Goal: Task Accomplishment & Management: Use online tool/utility

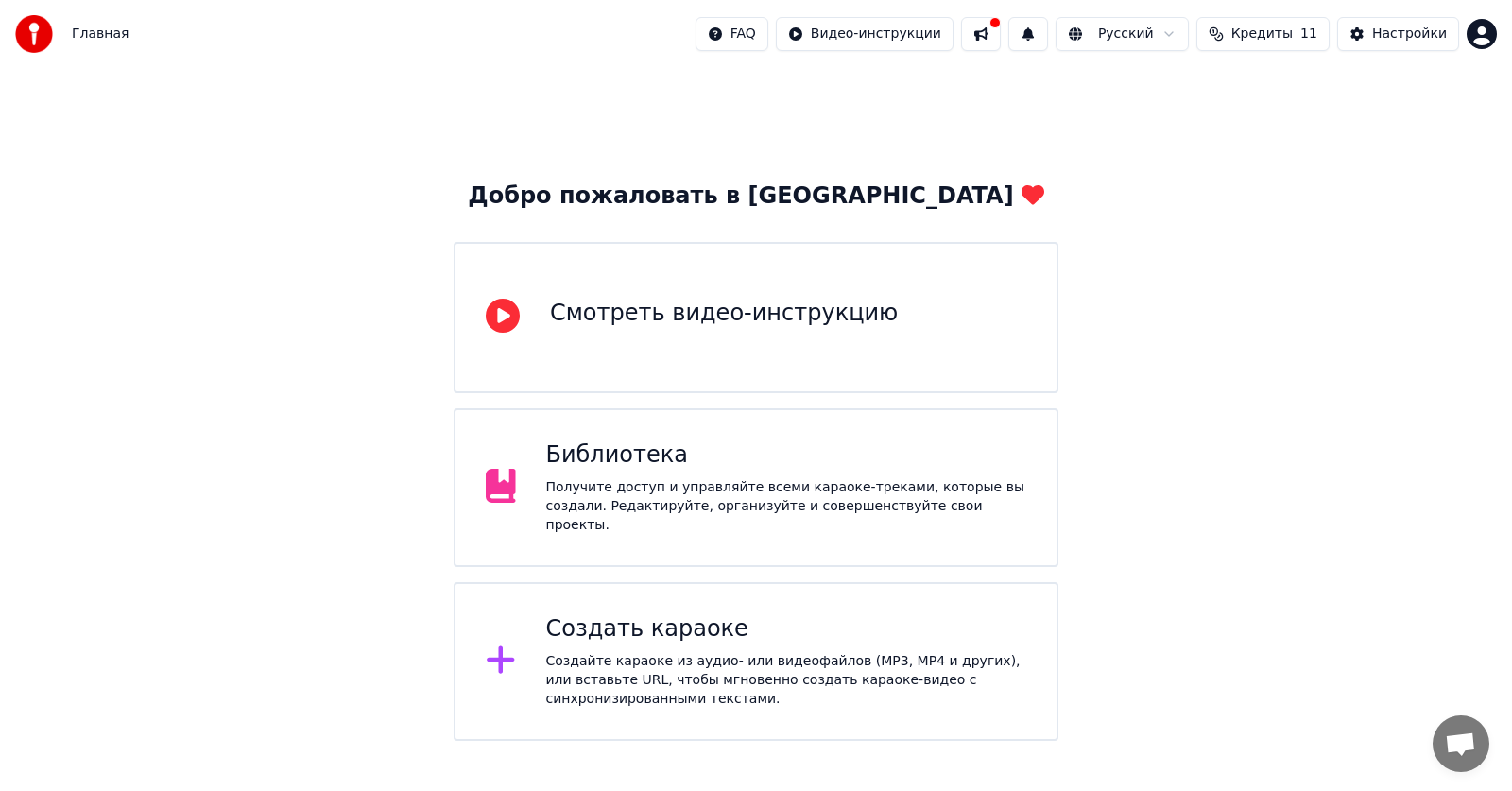
click at [682, 508] on div "Получите доступ и управляйте всеми караоке-треками, которые вы создали. Редакти…" at bounding box center [786, 506] width 481 height 57
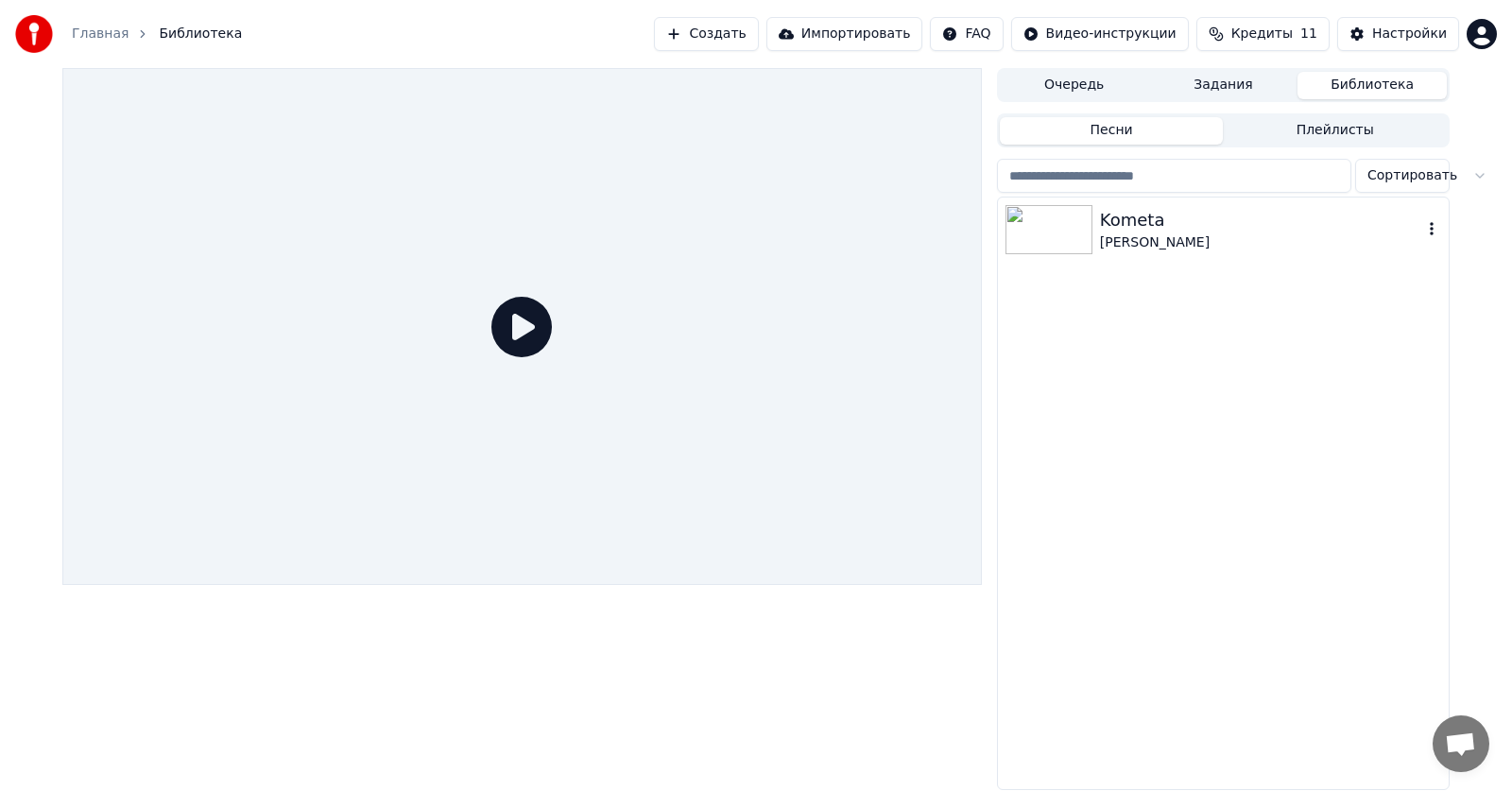
click at [1071, 228] on img at bounding box center [1049, 229] width 87 height 49
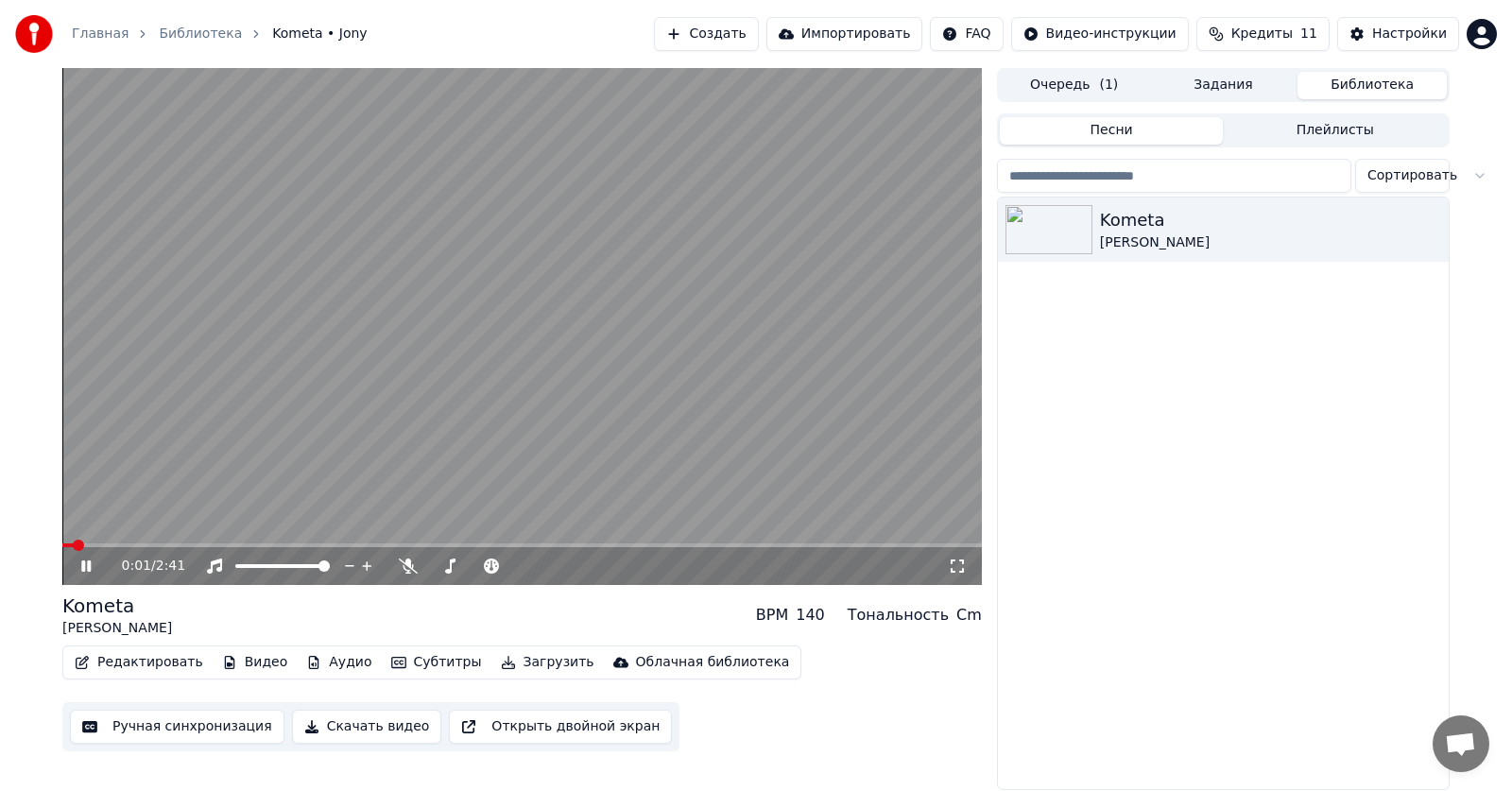
click at [81, 565] on icon at bounding box center [99, 567] width 44 height 15
click at [167, 670] on button "Редактировать" at bounding box center [139, 662] width 143 height 26
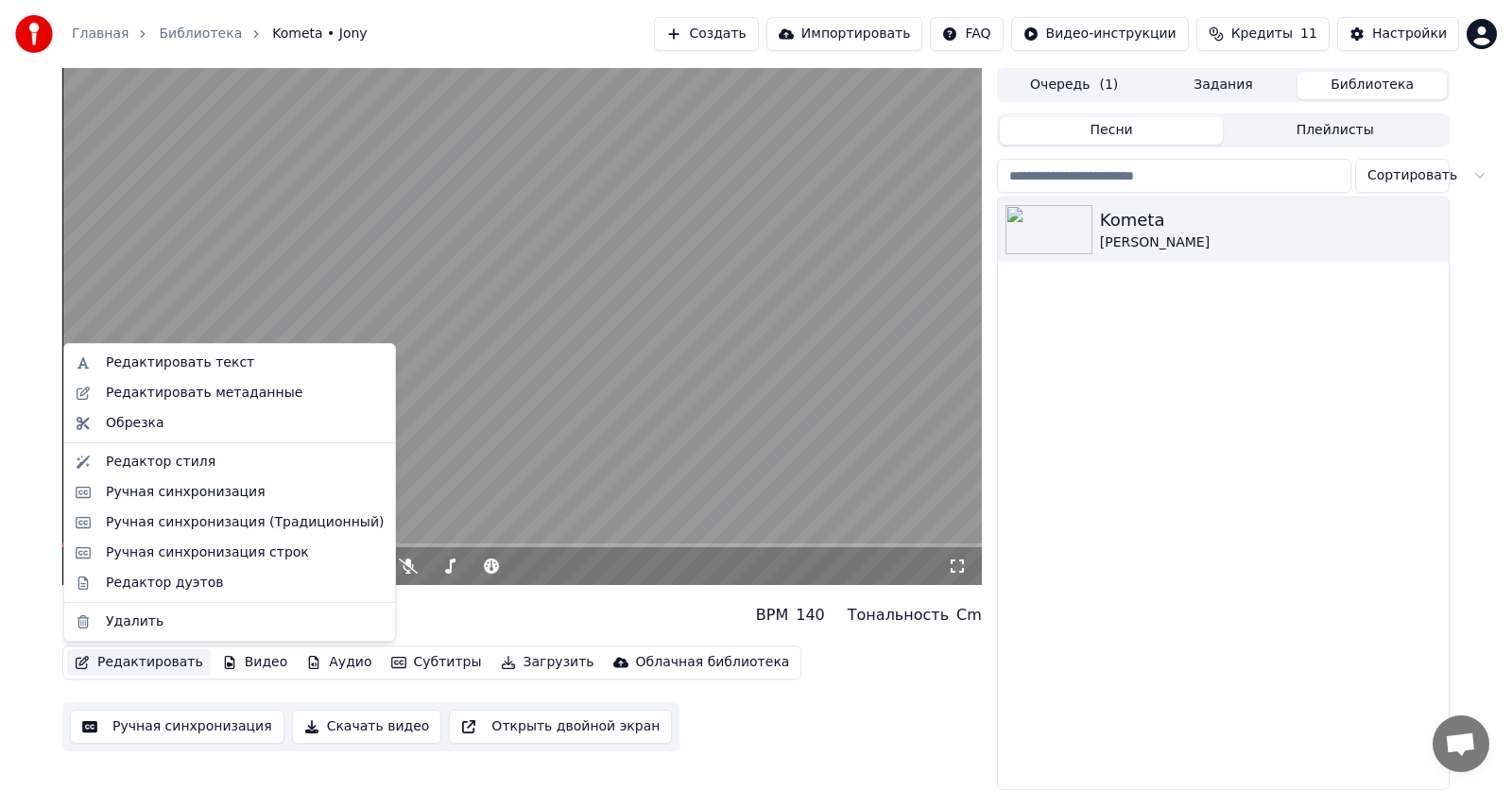
click at [645, 286] on video at bounding box center [522, 327] width 919 height 517
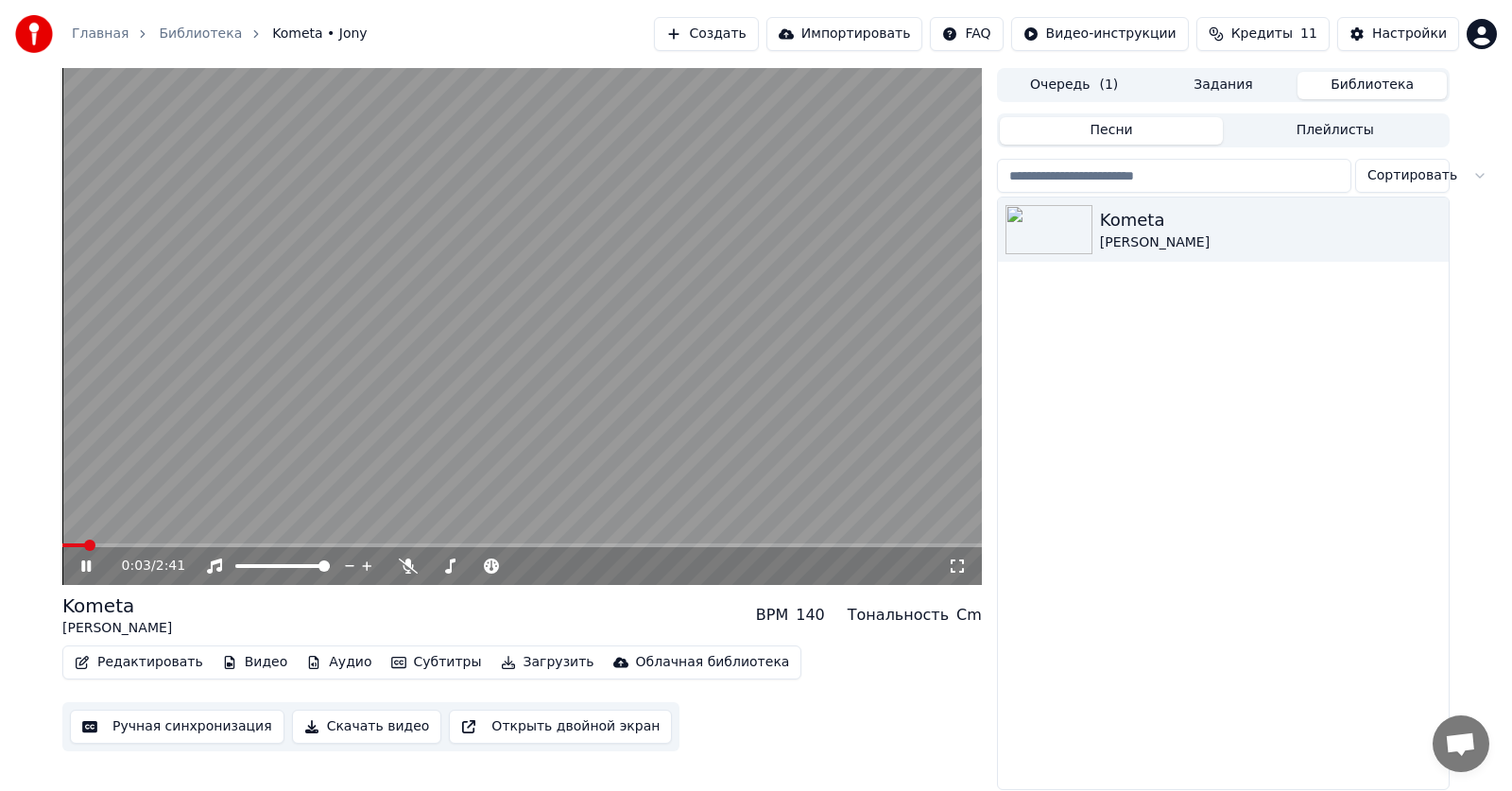
click at [85, 570] on icon at bounding box center [99, 567] width 44 height 15
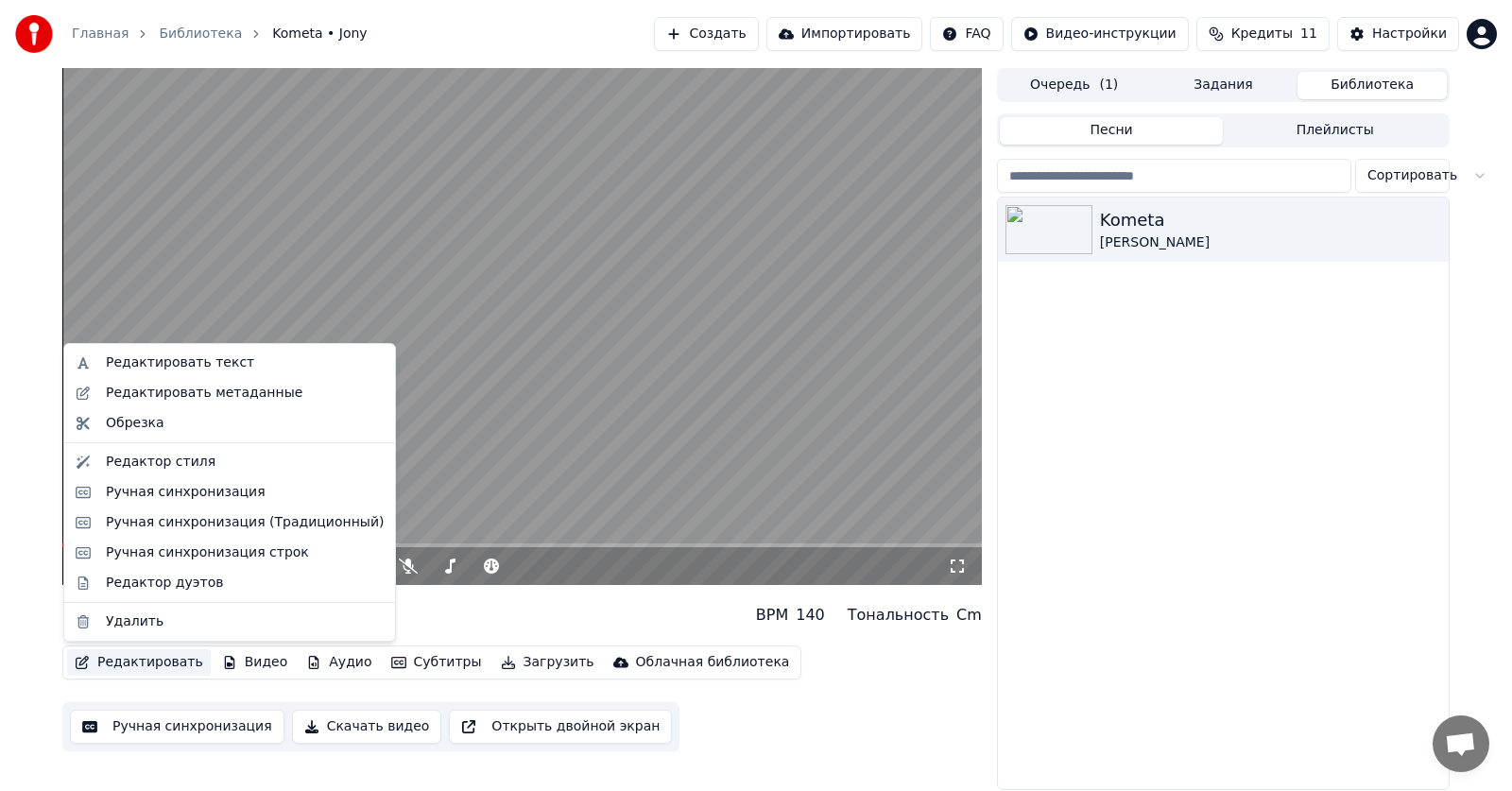
click at [132, 666] on button "Редактировать" at bounding box center [139, 662] width 143 height 26
click at [203, 491] on div "Ручная синхронизация" at bounding box center [186, 492] width 160 height 19
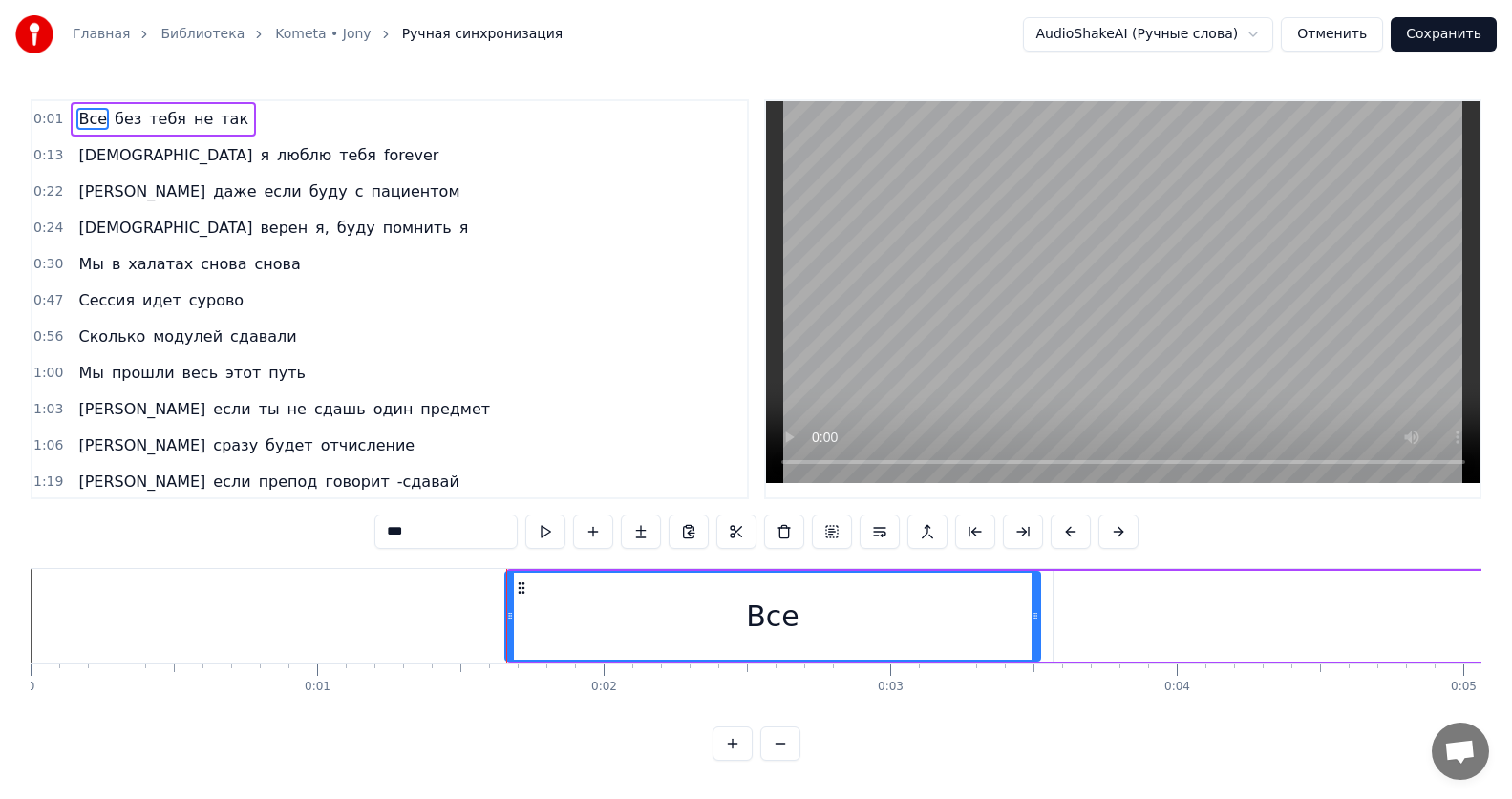
click at [508, 617] on icon at bounding box center [510, 616] width 8 height 16
click at [55, 116] on span "0:01" at bounding box center [48, 120] width 29 height 19
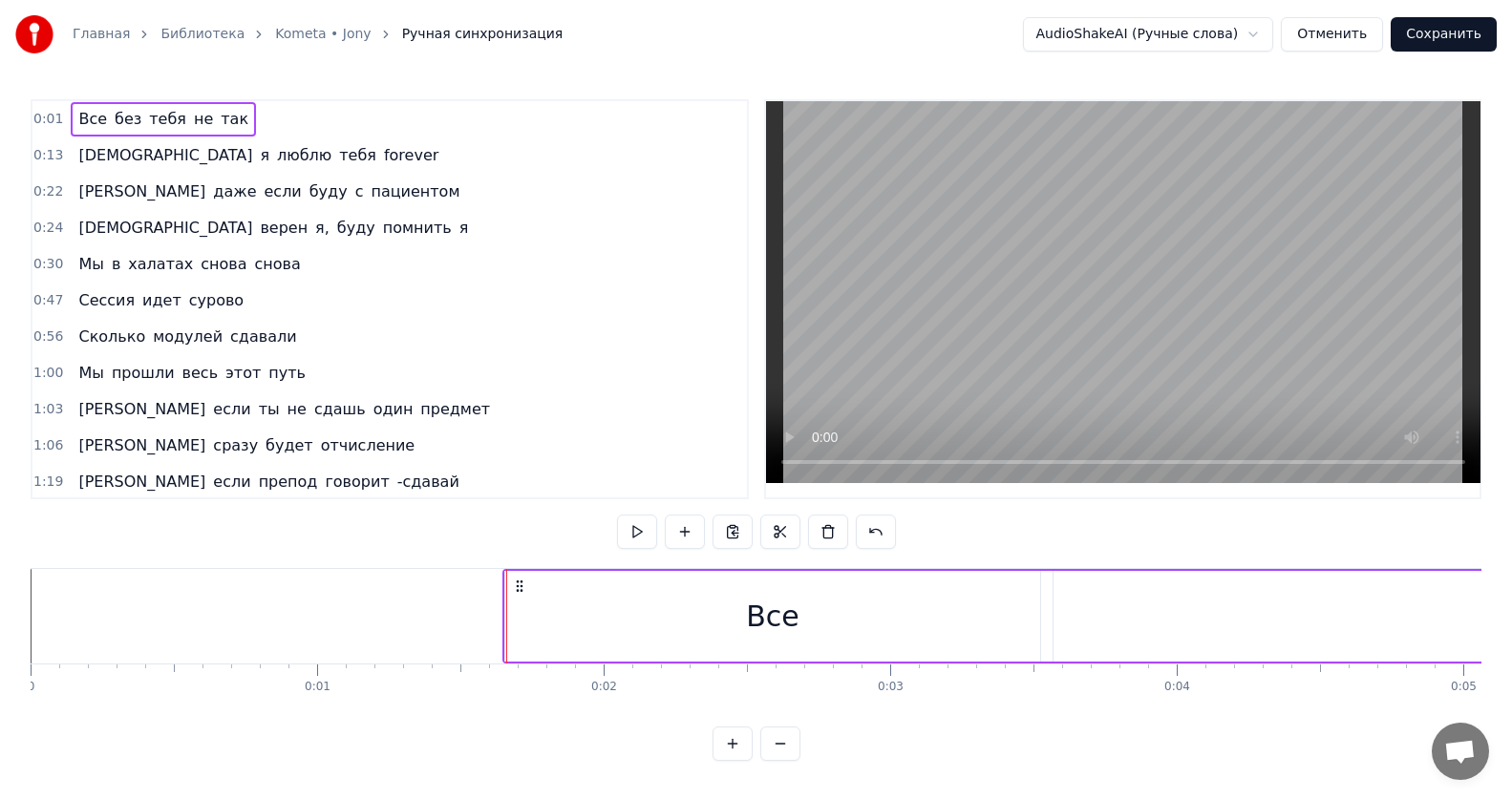
drag, startPoint x: 912, startPoint y: 618, endPoint x: 973, endPoint y: 616, distance: 61.0
click at [973, 616] on div "Все" at bounding box center [772, 616] width 535 height 91
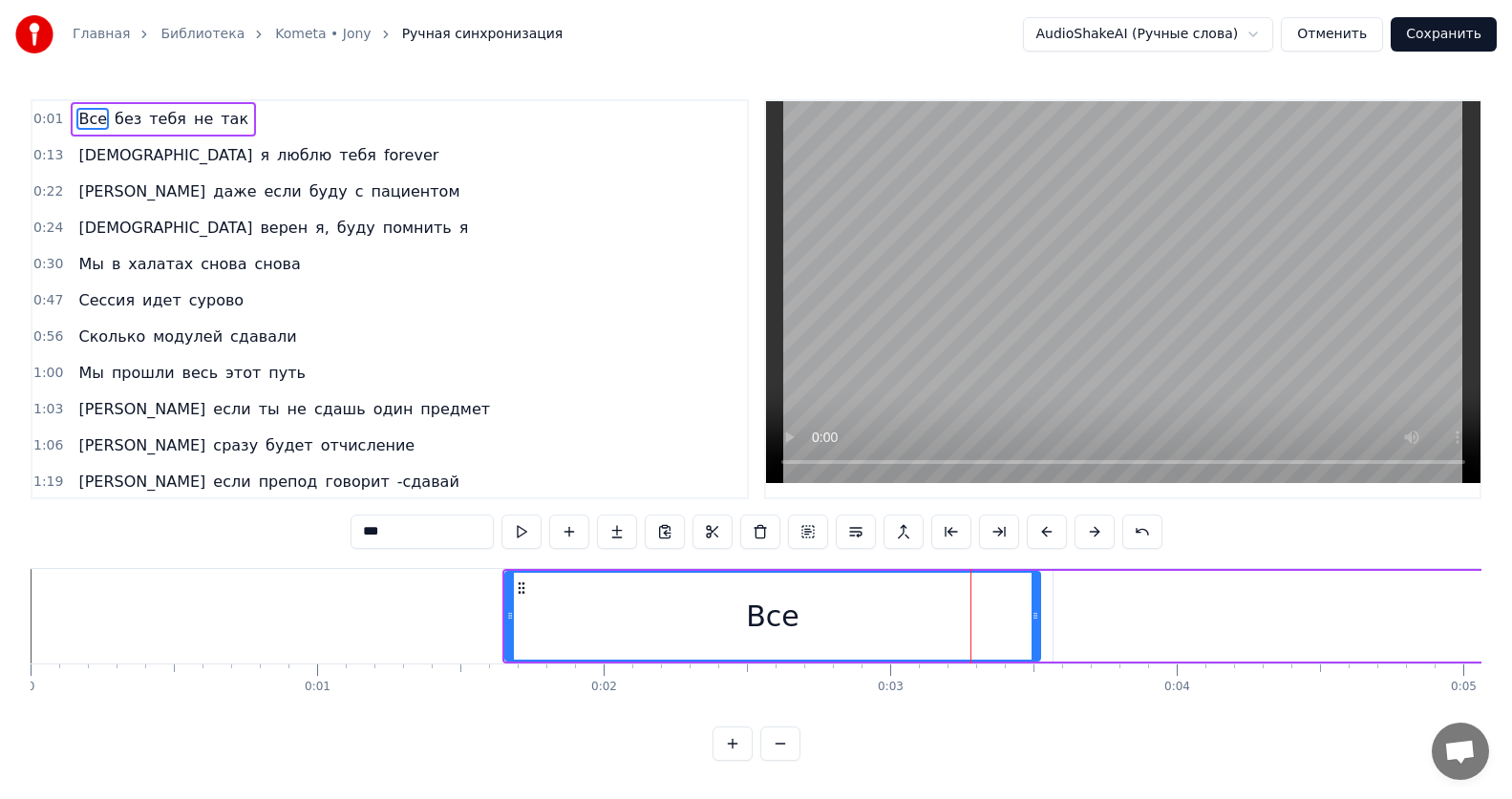
drag, startPoint x: 887, startPoint y: 619, endPoint x: 977, endPoint y: 618, distance: 90.0
click at [977, 618] on div "Все" at bounding box center [772, 616] width 533 height 87
drag, startPoint x: 977, startPoint y: 618, endPoint x: 866, endPoint y: 625, distance: 111.2
click at [872, 625] on div "Все" at bounding box center [772, 616] width 533 height 87
click at [530, 617] on div "Все" at bounding box center [772, 616] width 533 height 87
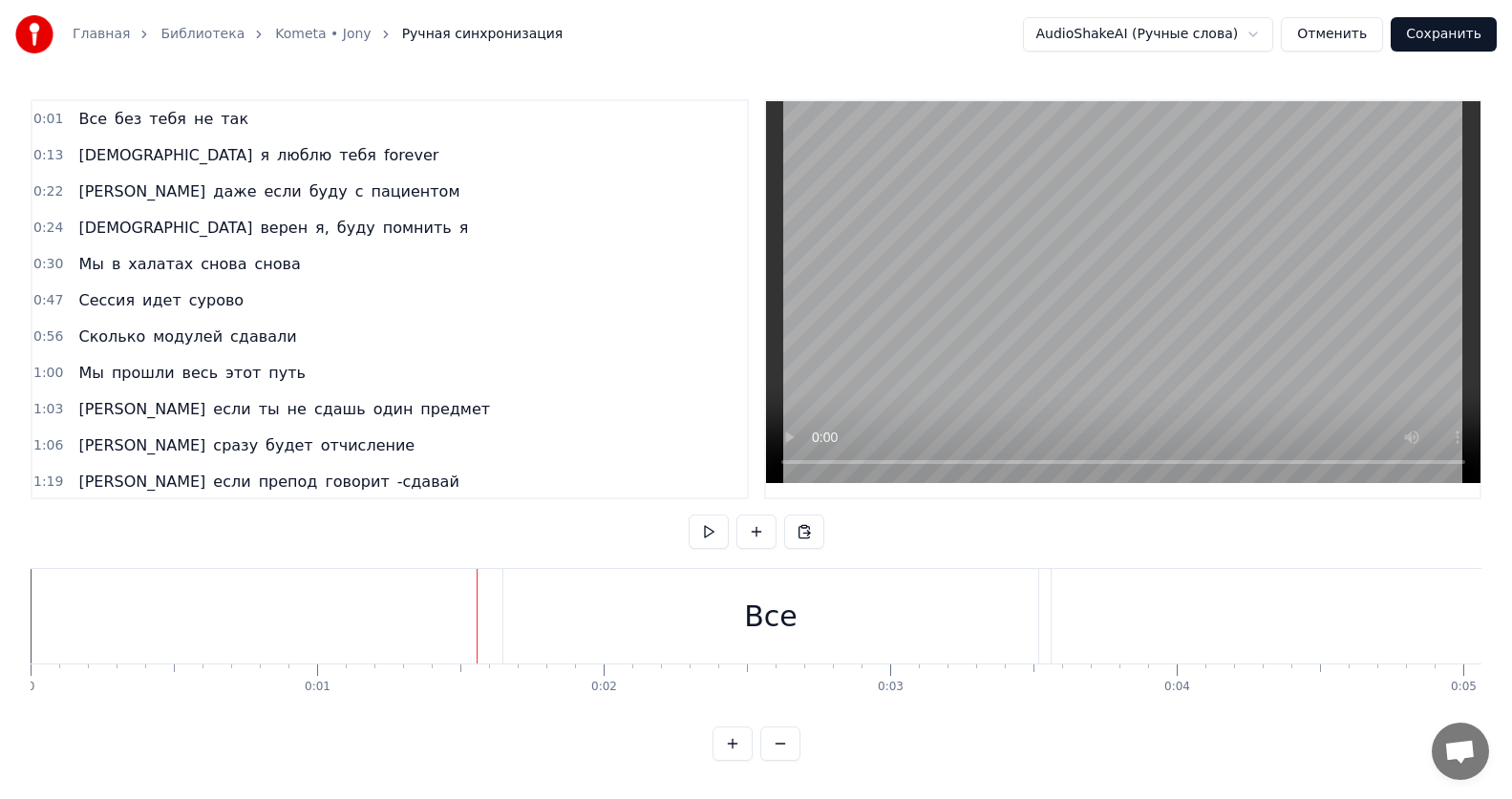
click at [276, 157] on span "люблю" at bounding box center [305, 155] width 58 height 22
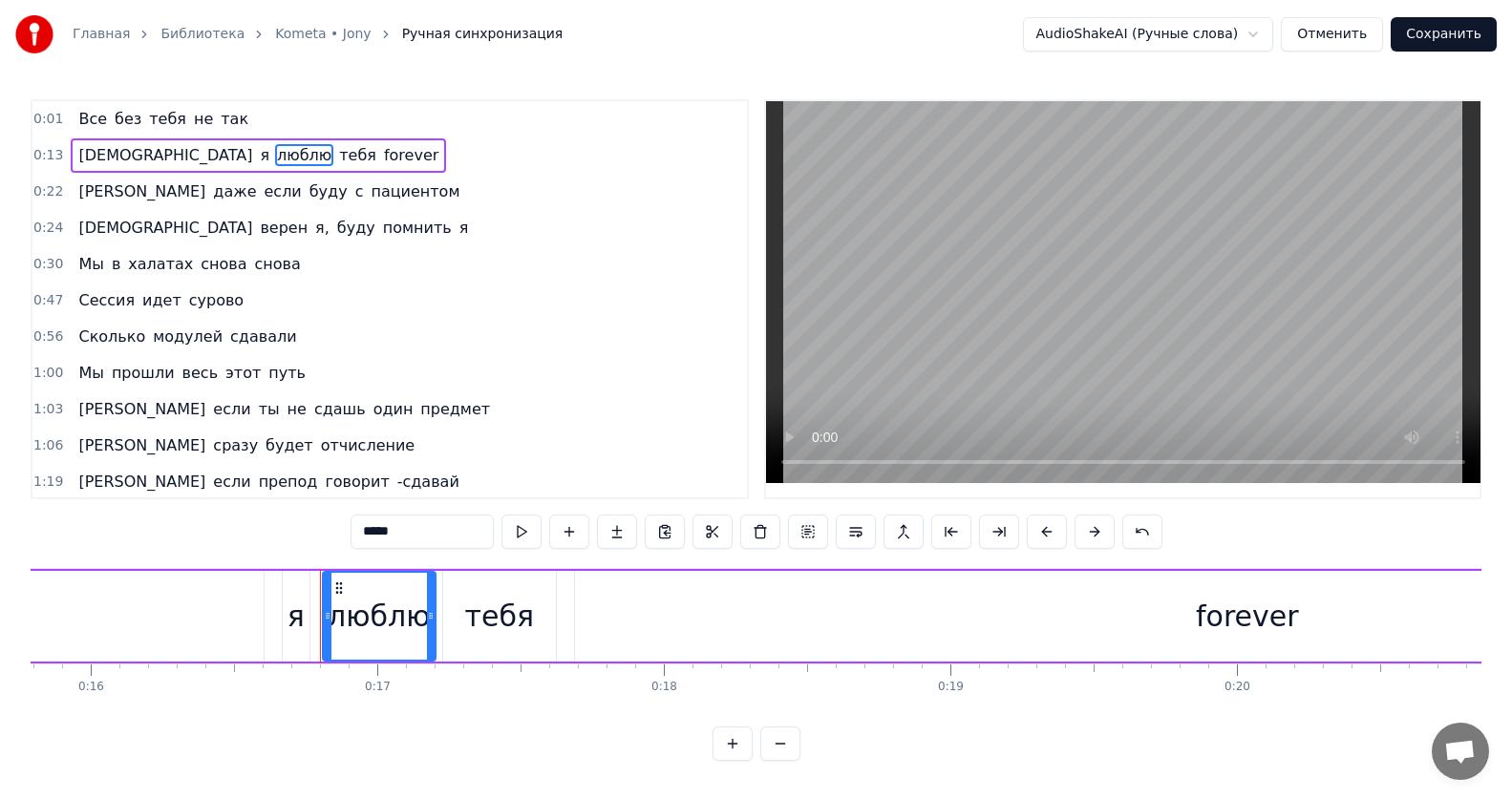
scroll to position [0, 4717]
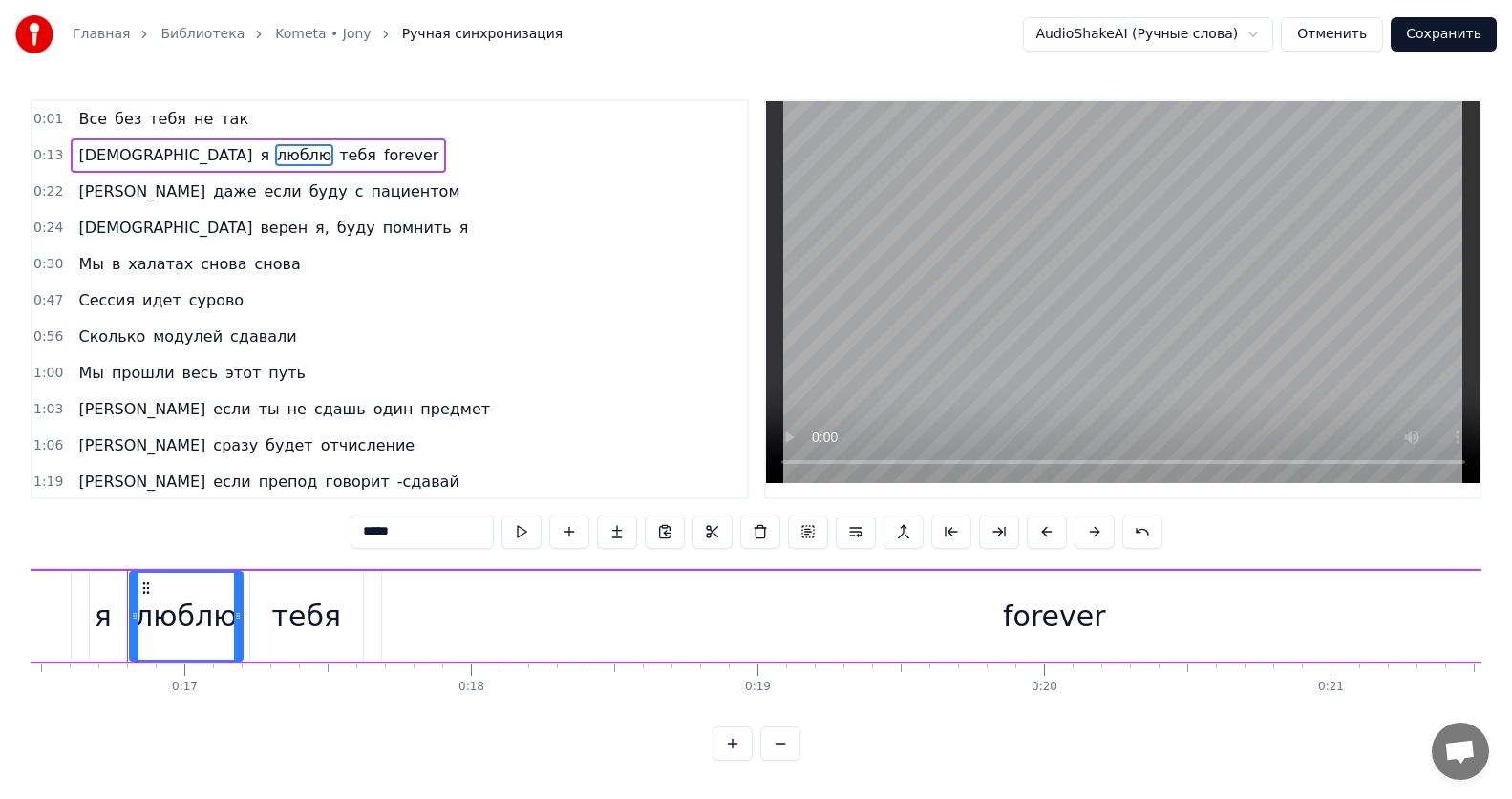
click at [147, 126] on span "тебя" at bounding box center [167, 119] width 41 height 22
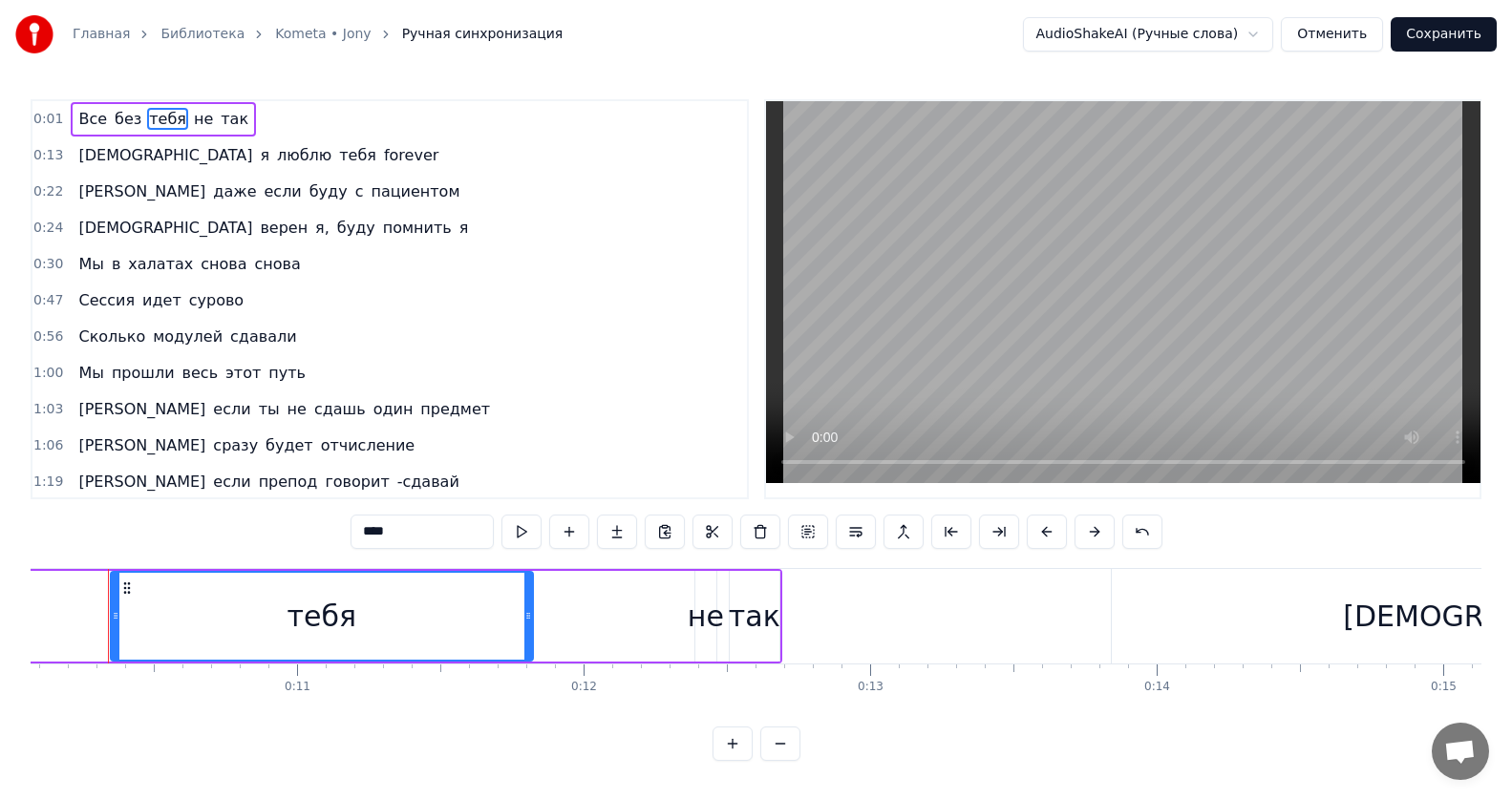
click at [77, 125] on span "Все" at bounding box center [92, 119] width 32 height 22
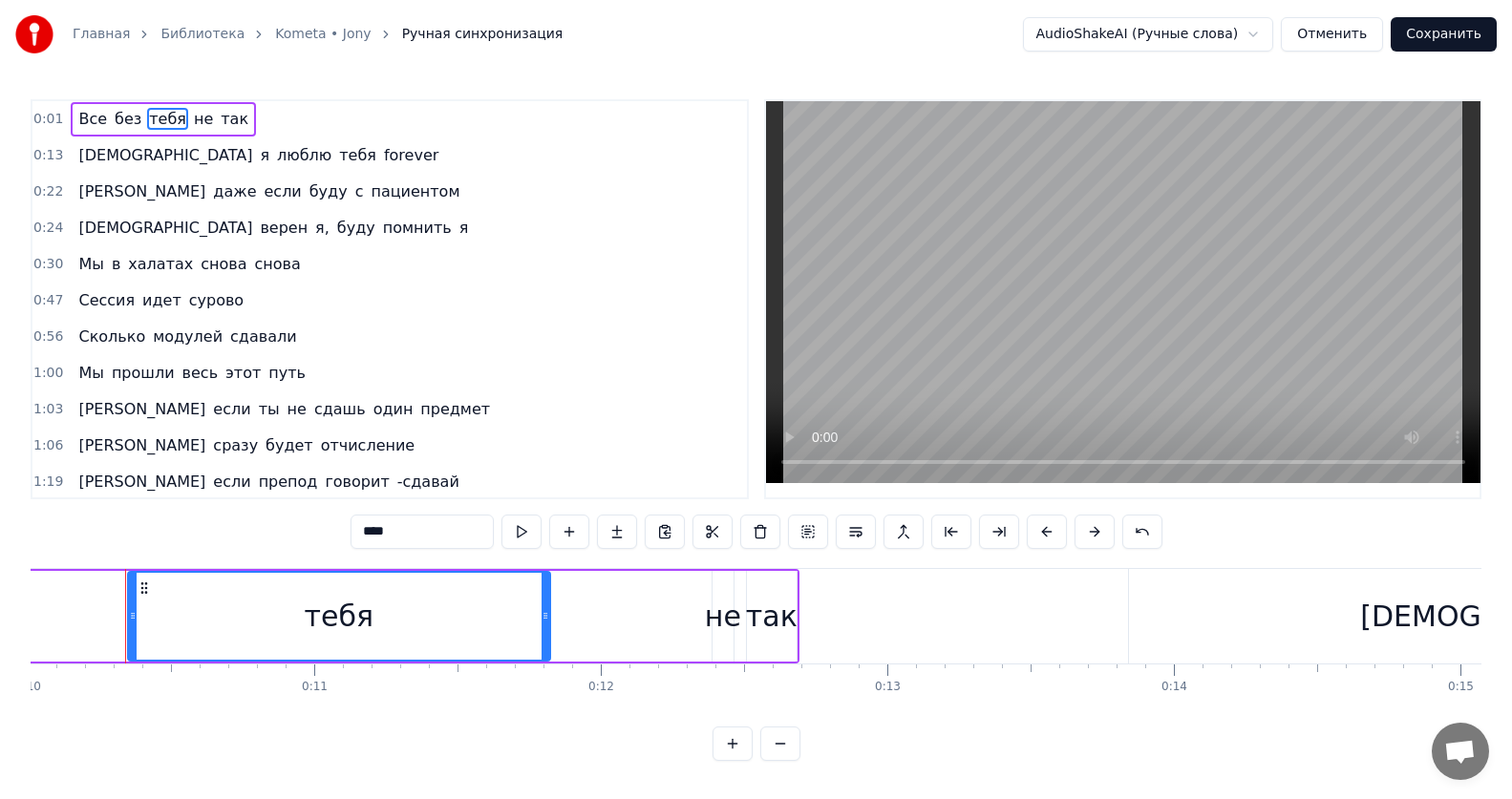
type input "***"
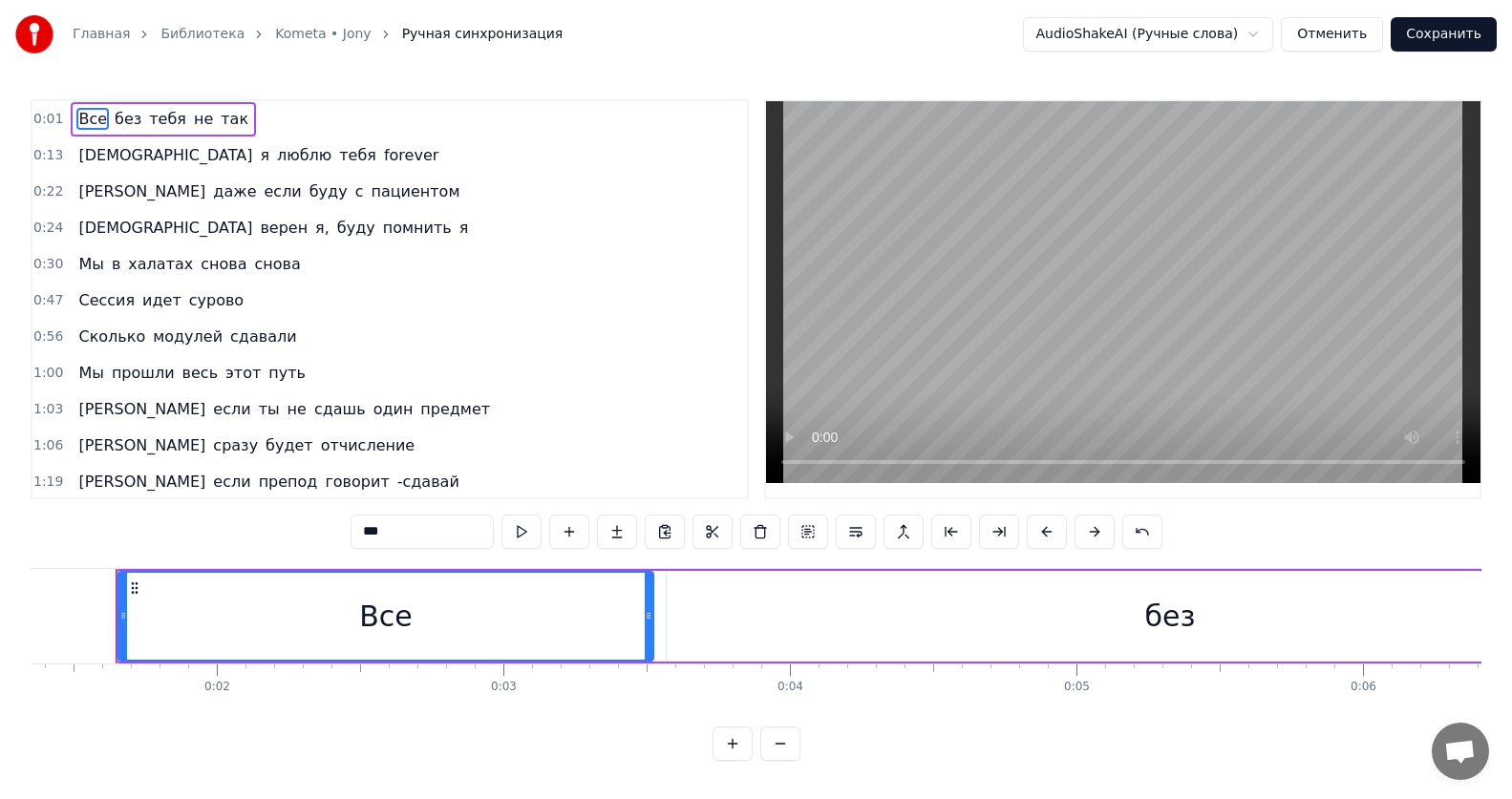
scroll to position [0, 376]
drag, startPoint x: 134, startPoint y: 618, endPoint x: 133, endPoint y: 627, distance: 9.1
click at [133, 627] on div at bounding box center [133, 616] width 8 height 87
click at [777, 761] on button at bounding box center [780, 744] width 40 height 34
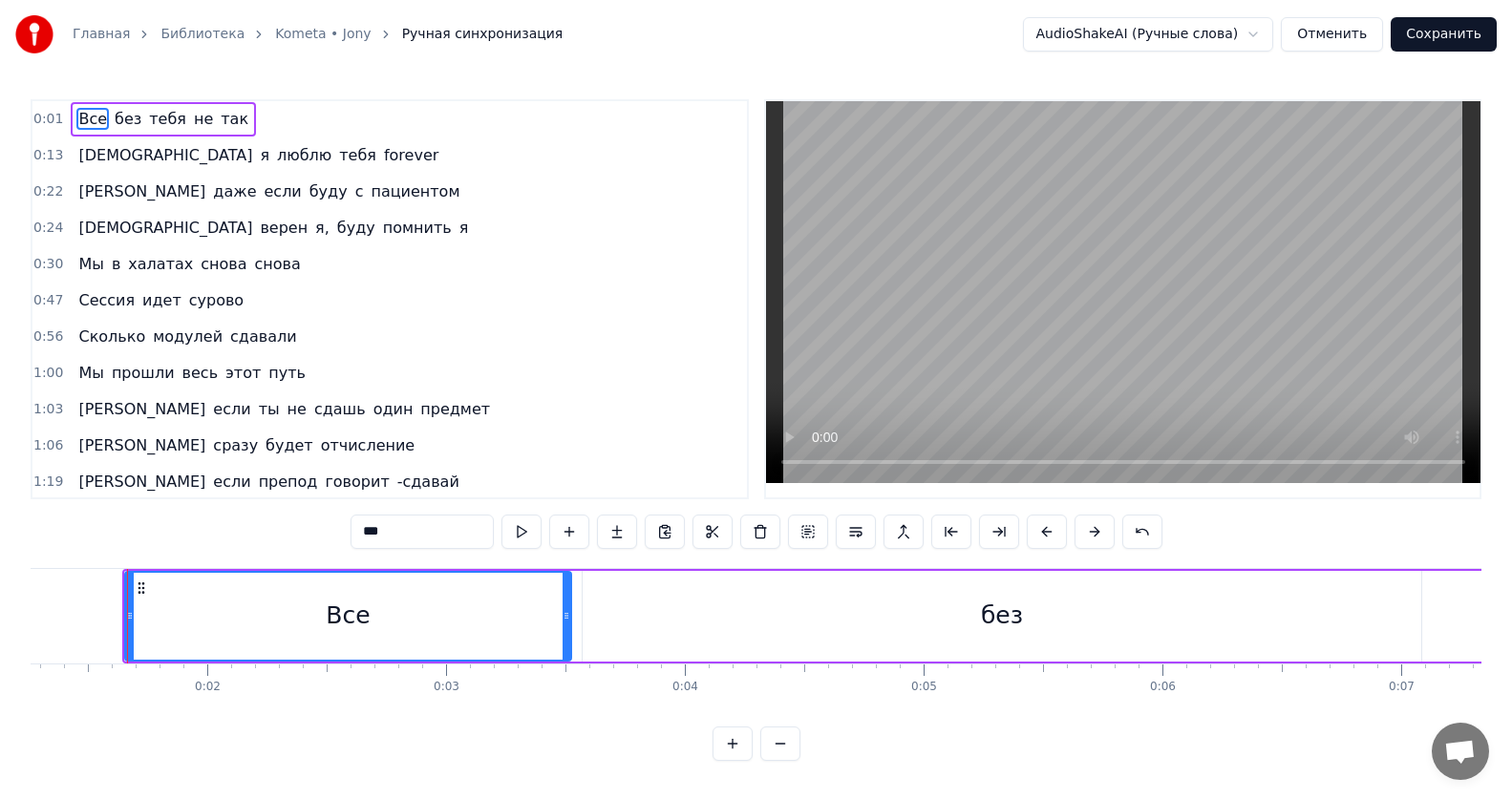
click at [779, 761] on button at bounding box center [780, 744] width 40 height 34
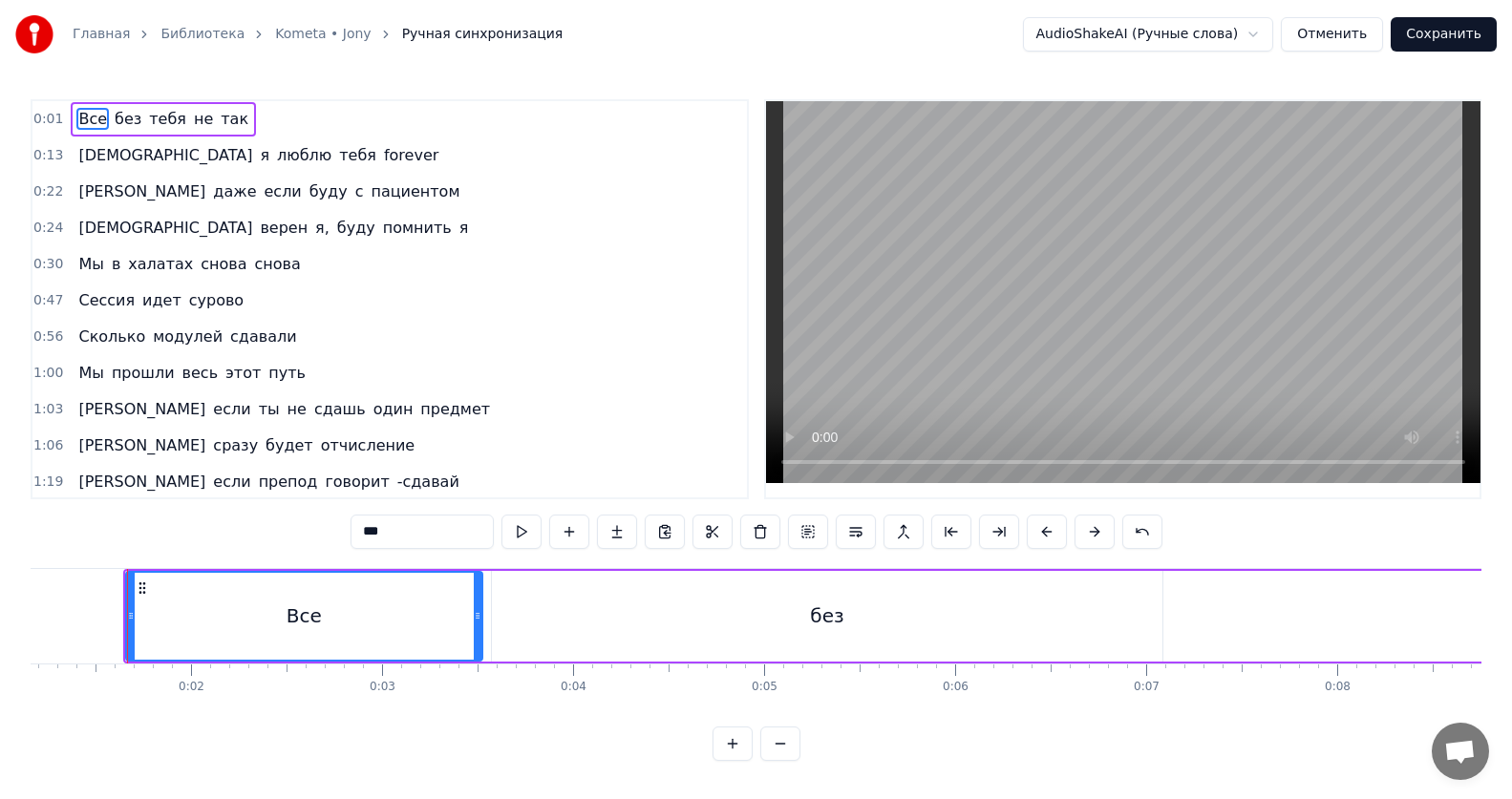
click at [780, 761] on button at bounding box center [780, 744] width 40 height 34
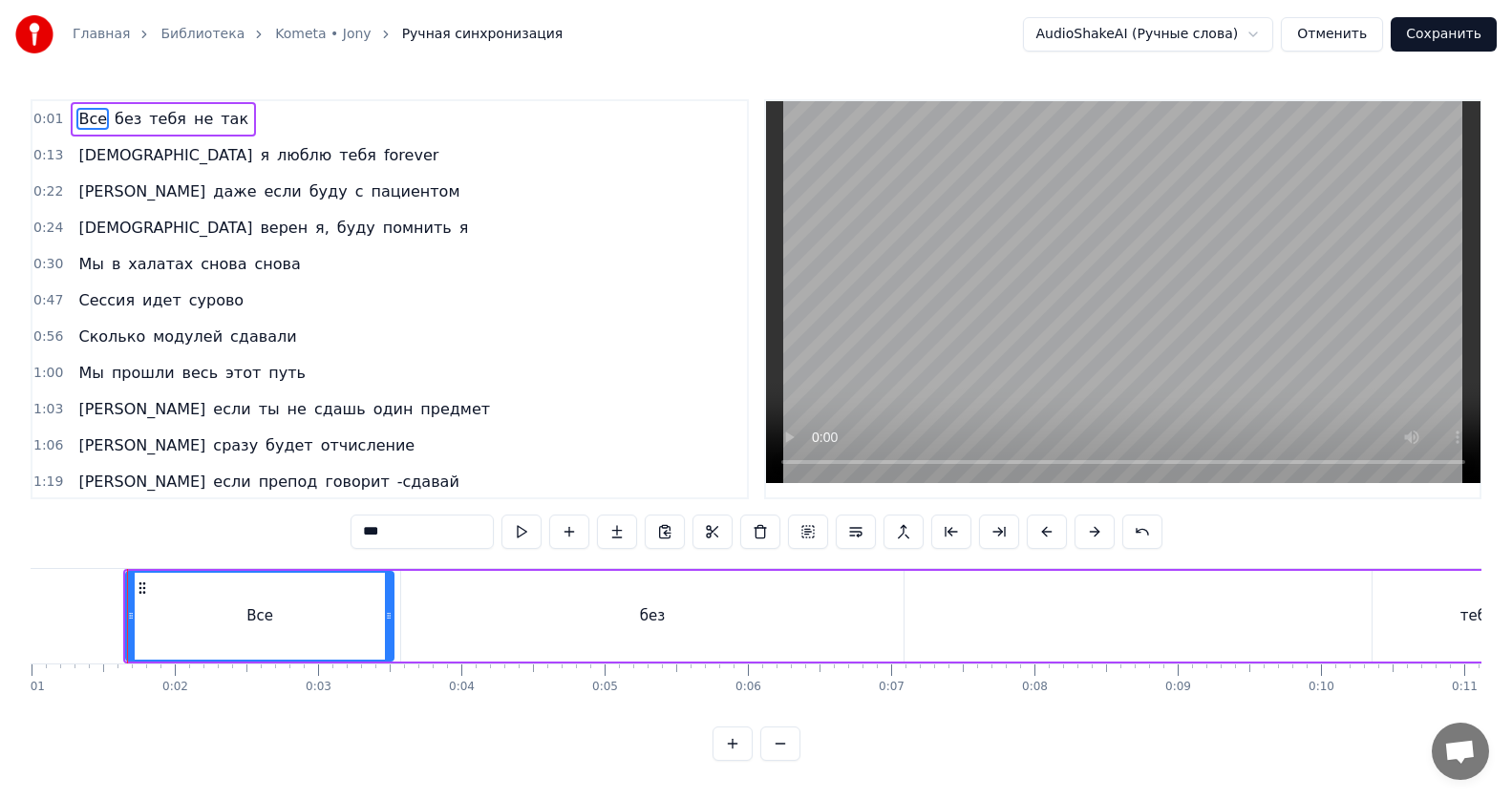
click at [780, 761] on button at bounding box center [780, 744] width 40 height 34
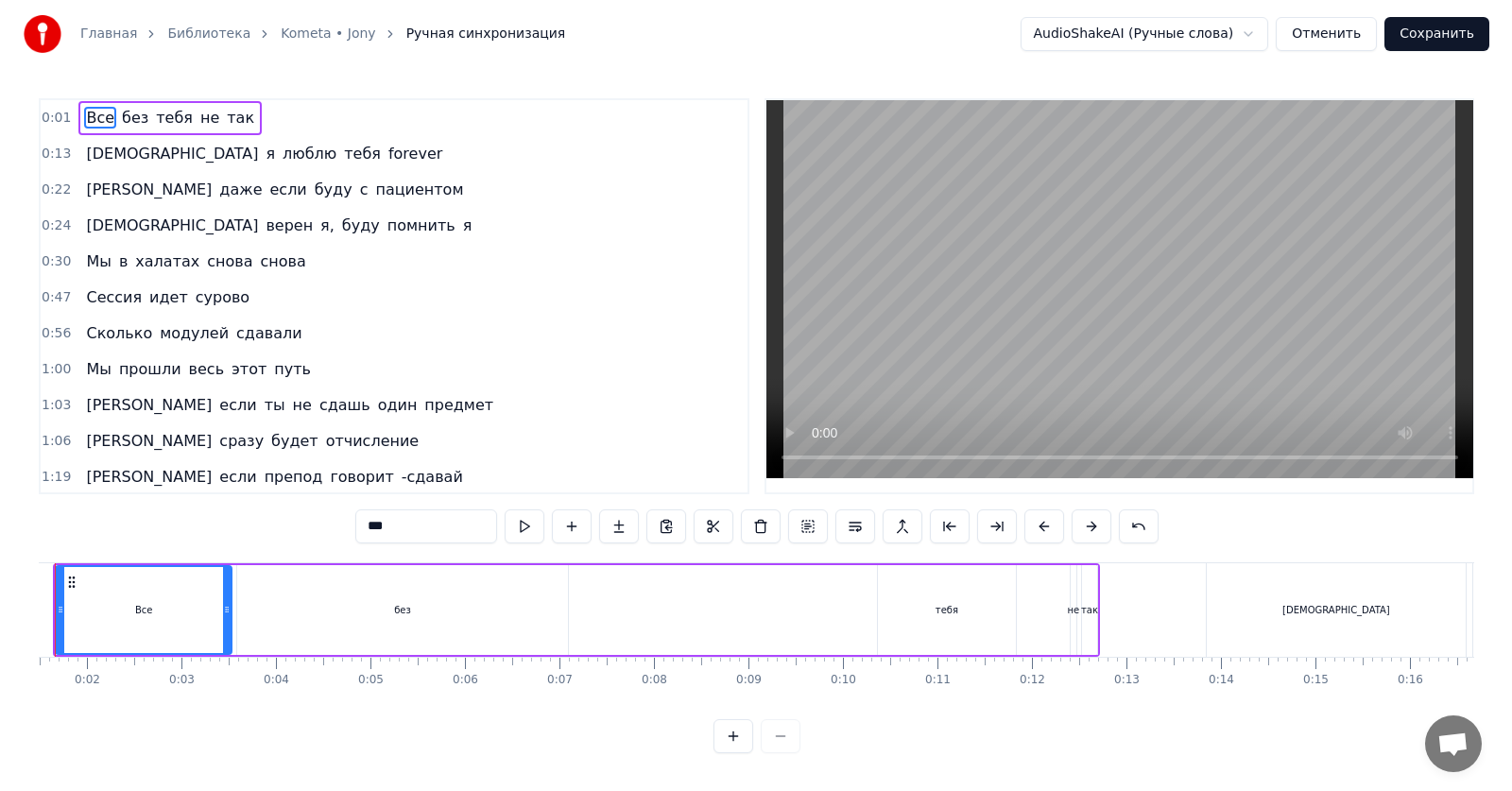
scroll to position [0, 63]
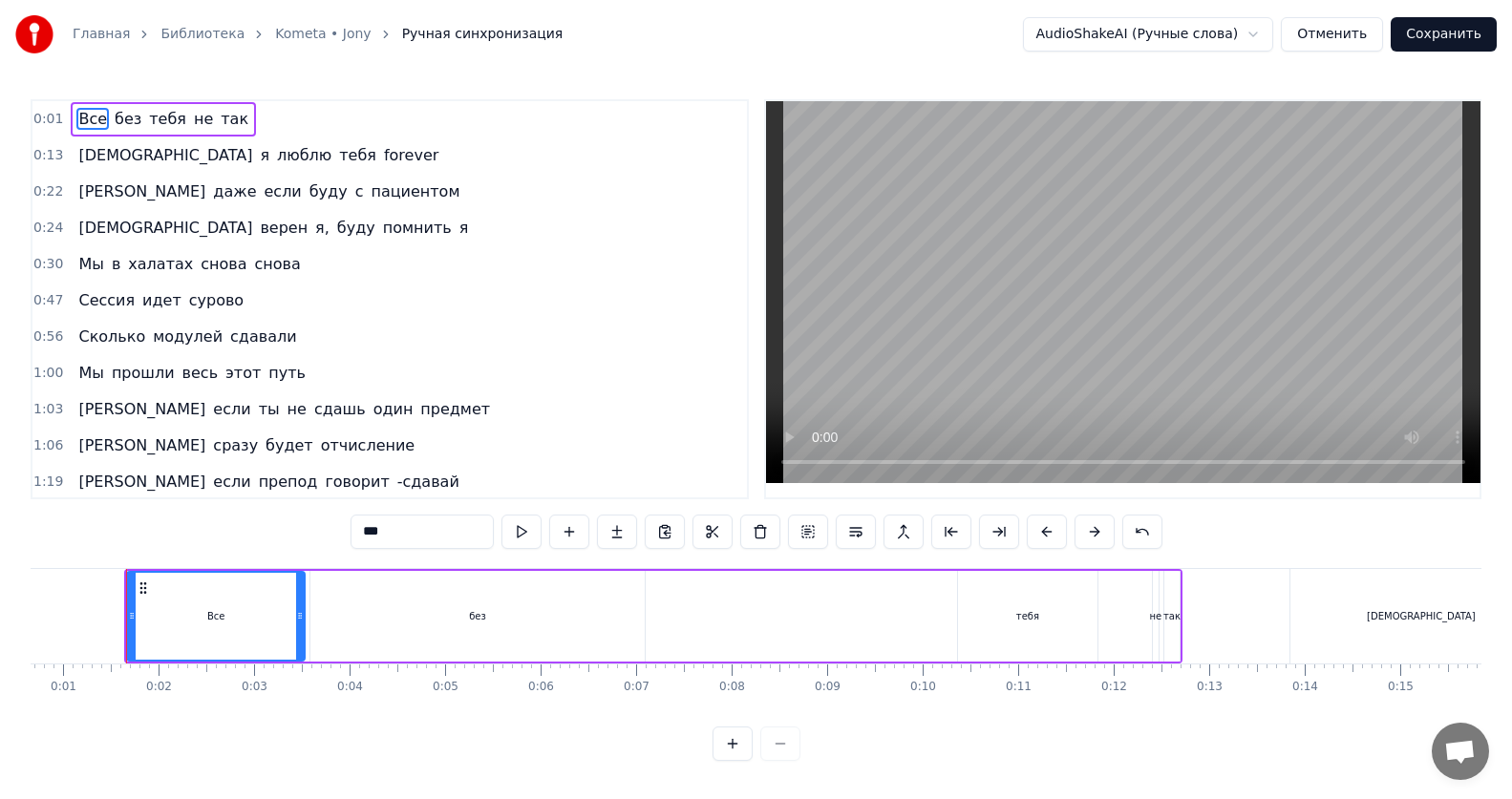
click at [780, 761] on div at bounding box center [756, 744] width 88 height 34
click at [783, 760] on div at bounding box center [756, 744] width 88 height 34
drag, startPoint x: 818, startPoint y: 608, endPoint x: 879, endPoint y: 608, distance: 61.0
click at [879, 608] on div "Все без тебя не так" at bounding box center [653, 616] width 1058 height 94
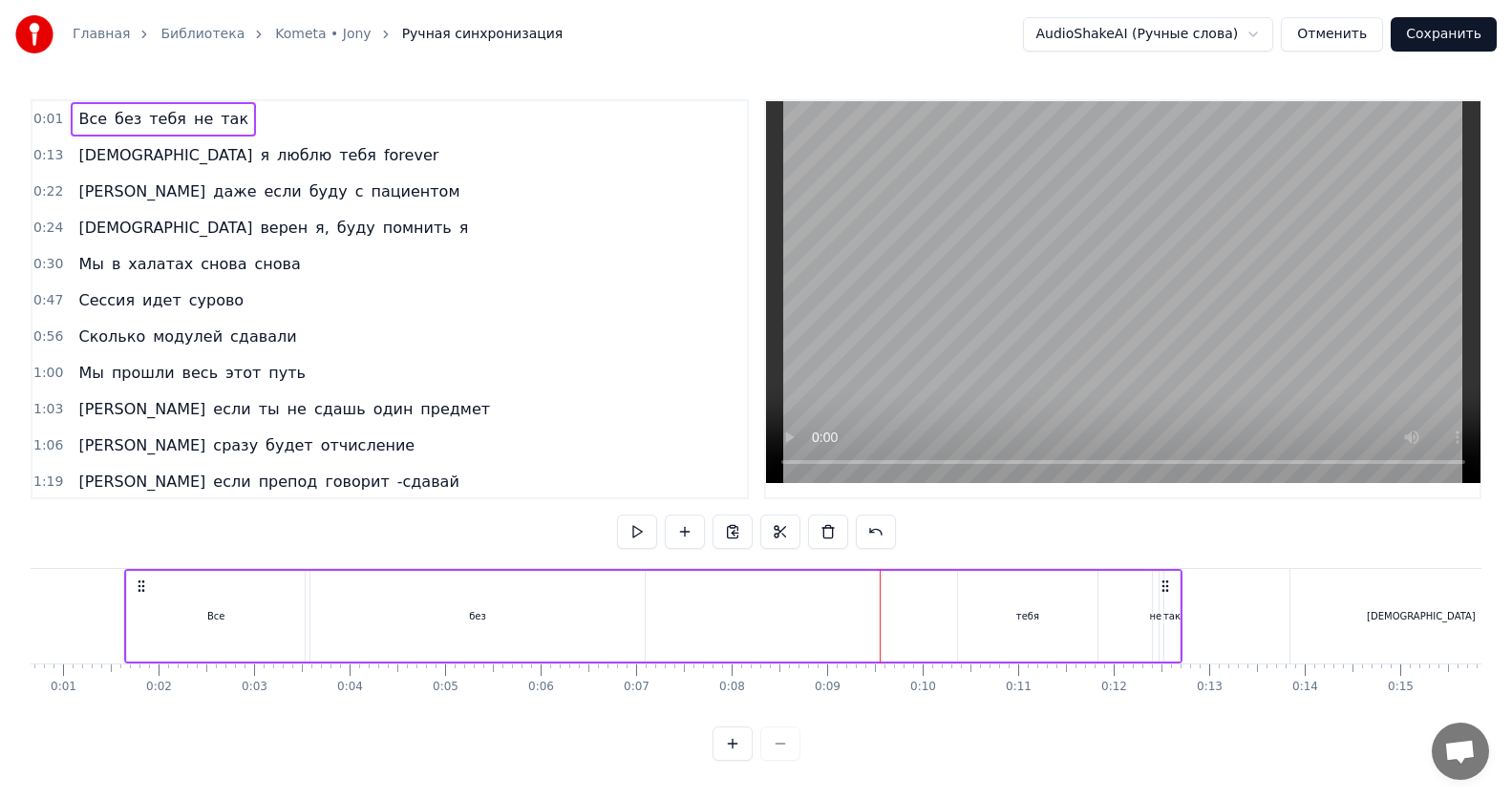
click at [716, 618] on div "Все без тебя не так" at bounding box center [653, 616] width 1058 height 94
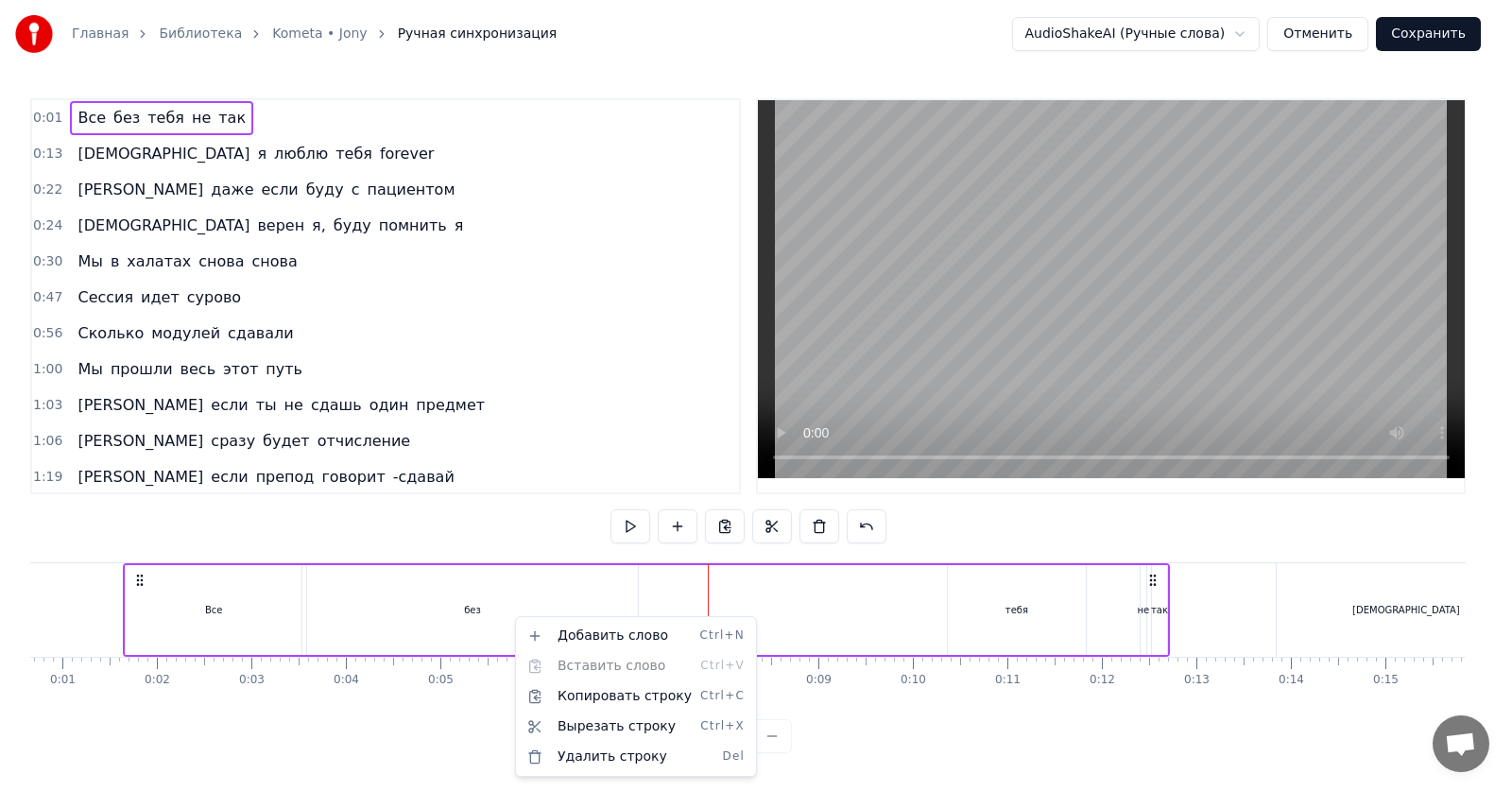
click at [453, 725] on html "Главная Библиотека Kometa • [PERSON_NAME] синхронизация AudioShakeAI (Ручные сл…" at bounding box center [756, 391] width 1512 height 783
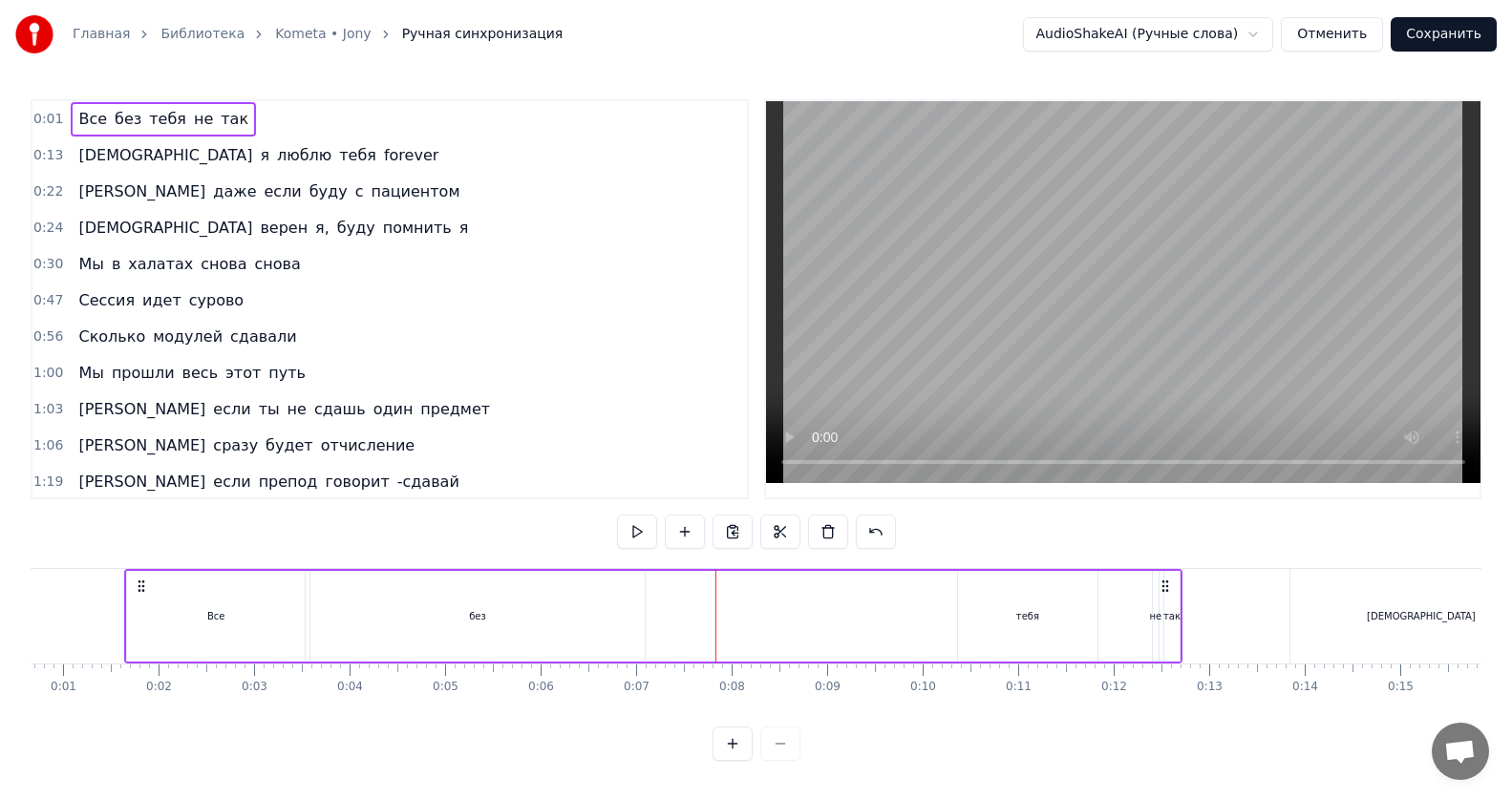
drag, startPoint x: 303, startPoint y: 613, endPoint x: 342, endPoint y: 613, distance: 39.0
click at [342, 613] on div "Все без тебя не так" at bounding box center [653, 616] width 1058 height 94
click at [742, 758] on button at bounding box center [732, 744] width 40 height 34
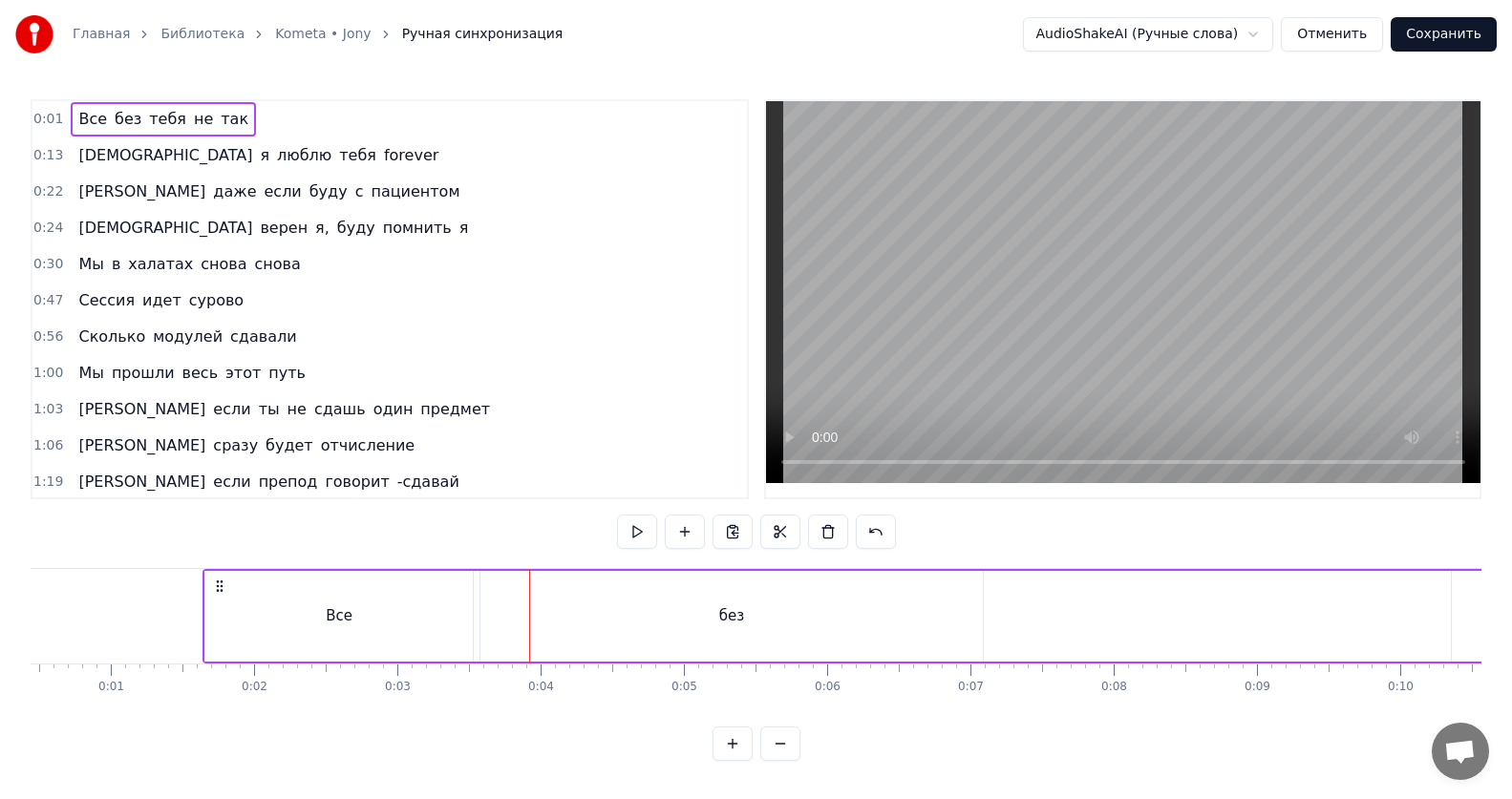
click at [218, 587] on icon at bounding box center [220, 586] width 16 height 16
drag, startPoint x: 472, startPoint y: 612, endPoint x: 486, endPoint y: 613, distance: 14.0
click at [486, 613] on div "Все без тебя не так" at bounding box center [994, 616] width 1584 height 94
click at [289, 33] on link "Kometa • Jony" at bounding box center [323, 35] width 95 height 19
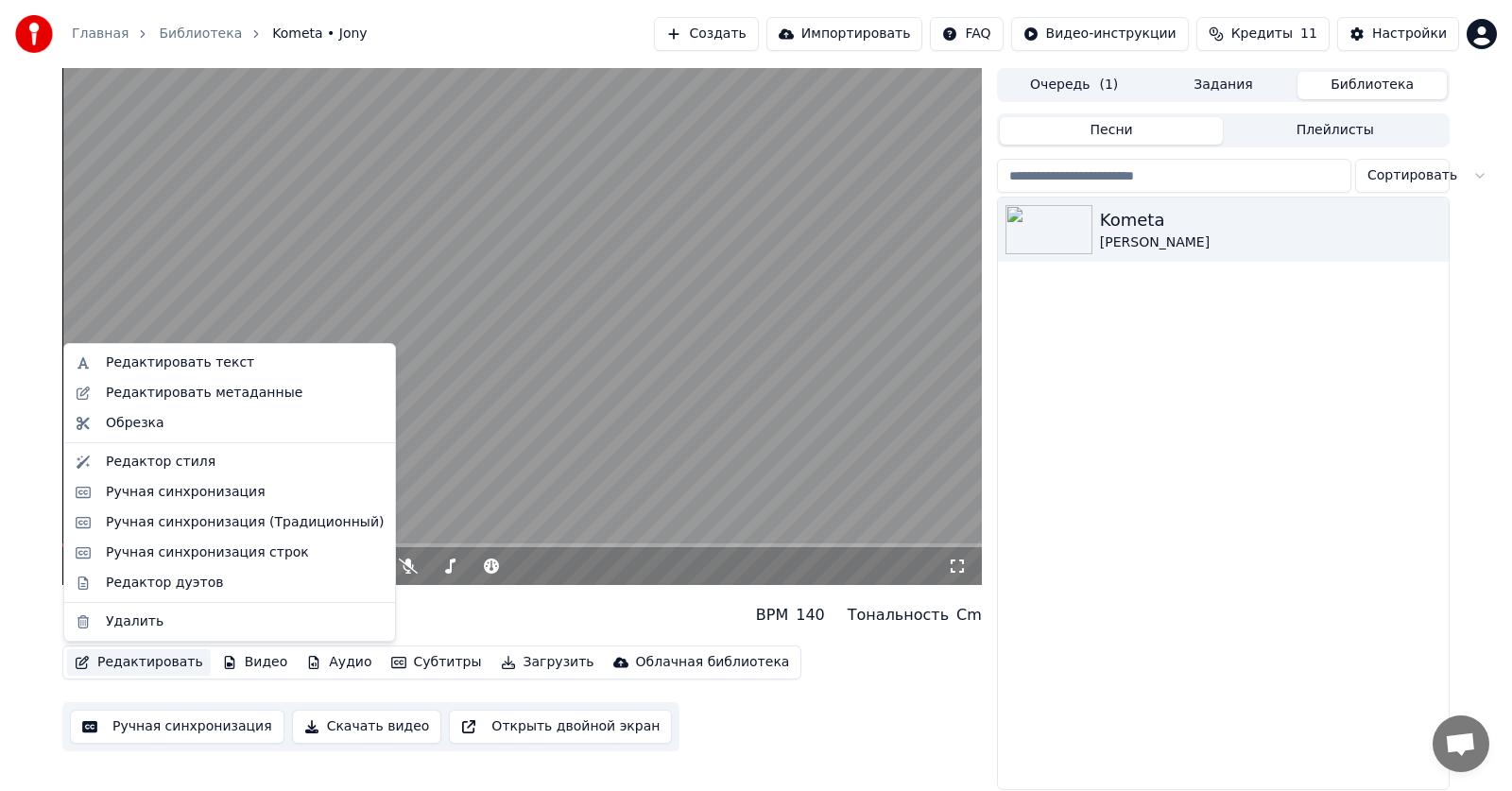
click at [136, 659] on button "Редактировать" at bounding box center [139, 662] width 143 height 26
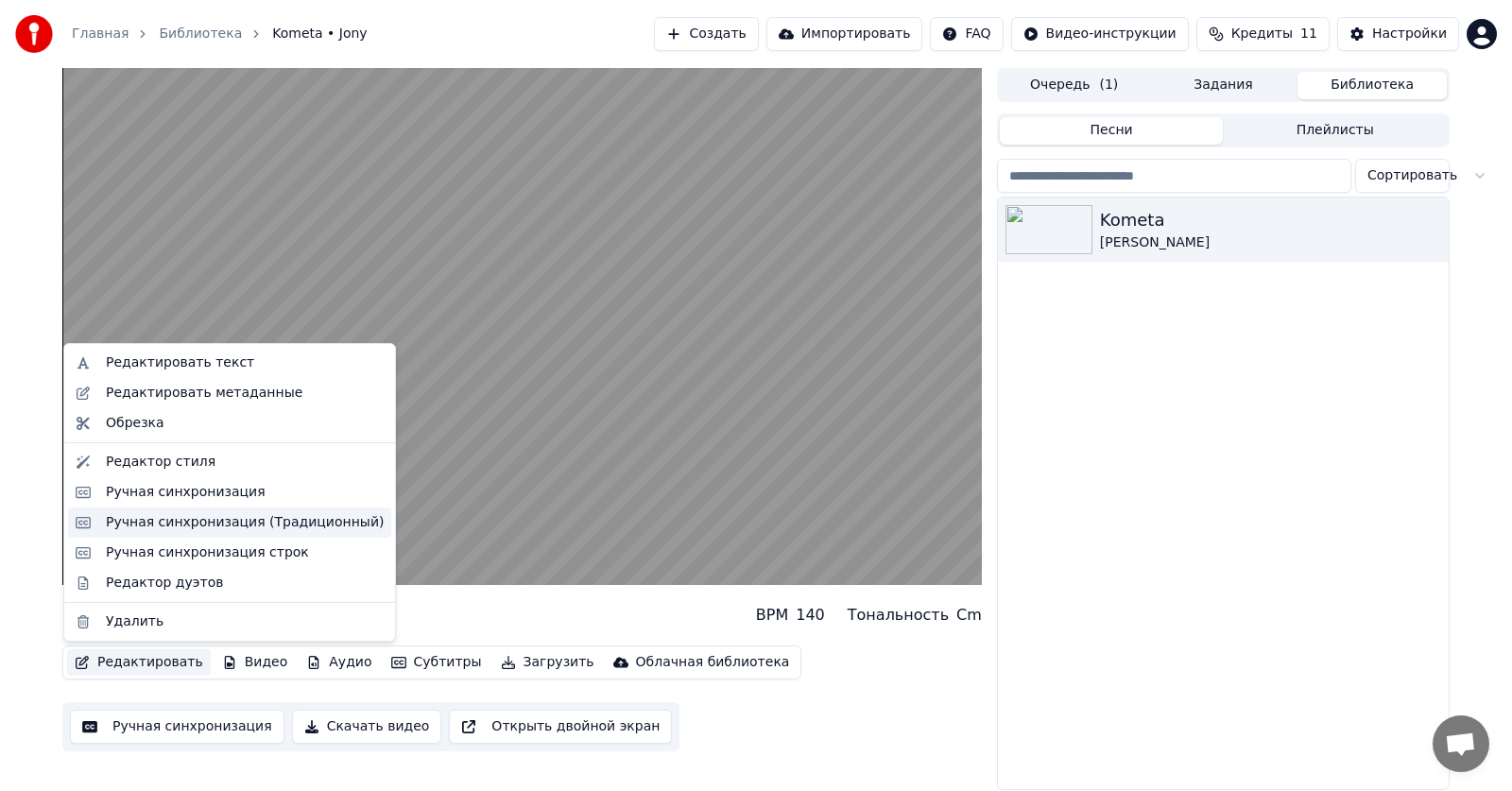
click at [212, 521] on div "Ручная синхронизация (Традиционный)" at bounding box center [245, 523] width 277 height 19
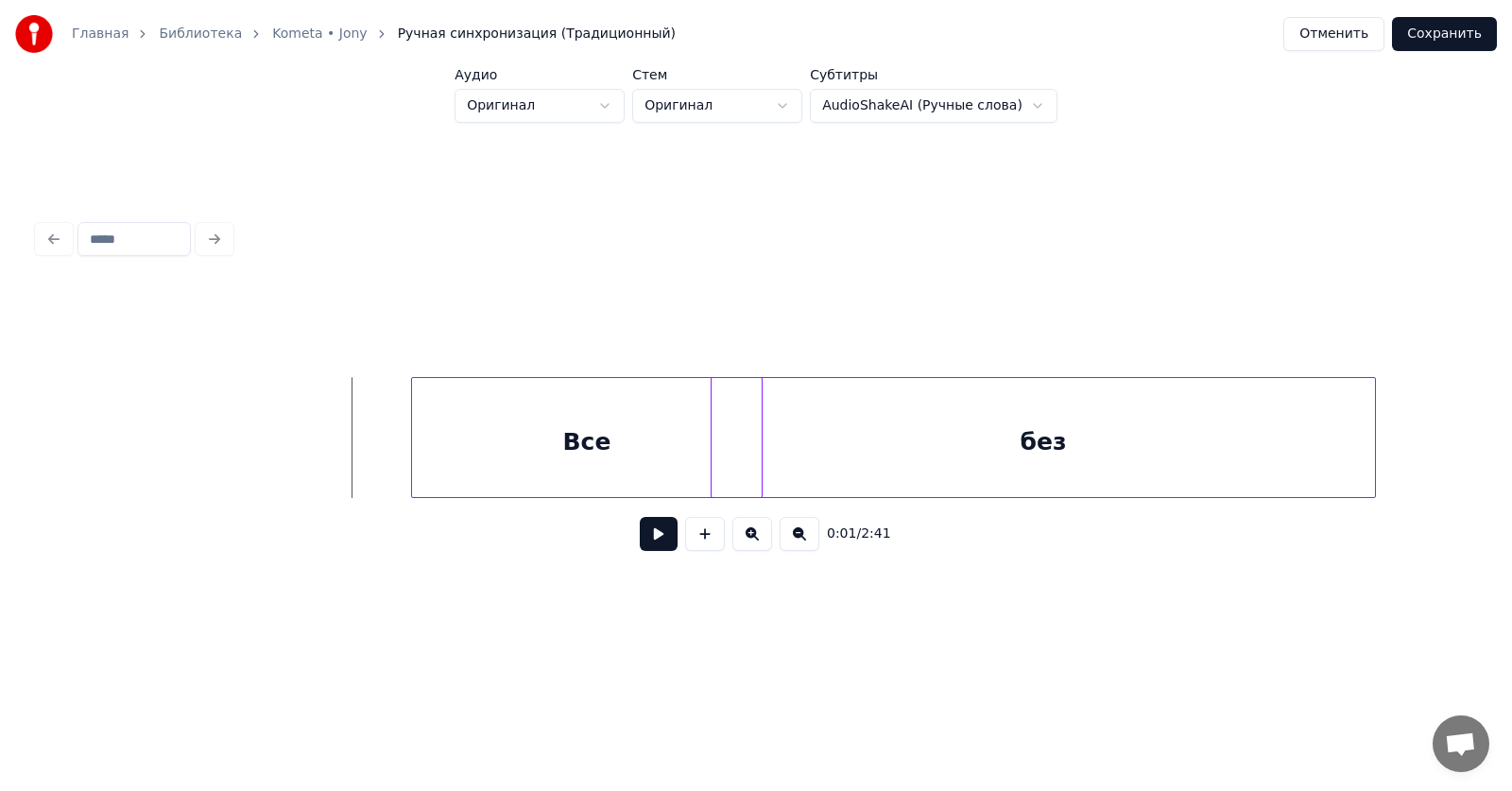
click at [678, 457] on div "Все" at bounding box center [587, 441] width 350 height 128
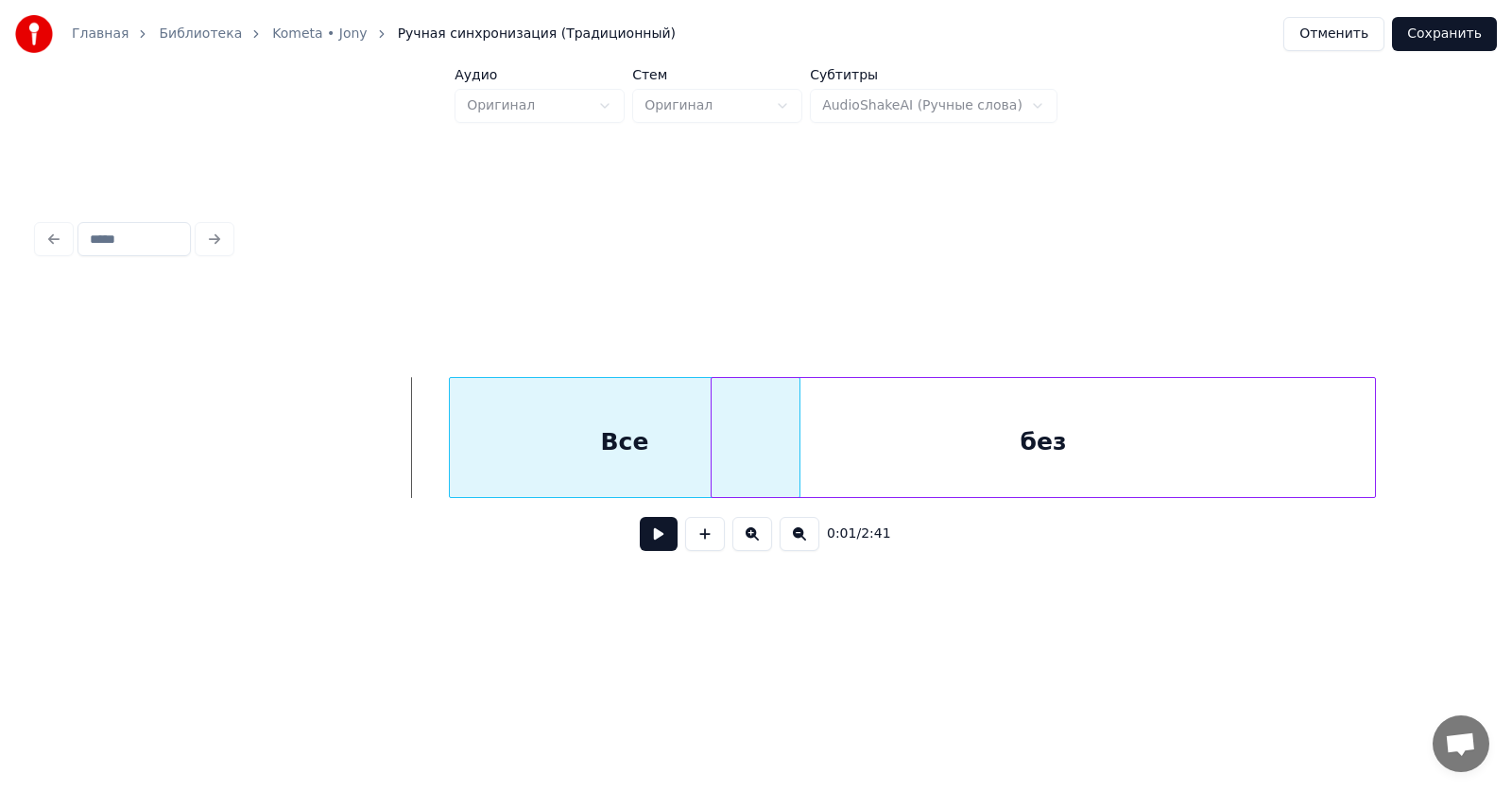
click at [684, 454] on div "Все" at bounding box center [624, 441] width 350 height 128
click at [949, 452] on div "без" at bounding box center [1112, 441] width 664 height 128
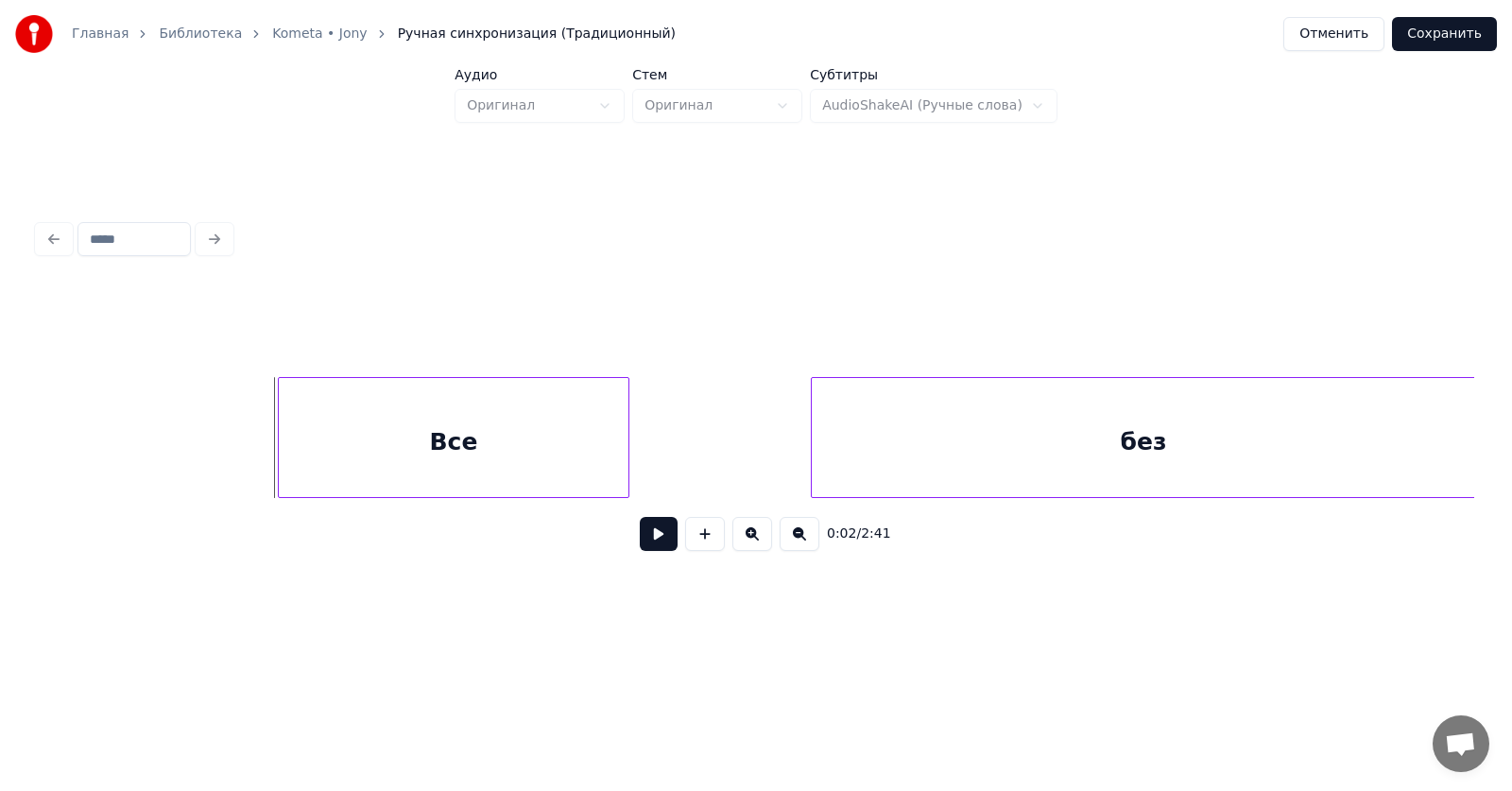
scroll to position [0, 173]
click at [1079, 426] on div "без" at bounding box center [1140, 441] width 664 height 128
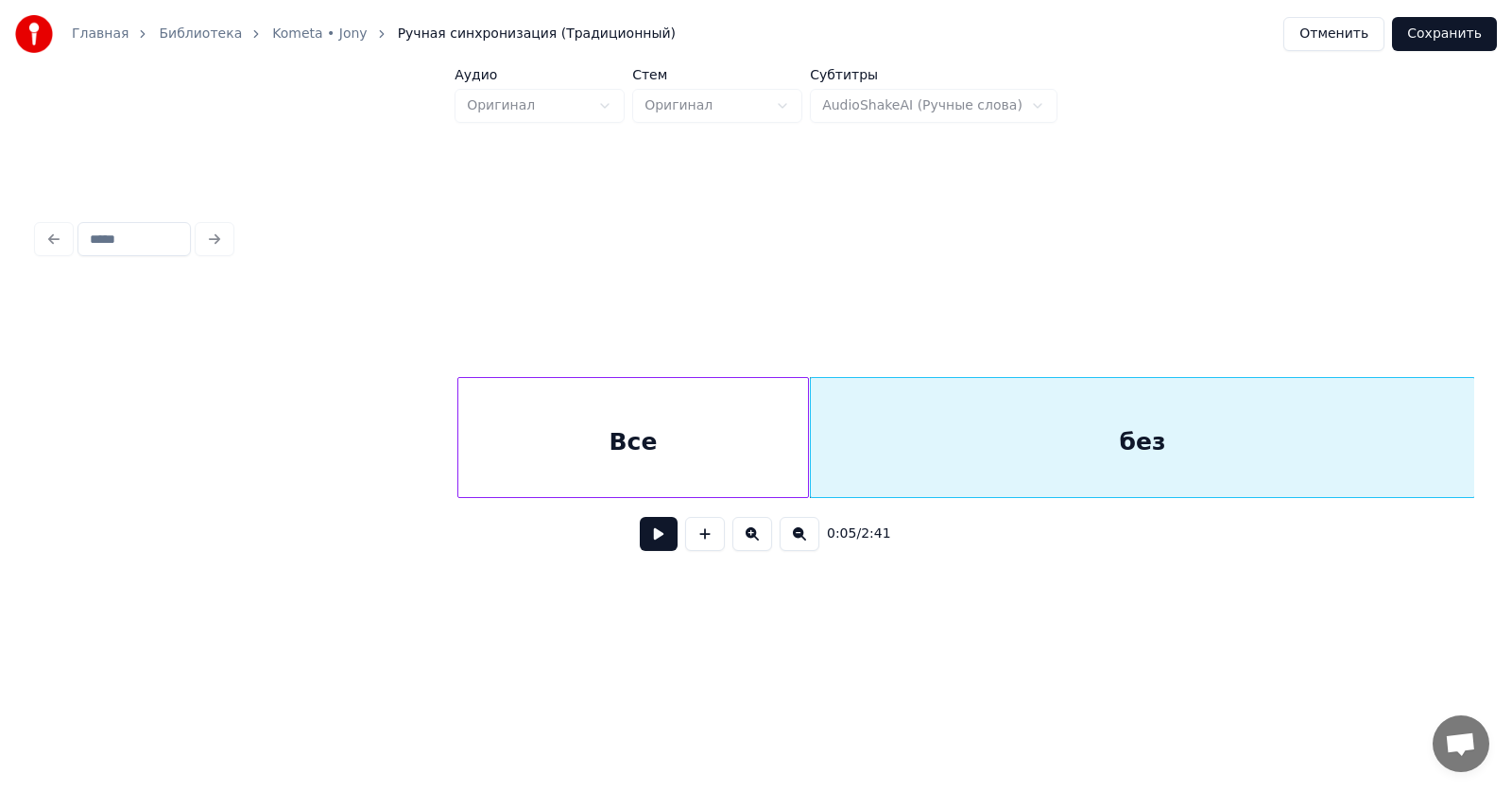
click at [664, 437] on div "Все" at bounding box center [633, 441] width 350 height 128
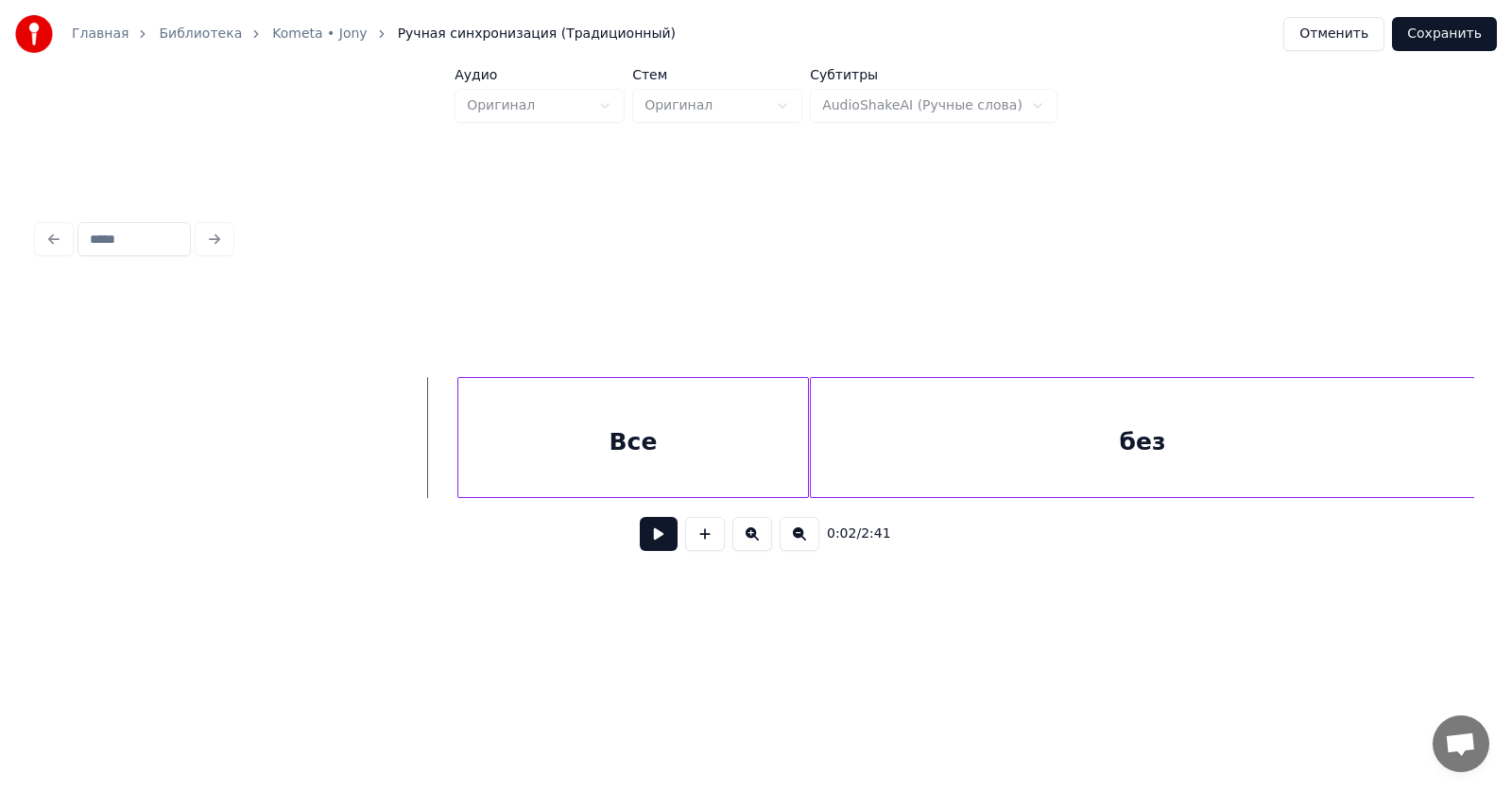
click at [548, 431] on div "Все" at bounding box center [633, 441] width 350 height 128
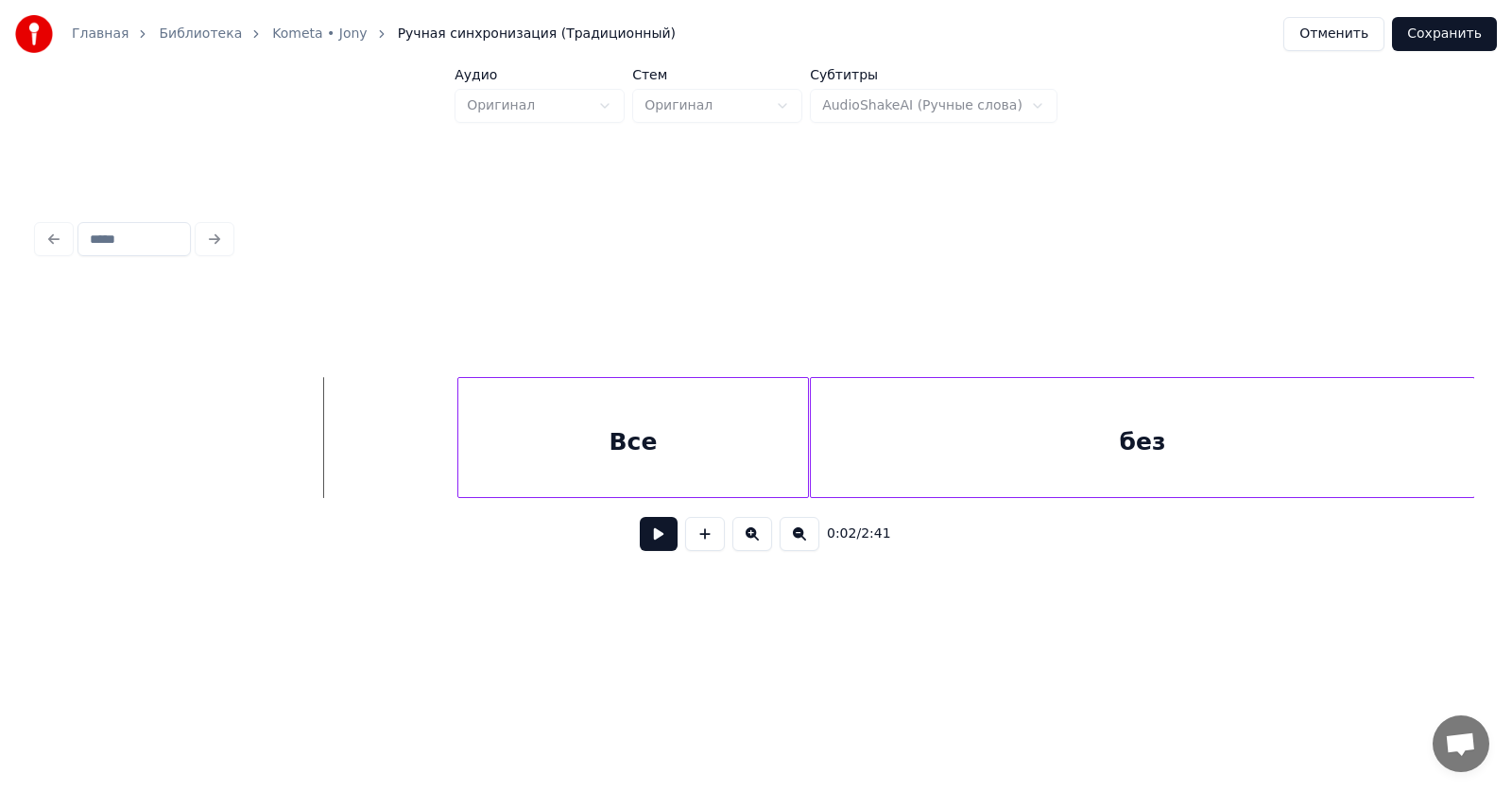
click at [642, 532] on button at bounding box center [658, 534] width 38 height 34
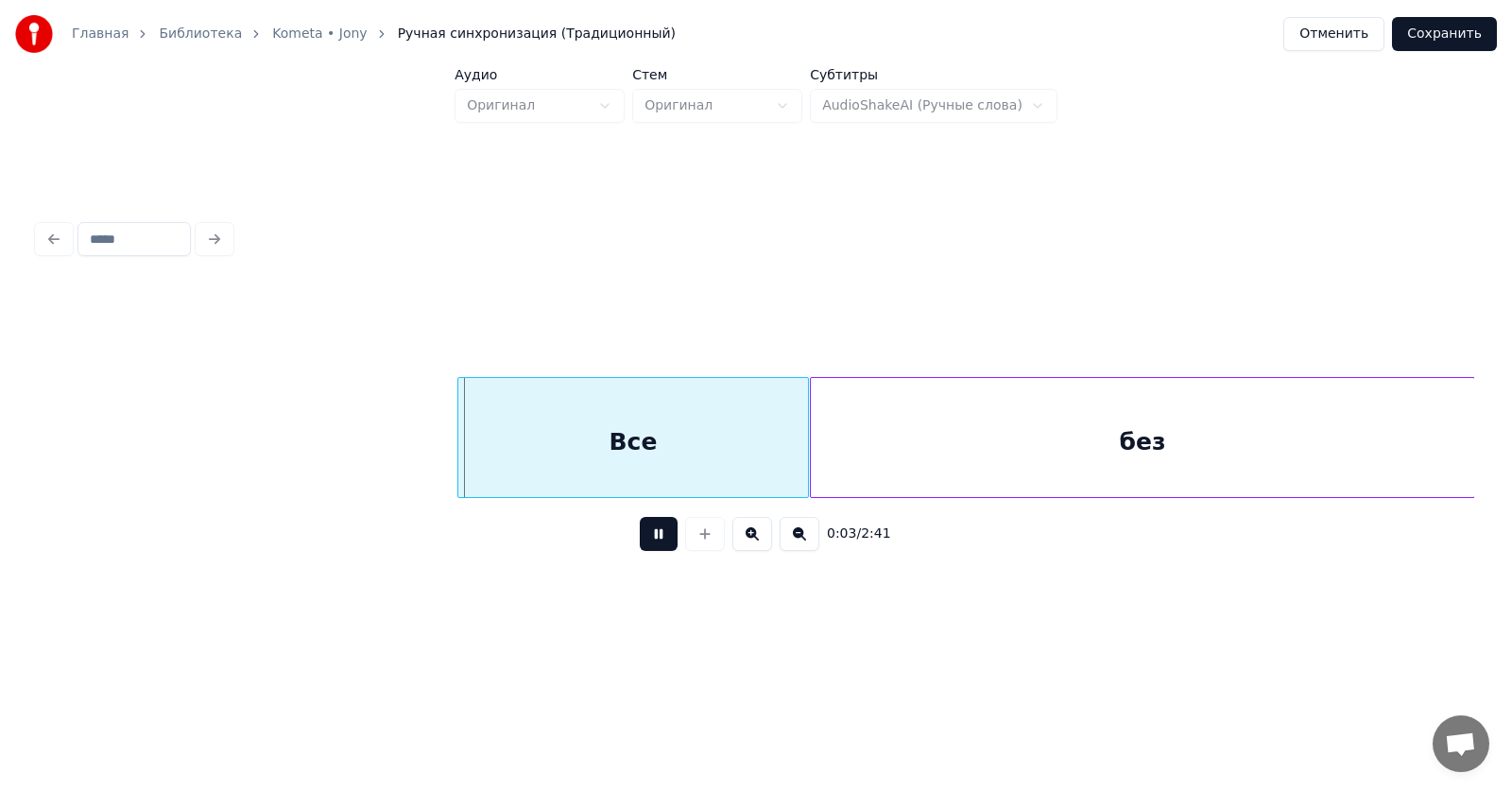
click at [649, 538] on button at bounding box center [658, 534] width 38 height 34
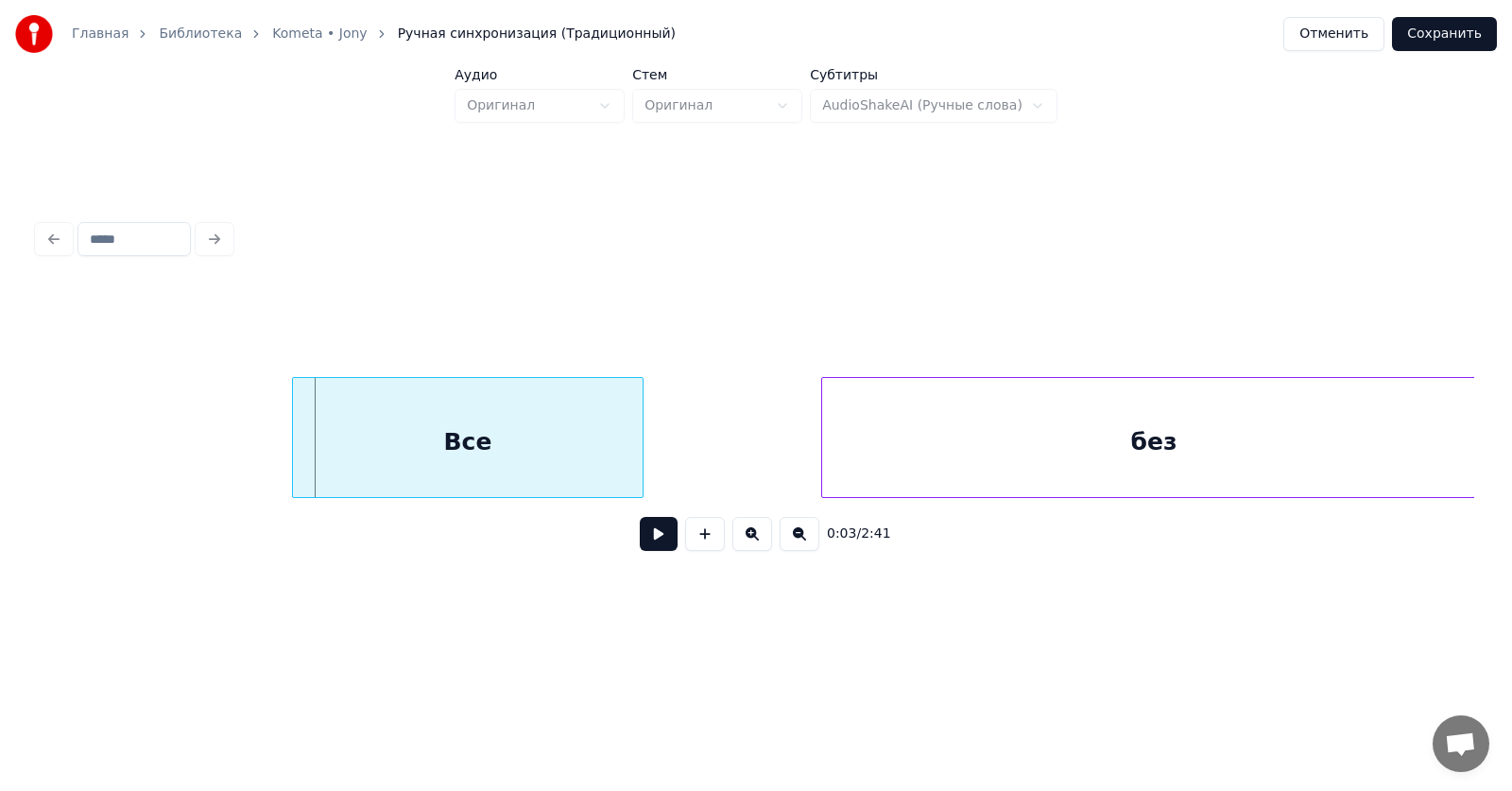
scroll to position [0, 395]
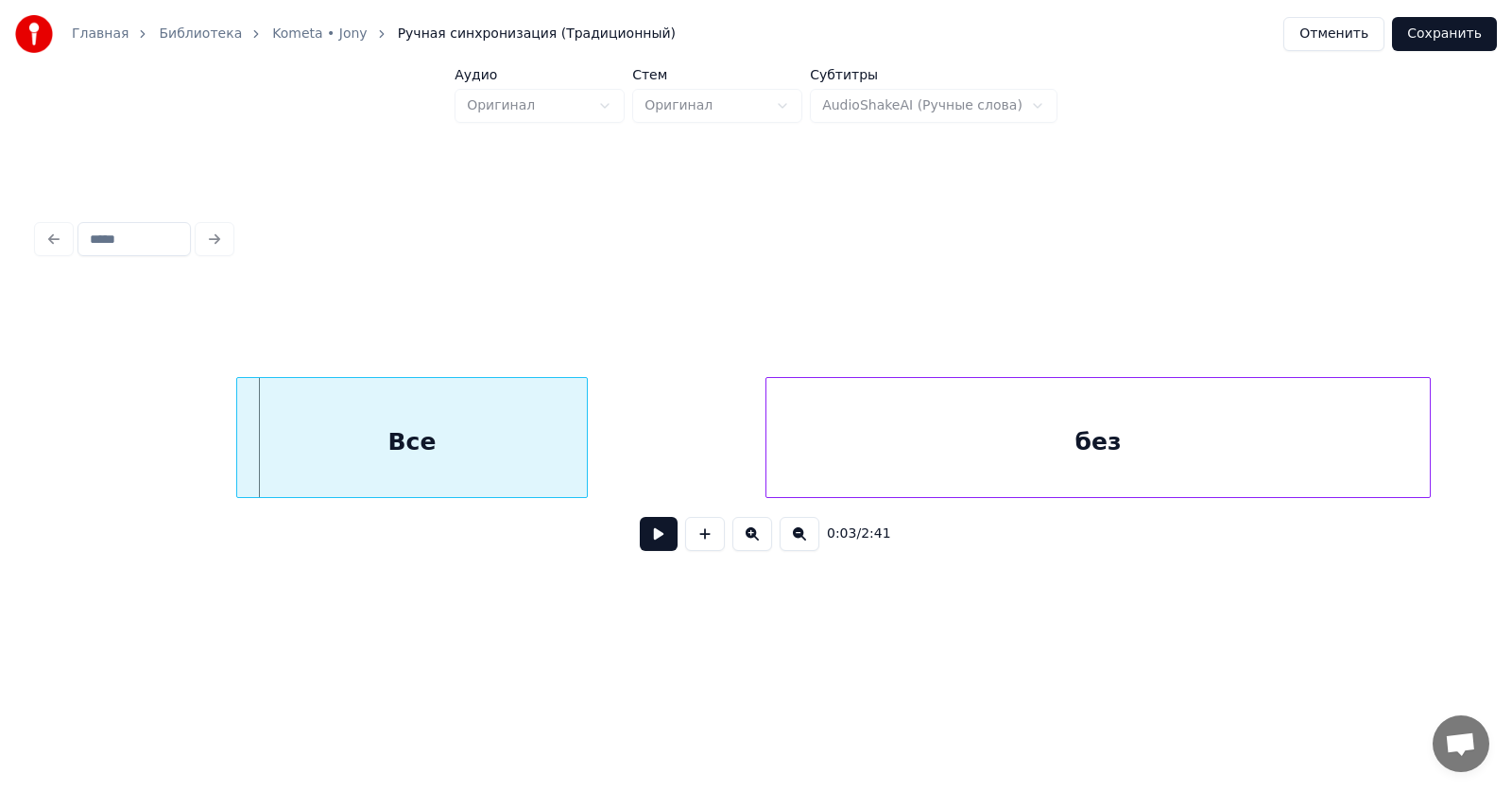
click at [1278, 423] on div "без" at bounding box center [1098, 441] width 664 height 128
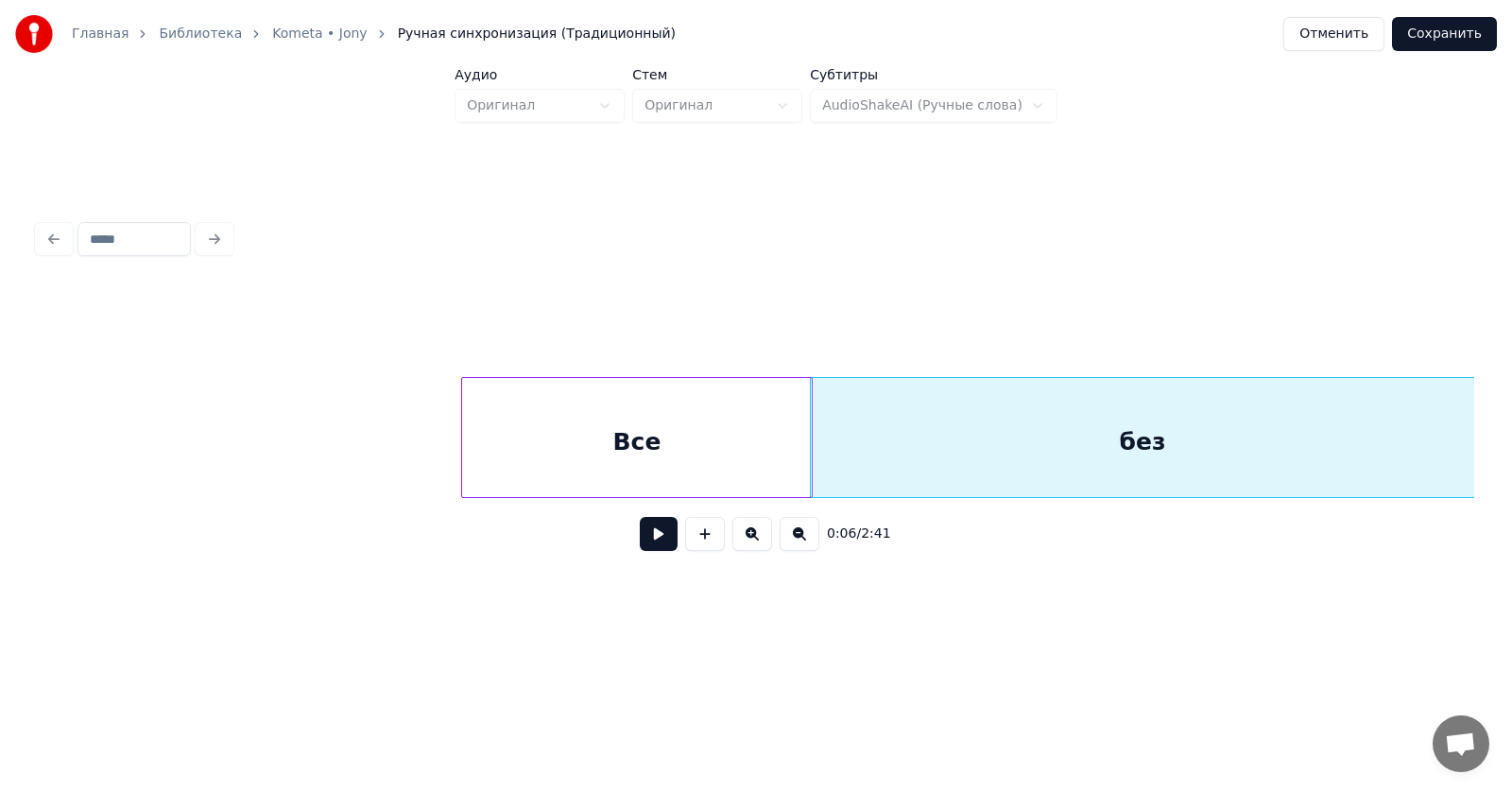
click at [662, 468] on div "Все" at bounding box center [637, 441] width 350 height 128
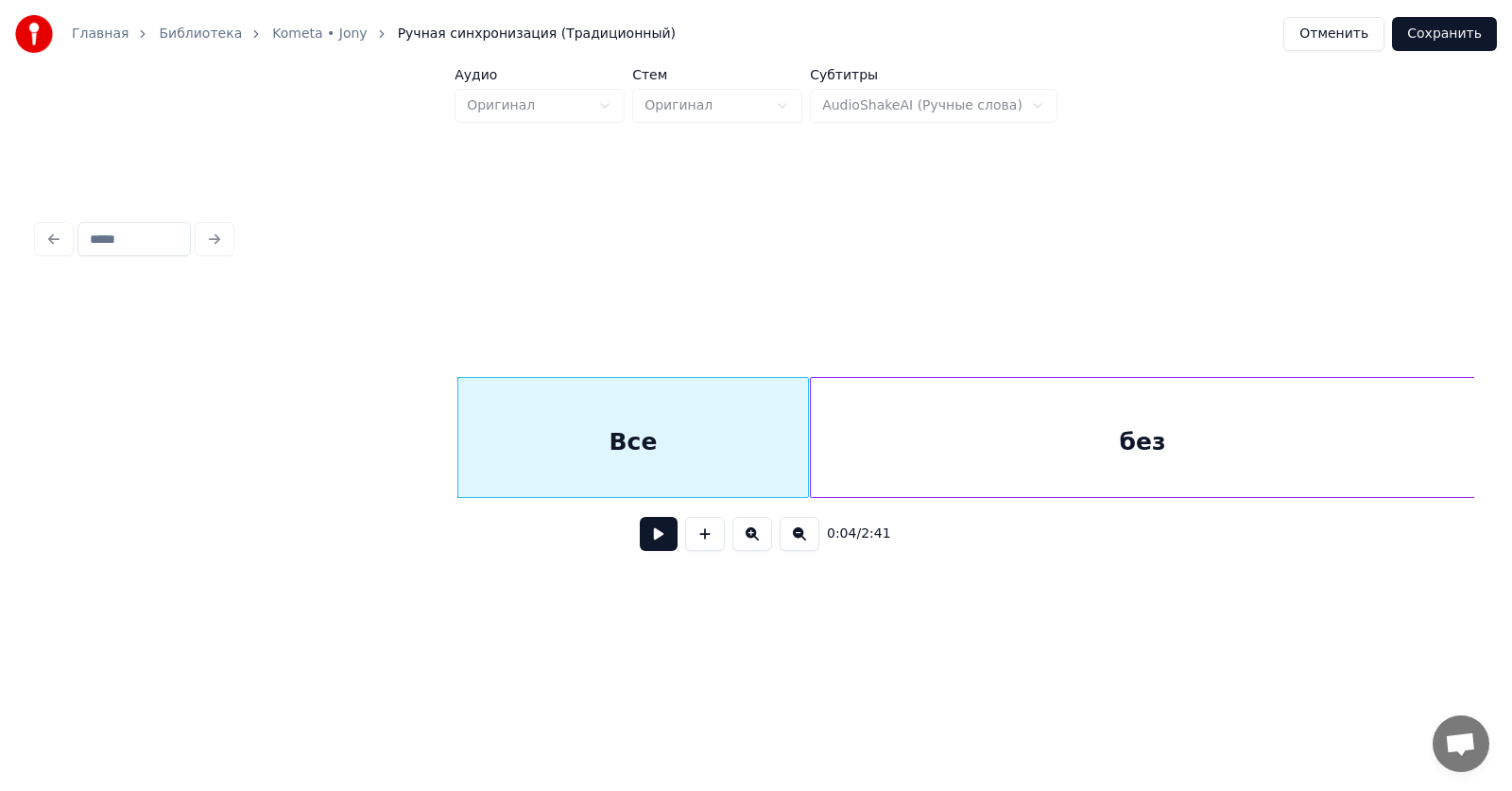
click at [641, 546] on button at bounding box center [658, 534] width 38 height 34
click at [649, 543] on button at bounding box center [658, 534] width 38 height 34
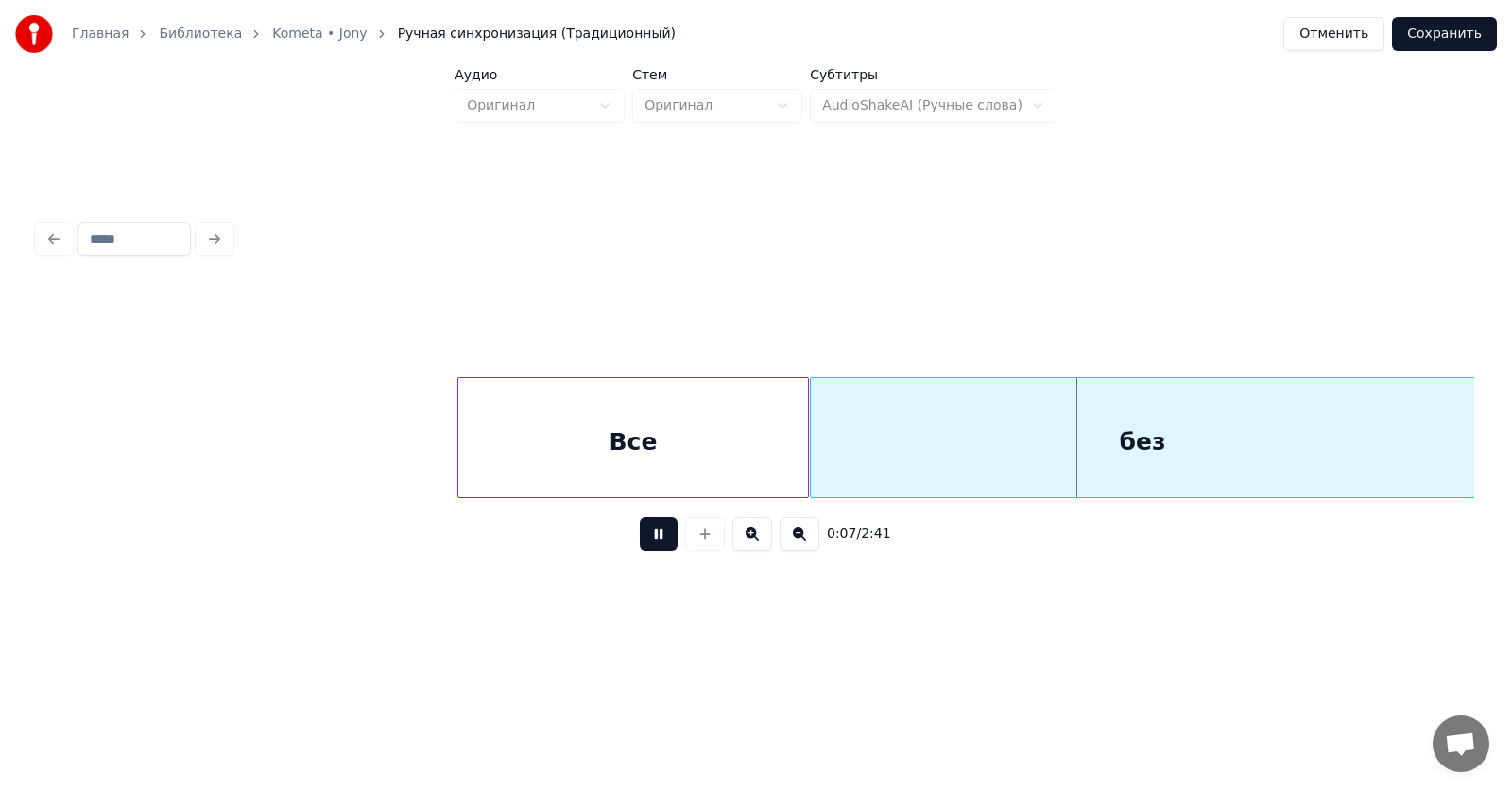
click at [651, 541] on button at bounding box center [658, 534] width 38 height 34
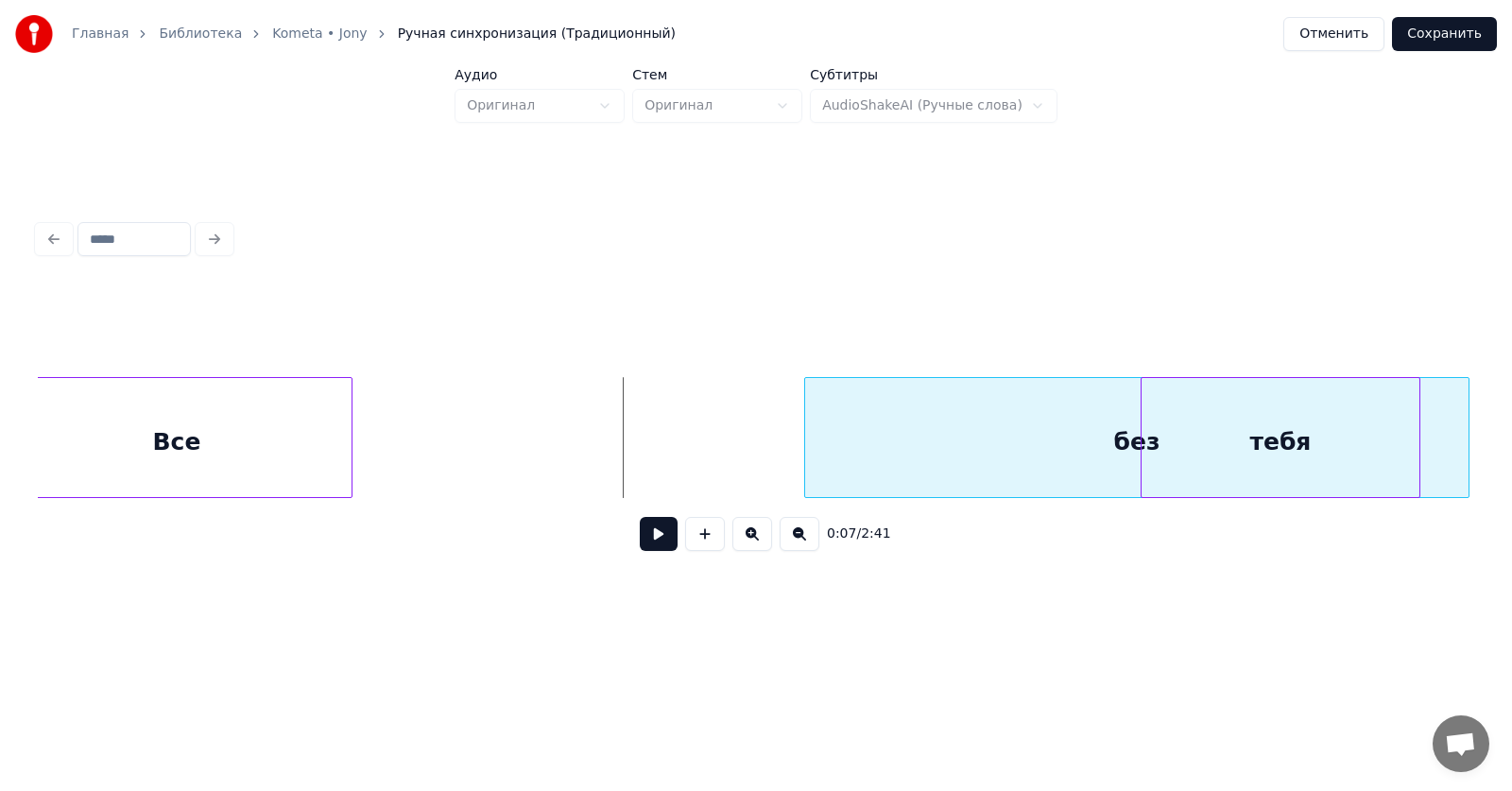
scroll to position [0, 854]
click at [1433, 454] on div "без" at bounding box center [1142, 441] width 664 height 128
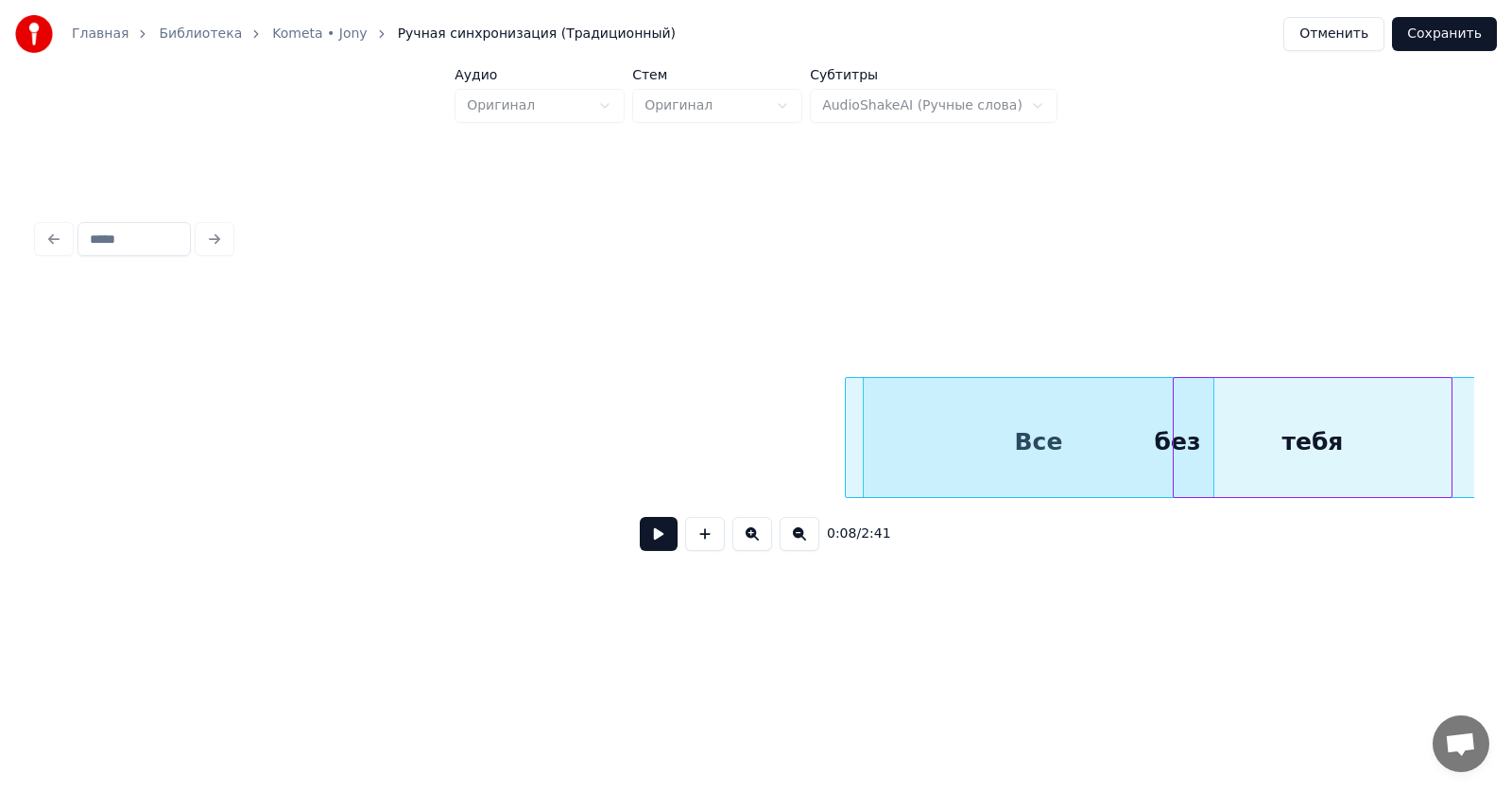
click at [664, 541] on button at bounding box center [658, 534] width 38 height 34
click at [665, 540] on button at bounding box center [658, 534] width 38 height 34
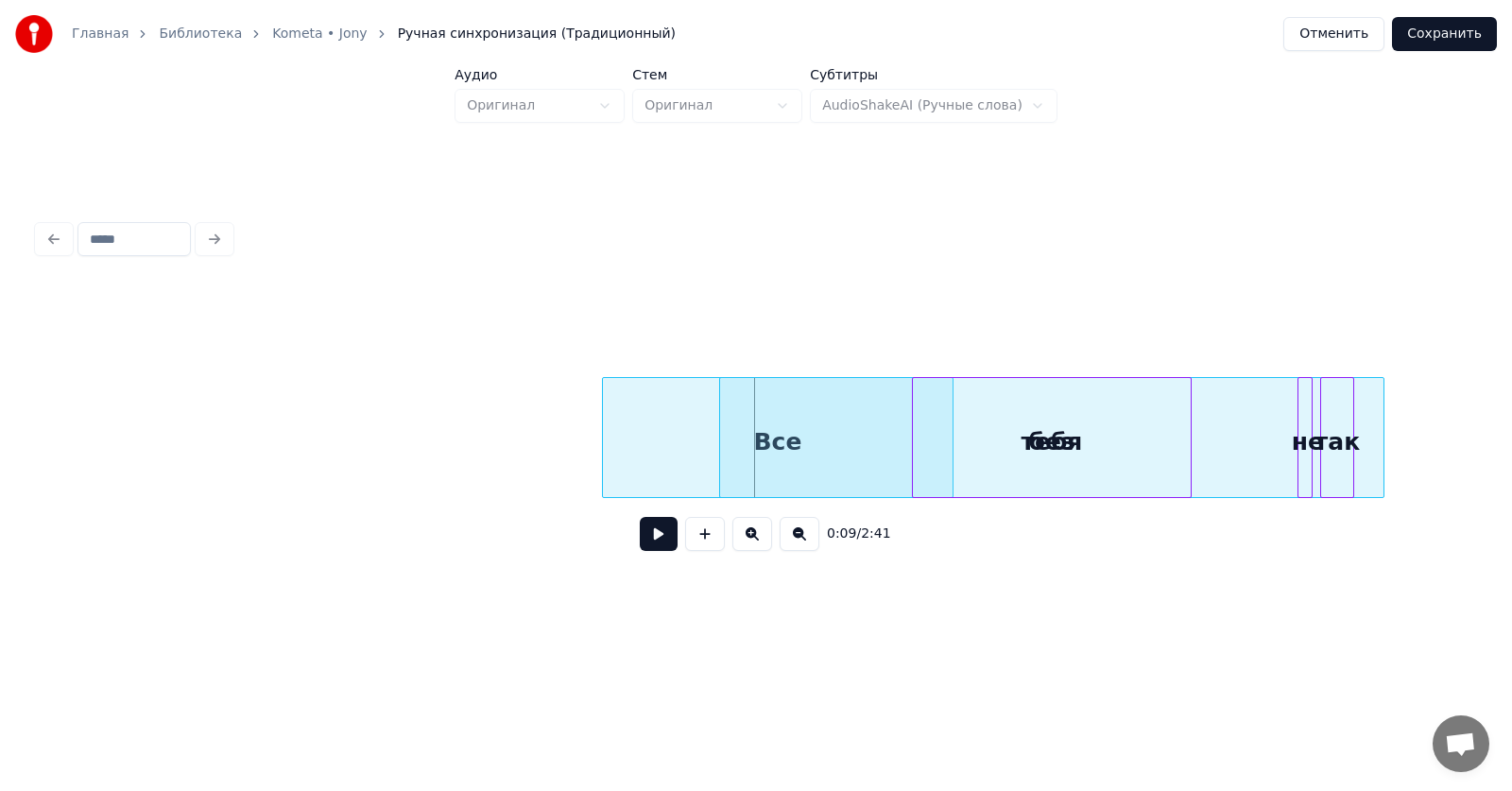
scroll to position [0, 1095]
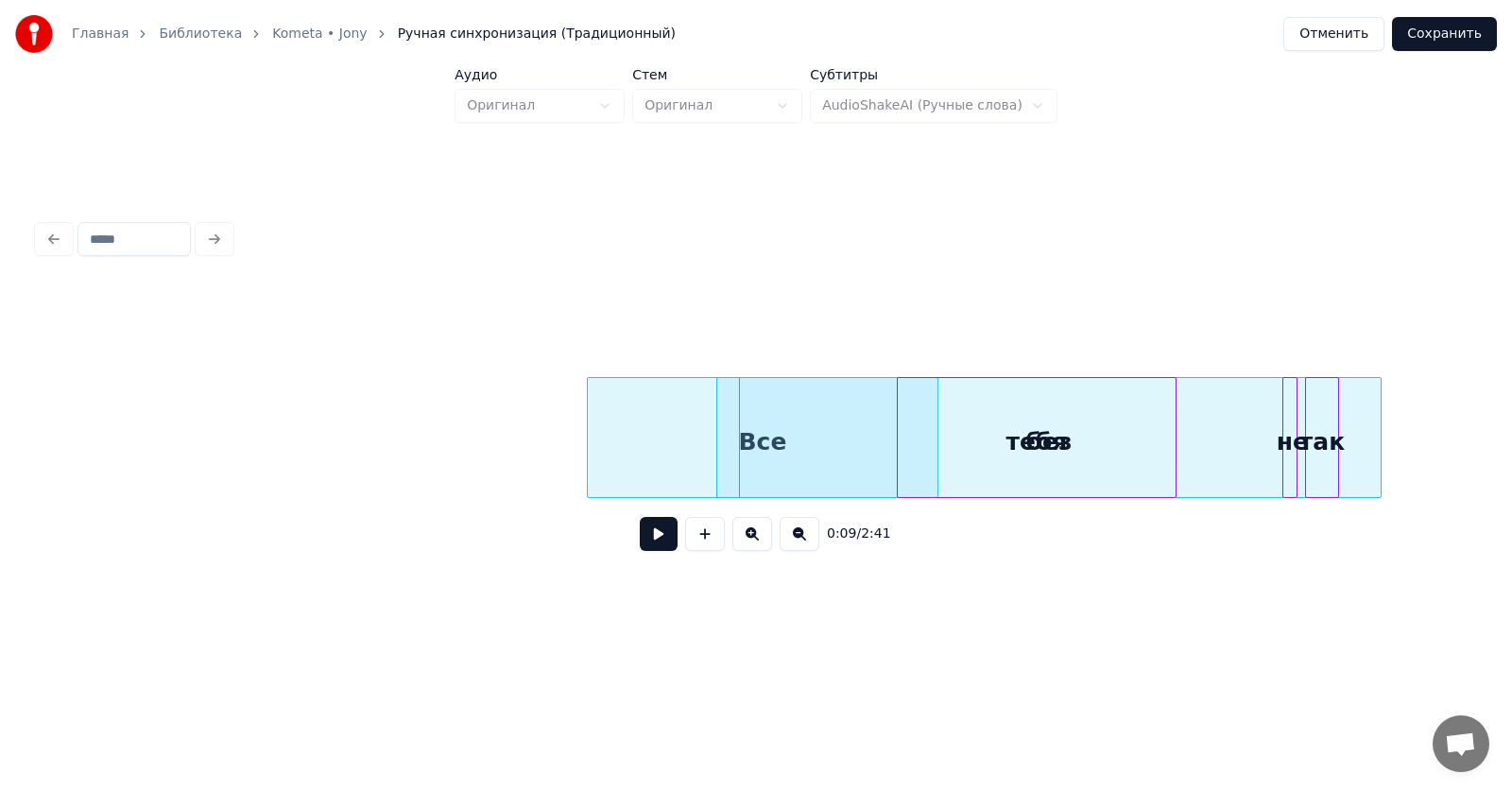
click at [1240, 462] on div "без" at bounding box center [1049, 441] width 664 height 128
click at [793, 544] on button at bounding box center [798, 534] width 39 height 34
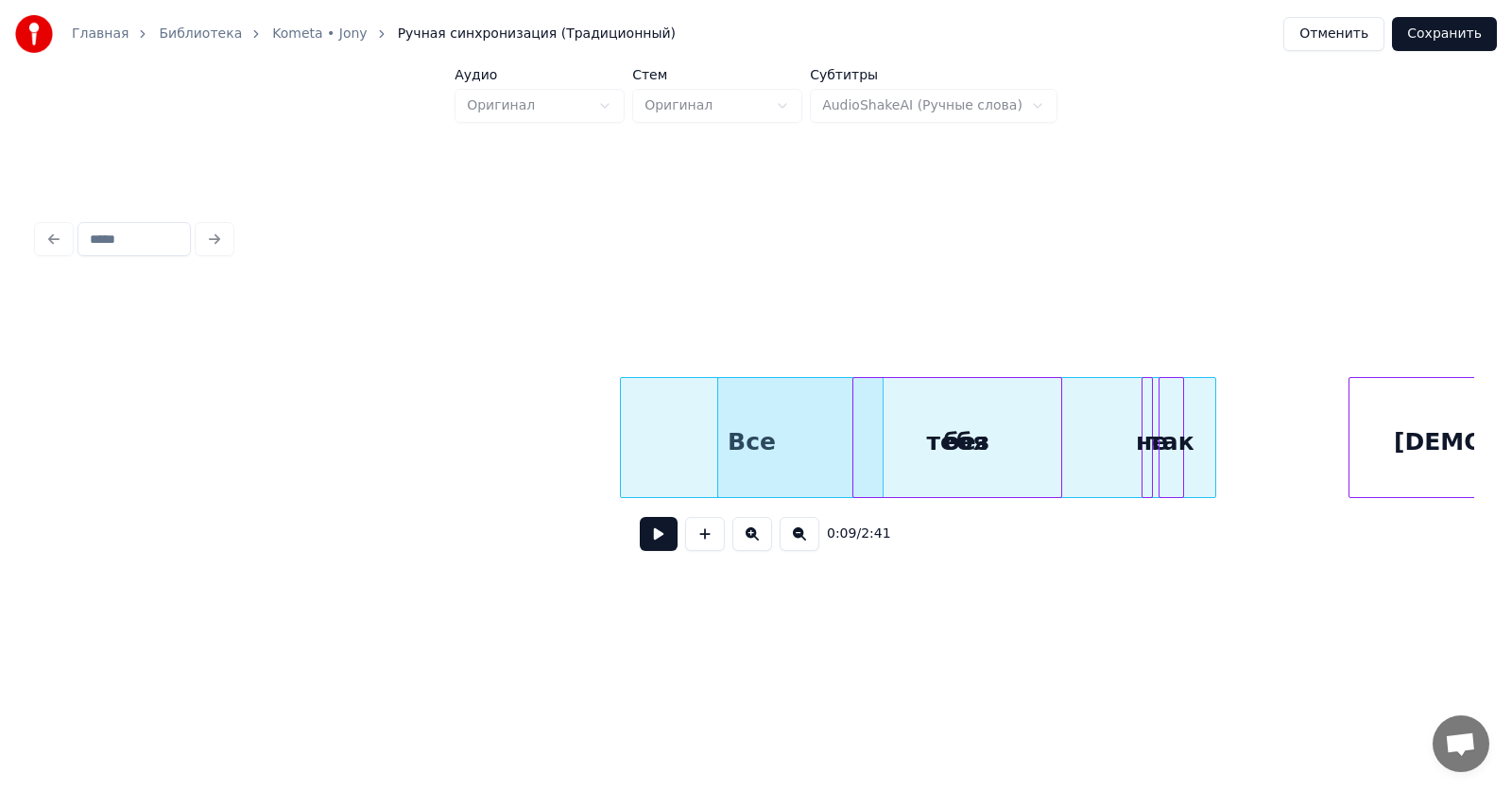
click at [801, 542] on button at bounding box center [798, 534] width 39 height 34
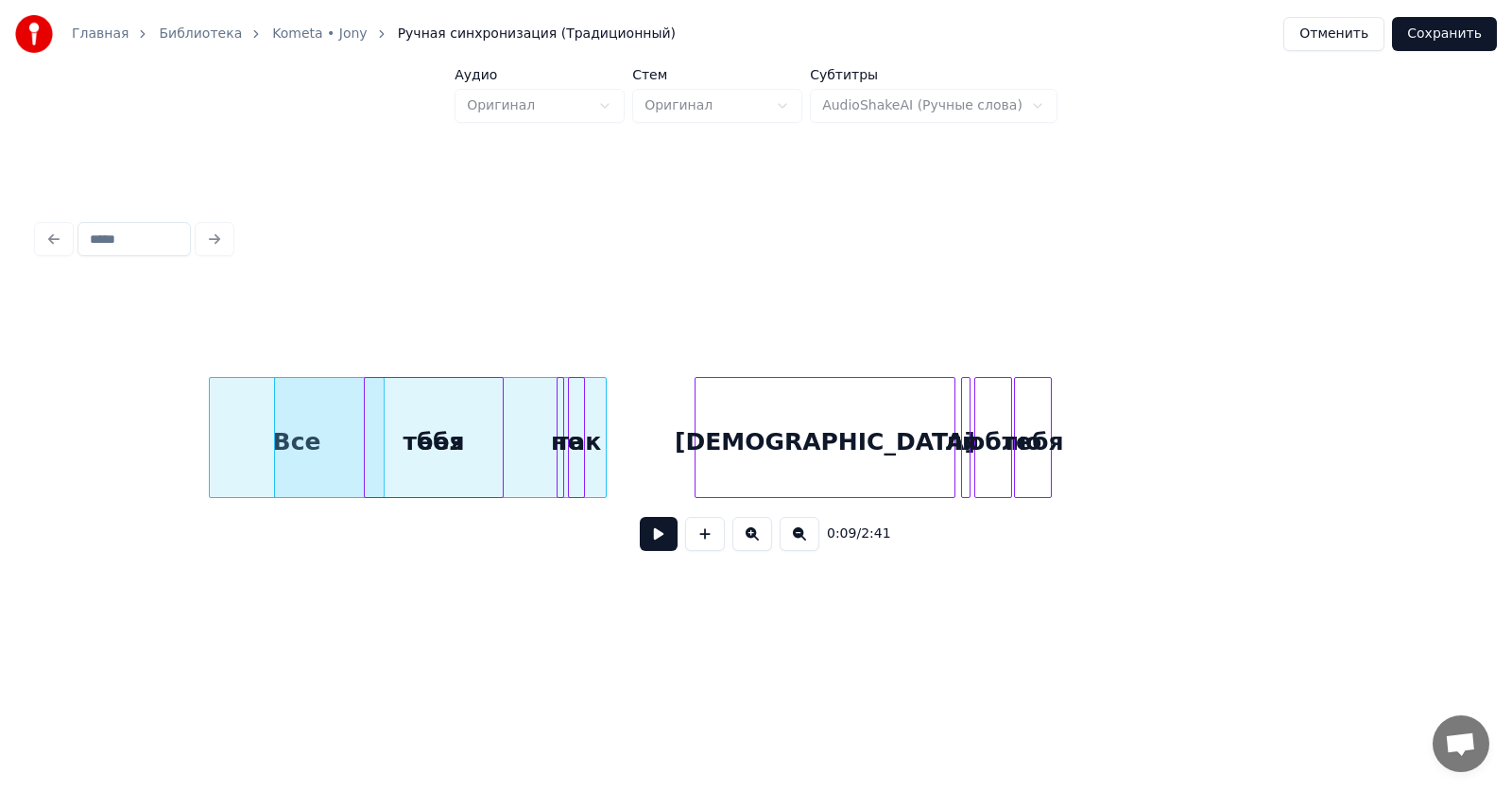
scroll to position [0, 207]
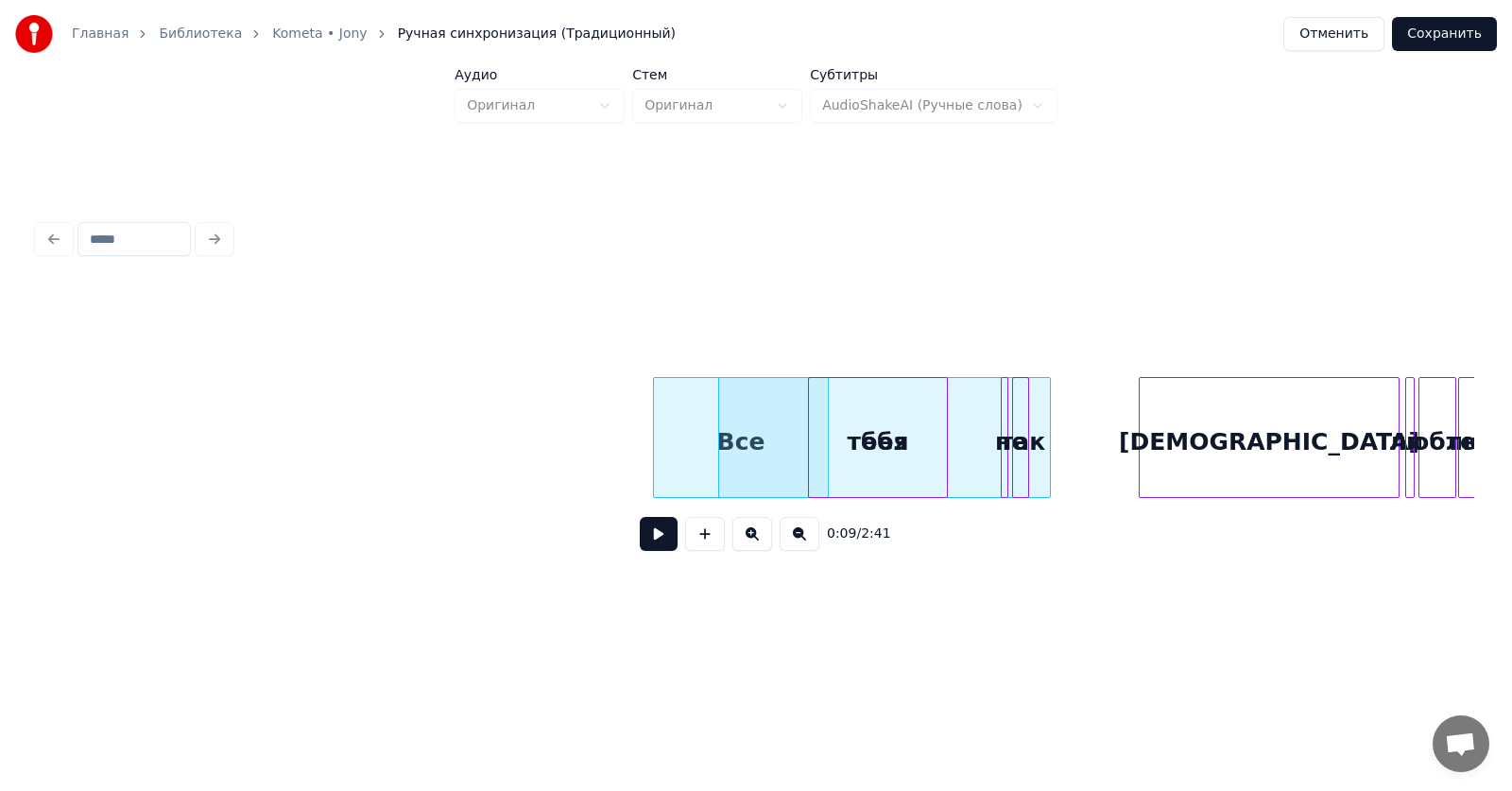
click at [801, 542] on button at bounding box center [798, 534] width 39 height 34
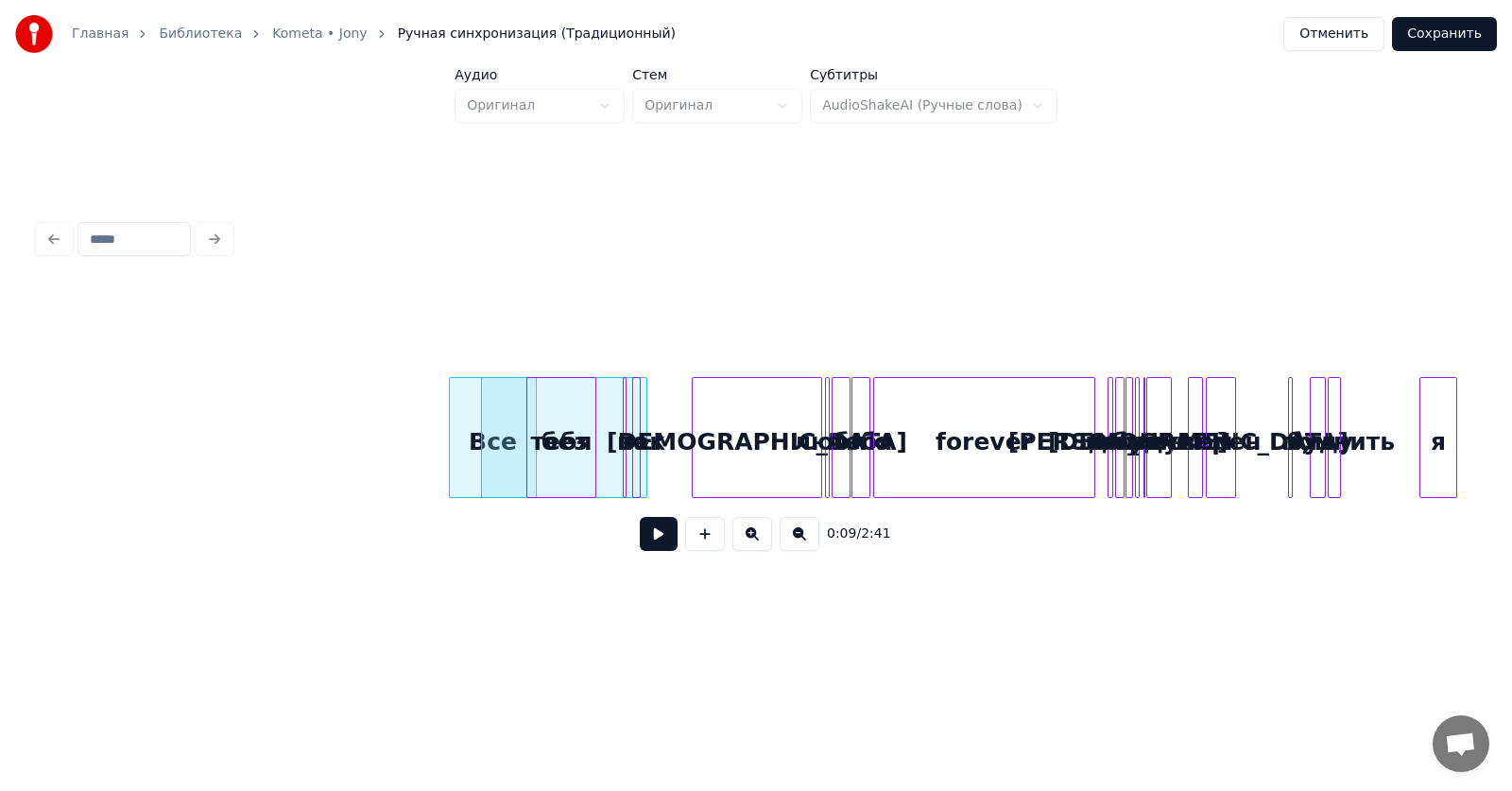
click at [299, 31] on link "Kometa • Jony" at bounding box center [320, 35] width 94 height 19
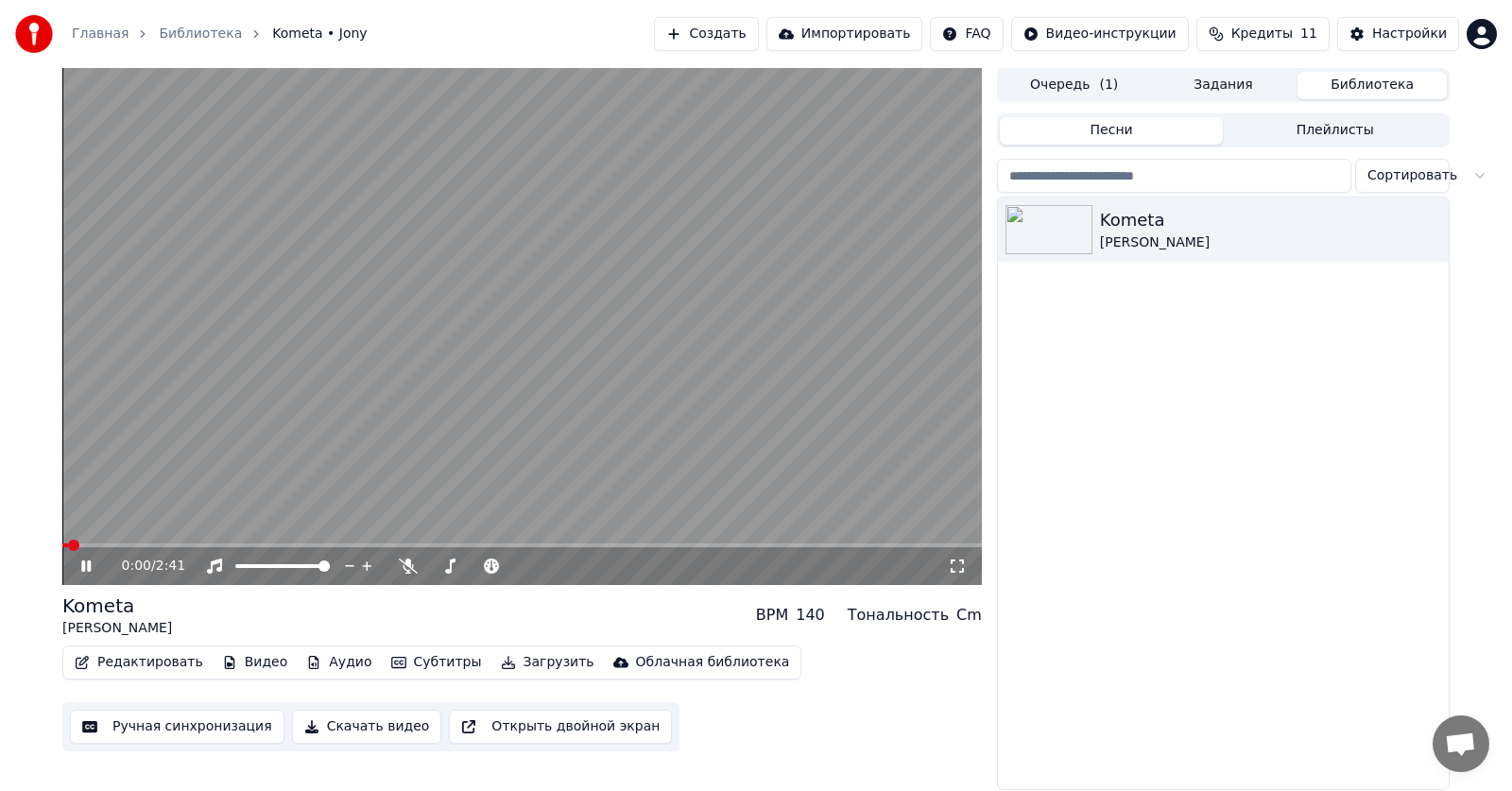
click at [89, 570] on icon at bounding box center [86, 567] width 10 height 12
click at [172, 657] on button "Редактировать" at bounding box center [139, 662] width 143 height 26
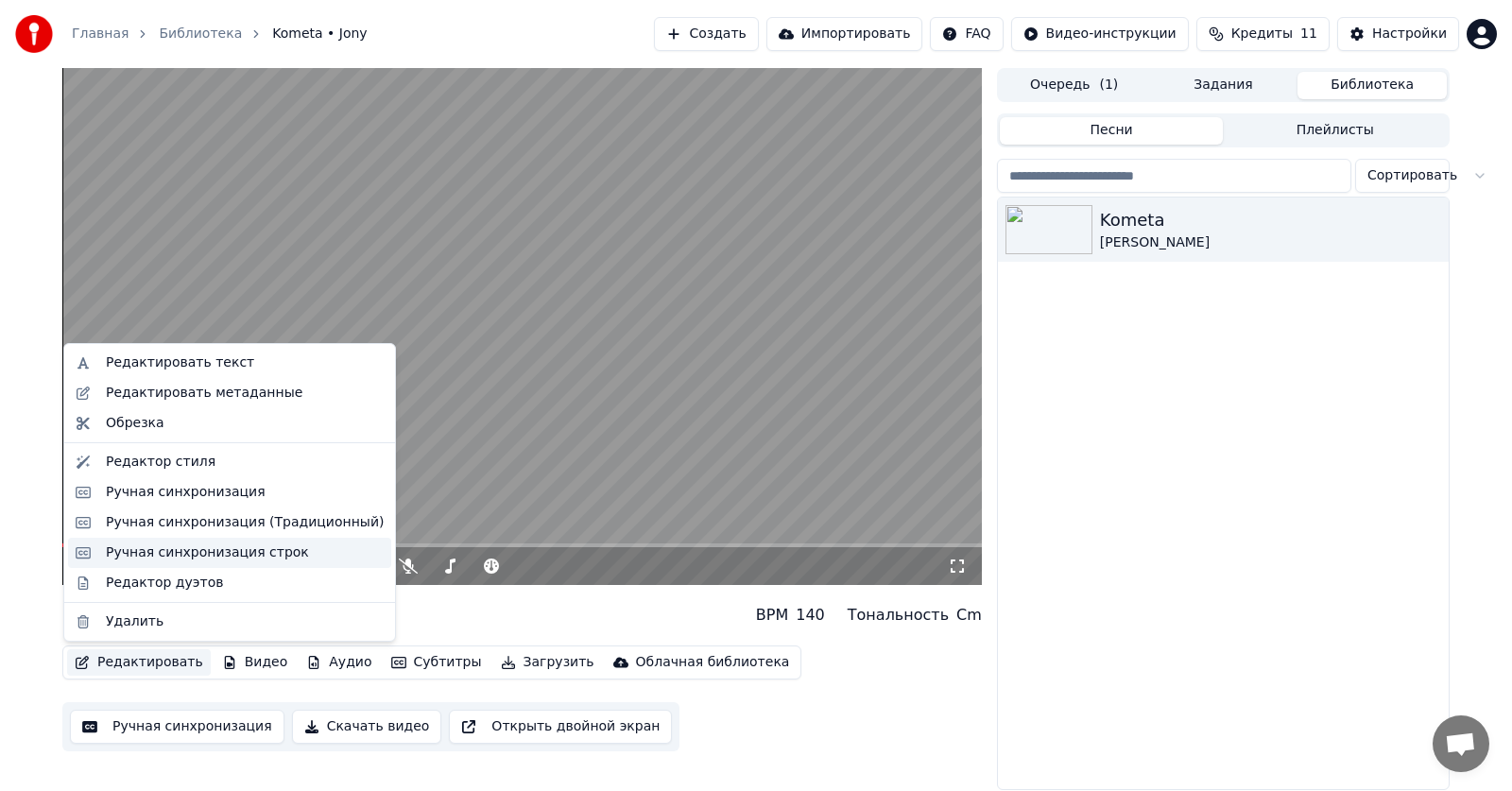
click at [224, 553] on div "Ручная синхронизация строк" at bounding box center [207, 553] width 203 height 19
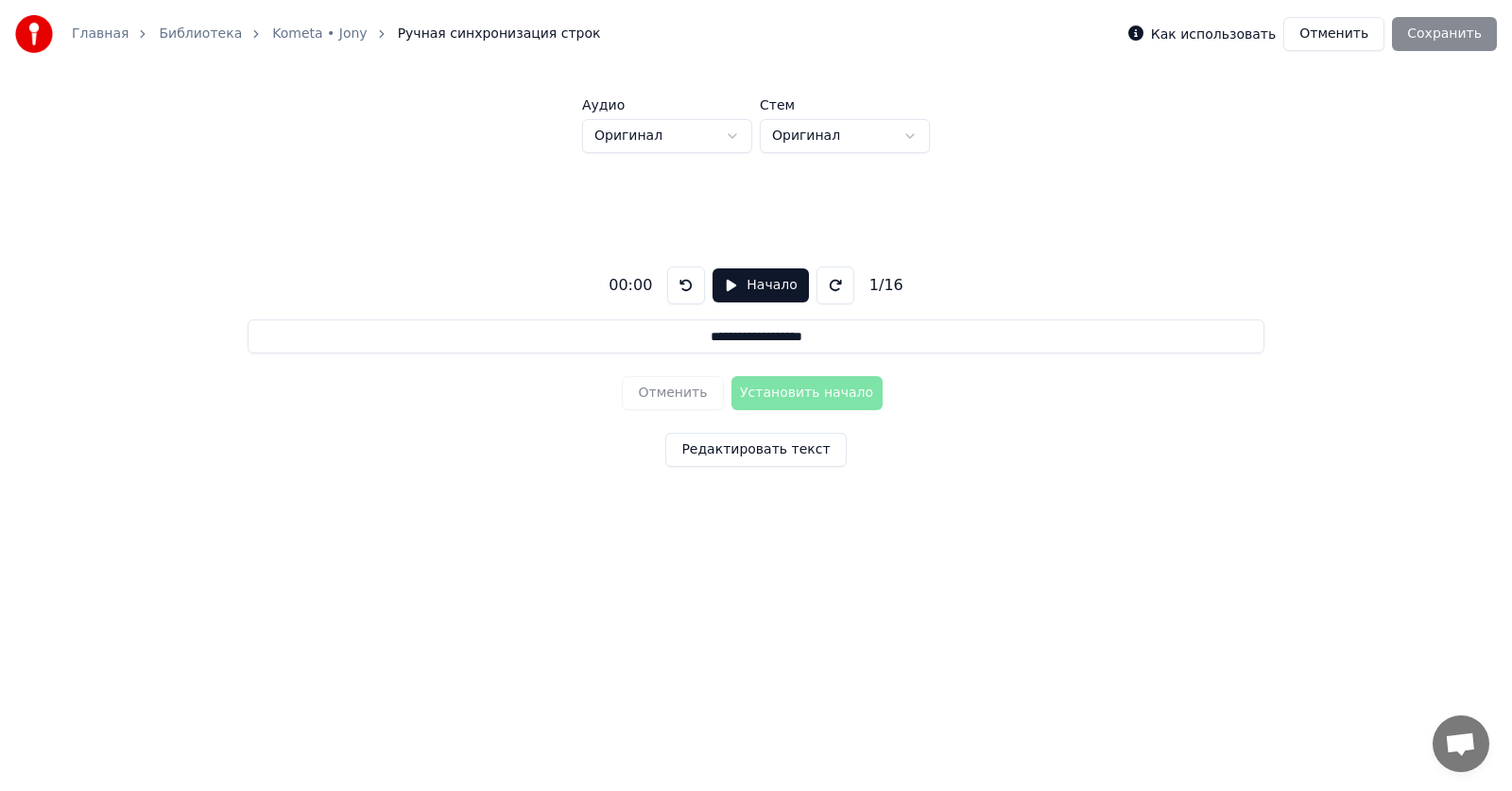
click at [643, 280] on div "00:00" at bounding box center [630, 285] width 59 height 23
click at [648, 283] on div "00:00" at bounding box center [630, 285] width 59 height 23
click at [719, 286] on button "Начало" at bounding box center [760, 285] width 95 height 34
click at [737, 286] on button "Пауза" at bounding box center [760, 285] width 86 height 34
click at [723, 281] on button "Начало" at bounding box center [760, 285] width 95 height 34
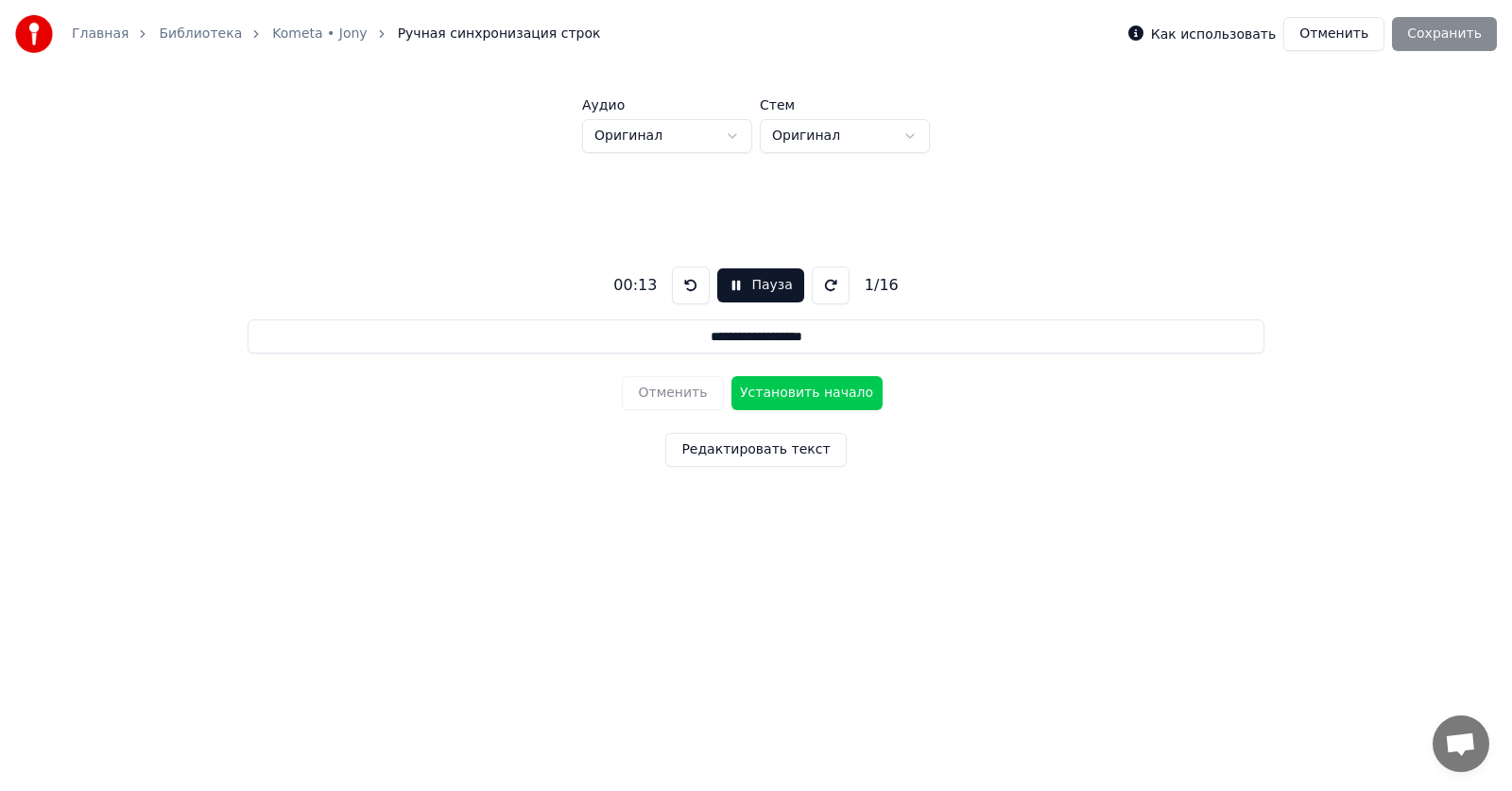
click at [793, 390] on button "Установить начало" at bounding box center [806, 392] width 151 height 34
click at [791, 387] on button "Установить конец" at bounding box center [806, 392] width 151 height 34
type input "**********"
click at [794, 460] on button "Редактировать текст" at bounding box center [755, 449] width 180 height 34
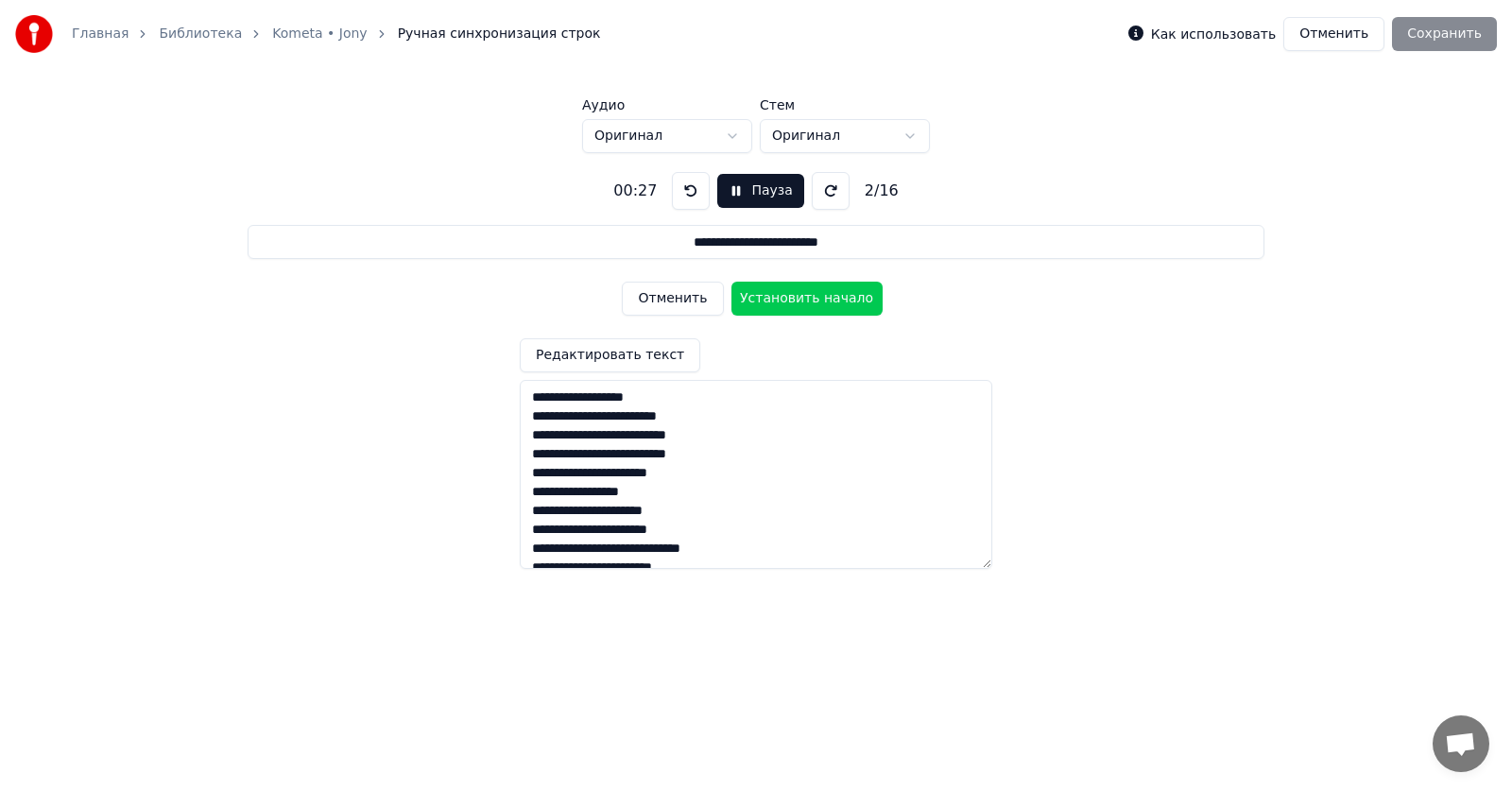
drag, startPoint x: 721, startPoint y: 550, endPoint x: 521, endPoint y: 388, distance: 257.4
click at [521, 388] on textarea "**********" at bounding box center [756, 474] width 472 height 189
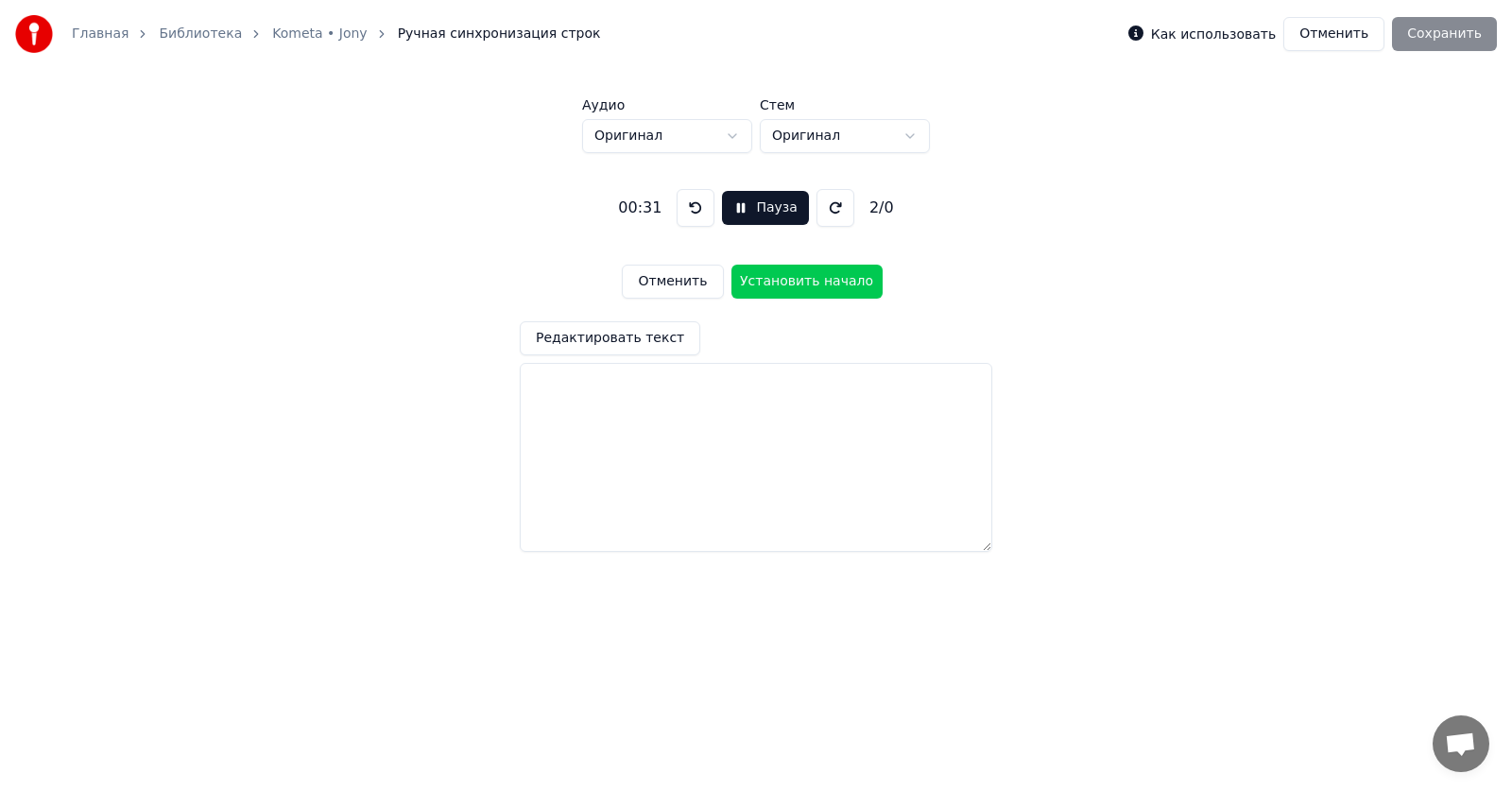
paste textarea "**********"
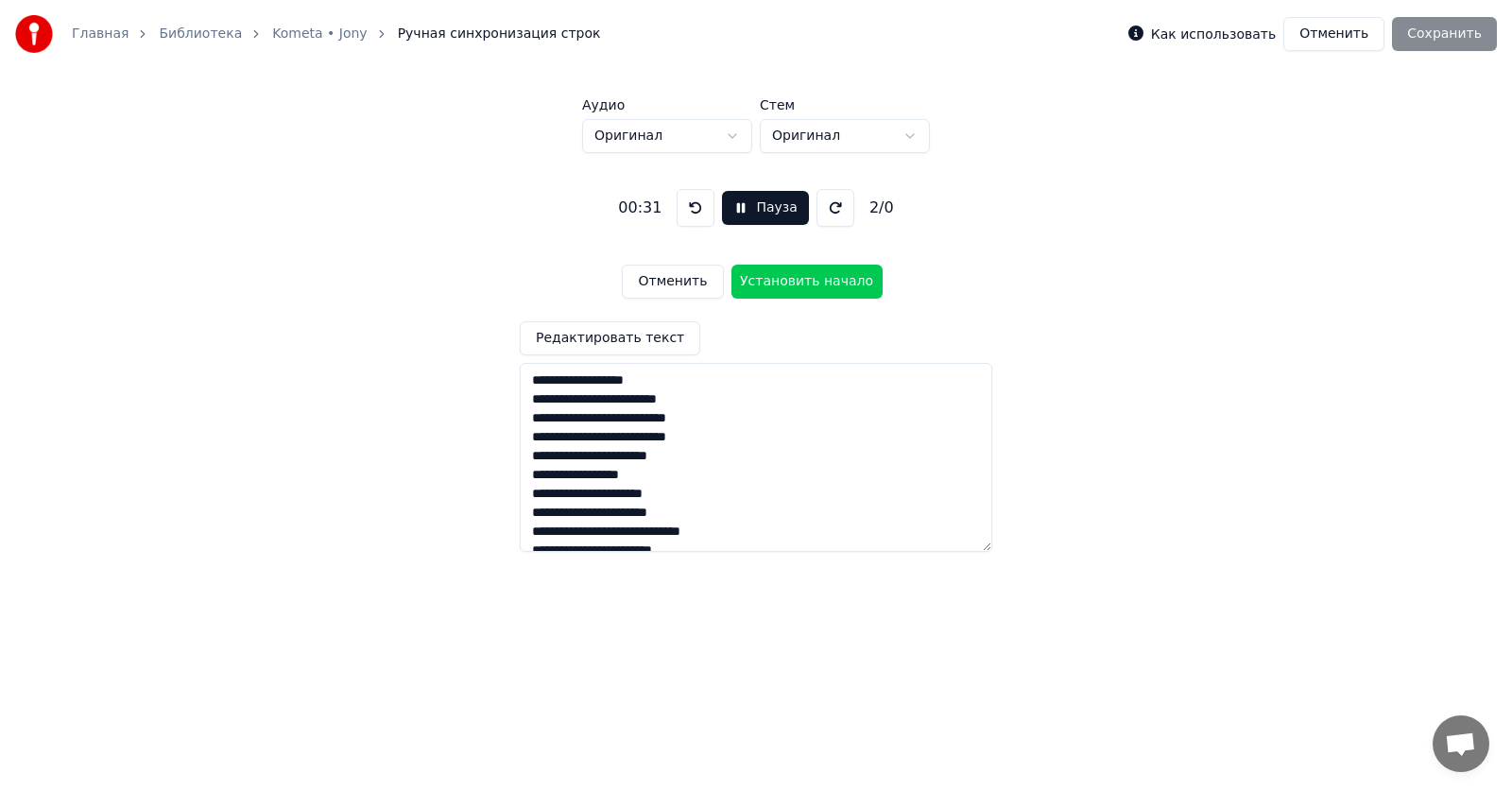
scroll to position [122, 0]
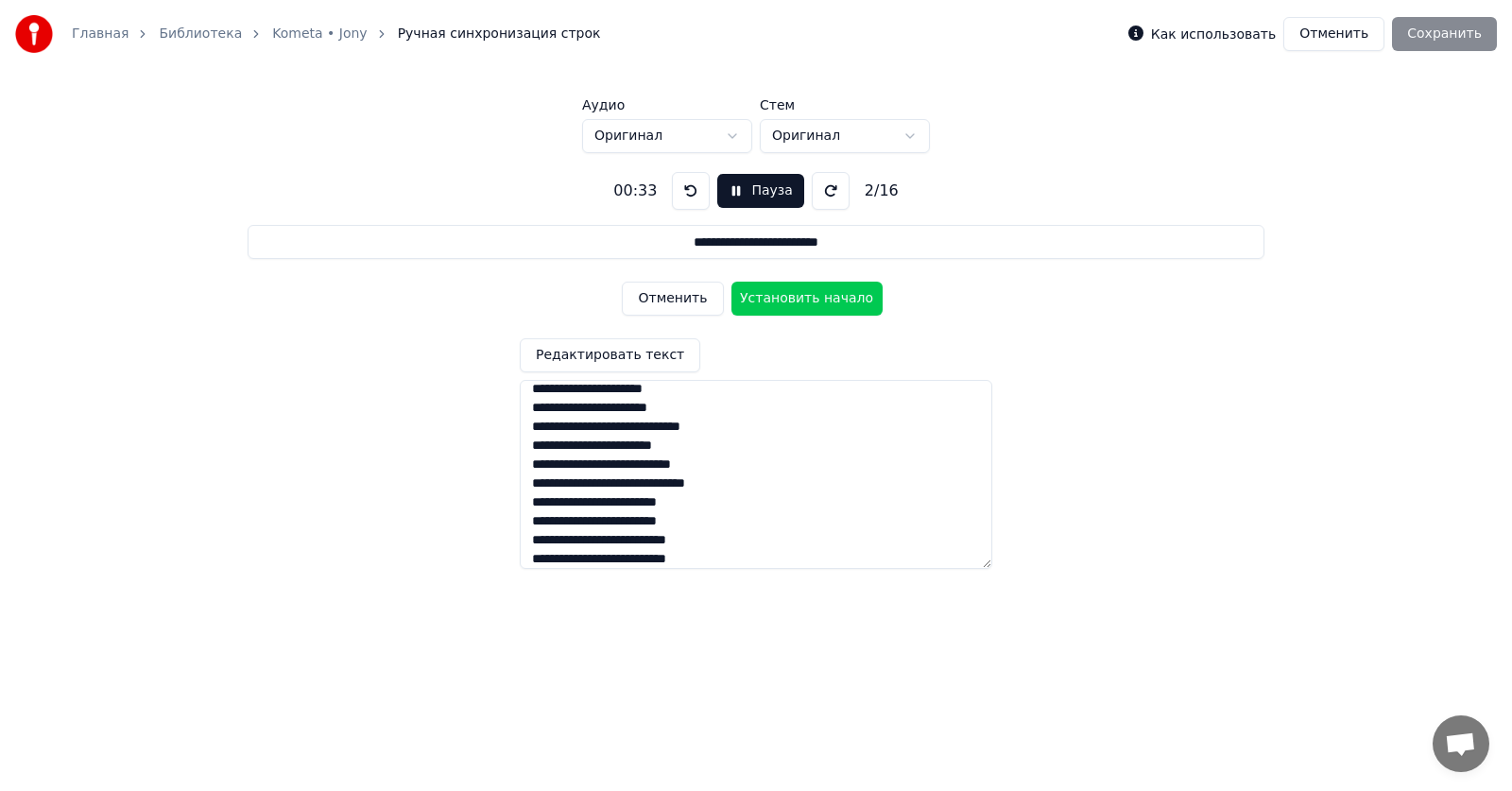
click at [532, 409] on textarea "**********" at bounding box center [756, 474] width 472 height 189
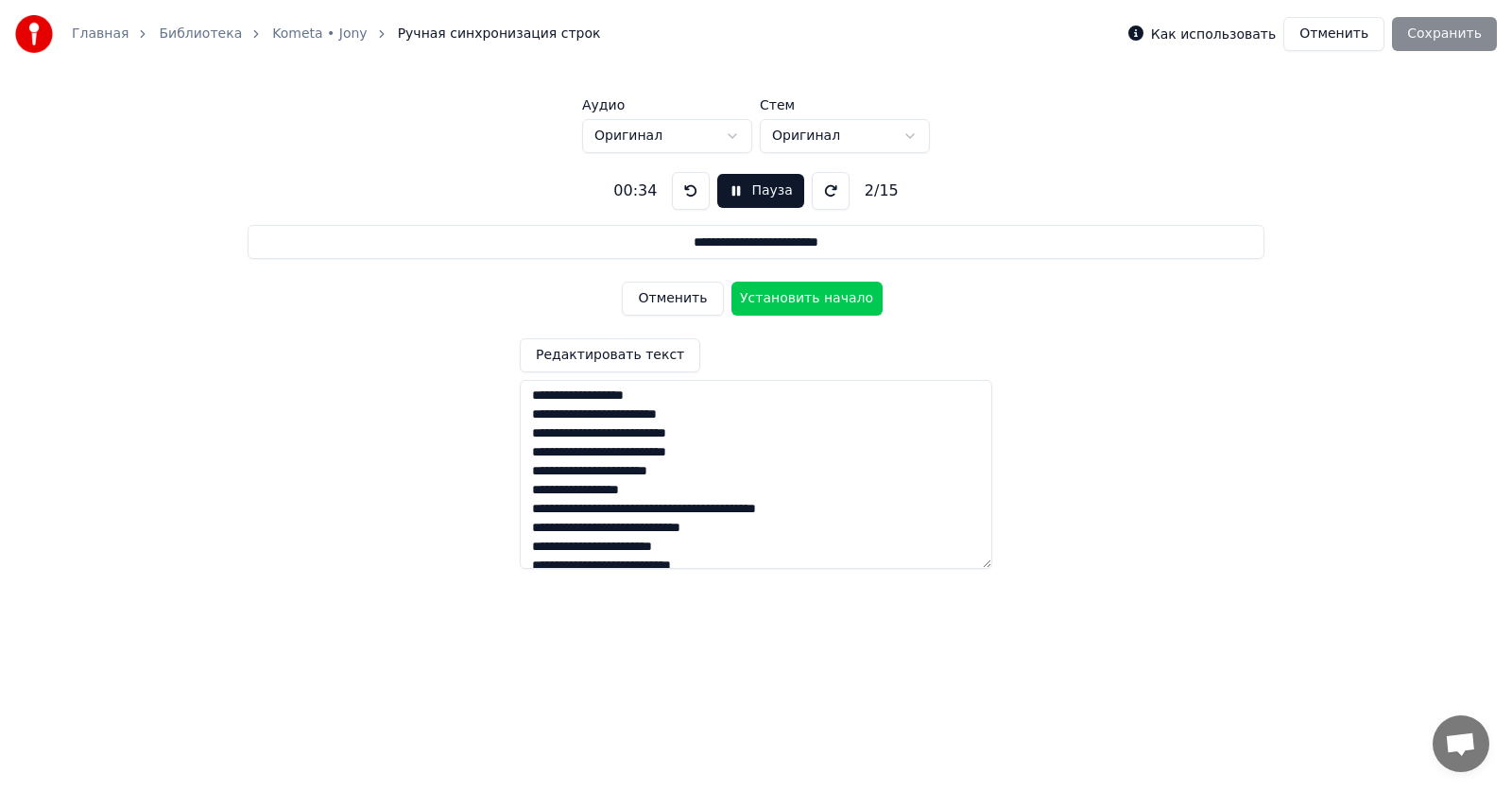
scroll to position [0, 0]
click at [530, 514] on textarea "**********" at bounding box center [756, 474] width 472 height 189
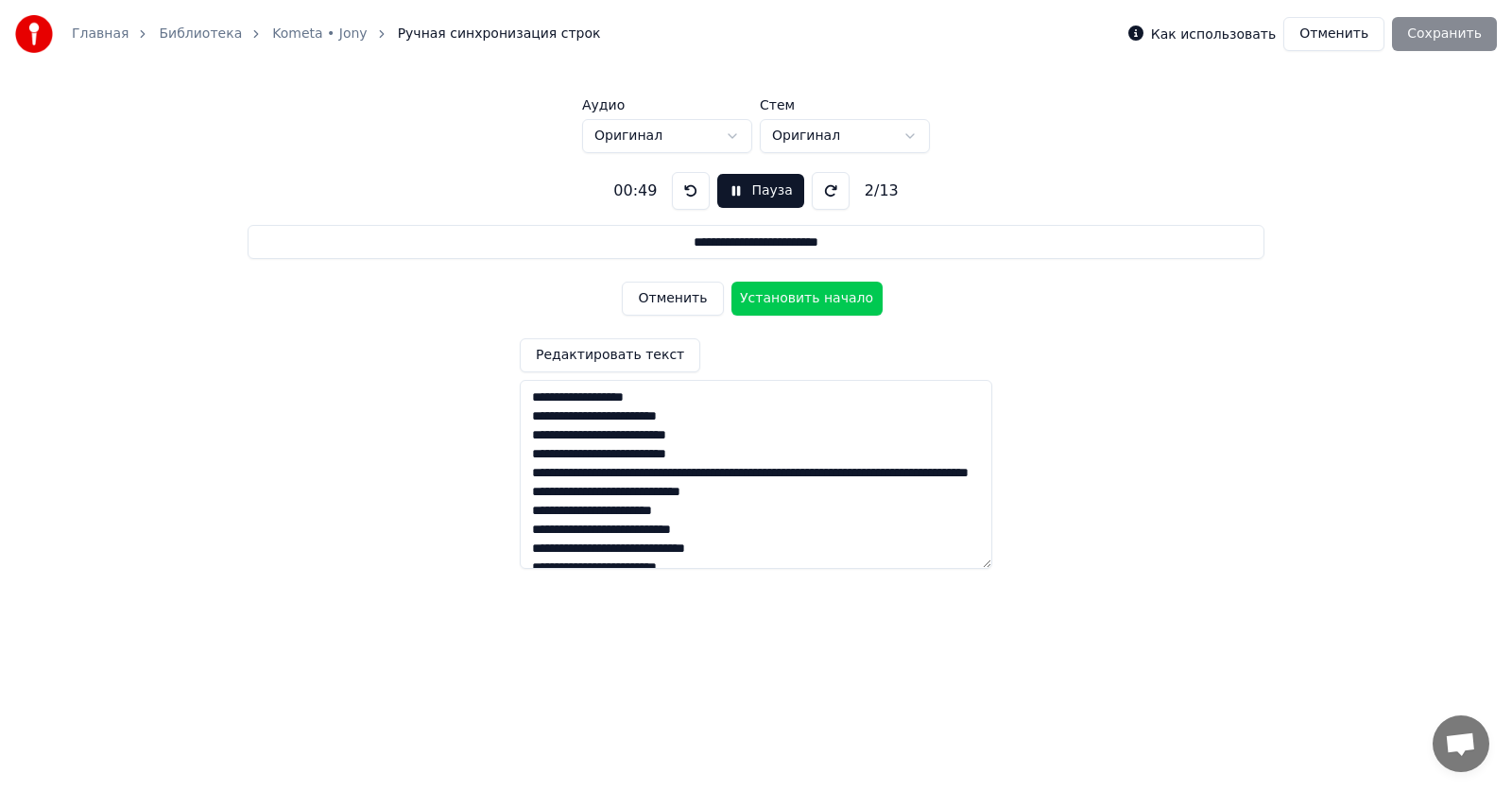
click at [533, 474] on textarea "**********" at bounding box center [756, 474] width 472 height 189
click at [532, 457] on textarea "**********" at bounding box center [756, 474] width 472 height 189
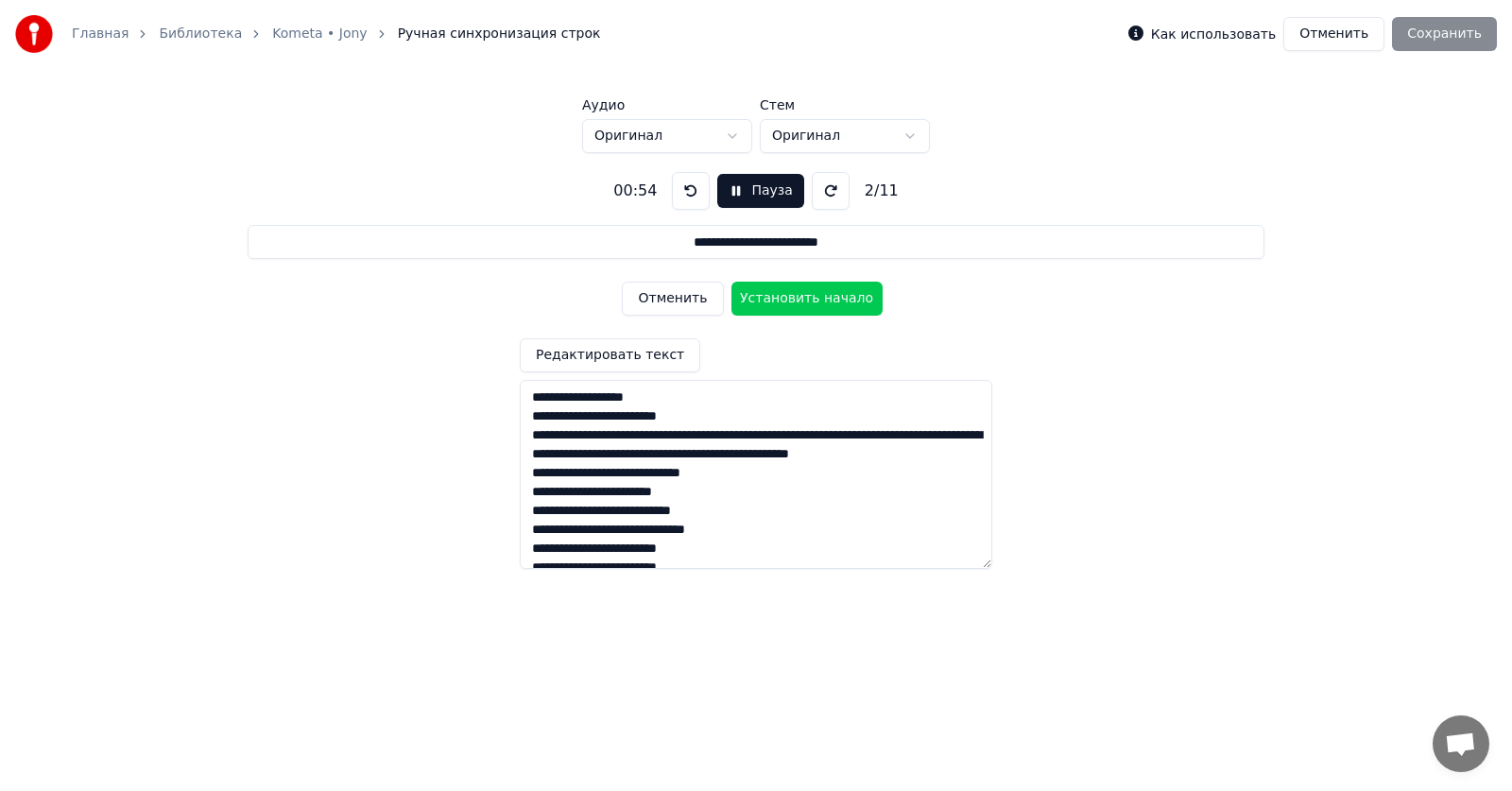
type textarea "**********"
click at [661, 294] on button "Отменить" at bounding box center [671, 298] width 101 height 34
type input "**********"
click at [300, 33] on link "Kometa • Jony" at bounding box center [320, 35] width 94 height 19
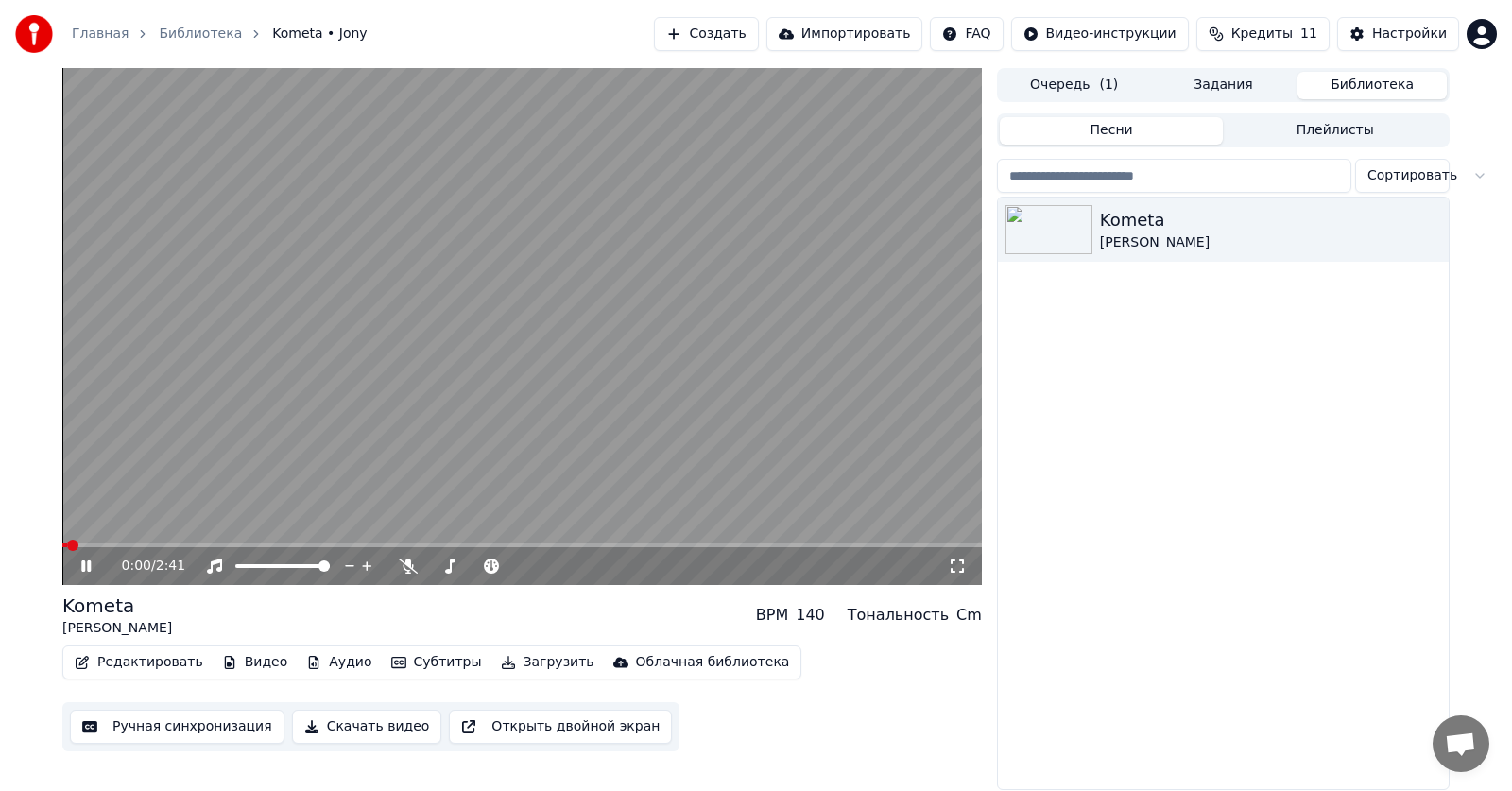
click at [87, 570] on icon at bounding box center [99, 567] width 44 height 15
click at [157, 666] on button "Редактировать" at bounding box center [139, 662] width 143 height 26
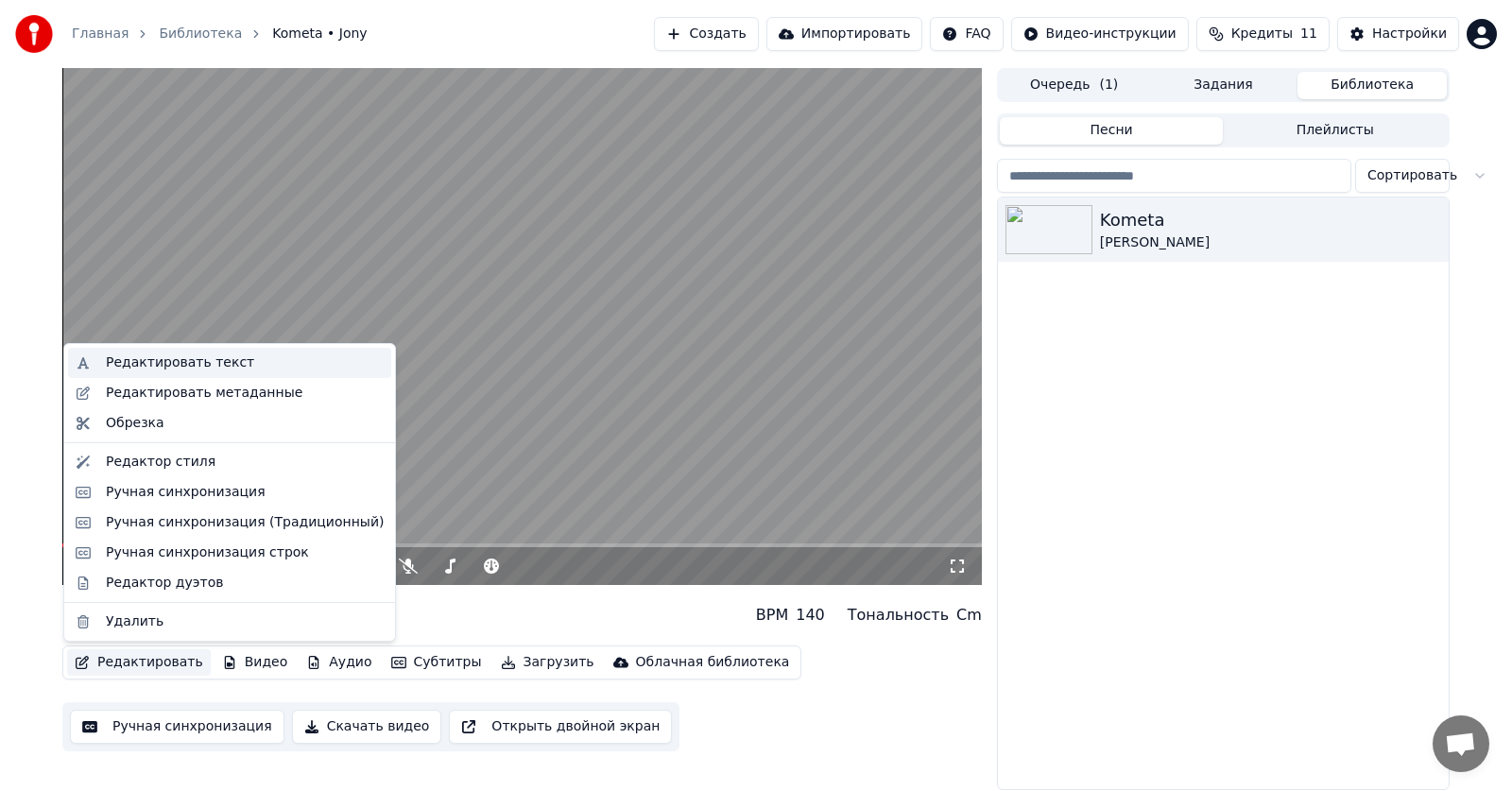
click at [186, 362] on div "Редактировать текст" at bounding box center [180, 363] width 148 height 19
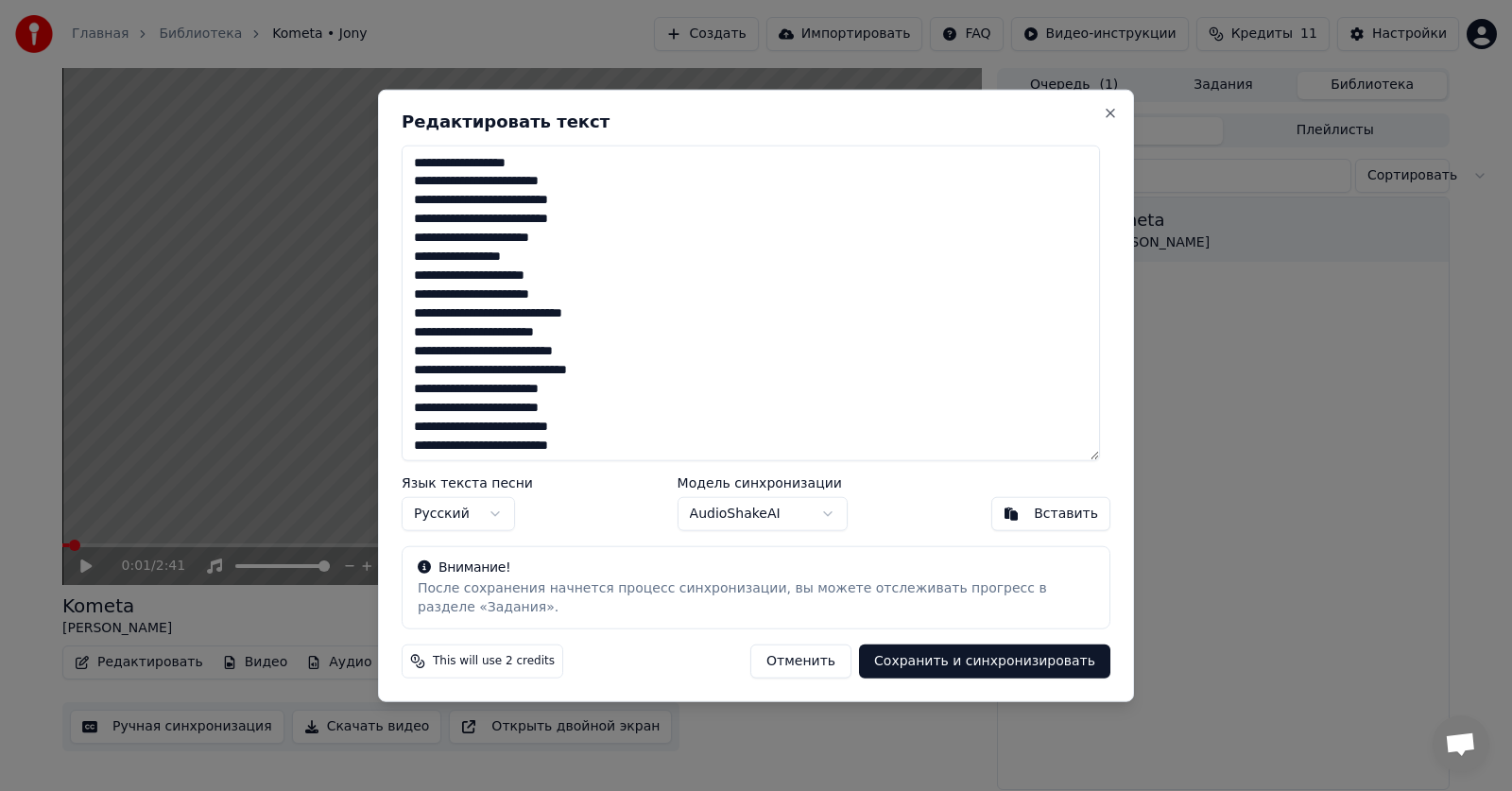
click at [782, 521] on body "Главная Библиотека Kometa • [PERSON_NAME] Импортировать FAQ Видео-инструкции Кр…" at bounding box center [756, 395] width 1512 height 791
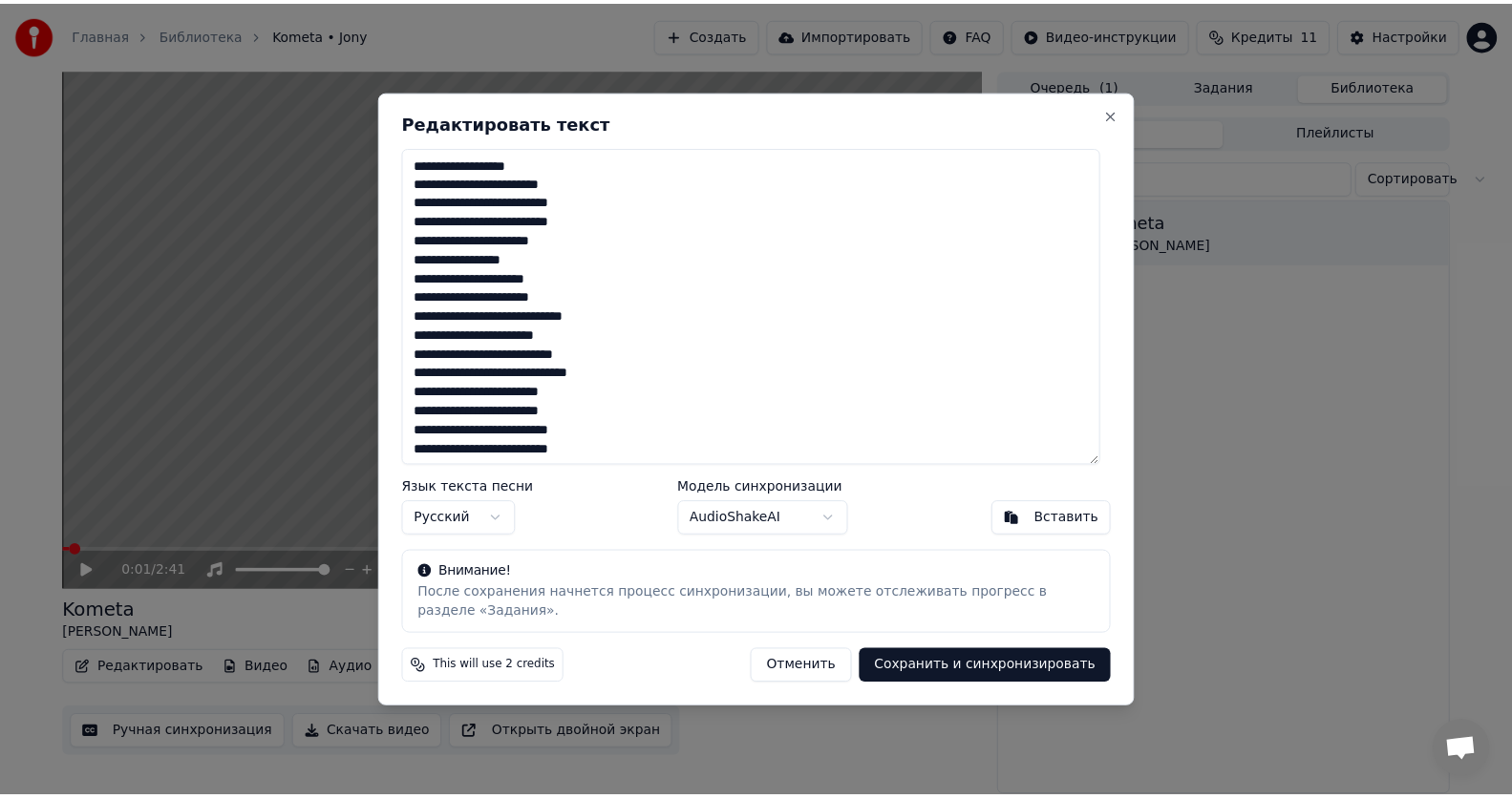
scroll to position [3, 0]
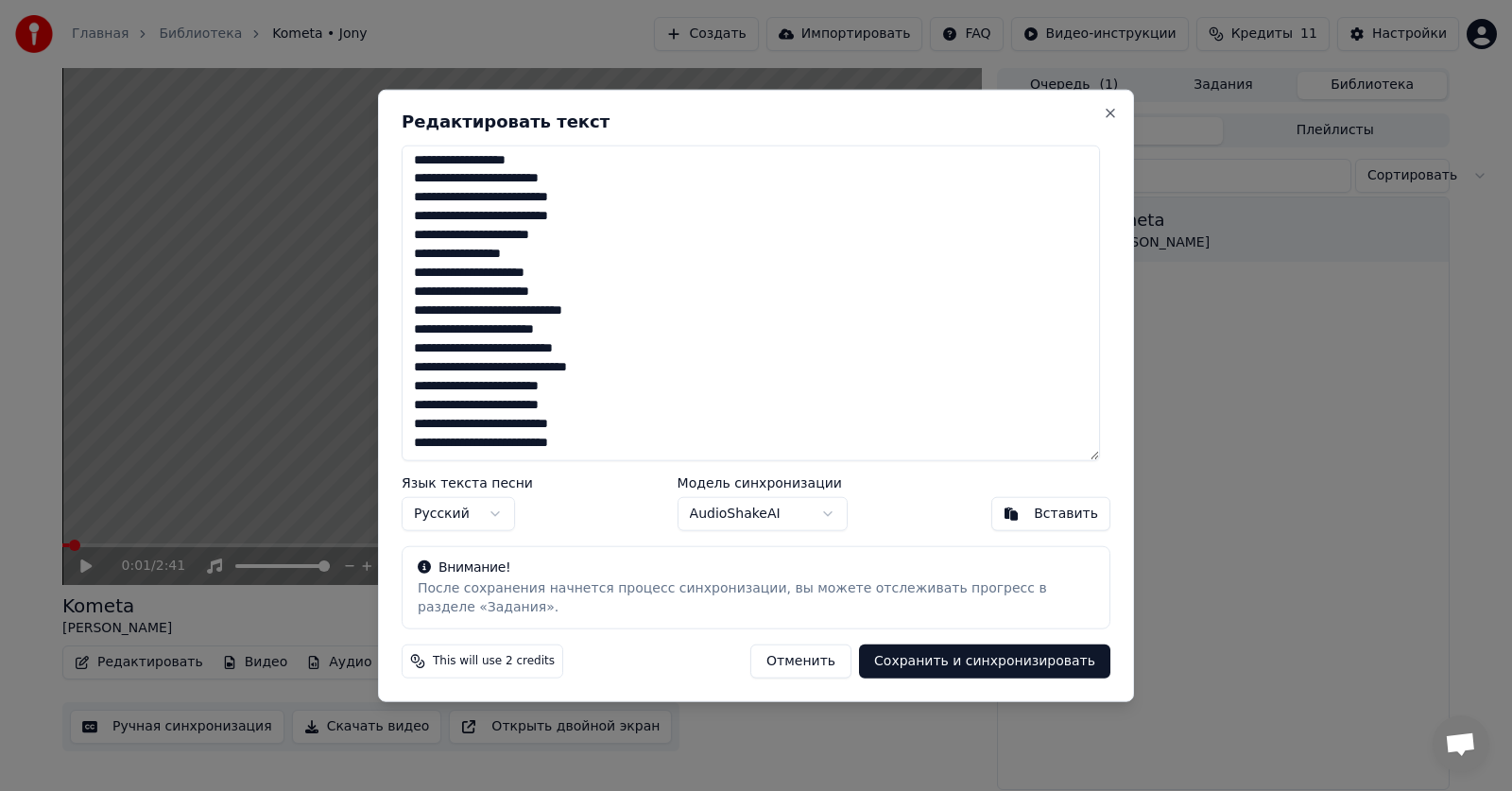
click at [442, 192] on textarea "**********" at bounding box center [750, 303] width 698 height 317
type textarea "**********"
click at [765, 528] on body "Главная Библиотека Kometa • [PERSON_NAME] Импортировать FAQ Видео-инструкции Кр…" at bounding box center [756, 395] width 1512 height 791
click at [1108, 120] on button "Close" at bounding box center [1110, 113] width 15 height 15
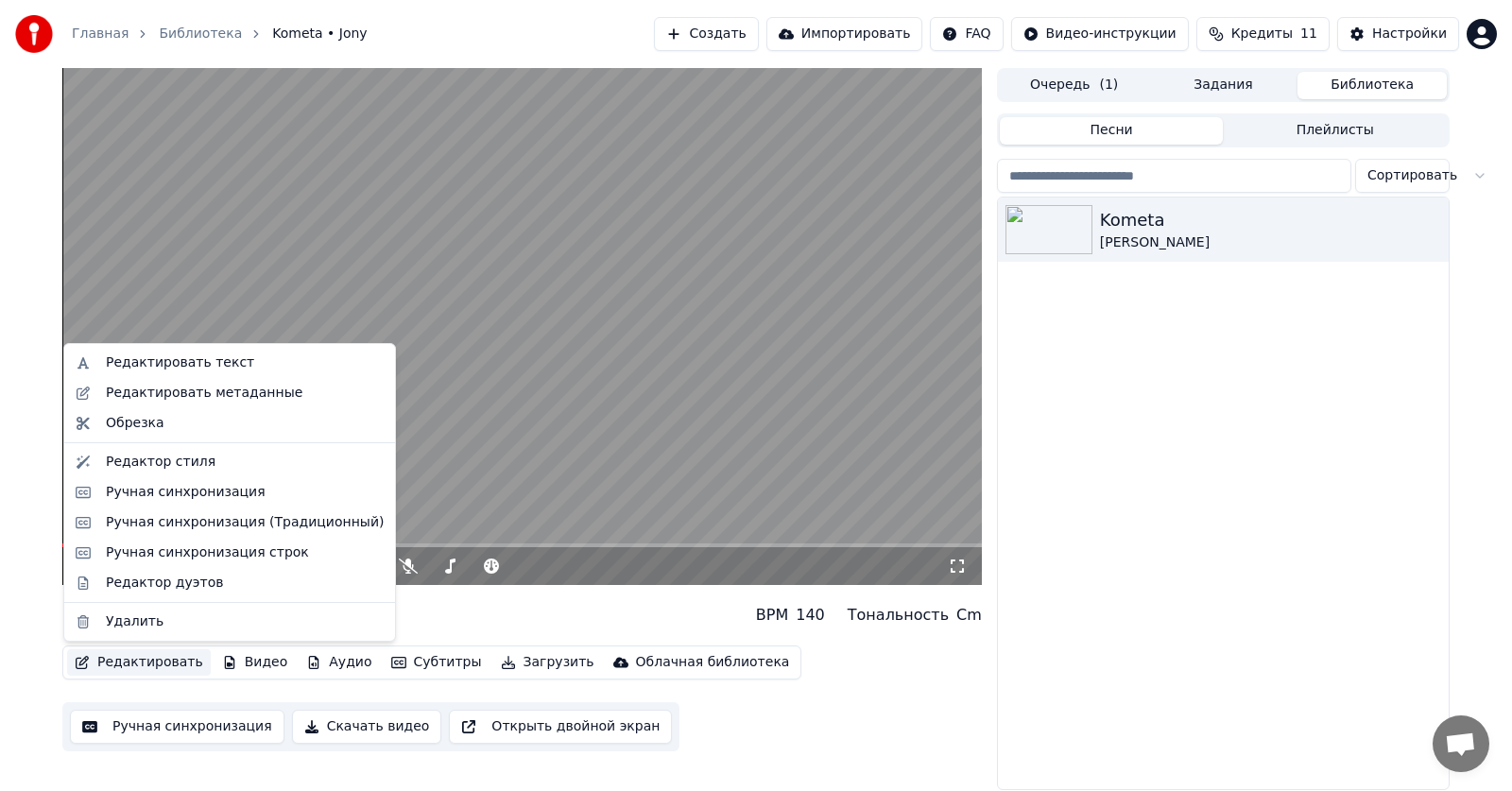
click at [157, 671] on button "Редактировать" at bounding box center [139, 662] width 143 height 26
click at [181, 496] on div "Ручная синхронизация" at bounding box center [186, 492] width 160 height 19
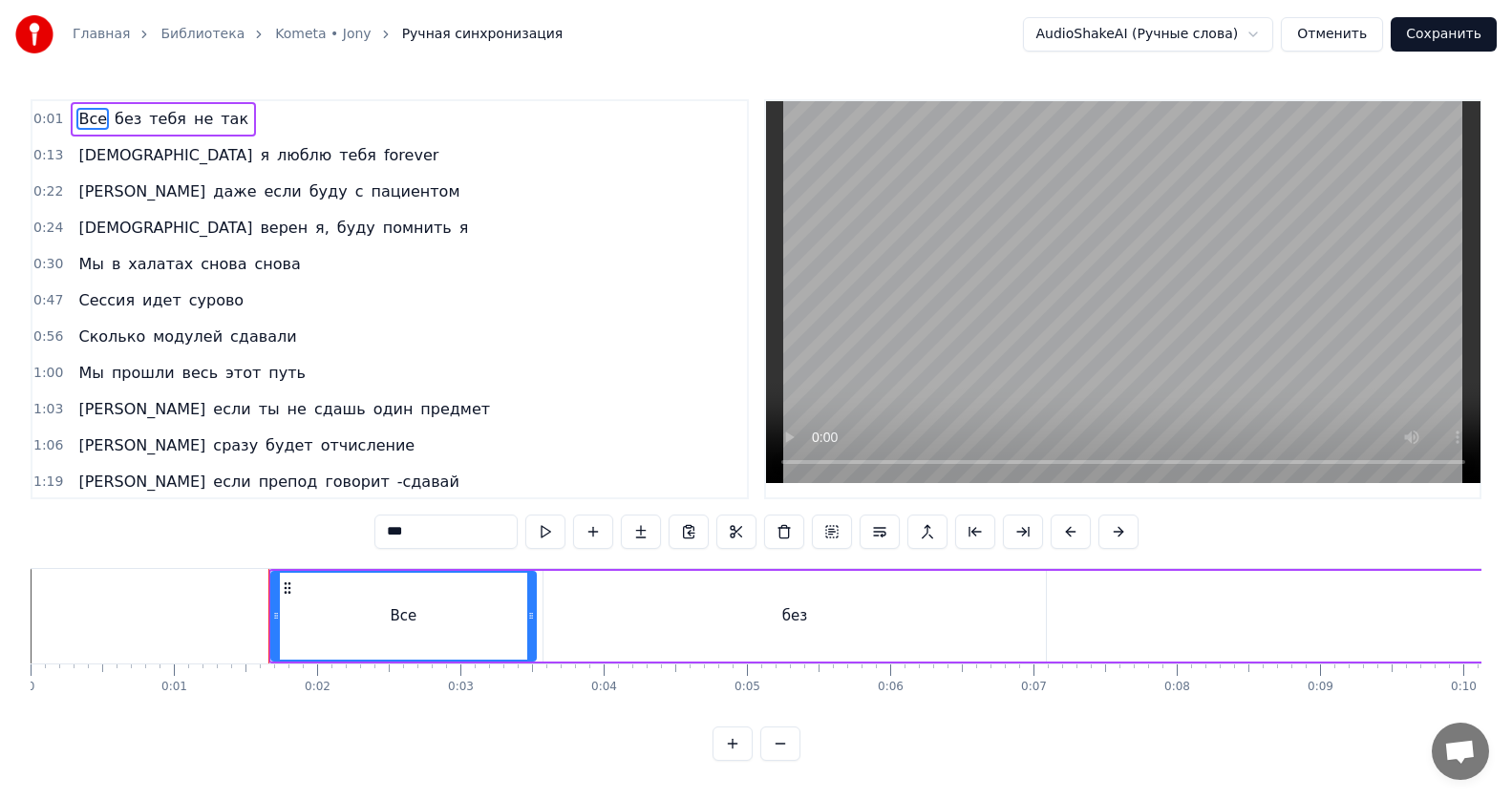
click at [780, 759] on button at bounding box center [780, 744] width 40 height 34
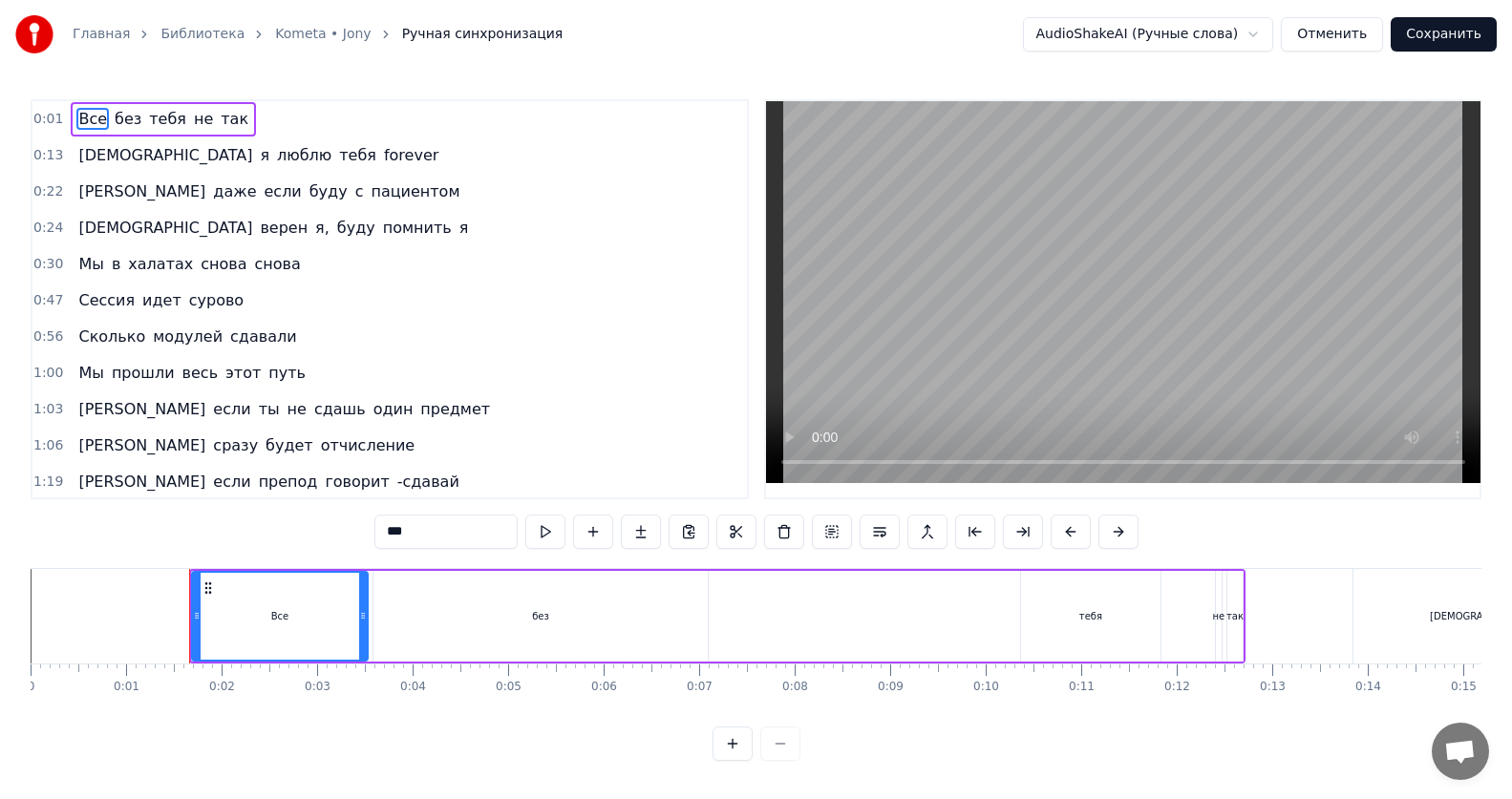
click at [780, 759] on div at bounding box center [756, 744] width 88 height 34
click at [778, 761] on div at bounding box center [756, 744] width 88 height 34
drag, startPoint x: 364, startPoint y: 616, endPoint x: 335, endPoint y: 619, distance: 29.2
click at [335, 619] on icon at bounding box center [334, 616] width 8 height 16
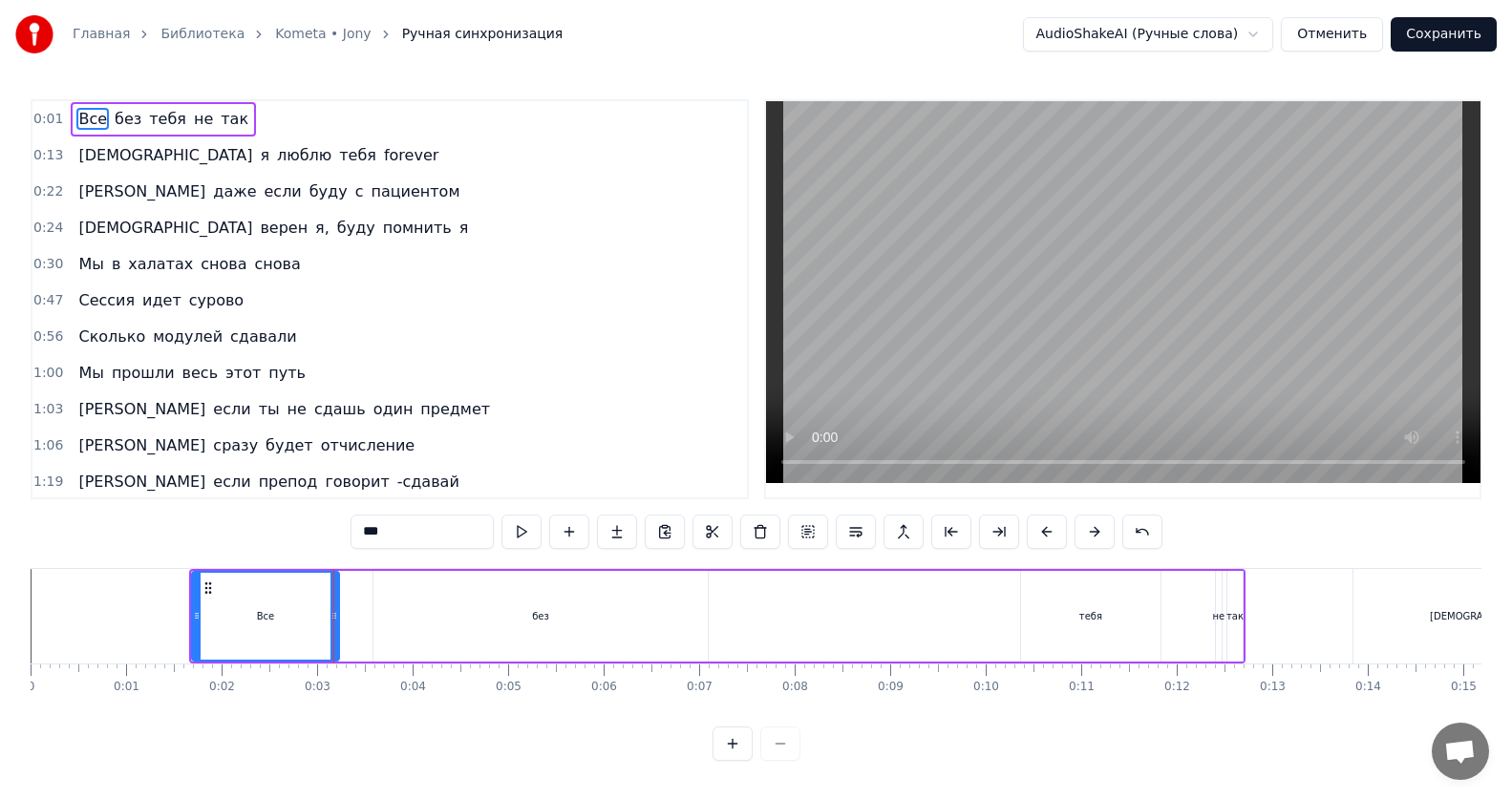
click at [424, 613] on div "без" at bounding box center [540, 616] width 334 height 91
type input "***"
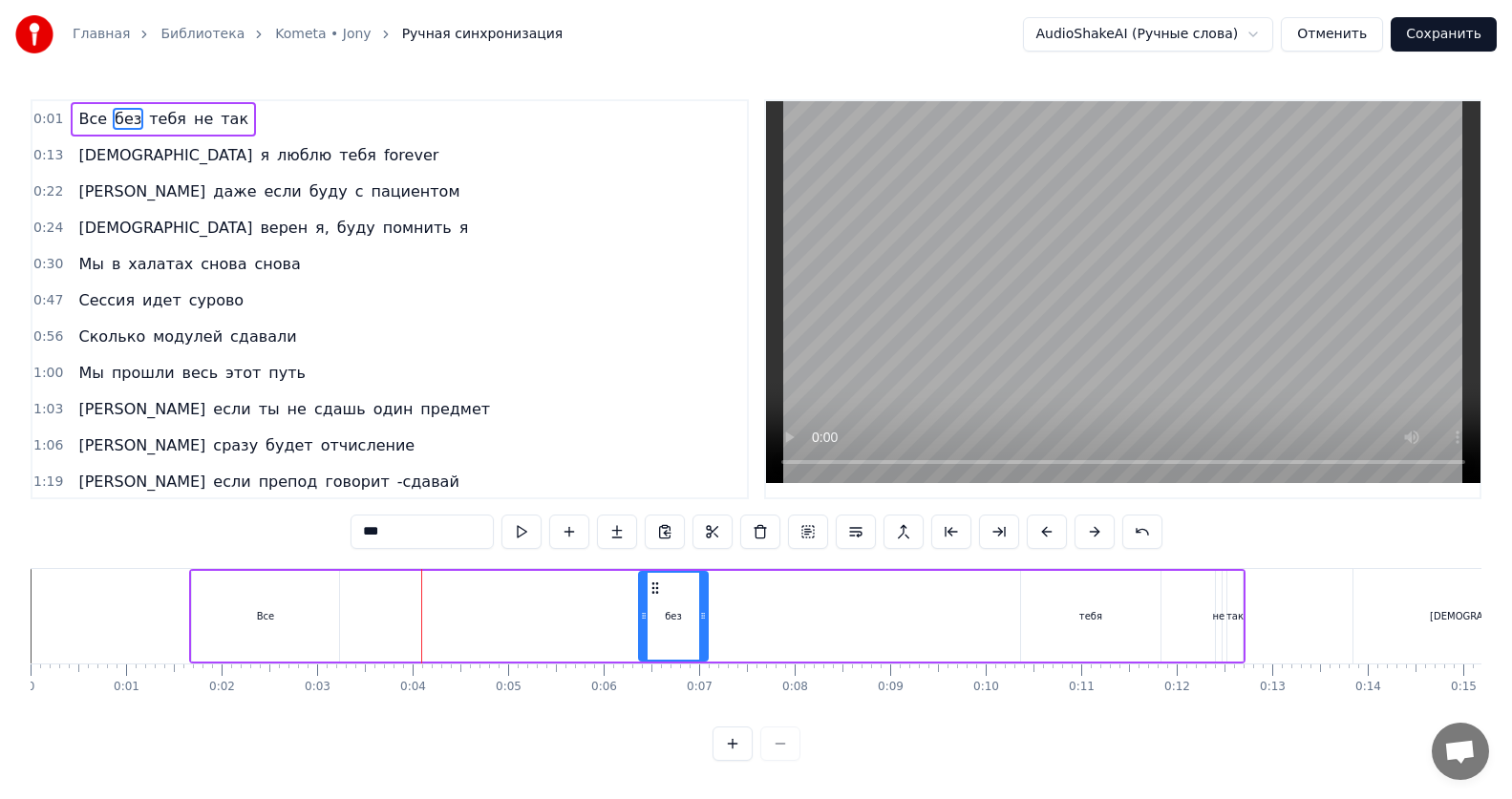
drag, startPoint x: 378, startPoint y: 616, endPoint x: 644, endPoint y: 609, distance: 266.1
click at [644, 609] on icon at bounding box center [644, 616] width 8 height 16
drag, startPoint x: 703, startPoint y: 618, endPoint x: 761, endPoint y: 617, distance: 58.0
click at [761, 617] on icon at bounding box center [761, 616] width 8 height 16
click at [901, 610] on div "Все без тебя не так" at bounding box center [717, 616] width 1056 height 94
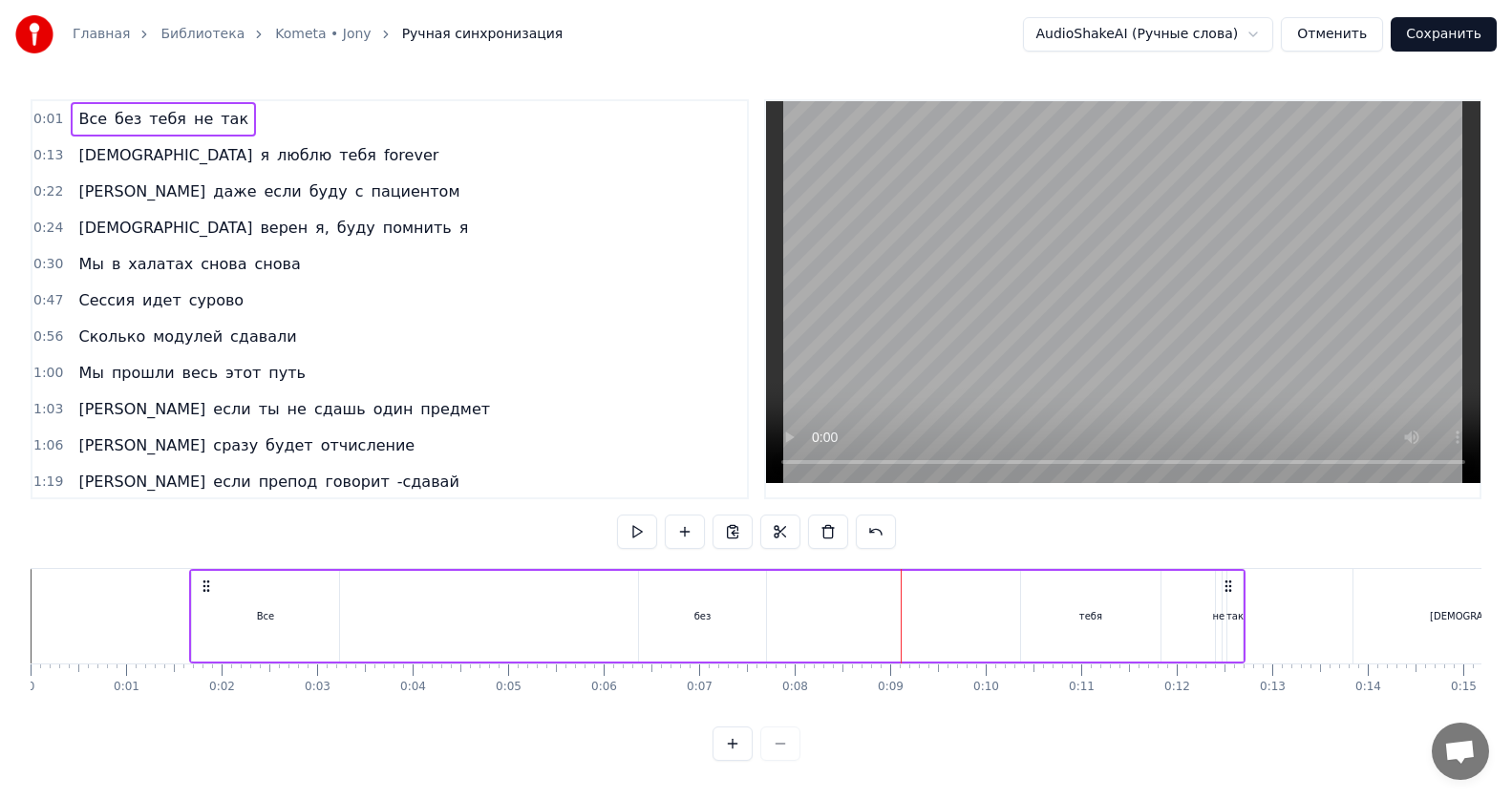
click at [1036, 614] on div "тебя" at bounding box center [1090, 616] width 139 height 91
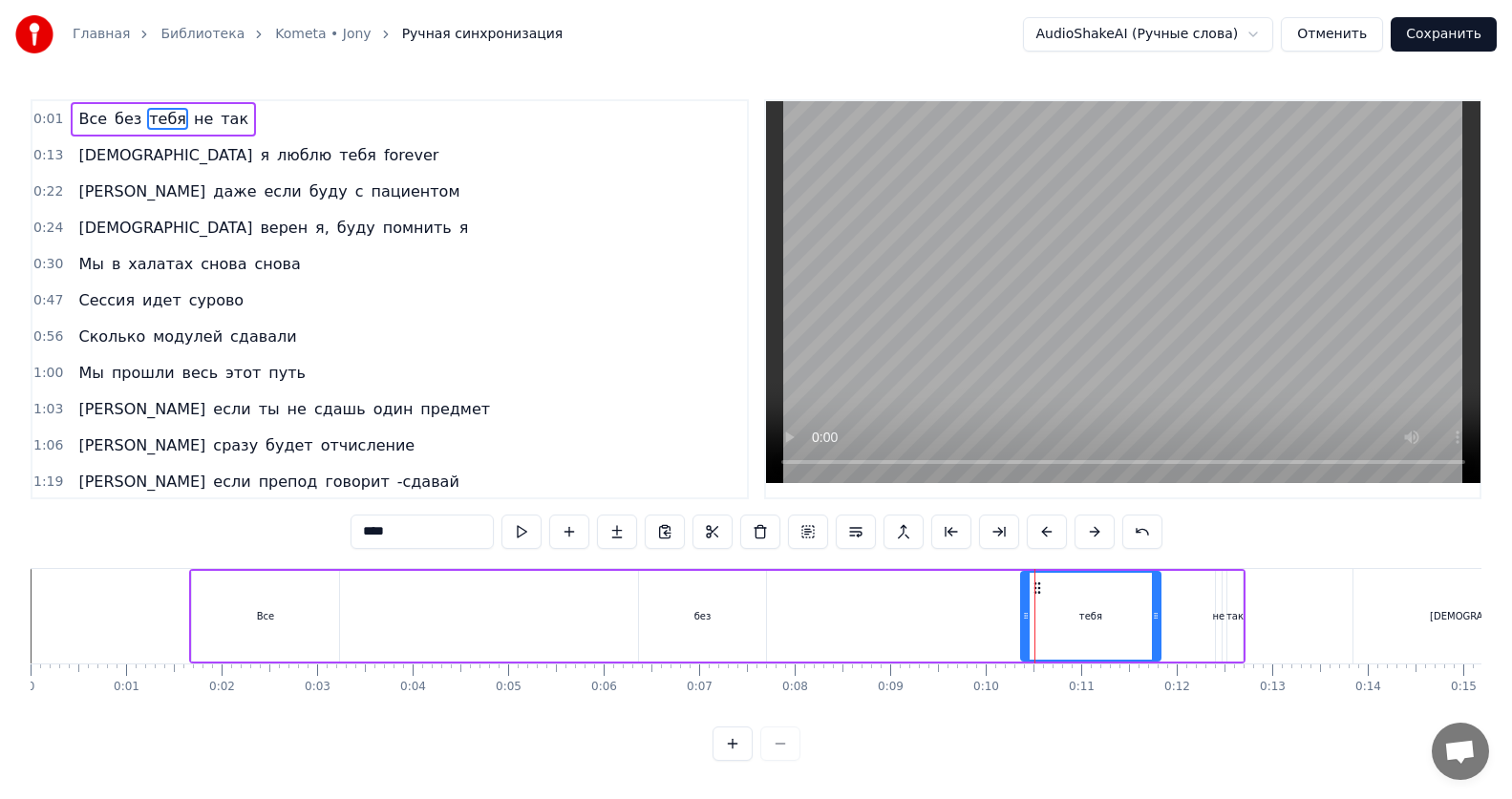
click at [990, 618] on div "Все без тебя не так" at bounding box center [717, 616] width 1056 height 94
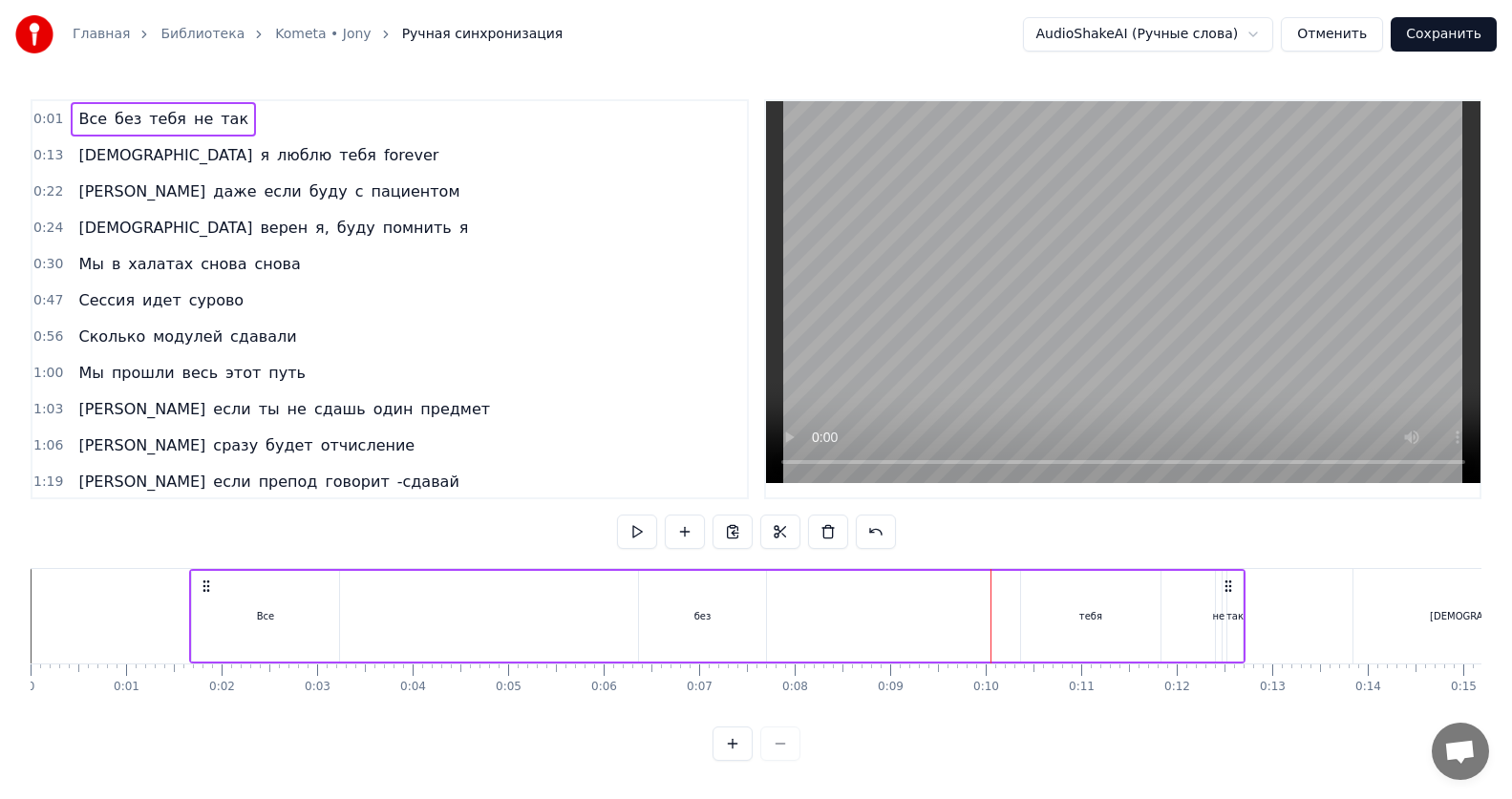
click at [907, 627] on div "Все без тебя не так" at bounding box center [717, 616] width 1056 height 94
click at [836, 626] on div "Все без тебя не так" at bounding box center [717, 616] width 1056 height 94
click at [1026, 613] on div "тебя" at bounding box center [1090, 616] width 139 height 91
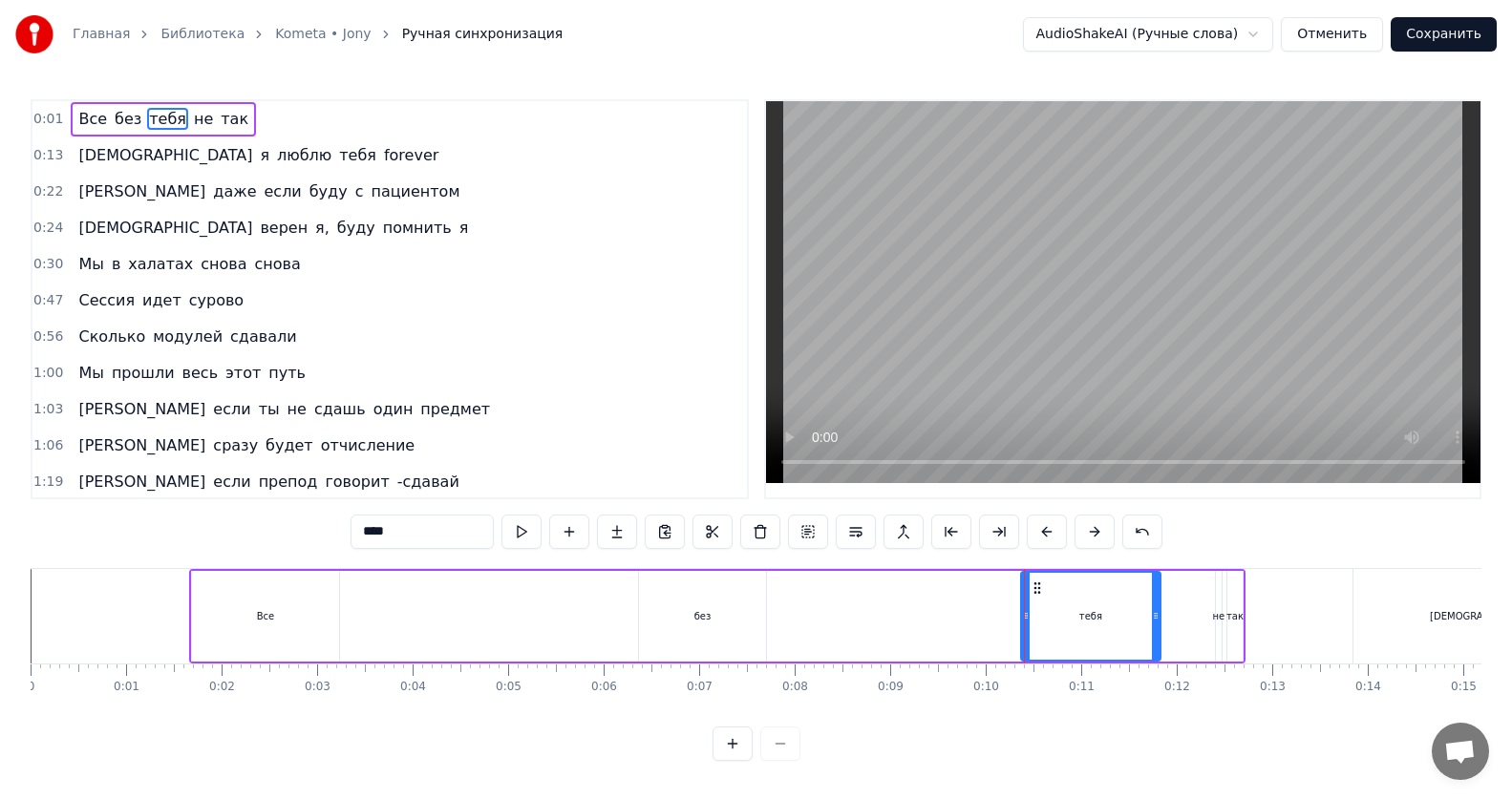
drag, startPoint x: 1024, startPoint y: 615, endPoint x: 1011, endPoint y: 622, distance: 14.8
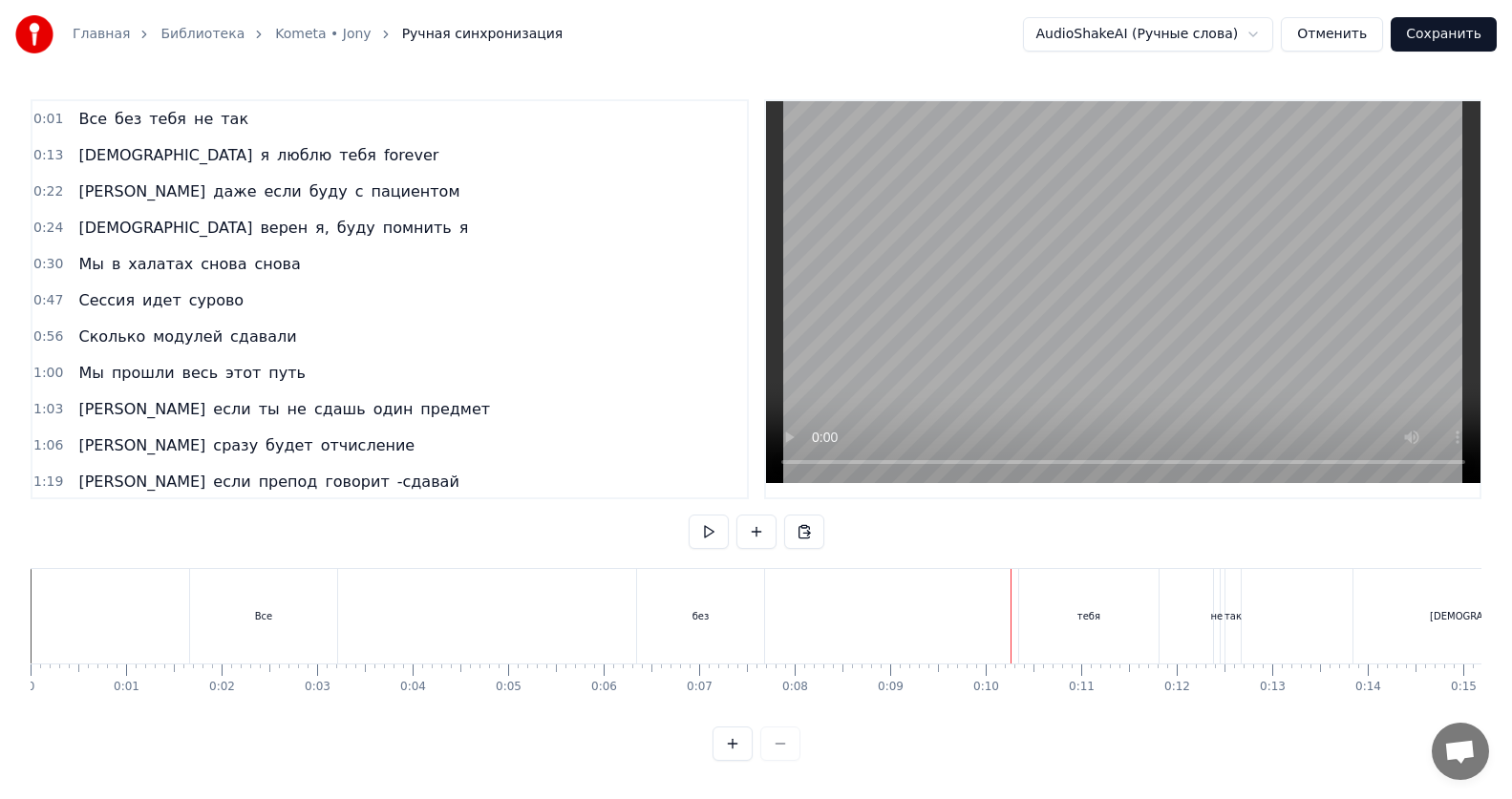
click at [739, 614] on div "без" at bounding box center [700, 616] width 127 height 94
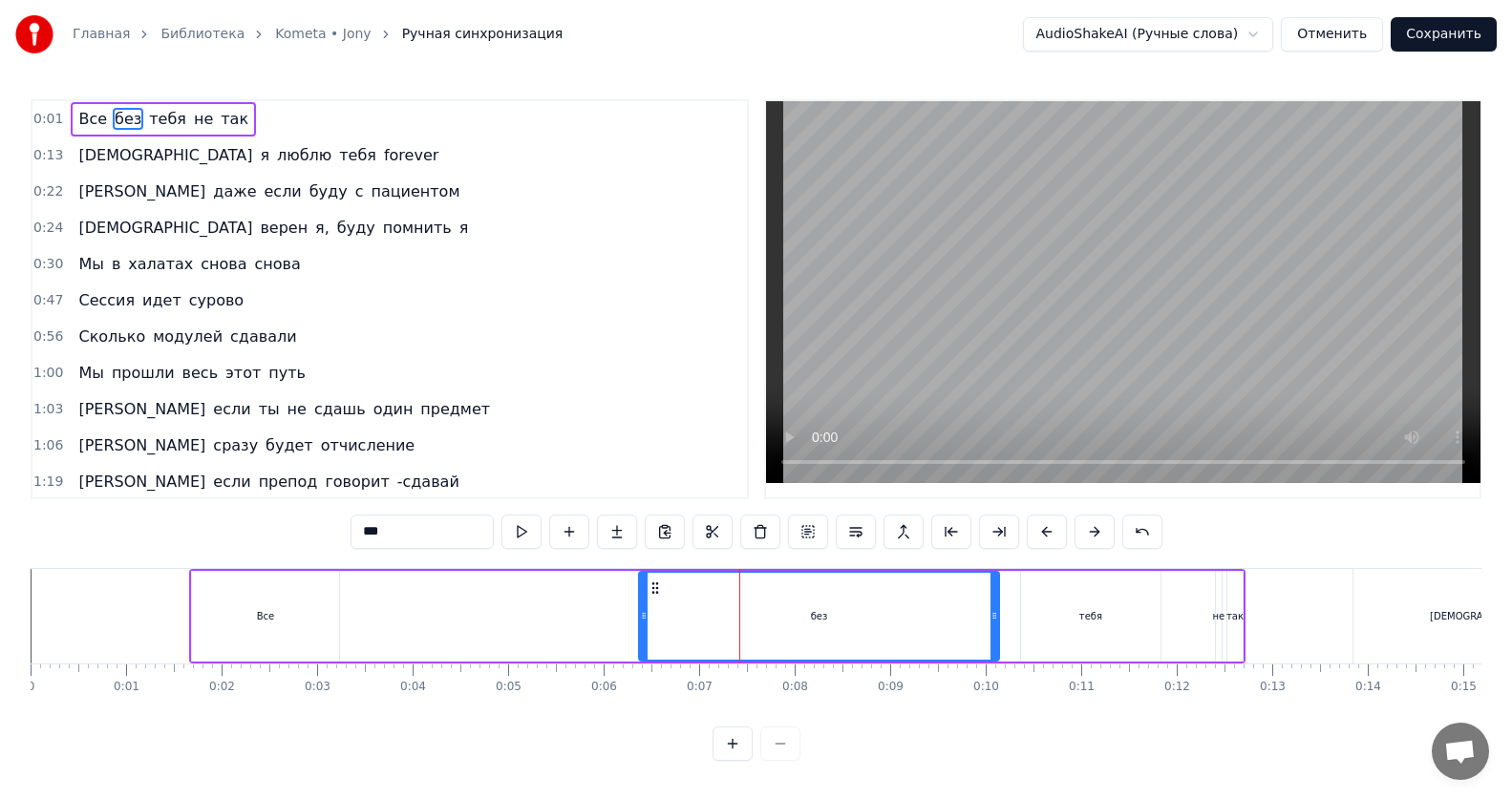
drag, startPoint x: 764, startPoint y: 618, endPoint x: 997, endPoint y: 625, distance: 233.1
click at [997, 625] on div at bounding box center [994, 616] width 8 height 87
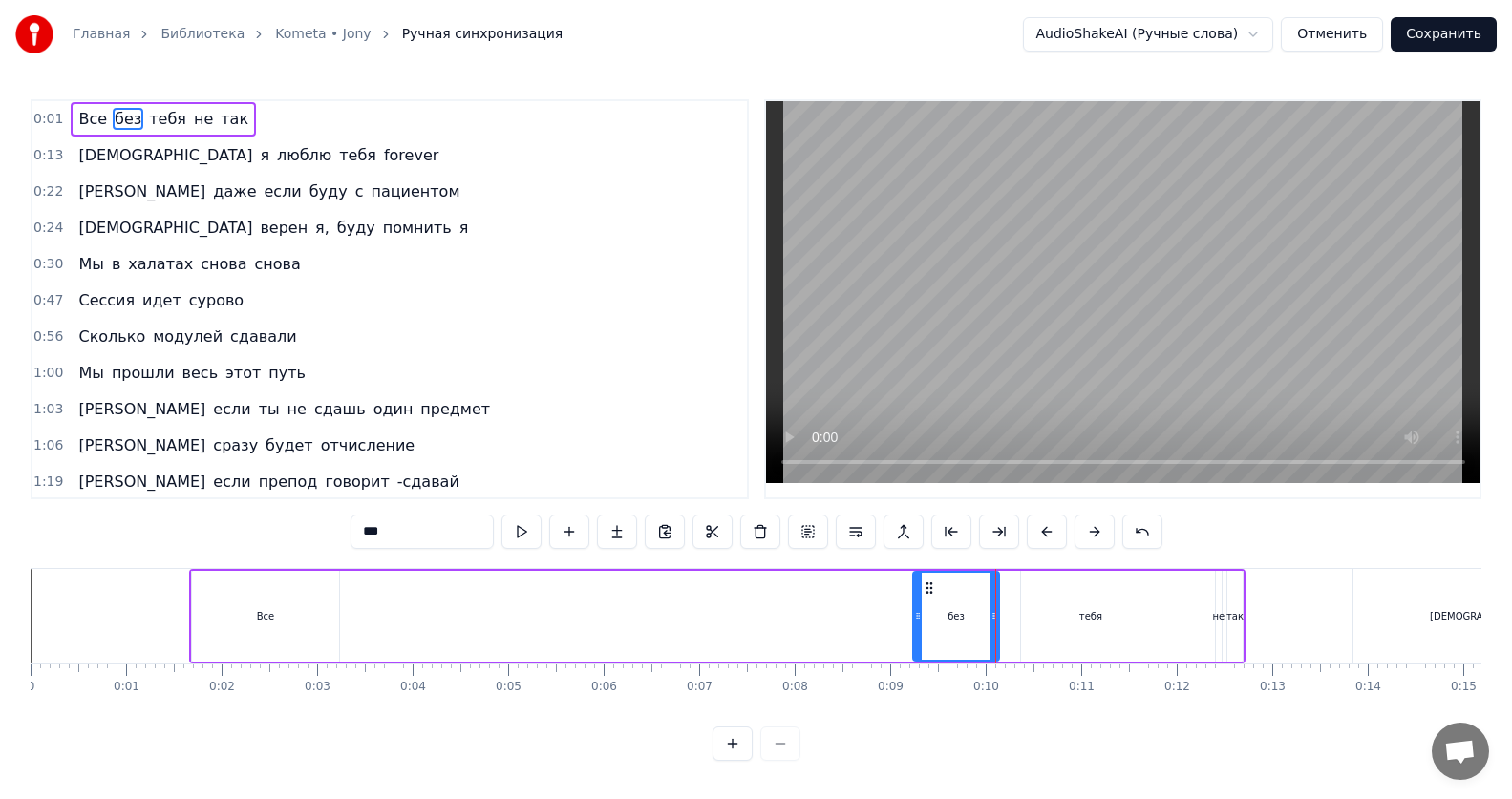
drag, startPoint x: 643, startPoint y: 623, endPoint x: 910, endPoint y: 620, distance: 267.0
click at [914, 620] on icon at bounding box center [918, 616] width 8 height 16
drag, startPoint x: 300, startPoint y: 619, endPoint x: 476, endPoint y: 623, distance: 176.0
click at [476, 623] on div "Все без тебя не так" at bounding box center [717, 616] width 1056 height 94
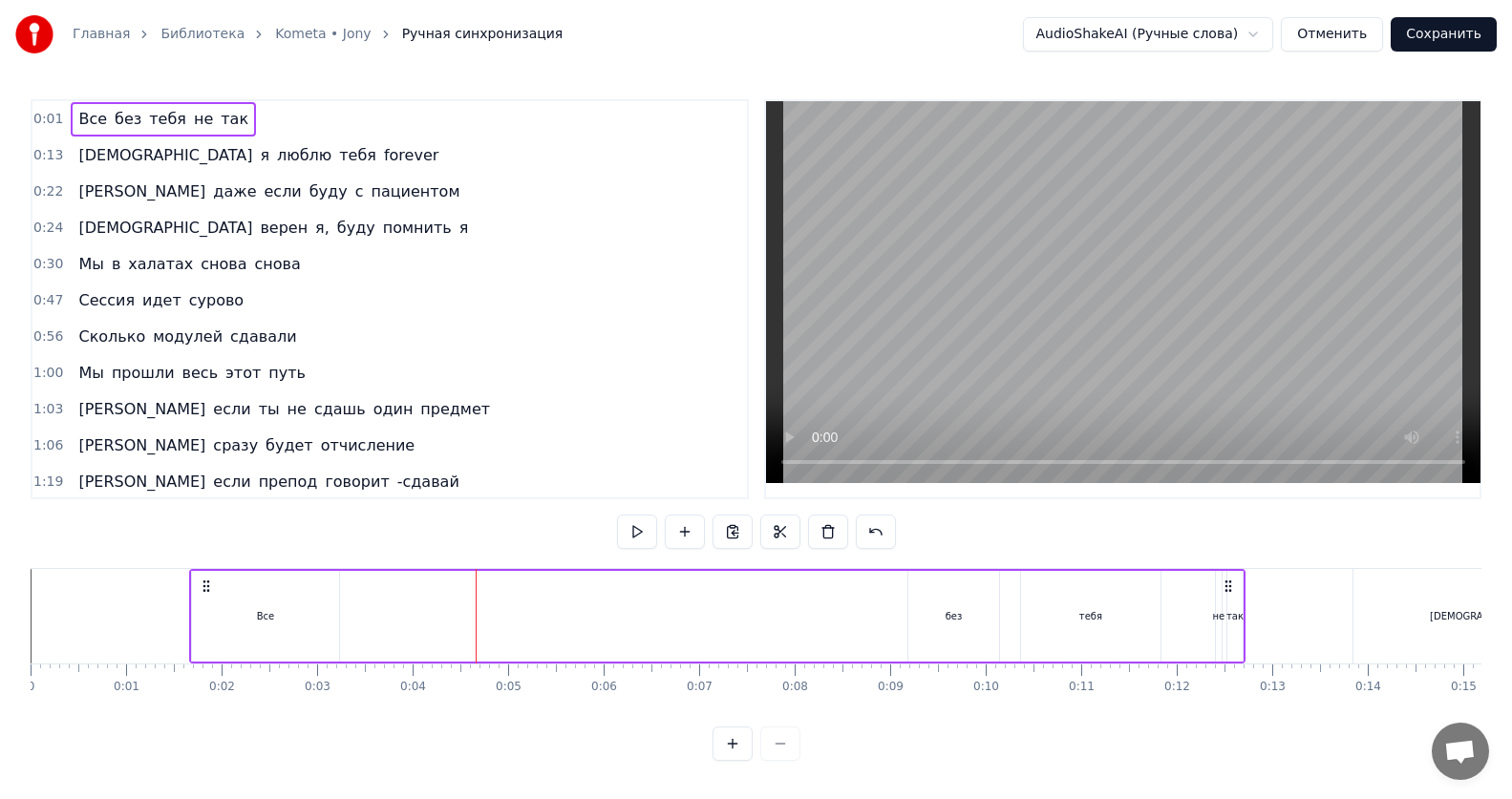
click at [305, 622] on div "Все" at bounding box center [265, 616] width 147 height 91
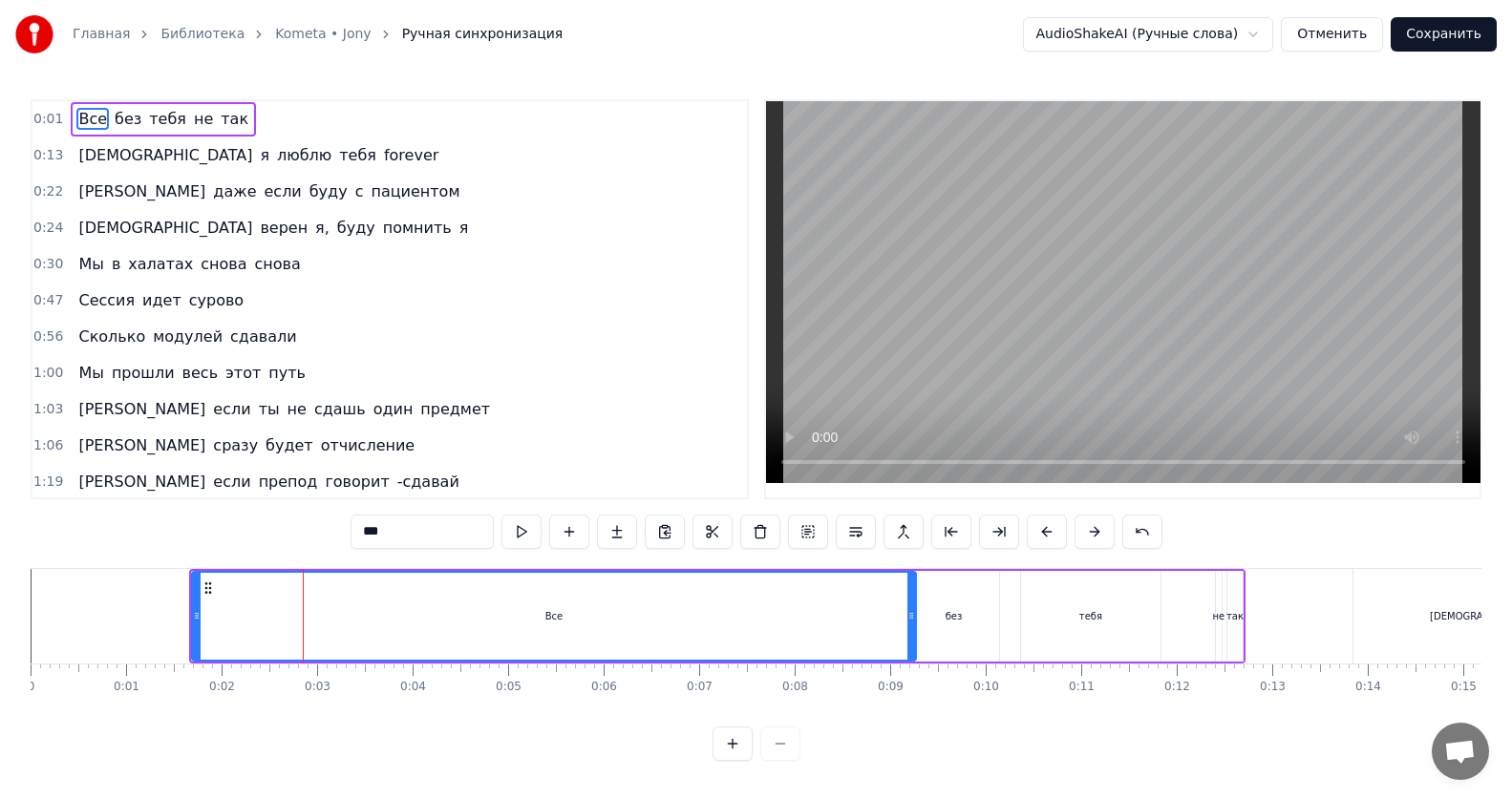
drag, startPoint x: 337, startPoint y: 620, endPoint x: 913, endPoint y: 626, distance: 576.0
click at [913, 626] on div at bounding box center [911, 616] width 8 height 87
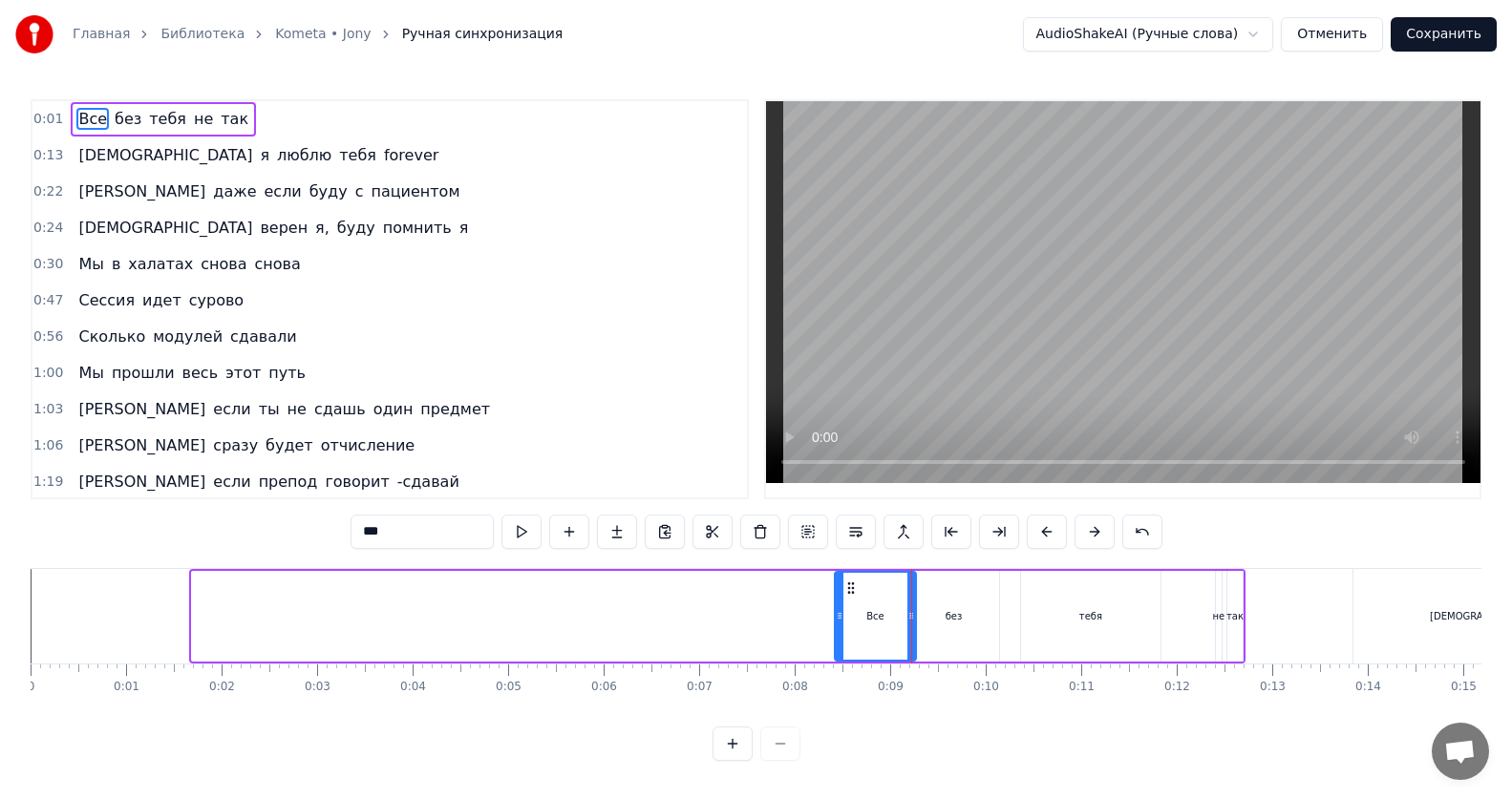
drag, startPoint x: 193, startPoint y: 621, endPoint x: 830, endPoint y: 590, distance: 637.8
click at [835, 590] on div at bounding box center [839, 616] width 8 height 87
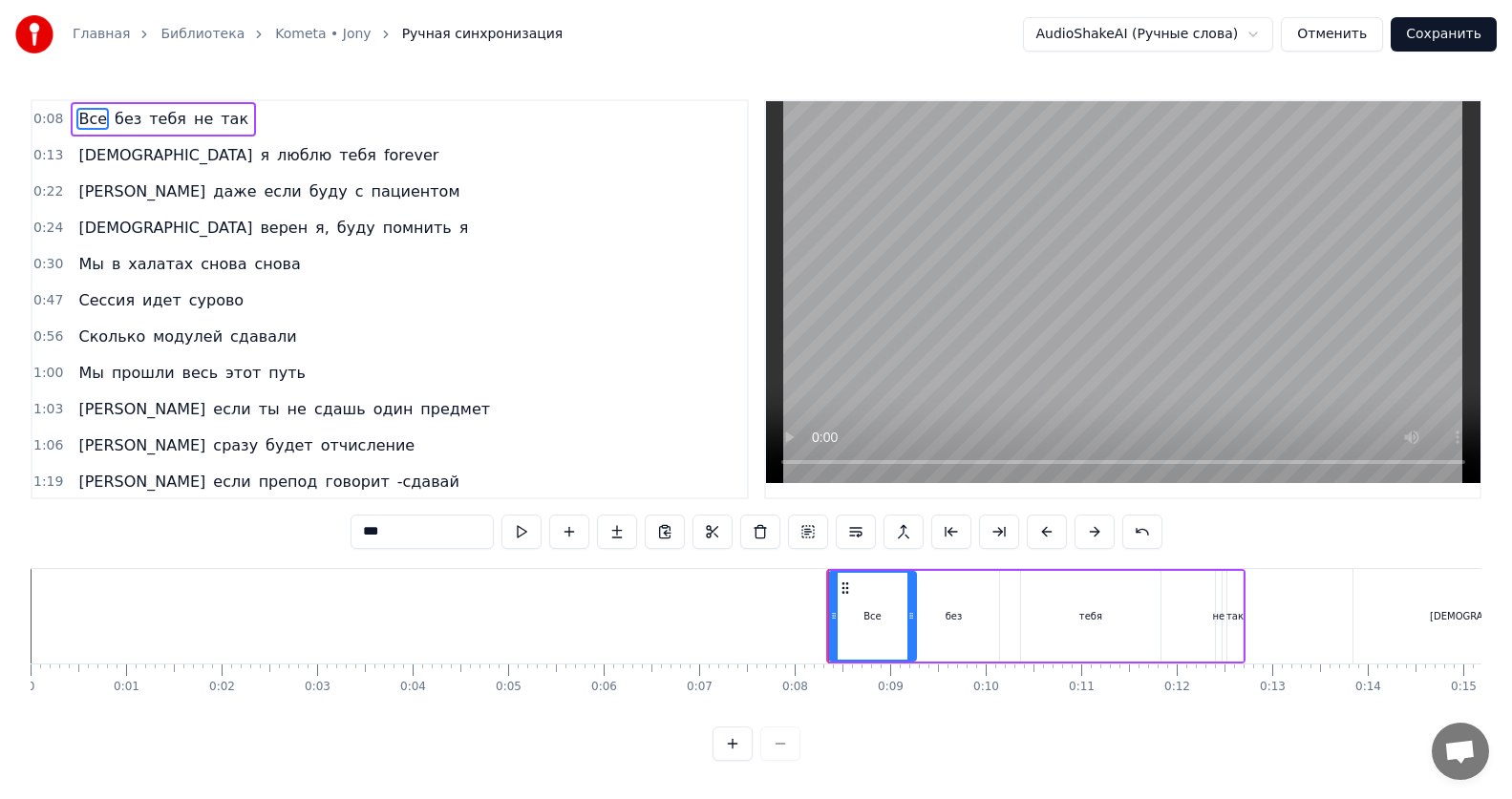
click at [967, 637] on div "без" at bounding box center [953, 616] width 91 height 91
click at [1032, 631] on div "тебя" at bounding box center [1090, 616] width 139 height 91
type input "****"
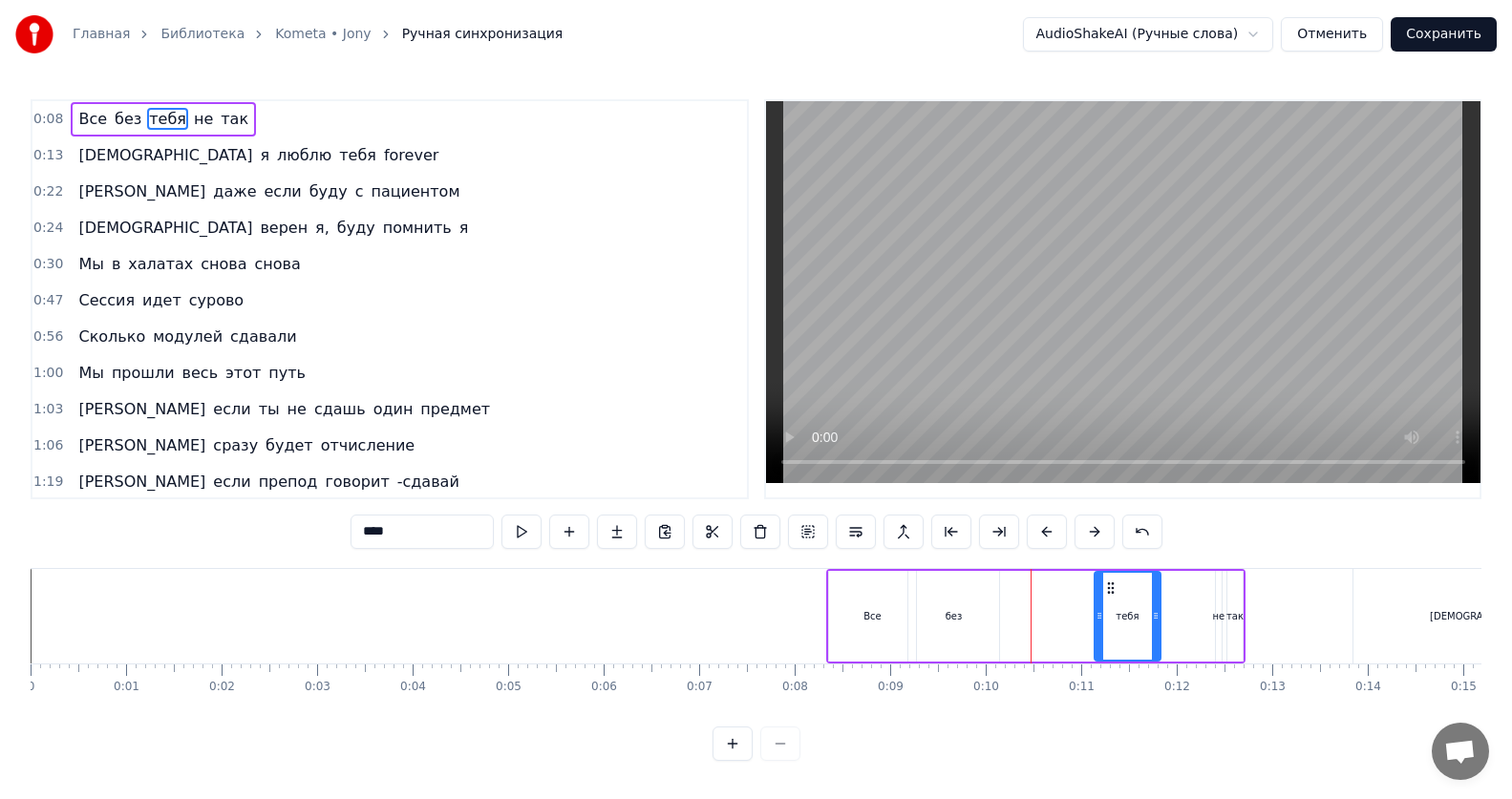
drag, startPoint x: 1028, startPoint y: 619, endPoint x: 1101, endPoint y: 613, distance: 73.2
click at [1101, 613] on icon at bounding box center [1099, 616] width 8 height 16
click at [1178, 615] on div "Все без тебя не так" at bounding box center [1036, 616] width 420 height 94
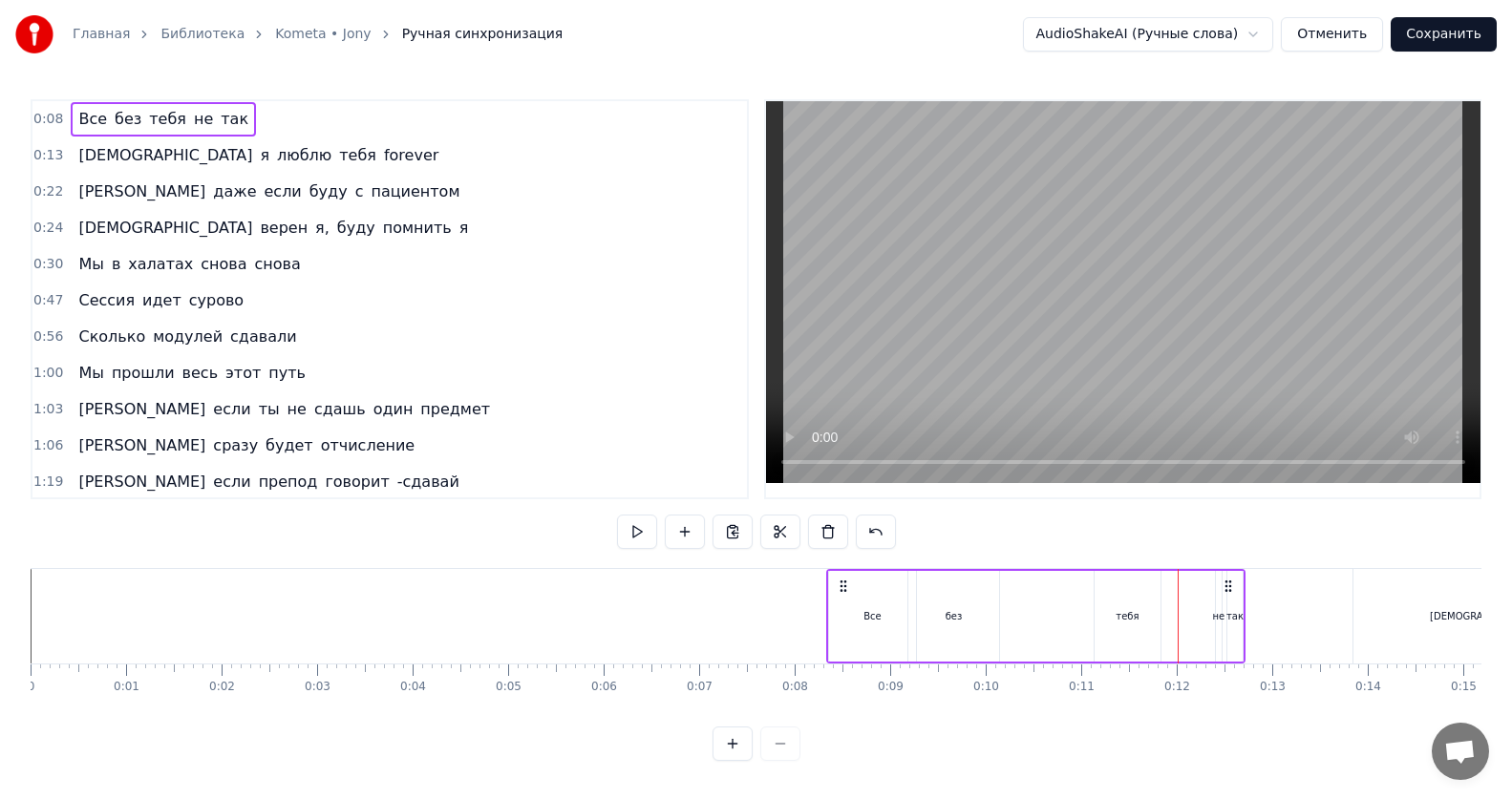
click at [1235, 619] on div "так" at bounding box center [1235, 616] width 18 height 91
click at [1235, 619] on icon at bounding box center [1237, 616] width 8 height 16
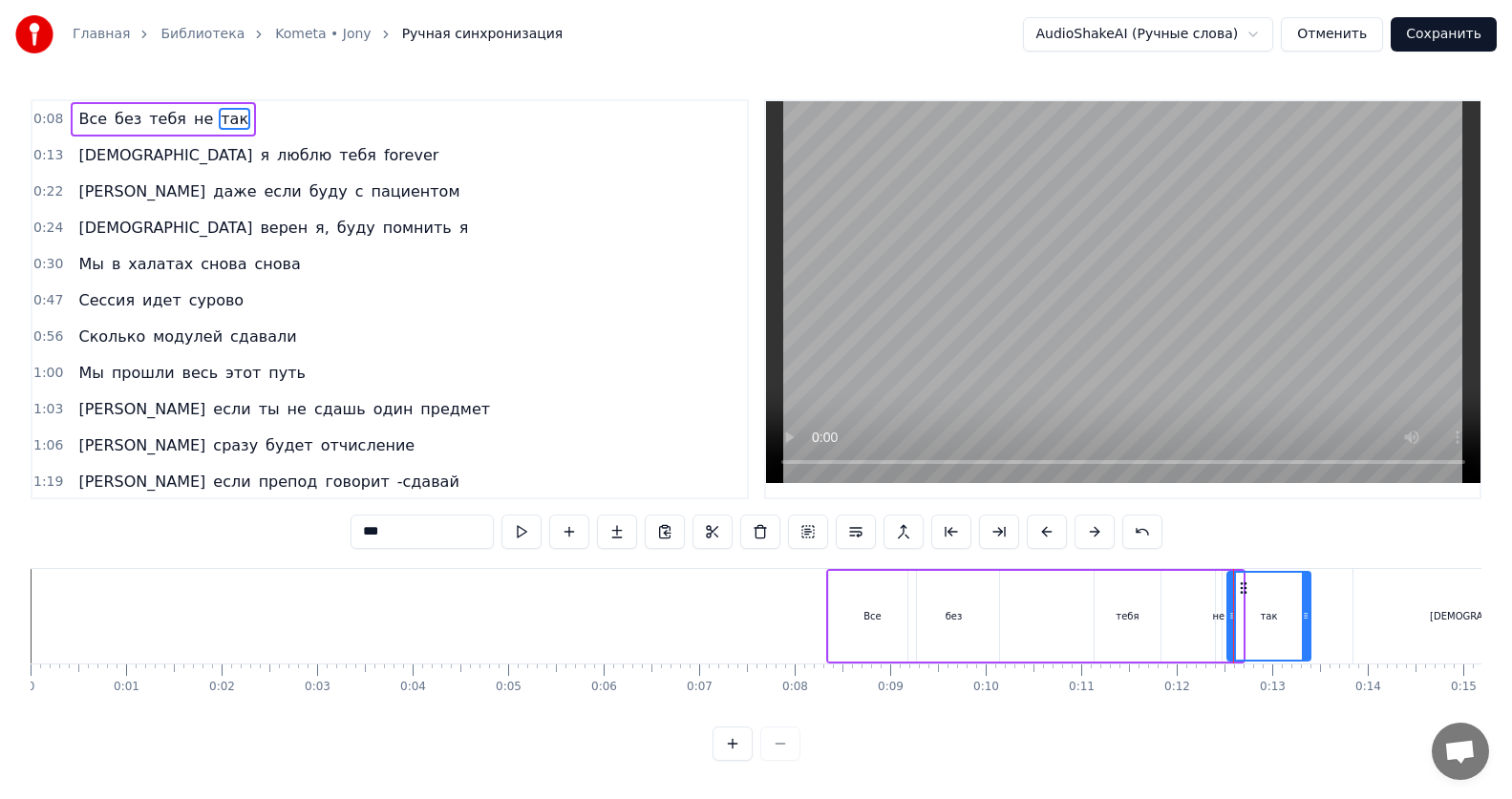
drag, startPoint x: 1238, startPoint y: 618, endPoint x: 1307, endPoint y: 611, distance: 69.4
click at [1307, 611] on icon at bounding box center [1306, 616] width 8 height 16
click at [1227, 618] on div "так" at bounding box center [1269, 616] width 85 height 91
drag, startPoint x: 1229, startPoint y: 616, endPoint x: 1274, endPoint y: 616, distance: 45.0
click at [1274, 616] on icon at bounding box center [1272, 616] width 8 height 16
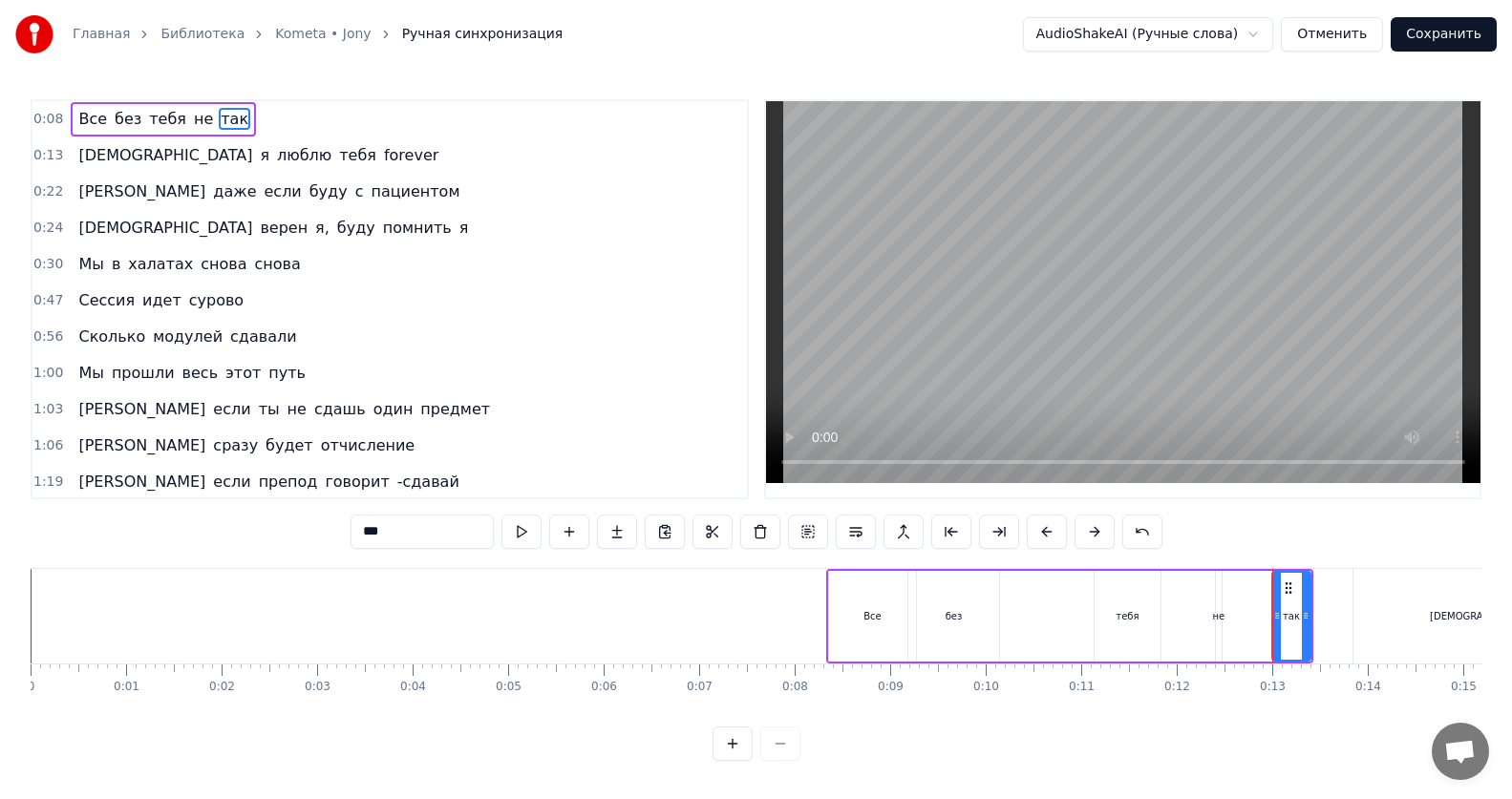
click at [1213, 617] on div "не" at bounding box center [1219, 616] width 13 height 15
type input "**"
drag, startPoint x: 1223, startPoint y: 615, endPoint x: 1250, endPoint y: 630, distance: 30.9
click at [1250, 630] on div "Все без тебя не так" at bounding box center [1070, 616] width 487 height 94
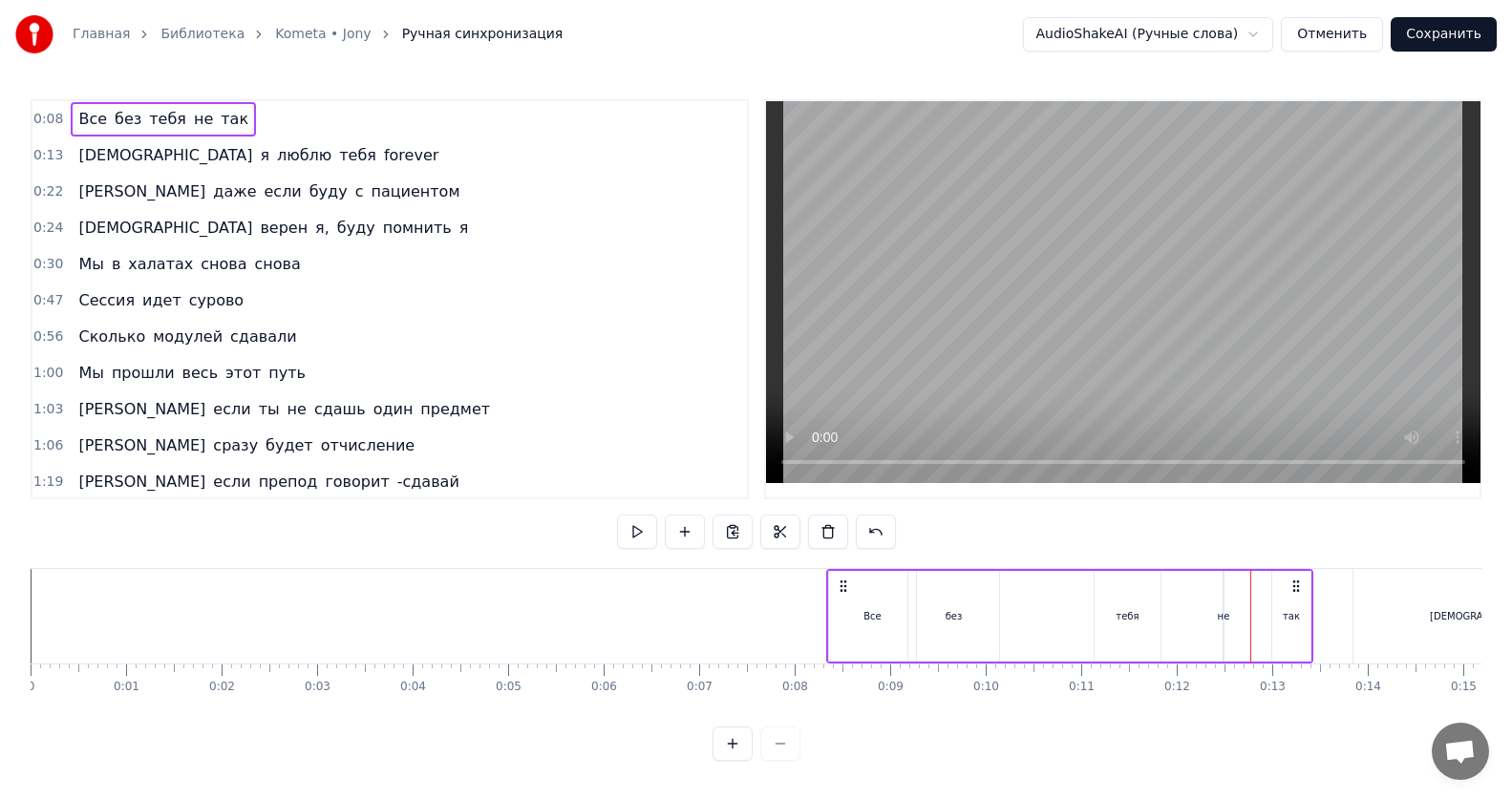
click at [1125, 627] on div "тебя" at bounding box center [1127, 616] width 66 height 91
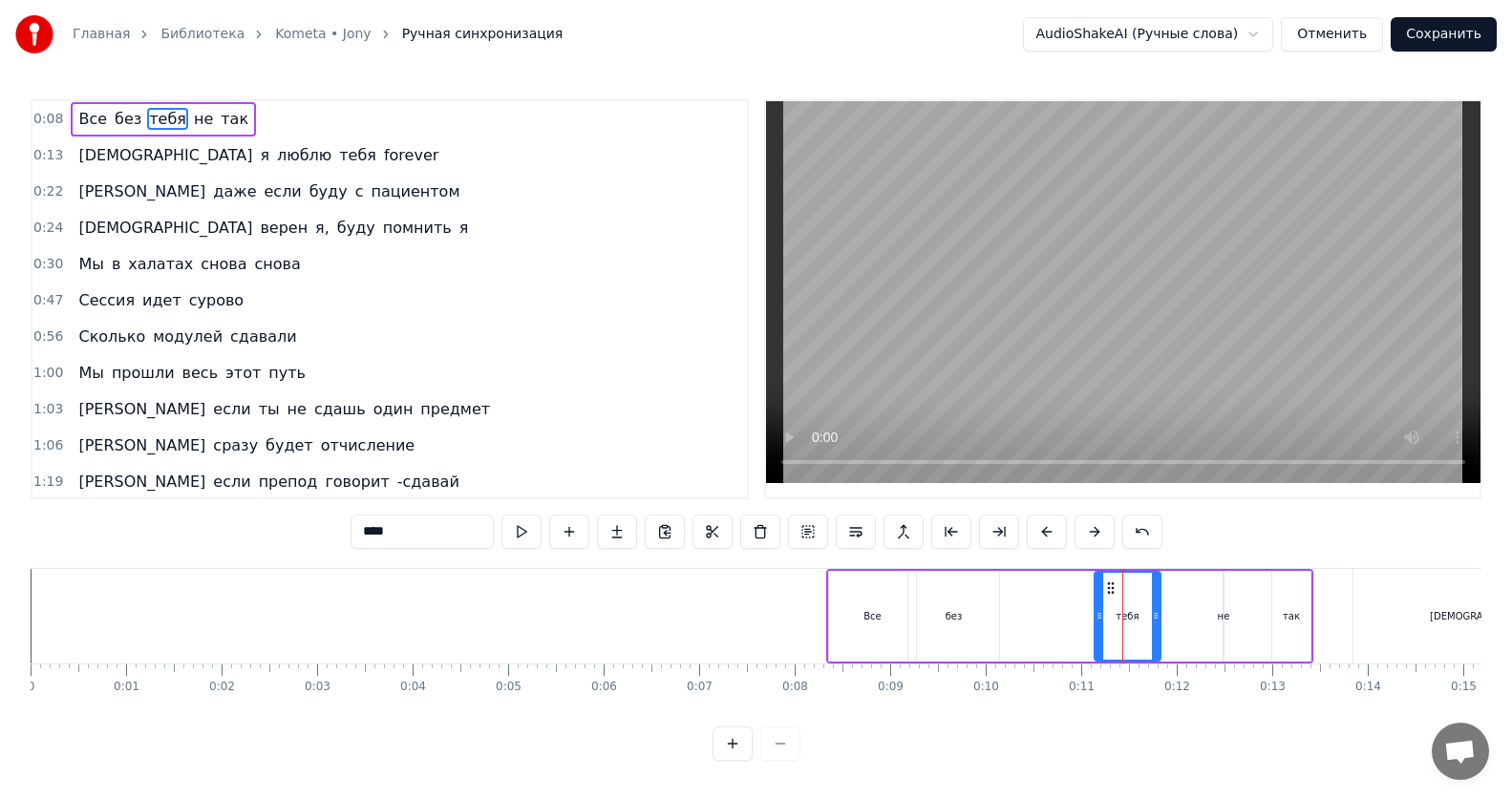
drag, startPoint x: 1128, startPoint y: 625, endPoint x: 1169, endPoint y: 619, distance: 41.4
click at [1169, 619] on div "Все без тебя не так" at bounding box center [1070, 616] width 487 height 94
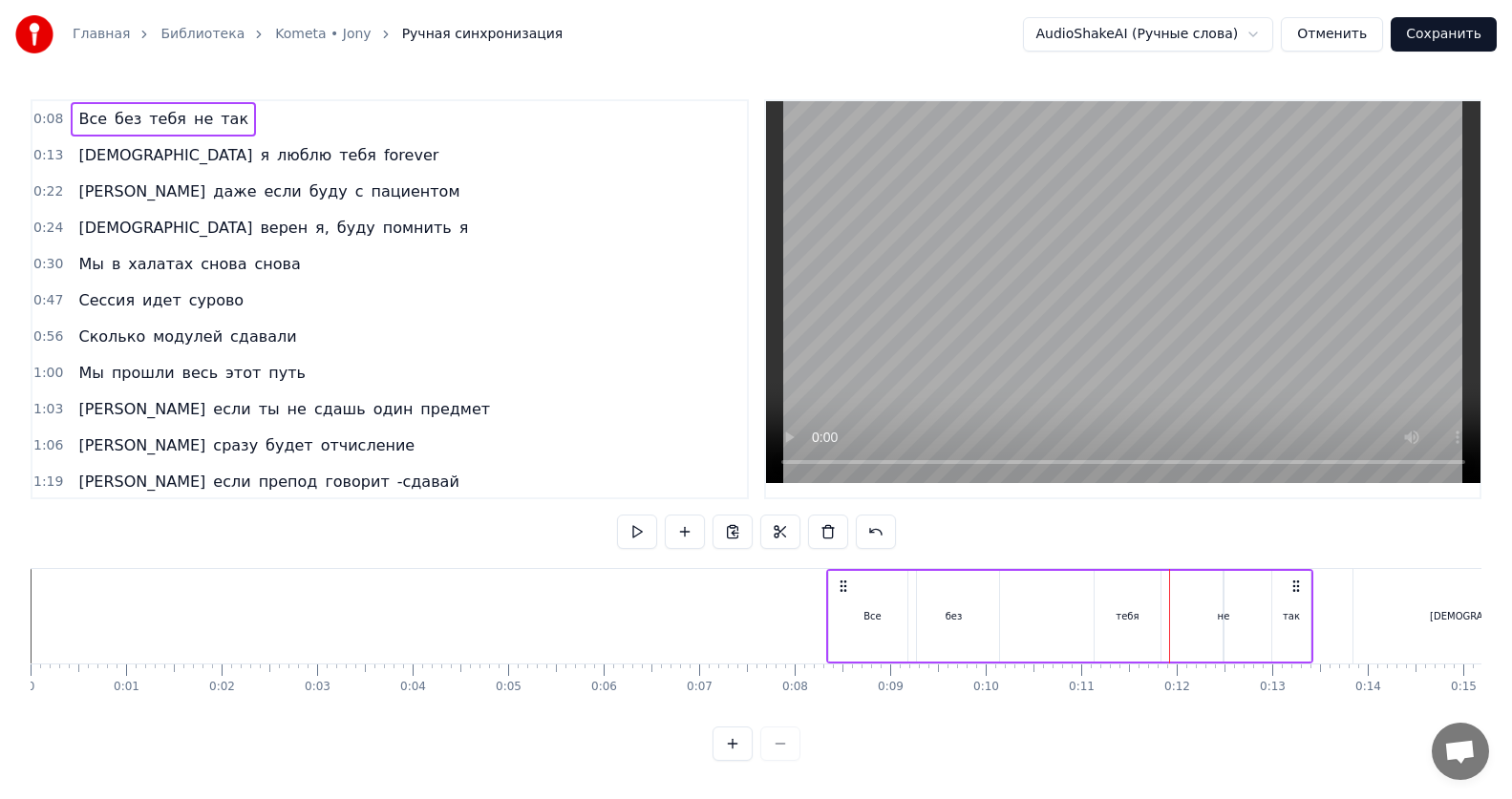
click at [1136, 635] on div "тебя" at bounding box center [1127, 616] width 66 height 91
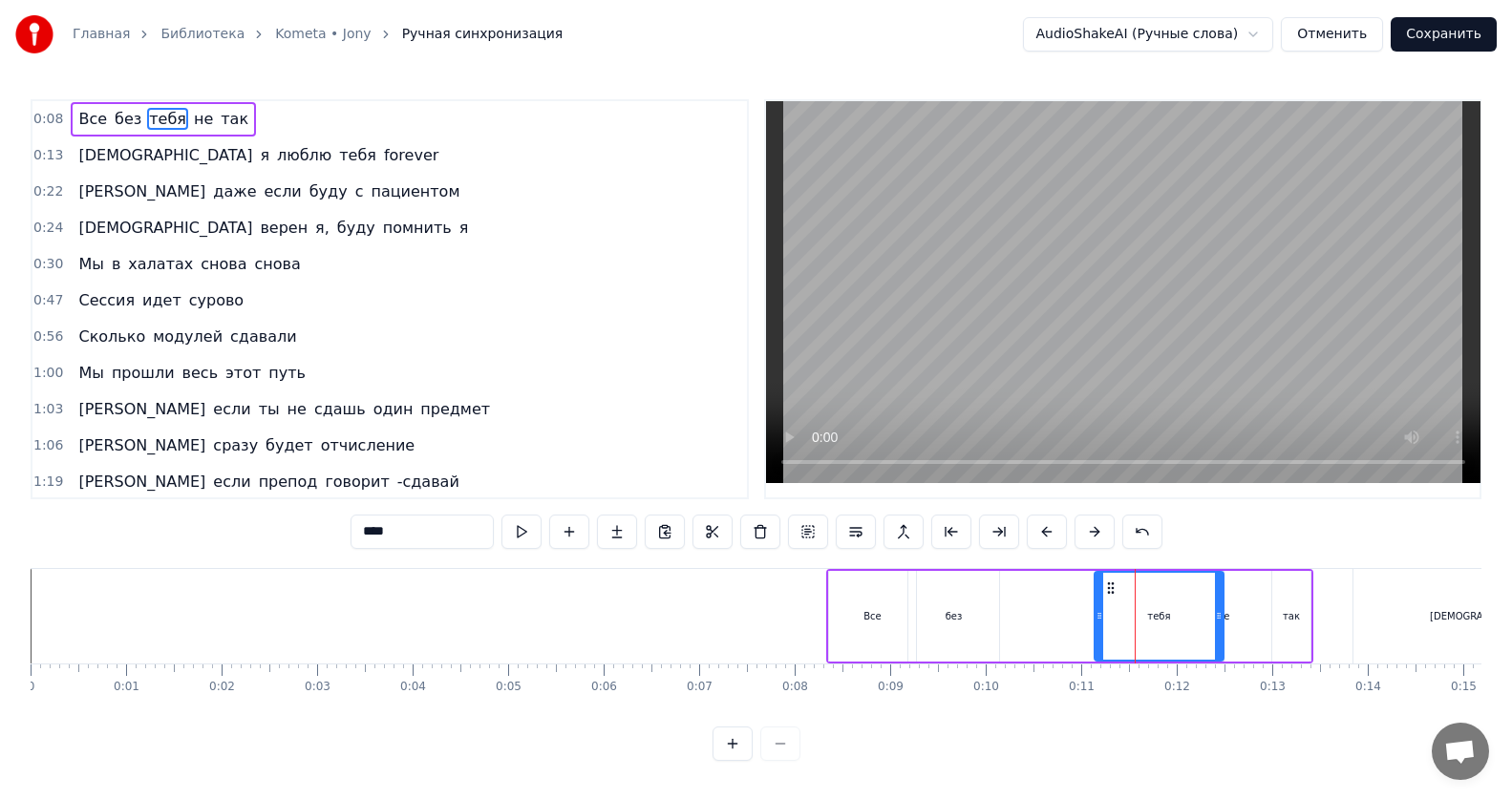
drag, startPoint x: 1156, startPoint y: 631, endPoint x: 1219, endPoint y: 635, distance: 63.1
click at [1219, 635] on div at bounding box center [1219, 616] width 8 height 87
drag, startPoint x: 1101, startPoint y: 625, endPoint x: 1184, endPoint y: 621, distance: 83.1
click at [1184, 621] on div at bounding box center [1182, 616] width 8 height 87
click at [962, 617] on div "без" at bounding box center [953, 616] width 91 height 91
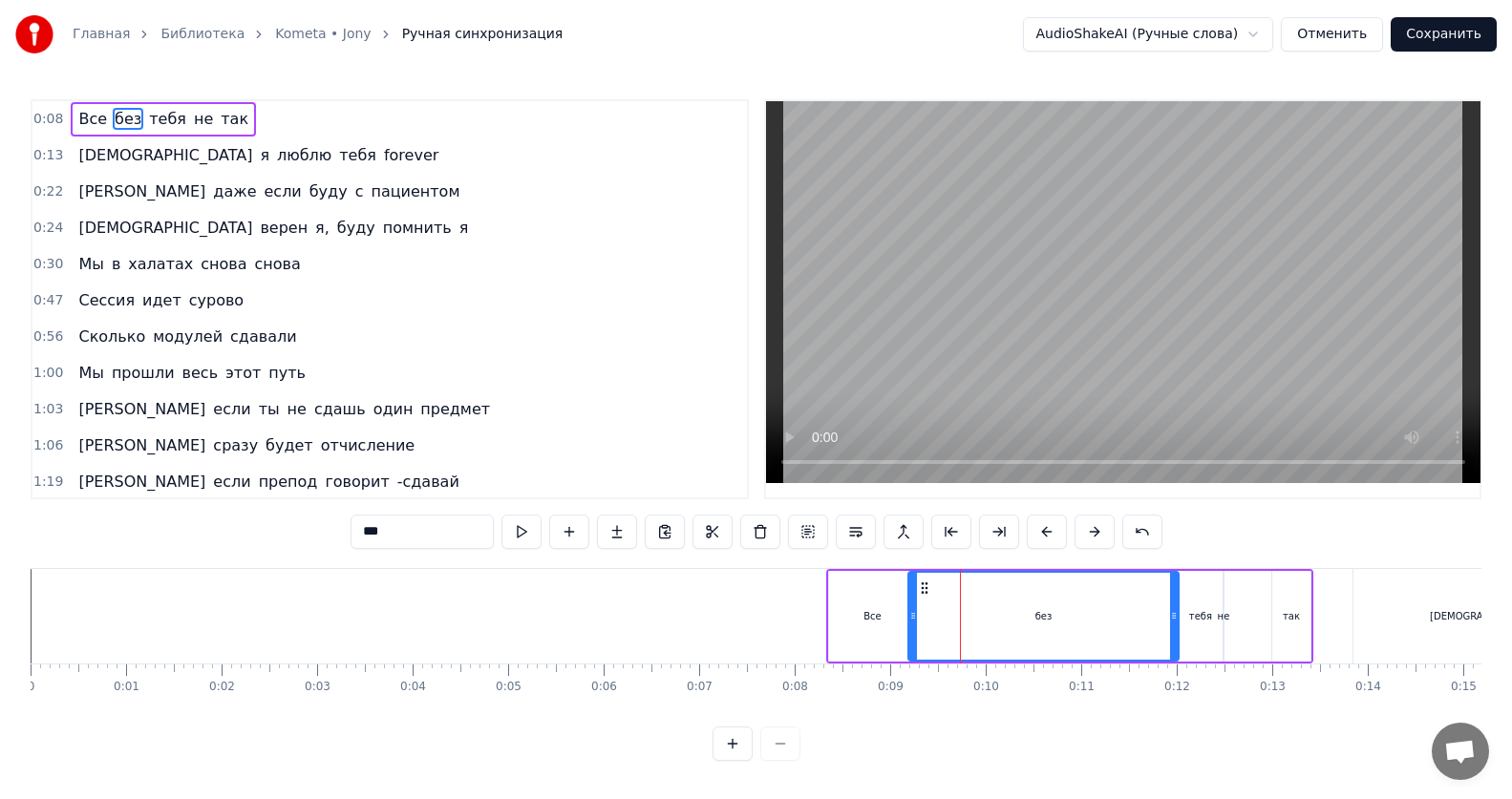
drag, startPoint x: 991, startPoint y: 618, endPoint x: 1171, endPoint y: 613, distance: 180.1
click at [1171, 613] on icon at bounding box center [1174, 616] width 8 height 16
drag, startPoint x: 912, startPoint y: 618, endPoint x: 1137, endPoint y: 619, distance: 225.0
click at [1137, 619] on icon at bounding box center [1138, 616] width 8 height 16
click at [861, 618] on div "Все" at bounding box center [871, 616] width 87 height 91
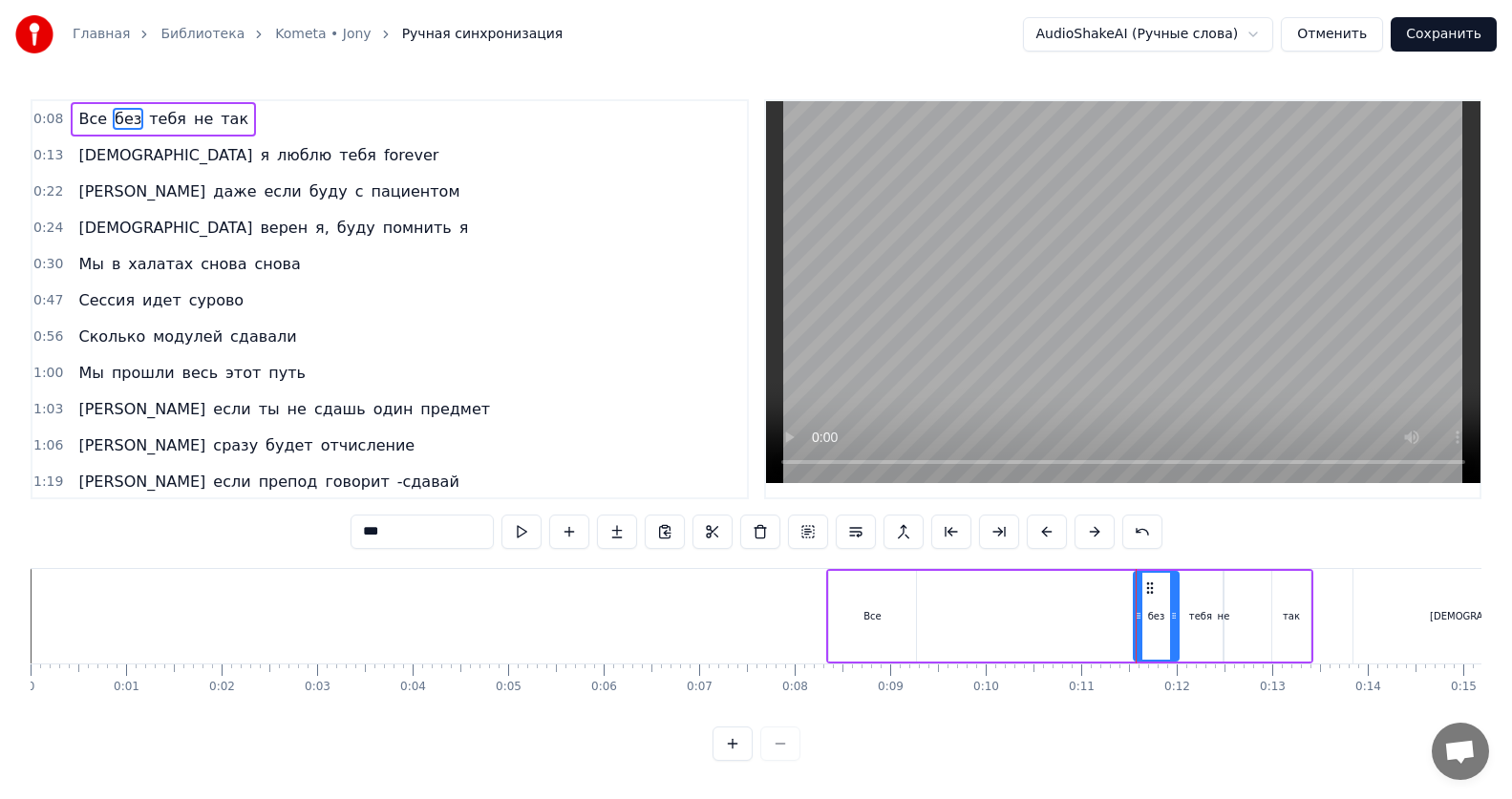
type input "***"
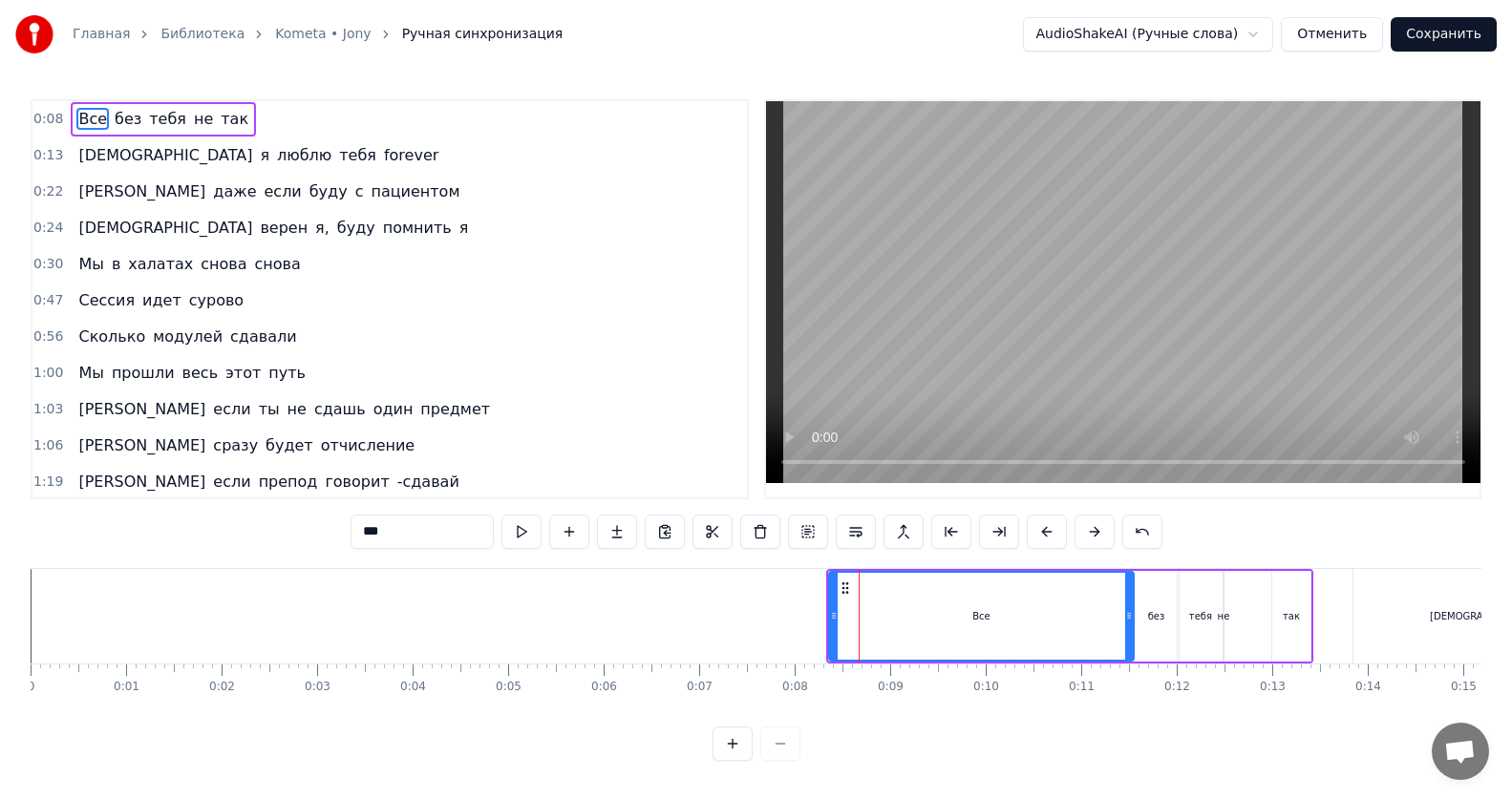
drag, startPoint x: 912, startPoint y: 623, endPoint x: 1129, endPoint y: 614, distance: 217.2
click at [1129, 614] on icon at bounding box center [1129, 616] width 8 height 16
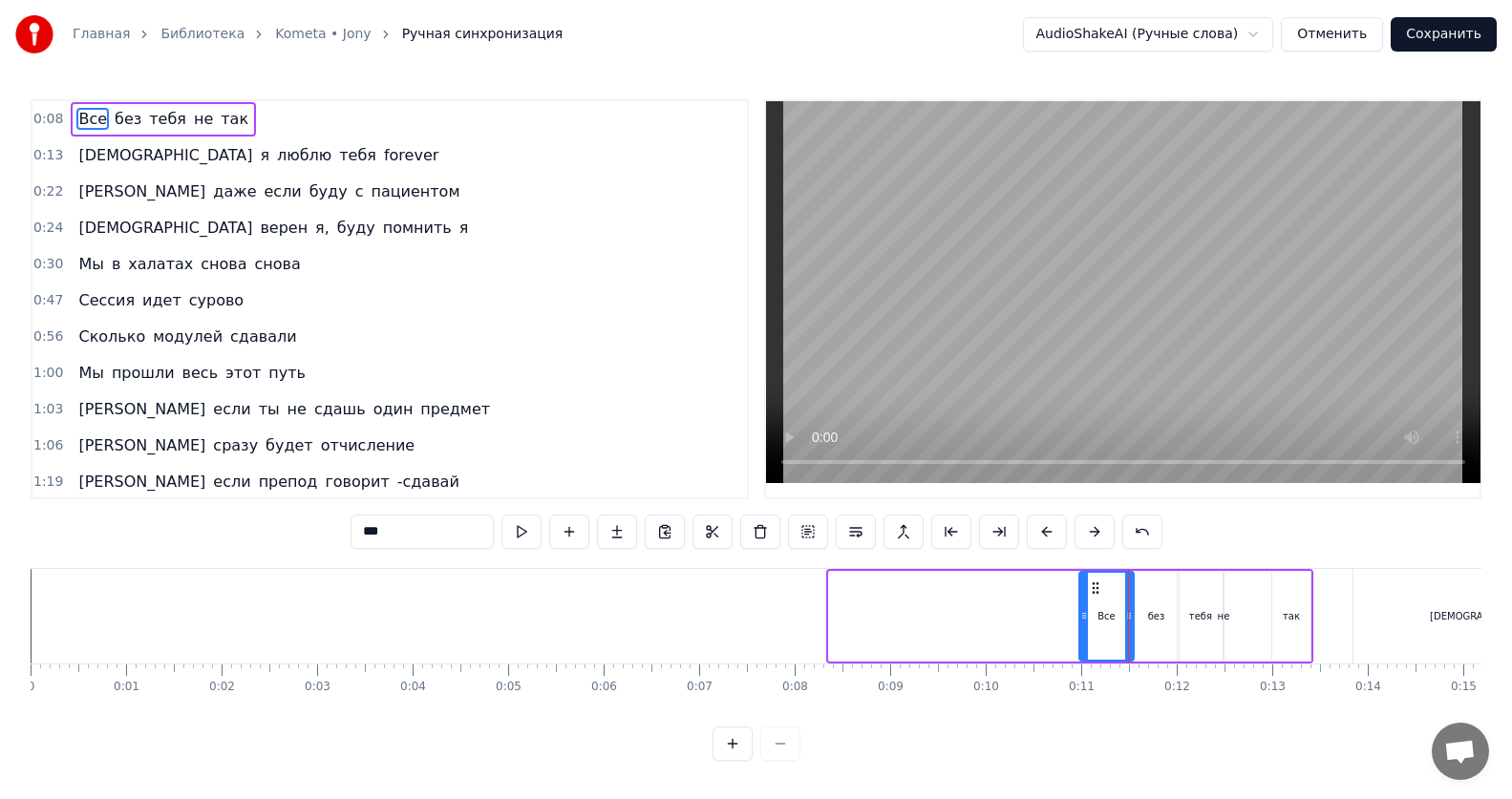
drag, startPoint x: 830, startPoint y: 621, endPoint x: 1080, endPoint y: 621, distance: 250.0
click at [1080, 621] on icon at bounding box center [1084, 616] width 8 height 16
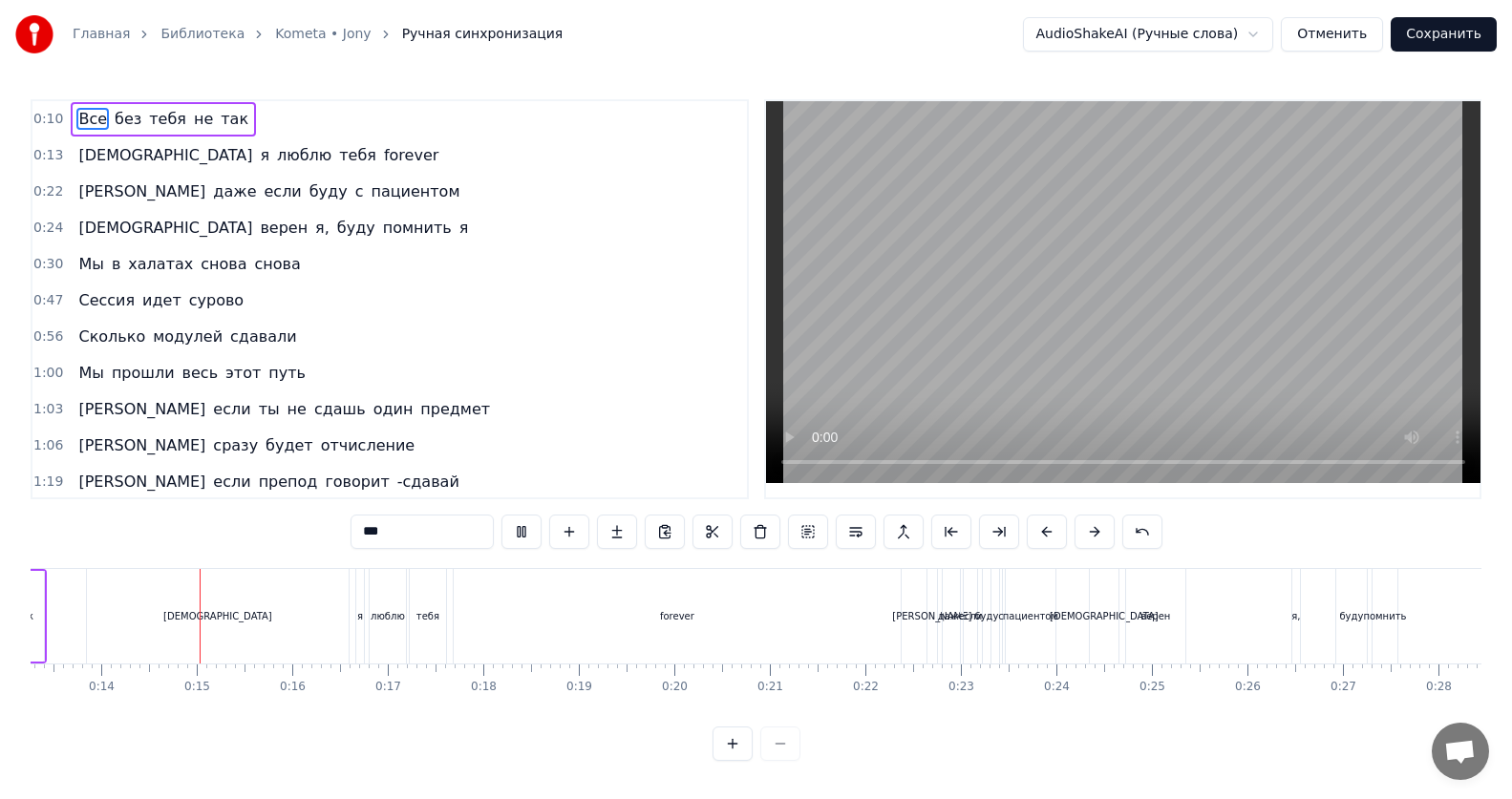
scroll to position [0, 1272]
click at [524, 527] on button at bounding box center [521, 531] width 40 height 34
click at [756, 471] on div "0:10 Все без тебя не так 0:13 ИсИто я люблю тебя forever 0:22 И даже если буду …" at bounding box center [756, 299] width 1451 height 400
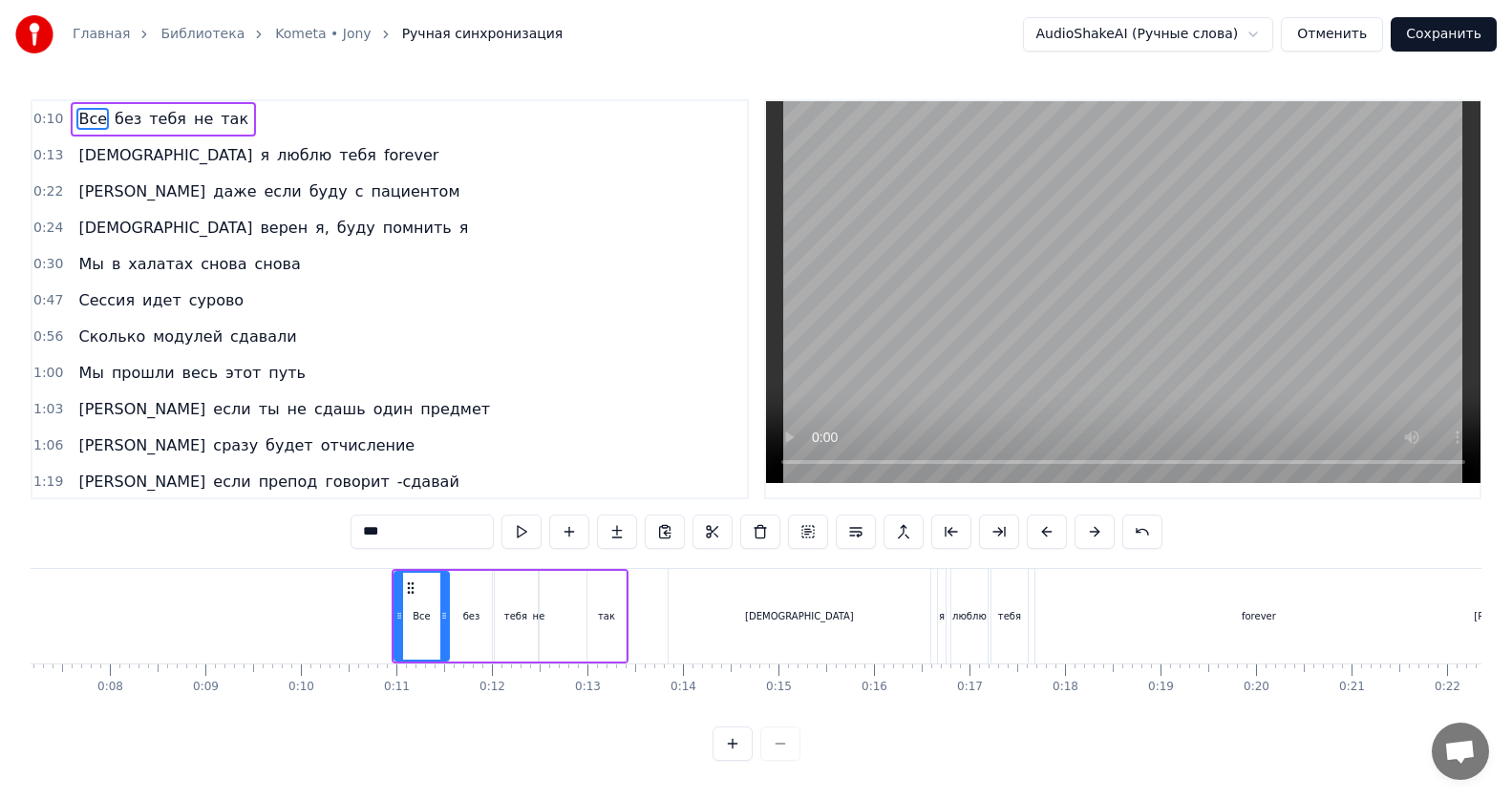
scroll to position [0, 664]
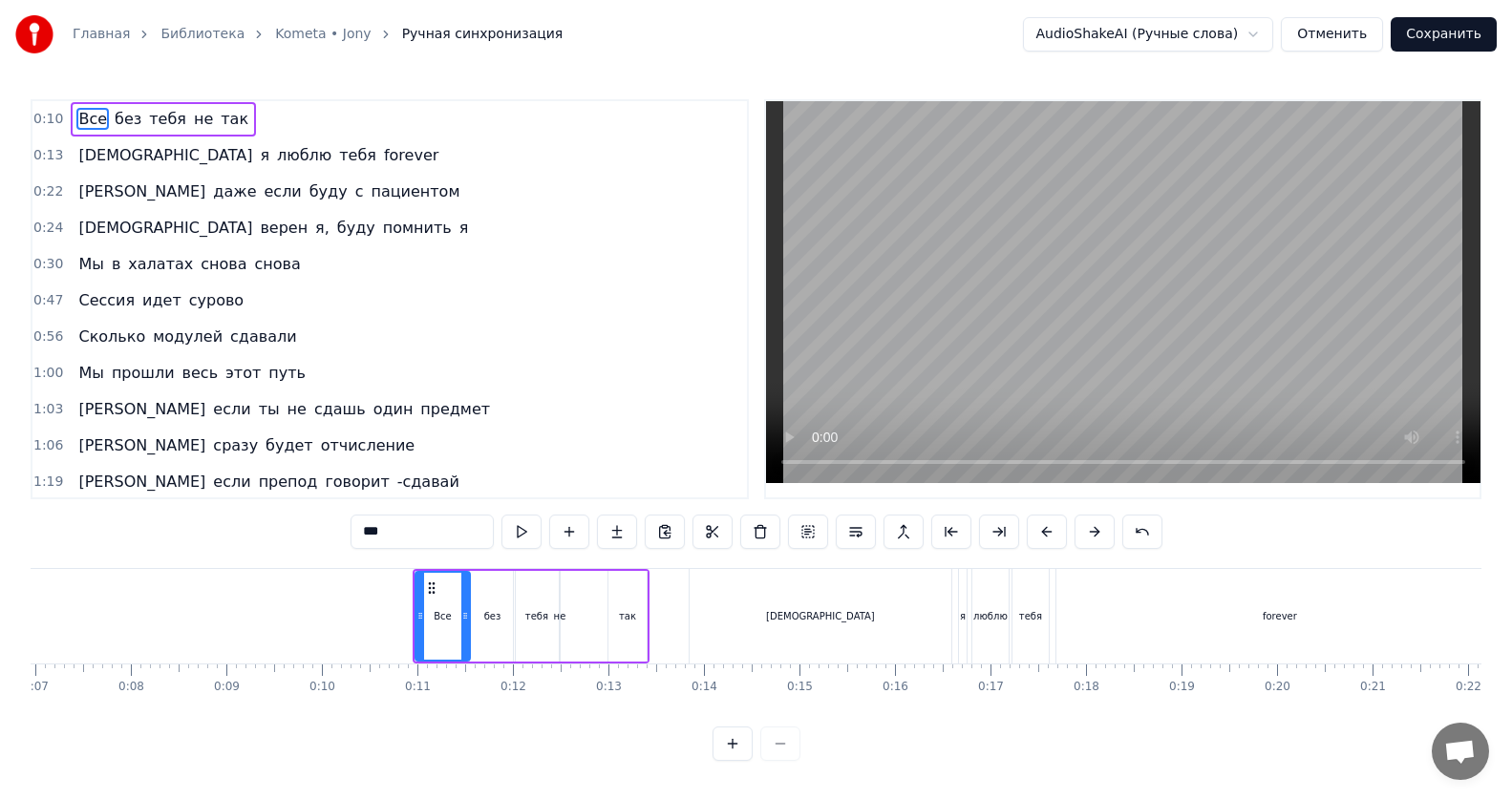
drag, startPoint x: 69, startPoint y: 111, endPoint x: 221, endPoint y: 255, distance: 209.4
click at [220, 268] on div "0:10 Все без тебя не так 0:13 ИсИто я люблю тебя forever 0:22 И даже если буду …" at bounding box center [389, 299] width 719 height 400
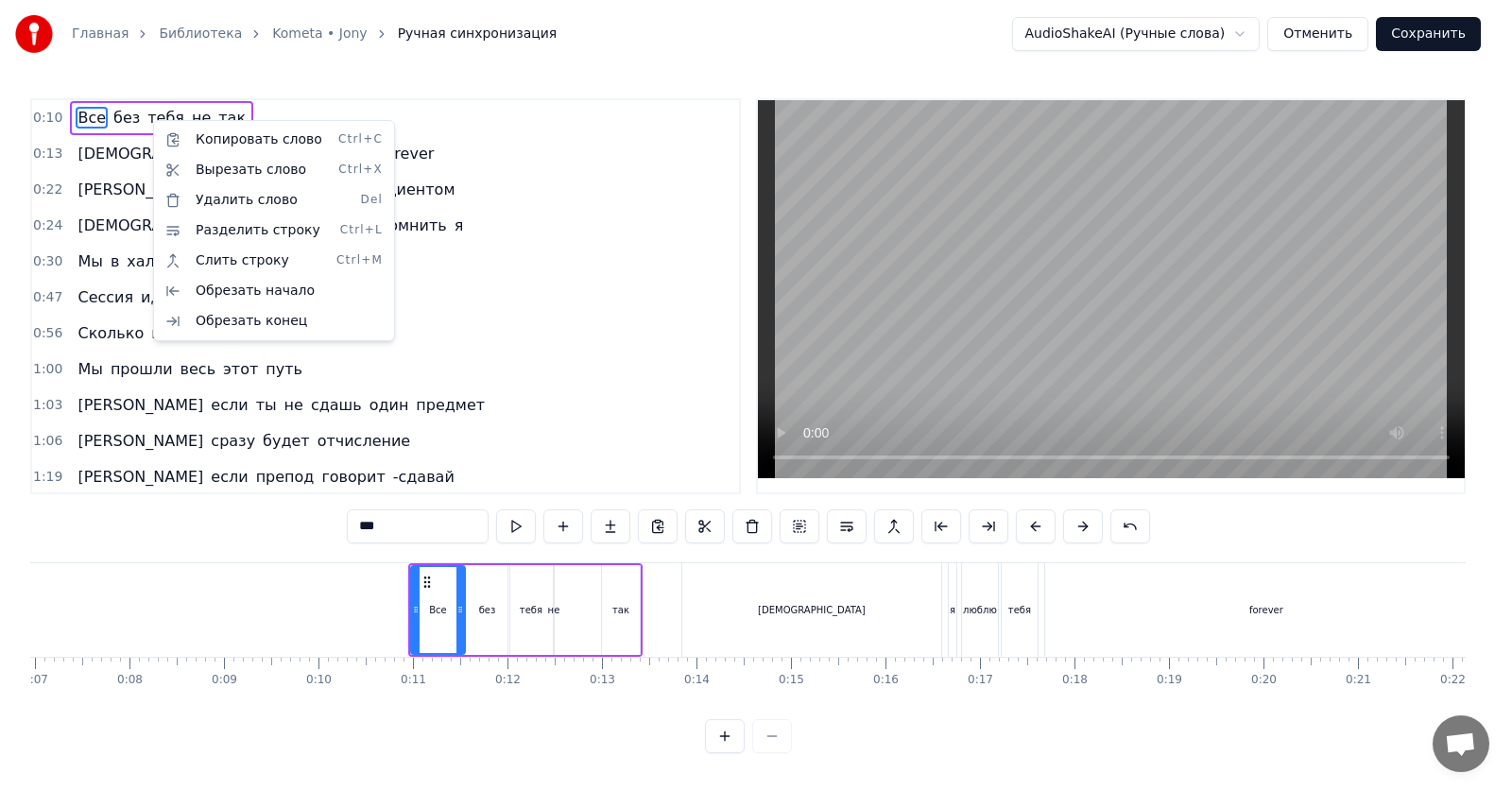
click at [150, 119] on html "Главная Библиотека Kometa • [PERSON_NAME] синхронизация AudioShakeAI (Ручные сл…" at bounding box center [756, 391] width 1512 height 783
click at [570, 237] on html "Главная Библиотека Kometa • [PERSON_NAME] синхронизация AudioShakeAI (Ручные сл…" at bounding box center [756, 391] width 1512 height 783
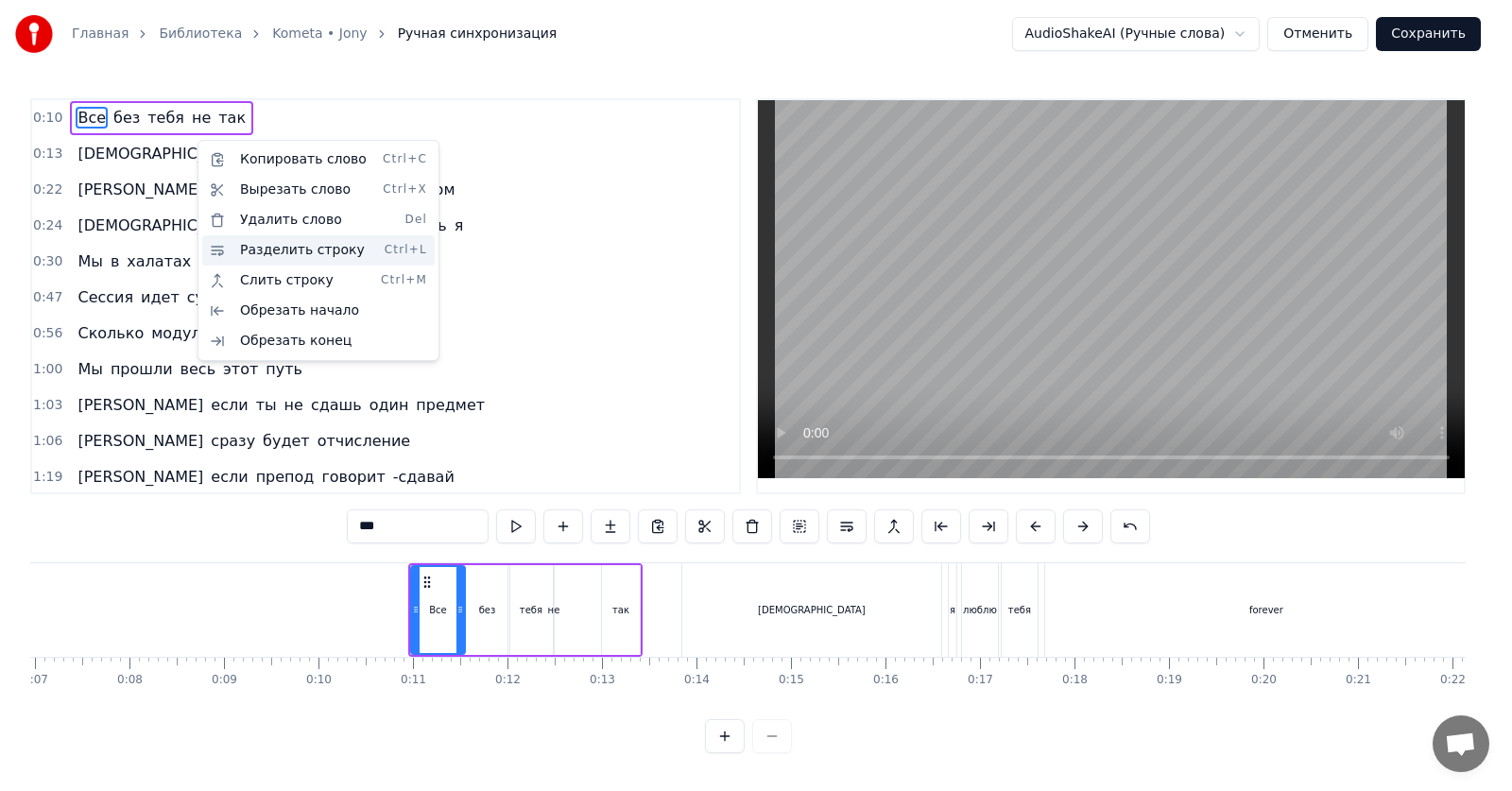
click at [289, 247] on div "Разделить строку Ctrl+L" at bounding box center [318, 250] width 232 height 30
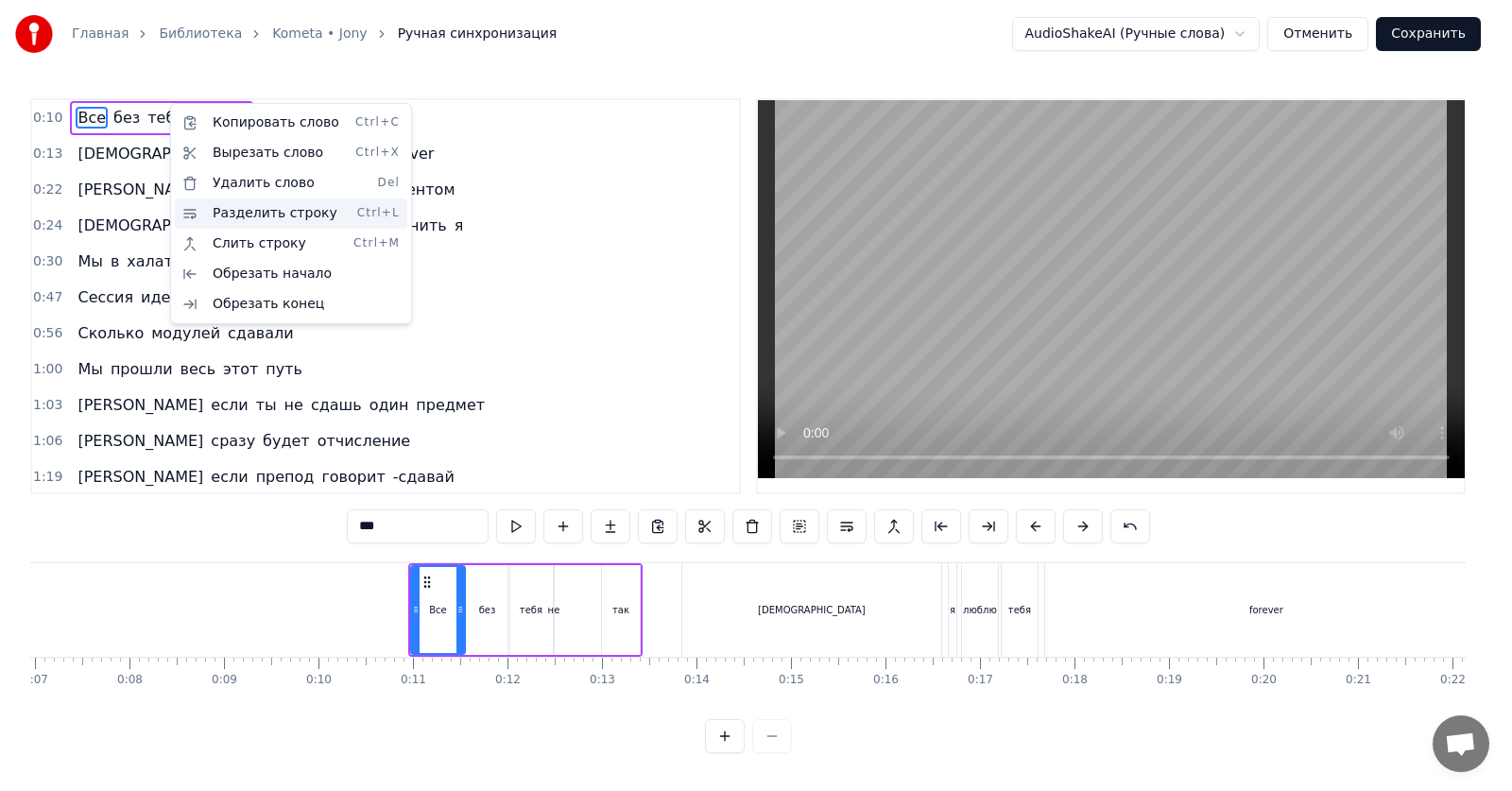
click at [286, 211] on div "Разделить строку Ctrl+L" at bounding box center [290, 213] width 232 height 30
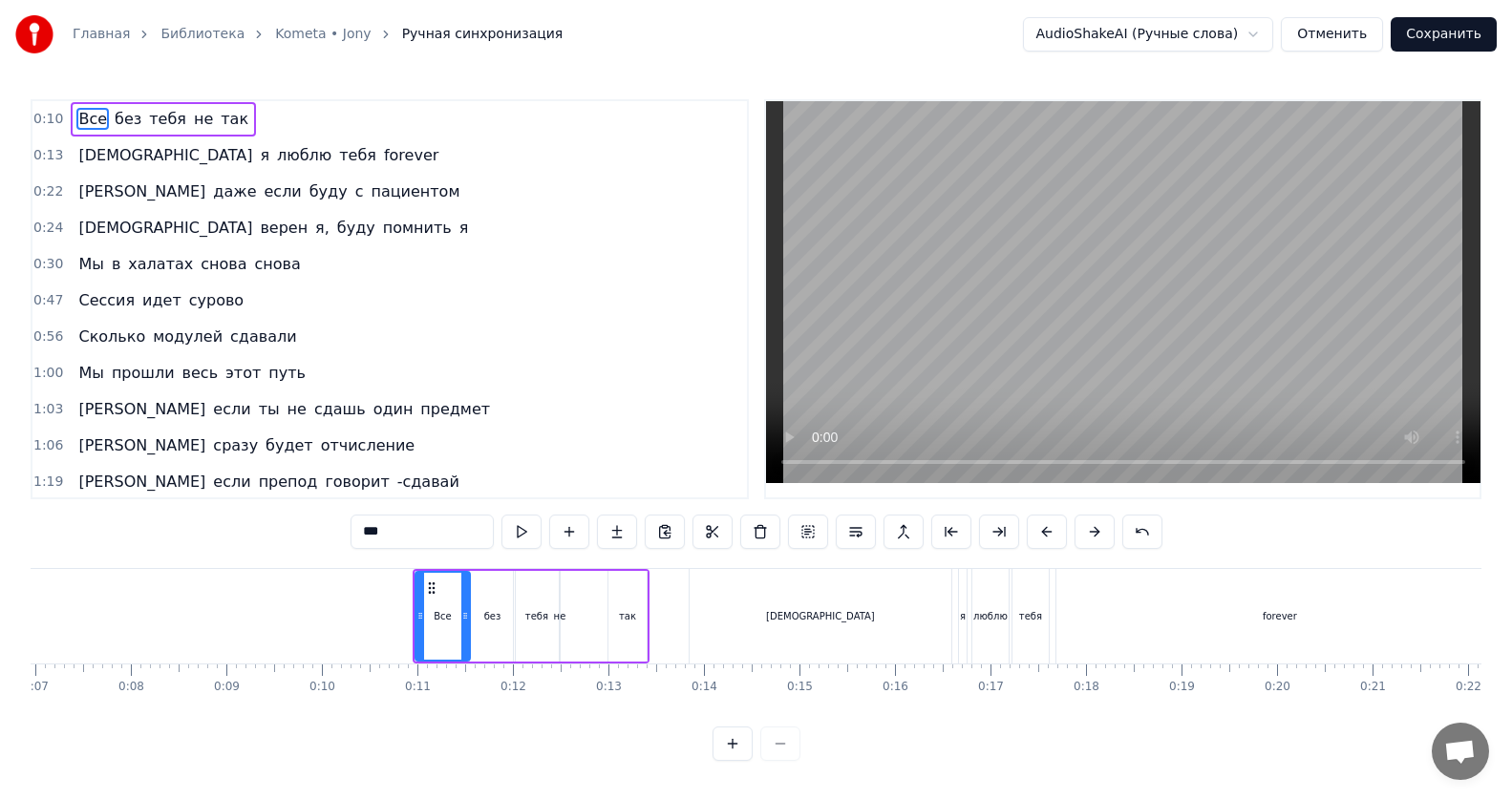
click at [87, 124] on span "Все" at bounding box center [92, 119] width 32 height 22
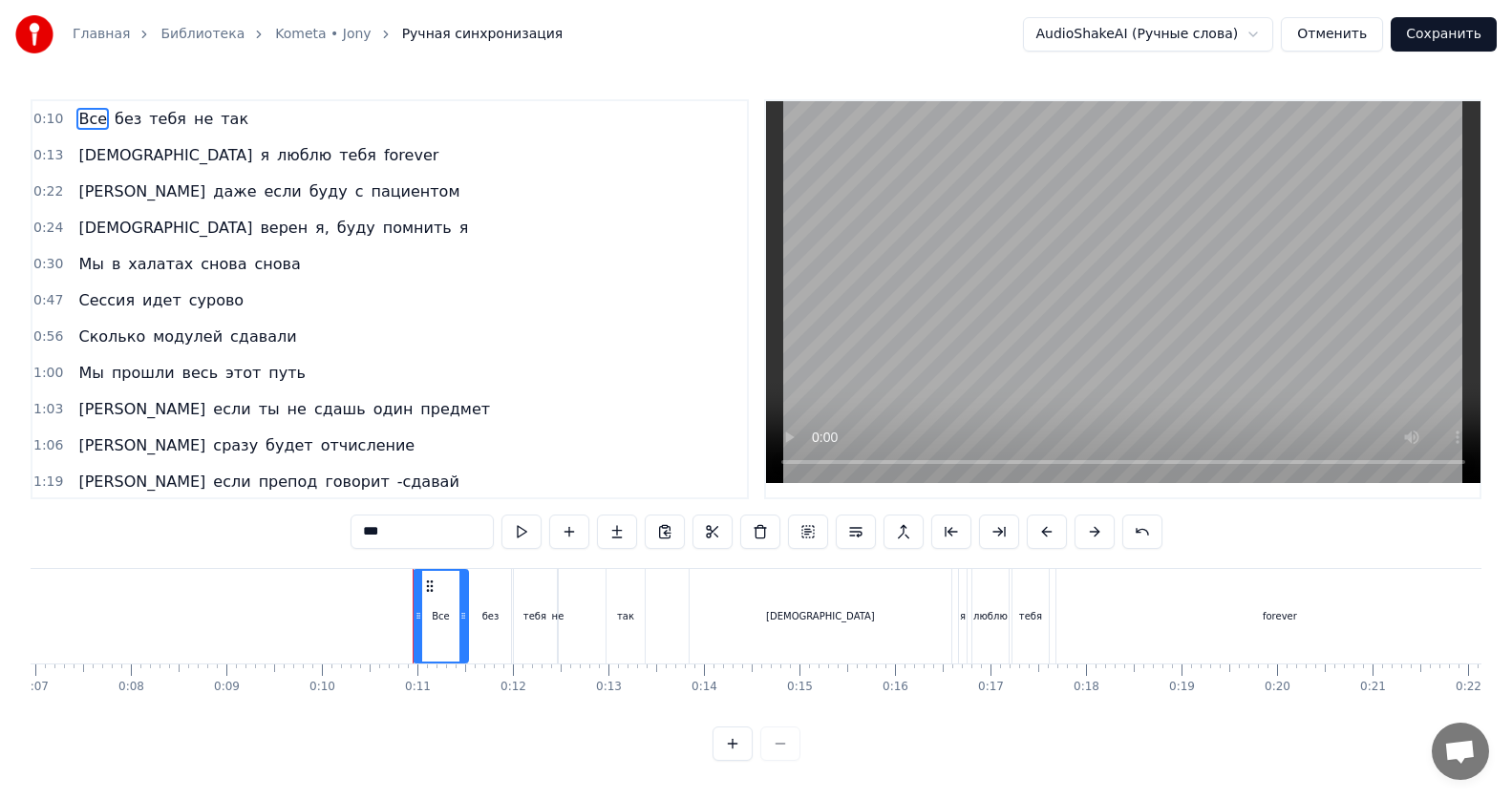
click at [87, 124] on span "Все" at bounding box center [92, 119] width 32 height 22
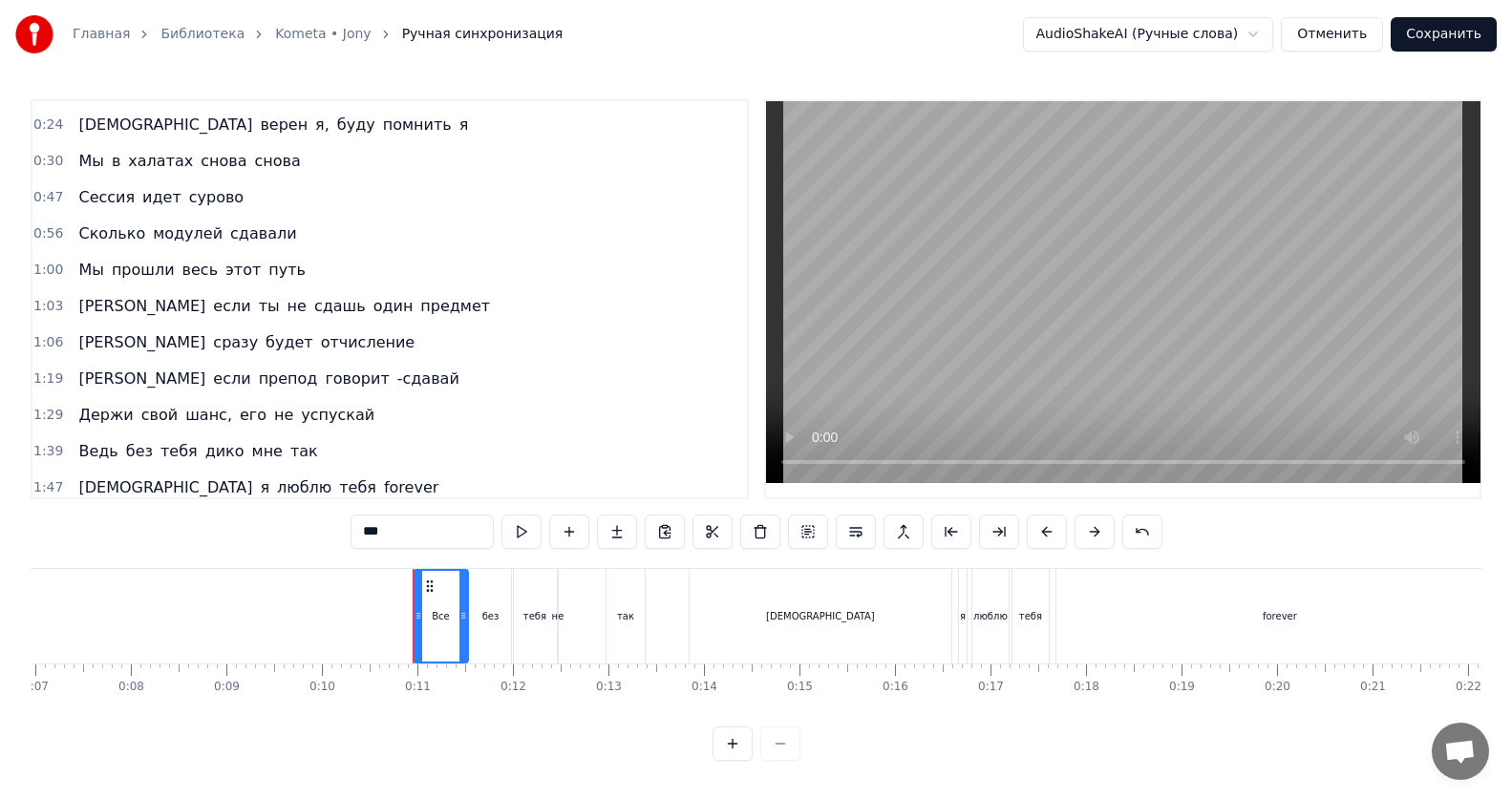
scroll to position [0, 0]
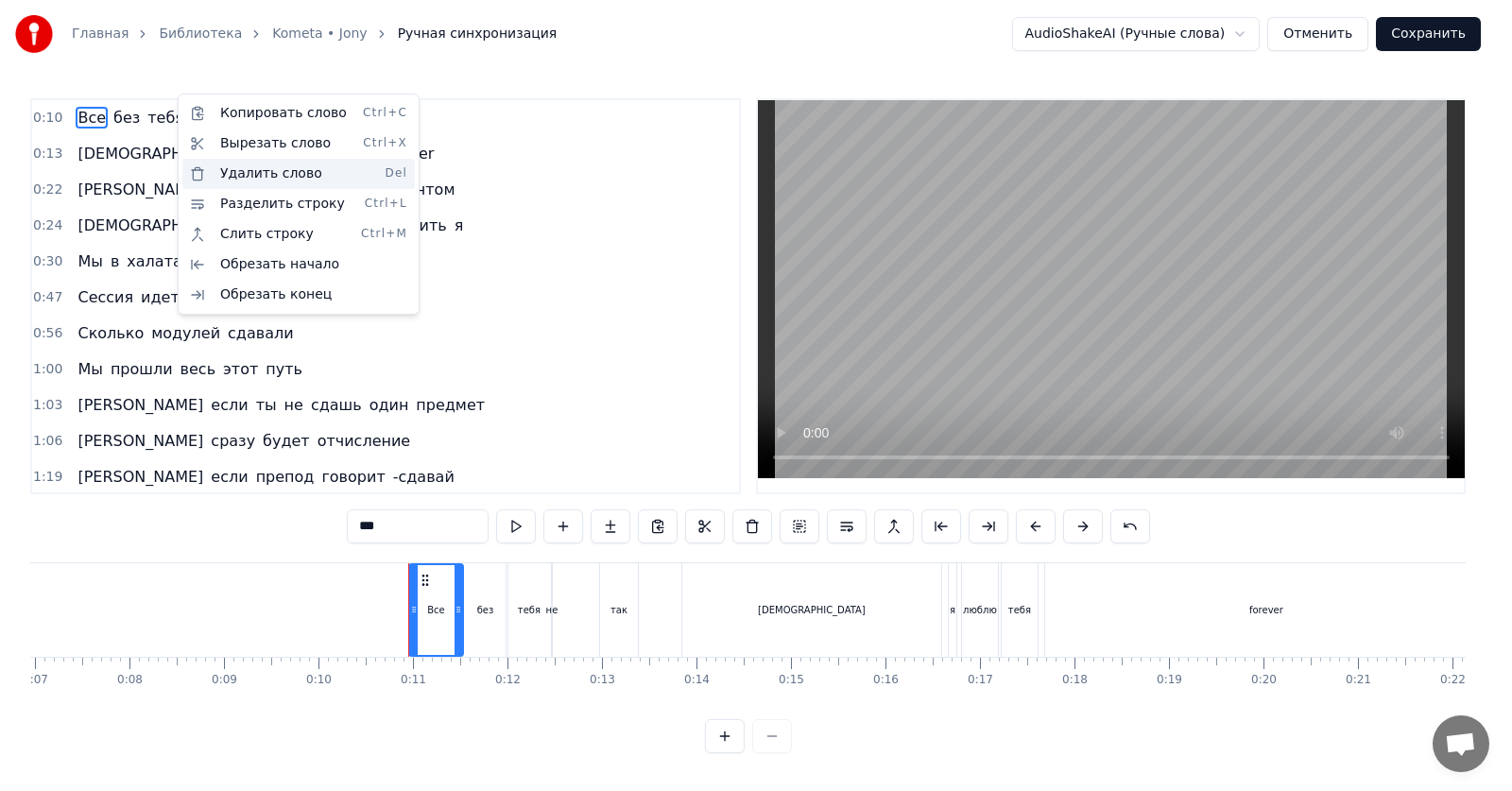
click at [258, 182] on div "Удалить слово Del" at bounding box center [298, 173] width 232 height 30
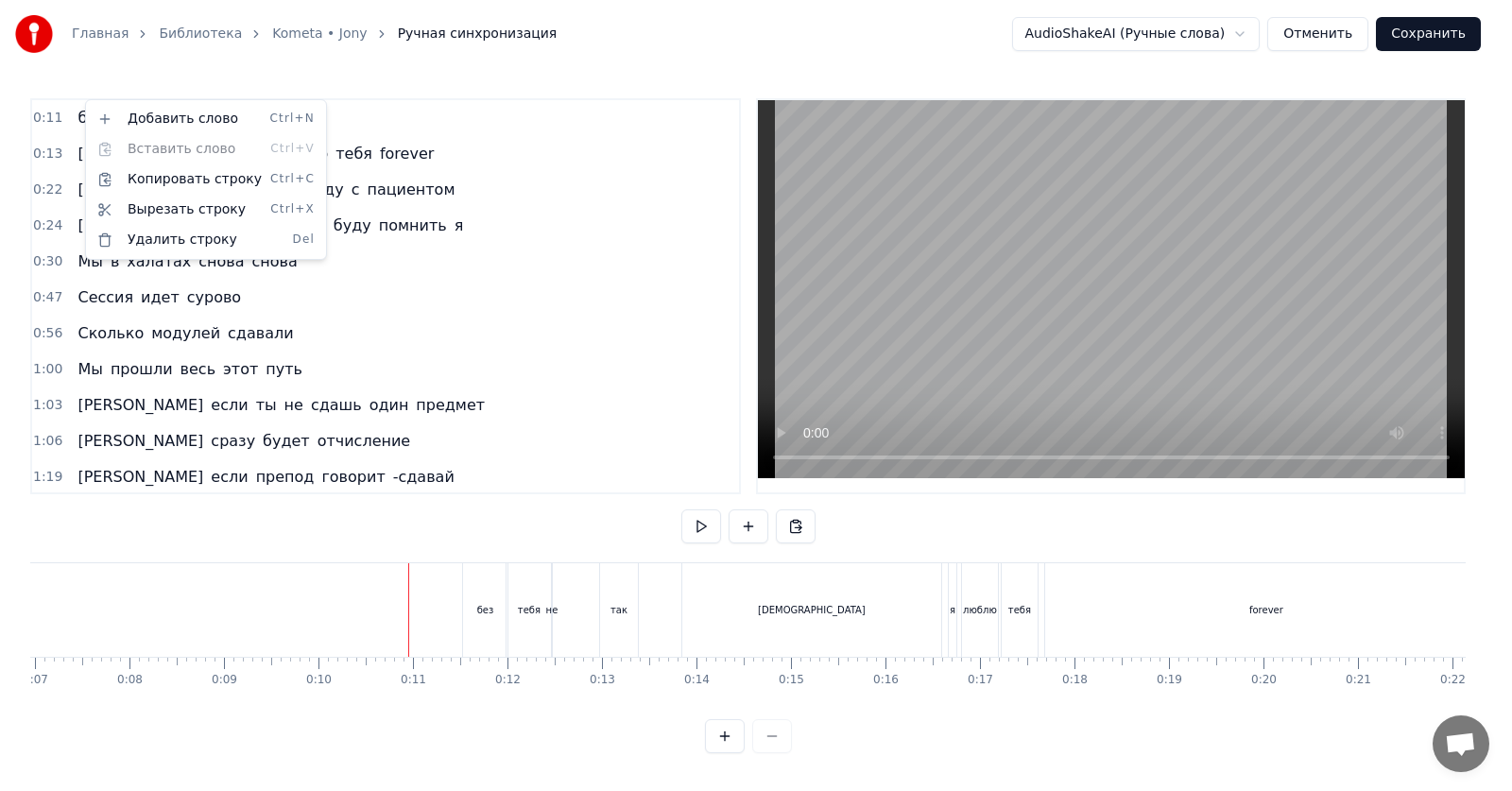
drag, startPoint x: 464, startPoint y: 183, endPoint x: 364, endPoint y: 192, distance: 100.4
click at [465, 183] on html "Главная Библиотека Kometa • [PERSON_NAME] синхронизация AudioShakeAI (Ручные сл…" at bounding box center [756, 391] width 1512 height 783
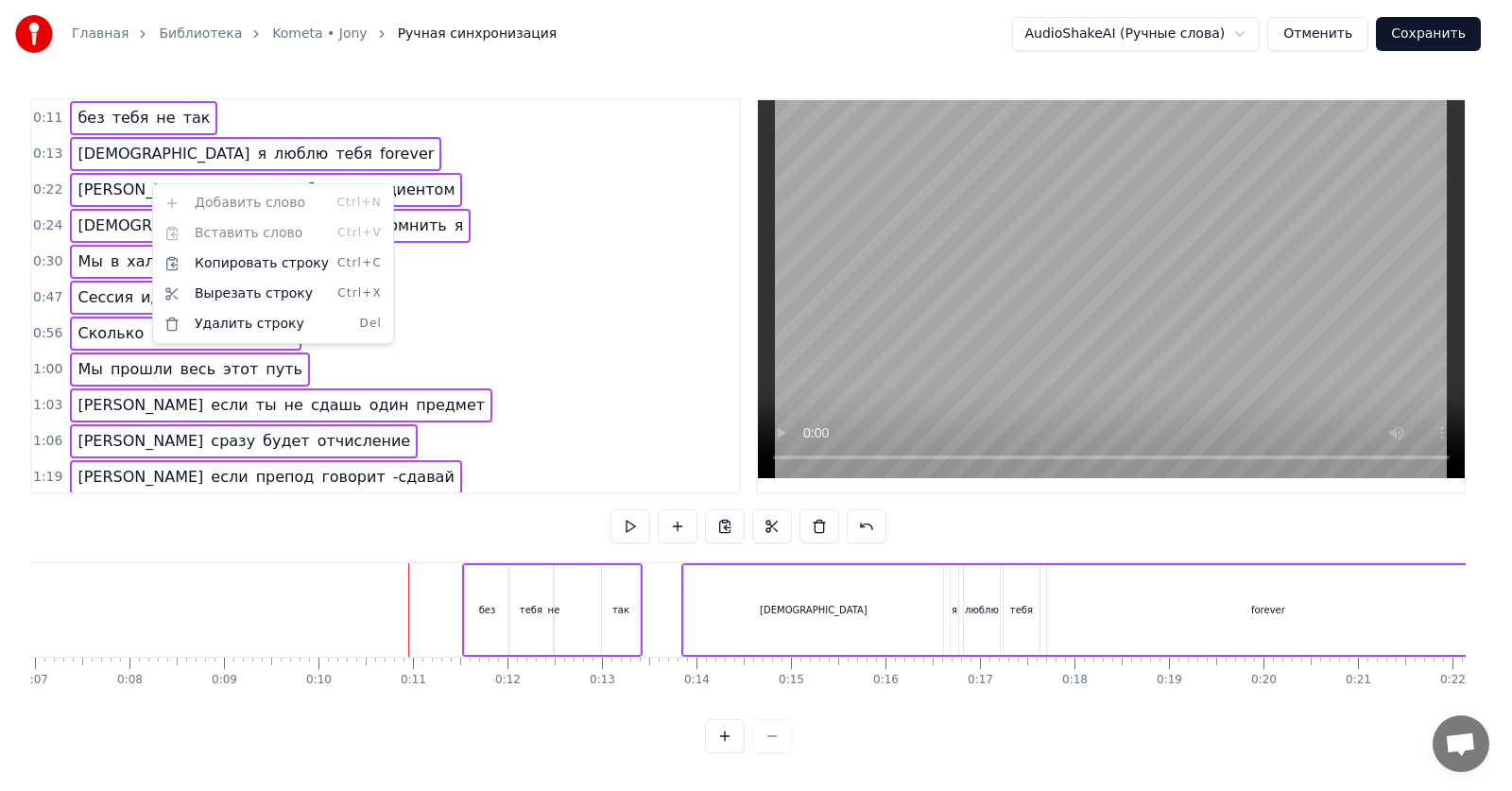
click at [460, 188] on html "Главная Библиотека Kometa • [PERSON_NAME] синхронизация AudioShakeAI (Ручные сл…" at bounding box center [756, 391] width 1512 height 783
click at [278, 322] on div "Удалить строку Del" at bounding box center [292, 326] width 232 height 30
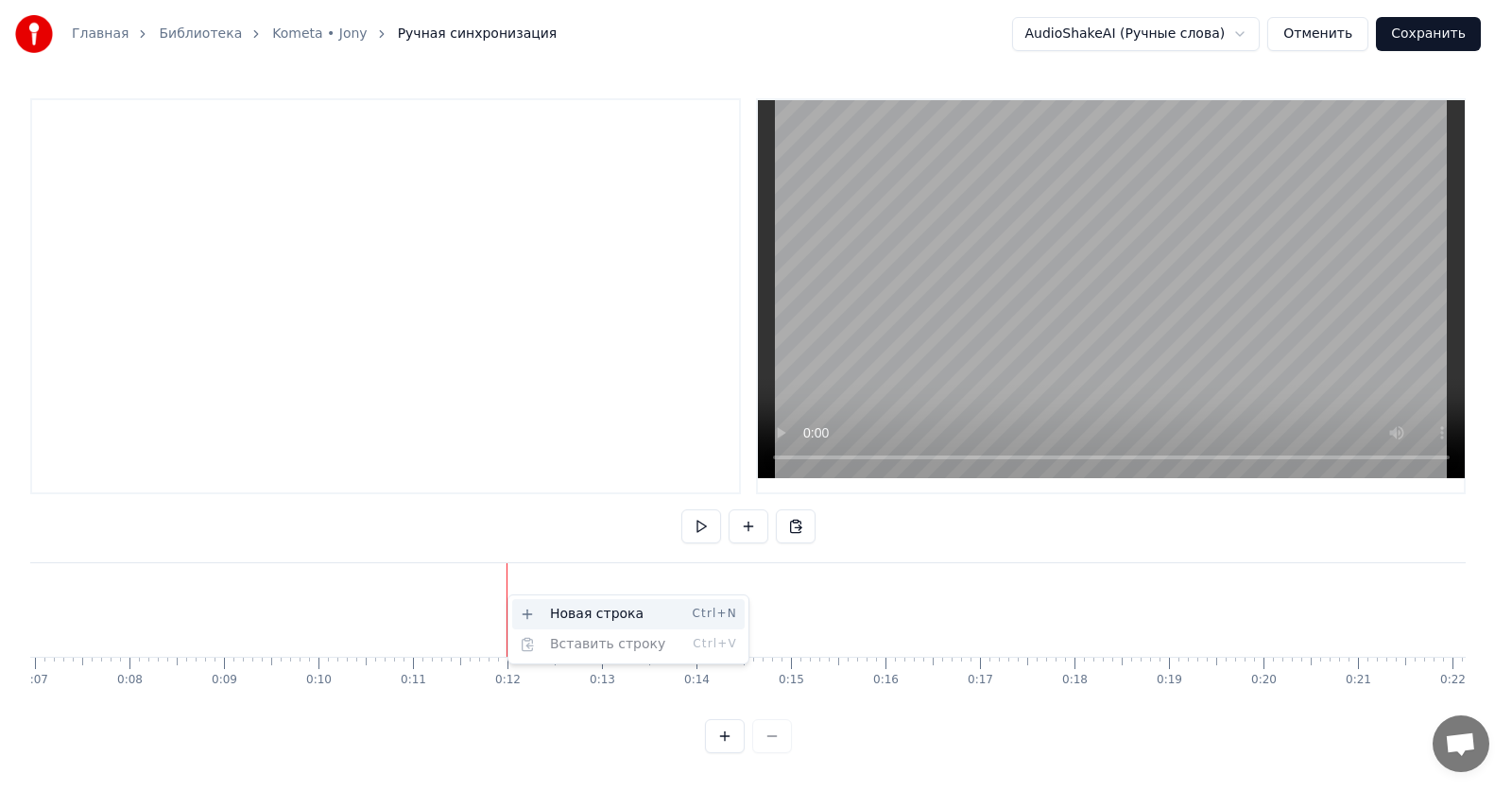
click at [578, 607] on div "Новая строка Ctrl+N" at bounding box center [628, 614] width 232 height 30
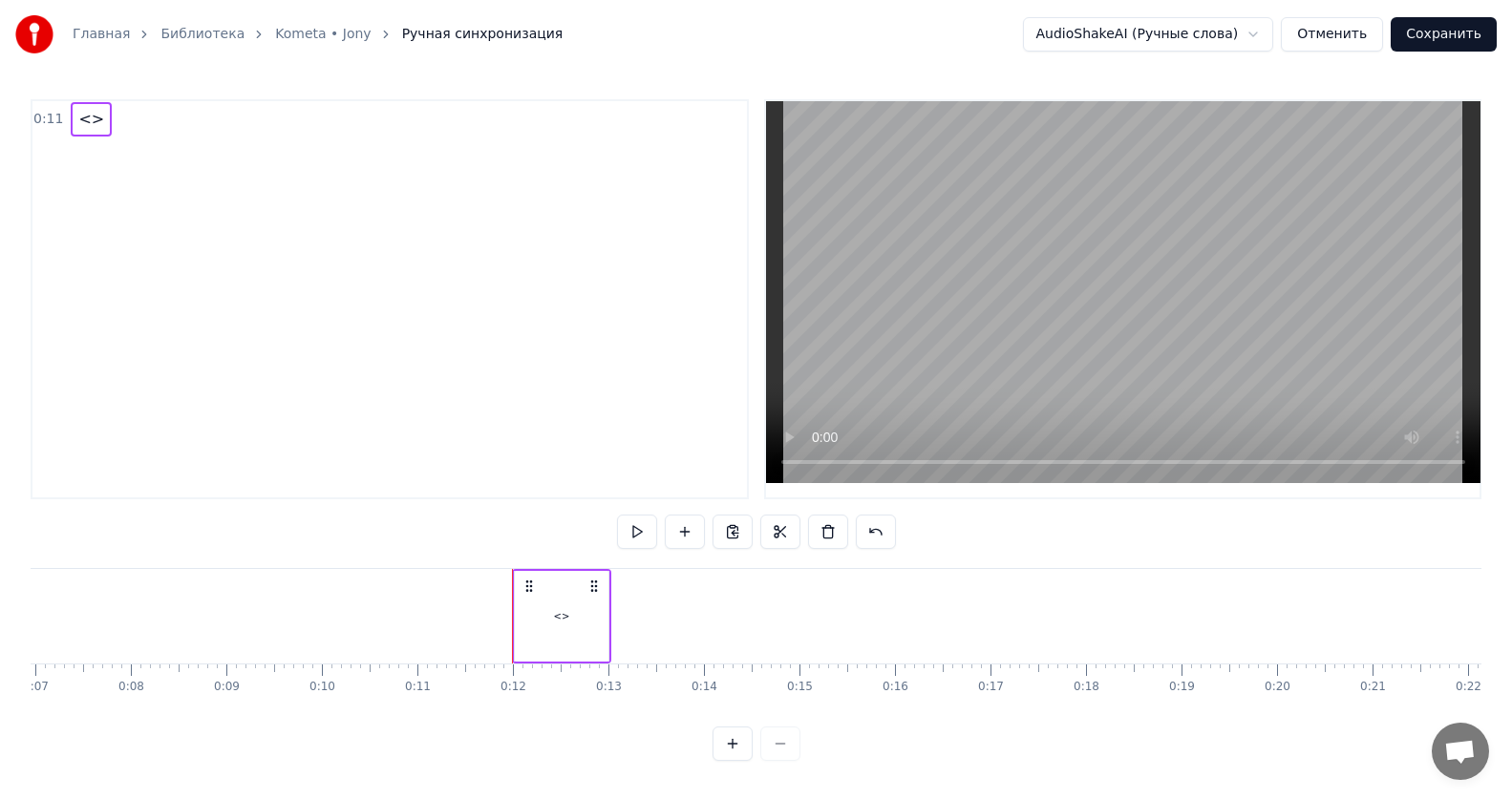
click at [513, 612] on div "<>" at bounding box center [562, 616] width 99 height 94
click at [553, 611] on div "<>" at bounding box center [562, 616] width 93 height 91
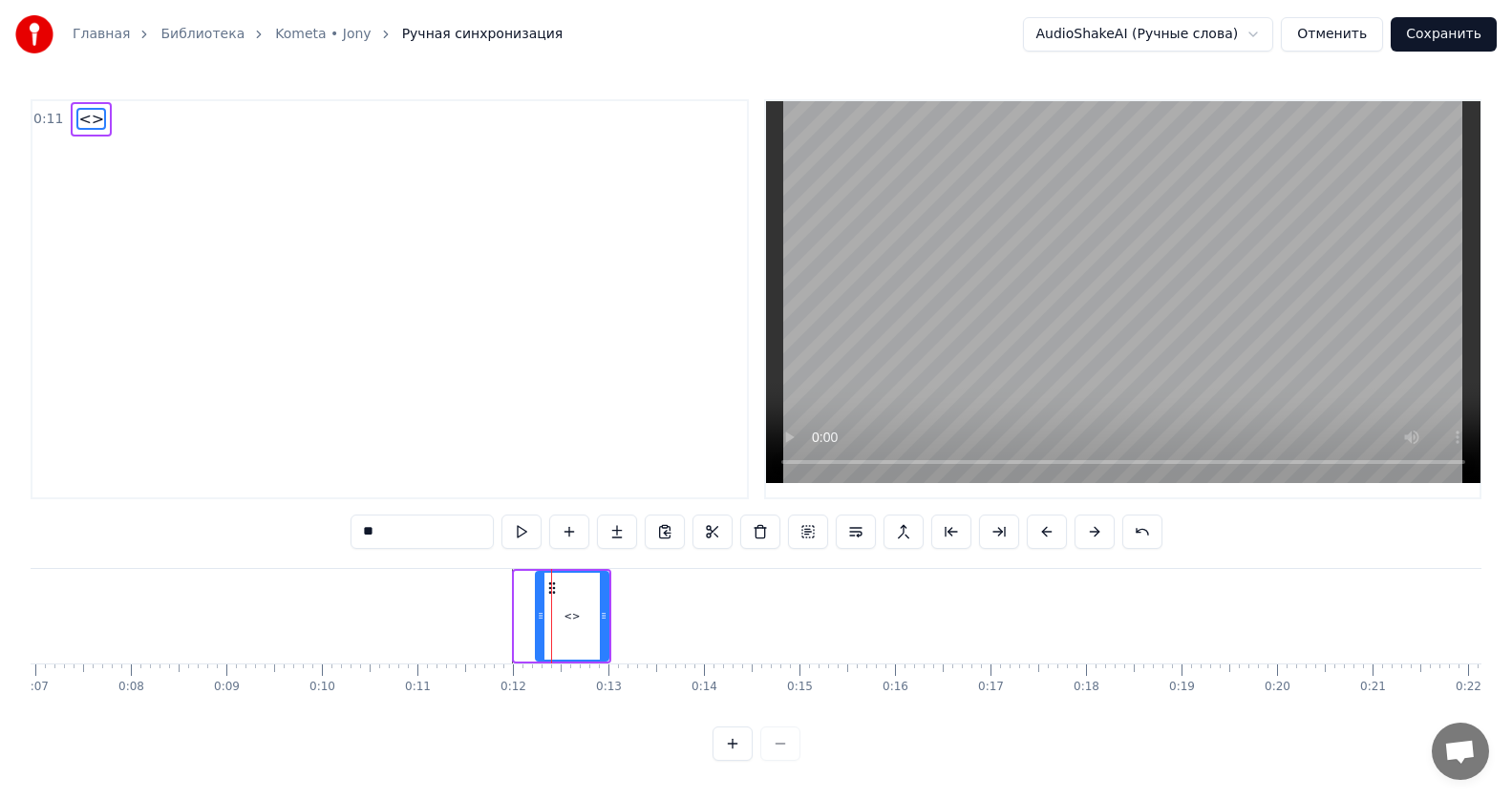
drag, startPoint x: 517, startPoint y: 611, endPoint x: 538, endPoint y: 614, distance: 21.2
click at [538, 614] on icon at bounding box center [540, 616] width 8 height 16
click at [572, 623] on div "<>" at bounding box center [572, 616] width 17 height 15
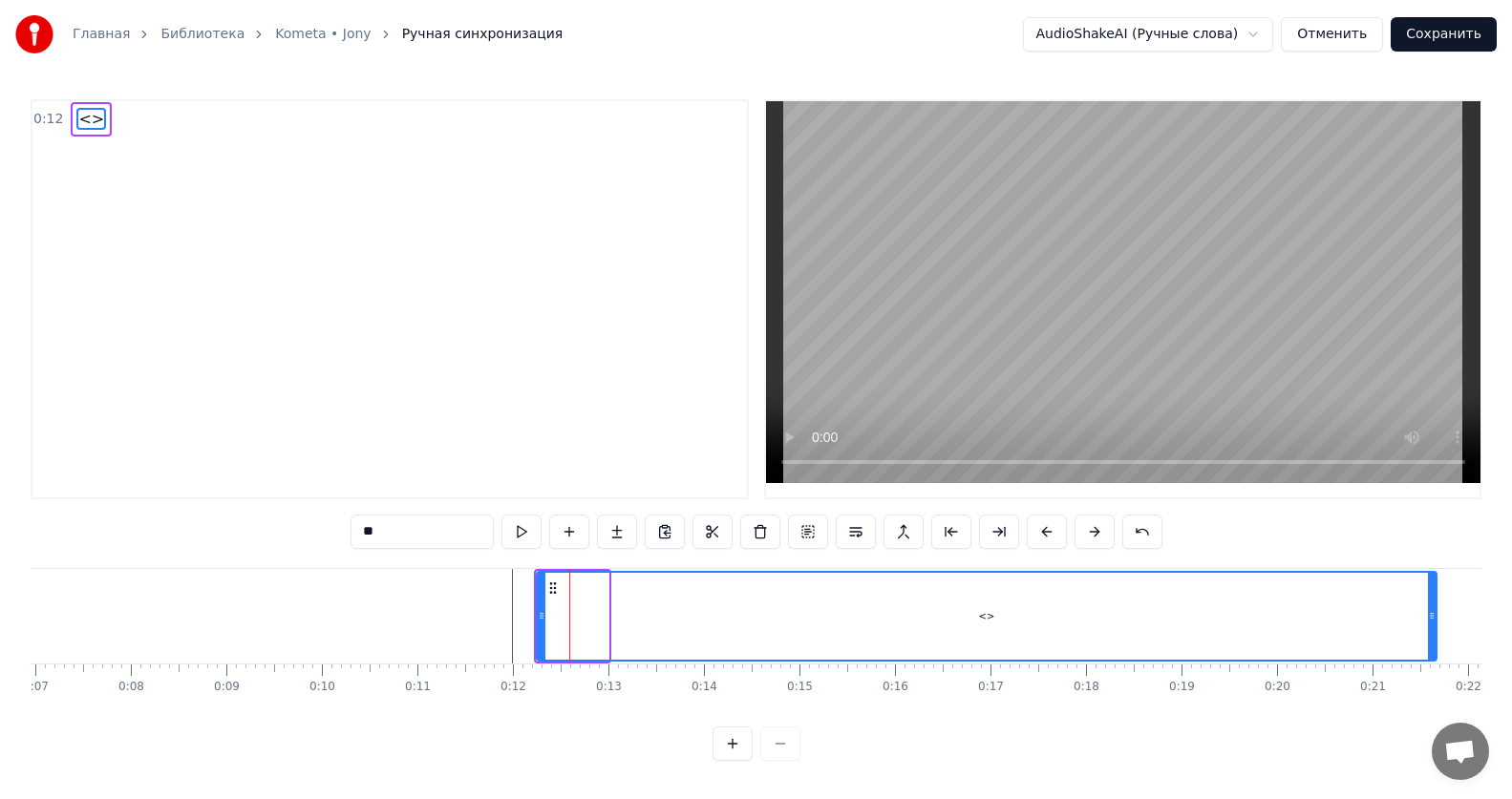
drag, startPoint x: 606, startPoint y: 620, endPoint x: 1433, endPoint y: 634, distance: 827.1
click at [1433, 634] on div at bounding box center [1432, 616] width 8 height 87
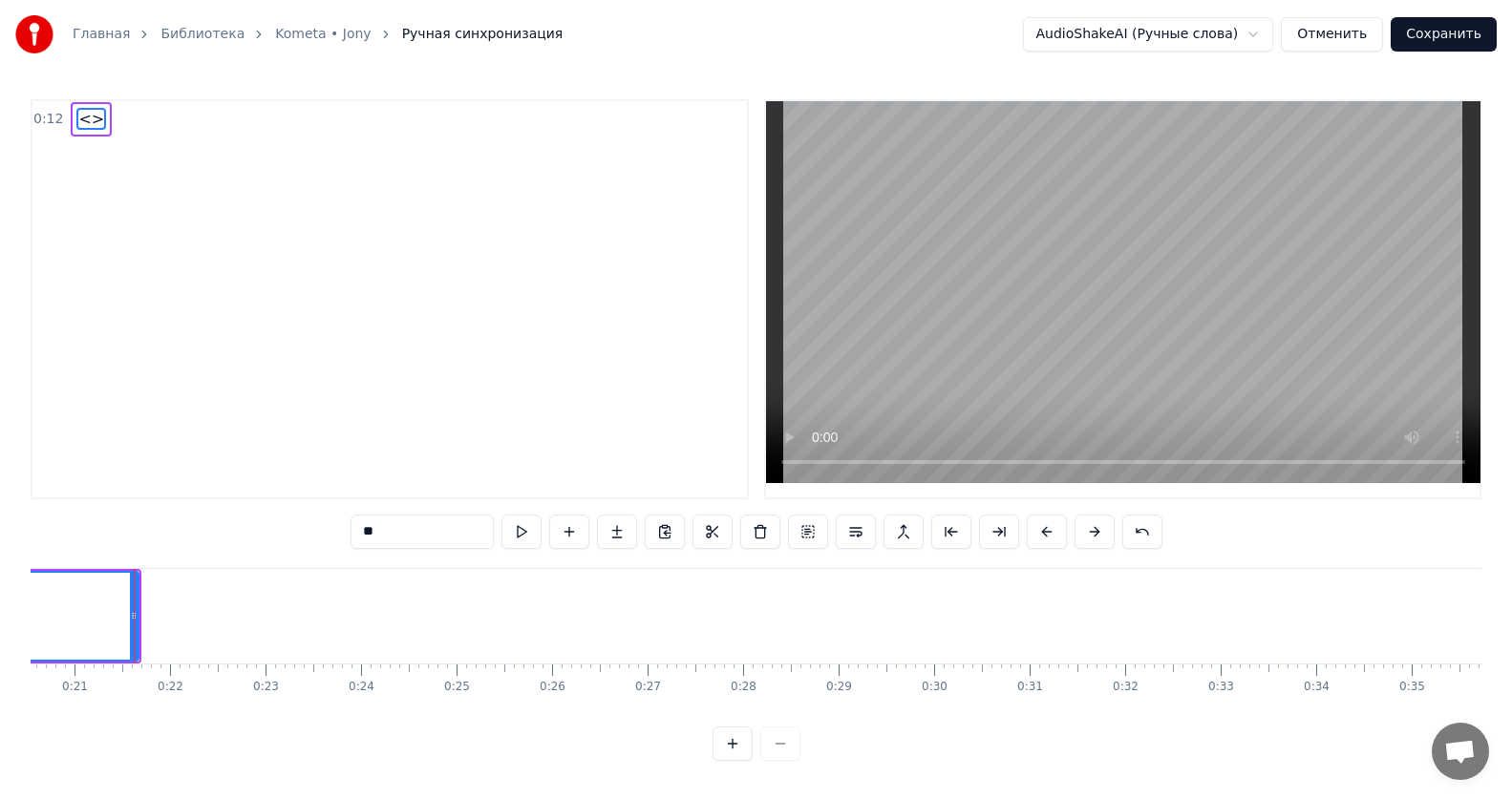
scroll to position [0, 1970]
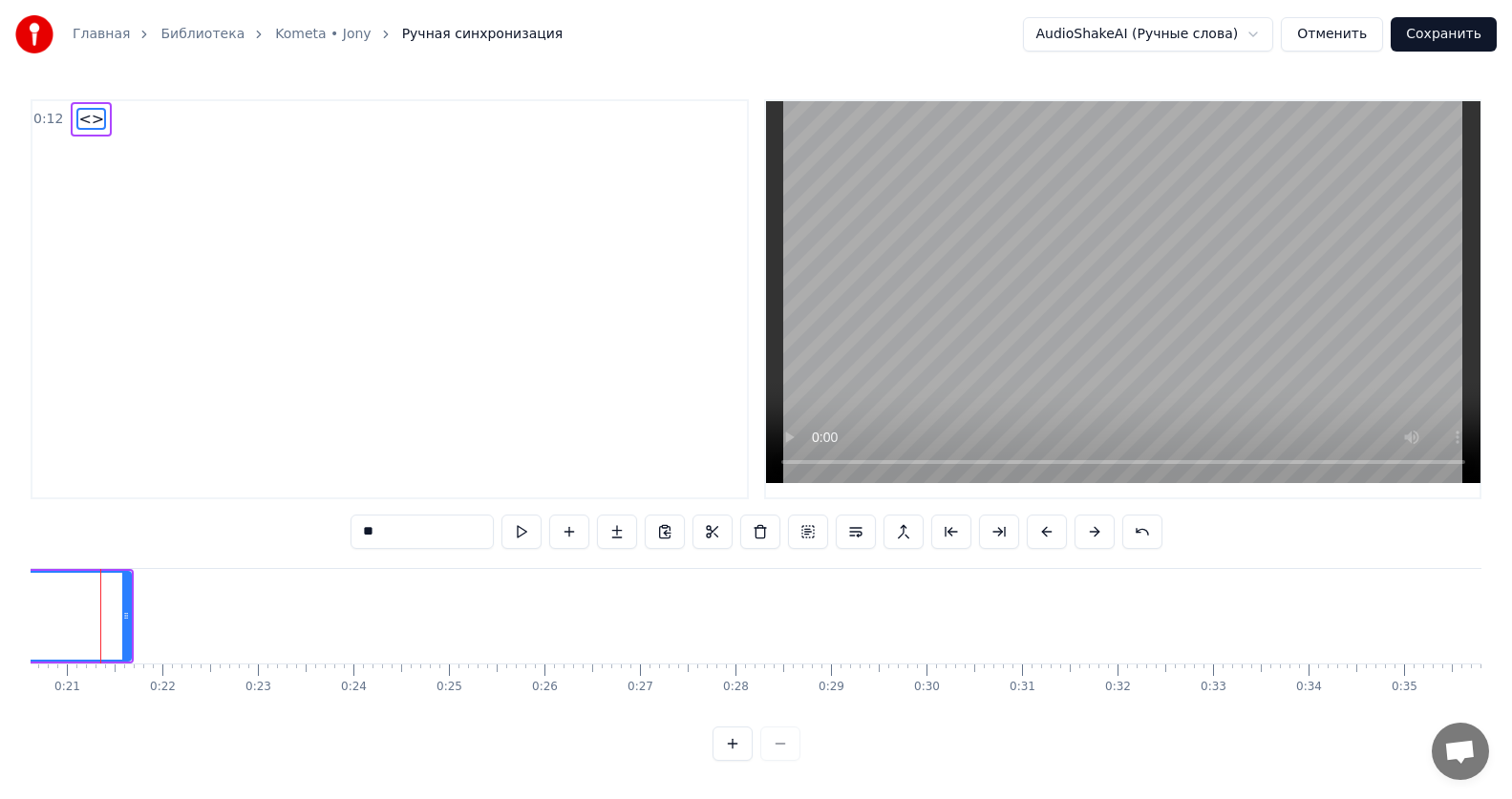
scroll to position [0, 1943]
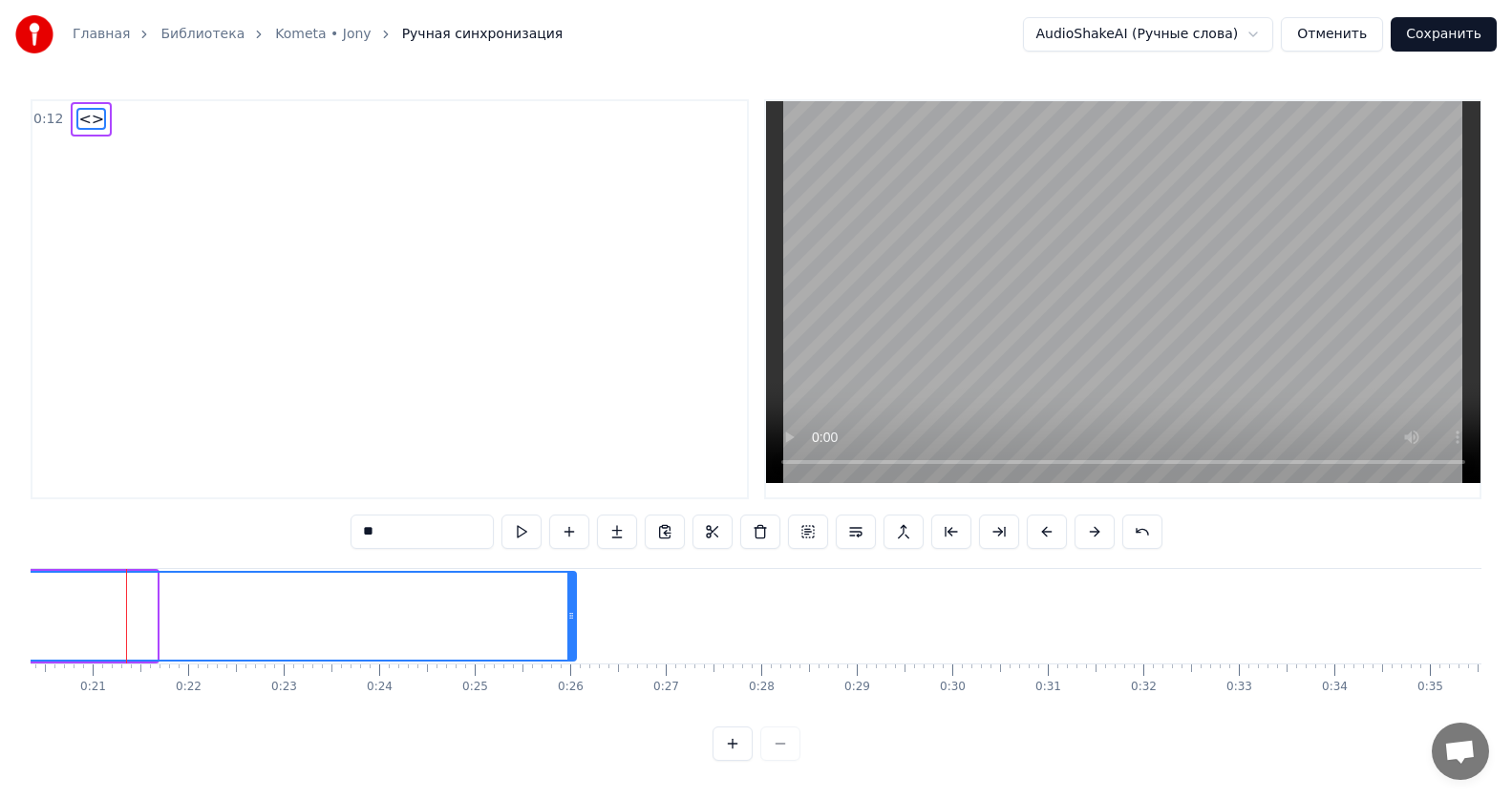
drag, startPoint x: 155, startPoint y: 617, endPoint x: 574, endPoint y: 627, distance: 419.1
click at [574, 627] on div at bounding box center [572, 616] width 8 height 87
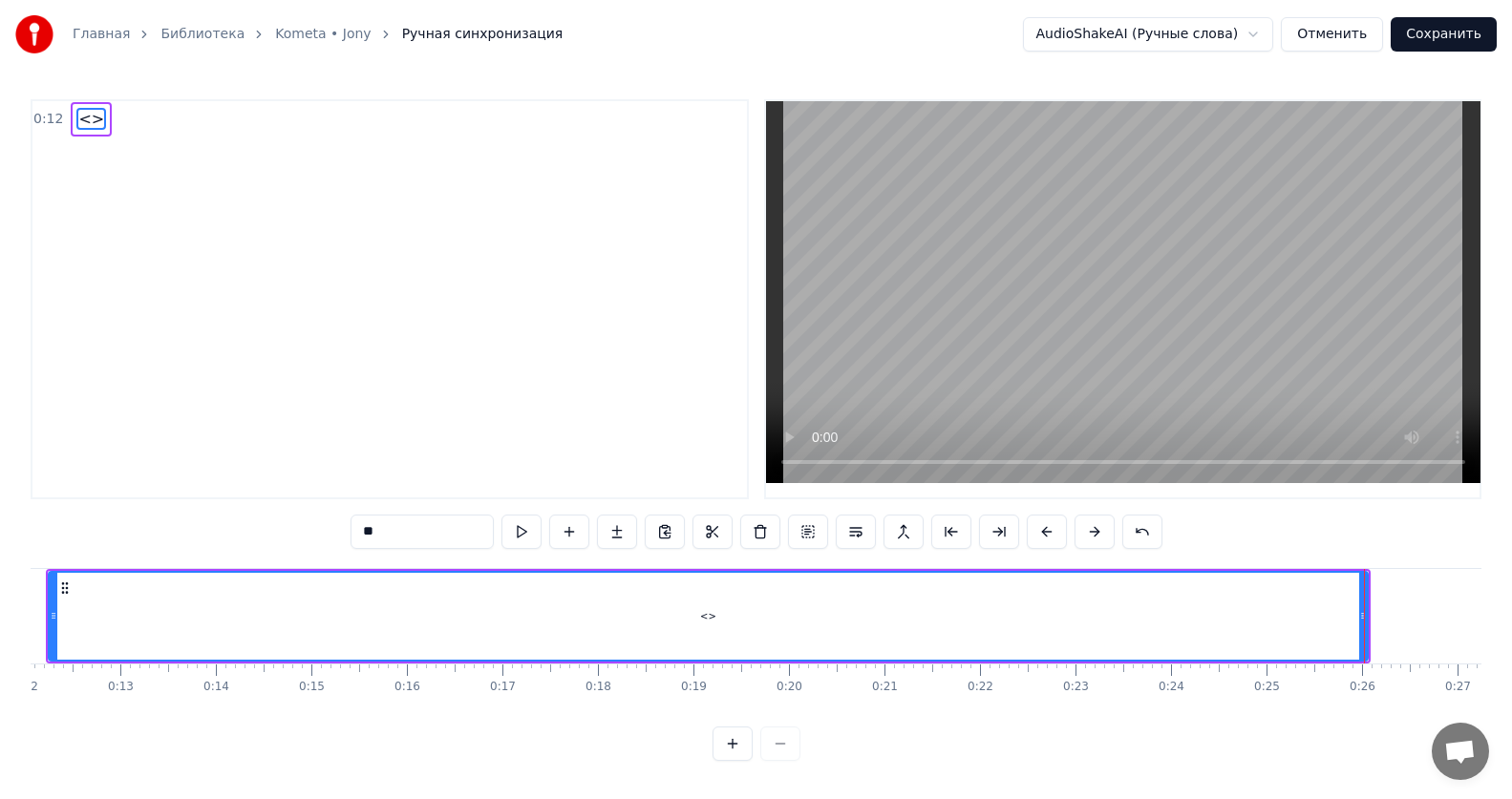
scroll to position [0, 1028]
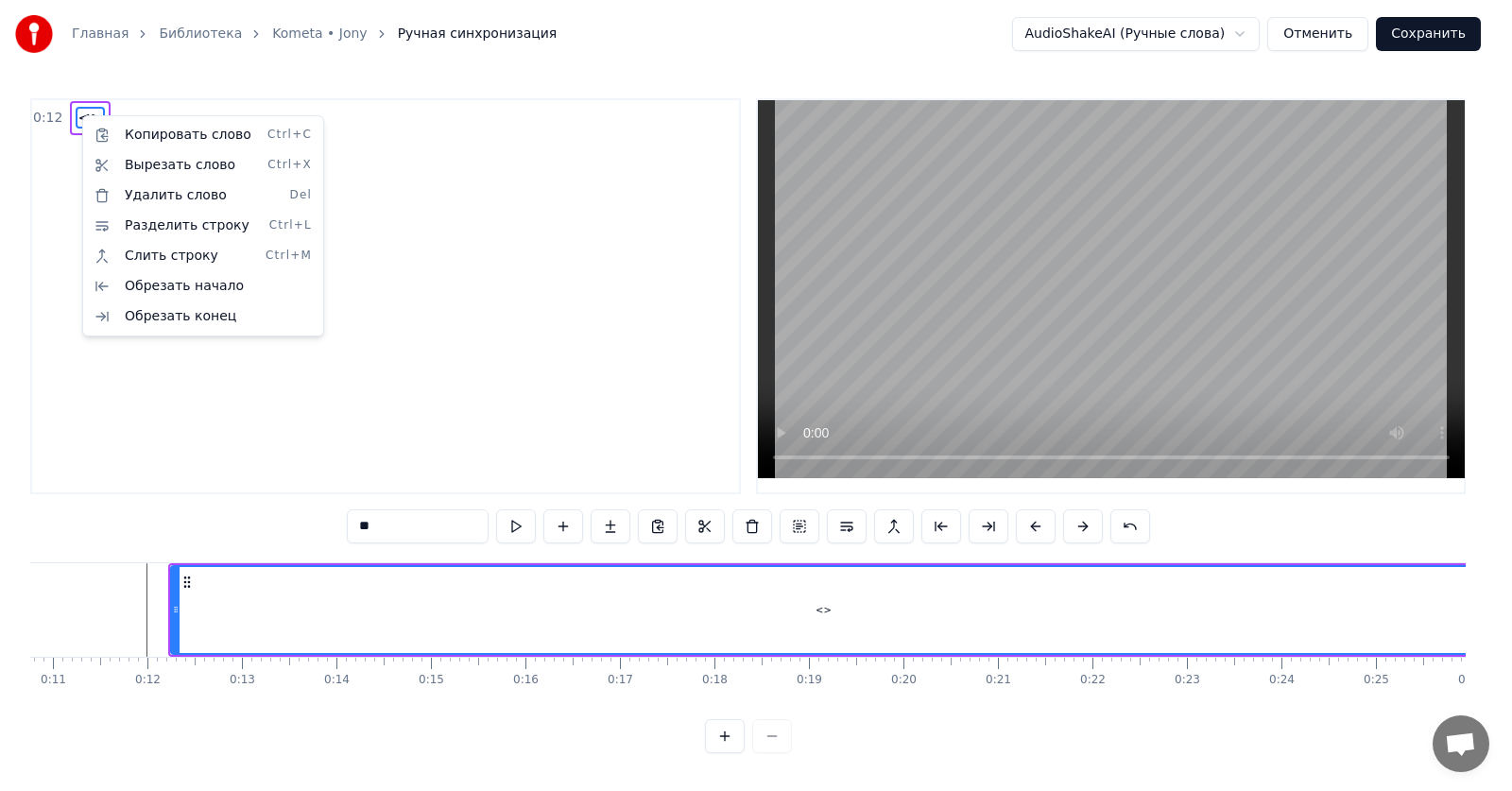
click at [470, 230] on html "Главная Библиотека Kometa • [PERSON_NAME] синхронизация AudioShakeAI (Ручные сл…" at bounding box center [756, 391] width 1512 height 783
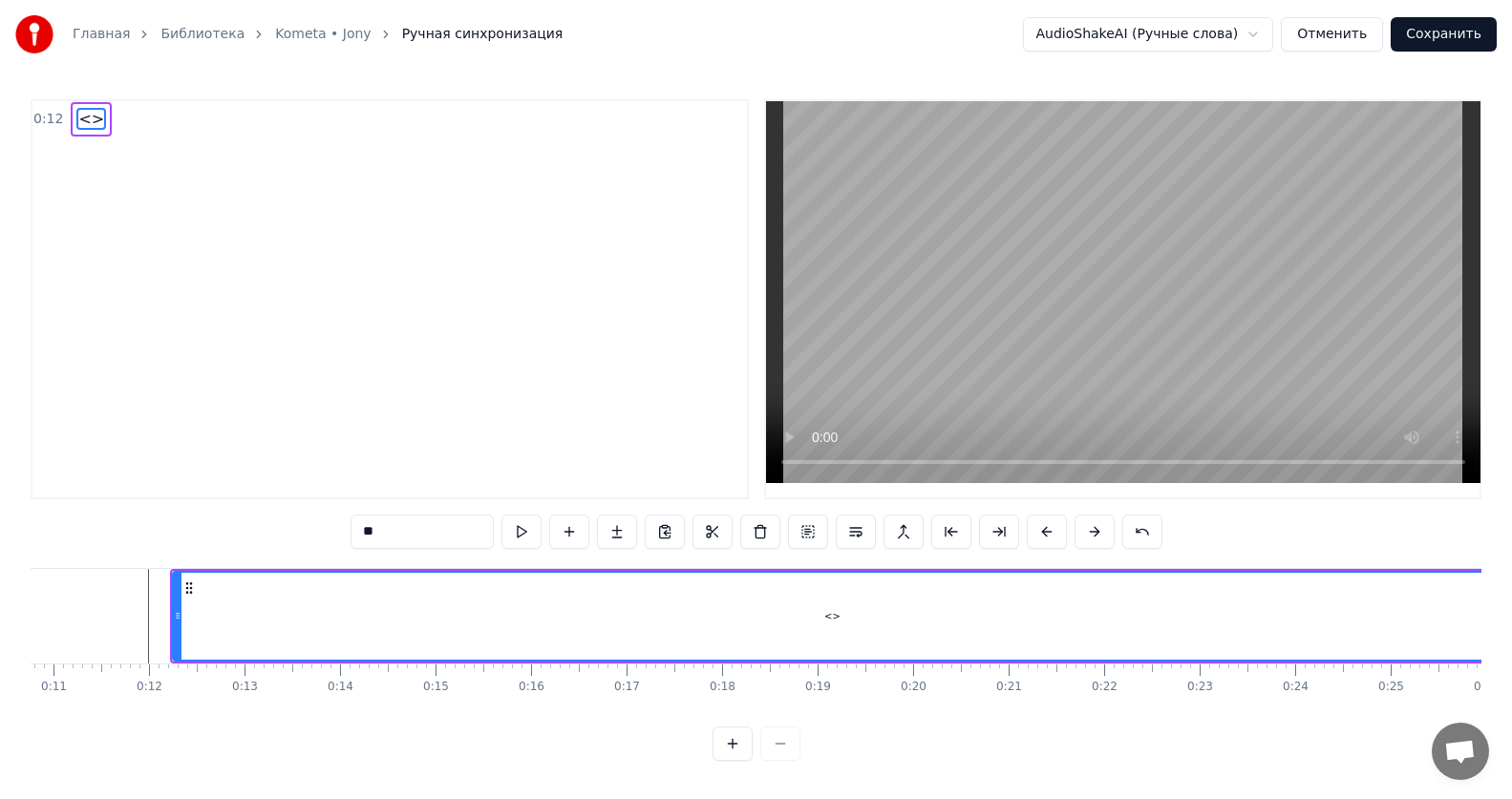
click at [86, 117] on span "<>" at bounding box center [91, 119] width 29 height 22
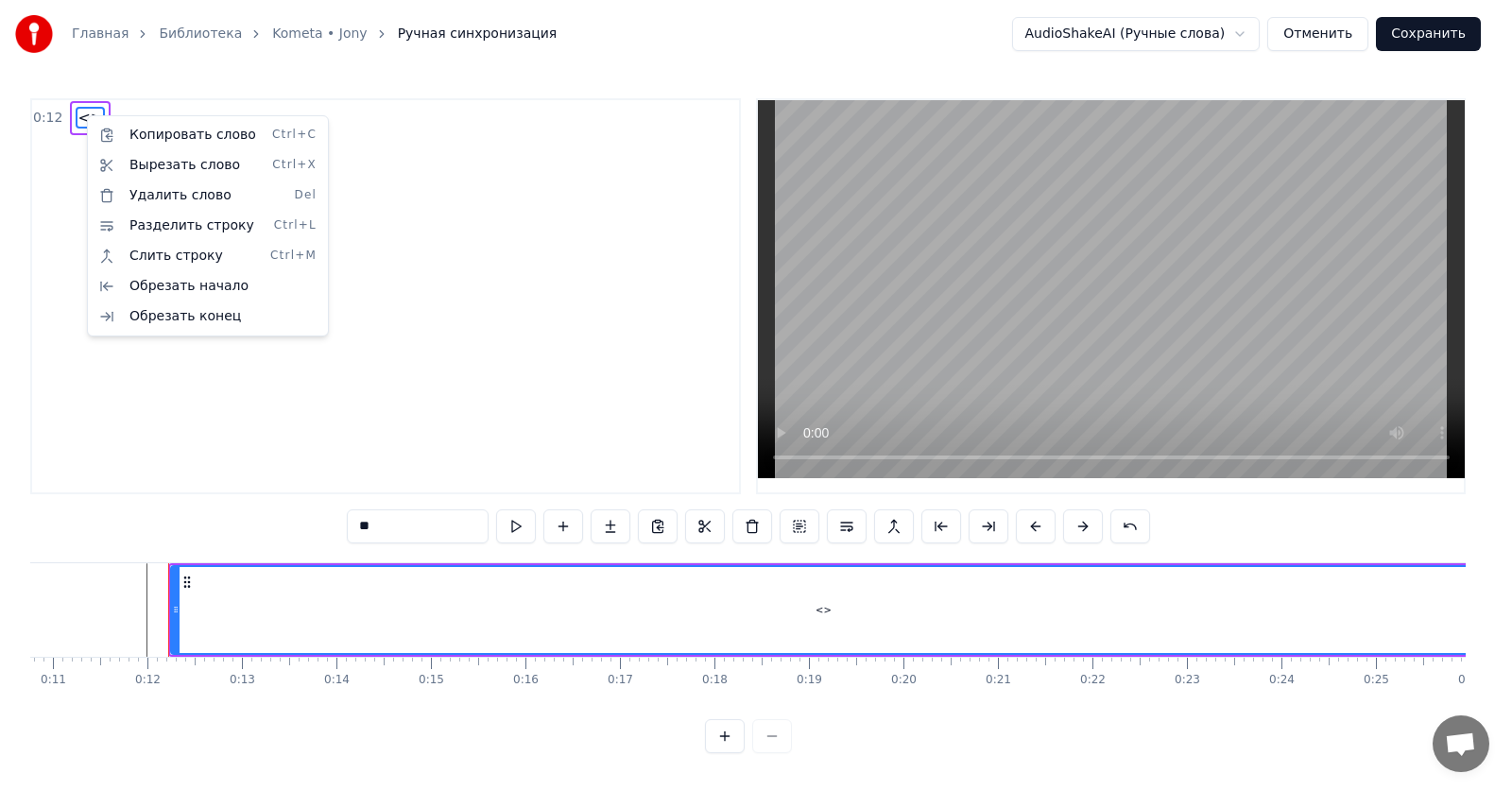
click at [556, 310] on html "Главная Библиотека Kometa • [PERSON_NAME] синхронизация AudioShakeAI (Ручные сл…" at bounding box center [756, 391] width 1512 height 783
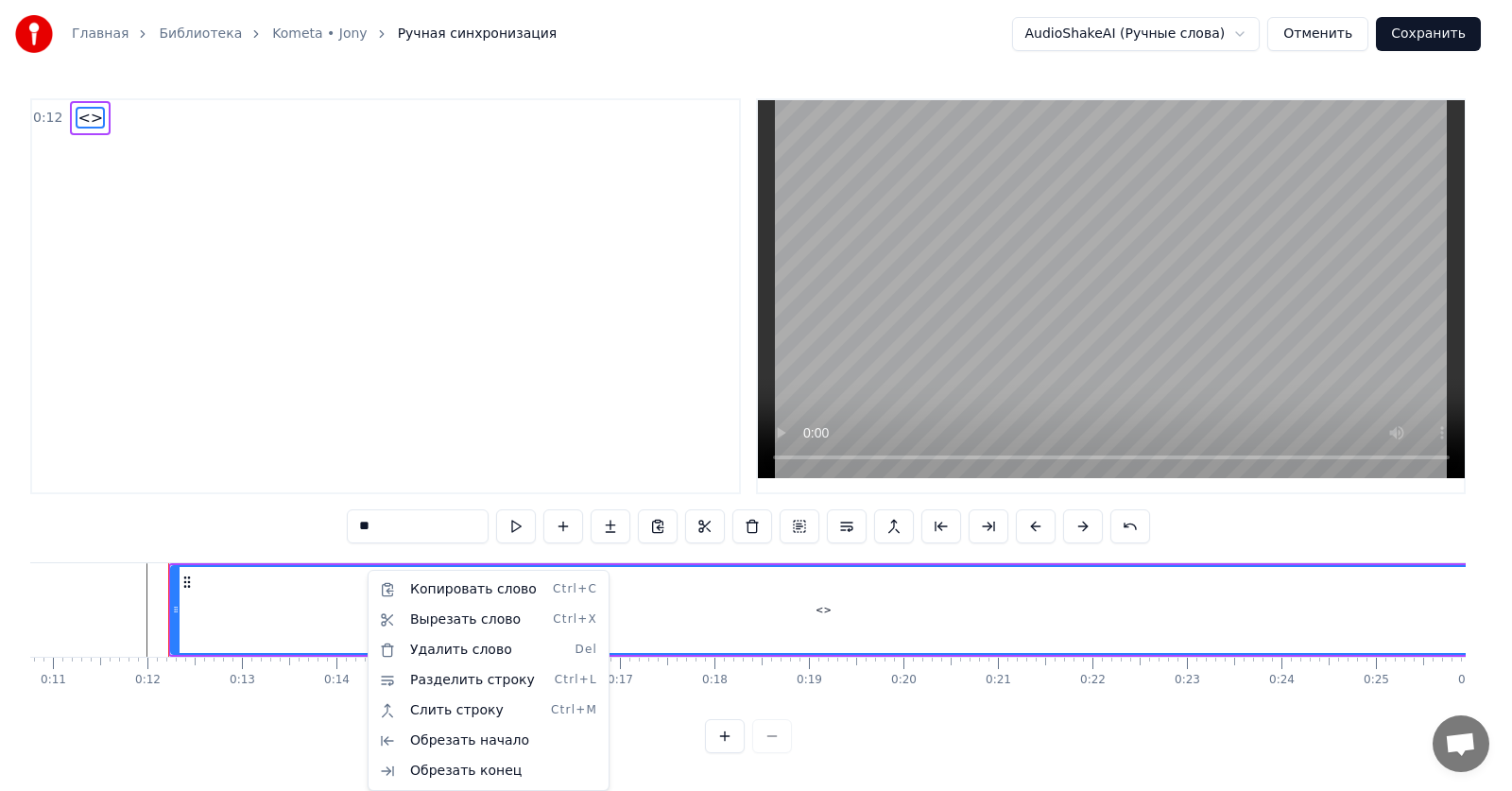
click at [555, 409] on html "Главная Библиотека Kometa • [PERSON_NAME] синхронизация AudioShakeAI (Ручные сл…" at bounding box center [756, 391] width 1512 height 783
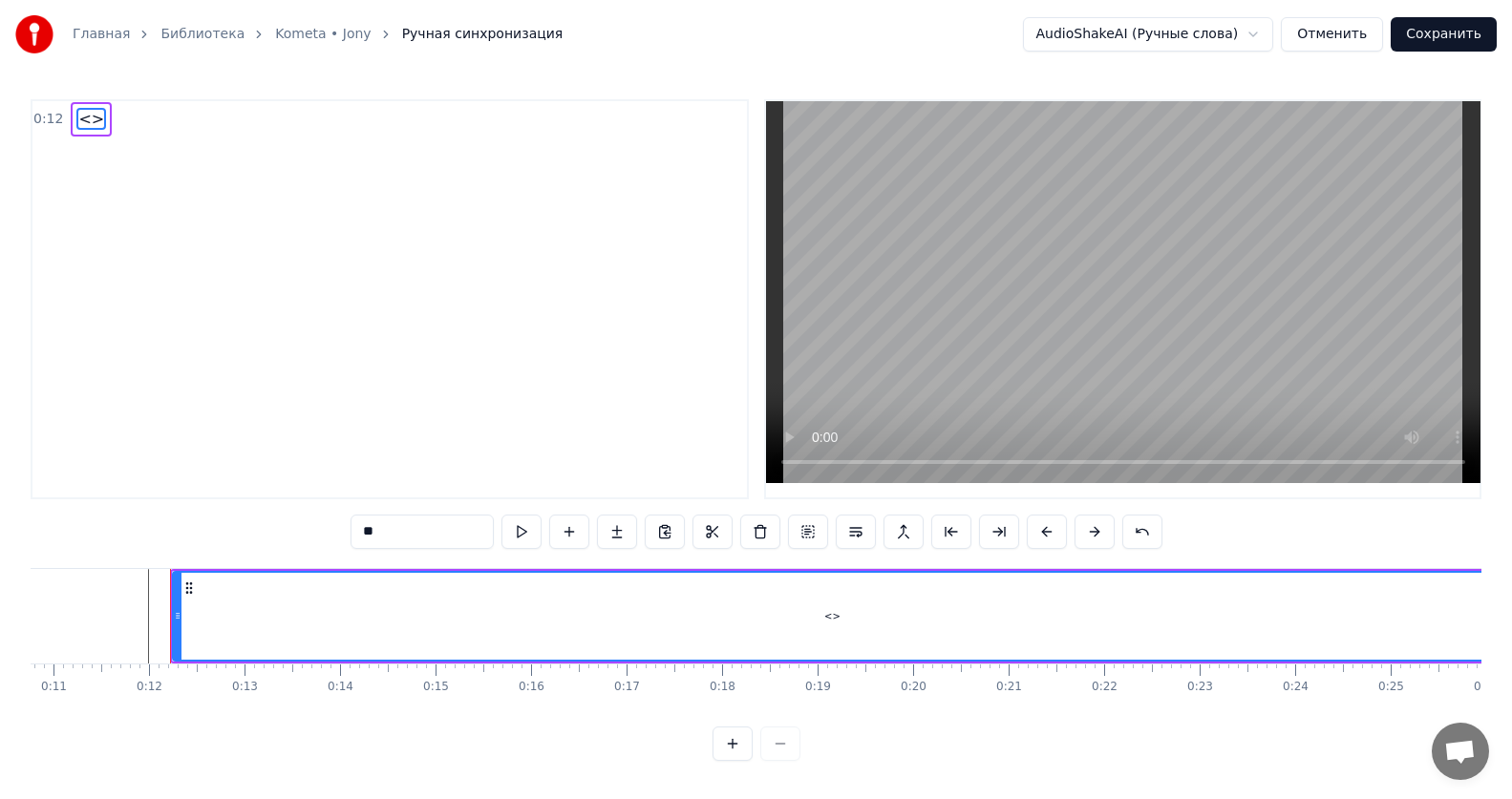
click at [88, 120] on span "<>" at bounding box center [91, 119] width 29 height 22
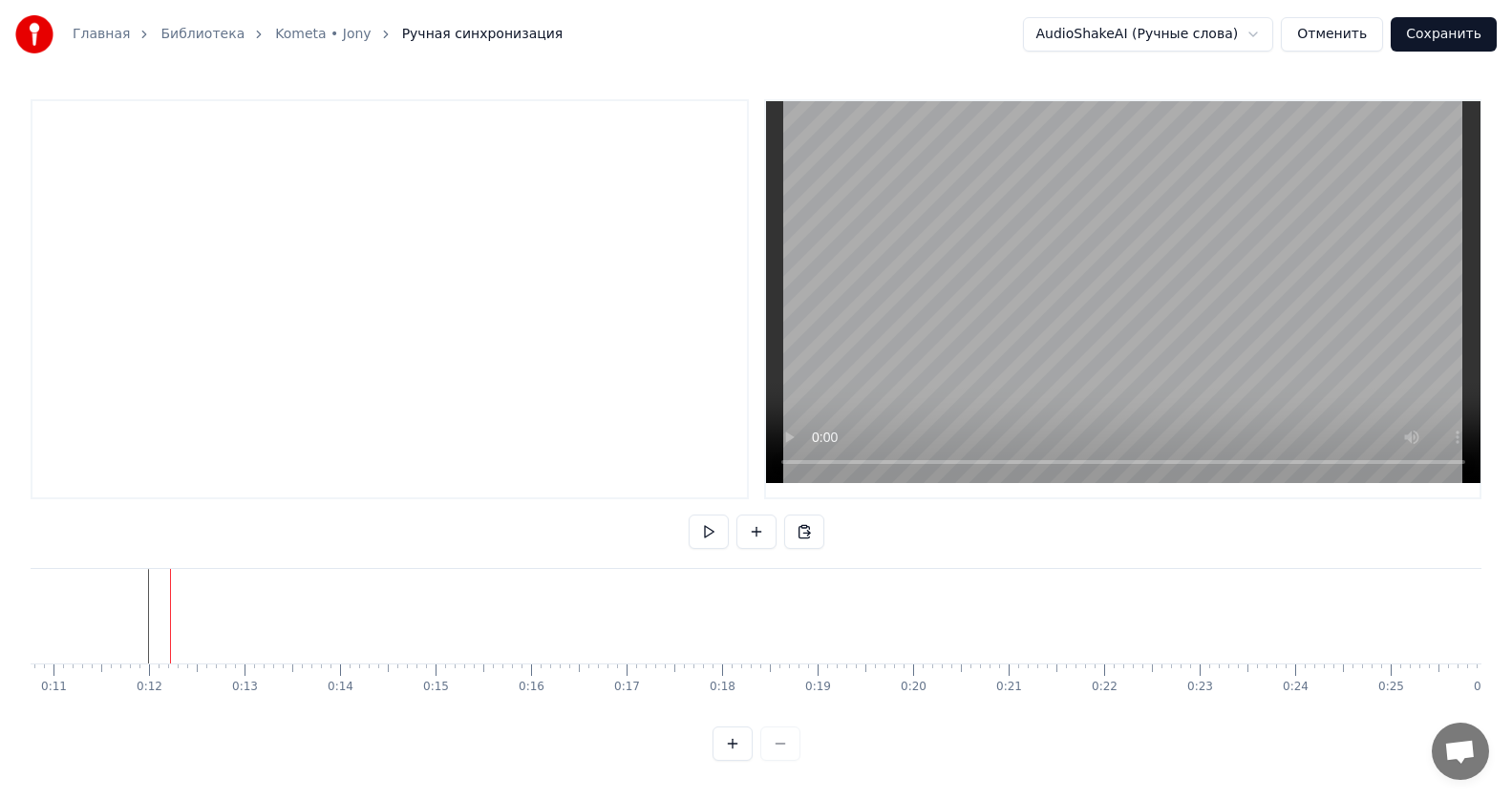
click at [275, 311] on div at bounding box center [389, 299] width 719 height 400
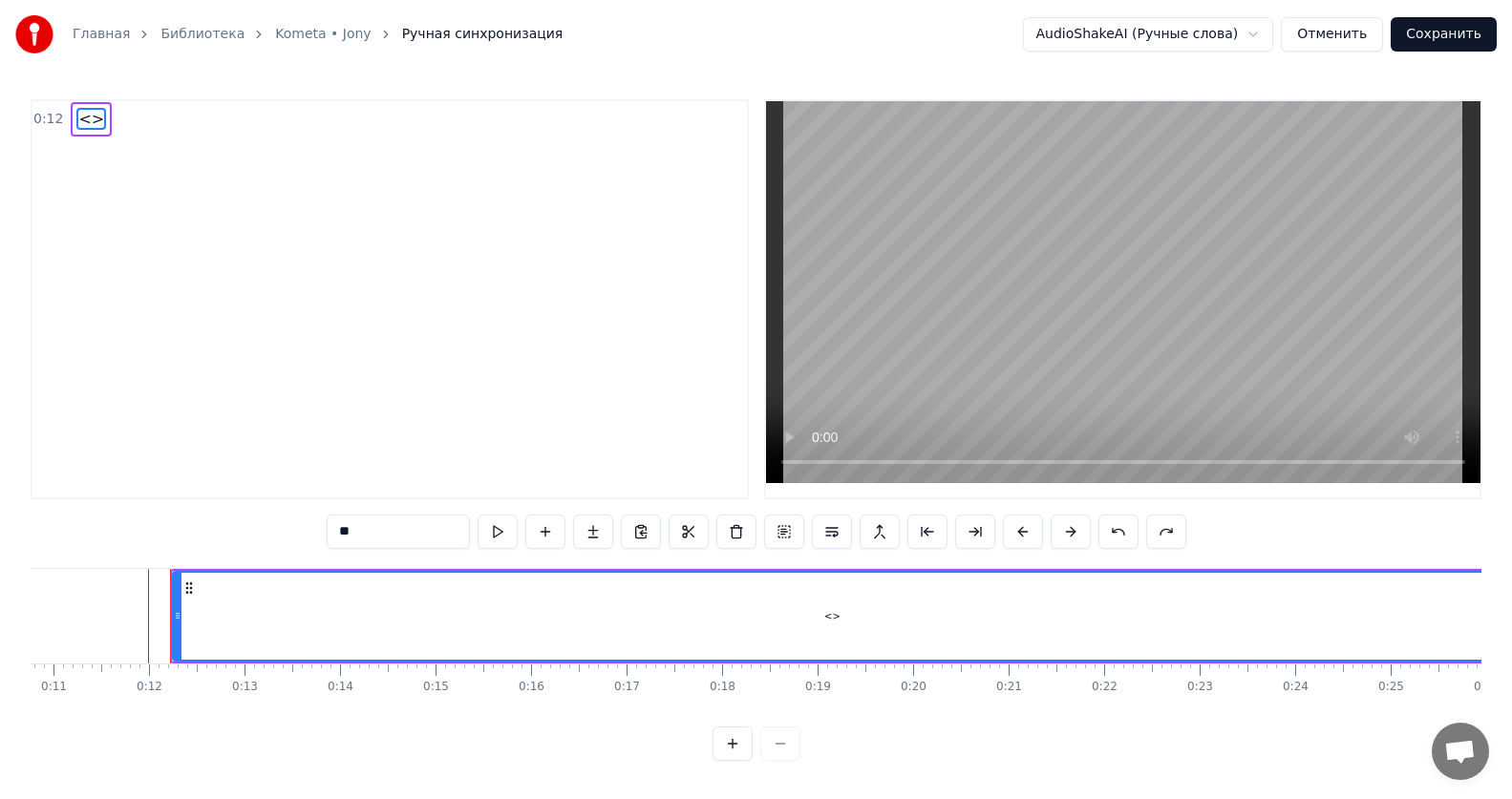
click at [82, 123] on span "<>" at bounding box center [91, 119] width 29 height 22
click at [1126, 381] on video at bounding box center [1124, 292] width 715 height 381
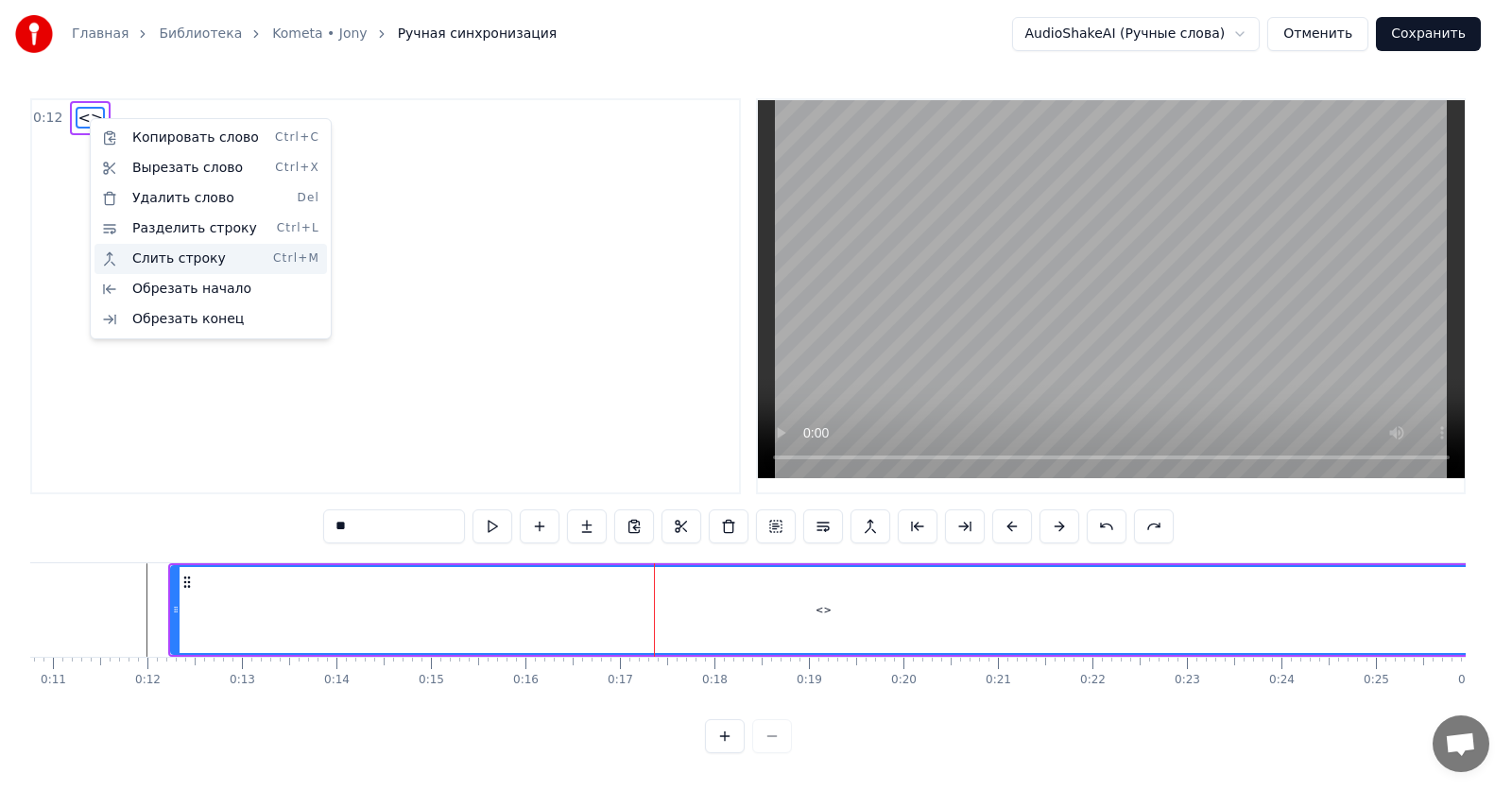
click at [214, 267] on div "Слить строку Ctrl+M" at bounding box center [210, 258] width 232 height 30
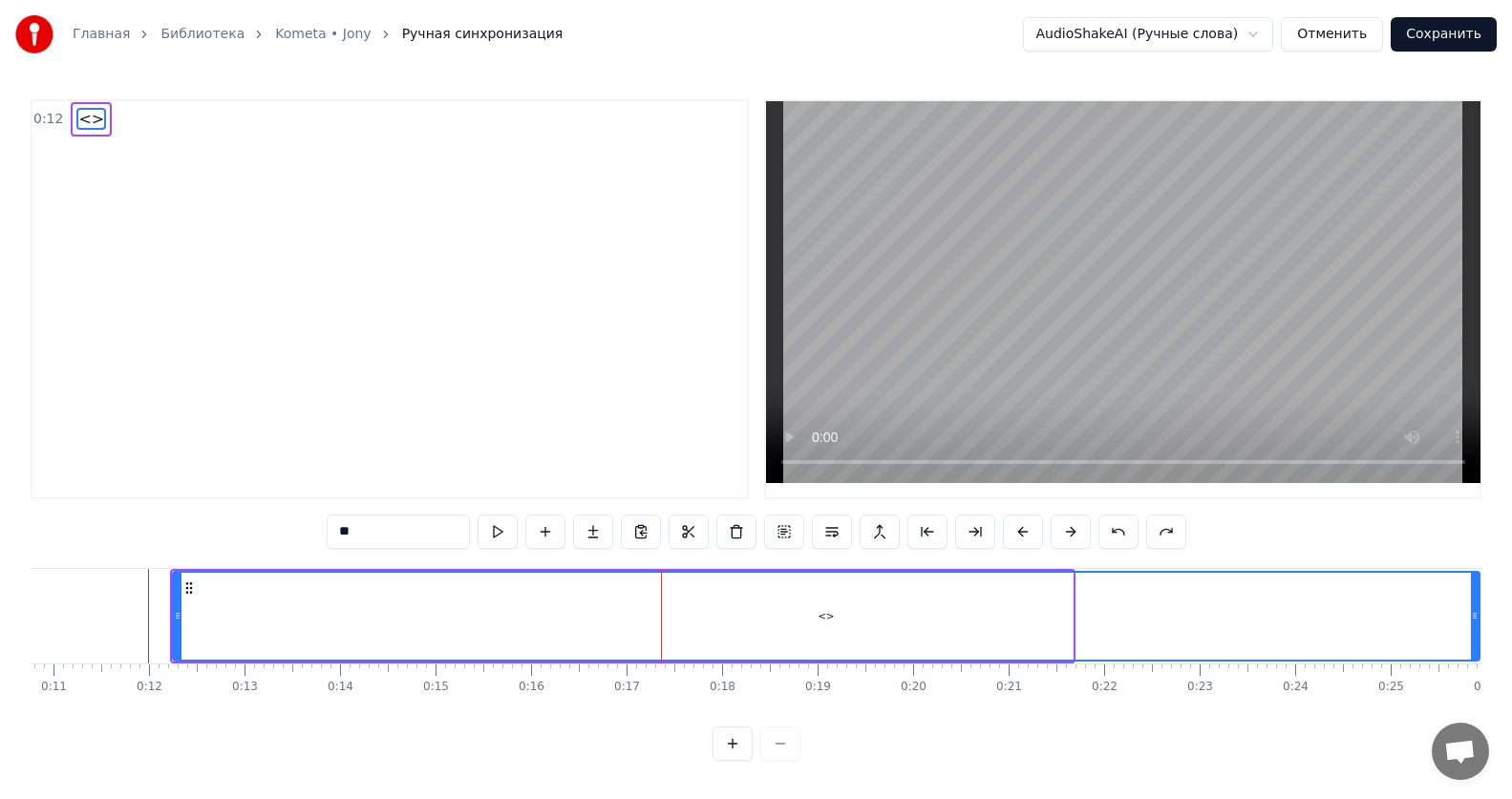
drag, startPoint x: 1069, startPoint y: 617, endPoint x: 1476, endPoint y: 608, distance: 407.1
click at [1476, 608] on icon at bounding box center [1475, 616] width 8 height 16
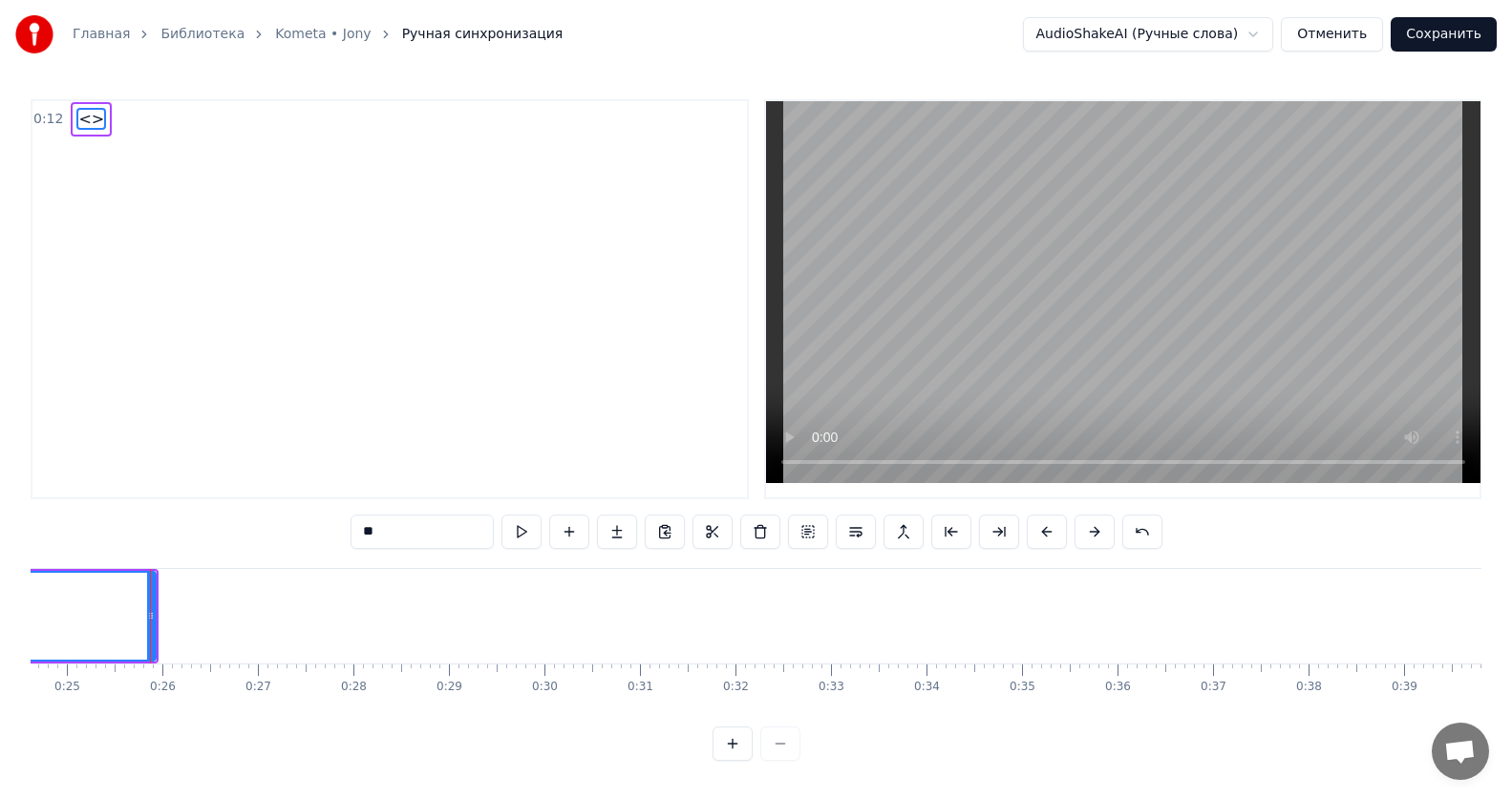
scroll to position [0, 2376]
drag, startPoint x: 127, startPoint y: 618, endPoint x: 137, endPoint y: 621, distance: 10.4
click at [137, 621] on icon at bounding box center [137, 616] width 8 height 16
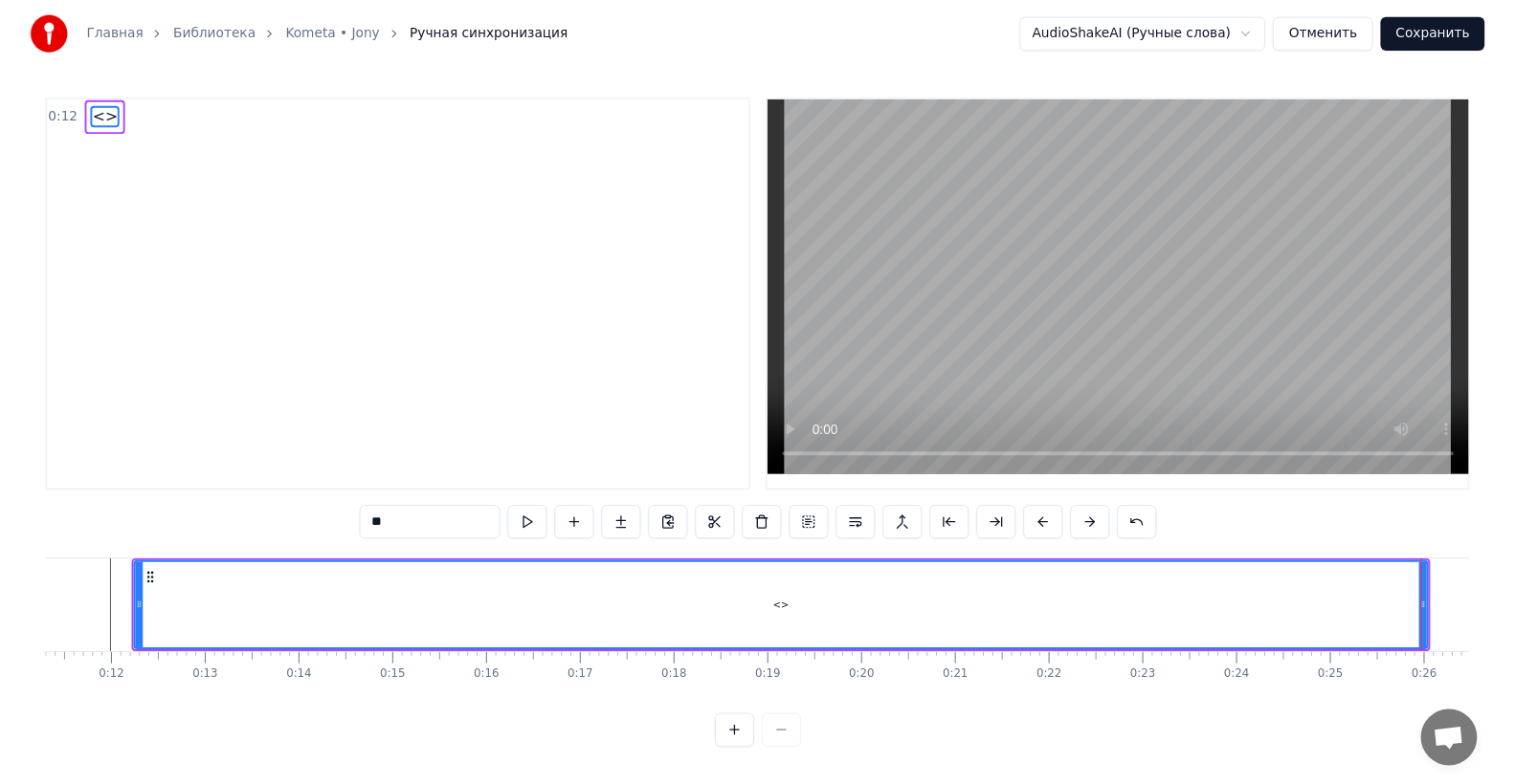
scroll to position [0, 811]
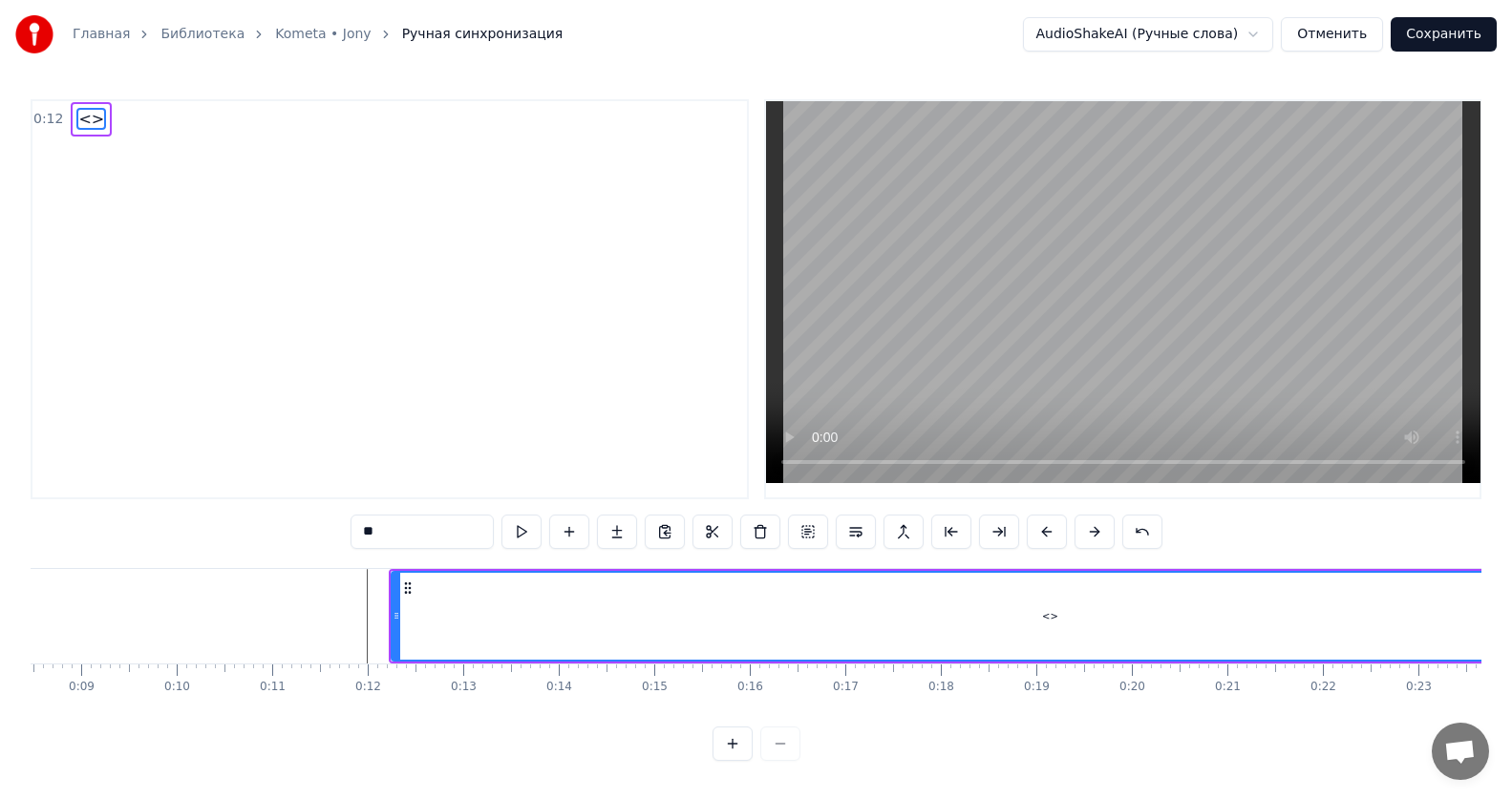
click at [655, 618] on div "<>" at bounding box center [1050, 616] width 1315 height 87
click at [411, 617] on div "<>" at bounding box center [1050, 616] width 1315 height 87
click at [402, 608] on div "<>" at bounding box center [1050, 616] width 1315 height 87
drag, startPoint x: 389, startPoint y: 535, endPoint x: 352, endPoint y: 538, distance: 37.1
click at [352, 538] on input "**" at bounding box center [422, 531] width 143 height 34
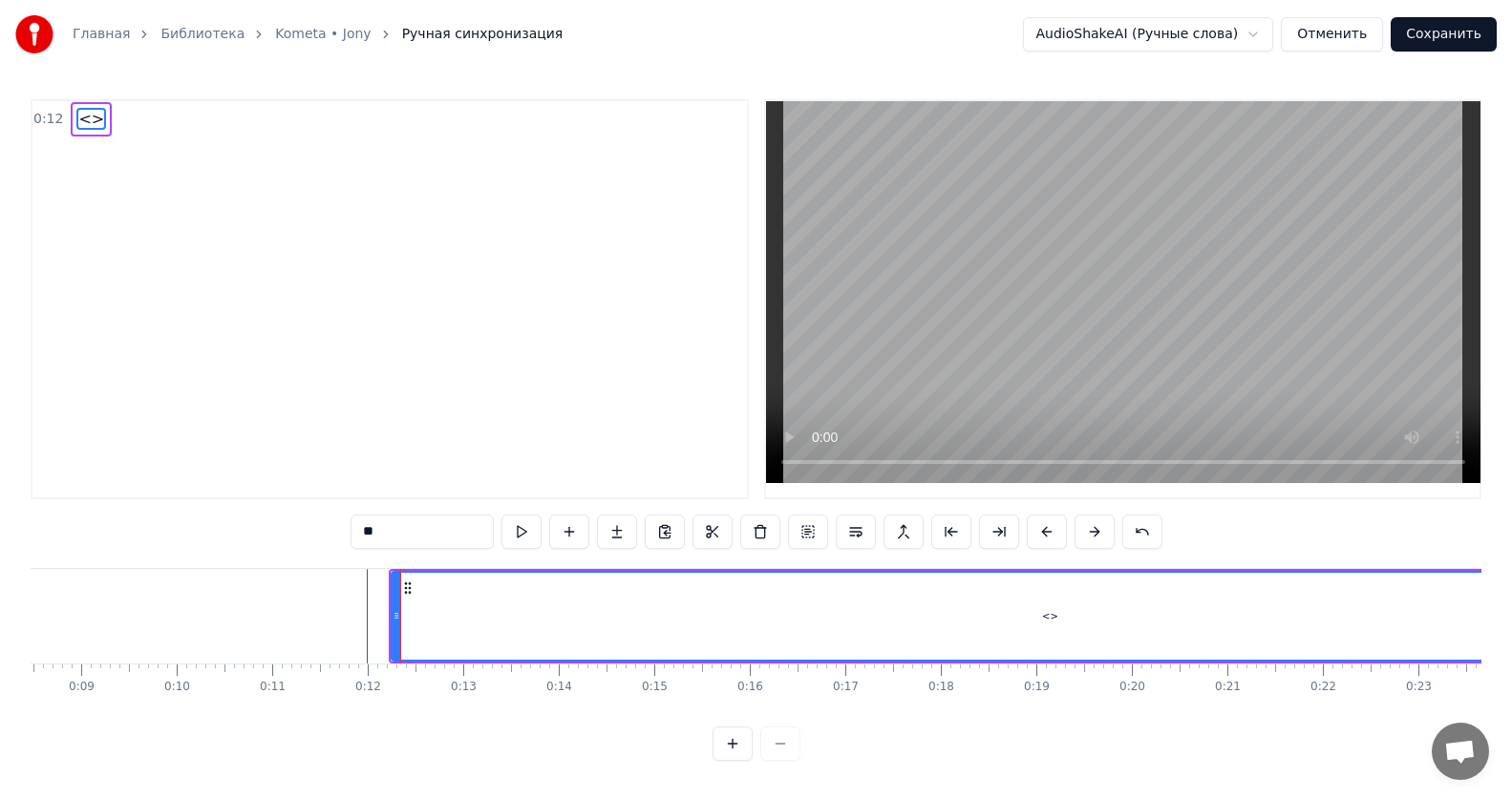
paste input "**********"
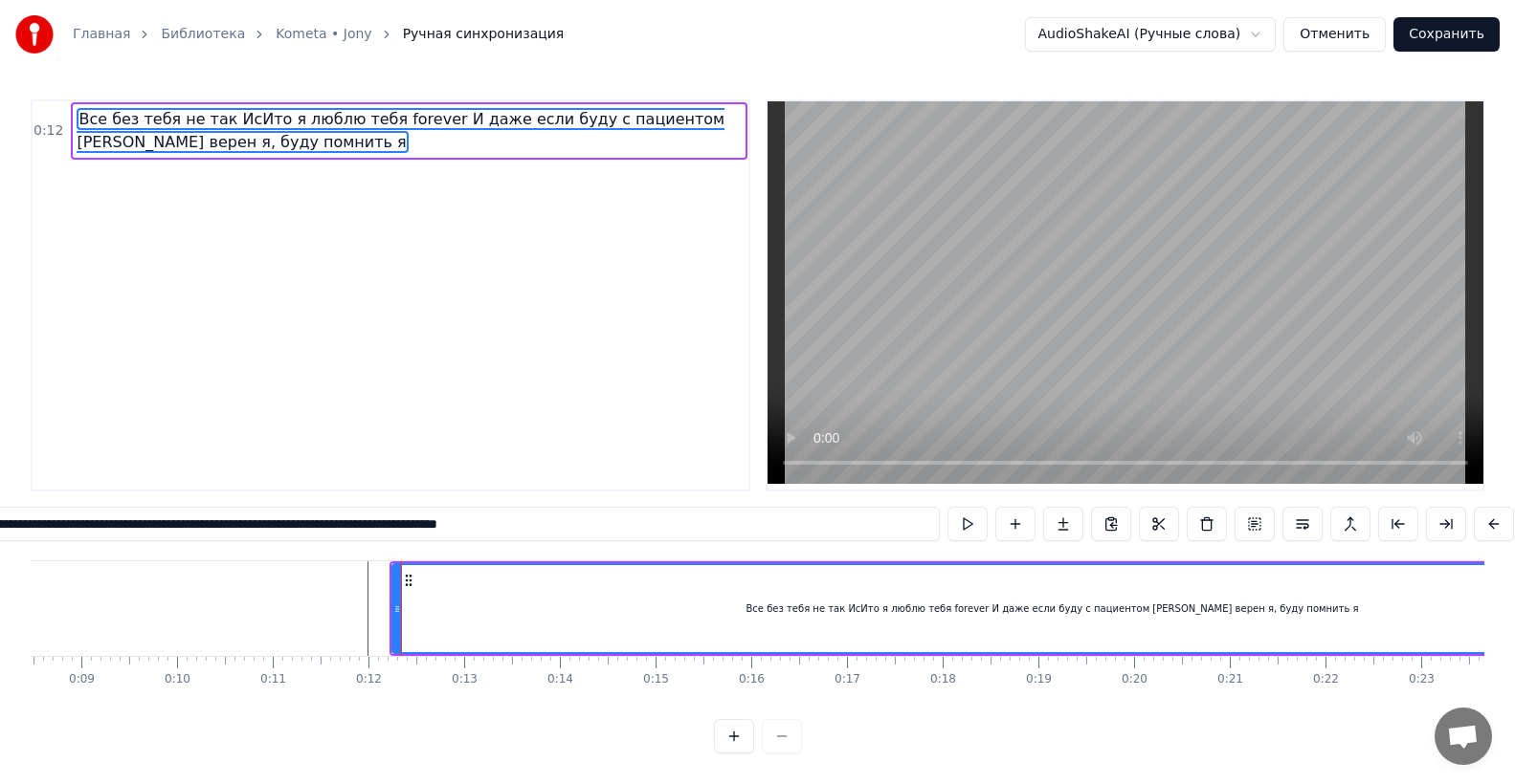
type input "**********"
click at [578, 422] on div "0:12 Все без тебя не так [DEMOGRAPHIC_DATA] я люблю тебя forever И даже если бу…" at bounding box center [390, 295] width 720 height 392
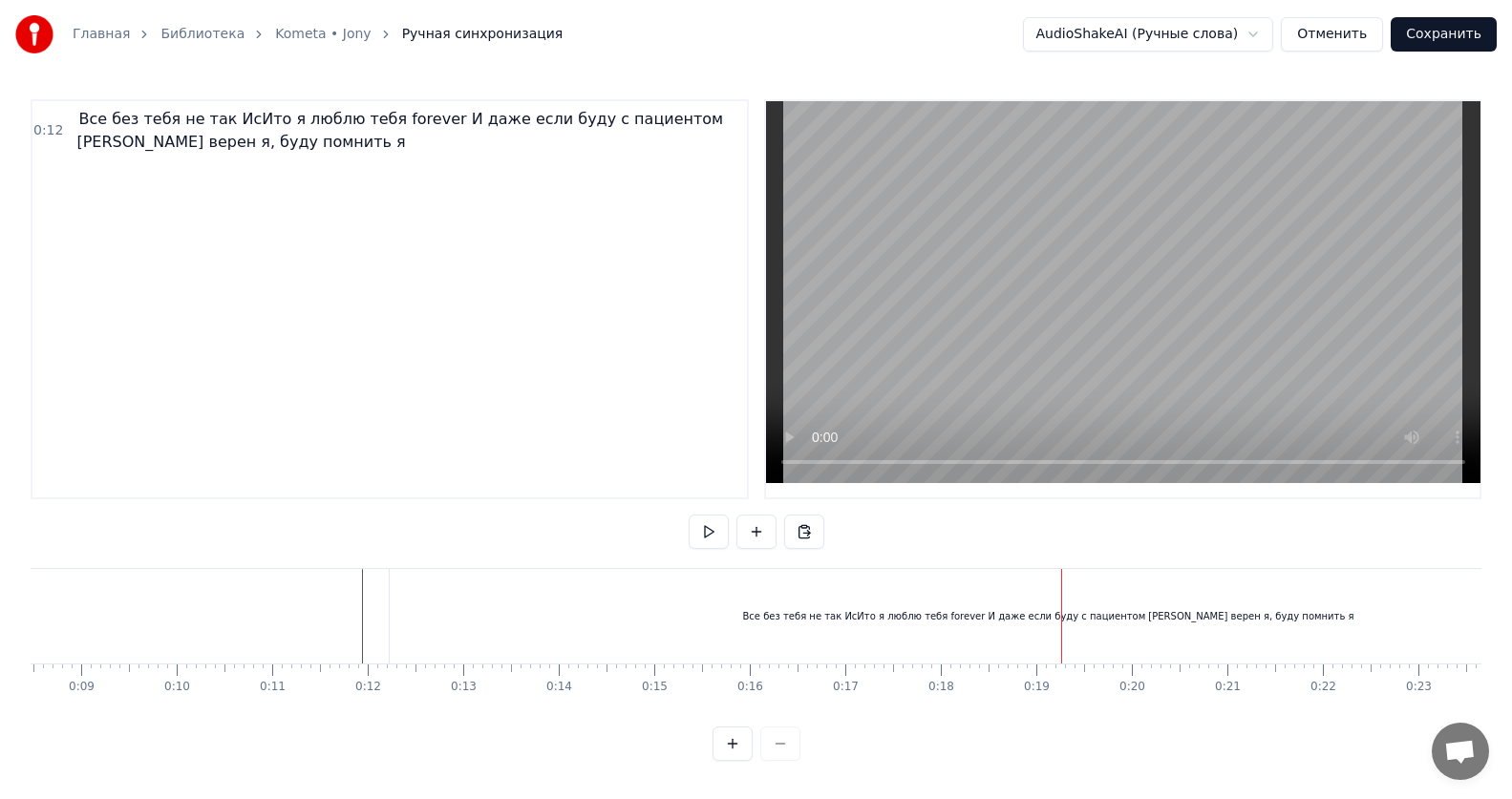
click at [483, 618] on div "Все без тебя не так ИсИто я люблю тебя forever И даже если буду с пациентом [PE…" at bounding box center [1048, 616] width 1317 height 94
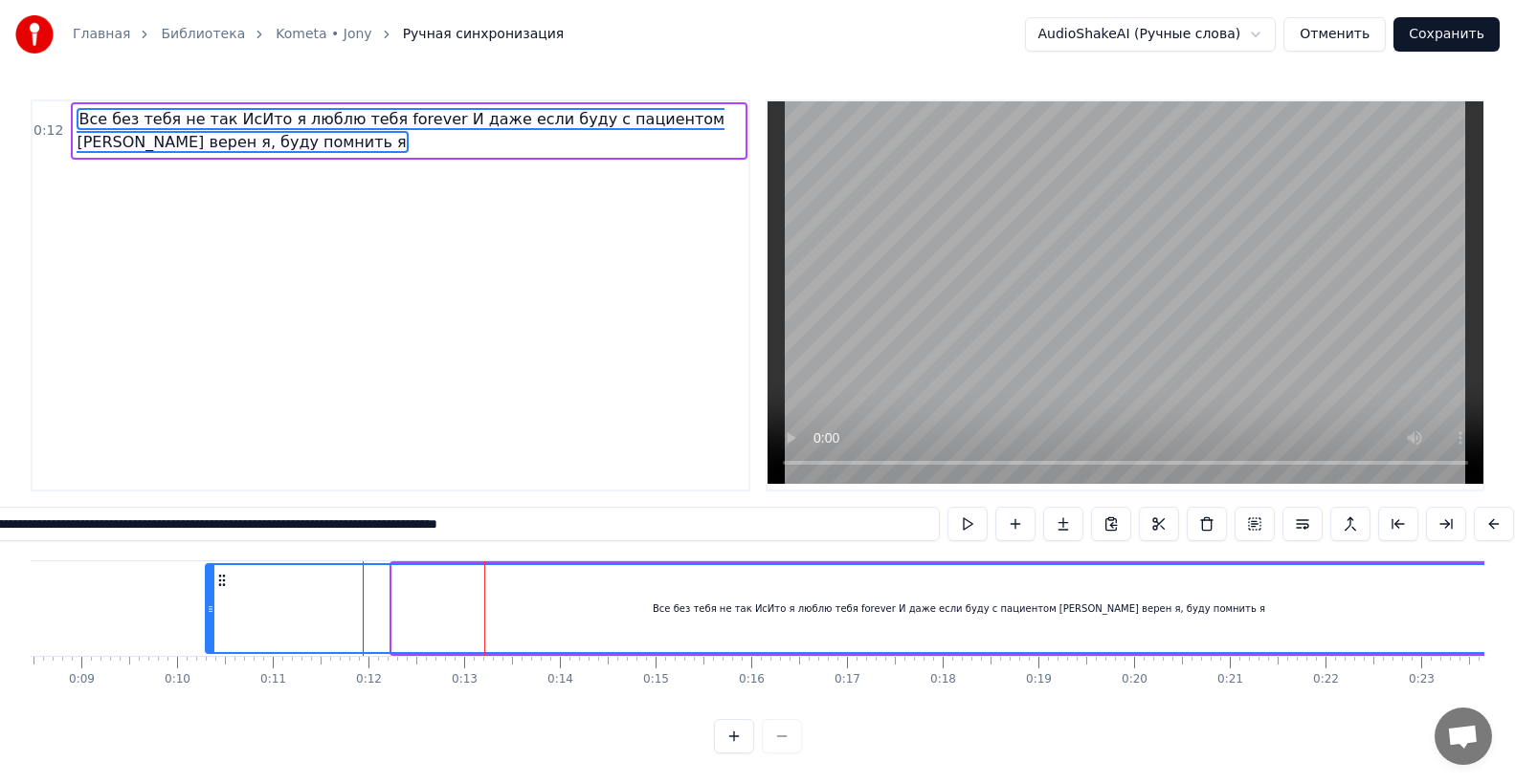
drag, startPoint x: 396, startPoint y: 618, endPoint x: 210, endPoint y: 617, distance: 186.0
click at [210, 617] on icon at bounding box center [211, 609] width 8 height 16
click at [83, 120] on div "0:10 Все без тебя не так ИсИто я люблю тебя forever И даже если буду с пациенто…" at bounding box center [390, 131] width 716 height 59
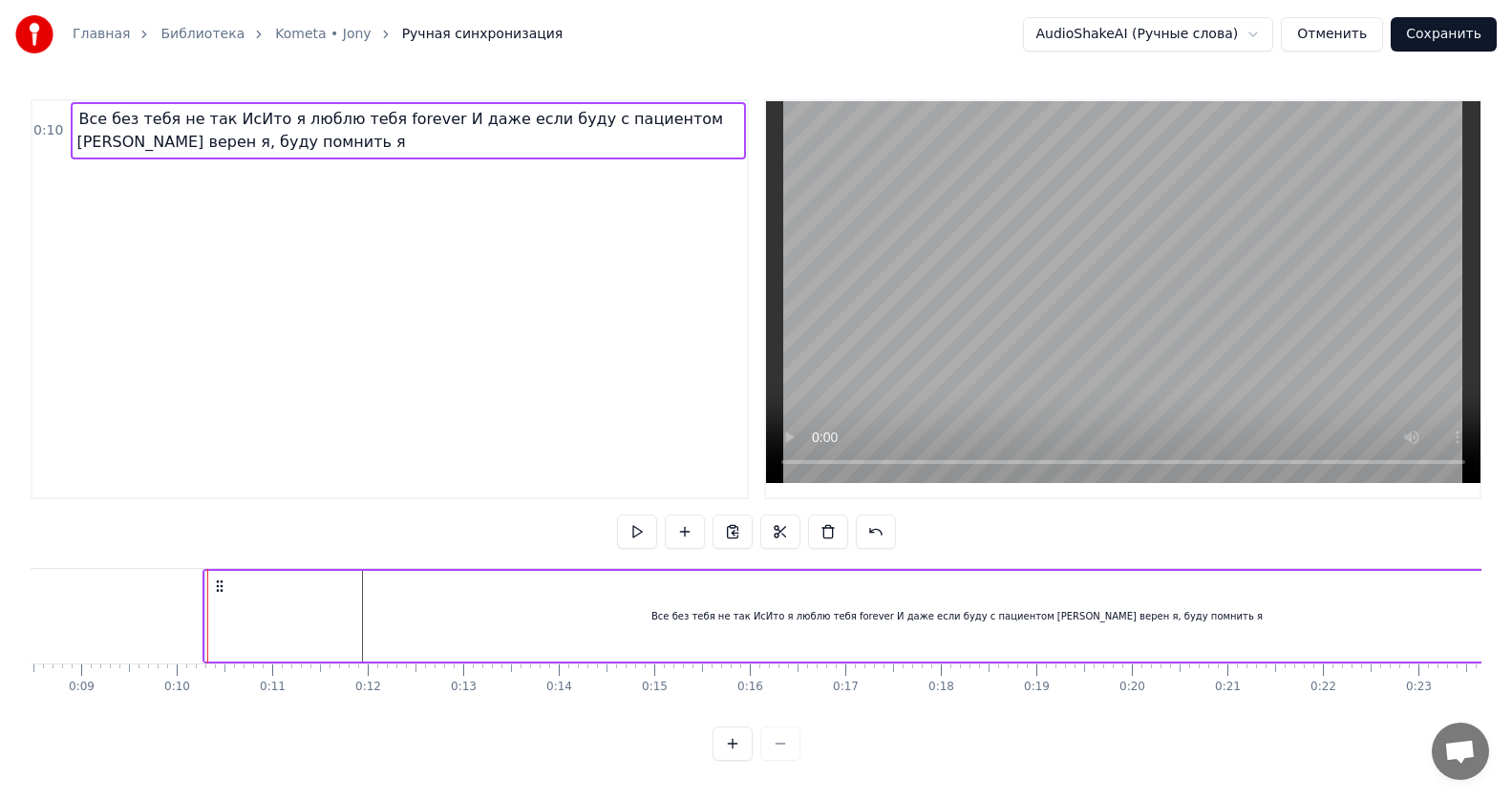
click at [209, 137] on span "Все без тебя не так ИсИто я люблю тебя forever И даже если буду с пациентом [PE…" at bounding box center [407, 130] width 663 height 46
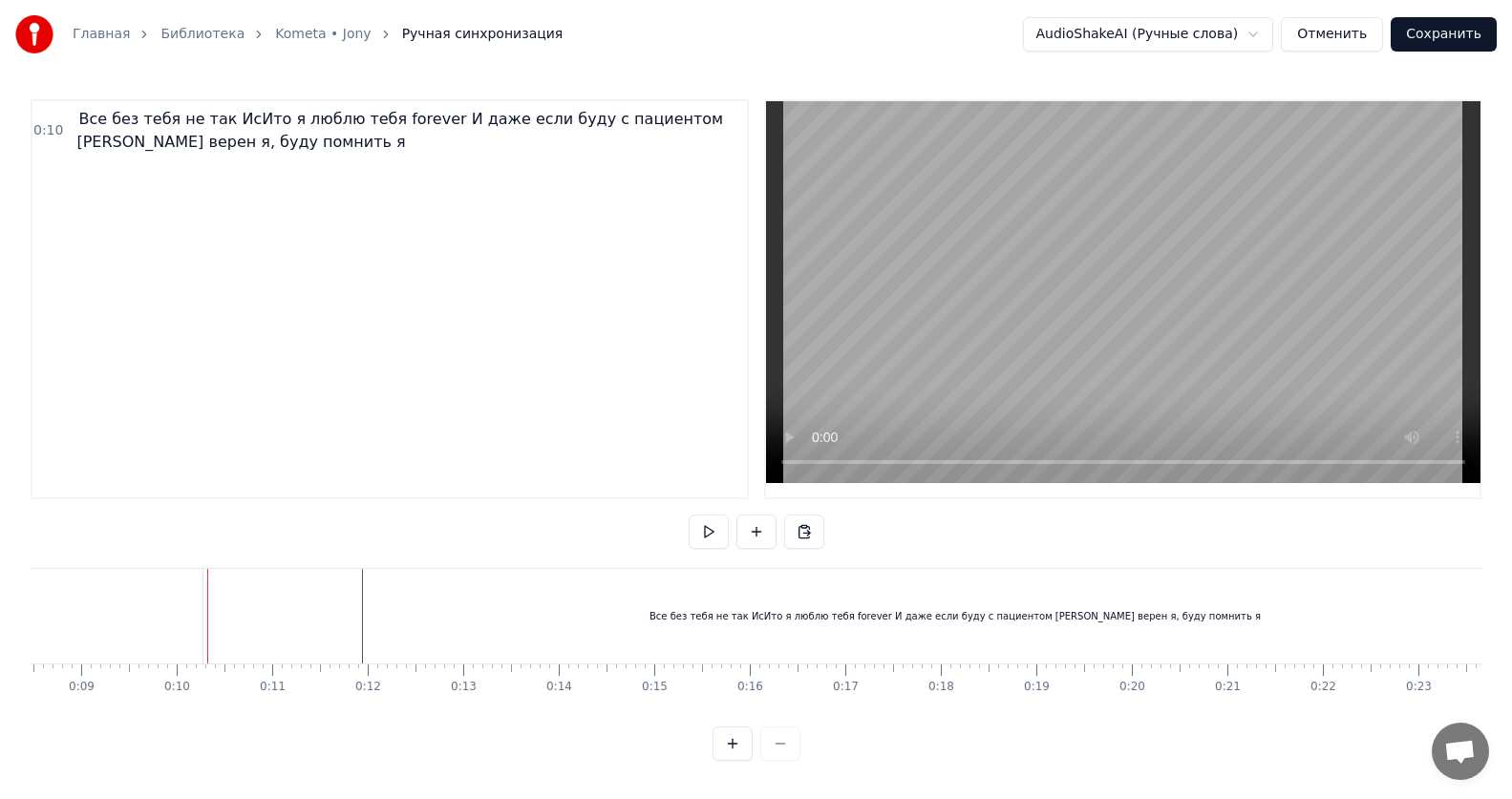
click at [157, 141] on span "Все без тебя не так ИсИто я люблю тебя forever И даже если буду с пациентом [PE…" at bounding box center [399, 130] width 646 height 45
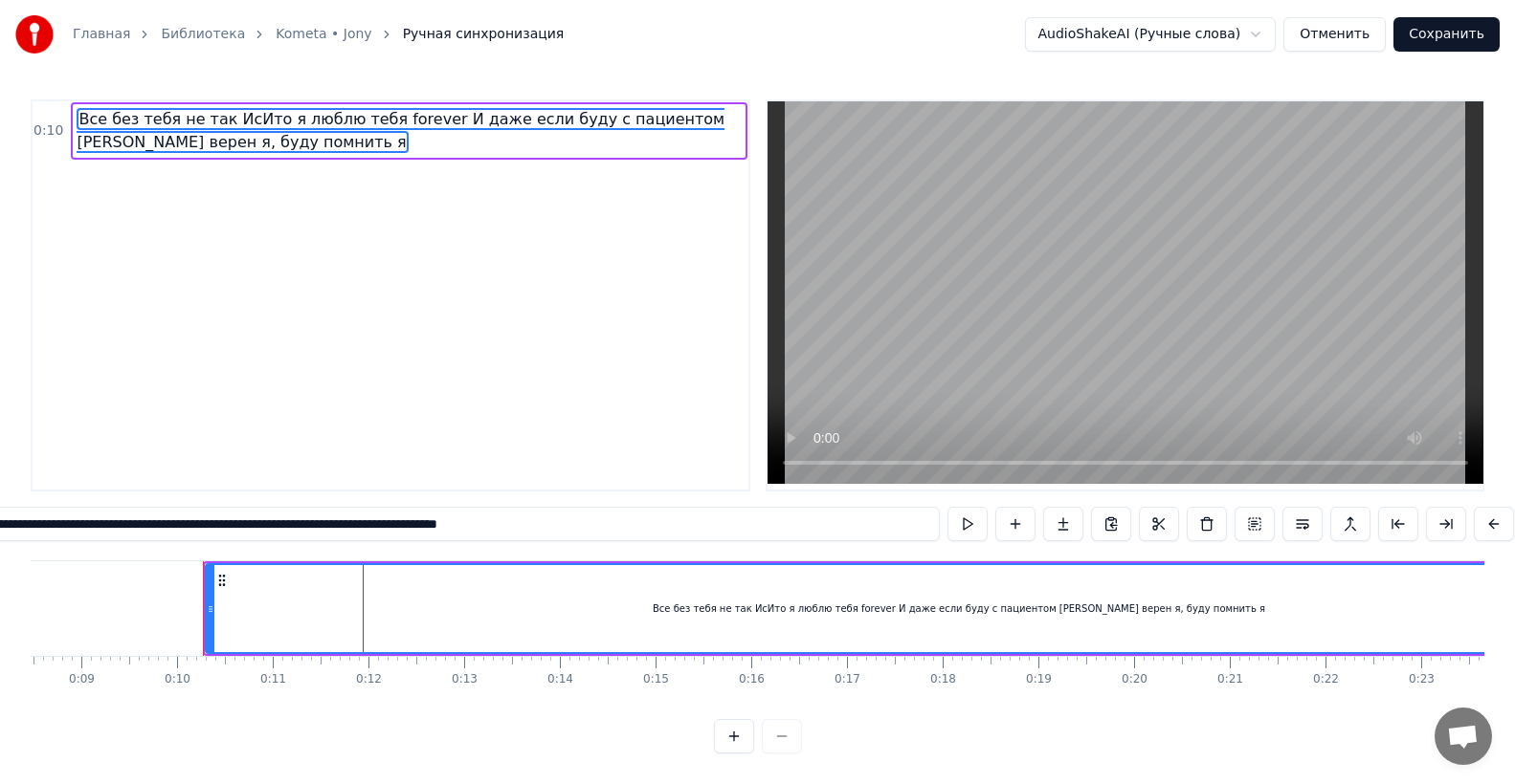
drag, startPoint x: 77, startPoint y: 119, endPoint x: 148, endPoint y: 118, distance: 71.0
click at [148, 118] on span "Все без тебя не так ИсИто я люблю тебя forever И даже если буду с пациентом [PE…" at bounding box center [400, 131] width 648 height 45
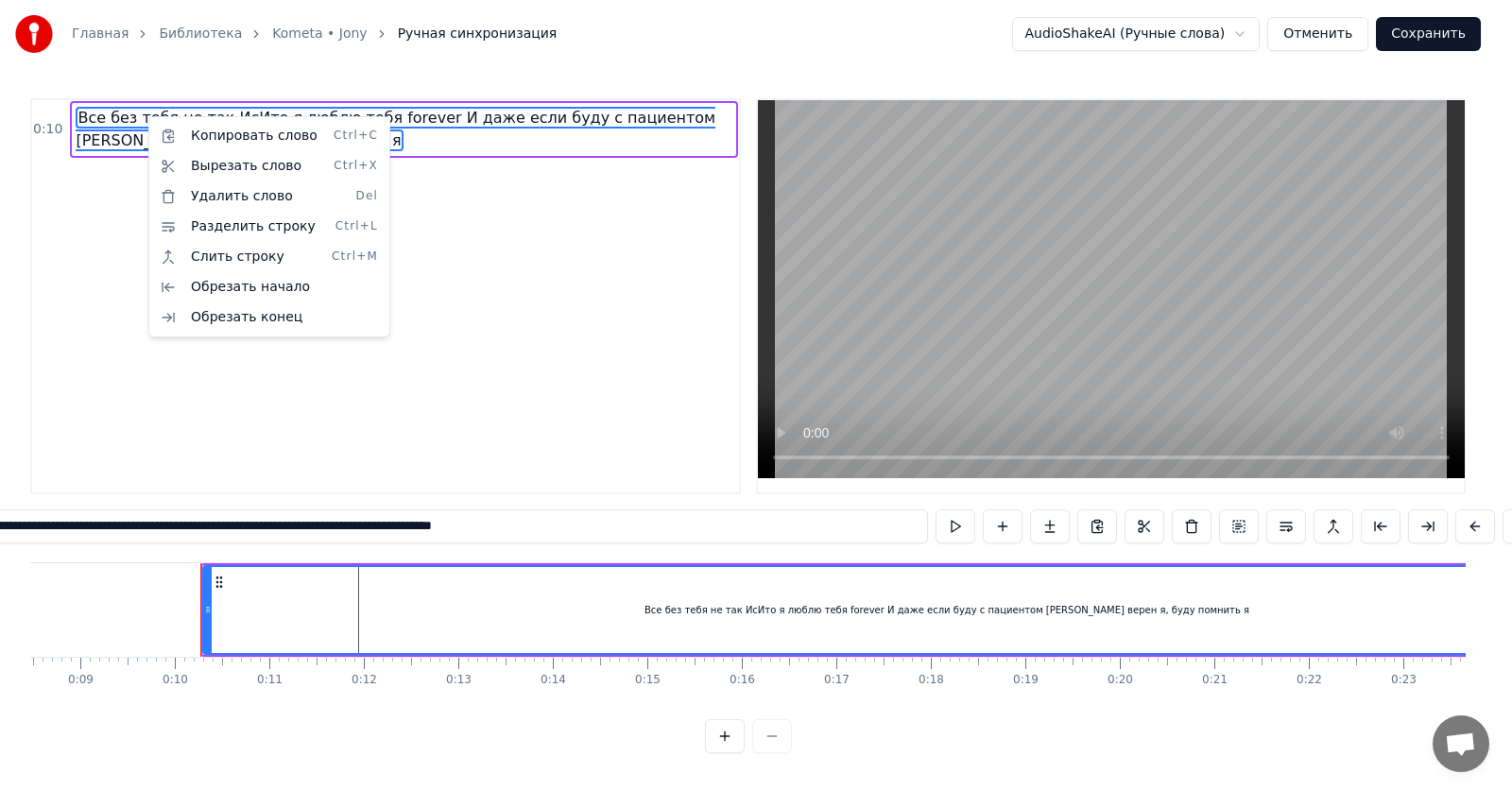
click at [423, 155] on html "**********" at bounding box center [756, 391] width 1512 height 783
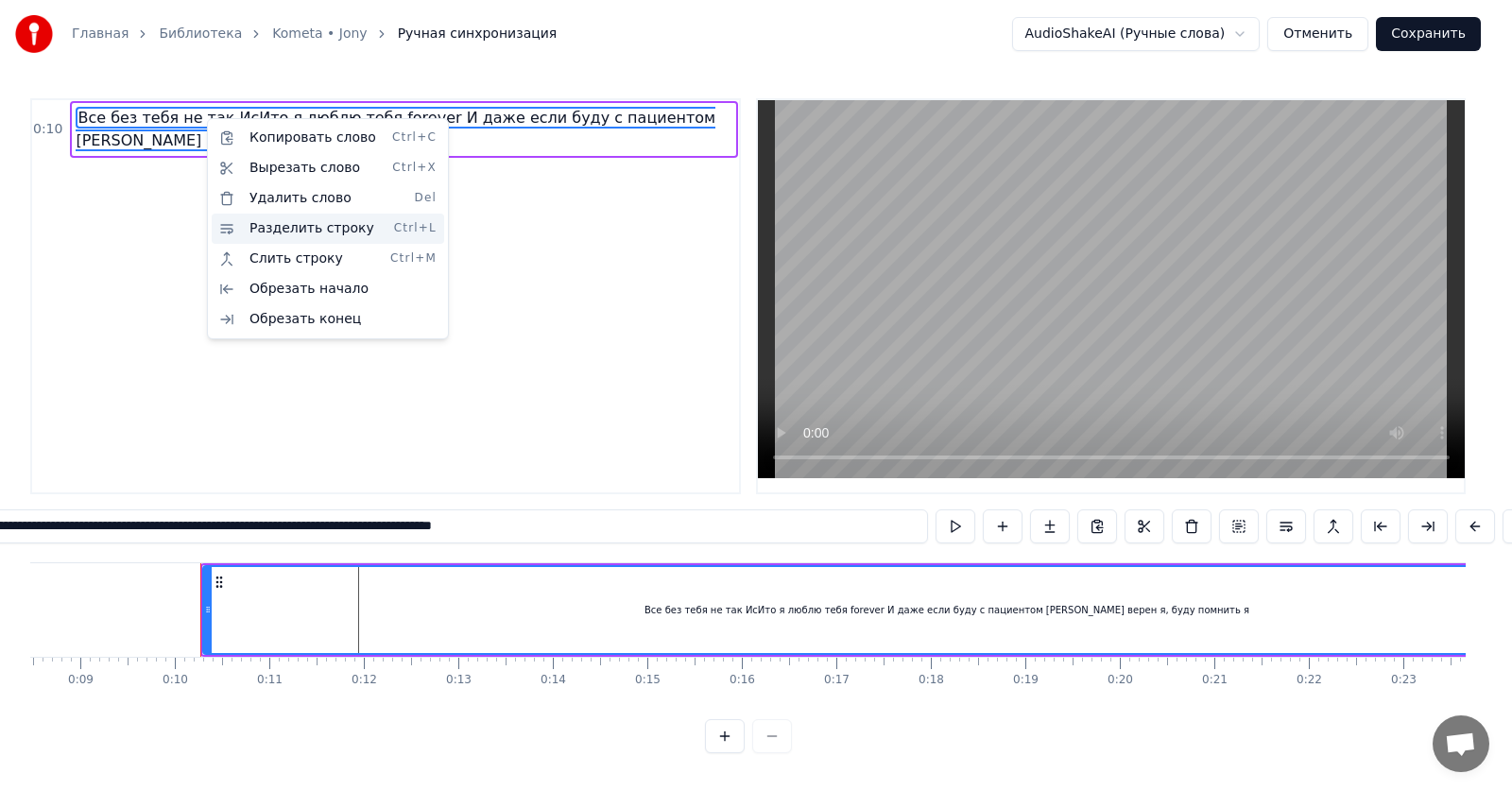
click at [291, 232] on div "Разделить строку Ctrl+L" at bounding box center [327, 228] width 232 height 30
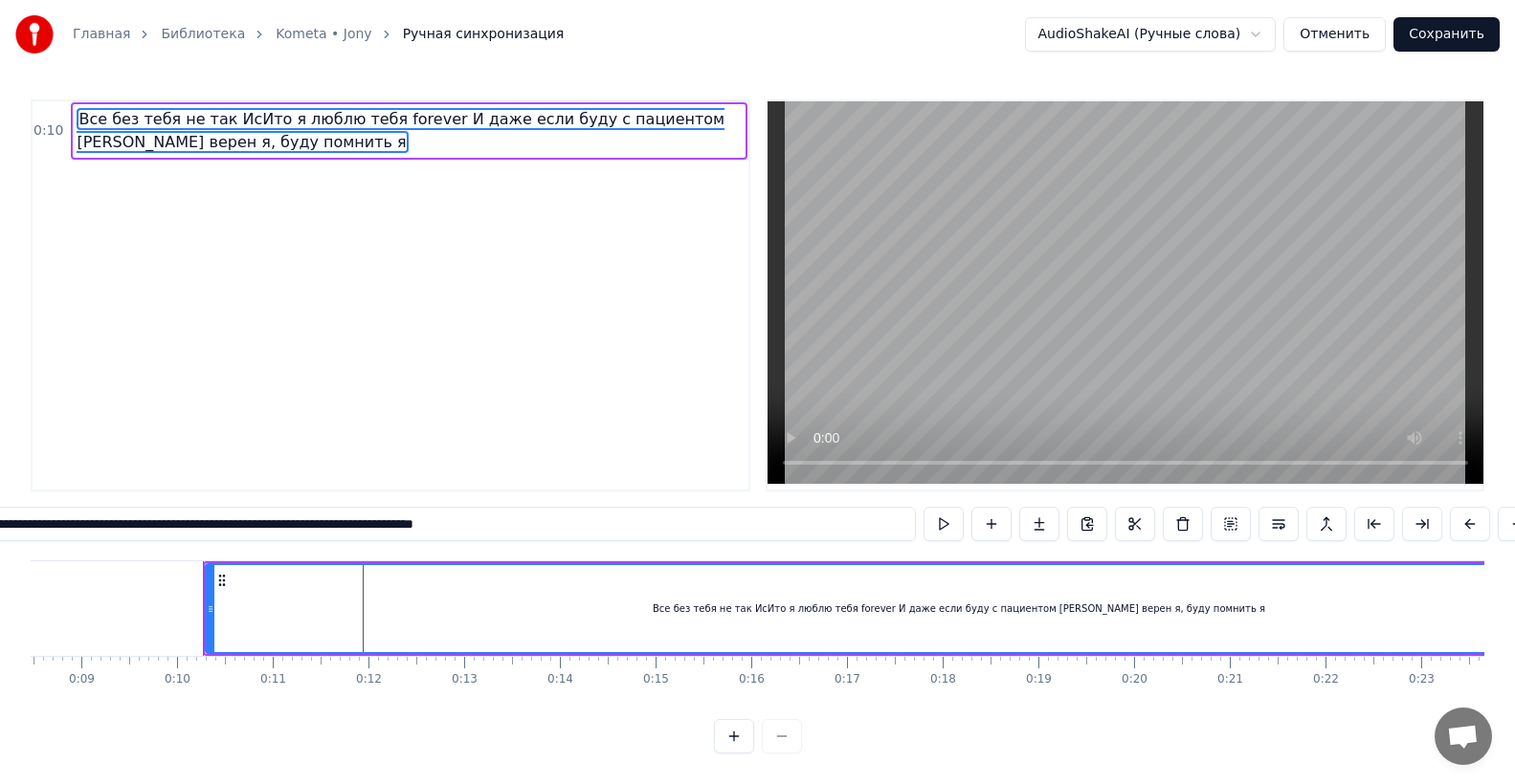
click at [218, 130] on span "Все без тебя не так ИсИто я люблю тебя forever И даже если буду с пациентом [PE…" at bounding box center [400, 131] width 648 height 45
click at [248, 533] on input "**********" at bounding box center [398, 524] width 1033 height 34
click at [593, 532] on input "**********" at bounding box center [398, 524] width 1033 height 34
paste input "text"
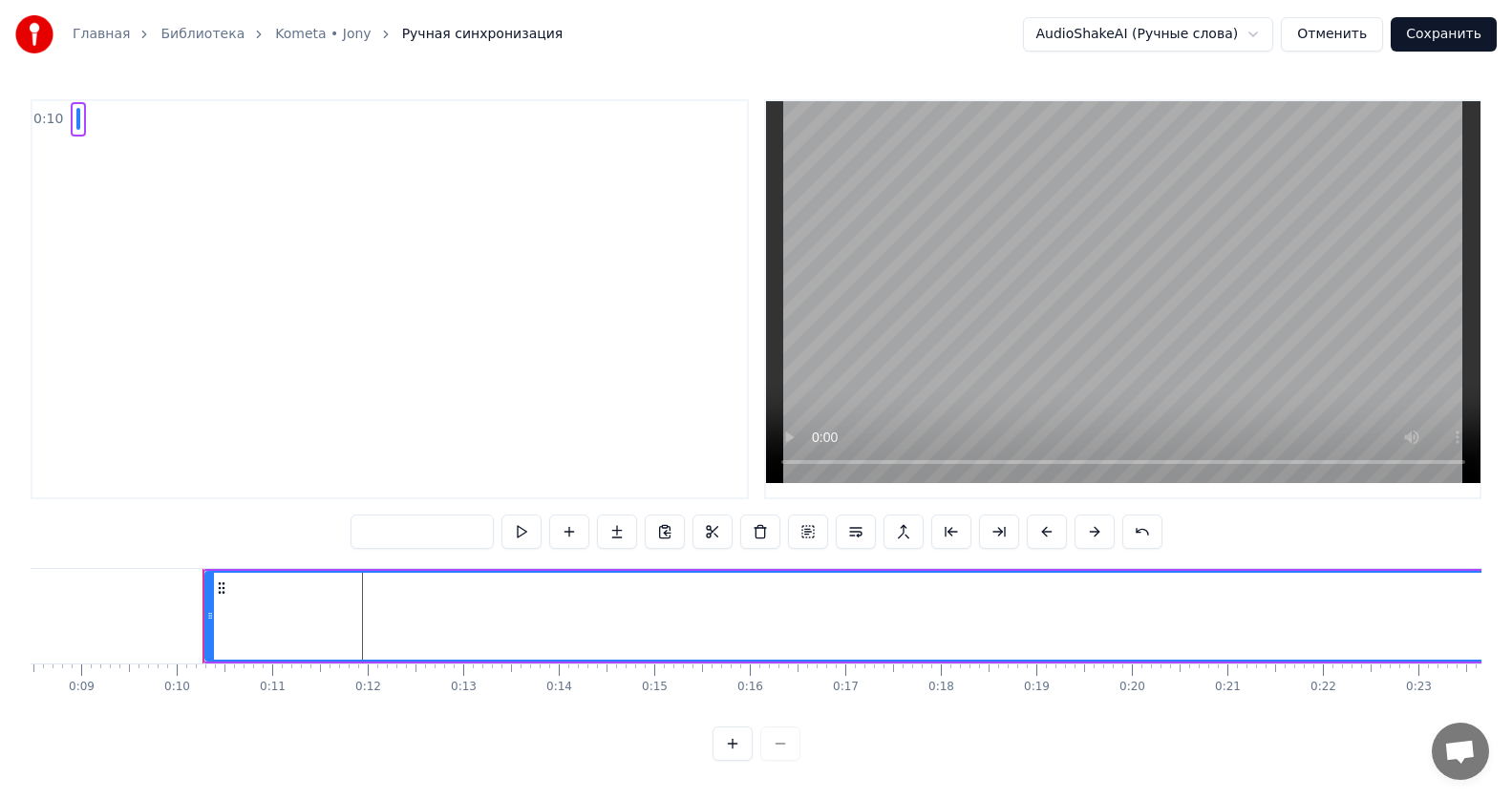
paste input "**********"
type input "**********"
paste input "**********"
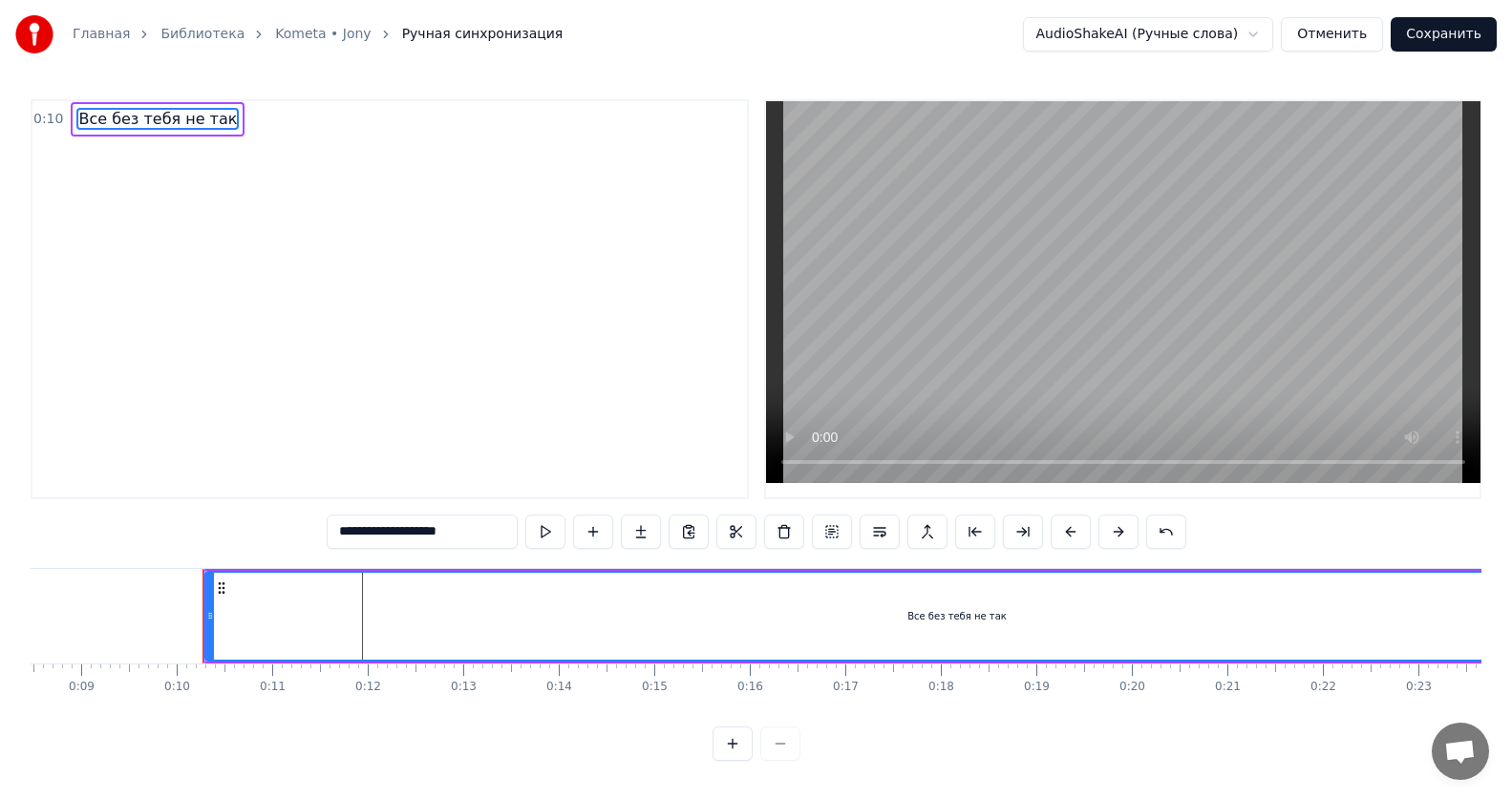
click at [362, 608] on div "Все без тебя не так" at bounding box center [957, 616] width 1501 height 87
click at [367, 608] on div "Все без тебя не так" at bounding box center [957, 616] width 1501 height 87
click at [361, 606] on div "Все без тебя не так" at bounding box center [957, 616] width 1501 height 87
click at [502, 537] on input "**********" at bounding box center [422, 531] width 191 height 34
drag, startPoint x: 500, startPoint y: 537, endPoint x: 334, endPoint y: 530, distance: 166.1
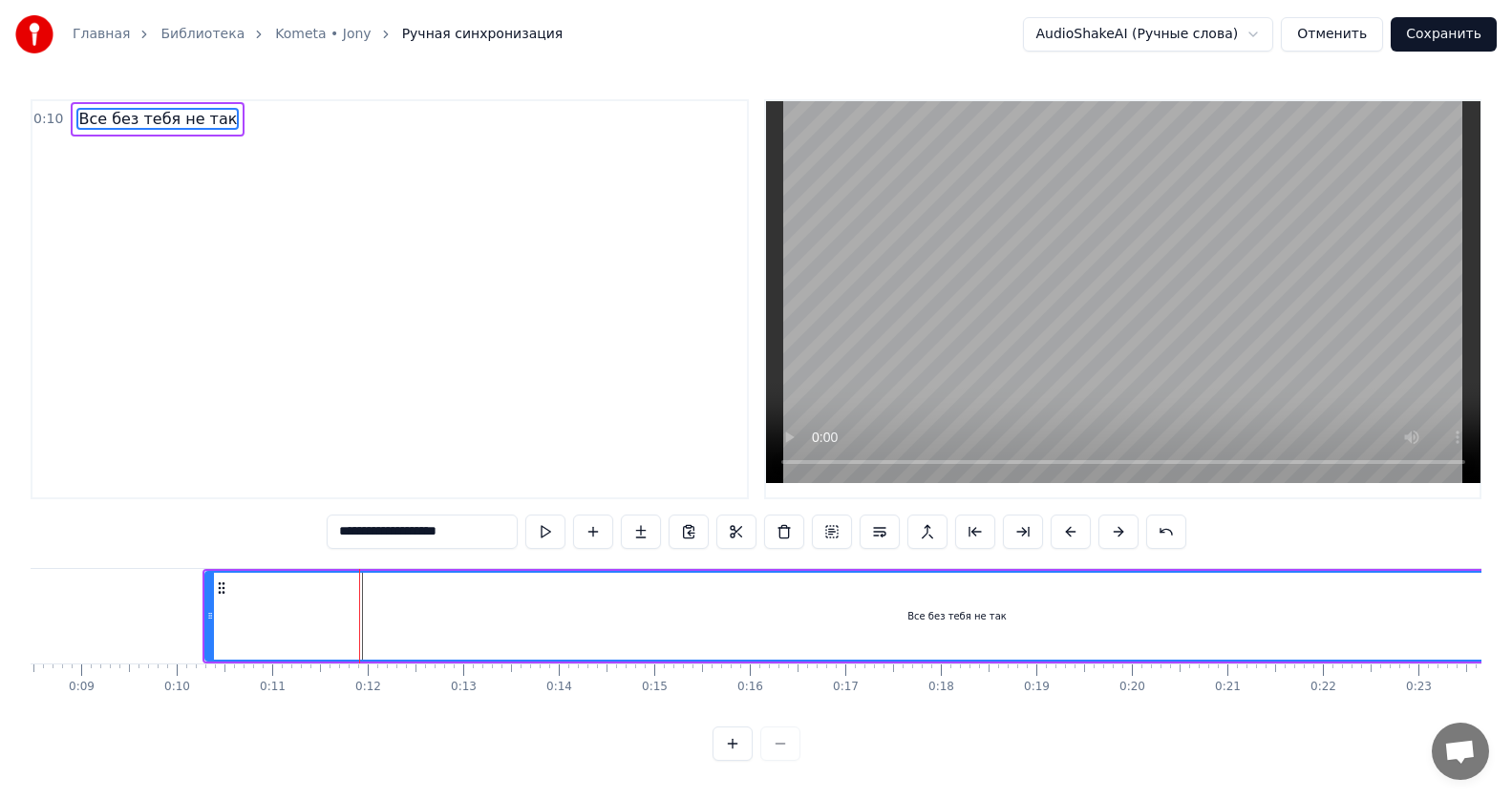
click at [334, 530] on input "**********" at bounding box center [422, 531] width 191 height 34
paste input "**********"
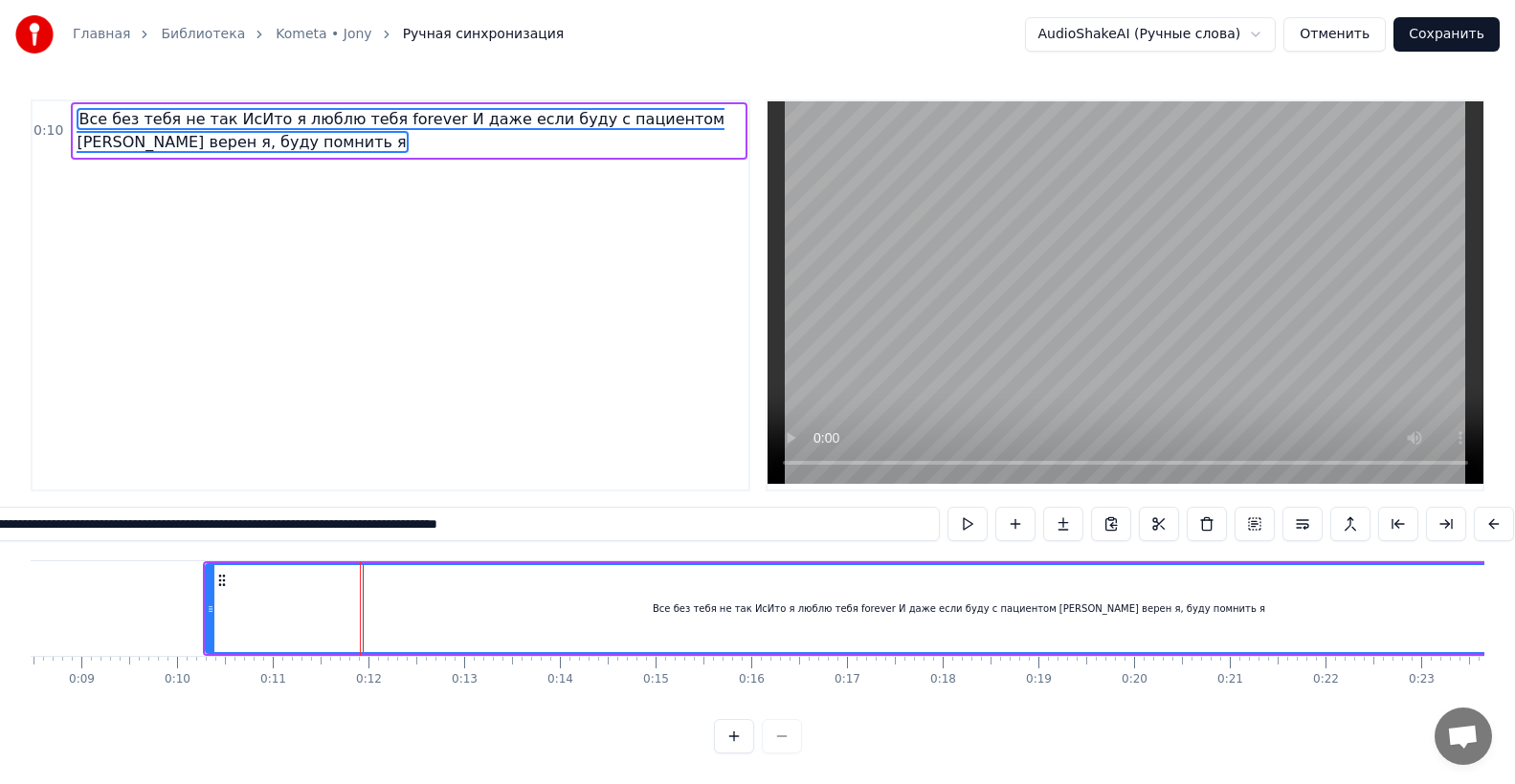
click at [300, 540] on input "**********" at bounding box center [422, 524] width 1033 height 34
click at [231, 136] on span "Все без тебя не так ИсИто я люблю тебя forever И даже если буду с пациентом [PE…" at bounding box center [408, 131] width 664 height 46
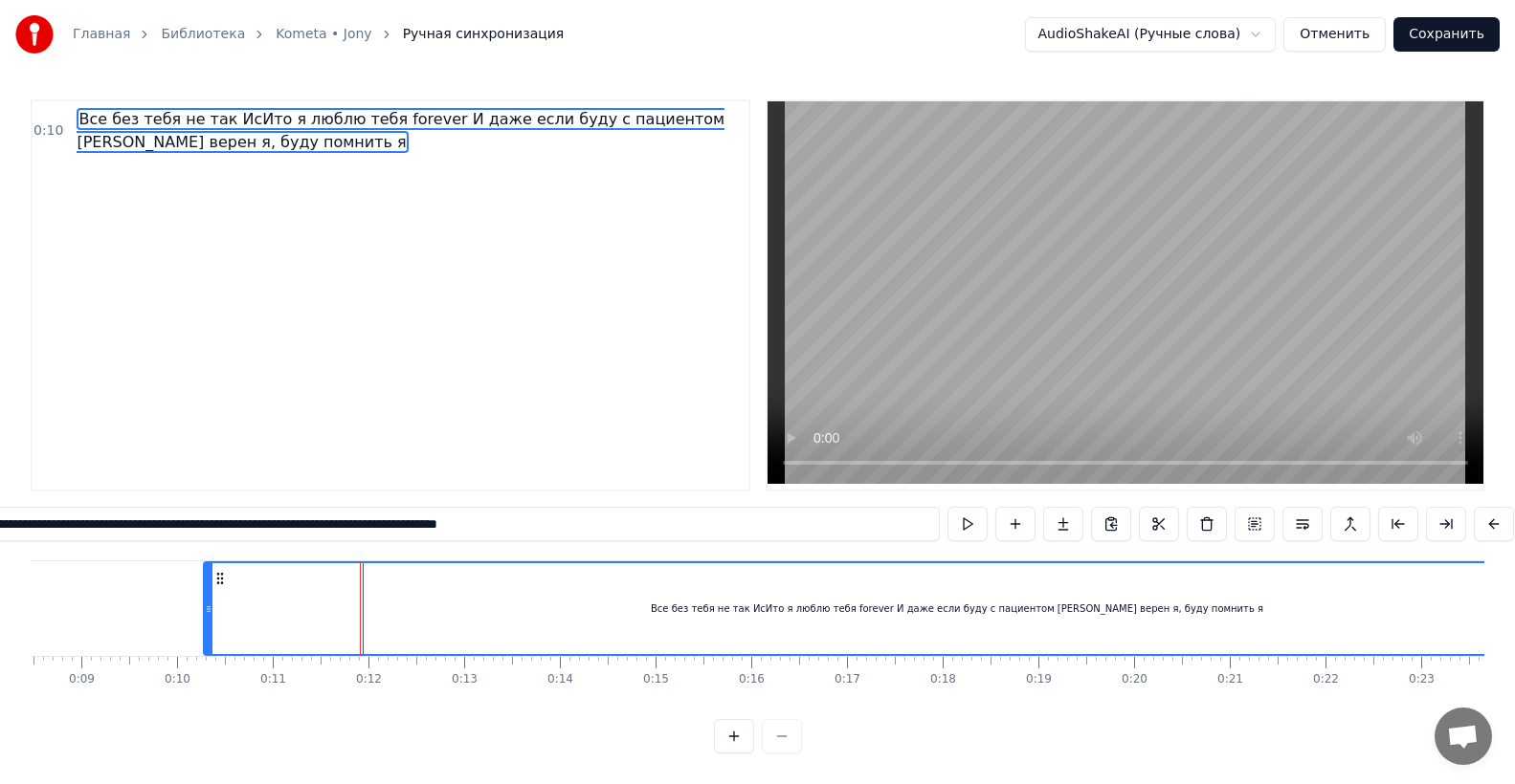
click at [122, 125] on span "Все без тебя не так ИсИто я люблю тебя forever И даже если буду с пациентом [PE…" at bounding box center [400, 131] width 648 height 45
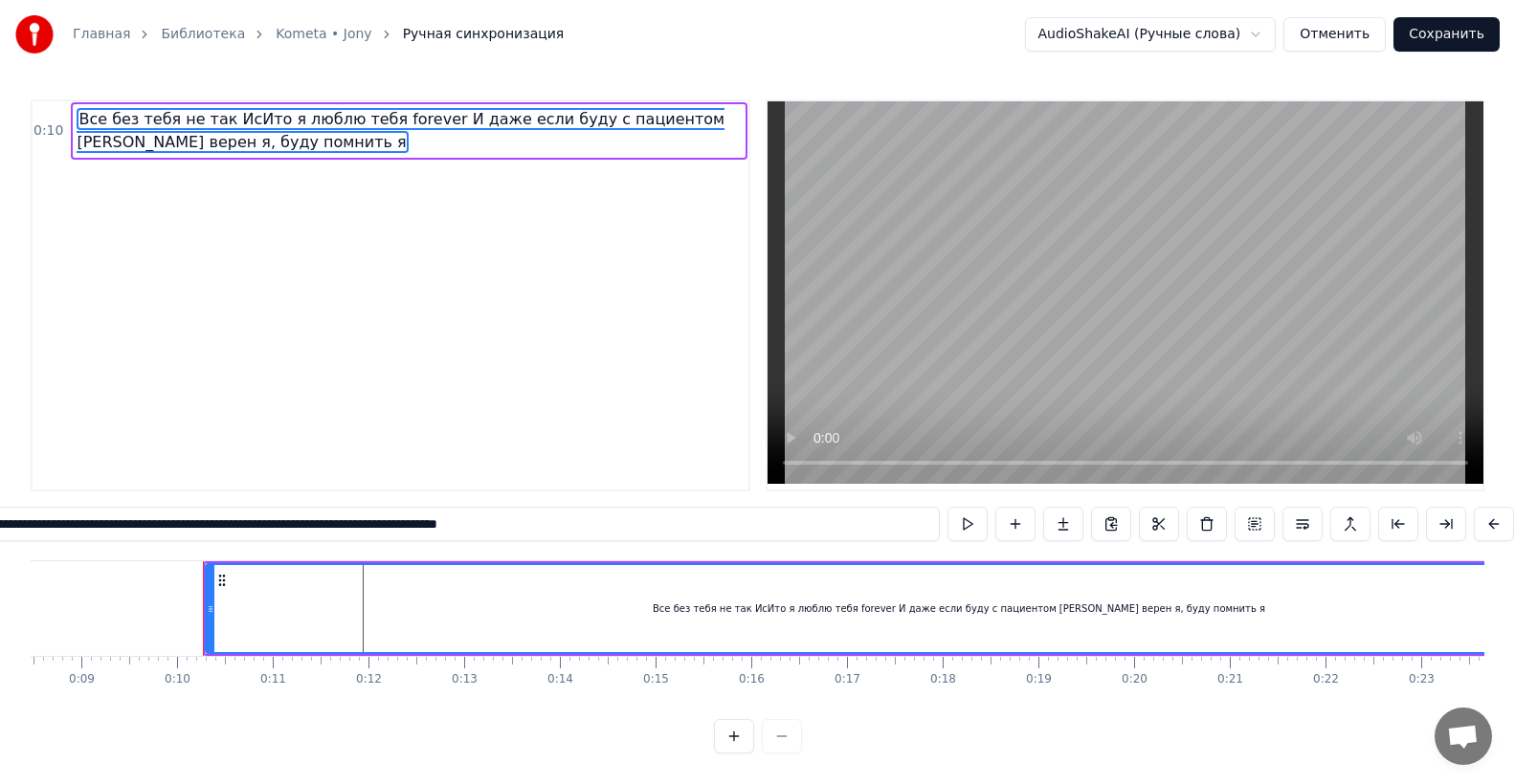
click at [776, 754] on div at bounding box center [758, 736] width 88 height 34
click at [420, 536] on input "**********" at bounding box center [422, 524] width 1033 height 34
click at [420, 535] on input "**********" at bounding box center [422, 524] width 1043 height 34
click at [423, 533] on input "**********" at bounding box center [422, 524] width 1033 height 34
click at [422, 531] on input "**********" at bounding box center [423, 524] width 1024 height 34
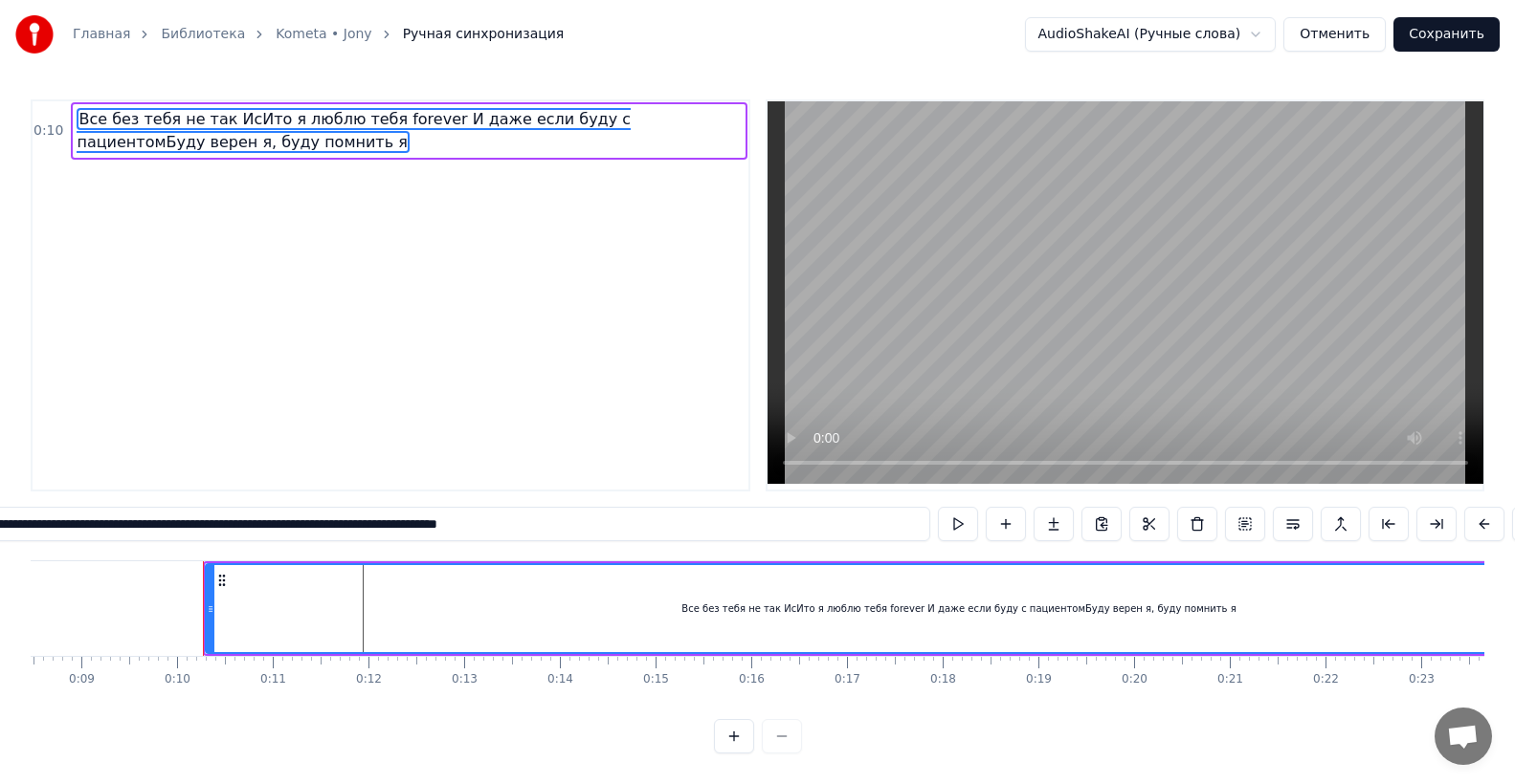
click at [422, 532] on input "**********" at bounding box center [423, 524] width 1015 height 34
type input "**********"
click at [314, 152] on span "Все без тебя не так ИсИто я люблю тебя forever И даже если буду с пациентом [PE…" at bounding box center [408, 131] width 664 height 46
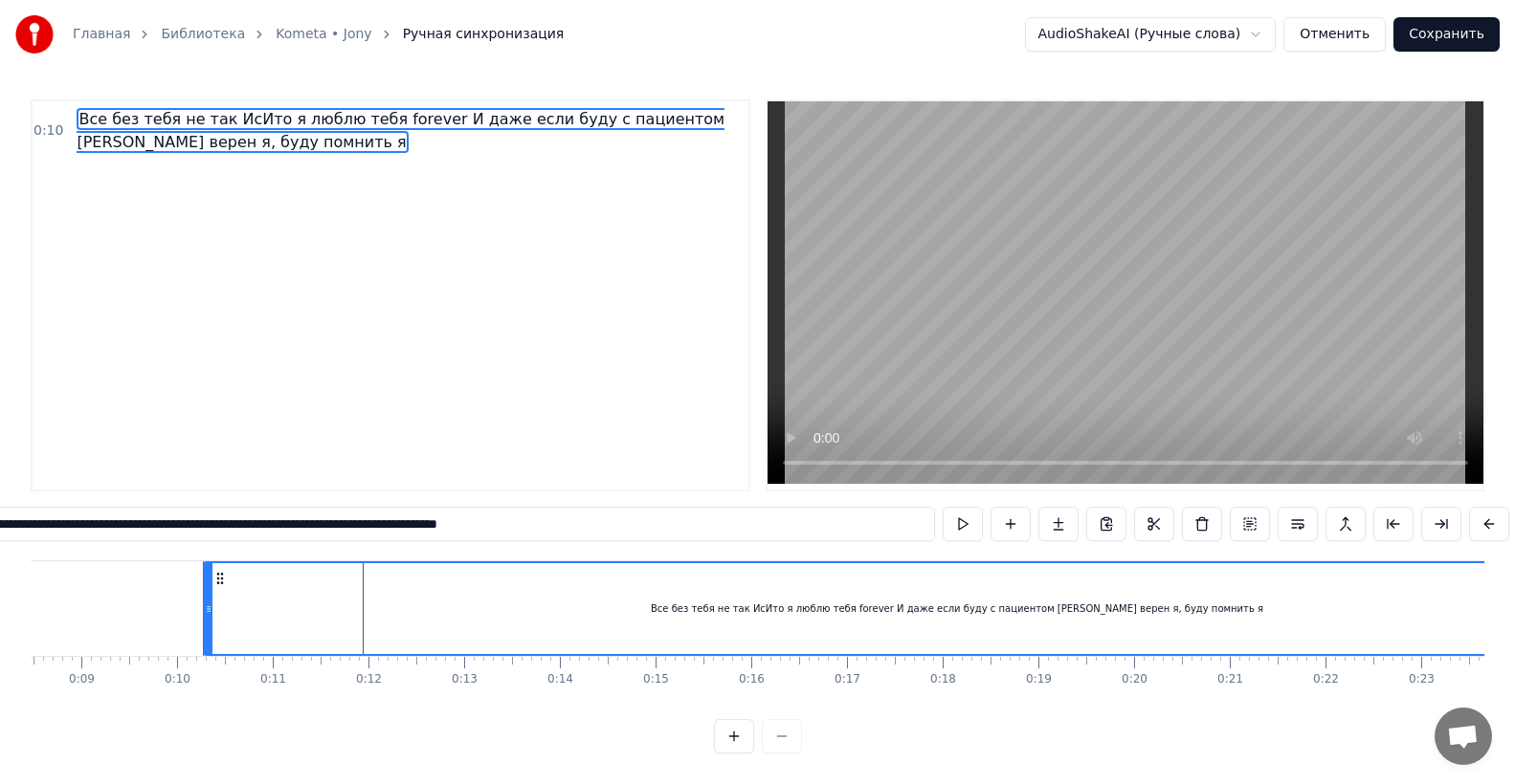
click at [300, 139] on span "Все без тебя не так ИсИто я люблю тебя forever И даже если буду с пациентом [PE…" at bounding box center [408, 131] width 664 height 46
click at [272, 125] on span "Все без тебя не так ИсИто я люблю тебя forever И даже если буду с пациентом [PE…" at bounding box center [400, 131] width 648 height 45
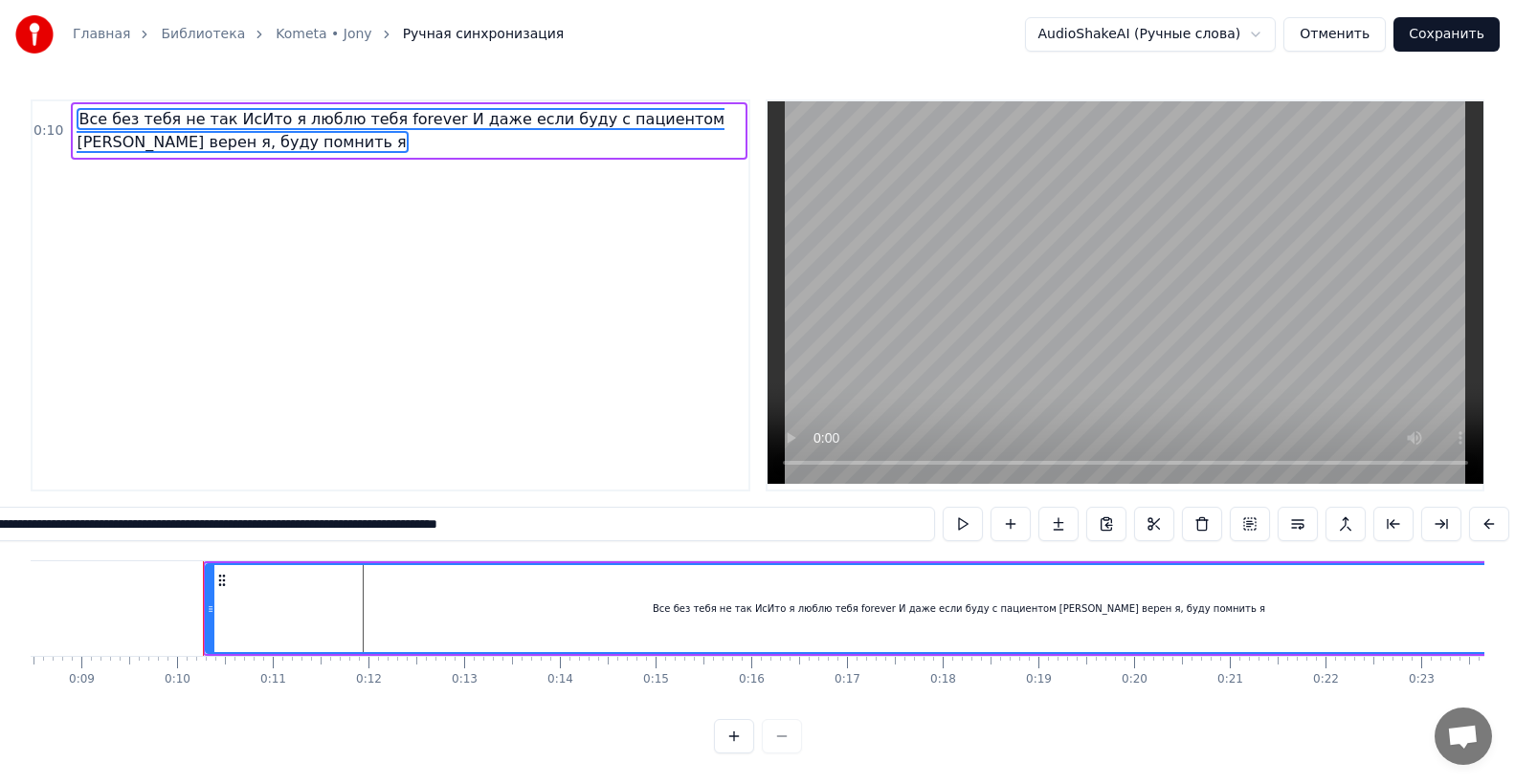
click at [169, 135] on span "Все без тебя не так ИсИто я люблю тебя forever И даже если буду с пациентом [PE…" at bounding box center [400, 131] width 648 height 45
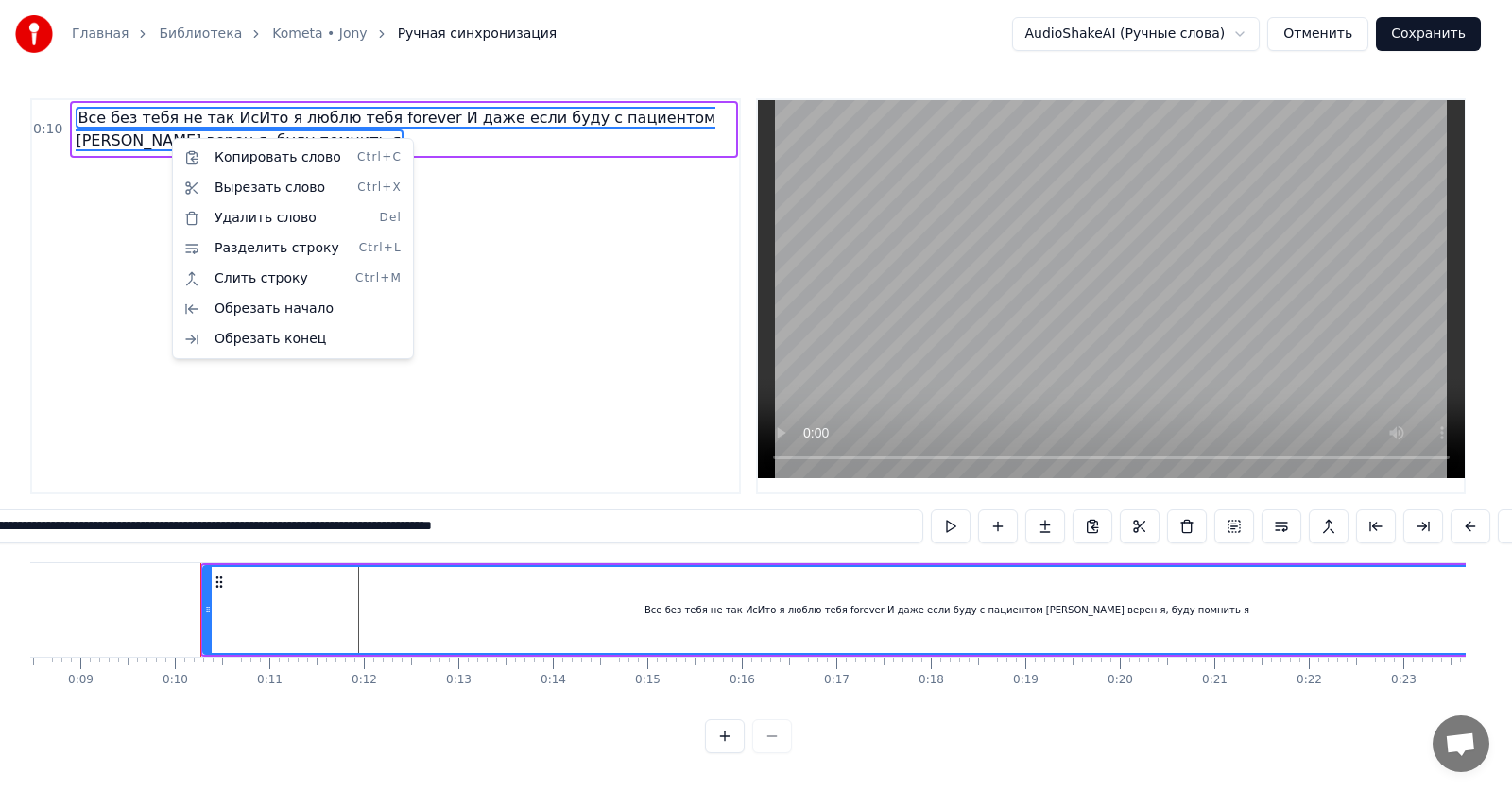
click at [521, 357] on html "**********" at bounding box center [756, 391] width 1512 height 783
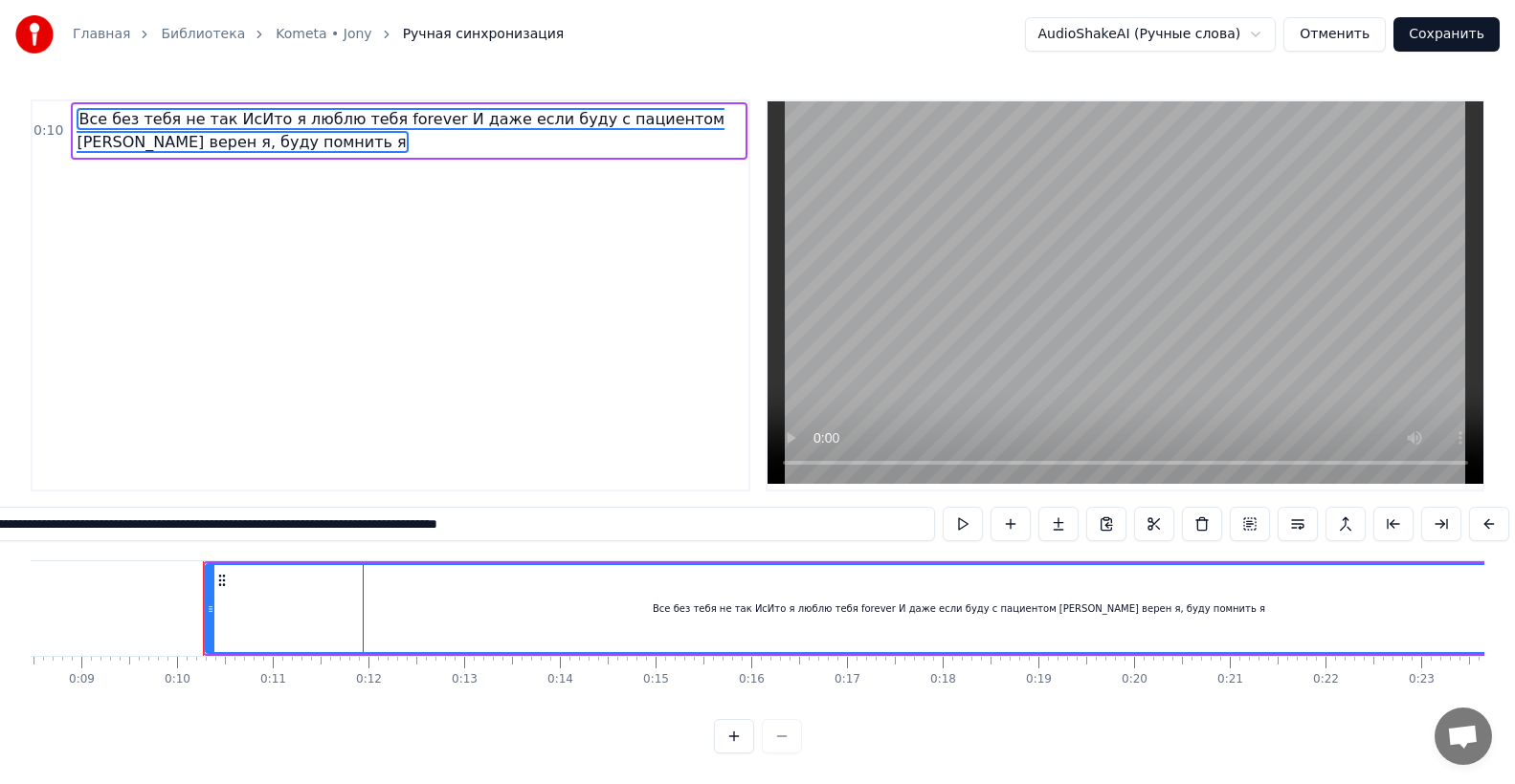
drag, startPoint x: 115, startPoint y: 534, endPoint x: 634, endPoint y: 513, distance: 519.4
click at [634, 513] on div "**********" at bounding box center [757, 426] width 1454 height 654
click at [651, 532] on input "**********" at bounding box center [423, 524] width 1024 height 34
click at [508, 532] on input "**********" at bounding box center [423, 524] width 1024 height 34
click at [422, 534] on input "**********" at bounding box center [423, 524] width 1024 height 34
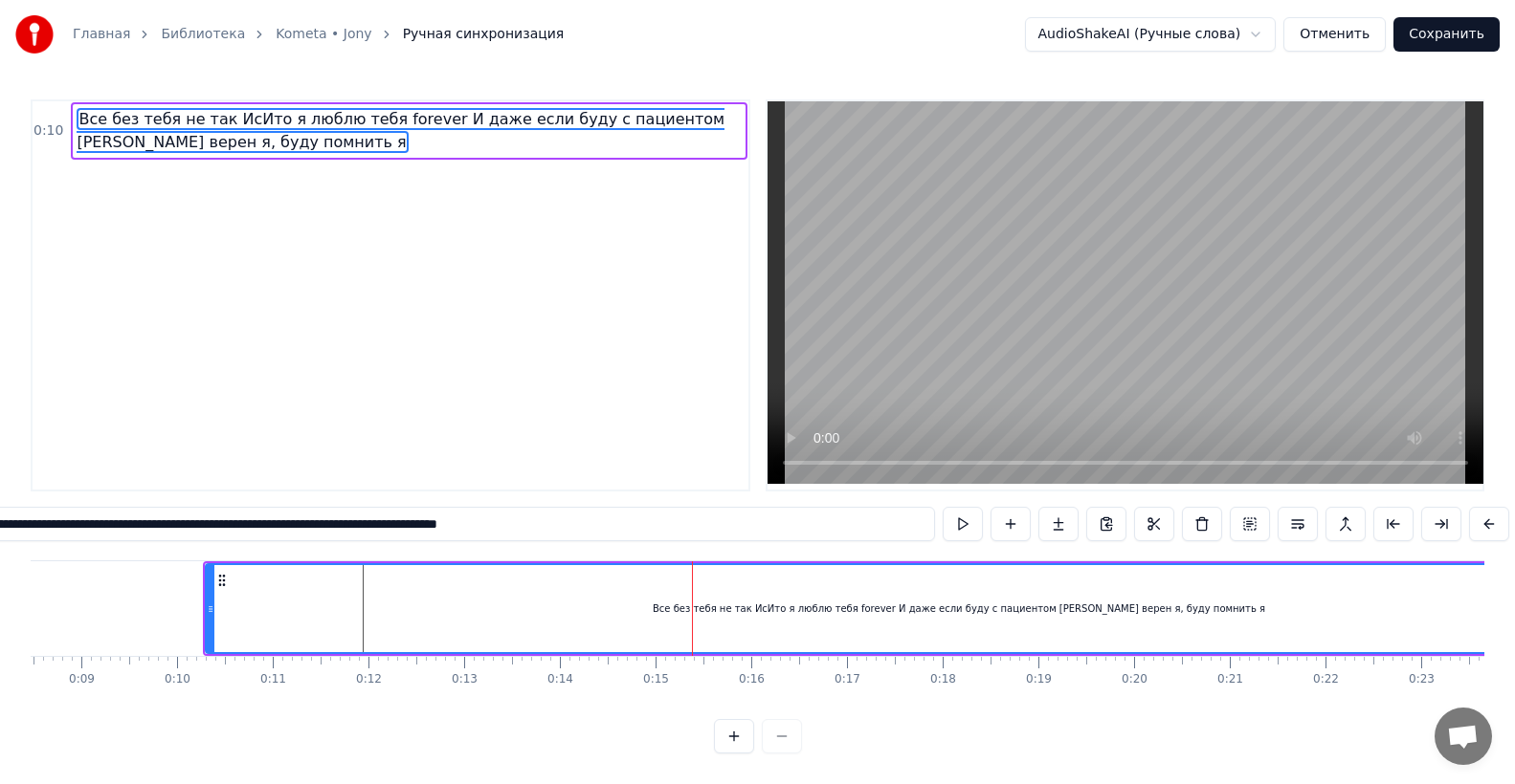
click at [563, 599] on div "Все без тебя не так ИсИто я люблю тебя forever И даже если буду с пациентом [PE…" at bounding box center [959, 608] width 1504 height 87
click at [538, 619] on div "Все без тебя не так ИсИто я люблю тебя forever И даже если буду с пациентом [PE…" at bounding box center [959, 608] width 1504 height 87
drag, startPoint x: 515, startPoint y: 624, endPoint x: 492, endPoint y: 621, distance: 23.2
click at [494, 623] on div "Все без тебя не так ИсИто я люблю тебя forever И даже если буду с пациентом [PE…" at bounding box center [959, 608] width 1504 height 87
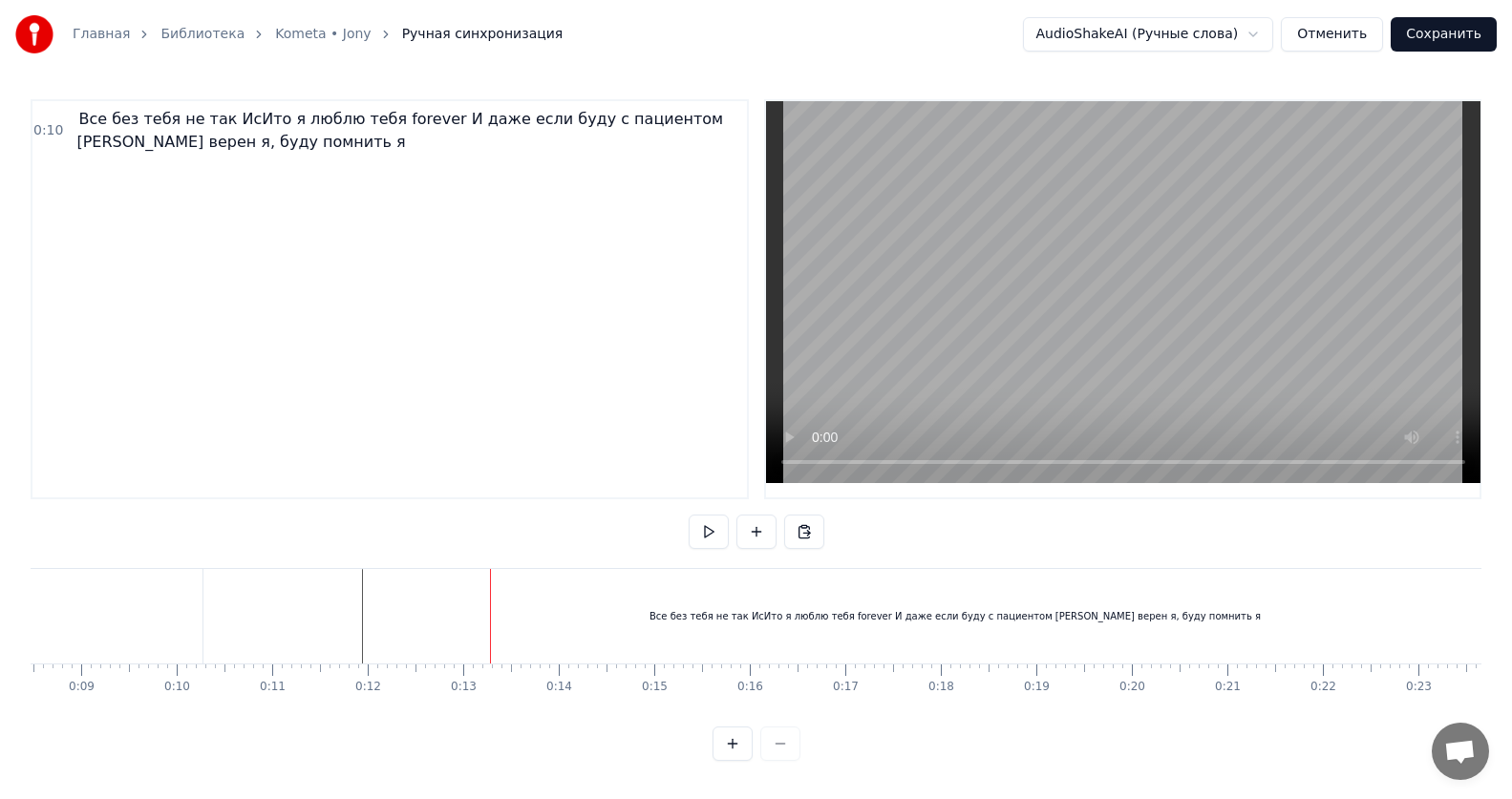
click at [442, 619] on div "Все без тебя не так ИсИто я люблю тебя forever И даже если буду с пациентом [PE…" at bounding box center [955, 616] width 1503 height 94
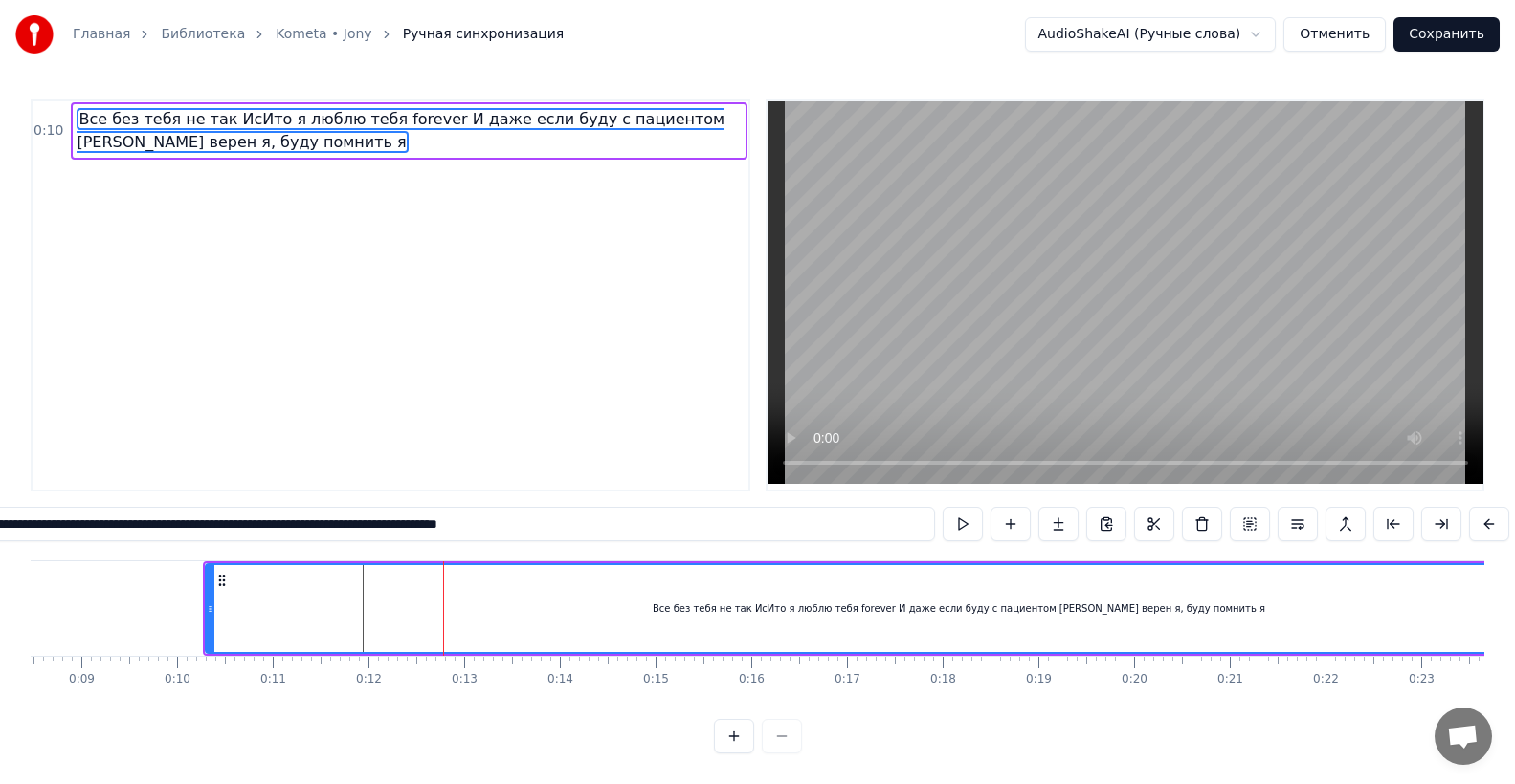
click at [484, 618] on div "Все без тебя не так ИсИто я люблю тебя forever И даже если буду с пациентом [PE…" at bounding box center [959, 608] width 1504 height 87
click at [491, 616] on div "Все без тебя не так ИсИто я люблю тебя forever И даже если буду с пациентом [PE…" at bounding box center [959, 608] width 1504 height 87
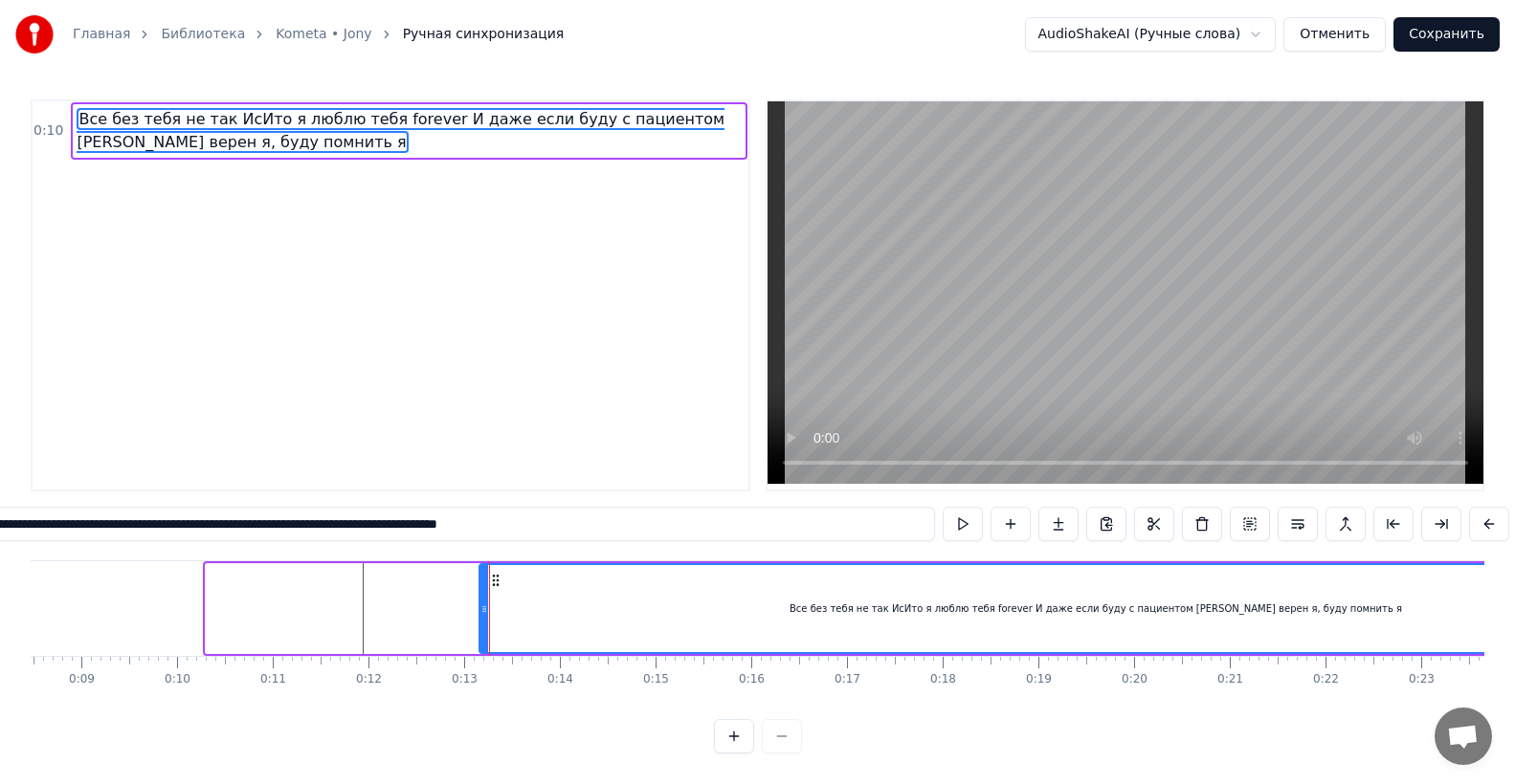
drag, startPoint x: 210, startPoint y: 620, endPoint x: 483, endPoint y: 608, distance: 273.3
click at [483, 608] on div at bounding box center [484, 608] width 8 height 87
click at [487, 617] on icon at bounding box center [490, 609] width 8 height 16
click at [495, 616] on icon at bounding box center [494, 609] width 8 height 16
drag, startPoint x: 494, startPoint y: 612, endPoint x: 503, endPoint y: 611, distance: 9.1
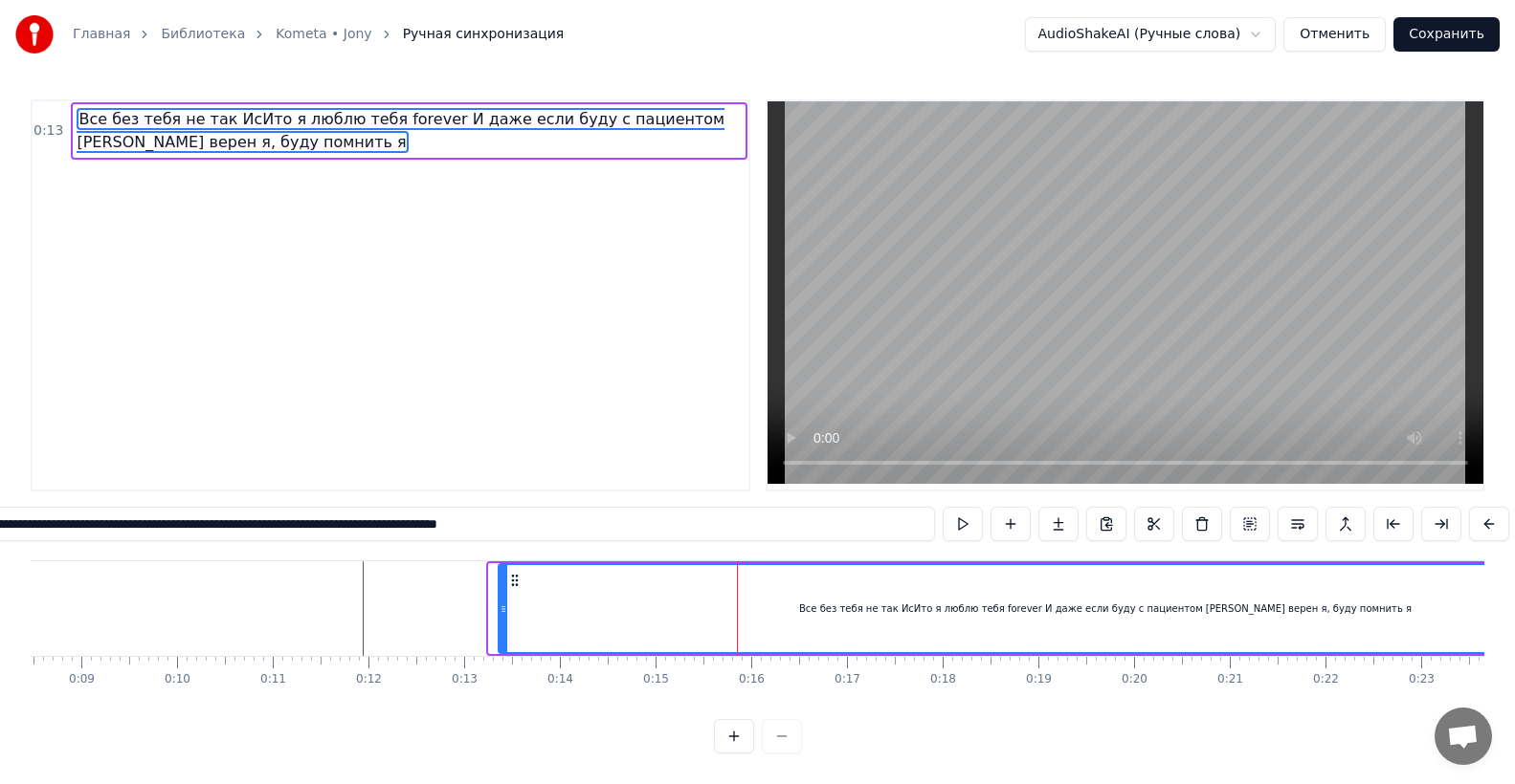
click at [503, 611] on icon at bounding box center [503, 609] width 8 height 16
drag, startPoint x: 504, startPoint y: 615, endPoint x: 516, endPoint y: 613, distance: 12.2
click at [516, 613] on icon at bounding box center [514, 609] width 8 height 16
drag, startPoint x: 514, startPoint y: 612, endPoint x: 623, endPoint y: 565, distance: 118.7
click at [496, 614] on icon at bounding box center [498, 609] width 8 height 16
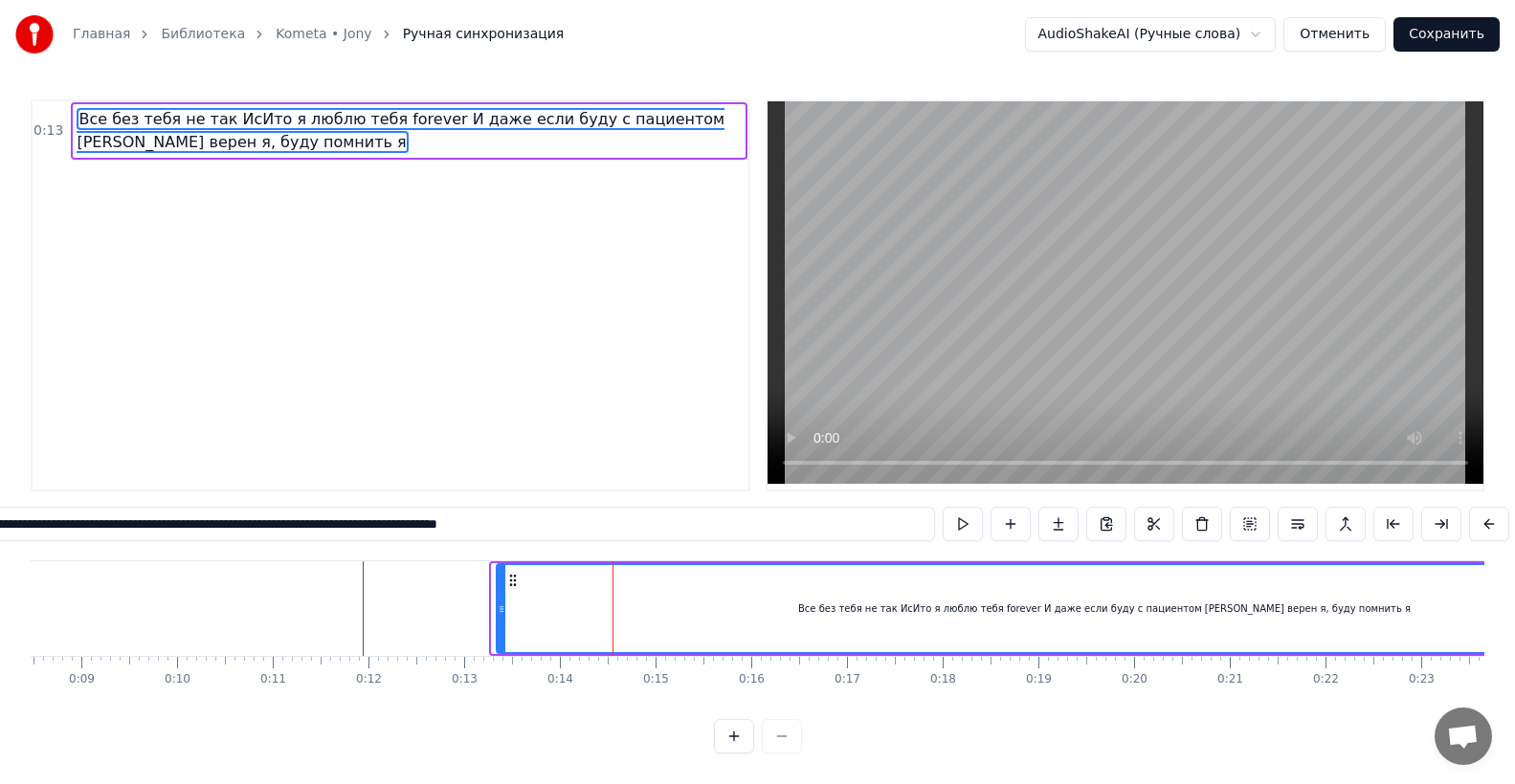
click at [502, 612] on circle at bounding box center [502, 611] width 1 height 1
click at [496, 615] on icon at bounding box center [498, 609] width 8 height 16
click at [498, 617] on icon at bounding box center [498, 609] width 8 height 16
click at [731, 754] on button at bounding box center [734, 736] width 40 height 34
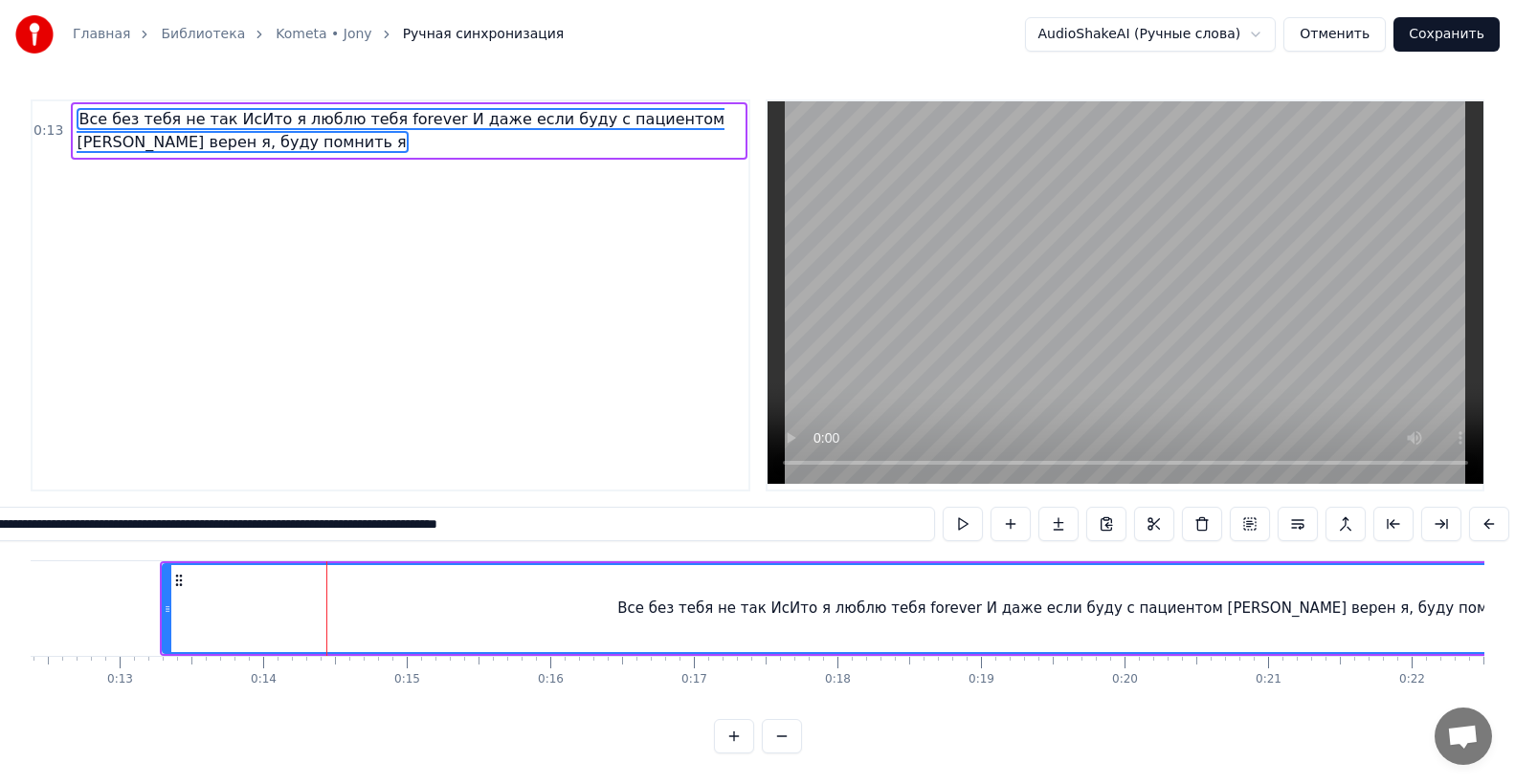
scroll to position [0, 1621]
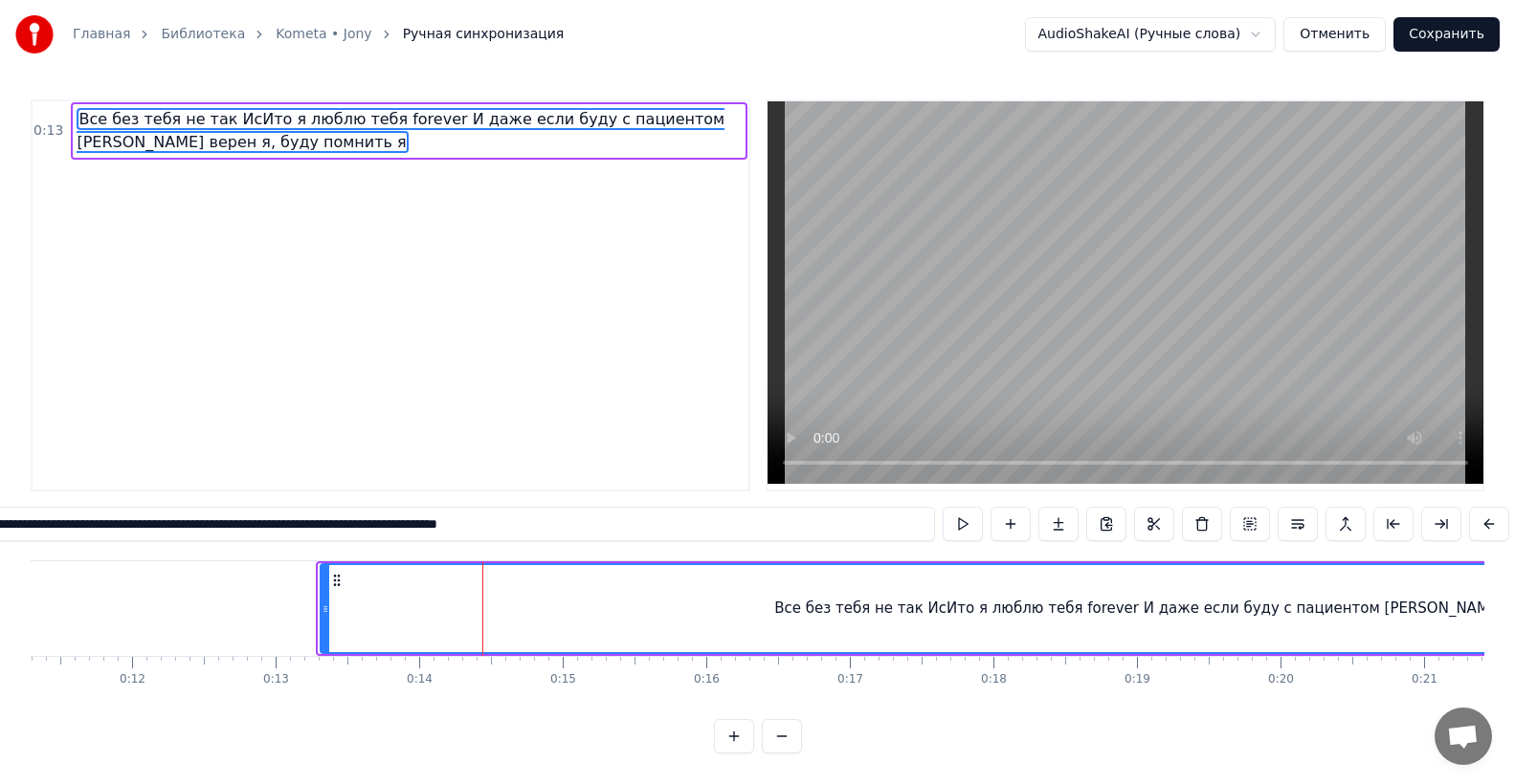
click at [326, 617] on icon at bounding box center [326, 609] width 8 height 16
click at [316, 616] on icon at bounding box center [320, 609] width 8 height 16
click at [315, 616] on icon at bounding box center [316, 609] width 8 height 16
drag, startPoint x: 316, startPoint y: 621, endPoint x: 308, endPoint y: 640, distance: 20.6
click at [308, 640] on div at bounding box center [308, 608] width 8 height 87
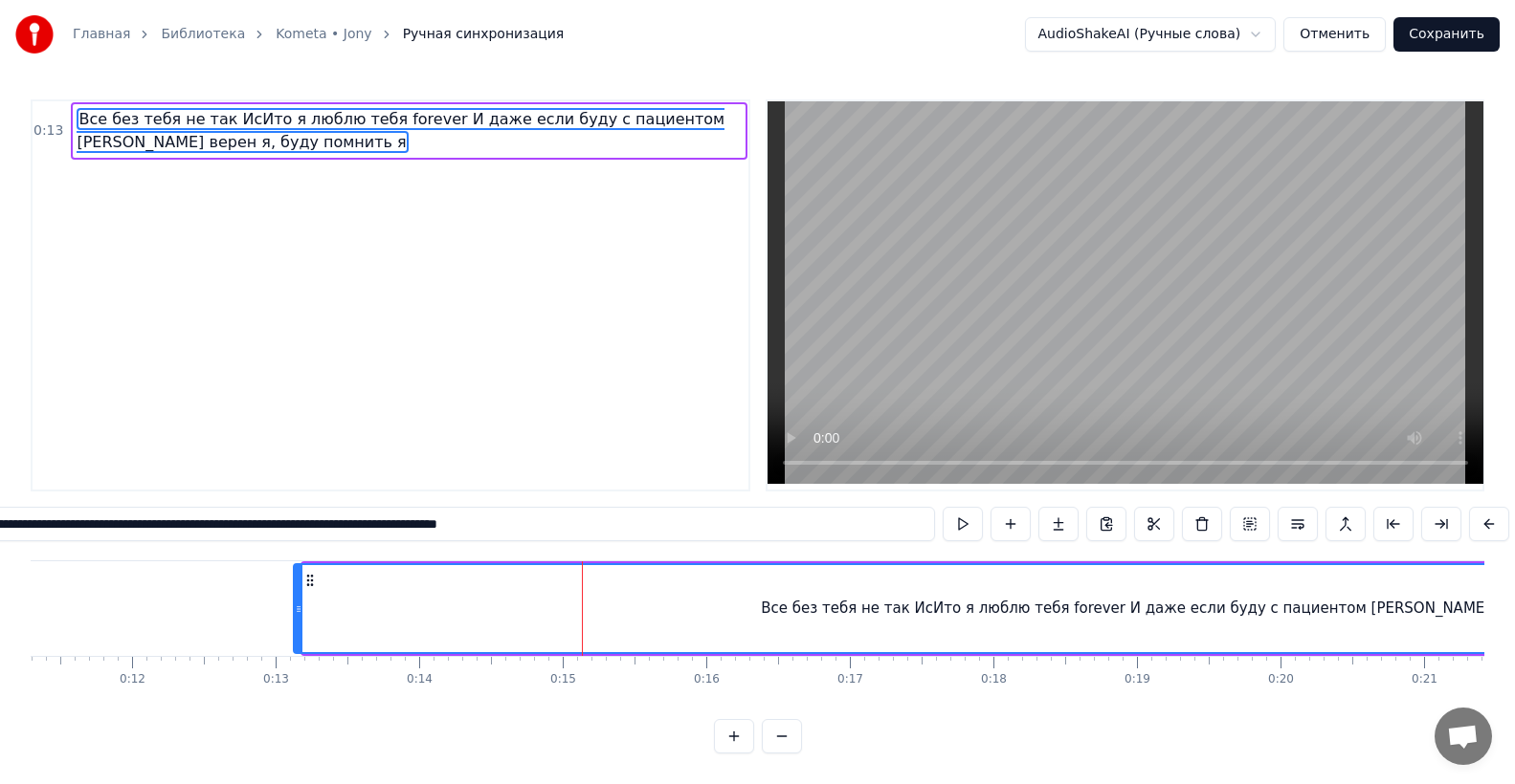
drag, startPoint x: 305, startPoint y: 614, endPoint x: 296, endPoint y: 619, distance: 10.3
click at [296, 617] on icon at bounding box center [299, 609] width 8 height 16
click at [296, 616] on icon at bounding box center [296, 609] width 8 height 16
drag, startPoint x: 295, startPoint y: 626, endPoint x: 286, endPoint y: 631, distance: 10.3
click at [286, 631] on div at bounding box center [287, 608] width 8 height 87
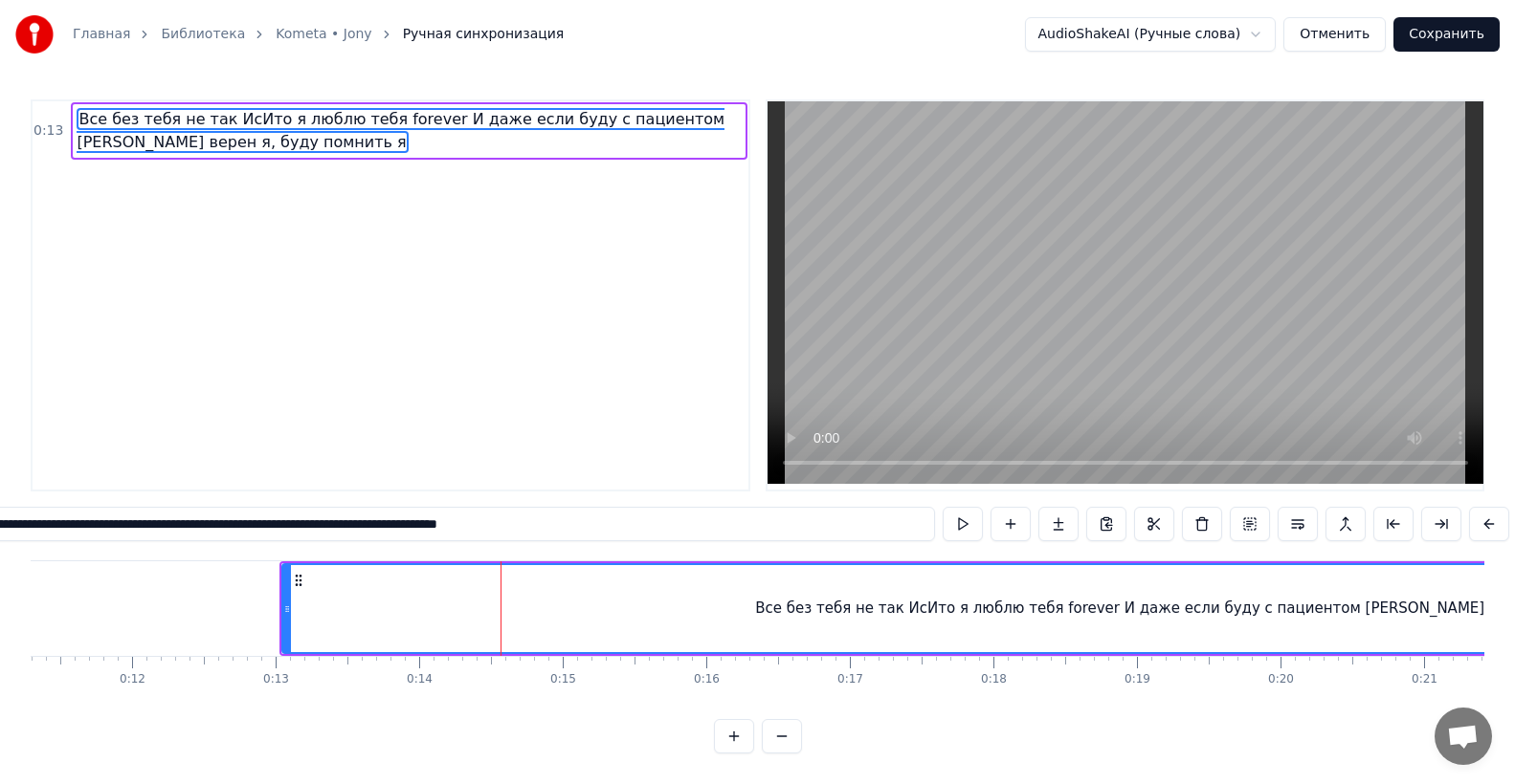
click at [282, 621] on div "Все без тебя не так ИсИто я люблю тебя forever И даже если буду с пациентом [PE…" at bounding box center [1215, 608] width 1867 height 91
click at [276, 617] on icon at bounding box center [279, 609] width 8 height 16
drag, startPoint x: 276, startPoint y: 606, endPoint x: 258, endPoint y: 638, distance: 36.7
click at [258, 638] on div at bounding box center [259, 608] width 8 height 87
drag, startPoint x: 258, startPoint y: 615, endPoint x: 236, endPoint y: 613, distance: 22.1
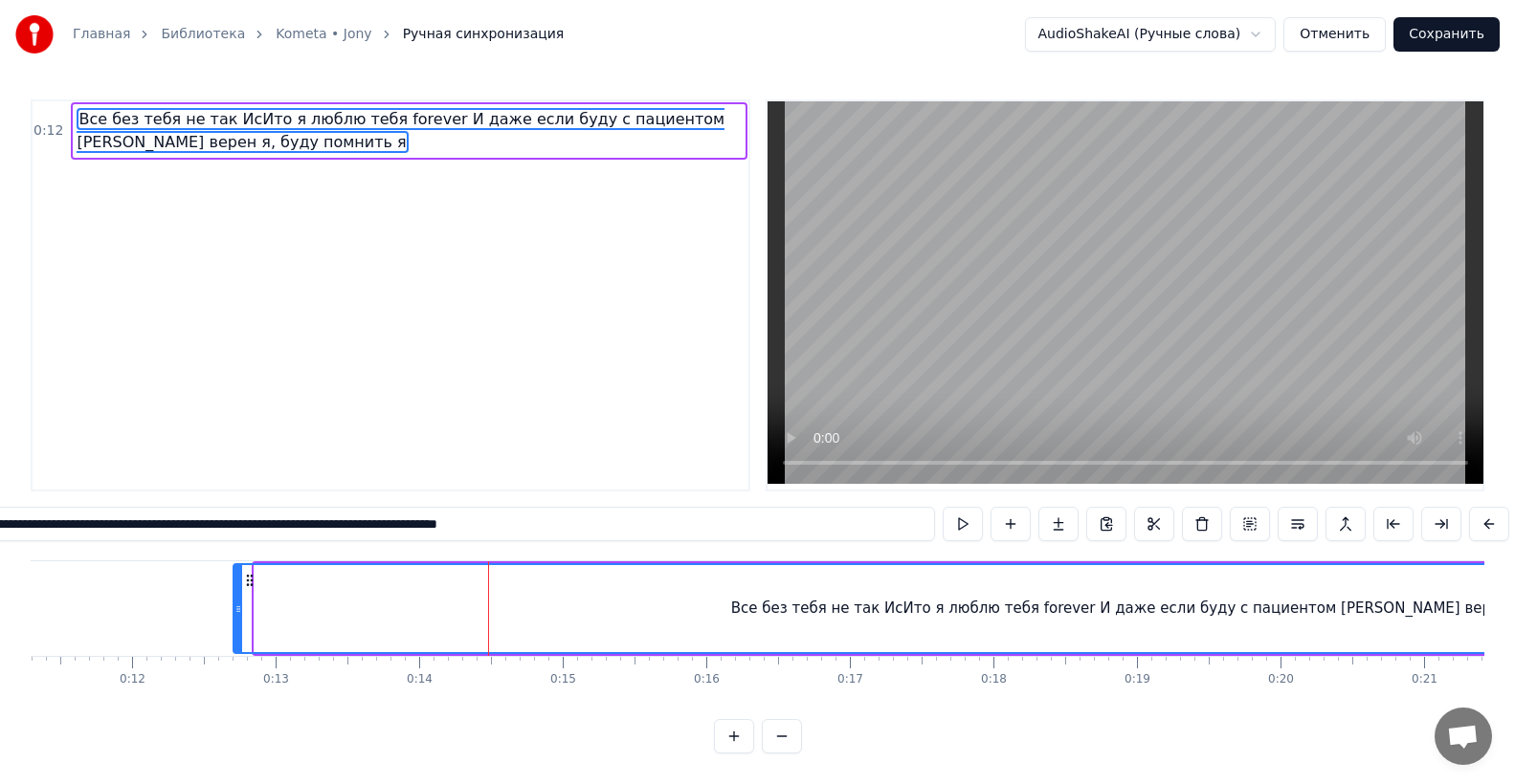
click at [236, 613] on icon at bounding box center [238, 609] width 8 height 16
drag, startPoint x: 236, startPoint y: 618, endPoint x: 226, endPoint y: 618, distance: 10.0
click at [226, 617] on icon at bounding box center [228, 609] width 8 height 16
click at [223, 617] on icon at bounding box center [226, 609] width 8 height 16
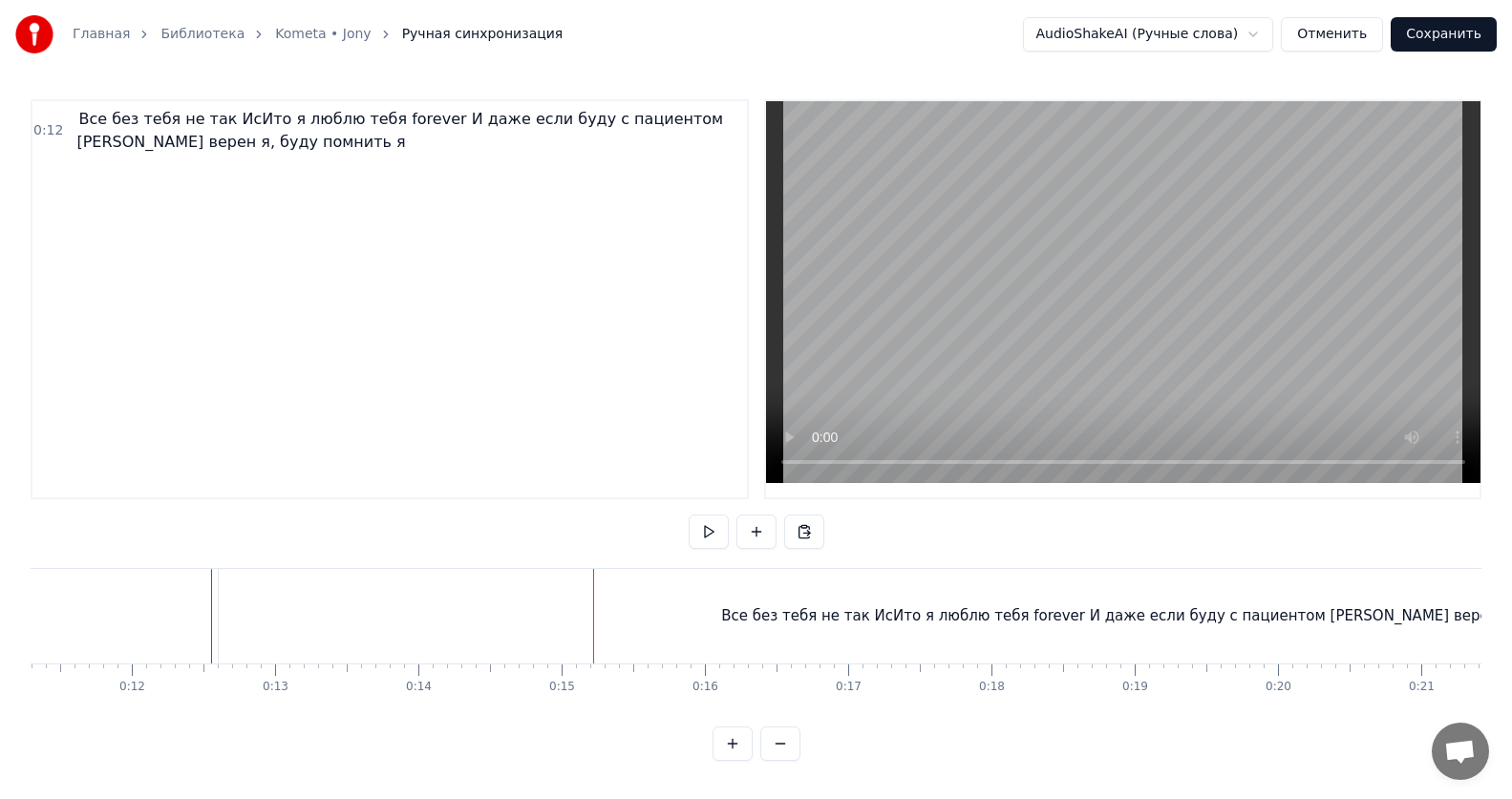
click at [240, 616] on div "Все без тебя не так ИсИто я люблю тебя forever И даже если буду с пациентом [PE…" at bounding box center [1180, 616] width 1923 height 94
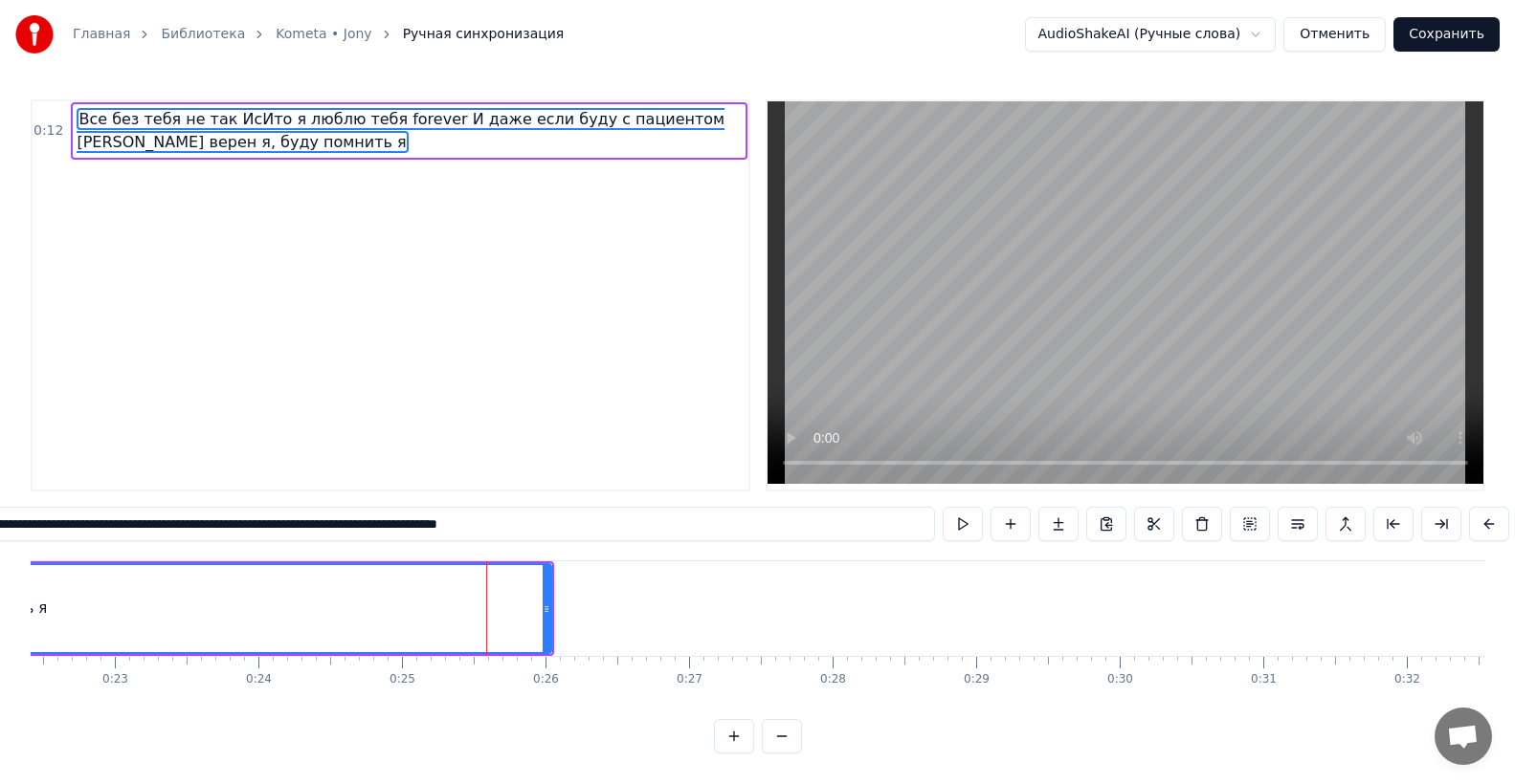
scroll to position [0, 3577]
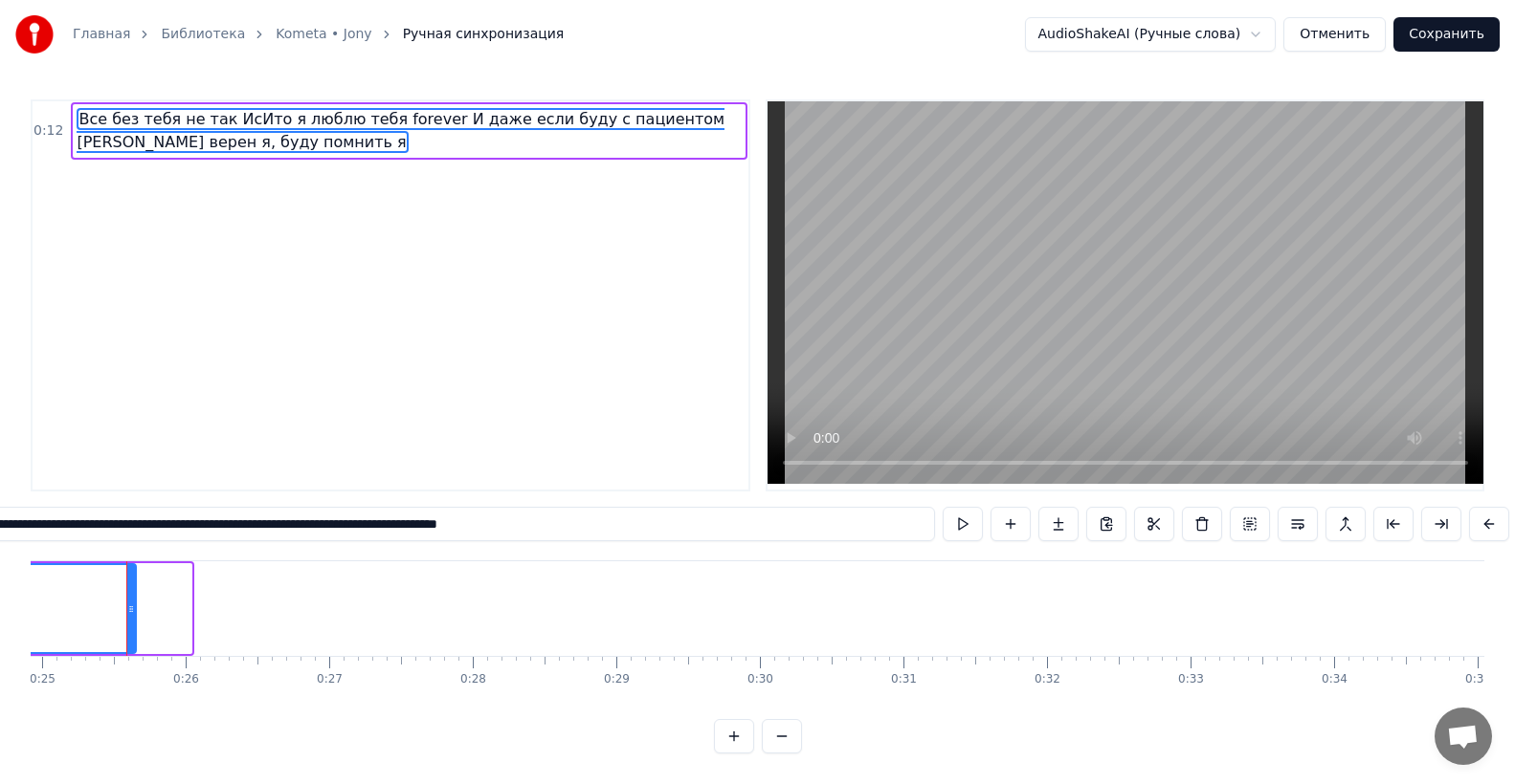
drag, startPoint x: 186, startPoint y: 622, endPoint x: 131, endPoint y: 616, distance: 55.3
click at [131, 616] on icon at bounding box center [131, 609] width 8 height 16
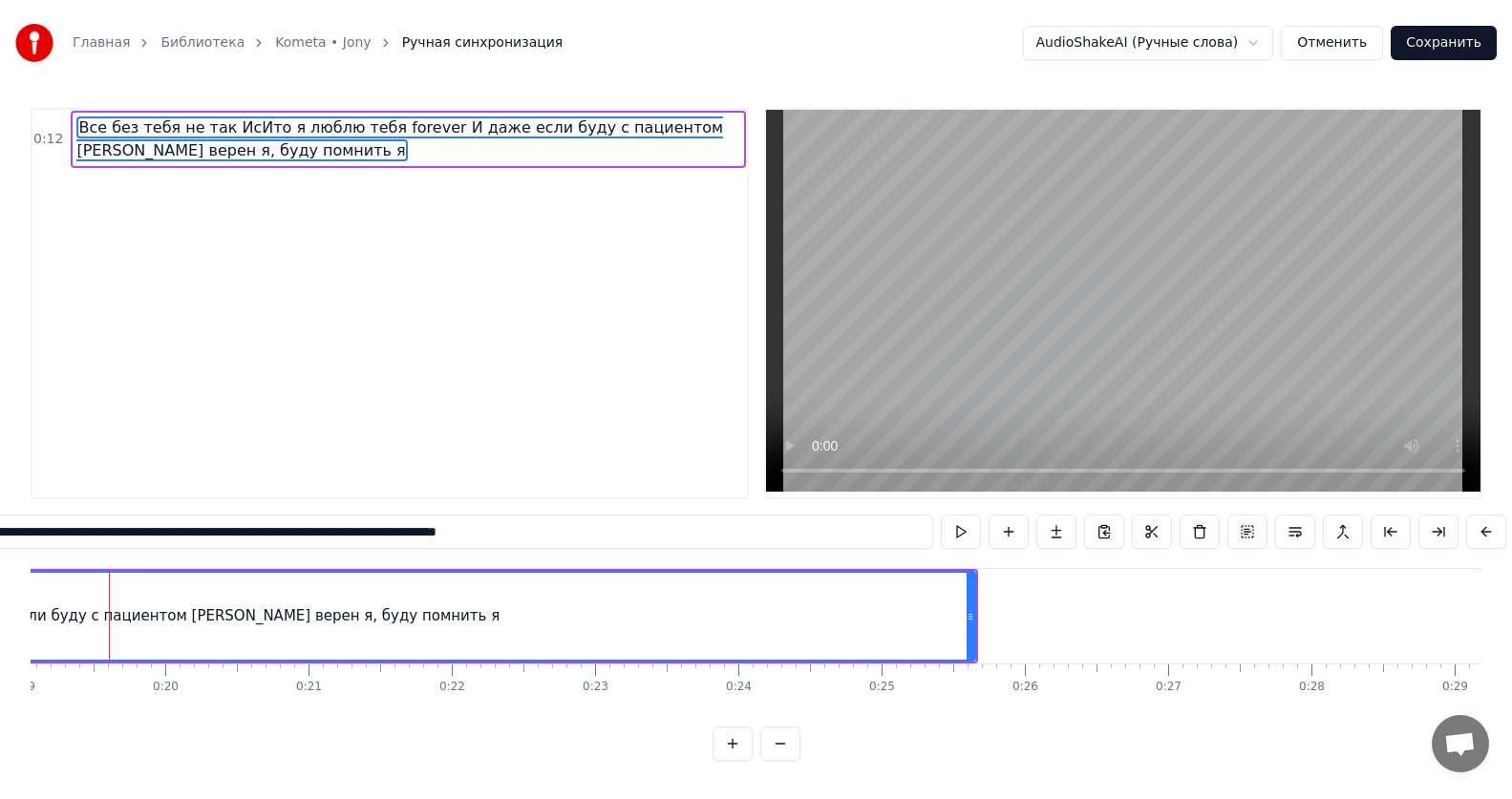
scroll to position [0, 2712]
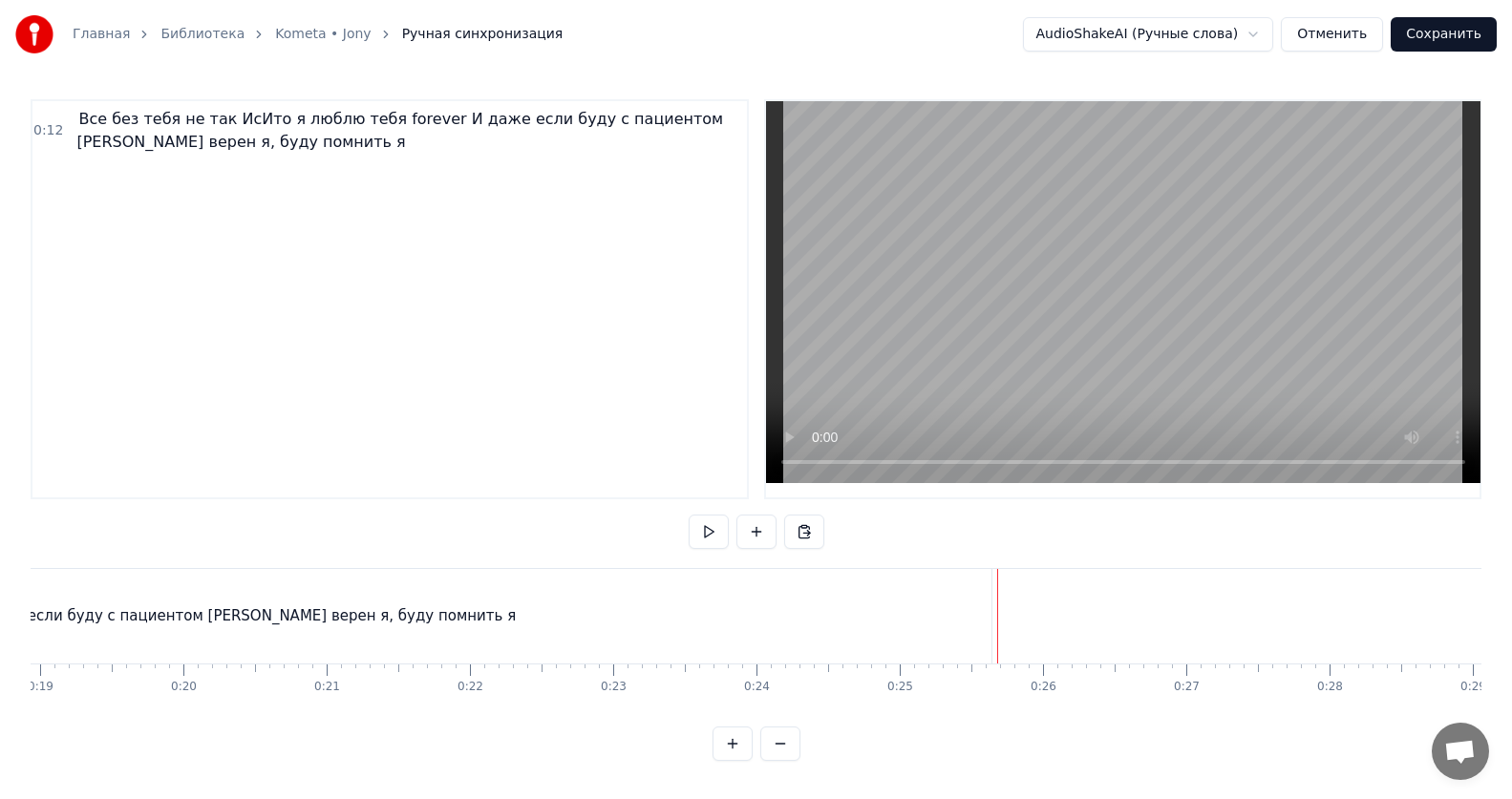
click at [733, 761] on button at bounding box center [732, 744] width 40 height 34
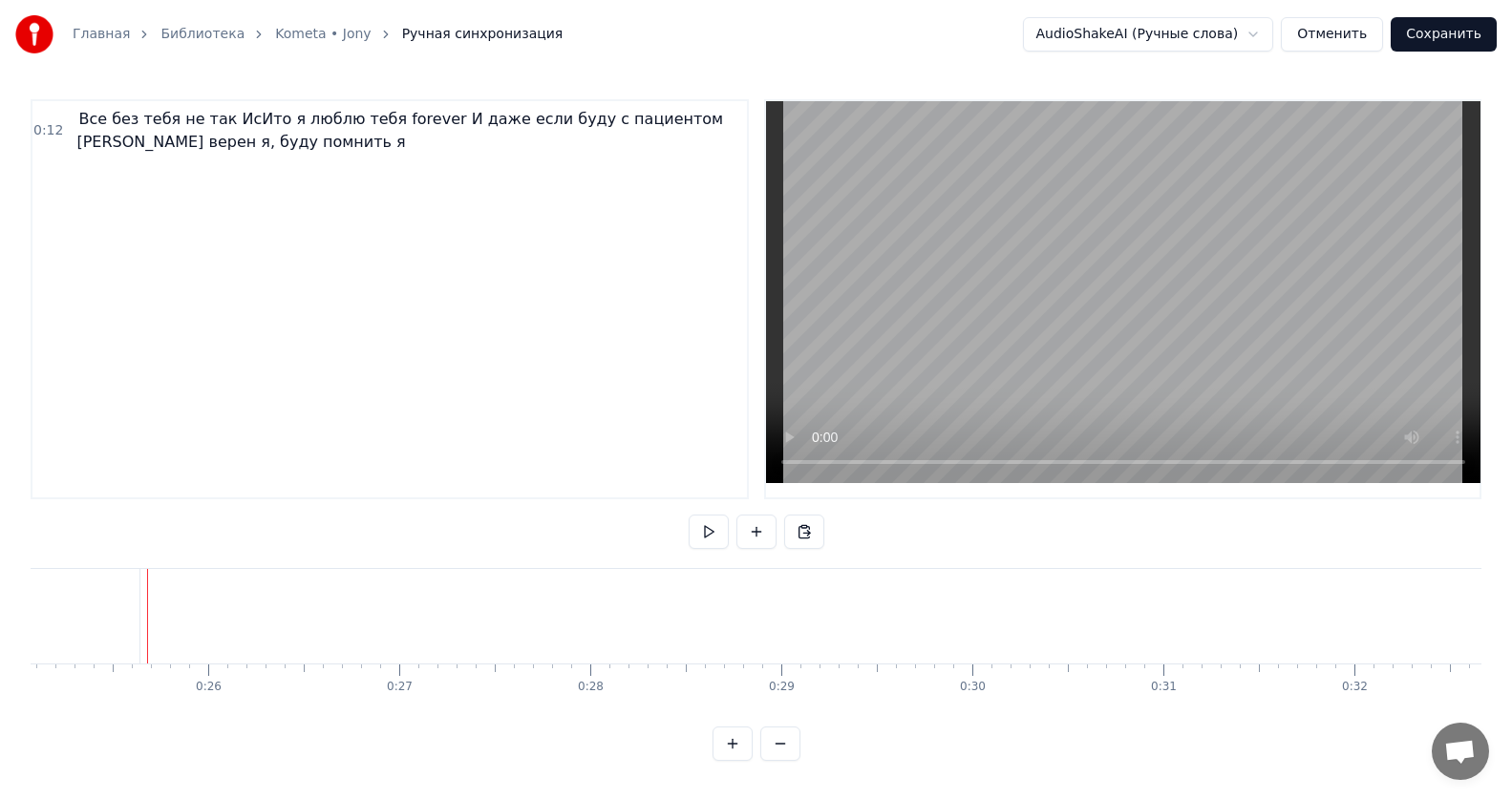
scroll to position [0, 4810]
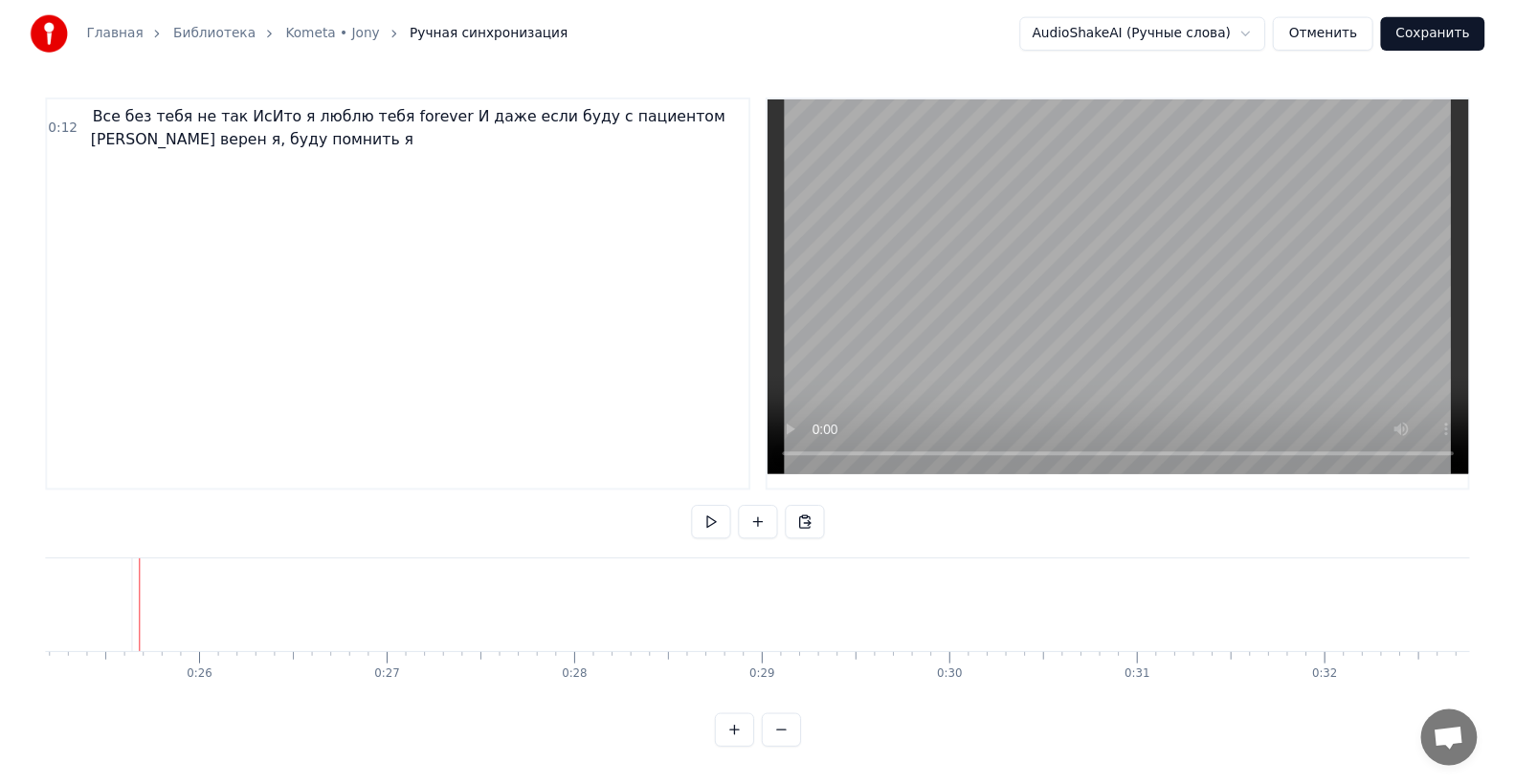
scroll to position [0, 4814]
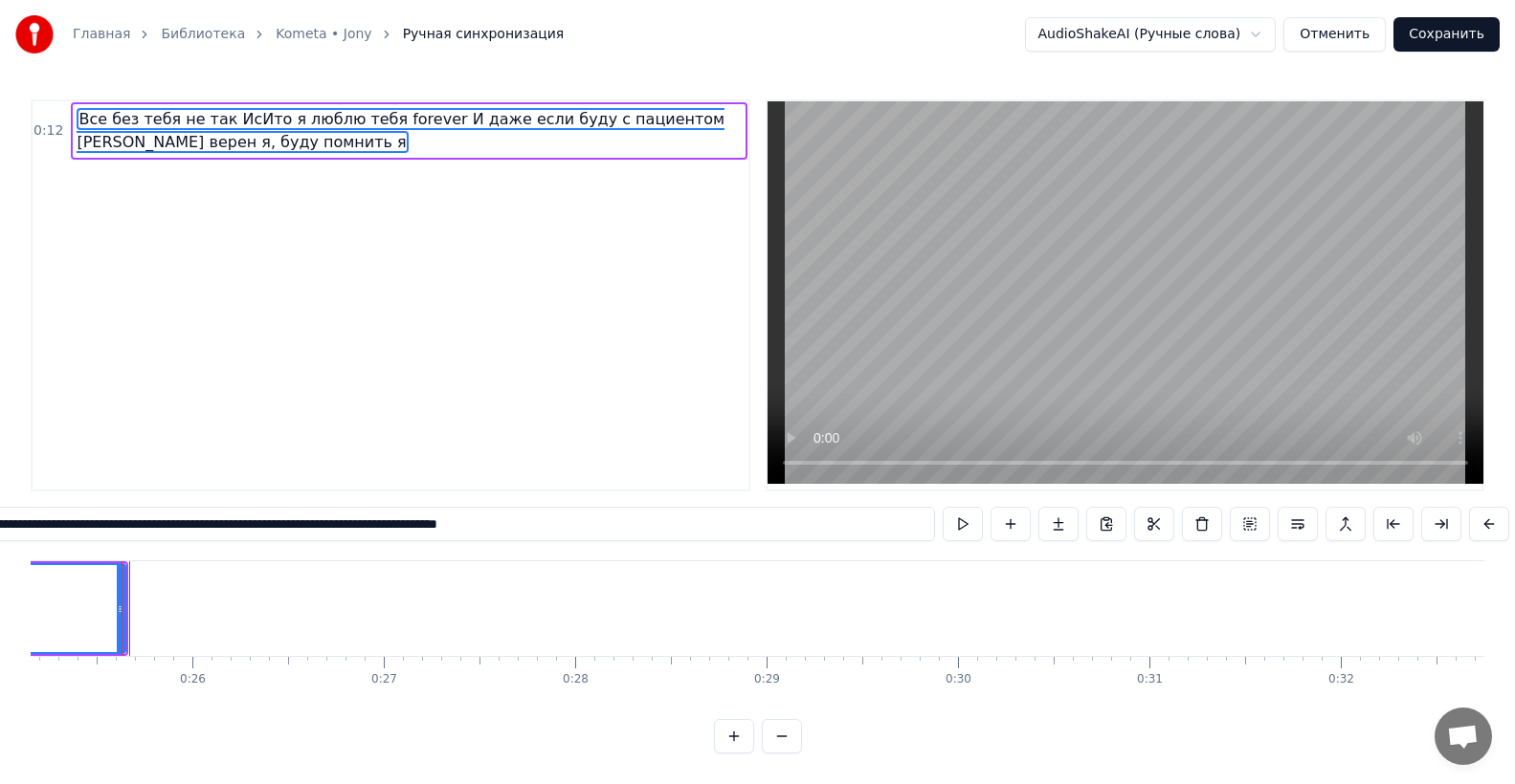
scroll to position [0, 4809]
click at [119, 616] on icon at bounding box center [119, 609] width 8 height 16
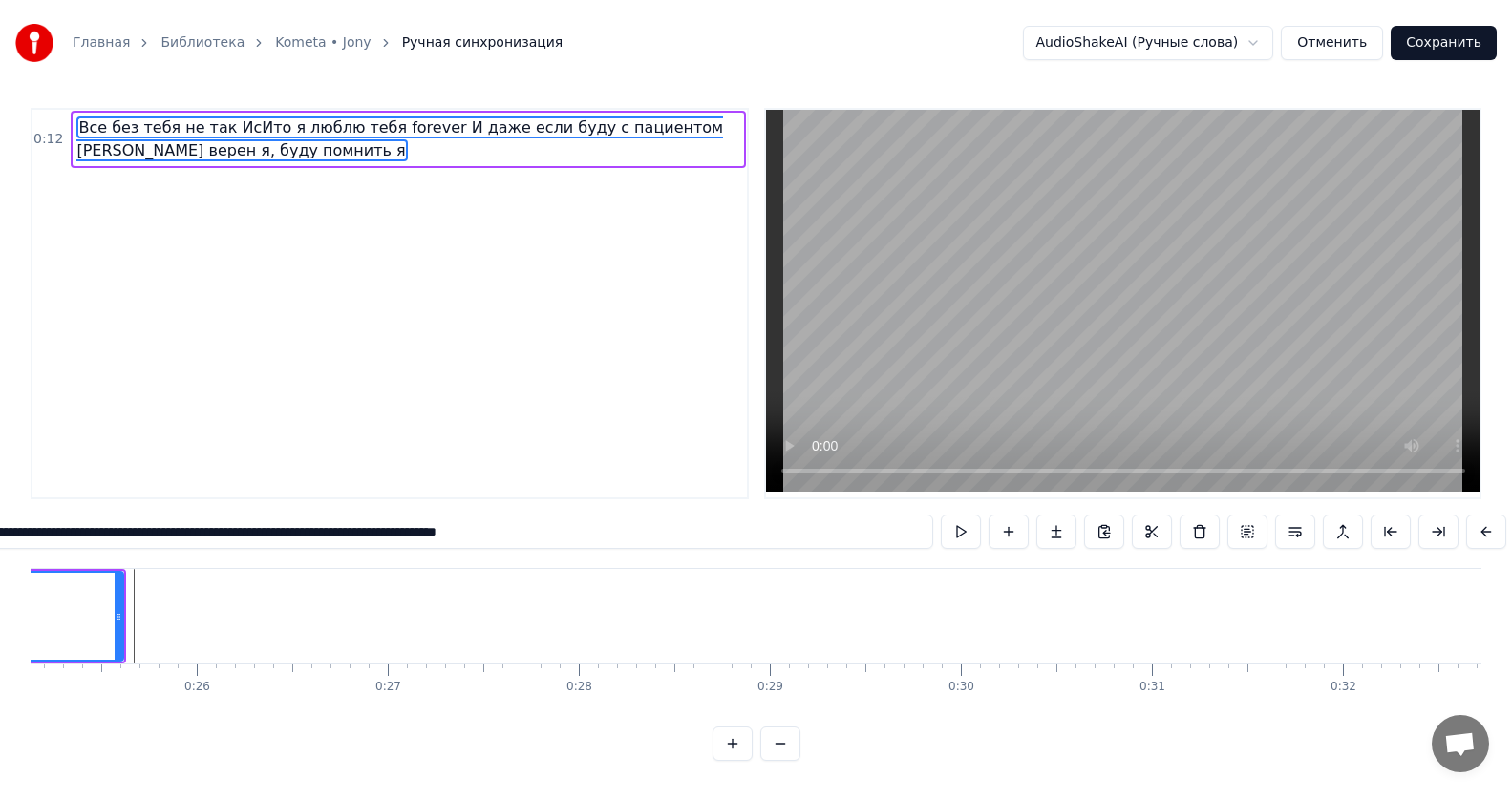
scroll to position [0, 4790]
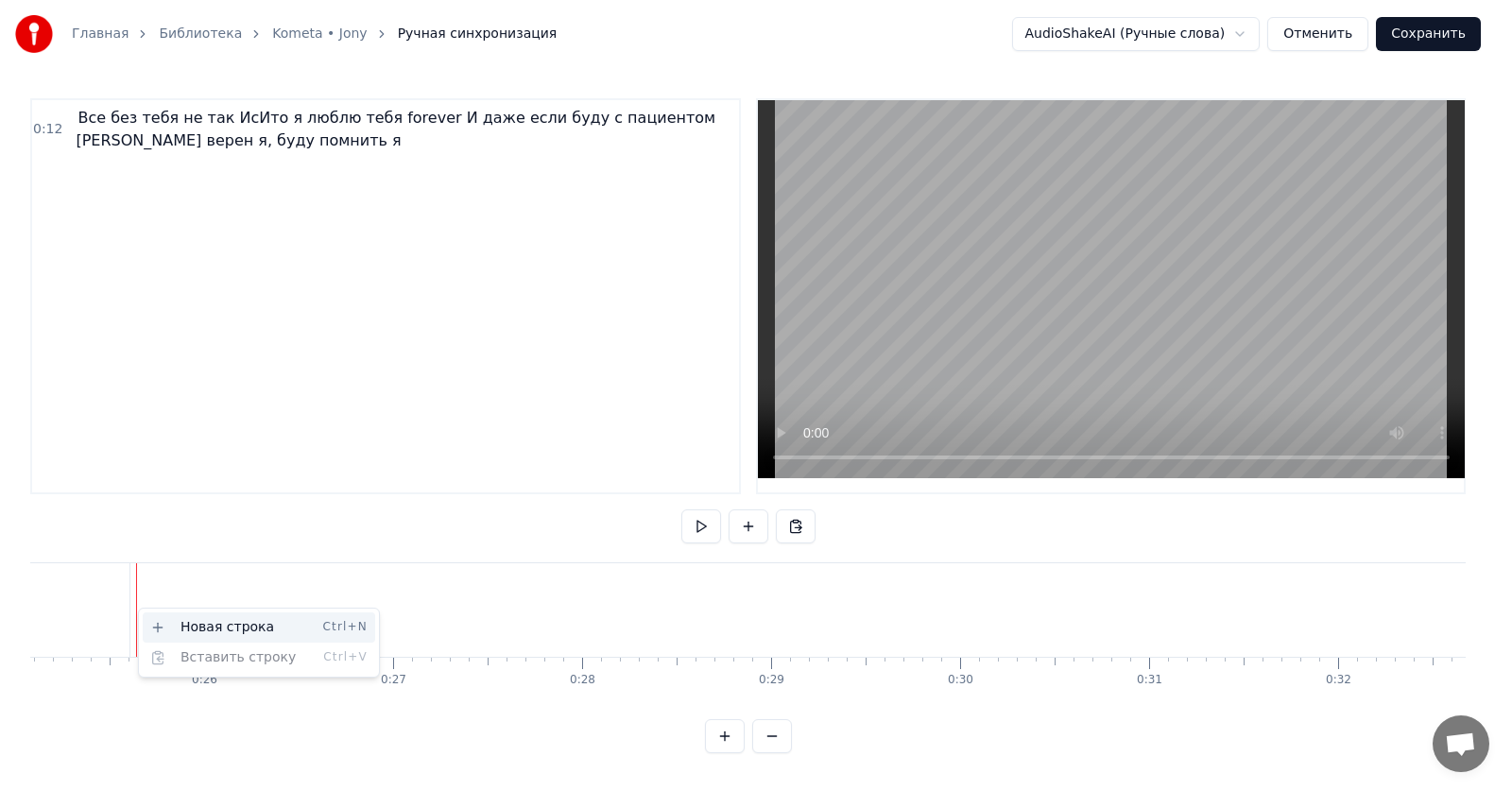
click at [194, 620] on div "Новая строка Ctrl+N" at bounding box center [258, 627] width 232 height 30
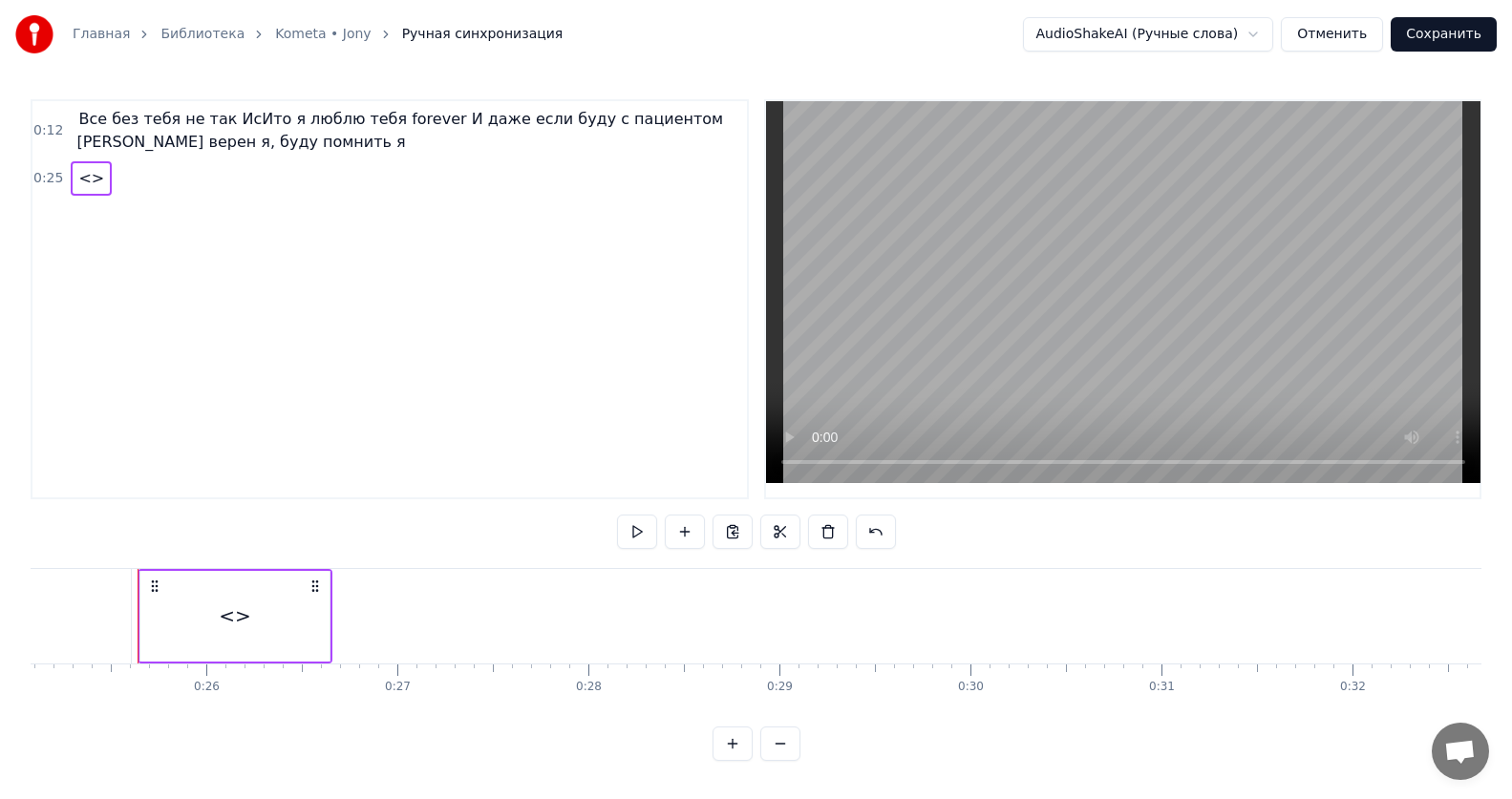
click at [299, 612] on div "<>" at bounding box center [235, 616] width 189 height 91
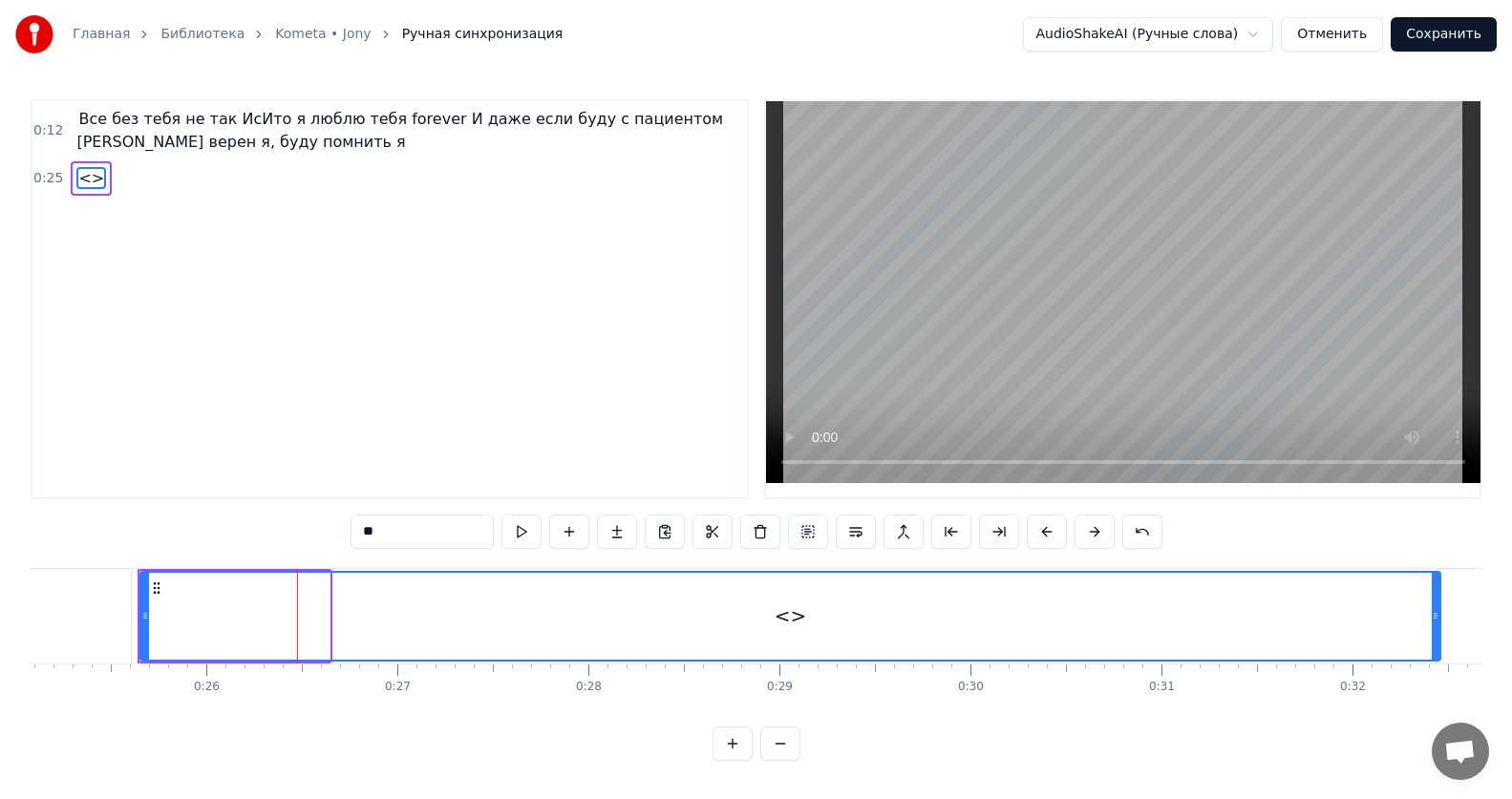
drag, startPoint x: 325, startPoint y: 617, endPoint x: 1422, endPoint y: 630, distance: 1097.1
click at [1431, 630] on div at bounding box center [1435, 616] width 8 height 87
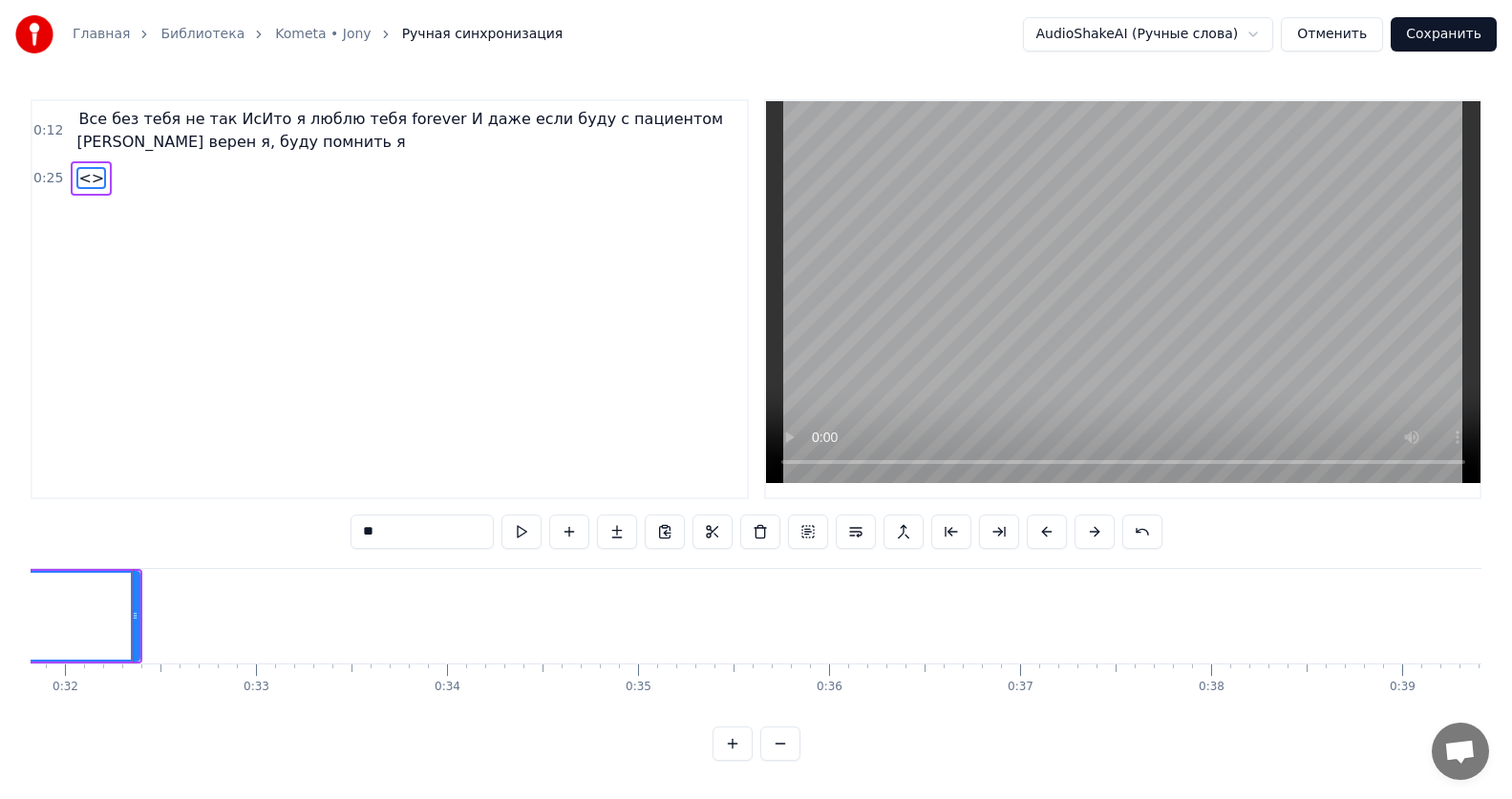
scroll to position [0, 6085]
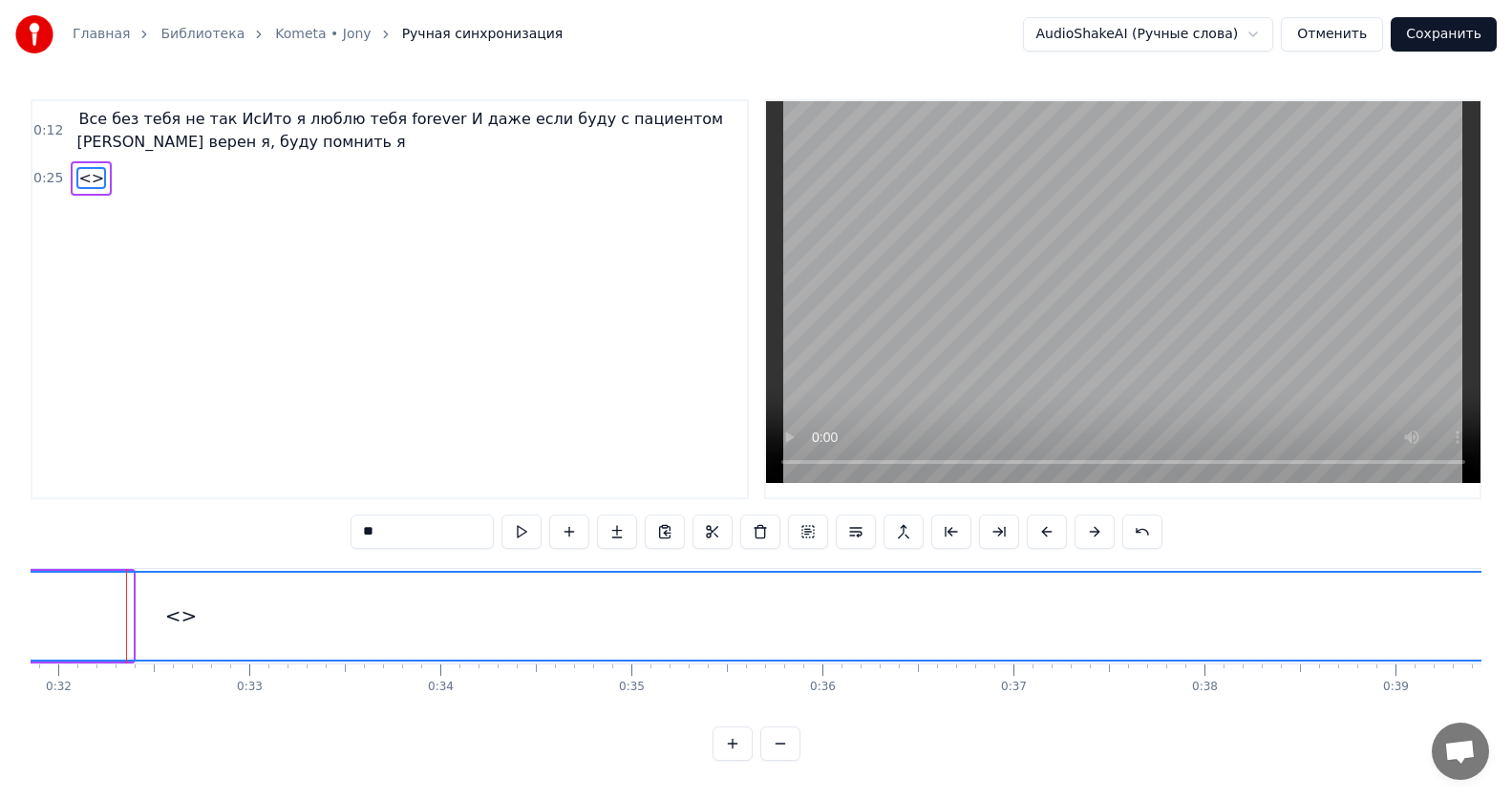
drag, startPoint x: 129, startPoint y: 618, endPoint x: 1512, endPoint y: 621, distance: 1383.0
click at [1512, 621] on html "Главная Библиотека Kometa • [PERSON_NAME] синхронизация AudioShakeAI (Ручные сл…" at bounding box center [756, 395] width 1512 height 791
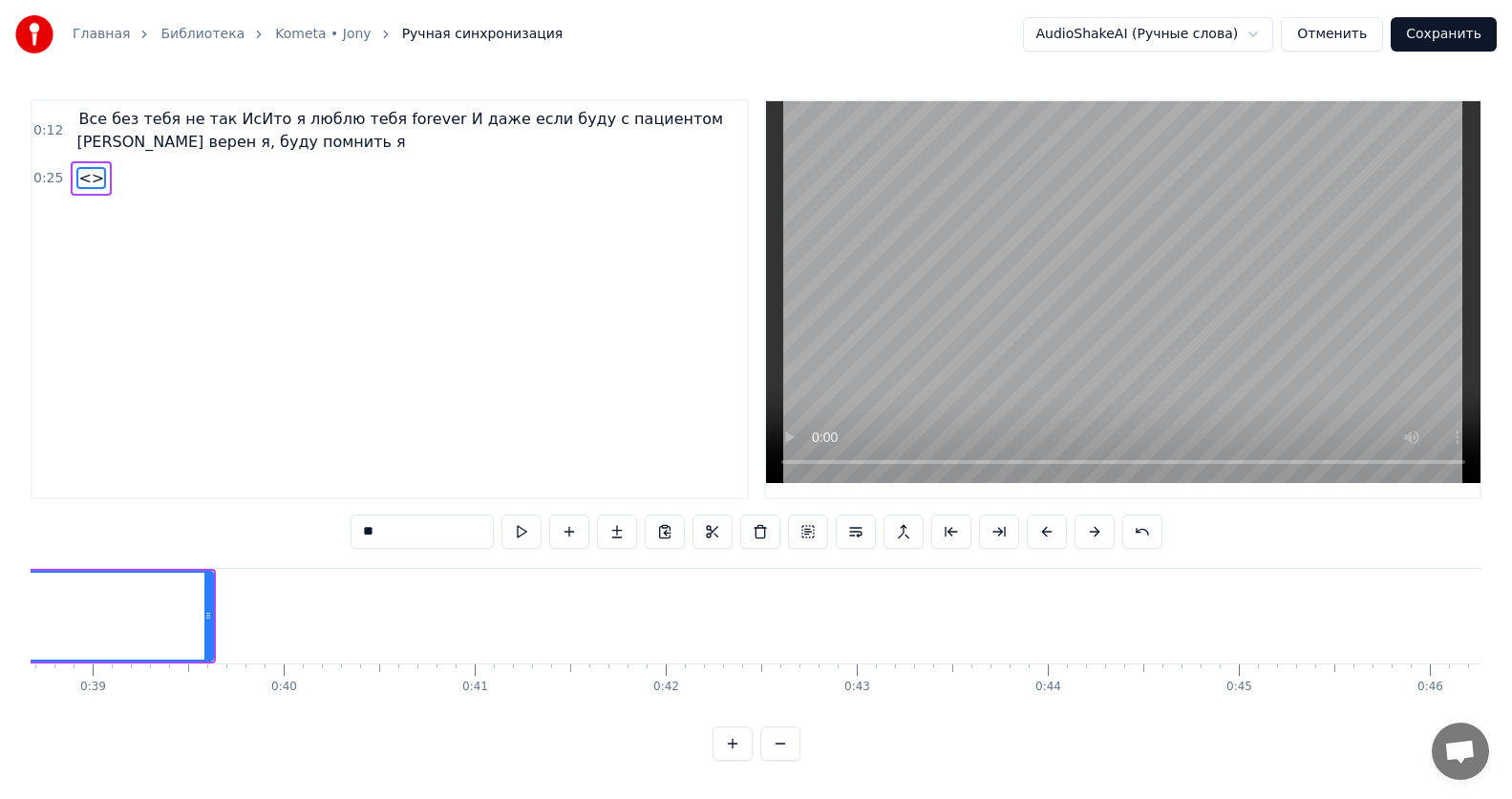
scroll to position [0, 7366]
drag, startPoint x: 231, startPoint y: 615, endPoint x: 292, endPoint y: 616, distance: 61.0
click at [292, 616] on icon at bounding box center [290, 616] width 8 height 16
drag, startPoint x: 413, startPoint y: 536, endPoint x: 3, endPoint y: 524, distance: 410.2
click at [4, 524] on div "Главная Библиотека Kometa • [PERSON_NAME] синхронизация AudioShakeAI (Ручные сл…" at bounding box center [756, 381] width 1512 height 761
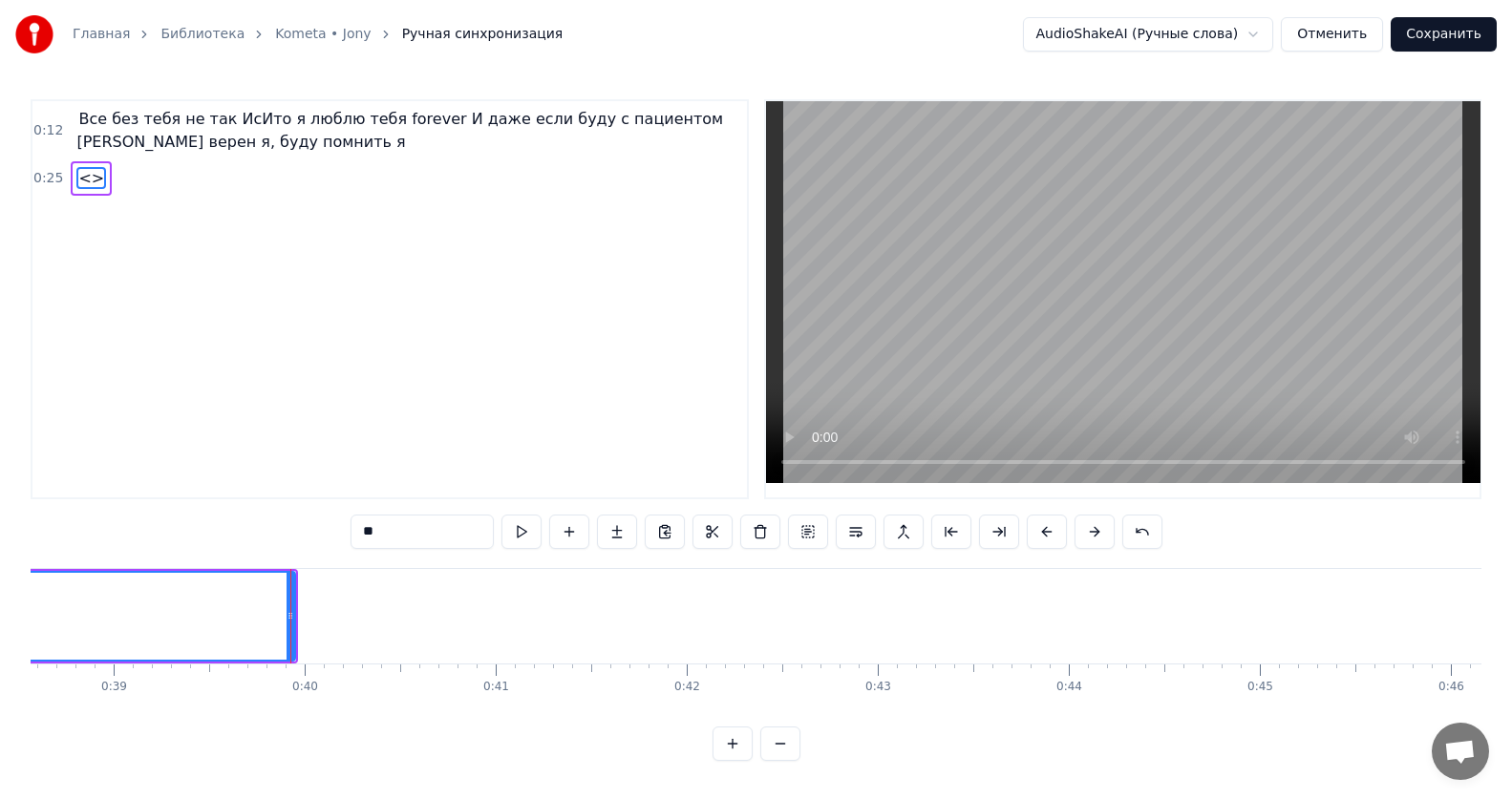
paste input "**********"
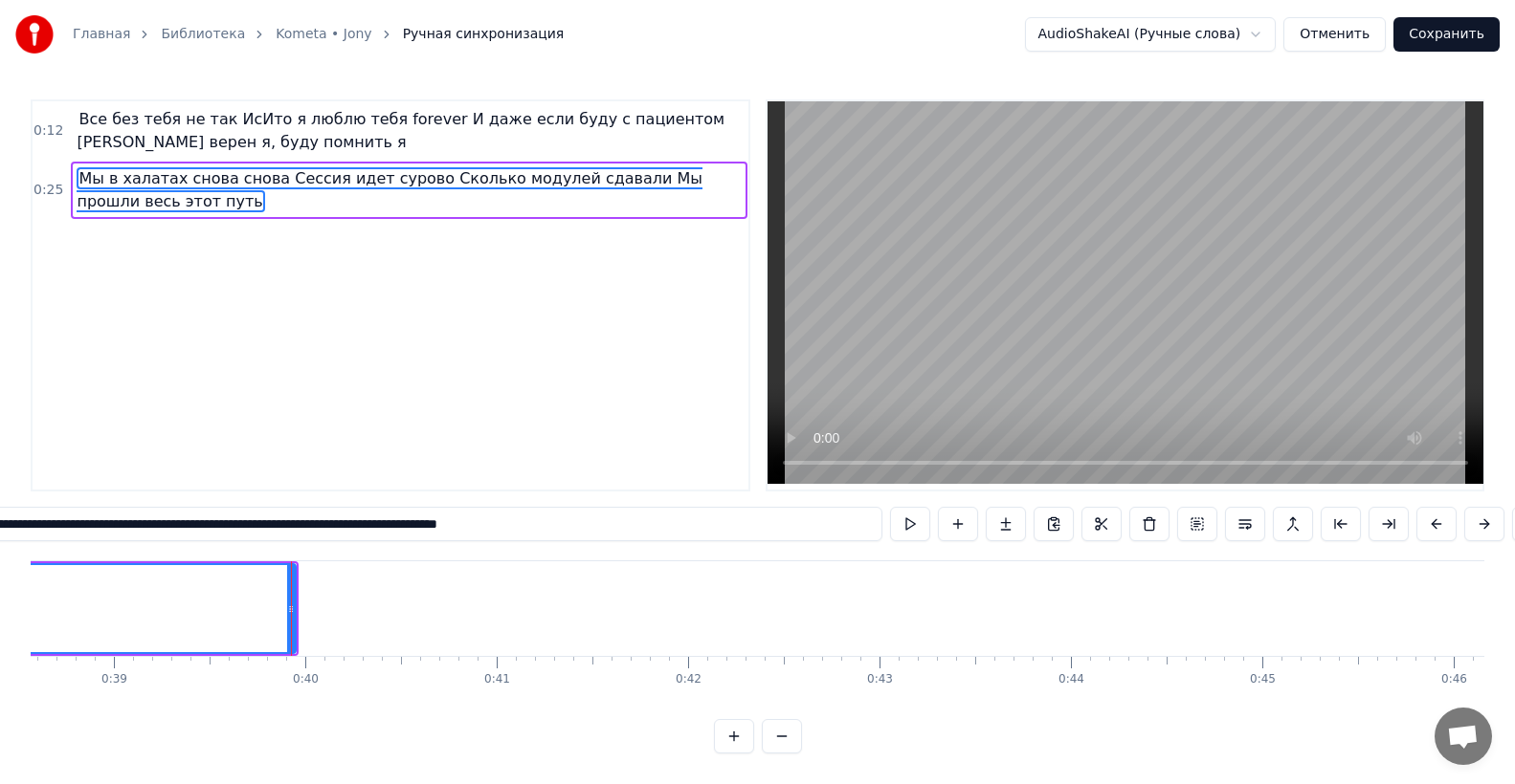
type input "**********"
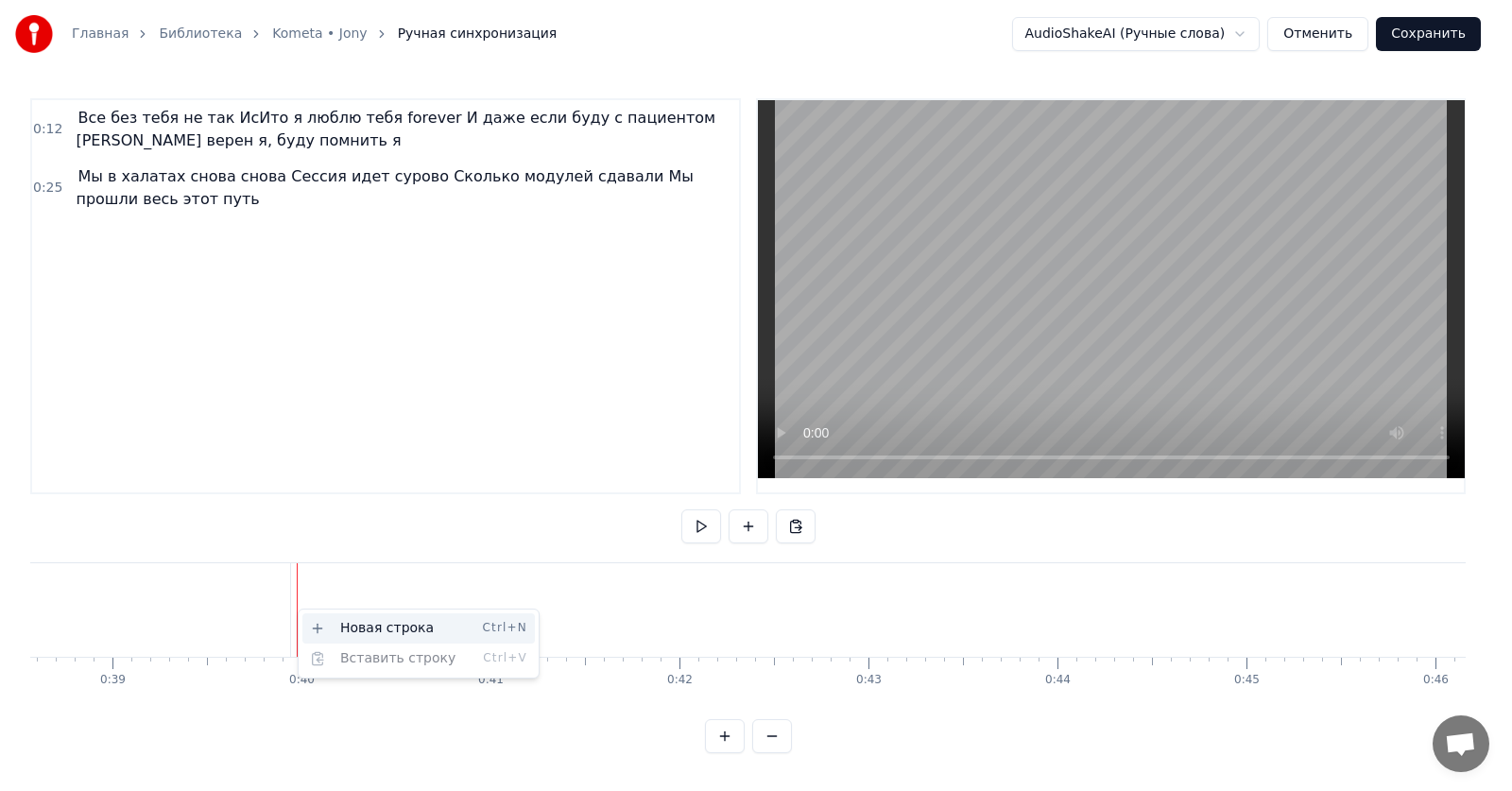
click at [346, 620] on div "Новая строка Ctrl+N" at bounding box center [418, 628] width 232 height 30
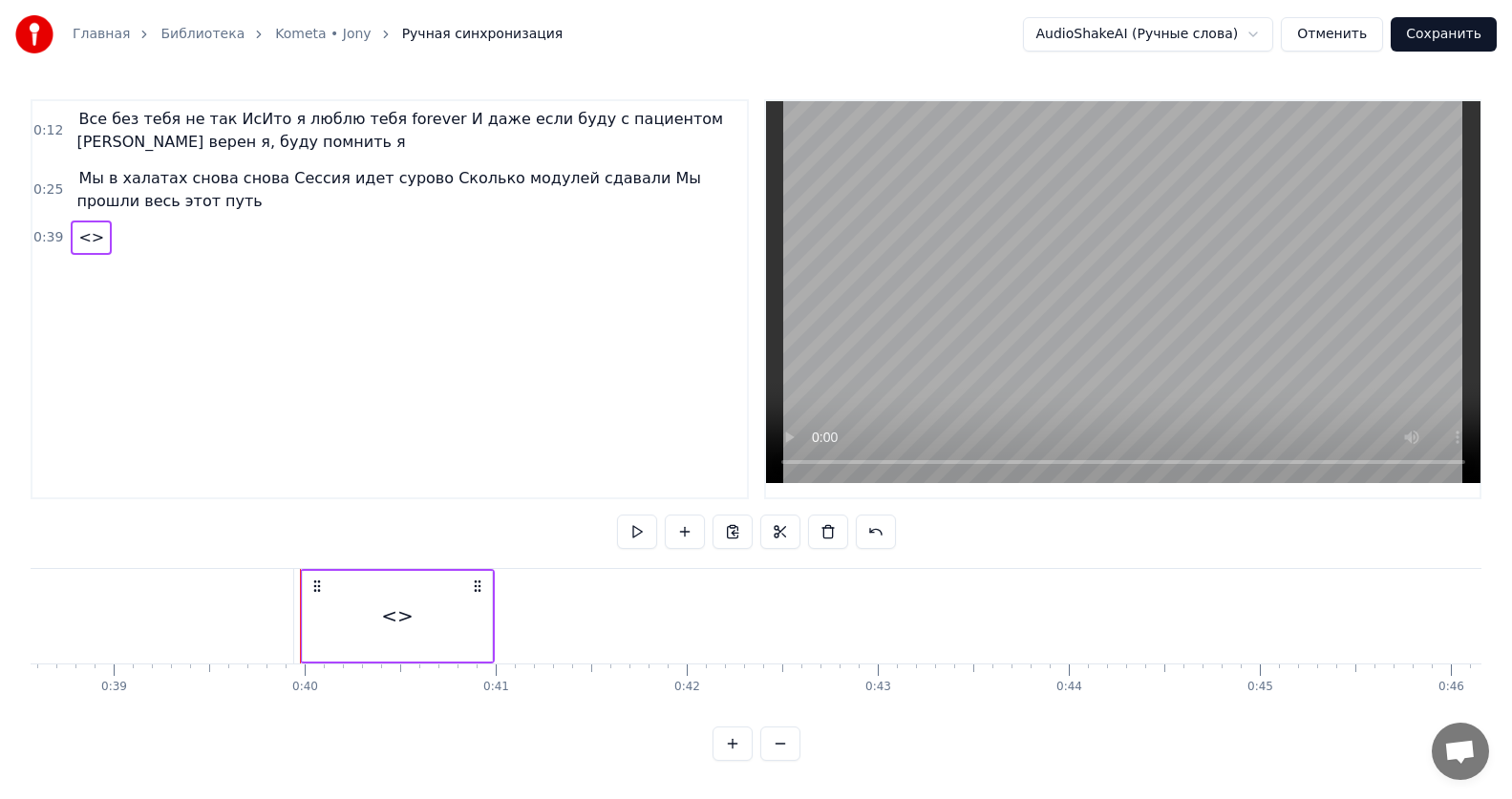
click at [453, 617] on div "<>" at bounding box center [397, 616] width 189 height 91
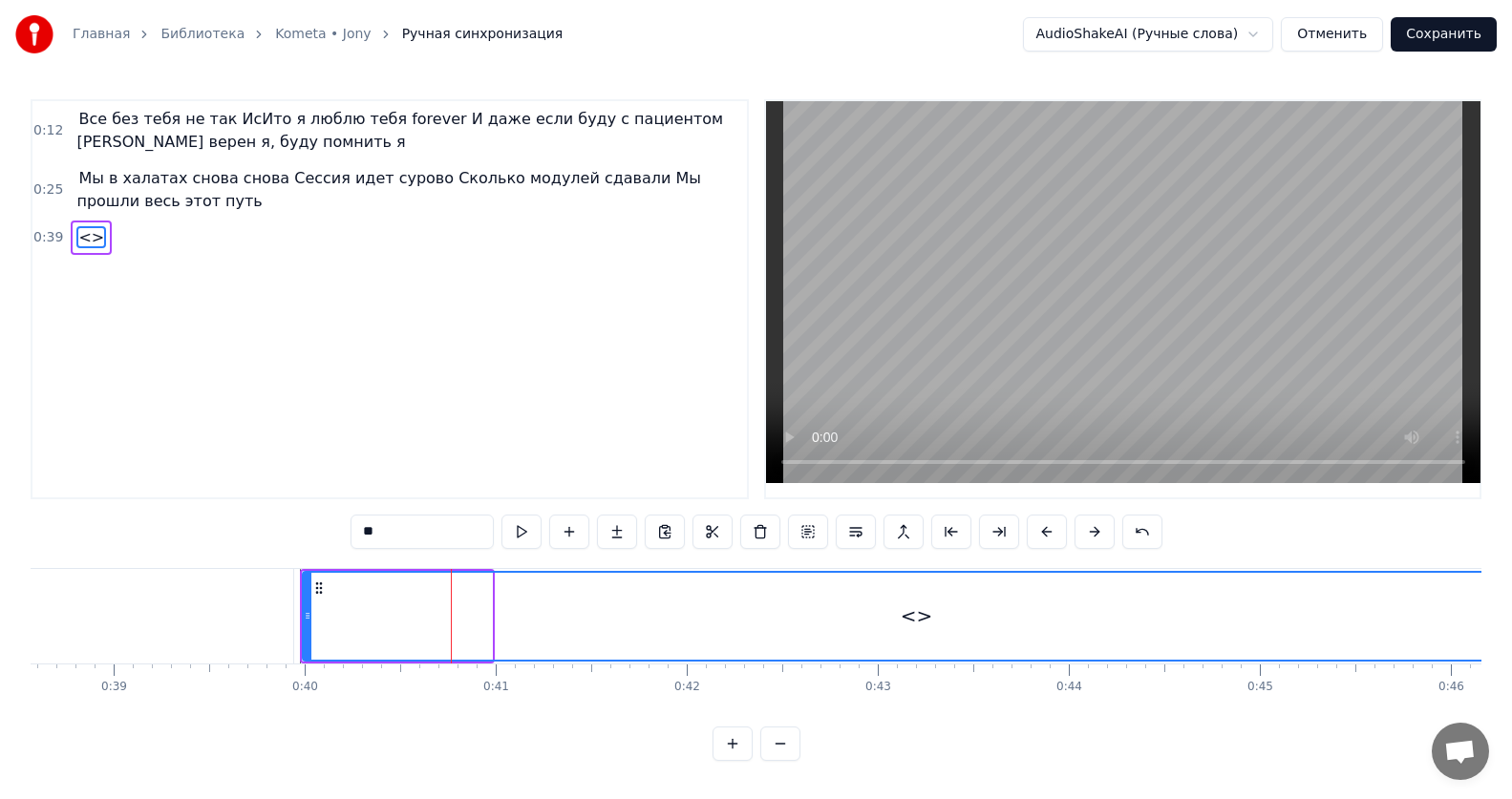
drag, startPoint x: 489, startPoint y: 615, endPoint x: 1528, endPoint y: 611, distance: 1039.0
click at [1512, 611] on html "Главная Библиотека Kometa • [PERSON_NAME] синхронизация AudioShakeAI (Ручные сл…" at bounding box center [756, 395] width 1512 height 791
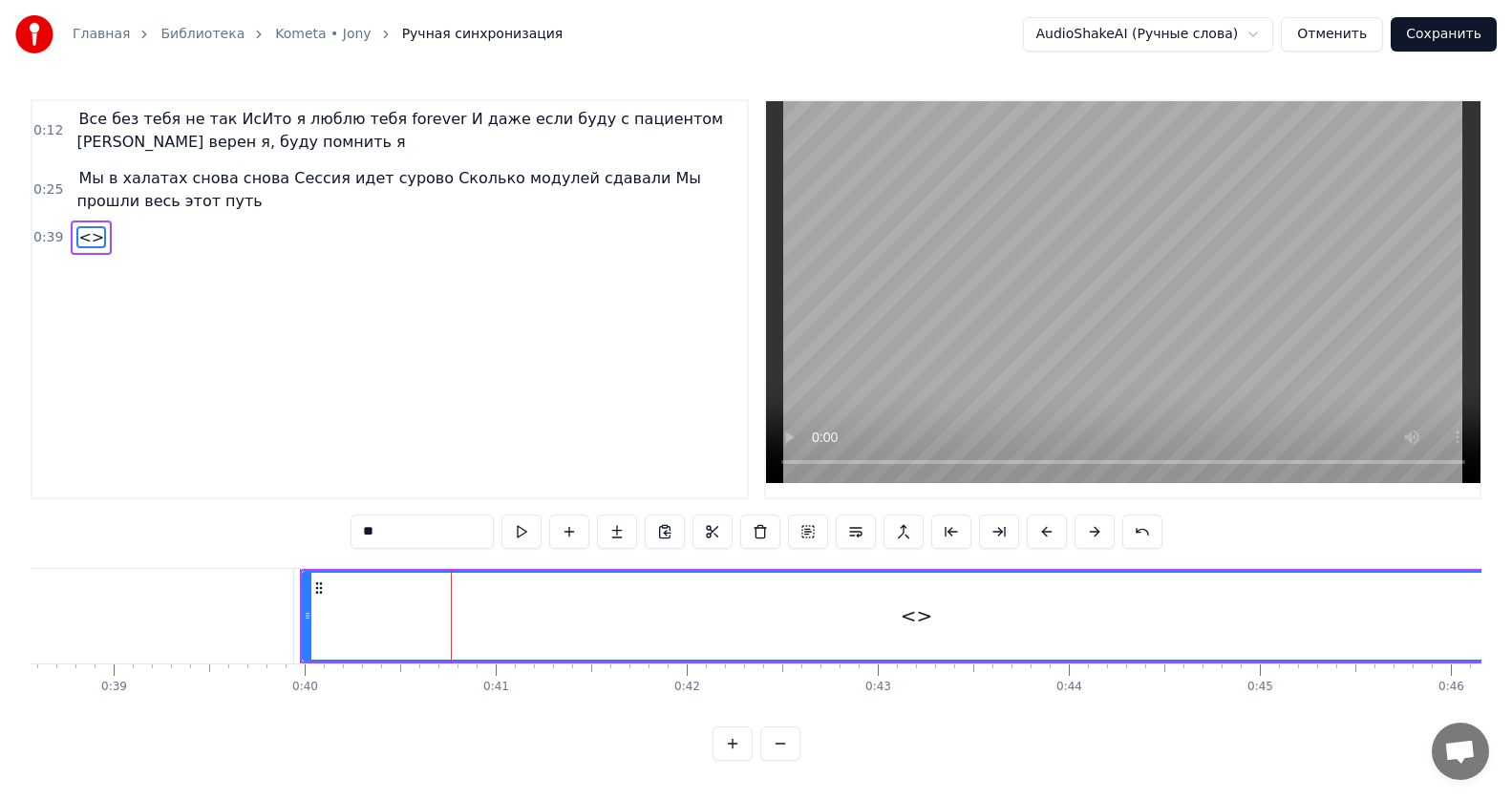
drag, startPoint x: 432, startPoint y: 727, endPoint x: 488, endPoint y: 721, distance: 56.3
click at [488, 711] on div "Все без тебя не так ИсИто я люблю тебя forever И даже если буду с пациентом [PE…" at bounding box center [756, 639] width 1451 height 143
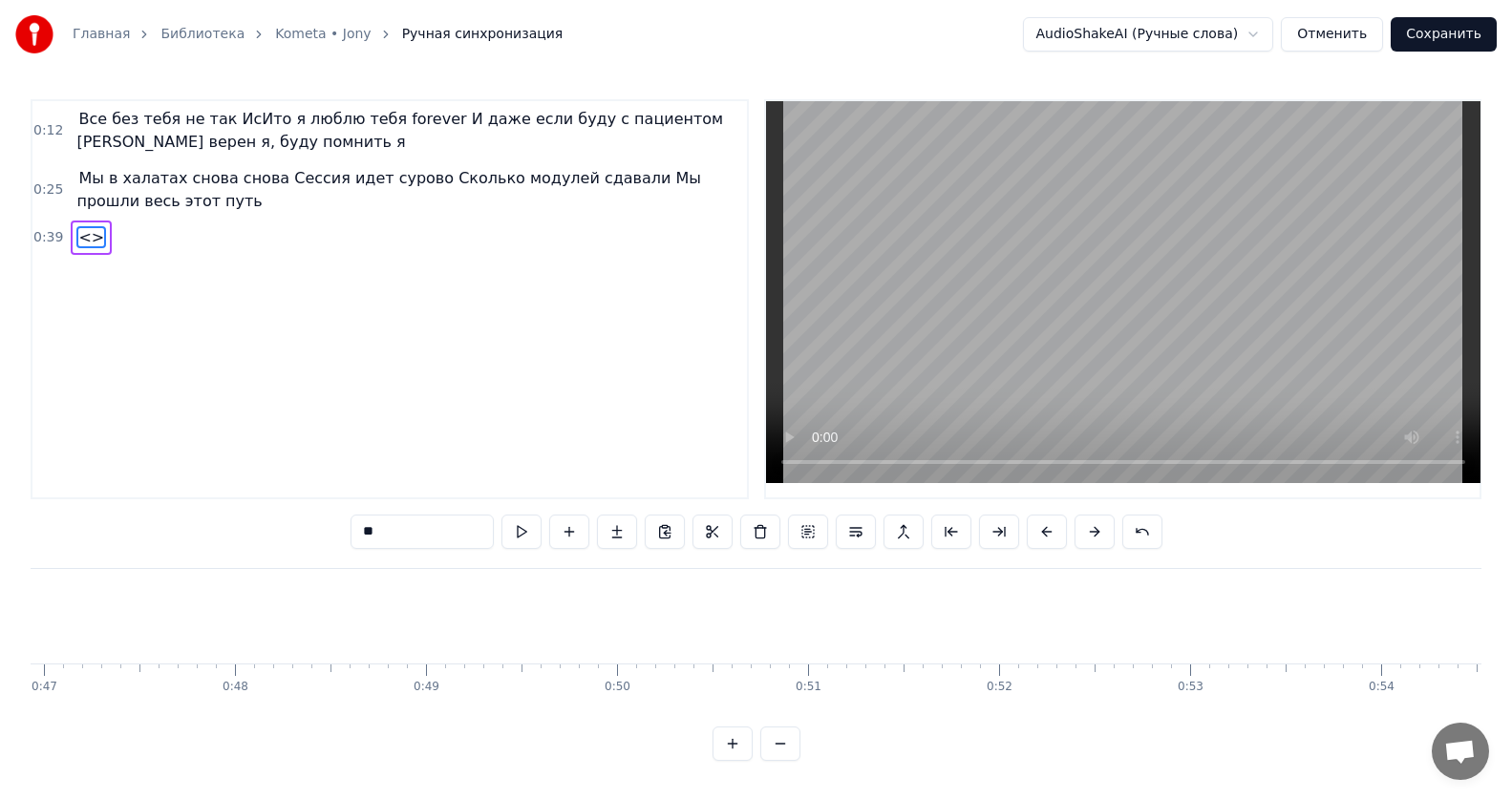
scroll to position [0, 8757]
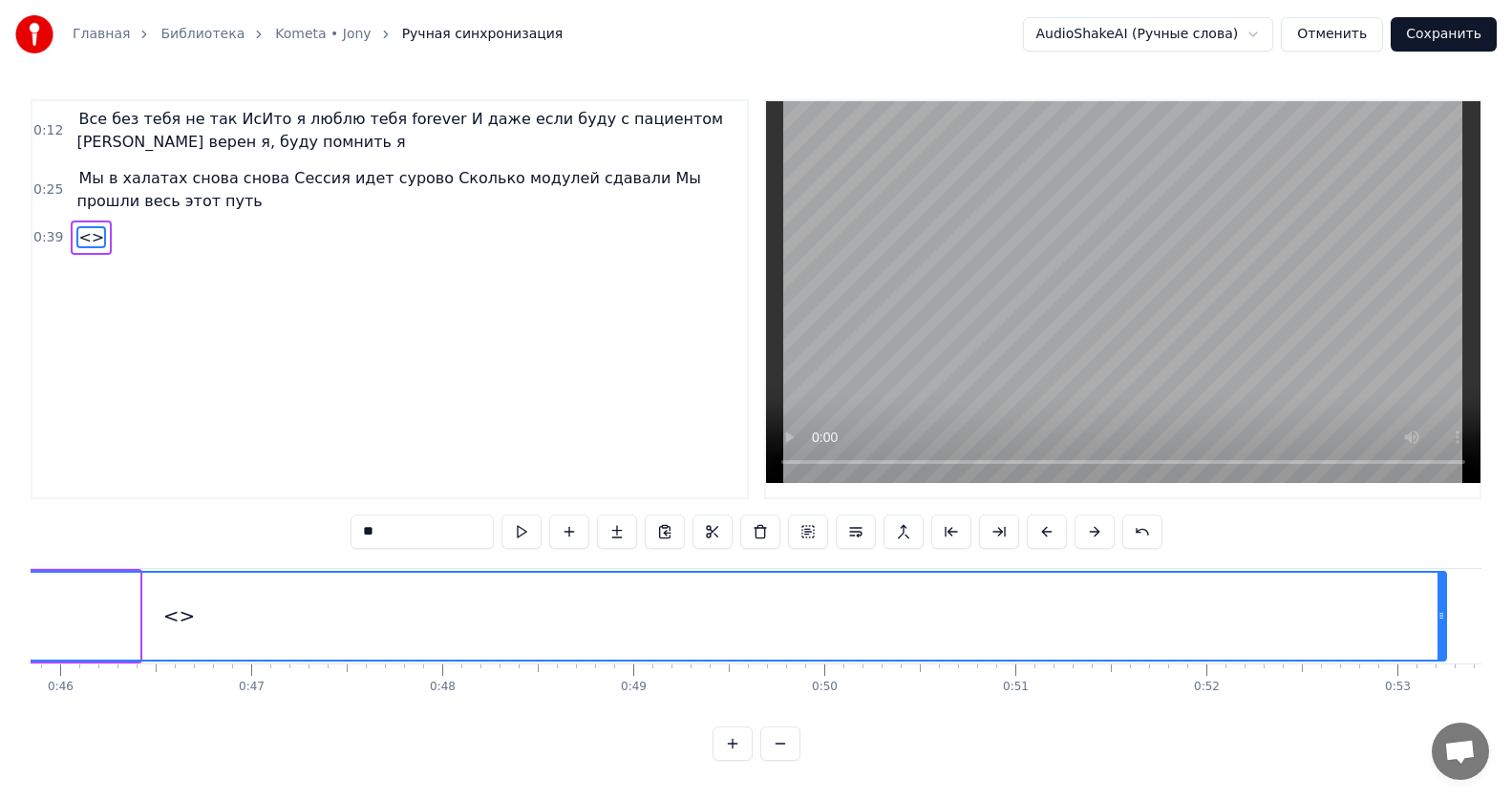
drag, startPoint x: 134, startPoint y: 618, endPoint x: 1441, endPoint y: 600, distance: 1307.1
click at [1441, 600] on div at bounding box center [1441, 616] width 8 height 87
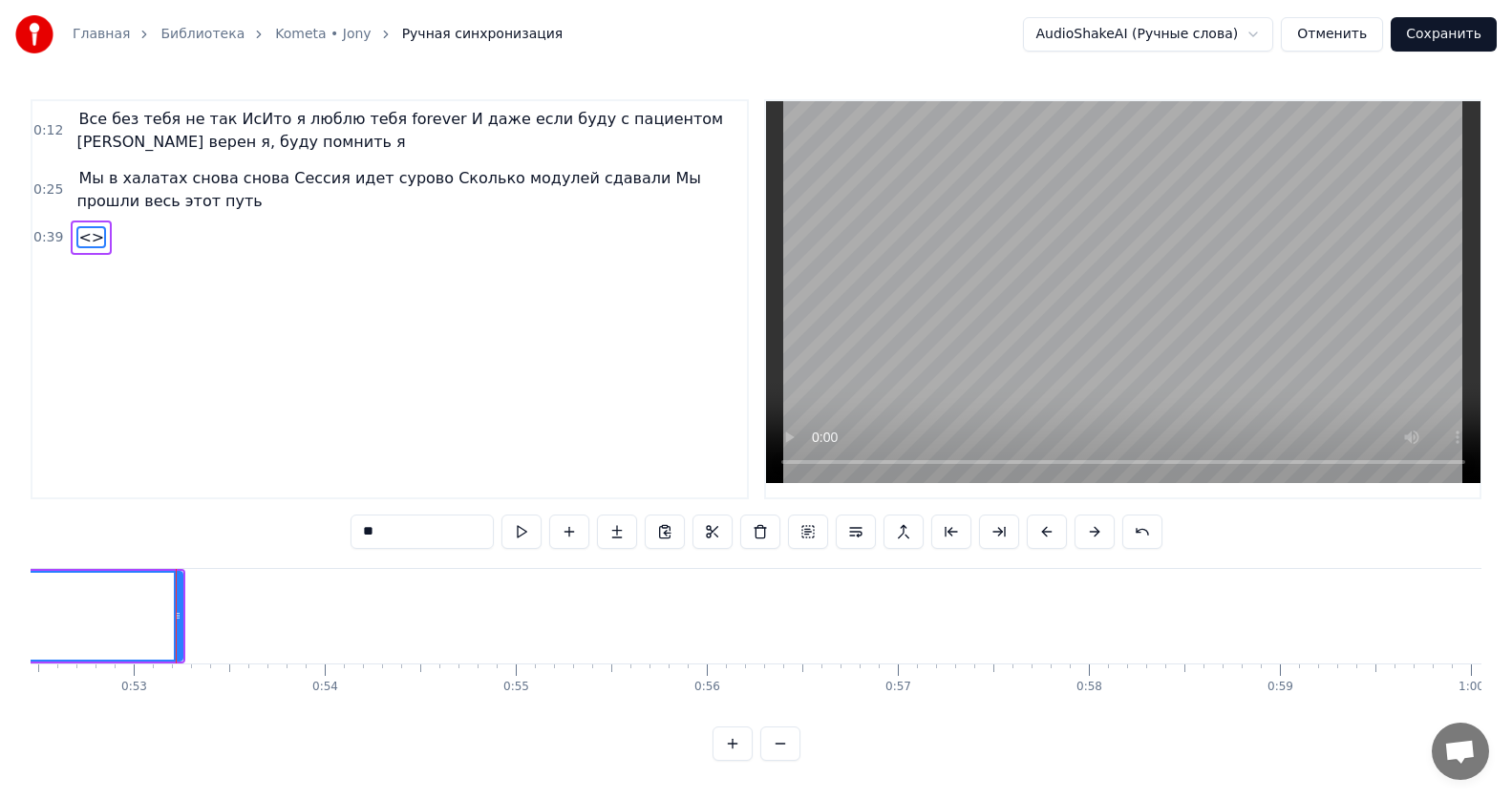
scroll to position [0, 10070]
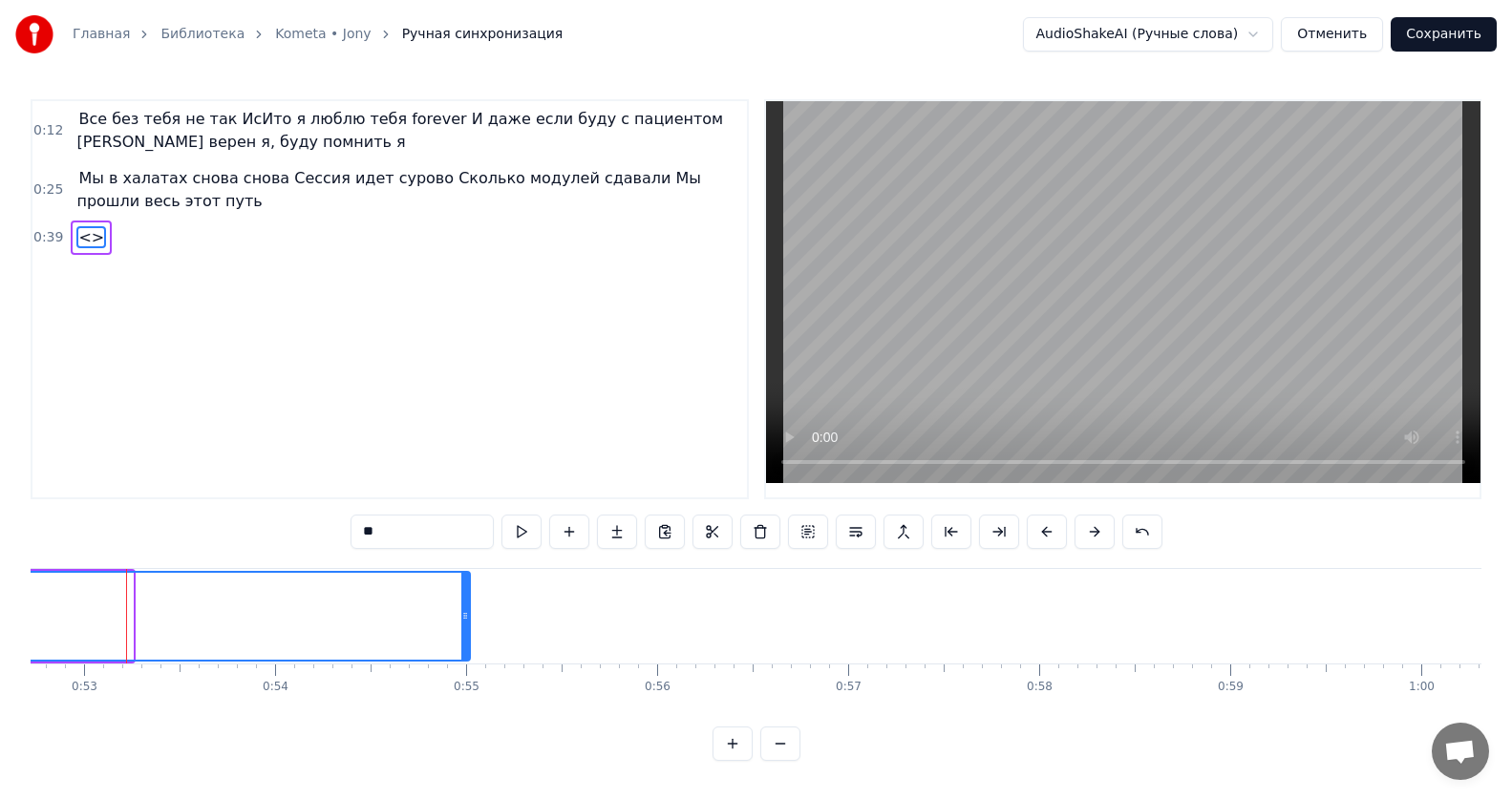
drag, startPoint x: 129, startPoint y: 620, endPoint x: 466, endPoint y: 619, distance: 337.0
click at [466, 619] on icon at bounding box center [465, 616] width 8 height 16
drag, startPoint x: 444, startPoint y: 528, endPoint x: 157, endPoint y: 517, distance: 287.2
click at [157, 517] on div "0:12 Все без тебя не так ИсИто я люблю тебя forever И даже если буду с пациенто…" at bounding box center [756, 430] width 1451 height 662
paste input "**********"
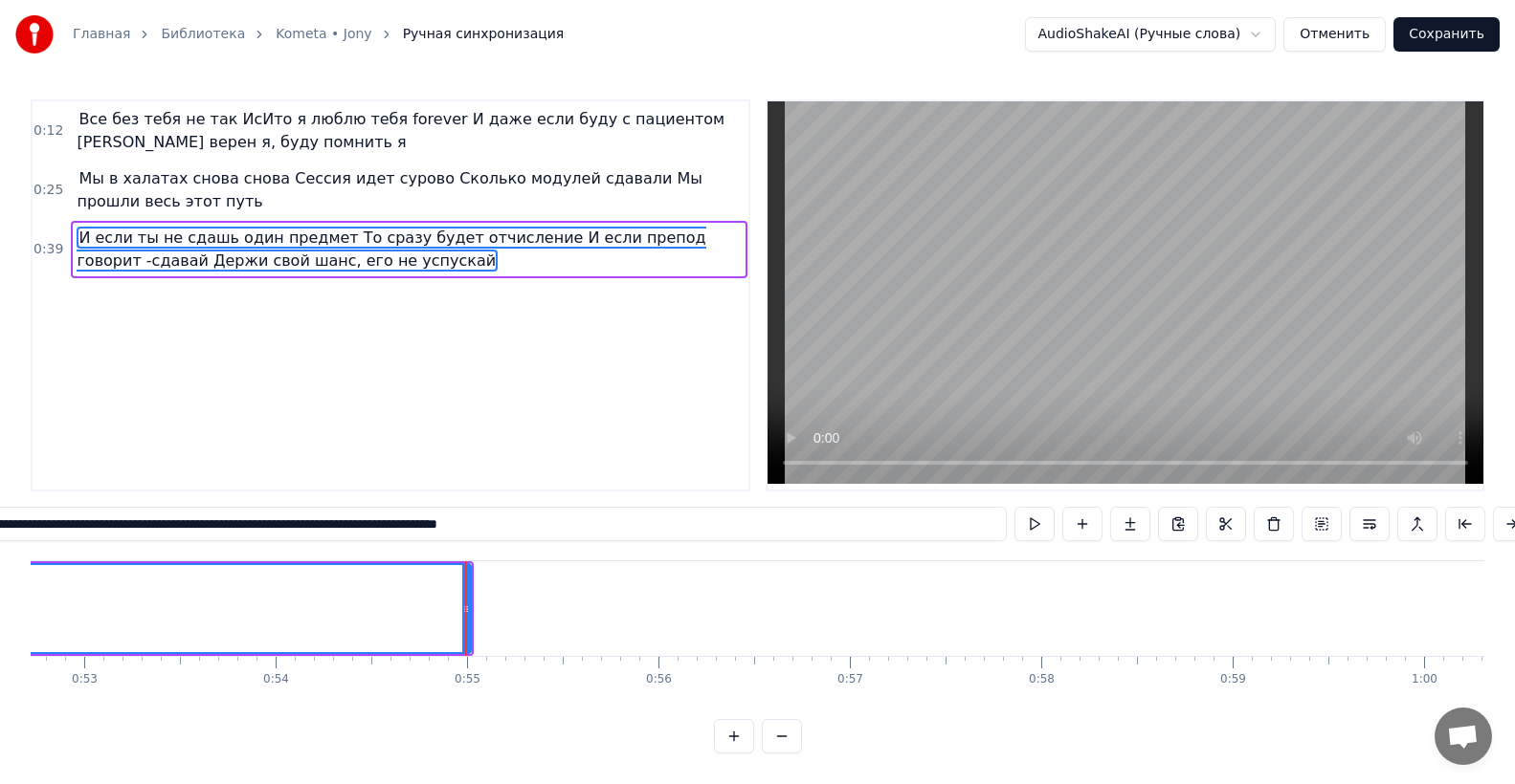
type input "**********"
click at [649, 702] on div "Все без тебя не так ИсИто я люблю тебя forever И даже если буду с пациентом Буд…" at bounding box center [757, 632] width 1454 height 143
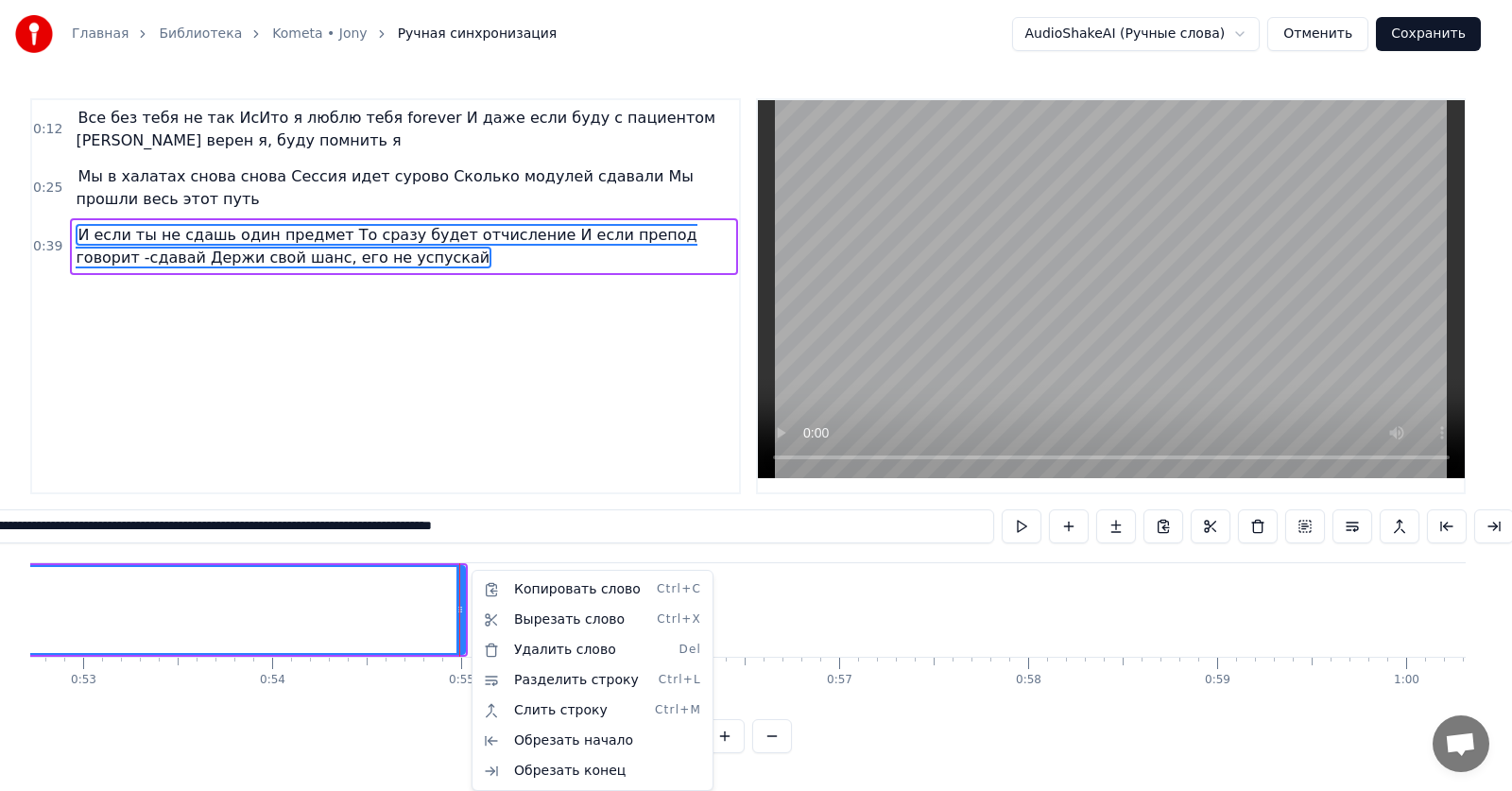
click at [571, 547] on html "**********" at bounding box center [756, 391] width 1512 height 783
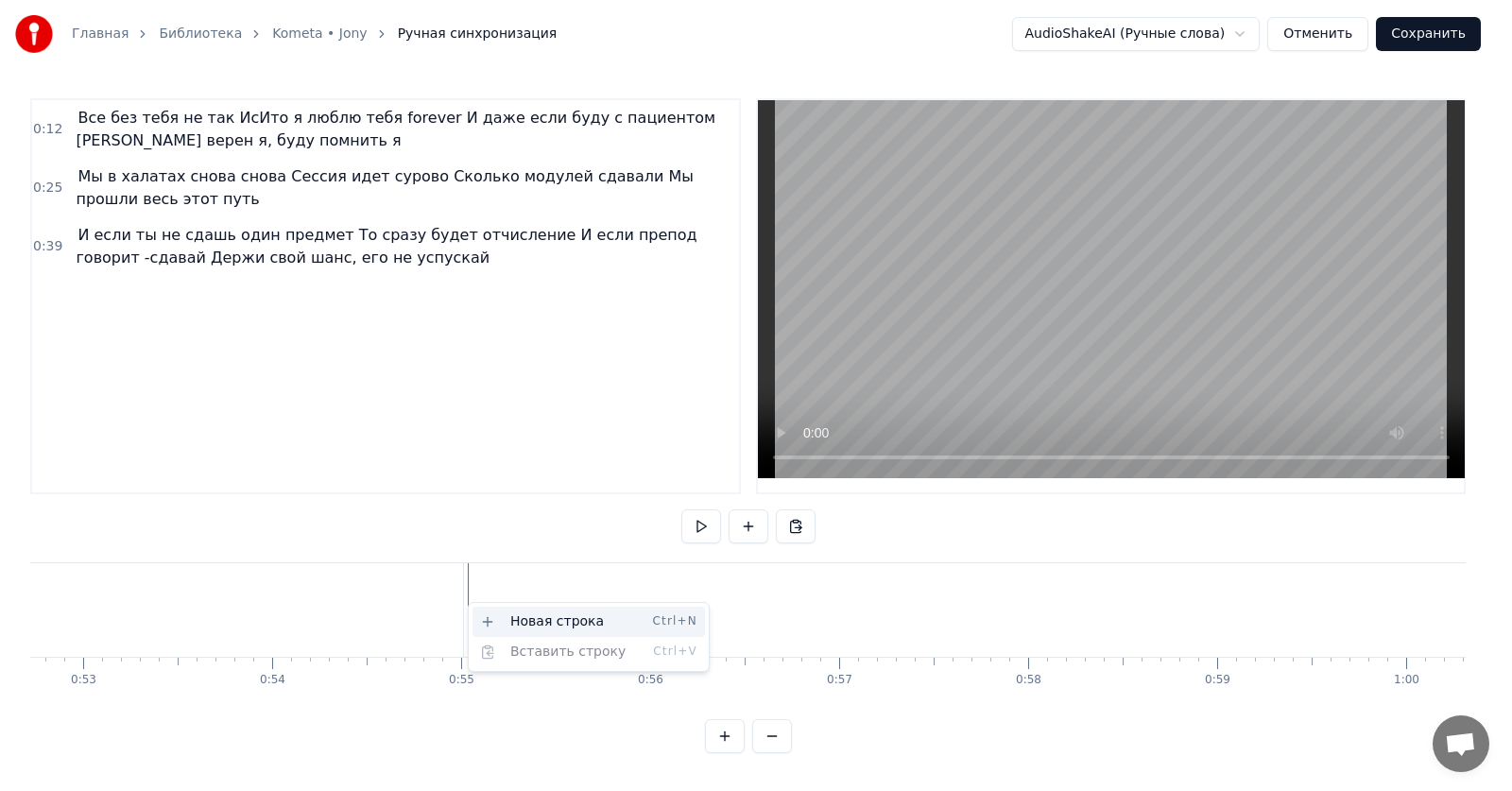
click at [509, 613] on div "Новая строка Ctrl+N" at bounding box center [587, 621] width 232 height 30
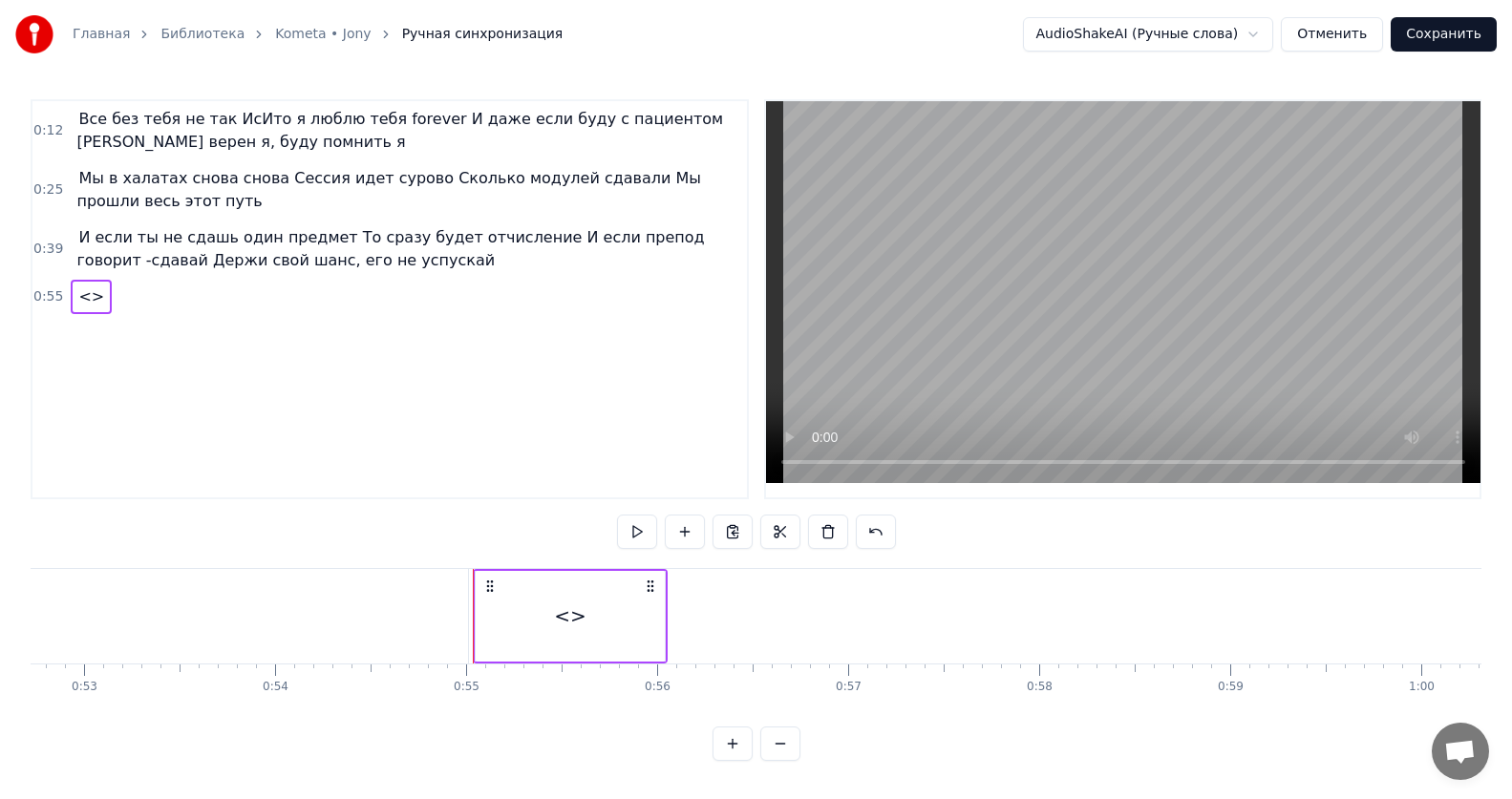
click at [623, 623] on div "<>" at bounding box center [571, 616] width 189 height 91
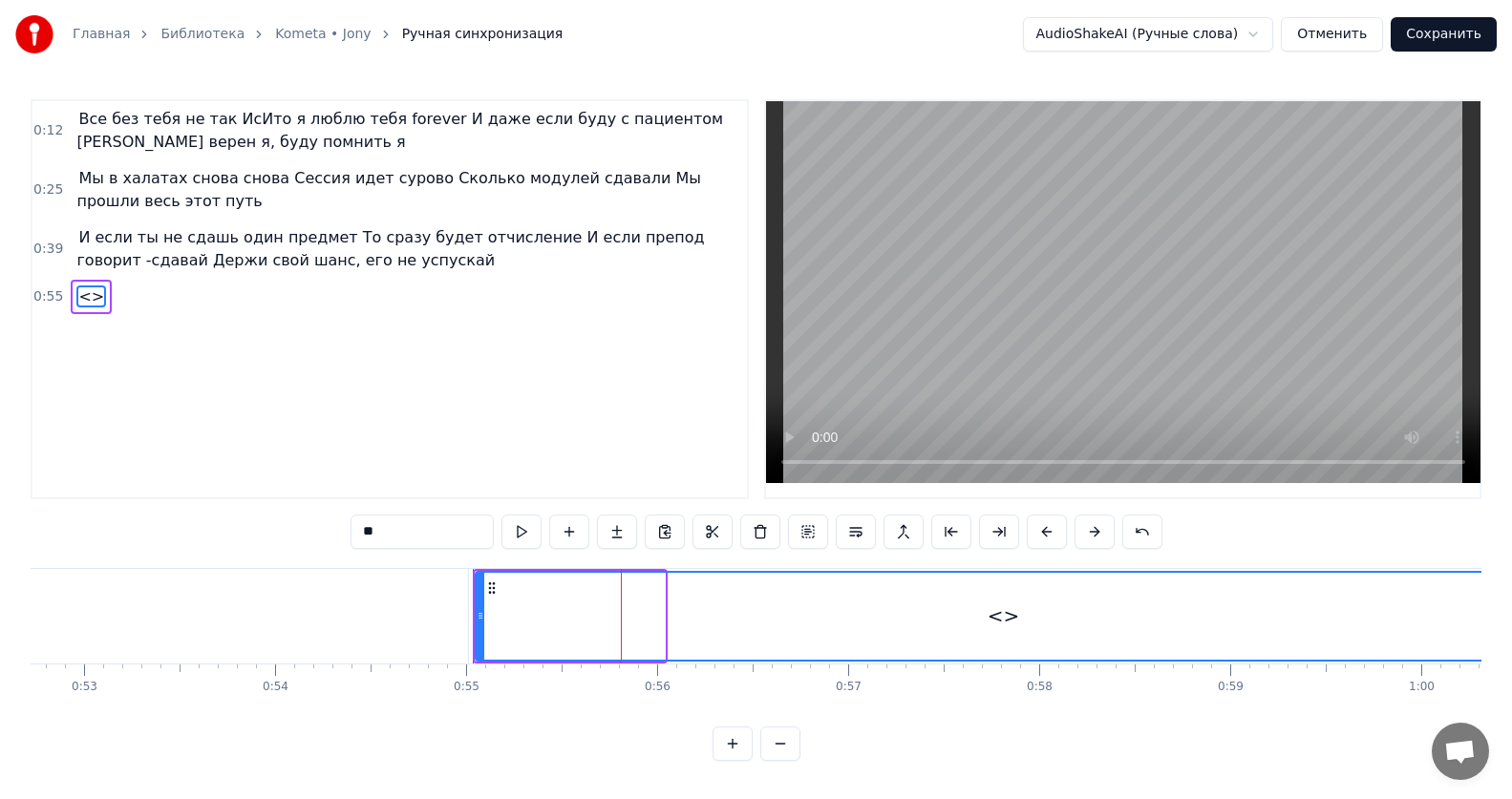
drag, startPoint x: 661, startPoint y: 619, endPoint x: 1528, endPoint y: 637, distance: 867.2
click at [1512, 637] on html "Главная Библиотека Kometa • [PERSON_NAME] синхронизация AudioShakeAI (Ручные сл…" at bounding box center [756, 395] width 1512 height 791
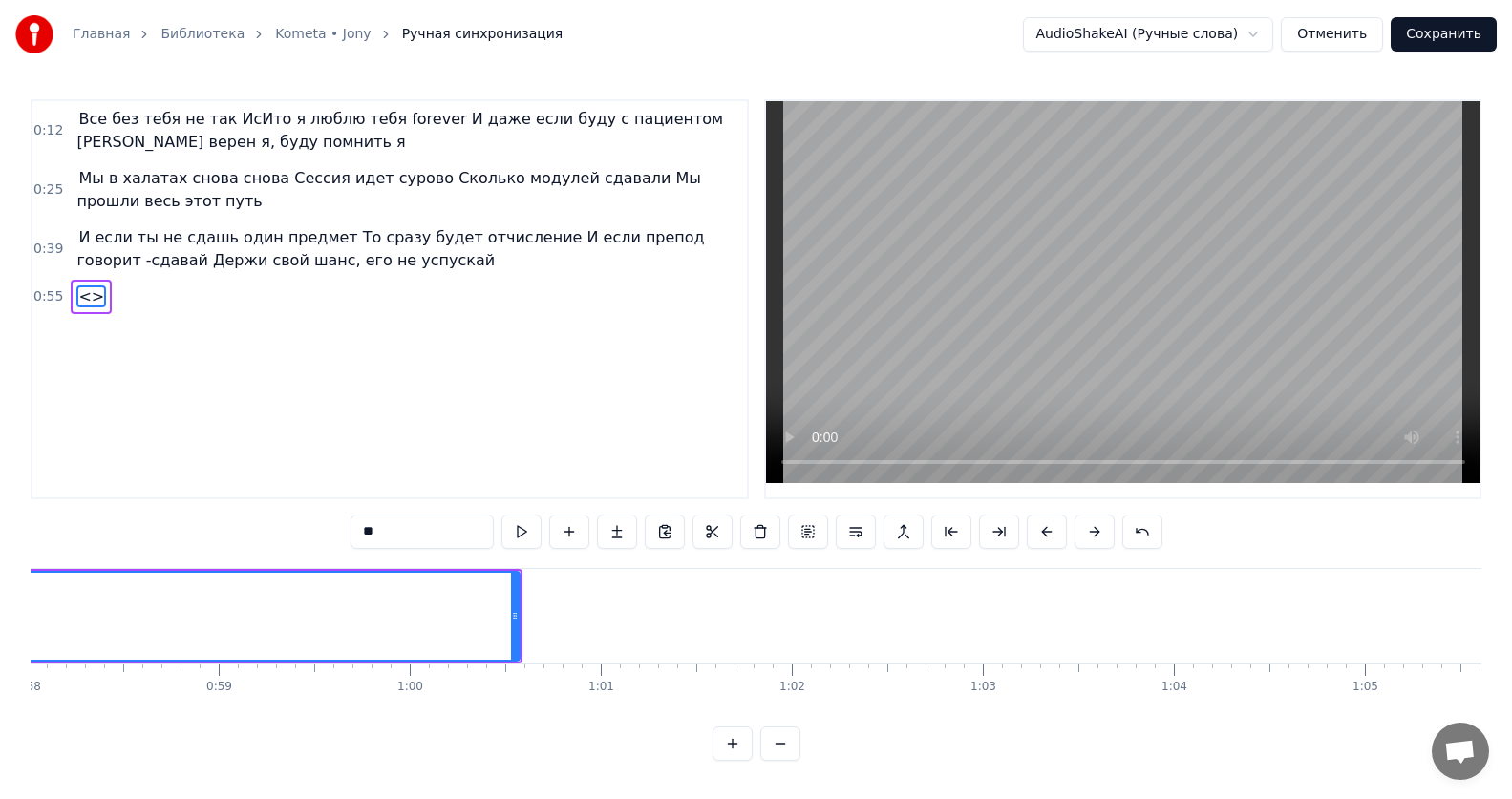
scroll to position [0, 11163]
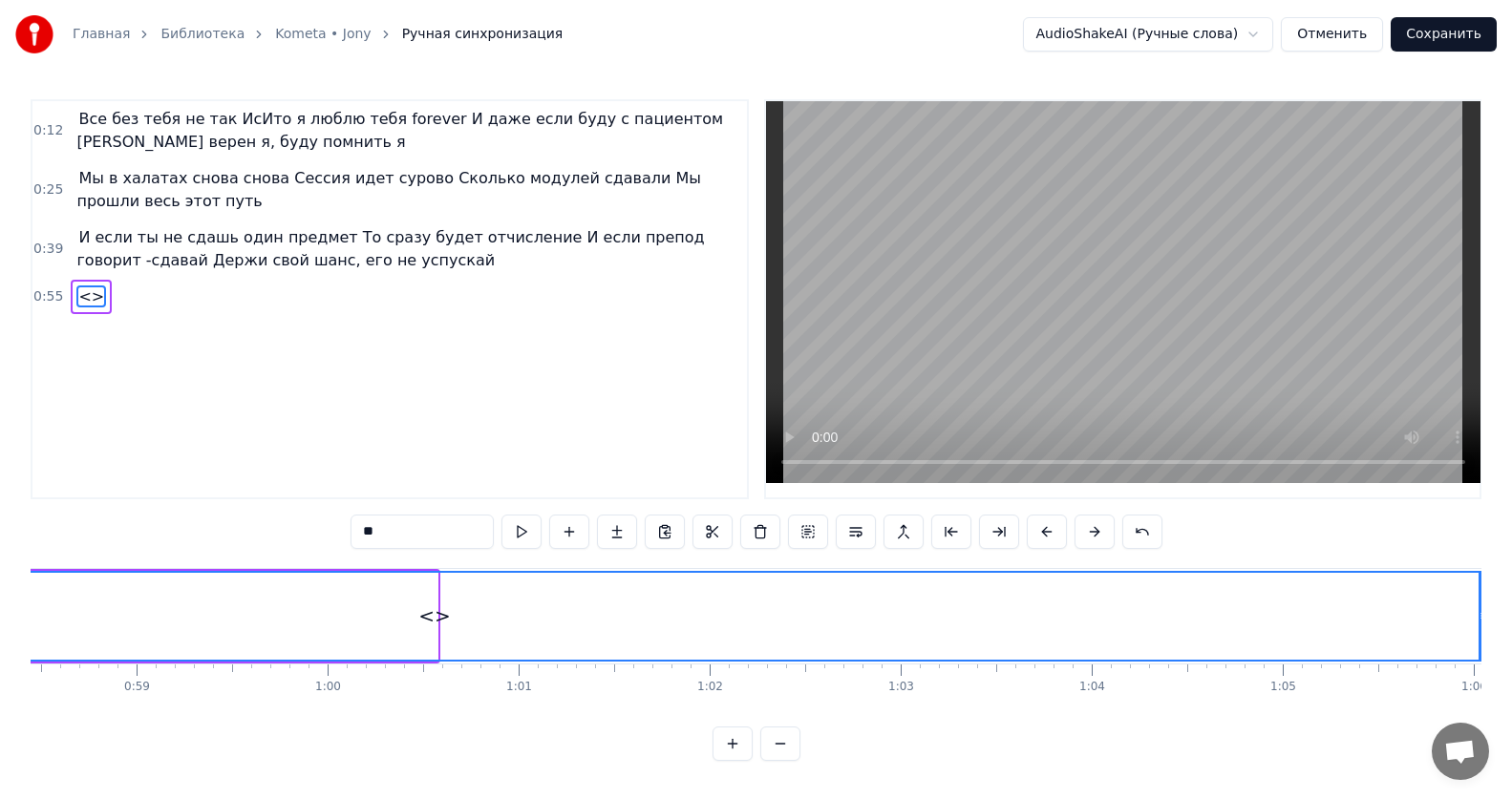
drag, startPoint x: 430, startPoint y: 626, endPoint x: 1480, endPoint y: 652, distance: 1050.3
click at [1480, 652] on div at bounding box center [1483, 616] width 8 height 87
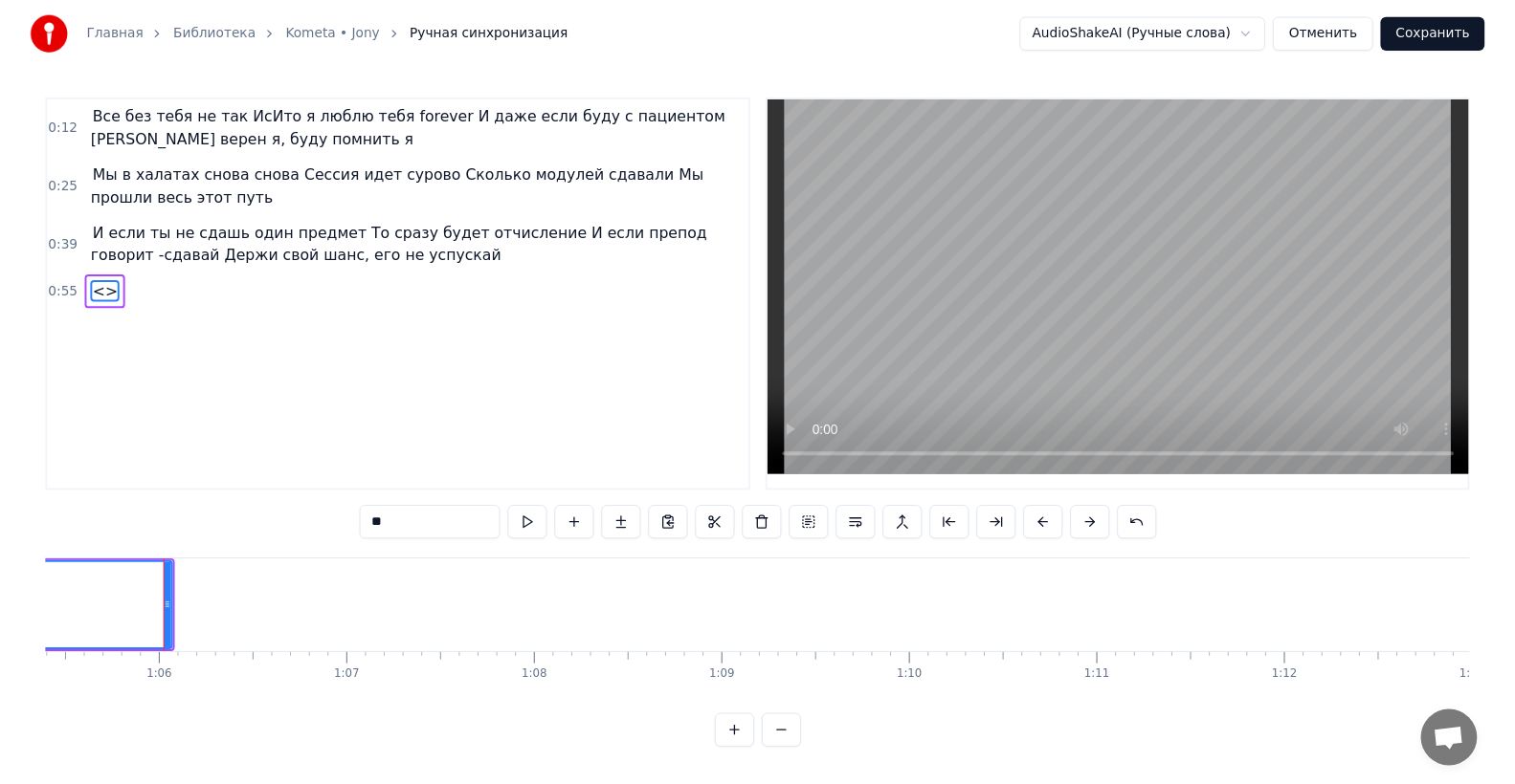
scroll to position [0, 12540]
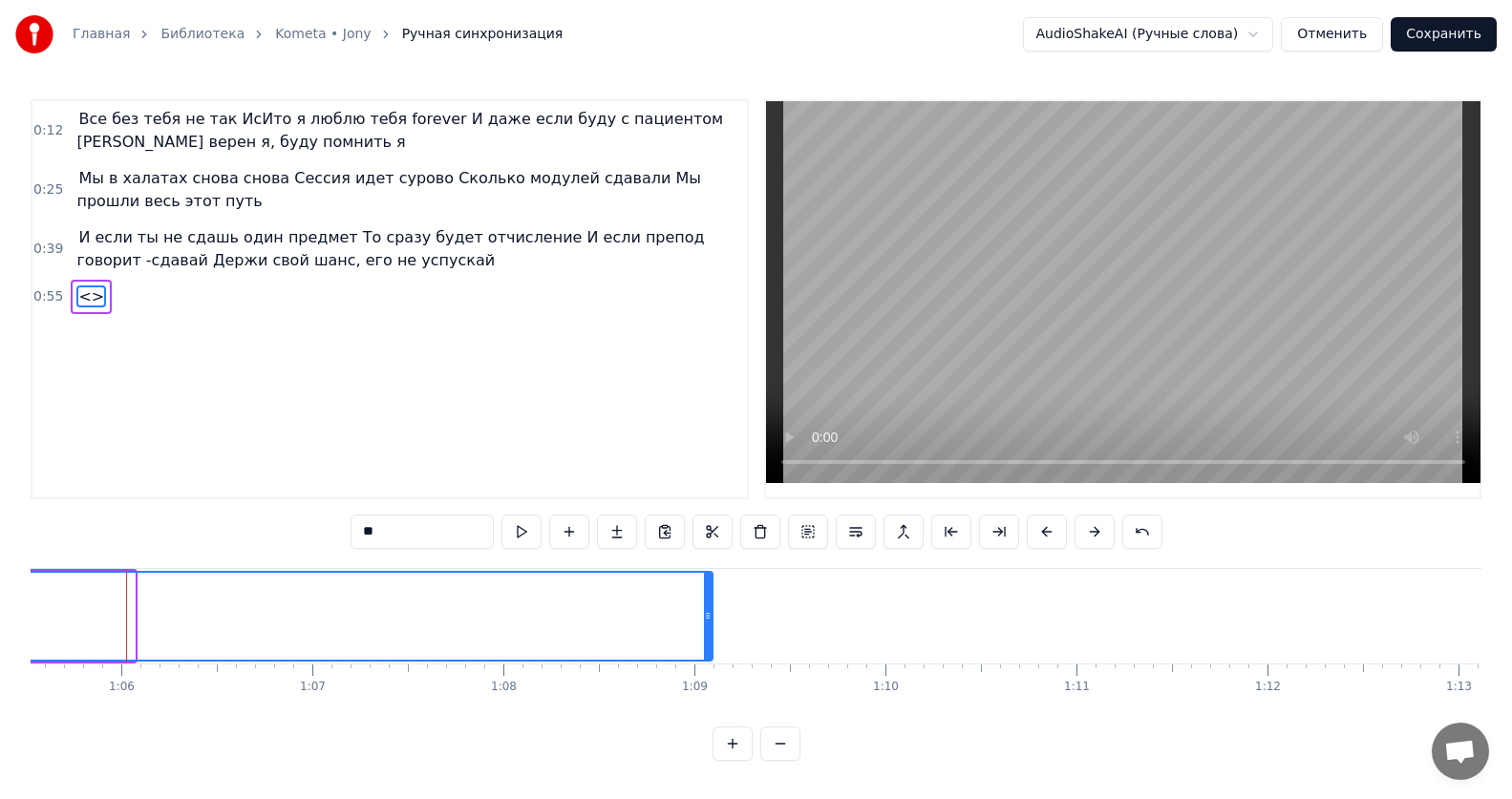
drag, startPoint x: 130, startPoint y: 628, endPoint x: 709, endPoint y: 628, distance: 579.0
click at [709, 628] on div at bounding box center [708, 616] width 8 height 87
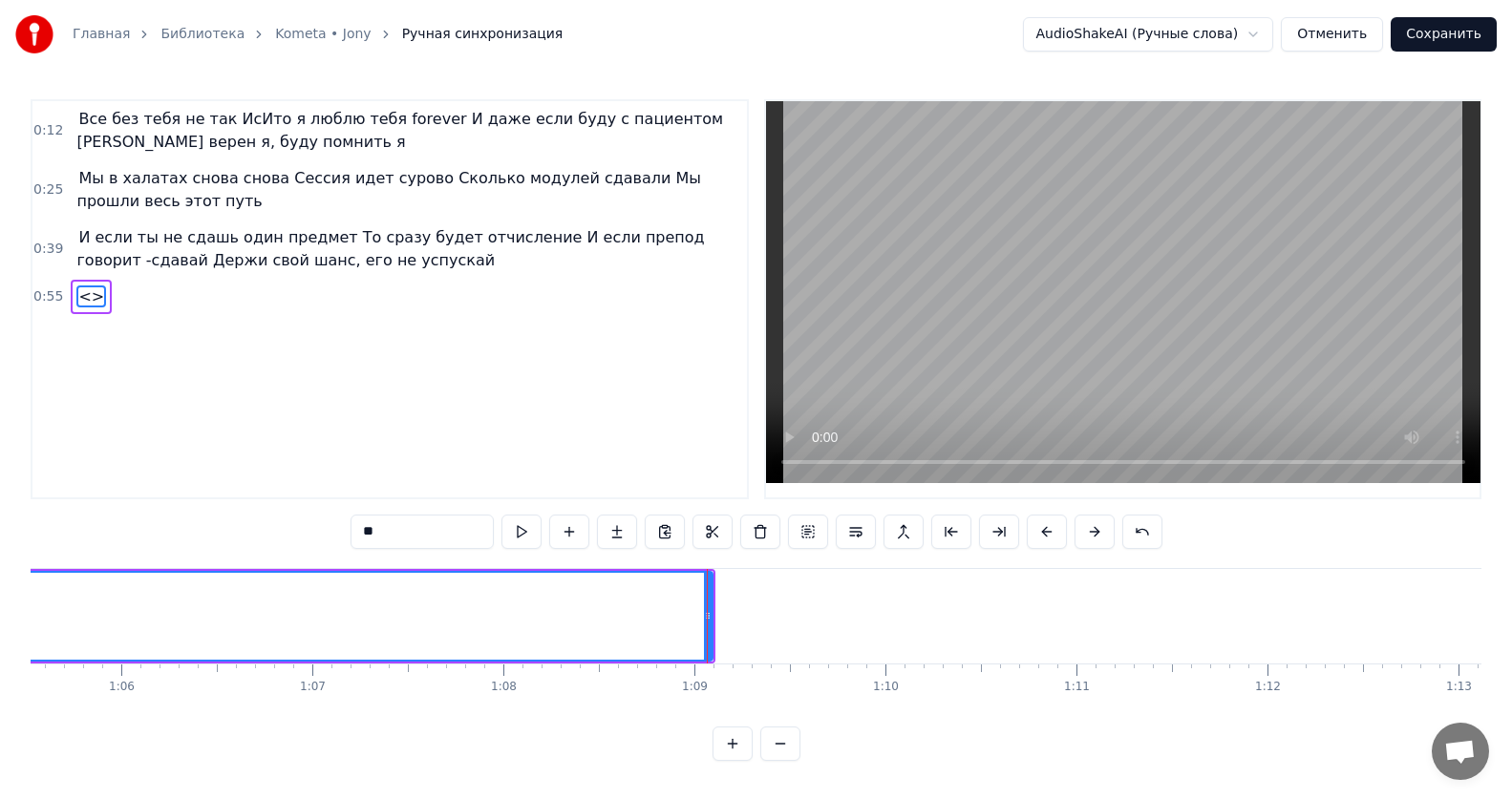
drag, startPoint x: 450, startPoint y: 540, endPoint x: 207, endPoint y: 525, distance: 243.5
click at [207, 525] on div "0:12 Все без тебя не так ИсИто я люблю тебя forever И даже если буду с пациенто…" at bounding box center [756, 430] width 1451 height 662
paste input "**********"
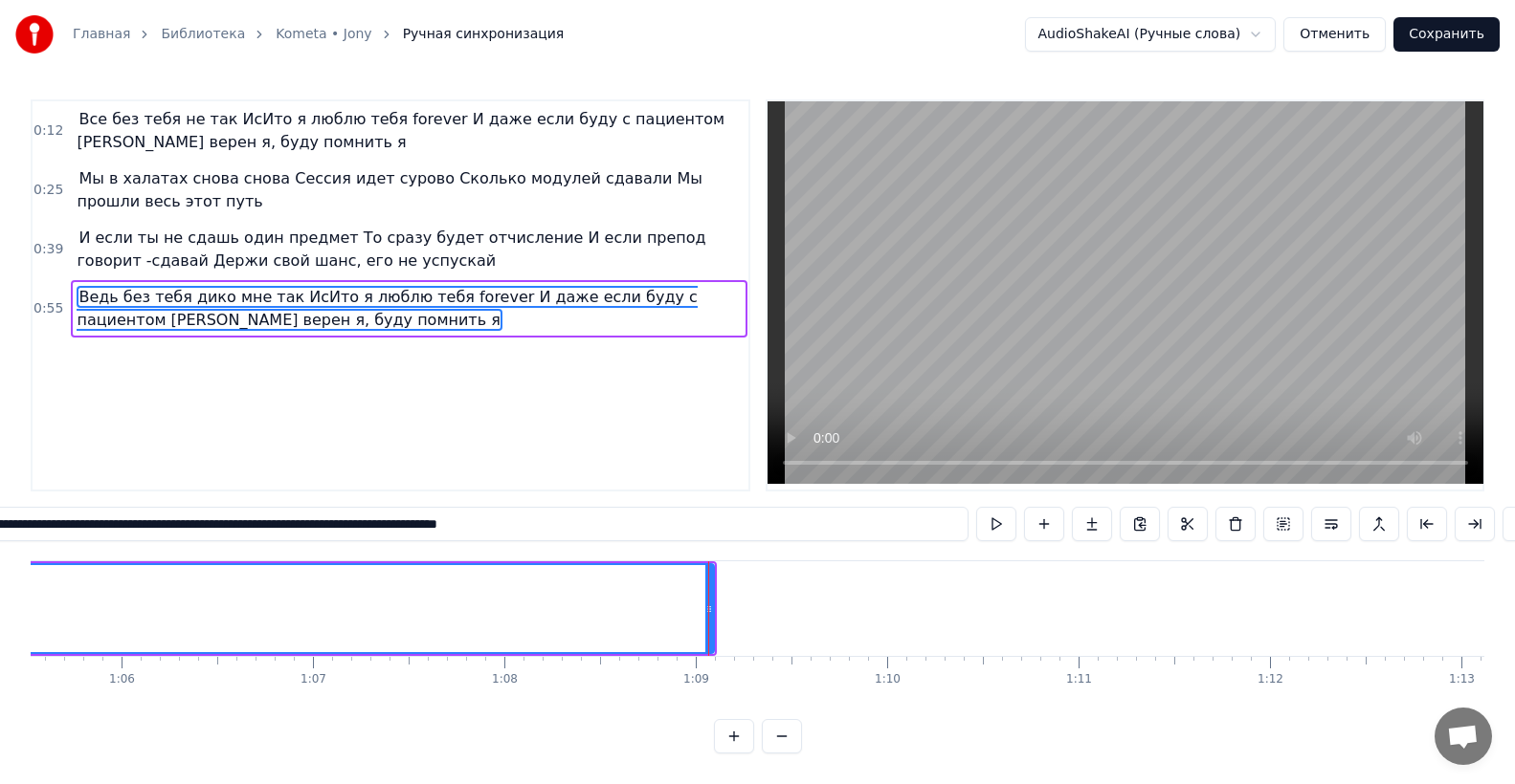
type input "**********"
click at [579, 465] on div "0:12 Все без тебя не так ИсИто я люблю тебя forever И даже если буду с пациенто…" at bounding box center [390, 295] width 720 height 392
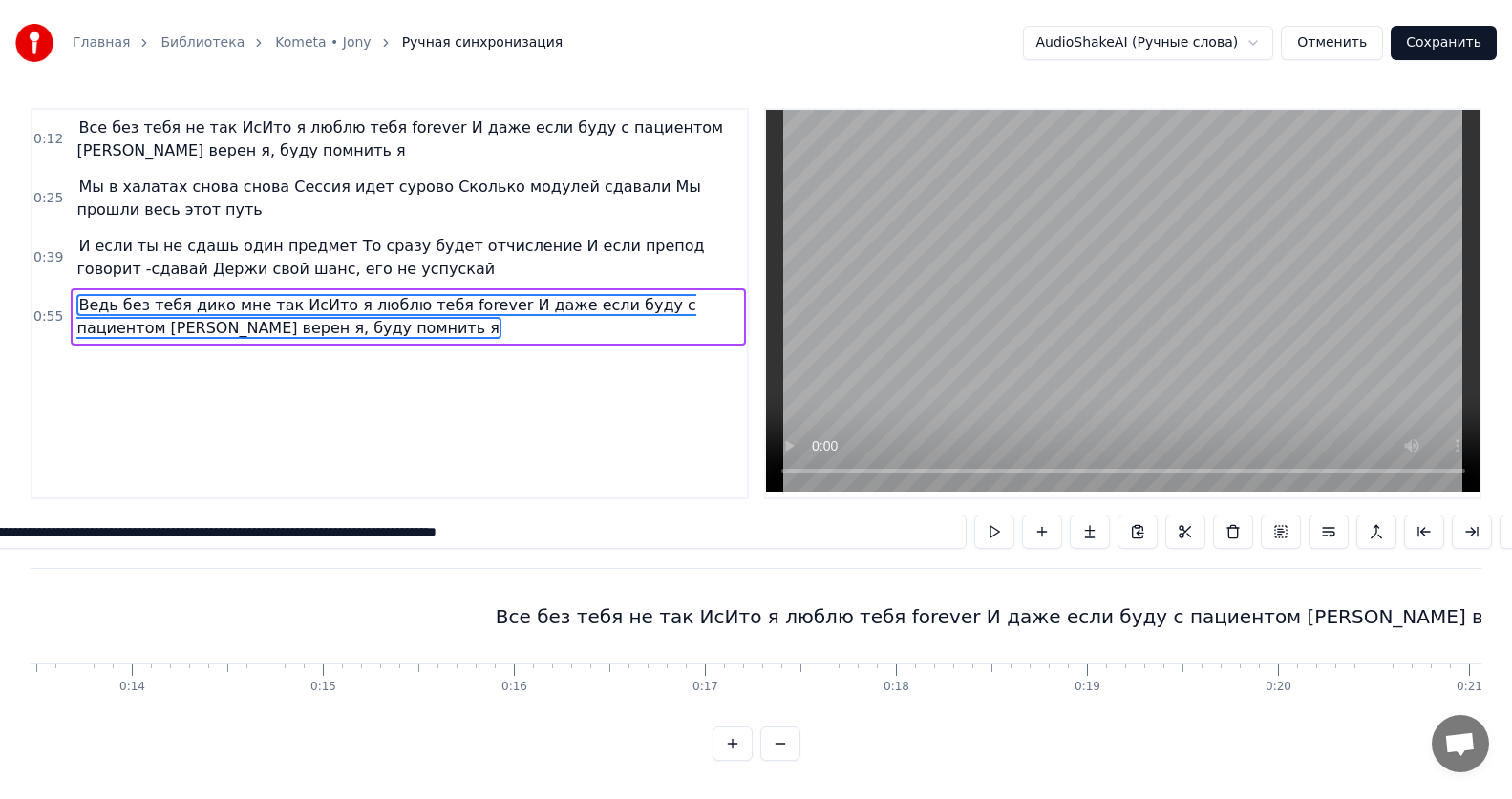
scroll to position [0, 0]
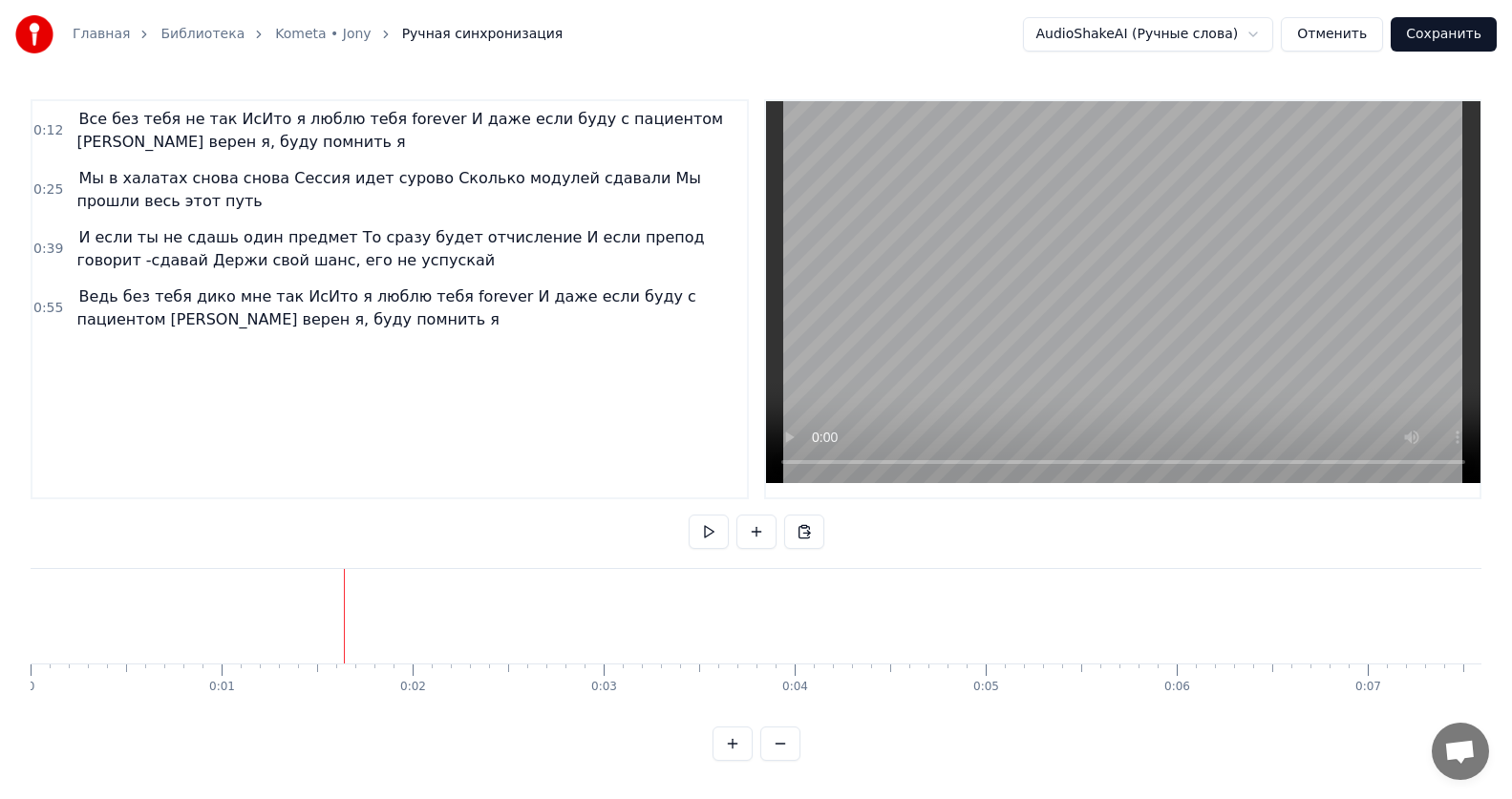
drag, startPoint x: 112, startPoint y: 618, endPoint x: 0, endPoint y: 605, distance: 112.8
click at [0, 605] on div "Главная Библиотека Kometa • [PERSON_NAME] синхронизация AudioShakeAI (Ручные сл…" at bounding box center [756, 381] width 1512 height 761
drag, startPoint x: 48, startPoint y: 600, endPoint x: 0, endPoint y: 600, distance: 48.0
click at [0, 600] on div "Главная Библиотека Kometa • [PERSON_NAME] синхронизация AudioShakeAI (Ручные сл…" at bounding box center [756, 381] width 1512 height 761
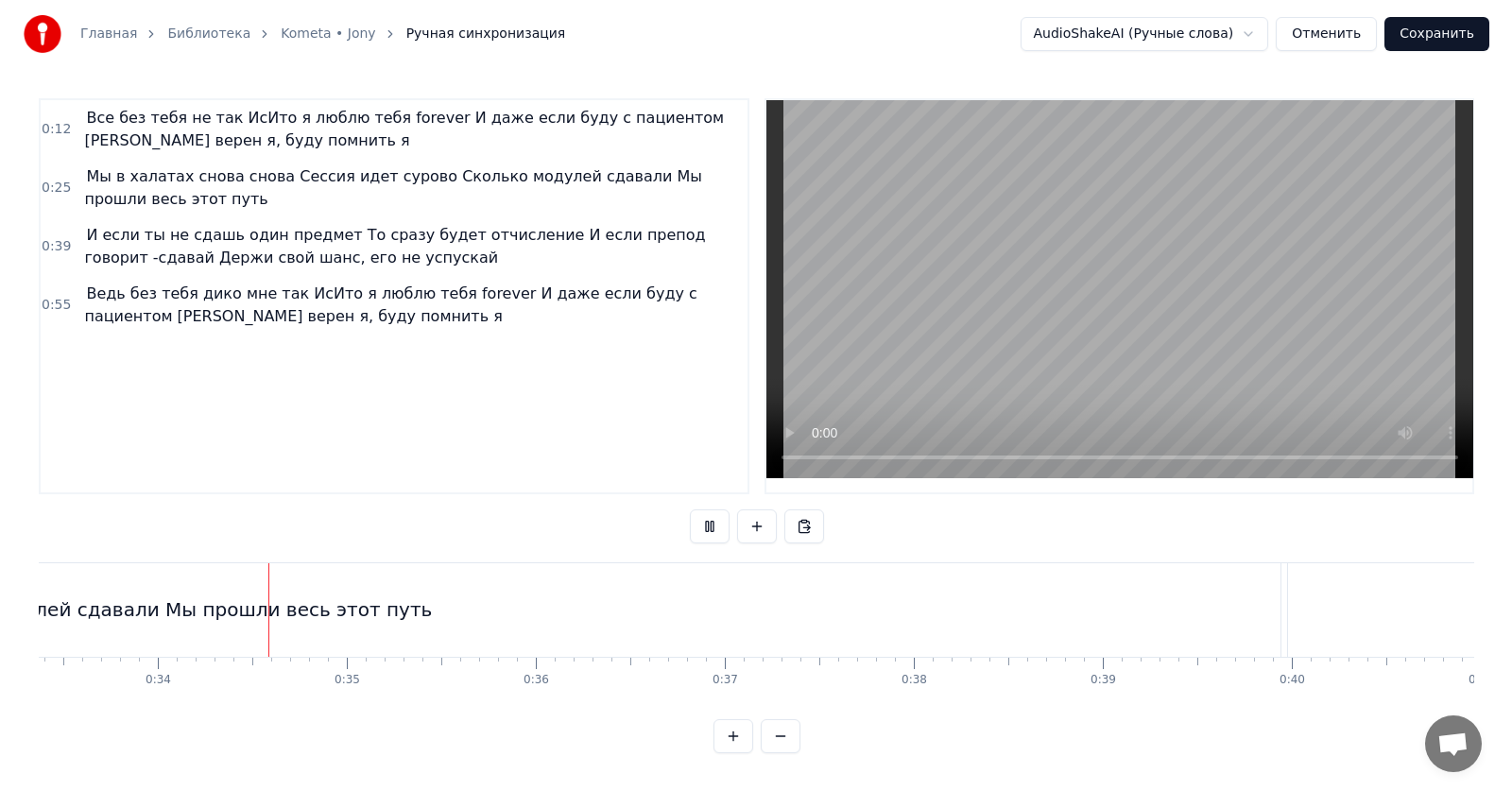
scroll to position [0, 6330]
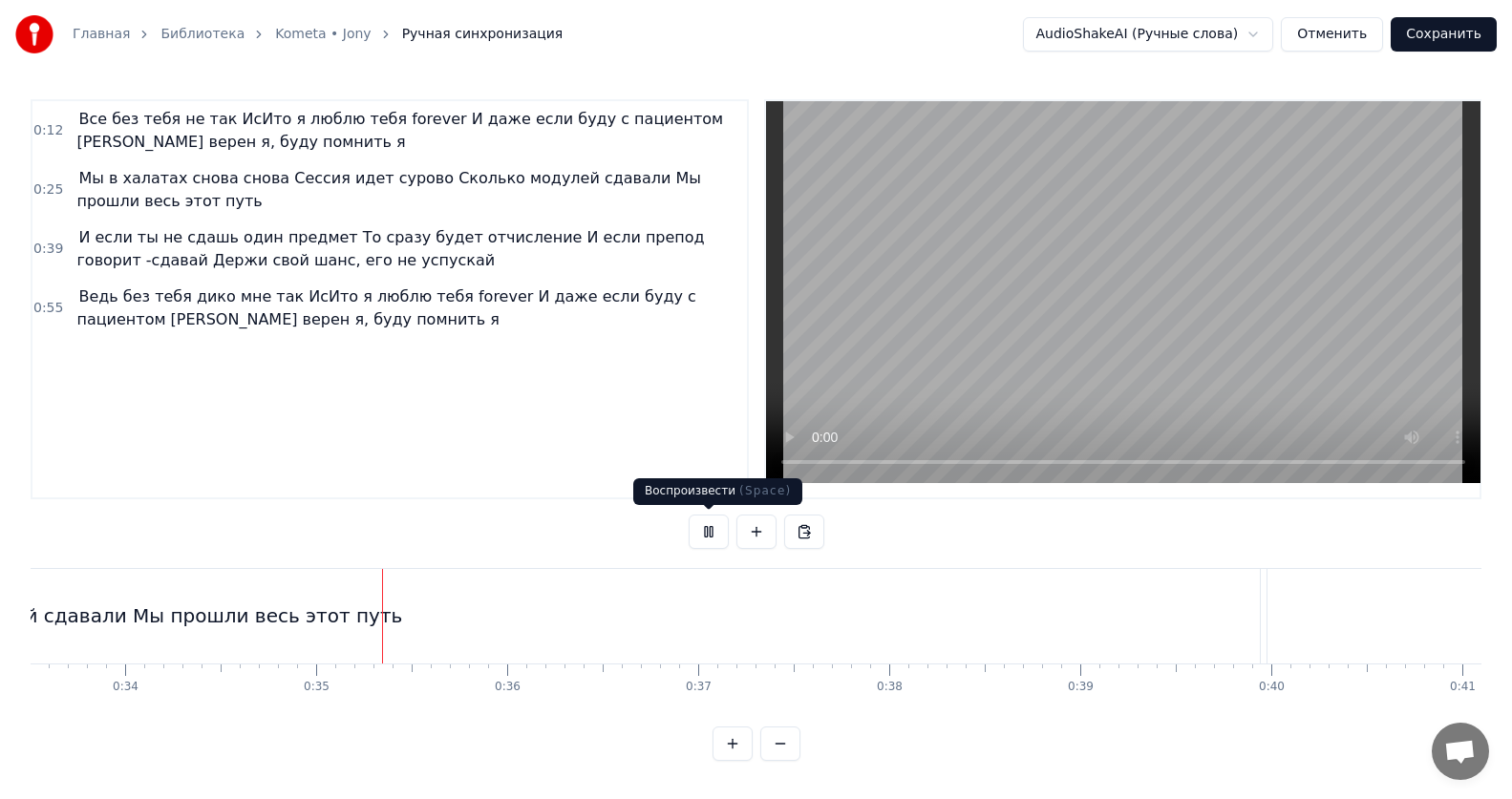
click at [717, 534] on button at bounding box center [708, 531] width 40 height 34
click at [1453, 42] on button "Сохранить" at bounding box center [1443, 34] width 106 height 34
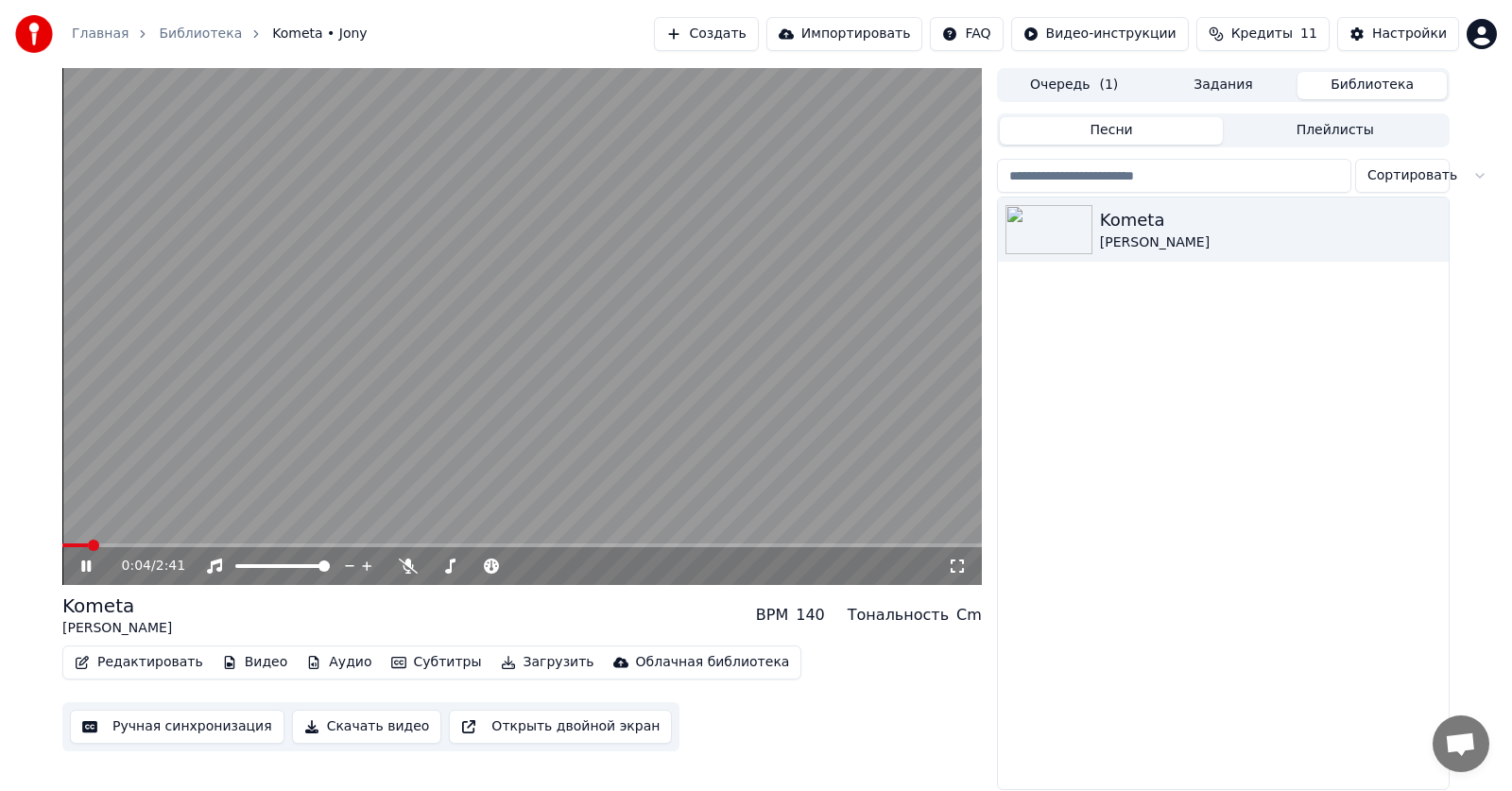
click at [79, 563] on icon at bounding box center [99, 567] width 44 height 15
click at [150, 658] on button "Редактировать" at bounding box center [139, 662] width 143 height 26
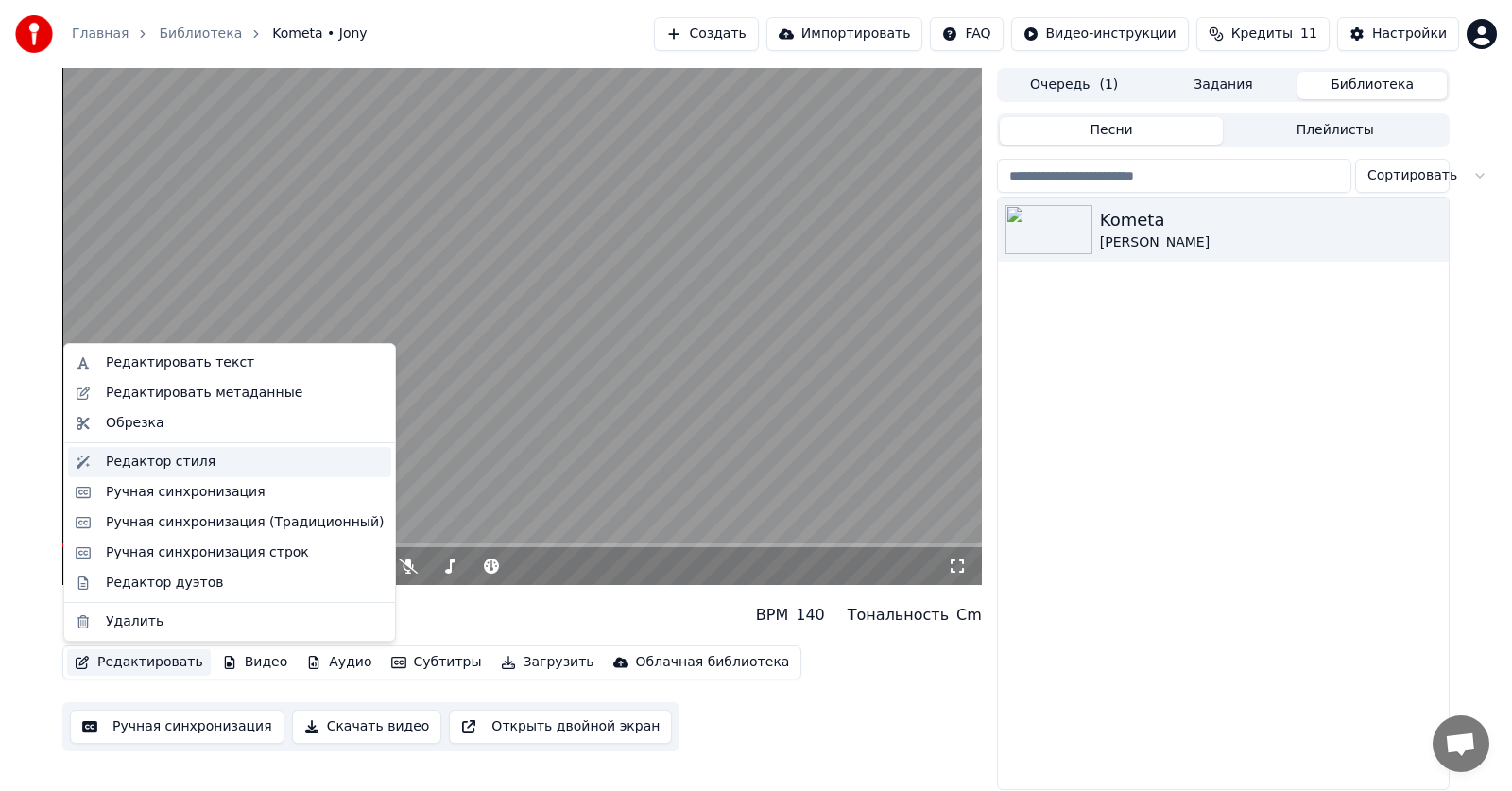
click at [135, 466] on div "Редактор стиля" at bounding box center [161, 462] width 110 height 19
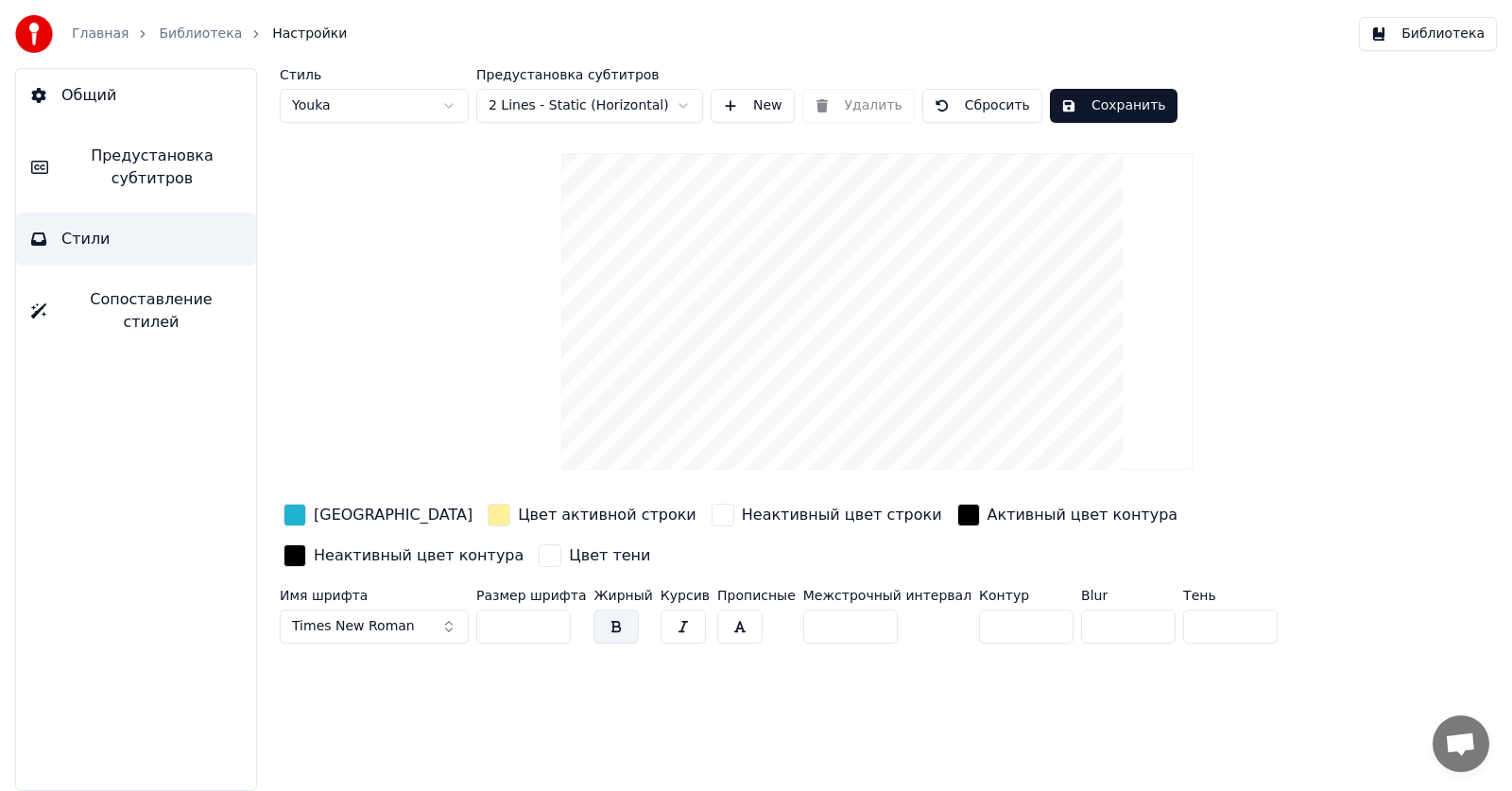
click at [299, 515] on div "button" at bounding box center [295, 515] width 23 height 23
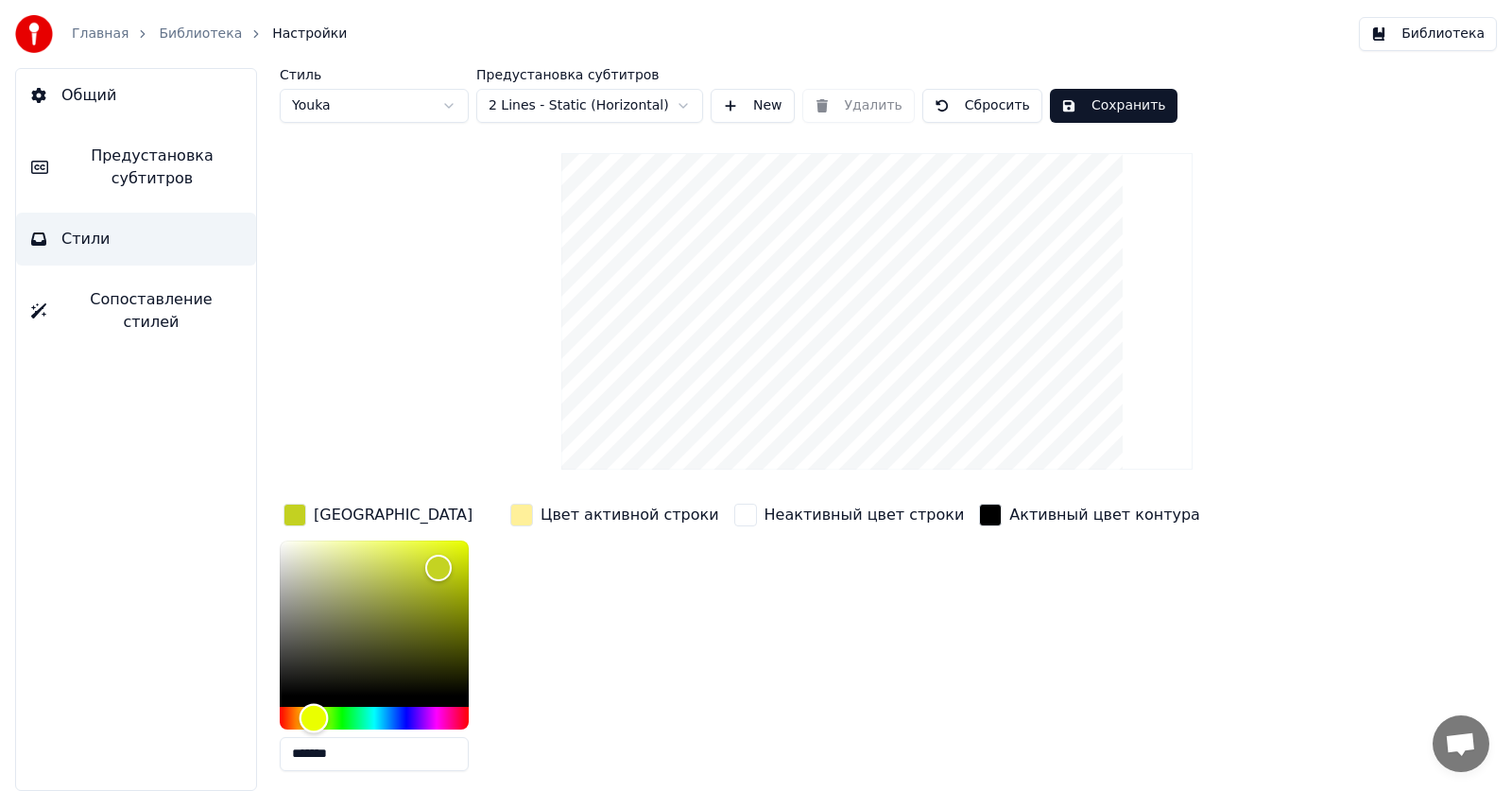
click at [314, 718] on div "Hue" at bounding box center [374, 719] width 189 height 23
click at [534, 520] on div "Цвет активной строки" at bounding box center [614, 514] width 217 height 30
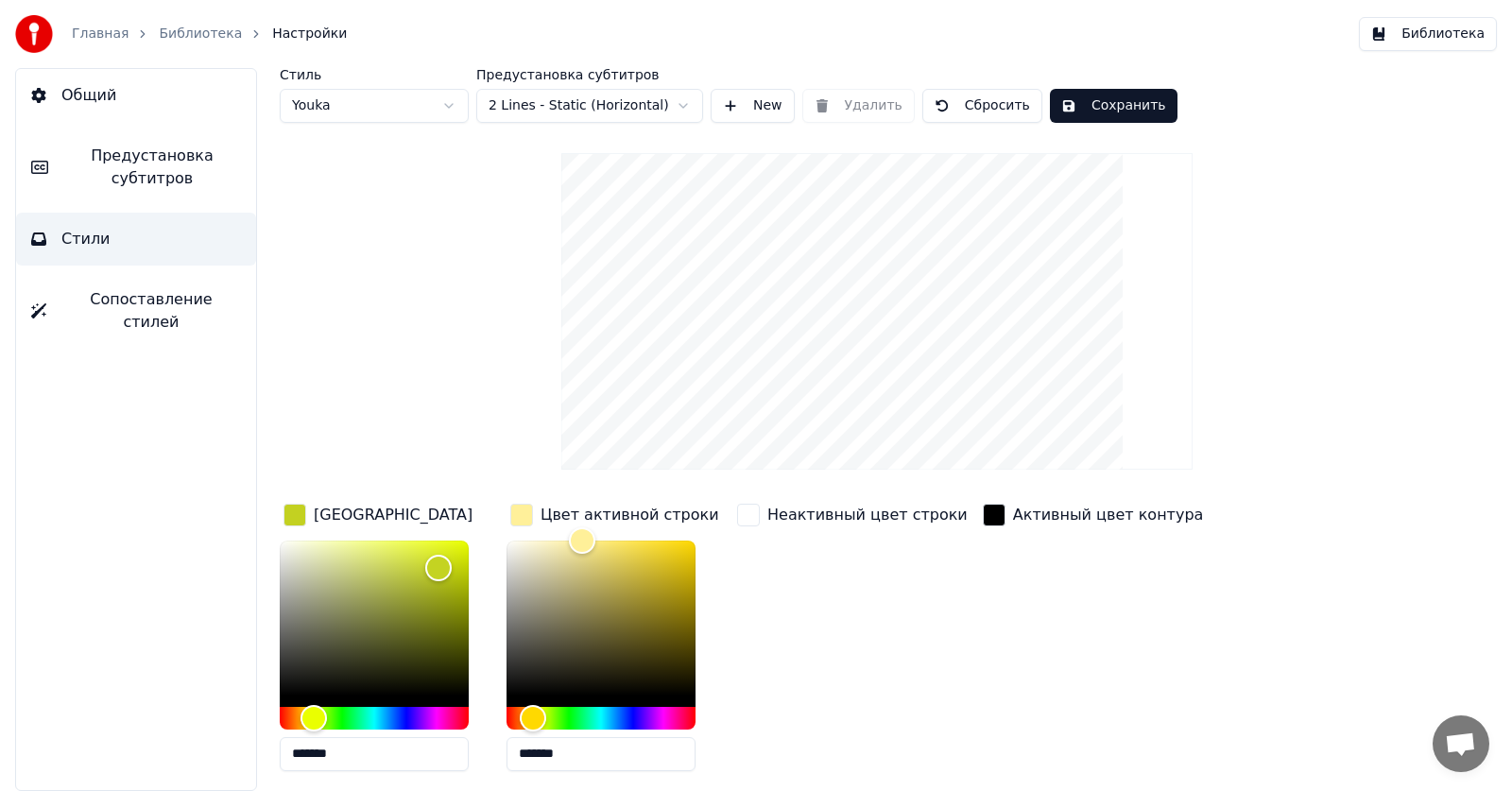
drag, startPoint x: 570, startPoint y: 764, endPoint x: 474, endPoint y: 757, distance: 96.3
click at [474, 757] on div "Цвет заливки ******* Цвет активной строки ******* Неактивный цвет строки Активн…" at bounding box center [808, 663] width 1058 height 327
drag, startPoint x: 403, startPoint y: 759, endPoint x: 244, endPoint y: 759, distance: 159.0
click at [244, 759] on div "Стиль Youka Предустановка субтитров 2 Lines - Static (Horizontal) New Удалить С…" at bounding box center [876, 430] width 1269 height 723
paste input "text"
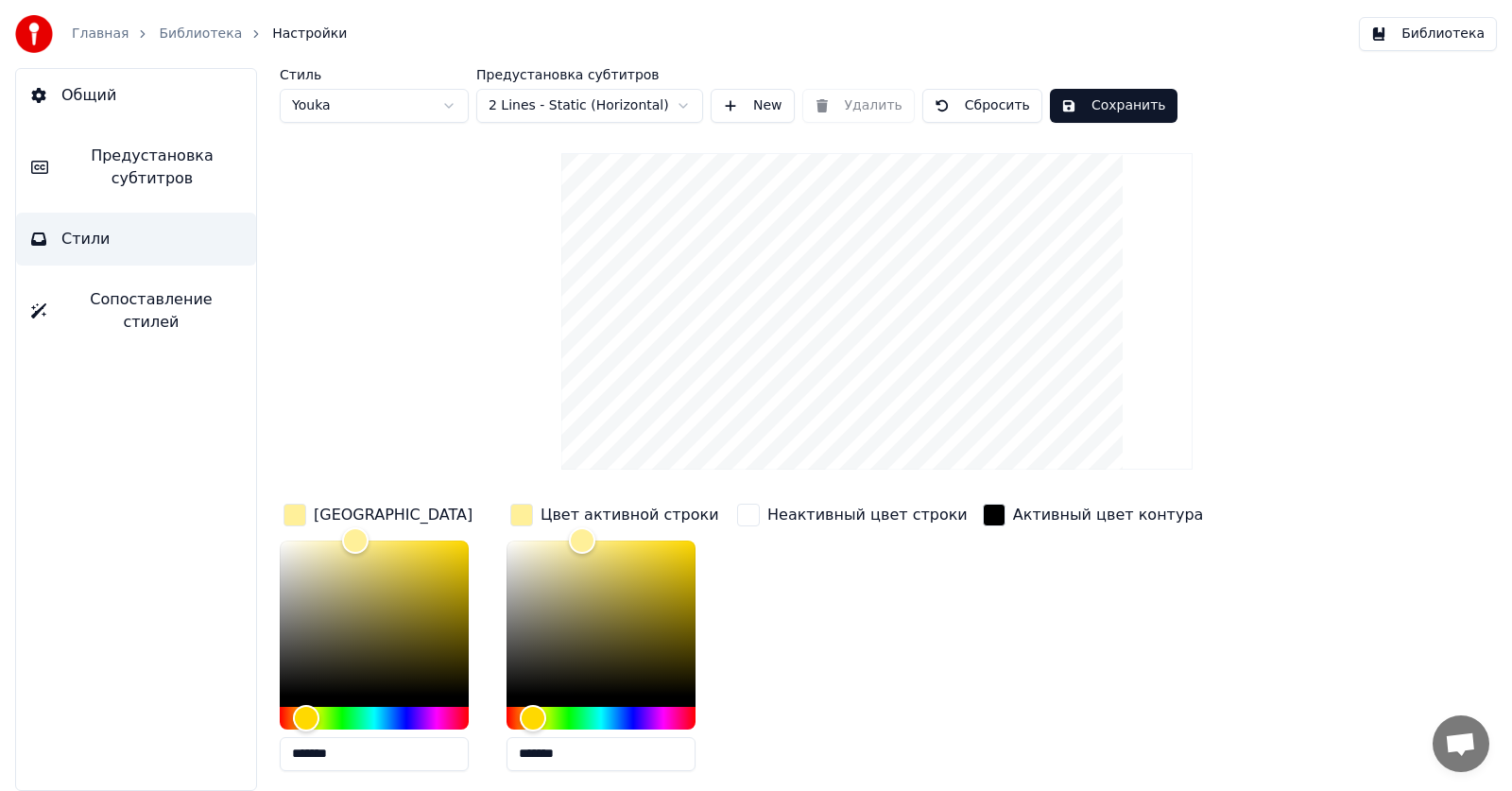
type input "*******"
click at [796, 602] on div "Неактивный цвет строки" at bounding box center [851, 643] width 238 height 286
click at [771, 585] on div "Неактивный цвет строки" at bounding box center [851, 643] width 238 height 286
click at [292, 514] on div "button" at bounding box center [295, 515] width 23 height 23
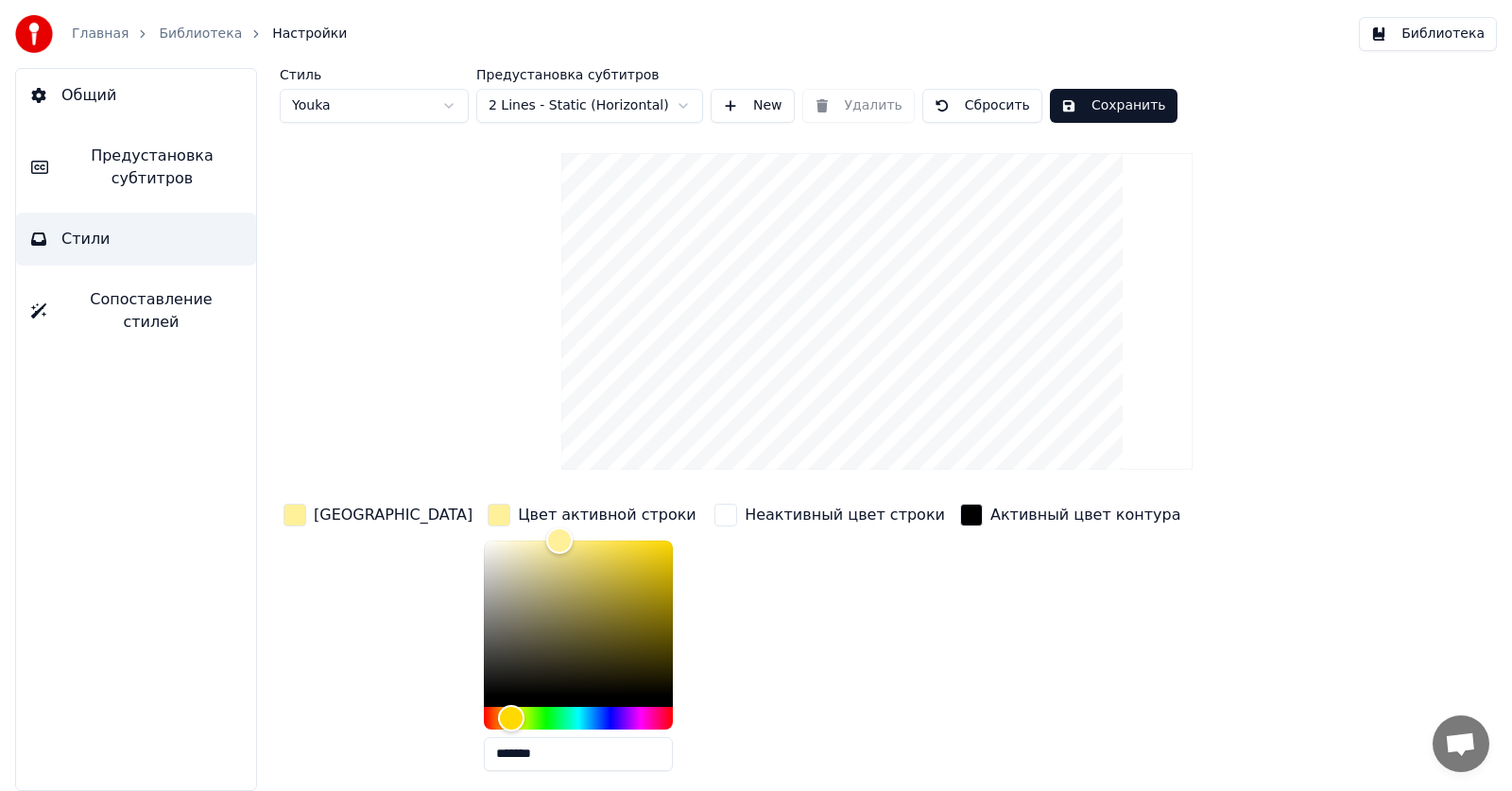
click at [487, 517] on div "button" at bounding box center [499, 515] width 23 height 23
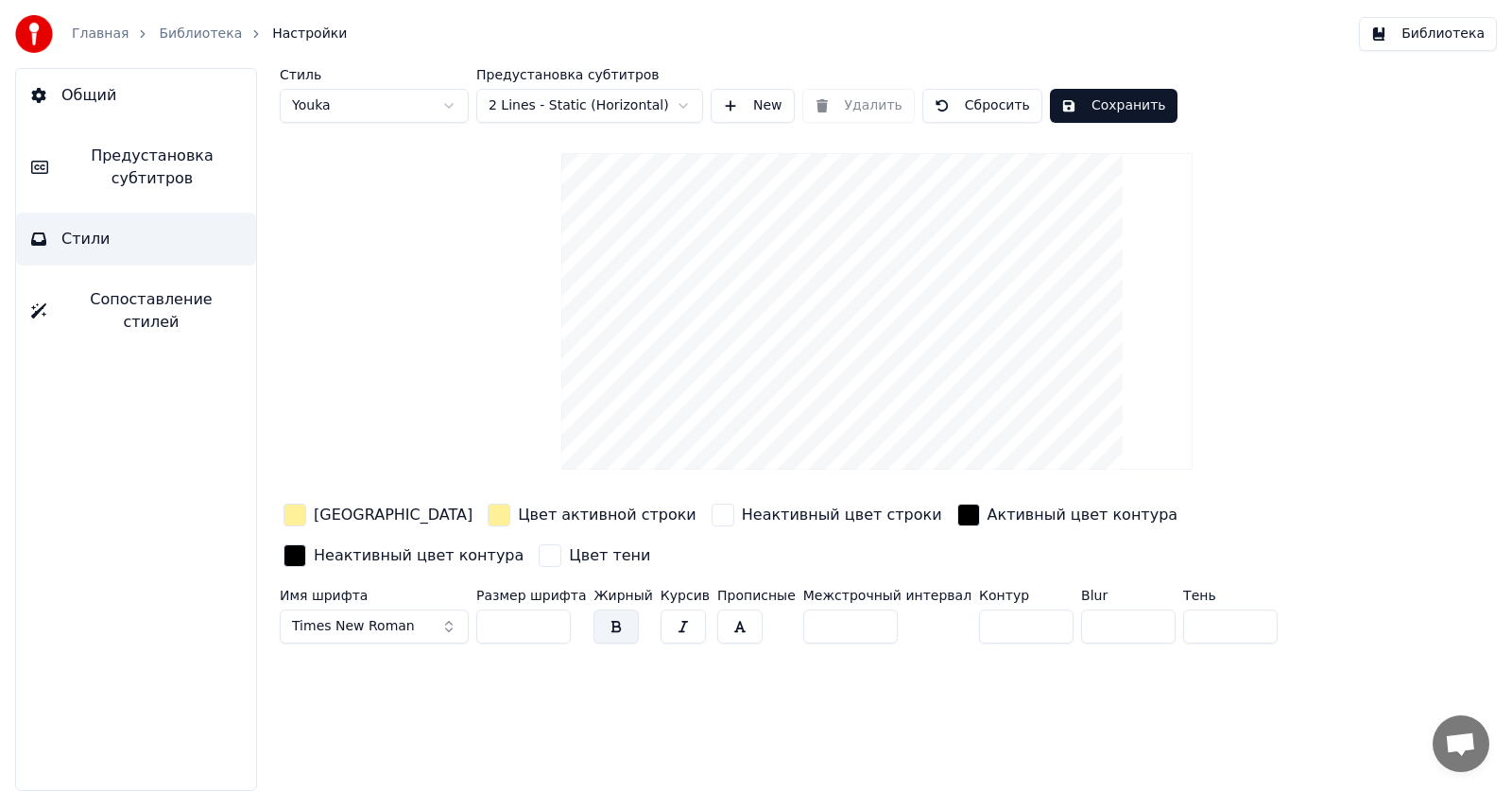
click at [570, 115] on html "Главная Библиотека Настройки Библиотека Общий Предустановка субтитров Стили Соп…" at bounding box center [756, 395] width 1512 height 791
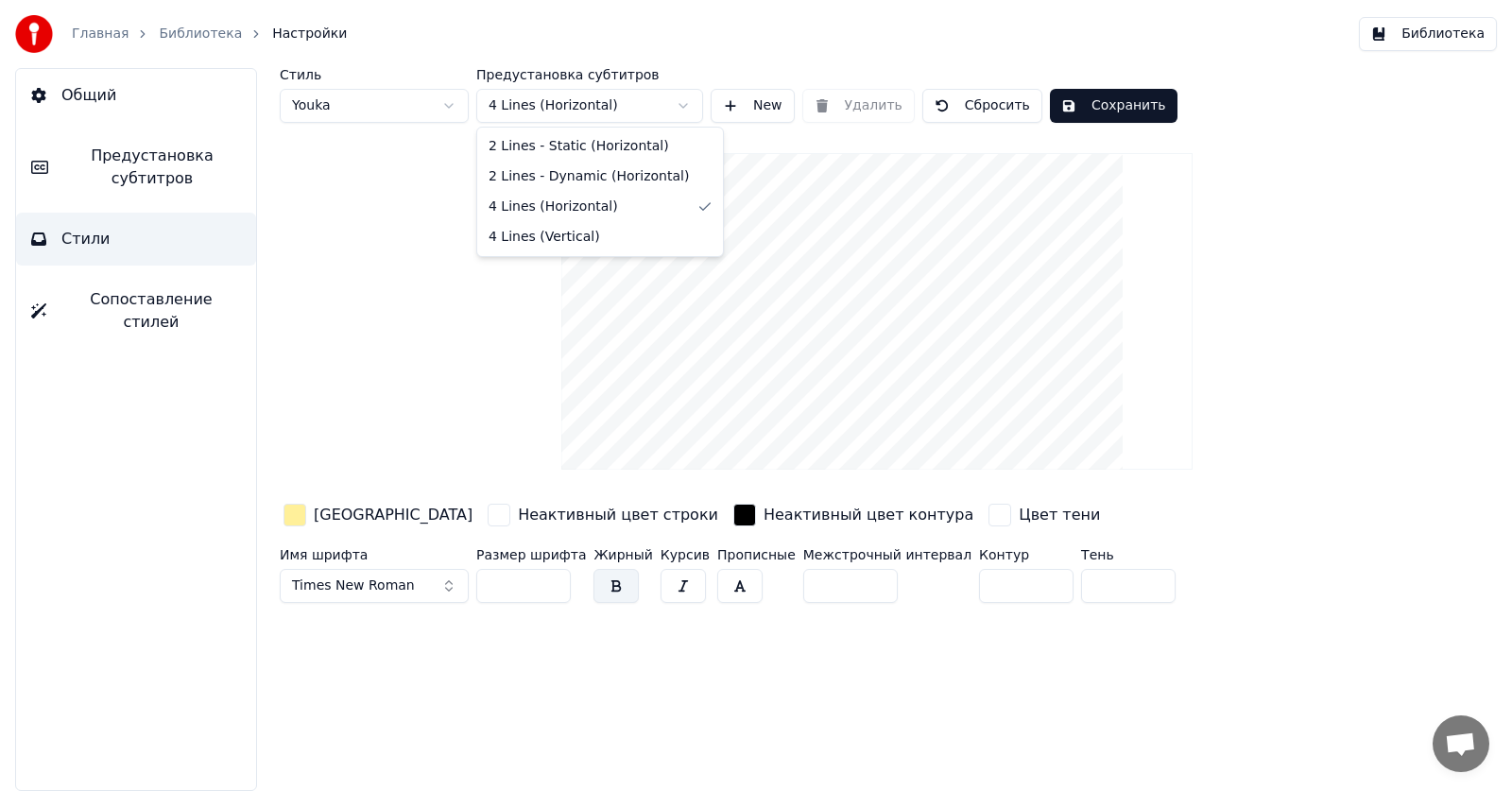
click at [601, 108] on html "Главная Библиотека Настройки Библиотека Общий Предустановка субтитров Стили Соп…" at bounding box center [756, 395] width 1512 height 791
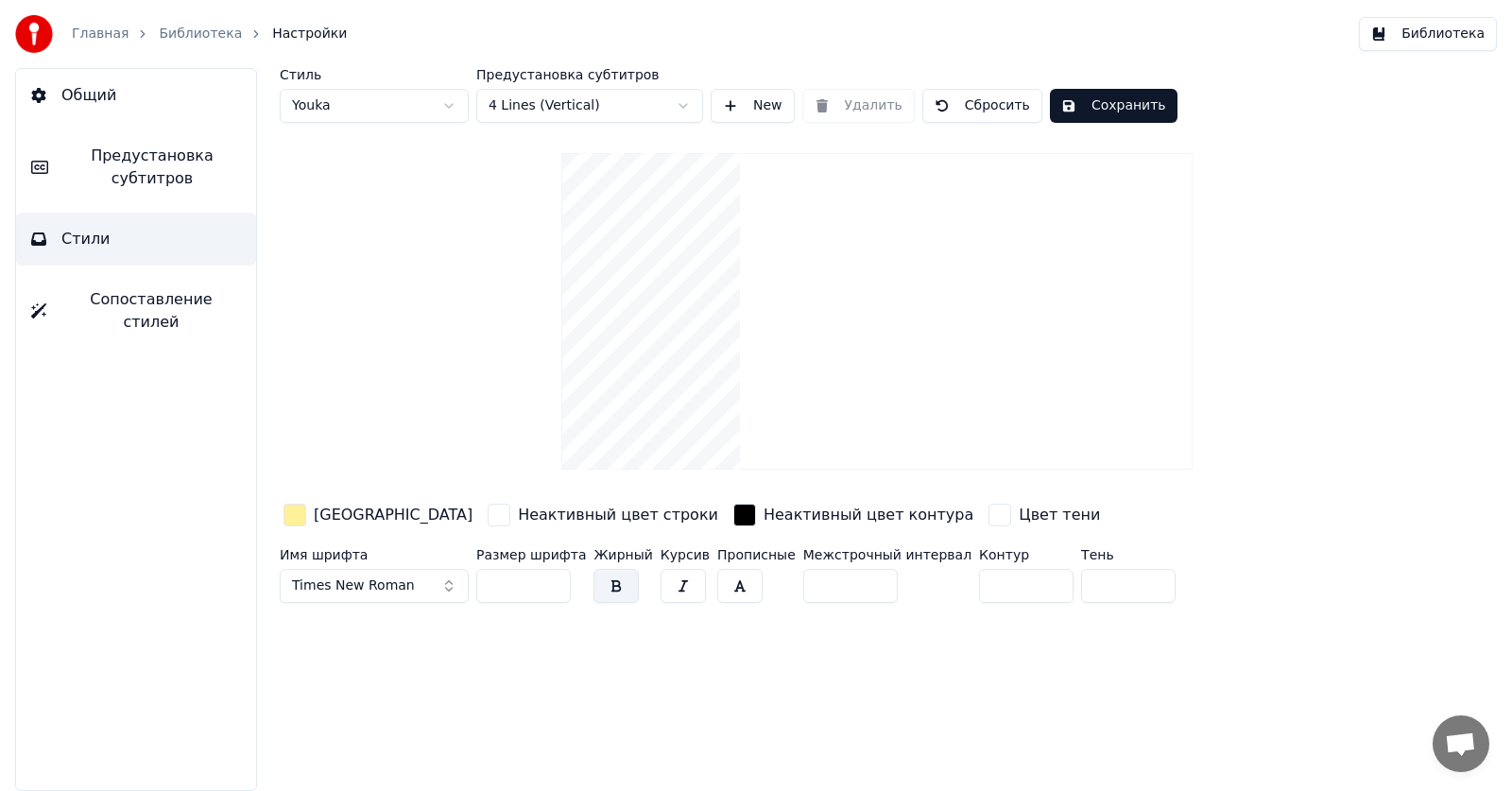
click at [534, 114] on html "Главная Библиотека Настройки Библиотека Общий Предустановка субтитров Стили Соп…" at bounding box center [756, 395] width 1512 height 791
click at [383, 106] on html "Главная Библиотека Настройки Библиотека Общий Предустановка субтитров Стили Соп…" at bounding box center [756, 395] width 1512 height 791
click at [391, 98] on html "Главная Библиотека Настройки Библиотека Общий Предустановка субтитров Стили Соп…" at bounding box center [756, 395] width 1512 height 791
click at [386, 108] on html "Главная Библиотека Настройки Библиотека Общий Предустановка субтитров Стили Соп…" at bounding box center [756, 395] width 1512 height 791
click at [754, 115] on button "New" at bounding box center [752, 105] width 84 height 34
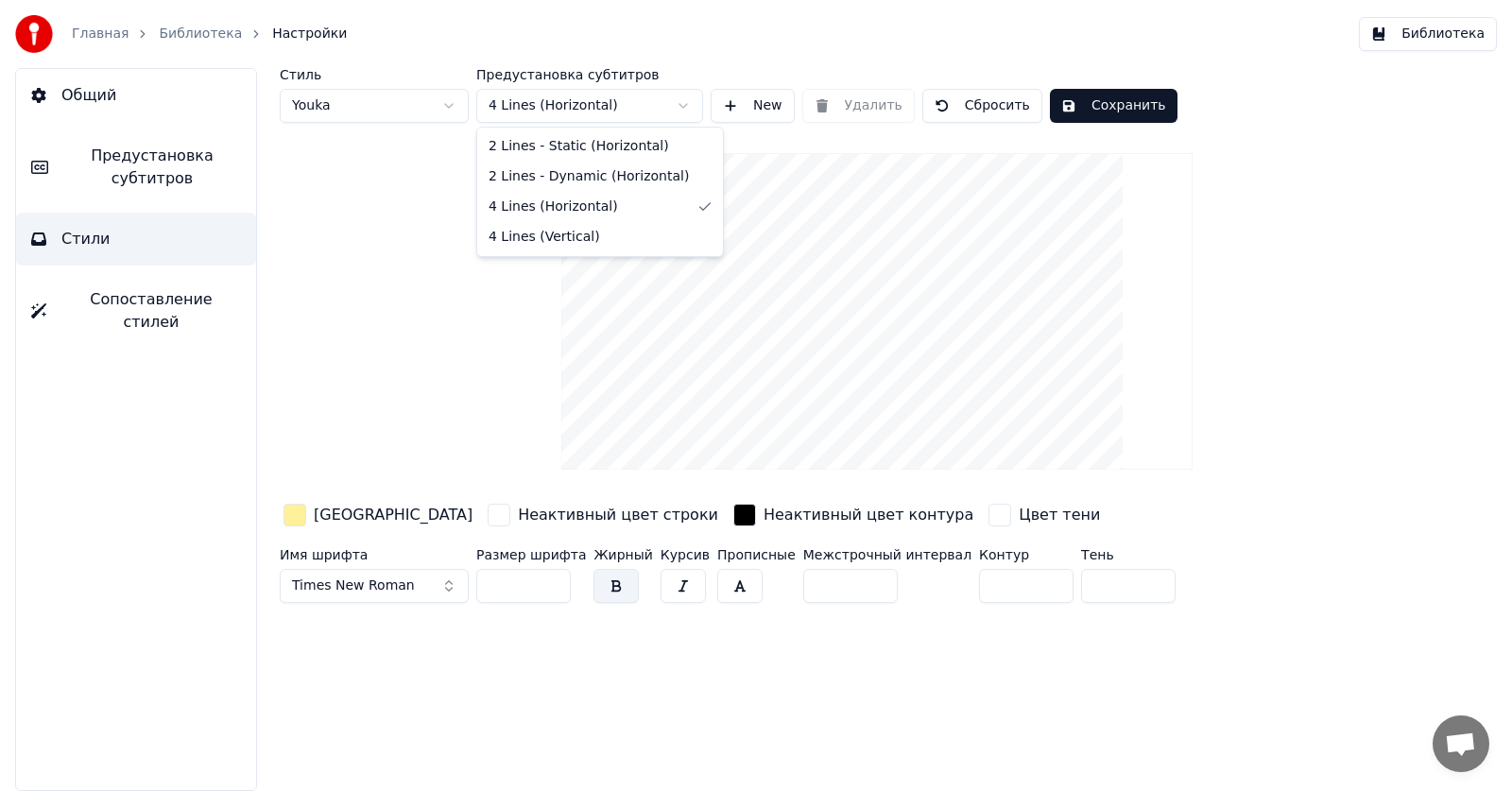
click at [565, 97] on html "Главная Библиотека Настройки Библиотека Общий Предустановка субтитров Стили Соп…" at bounding box center [756, 395] width 1512 height 791
click at [360, 212] on html "Главная Библиотека Настройки Библиотека Общий Предустановка субтитров Стили Соп…" at bounding box center [756, 395] width 1512 height 791
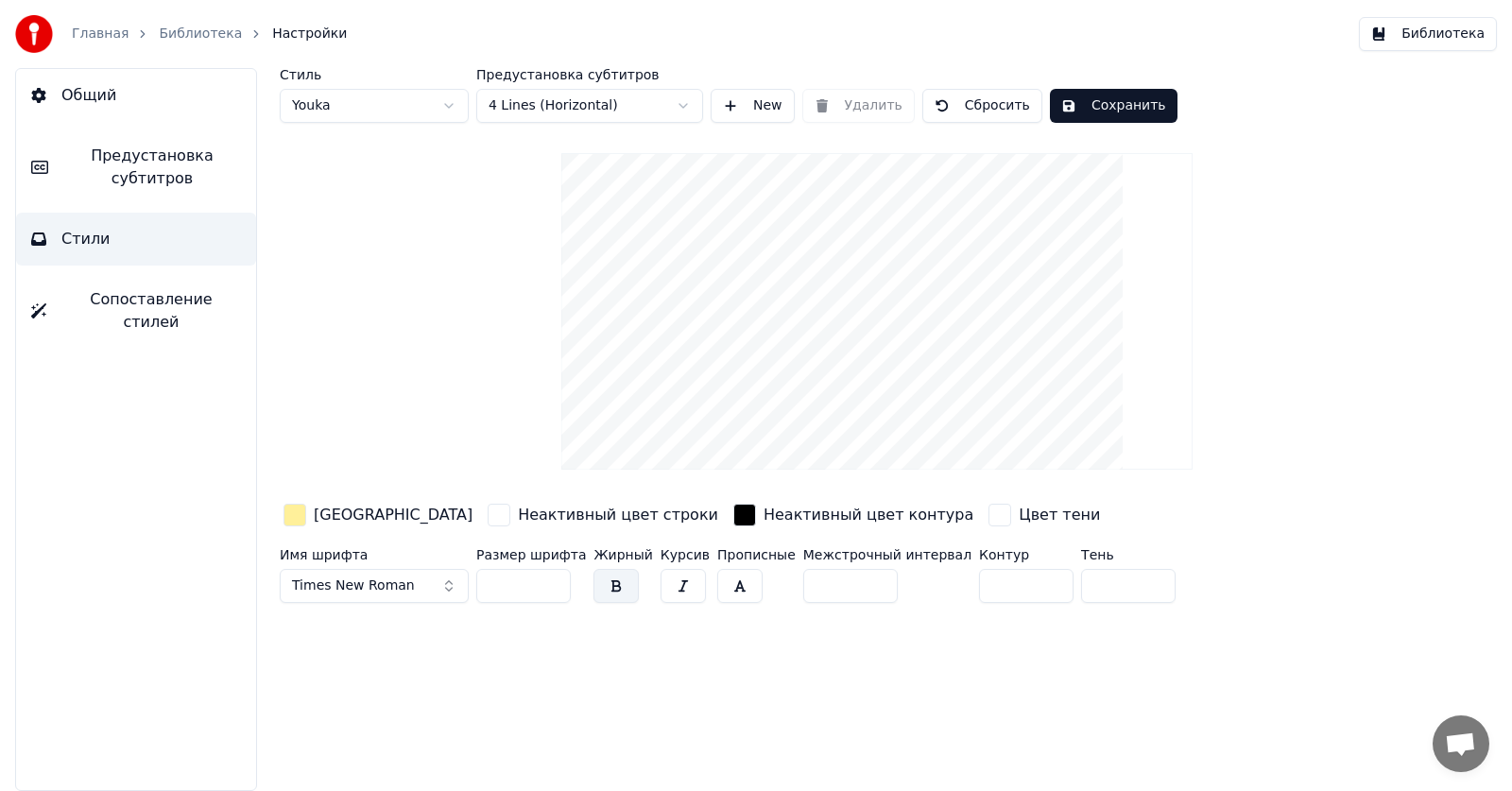
click at [358, 90] on html "Главная Библиотека Настройки Библиотека Общий Предустановка субтитров Стили Соп…" at bounding box center [756, 395] width 1512 height 791
click at [359, 100] on html "Главная Библиотека Настройки Библиотека Общий Предустановка субтитров Стили Соп…" at bounding box center [756, 395] width 1512 height 791
click at [360, 101] on html "Главная Библиотека Настройки Библиотека Общий Предустановка субтитров Стили Соп…" at bounding box center [756, 395] width 1512 height 791
click at [385, 123] on div "Стиль Youka 2 Предустановка субтитров 4 Lines (Horizontal) New Удалить Сбросить…" at bounding box center [876, 339] width 1194 height 542
click at [365, 107] on html "Главная Библиотека Настройки Библиотека Общий Предустановка субтитров Стили Соп…" at bounding box center [756, 395] width 1512 height 791
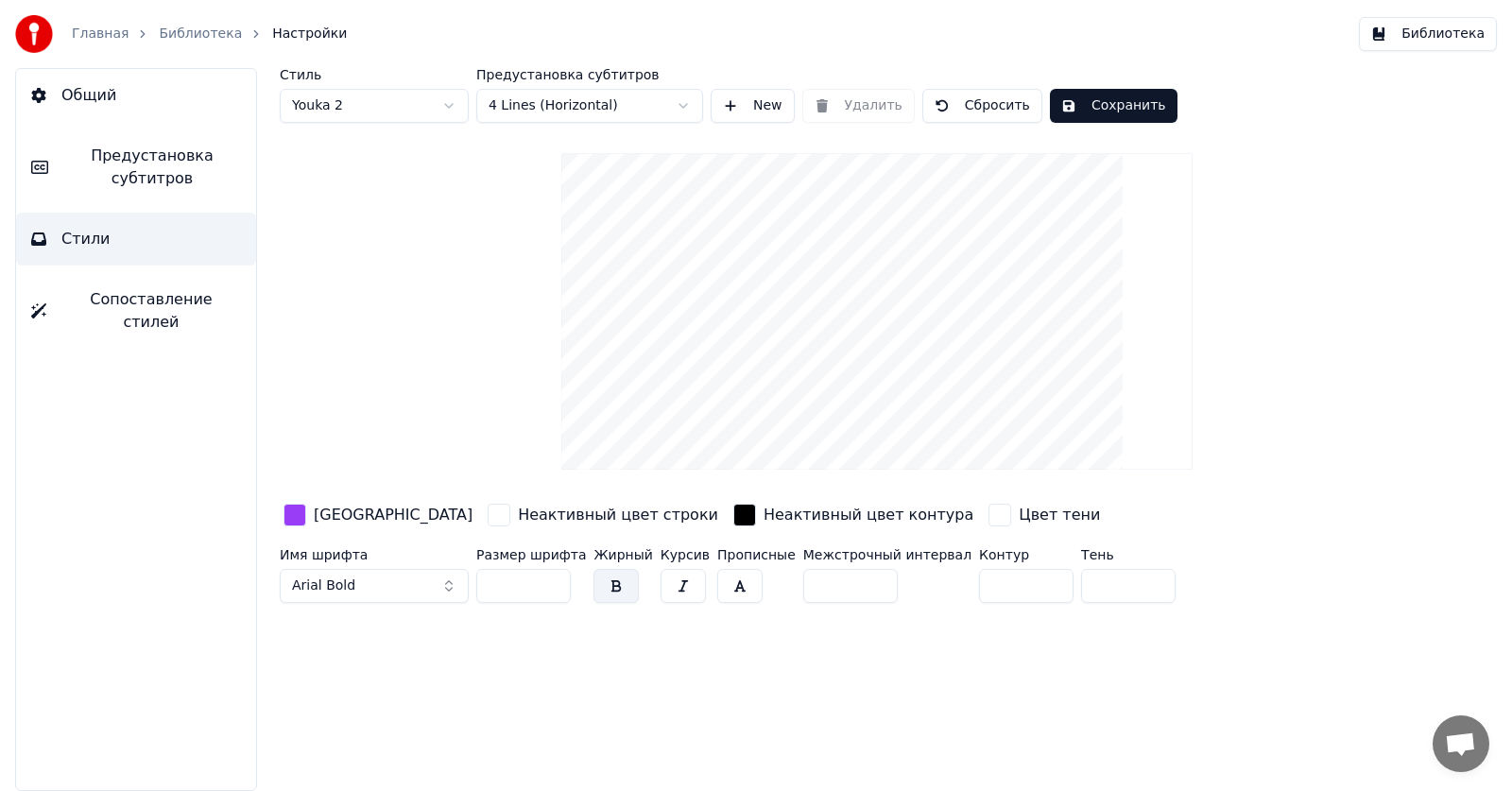
click at [392, 112] on html "Главная Библиотека Настройки Библиотека Общий Предустановка субтитров Стили Соп…" at bounding box center [756, 395] width 1512 height 791
click at [967, 106] on button "Сбросить" at bounding box center [981, 105] width 120 height 34
click at [159, 33] on link "Библиотека" at bounding box center [200, 35] width 83 height 19
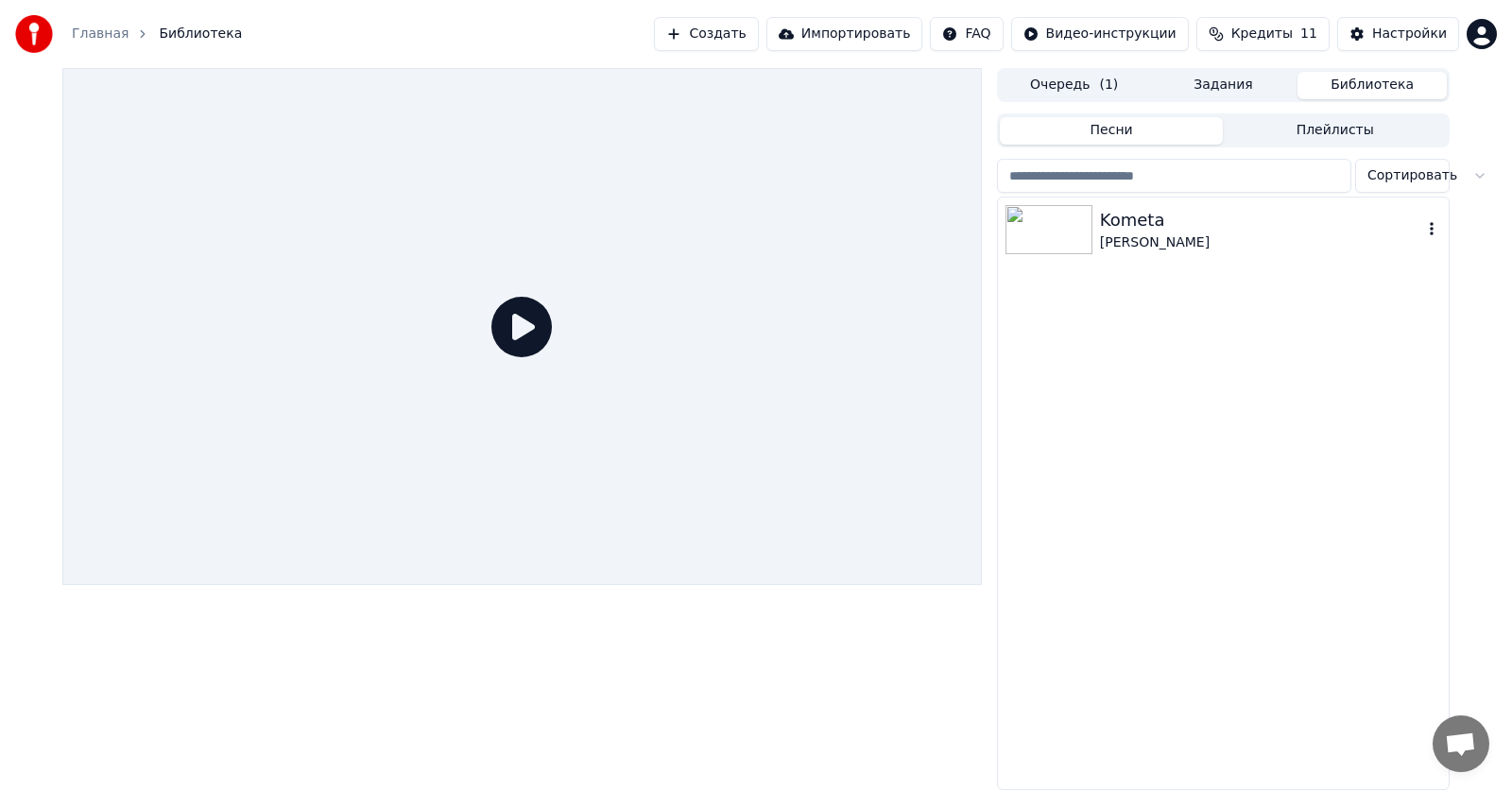
click at [1038, 234] on img at bounding box center [1049, 229] width 87 height 49
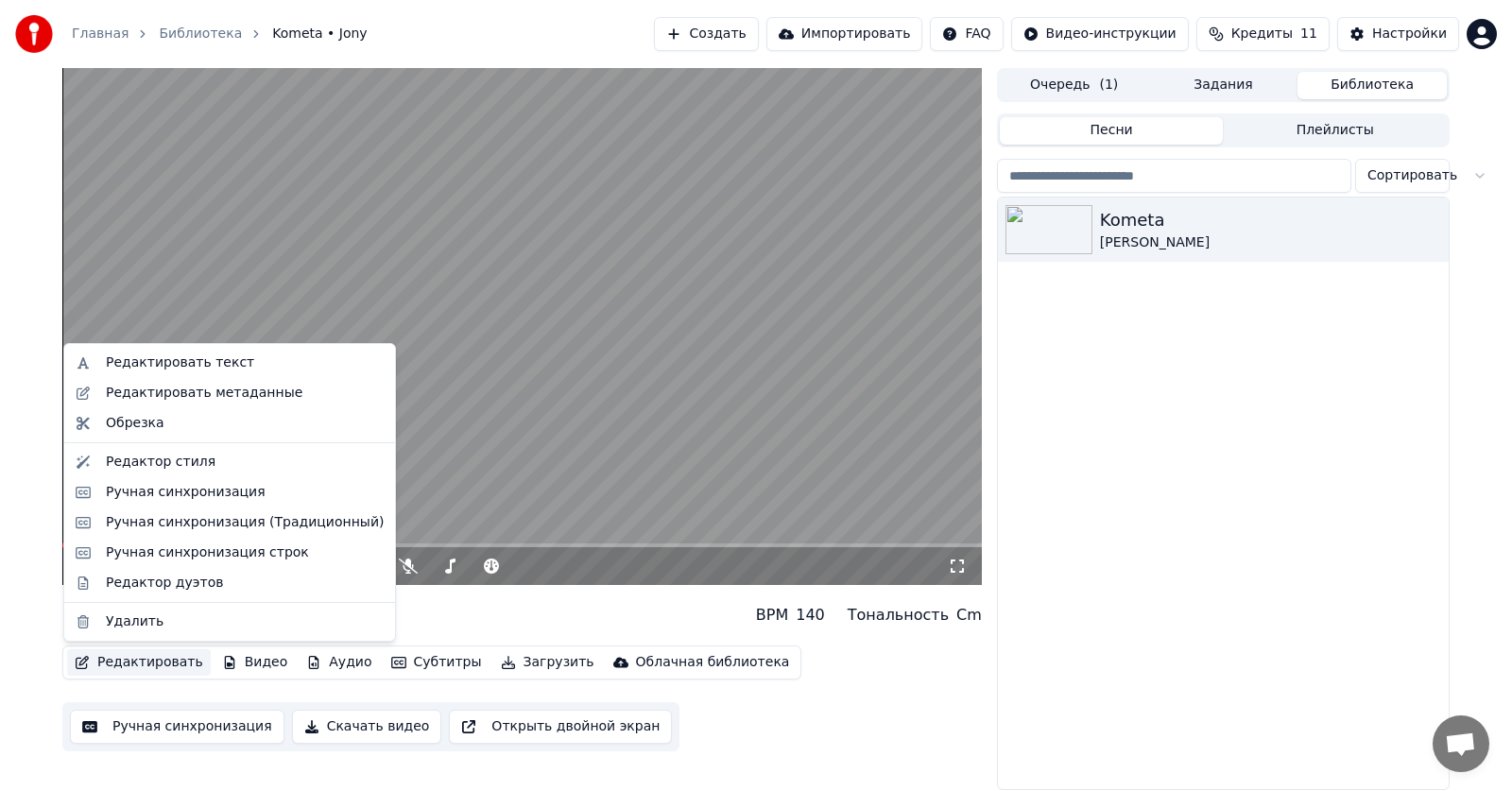
click at [98, 653] on button "Редактировать" at bounding box center [139, 662] width 143 height 26
click at [195, 469] on div "Редактор стиля" at bounding box center [161, 462] width 110 height 19
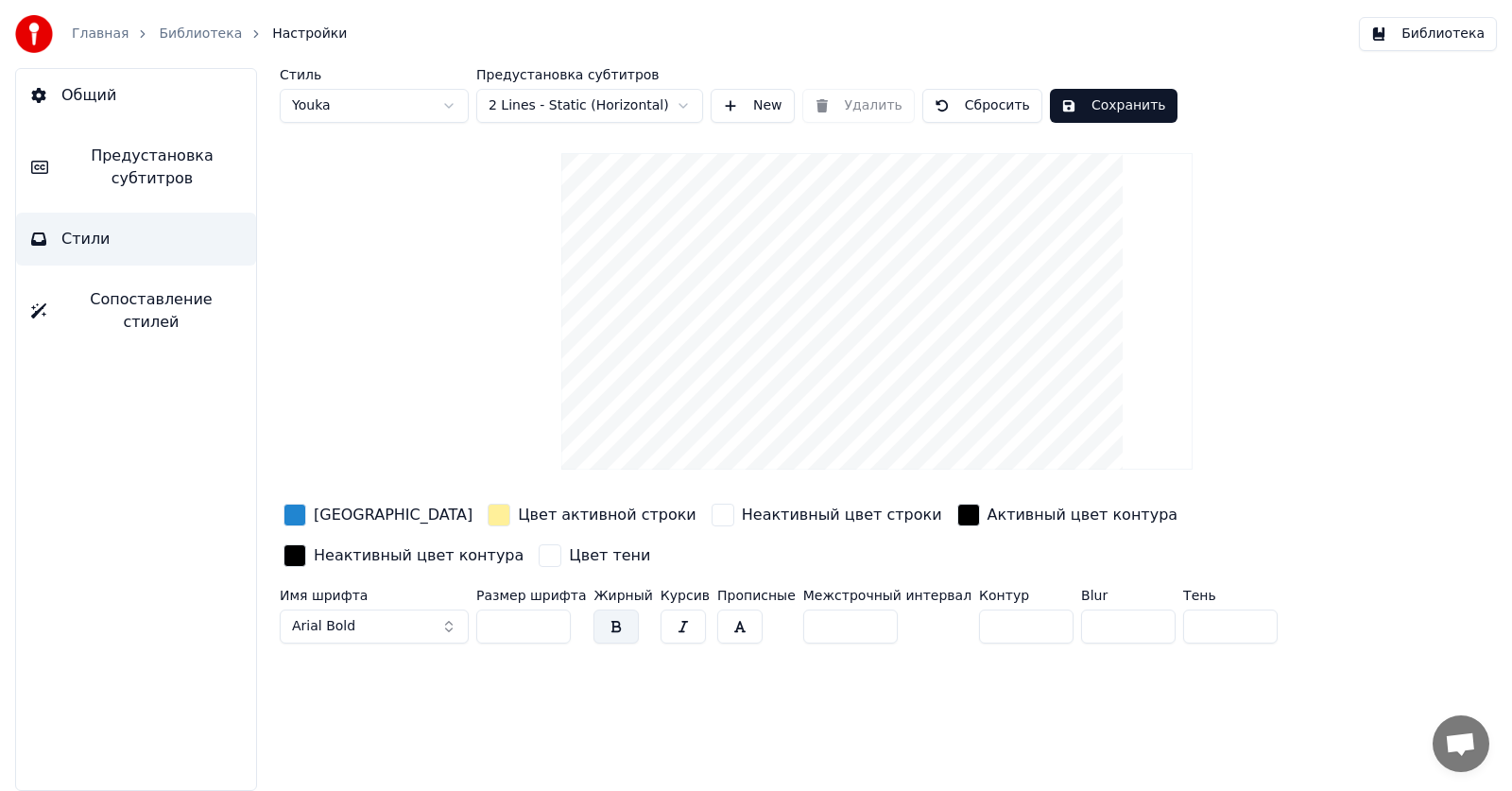
click at [294, 514] on div "button" at bounding box center [295, 515] width 23 height 23
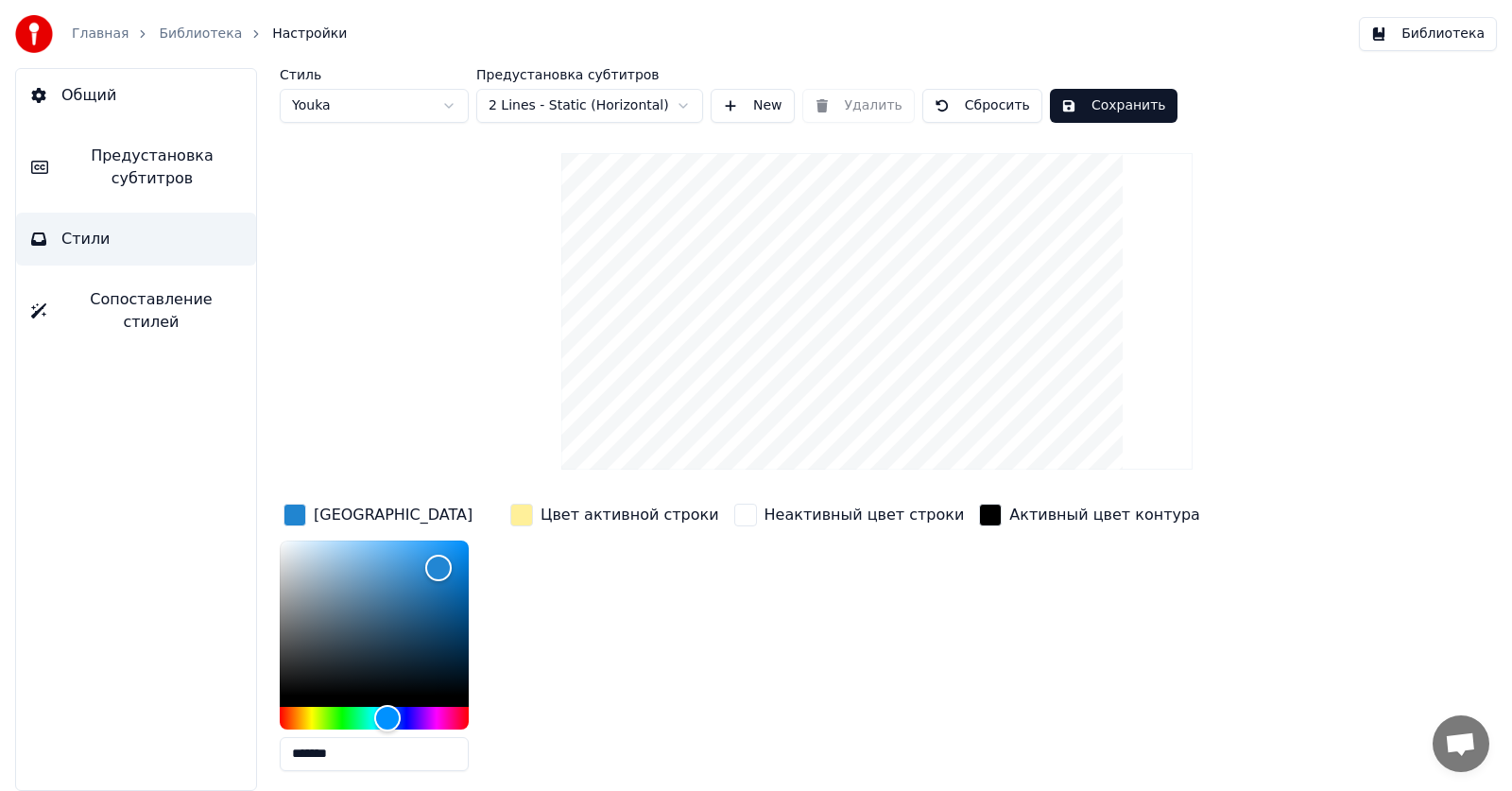
click at [525, 523] on div "button" at bounding box center [522, 515] width 23 height 23
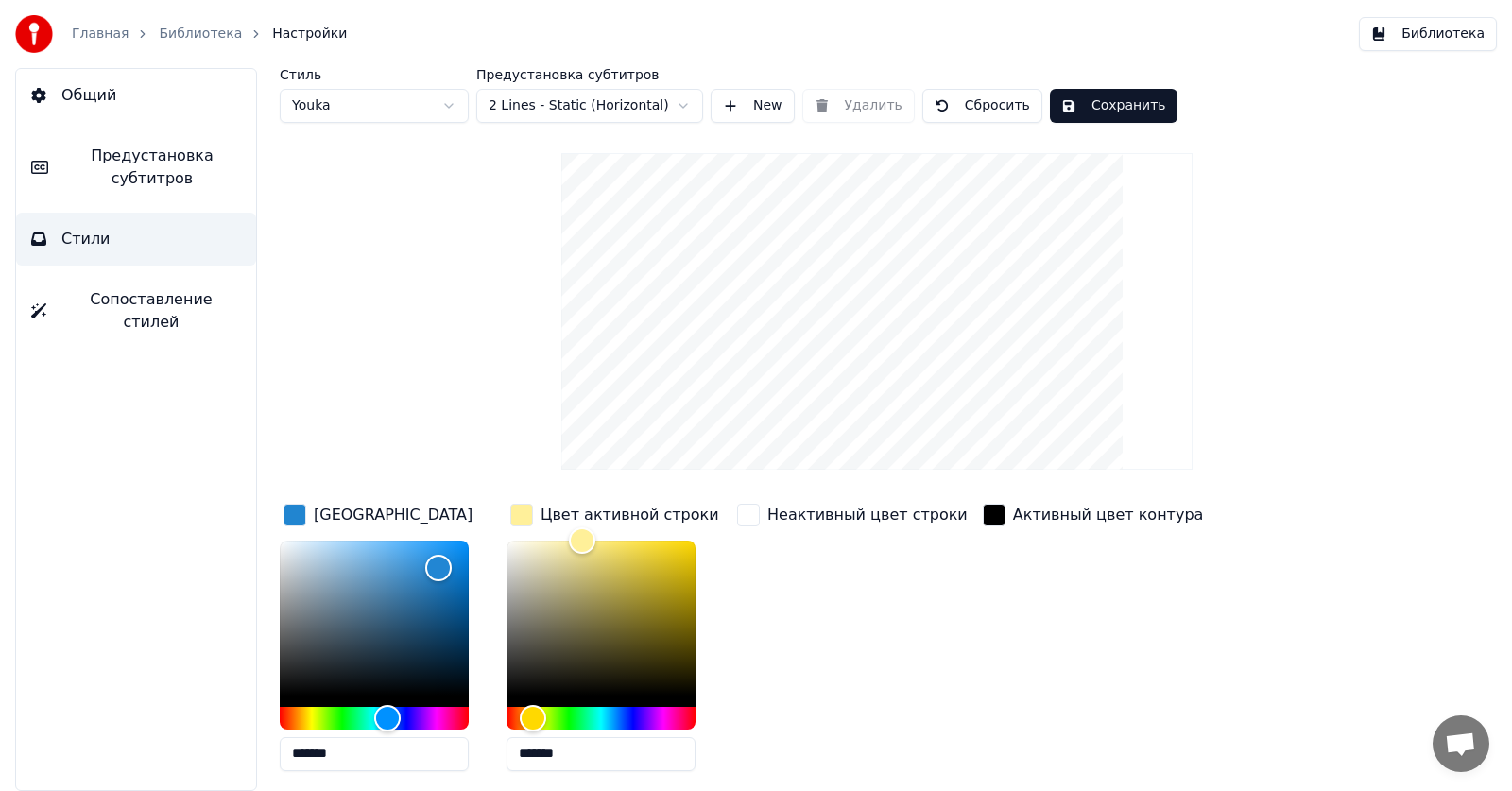
drag, startPoint x: 581, startPoint y: 768, endPoint x: 423, endPoint y: 754, distance: 158.6
click at [423, 754] on div "Цвет заливки ******* Цвет активной строки ******* Неактивный цвет строки Активн…" at bounding box center [808, 663] width 1058 height 327
drag, startPoint x: 374, startPoint y: 753, endPoint x: 235, endPoint y: 751, distance: 139.0
click at [235, 751] on div "Общий Предустановка субтитров Стили Сопоставление стилей Стиль Youka Предустано…" at bounding box center [756, 430] width 1512 height 723
paste input "text"
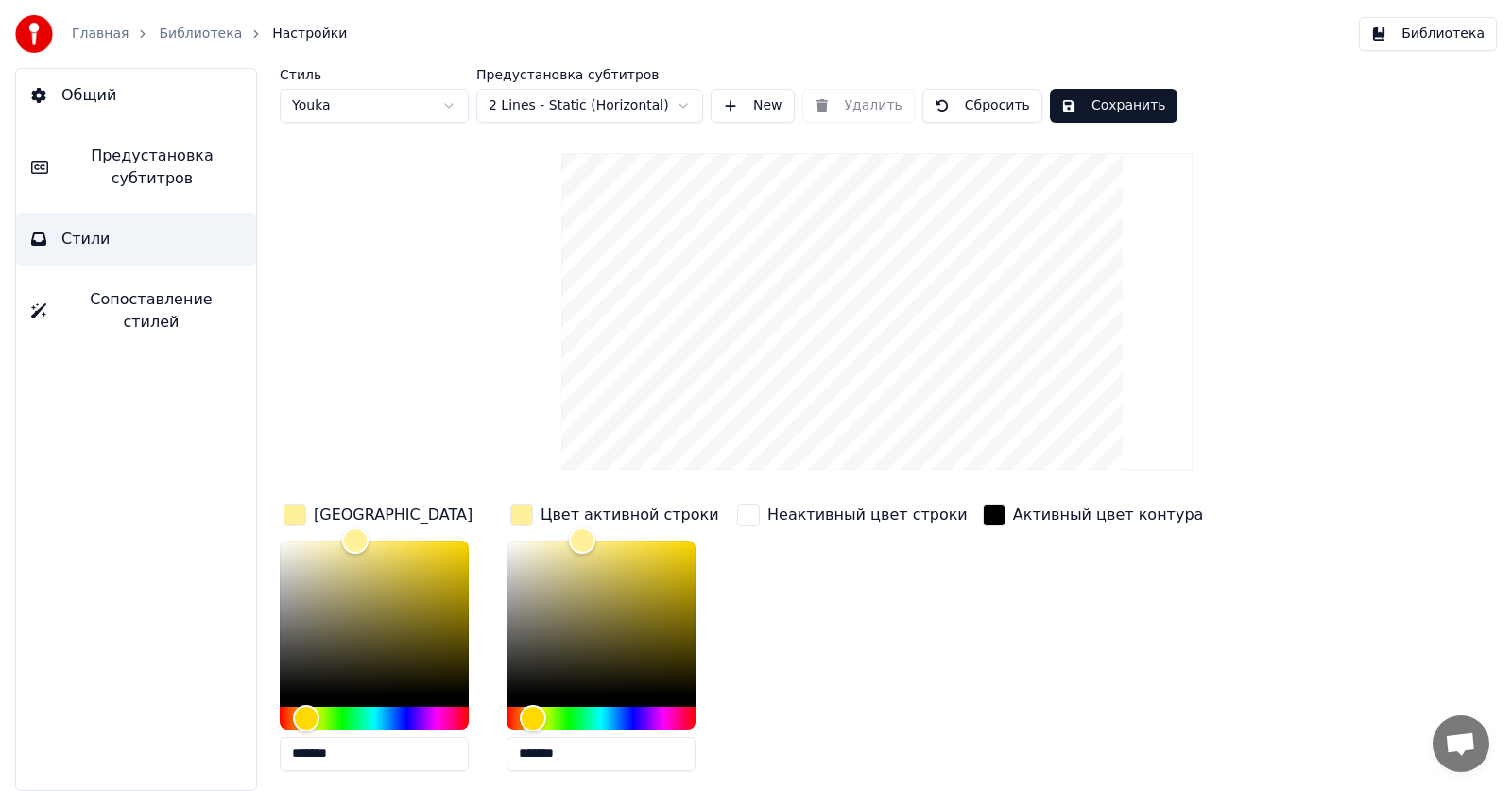
type input "*******"
click at [811, 578] on div "Неактивный цвет строки" at bounding box center [851, 643] width 238 height 286
click at [509, 392] on div "Стиль Youka Предустановка субтитров 2 Lines - Static (Horizontal) New Удалить С…" at bounding box center [876, 487] width 1194 height 836
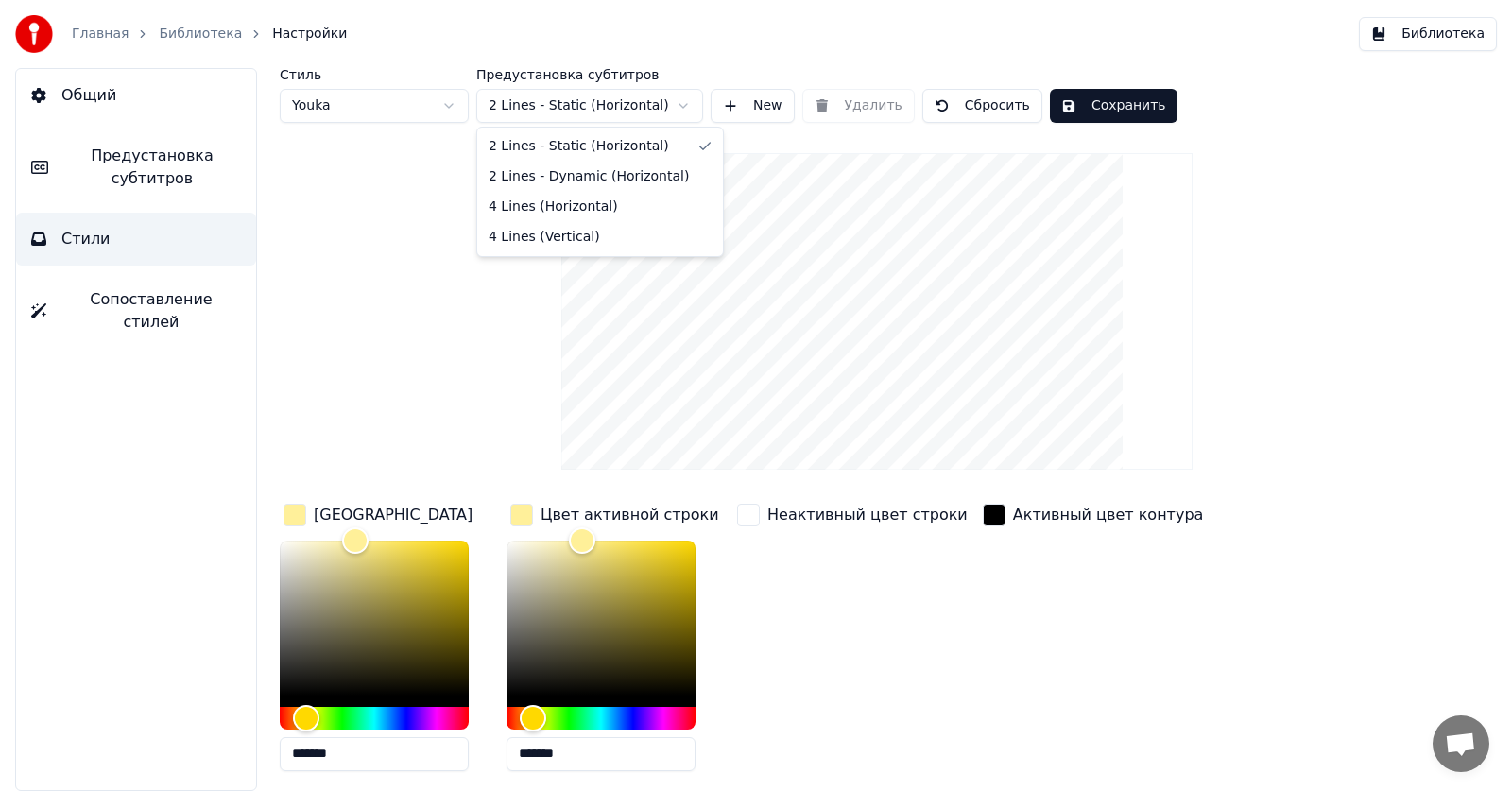
click at [566, 116] on html "Главная Библиотека Настройки Библиотека Общий Предустановка субтитров Стили Соп…" at bounding box center [756, 395] width 1512 height 791
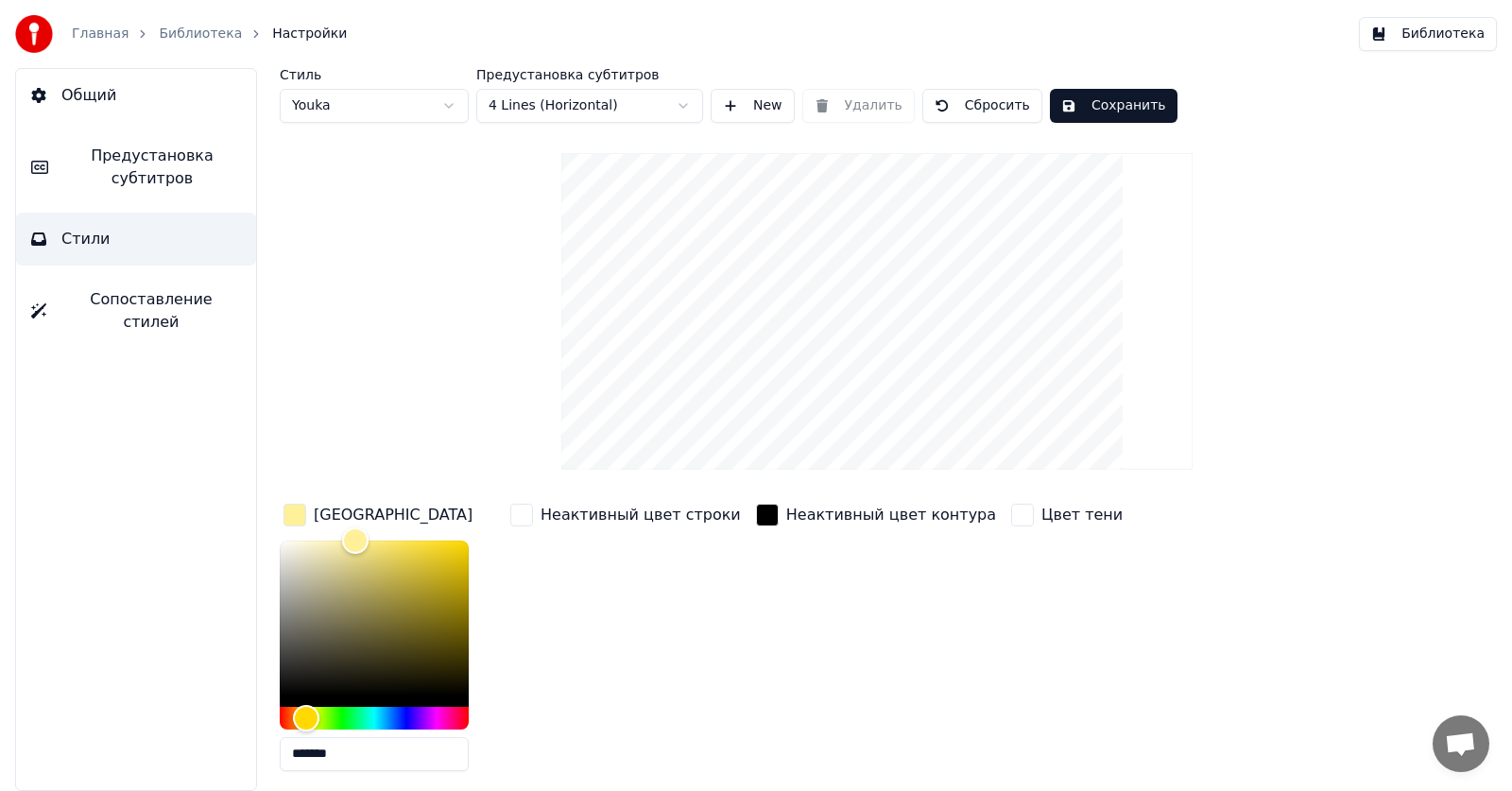
click at [442, 415] on div "Стиль Youka Предустановка субтитров 4 Lines (Horizontal) New Удалить Сбросить С…" at bounding box center [876, 466] width 1194 height 796
click at [526, 519] on div "button" at bounding box center [522, 515] width 23 height 23
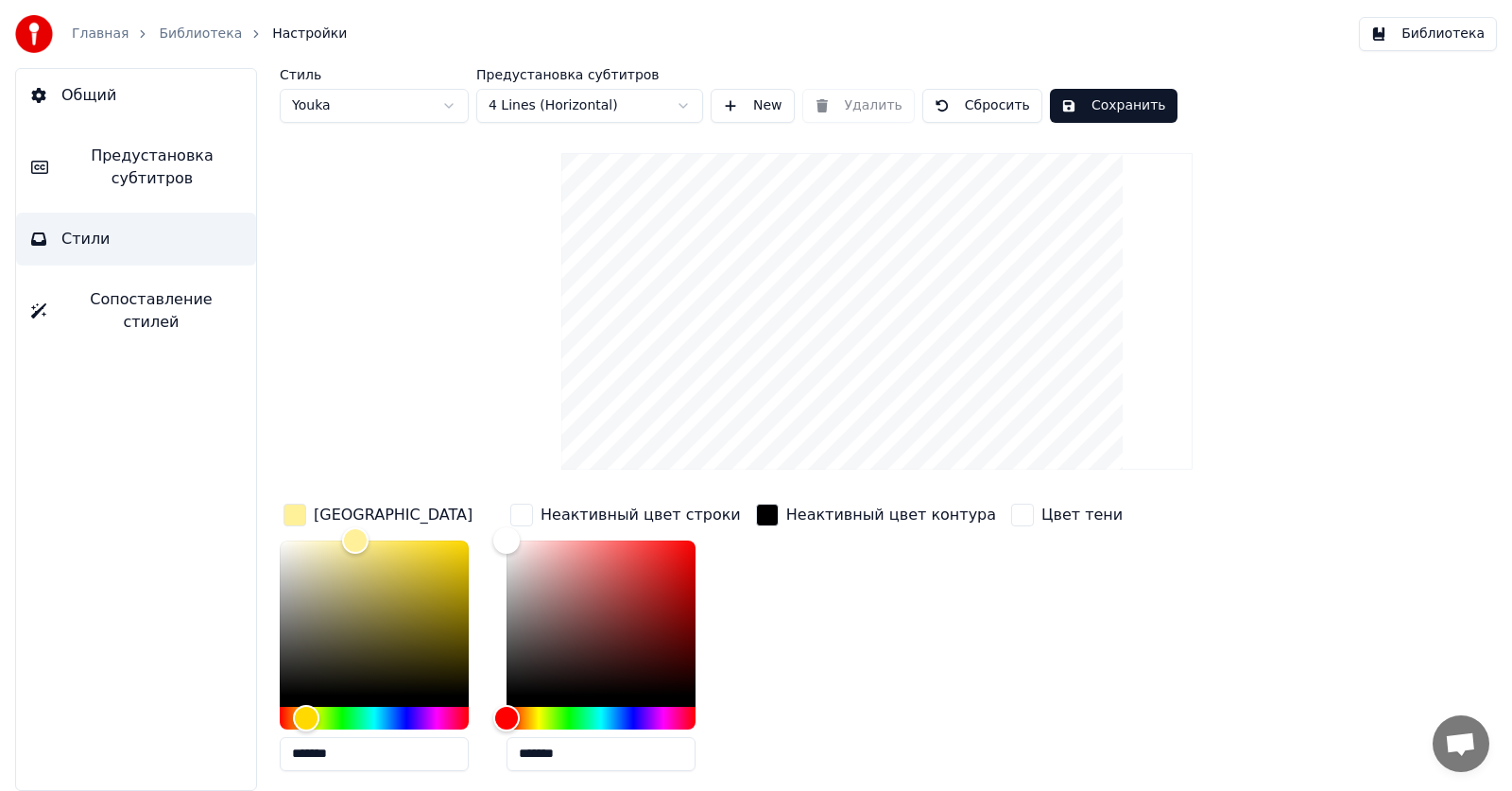
drag, startPoint x: 578, startPoint y: 751, endPoint x: 427, endPoint y: 760, distance: 151.3
click at [427, 760] on div "Цвет заливки ******* Неактивный цвет строки ******* Неактивный цвет контура Цве…" at bounding box center [808, 643] width 1058 height 286
paste input "text"
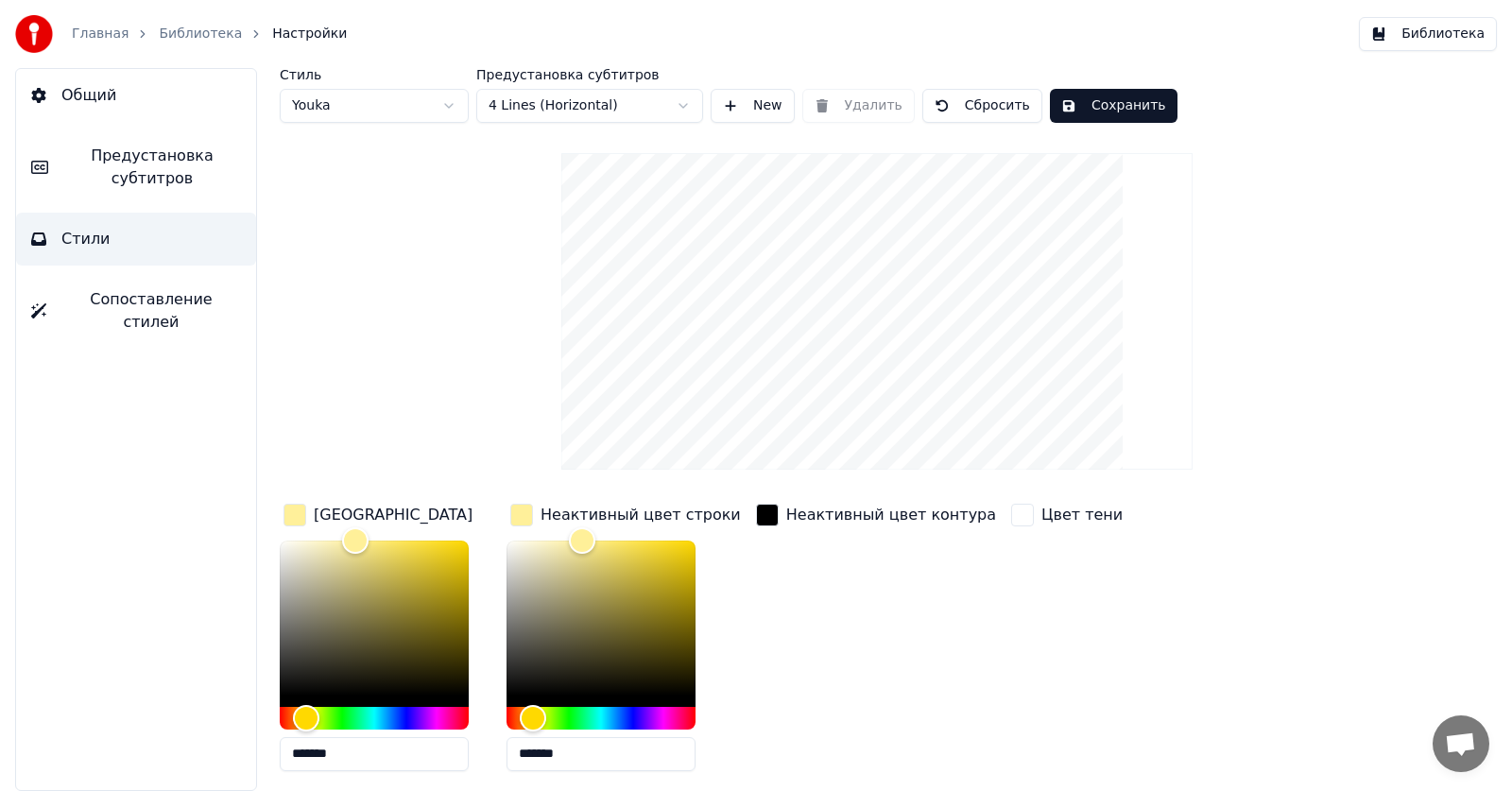
type input "*******"
click at [873, 640] on div "Неактивный цвет контура" at bounding box center [875, 643] width 248 height 286
click at [186, 306] on span "Сопоставление стилей" at bounding box center [151, 310] width 179 height 45
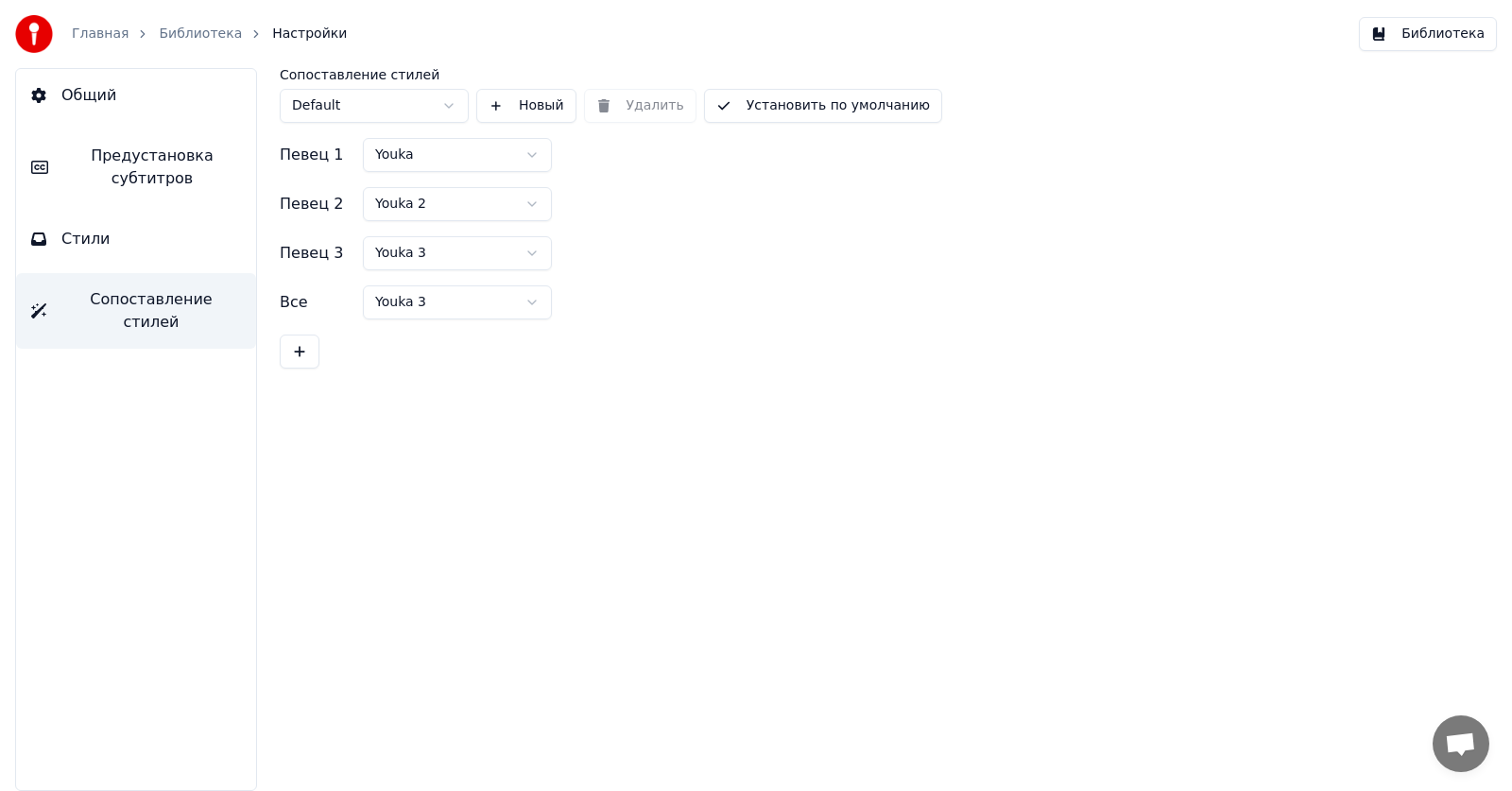
click at [163, 254] on button "Стили" at bounding box center [136, 239] width 240 height 53
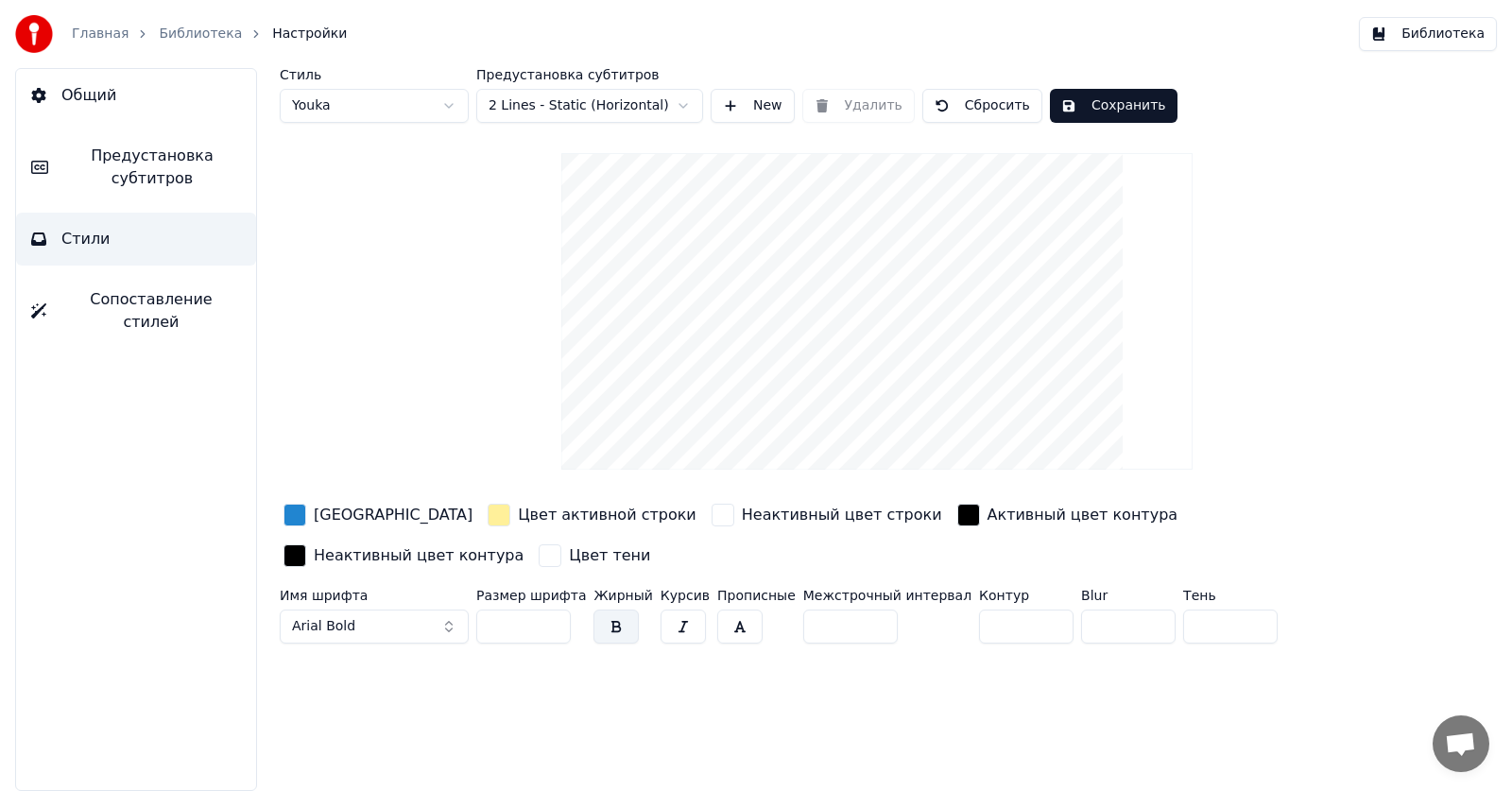
click at [170, 181] on span "Предустановка субтитров" at bounding box center [152, 167] width 177 height 45
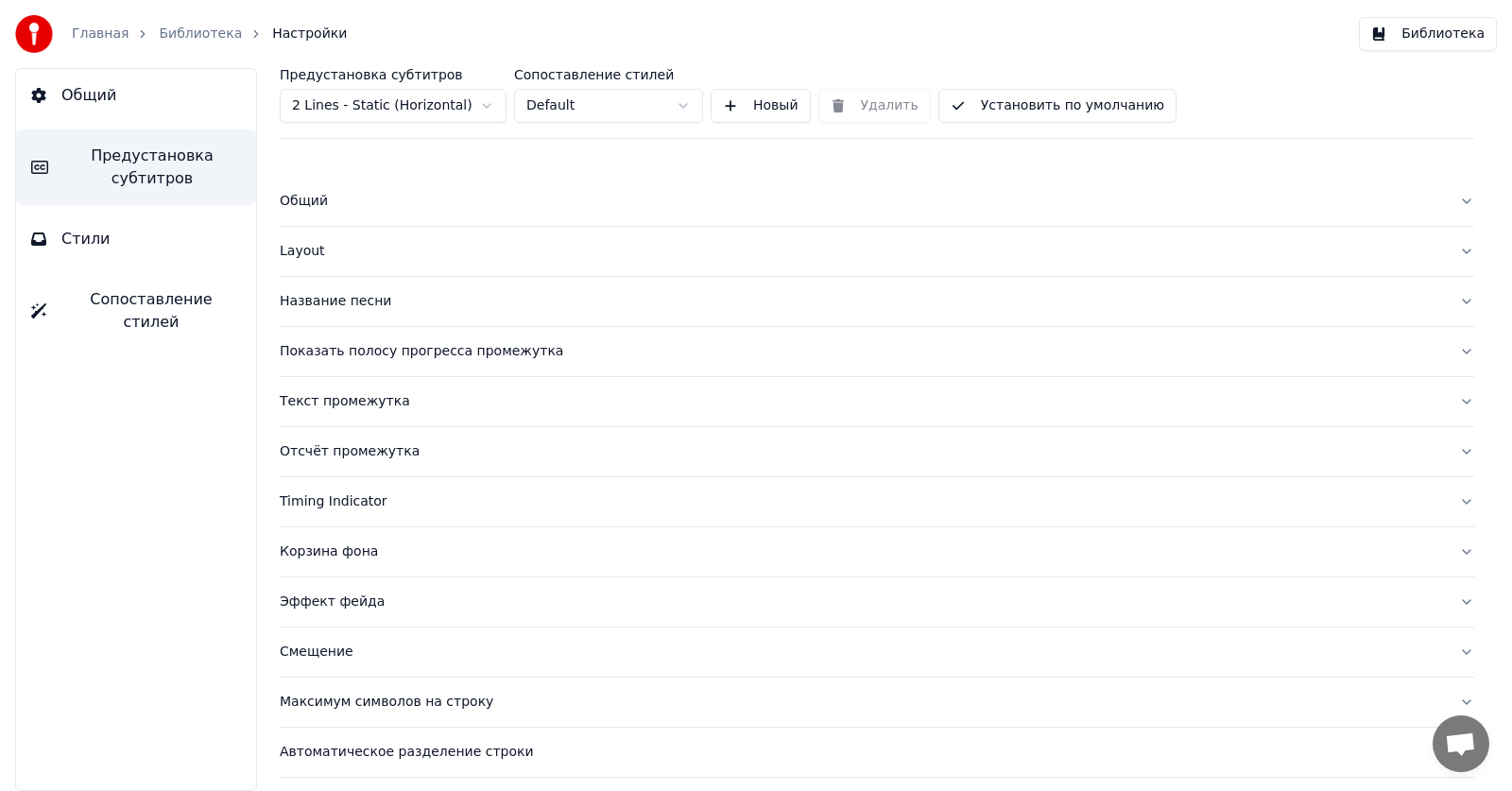
click at [1457, 350] on button "Показать полосу прогресса промежутка" at bounding box center [876, 351] width 1194 height 49
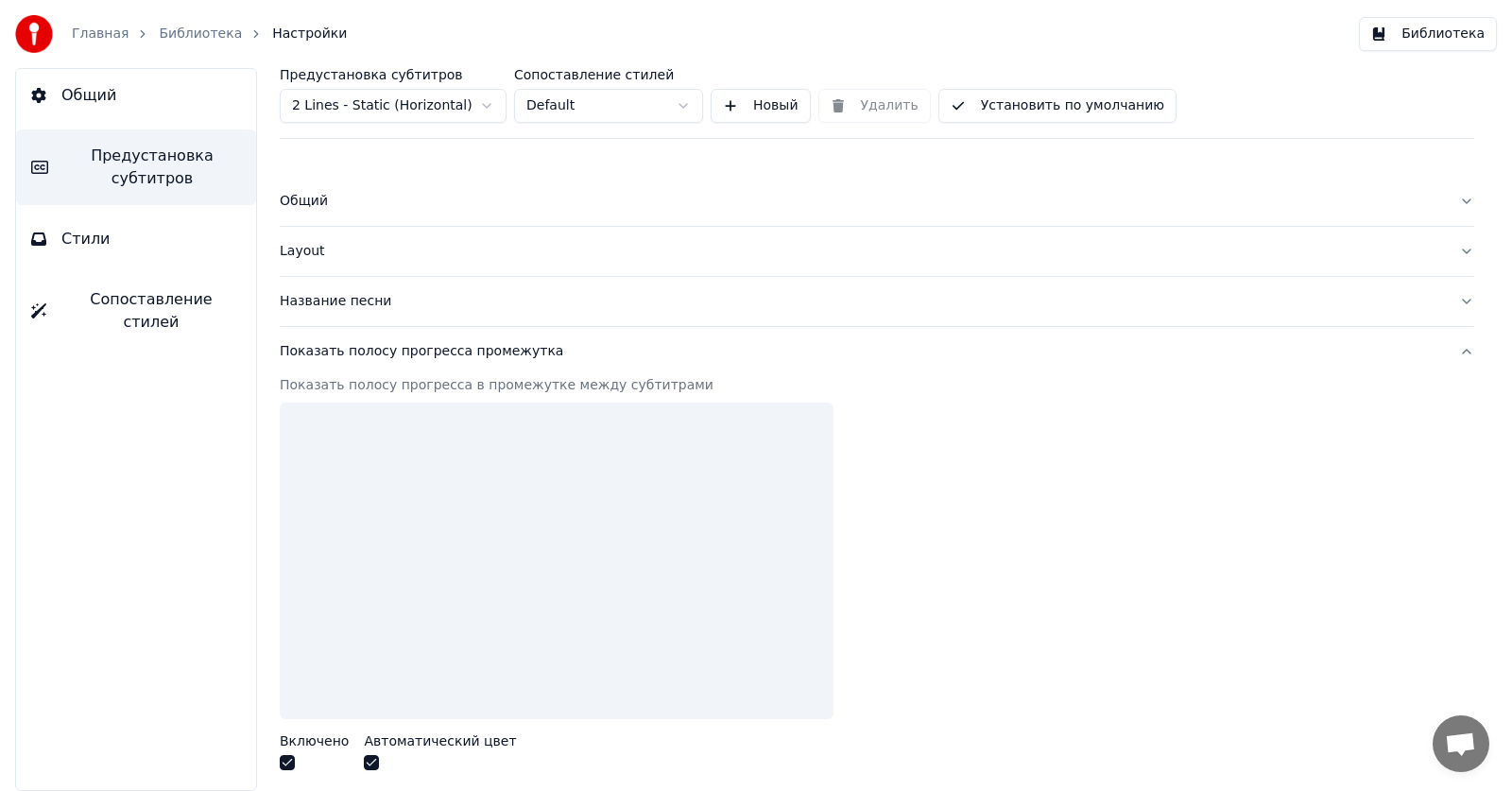
click at [1423, 353] on div "Показать полосу прогресса промежутка" at bounding box center [861, 352] width 1164 height 19
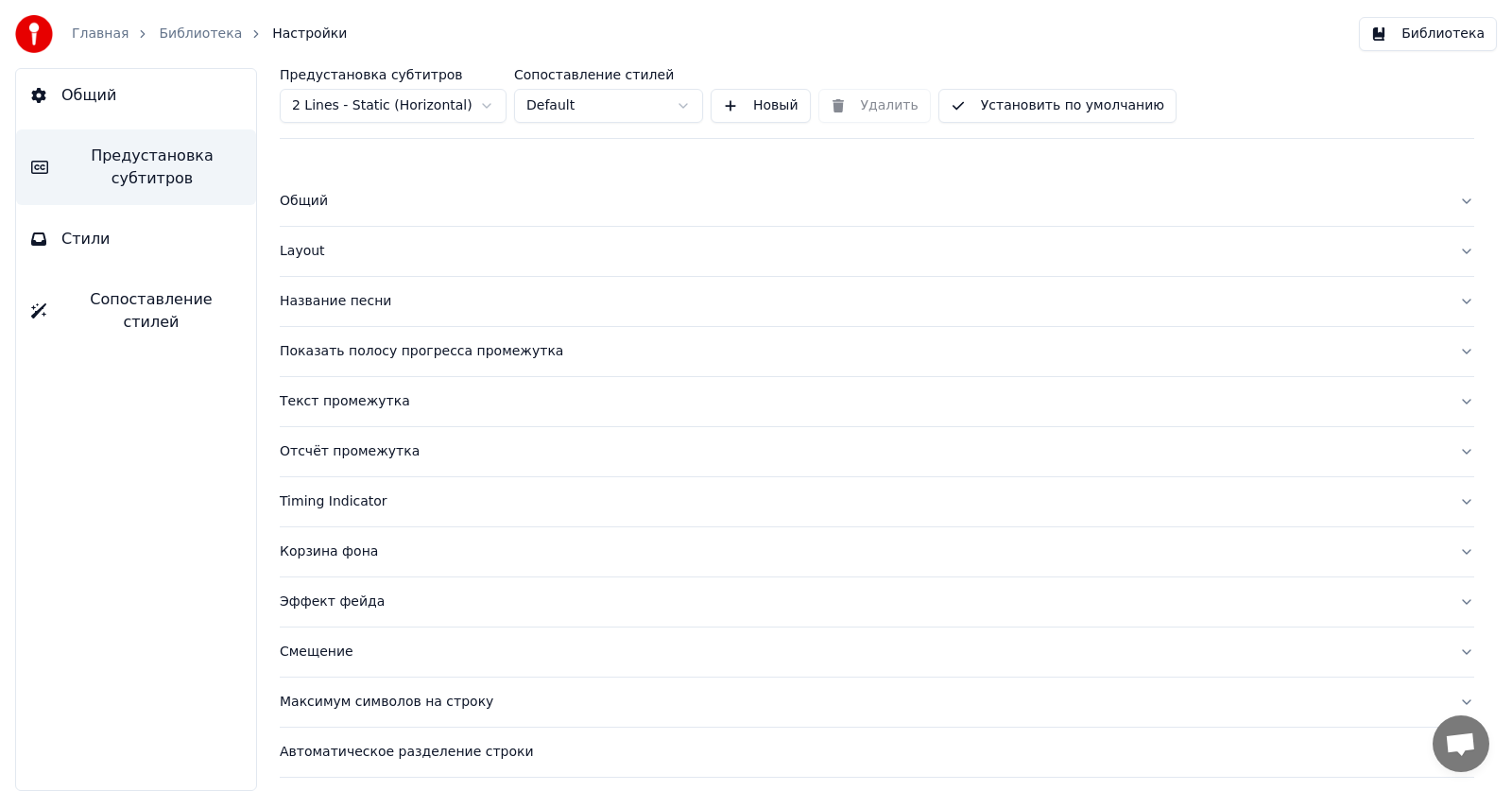
click at [1423, 353] on div "Показать полосу прогресса промежутка" at bounding box center [861, 352] width 1164 height 19
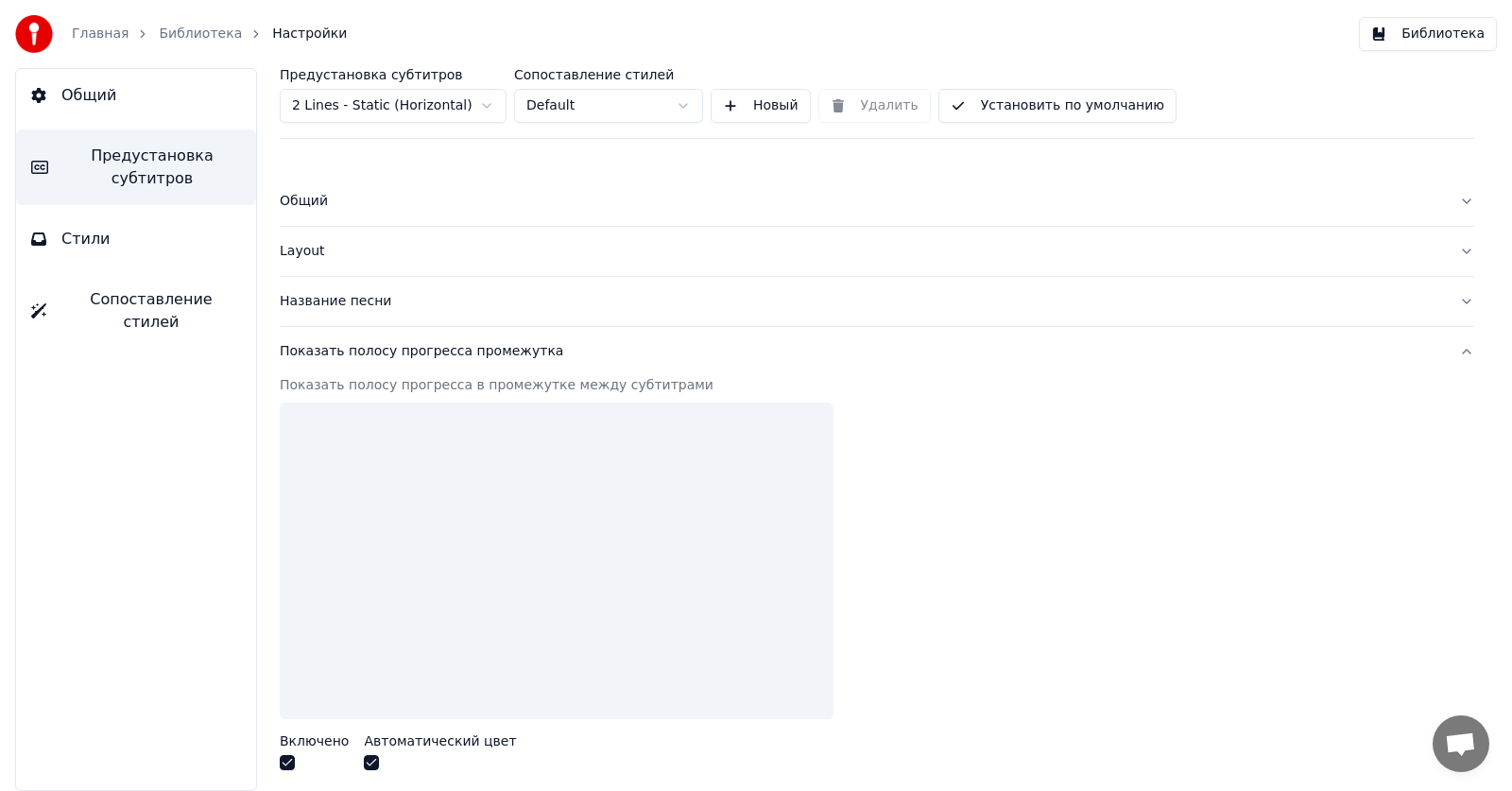
click at [1423, 353] on div "Показать полосу прогресса промежутка" at bounding box center [861, 352] width 1164 height 19
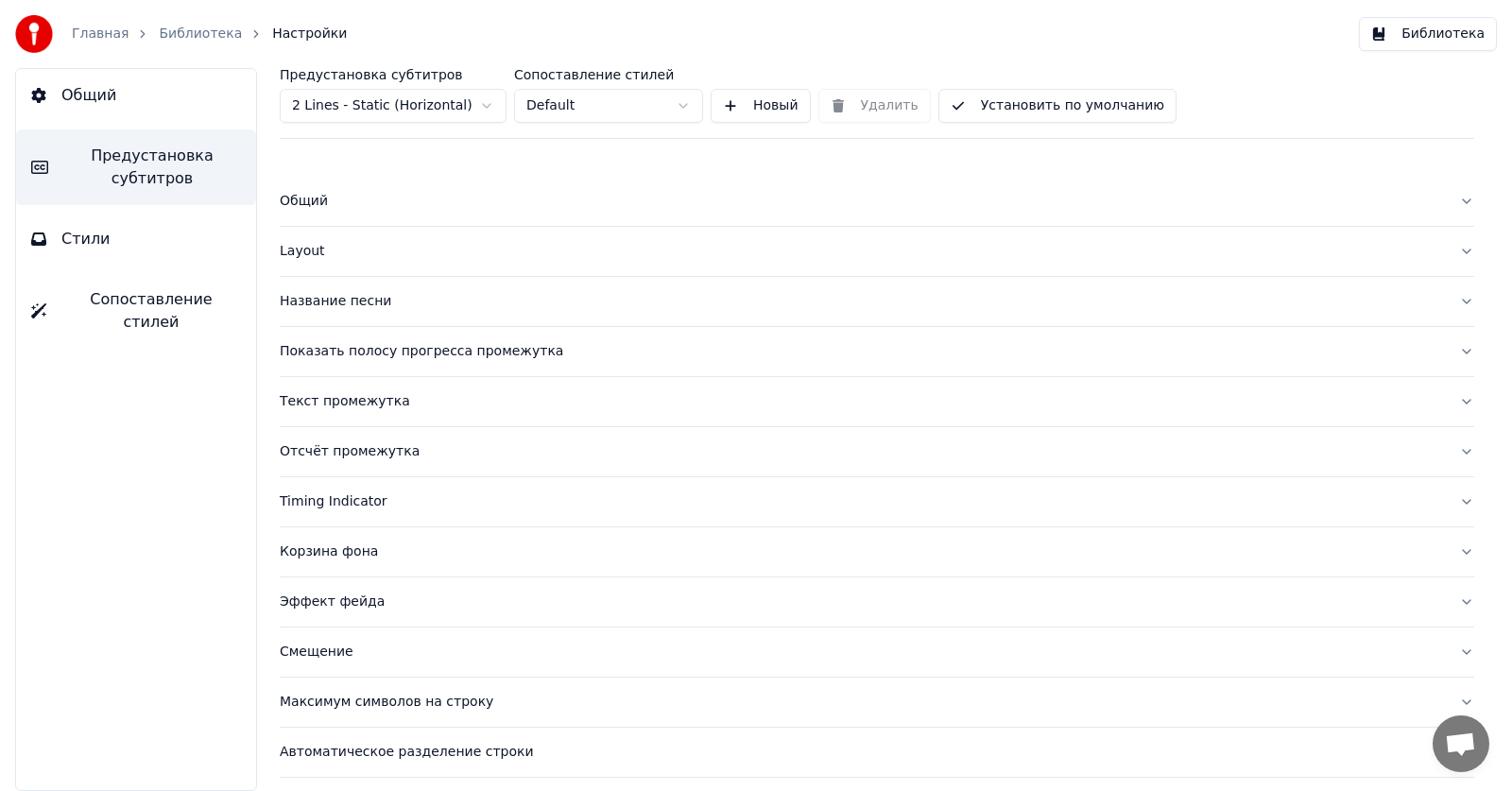
click at [138, 223] on button "Стили" at bounding box center [136, 239] width 240 height 53
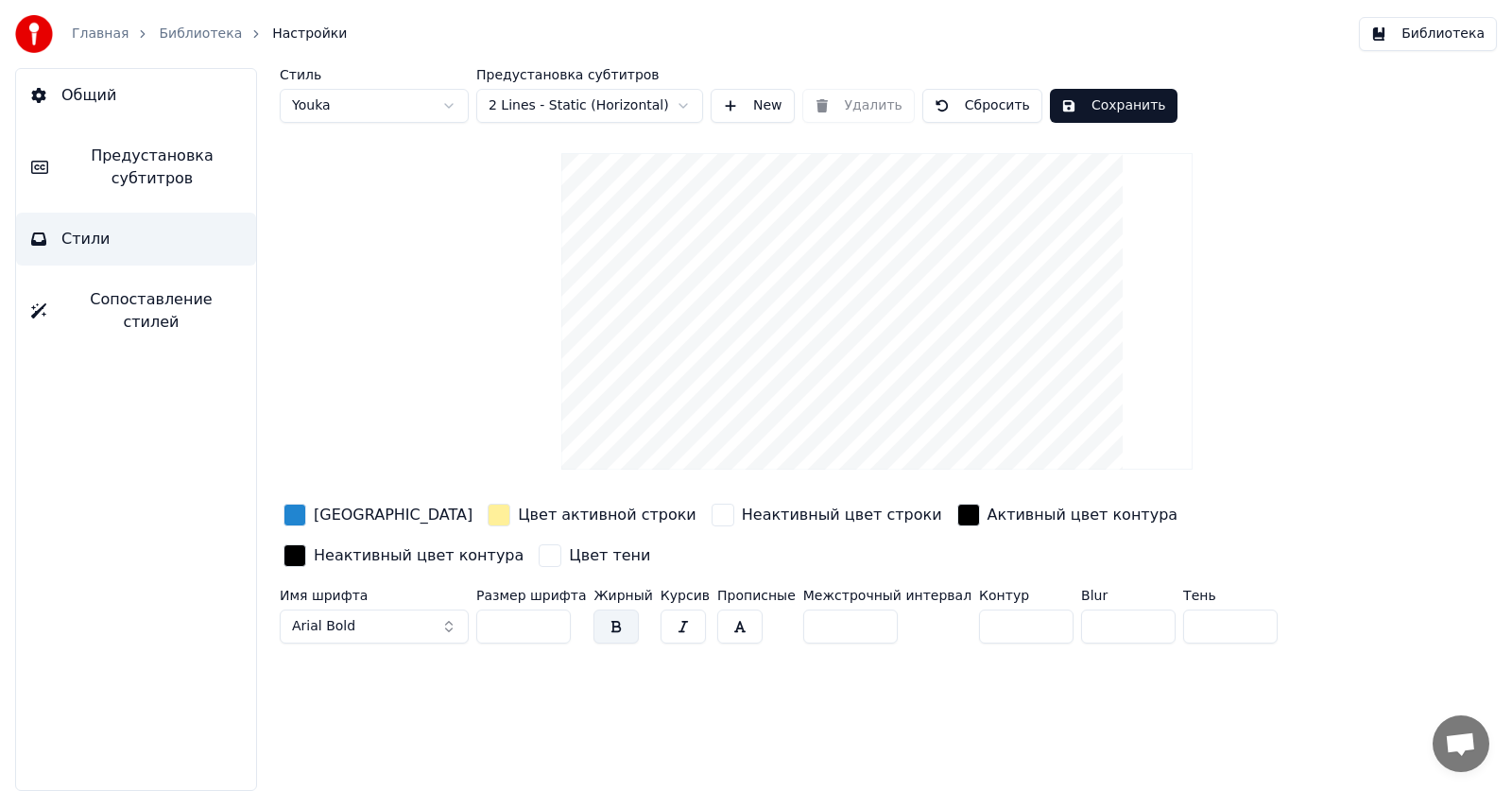
click at [295, 514] on div "button" at bounding box center [295, 515] width 23 height 23
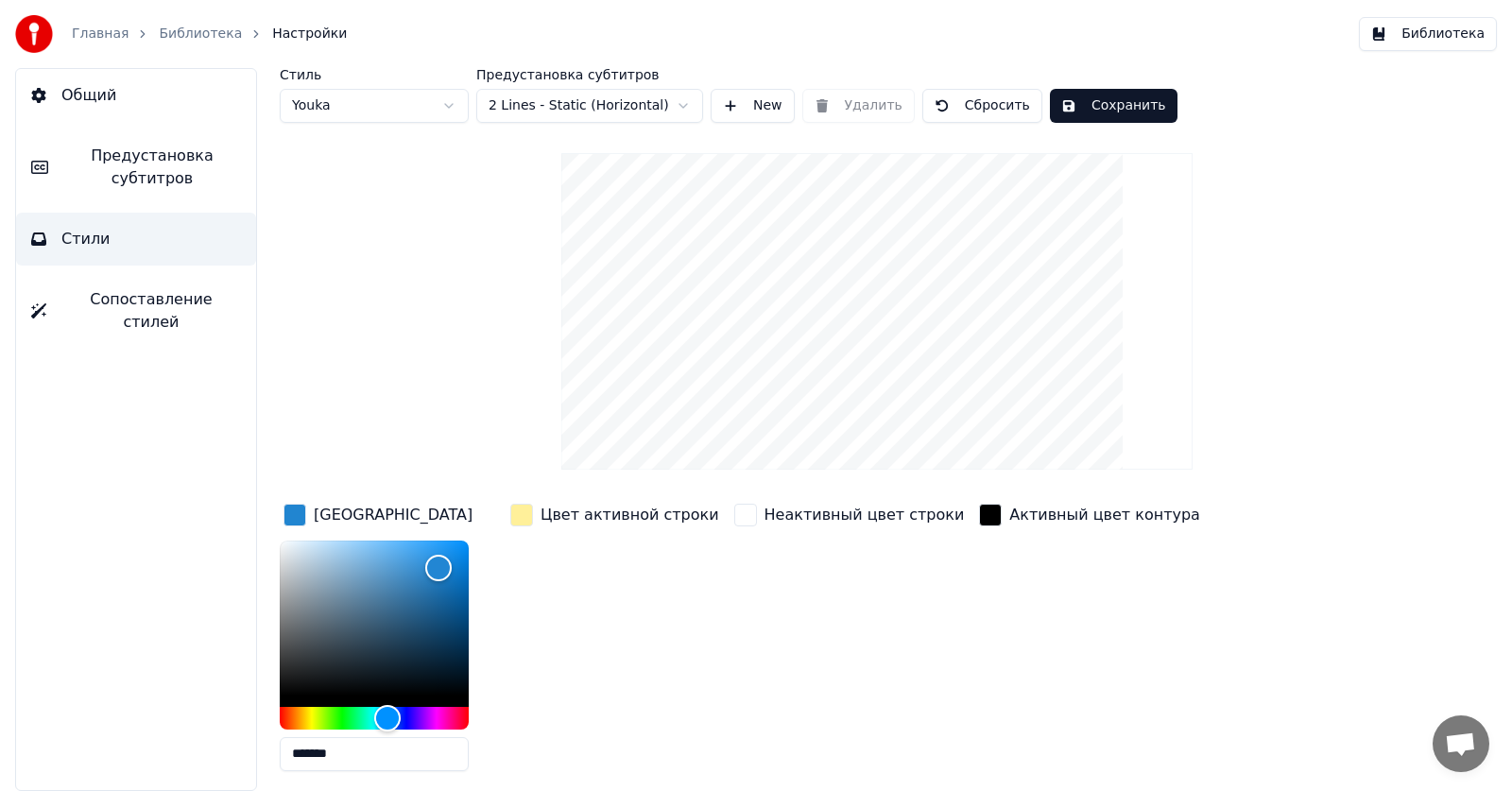
drag, startPoint x: 372, startPoint y: 748, endPoint x: 89, endPoint y: 734, distance: 283.3
click at [89, 734] on div "Общий Предустановка субтитров Стили Сопоставление стилей Стиль Youka Предустано…" at bounding box center [756, 430] width 1512 height 723
paste input "text"
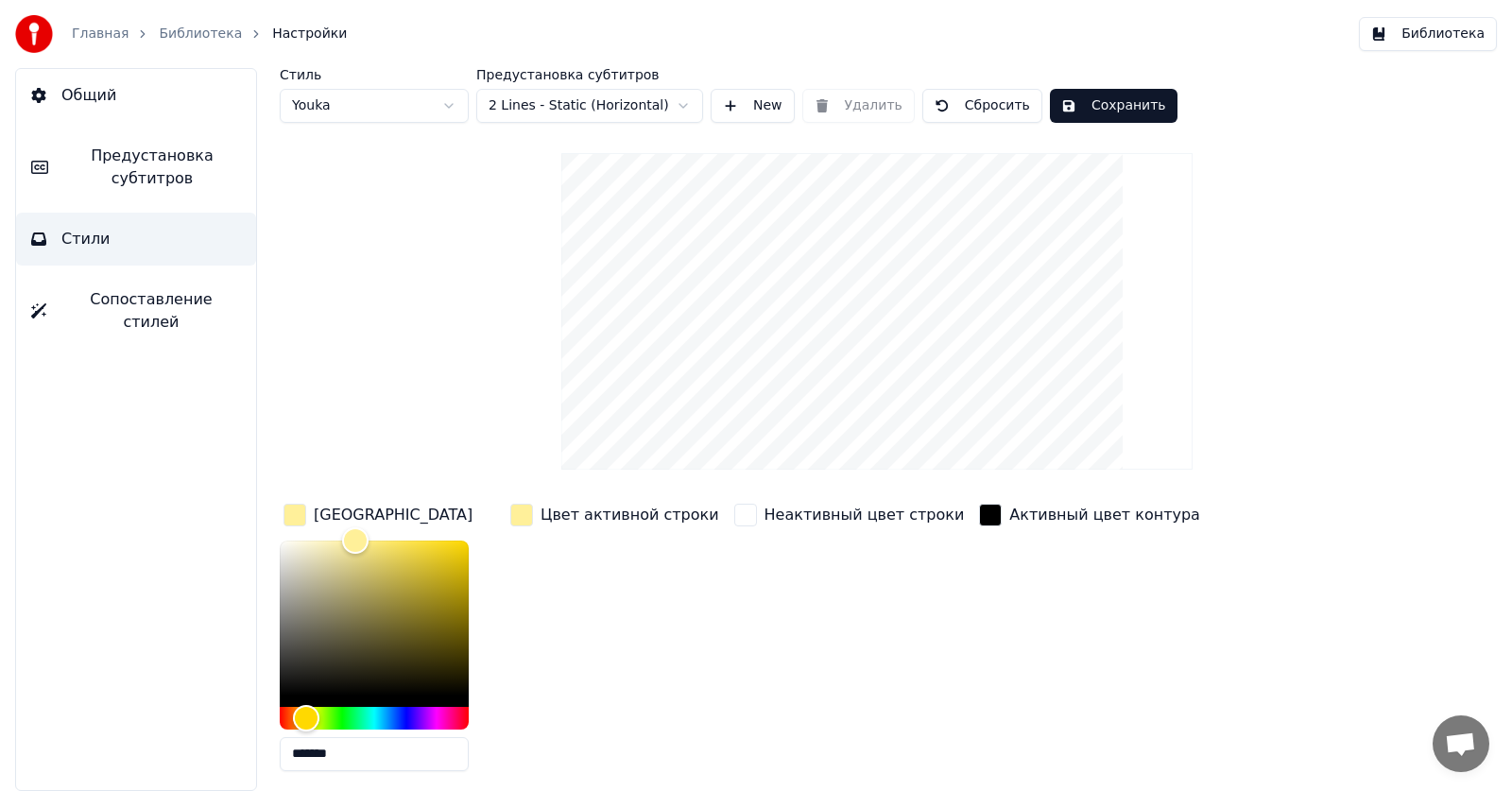
type input "*******"
click at [547, 97] on html "Главная Библиотека Настройки Библиотека Общий Предустановка субтитров Стили Соп…" at bounding box center [756, 395] width 1512 height 791
click at [558, 516] on div "Неактивный цвет строки" at bounding box center [640, 515] width 200 height 23
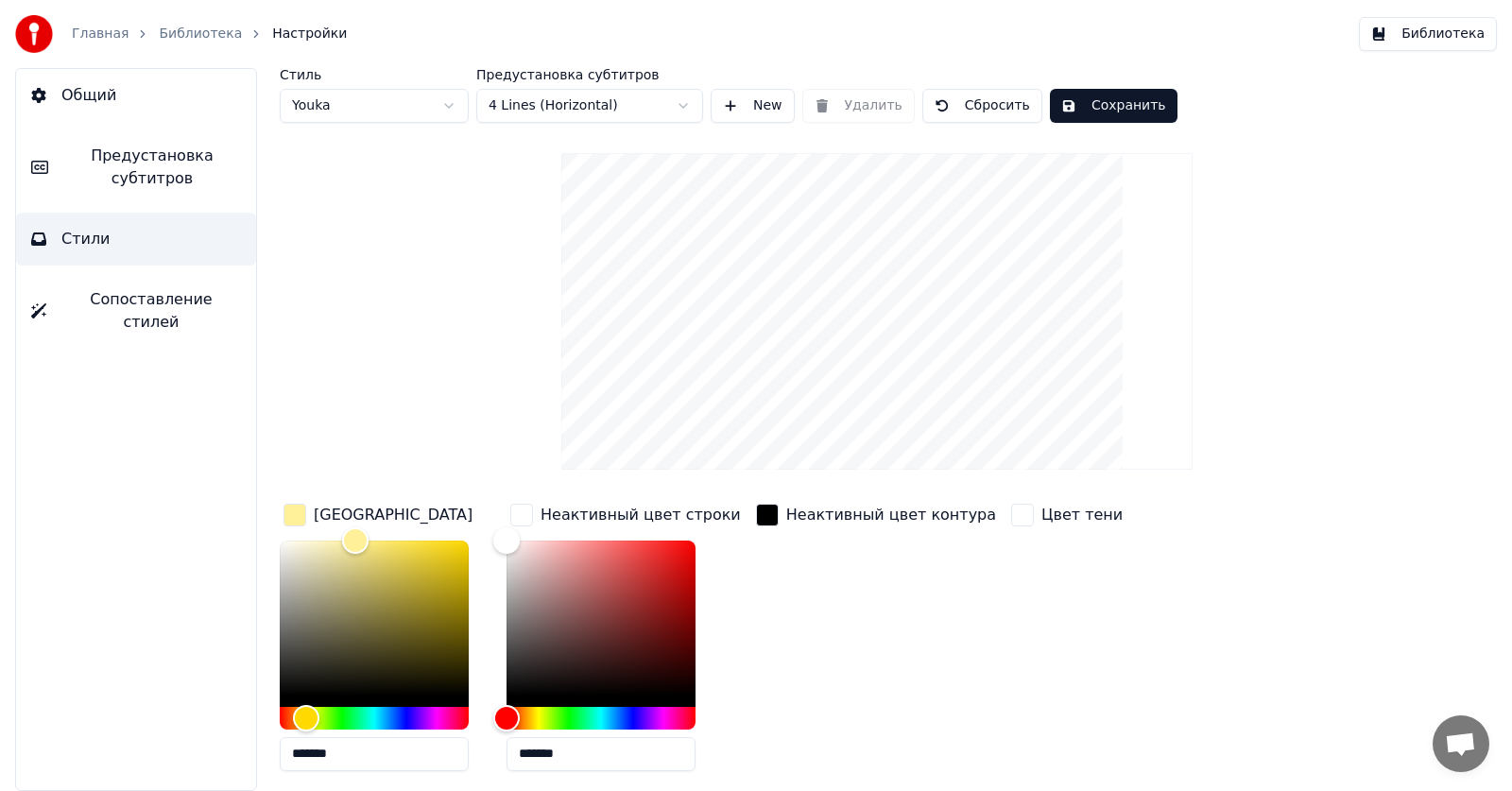
drag, startPoint x: 601, startPoint y: 756, endPoint x: 413, endPoint y: 744, distance: 188.4
click at [414, 744] on div "Цвет заливки ******* Неактивный цвет строки ******* Неактивный цвет контура Цве…" at bounding box center [808, 643] width 1058 height 286
paste input "text"
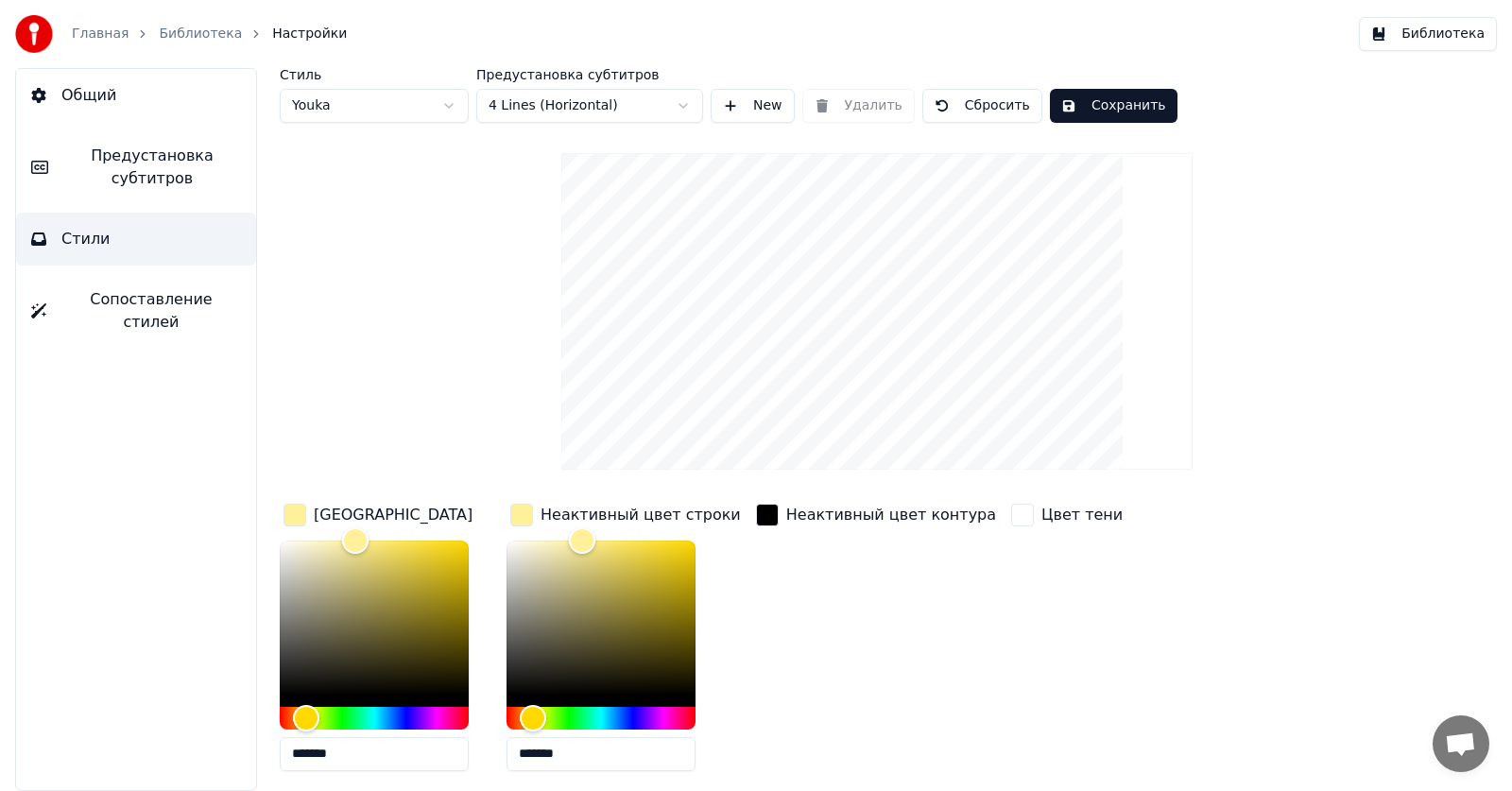
type input "*******"
click at [822, 601] on div "Неактивный цвет контура" at bounding box center [875, 643] width 248 height 286
click at [1082, 98] on button "Сохранить" at bounding box center [1113, 105] width 127 height 34
click at [190, 28] on link "Библиотека" at bounding box center [200, 35] width 83 height 19
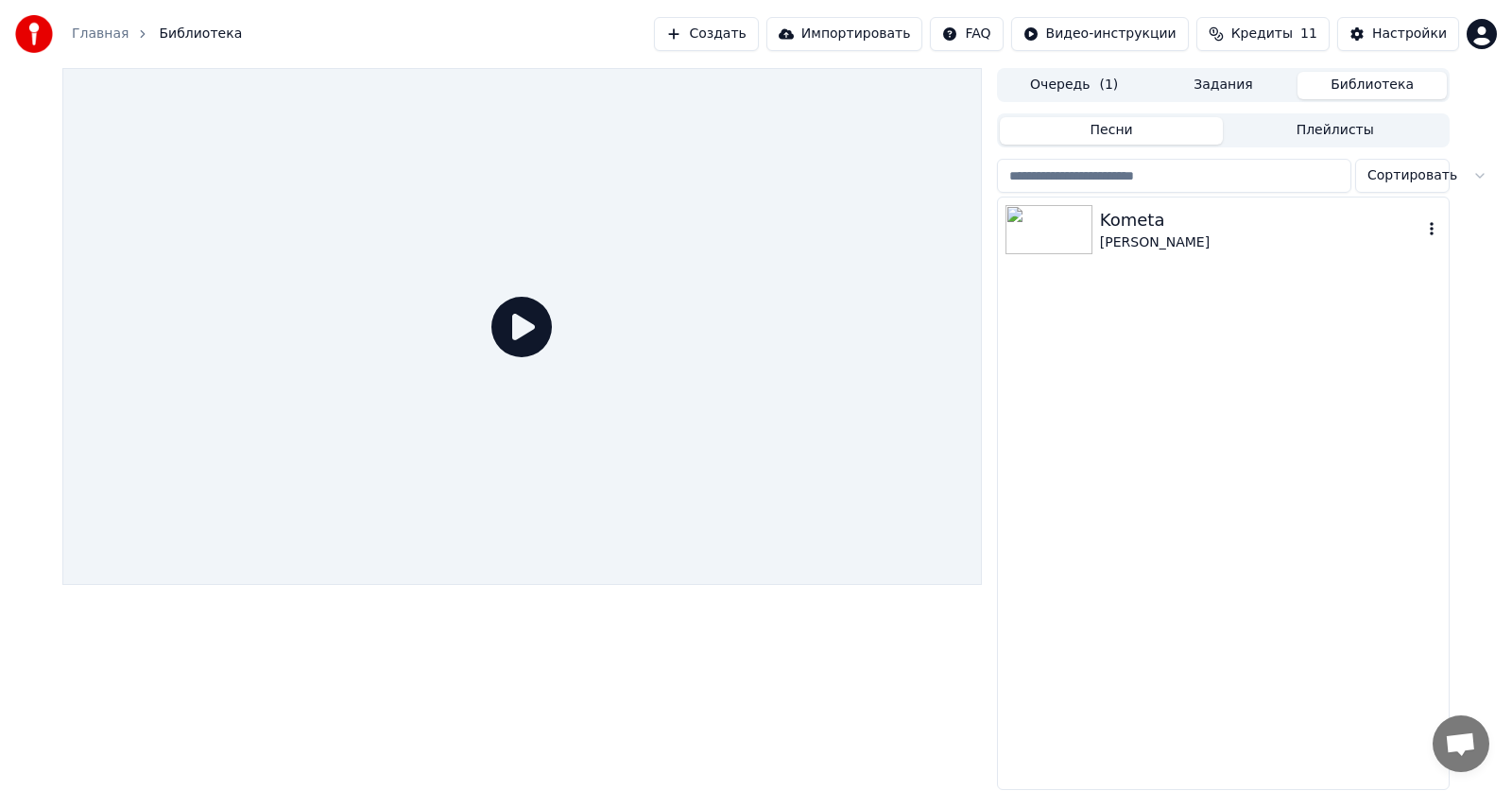
click at [1149, 228] on div "Kometa" at bounding box center [1261, 220] width 323 height 26
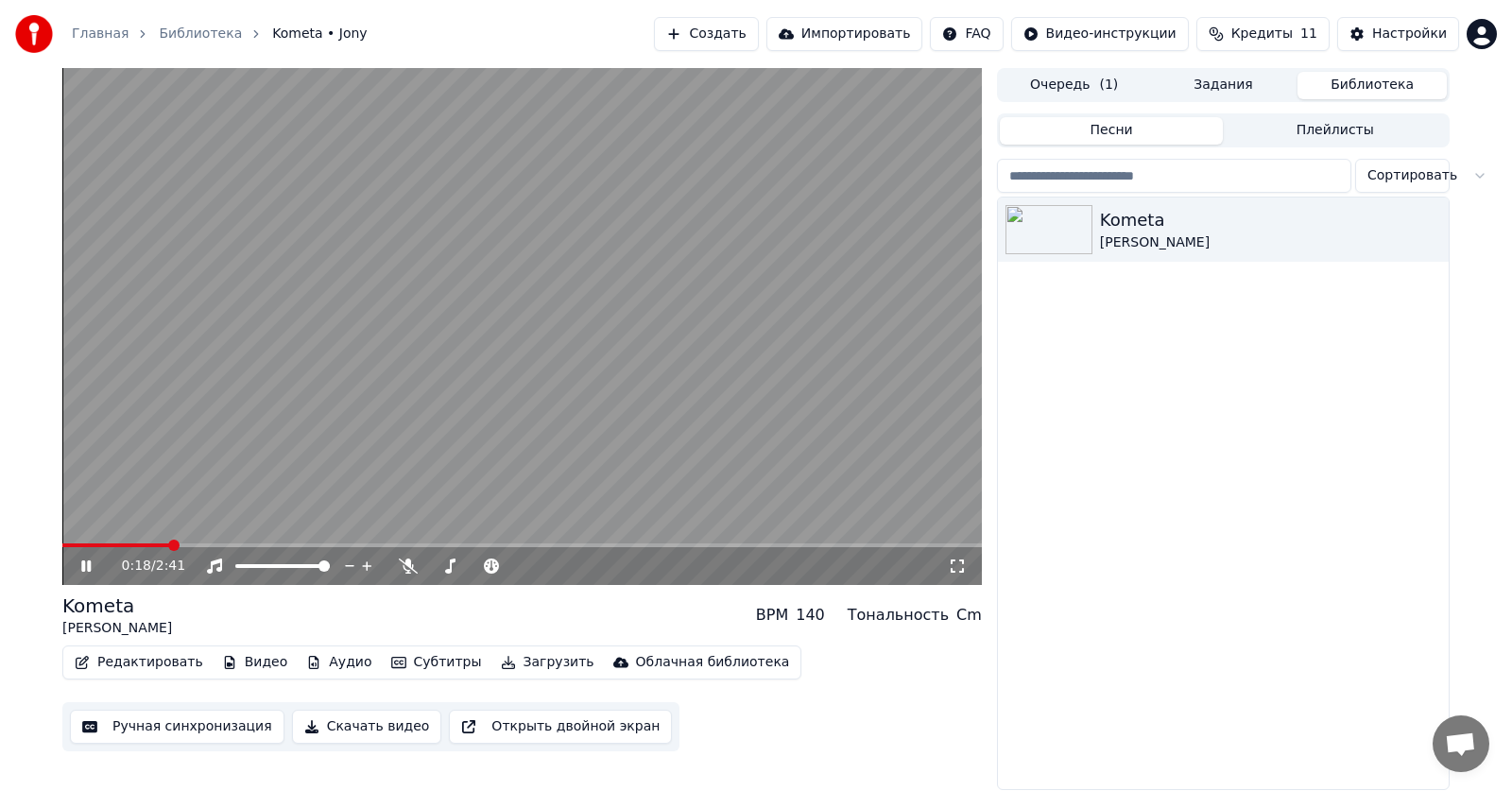
click at [87, 569] on icon at bounding box center [99, 567] width 44 height 15
click at [136, 671] on button "Редактировать" at bounding box center [139, 662] width 143 height 26
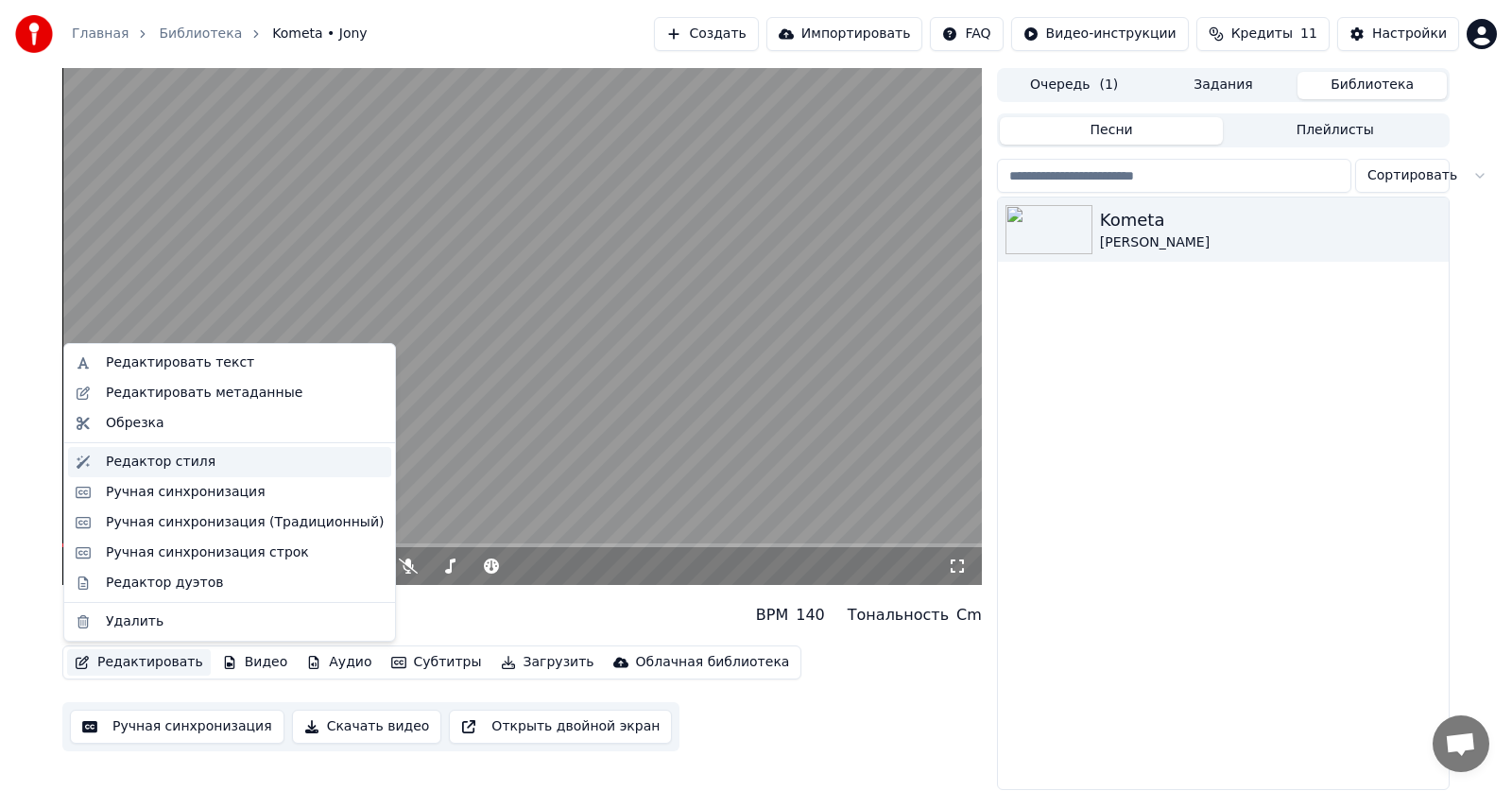
click at [204, 464] on div "Редактор стиля" at bounding box center [245, 462] width 277 height 19
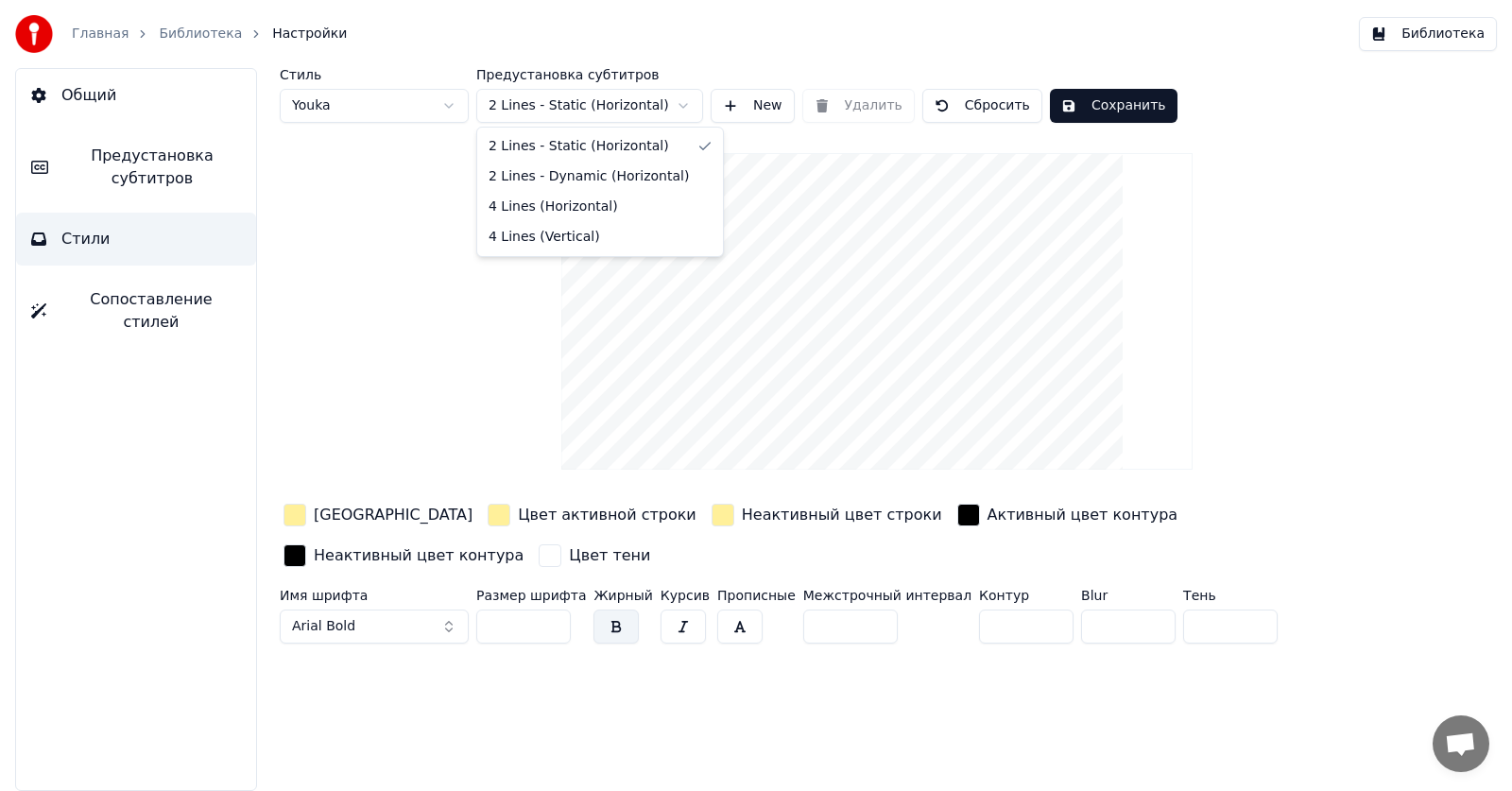
click at [537, 97] on html "Главная Библиотека Настройки Библиотека Общий Предустановка субтитров Стили Соп…" at bounding box center [756, 395] width 1512 height 791
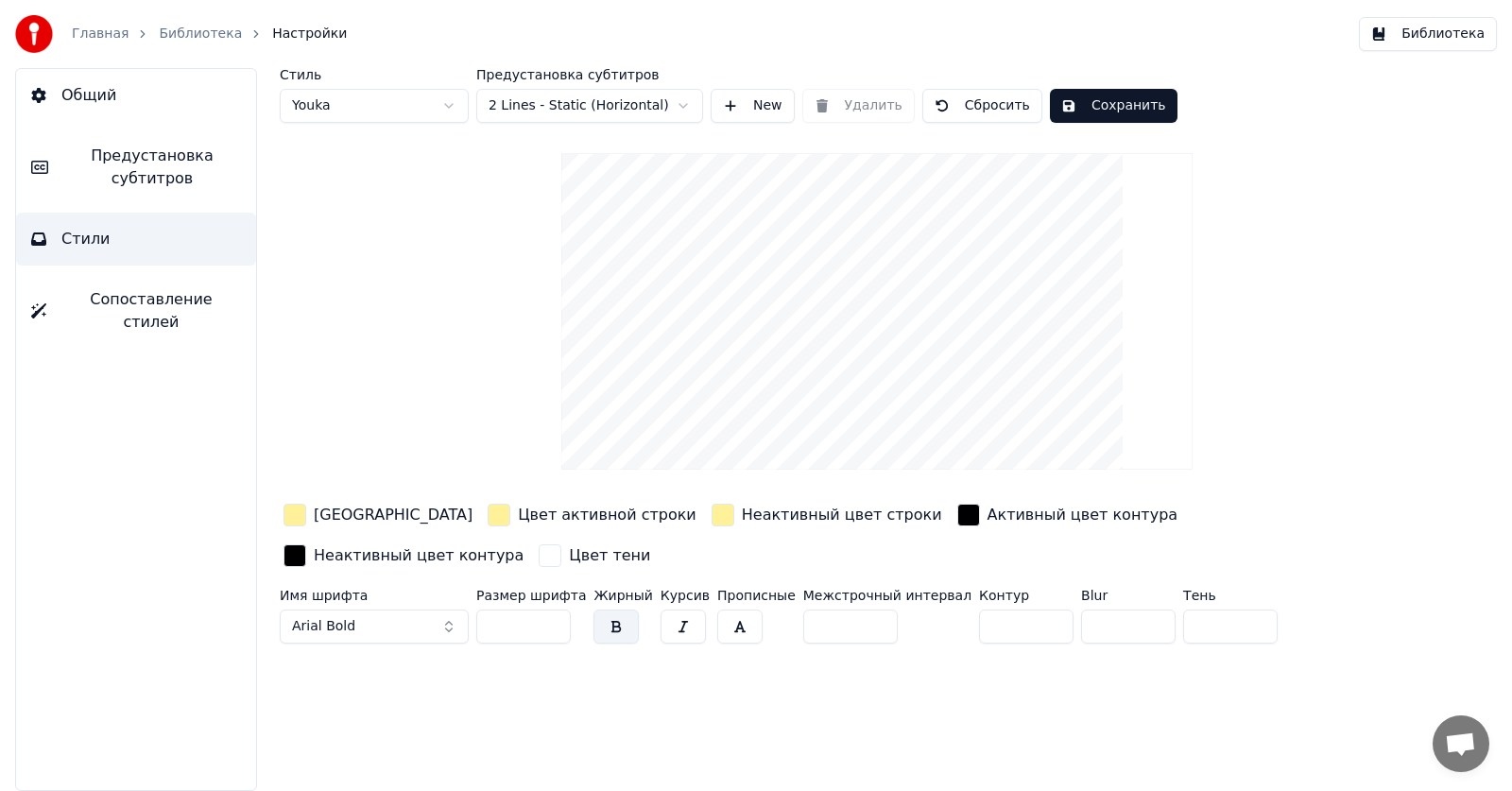
click at [413, 210] on html "Главная Библиотека Настройки Библиотека Общий Предустановка субтитров Стили Соп…" at bounding box center [756, 395] width 1512 height 791
click at [182, 28] on link "Библиотека" at bounding box center [200, 35] width 83 height 19
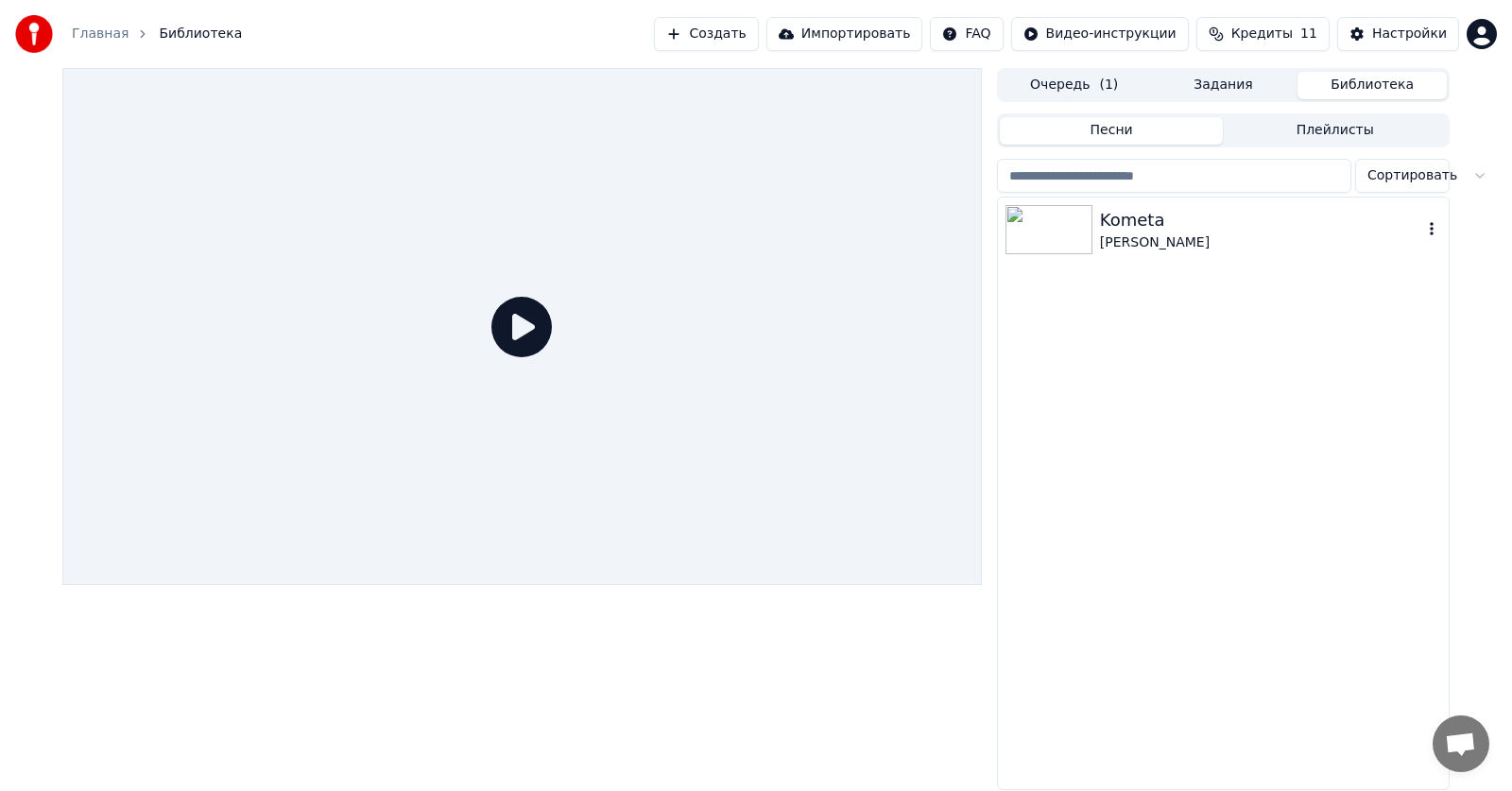
click at [1094, 244] on div at bounding box center [1053, 229] width 94 height 49
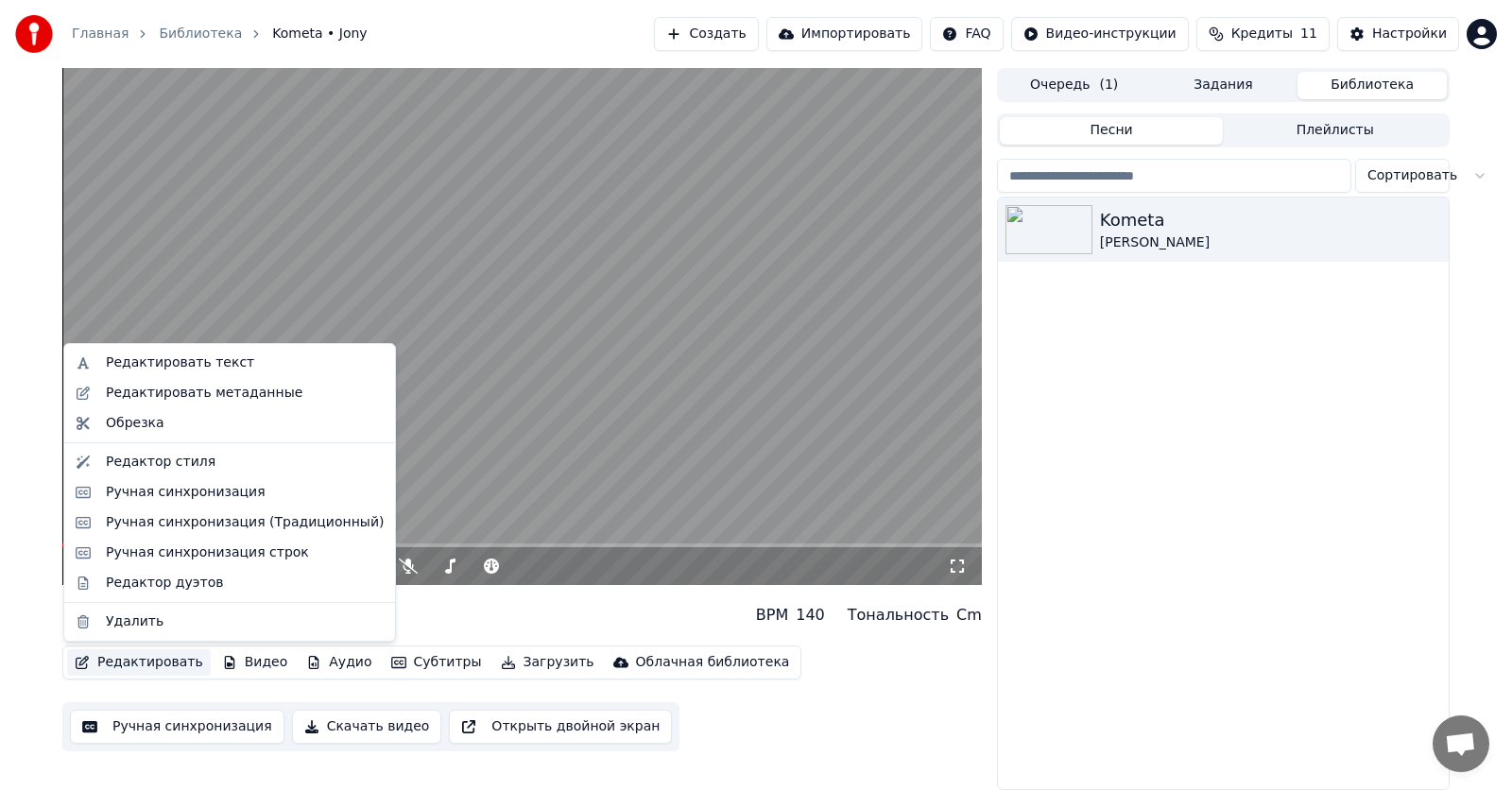
click at [153, 663] on button "Редактировать" at bounding box center [139, 662] width 143 height 26
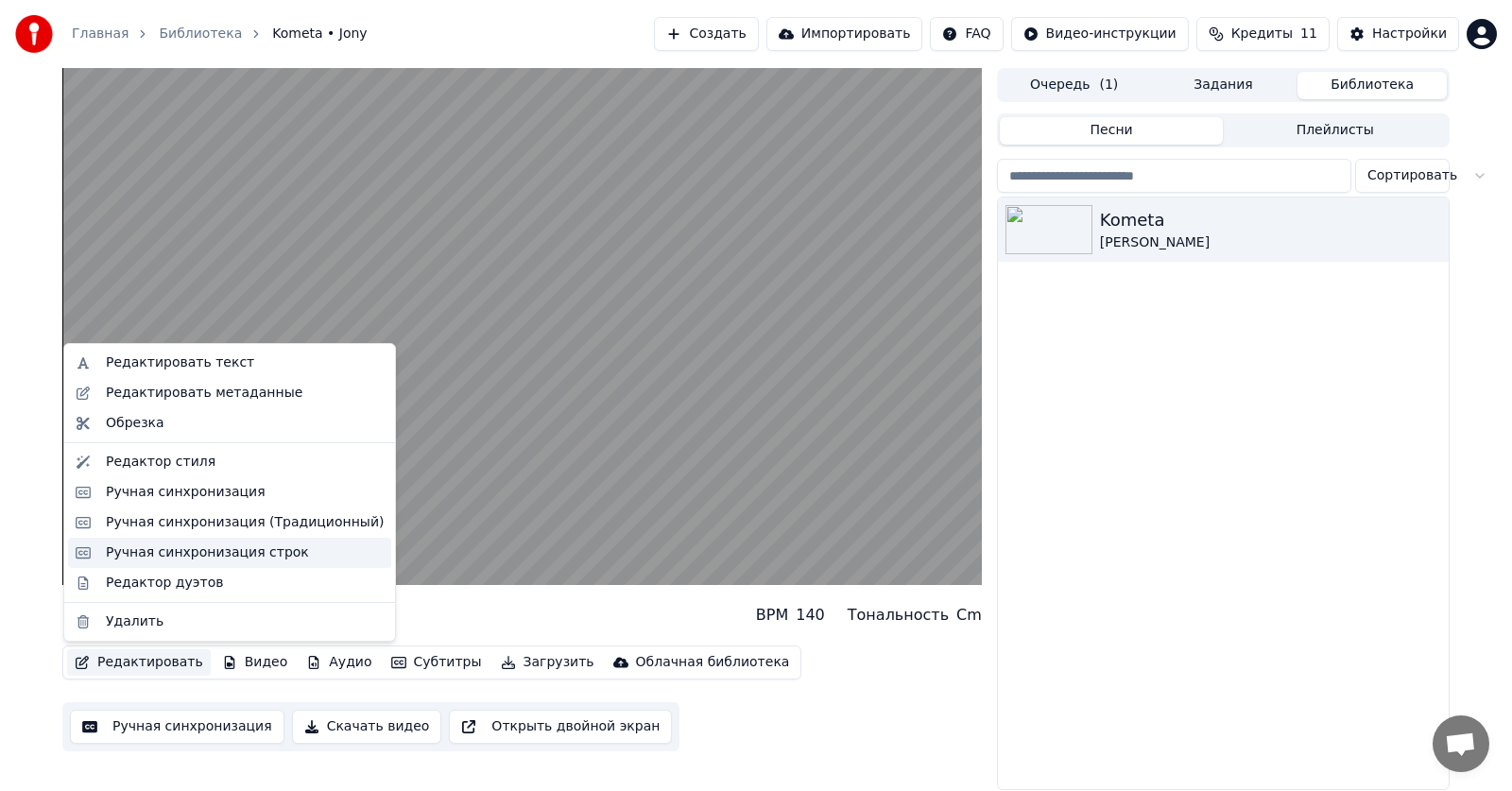
click at [210, 554] on div "Ручная синхронизация строк" at bounding box center [207, 553] width 203 height 19
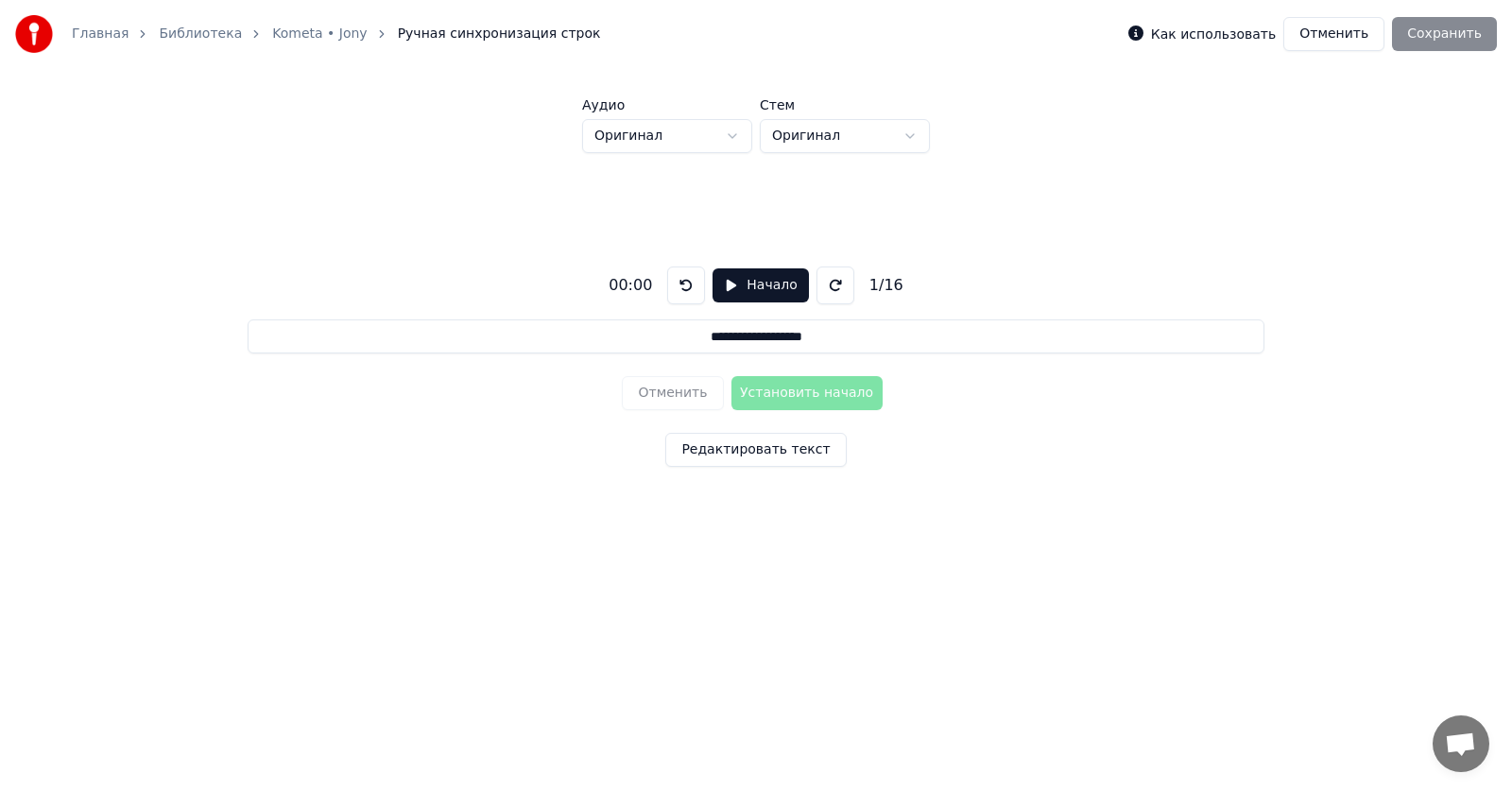
click at [826, 283] on button at bounding box center [835, 285] width 38 height 38
click at [671, 287] on button at bounding box center [686, 285] width 38 height 38
click at [173, 29] on link "Библиотека" at bounding box center [200, 35] width 83 height 19
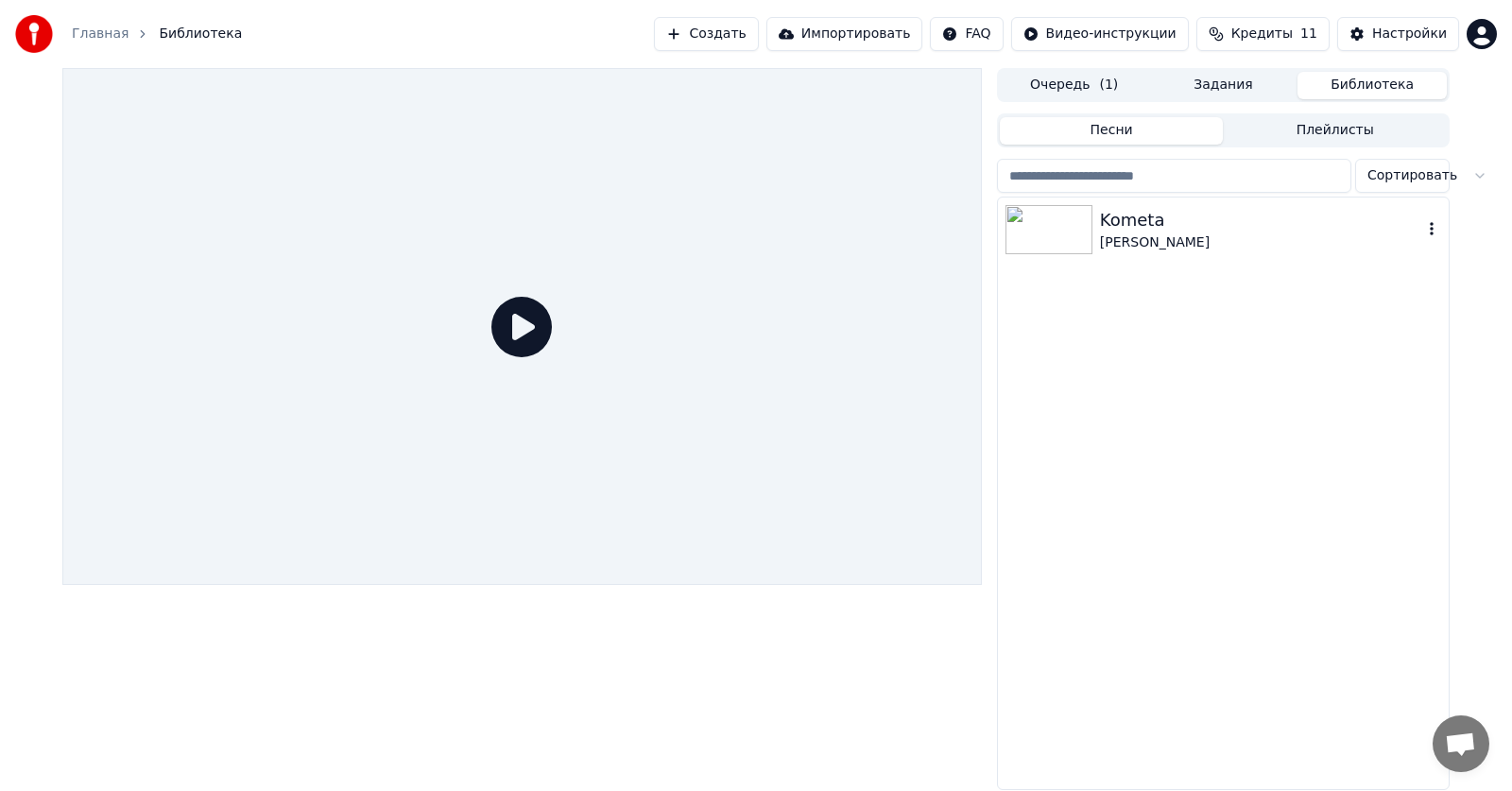
click at [1168, 222] on div "Kometa" at bounding box center [1261, 220] width 323 height 26
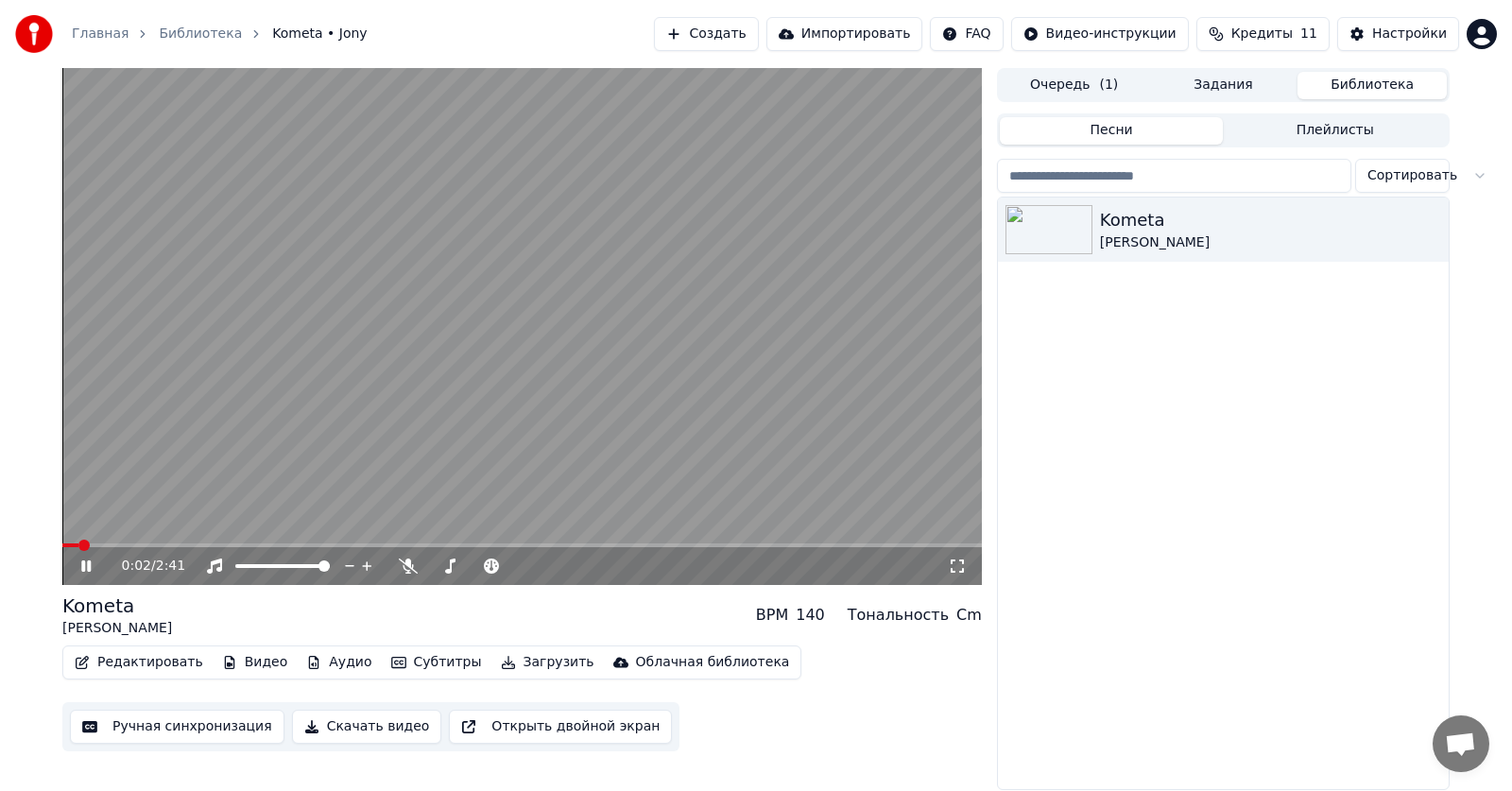
click at [80, 567] on icon at bounding box center [99, 567] width 44 height 15
click at [136, 658] on button "Редактировать" at bounding box center [139, 662] width 143 height 26
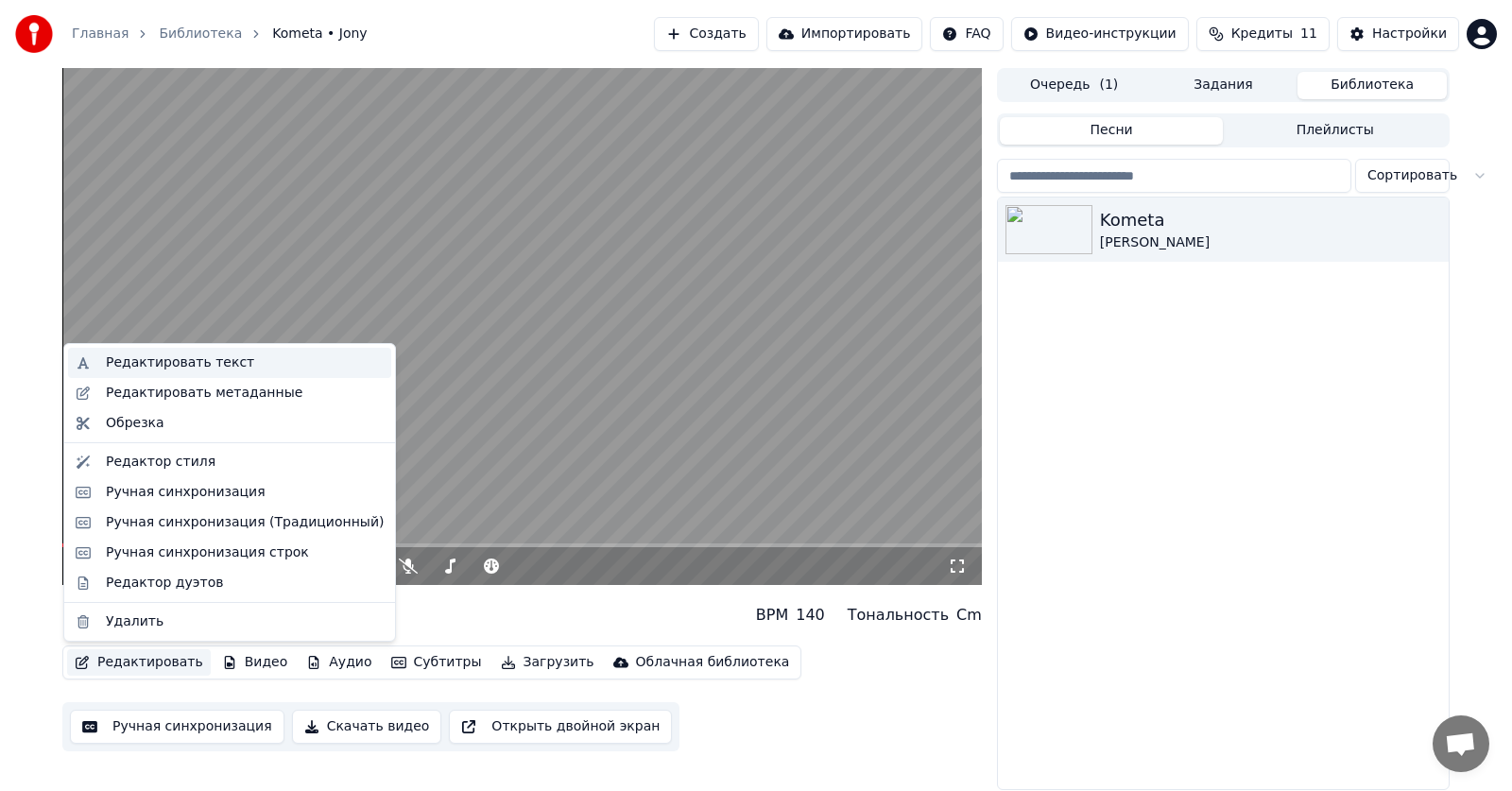
click at [210, 367] on div "Редактировать текст" at bounding box center [180, 363] width 148 height 19
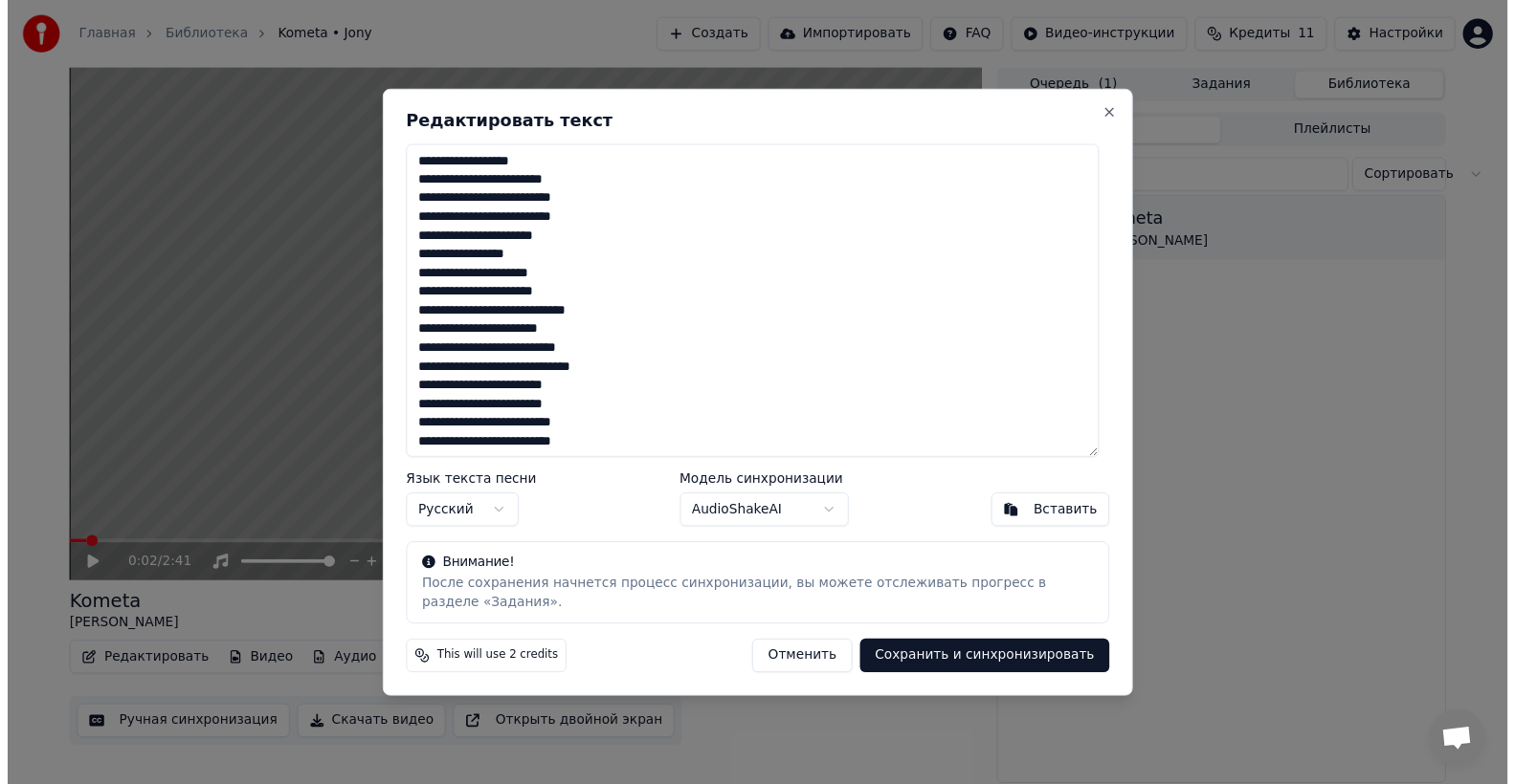
scroll to position [3, 0]
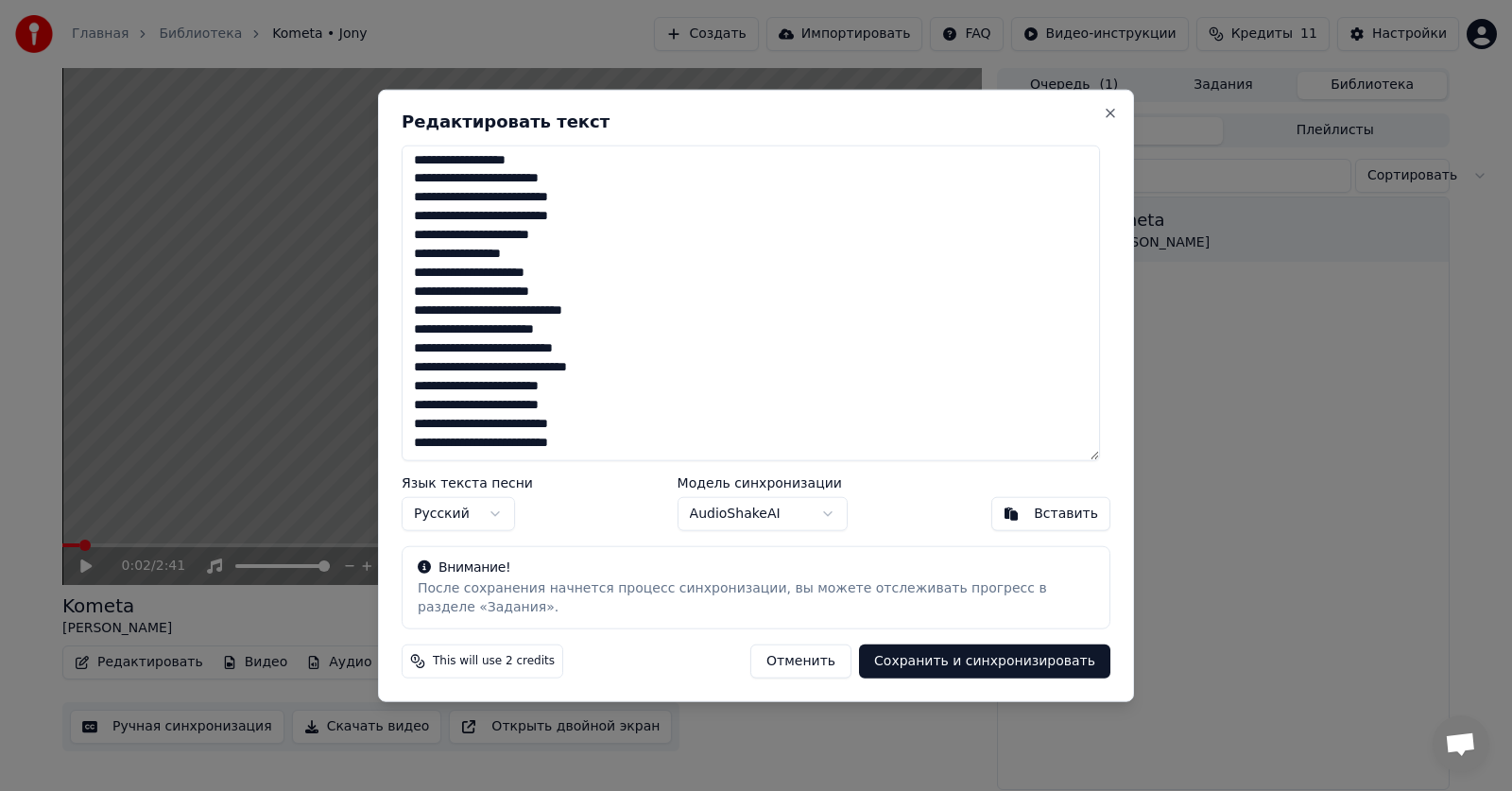
click at [809, 651] on button "Отменить" at bounding box center [800, 661] width 101 height 34
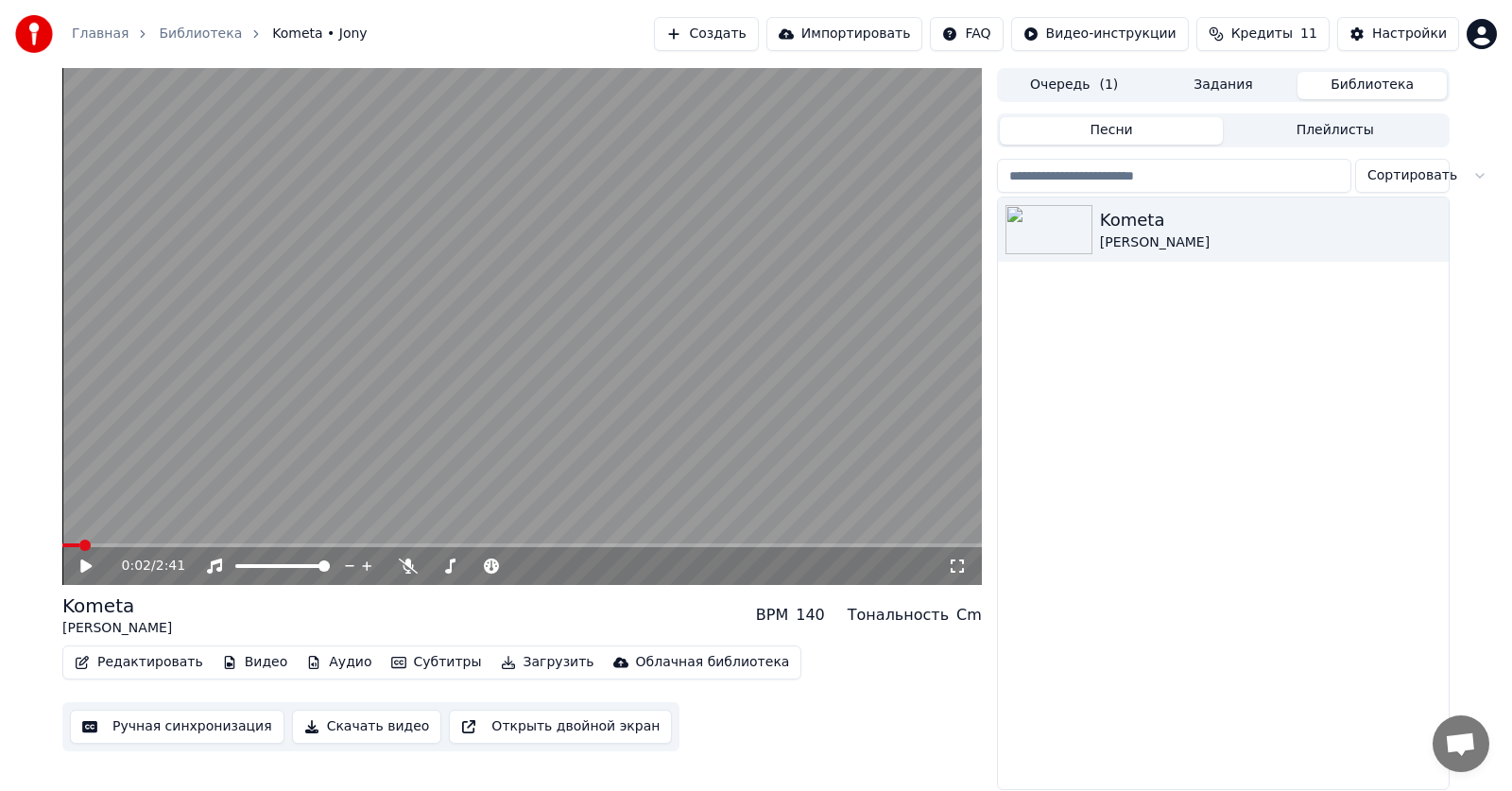
click at [129, 659] on button "Редактировать" at bounding box center [139, 662] width 143 height 26
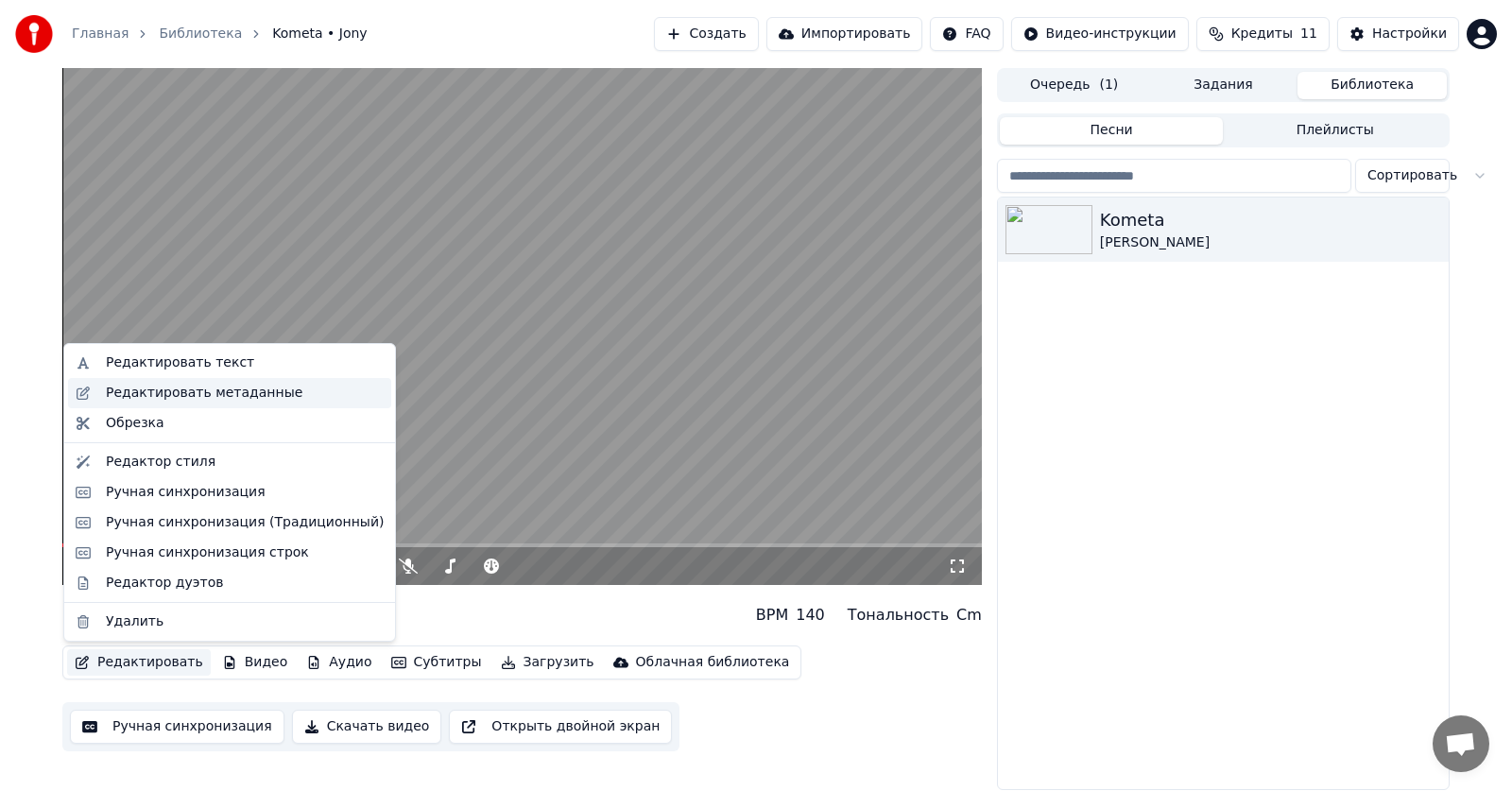
click at [247, 396] on div "Редактировать метаданные" at bounding box center [204, 393] width 196 height 19
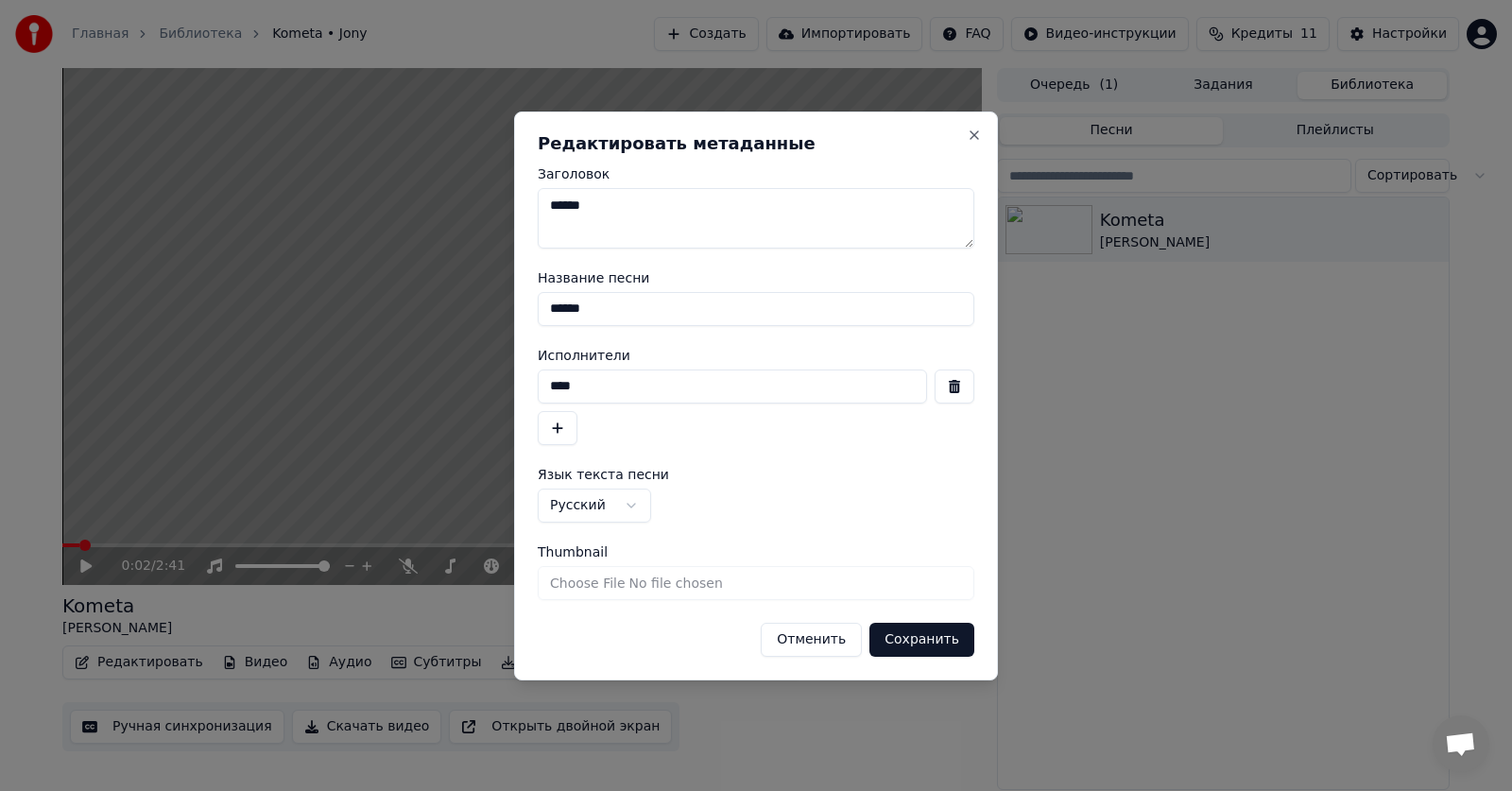
drag, startPoint x: 638, startPoint y: 210, endPoint x: 293, endPoint y: 194, distance: 345.4
click at [296, 194] on body "**********" at bounding box center [756, 395] width 1512 height 791
drag, startPoint x: 663, startPoint y: 316, endPoint x: 218, endPoint y: 304, distance: 445.2
click at [220, 304] on body "**********" at bounding box center [756, 395] width 1512 height 791
drag, startPoint x: 662, startPoint y: 387, endPoint x: 240, endPoint y: 359, distance: 422.9
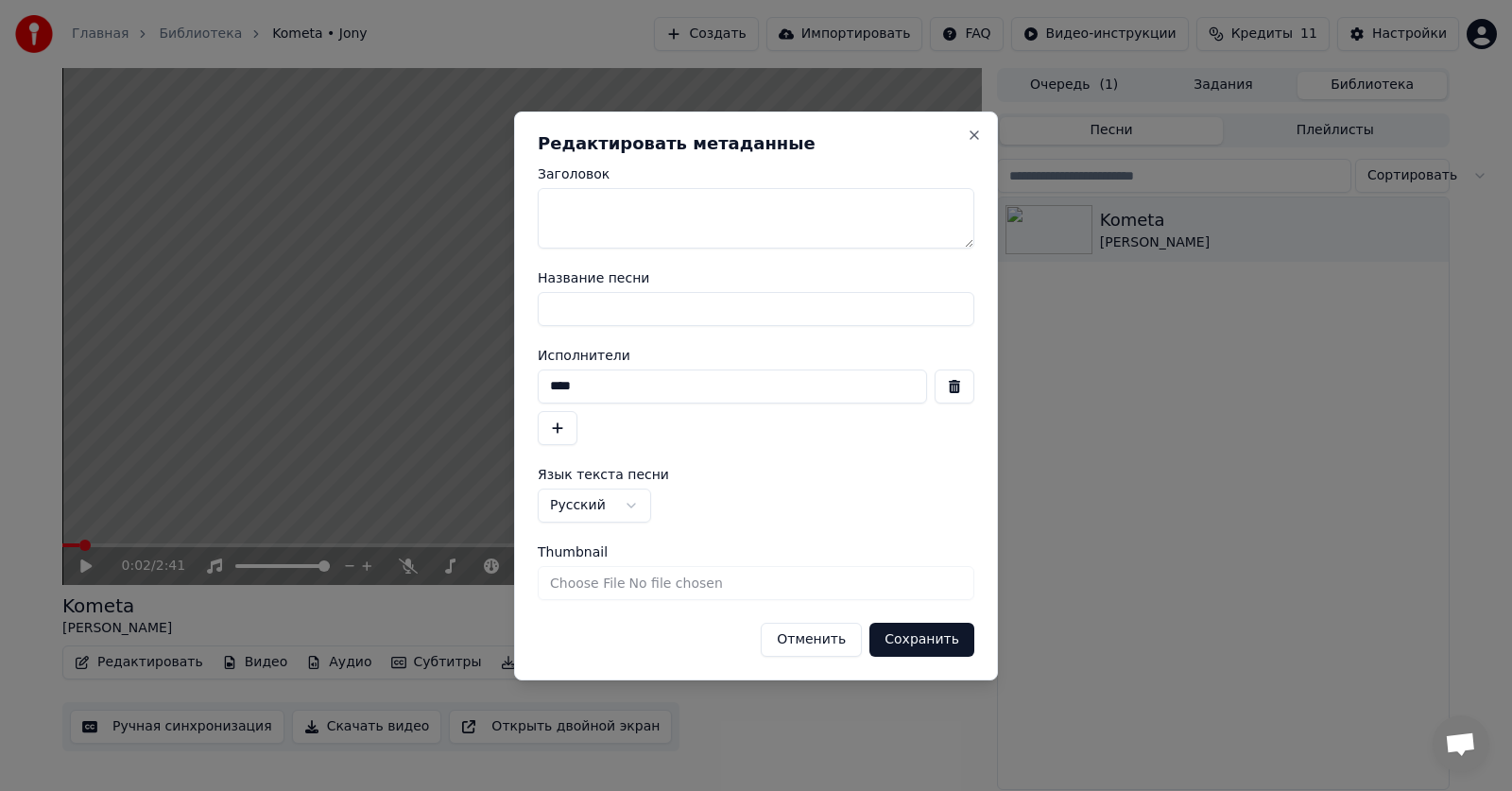
click at [242, 359] on body "**********" at bounding box center [756, 395] width 1512 height 791
click at [946, 639] on button "Сохранить" at bounding box center [921, 639] width 105 height 34
type textarea "*****"
click at [894, 639] on button "Сохранить" at bounding box center [921, 639] width 105 height 34
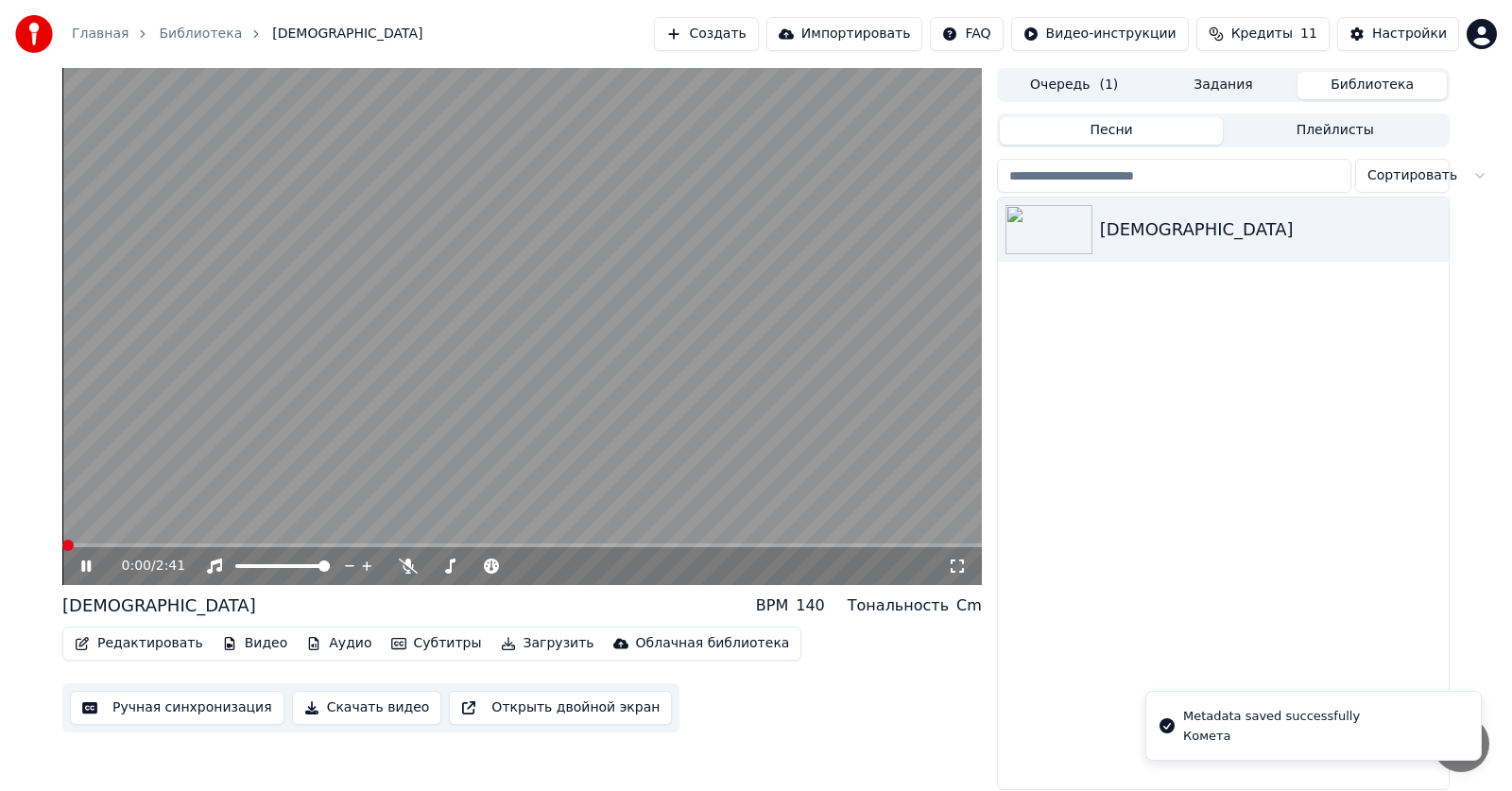
click at [91, 567] on icon at bounding box center [99, 567] width 44 height 15
click at [85, 567] on icon at bounding box center [86, 567] width 12 height 13
click at [85, 567] on icon at bounding box center [86, 567] width 10 height 12
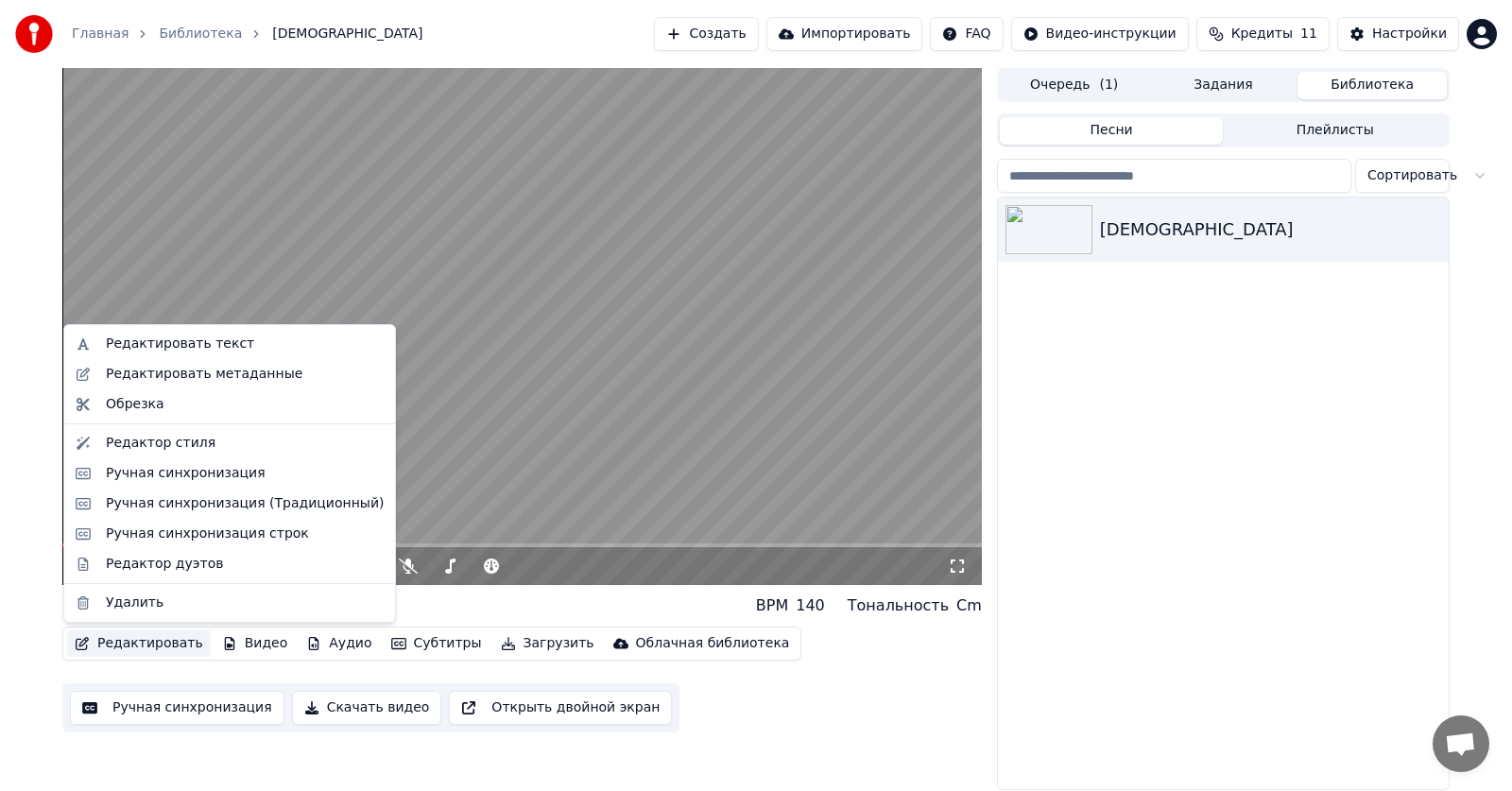
click at [116, 648] on button "Редактировать" at bounding box center [139, 643] width 143 height 26
click at [214, 381] on div "Редактировать метаданные" at bounding box center [204, 375] width 196 height 19
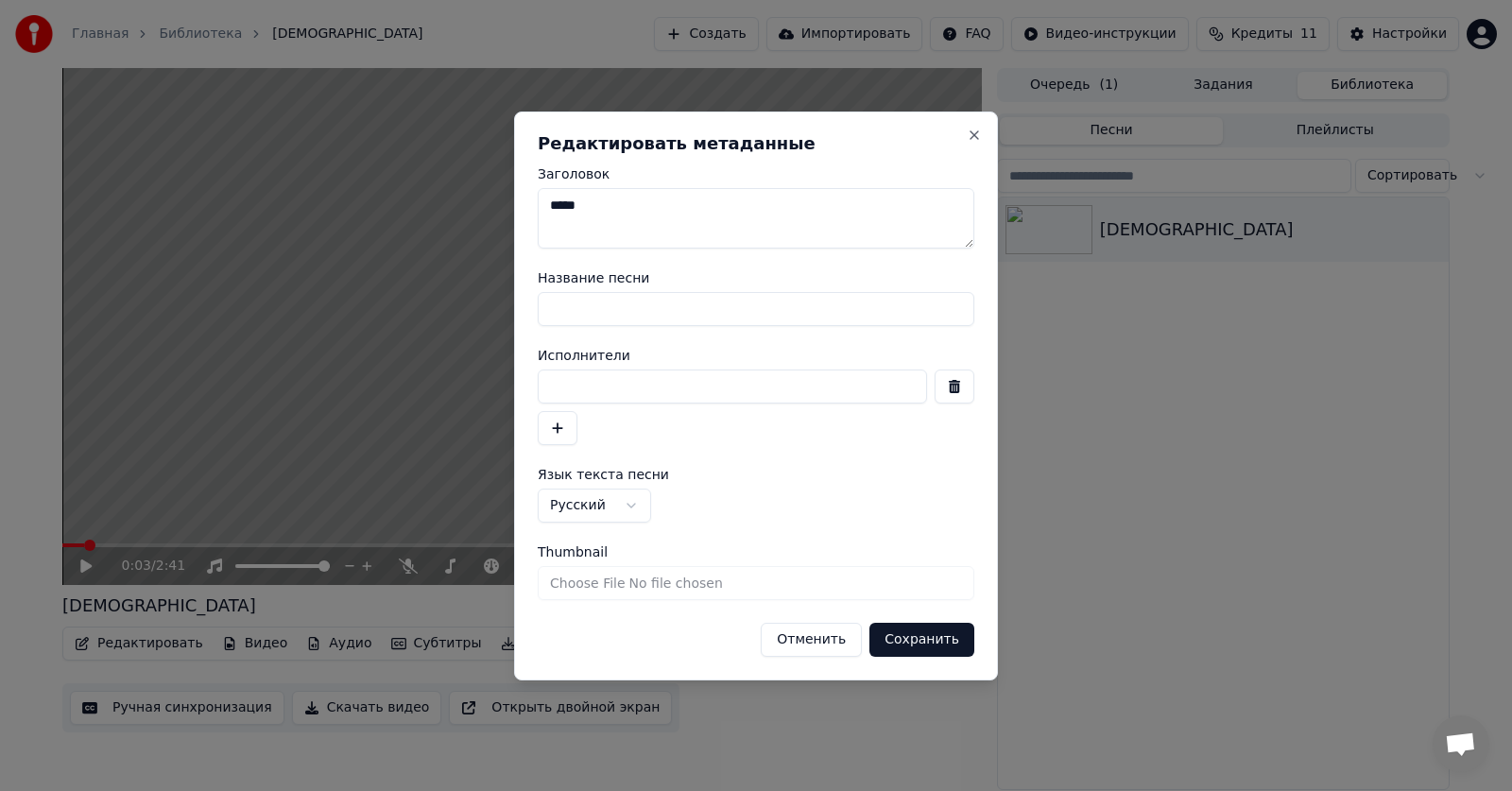
click at [969, 230] on textarea "*****" at bounding box center [755, 218] width 436 height 61
click at [967, 246] on textarea "*****" at bounding box center [755, 218] width 436 height 61
click at [824, 644] on button "Отменить" at bounding box center [811, 639] width 101 height 34
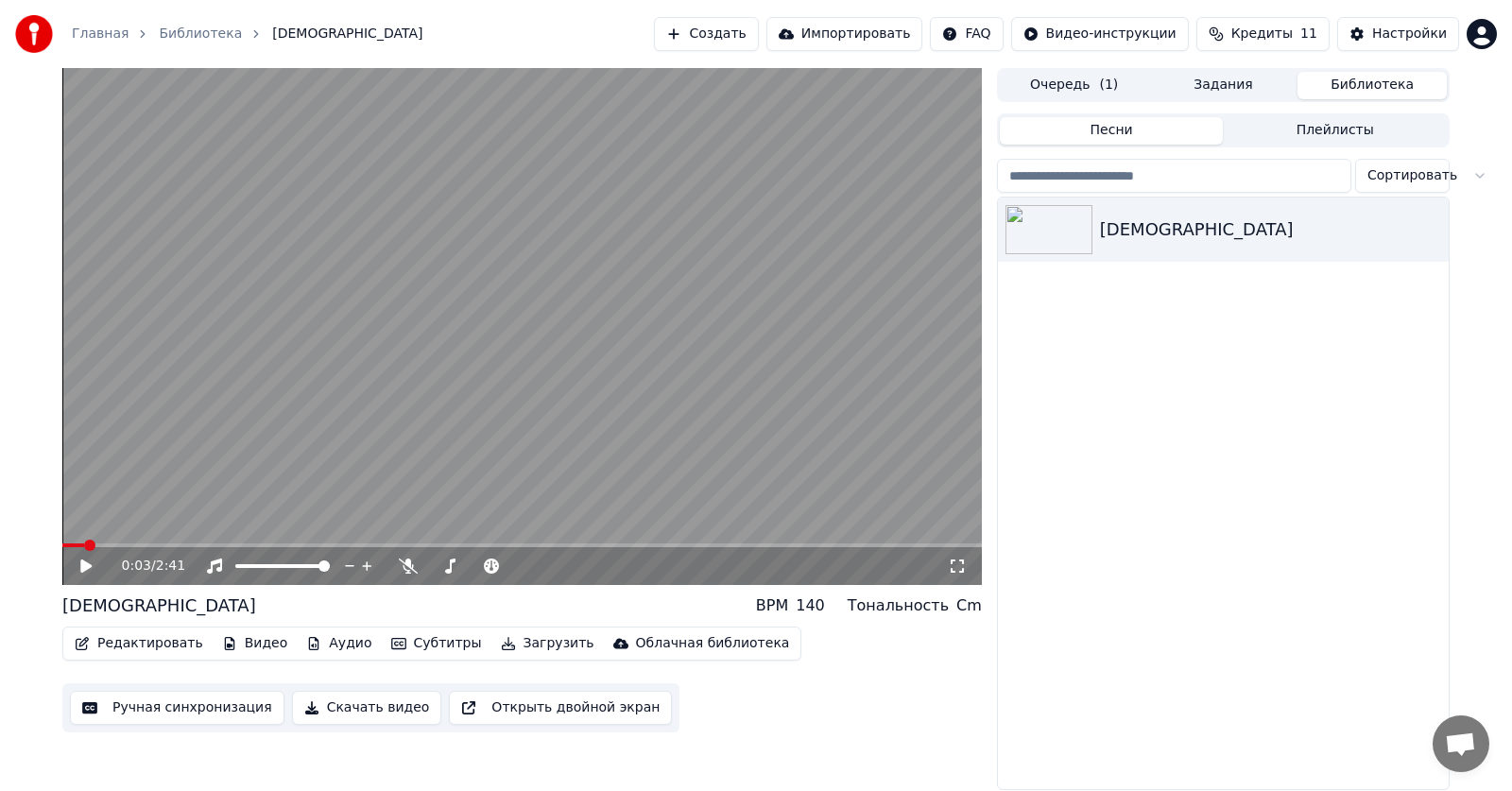
click at [83, 574] on div "0:03 / 2:41" at bounding box center [522, 567] width 904 height 19
click at [83, 568] on icon at bounding box center [86, 567] width 12 height 13
click at [926, 560] on div "0:07 / 2:41" at bounding box center [534, 567] width 825 height 19
click at [963, 568] on icon at bounding box center [957, 567] width 19 height 15
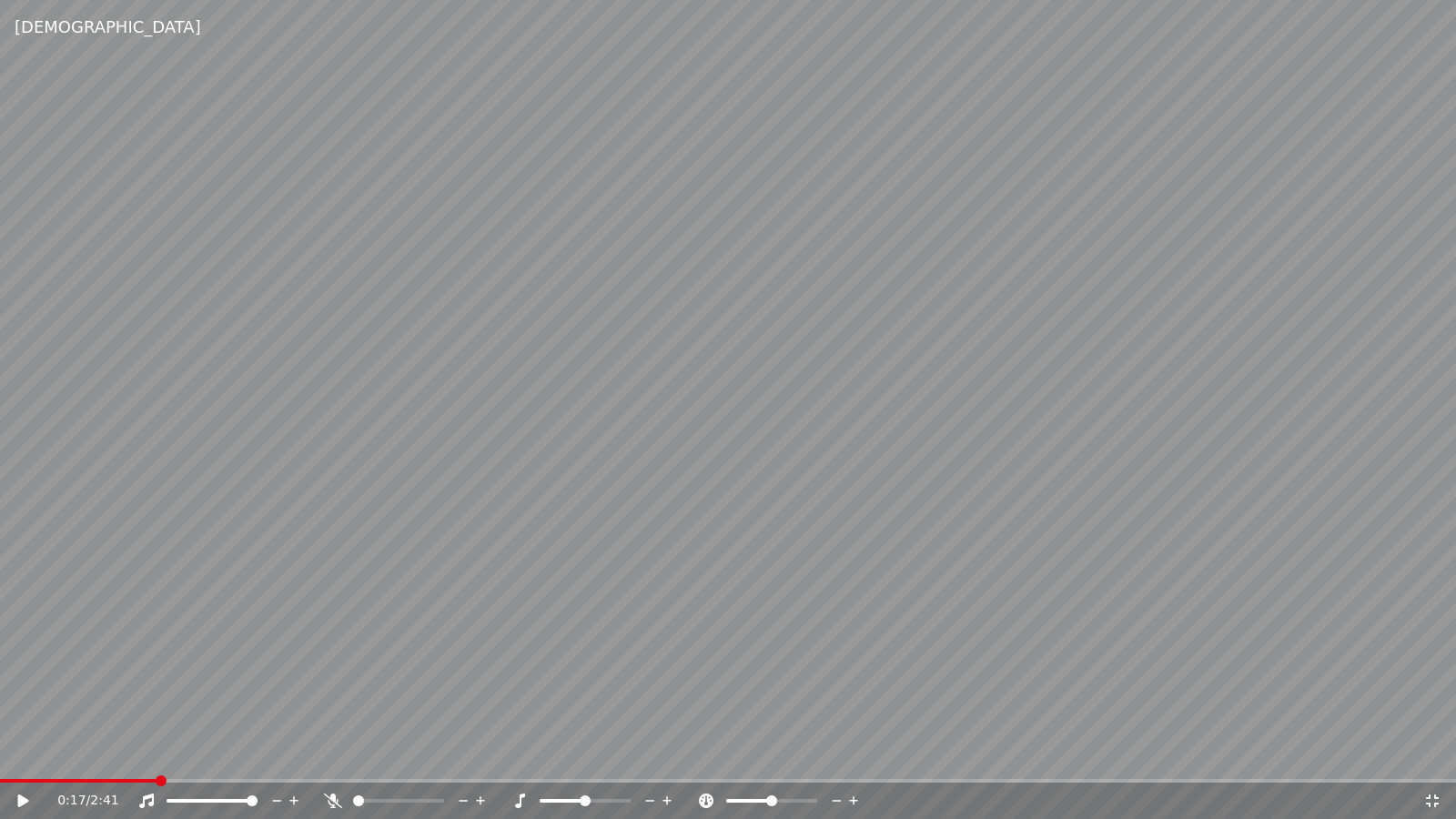
click at [1437, 761] on icon at bounding box center [1432, 800] width 13 height 13
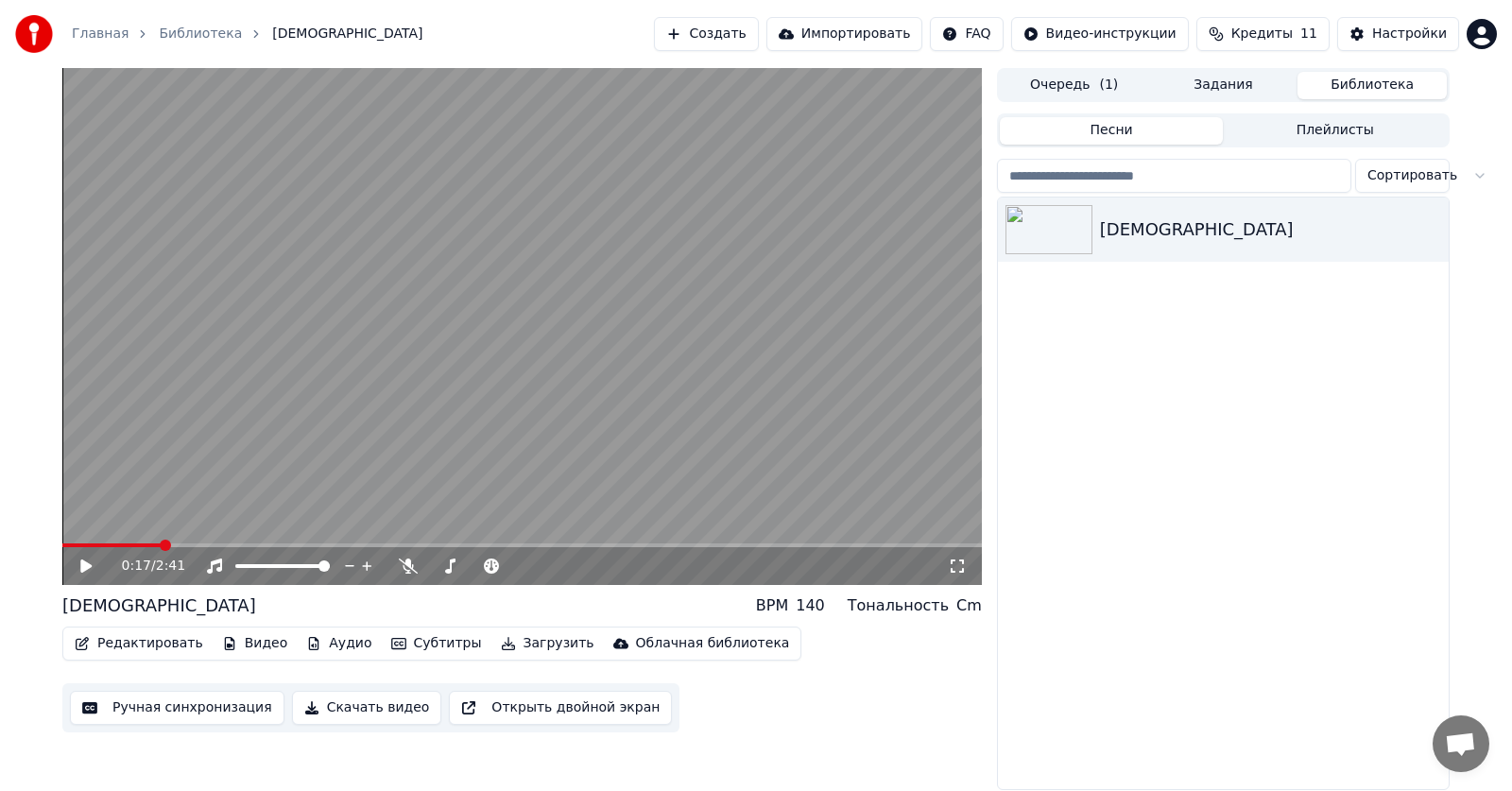
click at [172, 707] on button "Ручная синхронизация" at bounding box center [177, 707] width 215 height 34
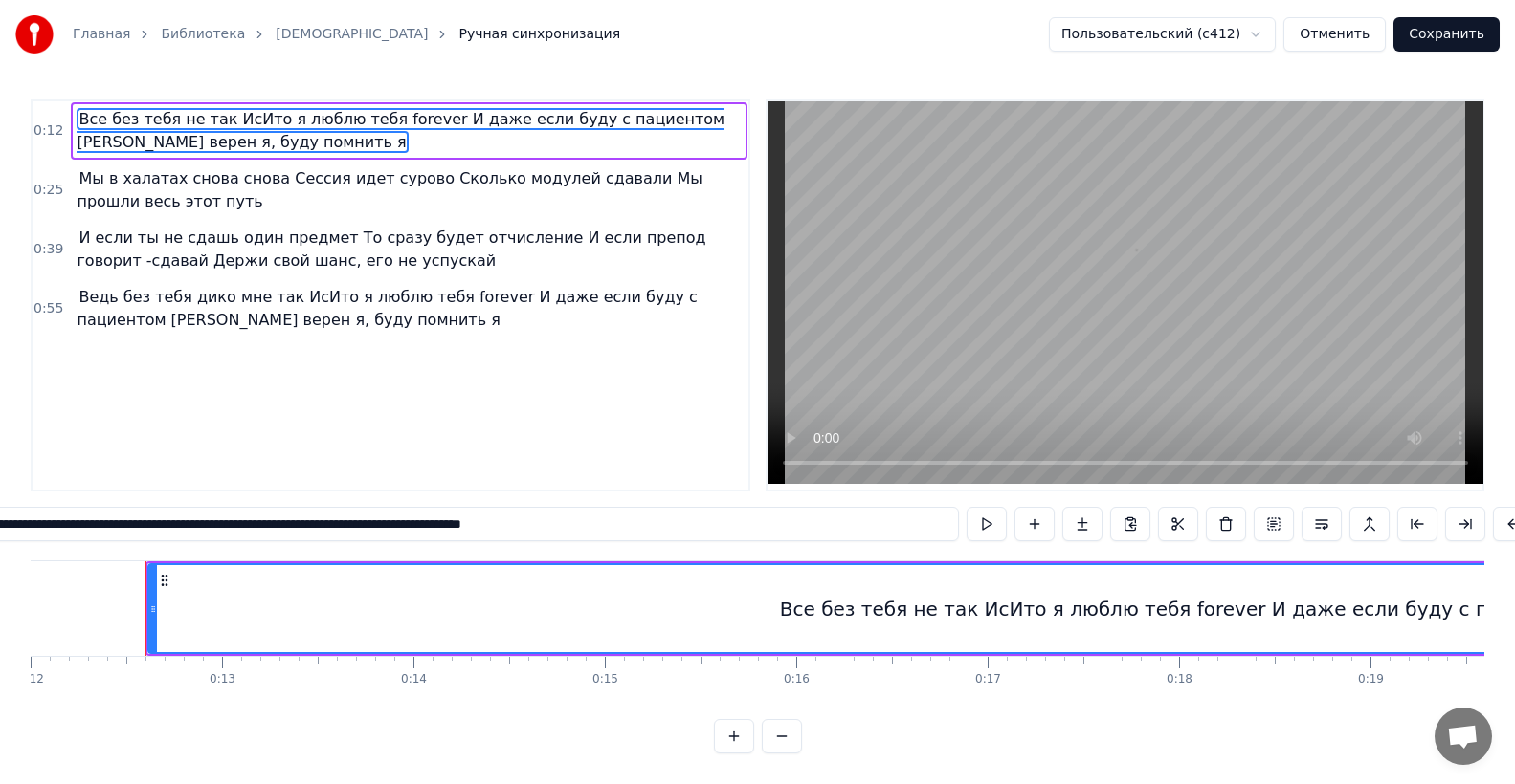
scroll to position [0, 2316]
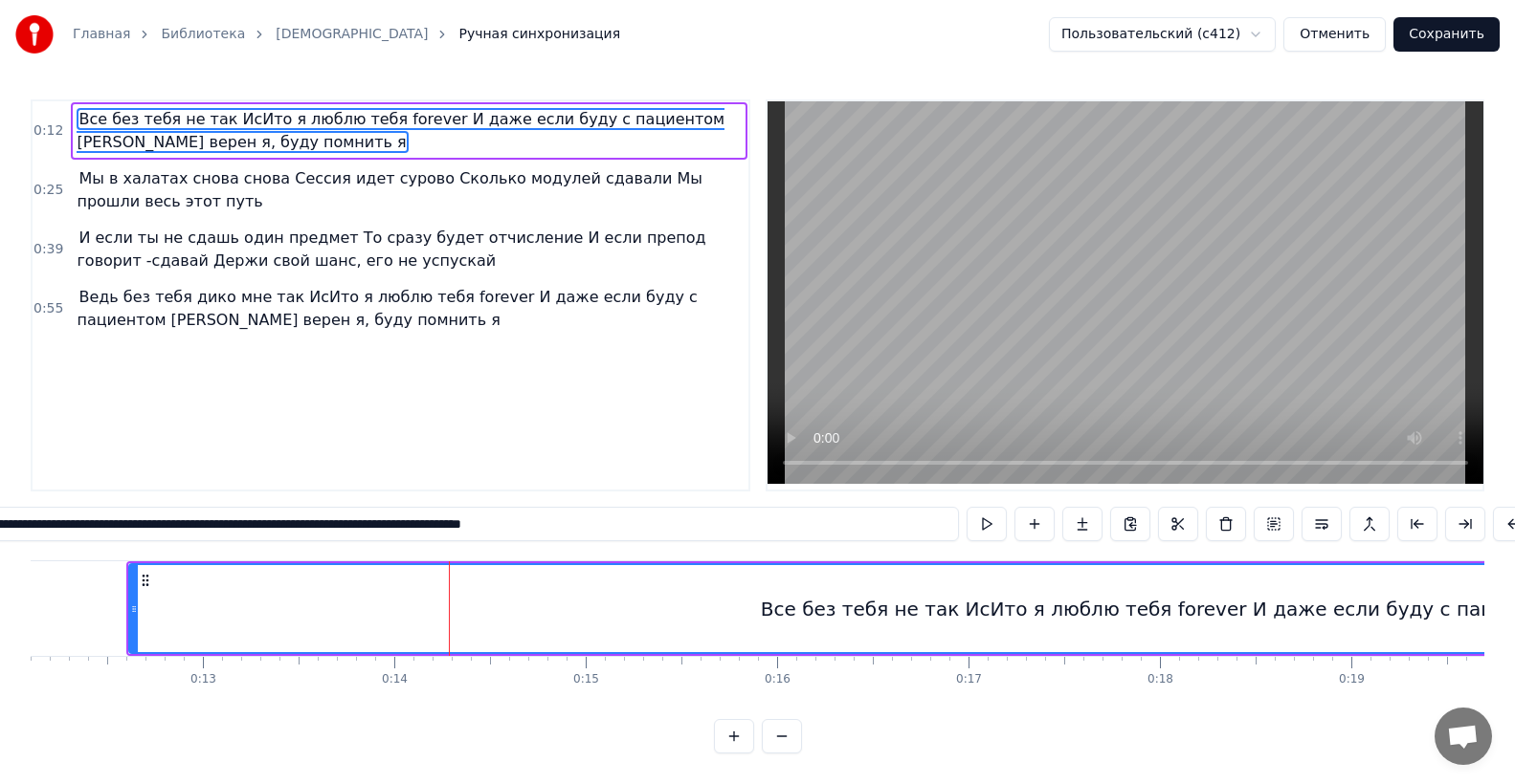
drag, startPoint x: 644, startPoint y: 532, endPoint x: 0, endPoint y: 512, distance: 644.3
click at [0, 512] on div "Главная Библиотека ИсИто Ручная синхронизация Пользовательский (c412) Отменить …" at bounding box center [757, 376] width 1515 height 754
click at [244, 203] on span "Мы в халатах снова снова Сессия идет сурово Сколько модулей сдавали Мы прошли в…" at bounding box center [408, 190] width 664 height 46
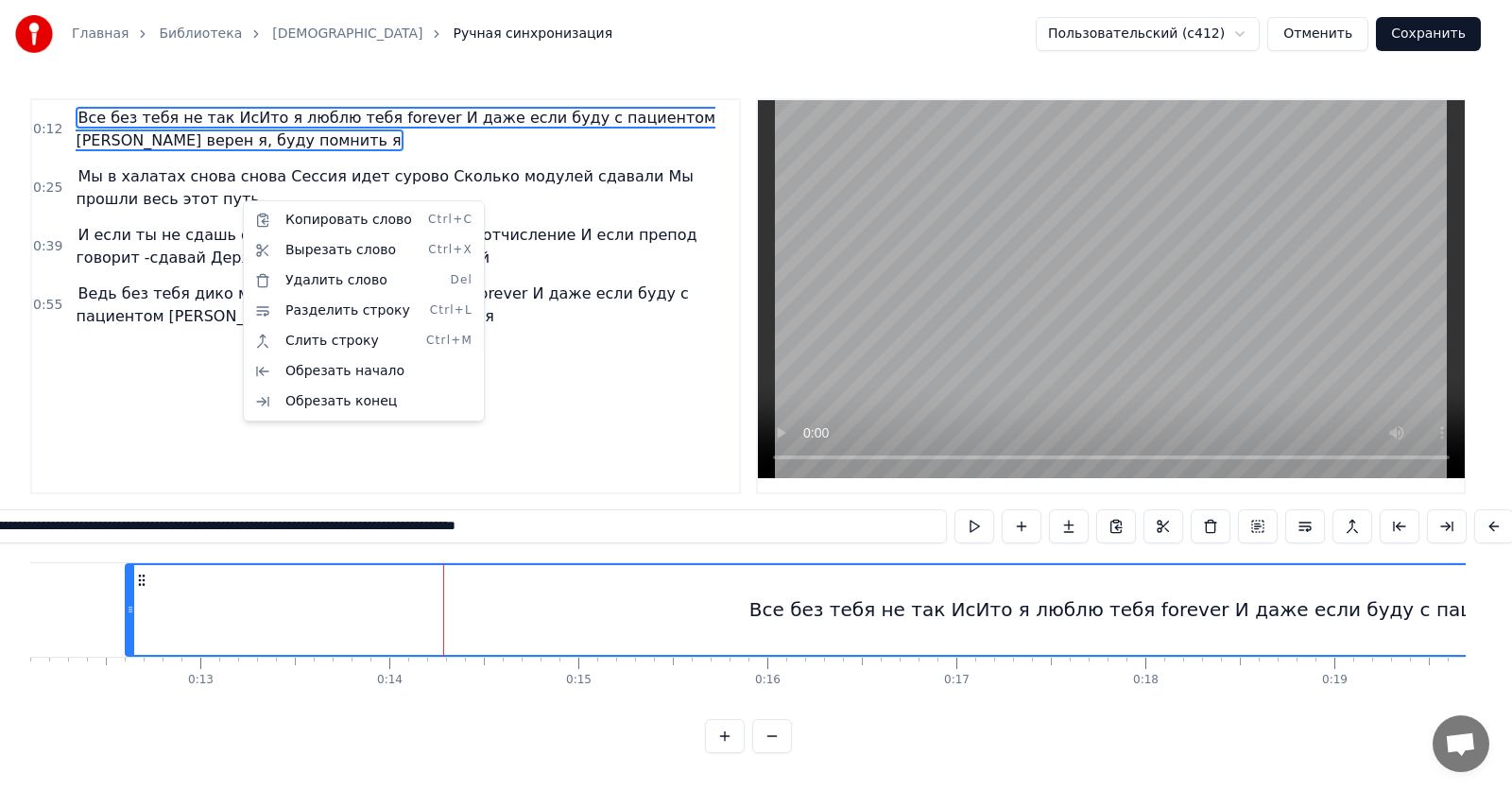
click at [186, 385] on html "Главная Библиотека ИсИто Ручная синхронизация Пользовательский (c412) Отменить …" at bounding box center [756, 391] width 1512 height 783
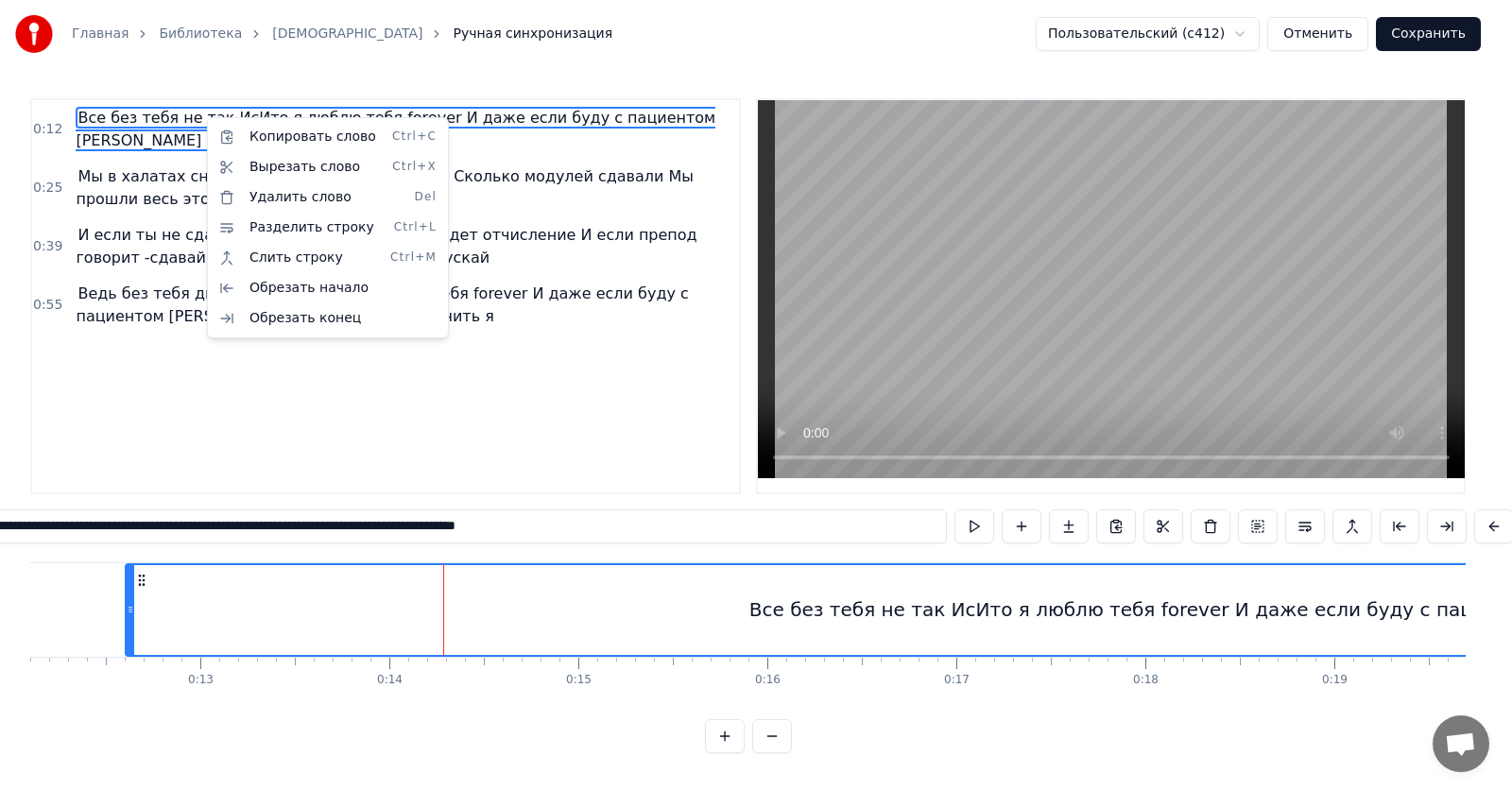
click at [463, 394] on html "Главная Библиотека ИсИто Ручная синхронизация Пользовательский (c412) Отменить …" at bounding box center [756, 391] width 1512 height 783
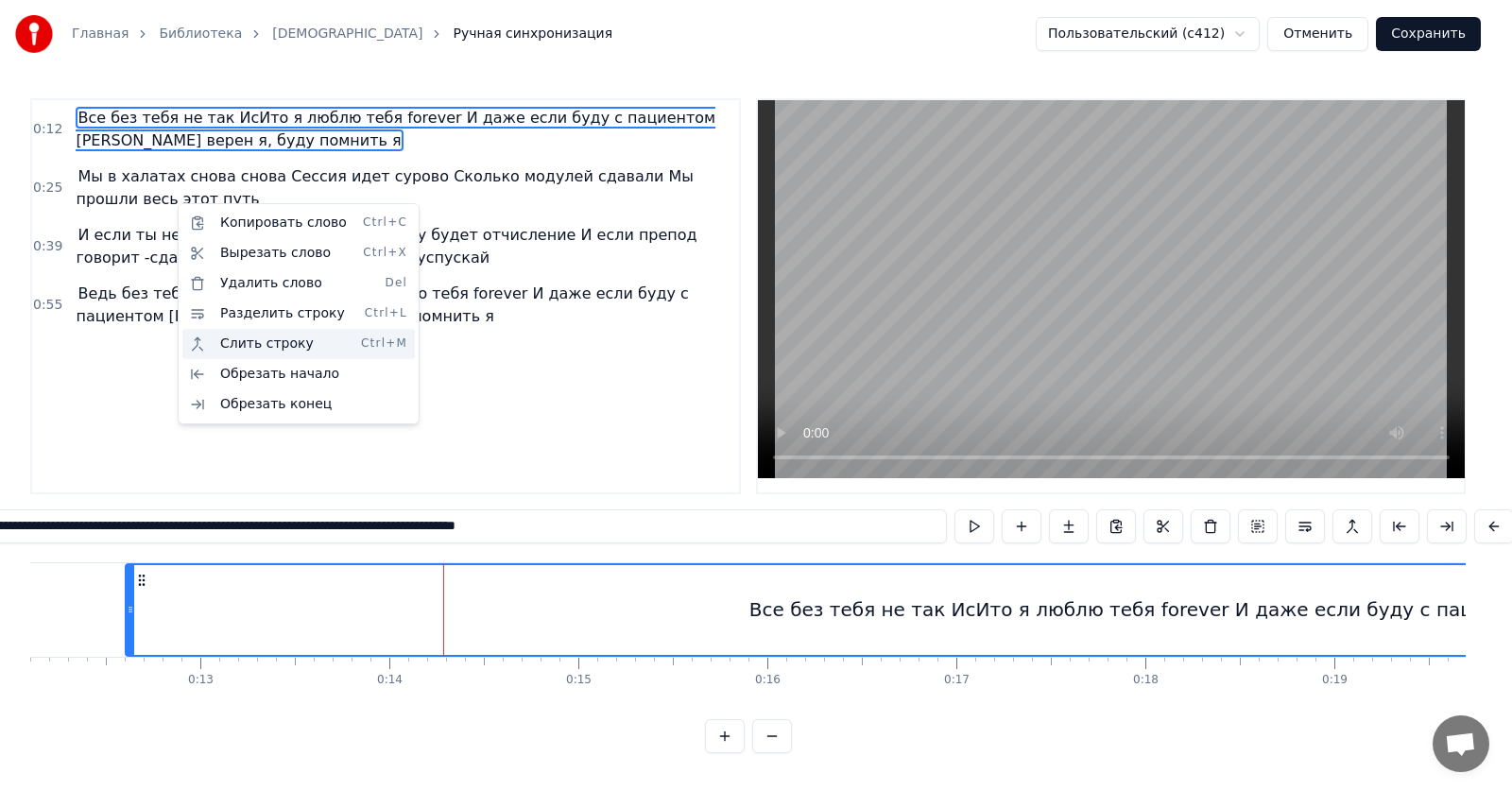
click at [248, 350] on div "Слить строку Ctrl+M" at bounding box center [298, 343] width 232 height 30
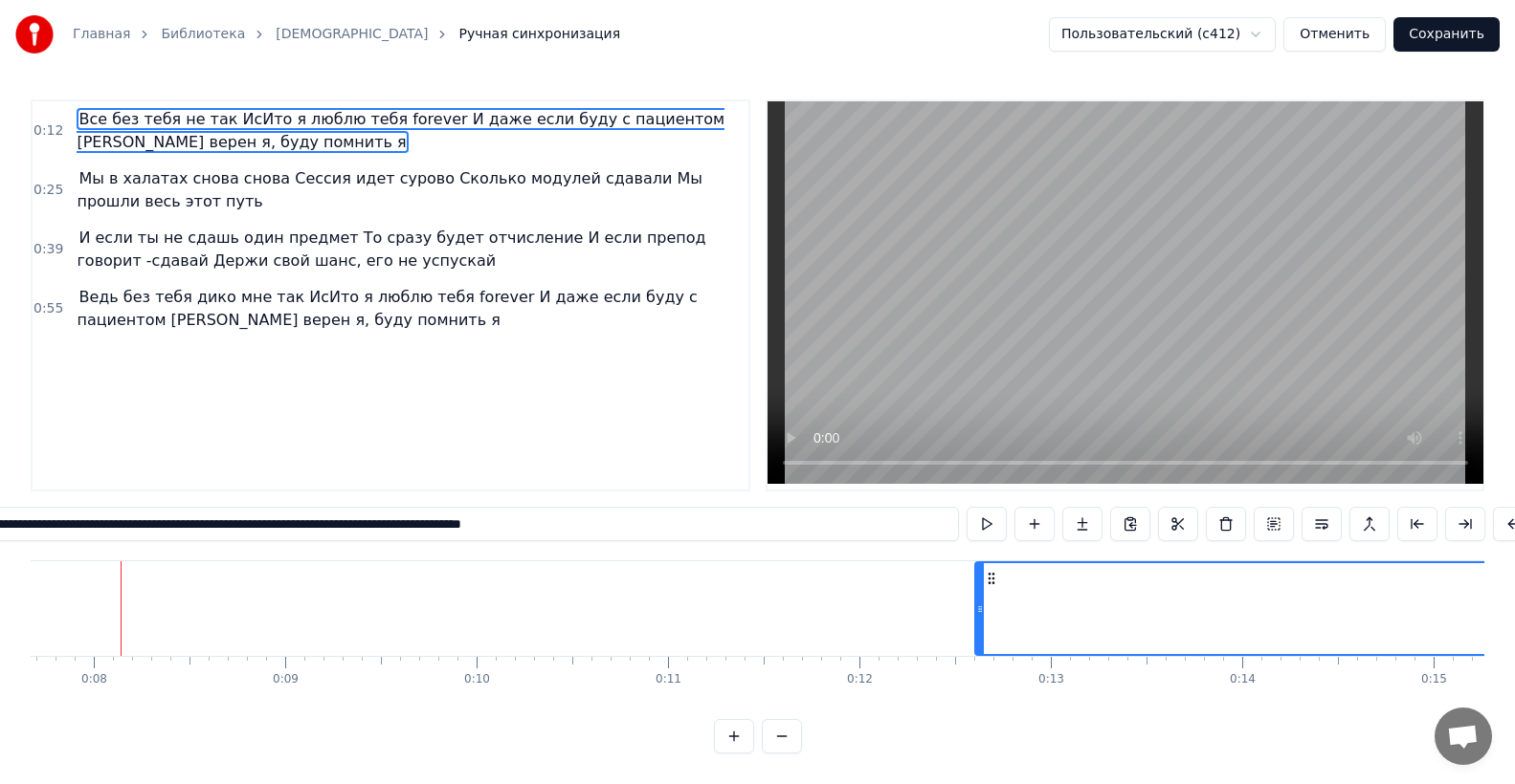
scroll to position [0, 1462]
click at [196, 202] on span "Мы в халатах снова снова Сессия идет сурово Сколько модулей сдавали Мы прошли в…" at bounding box center [408, 190] width 664 height 46
click at [278, 210] on span "Мы в халатах снова снова Сессия идет сурово Сколько модулей сдавали Мы прошли в…" at bounding box center [408, 190] width 664 height 46
click at [278, 209] on span "Мы в халатах снова снова Сессия идет сурово Сколько модулей сдавали Мы прошли в…" at bounding box center [408, 190] width 664 height 46
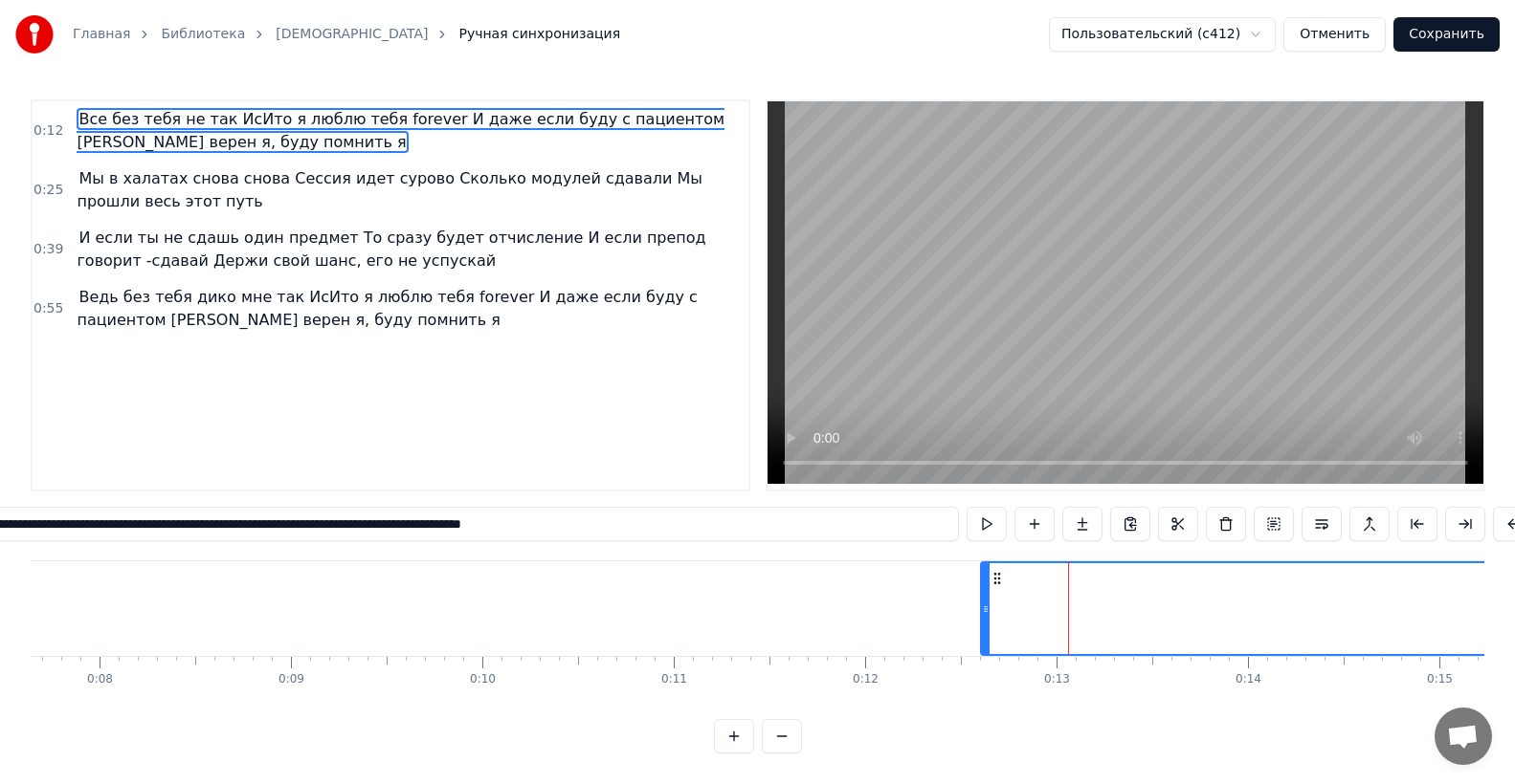
click at [304, 261] on span "И если ты не сдашь один предмет То сразу будет отчисление И если препод говорит…" at bounding box center [390, 249] width 628 height 45
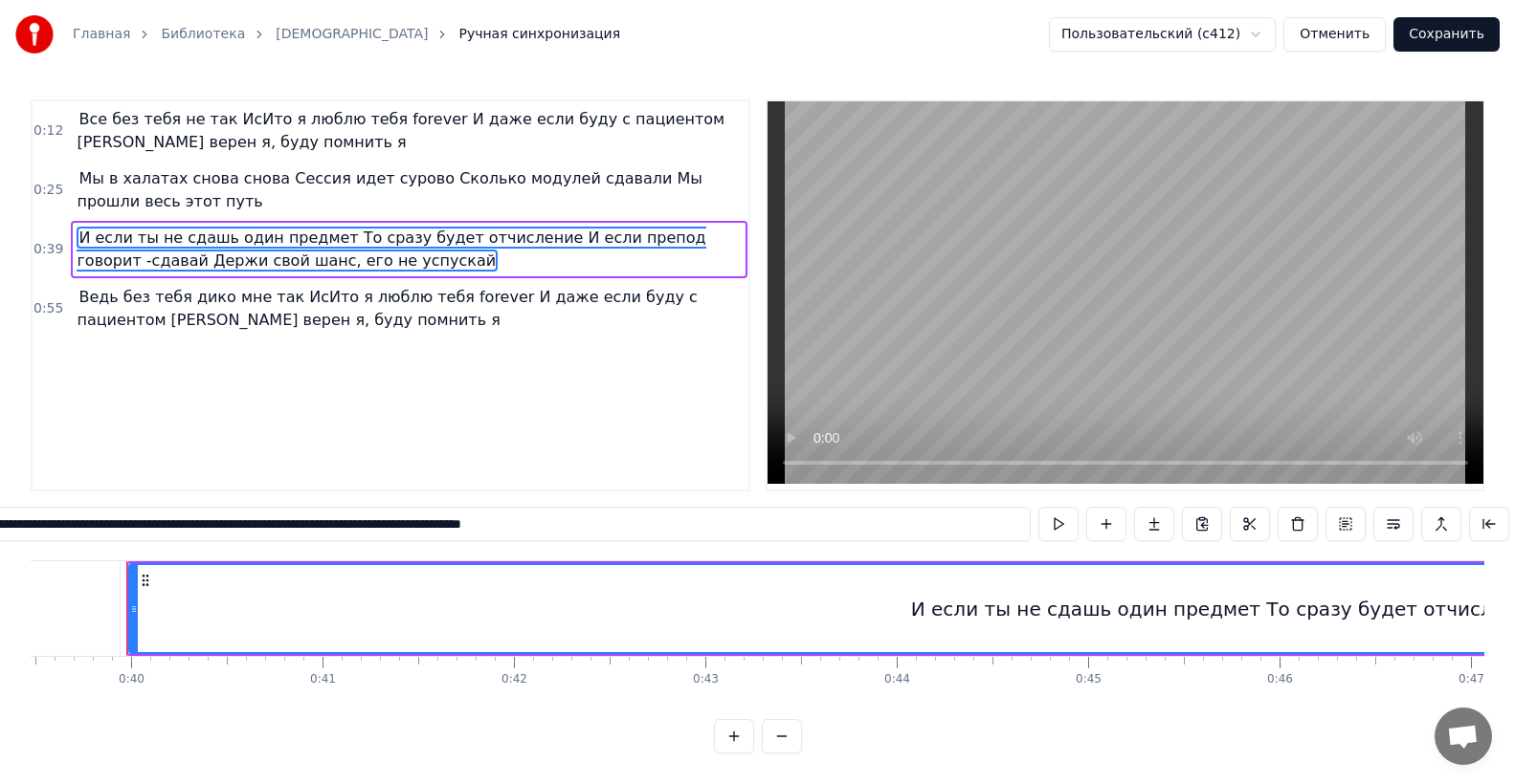
click at [307, 186] on span "Мы в халатах снова снова Сессия идет сурово Сколько модулей сдавали Мы прошли в…" at bounding box center [389, 190] width 626 height 45
type input "**********"
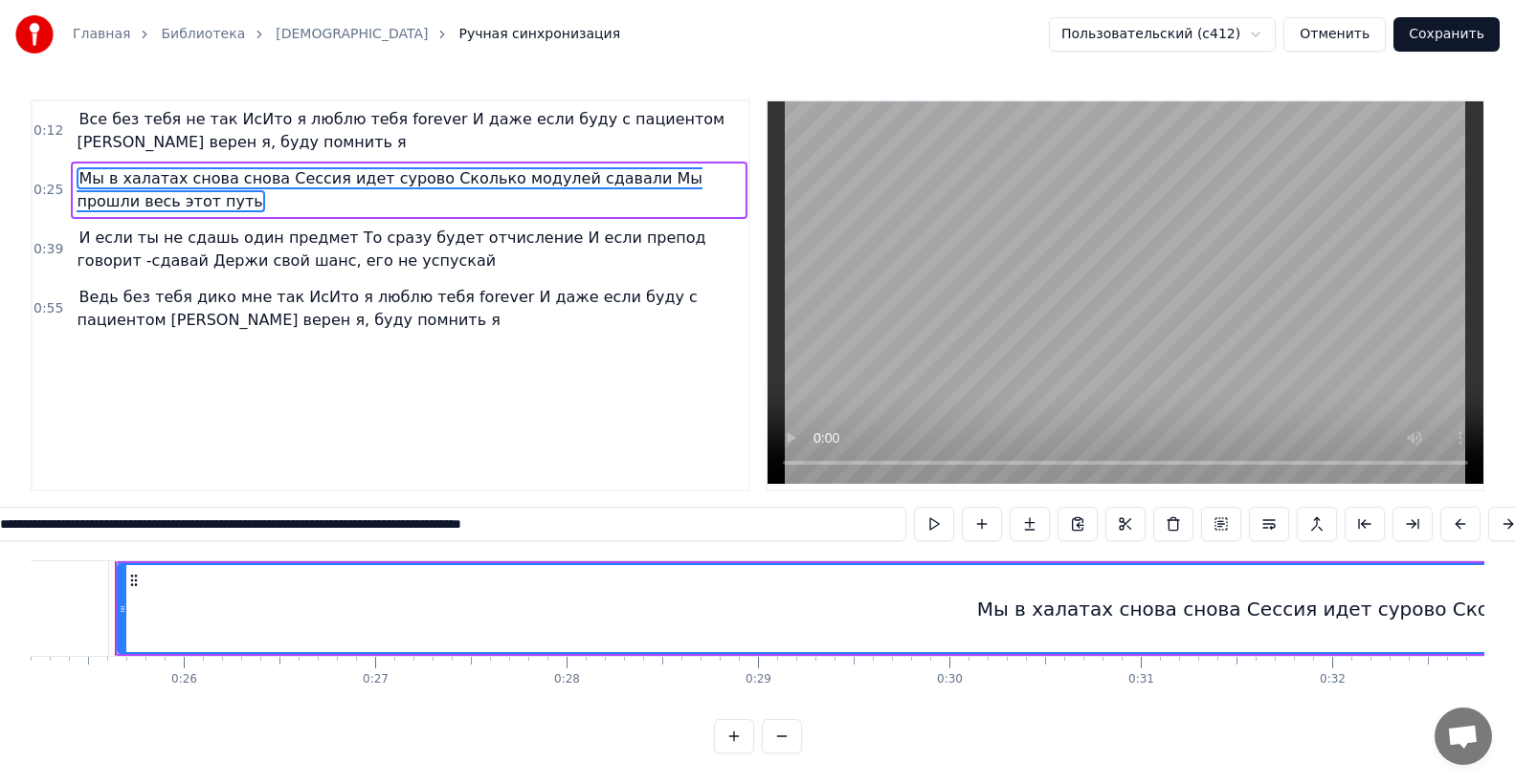
scroll to position [0, 4811]
drag, startPoint x: 133, startPoint y: 616, endPoint x: 161, endPoint y: 617, distance: 28.0
click at [161, 617] on icon at bounding box center [162, 609] width 8 height 16
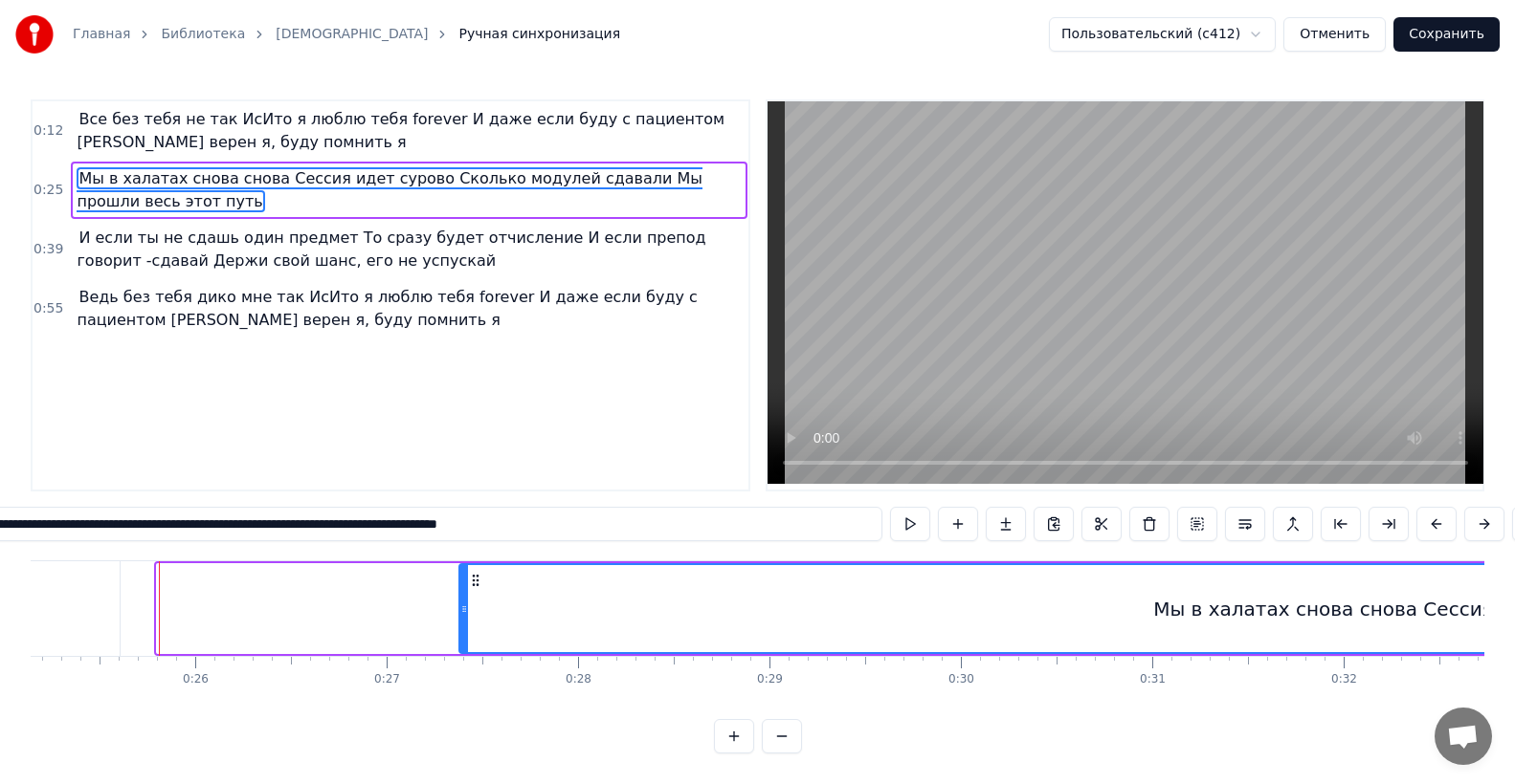
drag, startPoint x: 160, startPoint y: 621, endPoint x: 462, endPoint y: 600, distance: 302.7
click at [462, 600] on div at bounding box center [464, 608] width 8 height 87
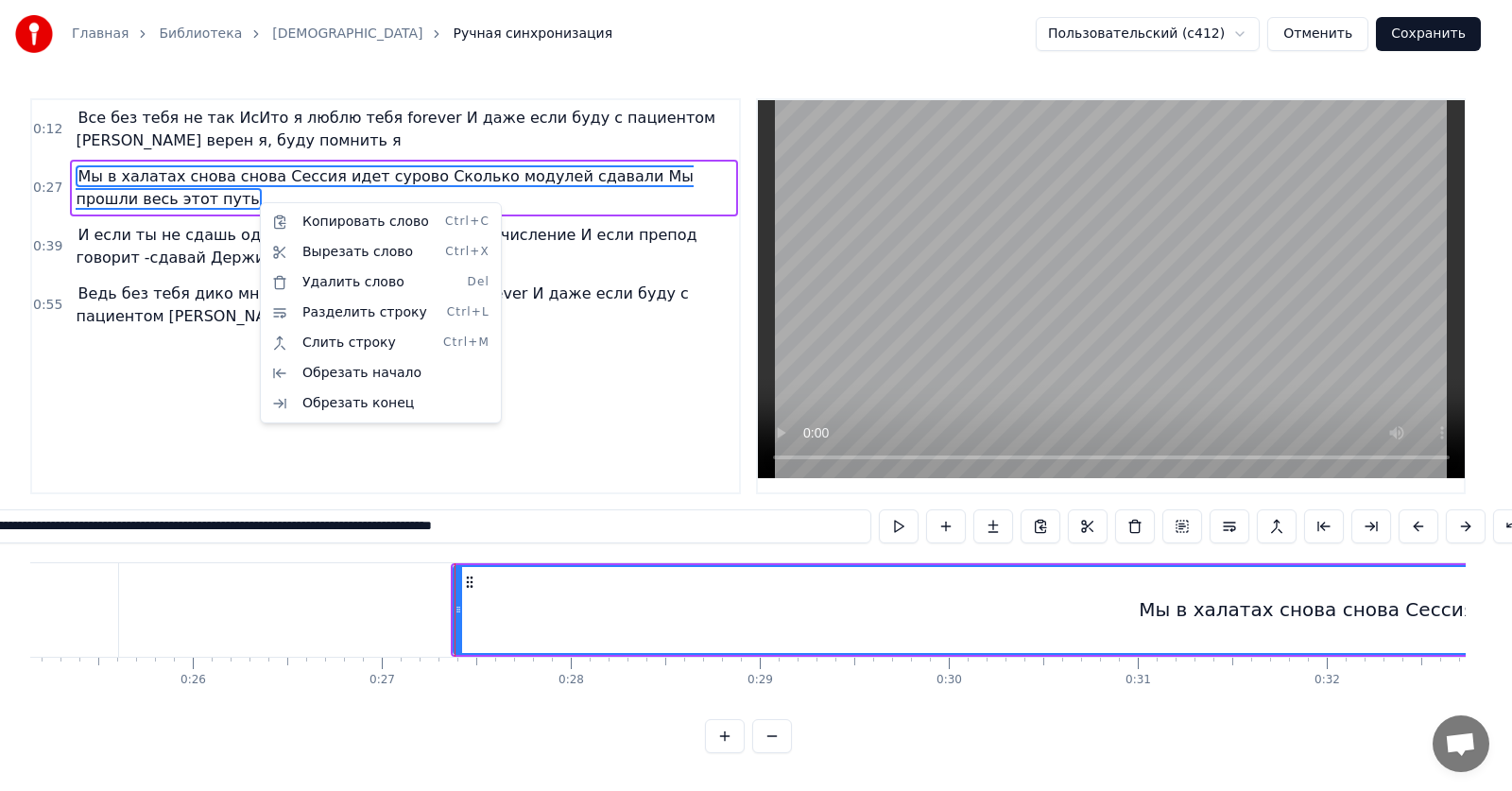
click at [592, 416] on html "Главная Библиотека ИсИто Ручная синхронизация Пользовательский (c412) Отменить …" at bounding box center [756, 391] width 1512 height 783
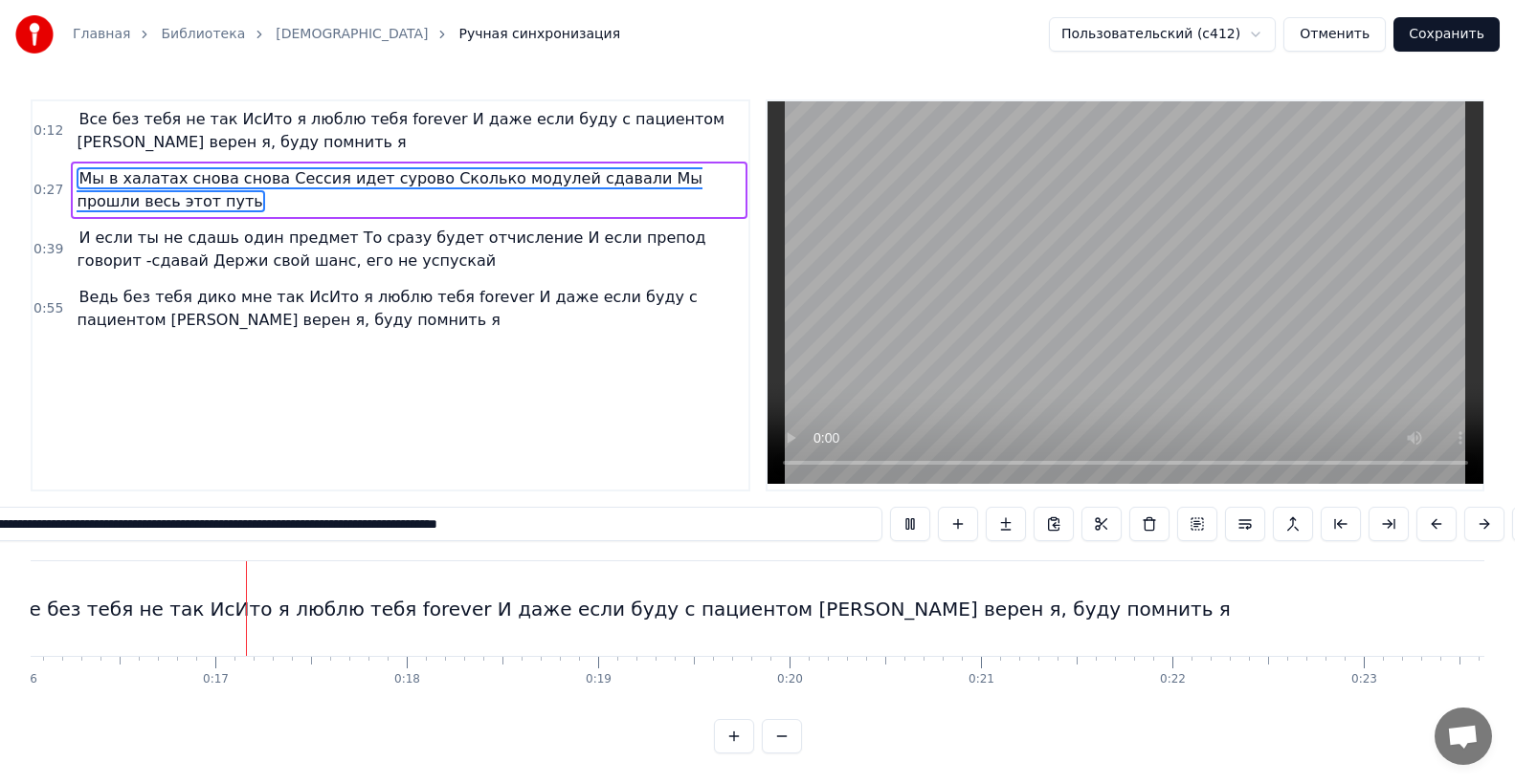
scroll to position [0, 3082]
click at [124, 179] on span "Мы в халатах снова снова Сессия идет сурово Сколько модулей сдавали Мы прошли в…" at bounding box center [389, 190] width 626 height 45
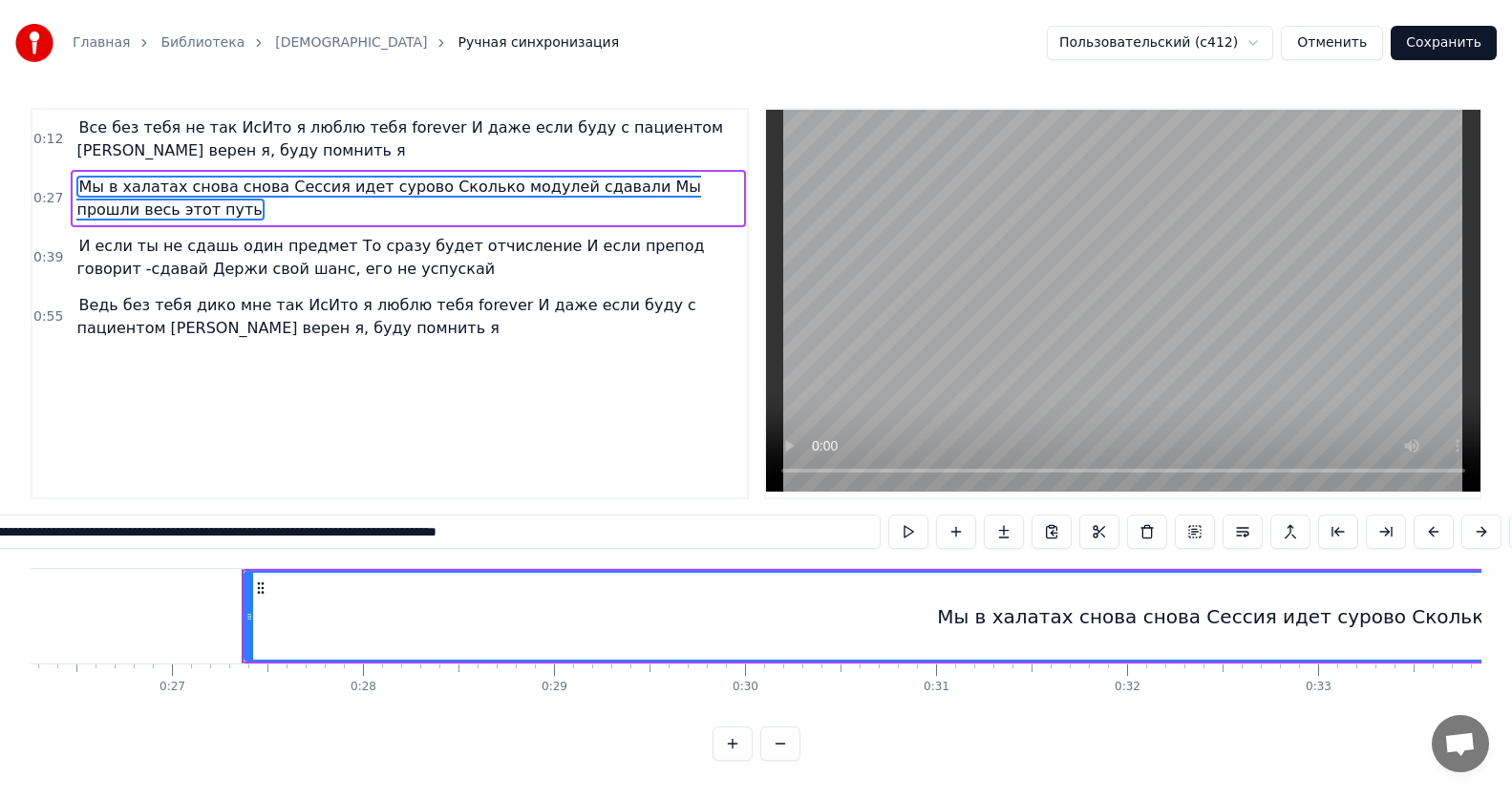
scroll to position [0, 5132]
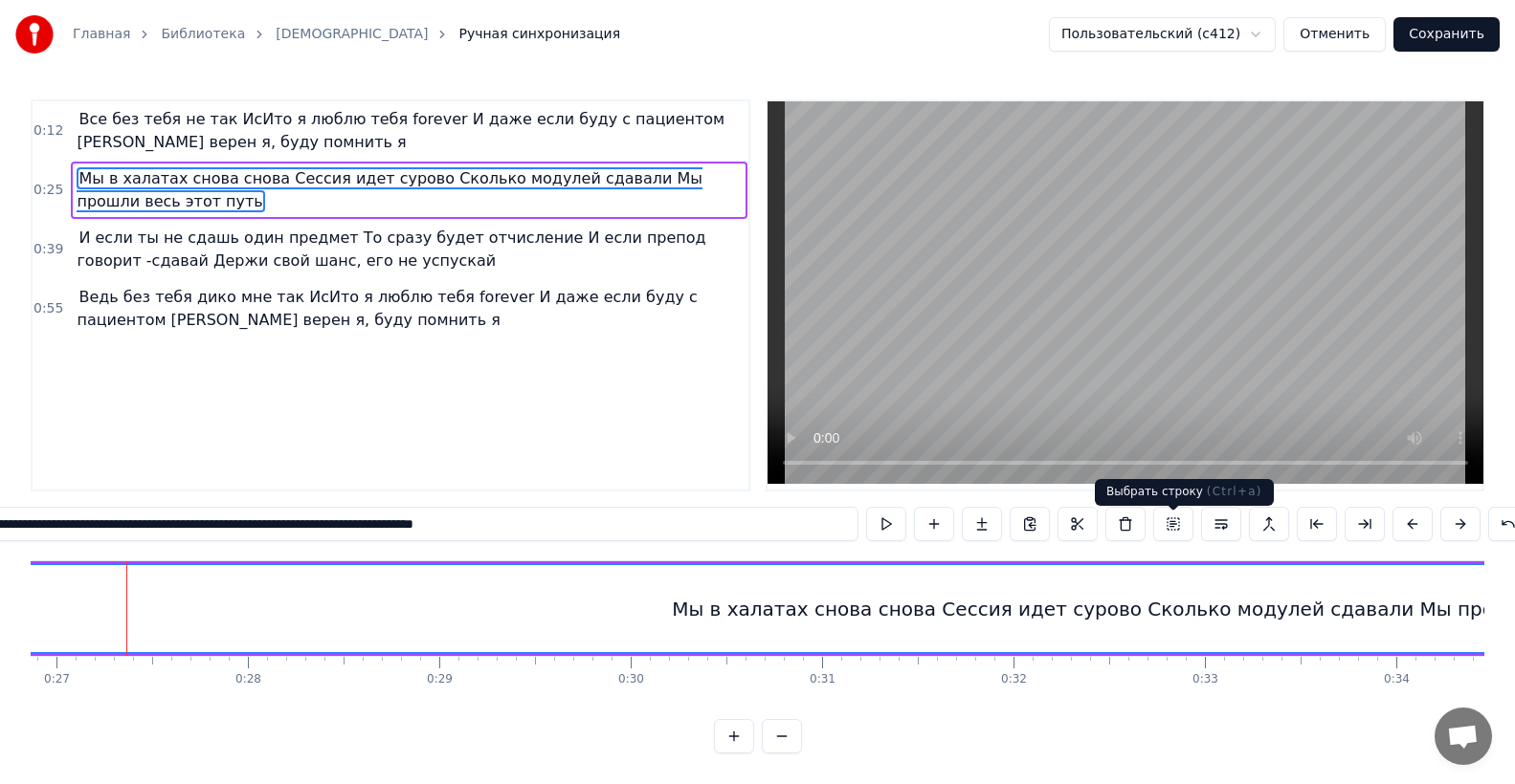
click at [1169, 534] on button at bounding box center [1173, 524] width 40 height 34
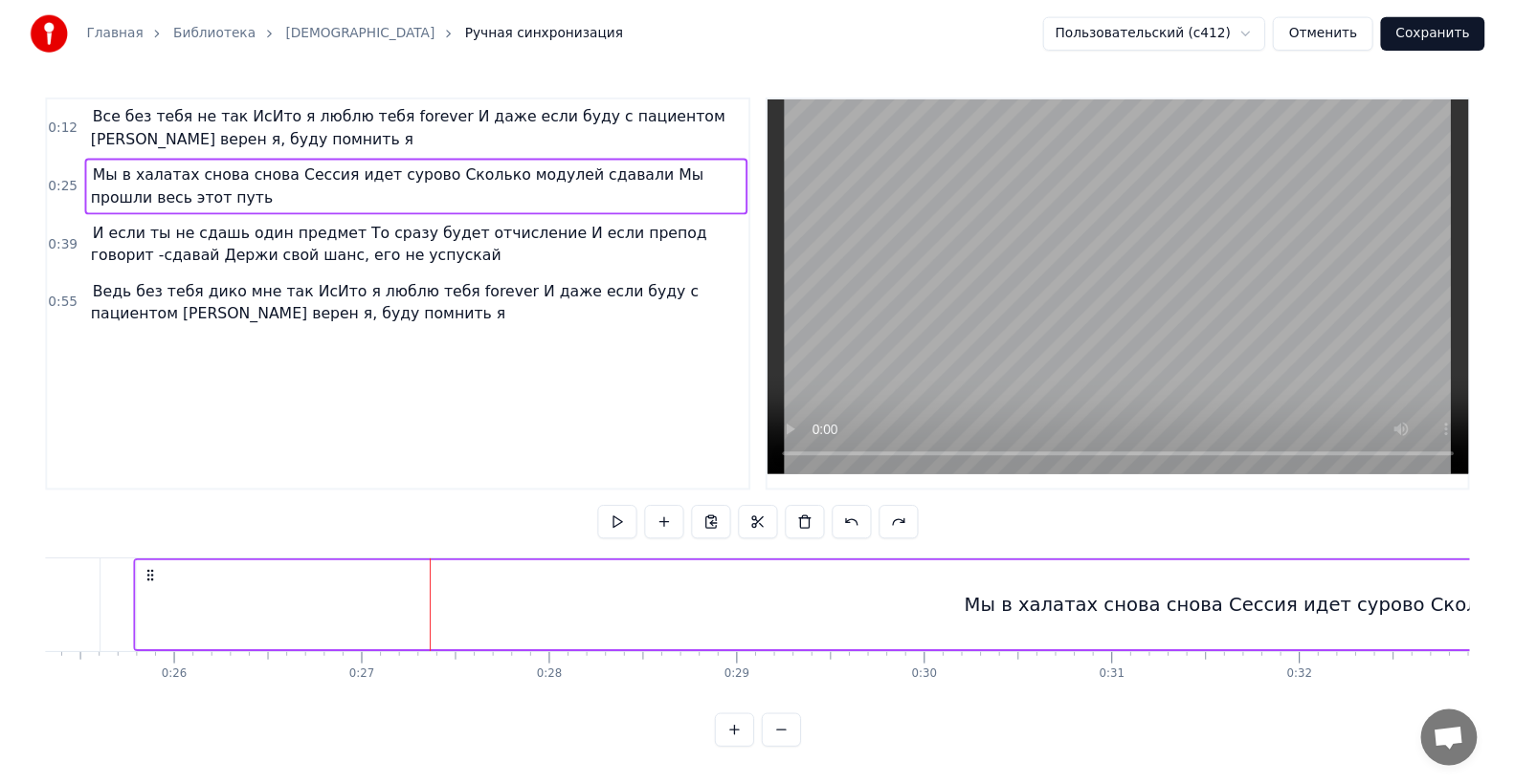
scroll to position [0, 4840]
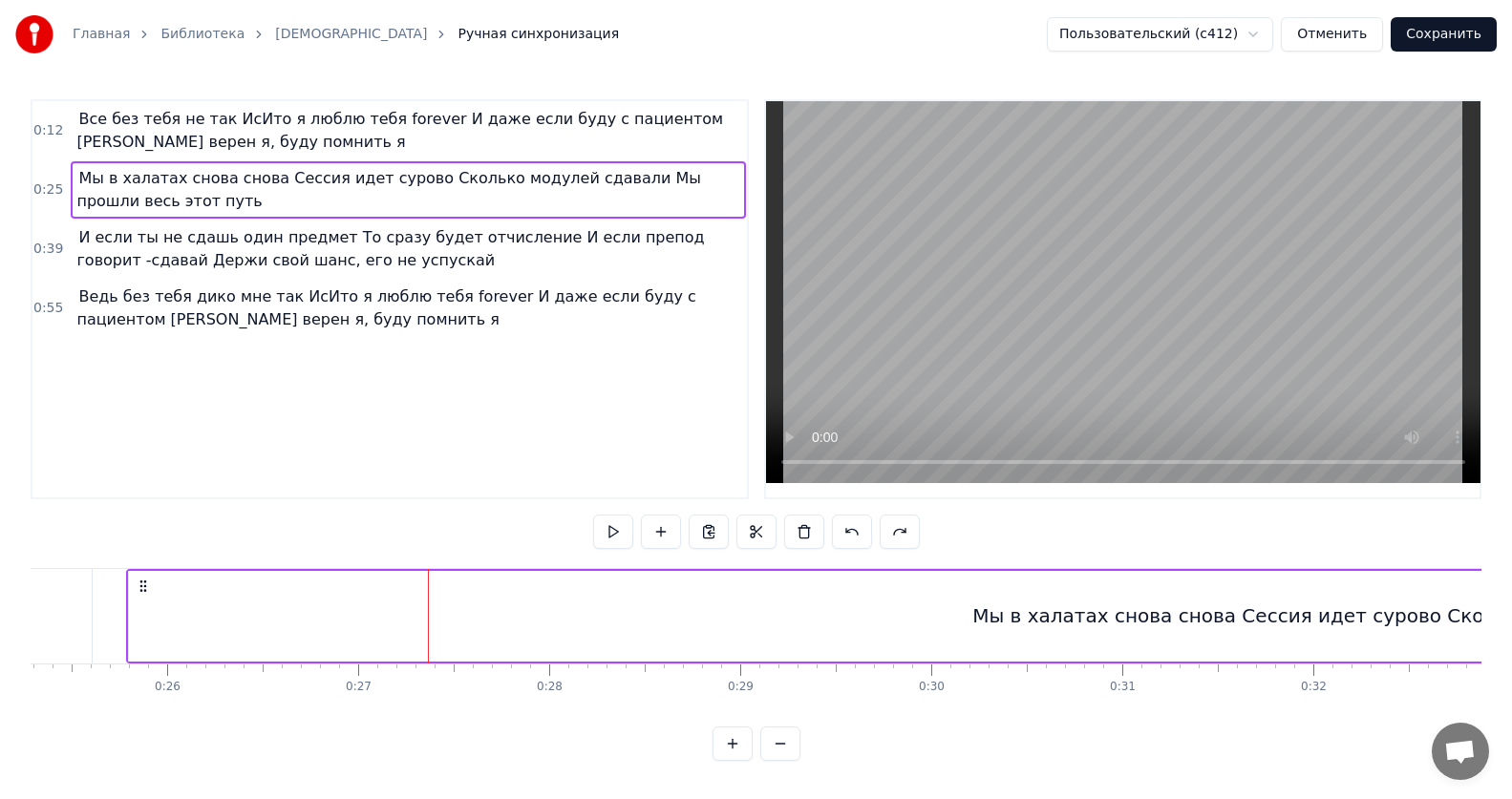
click at [224, 127] on span "Все без тебя не так ИсИто я люблю тебя forever И даже если буду с пациентом [PE…" at bounding box center [399, 130] width 646 height 45
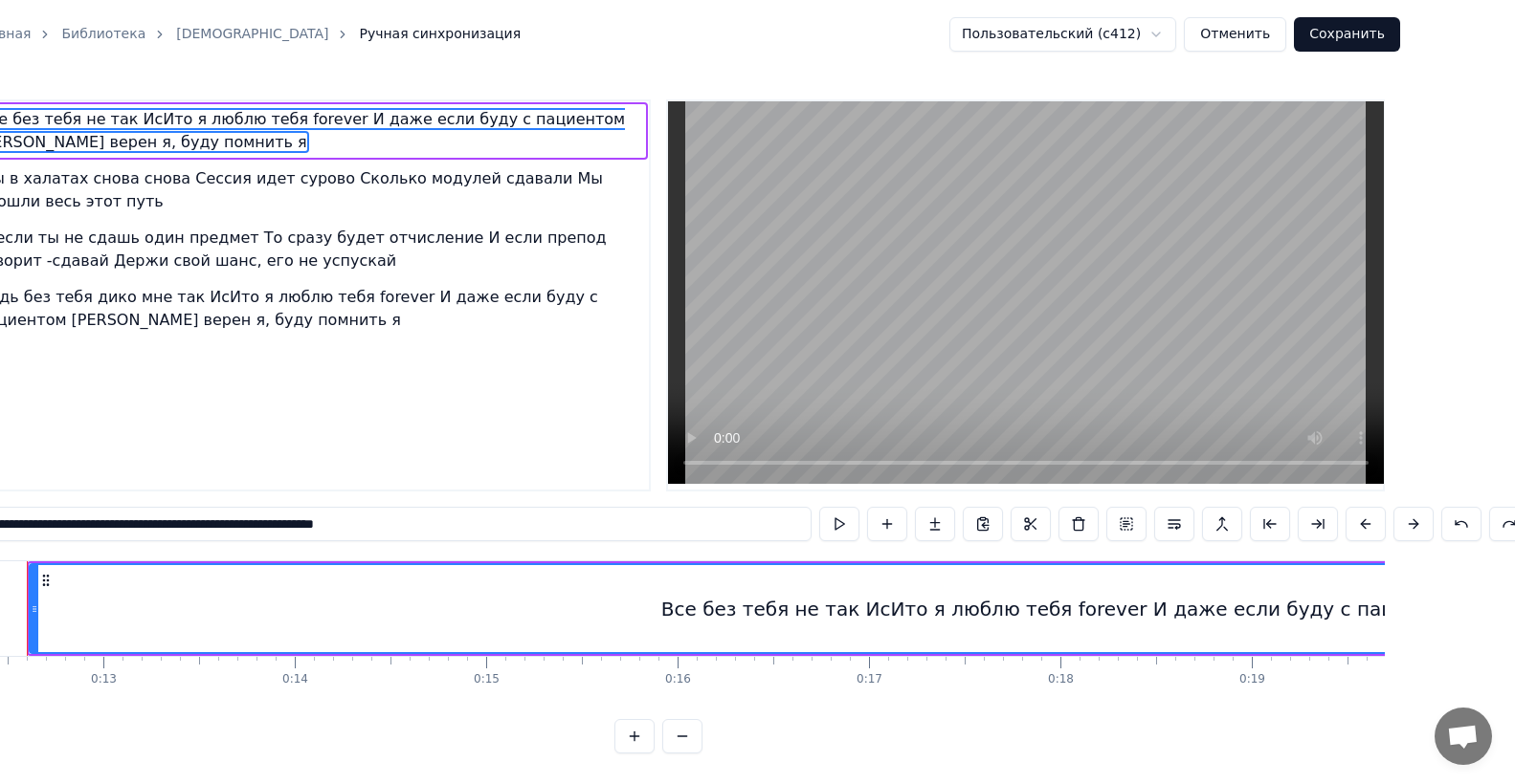
scroll to position [0, 114]
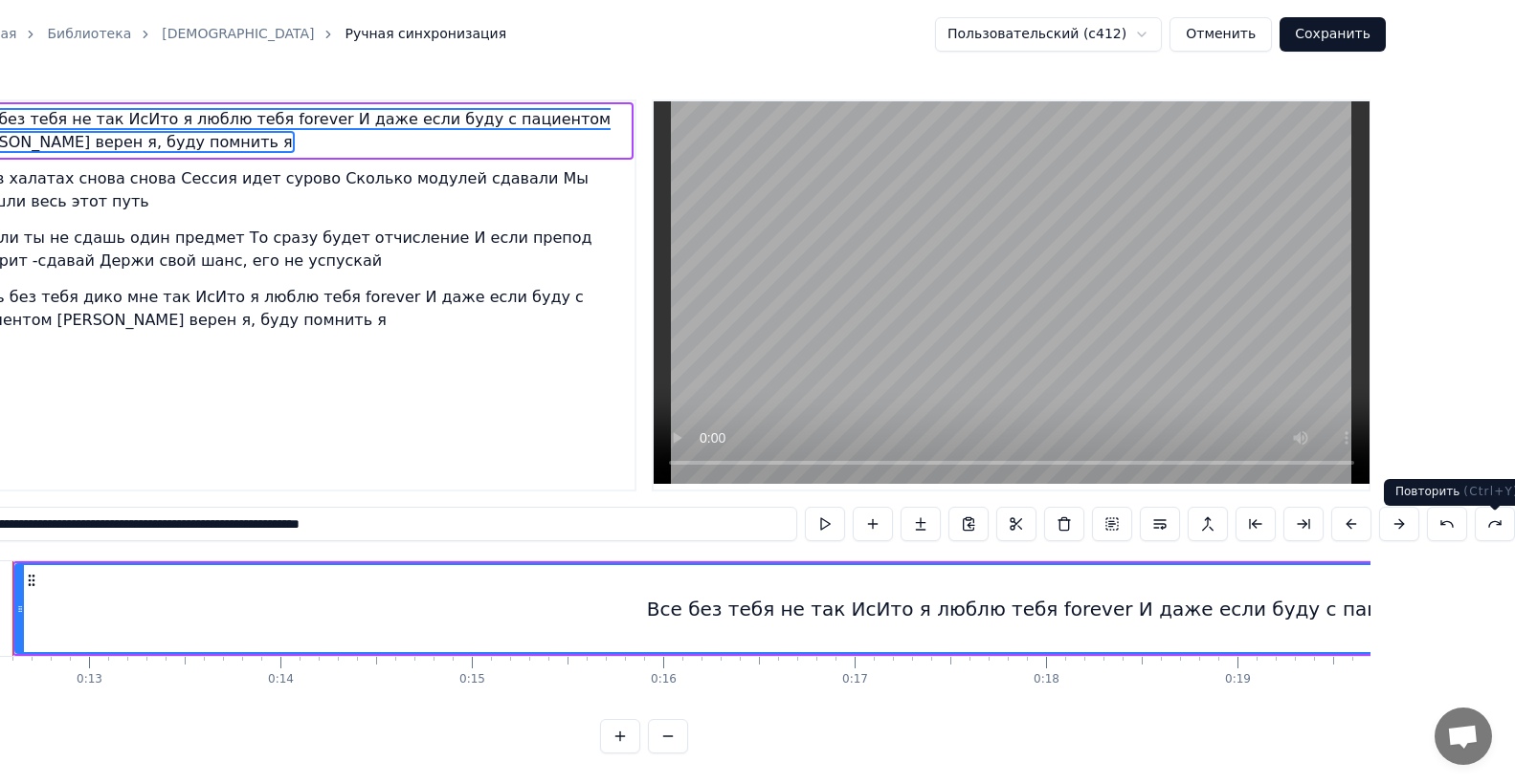
click at [1497, 534] on button at bounding box center [1495, 524] width 40 height 34
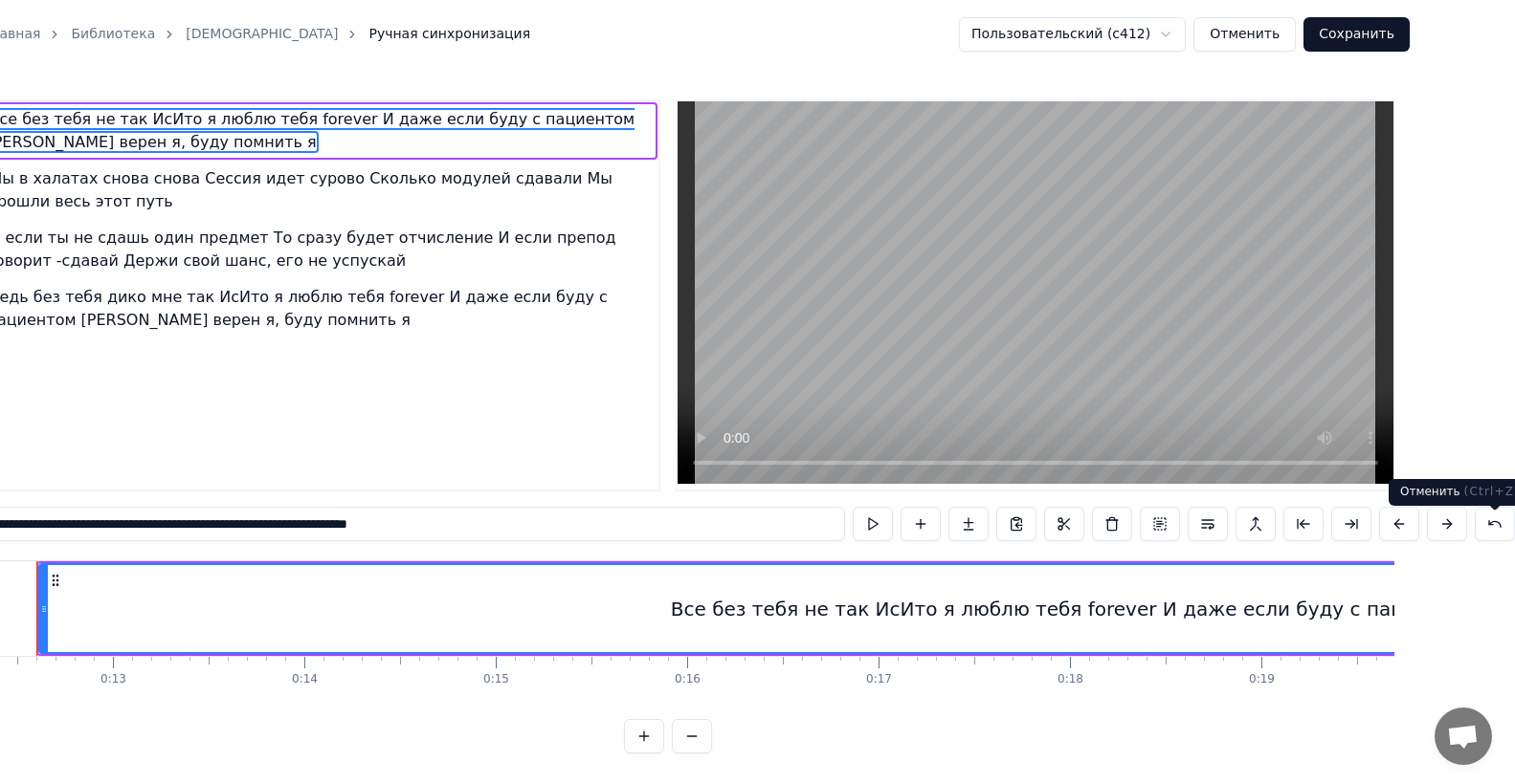
click at [1495, 529] on button at bounding box center [1495, 524] width 40 height 34
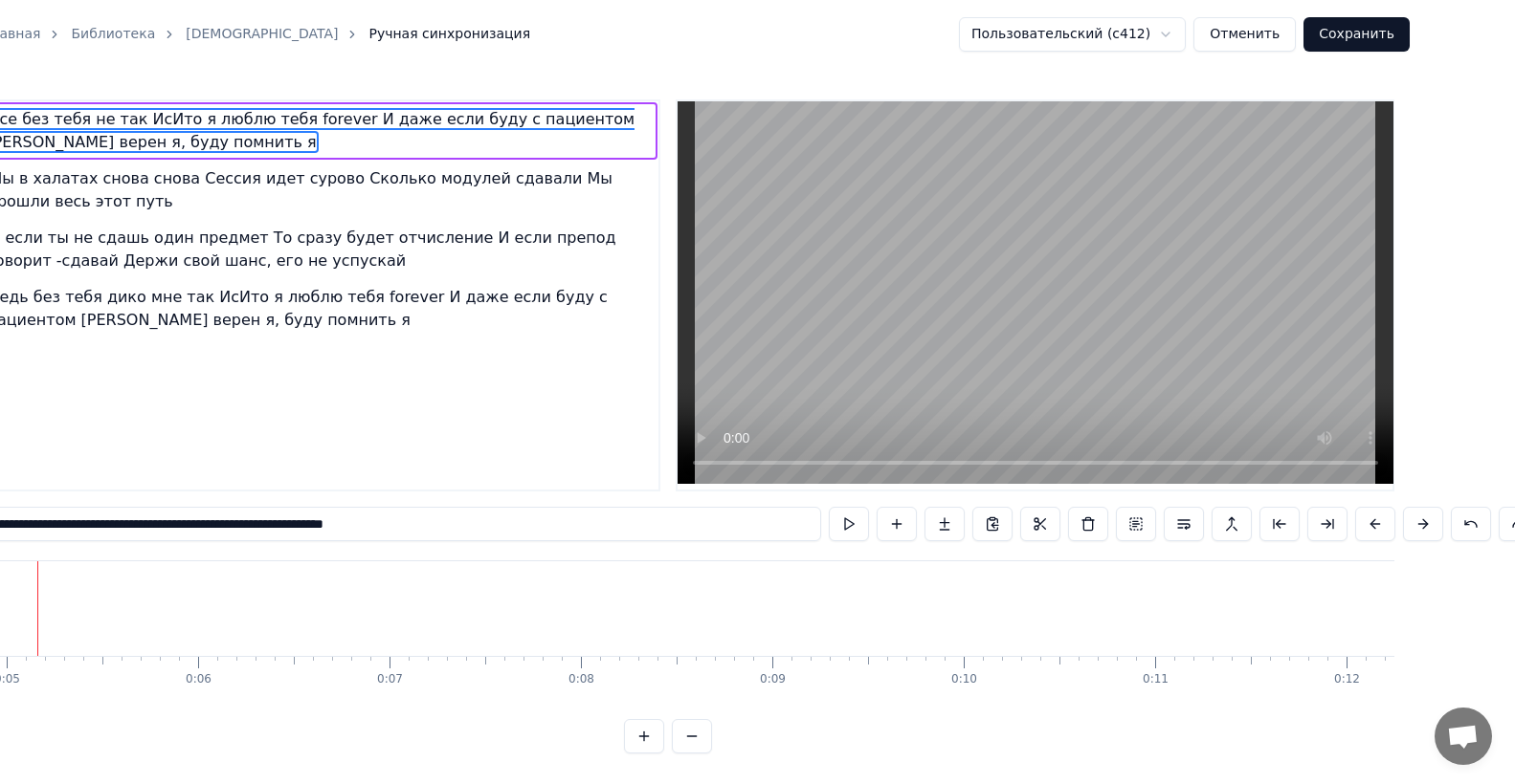
scroll to position [0, 848]
click at [185, 38] on link "[DEMOGRAPHIC_DATA]" at bounding box center [261, 35] width 152 height 20
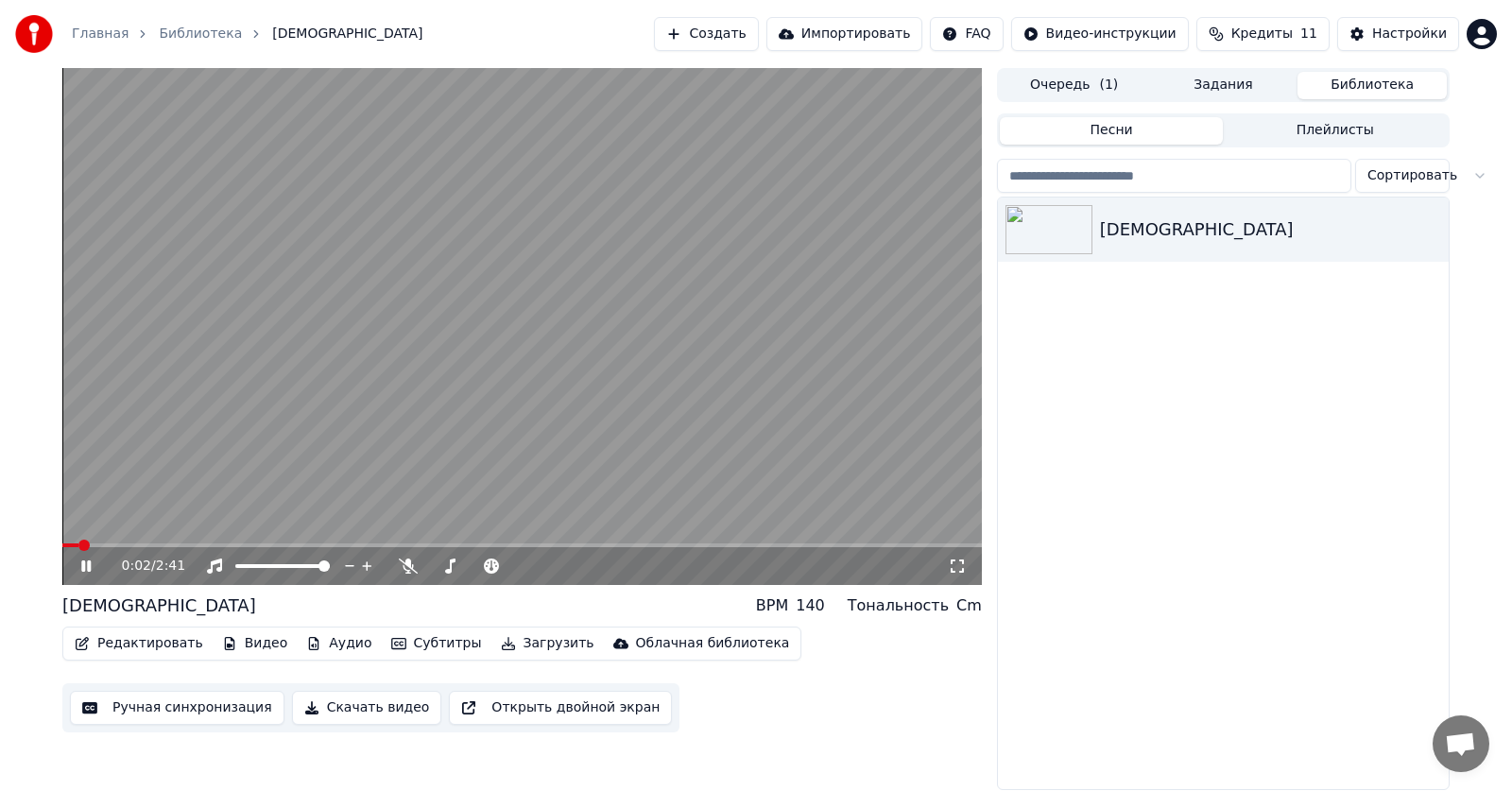
click at [86, 564] on icon at bounding box center [99, 567] width 44 height 15
drag, startPoint x: 839, startPoint y: 608, endPoint x: 819, endPoint y: 609, distance: 20.0
click at [819, 609] on div "140" at bounding box center [810, 606] width 29 height 23
click at [850, 632] on div "Редактировать Видео Аудио Субтитры Загрузить Облачная библиотека Ручная синхрон…" at bounding box center [522, 679] width 919 height 106
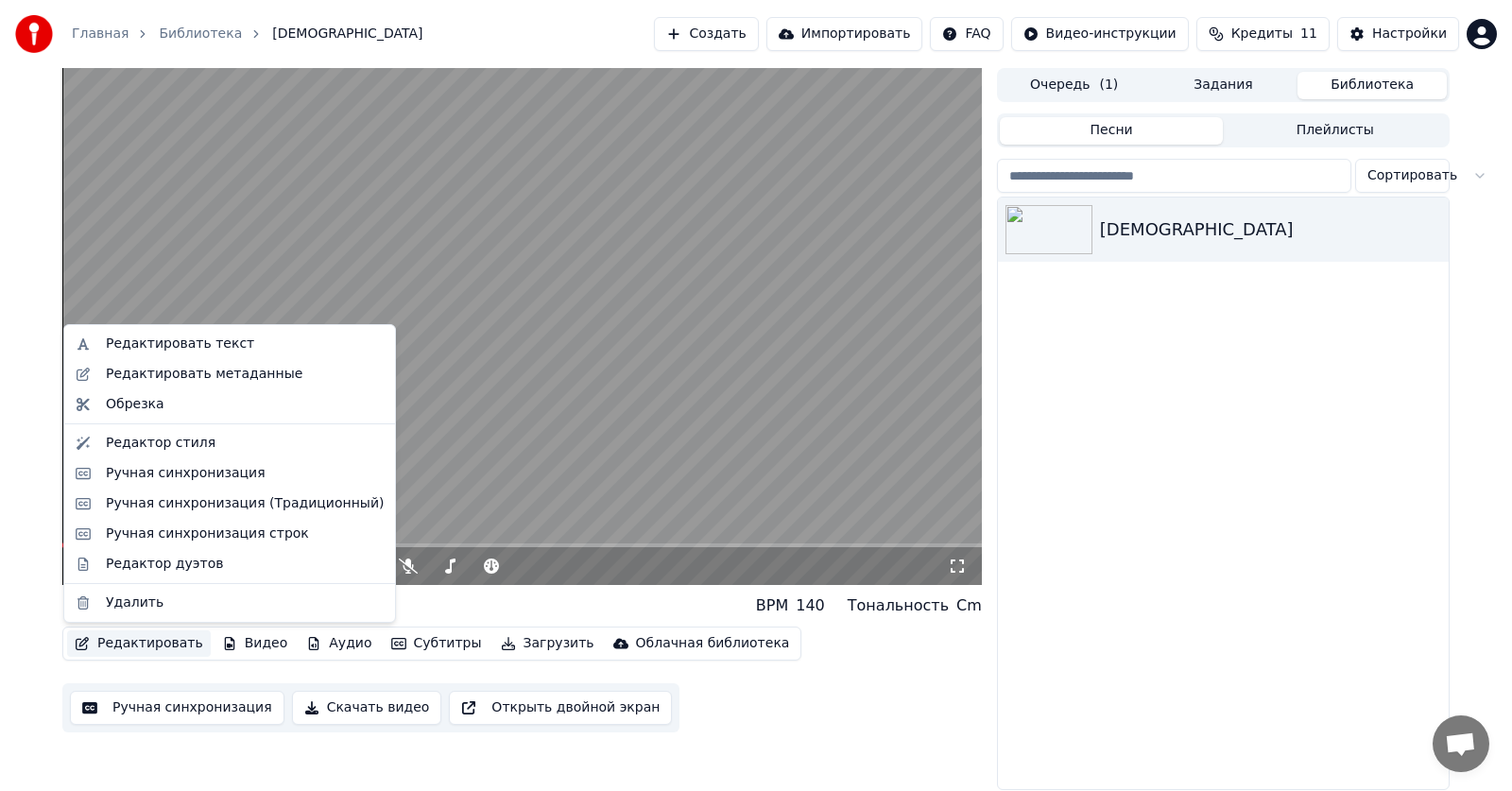
click at [166, 648] on button "Редактировать" at bounding box center [139, 643] width 143 height 26
click at [220, 511] on div "Ручная синхронизация (Традиционный)" at bounding box center [245, 504] width 277 height 19
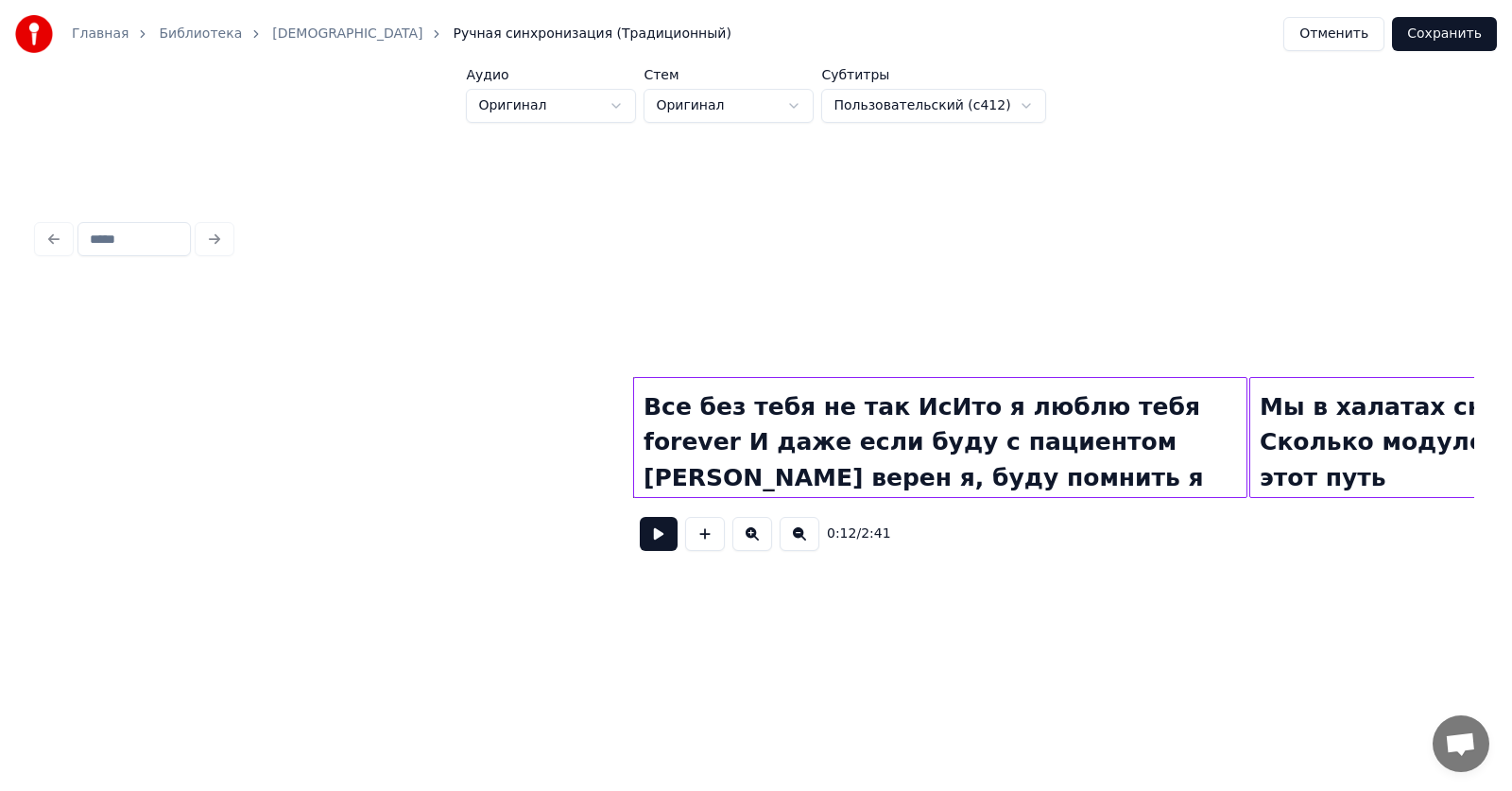
click at [1008, 475] on div "Все без тебя не так ИсИто я люблю тебя forever И даже если буду с пациентом [PE…" at bounding box center [940, 441] width 613 height 128
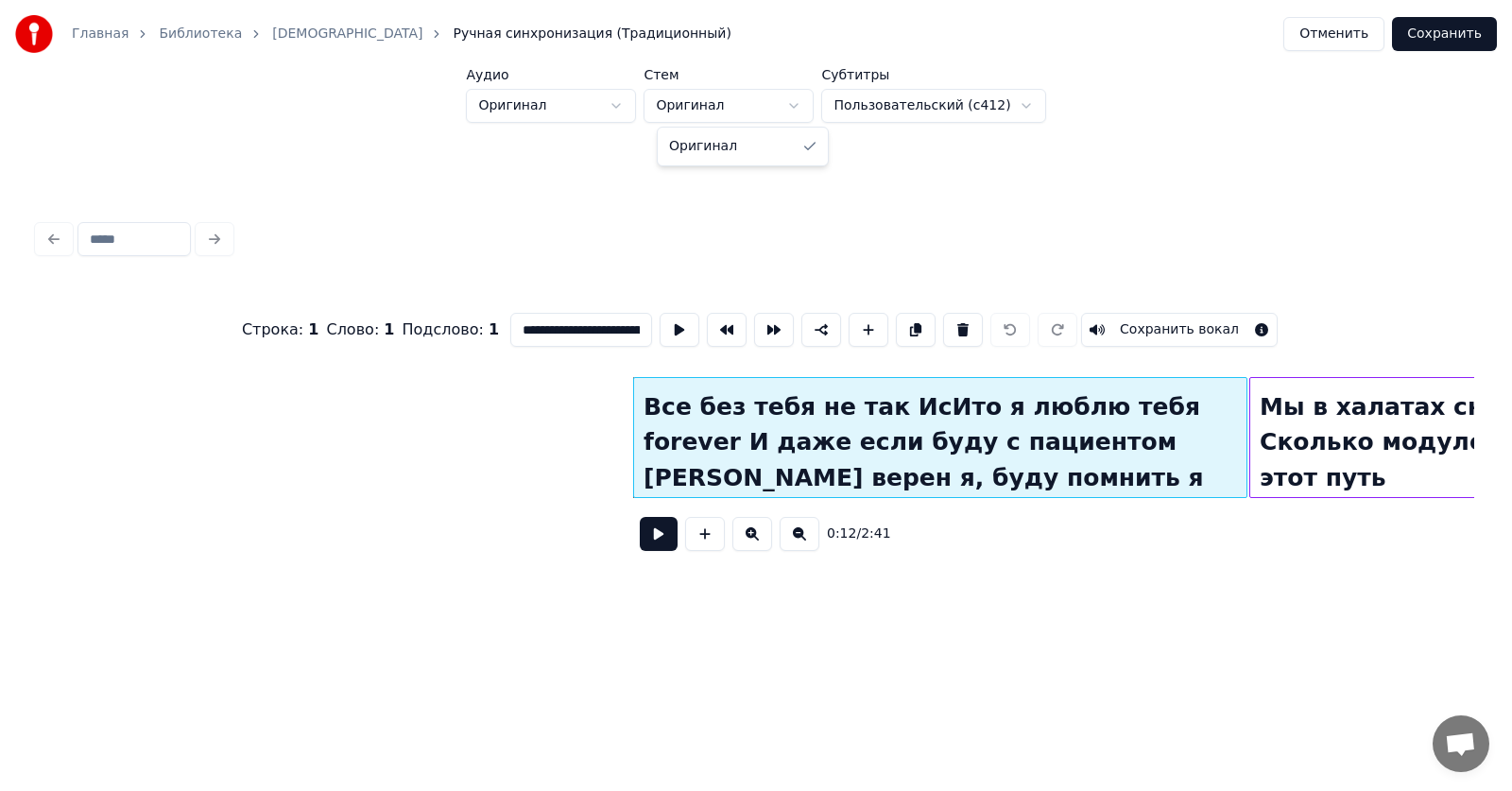
click at [731, 105] on html "**********" at bounding box center [756, 329] width 1512 height 658
click at [873, 105] on html "**********" at bounding box center [756, 329] width 1512 height 658
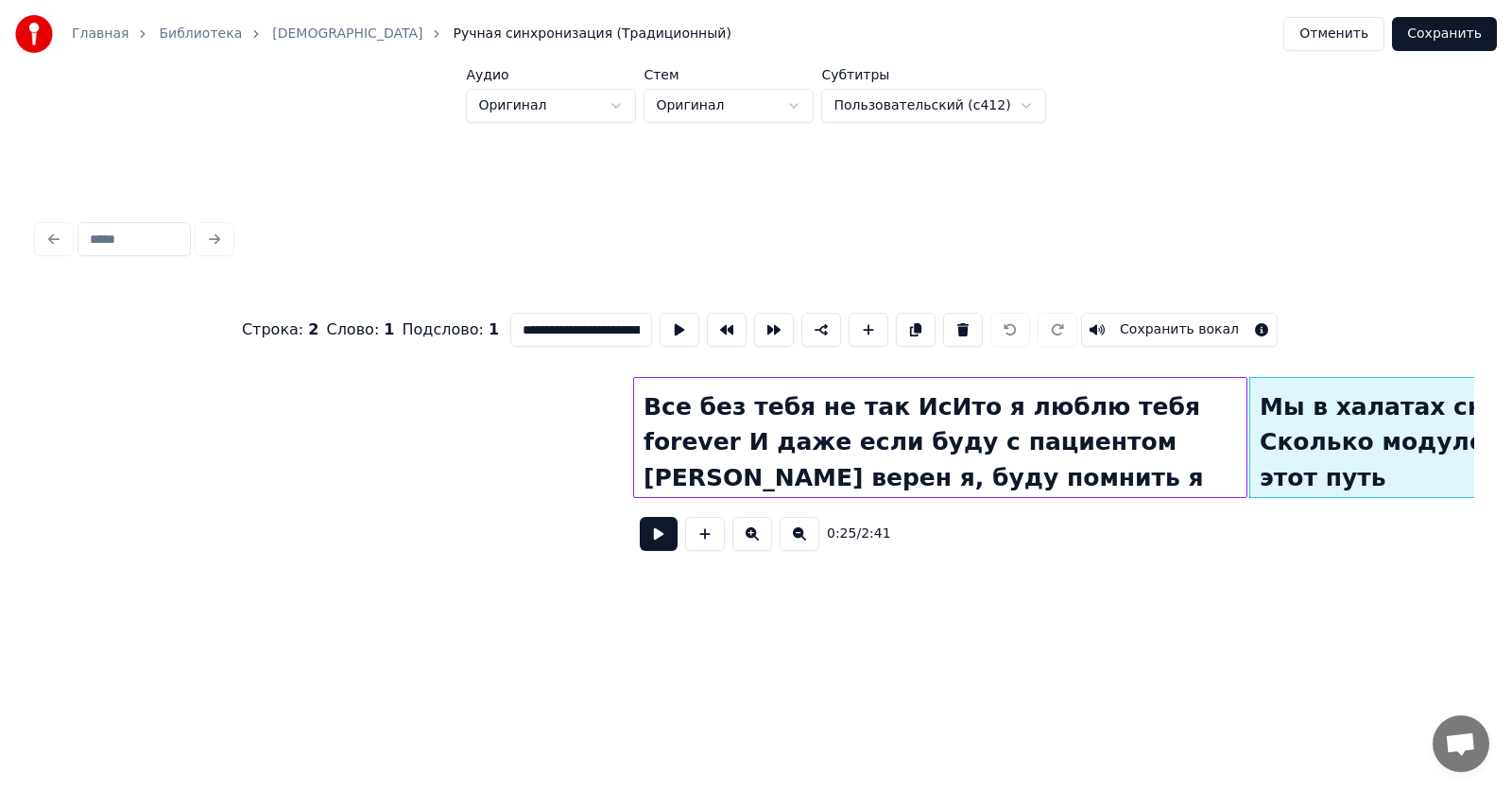
click at [1107, 459] on div "Все без тебя не так ИсИто я люблю тебя forever И даже если буду с пациентом [PE…" at bounding box center [940, 441] width 613 height 128
type input "**********"
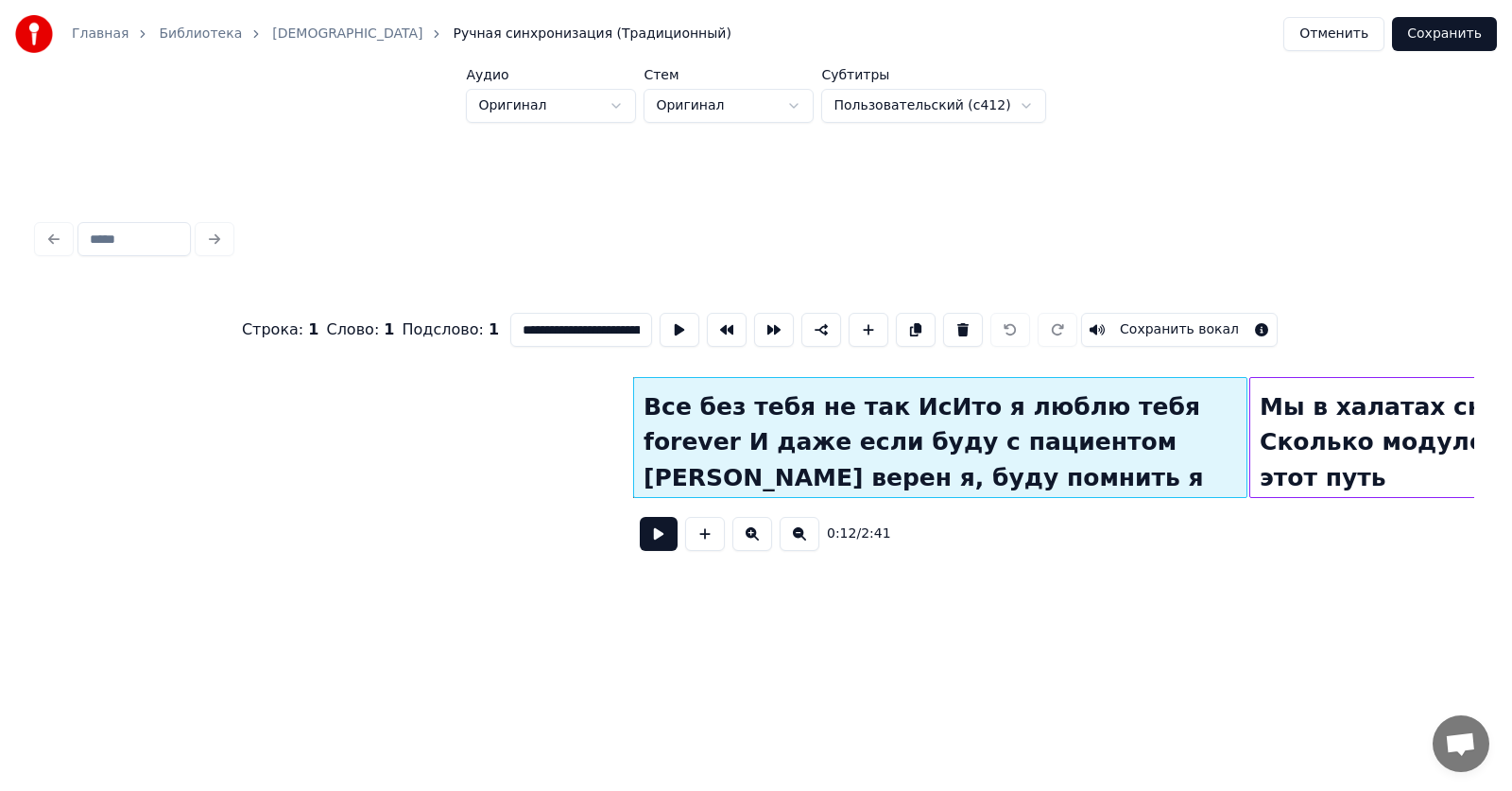
click at [1036, 477] on div "Все без тебя не так ИсИто я люблю тебя forever И даже если буду с пациентом [PE…" at bounding box center [940, 441] width 613 height 128
click at [273, 32] on link "[DEMOGRAPHIC_DATA]" at bounding box center [348, 35] width 150 height 19
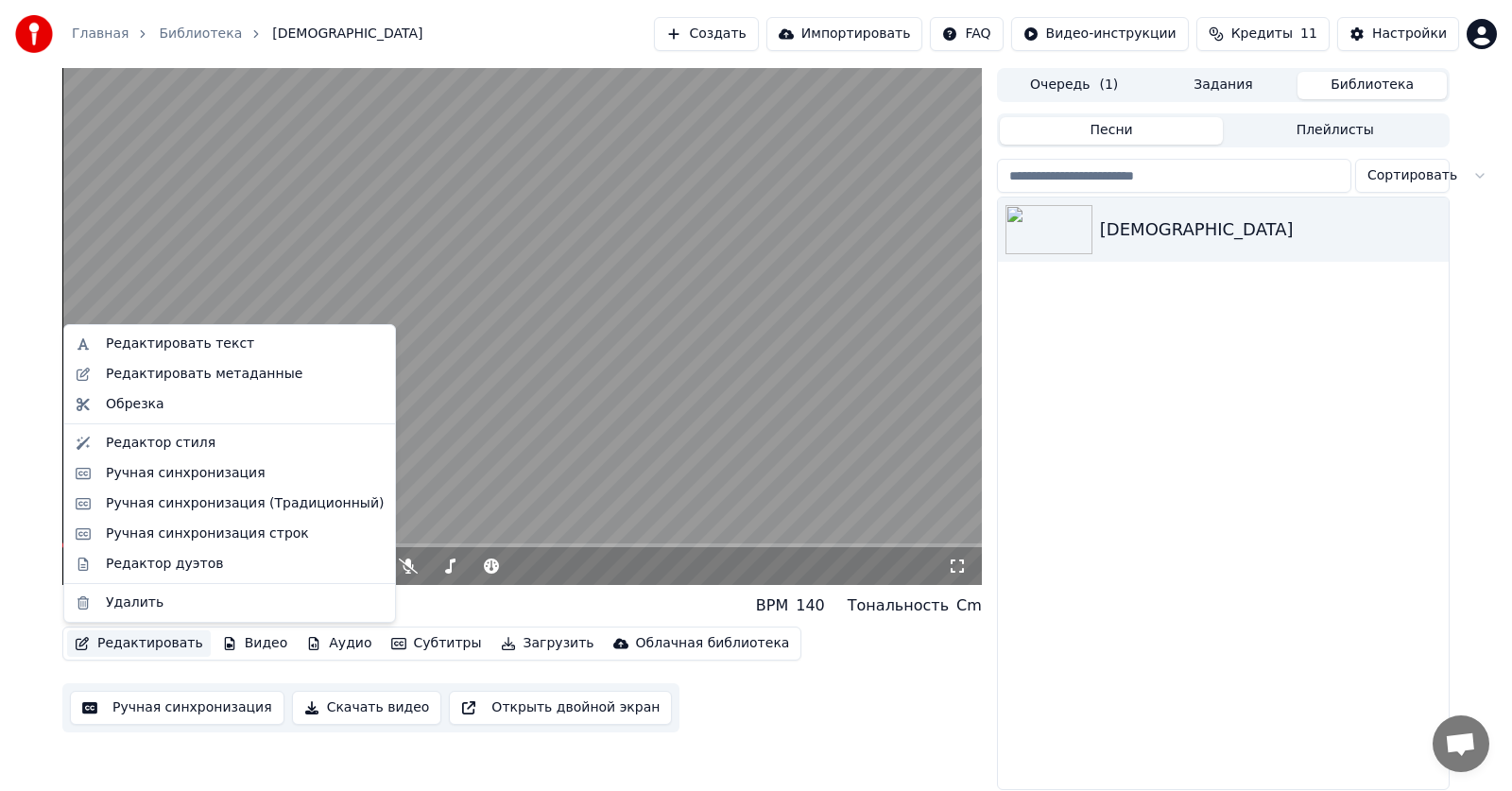
click at [144, 651] on button "Редактировать" at bounding box center [139, 643] width 143 height 26
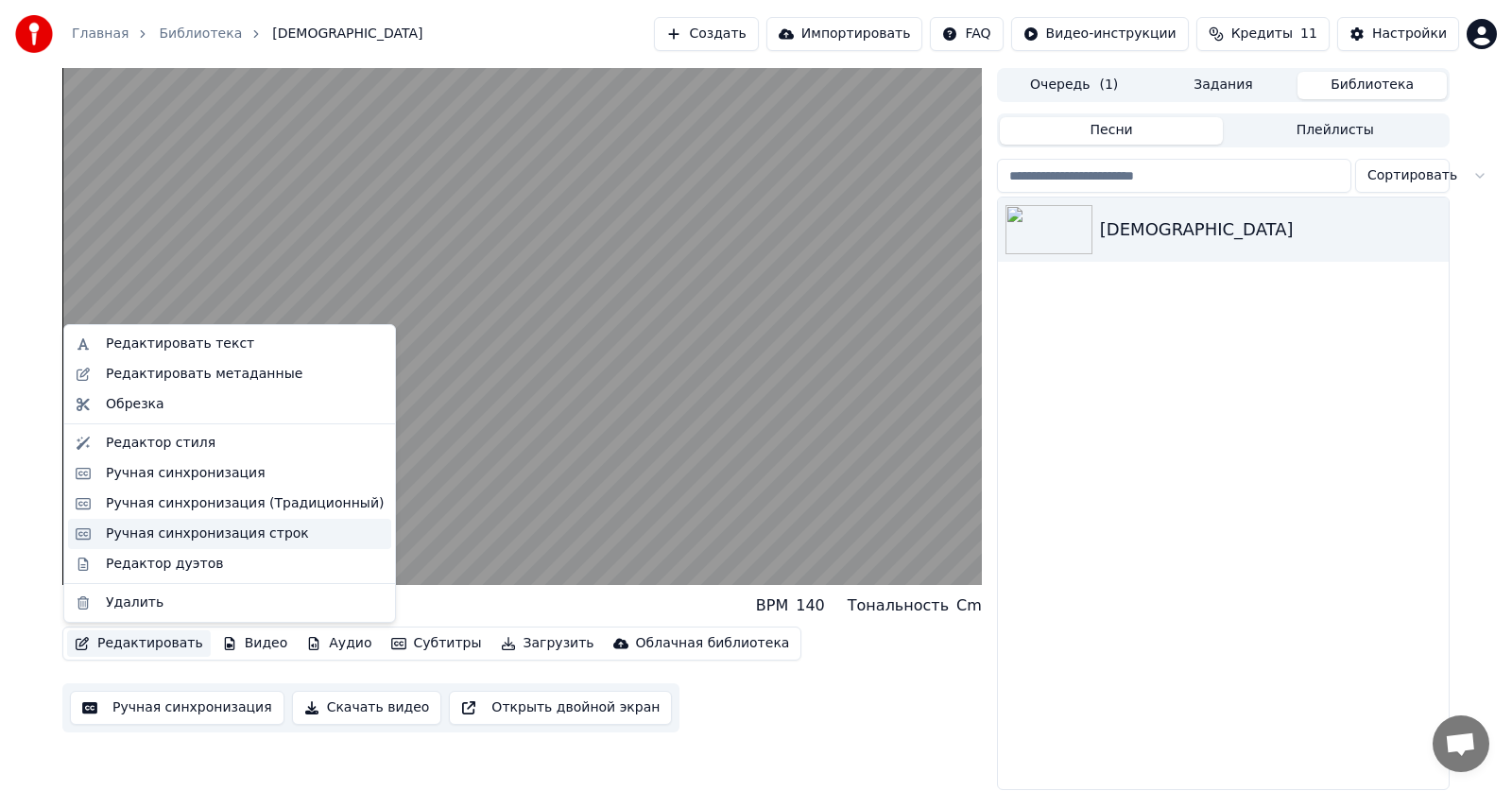
click at [248, 540] on div "Ручная синхронизация строк" at bounding box center [207, 534] width 203 height 19
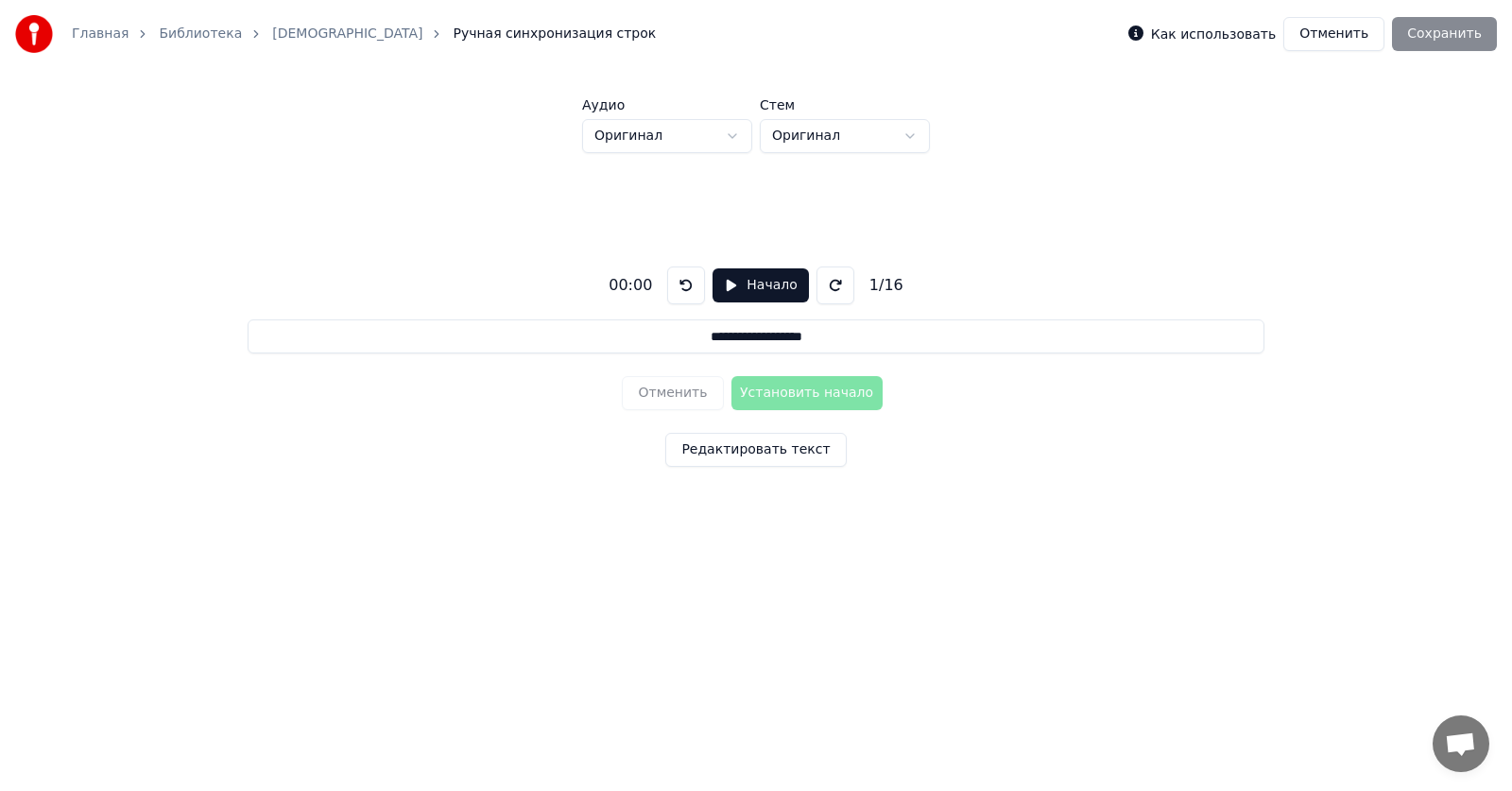
click at [273, 33] on link "[DEMOGRAPHIC_DATA]" at bounding box center [348, 35] width 150 height 19
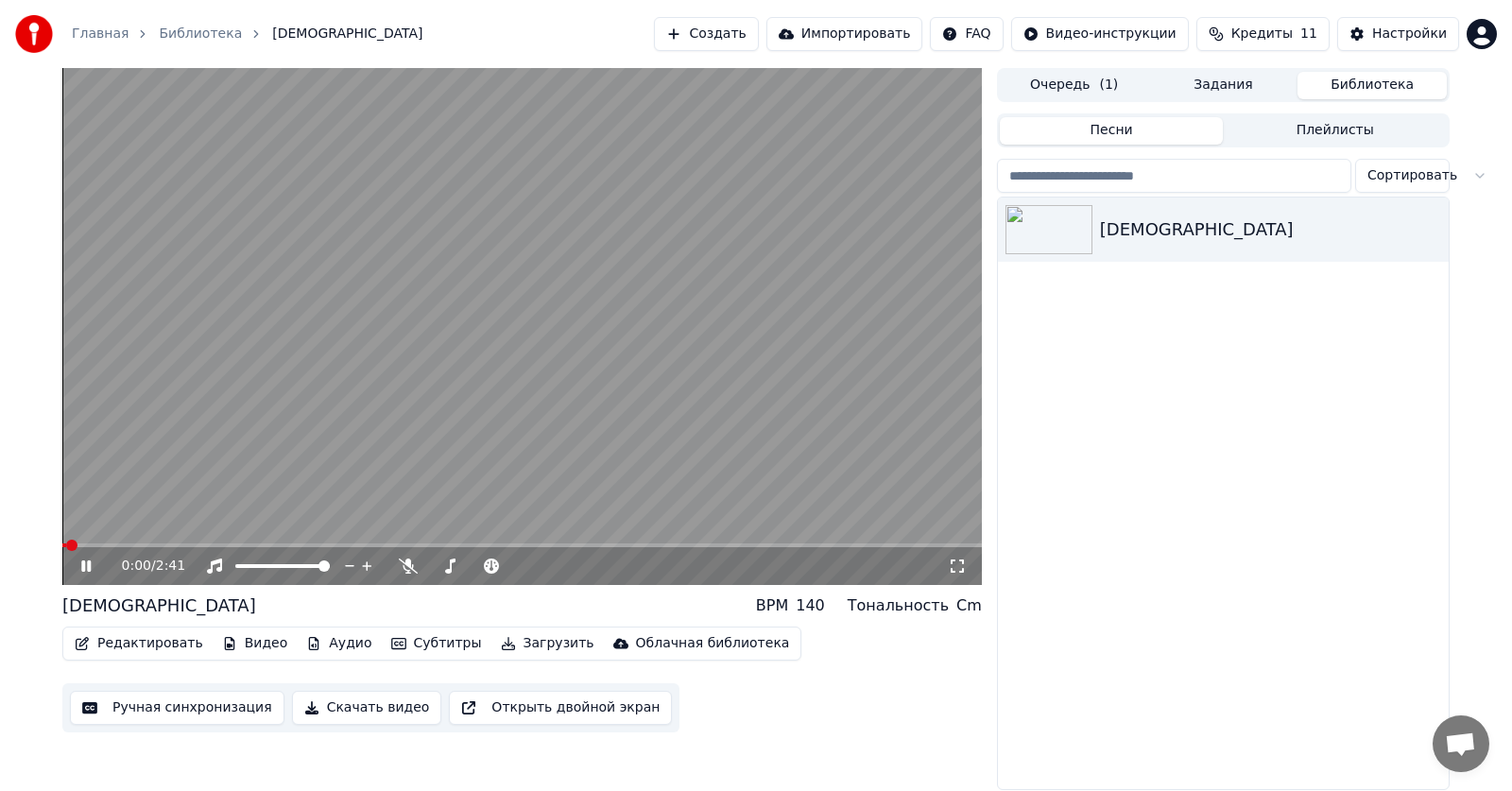
click at [86, 570] on icon at bounding box center [99, 567] width 44 height 15
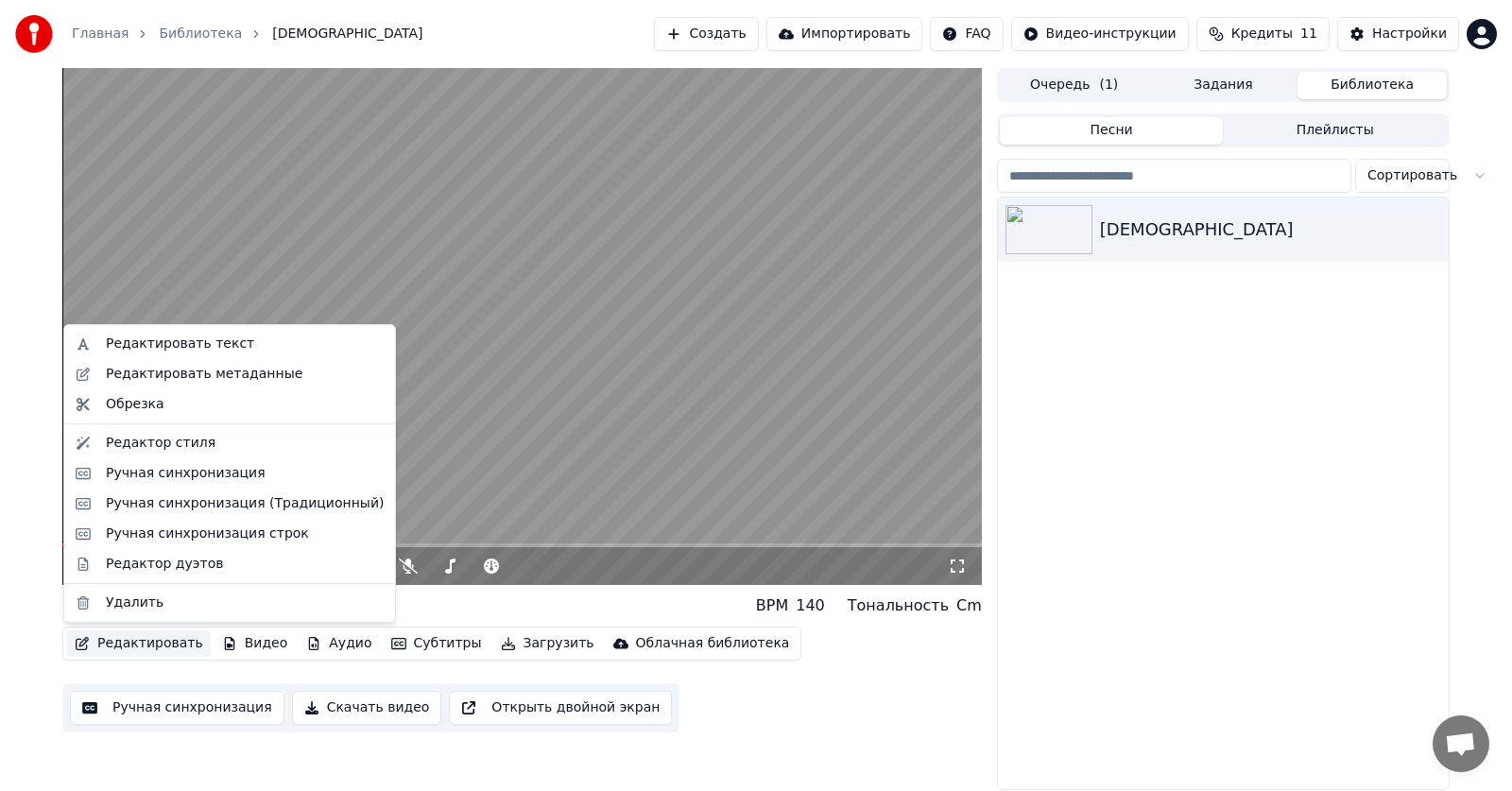
click at [117, 642] on button "Редактировать" at bounding box center [139, 643] width 143 height 26
click at [197, 565] on div "Редактор дуэтов" at bounding box center [165, 565] width 117 height 19
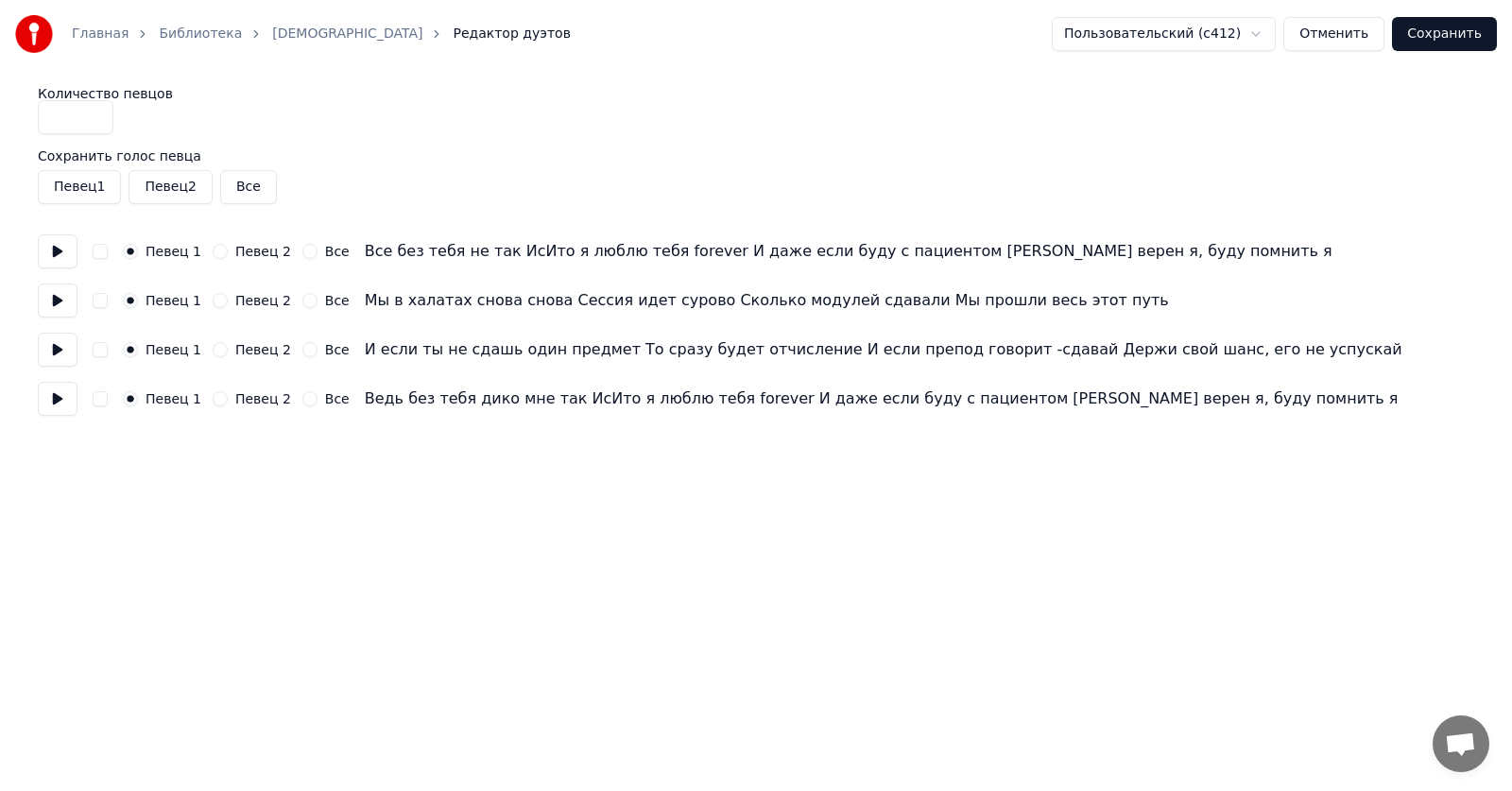
click at [302, 252] on button "Все" at bounding box center [310, 251] width 15 height 15
click at [304, 300] on div "Все" at bounding box center [326, 301] width 47 height 15
click at [302, 301] on button "Все" at bounding box center [310, 301] width 15 height 15
click at [248, 196] on button "Все" at bounding box center [248, 187] width 57 height 34
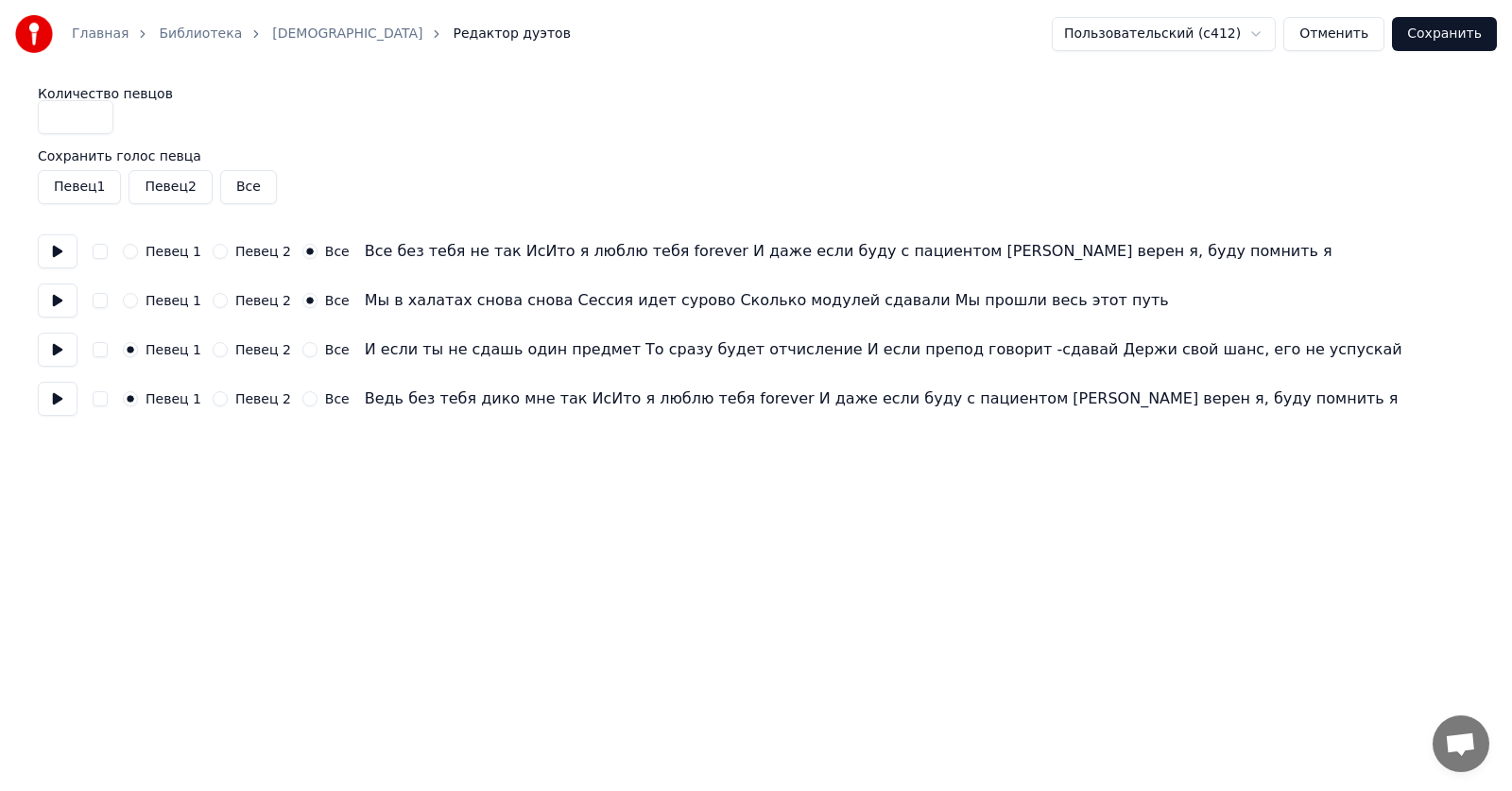
click at [237, 185] on button "Все" at bounding box center [248, 187] width 57 height 34
click at [302, 347] on button "Все" at bounding box center [310, 350] width 15 height 15
click at [302, 404] on button "Все" at bounding box center [310, 399] width 15 height 15
drag, startPoint x: 62, startPoint y: 113, endPoint x: 0, endPoint y: 118, distance: 62.2
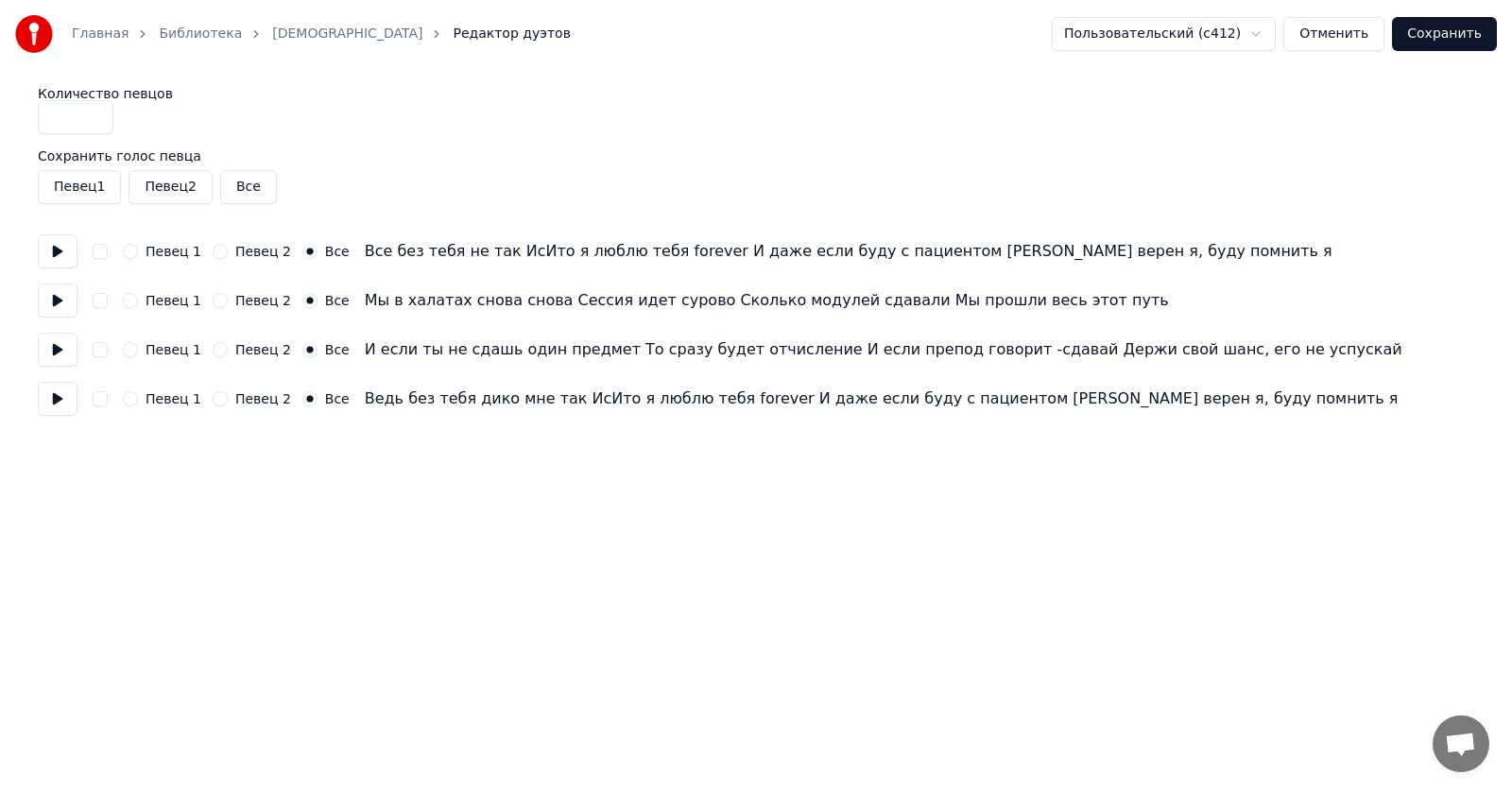
click at [0, 118] on div "Главная Библиотека ИсИто Редактор дуэтов Пользовательский (c412) Отменить Сохра…" at bounding box center [756, 208] width 1512 height 416
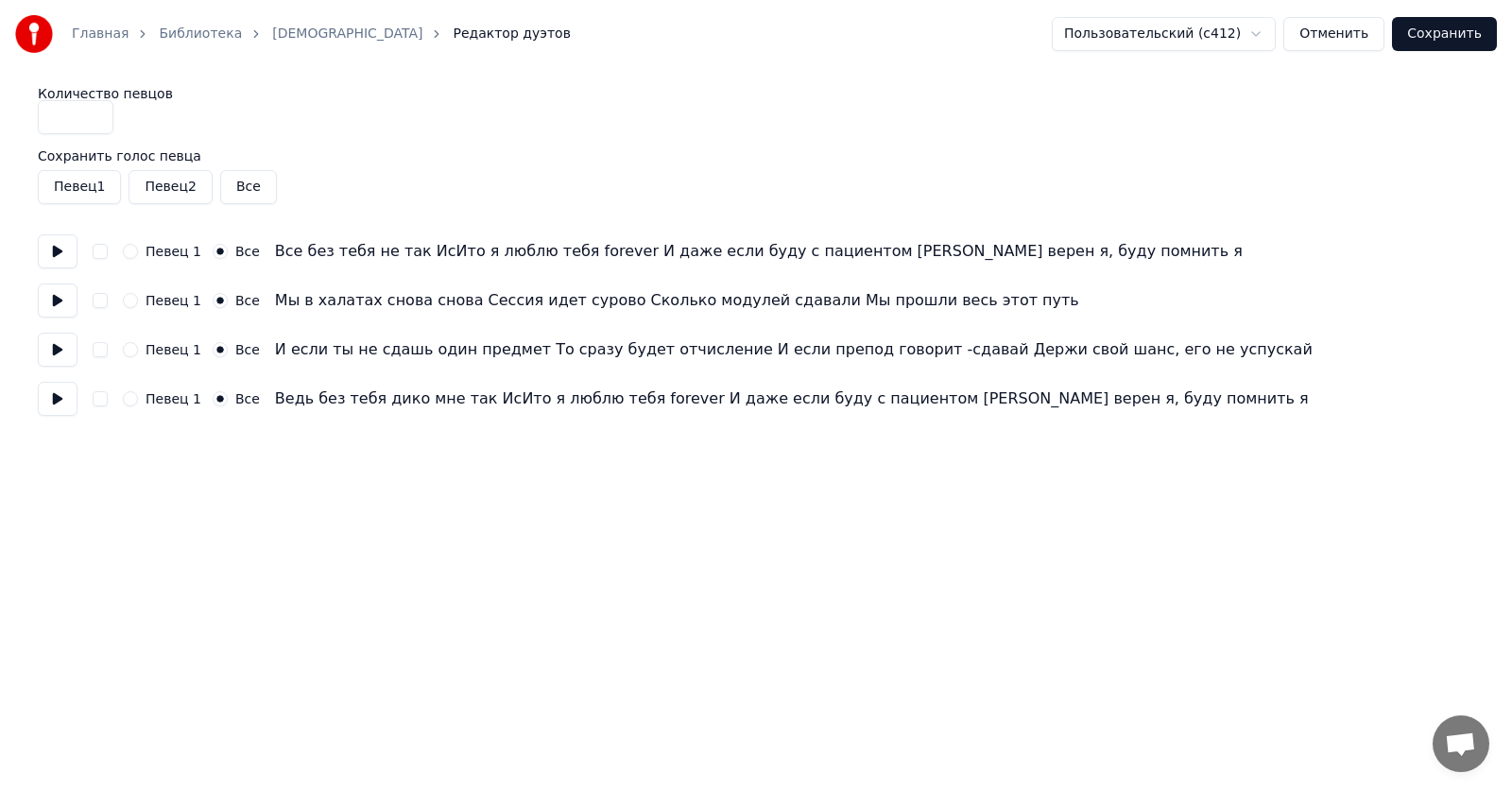
type input "*"
click at [525, 155] on label "Сохранить голос певца" at bounding box center [755, 156] width 1436 height 13
click at [1438, 34] on button "Сохранить" at bounding box center [1444, 34] width 105 height 34
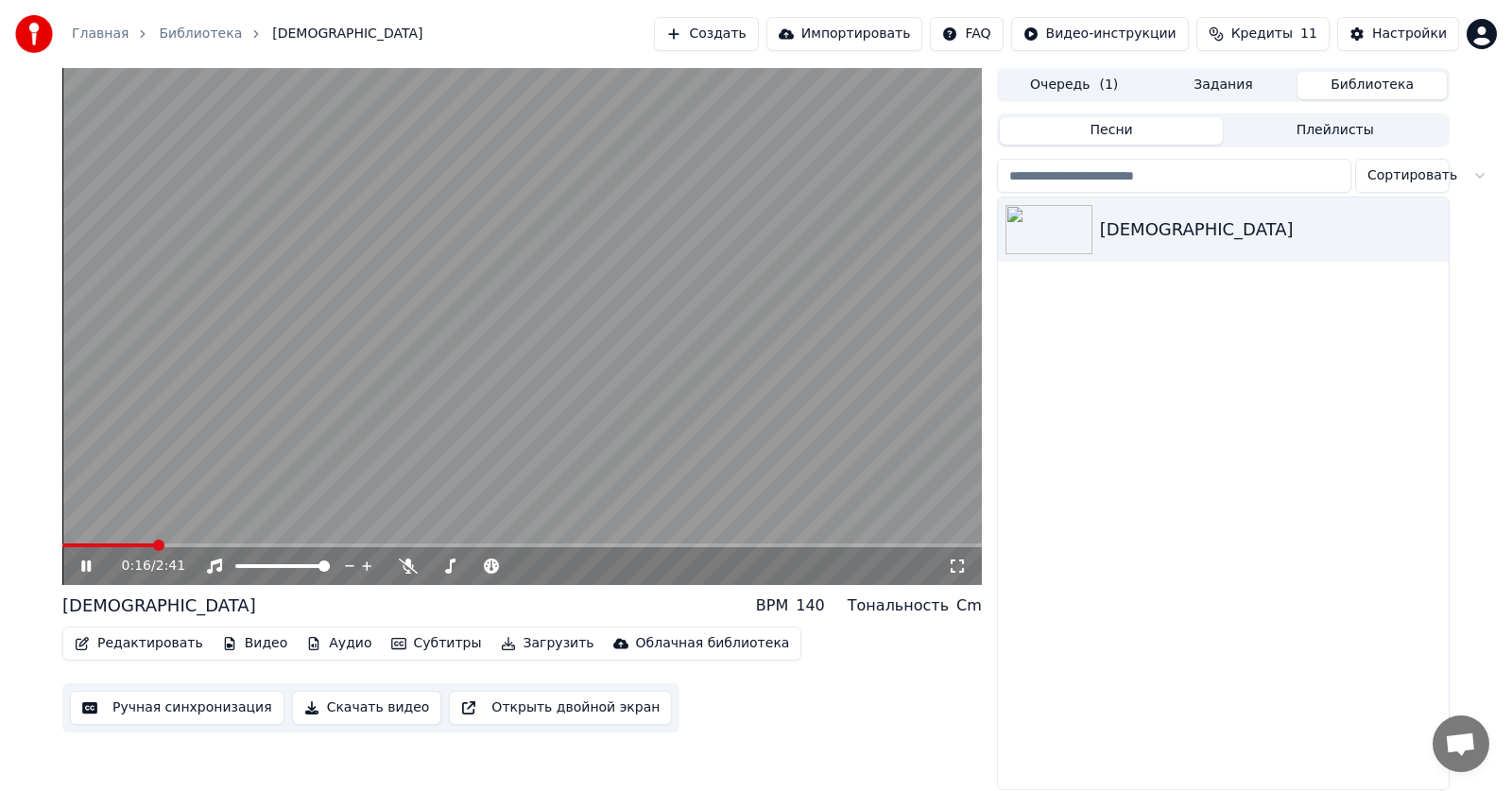
click at [90, 565] on icon at bounding box center [86, 567] width 10 height 12
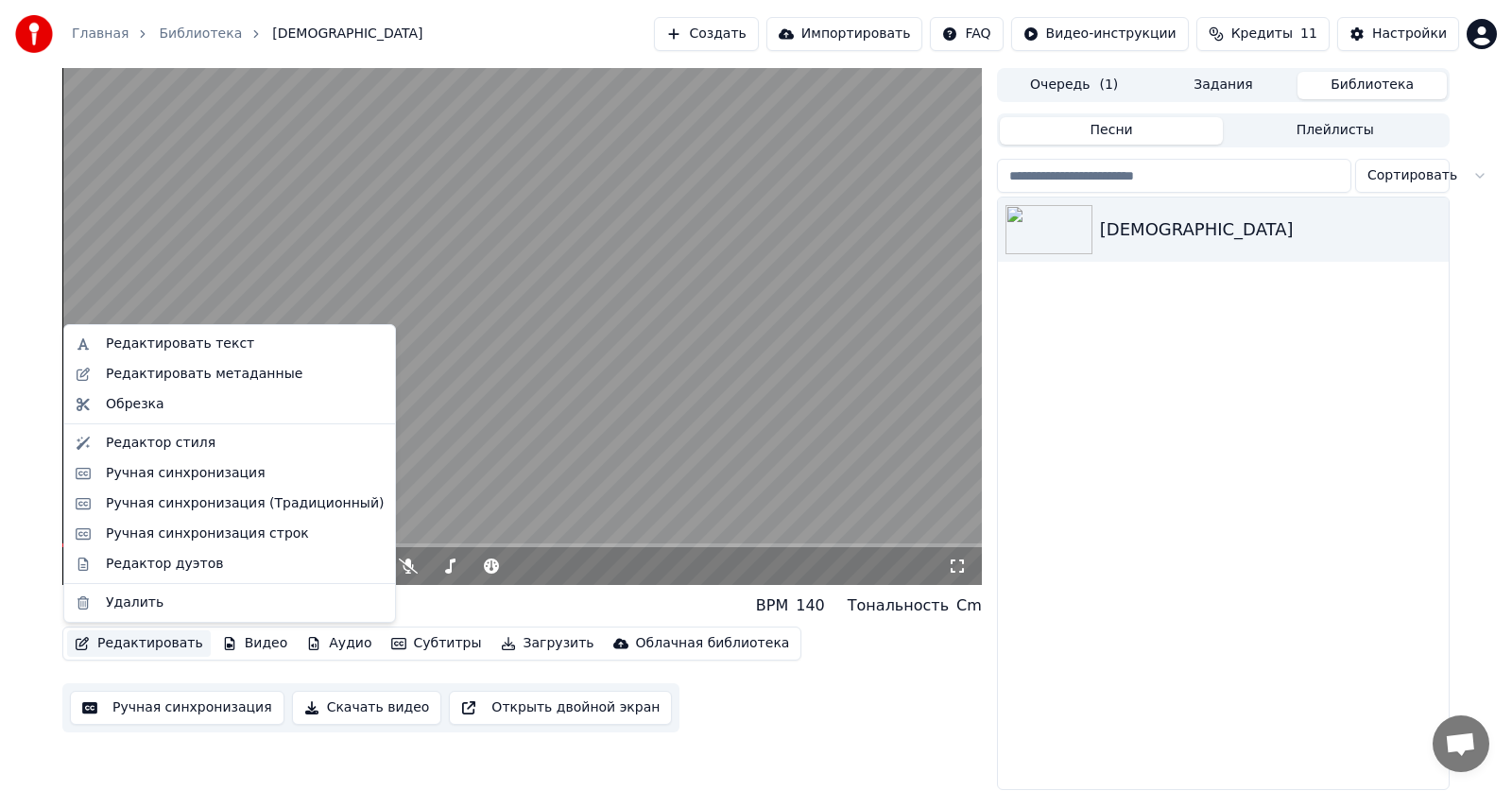
click at [145, 637] on button "Редактировать" at bounding box center [139, 643] width 143 height 26
click at [217, 571] on div "Редактор дуэтов" at bounding box center [245, 565] width 277 height 19
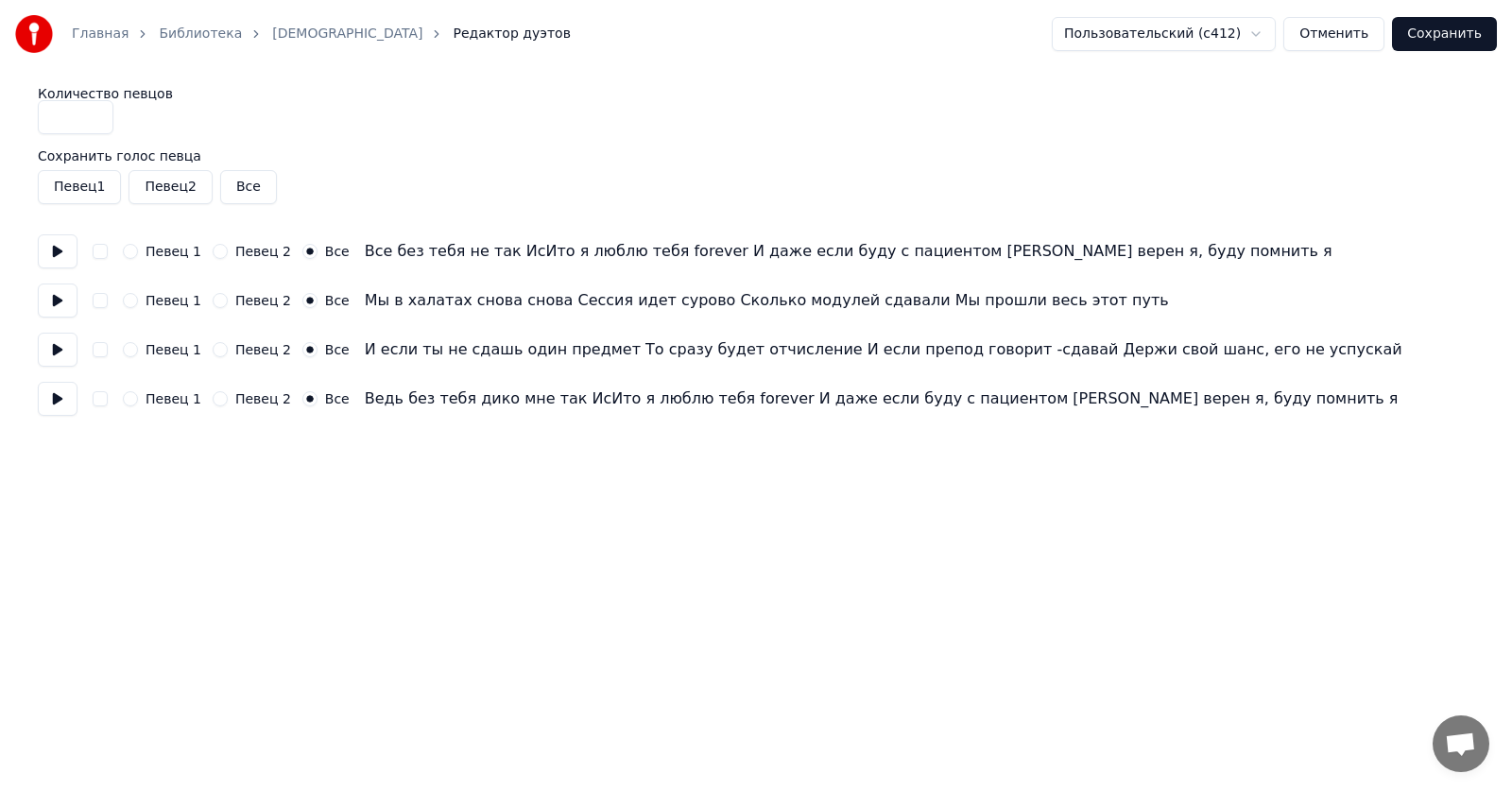
click at [127, 250] on button "Певец 1" at bounding box center [131, 251] width 15 height 15
click at [135, 298] on button "Певец 1" at bounding box center [131, 301] width 15 height 15
click at [135, 344] on button "Певец 1" at bounding box center [131, 350] width 15 height 15
click at [138, 394] on div "Певец 1" at bounding box center [162, 399] width 78 height 15
click at [135, 396] on button "Певец 1" at bounding box center [131, 399] width 15 height 15
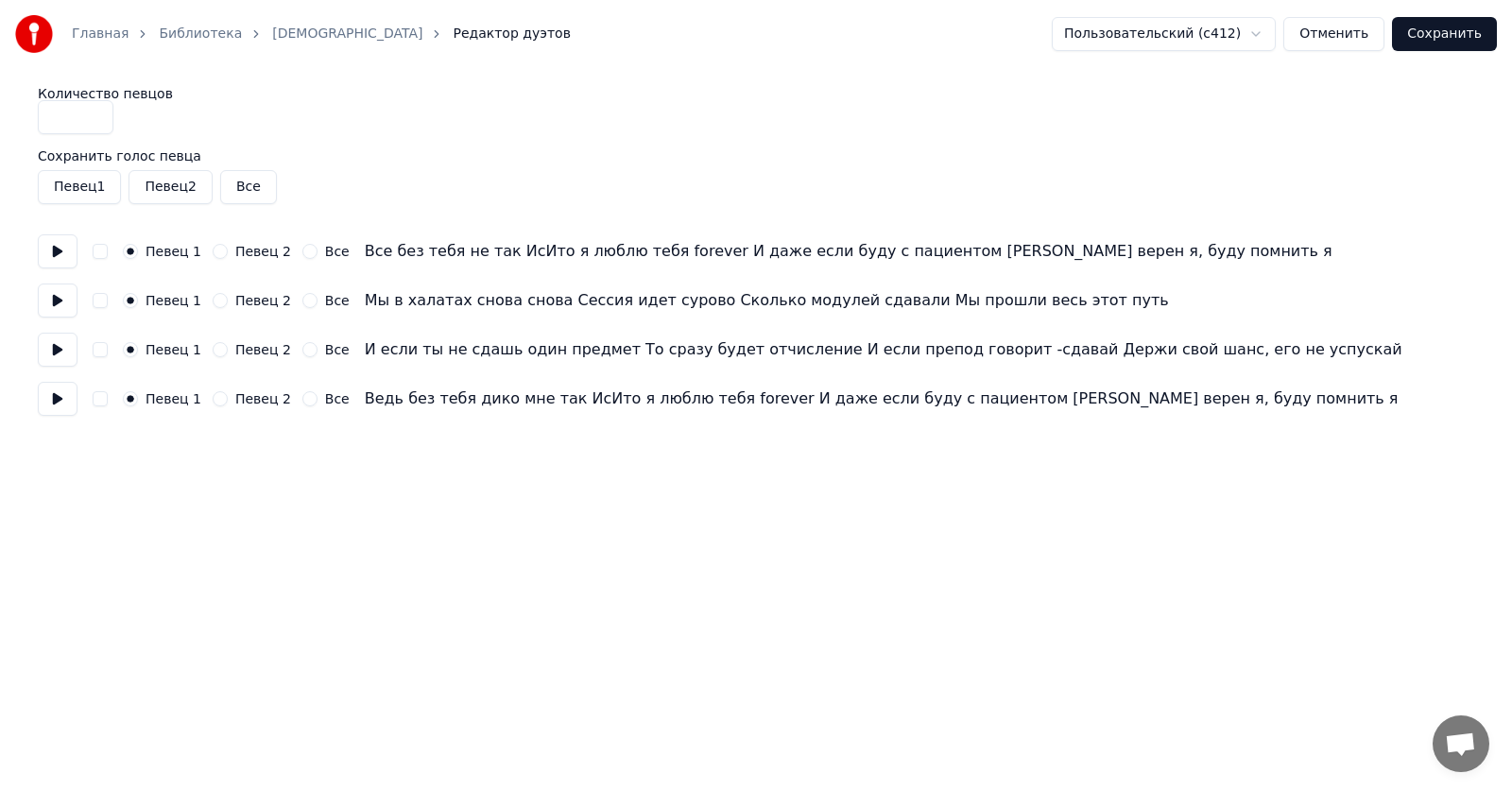
drag, startPoint x: 98, startPoint y: 125, endPoint x: 0, endPoint y: 132, distance: 98.2
click at [38, 132] on input "*" at bounding box center [75, 117] width 75 height 34
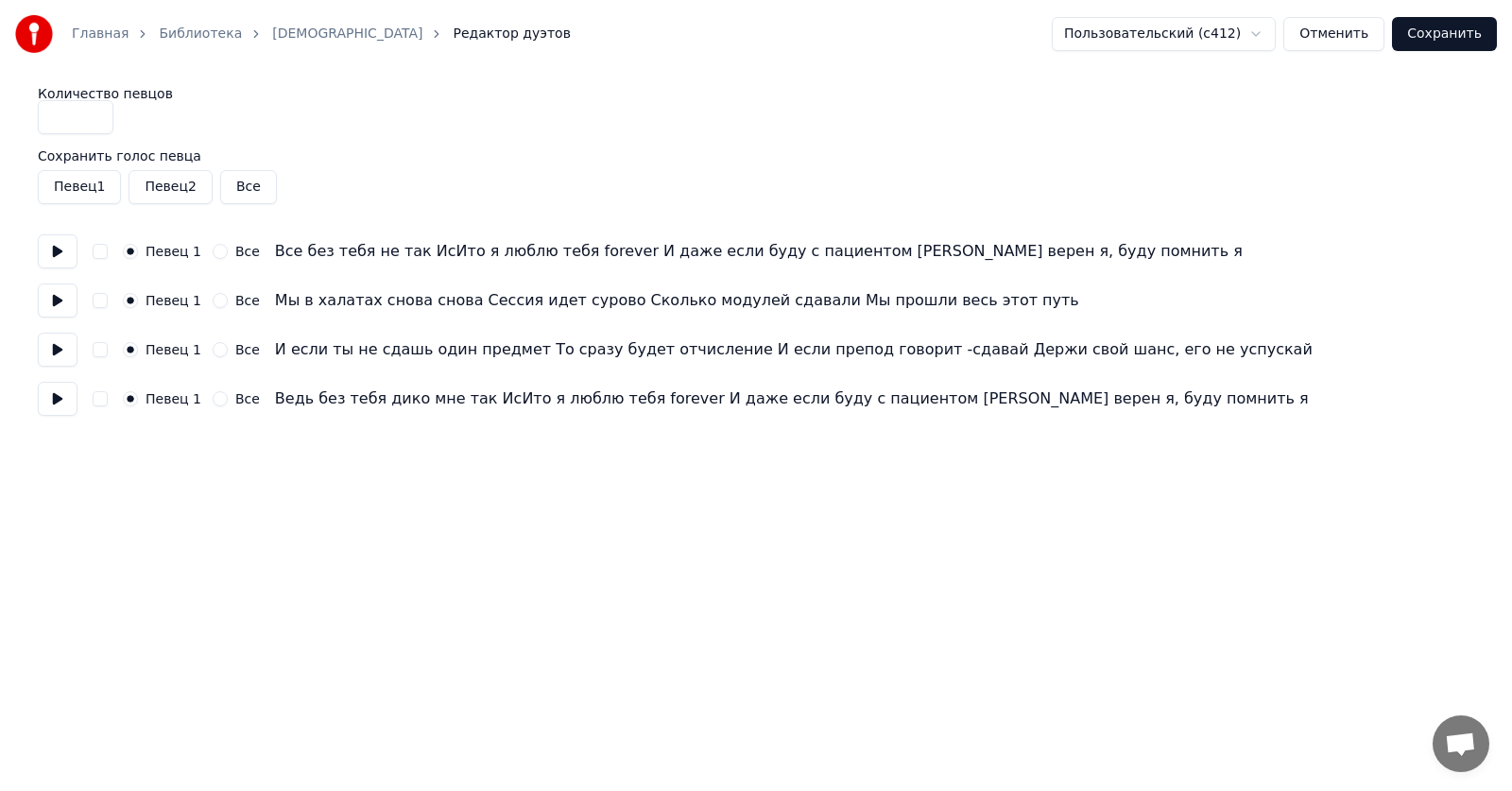
type input "*"
click at [415, 121] on div "Количество певцов *" at bounding box center [755, 110] width 1436 height 47
click at [1460, 29] on button "Сохранить" at bounding box center [1444, 34] width 105 height 34
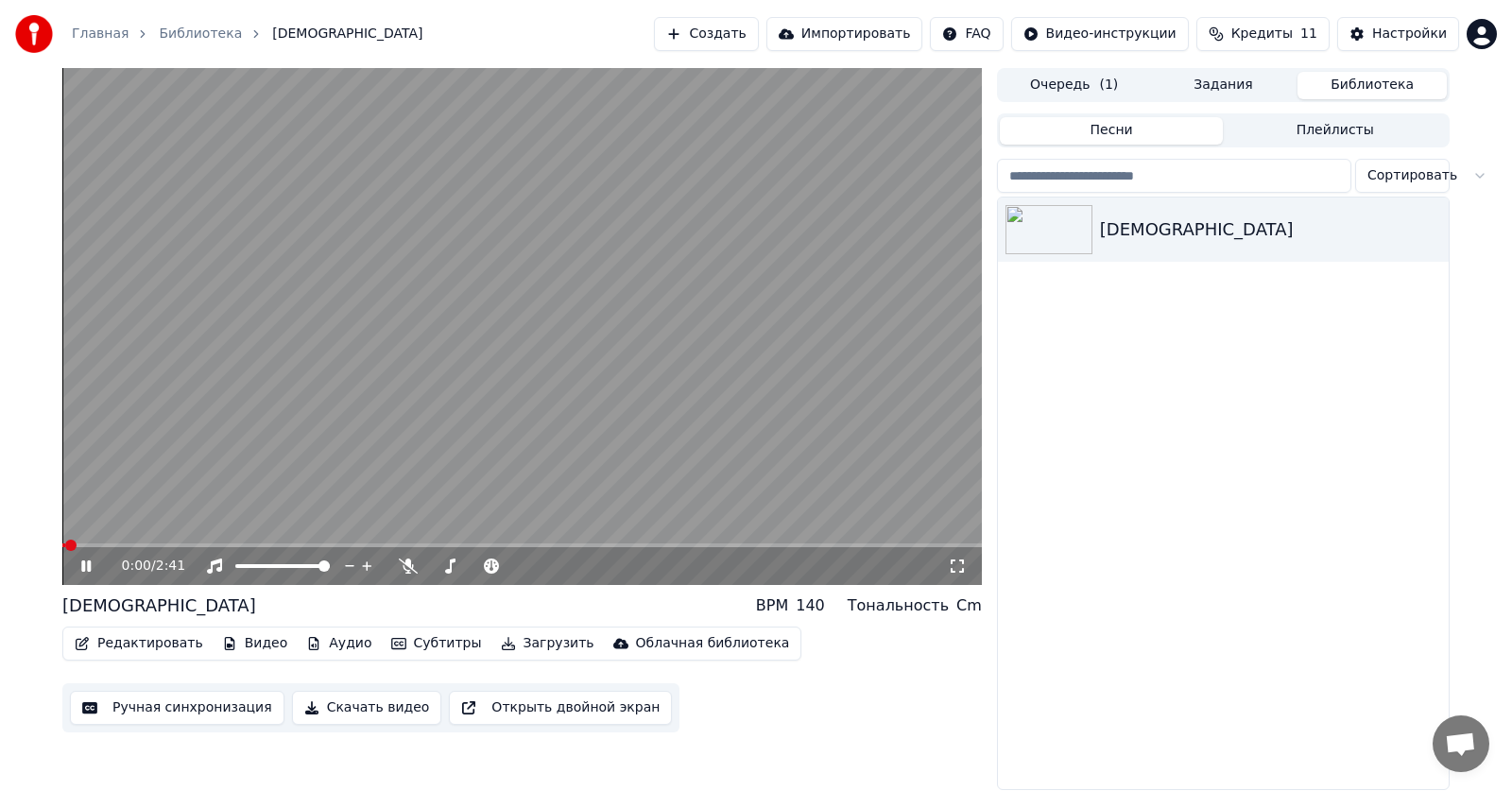
click at [130, 545] on span at bounding box center [522, 545] width 919 height 4
click at [88, 570] on icon at bounding box center [99, 567] width 44 height 15
click at [415, 639] on button "Субтитры" at bounding box center [436, 643] width 106 height 26
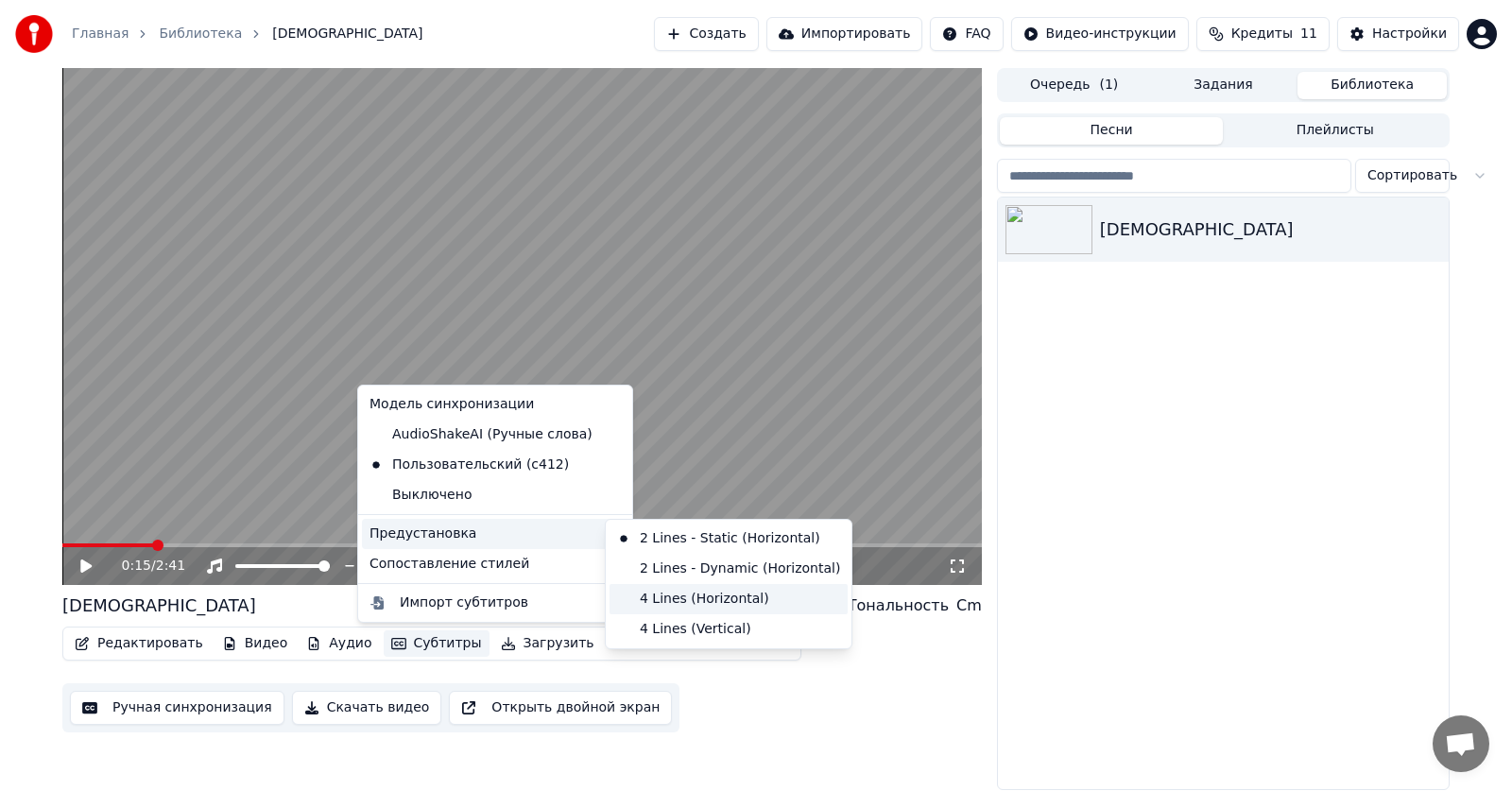
click at [674, 596] on div "4 Lines (Horizontal)" at bounding box center [728, 598] width 238 height 30
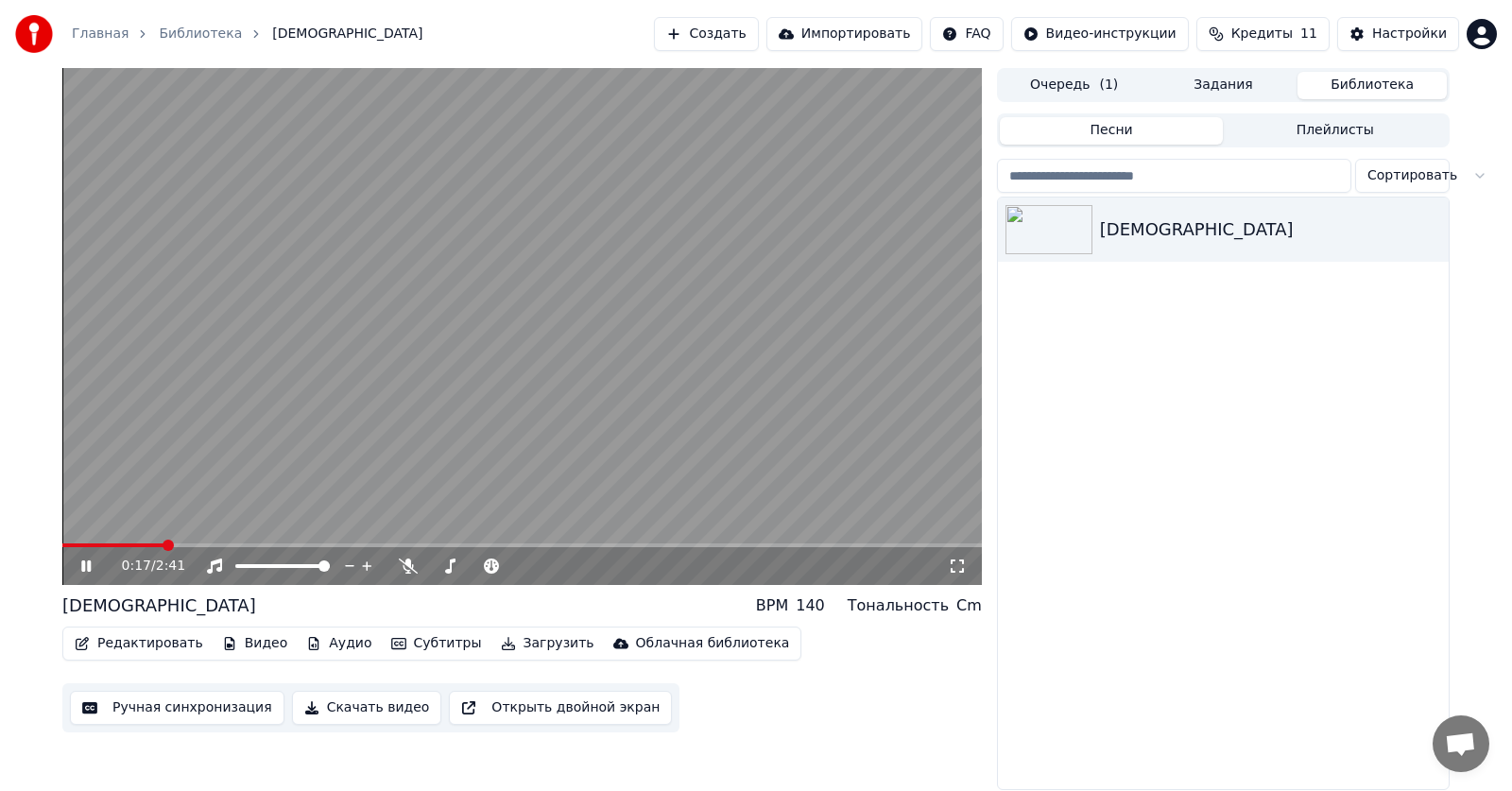
click at [90, 571] on icon at bounding box center [86, 567] width 10 height 12
click at [427, 644] on button "Субтитры" at bounding box center [436, 643] width 106 height 26
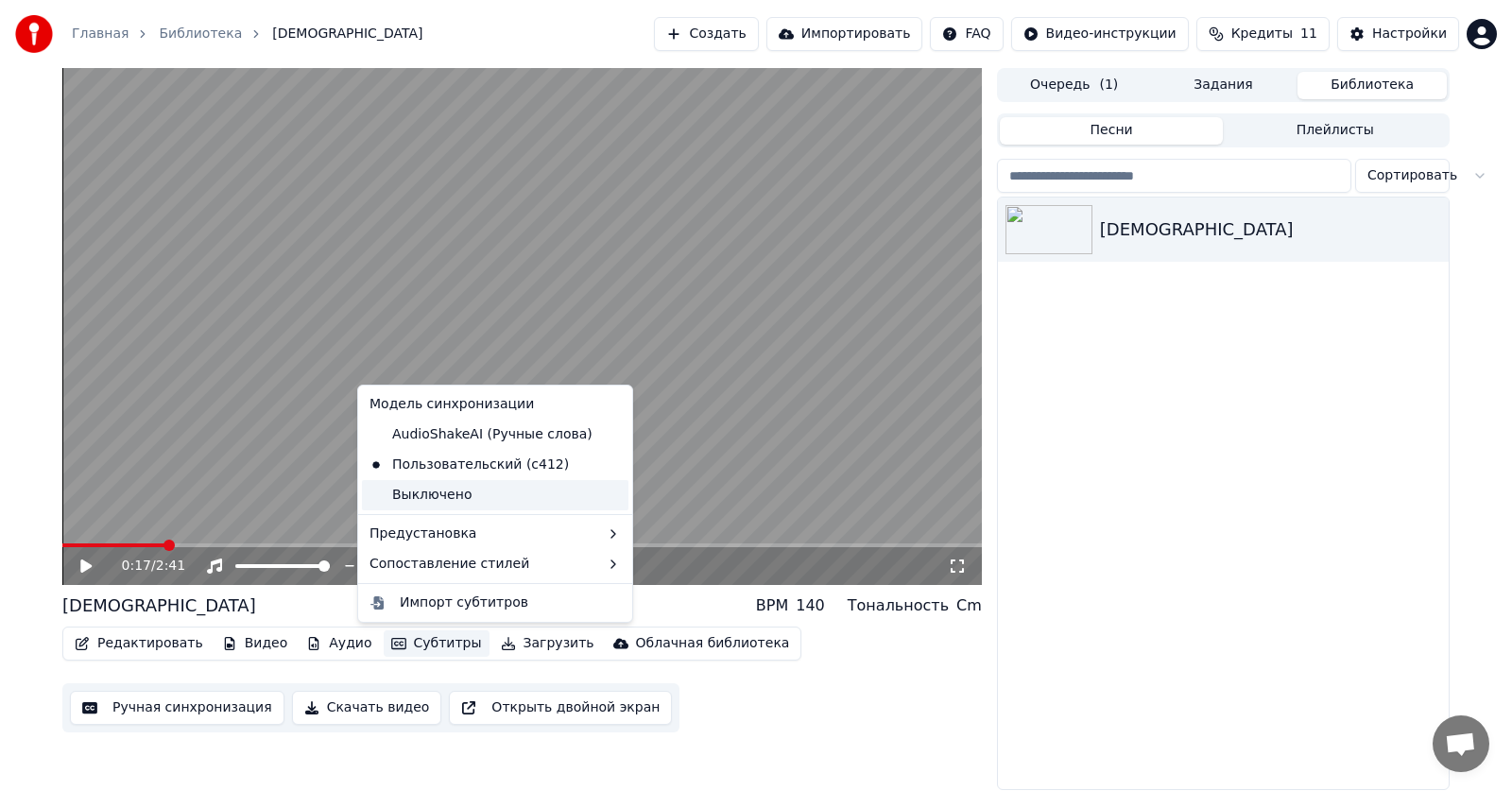
click at [459, 497] on div "Выключено" at bounding box center [495, 494] width 267 height 30
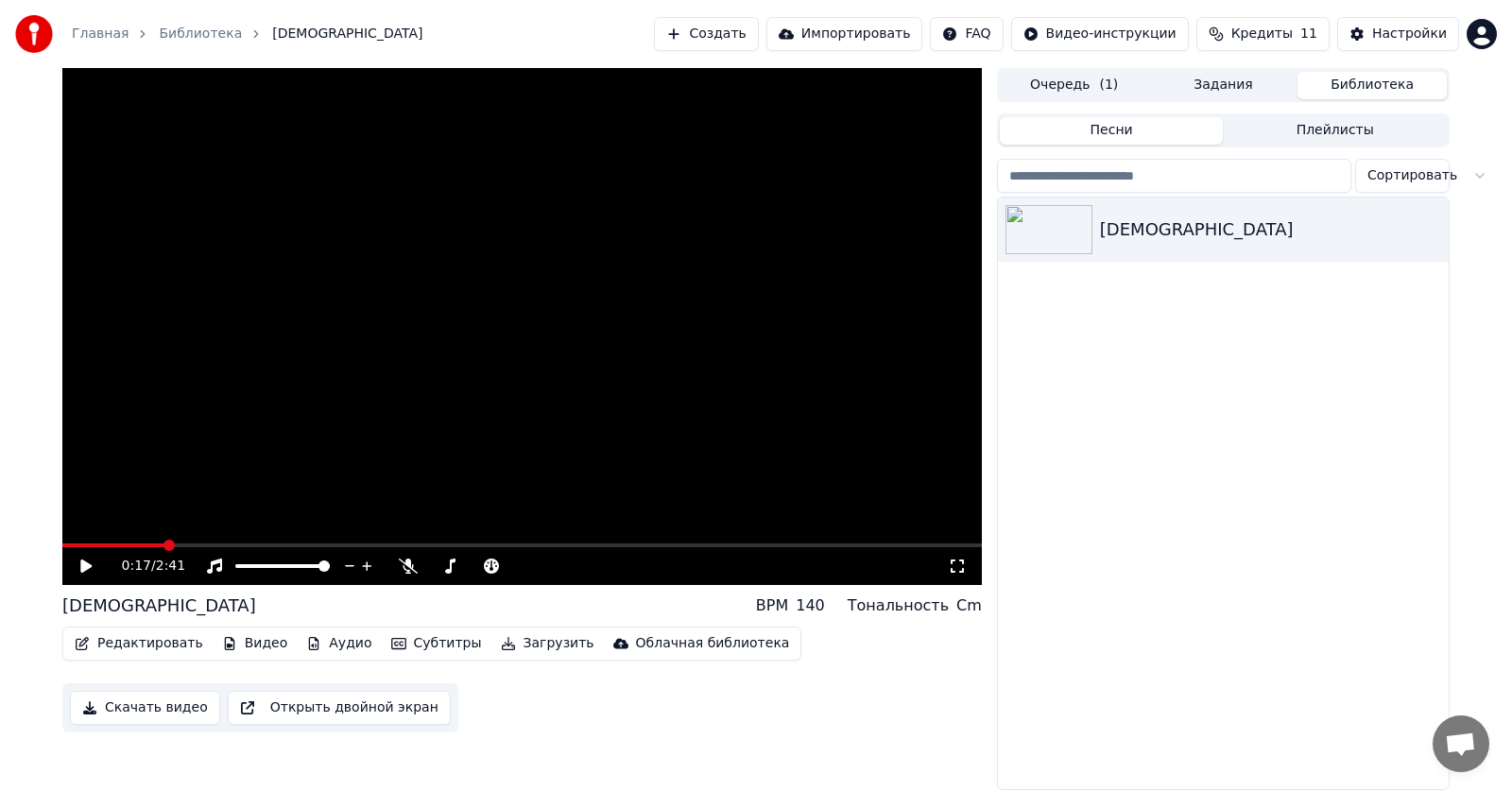
click at [74, 565] on div "0:17 / 2:41" at bounding box center [522, 567] width 904 height 19
click at [95, 565] on icon at bounding box center [99, 567] width 44 height 15
click at [85, 566] on icon at bounding box center [86, 567] width 10 height 12
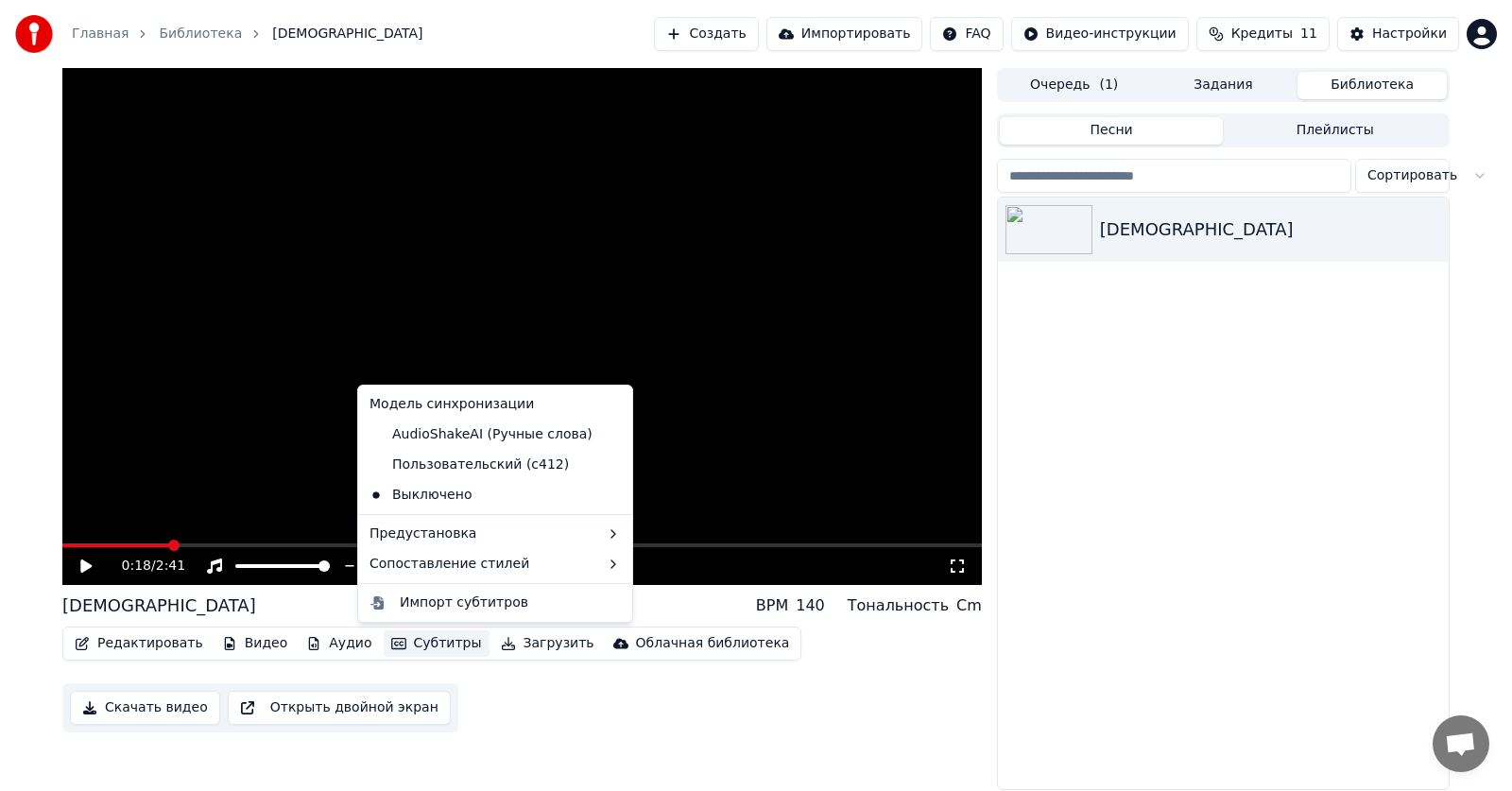
click at [438, 643] on button "Субтитры" at bounding box center [436, 643] width 106 height 26
click at [471, 432] on div "AudioShakeAI (Ручные слова)" at bounding box center [481, 435] width 238 height 30
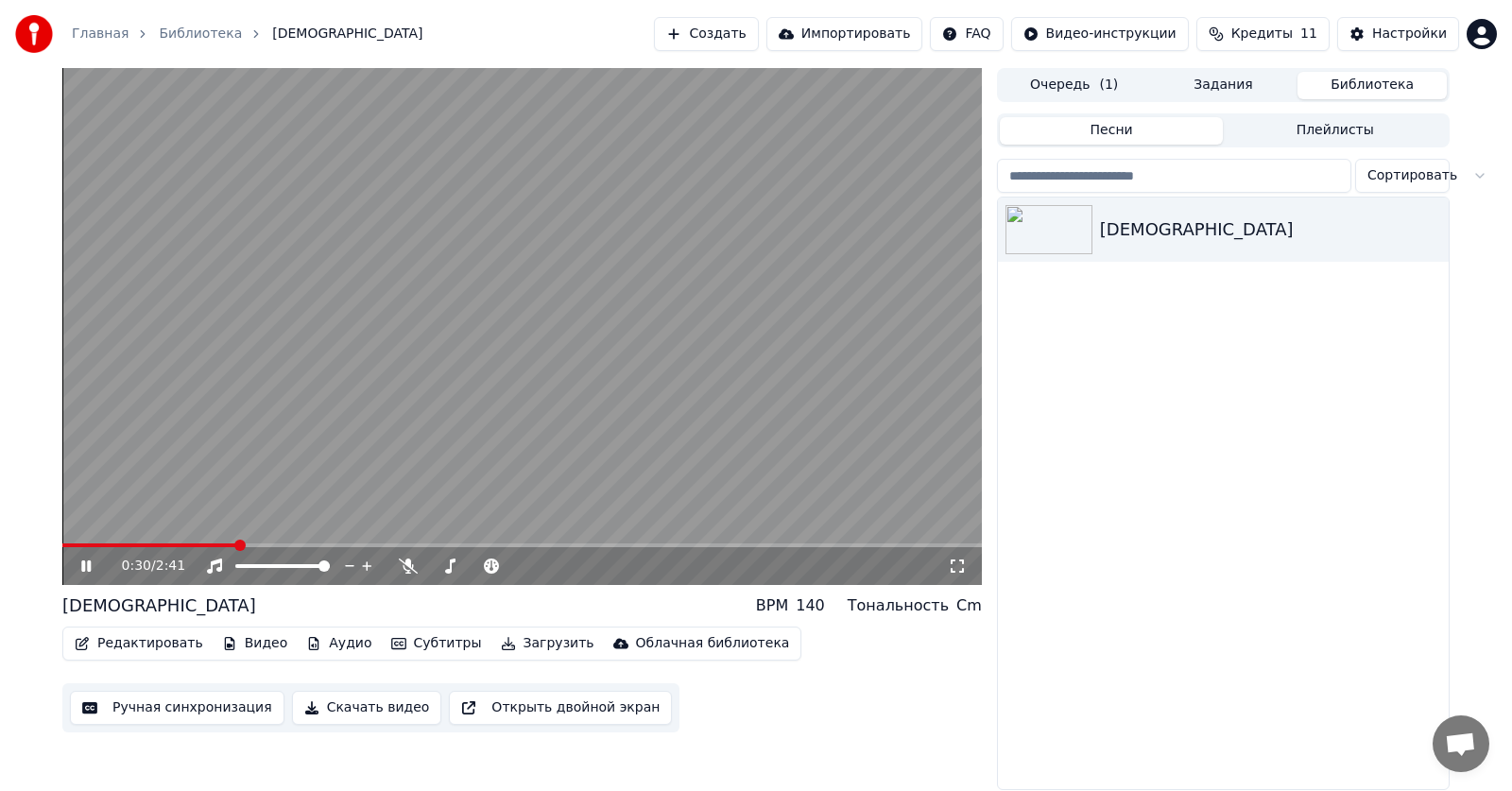
click at [92, 566] on icon at bounding box center [99, 567] width 44 height 15
click at [424, 647] on button "Субтитры" at bounding box center [436, 643] width 106 height 26
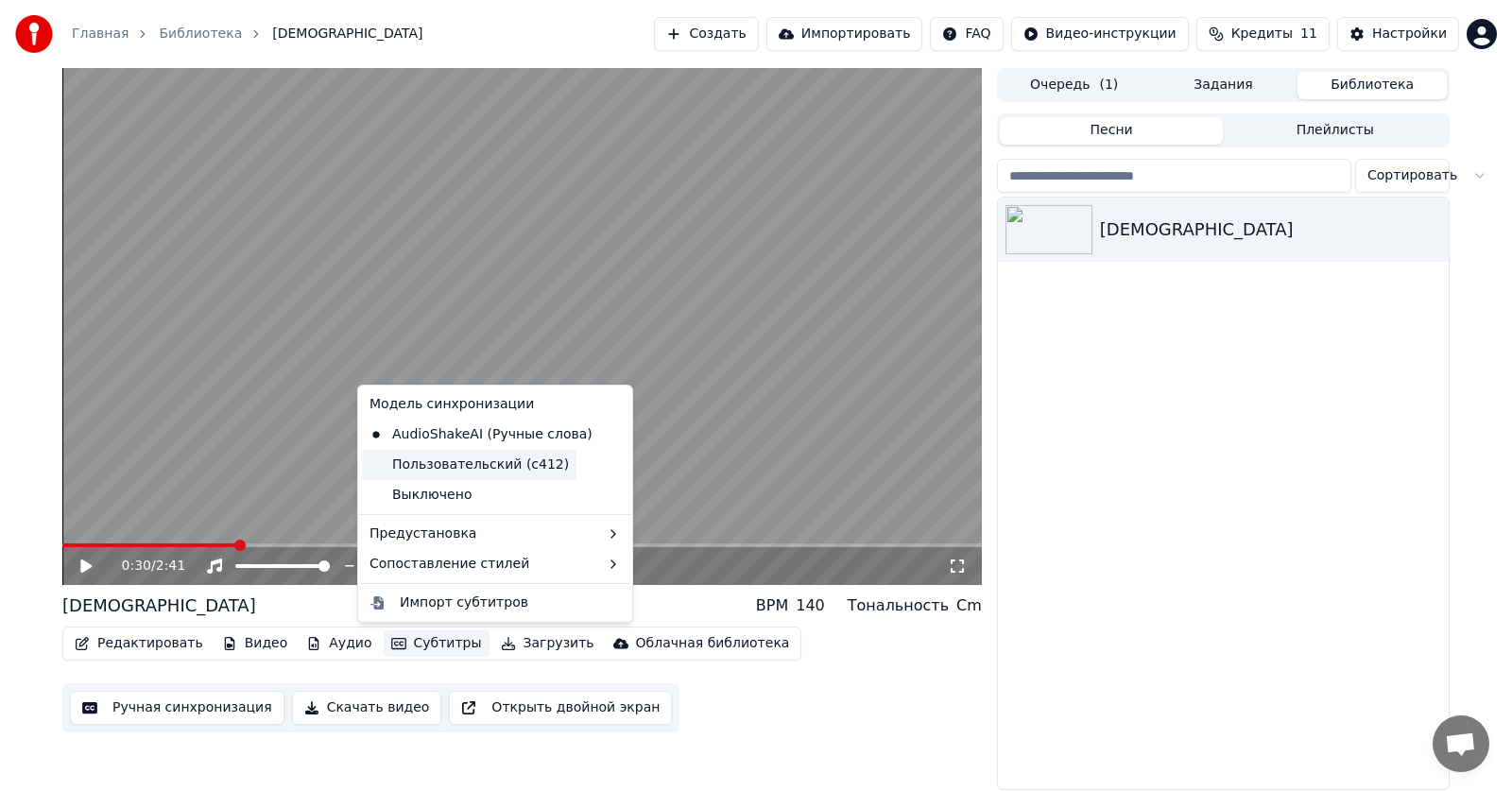
click at [464, 463] on div "Пользовательский (c412)" at bounding box center [469, 464] width 215 height 30
click at [424, 643] on button "Субтитры" at bounding box center [436, 643] width 106 height 26
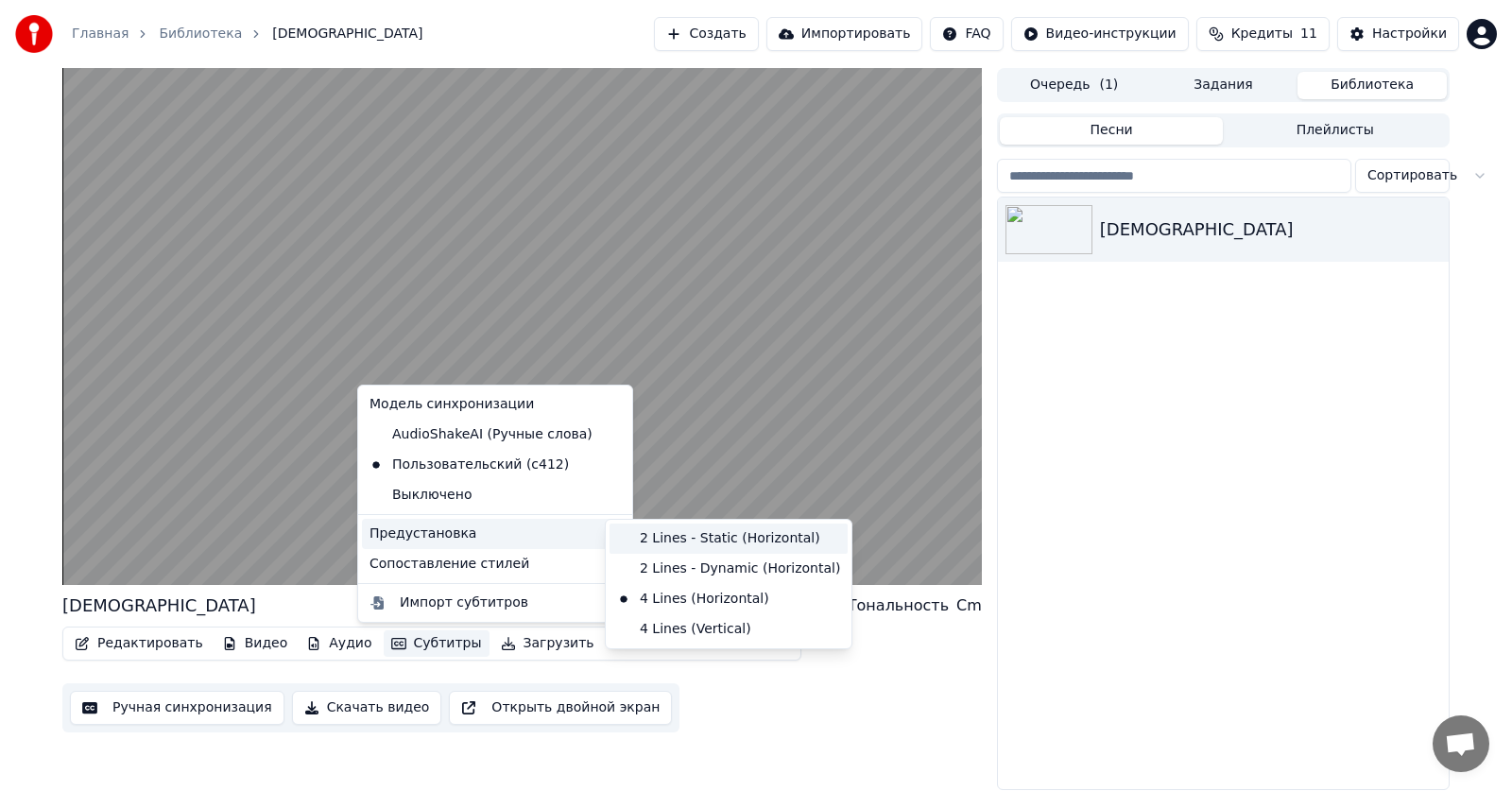
click at [721, 546] on div "2 Lines - Static (Horizontal)" at bounding box center [728, 538] width 238 height 30
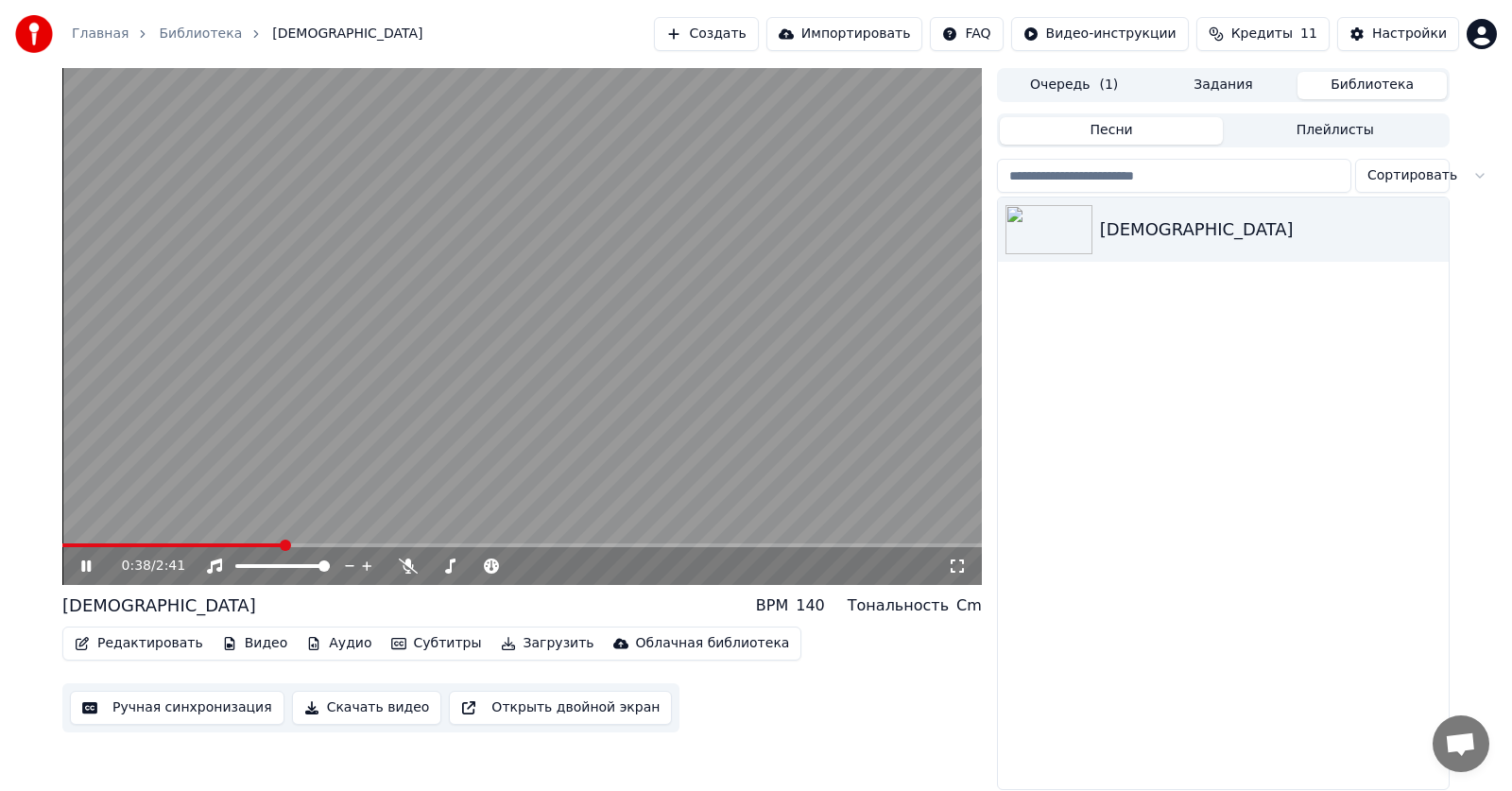
click at [86, 566] on icon at bounding box center [99, 567] width 44 height 15
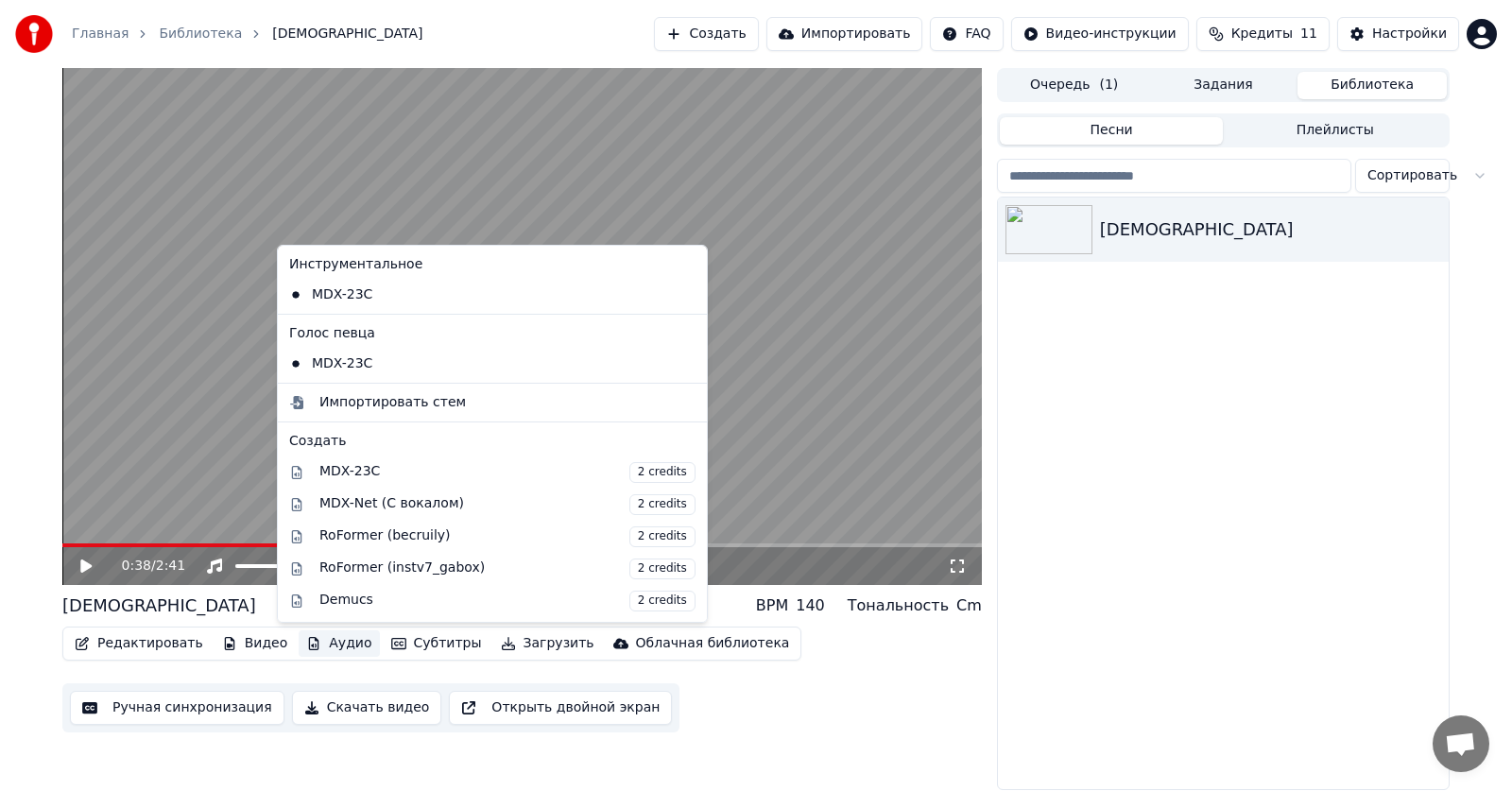
click at [309, 646] on button "Аудио" at bounding box center [338, 643] width 80 height 26
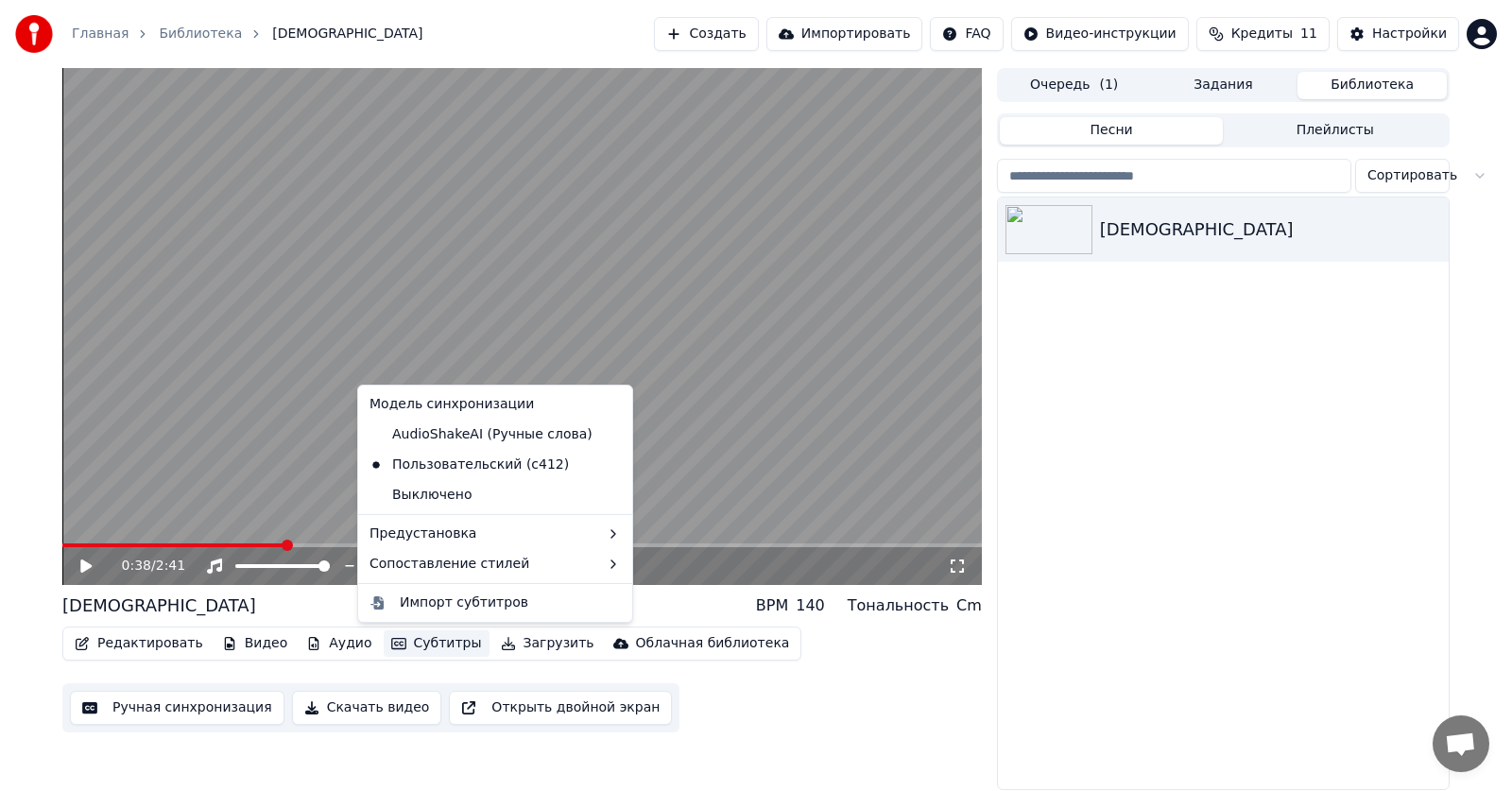
click at [433, 643] on button "Субтитры" at bounding box center [436, 643] width 106 height 26
click at [738, 365] on video at bounding box center [522, 327] width 919 height 517
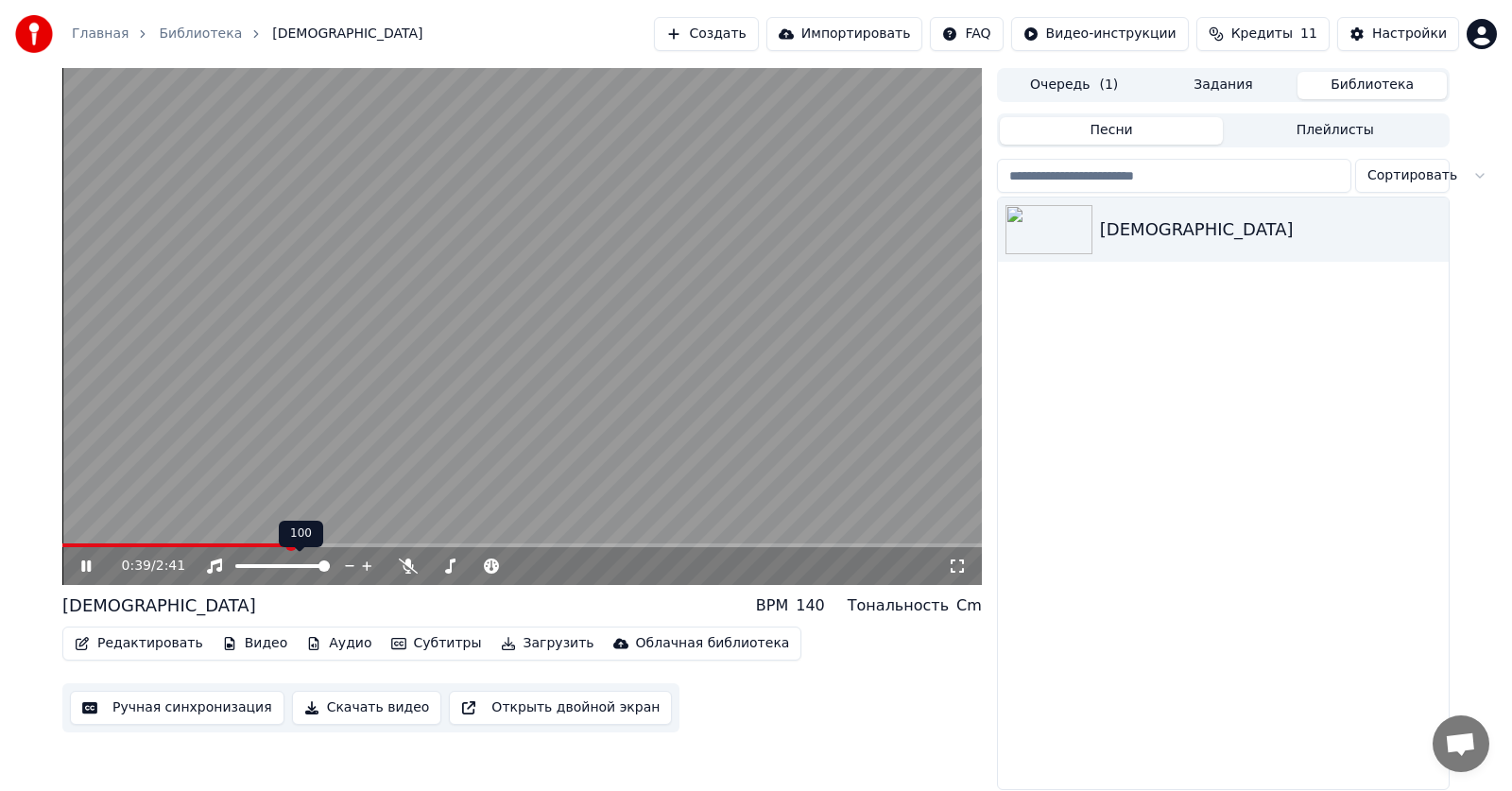
click at [382, 452] on video at bounding box center [522, 327] width 919 height 517
click at [146, 649] on button "Редактировать" at bounding box center [139, 643] width 143 height 26
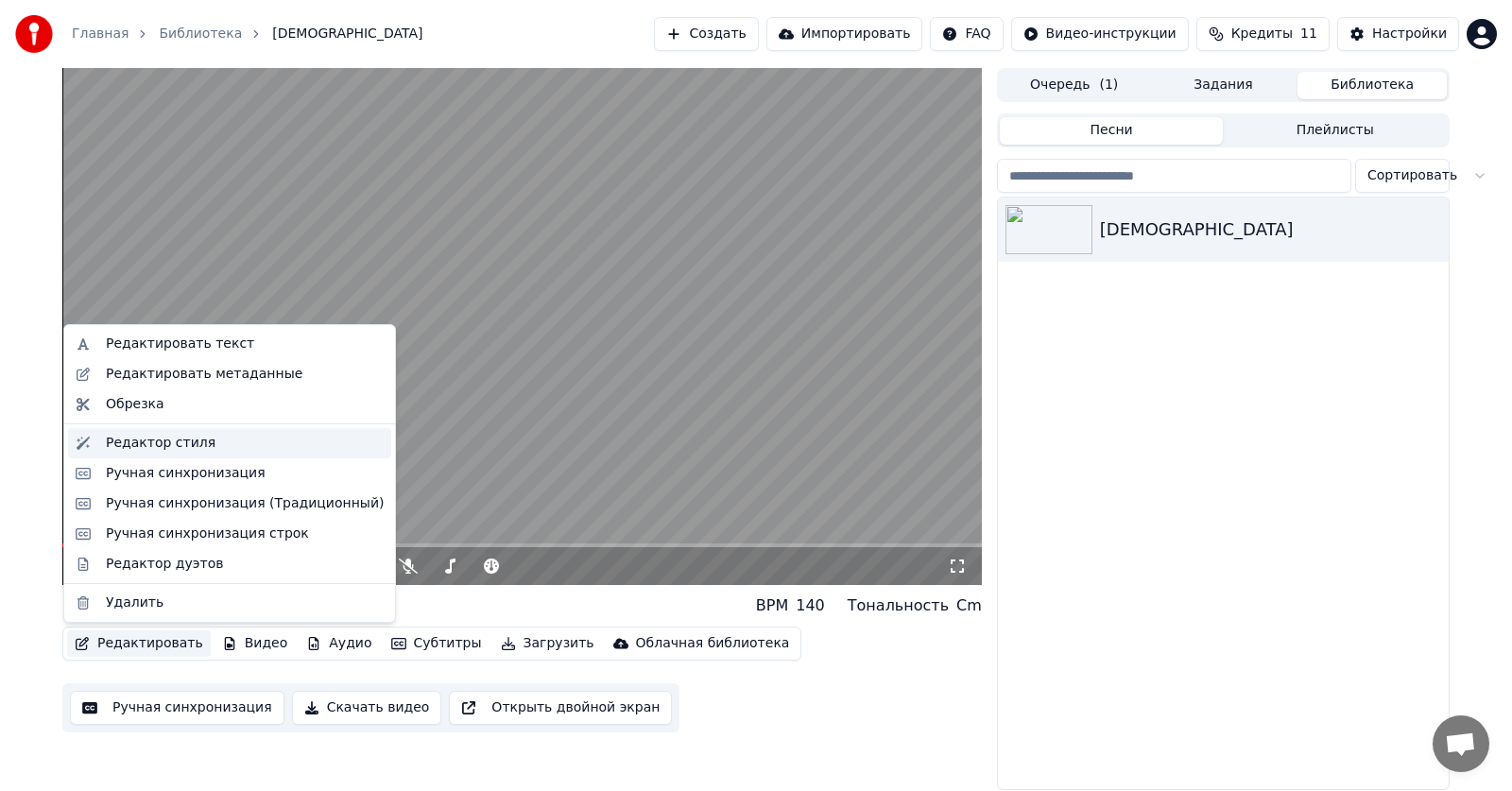
click at [154, 435] on div "Редактор стиля" at bounding box center [161, 443] width 110 height 19
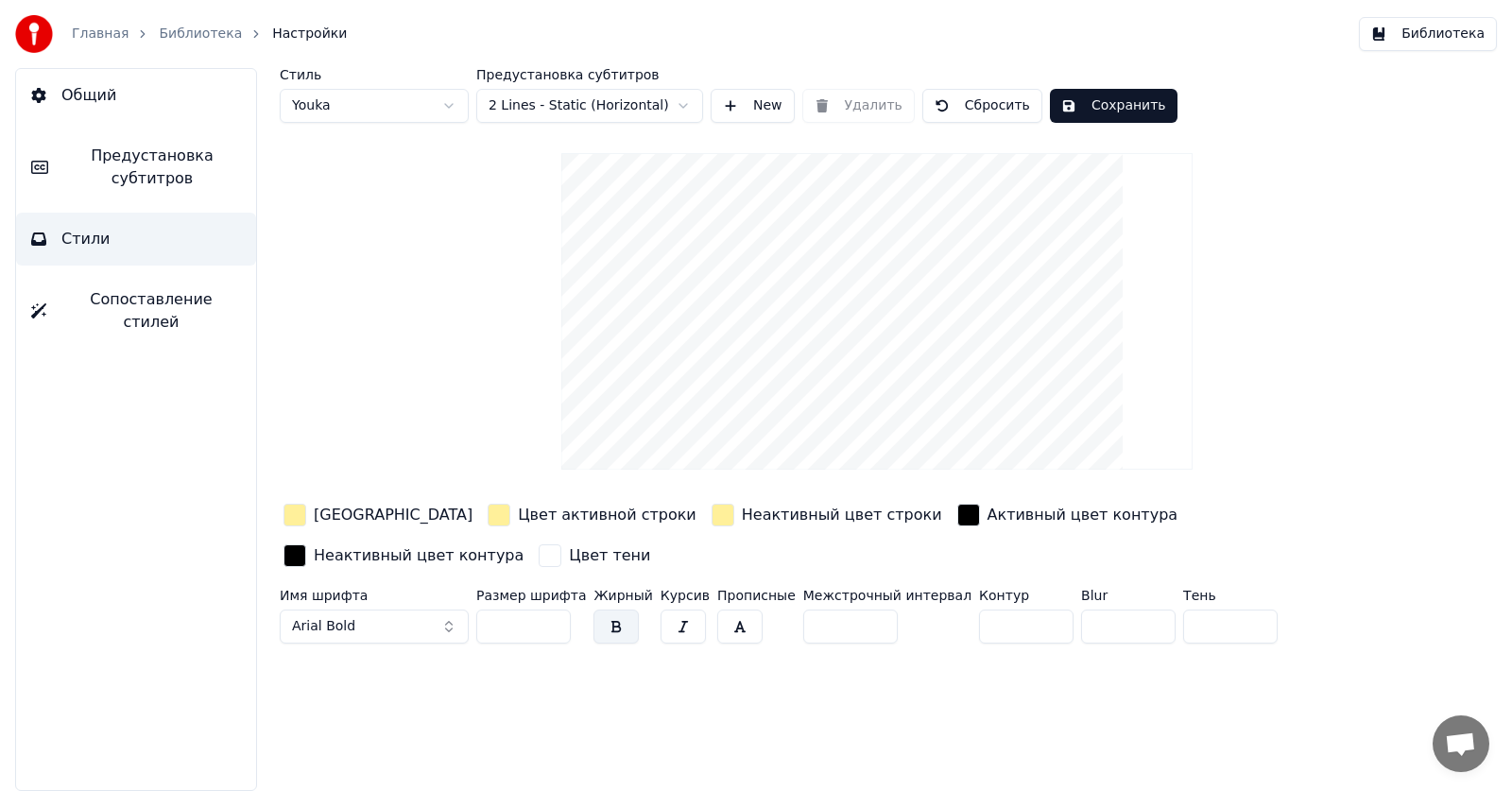
click at [132, 293] on span "Сопоставление стилей" at bounding box center [151, 310] width 179 height 45
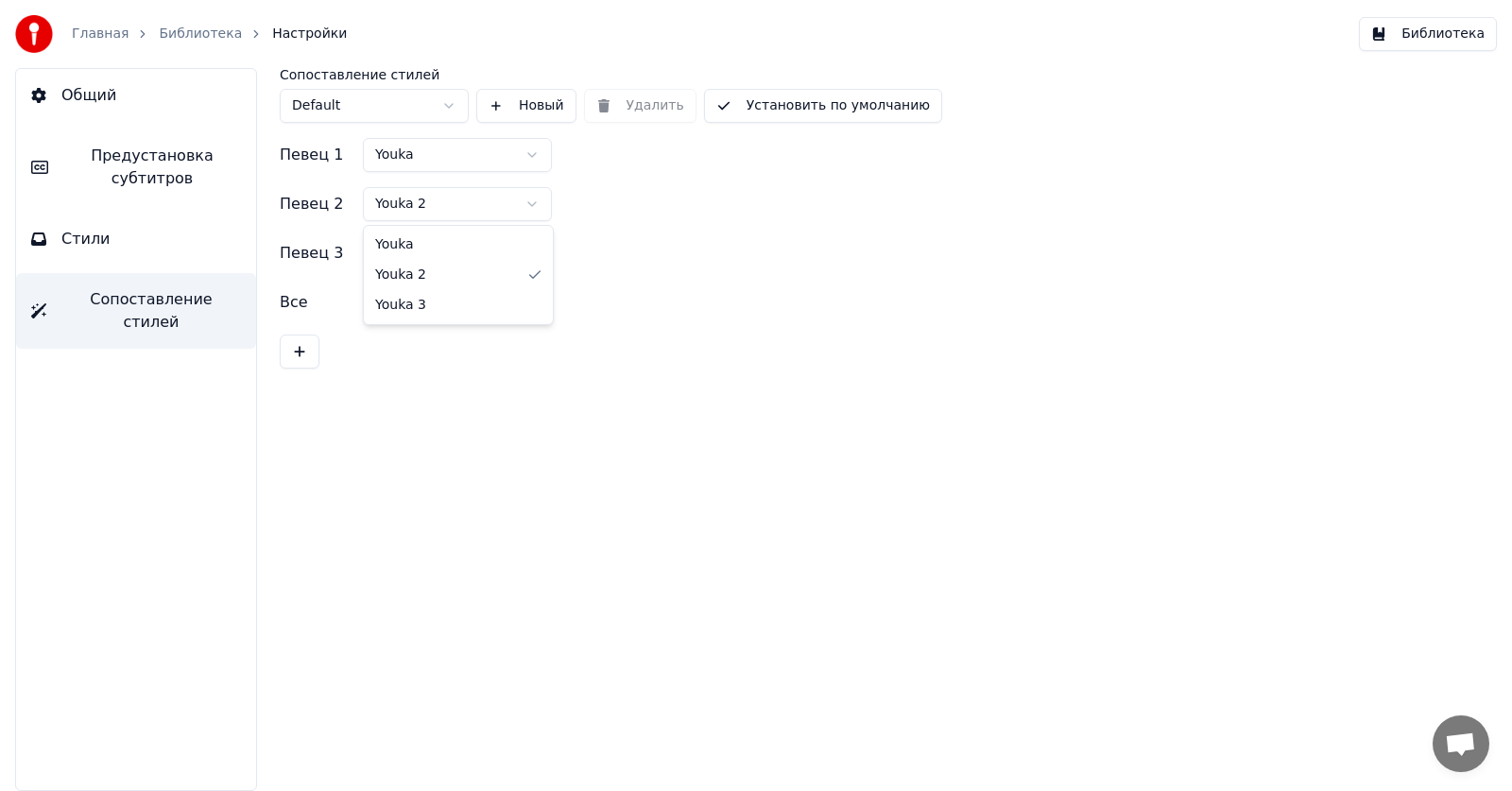
click at [433, 205] on html "Главная Библиотека Настройки Библиотека Общий Предустановка субтитров Стили Соп…" at bounding box center [756, 395] width 1512 height 791
click at [431, 252] on html "Главная Библиотека Настройки Библиотека Общий Предустановка субтитров Стили Соп…" at bounding box center [756, 395] width 1512 height 791
click at [445, 305] on html "Главная Библиотека Настройки Библиотека Общий Предустановка субтитров Стили Соп…" at bounding box center [756, 395] width 1512 height 791
click at [320, 98] on html "Главная Библиотека Настройки Библиотека Общий Предустановка субтитров Стили Соп…" at bounding box center [756, 395] width 1512 height 791
click at [320, 97] on html "Главная Библиотека Настройки Библиотека Общий Предустановка субтитров Стили Соп…" at bounding box center [756, 395] width 1512 height 791
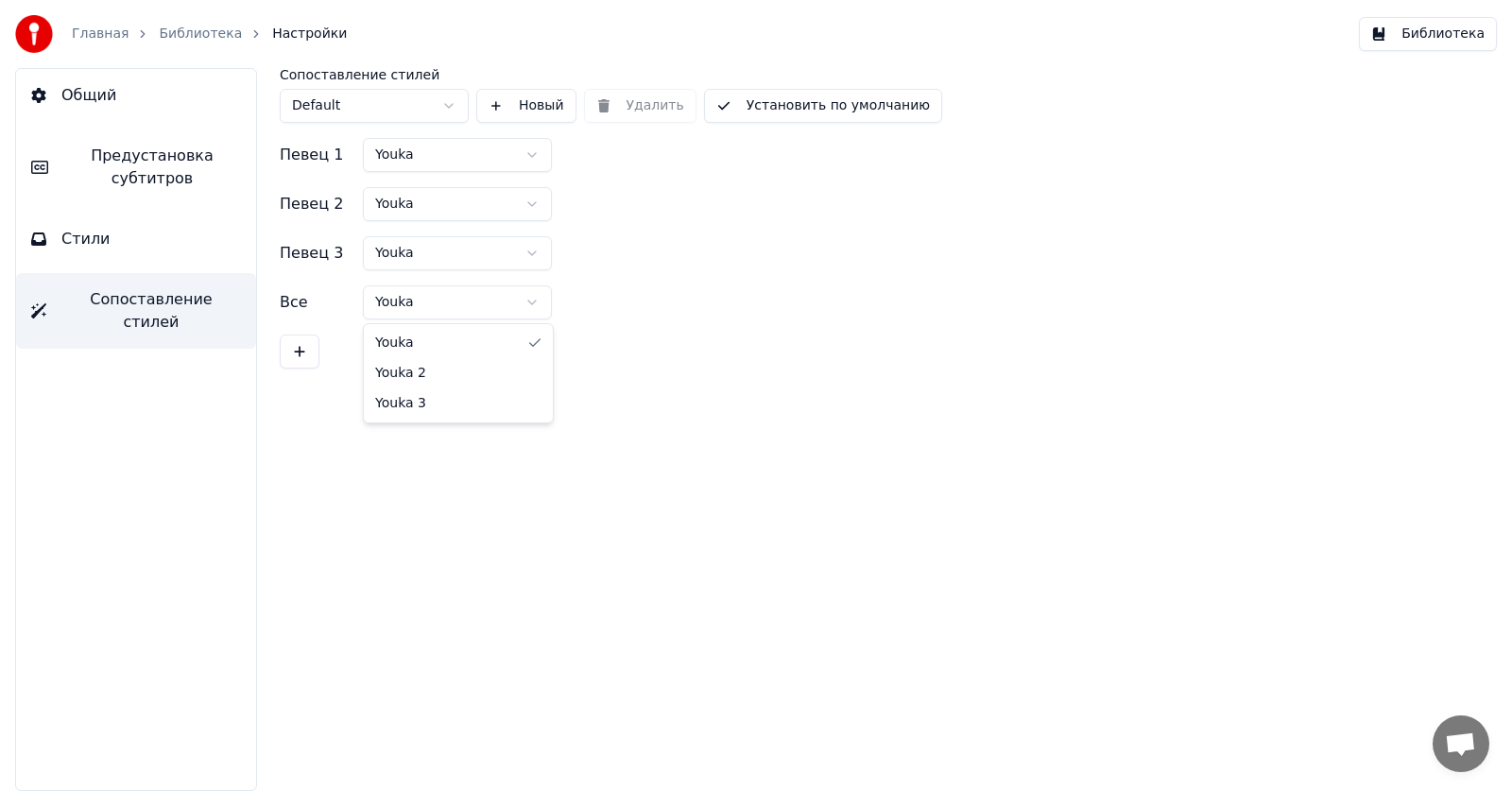
click at [451, 315] on html "Главная Библиотека Настройки Библиотека Общий Предустановка субтитров Стили Соп…" at bounding box center [756, 395] width 1512 height 791
click at [448, 313] on html "Главная Библиотека Настройки Библиотека Общий Предустановка субтитров Стили Соп…" at bounding box center [756, 395] width 1512 height 791
click at [416, 198] on html "Главная Библиотека Настройки Библиотека Общий Предустановка субтитров Стили Соп…" at bounding box center [756, 395] width 1512 height 791
click at [416, 200] on html "Главная Библиотека Настройки Библиотека Общий Предустановка субтитров Стили Соп…" at bounding box center [756, 395] width 1512 height 791
click at [350, 100] on html "Главная Библиотека Настройки Библиотека Общий Предустановка субтитров Стили Соп…" at bounding box center [756, 395] width 1512 height 791
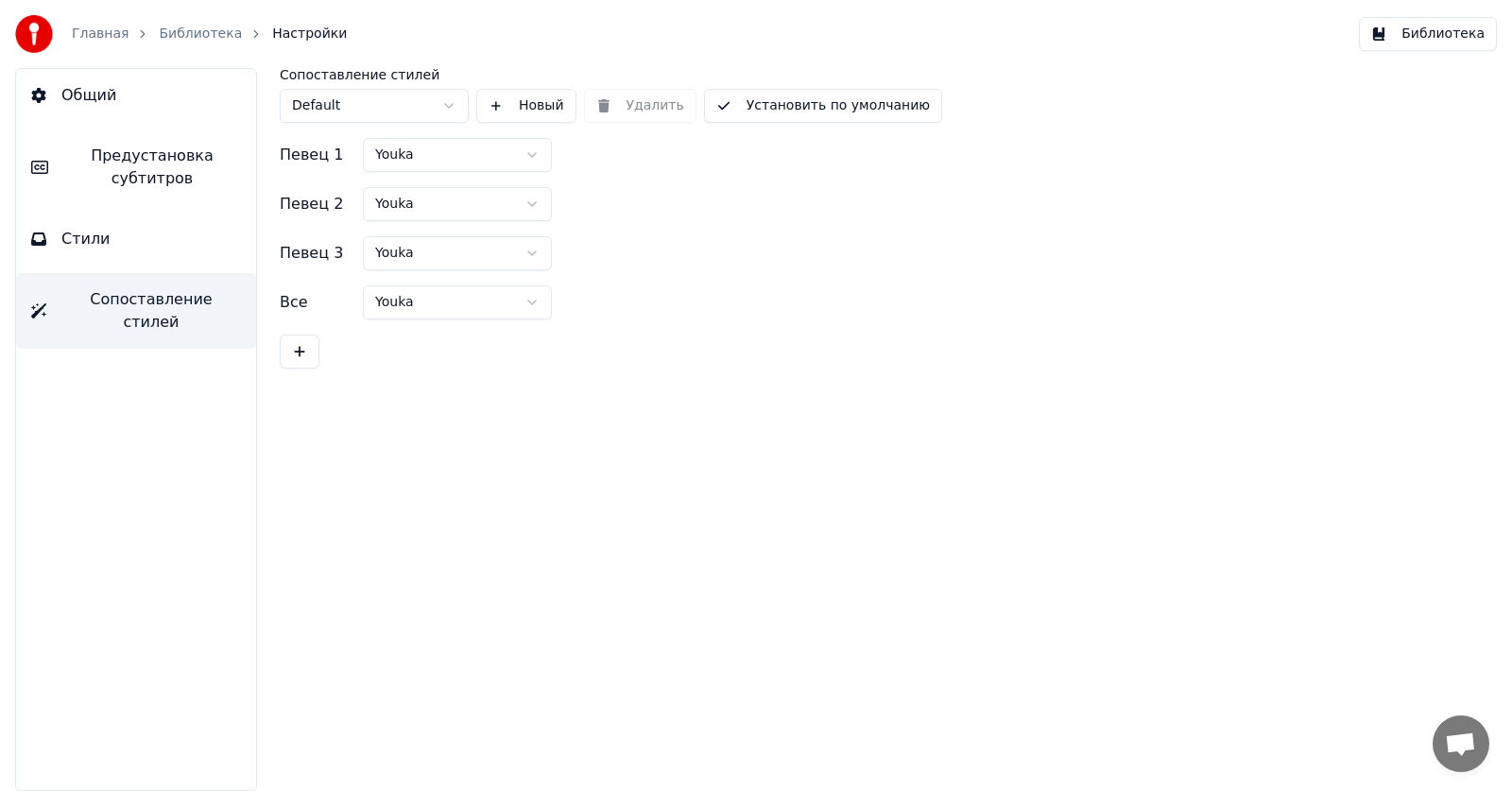
click at [350, 100] on html "Главная Библиотека Настройки Библиотека Общий Предустановка субтитров Стили Соп…" at bounding box center [756, 395] width 1512 height 791
click at [130, 237] on button "Стили" at bounding box center [136, 239] width 240 height 53
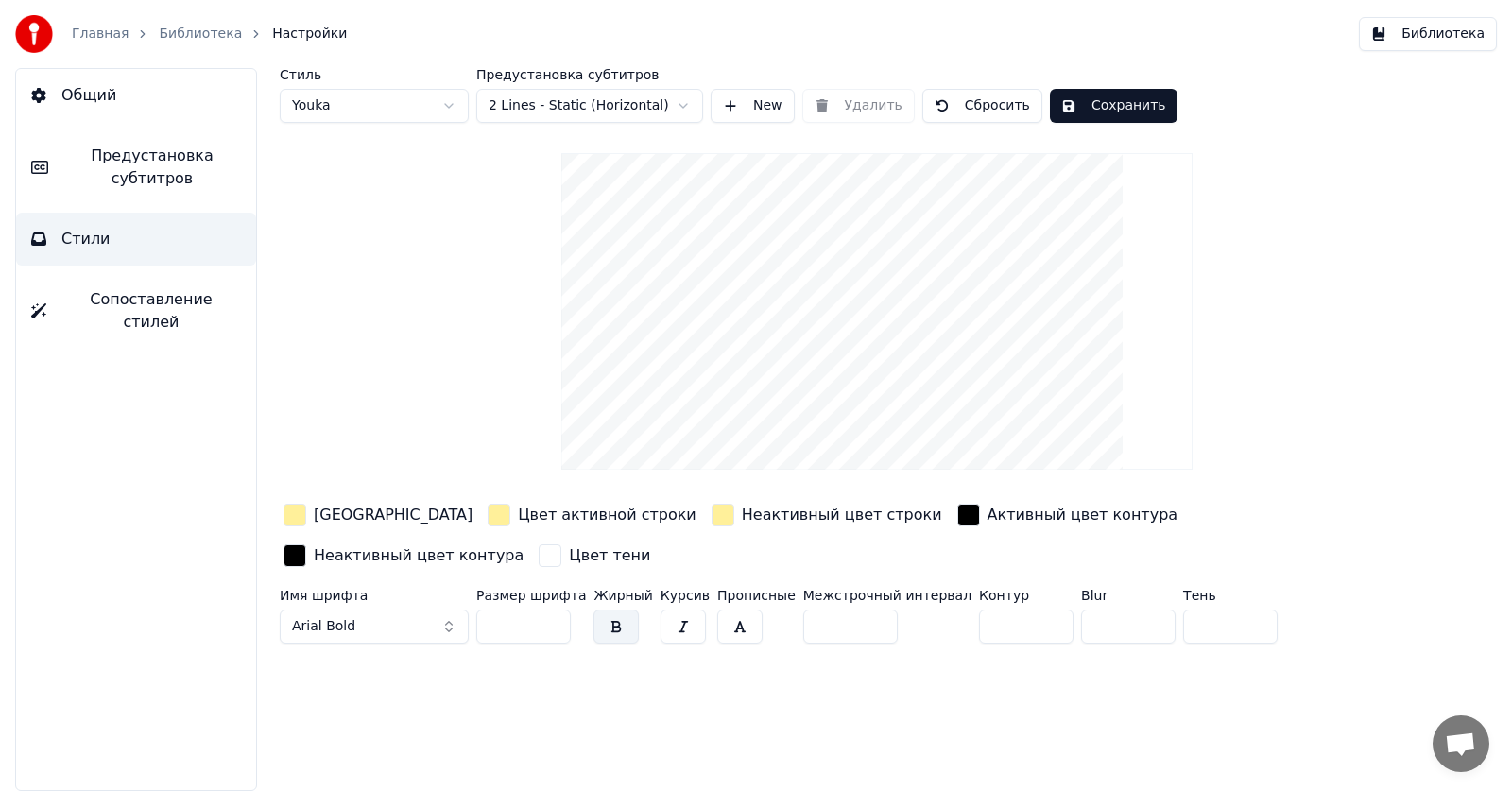
click at [751, 109] on button "New" at bounding box center [752, 105] width 84 height 34
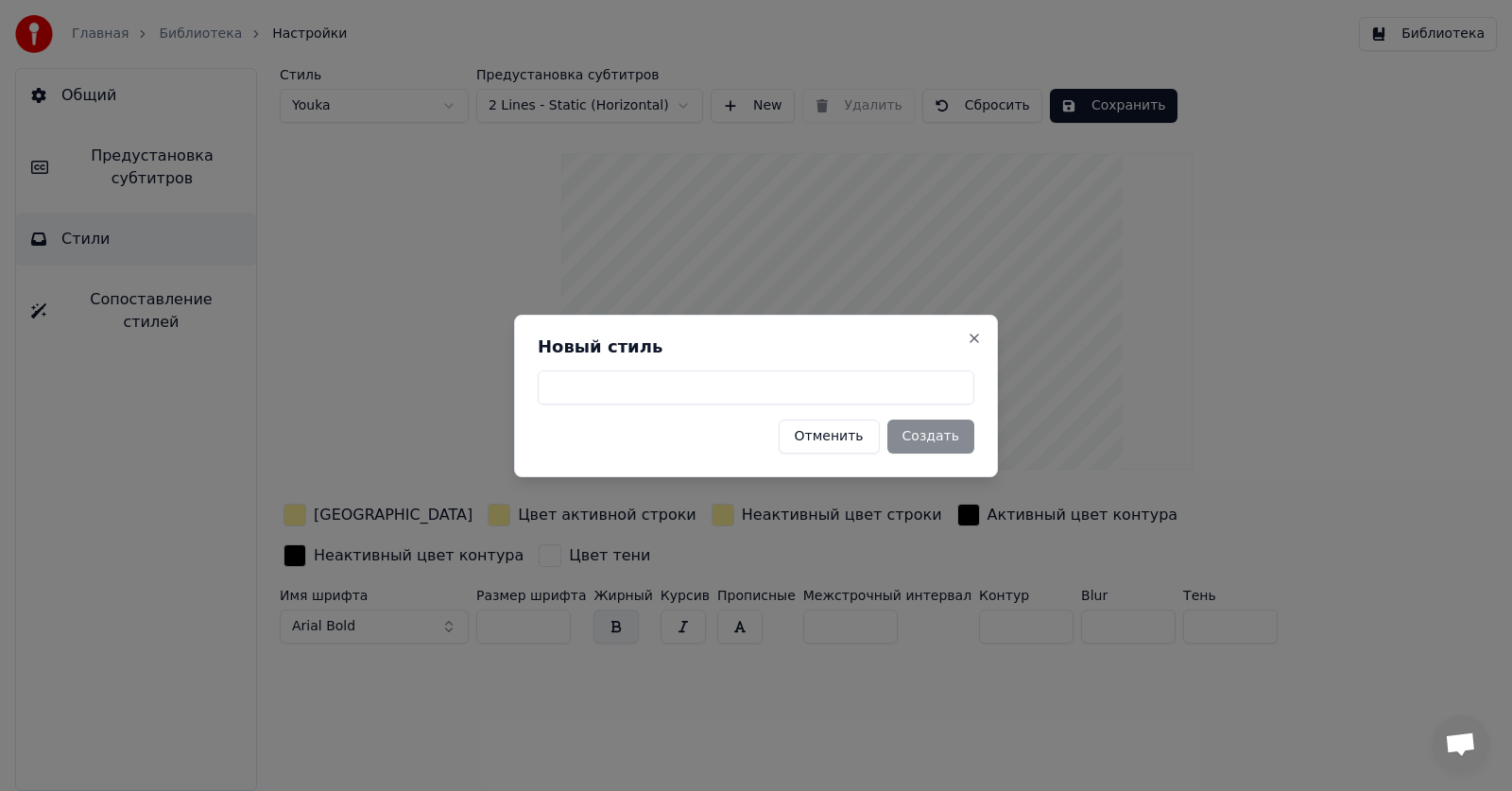
click at [798, 394] on input at bounding box center [755, 387] width 436 height 34
type input "**"
click at [937, 446] on button "Создать" at bounding box center [930, 436] width 87 height 34
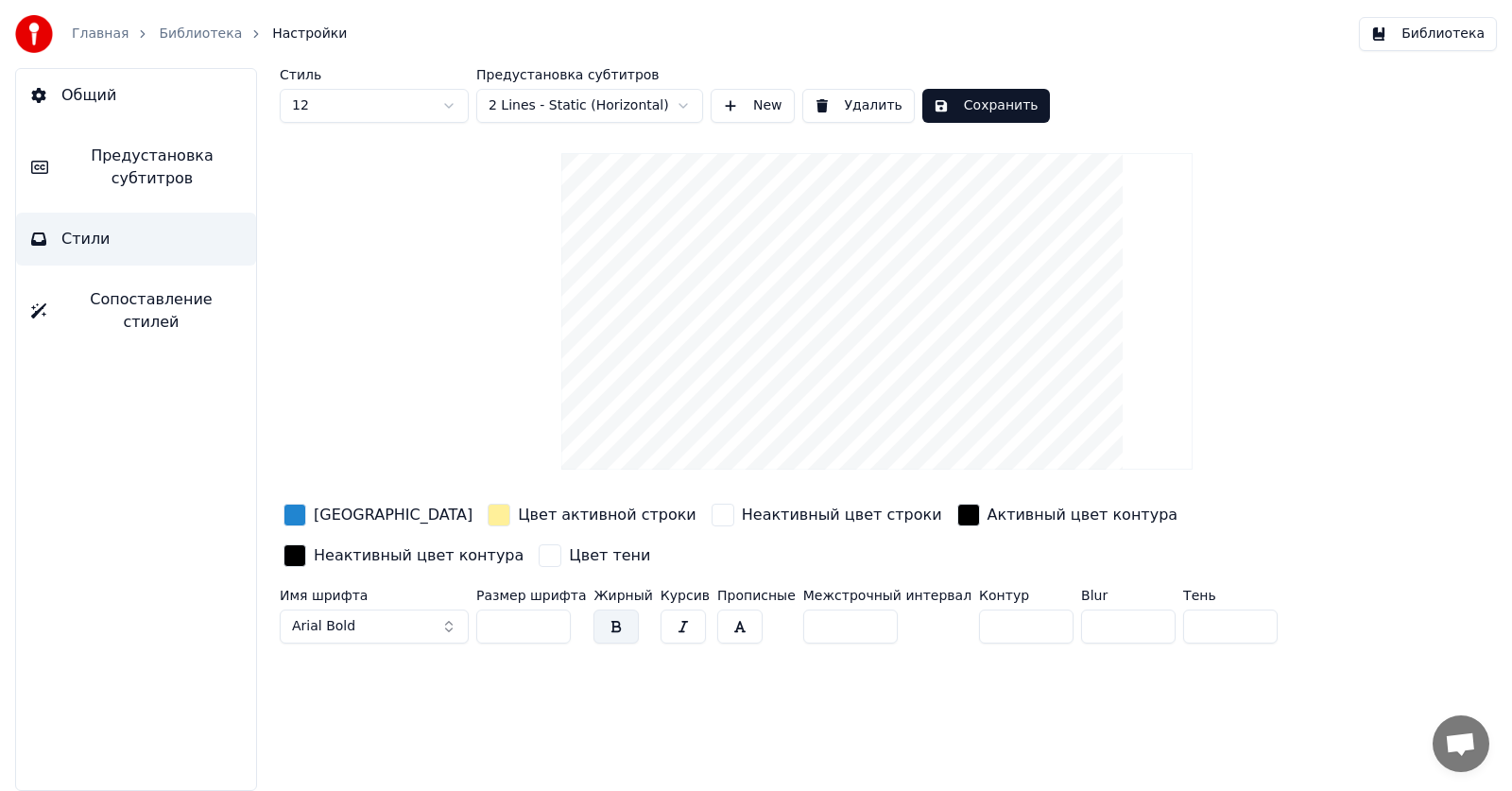
click at [184, 36] on link "Библиотека" at bounding box center [200, 35] width 83 height 19
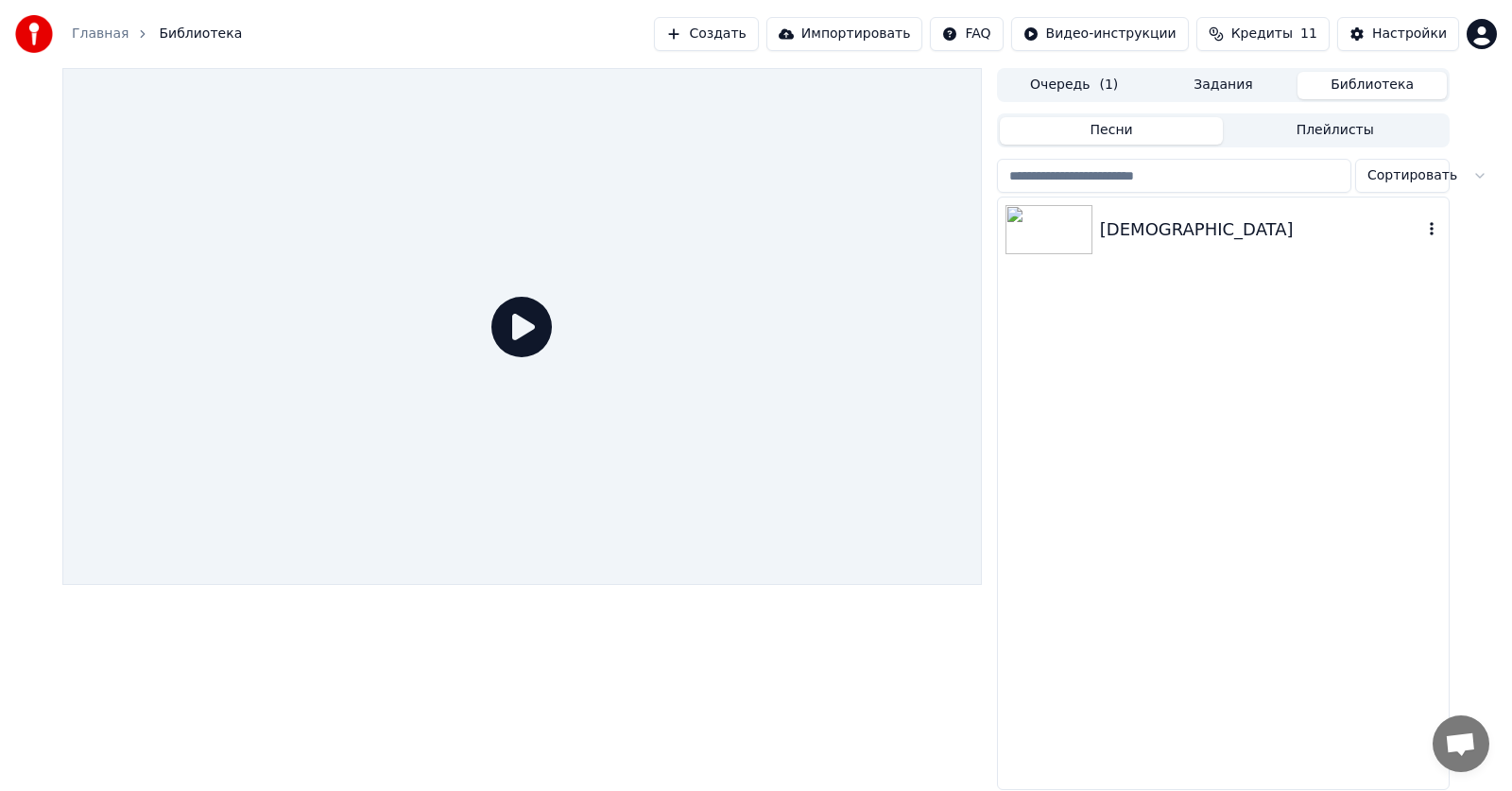
click at [1024, 229] on img at bounding box center [1049, 229] width 87 height 49
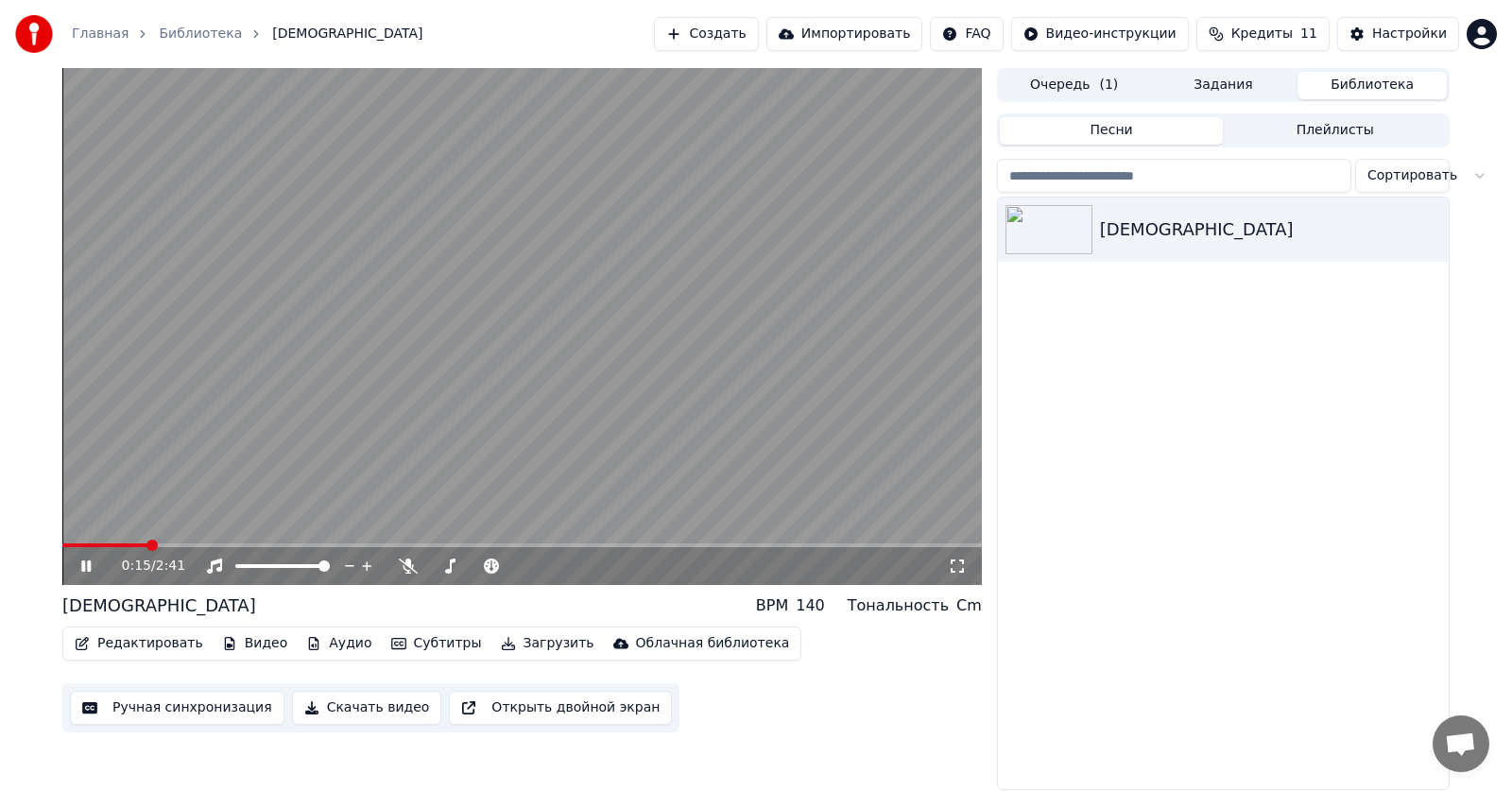
click at [147, 546] on span at bounding box center [522, 545] width 919 height 4
click at [120, 545] on span at bounding box center [105, 545] width 85 height 4
click at [438, 354] on video at bounding box center [522, 327] width 919 height 517
click at [187, 680] on div "Редактировать Видео Аудио Субтитры Загрузить Облачная библиотека Ручная синхрон…" at bounding box center [522, 679] width 919 height 106
click at [129, 642] on button "Редактировать" at bounding box center [139, 643] width 143 height 26
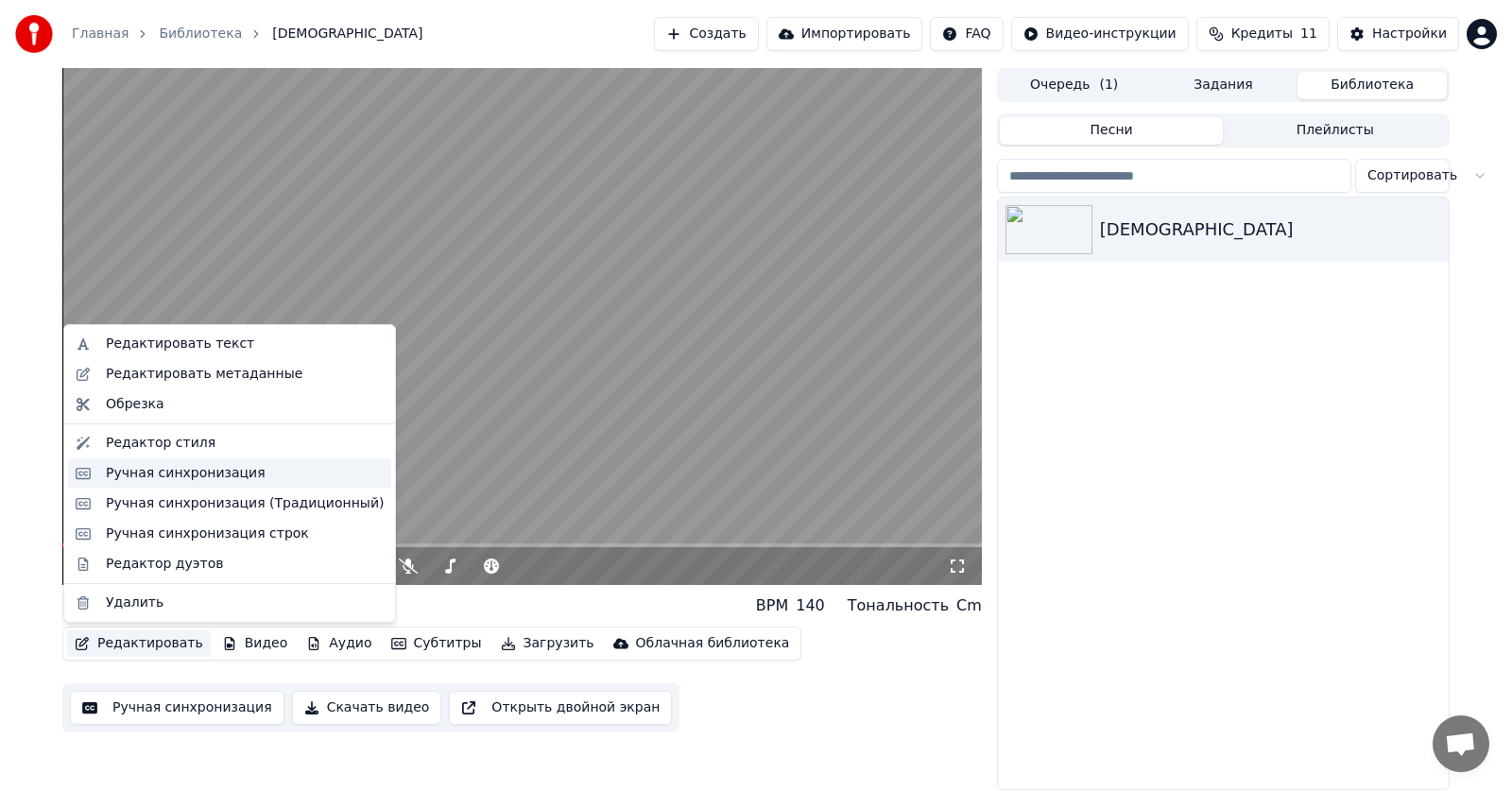
click at [222, 476] on div "Ручная синхронизация" at bounding box center [186, 474] width 160 height 19
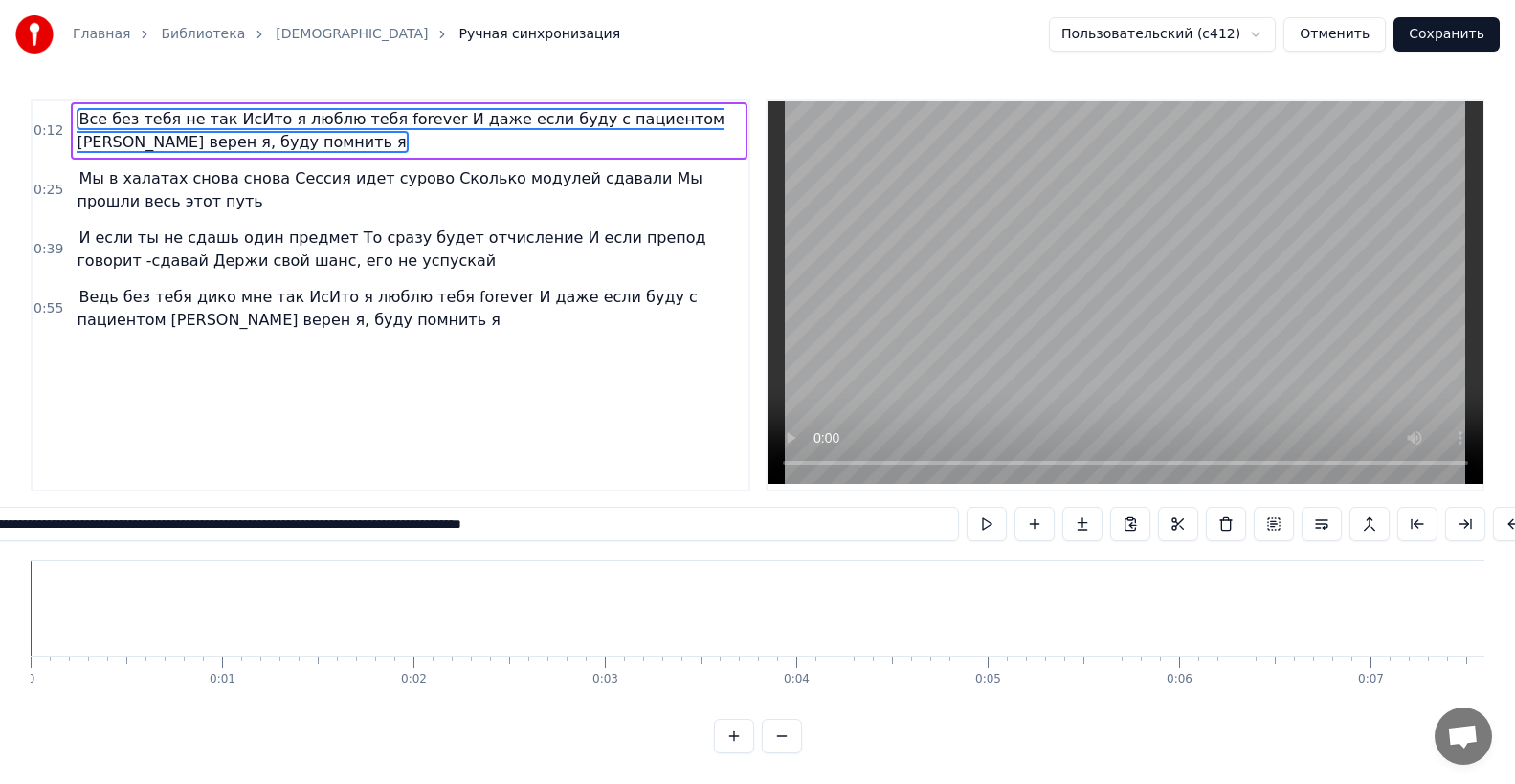
click at [913, 560] on div "**********" at bounding box center [757, 426] width 1454 height 654
click at [914, 560] on div "**********" at bounding box center [757, 426] width 1454 height 654
click at [166, 120] on span "Все без тебя не так ИсИто я люблю тебя forever И даже если буду с пациентом [PE…" at bounding box center [400, 131] width 648 height 45
click at [167, 188] on span "Мы в халатах снова снова Сессия идет сурово Сколько модулей сдавали Мы прошли в…" at bounding box center [389, 190] width 626 height 45
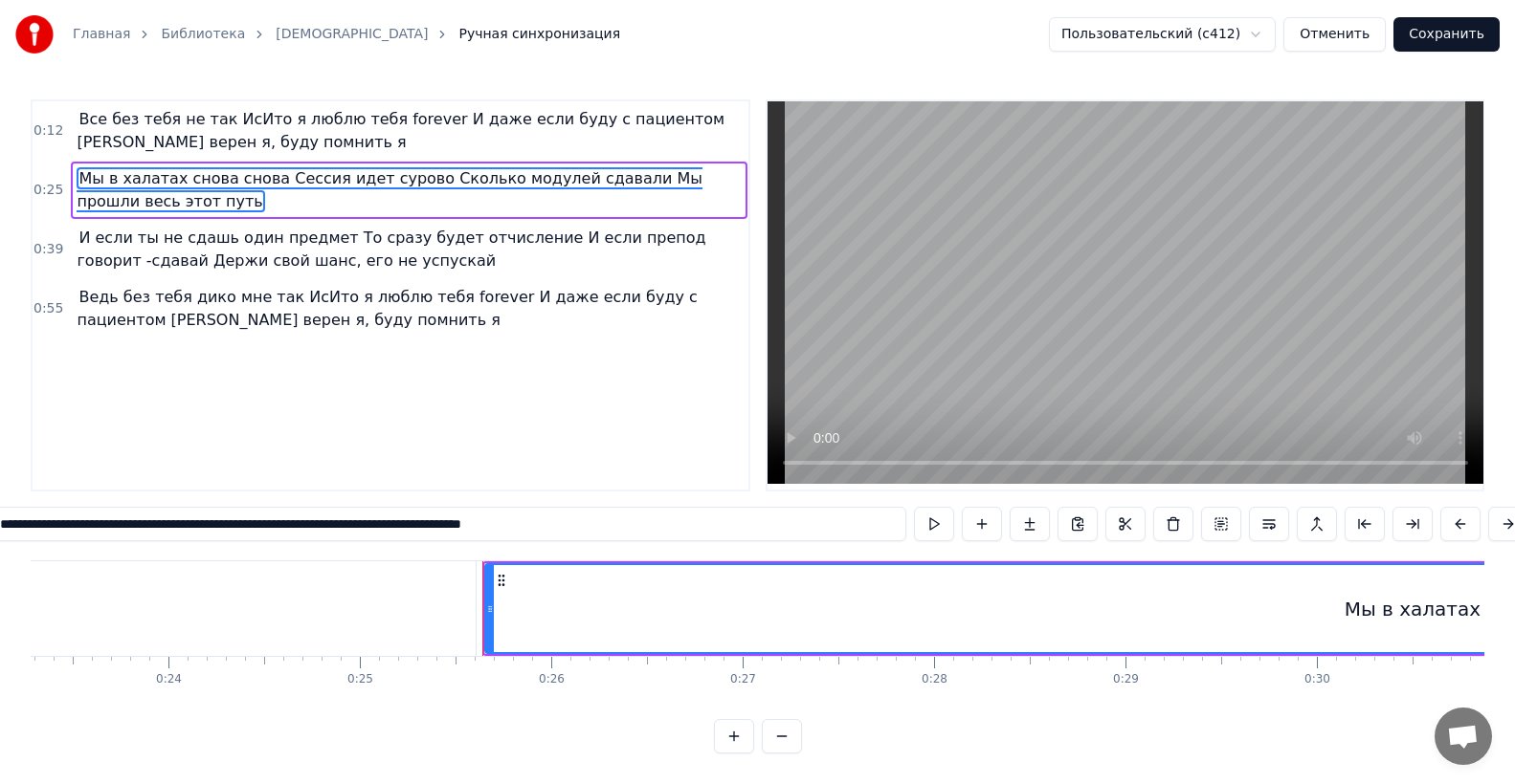
scroll to position [0, 4811]
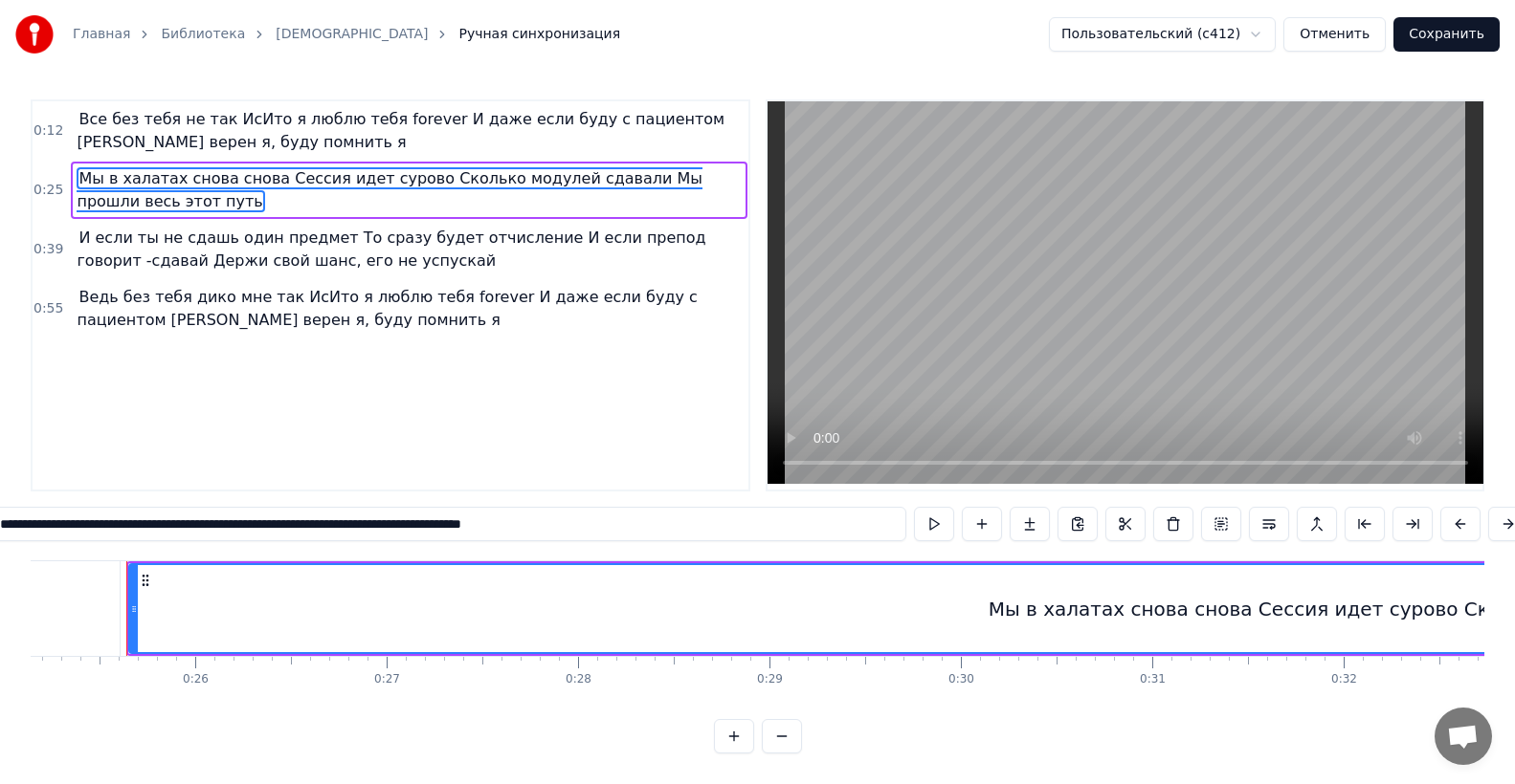
click at [145, 137] on span "Все без тебя не так ИсИто я люблю тебя forever И даже если буду с пациентом [PE…" at bounding box center [400, 131] width 648 height 45
type input "**********"
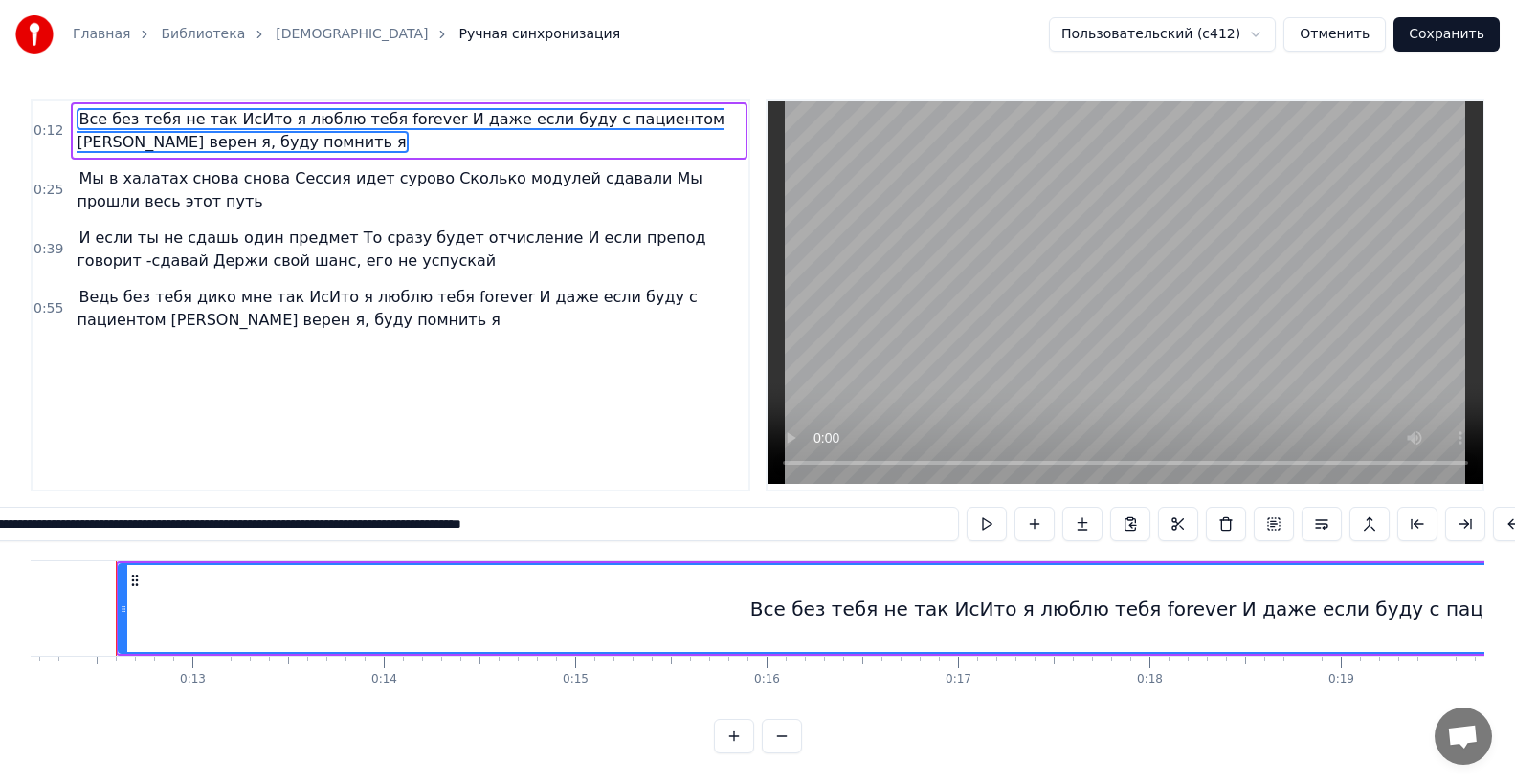
scroll to position [0, 2316]
drag, startPoint x: 215, startPoint y: 723, endPoint x: 284, endPoint y: 716, distance: 69.4
click at [289, 720] on html "Главная Библиотека ИсИто Ручная синхронизация Пользовательский (c412) Отменить …" at bounding box center [757, 392] width 1515 height 784
click at [481, 636] on div "Все без тебя не так ИсИто я люблю тебя forever И даже если буду с пациентом [PE…" at bounding box center [1373, 608] width 2487 height 87
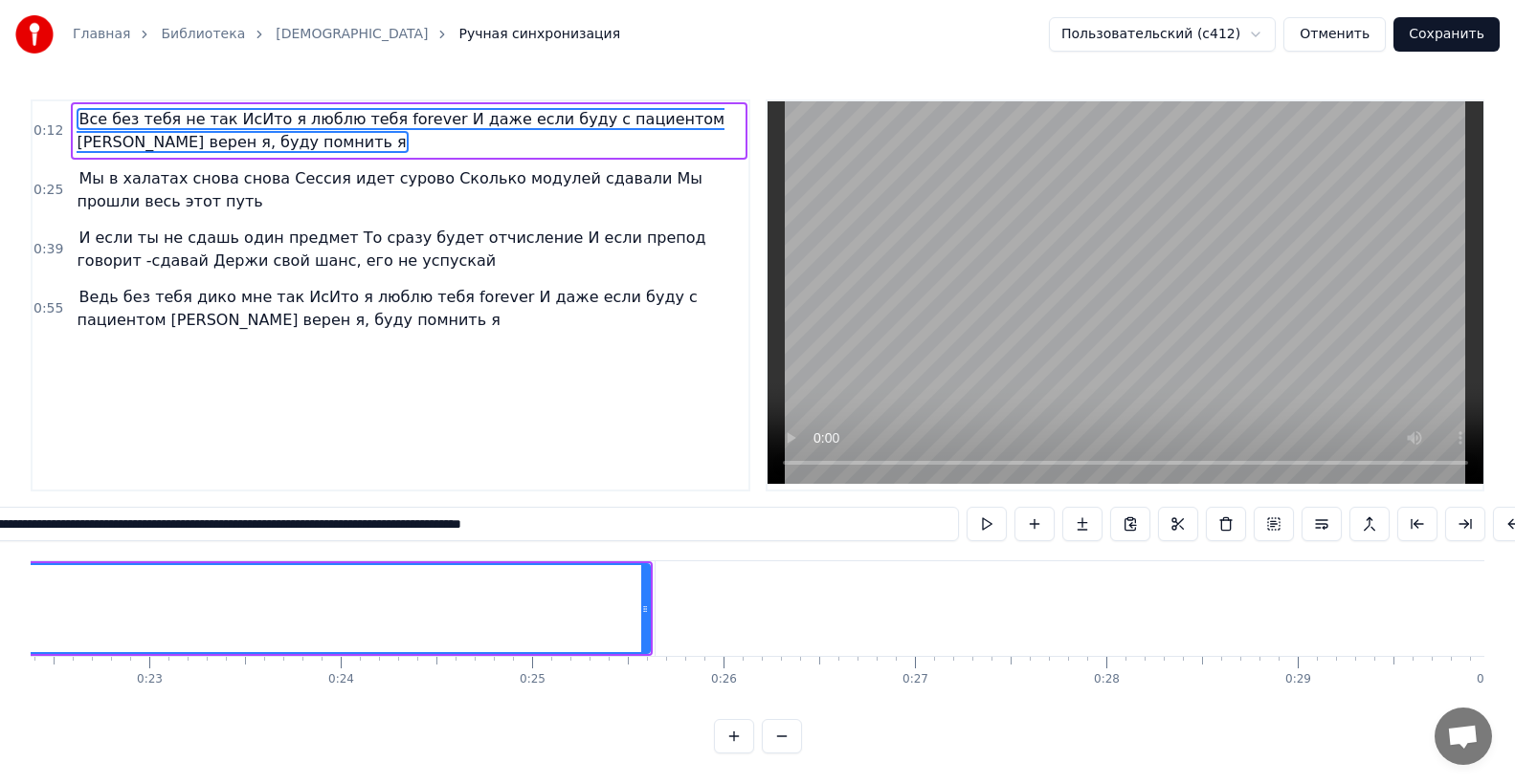
scroll to position [0, 4262]
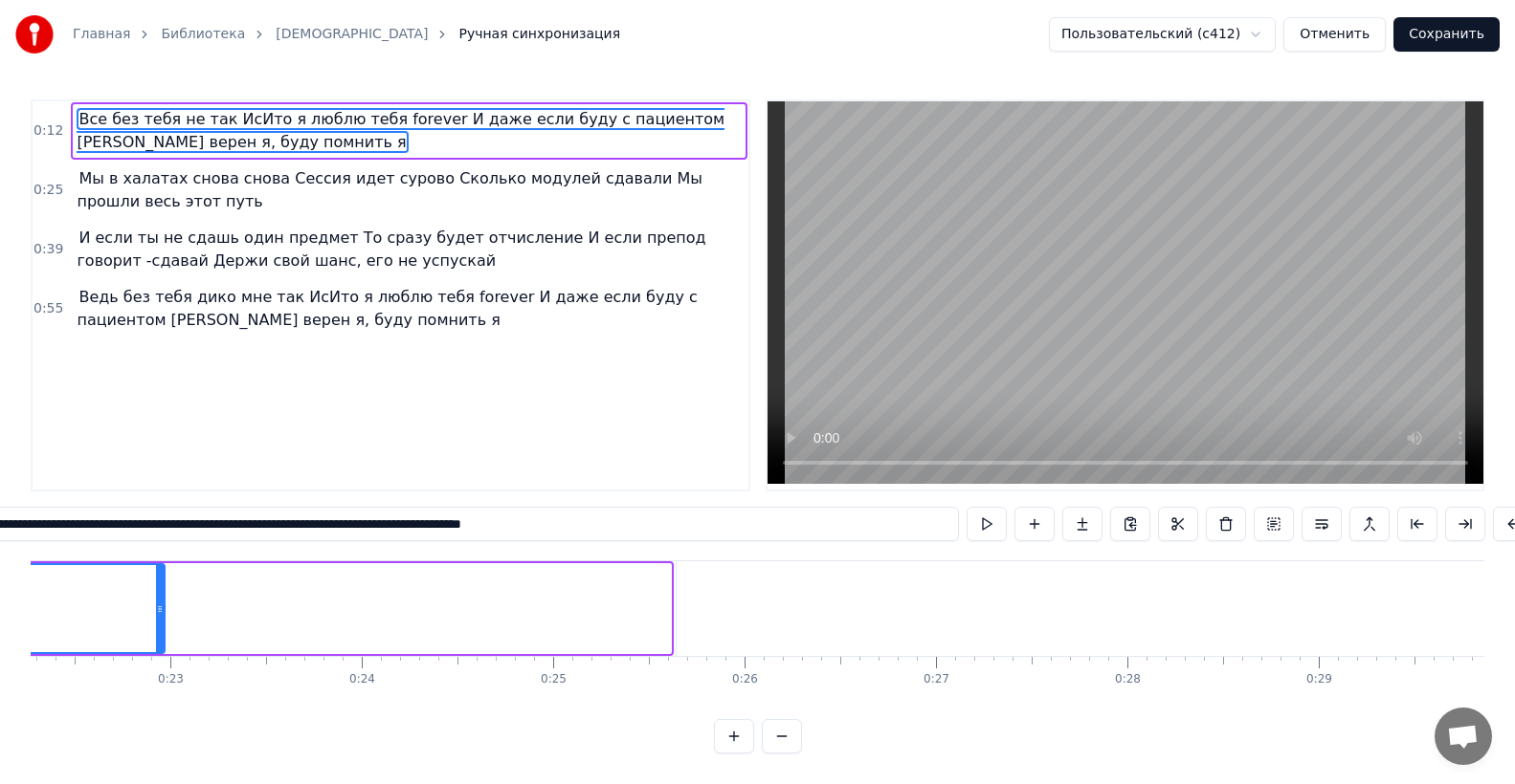
drag, startPoint x: 665, startPoint y: 616, endPoint x: 151, endPoint y: 602, distance: 514.2
click at [156, 602] on div at bounding box center [160, 608] width 8 height 87
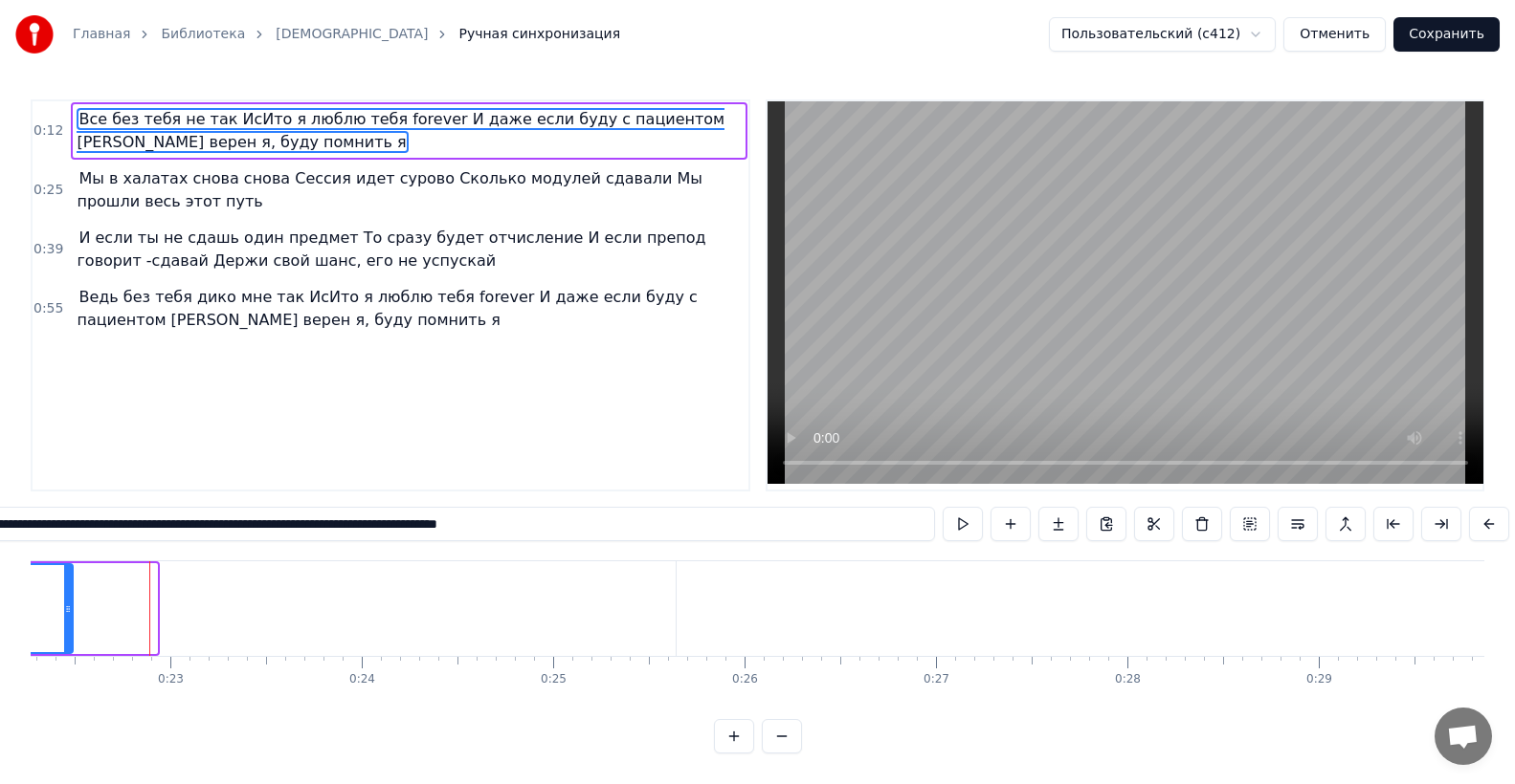
drag, startPoint x: 152, startPoint y: 614, endPoint x: 67, endPoint y: 614, distance: 85.0
click at [67, 614] on icon at bounding box center [68, 609] width 8 height 16
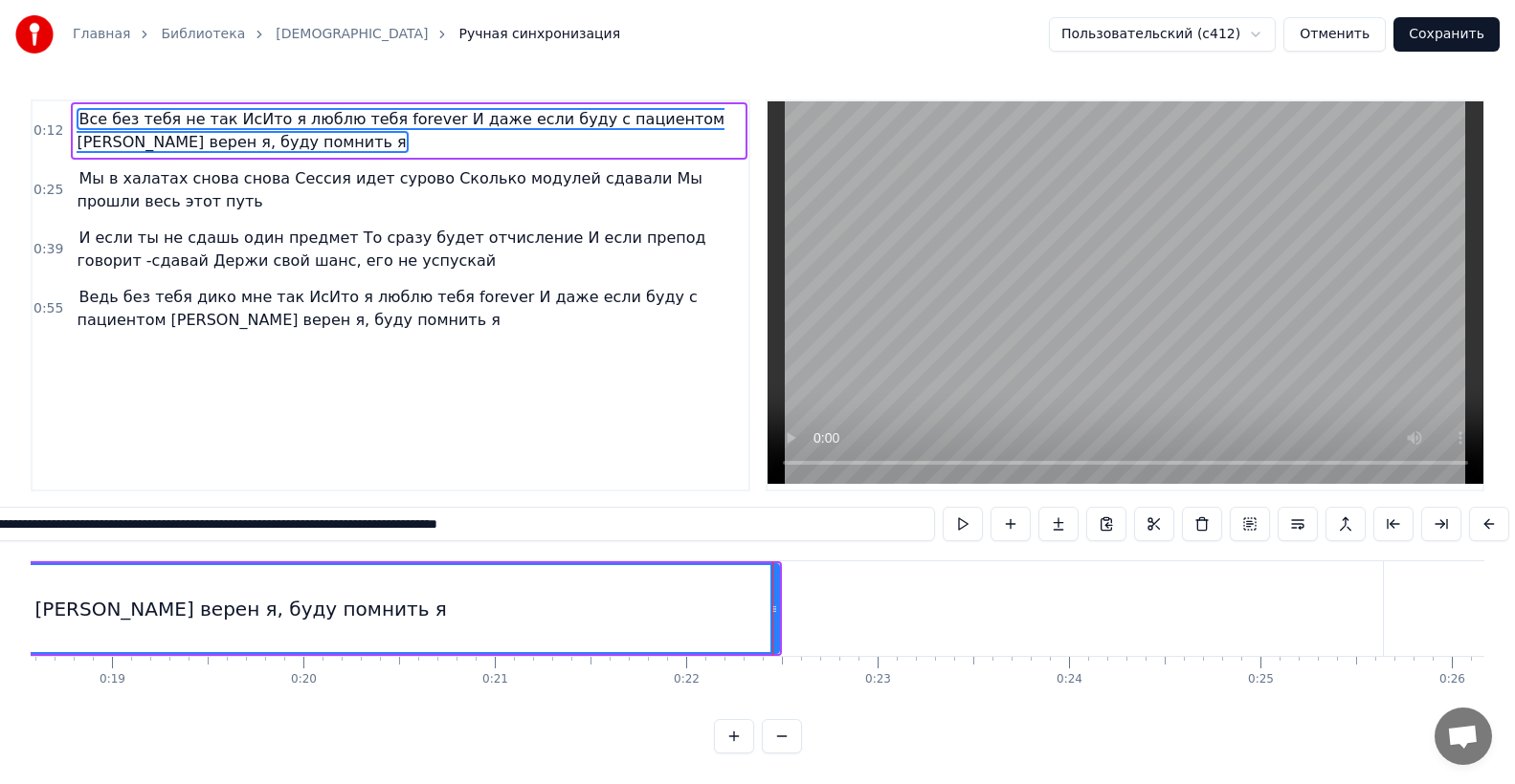
scroll to position [0, 3264]
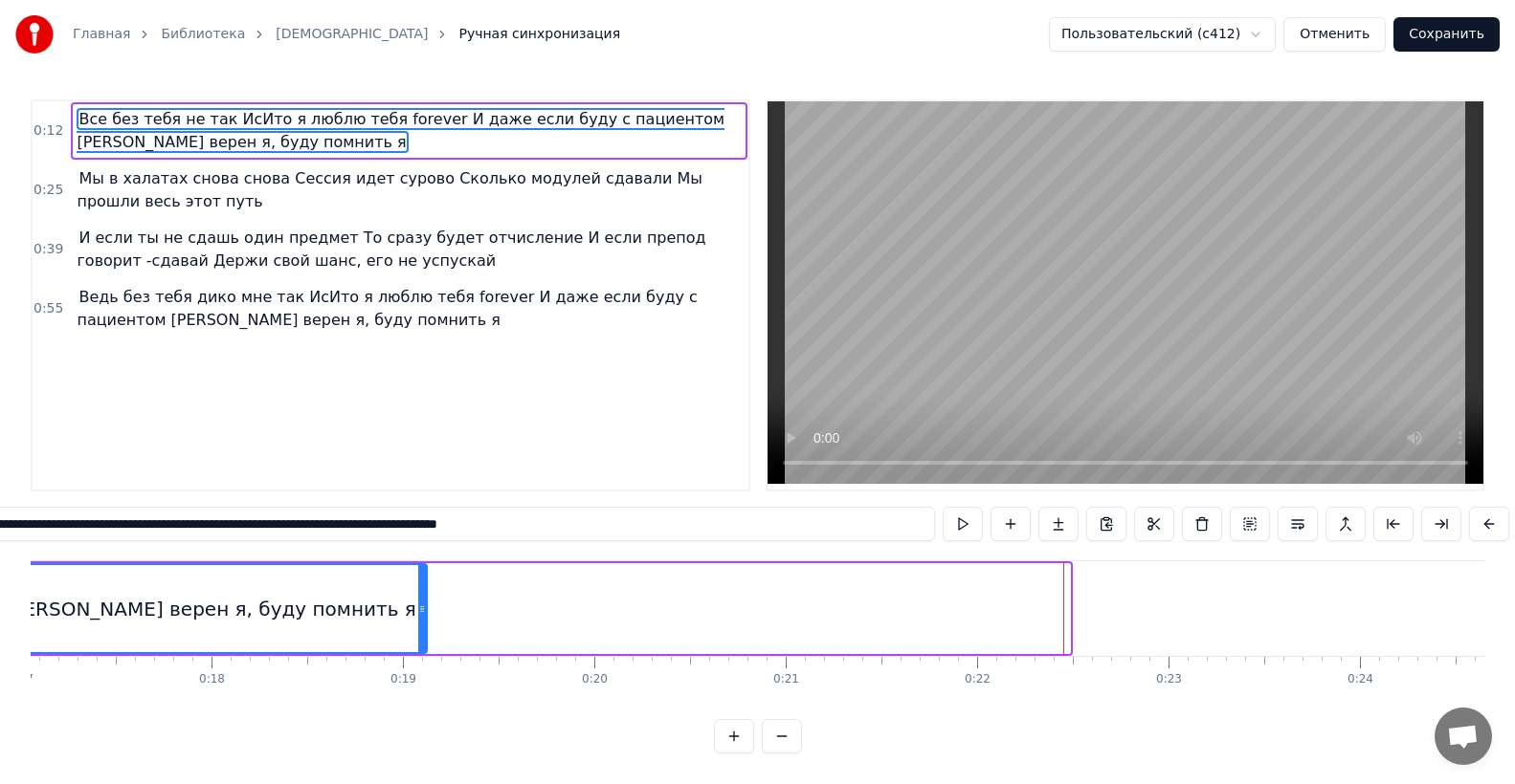
drag, startPoint x: 1062, startPoint y: 617, endPoint x: 419, endPoint y: 618, distance: 643.0
click at [419, 617] on icon at bounding box center [422, 609] width 8 height 16
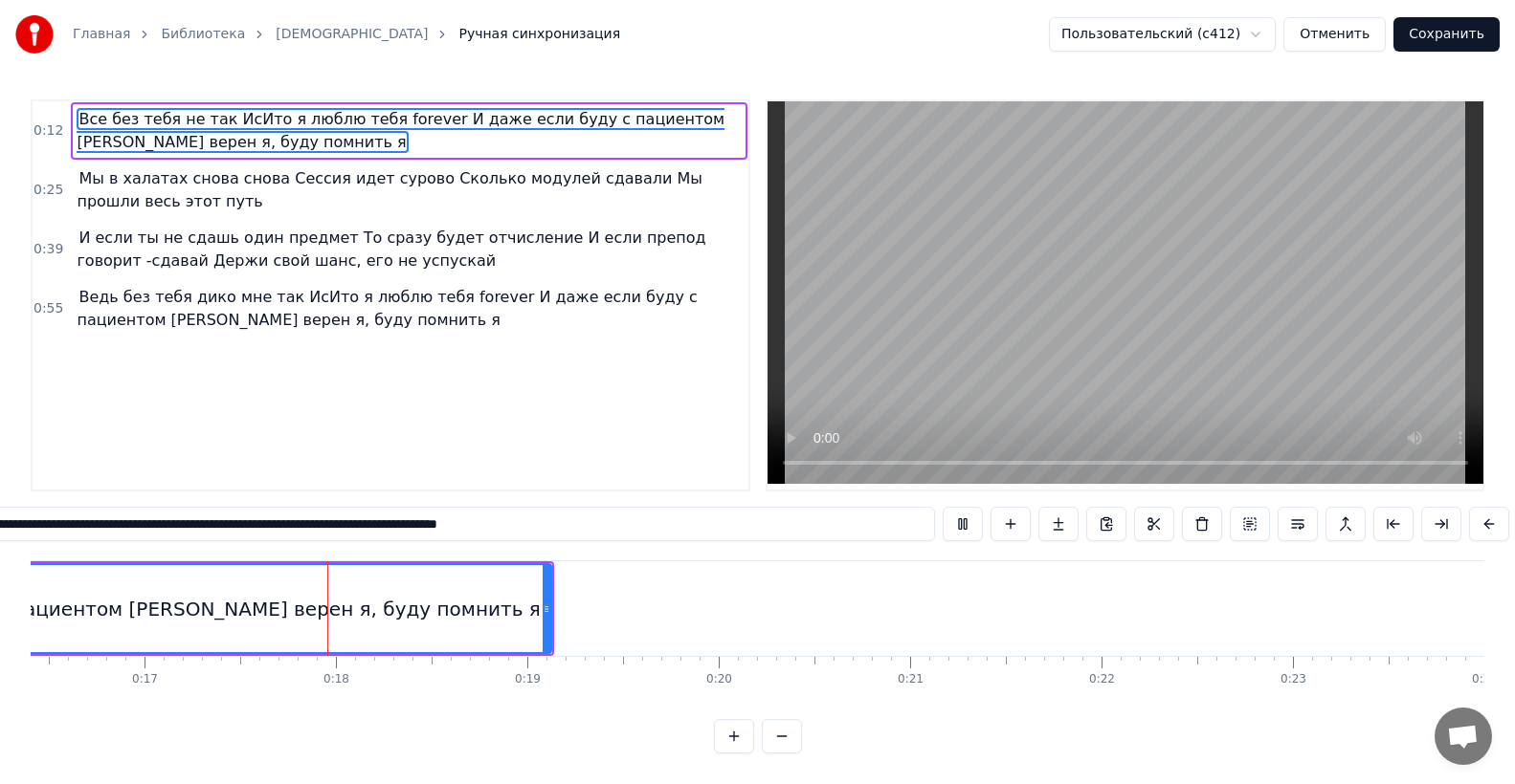
scroll to position [0, 3217]
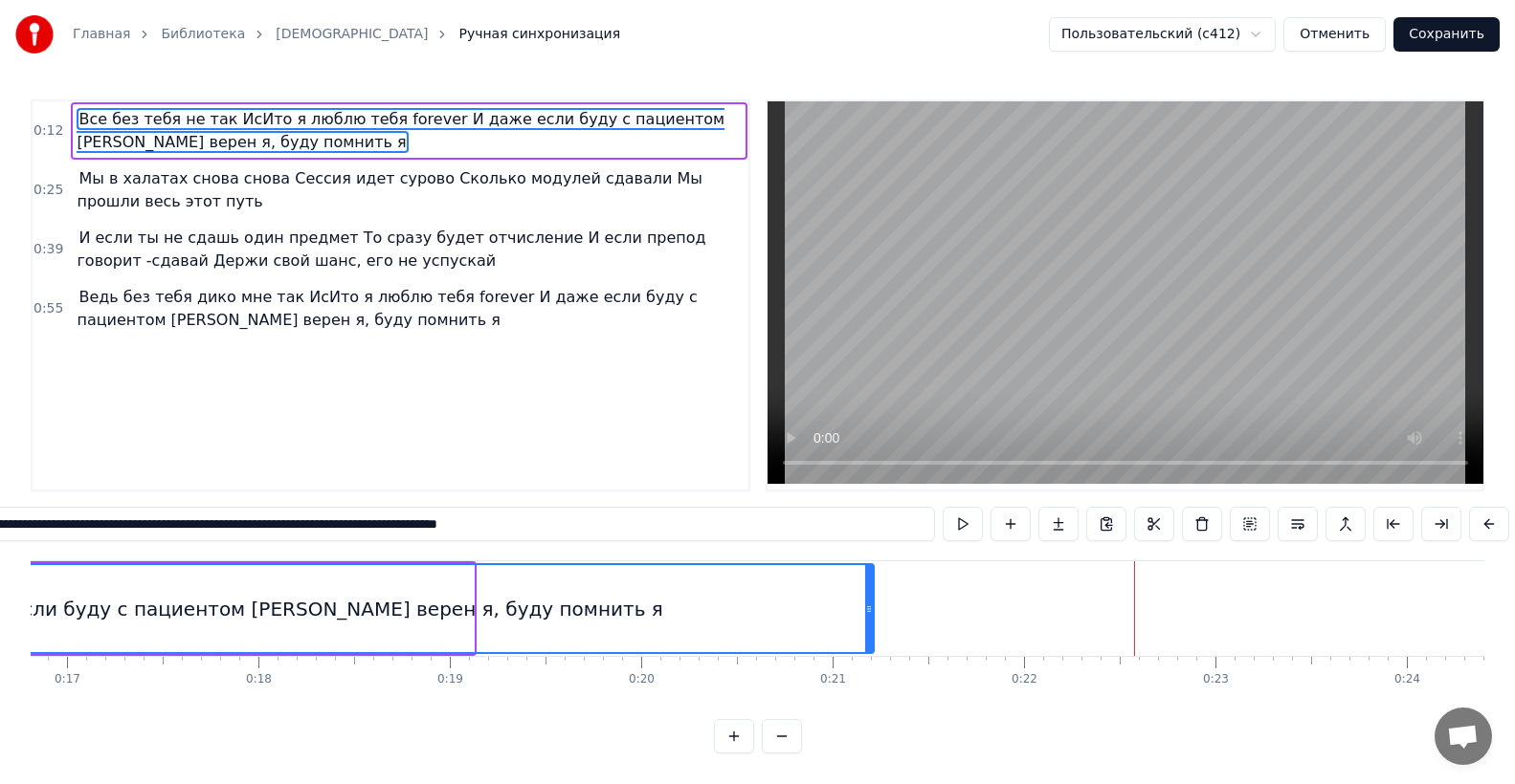
drag, startPoint x: 470, startPoint y: 619, endPoint x: 904, endPoint y: 601, distance: 434.4
click at [873, 601] on div at bounding box center [869, 608] width 8 height 87
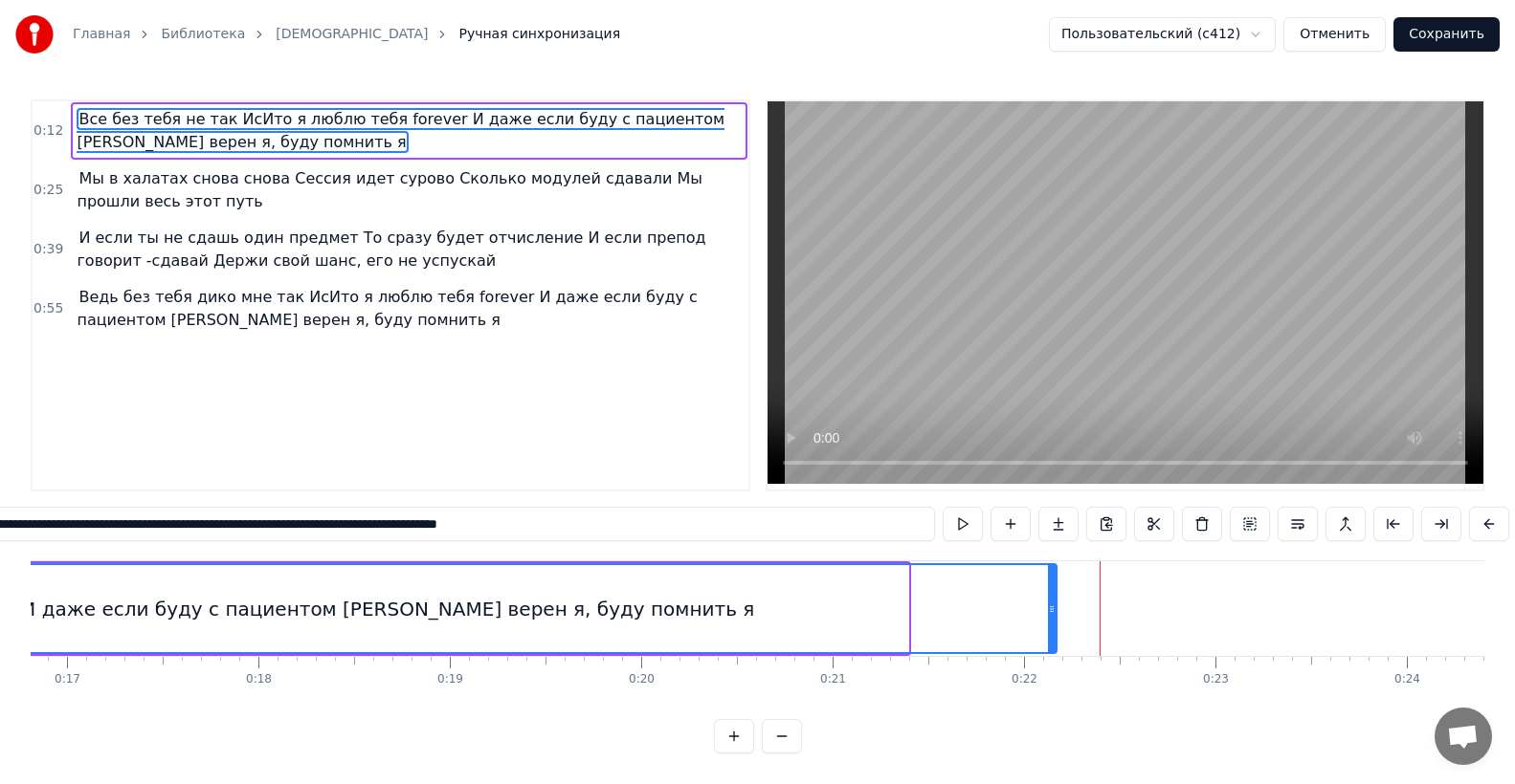
drag, startPoint x: 905, startPoint y: 623, endPoint x: 1054, endPoint y: 616, distance: 149.2
click at [1054, 616] on icon at bounding box center [1052, 609] width 8 height 16
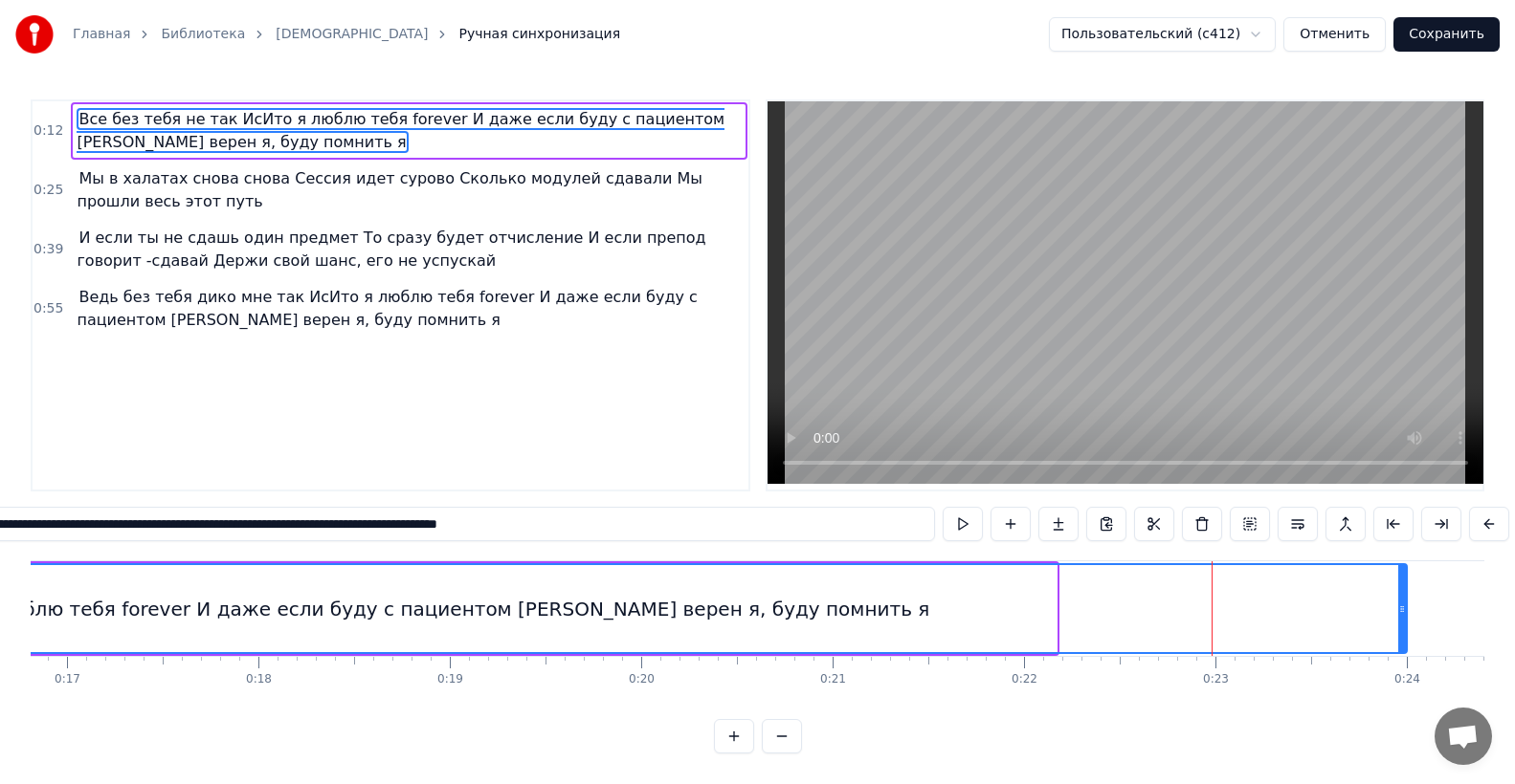
drag, startPoint x: 1050, startPoint y: 624, endPoint x: 1400, endPoint y: 645, distance: 350.6
click at [1400, 645] on div at bounding box center [1402, 608] width 8 height 87
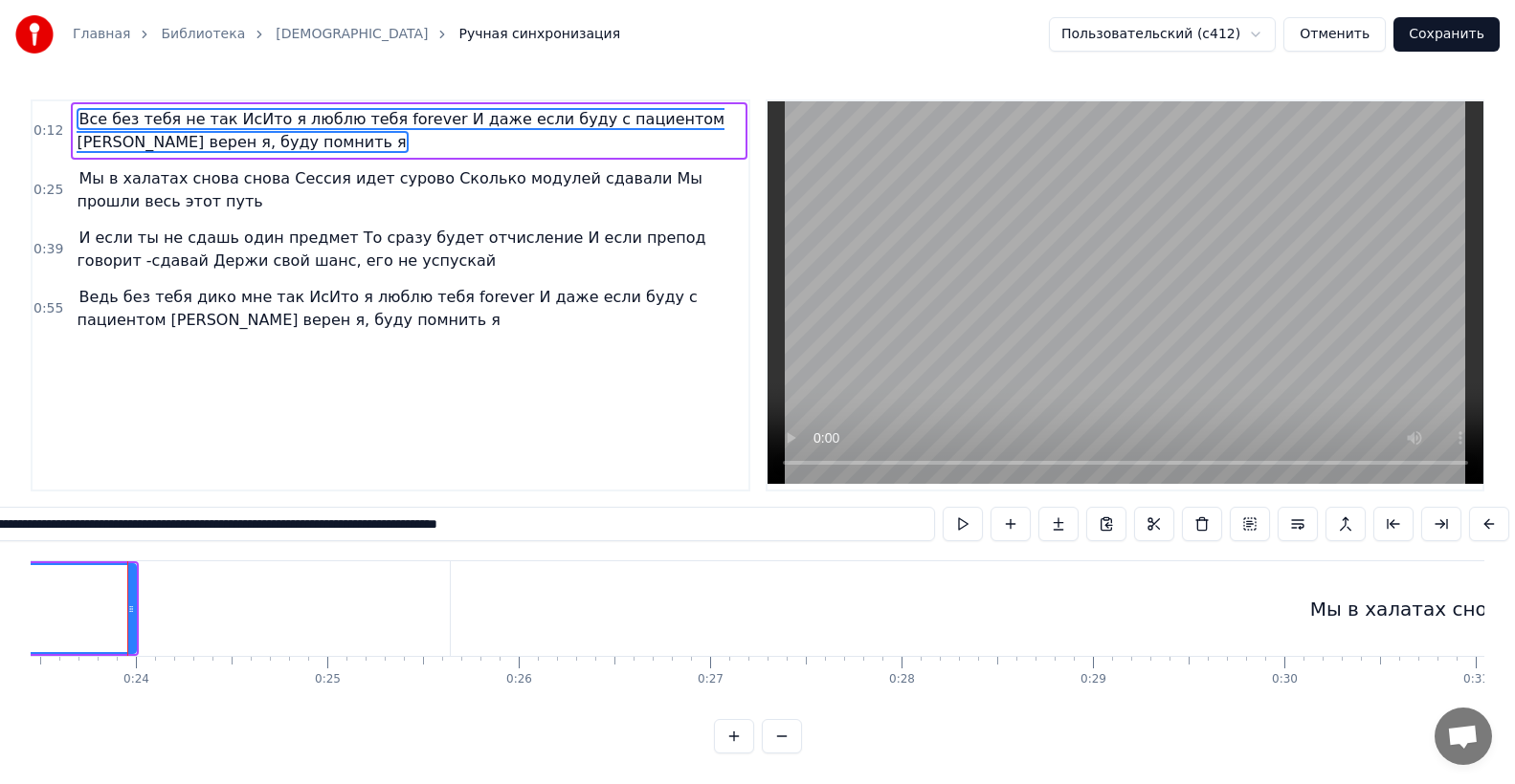
scroll to position [0, 4489]
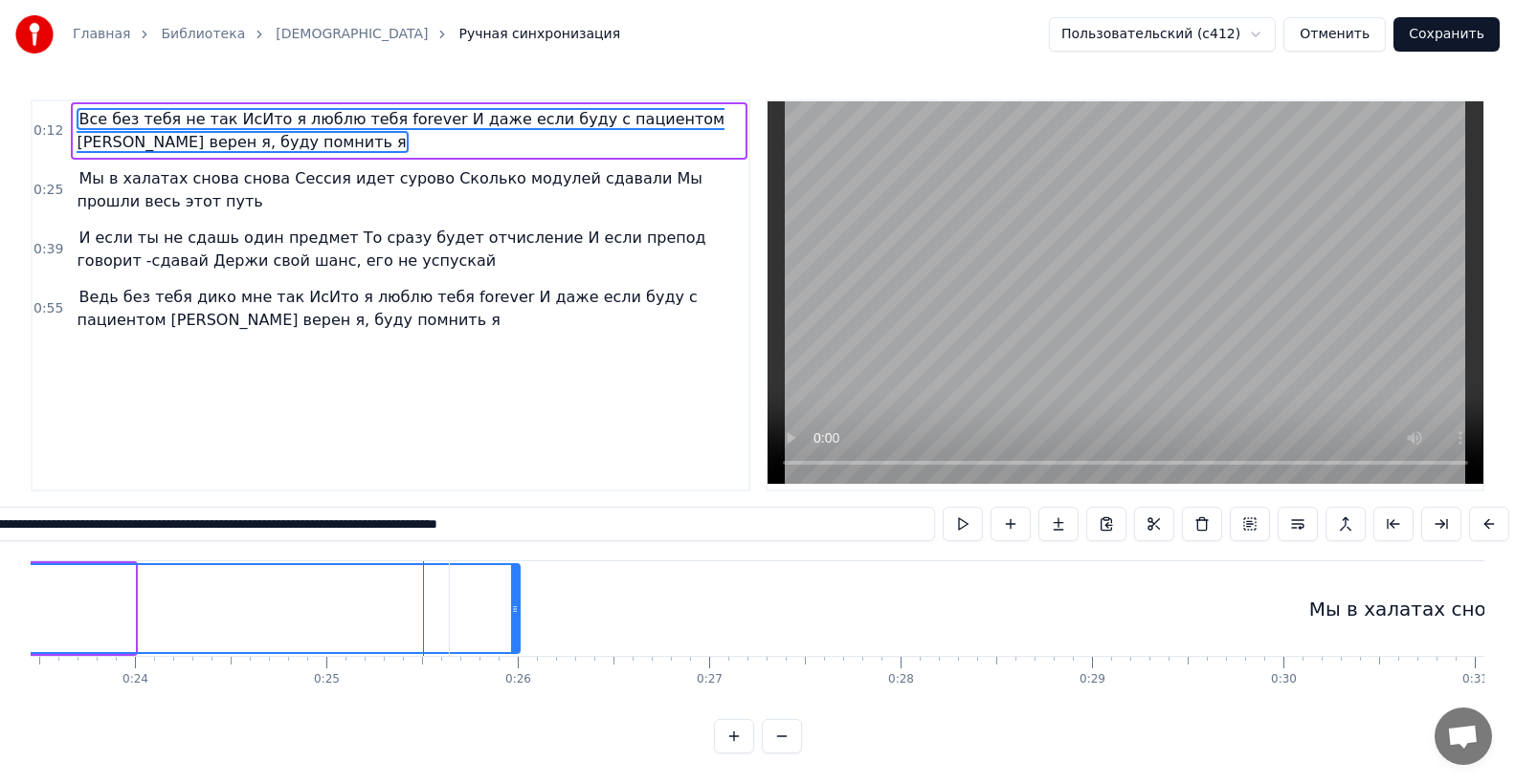
drag, startPoint x: 128, startPoint y: 614, endPoint x: 513, endPoint y: 626, distance: 385.2
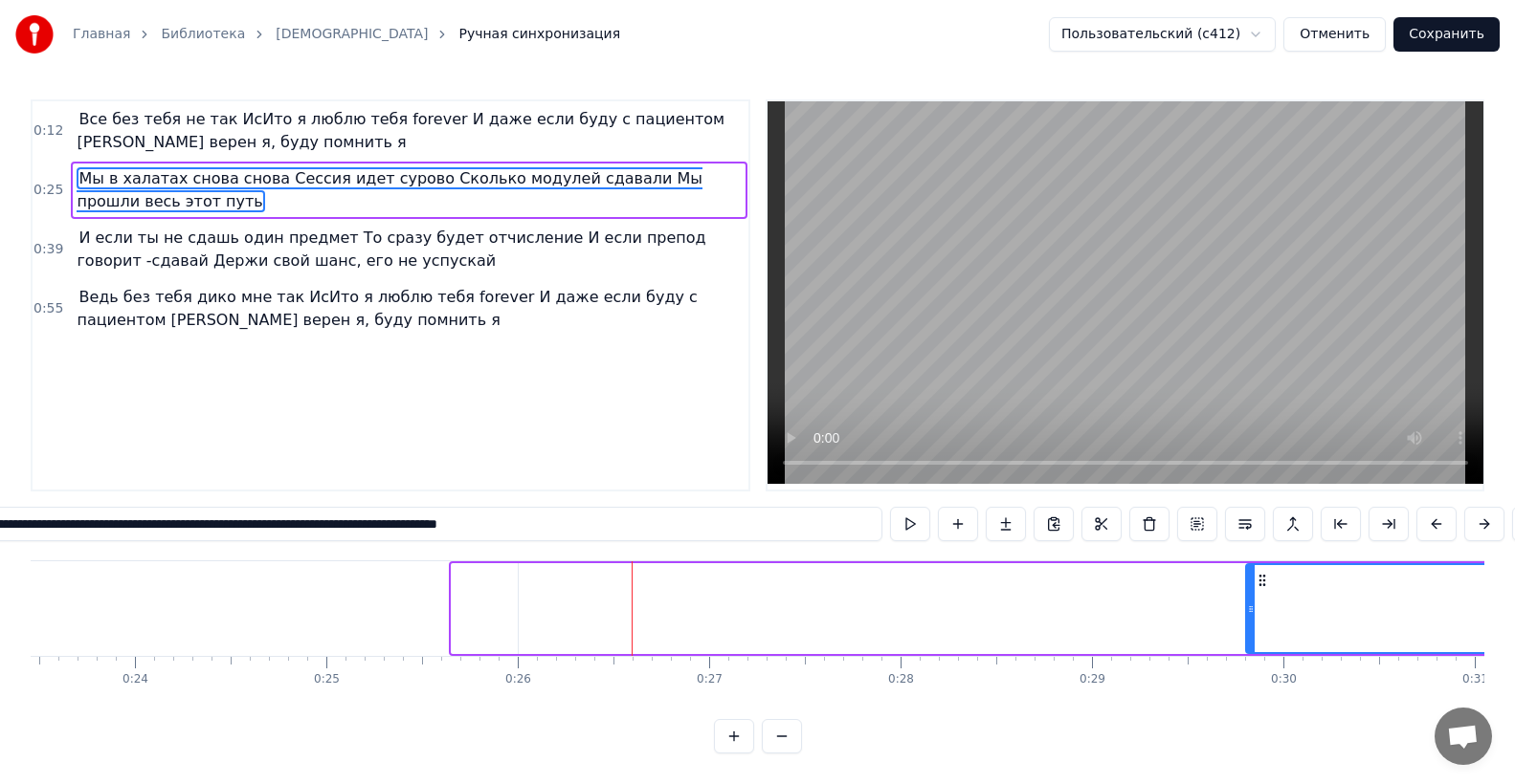
drag, startPoint x: 453, startPoint y: 616, endPoint x: 1247, endPoint y: 595, distance: 794.3
click at [1247, 595] on div at bounding box center [1251, 608] width 8 height 87
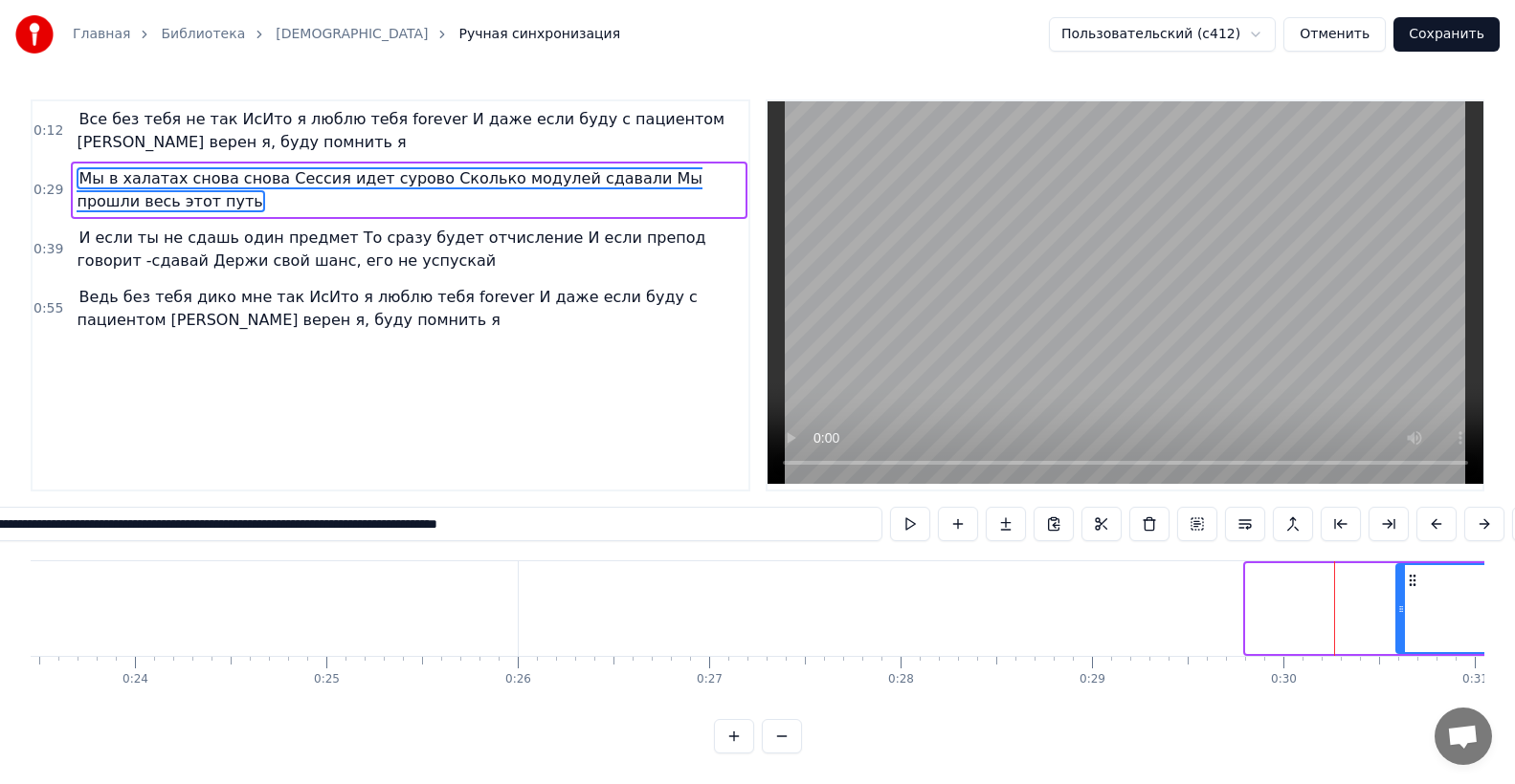
drag, startPoint x: 1249, startPoint y: 618, endPoint x: 1399, endPoint y: 608, distance: 150.3
click at [1399, 608] on div at bounding box center [1401, 608] width 8 height 87
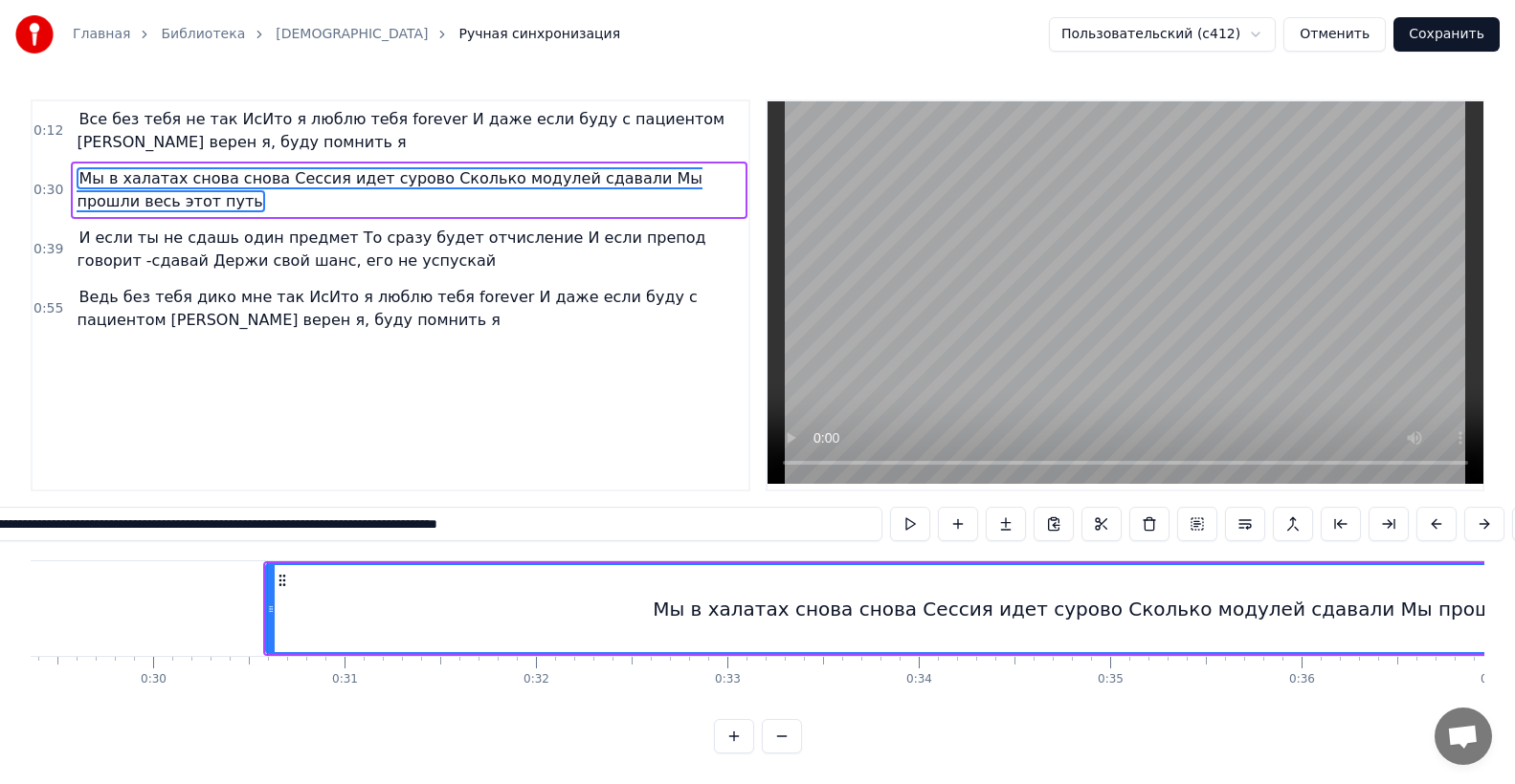
scroll to position [0, 5760]
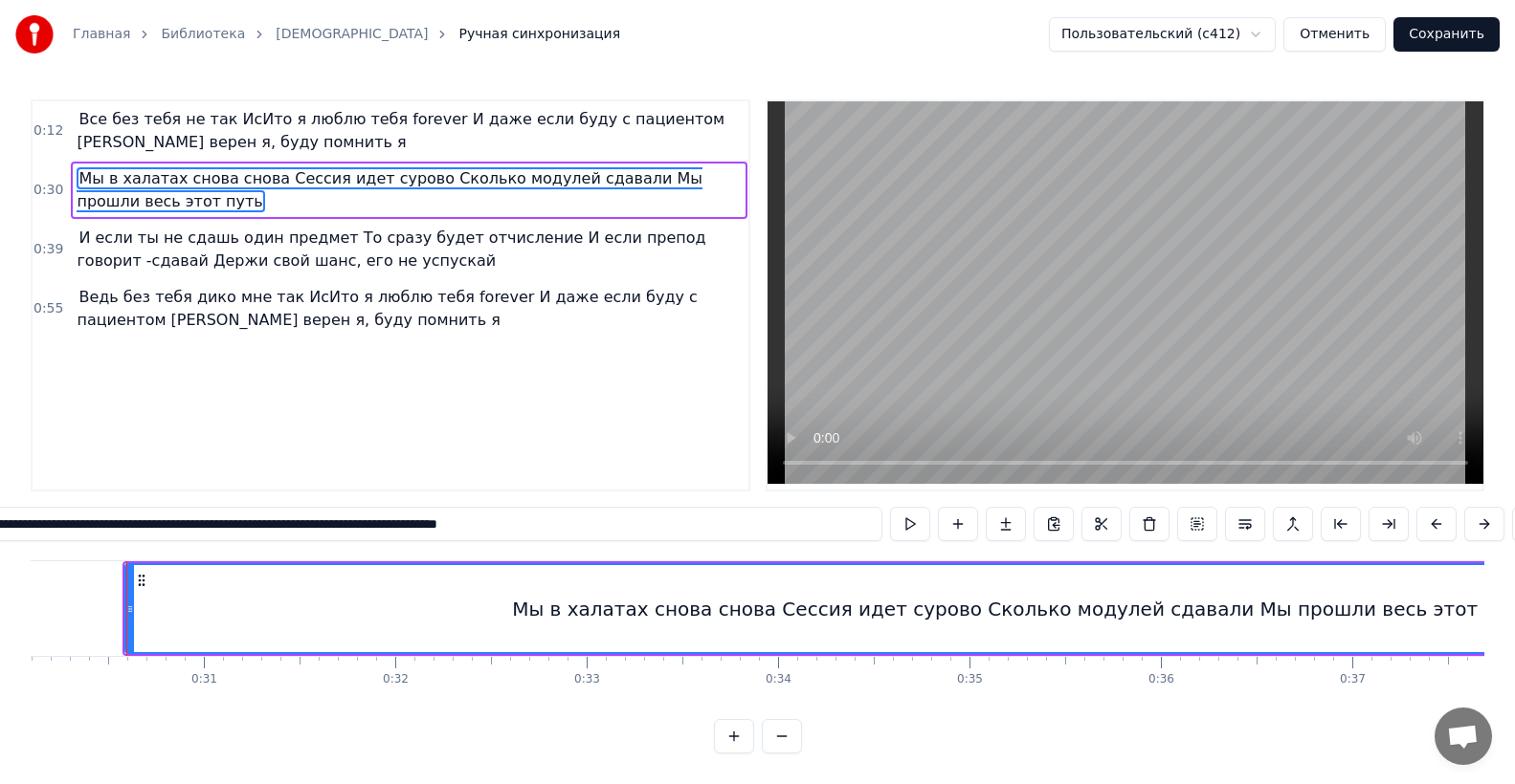
click at [136, 119] on span "Все без тебя не так ИсИто я люблю тебя forever И даже если буду с пациентом [PE…" at bounding box center [400, 131] width 648 height 45
type input "**********"
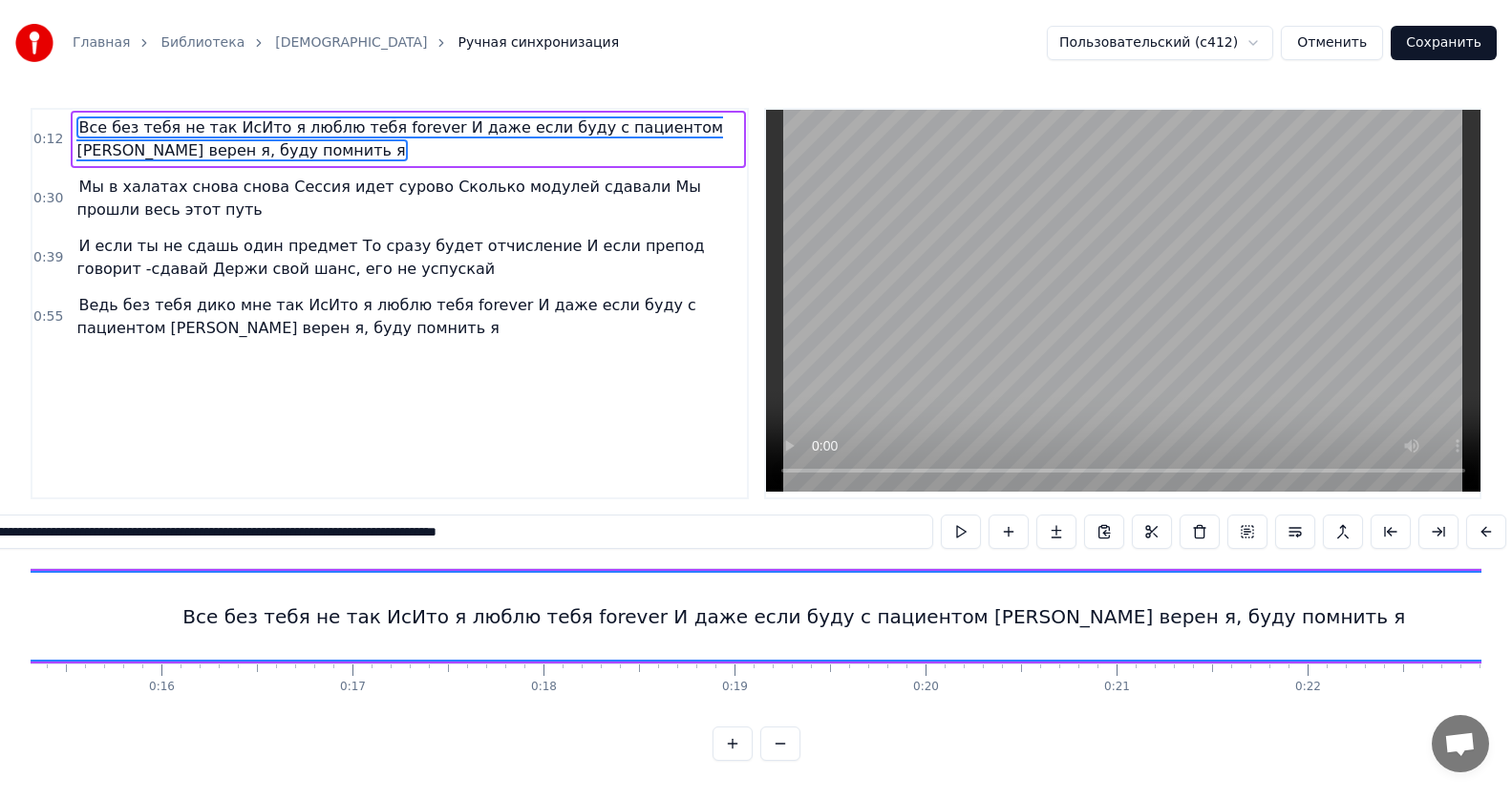
scroll to position [0, 2884]
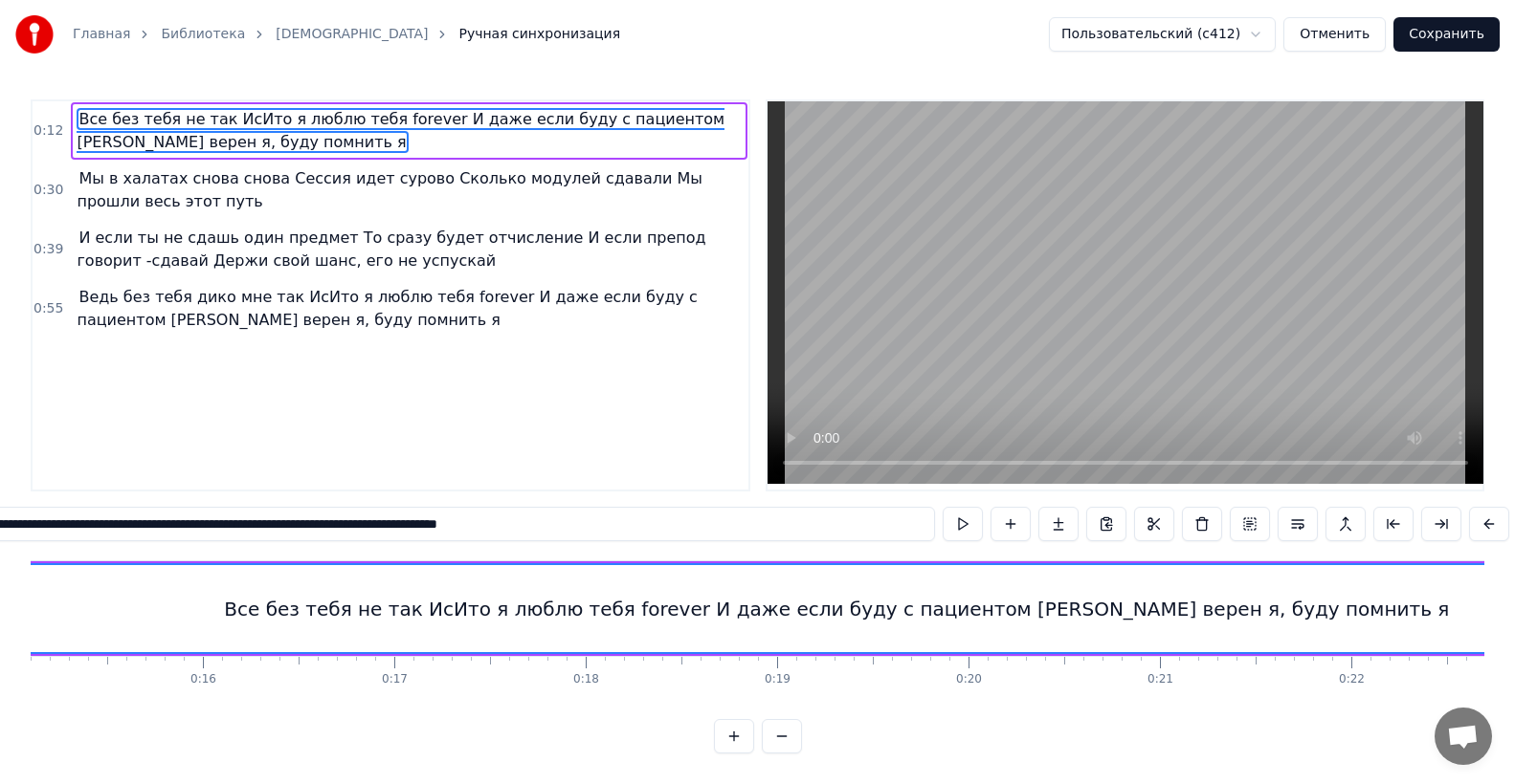
click at [54, 126] on span "0:12" at bounding box center [48, 132] width 29 height 20
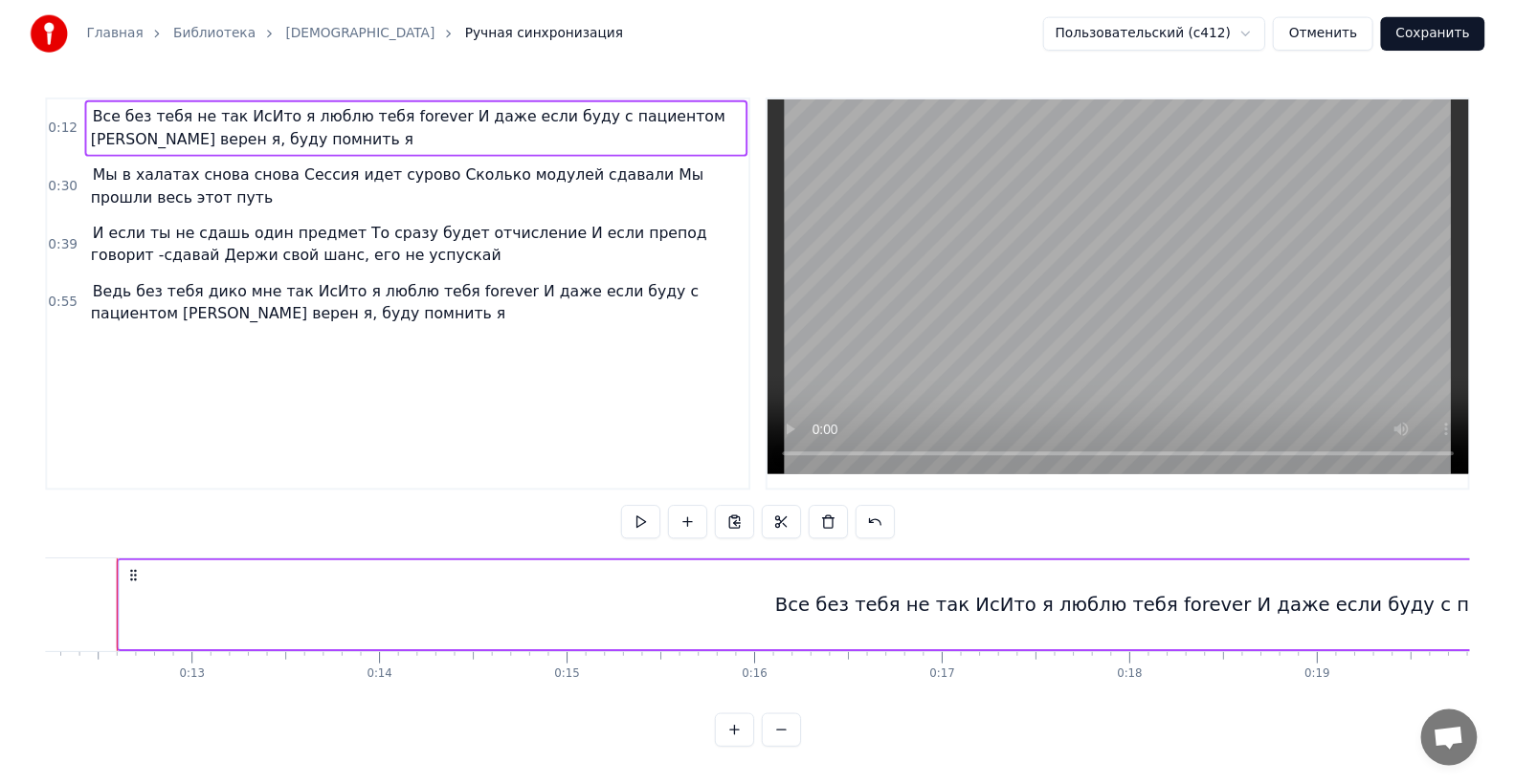
scroll to position [0, 2316]
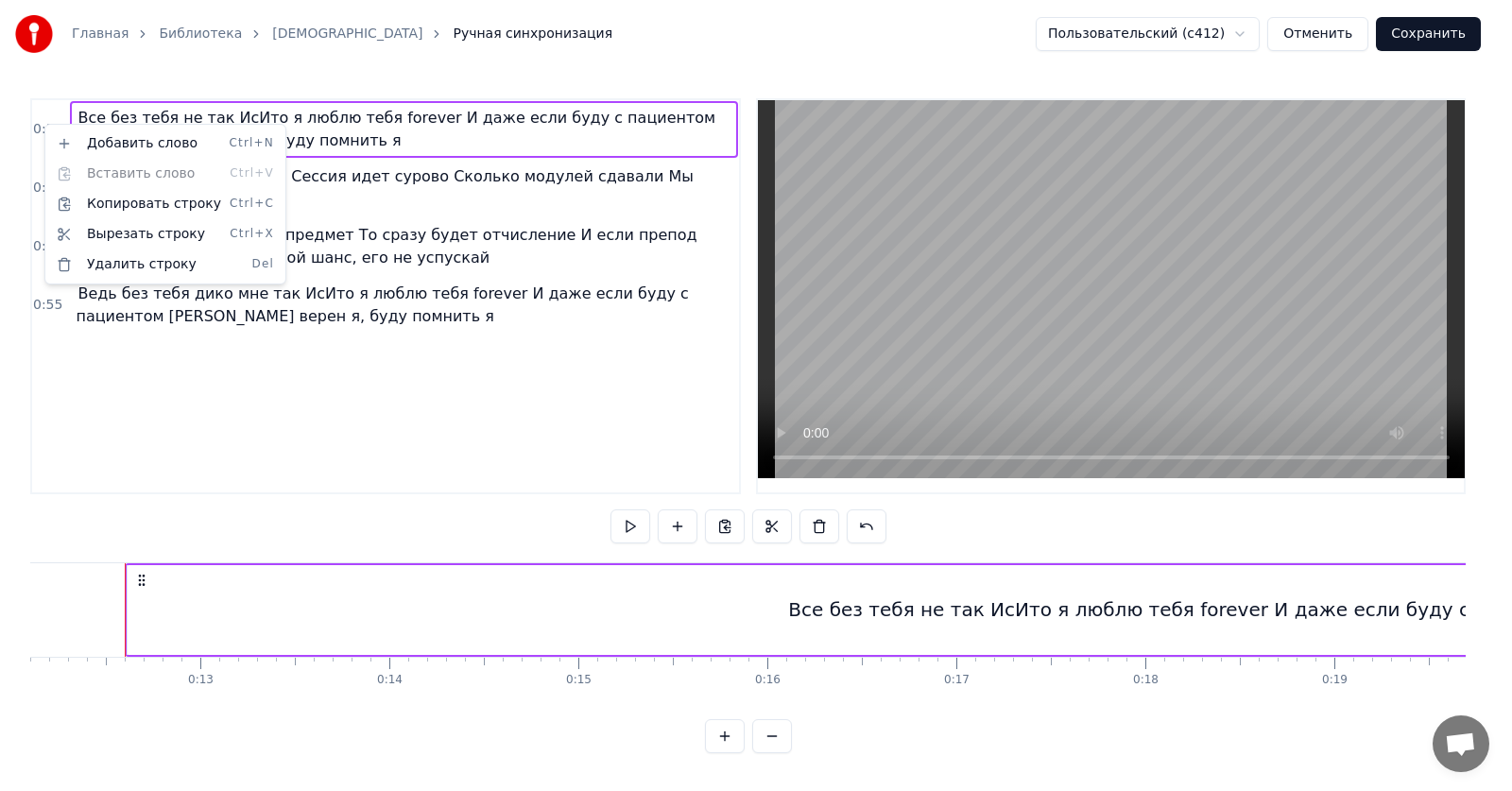
click at [978, 620] on div "Все без тебя не так ИсИто я люблю тебя forever И даже если буду с пациентом [PE…" at bounding box center [1393, 609] width 1210 height 28
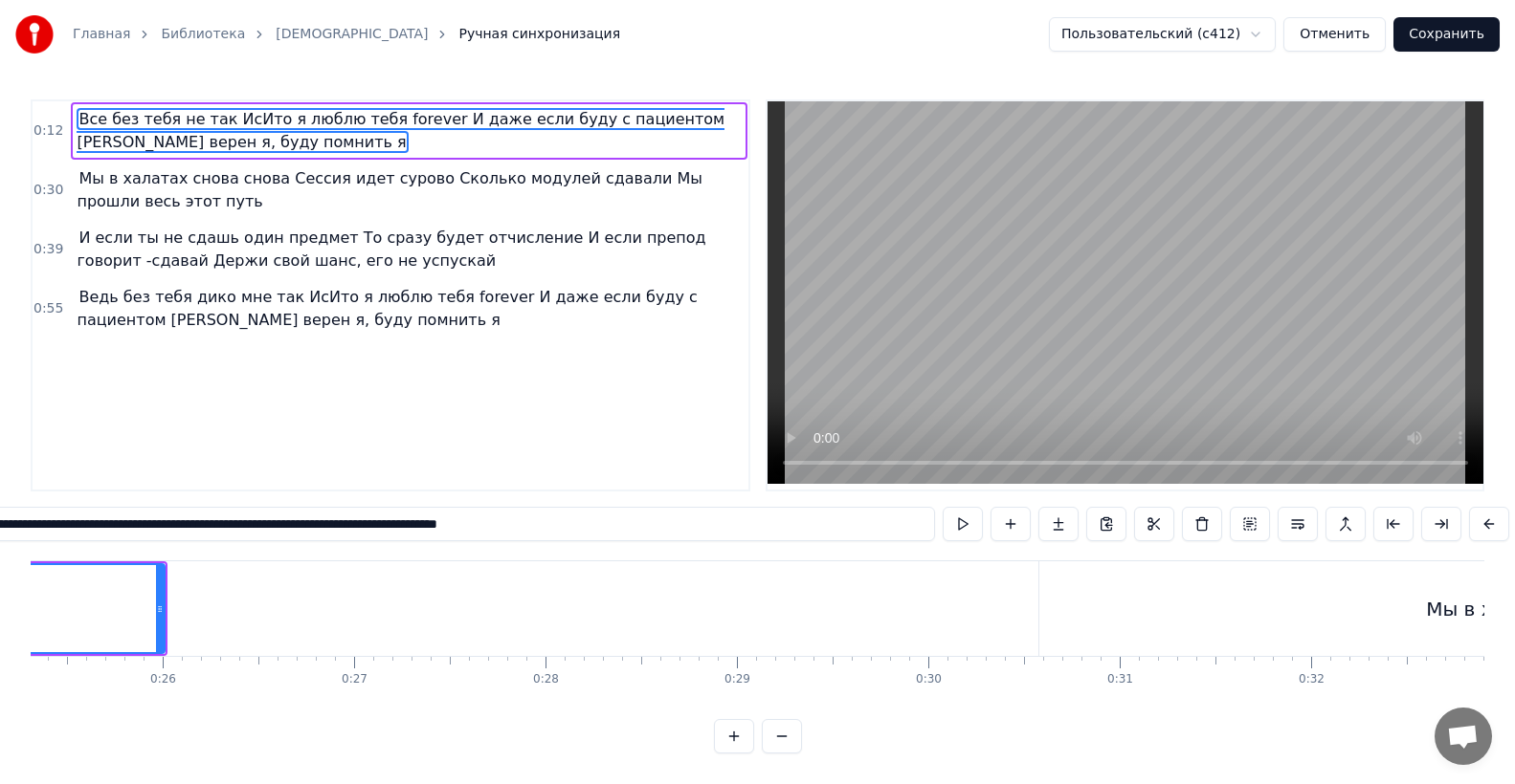
scroll to position [0, 4679]
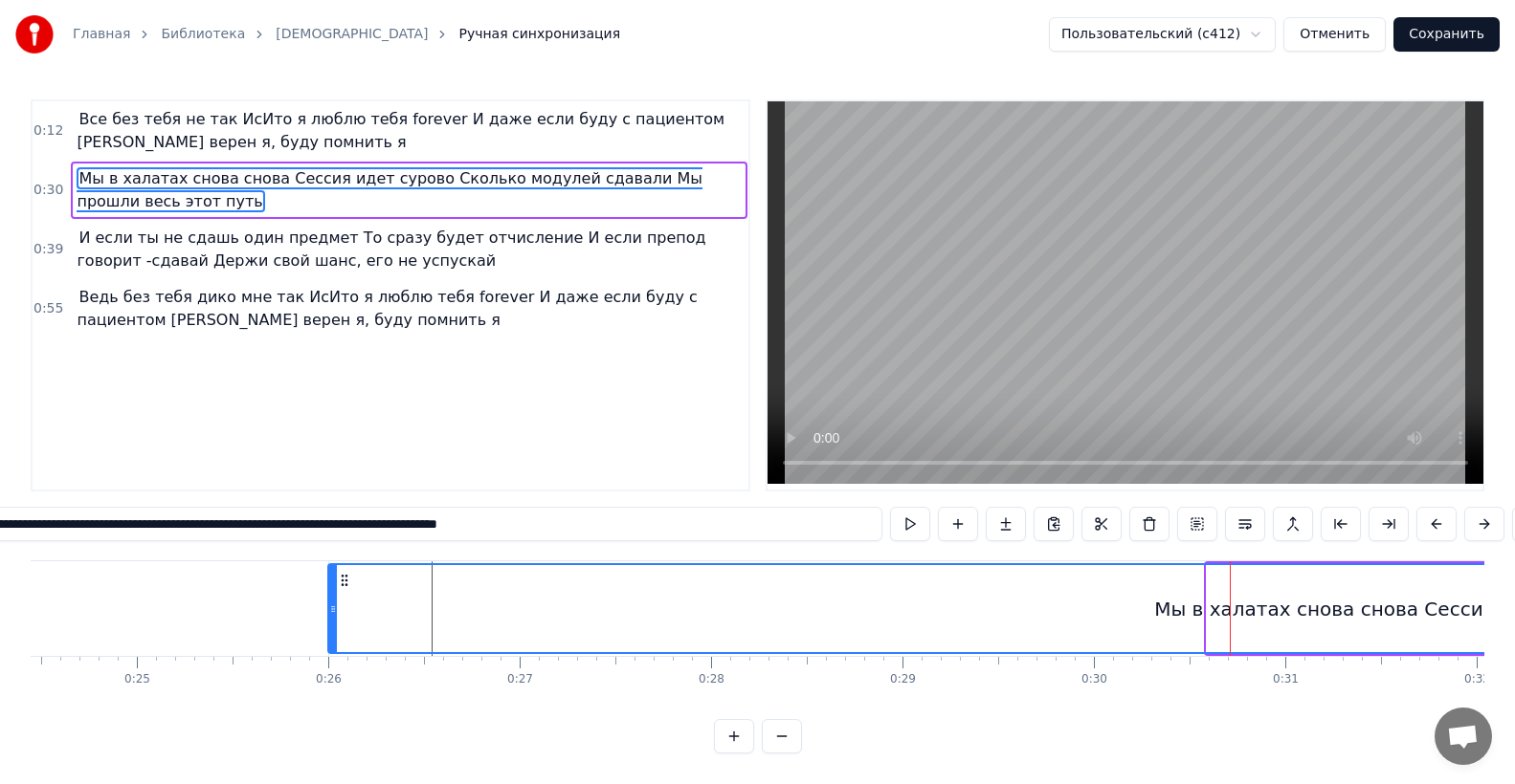
drag, startPoint x: 1209, startPoint y: 625, endPoint x: 330, endPoint y: 641, distance: 879.1
click at [330, 641] on div at bounding box center [333, 608] width 8 height 87
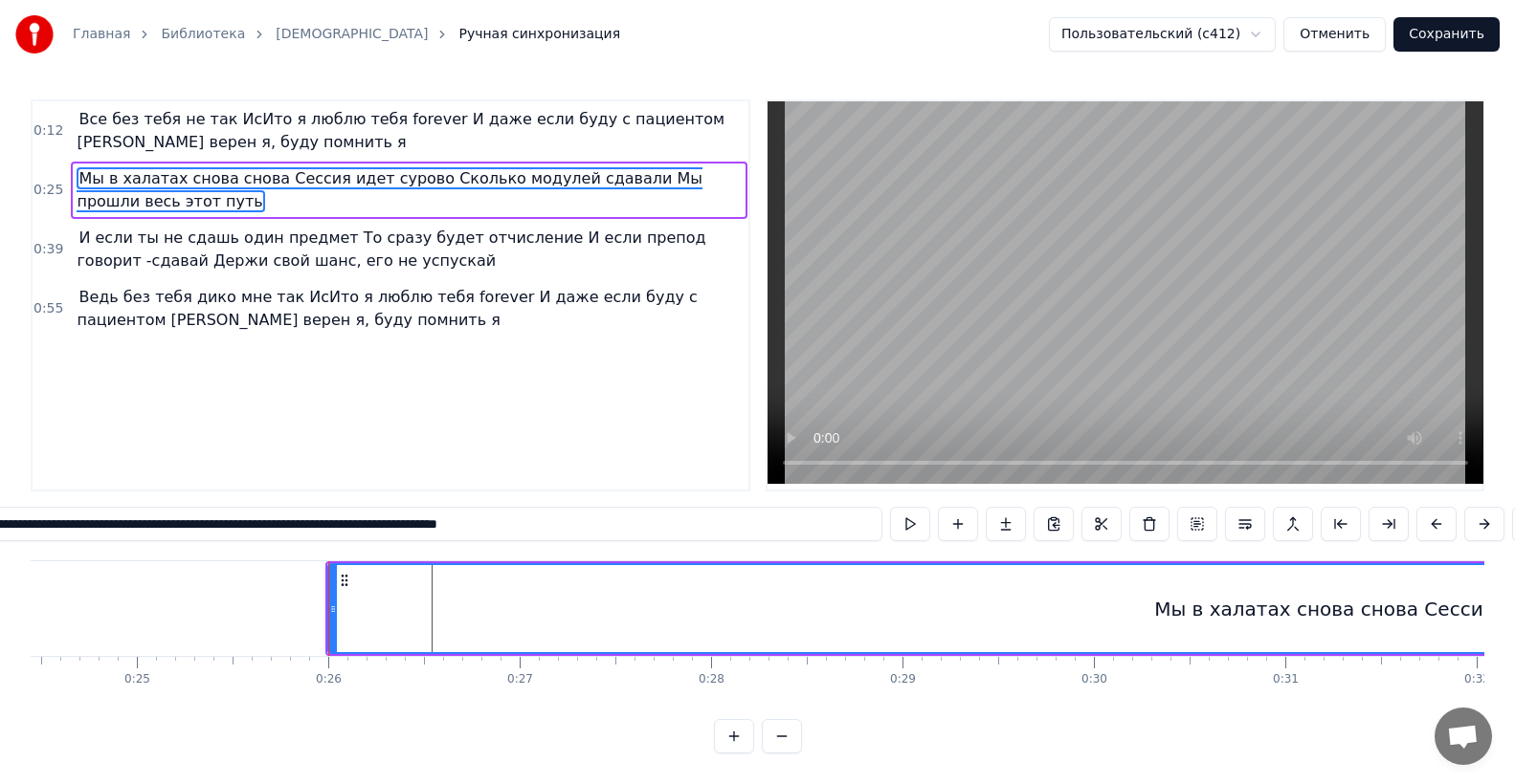
scroll to position [0, 37]
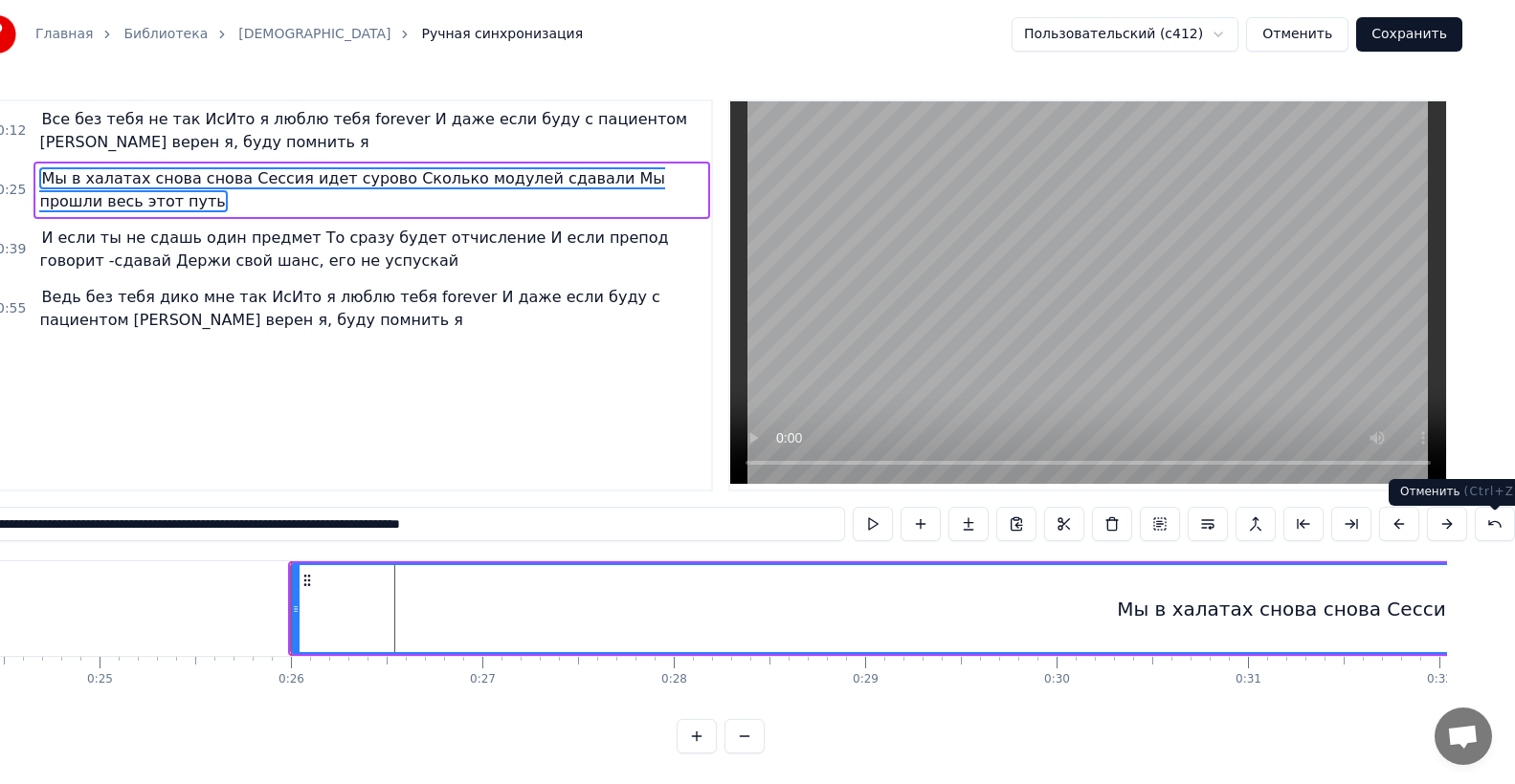
click at [1487, 530] on button at bounding box center [1495, 524] width 40 height 34
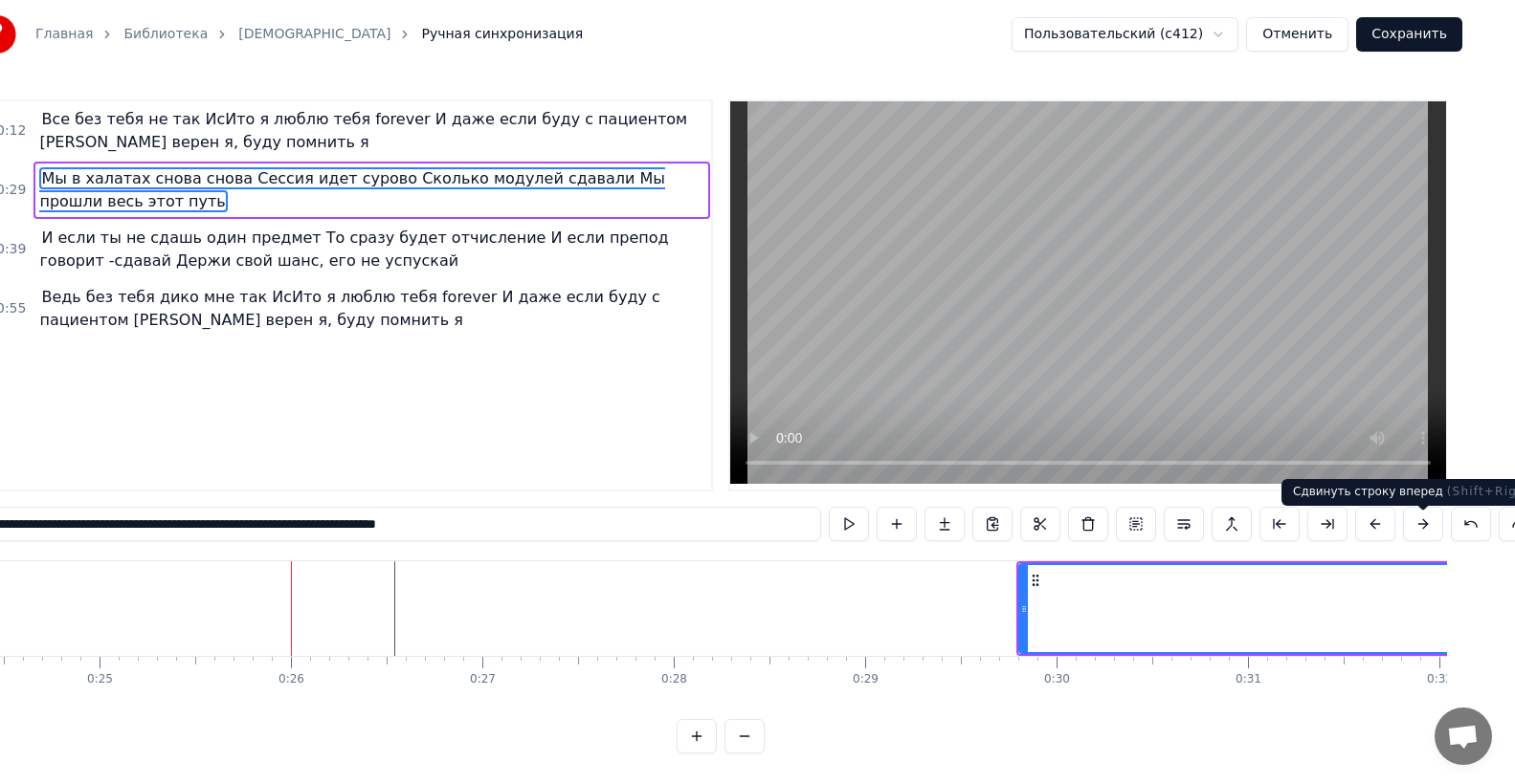
click at [1435, 532] on button at bounding box center [1422, 524] width 40 height 34
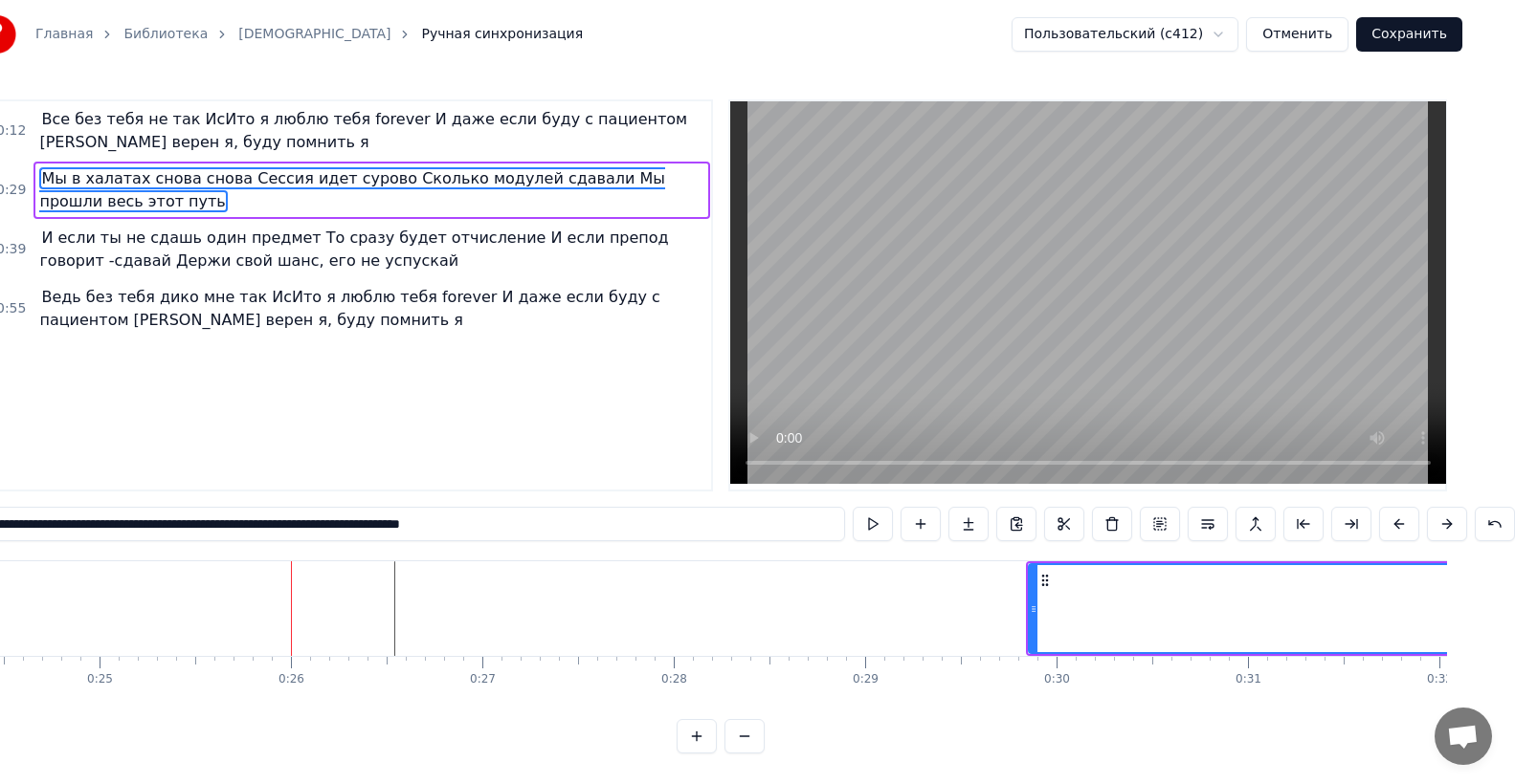
click at [88, 131] on span "Все без тебя не так ИсИто я люблю тебя forever И даже если буду с пациентом [PE…" at bounding box center [363, 131] width 648 height 45
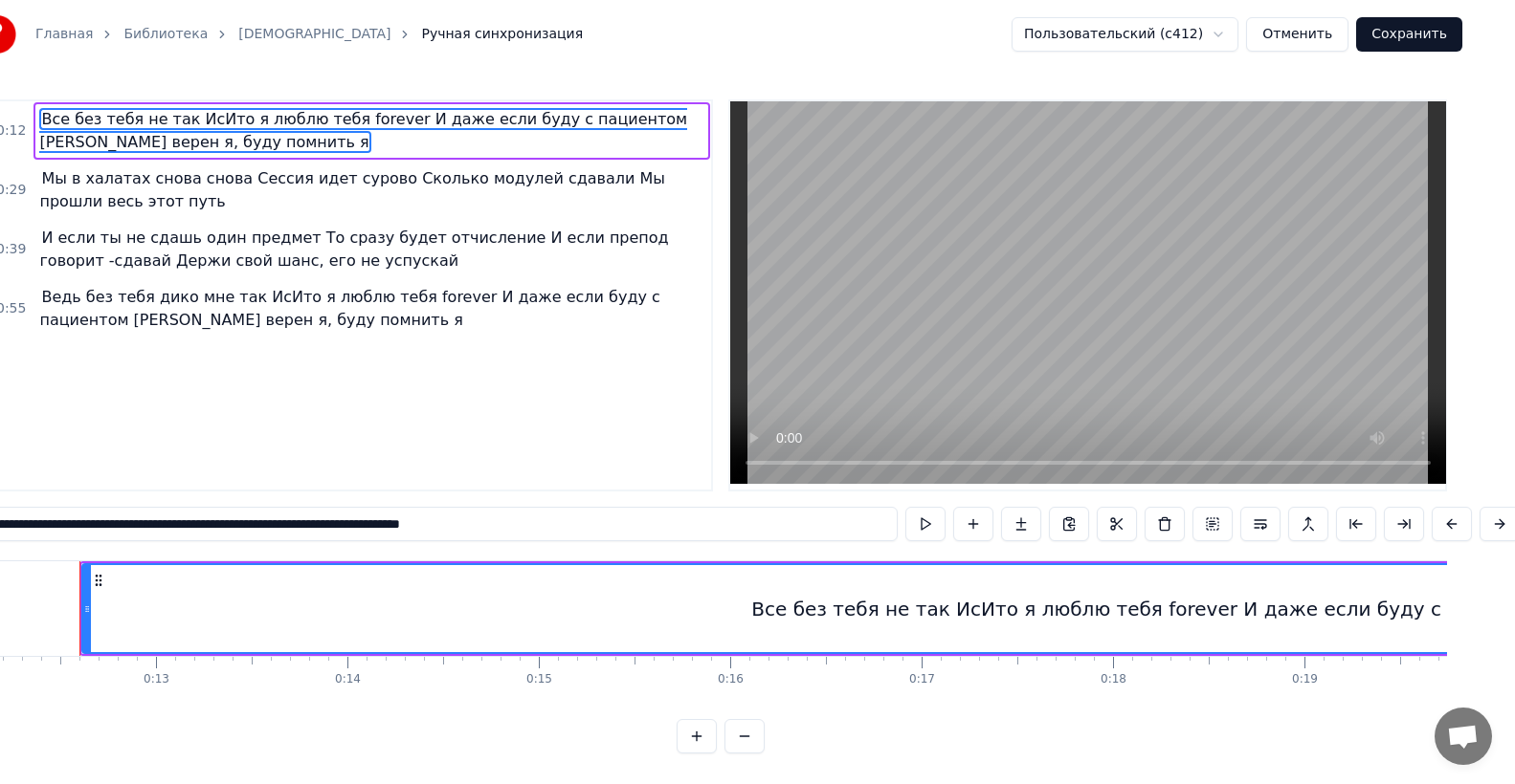
scroll to position [0, 2316]
click at [155, 185] on span "Мы в халатах снова снова Сессия идет сурово Сколько модулей сдавали Мы прошли в…" at bounding box center [352, 190] width 626 height 45
type input "**********"
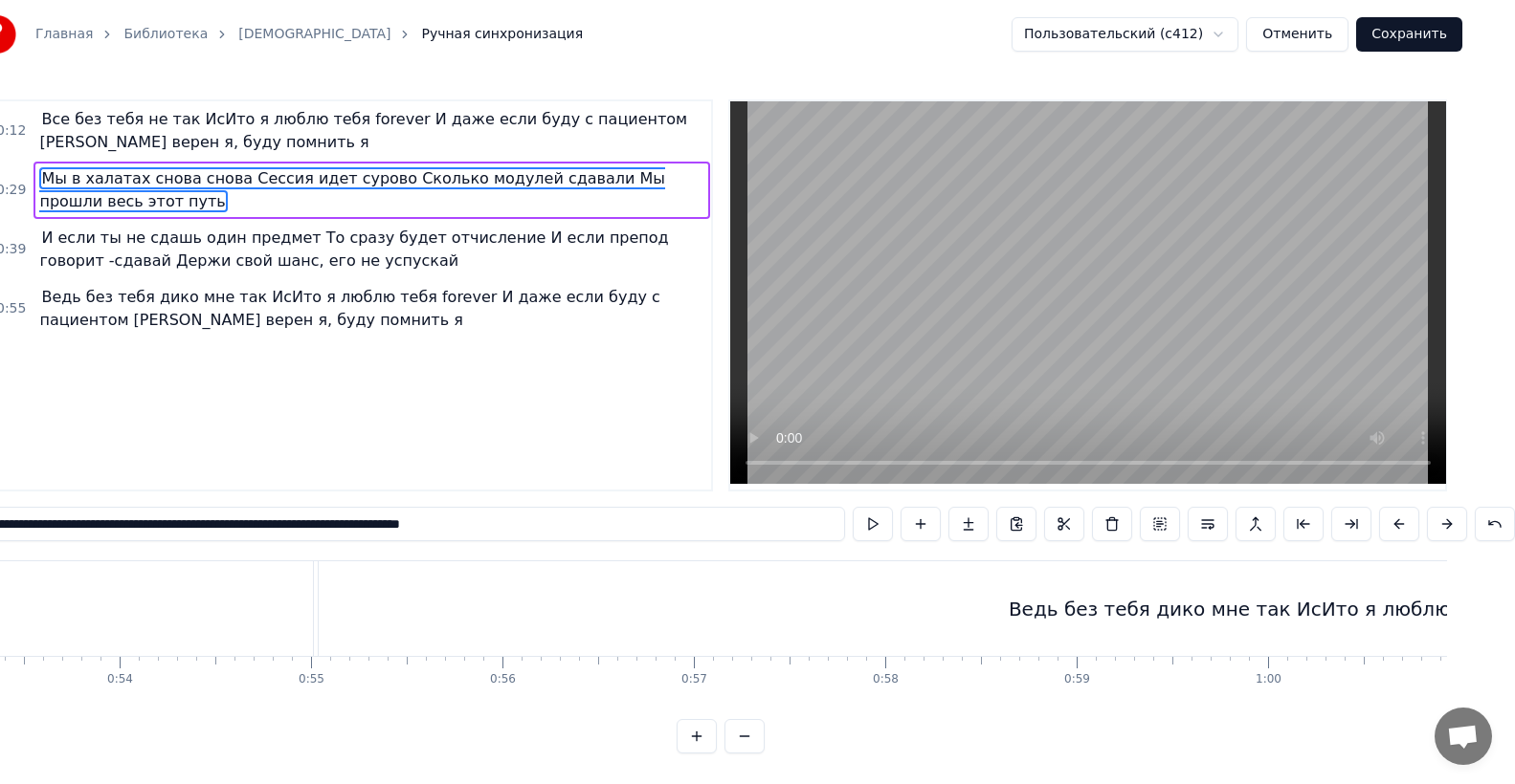
scroll to position [0, 10251]
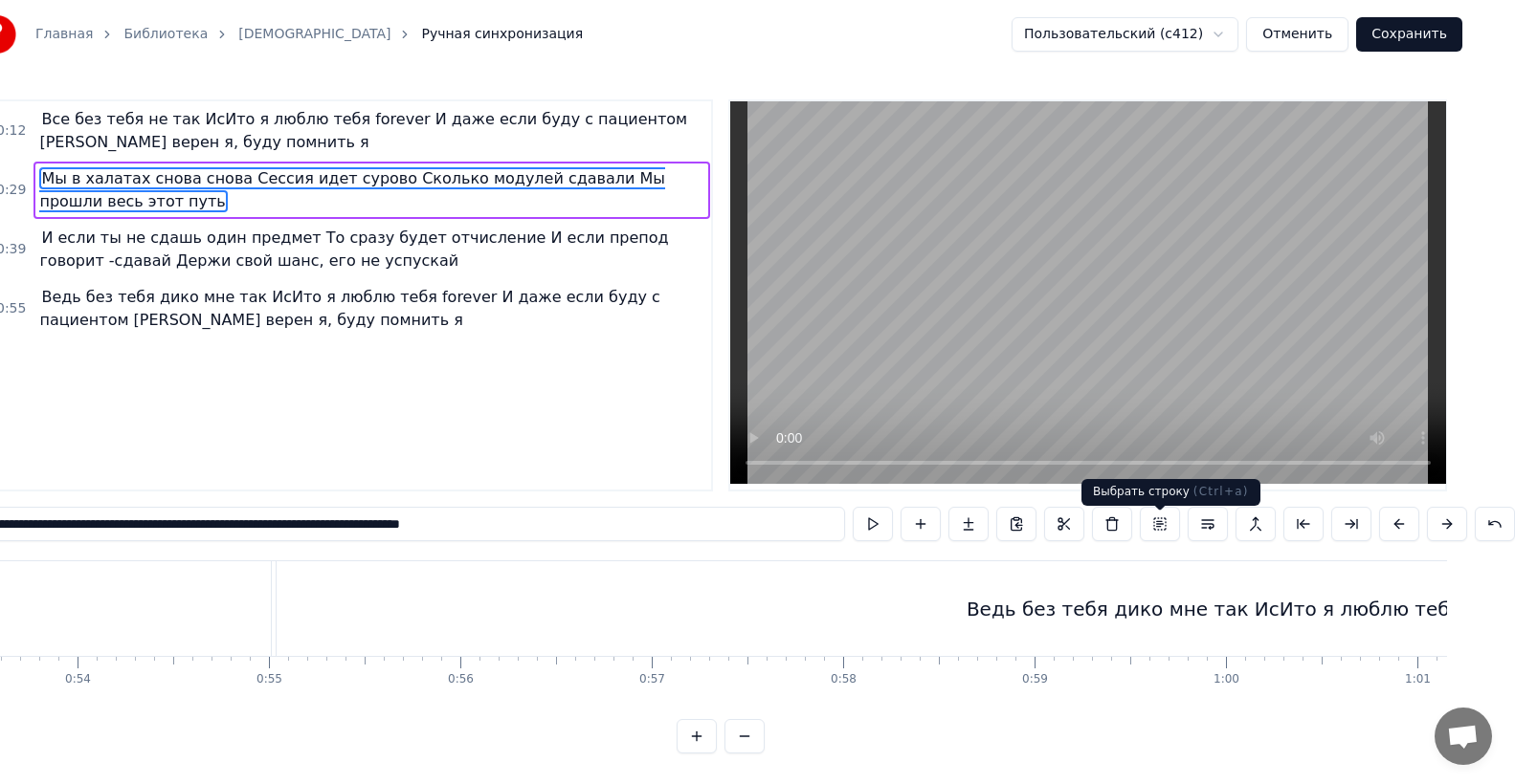
click at [1159, 531] on button at bounding box center [1159, 524] width 40 height 34
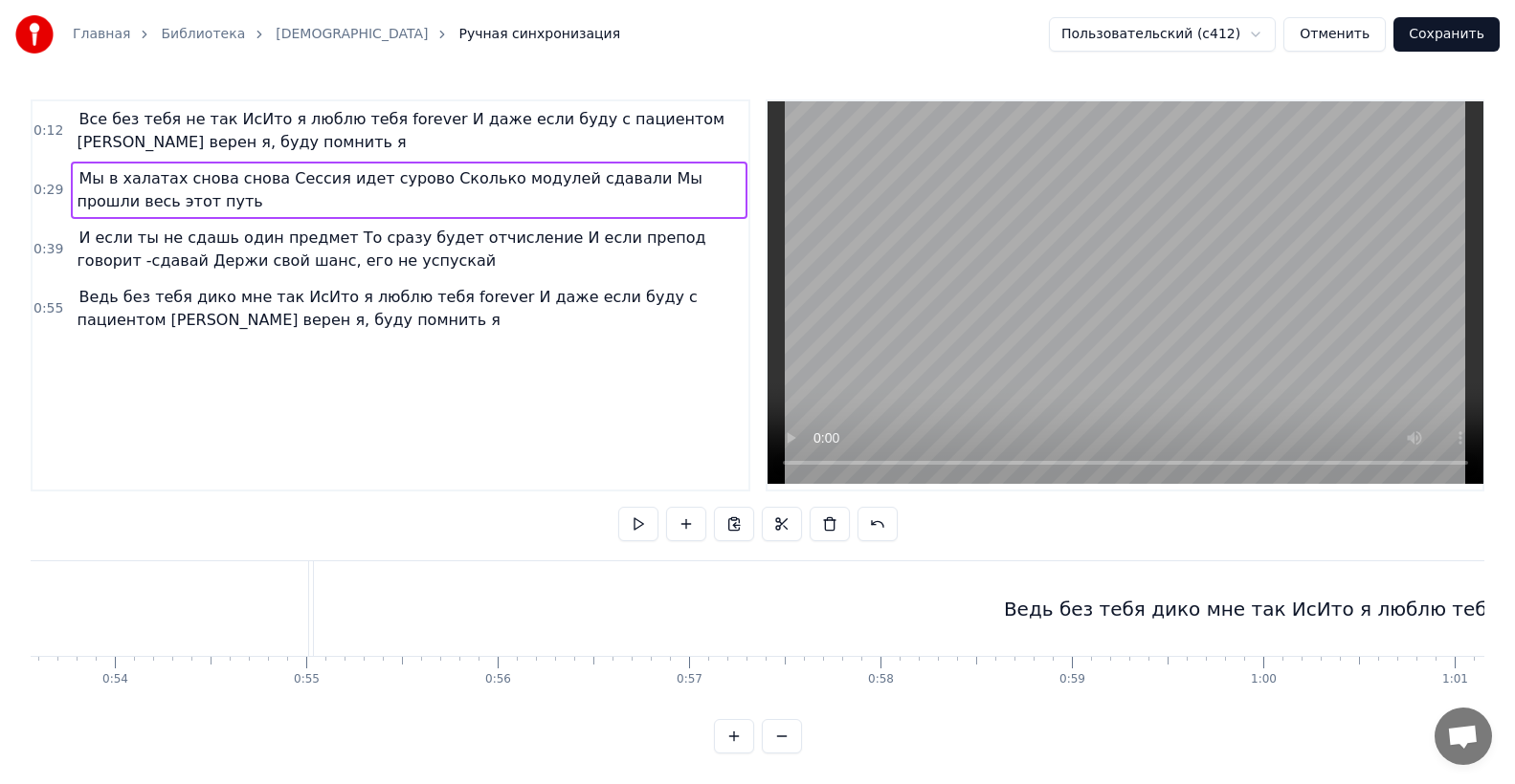
scroll to position [0, 0]
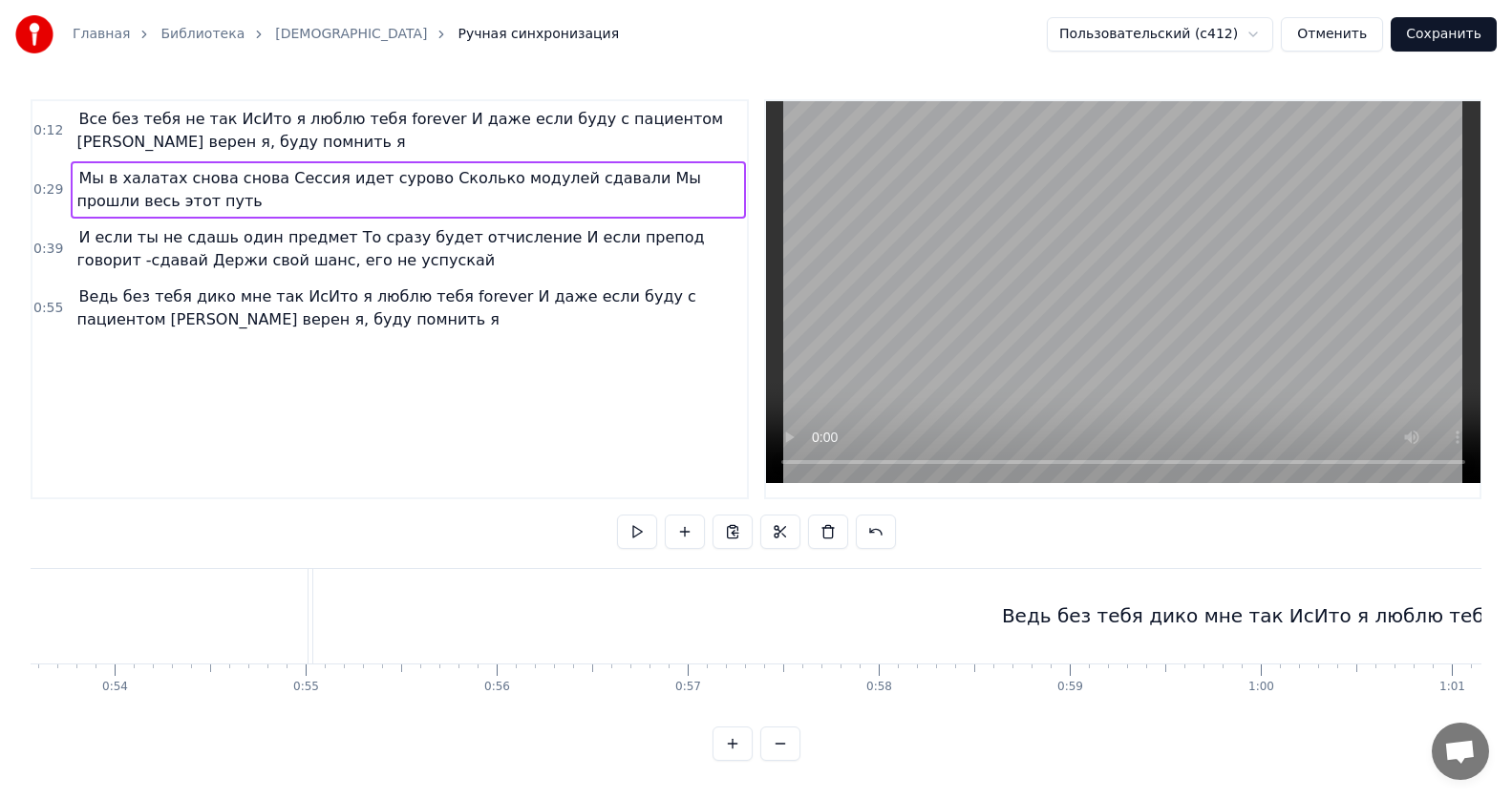
click at [146, 118] on span "Все без тебя не так ИсИто я люблю тебя forever И даже если буду с пациентом [PE…" at bounding box center [399, 130] width 646 height 45
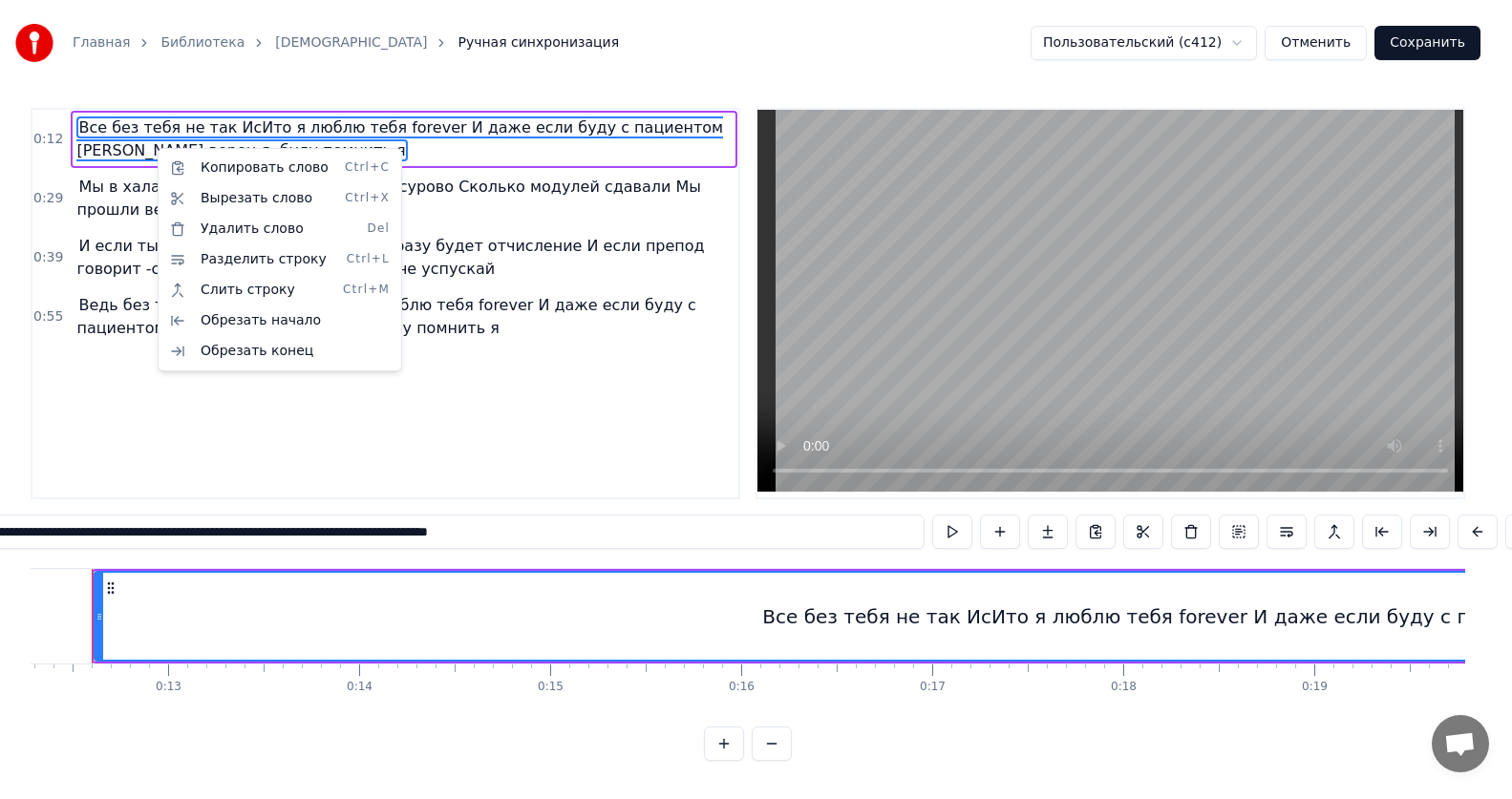
scroll to position [0, 2311]
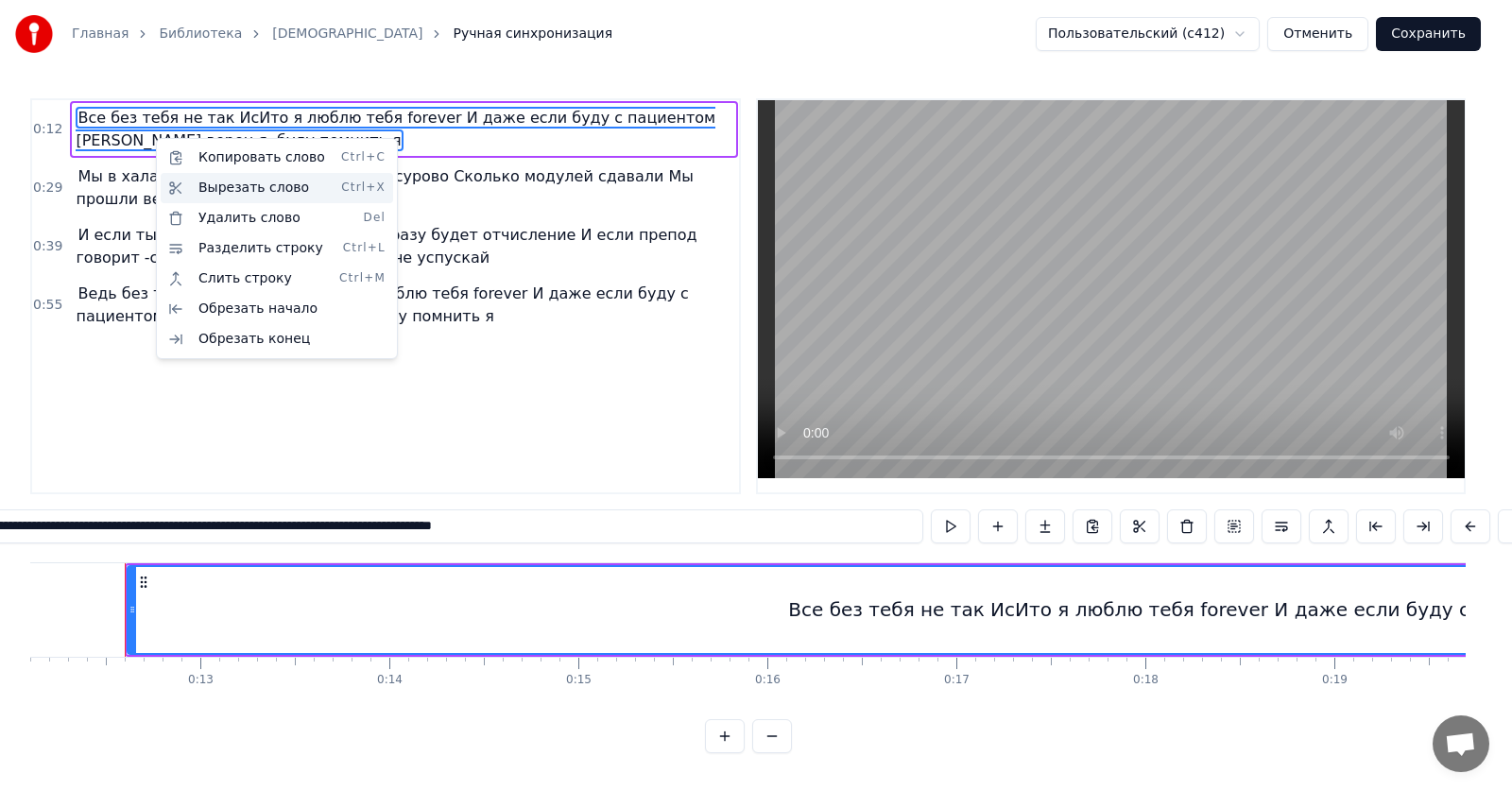
click at [235, 189] on div "Вырезать слово Ctrl+X" at bounding box center [276, 188] width 232 height 30
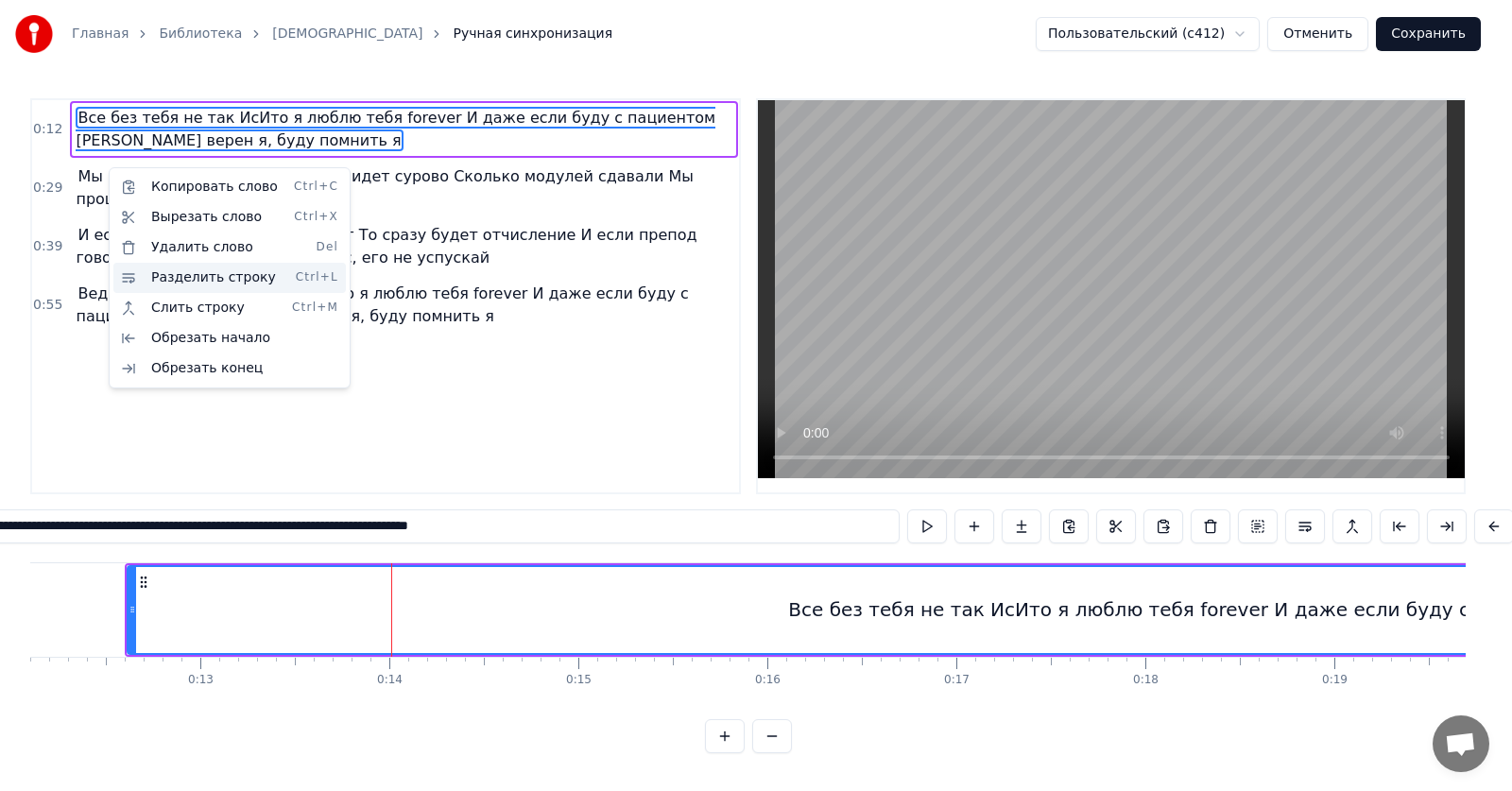
click at [218, 279] on div "Разделить строку Ctrl+L" at bounding box center [229, 277] width 232 height 30
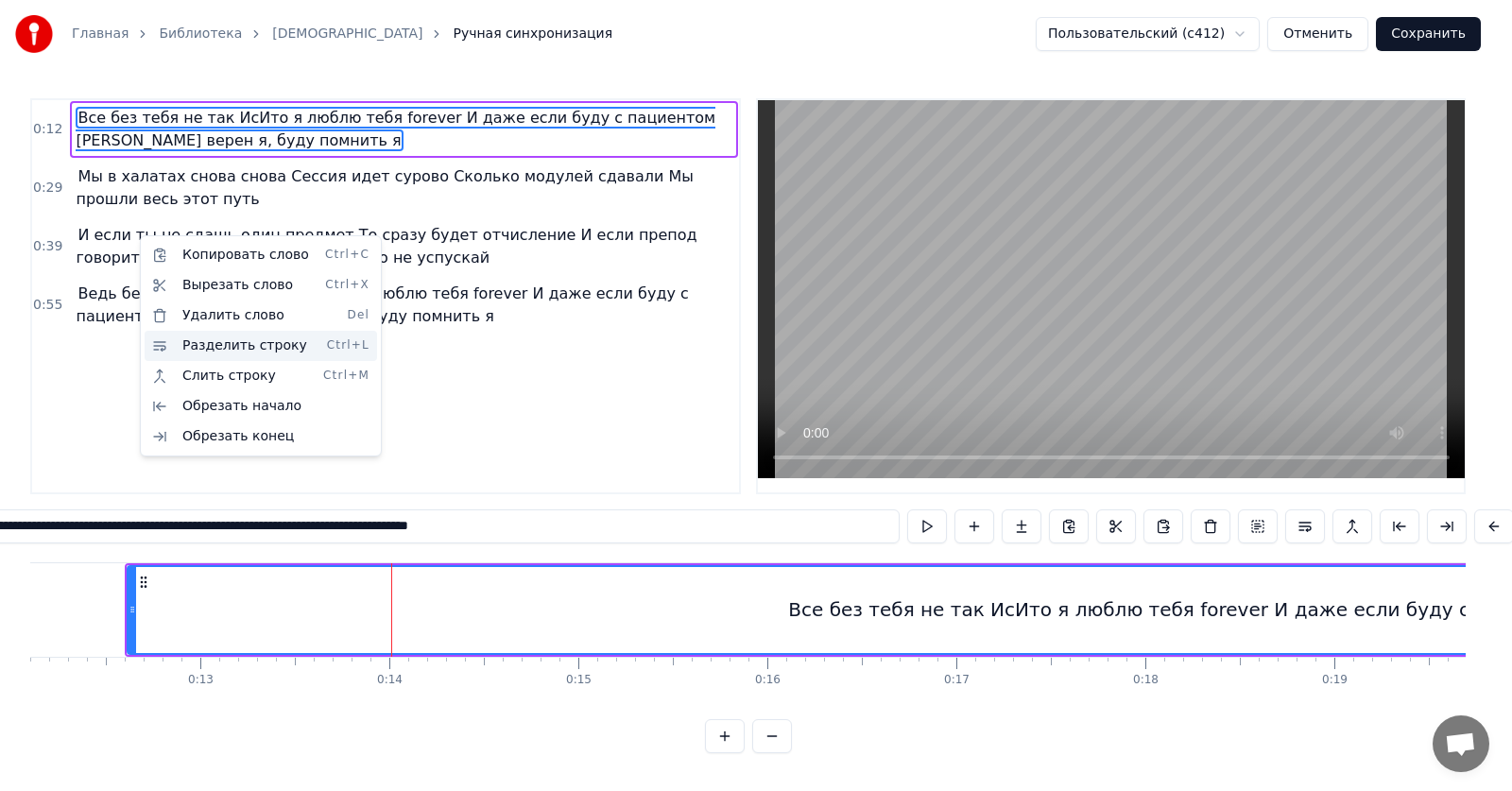
click at [259, 347] on div "Разделить строку Ctrl+L" at bounding box center [260, 345] width 232 height 30
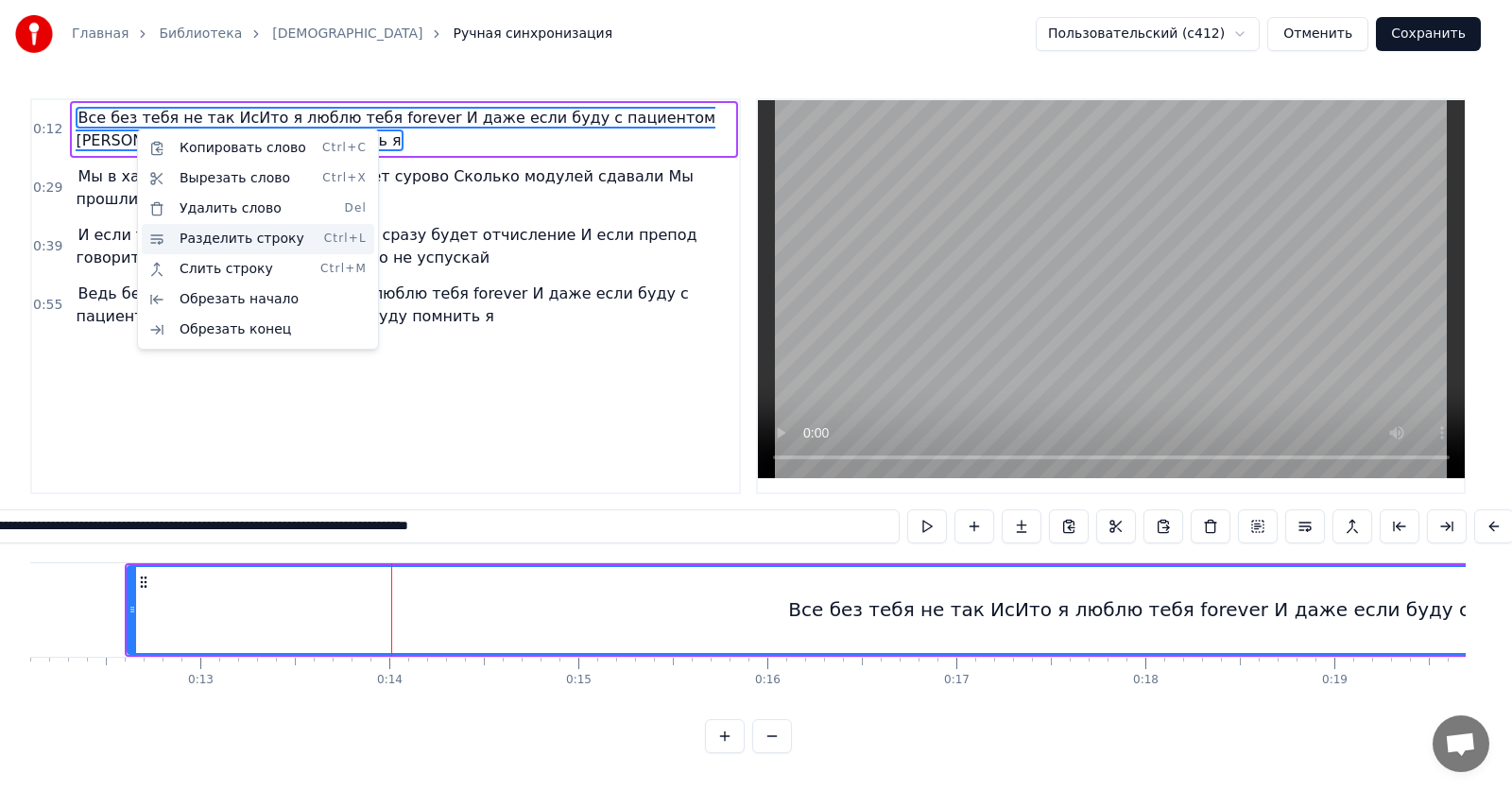
click at [216, 246] on div "Разделить строку Ctrl+L" at bounding box center [257, 238] width 232 height 30
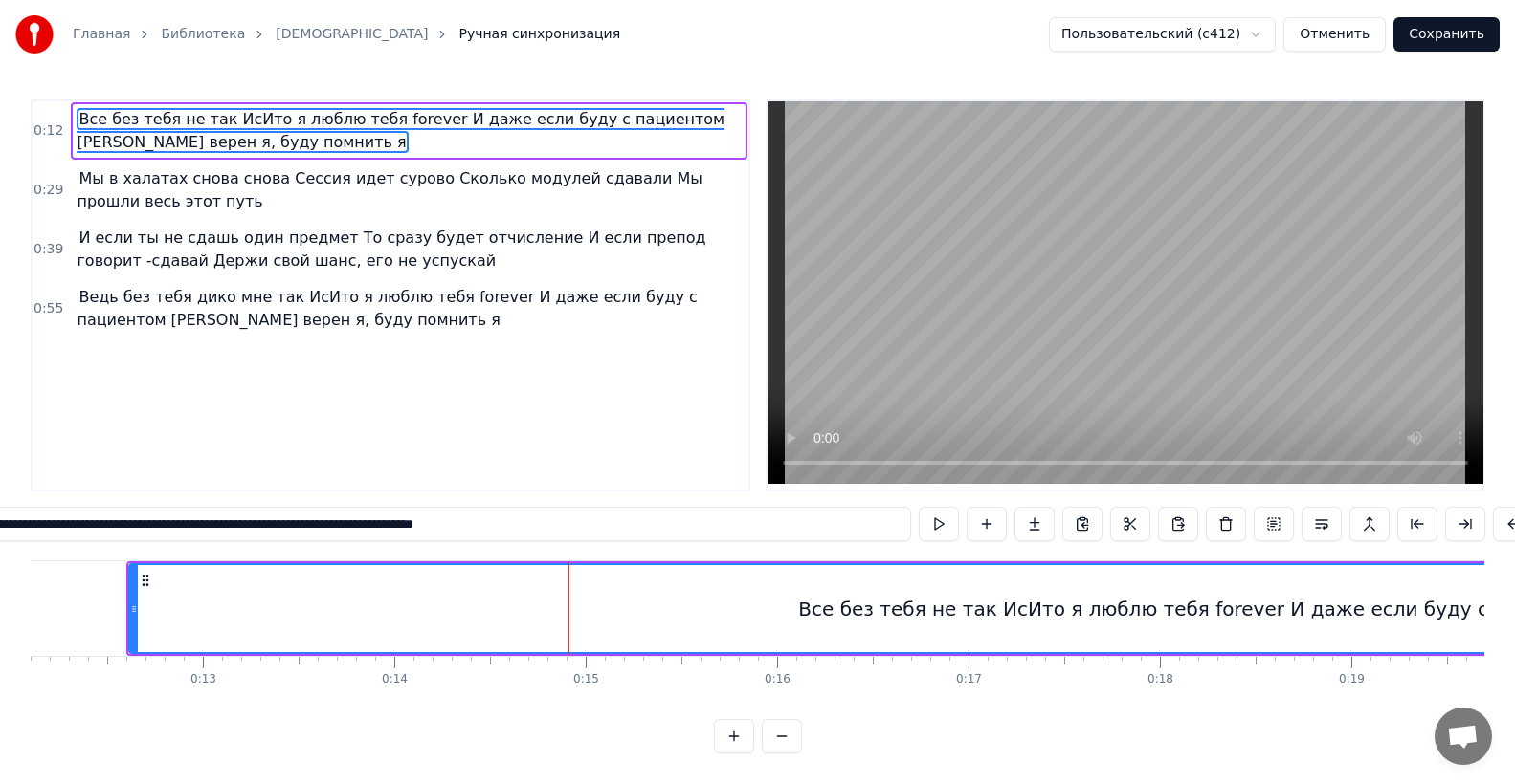
drag, startPoint x: 605, startPoint y: 538, endPoint x: 211, endPoint y: 543, distance: 394.0
click at [211, 541] on input "**********" at bounding box center [399, 524] width 1024 height 34
click at [952, 537] on button at bounding box center [938, 524] width 40 height 34
click at [941, 532] on button at bounding box center [938, 524] width 40 height 34
click at [164, 190] on span "Мы в халатах снова снова Сессия идет сурово Сколько модулей сдавали Мы прошли в…" at bounding box center [408, 190] width 664 height 46
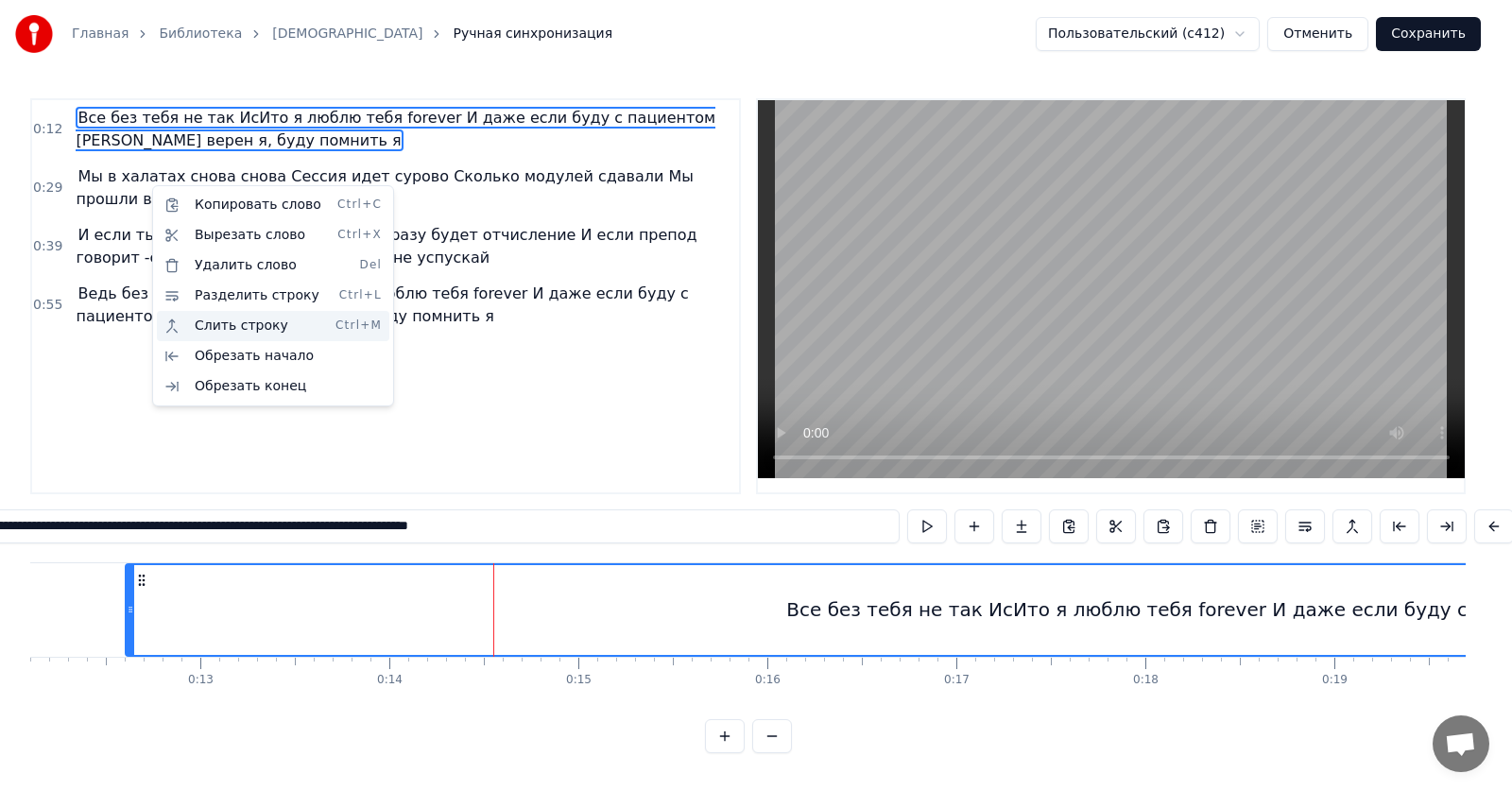
click at [206, 330] on div "Слить строку Ctrl+M" at bounding box center [273, 326] width 232 height 30
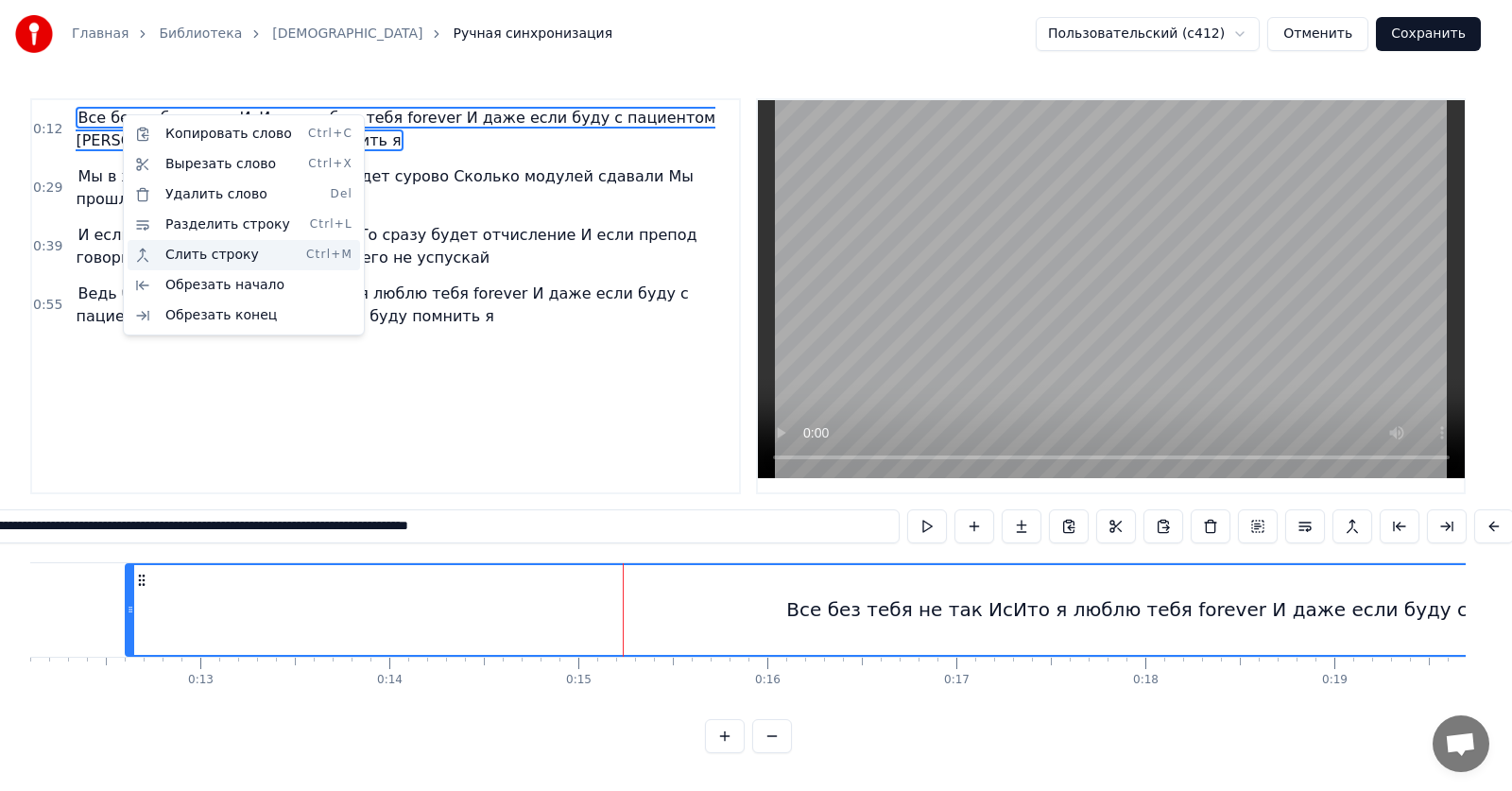
click at [199, 262] on div "Слить строку Ctrl+M" at bounding box center [243, 254] width 232 height 30
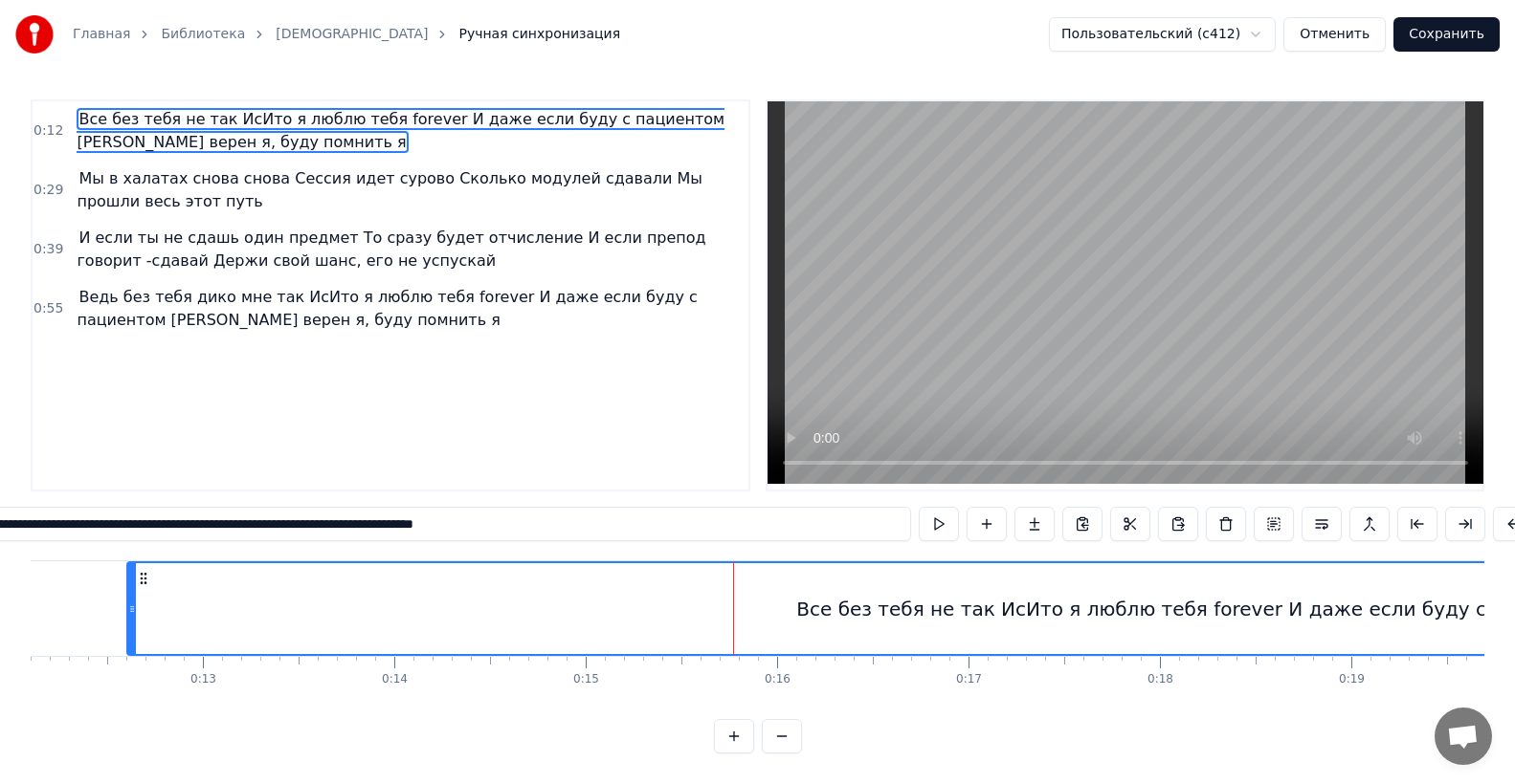
click at [1231, 29] on html "Главная Библиотека ИсИто Ручная синхронизация Пользовательский (c412) Отменить …" at bounding box center [757, 392] width 1515 height 784
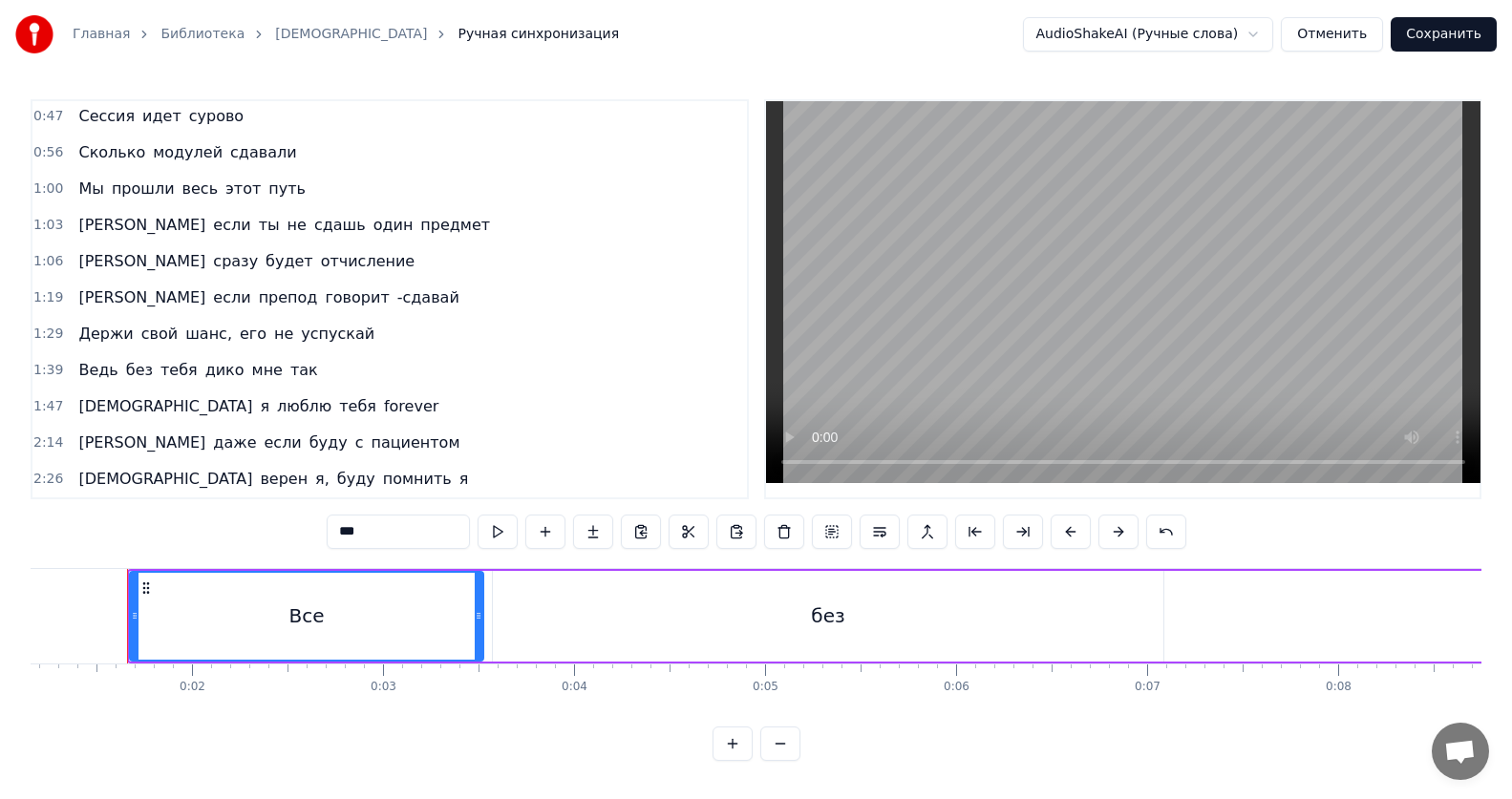
scroll to position [0, 0]
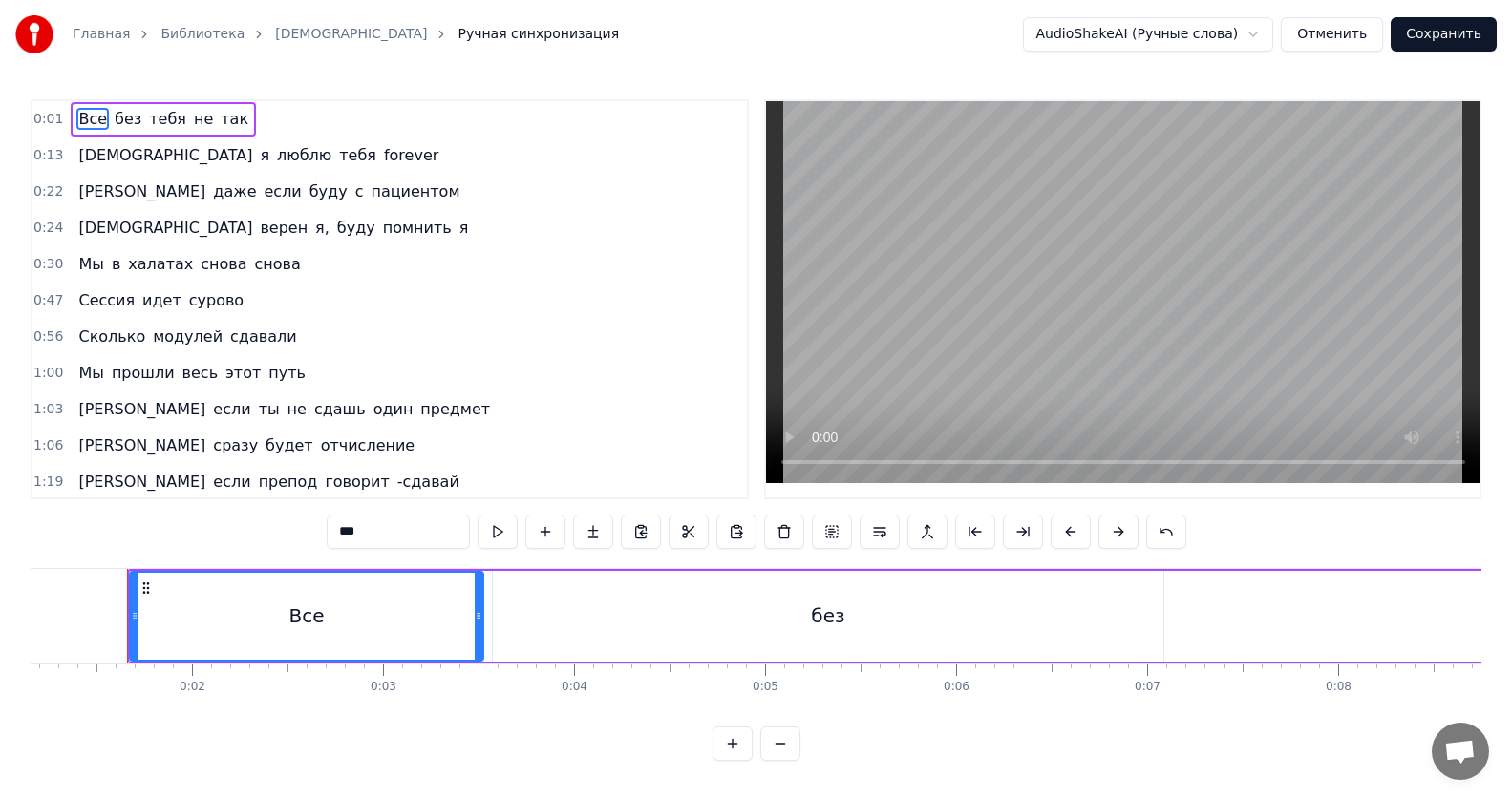
click at [361, 635] on div "Все" at bounding box center [306, 616] width 351 height 87
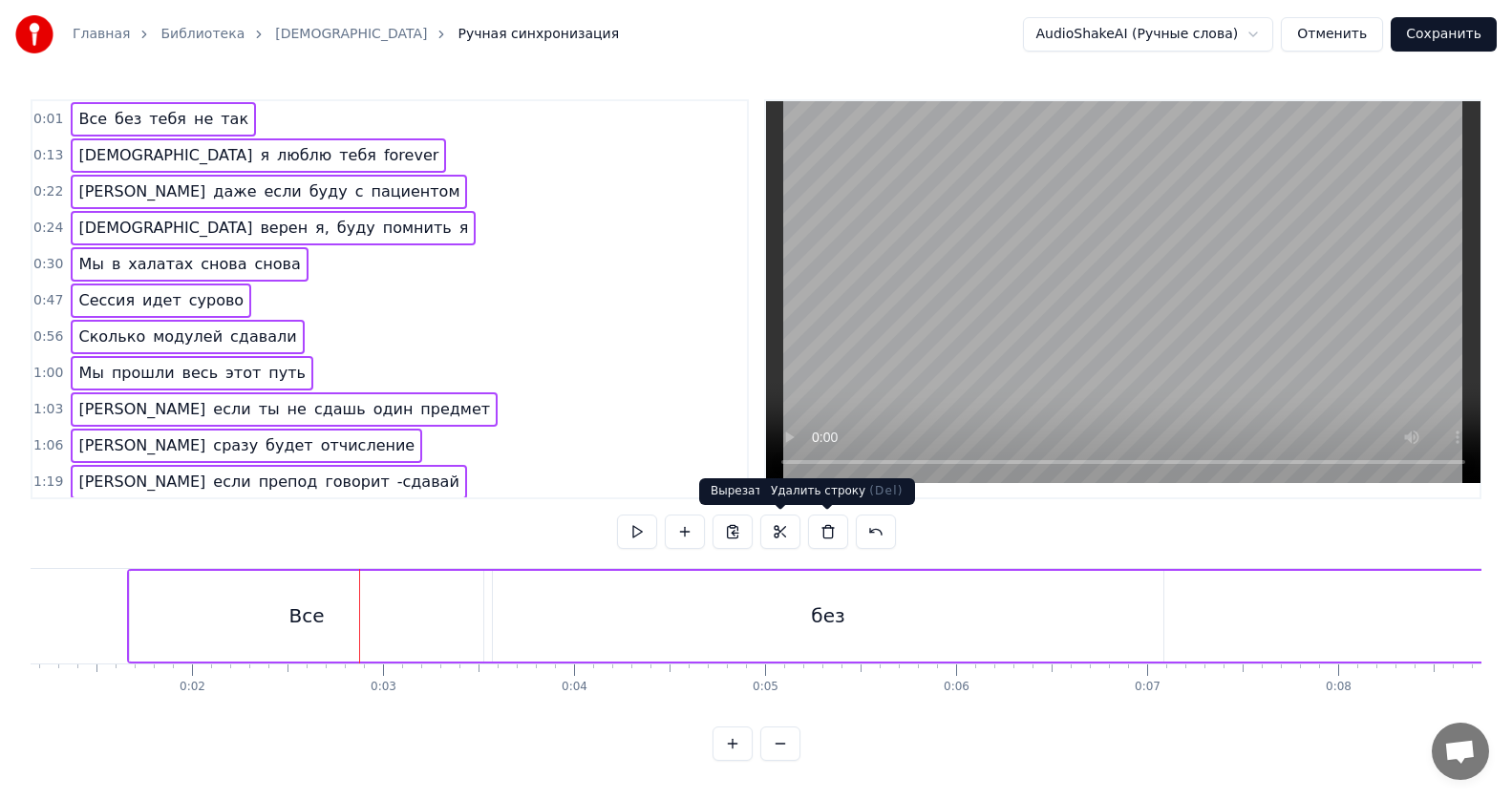
click at [830, 535] on button at bounding box center [828, 531] width 40 height 34
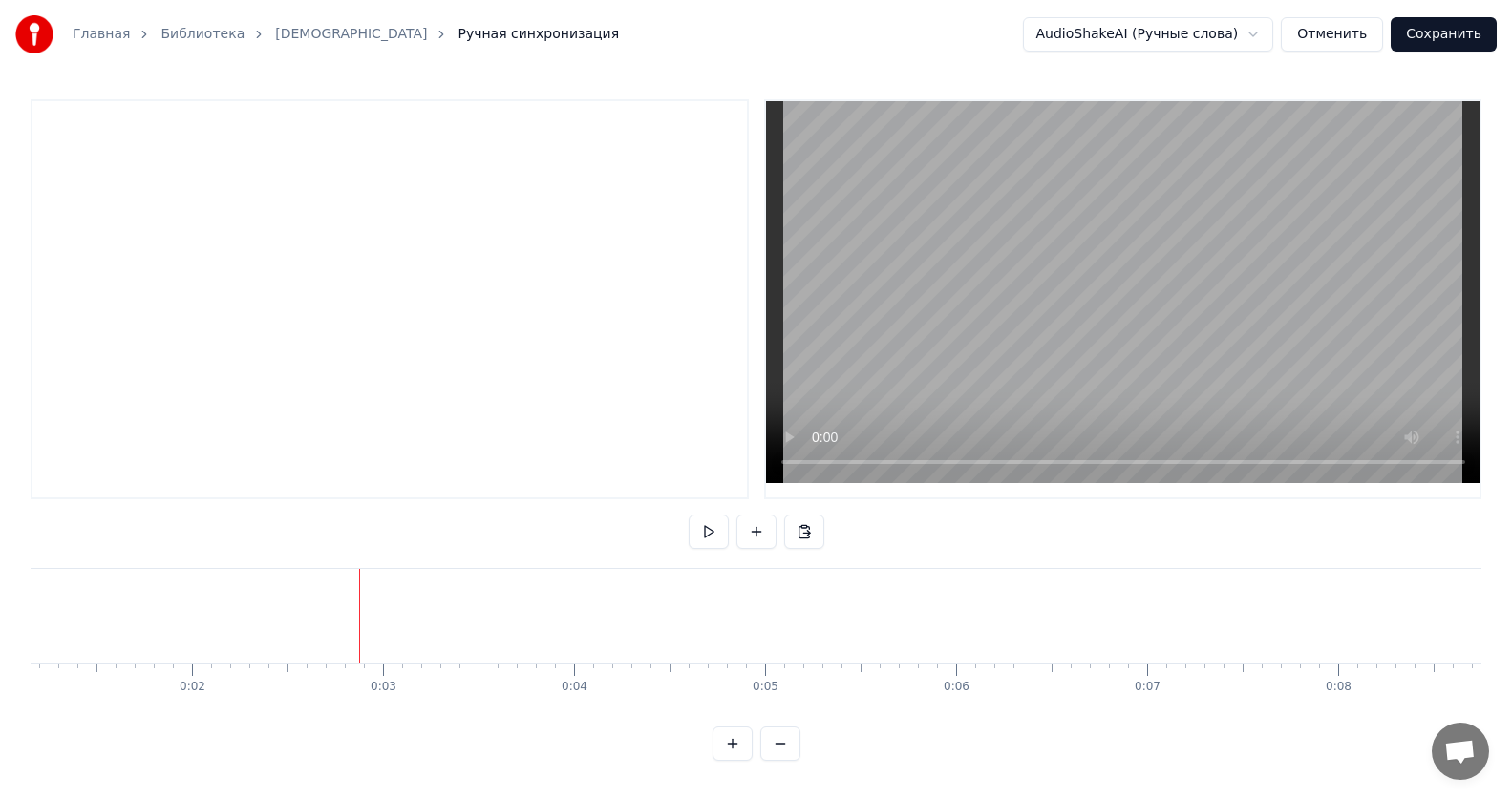
click at [691, 518] on button at bounding box center [708, 531] width 40 height 34
click at [709, 530] on button at bounding box center [708, 531] width 40 height 34
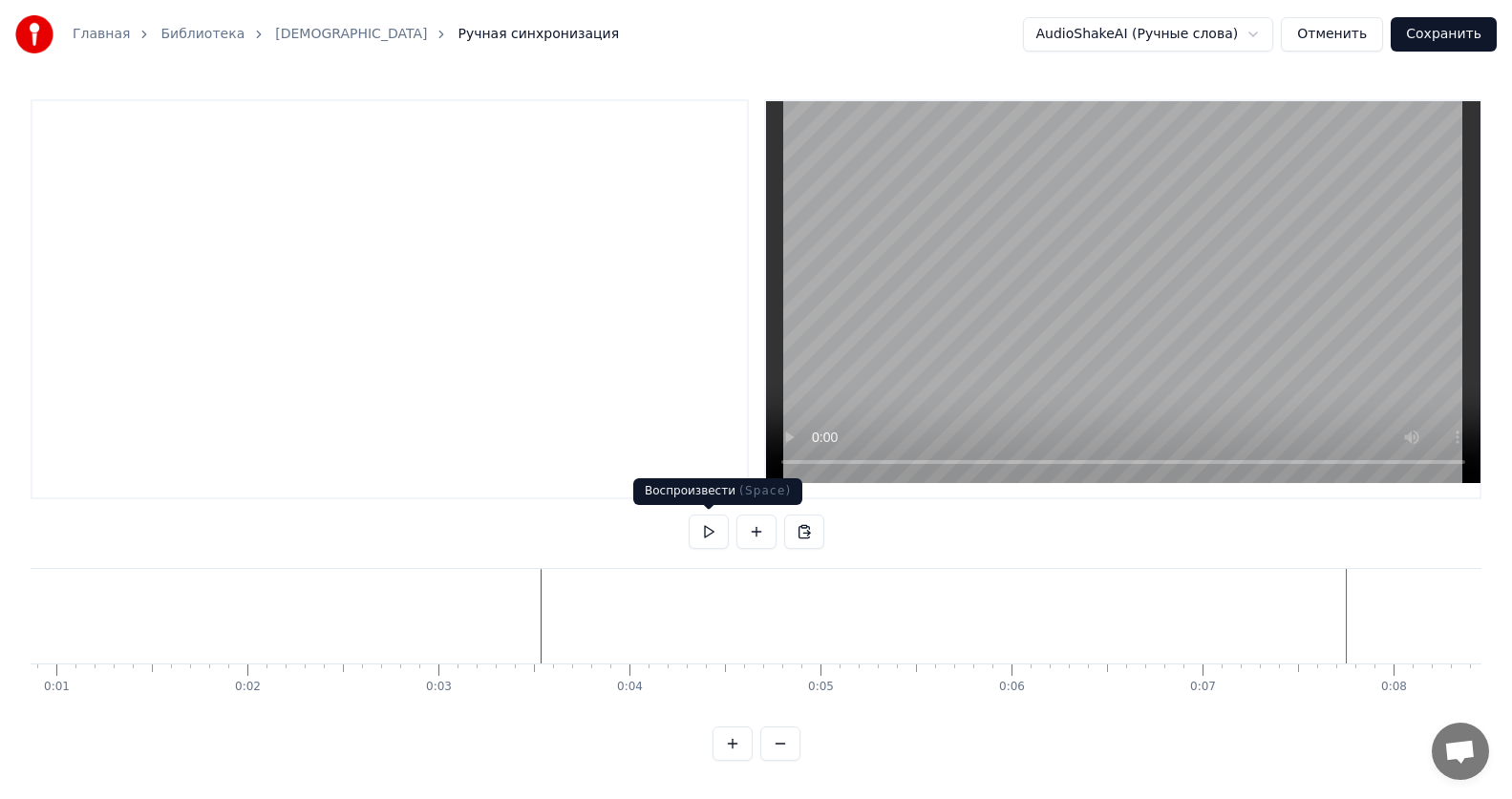
click at [701, 527] on button at bounding box center [708, 531] width 40 height 34
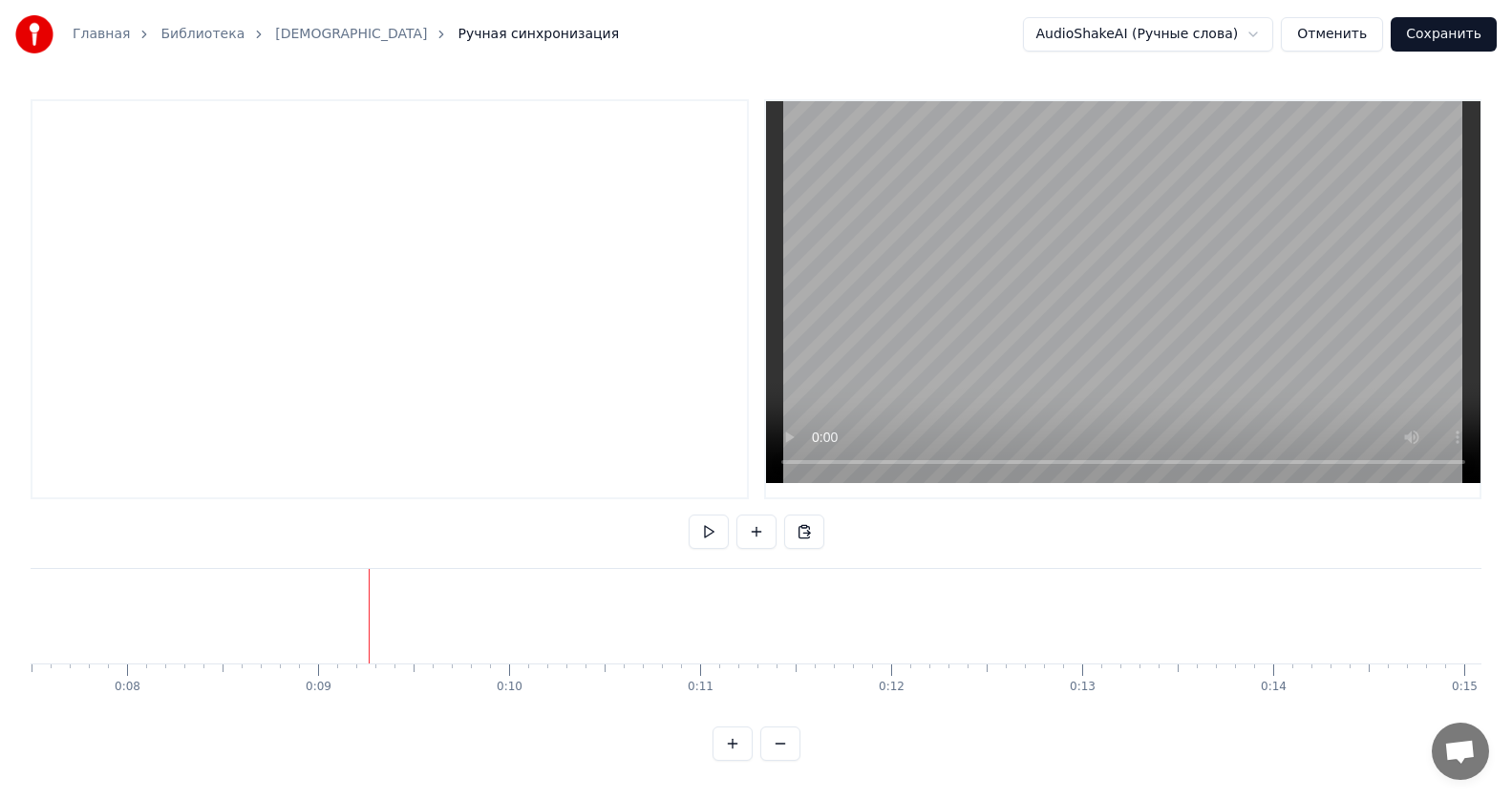
click at [701, 527] on button at bounding box center [708, 531] width 40 height 34
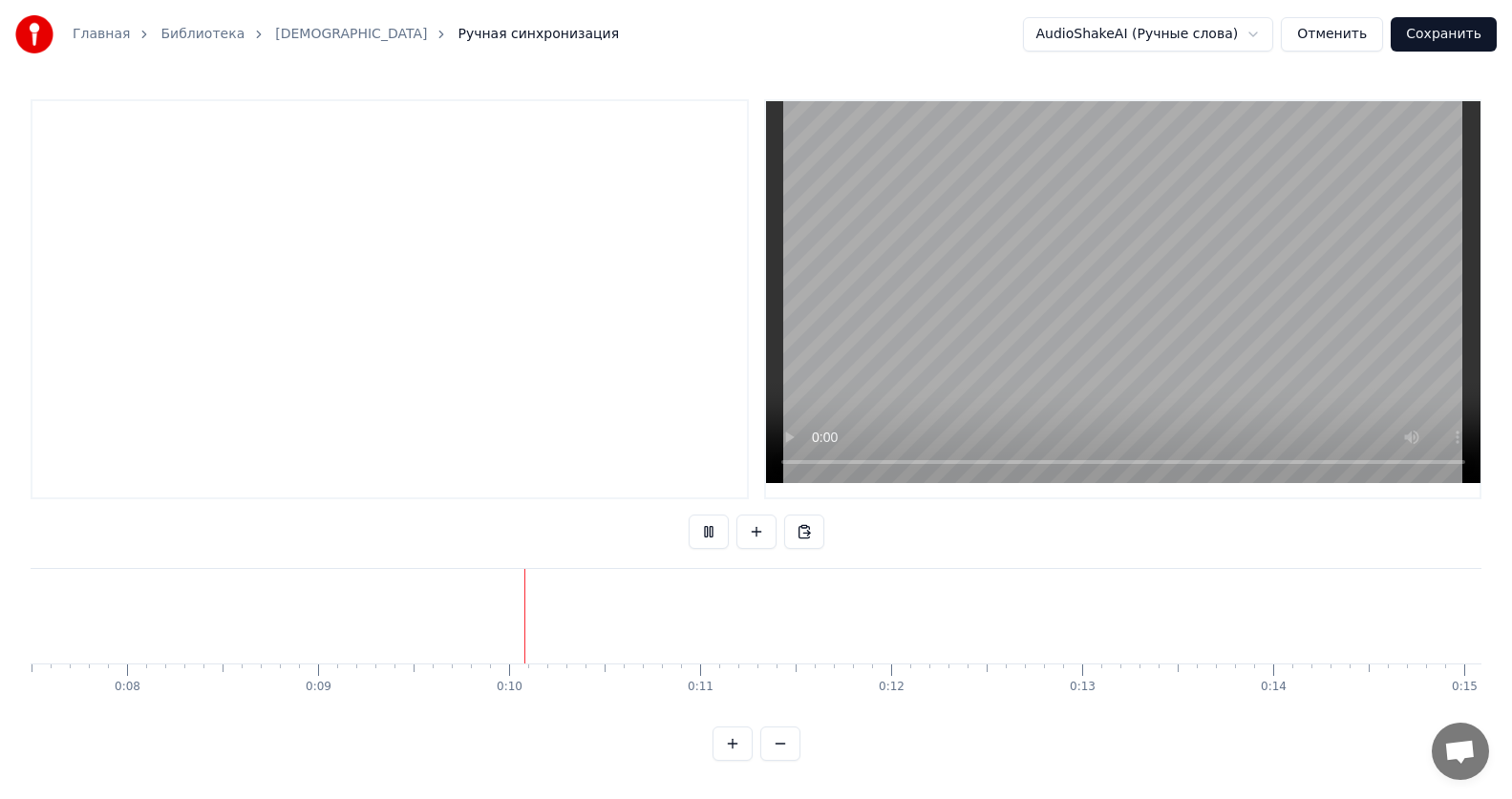
click at [701, 527] on button at bounding box center [708, 531] width 40 height 34
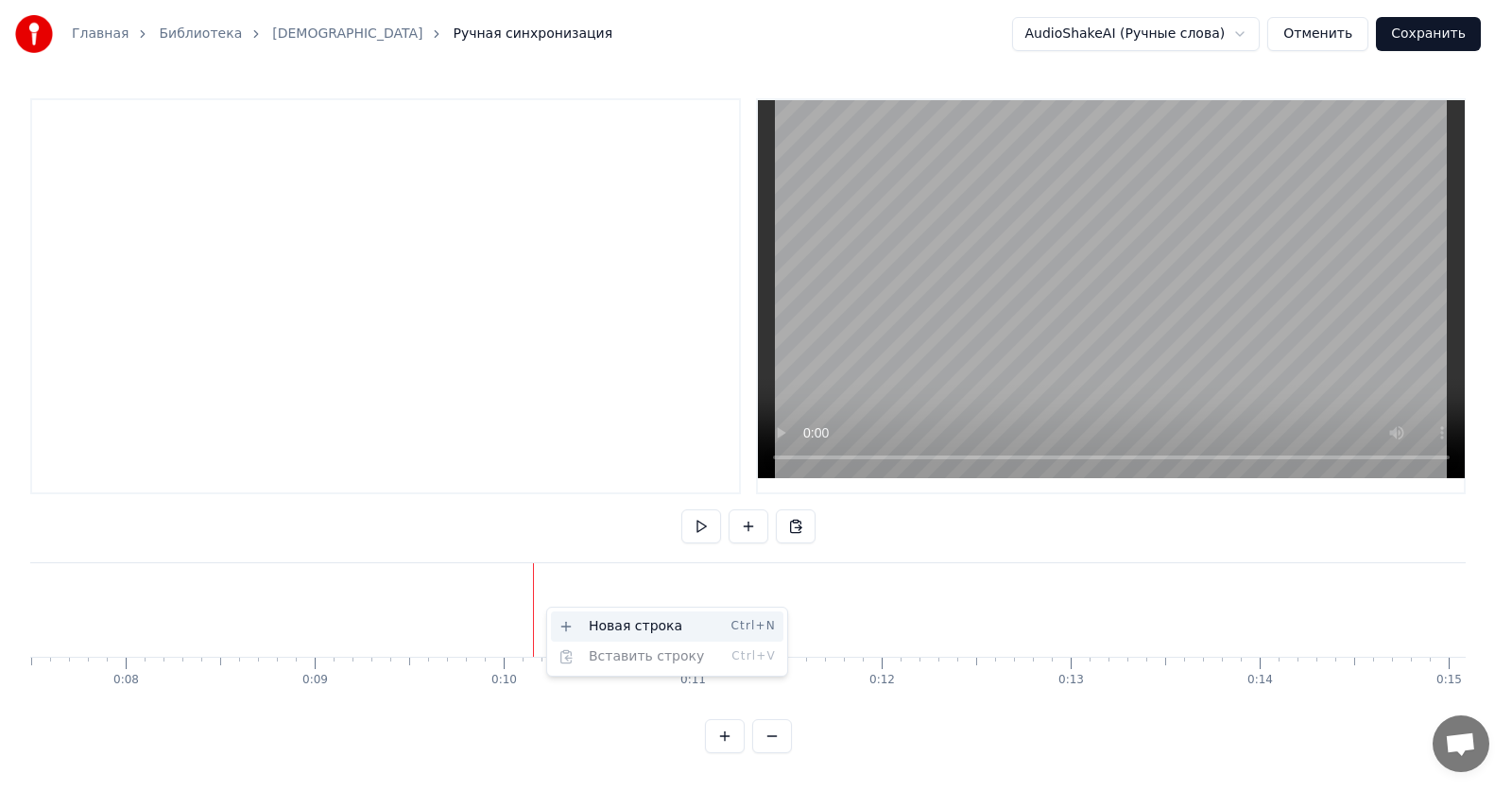
click at [600, 622] on div "Новая строка Ctrl+N" at bounding box center [666, 626] width 232 height 30
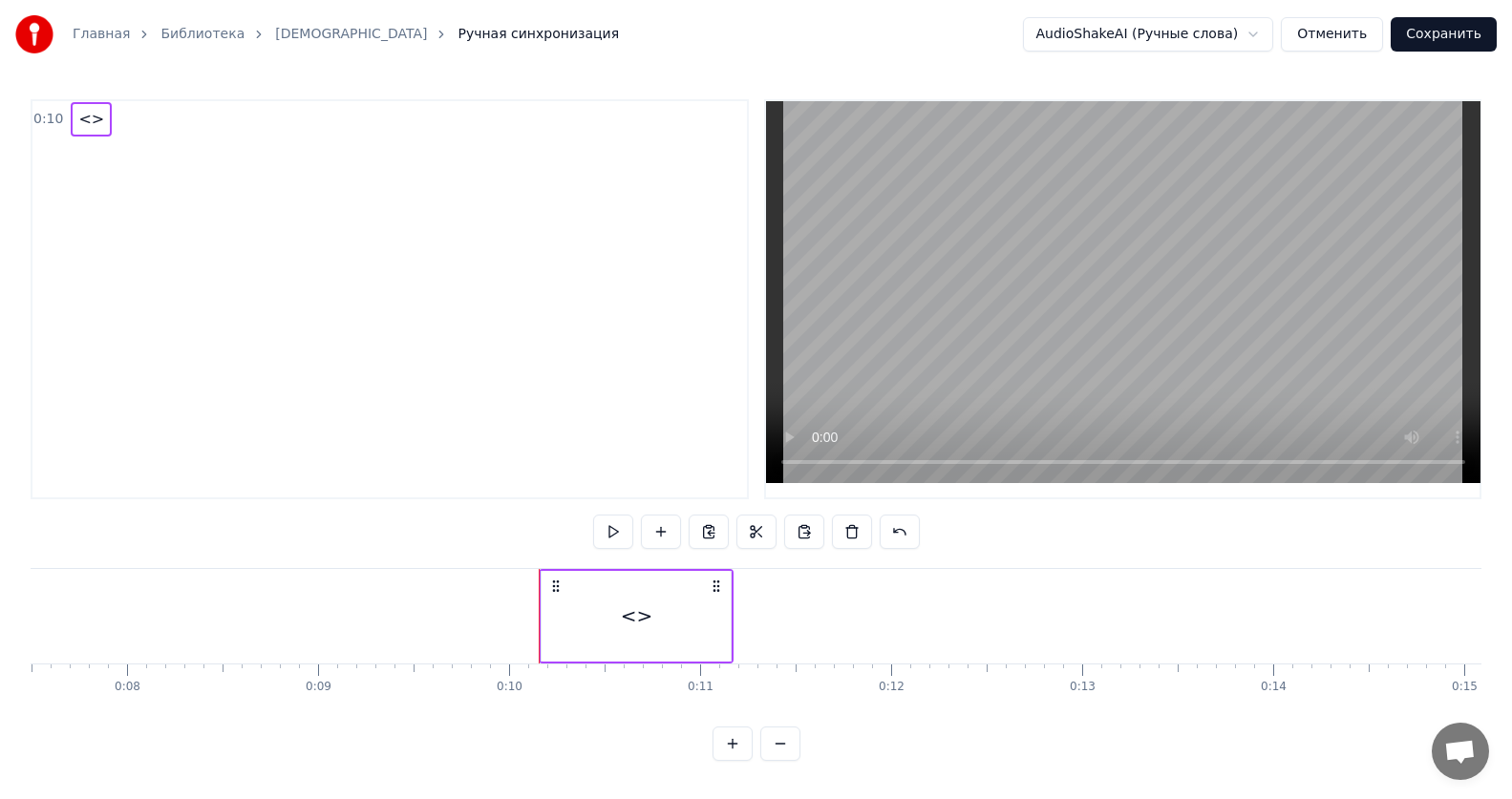
click at [91, 122] on span "<>" at bounding box center [91, 119] width 29 height 22
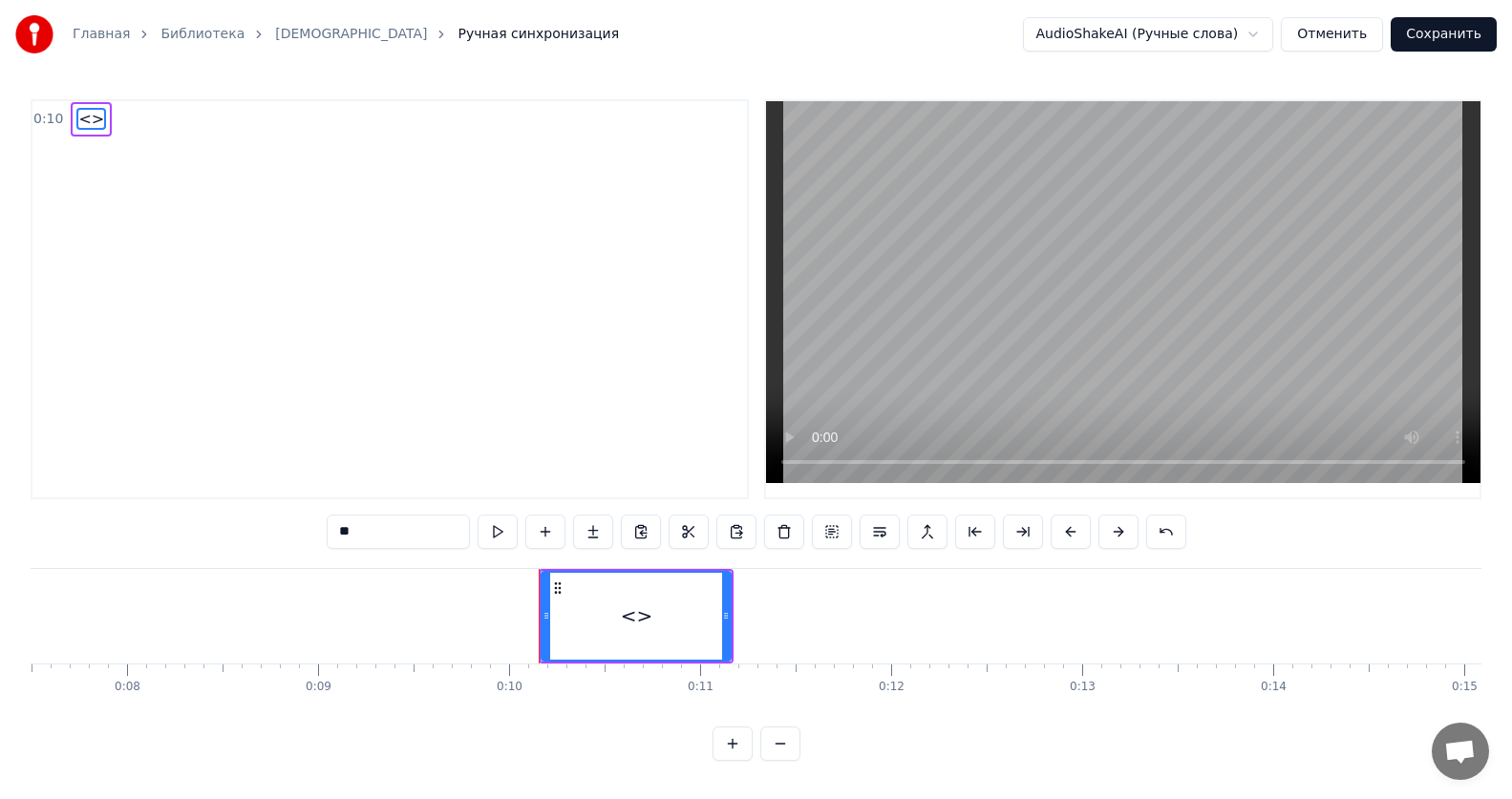
click at [389, 532] on input "**" at bounding box center [397, 531] width 143 height 34
paste input "**********"
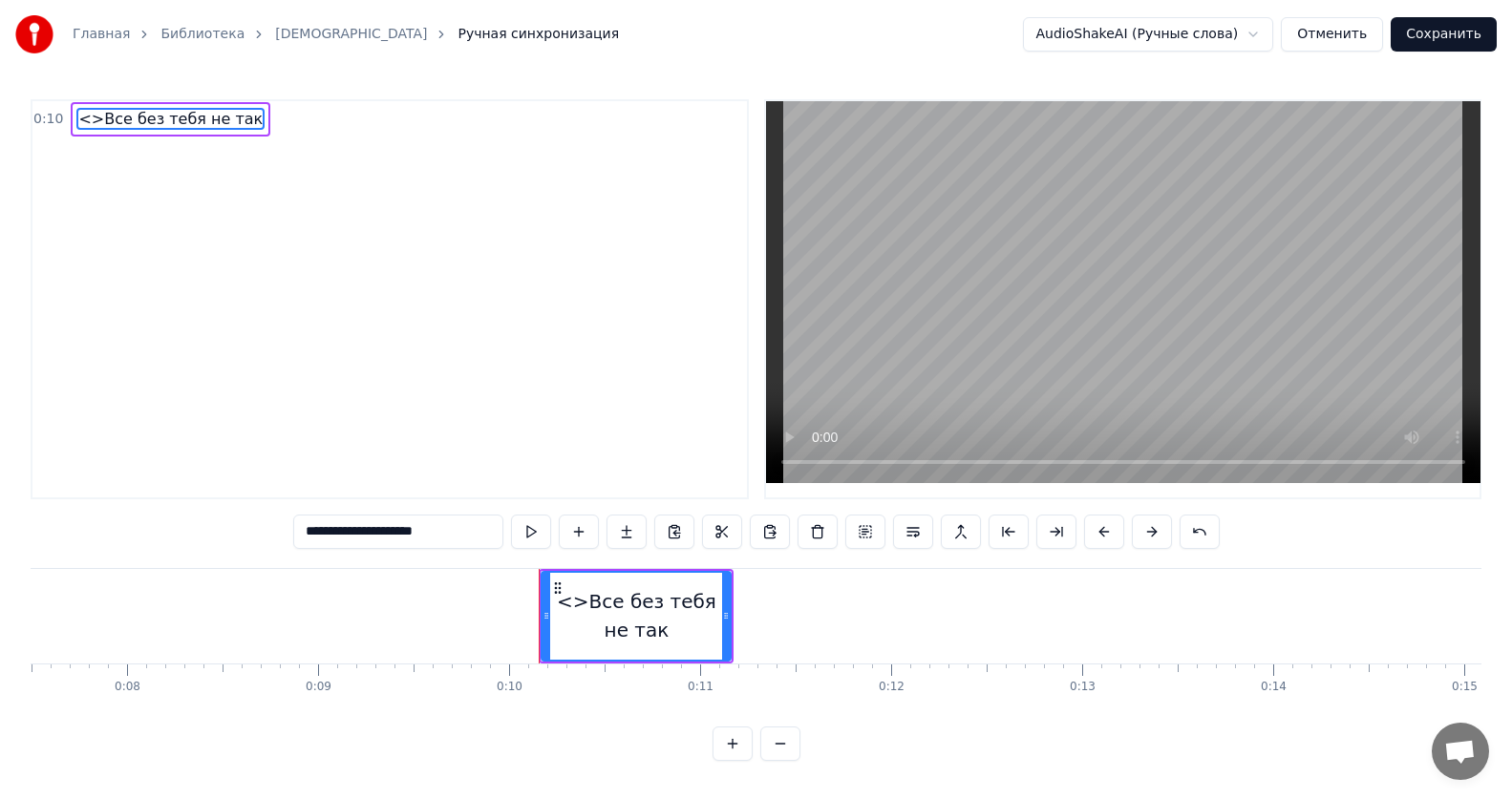
click at [322, 533] on input "**********" at bounding box center [398, 531] width 210 height 34
click at [322, 534] on input "**********" at bounding box center [398, 531] width 191 height 34
type input "**********"
click at [603, 411] on div "0:10 Все без тебя не так" at bounding box center [389, 299] width 719 height 400
click at [134, 121] on span "Все без тебя не так" at bounding box center [157, 119] width 163 height 22
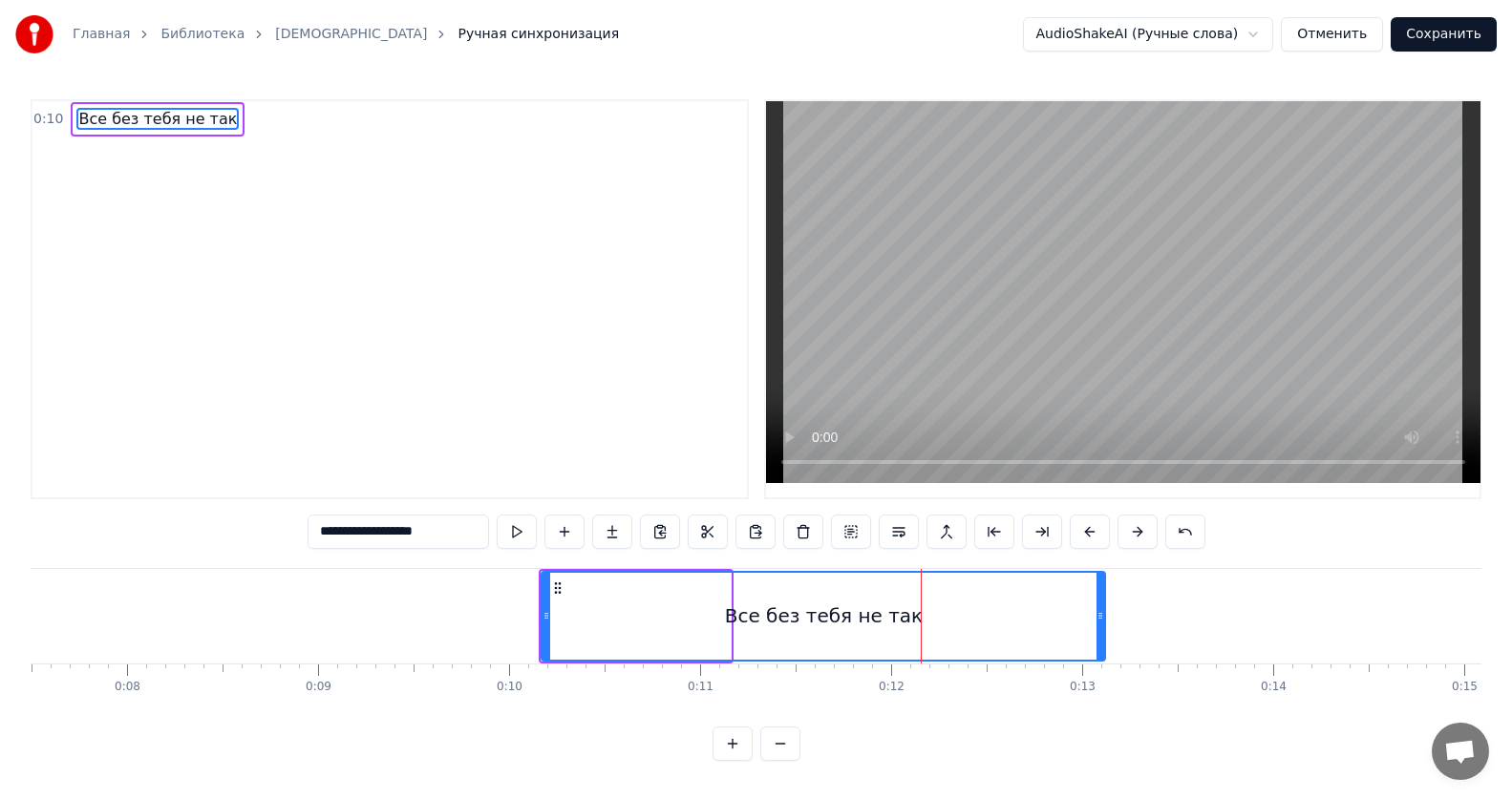
drag, startPoint x: 724, startPoint y: 625, endPoint x: 1098, endPoint y: 640, distance: 374.3
click at [1098, 640] on div at bounding box center [1100, 616] width 8 height 87
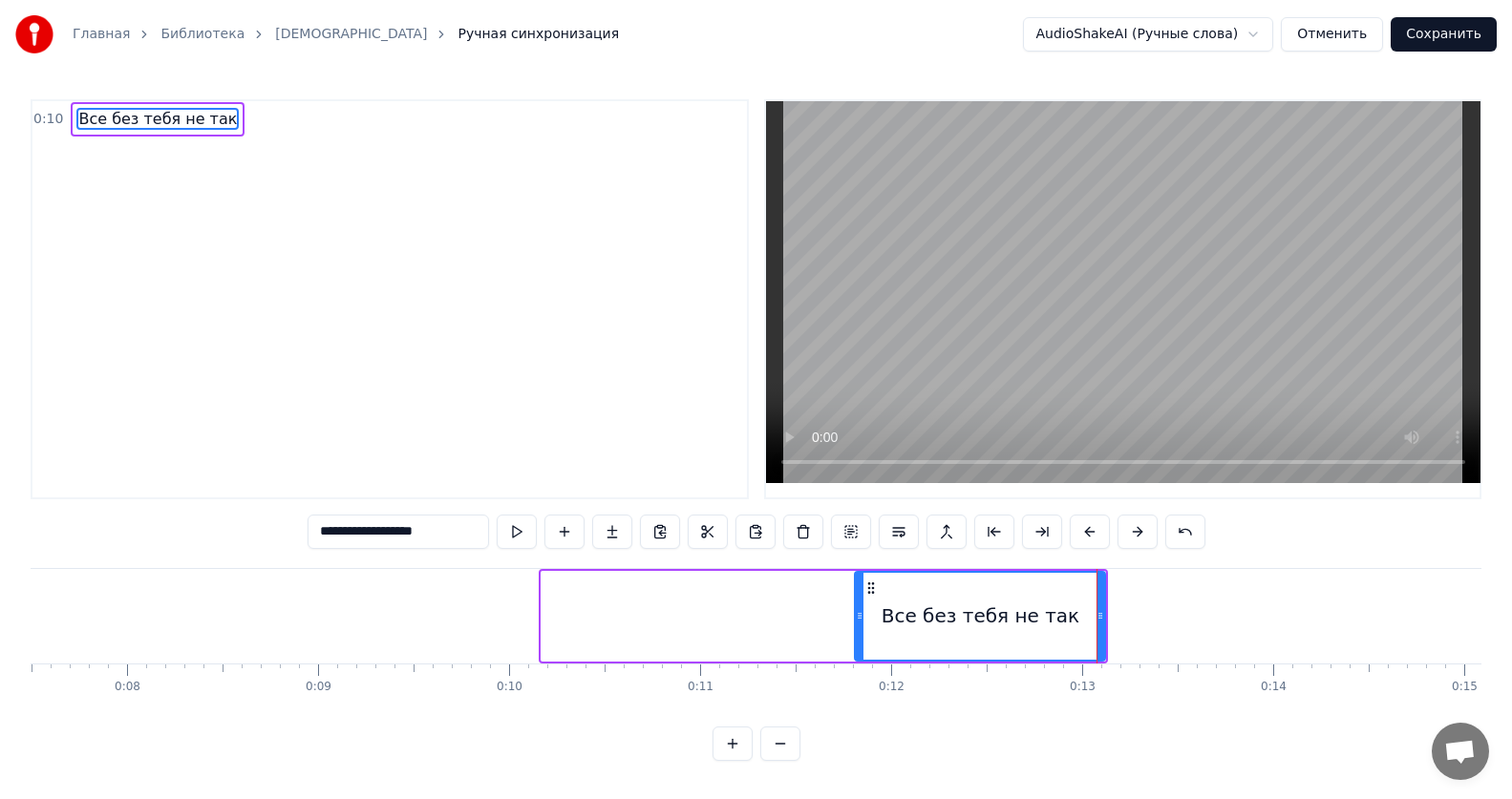
drag, startPoint x: 548, startPoint y: 620, endPoint x: 862, endPoint y: 627, distance: 314.1
click at [862, 627] on div at bounding box center [860, 616] width 8 height 87
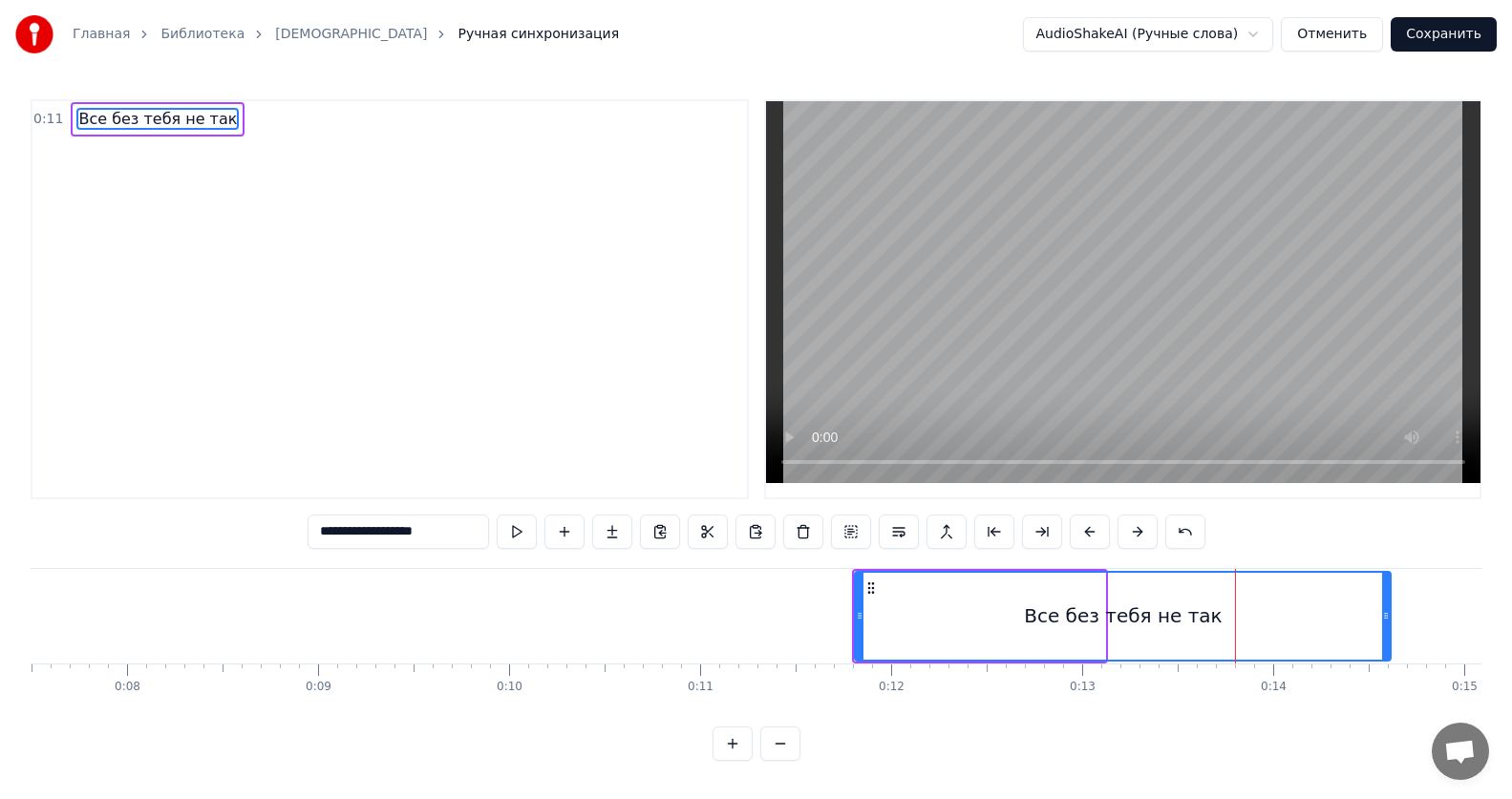
drag, startPoint x: 1098, startPoint y: 617, endPoint x: 1411, endPoint y: 605, distance: 313.2
click at [1389, 605] on div at bounding box center [1385, 616] width 8 height 87
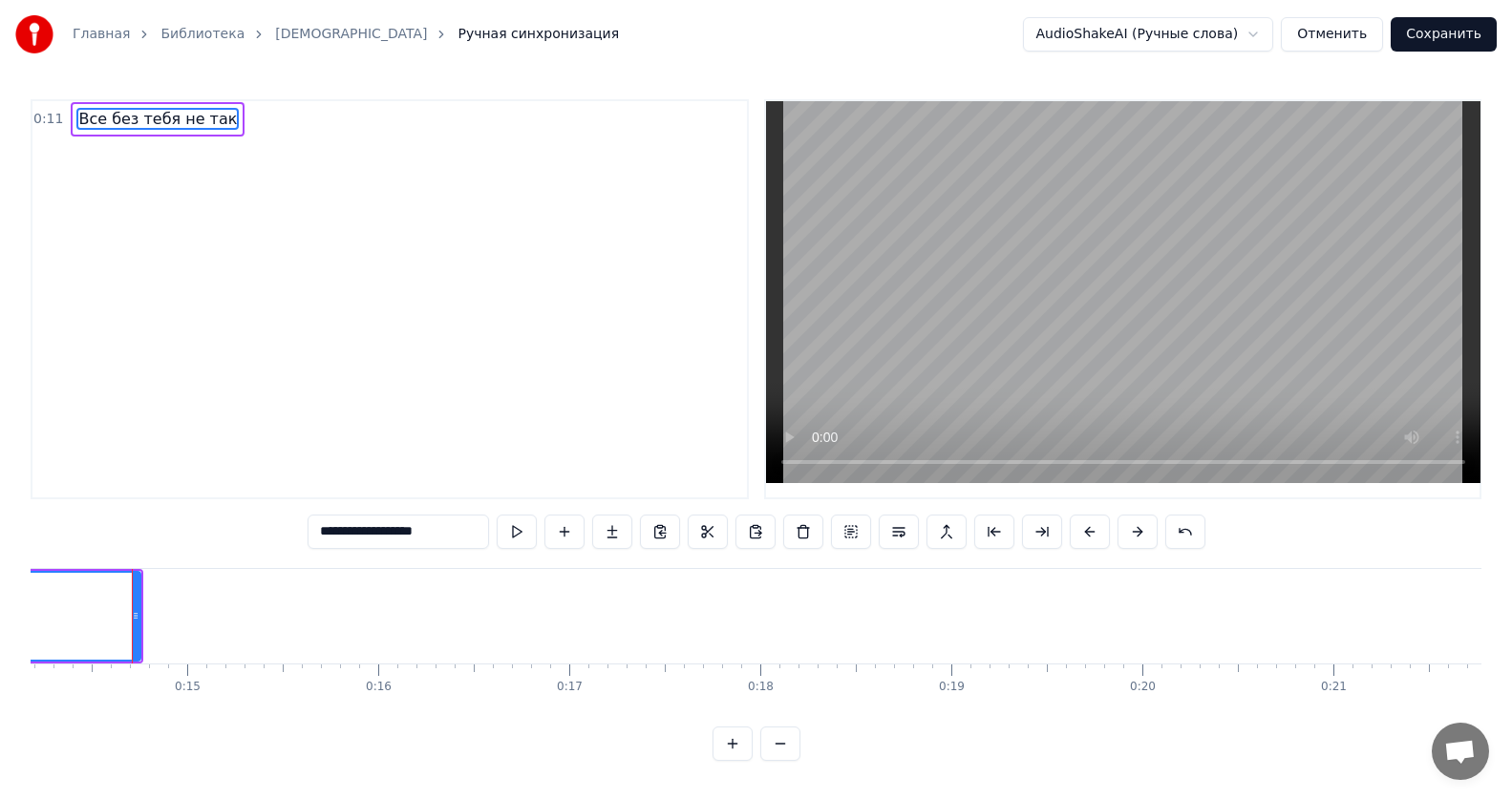
scroll to position [0, 2714]
click at [178, 704] on div "Все без тебя не так To pick up a draggable item, press the space bar. While dra…" at bounding box center [756, 639] width 1451 height 143
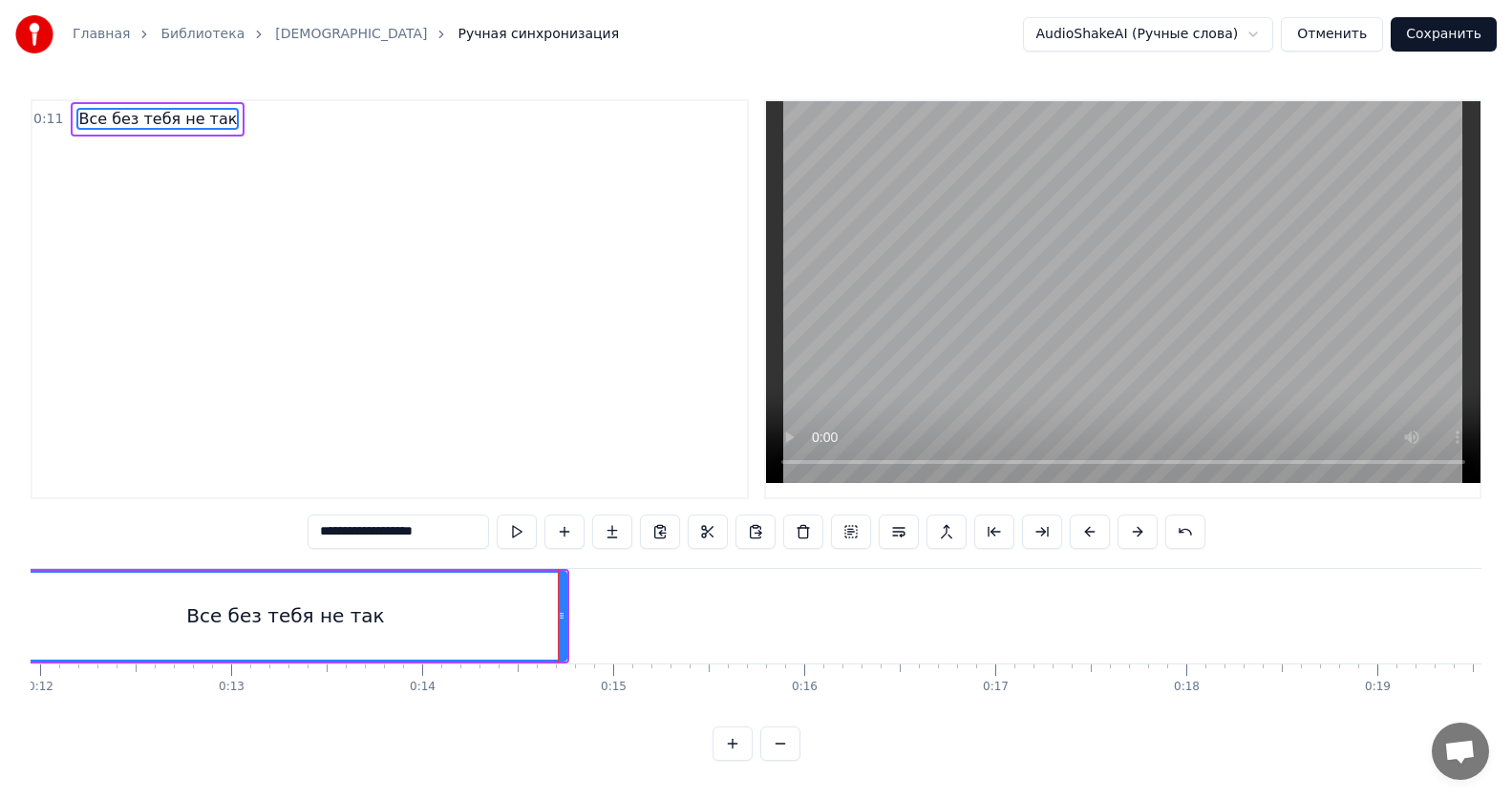
scroll to position [0, 2262]
click at [30, 618] on circle at bounding box center [30, 618] width 1 height 1
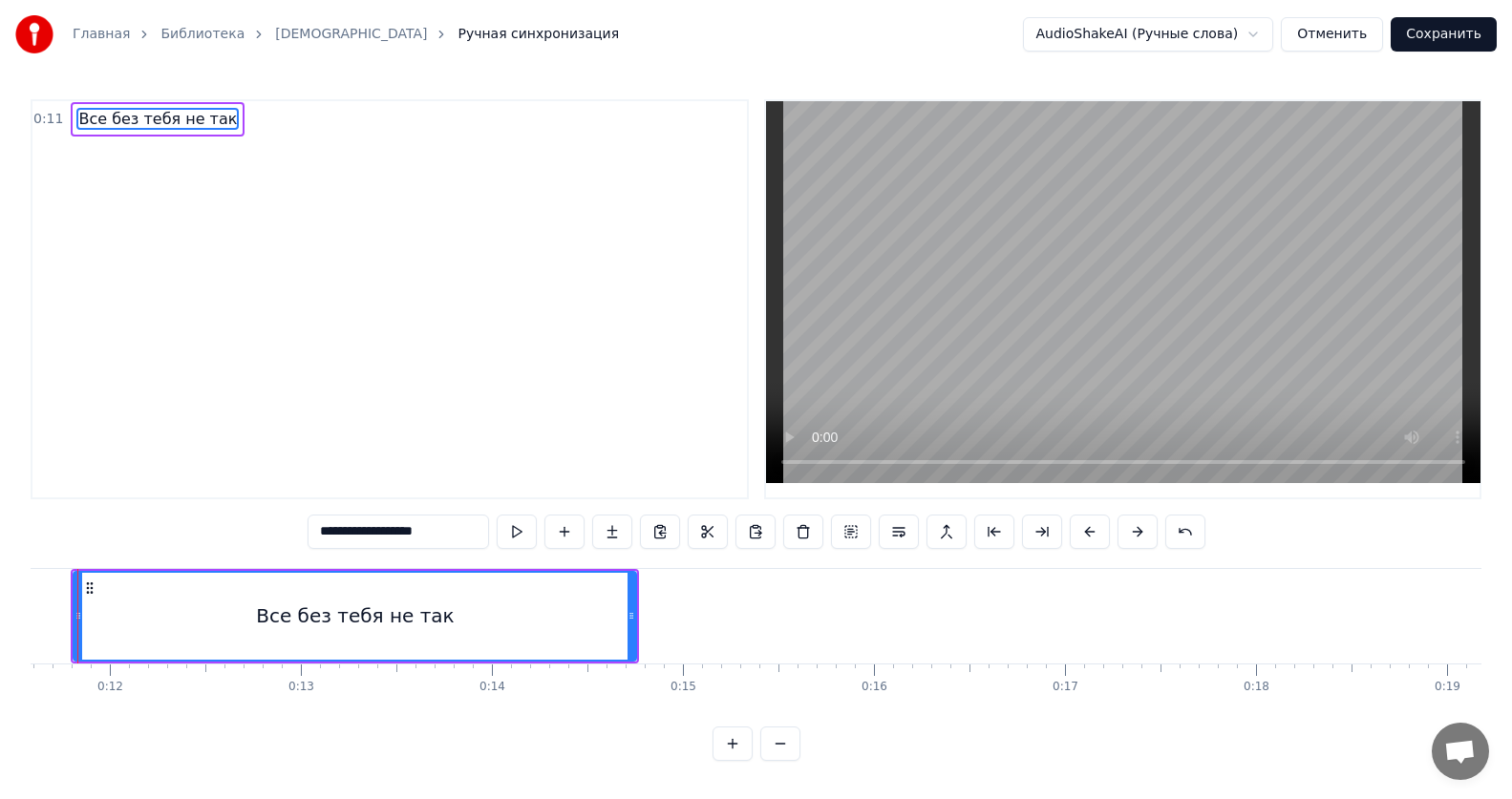
scroll to position [0, 2164]
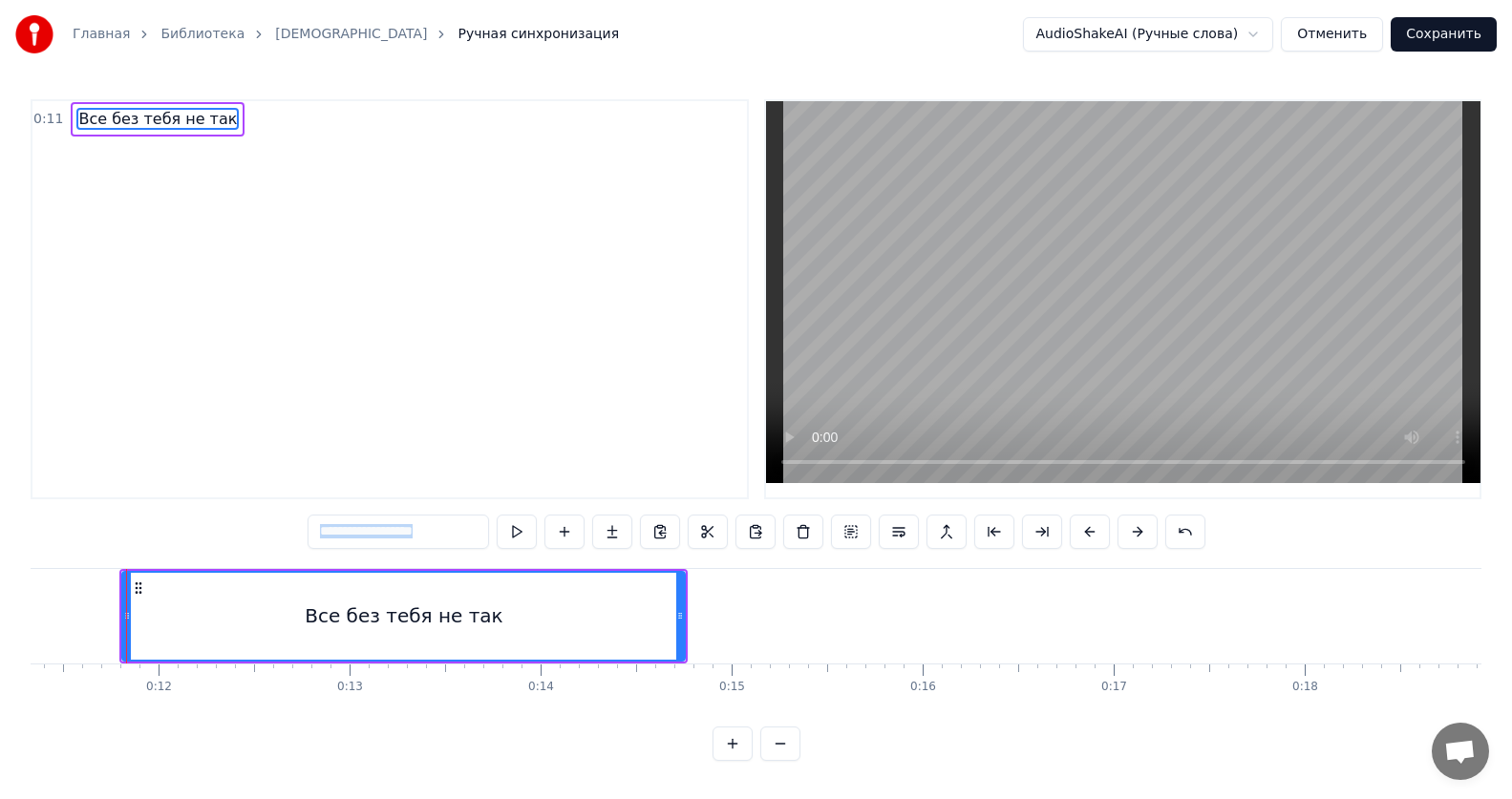
drag, startPoint x: 30, startPoint y: 618, endPoint x: 15, endPoint y: 520, distance: 99.1
click at [15, 520] on div "**********" at bounding box center [756, 381] width 1512 height 761
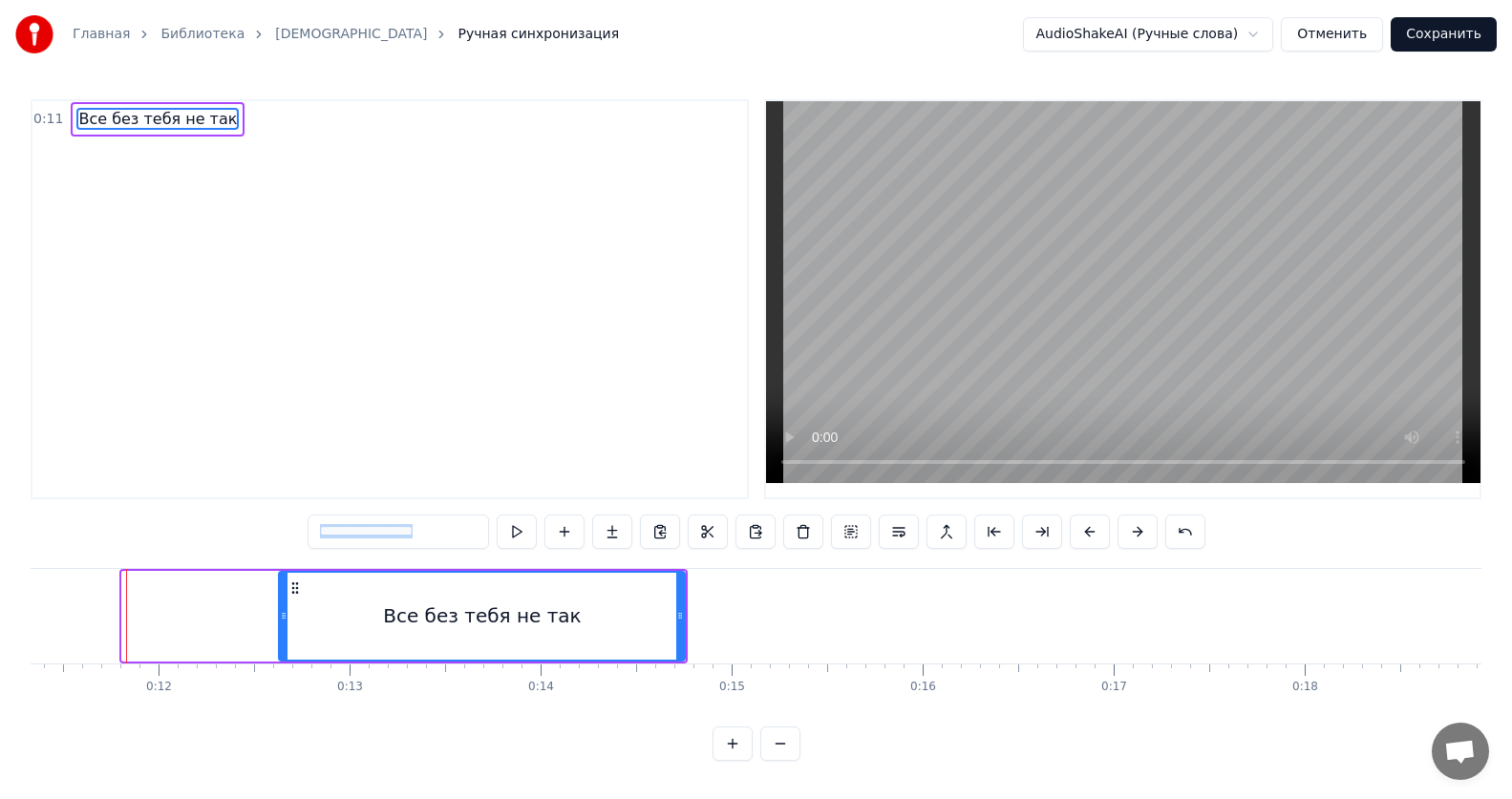
drag, startPoint x: 128, startPoint y: 617, endPoint x: 284, endPoint y: 611, distance: 156.1
click at [284, 611] on icon at bounding box center [283, 616] width 8 height 16
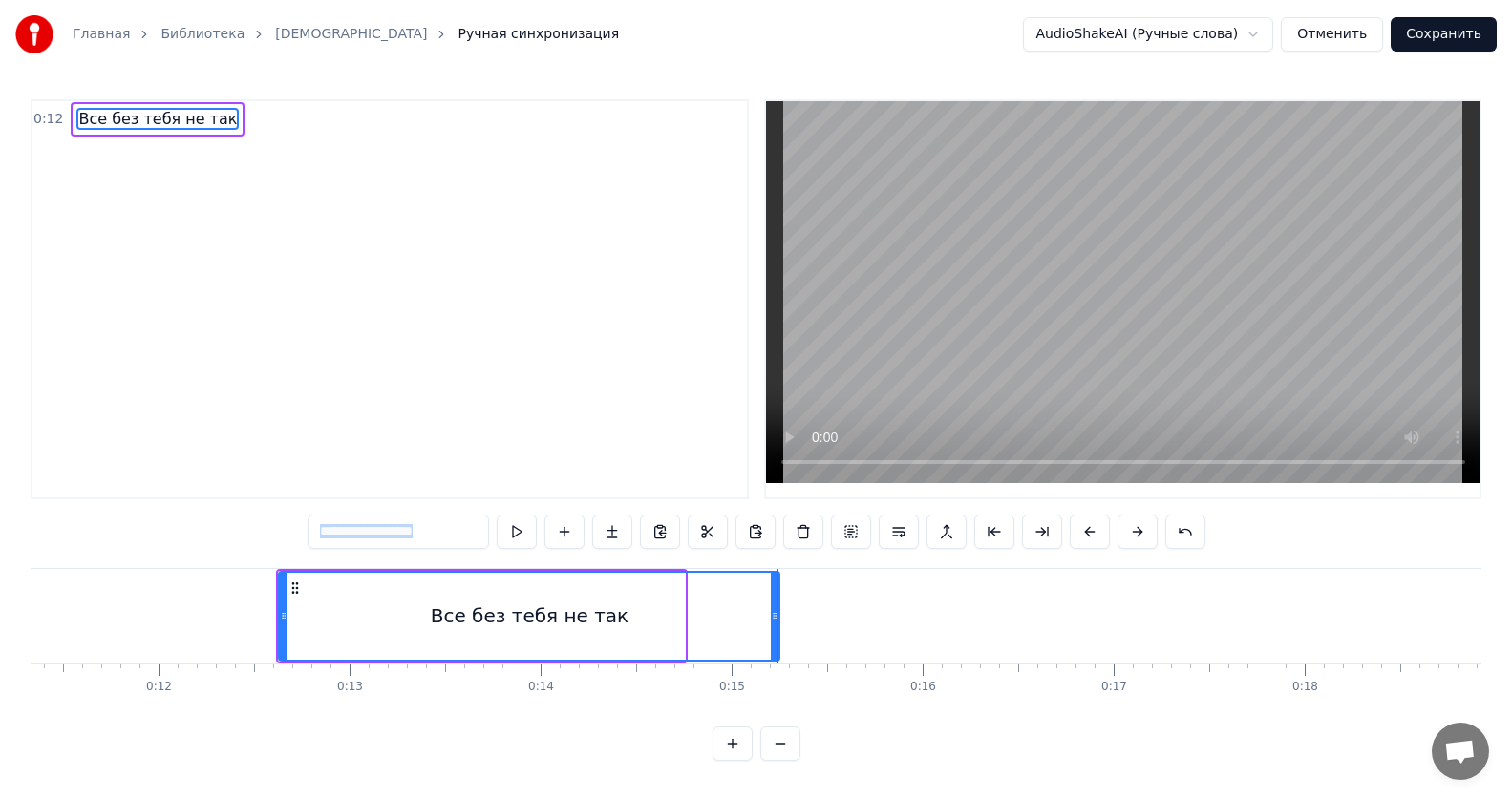
drag, startPoint x: 681, startPoint y: 615, endPoint x: 776, endPoint y: 599, distance: 96.3
click at [776, 599] on div at bounding box center [775, 616] width 8 height 87
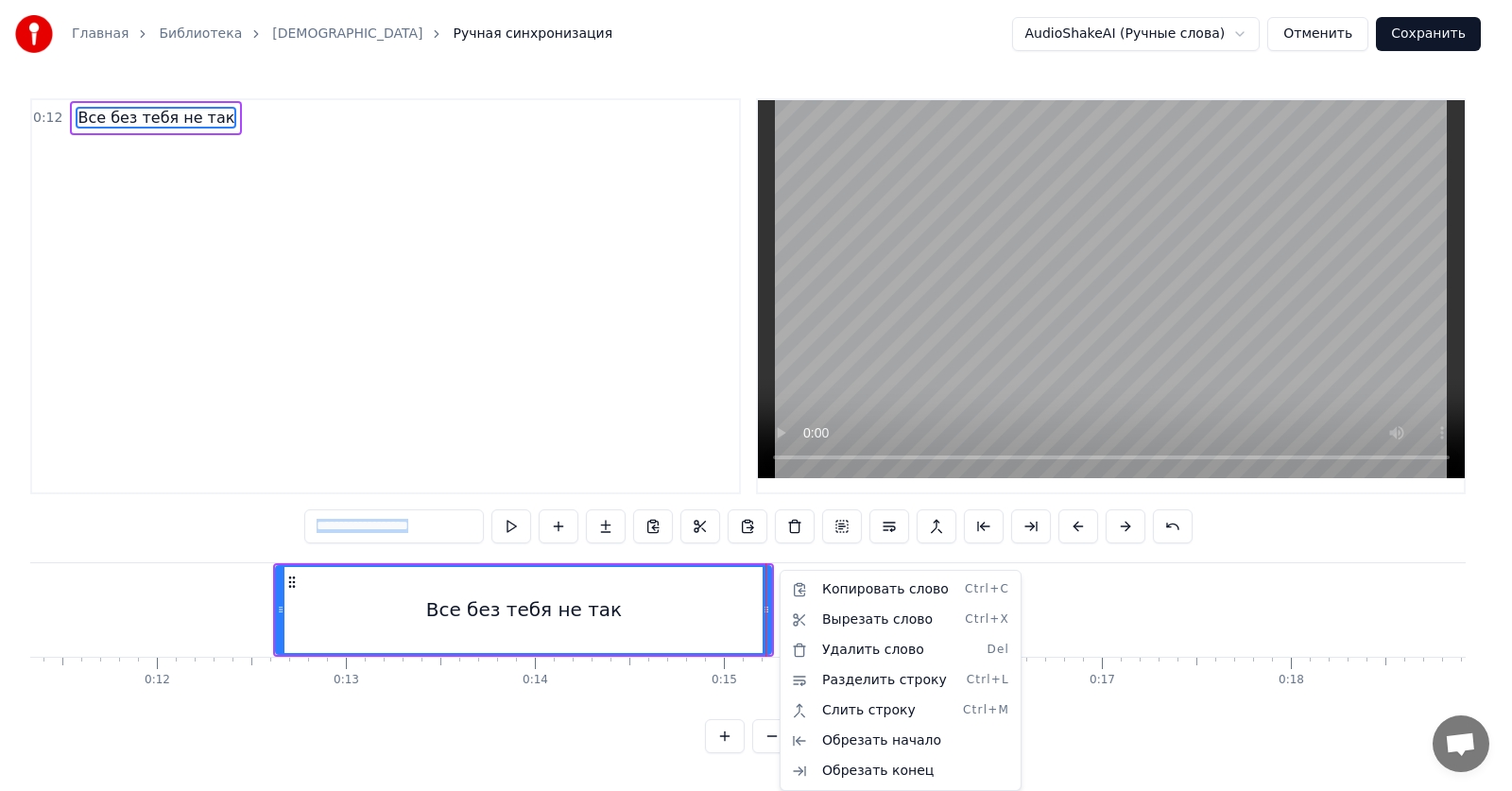
click at [746, 673] on html "**********" at bounding box center [756, 391] width 1512 height 783
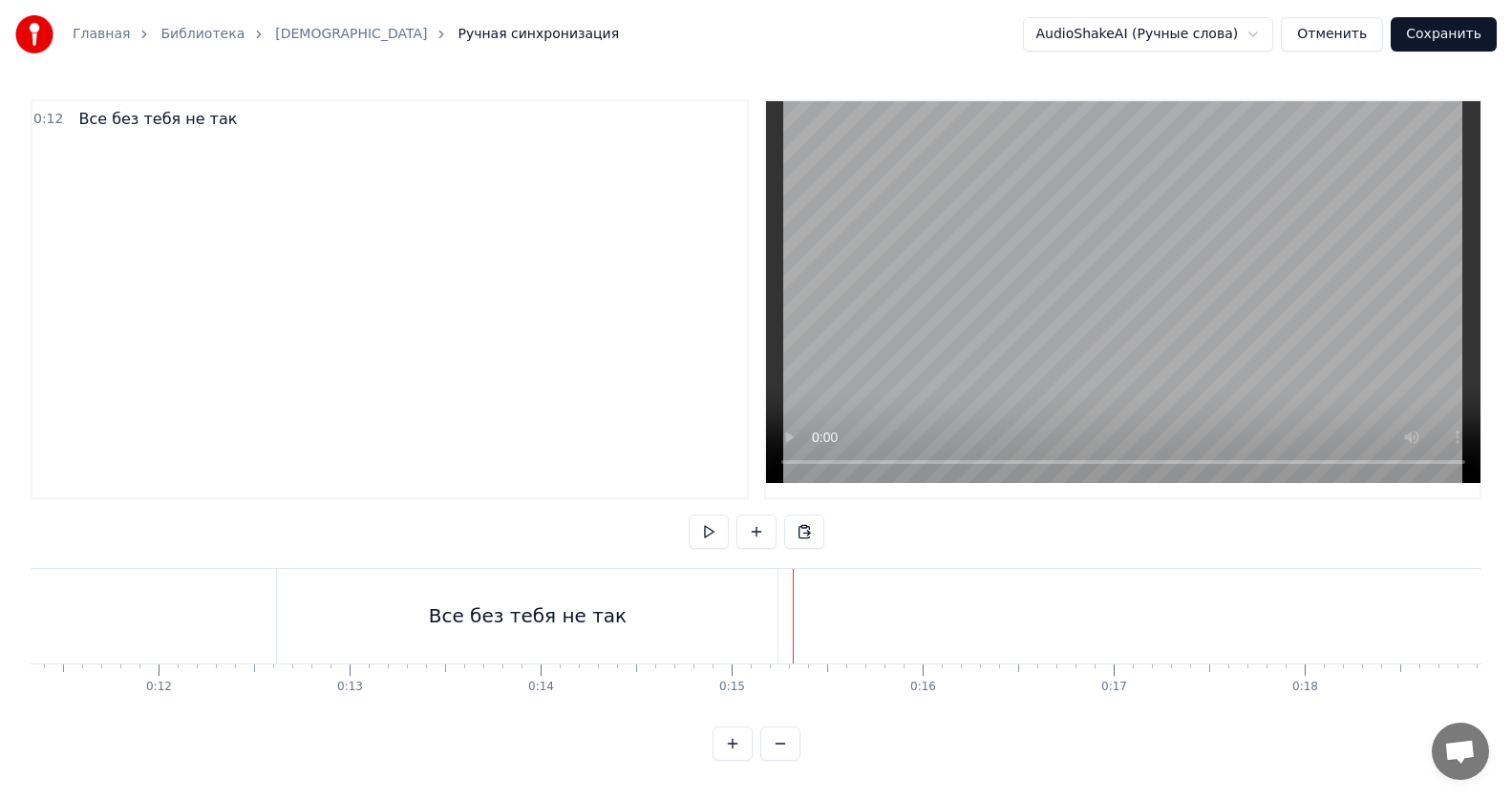
click at [781, 632] on div "Все без тебя не так" at bounding box center [529, 616] width 506 height 94
click at [782, 626] on div "Все без тебя не так" at bounding box center [529, 616] width 506 height 94
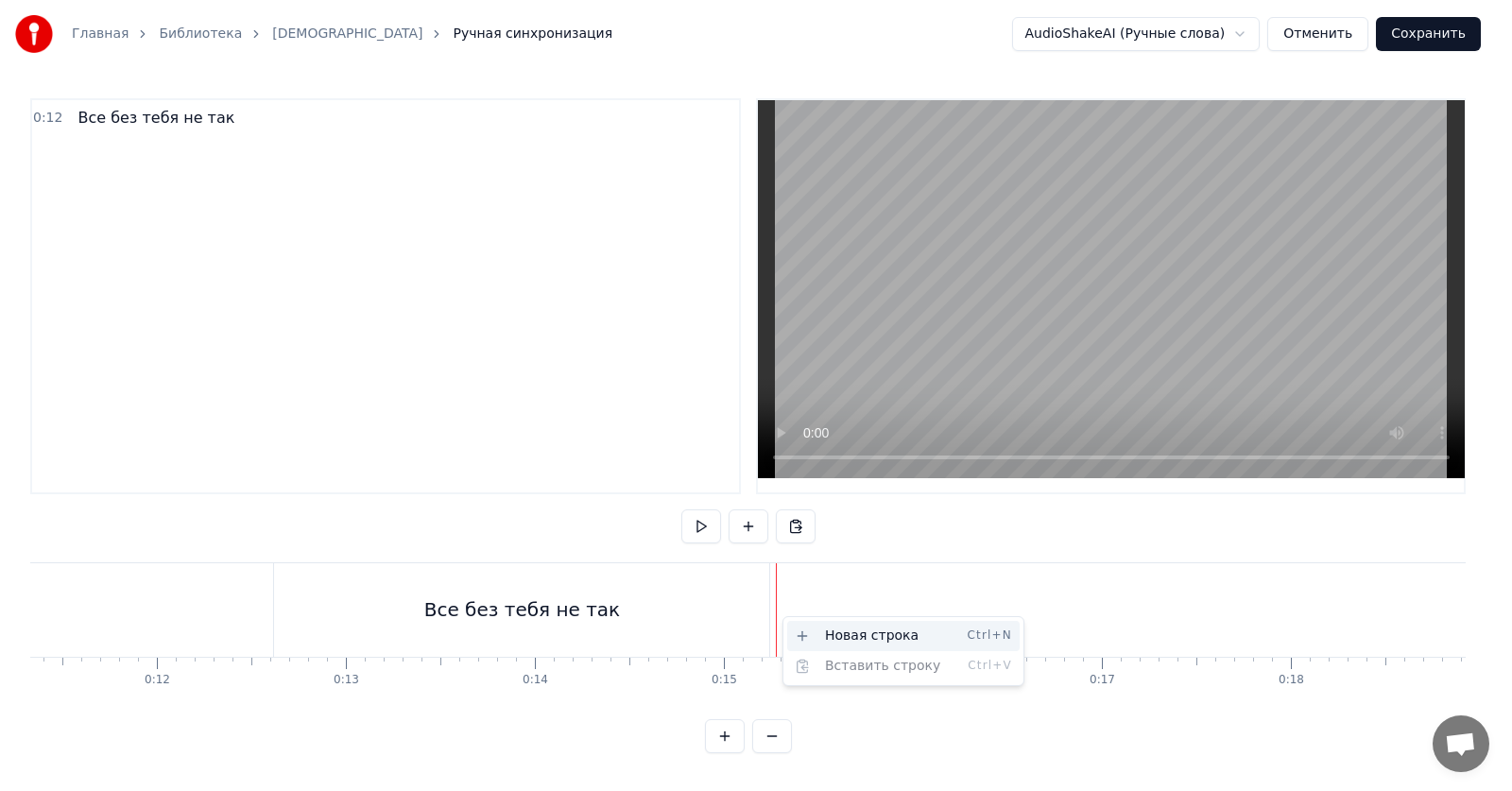
click at [806, 623] on div "Новая строка Ctrl+N" at bounding box center [902, 635] width 232 height 30
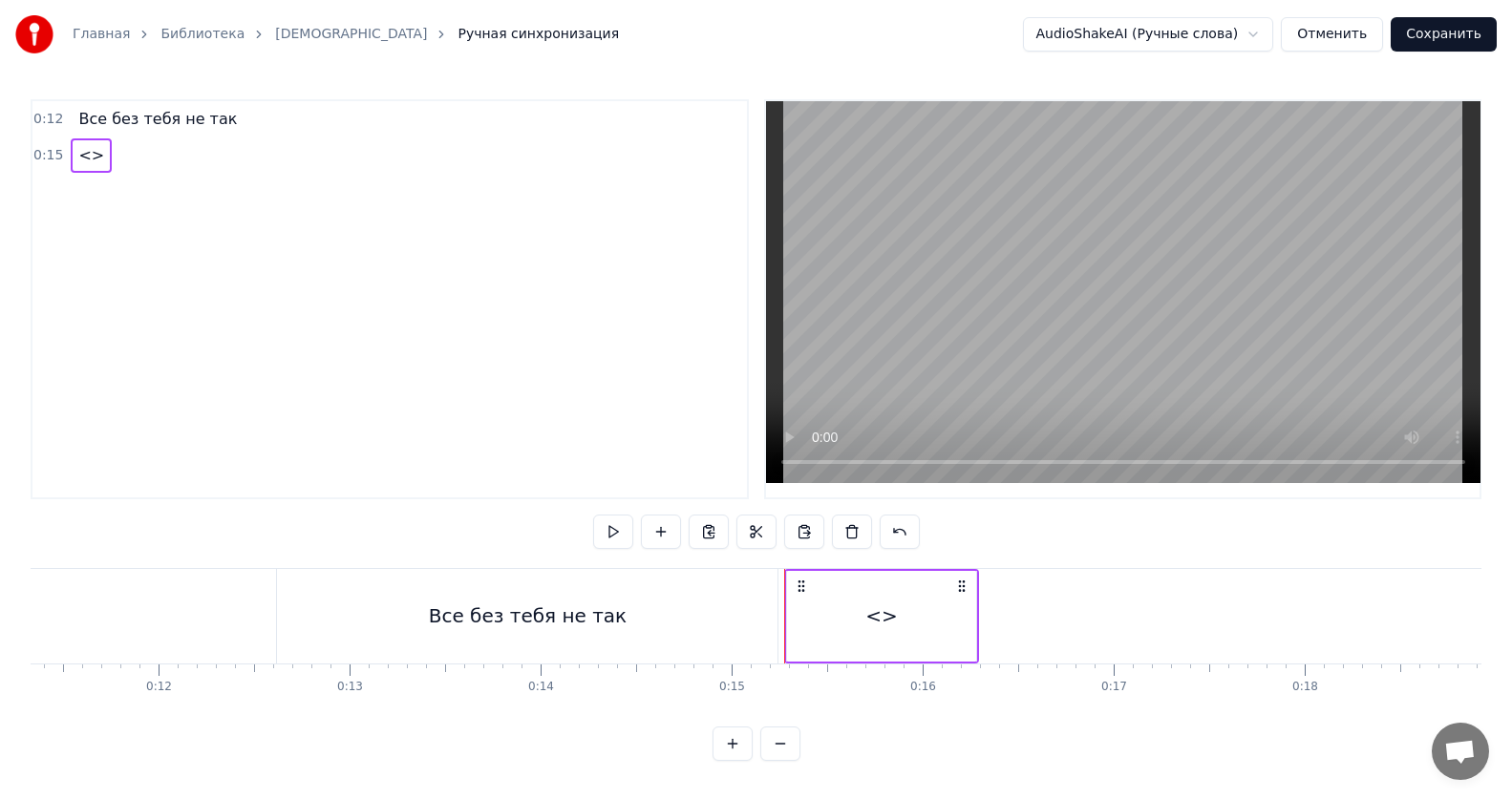
click at [830, 611] on div "<>" at bounding box center [881, 616] width 189 height 91
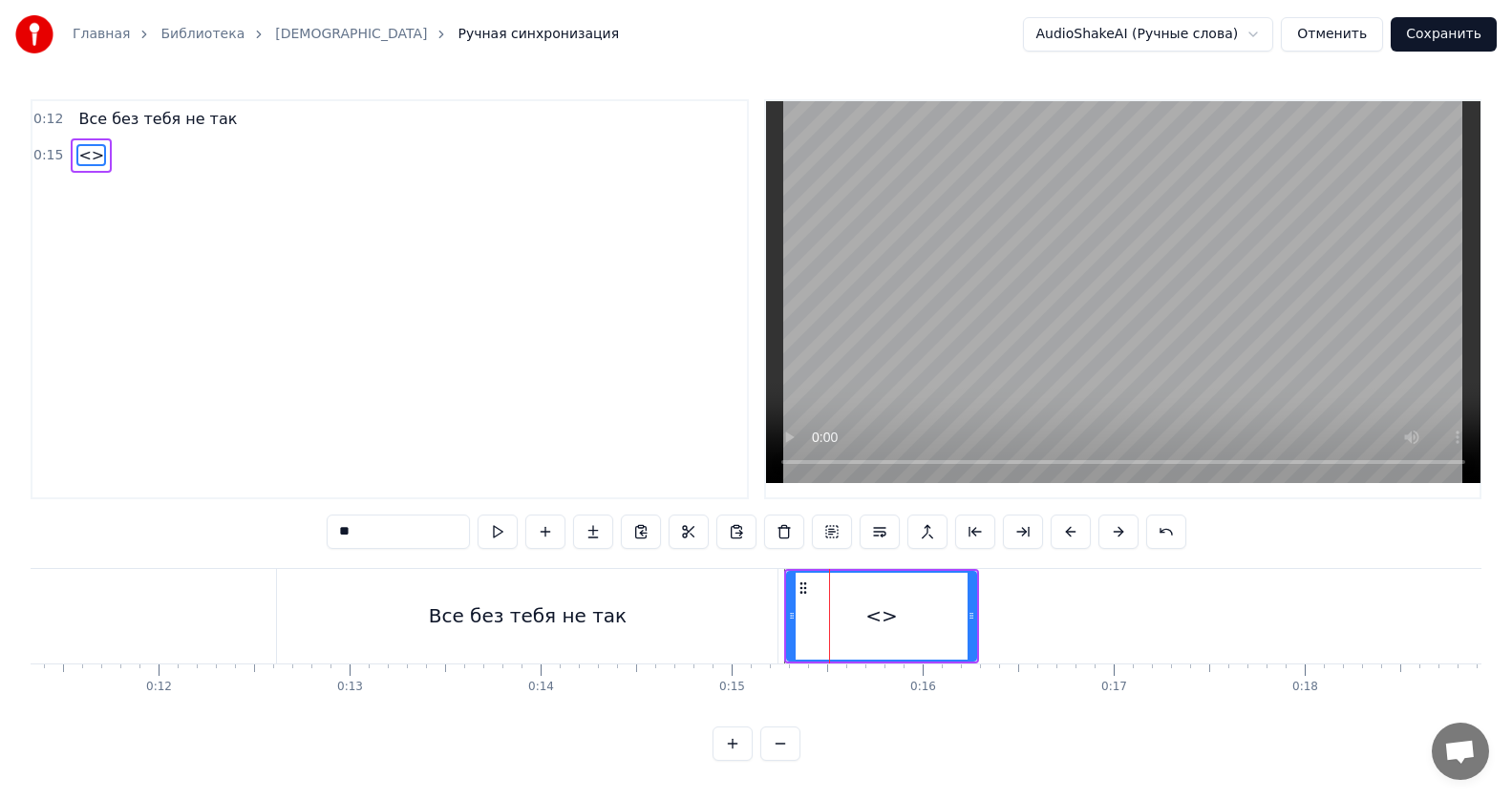
drag, startPoint x: 391, startPoint y: 535, endPoint x: 184, endPoint y: 512, distance: 208.3
click at [184, 512] on div "0:12 Все без тебя не так 0:15 <> ** Все без тебя не так <> To pick up a draggab…" at bounding box center [756, 430] width 1451 height 662
paste input "**********"
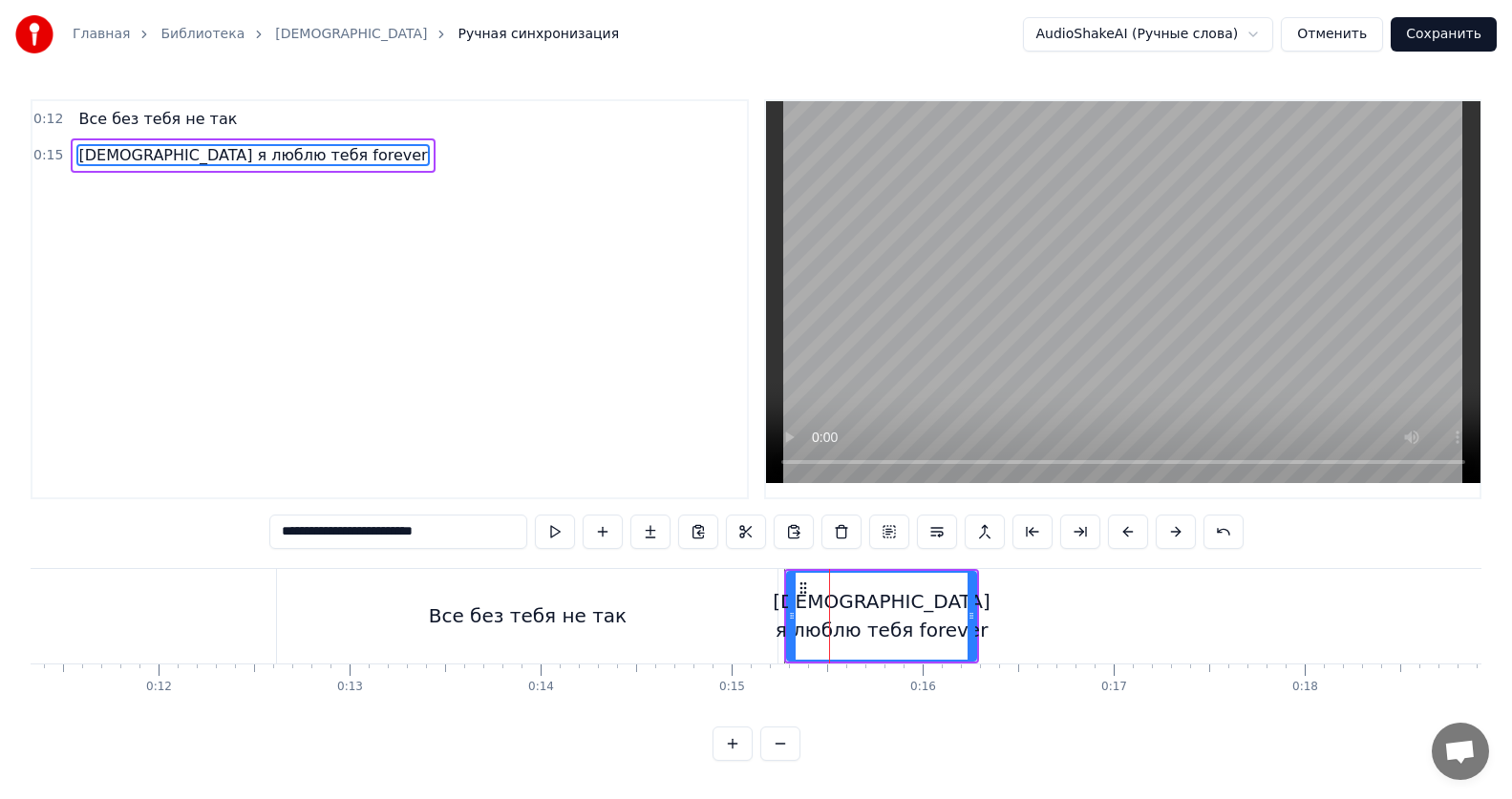
type input "**********"
click at [151, 130] on div "Все без тебя не так" at bounding box center [158, 119] width 174 height 34
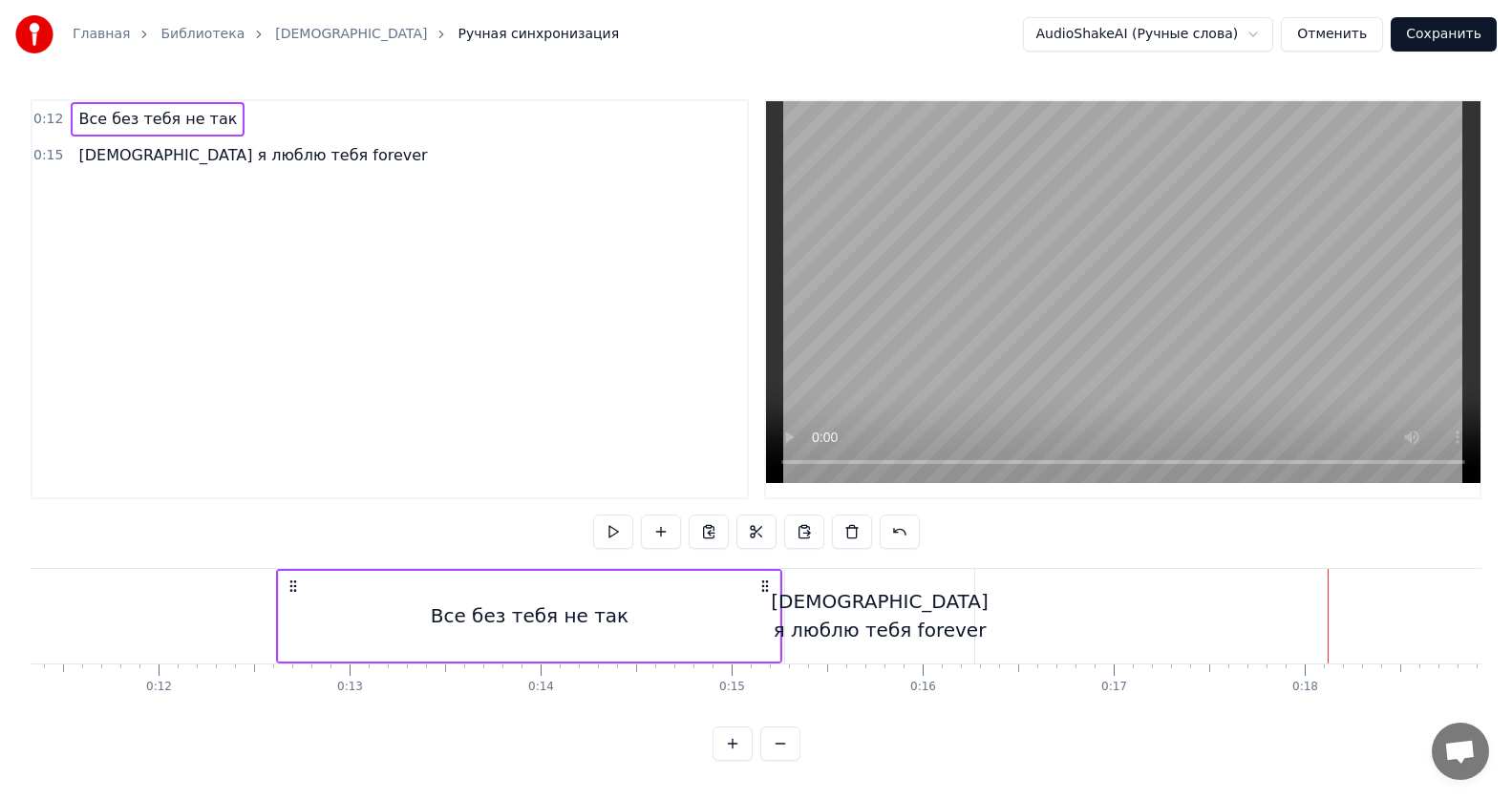
click at [677, 629] on div "Все без тебя не так" at bounding box center [529, 616] width 500 height 91
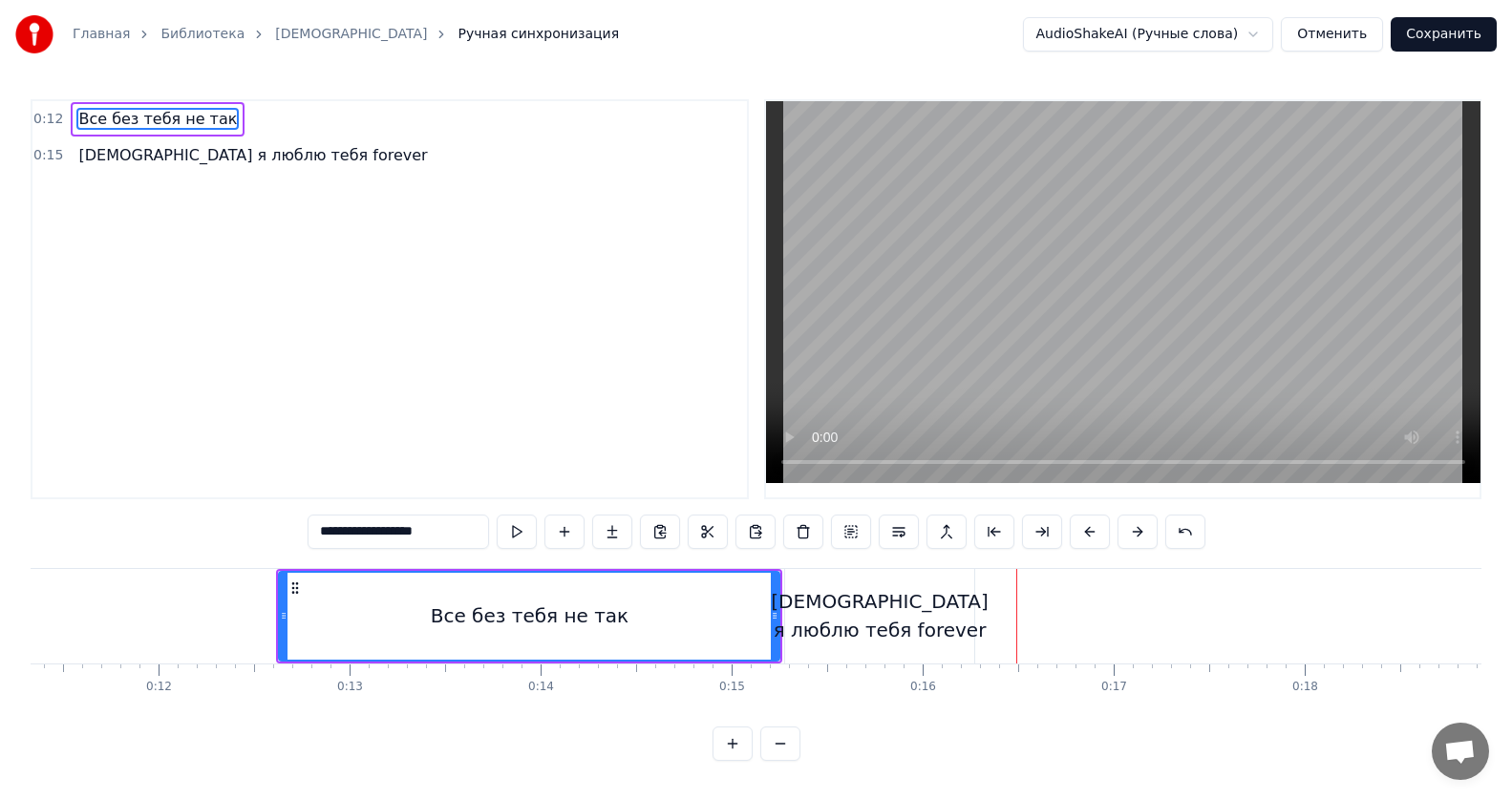
click at [485, 633] on div "Все без тебя не так" at bounding box center [529, 616] width 498 height 87
click at [907, 620] on div "[DEMOGRAPHIC_DATA] я люблю тебя forever" at bounding box center [879, 615] width 217 height 57
type input "**********"
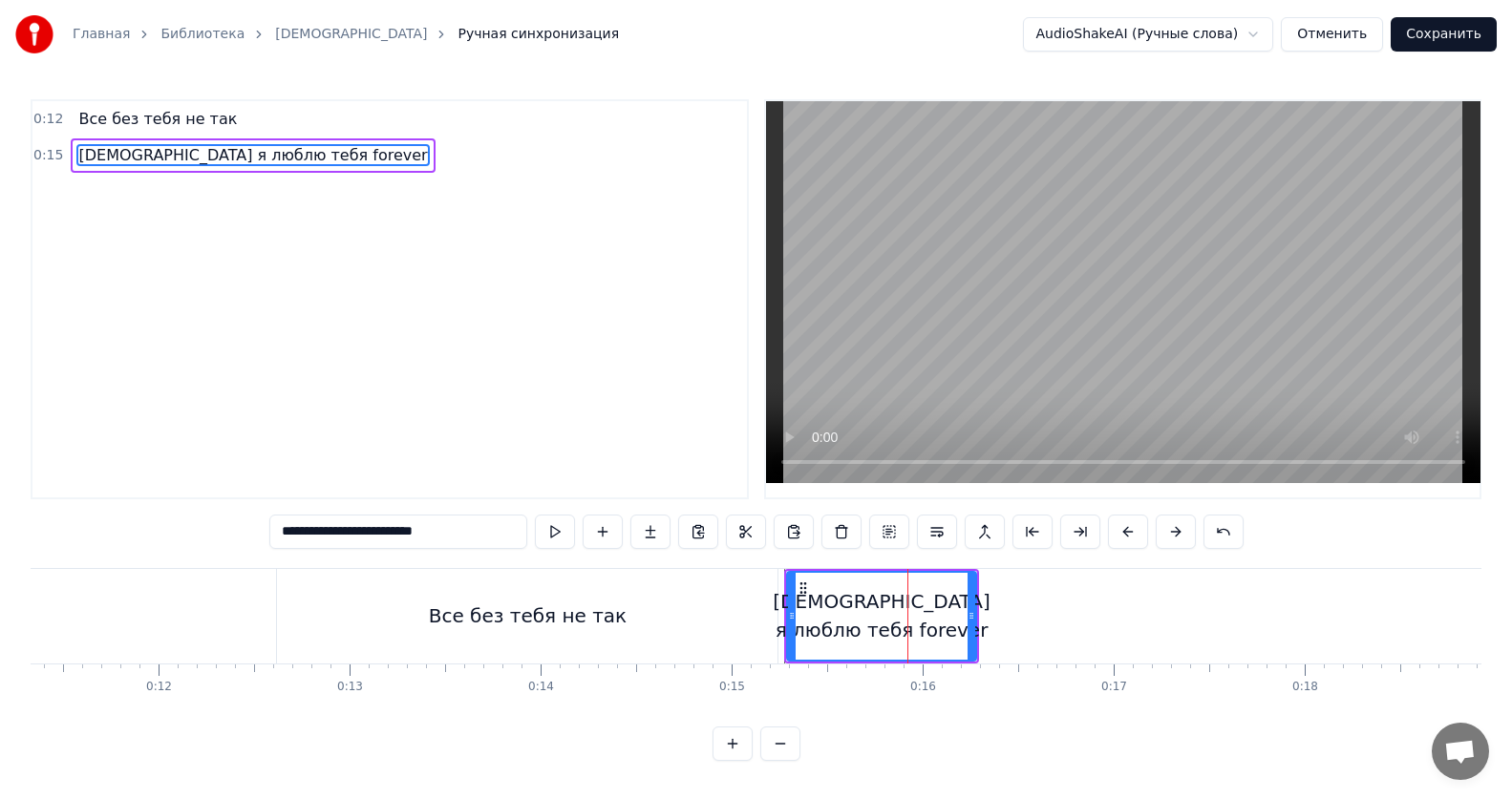
click at [887, 622] on div "[DEMOGRAPHIC_DATA] я люблю тебя forever" at bounding box center [881, 615] width 217 height 57
drag, startPoint x: 792, startPoint y: 614, endPoint x: 885, endPoint y: 610, distance: 93.1
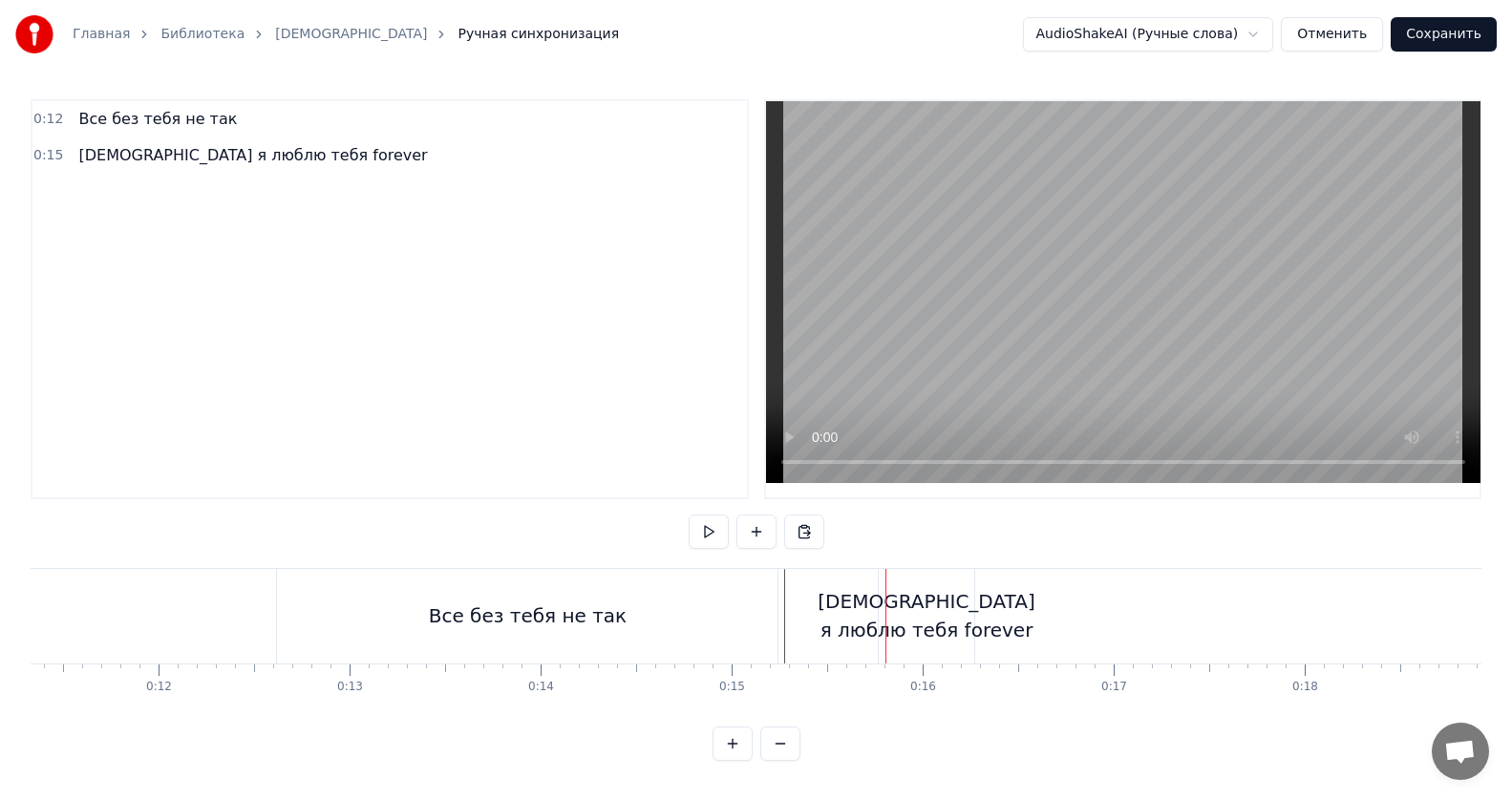
click at [757, 607] on div "Все без тебя не так" at bounding box center [527, 616] width 500 height 94
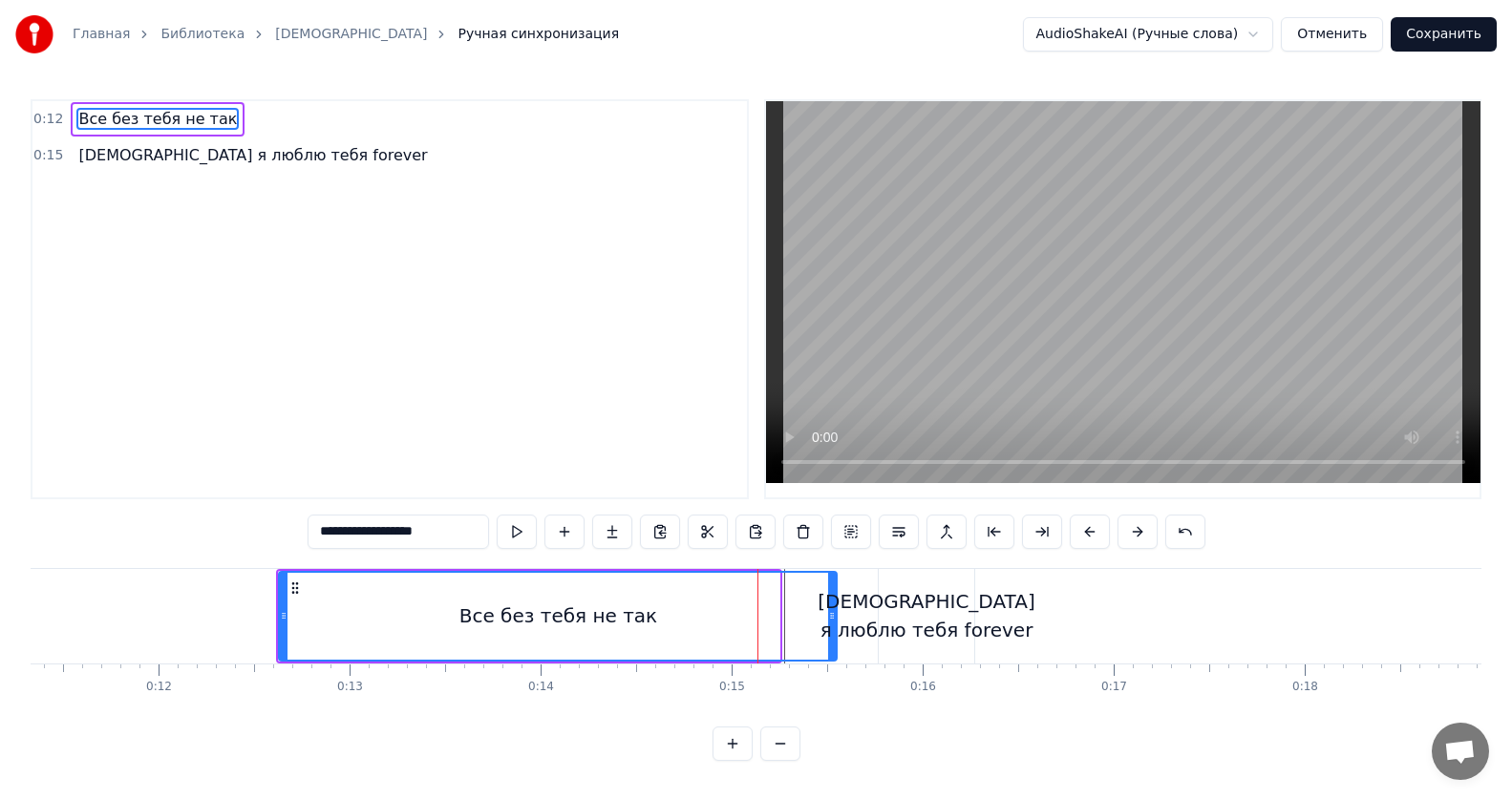
drag, startPoint x: 777, startPoint y: 611, endPoint x: 833, endPoint y: 613, distance: 56.0
click at [833, 613] on icon at bounding box center [831, 616] width 8 height 16
click at [677, 626] on div "Все без тебя не так" at bounding box center [557, 616] width 556 height 87
click at [949, 622] on div "[DEMOGRAPHIC_DATA] я люблю тебя forever" at bounding box center [926, 615] width 217 height 57
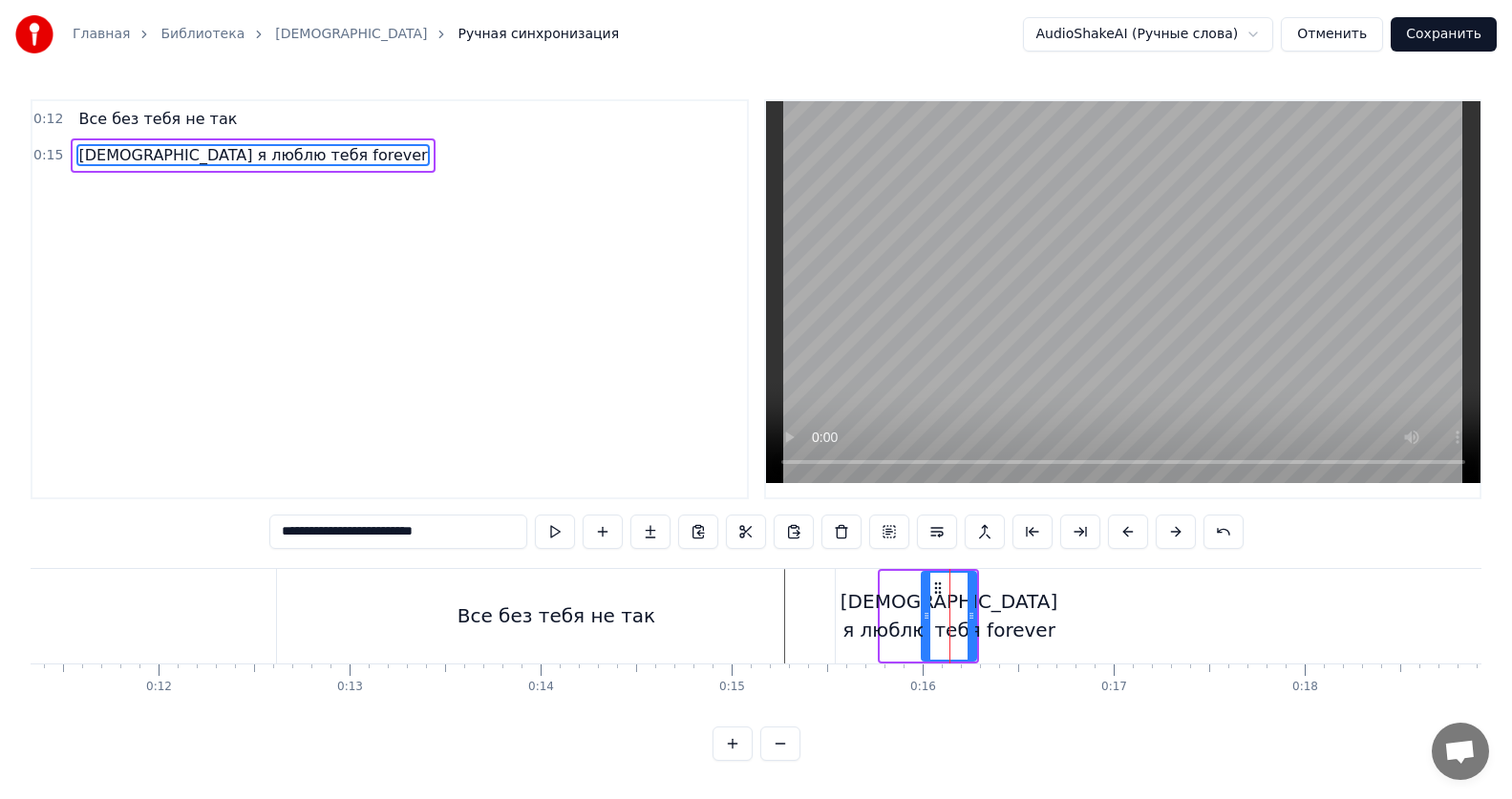
drag, startPoint x: 884, startPoint y: 615, endPoint x: 926, endPoint y: 611, distance: 42.2
click at [926, 611] on icon at bounding box center [927, 616] width 8 height 16
click at [747, 614] on div "Все без тебя не так" at bounding box center [555, 616] width 558 height 94
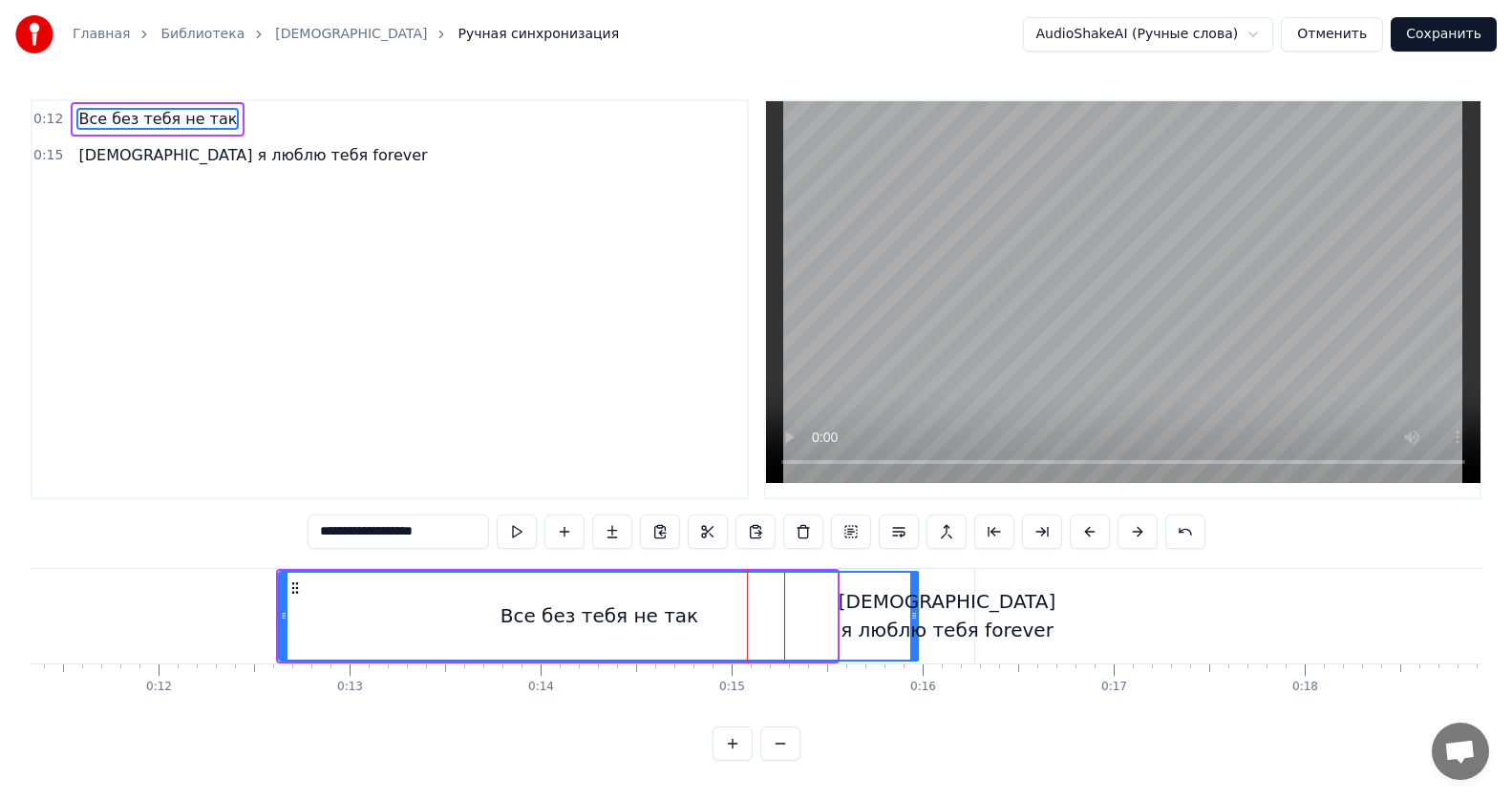
drag, startPoint x: 831, startPoint y: 616, endPoint x: 914, endPoint y: 614, distance: 83.0
click at [914, 614] on icon at bounding box center [914, 616] width 8 height 16
click at [938, 621] on div "[DEMOGRAPHIC_DATA] я люблю тебя forever" at bounding box center [946, 615] width 217 height 57
type input "**********"
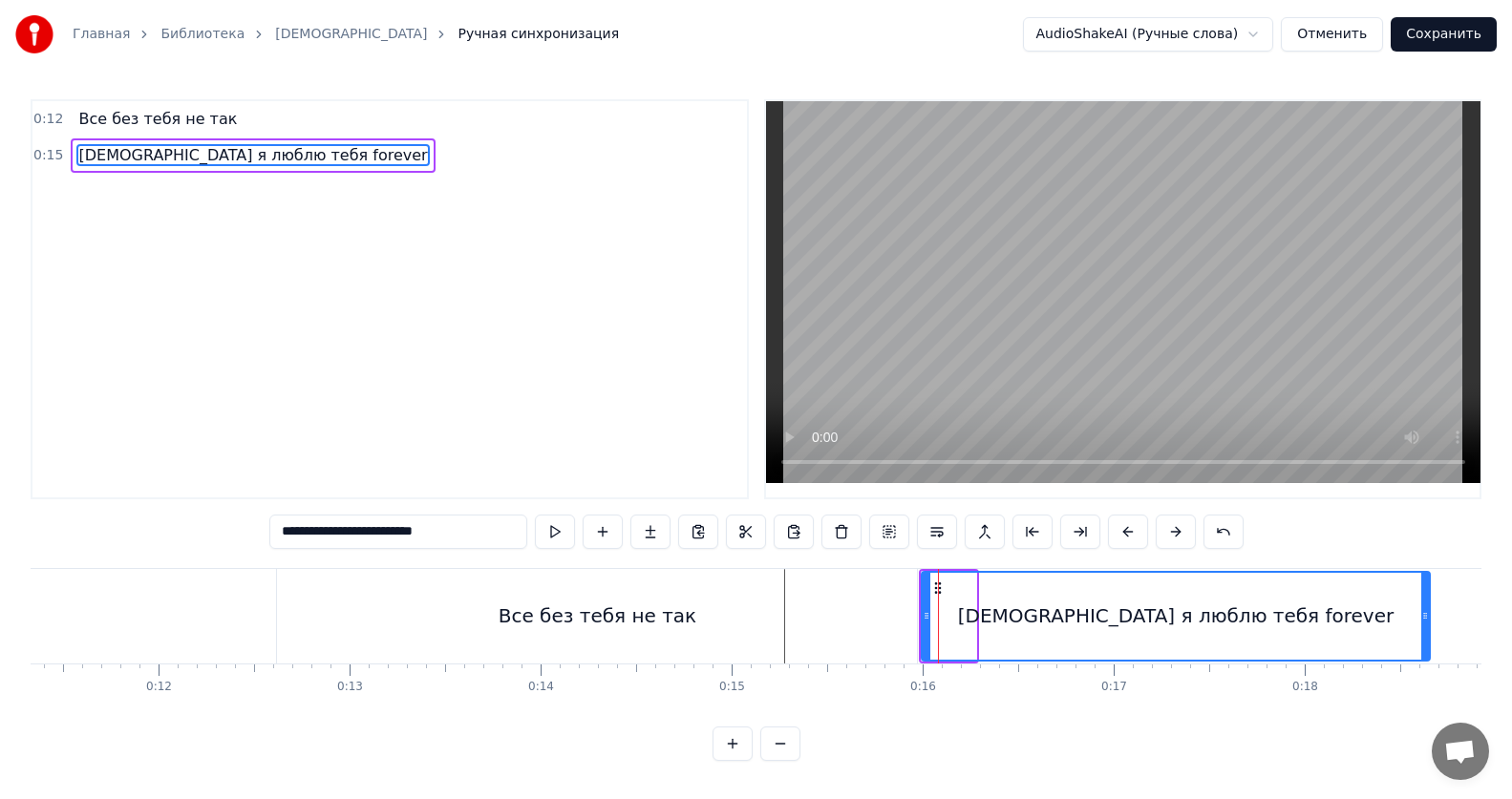
drag, startPoint x: 974, startPoint y: 617, endPoint x: 1435, endPoint y: 612, distance: 461.0
click at [1429, 612] on icon at bounding box center [1425, 616] width 8 height 16
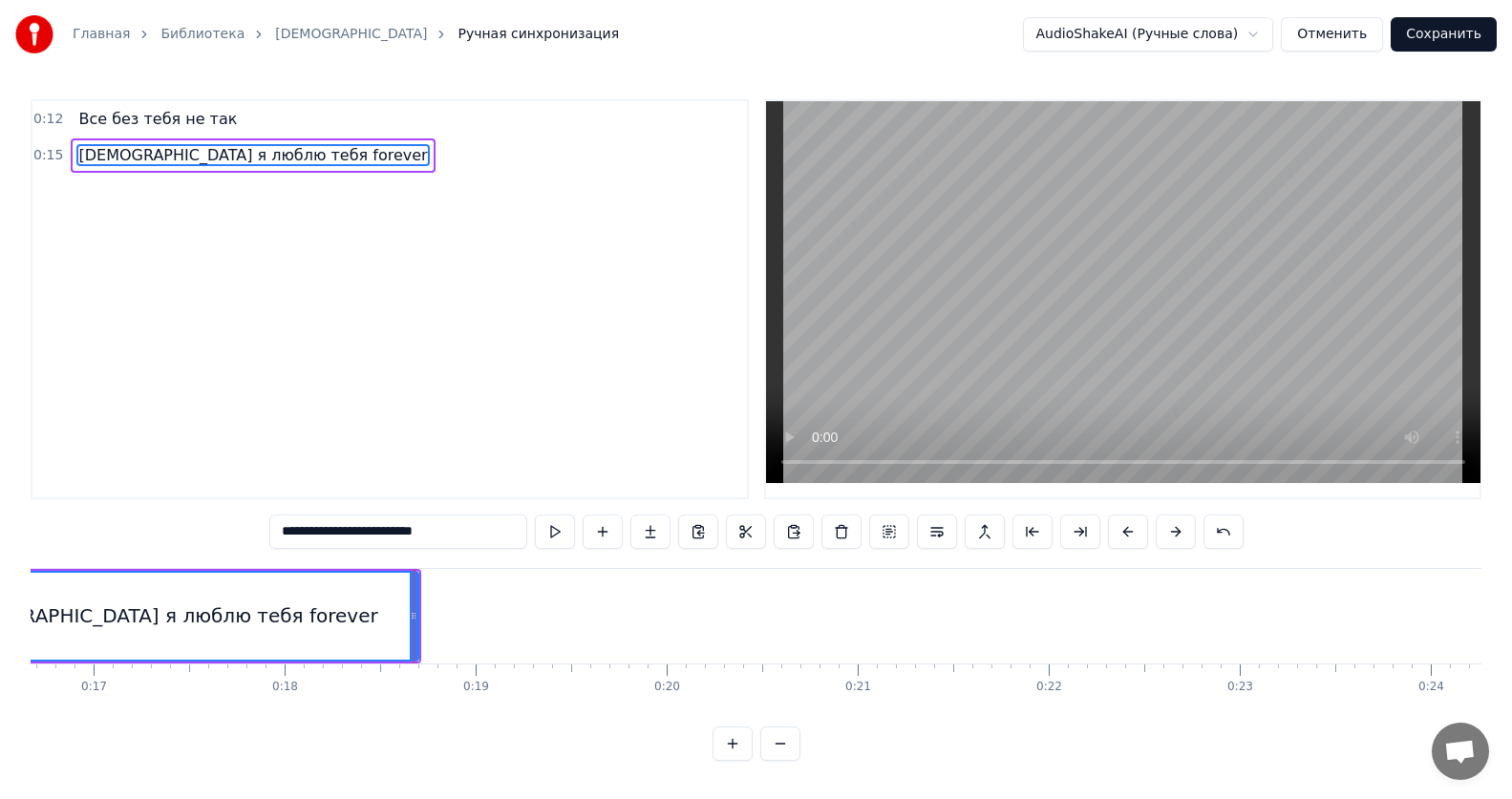
scroll to position [0, 3472]
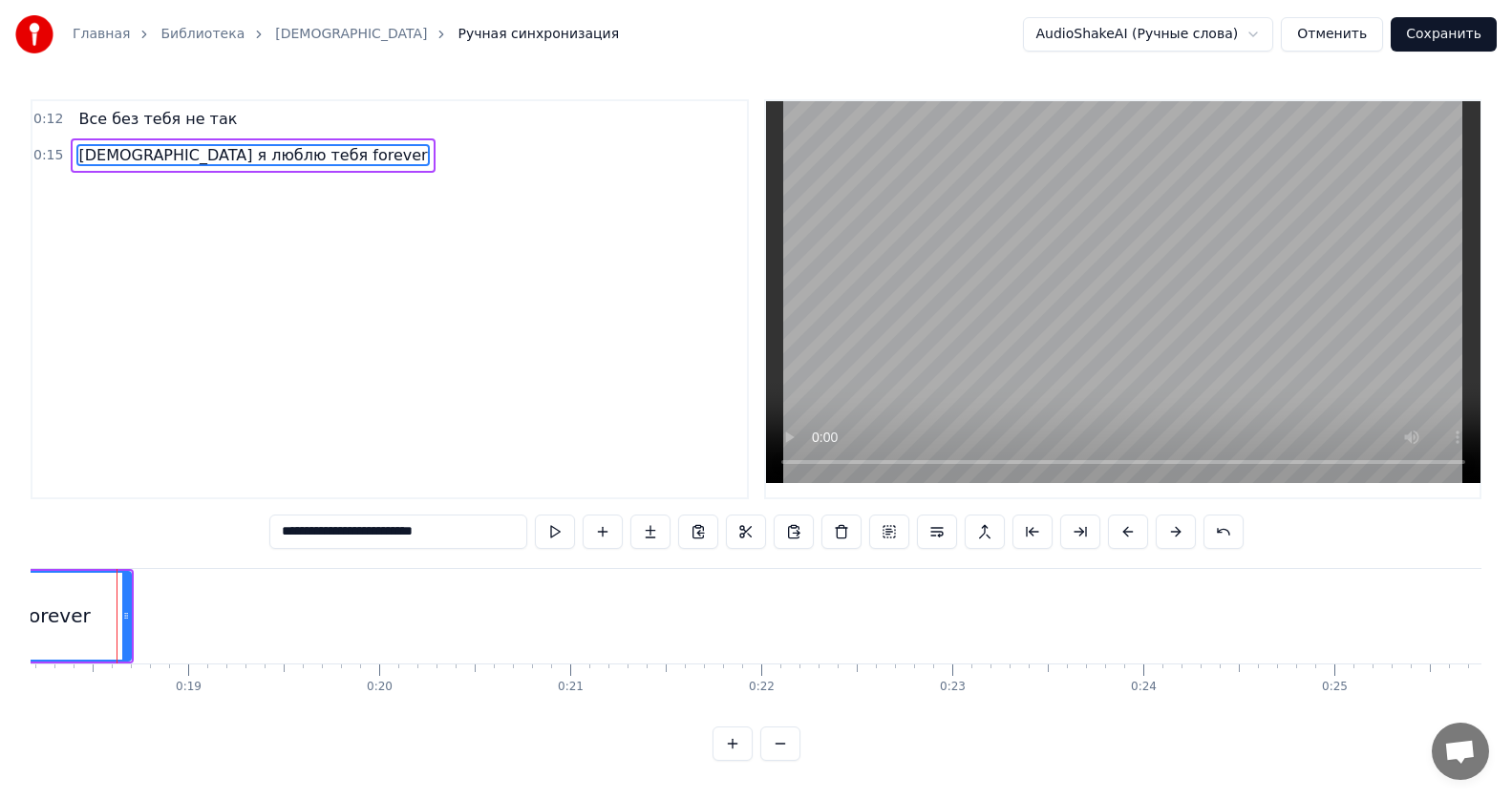
scroll to position [0, 3462]
drag, startPoint x: 135, startPoint y: 616, endPoint x: 197, endPoint y: 621, distance: 62.2
click at [197, 621] on icon at bounding box center [197, 616] width 8 height 16
click at [122, 108] on span "Все без тебя не так" at bounding box center [157, 119] width 163 height 22
type input "**********"
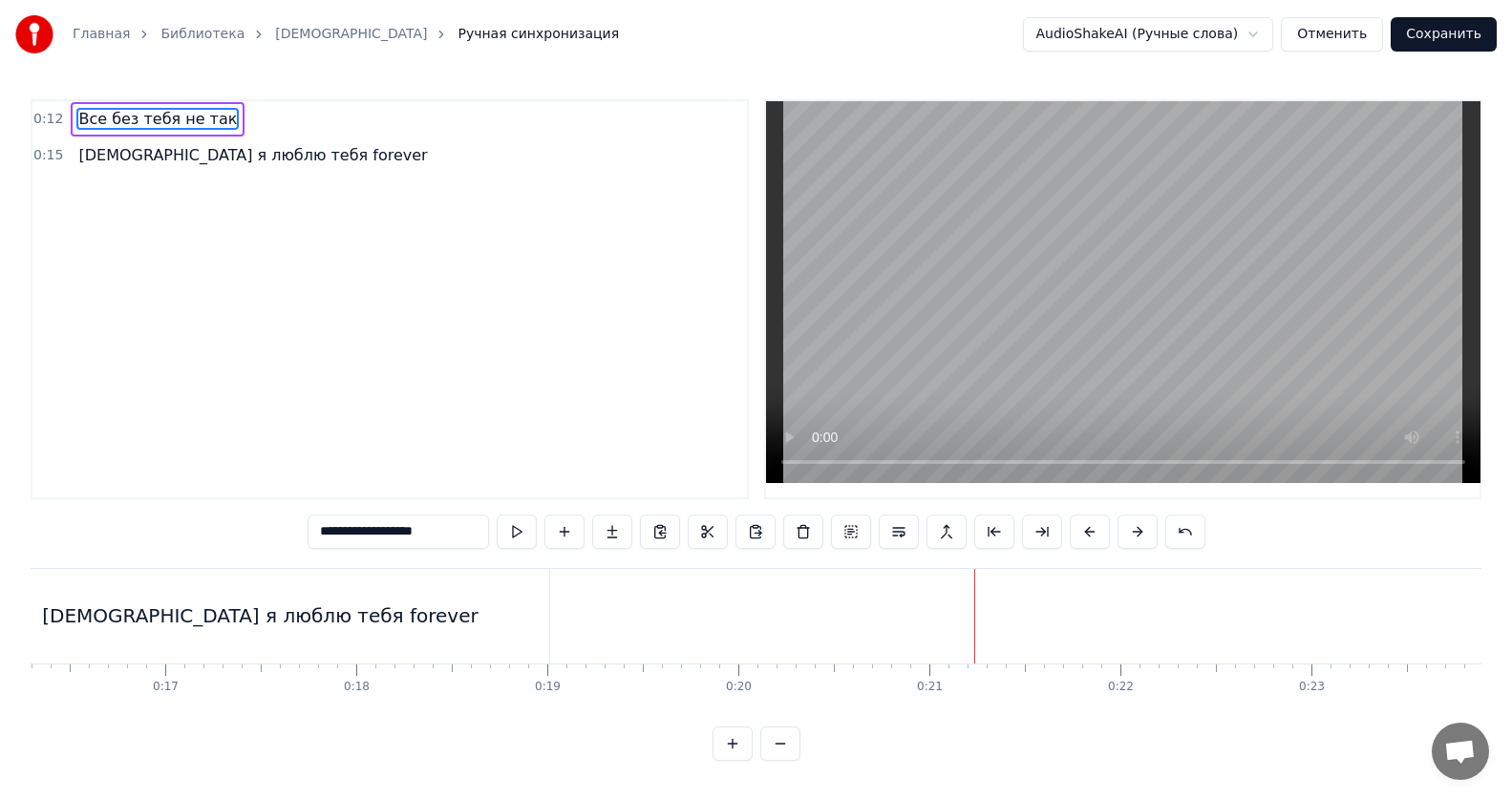
scroll to position [0, 3030]
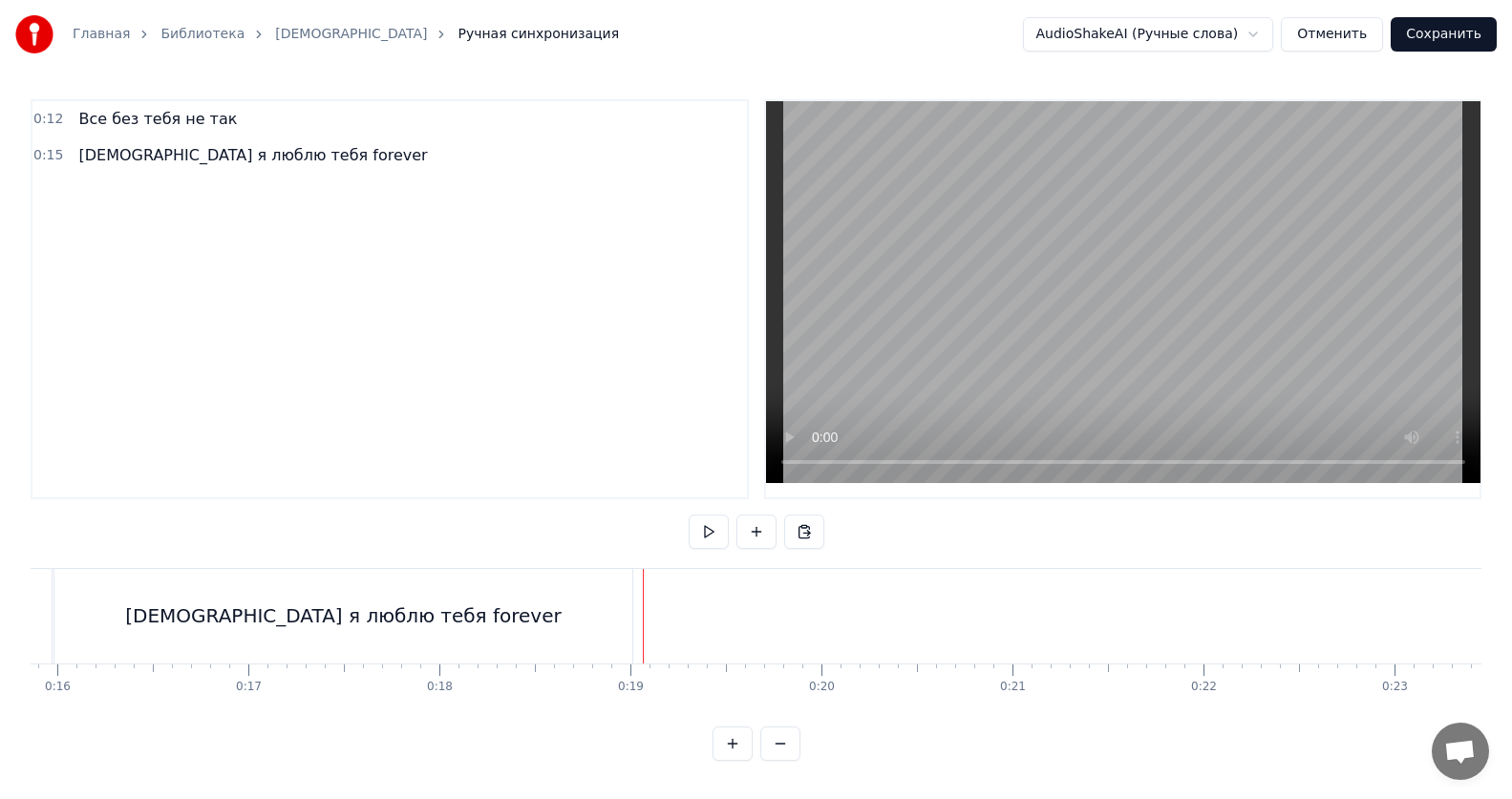
click at [734, 761] on button at bounding box center [732, 744] width 40 height 34
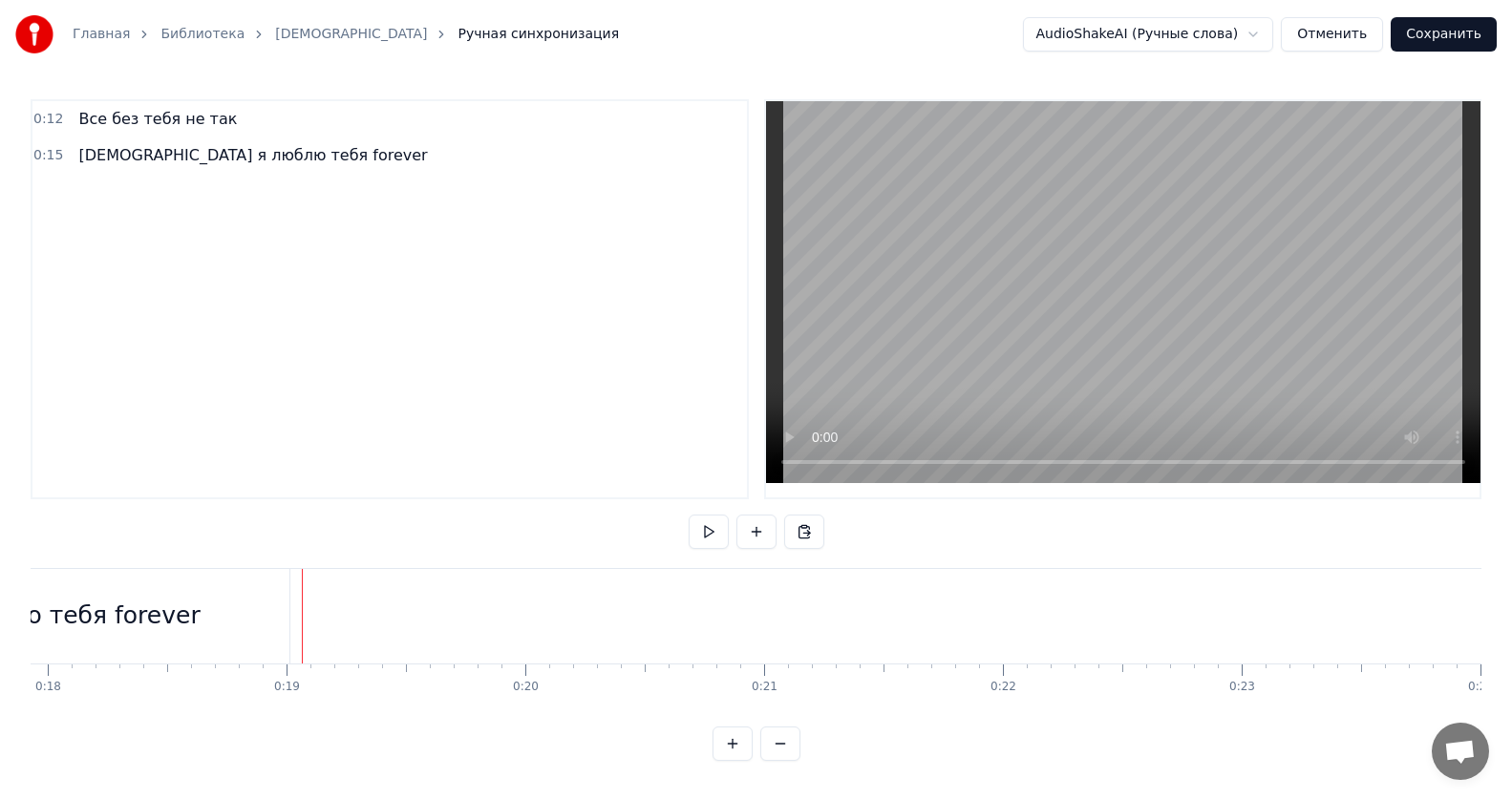
scroll to position [0, 4201]
click at [375, 621] on div at bounding box center [375, 616] width 1 height 94
click at [372, 622] on div "[DEMOGRAPHIC_DATA] я люблю тебя forever" at bounding box center [9, 616] width 728 height 94
click at [373, 618] on div "[DEMOGRAPHIC_DATA] я люблю тебя forever" at bounding box center [9, 616] width 728 height 94
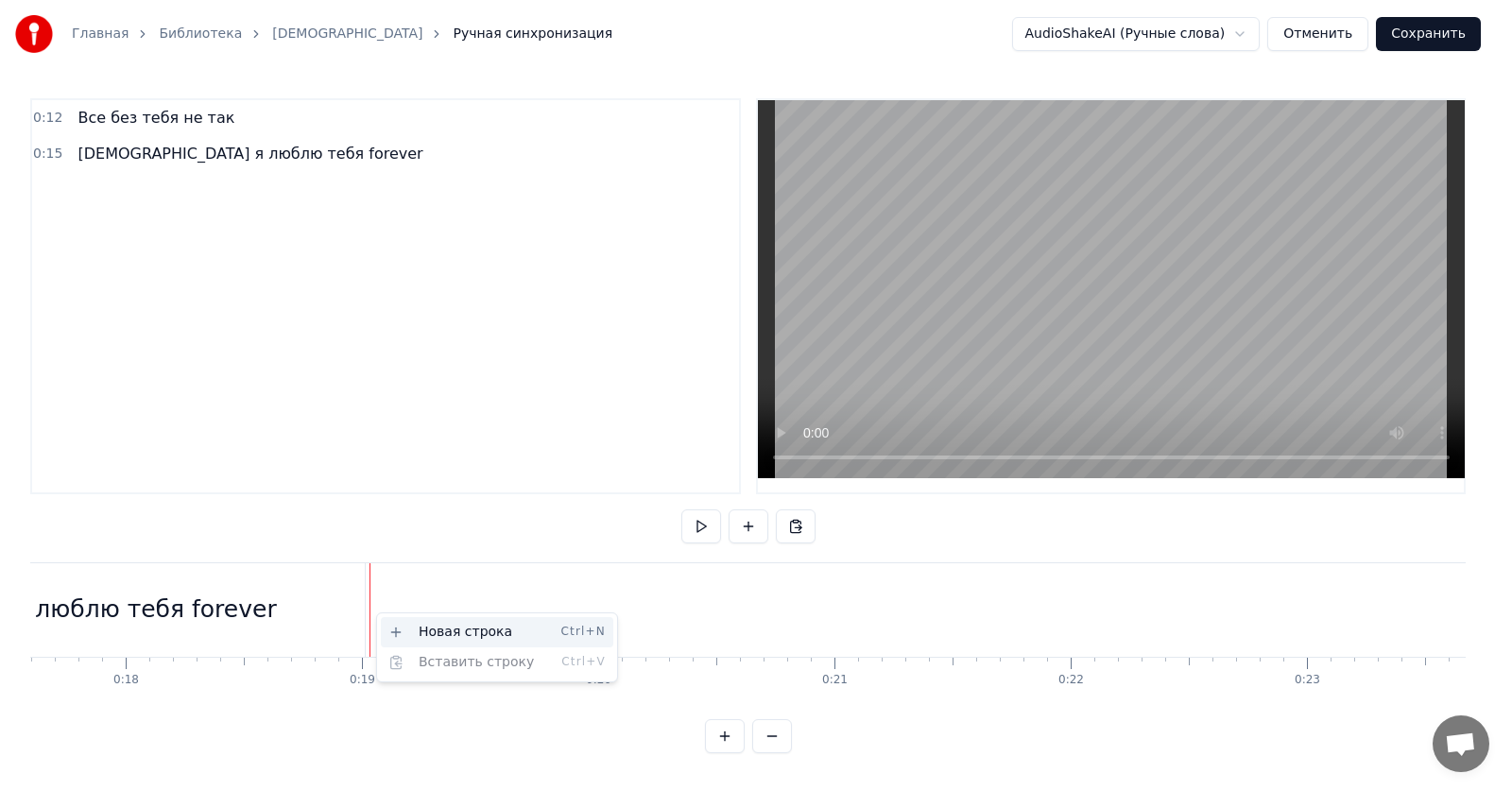
click at [413, 627] on div "Новая строка Ctrl+N" at bounding box center [496, 632] width 232 height 30
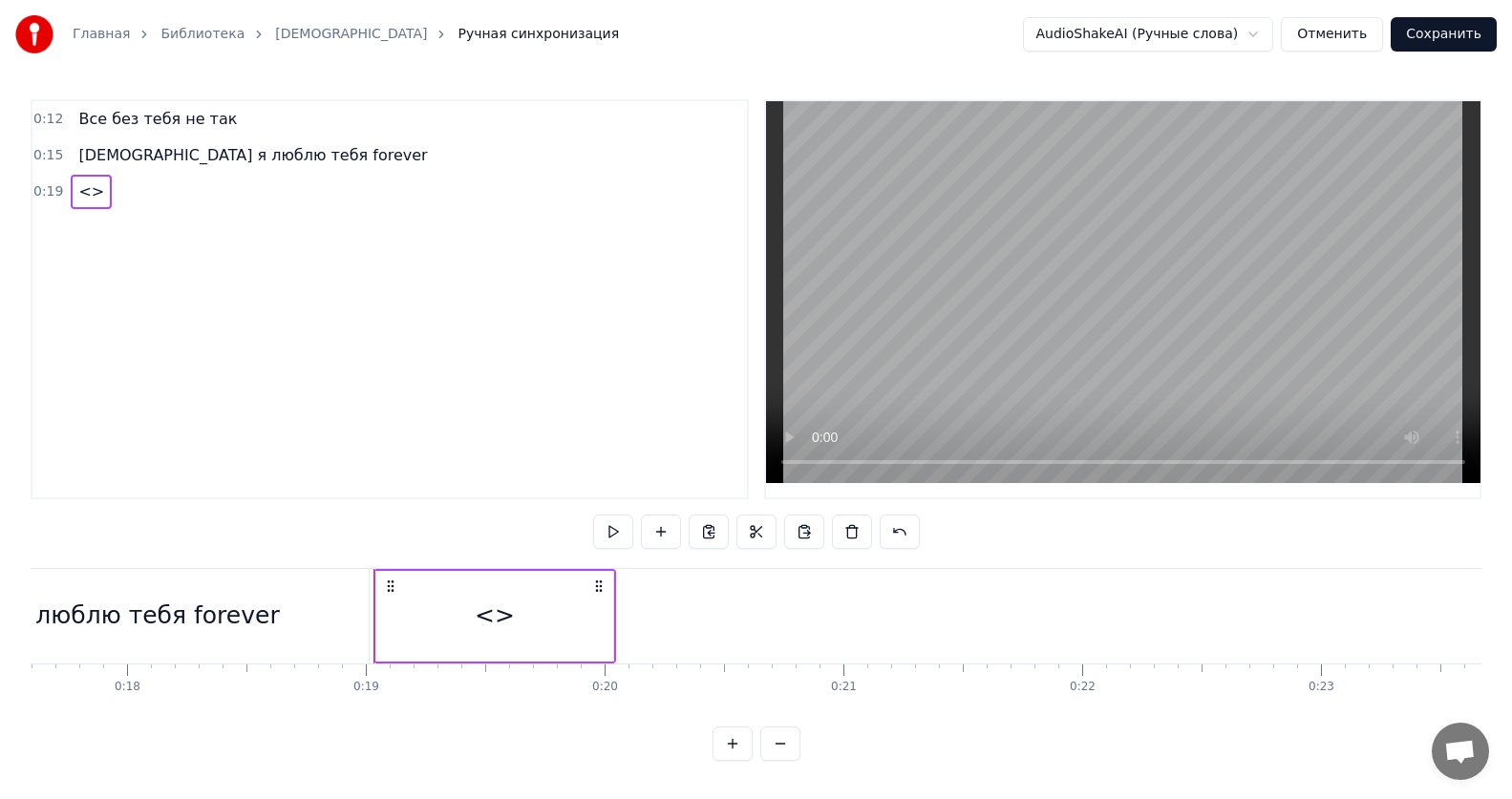
click at [519, 624] on div "<>" at bounding box center [494, 616] width 237 height 91
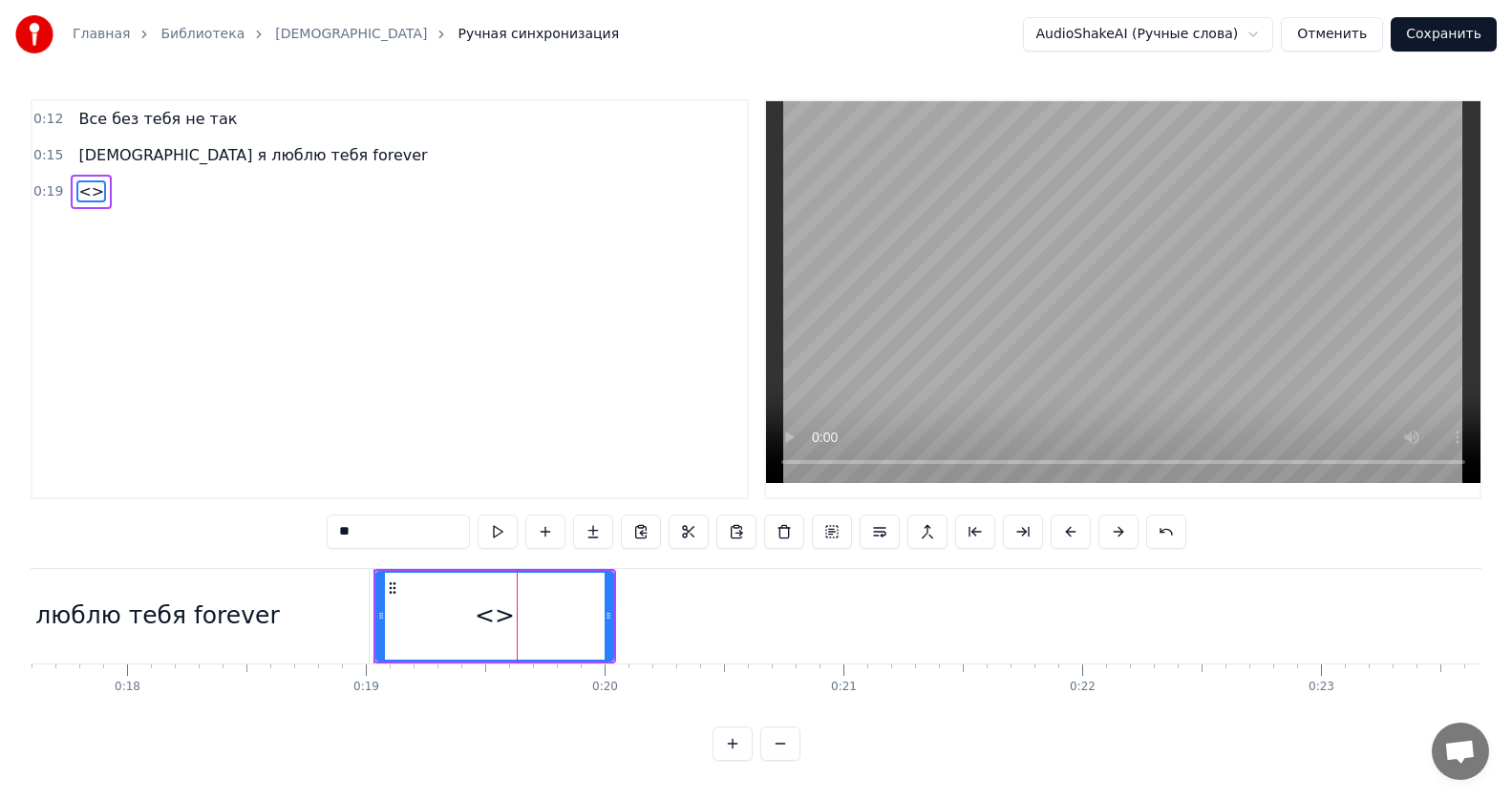
drag, startPoint x: 413, startPoint y: 539, endPoint x: 287, endPoint y: 530, distance: 126.3
click at [287, 530] on div "0:12 Все без тебя не так 0:15 ИсИто я люблю тебя forever 0:19 <> ** Все без теб…" at bounding box center [756, 430] width 1451 height 662
paste input "**********"
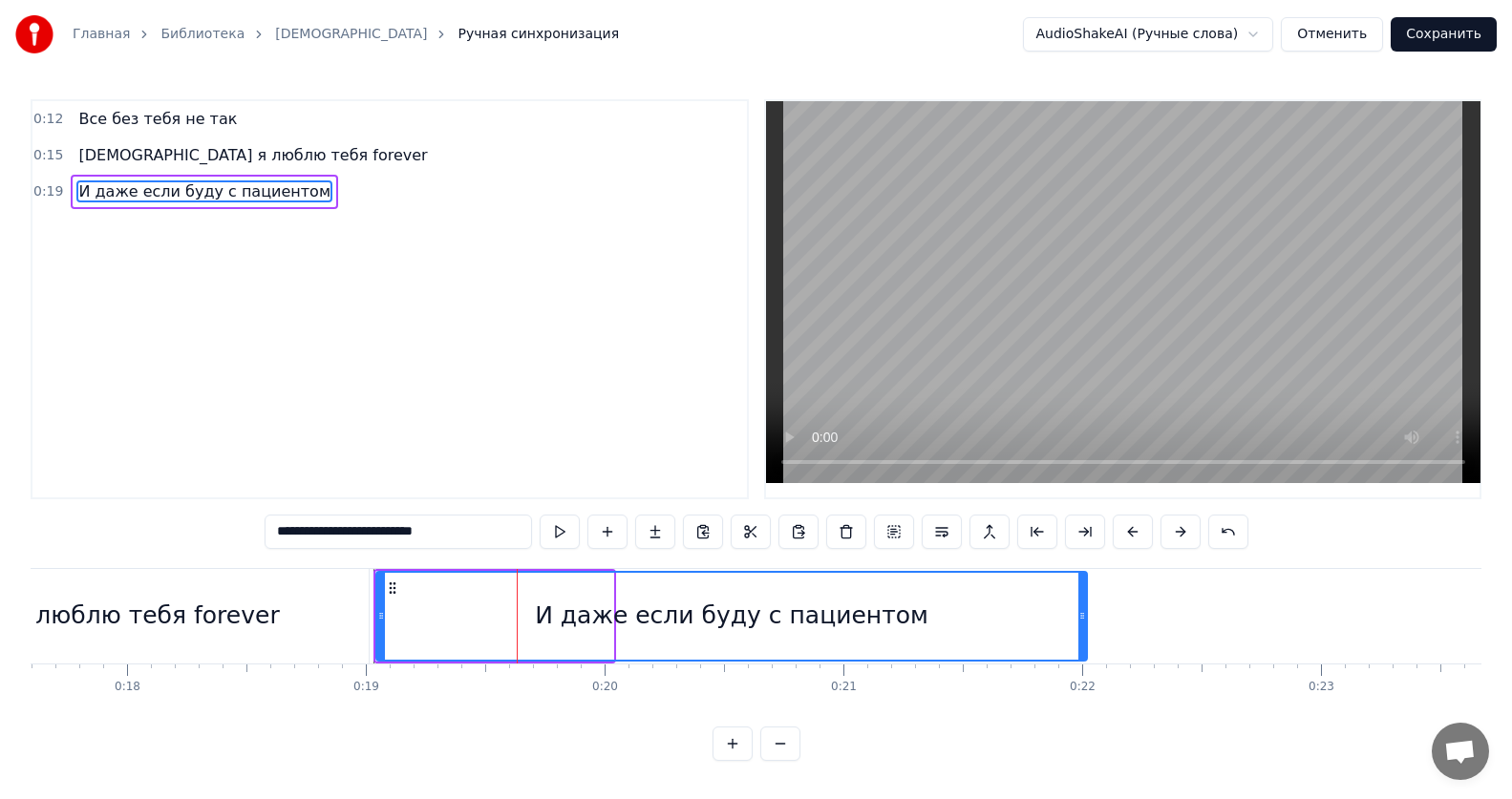
drag, startPoint x: 606, startPoint y: 613, endPoint x: 1079, endPoint y: 616, distance: 473.0
click at [1079, 616] on icon at bounding box center [1082, 616] width 8 height 16
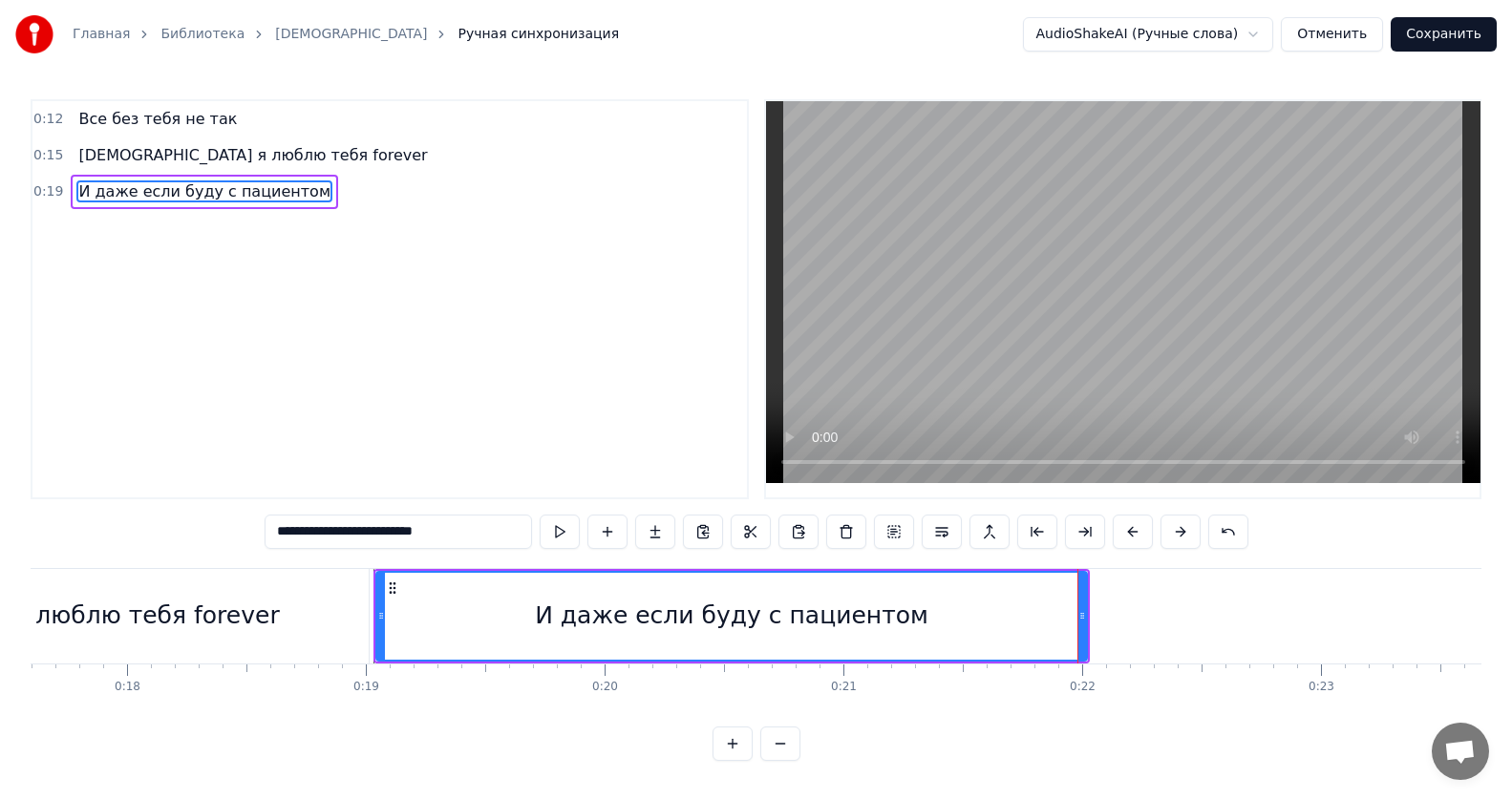
type input "**********"
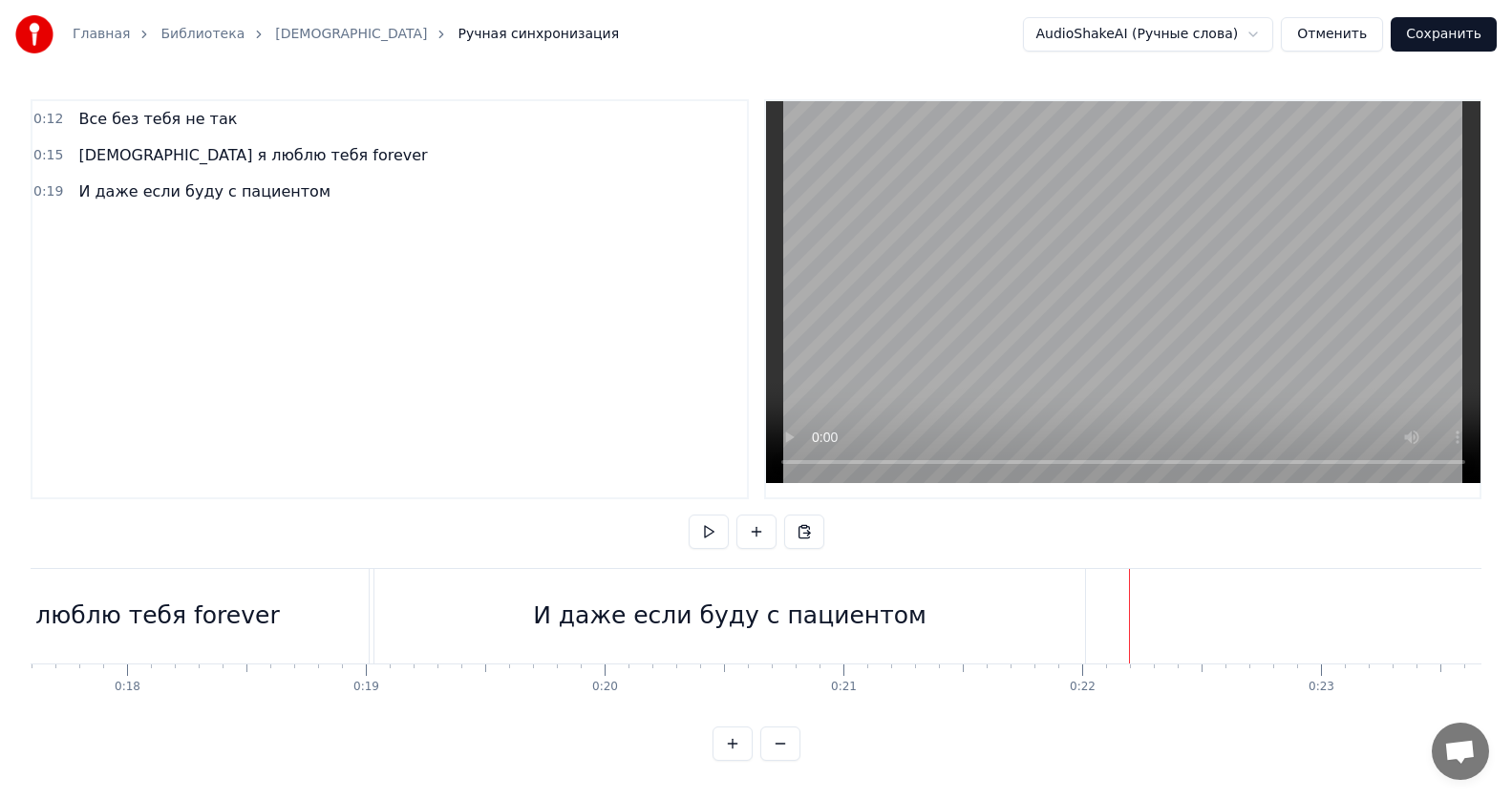
click at [1088, 617] on div "И даже если буду с пациентом" at bounding box center [732, 616] width 717 height 94
click at [1090, 616] on div at bounding box center [1090, 616] width 1 height 94
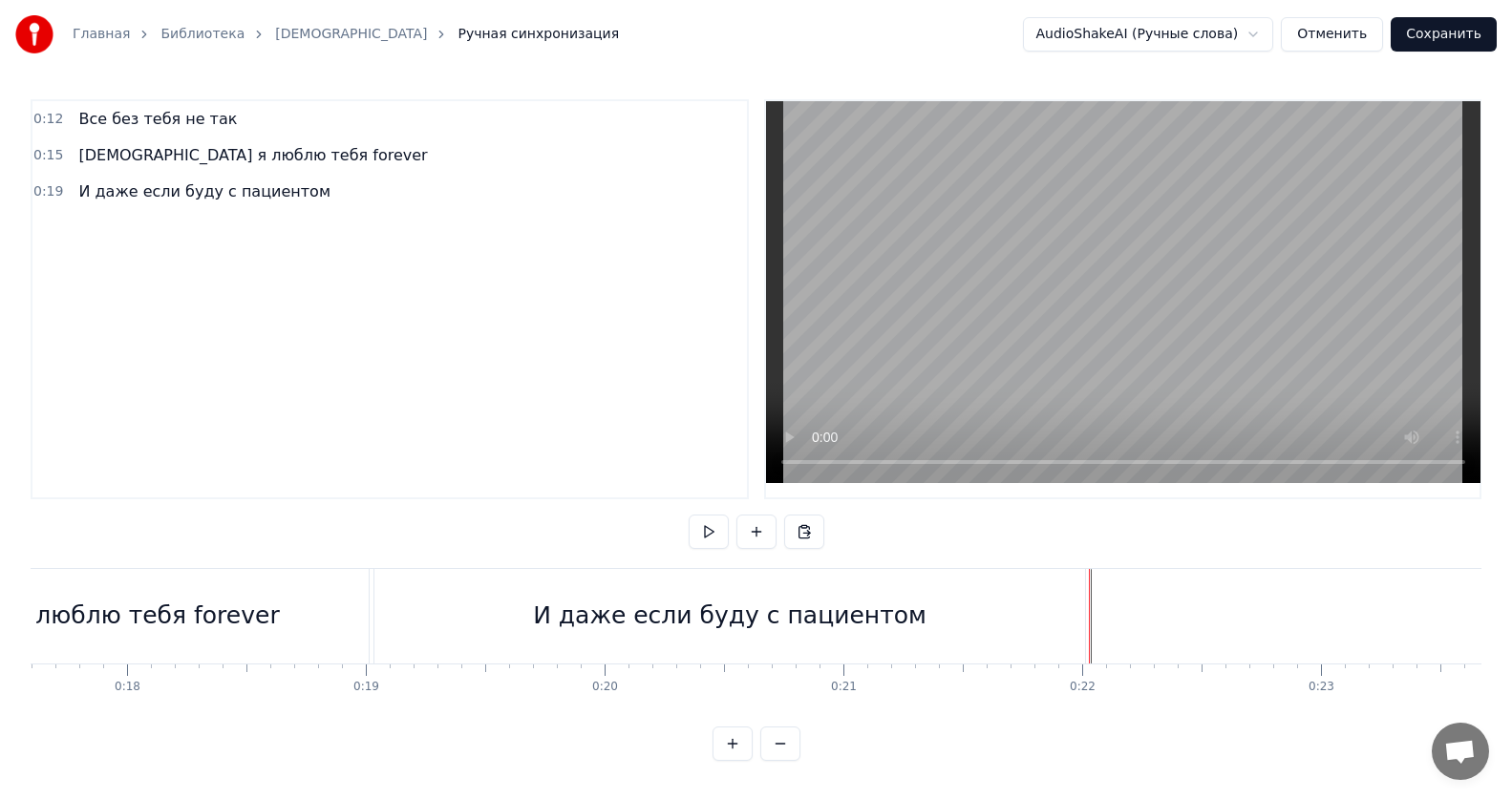
click at [1088, 618] on div at bounding box center [1088, 616] width 1 height 94
click at [1087, 619] on div "И даже если буду с пациентом" at bounding box center [732, 616] width 717 height 94
click at [1088, 617] on div "И даже если буду с пациентом" at bounding box center [732, 616] width 717 height 94
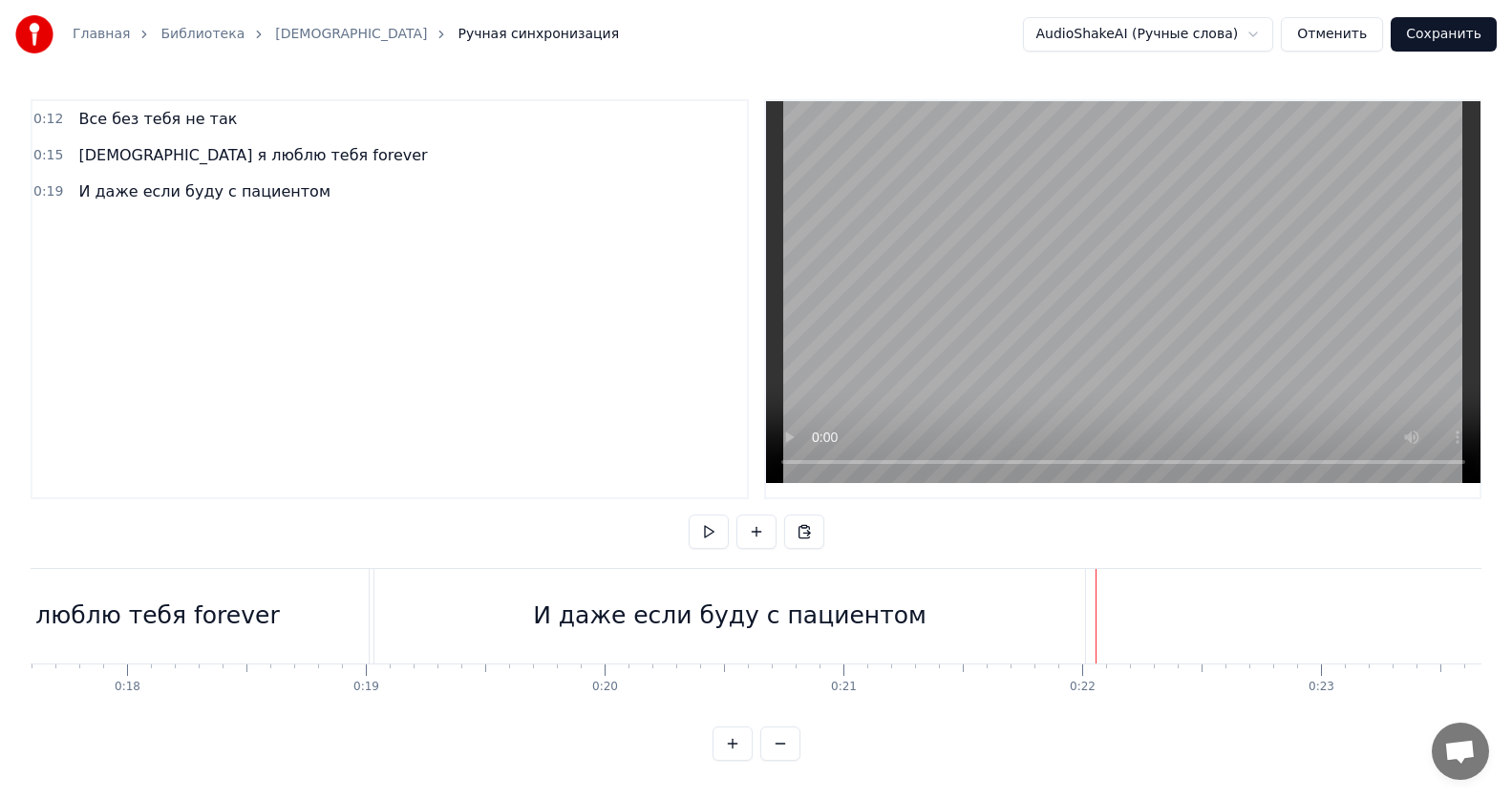
click at [750, 761] on button at bounding box center [732, 744] width 40 height 34
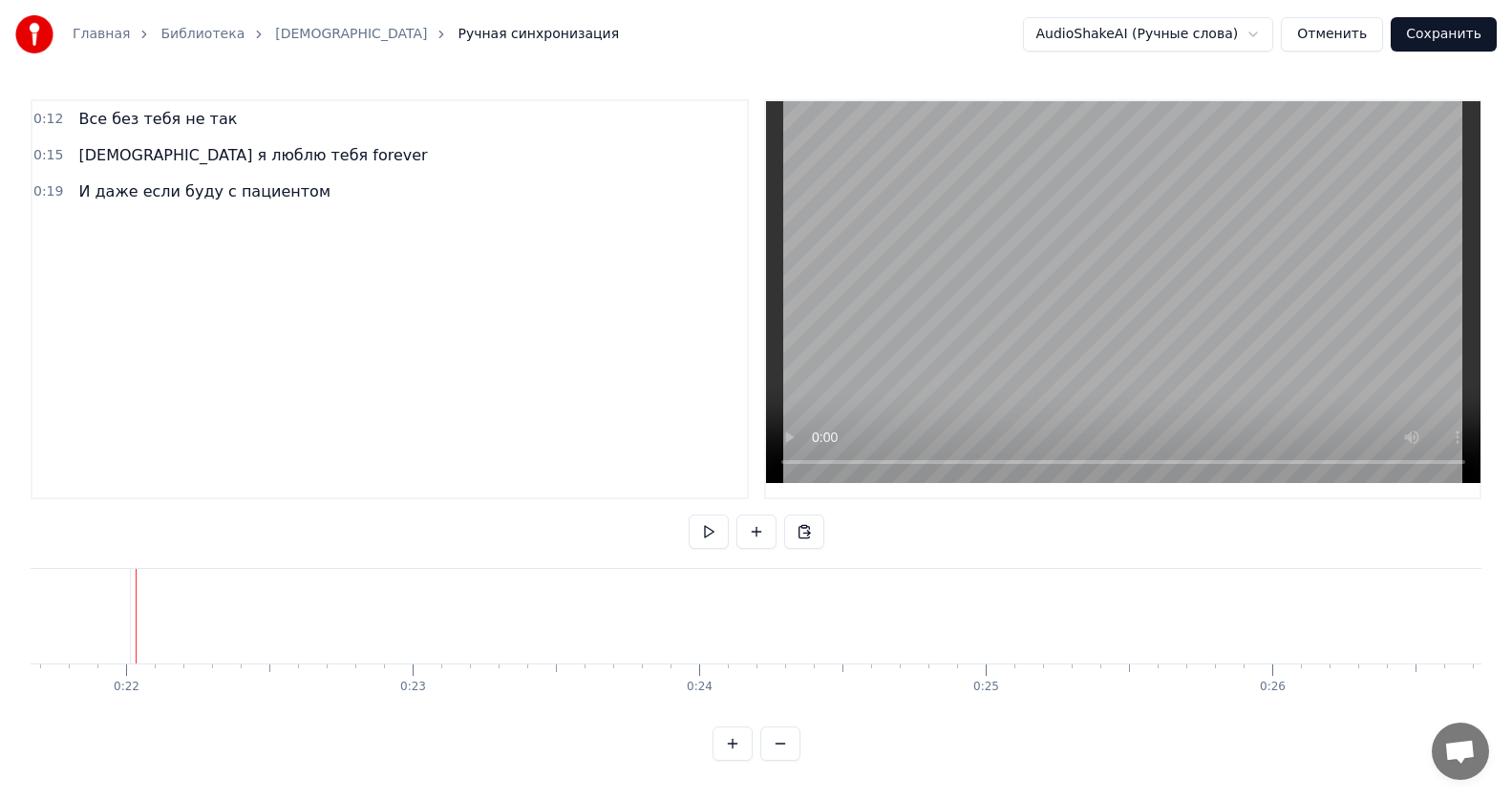
scroll to position [0, 6216]
click at [127, 618] on div at bounding box center [127, 616] width 1 height 94
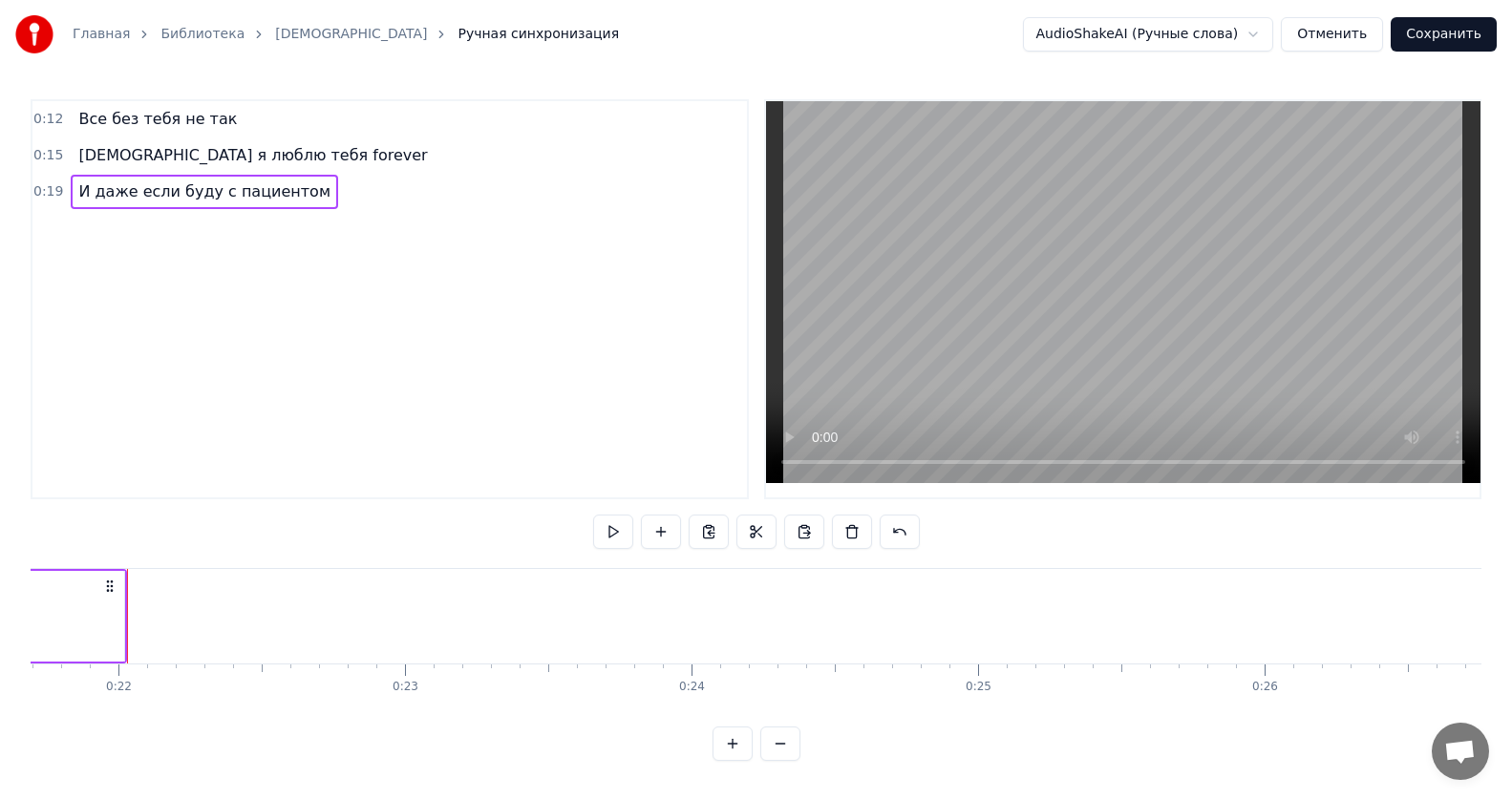
click at [345, 524] on div "0:12 Все без тебя не так 0:15 ИсИто я люблю тебя forever 0:19 И даже если буду …" at bounding box center [756, 430] width 1451 height 662
click at [279, 507] on div "0:12 Все без тебя не так 0:15 ИсИто я люблю тебя forever 0:19 И даже если буду …" at bounding box center [756, 430] width 1451 height 662
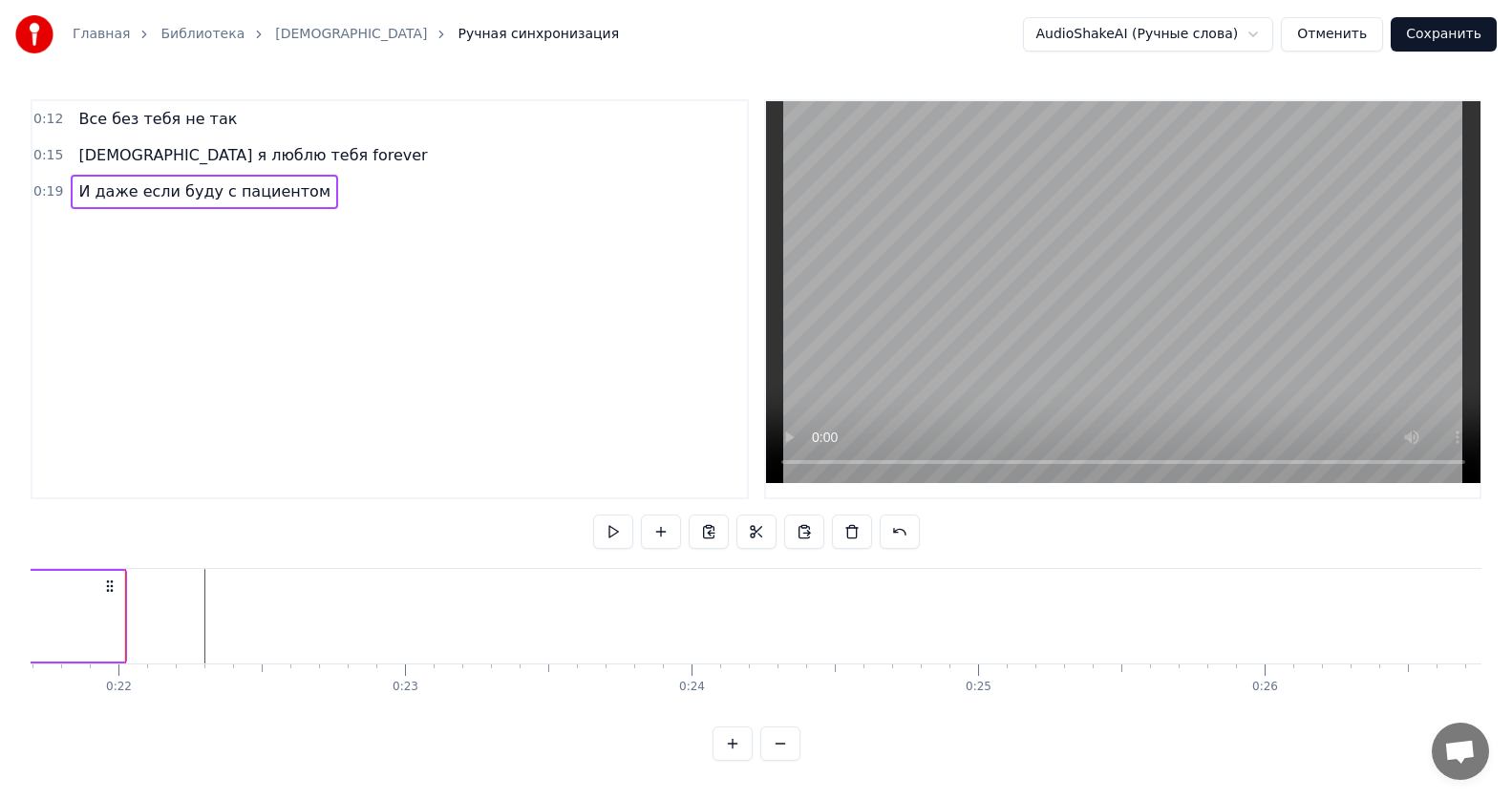
scroll to position [0, 6214]
click at [196, 533] on div "0:12 Все без тебя не так 0:15 ИсИто я люблю тебя forever 0:19 И даже если буду …" at bounding box center [756, 430] width 1451 height 662
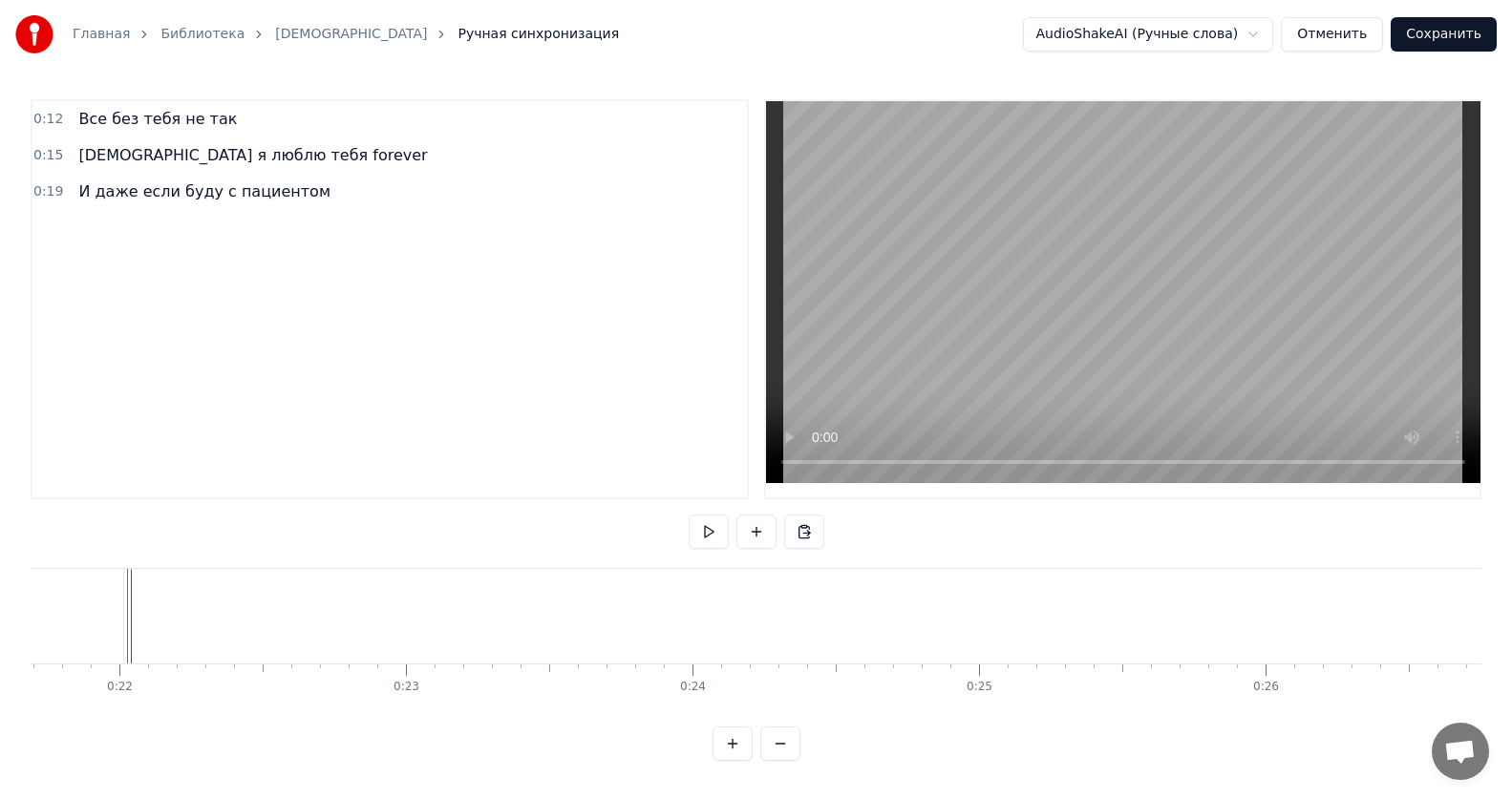
click at [127, 657] on div at bounding box center [127, 616] width 1 height 94
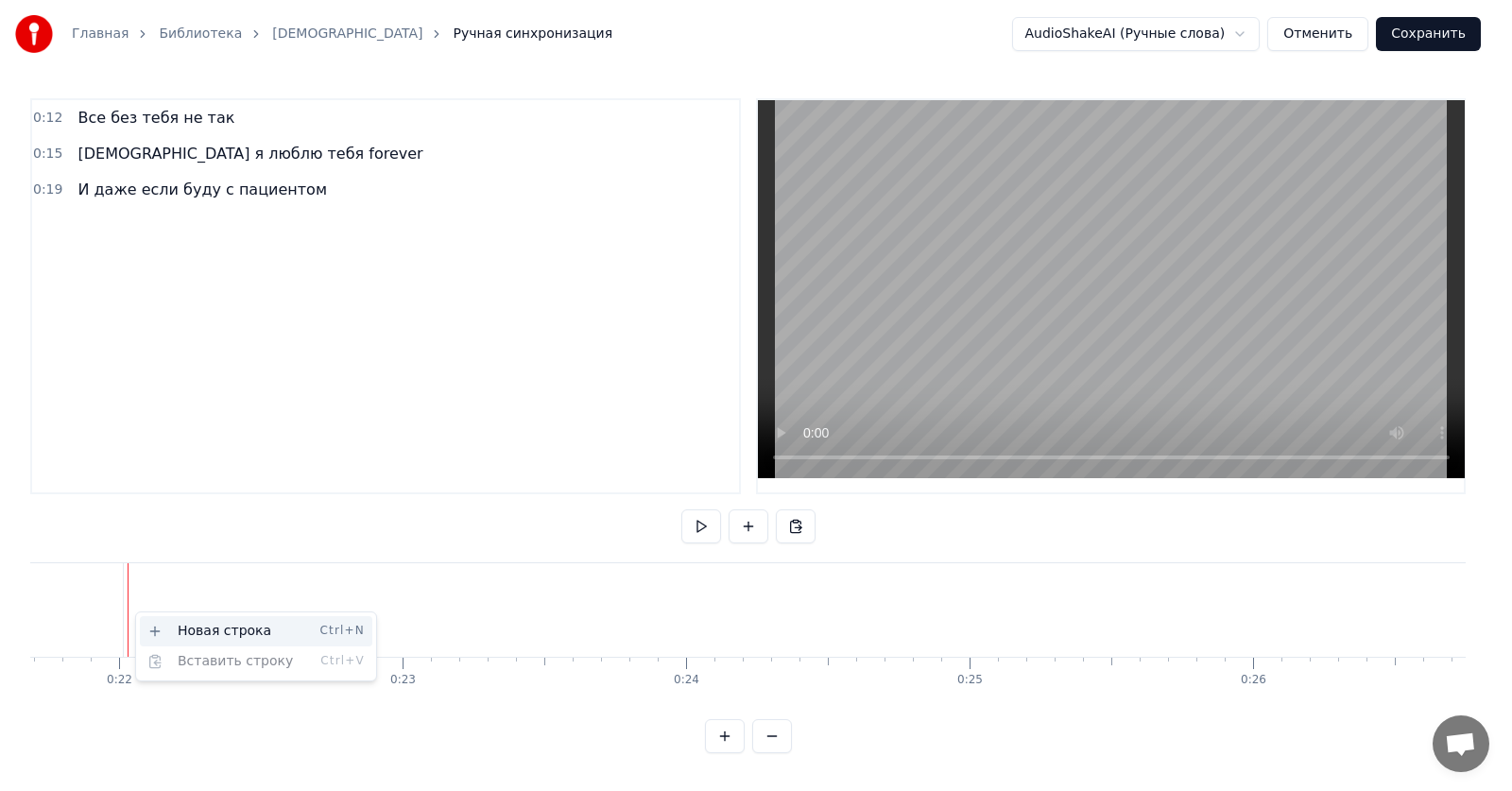
click at [191, 623] on div "Новая строка Ctrl+N" at bounding box center [255, 631] width 232 height 30
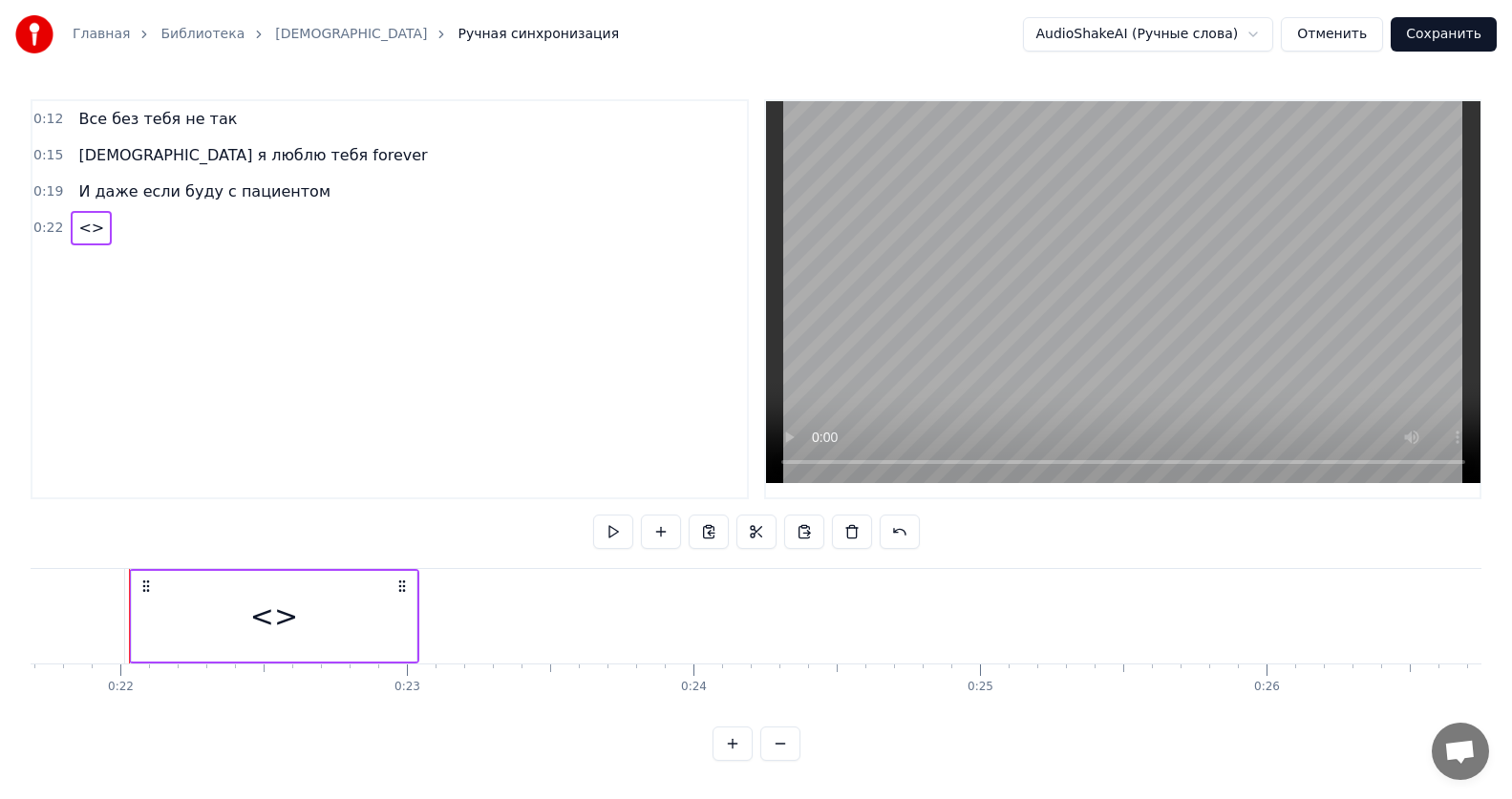
click at [261, 604] on div "<>" at bounding box center [274, 616] width 48 height 43
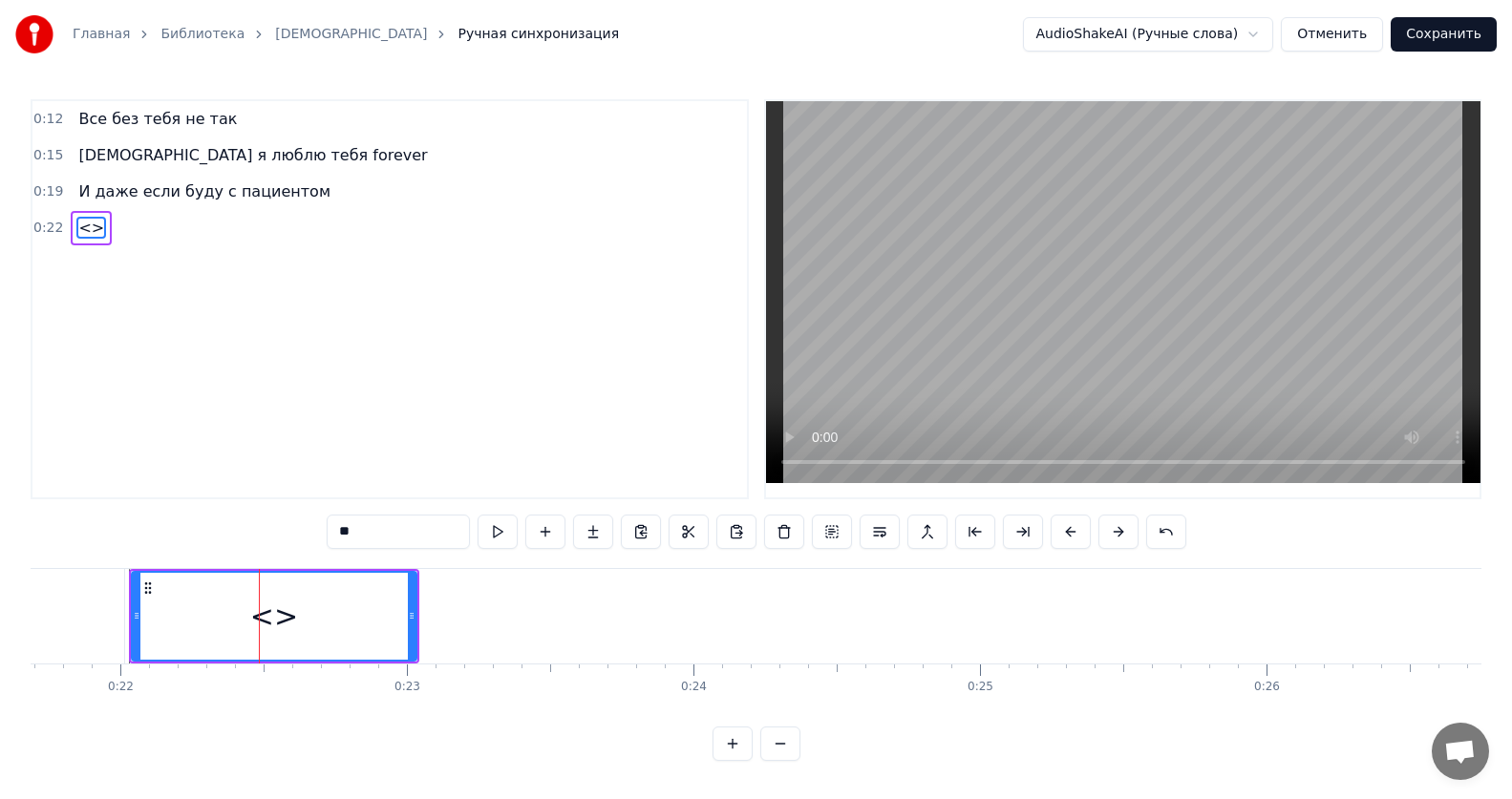
drag, startPoint x: 426, startPoint y: 538, endPoint x: 276, endPoint y: 538, distance: 150.0
click at [276, 538] on div "0:12 Все без тебя не так 0:15 ИсИто я люблю тебя forever 0:19 И даже если буду …" at bounding box center [756, 430] width 1451 height 662
paste input "**********"
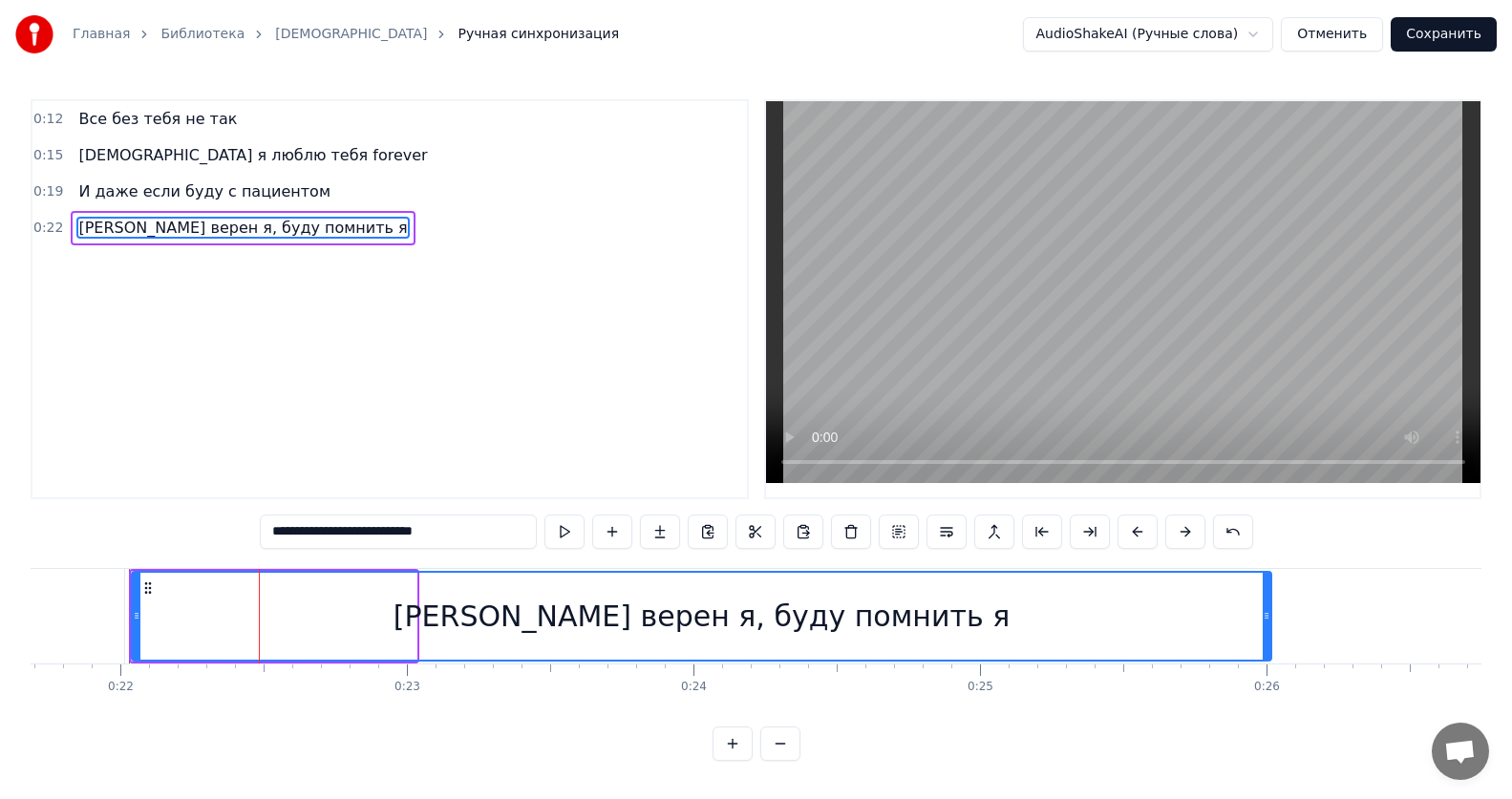
drag, startPoint x: 411, startPoint y: 612, endPoint x: 1266, endPoint y: 589, distance: 855.3
click at [1266, 589] on div at bounding box center [1267, 616] width 8 height 87
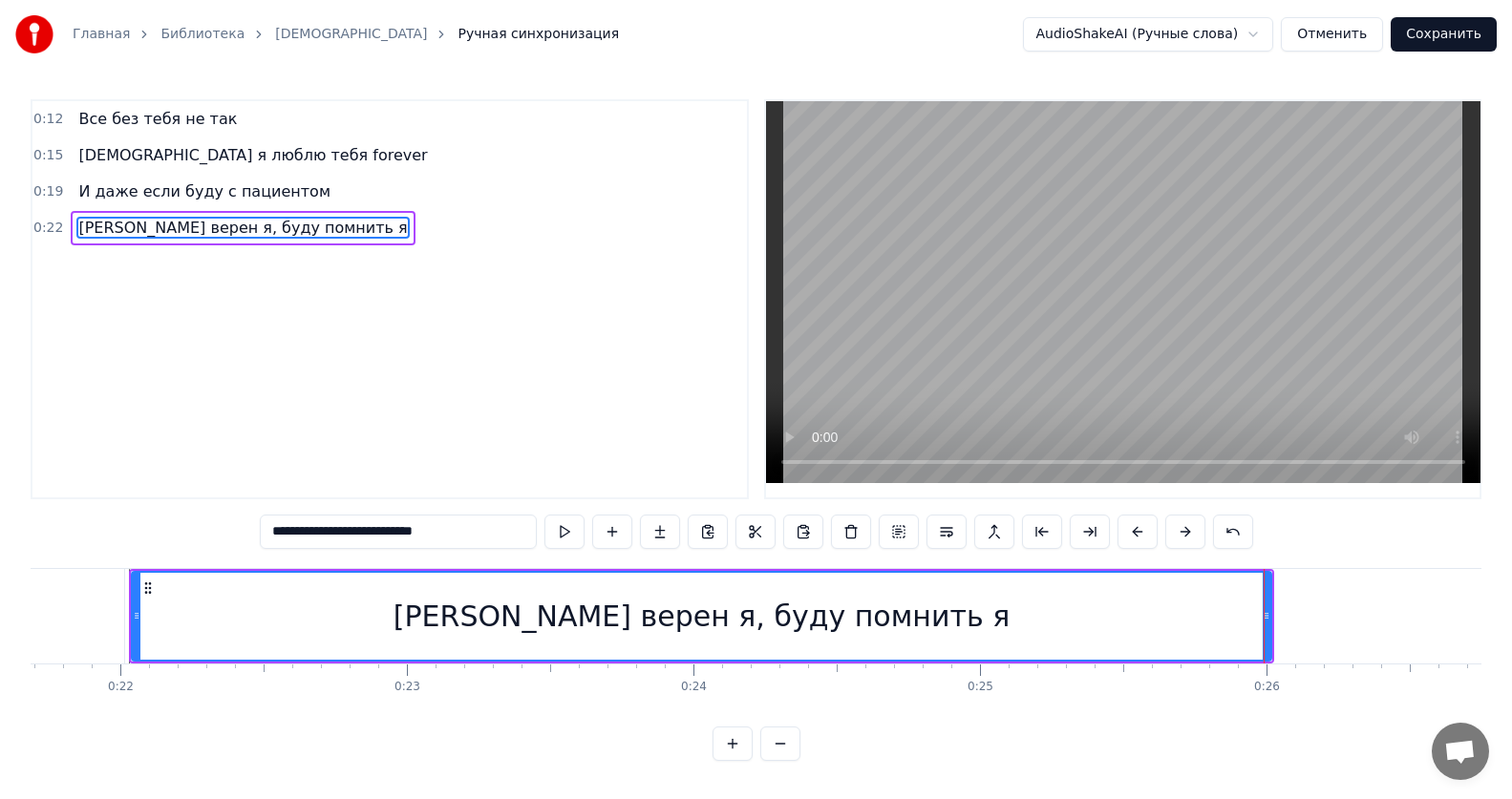
type input "**********"
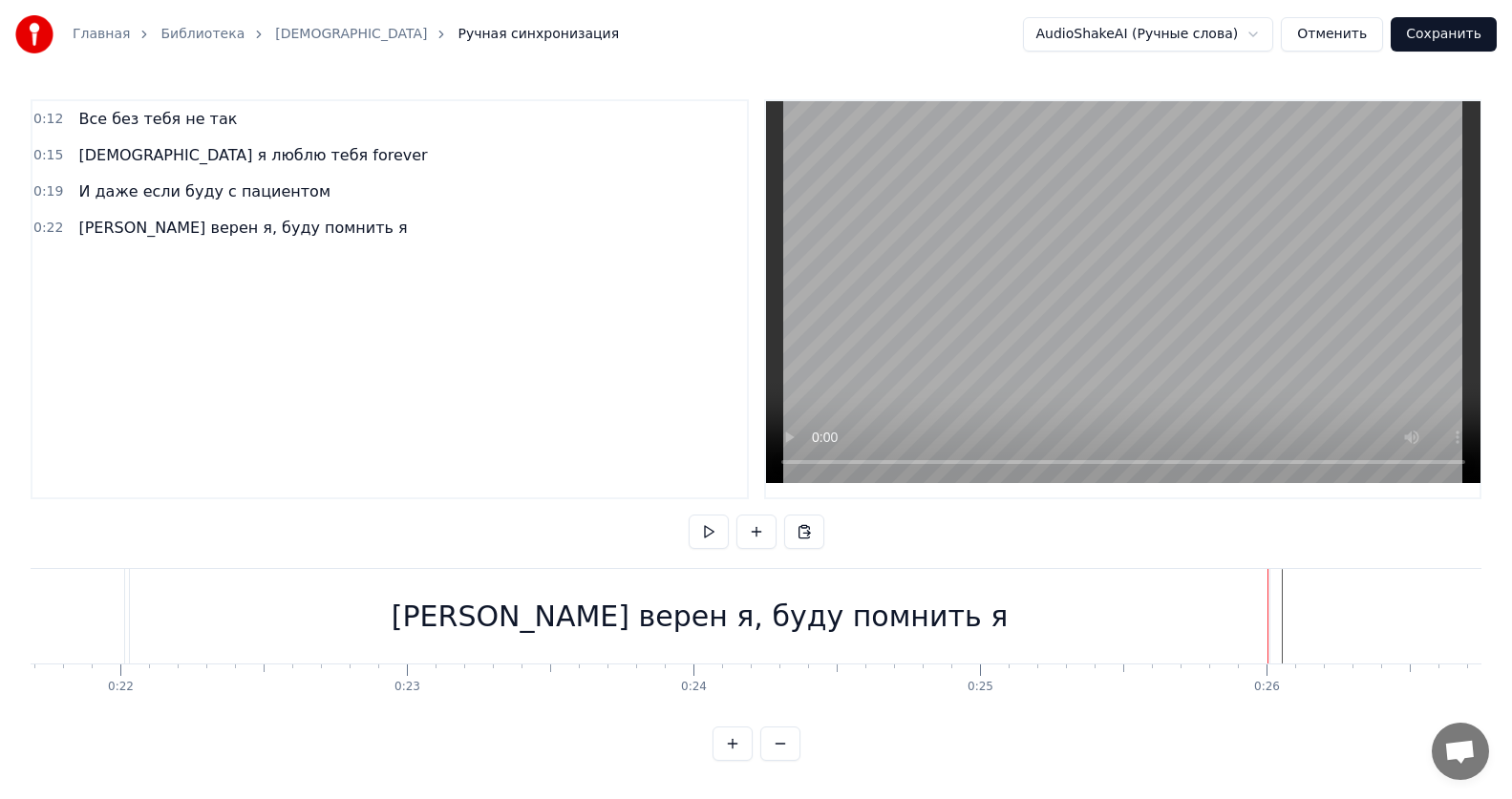
click at [1272, 608] on div "[PERSON_NAME] верен я, буду помнить я" at bounding box center [701, 616] width 1145 height 94
click at [1273, 611] on div "[PERSON_NAME] верен я, буду помнить я" at bounding box center [701, 616] width 1145 height 94
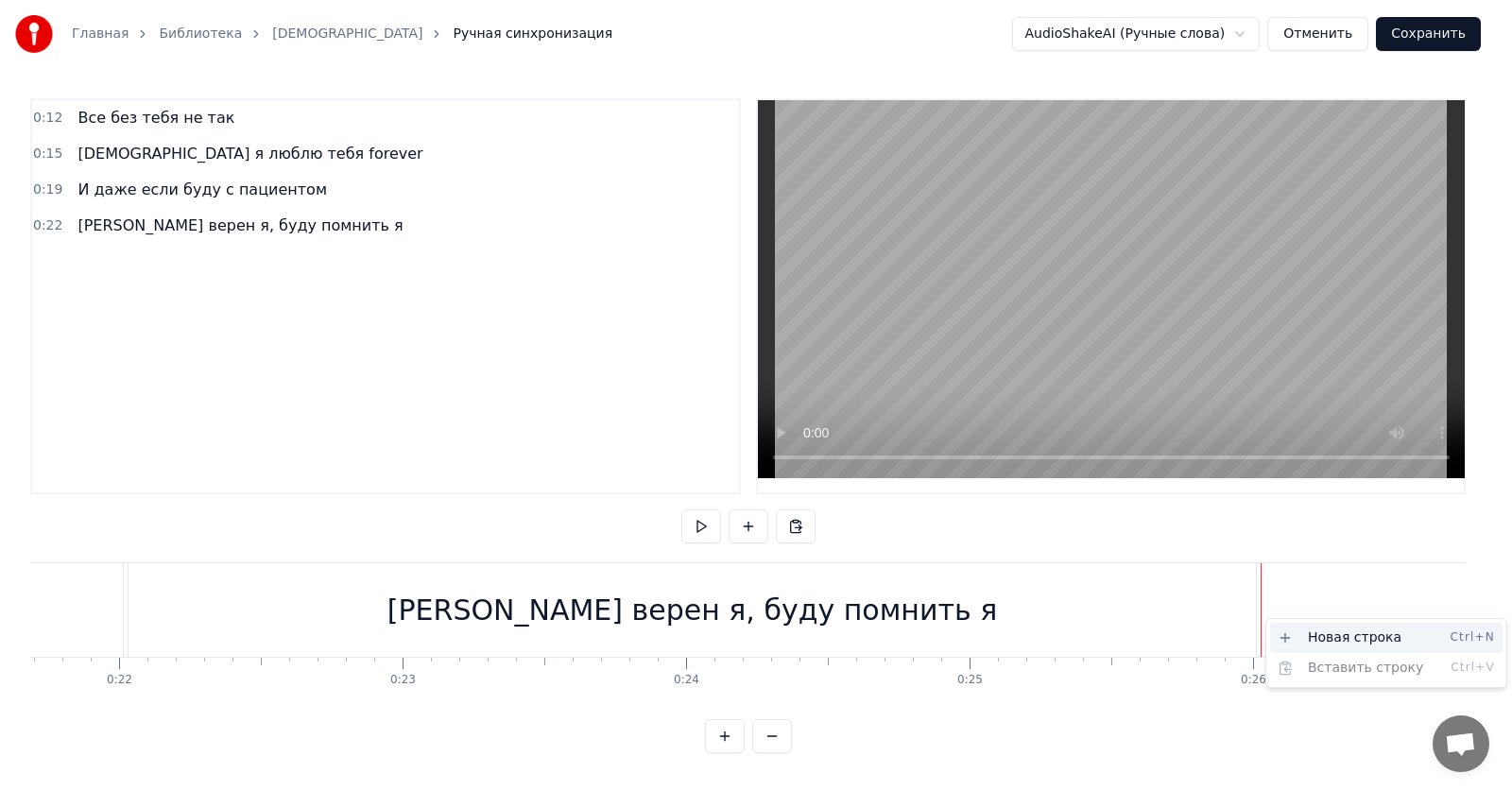
click at [1295, 631] on div "Новая строка Ctrl+N" at bounding box center [1385, 637] width 232 height 30
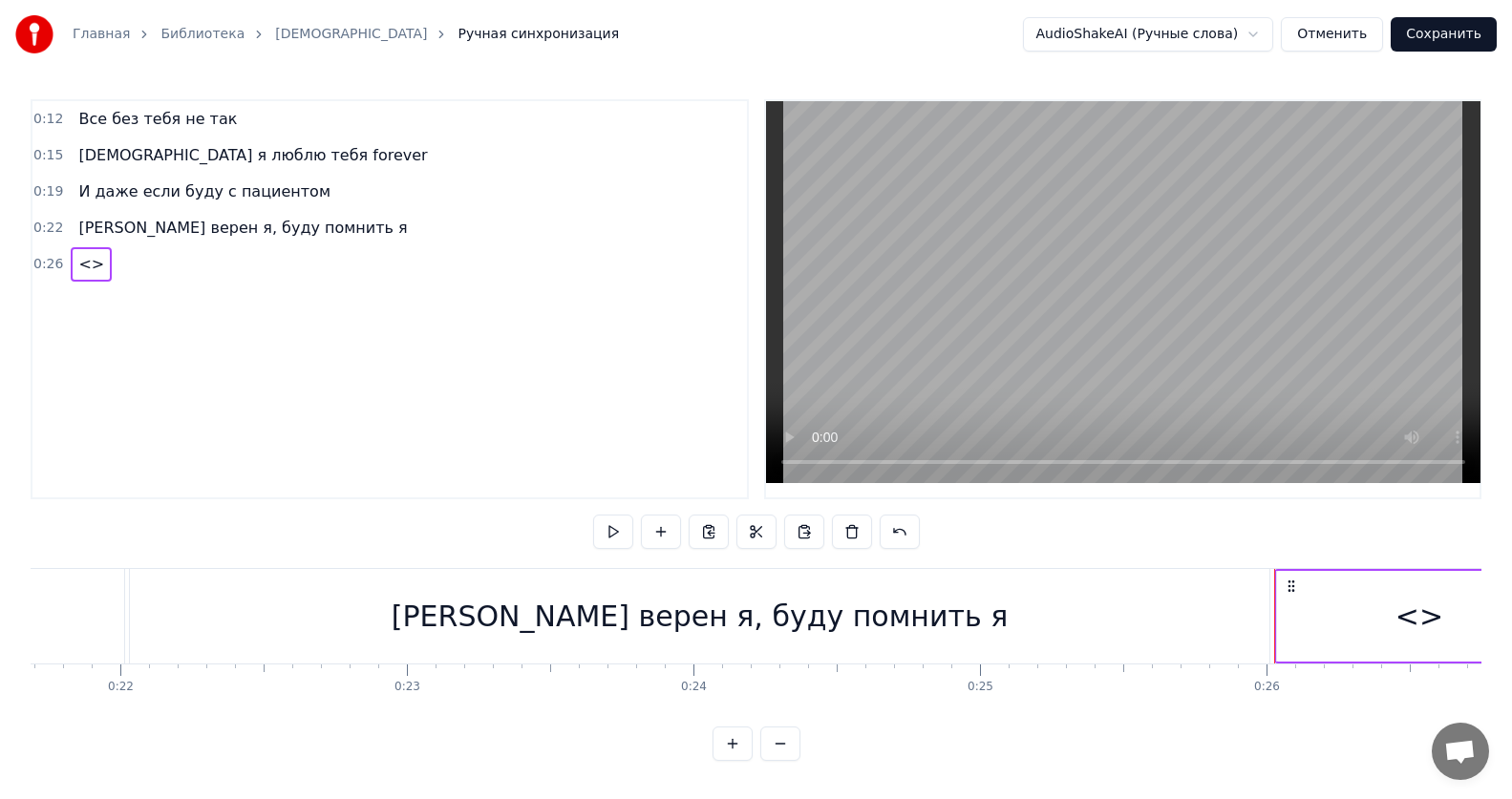
click at [1347, 607] on div "<>" at bounding box center [1420, 616] width 284 height 91
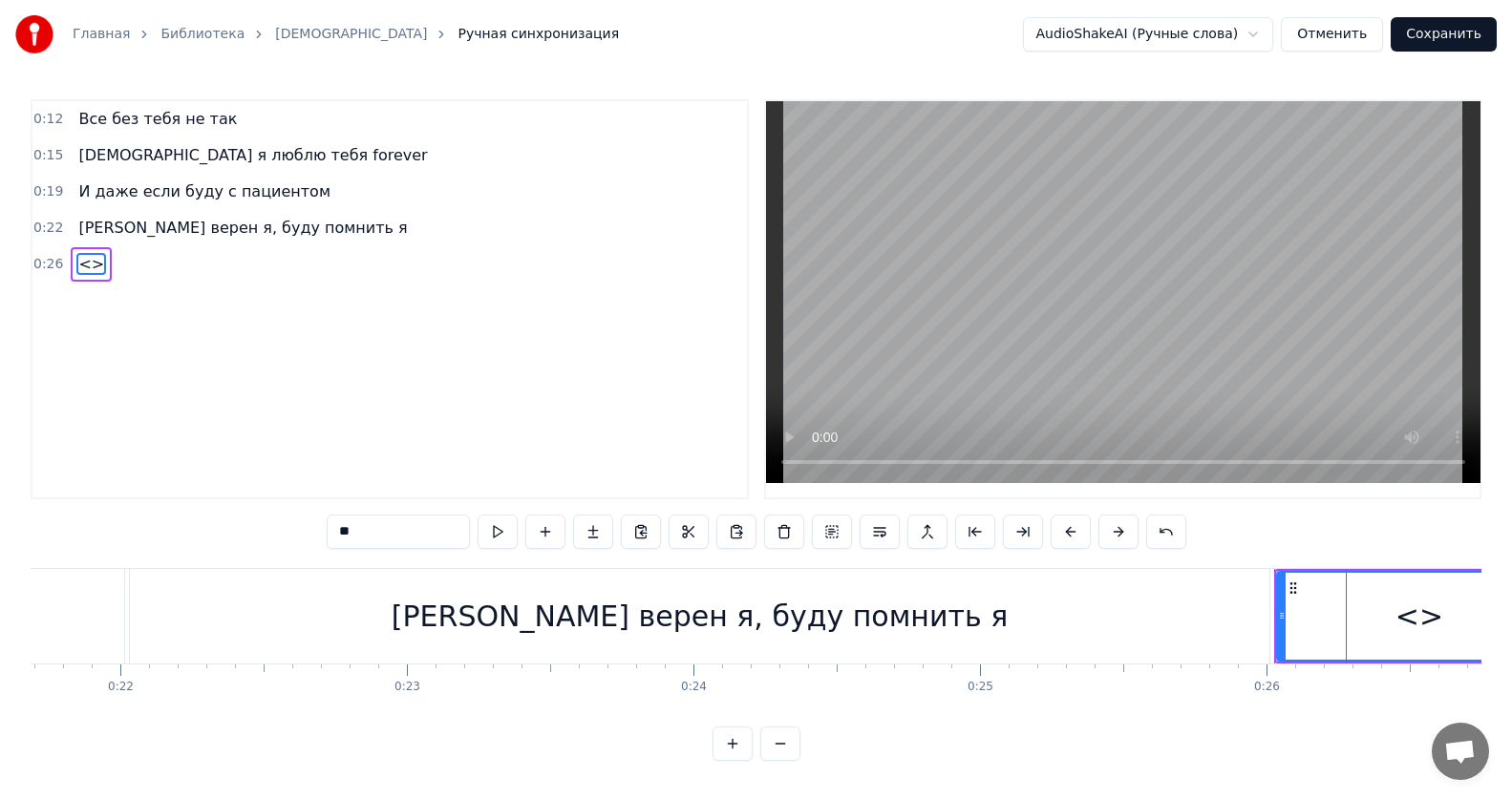
drag, startPoint x: 420, startPoint y: 538, endPoint x: 312, endPoint y: 531, distance: 108.2
click at [312, 531] on div "0:12 Все без тебя не так 0:15 ИсИто я люблю тебя forever 0:19 И даже если буду …" at bounding box center [756, 430] width 1451 height 662
paste input "**********"
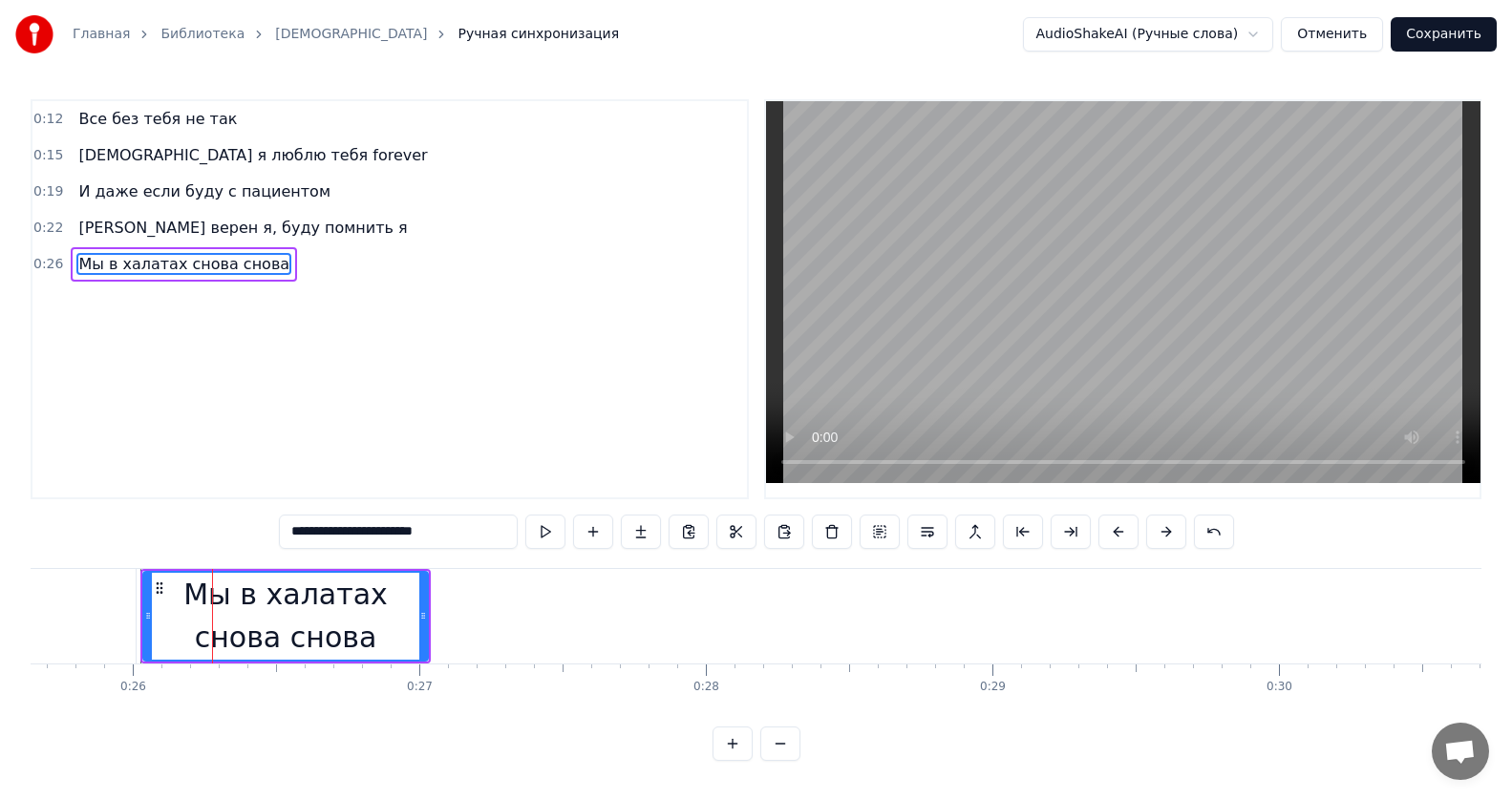
scroll to position [0, 7379]
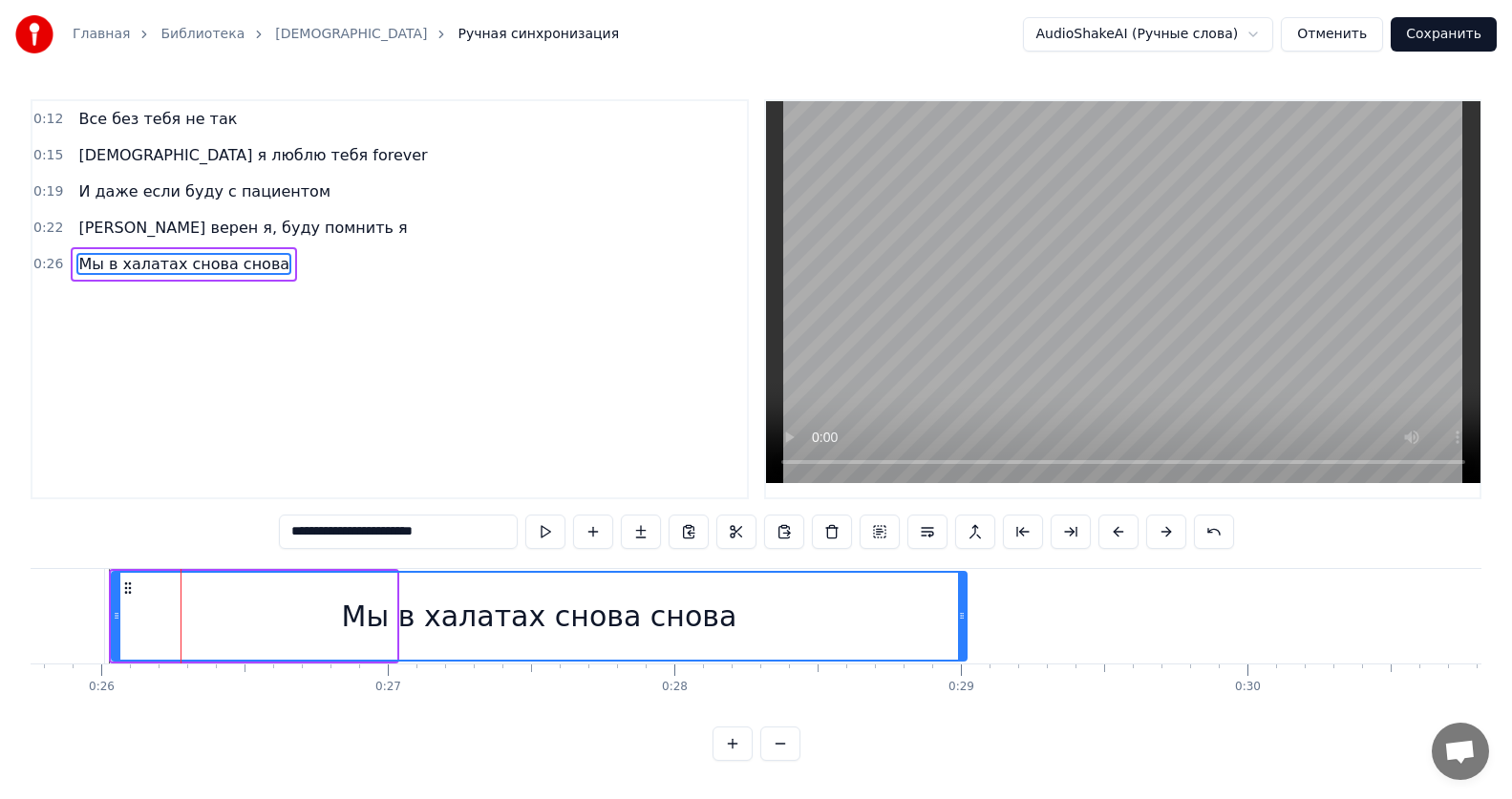
drag, startPoint x: 392, startPoint y: 620, endPoint x: 963, endPoint y: 607, distance: 571.1
click at [963, 607] on div at bounding box center [962, 616] width 8 height 87
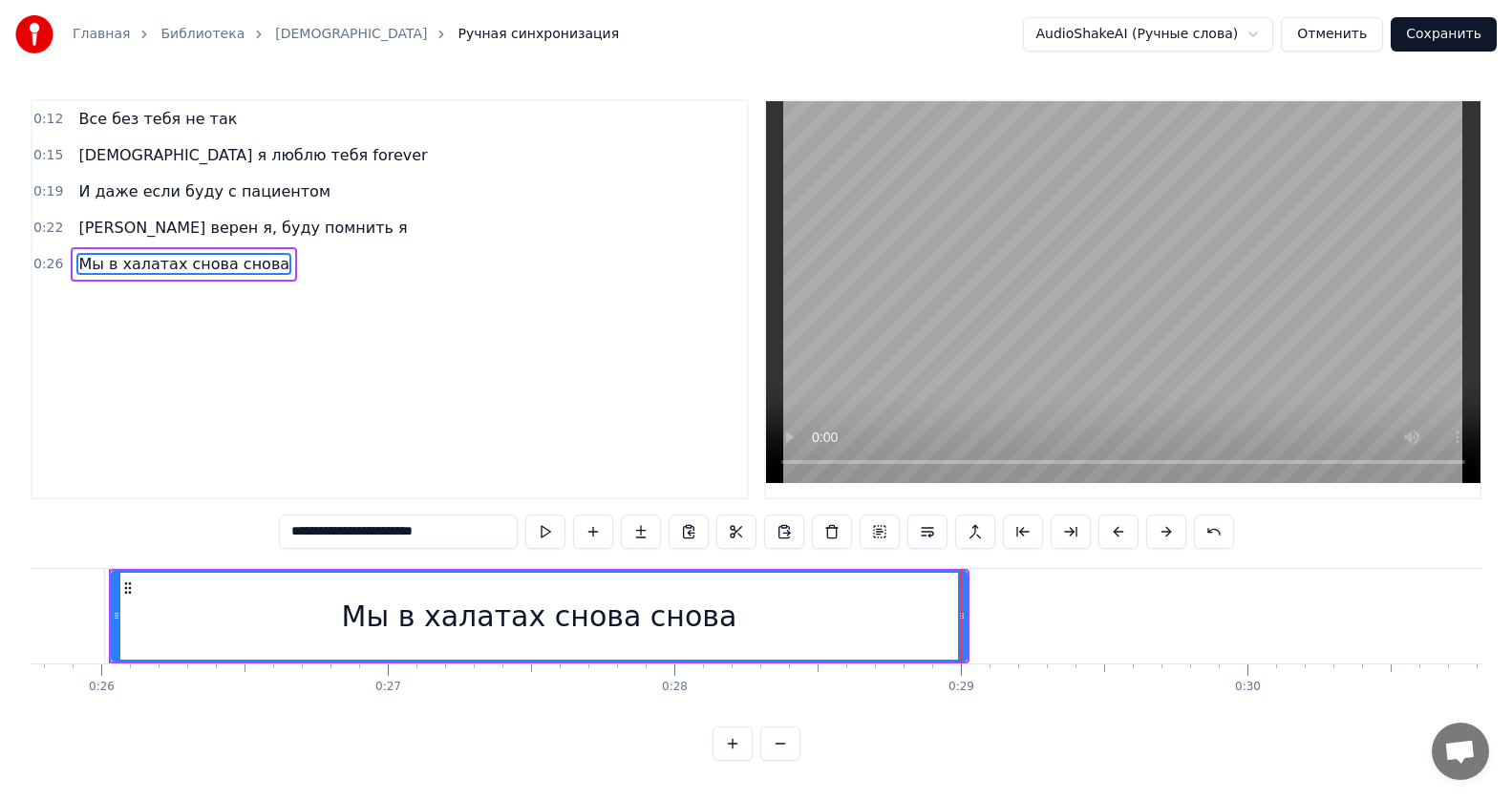
type input "**********"
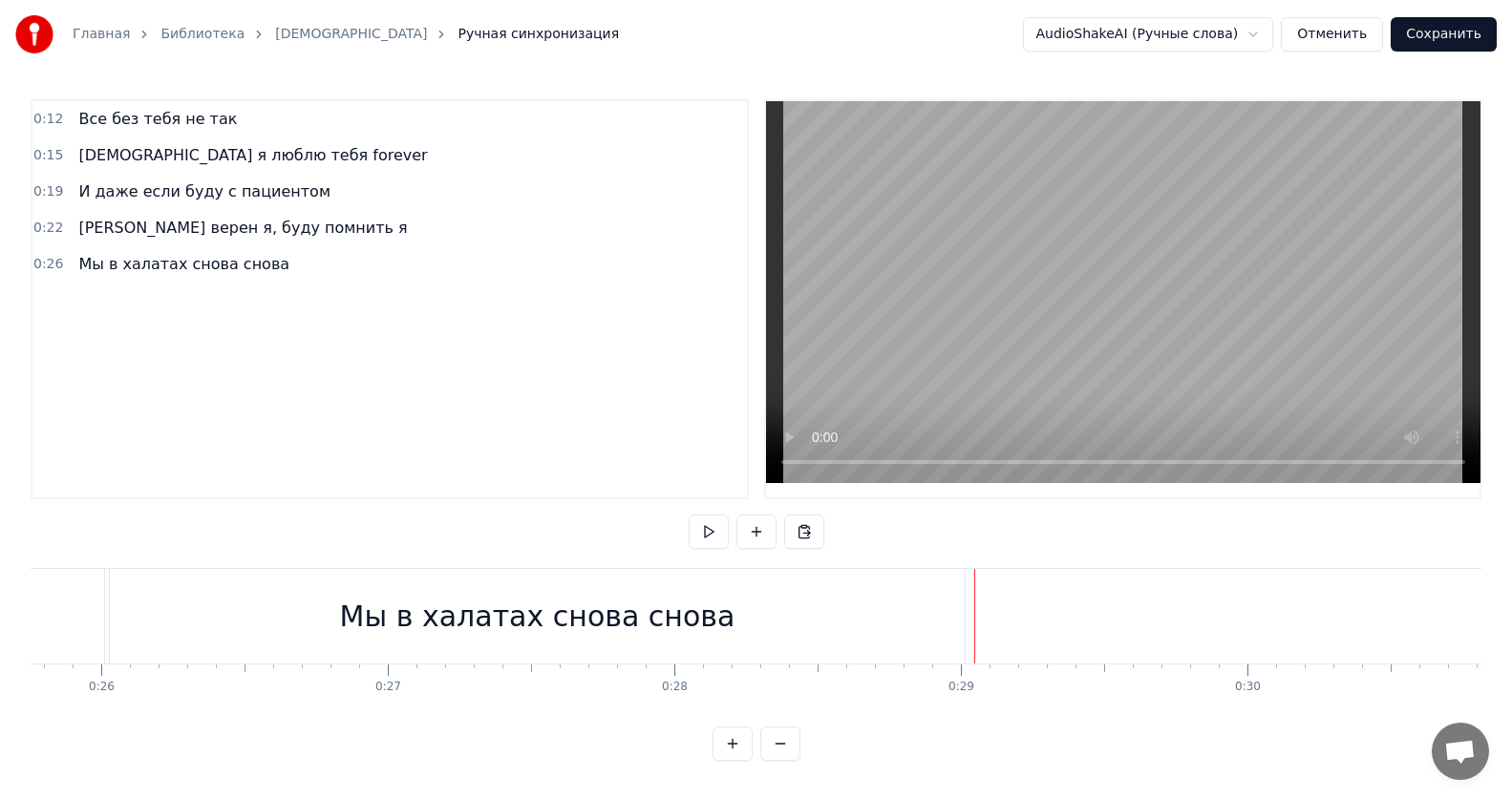
drag, startPoint x: 983, startPoint y: 664, endPoint x: 972, endPoint y: 655, distance: 14.2
click at [969, 655] on div "Мы в халатах снова снова" at bounding box center [539, 616] width 861 height 94
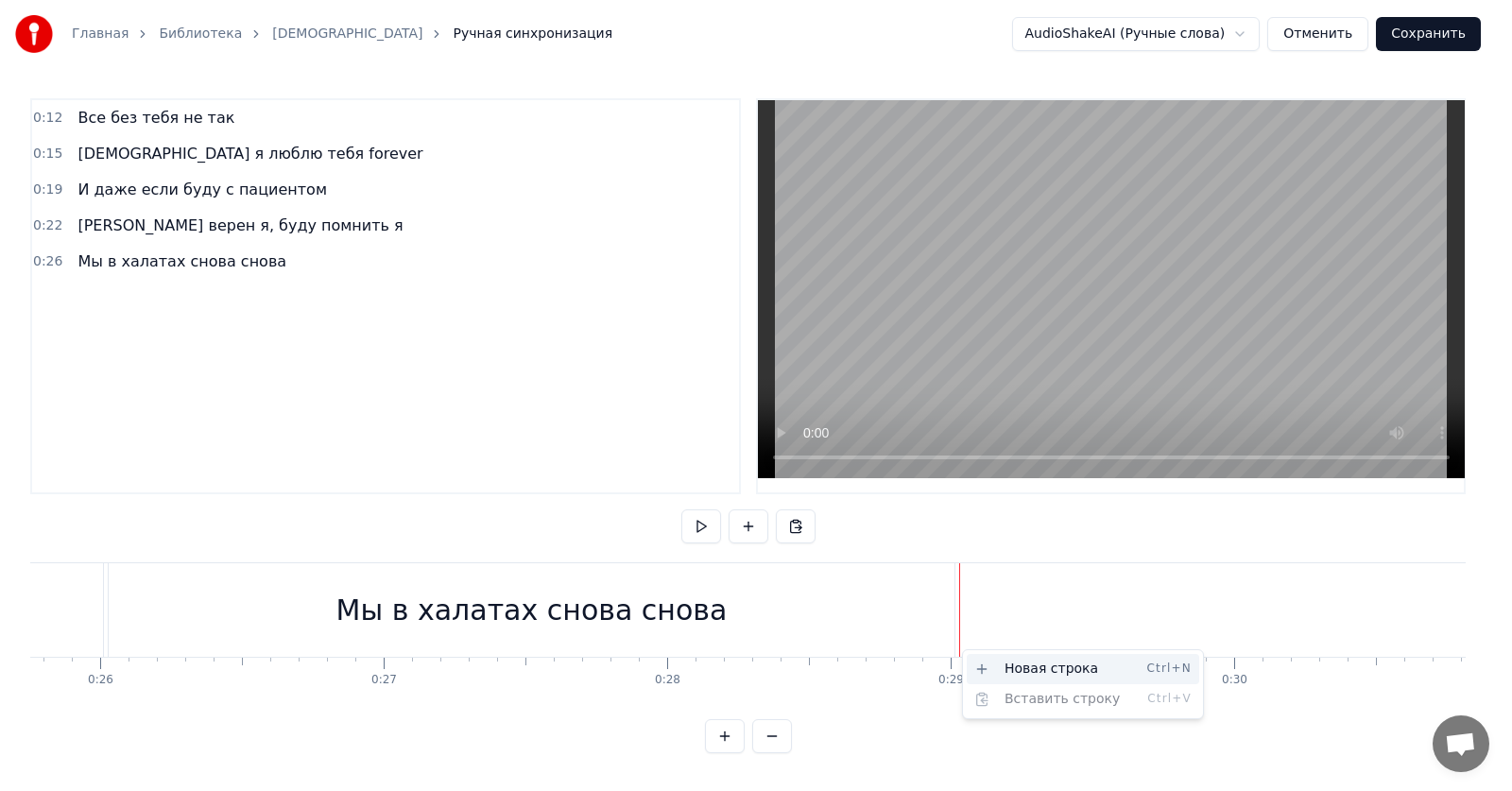
click at [1004, 665] on div "Новая строка Ctrl+N" at bounding box center [1082, 669] width 232 height 30
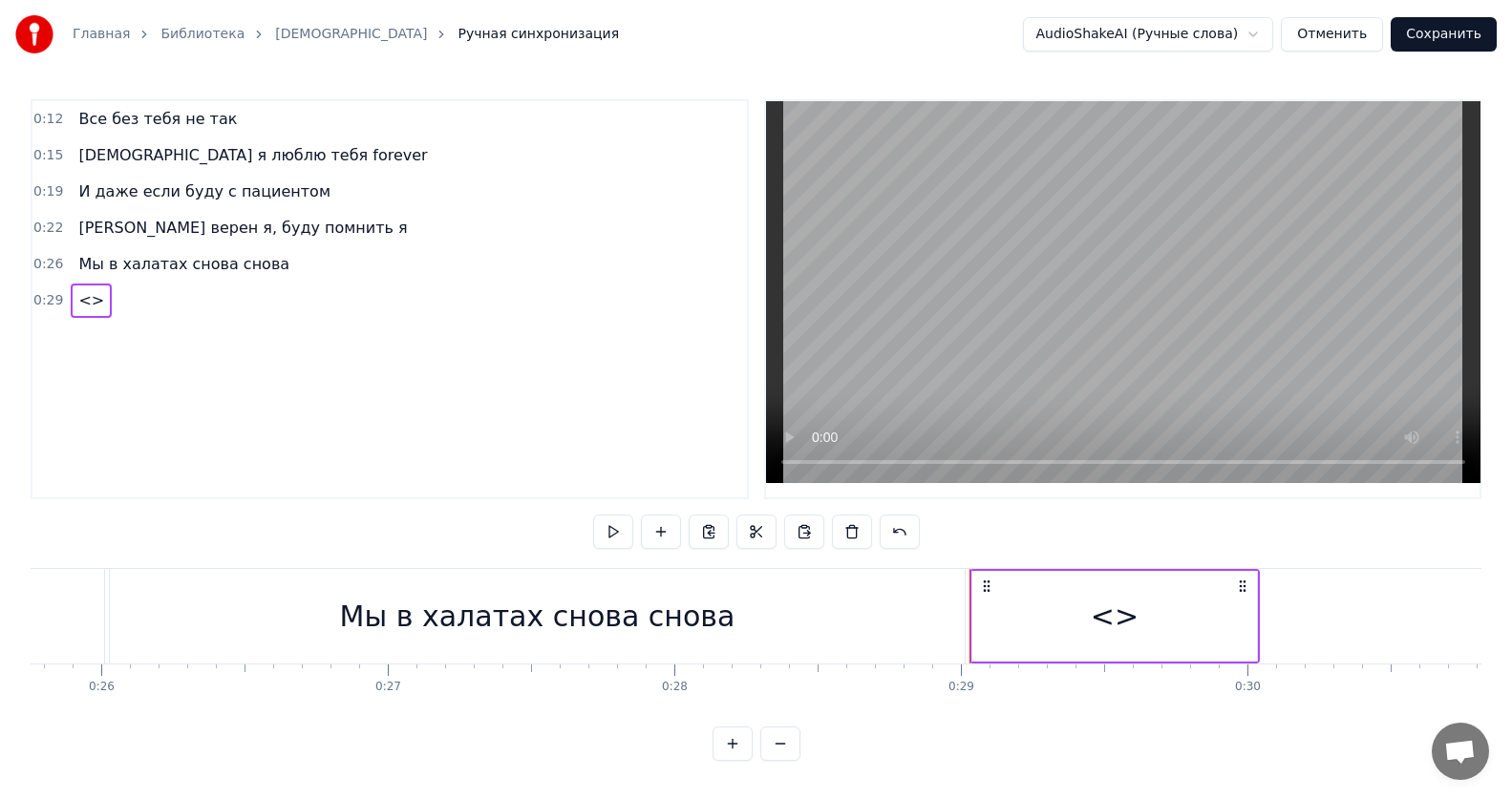
click at [76, 302] on span "<>" at bounding box center [91, 300] width 29 height 22
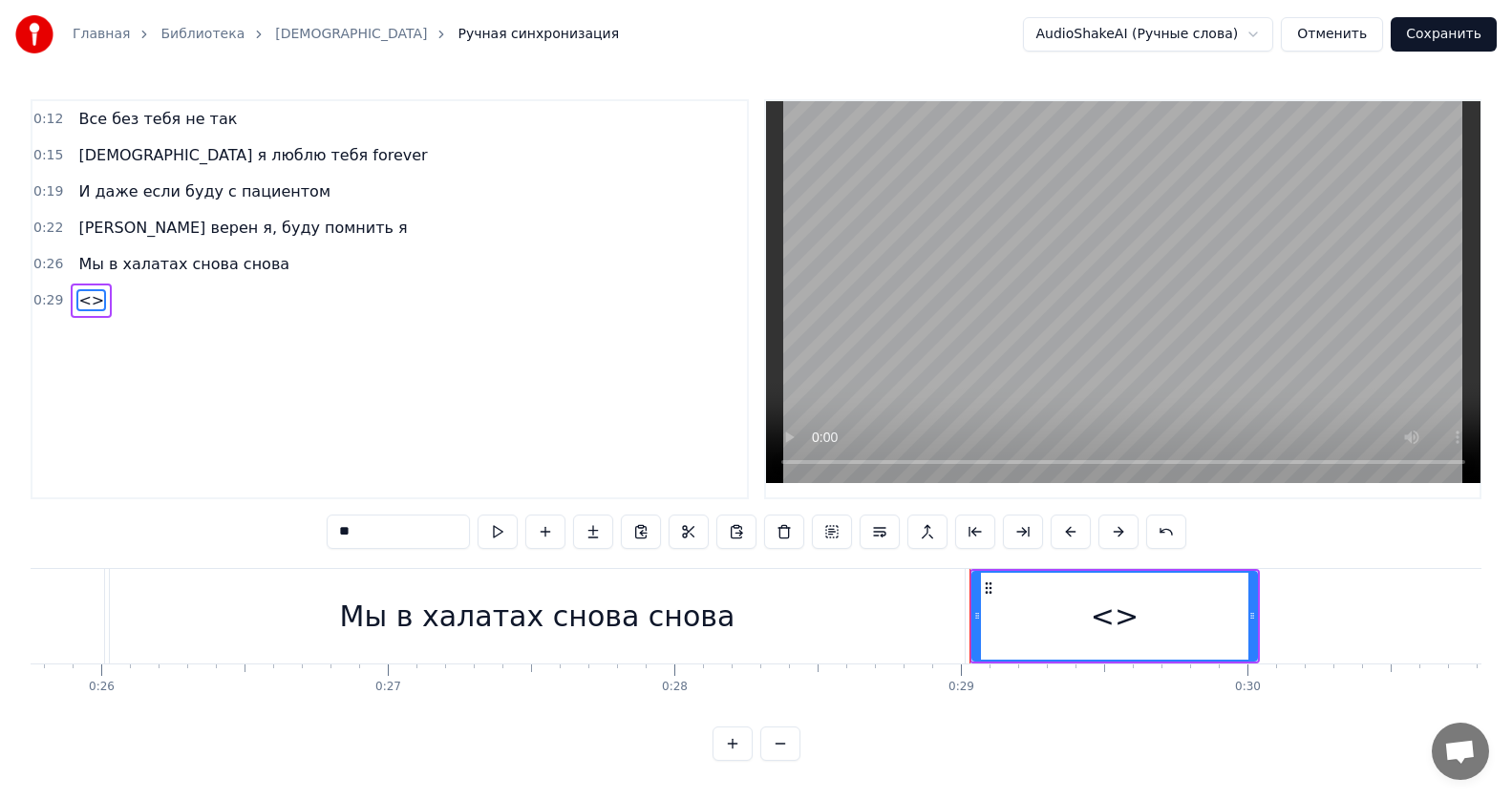
drag, startPoint x: 430, startPoint y: 537, endPoint x: 0, endPoint y: 536, distance: 430.0
click at [0, 536] on div "Главная Библиотека ИсИто Ручная синхронизация AudioShakeAI (Ручные слова) Отмен…" at bounding box center [756, 381] width 1512 height 761
paste input "**********"
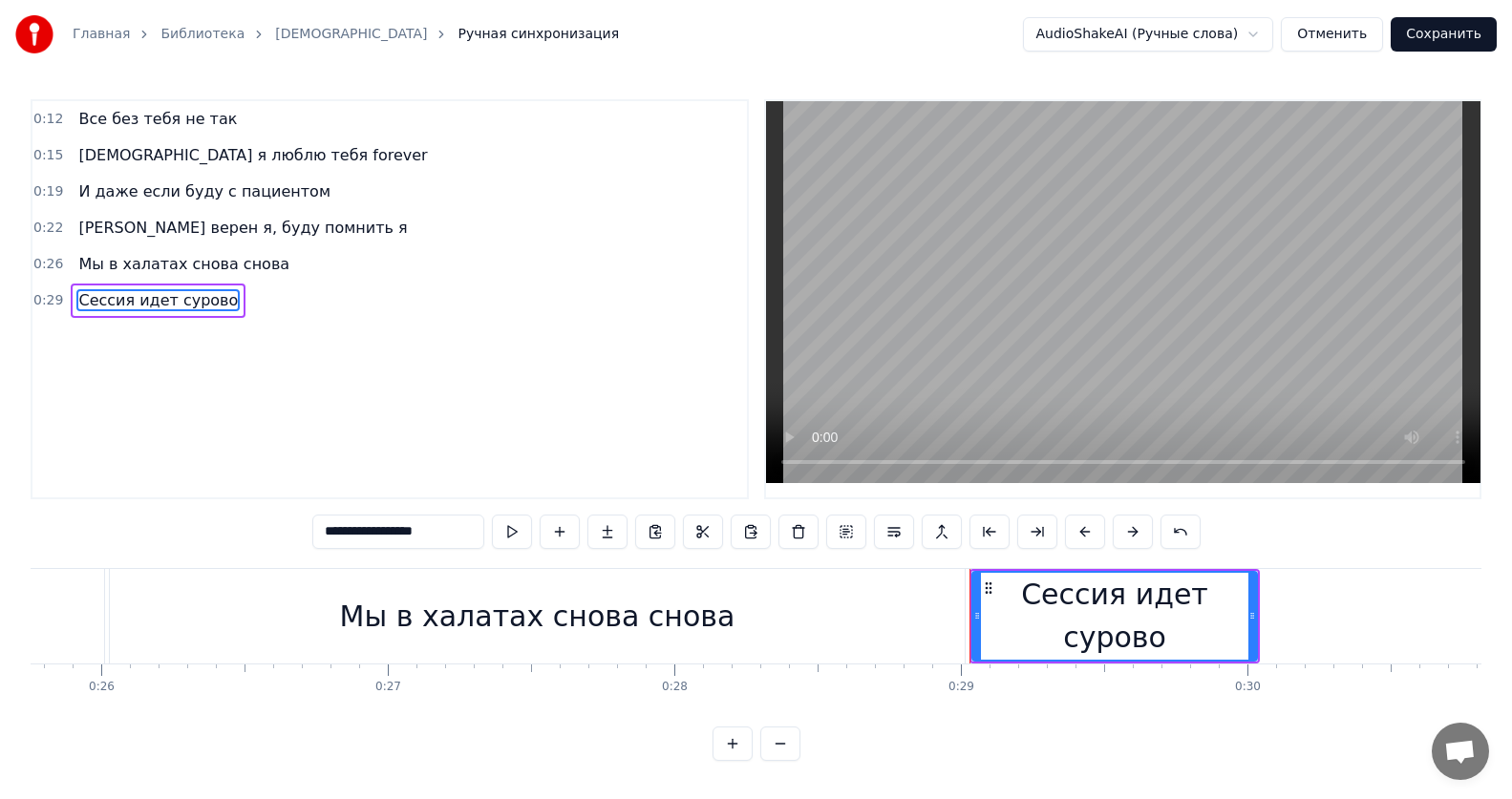
type input "**********"
click at [309, 725] on div "**********" at bounding box center [756, 430] width 1451 height 662
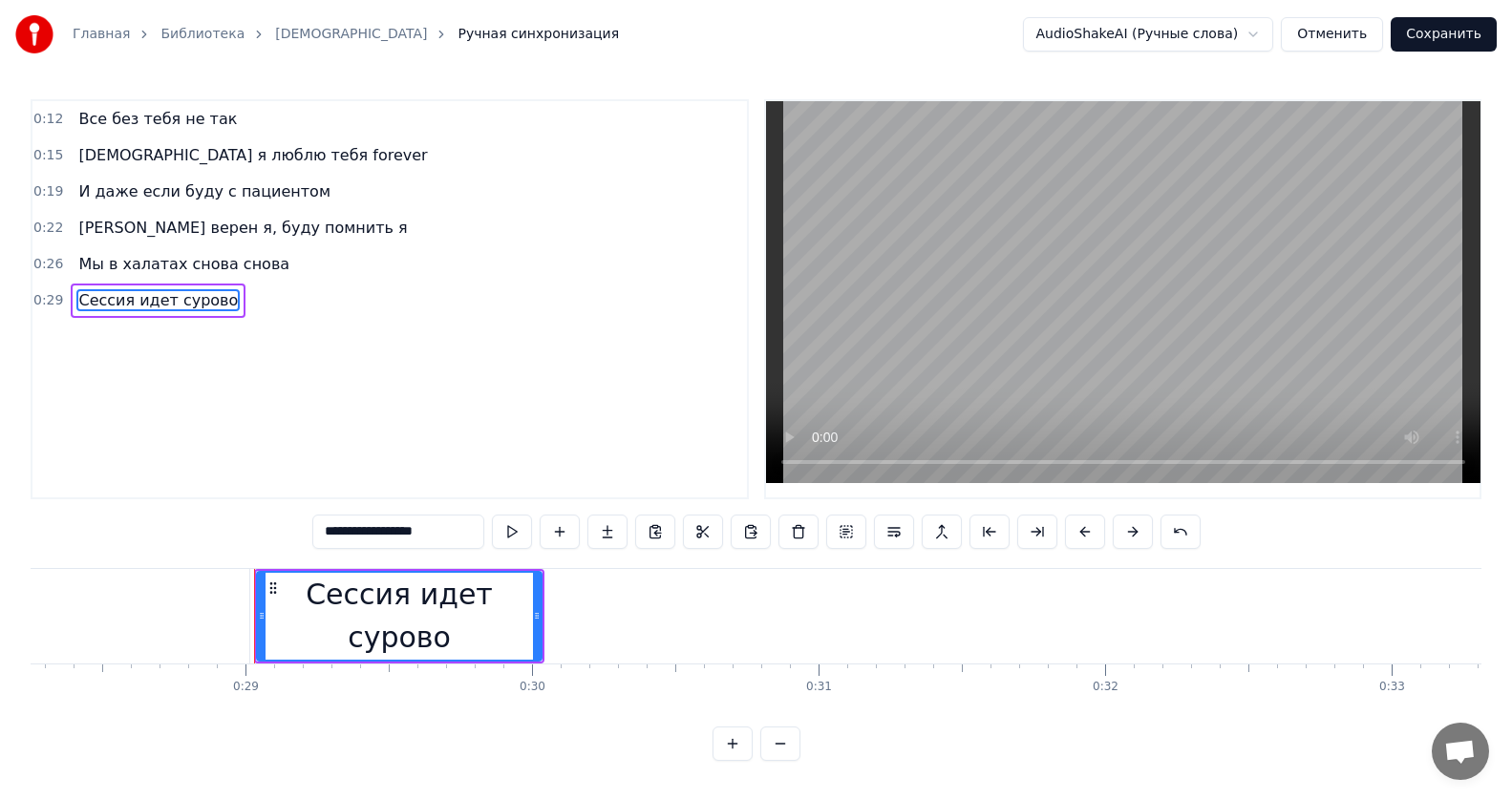
scroll to position [0, 8127]
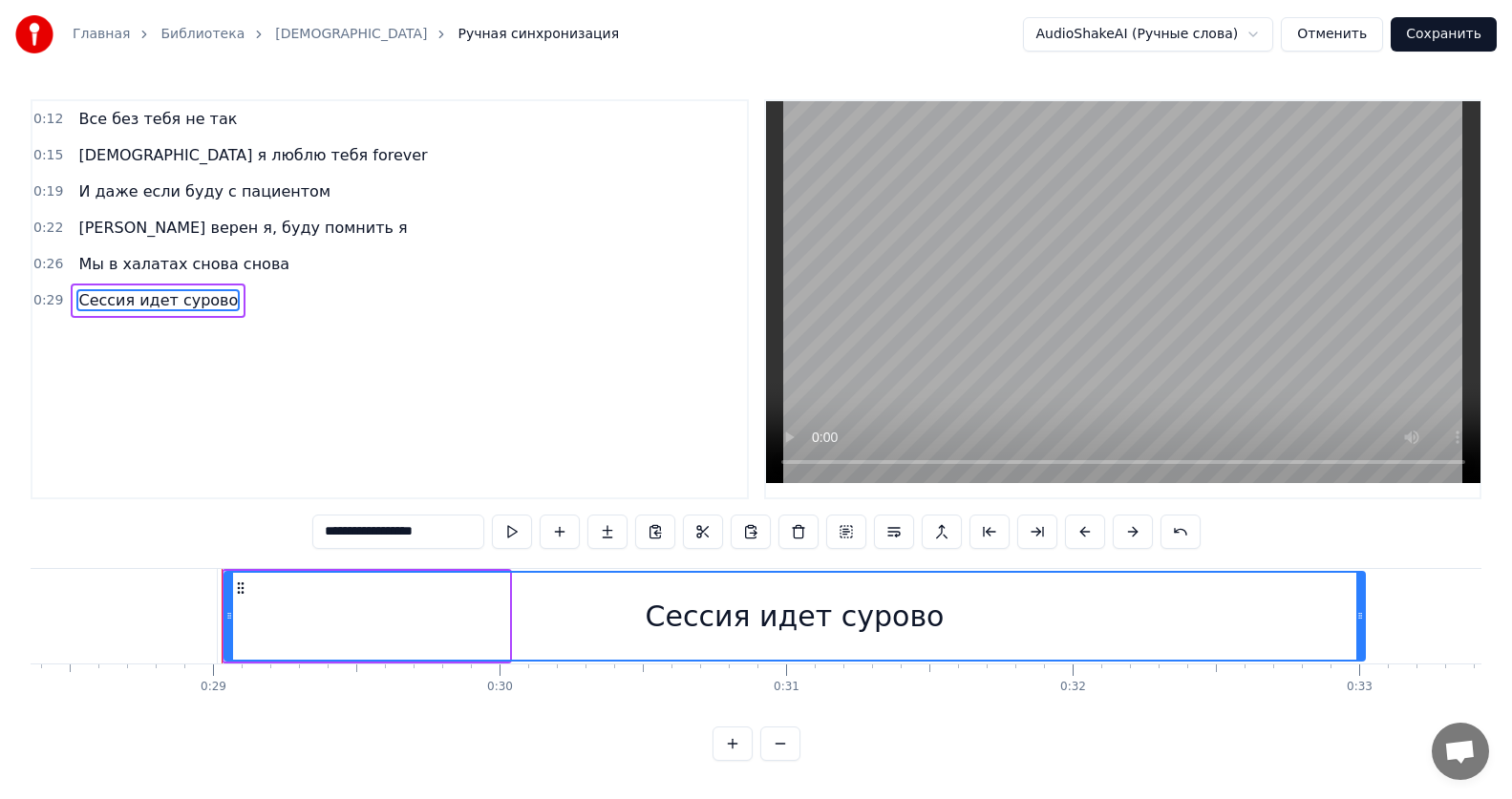
drag, startPoint x: 504, startPoint y: 608, endPoint x: 1360, endPoint y: 595, distance: 856.1
click at [1360, 595] on div at bounding box center [1360, 616] width 8 height 87
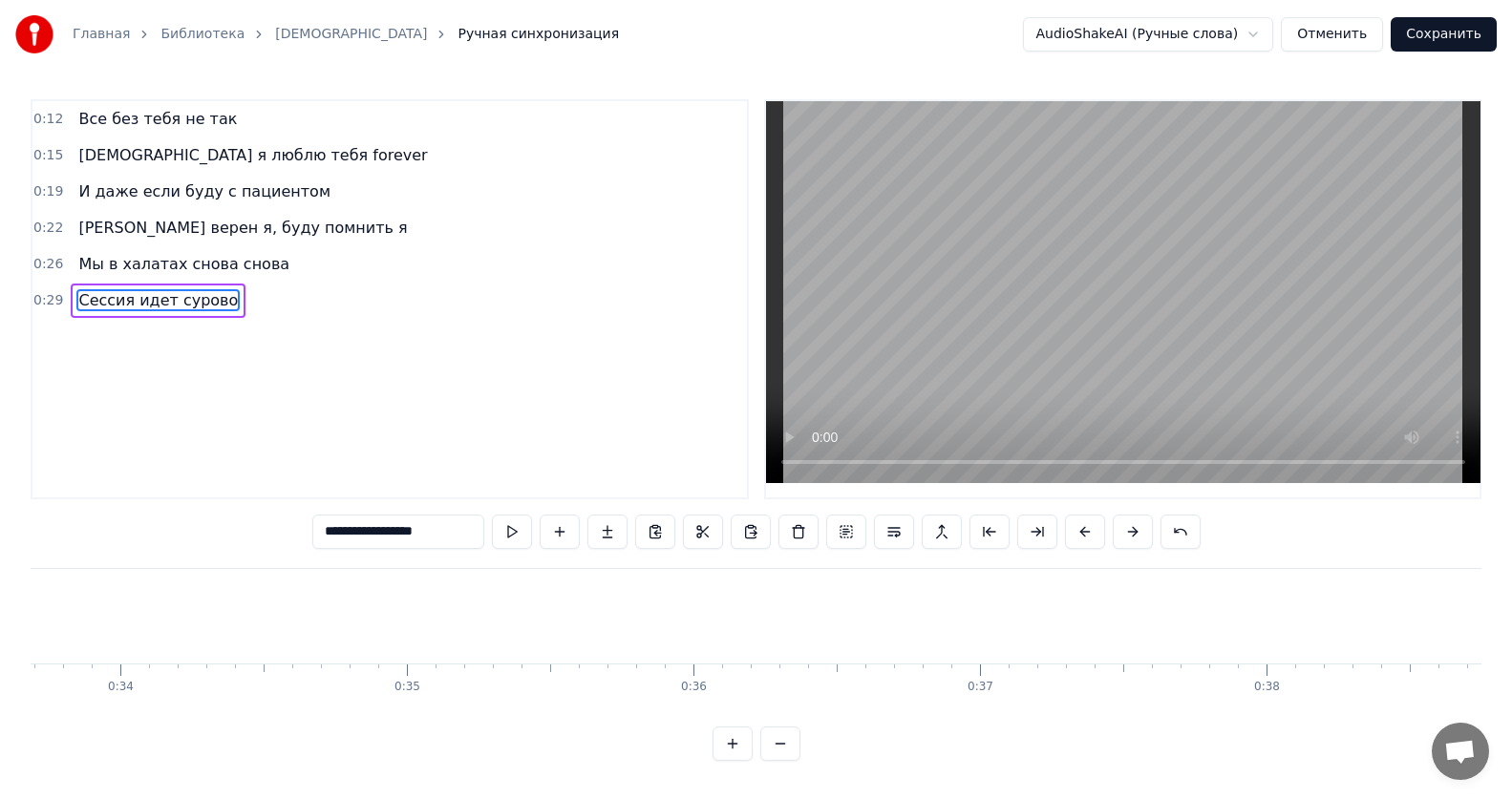
scroll to position [0, 9059]
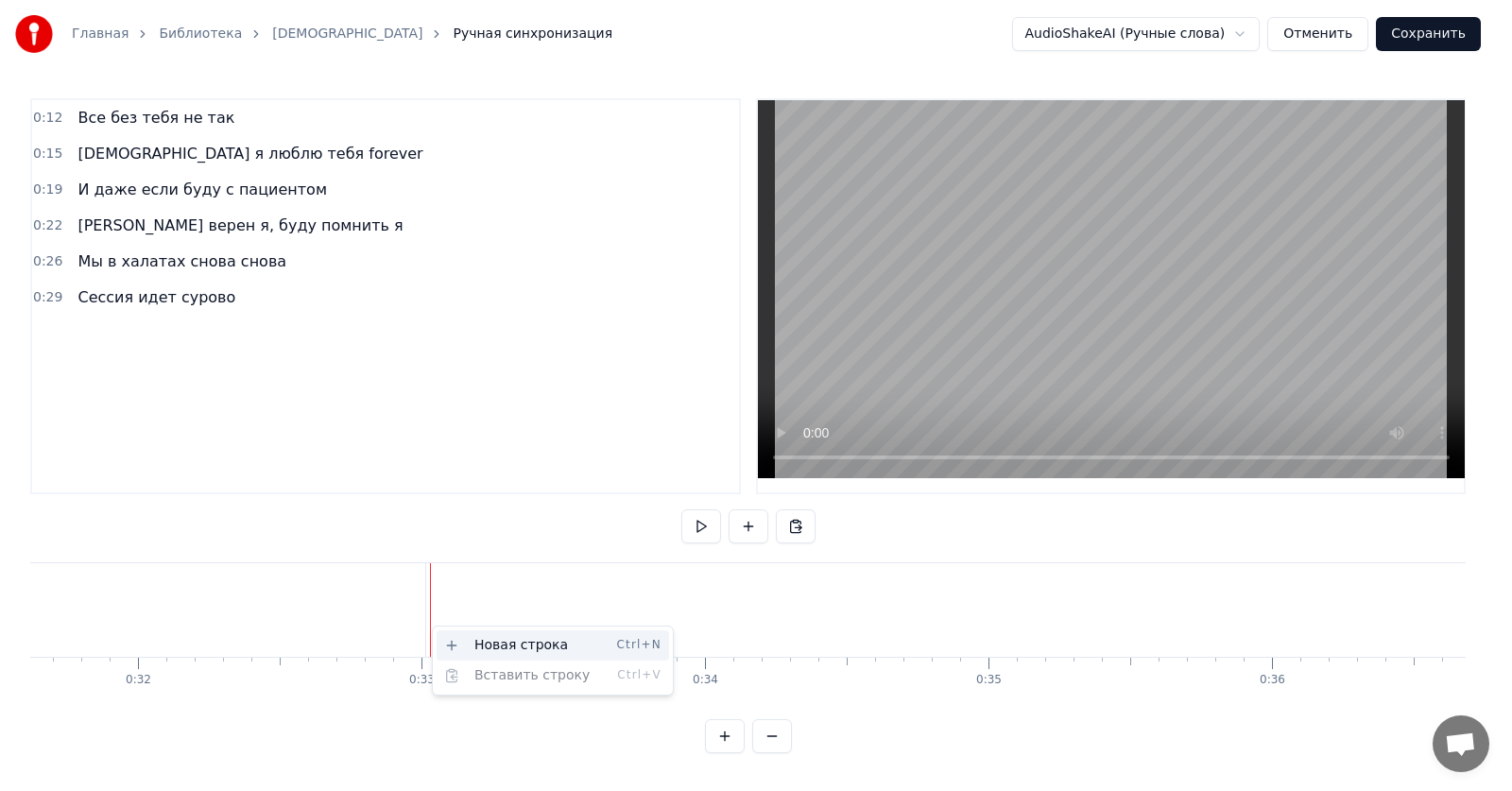
click at [465, 637] on div "Новая строка Ctrl+N" at bounding box center [552, 645] width 232 height 30
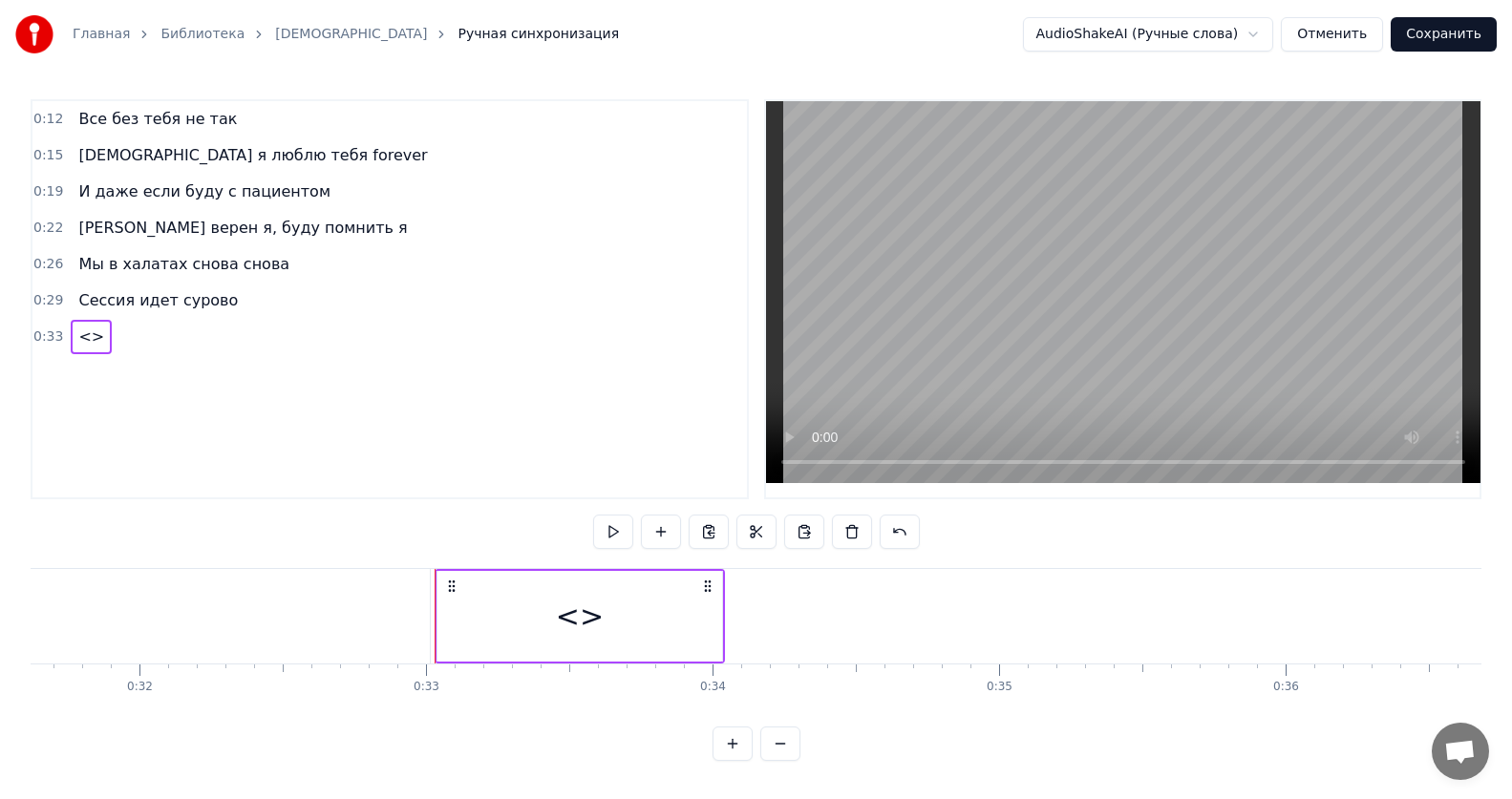
click at [528, 607] on div "<>" at bounding box center [579, 616] width 284 height 91
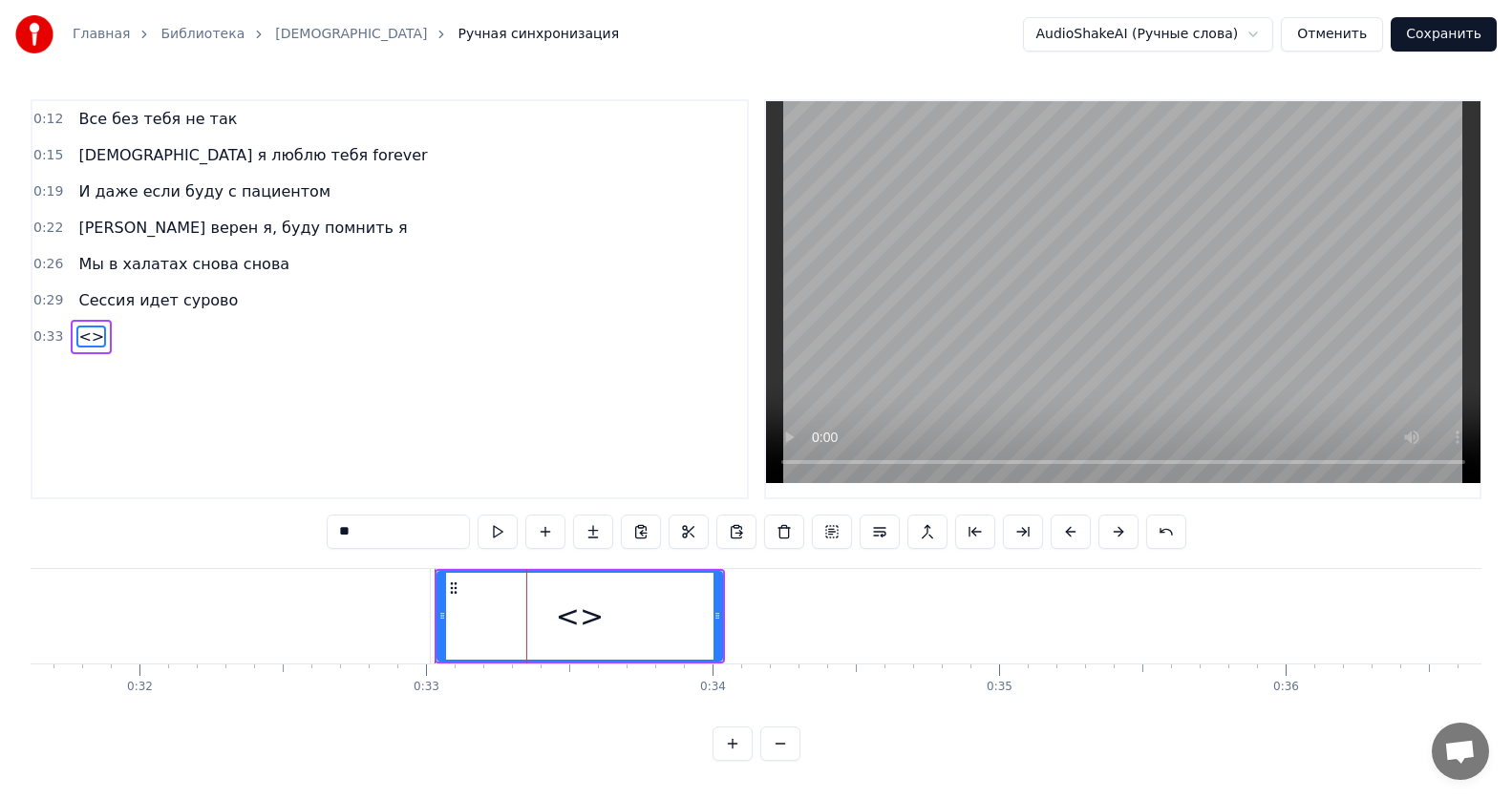
drag, startPoint x: 433, startPoint y: 536, endPoint x: 0, endPoint y: 539, distance: 433.0
click at [0, 539] on div "Главная Библиотека ИсИто Ручная синхронизация AudioShakeAI (Ручные слова) Отмен…" at bounding box center [756, 381] width 1512 height 761
paste input "**********"
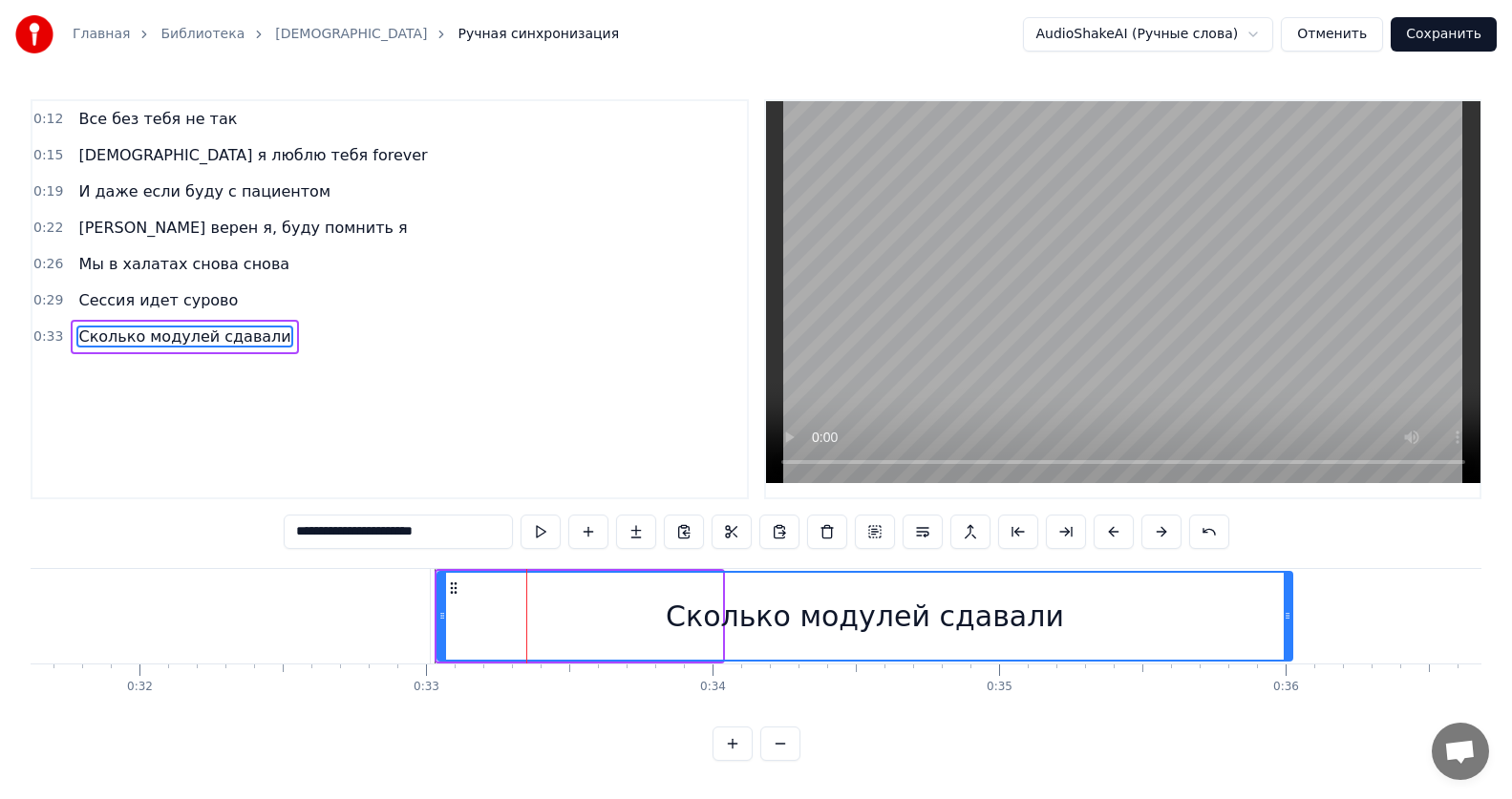
drag, startPoint x: 718, startPoint y: 621, endPoint x: 1287, endPoint y: 611, distance: 569.1
click at [1287, 611] on icon at bounding box center [1287, 616] width 8 height 16
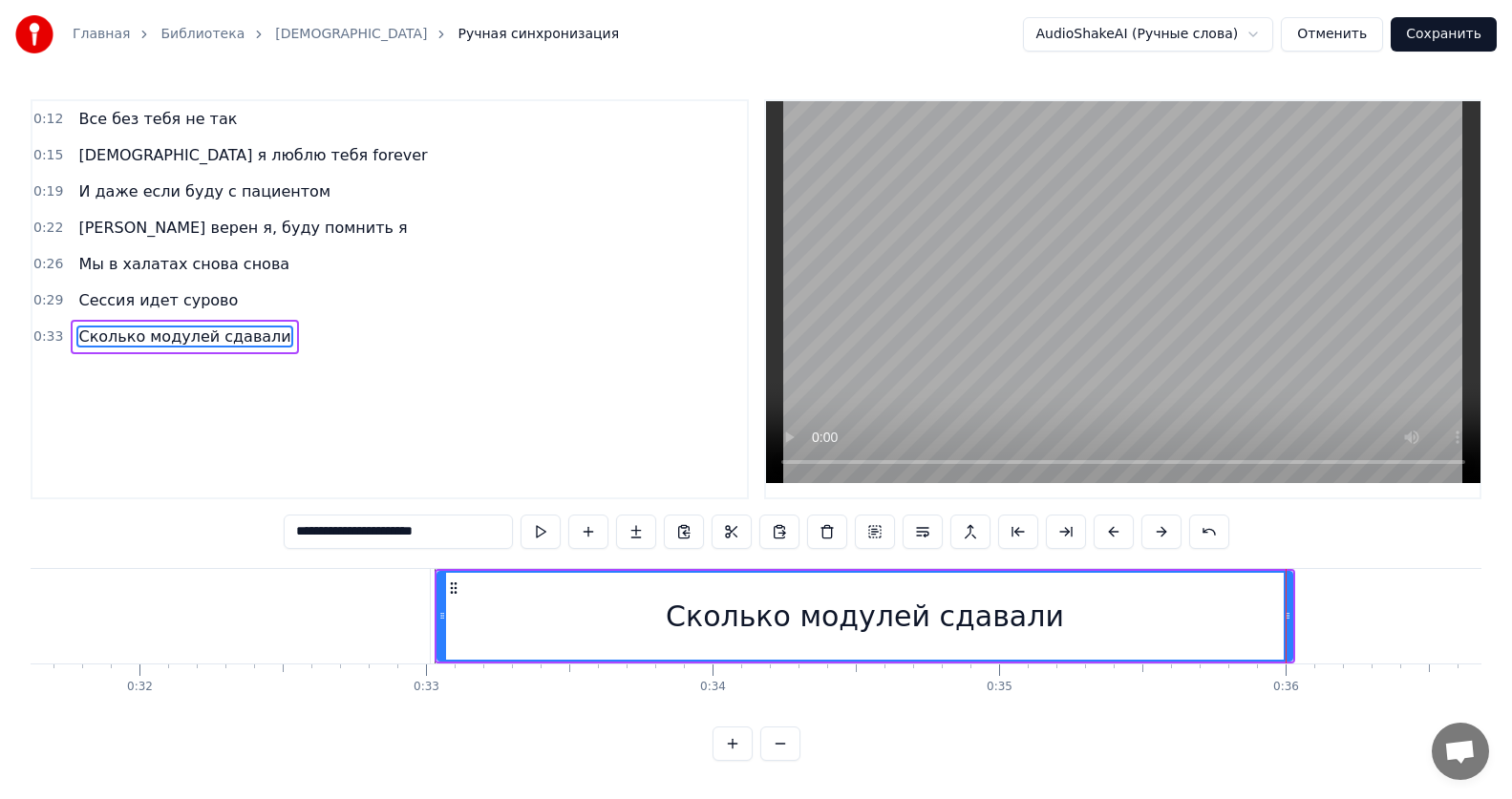
type input "**********"
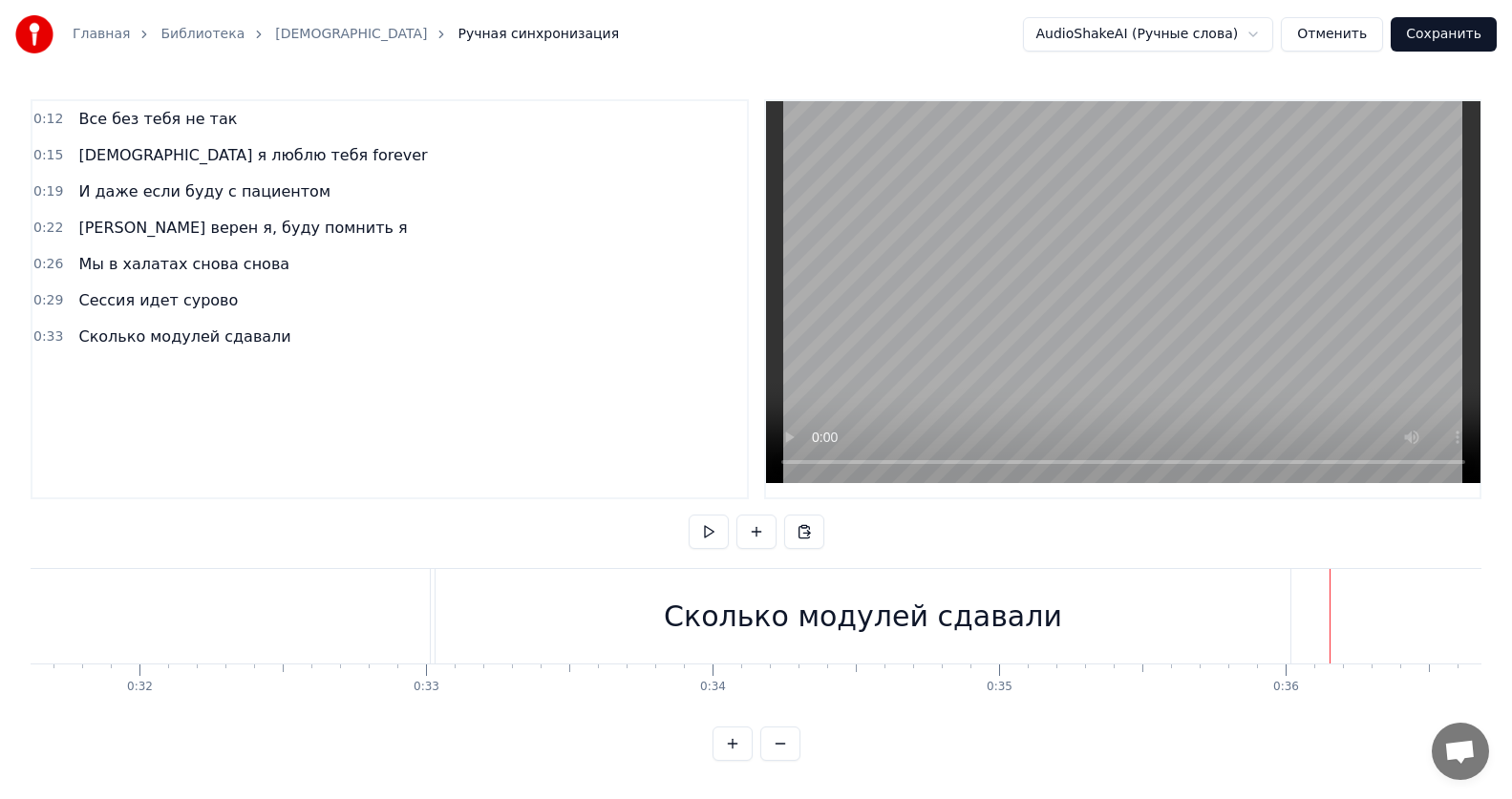
click at [1294, 629] on div "Сколько модулей сдавали" at bounding box center [865, 616] width 861 height 94
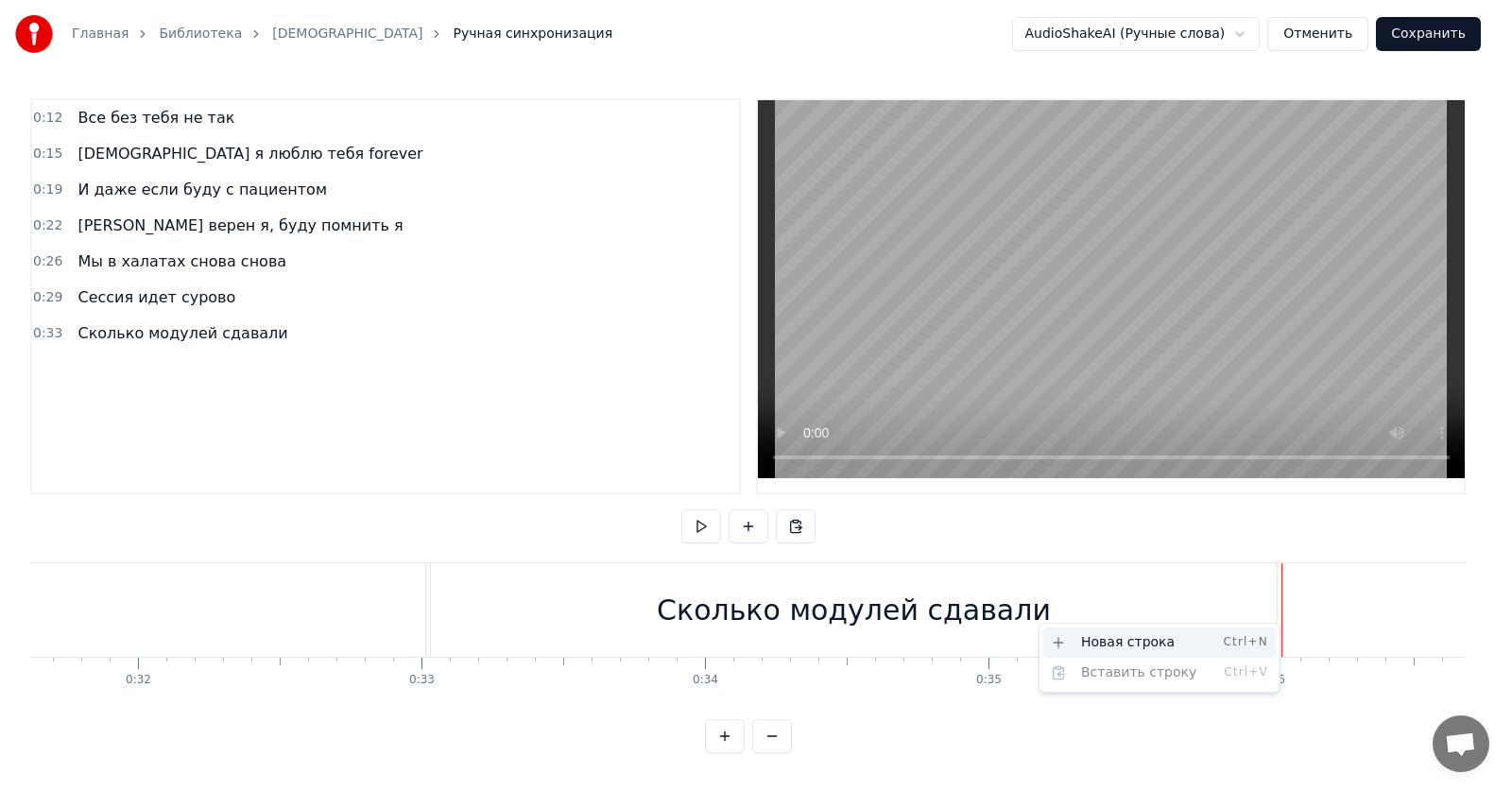
click at [1204, 640] on div "Новая строка Ctrl+N" at bounding box center [1159, 642] width 232 height 30
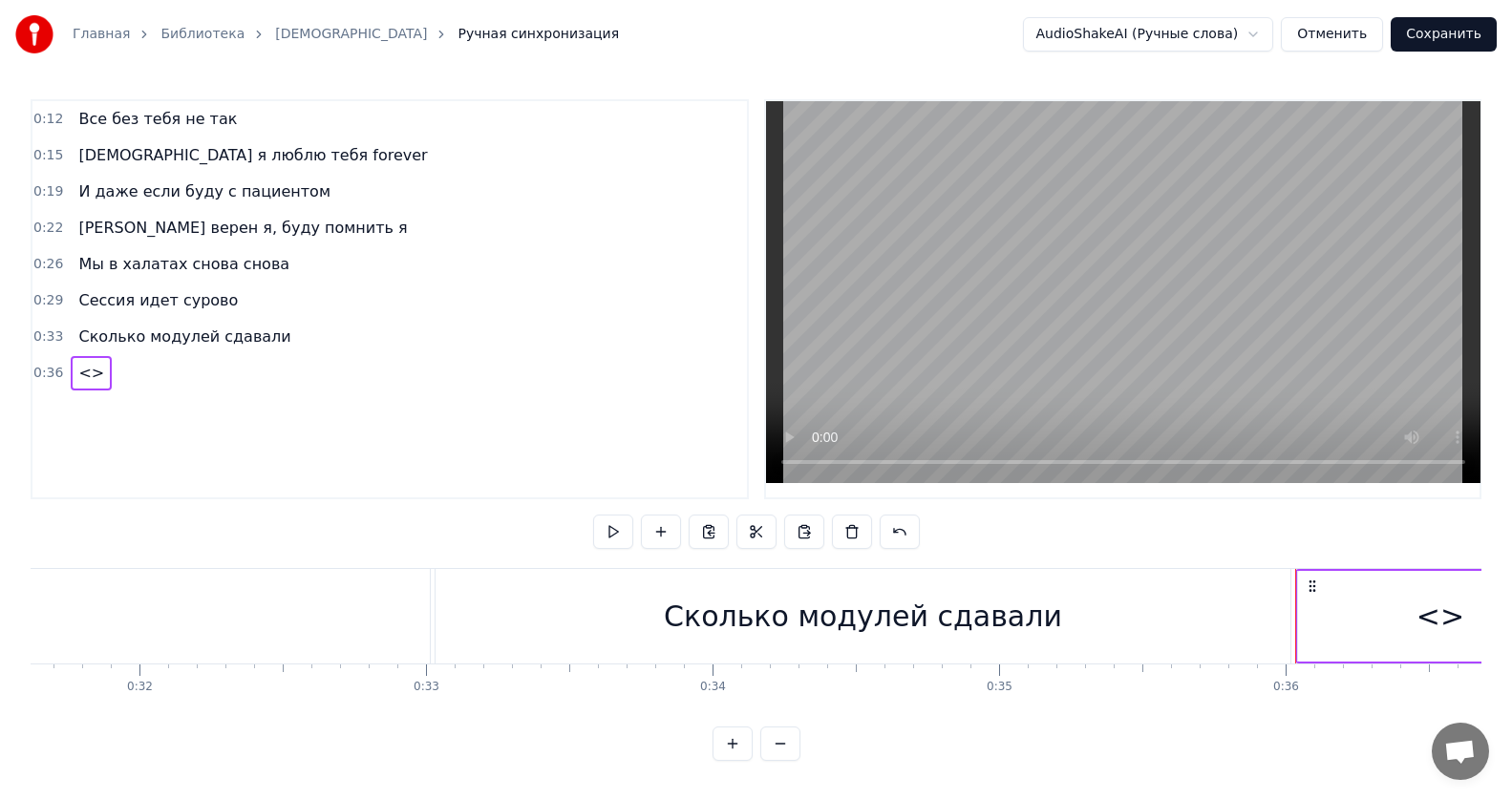
click at [1416, 600] on div "<>" at bounding box center [1440, 616] width 284 height 91
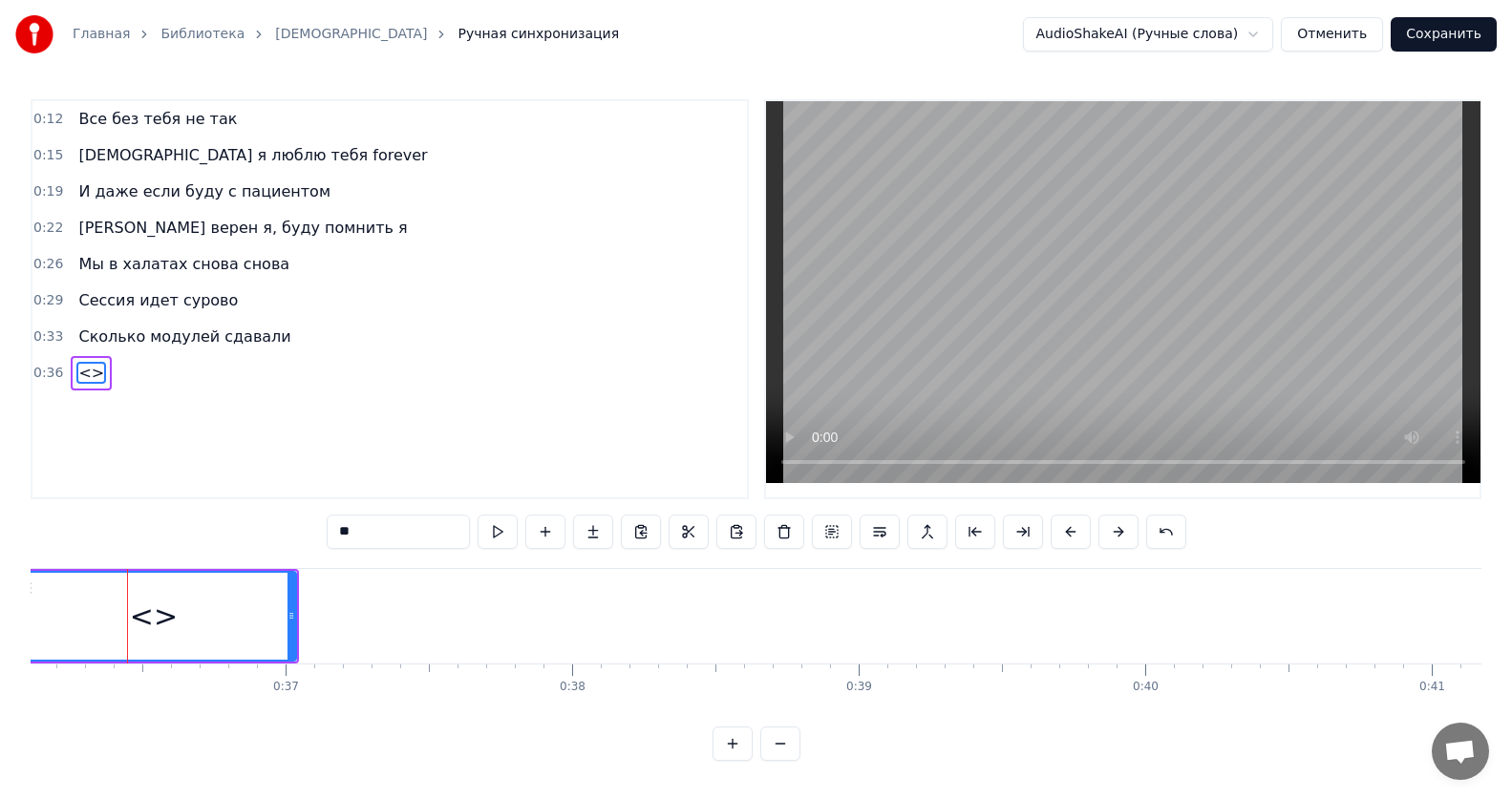
scroll to position [0, 10347]
drag, startPoint x: 411, startPoint y: 535, endPoint x: 172, endPoint y: 537, distance: 239.0
click at [170, 534] on div "0:12 Все без тебя не так 0:15 ИсИто я люблю тебя forever 0:19 И даже если буду …" at bounding box center [756, 430] width 1451 height 662
paste input "**********"
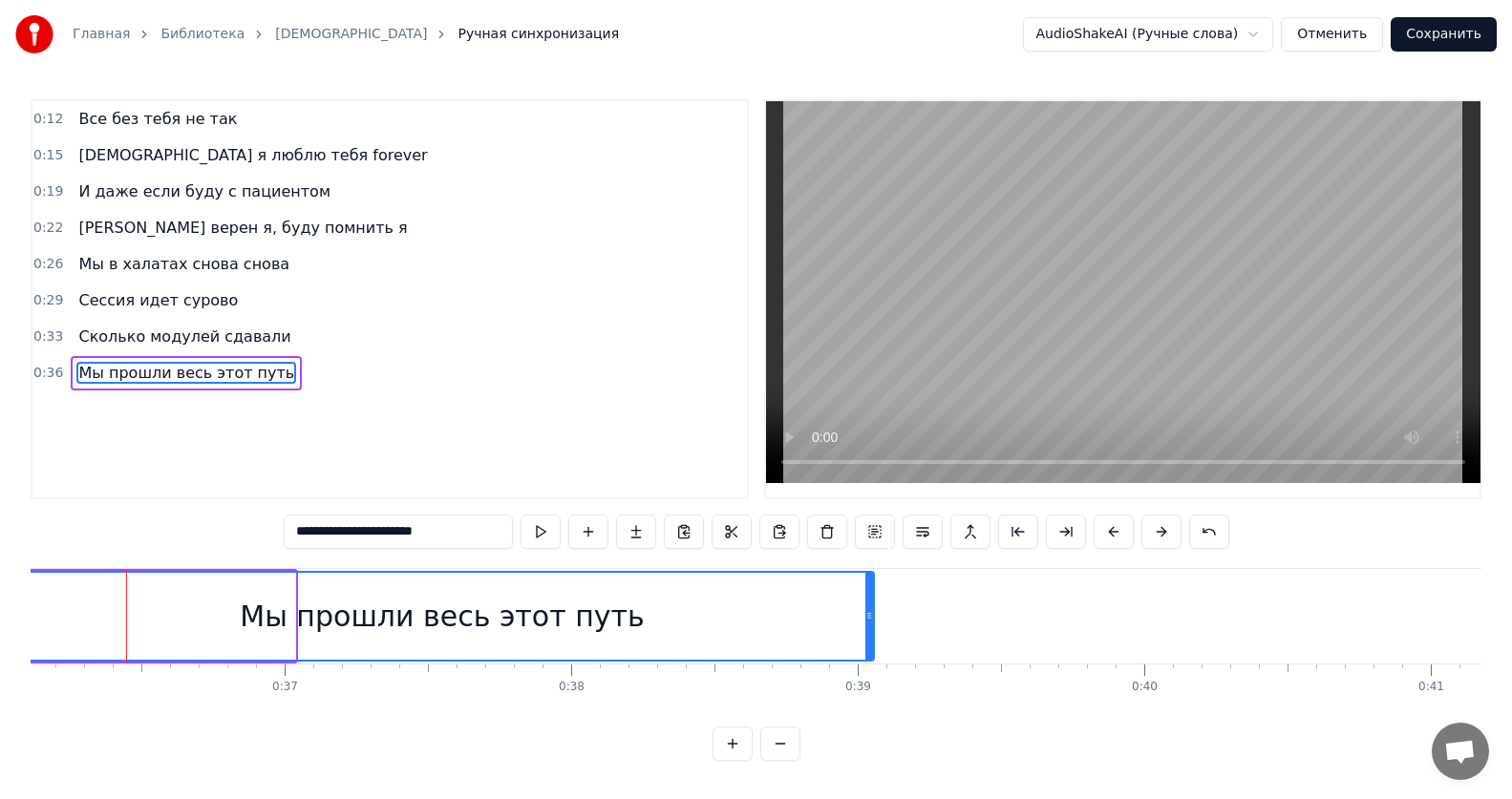
drag, startPoint x: 290, startPoint y: 616, endPoint x: 869, endPoint y: 590, distance: 579.6
click at [869, 590] on div at bounding box center [869, 616] width 8 height 87
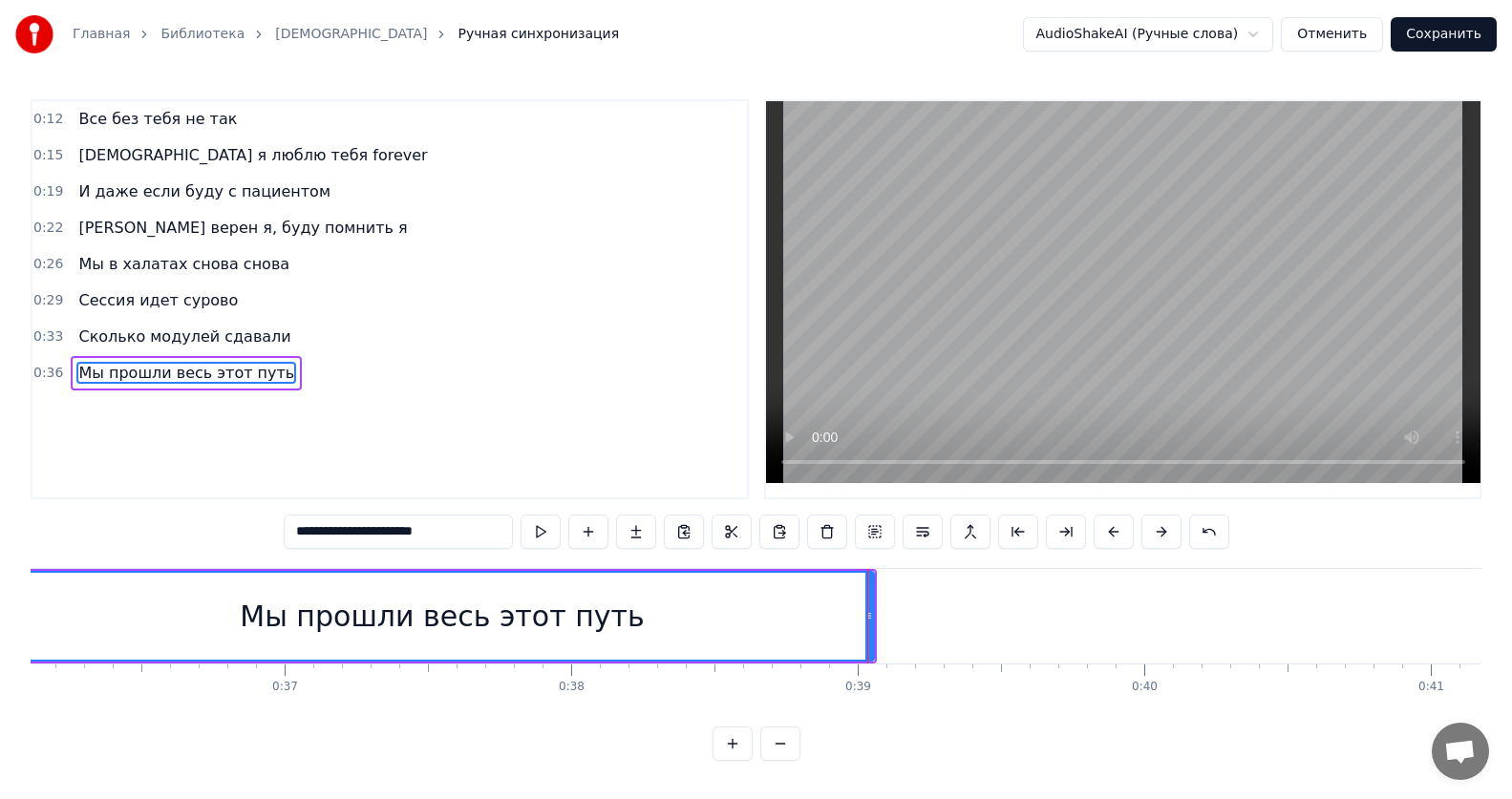
type input "**********"
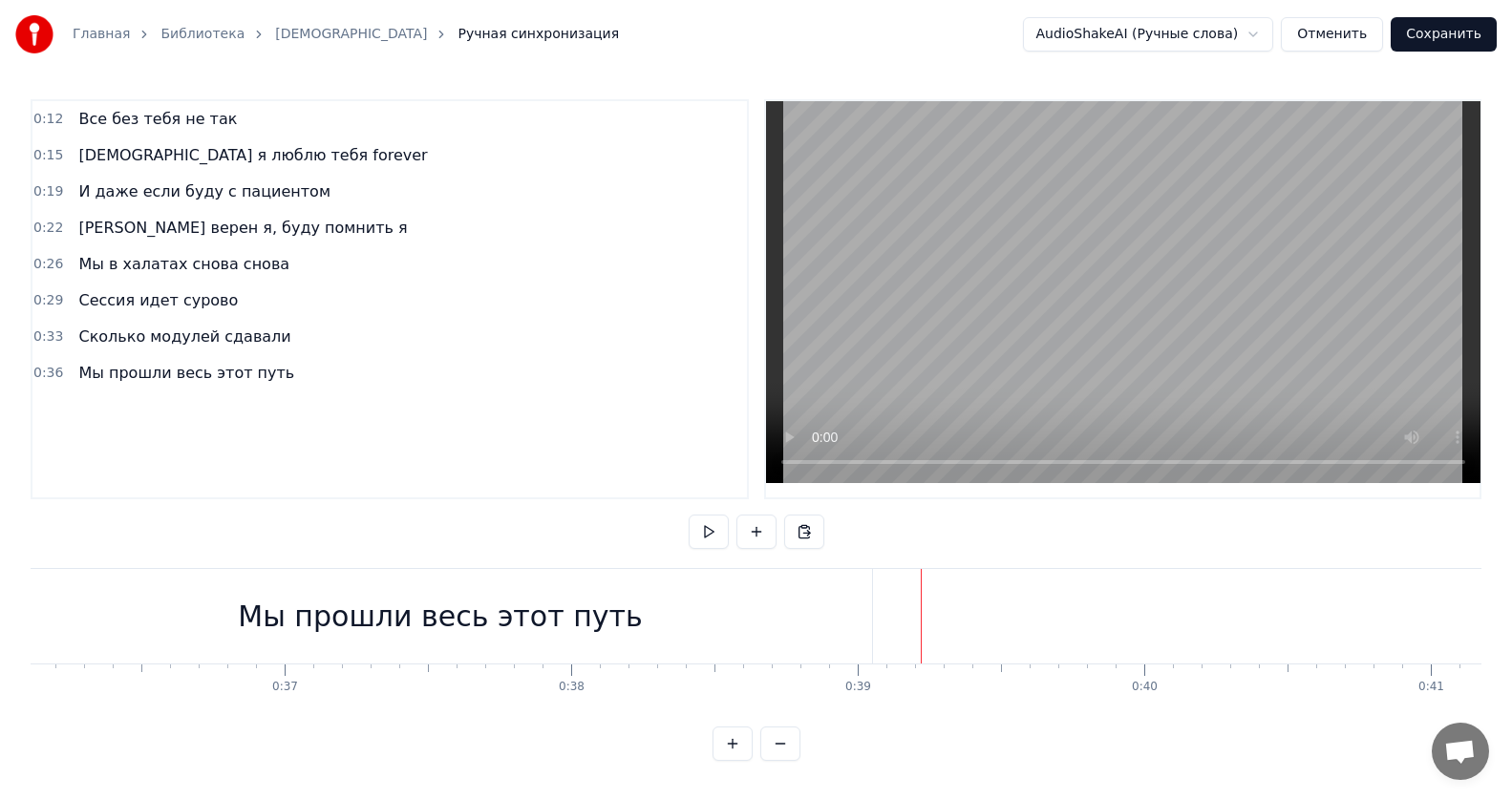
click at [875, 617] on div "Мы прошли весь этот путь" at bounding box center [442, 616] width 869 height 94
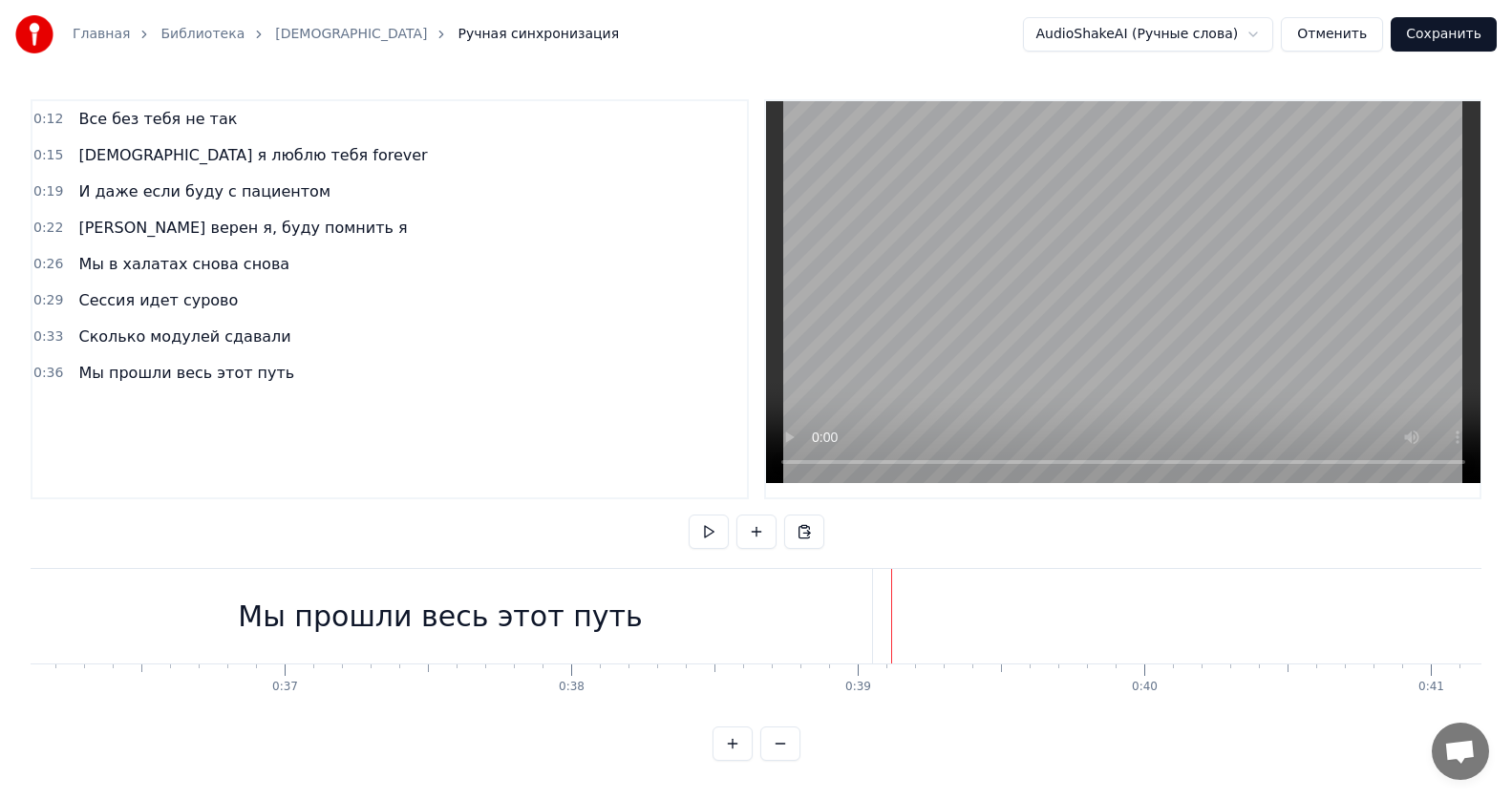
click at [876, 616] on div "Мы прошли весь этот путь" at bounding box center [442, 616] width 869 height 94
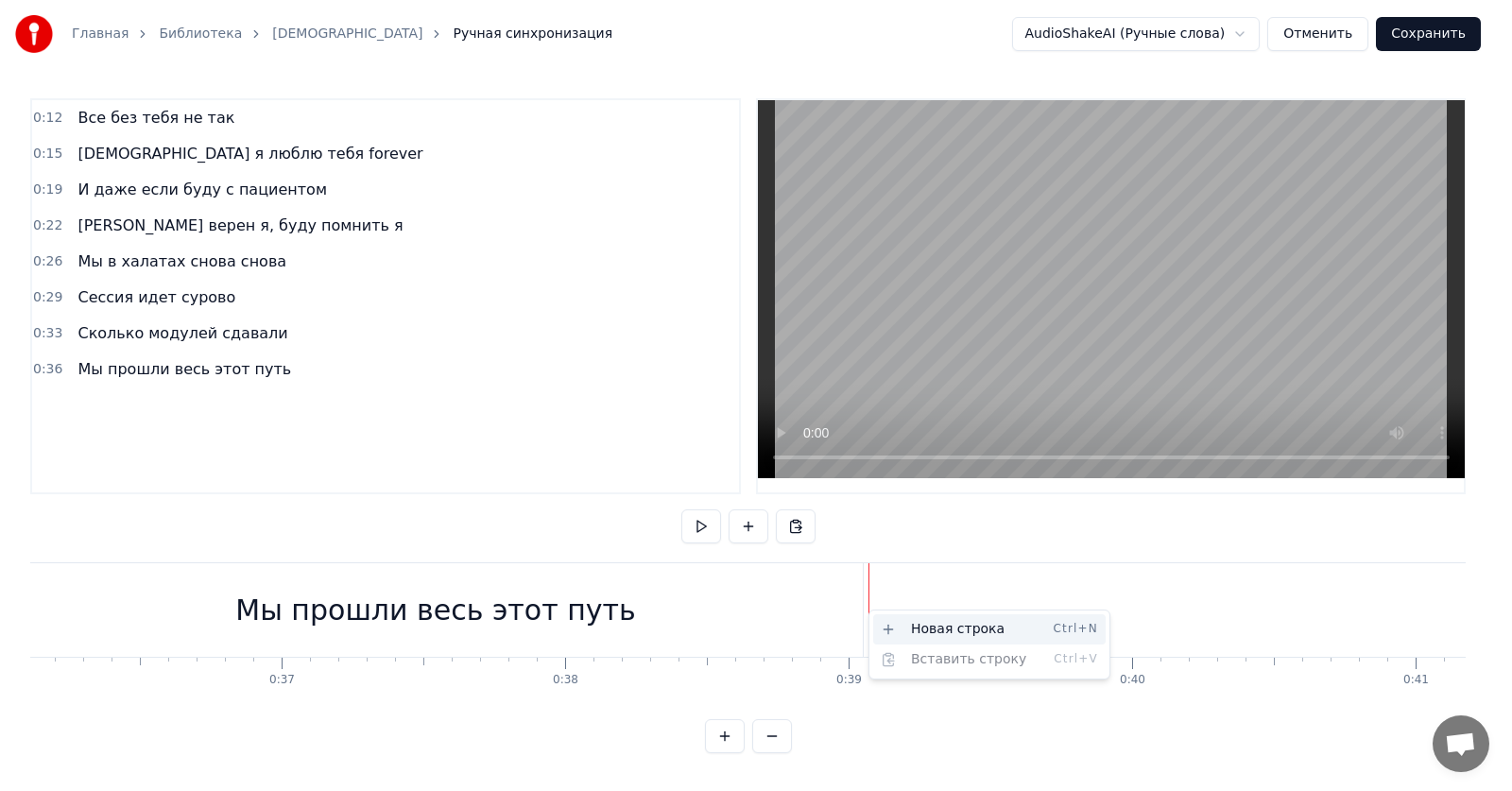
click at [899, 620] on div "Новая строка Ctrl+N" at bounding box center [988, 629] width 232 height 30
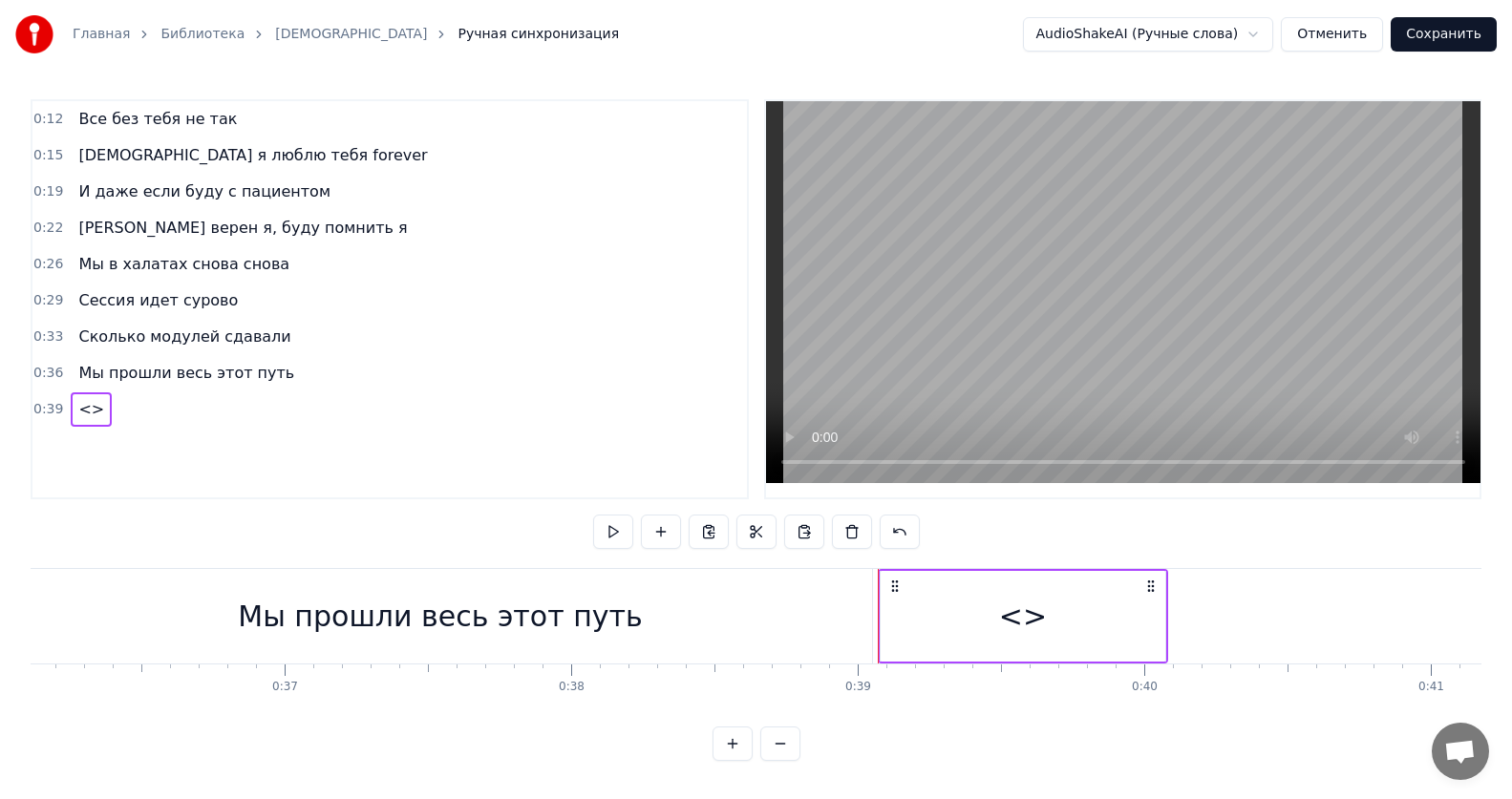
click at [1100, 606] on div "<>" at bounding box center [1022, 616] width 284 height 91
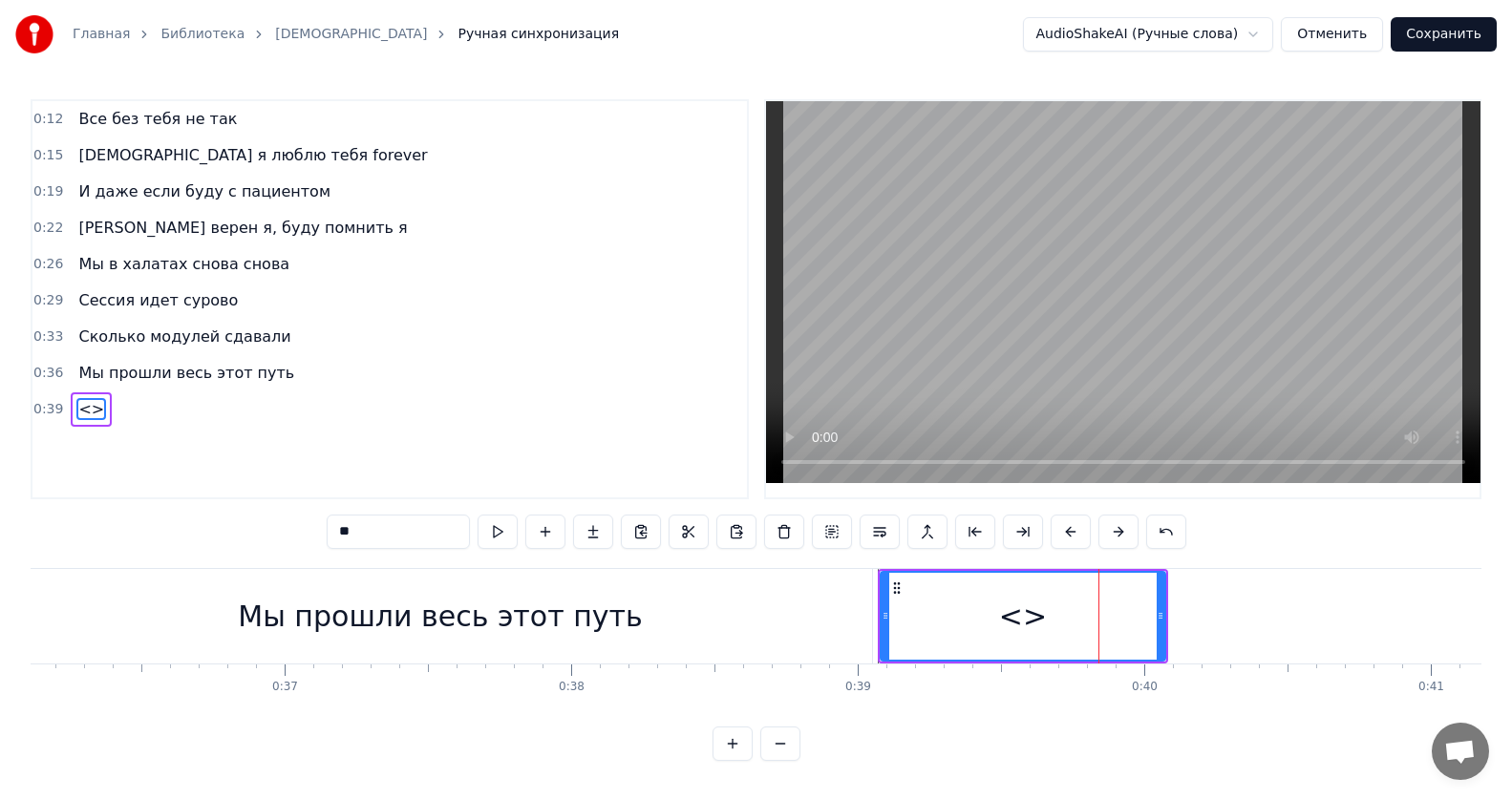
scroll to position [9, 0]
drag, startPoint x: 385, startPoint y: 514, endPoint x: 234, endPoint y: 515, distance: 151.0
click at [234, 515] on div "0:12 Все без тебя не так 0:15 ИсИто я люблю тебя forever 0:19 И даже если буду …" at bounding box center [756, 430] width 1451 height 662
paste input "**********"
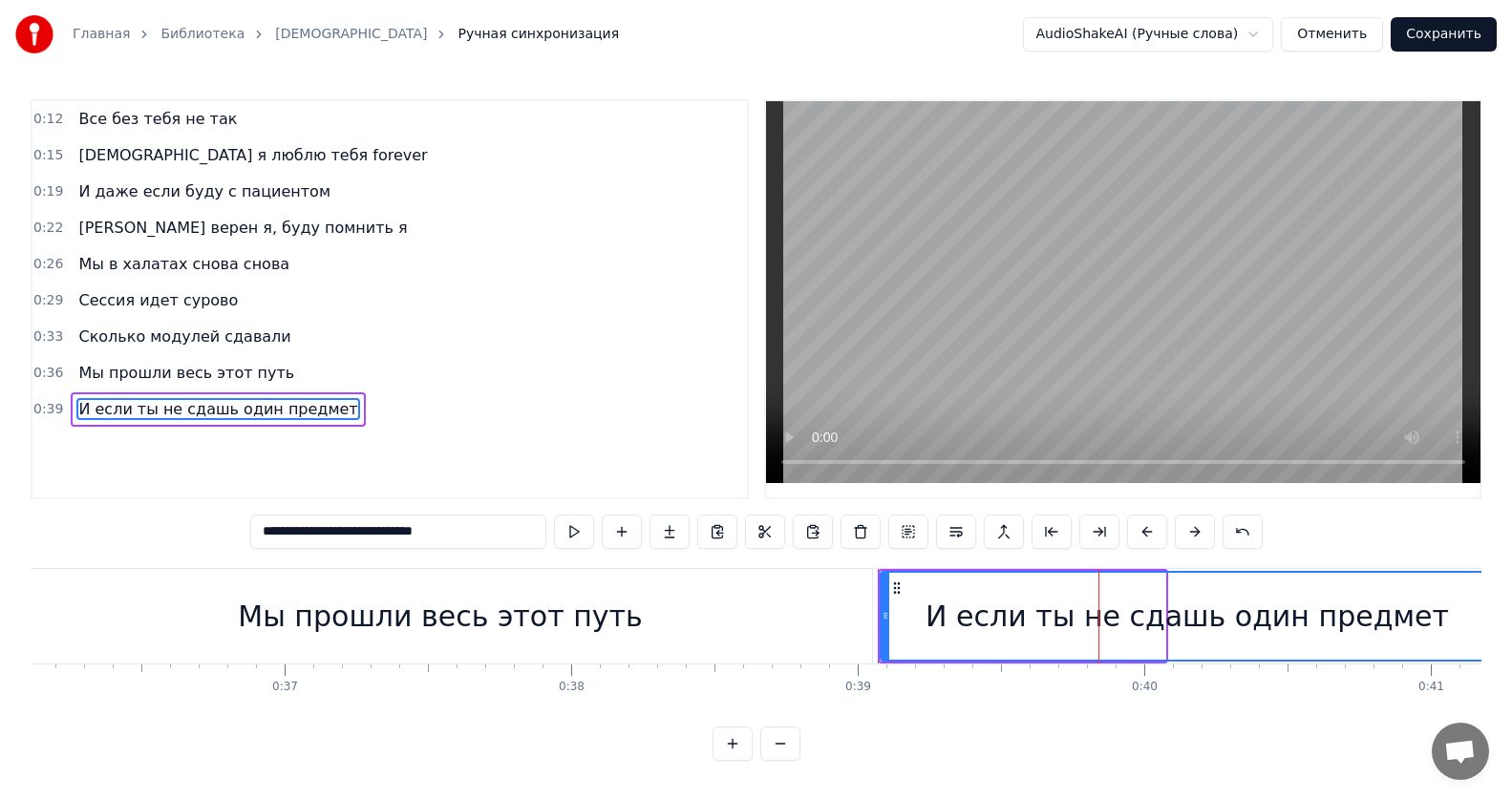
drag, startPoint x: 1159, startPoint y: 607, endPoint x: 1487, endPoint y: 611, distance: 328.0
click at [1487, 611] on div "**********" at bounding box center [756, 381] width 1512 height 761
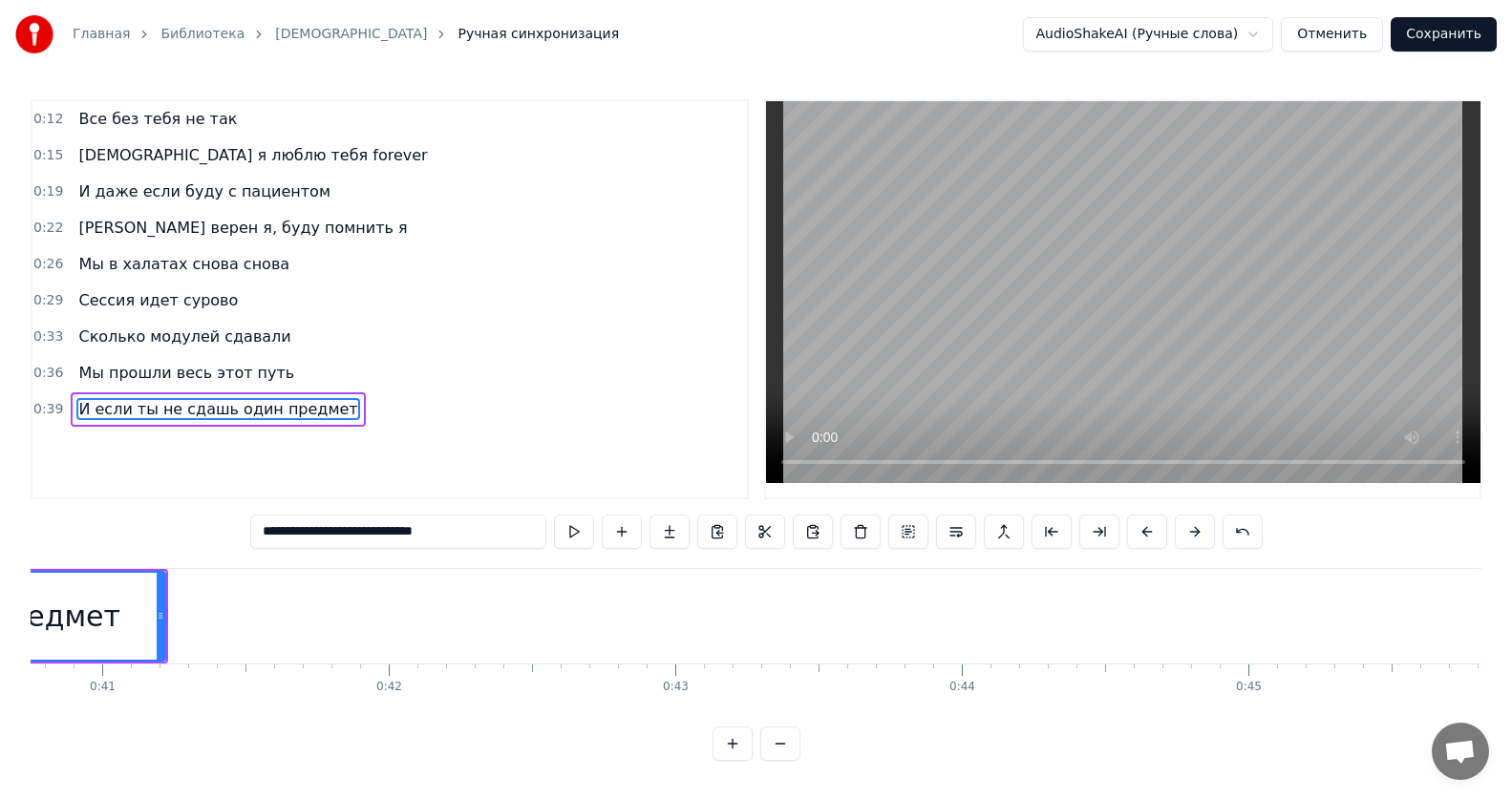
scroll to position [0, 11582]
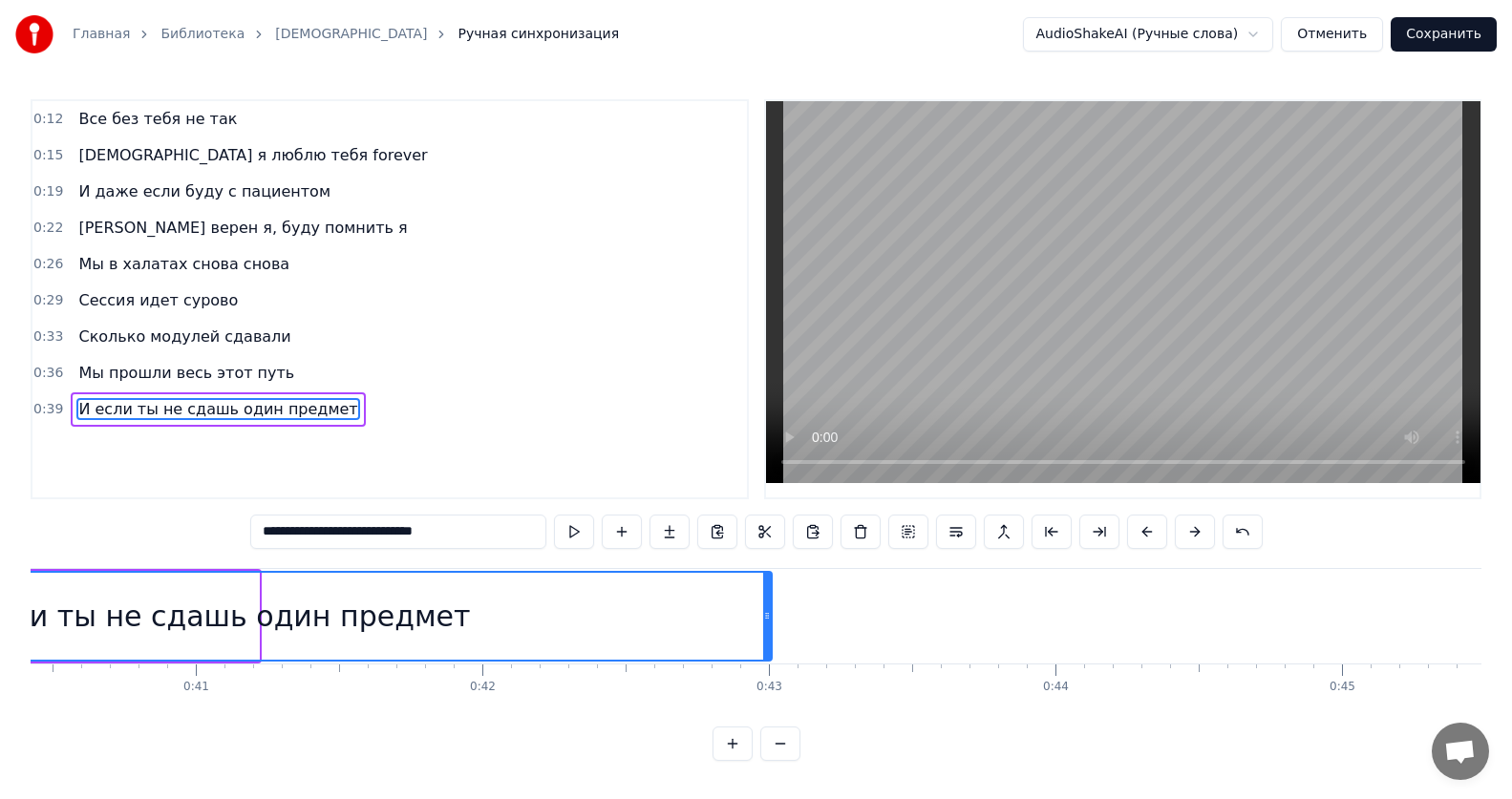
drag, startPoint x: 252, startPoint y: 622, endPoint x: 765, endPoint y: 610, distance: 513.1
click at [765, 610] on div at bounding box center [767, 616] width 8 height 87
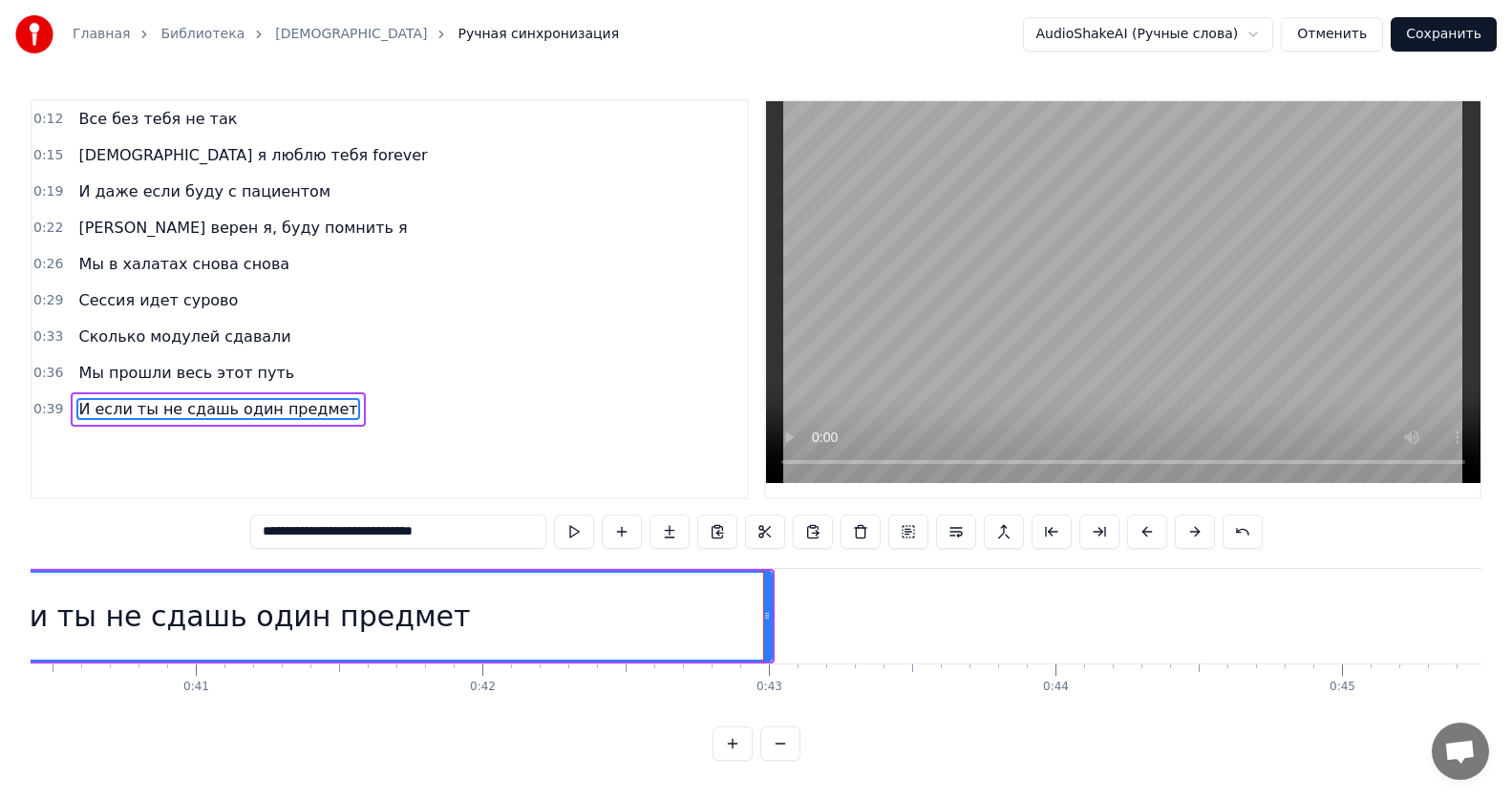
type input "**********"
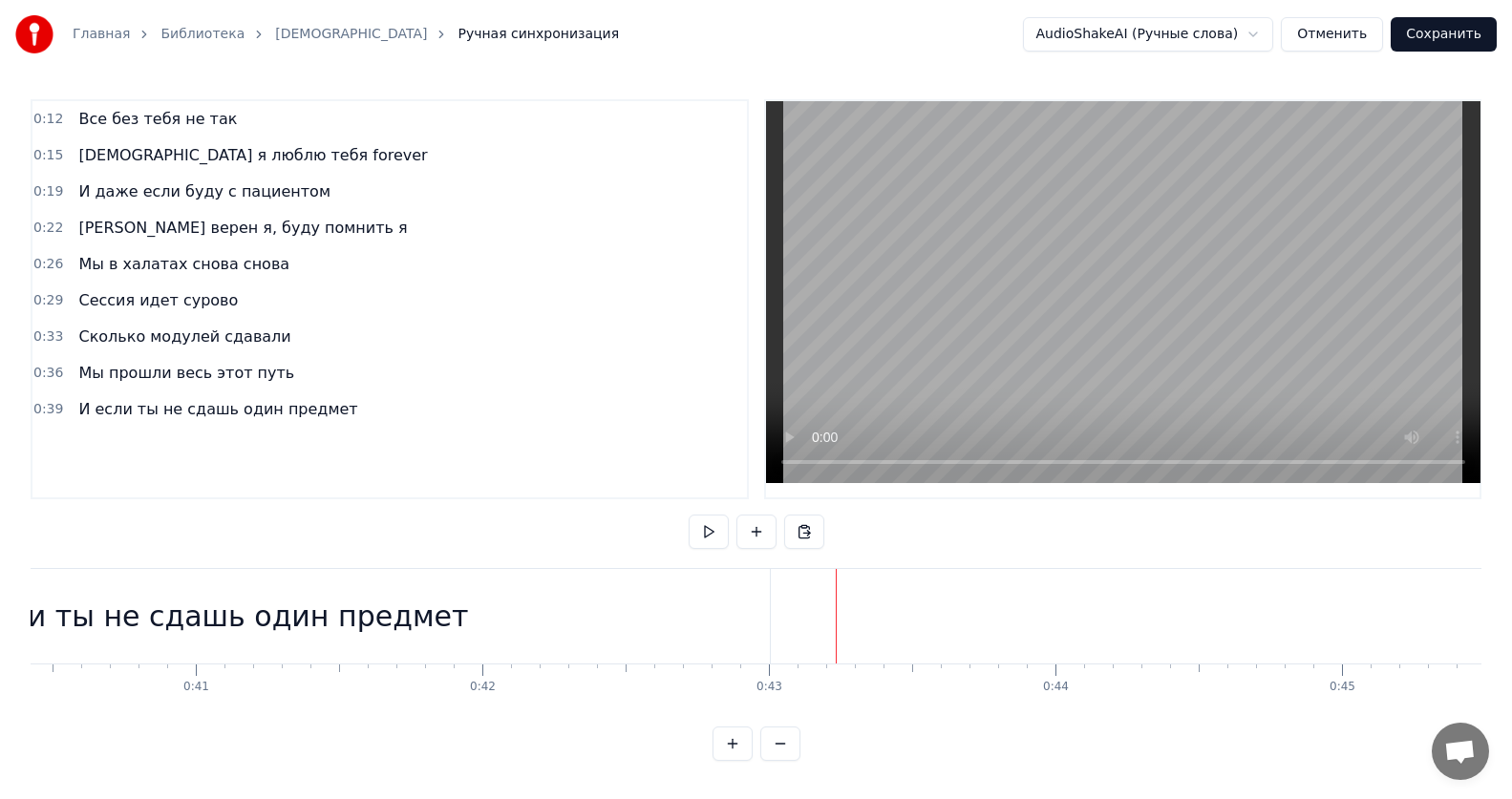
click at [773, 633] on div "И если ты не сдашь один предмет" at bounding box center [208, 616] width 1131 height 94
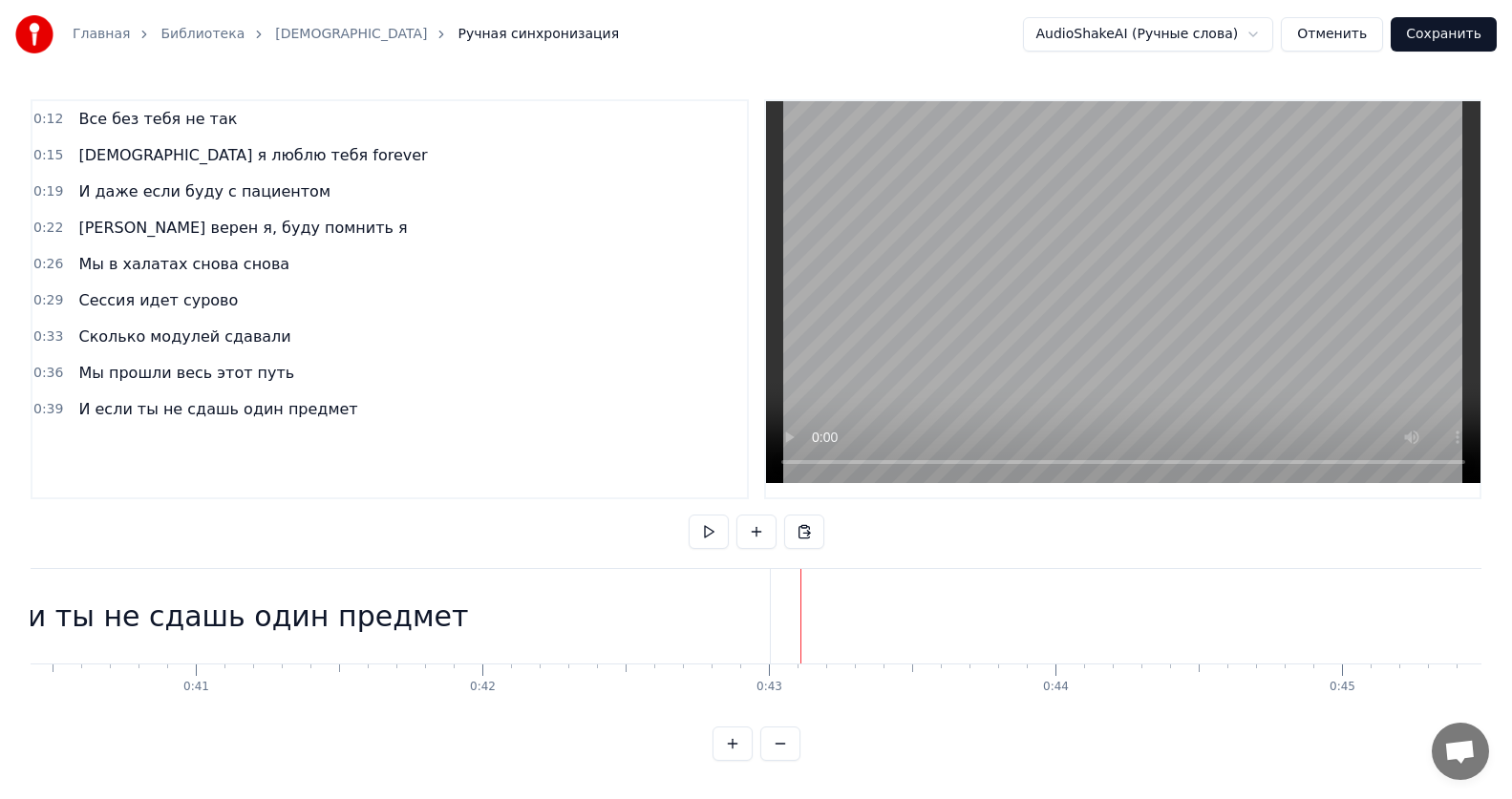
click at [767, 619] on div "И если ты не сдашь один предмет" at bounding box center [206, 616] width 1126 height 94
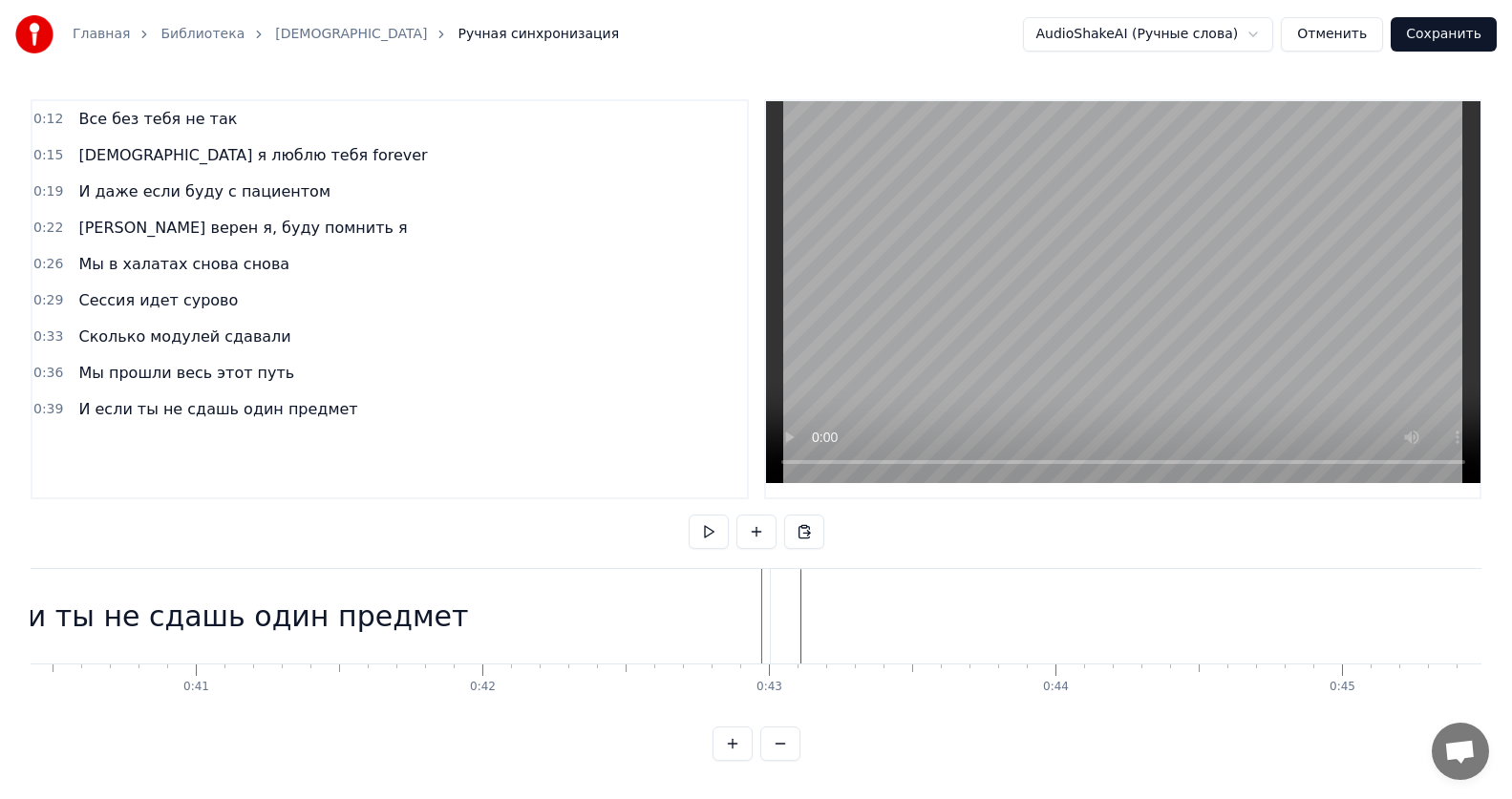
click at [755, 614] on div "И если ты не сдашь один предмет" at bounding box center [206, 616] width 1126 height 94
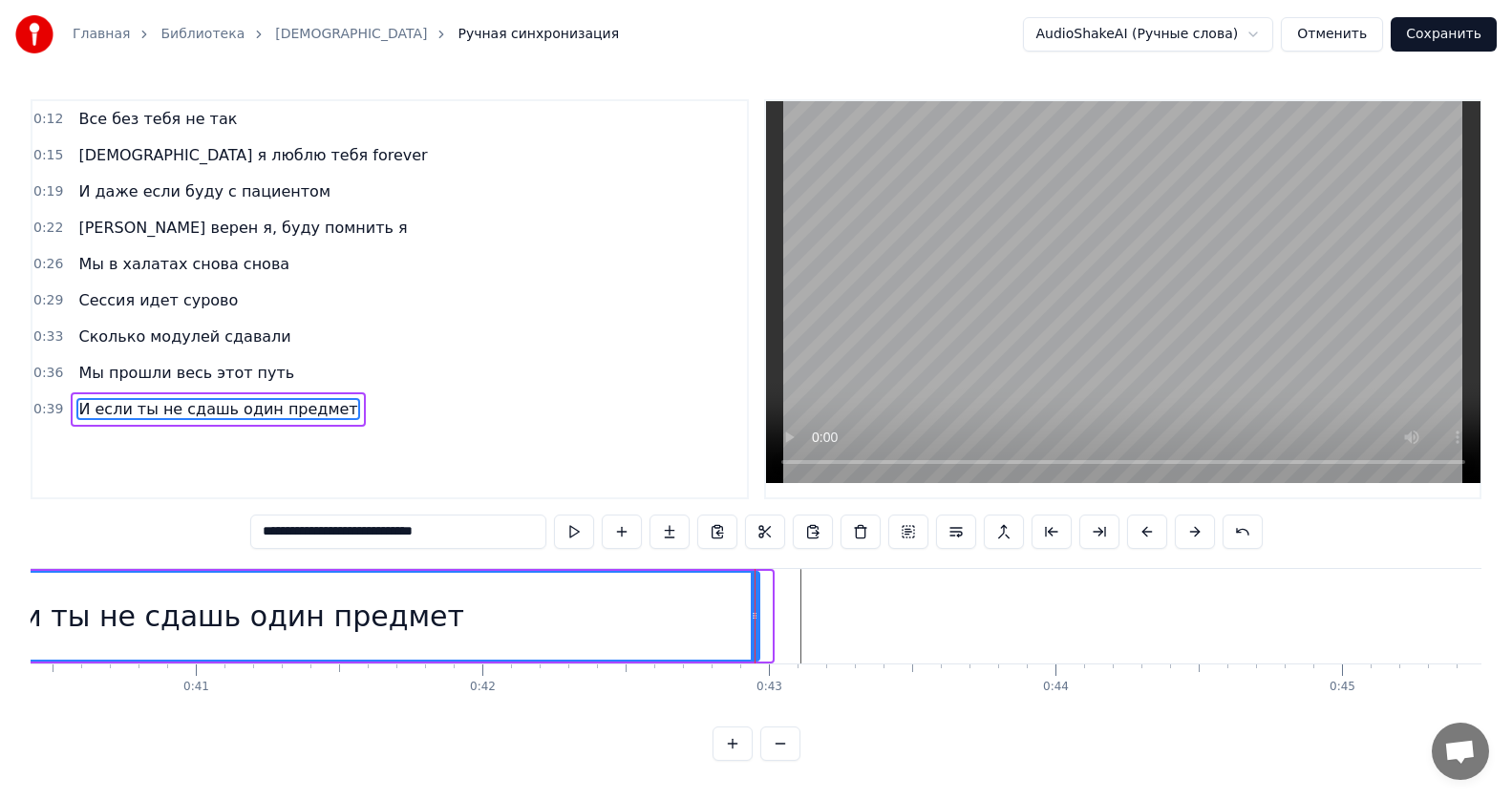
drag, startPoint x: 768, startPoint y: 610, endPoint x: 756, endPoint y: 610, distance: 12.0
click at [756, 618] on circle at bounding box center [756, 618] width 1 height 1
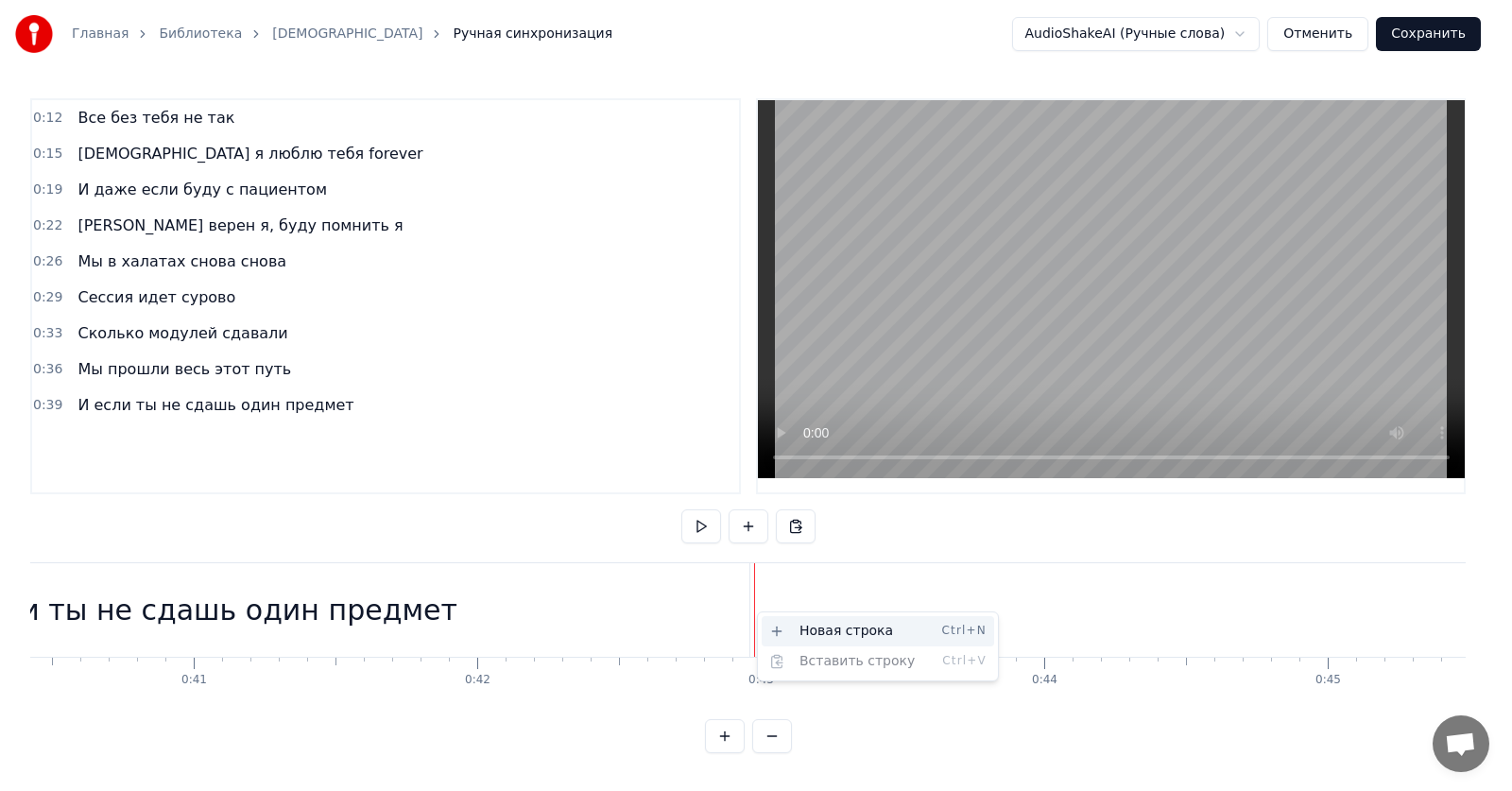
click at [788, 622] on div "Новая строка Ctrl+N" at bounding box center [877, 631] width 232 height 30
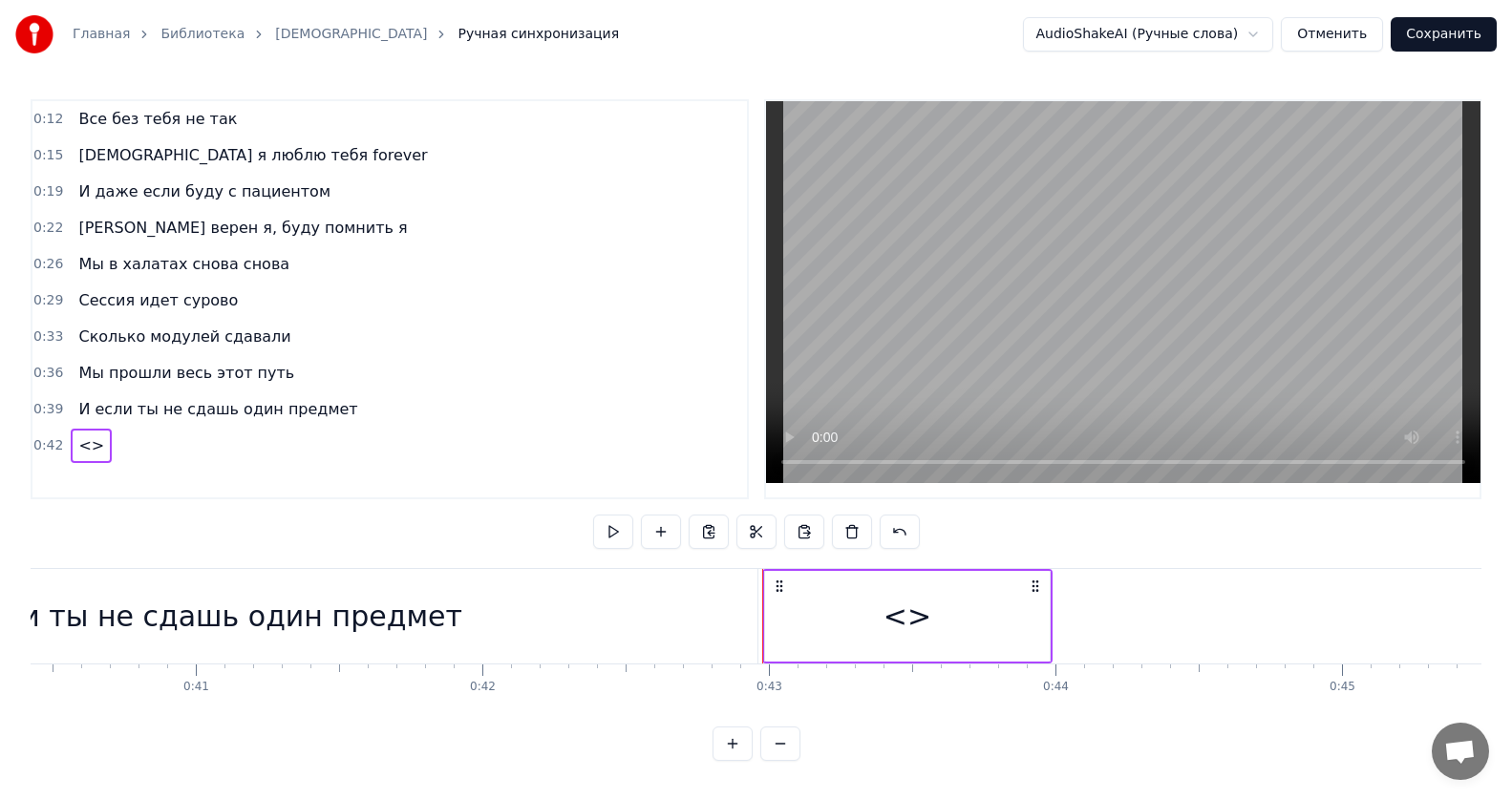
click at [898, 601] on div "<>" at bounding box center [906, 616] width 48 height 43
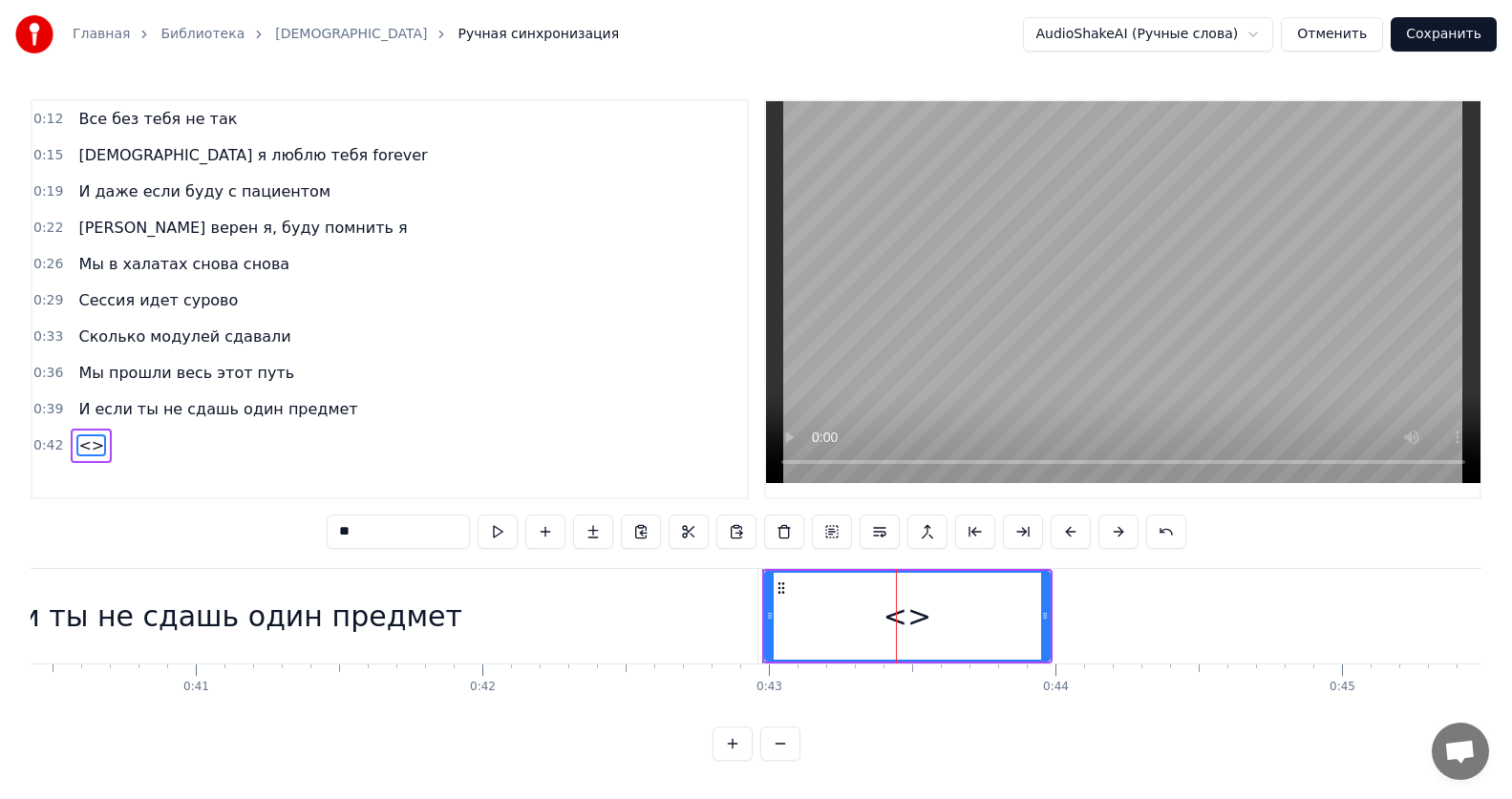
drag, startPoint x: 418, startPoint y: 527, endPoint x: 279, endPoint y: 516, distance: 139.4
click at [279, 516] on div "0:12 Все без тебя не так 0:15 ИсИто я люблю тебя forever 0:19 И даже если буду …" at bounding box center [756, 430] width 1451 height 662
paste input "**********"
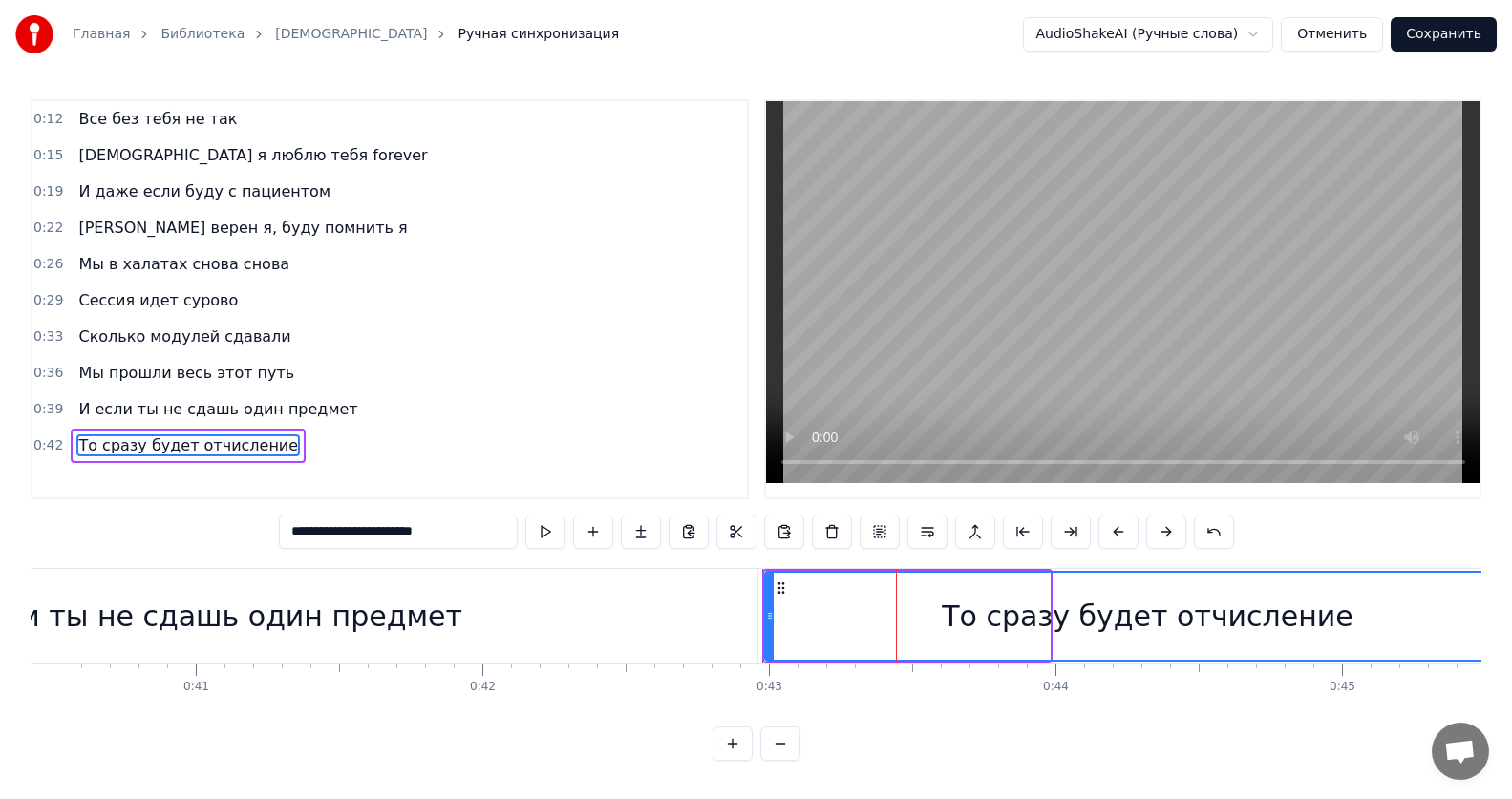
drag, startPoint x: 1047, startPoint y: 609, endPoint x: 1528, endPoint y: 617, distance: 481.1
click at [1512, 617] on html "**********" at bounding box center [756, 395] width 1512 height 791
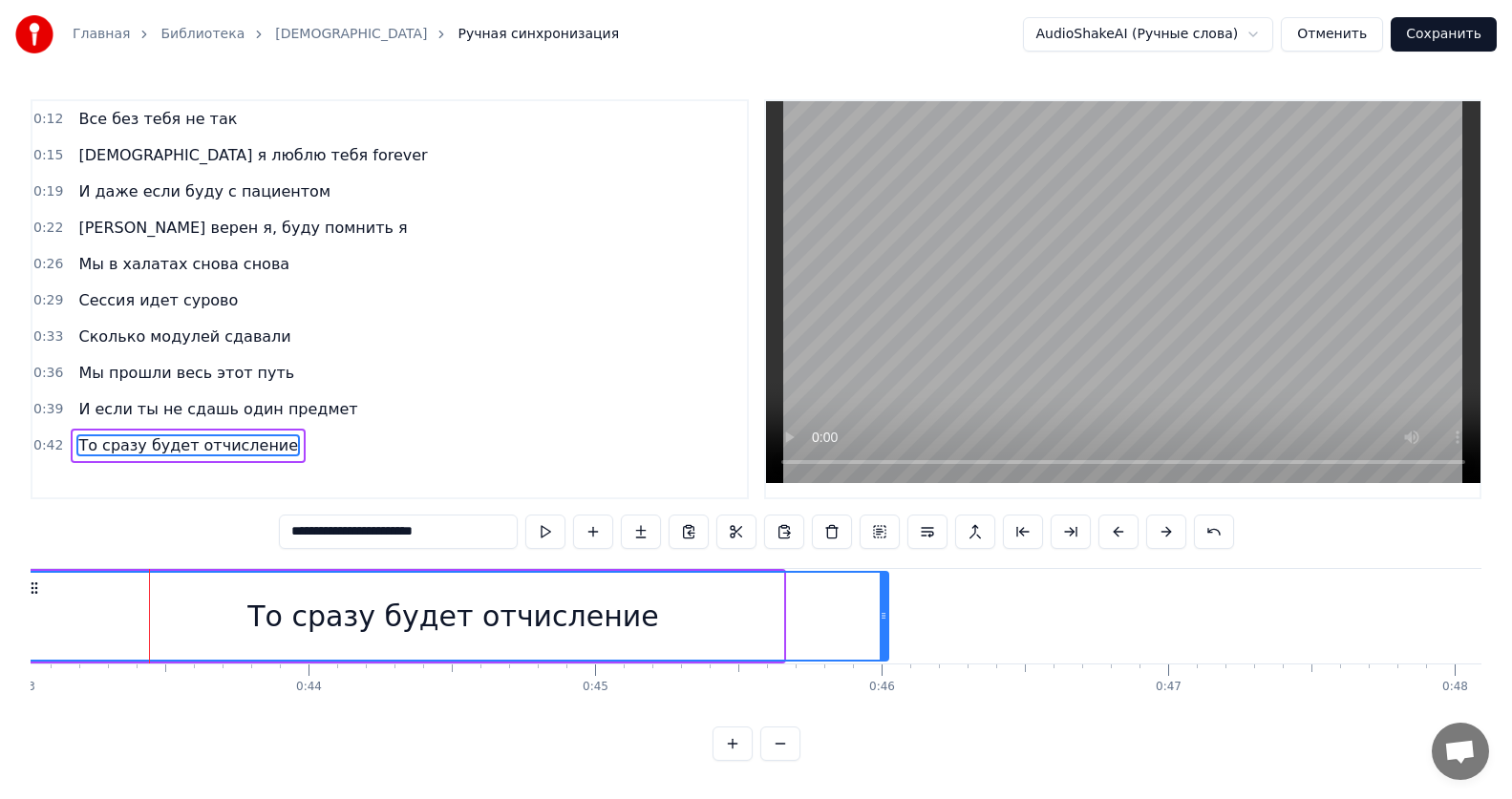
drag, startPoint x: 777, startPoint y: 603, endPoint x: 881, endPoint y: 602, distance: 104.0
click at [881, 608] on icon at bounding box center [883, 616] width 8 height 16
type input "**********"
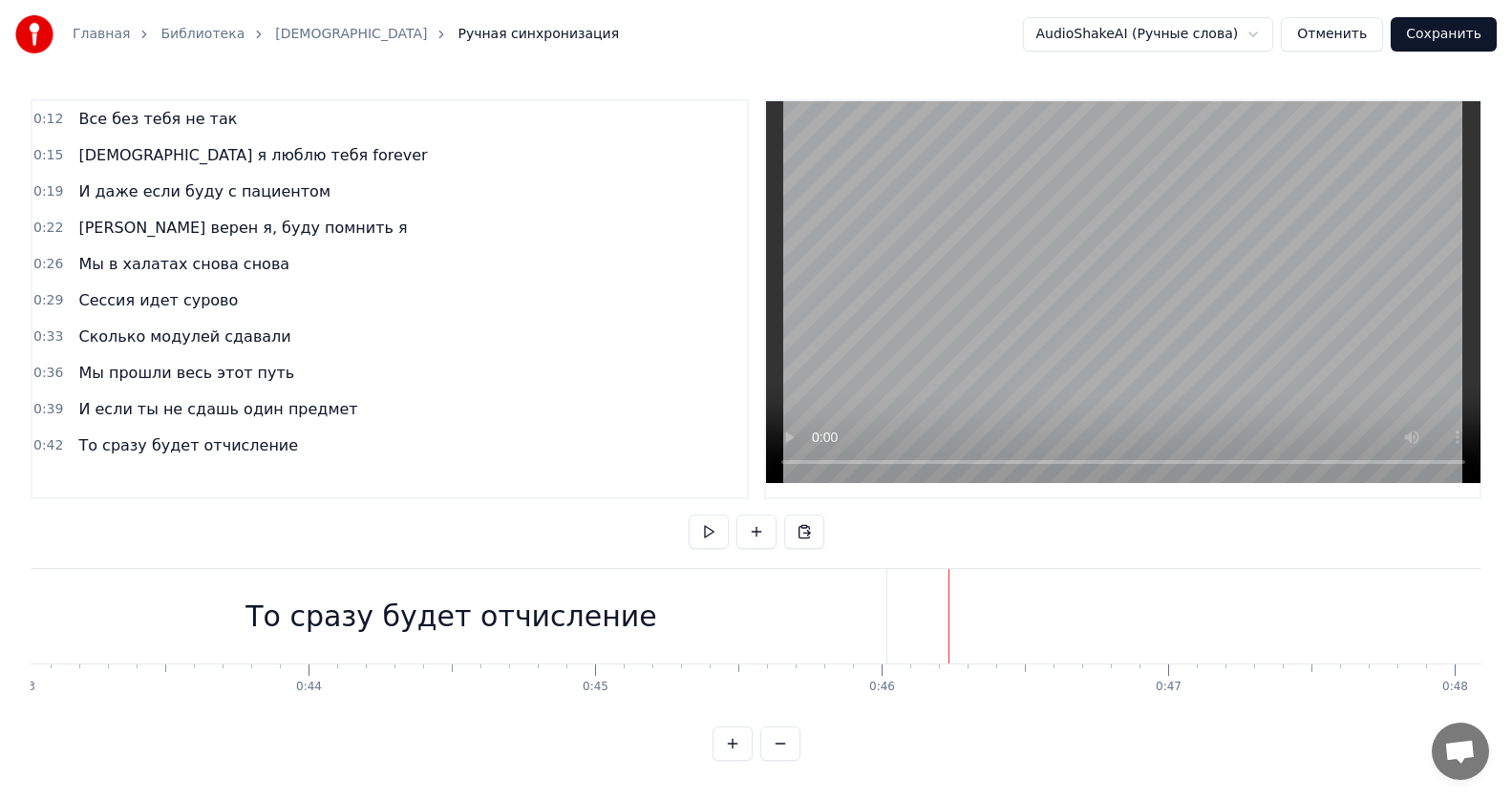
click at [892, 626] on div at bounding box center [892, 616] width 1 height 94
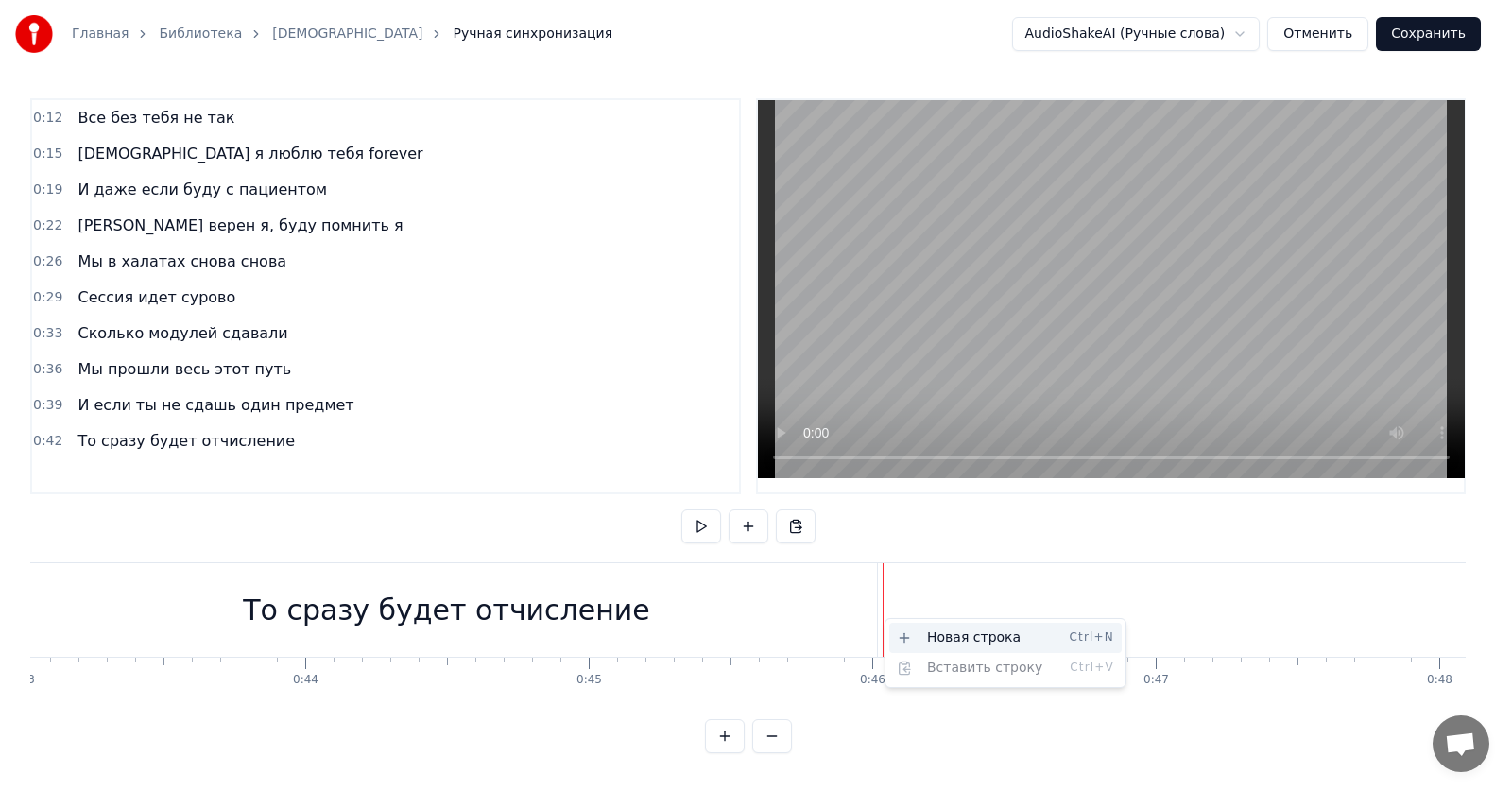
click at [914, 631] on div "Новая строка Ctrl+N" at bounding box center [1004, 637] width 232 height 30
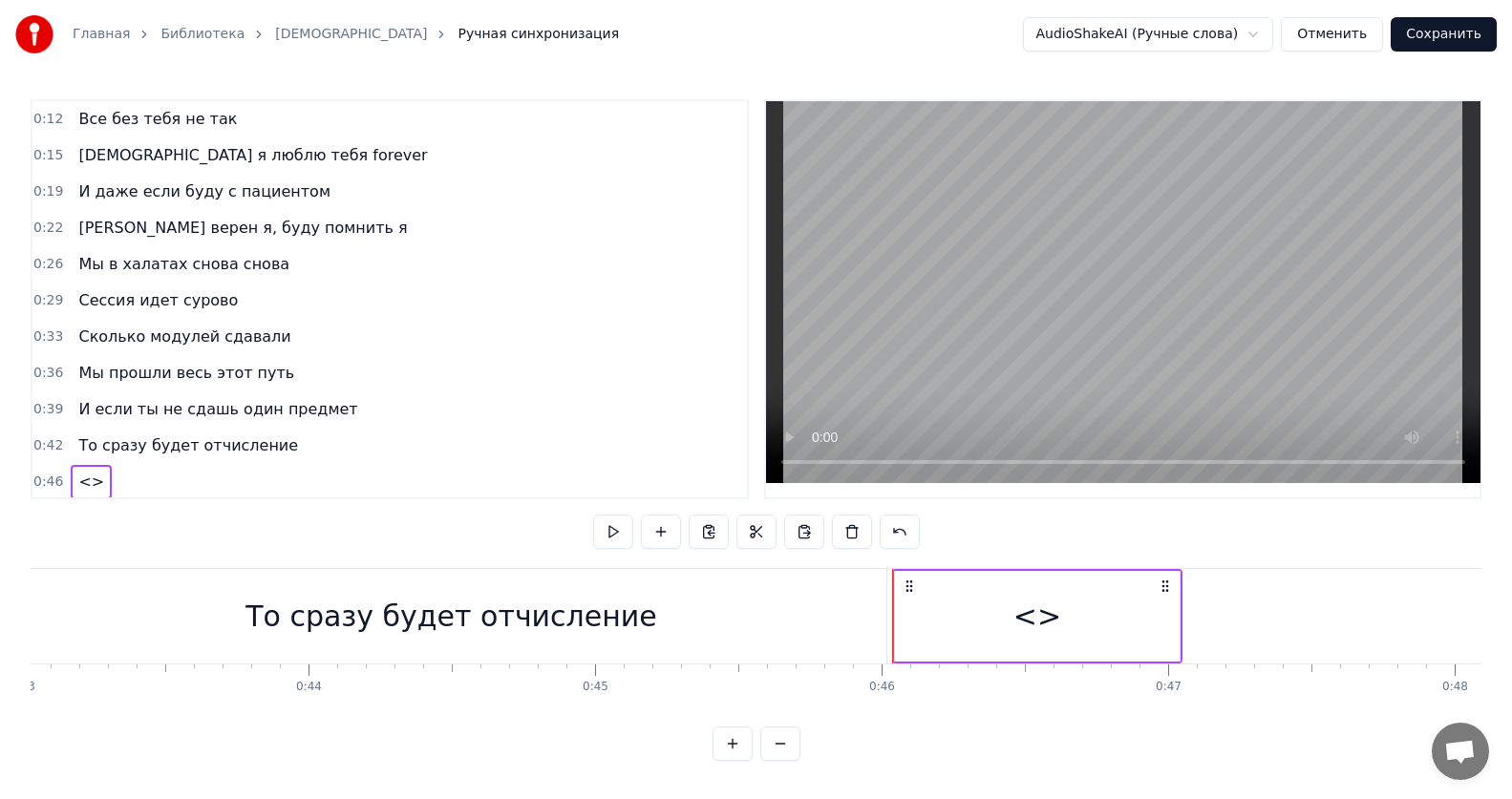
click at [967, 608] on div "<>" at bounding box center [1037, 616] width 284 height 91
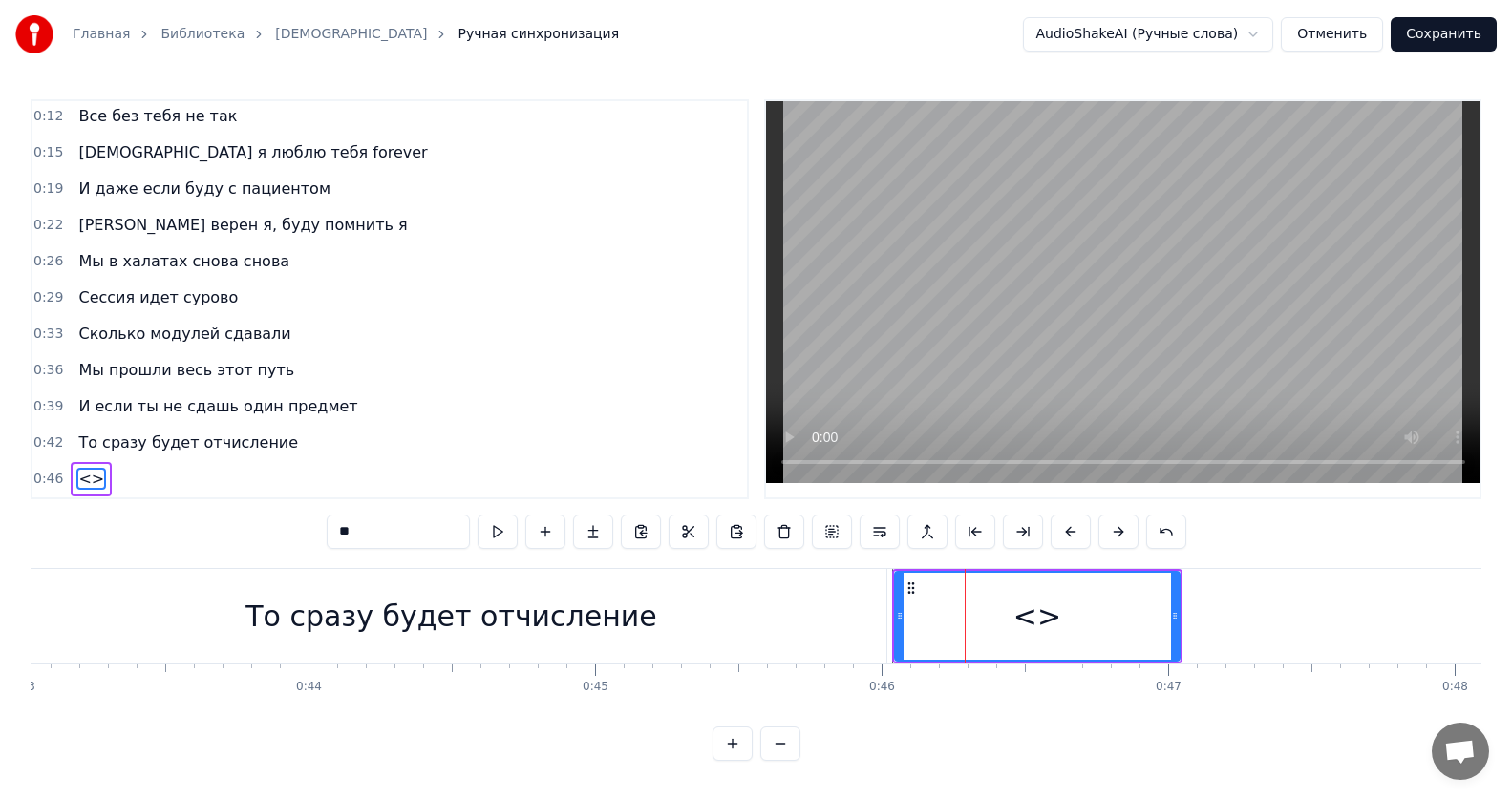
drag, startPoint x: 394, startPoint y: 527, endPoint x: 247, endPoint y: 519, distance: 147.2
click at [247, 519] on div "0:12 Все без тебя не так 0:15 ИсИто я люблю тебя forever 0:19 И даже если буду …" at bounding box center [756, 430] width 1451 height 662
paste input "**********"
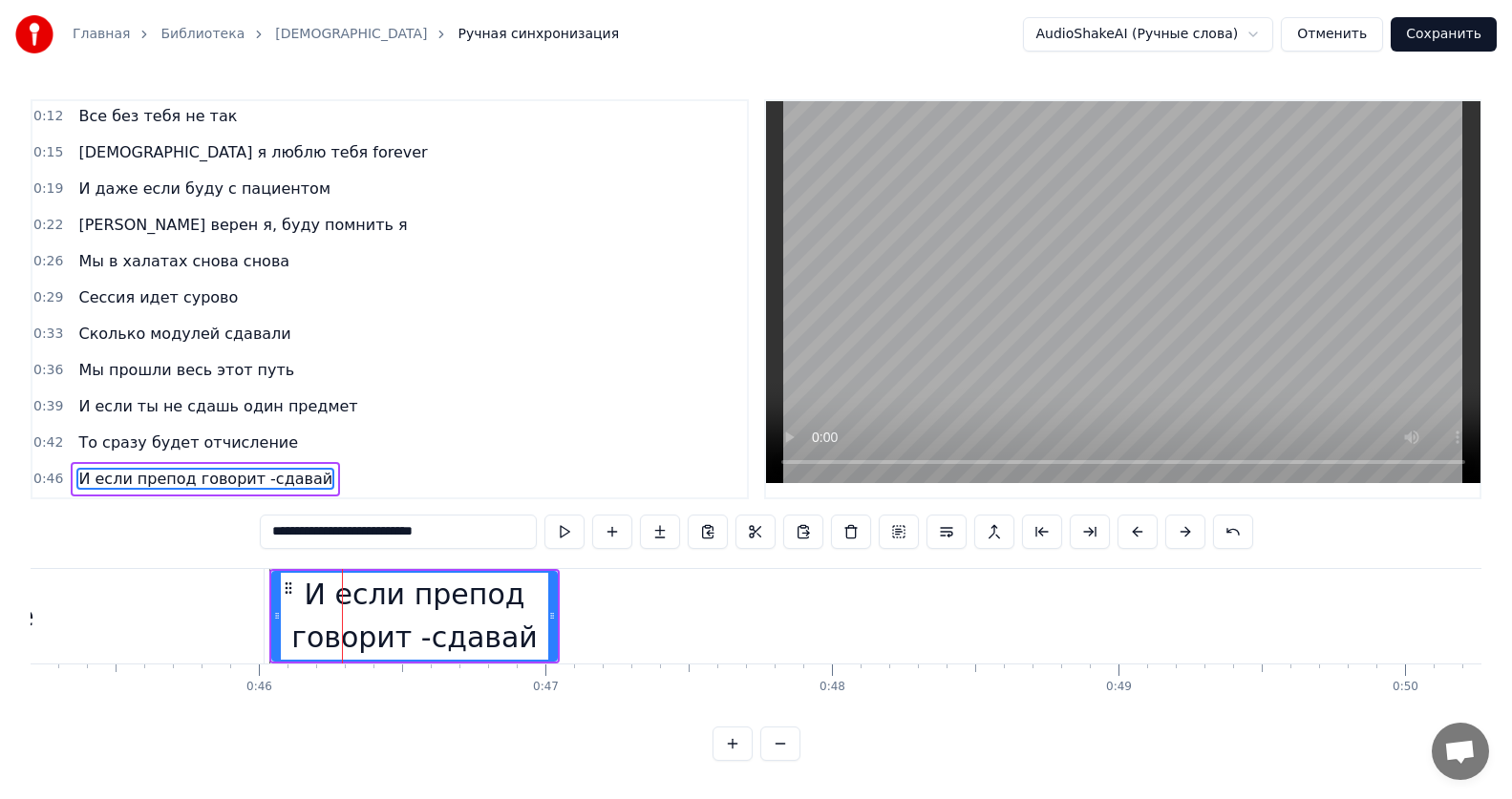
scroll to position [0, 13013]
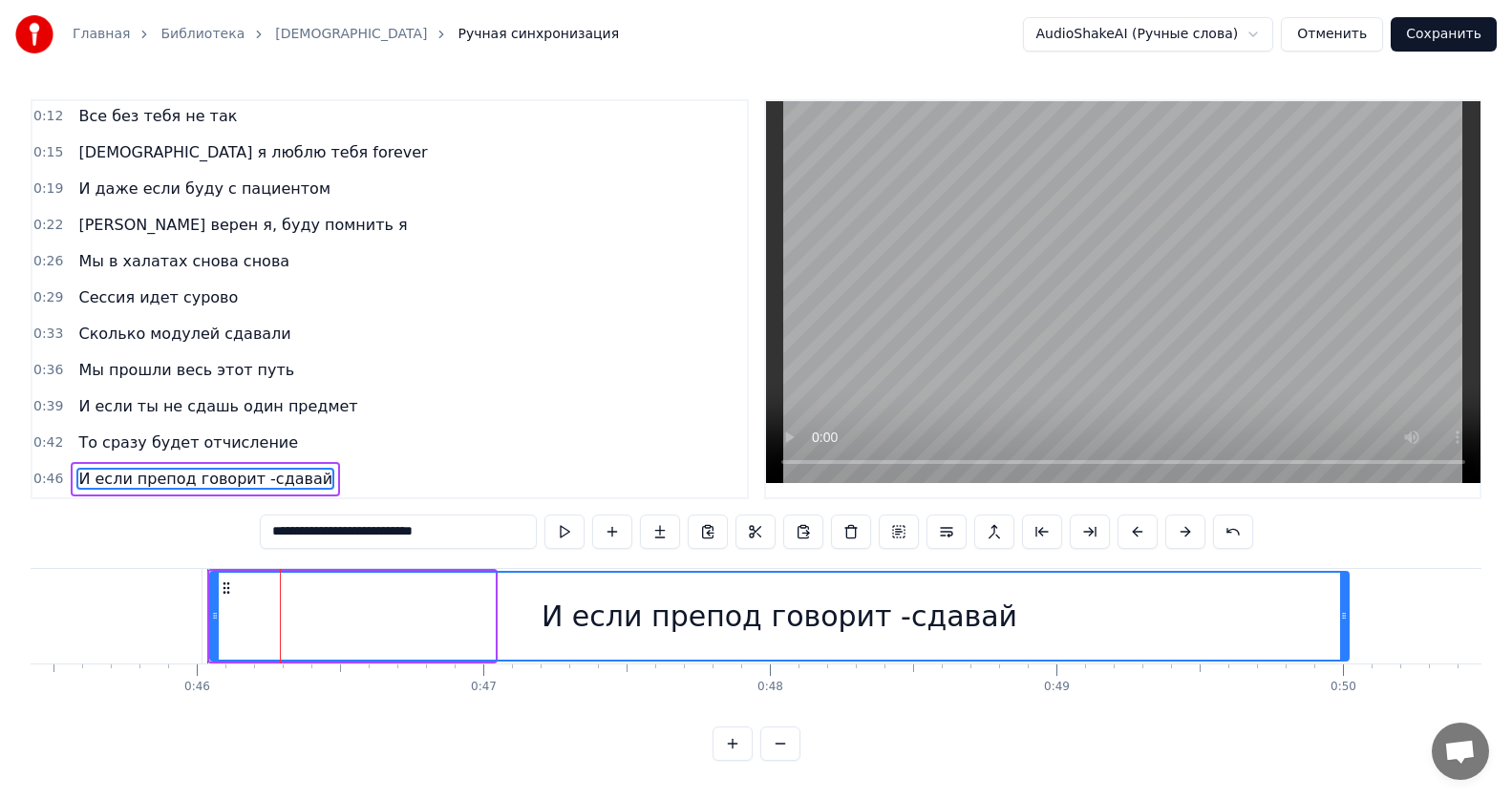
drag, startPoint x: 491, startPoint y: 607, endPoint x: 1345, endPoint y: 603, distance: 854.0
click at [1345, 608] on icon at bounding box center [1344, 616] width 8 height 16
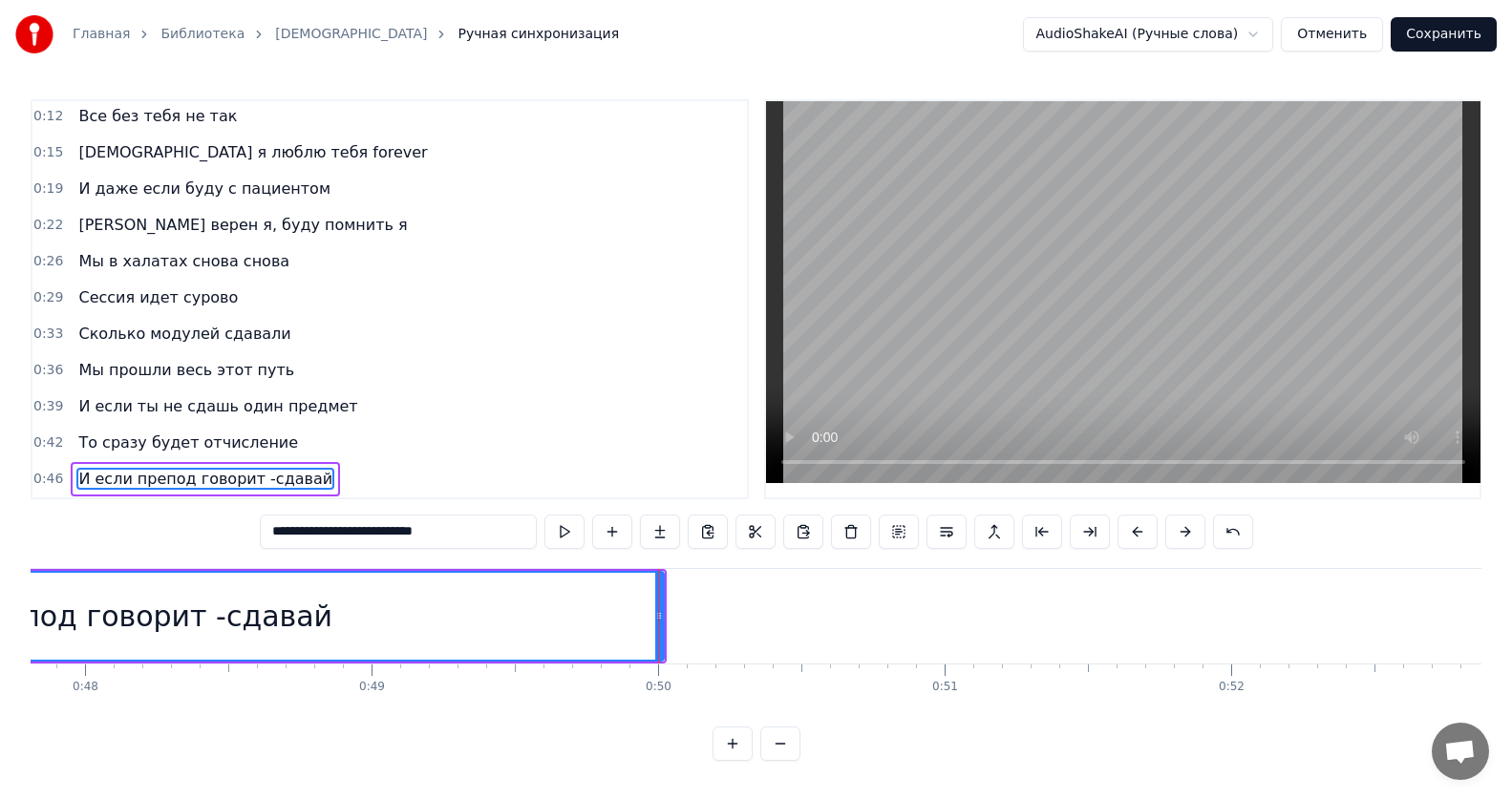
scroll to position [0, 13730]
type input "**********"
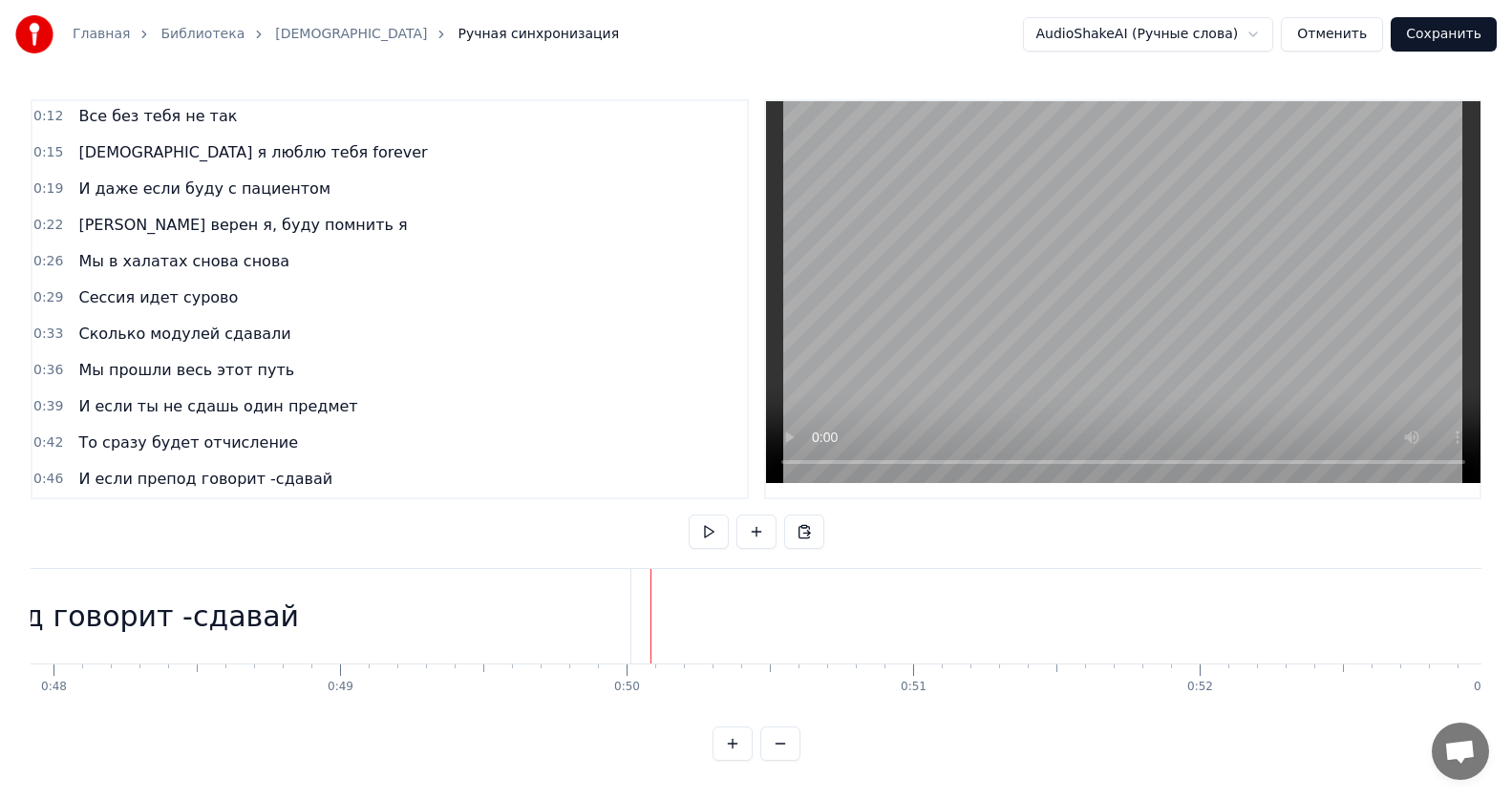
click at [633, 609] on div "И если препод говорит -сдавай" at bounding box center [62, 616] width 1144 height 94
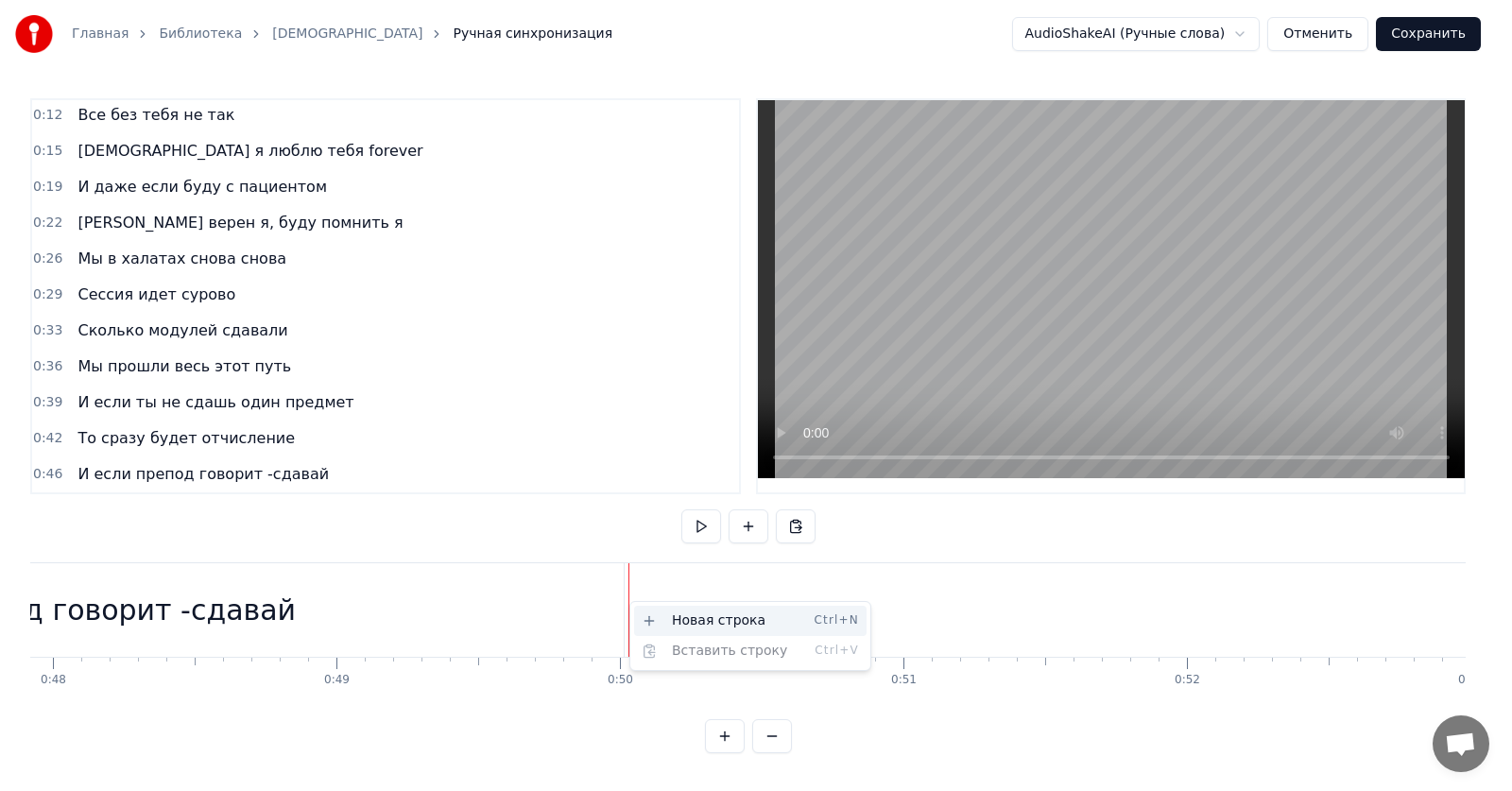
click at [667, 617] on div "Новая строка Ctrl+N" at bounding box center [749, 620] width 232 height 30
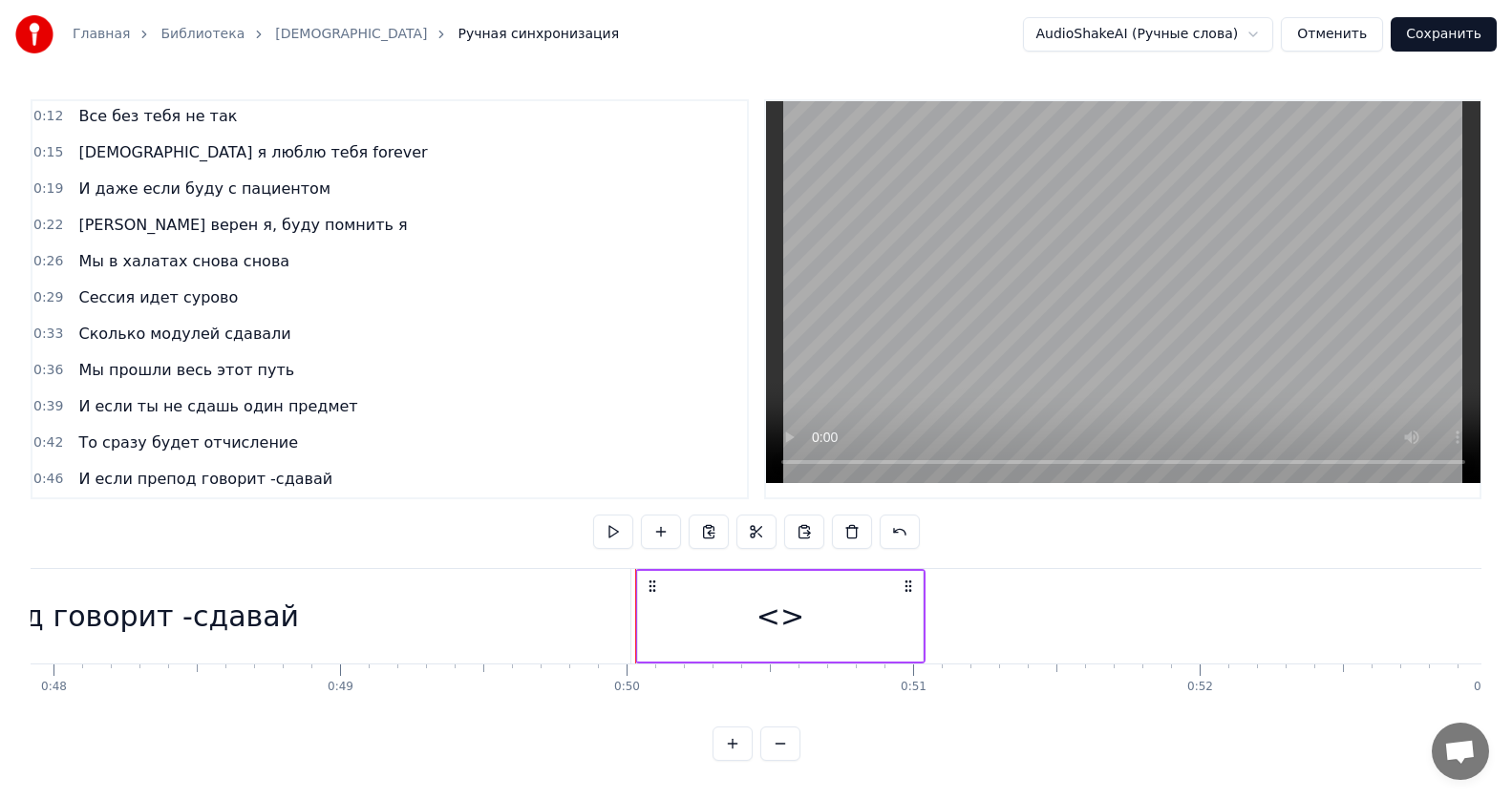
click at [864, 636] on div "<>" at bounding box center [780, 616] width 284 height 91
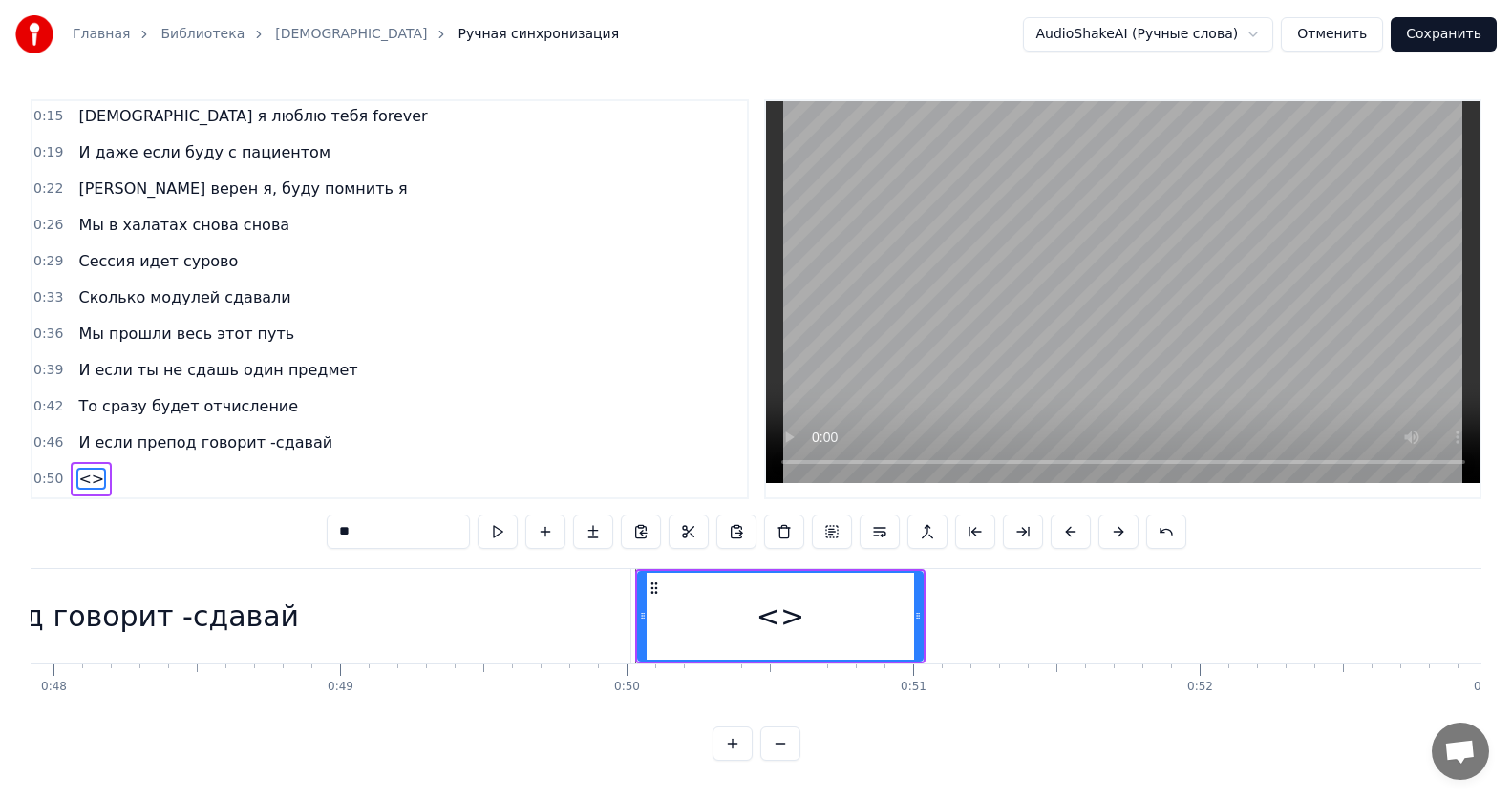
drag, startPoint x: 391, startPoint y: 533, endPoint x: 175, endPoint y: 522, distance: 216.3
click at [175, 522] on div "0:12 Все без тебя не так 0:15 ИсИто я люблю тебя forever 0:19 И даже если буду …" at bounding box center [756, 430] width 1451 height 662
paste input "**********"
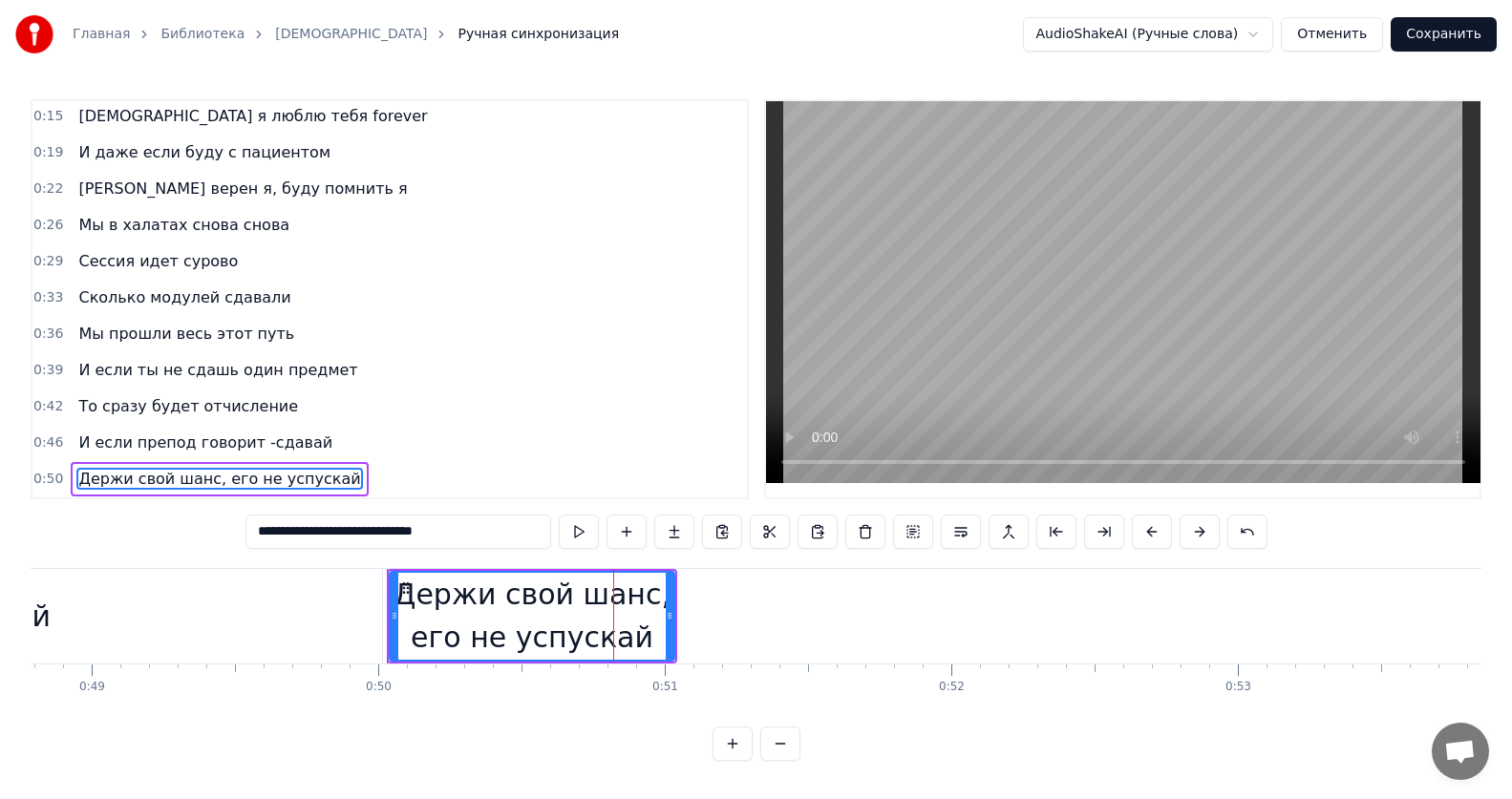
scroll to position [0, 14227]
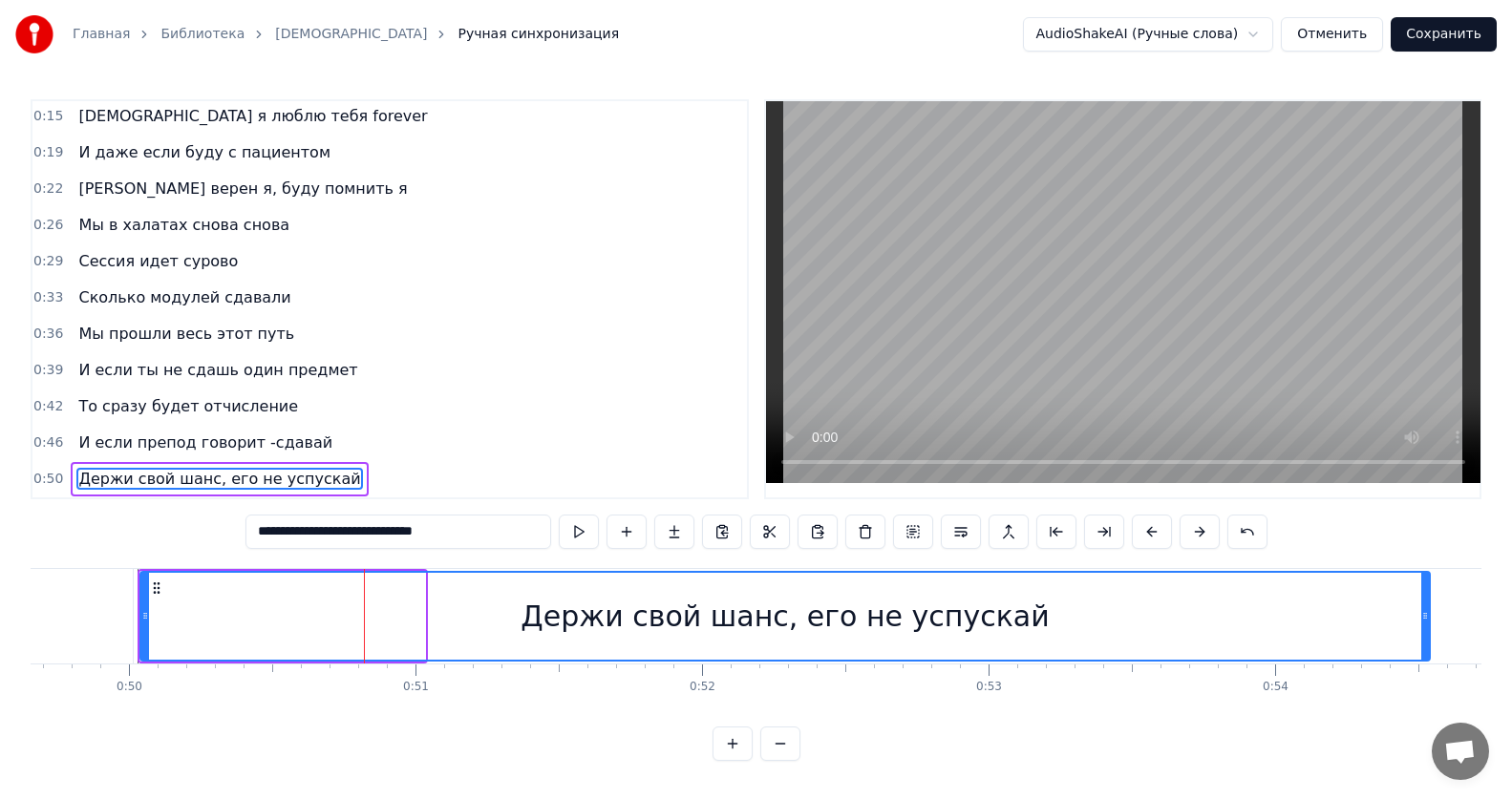
drag, startPoint x: 423, startPoint y: 617, endPoint x: 1427, endPoint y: 631, distance: 1004.1
click at [1427, 631] on div at bounding box center [1425, 616] width 8 height 87
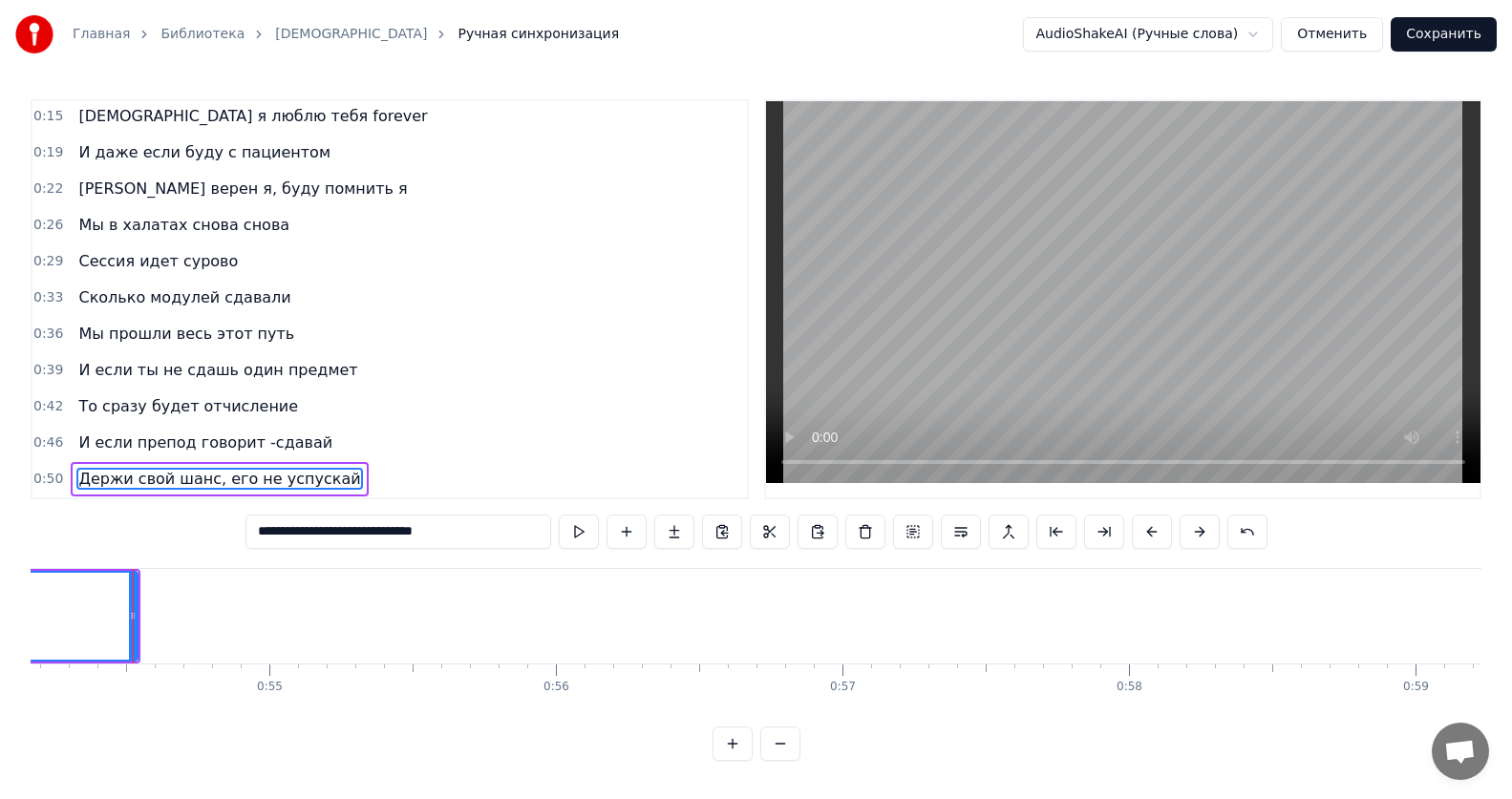
scroll to position [0, 15526]
drag, startPoint x: 126, startPoint y: 607, endPoint x: 261, endPoint y: 599, distance: 135.2
click at [261, 599] on div at bounding box center [262, 616] width 8 height 87
type input "**********"
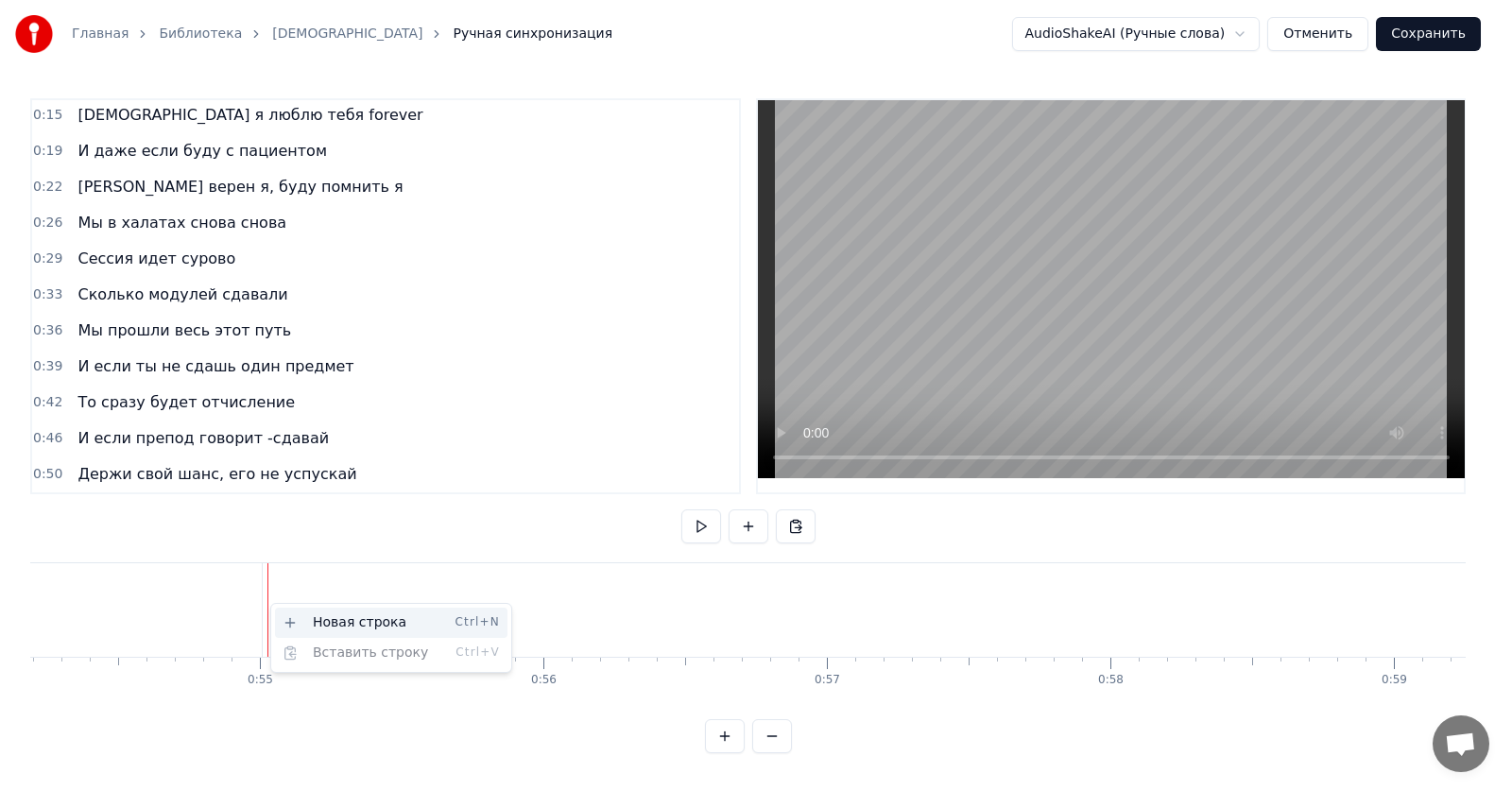
click at [315, 618] on div "Новая строка Ctrl+N" at bounding box center [390, 622] width 232 height 30
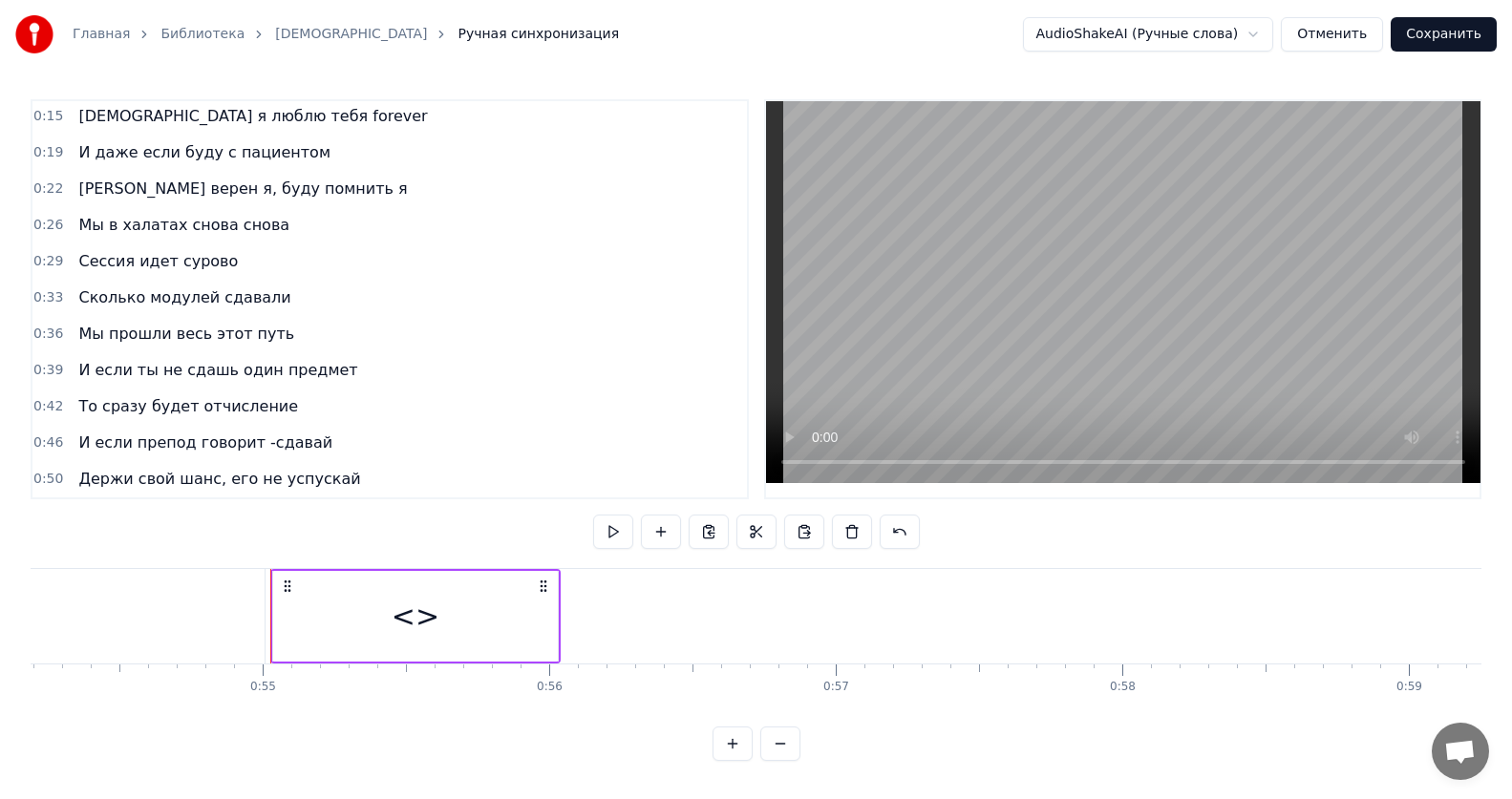
click at [448, 598] on div "<>" at bounding box center [416, 616] width 284 height 91
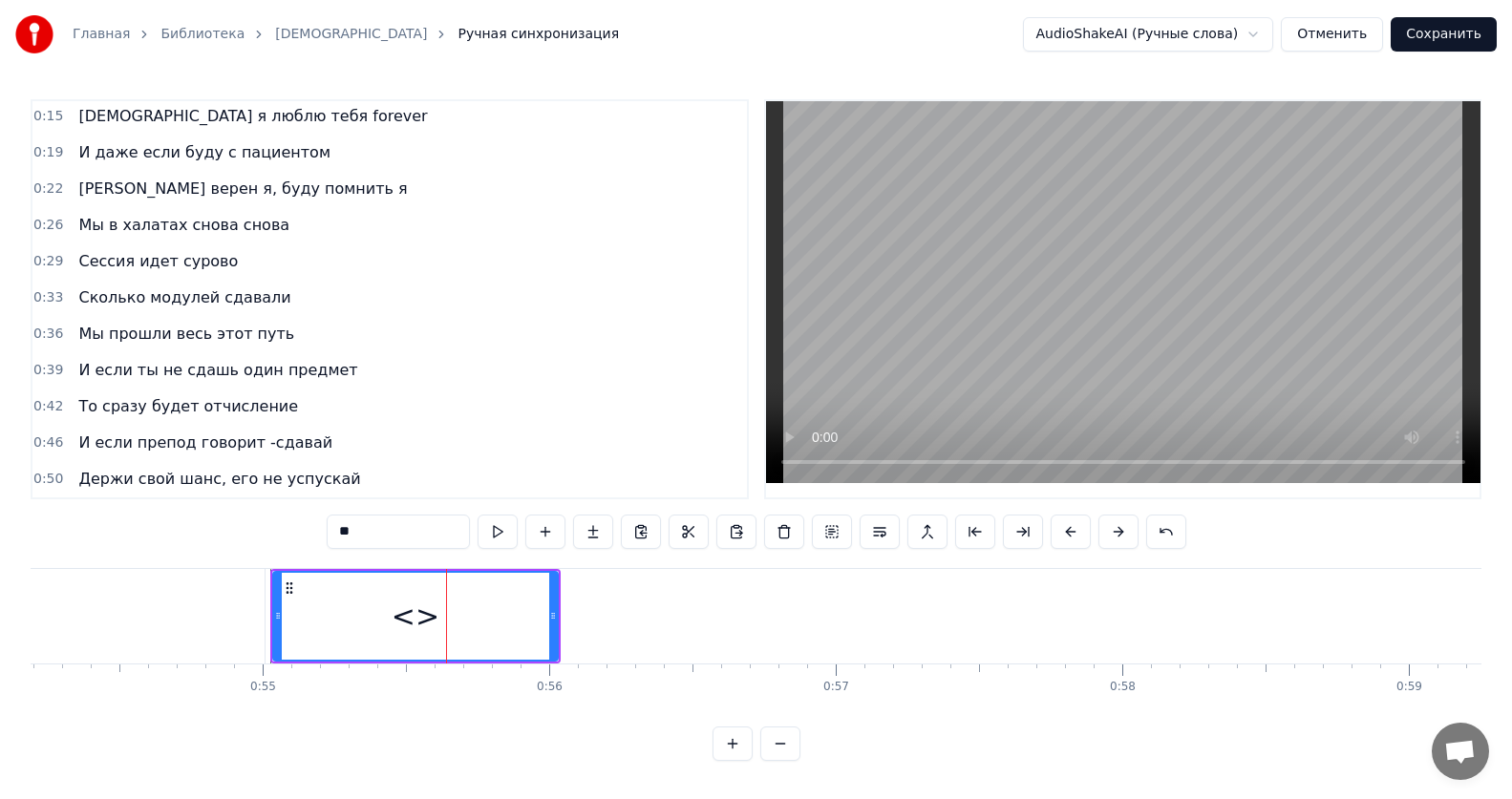
scroll to position [75, 0]
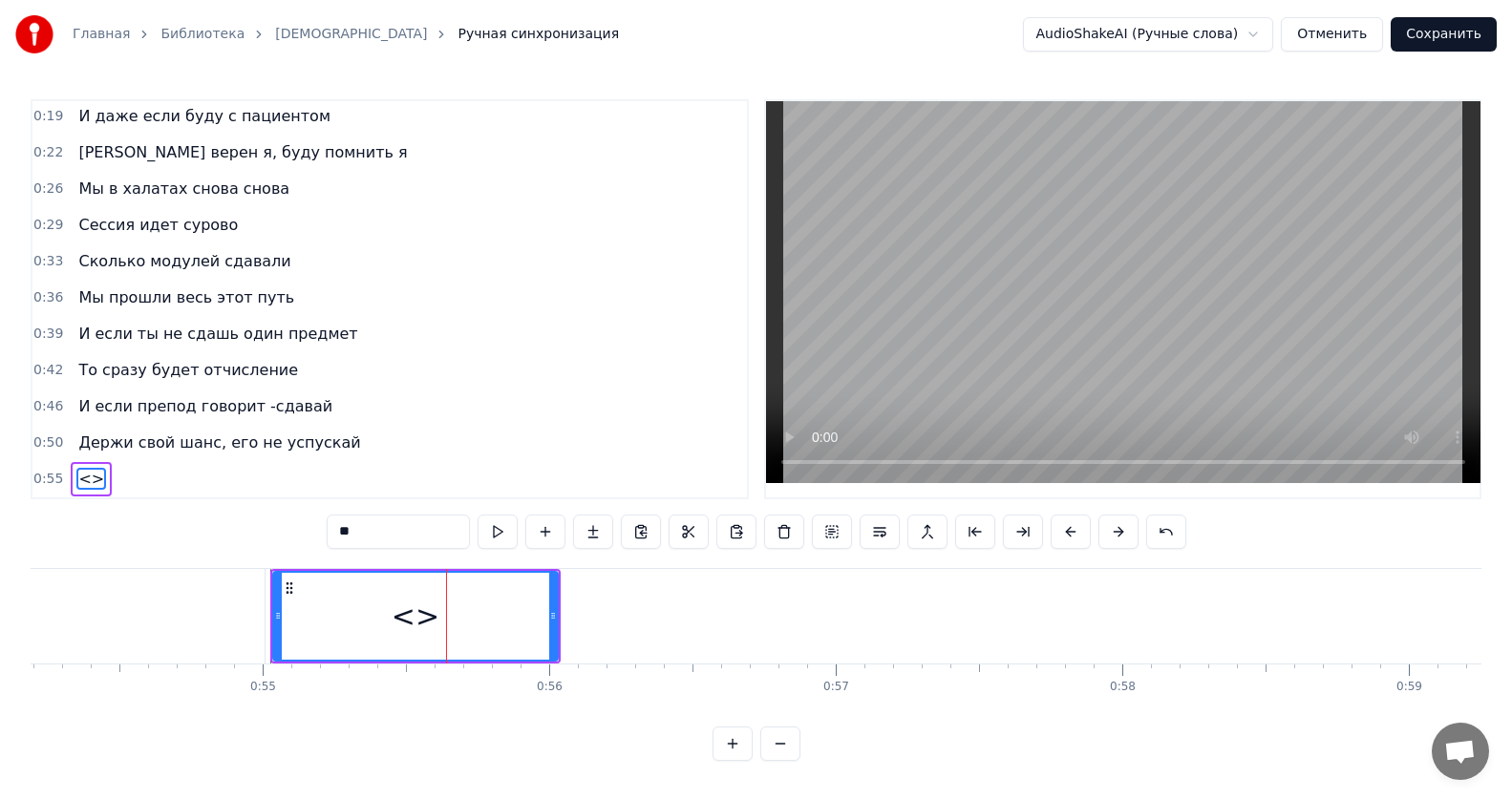
drag, startPoint x: 379, startPoint y: 524, endPoint x: 183, endPoint y: 516, distance: 196.2
click at [183, 516] on div "0:12 Все без тебя не так 0:15 ИсИто я люблю тебя forever 0:19 И даже если буду …" at bounding box center [756, 430] width 1451 height 662
paste input "**********"
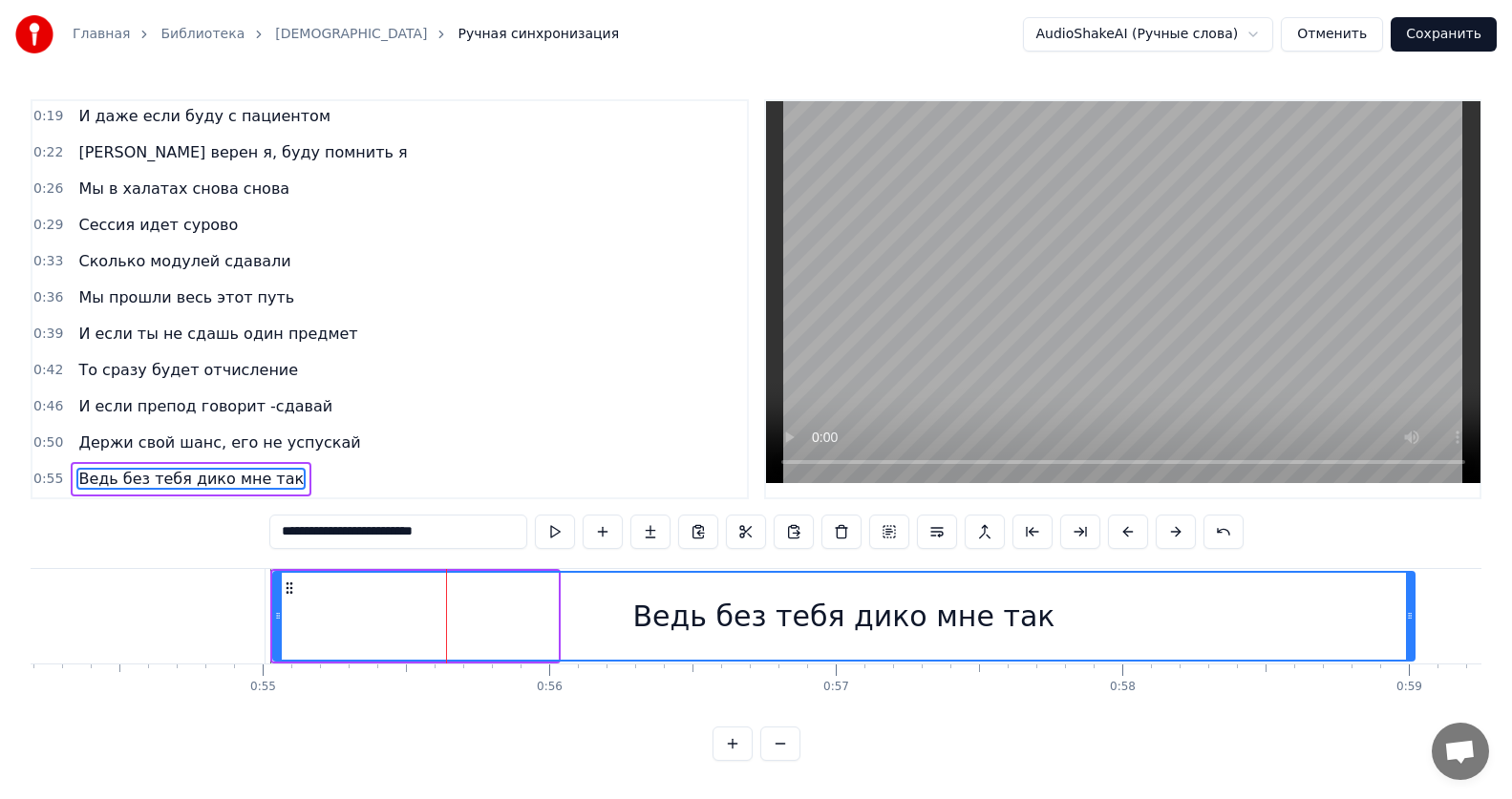
drag, startPoint x: 551, startPoint y: 607, endPoint x: 1408, endPoint y: 577, distance: 857.5
click at [1408, 577] on div at bounding box center [1410, 616] width 8 height 87
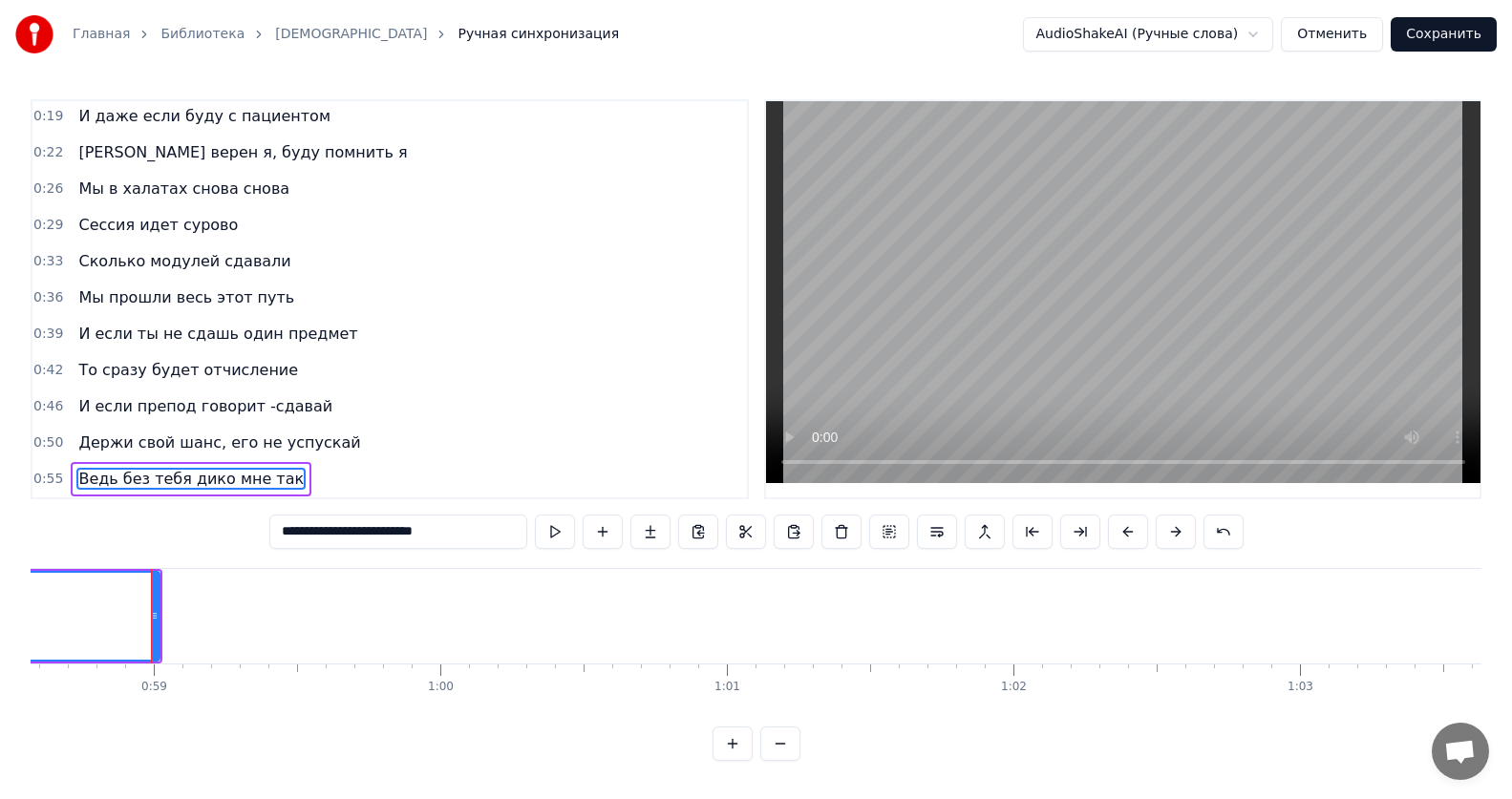
scroll to position [0, 16806]
type input "**********"
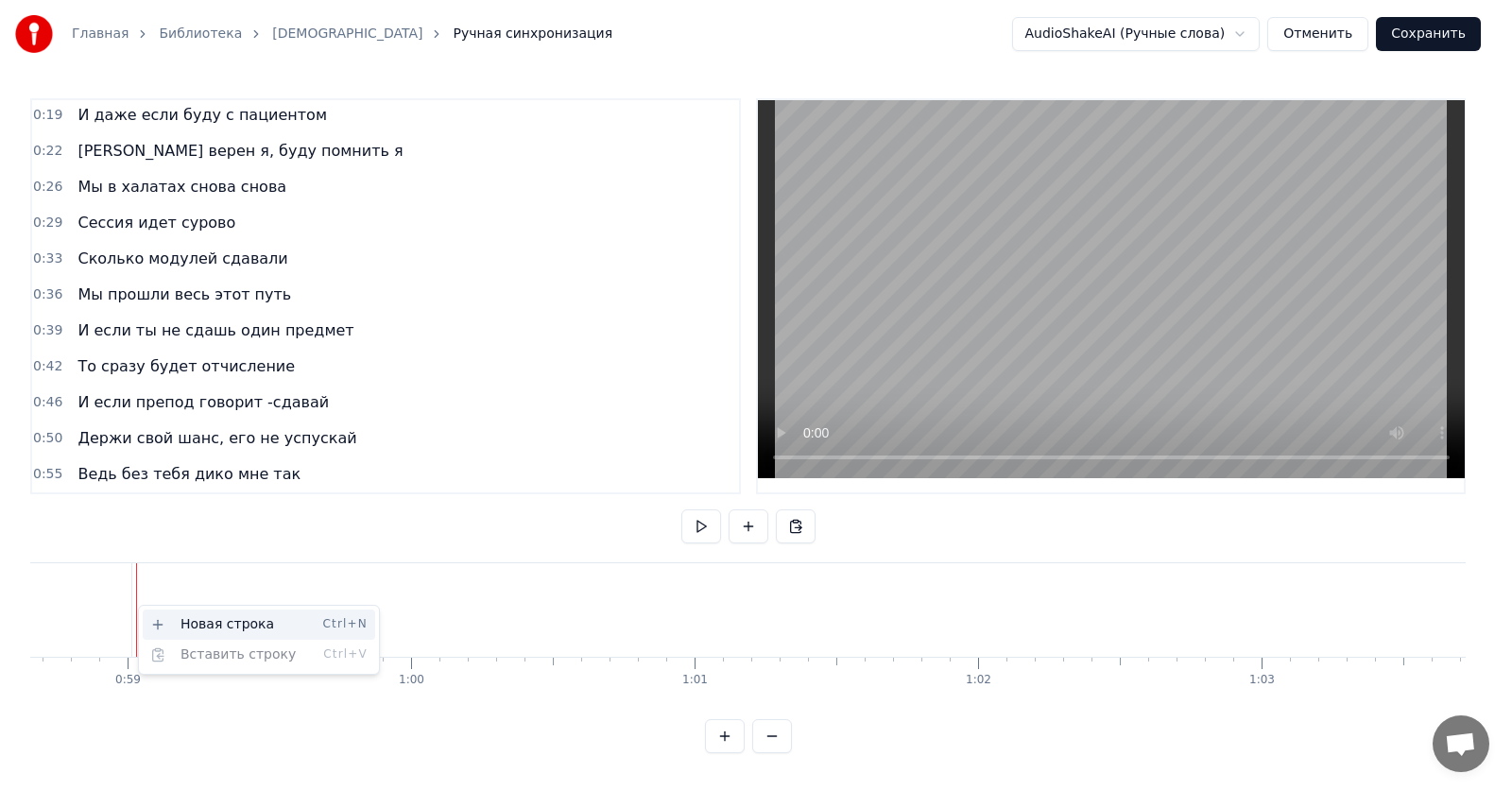
click at [180, 619] on div "Новая строка Ctrl+N" at bounding box center [258, 624] width 232 height 30
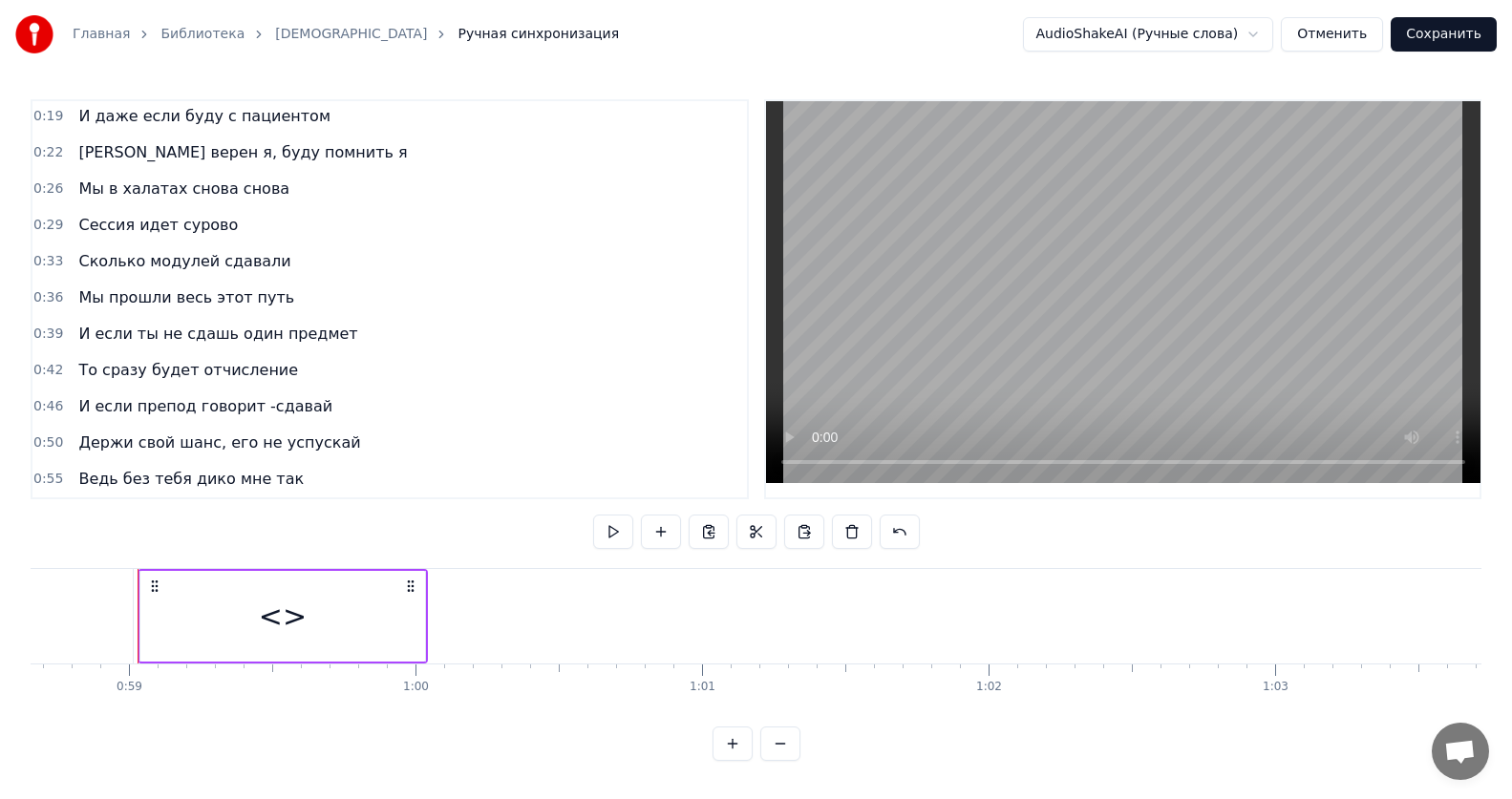
click at [317, 607] on div "<>" at bounding box center [282, 616] width 284 height 91
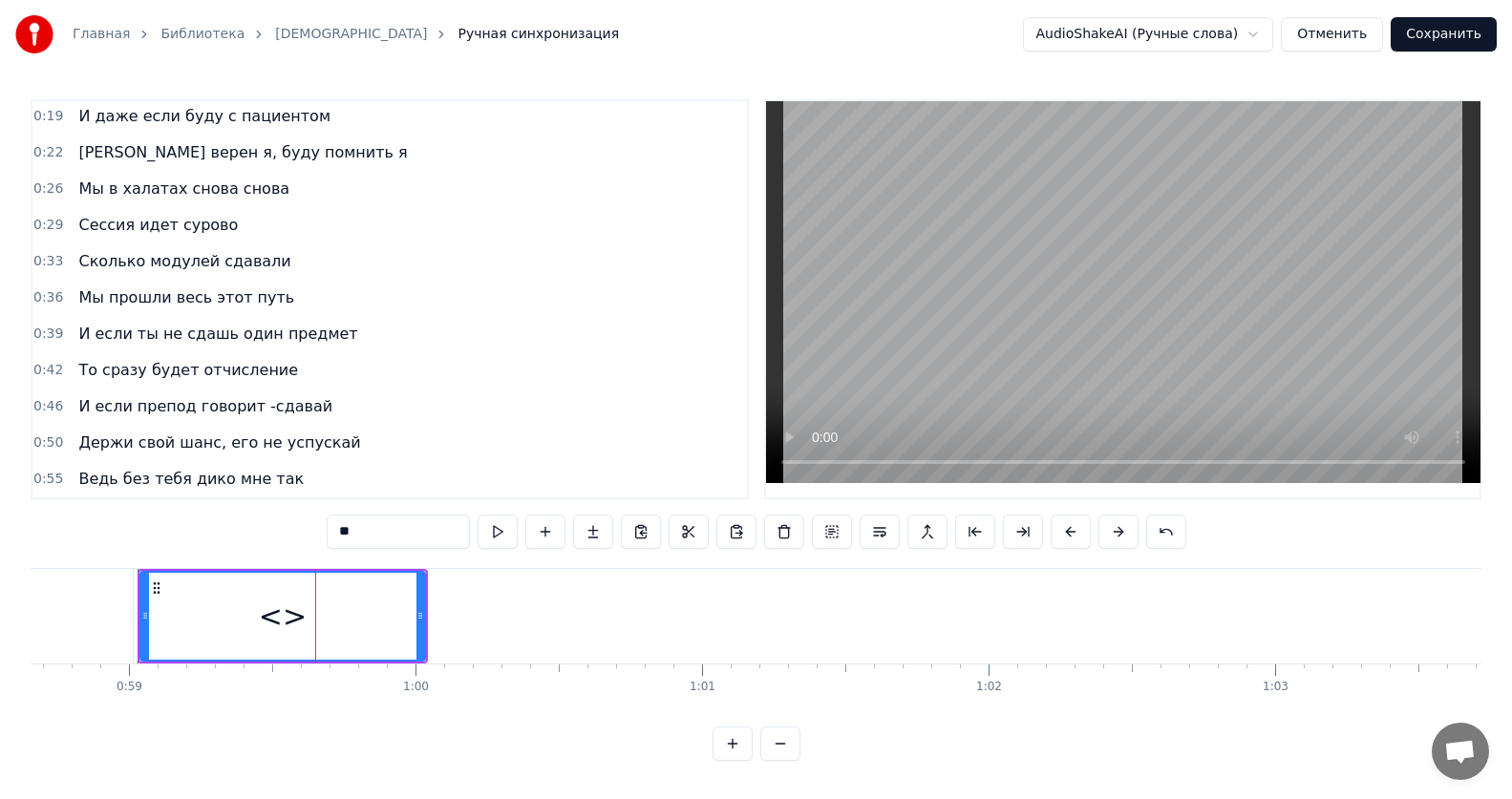
scroll to position [112, 0]
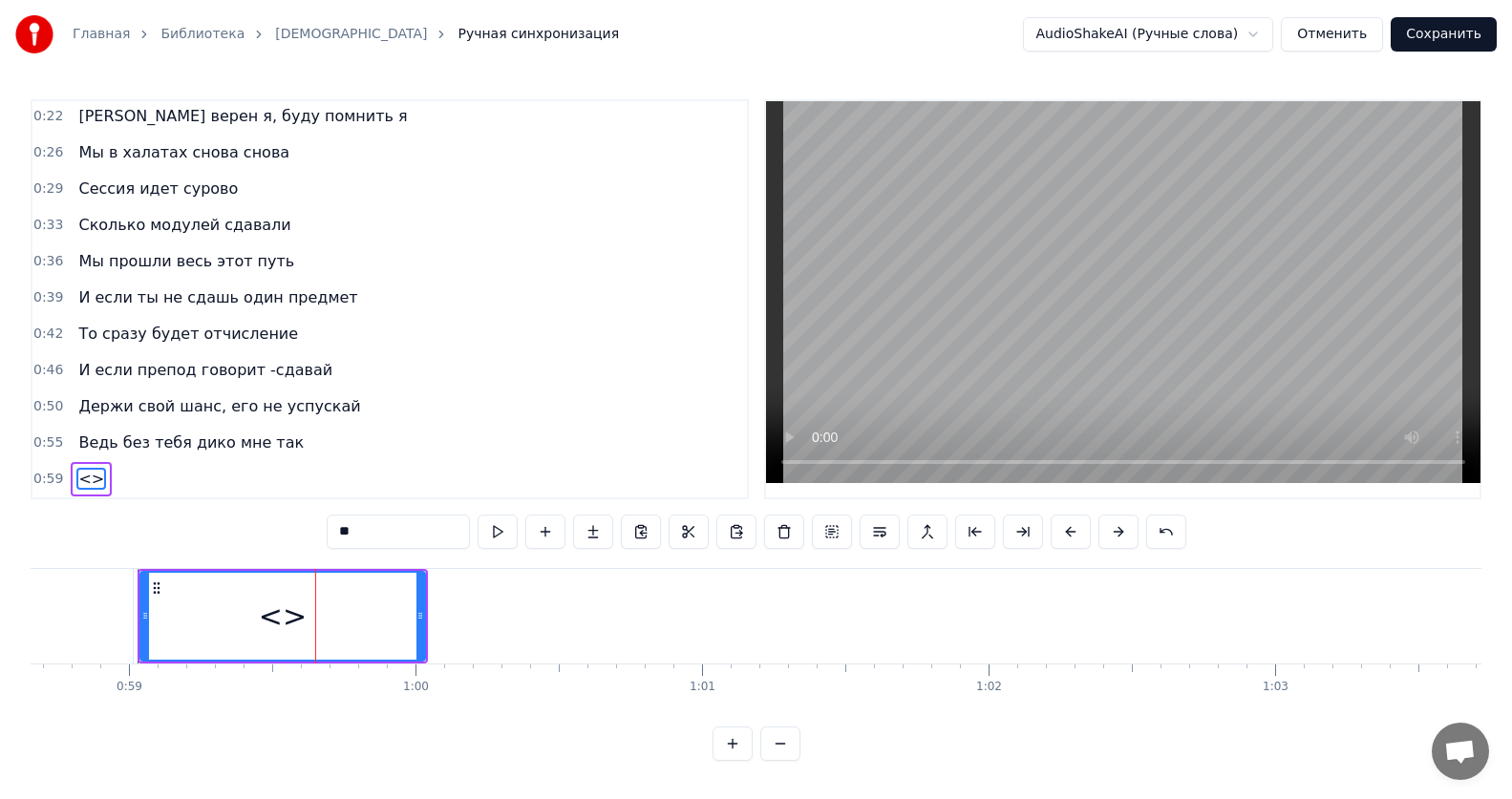
drag, startPoint x: 392, startPoint y: 514, endPoint x: 167, endPoint y: 524, distance: 225.2
click at [167, 524] on div "0:12 Все без тебя не так 0:15 ИсИто я люблю тебя forever 0:19 И даже если буду …" at bounding box center [756, 430] width 1451 height 662
paste input "**********"
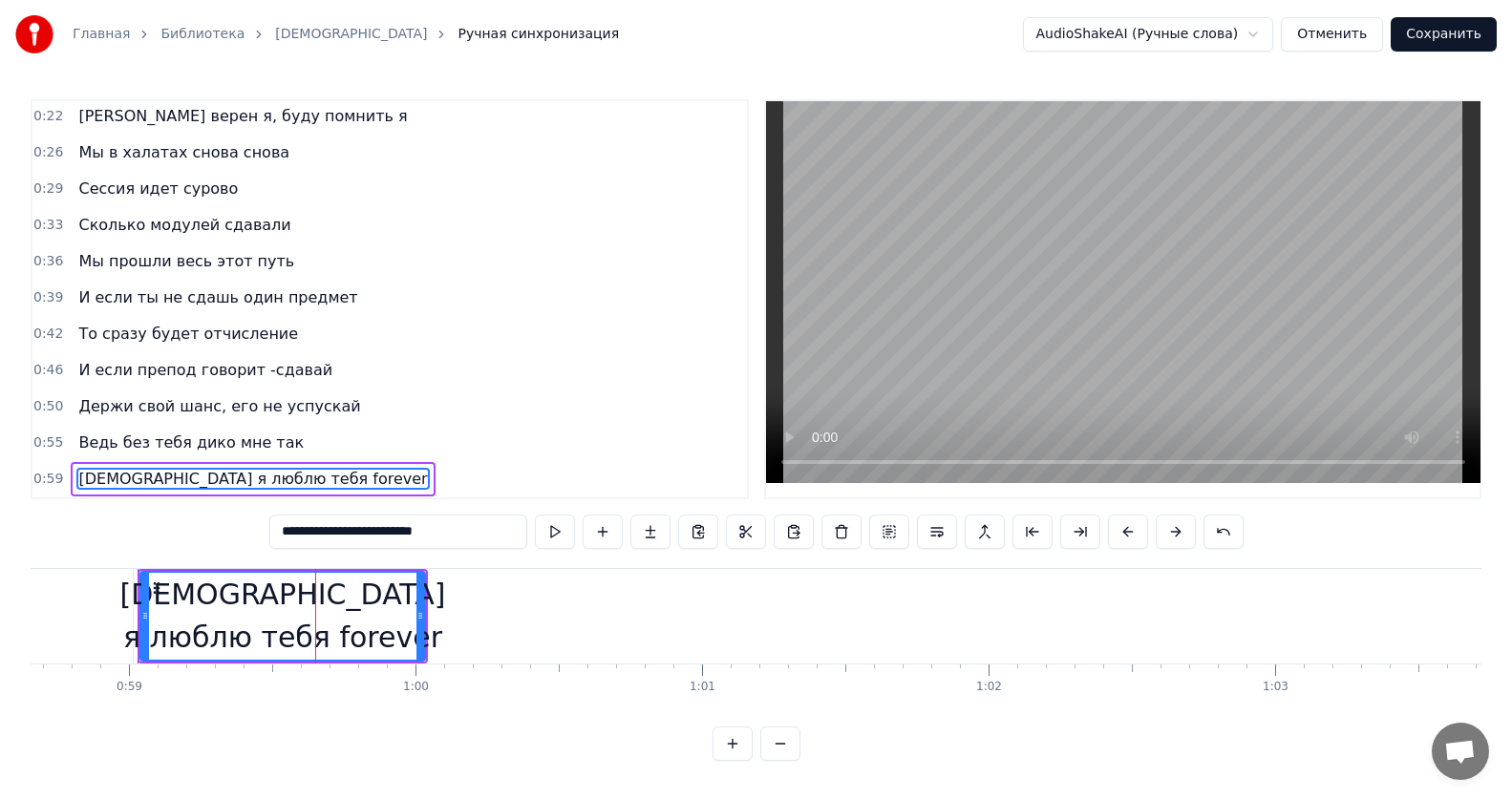
type input "**********"
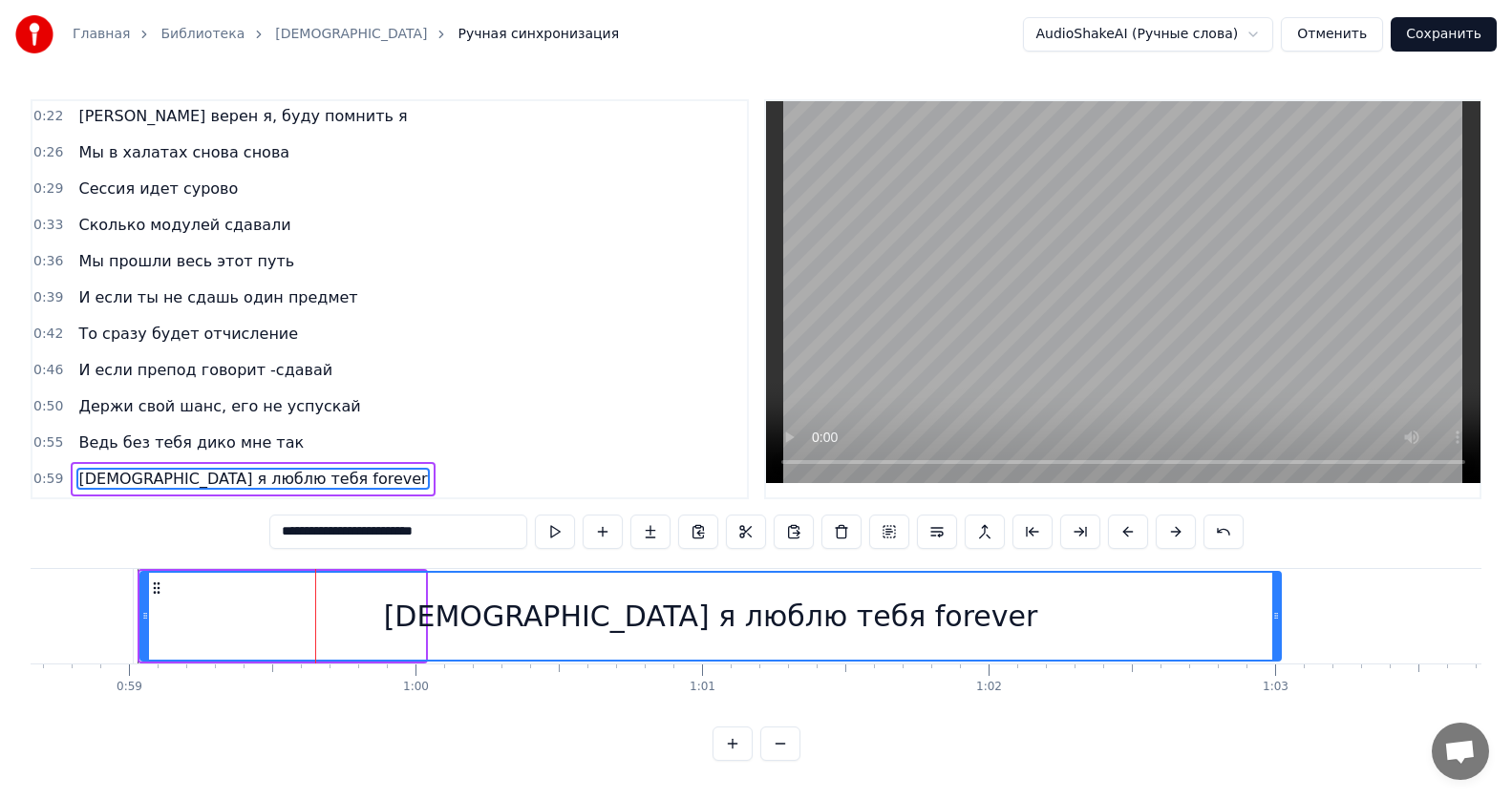
drag, startPoint x: 421, startPoint y: 605, endPoint x: 1276, endPoint y: 607, distance: 855.0
click at [1276, 608] on icon at bounding box center [1276, 616] width 8 height 16
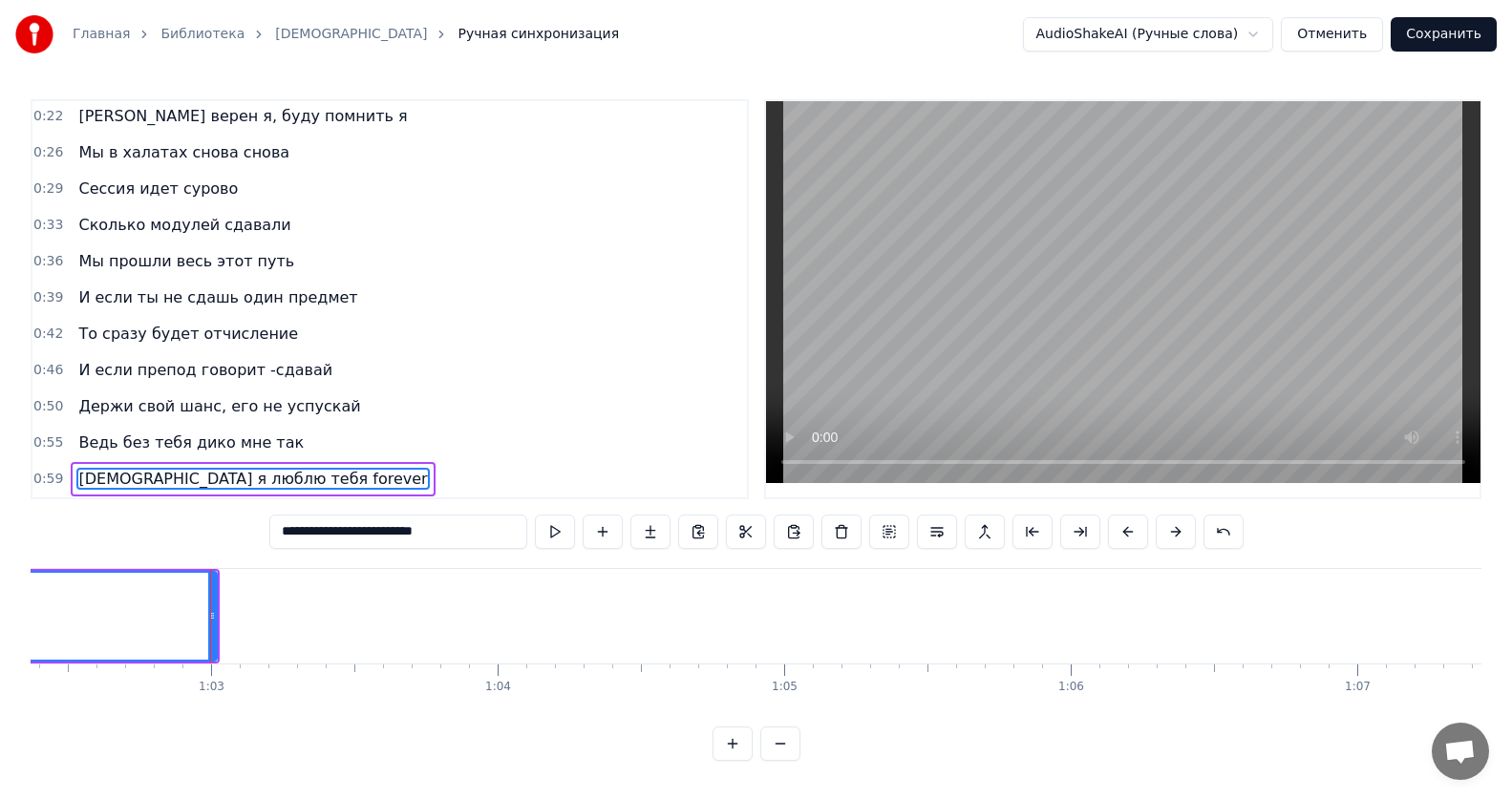
scroll to position [0, 17808]
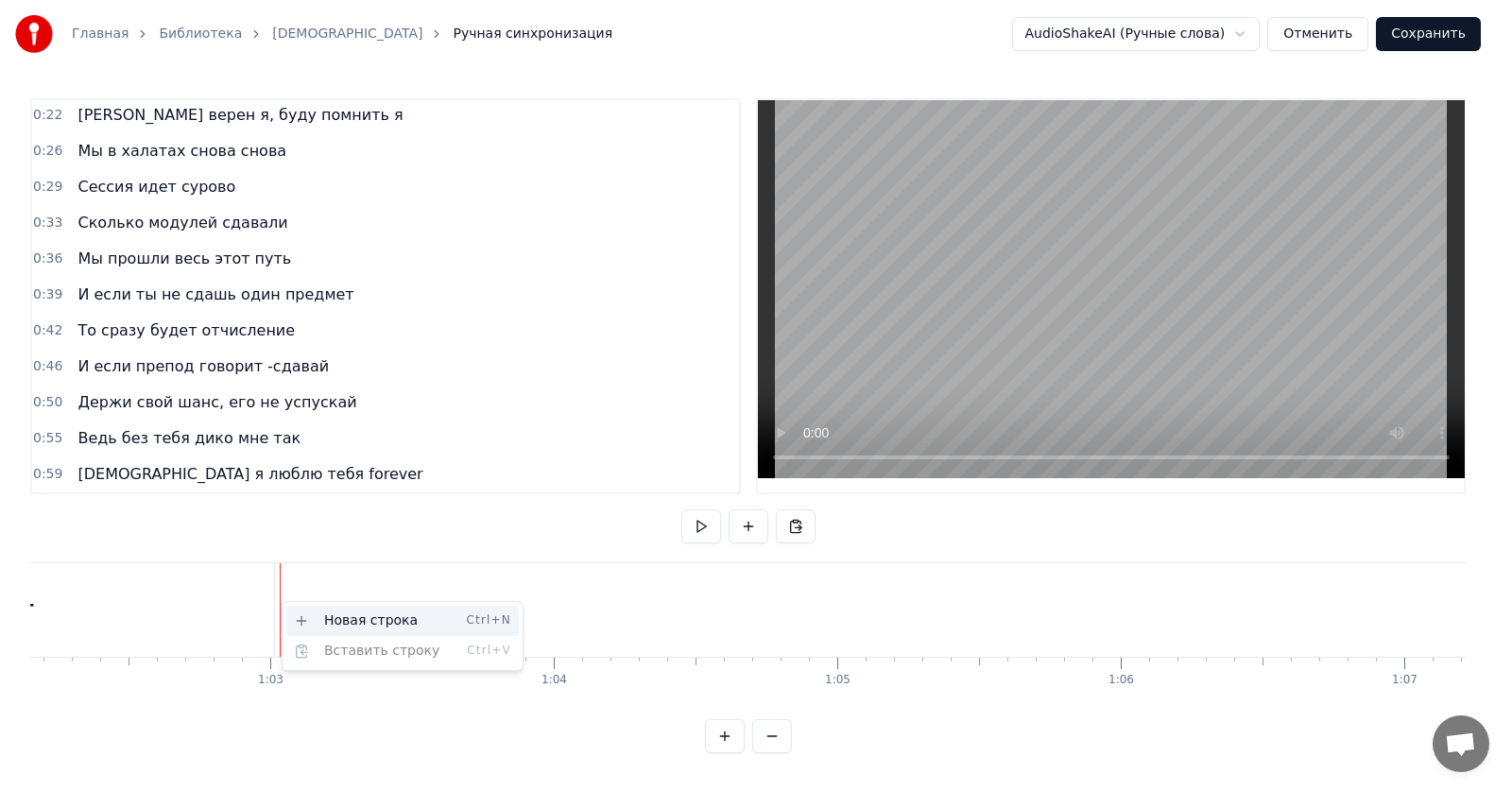
click at [318, 617] on div "Новая строка Ctrl+N" at bounding box center [402, 620] width 232 height 30
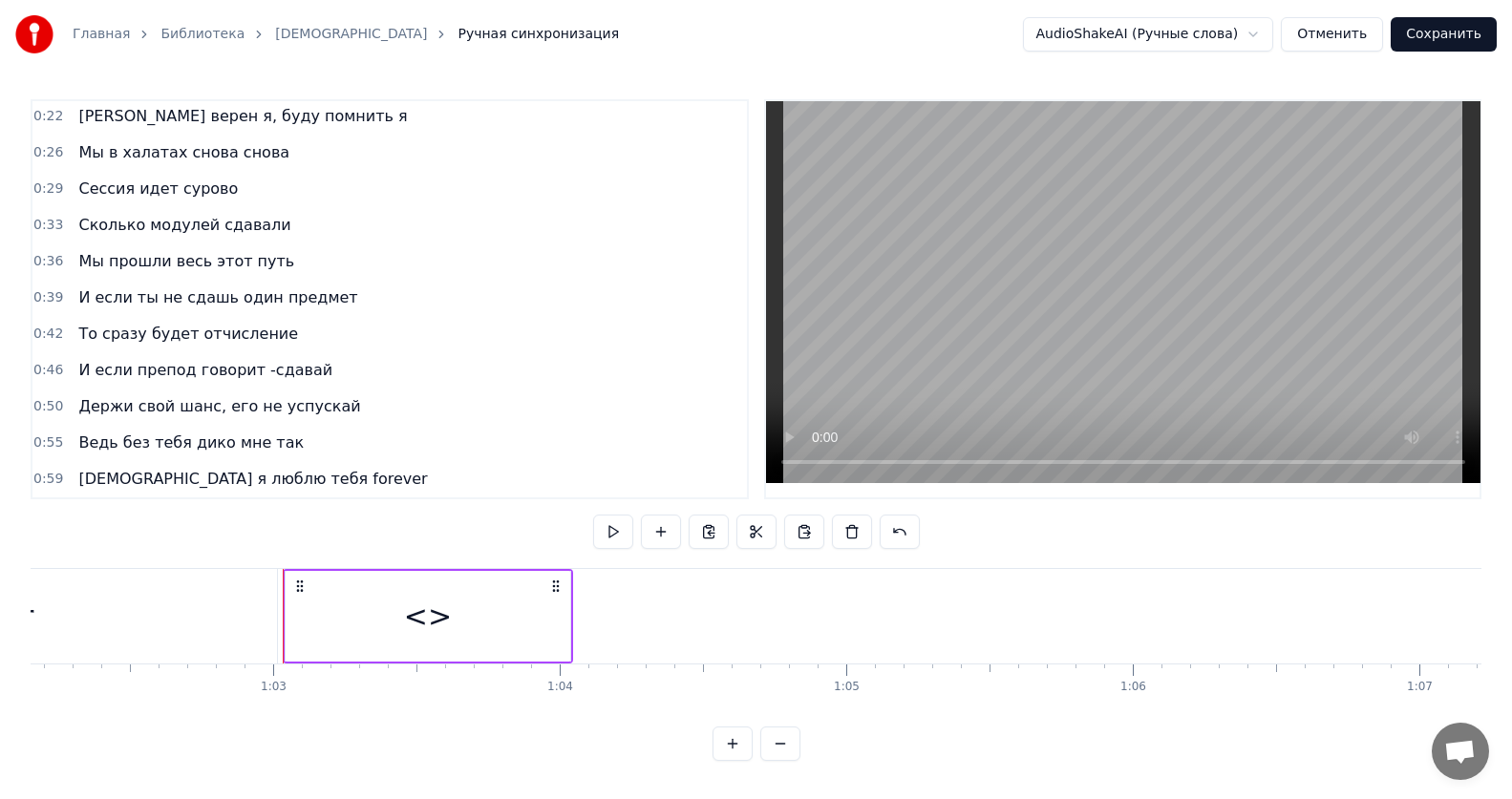
click at [381, 603] on div "<>" at bounding box center [427, 616] width 284 height 91
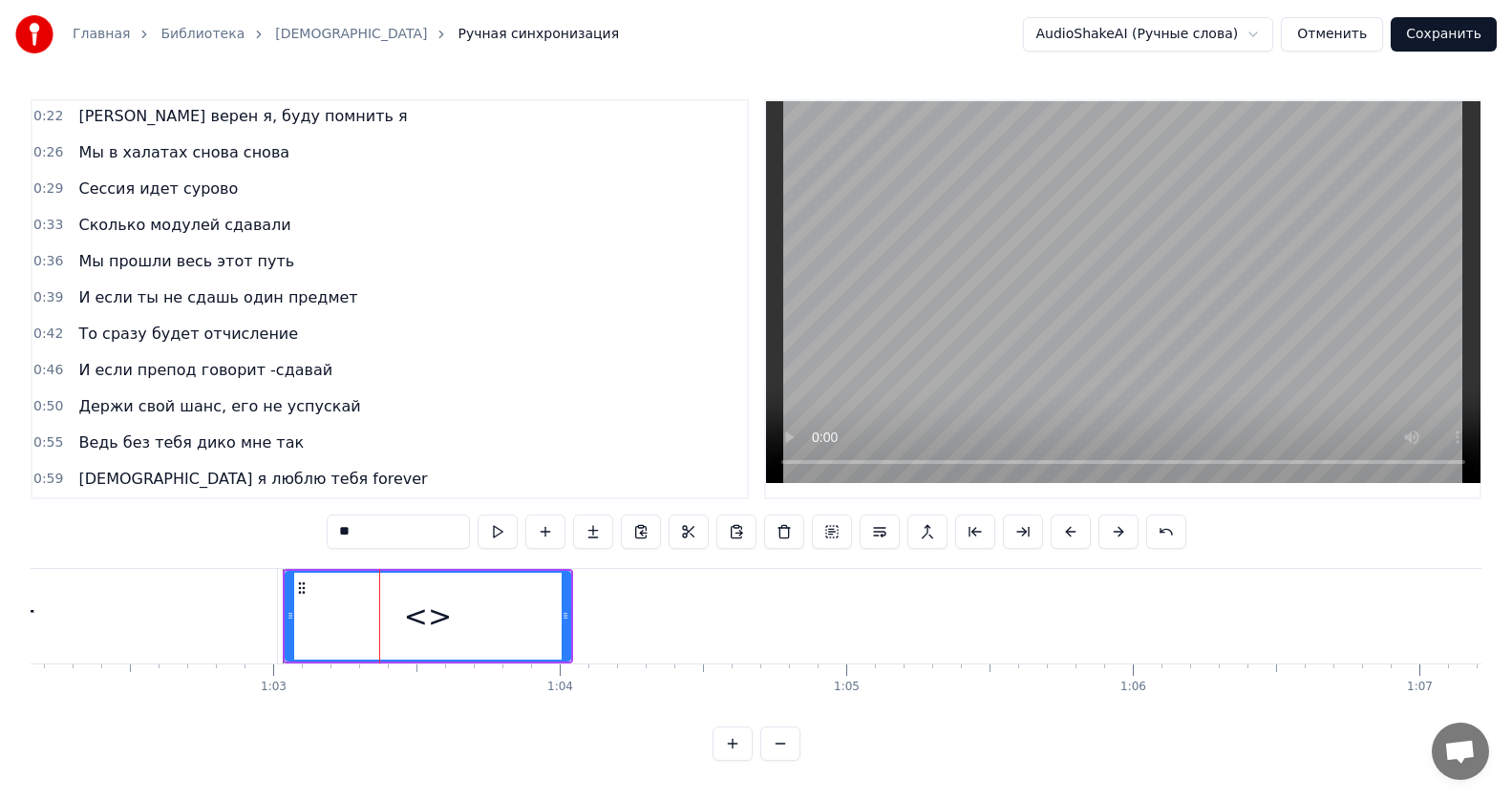
scroll to position [148, 0]
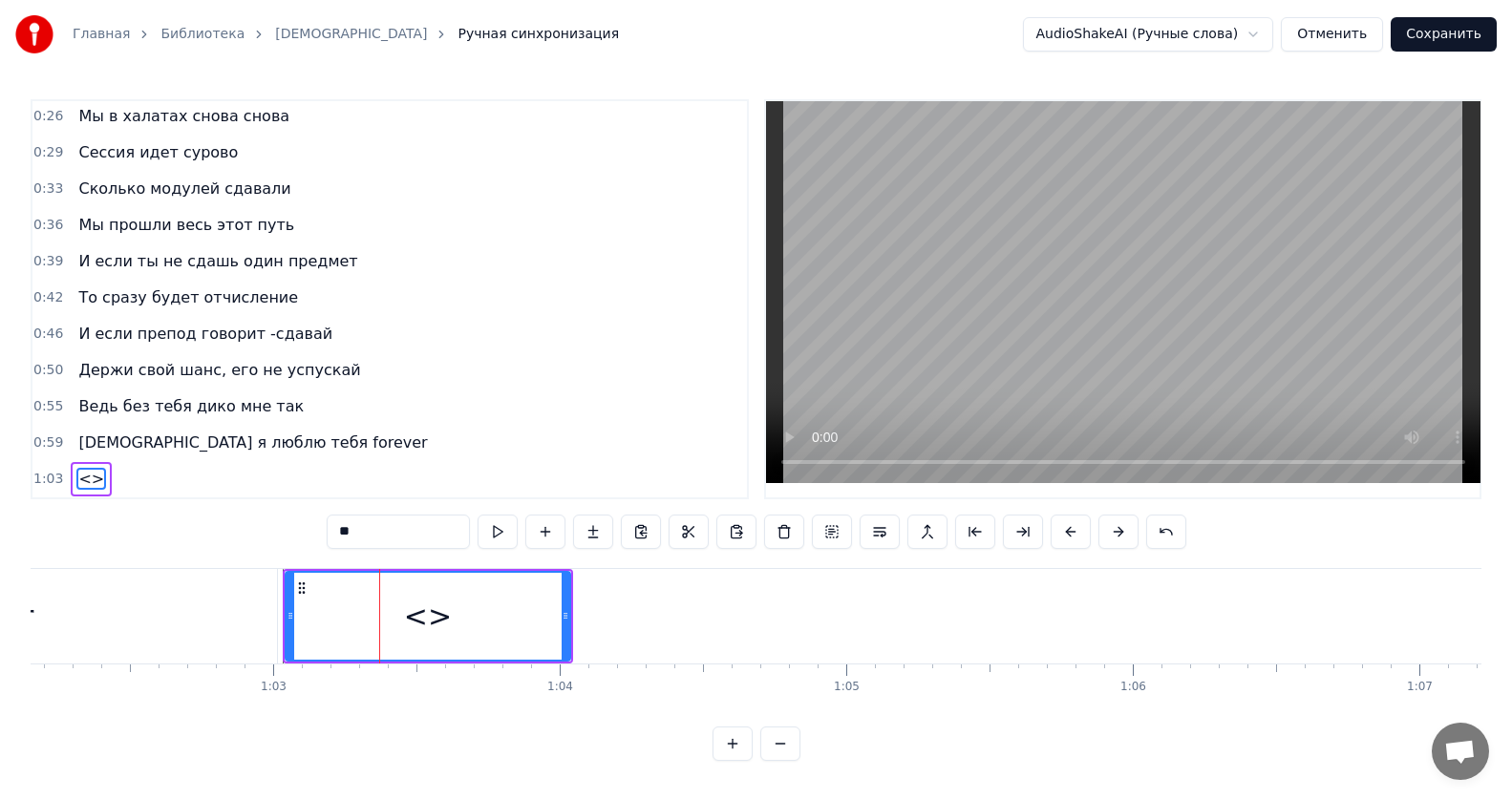
drag, startPoint x: 425, startPoint y: 537, endPoint x: 0, endPoint y: 490, distance: 427.6
click at [0, 490] on div "Главная Библиотека ИсИто Ручная синхронизация AudioShakeAI (Ручные слова) Отмен…" at bounding box center [756, 381] width 1512 height 761
paste input "**********"
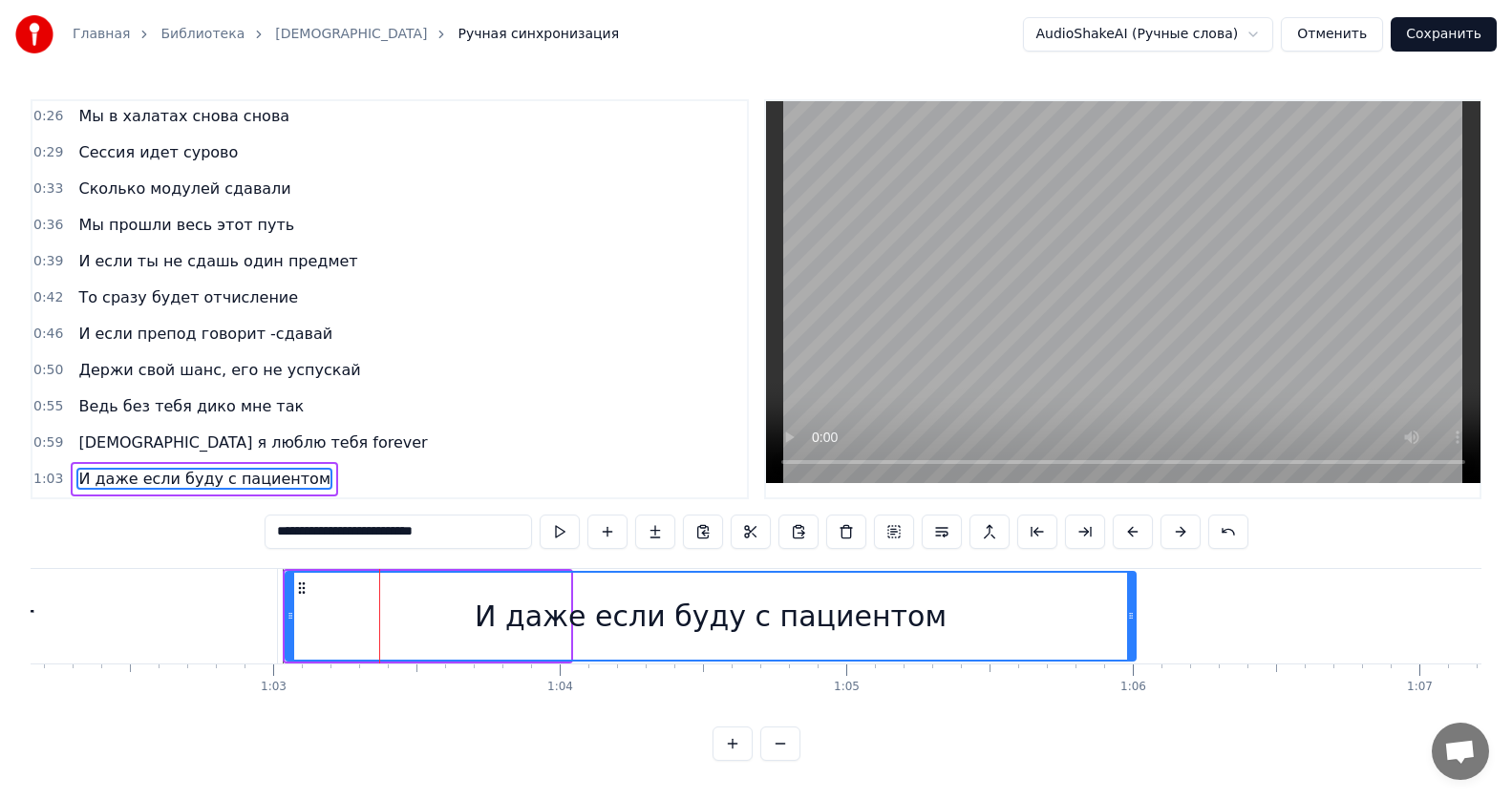
drag, startPoint x: 565, startPoint y: 611, endPoint x: 1129, endPoint y: 614, distance: 564.0
click at [1129, 614] on icon at bounding box center [1131, 616] width 8 height 16
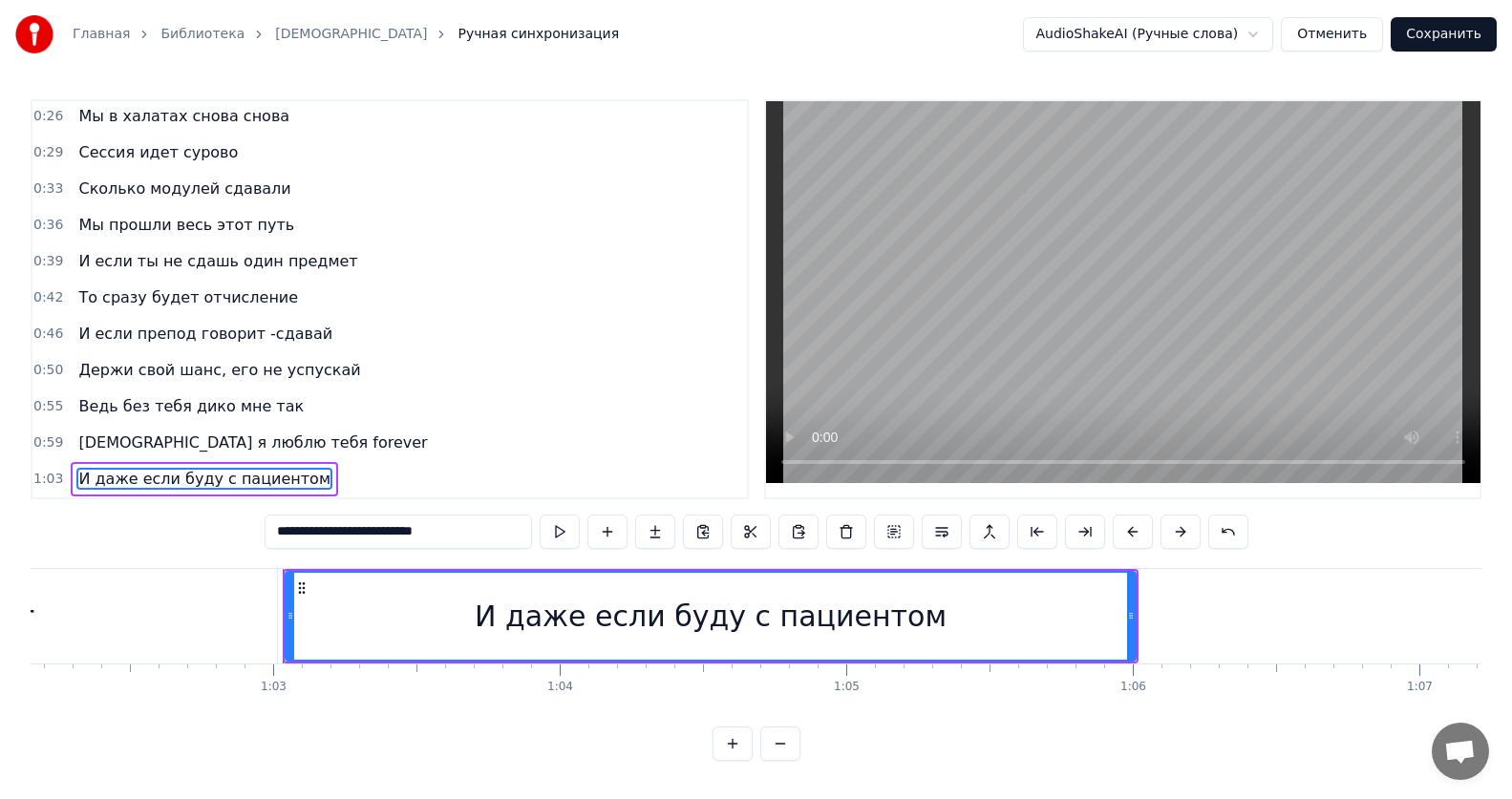
type input "**********"
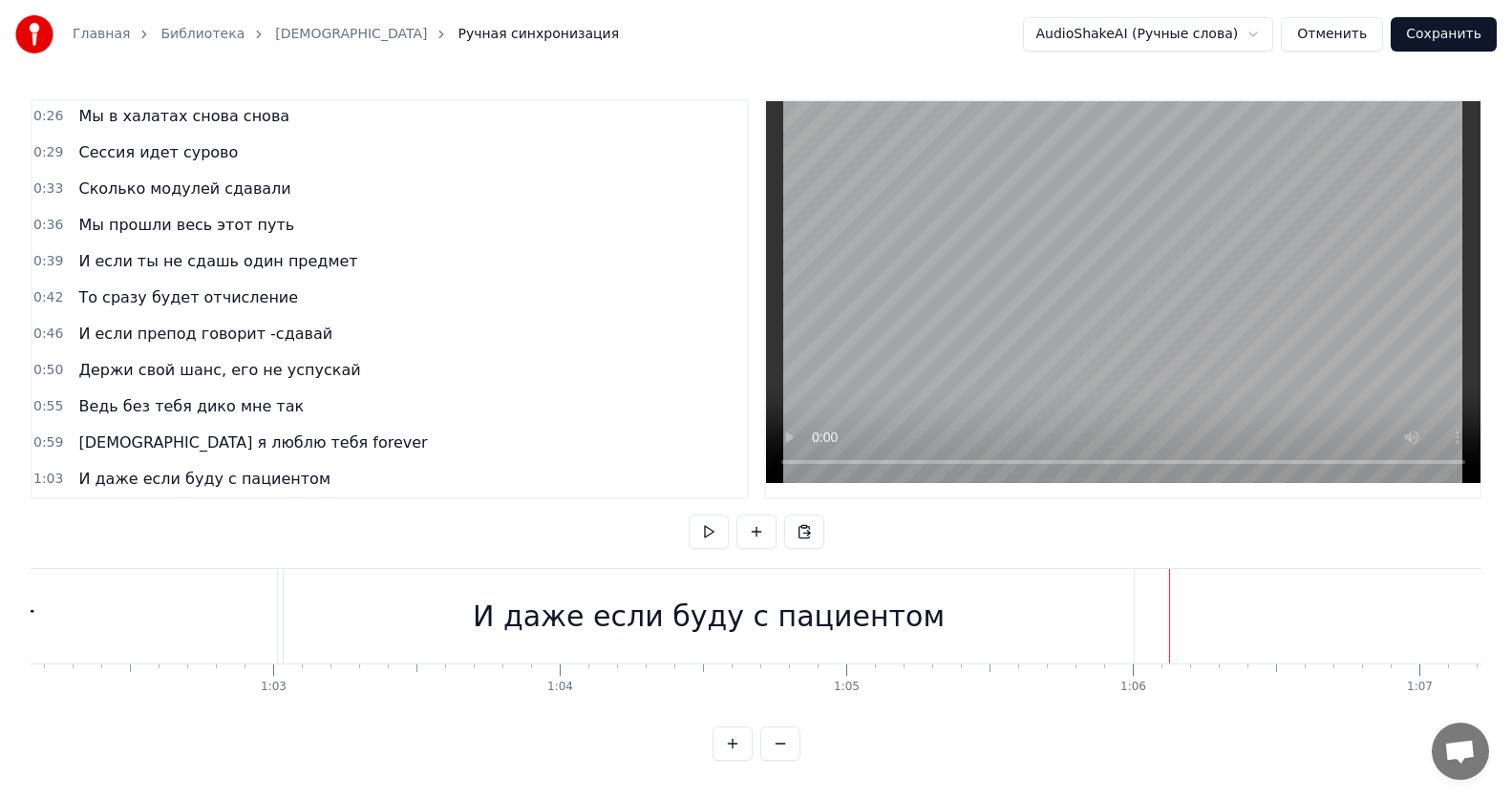
click at [1137, 636] on div "И даже если буду с пациентом" at bounding box center [710, 616] width 856 height 94
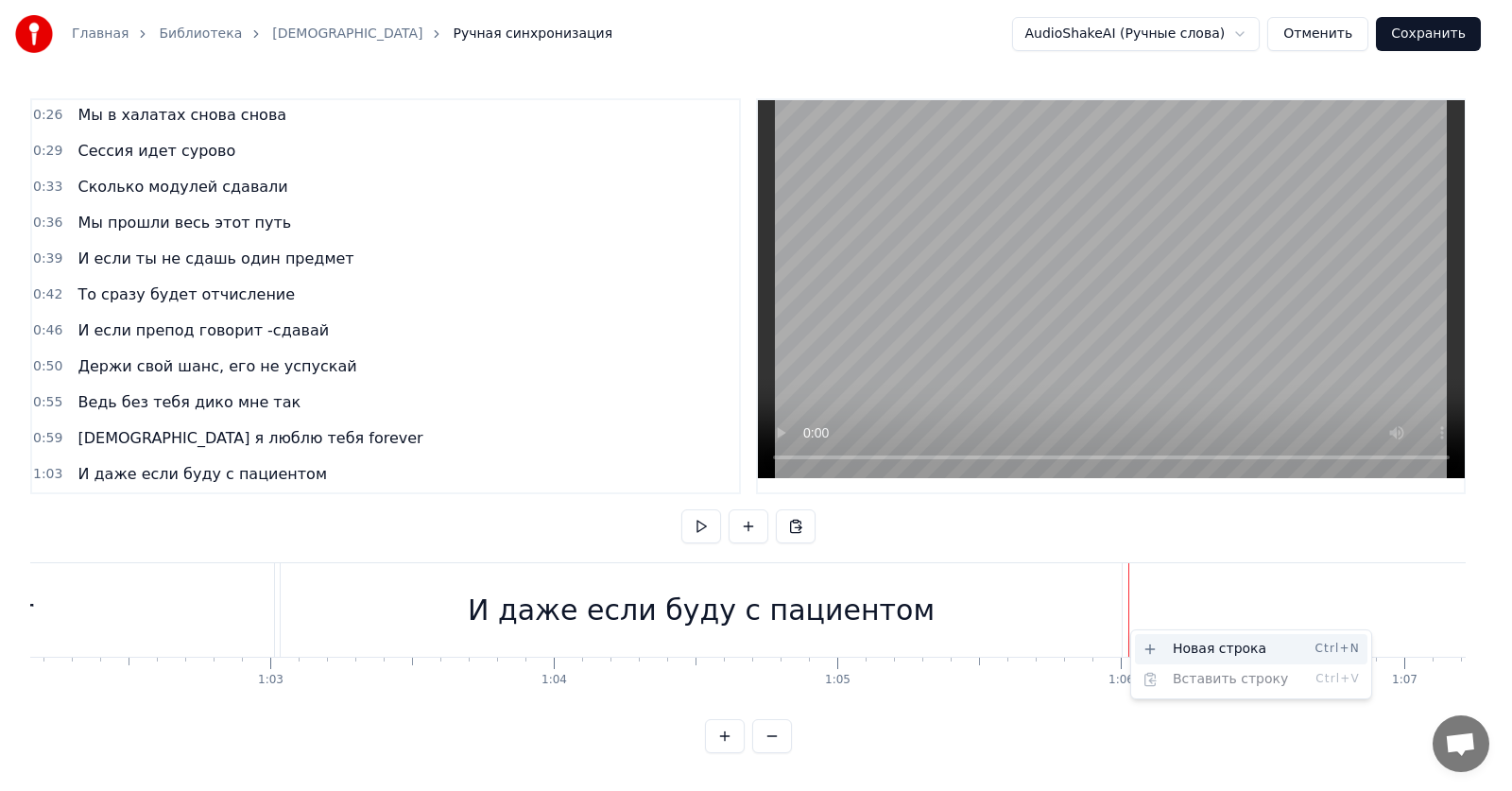
click at [1148, 641] on div "Новая строка Ctrl+N" at bounding box center [1250, 648] width 232 height 30
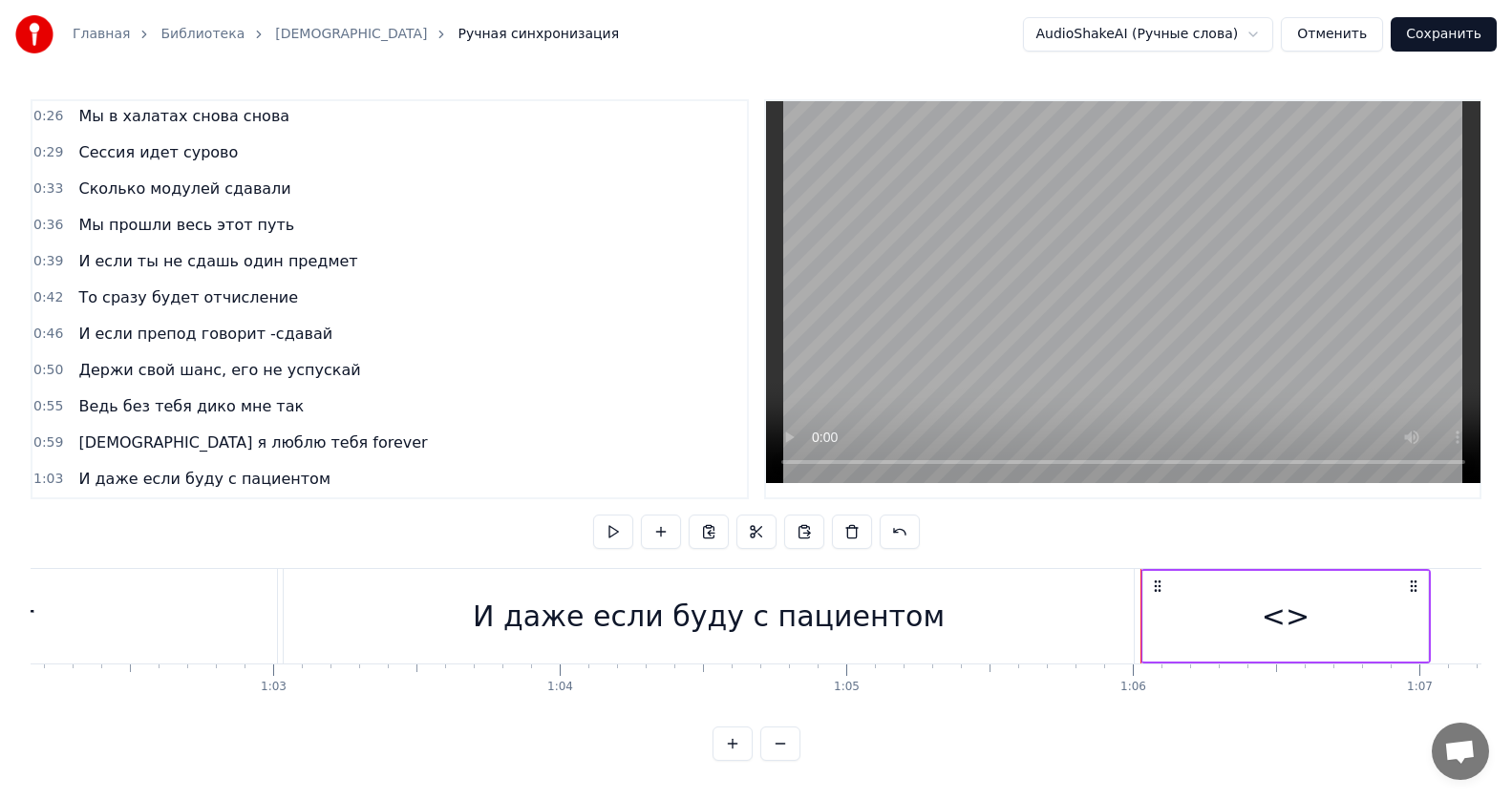
click at [1232, 610] on div "<>" at bounding box center [1285, 616] width 284 height 91
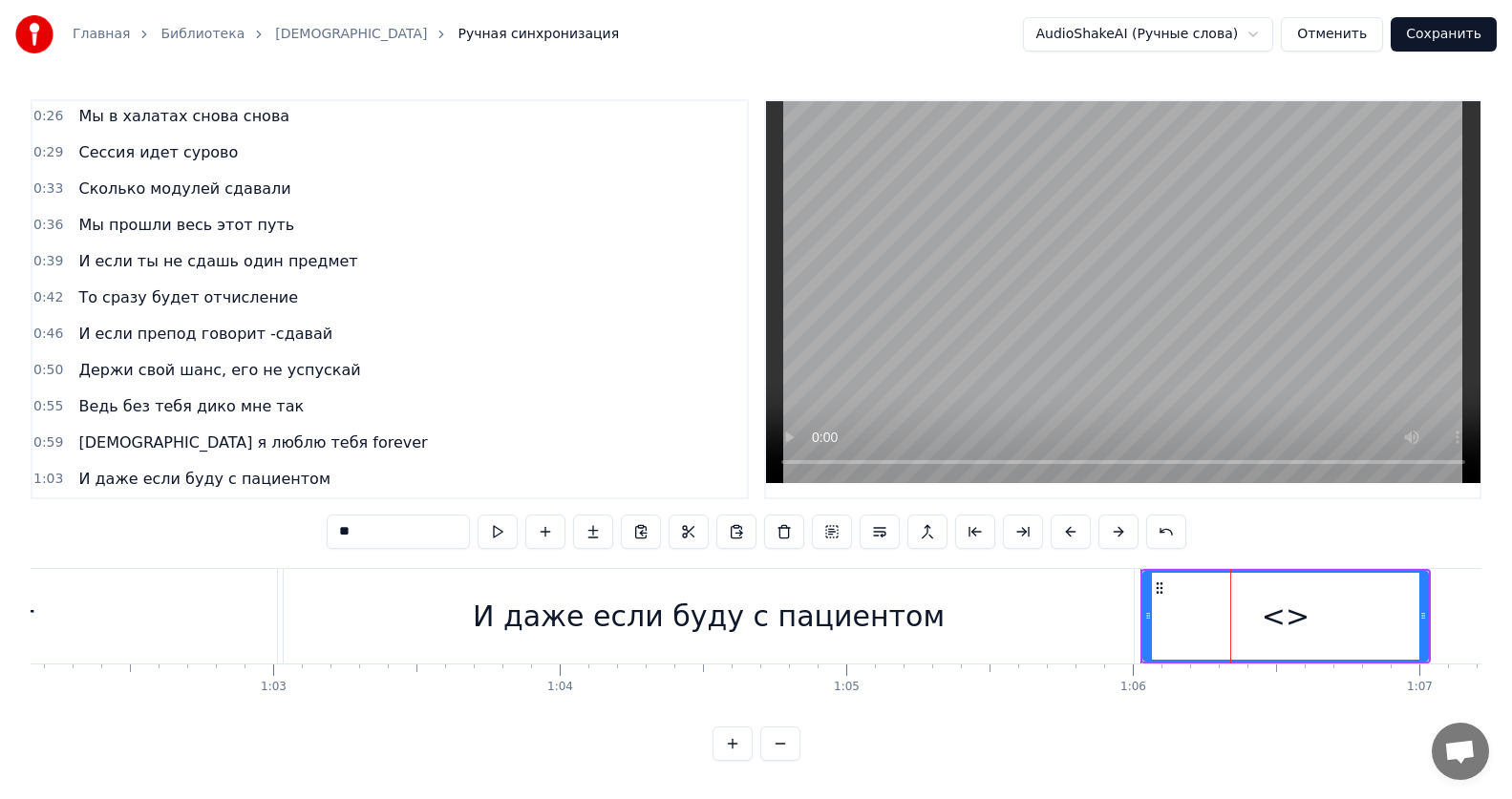
scroll to position [184, 0]
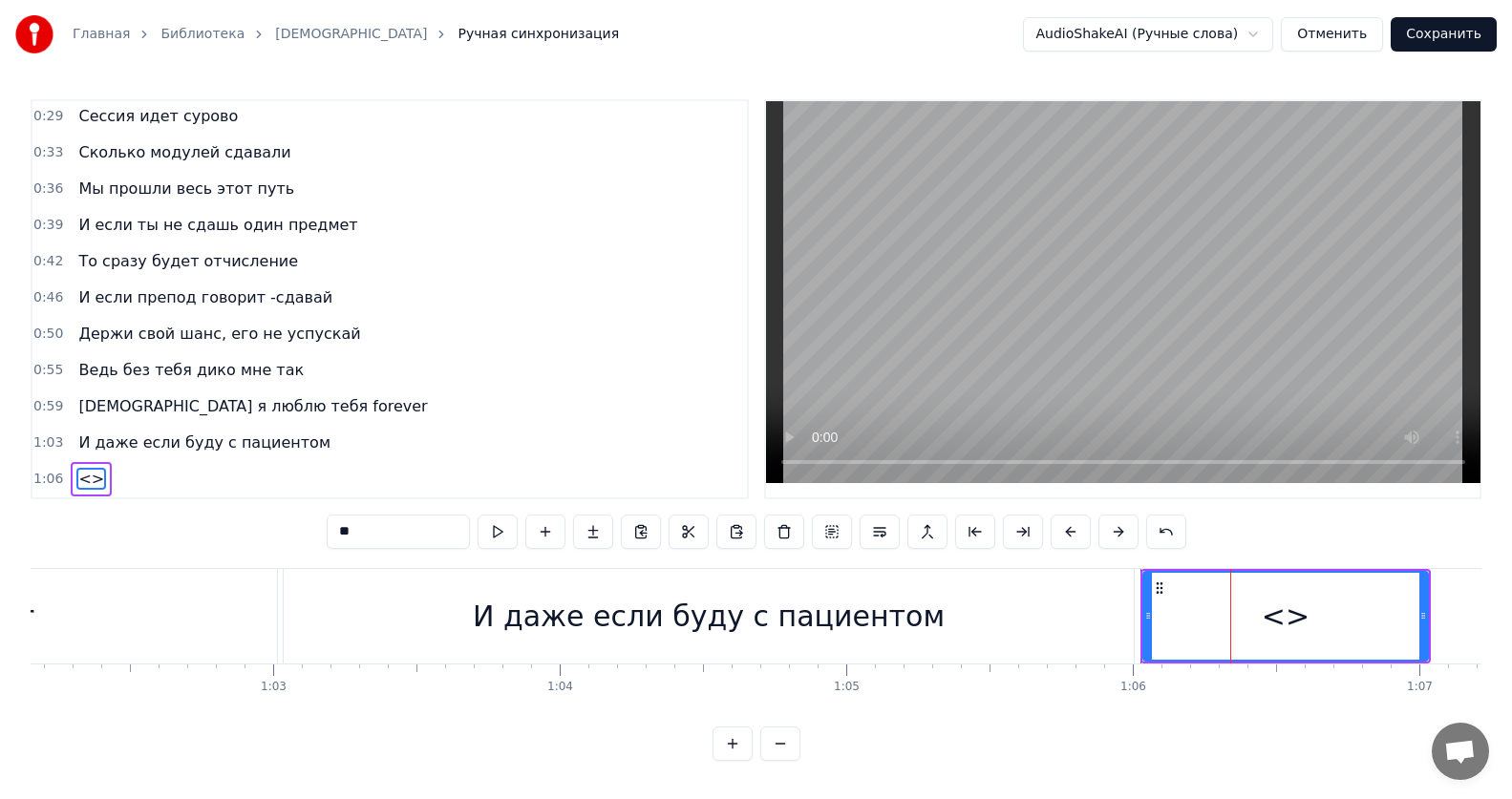
drag, startPoint x: 385, startPoint y: 527, endPoint x: 201, endPoint y: 520, distance: 184.1
click at [201, 520] on div "0:12 Все без тебя не так 0:15 ИсИто я люблю тебя forever 0:19 И даже если буду …" at bounding box center [756, 430] width 1451 height 662
paste input "**********"
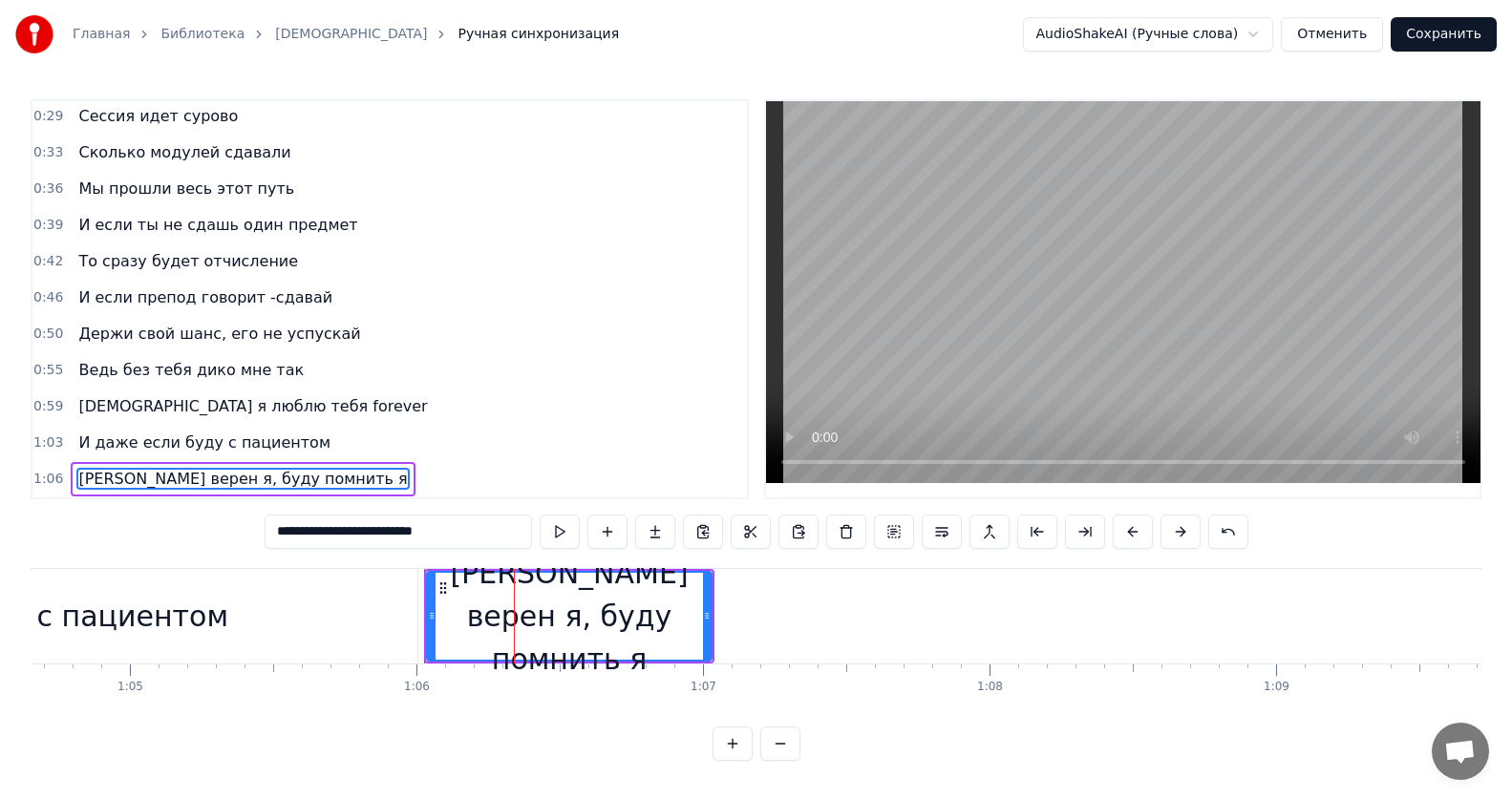
scroll to position [0, 18555]
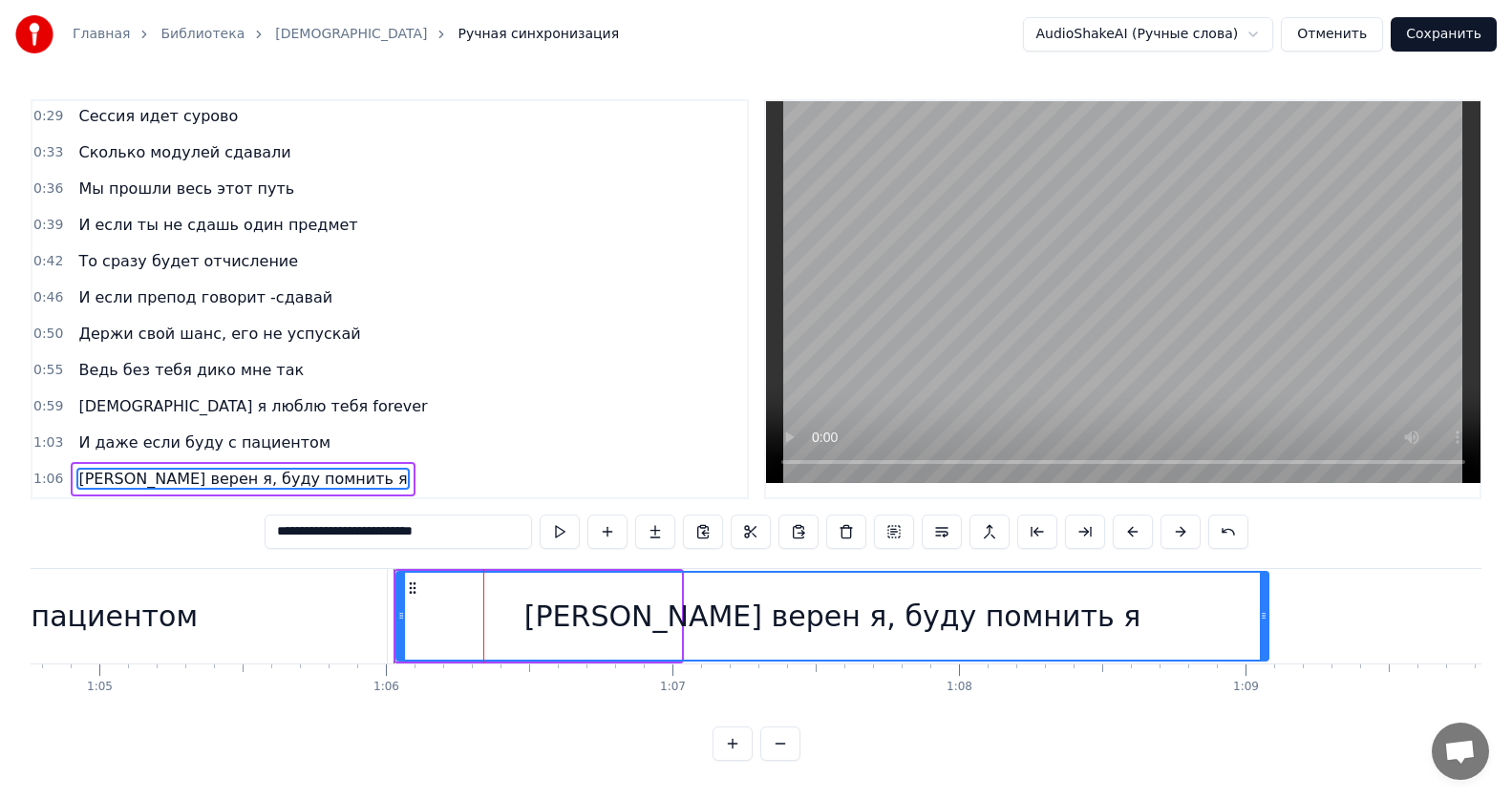
drag, startPoint x: 674, startPoint y: 602, endPoint x: 1261, endPoint y: 603, distance: 587.0
click at [1261, 608] on icon at bounding box center [1264, 616] width 8 height 16
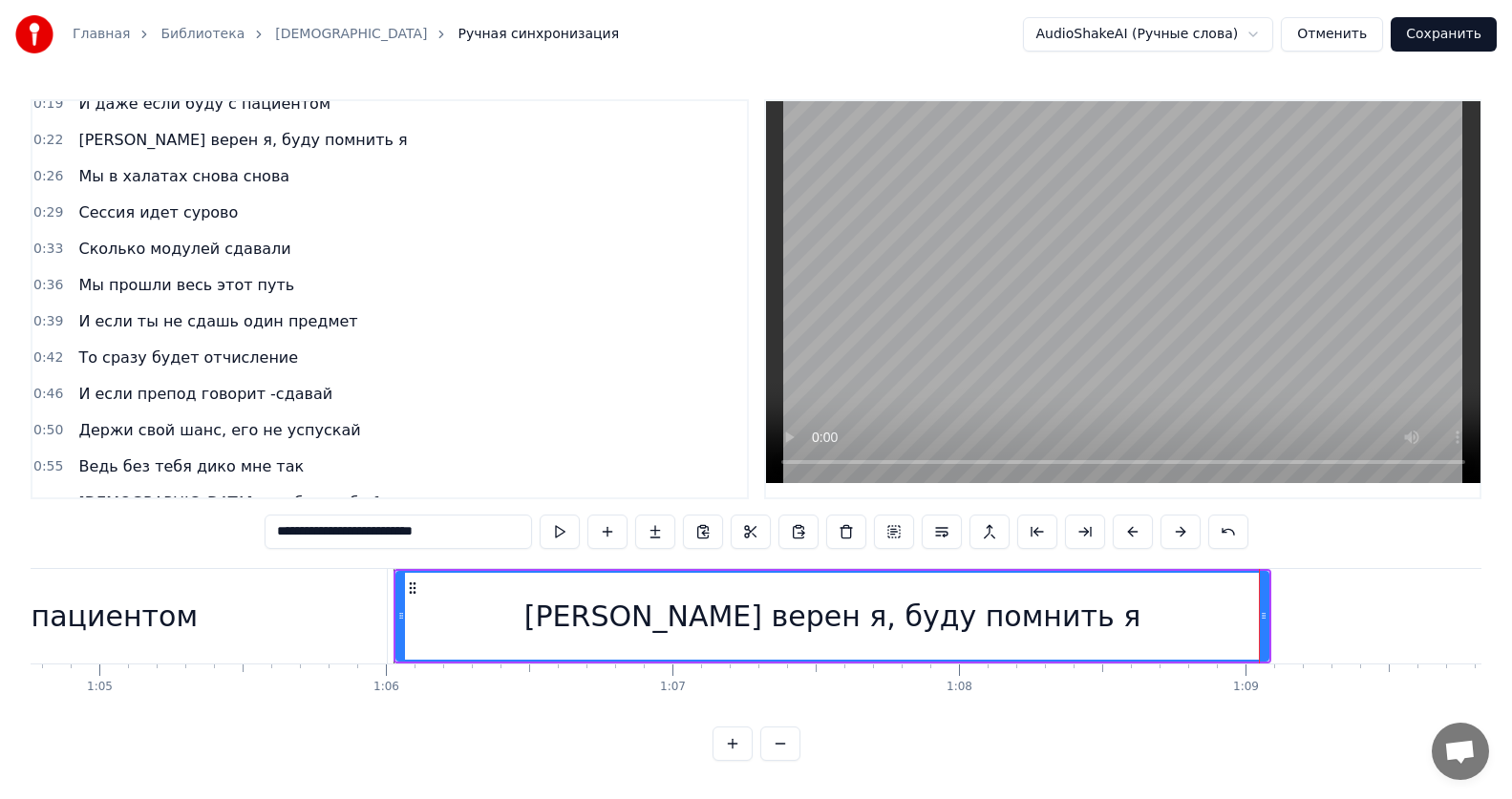
scroll to position [0, 0]
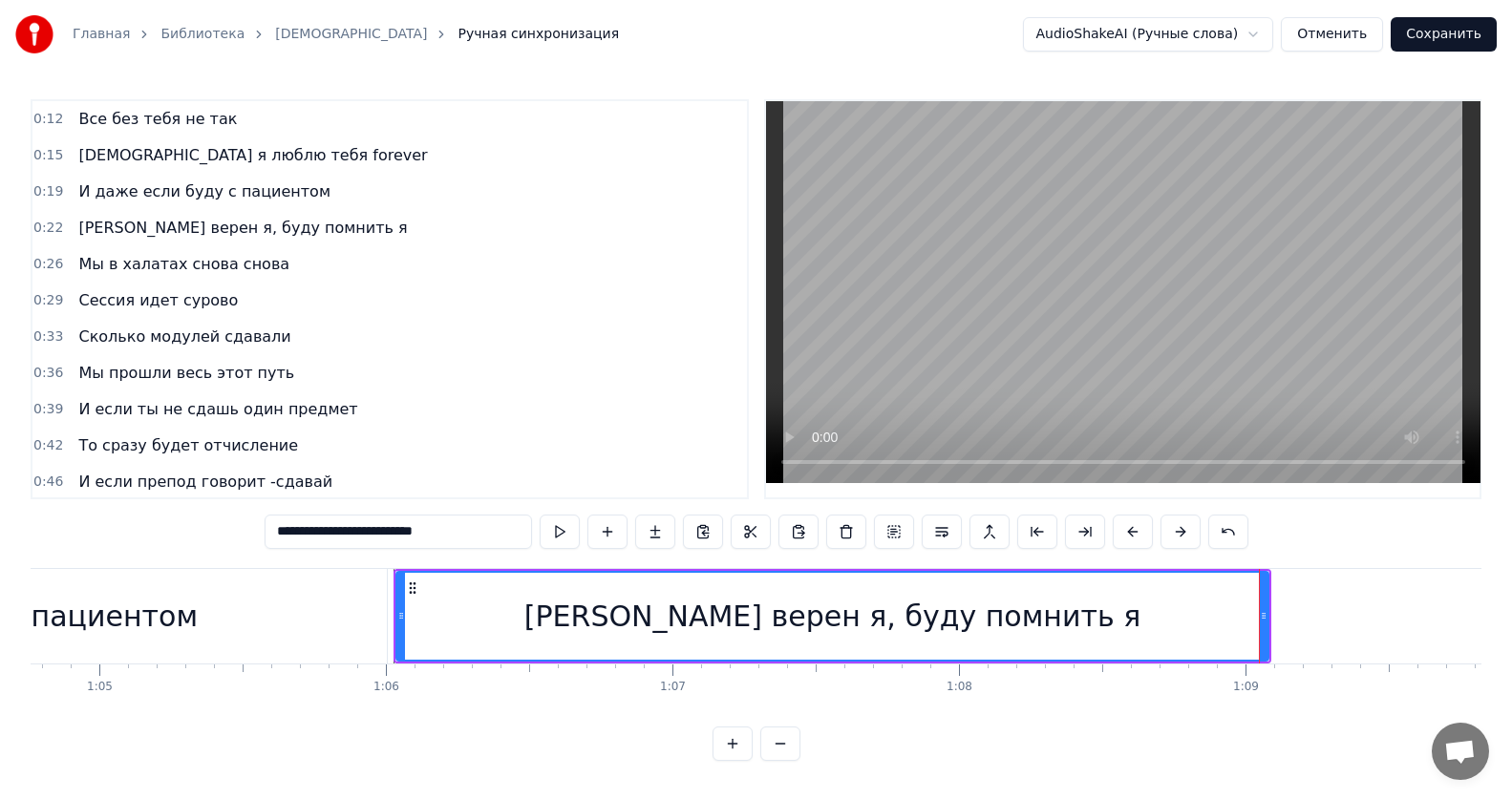
click at [152, 113] on span "Все без тебя не так" at bounding box center [157, 119] width 163 height 22
type input "**********"
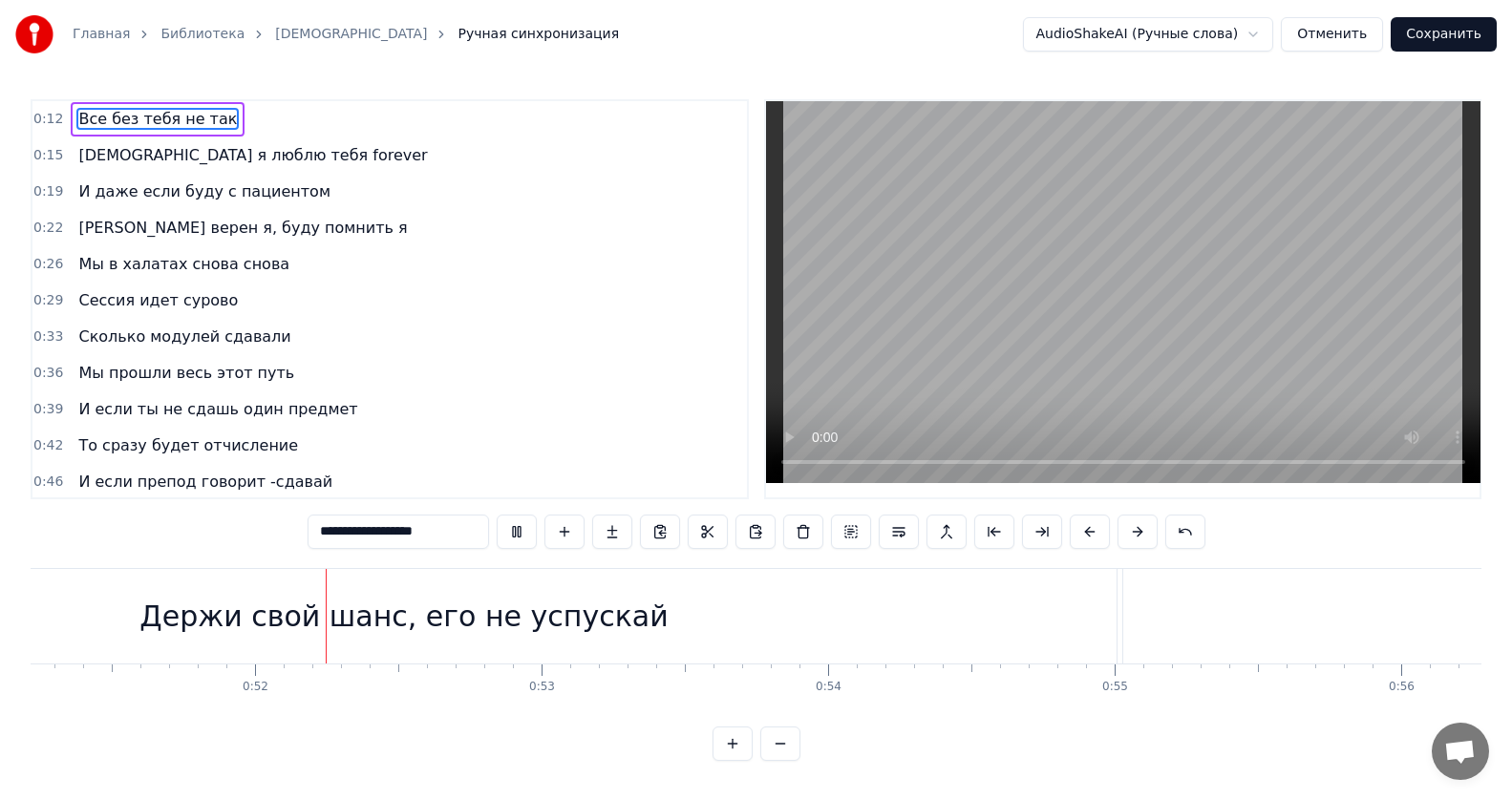
scroll to position [0, 14676]
click at [1455, 25] on button "Сохранить" at bounding box center [1443, 34] width 106 height 34
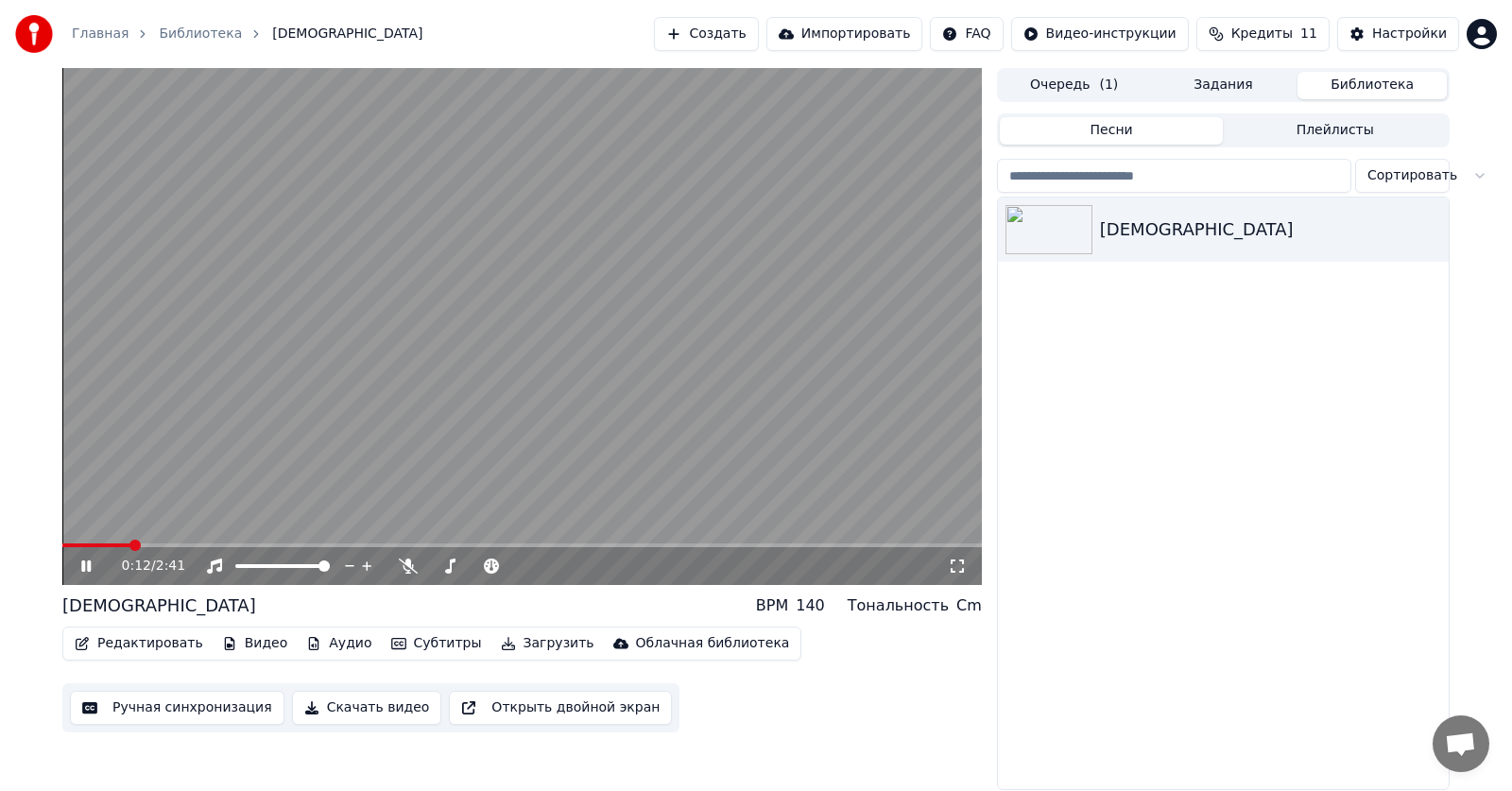
click at [129, 545] on span at bounding box center [522, 545] width 919 height 4
click at [85, 567] on icon at bounding box center [86, 567] width 10 height 12
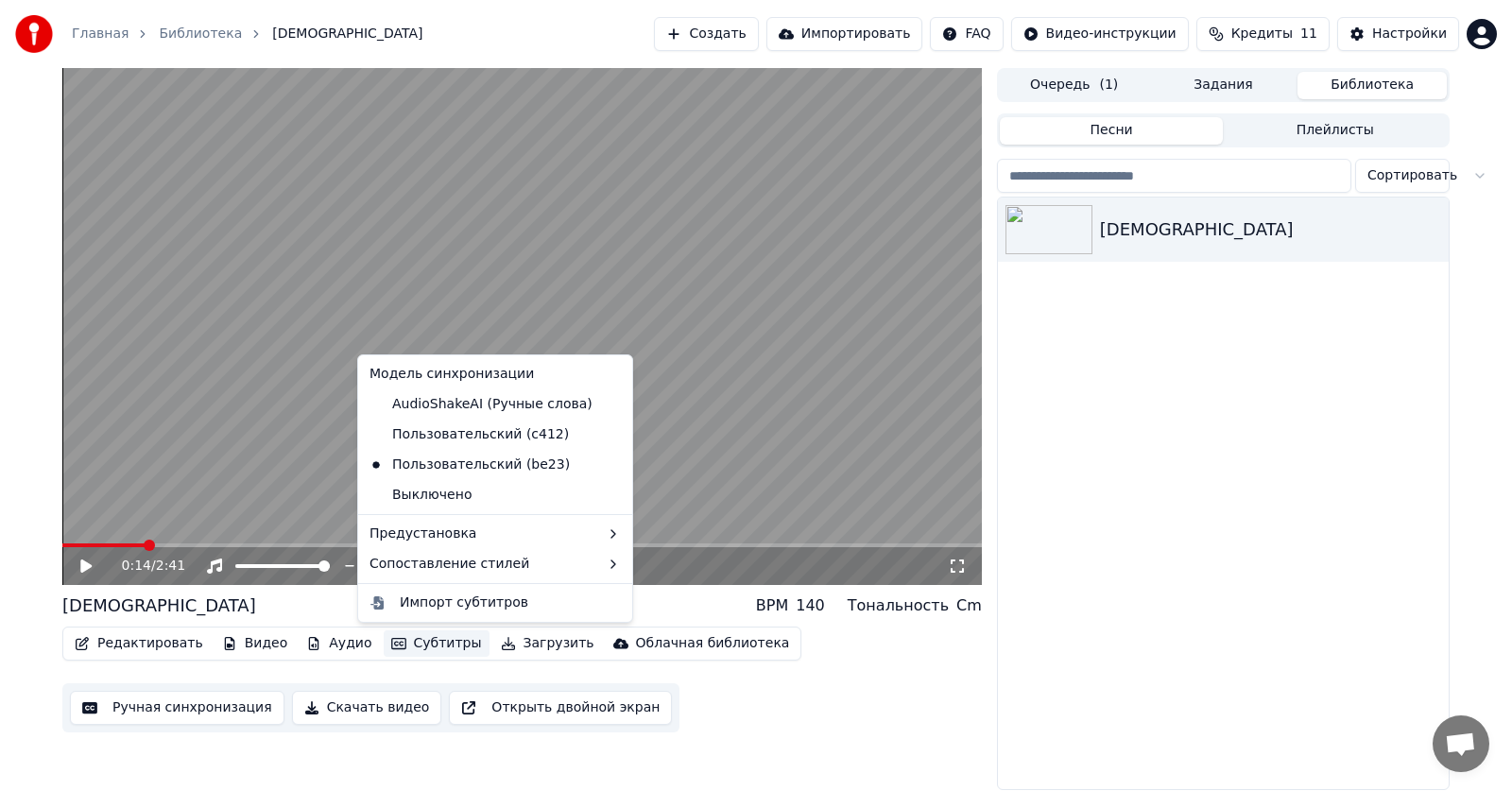
click at [404, 644] on button "Субтитры" at bounding box center [436, 643] width 106 height 26
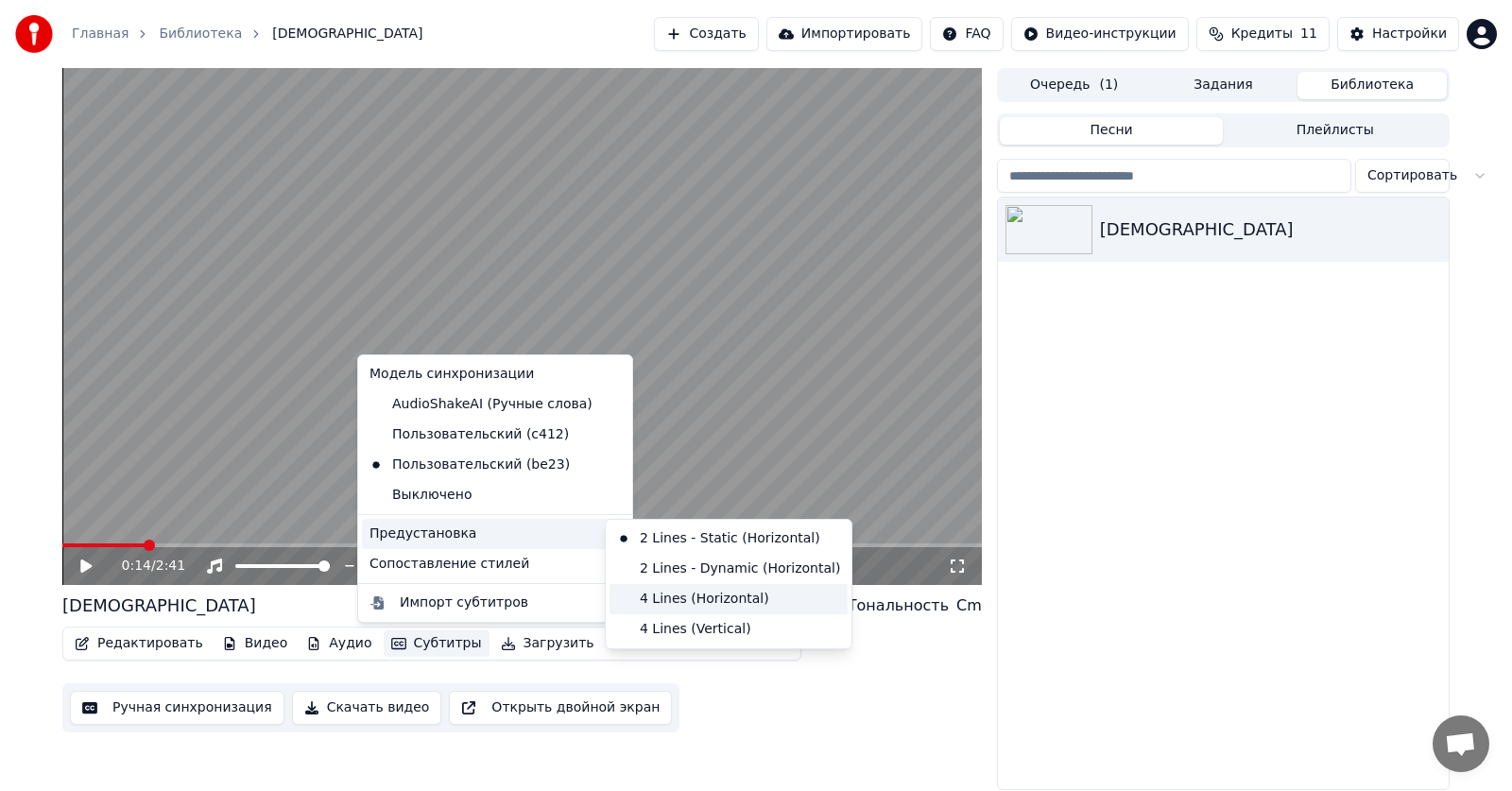
click at [665, 606] on div "4 Lines (Horizontal)" at bounding box center [728, 598] width 238 height 30
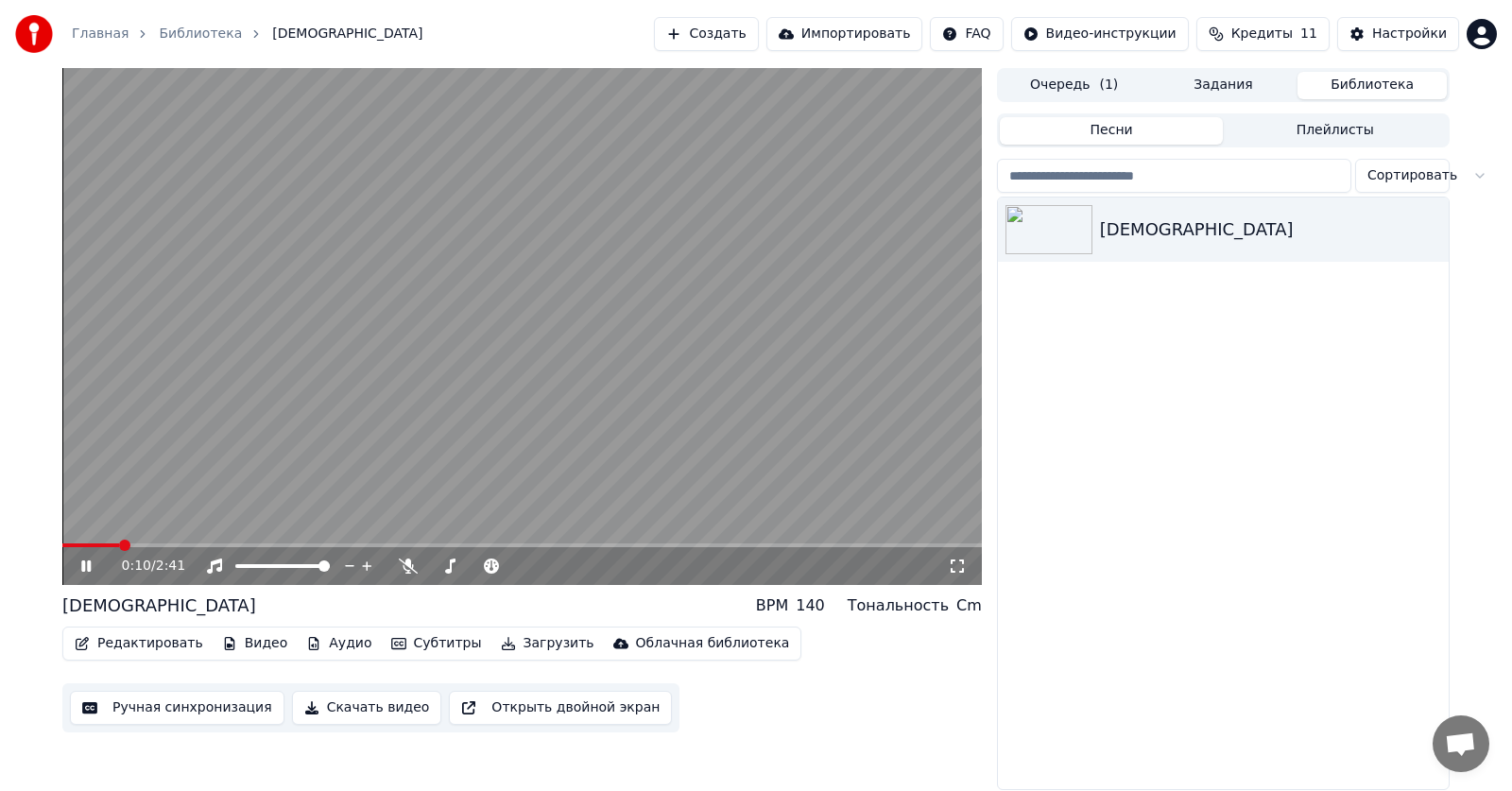
click at [119, 546] on span at bounding box center [91, 545] width 57 height 4
click at [89, 563] on icon at bounding box center [86, 567] width 10 height 12
click at [427, 646] on button "Субтитры" at bounding box center [436, 643] width 106 height 26
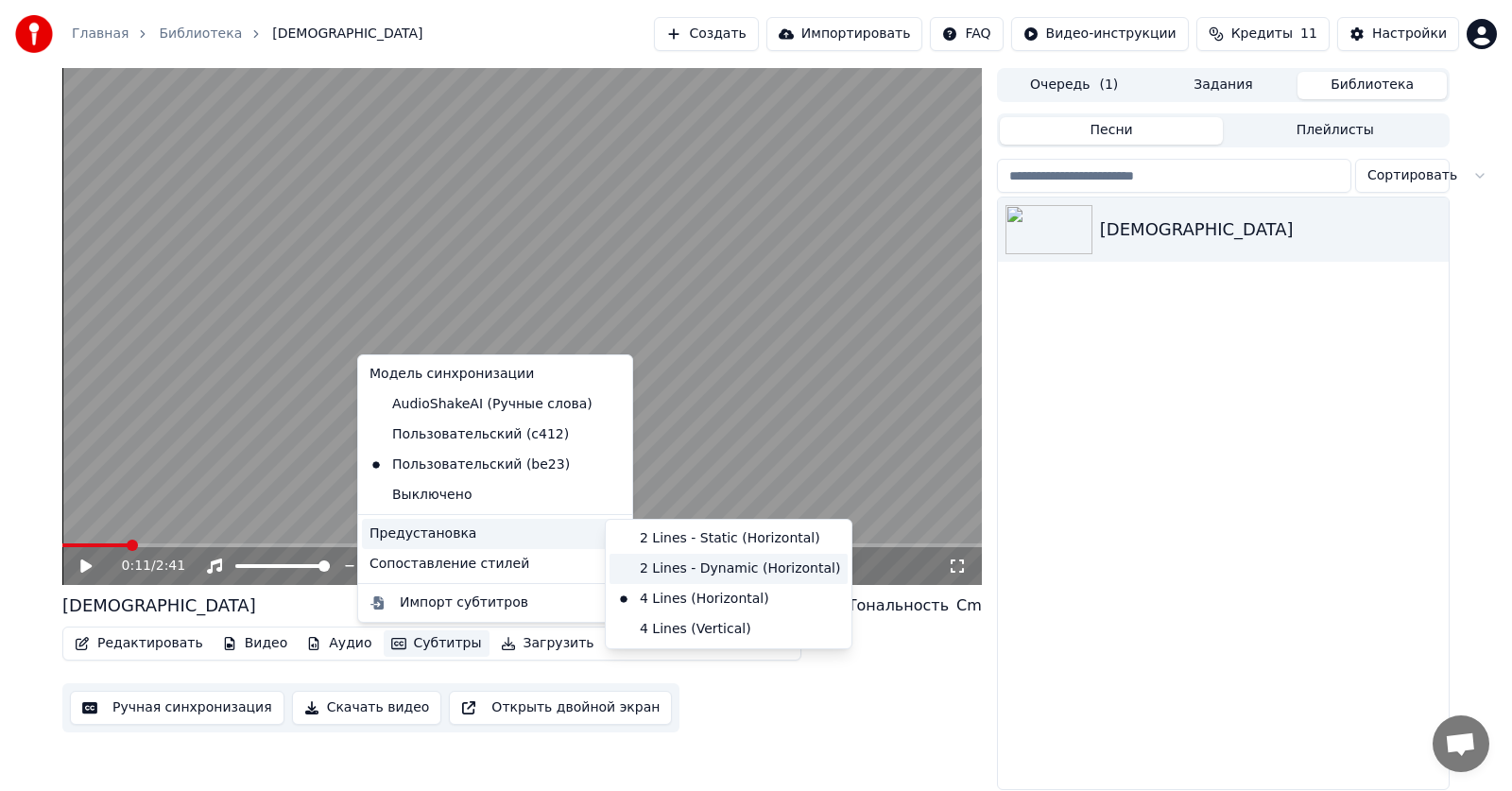
click at [720, 566] on div "2 Lines - Dynamic (Horizontal)" at bounding box center [728, 568] width 238 height 30
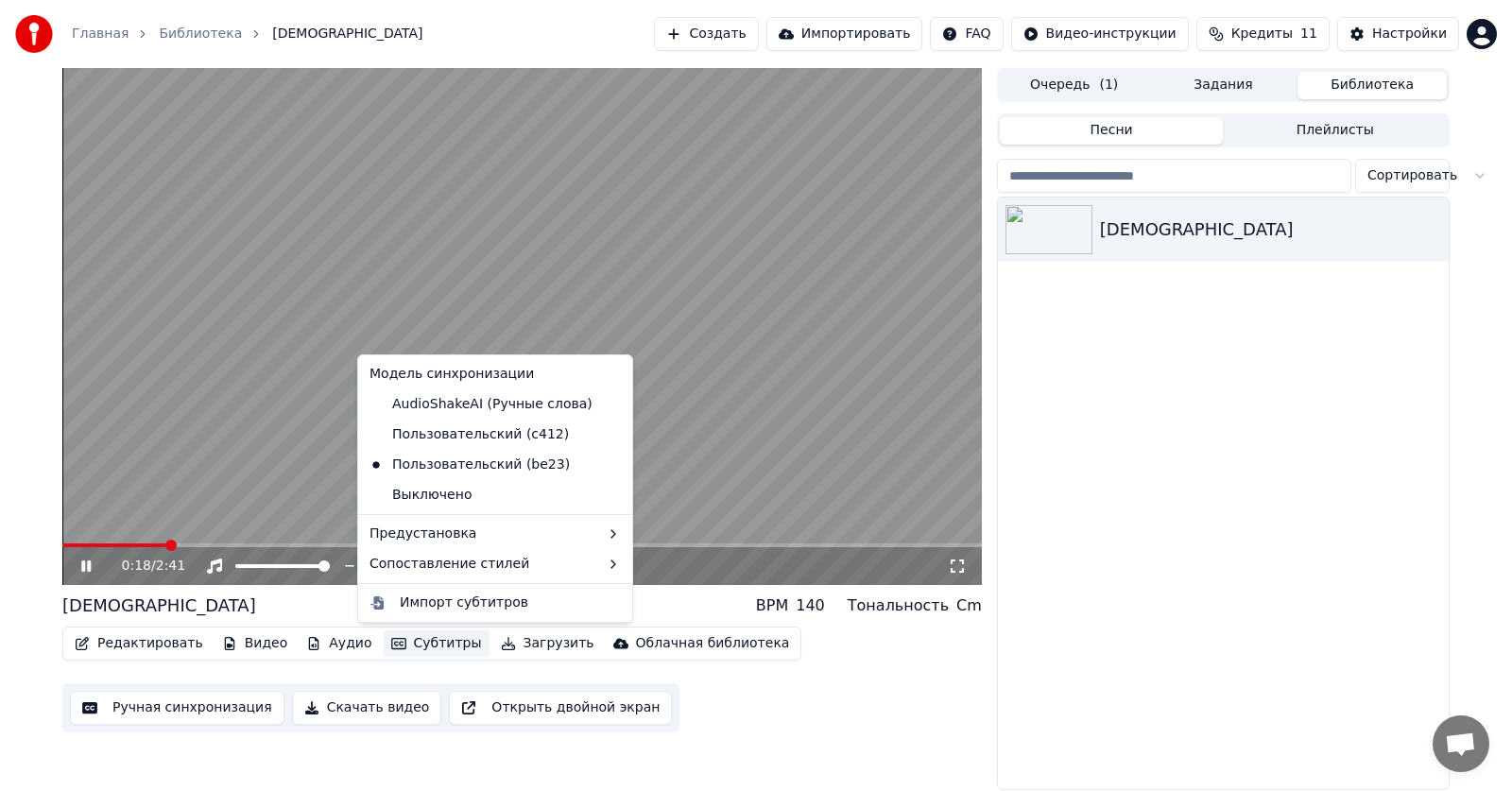
click at [411, 643] on button "Субтитры" at bounding box center [436, 643] width 106 height 26
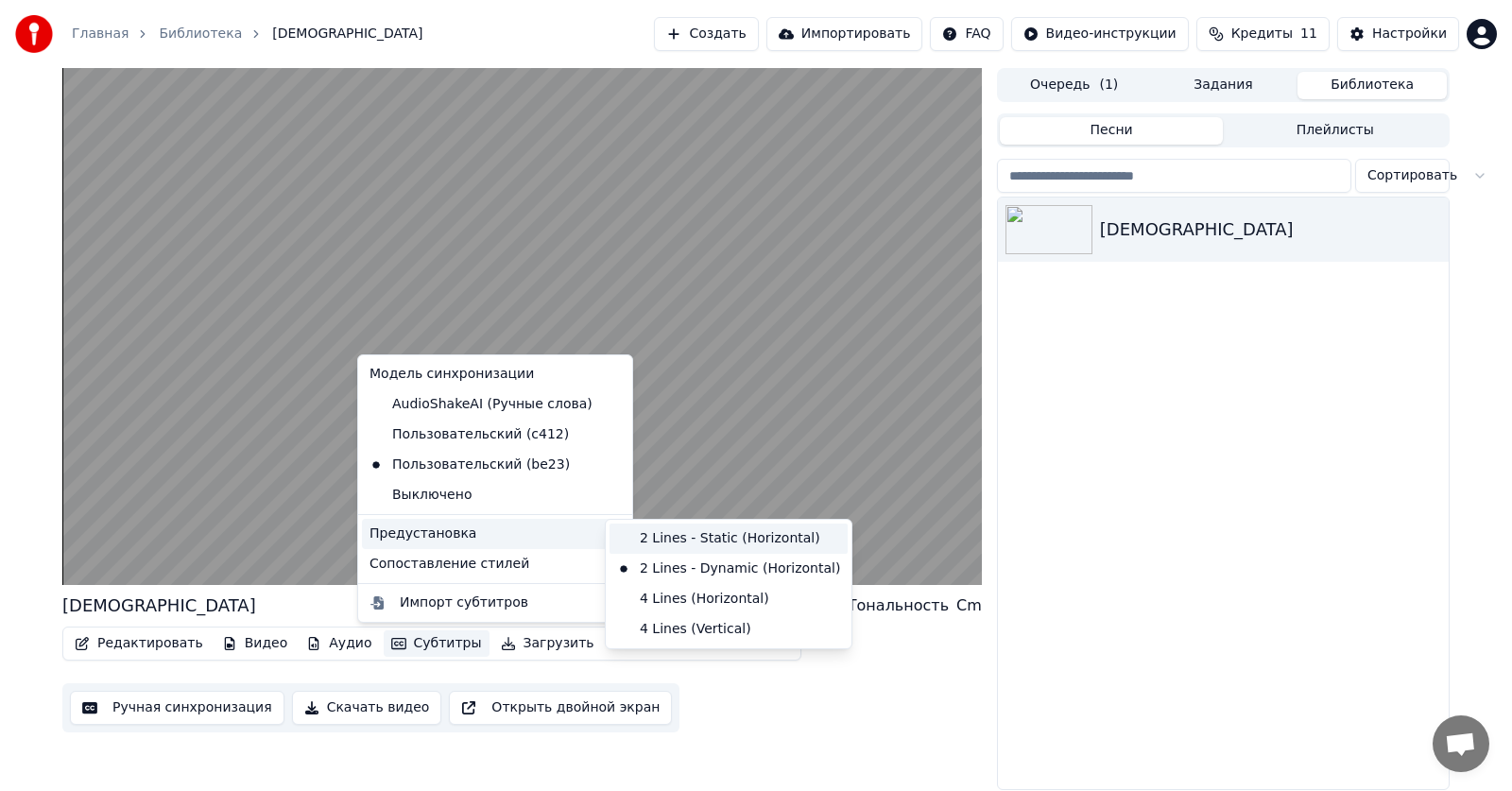
click at [686, 541] on div "2 Lines - Static (Horizontal)" at bounding box center [728, 538] width 238 height 30
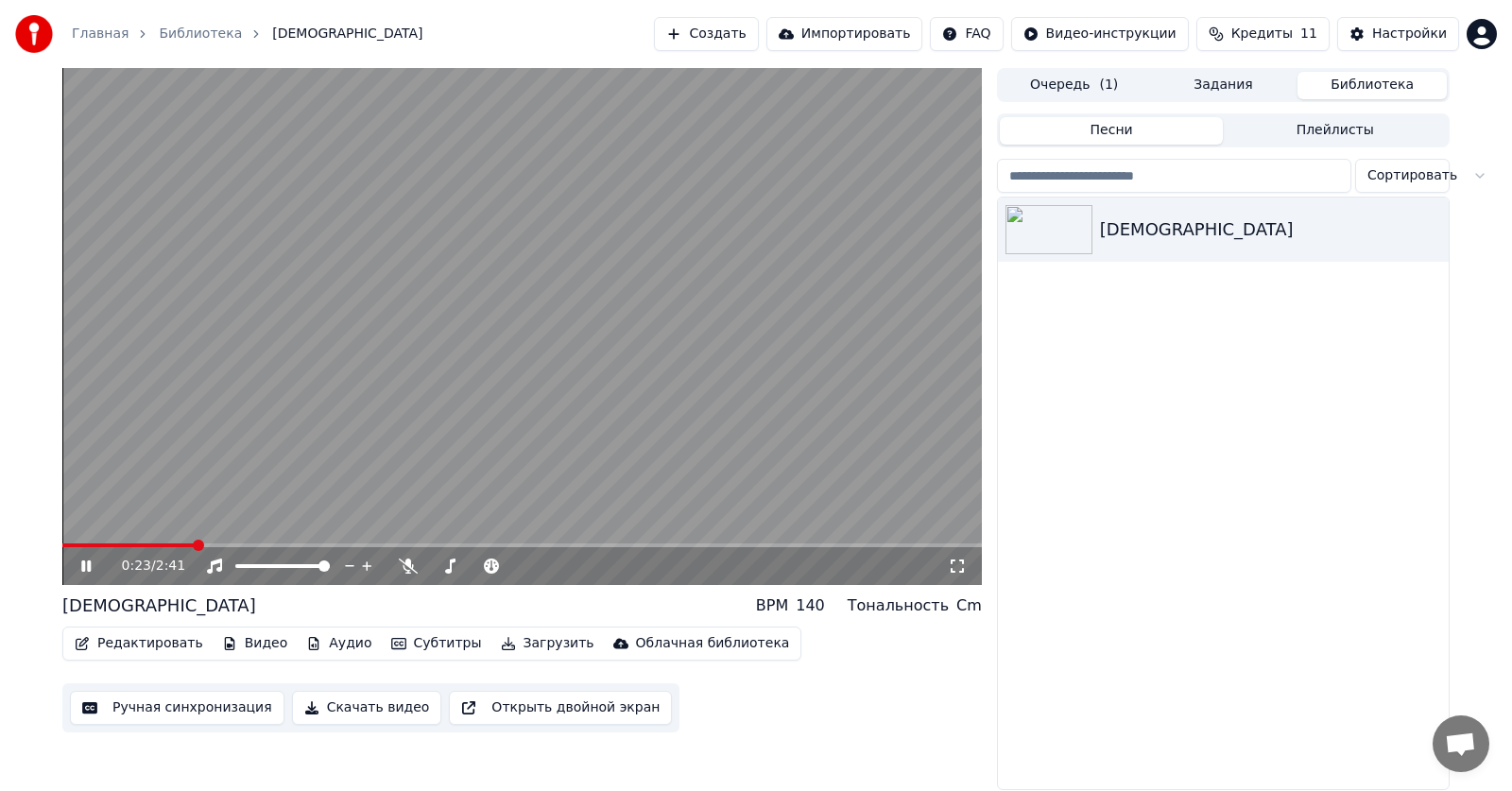
click at [80, 573] on icon at bounding box center [99, 567] width 44 height 15
click at [824, 606] on div "140" at bounding box center [810, 606] width 29 height 23
click at [844, 607] on div "BPM 140 Тональность Cm" at bounding box center [869, 606] width 225 height 23
click at [824, 609] on div "140" at bounding box center [810, 606] width 29 height 23
click at [1374, 24] on button "Настройки" at bounding box center [1397, 34] width 122 height 34
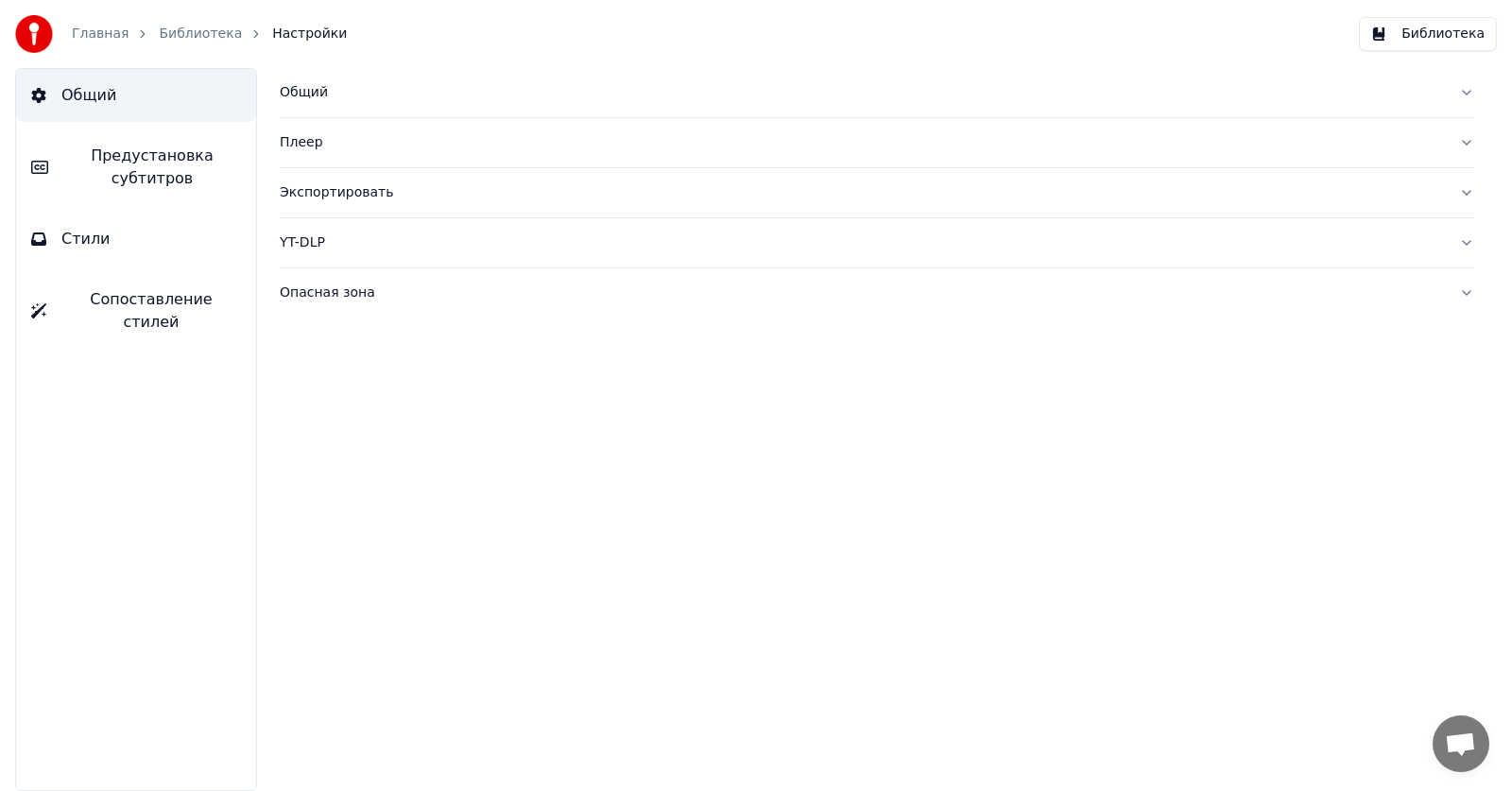
click at [176, 168] on span "Предустановка субтитров" at bounding box center [152, 167] width 177 height 45
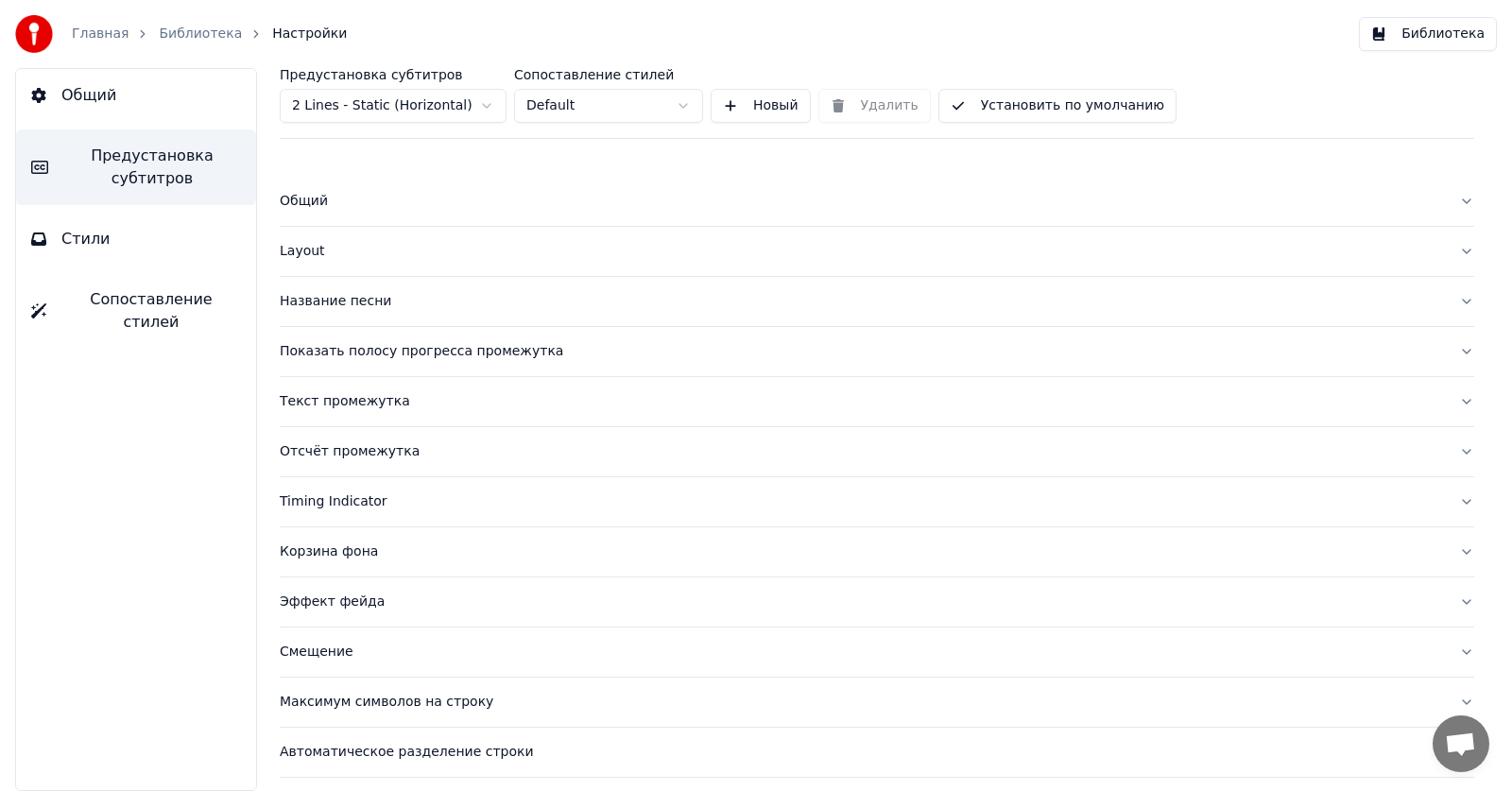
scroll to position [51, 0]
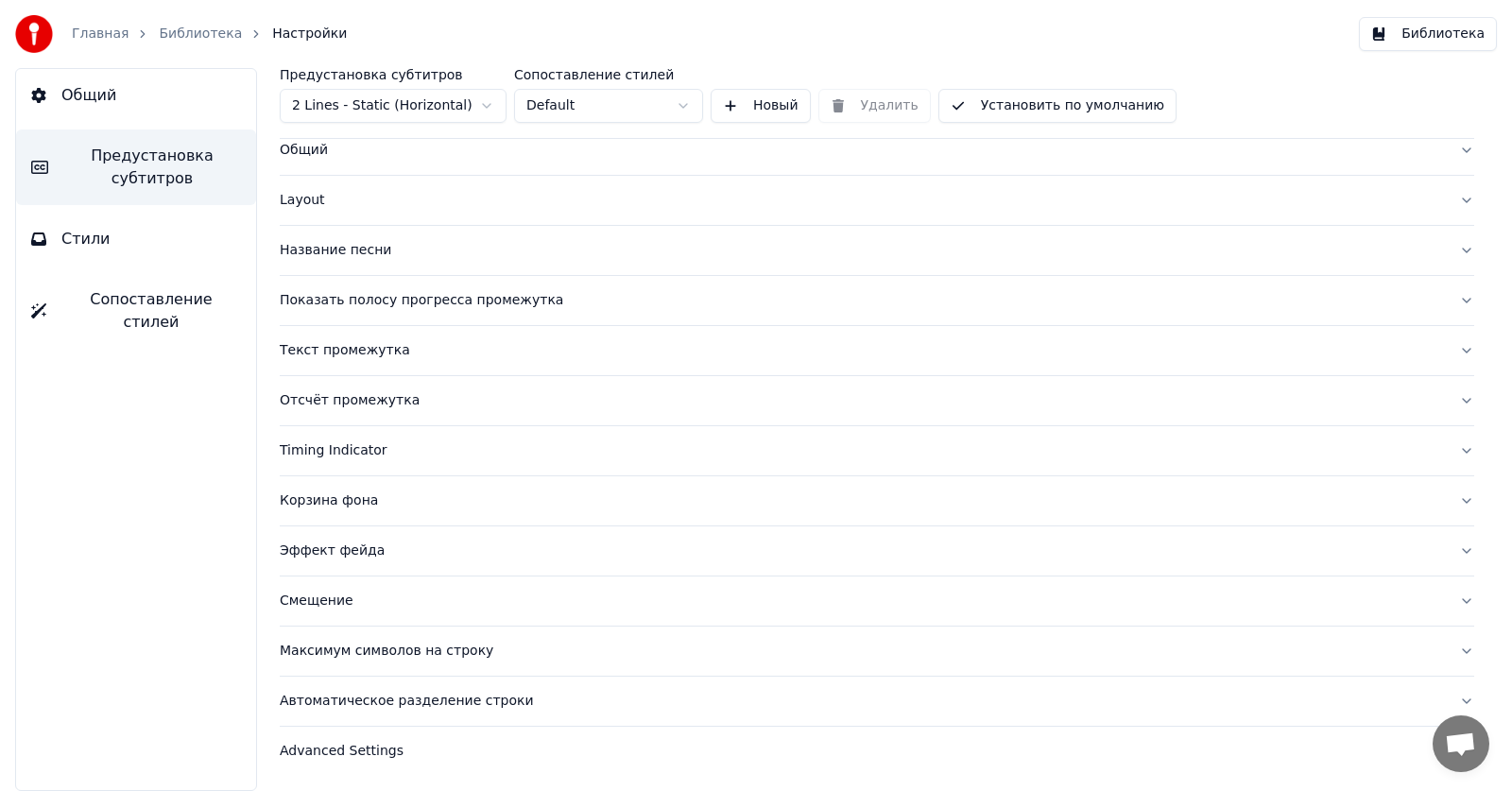
click at [411, 664] on button "Максимум символов на строку" at bounding box center [876, 650] width 1194 height 49
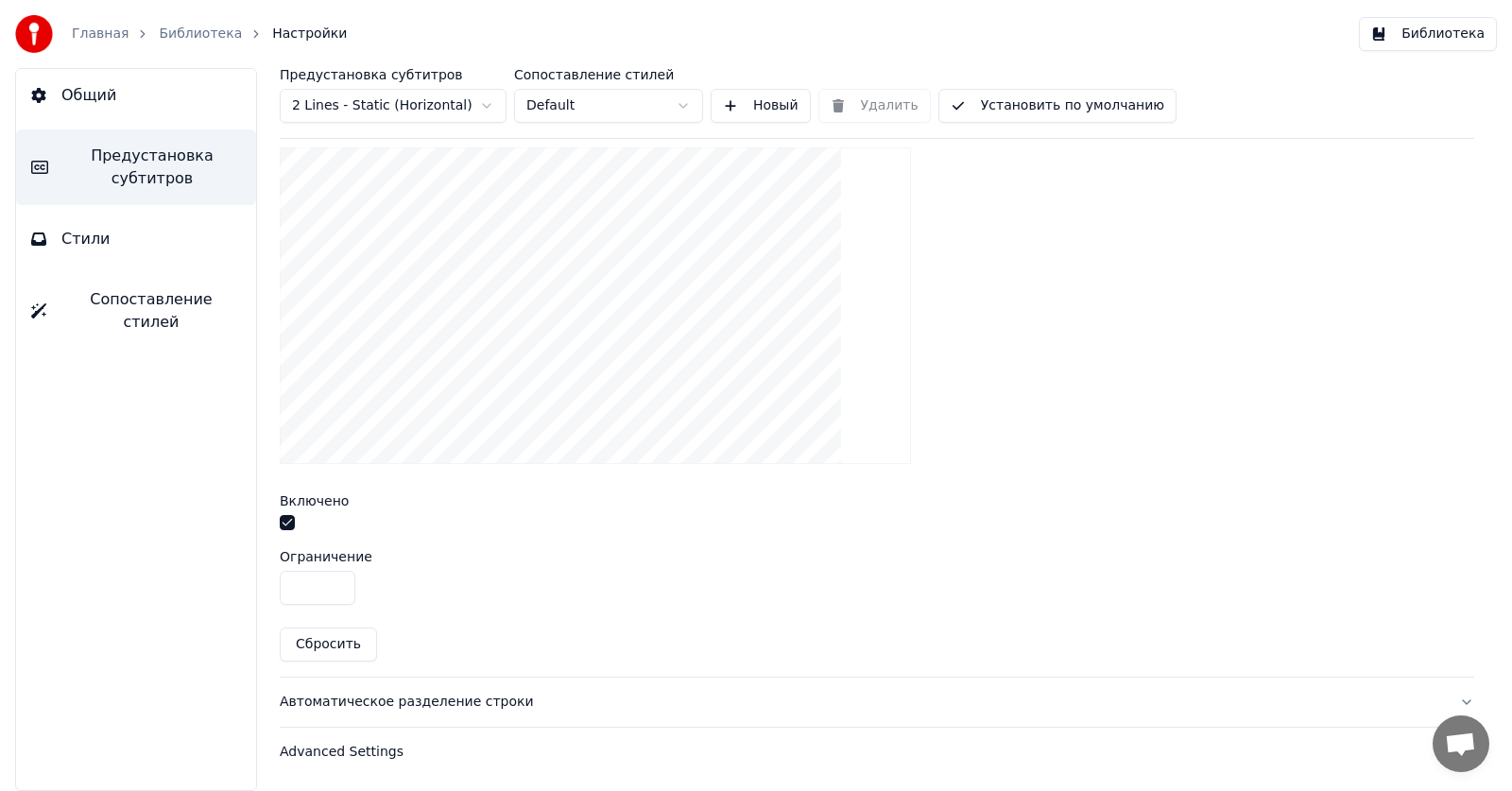
scroll to position [337, 0]
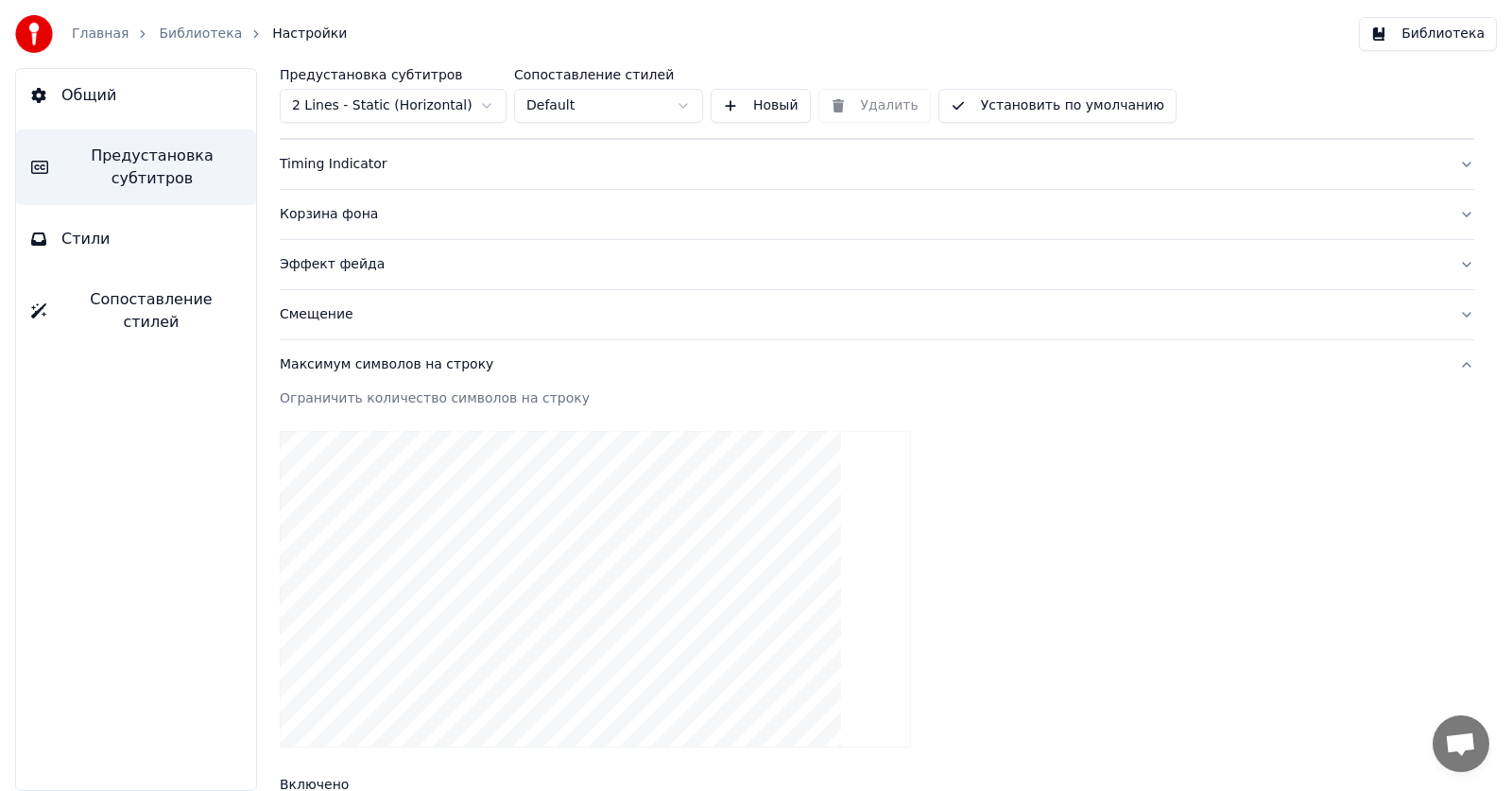
click at [367, 368] on div "Максимум символов на строку" at bounding box center [861, 365] width 1164 height 19
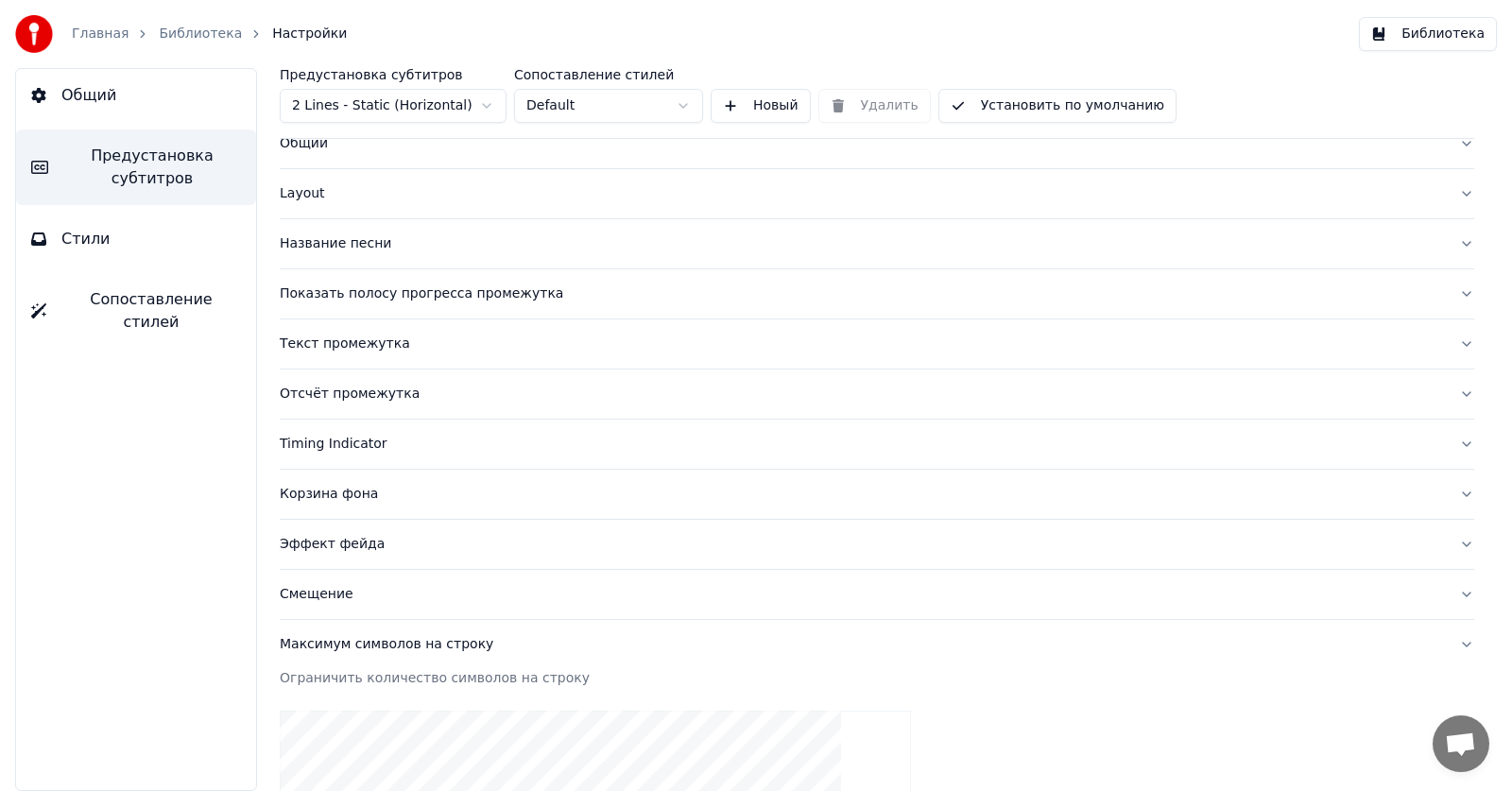
scroll to position [51, 0]
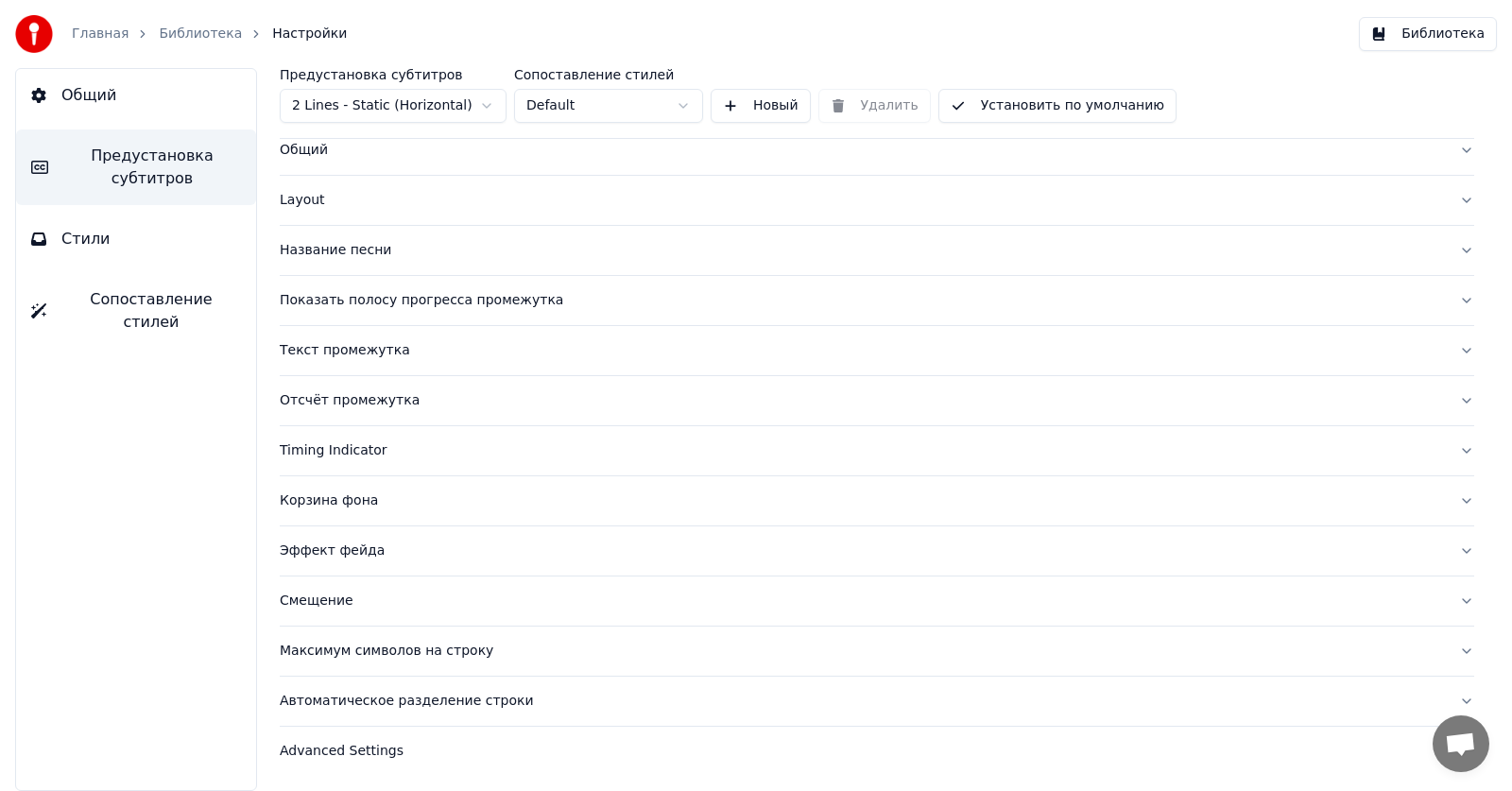
click at [366, 751] on div "Advanced Settings" at bounding box center [861, 751] width 1164 height 19
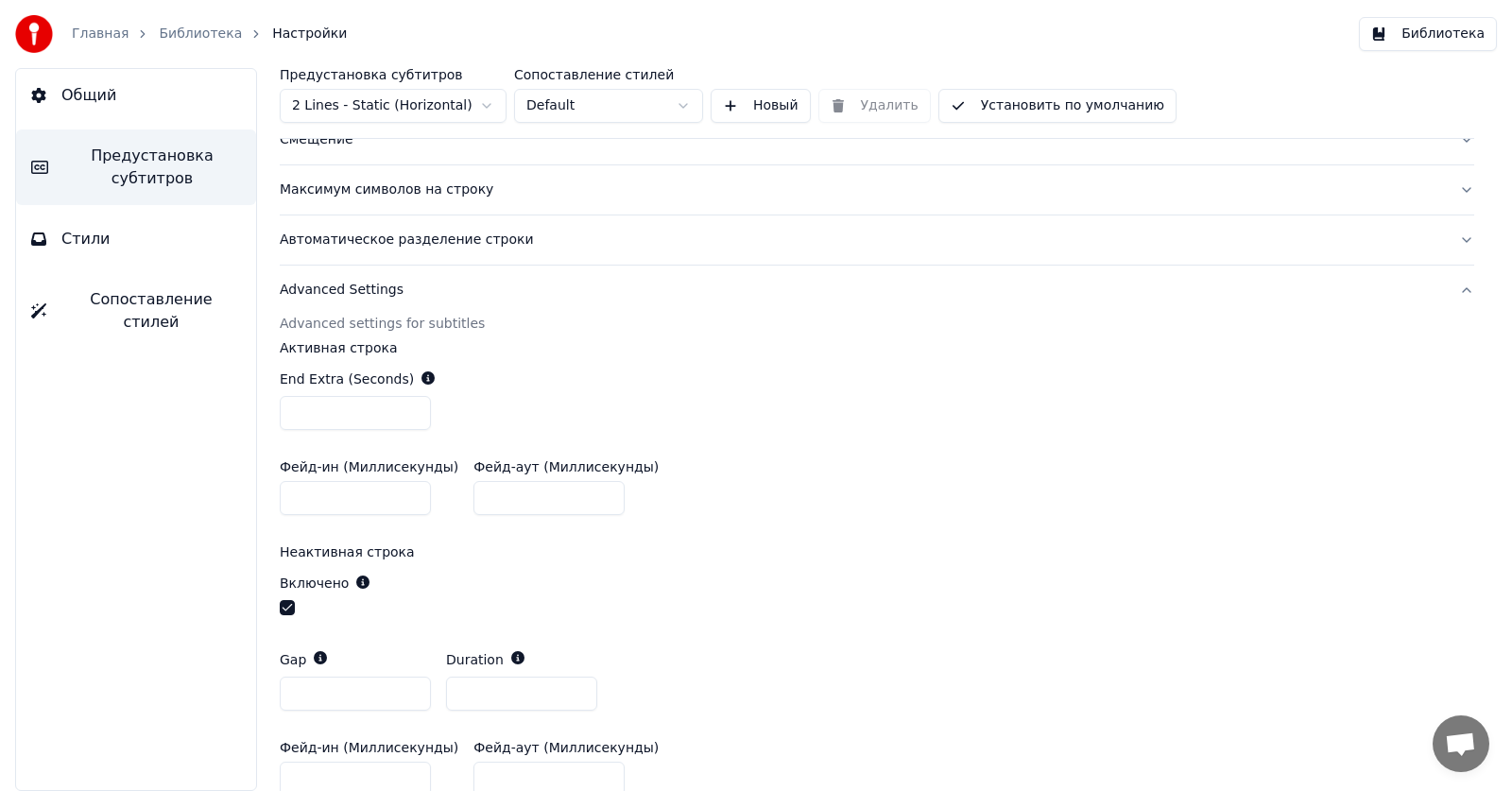
scroll to position [320, 0]
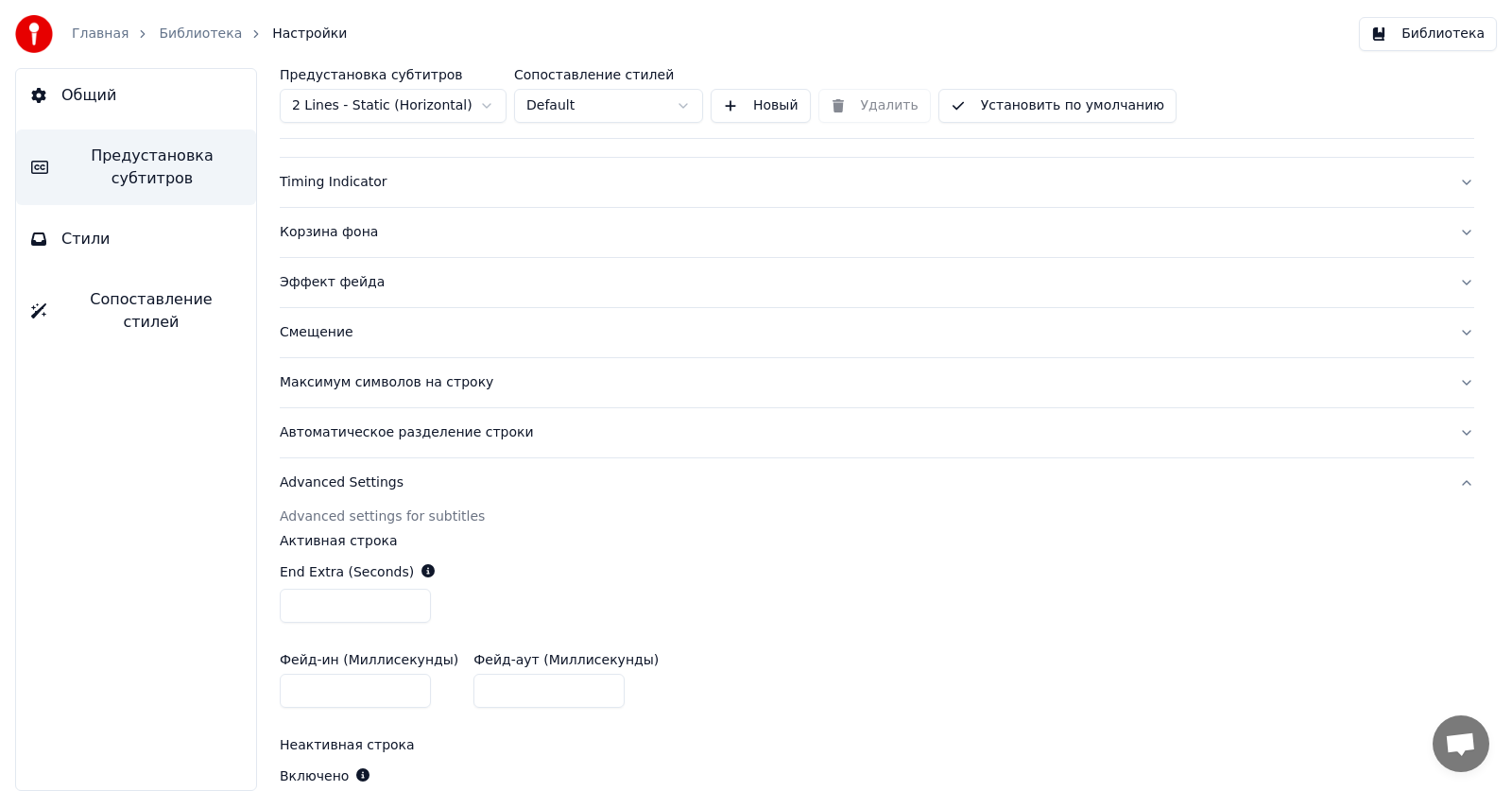
click at [362, 435] on div "Автоматическое разделение строки" at bounding box center [861, 433] width 1164 height 19
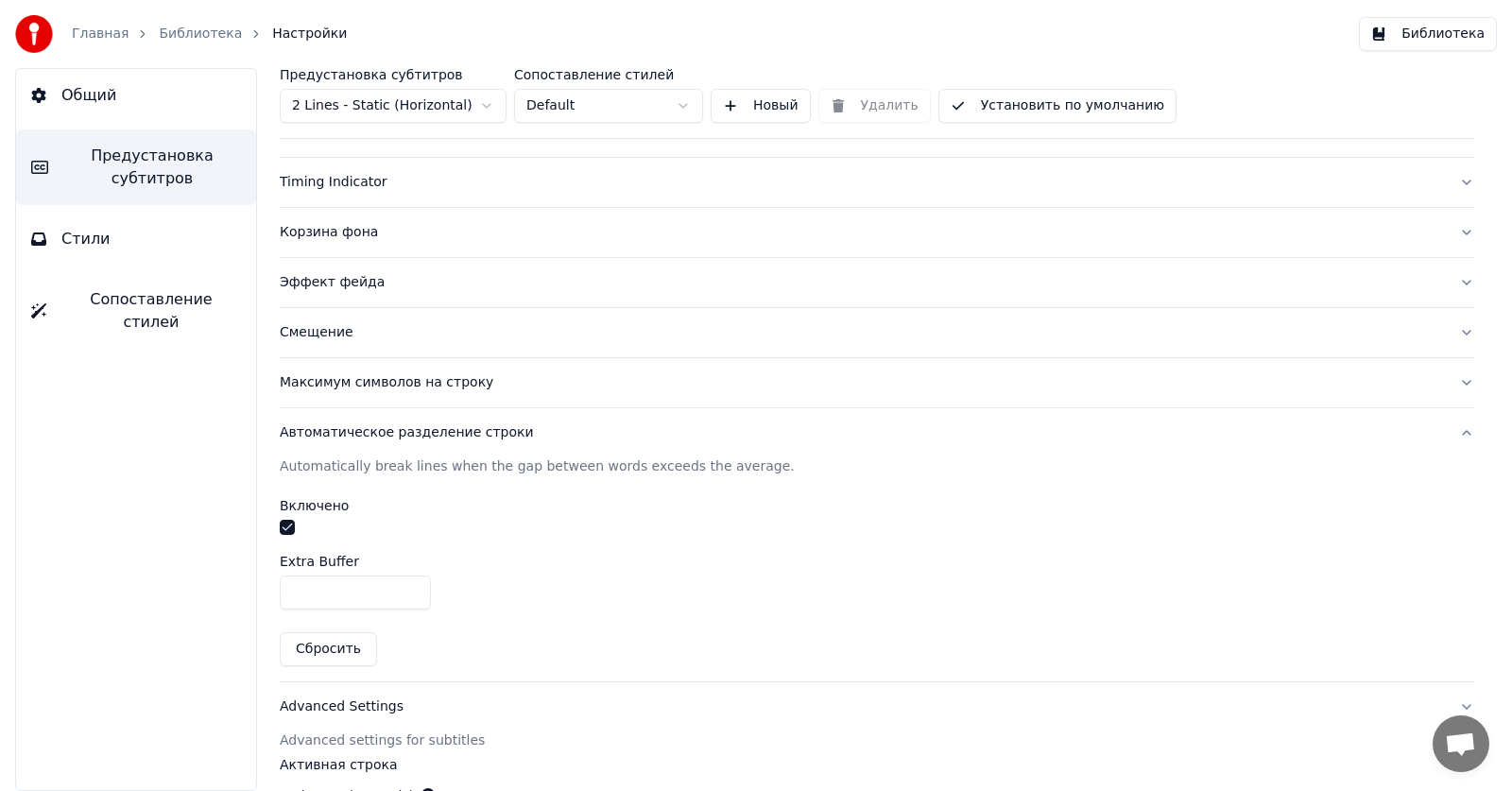
scroll to position [274, 0]
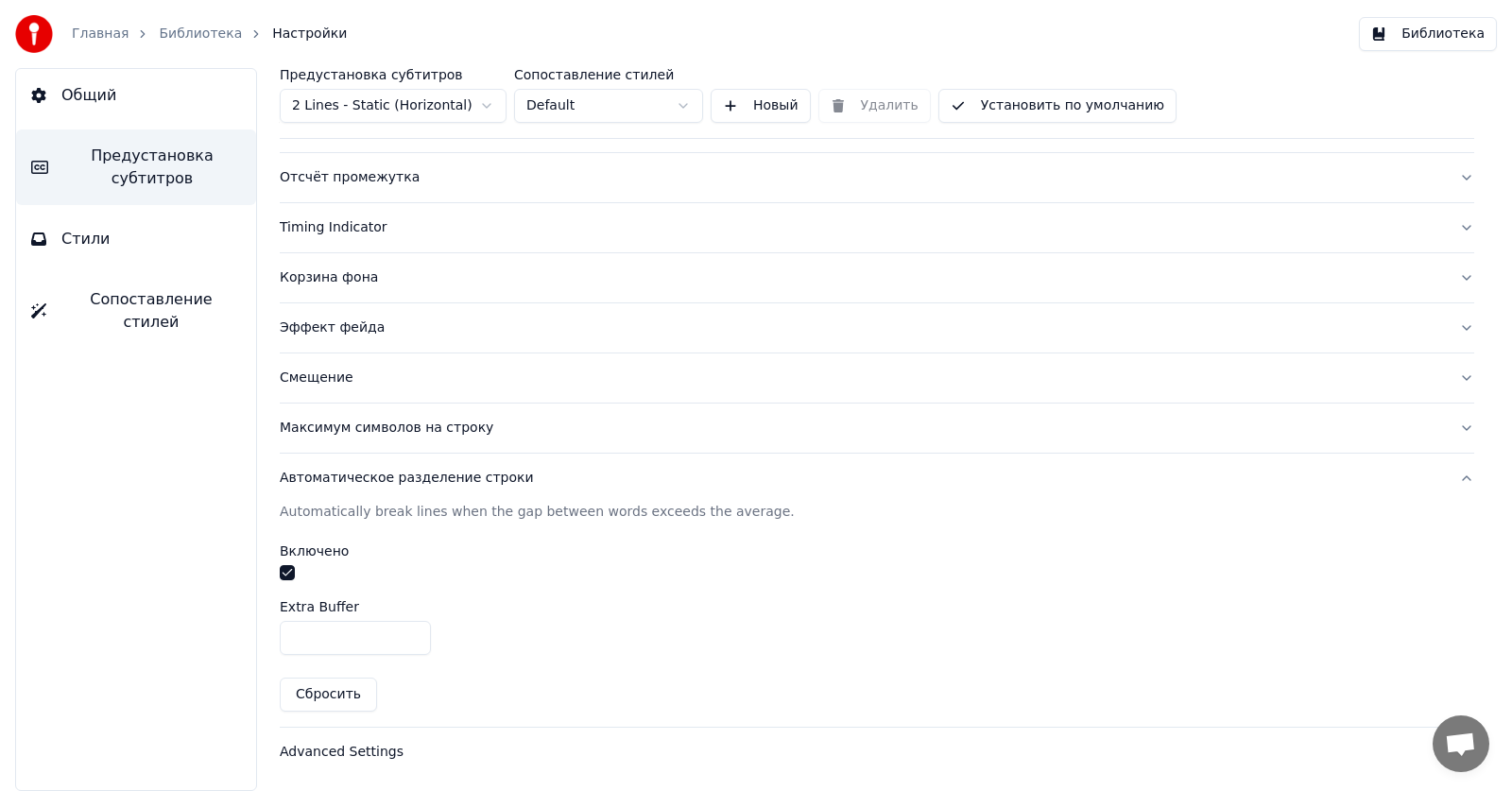
click at [375, 491] on button "Автоматическое разделение строки" at bounding box center [876, 478] width 1194 height 49
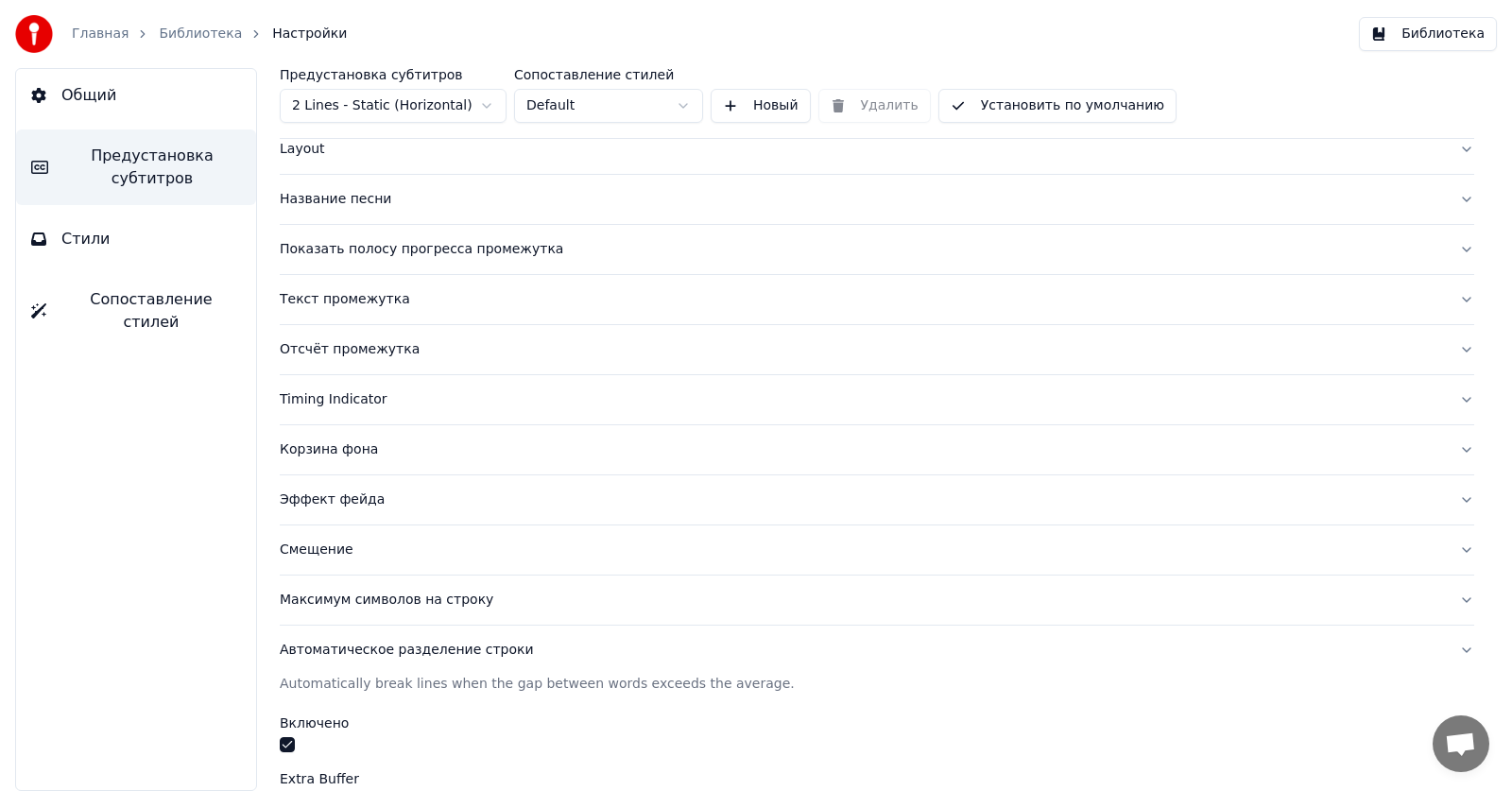
scroll to position [51, 0]
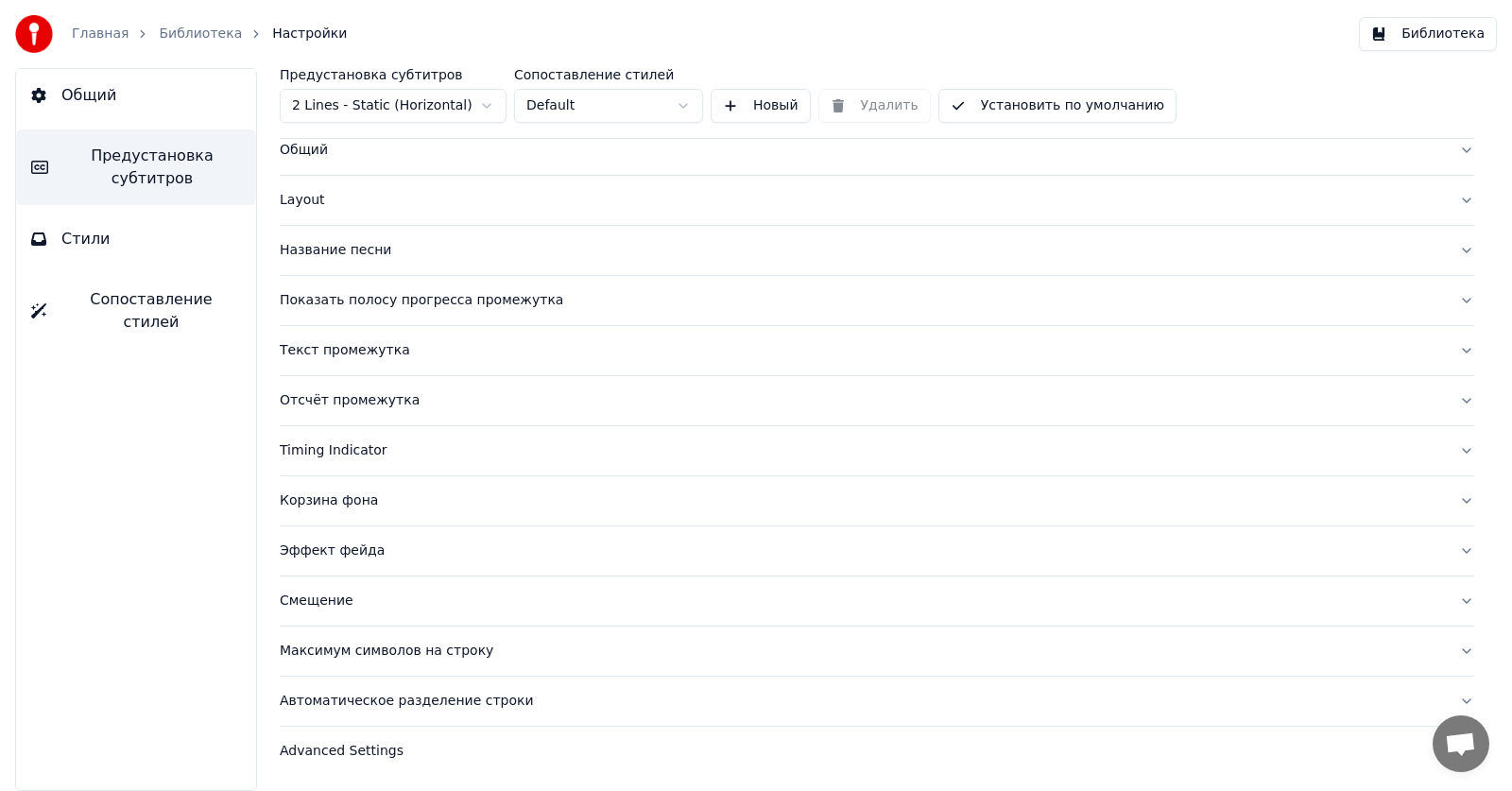
click at [371, 748] on div "Advanced Settings" at bounding box center [861, 751] width 1164 height 19
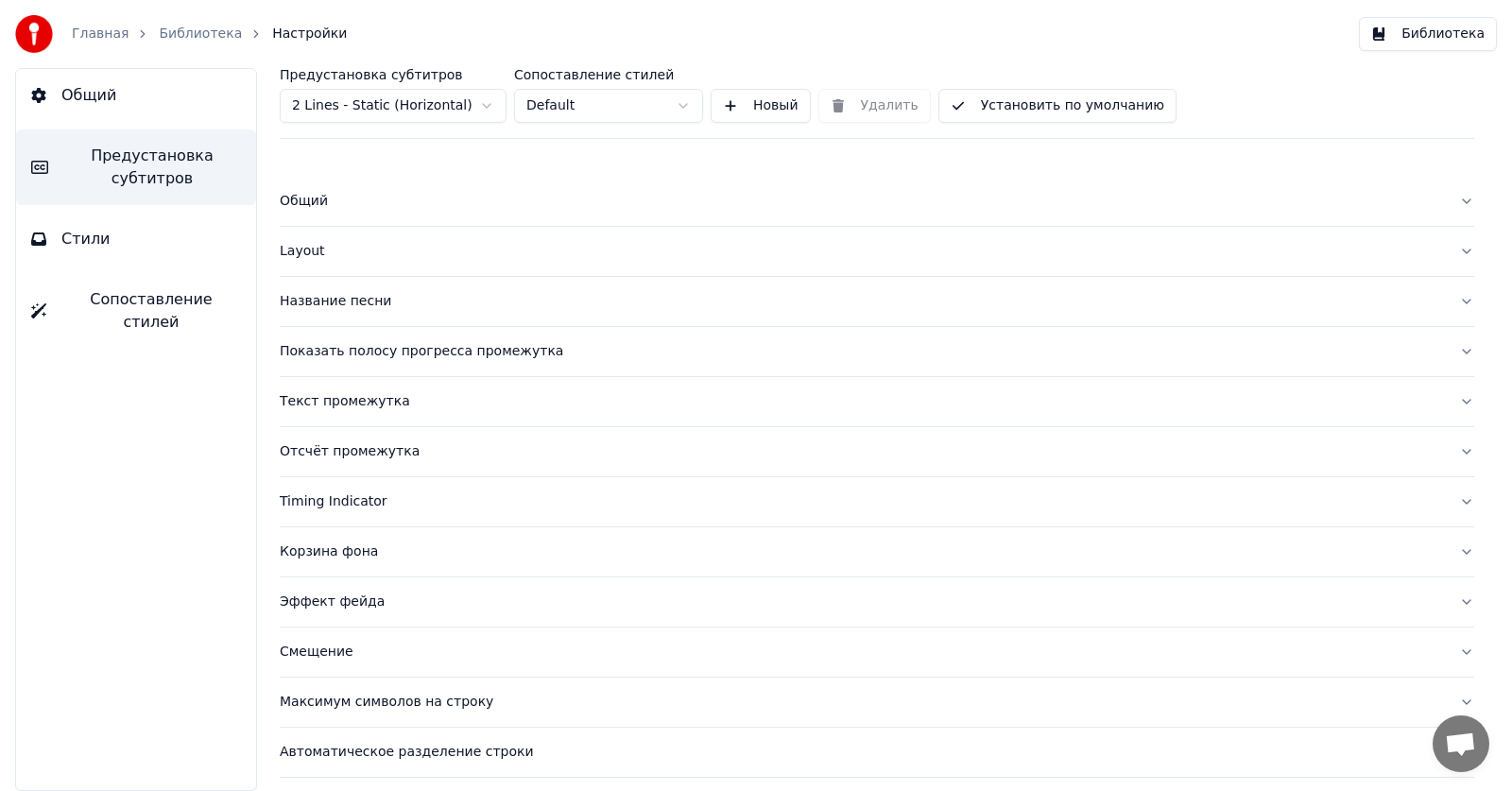
click at [319, 298] on div "Название песни" at bounding box center [861, 302] width 1164 height 19
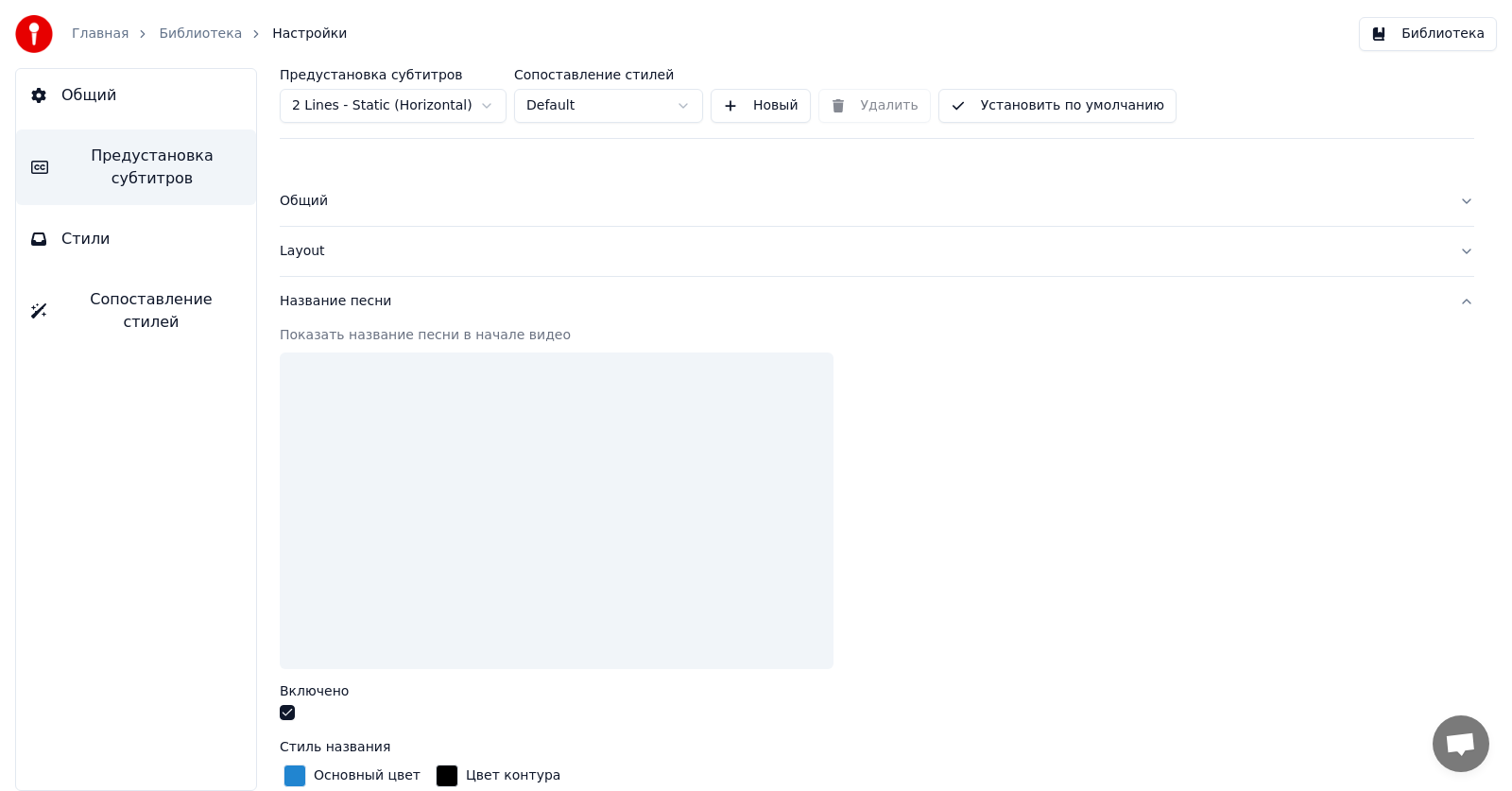
click at [326, 302] on div "Название песни" at bounding box center [861, 302] width 1164 height 19
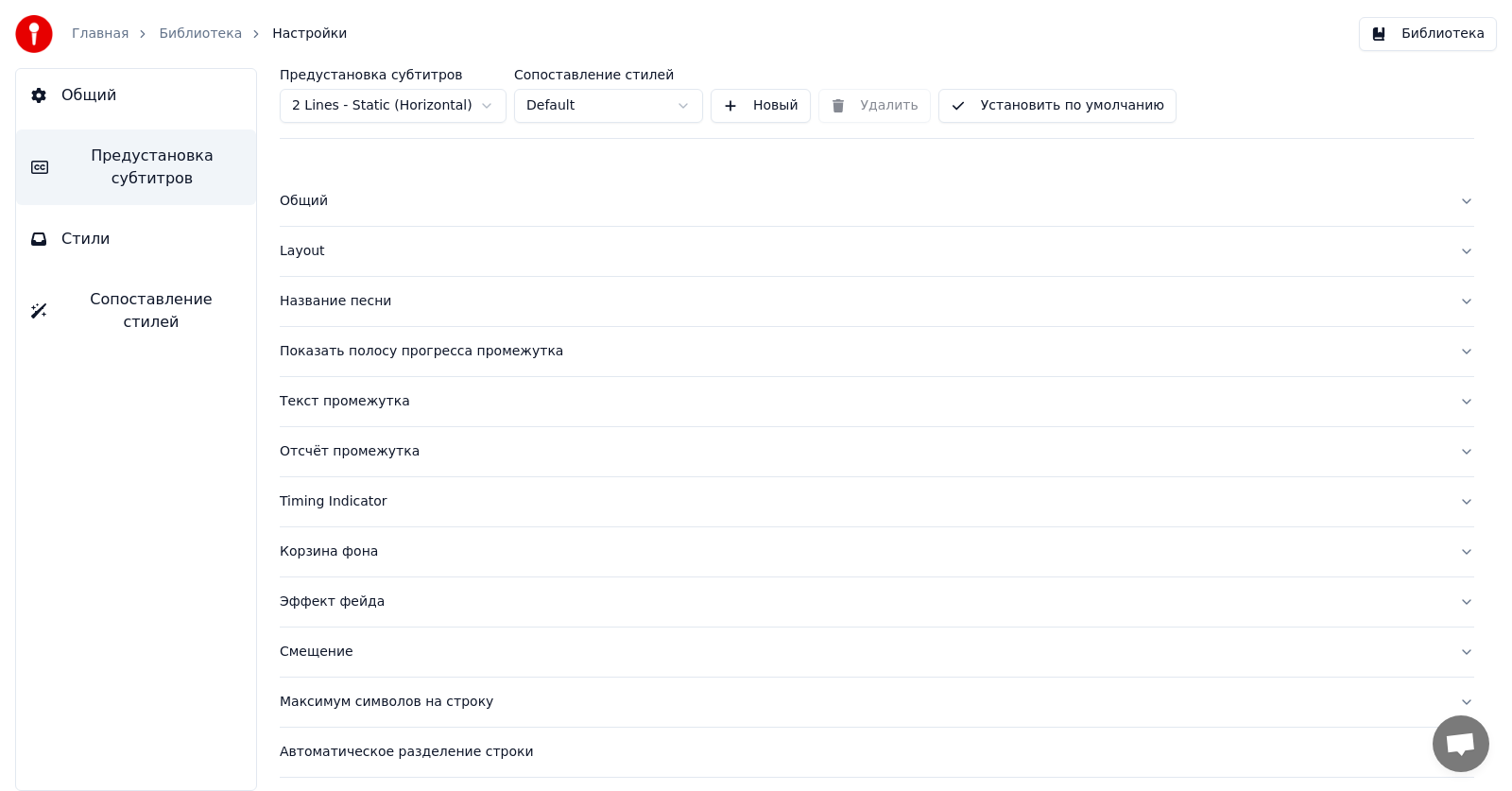
click at [294, 258] on div "Layout" at bounding box center [861, 251] width 1164 height 19
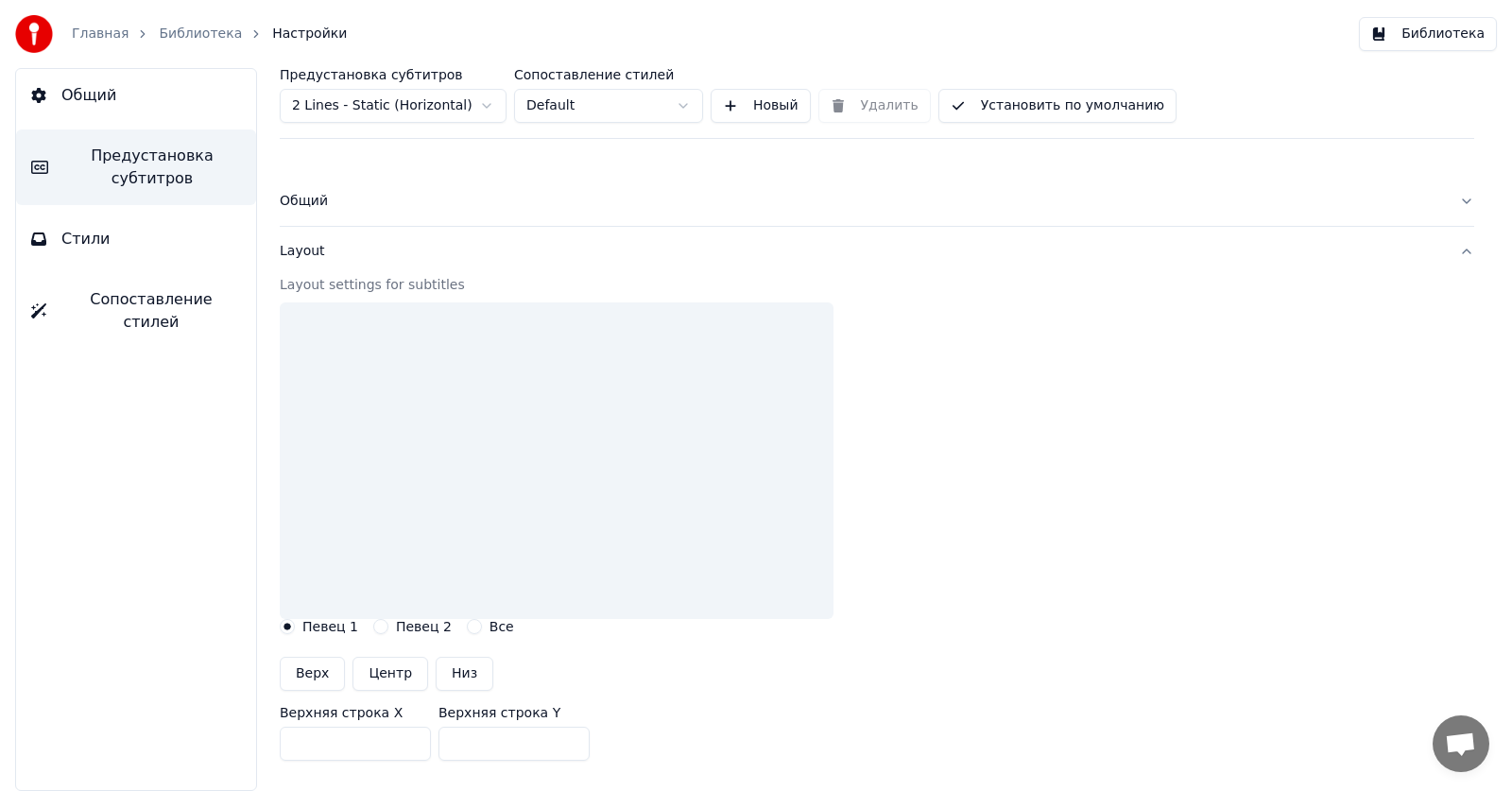
click at [294, 256] on div "Layout" at bounding box center [861, 251] width 1164 height 19
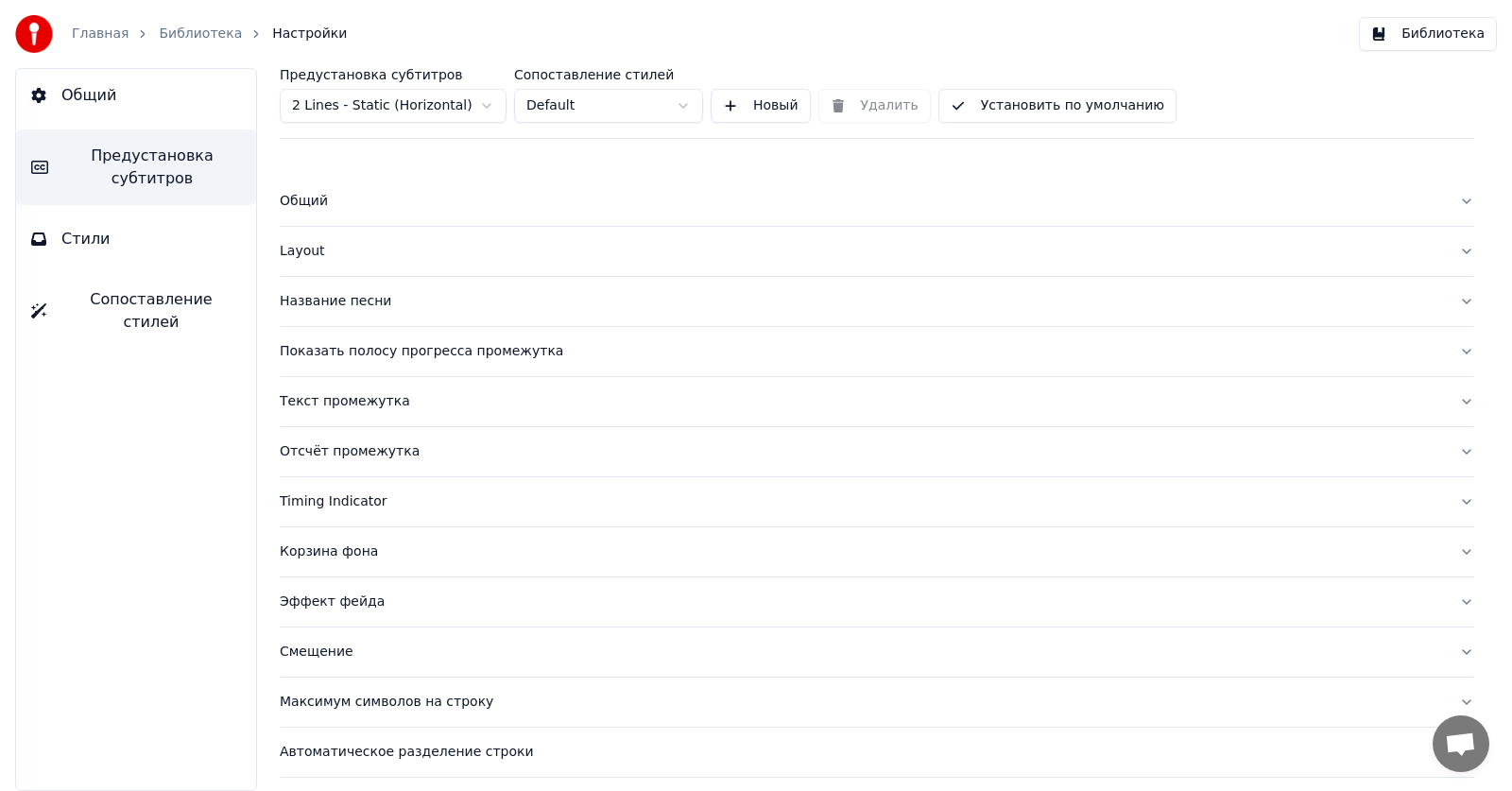
click at [303, 214] on button "Общий" at bounding box center [876, 200] width 1194 height 49
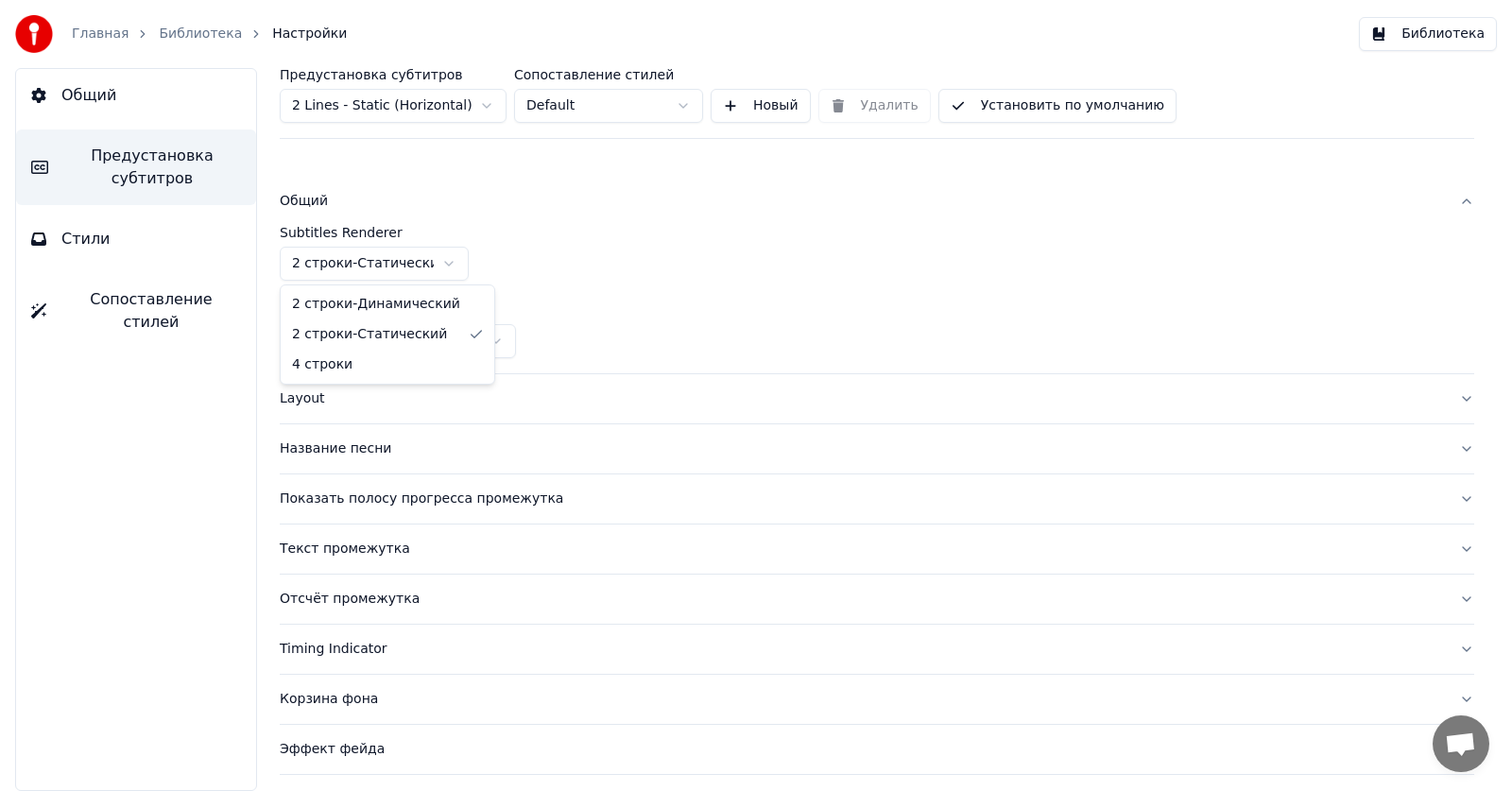
click at [341, 272] on html "Главная Библиотека Настройки Библиотека Общий Предустановка субтитров Стили Соп…" at bounding box center [756, 395] width 1512 height 791
click at [193, 37] on link "Библиотека" at bounding box center [200, 35] width 83 height 19
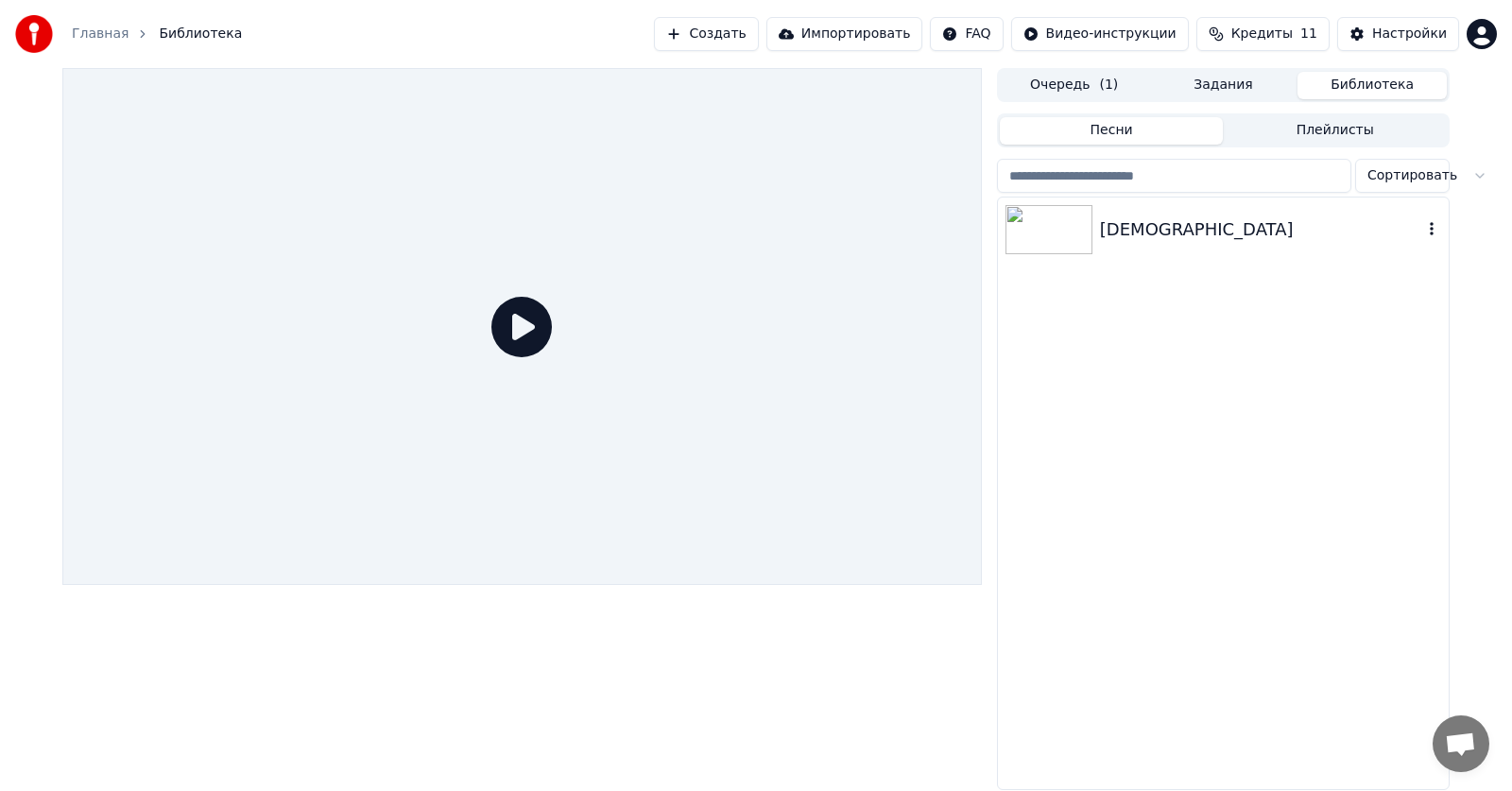
click at [1084, 234] on img at bounding box center [1049, 229] width 87 height 49
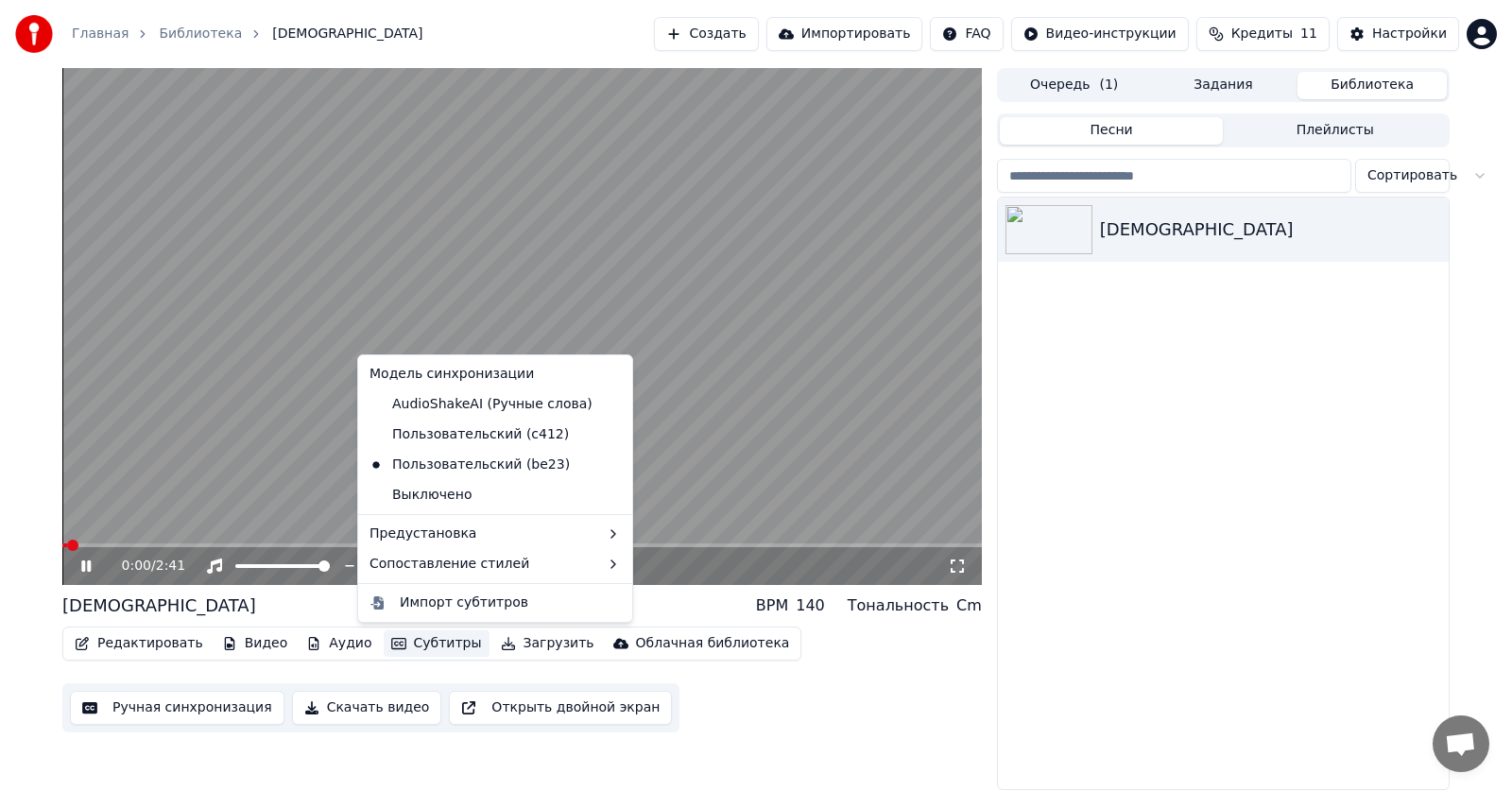
click at [402, 639] on button "Субтитры" at bounding box center [436, 643] width 106 height 26
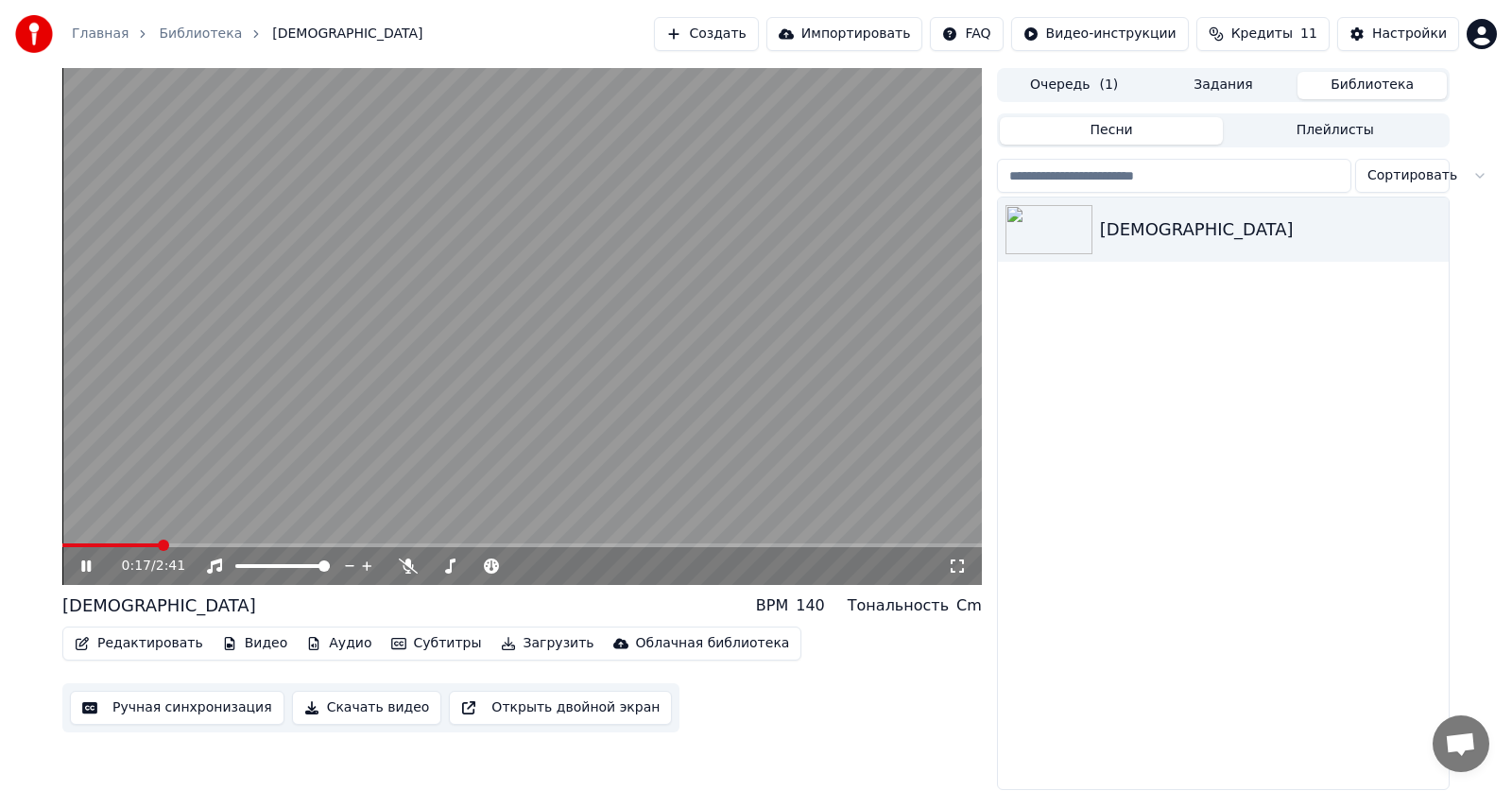
click at [159, 543] on span at bounding box center [522, 545] width 919 height 4
click at [85, 568] on icon at bounding box center [86, 567] width 10 height 12
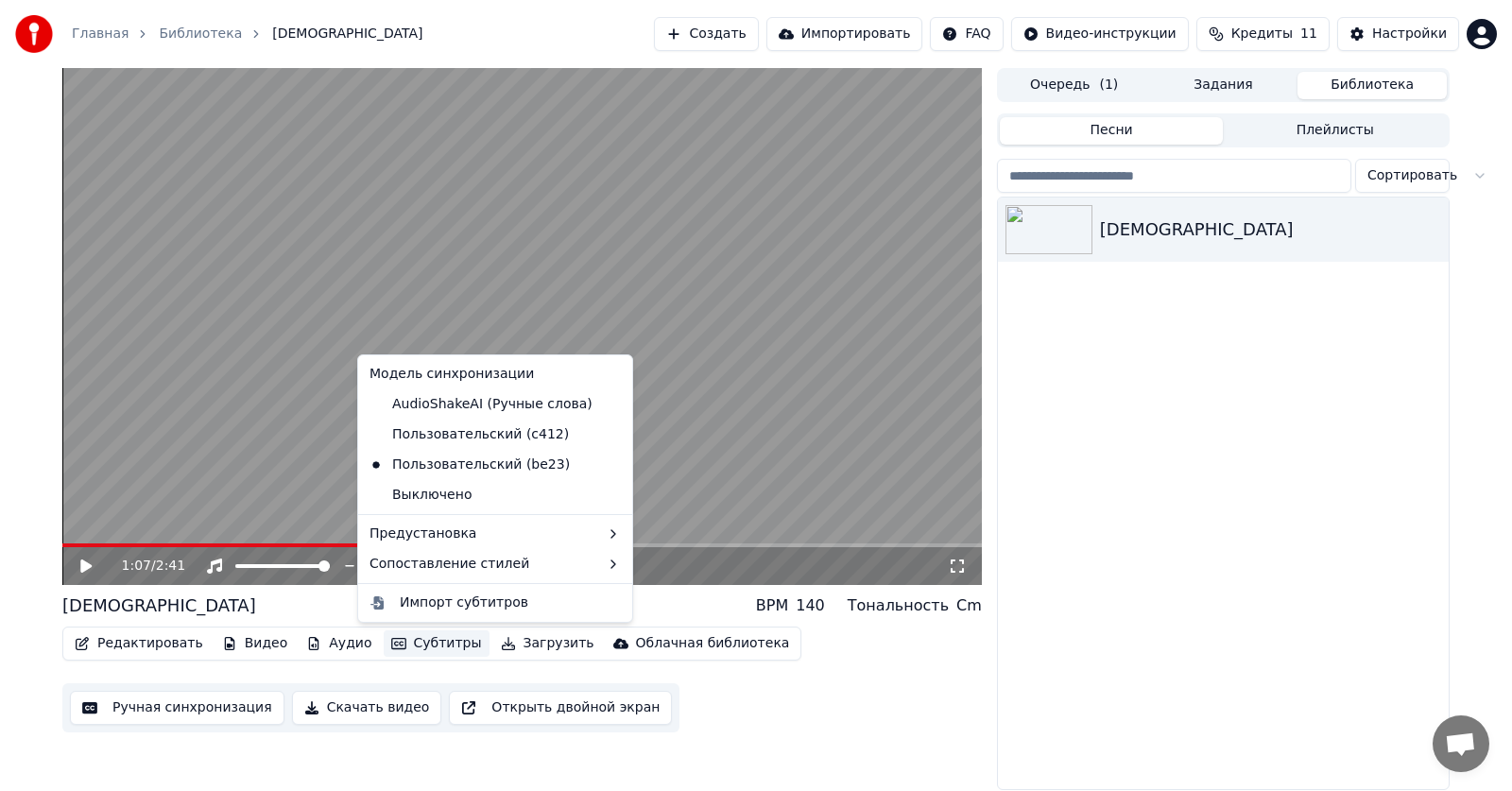
click at [434, 639] on button "Субтитры" at bounding box center [436, 643] width 106 height 26
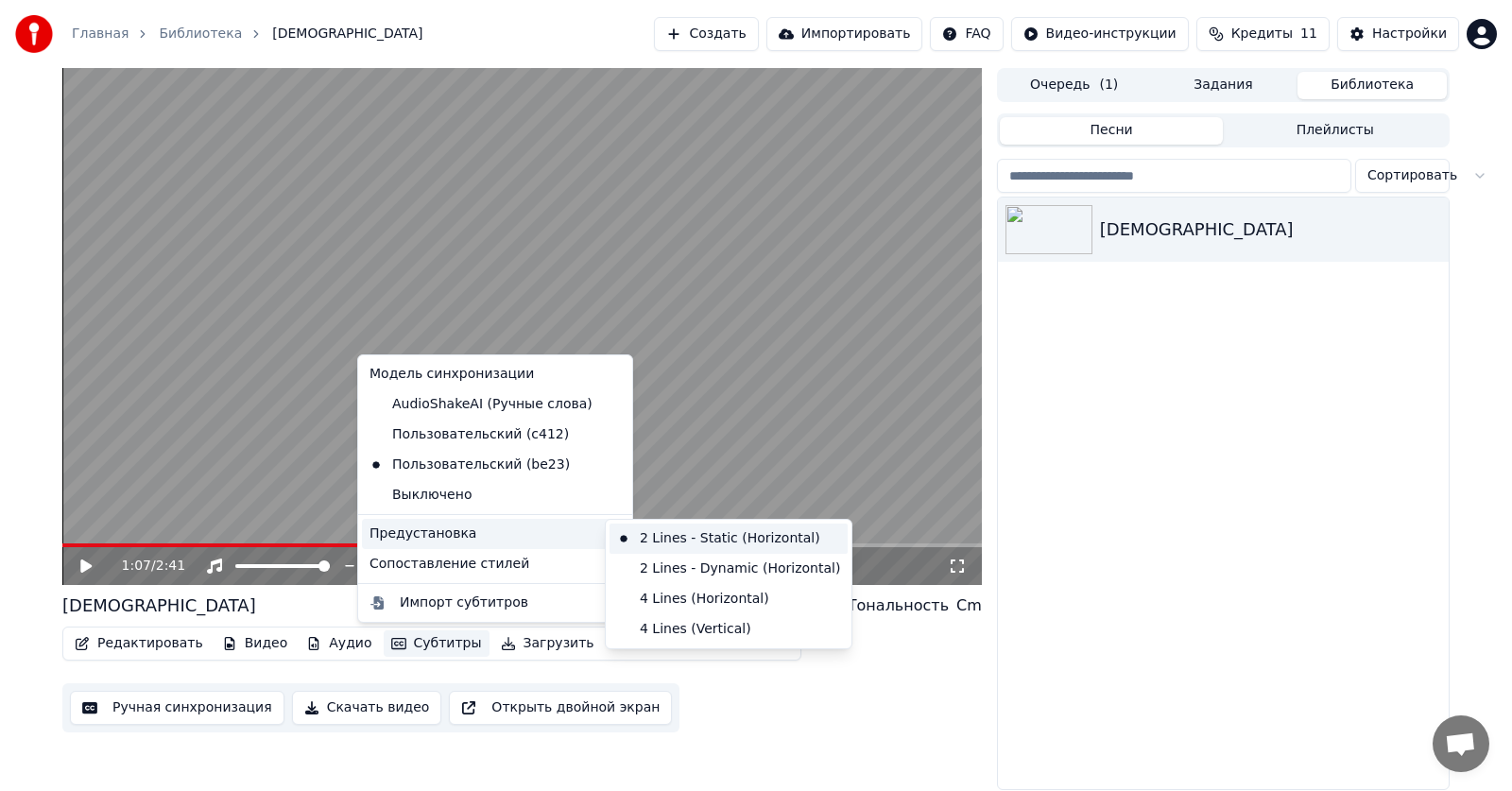
click at [732, 542] on div "2 Lines - Static (Horizontal)" at bounding box center [728, 538] width 238 height 30
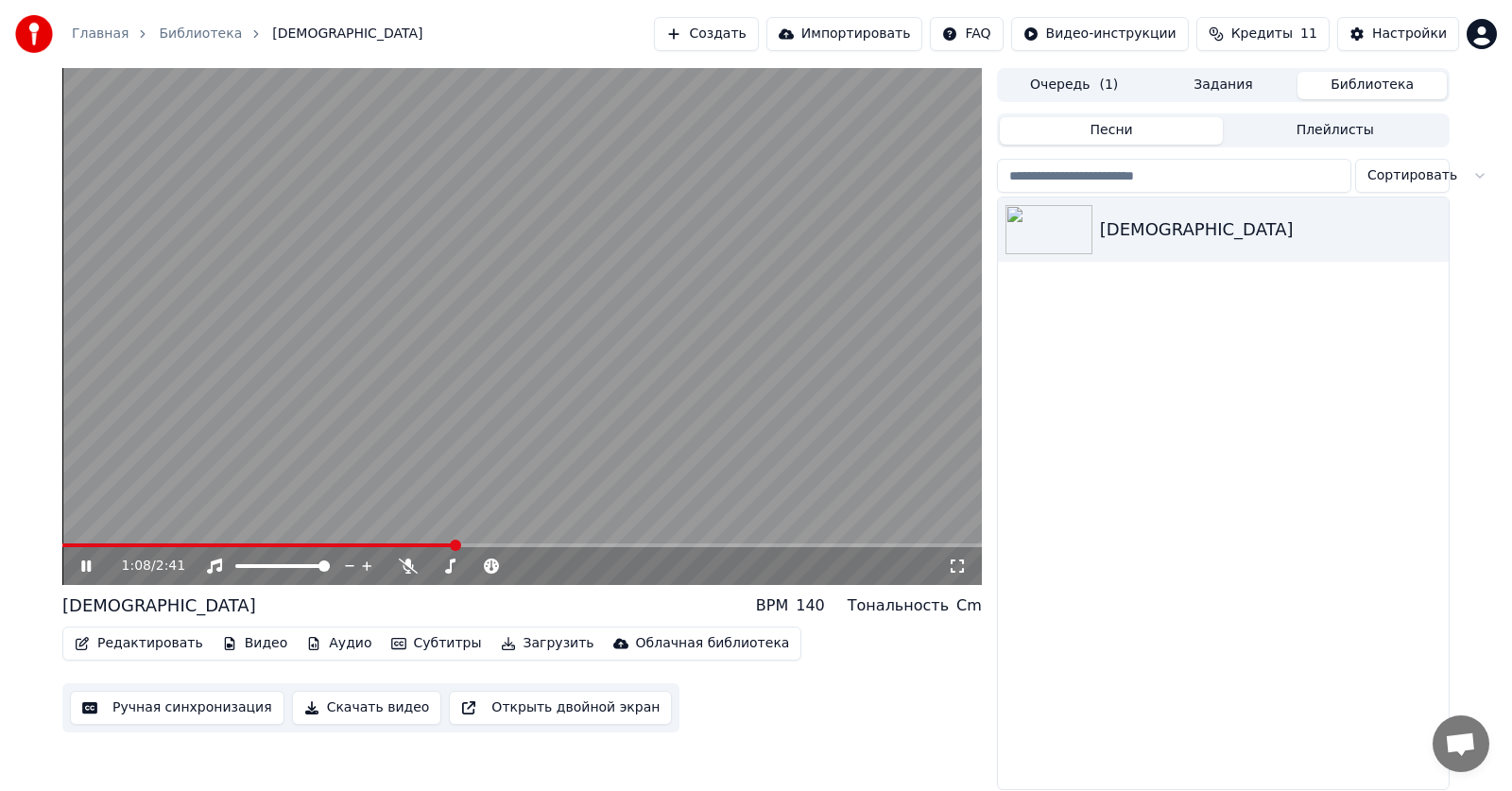
click at [97, 560] on icon at bounding box center [99, 567] width 44 height 15
click at [429, 651] on button "Субтитры" at bounding box center [436, 643] width 106 height 26
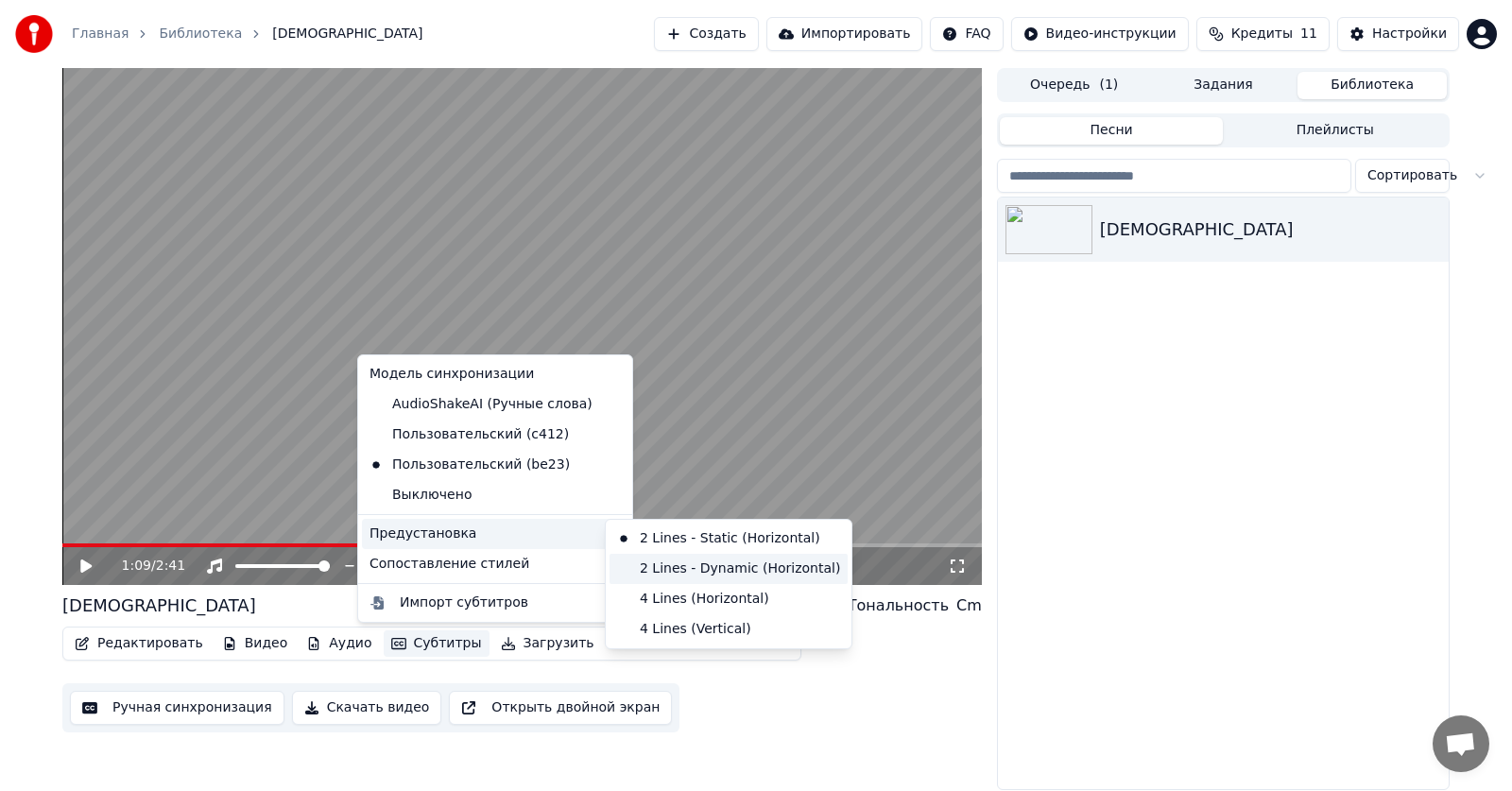
click at [692, 564] on div "2 Lines - Dynamic (Horizontal)" at bounding box center [728, 568] width 238 height 30
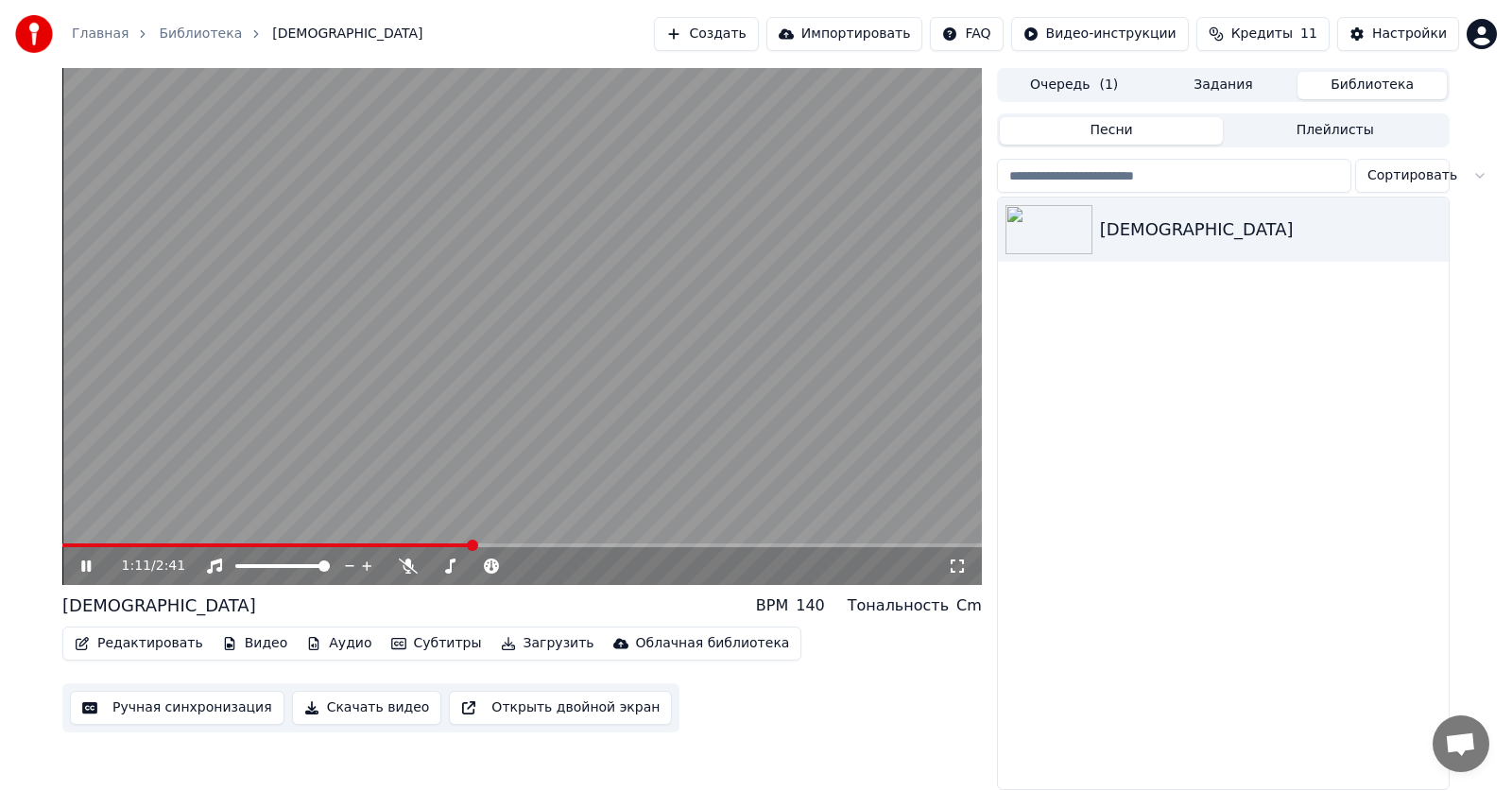
click at [85, 570] on icon at bounding box center [86, 567] width 10 height 12
click at [1349, 29] on button "Настройки" at bounding box center [1397, 34] width 122 height 34
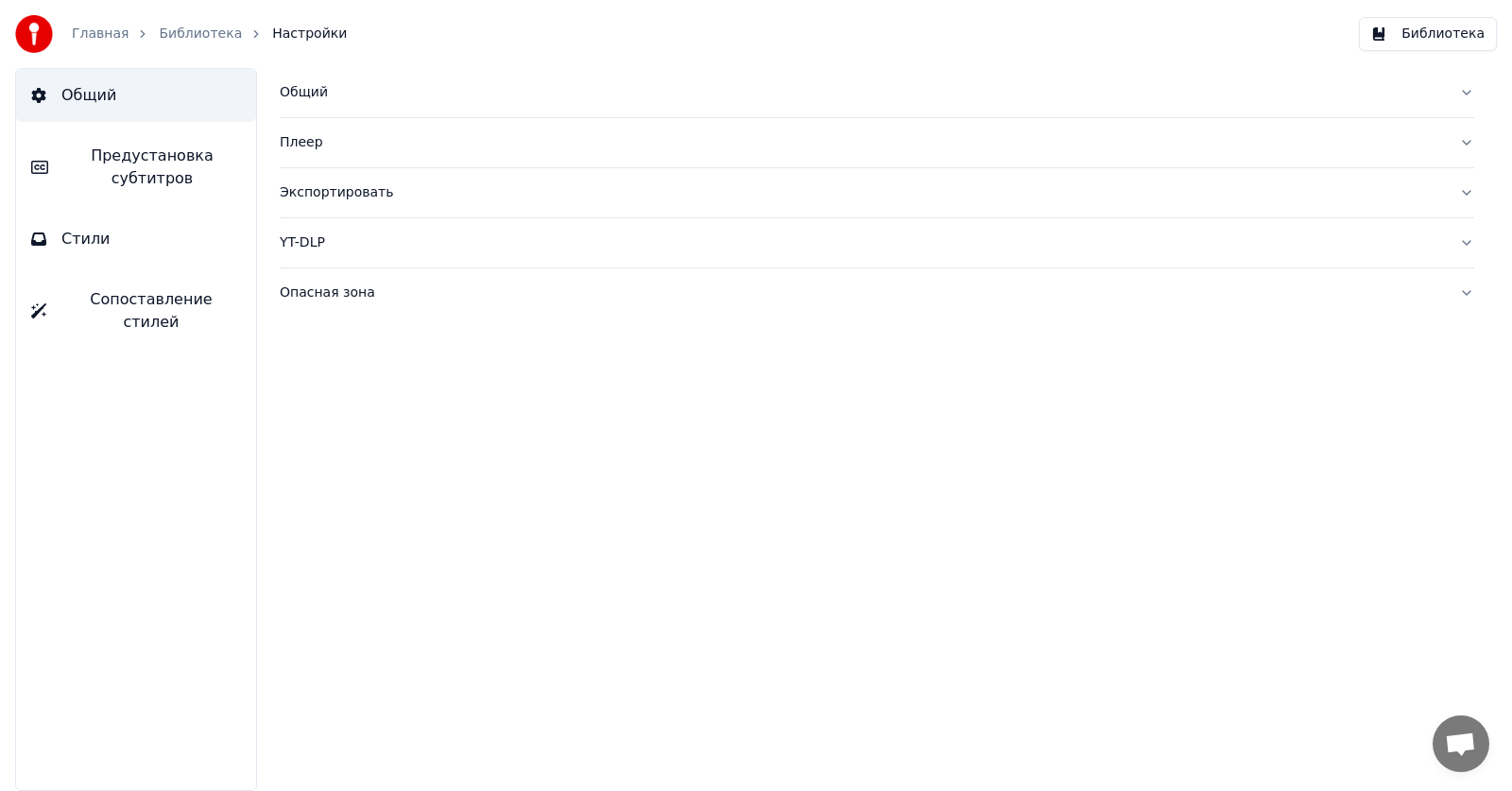
click at [125, 286] on button "Сопоставление стилей" at bounding box center [136, 310] width 240 height 75
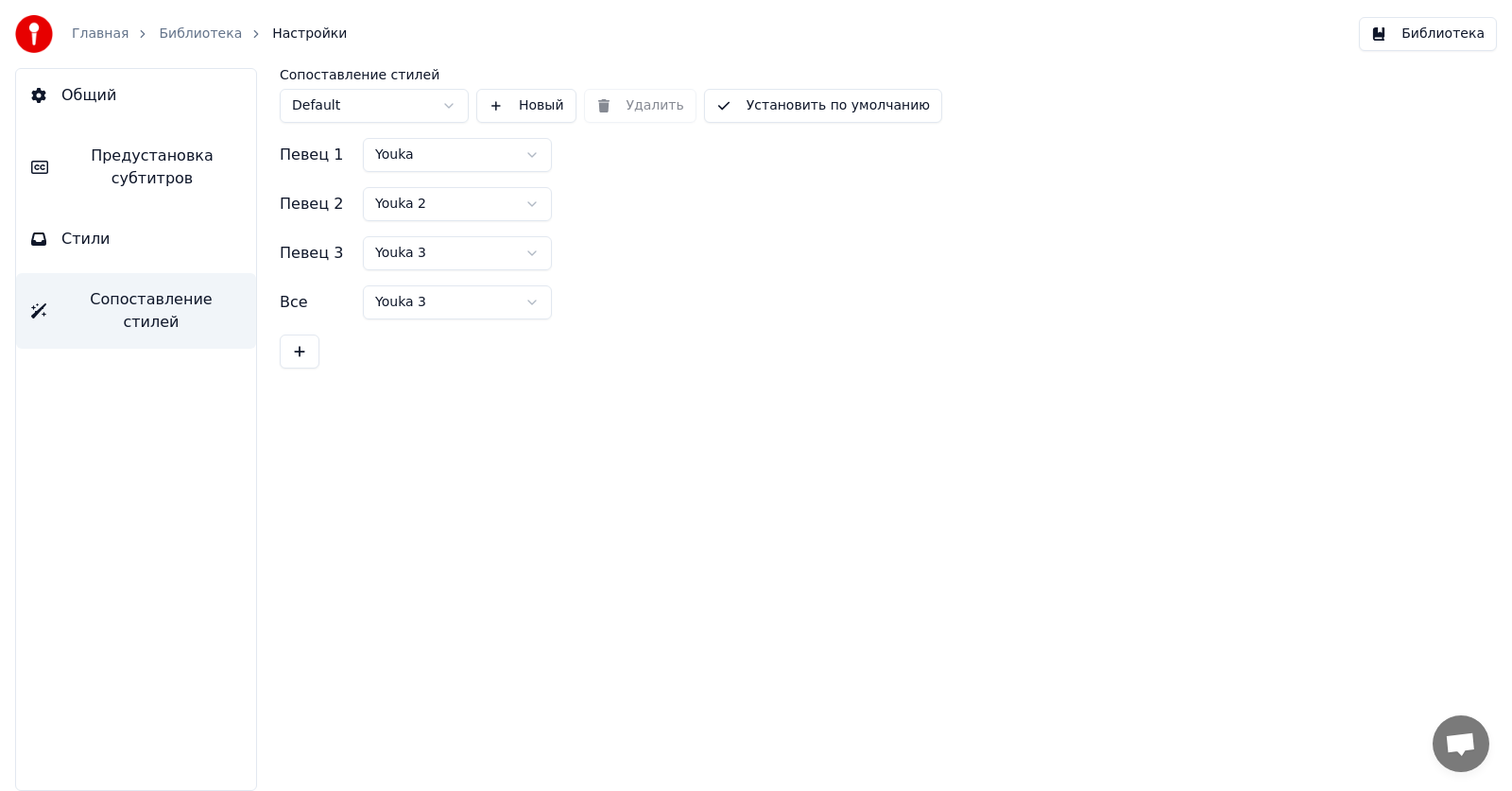
click at [106, 110] on button "Общий" at bounding box center [136, 95] width 240 height 53
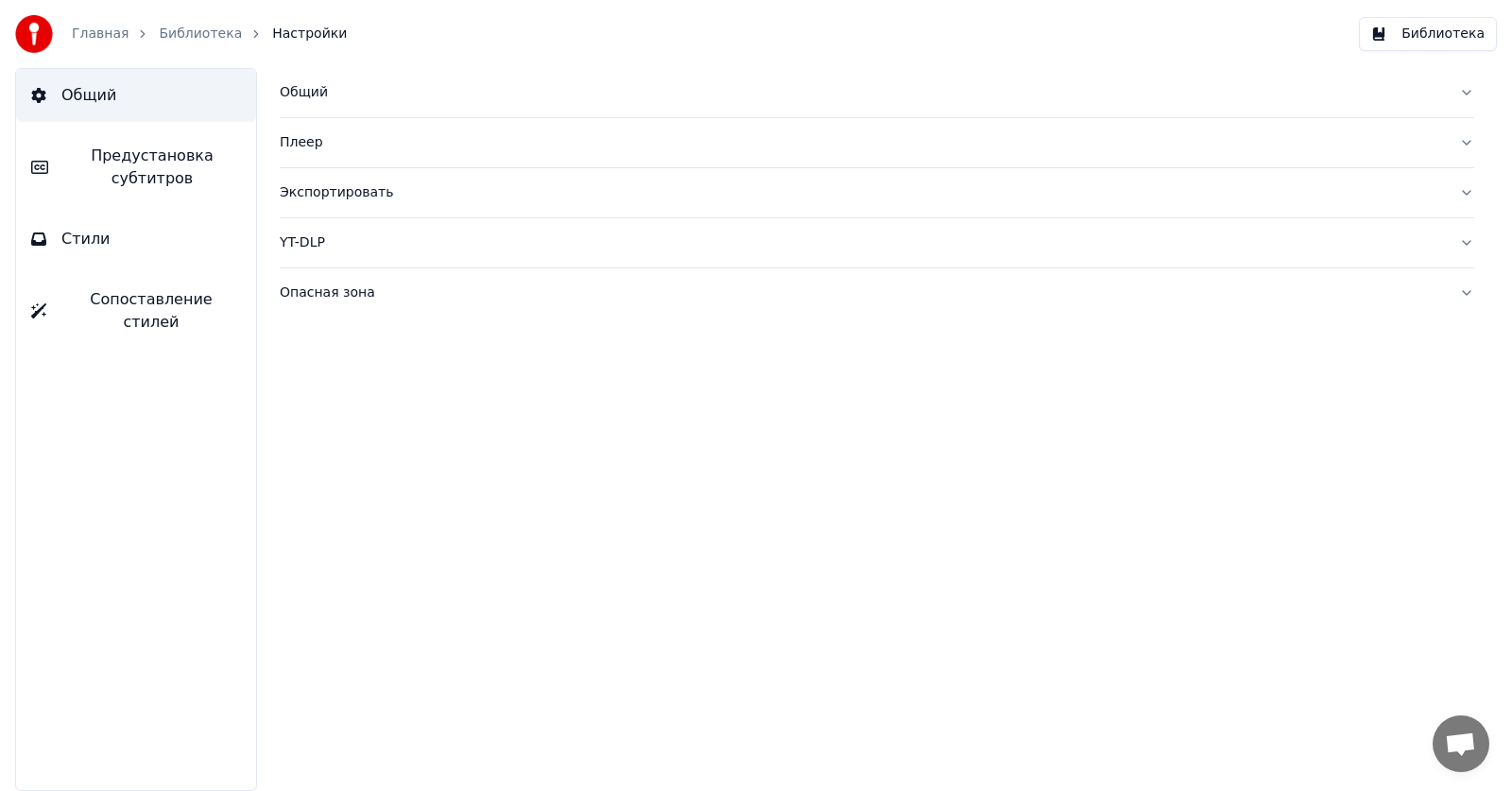
click at [56, 248] on button "Стили" at bounding box center [136, 239] width 240 height 53
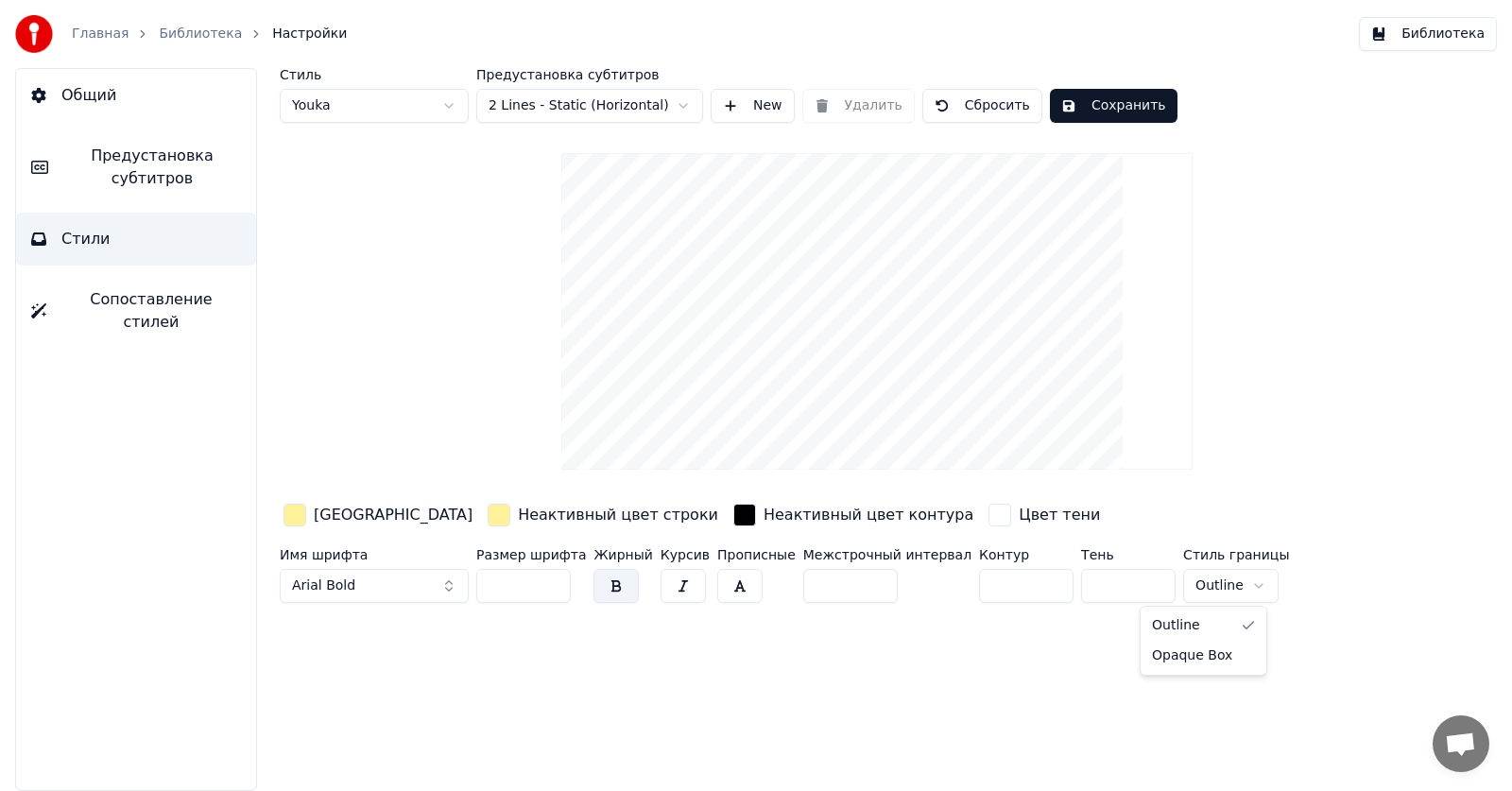
click at [1180, 593] on html "Главная Библиотека Настройки Библиотека Общий Предустановка субтитров Стили Соп…" at bounding box center [756, 395] width 1512 height 791
click at [1222, 587] on html "Главная Библиотека Настройки Библиотека Общий Предустановка субтитров Стили Соп…" at bounding box center [756, 395] width 1512 height 791
click at [165, 28] on link "Библиотека" at bounding box center [200, 35] width 83 height 19
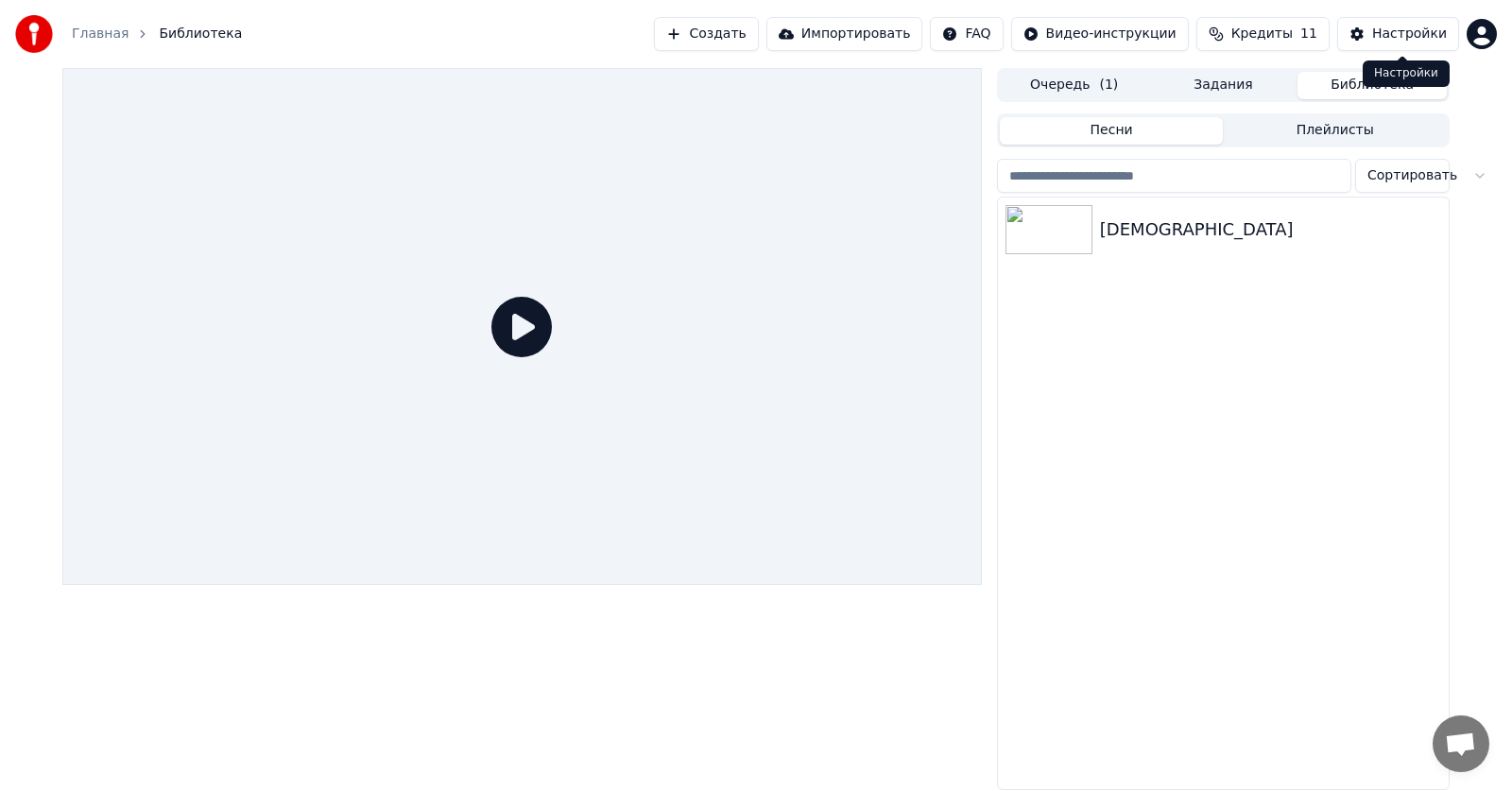
click at [1410, 35] on div "Настройки" at bounding box center [1408, 35] width 74 height 19
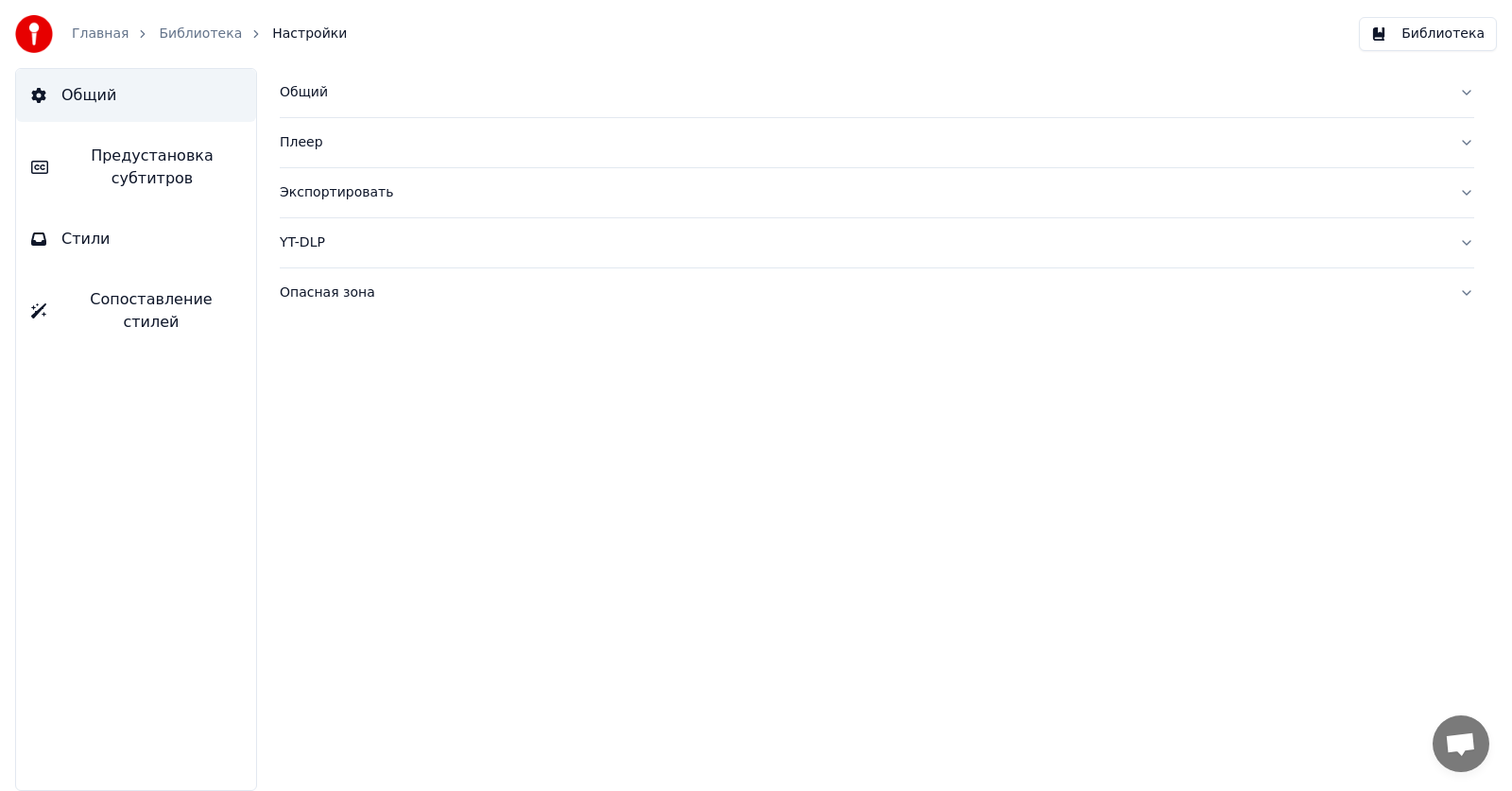
click at [350, 91] on div "Общий" at bounding box center [861, 92] width 1164 height 19
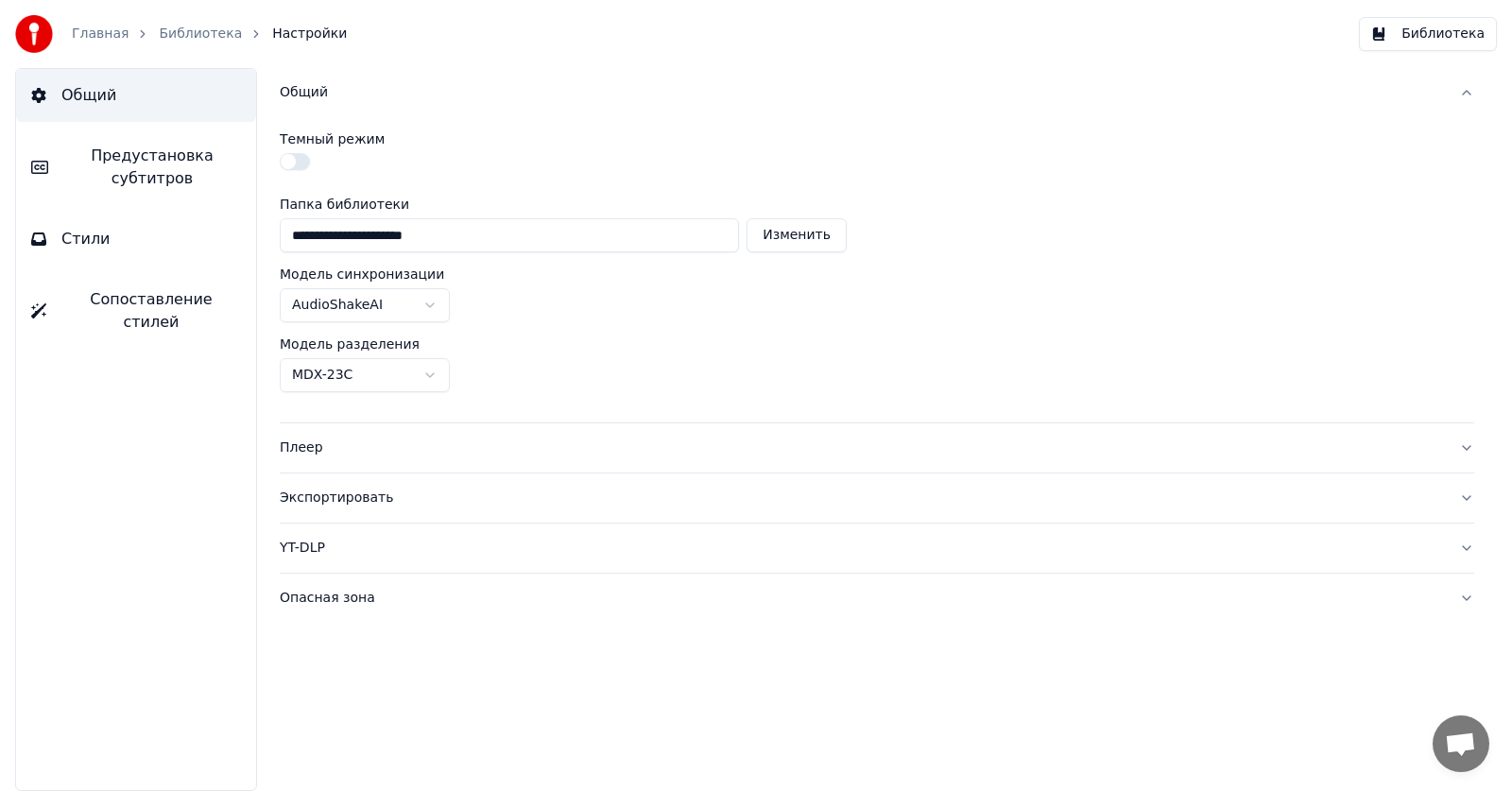
click at [321, 92] on div "Общий" at bounding box center [861, 92] width 1164 height 19
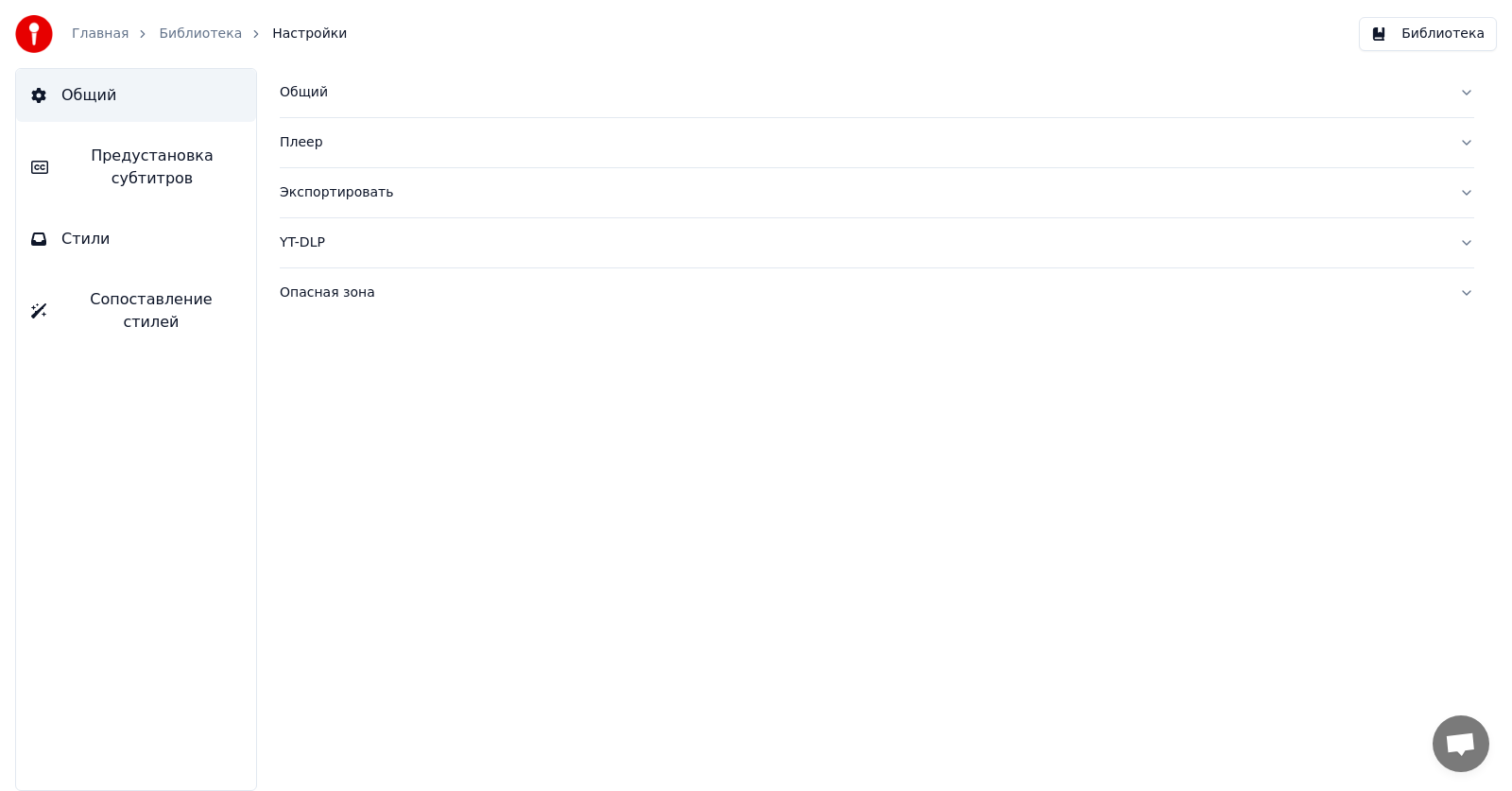
click at [138, 297] on span "Сопоставление стилей" at bounding box center [151, 310] width 179 height 45
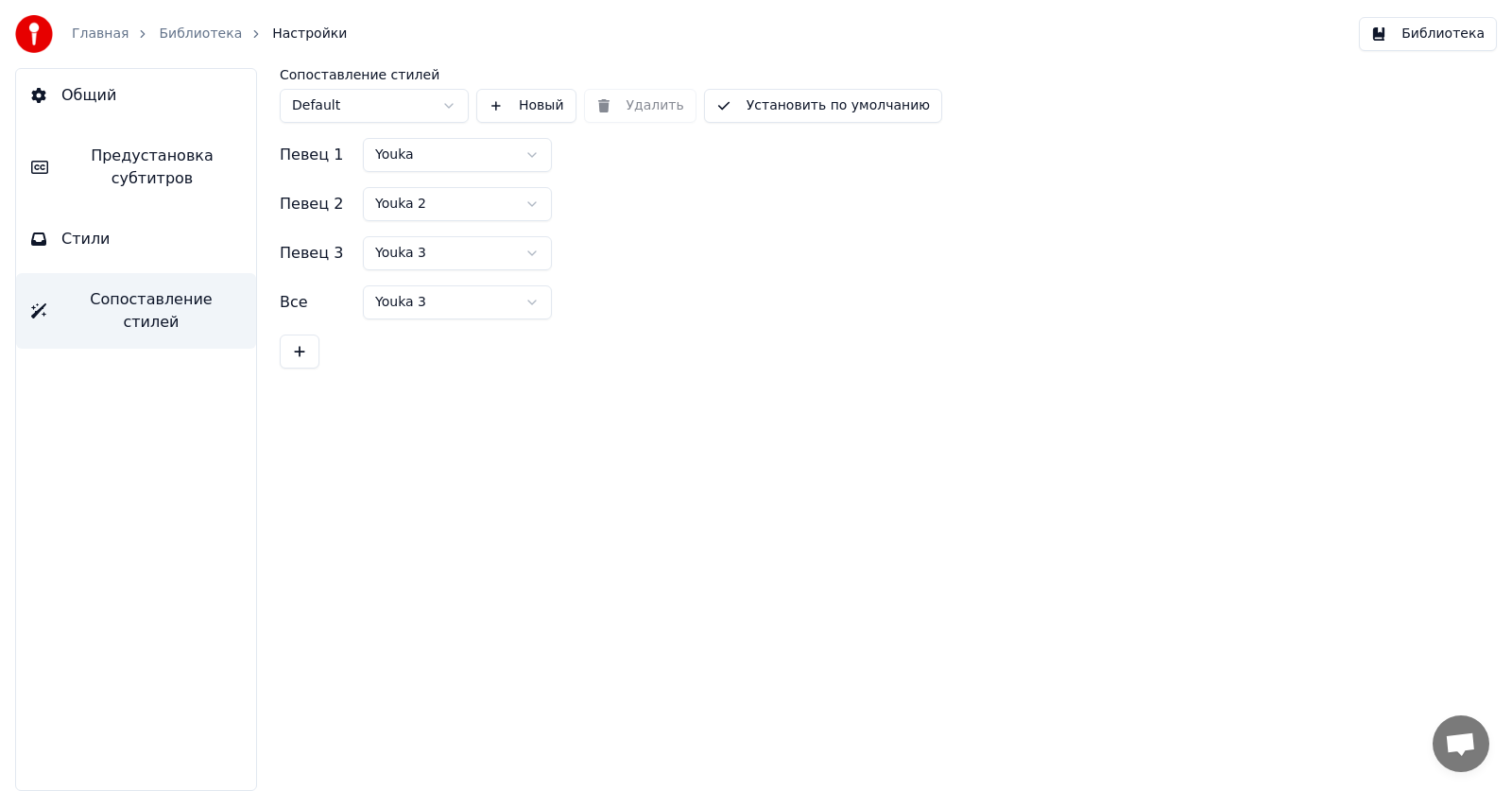
click at [174, 31] on link "Библиотека" at bounding box center [200, 35] width 83 height 19
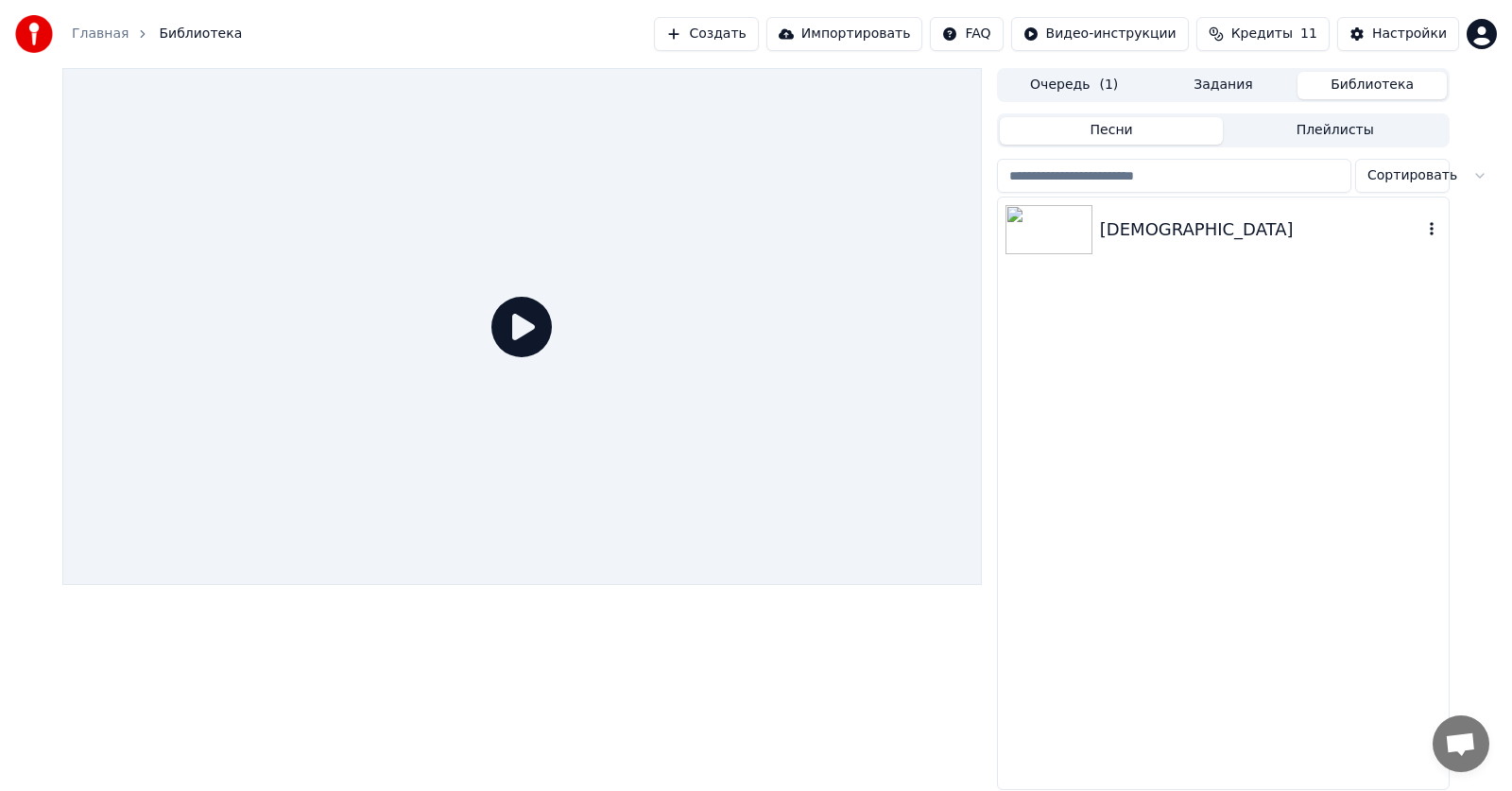
click at [1108, 228] on div "[DEMOGRAPHIC_DATA]" at bounding box center [1261, 229] width 323 height 26
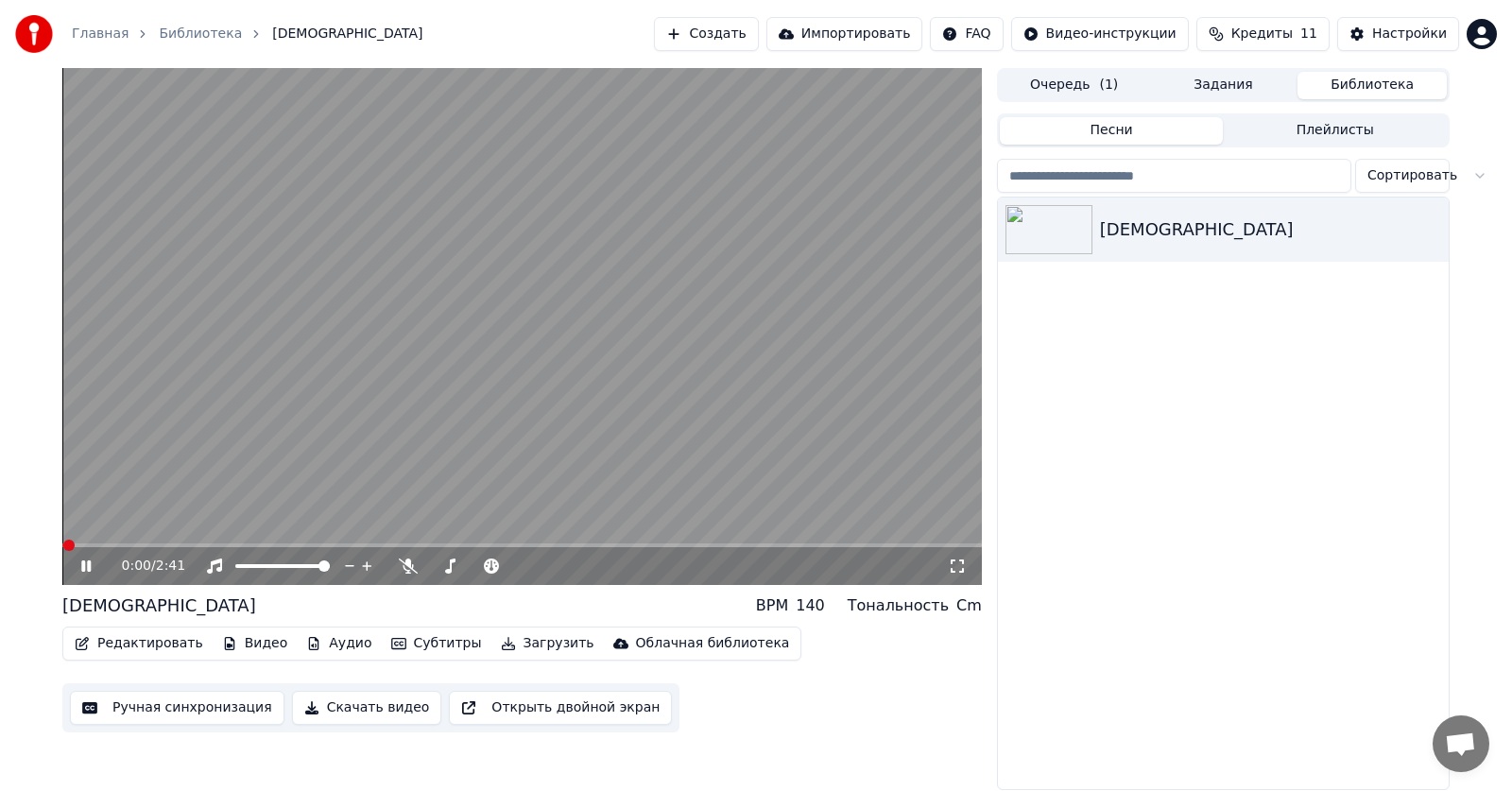
click at [689, 322] on video at bounding box center [522, 327] width 919 height 517
click at [417, 644] on button "Субтитры" at bounding box center [436, 643] width 106 height 26
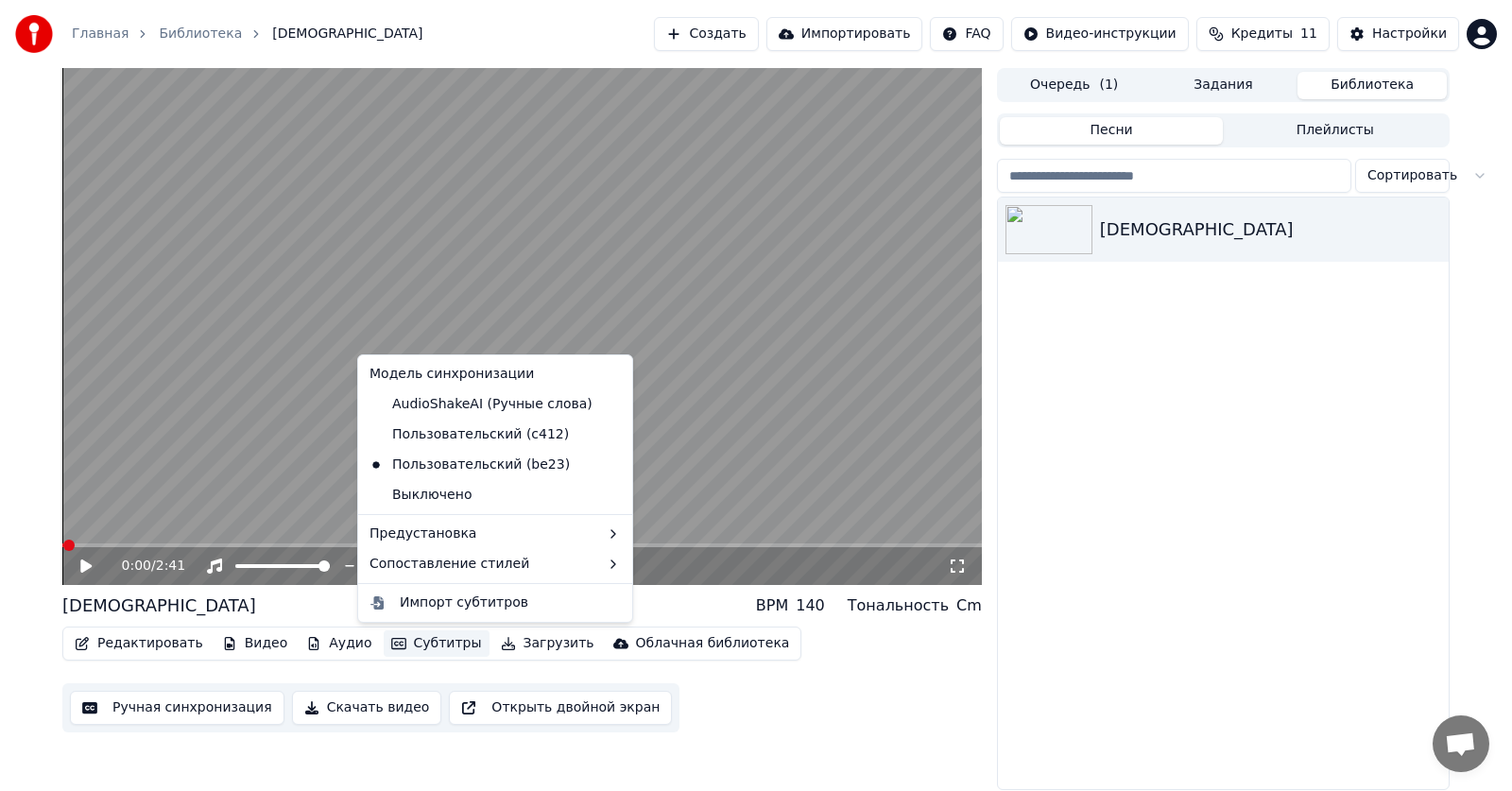
click at [417, 644] on button "Субтитры" at bounding box center [436, 643] width 106 height 26
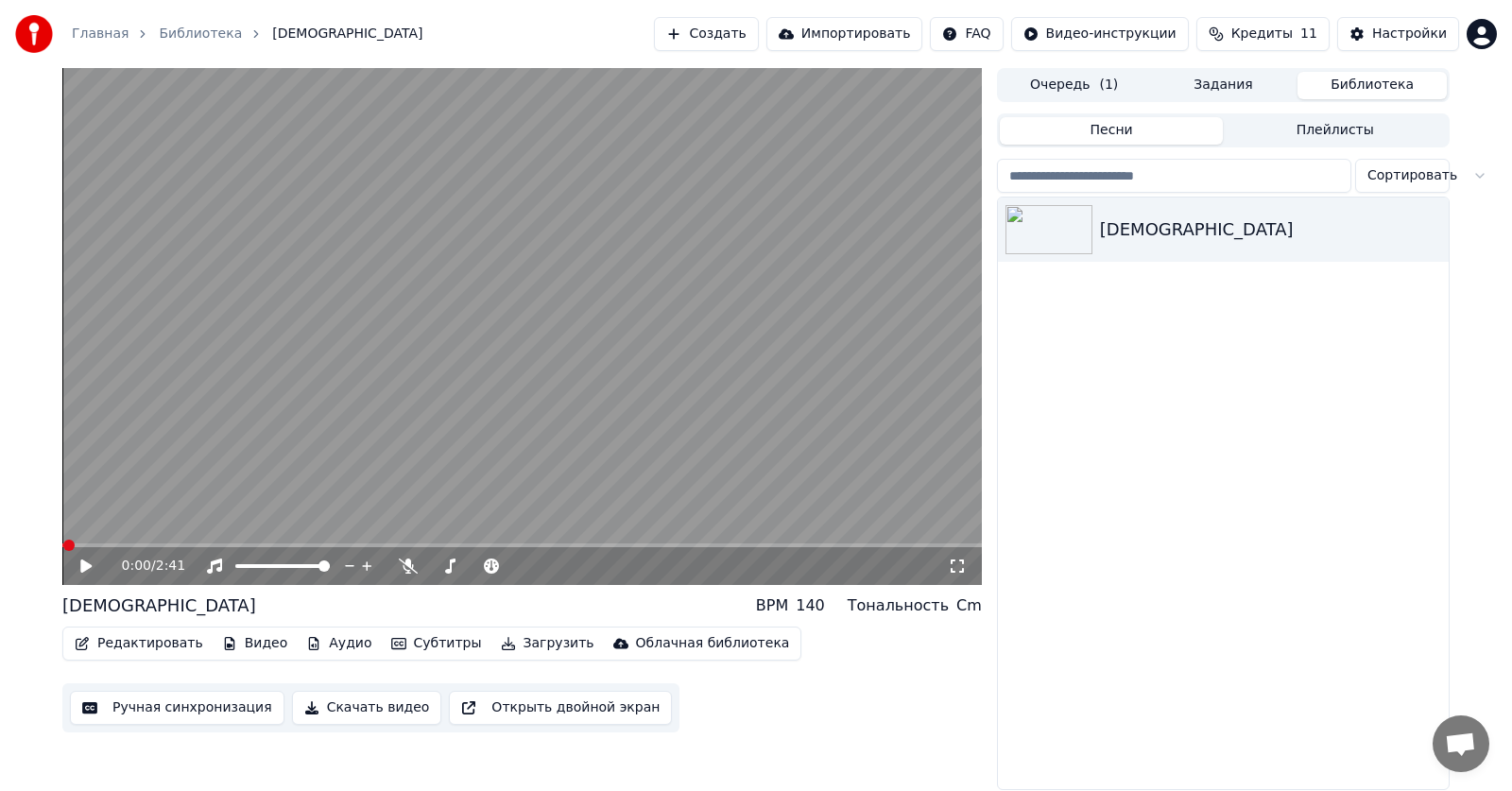
click at [94, 560] on icon at bounding box center [99, 567] width 44 height 15
click at [143, 543] on span at bounding box center [522, 545] width 919 height 4
click at [80, 569] on icon at bounding box center [99, 567] width 44 height 15
click at [77, 572] on div "0:15 / 2:41" at bounding box center [522, 567] width 904 height 19
click at [79, 570] on icon at bounding box center [99, 567] width 44 height 15
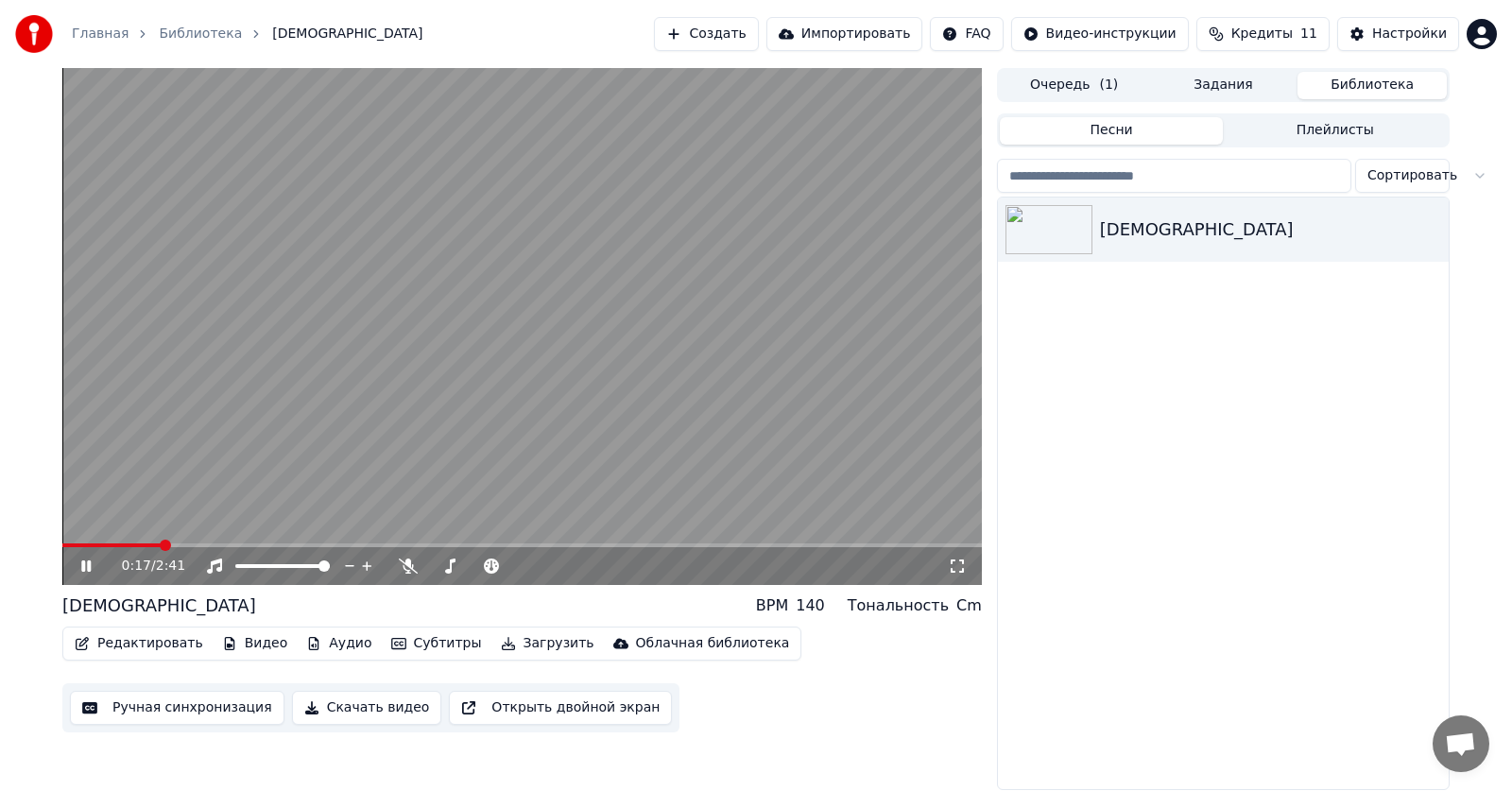
click at [418, 647] on button "Субтитры" at bounding box center [436, 643] width 106 height 26
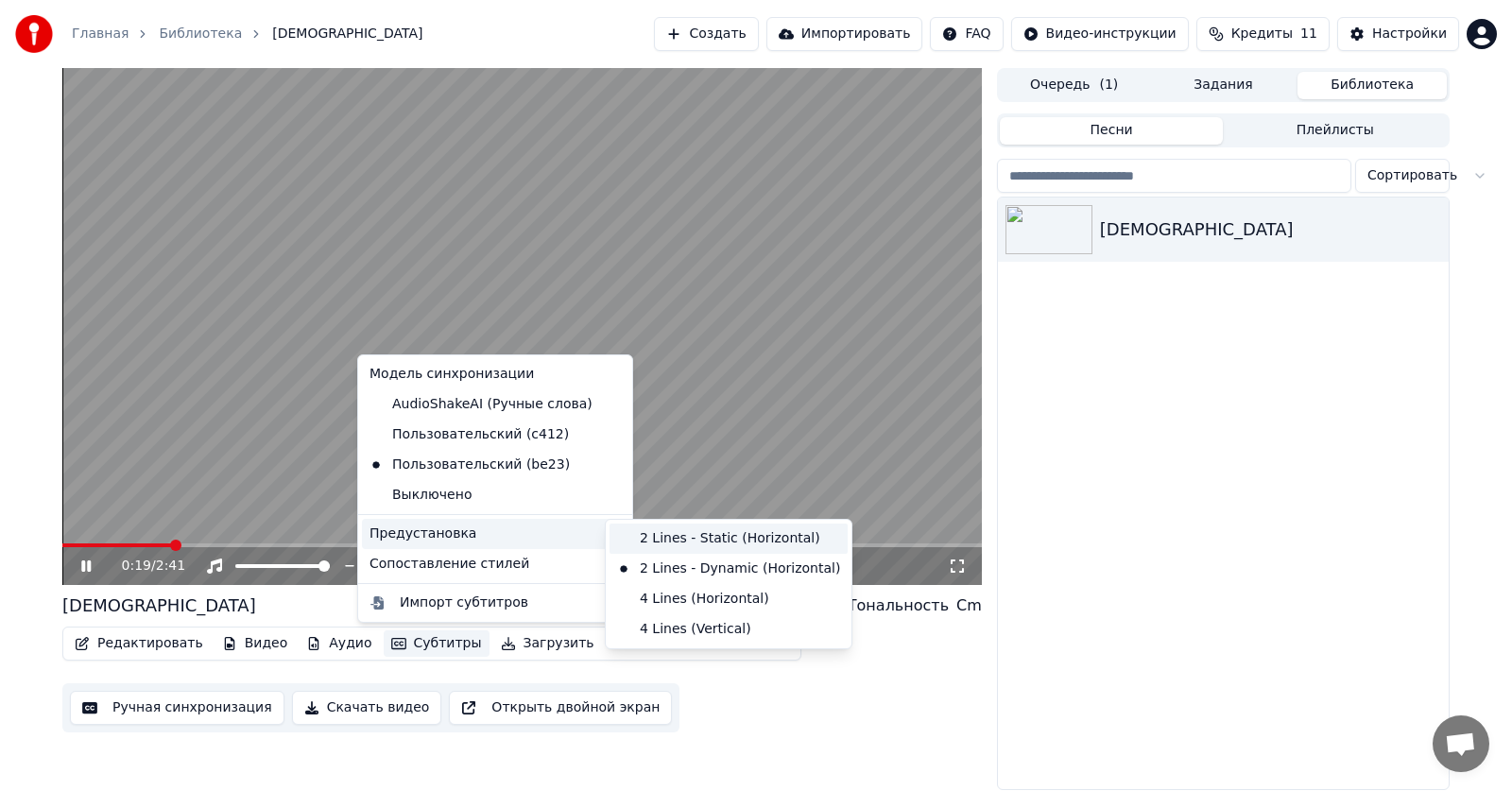
click at [661, 537] on div "2 Lines - Static (Horizontal)" at bounding box center [728, 538] width 238 height 30
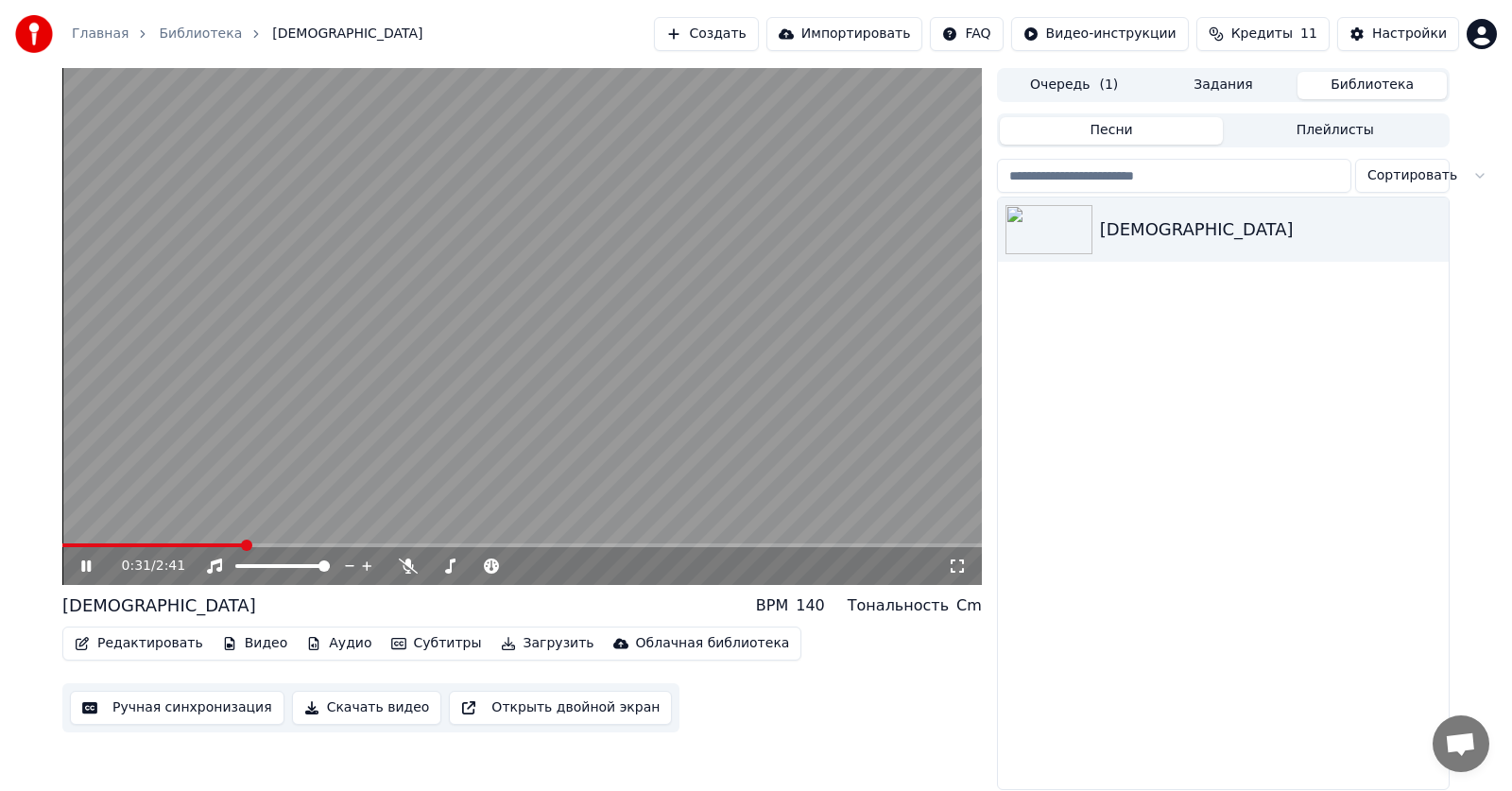
click at [426, 647] on button "Субтитры" at bounding box center [436, 643] width 106 height 26
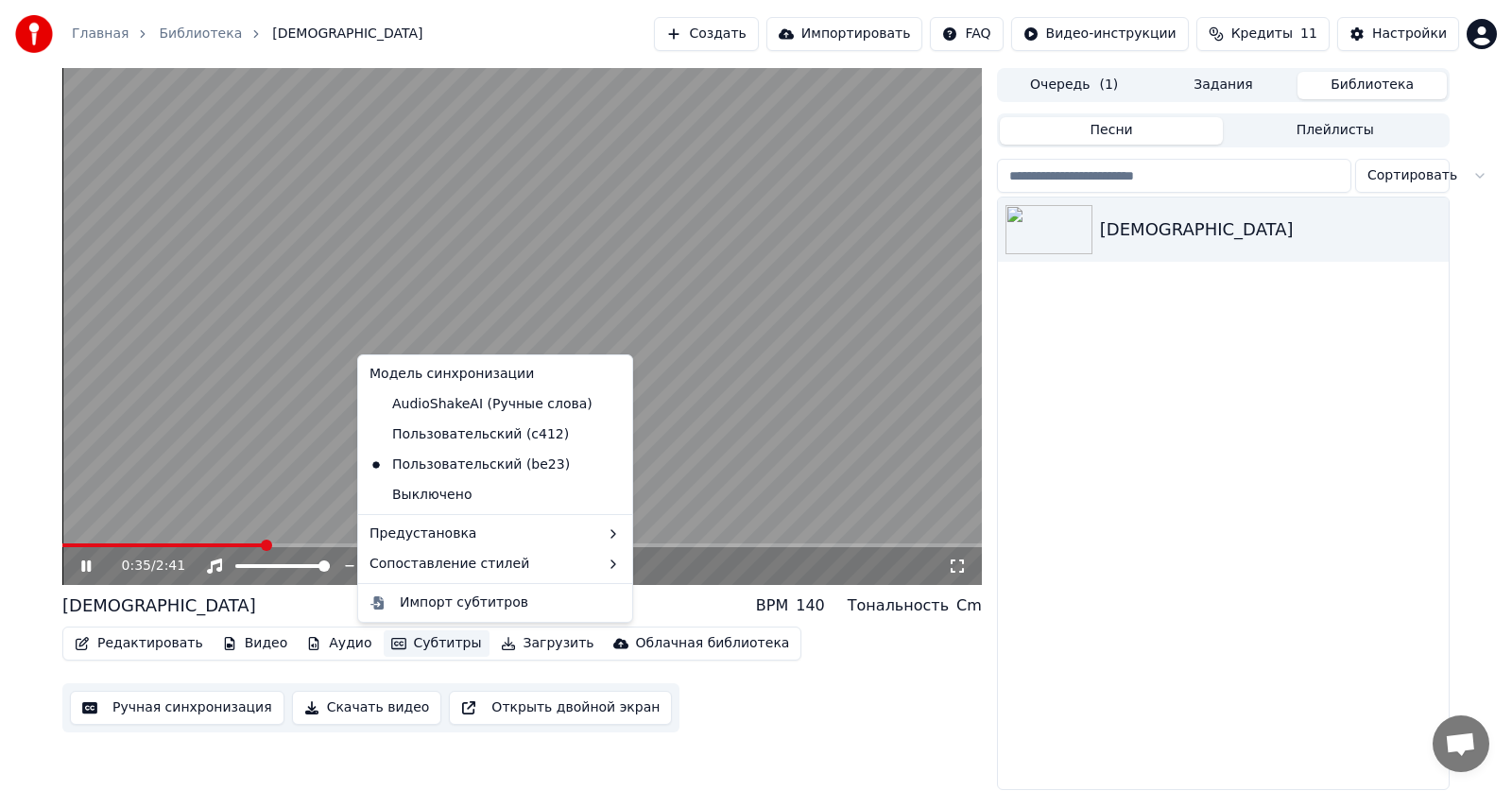
click at [706, 459] on video at bounding box center [522, 327] width 919 height 517
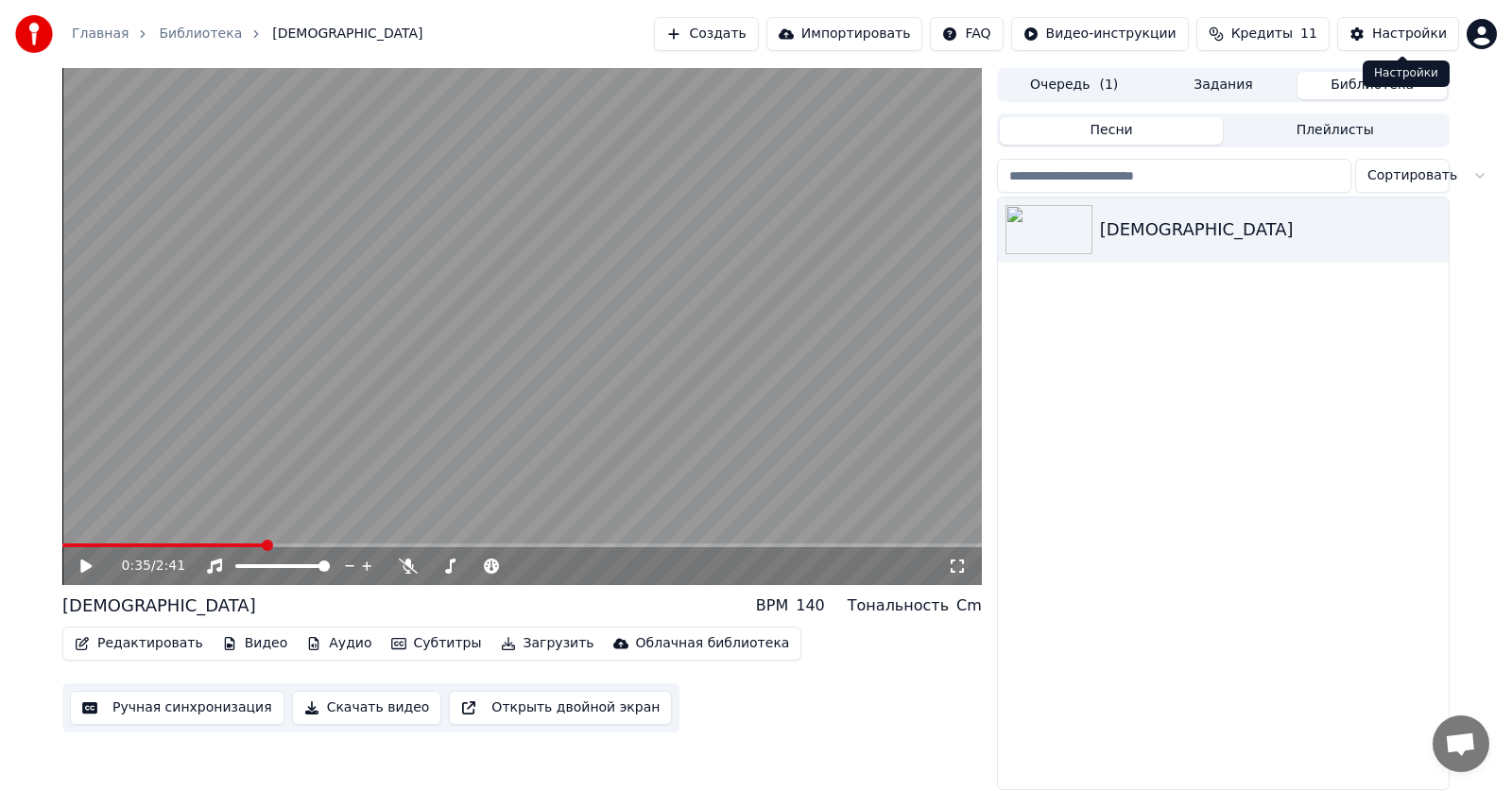
click at [1376, 32] on button "Настройки" at bounding box center [1397, 34] width 122 height 34
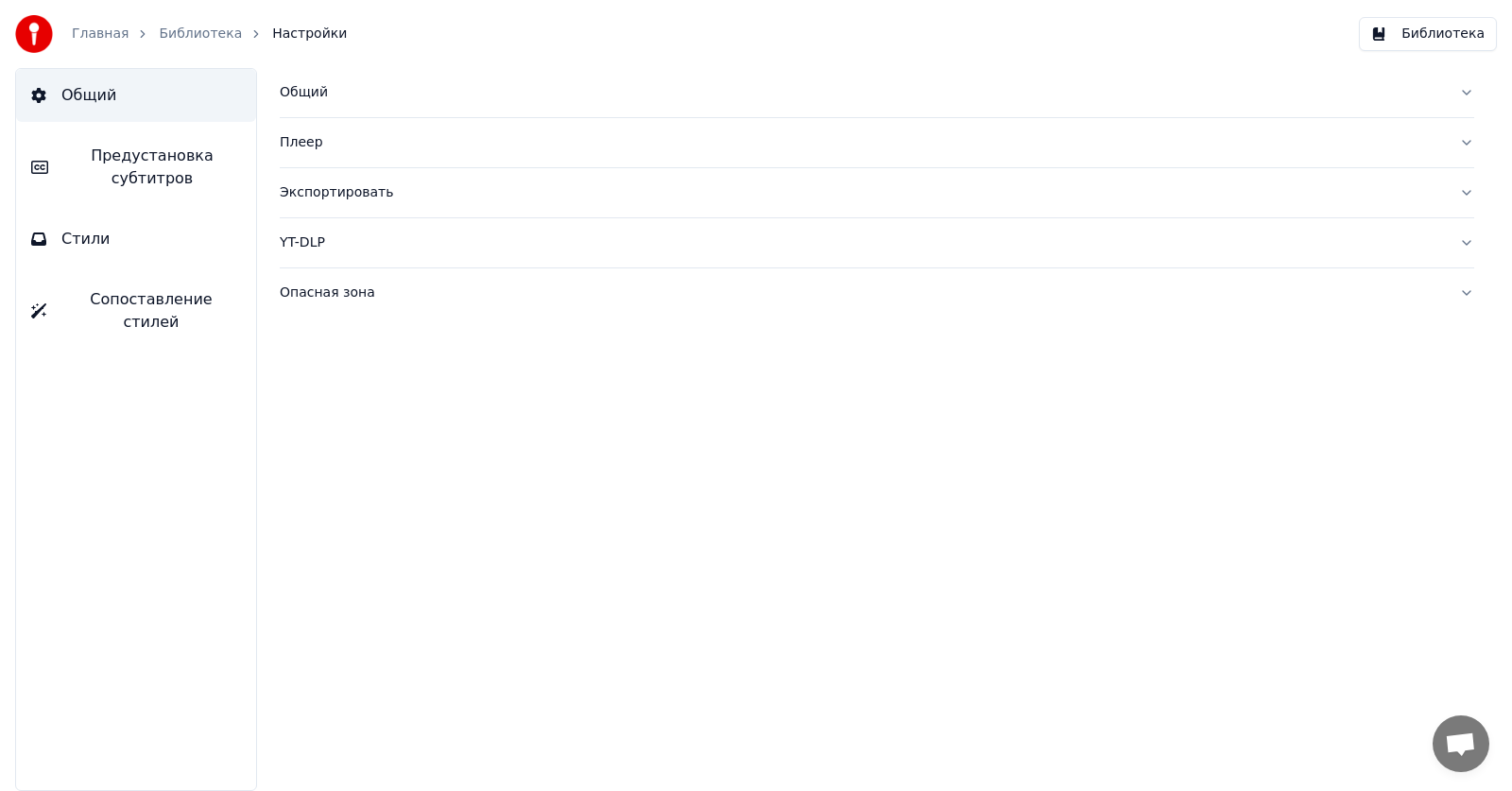
click at [70, 223] on button "Стили" at bounding box center [136, 239] width 240 height 53
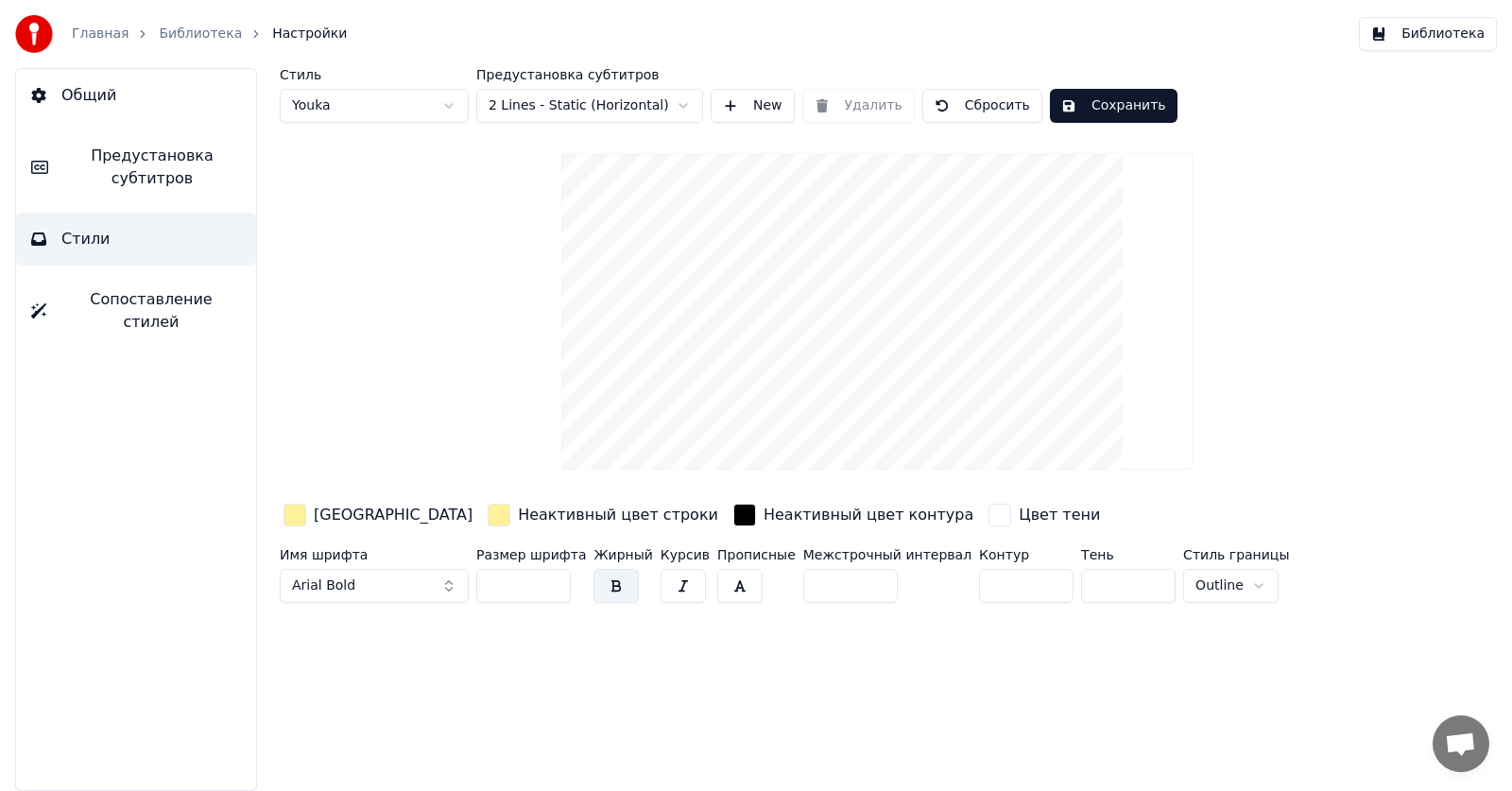
click at [129, 183] on span "Предустановка субтитров" at bounding box center [152, 167] width 177 height 45
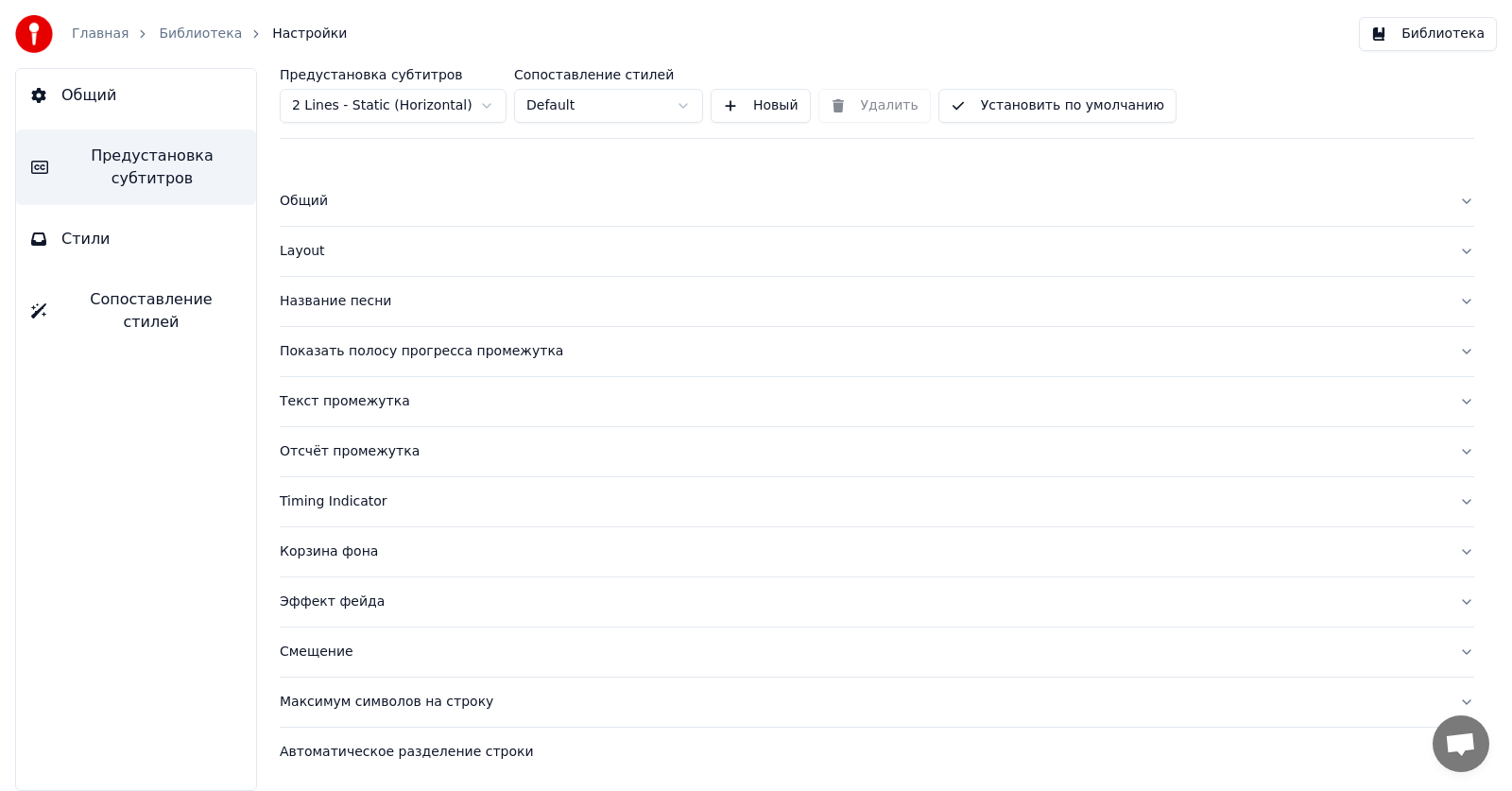
scroll to position [1, 0]
click at [327, 659] on div "Смещение" at bounding box center [861, 651] width 1164 height 19
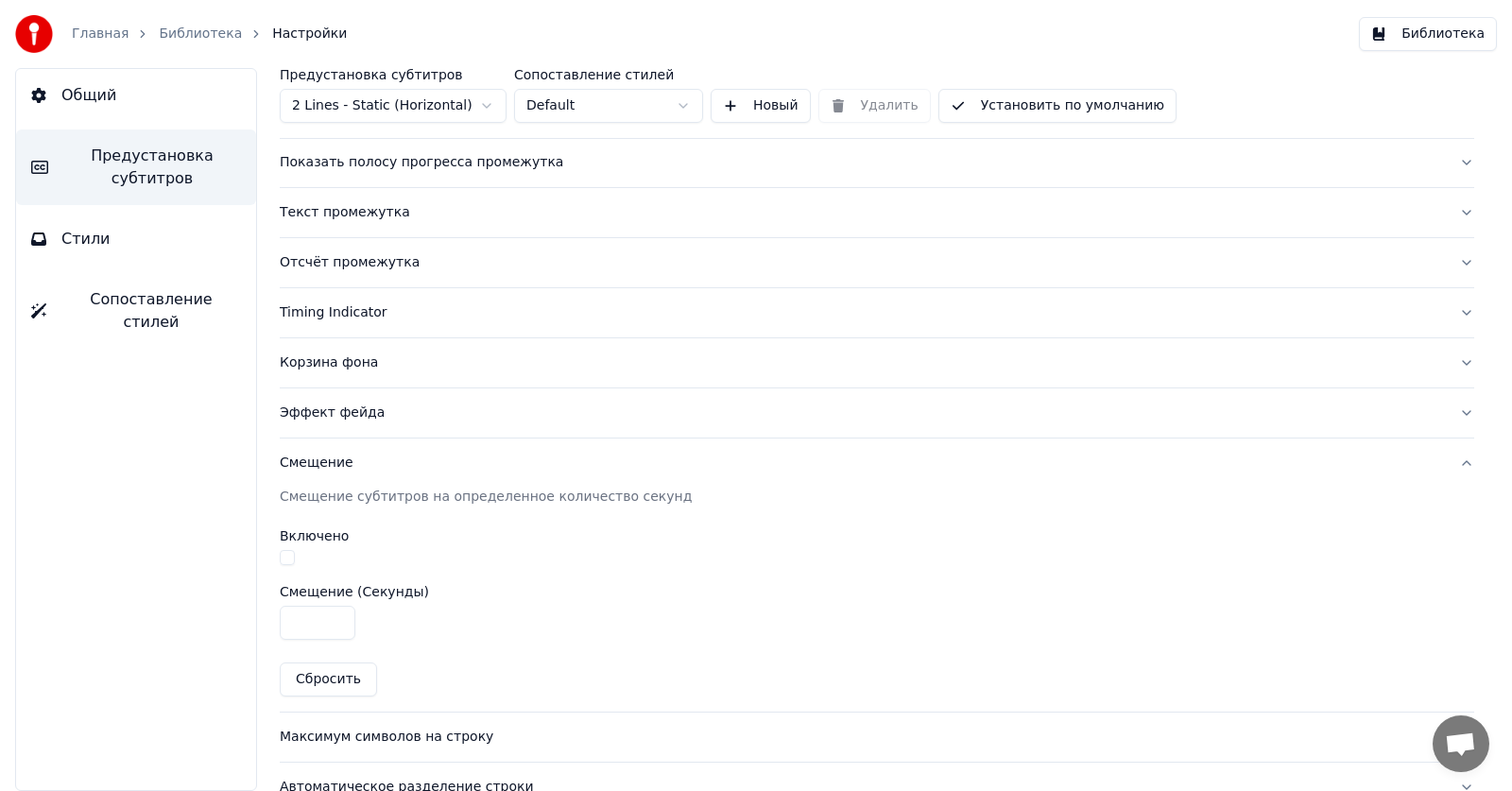
scroll to position [190, 0]
click at [329, 471] on button "Смещение" at bounding box center [876, 461] width 1194 height 49
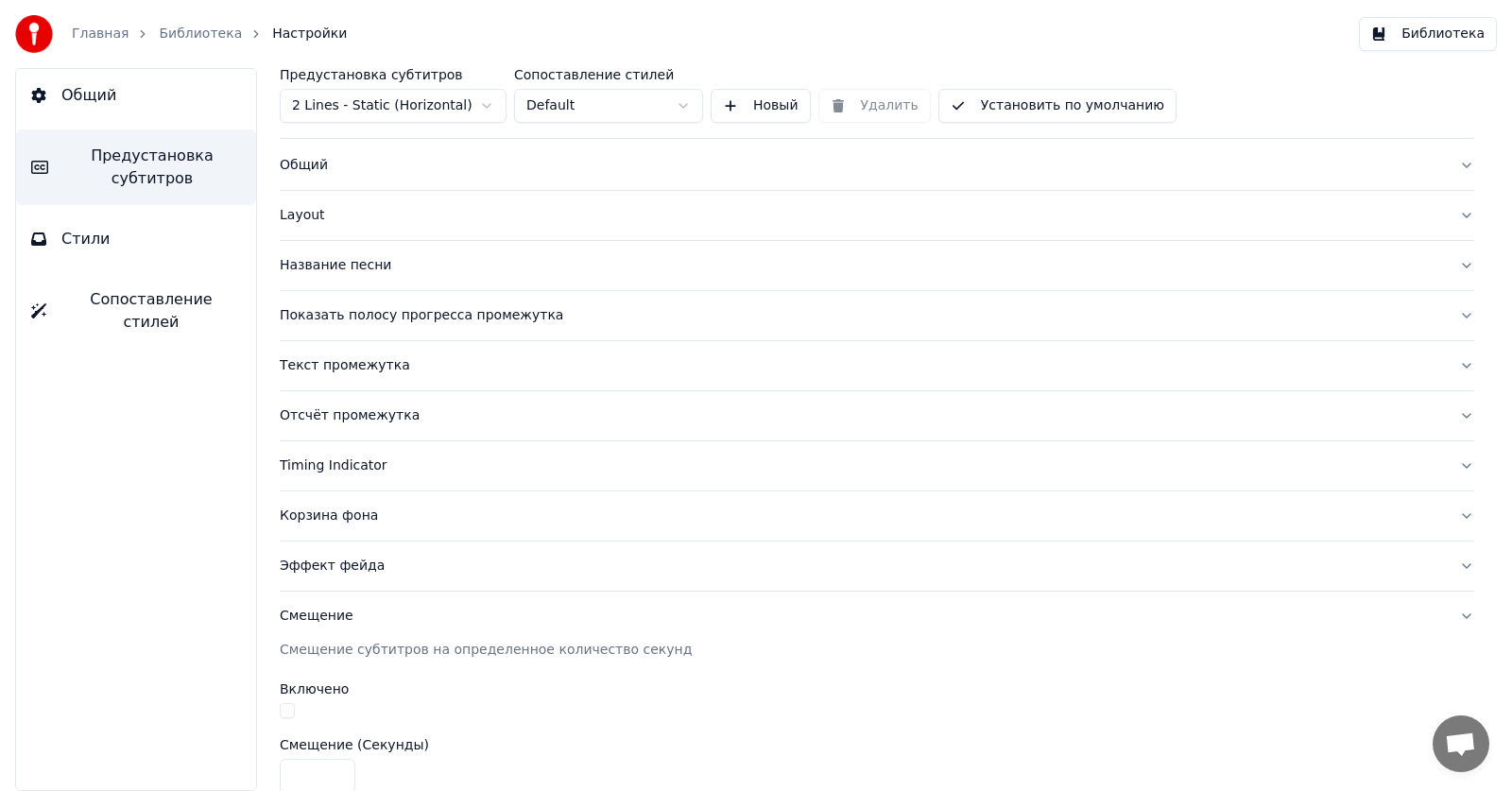
scroll to position [1, 0]
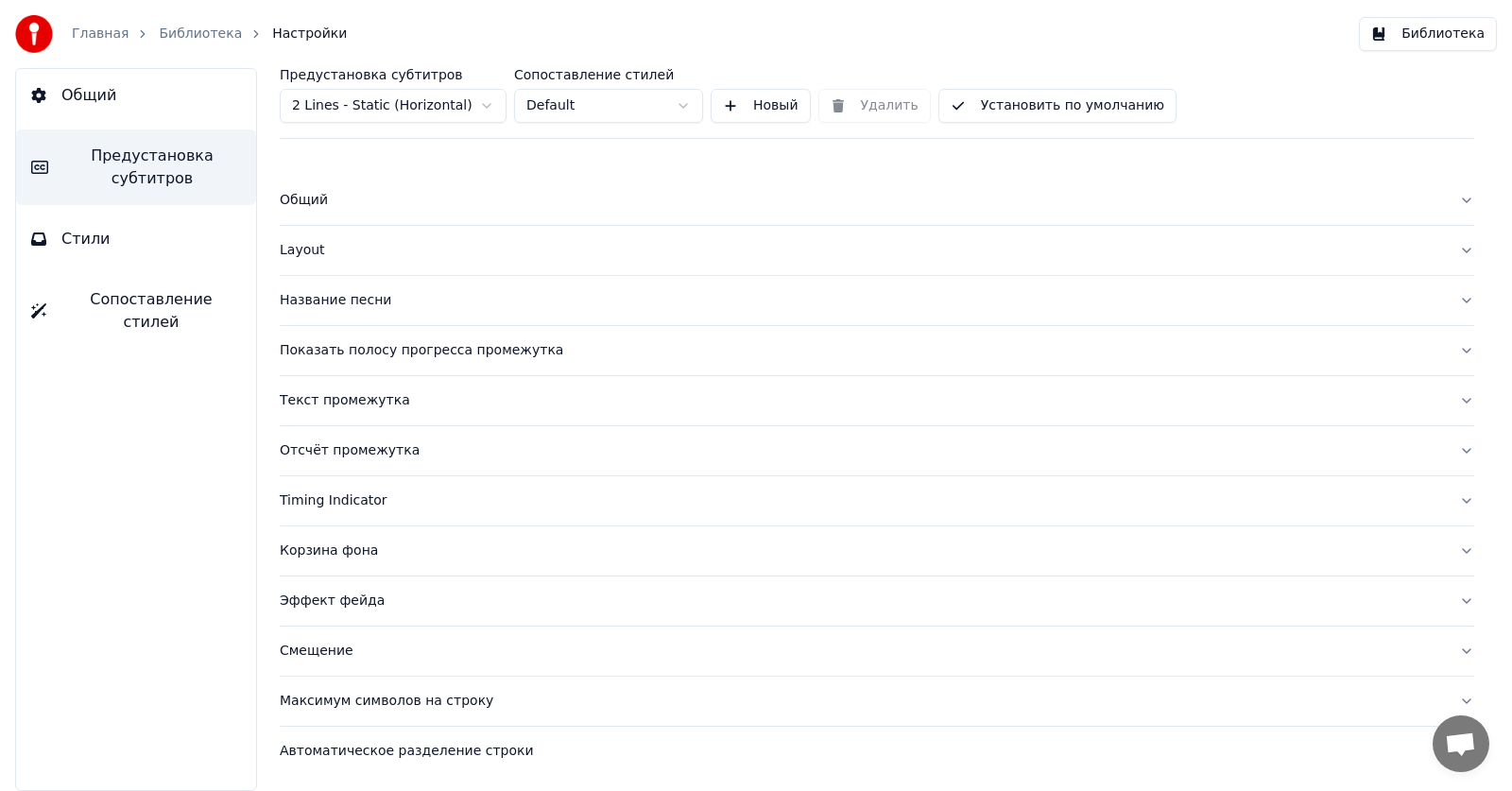
click at [349, 610] on div "Эффект фейда" at bounding box center [861, 601] width 1164 height 19
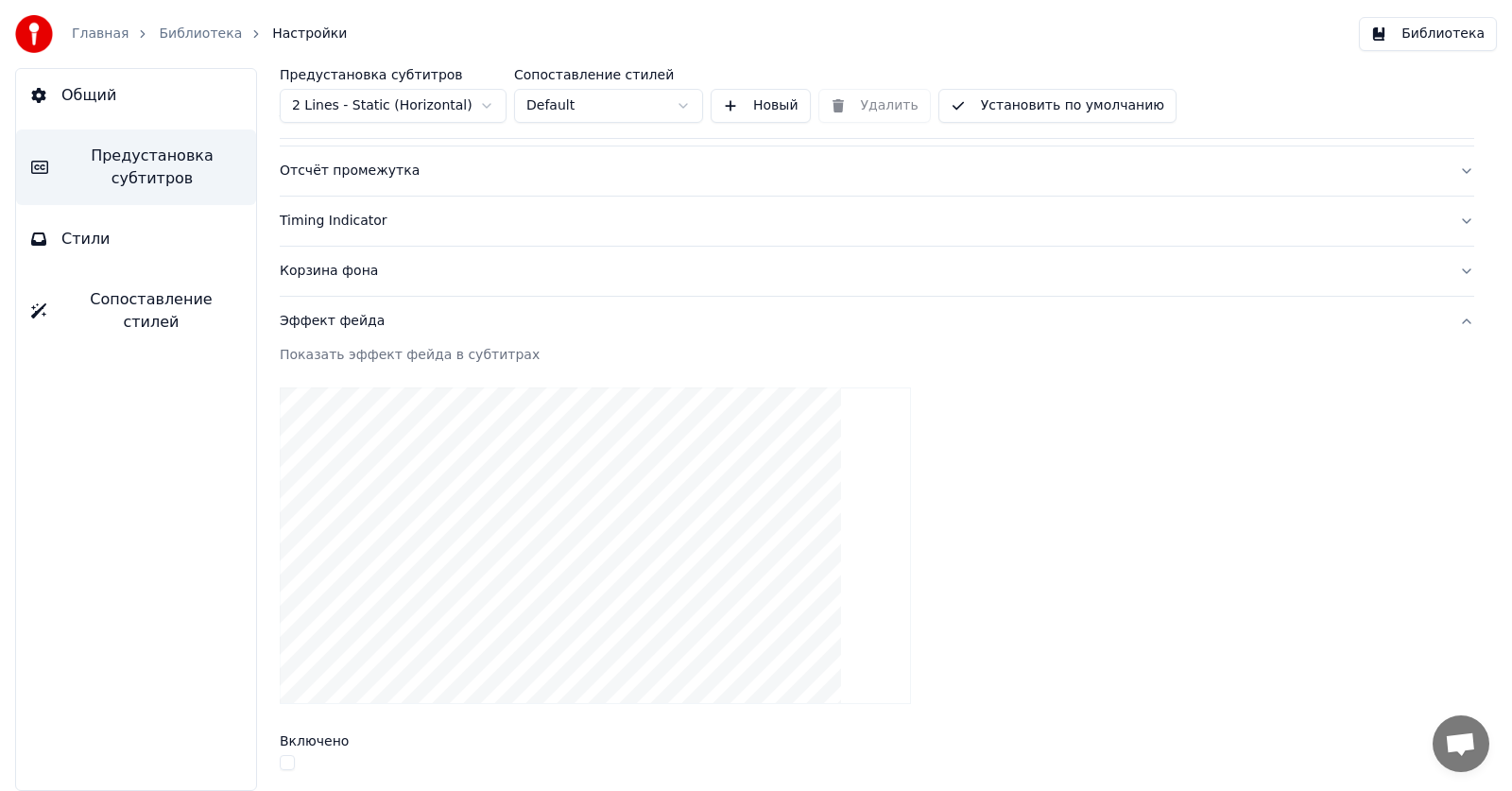
scroll to position [190, 0]
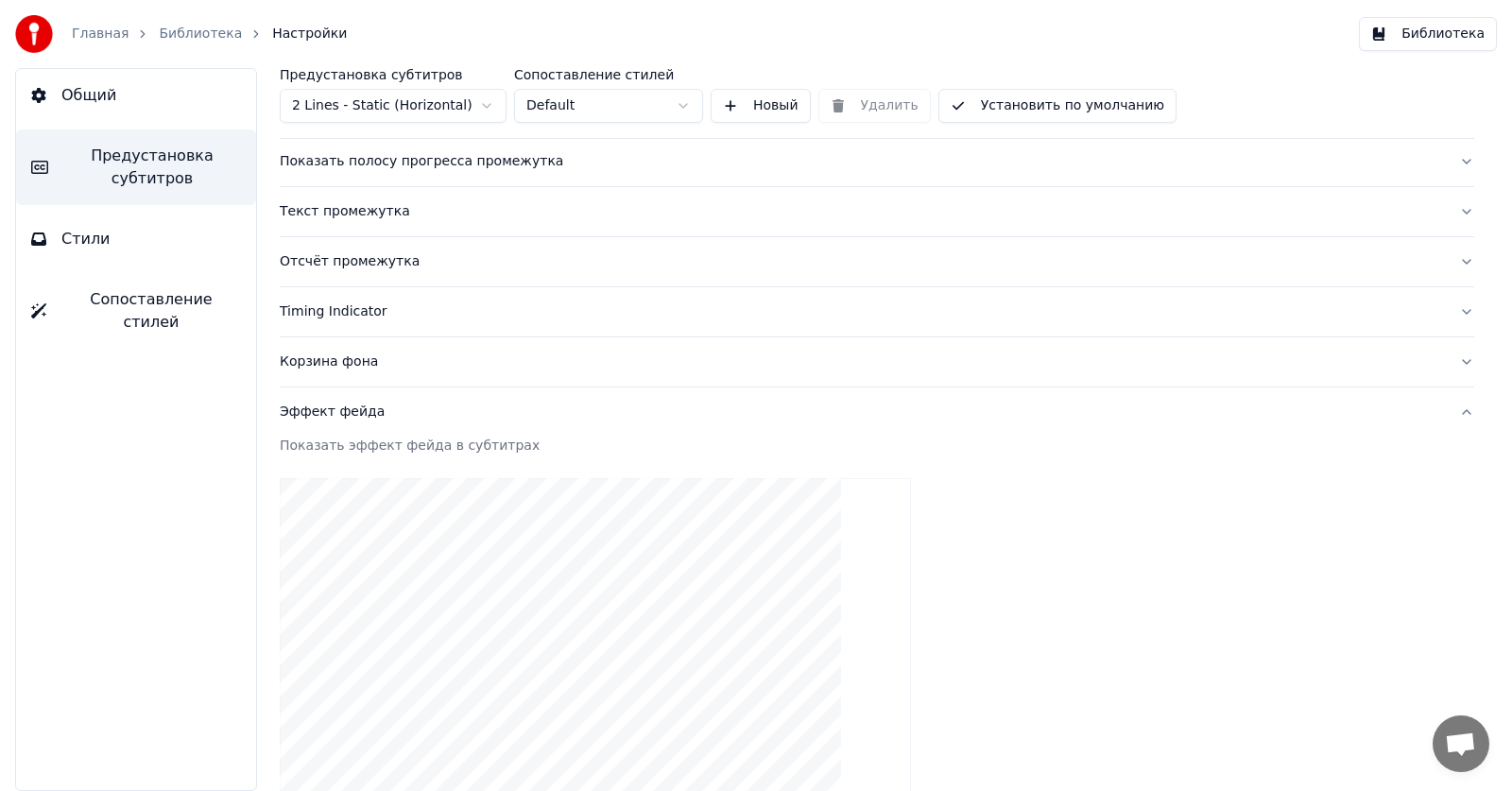
click at [327, 416] on div "Эффект фейда" at bounding box center [861, 412] width 1164 height 19
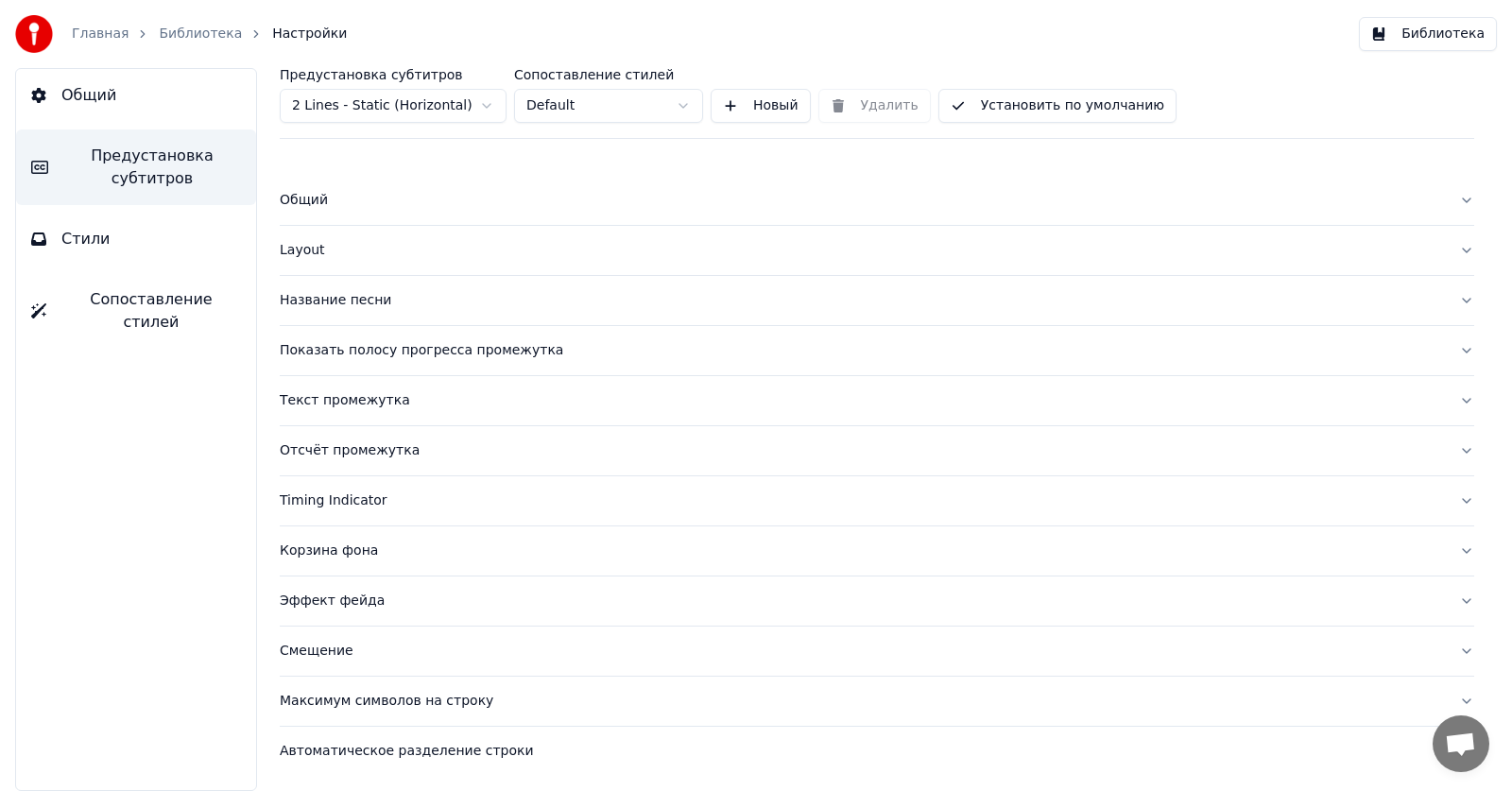
click at [342, 543] on div "Корзина фона" at bounding box center [861, 551] width 1164 height 19
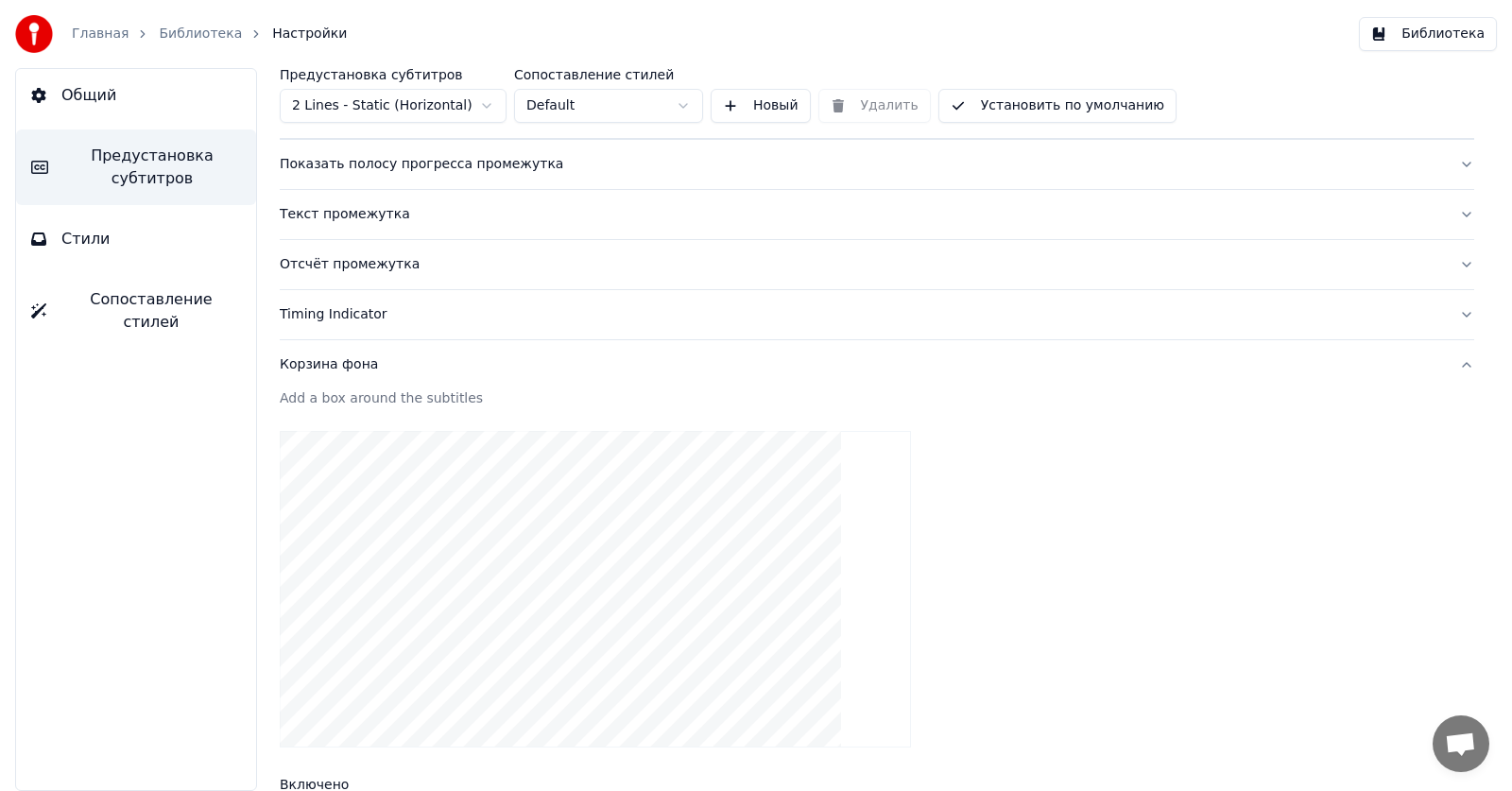
scroll to position [190, 0]
click at [313, 369] on div "Корзина фона" at bounding box center [861, 362] width 1164 height 19
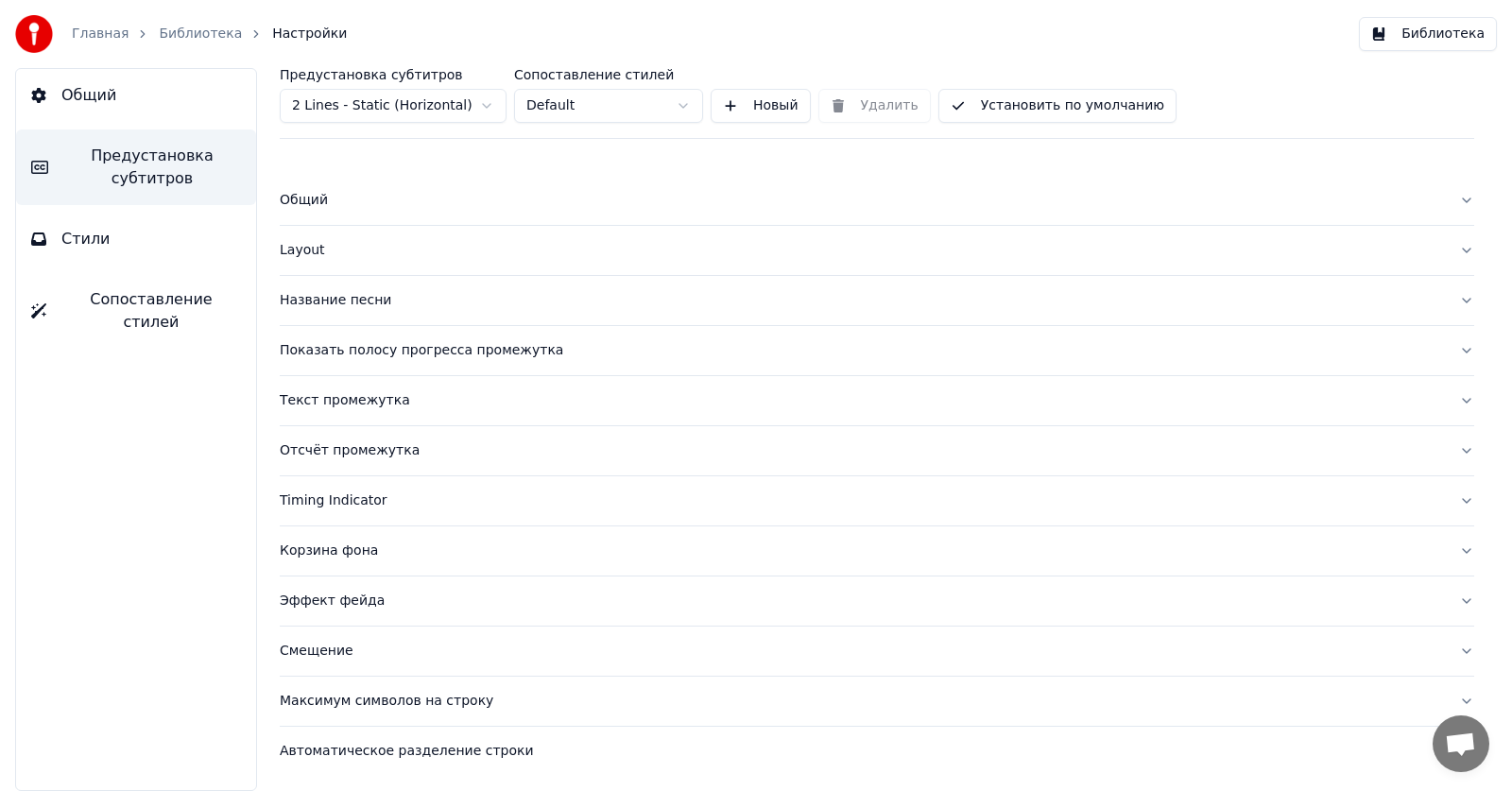
click at [468, 753] on div "Автоматическое разделение строки" at bounding box center [861, 751] width 1164 height 19
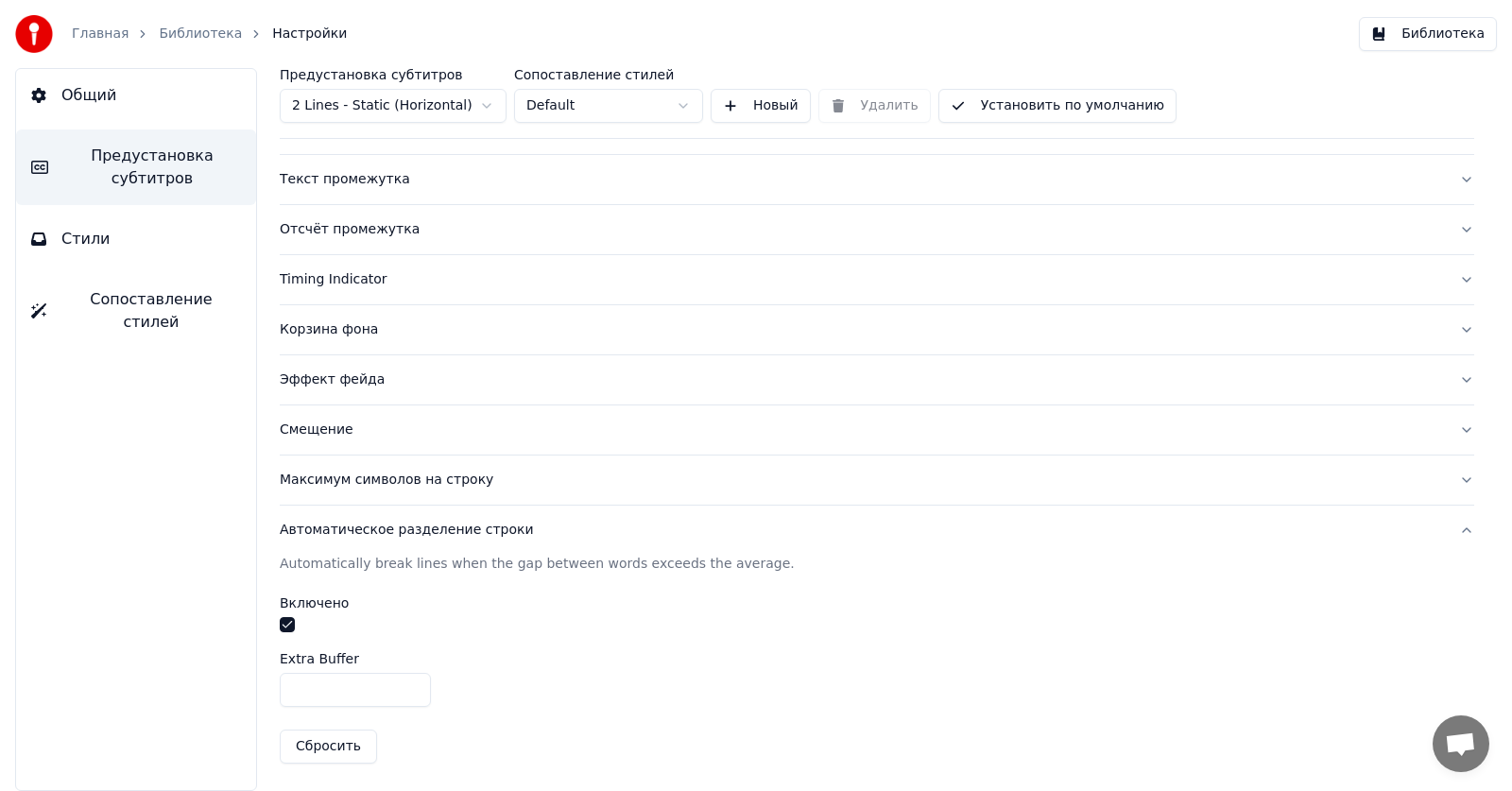
scroll to position [224, 0]
click at [413, 521] on div "Автоматическое разделение строки" at bounding box center [861, 529] width 1164 height 19
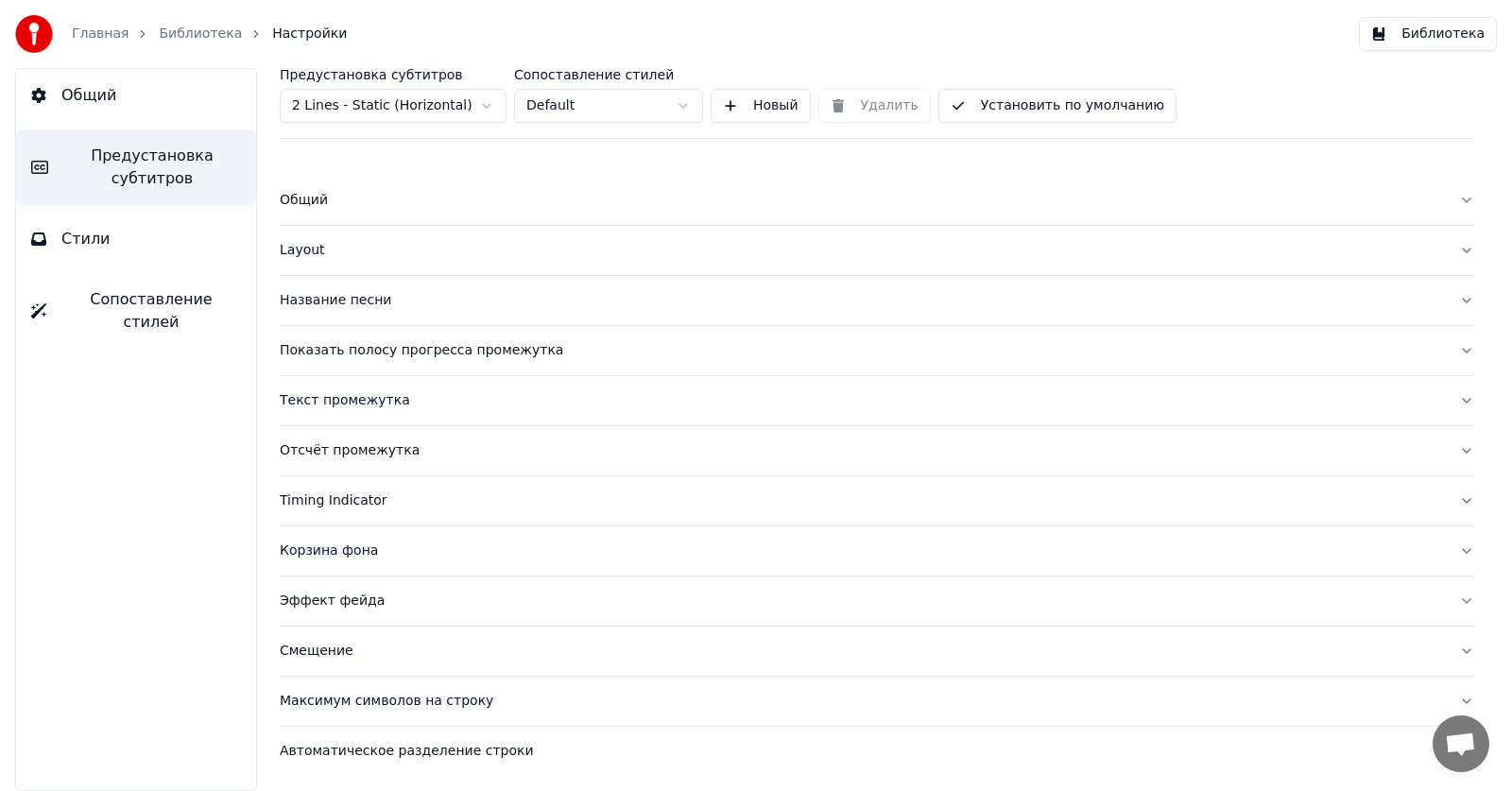
scroll to position [0, 0]
click at [319, 214] on button "Общий" at bounding box center [876, 200] width 1194 height 49
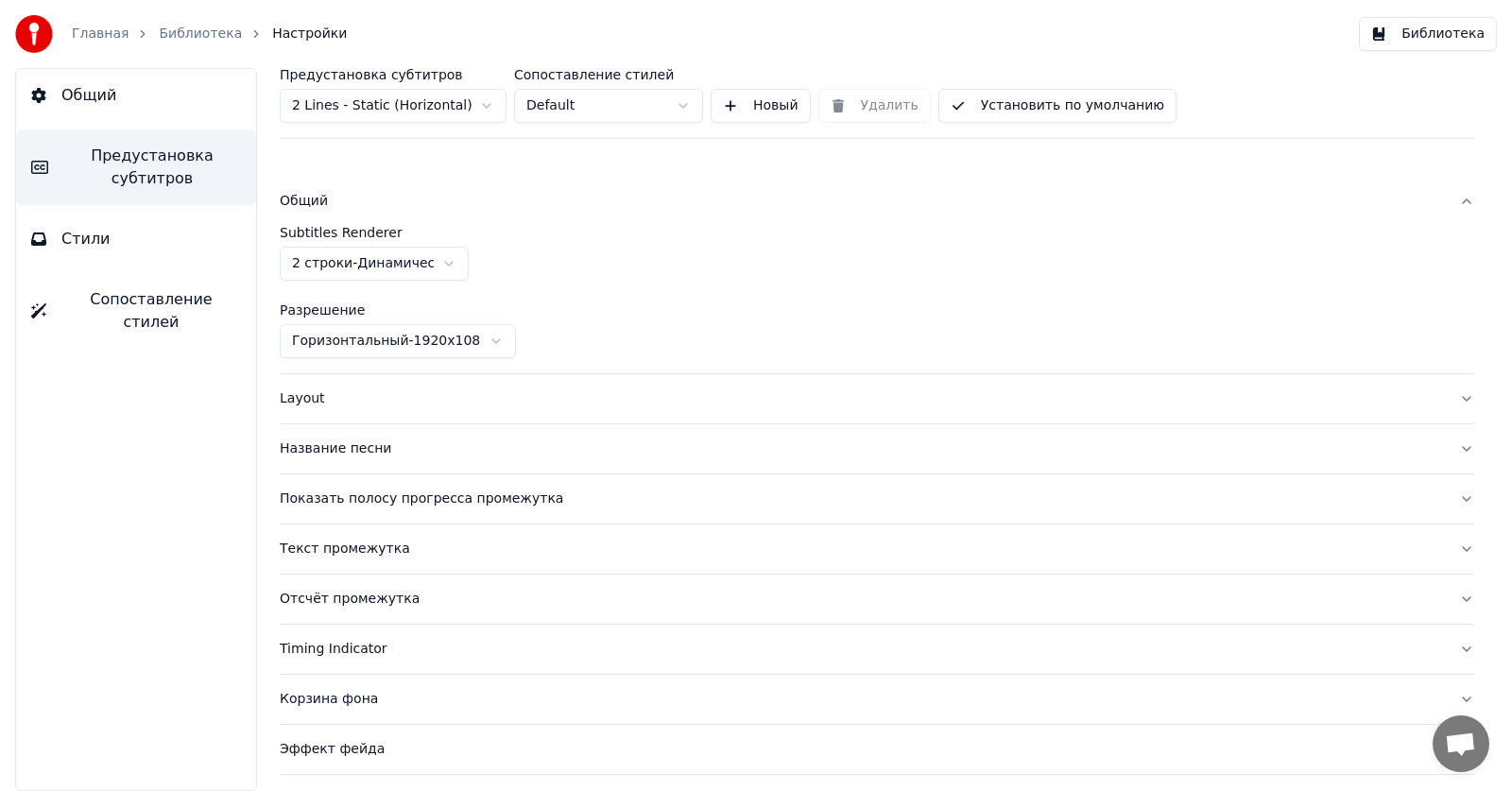
click at [339, 254] on html "Главная Библиотека Настройки Библиотека Общий Предустановка субтитров Стили Соп…" at bounding box center [756, 395] width 1512 height 791
click at [183, 40] on link "Библиотека" at bounding box center [200, 35] width 83 height 19
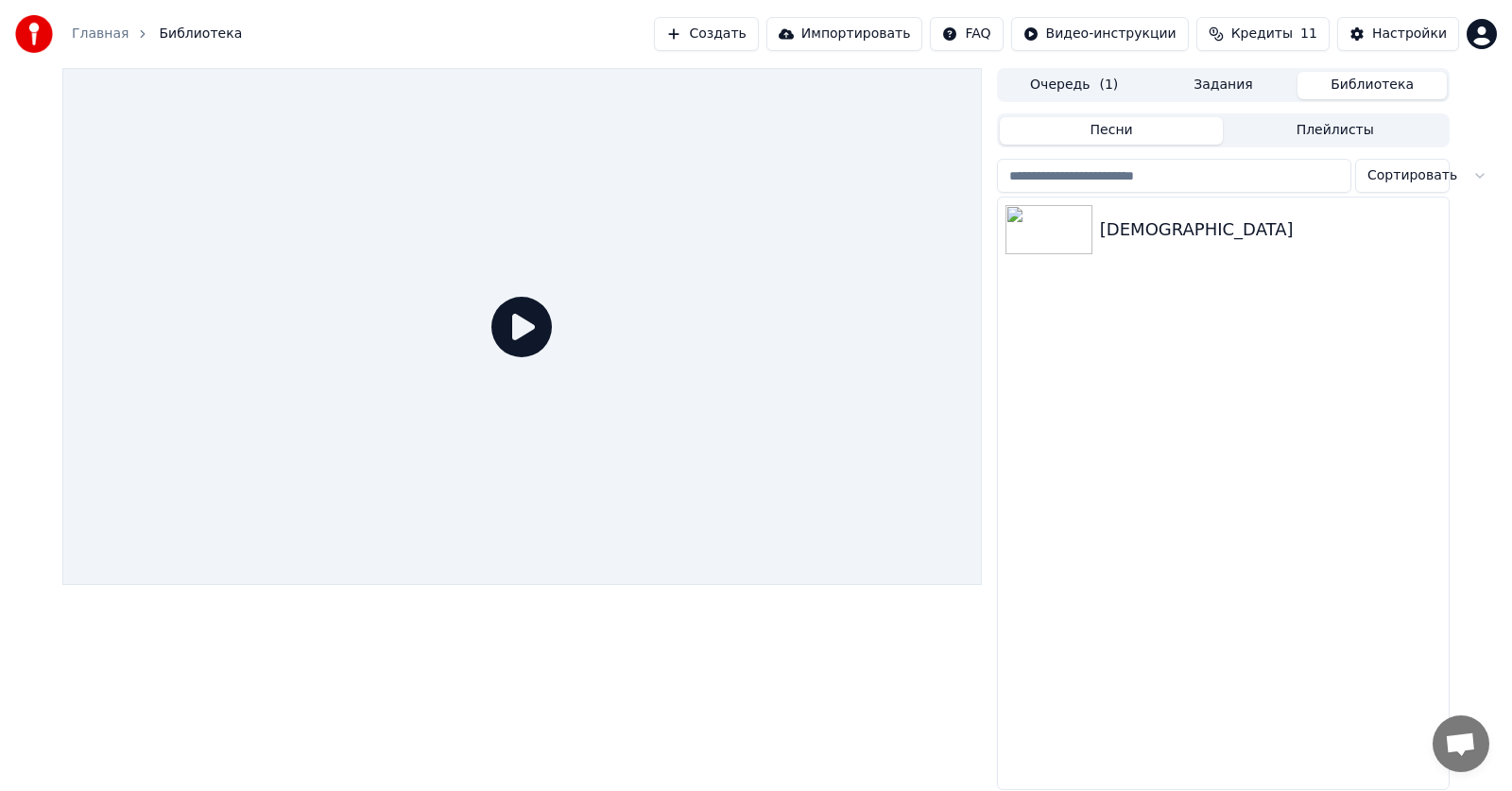
click at [525, 329] on icon at bounding box center [521, 327] width 61 height 61
click at [1159, 234] on div "[DEMOGRAPHIC_DATA]" at bounding box center [1261, 229] width 323 height 26
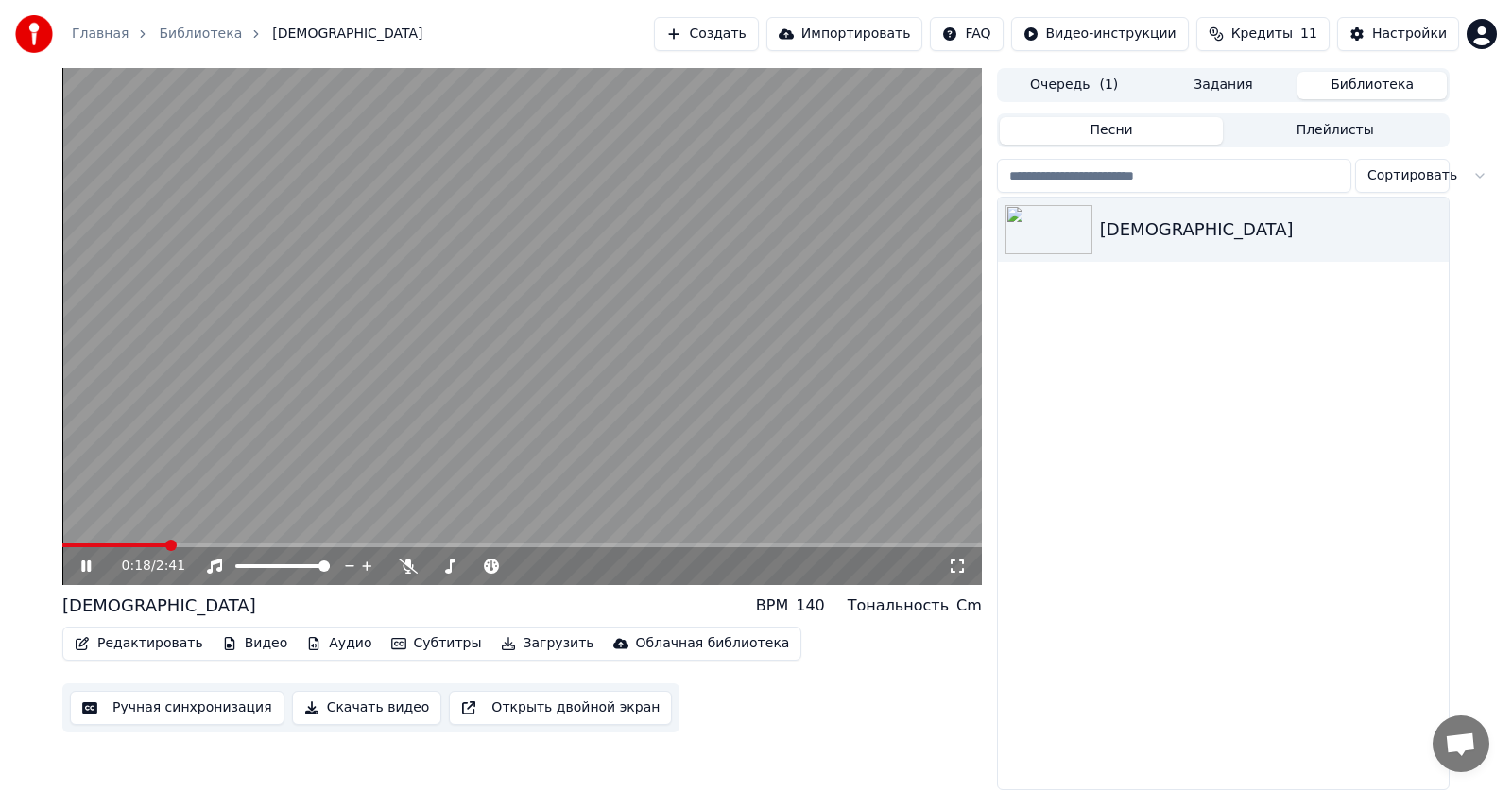
click at [90, 567] on icon at bounding box center [86, 567] width 10 height 12
click at [1365, 32] on button "Настройки" at bounding box center [1397, 34] width 122 height 34
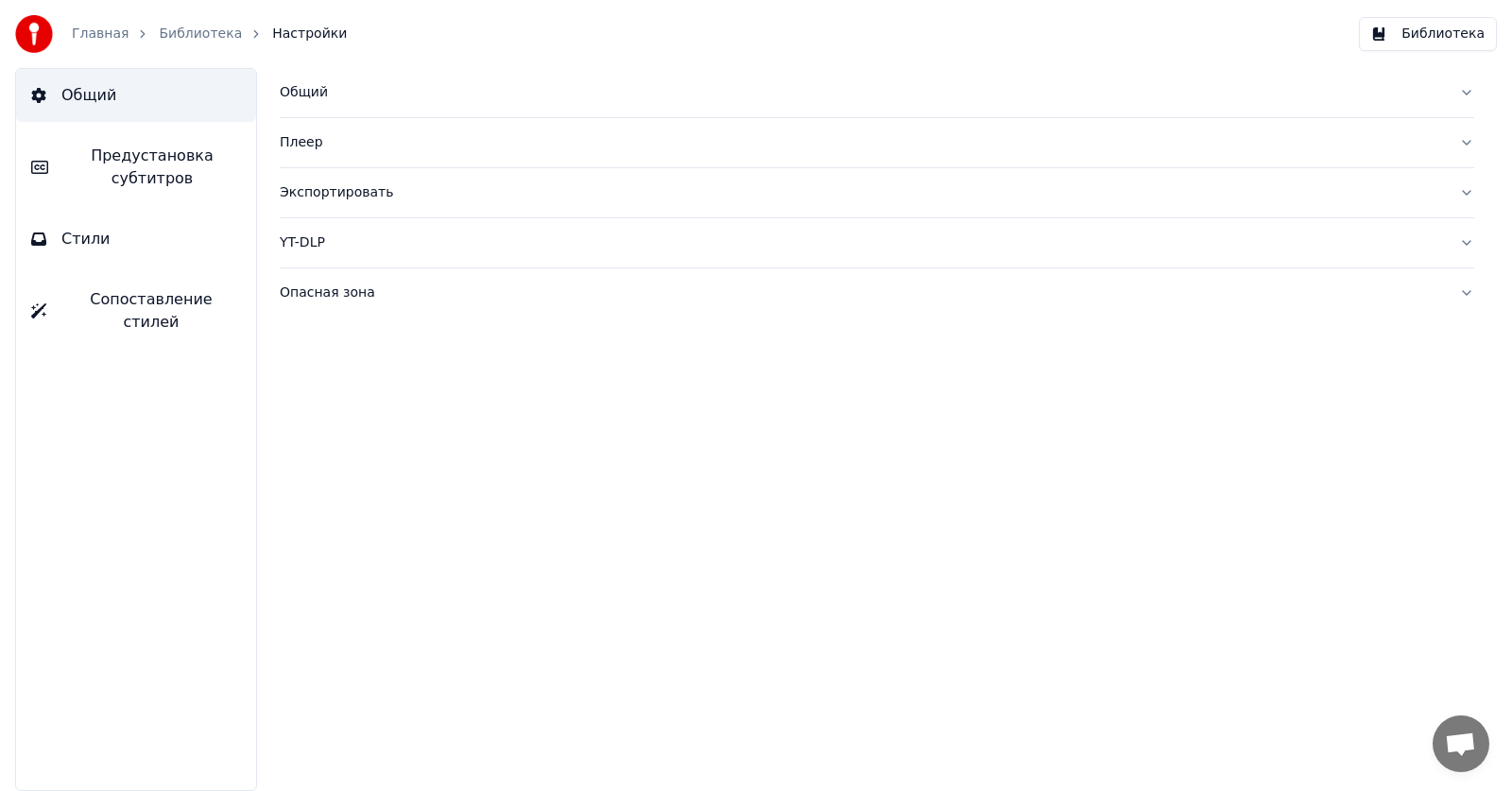
click at [117, 246] on button "Стили" at bounding box center [136, 239] width 240 height 53
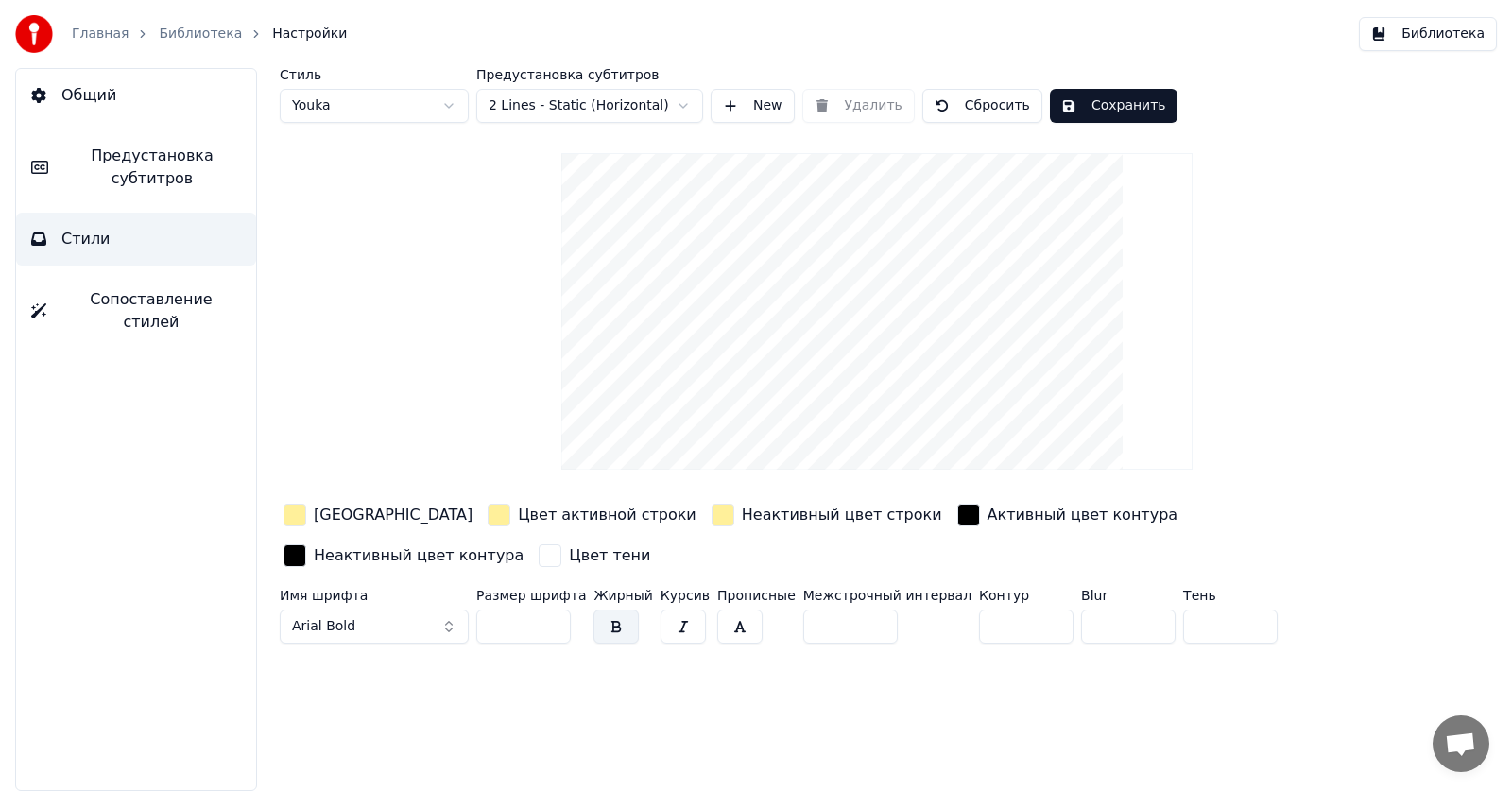
click at [186, 169] on span "Предустановка субтитров" at bounding box center [152, 167] width 177 height 45
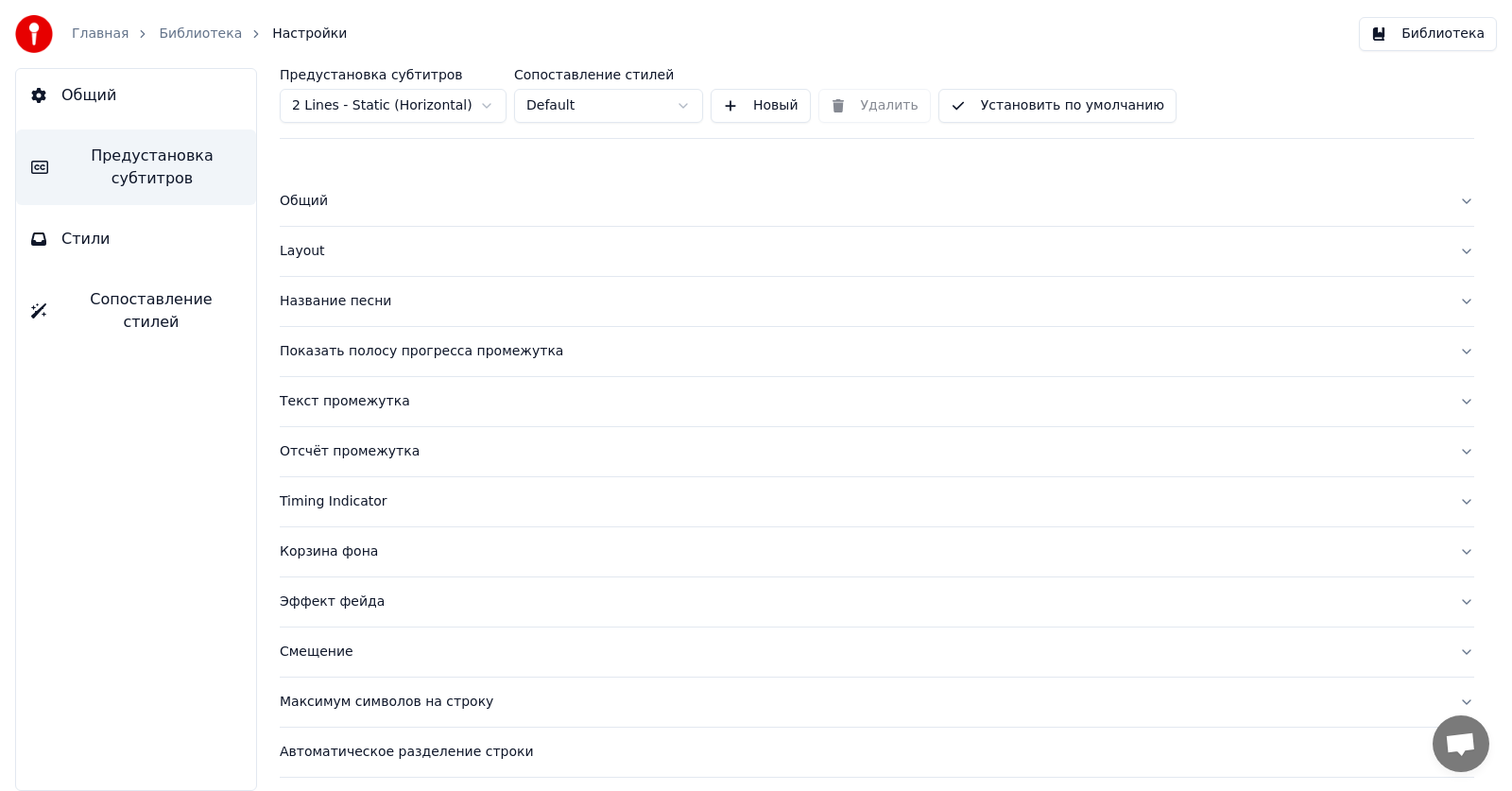
click at [313, 250] on div "Layout" at bounding box center [861, 251] width 1164 height 19
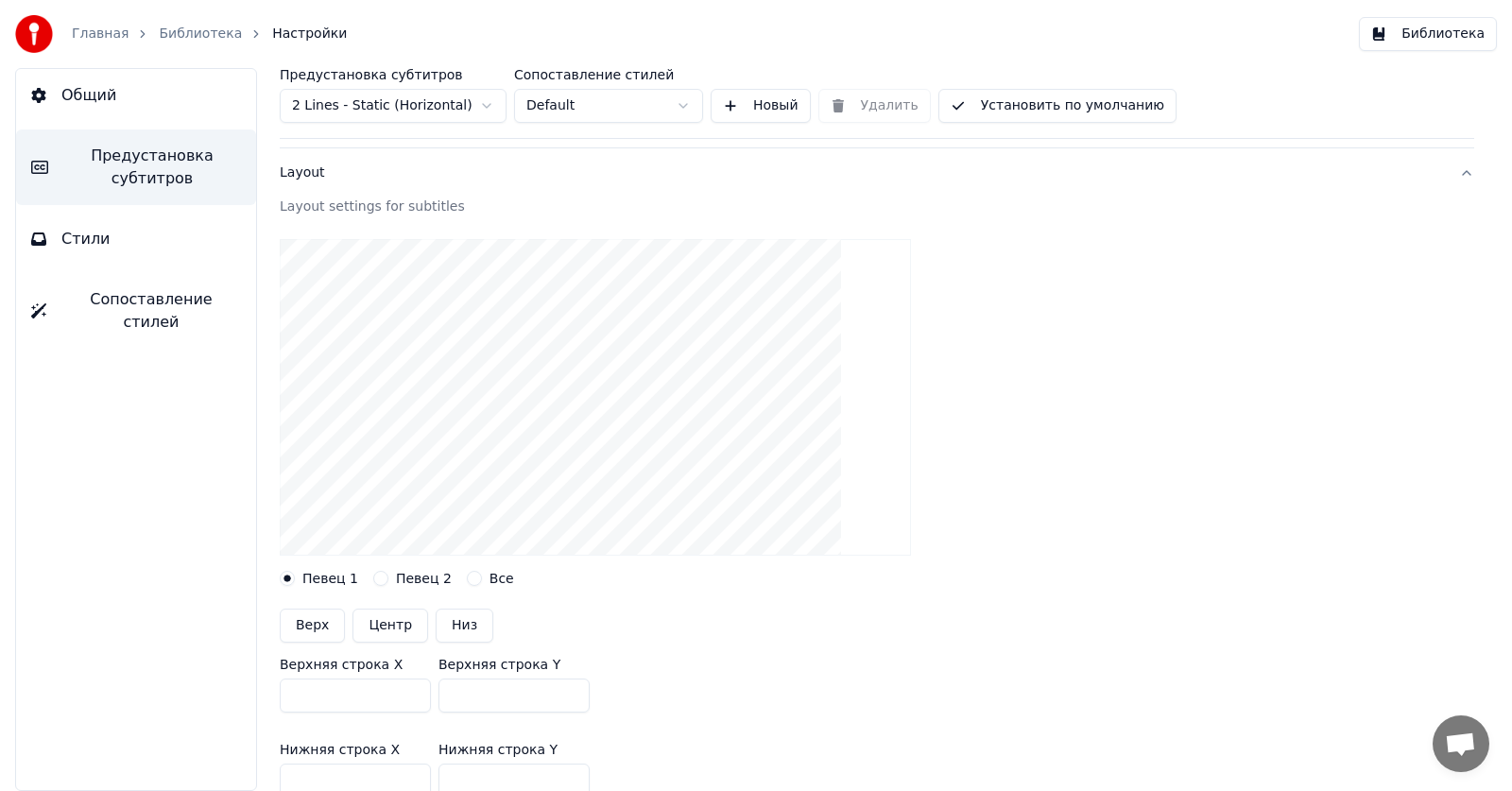
scroll to position [189, 0]
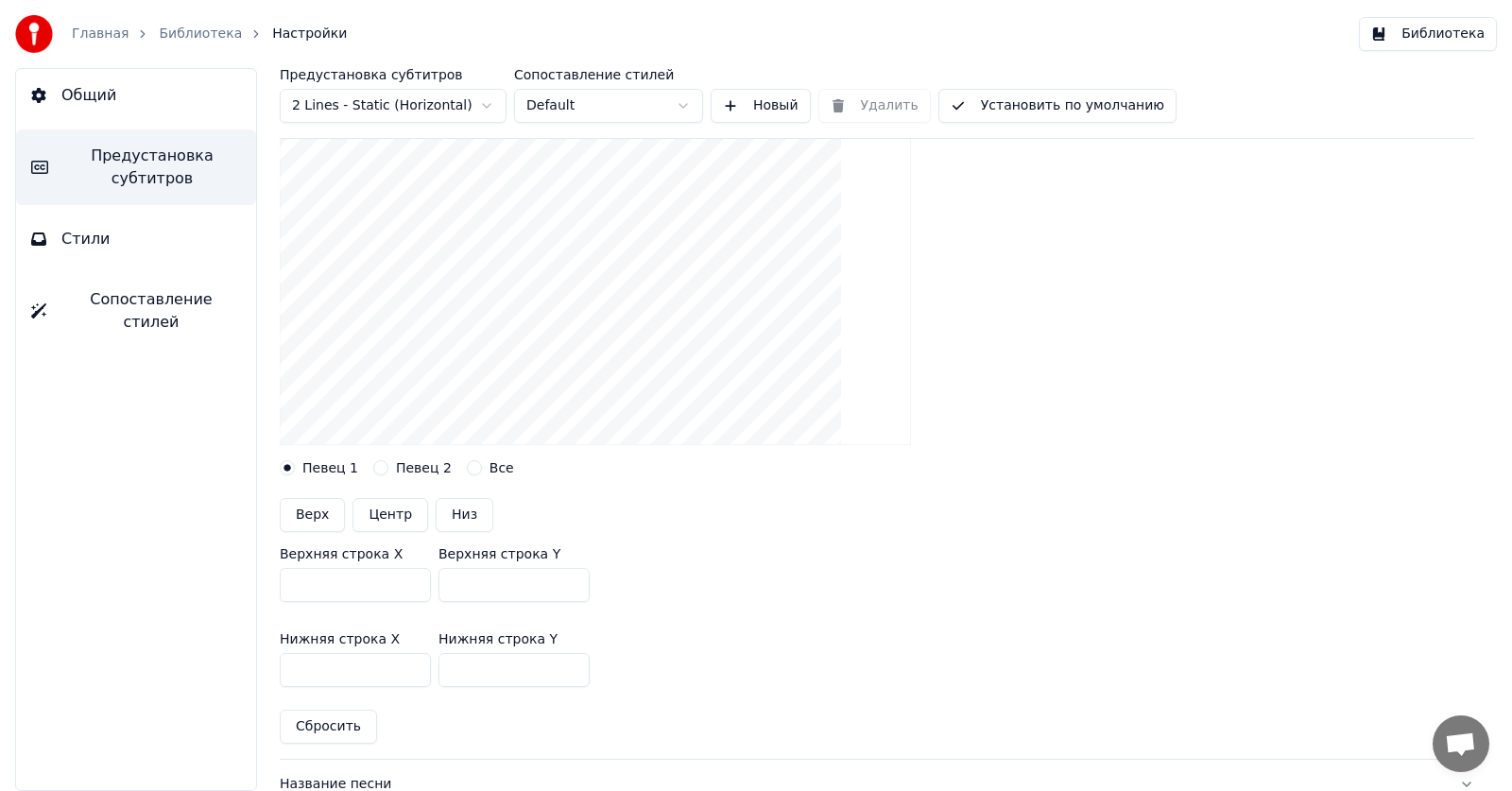
click at [449, 518] on button "Низ" at bounding box center [464, 514] width 58 height 34
click at [386, 514] on button "Центр" at bounding box center [390, 514] width 75 height 34
type input "***"
click at [313, 516] on button "Верх" at bounding box center [312, 514] width 65 height 34
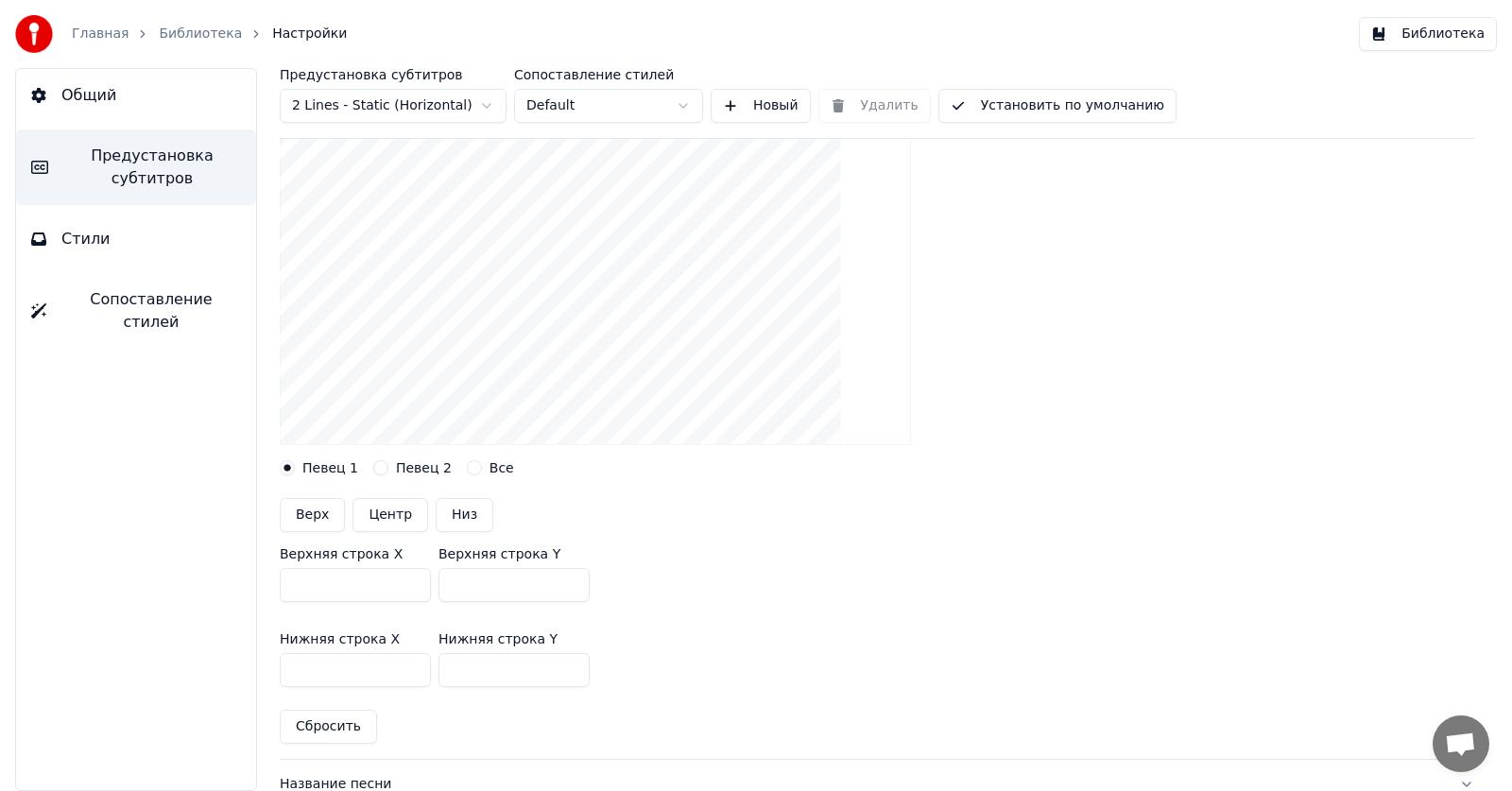
type input "***"
click at [454, 514] on button "Низ" at bounding box center [464, 514] width 58 height 34
type input "***"
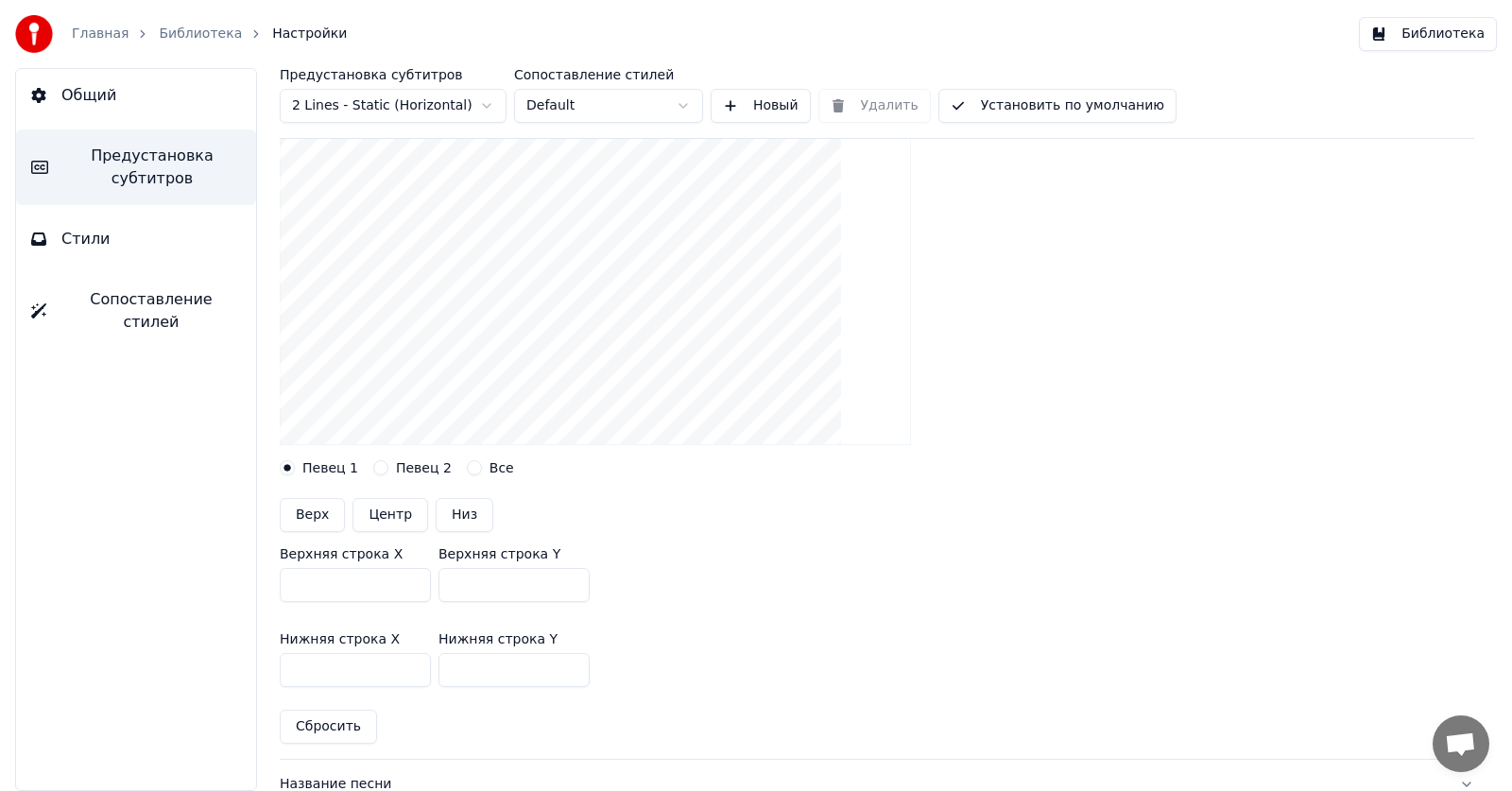
click at [373, 467] on button "Певец 2" at bounding box center [380, 468] width 15 height 15
click at [281, 470] on button "Певец 1" at bounding box center [287, 468] width 15 height 15
click at [467, 464] on button "Все" at bounding box center [475, 468] width 15 height 15
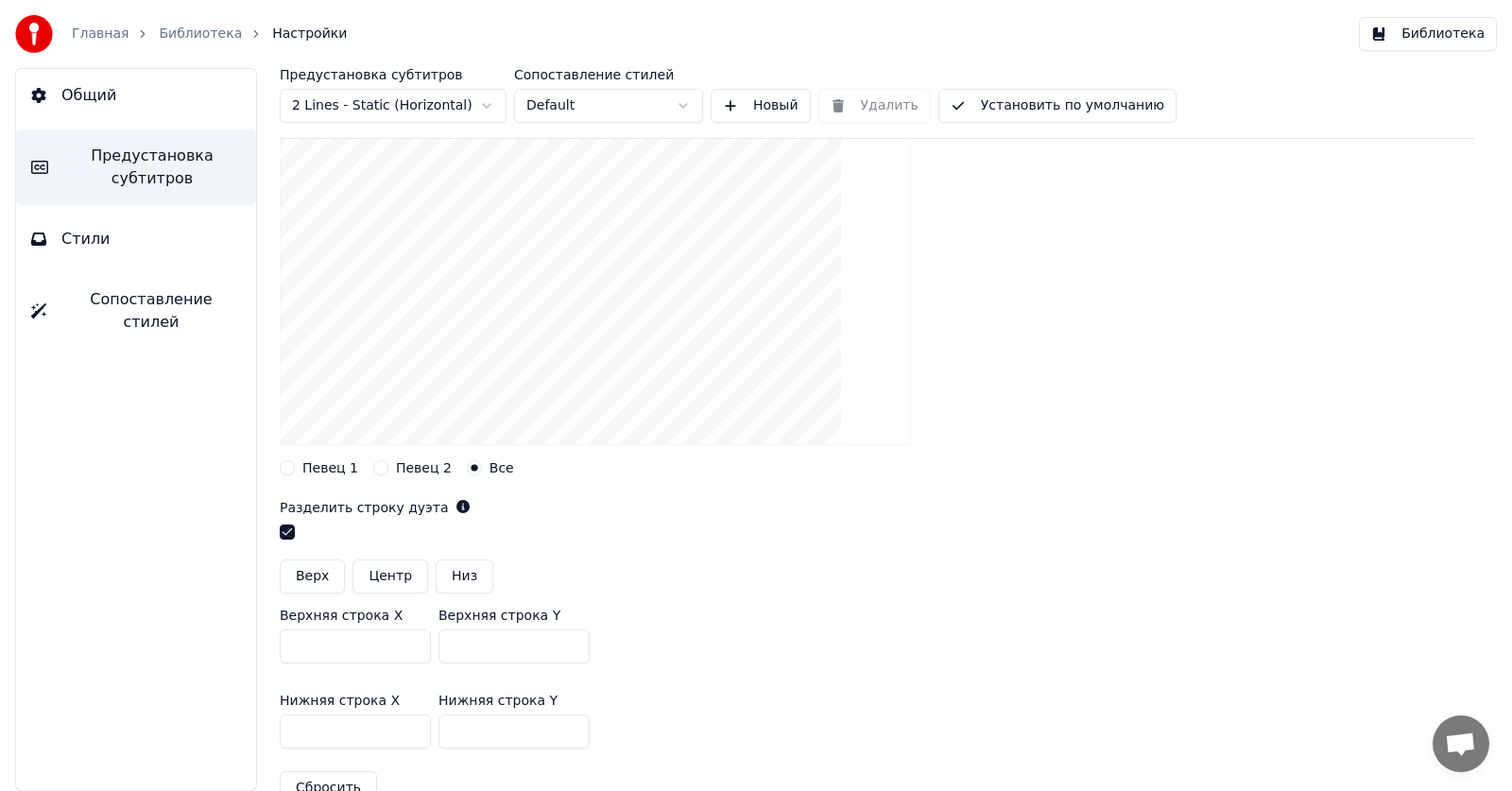
click at [283, 469] on button "Певец 1" at bounding box center [287, 468] width 15 height 15
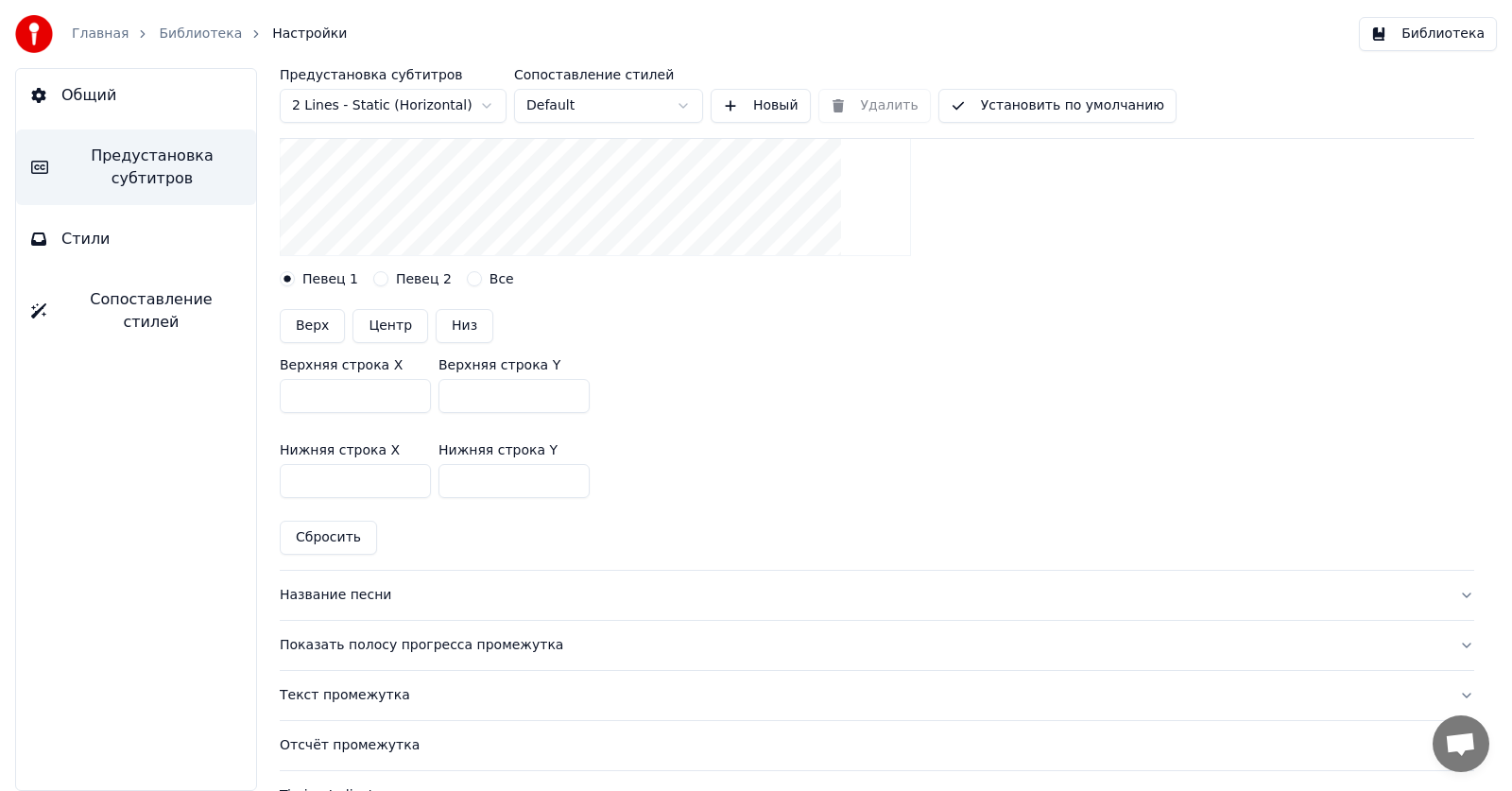
scroll to position [283, 0]
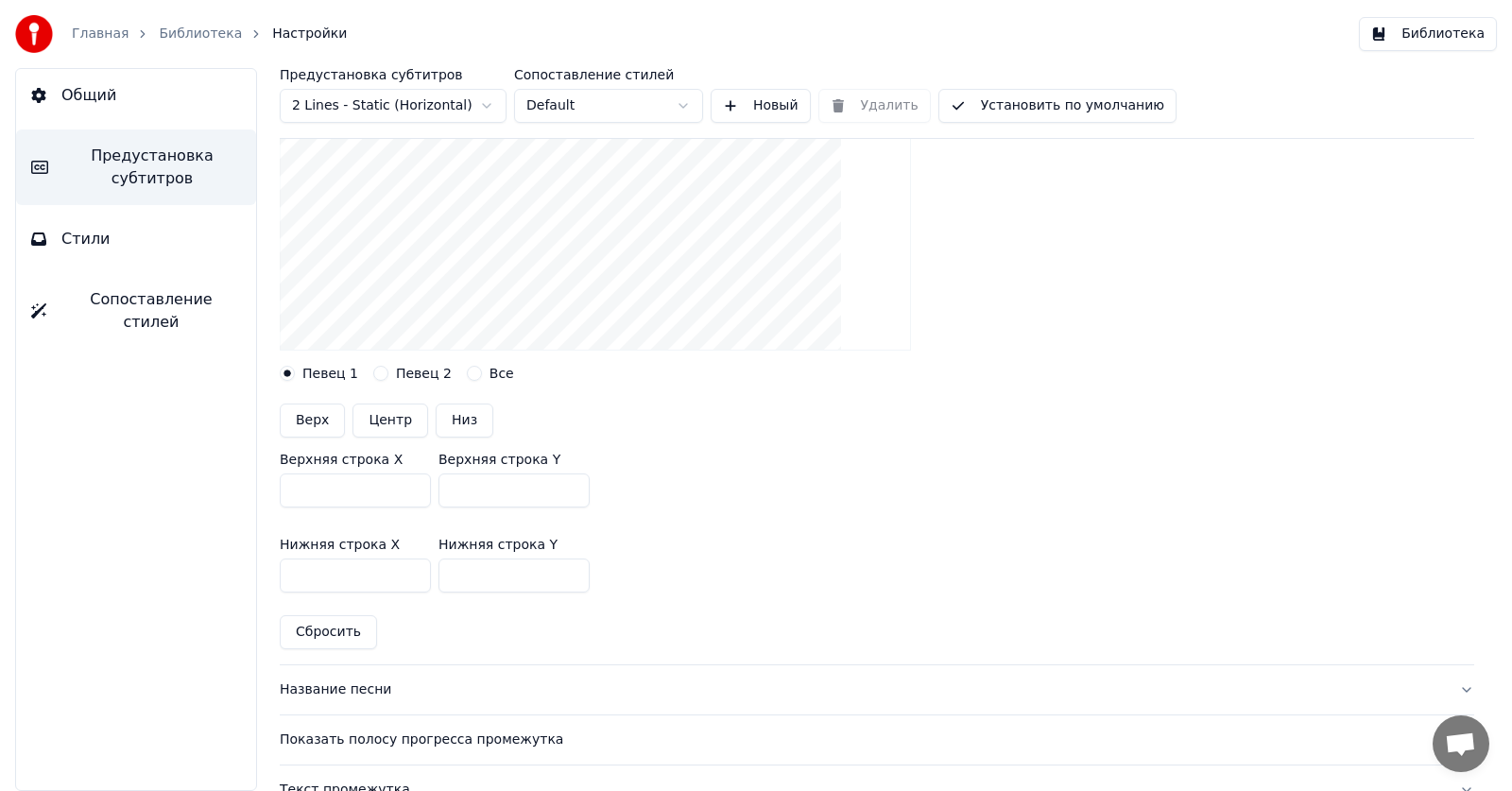
click at [457, 424] on button "Низ" at bounding box center [464, 420] width 58 height 34
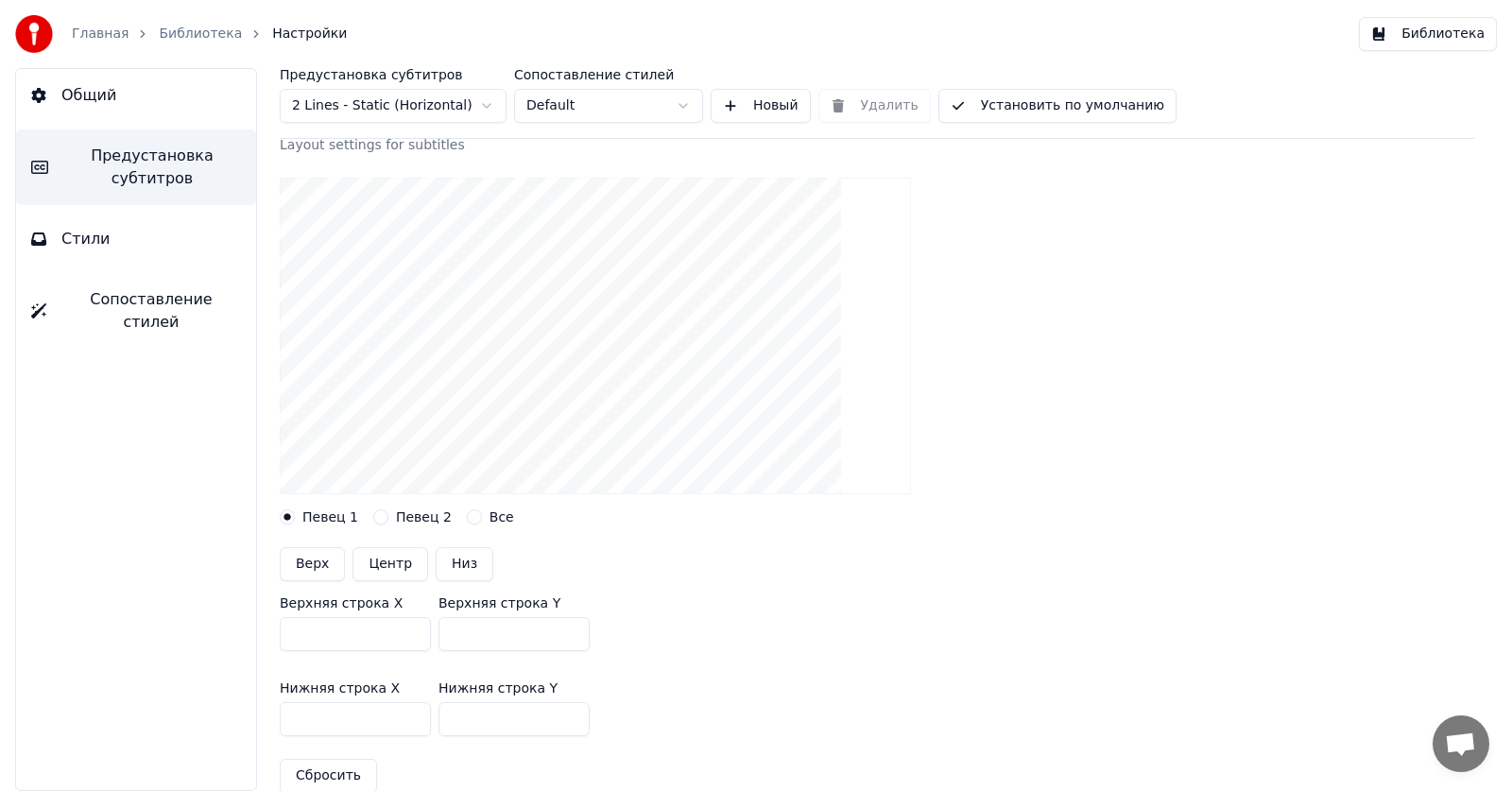
scroll to position [94, 0]
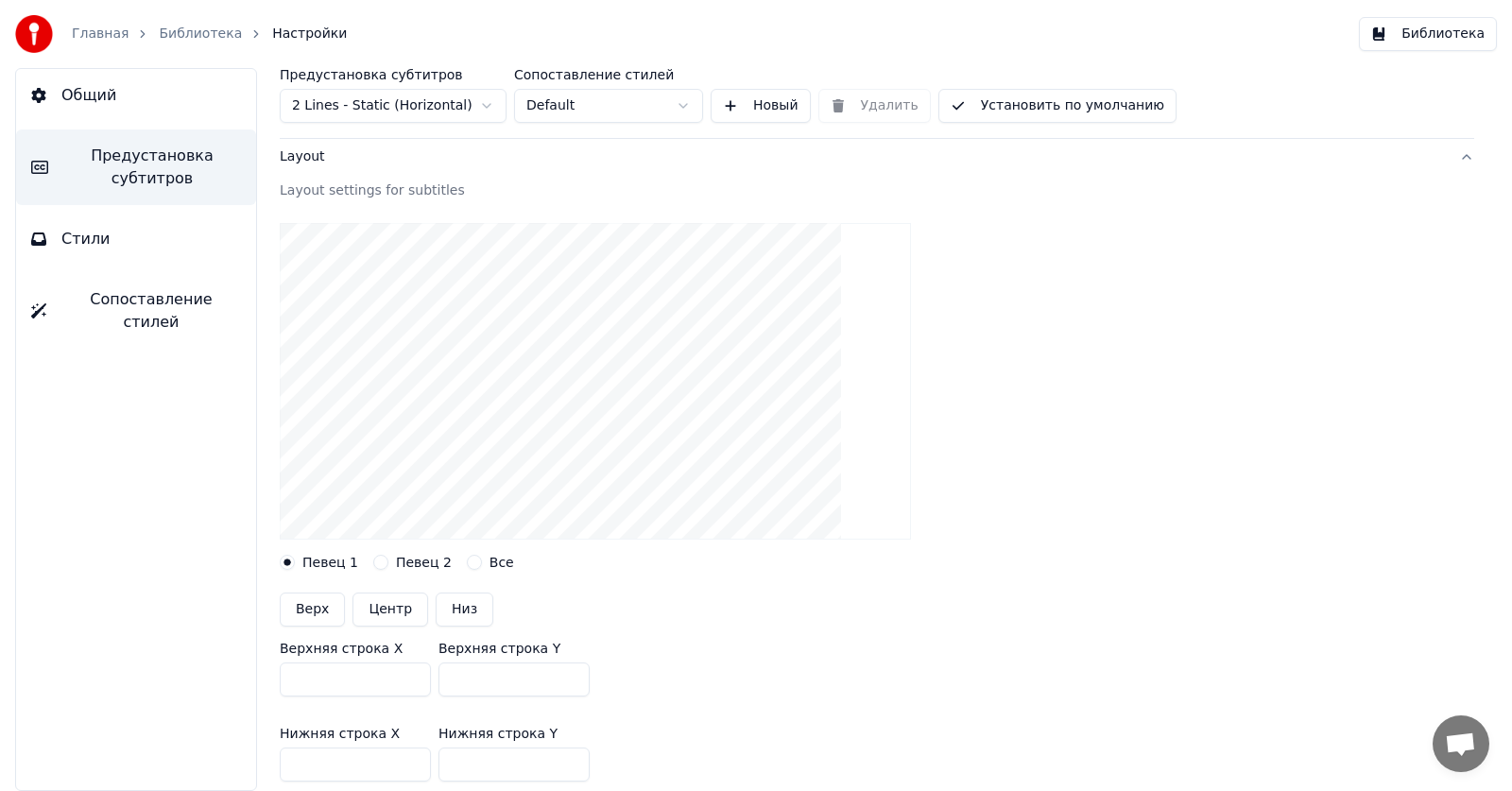
click at [433, 198] on div "Layout settings for subtitles" at bounding box center [876, 191] width 1194 height 19
click at [571, 189] on div "Layout settings for subtitles" at bounding box center [876, 191] width 1194 height 19
click at [1425, 162] on div "Layout" at bounding box center [861, 157] width 1164 height 19
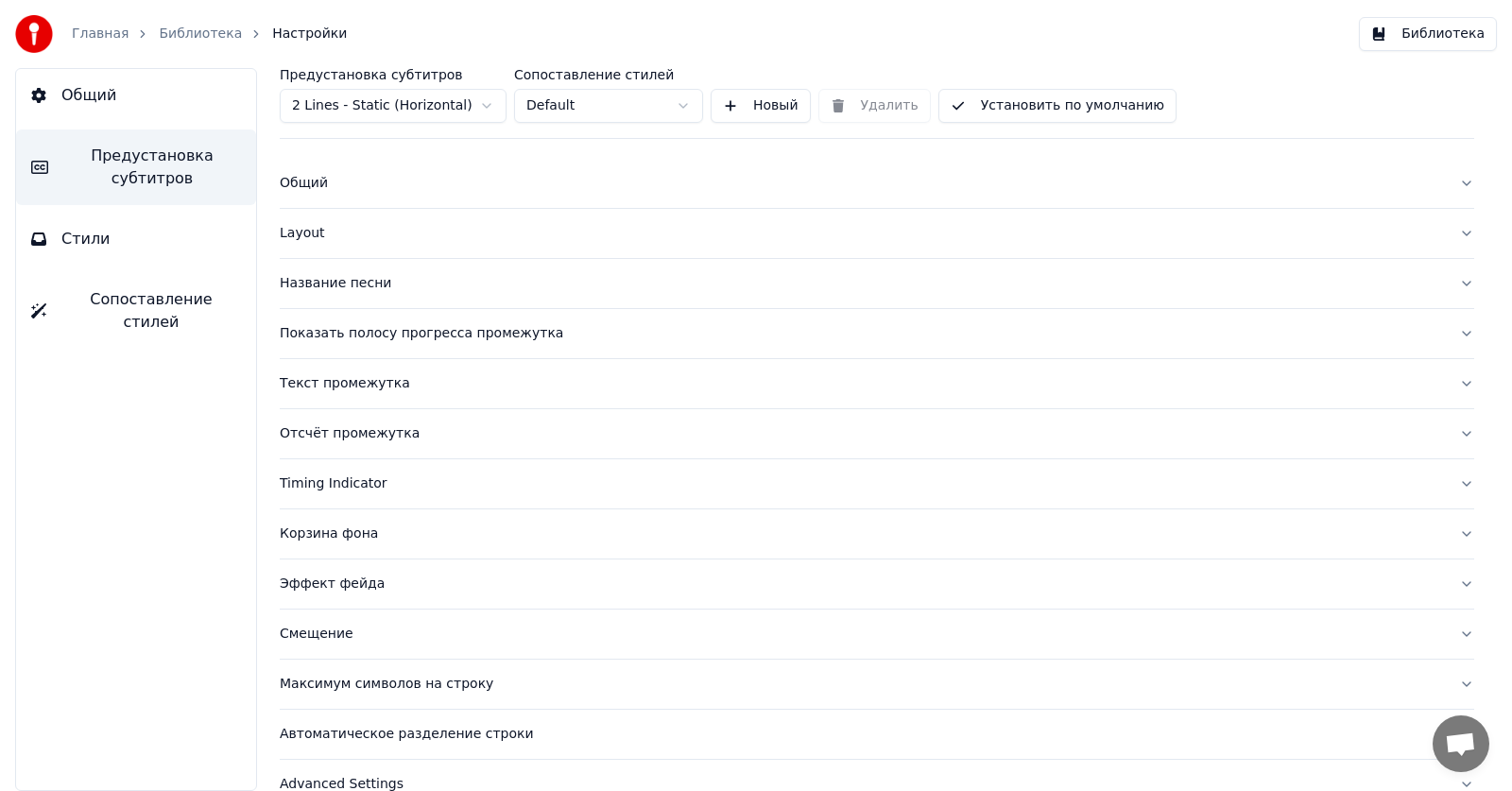
scroll to position [0, 0]
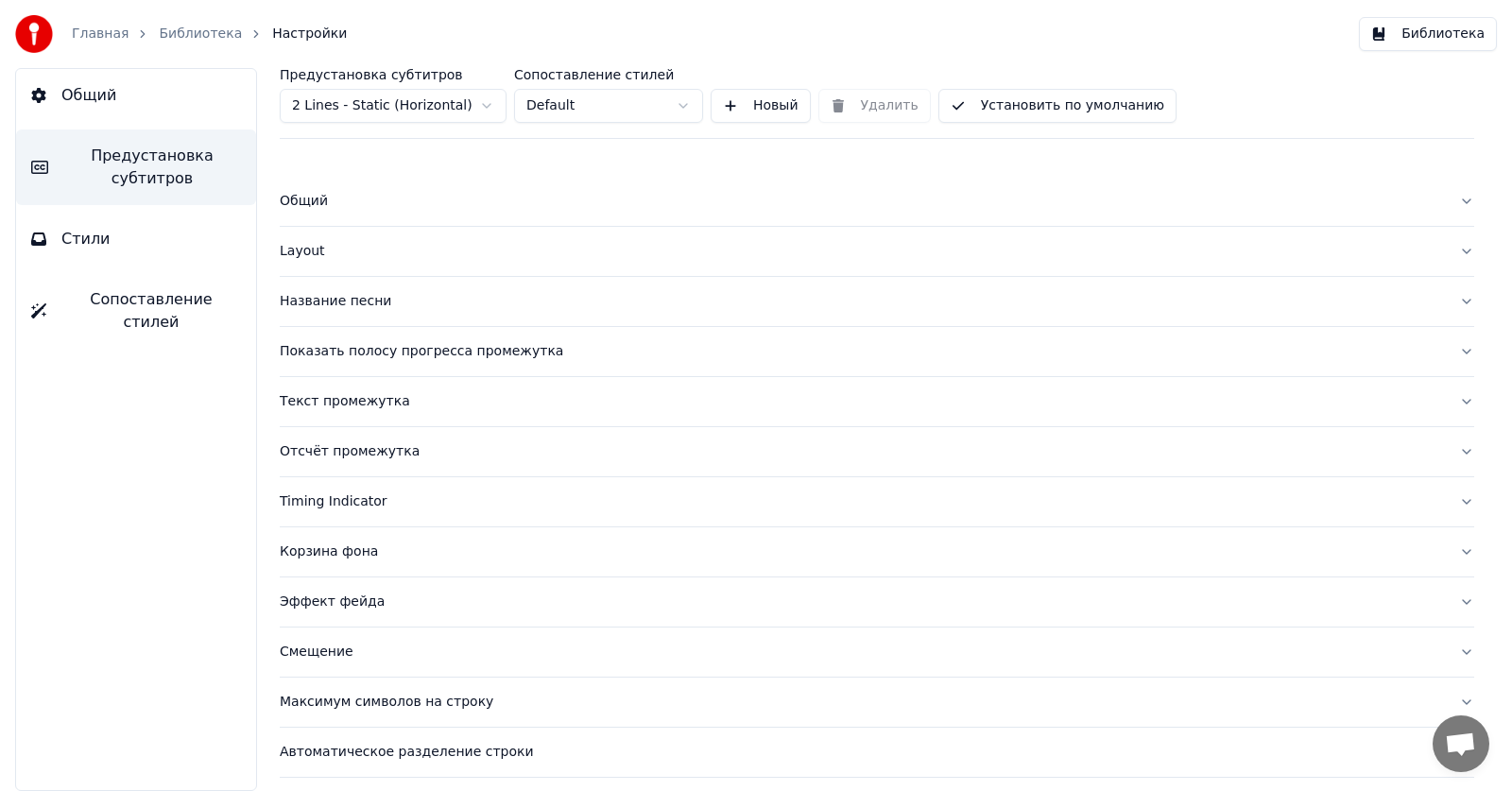
click at [344, 299] on div "Название песни" at bounding box center [861, 302] width 1164 height 19
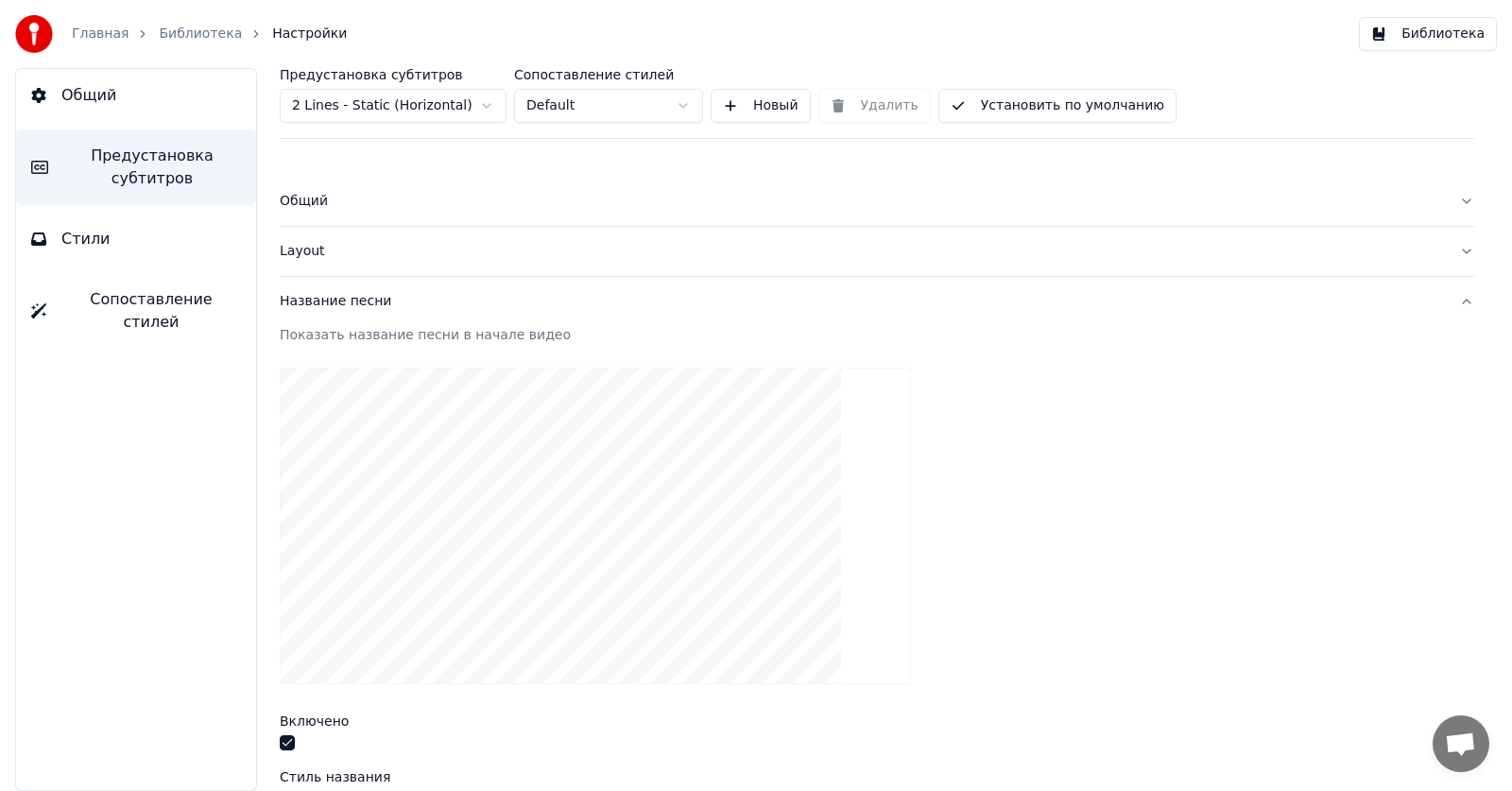
click at [344, 299] on div "Название песни" at bounding box center [861, 302] width 1164 height 19
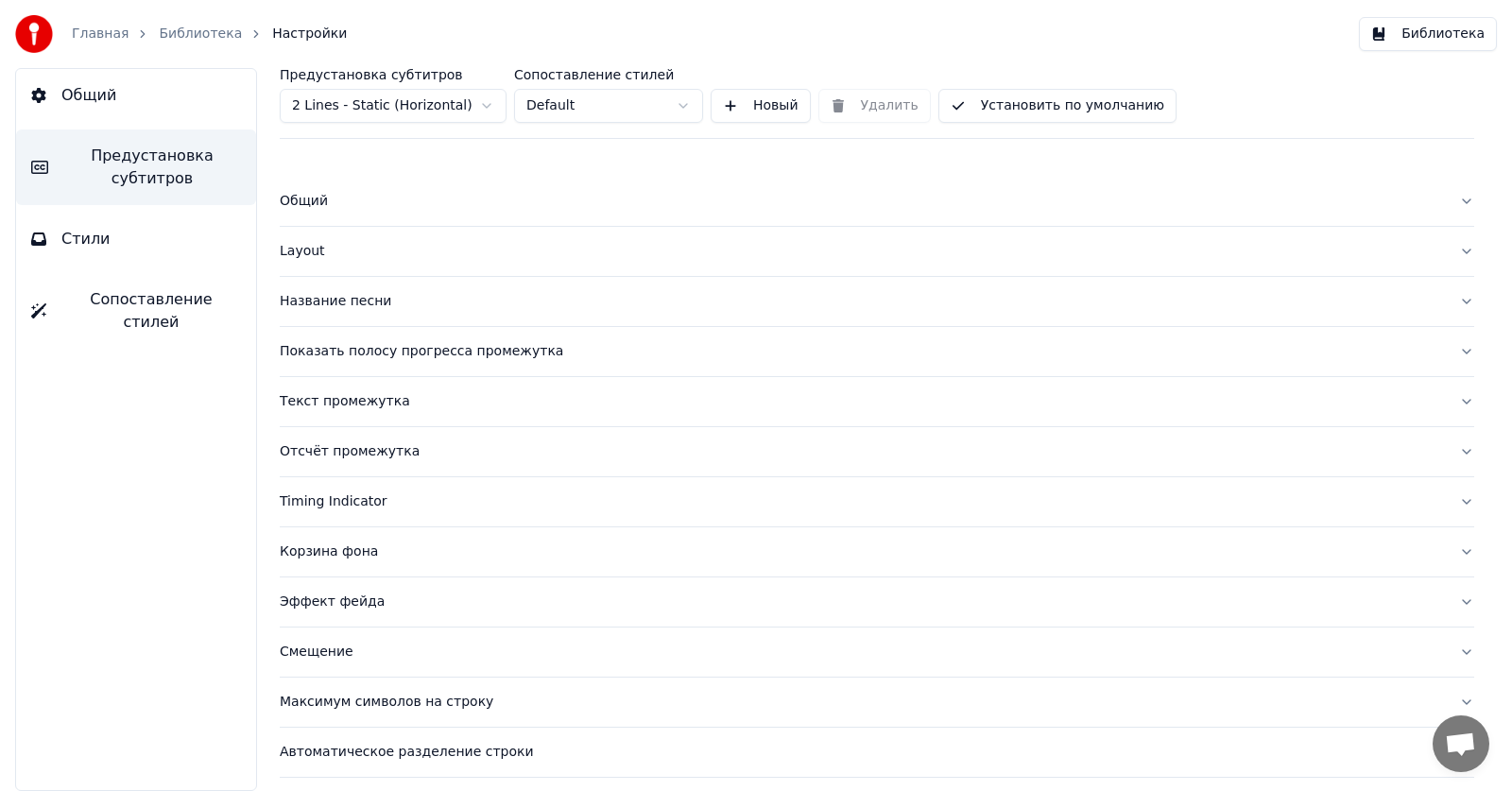
click at [345, 350] on div "Показать полосу прогресса промежутка" at bounding box center [861, 352] width 1164 height 19
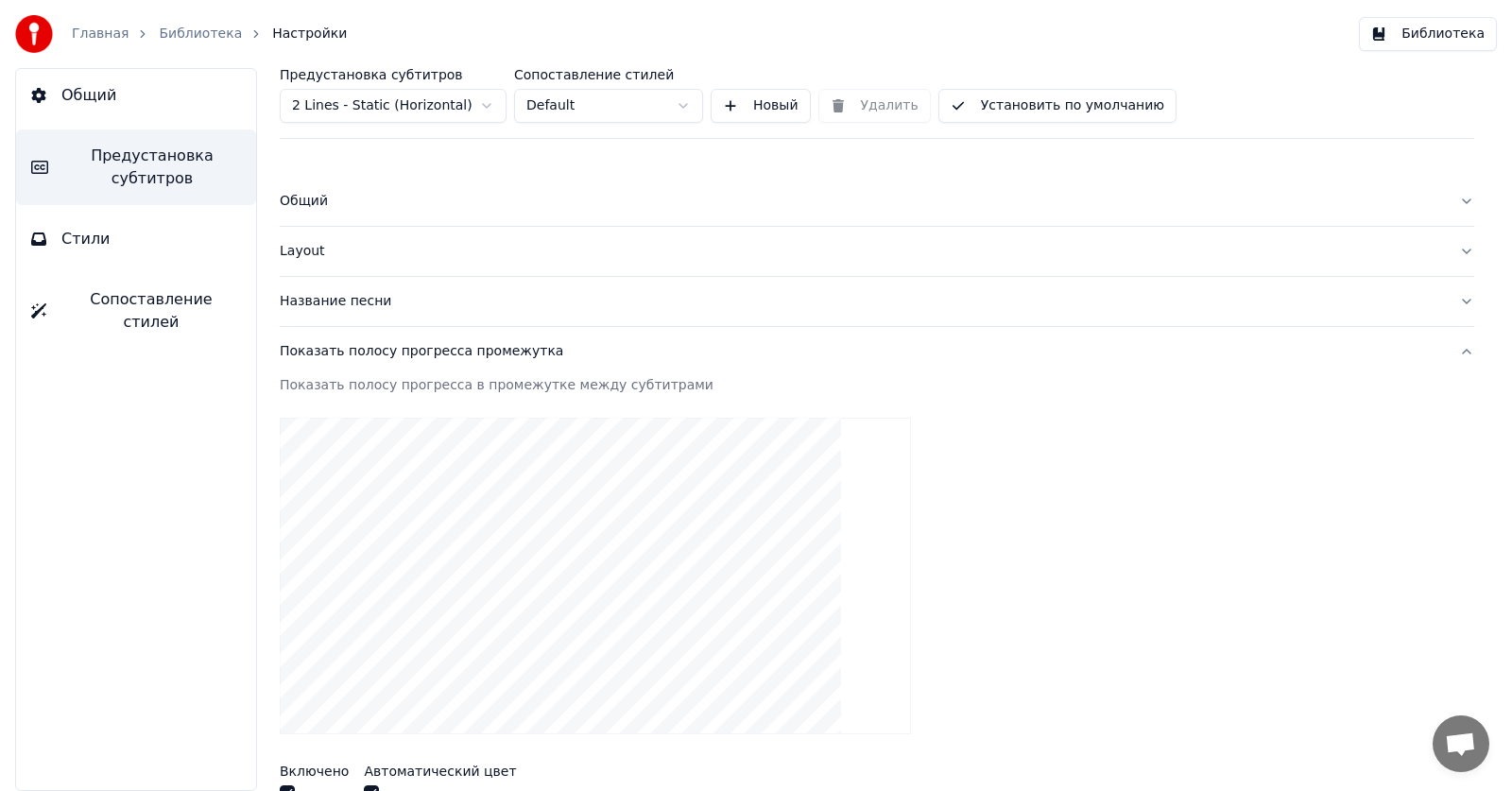
click at [1362, 342] on div "Показать полосу прогресса промежутка" at bounding box center [861, 352] width 1164 height 19
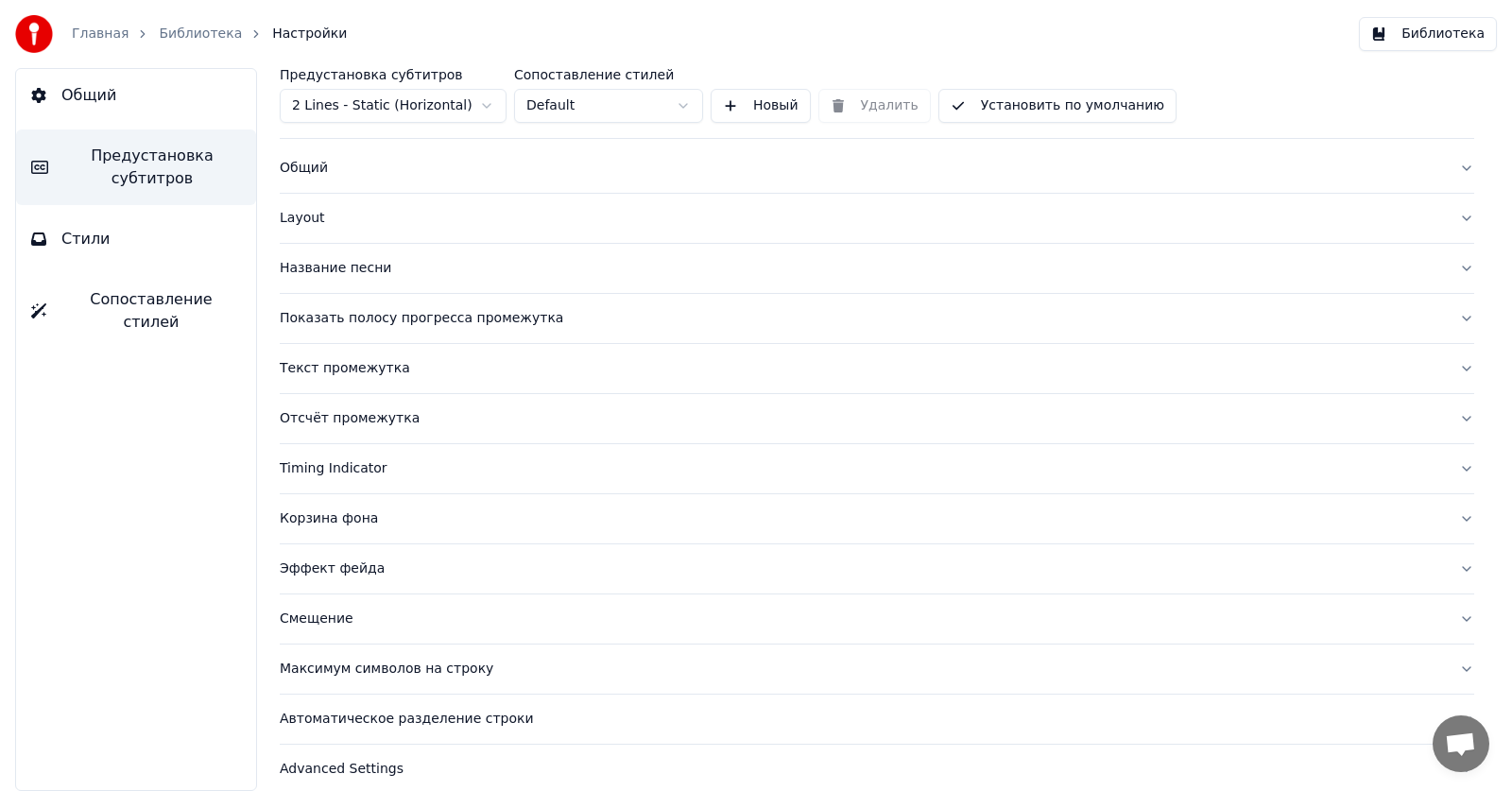
scroll to position [51, 0]
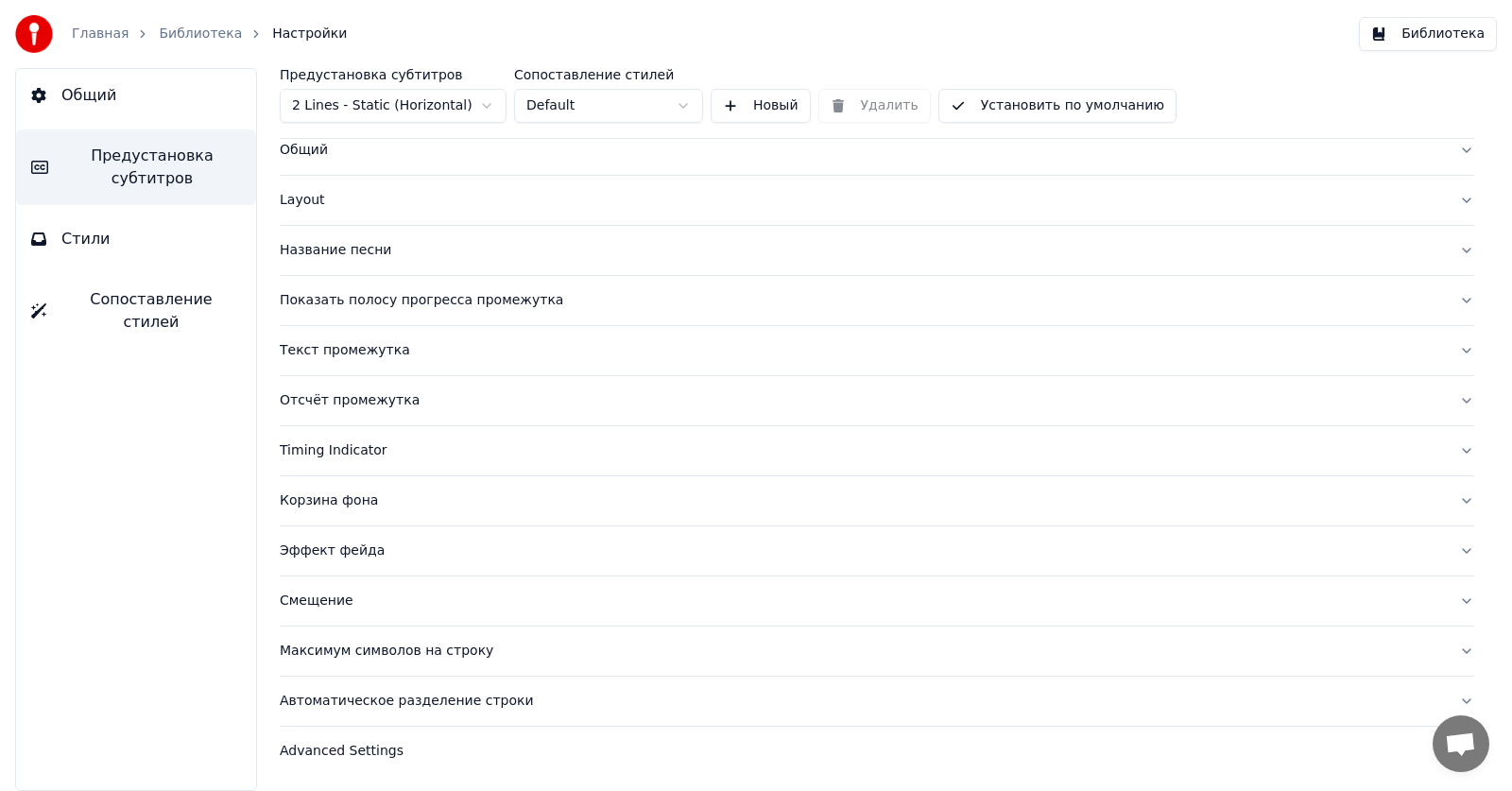
click at [333, 363] on button "Текст промежутка" at bounding box center [876, 350] width 1194 height 49
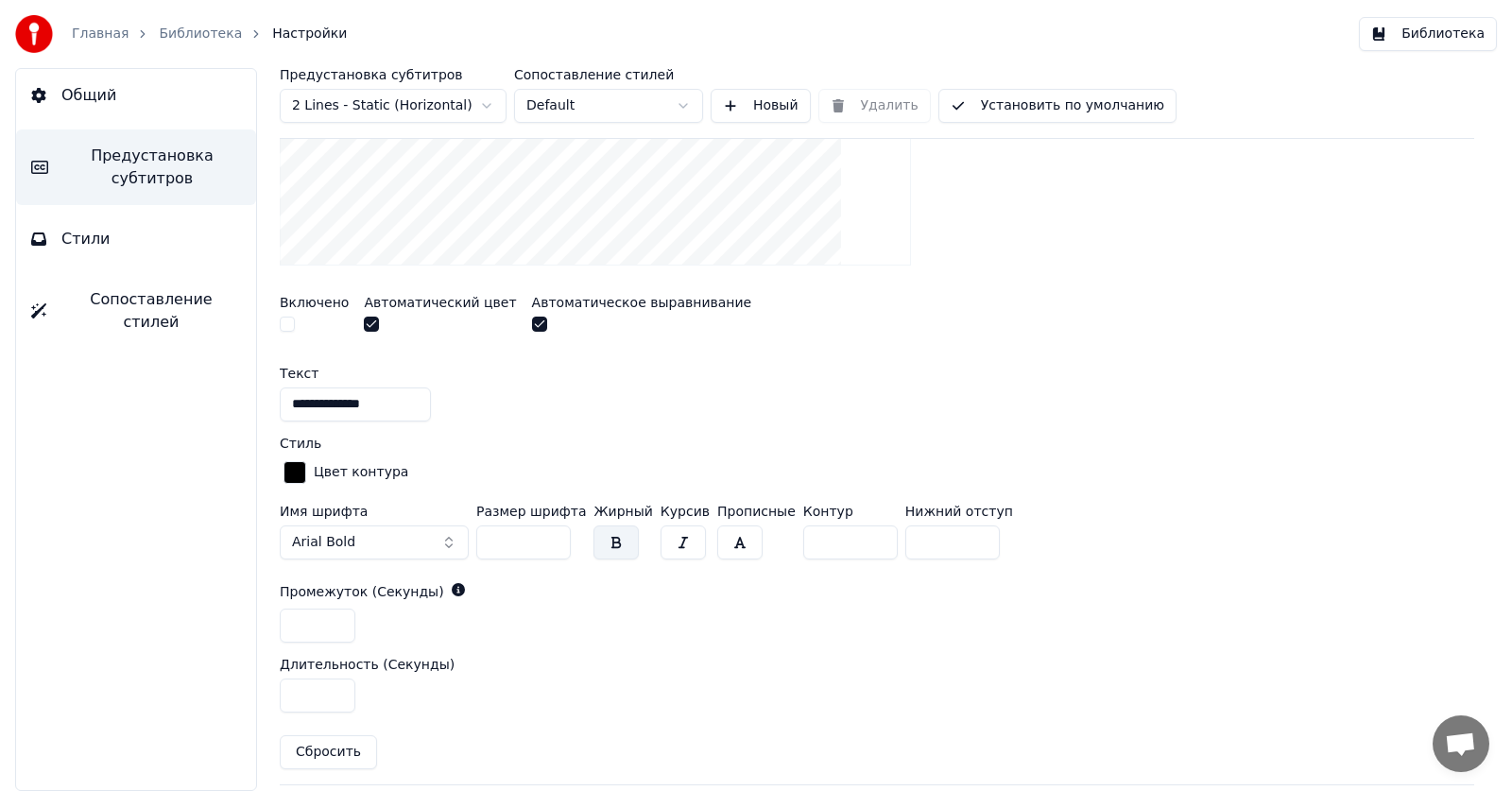
scroll to position [619, 0]
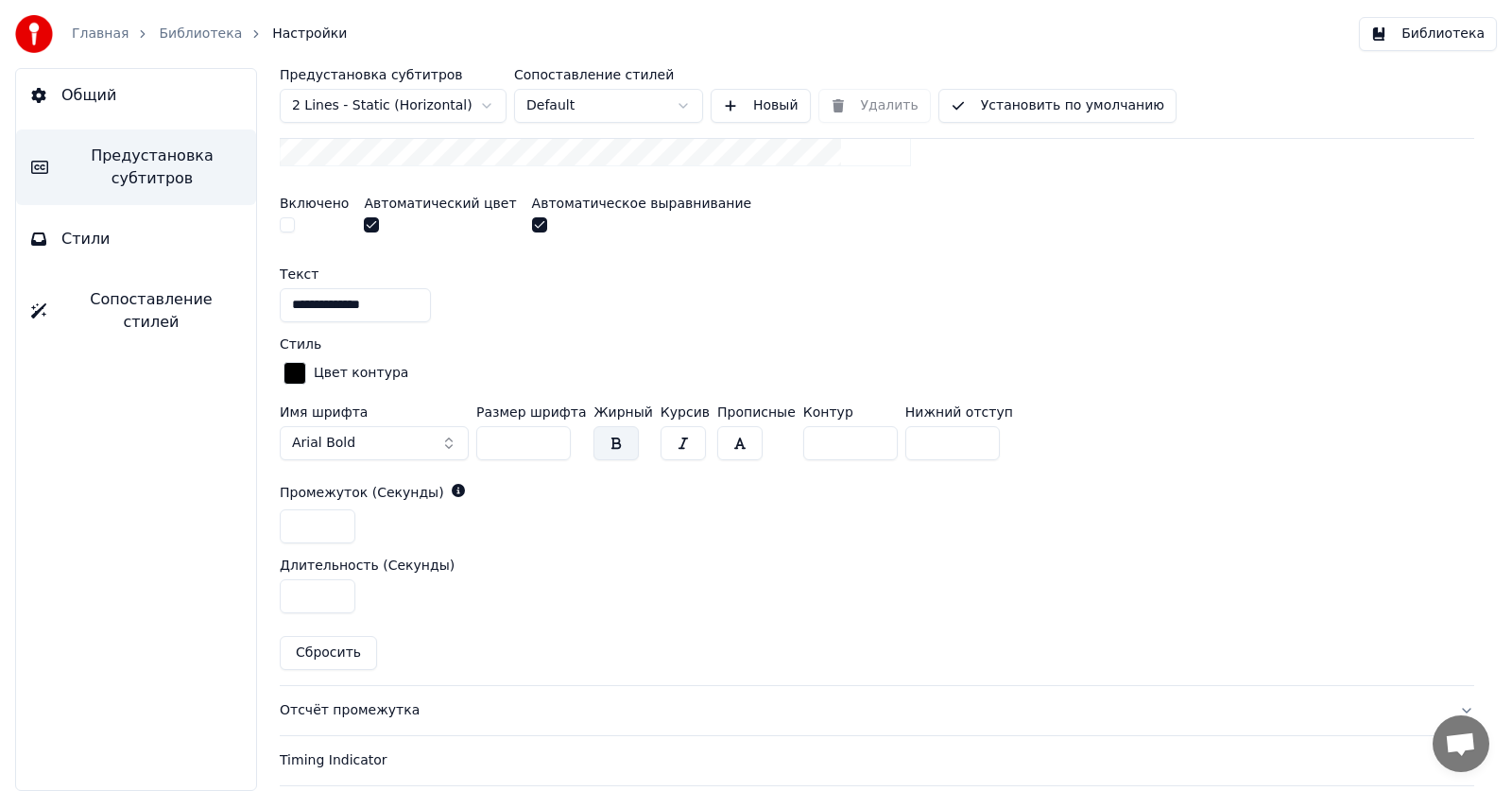
drag, startPoint x: 311, startPoint y: 531, endPoint x: 277, endPoint y: 526, distance: 34.4
click at [277, 526] on div "**********" at bounding box center [876, 430] width 1269 height 723
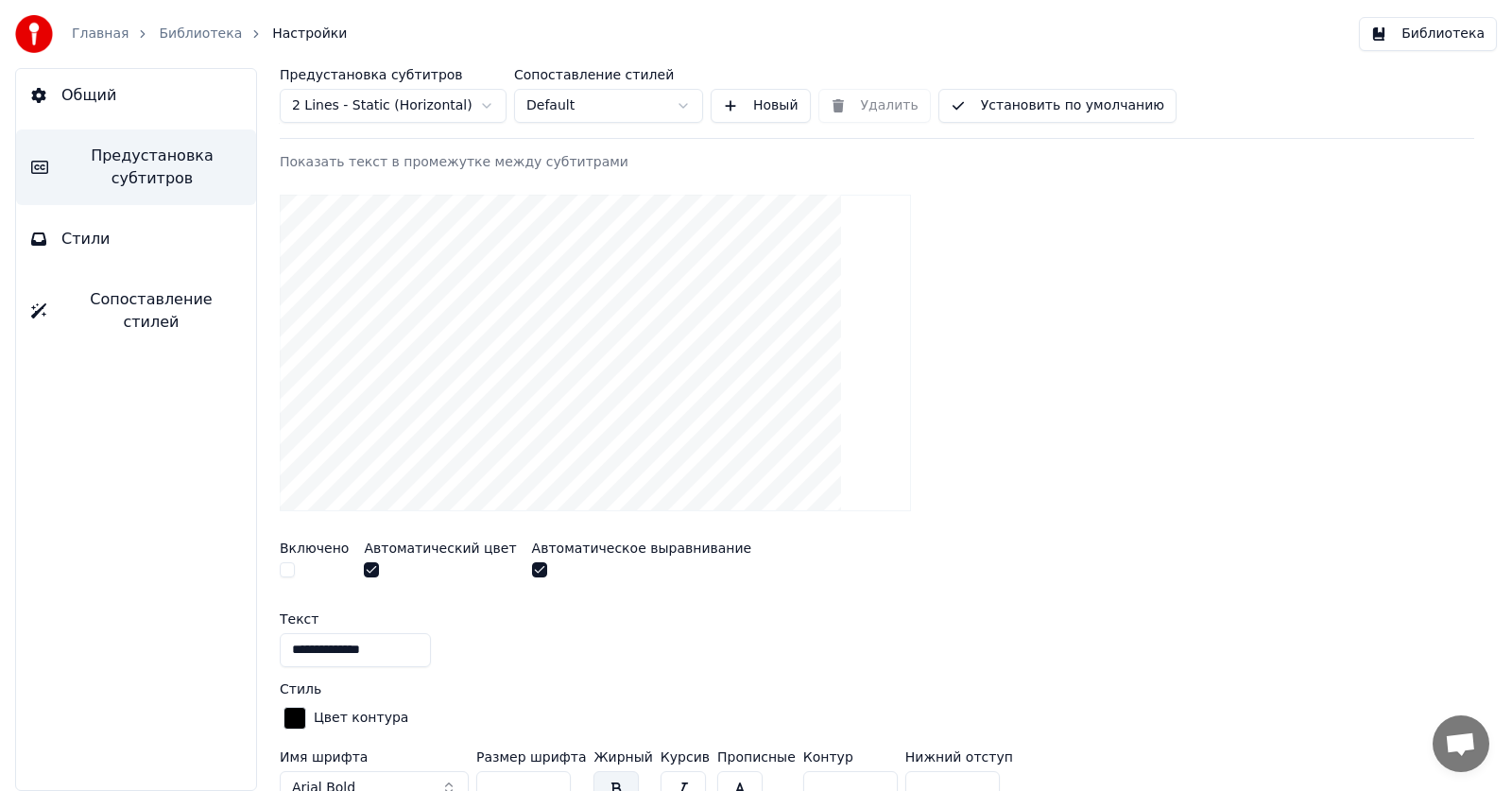
scroll to position [240, 0]
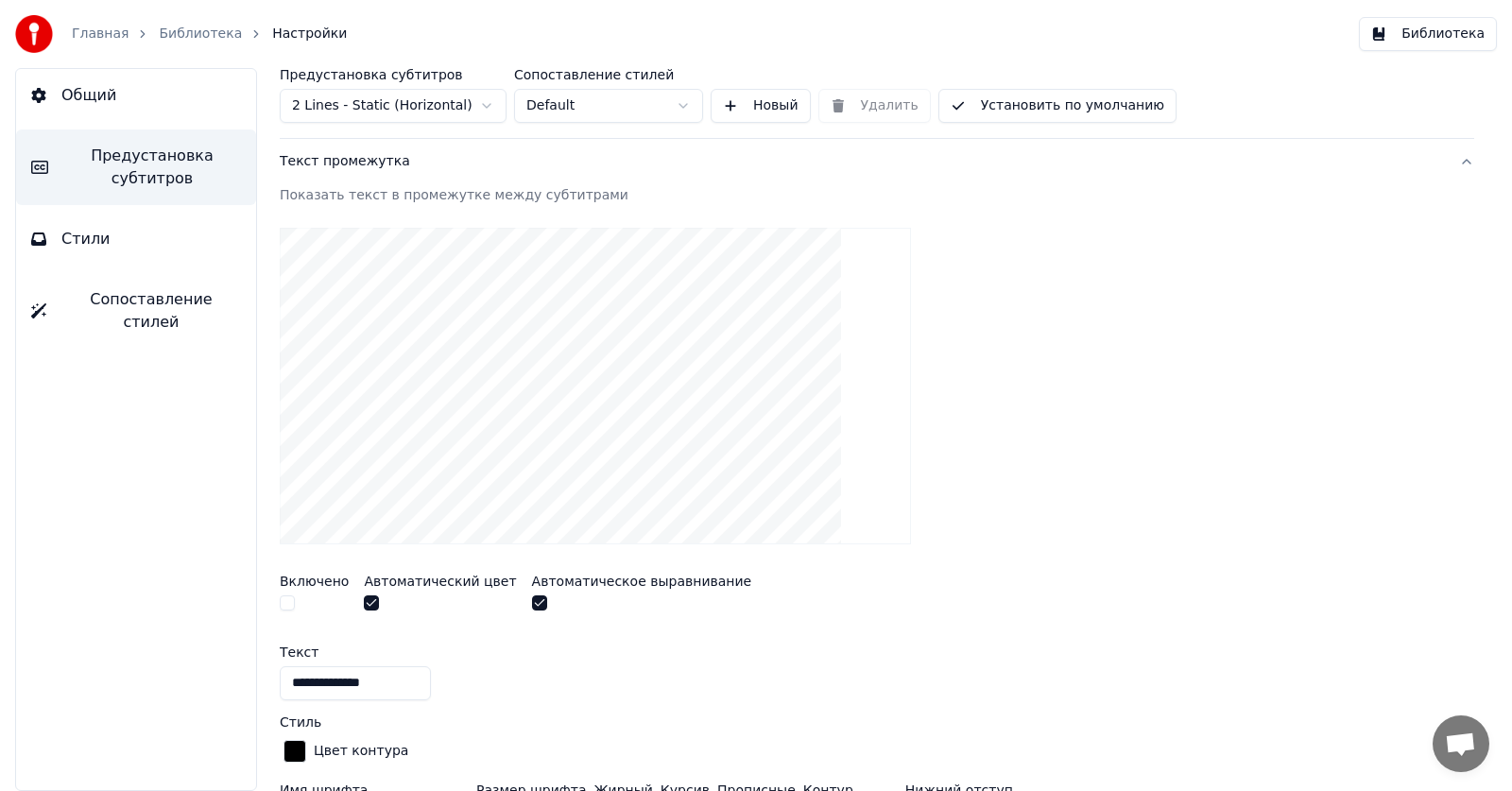
type input "*"
click at [181, 39] on link "Библиотека" at bounding box center [200, 35] width 83 height 19
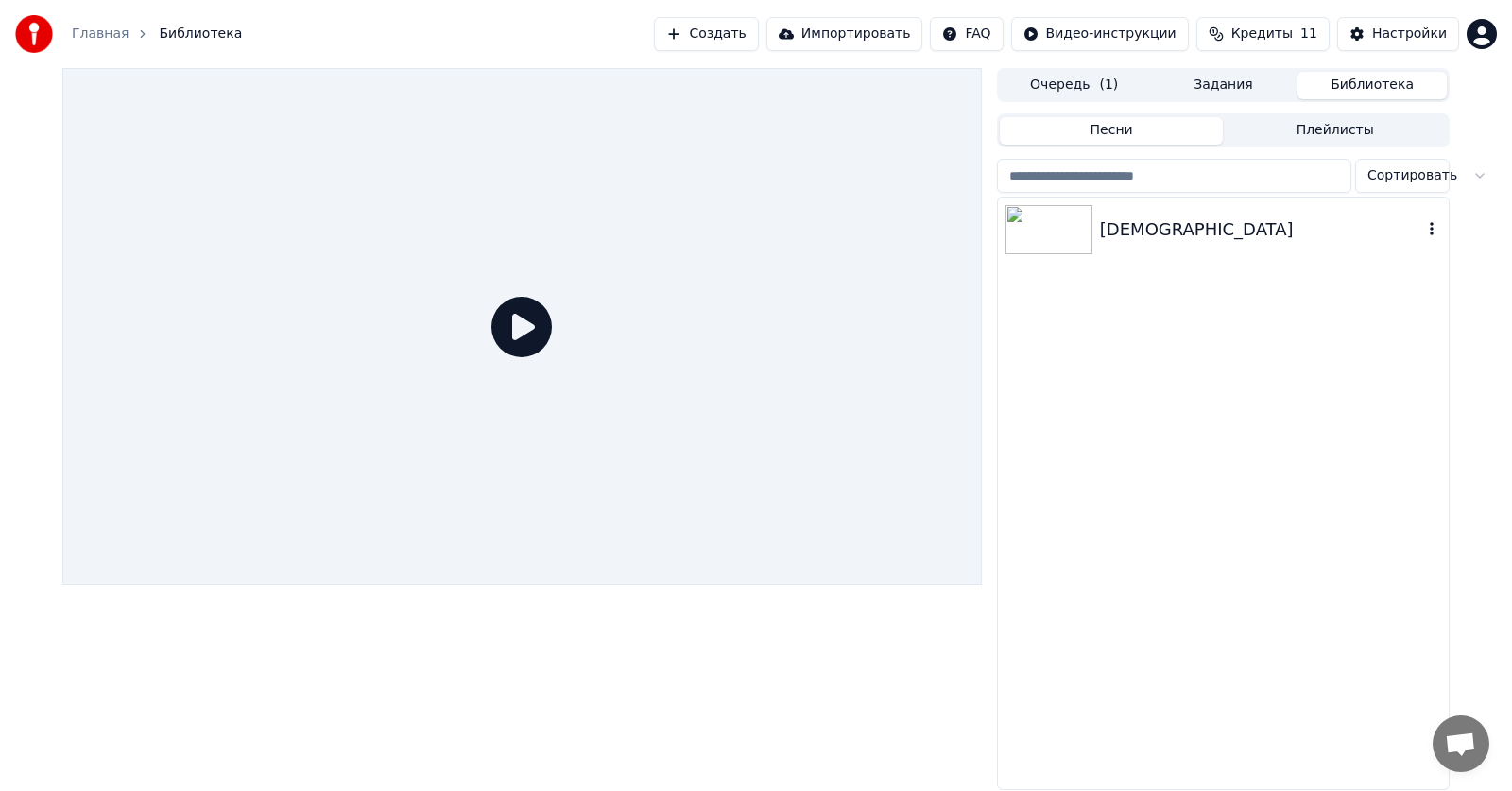
click at [1128, 232] on div "[DEMOGRAPHIC_DATA]" at bounding box center [1261, 229] width 323 height 26
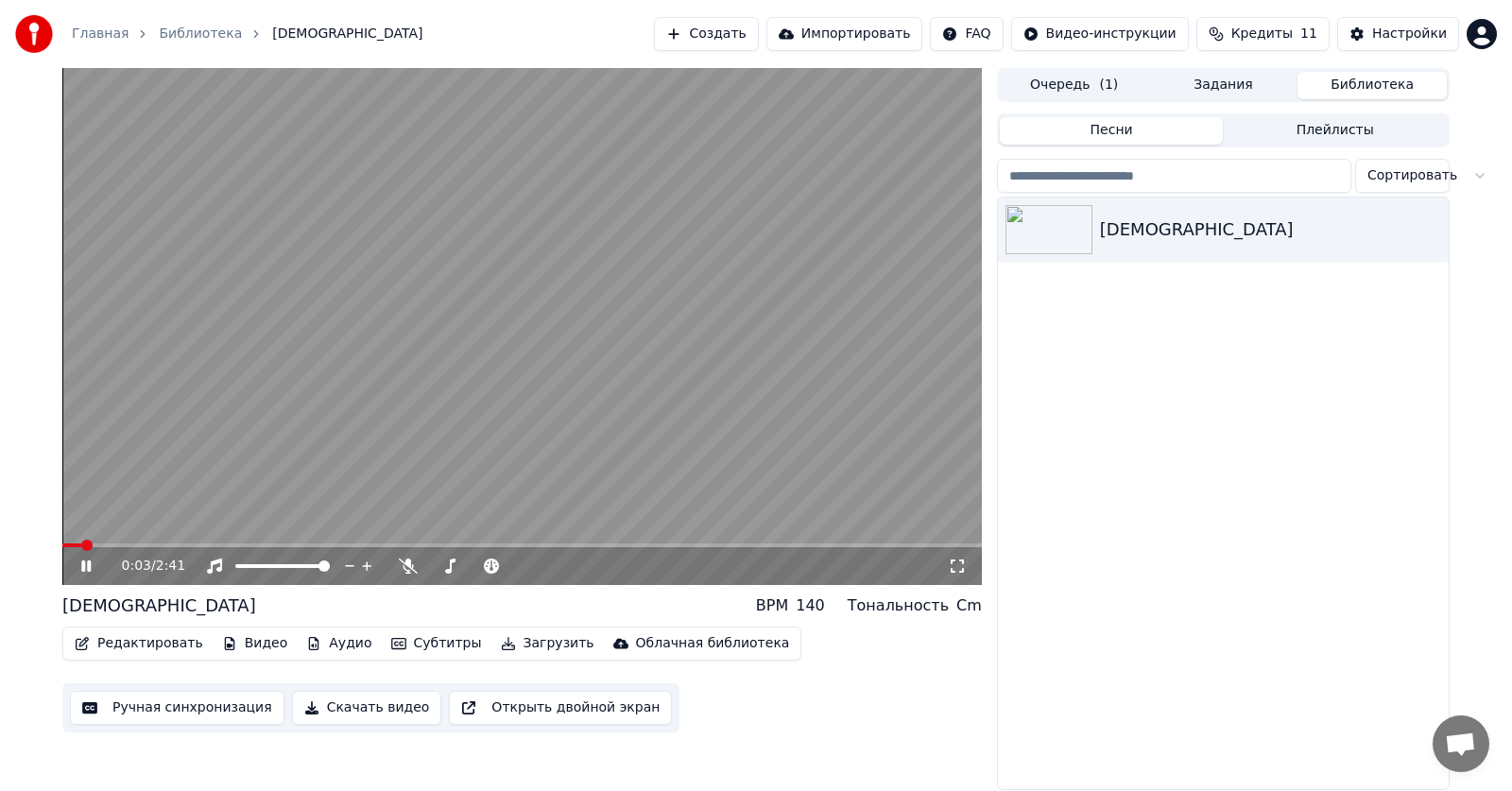
click at [956, 569] on icon at bounding box center [957, 567] width 19 height 15
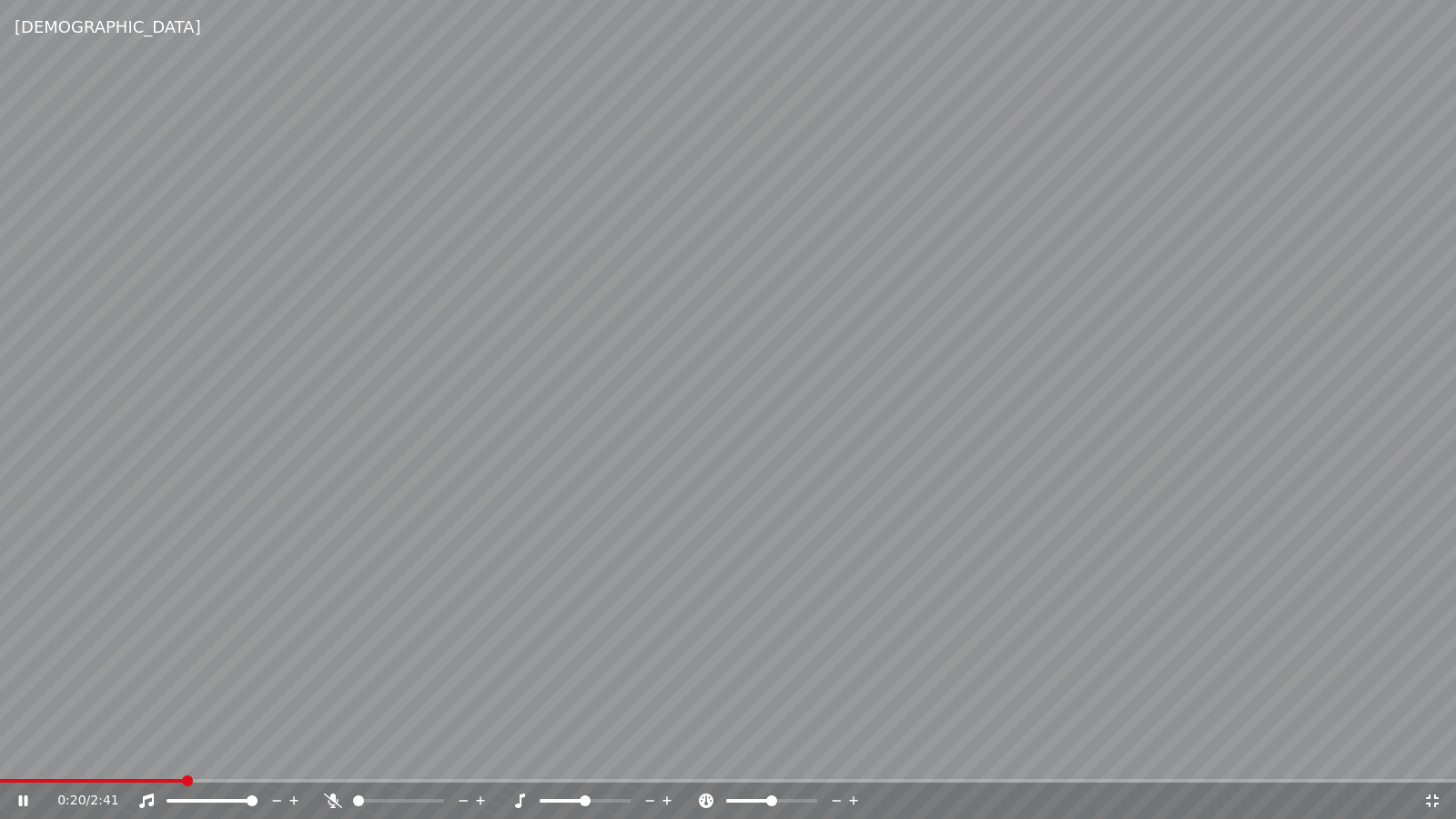
click at [19, 761] on div "0:20 / 2:41" at bounding box center [728, 800] width 1456 height 36
click at [22, 761] on icon at bounding box center [36, 800] width 43 height 15
click at [1437, 761] on icon at bounding box center [1432, 800] width 13 height 13
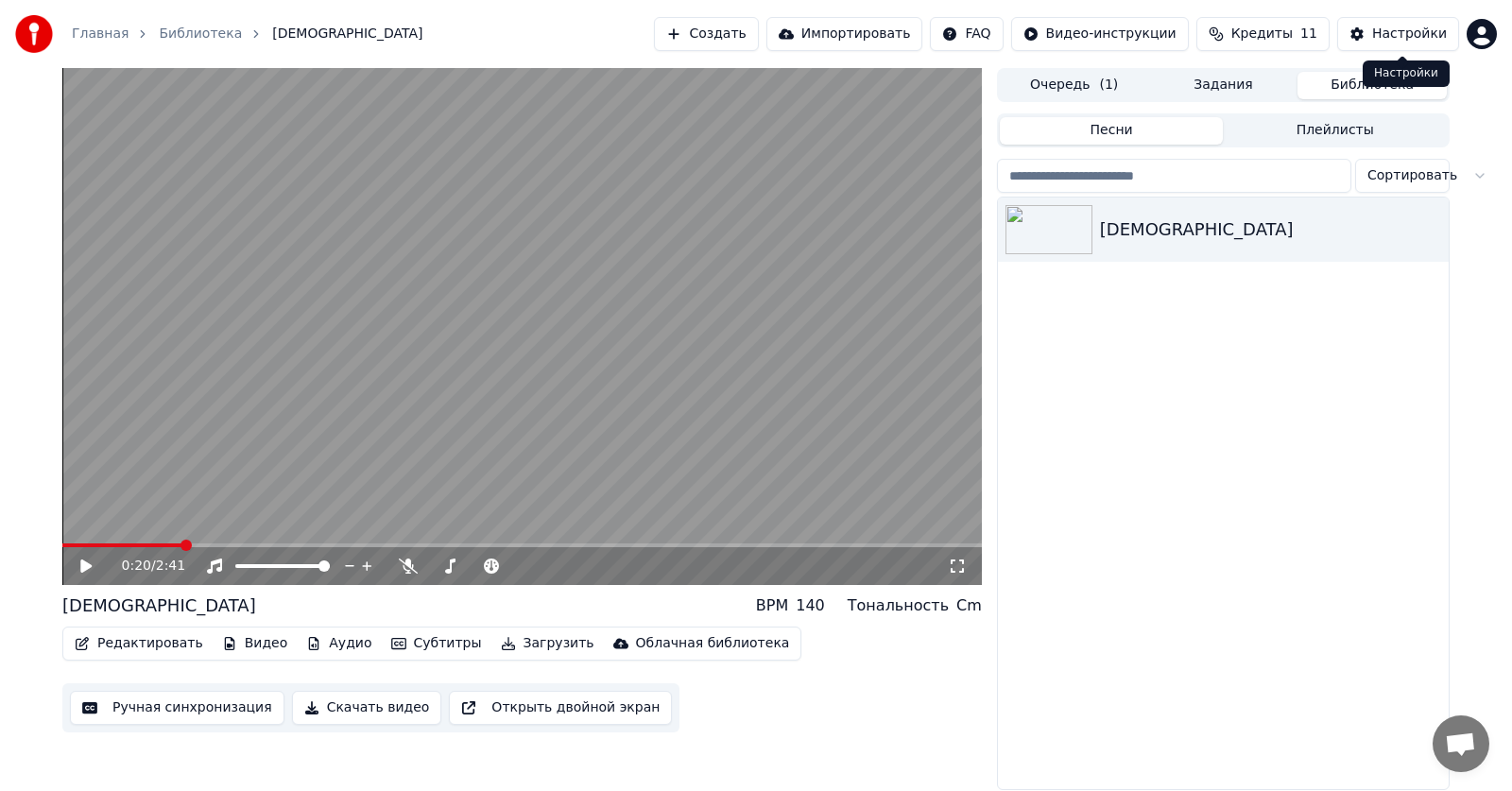
click at [1377, 25] on button "Настройки" at bounding box center [1397, 34] width 122 height 34
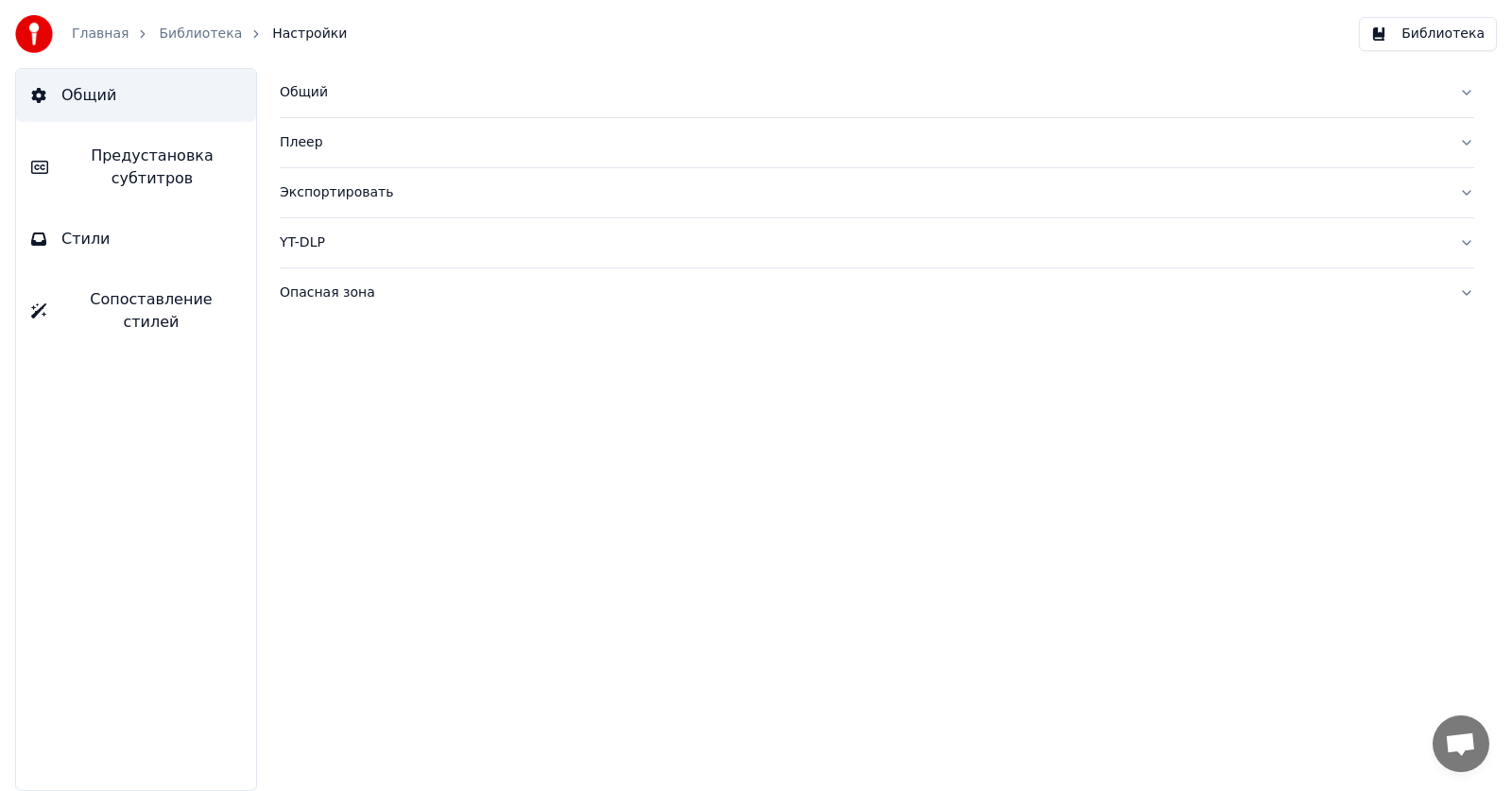
click at [103, 175] on span "Предустановка субтитров" at bounding box center [152, 167] width 177 height 45
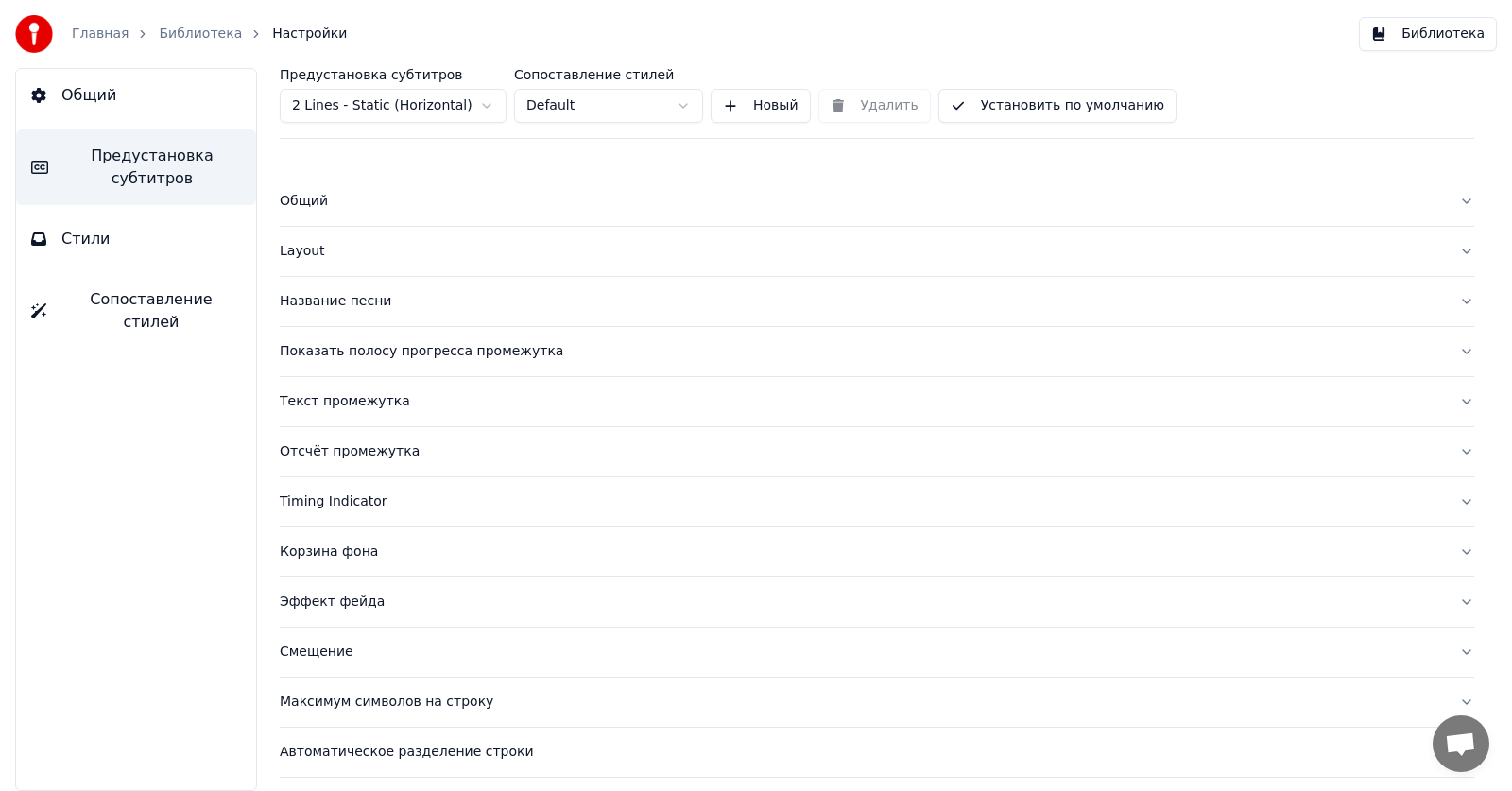
scroll to position [51, 0]
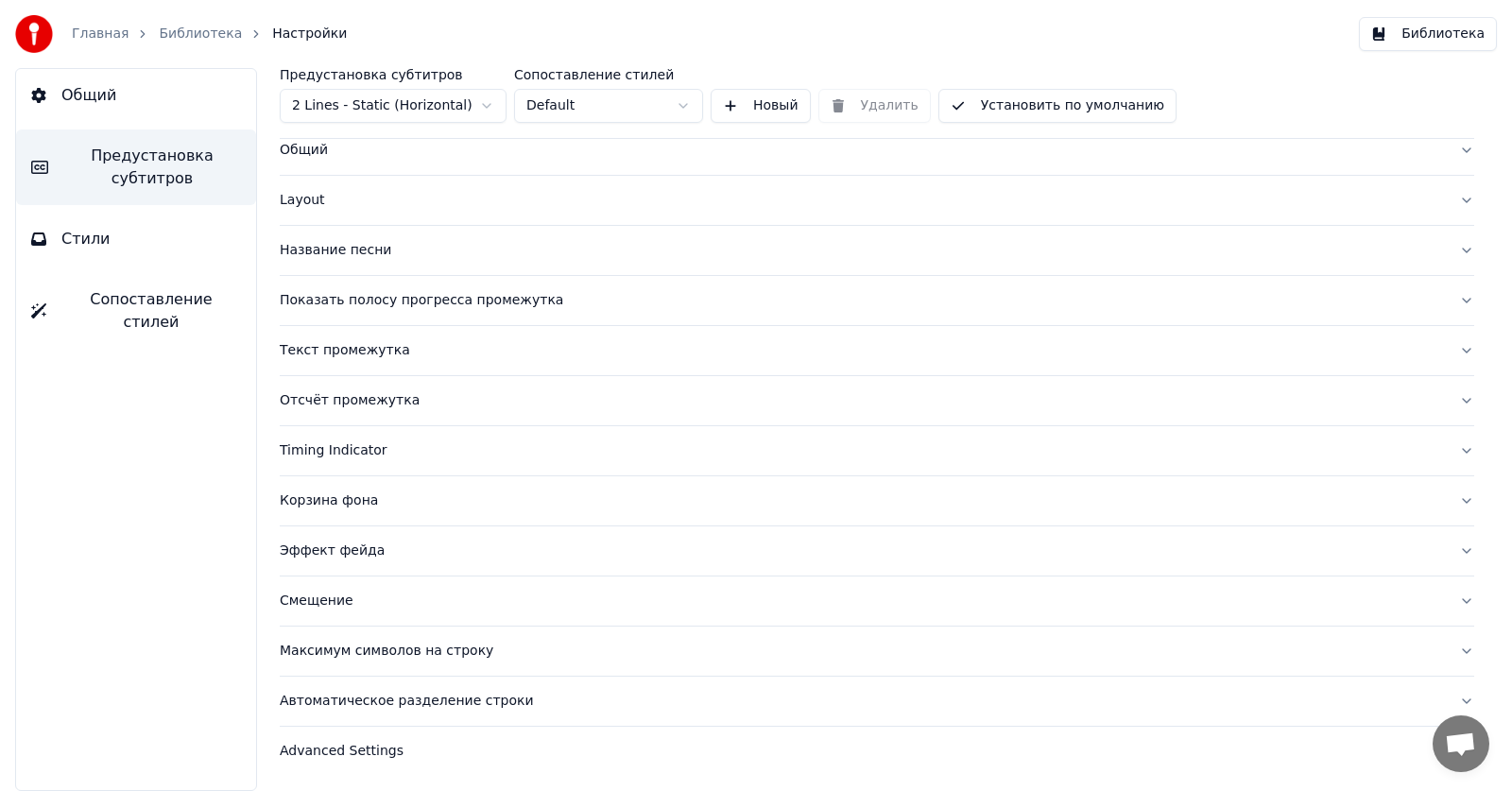
click at [316, 355] on div "Текст промежутка" at bounding box center [861, 351] width 1164 height 19
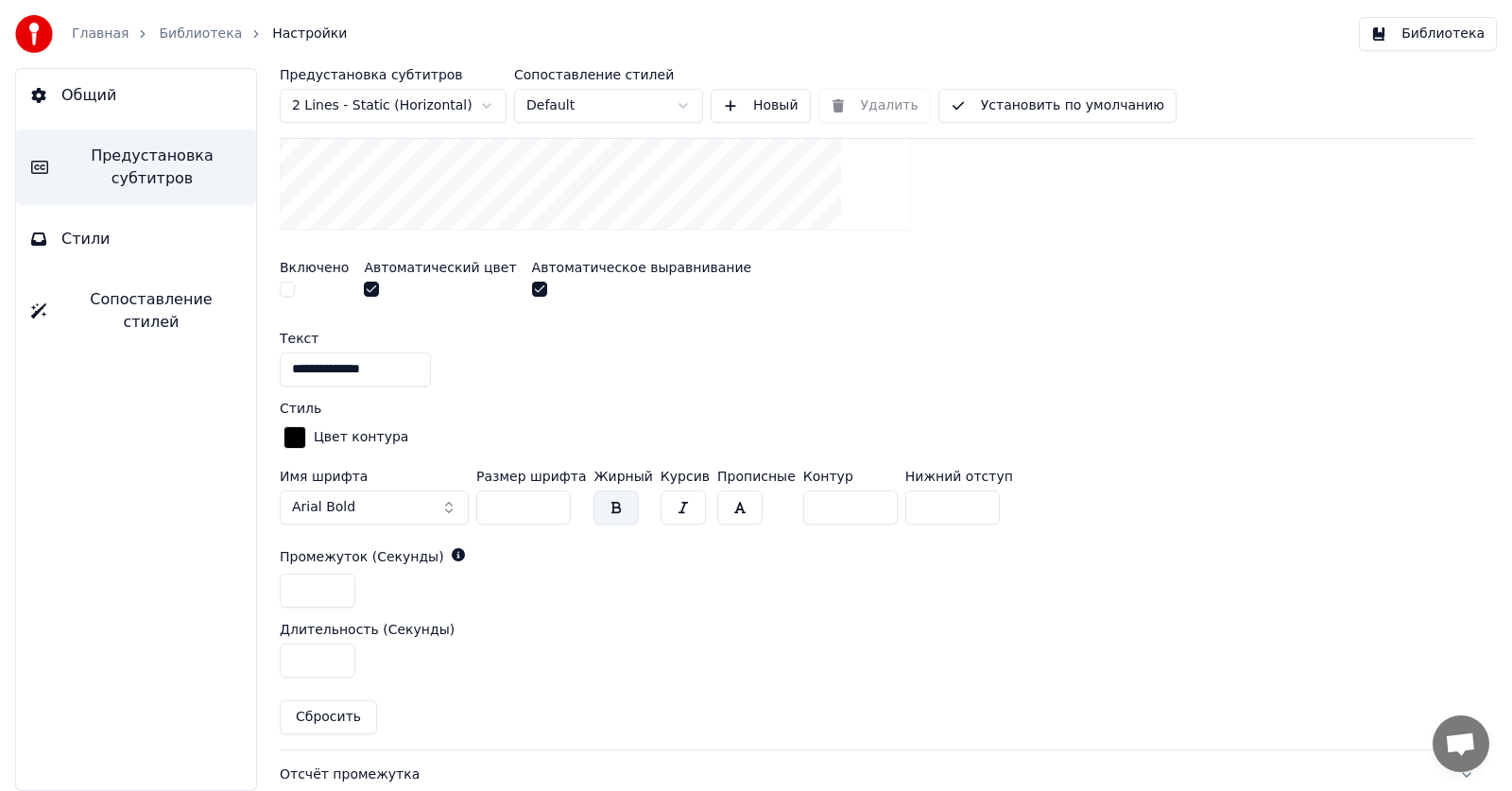
scroll to position [713, 0]
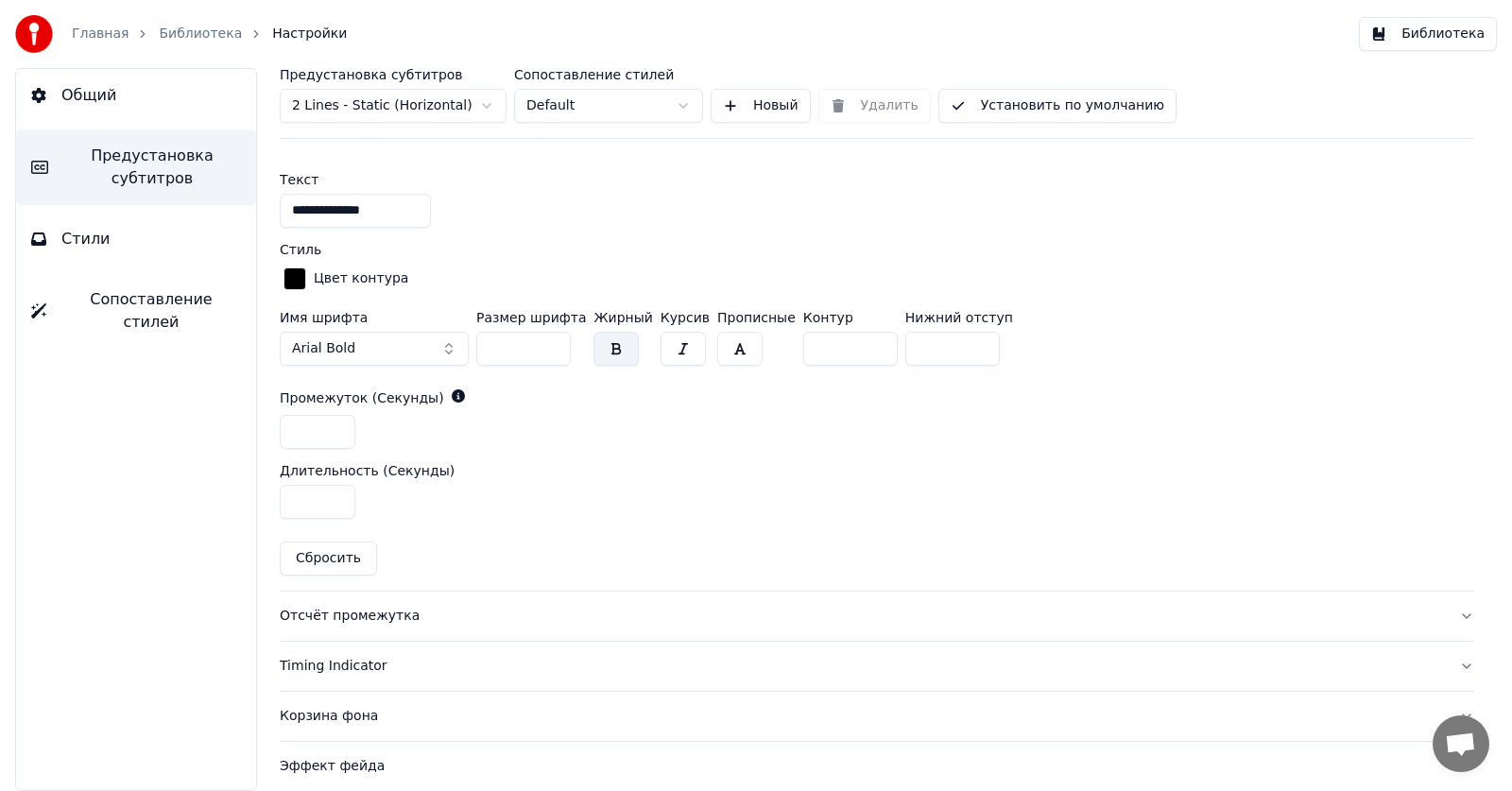
drag, startPoint x: 323, startPoint y: 441, endPoint x: 250, endPoint y: 436, distance: 73.2
click at [250, 436] on div "**********" at bounding box center [876, 430] width 1269 height 723
type input "*"
click at [669, 466] on div "Длительность (Секунды)" at bounding box center [876, 471] width 1194 height 13
click at [347, 621] on div "Отсчёт промежутка" at bounding box center [861, 617] width 1164 height 19
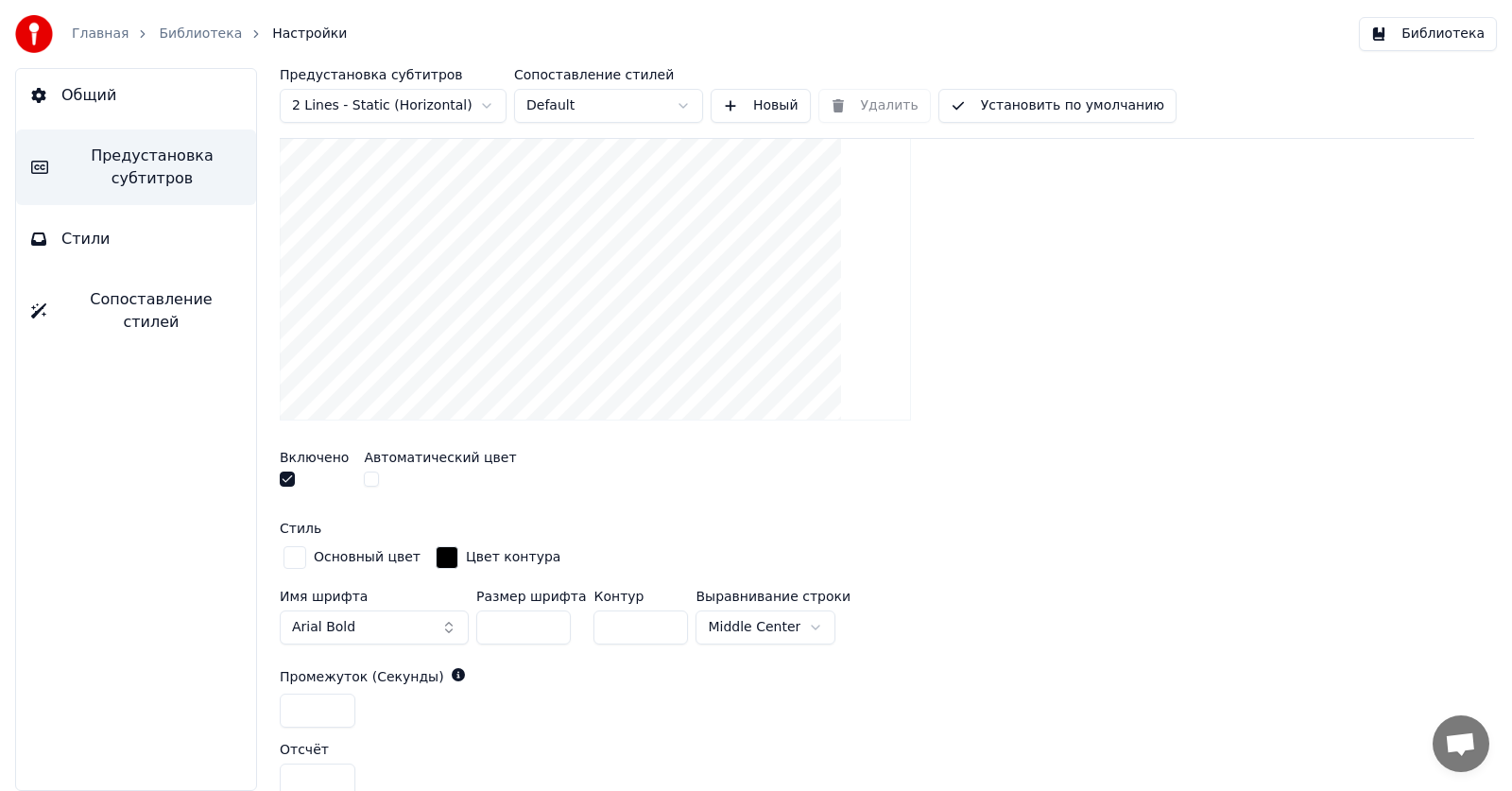
scroll to position [523, 0]
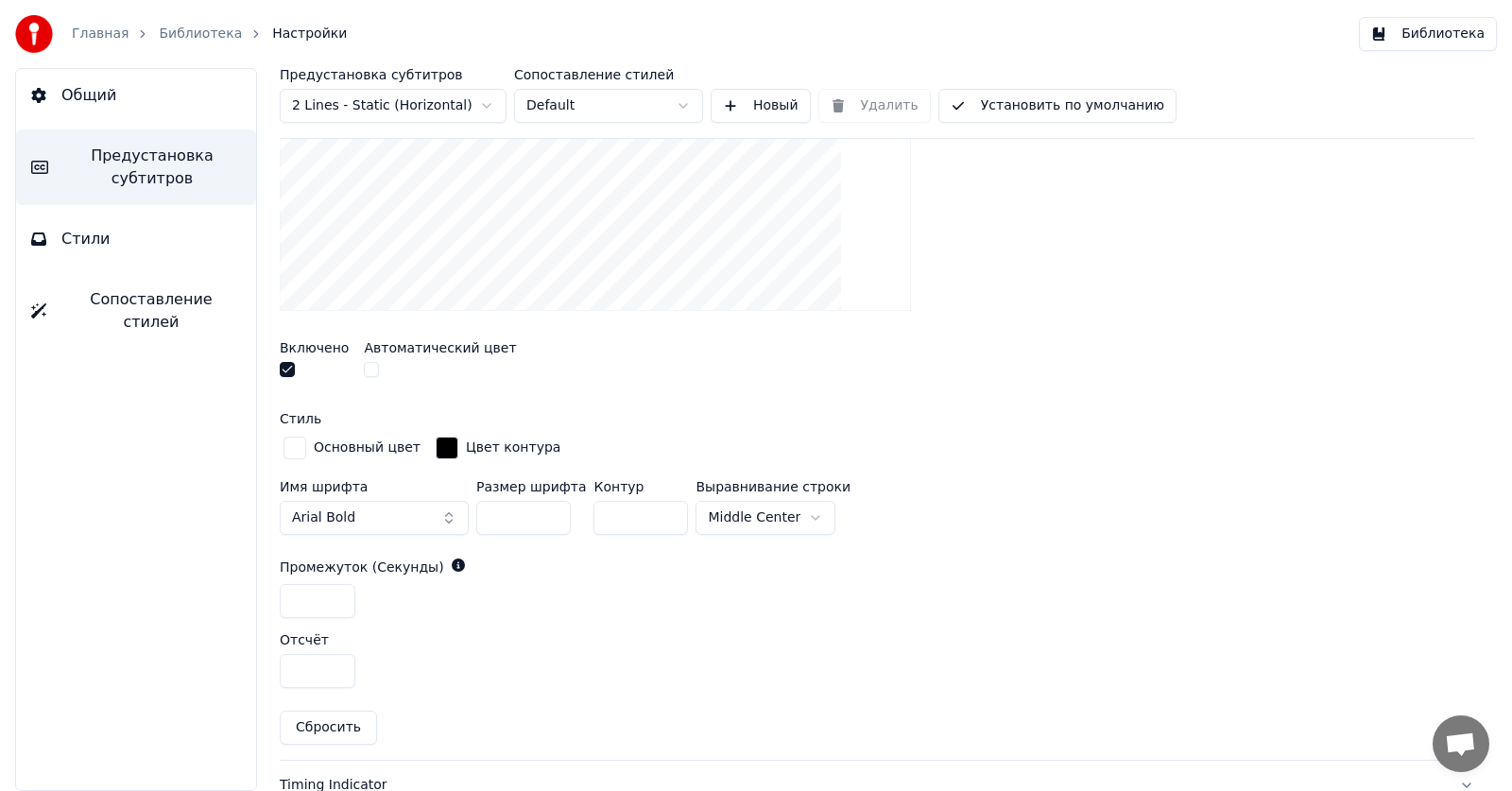
click at [327, 671] on input "*" at bounding box center [317, 671] width 75 height 34
click at [326, 671] on input "*" at bounding box center [317, 671] width 75 height 34
drag, startPoint x: 323, startPoint y: 607, endPoint x: 199, endPoint y: 577, distance: 127.6
click at [199, 577] on div "Общий Предустановка субтитров Стили Сопоставление стилей Предустановка субтитро…" at bounding box center [756, 430] width 1512 height 723
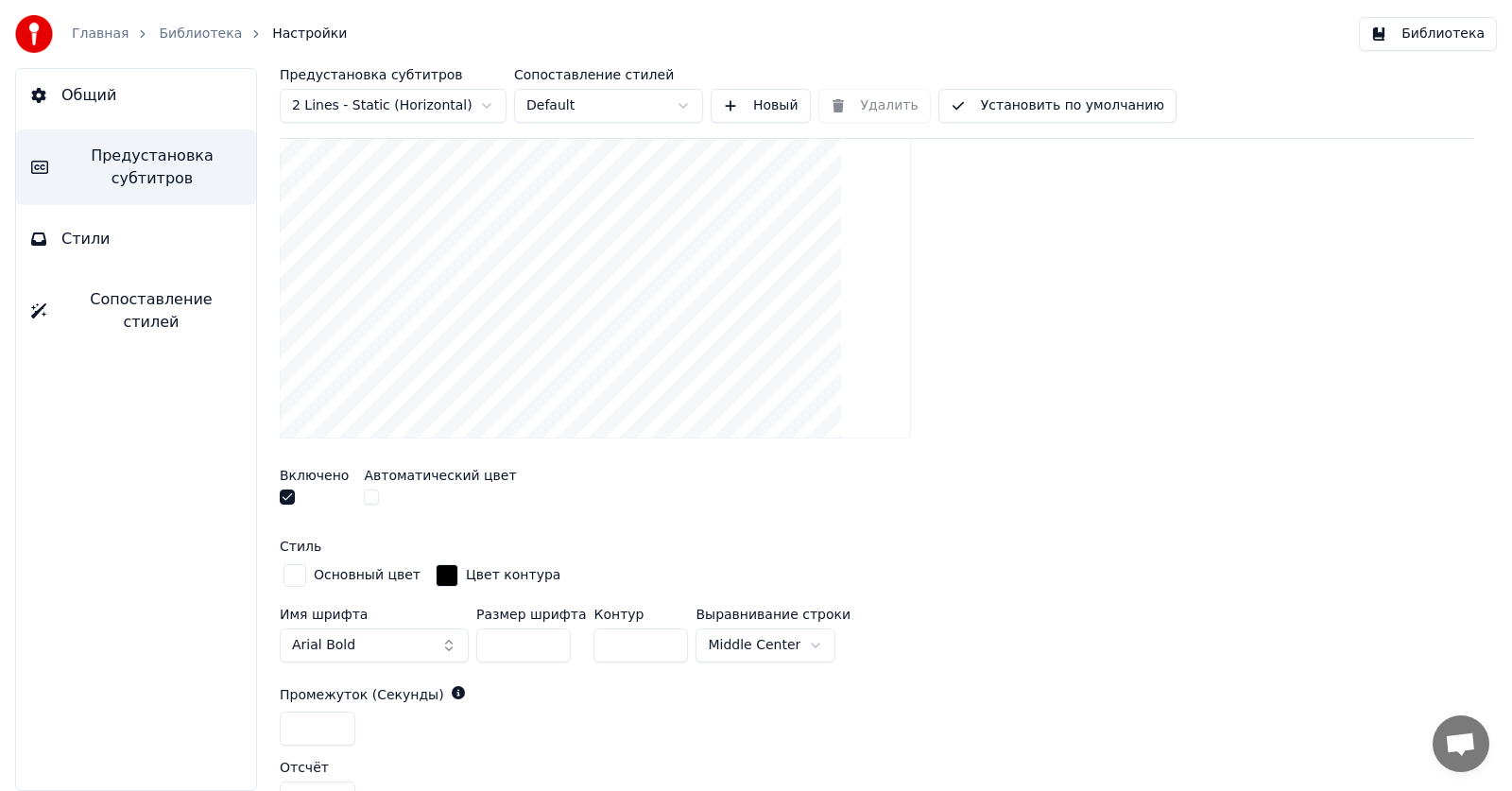
scroll to position [429, 0]
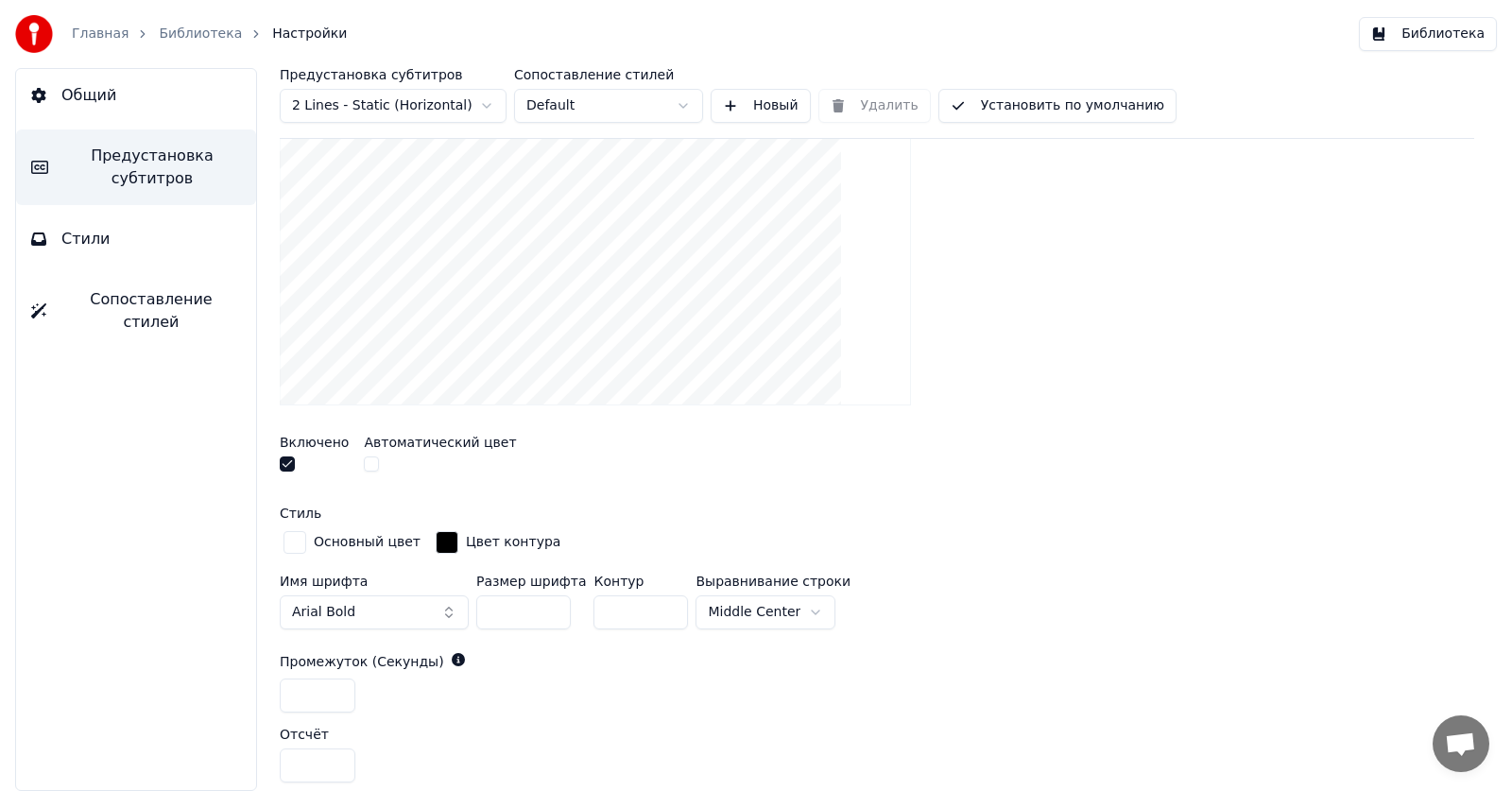
drag, startPoint x: 310, startPoint y: 698, endPoint x: 212, endPoint y: 688, distance: 98.5
click at [212, 688] on div "Общий Предустановка субтитров Стили Сопоставление стилей Предустановка субтитро…" at bounding box center [756, 430] width 1512 height 723
type input "*"
click at [535, 714] on div "Показать отсчёт в промежутке между субтитрами Включено Автоматический цвет Стил…" at bounding box center [876, 451] width 1194 height 807
click at [364, 460] on button "button" at bounding box center [372, 464] width 15 height 15
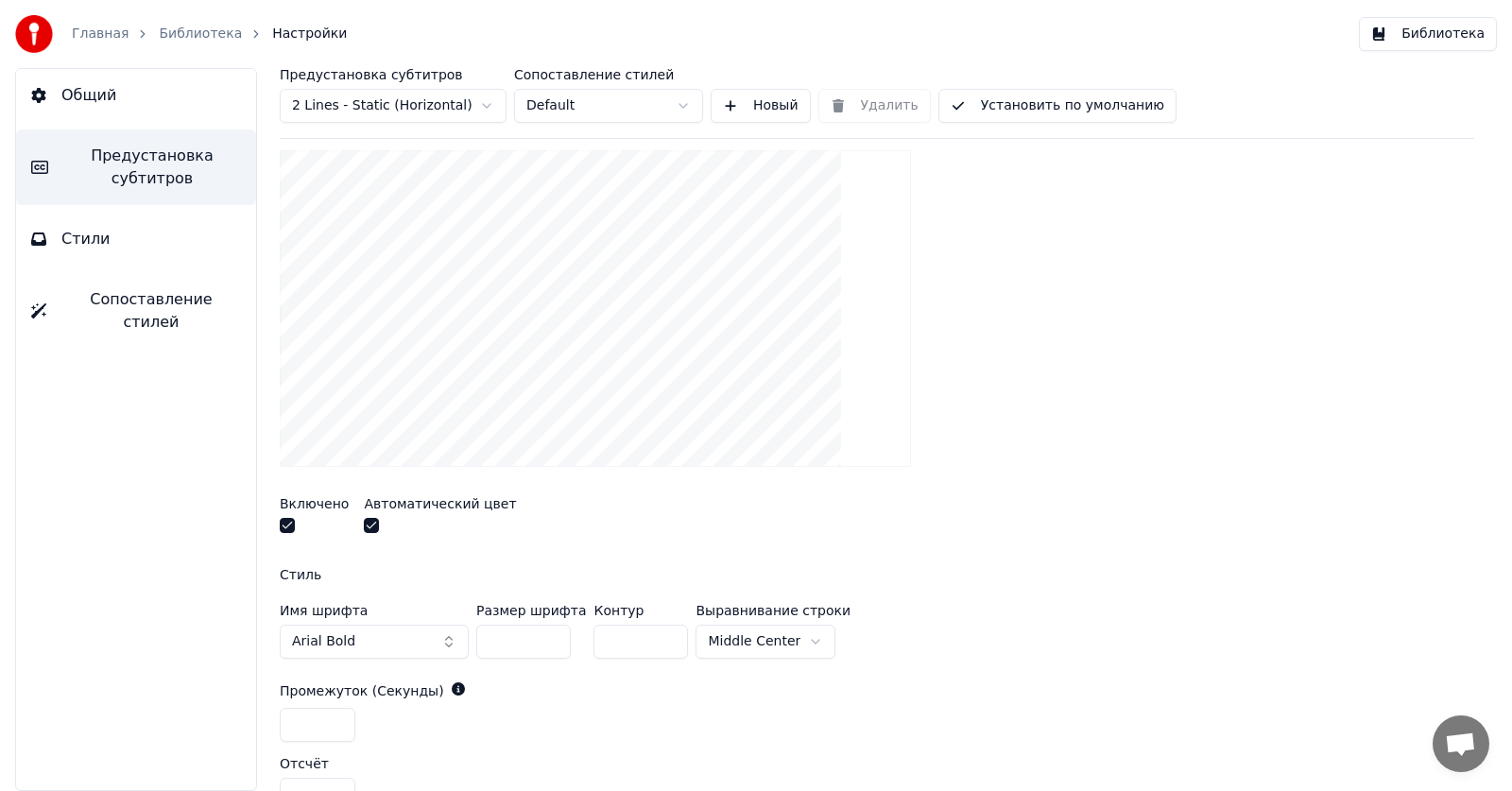
scroll to position [334, 0]
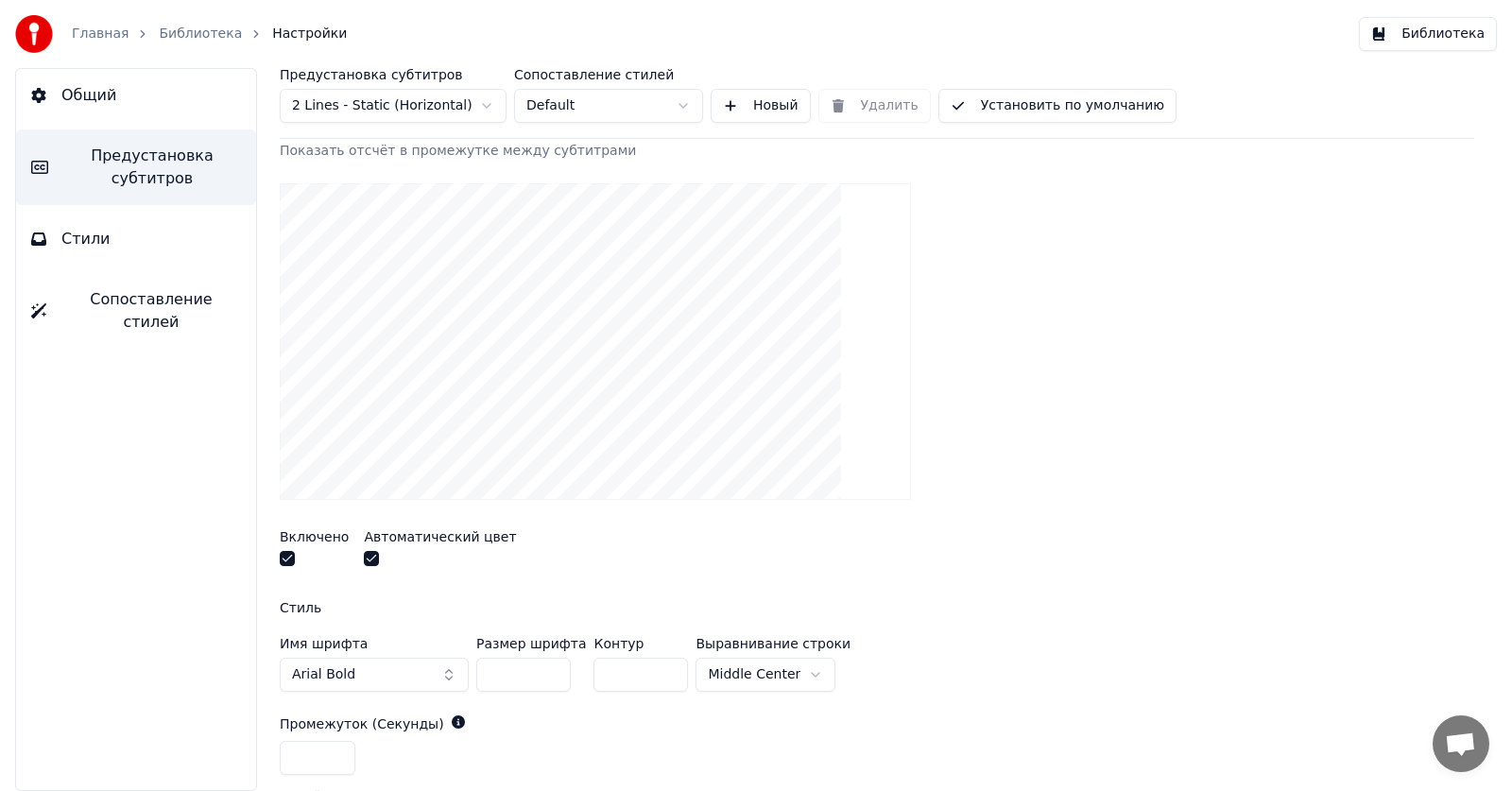
click at [371, 560] on button "button" at bounding box center [372, 559] width 15 height 15
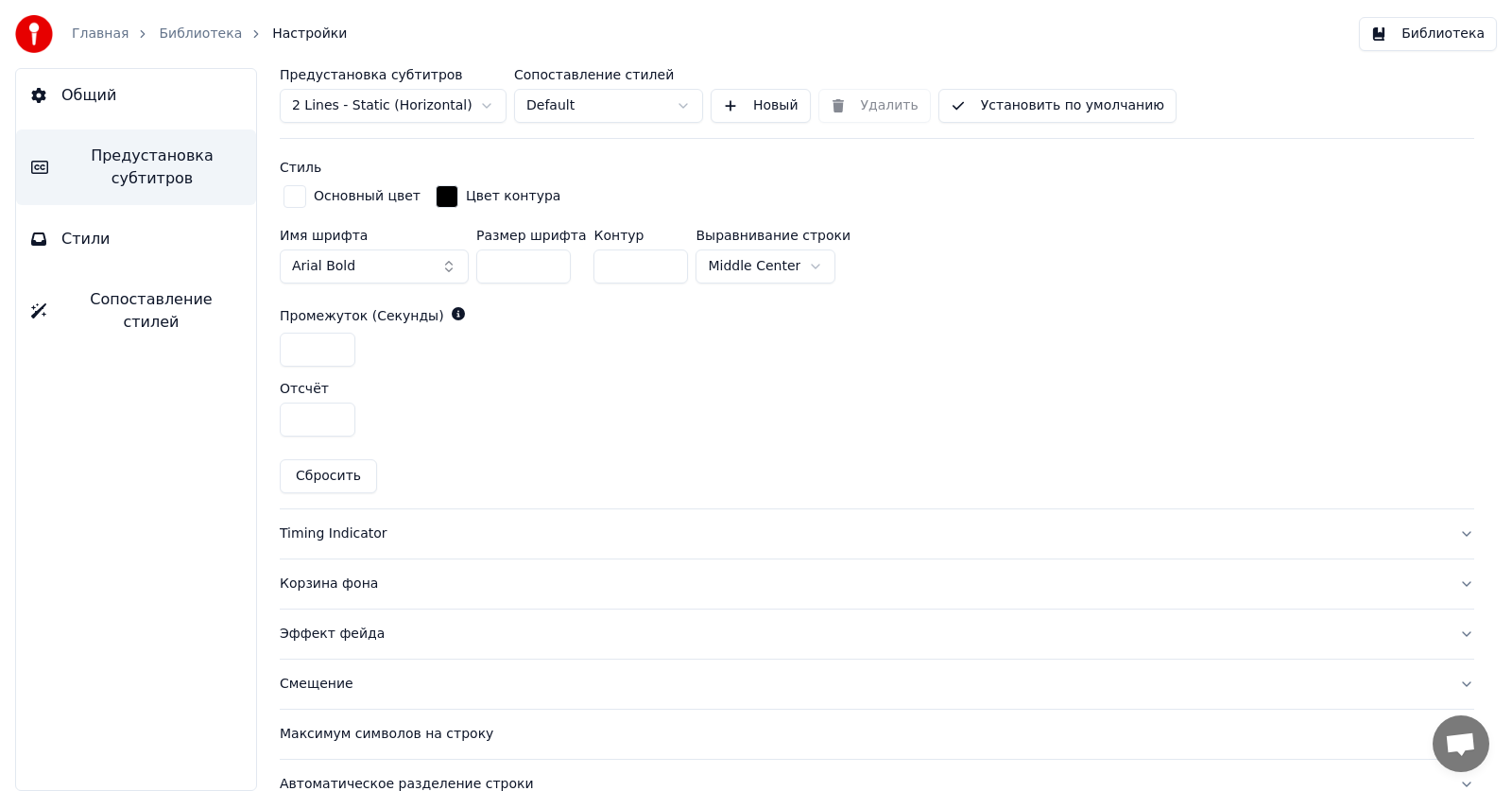
scroll to position [857, 0]
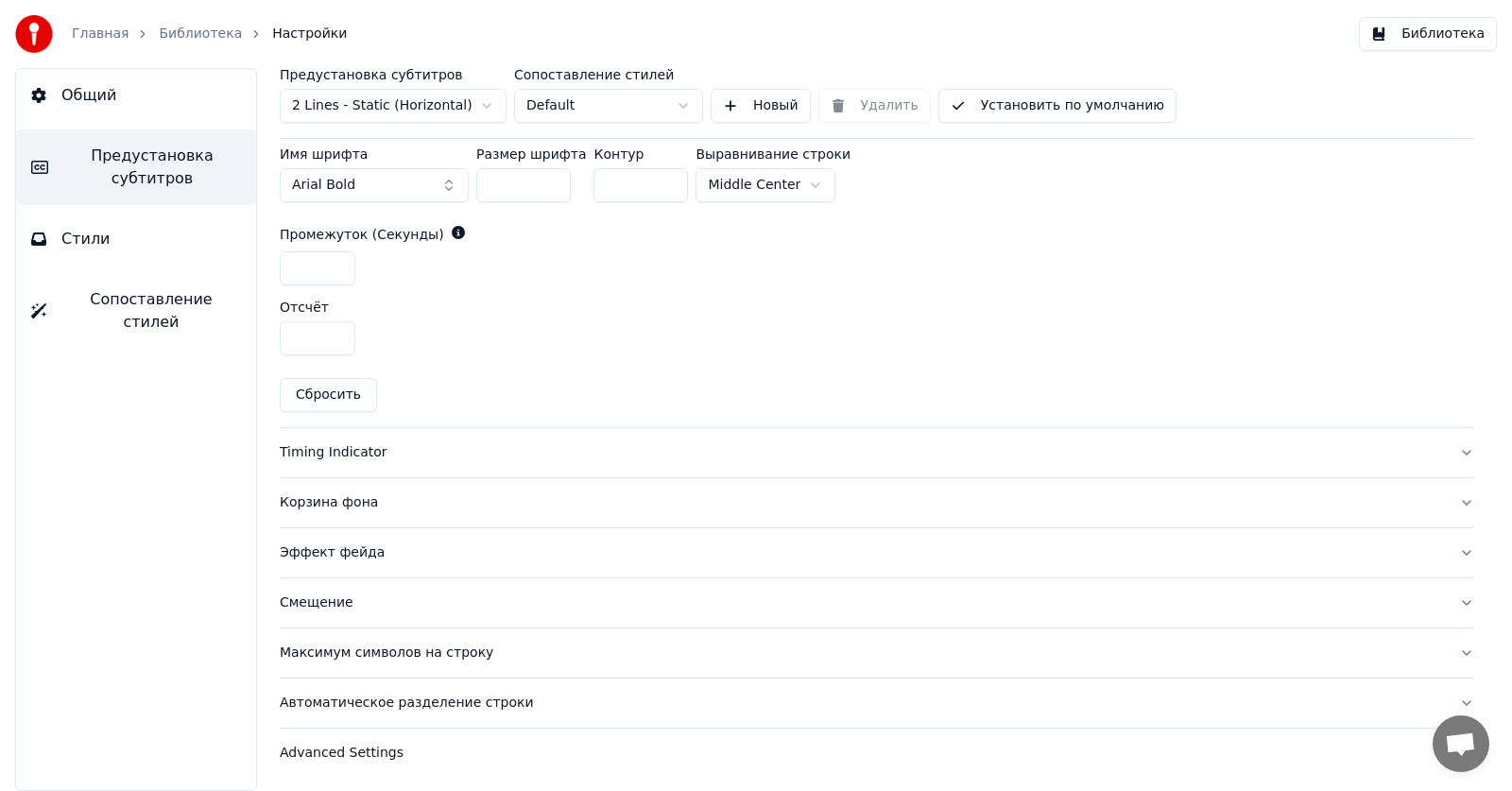
click at [369, 450] on div "Timing Indicator" at bounding box center [861, 453] width 1164 height 19
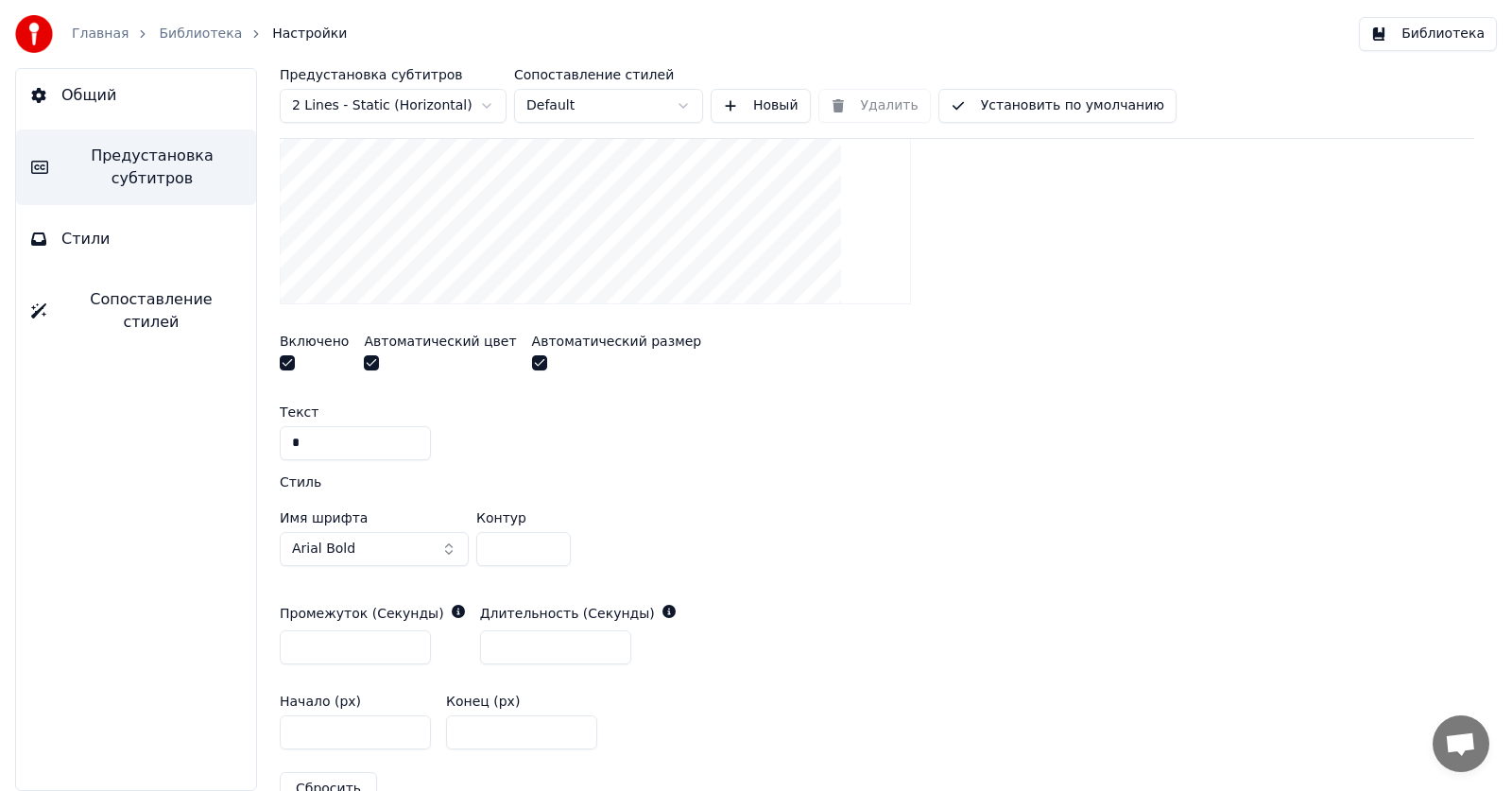
scroll to position [478, 0]
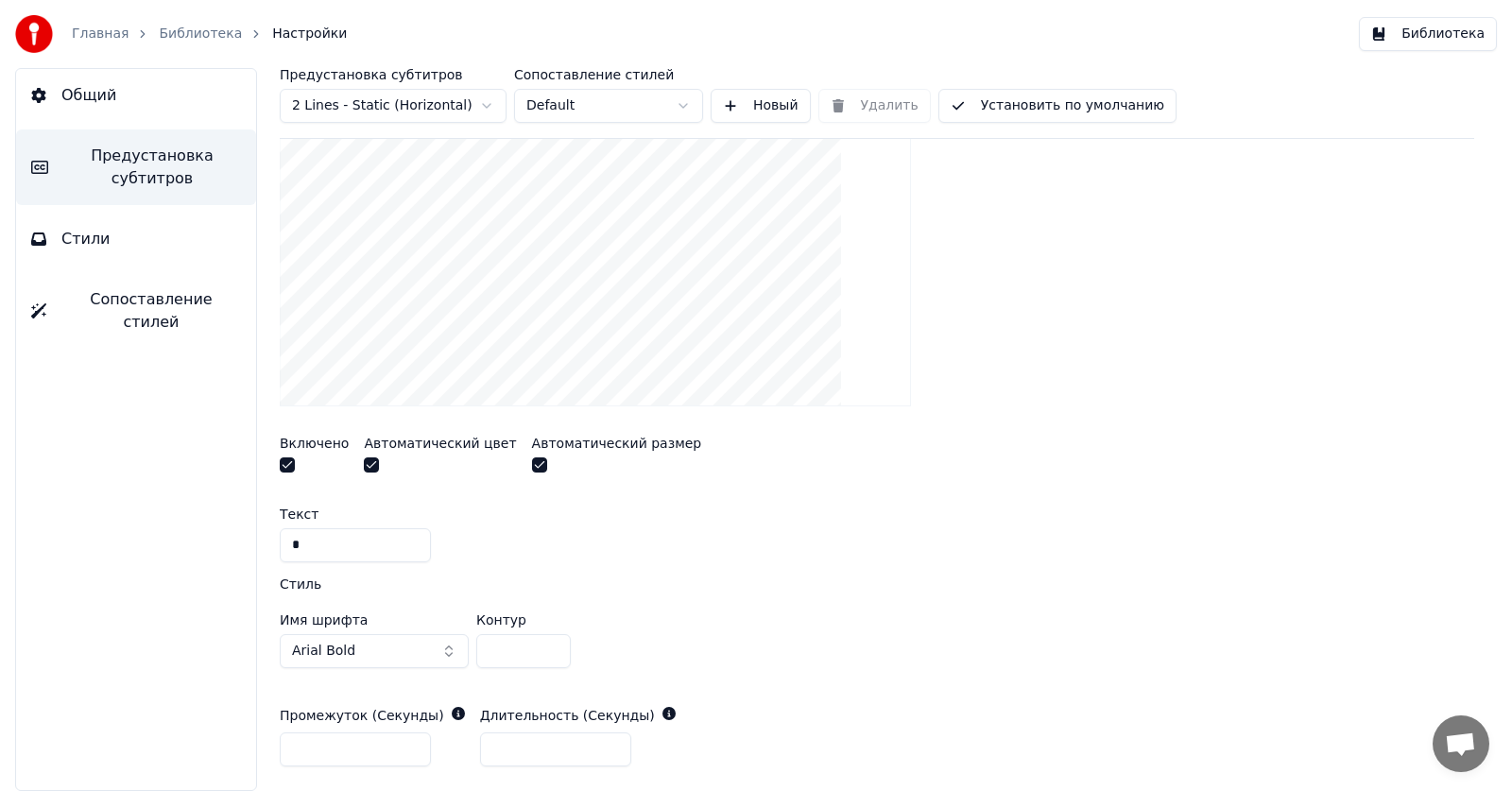
drag, startPoint x: 362, startPoint y: 542, endPoint x: 202, endPoint y: 533, distance: 160.3
click at [203, 533] on div "Общий Предустановка субтитров Стили Сопоставление стилей Предустановка субтитро…" at bounding box center [756, 430] width 1512 height 723
click at [666, 577] on div "Стиль" at bounding box center [876, 584] width 1194 height 13
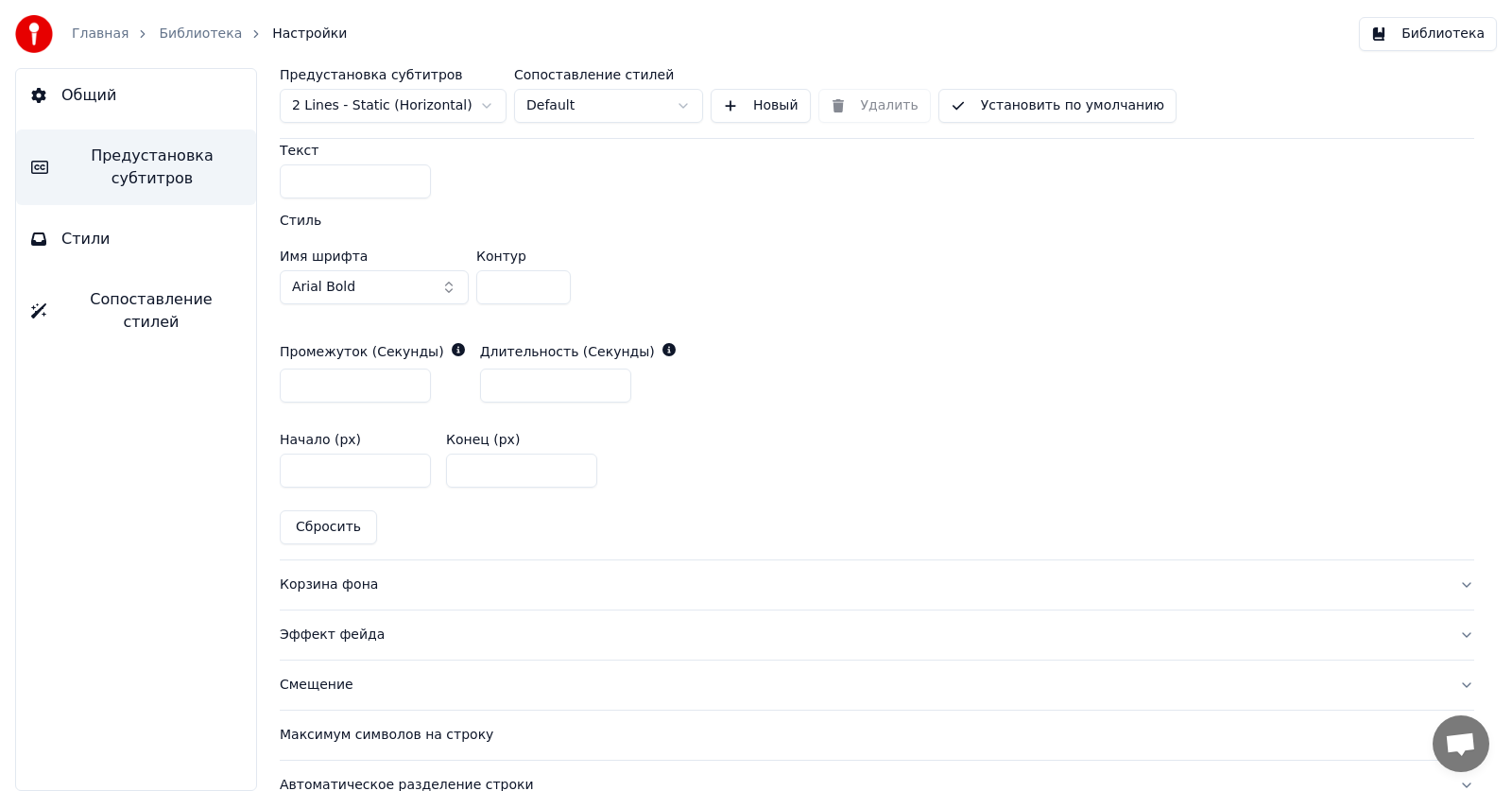
scroll to position [857, 0]
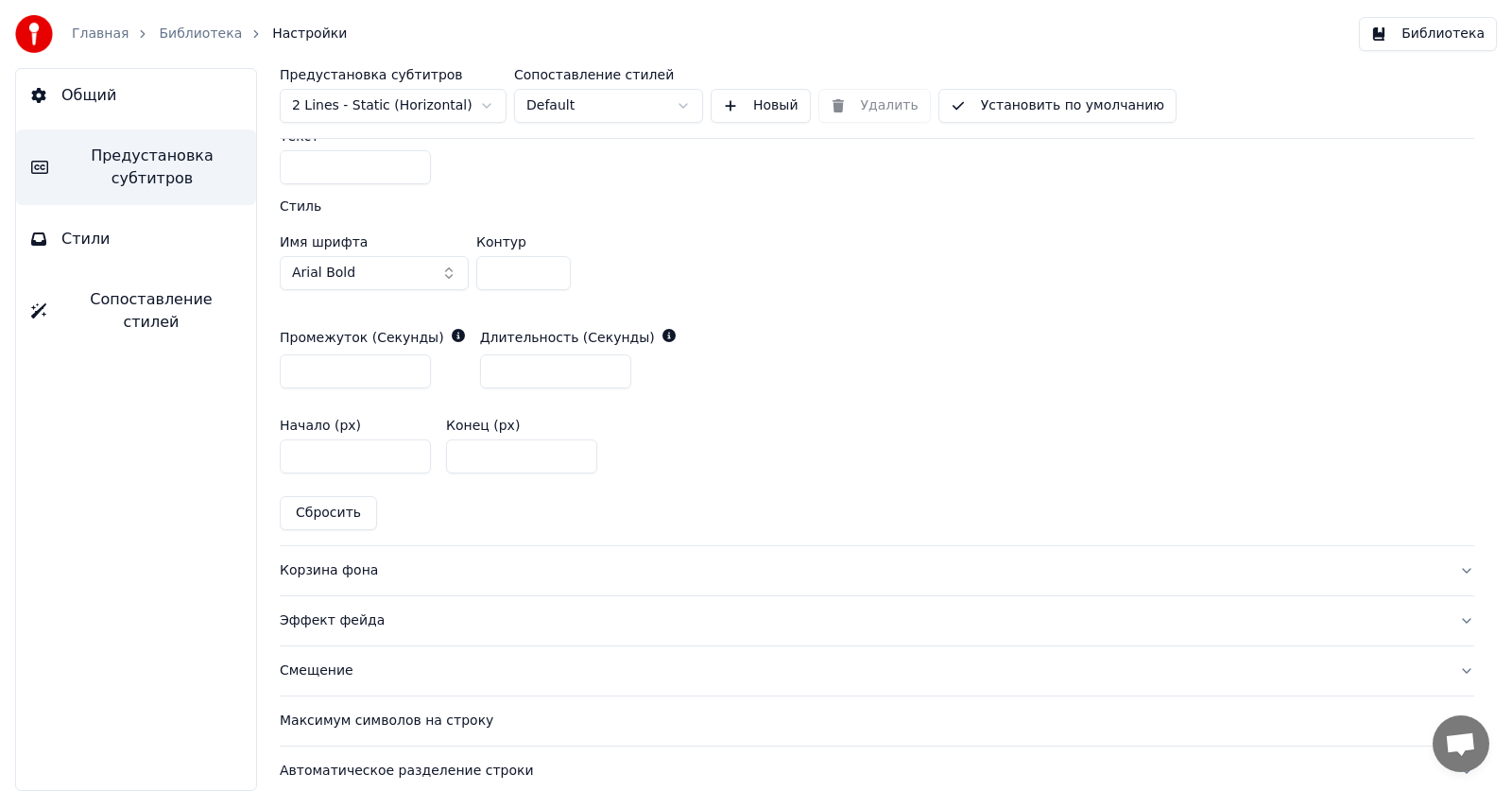
drag, startPoint x: 482, startPoint y: 459, endPoint x: 369, endPoint y: 447, distance: 113.6
click at [369, 447] on div "Начало (px) **** Конец (px) ***" at bounding box center [876, 446] width 1194 height 85
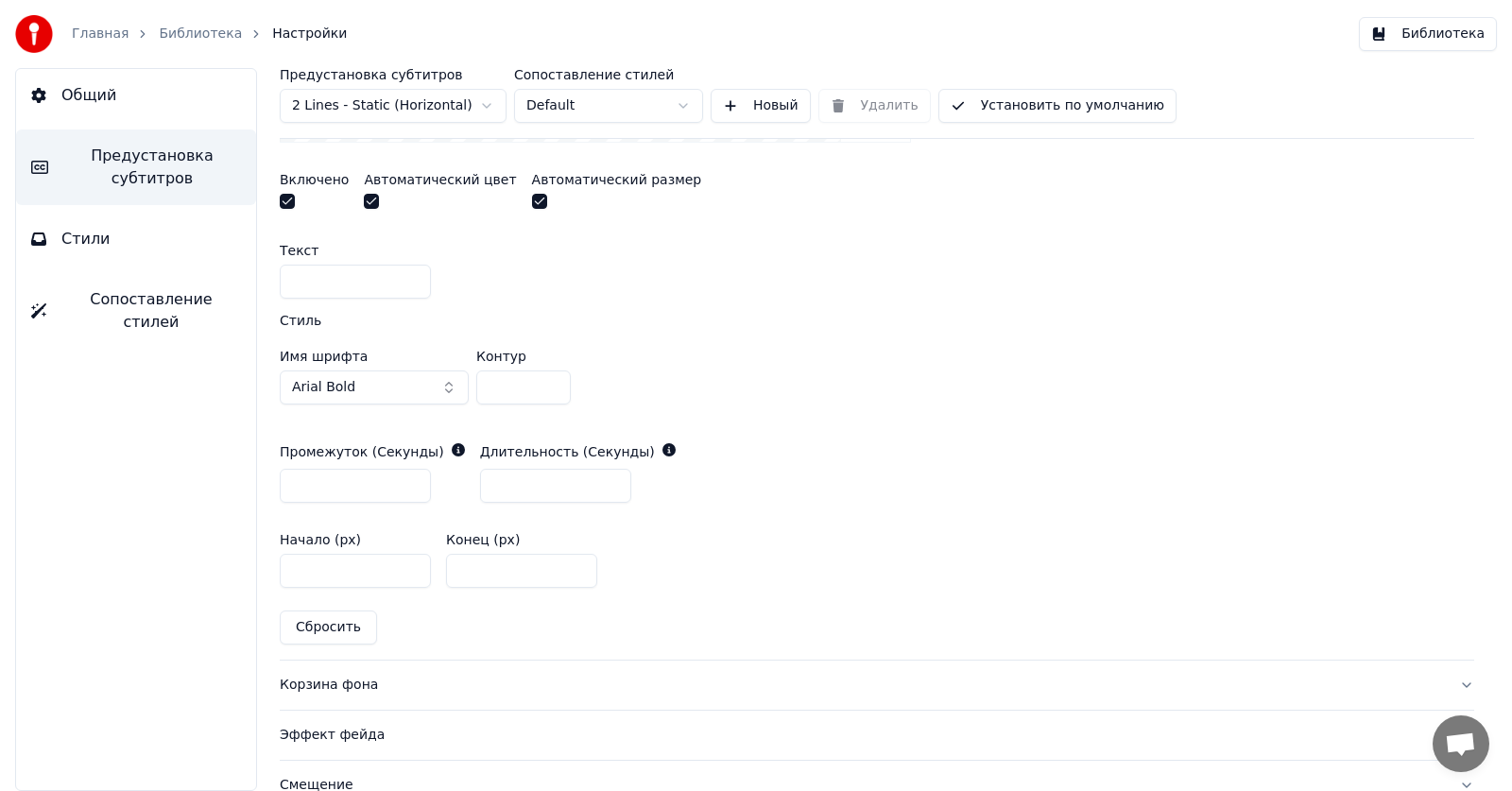
scroll to position [762, 0]
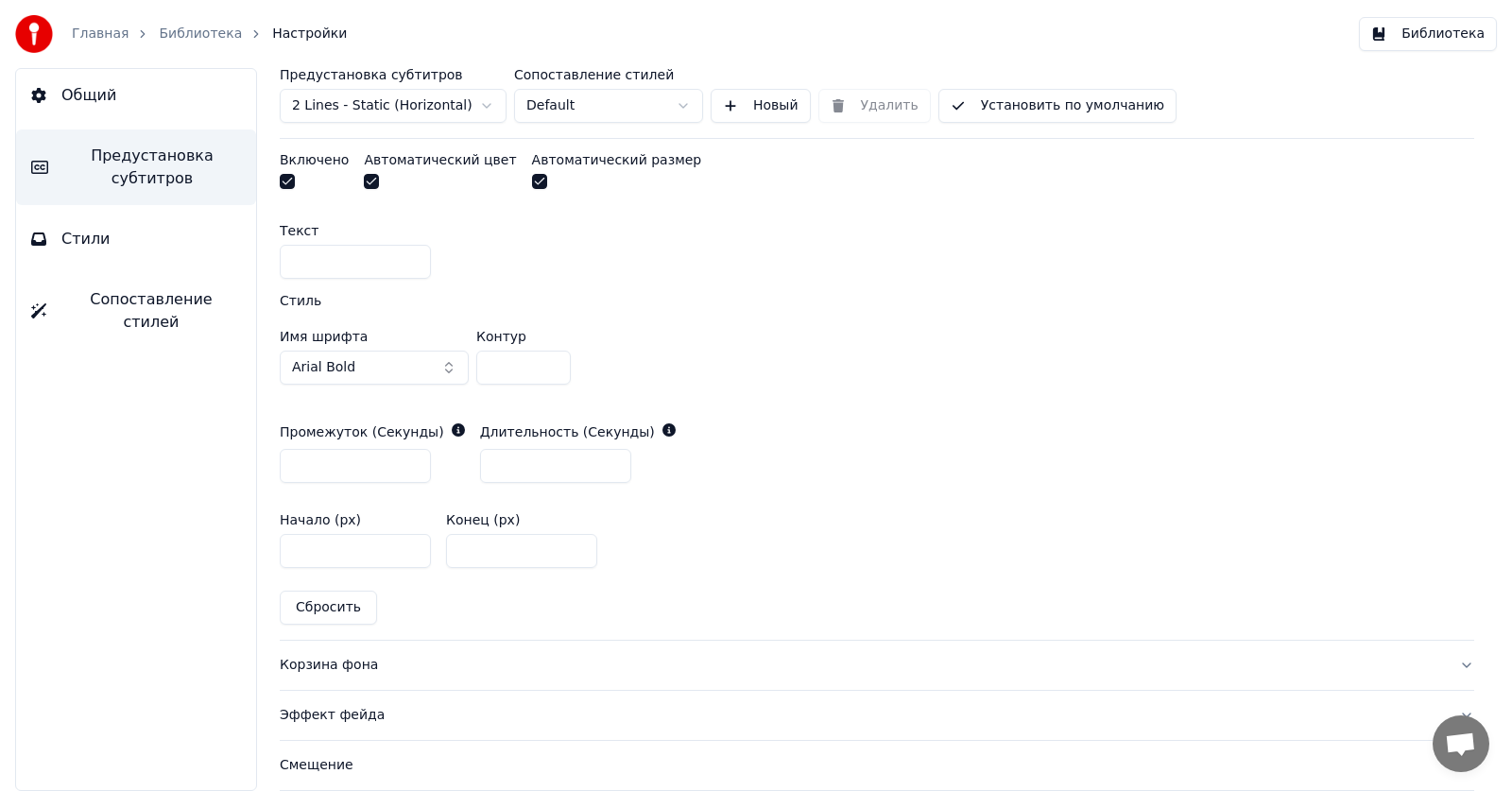
type input "*"
click at [320, 622] on div "A visual cue that shows when to start singing by indicating the timing before t…" at bounding box center [876, 202] width 1194 height 875
click at [258, 600] on div "Предустановка субтитров 2 Lines - Static (Horizontal) Сопоставление стилей Defa…" at bounding box center [876, 430] width 1269 height 723
click at [305, 607] on button "Сбросить" at bounding box center [327, 607] width 97 height 34
type input "*"
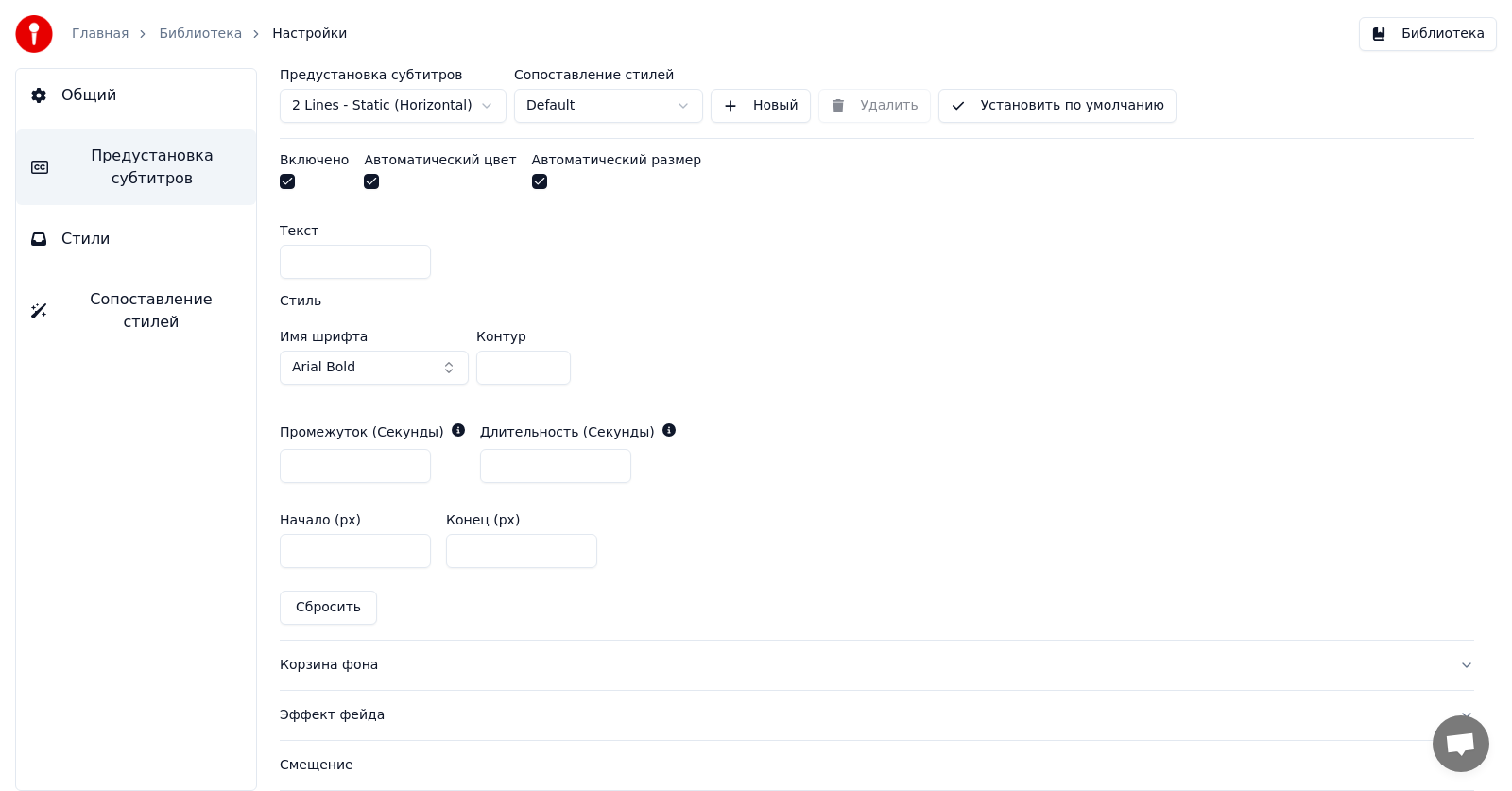
type input "***"
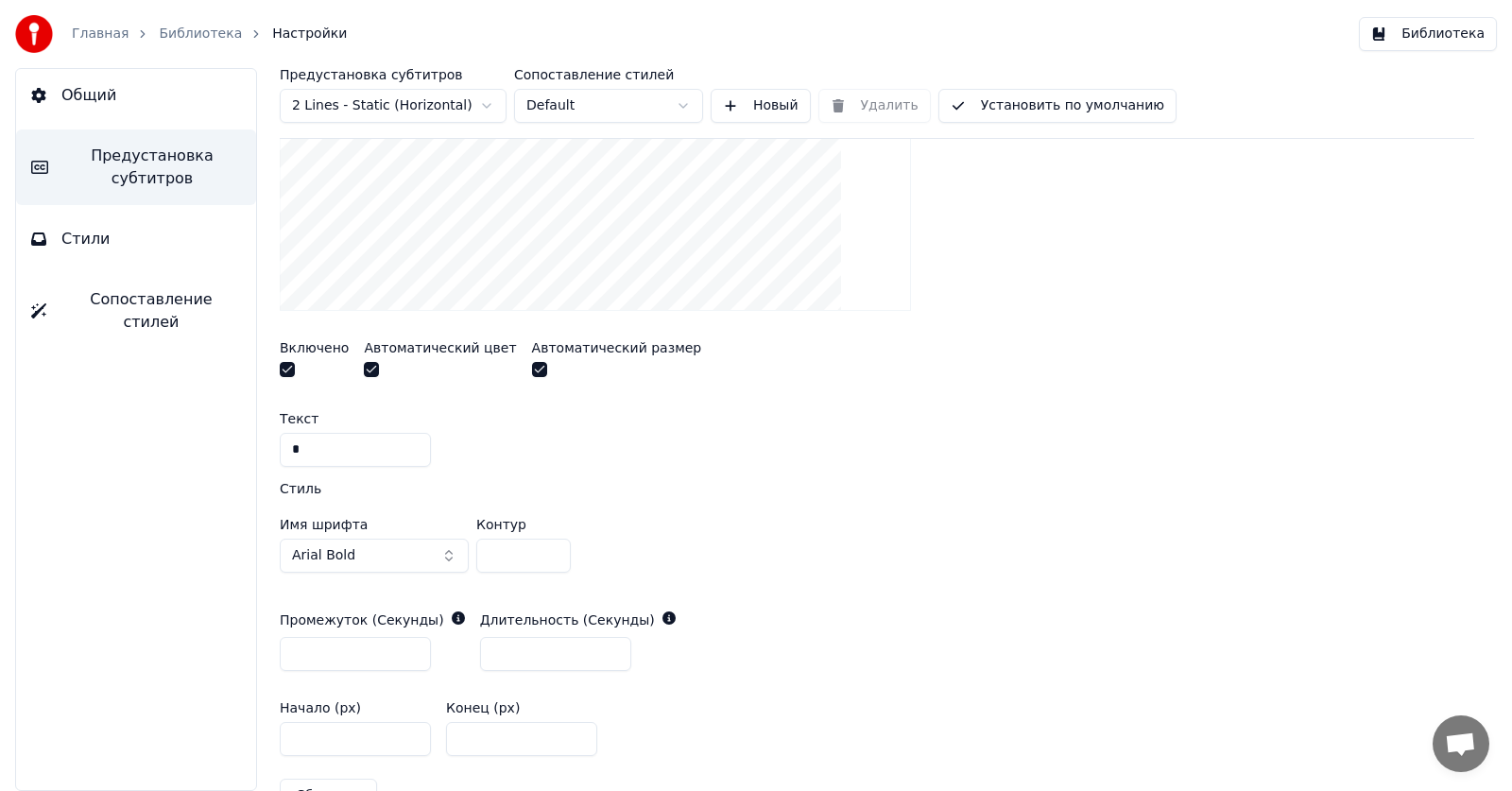
scroll to position [572, 0]
drag, startPoint x: 335, startPoint y: 459, endPoint x: 0, endPoint y: 437, distance: 335.7
click at [0, 437] on div "Общий Предустановка субтитров Стили Сопоставление стилей Предустановка субтитро…" at bounding box center [756, 430] width 1512 height 723
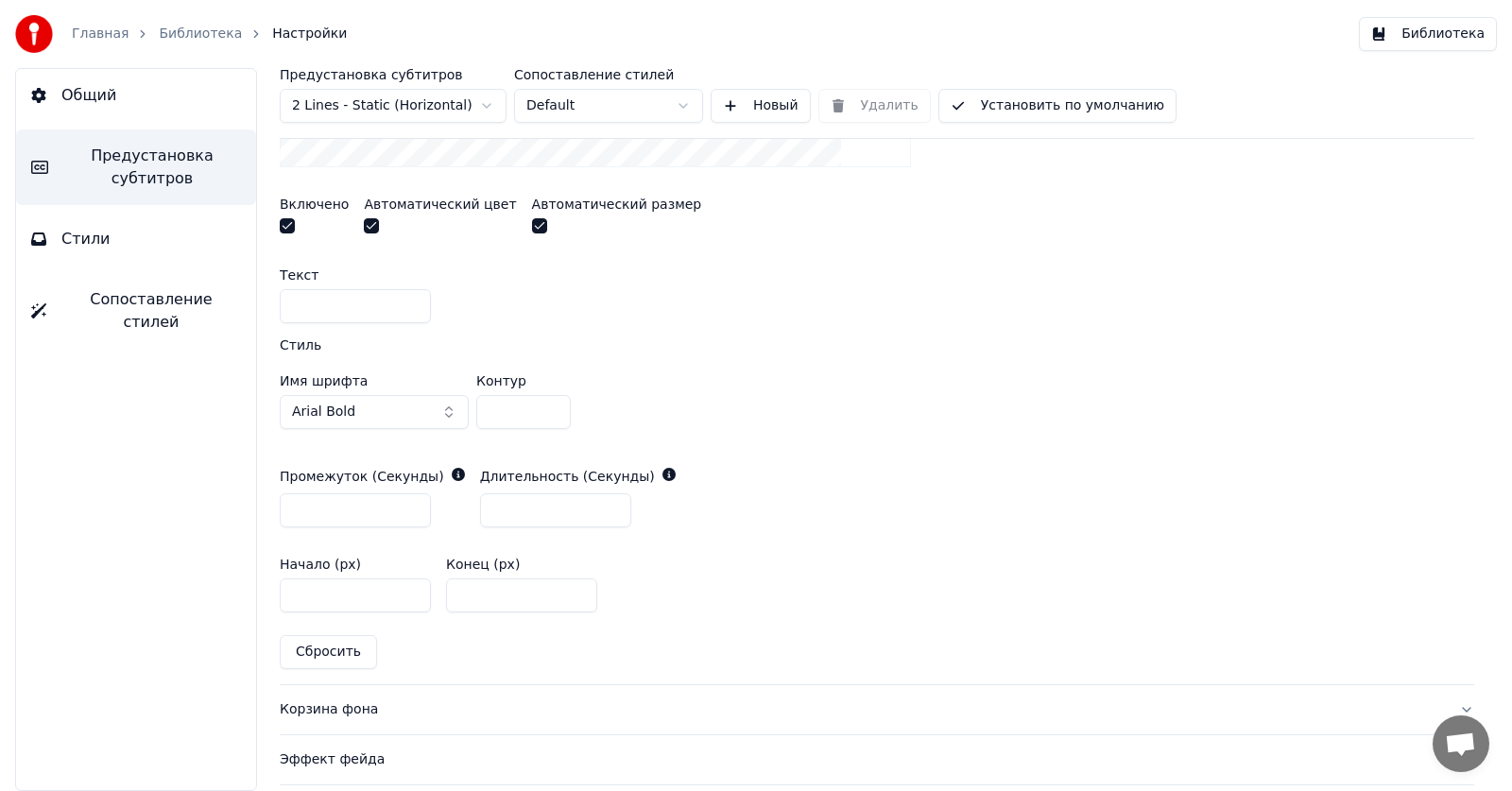
scroll to position [925, 0]
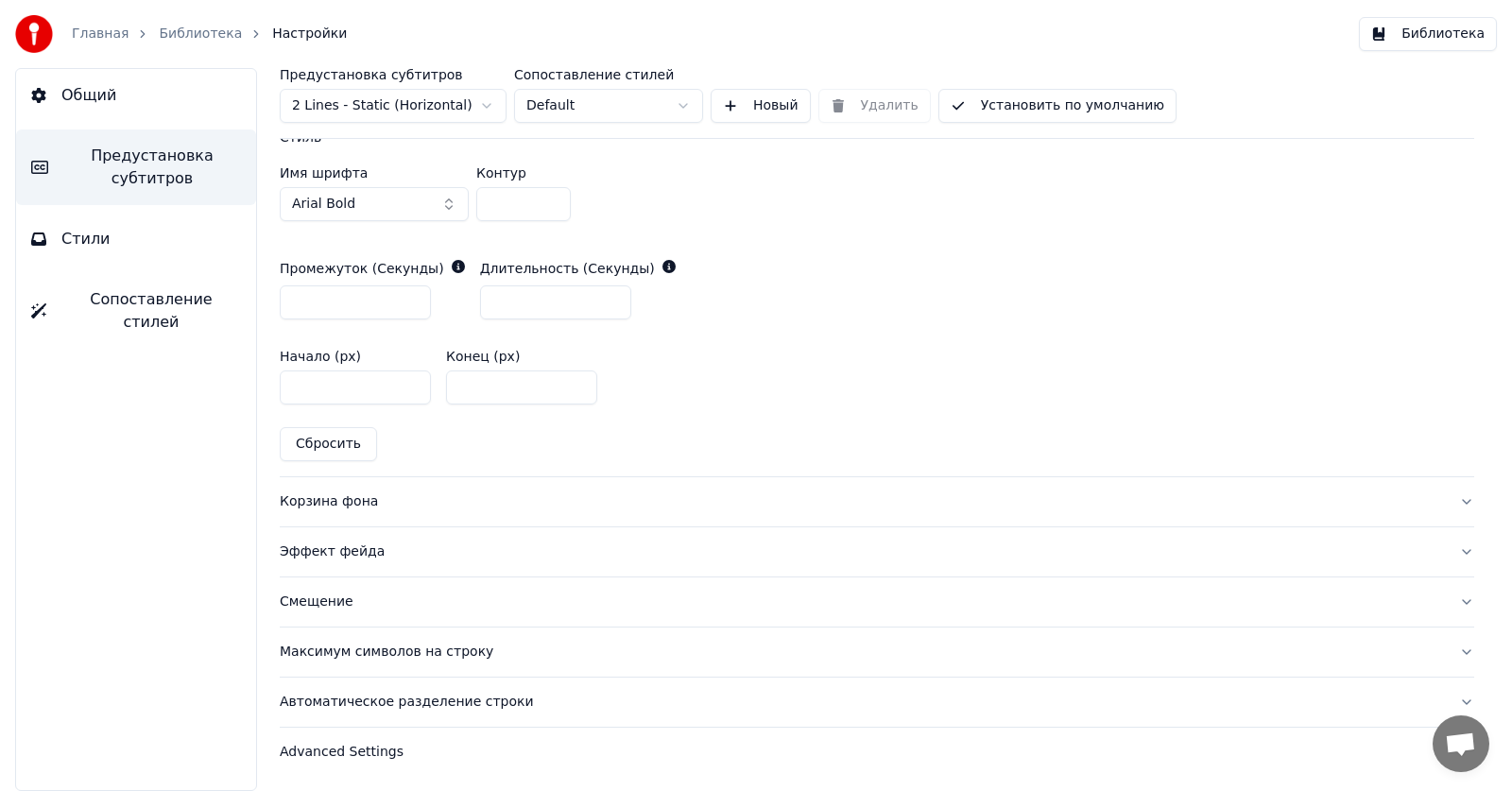
click at [339, 500] on div "Корзина фона" at bounding box center [861, 502] width 1164 height 19
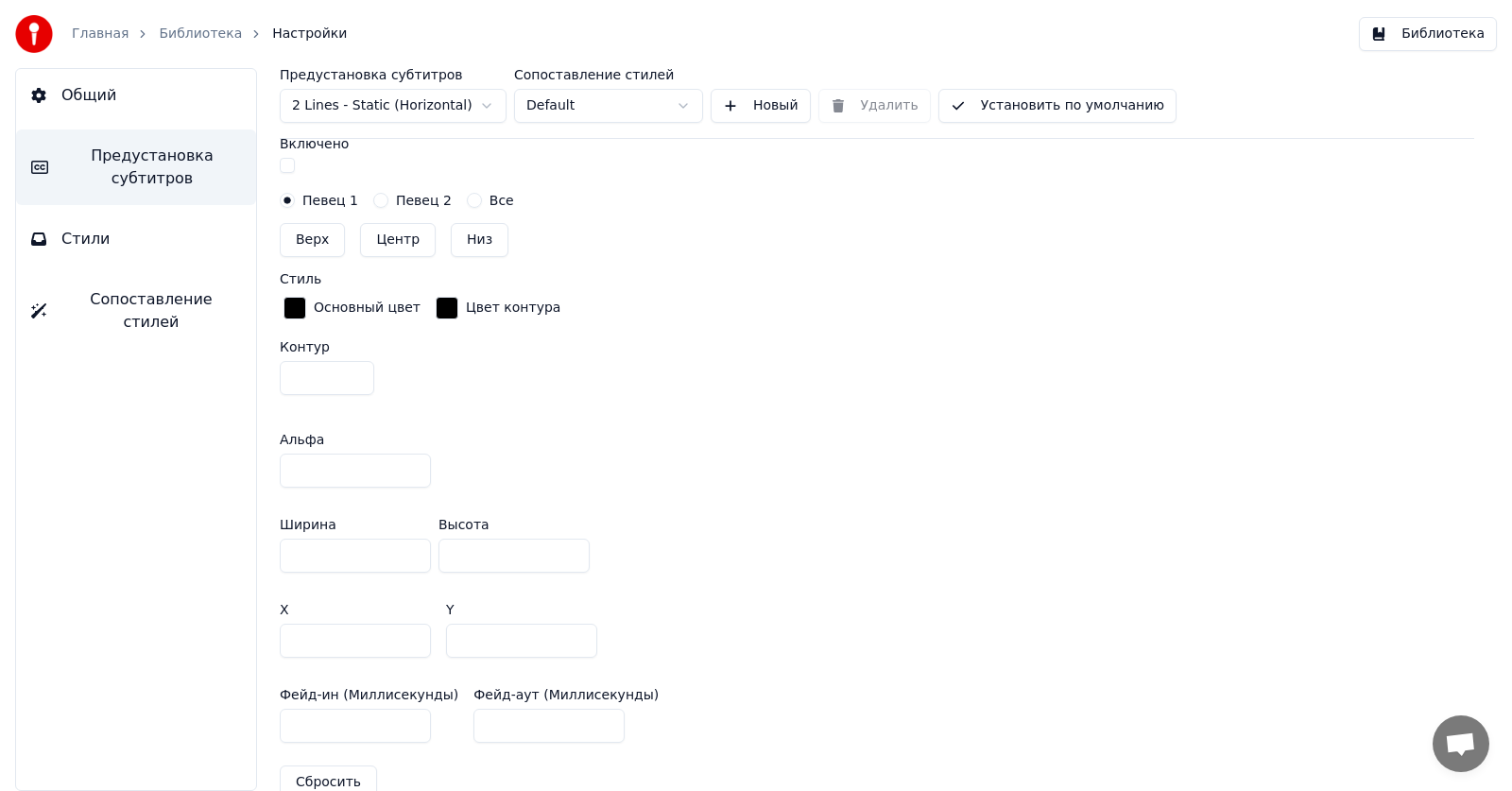
scroll to position [706, 0]
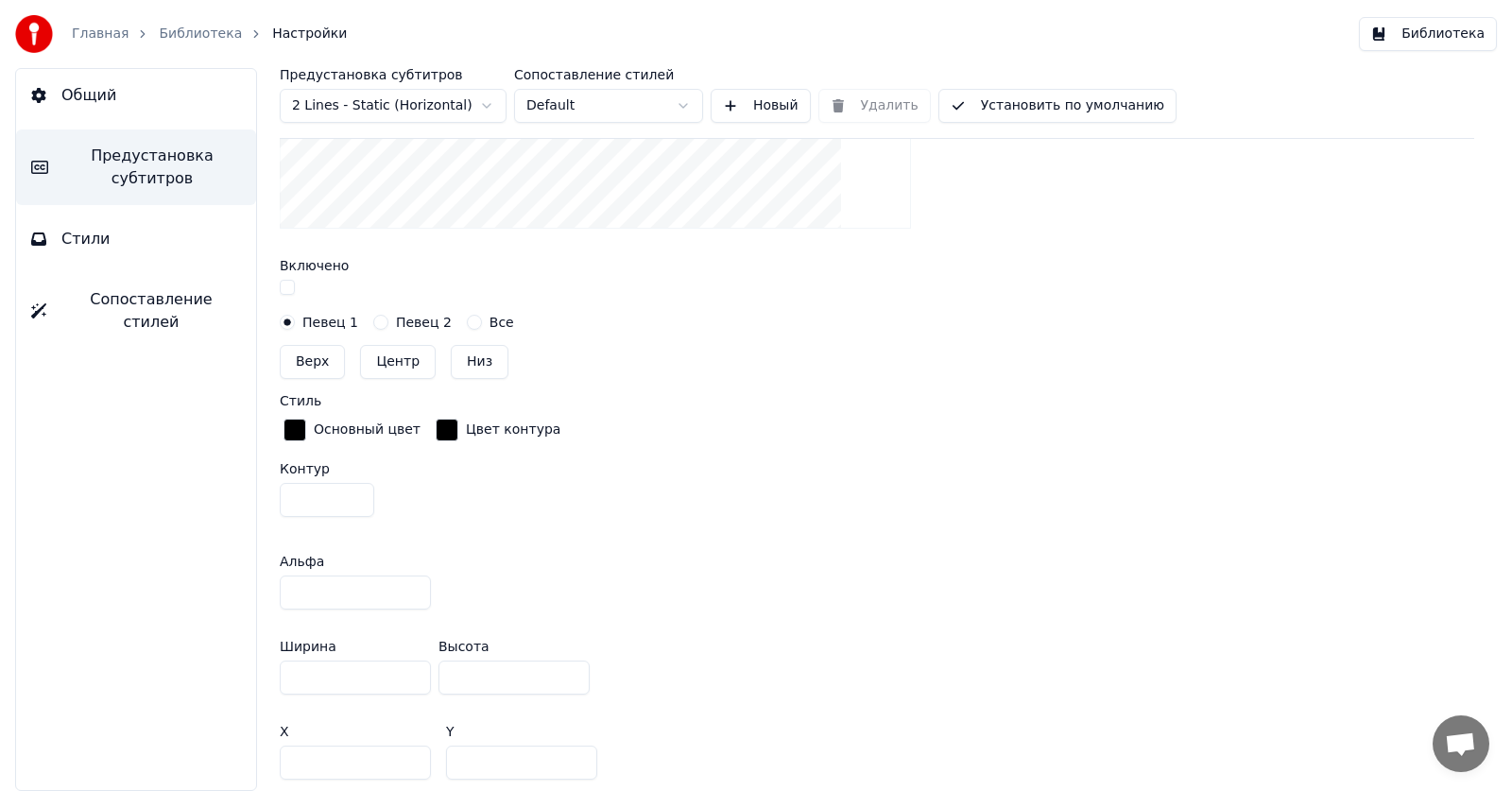
click at [471, 362] on button "Низ" at bounding box center [480, 361] width 58 height 34
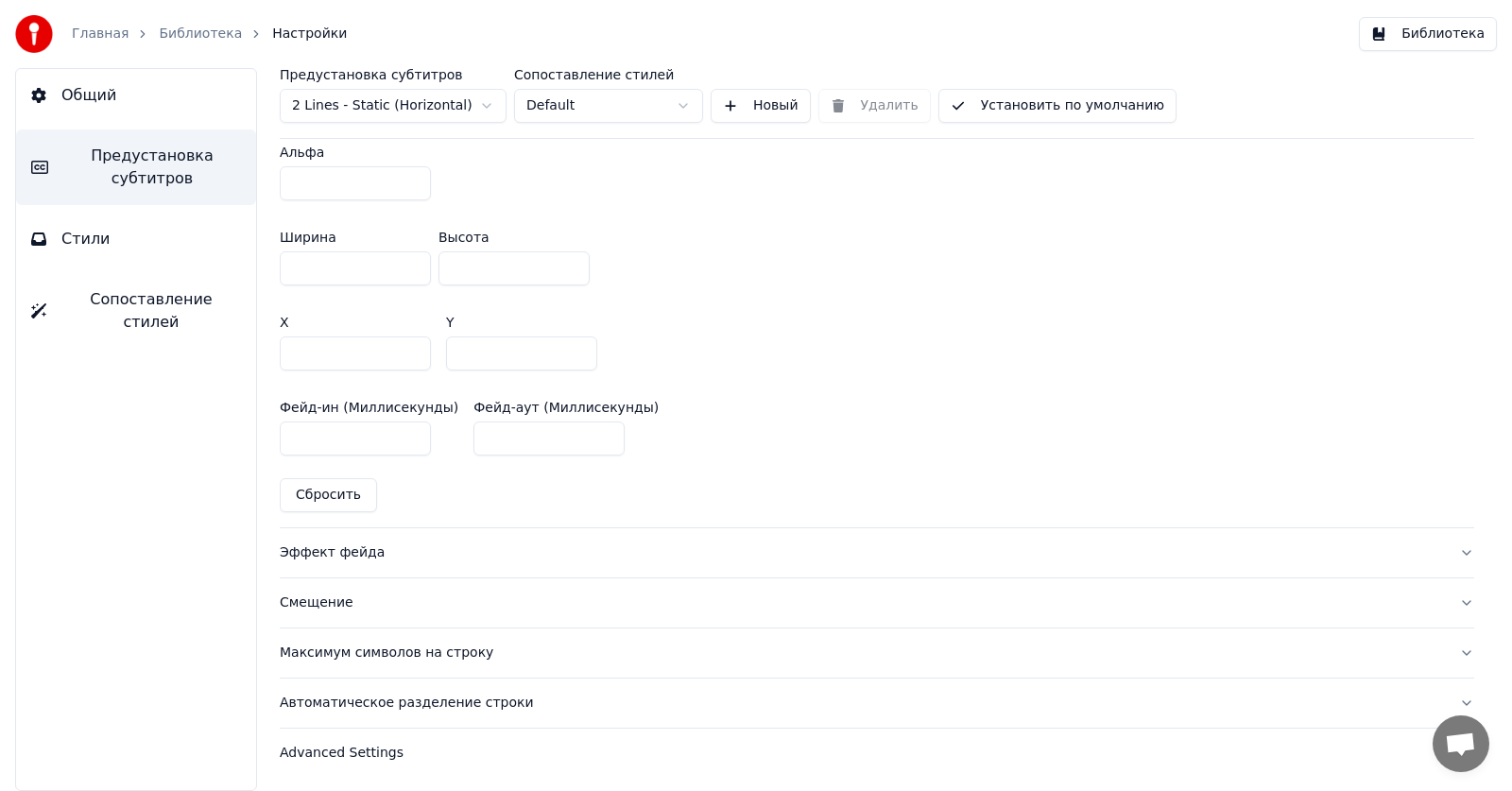
click at [319, 556] on div "Эффект фейда" at bounding box center [861, 553] width 1164 height 19
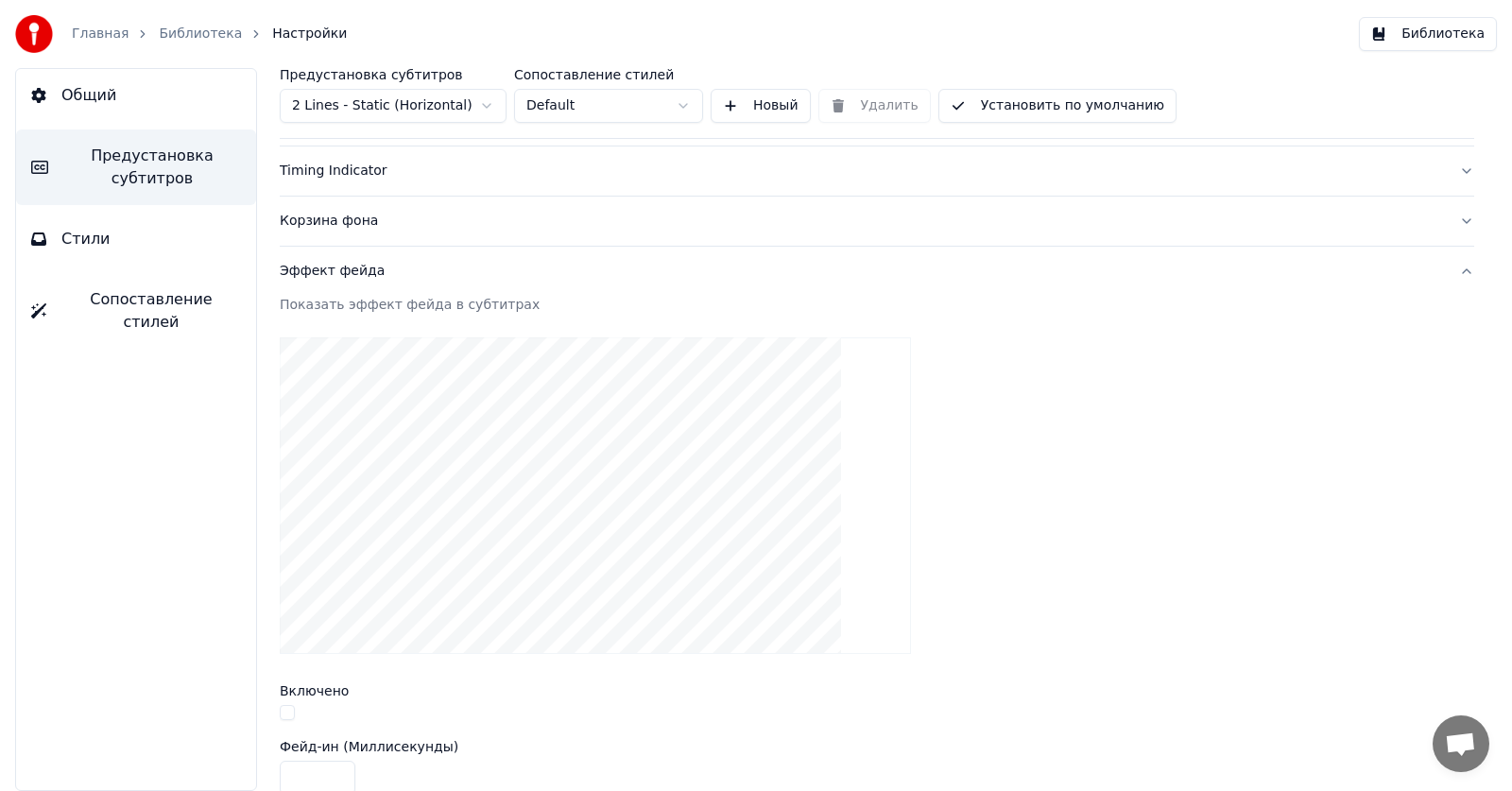
scroll to position [520, 0]
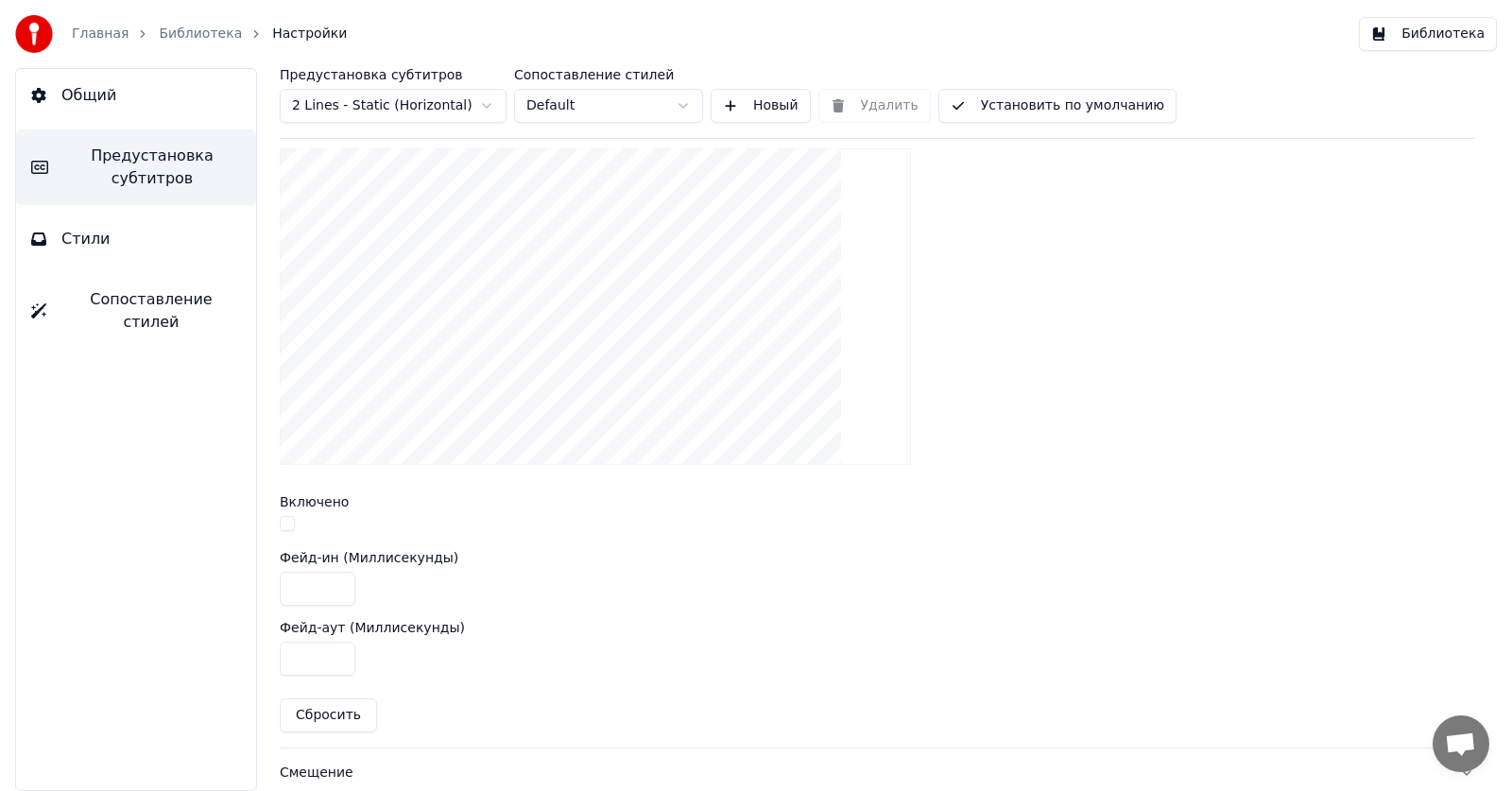
click at [285, 525] on button "button" at bounding box center [287, 524] width 15 height 15
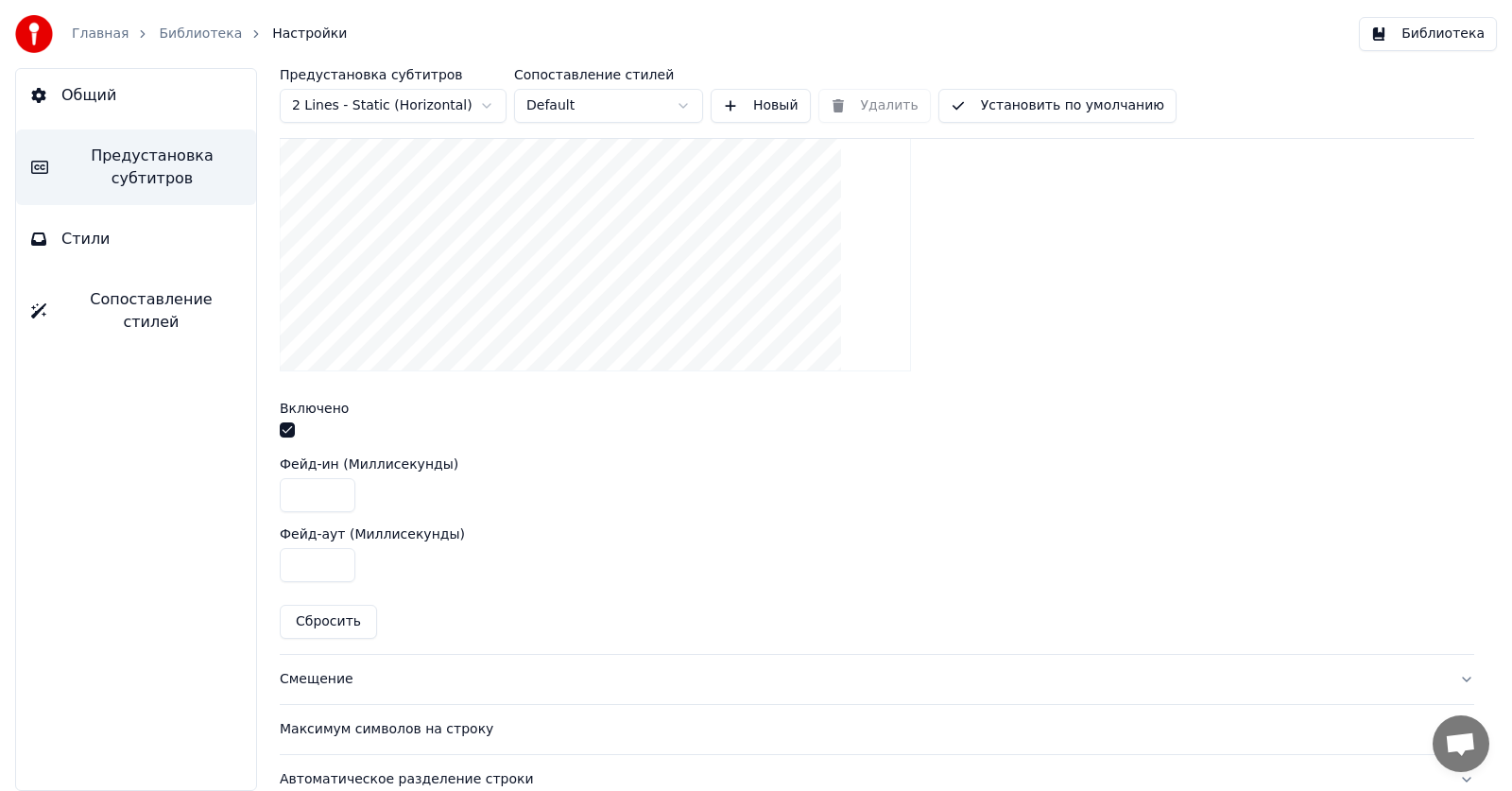
scroll to position [615, 0]
click at [197, 39] on link "Библиотека" at bounding box center [200, 35] width 83 height 19
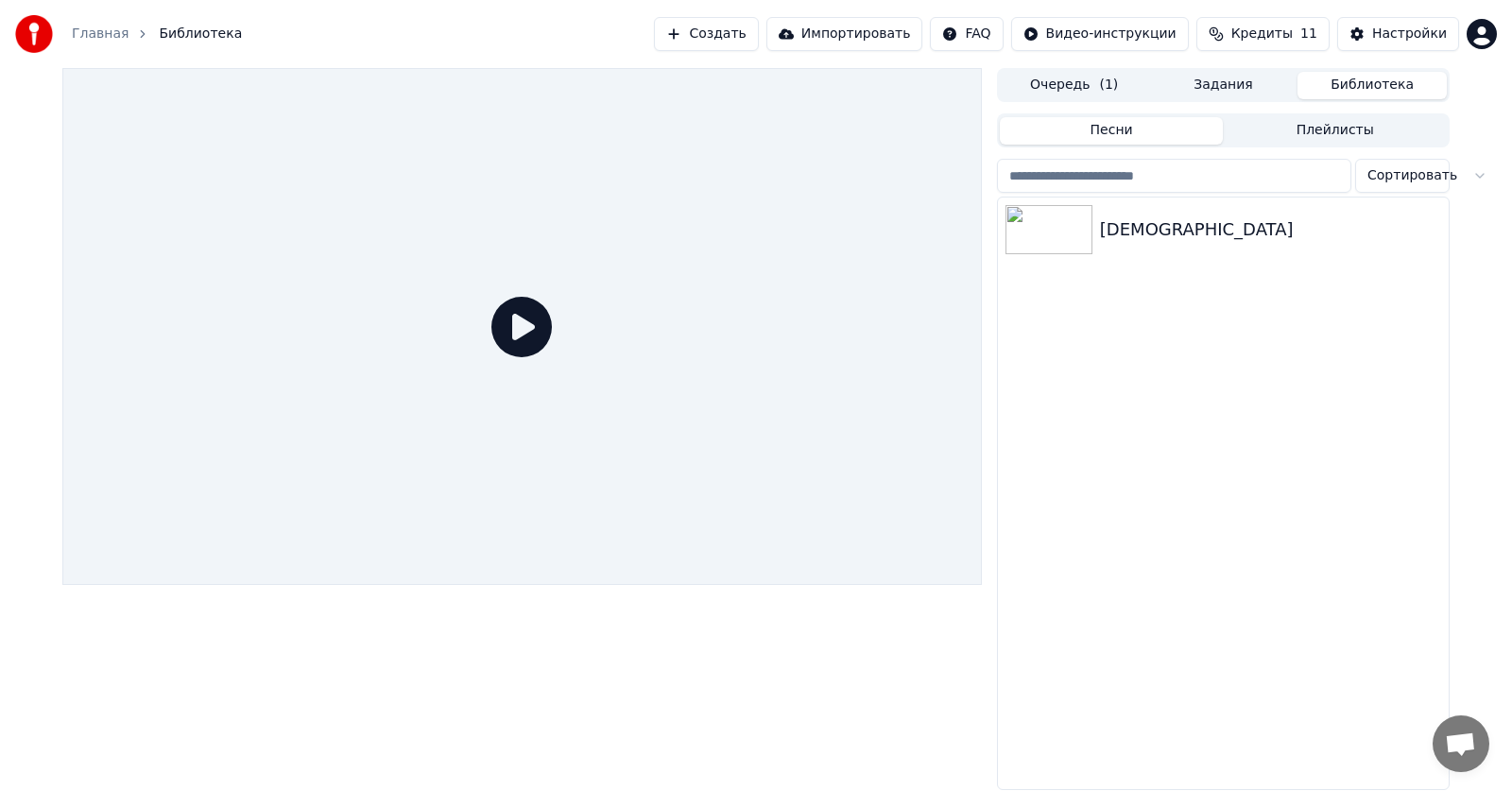
click at [518, 330] on icon at bounding box center [521, 327] width 61 height 61
click at [1167, 220] on div "[DEMOGRAPHIC_DATA]" at bounding box center [1261, 229] width 323 height 26
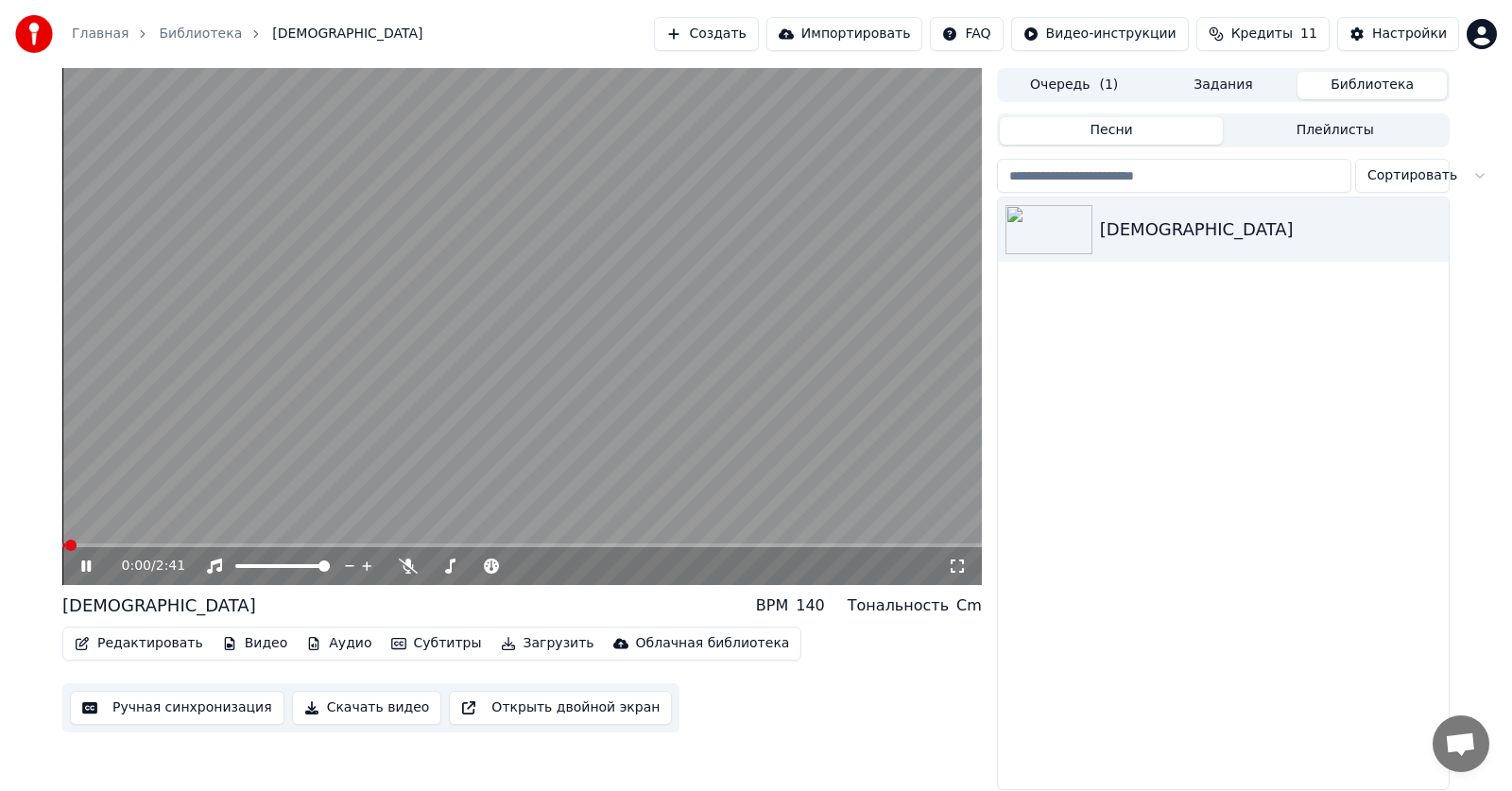
click at [121, 545] on span at bounding box center [522, 545] width 919 height 4
click at [88, 562] on icon at bounding box center [86, 567] width 10 height 12
click at [1370, 29] on button "Настройки" at bounding box center [1397, 34] width 122 height 34
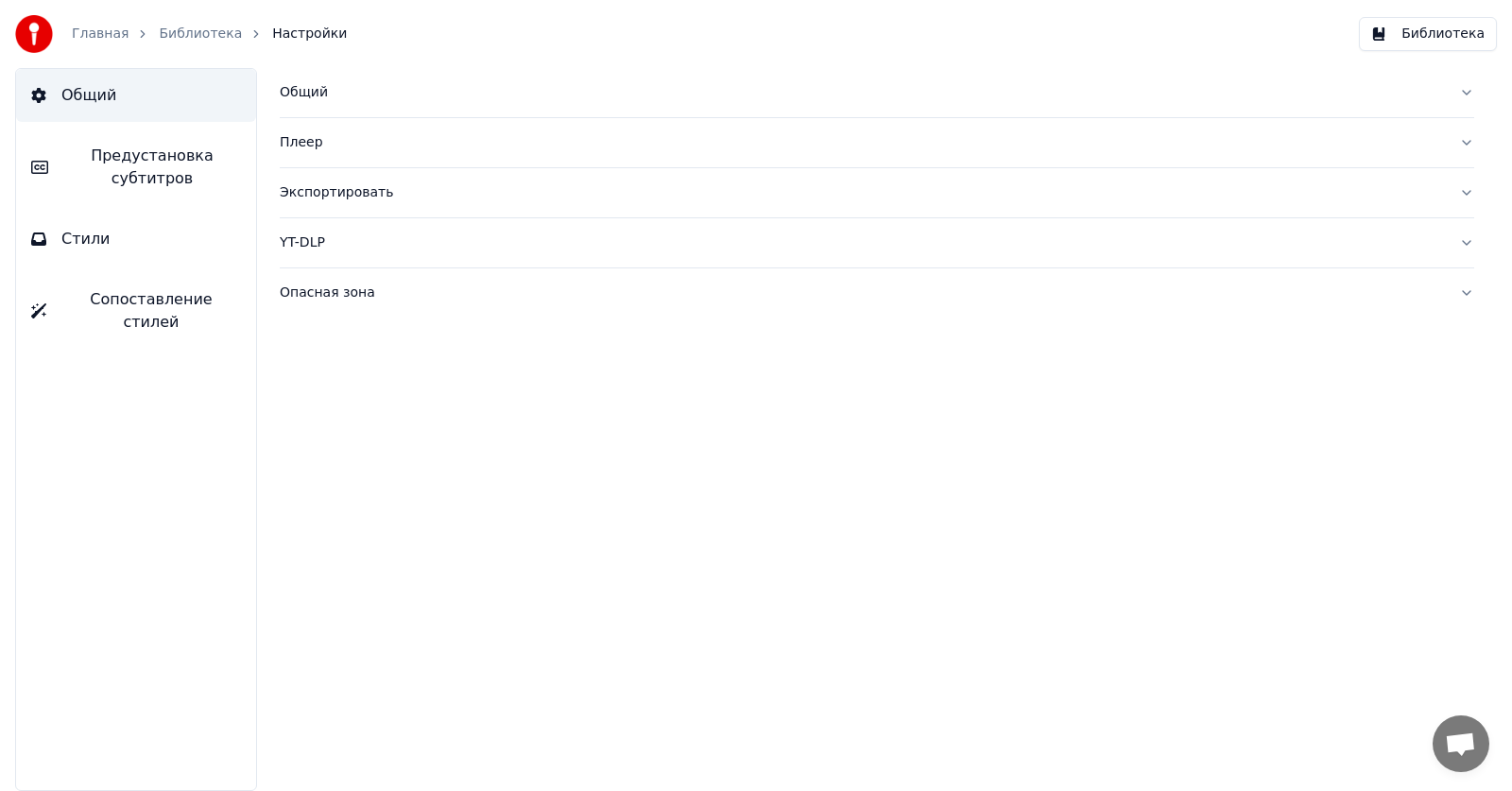
click at [144, 180] on span "Предустановка субтитров" at bounding box center [152, 167] width 177 height 45
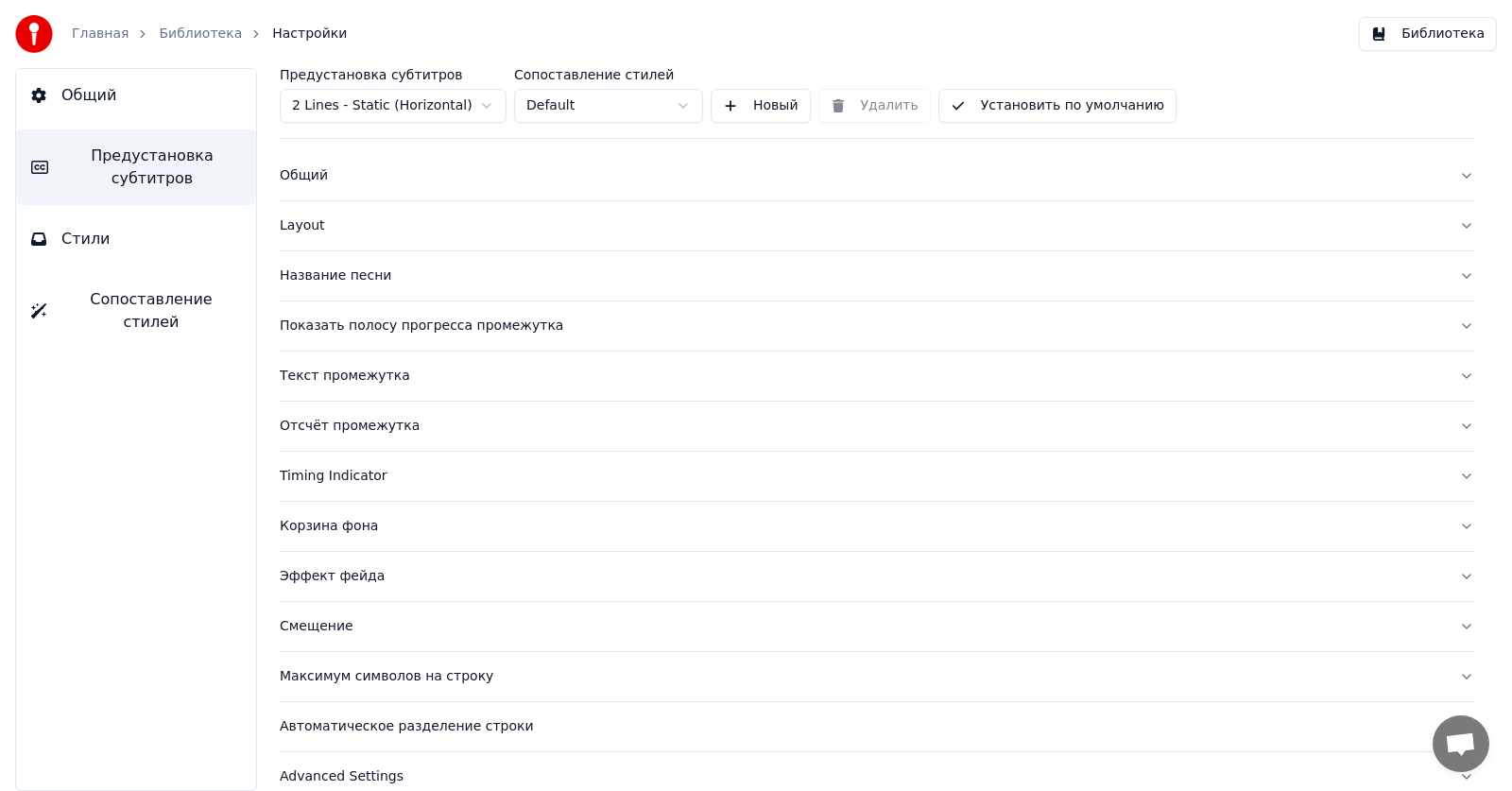
scroll to position [51, 0]
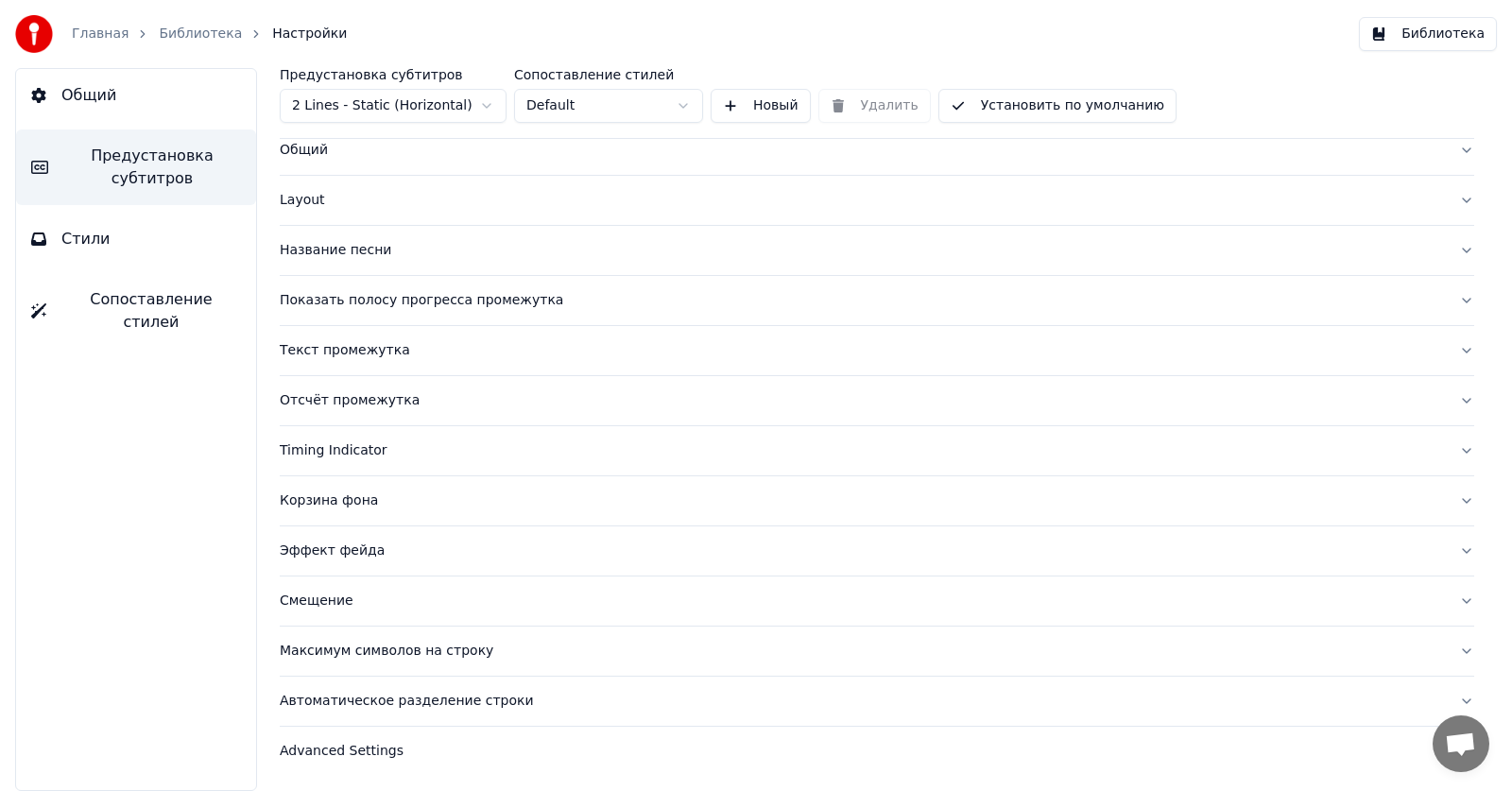
click at [329, 558] on div "Эффект фейда" at bounding box center [861, 551] width 1164 height 19
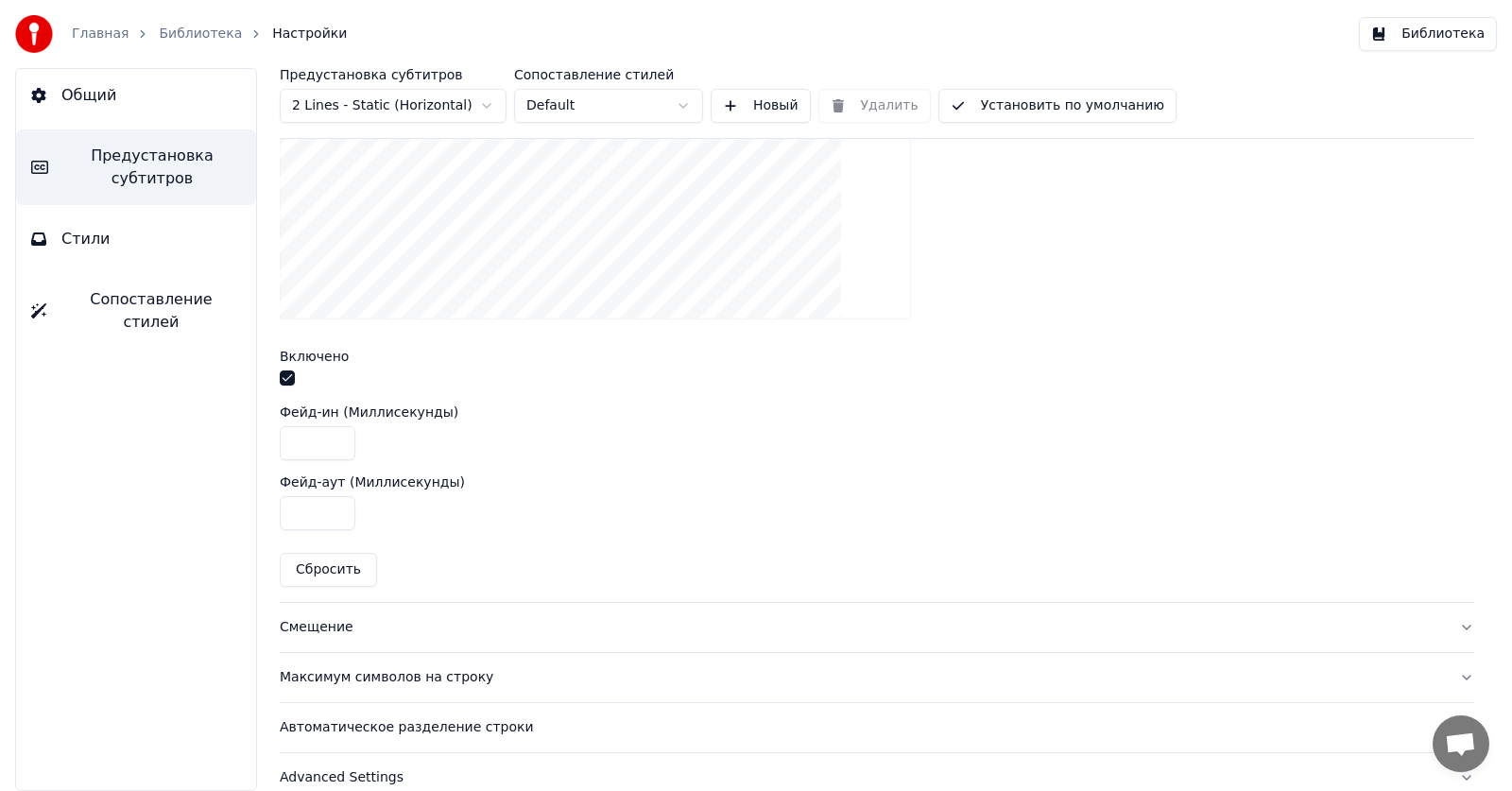
scroll to position [691, 0]
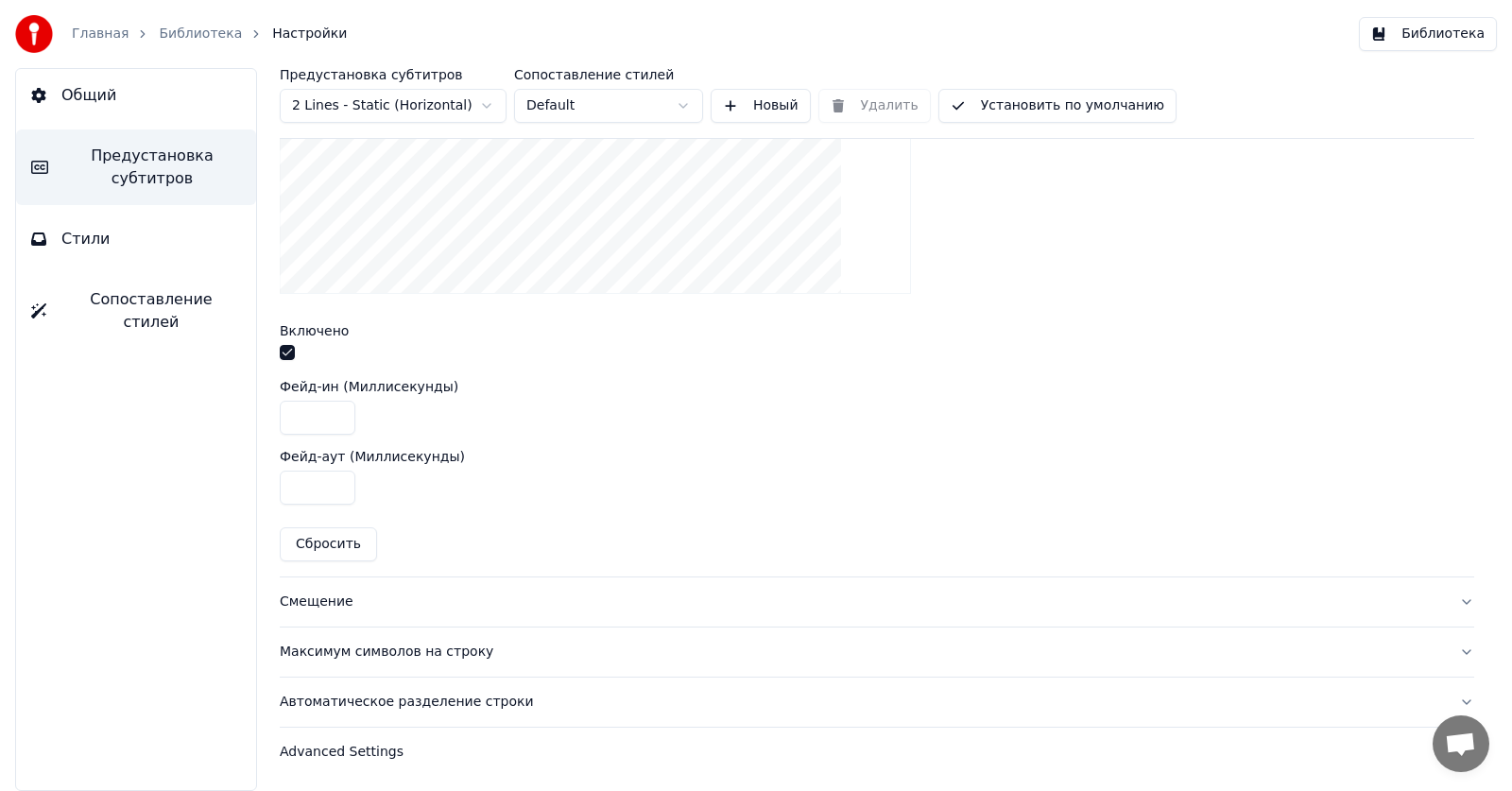
drag, startPoint x: 319, startPoint y: 485, endPoint x: 260, endPoint y: 479, distance: 59.3
click at [260, 479] on div "Предустановка субтитров 2 Lines - Static (Horizontal) Сопоставление стилей Defa…" at bounding box center [876, 430] width 1269 height 723
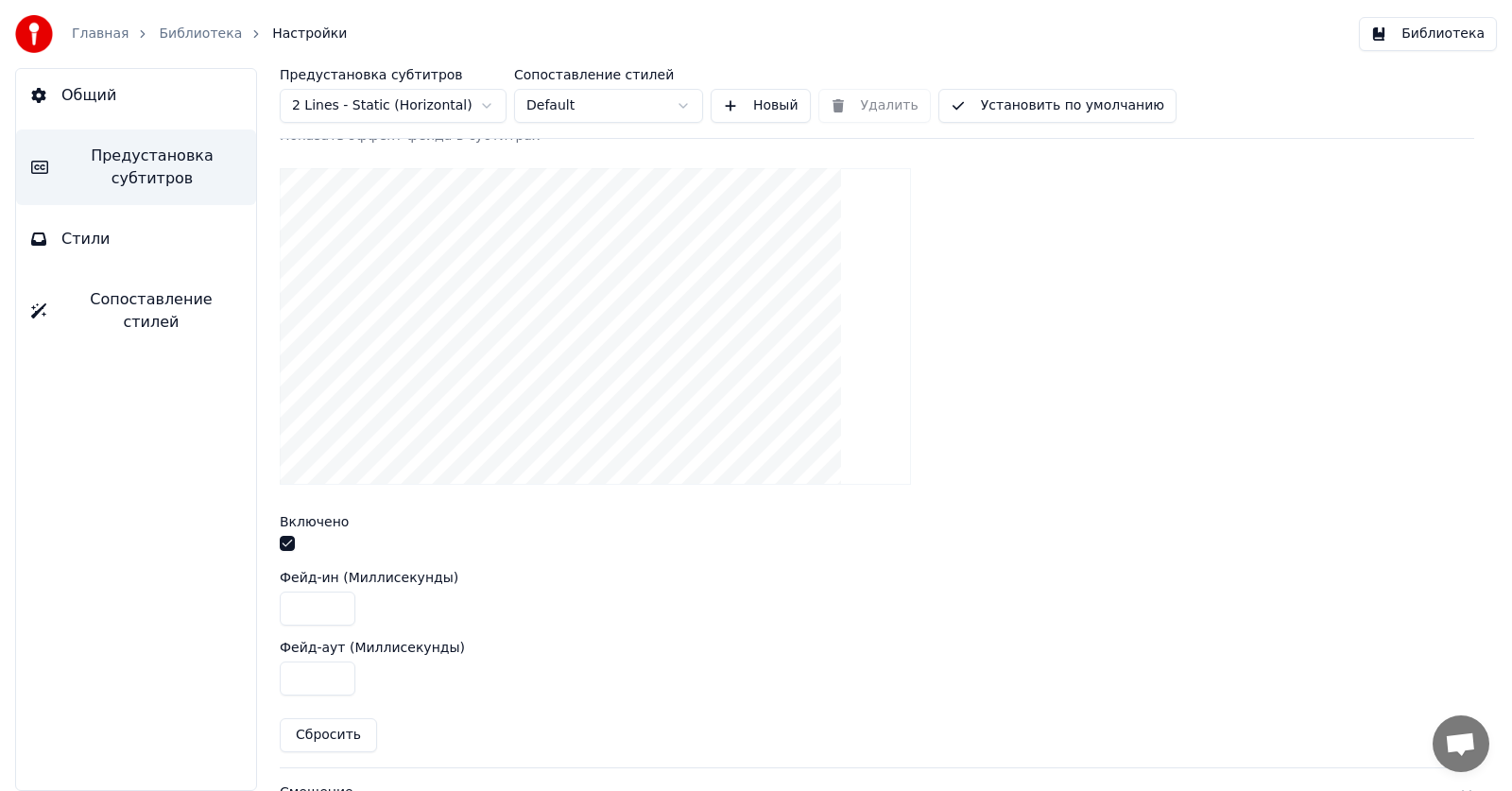
scroll to position [596, 0]
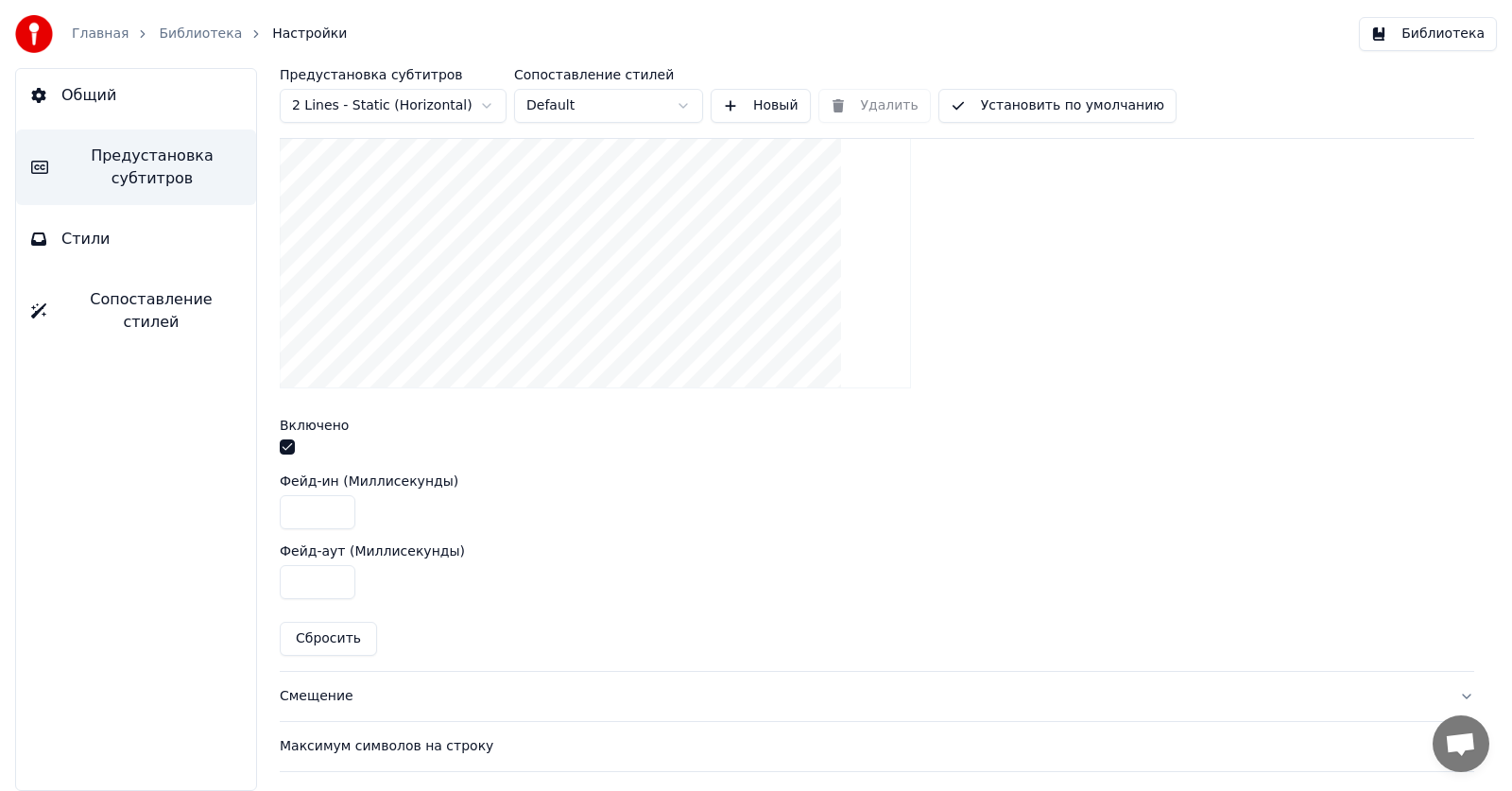
type input "*"
drag, startPoint x: 319, startPoint y: 520, endPoint x: 300, endPoint y: 519, distance: 19.0
click at [300, 519] on input "****" at bounding box center [317, 512] width 75 height 34
click at [562, 561] on div "Фейд-аут (Миллисекунды) *" at bounding box center [876, 571] width 1194 height 55
drag, startPoint x: 322, startPoint y: 518, endPoint x: 301, endPoint y: 519, distance: 21.0
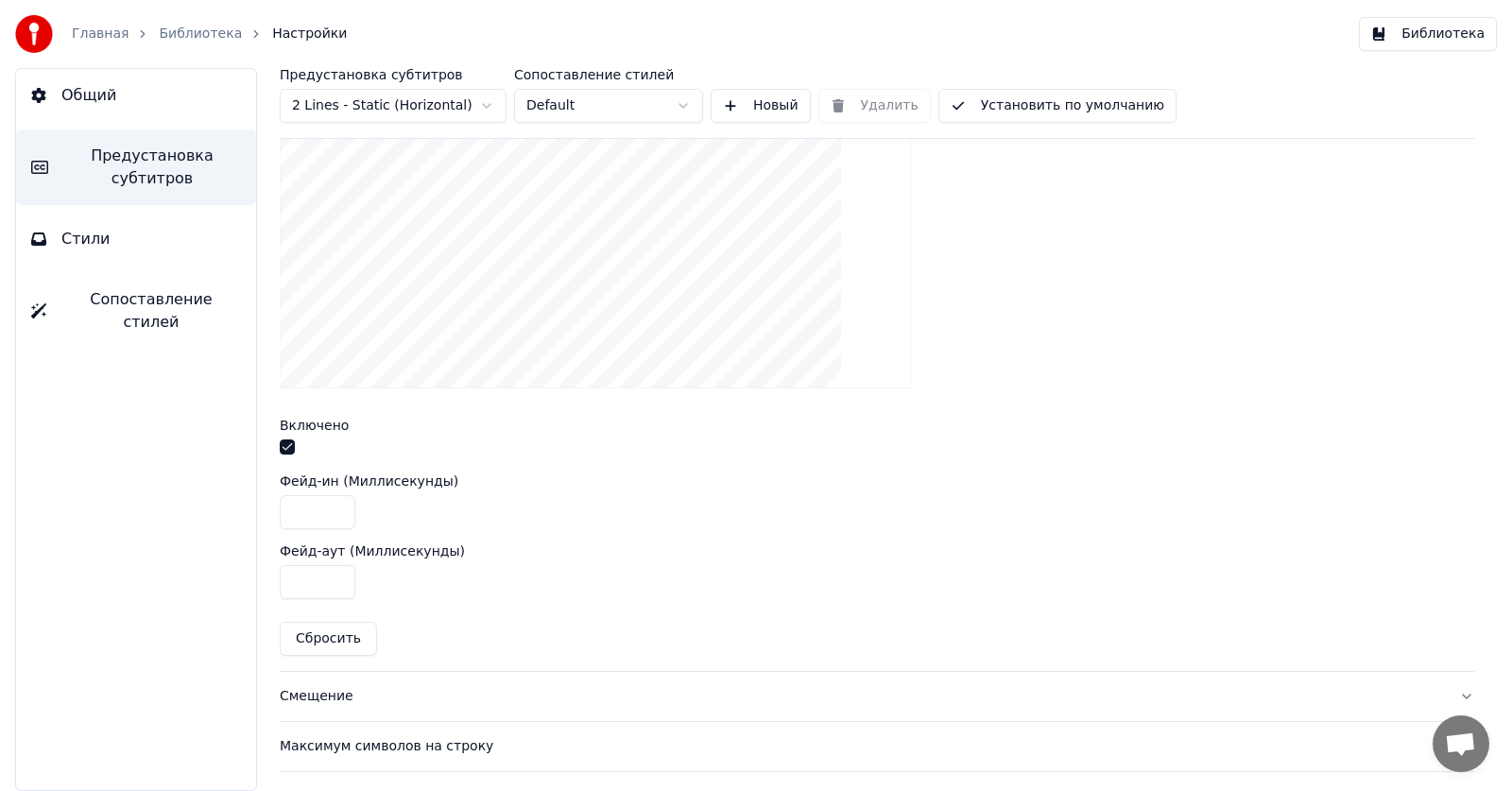
click at [301, 519] on input "****" at bounding box center [317, 512] width 75 height 34
type input "*"
click at [640, 506] on div "*" at bounding box center [876, 512] width 1194 height 34
click at [189, 40] on link "Библиотека" at bounding box center [200, 35] width 83 height 19
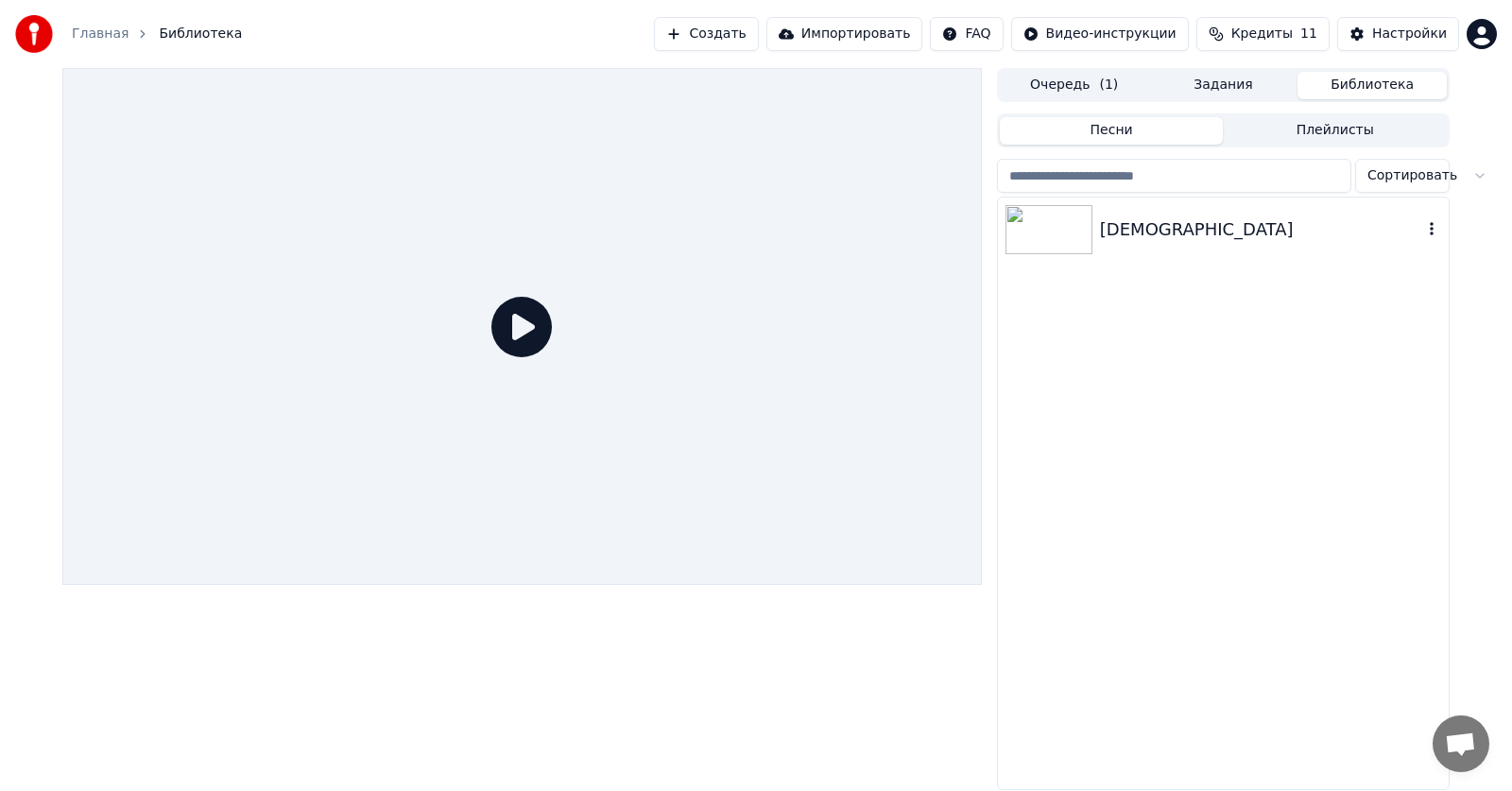
click at [1110, 248] on div "[DEMOGRAPHIC_DATA]" at bounding box center [1223, 229] width 451 height 65
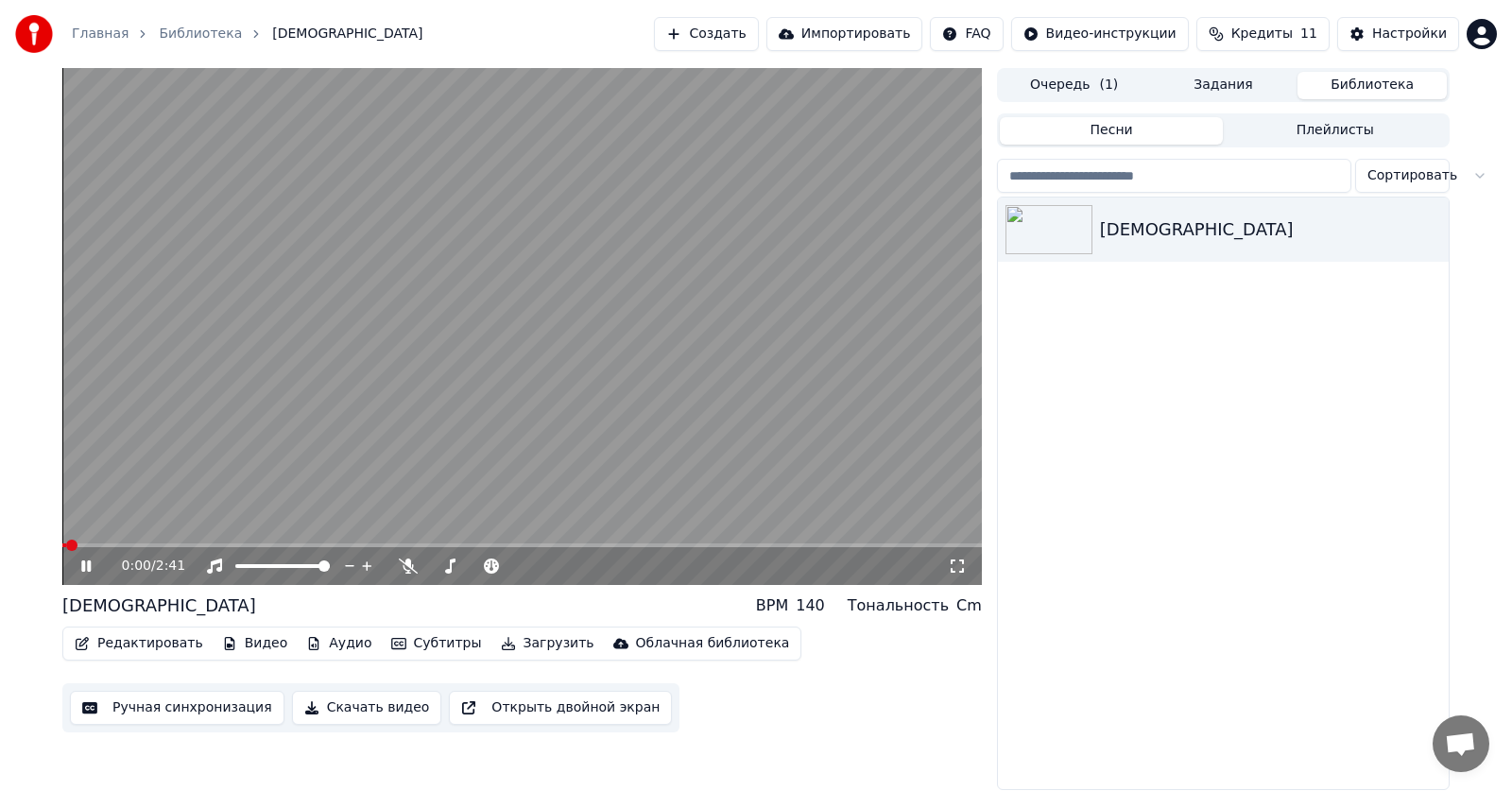
click at [115, 544] on span at bounding box center [522, 545] width 919 height 4
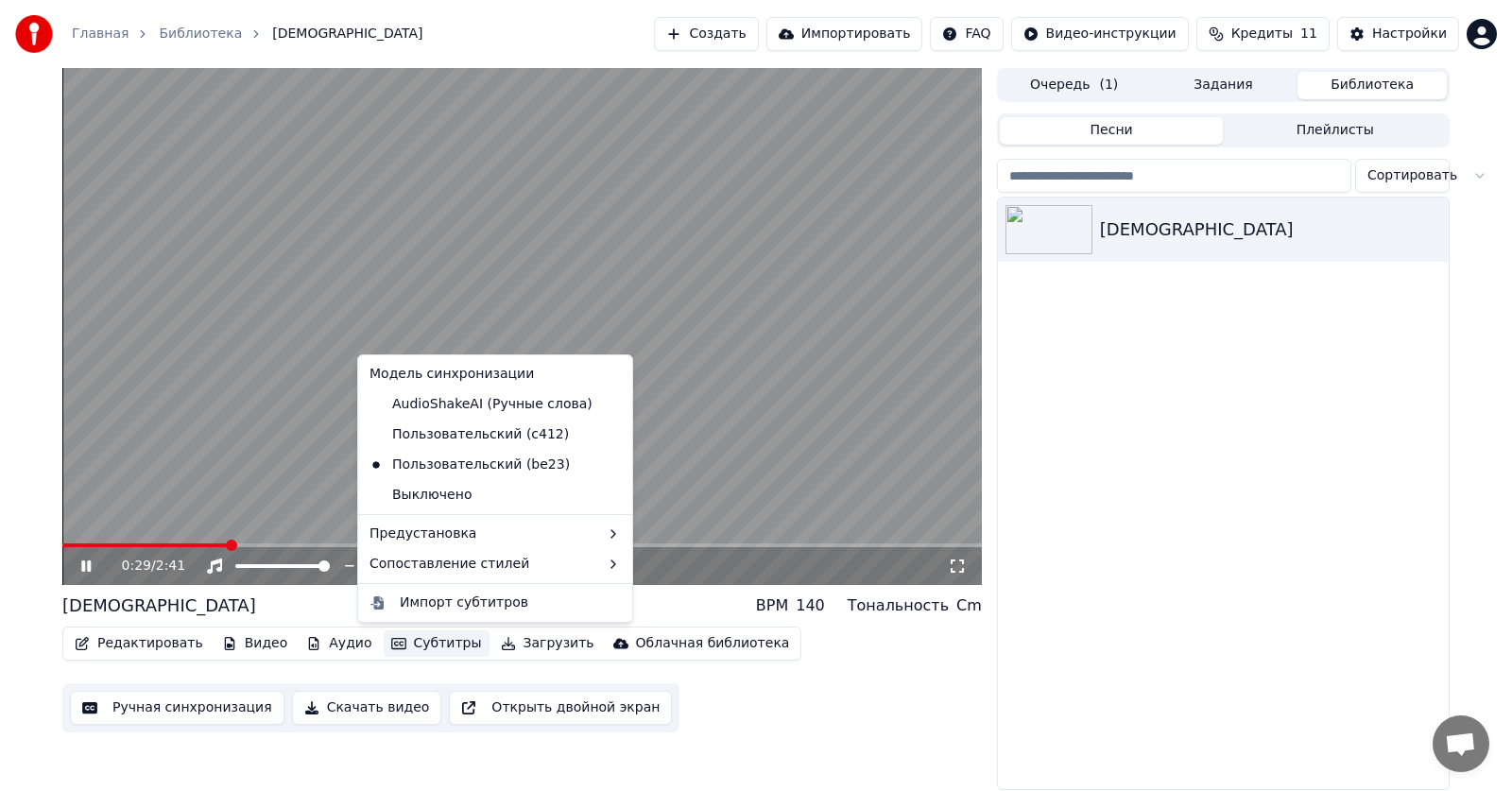
click at [404, 650] on button "Субтитры" at bounding box center [436, 643] width 106 height 26
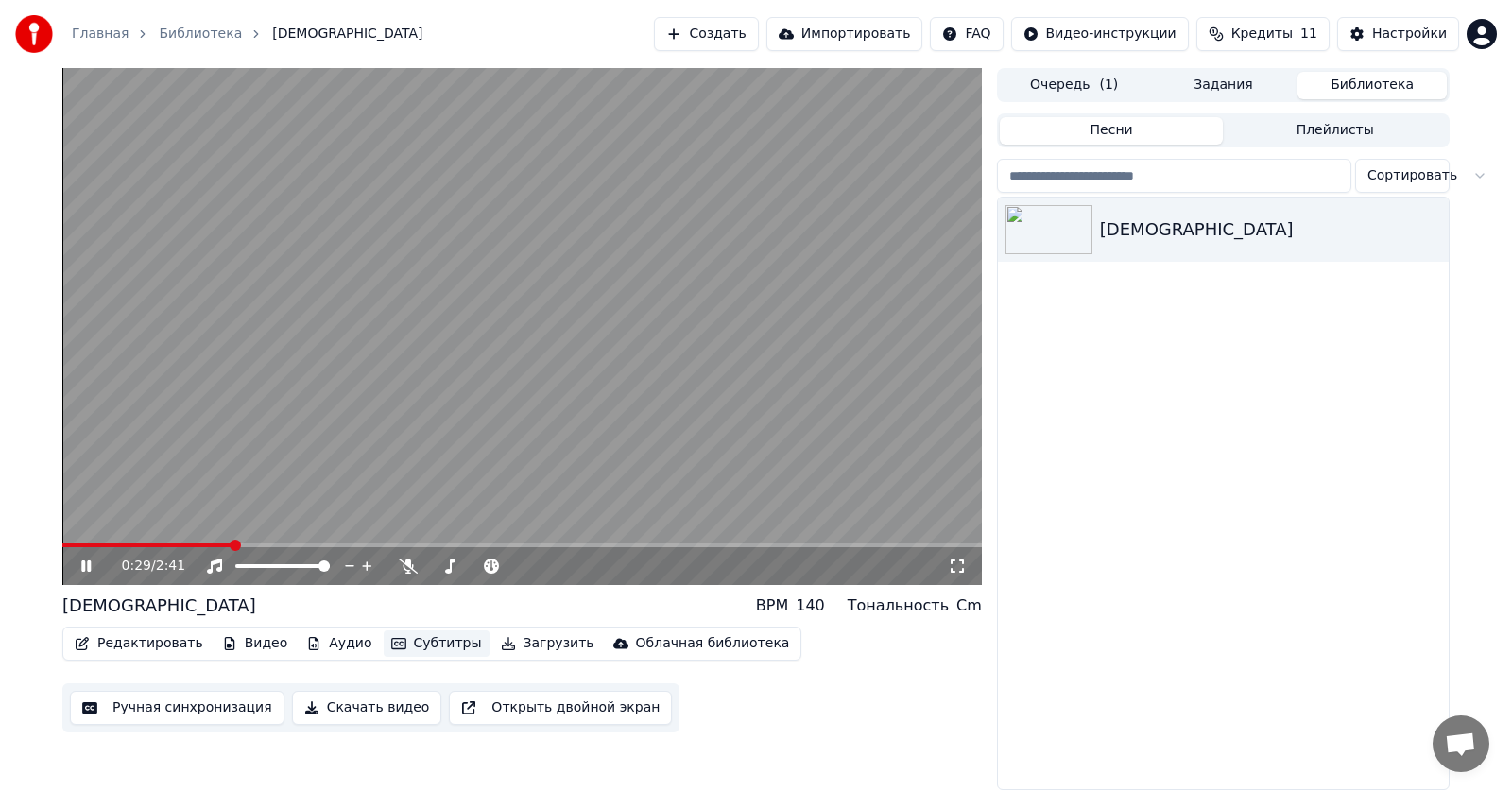
click at [404, 650] on button "Субтитры" at bounding box center [436, 643] width 106 height 26
click at [1389, 31] on div "Настройки" at bounding box center [1408, 35] width 74 height 19
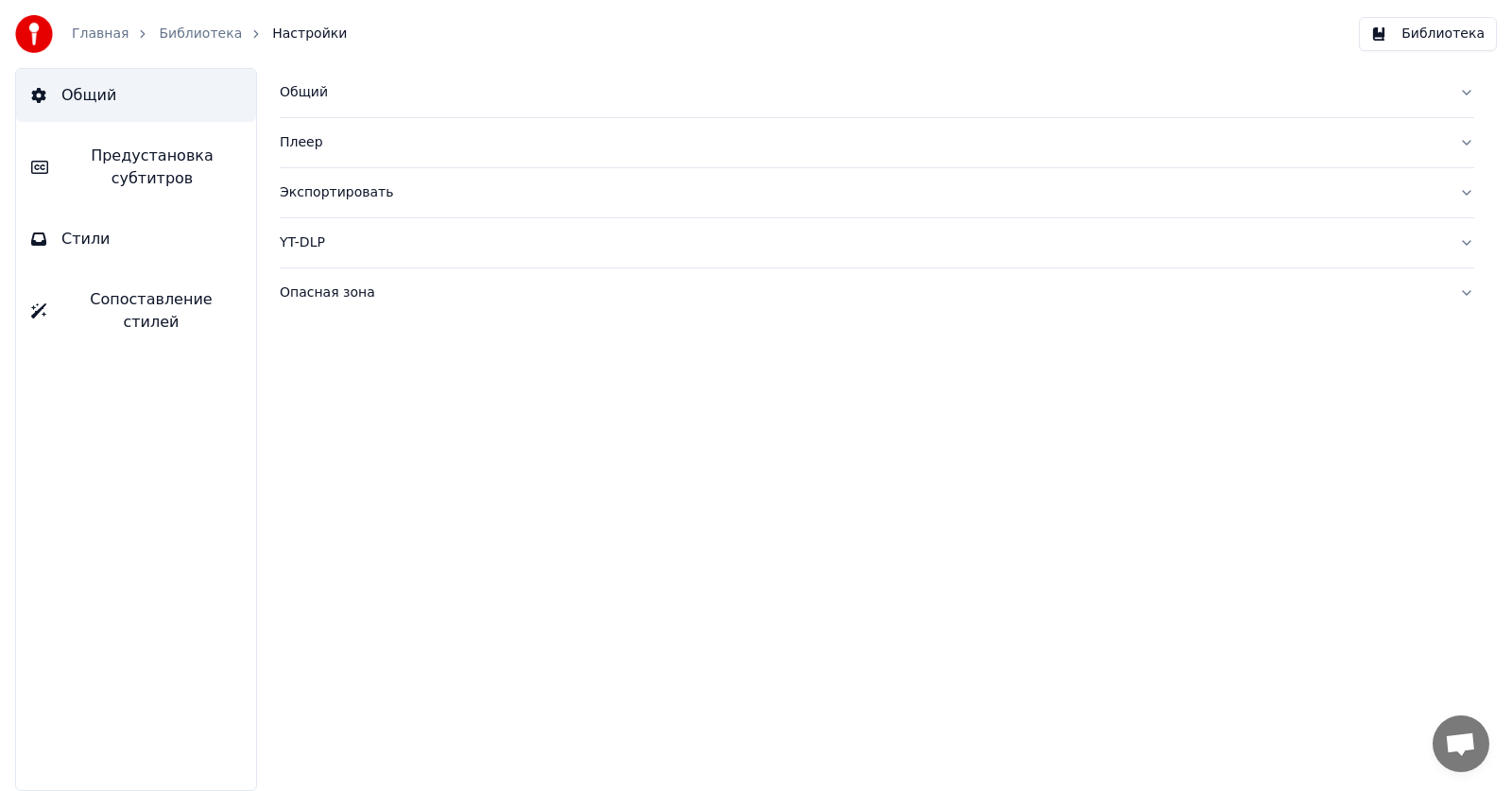
click at [149, 185] on span "Предустановка субтитров" at bounding box center [152, 167] width 177 height 45
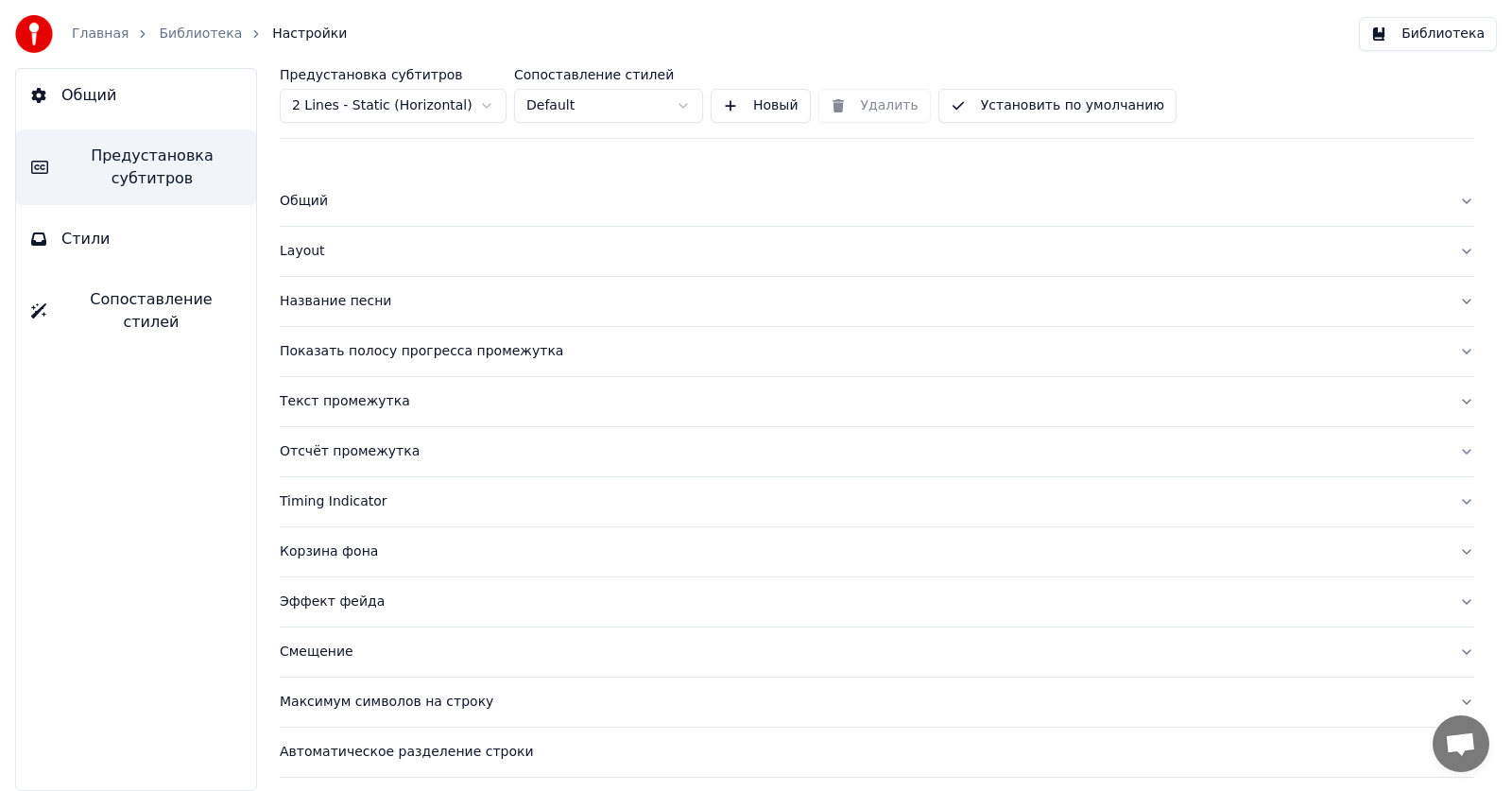
click at [431, 100] on html "Главная Библиотека Настройки Библиотека Общий Предустановка субтитров Стили Соп…" at bounding box center [756, 395] width 1512 height 791
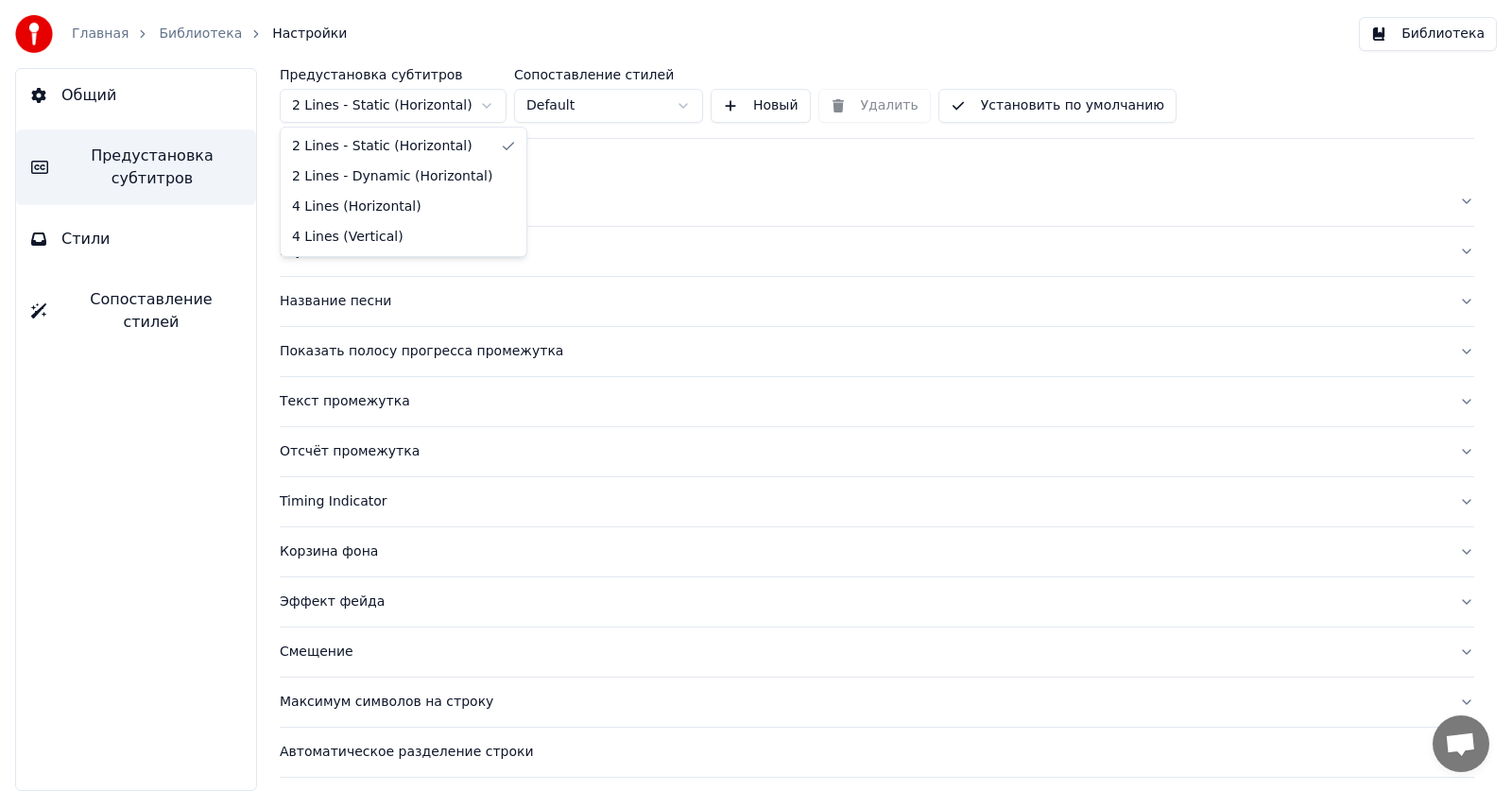
click at [431, 100] on html "Главная Библиотека Настройки Библиотека Общий Предустановка субтитров Стили Соп…" at bounding box center [756, 395] width 1512 height 791
click at [422, 111] on html "Главная Библиотека Настройки Библиотека Общий Предустановка субтитров Стили Соп…" at bounding box center [756, 395] width 1512 height 791
click at [577, 173] on html "Главная Библиотека Настройки Библиотека Общий Предустановка субтитров Стили Соп…" at bounding box center [756, 395] width 1512 height 791
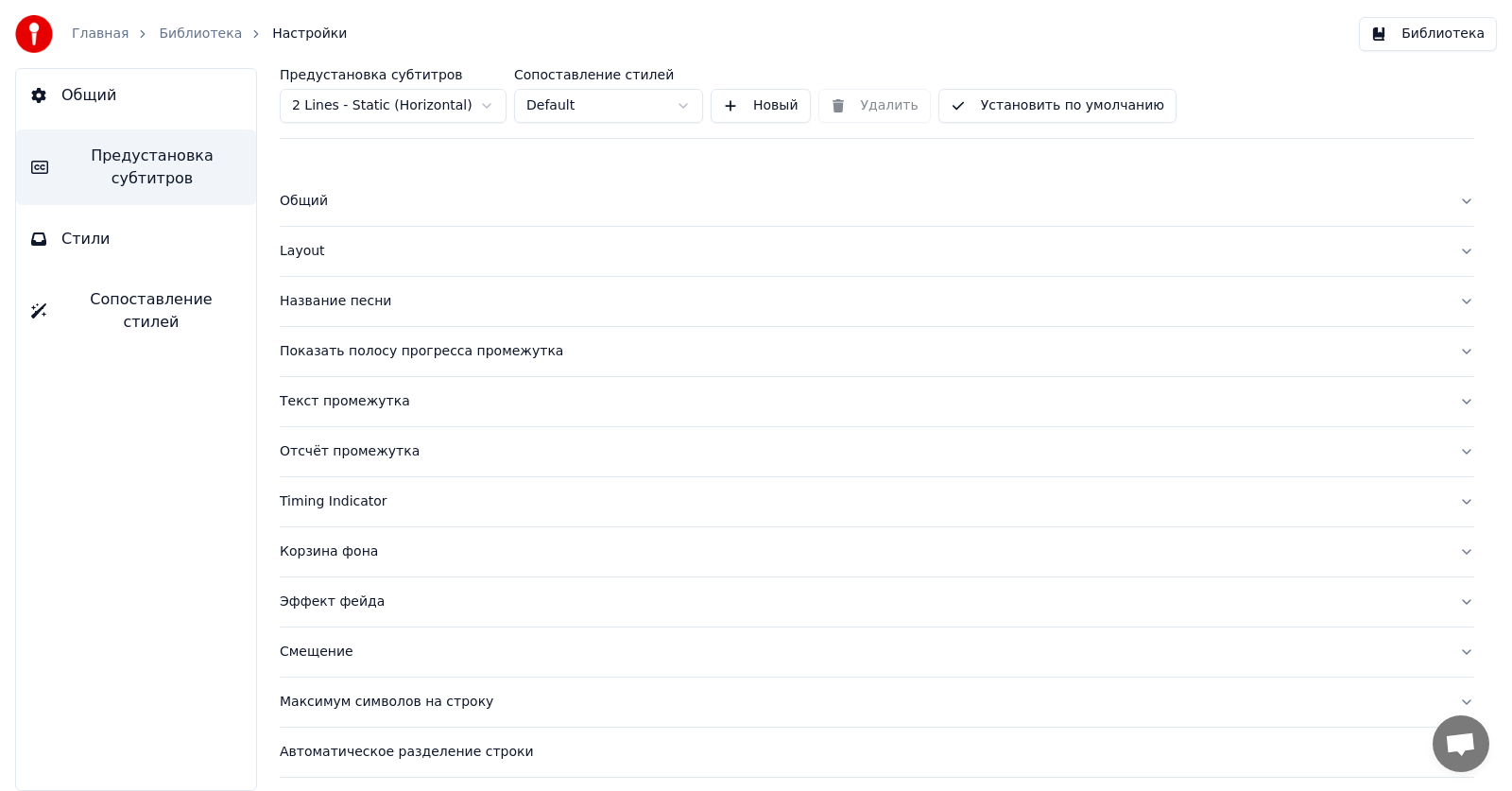
click at [340, 601] on div "Эффект фейда" at bounding box center [861, 602] width 1164 height 19
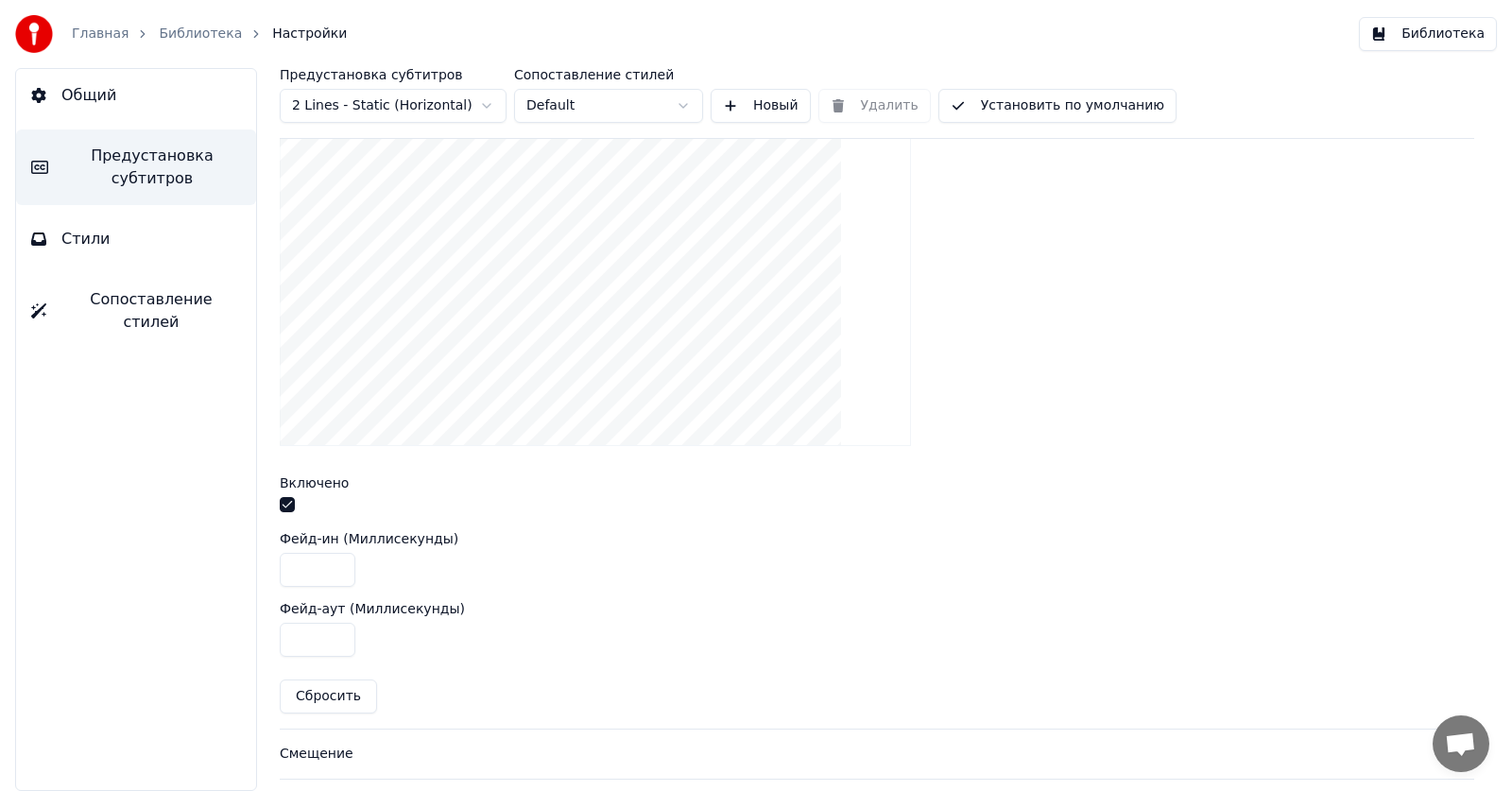
scroll to position [662, 0]
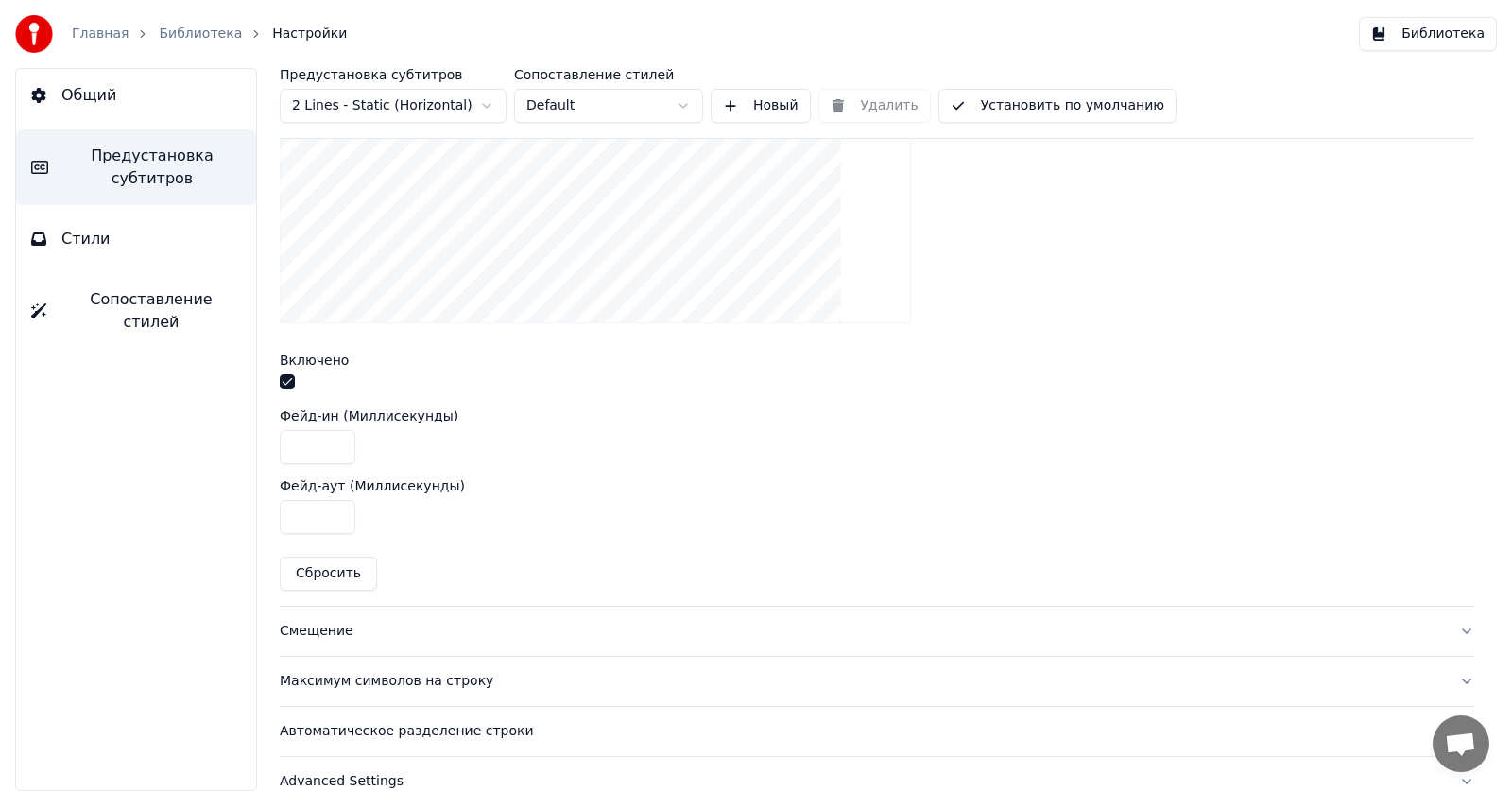
click at [327, 566] on button "Сбросить" at bounding box center [327, 573] width 97 height 34
type input "****"
type input "***"
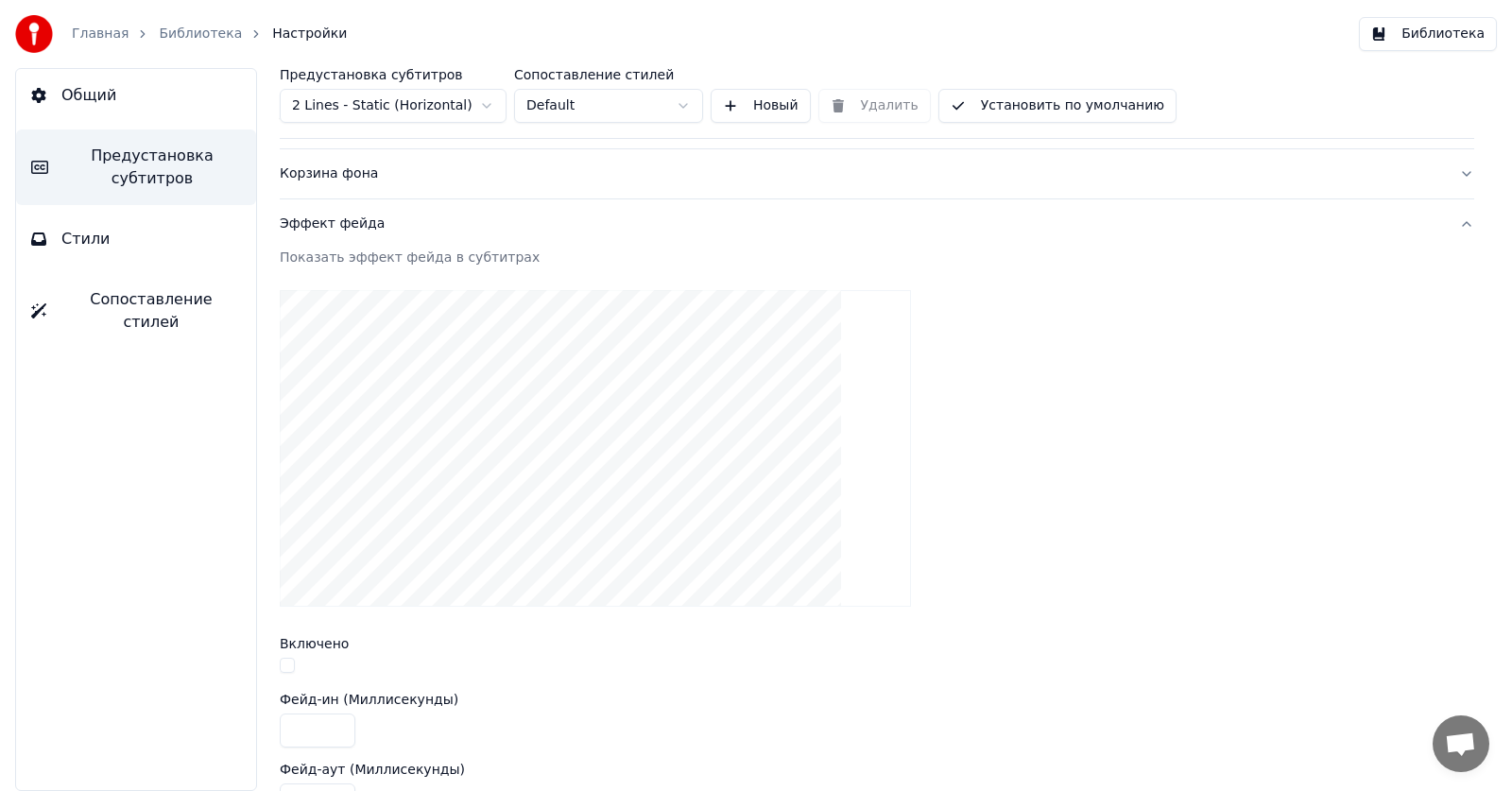
scroll to position [0, 0]
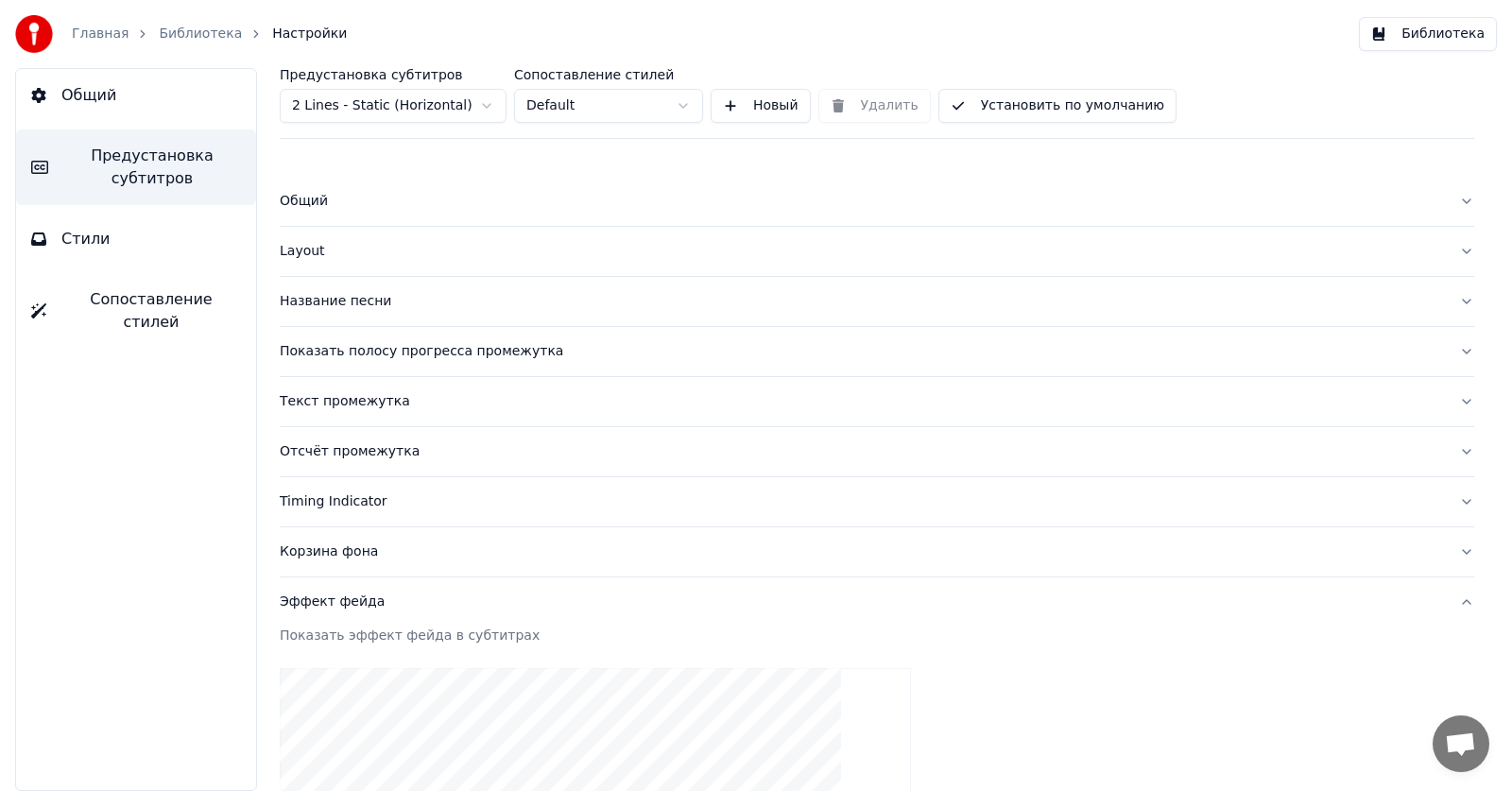
click at [210, 31] on link "Библиотека" at bounding box center [200, 35] width 83 height 19
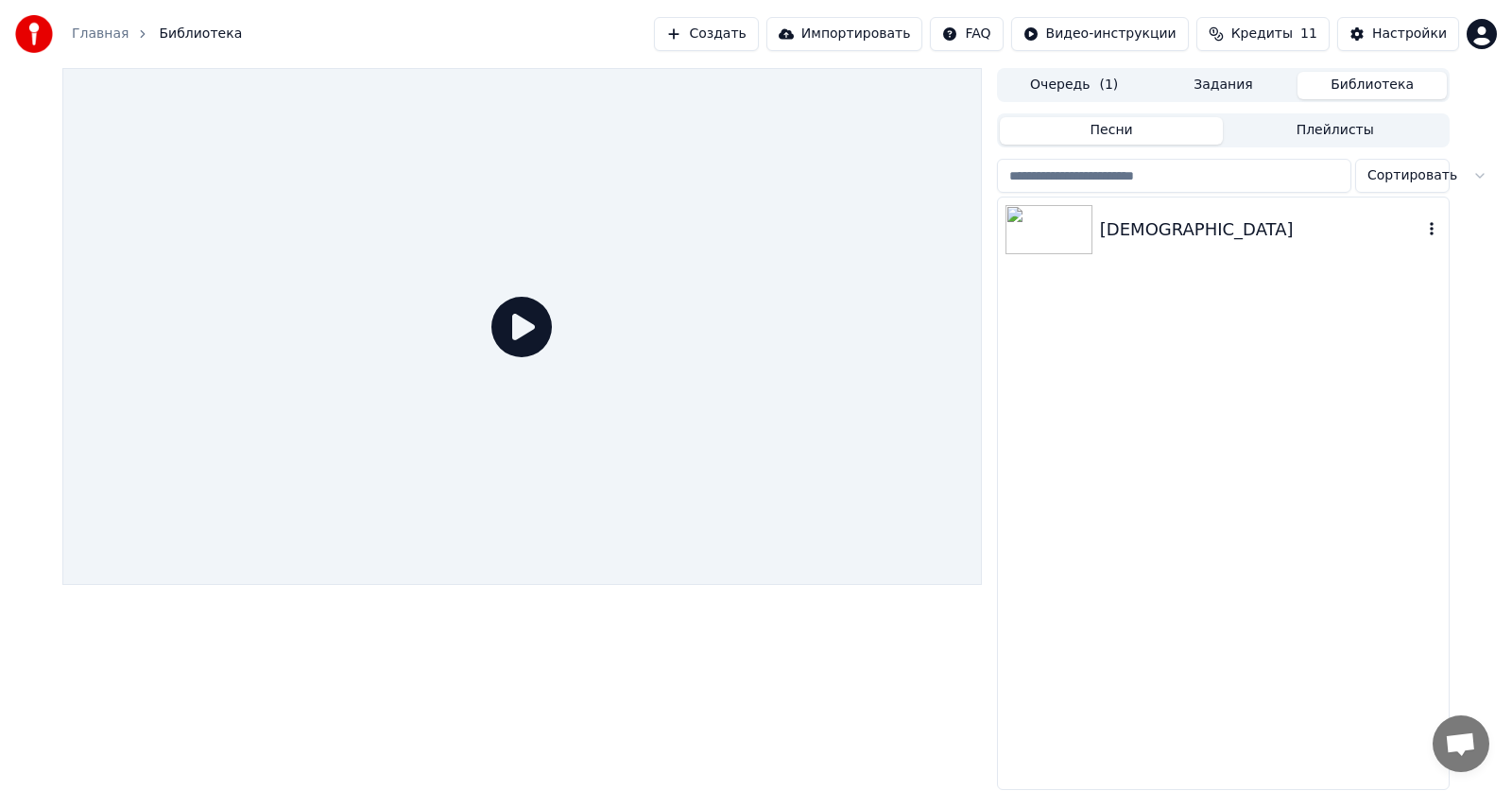
click at [1121, 229] on div "[DEMOGRAPHIC_DATA]" at bounding box center [1261, 229] width 323 height 26
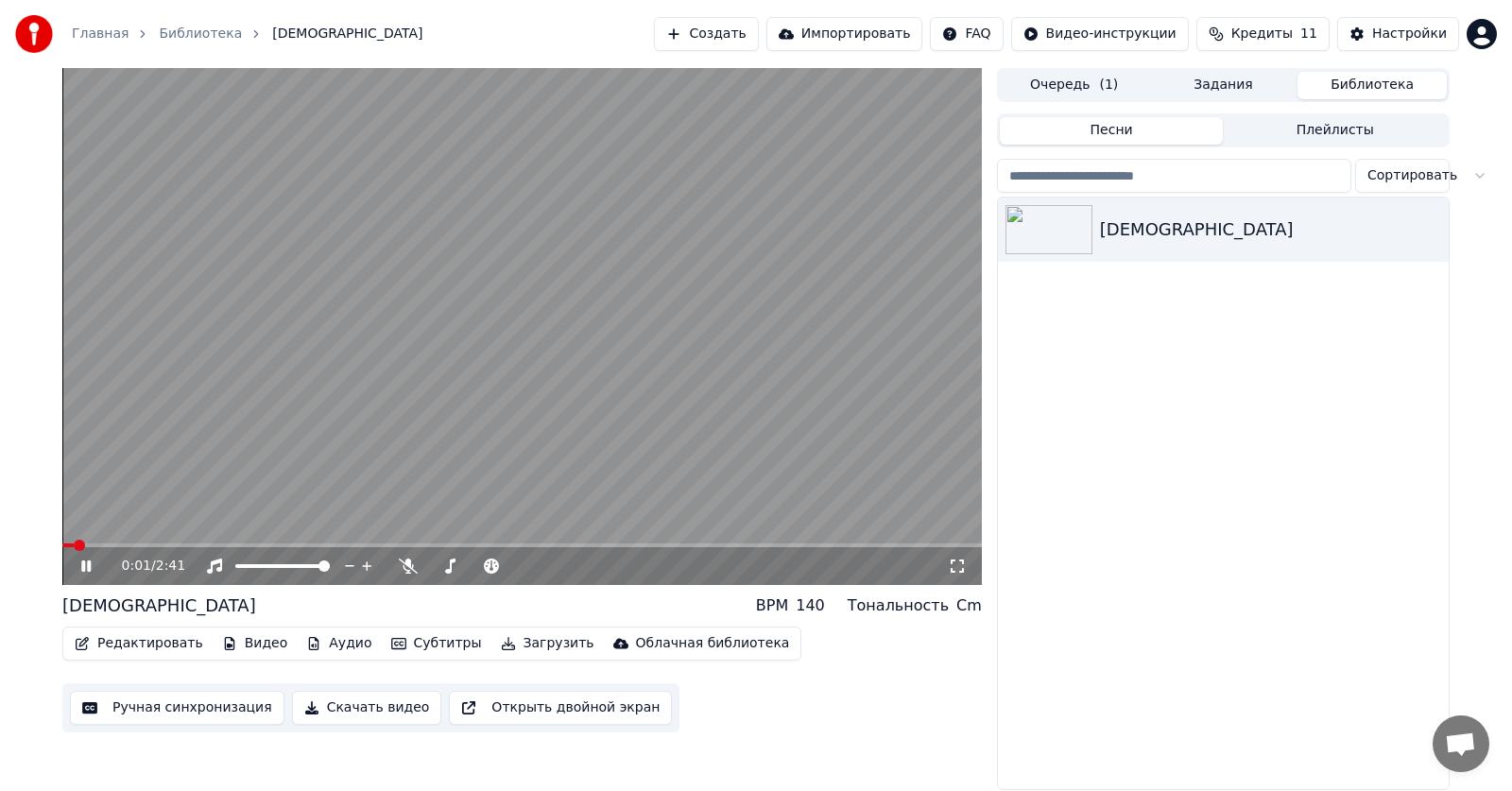
click at [87, 570] on icon at bounding box center [99, 567] width 44 height 15
click at [318, 644] on button "Аудио" at bounding box center [338, 643] width 80 height 26
click at [257, 641] on button "Видео" at bounding box center [255, 643] width 81 height 26
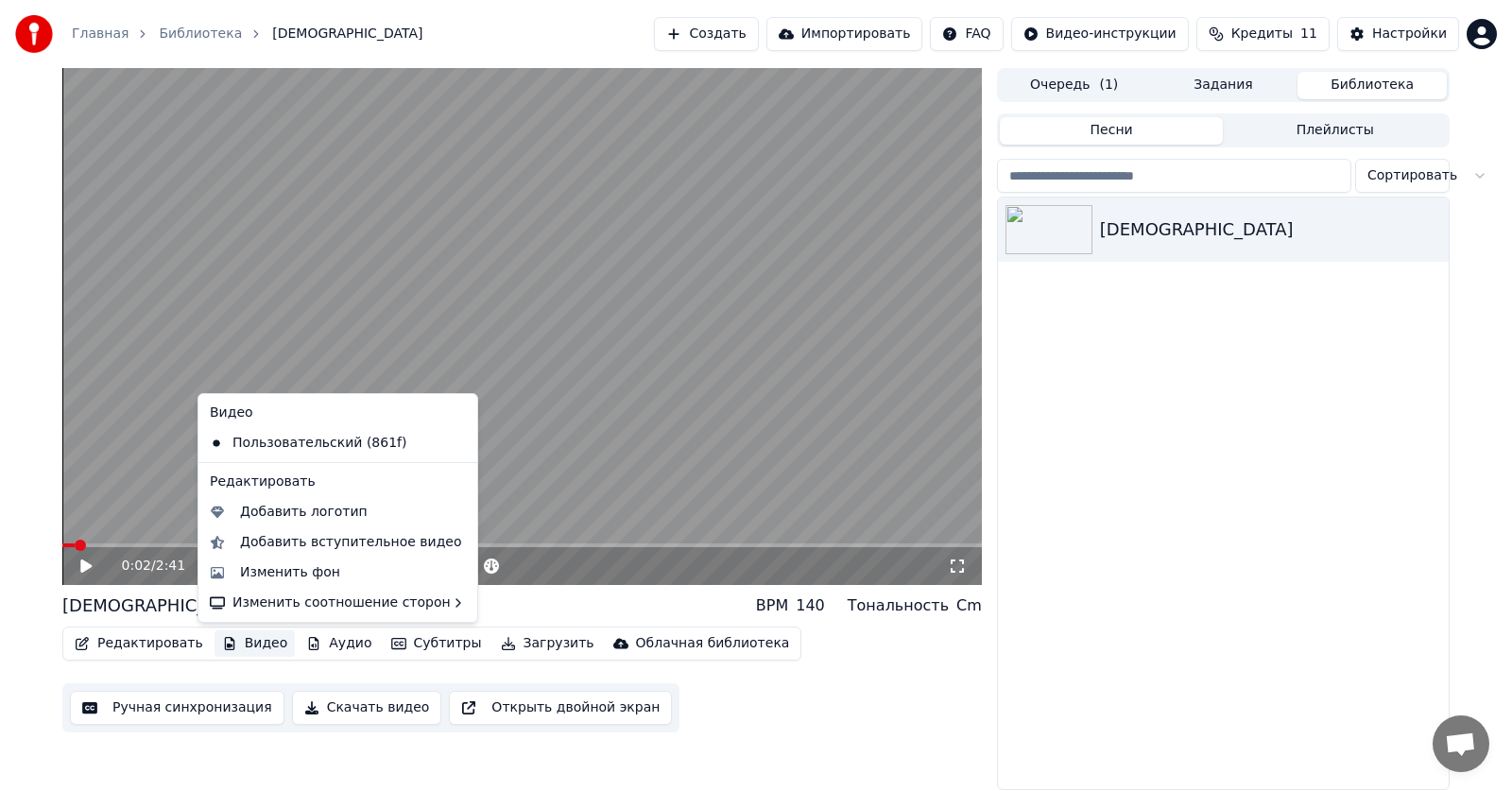
click at [257, 641] on button "Видео" at bounding box center [255, 643] width 81 height 26
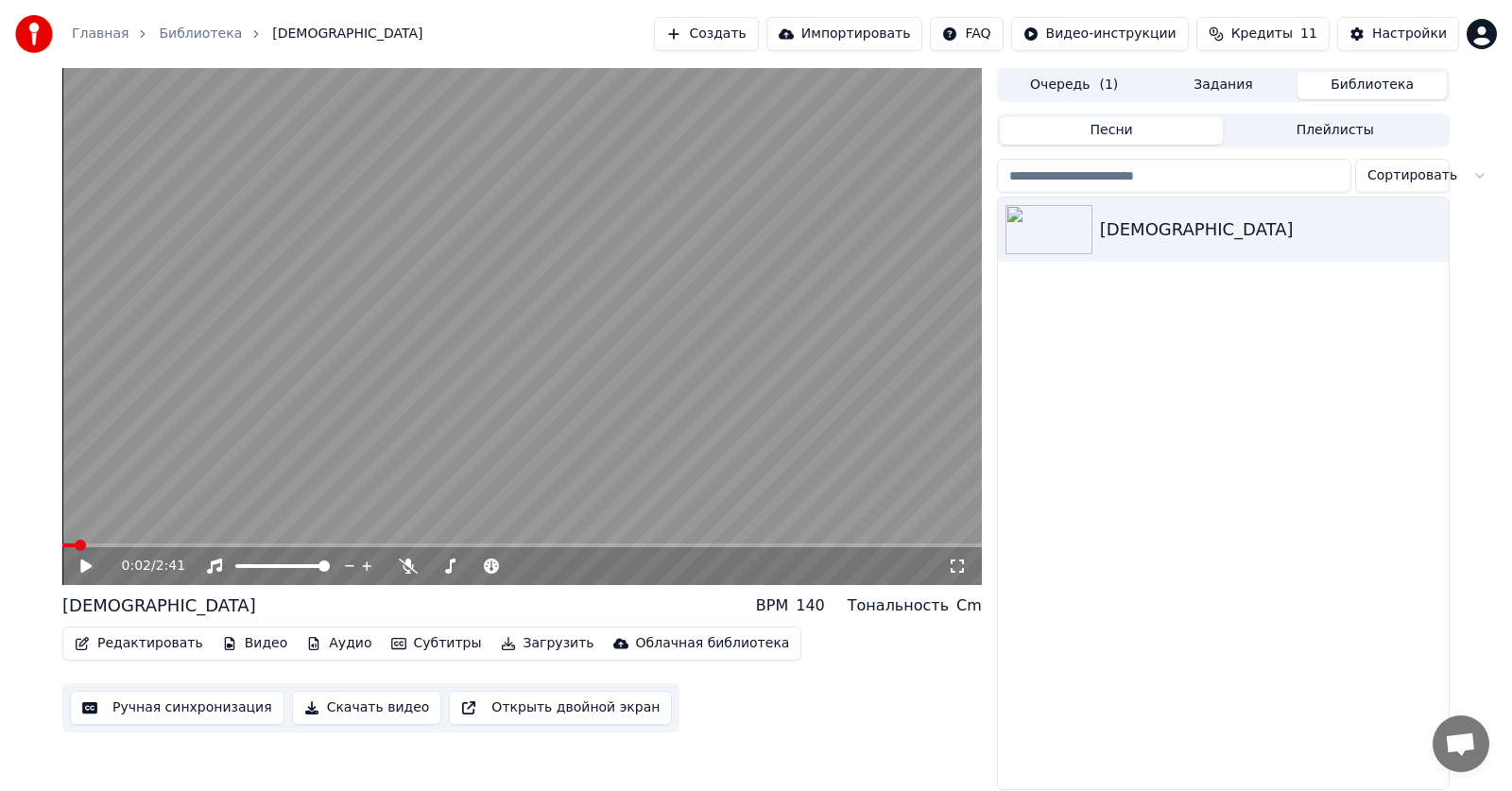
click at [143, 649] on button "Редактировать" at bounding box center [139, 643] width 143 height 26
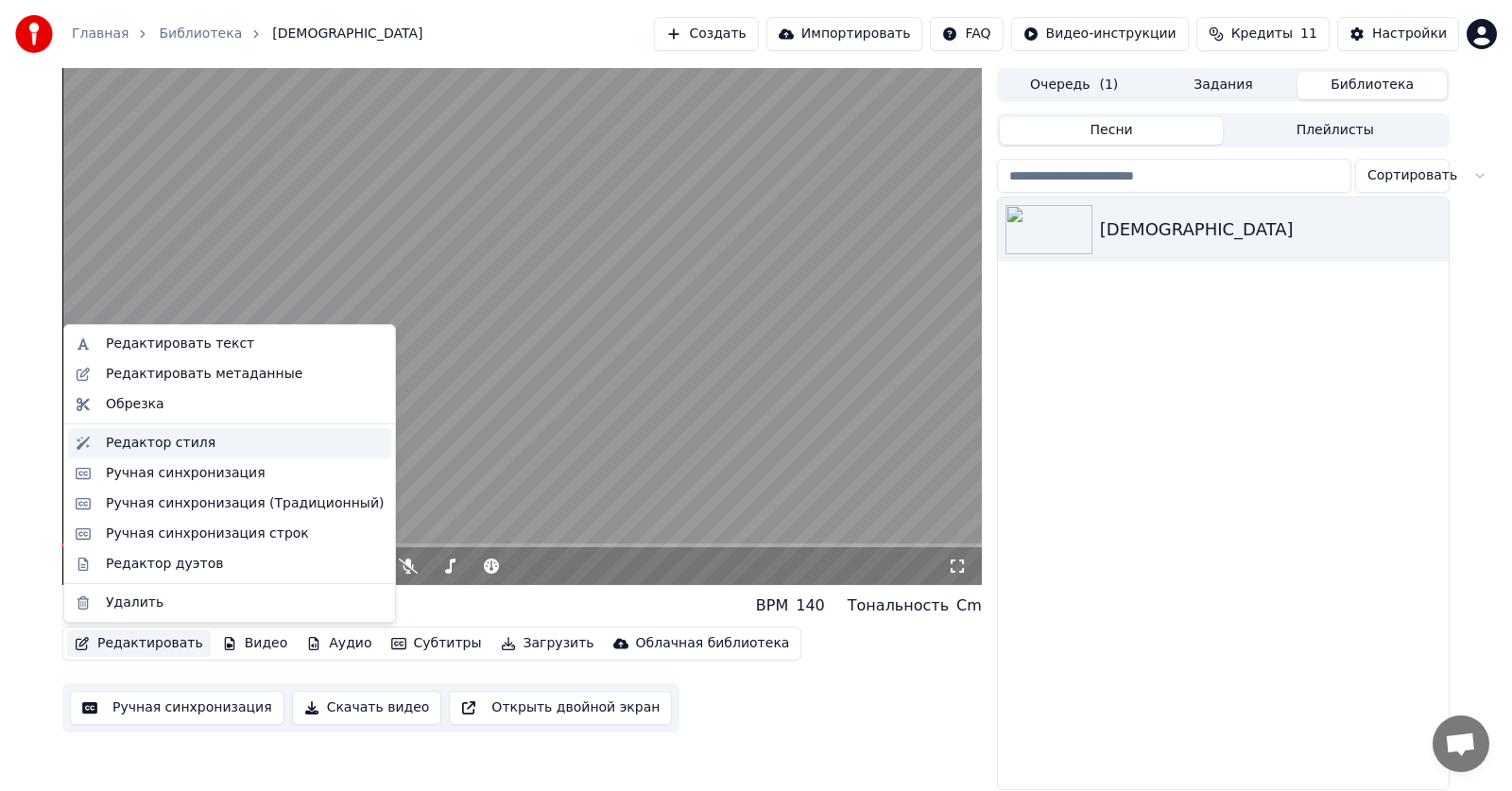
click at [170, 446] on div "Редактор стиля" at bounding box center [161, 443] width 110 height 19
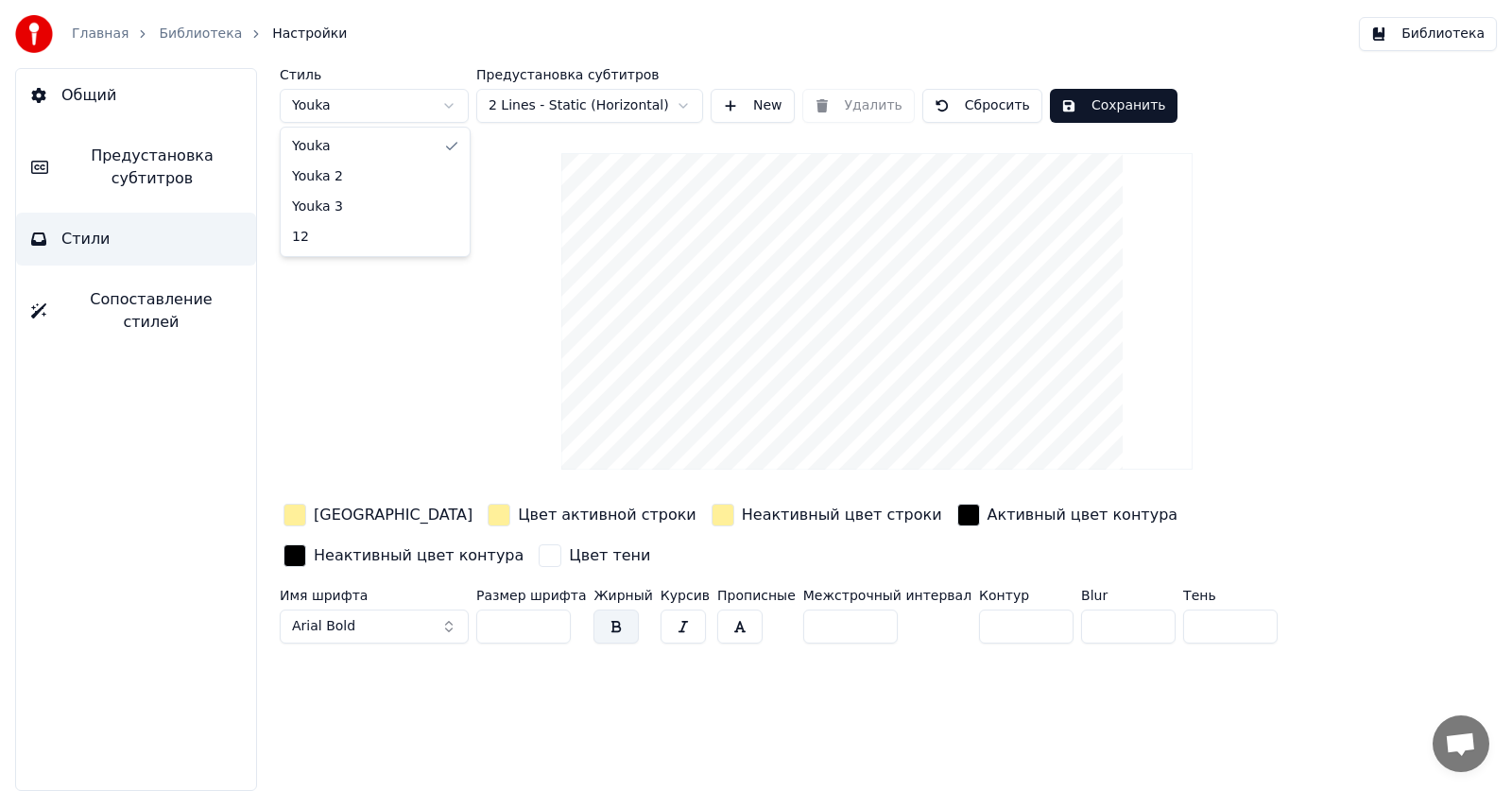
click at [357, 103] on html "Главная Библиотека Настройки Библиотека Общий Предустановка субтитров Стили Соп…" at bounding box center [756, 395] width 1512 height 791
click at [372, 124] on div "Стиль Youka 3 Предустановка субтитров 2 Lines - Static (Horizontal) New Удалить…" at bounding box center [876, 359] width 1194 height 583
click at [359, 120] on body "Главная Библиотека Настройки Библиотека Общий Предустановка субтитров Стили Соп…" at bounding box center [756, 395] width 1512 height 791
click at [398, 96] on html "Главная Библиотека Настройки Библиотека Общий Предустановка субтитров Стили Соп…" at bounding box center [756, 395] width 1512 height 791
click at [382, 123] on div "Стиль Youka 3 Предустановка субтитров 2 Lines - Static (Horizontal) New Удалить…" at bounding box center [876, 359] width 1194 height 583
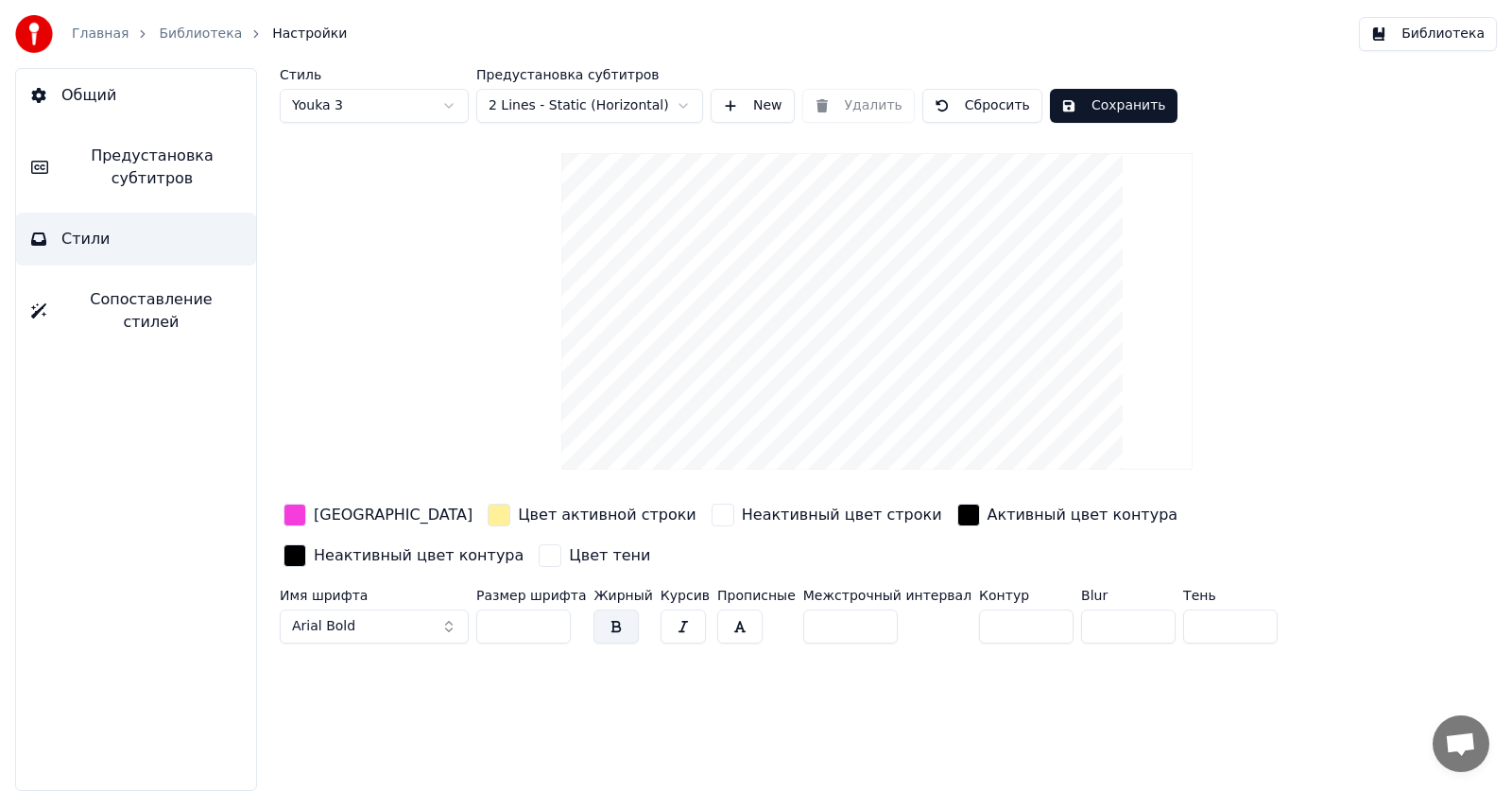
click at [357, 117] on html "Главная Библиотека Настройки Библиотека Общий Предустановка субтитров Стили Соп…" at bounding box center [756, 395] width 1512 height 791
drag, startPoint x: 817, startPoint y: 627, endPoint x: 673, endPoint y: 605, distance: 145.7
click at [673, 605] on div "Имя шрифта Arial Bold Размер шрифта ** Жирный Курсив Прописные Межстрочный инте…" at bounding box center [808, 620] width 1058 height 63
drag, startPoint x: 816, startPoint y: 630, endPoint x: 765, endPoint y: 618, distance: 52.4
click at [765, 618] on div "Имя шрифта Arial Bold Размер шрифта ** Жирный Курсив Прописные Межстрочный инте…" at bounding box center [808, 620] width 1058 height 63
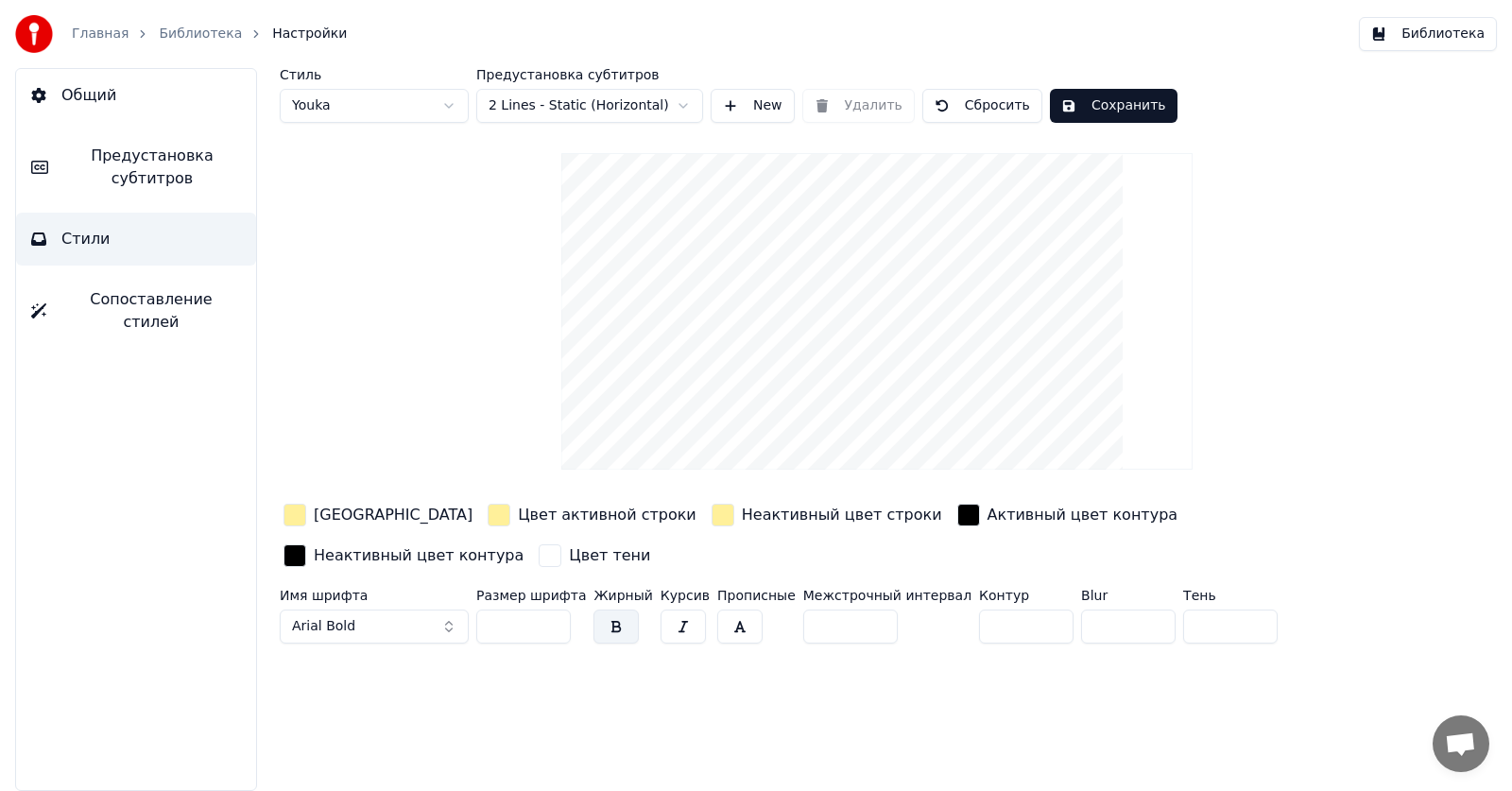
type input "**"
drag, startPoint x: 823, startPoint y: 618, endPoint x: 775, endPoint y: 617, distance: 48.0
click at [803, 617] on input "**" at bounding box center [850, 626] width 94 height 34
drag, startPoint x: 962, startPoint y: 630, endPoint x: 868, endPoint y: 622, distance: 94.3
click at [868, 622] on div "Имя шрифта Arial Bold Размер шрифта ** Жирный Курсив Прописные Межстрочный инте…" at bounding box center [808, 620] width 1058 height 63
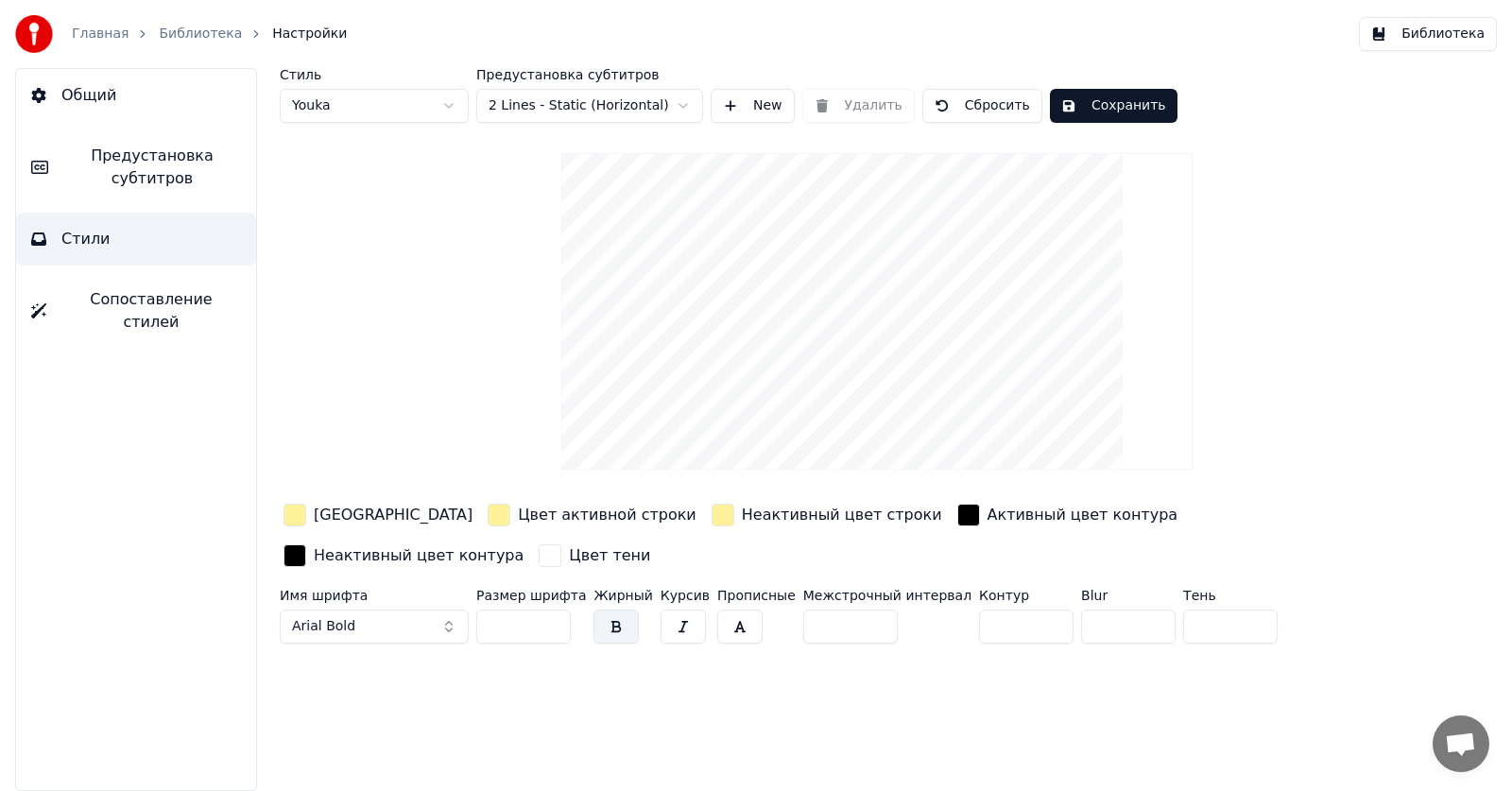
type input "*"
type input "**"
type input "***"
click at [978, 630] on input "***" at bounding box center [1026, 626] width 94 height 34
type input "**"
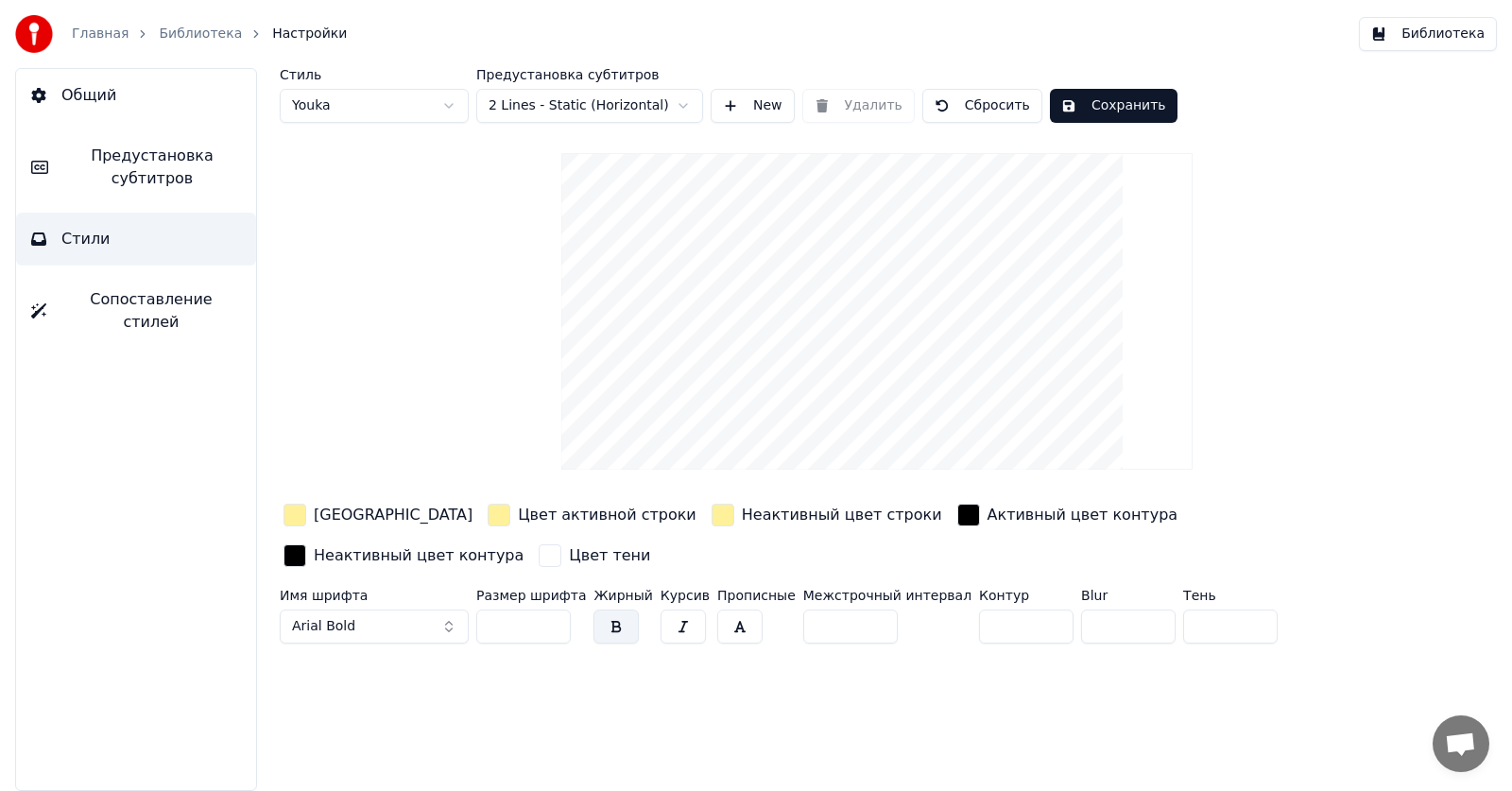
type input "*"
drag, startPoint x: 1068, startPoint y: 625, endPoint x: 1010, endPoint y: 626, distance: 58.0
click at [1010, 626] on div "Имя шрифта Arial Bold Размер шрифта ** Жирный Курсив Прописные Межстрочный инте…" at bounding box center [808, 620] width 1058 height 63
type input "*"
type input "**"
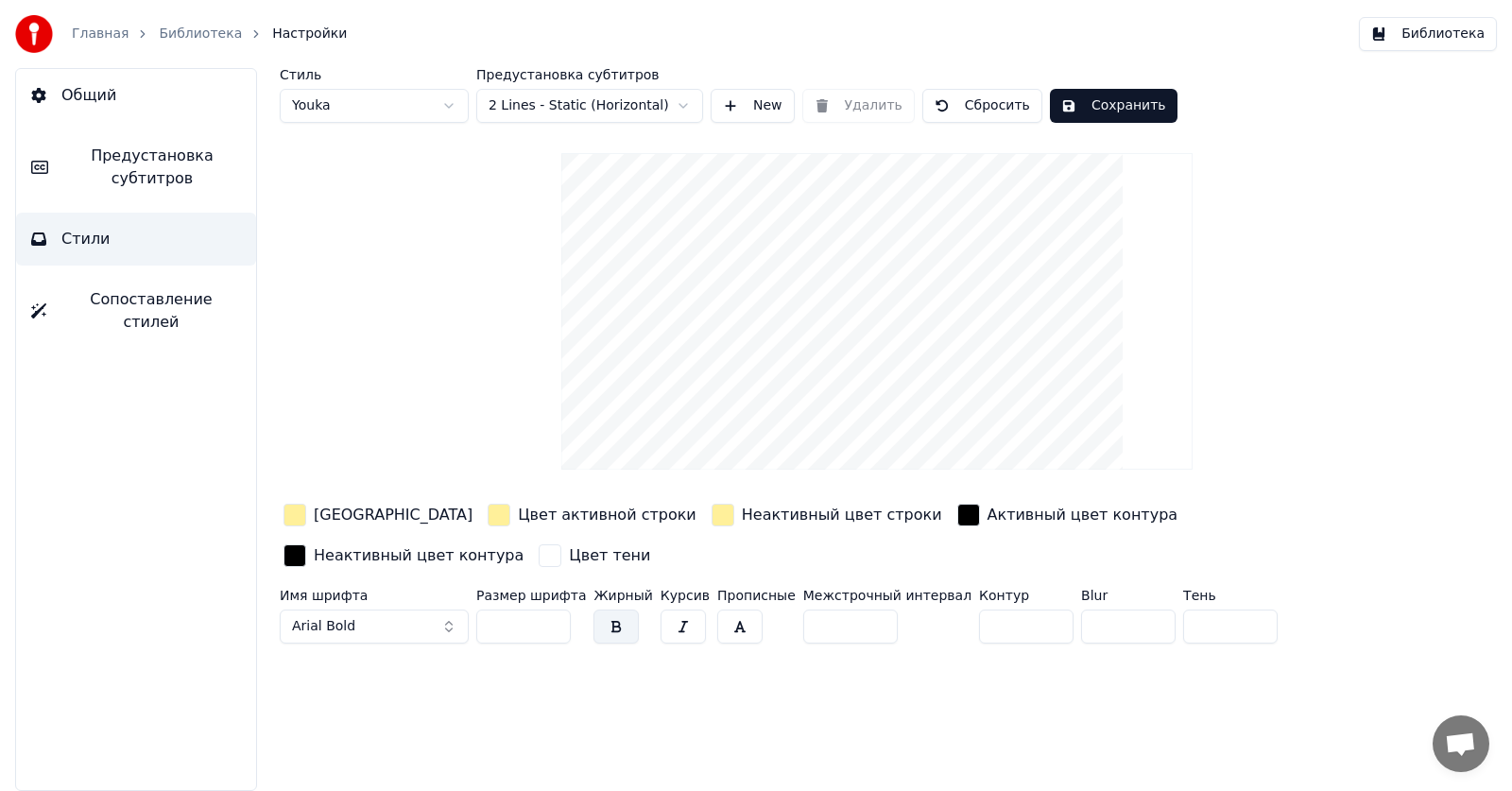
type input "*"
click at [1096, 580] on div "Цвет заливки Цвет активной строки Неактивный цвет строки Активный цвет контура …" at bounding box center [808, 575] width 1058 height 151
drag, startPoint x: 1167, startPoint y: 621, endPoint x: 1082, endPoint y: 621, distance: 85.0
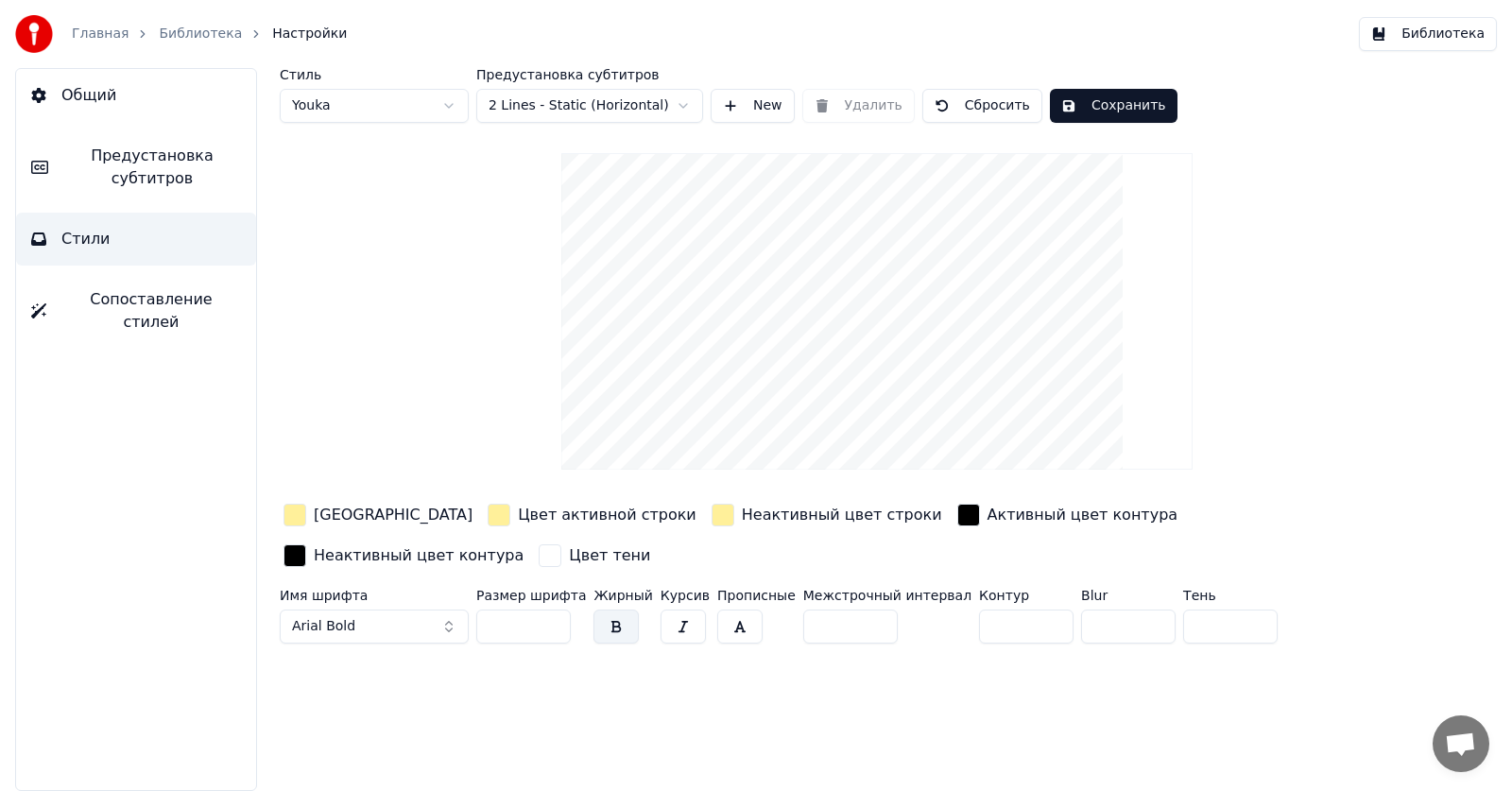
click at [1082, 621] on div "Имя шрифта Arial Bold Размер шрифта ** Жирный Курсив Прописные Межстрочный инте…" at bounding box center [808, 620] width 1058 height 63
type input "*"
type input "**"
type input "*"
click at [1077, 581] on div "Цвет заливки Цвет активной строки Неактивный цвет строки Активный цвет контура …" at bounding box center [808, 575] width 1058 height 151
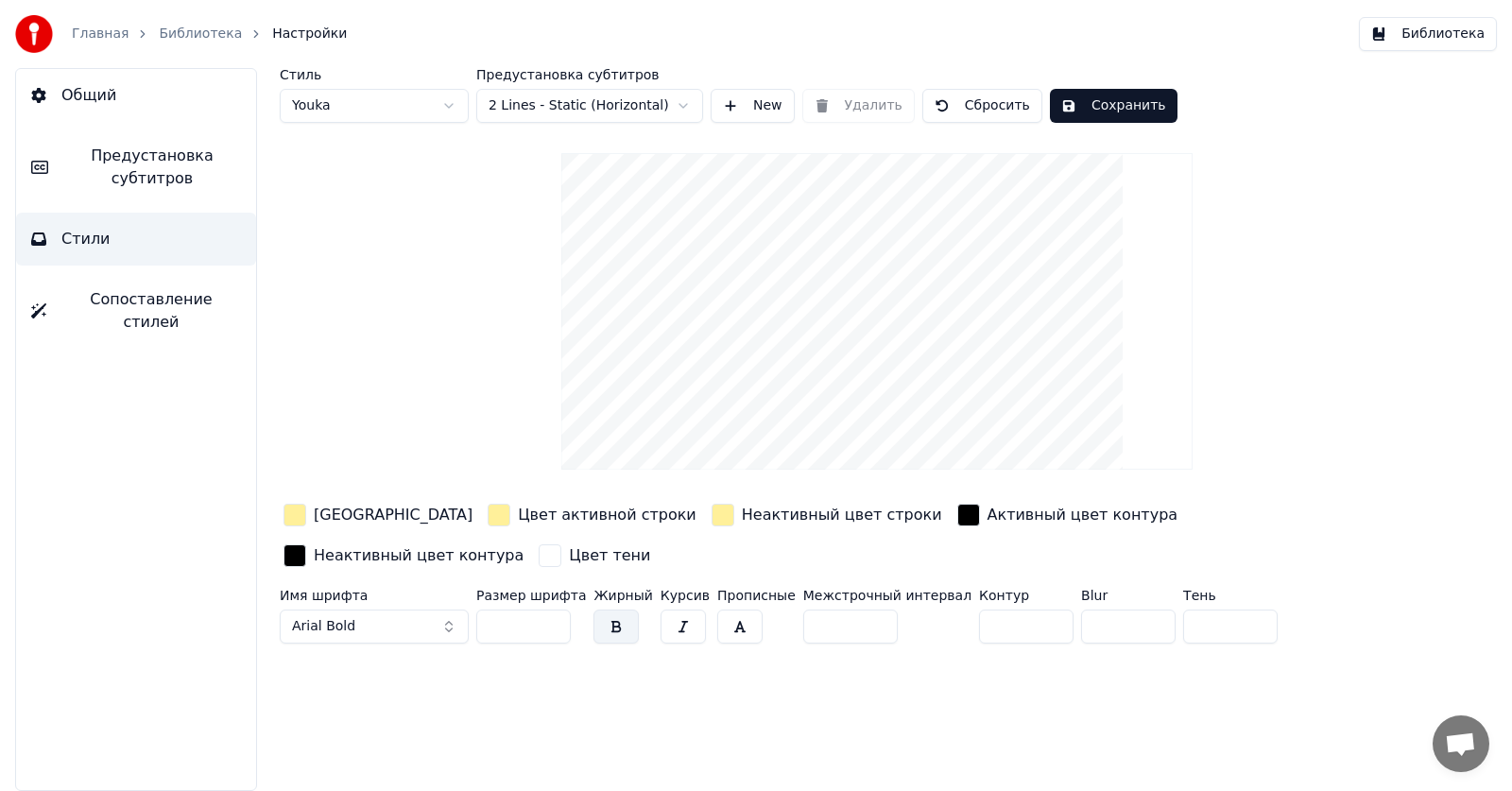
click at [538, 556] on div "button" at bounding box center [550, 556] width 23 height 23
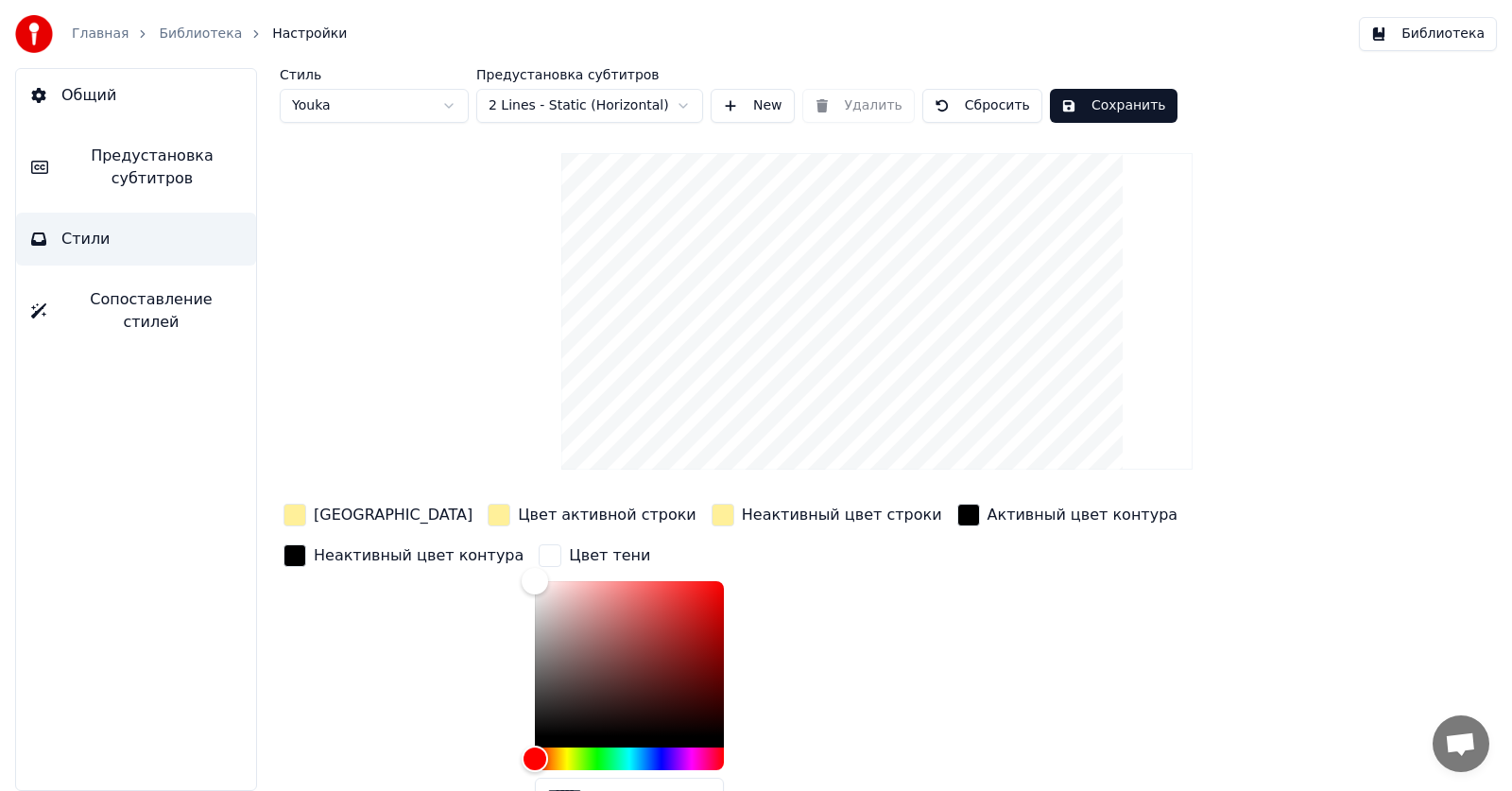
click at [538, 556] on div "button" at bounding box center [550, 556] width 23 height 23
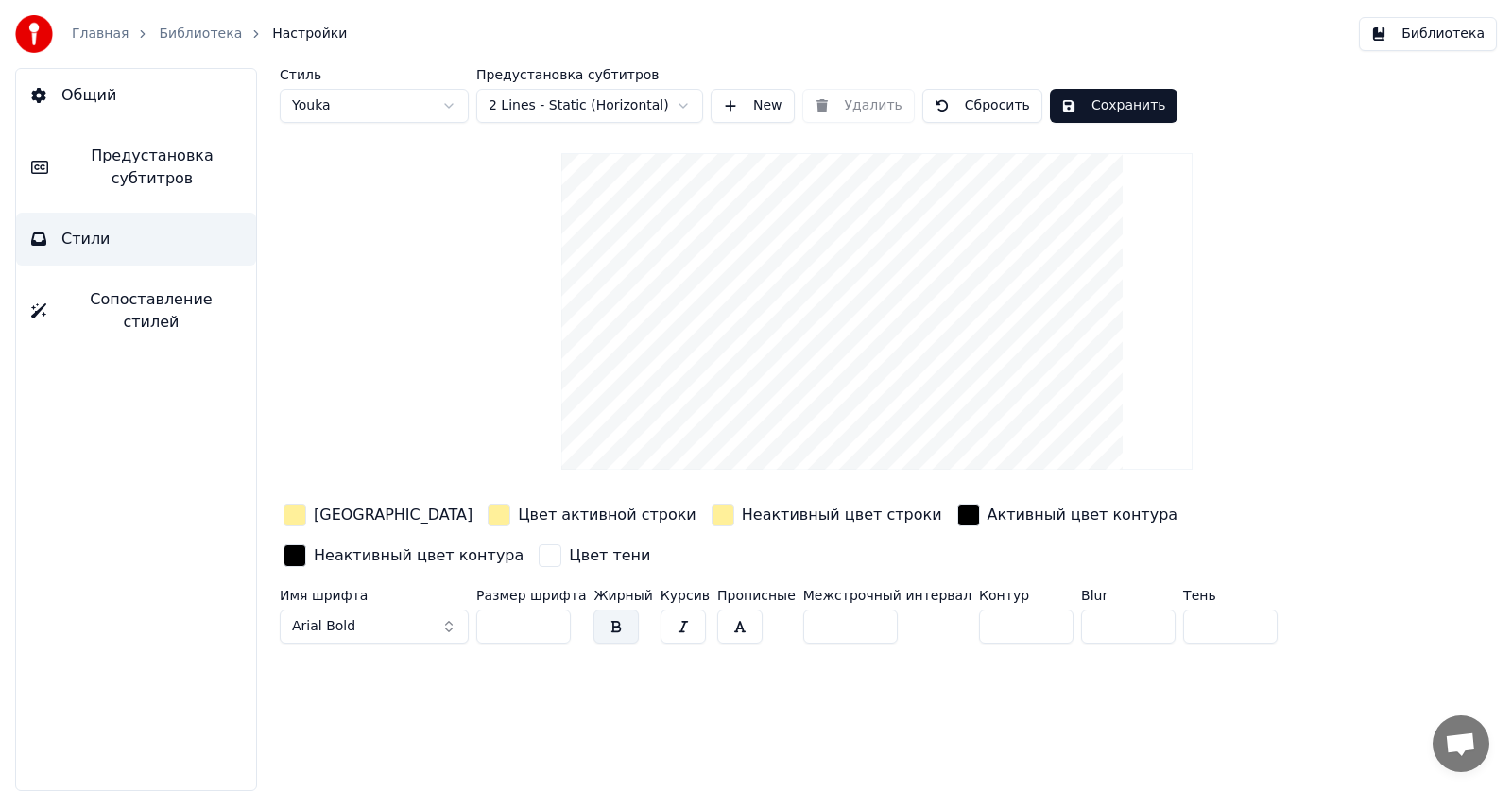
click at [545, 103] on html "Главная Библиотека Настройки Библиотека Общий Предустановка субтитров Стили Соп…" at bounding box center [756, 395] width 1512 height 791
click at [354, 100] on html "Главная Библиотека Настройки Библиотека Общий Предустановка субтитров Стили Соп…" at bounding box center [756, 395] width 1512 height 791
type input "*"
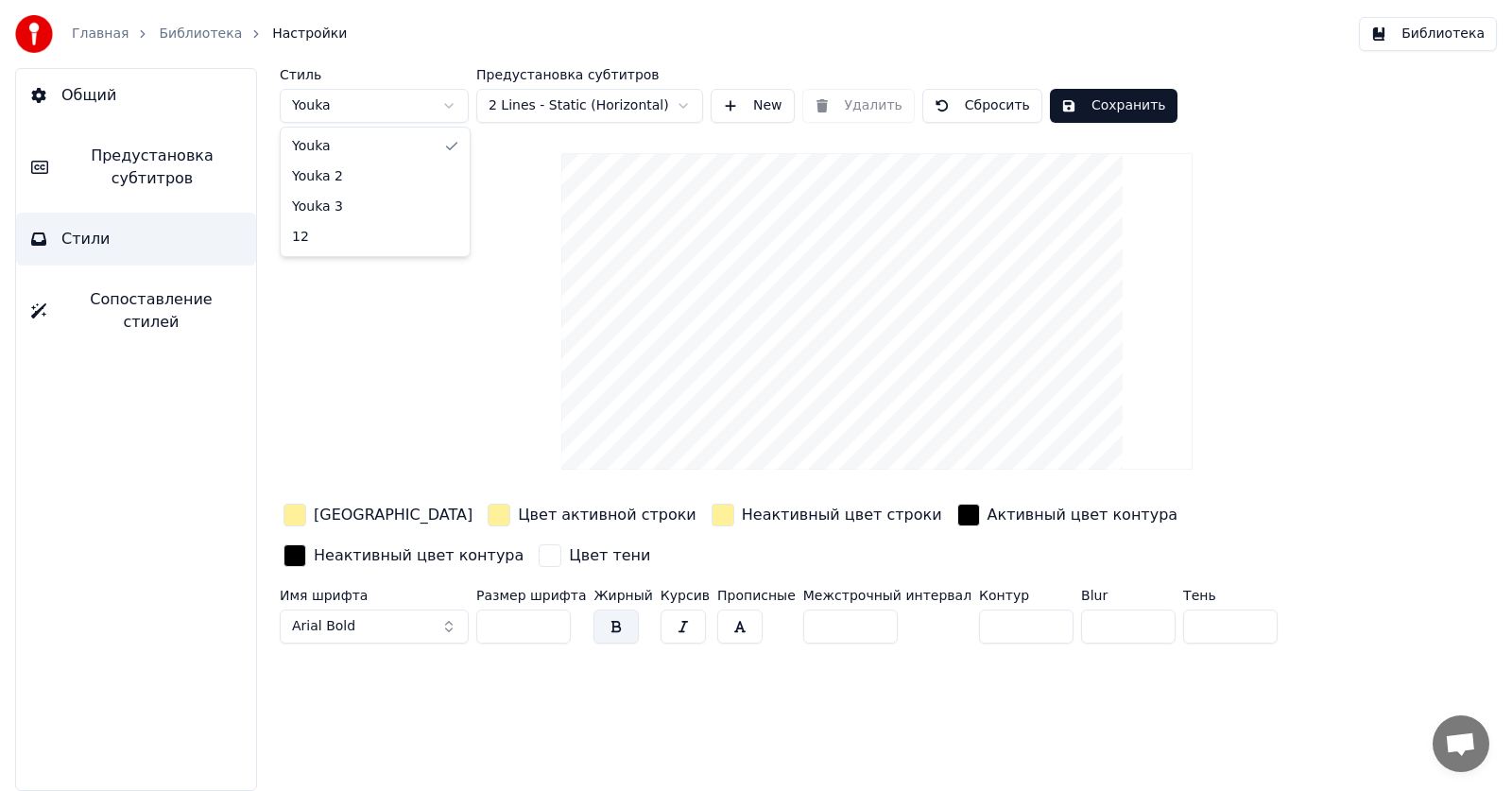
type input "*"
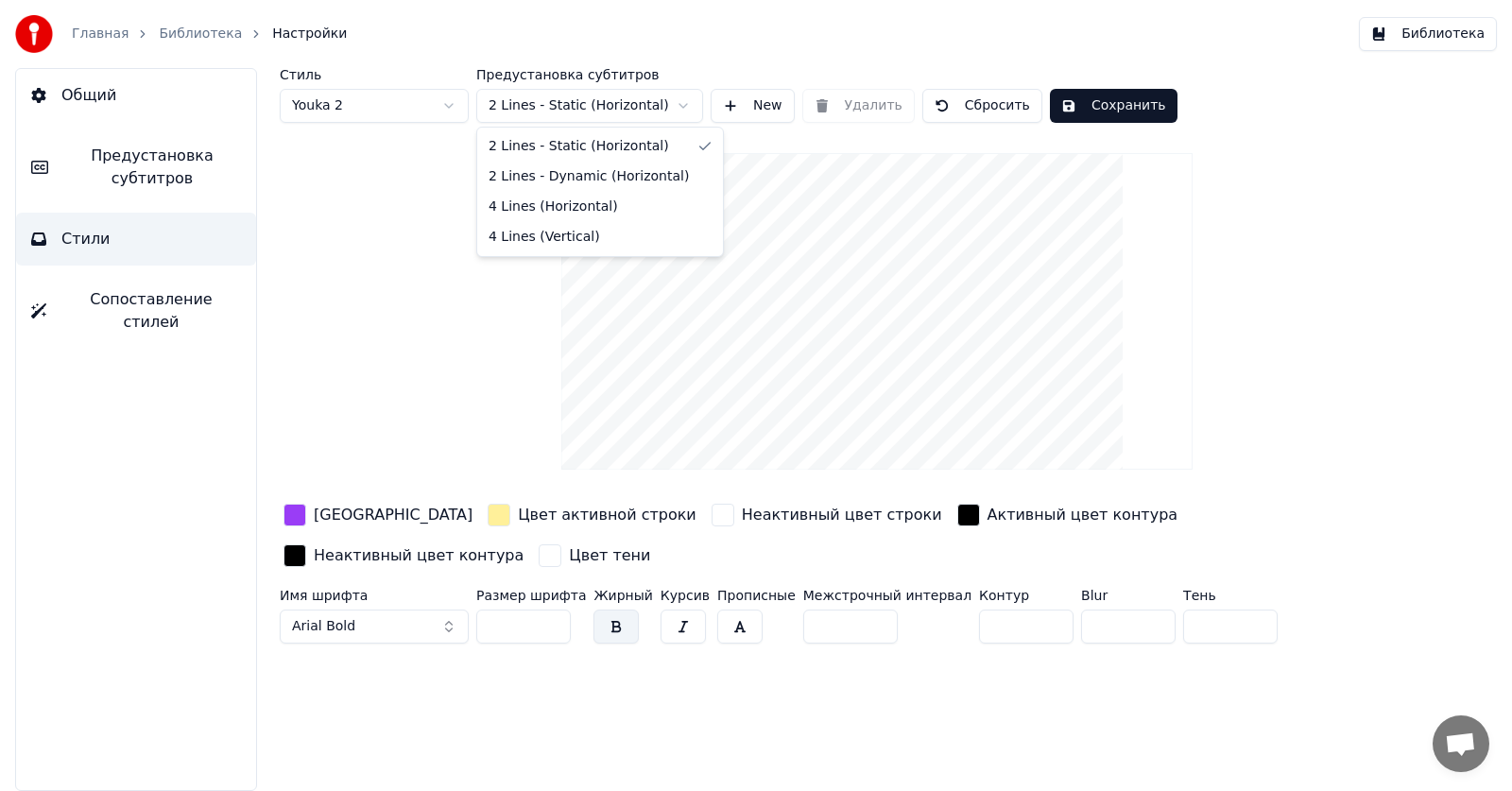
click at [551, 92] on html "Главная Библиотека Настройки Библиотека Общий Предустановка субтитров Стили Соп…" at bounding box center [756, 395] width 1512 height 791
click at [552, 103] on html "Главная Библиотека Настройки Библиотека Общий Предустановка субтитров Стили Соп…" at bounding box center [756, 395] width 1512 height 791
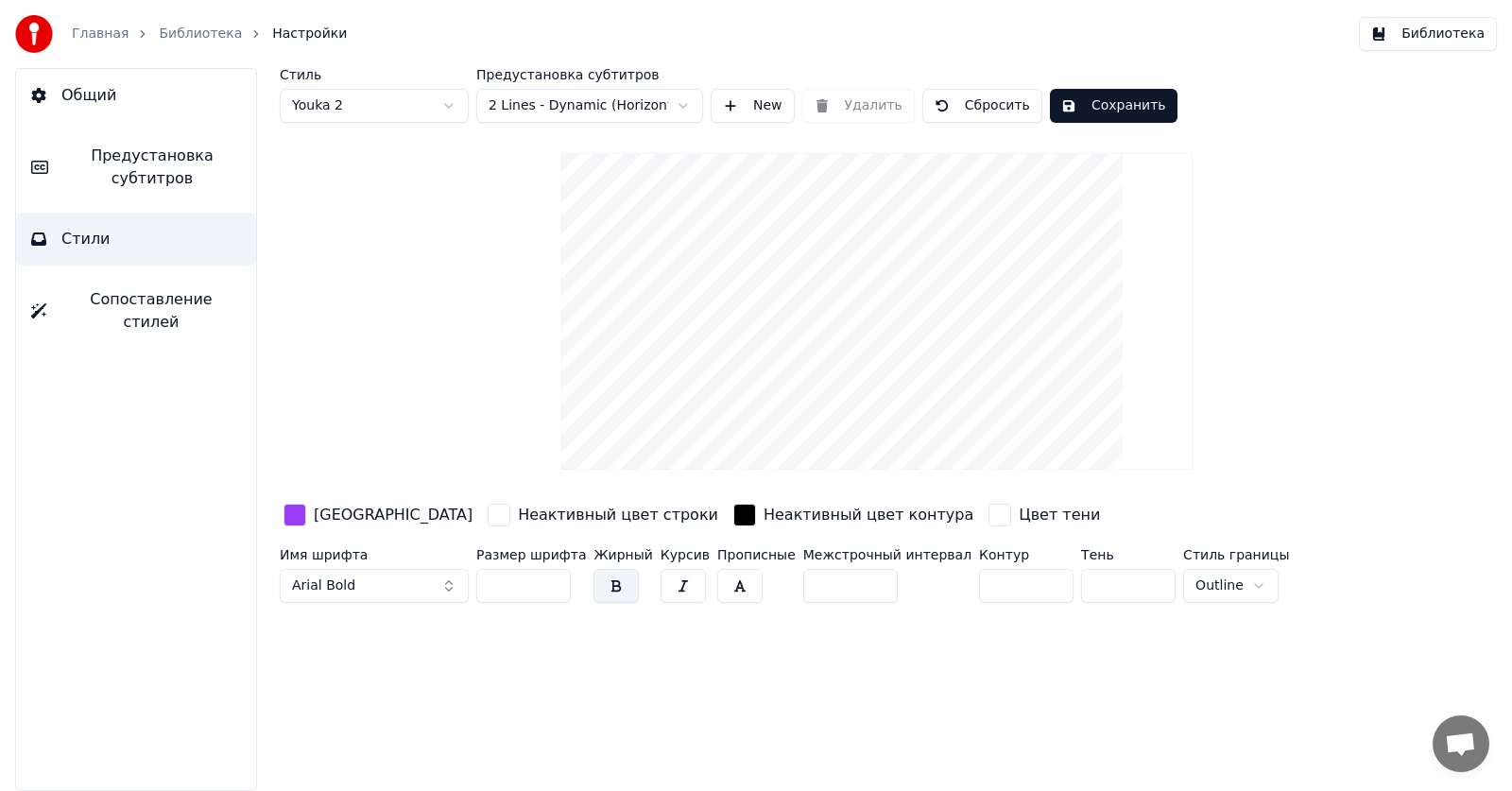
click at [1086, 99] on button "Сохранить" at bounding box center [1113, 105] width 127 height 34
click at [304, 513] on div "button" at bounding box center [295, 515] width 23 height 23
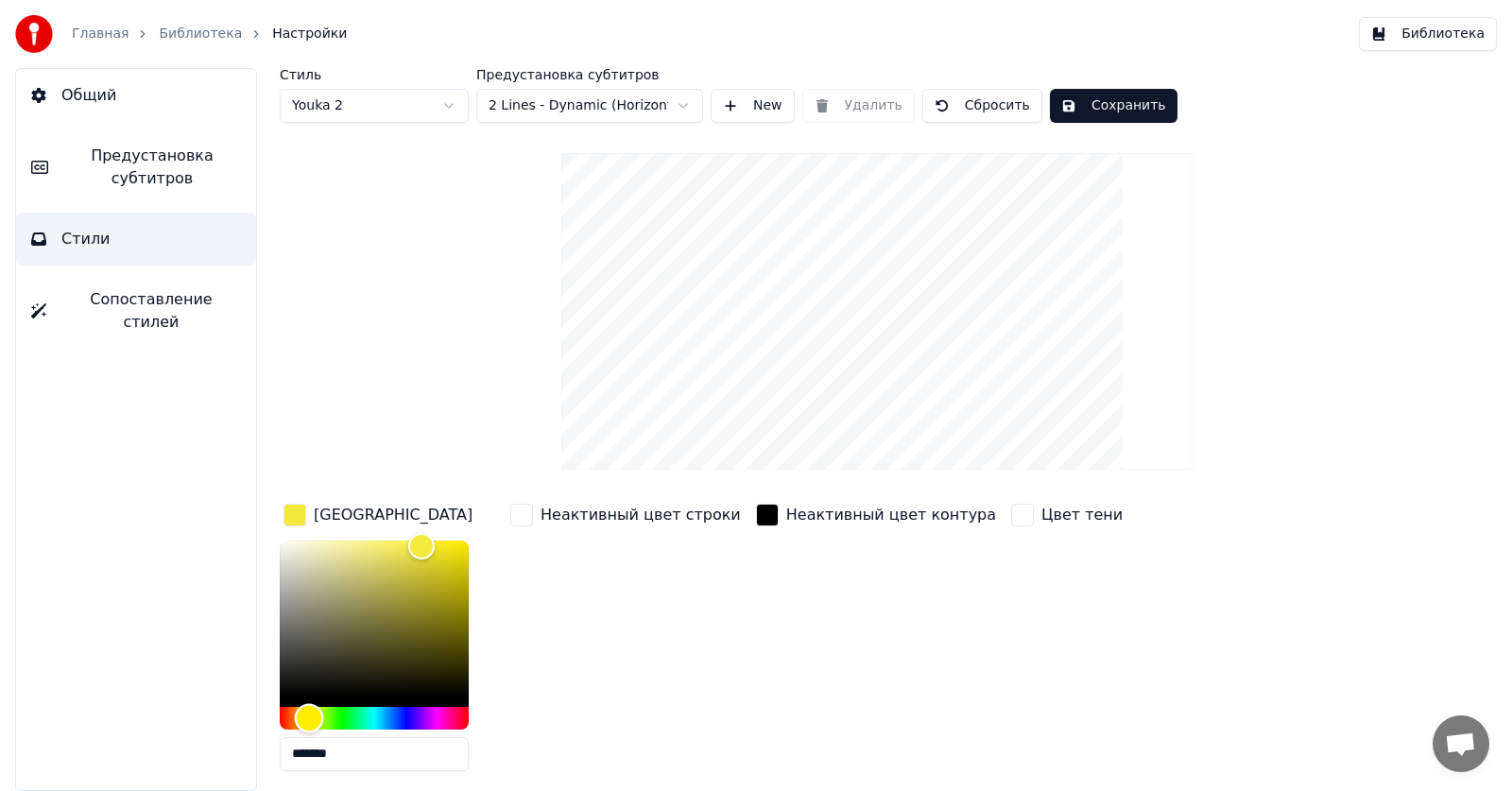
type input "*******"
drag, startPoint x: 320, startPoint y: 718, endPoint x: 310, endPoint y: 721, distance: 10.4
click at [310, 721] on div "Hue" at bounding box center [374, 719] width 189 height 23
click at [568, 562] on div "Неактивный цвет строки" at bounding box center [625, 643] width 238 height 286
click at [524, 520] on div "button" at bounding box center [522, 515] width 23 height 23
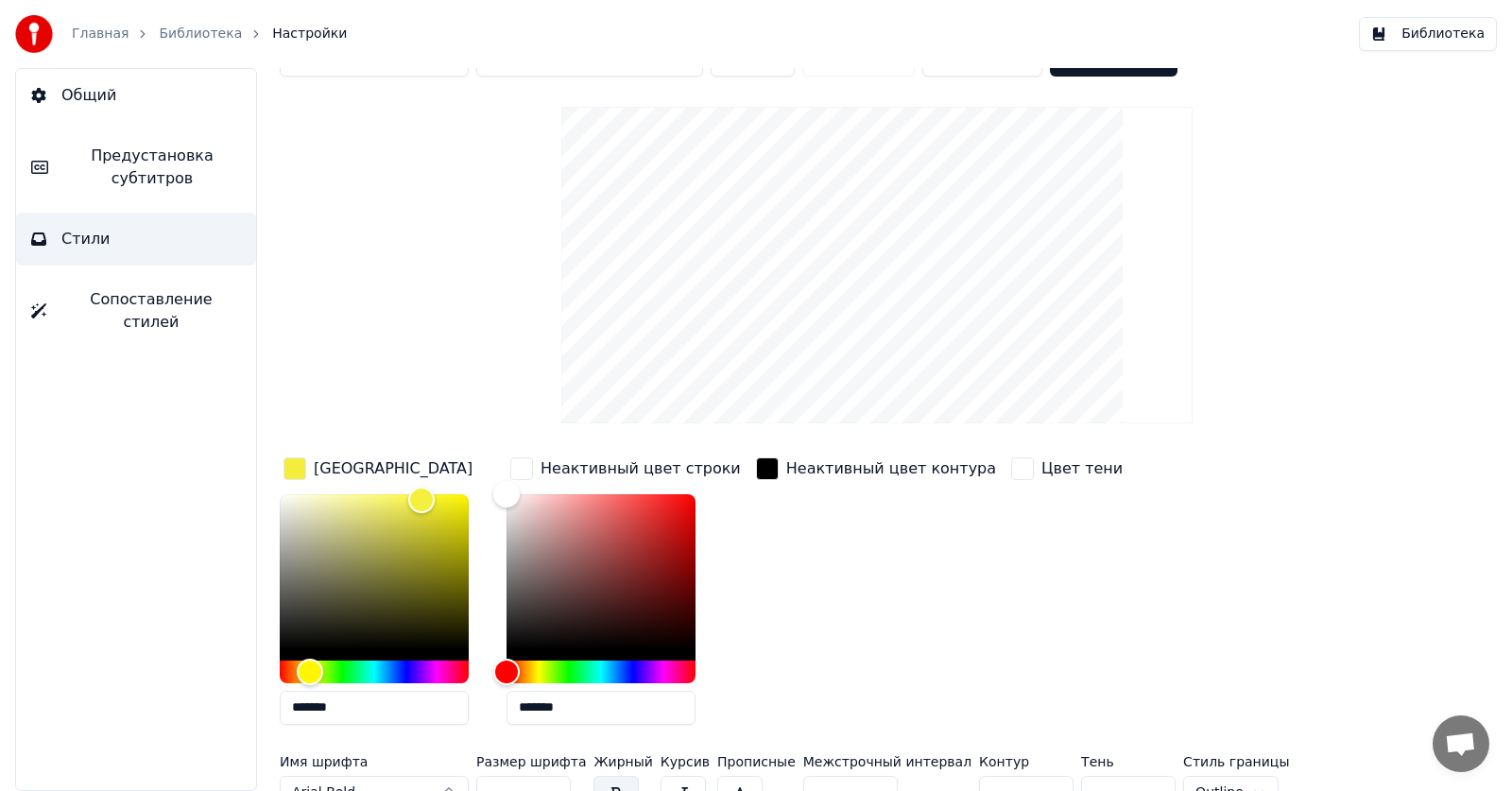
scroll to position [72, 0]
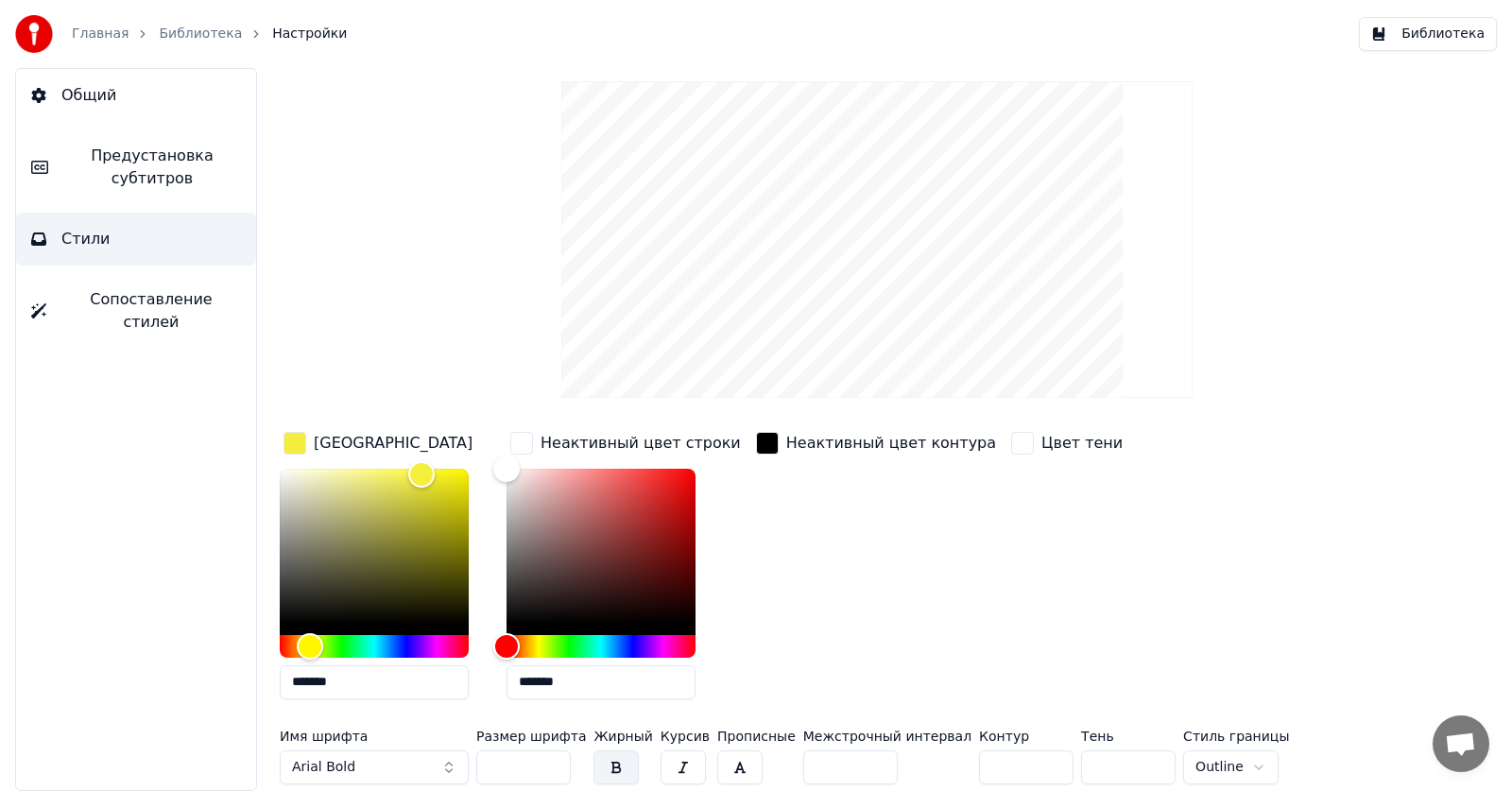
drag, startPoint x: 372, startPoint y: 681, endPoint x: 82, endPoint y: 671, distance: 290.2
click at [82, 671] on div "Общий Предустановка субтитров Стили Сопоставление стилей Стиль Youka 2 Предуста…" at bounding box center [756, 430] width 1512 height 723
drag, startPoint x: 583, startPoint y: 681, endPoint x: 412, endPoint y: 679, distance: 171.0
click at [412, 679] on div "Цвет заливки ******* Неактивный цвет строки ******* Неактивный цвет контура Цве…" at bounding box center [808, 570] width 1058 height 286
paste input "text"
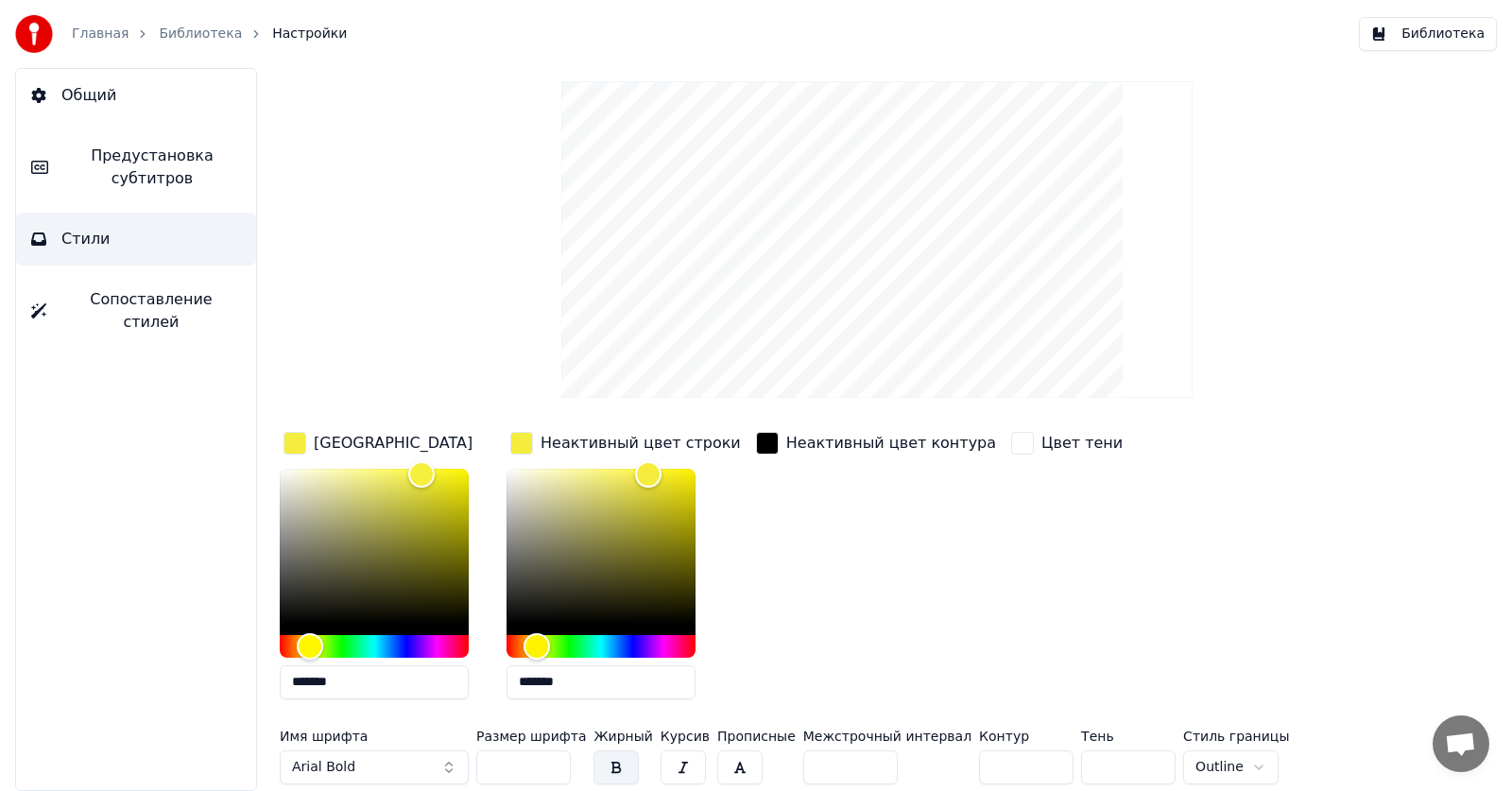
type input "*******"
click at [1007, 578] on div "Цвет тени" at bounding box center [1067, 570] width 119 height 286
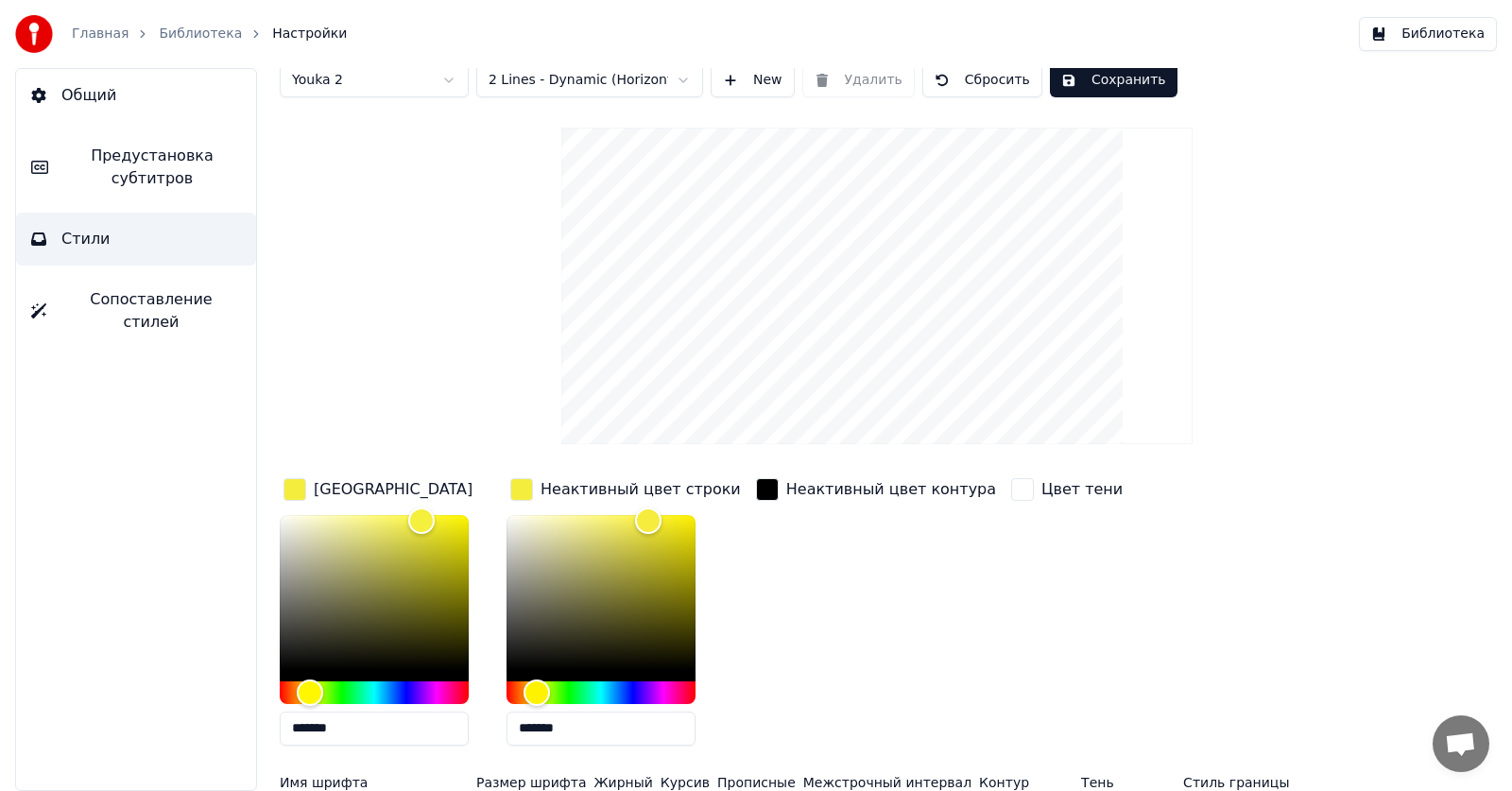
scroll to position [0, 0]
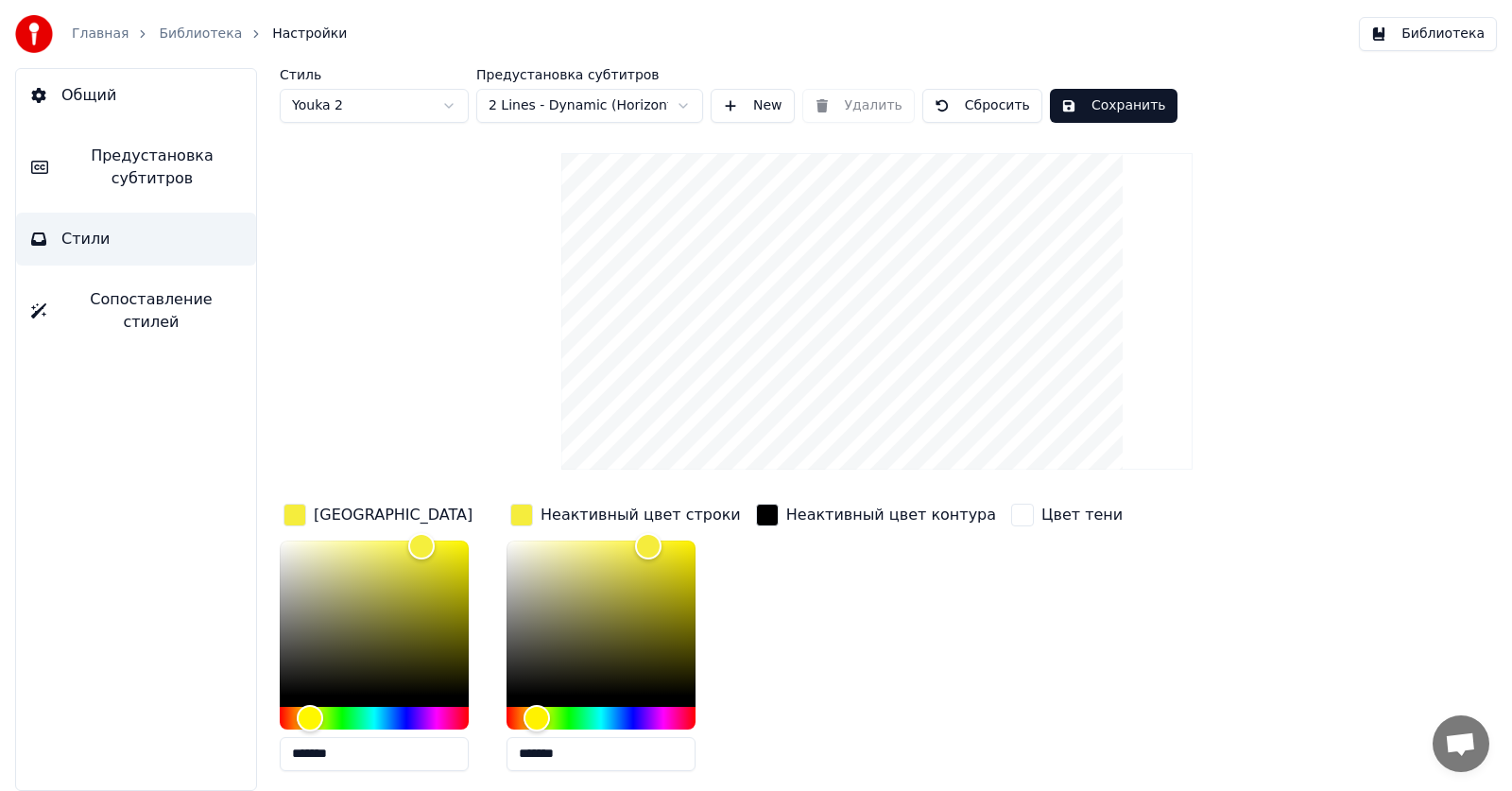
click at [1104, 122] on button "Сохранить" at bounding box center [1113, 105] width 127 height 34
click at [1101, 118] on button "Готово" at bounding box center [1100, 105] width 101 height 34
click at [173, 41] on link "Библиотека" at bounding box center [200, 35] width 83 height 19
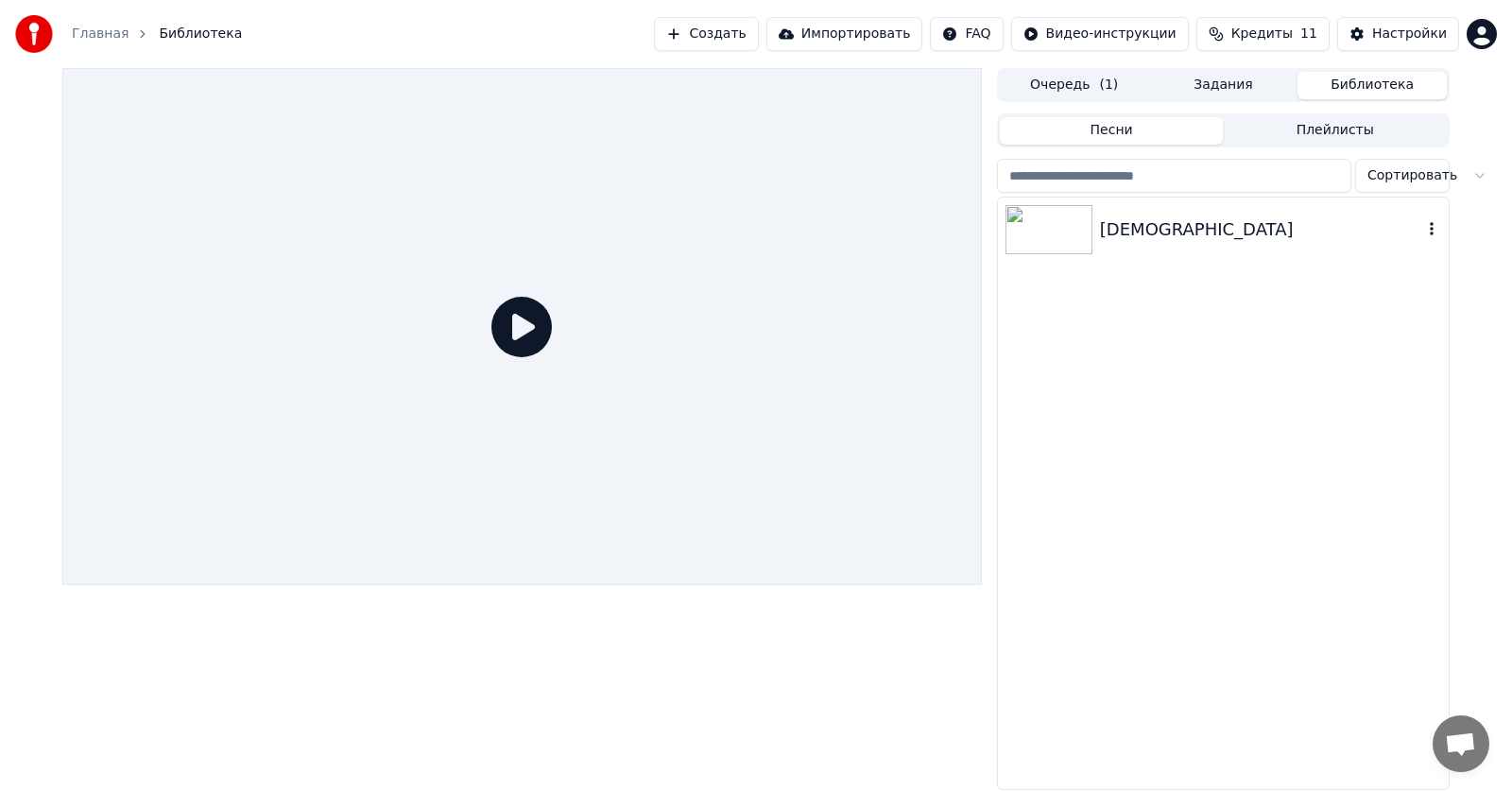
click at [1185, 248] on div "[DEMOGRAPHIC_DATA]" at bounding box center [1223, 229] width 451 height 65
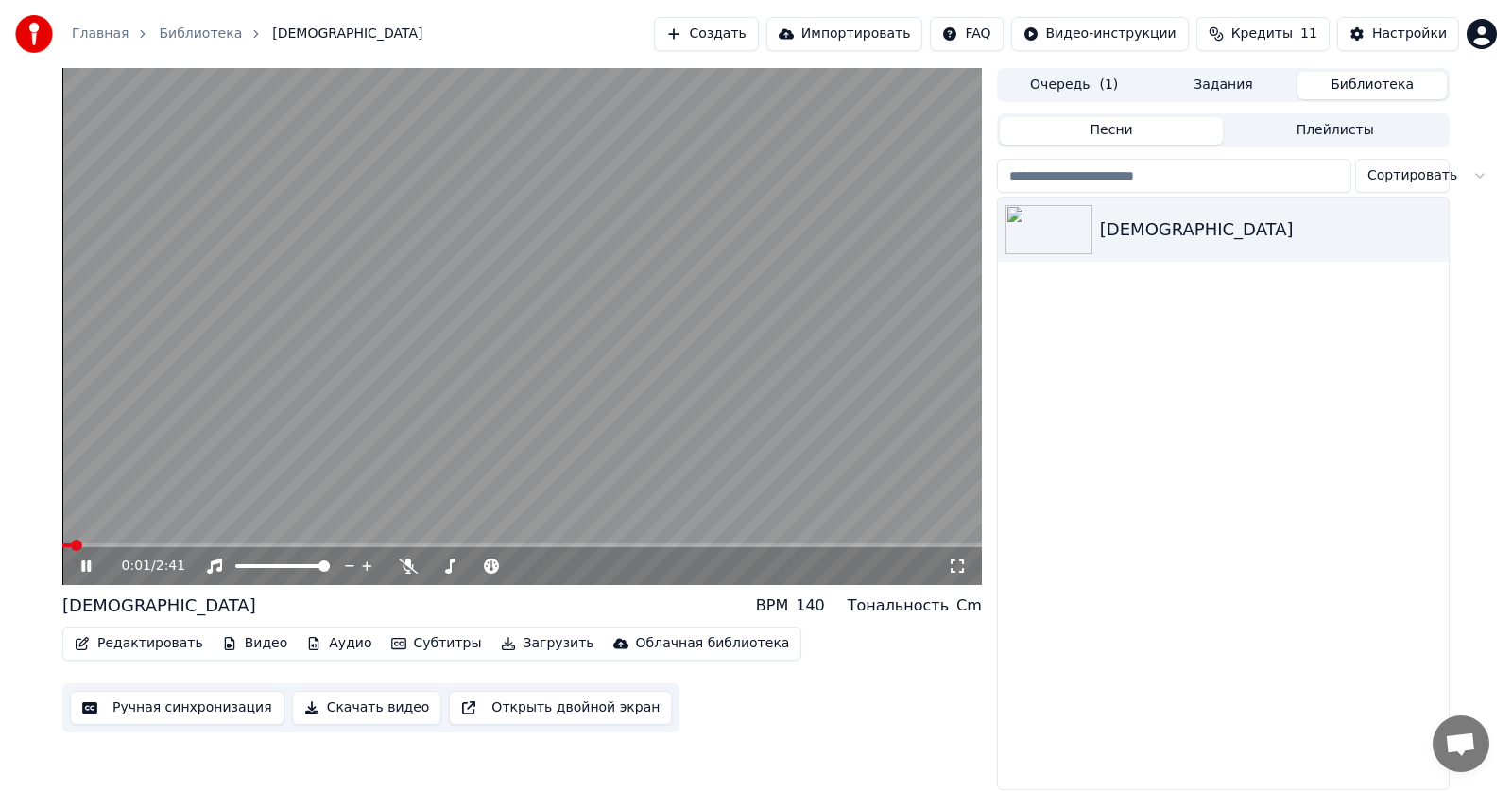
click at [122, 548] on div "0:01 / 2:41" at bounding box center [522, 566] width 919 height 38
click at [130, 545] on span at bounding box center [522, 545] width 919 height 4
click at [83, 570] on icon at bounding box center [86, 567] width 10 height 12
click at [400, 648] on button "Субтитры" at bounding box center [436, 643] width 106 height 26
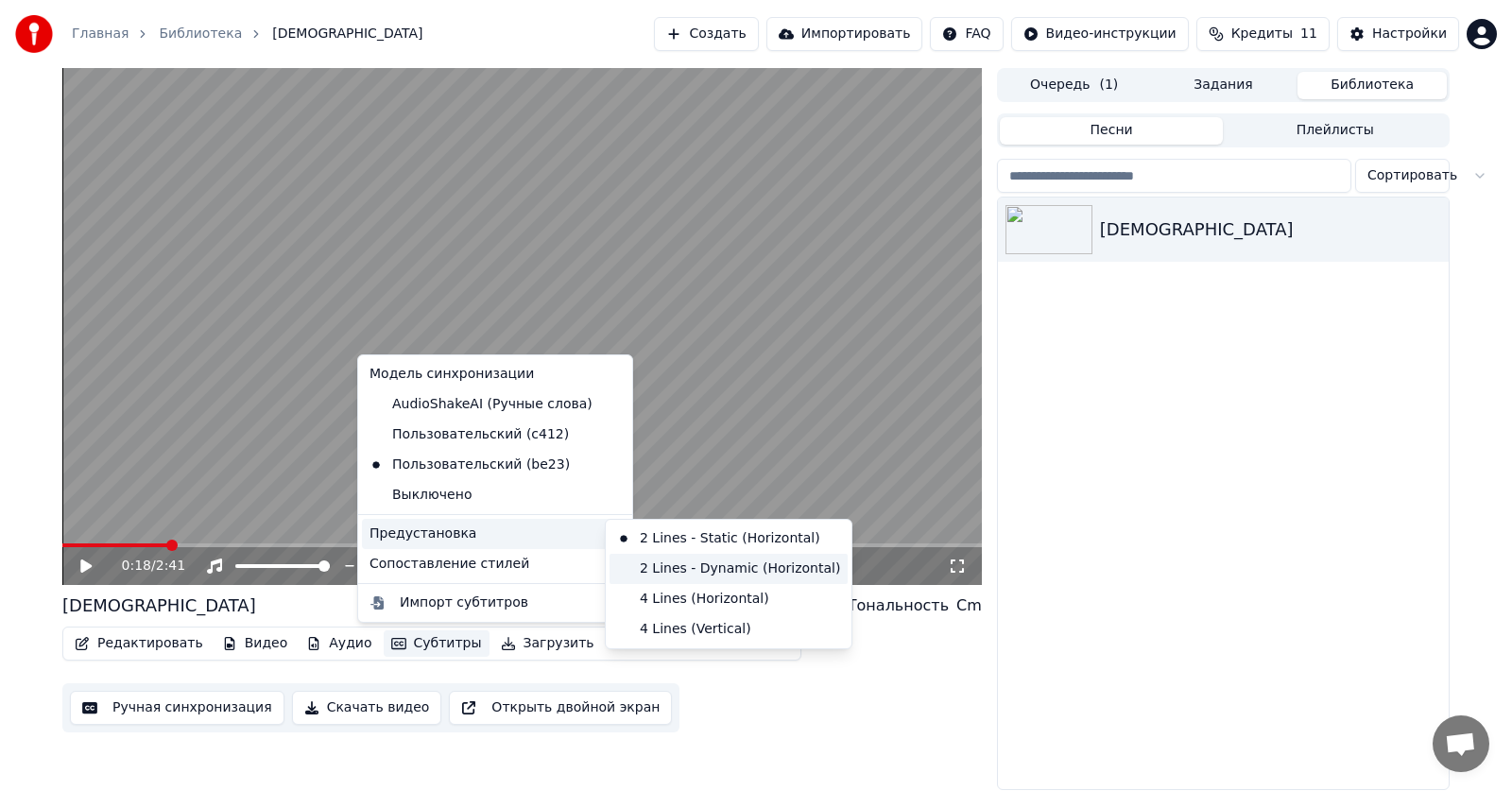
click at [719, 566] on div "2 Lines - Dynamic (Horizontal)" at bounding box center [728, 568] width 238 height 30
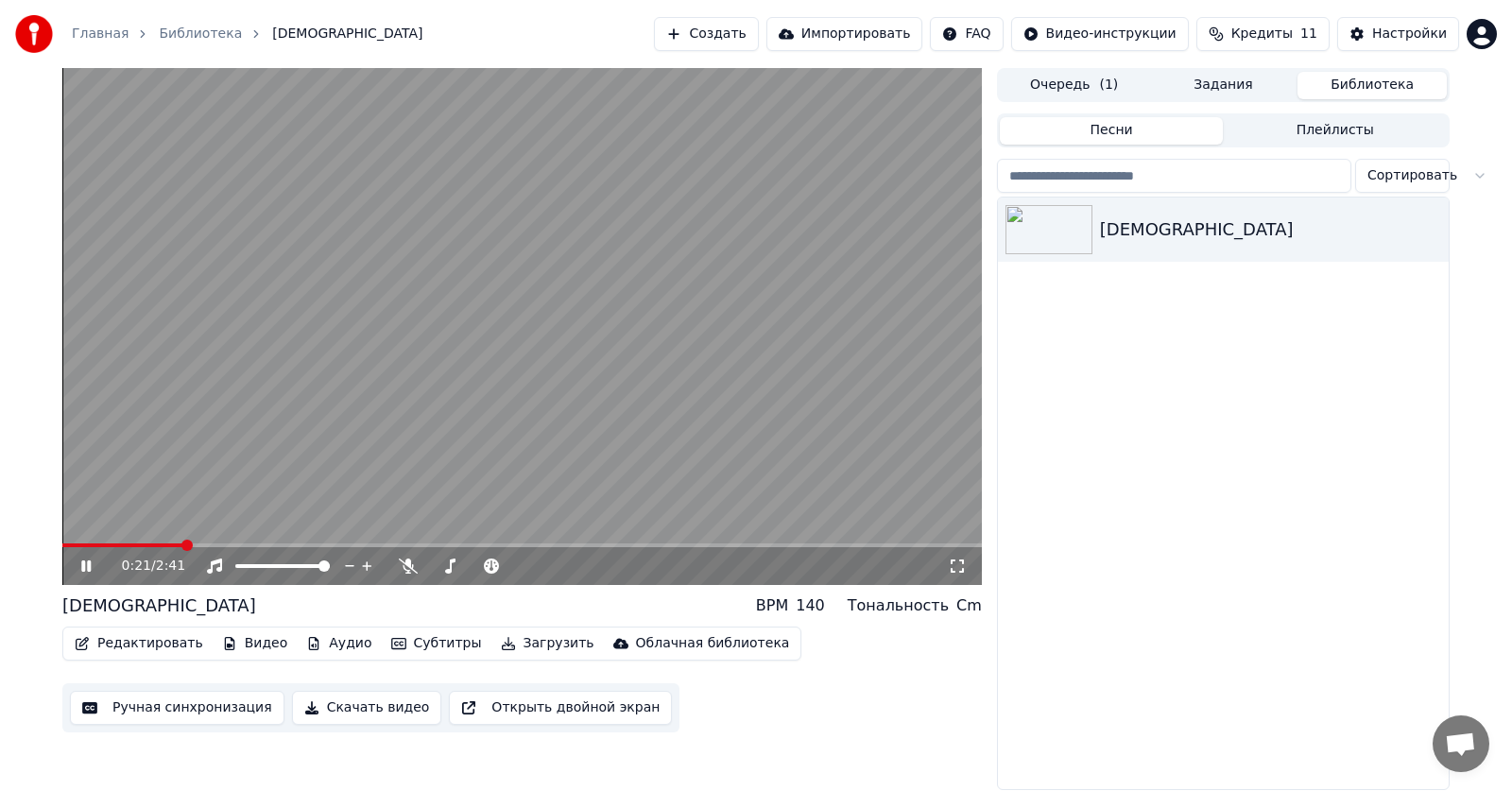
click at [85, 562] on icon at bounding box center [99, 567] width 44 height 15
click at [428, 643] on button "Субтитры" at bounding box center [436, 643] width 106 height 26
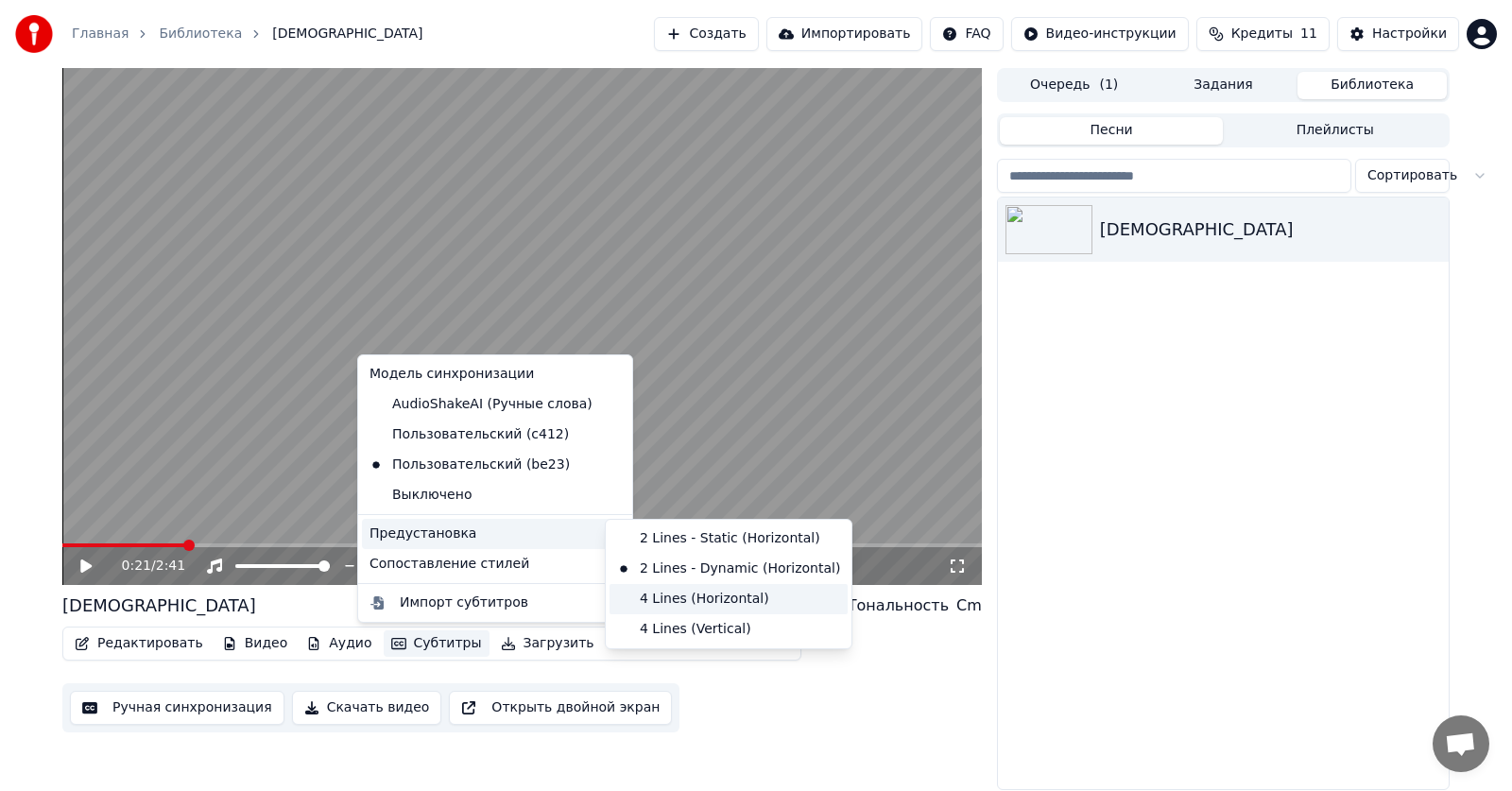
click at [719, 603] on div "4 Lines (Horizontal)" at bounding box center [728, 598] width 238 height 30
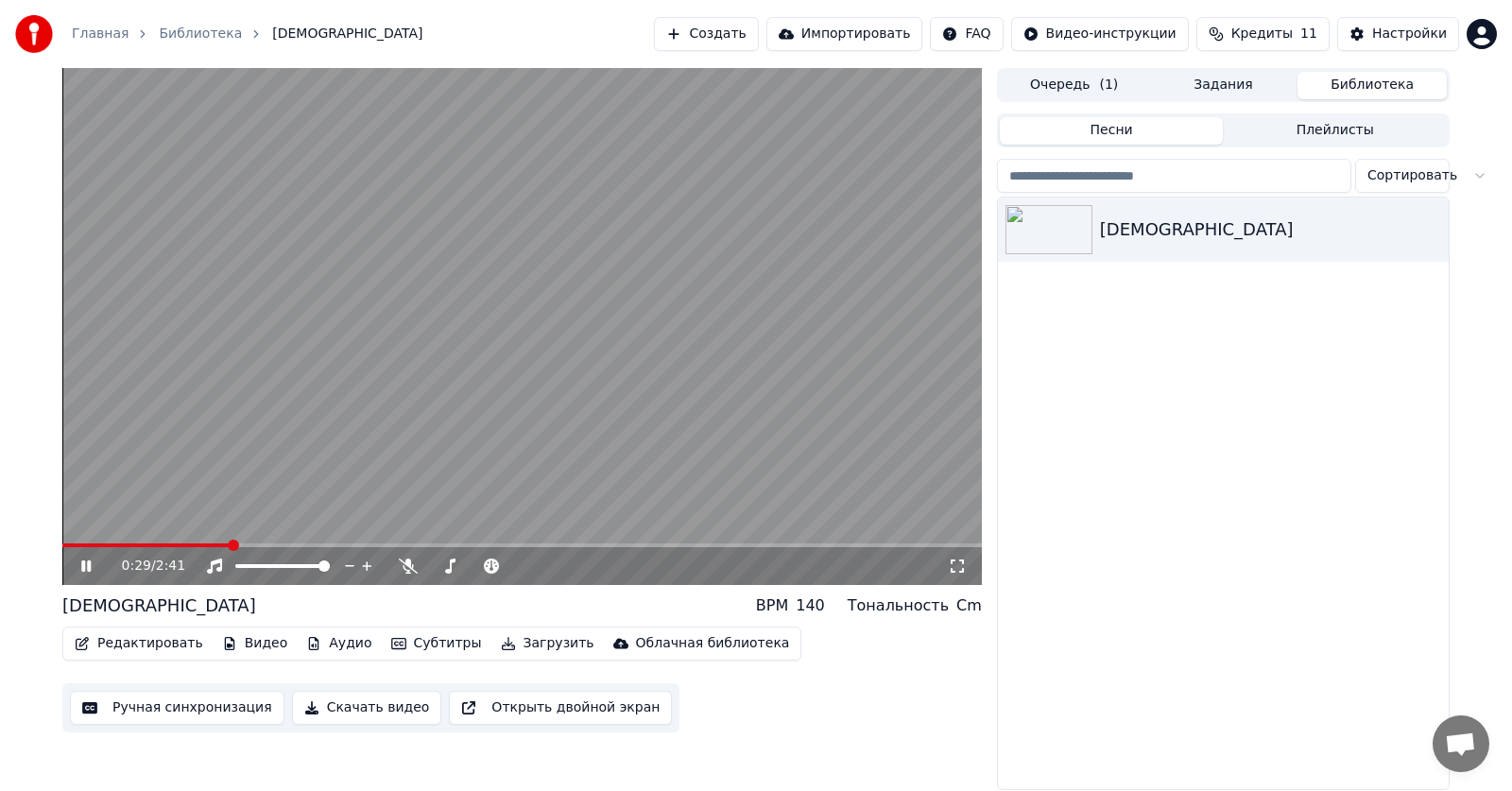
click at [78, 565] on icon at bounding box center [99, 567] width 44 height 15
click at [408, 650] on button "Субтитры" at bounding box center [436, 643] width 106 height 26
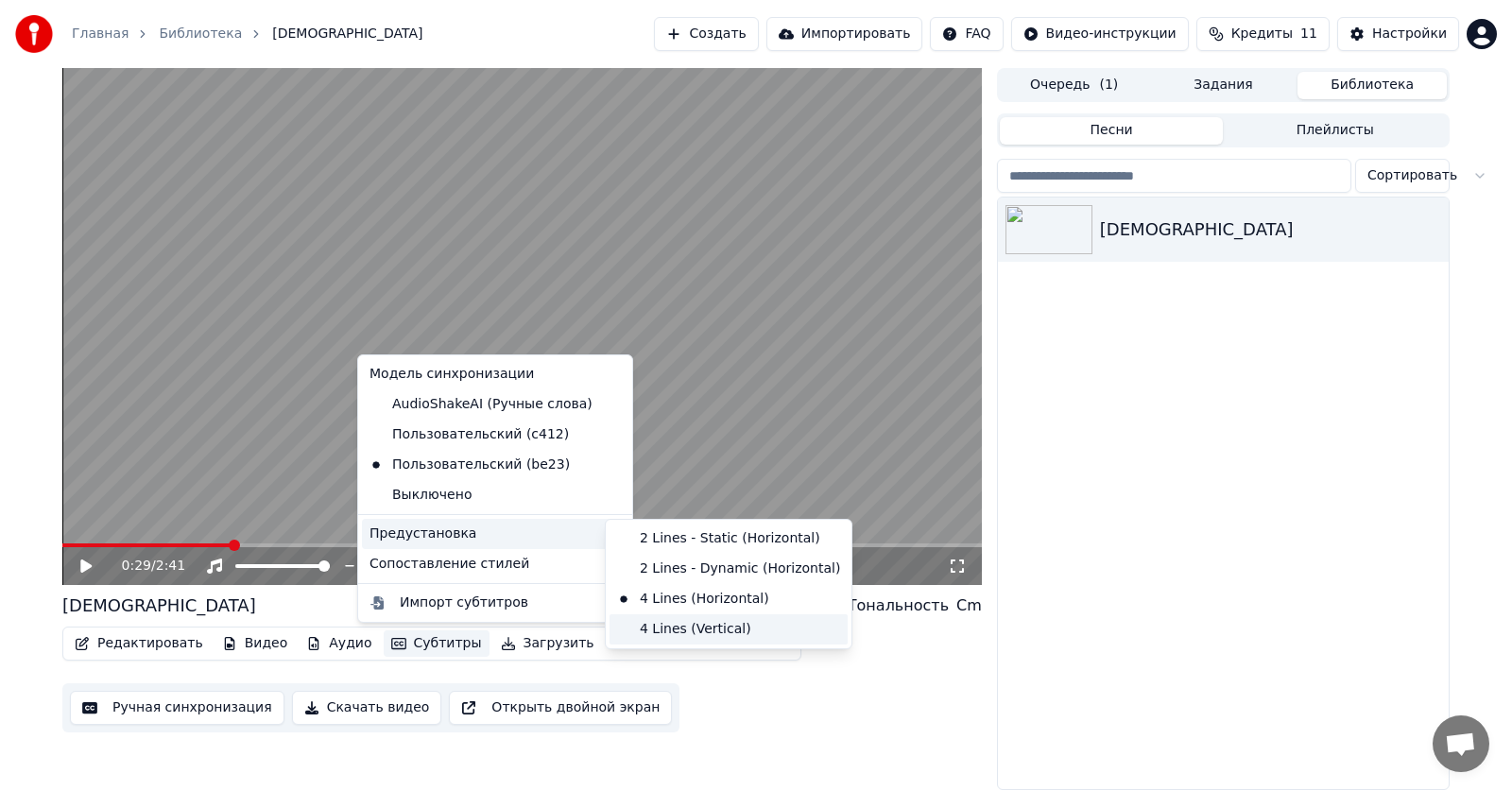
click at [712, 625] on div "4 Lines (Vertical)" at bounding box center [728, 629] width 238 height 30
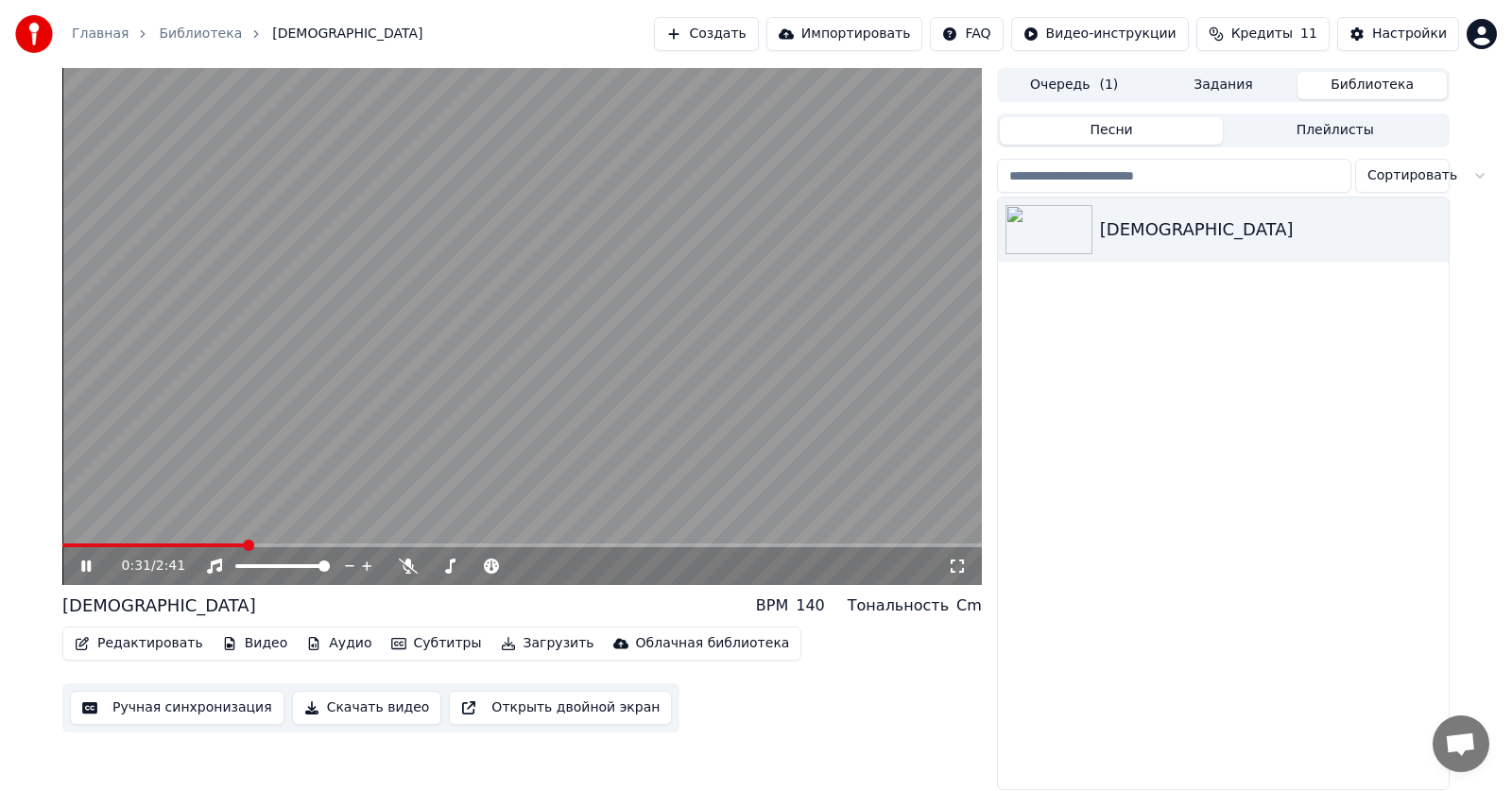
click at [79, 571] on icon at bounding box center [99, 567] width 44 height 15
click at [426, 637] on button "Субтитры" at bounding box center [436, 643] width 106 height 26
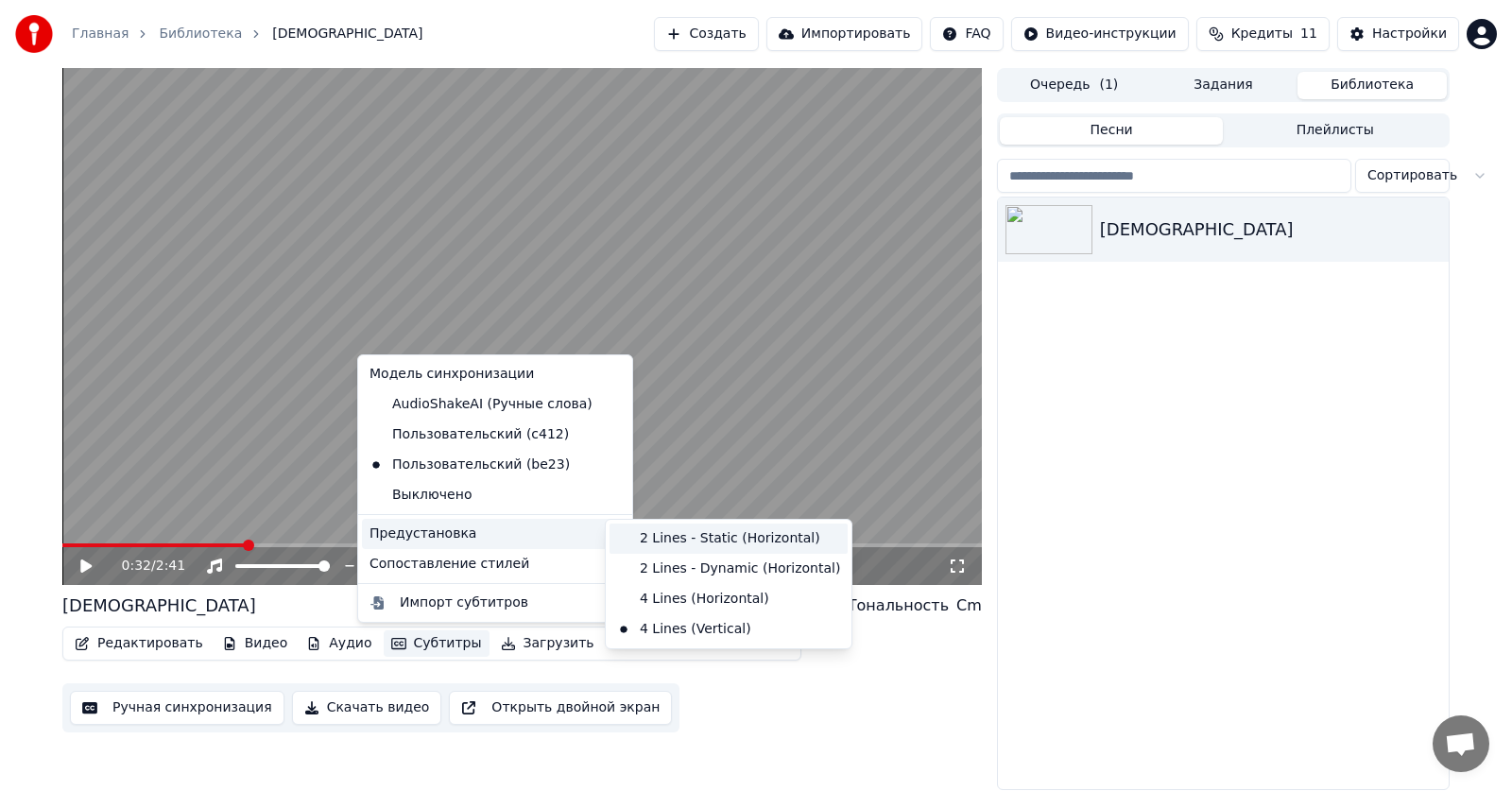
click at [684, 533] on div "2 Lines - Static (Horizontal)" at bounding box center [728, 538] width 238 height 30
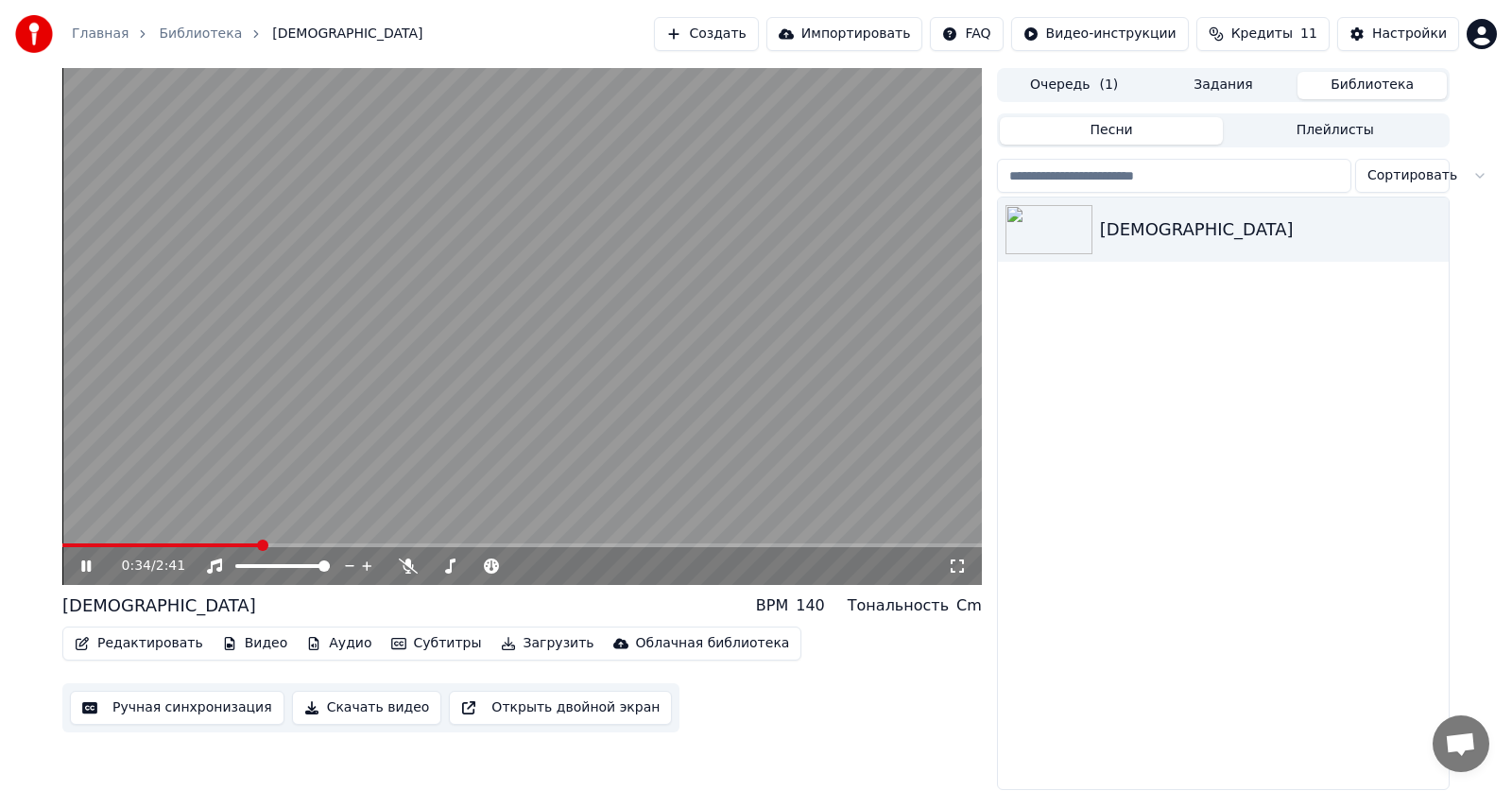
click at [89, 567] on icon at bounding box center [86, 567] width 10 height 12
click at [416, 639] on button "Субтитры" at bounding box center [436, 643] width 106 height 26
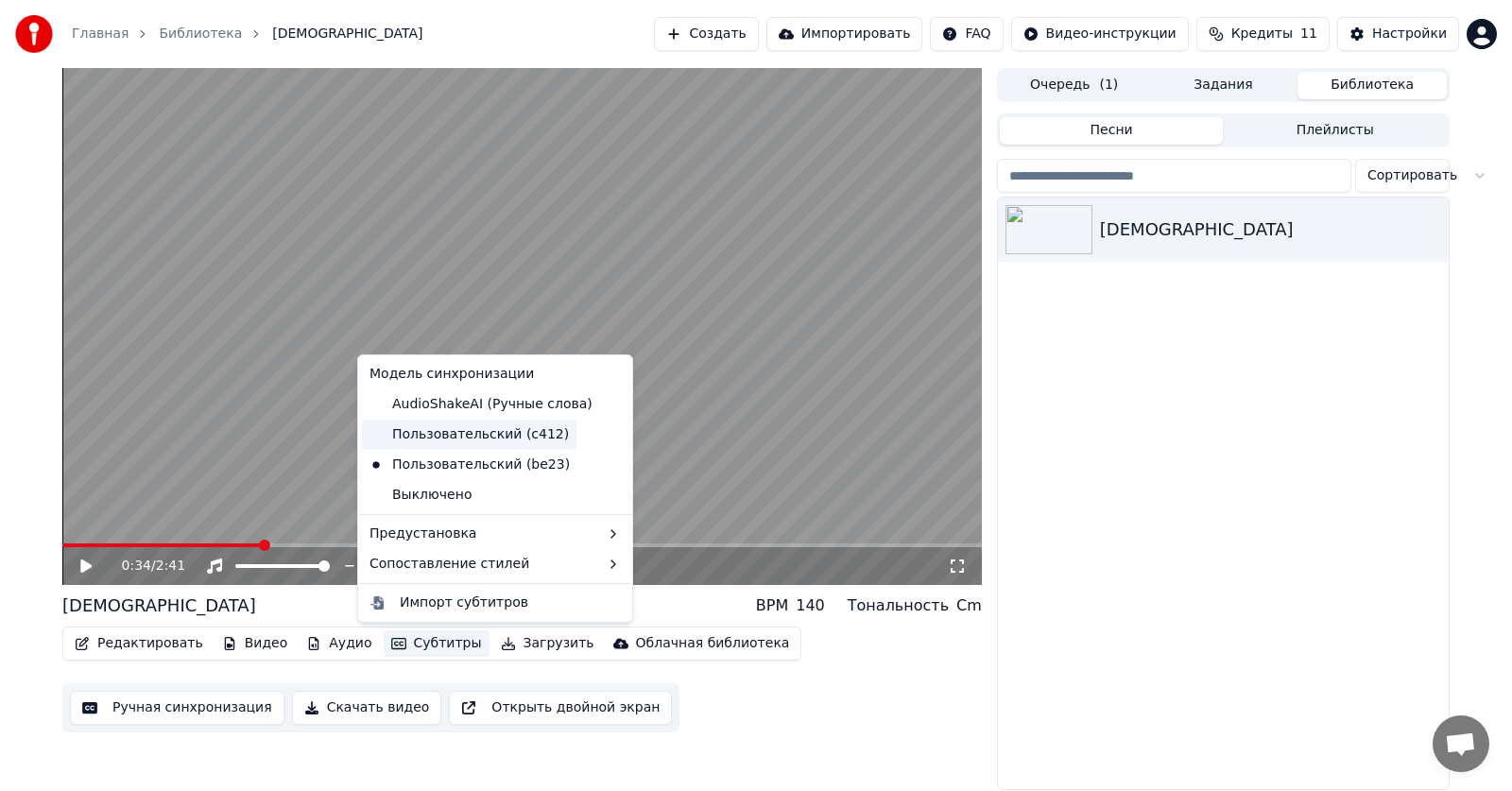
click at [515, 438] on div "Пользовательский (c412)" at bounding box center [469, 435] width 215 height 30
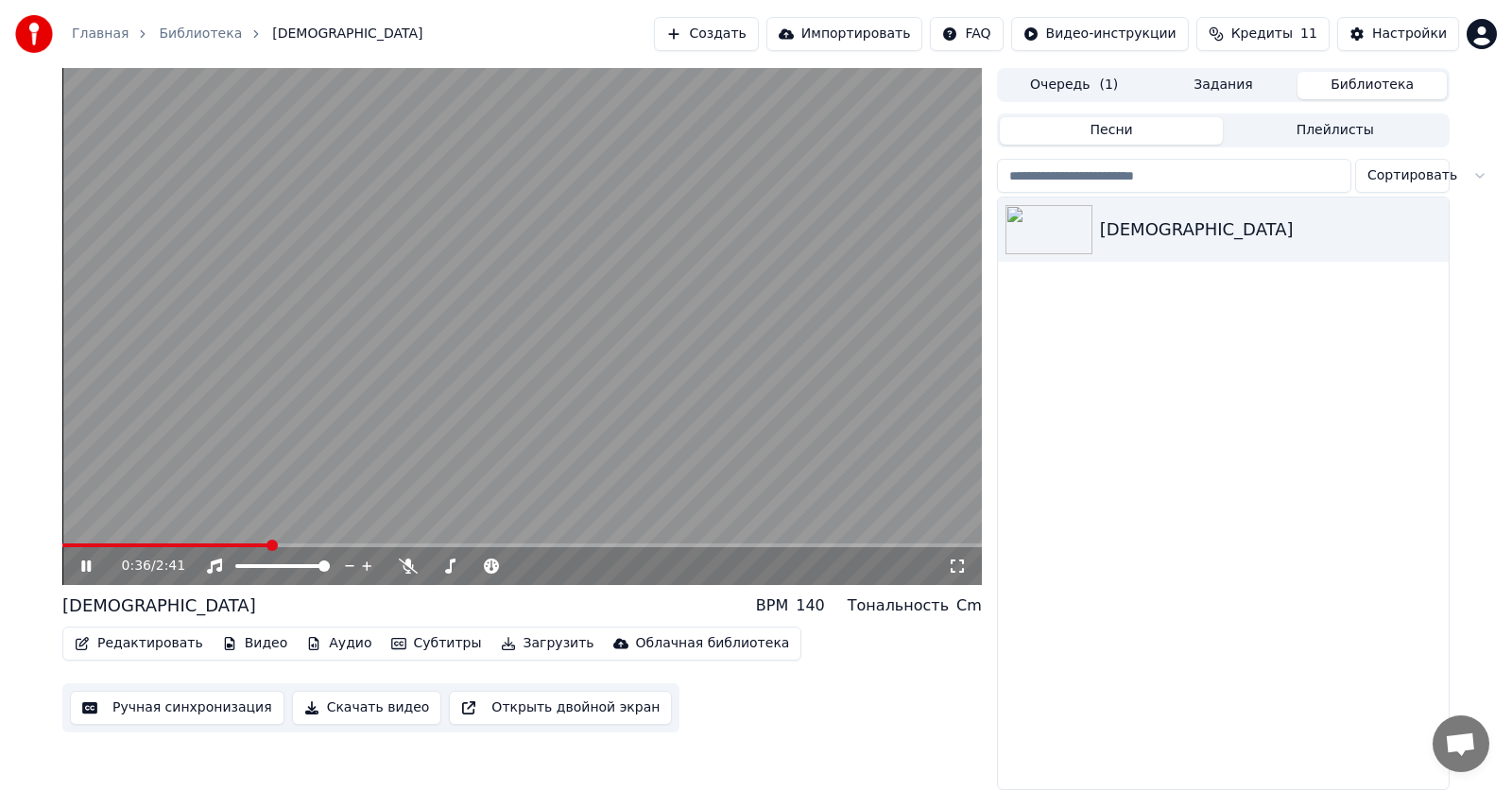
click at [417, 647] on button "Субтитры" at bounding box center [436, 643] width 106 height 26
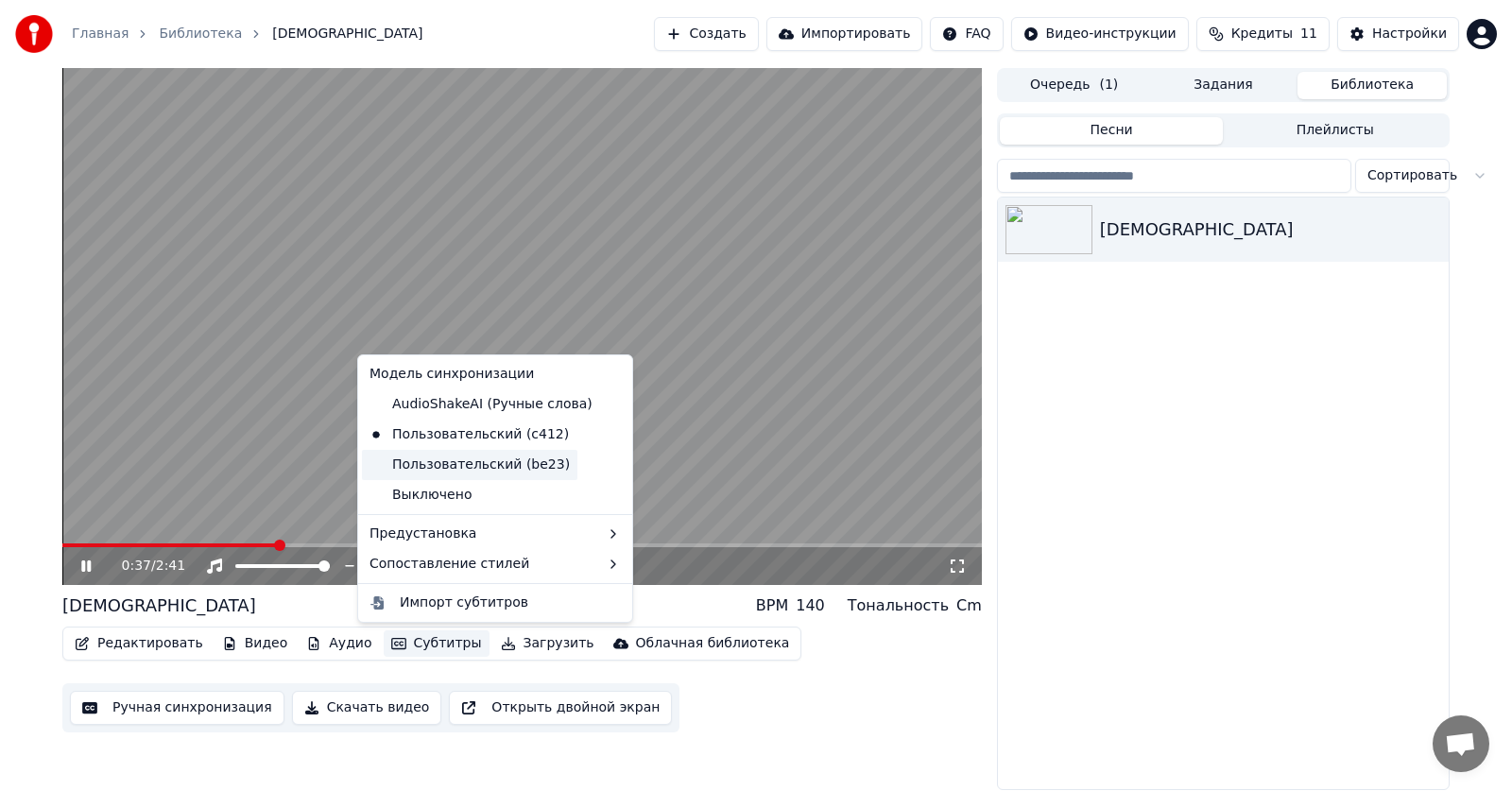
click at [488, 465] on div "Пользовательский (be23)" at bounding box center [470, 464] width 216 height 30
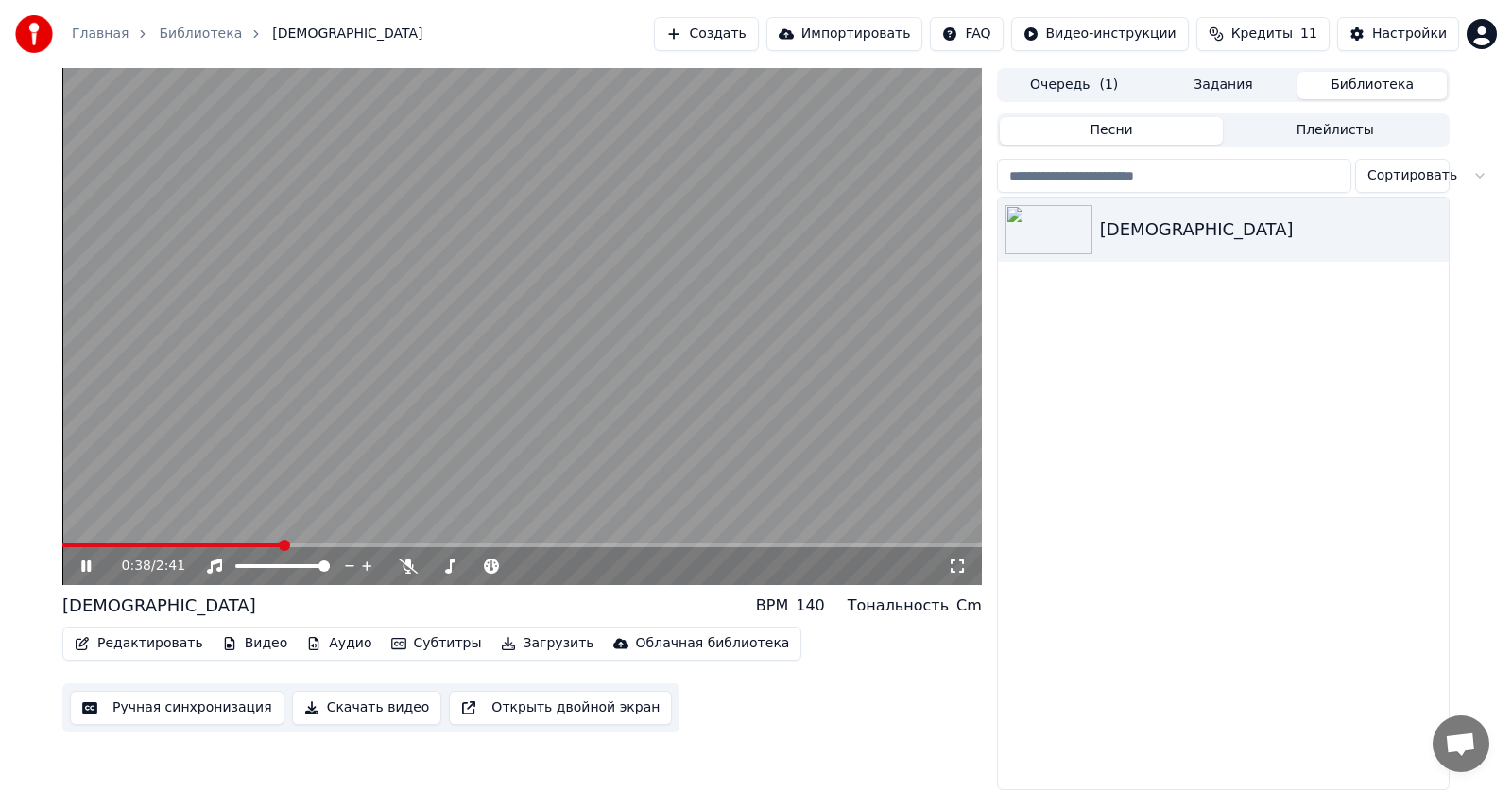
click at [403, 639] on button "Субтитры" at bounding box center [436, 643] width 106 height 26
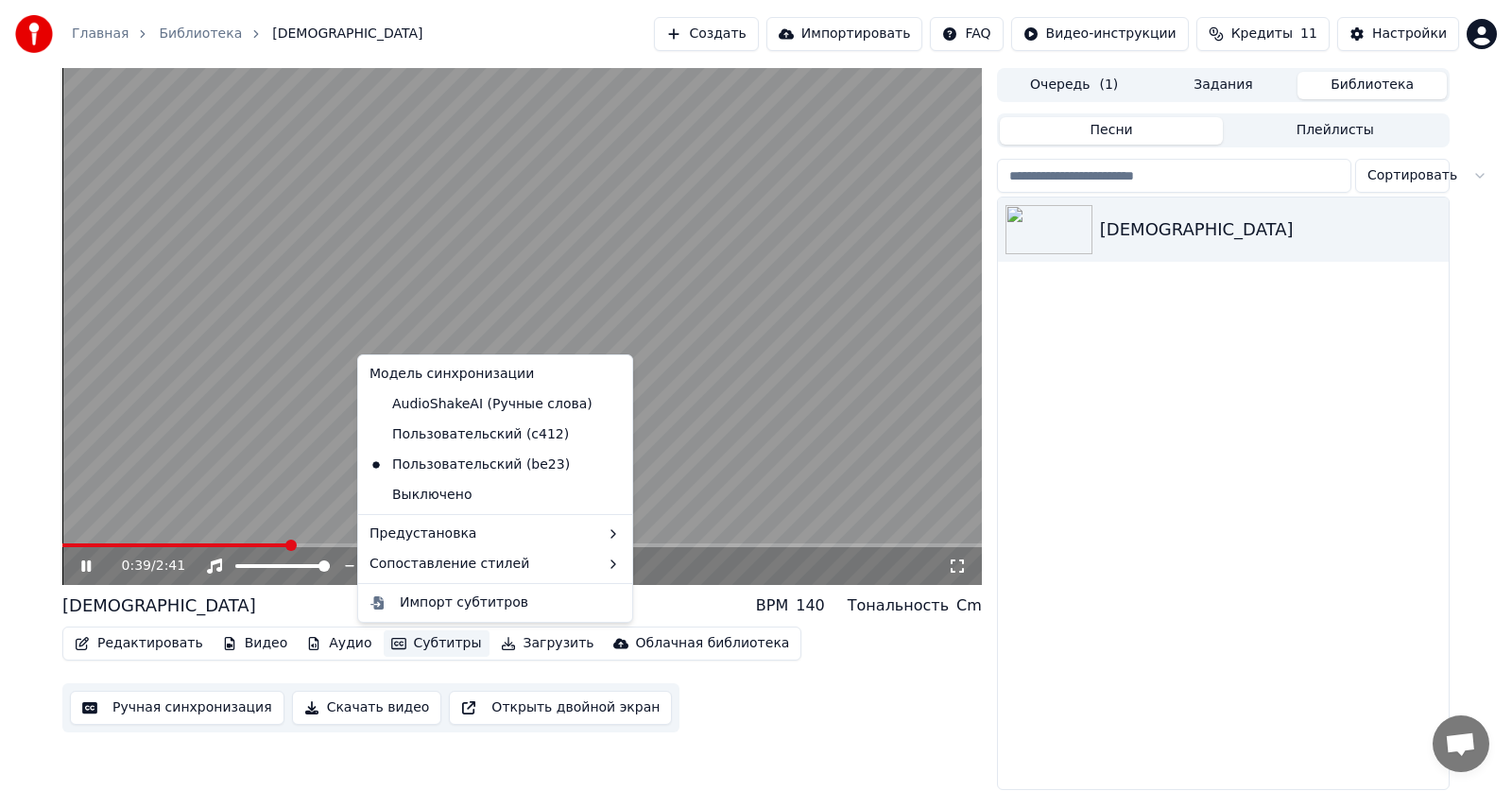
click at [785, 307] on video at bounding box center [522, 327] width 919 height 517
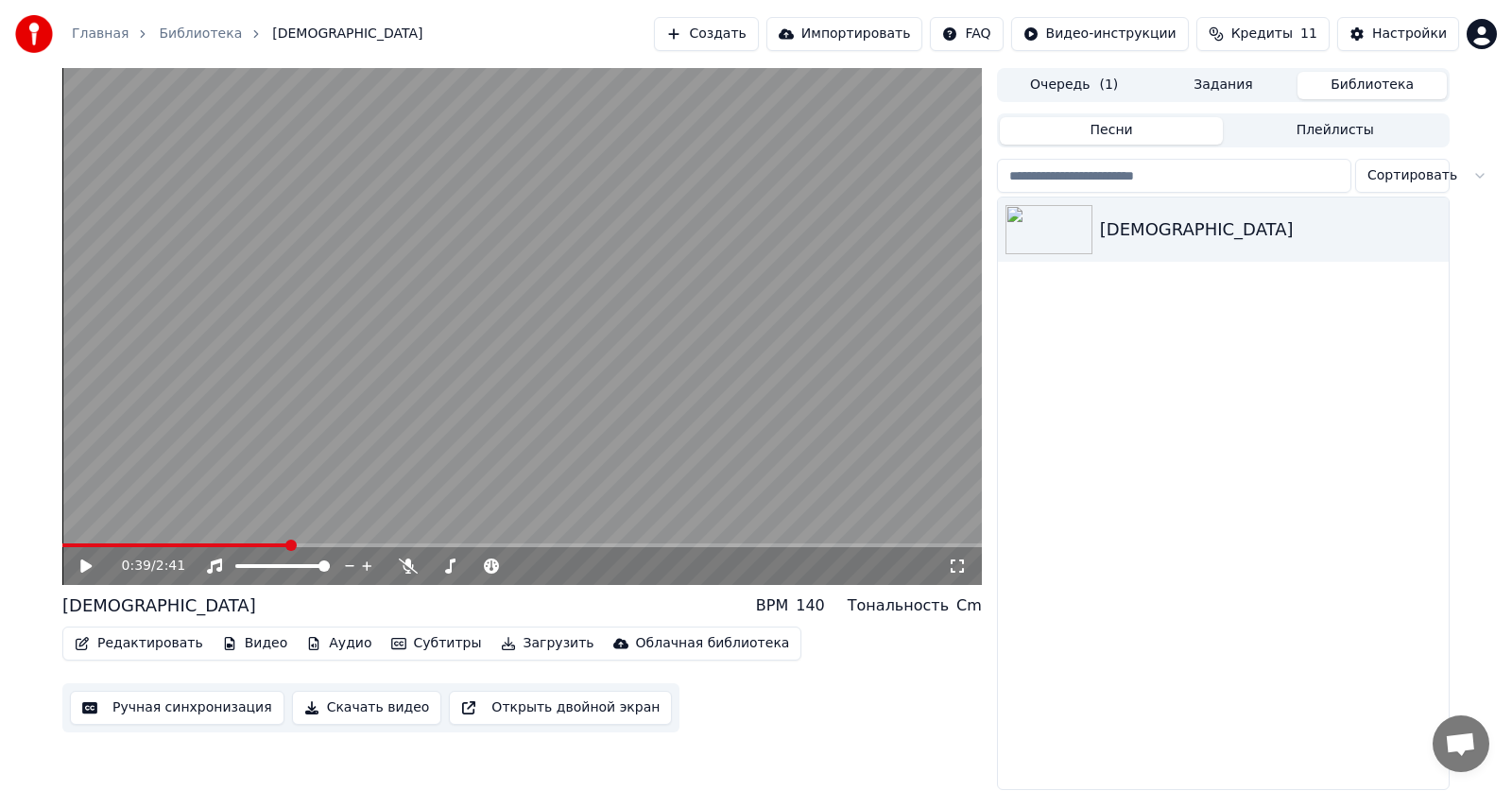
click at [131, 653] on button "Редактировать" at bounding box center [139, 643] width 143 height 26
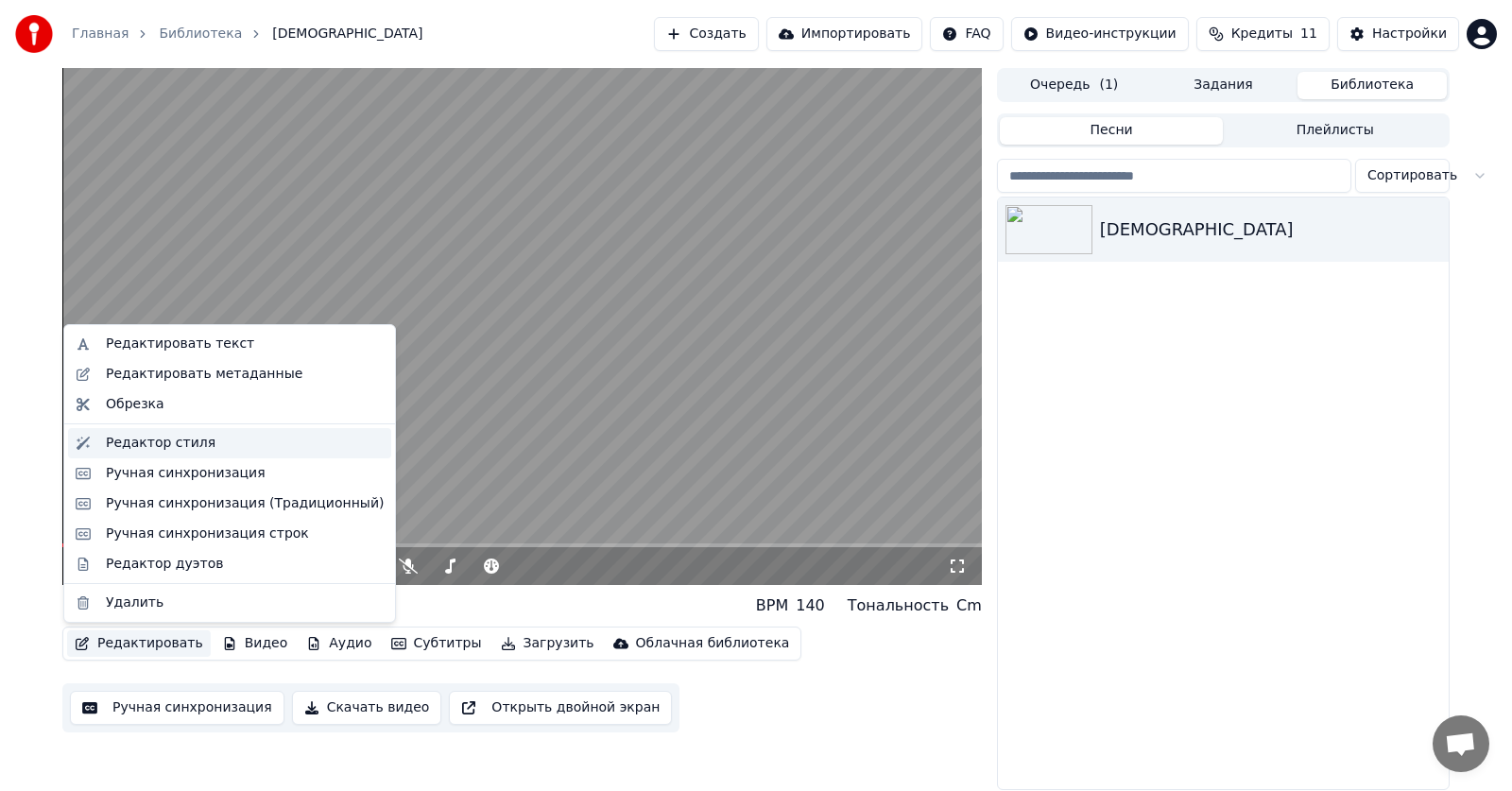
click at [165, 448] on div "Редактор стиля" at bounding box center [161, 443] width 110 height 19
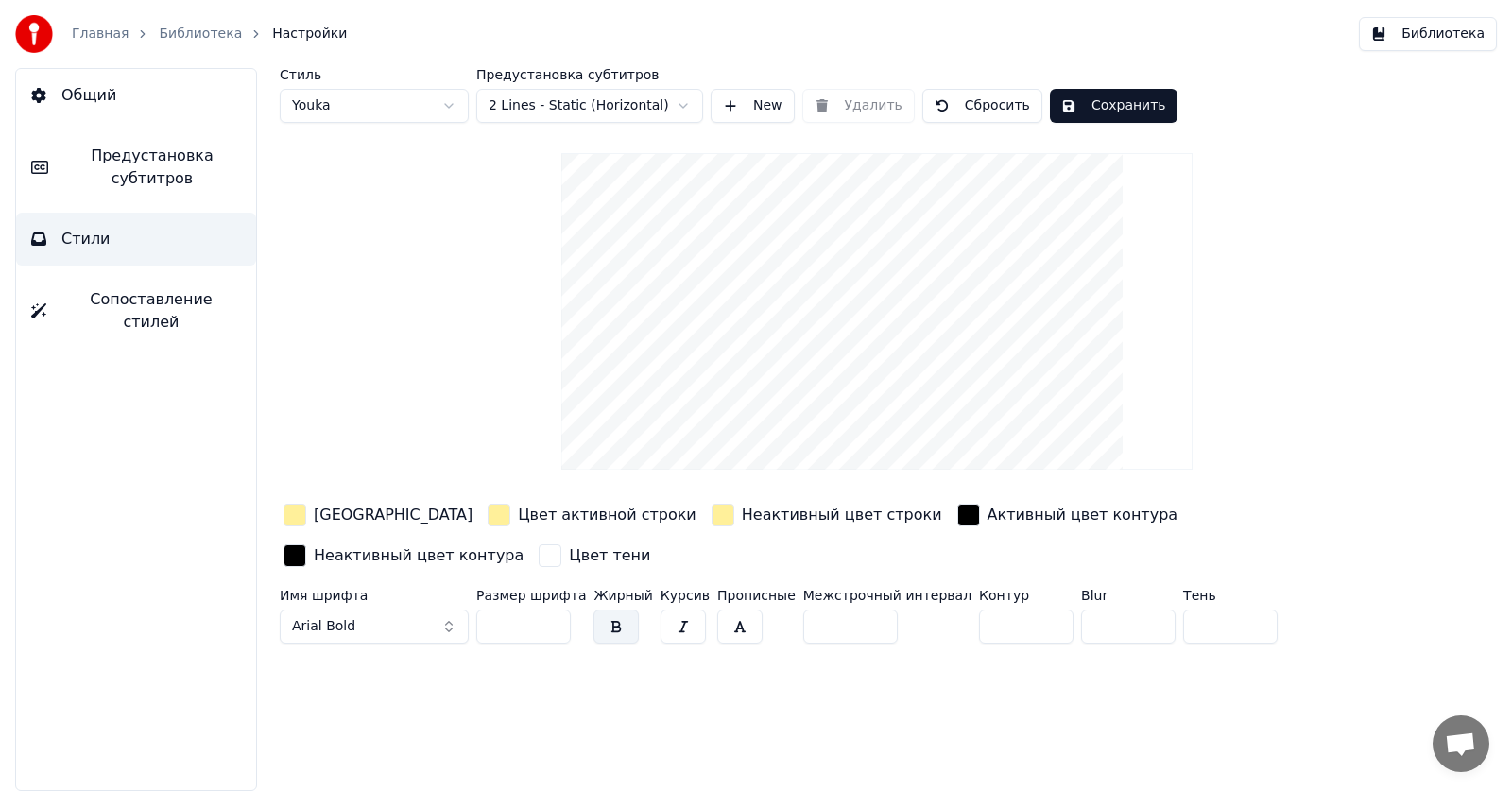
click at [487, 515] on div "button" at bounding box center [499, 515] width 23 height 23
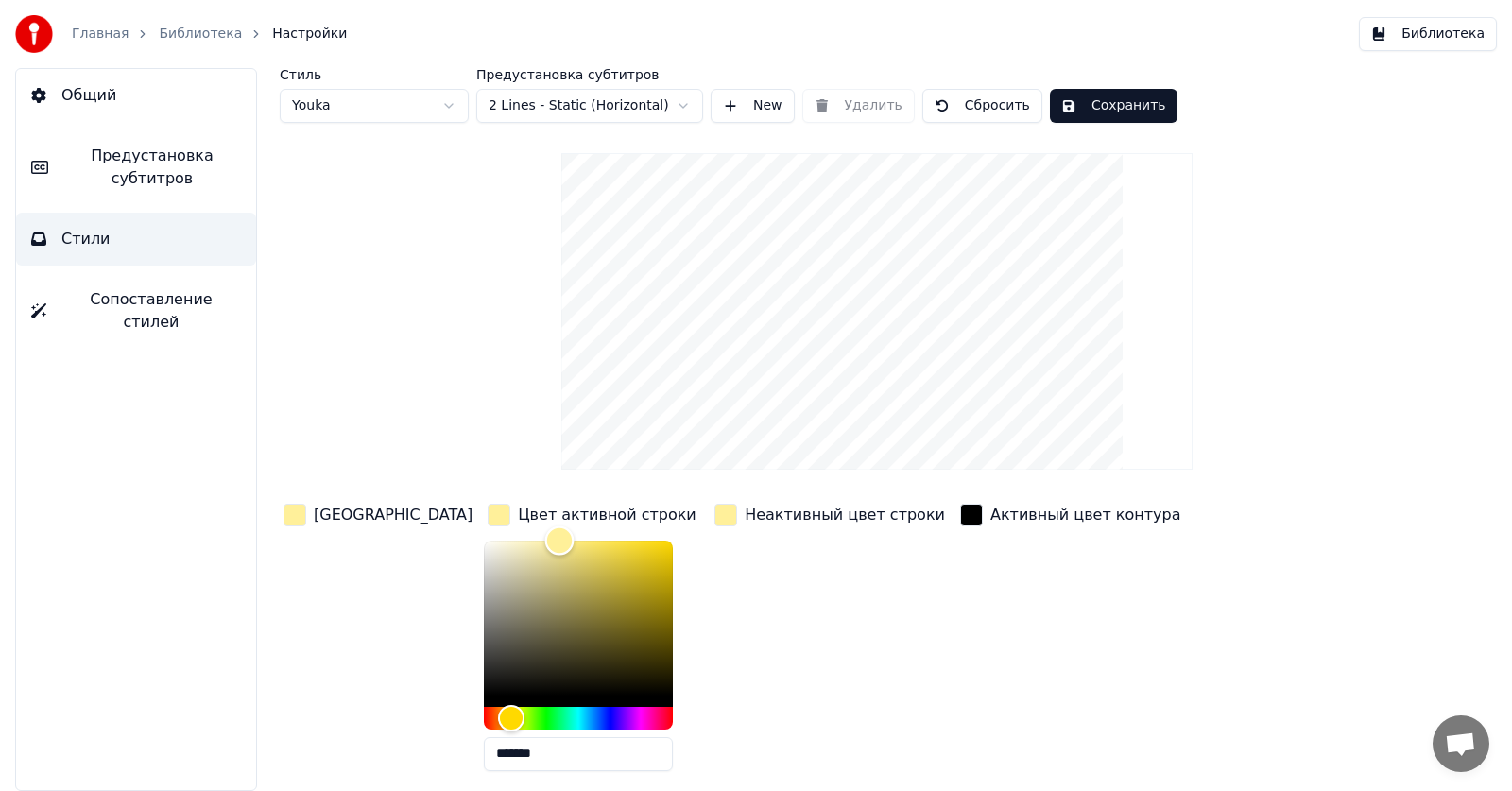
type input "*******"
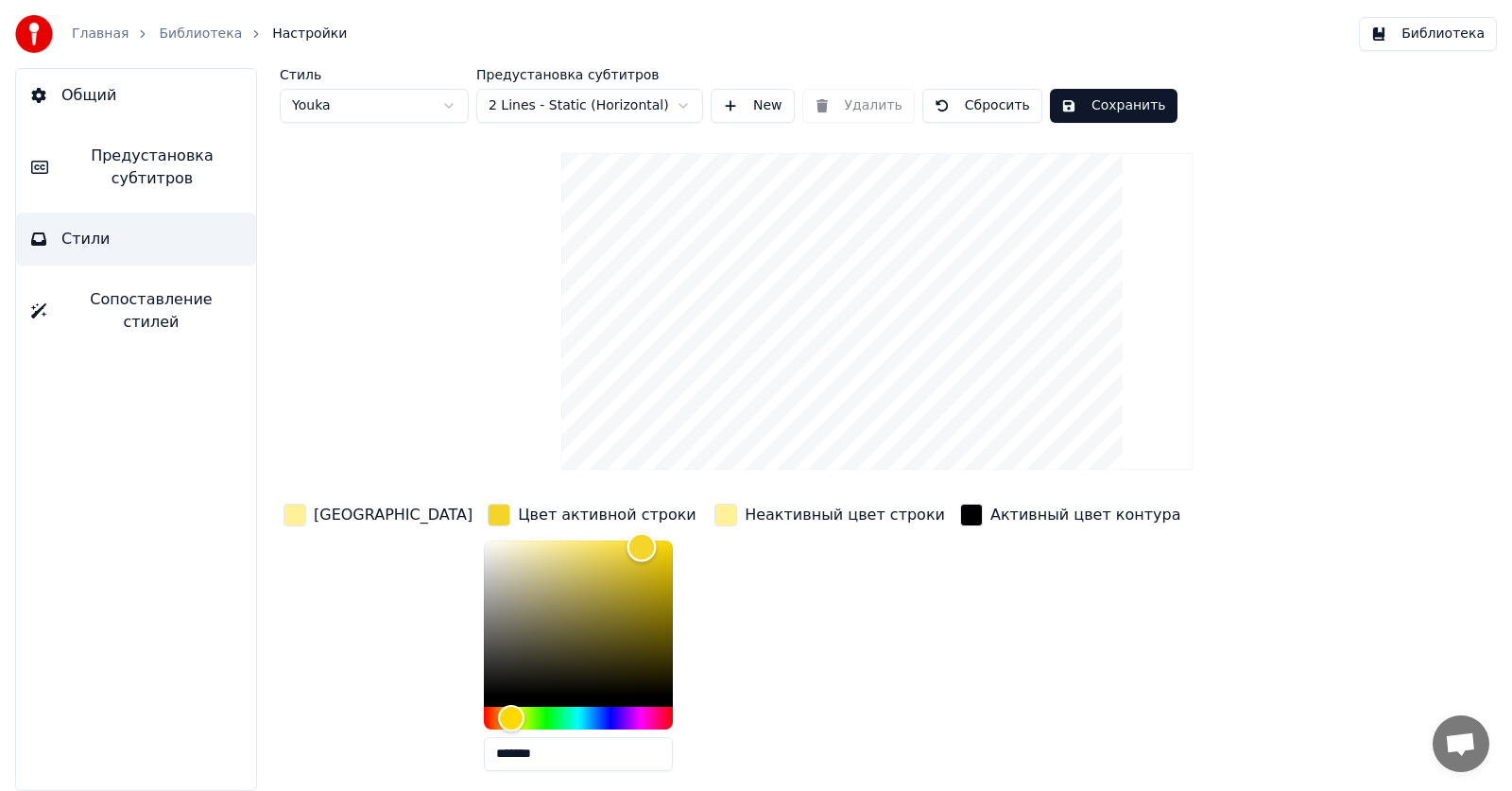
type input "*******"
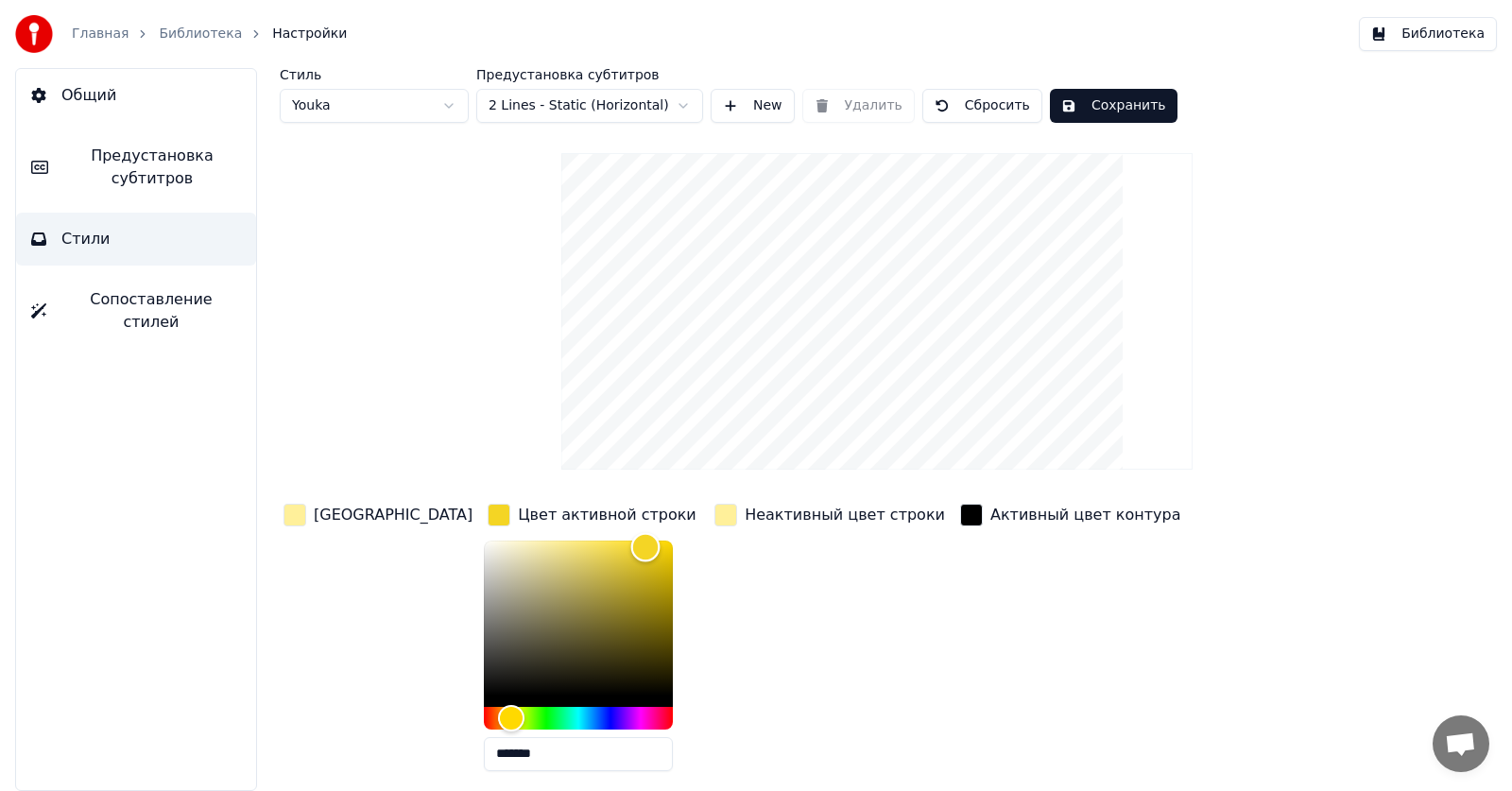
type input "*******"
click at [568, 548] on div "Color" at bounding box center [578, 618] width 189 height 155
click at [303, 513] on div "button" at bounding box center [295, 515] width 23 height 23
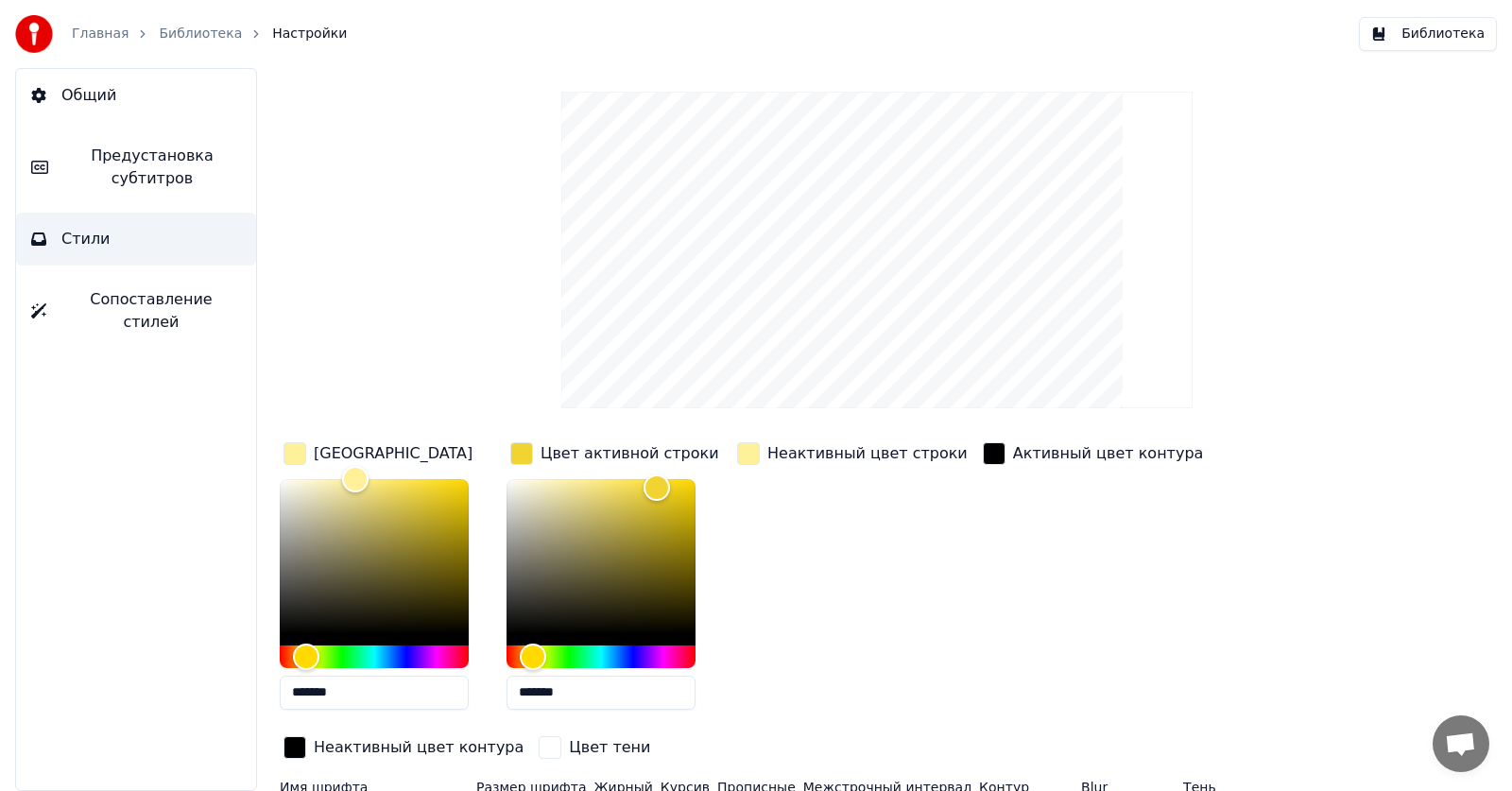
scroll to position [94, 0]
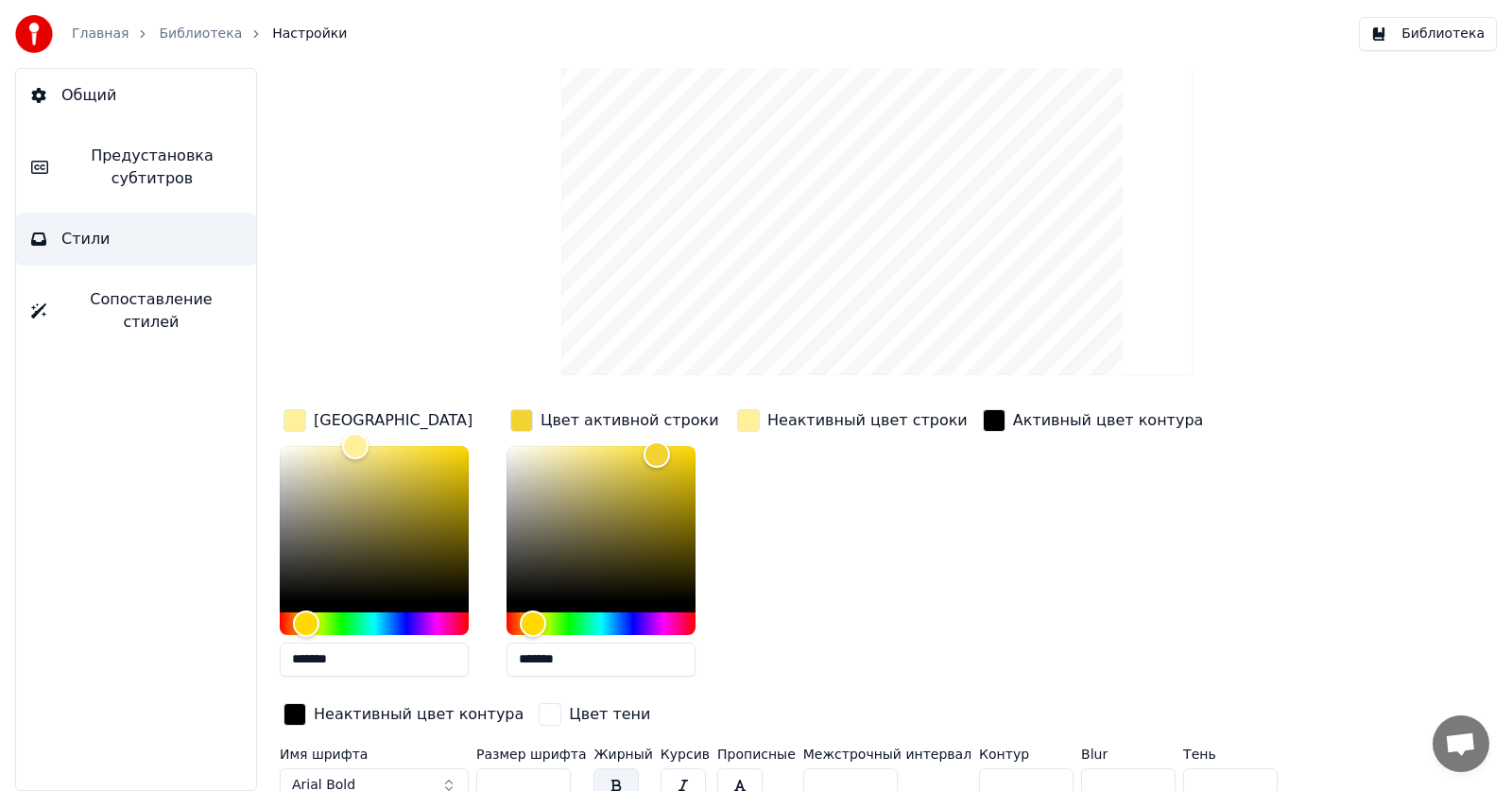
drag, startPoint x: 359, startPoint y: 651, endPoint x: 66, endPoint y: 654, distance: 293.0
click at [66, 654] on div "Общий Предустановка субтитров Стили Сопоставление стилей Стиль Youka Предустано…" at bounding box center [756, 430] width 1512 height 723
drag, startPoint x: 587, startPoint y: 661, endPoint x: 505, endPoint y: 657, distance: 82.1
click at [505, 657] on div "Цвет заливки ******* Цвет активной строки ******* Неактивный цвет строки Активн…" at bounding box center [808, 568] width 1058 height 327
drag, startPoint x: 371, startPoint y: 664, endPoint x: 29, endPoint y: 612, distance: 345.9
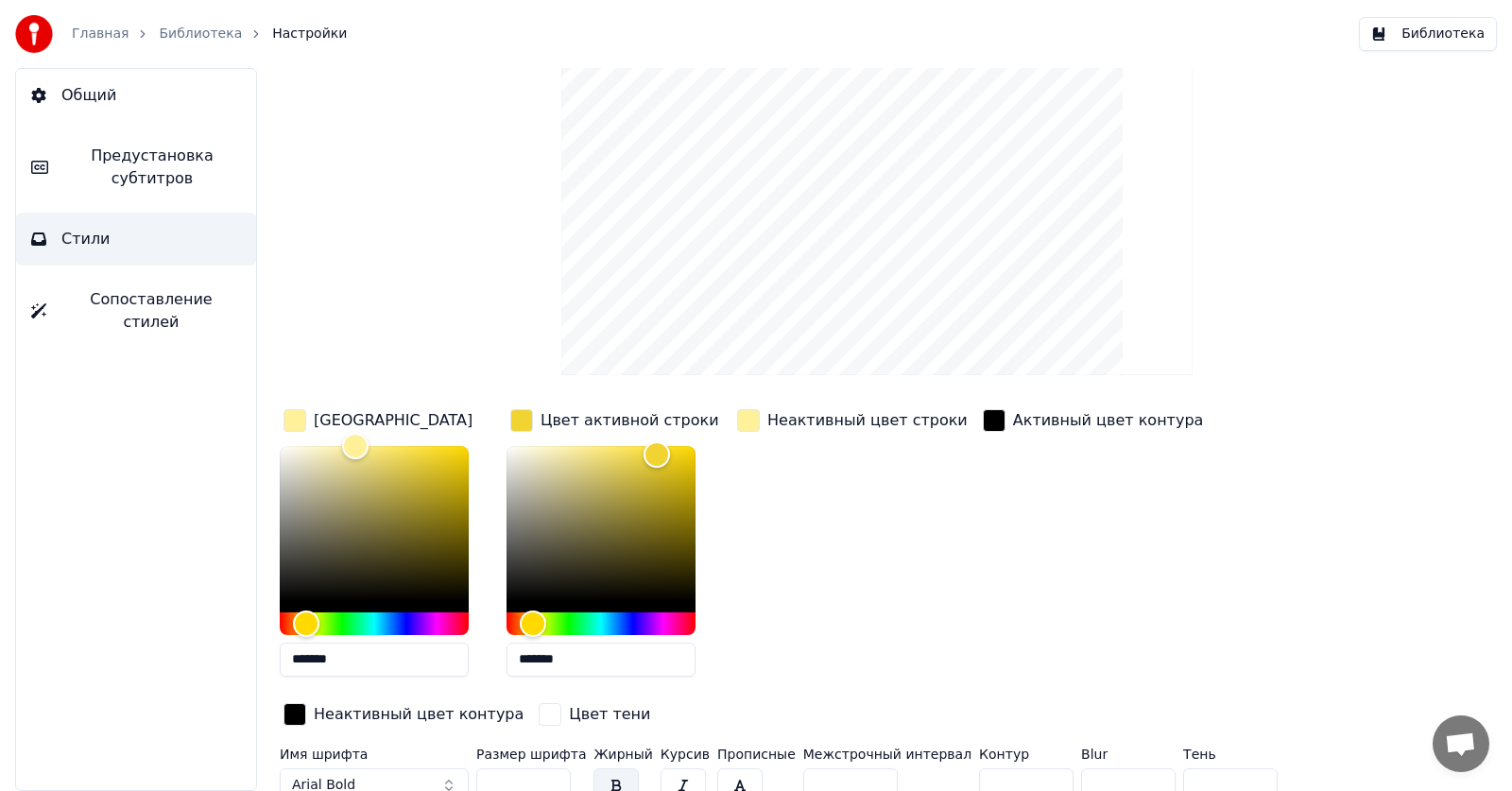
click at [29, 612] on div "Общий Предустановка субтитров Стили Сопоставление стилей Стиль Youka Предустано…" at bounding box center [756, 430] width 1512 height 723
paste input "text"
click at [843, 584] on div "Неактивный цвет строки" at bounding box center [851, 548] width 238 height 286
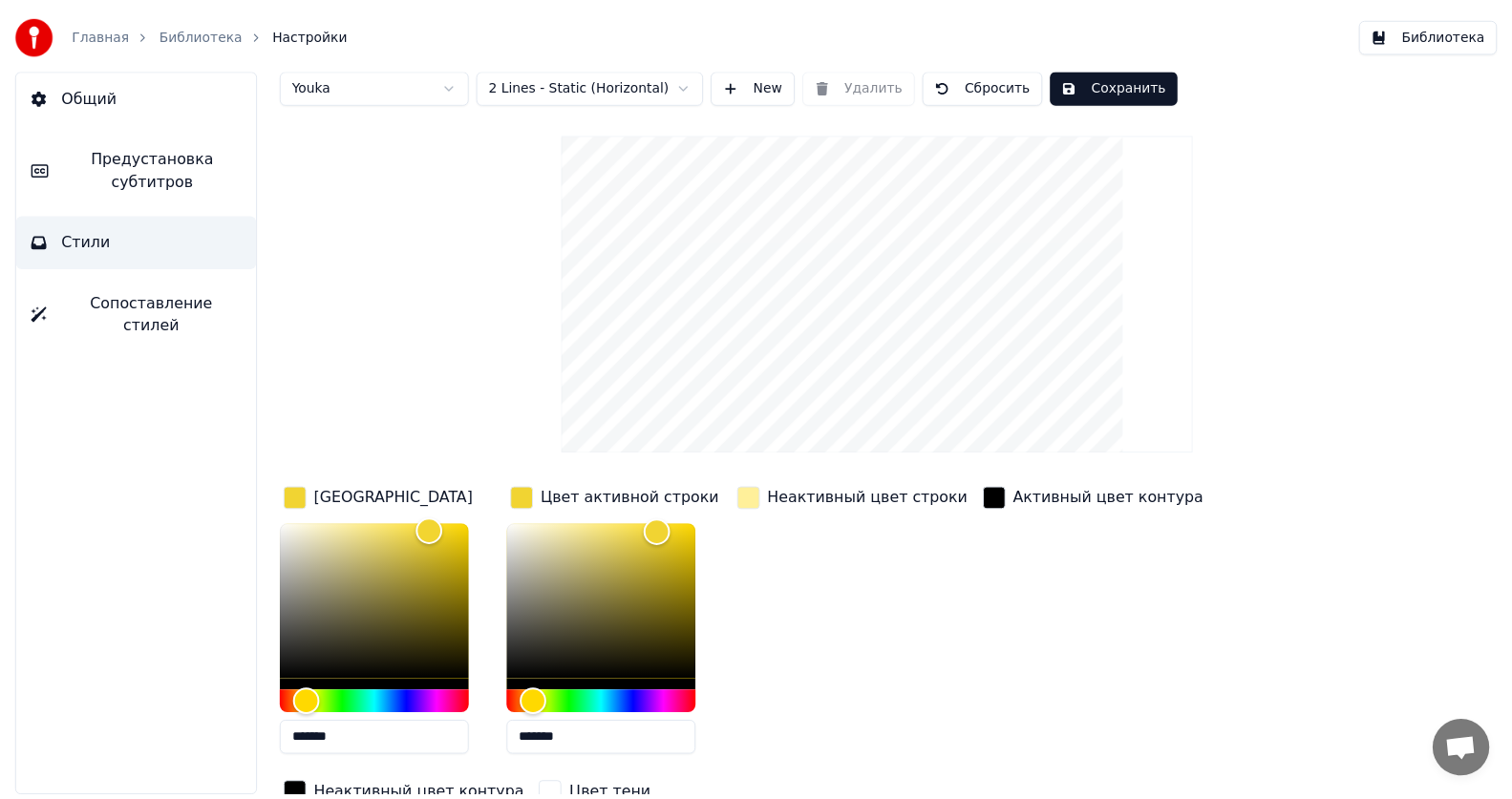
scroll to position [0, 0]
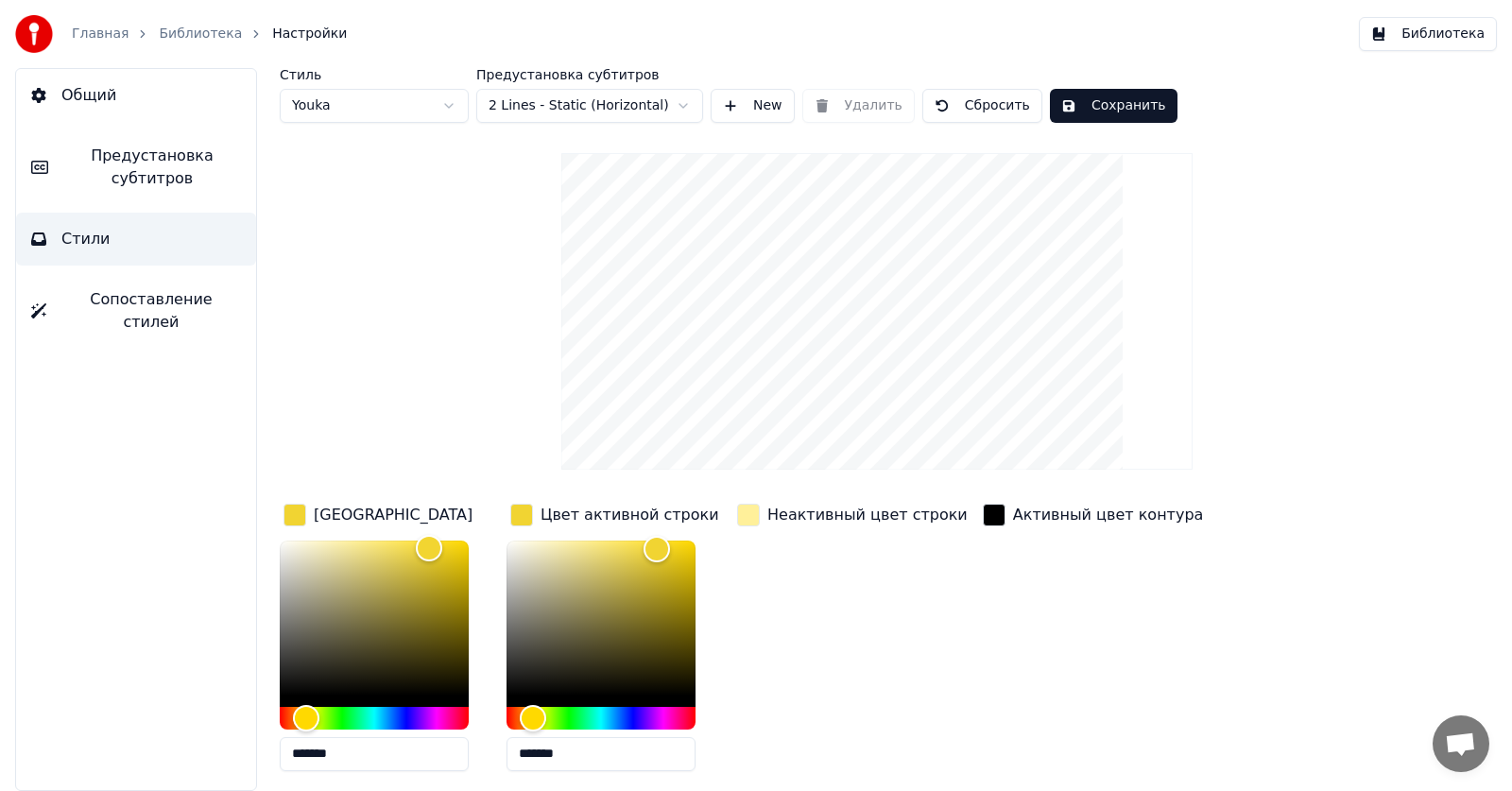
click at [1076, 108] on button "Сохранить" at bounding box center [1113, 105] width 127 height 34
click at [188, 42] on link "Библиотека" at bounding box center [200, 35] width 83 height 19
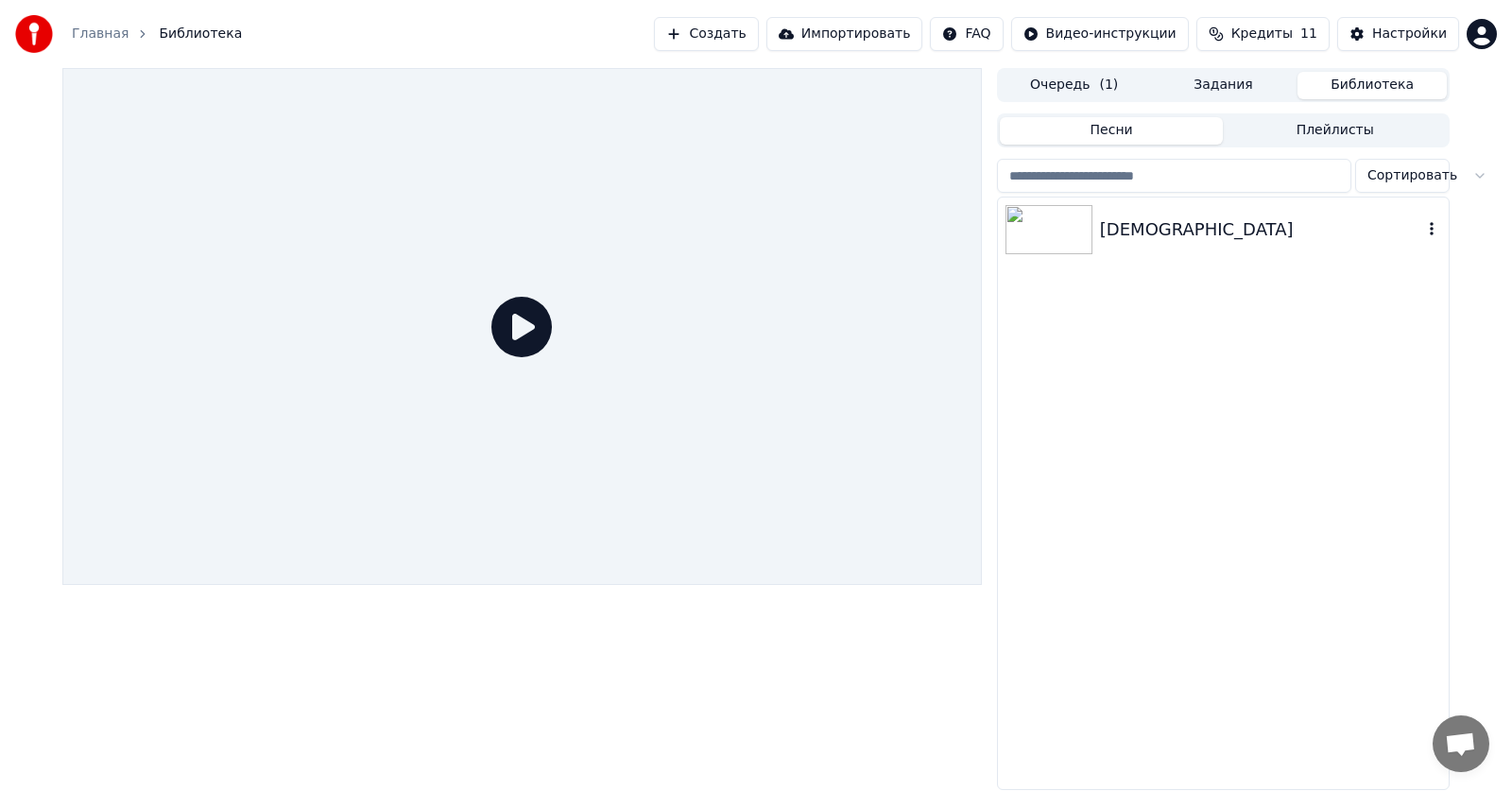
click at [1129, 219] on div "[DEMOGRAPHIC_DATA]" at bounding box center [1261, 229] width 323 height 26
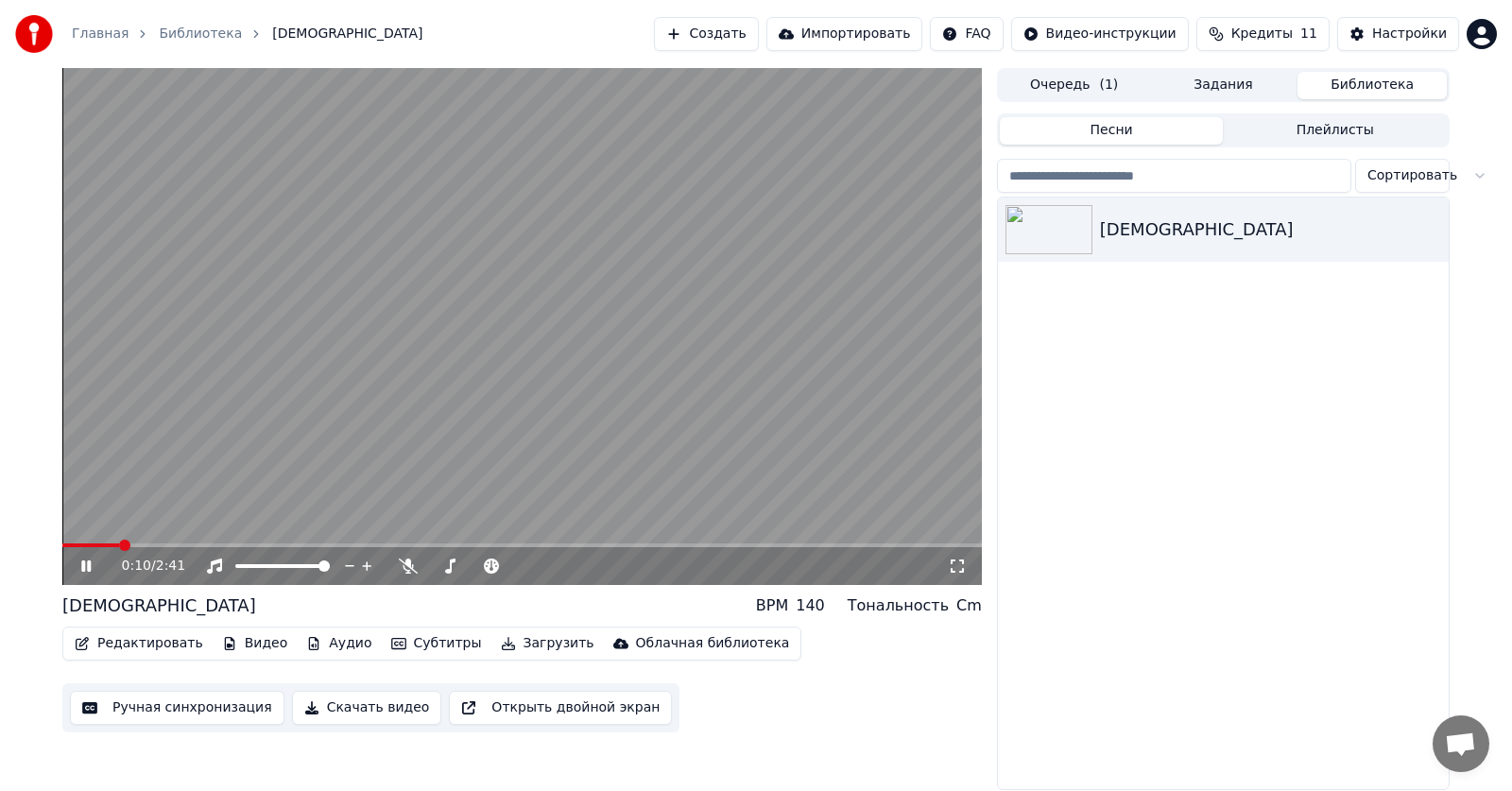
click at [117, 543] on span at bounding box center [522, 545] width 919 height 4
click at [84, 567] on icon at bounding box center [86, 567] width 10 height 12
click at [142, 630] on button "Редактировать" at bounding box center [139, 643] width 143 height 26
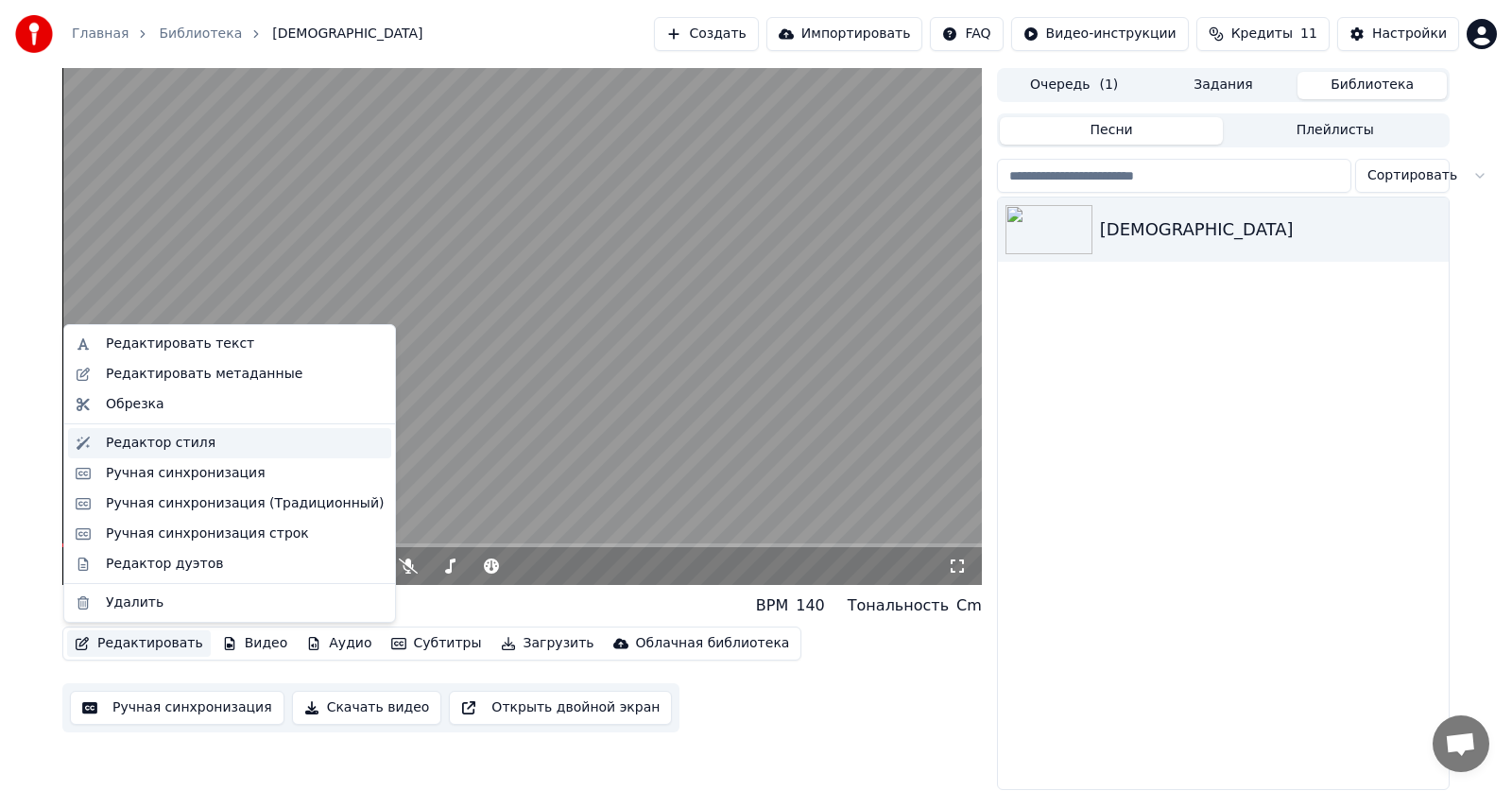
click at [174, 451] on div "Редактор стиля" at bounding box center [161, 443] width 110 height 19
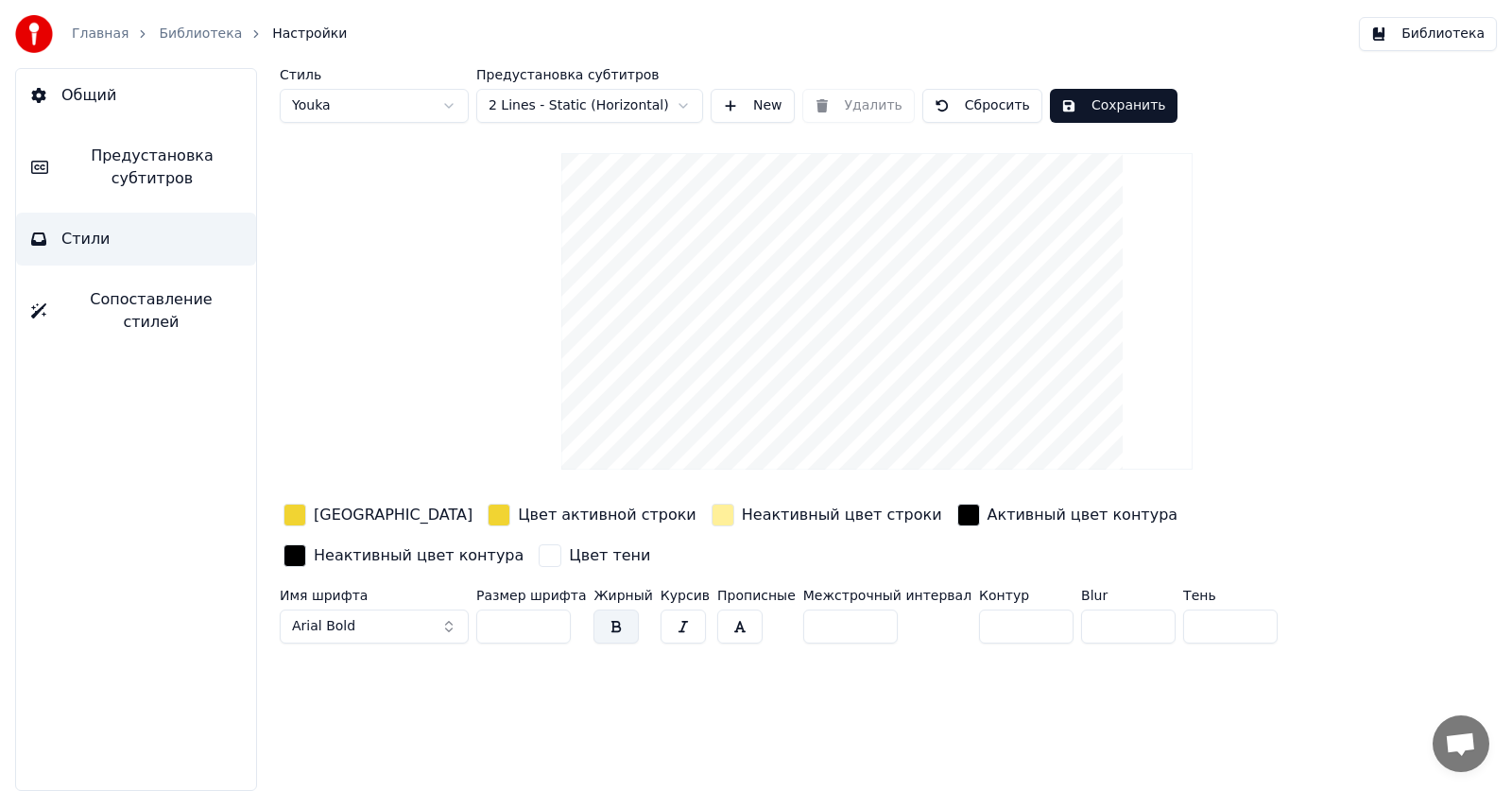
click at [712, 514] on div "button" at bounding box center [723, 515] width 23 height 23
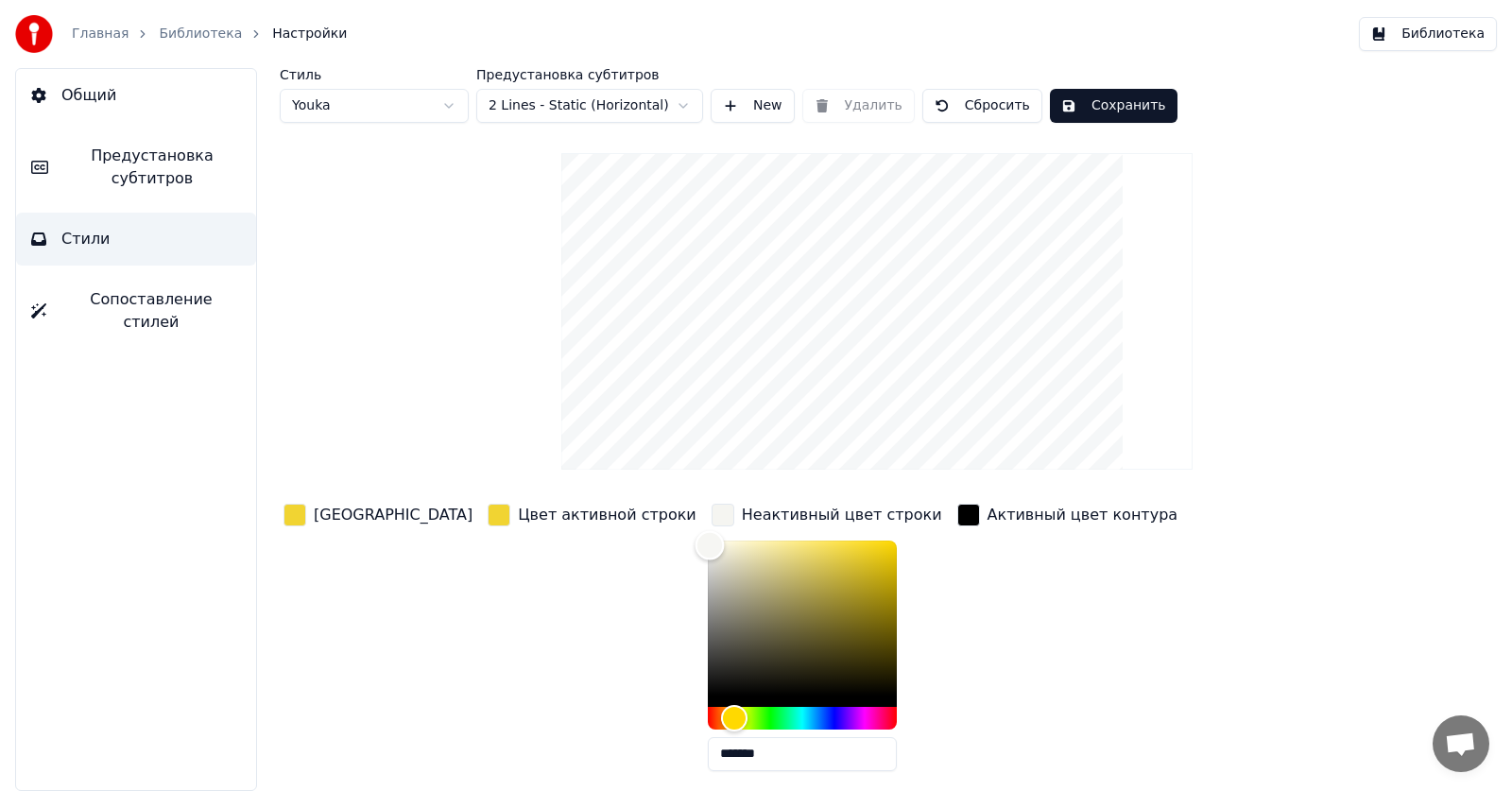
drag, startPoint x: 627, startPoint y: 547, endPoint x: 616, endPoint y: 543, distance: 11.7
click at [708, 544] on div "Color" at bounding box center [802, 618] width 189 height 155
click at [953, 630] on div "Активный цвет контура" at bounding box center [1067, 643] width 228 height 286
click at [169, 33] on link "Библиотека" at bounding box center [200, 35] width 83 height 19
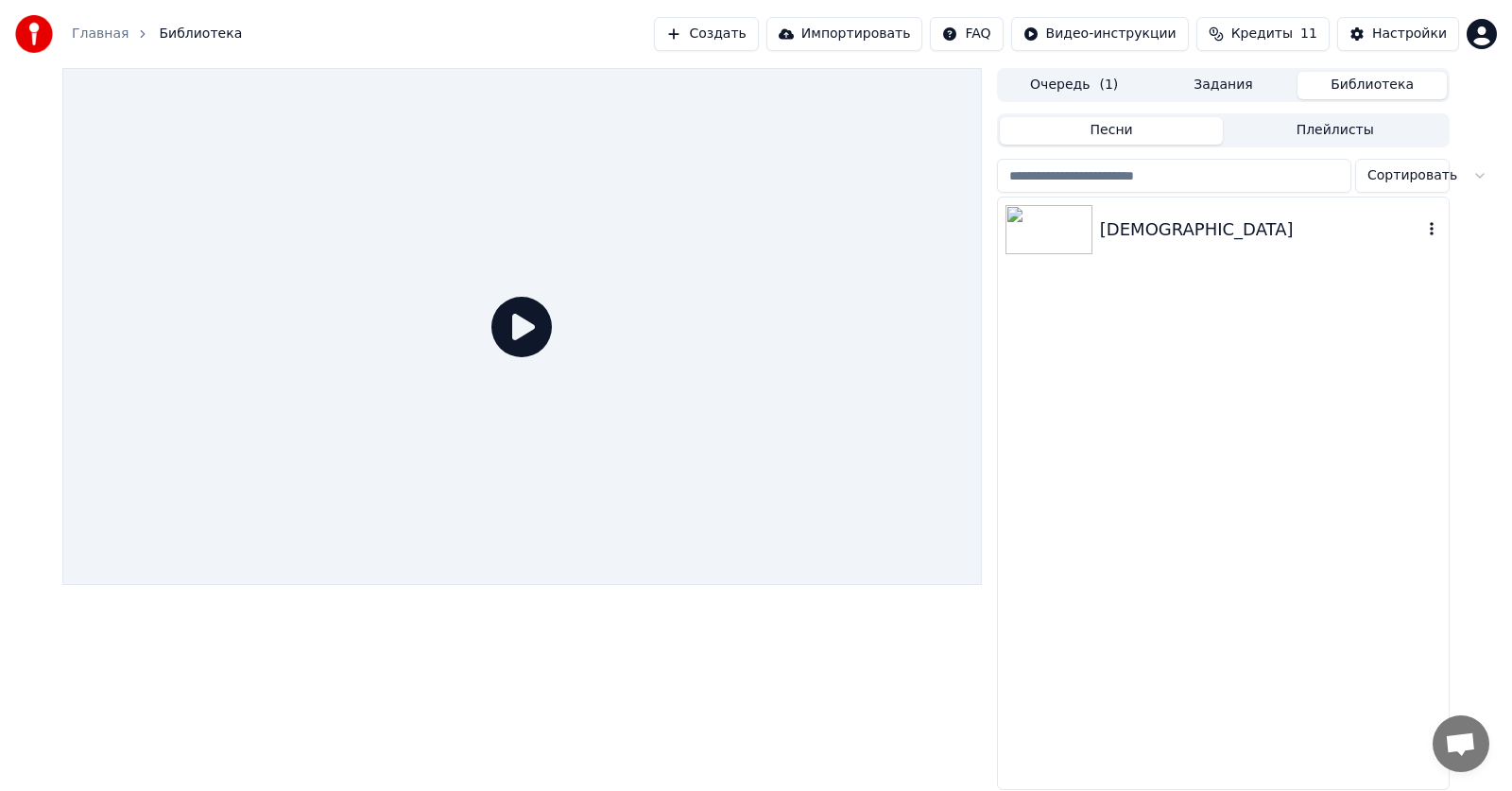
click at [1103, 225] on div "[DEMOGRAPHIC_DATA]" at bounding box center [1261, 229] width 323 height 26
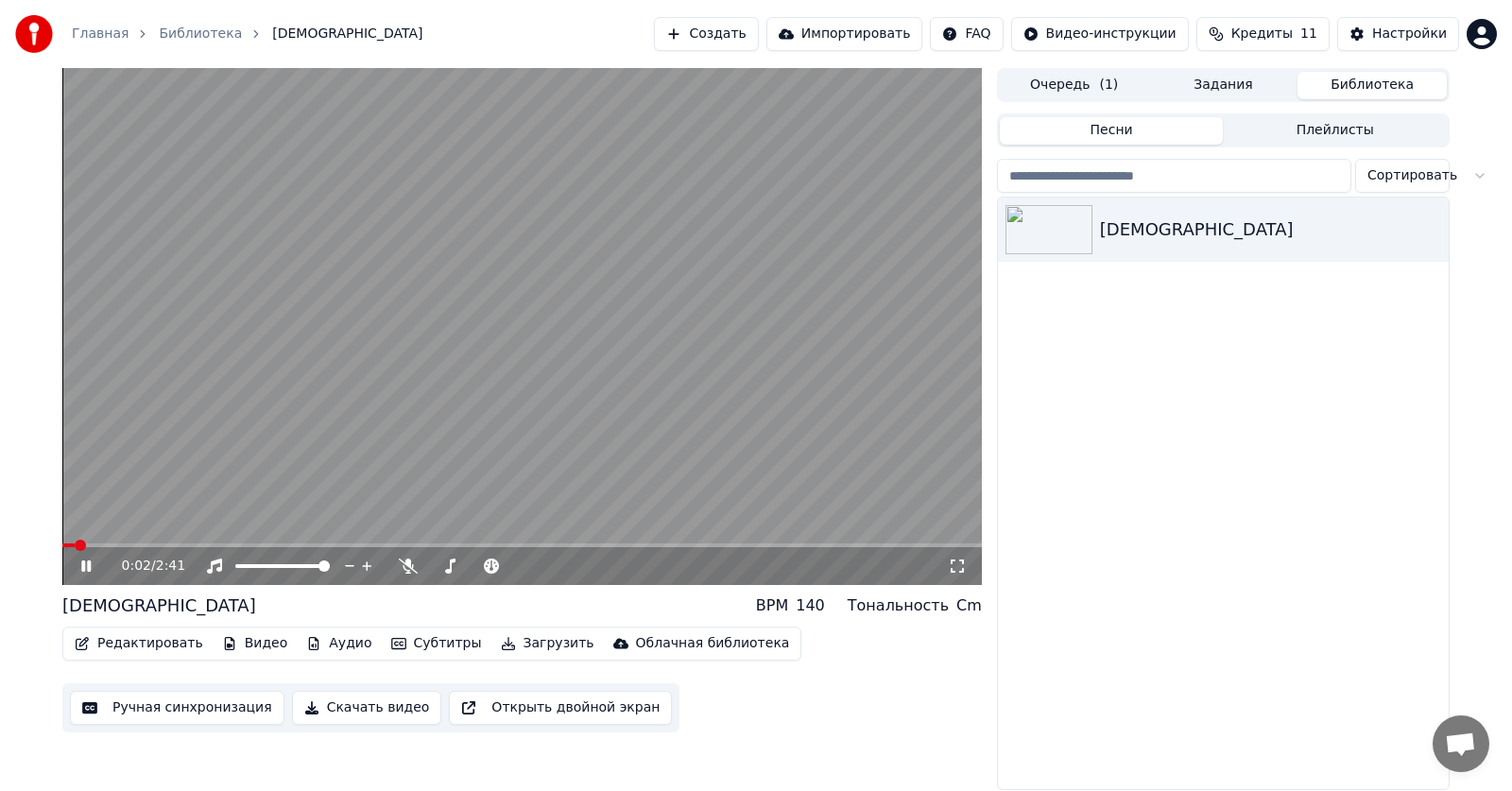
click at [85, 568] on icon at bounding box center [86, 567] width 10 height 12
click at [63, 551] on span at bounding box center [68, 545] width 12 height 12
click at [92, 569] on icon at bounding box center [99, 567] width 44 height 15
click at [951, 568] on icon at bounding box center [957, 567] width 19 height 15
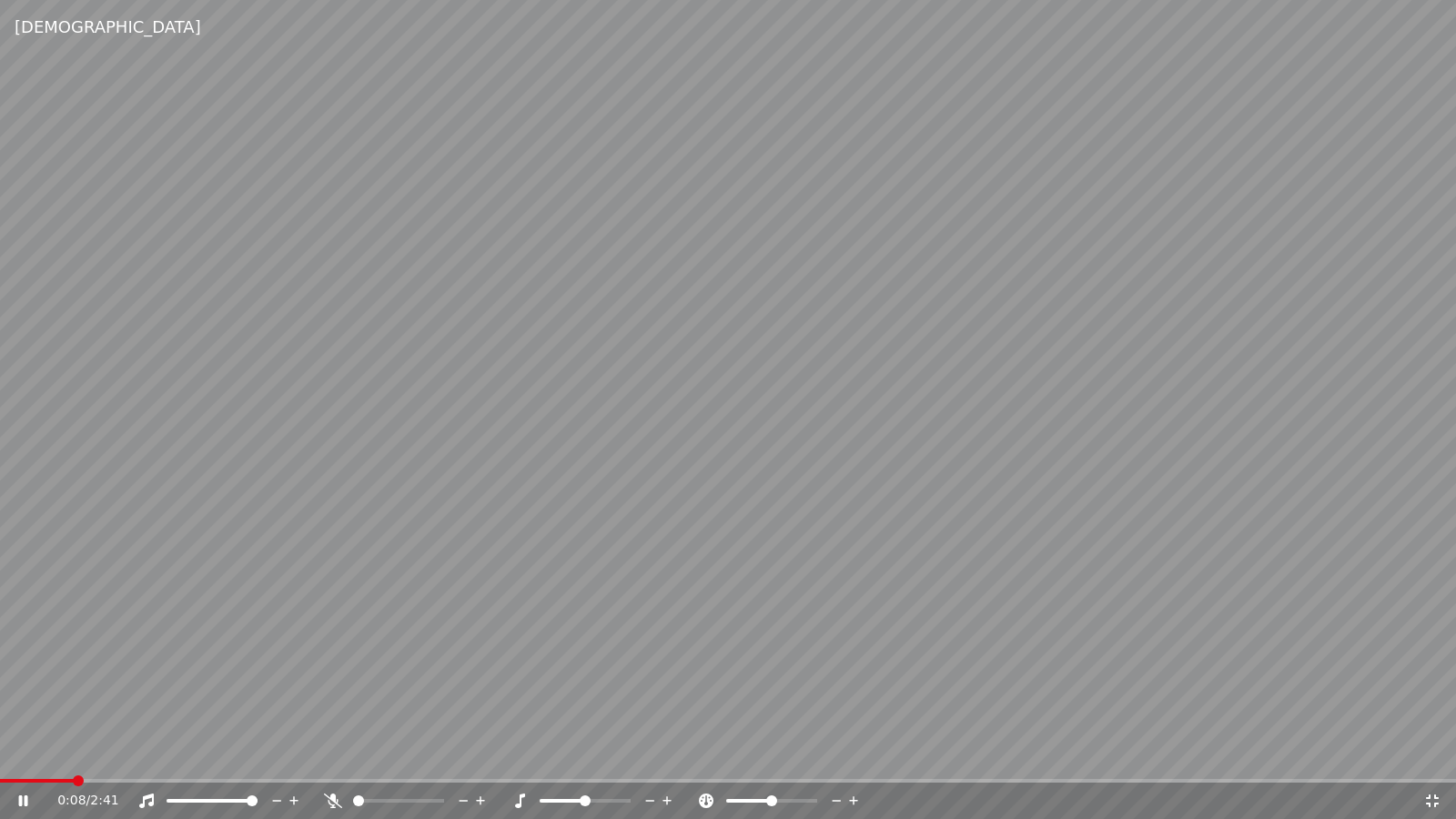
click at [18, 761] on icon at bounding box center [36, 800] width 43 height 15
click at [16, 761] on icon at bounding box center [36, 800] width 43 height 15
click at [0, 761] on span at bounding box center [0, 781] width 0 height 4
click at [890, 295] on video at bounding box center [728, 409] width 1456 height 819
click at [1436, 761] on icon at bounding box center [1432, 800] width 19 height 15
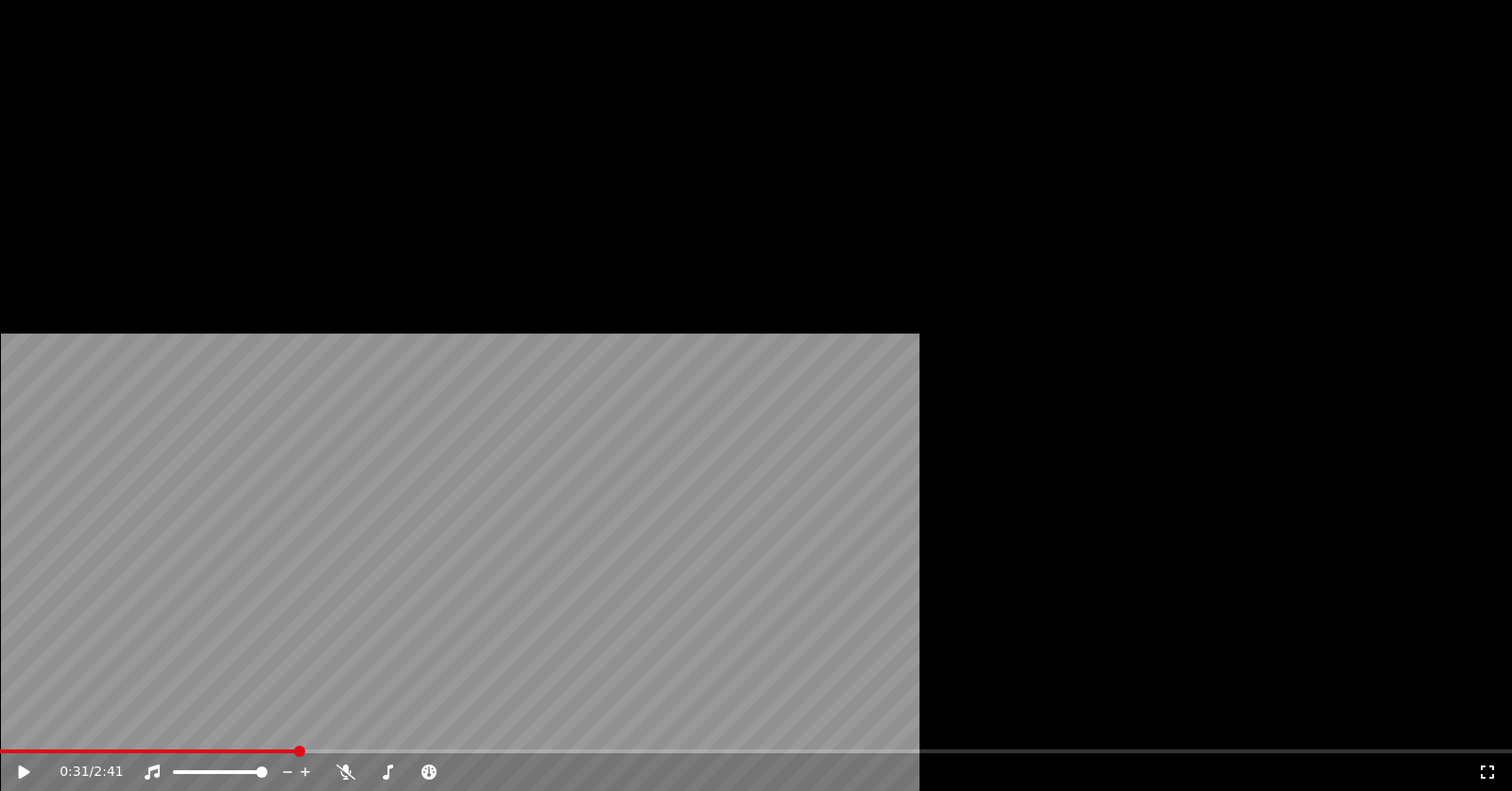
click at [173, 140] on button "Редактировать" at bounding box center [139, 126] width 143 height 26
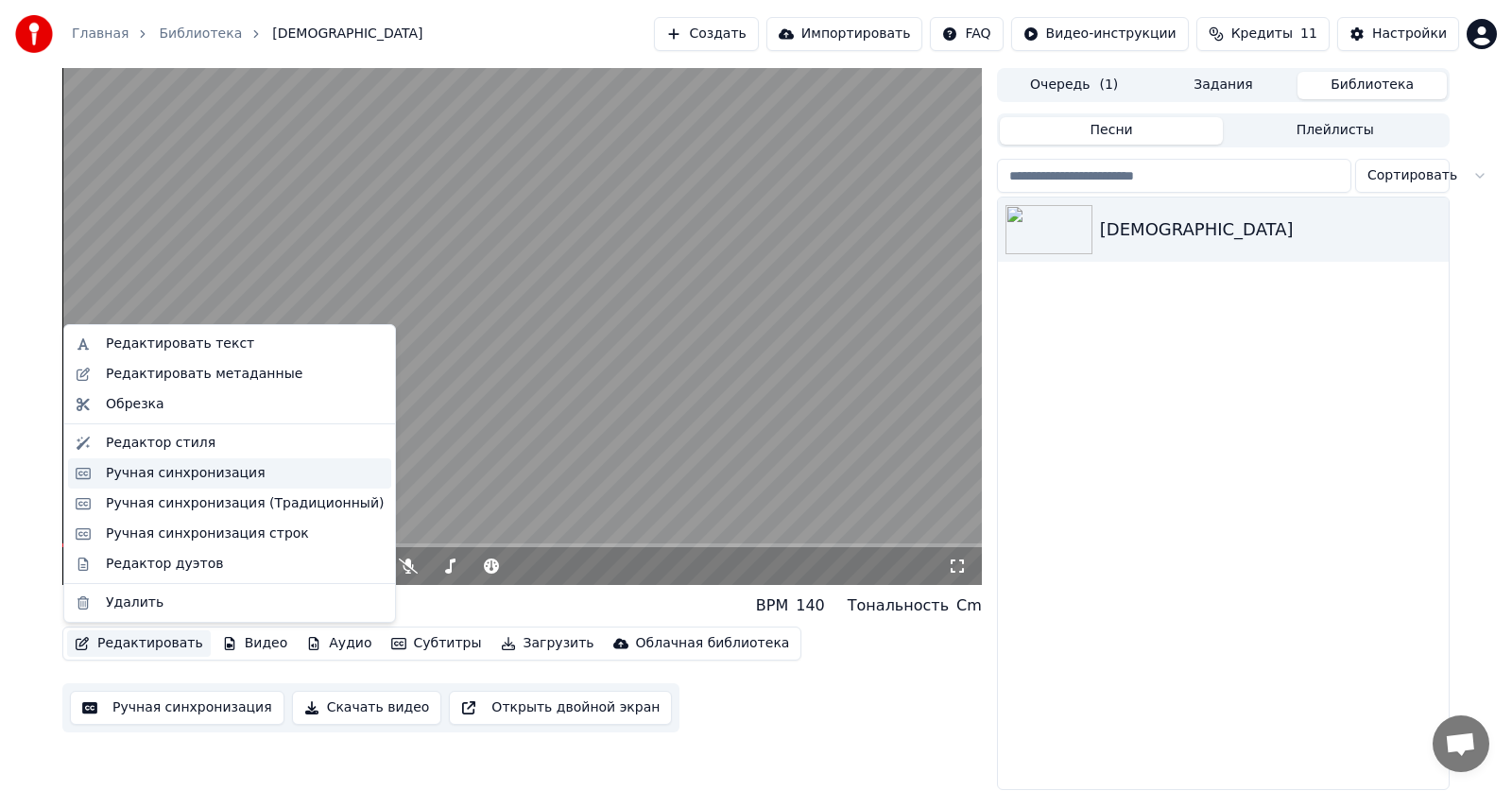
click at [215, 471] on div "Ручная синхронизация" at bounding box center [186, 474] width 160 height 19
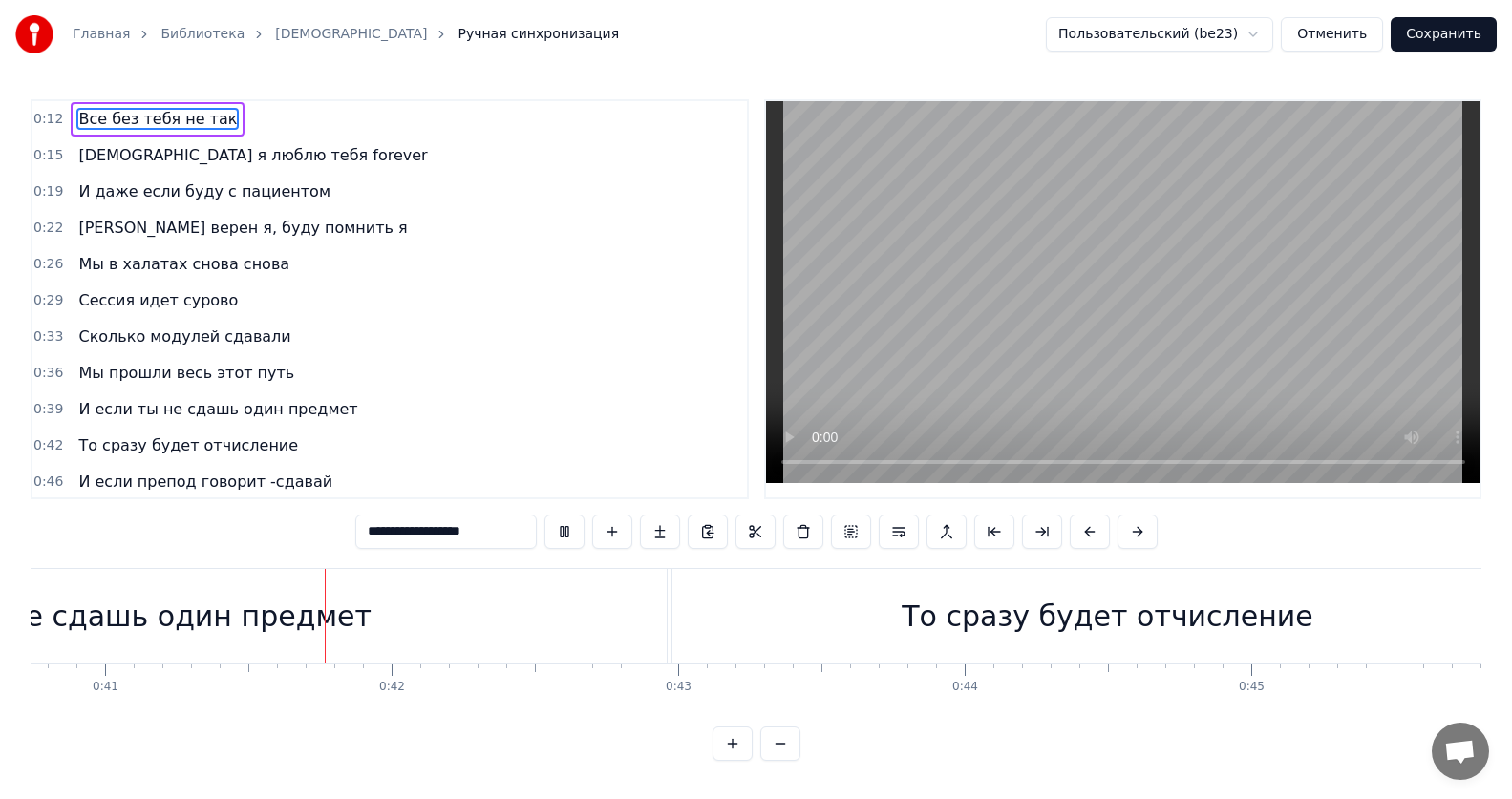
scroll to position [0, 11689]
click at [162, 223] on span "[PERSON_NAME] верен я, буду помнить я" at bounding box center [241, 228] width 332 height 22
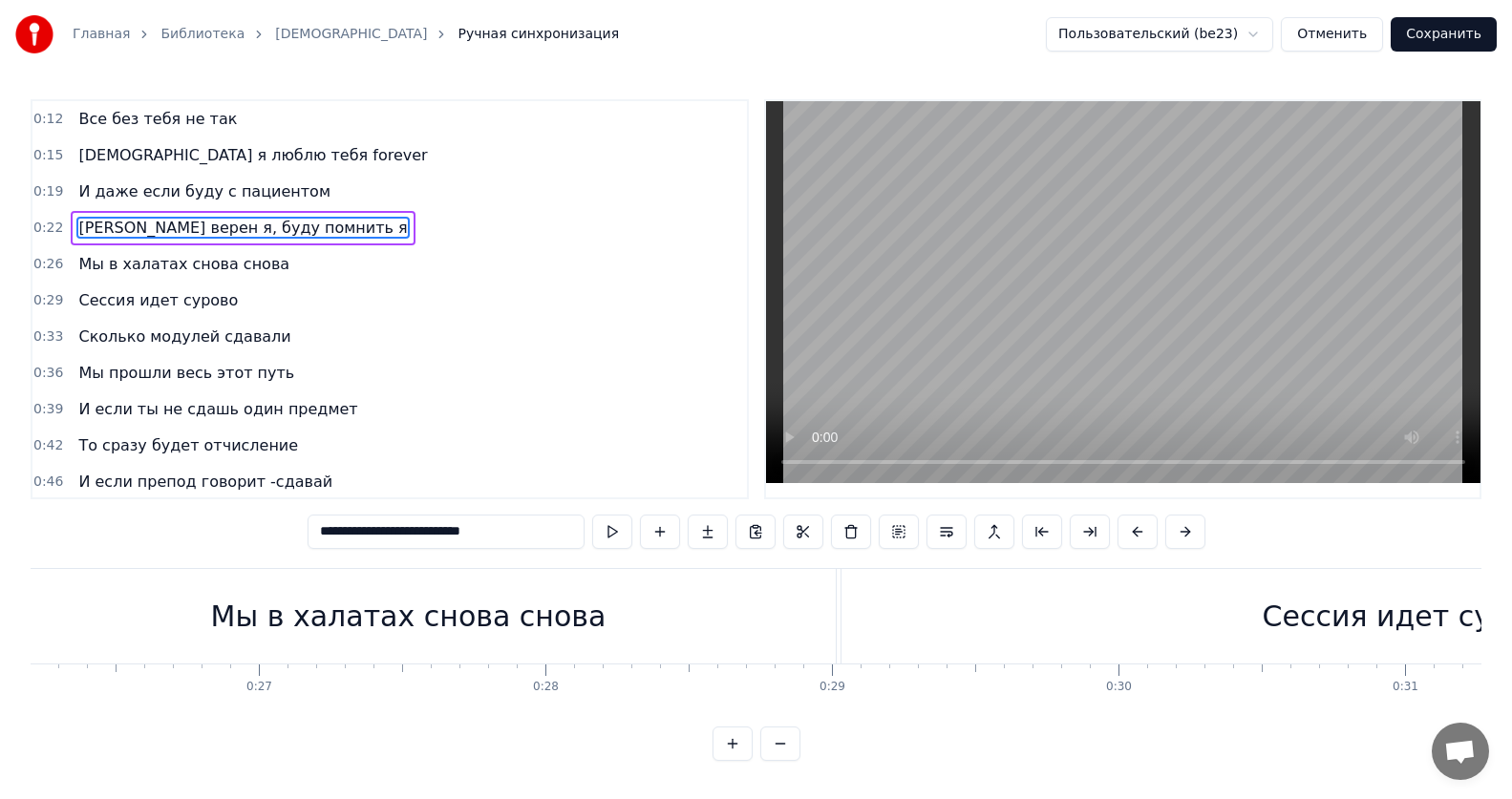
click at [167, 258] on span "Мы в халатах снова снова" at bounding box center [183, 264] width 215 height 22
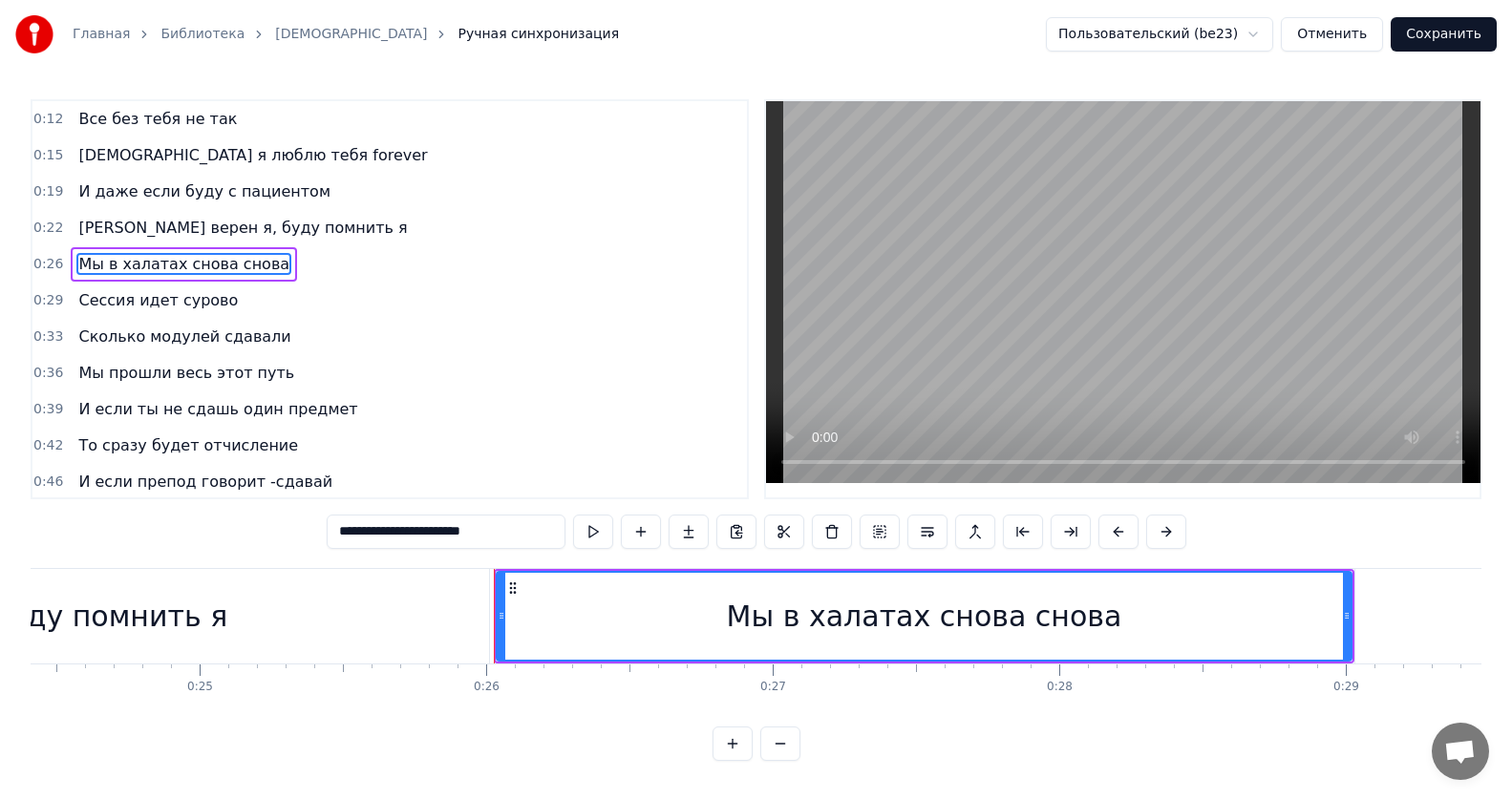
scroll to position [0, 6216]
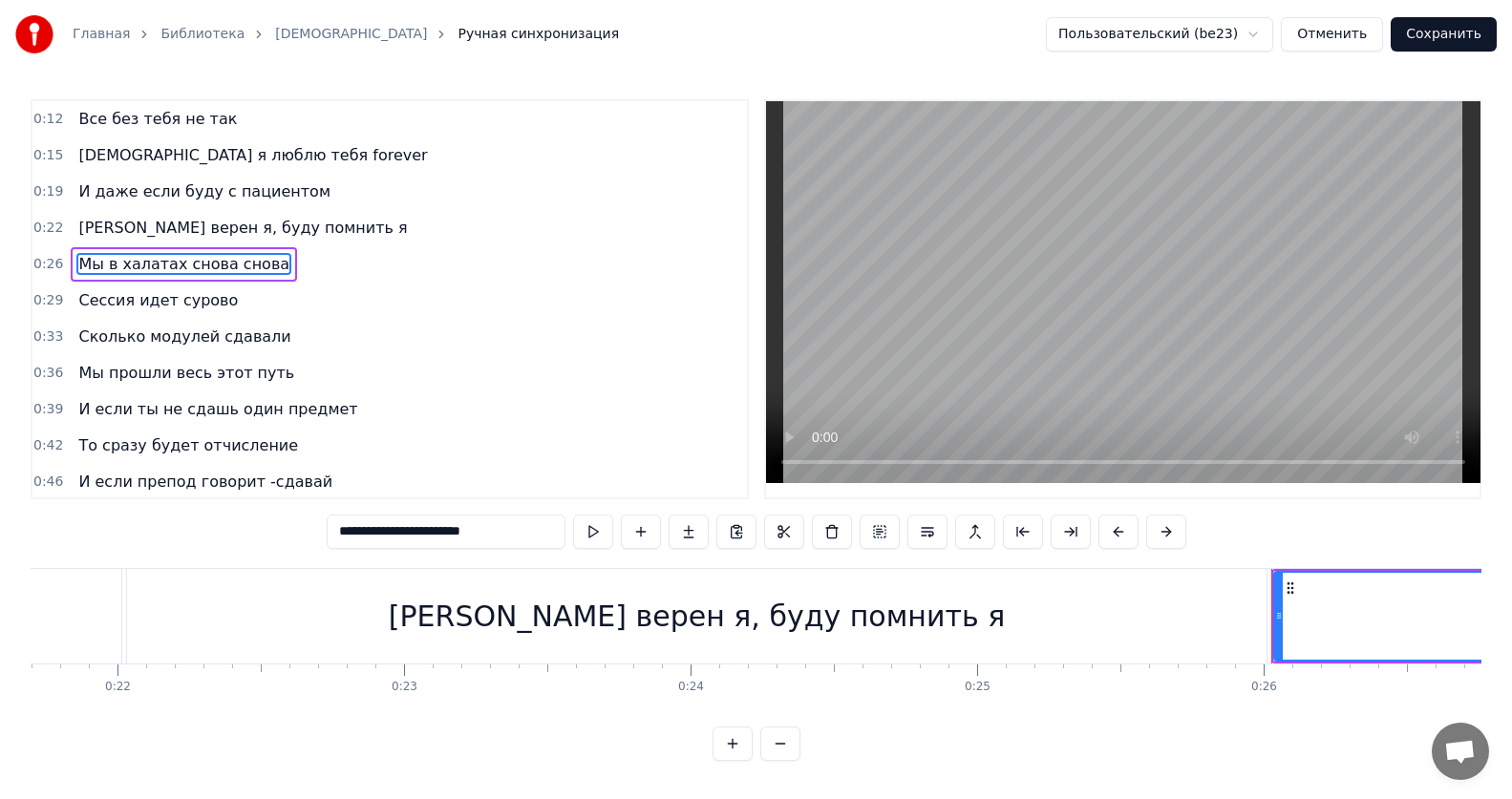
drag, startPoint x: 534, startPoint y: 527, endPoint x: 134, endPoint y: 527, distance: 400.0
click at [134, 527] on div "**********" at bounding box center [756, 430] width 1451 height 662
paste input "text"
click at [142, 157] on span "[DEMOGRAPHIC_DATA] я люблю тебя forever" at bounding box center [252, 155] width 352 height 22
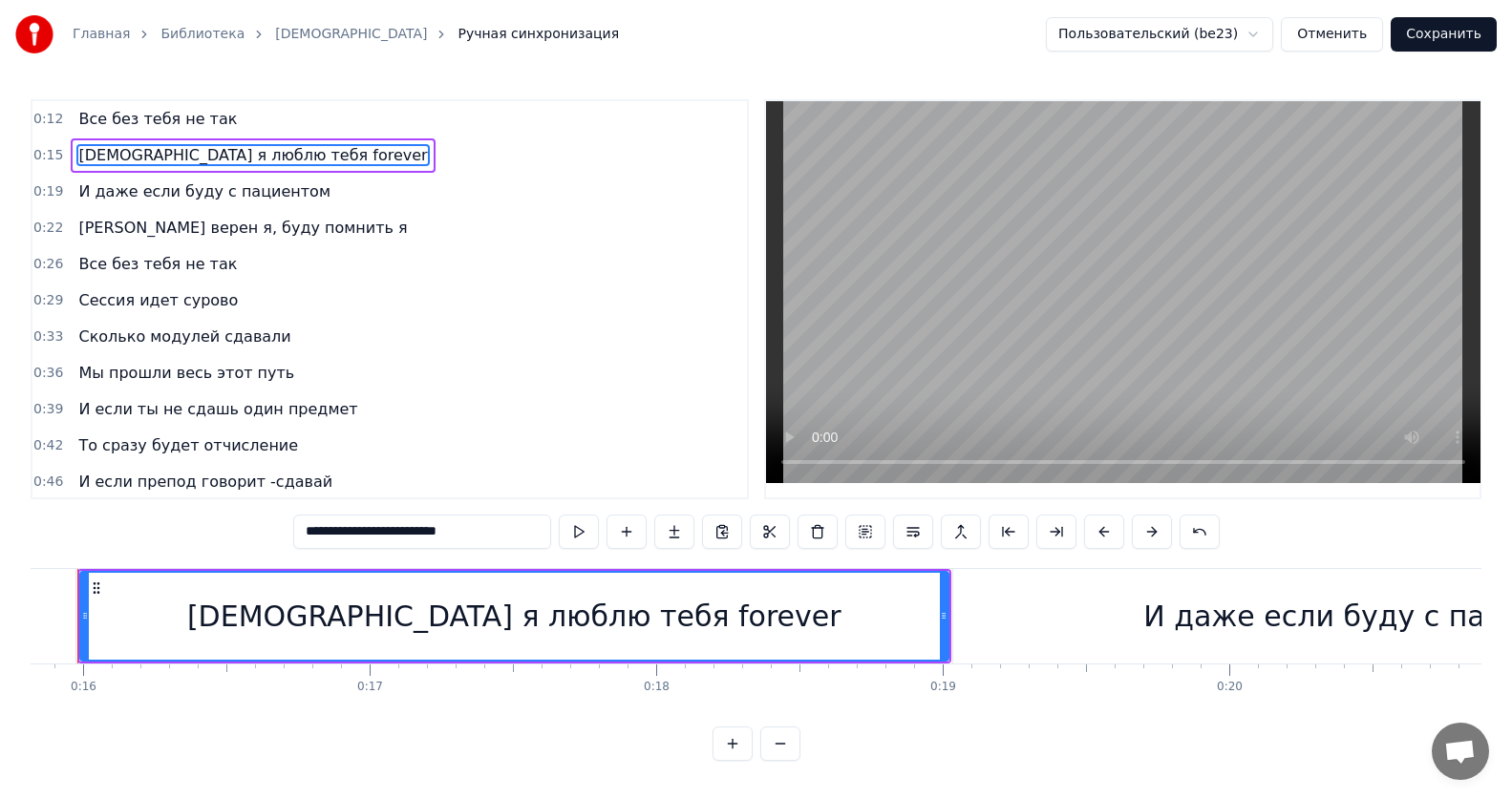
scroll to position [0, 4483]
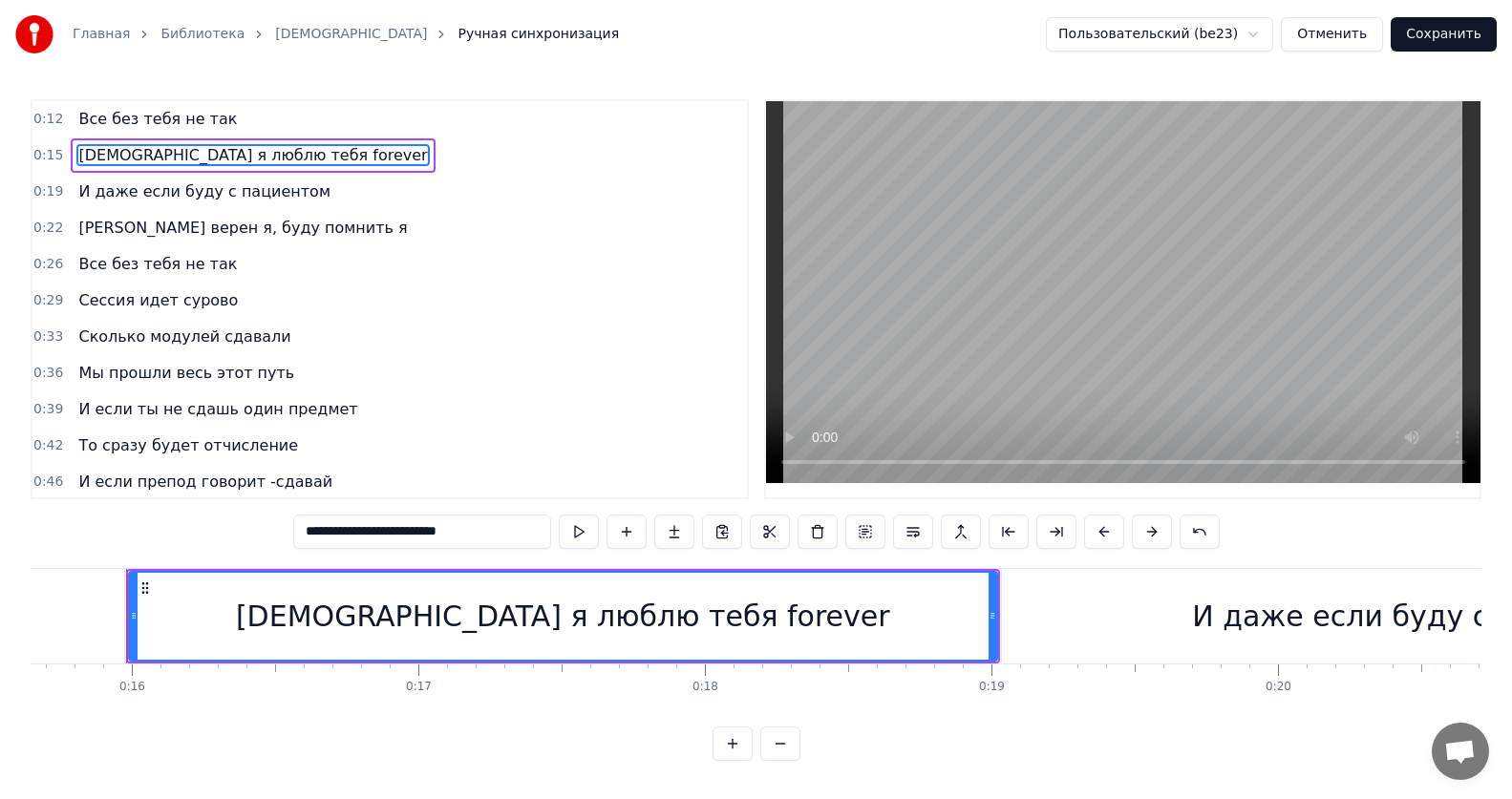
drag, startPoint x: 525, startPoint y: 533, endPoint x: 182, endPoint y: 542, distance: 343.1
click at [182, 542] on div "**********" at bounding box center [756, 430] width 1451 height 662
click at [169, 311] on span "Сессия идет сурово" at bounding box center [158, 300] width 164 height 22
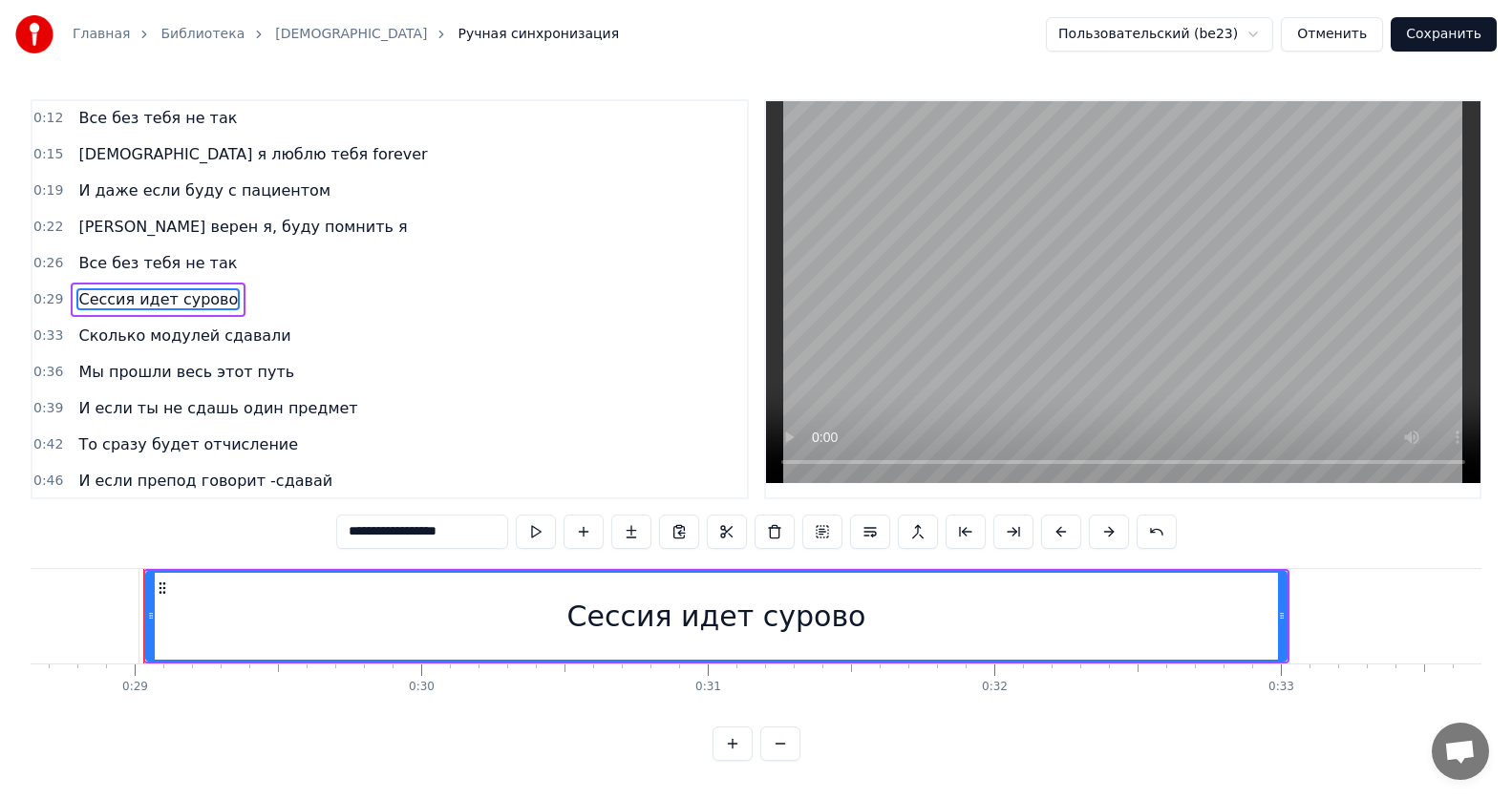
scroll to position [0, 8222]
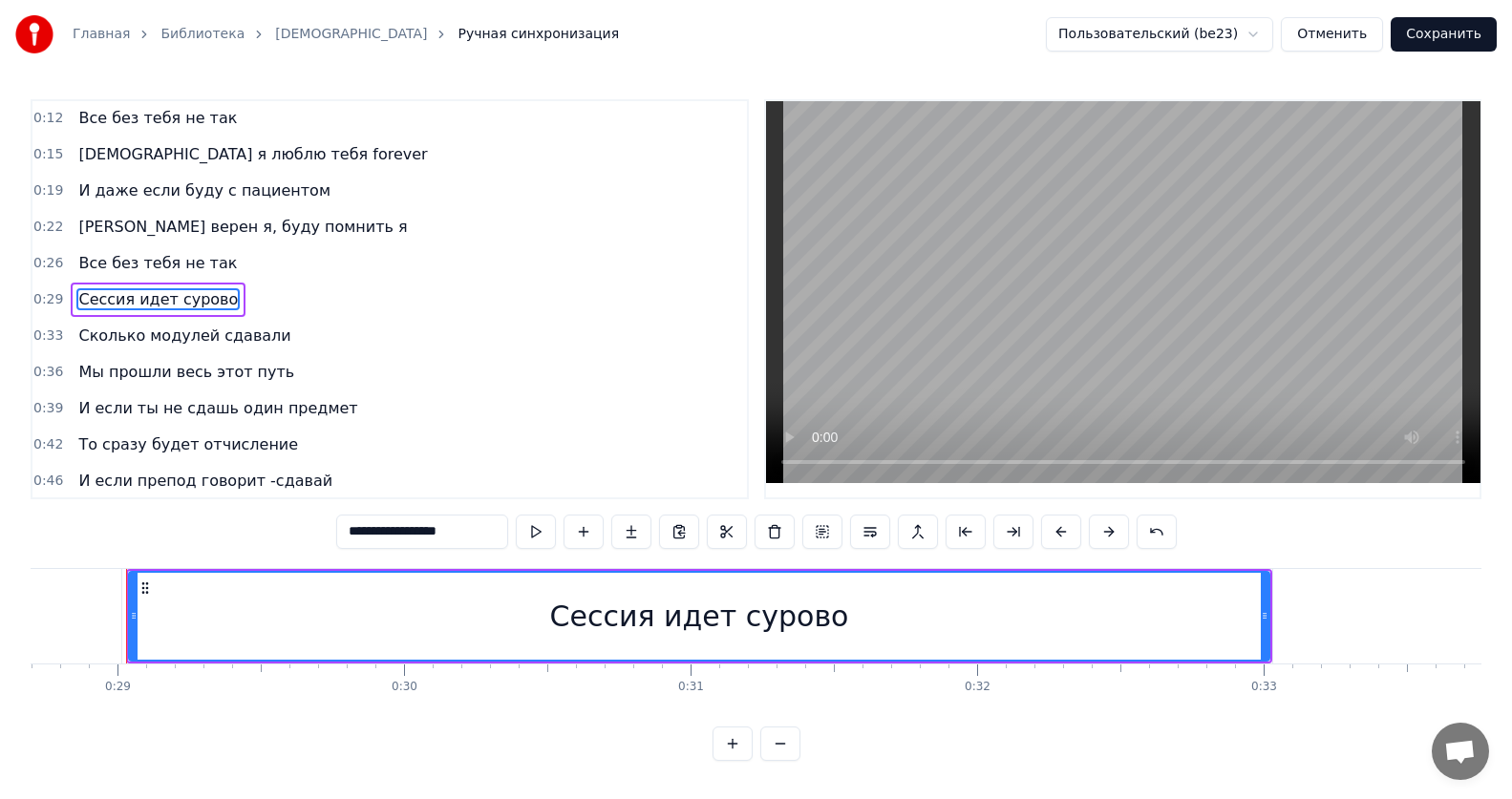
drag, startPoint x: 482, startPoint y: 535, endPoint x: 125, endPoint y: 520, distance: 357.3
click at [125, 520] on div "**********" at bounding box center [756, 430] width 1451 height 662
paste input "********"
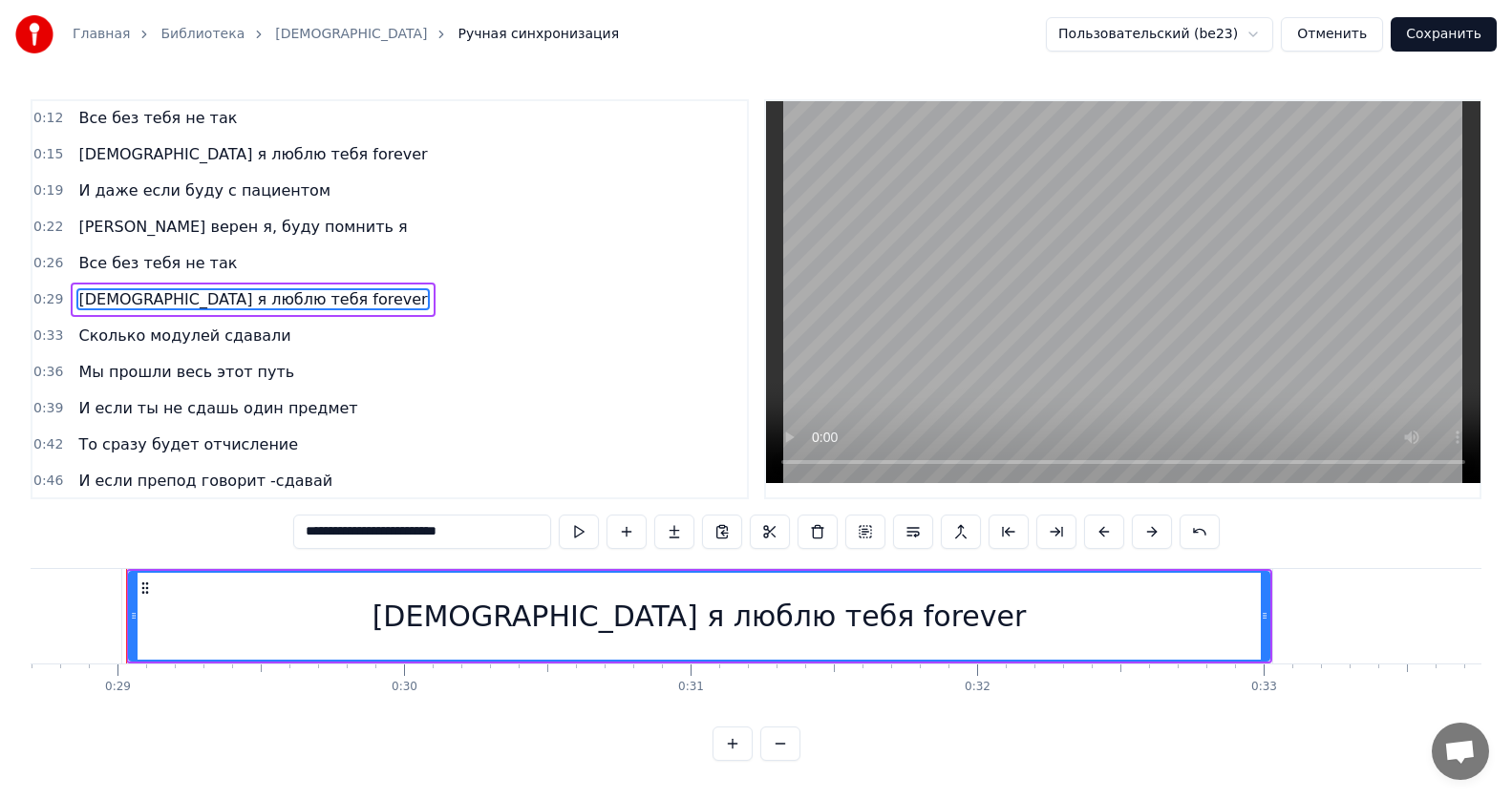
click at [140, 193] on span "И даже если буду с пациентом" at bounding box center [203, 190] width 256 height 22
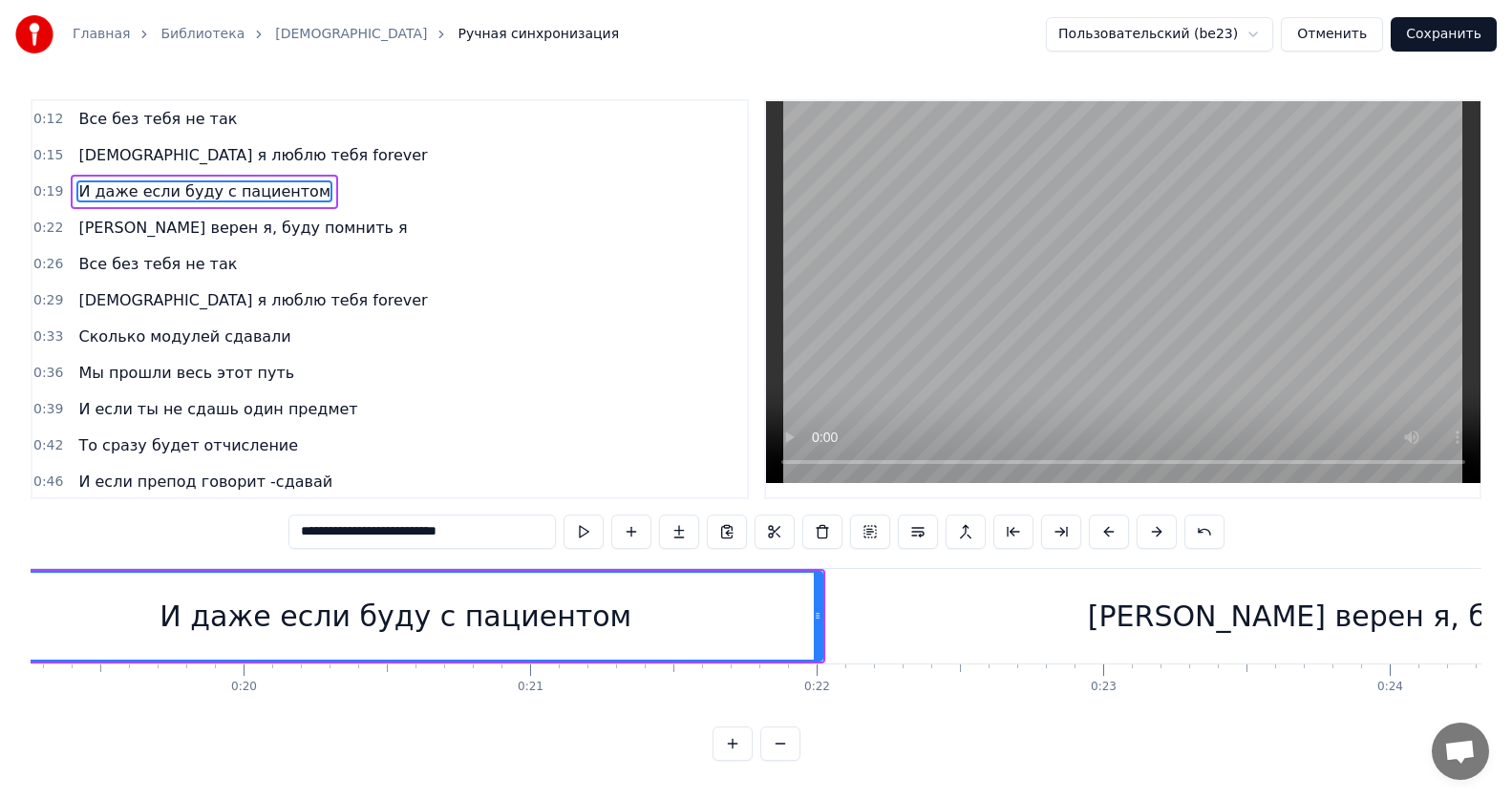
scroll to position [0, 5357]
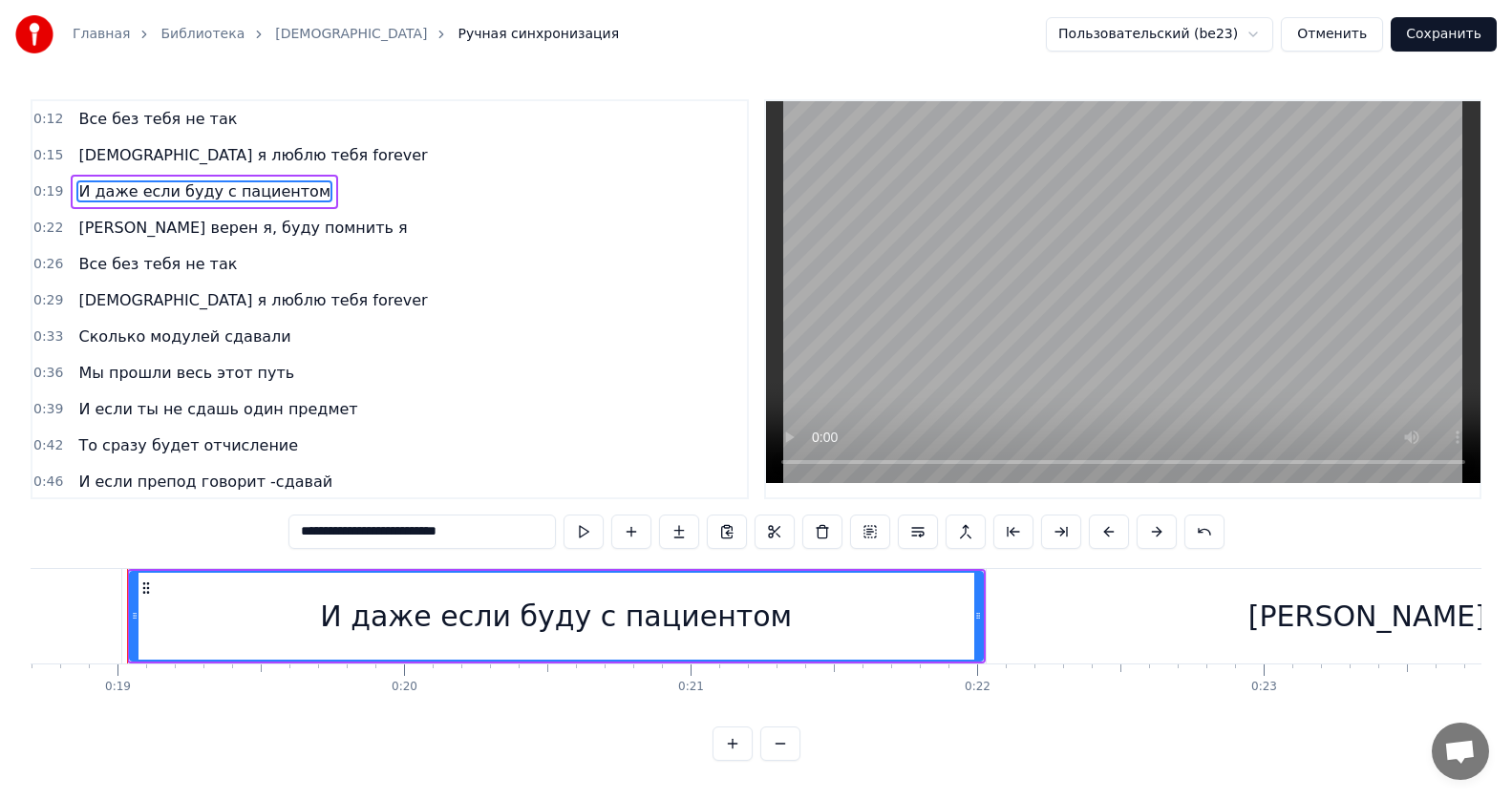
drag, startPoint x: 517, startPoint y: 541, endPoint x: 0, endPoint y: 530, distance: 517.1
click at [0, 530] on div "Главная Библиотека ИсИто Ручная синхронизация Пользовательский (be23) Отменить …" at bounding box center [756, 381] width 1512 height 761
click at [156, 330] on span "Сколько модулей сдавали" at bounding box center [184, 337] width 216 height 22
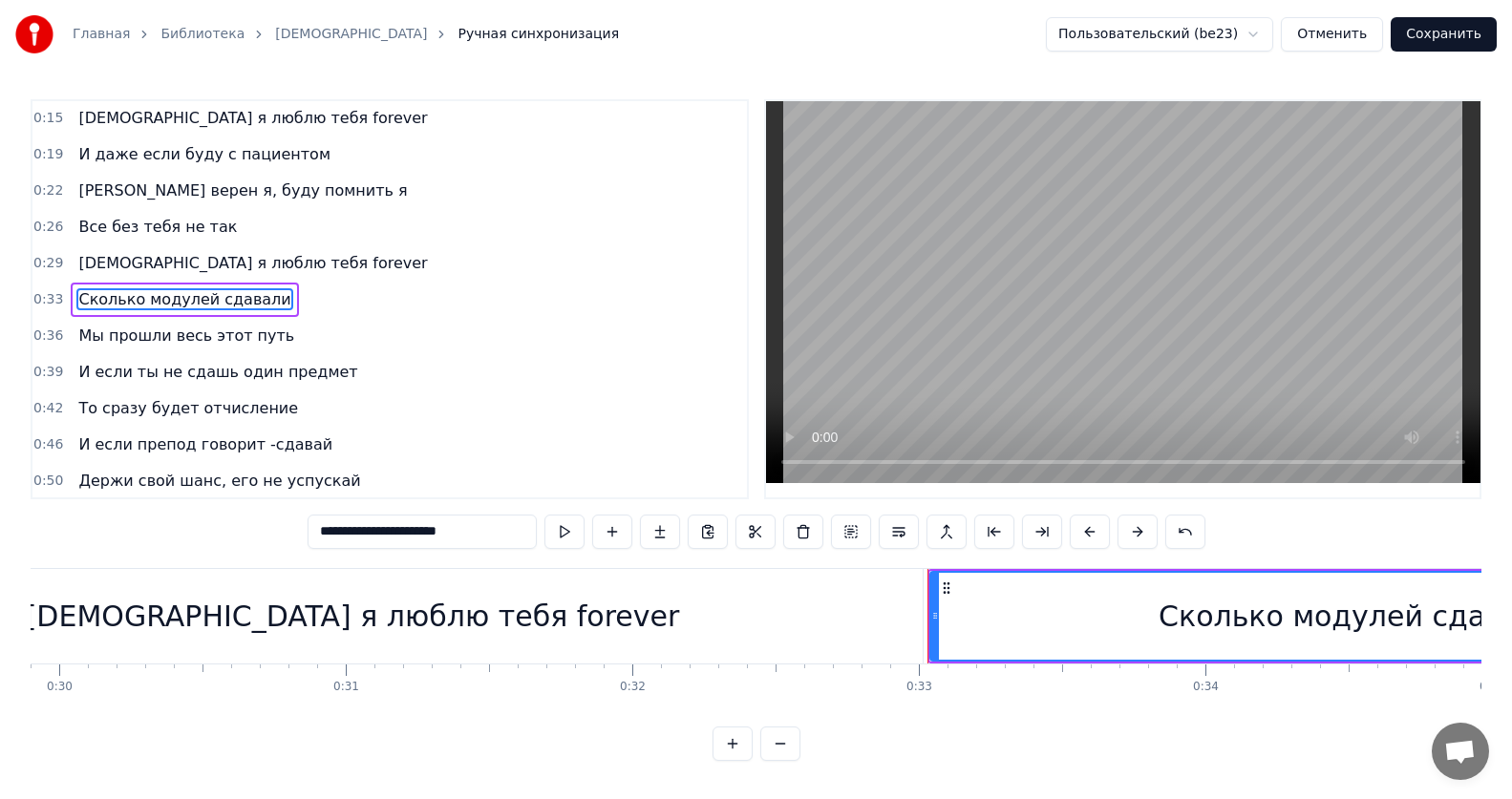
scroll to position [0, 9368]
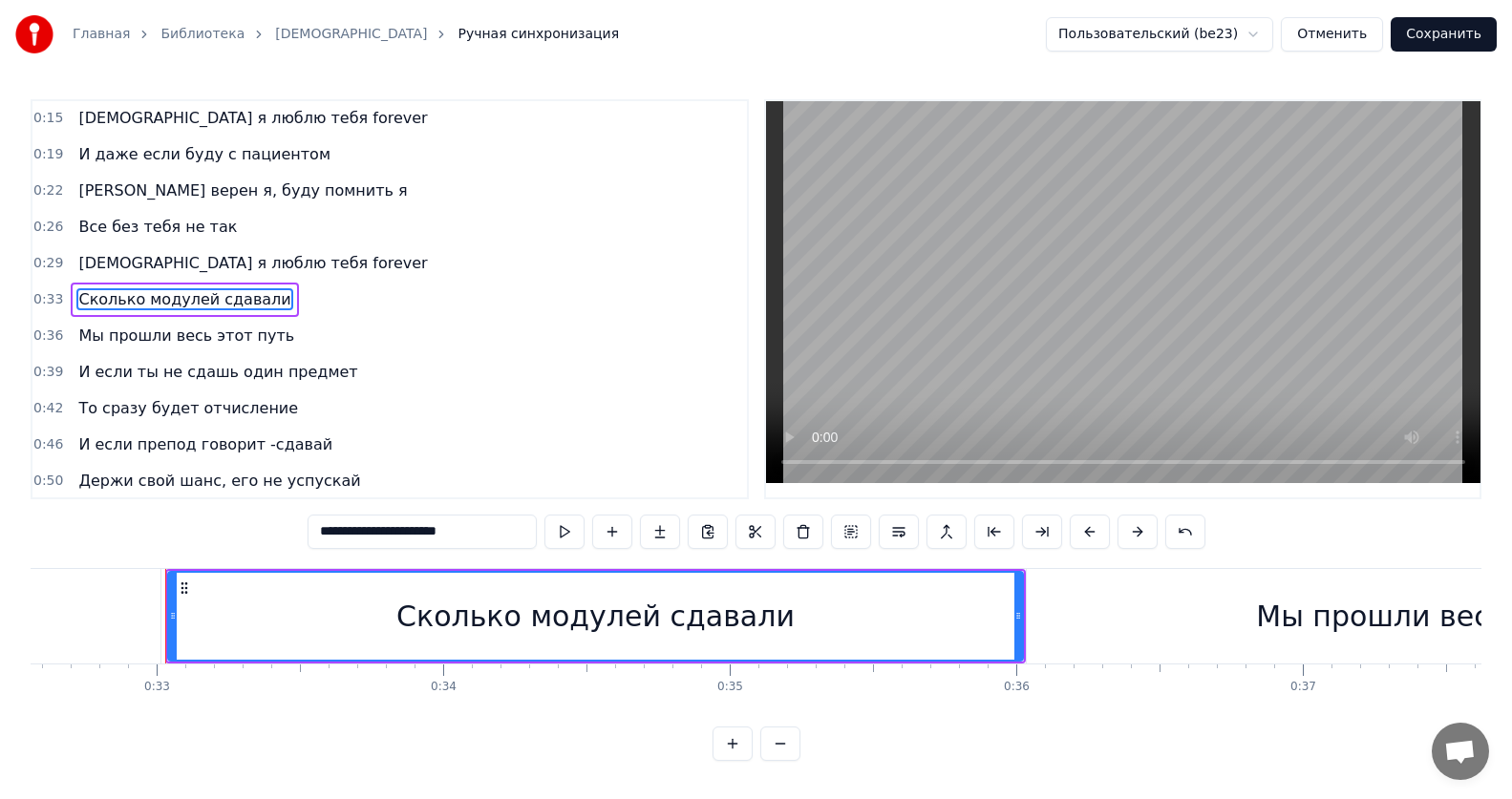
drag, startPoint x: 505, startPoint y: 539, endPoint x: 85, endPoint y: 512, distance: 420.9
click at [85, 512] on div "**********" at bounding box center [756, 430] width 1451 height 662
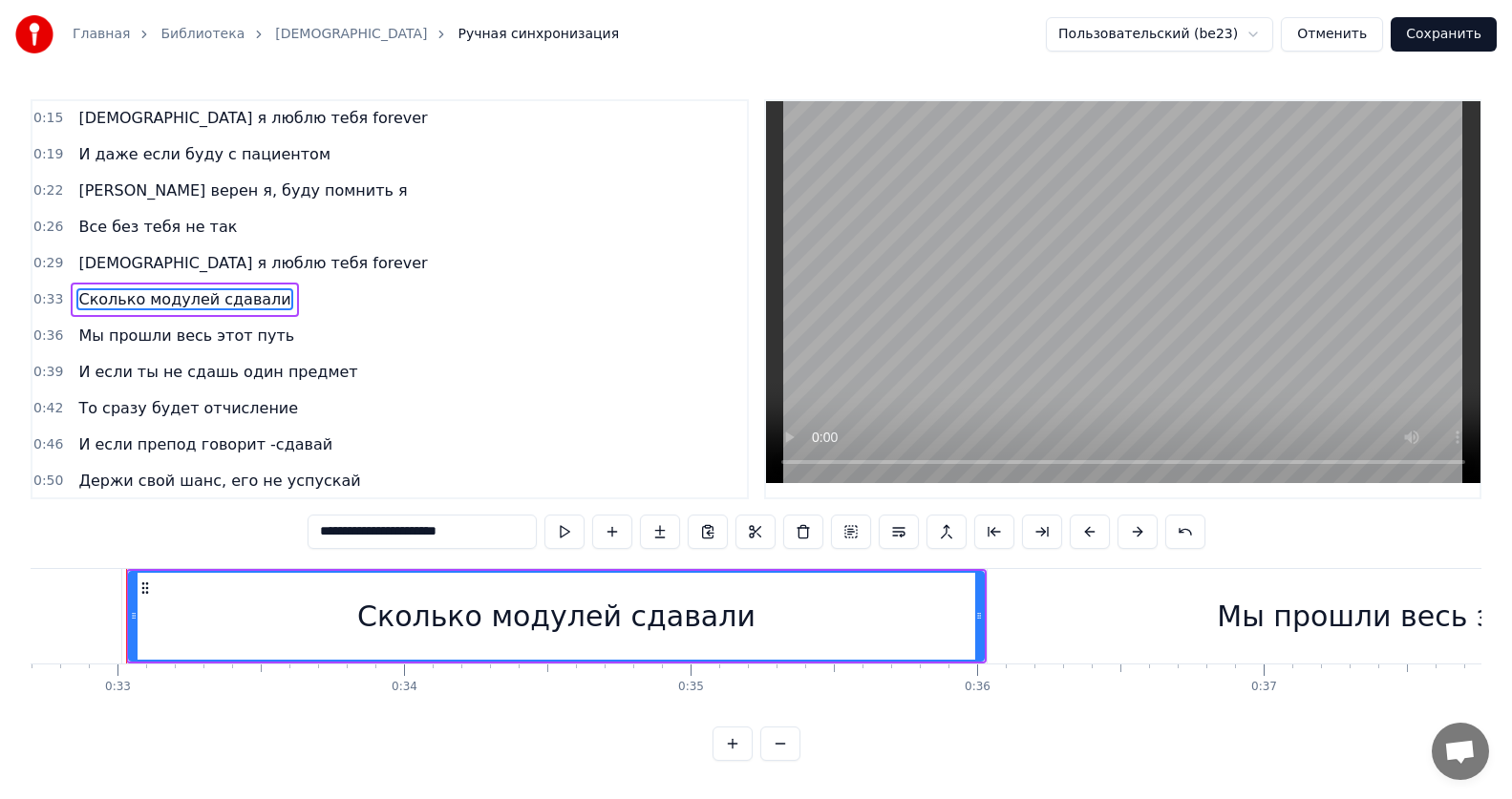
paste input "*****"
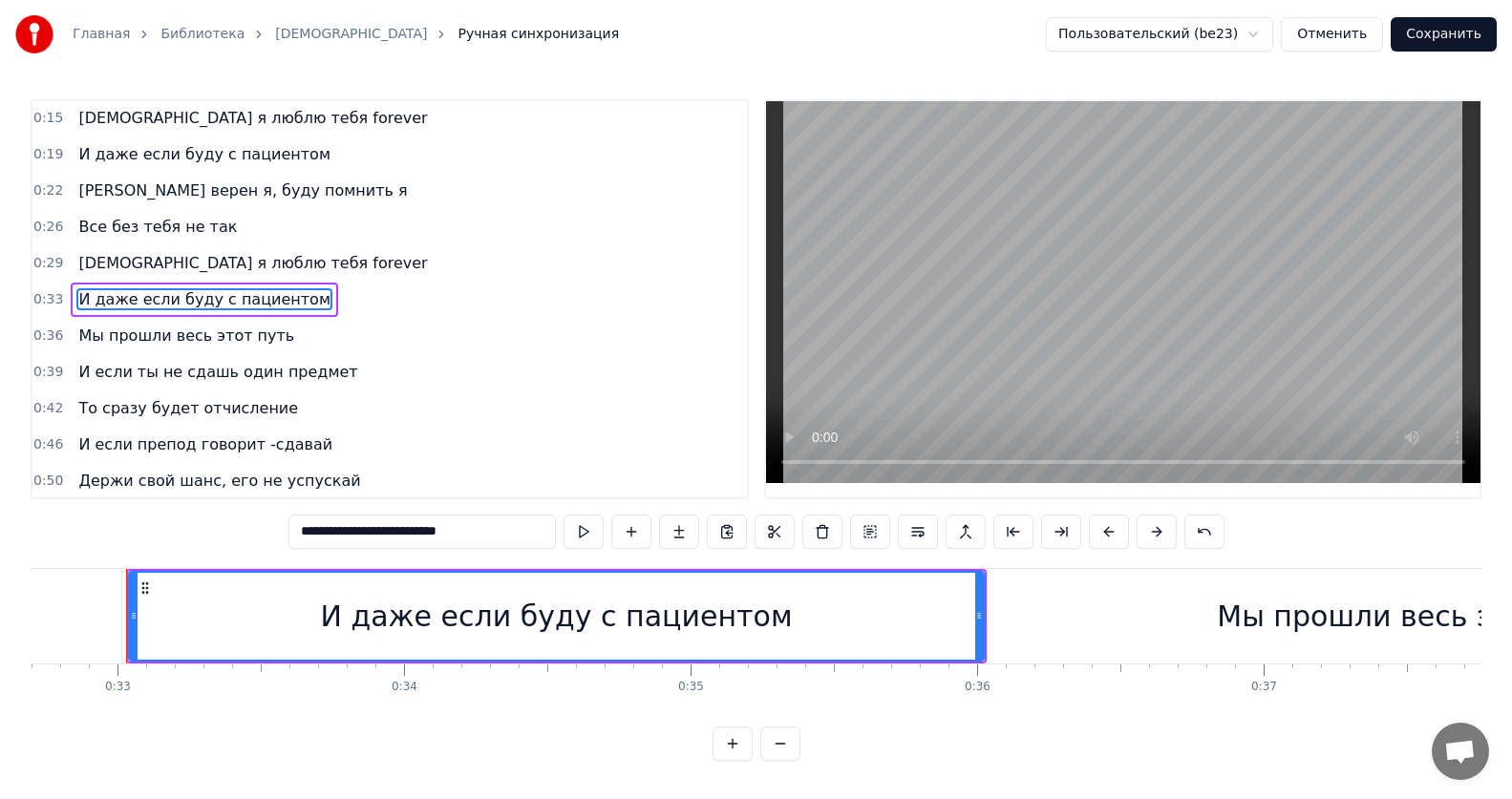
click at [183, 196] on span "[PERSON_NAME] верен я, буду помнить я" at bounding box center [241, 190] width 332 height 22
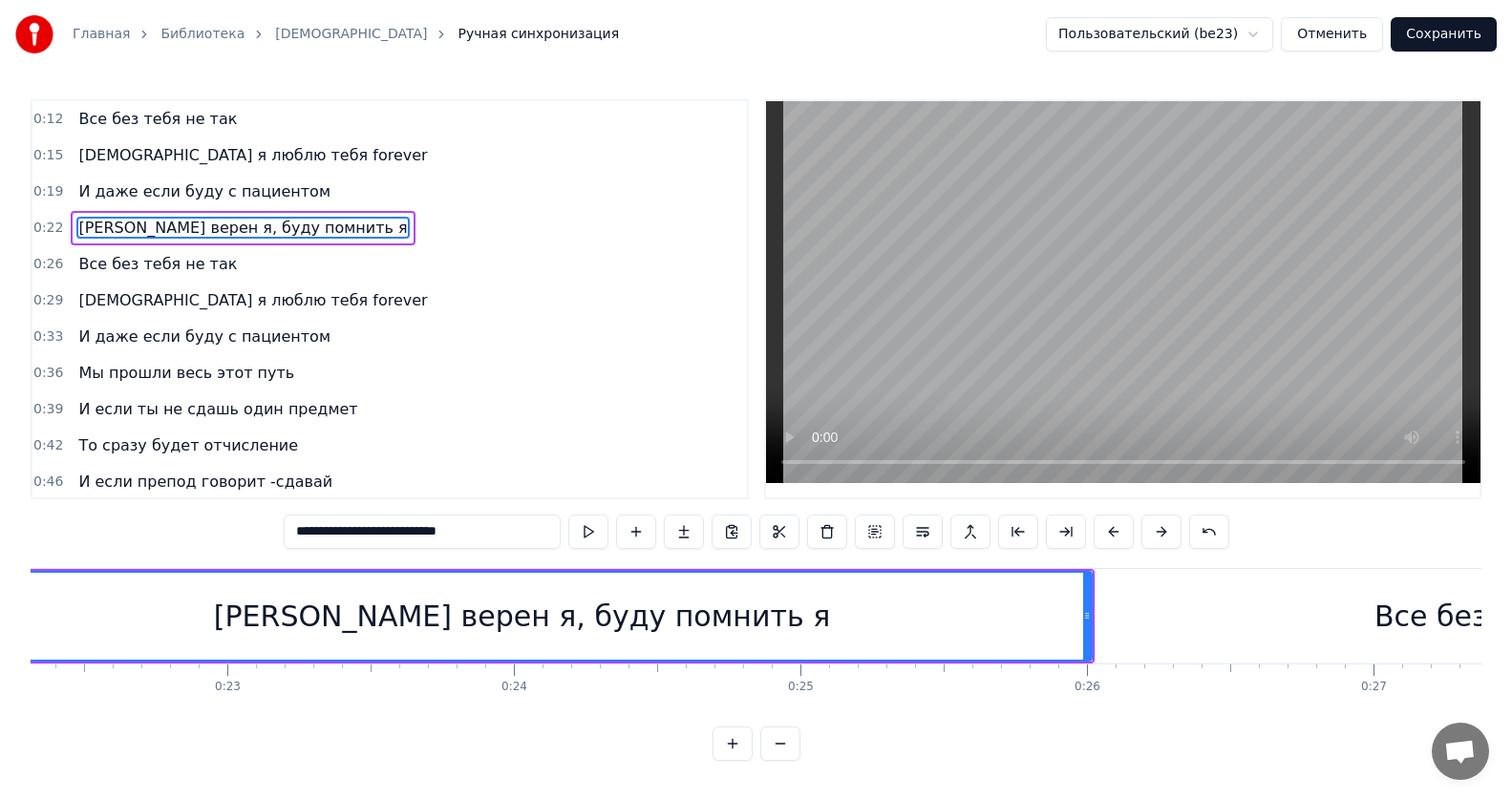
scroll to position [0, 6216]
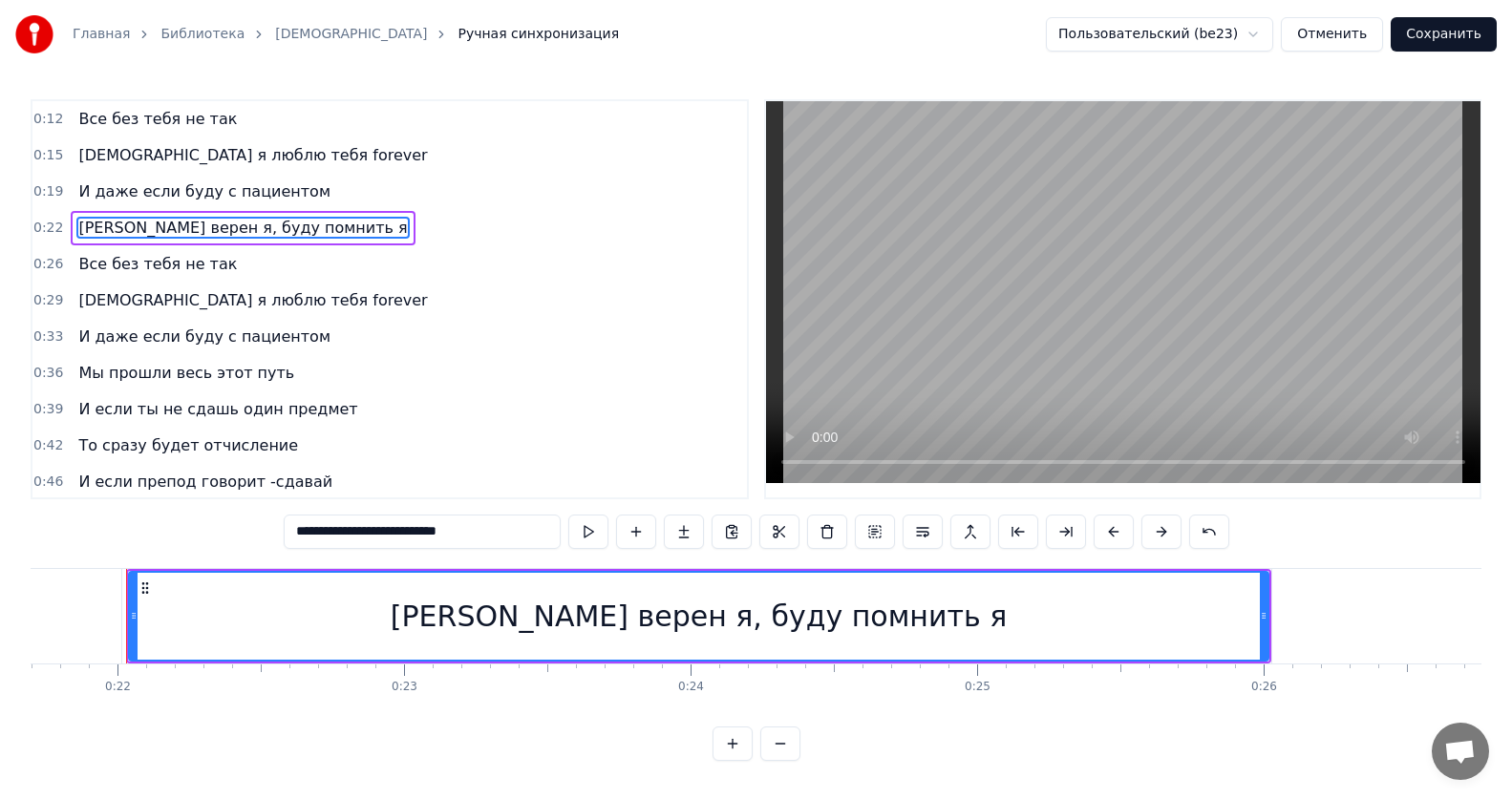
drag, startPoint x: 539, startPoint y: 535, endPoint x: 45, endPoint y: 497, distance: 495.5
click at [45, 497] on div "**********" at bounding box center [756, 430] width 1451 height 662
click at [179, 371] on span "Мы прошли весь этот путь" at bounding box center [186, 373] width 220 height 22
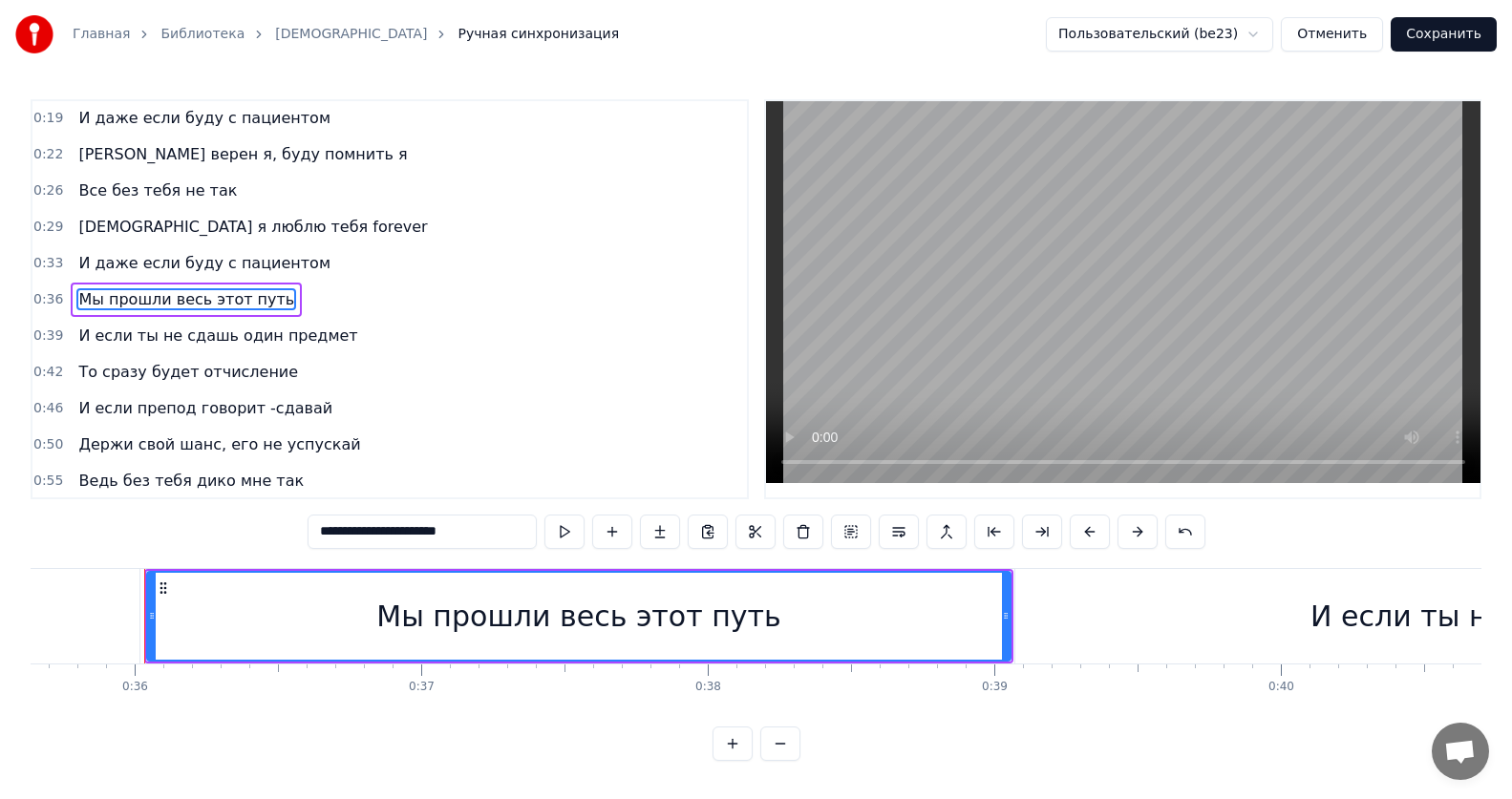
scroll to position [0, 10229]
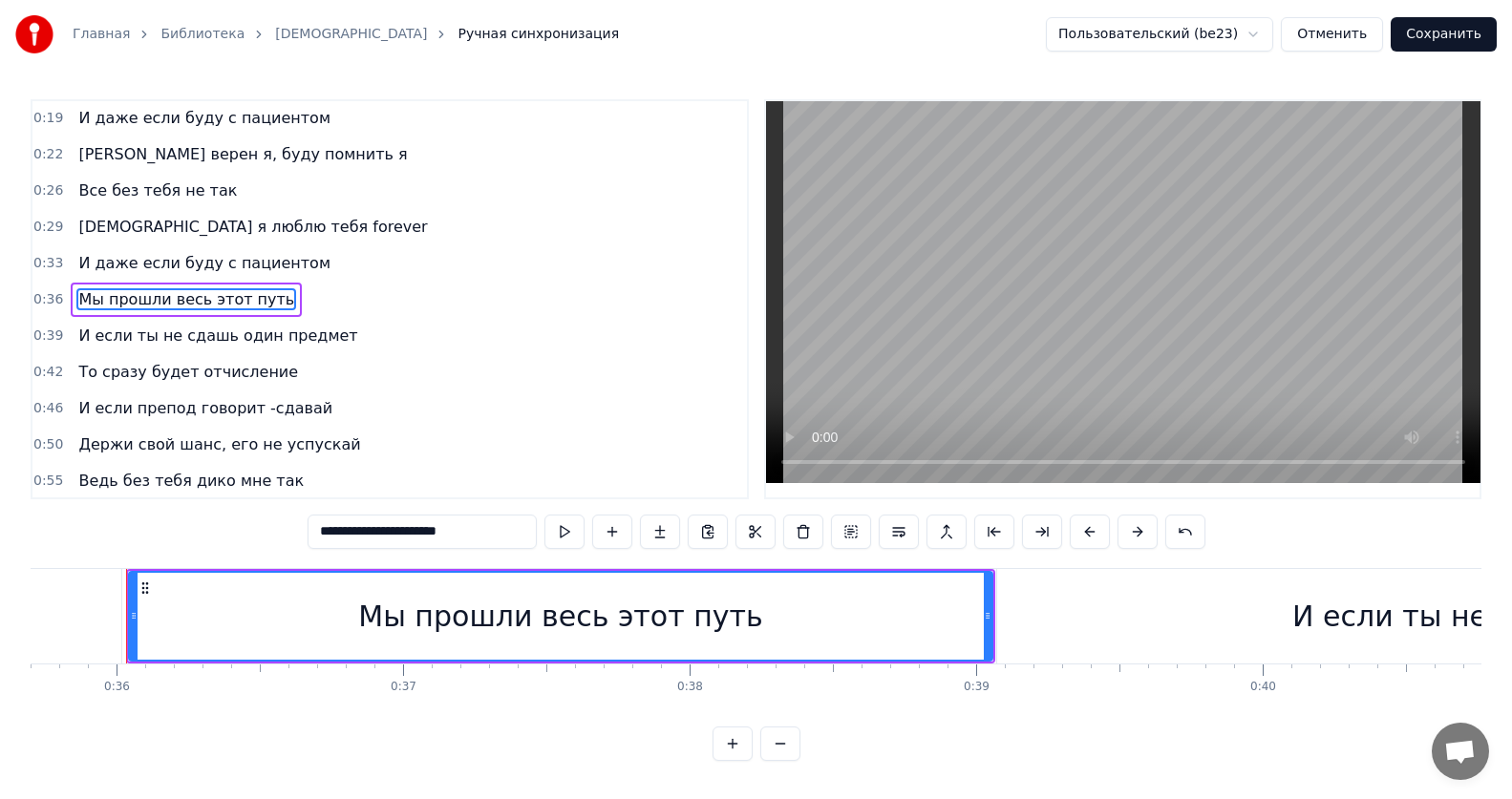
drag, startPoint x: 501, startPoint y: 533, endPoint x: 161, endPoint y: 511, distance: 340.7
click at [161, 511] on div "**********" at bounding box center [756, 430] width 1451 height 662
paste input "****"
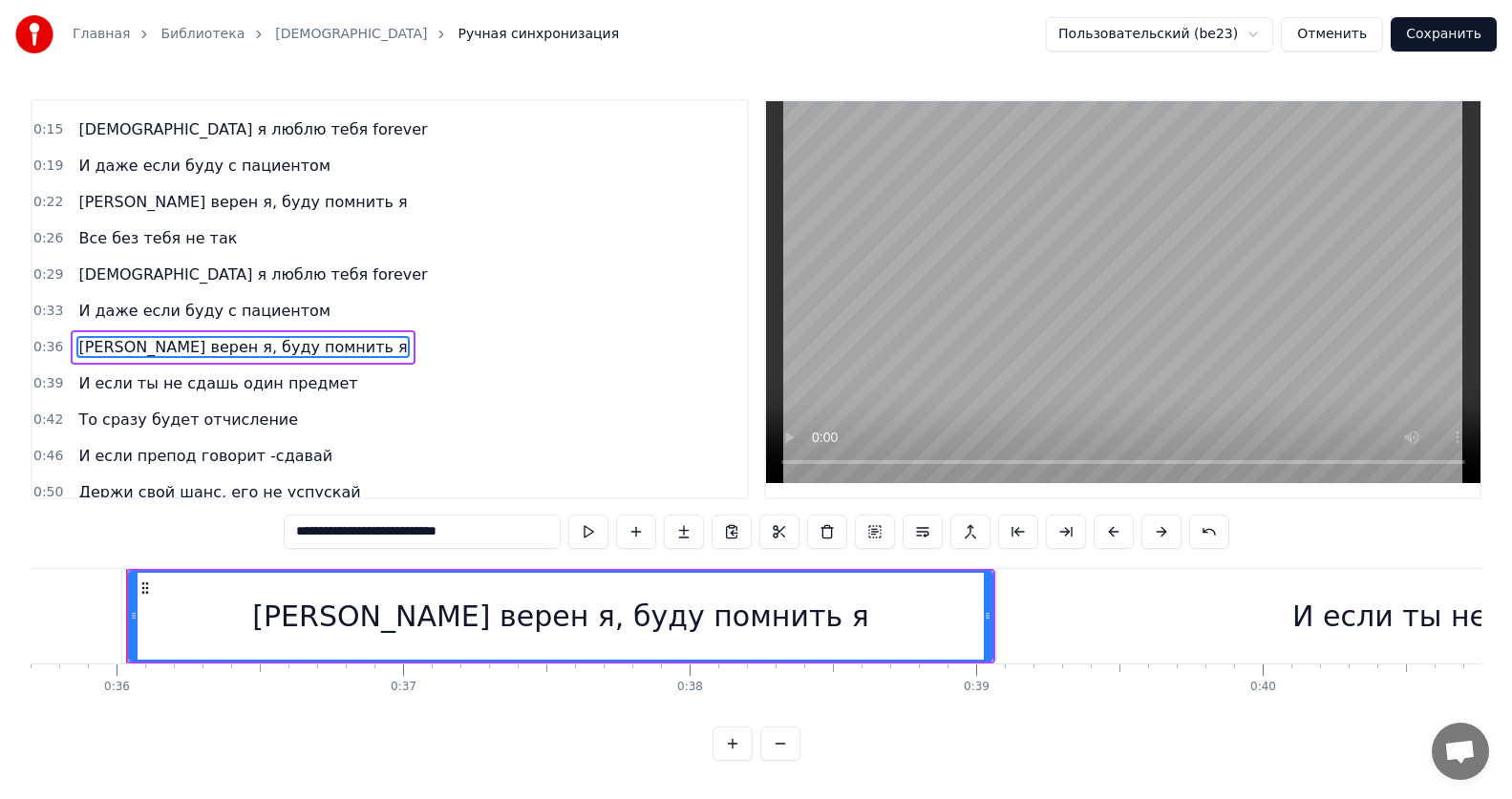
scroll to position [0, 0]
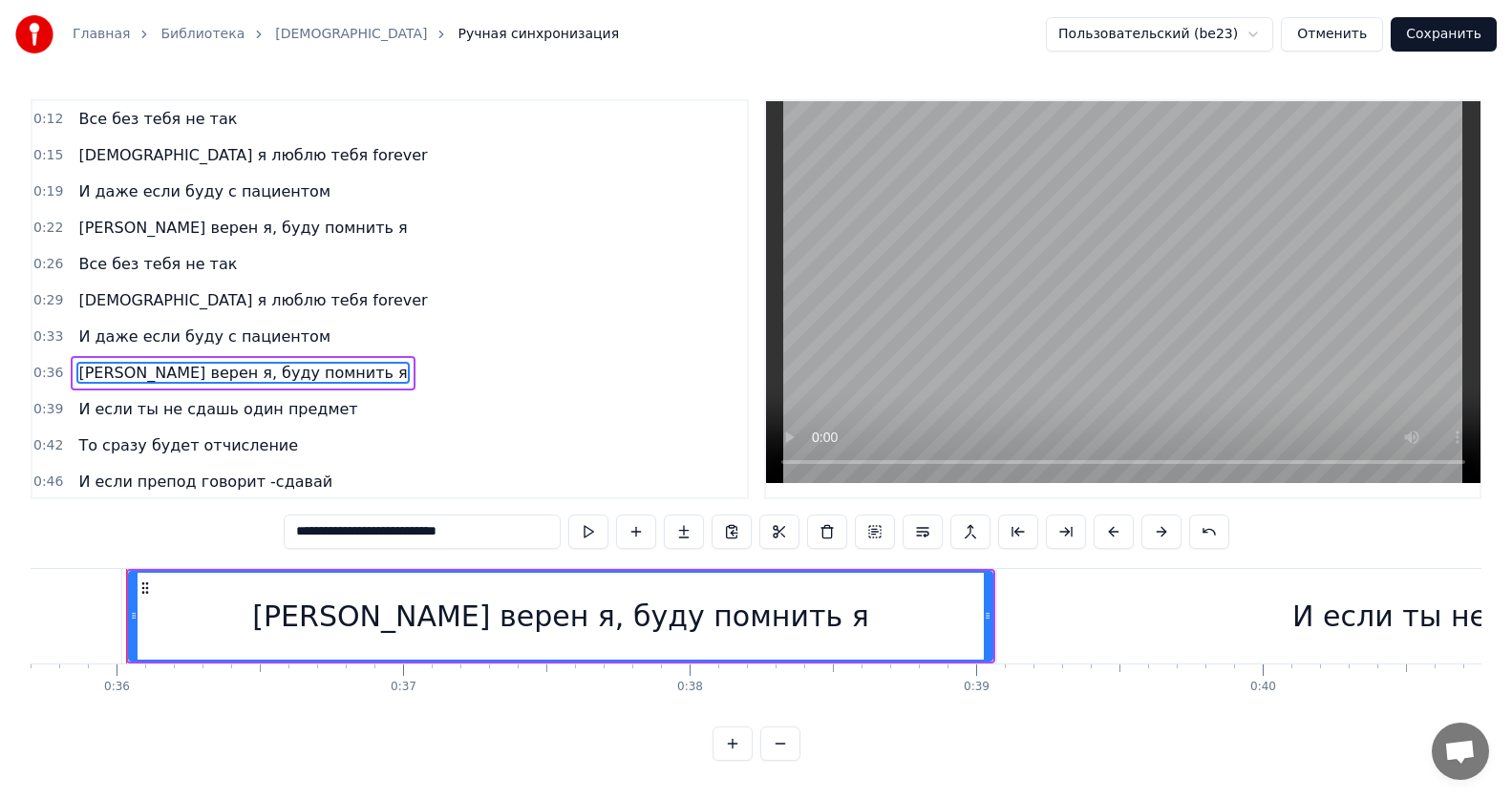
click at [184, 412] on span "И если ты не сдашь один предмет" at bounding box center [217, 409] width 282 height 22
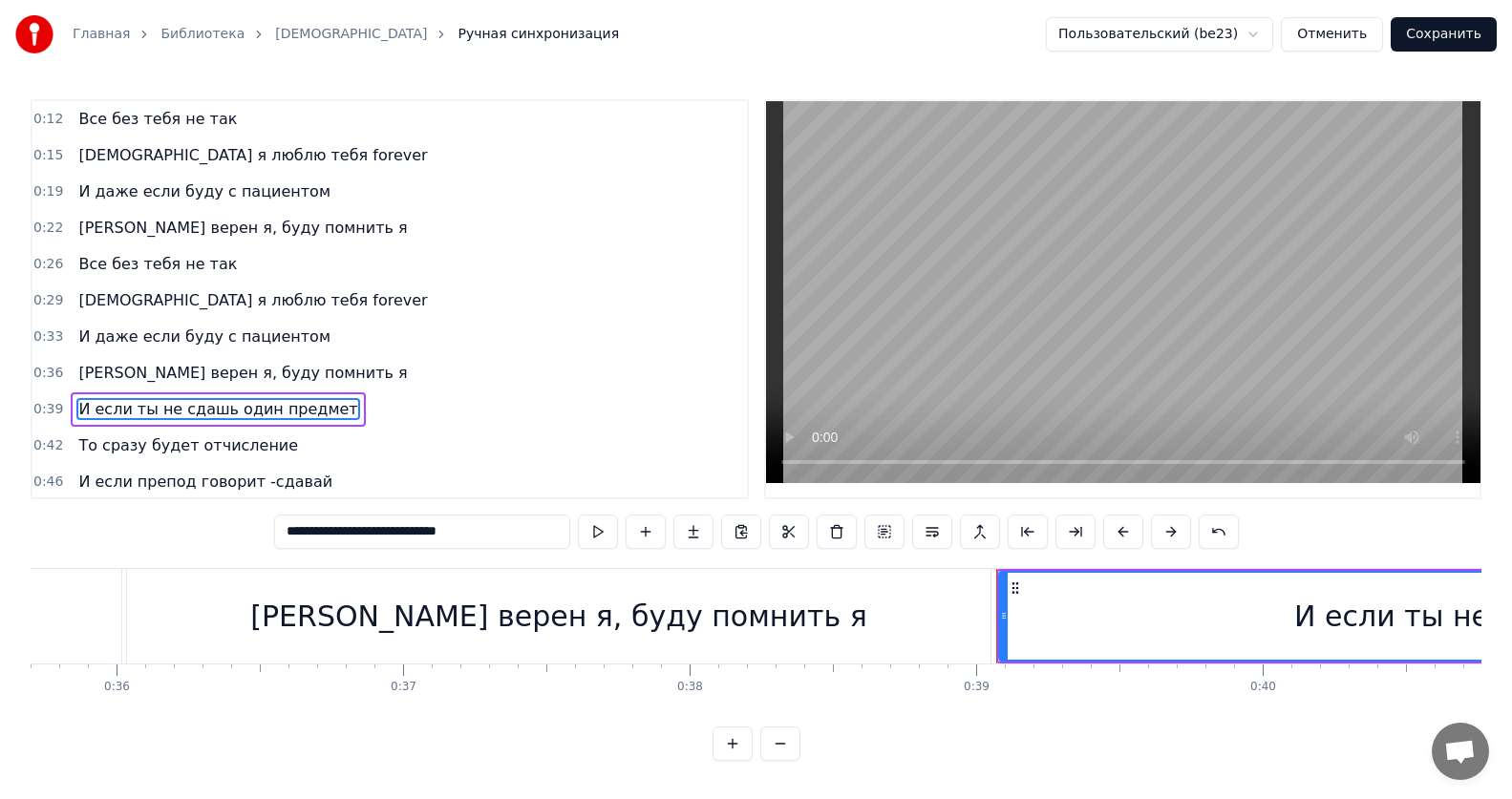
click at [154, 265] on span "Все без тебя не так" at bounding box center [157, 264] width 163 height 22
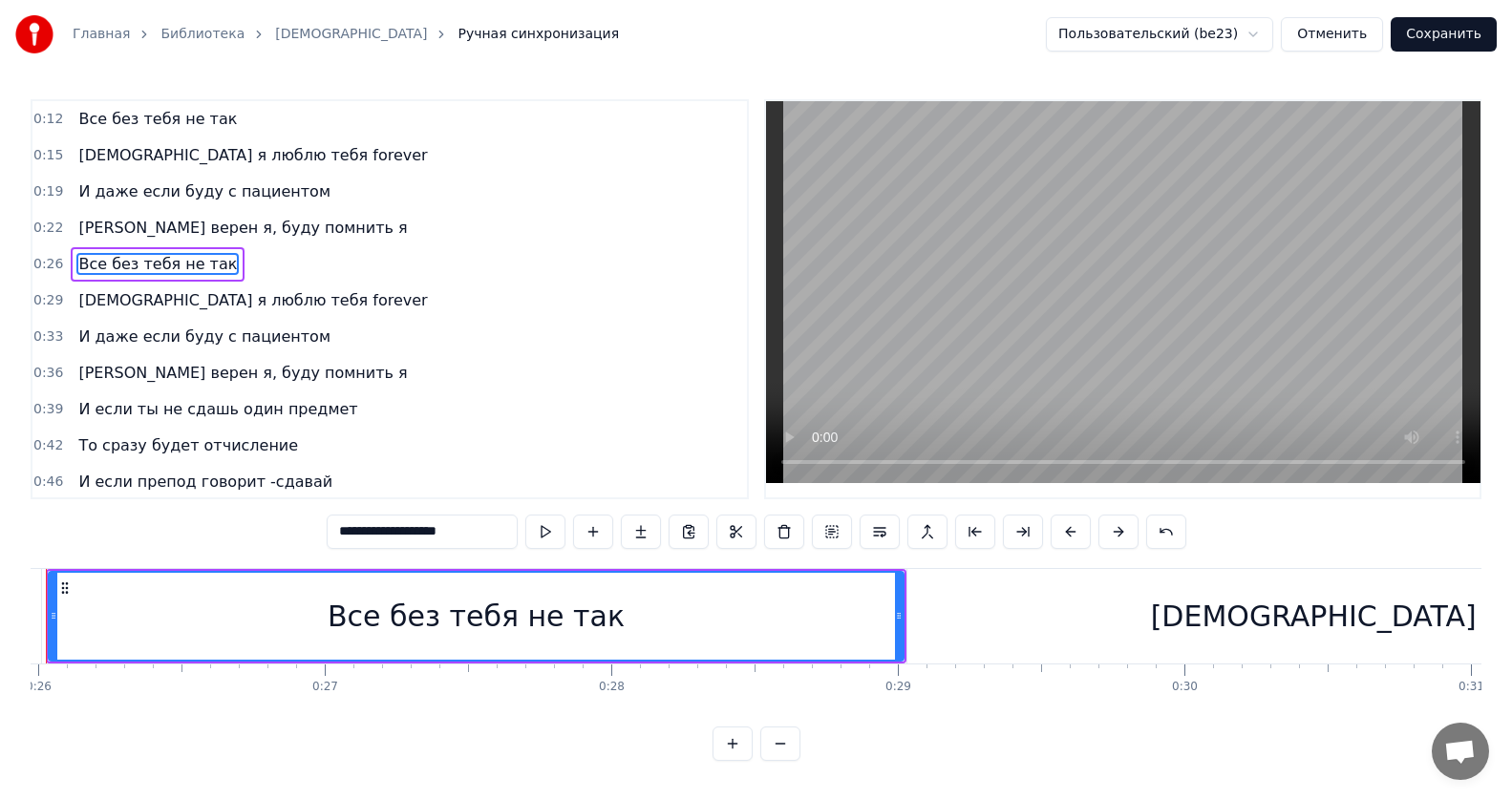
scroll to position [0, 7361]
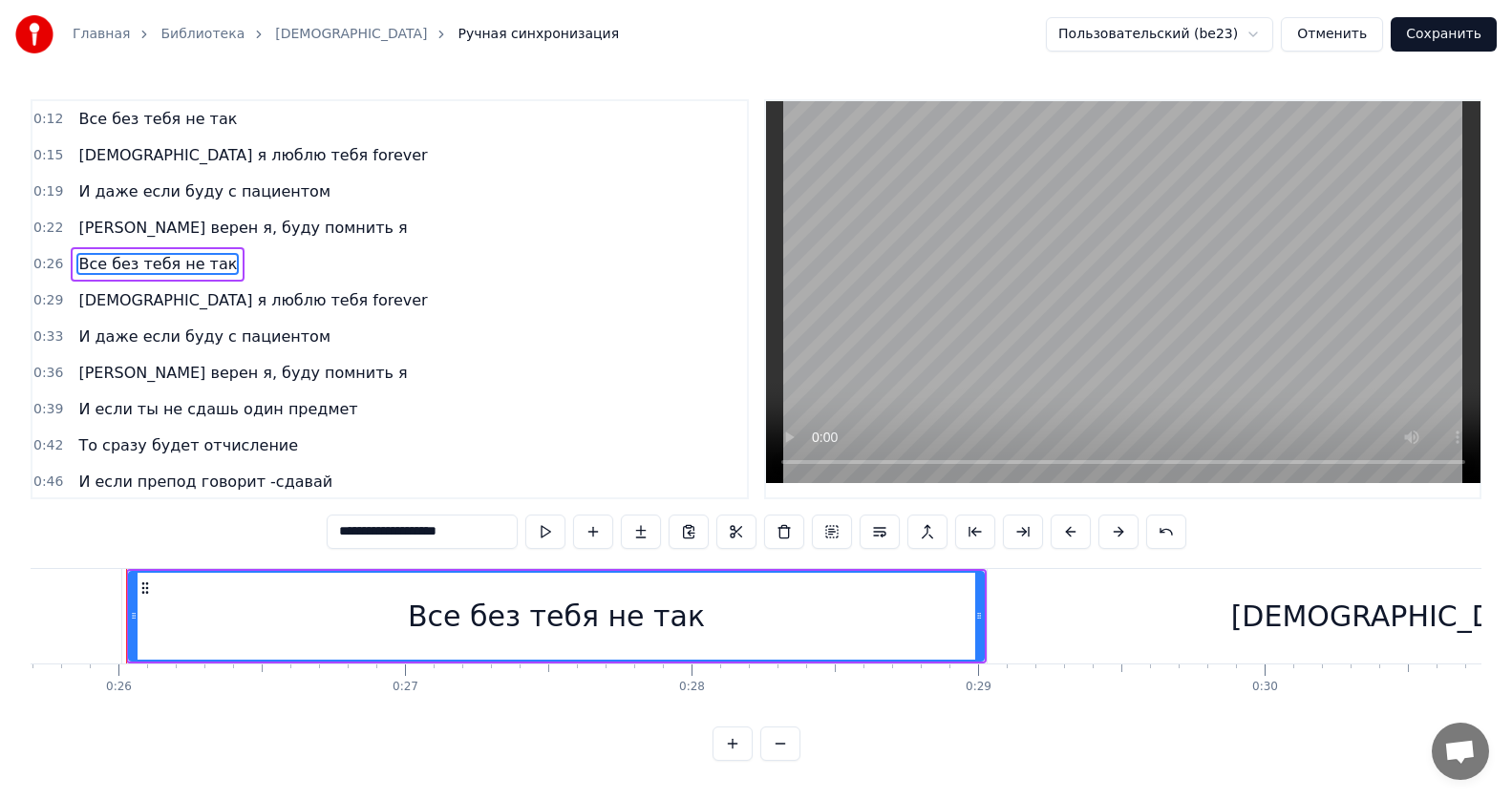
drag, startPoint x: 474, startPoint y: 539, endPoint x: 162, endPoint y: 528, distance: 312.2
click at [162, 528] on div "**********" at bounding box center [756, 430] width 1451 height 662
click at [265, 416] on span "И если ты не сдашь один предмет" at bounding box center [217, 409] width 282 height 22
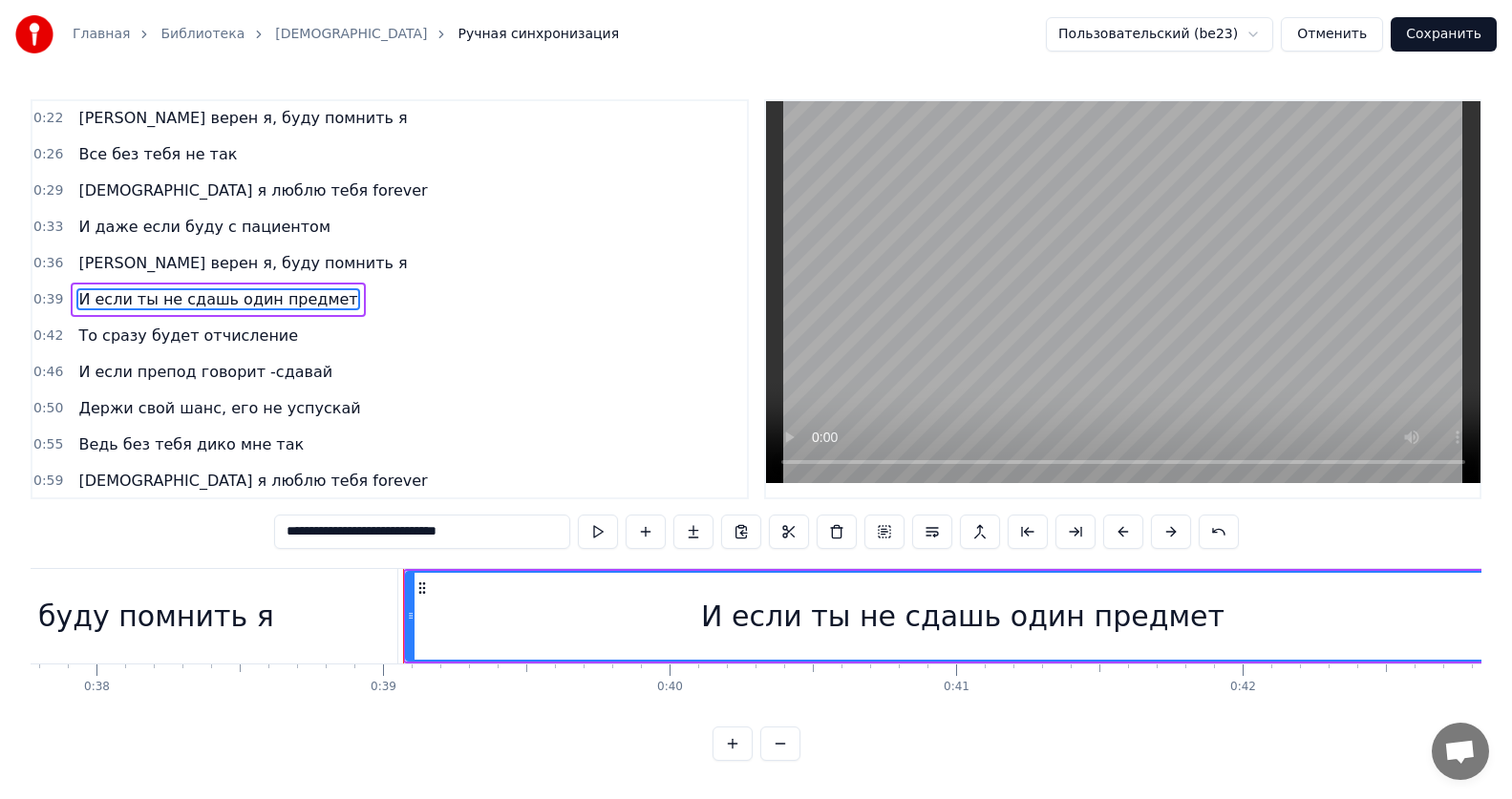
scroll to position [0, 11099]
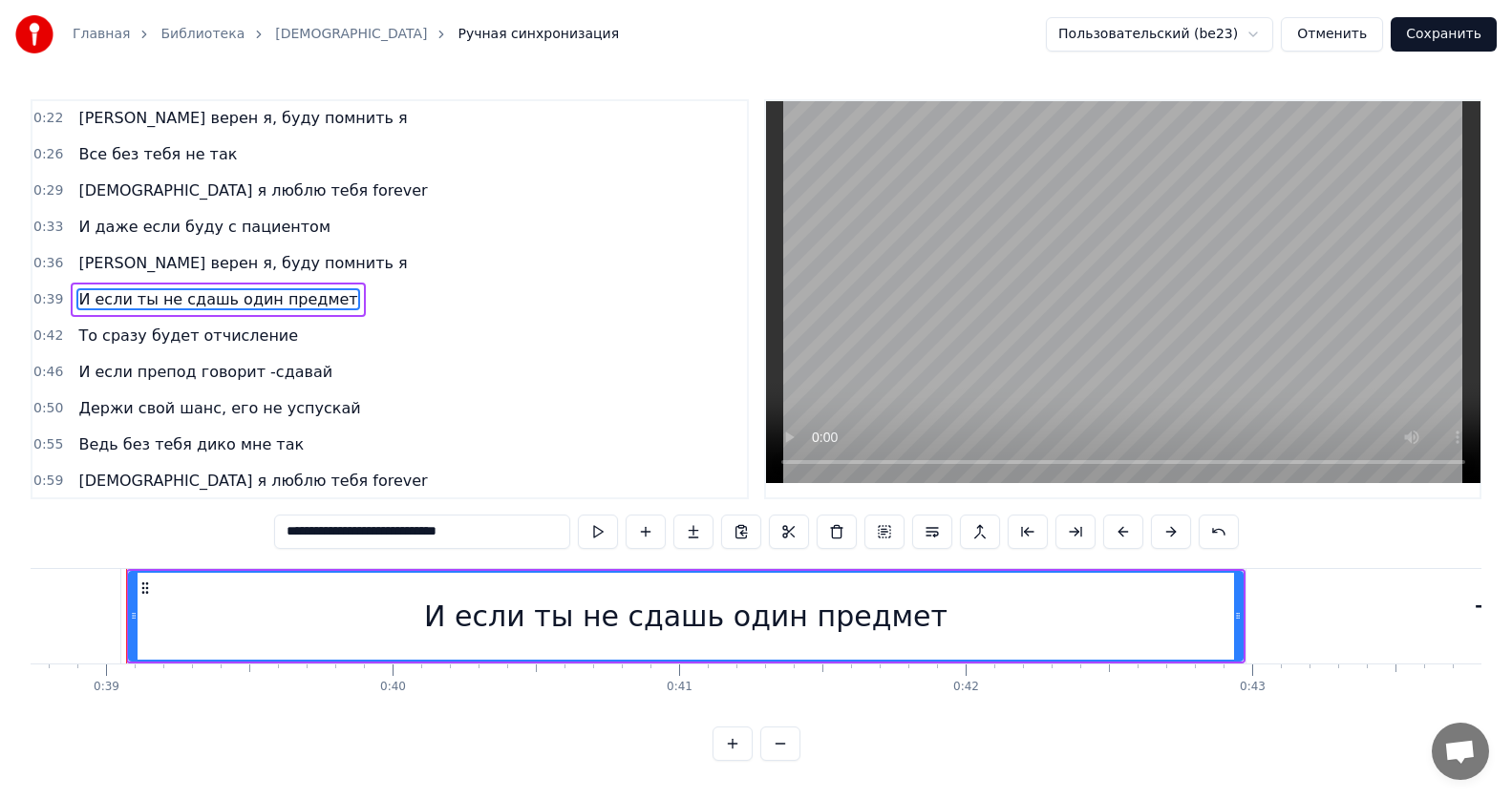
drag, startPoint x: 526, startPoint y: 534, endPoint x: 34, endPoint y: 509, distance: 492.6
click at [34, 509] on div "**********" at bounding box center [756, 430] width 1451 height 662
paste input "text"
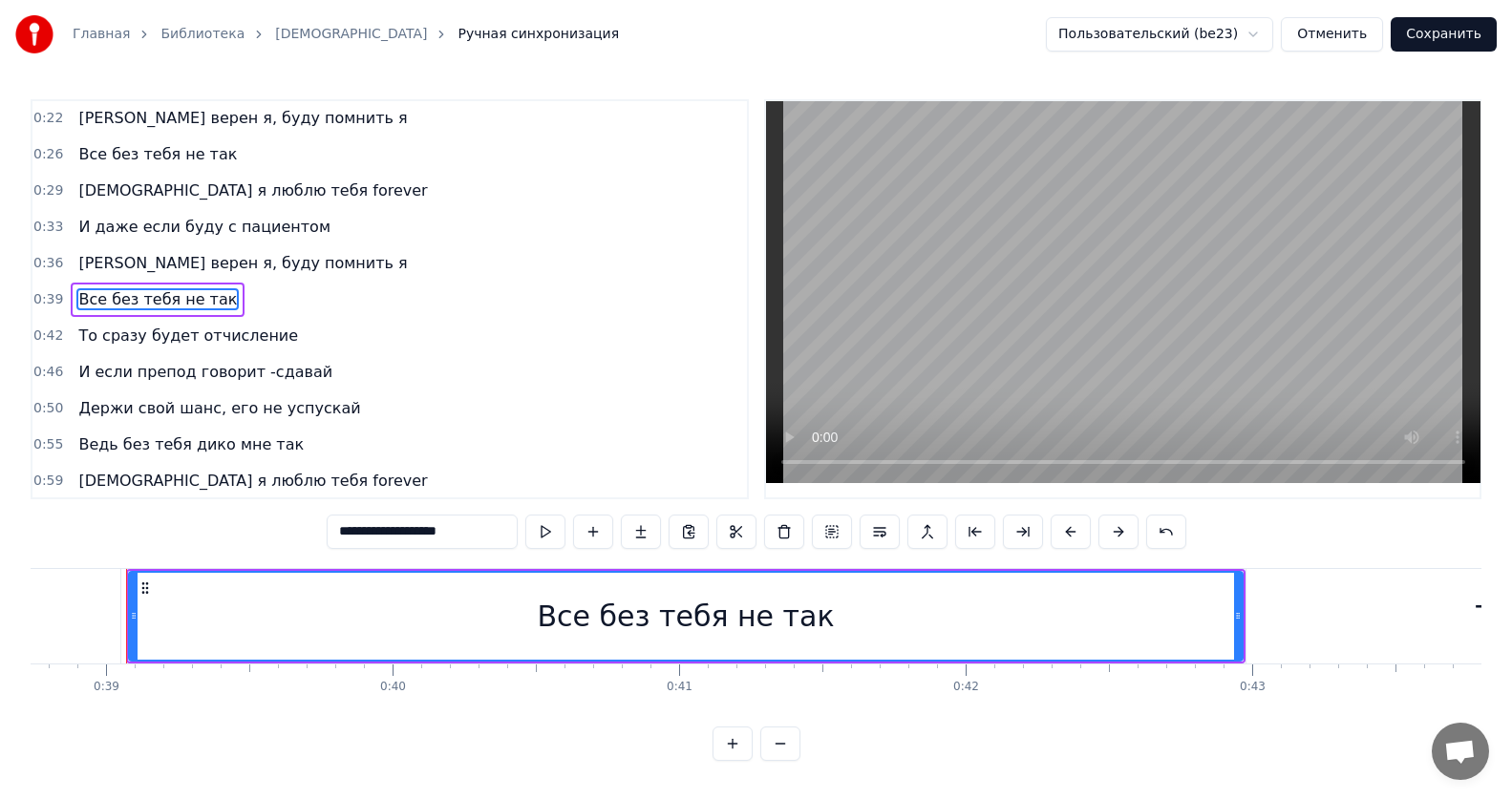
click at [159, 343] on span "То сразу будет отчисление" at bounding box center [188, 336] width 224 height 22
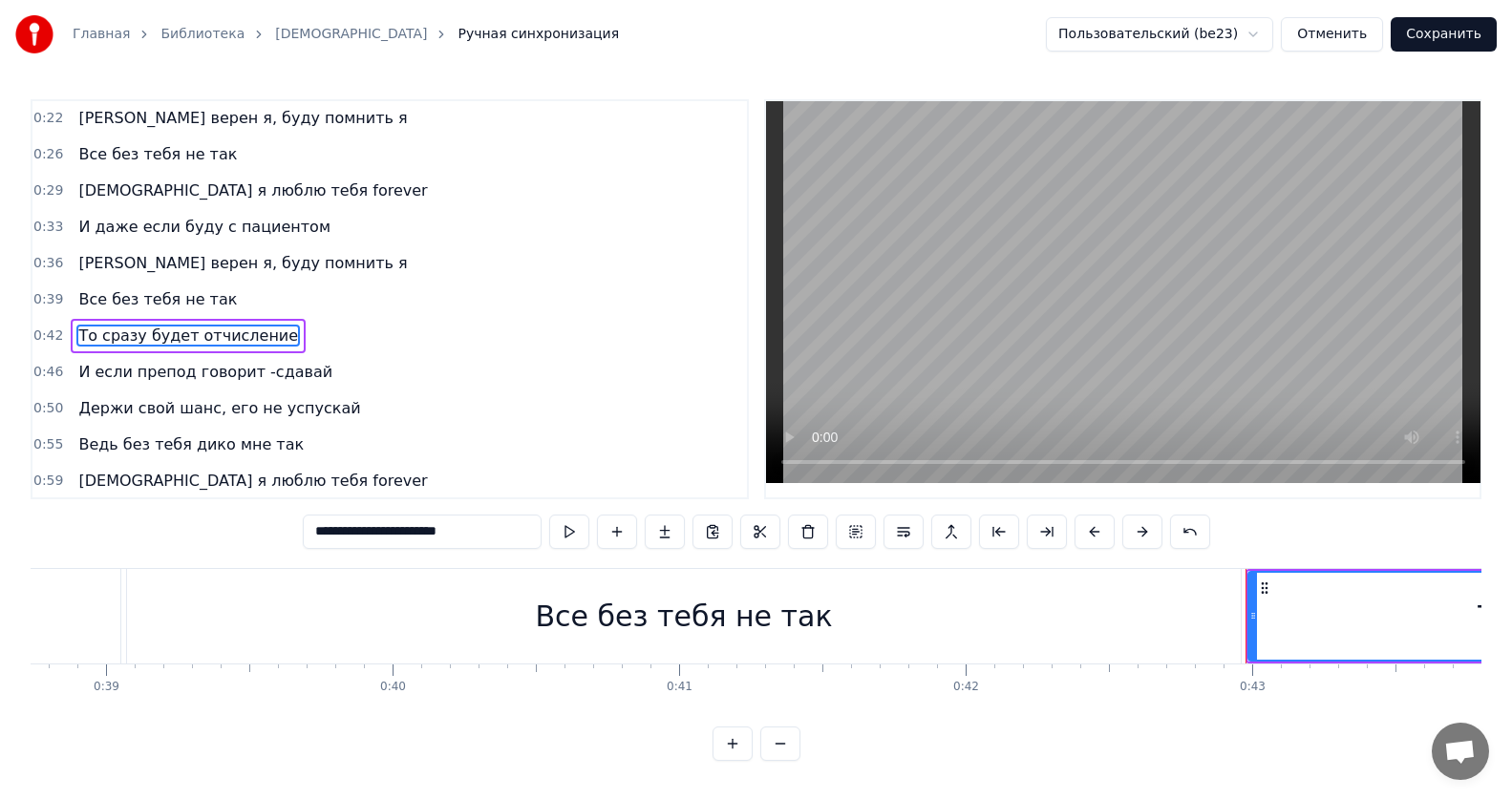
scroll to position [146, 0]
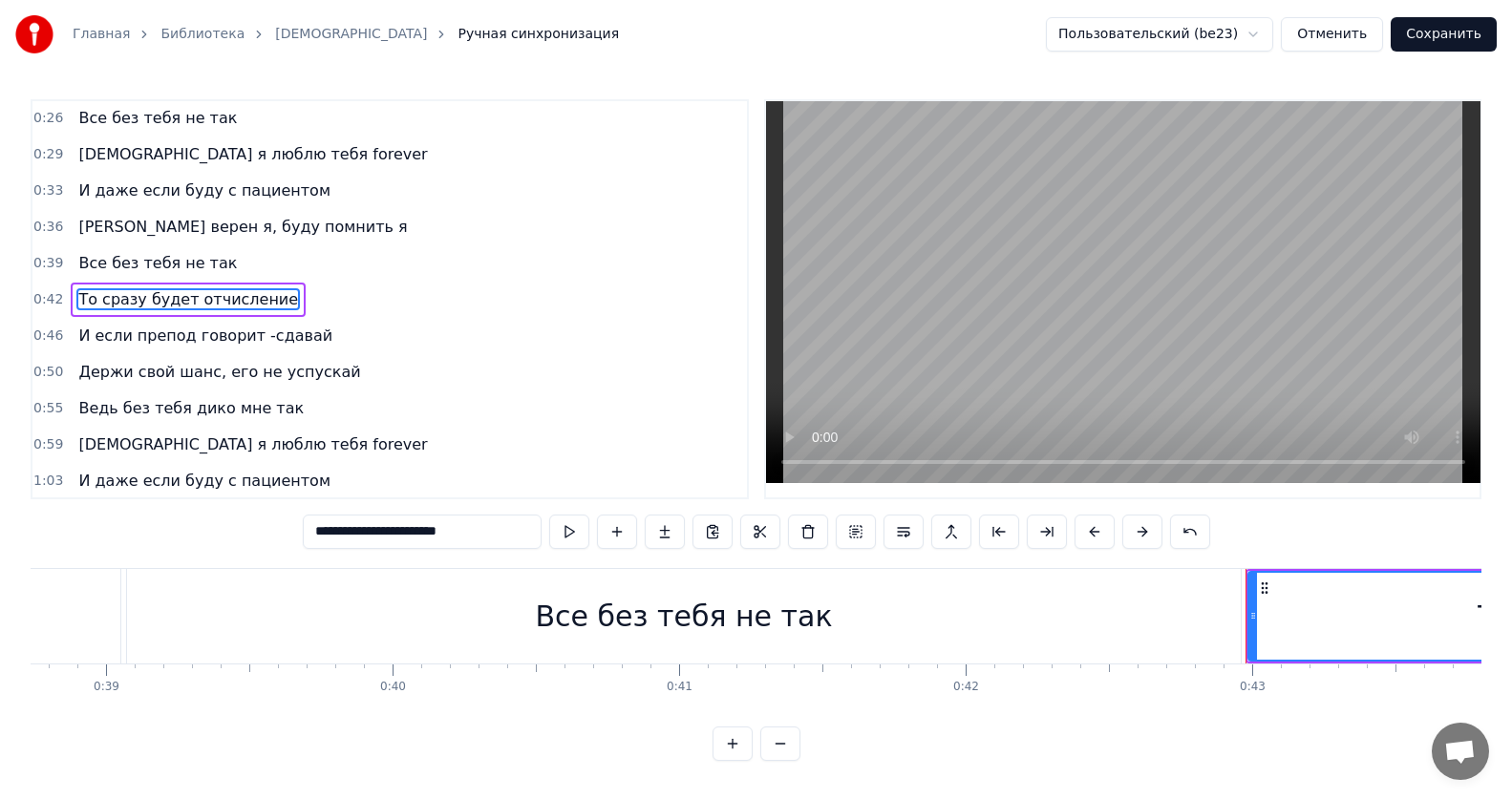
drag, startPoint x: 503, startPoint y: 538, endPoint x: 0, endPoint y: 501, distance: 504.4
click at [0, 501] on div "Главная Библиотека ИсИто Ручная синхронизация Пользовательский (be23) Отменить …" at bounding box center [756, 381] width 1512 height 761
paste input "*"
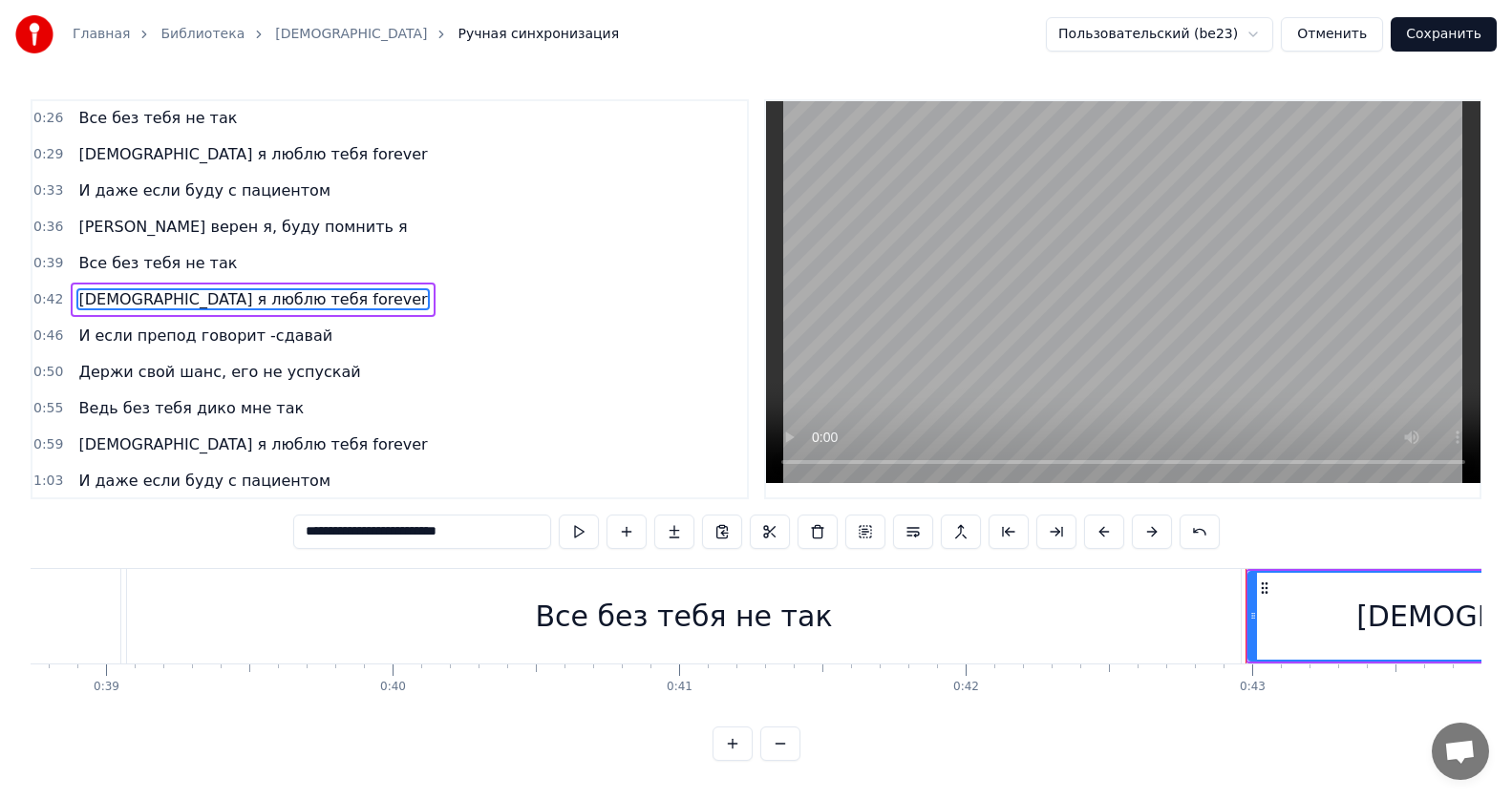
click at [249, 326] on span "И если препод говорит -сдавай" at bounding box center [204, 336] width 258 height 22
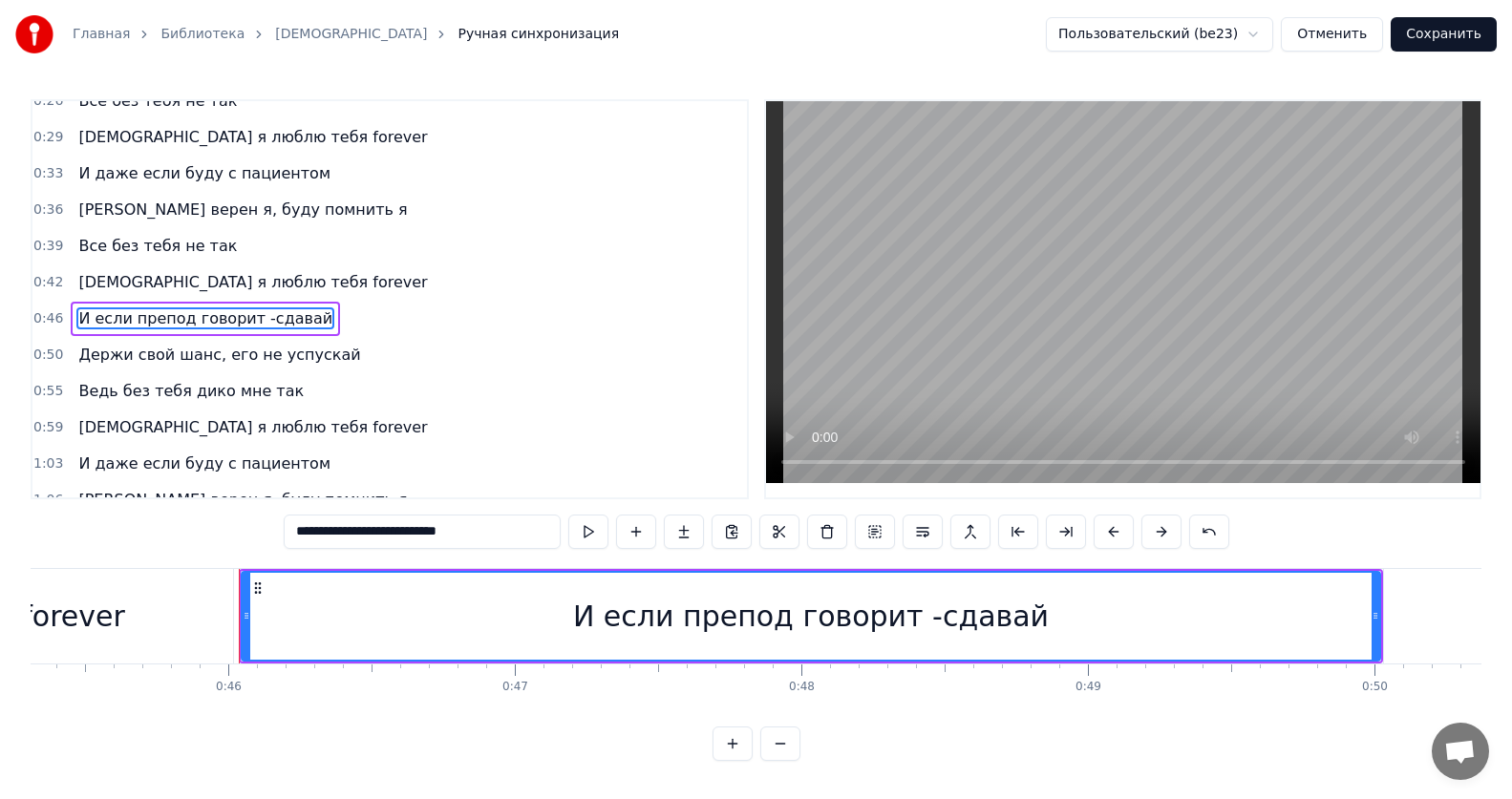
scroll to position [0, 13095]
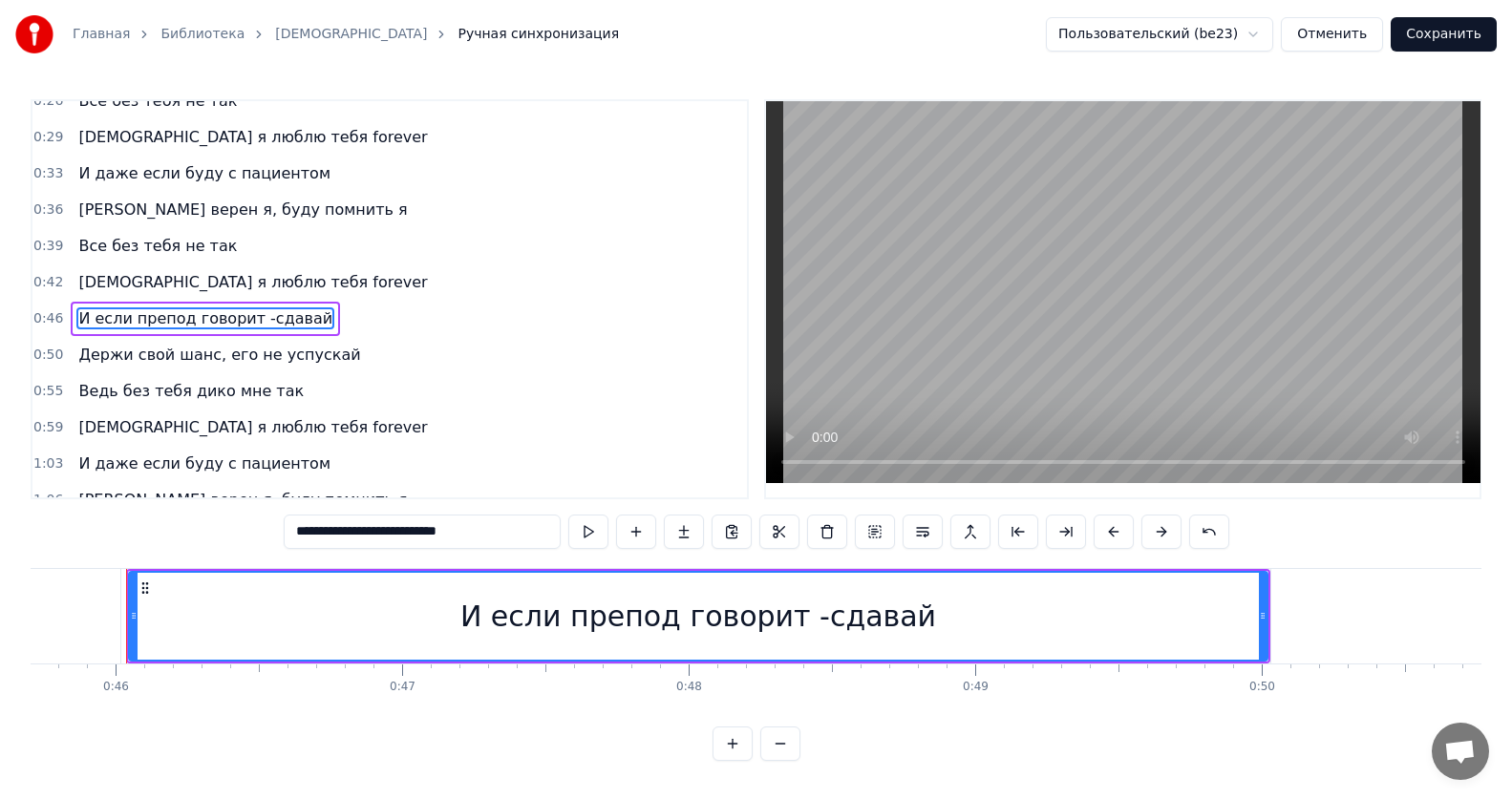
drag, startPoint x: 504, startPoint y: 534, endPoint x: 0, endPoint y: 517, distance: 504.3
click at [0, 517] on div "**********" at bounding box center [756, 381] width 1512 height 761
paste input "text"
click at [132, 350] on span "Держи свой шанс, его не успускай" at bounding box center [218, 354] width 285 height 22
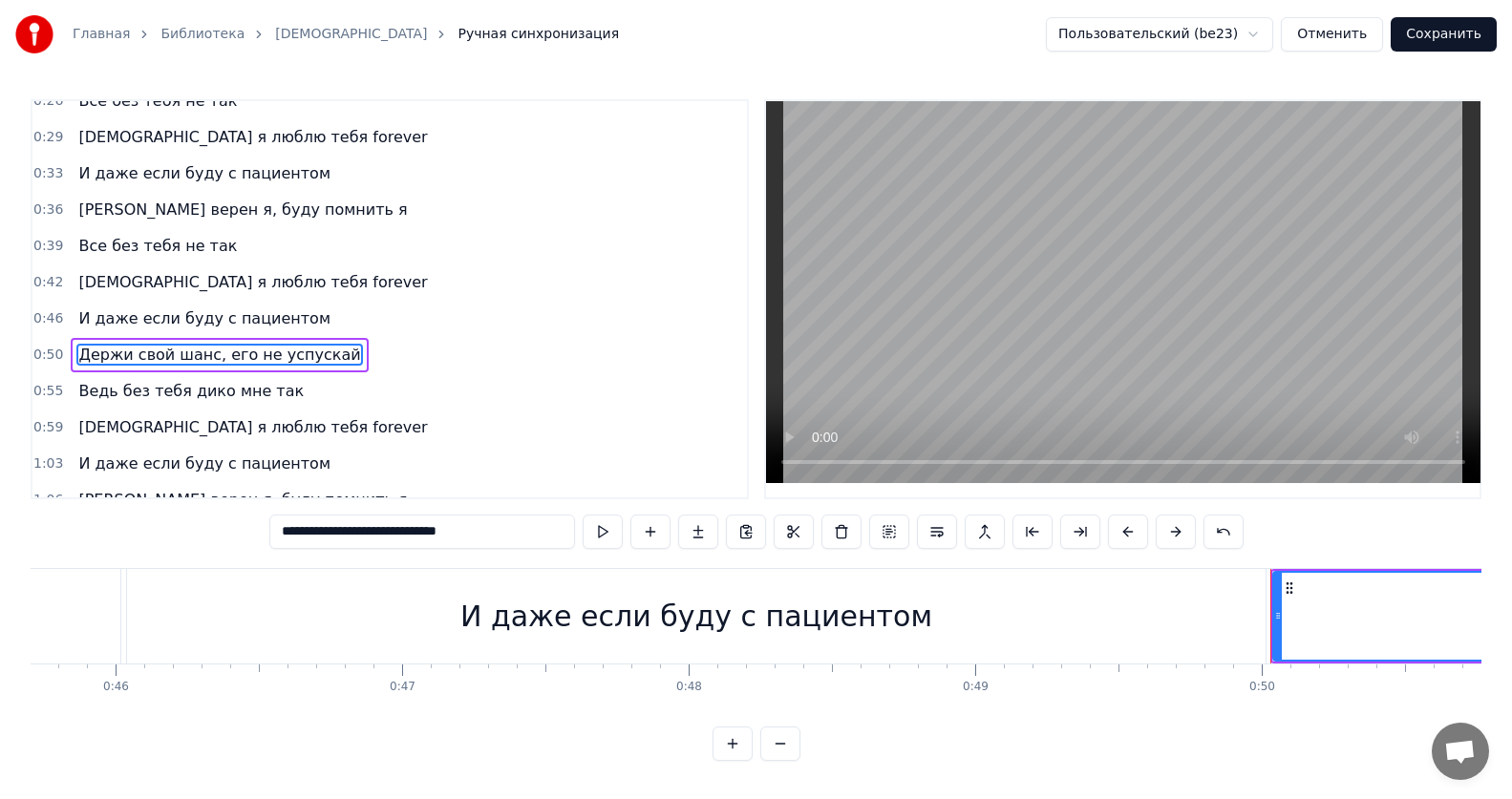
scroll to position [184, 0]
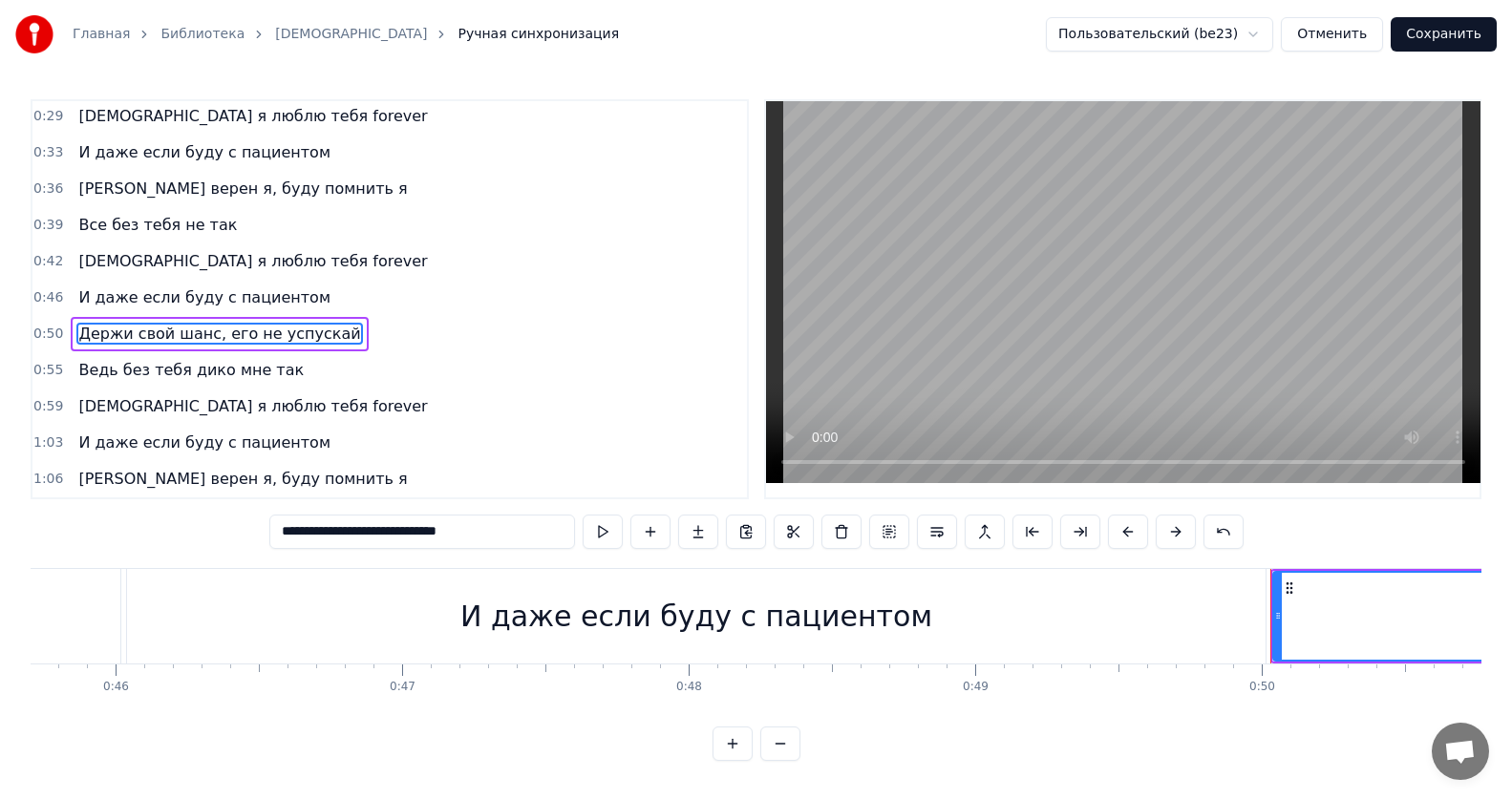
drag, startPoint x: 527, startPoint y: 538, endPoint x: 0, endPoint y: 500, distance: 528.4
click at [0, 500] on div "Главная Библиотека ИсИто Ручная синхронизация Пользовательский (be23) Отменить …" at bounding box center [756, 381] width 1512 height 761
paste input "text"
click at [226, 381] on span "Ведь без тебя дико мне так" at bounding box center [190, 370] width 229 height 22
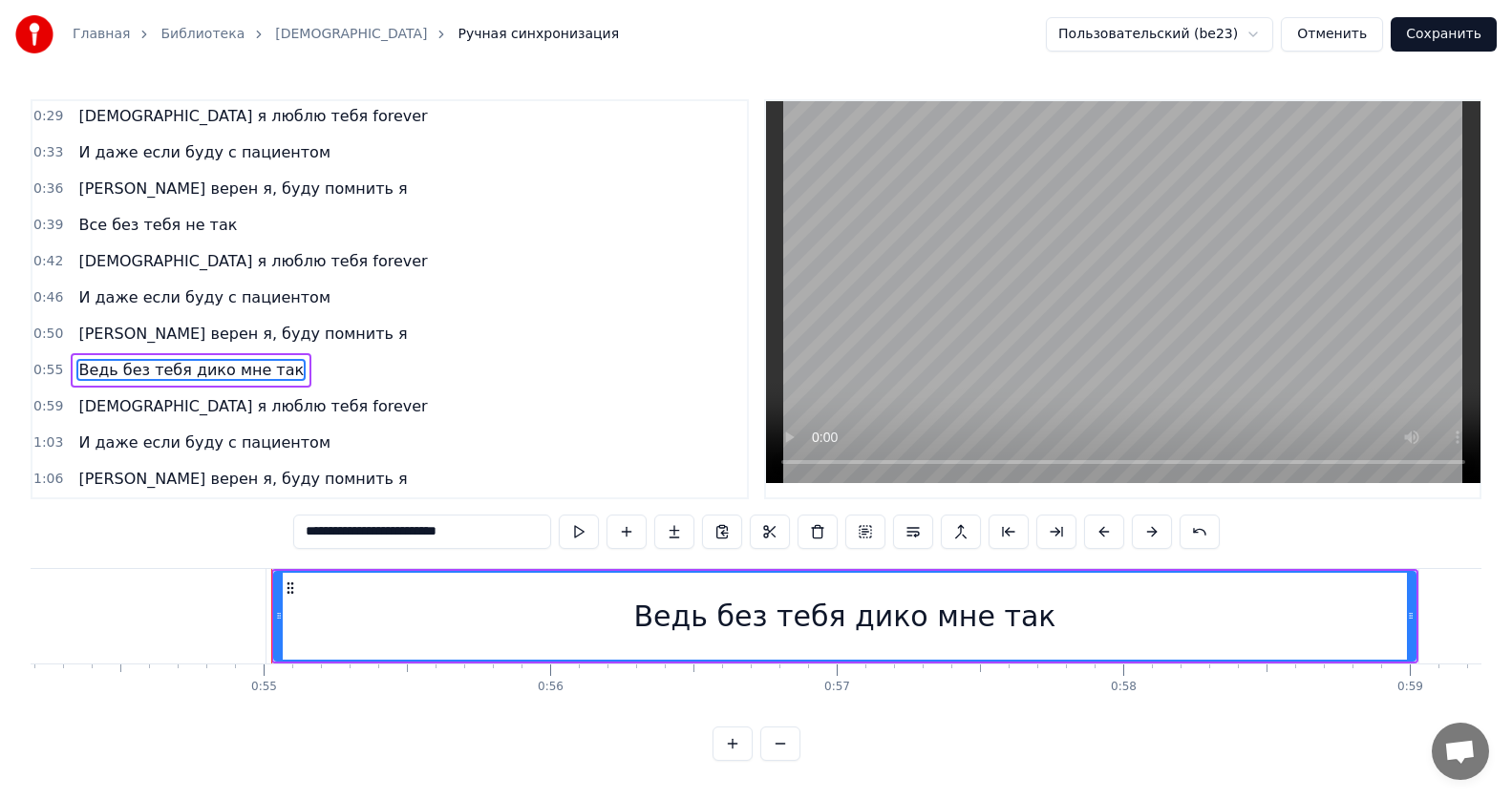
scroll to position [0, 15670]
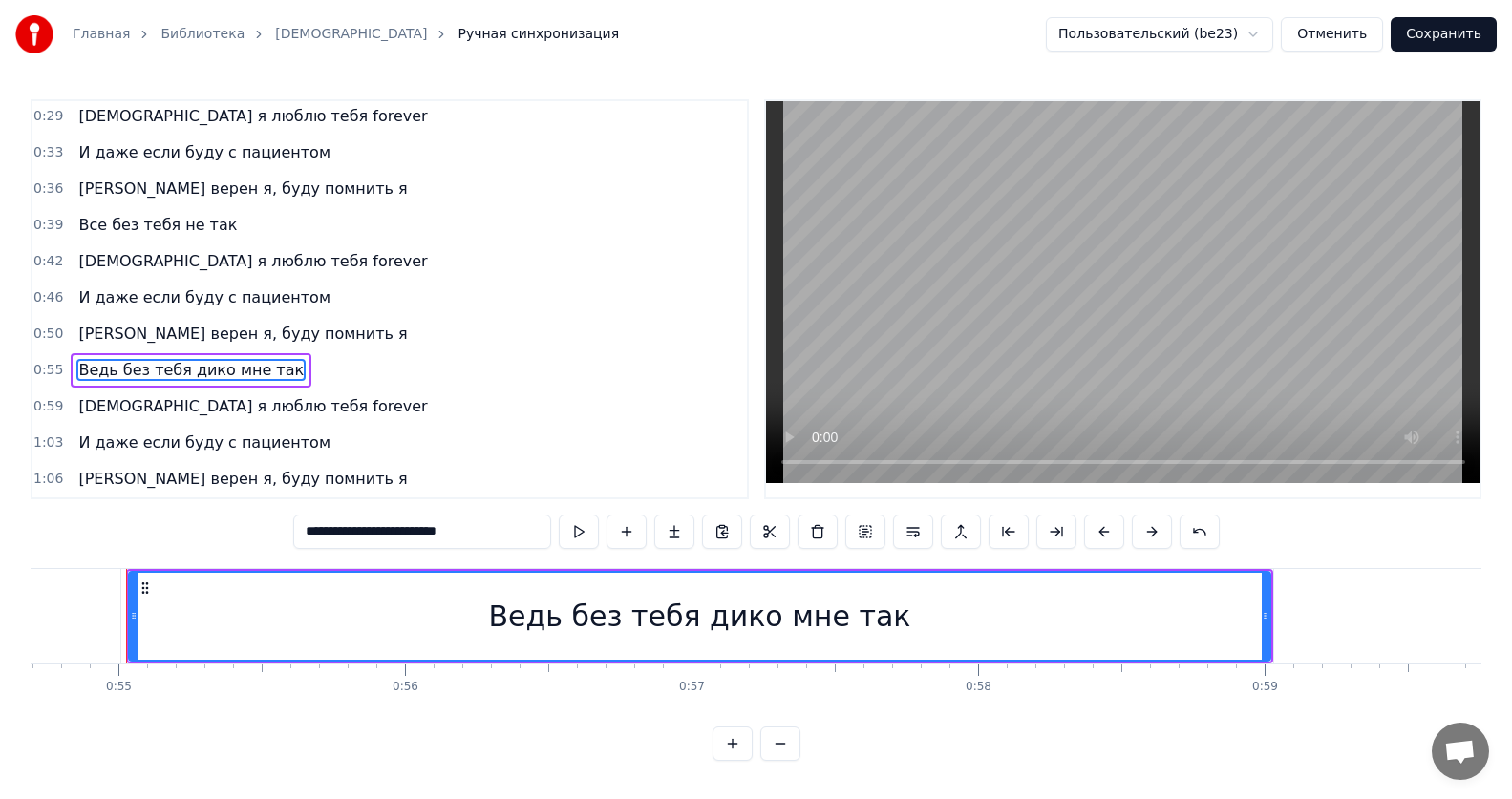
drag, startPoint x: 498, startPoint y: 535, endPoint x: 168, endPoint y: 524, distance: 330.2
click at [168, 524] on div "**********" at bounding box center [756, 430] width 1451 height 662
paste input "text"
click at [176, 406] on span "[DEMOGRAPHIC_DATA] я люблю тебя forever" at bounding box center [252, 406] width 352 height 22
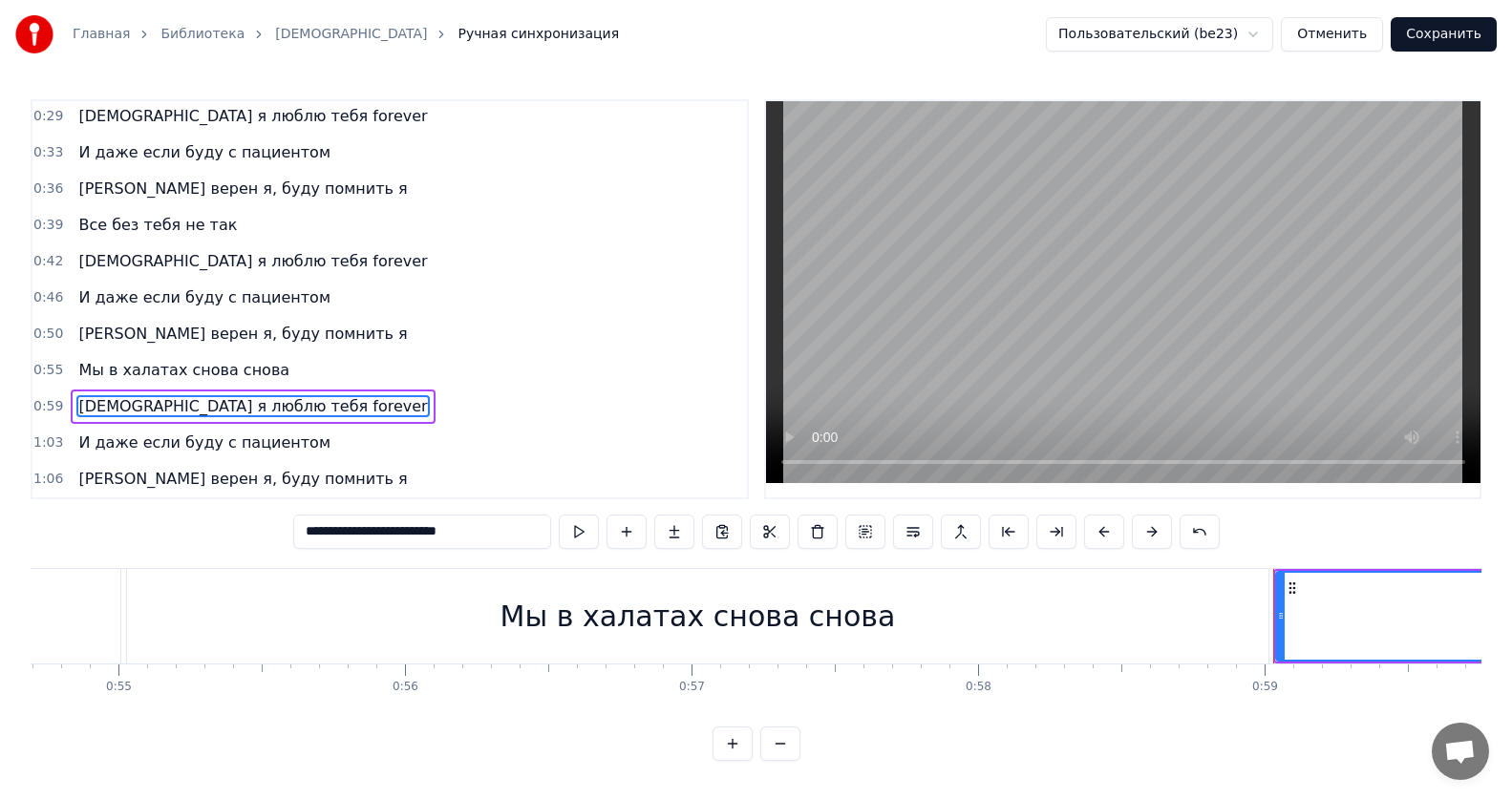
drag, startPoint x: 517, startPoint y: 534, endPoint x: 80, endPoint y: 534, distance: 437.0
click at [81, 534] on div "**********" at bounding box center [756, 430] width 1451 height 662
paste input "text"
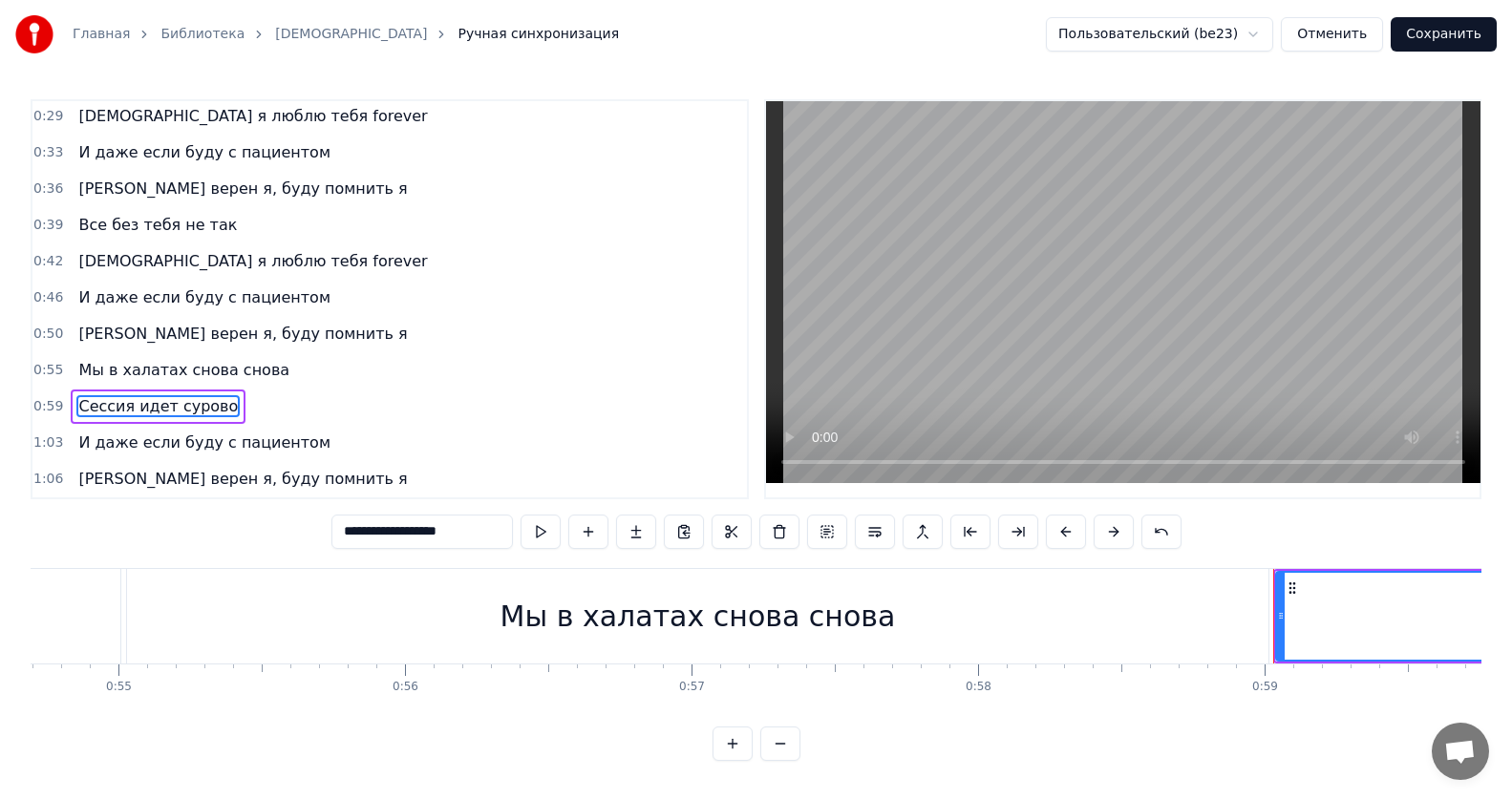
click at [171, 431] on span "И даже если буду с пациентом" at bounding box center [203, 442] width 256 height 22
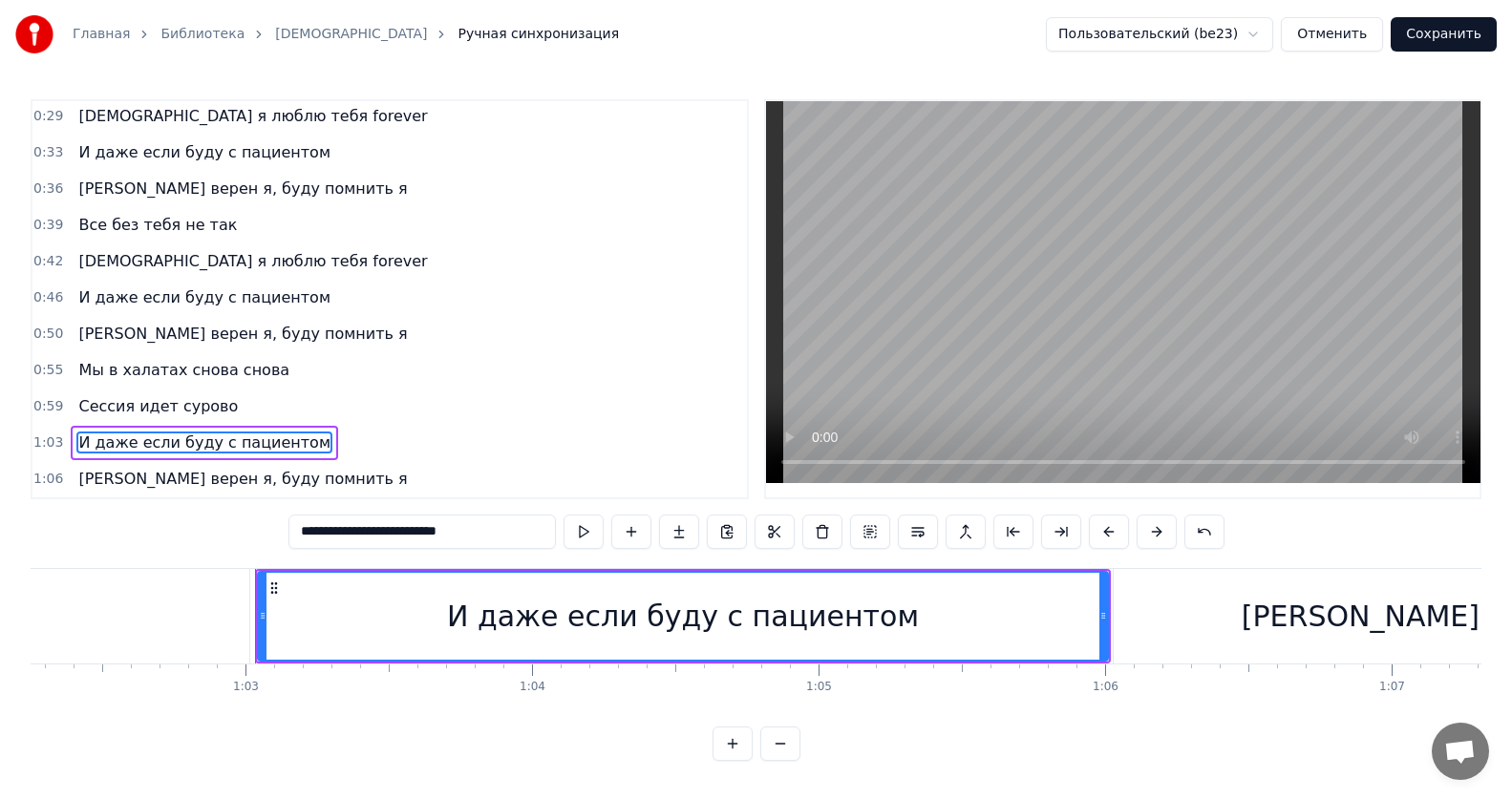
scroll to position [0, 17965]
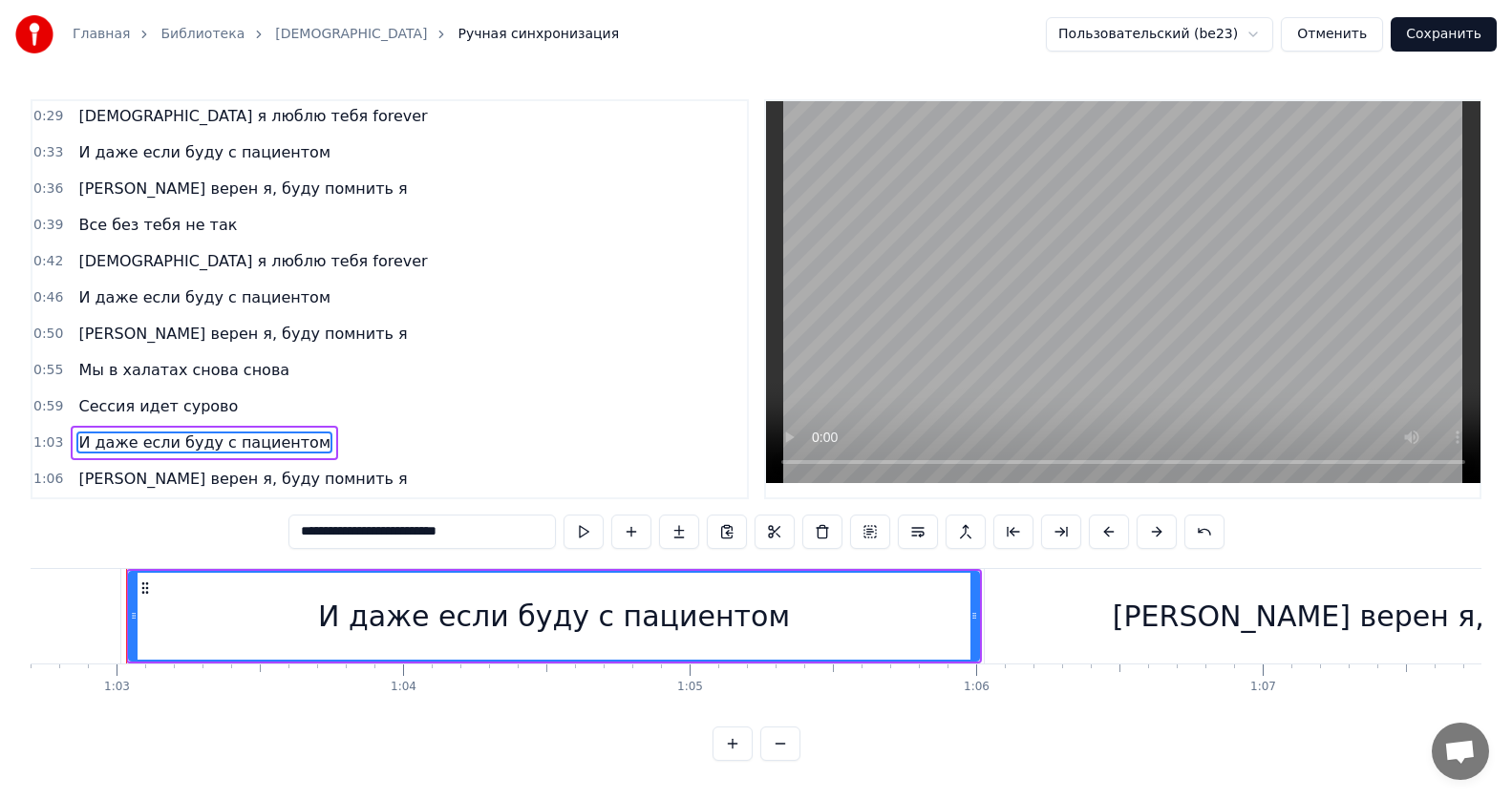
drag, startPoint x: 501, startPoint y: 527, endPoint x: 230, endPoint y: 500, distance: 272.3
click at [230, 500] on div "**********" at bounding box center [756, 430] width 1451 height 662
paste input "text"
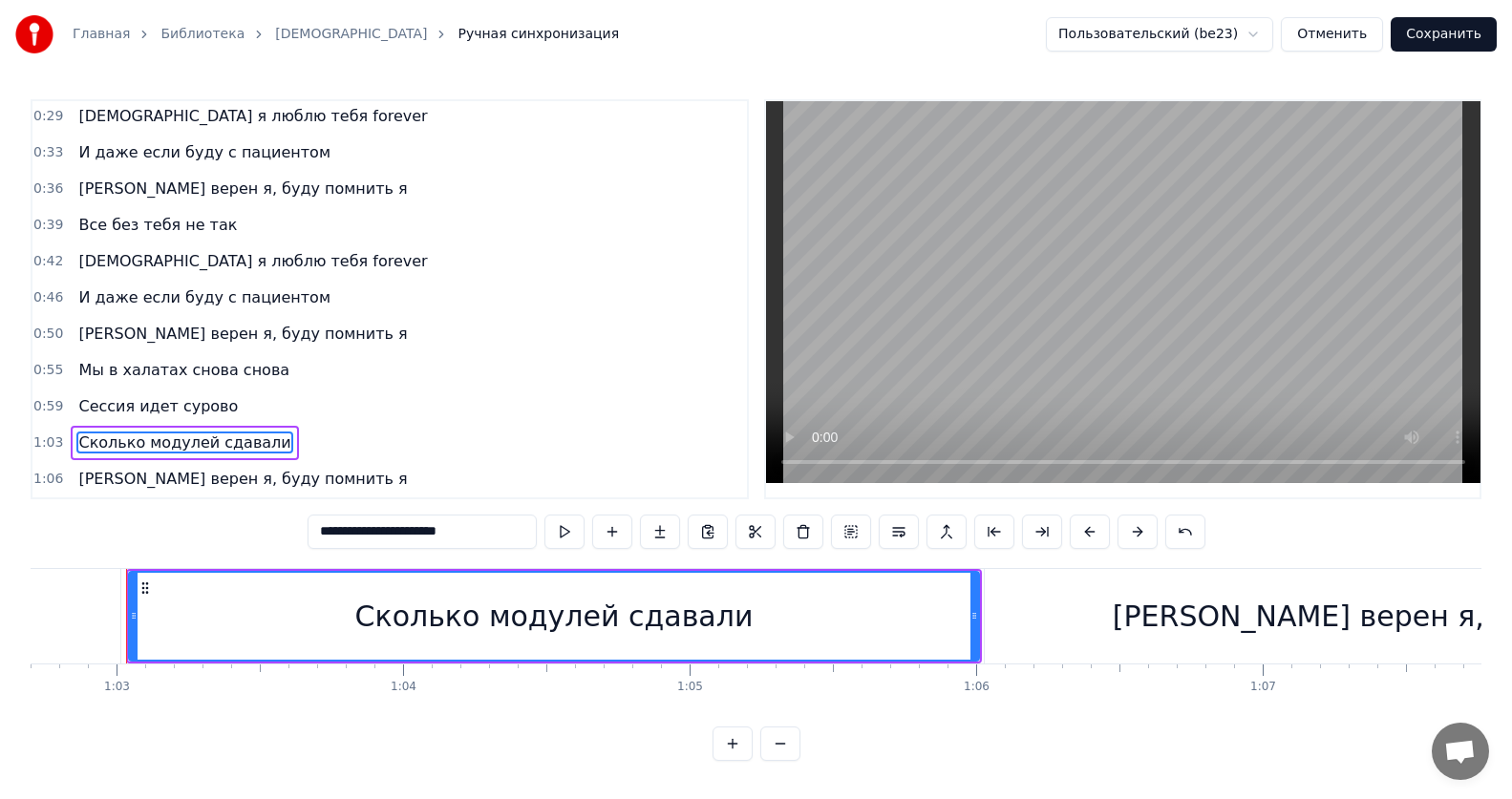
click at [226, 476] on span "[PERSON_NAME] верен я, буду помнить я" at bounding box center [241, 479] width 332 height 22
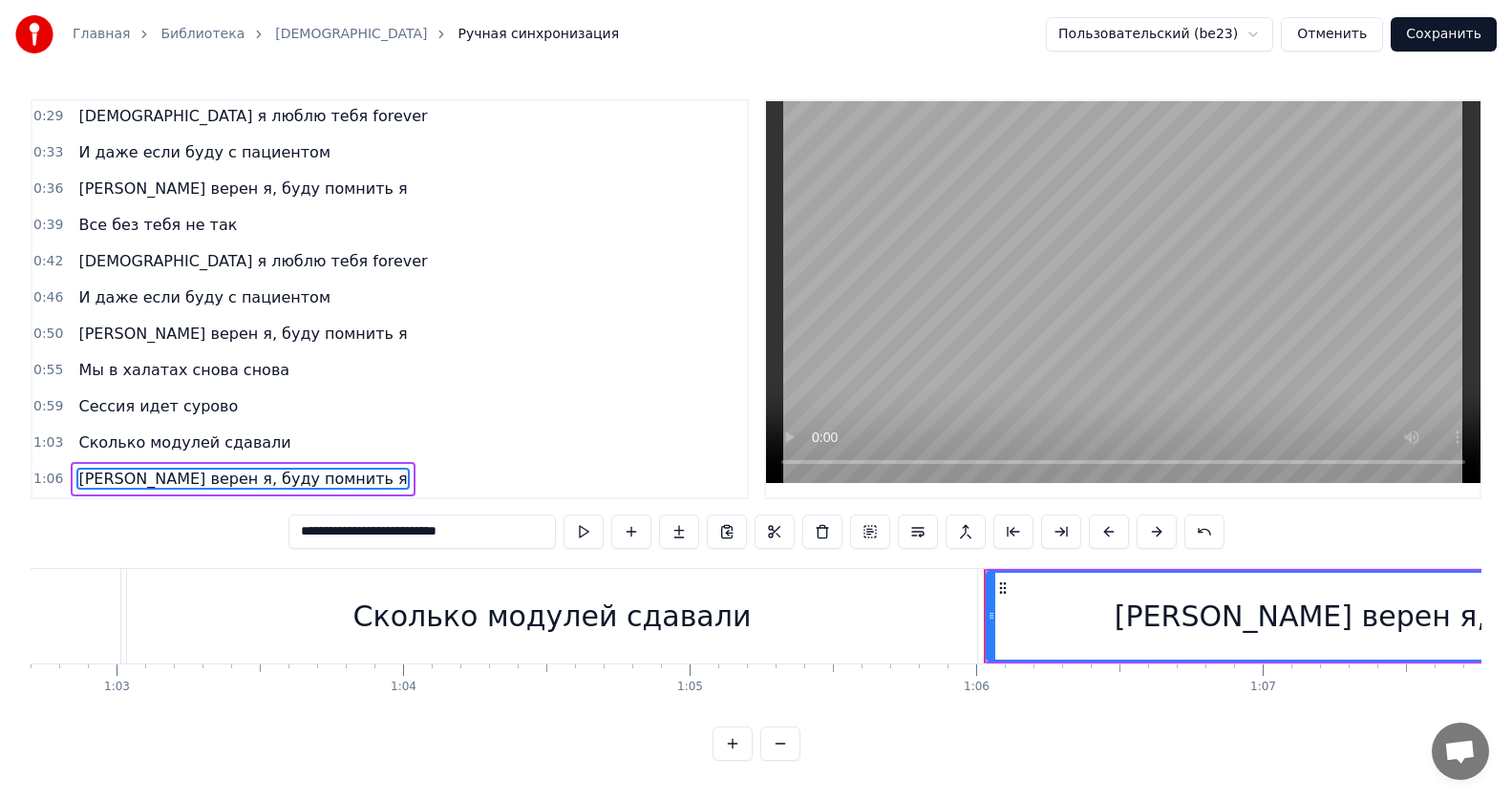
drag, startPoint x: 486, startPoint y: 527, endPoint x: 0, endPoint y: 503, distance: 486.6
click at [0, 503] on div "**********" at bounding box center [756, 381] width 1512 height 761
paste input "text"
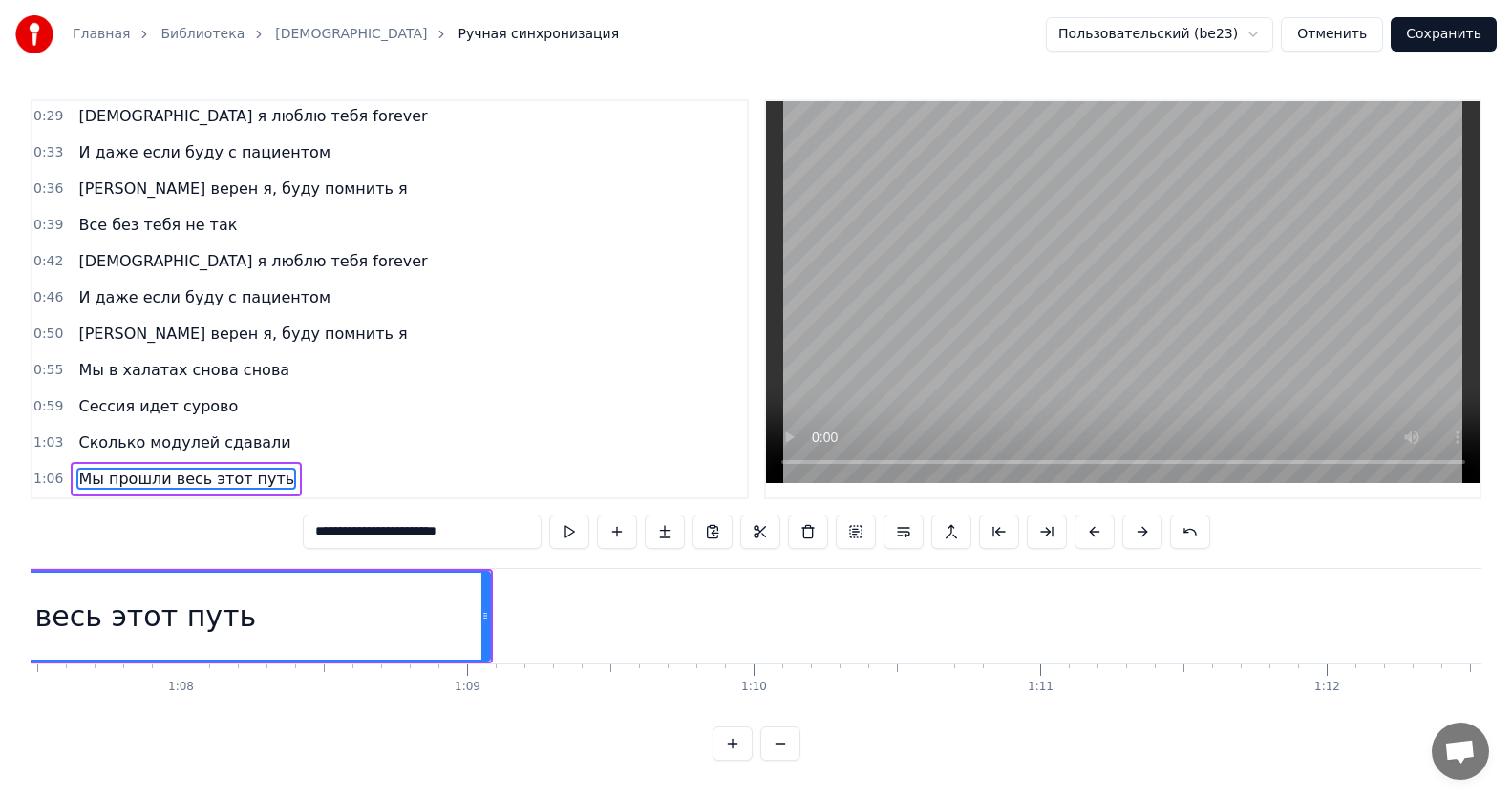
scroll to position [0, 19427]
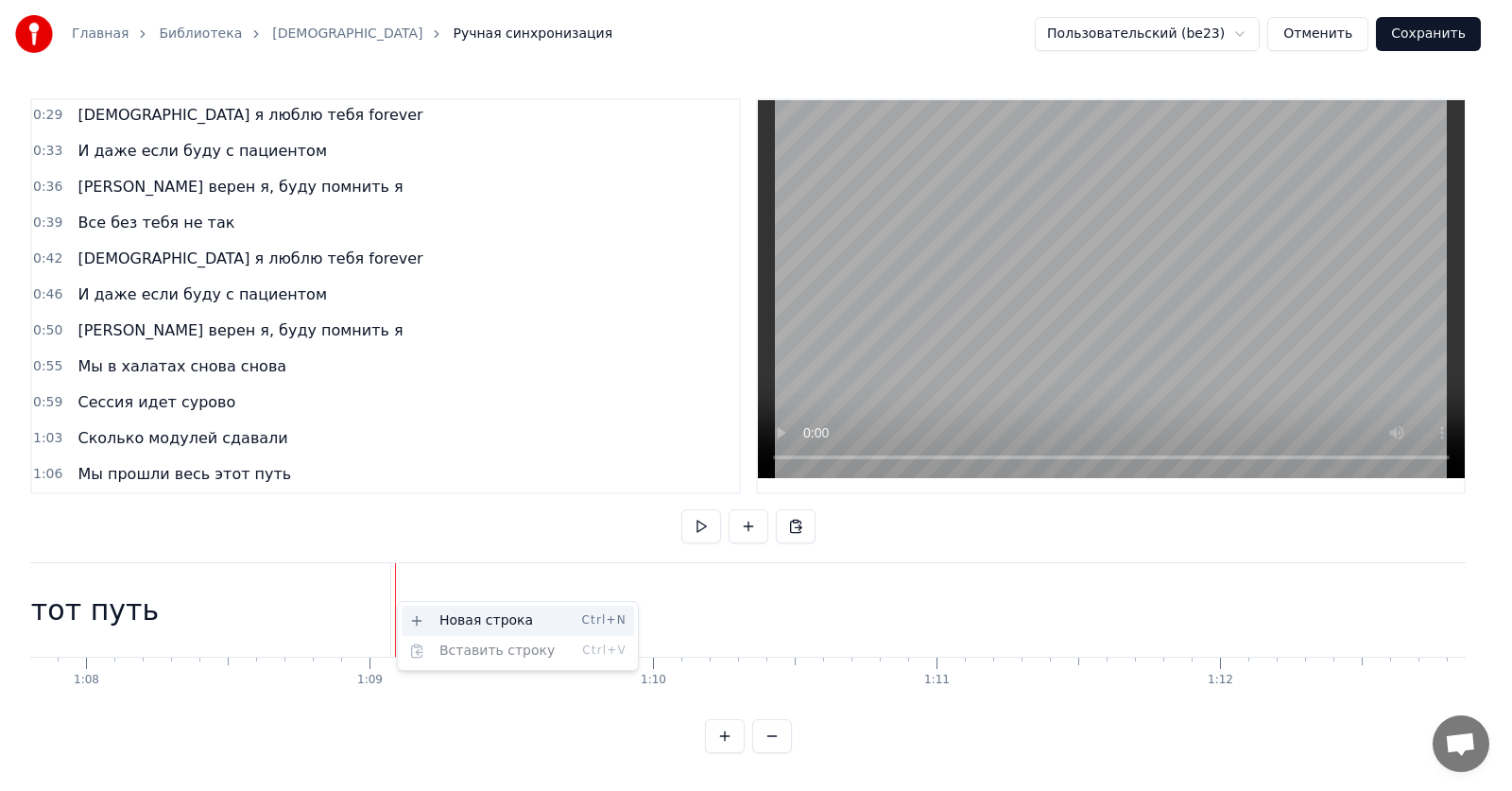
click at [430, 613] on div "Новая строка Ctrl+N" at bounding box center [517, 620] width 232 height 30
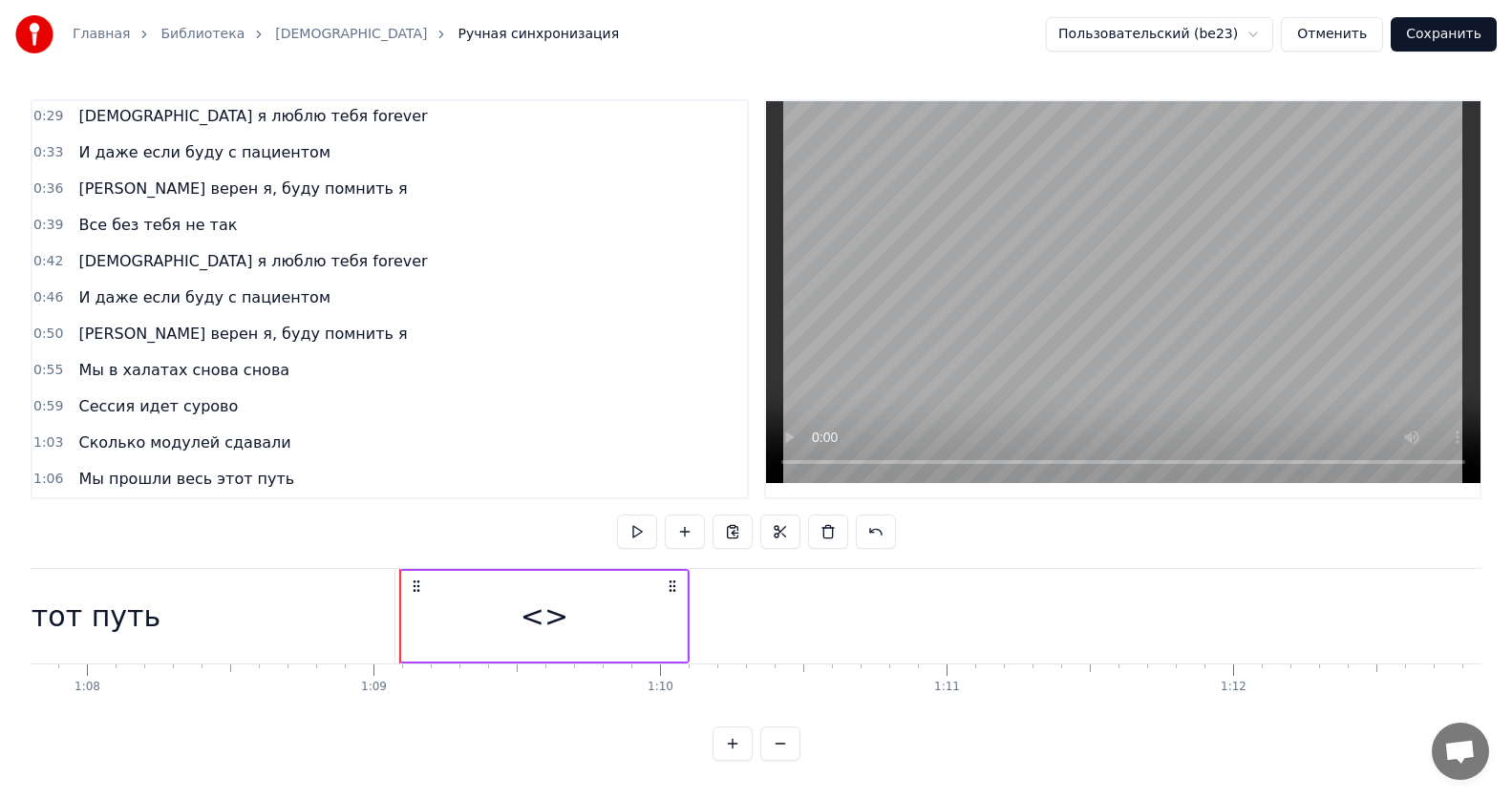
click at [669, 608] on div "<>" at bounding box center [544, 616] width 284 height 91
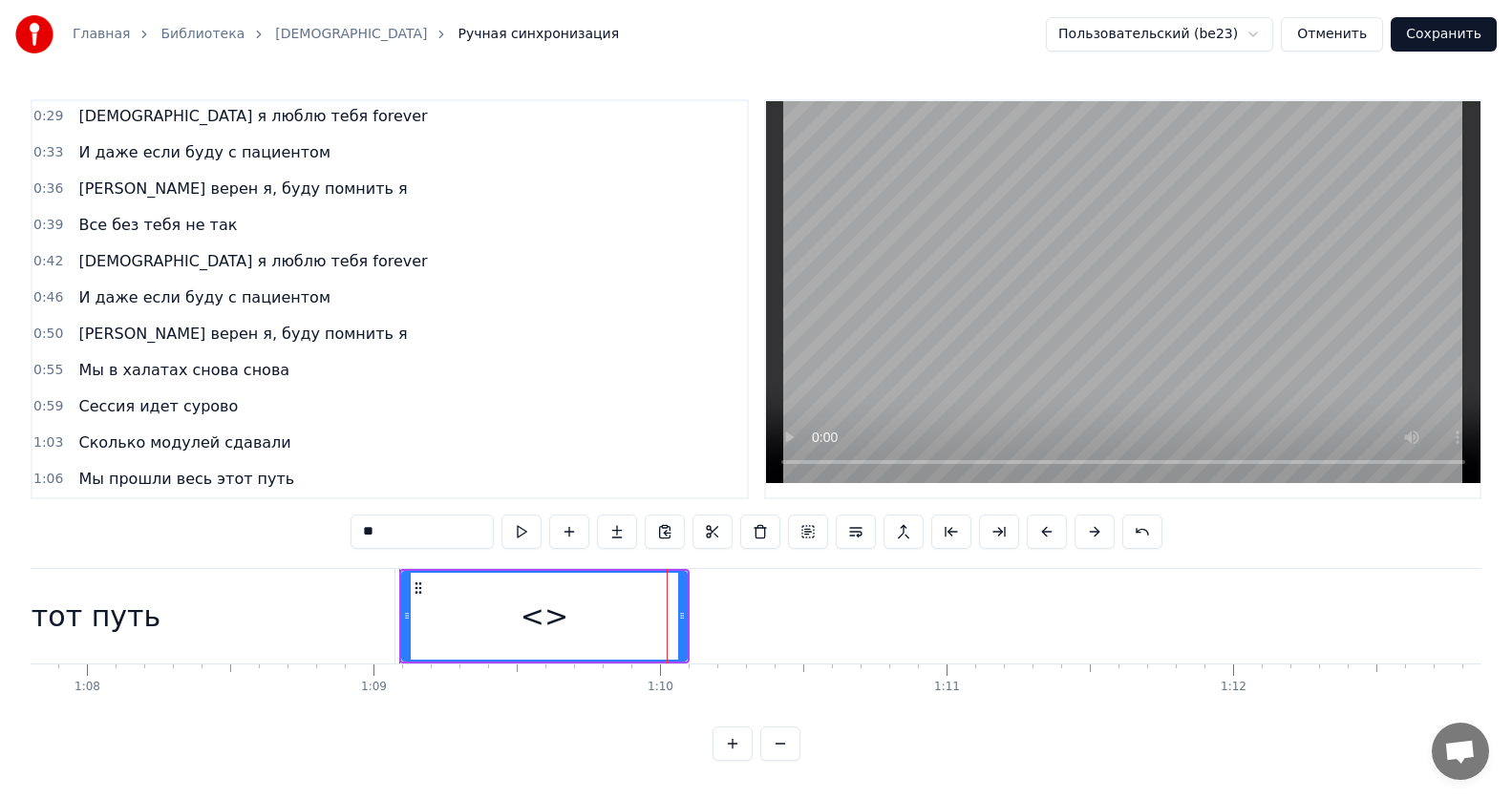
scroll to position [221, 0]
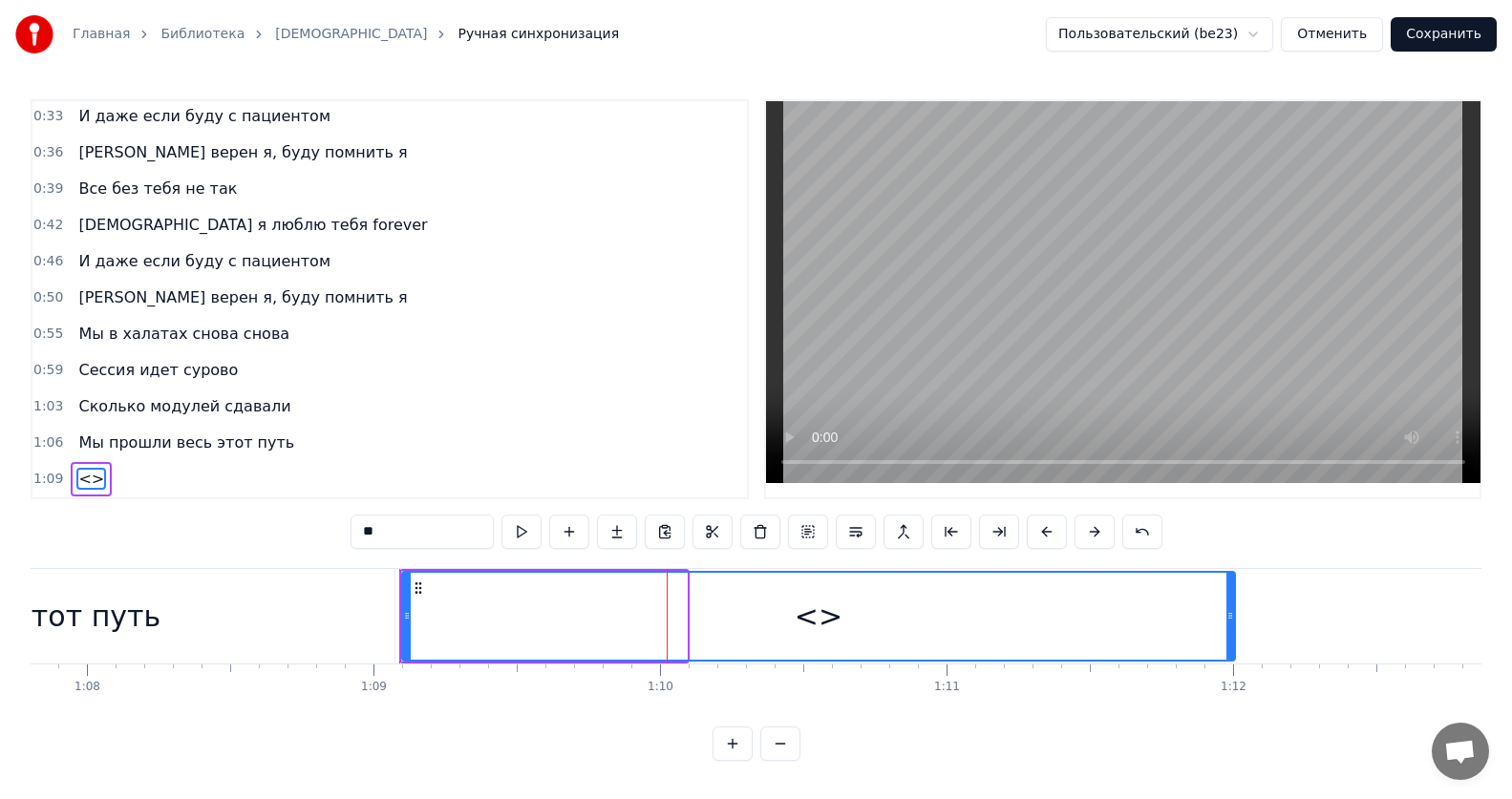
drag, startPoint x: 682, startPoint y: 608, endPoint x: 1232, endPoint y: 613, distance: 550.0
click at [1232, 613] on icon at bounding box center [1231, 616] width 8 height 16
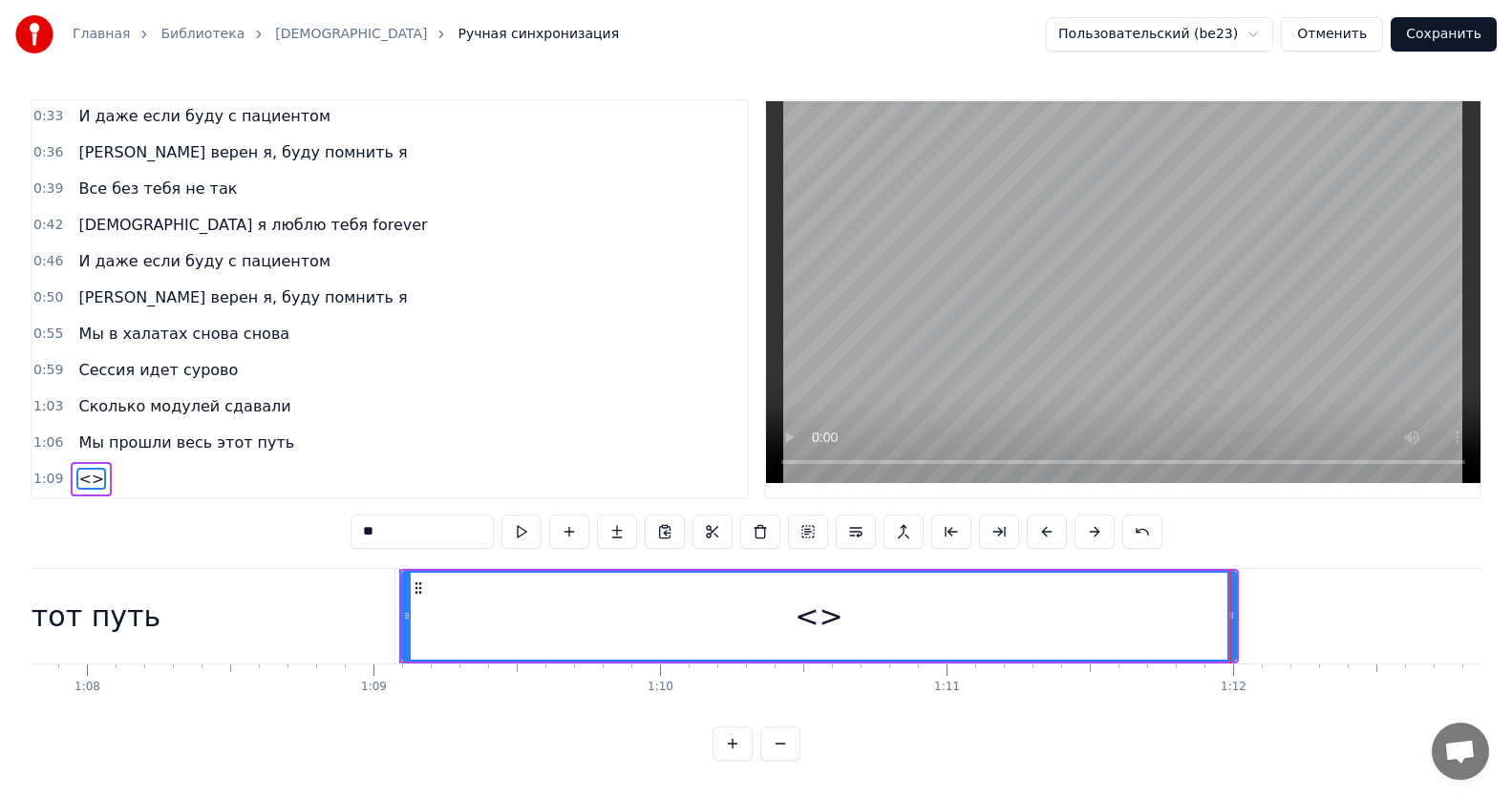
drag, startPoint x: 433, startPoint y: 527, endPoint x: 273, endPoint y: 523, distance: 160.0
click at [273, 523] on div "0:12 Все без тебя не так 0:15 ИсИто я люблю тебя forever 0:19 И даже если буду …" at bounding box center [756, 430] width 1451 height 662
paste input "**********"
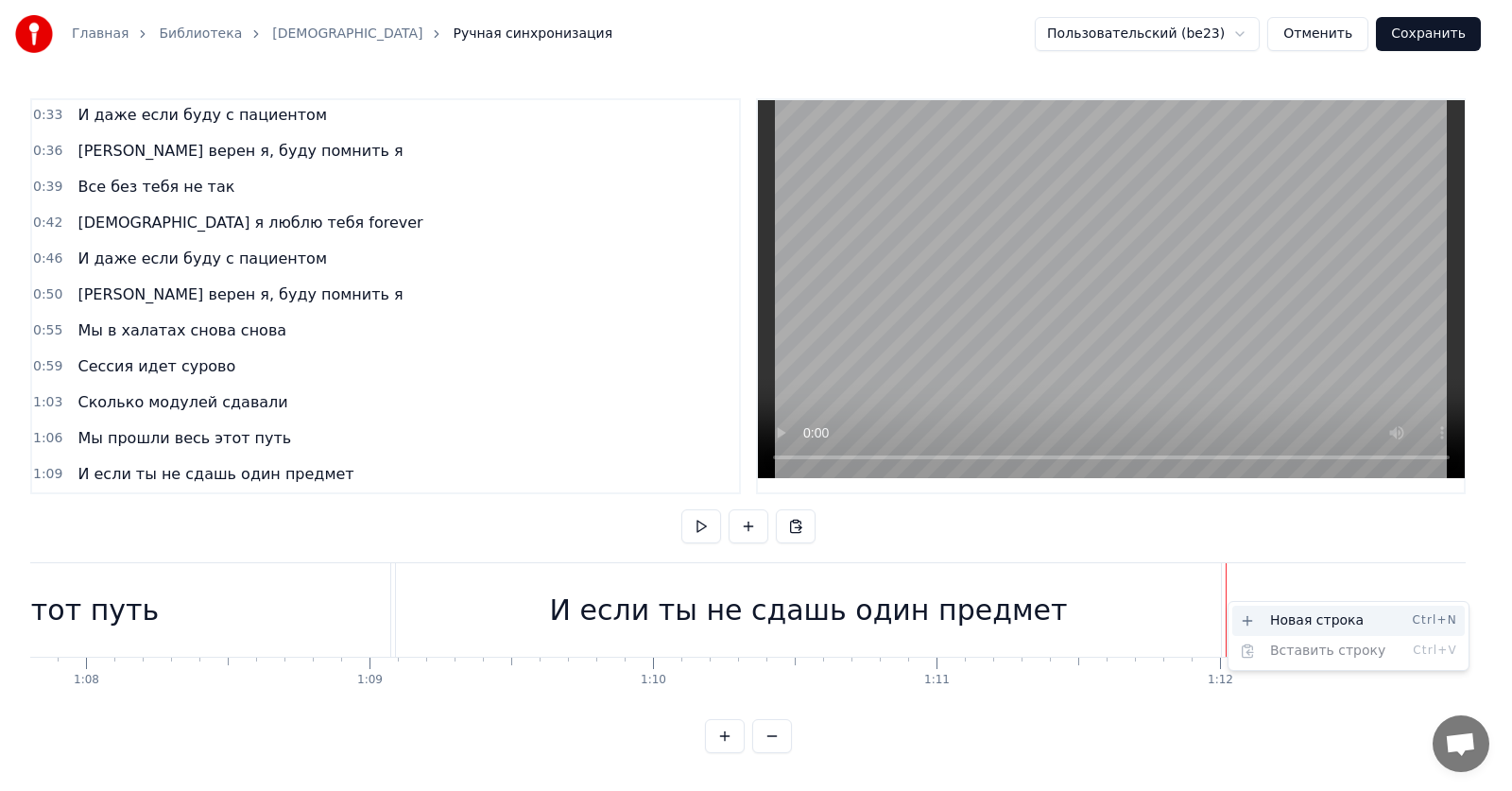
click at [1260, 618] on div "Новая строка Ctrl+N" at bounding box center [1347, 620] width 232 height 30
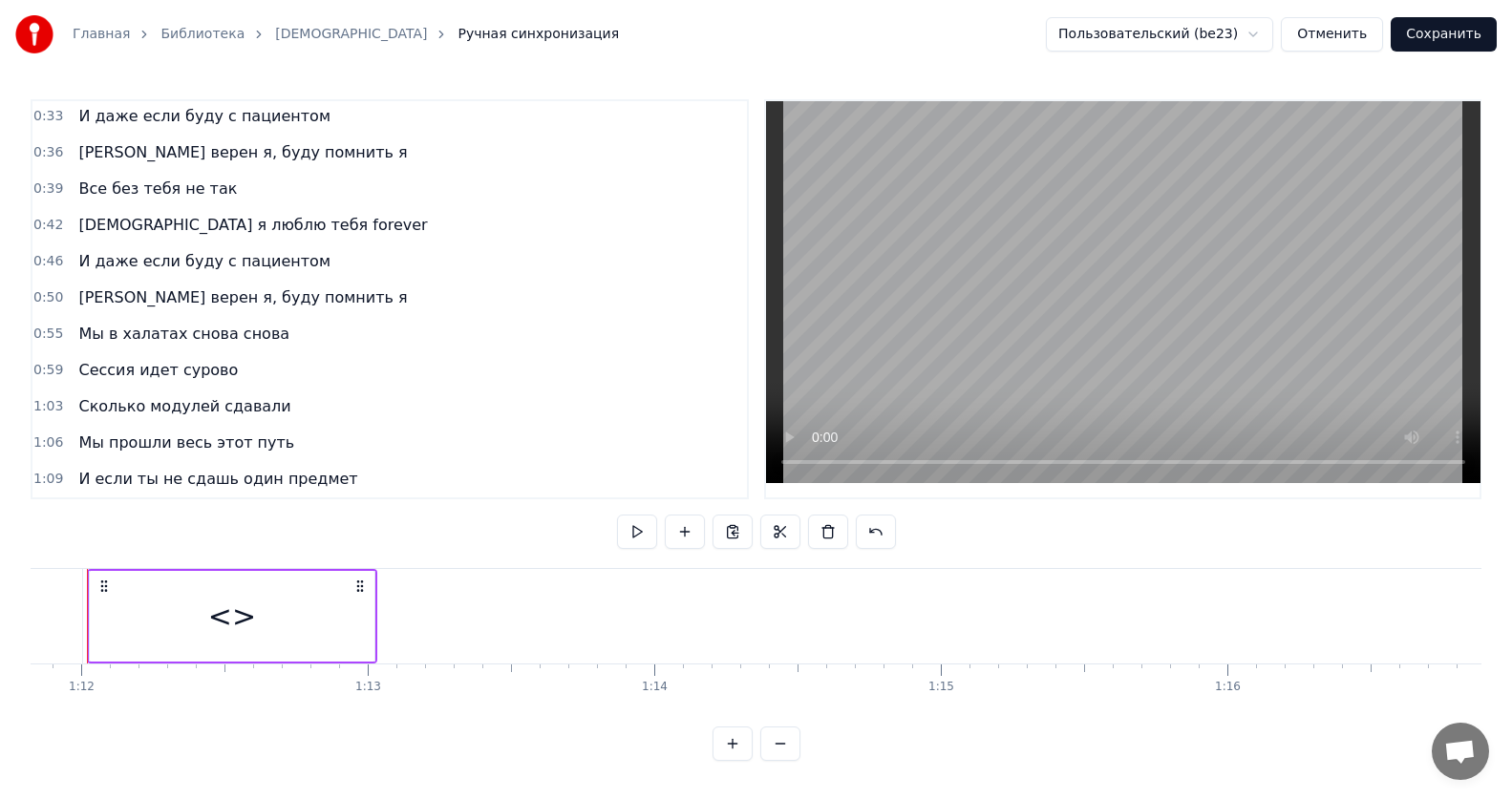
scroll to position [0, 20517]
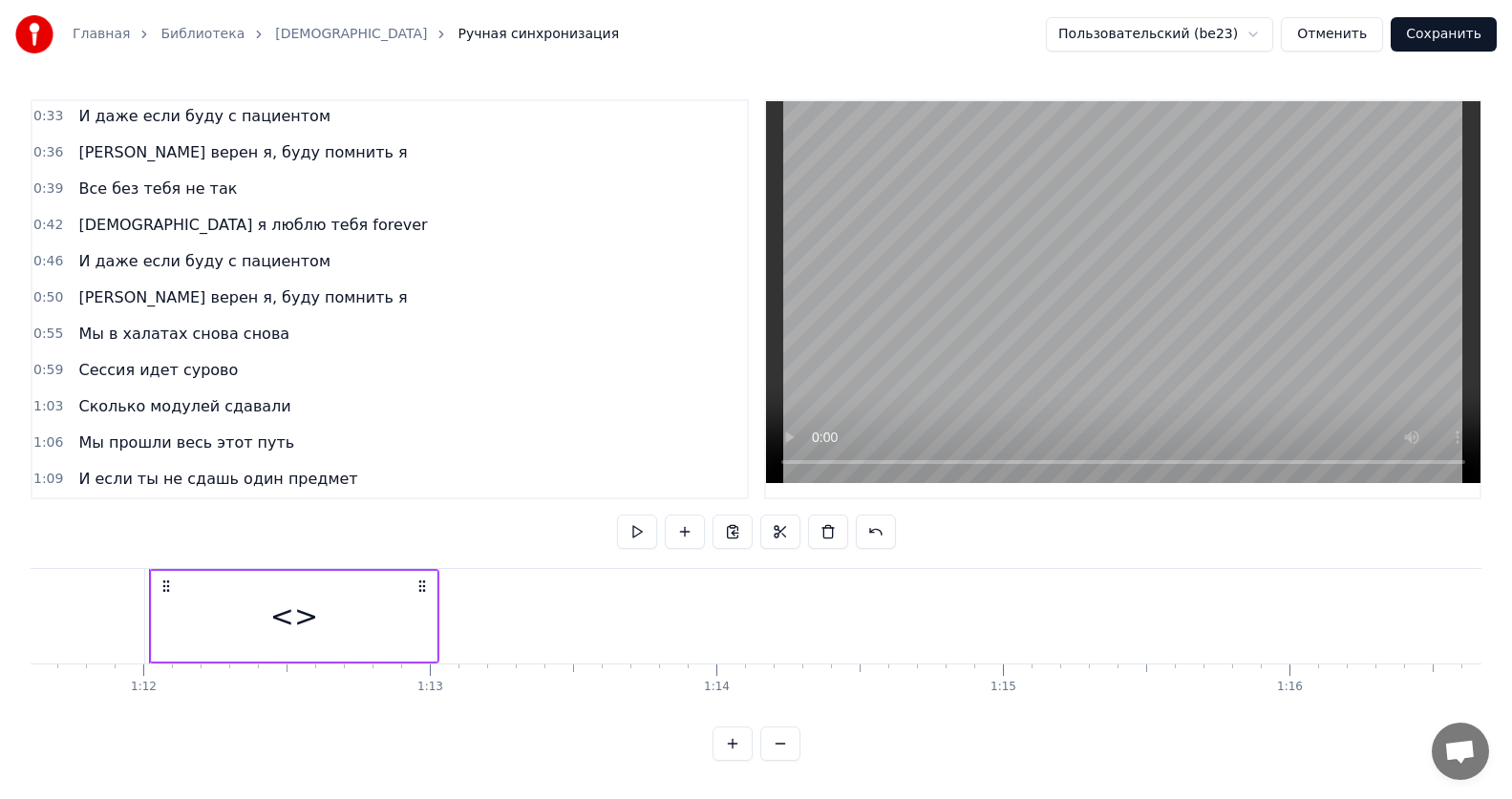
click at [409, 601] on div "<>" at bounding box center [294, 616] width 284 height 91
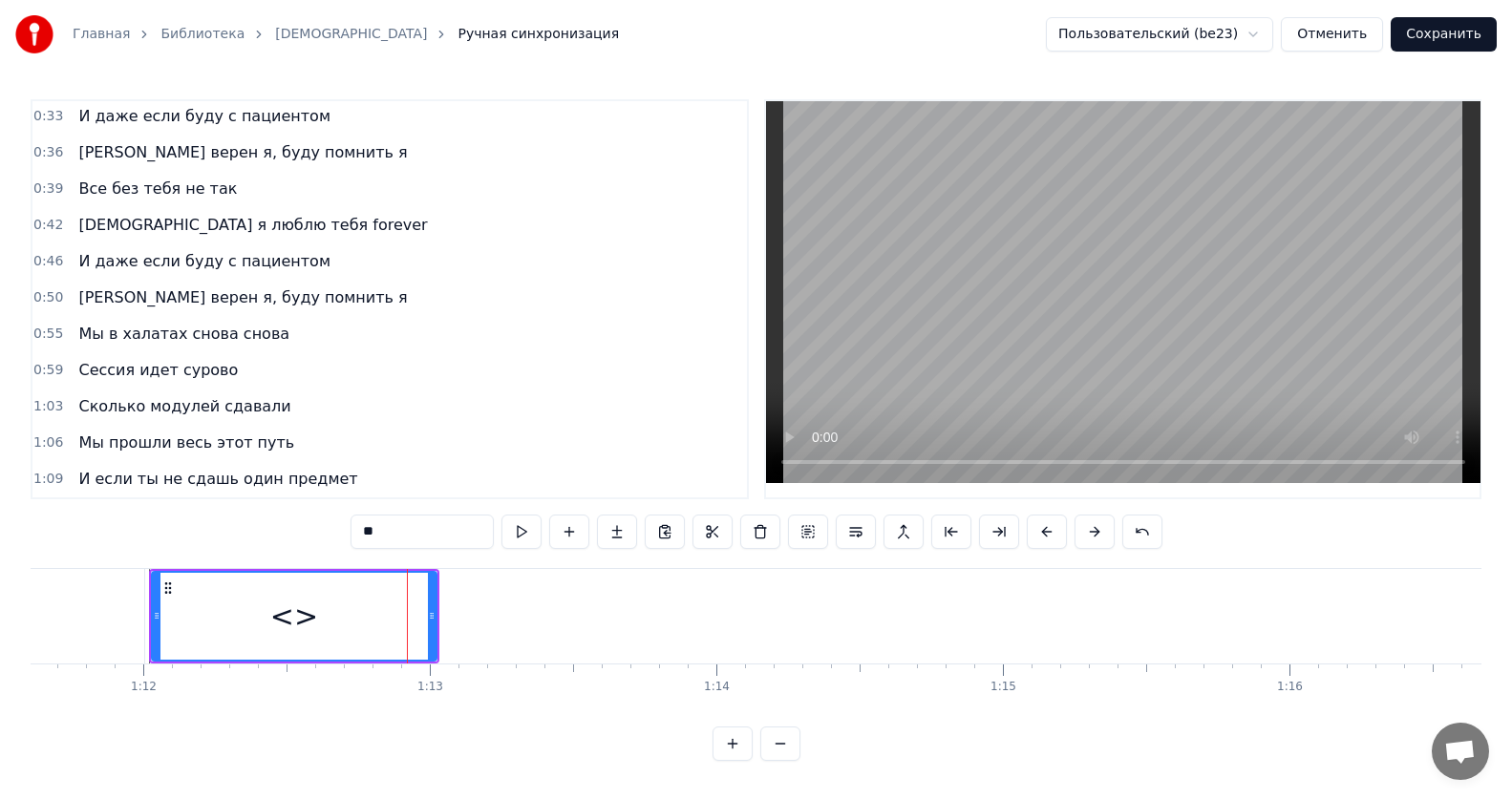
scroll to position [257, 0]
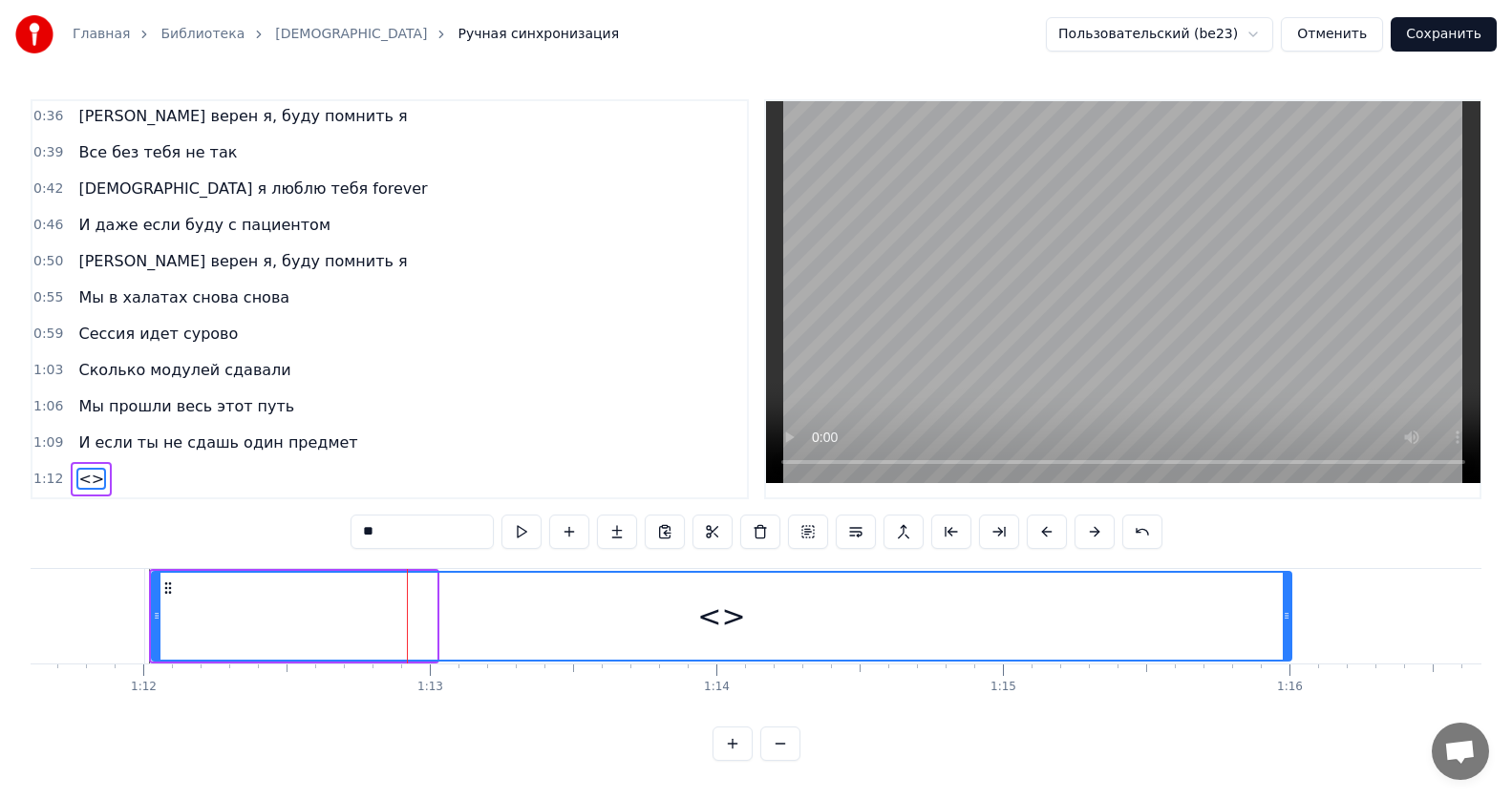
drag, startPoint x: 431, startPoint y: 607, endPoint x: 1286, endPoint y: 608, distance: 855.0
click at [1286, 608] on icon at bounding box center [1286, 616] width 8 height 16
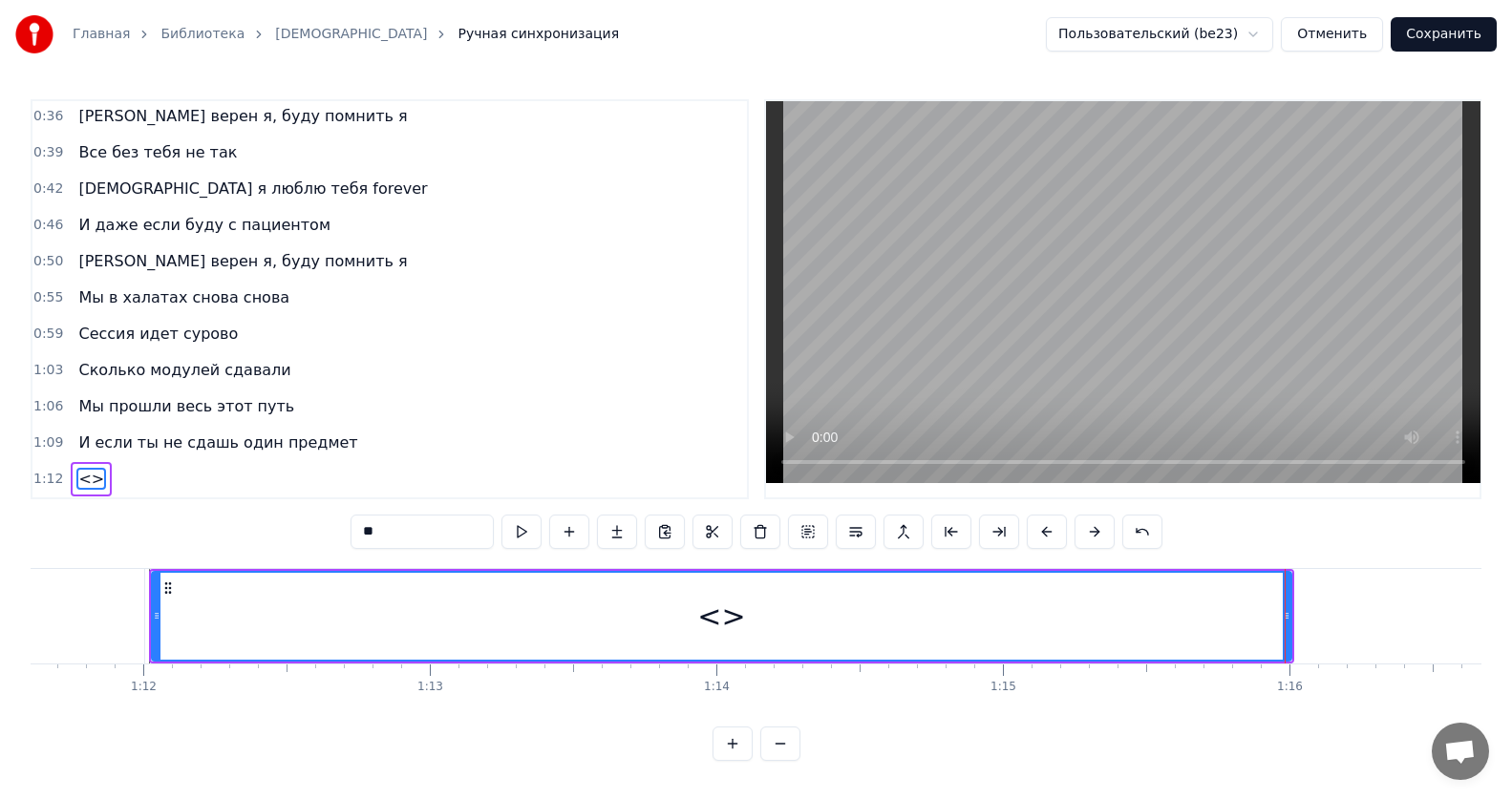
drag, startPoint x: 449, startPoint y: 530, endPoint x: 209, endPoint y: 510, distance: 240.8
click at [209, 510] on div "0:12 Все без тебя не так 0:15 ИсИто я люблю тебя forever 0:19 И даже если буду …" at bounding box center [756, 430] width 1451 height 662
paste input "**********"
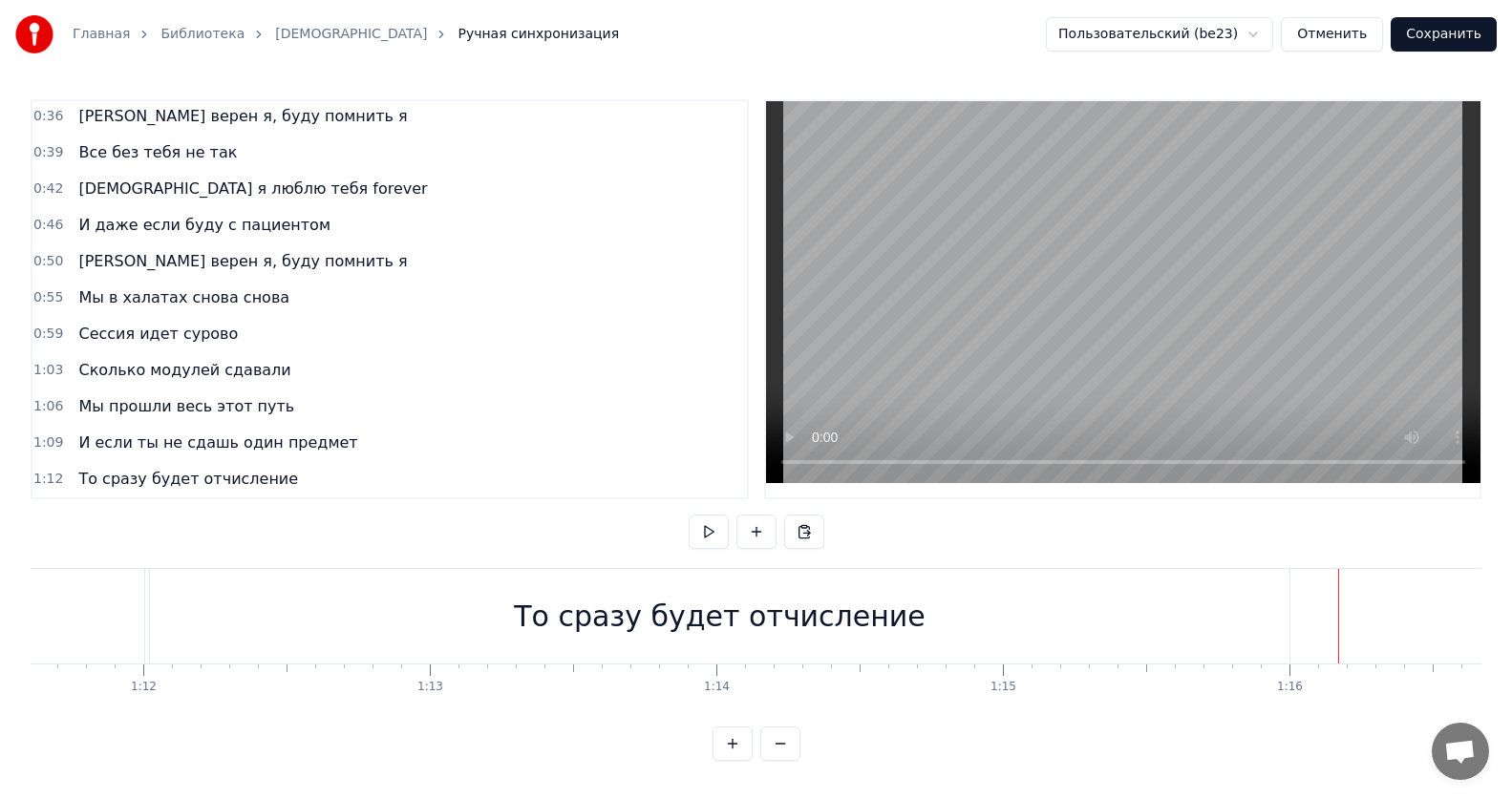
click at [1293, 607] on div "То сразу будет отчисление" at bounding box center [721, 616] width 1145 height 94
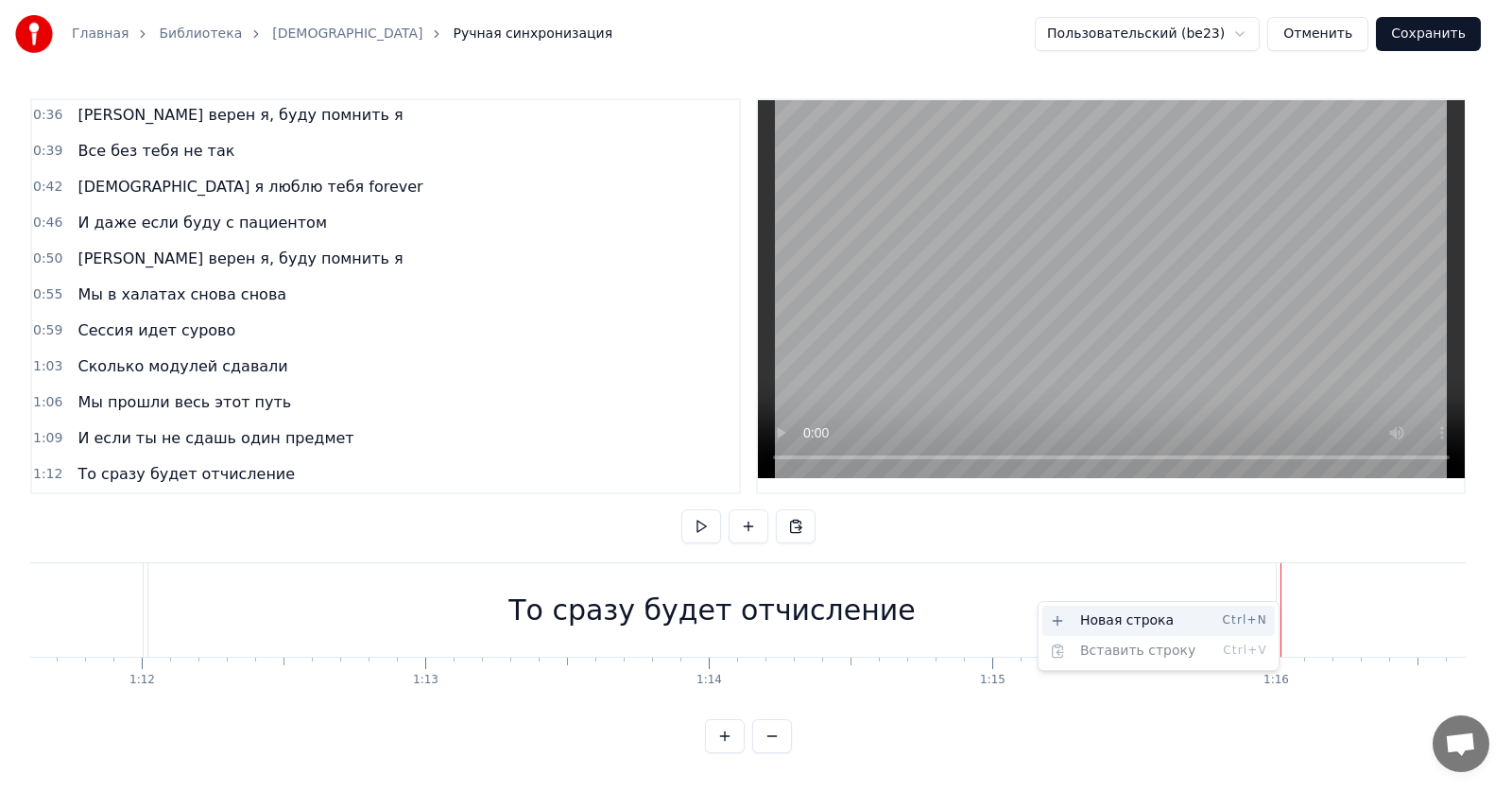
click at [1127, 619] on div "Новая строка Ctrl+N" at bounding box center [1158, 620] width 232 height 30
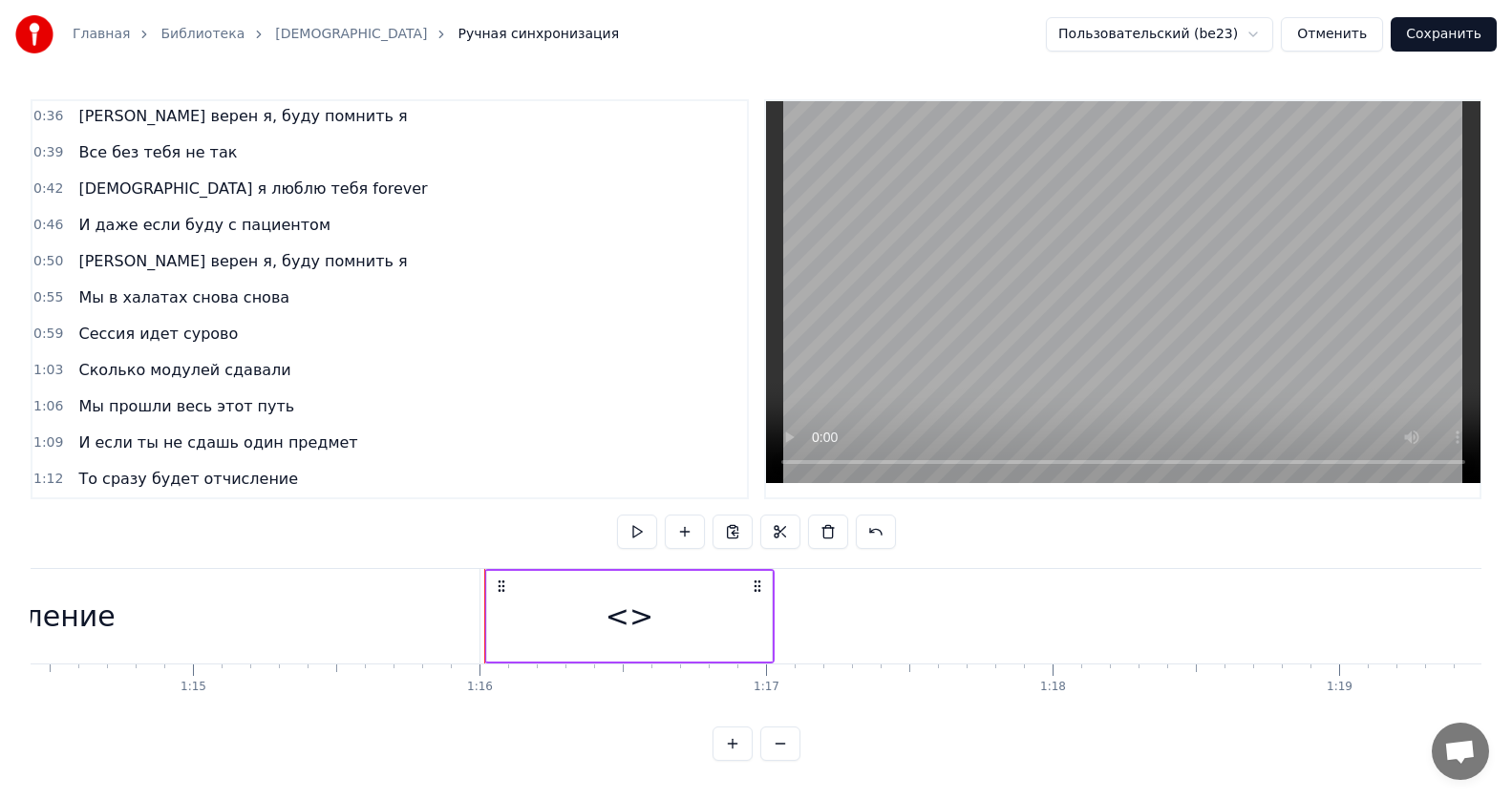
scroll to position [0, 21420]
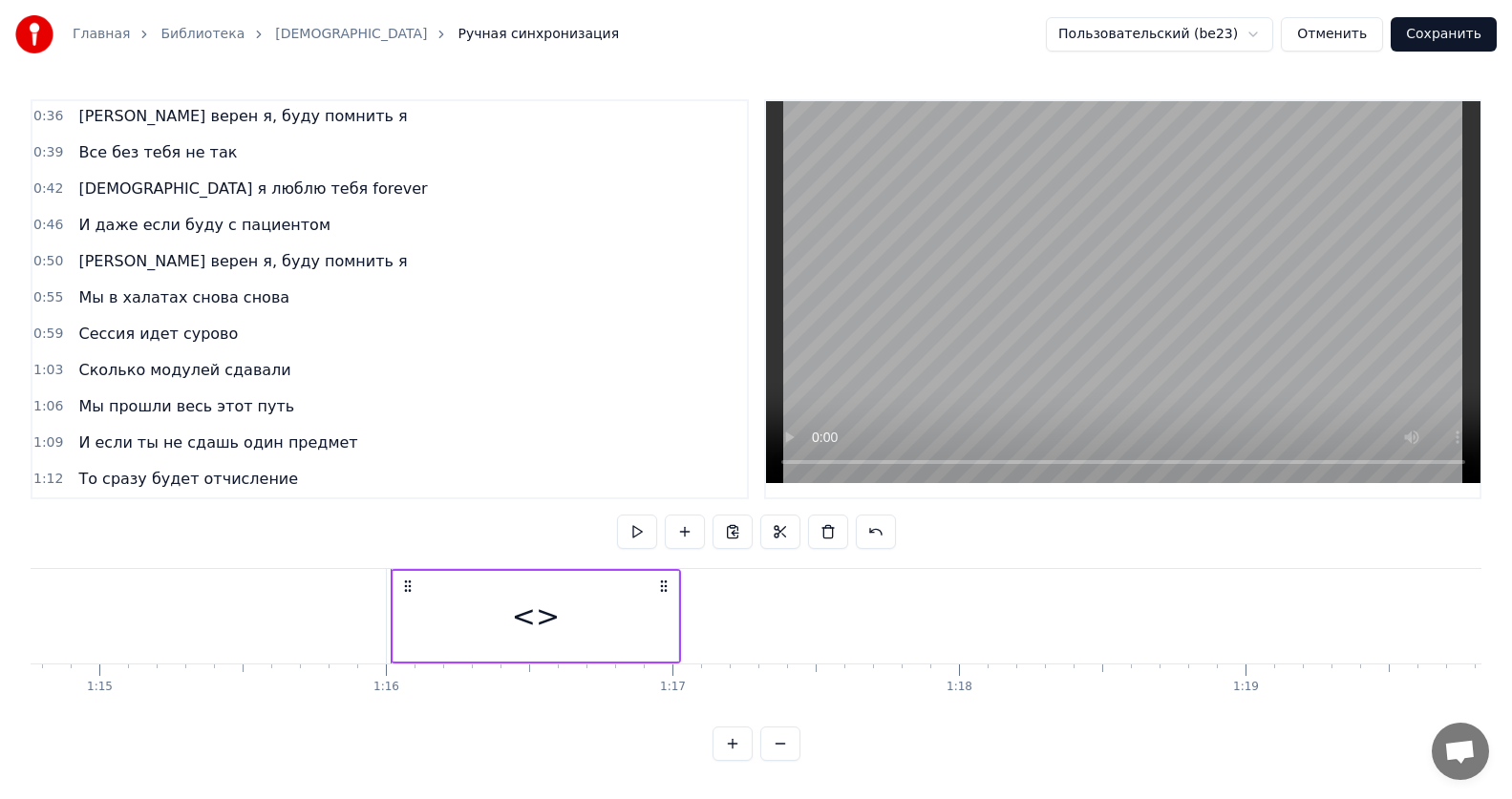
click at [677, 607] on div "<>" at bounding box center [535, 616] width 286 height 91
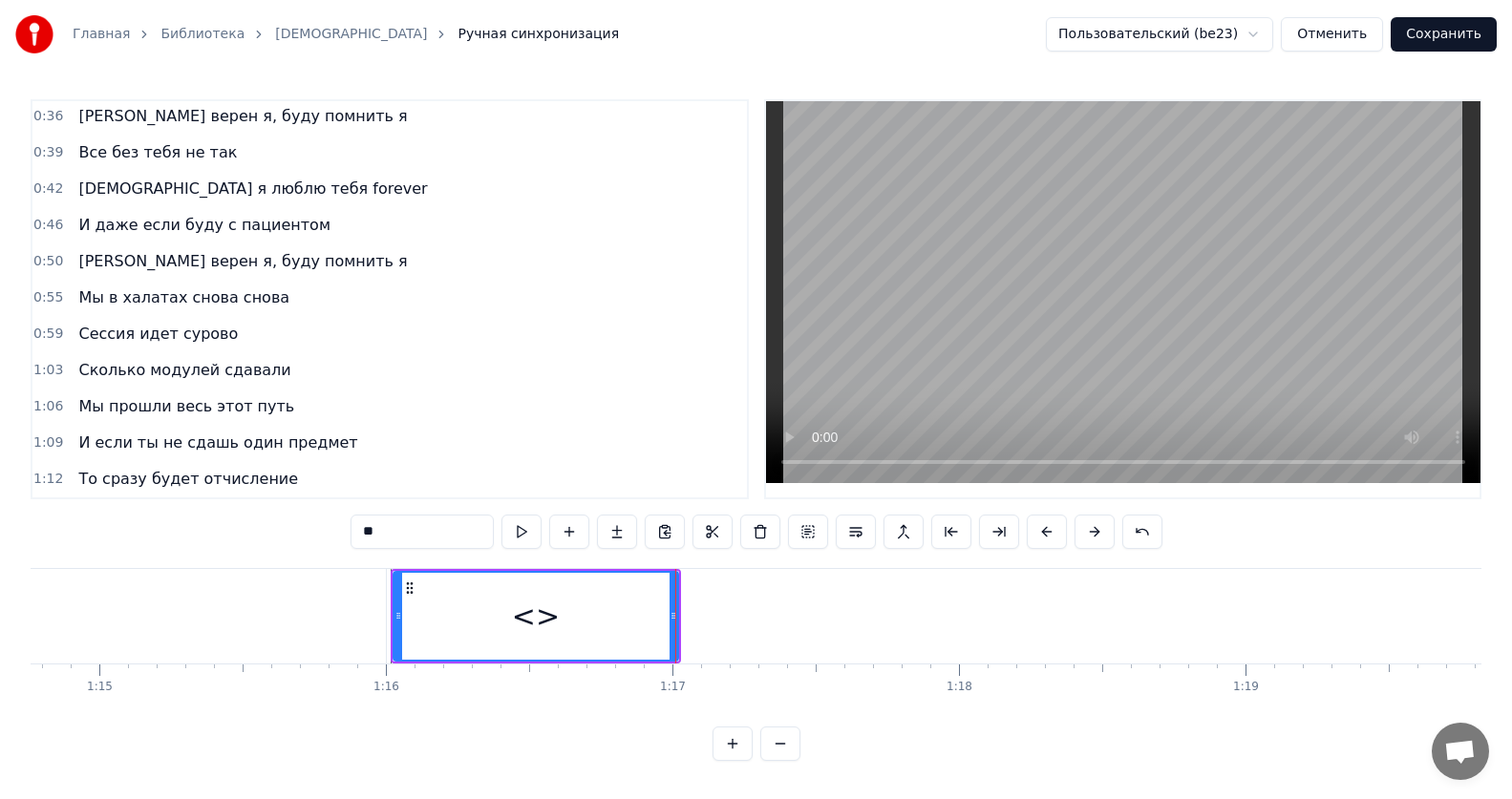
scroll to position [293, 0]
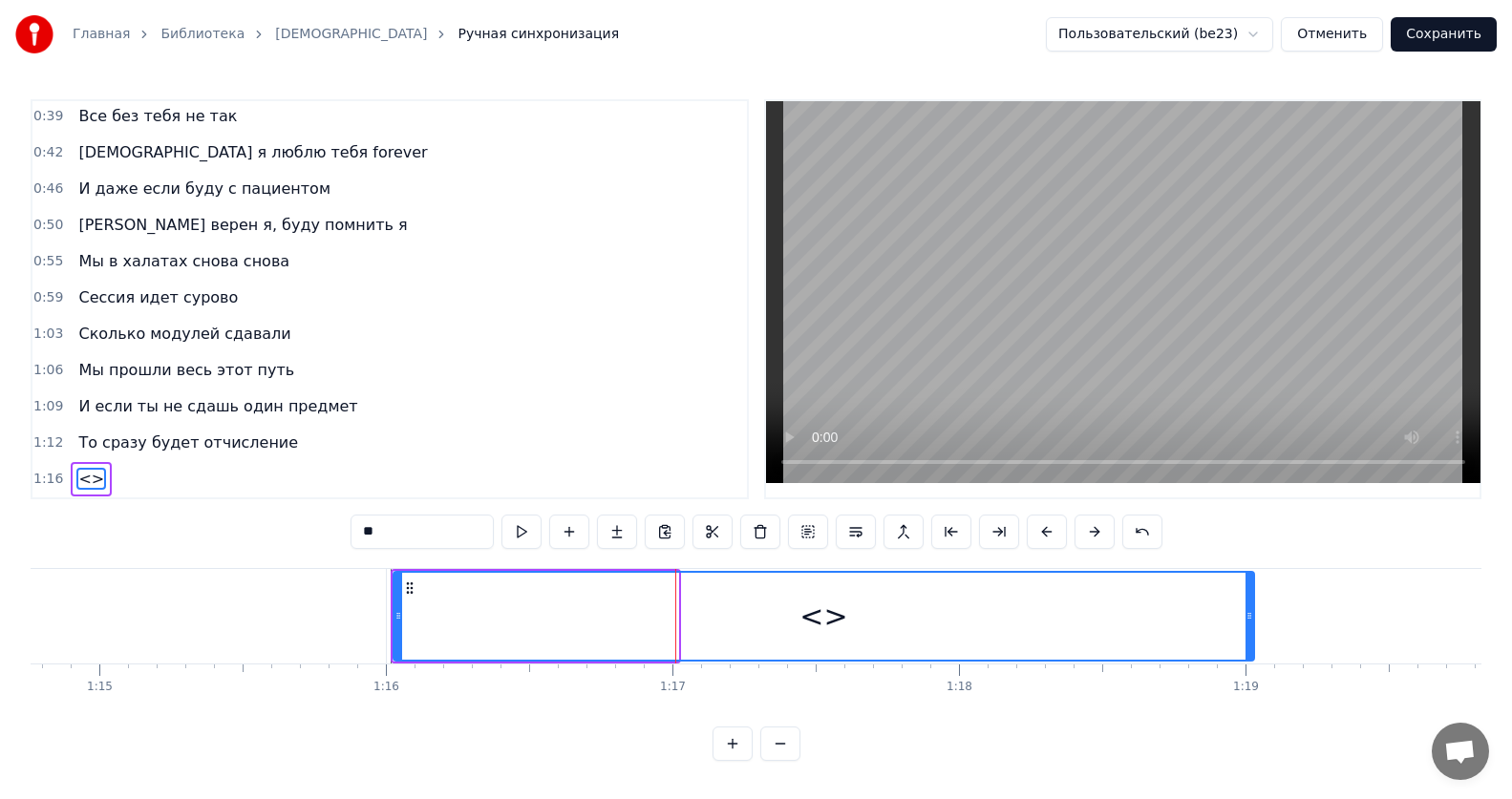
drag, startPoint x: 675, startPoint y: 610, endPoint x: 1250, endPoint y: 618, distance: 575.1
click at [1250, 618] on div at bounding box center [1249, 616] width 8 height 87
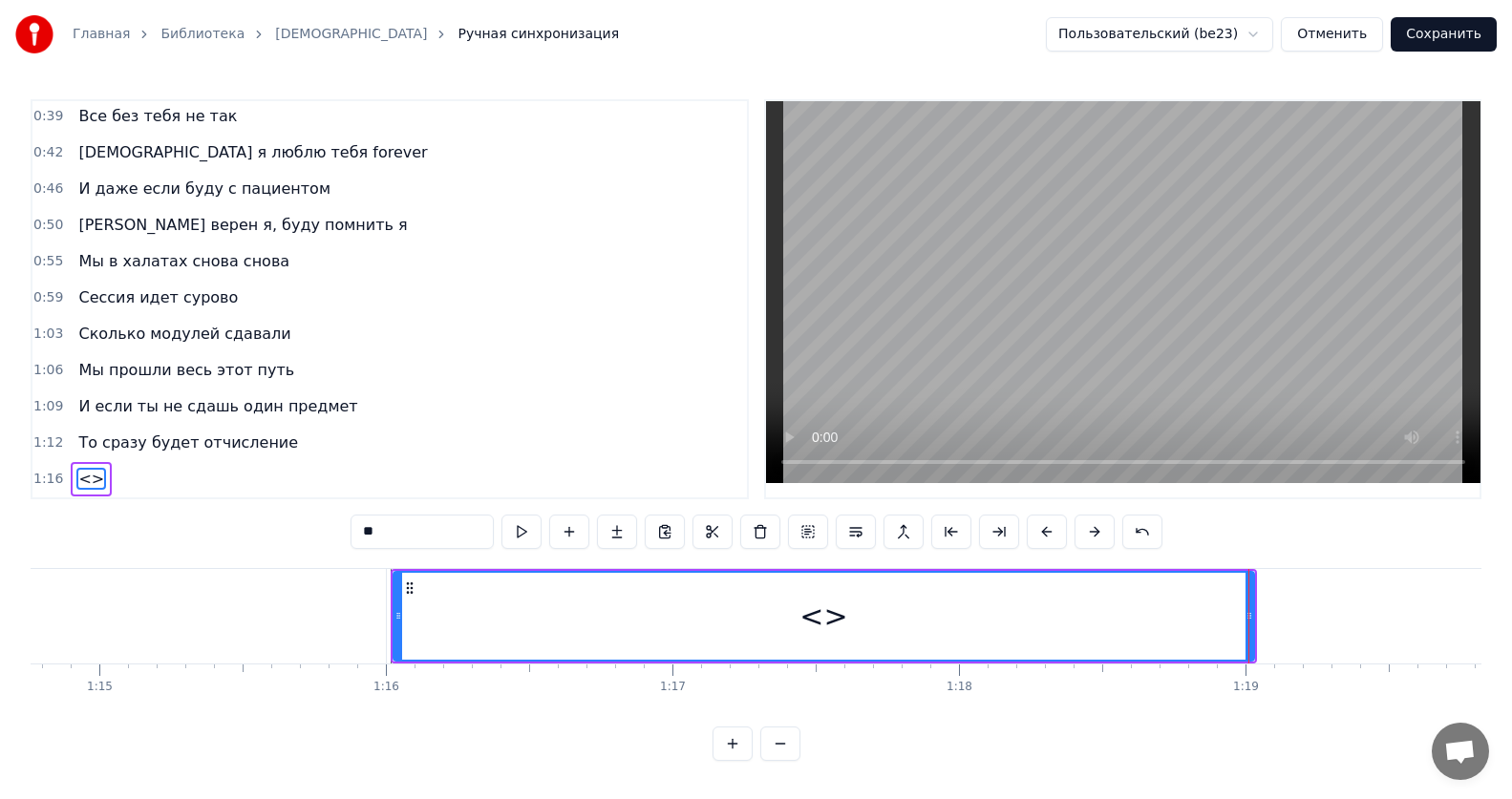
drag, startPoint x: 429, startPoint y: 521, endPoint x: 276, endPoint y: 514, distance: 153.2
click at [276, 514] on div "0:12 Все без тебя не так 0:15 ИсИто я люблю тебя forever 0:19 И даже если буду …" at bounding box center [756, 430] width 1451 height 662
paste input "**********"
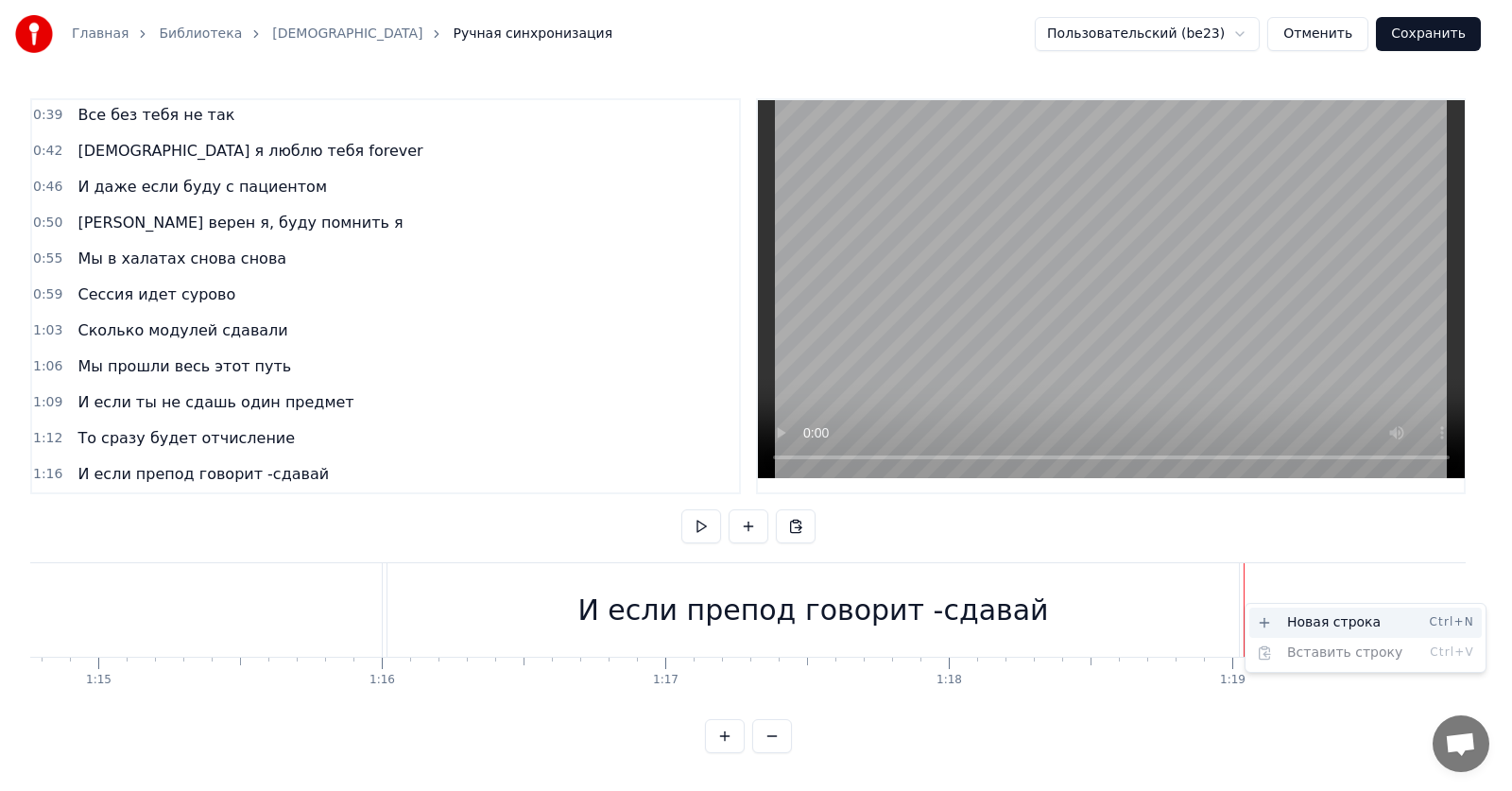
click at [1283, 621] on div "Новая строка Ctrl+N" at bounding box center [1365, 622] width 232 height 30
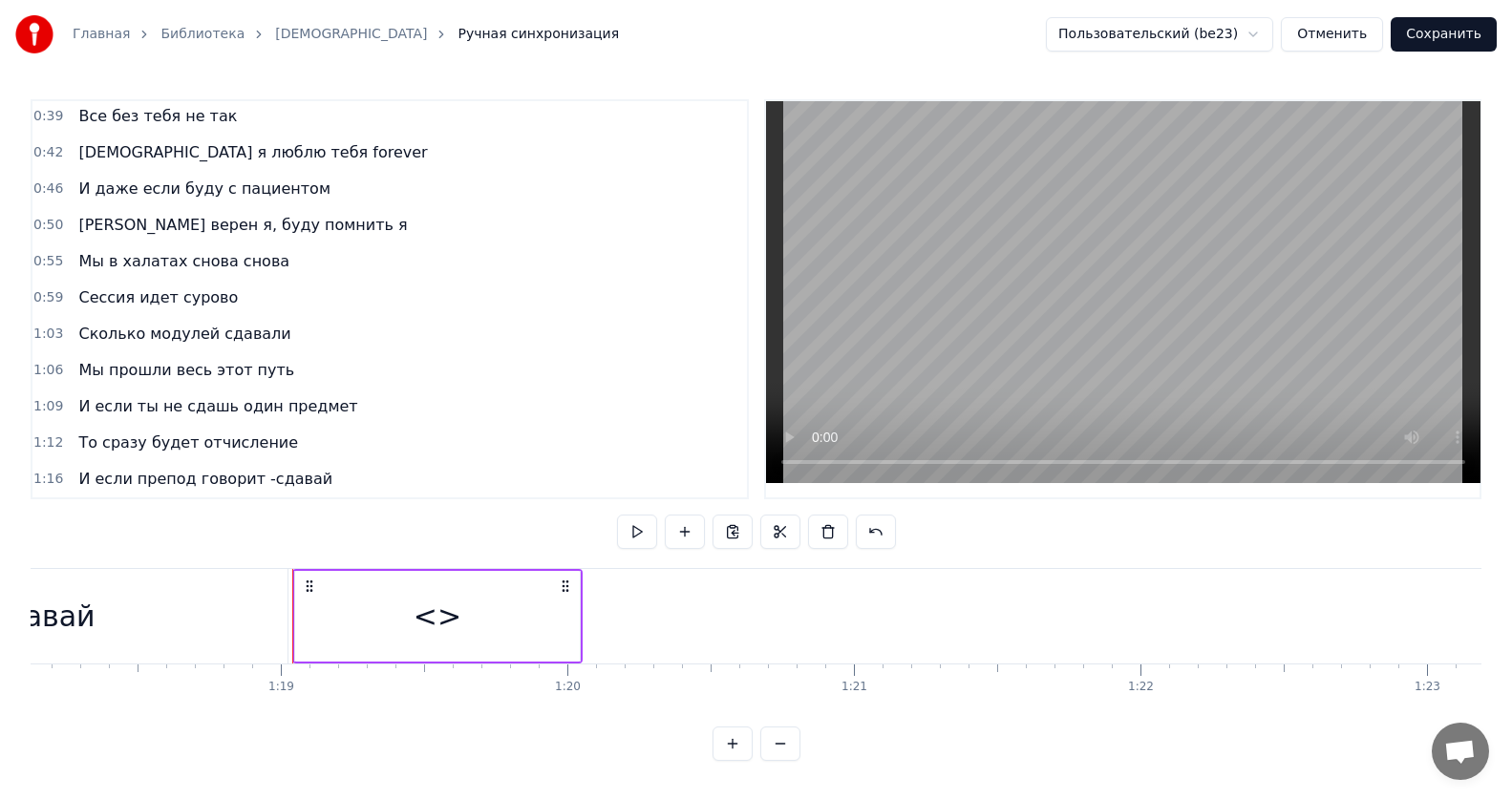
scroll to position [0, 22446]
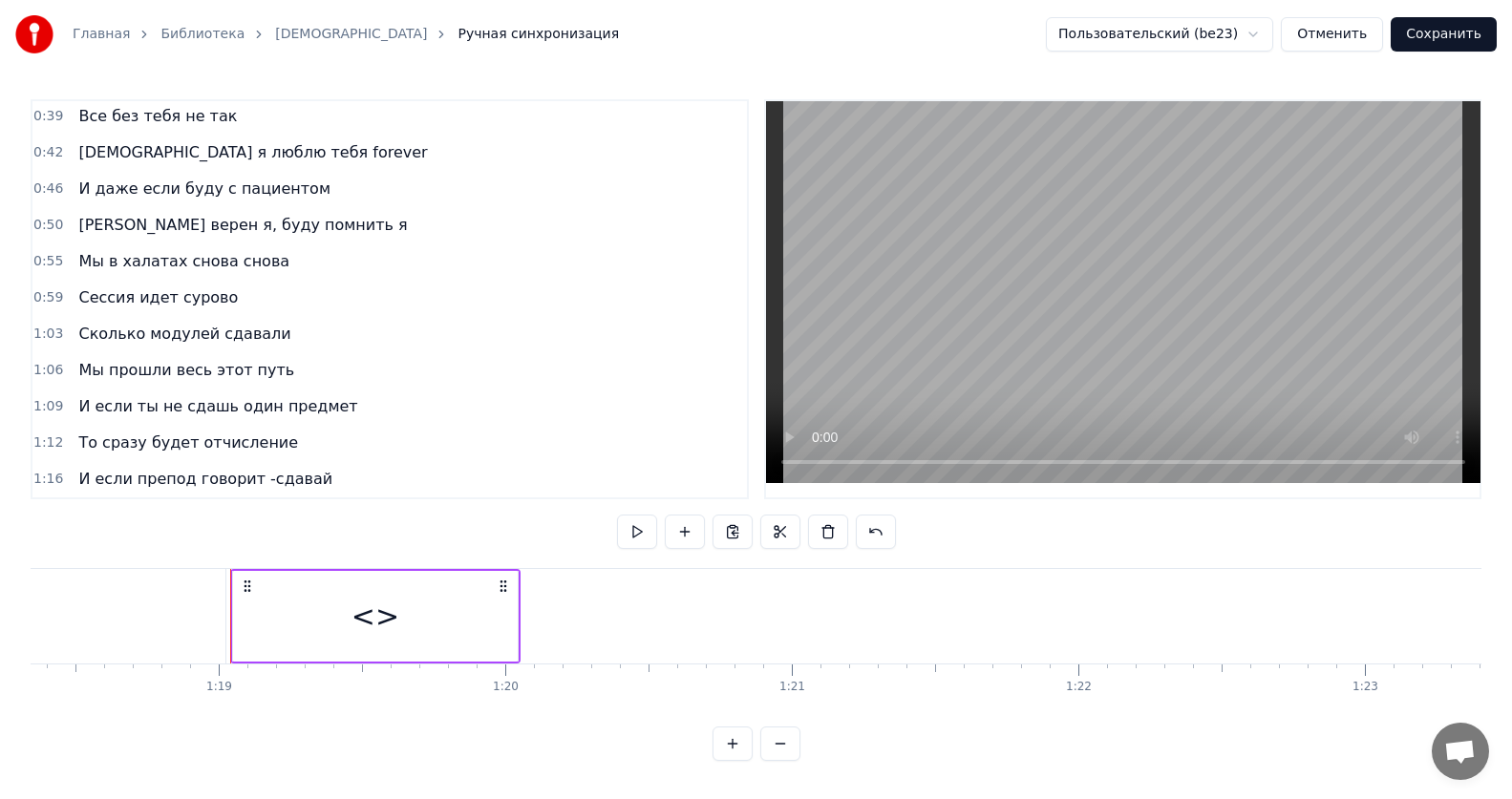
click at [489, 610] on div "<>" at bounding box center [375, 616] width 284 height 91
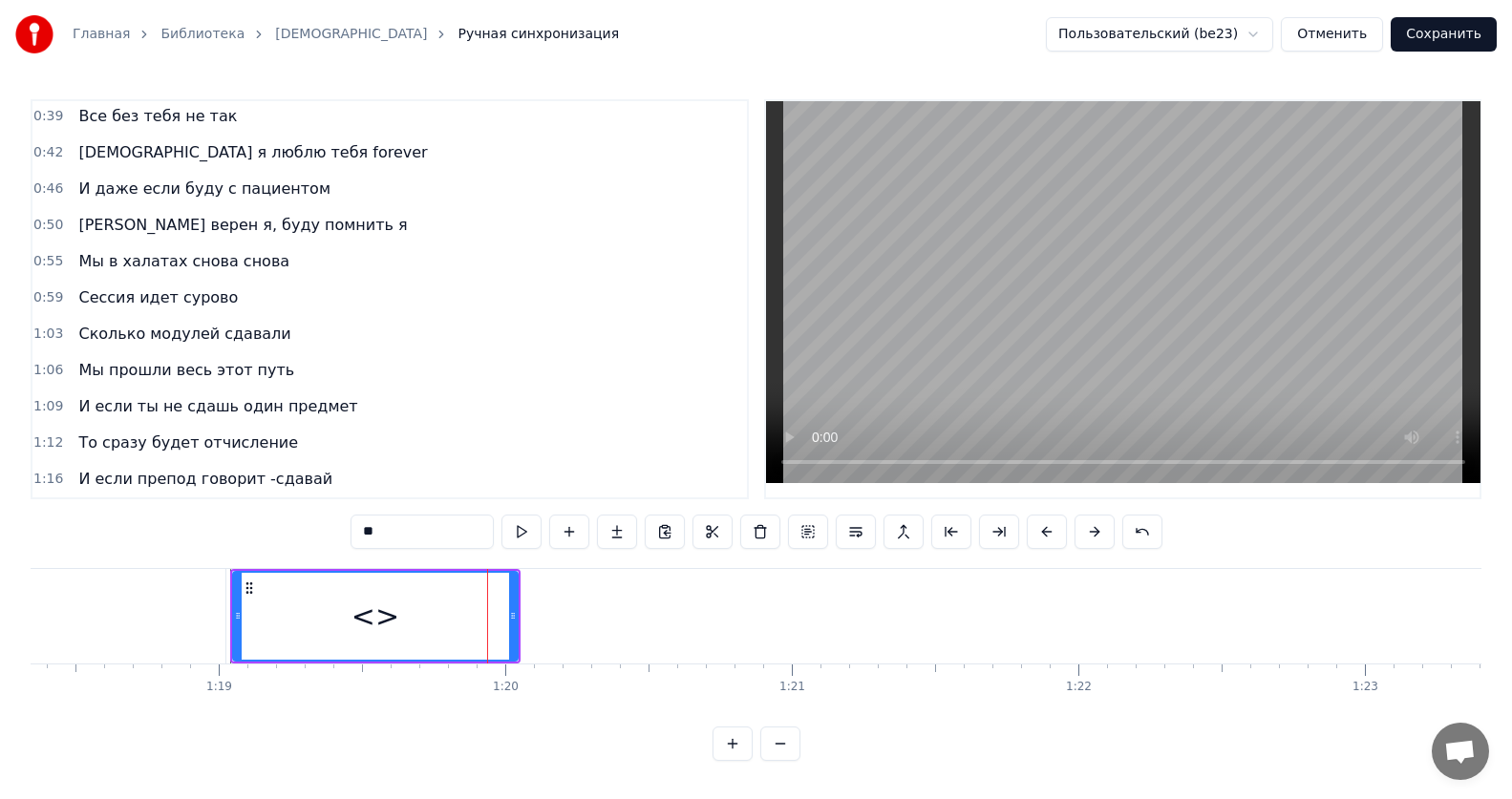
scroll to position [329, 0]
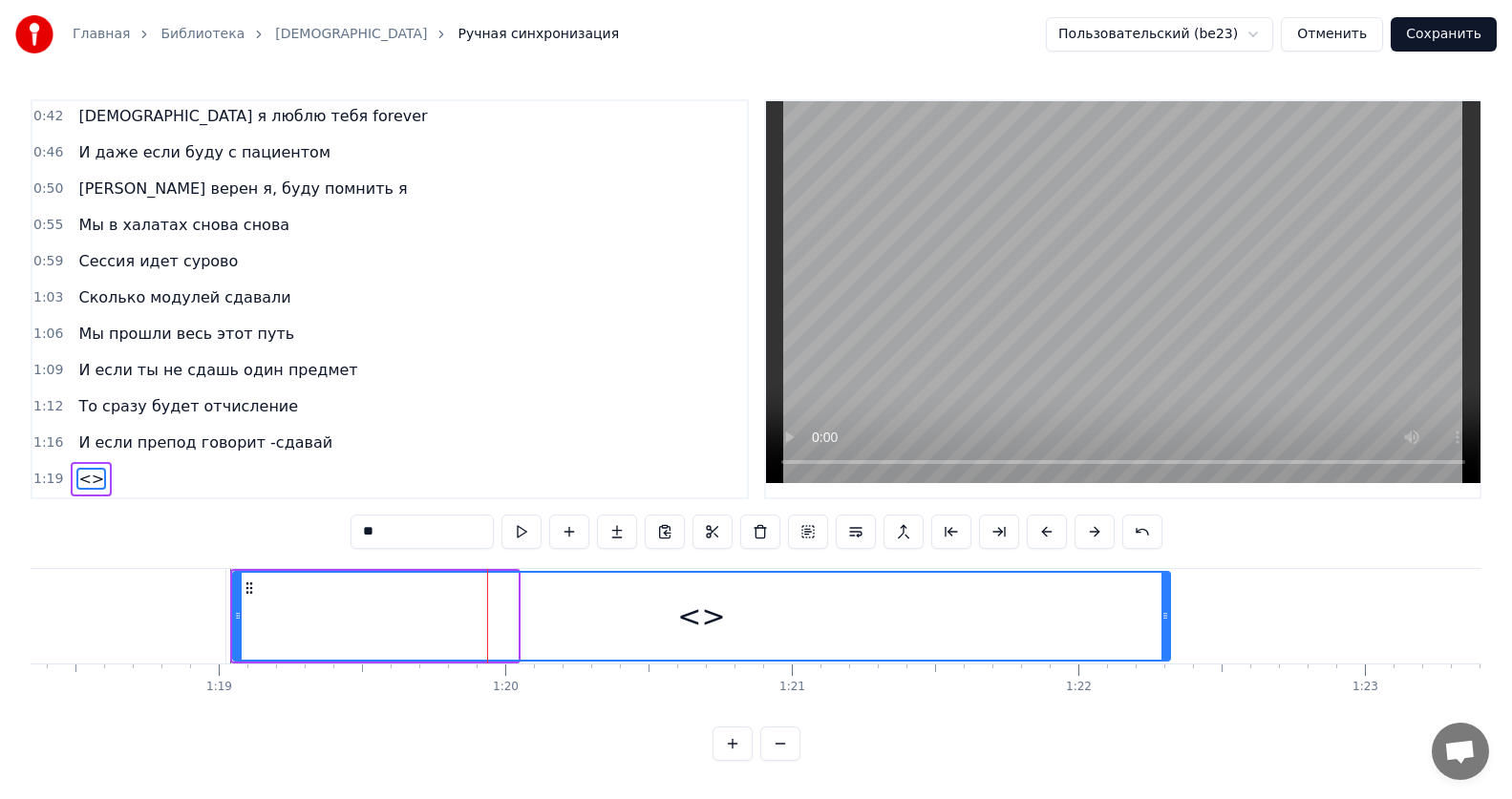
drag, startPoint x: 513, startPoint y: 607, endPoint x: 1165, endPoint y: 617, distance: 652.1
click at [1165, 617] on div at bounding box center [1165, 616] width 8 height 87
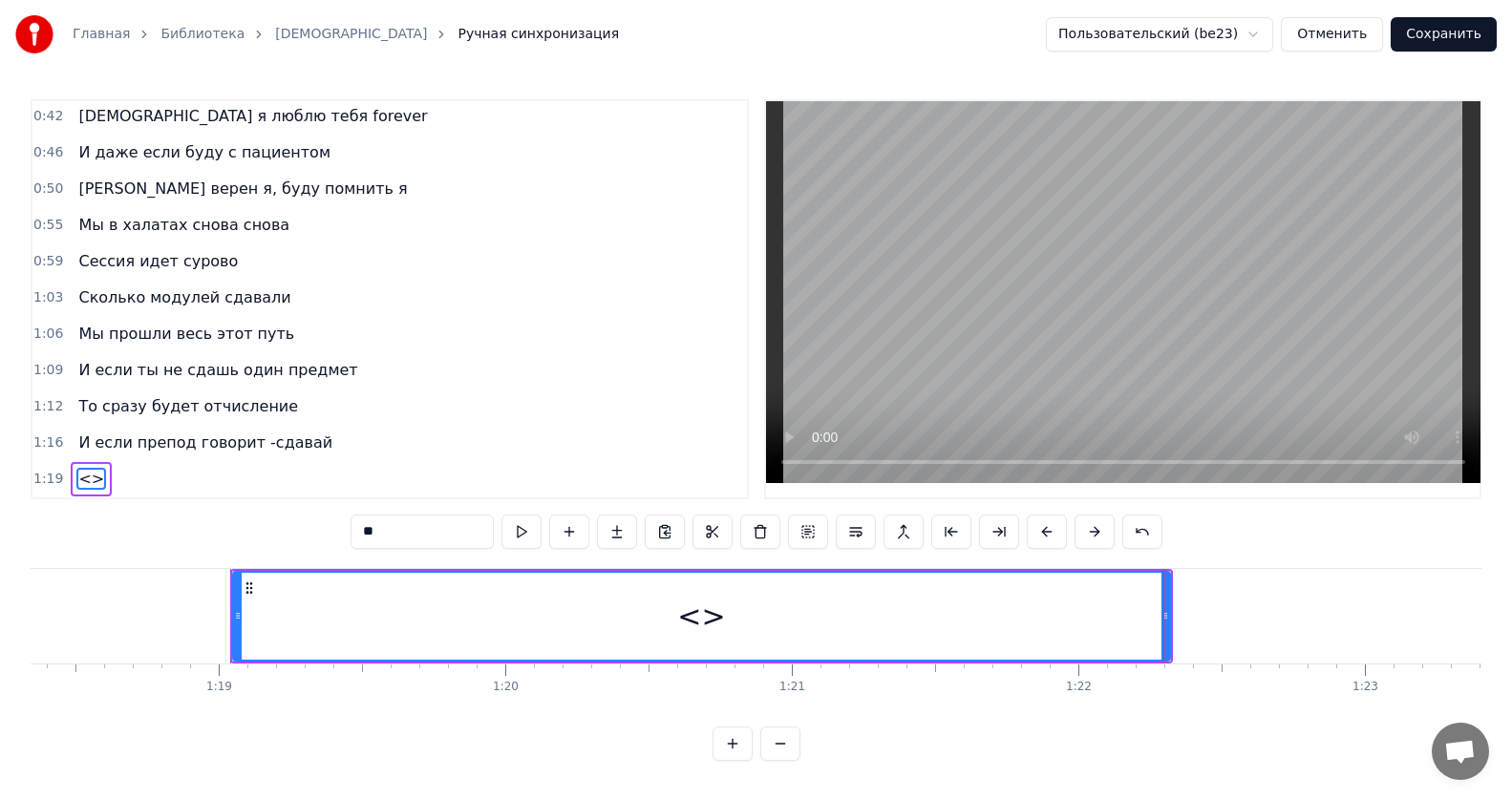
click at [1135, 611] on div "<>" at bounding box center [701, 616] width 935 height 87
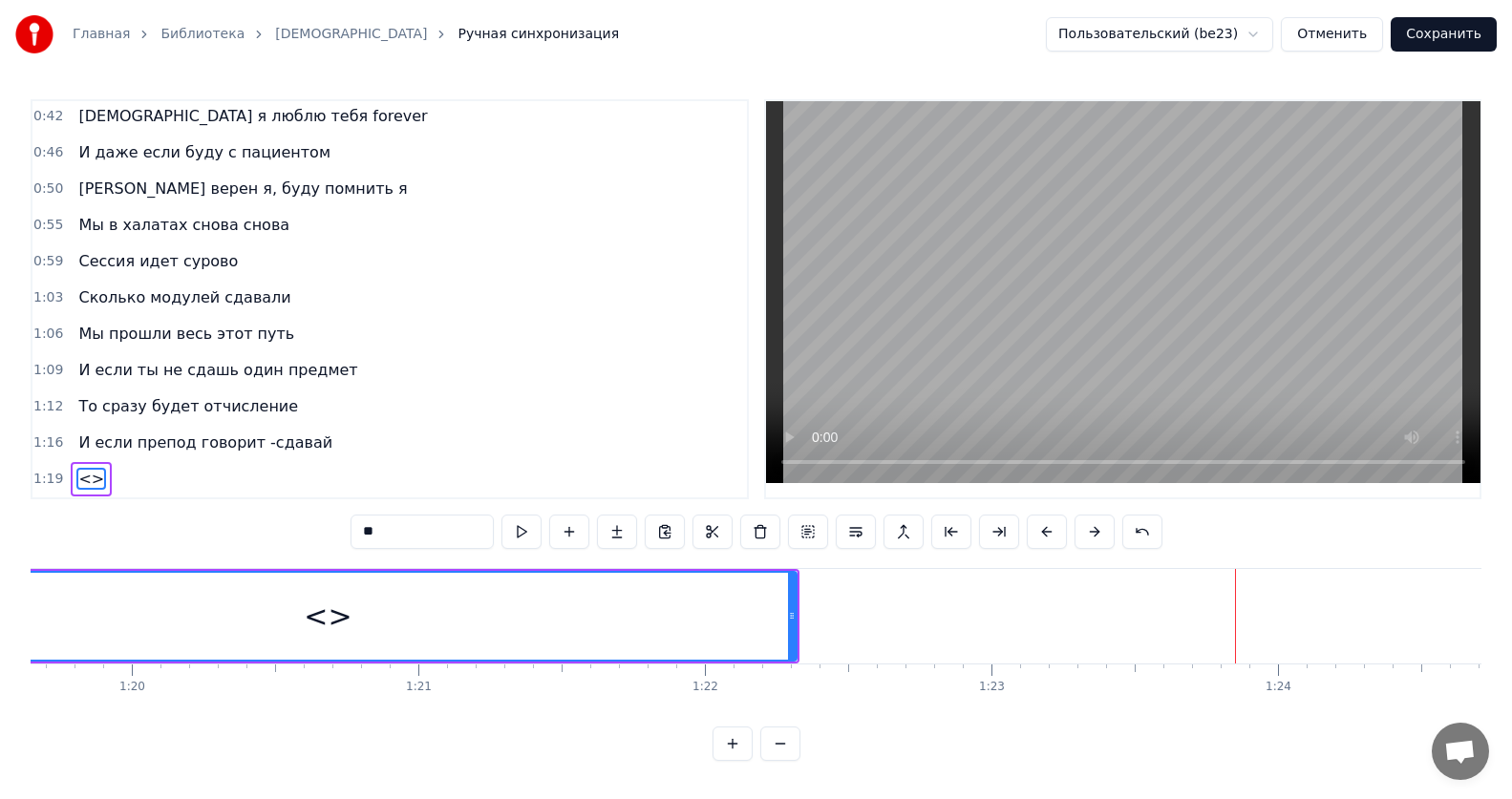
scroll to position [0, 22851]
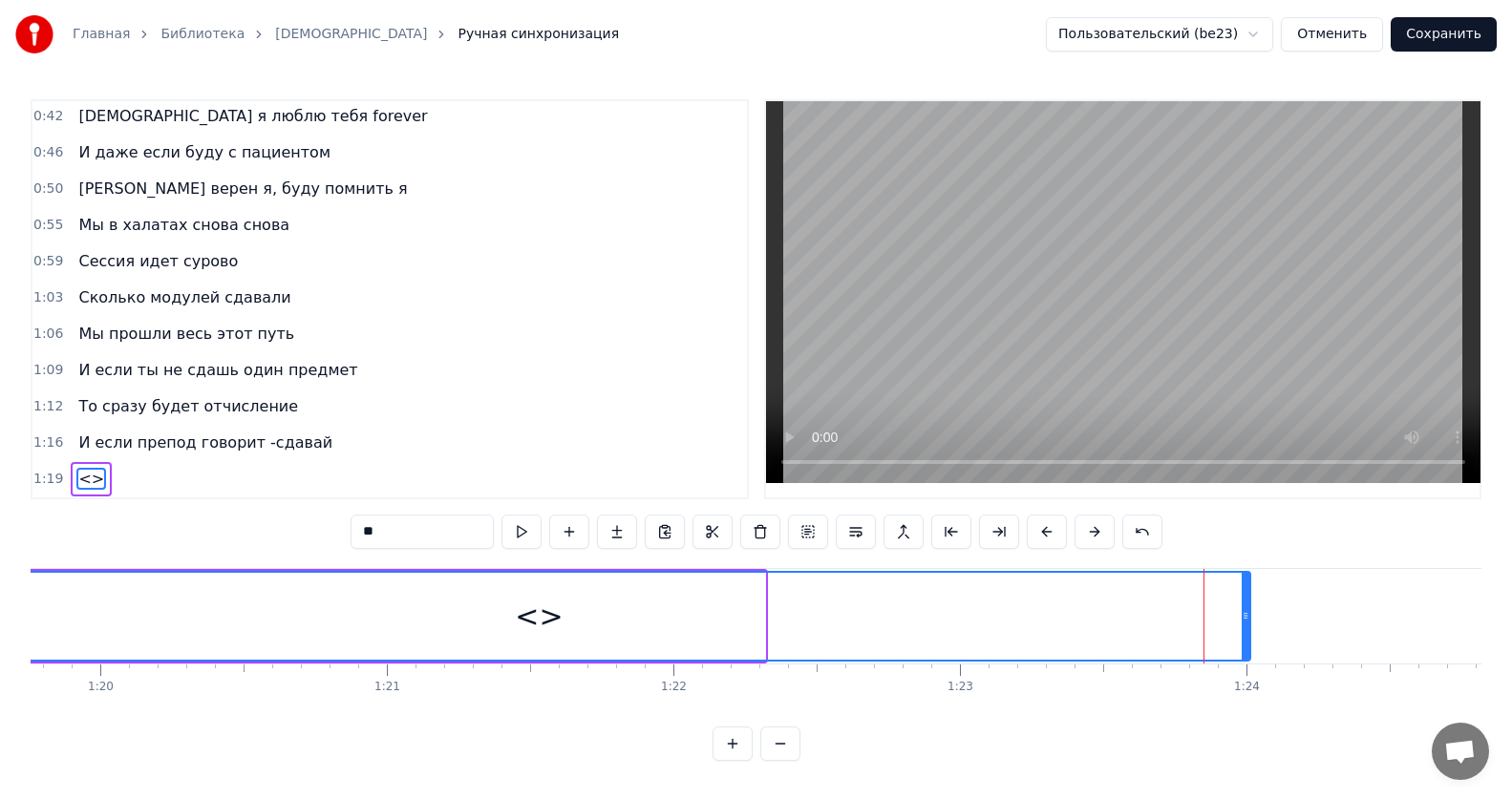
drag, startPoint x: 757, startPoint y: 608, endPoint x: 1242, endPoint y: 594, distance: 485.2
click at [1242, 594] on div at bounding box center [1245, 616] width 8 height 87
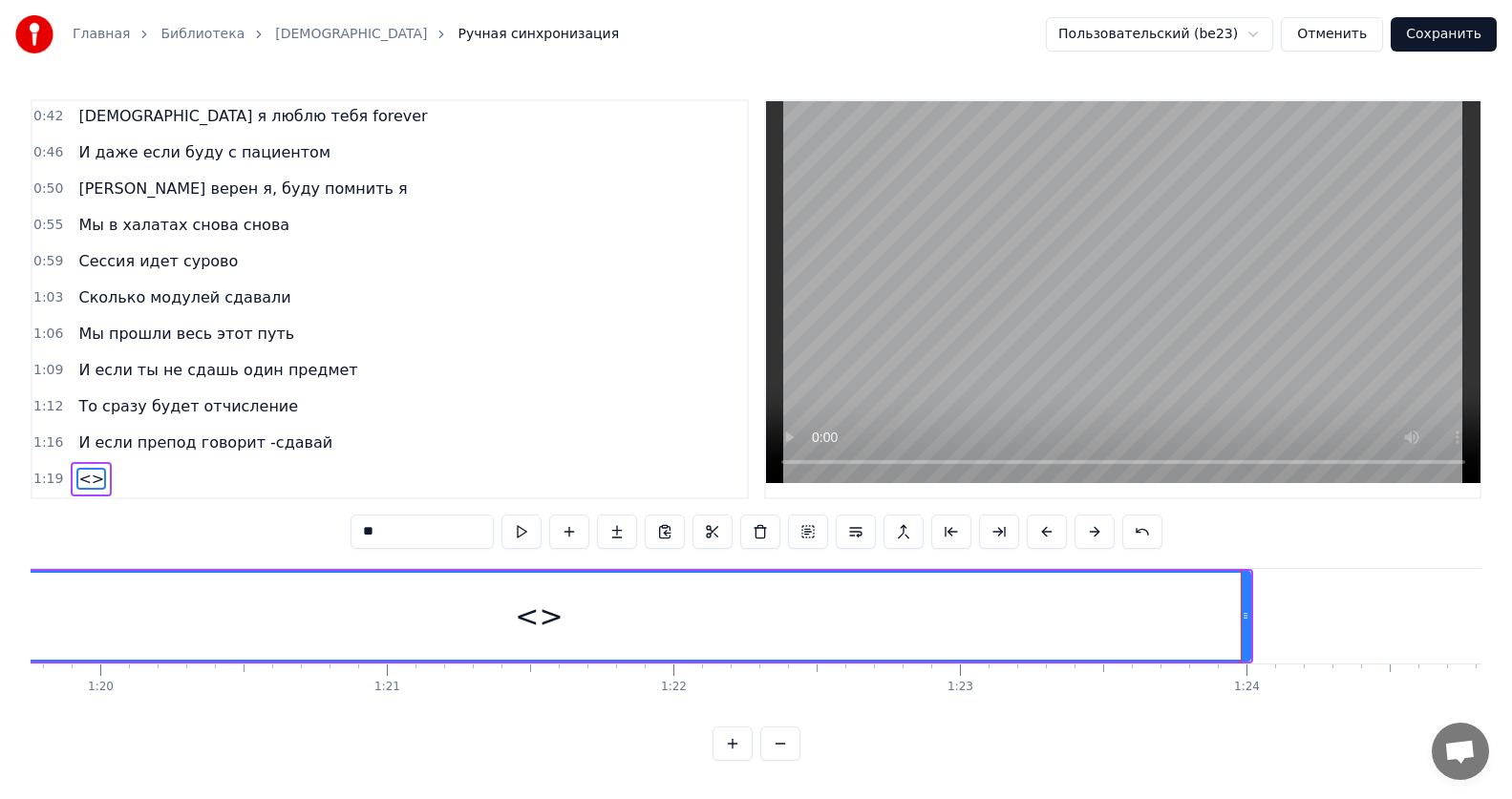
drag, startPoint x: 423, startPoint y: 511, endPoint x: 272, endPoint y: 513, distance: 151.0
click at [272, 513] on div "0:12 Все без тебя не так 0:15 ИсИто я люблю тебя forever 0:19 И даже если буду …" at bounding box center [756, 430] width 1451 height 662
paste input "**********"
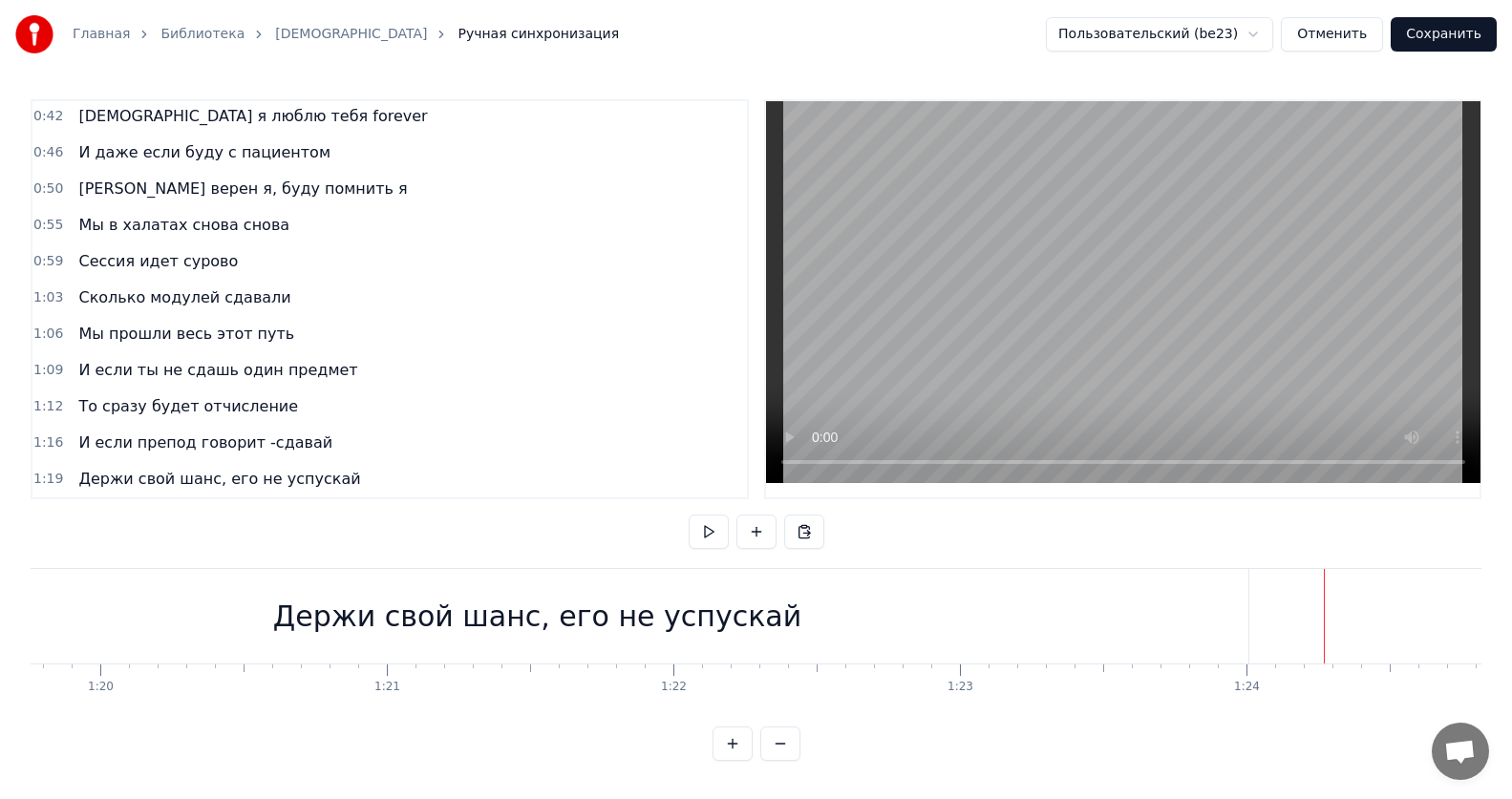
click at [1253, 612] on div at bounding box center [288, 616] width 46220 height 94
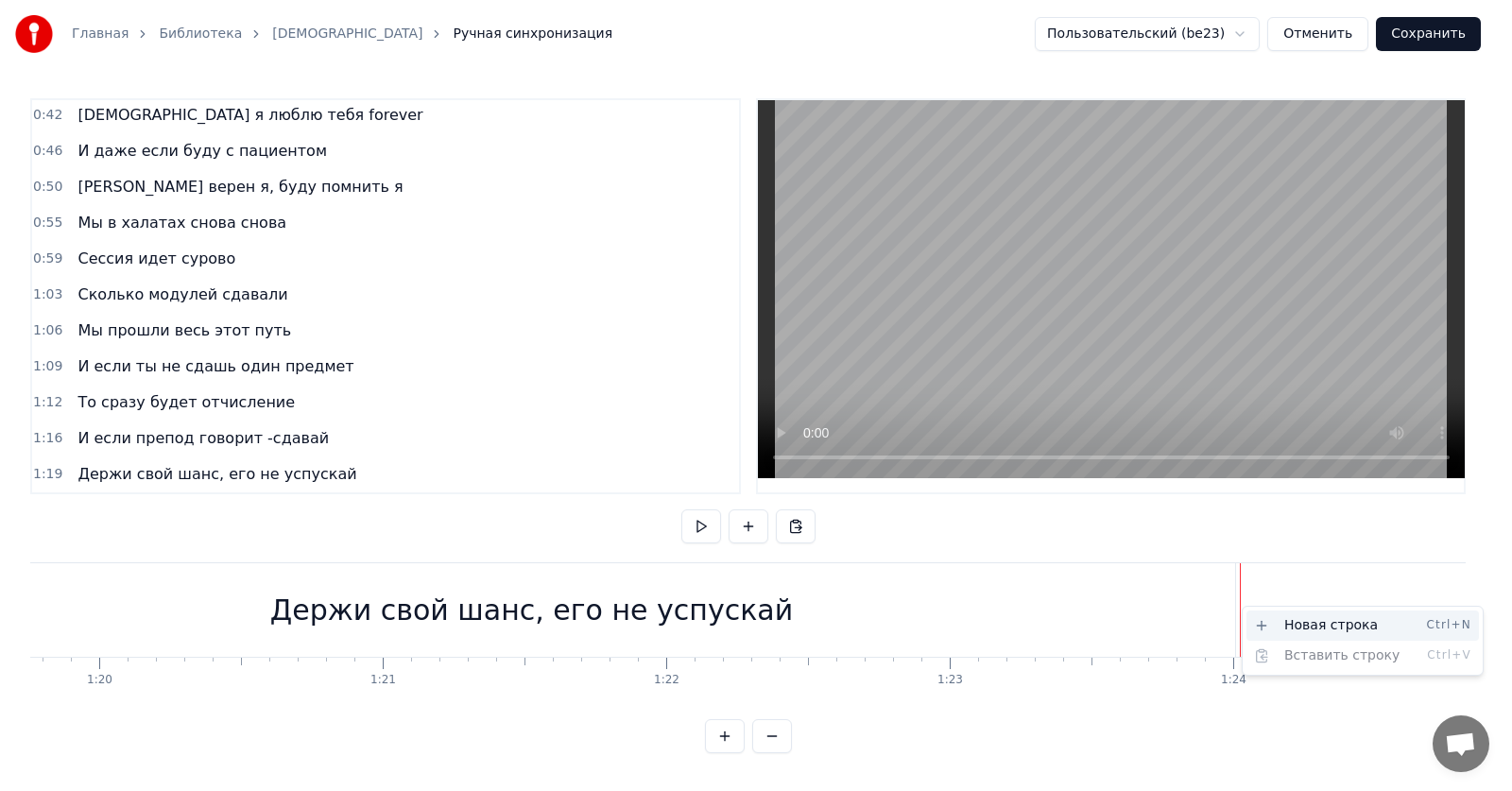
click at [1275, 620] on div "Новая строка Ctrl+N" at bounding box center [1362, 625] width 232 height 30
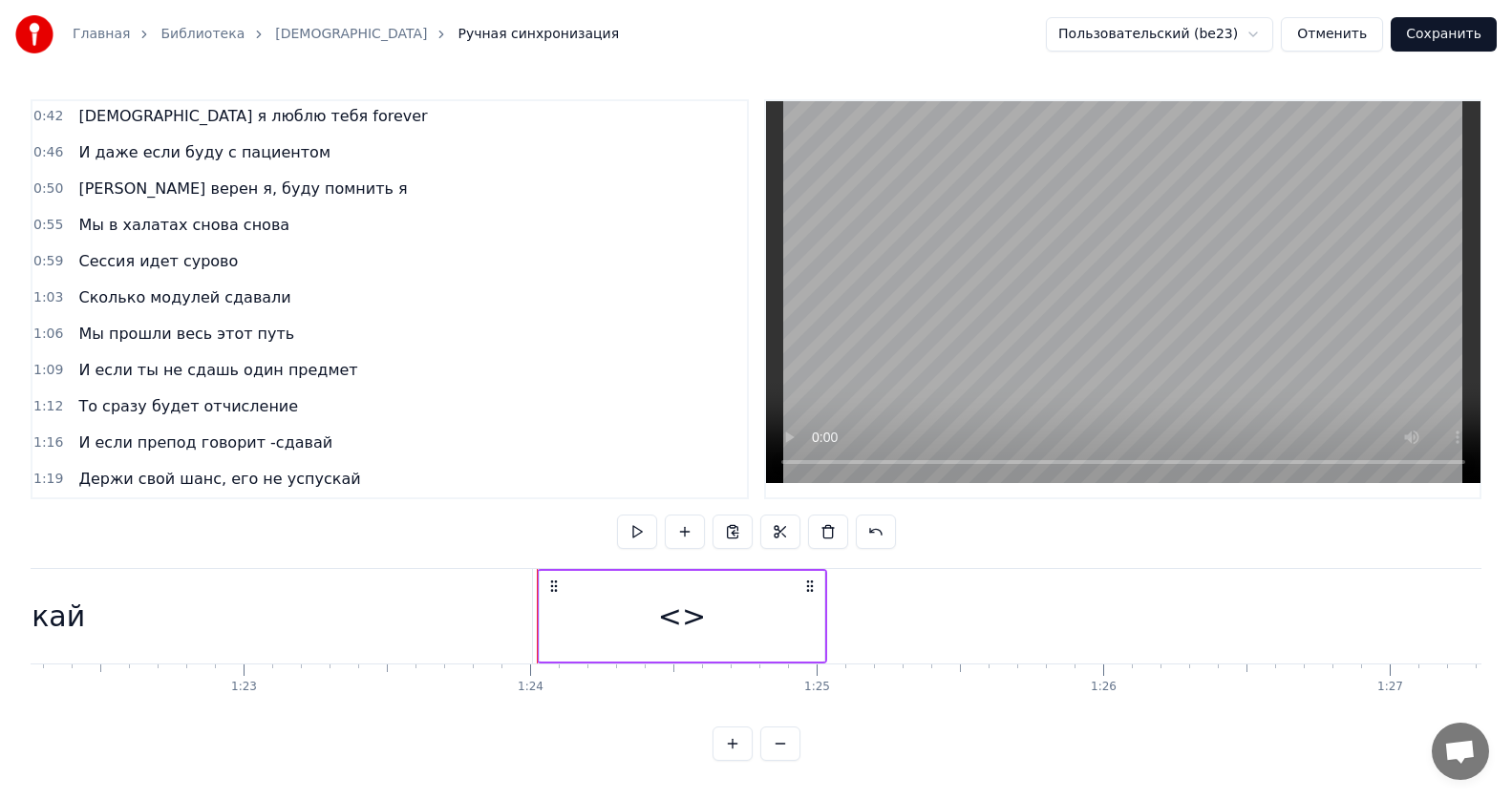
scroll to position [0, 23630]
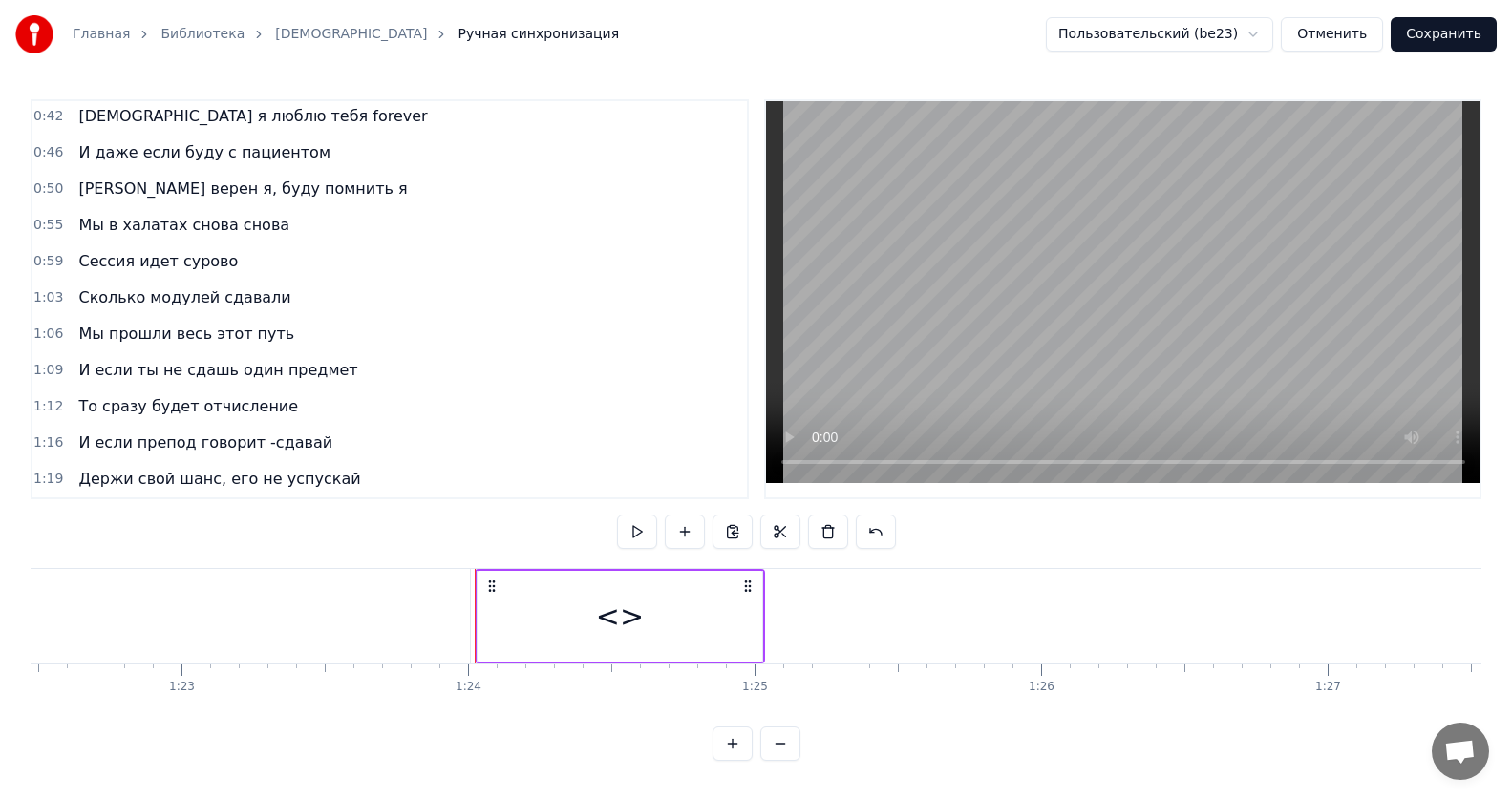
click at [740, 611] on div "<>" at bounding box center [619, 616] width 284 height 91
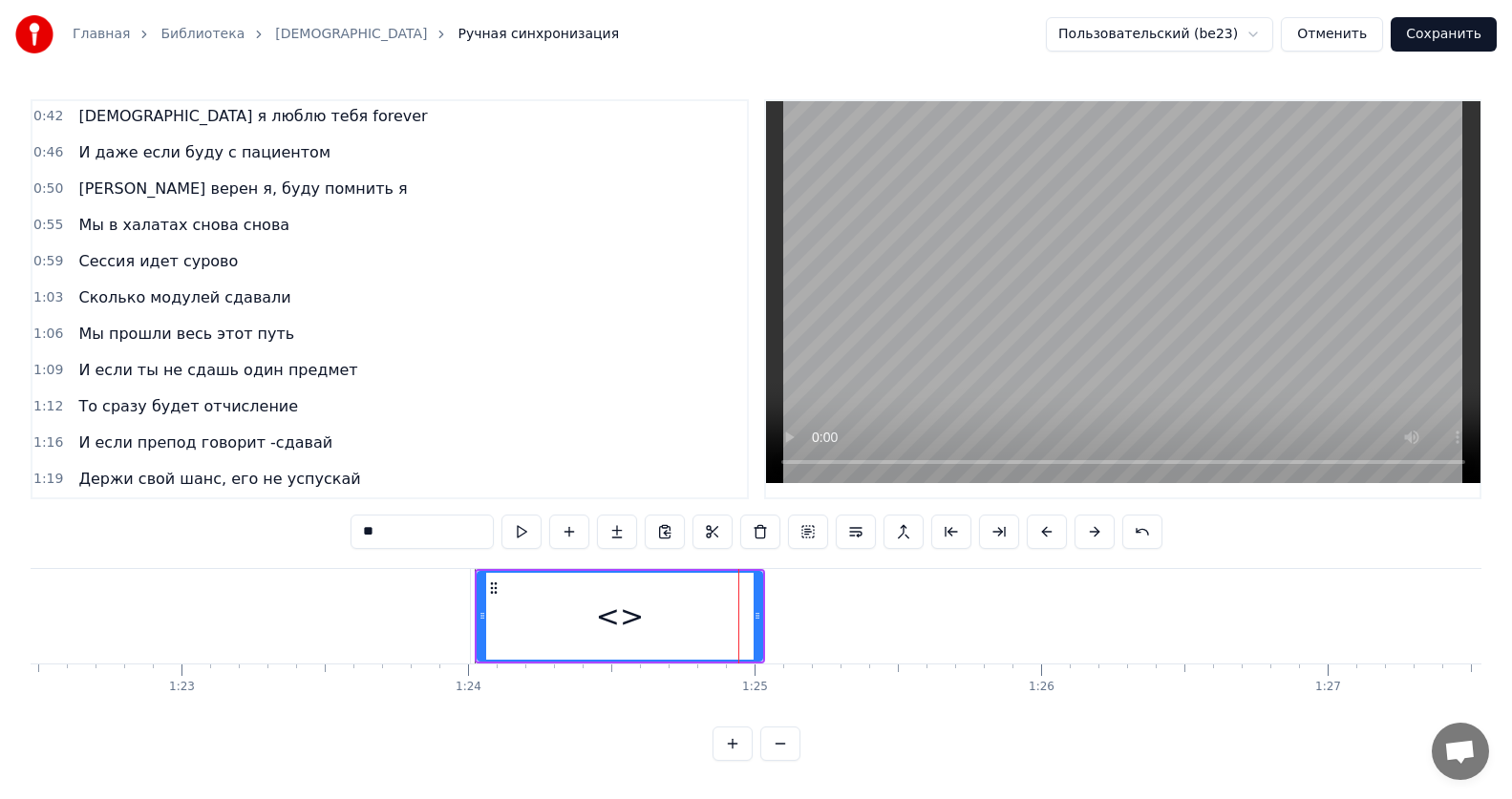
scroll to position [366, 0]
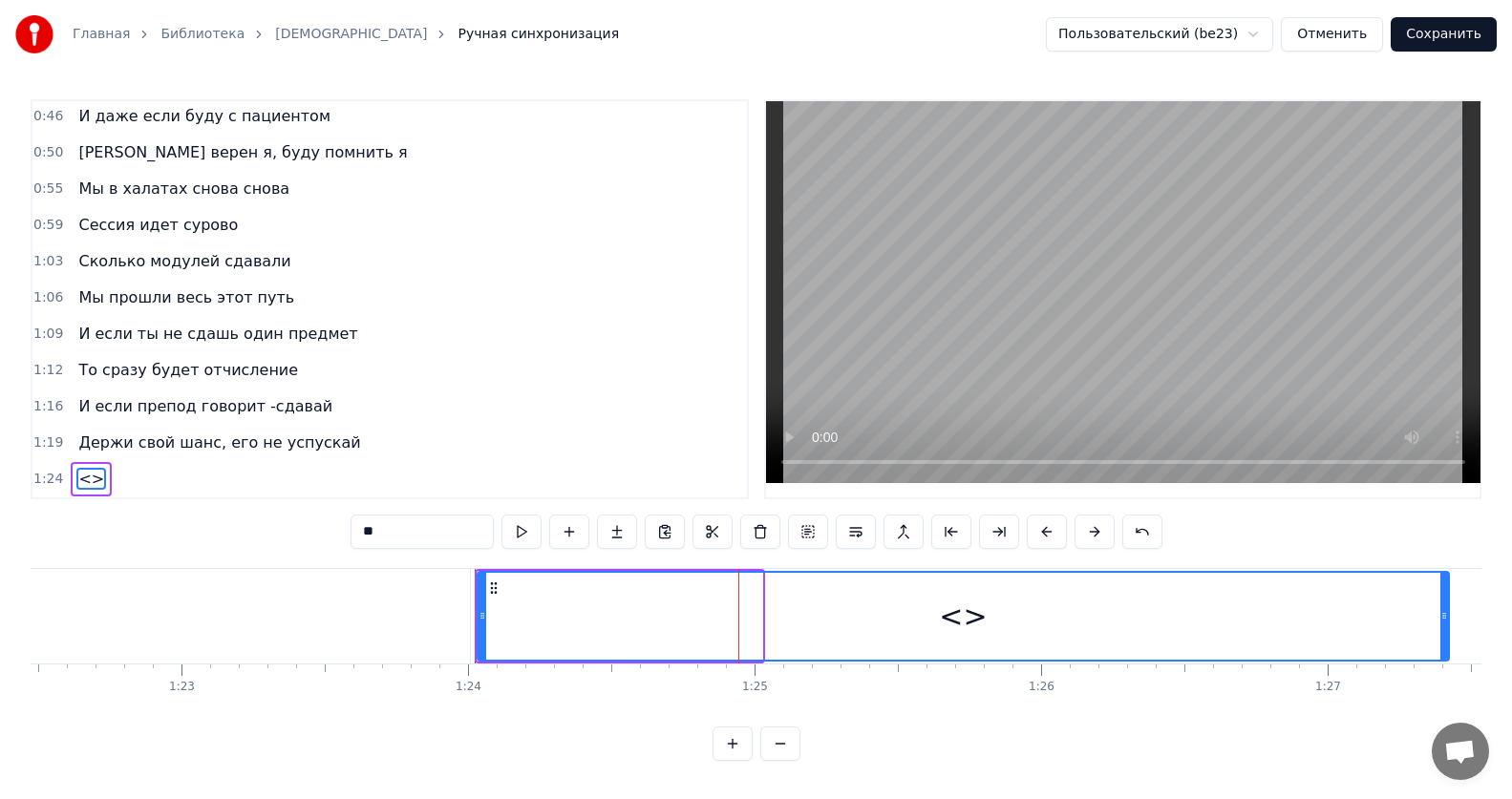
drag, startPoint x: 757, startPoint y: 609, endPoint x: 1444, endPoint y: 600, distance: 687.1
click at [1444, 608] on icon at bounding box center [1444, 616] width 8 height 16
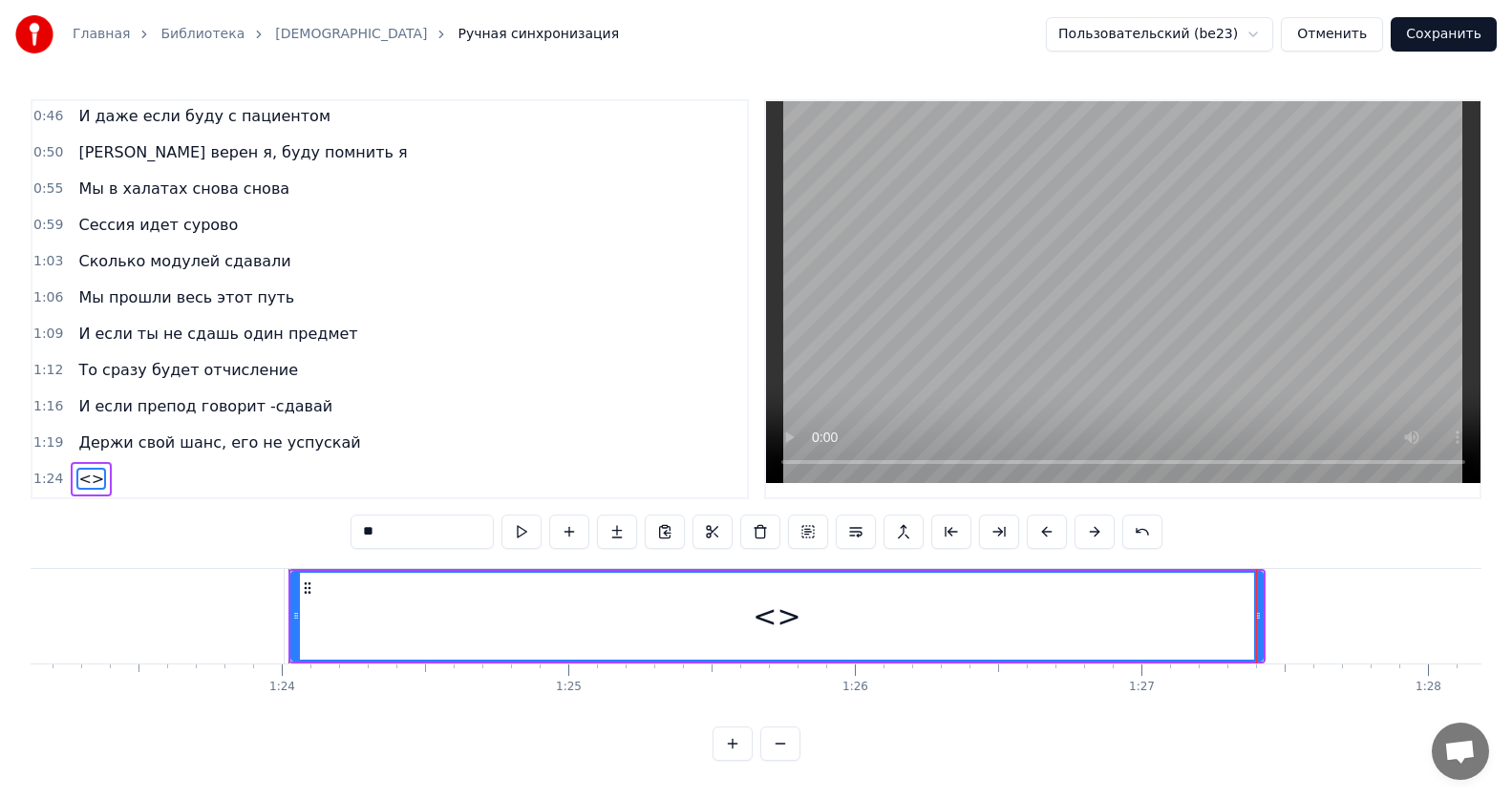
scroll to position [0, 24004]
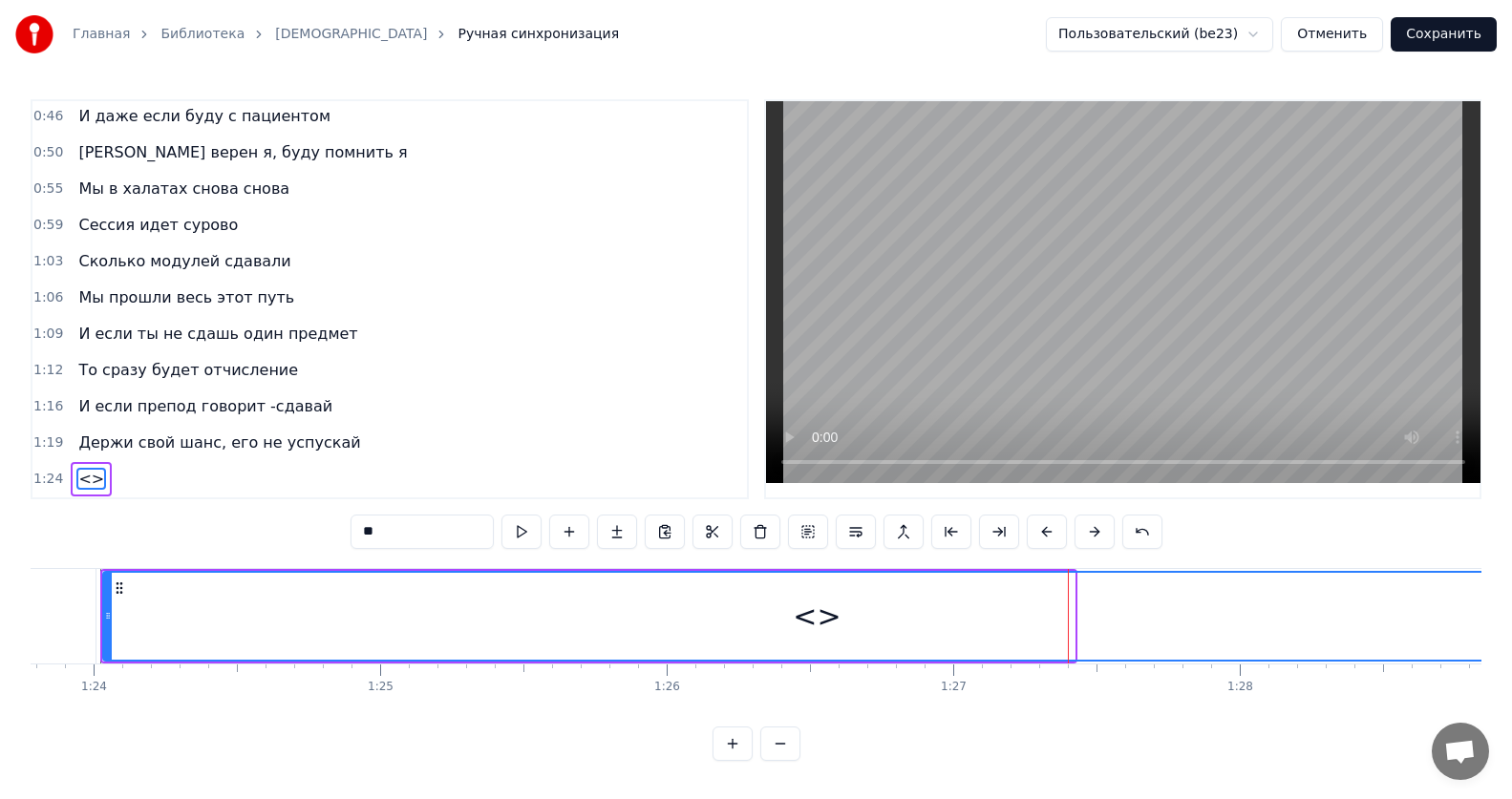
drag, startPoint x: 1071, startPoint y: 602, endPoint x: 1528, endPoint y: 594, distance: 457.1
click at [1512, 594] on html "Главная Библиотека ИсИто Ручная синхронизация Пользовательский (be23) Отменить …" at bounding box center [756, 395] width 1512 height 791
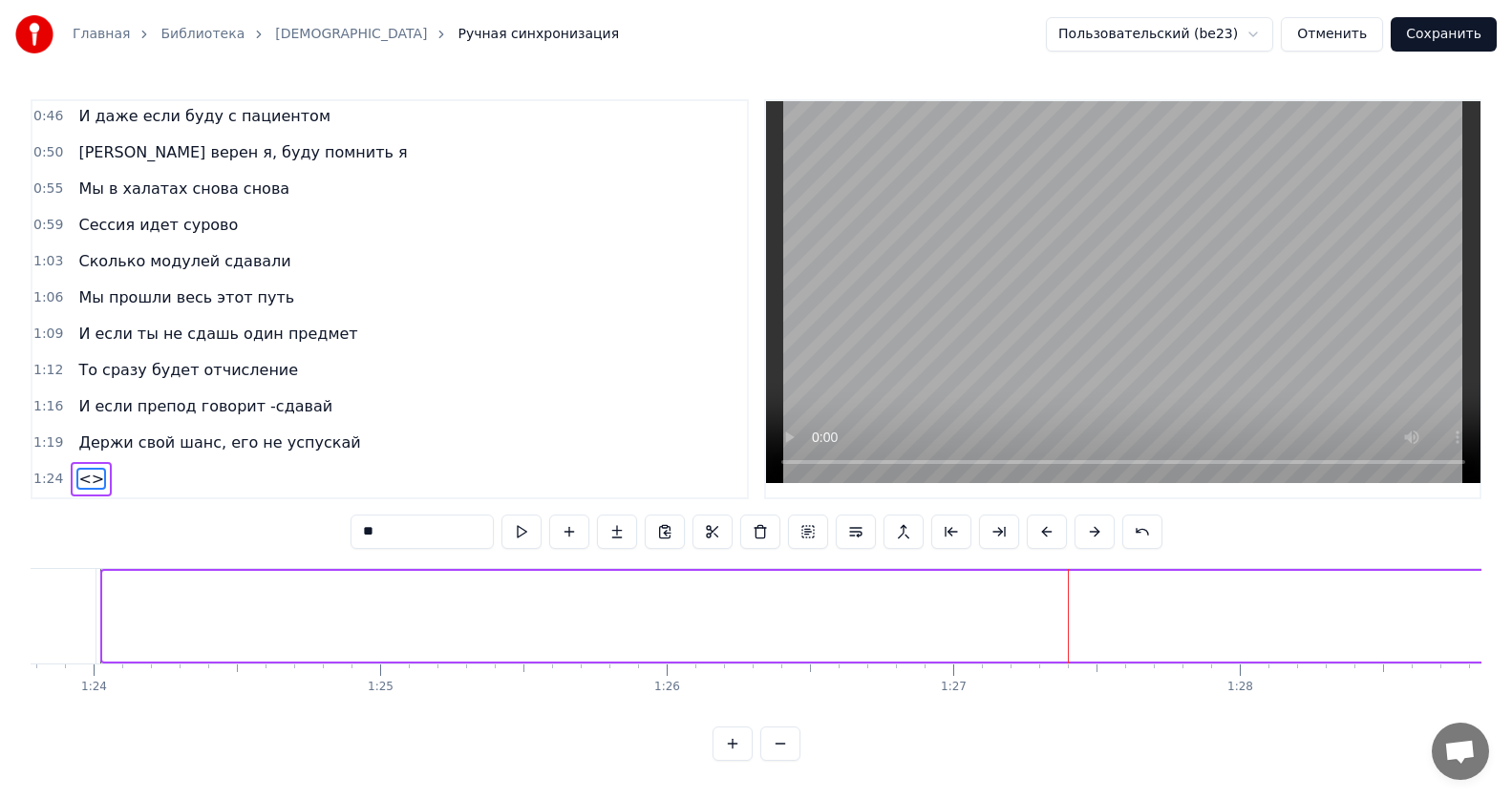
drag, startPoint x: 105, startPoint y: 609, endPoint x: 1490, endPoint y: 594, distance: 1385.1
click at [1490, 594] on div "Главная Библиотека ИсИто Ручная синхронизация Пользовательский (be23) Отменить …" at bounding box center [756, 381] width 1512 height 761
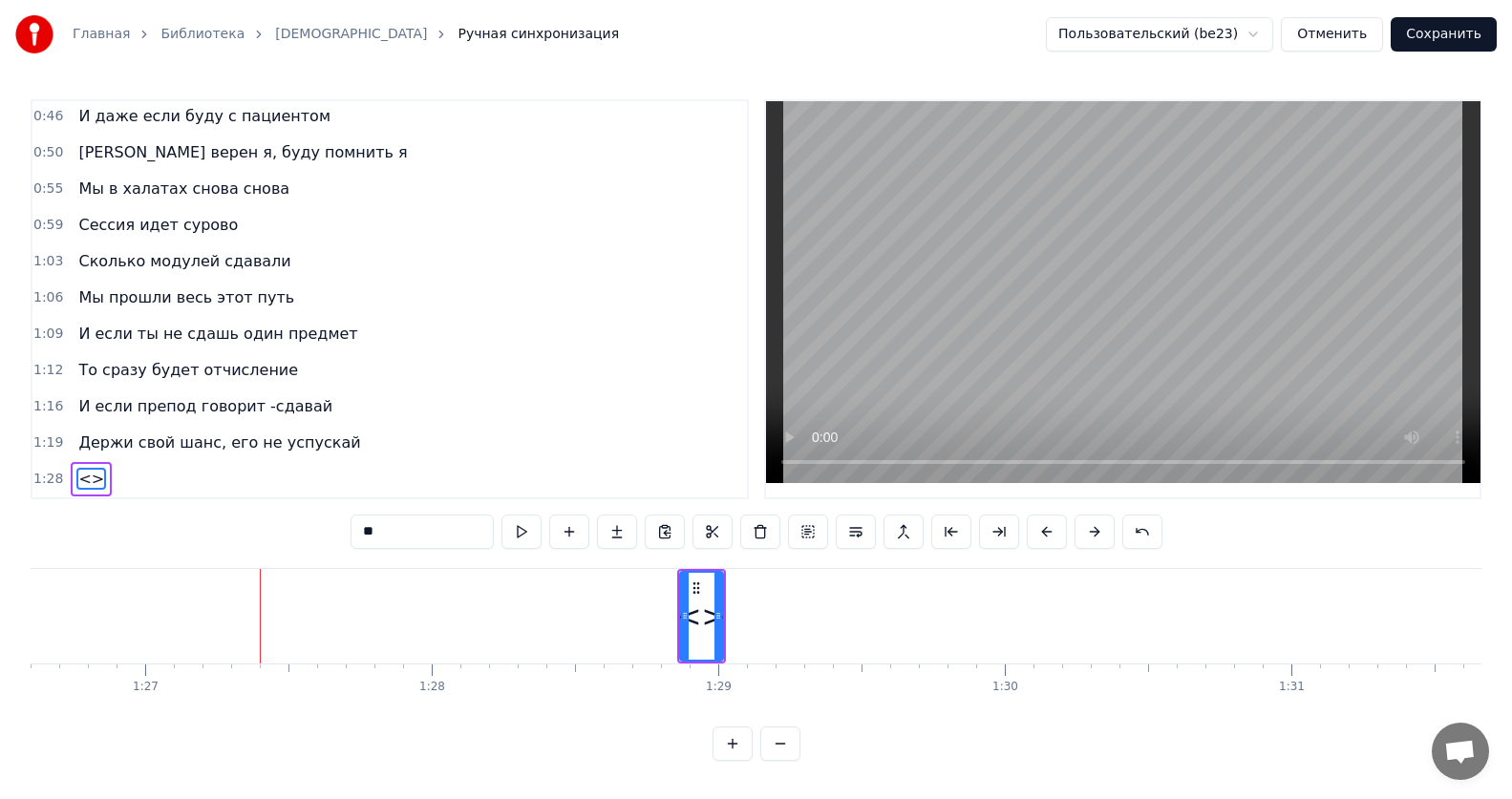
scroll to position [0, 24875]
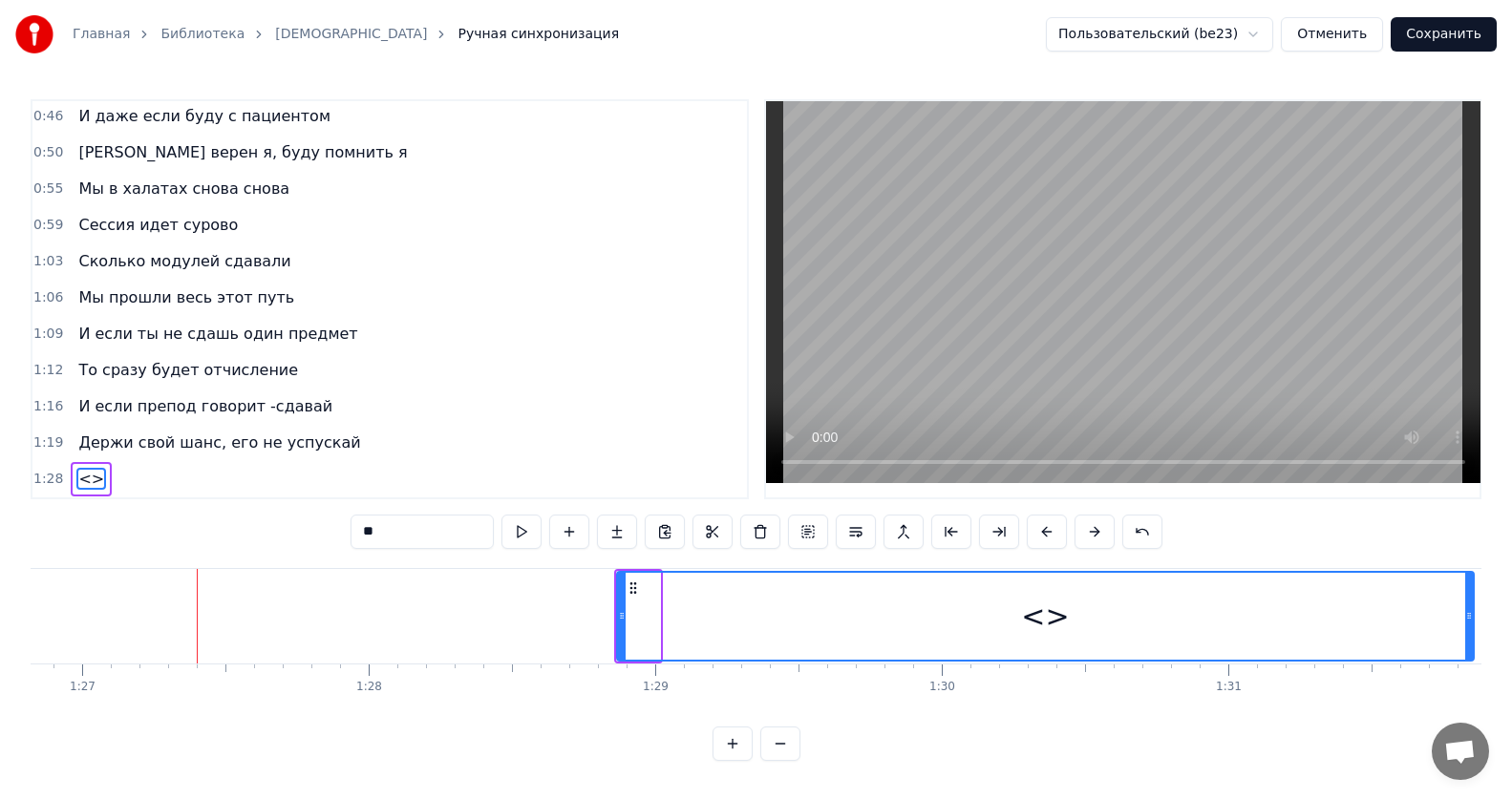
drag, startPoint x: 655, startPoint y: 588, endPoint x: 1528, endPoint y: 597, distance: 873.0
click at [1512, 597] on html "Главная Библиотека ИсИто Ручная синхронизация Пользовательский (be23) Отменить …" at bounding box center [756, 395] width 1512 height 791
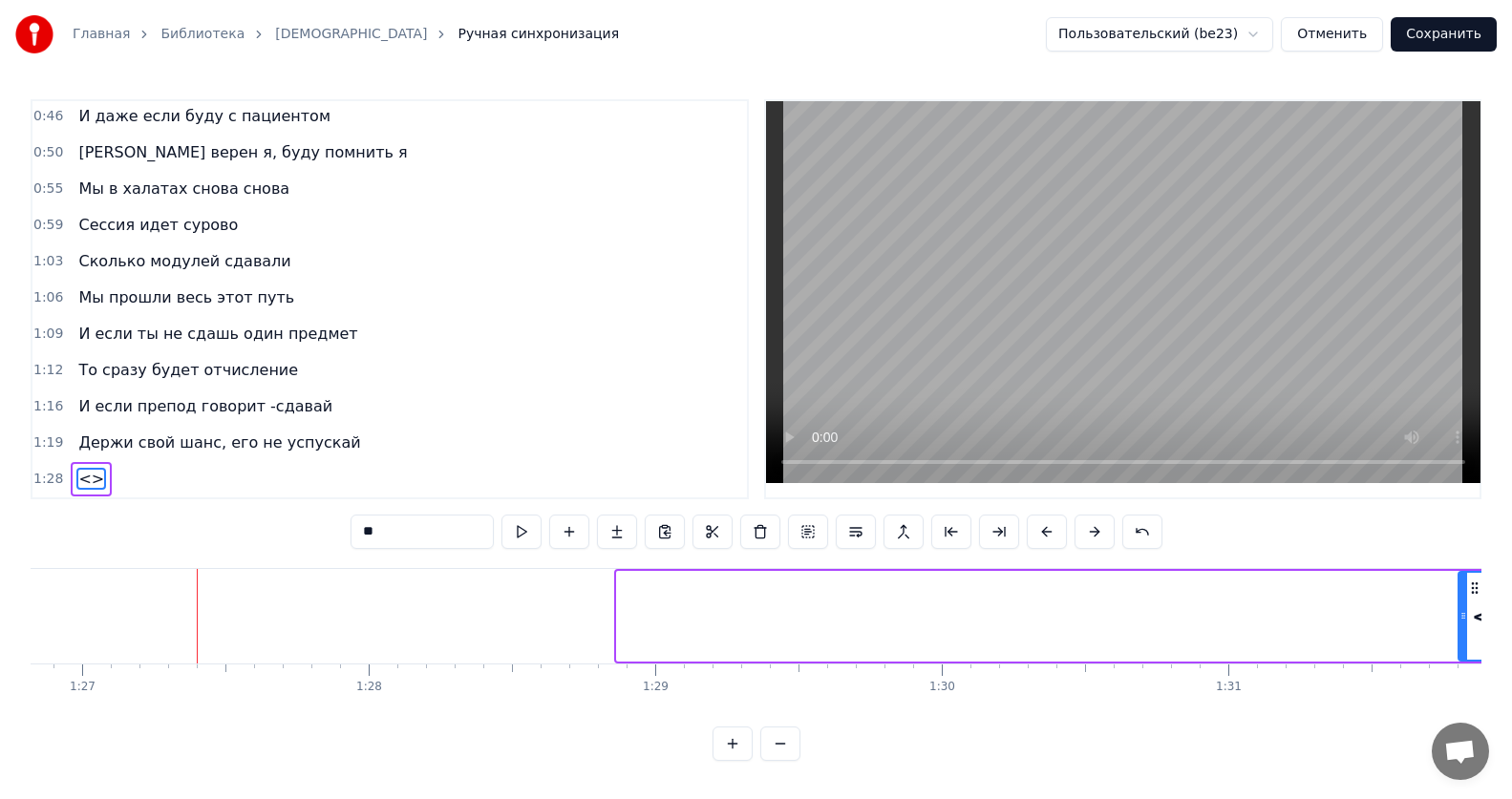
drag, startPoint x: 624, startPoint y: 607, endPoint x: 1465, endPoint y: 616, distance: 841.0
click at [1465, 616] on div at bounding box center [1463, 616] width 8 height 87
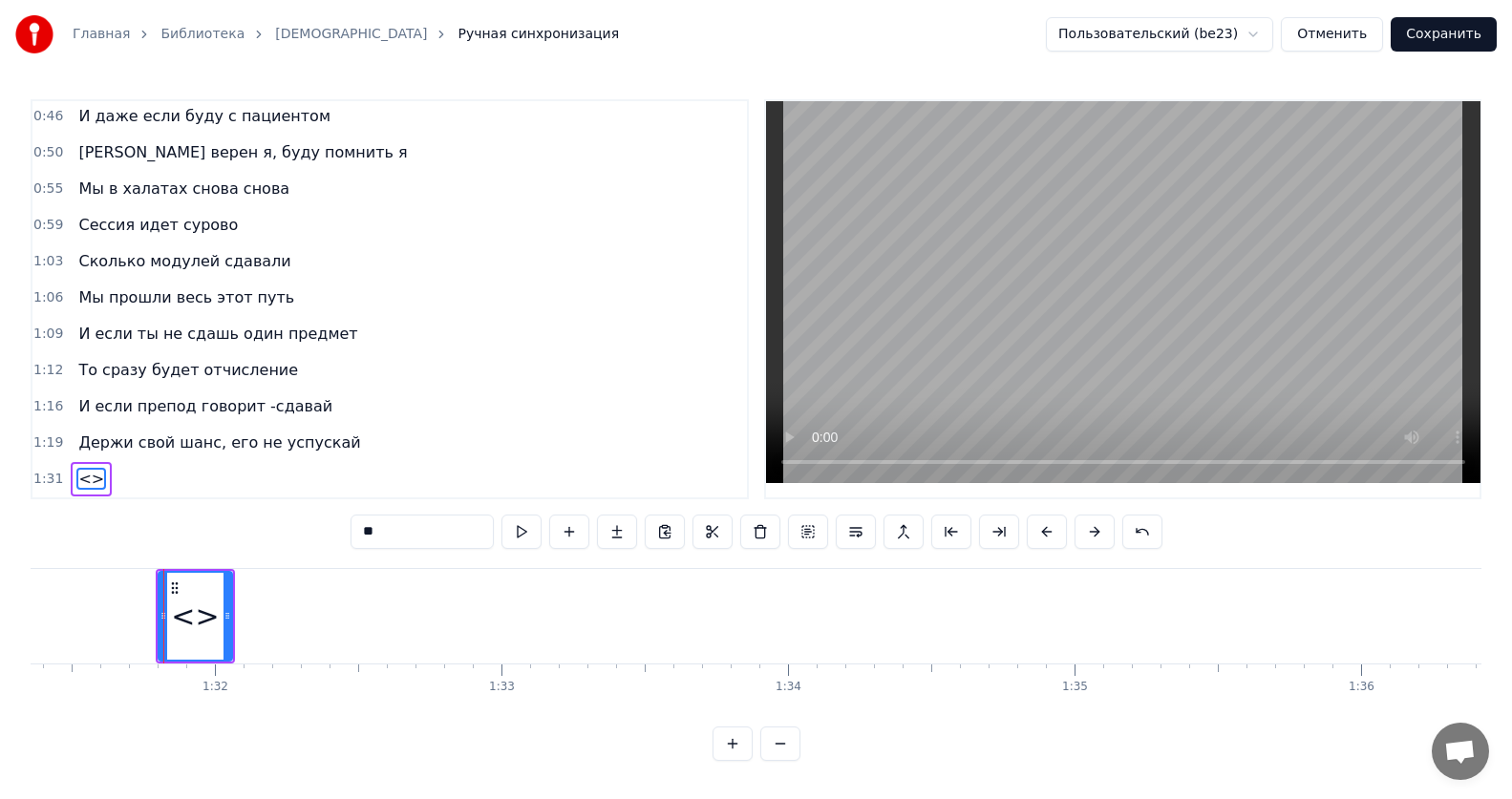
scroll to position [0, 26212]
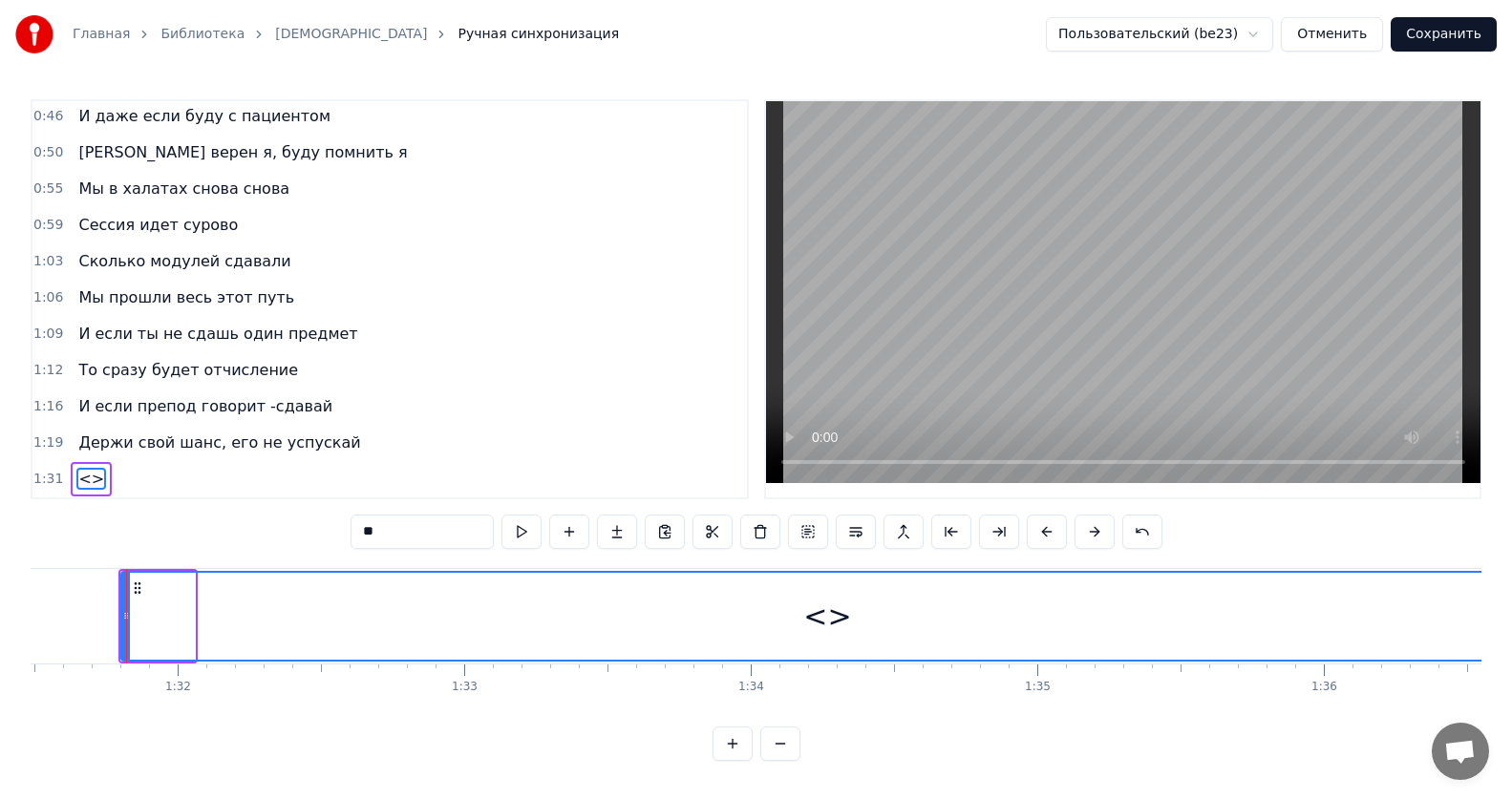
drag, startPoint x: 188, startPoint y: 611, endPoint x: 1528, endPoint y: 550, distance: 1341.4
click at [1512, 550] on html "Главная Библиотека ИсИто Ручная синхронизация Пользовательский (be23) Отменить …" at bounding box center [756, 395] width 1512 height 791
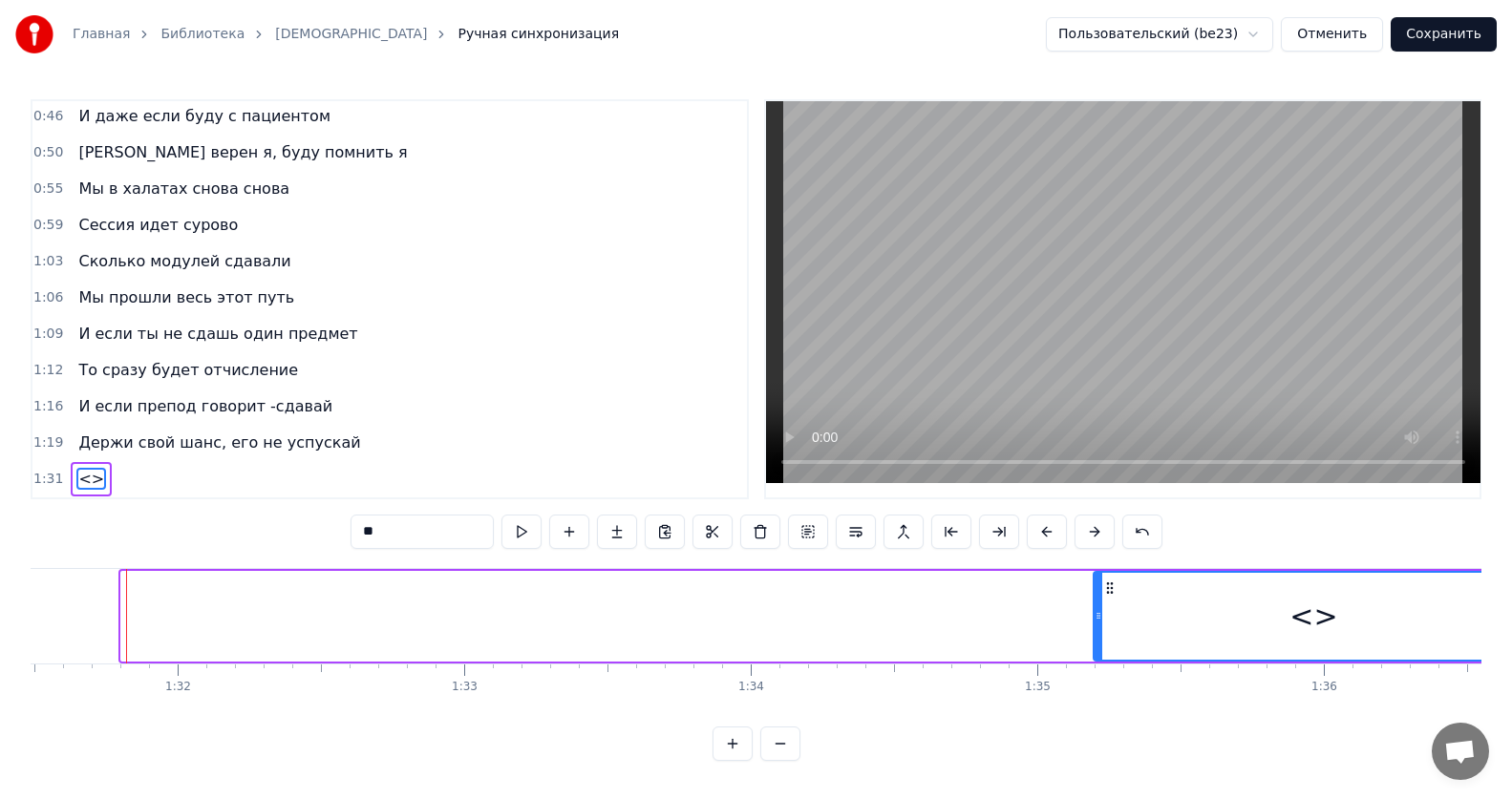
drag, startPoint x: 123, startPoint y: 617, endPoint x: 1095, endPoint y: 604, distance: 972.1
click at [1095, 604] on div at bounding box center [1098, 616] width 8 height 87
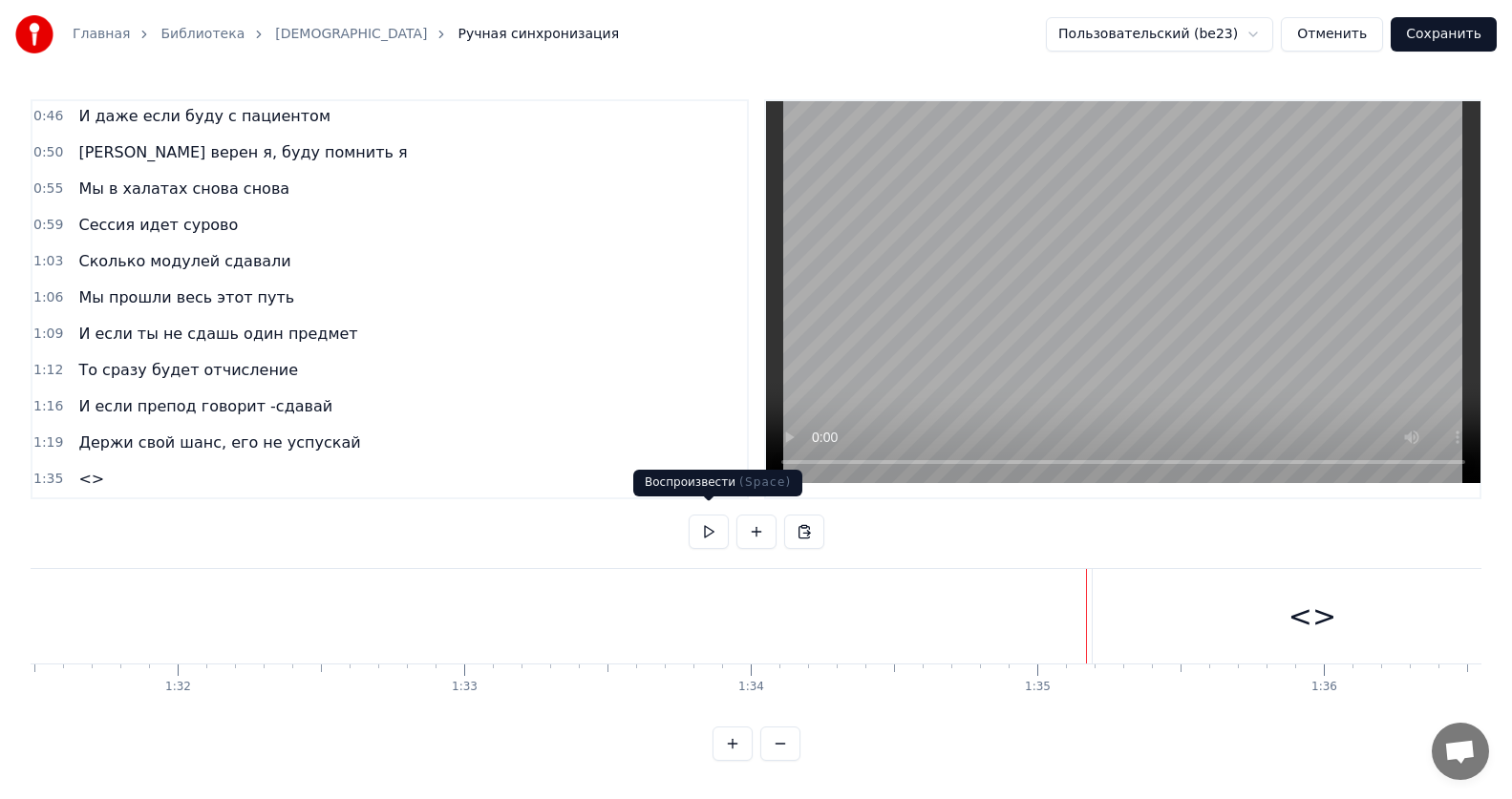
click at [710, 515] on button at bounding box center [708, 531] width 40 height 34
click at [711, 515] on button at bounding box center [708, 531] width 40 height 34
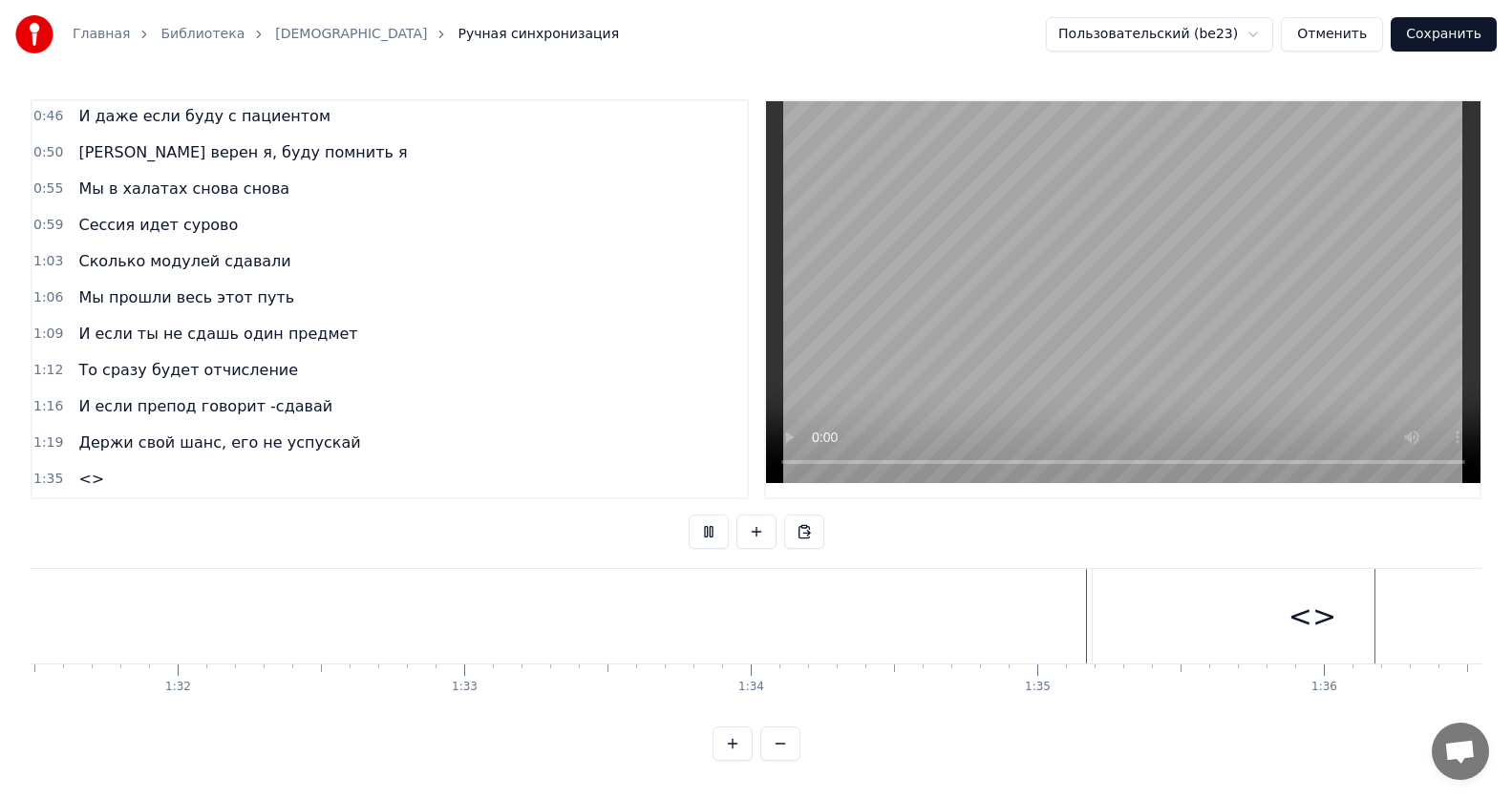
click at [711, 515] on button at bounding box center [708, 531] width 40 height 34
click at [918, 720] on div "0:12 Все без тебя не так 0:15 ИсИто я люблю тебя forever 0:19 И даже если буду …" at bounding box center [756, 430] width 1451 height 662
click at [597, 619] on div "<>" at bounding box center [500, 616] width 439 height 94
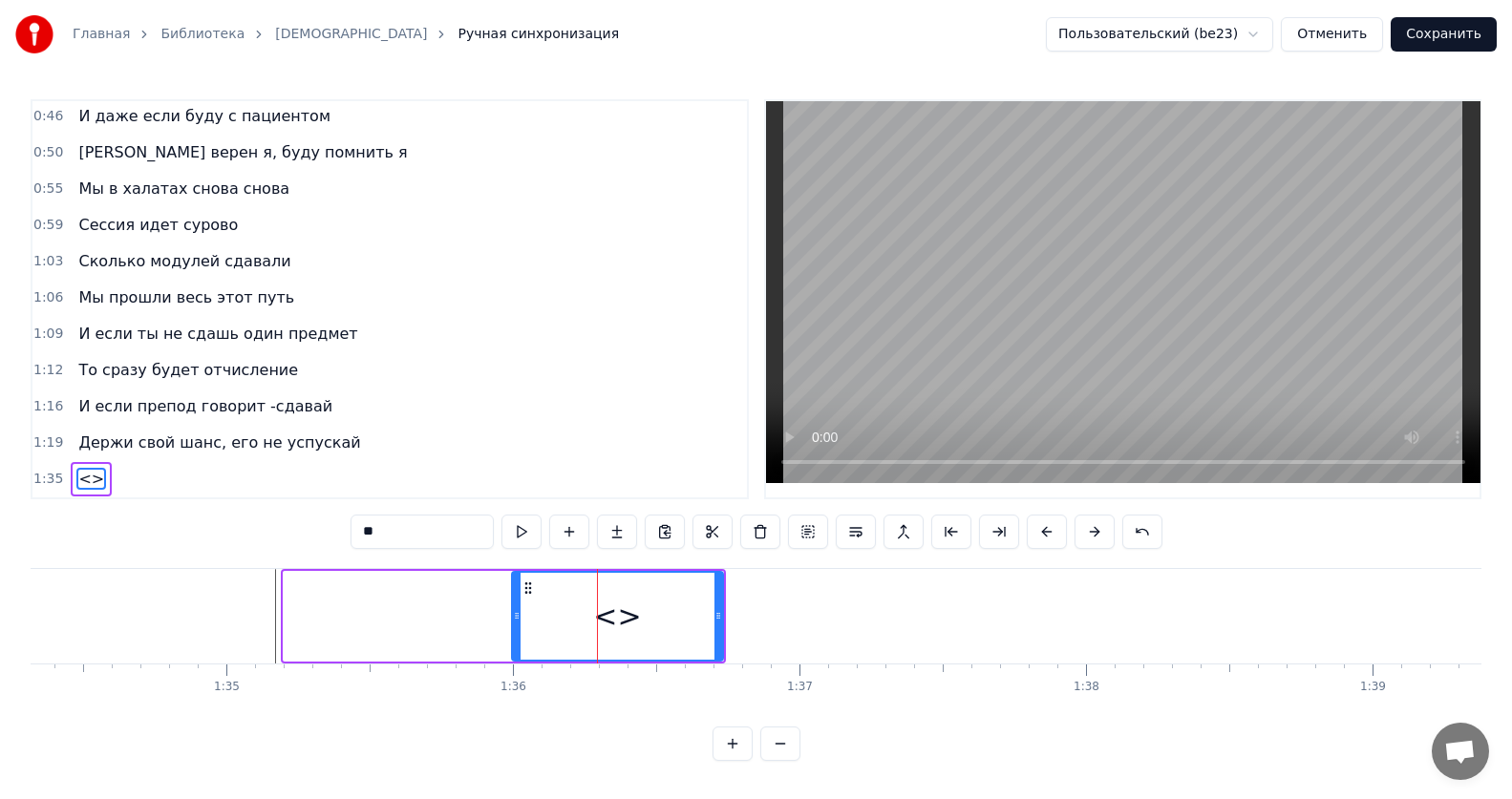
drag, startPoint x: 285, startPoint y: 608, endPoint x: 514, endPoint y: 607, distance: 229.0
click at [514, 608] on icon at bounding box center [517, 616] width 8 height 16
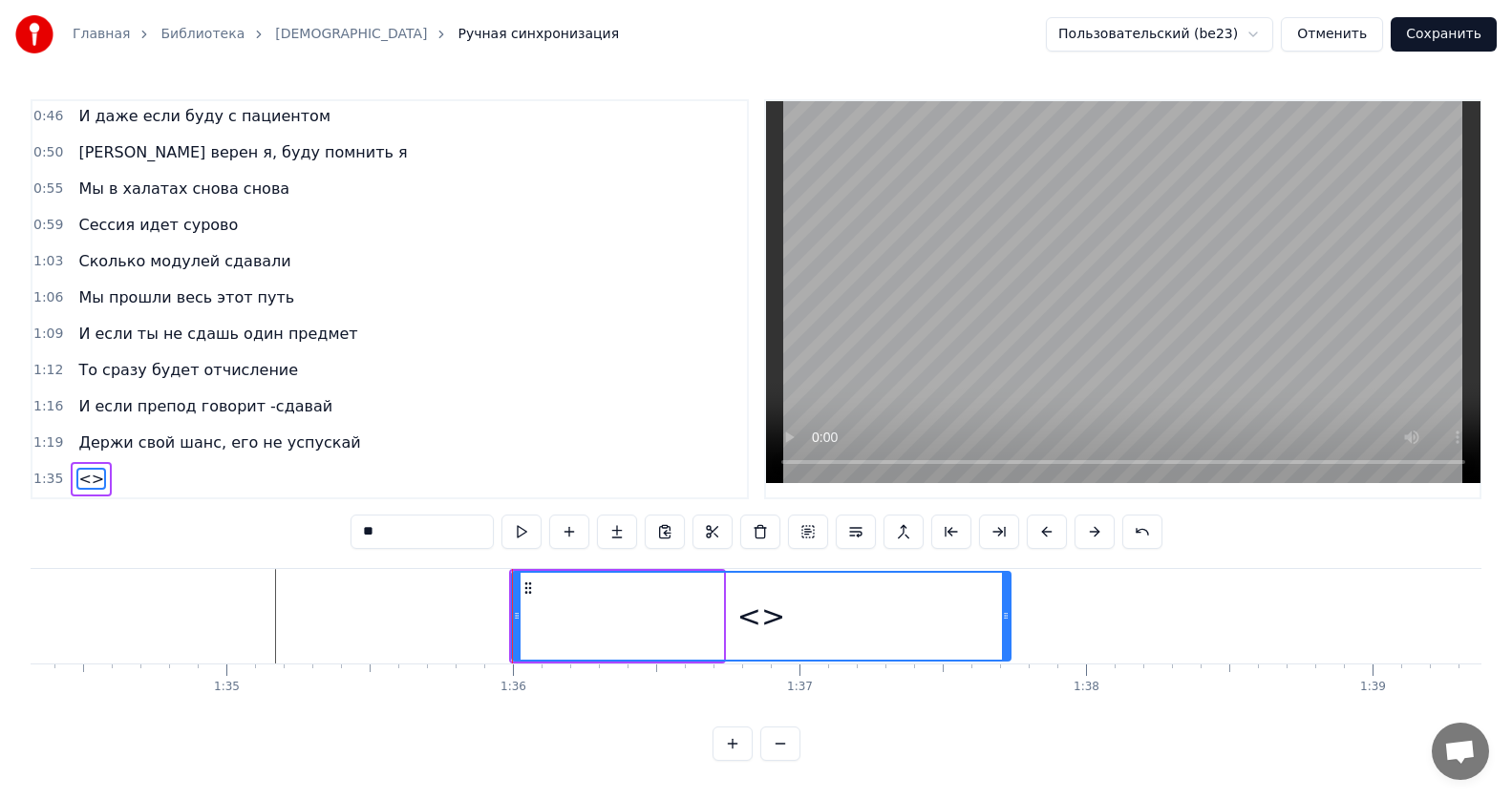
drag, startPoint x: 718, startPoint y: 605, endPoint x: 1007, endPoint y: 595, distance: 289.2
click at [1007, 595] on div at bounding box center [1006, 616] width 8 height 87
drag, startPoint x: 441, startPoint y: 532, endPoint x: 277, endPoint y: 522, distance: 164.3
click at [277, 522] on div "0:12 Все без тебя не так 0:15 ИсИто я люблю тебя forever 0:19 И даже если буду …" at bounding box center [756, 430] width 1451 height 662
paste input "**********"
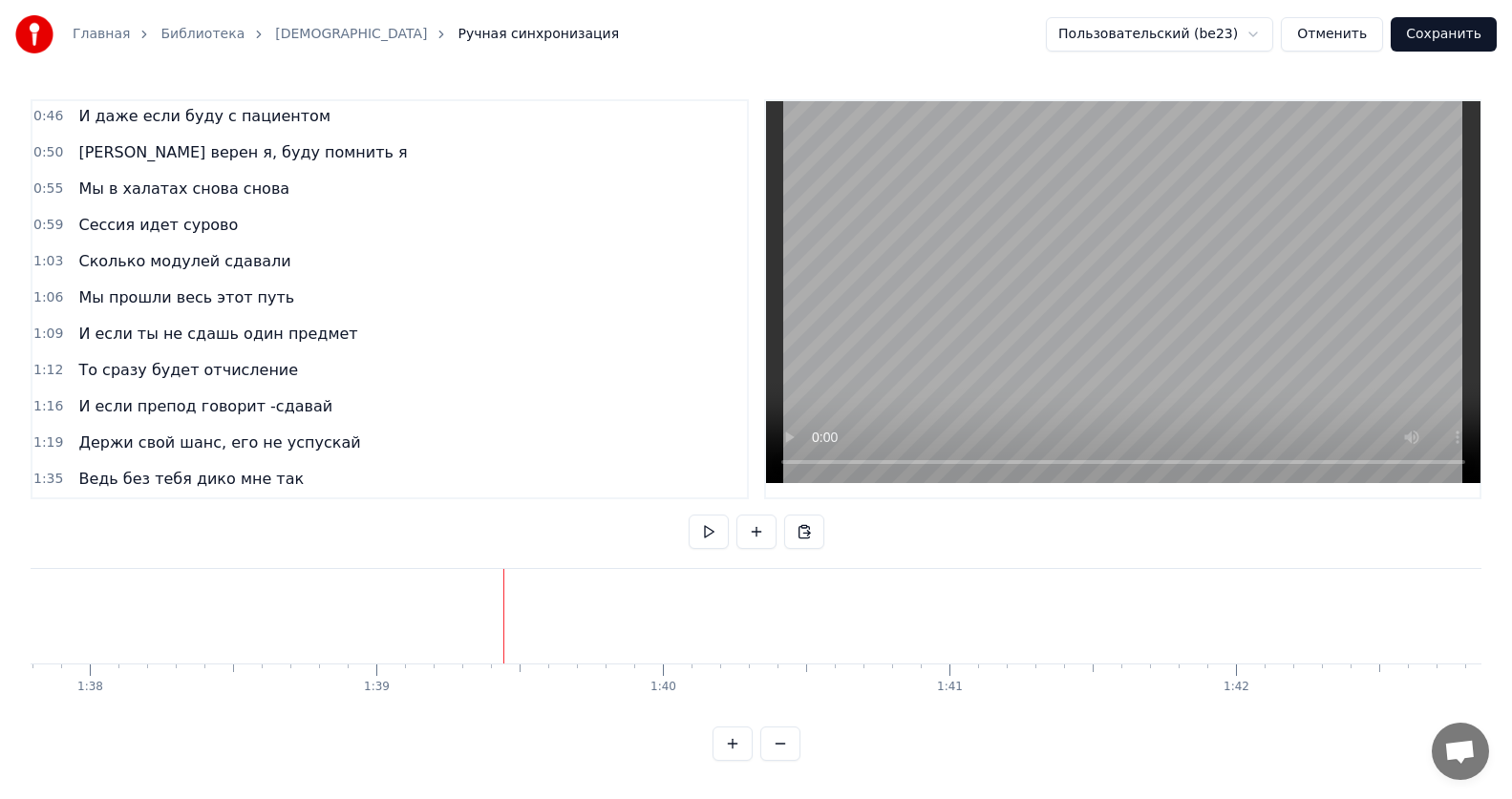
scroll to position [0, 27957]
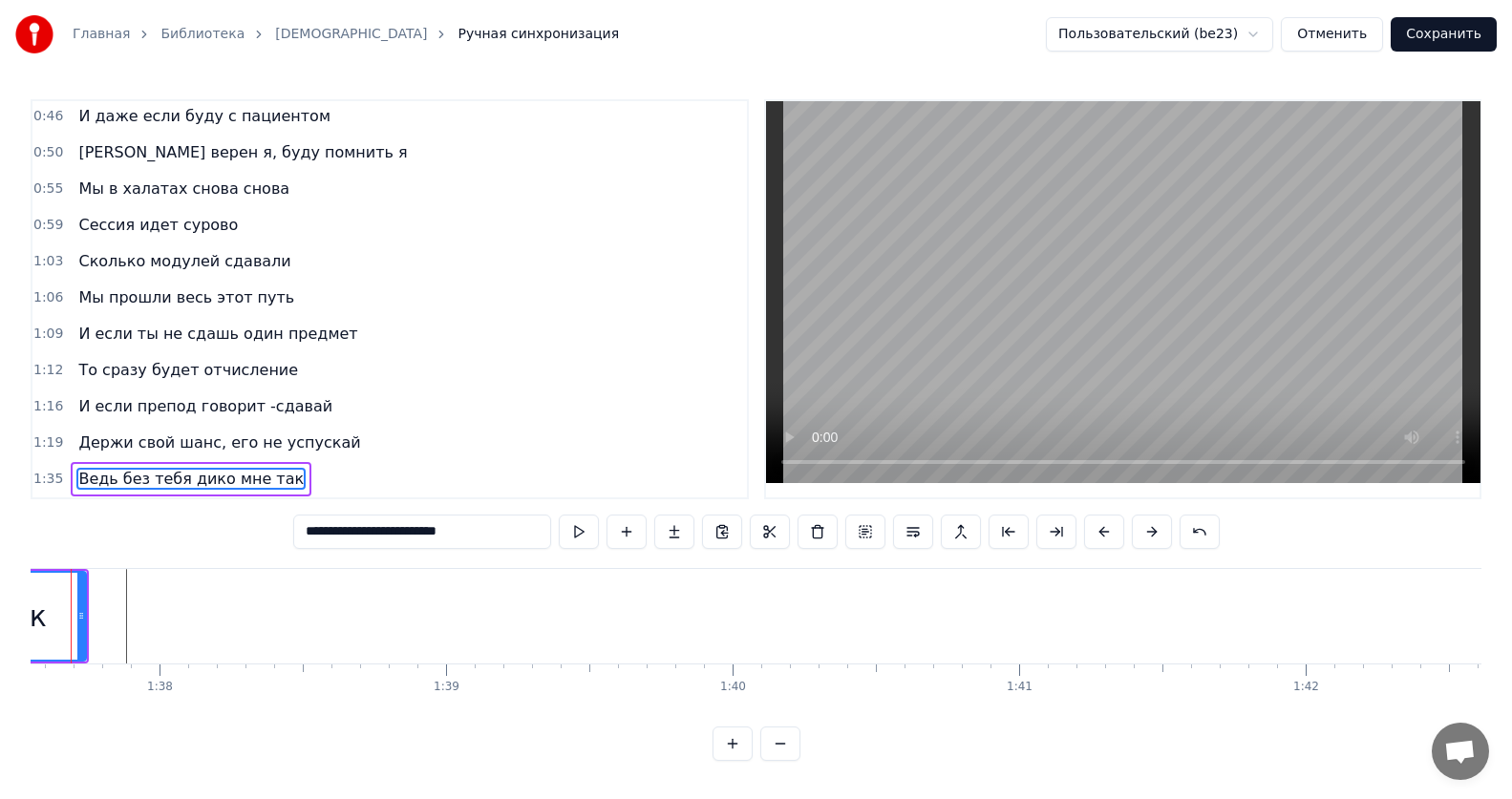
scroll to position [0, 27895]
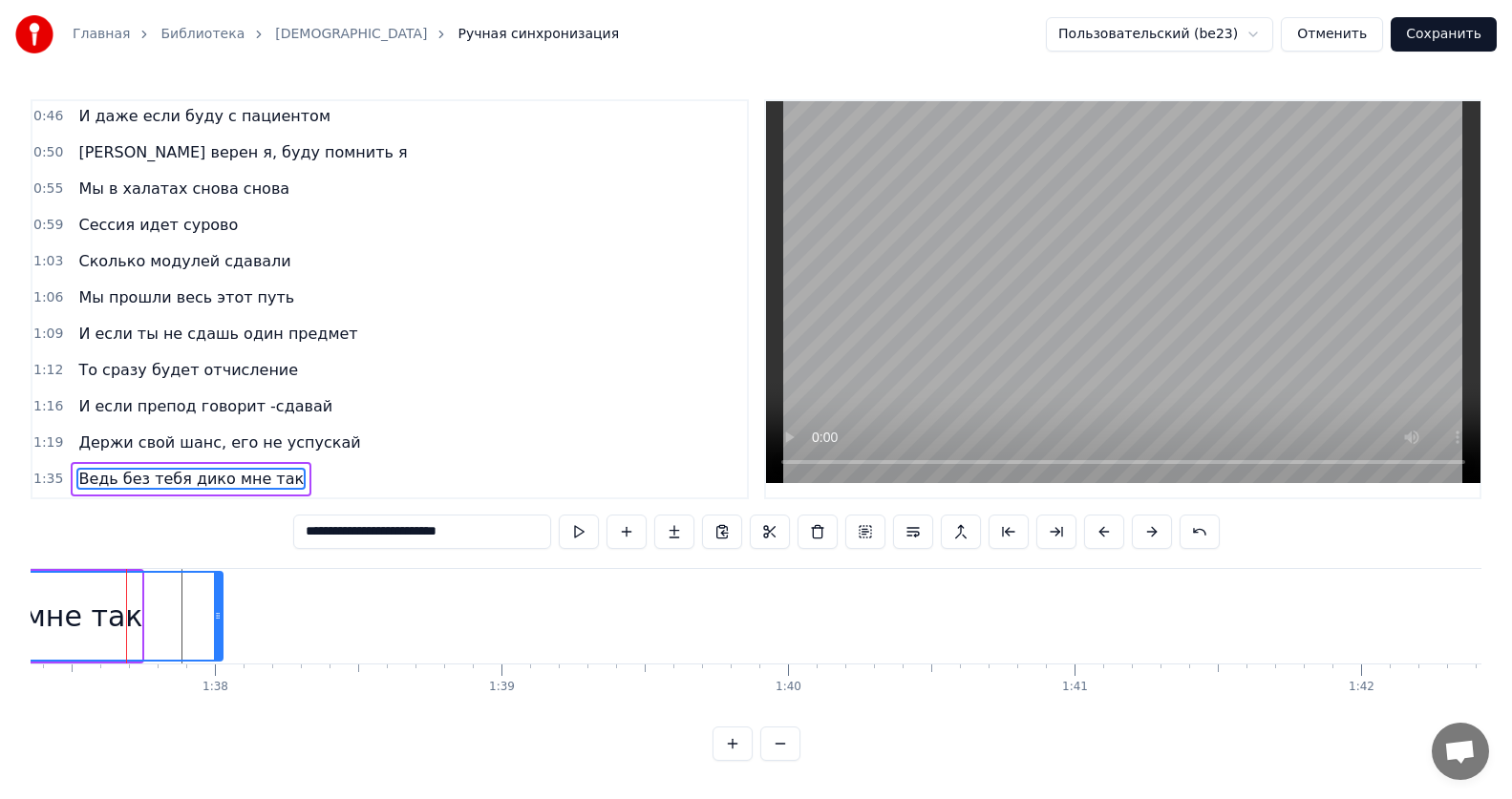
drag, startPoint x: 136, startPoint y: 605, endPoint x: 218, endPoint y: 603, distance: 82.0
click at [218, 608] on icon at bounding box center [218, 616] width 8 height 16
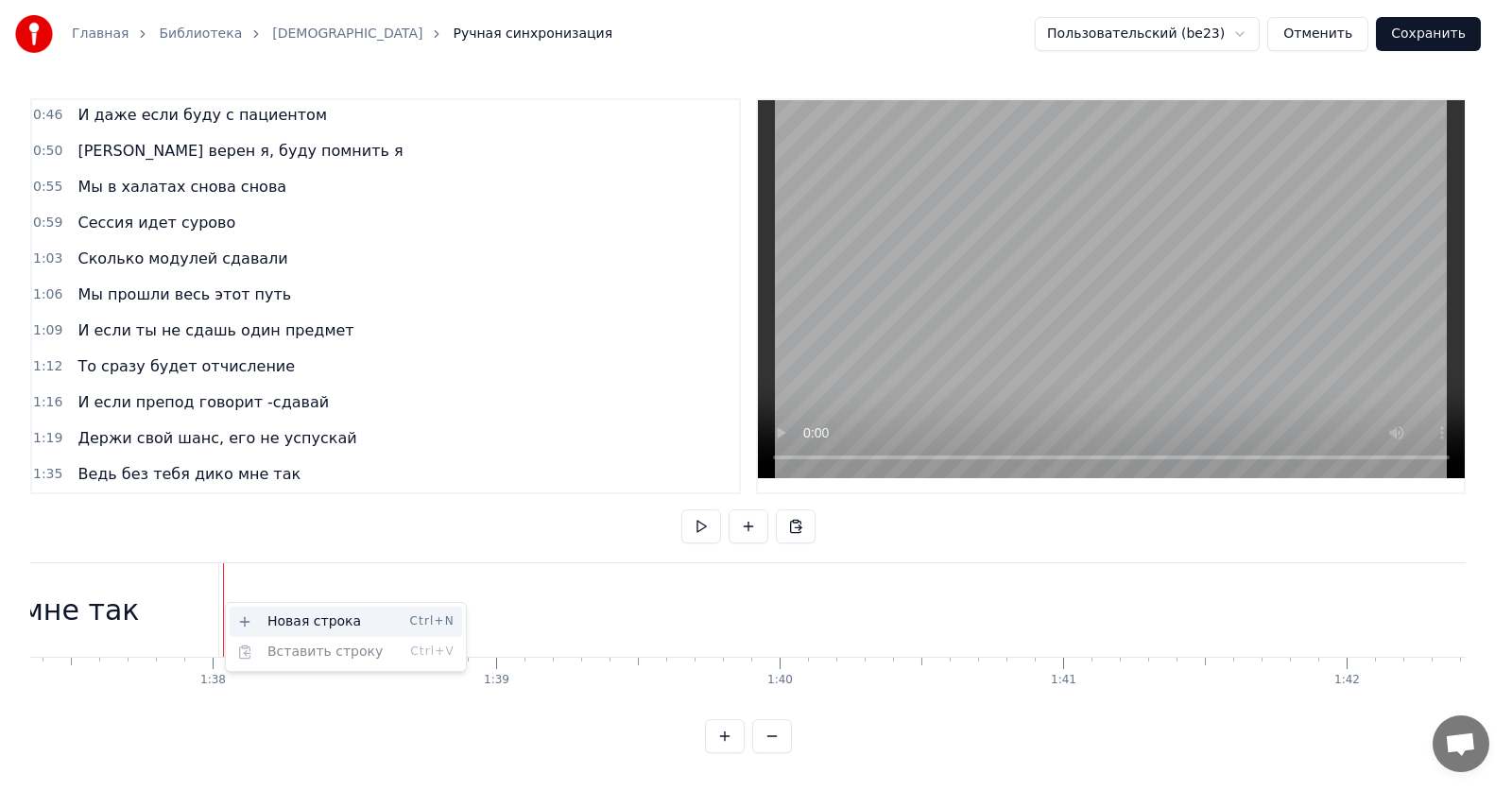
click at [270, 618] on div "Новая строка Ctrl+N" at bounding box center [345, 621] width 232 height 30
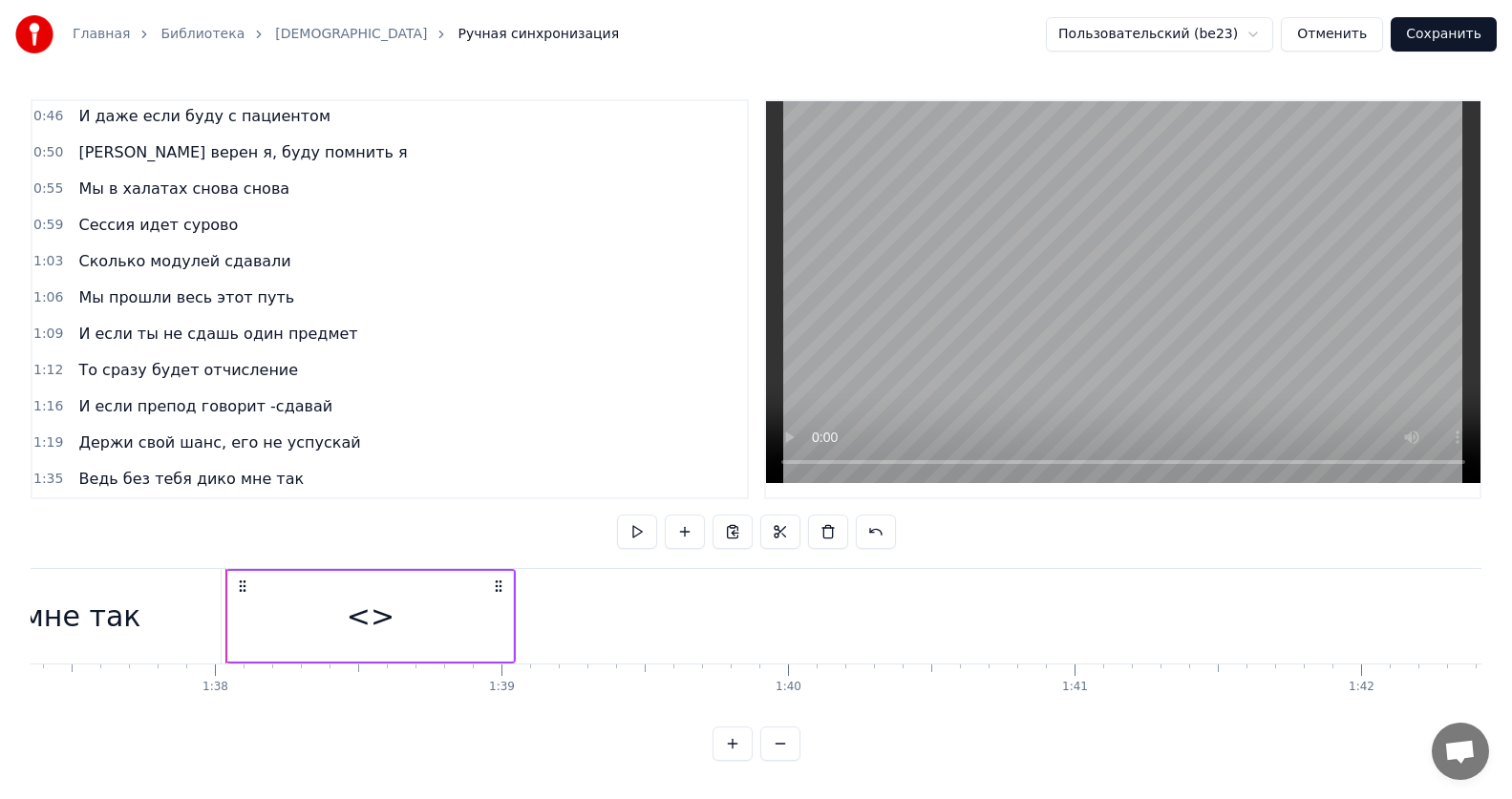
click at [384, 624] on div "<>" at bounding box center [370, 616] width 48 height 43
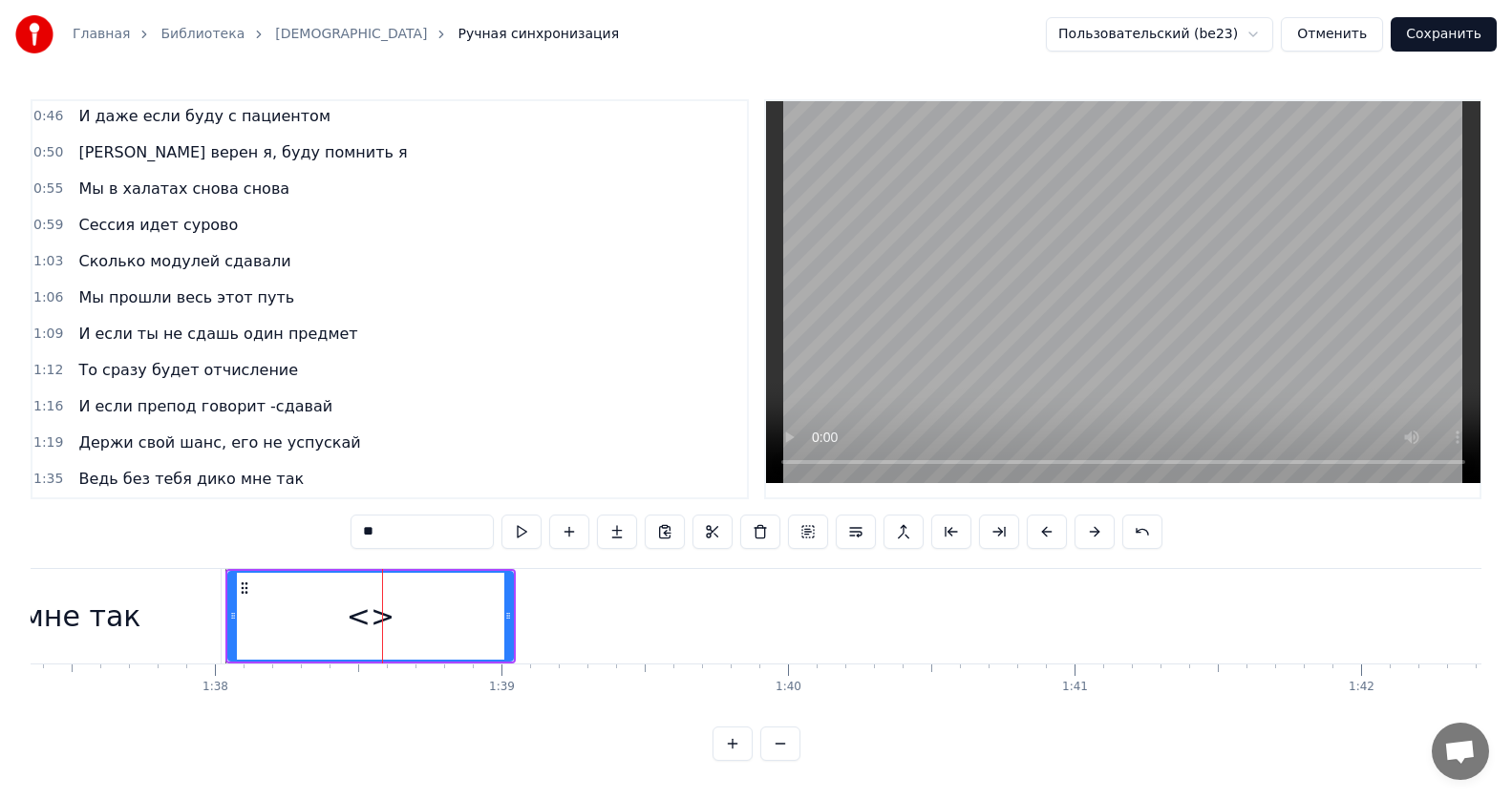
scroll to position [402, 0]
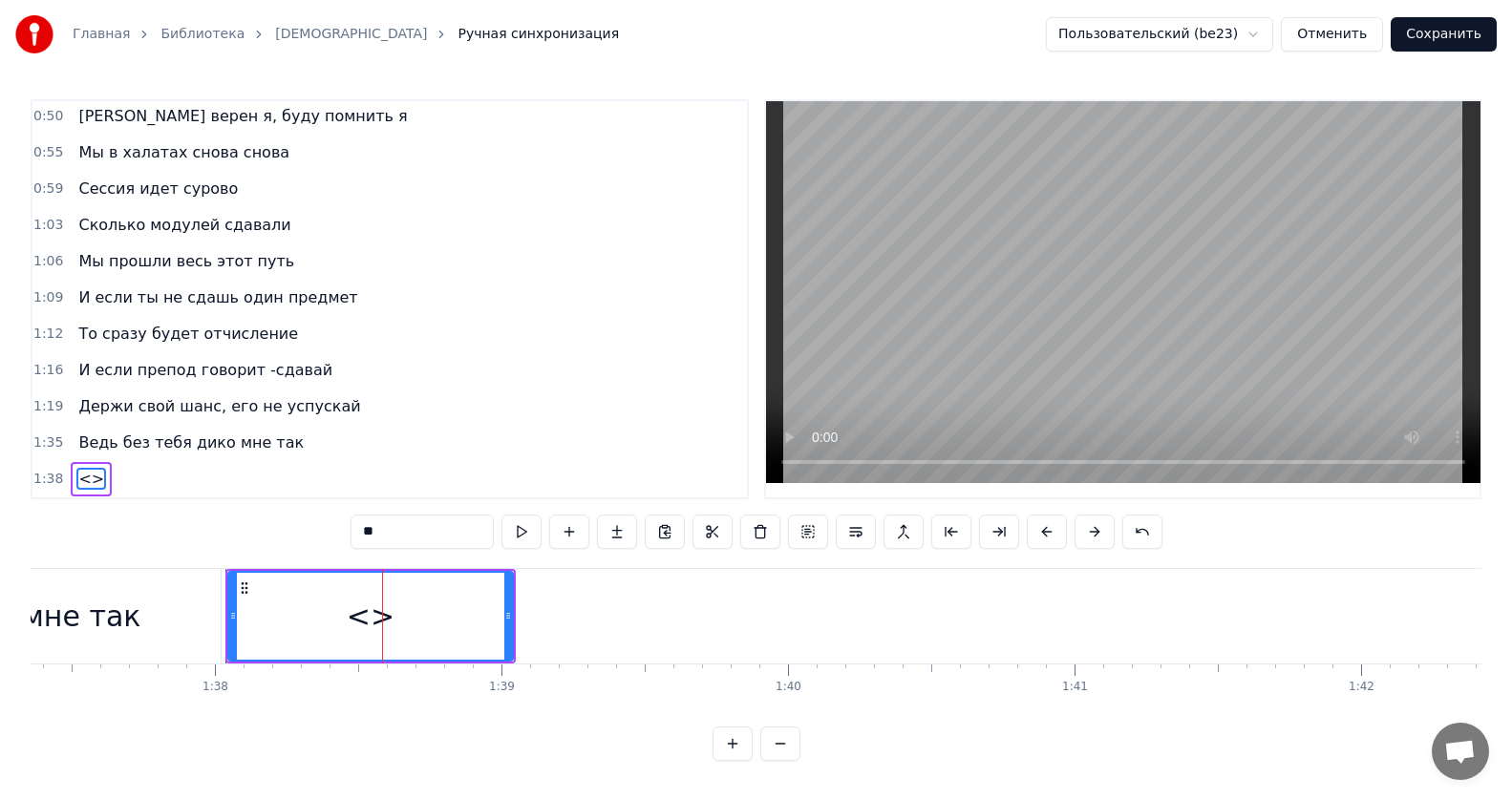
drag, startPoint x: 428, startPoint y: 534, endPoint x: 179, endPoint y: 527, distance: 249.1
click at [179, 527] on div "0:12 Все без тебя не так 0:15 ИсИто я люблю тебя forever 0:19 И даже если буду …" at bounding box center [756, 430] width 1451 height 662
paste input "**********"
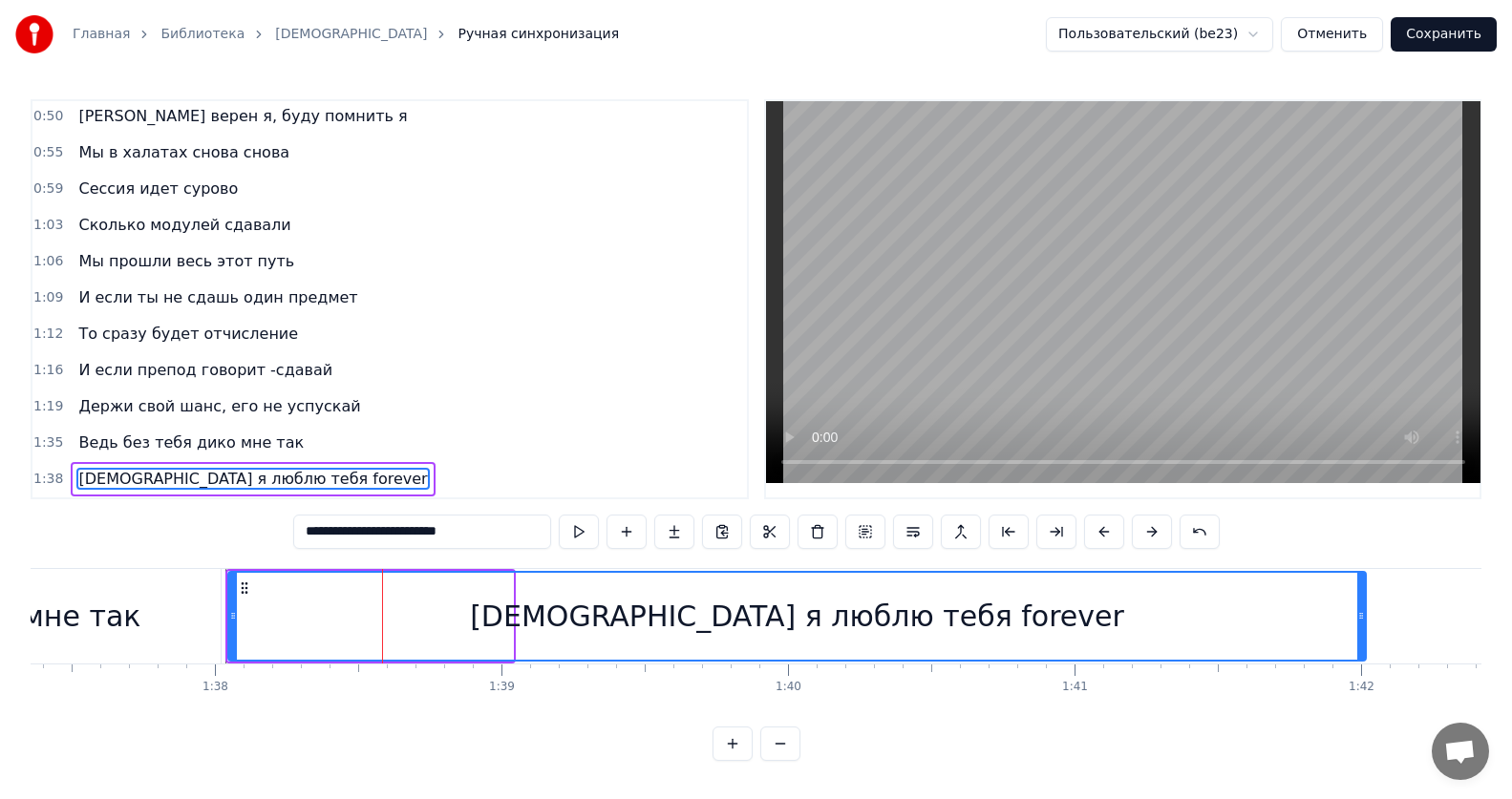
drag, startPoint x: 506, startPoint y: 611, endPoint x: 1359, endPoint y: 615, distance: 853.0
click at [1359, 615] on div at bounding box center [1361, 616] width 8 height 87
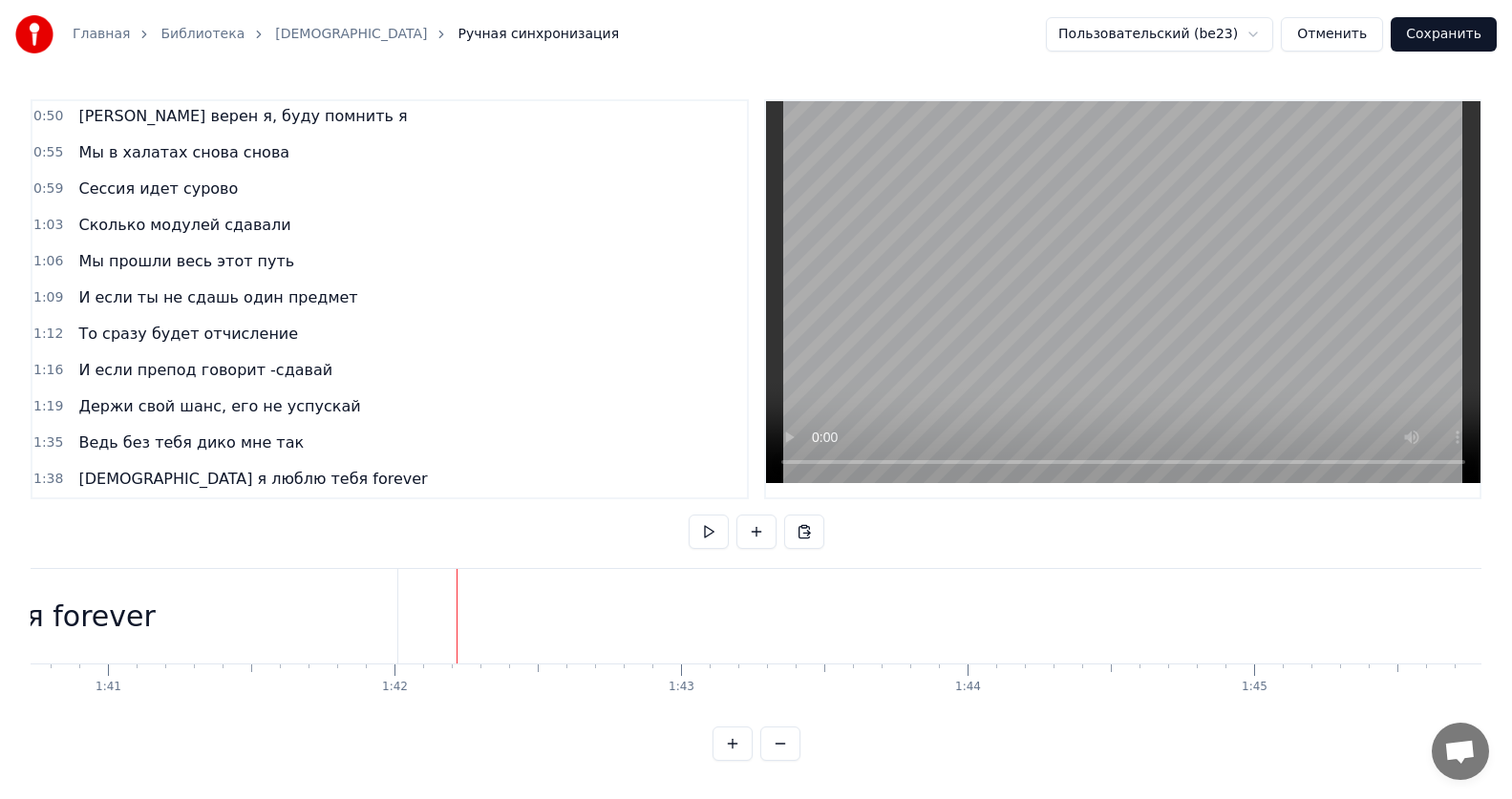
scroll to position [0, 28798]
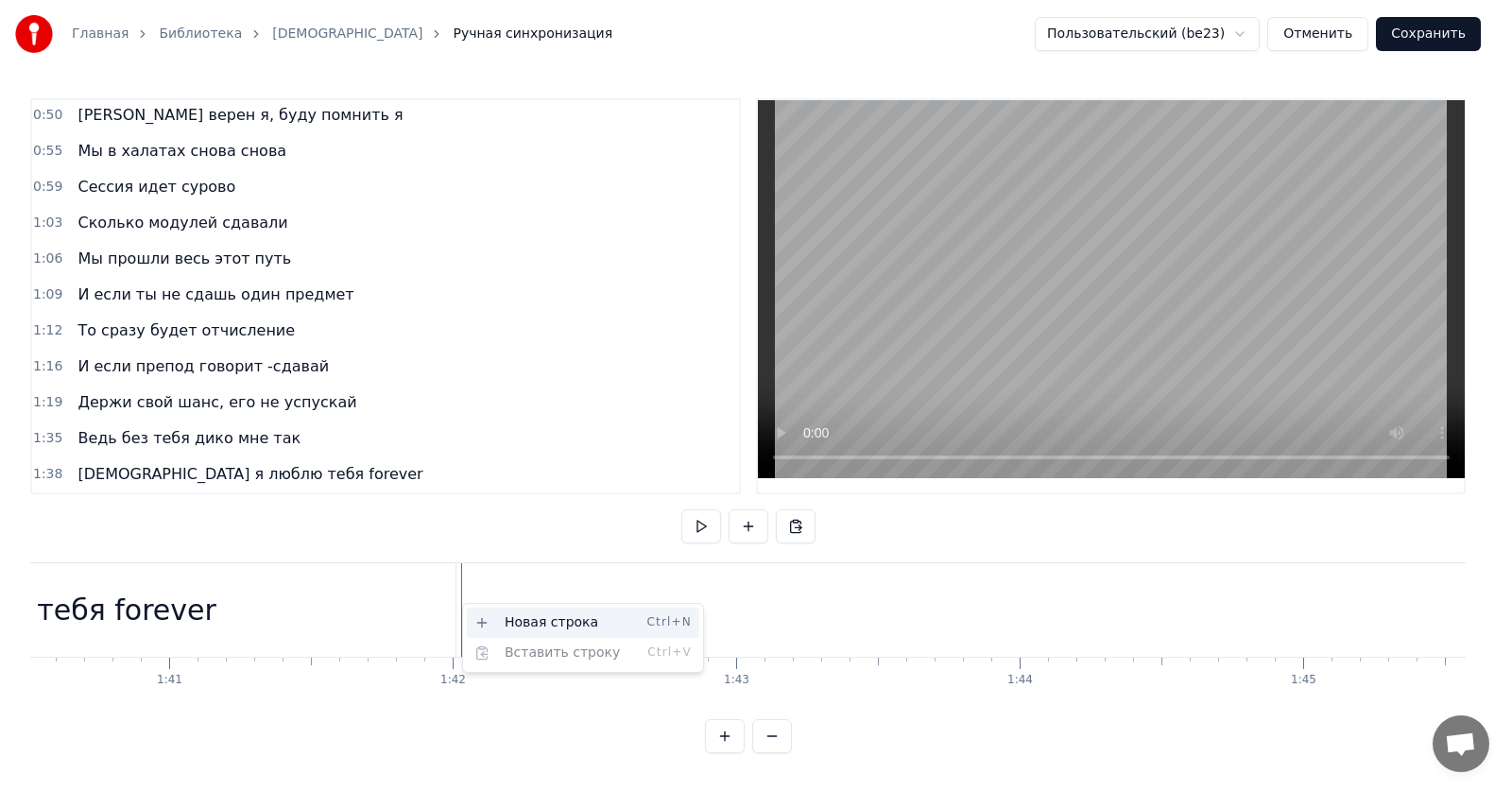
click at [500, 618] on div "Новая строка Ctrl+N" at bounding box center [583, 622] width 232 height 30
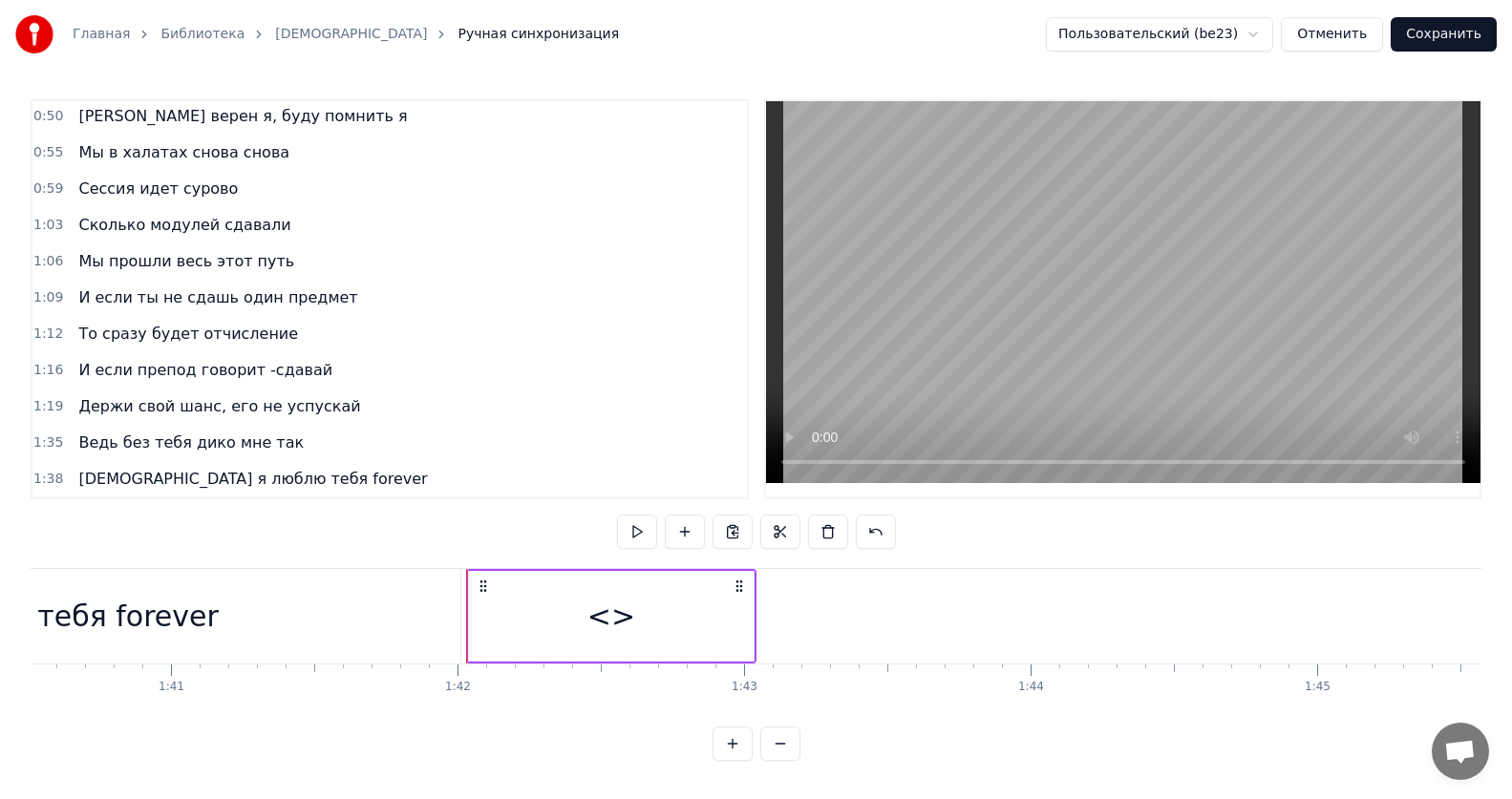
click at [530, 616] on div "<>" at bounding box center [611, 616] width 284 height 91
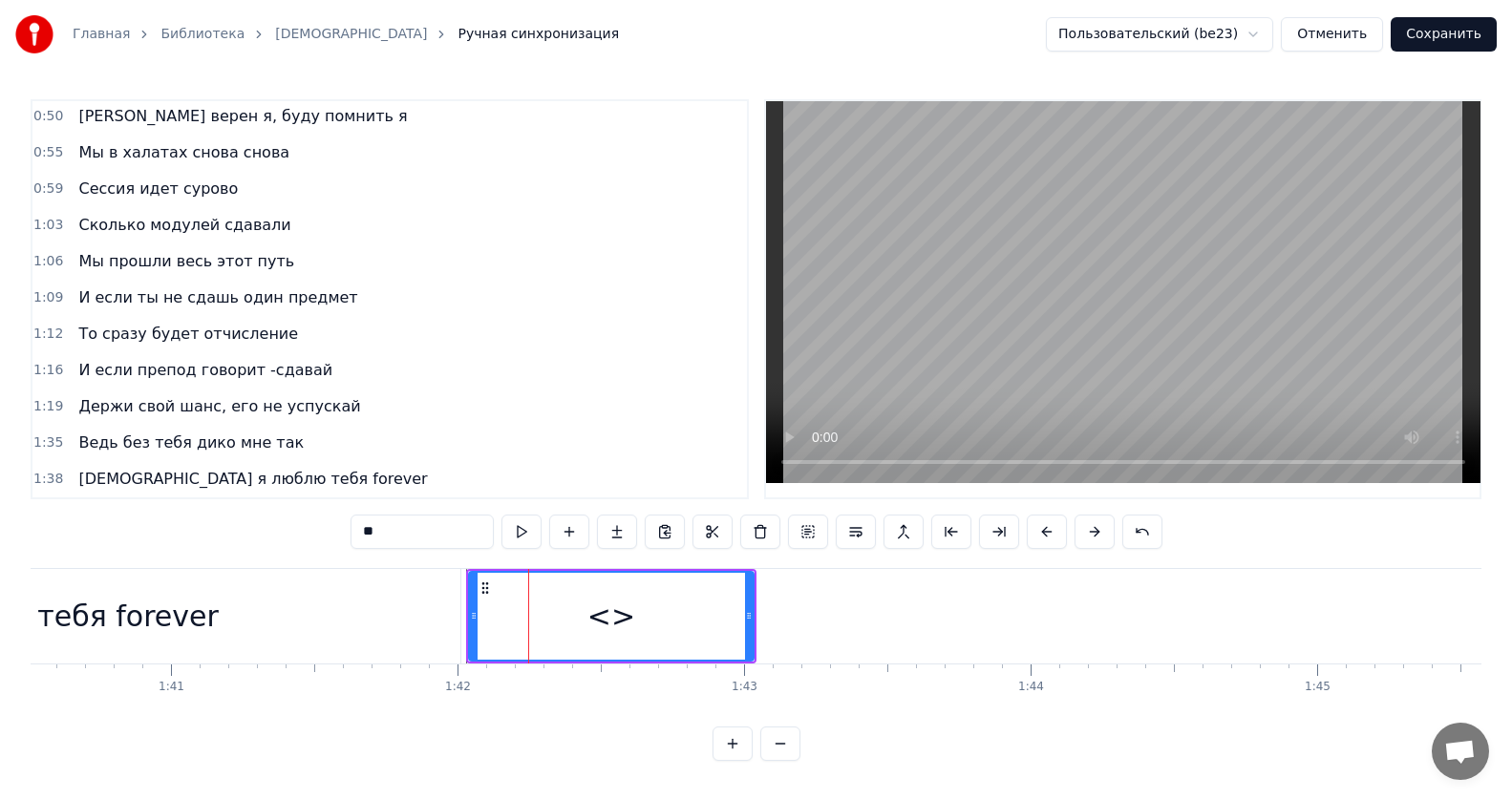
scroll to position [438, 0]
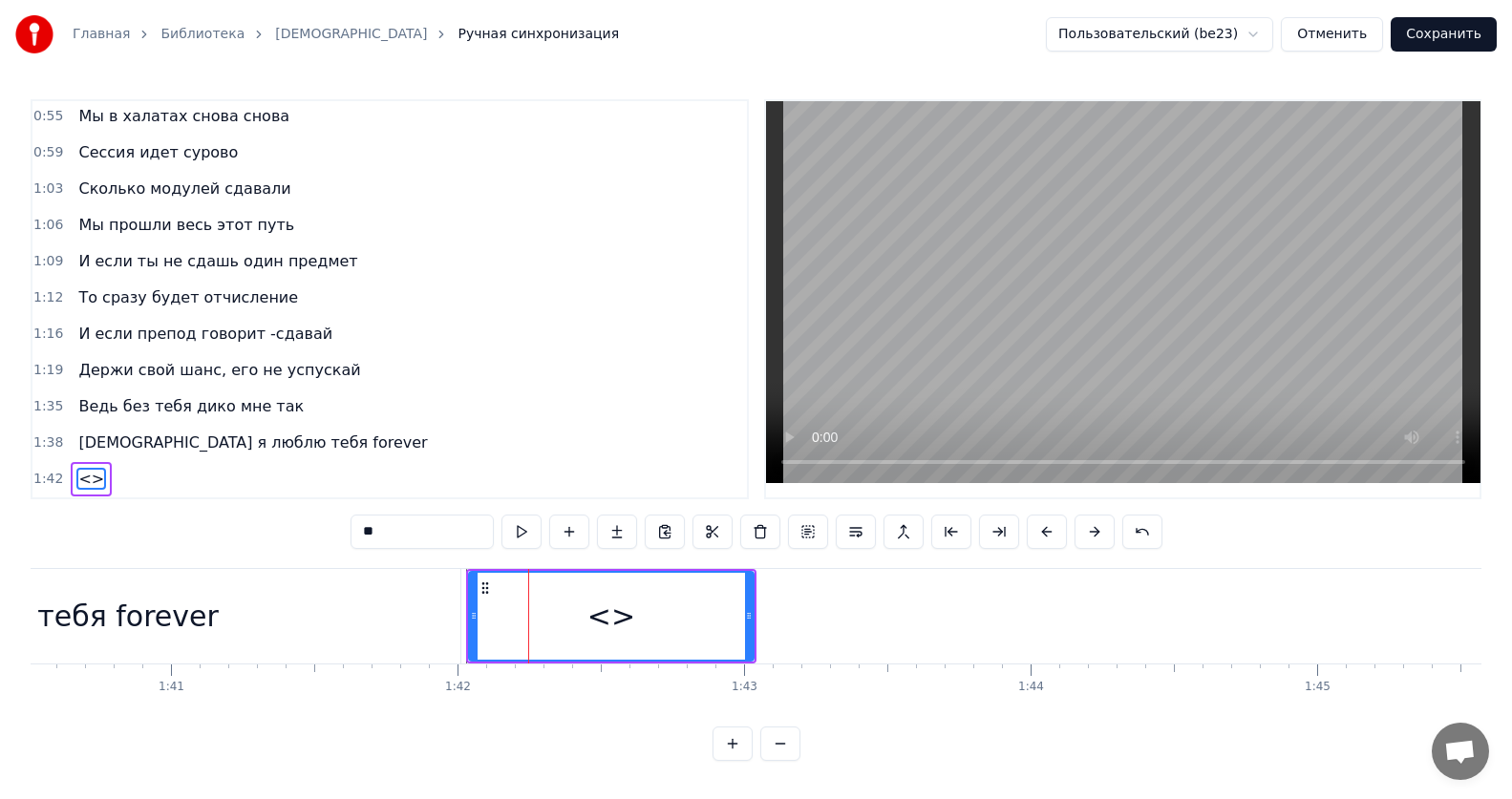
drag, startPoint x: 414, startPoint y: 518, endPoint x: 124, endPoint y: 526, distance: 290.1
click at [124, 526] on div "0:12 Все без тебя не так 0:15 ИсИто я люблю тебя forever 0:19 И даже если буду …" at bounding box center [756, 430] width 1451 height 662
paste input "**********"
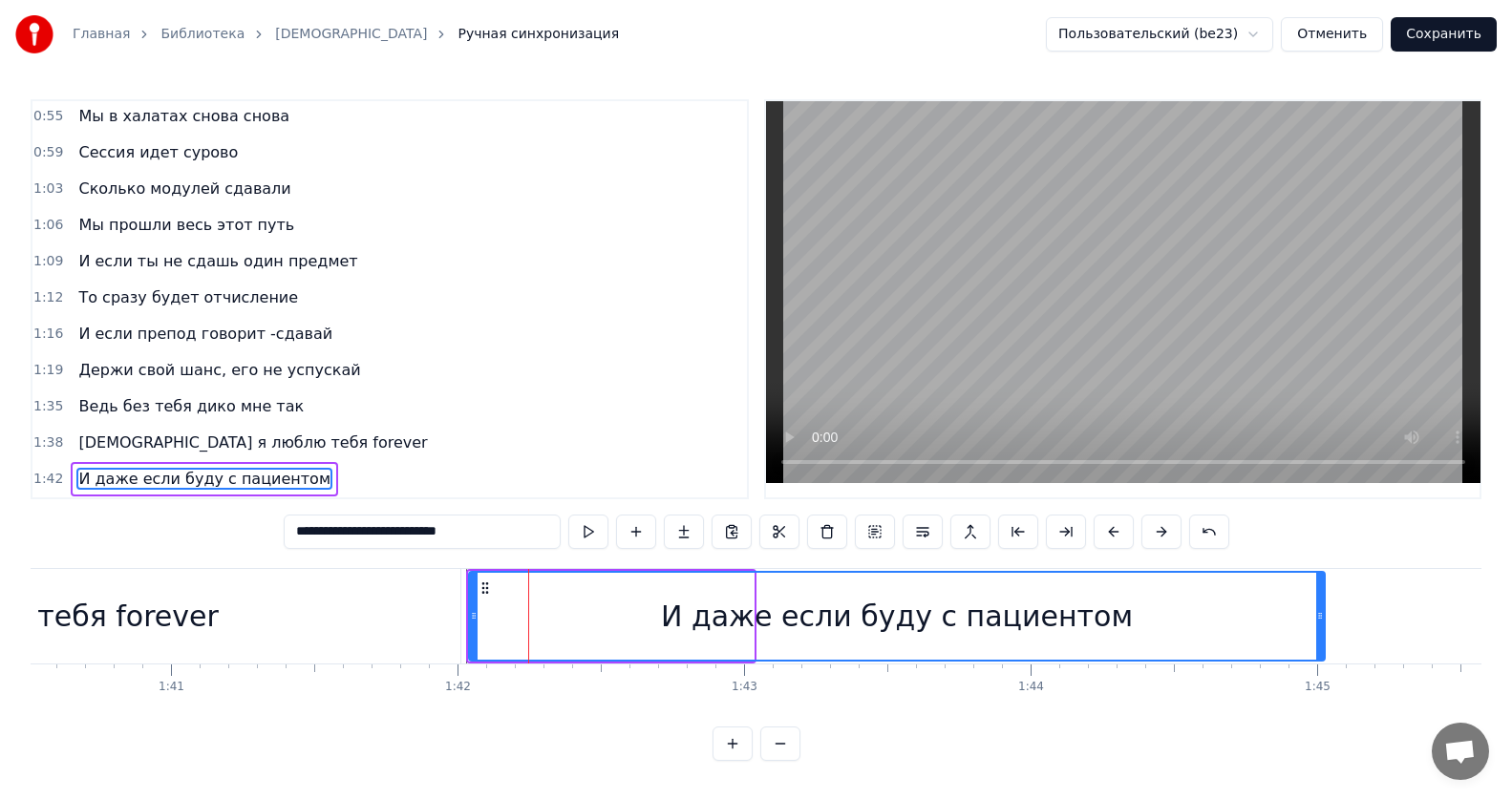
drag, startPoint x: 749, startPoint y: 605, endPoint x: 1320, endPoint y: 605, distance: 571.0
click at [1320, 608] on icon at bounding box center [1320, 616] width 8 height 16
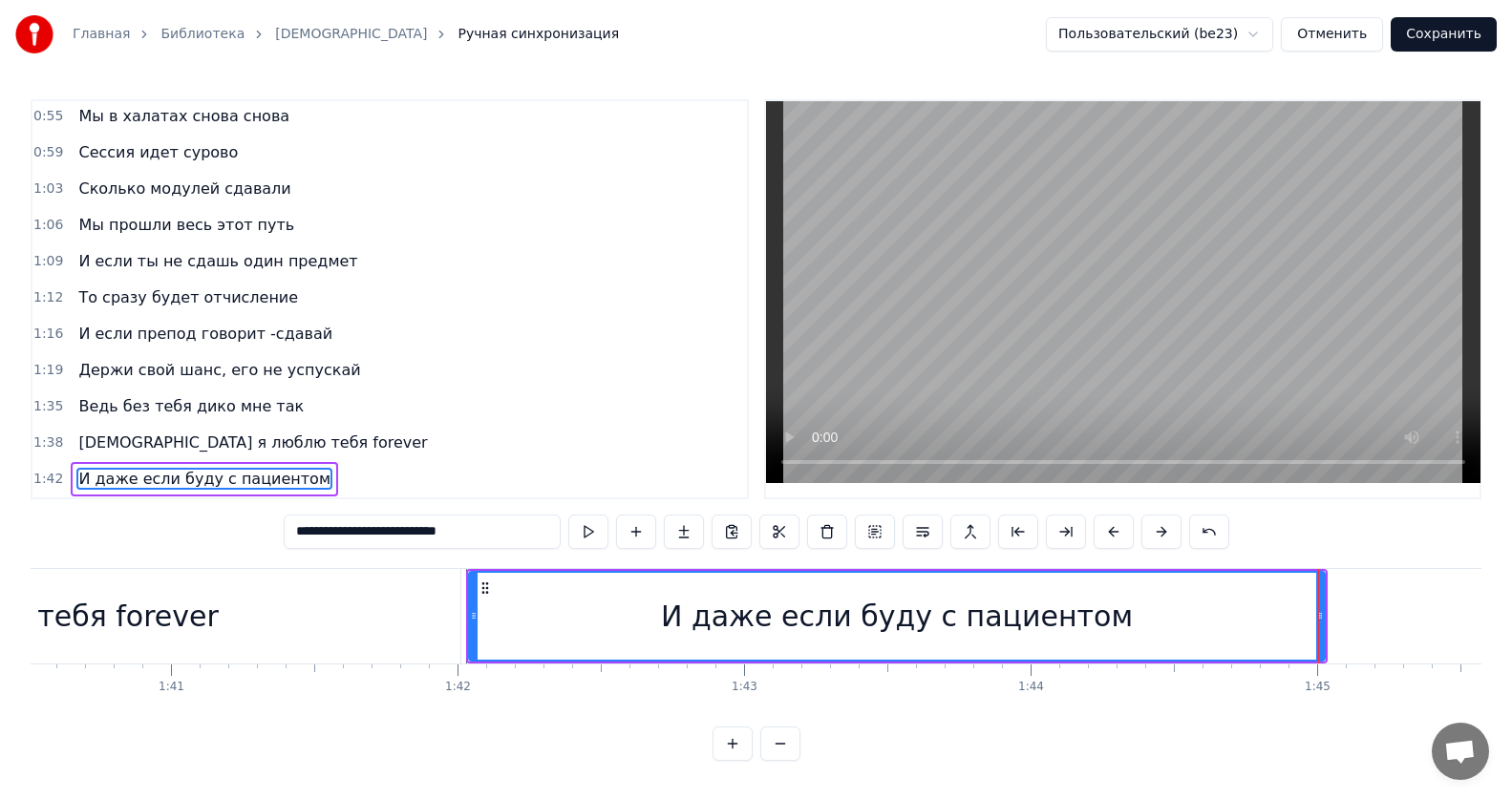
drag, startPoint x: 517, startPoint y: 529, endPoint x: 47, endPoint y: 519, distance: 470.1
click at [47, 519] on div "0:12 Все без тебя не так 0:15 ИсИто я люблю тебя forever 0:19 И даже если буду …" at bounding box center [756, 430] width 1451 height 662
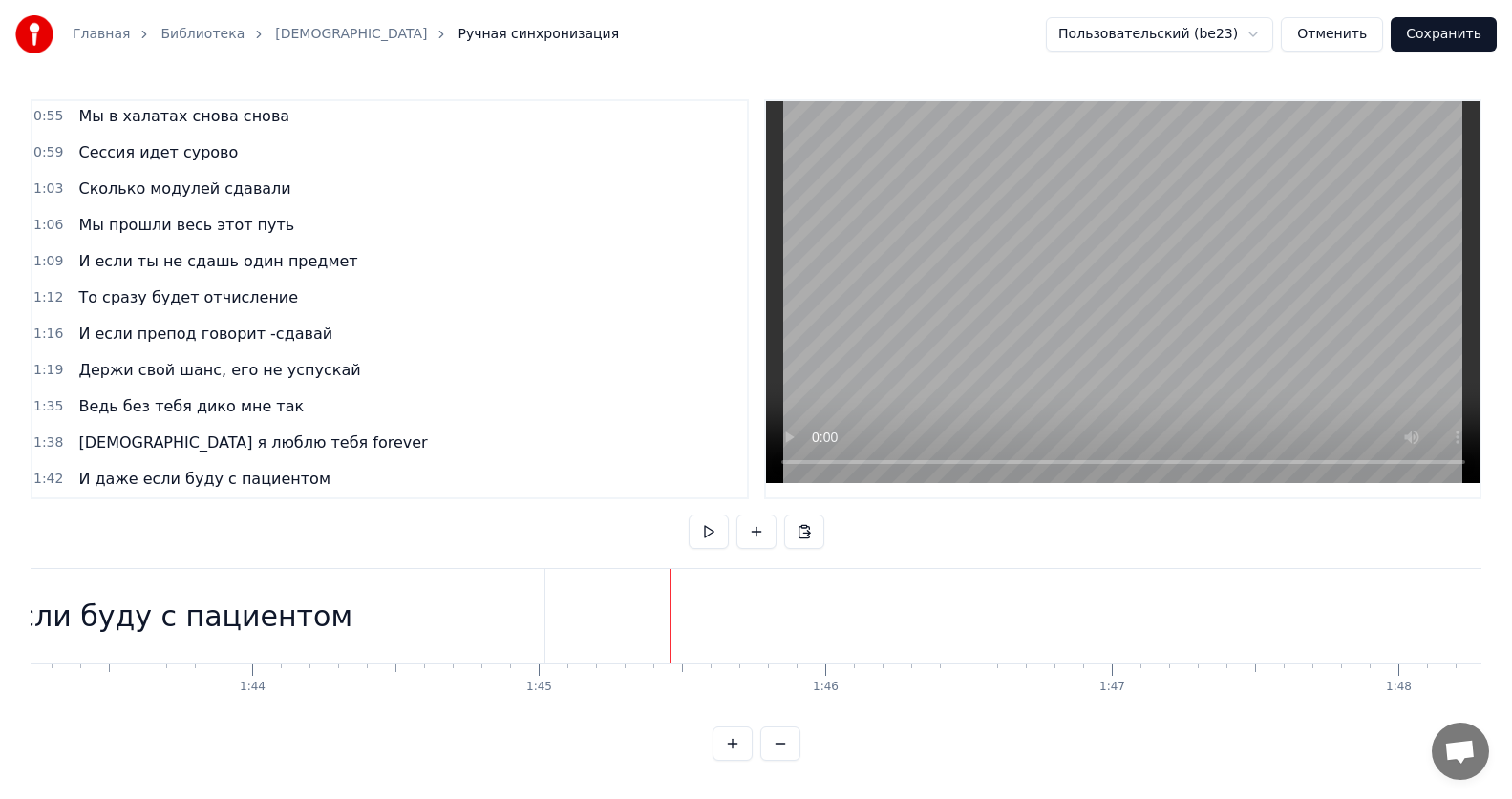
scroll to position [0, 29483]
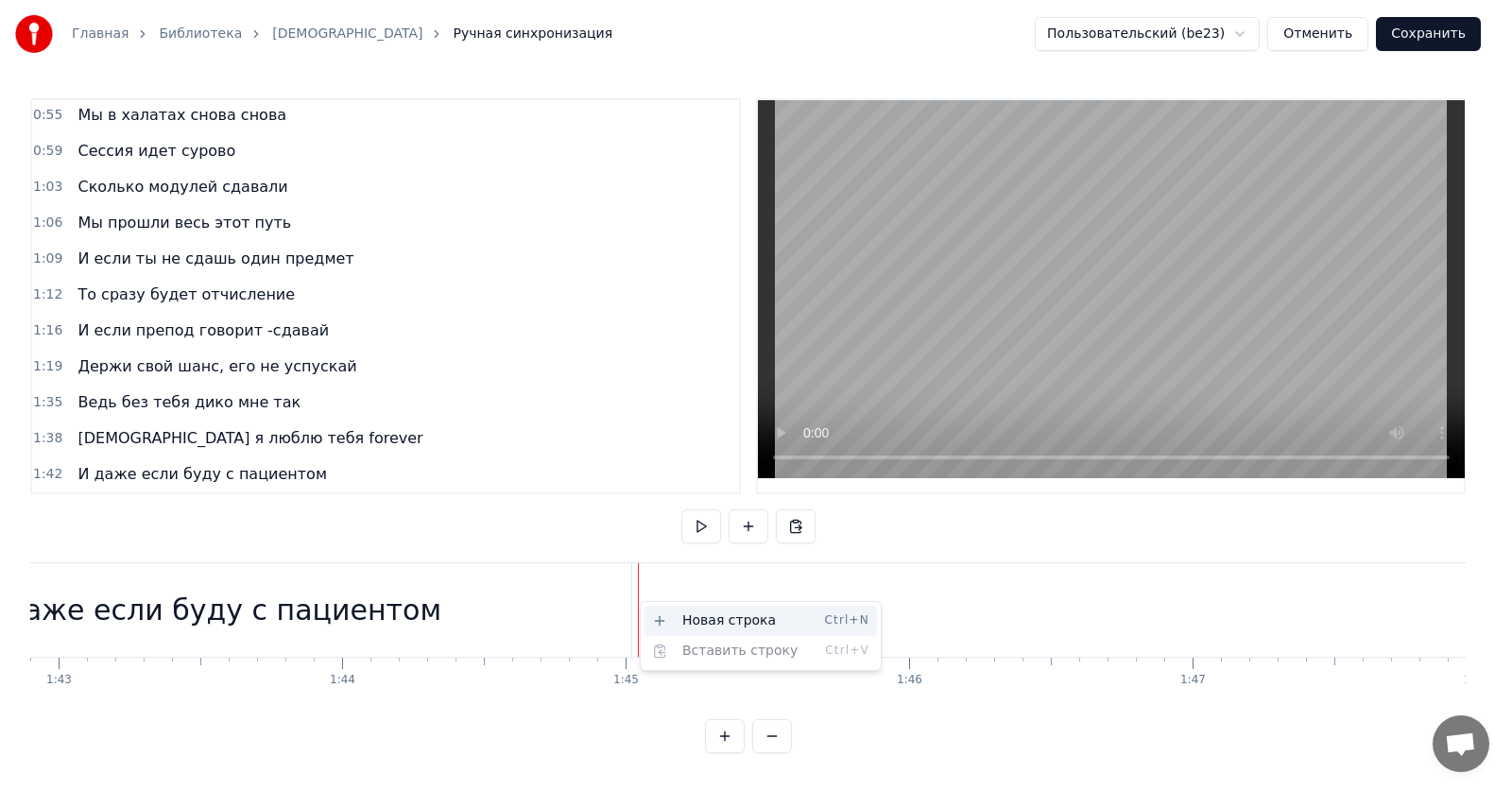
click at [691, 618] on div "Новая строка Ctrl+N" at bounding box center [760, 620] width 232 height 30
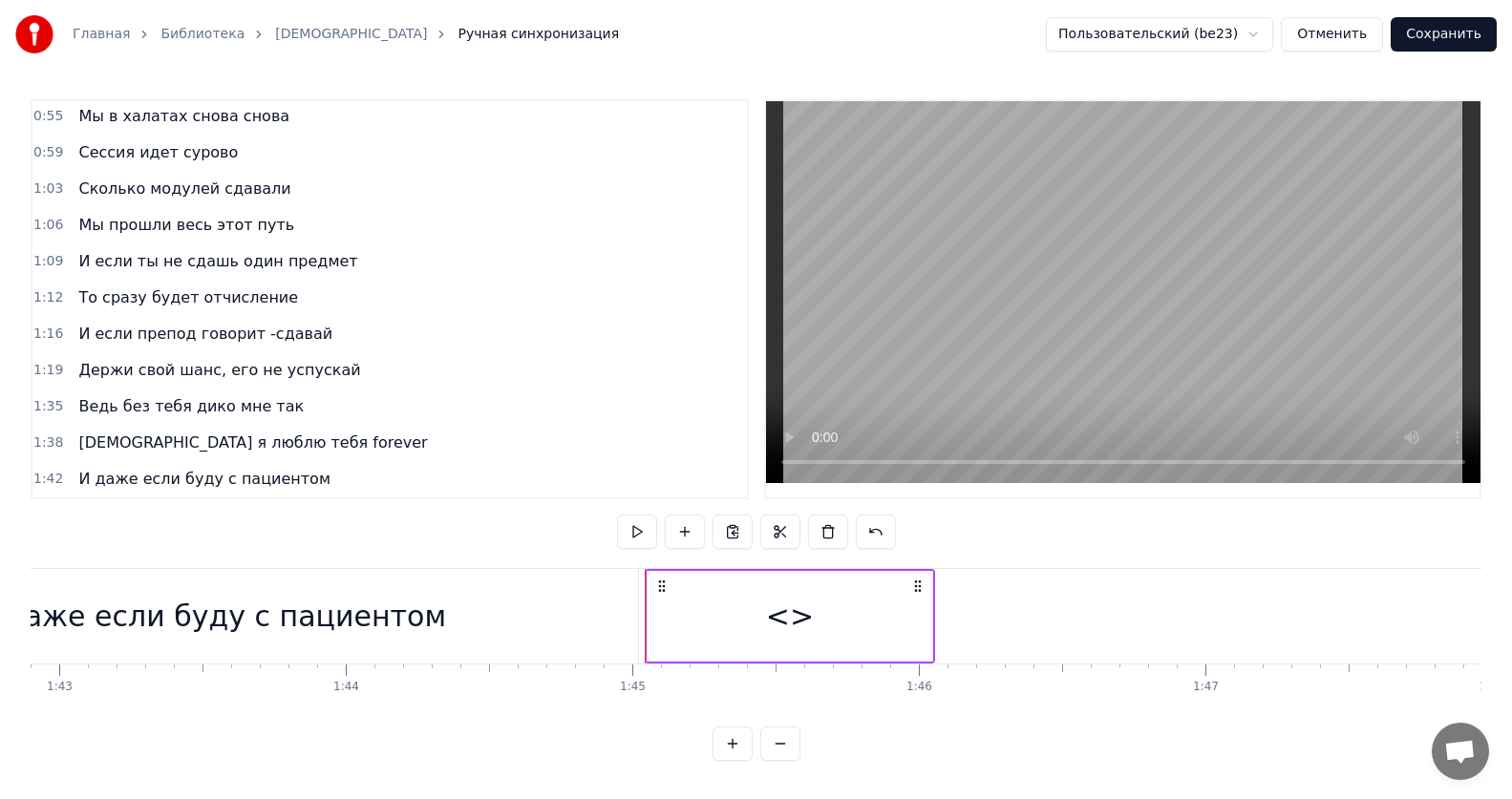
click at [734, 600] on div "<>" at bounding box center [790, 616] width 284 height 91
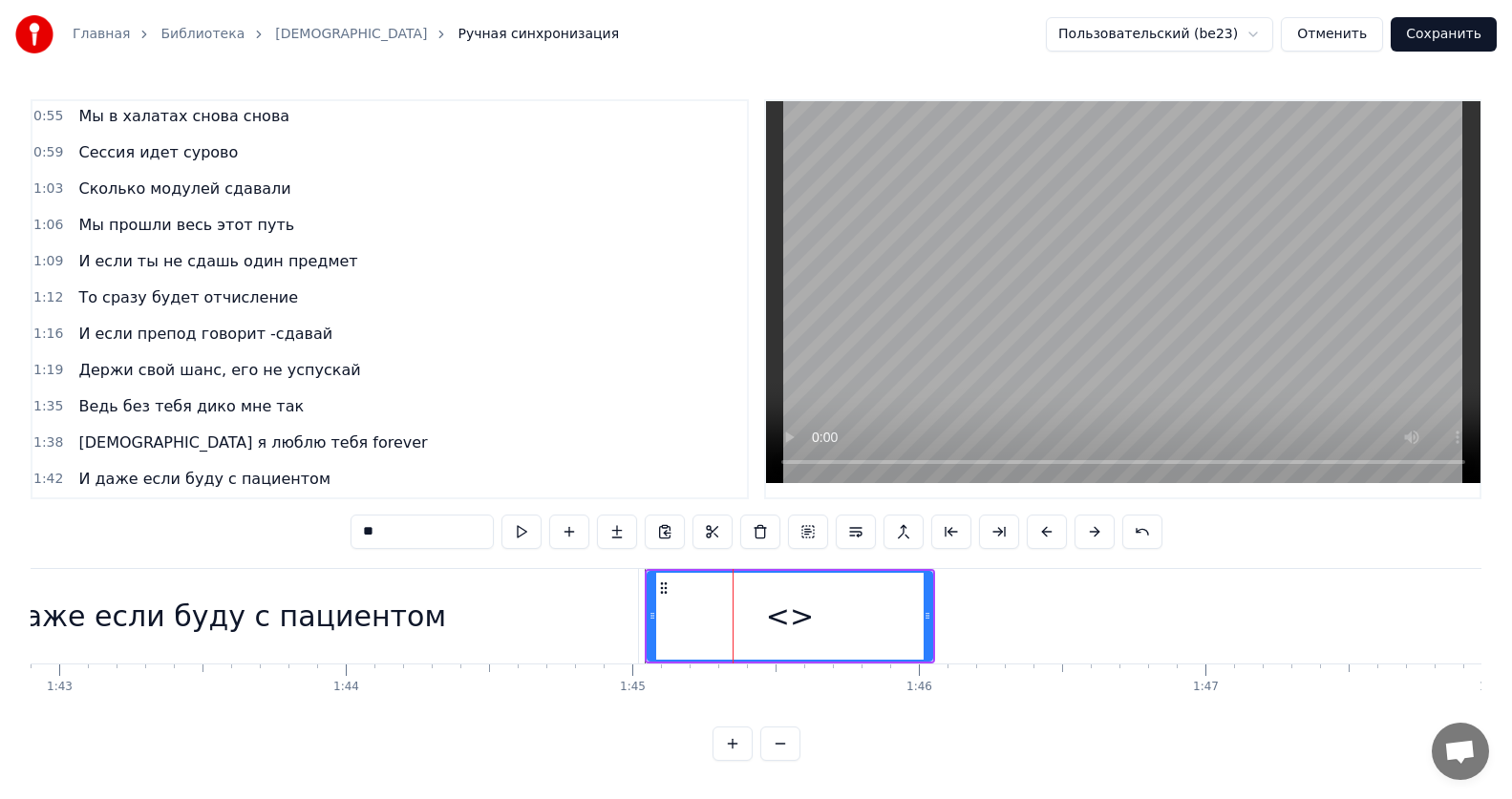
scroll to position [475, 0]
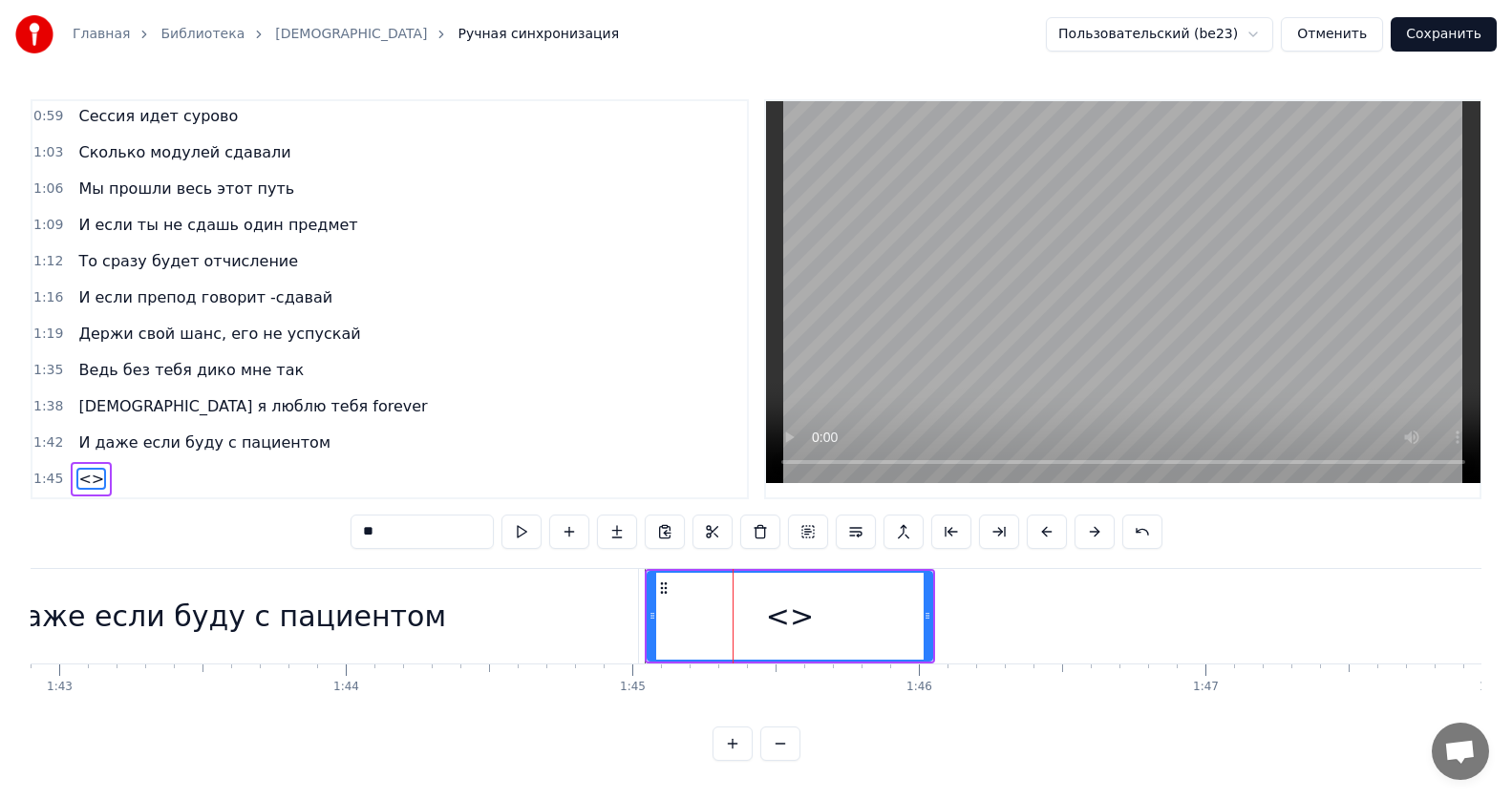
drag, startPoint x: 398, startPoint y: 533, endPoint x: 313, endPoint y: 534, distance: 85.0
click at [313, 534] on div "0:12 Все без тебя не так 0:15 ИсИто я люблю тебя forever 0:19 И даже если буду …" at bounding box center [756, 430] width 1451 height 662
paste input "**********"
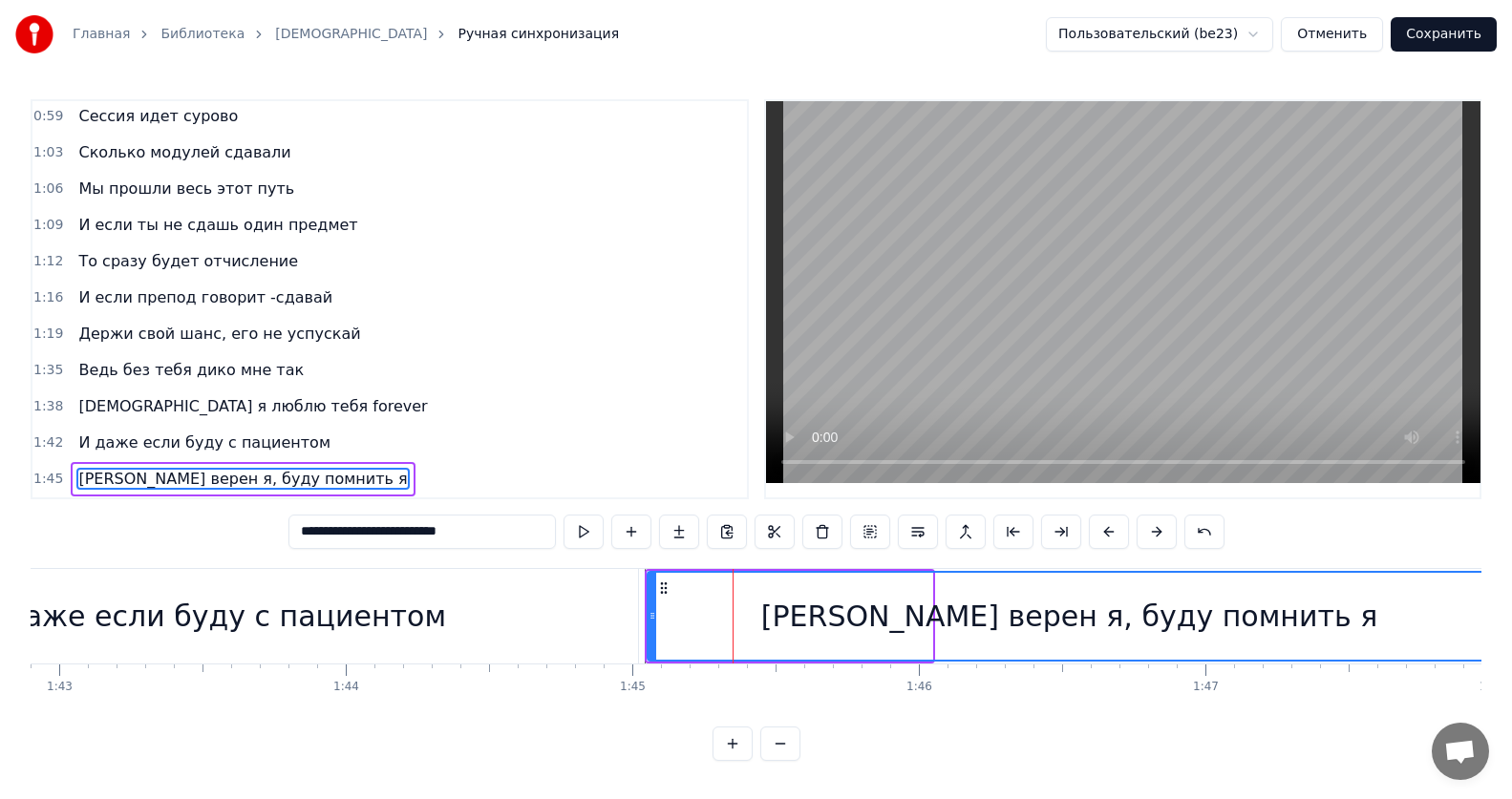
drag, startPoint x: 928, startPoint y: 608, endPoint x: 1487, endPoint y: 599, distance: 559.1
click at [1487, 599] on div "Главная Библиотека ИсИто Ручная синхронизация Пользовательский (be23) Отменить …" at bounding box center [756, 381] width 1512 height 761
click at [1314, 621] on div "[PERSON_NAME] верен я, буду помнить я" at bounding box center [1069, 616] width 841 height 87
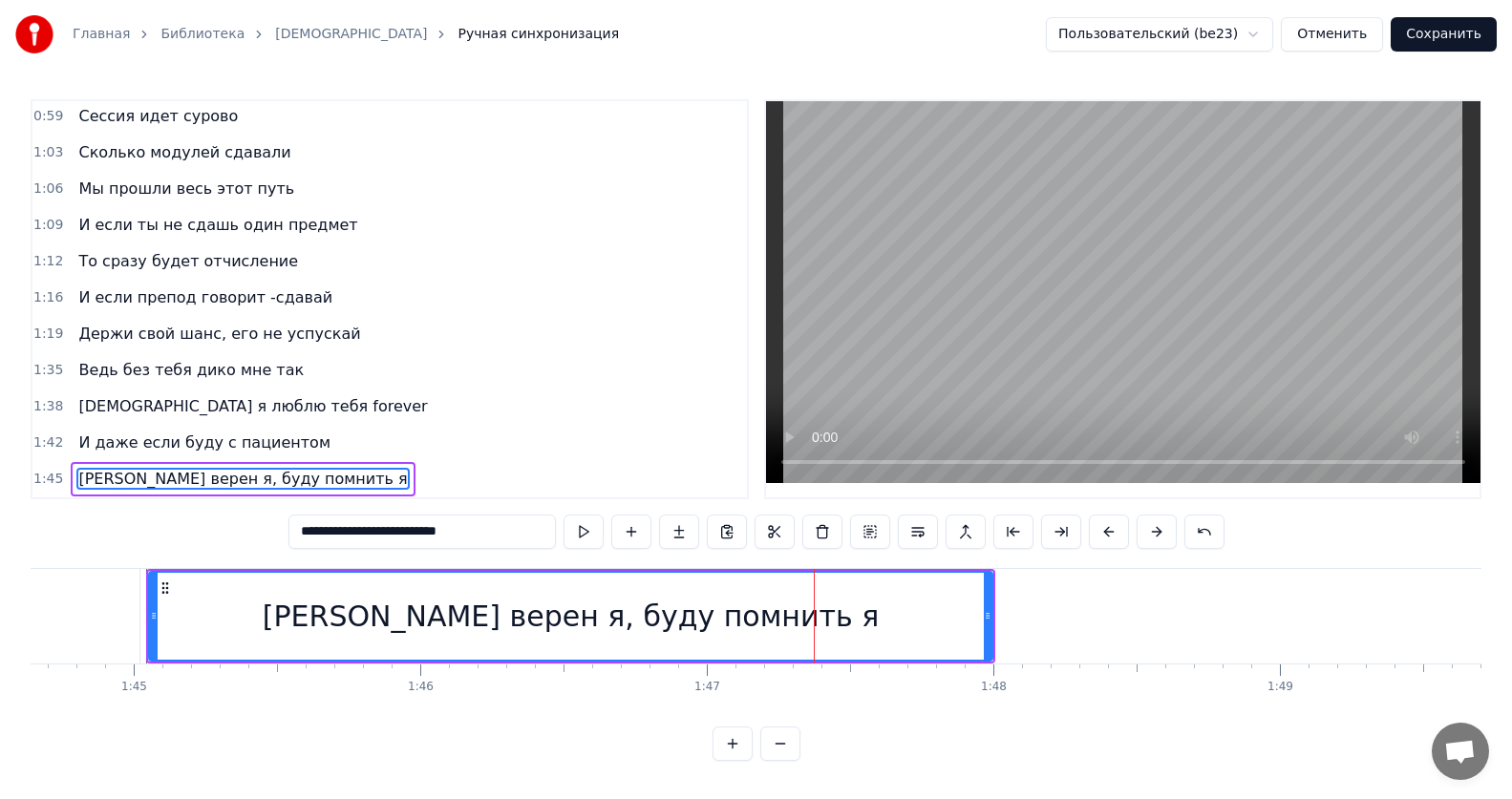
scroll to position [0, 30044]
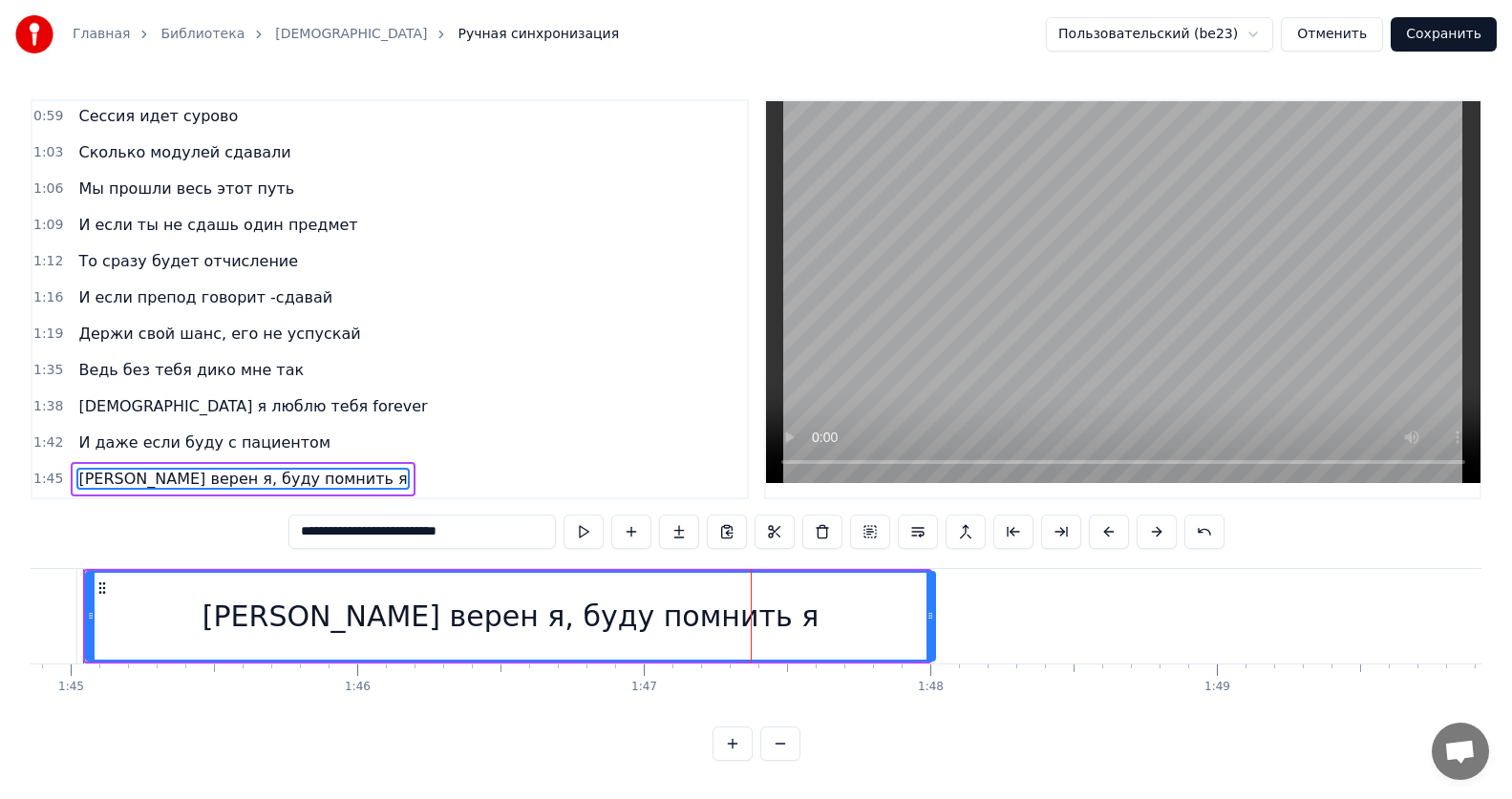
click at [933, 608] on icon at bounding box center [931, 616] width 8 height 16
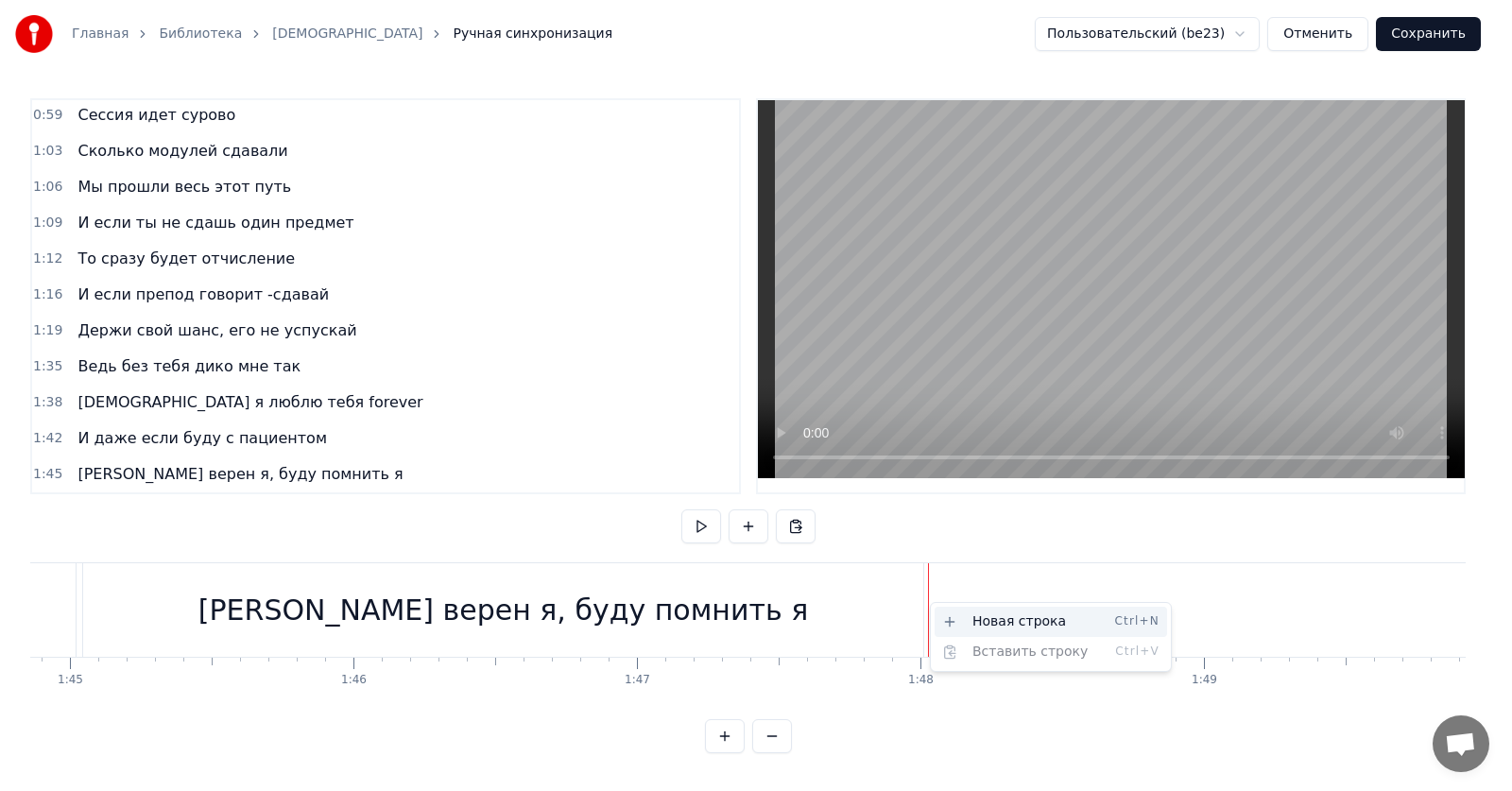
click at [972, 620] on div "Новая строка Ctrl+N" at bounding box center [1050, 621] width 232 height 30
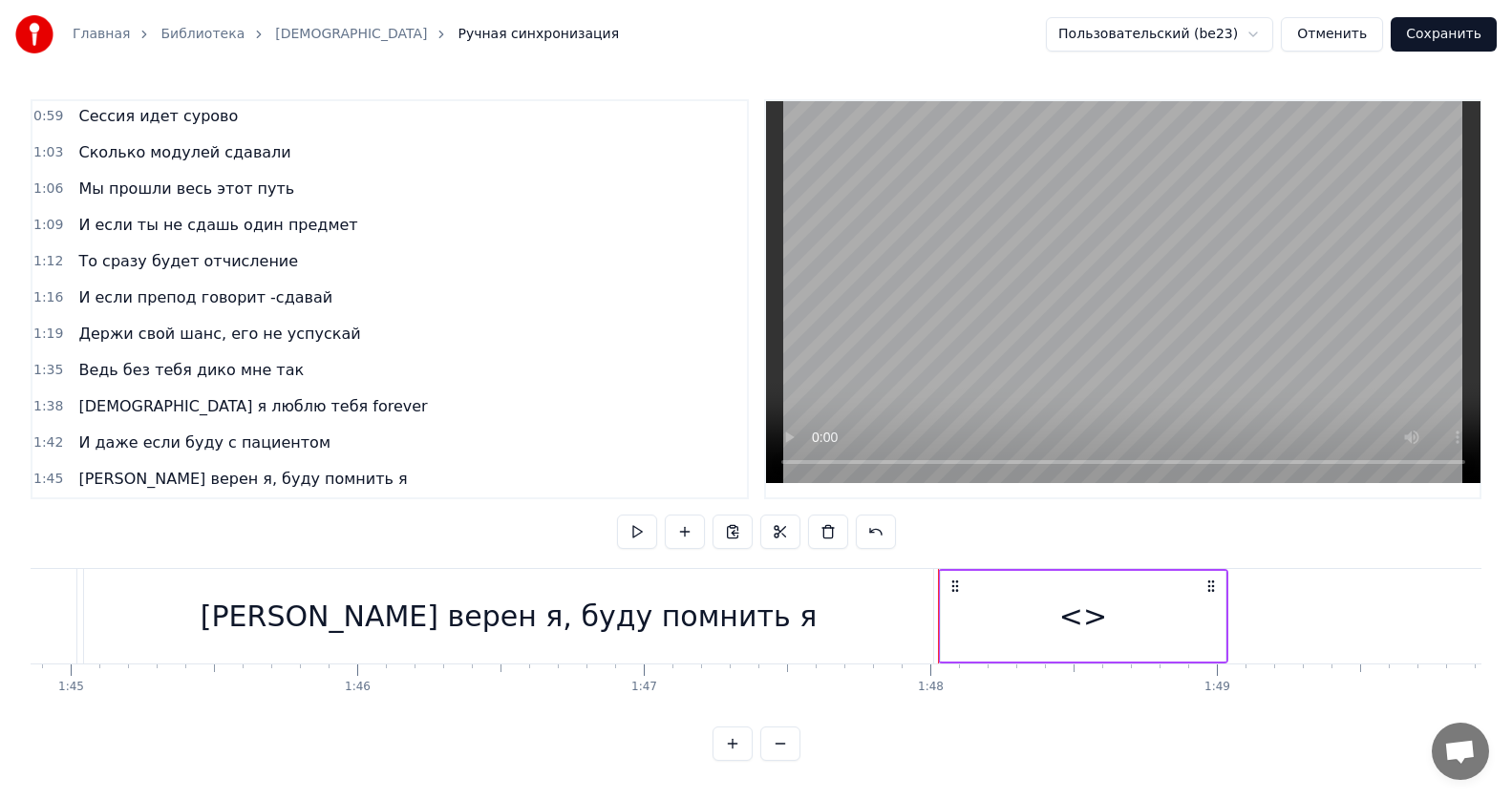
click at [994, 606] on div "<>" at bounding box center [1083, 616] width 284 height 91
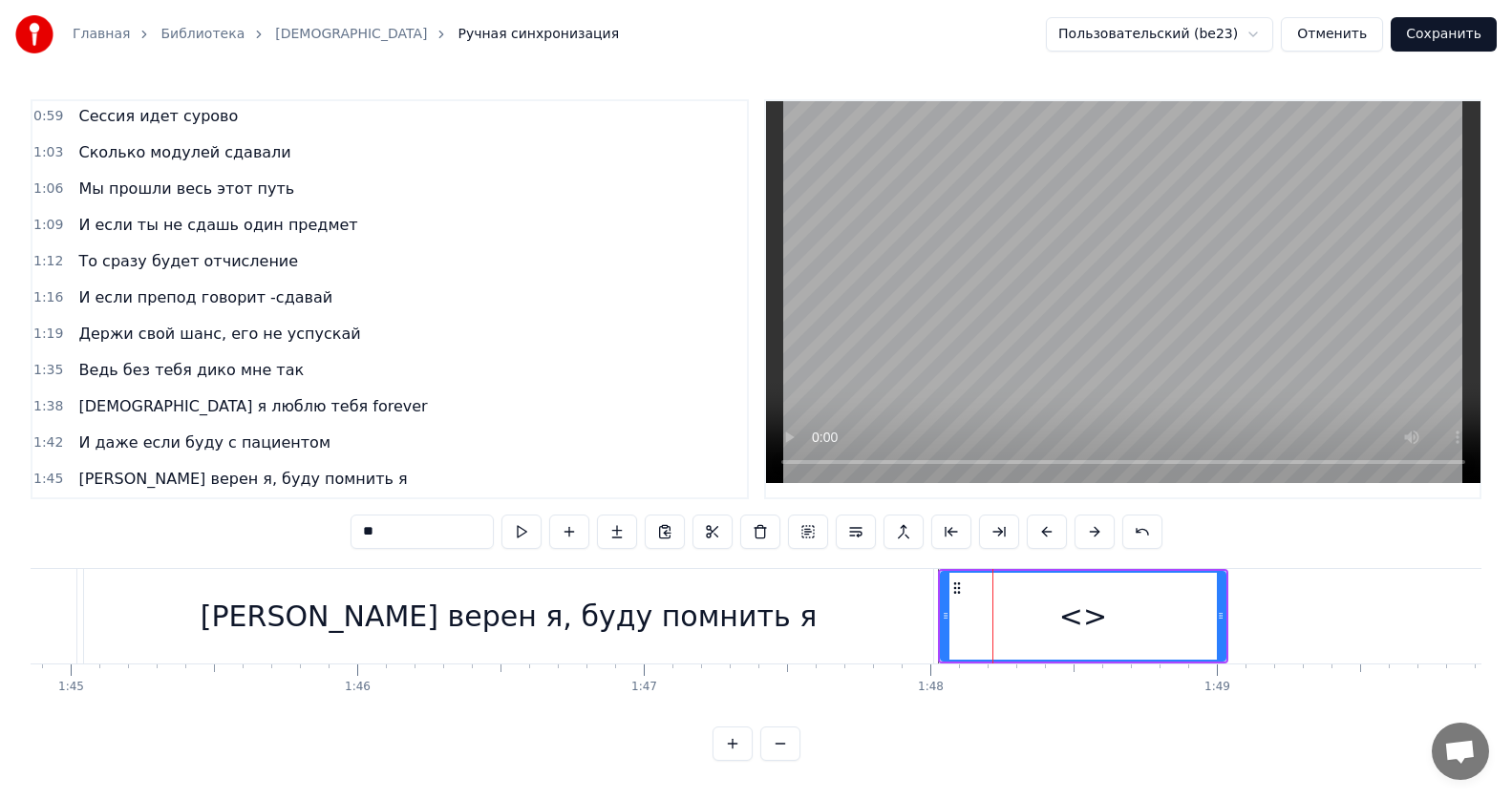
scroll to position [511, 0]
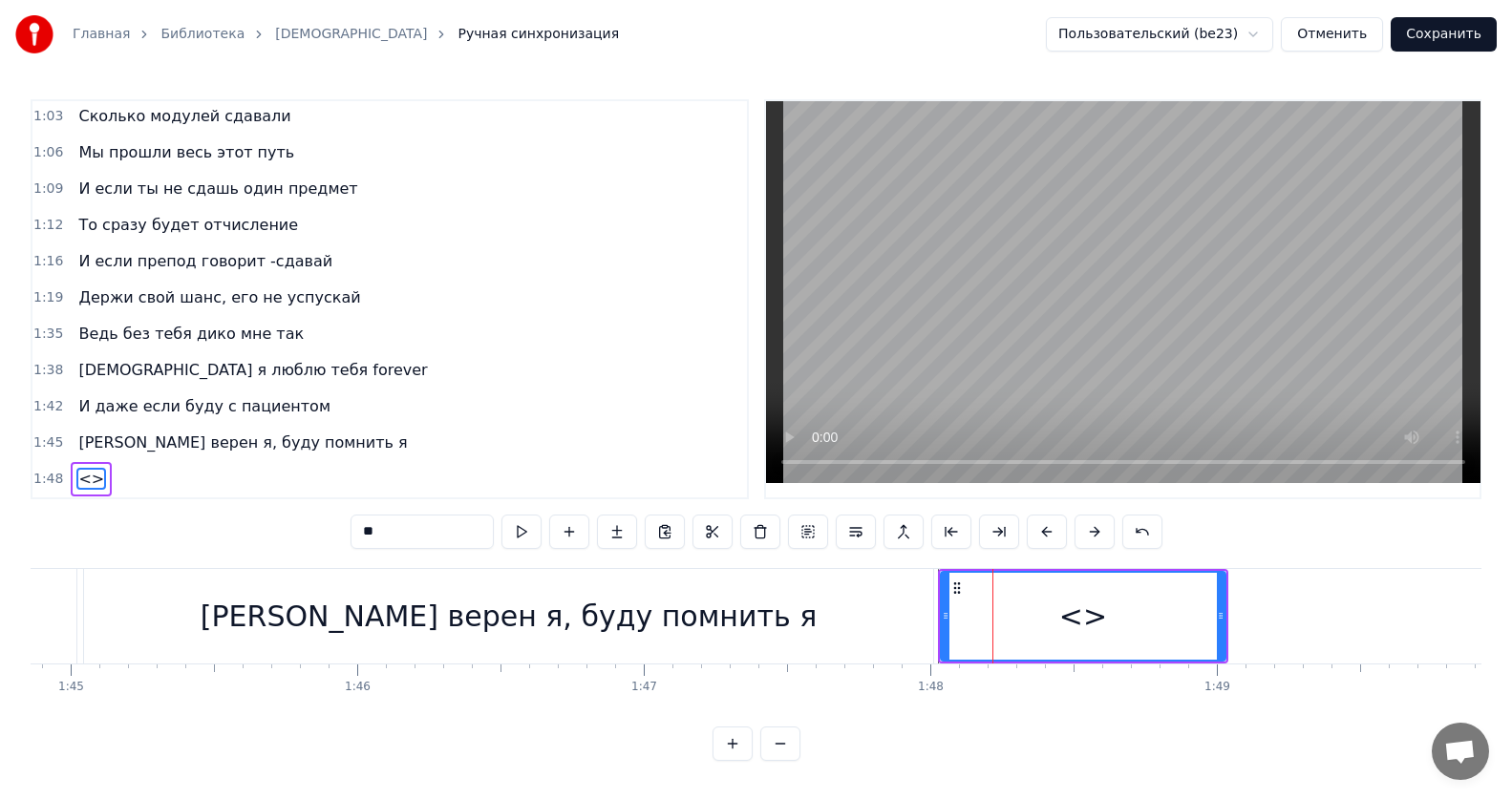
drag, startPoint x: 402, startPoint y: 522, endPoint x: 270, endPoint y: 516, distance: 132.1
click at [270, 516] on div "0:12 Все без тебя не так 0:15 ИсИто я люблю тебя forever 0:19 И даже если буду …" at bounding box center [756, 430] width 1451 height 662
paste input "**********"
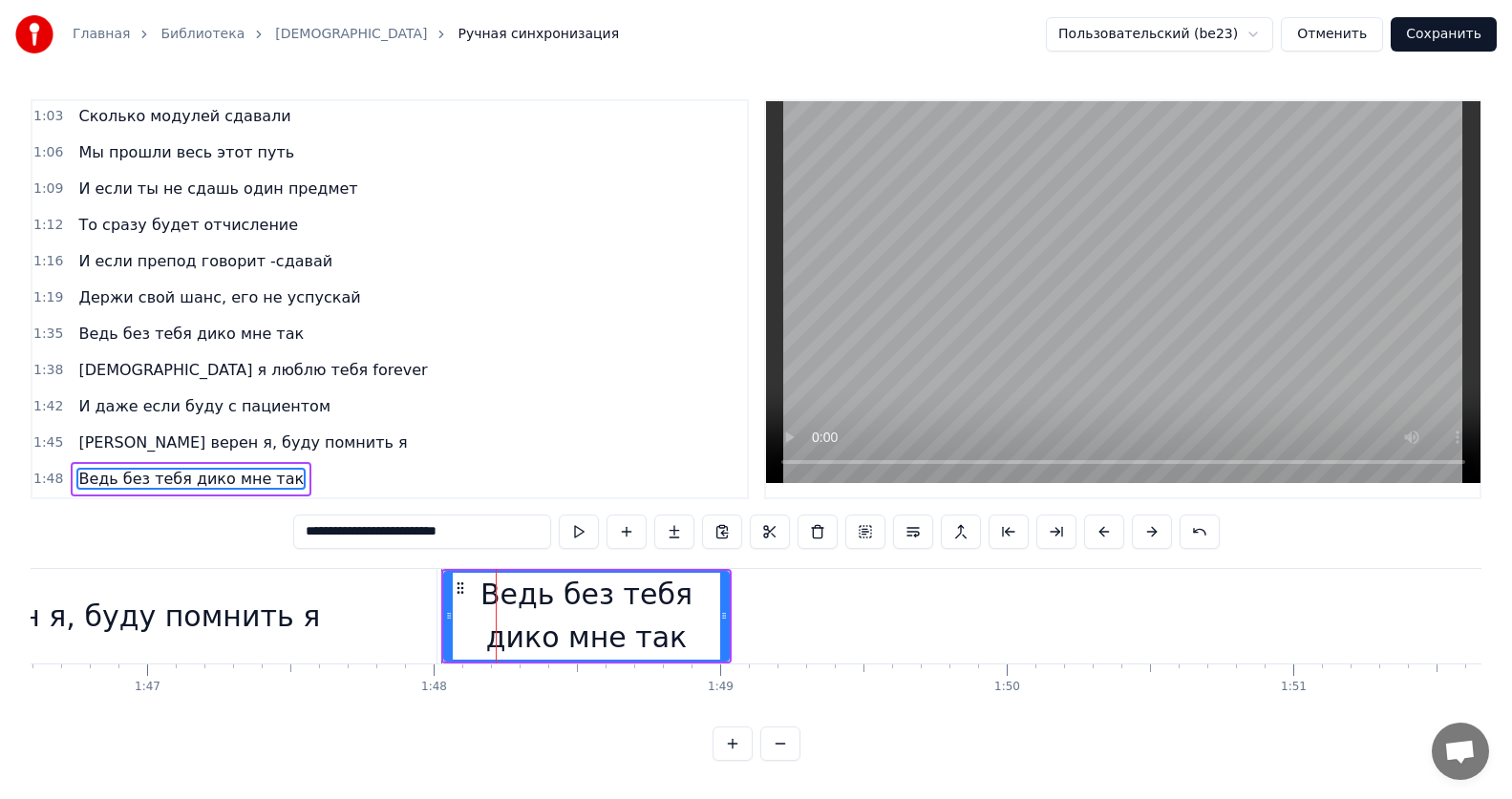
scroll to position [0, 30416]
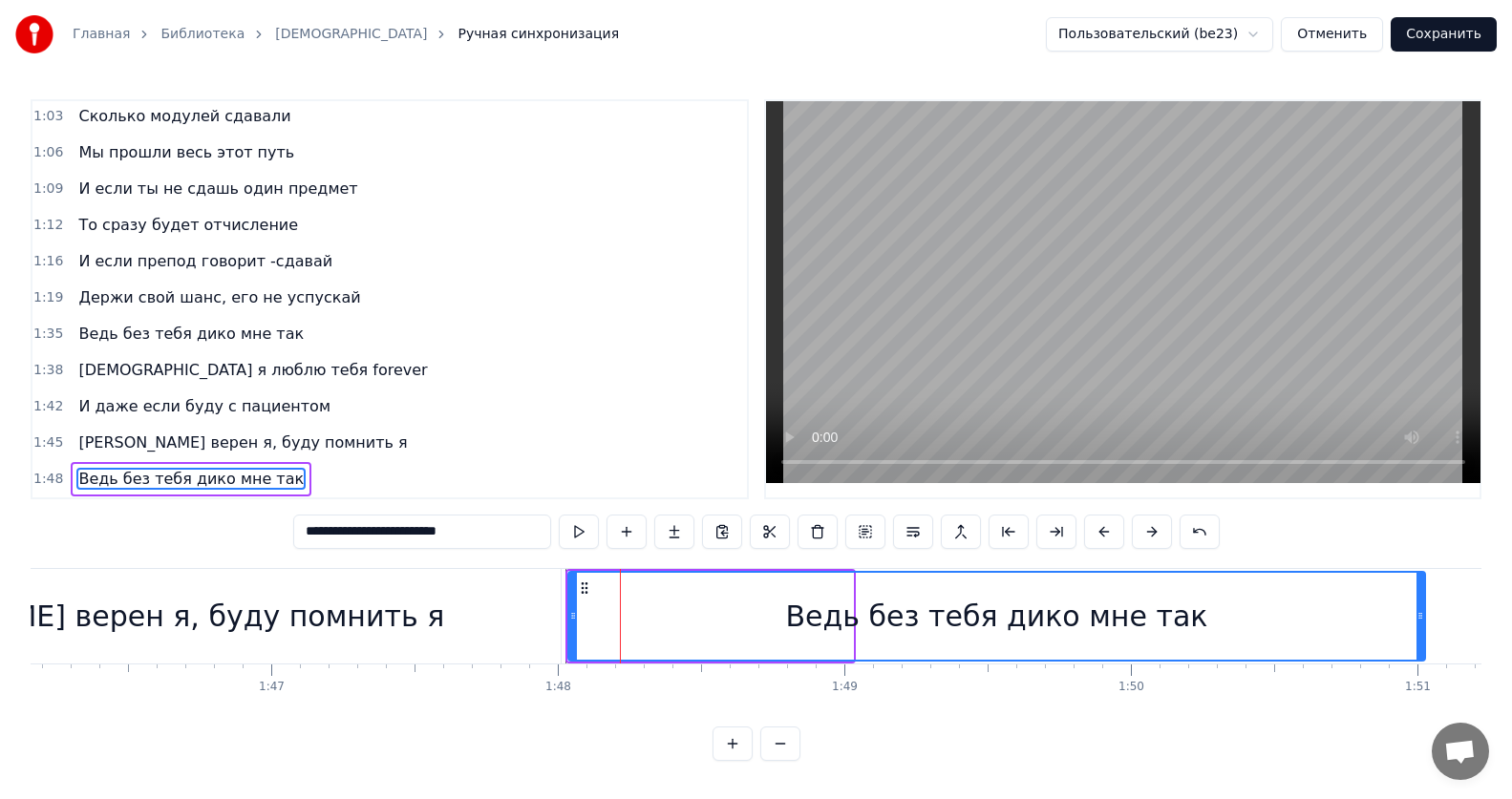
drag, startPoint x: 849, startPoint y: 606, endPoint x: 1421, endPoint y: 587, distance: 572.3
click at [1421, 587] on div at bounding box center [1420, 616] width 8 height 87
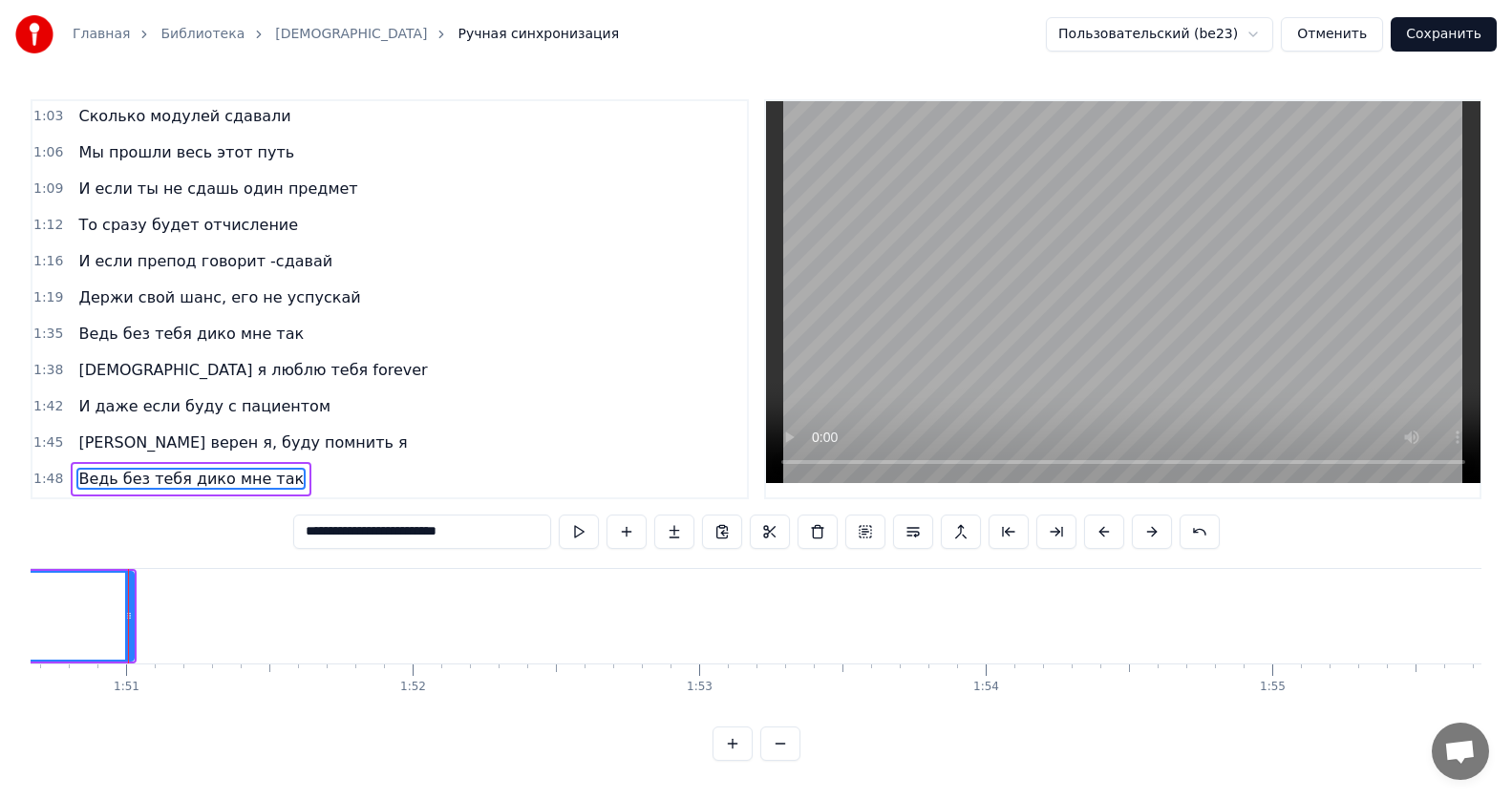
scroll to position [0, 31710]
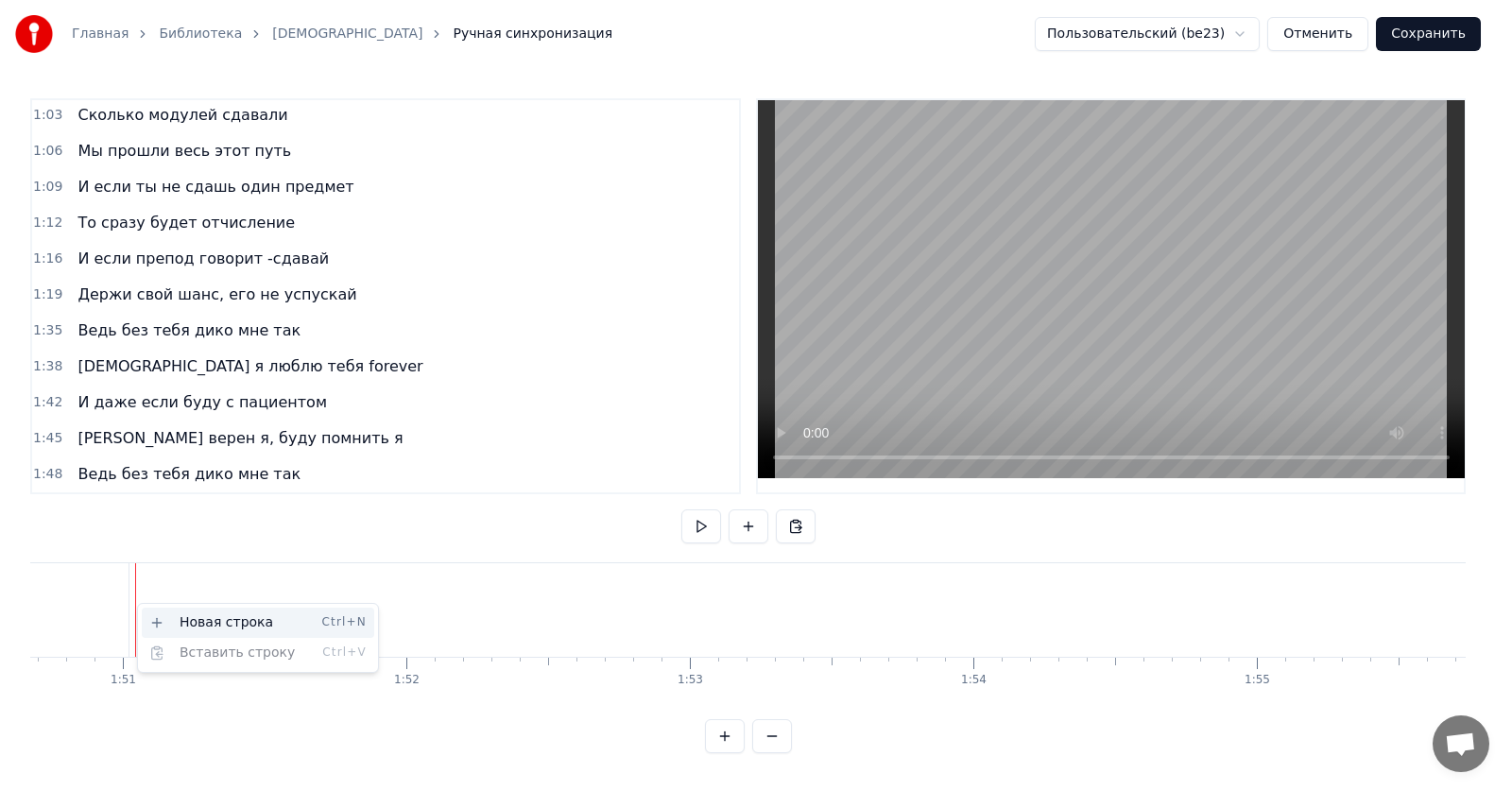
click at [184, 617] on div "Новая строка Ctrl+N" at bounding box center [257, 622] width 232 height 30
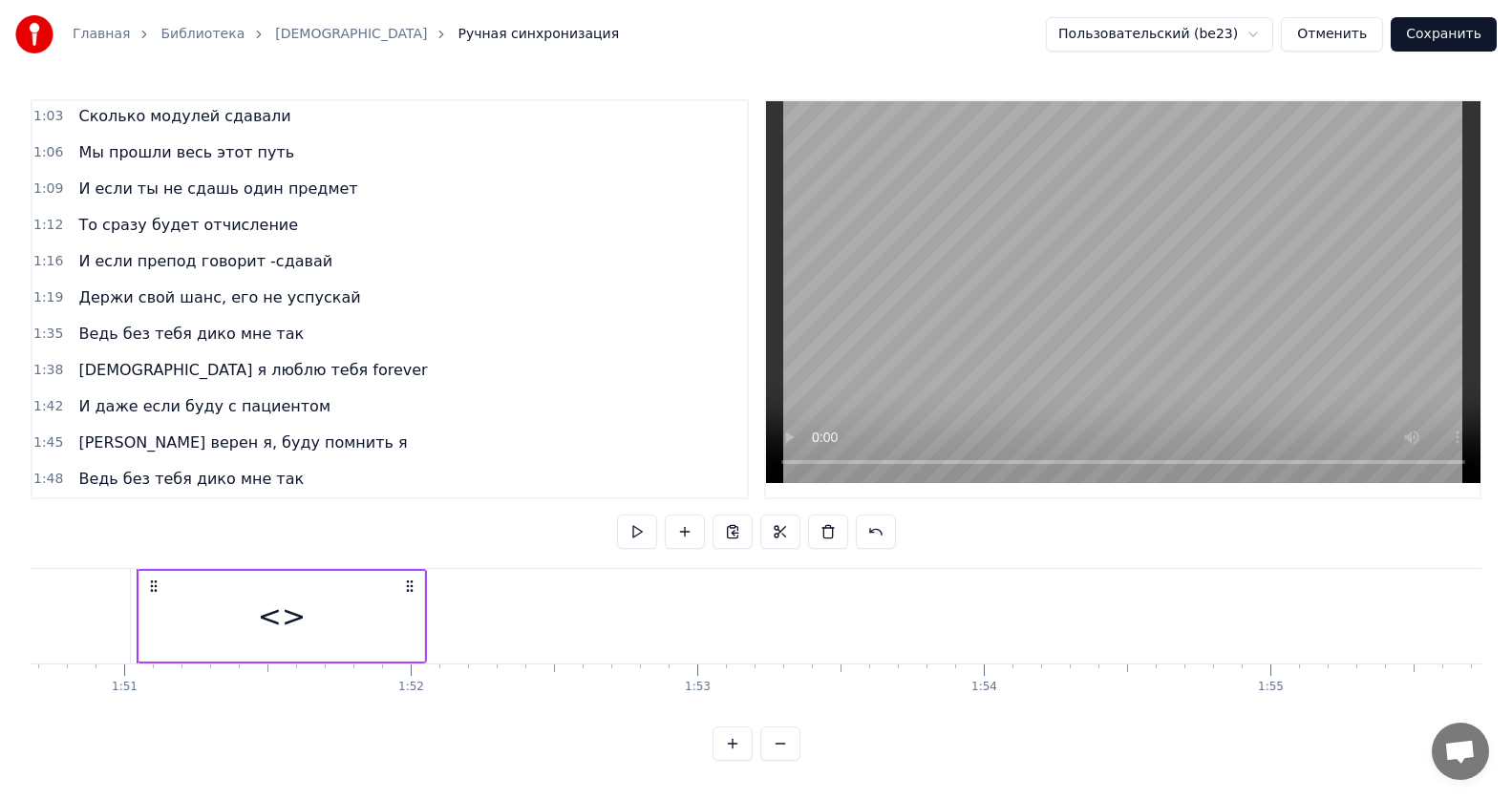
click at [289, 606] on div "<>" at bounding box center [281, 616] width 48 height 43
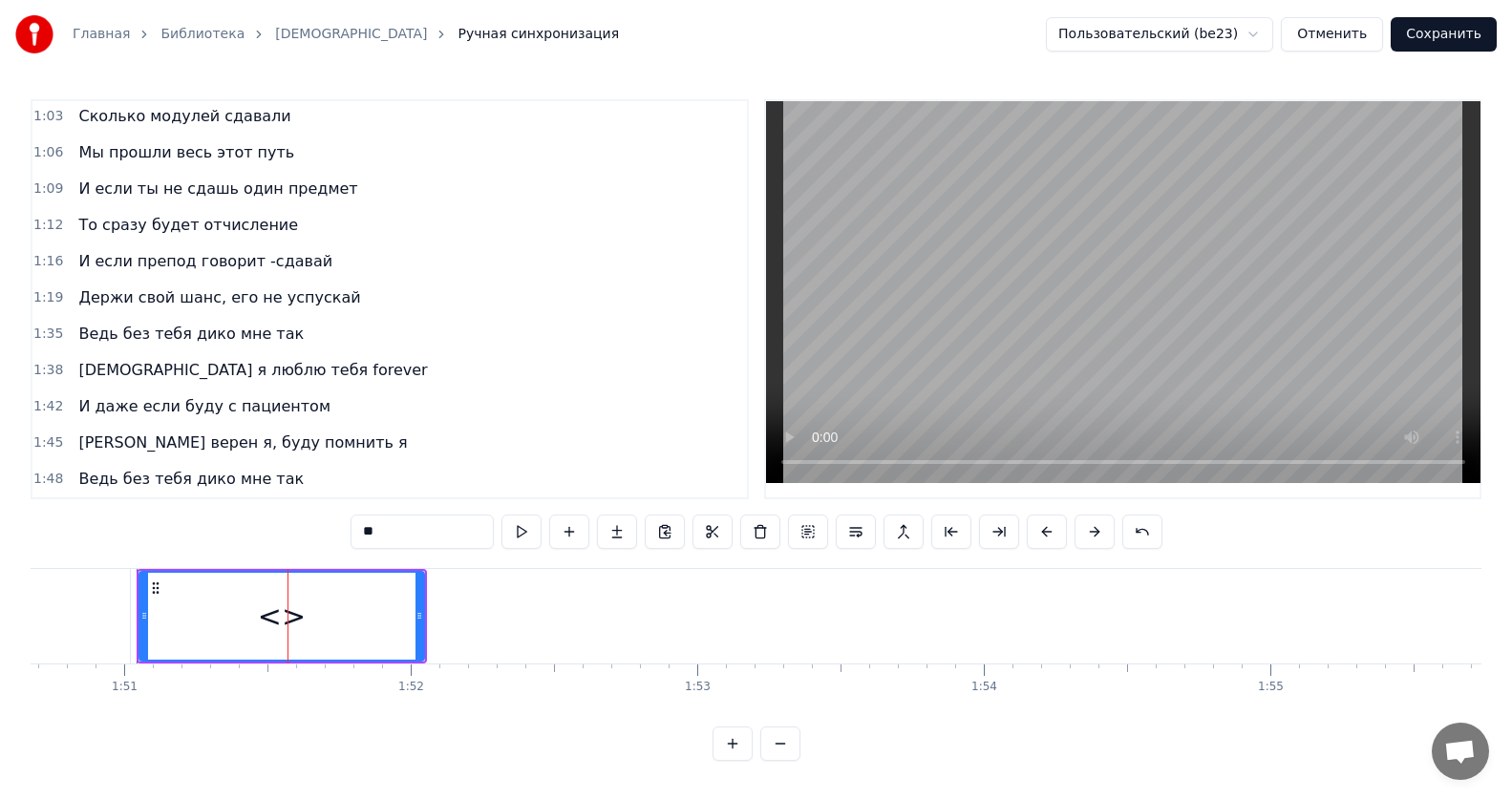
scroll to position [547, 0]
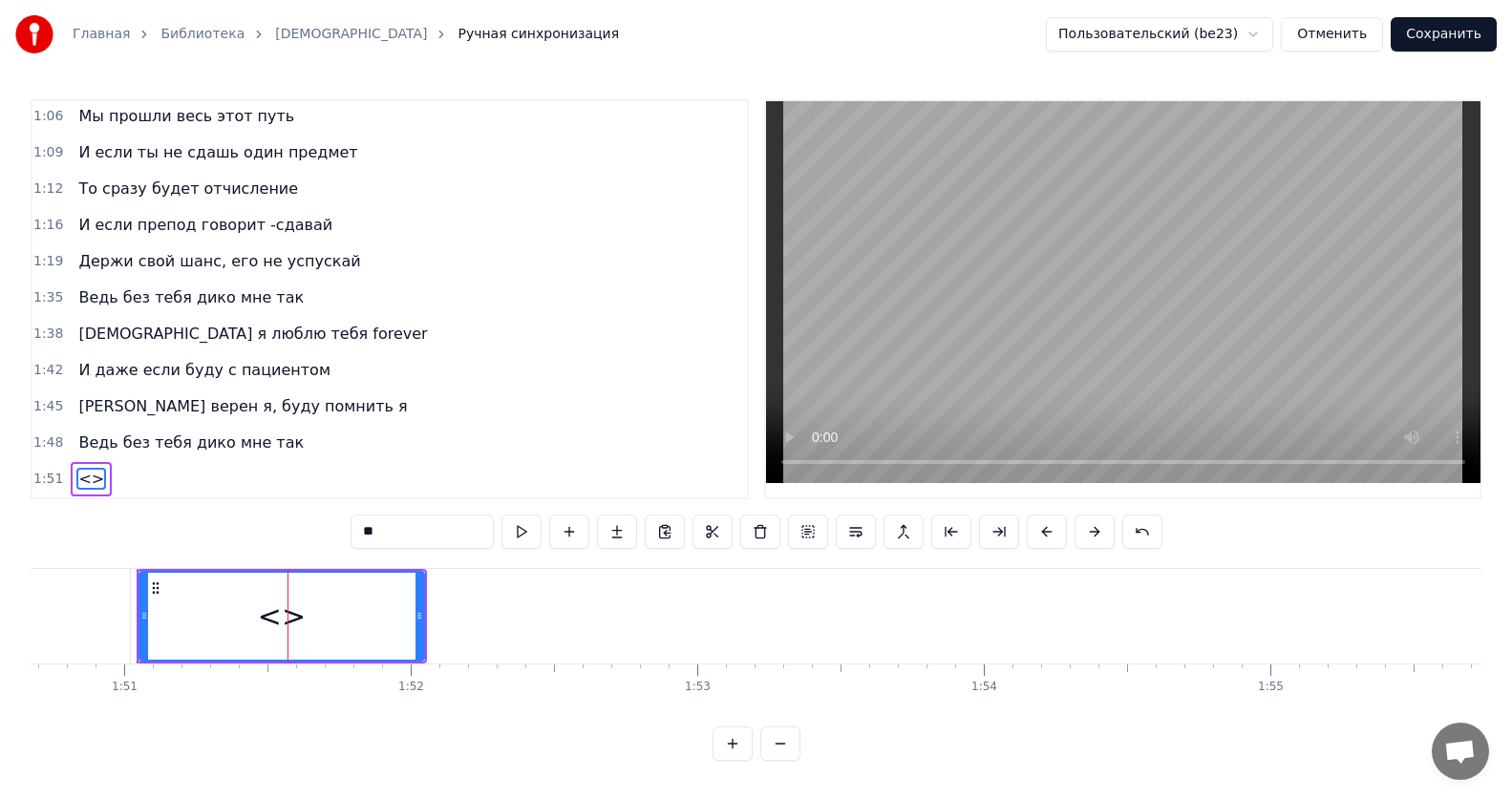
drag, startPoint x: 421, startPoint y: 527, endPoint x: 177, endPoint y: 525, distance: 244.0
click at [177, 525] on div "0:12 Все без тебя не так 0:15 ИсИто я люблю тебя forever 0:19 И даже если буду …" at bounding box center [756, 430] width 1451 height 662
paste input "**********"
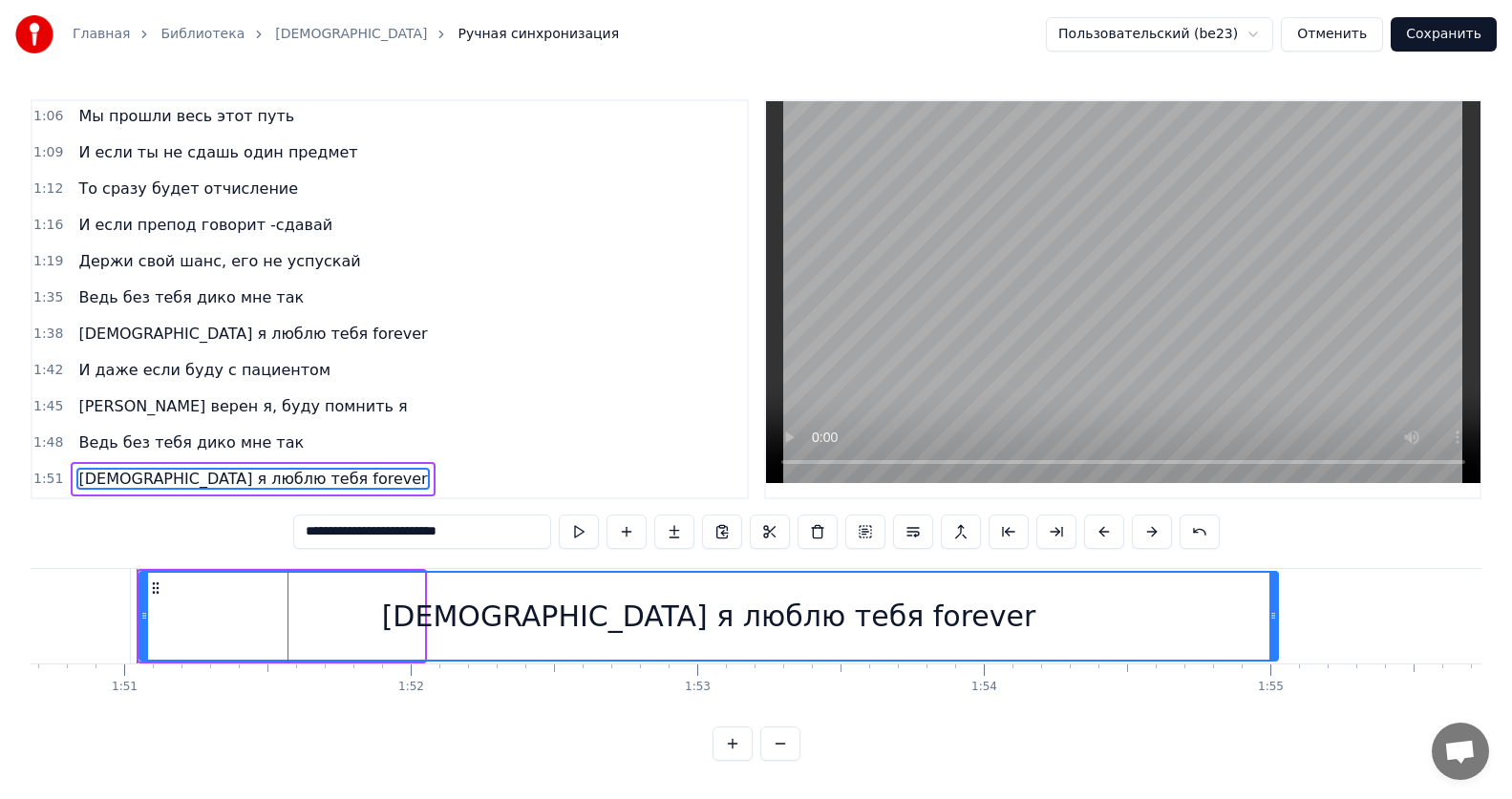
drag, startPoint x: 420, startPoint y: 607, endPoint x: 1273, endPoint y: 607, distance: 853.0
click at [1273, 608] on icon at bounding box center [1273, 616] width 8 height 16
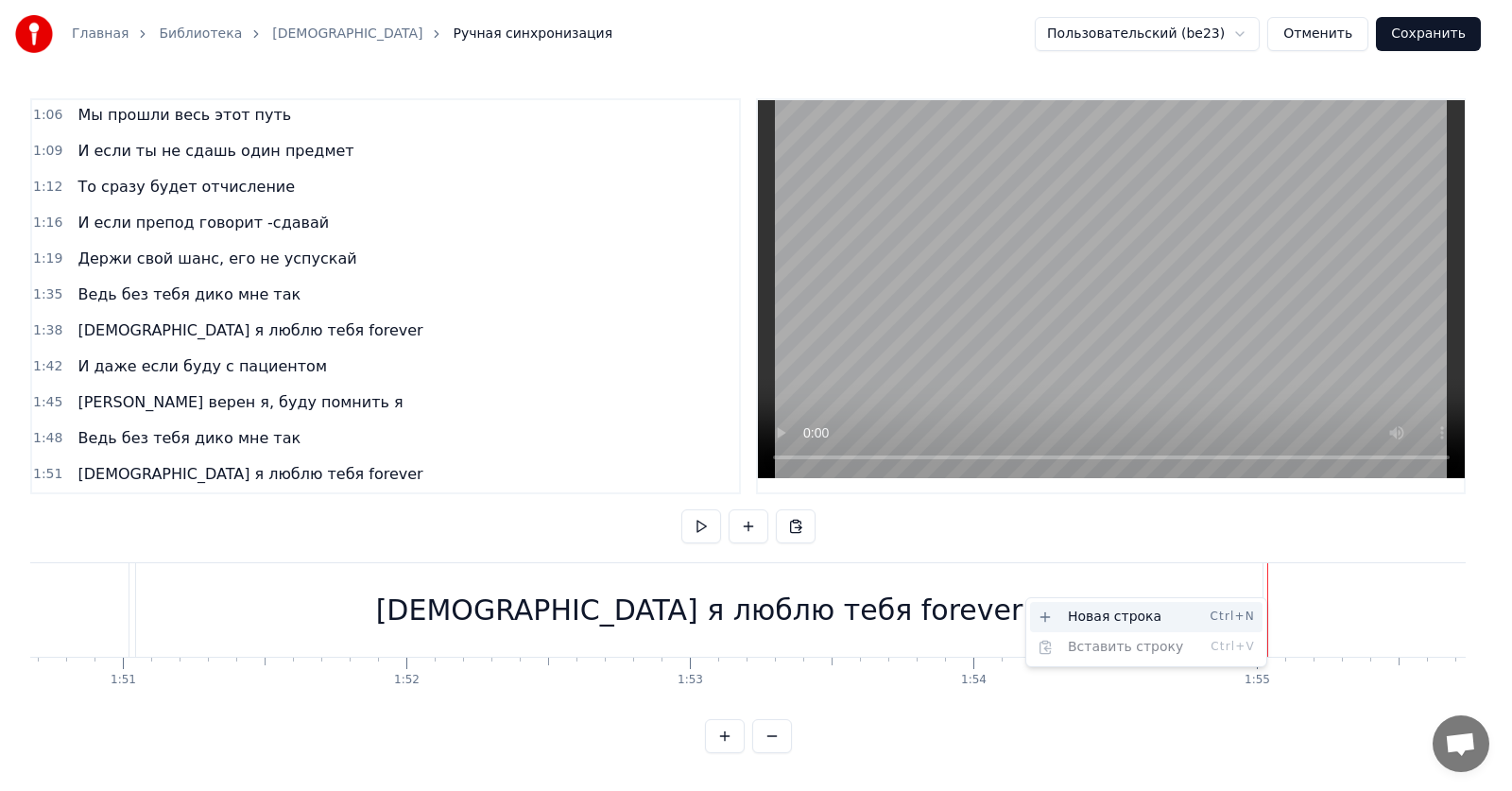
click at [1156, 616] on div "Новая строка Ctrl+N" at bounding box center [1145, 617] width 232 height 30
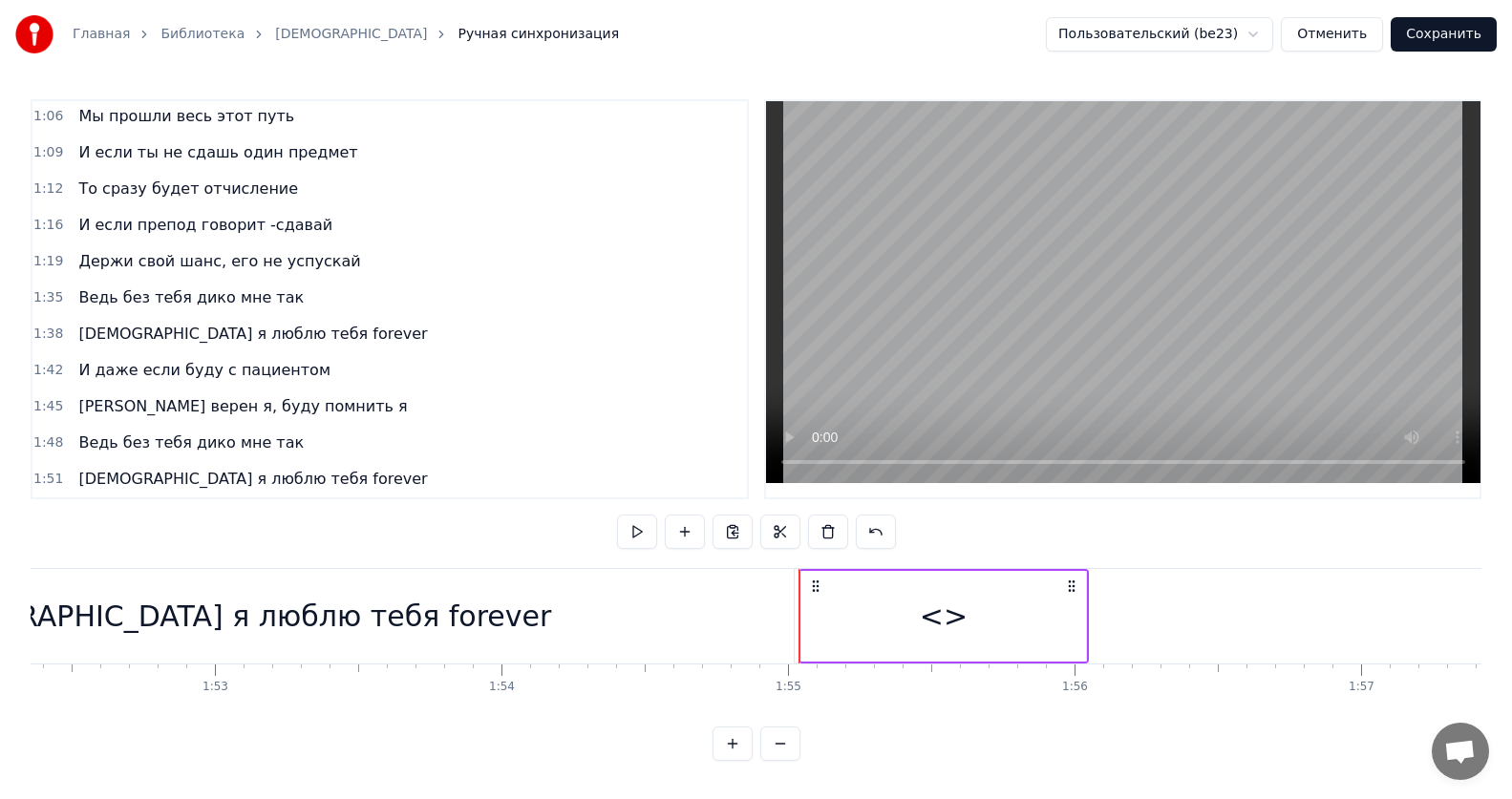
scroll to position [0, 32534]
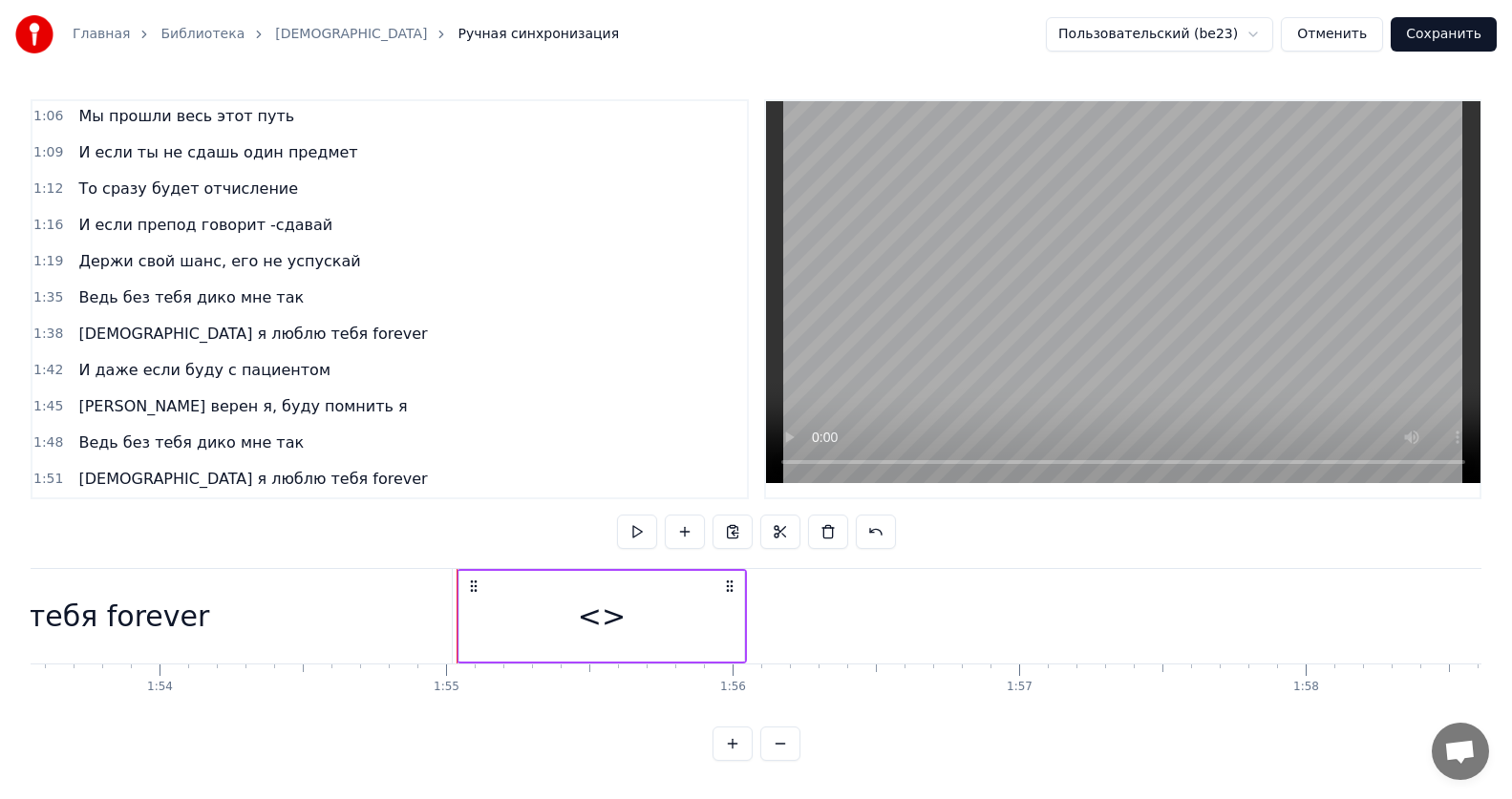
click at [617, 595] on div "<>" at bounding box center [601, 616] width 48 height 43
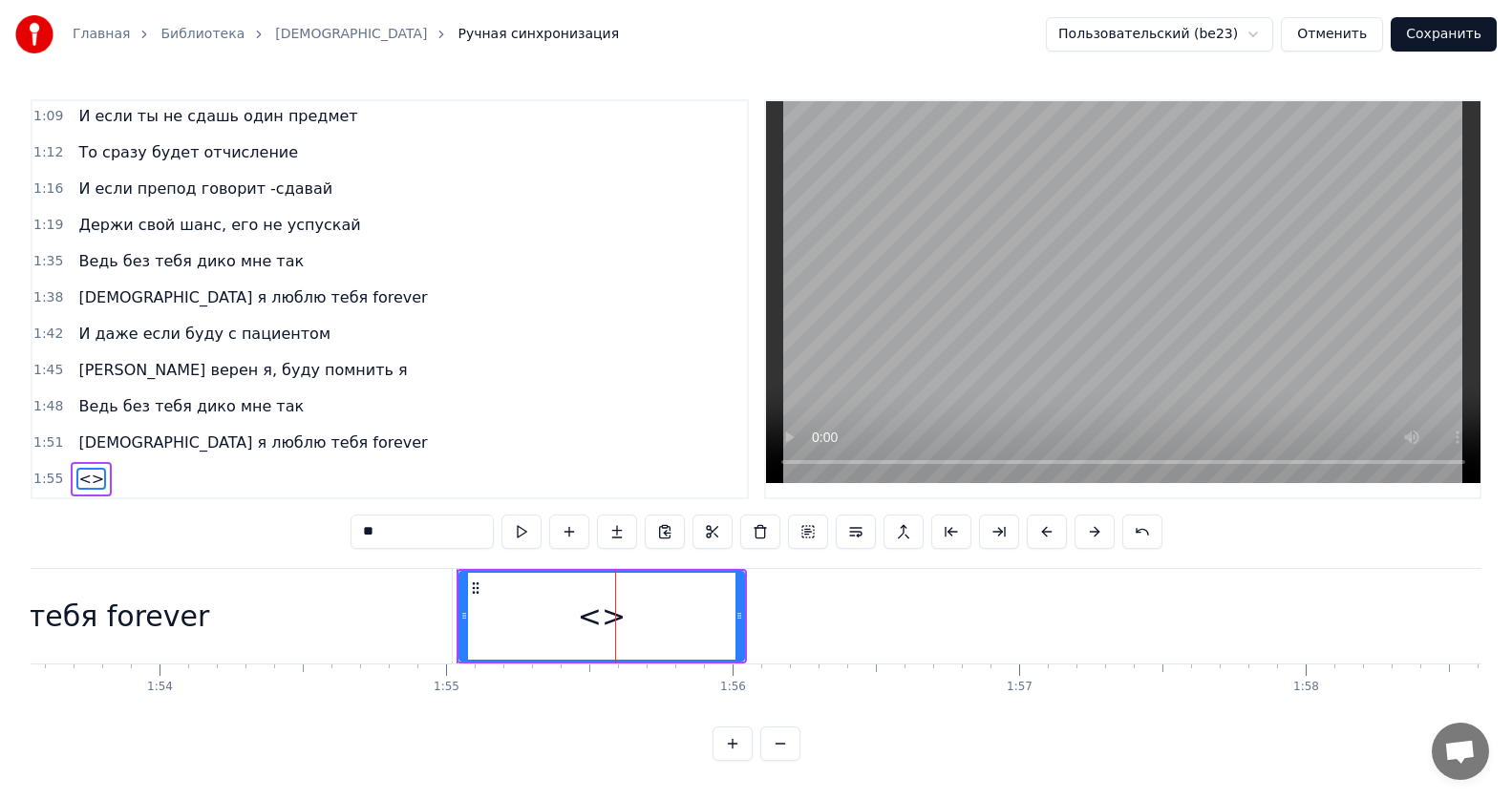
drag, startPoint x: 433, startPoint y: 542, endPoint x: 423, endPoint y: 536, distance: 11.7
click at [423, 536] on div "**" at bounding box center [756, 533] width 812 height 38
drag, startPoint x: 416, startPoint y: 527, endPoint x: 295, endPoint y: 527, distance: 121.0
click at [295, 527] on div "0:12 Все без тебя не так 0:15 ИсИто я люблю тебя forever 0:19 И даже если буду …" at bounding box center [756, 430] width 1451 height 662
paste input "**********"
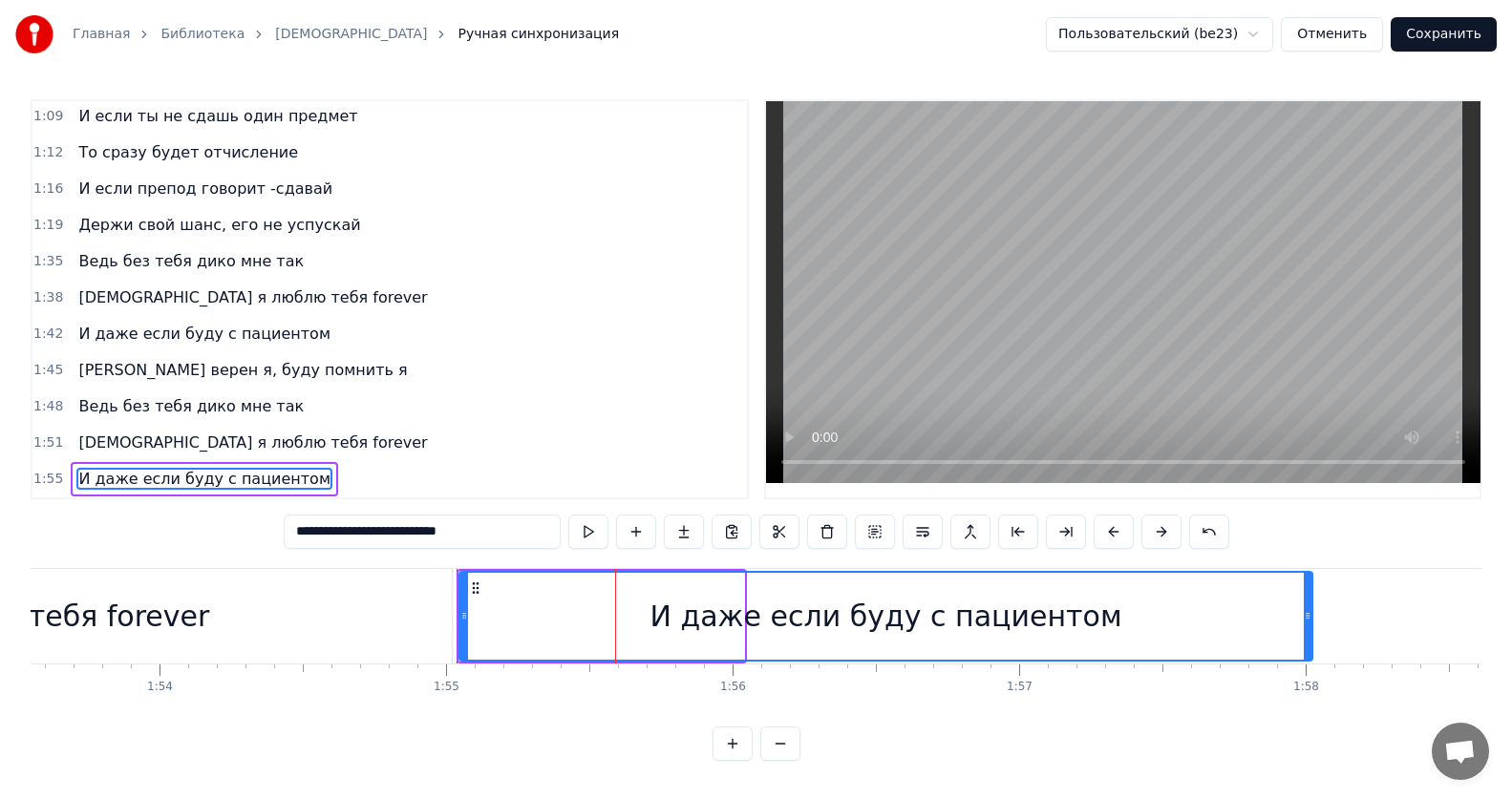
drag, startPoint x: 742, startPoint y: 605, endPoint x: 1310, endPoint y: 594, distance: 568.1
click at [1310, 594] on div at bounding box center [1308, 616] width 8 height 87
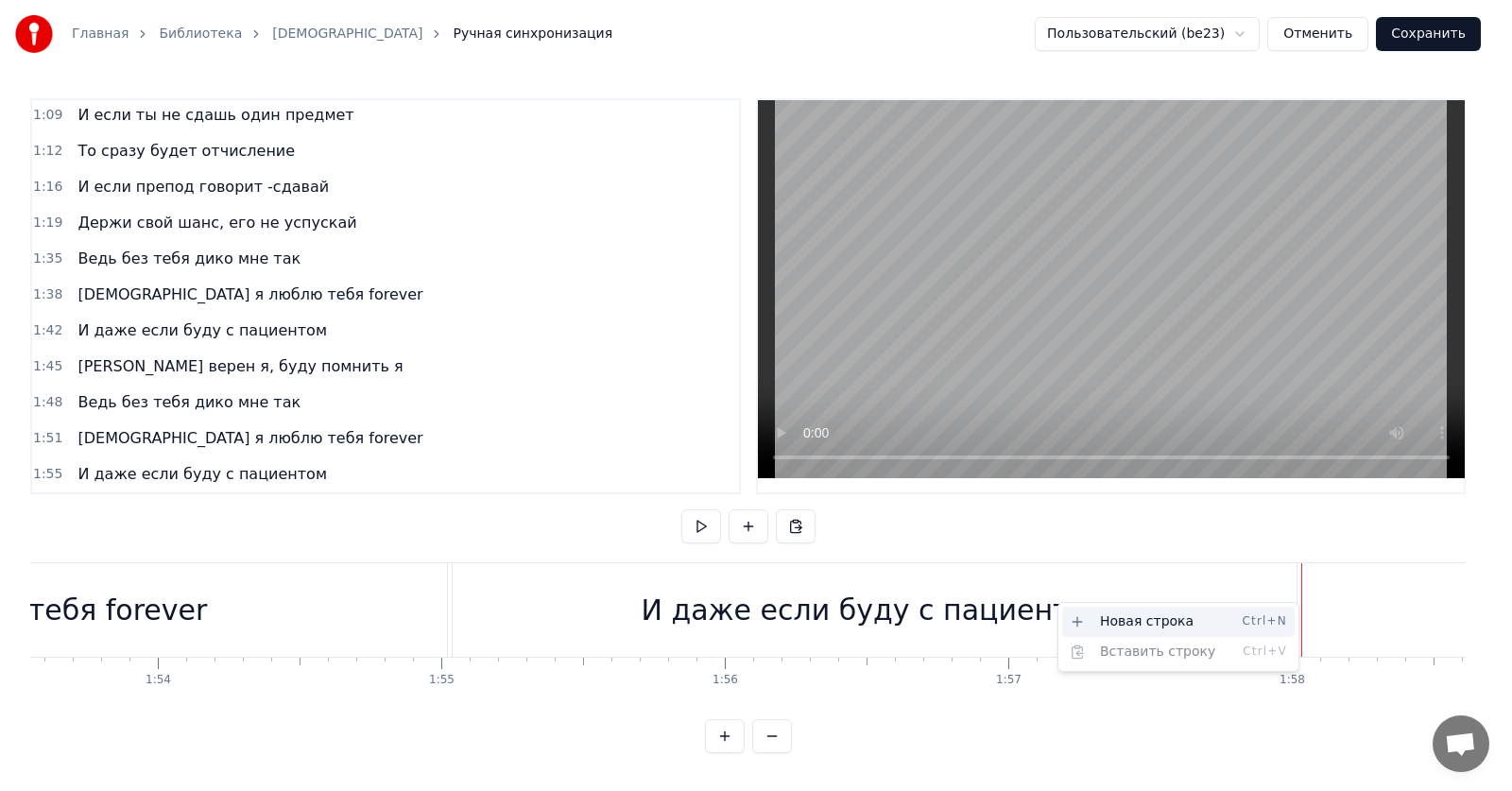
click at [1171, 618] on div "Новая строка Ctrl+N" at bounding box center [1178, 621] width 232 height 30
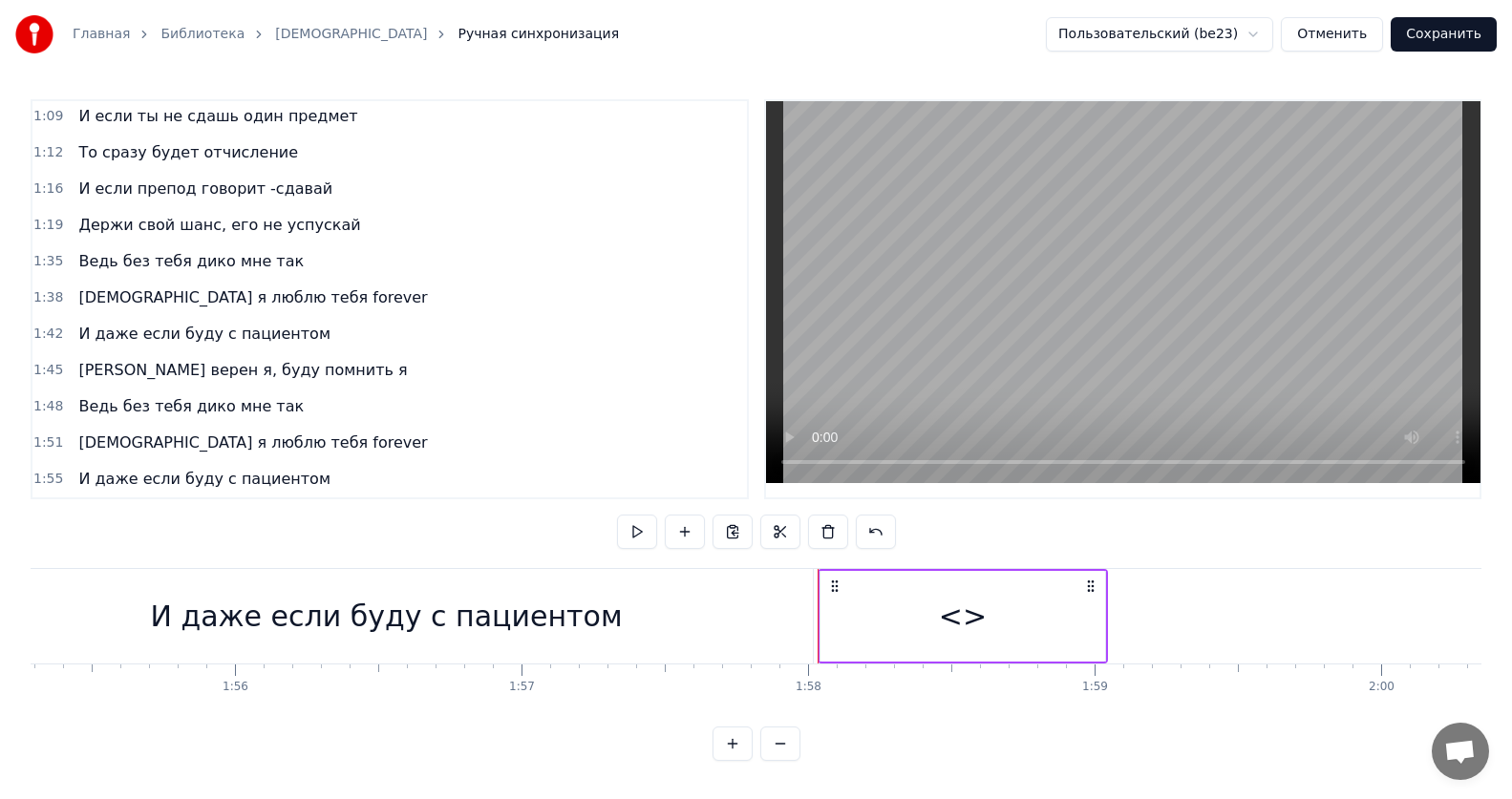
scroll to position [0, 33157]
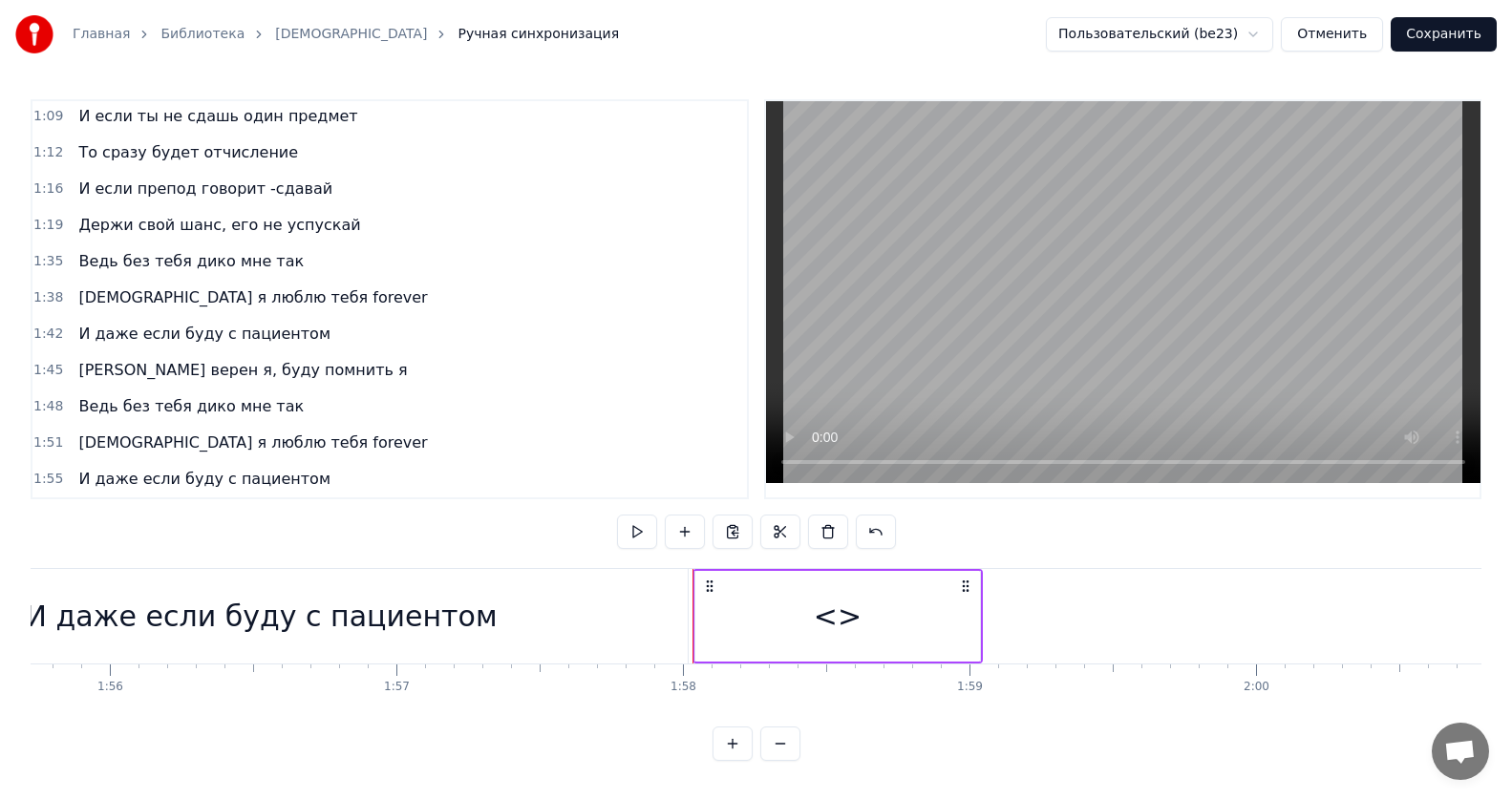
click at [798, 620] on div "<>" at bounding box center [837, 616] width 284 height 91
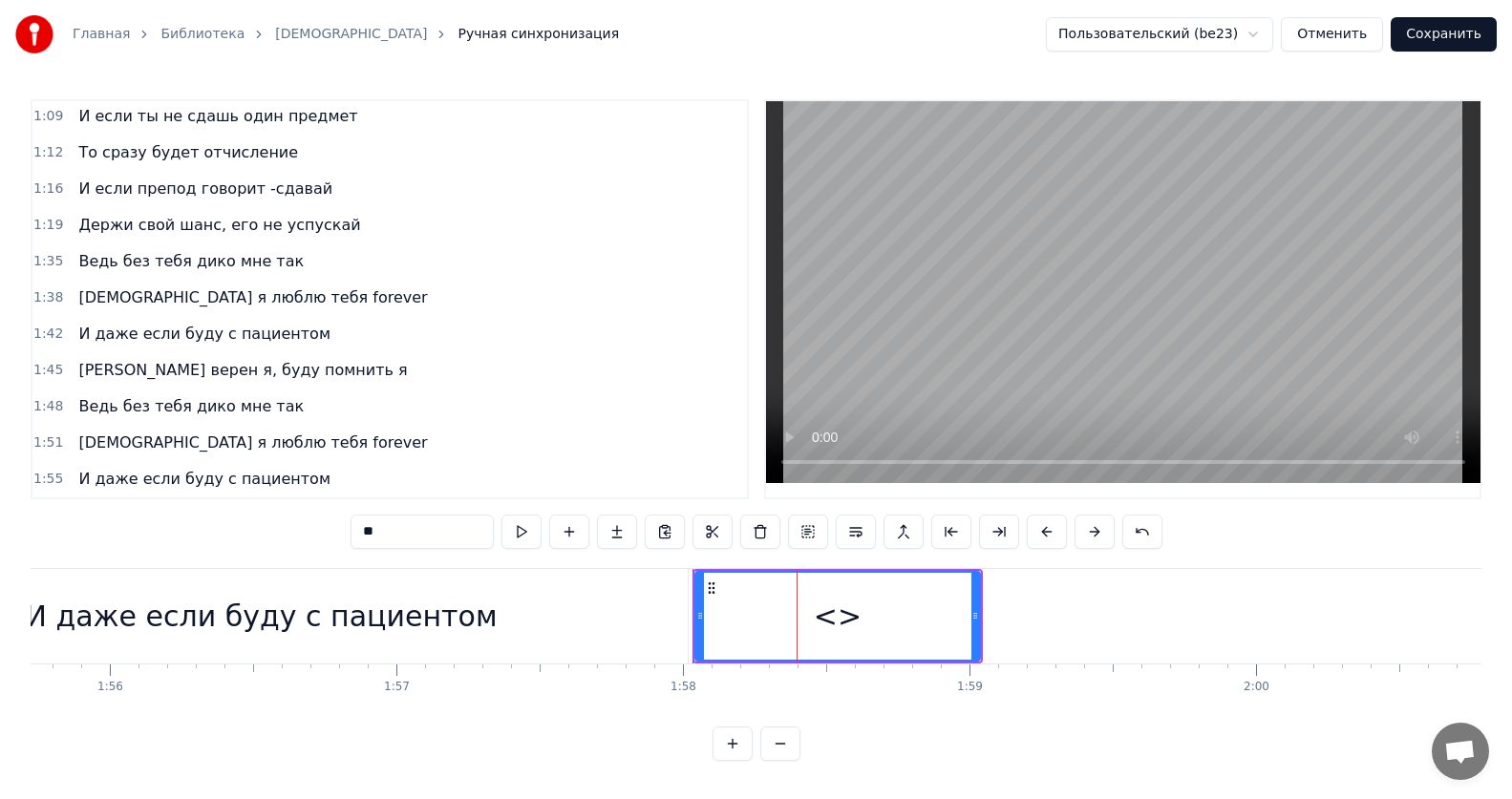
scroll to position [620, 0]
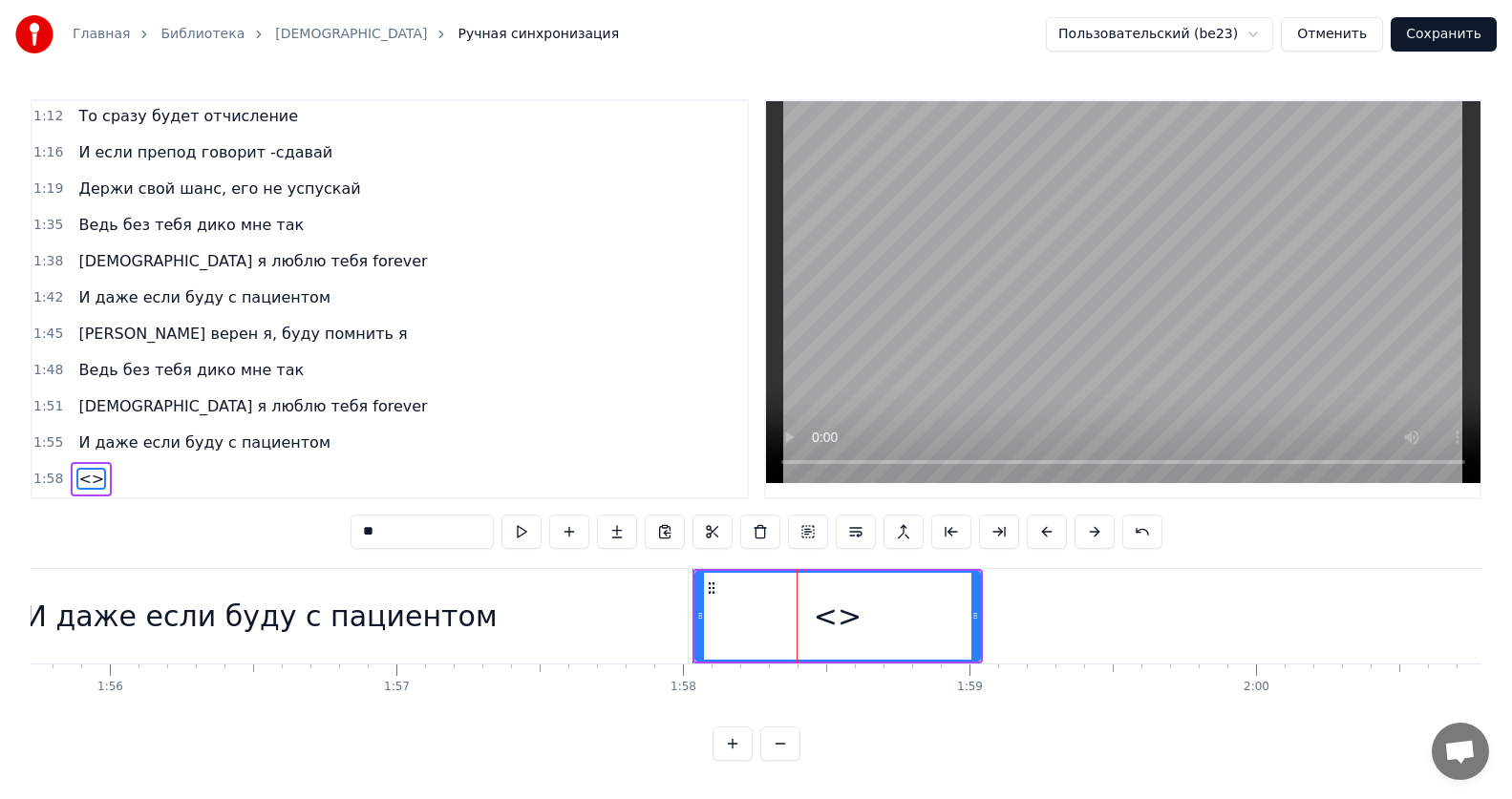
drag, startPoint x: 432, startPoint y: 527, endPoint x: 125, endPoint y: 512, distance: 307.4
click at [125, 512] on div "0:12 Все без тебя не так 0:15 ИсИто я люблю тебя forever 0:19 И даже если буду …" at bounding box center [756, 430] width 1451 height 662
paste input "**********"
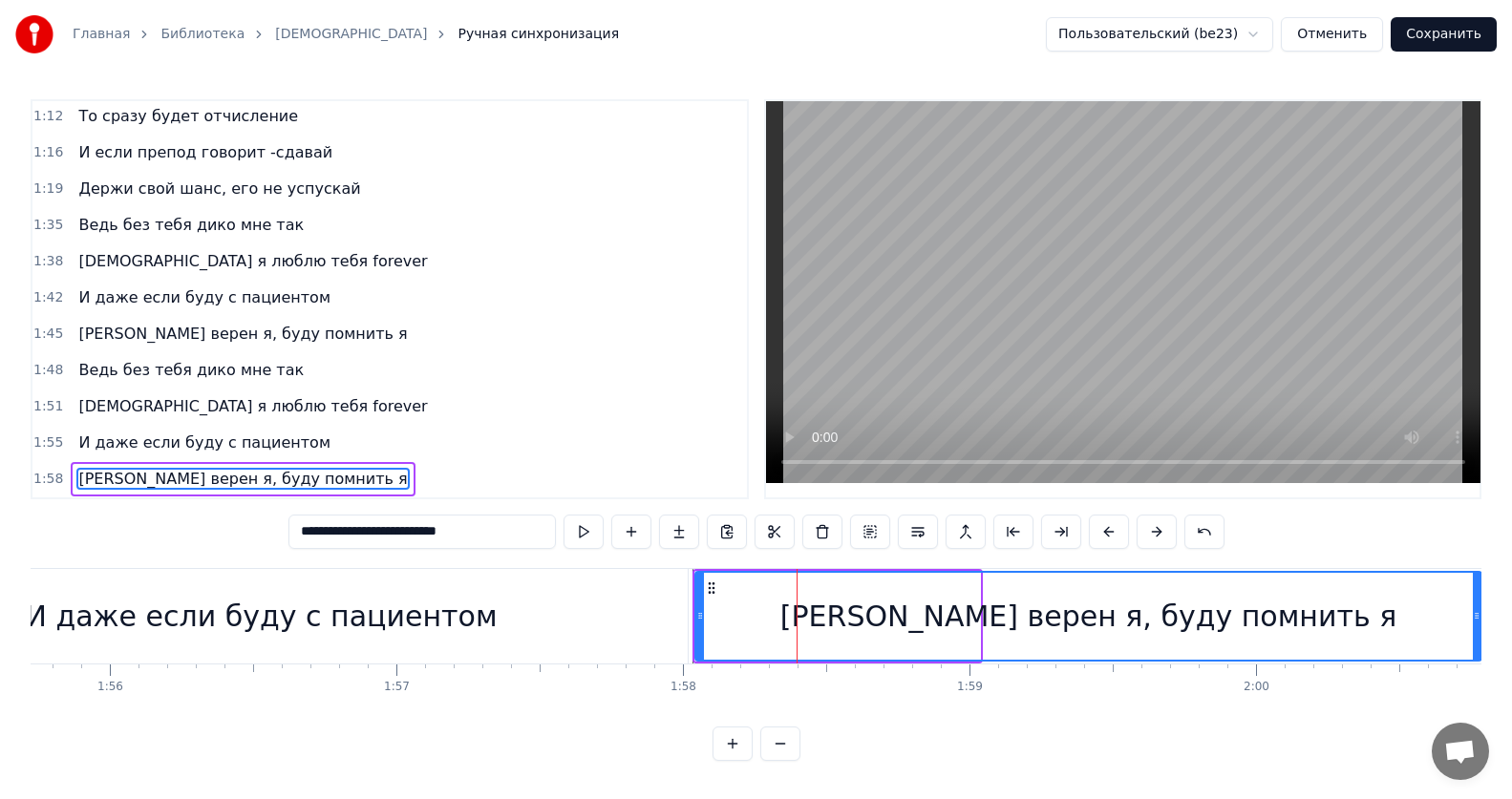
drag, startPoint x: 977, startPoint y: 614, endPoint x: 1478, endPoint y: 618, distance: 501.0
click at [1478, 618] on div at bounding box center [1477, 616] width 8 height 87
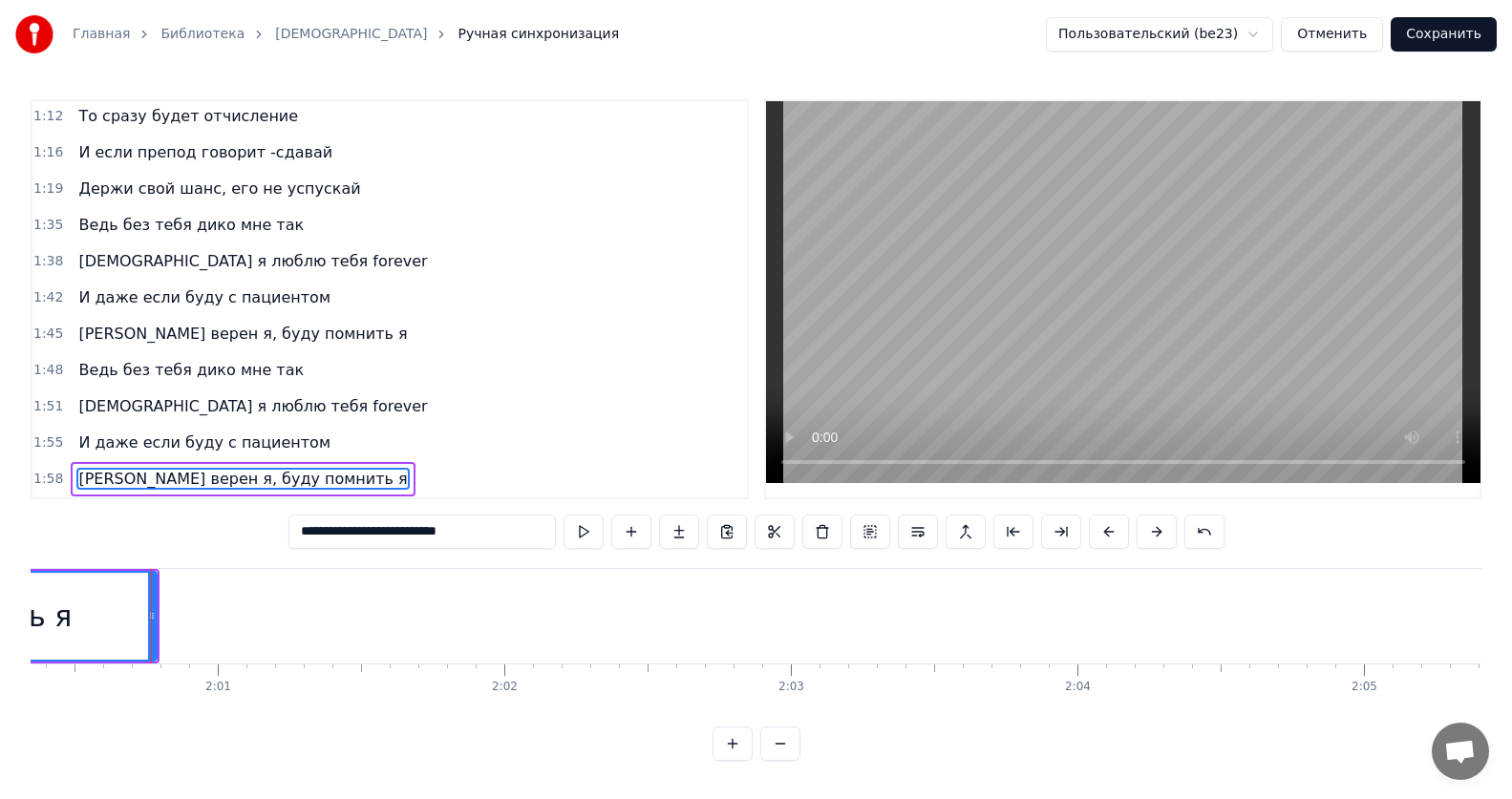
scroll to position [0, 34506]
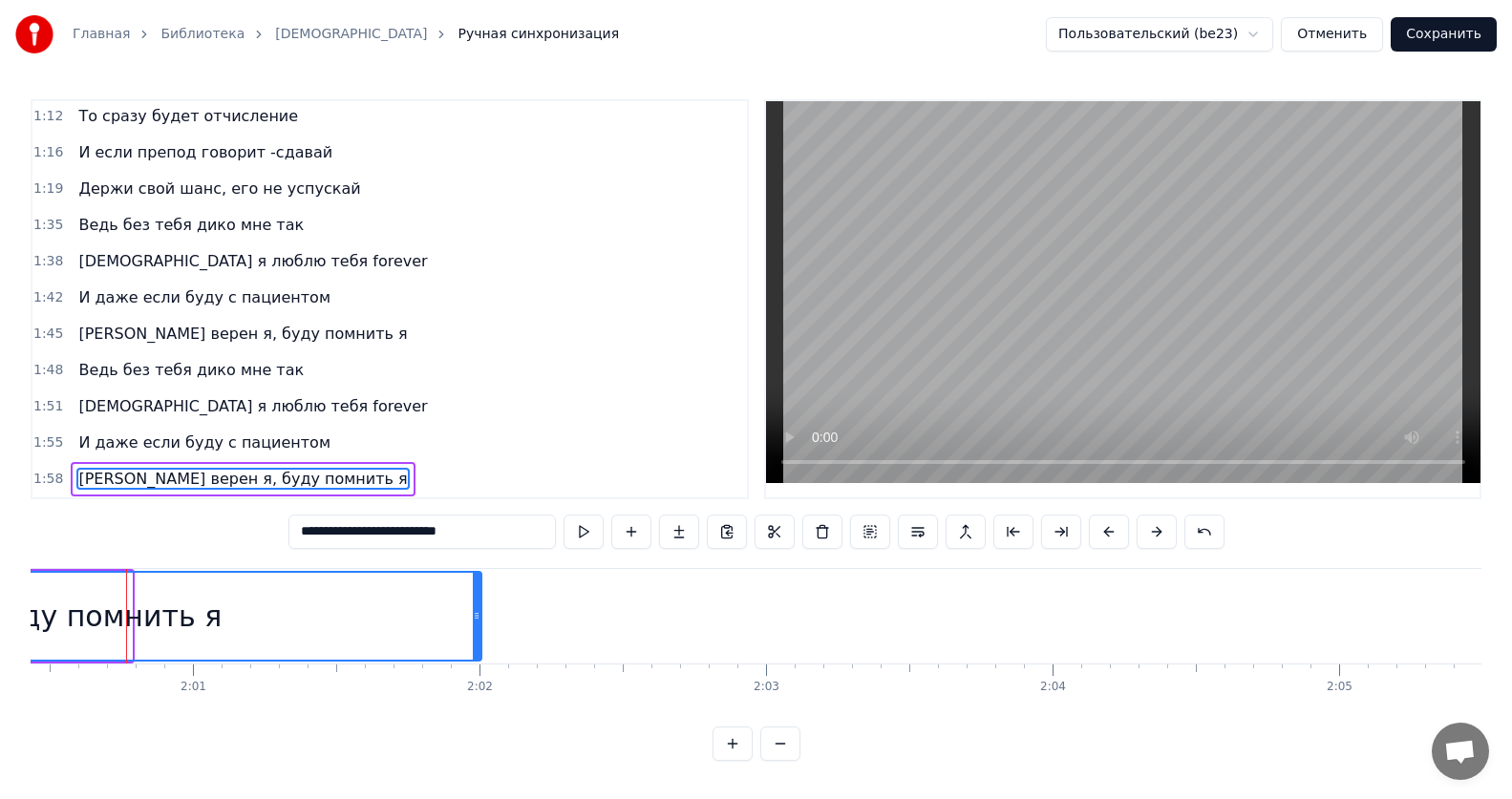
drag, startPoint x: 129, startPoint y: 613, endPoint x: 479, endPoint y: 610, distance: 350.0
click at [479, 610] on icon at bounding box center [477, 616] width 8 height 16
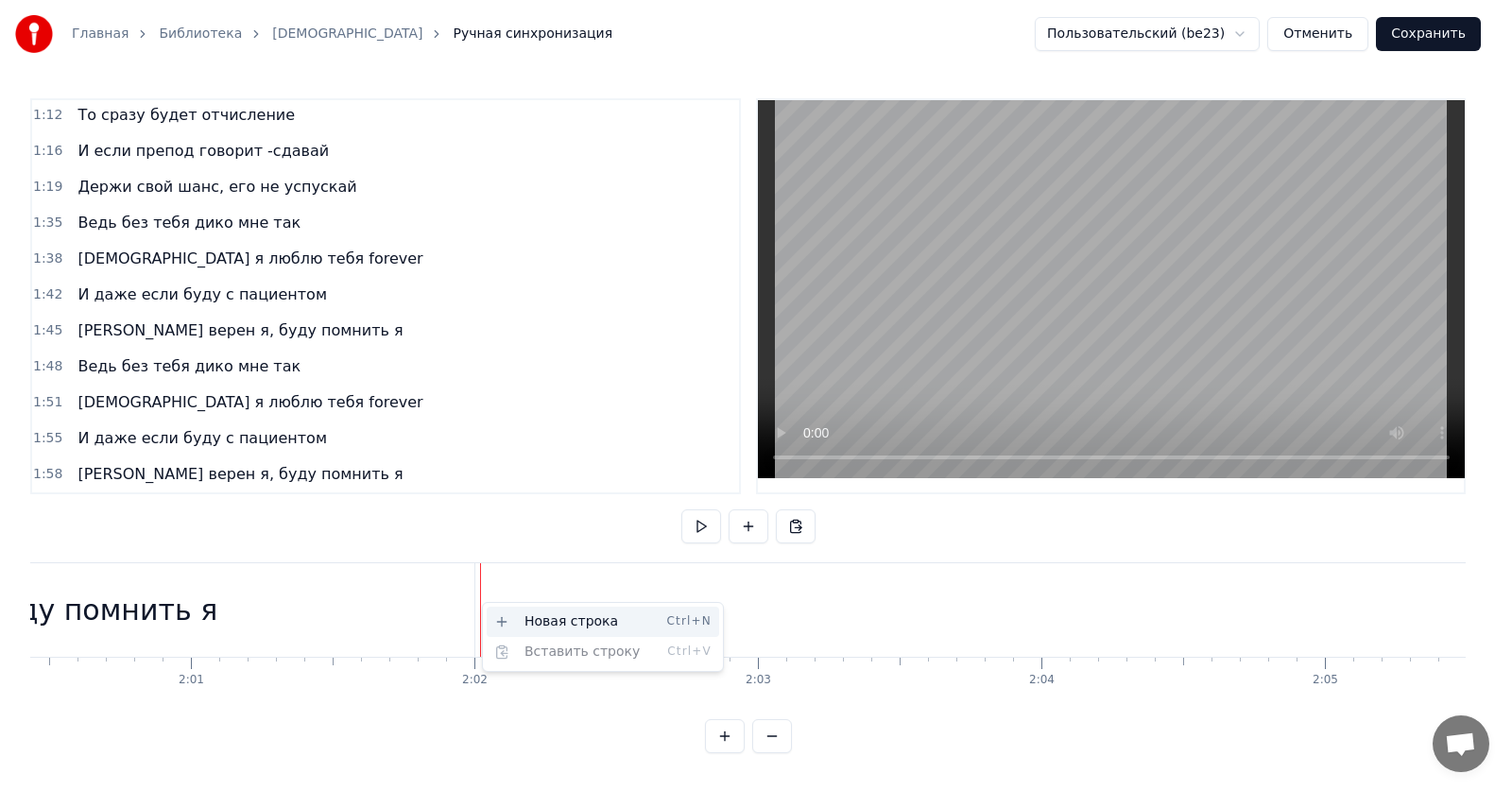
click at [519, 617] on div "Новая строка Ctrl+N" at bounding box center [602, 621] width 232 height 30
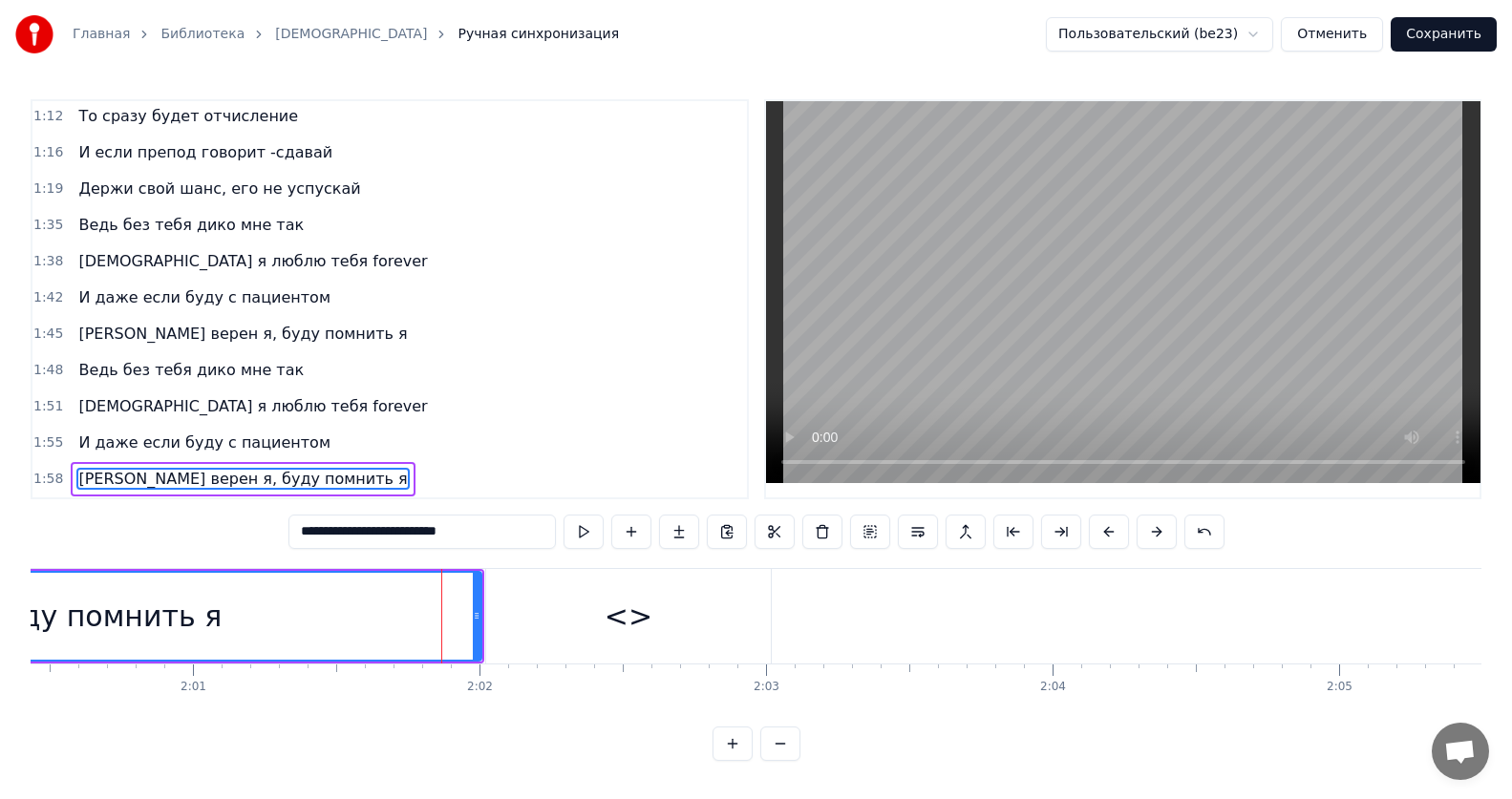
scroll to position [656, 0]
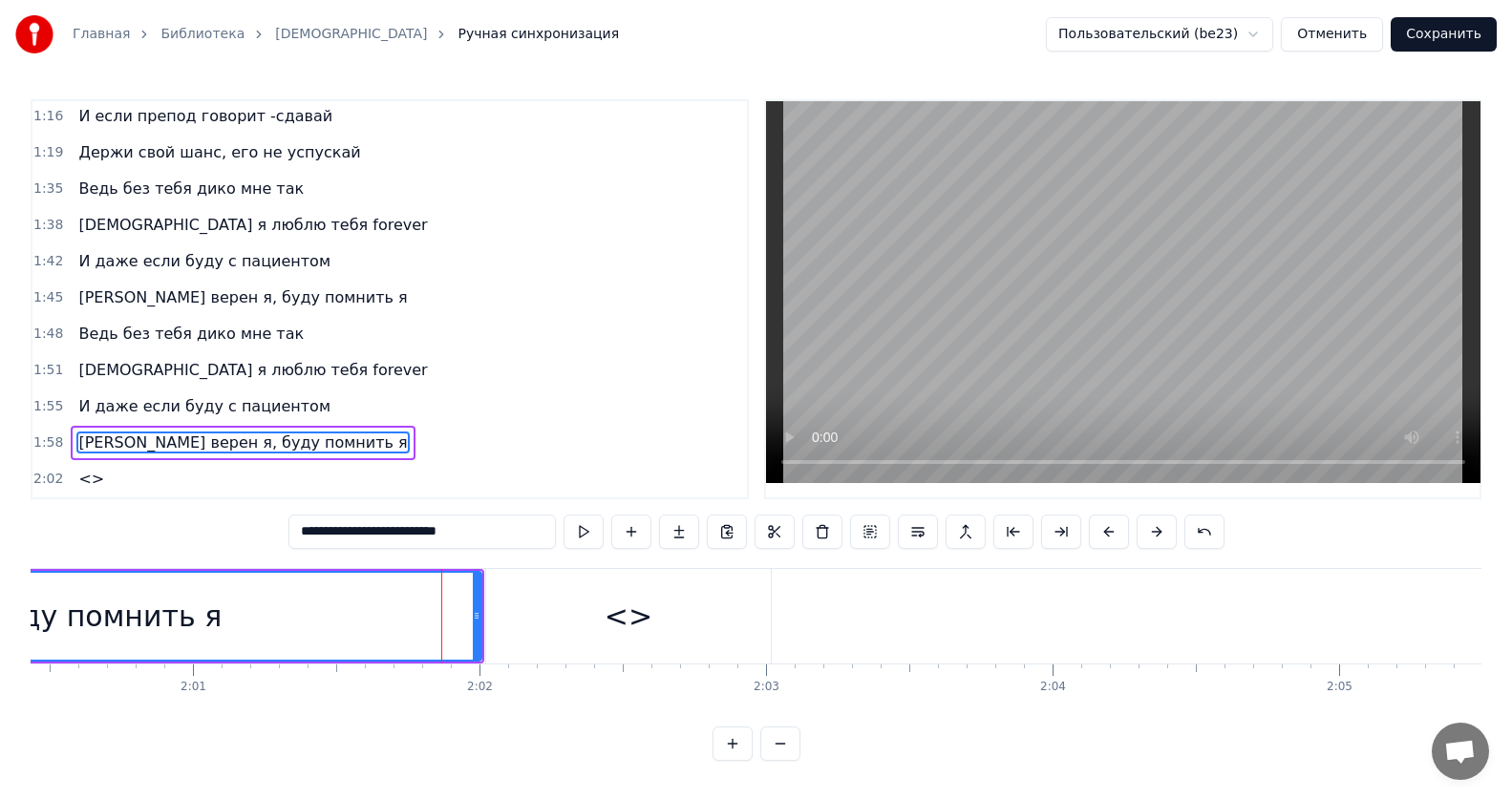
click at [533, 624] on div "<>" at bounding box center [628, 616] width 284 height 94
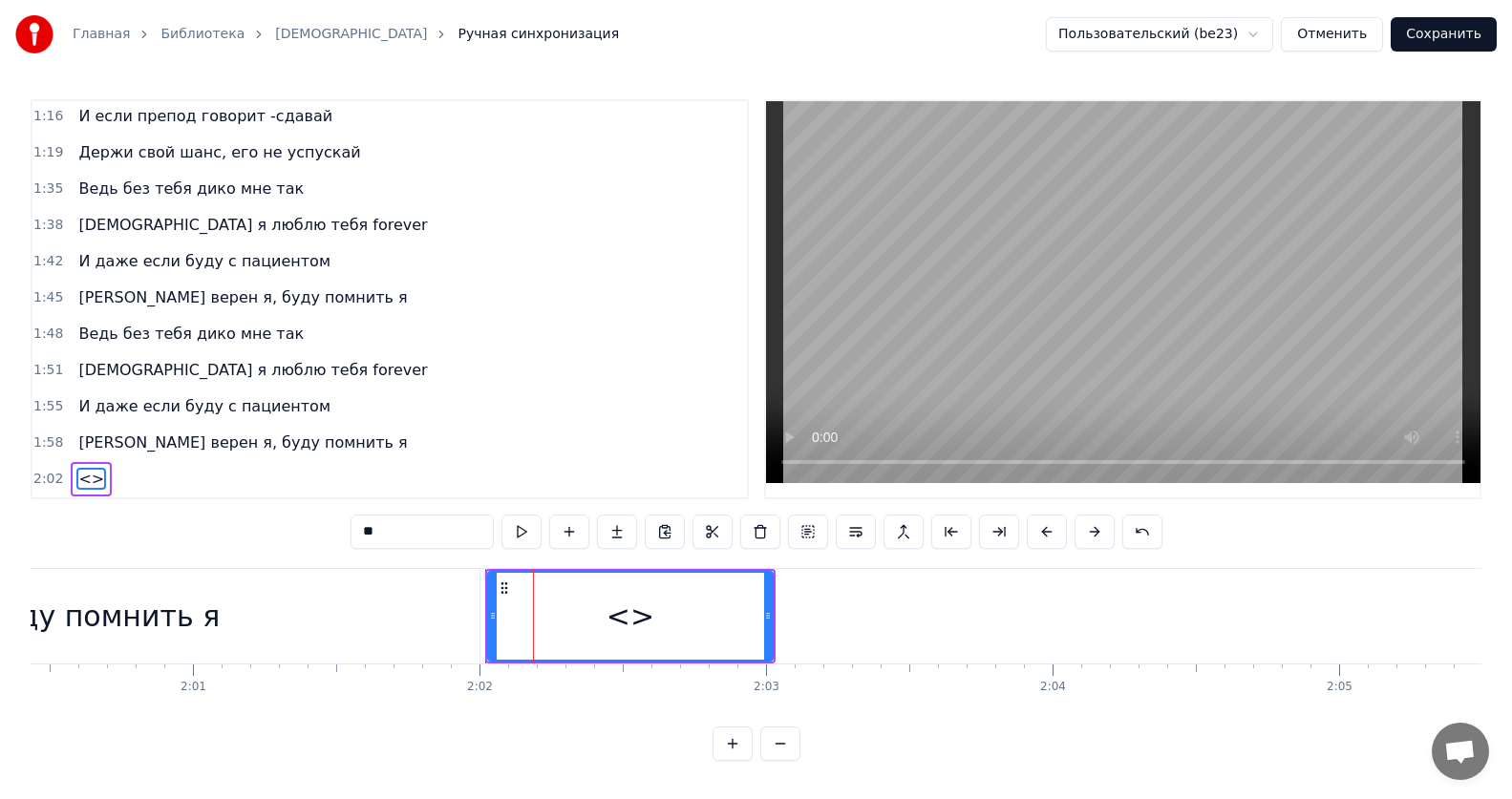
click at [533, 607] on div at bounding box center [533, 616] width 1 height 94
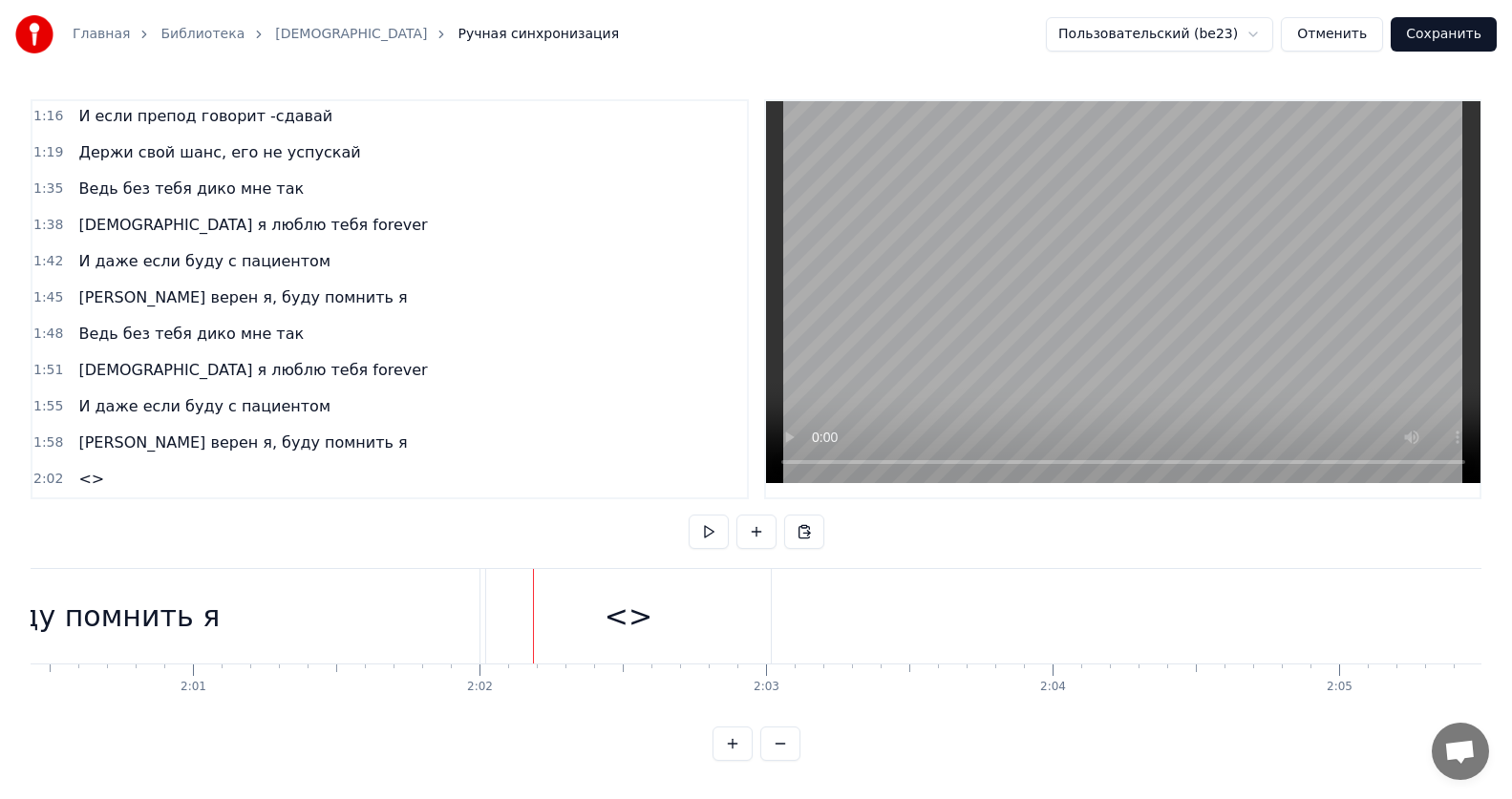
drag, startPoint x: 519, startPoint y: 607, endPoint x: 506, endPoint y: 608, distance: 13.0
click at [506, 608] on div "<>" at bounding box center [628, 616] width 284 height 94
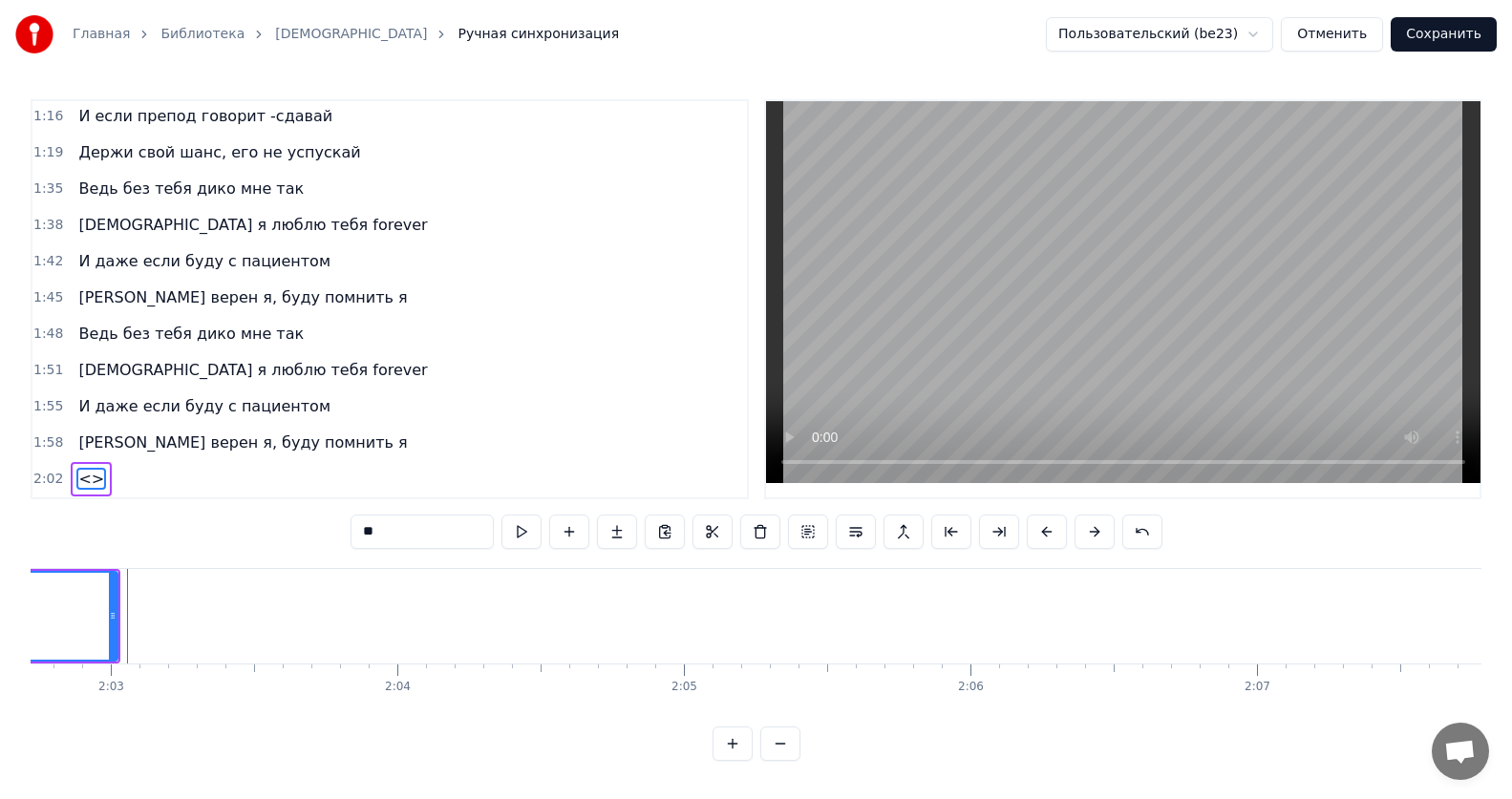
scroll to position [0, 35163]
drag, startPoint x: 114, startPoint y: 615, endPoint x: 278, endPoint y: 615, distance: 164.0
click at [278, 615] on div at bounding box center [277, 616] width 8 height 87
click at [137, 618] on div "<>" at bounding box center [56, 616] width 448 height 87
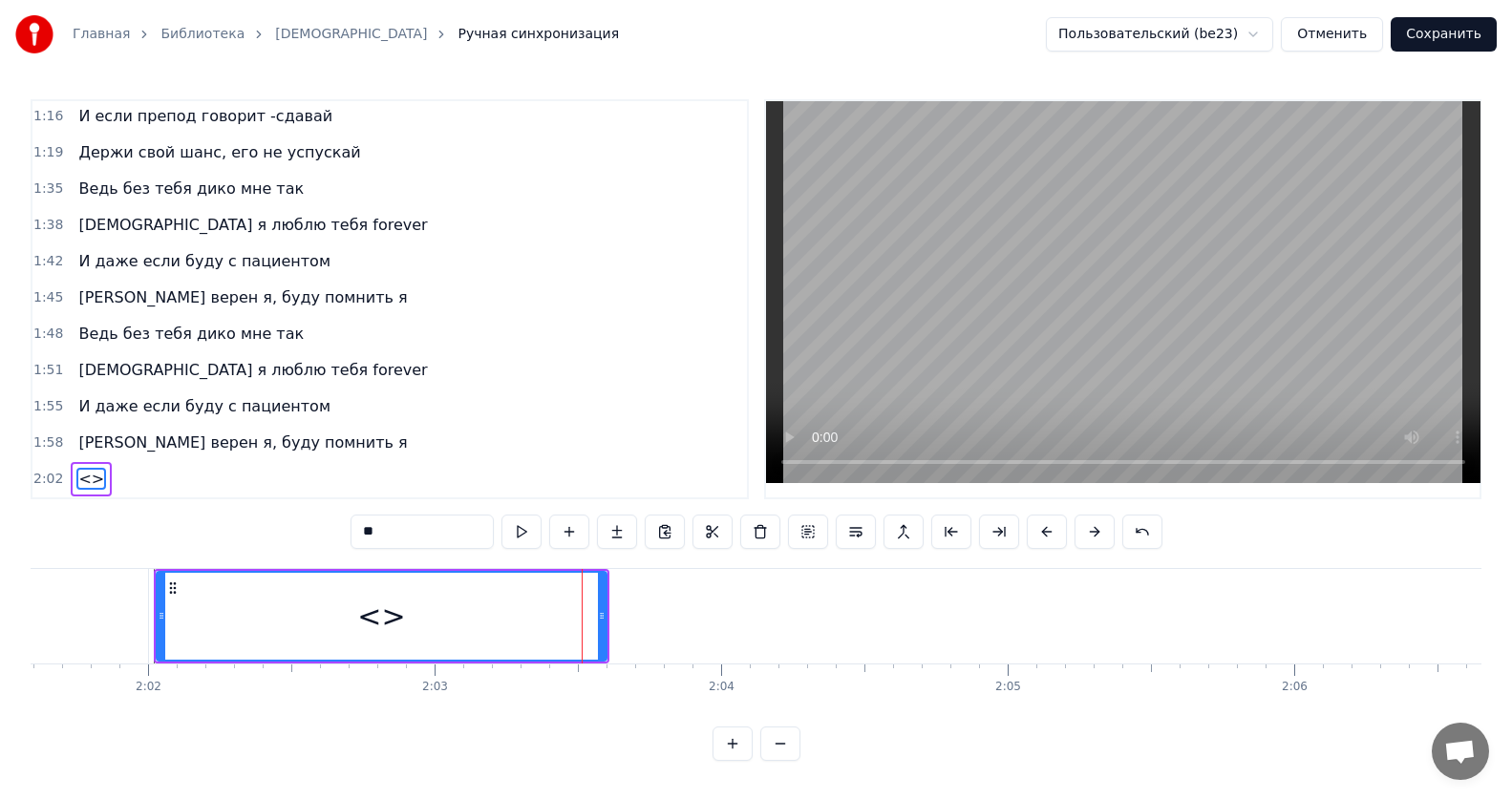
scroll to position [0, 34775]
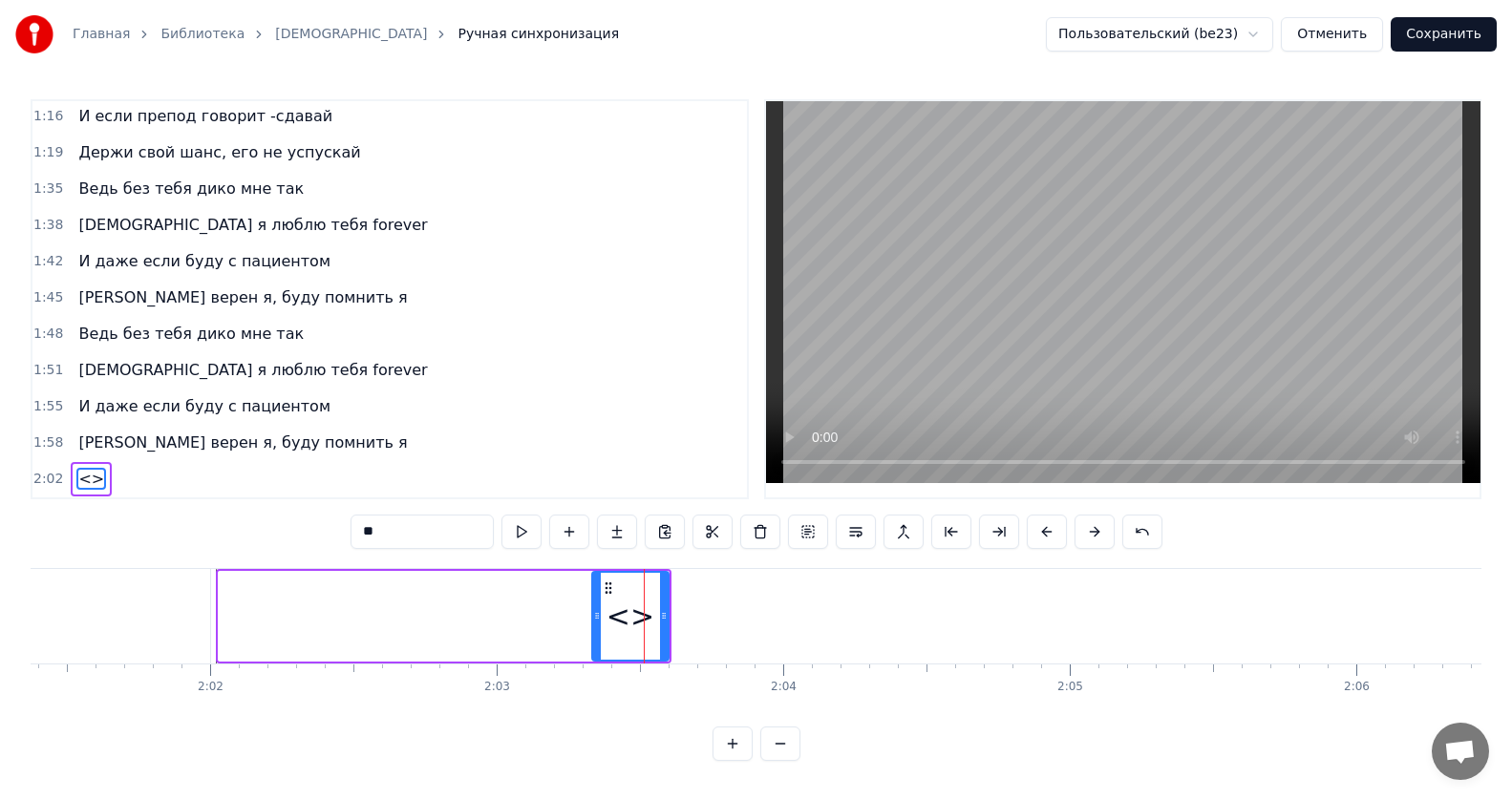
drag, startPoint x: 225, startPoint y: 607, endPoint x: 590, endPoint y: 603, distance: 365.0
click at [597, 608] on icon at bounding box center [597, 616] width 8 height 16
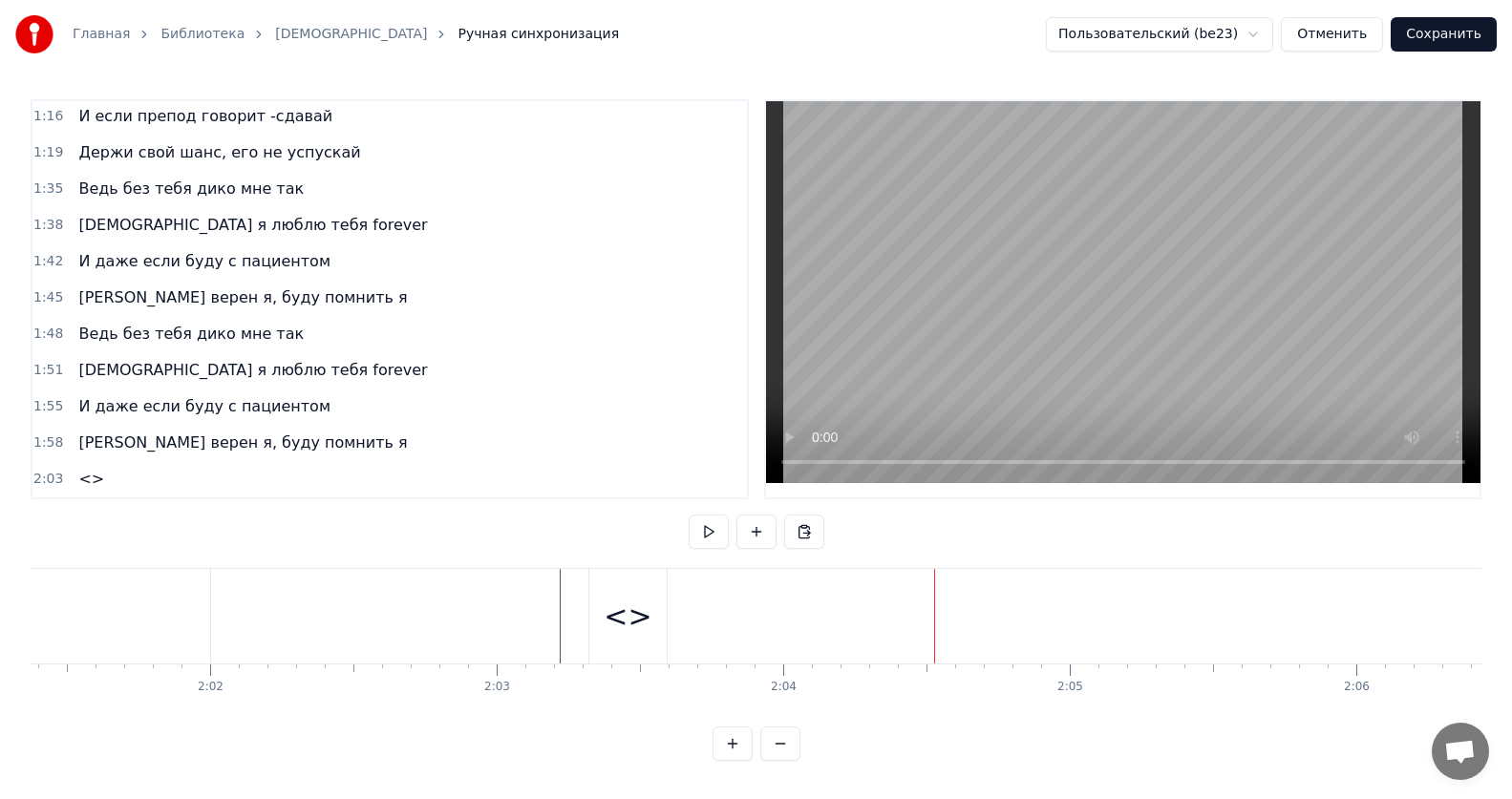
click at [638, 596] on div "<>" at bounding box center [627, 616] width 48 height 43
click at [616, 606] on div "<>" at bounding box center [627, 616] width 48 height 43
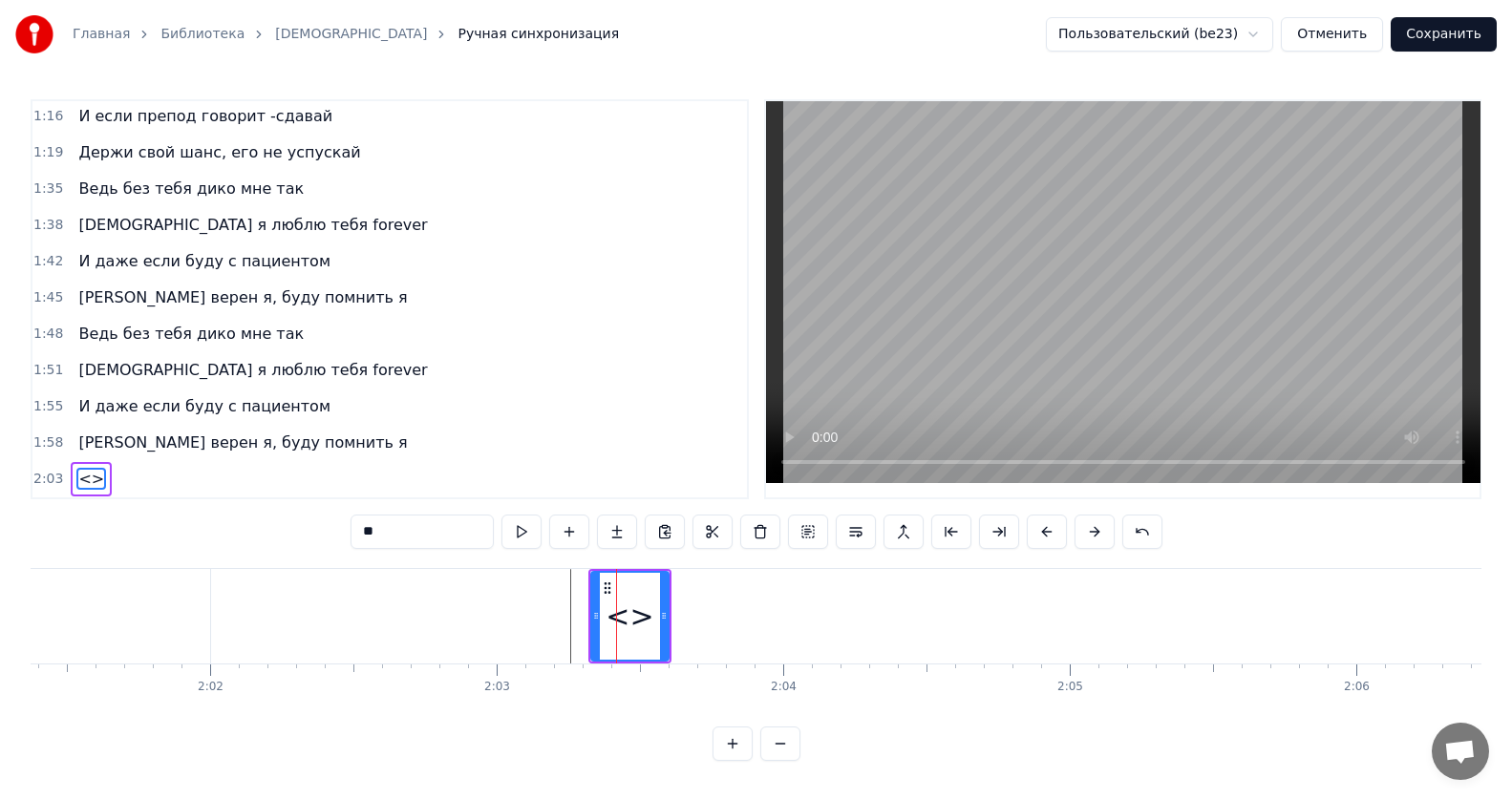
drag, startPoint x: 475, startPoint y: 515, endPoint x: 280, endPoint y: 518, distance: 195.0
click at [280, 518] on div "0:12 Все без тебя не так 0:15 ИсИто я люблю тебя forever 0:19 И даже если буду …" at bounding box center [756, 430] width 1451 height 662
paste input "**********"
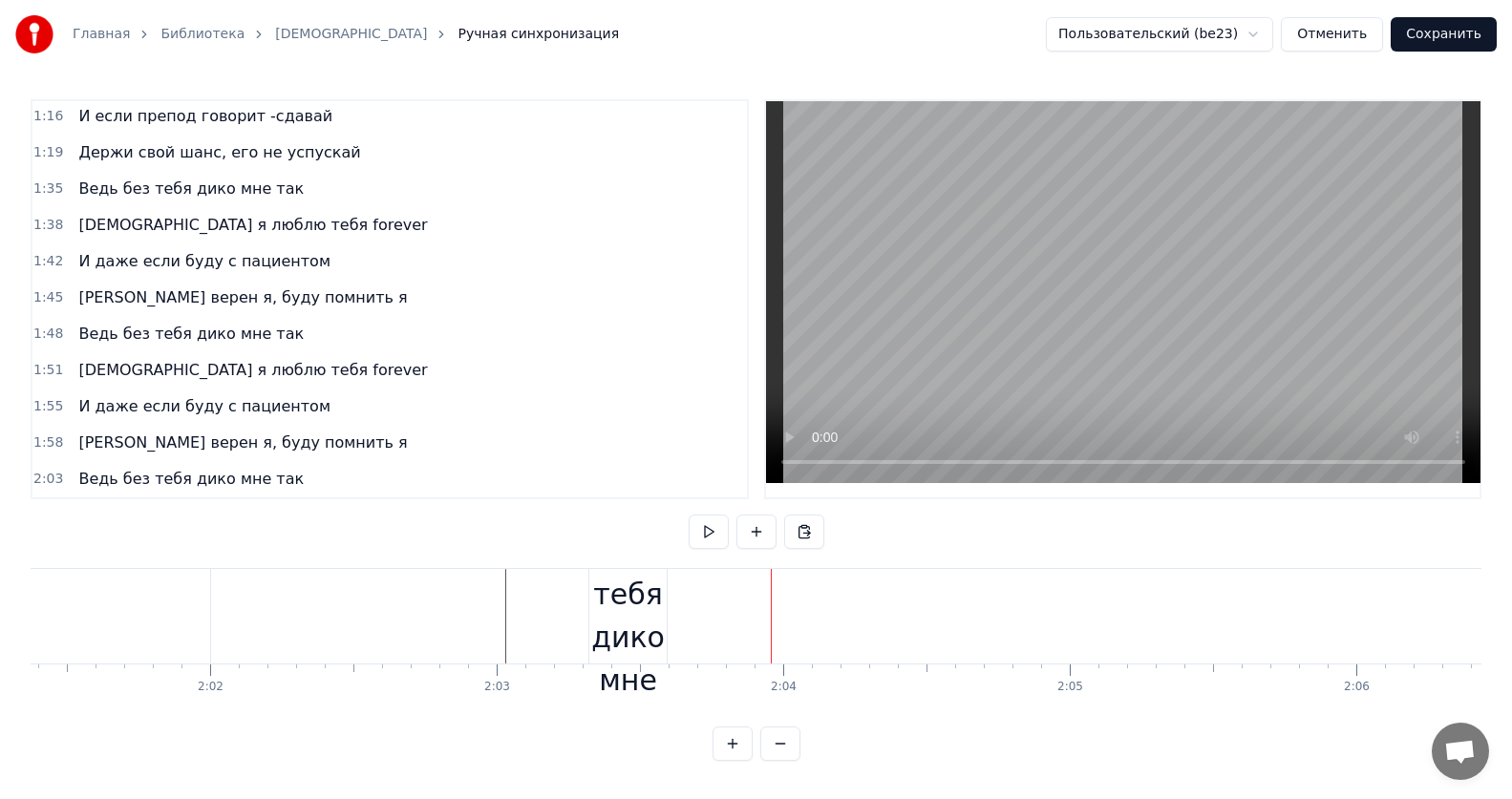
click at [608, 614] on div "Ведь без тебя дико мне так" at bounding box center [627, 615] width 77 height 258
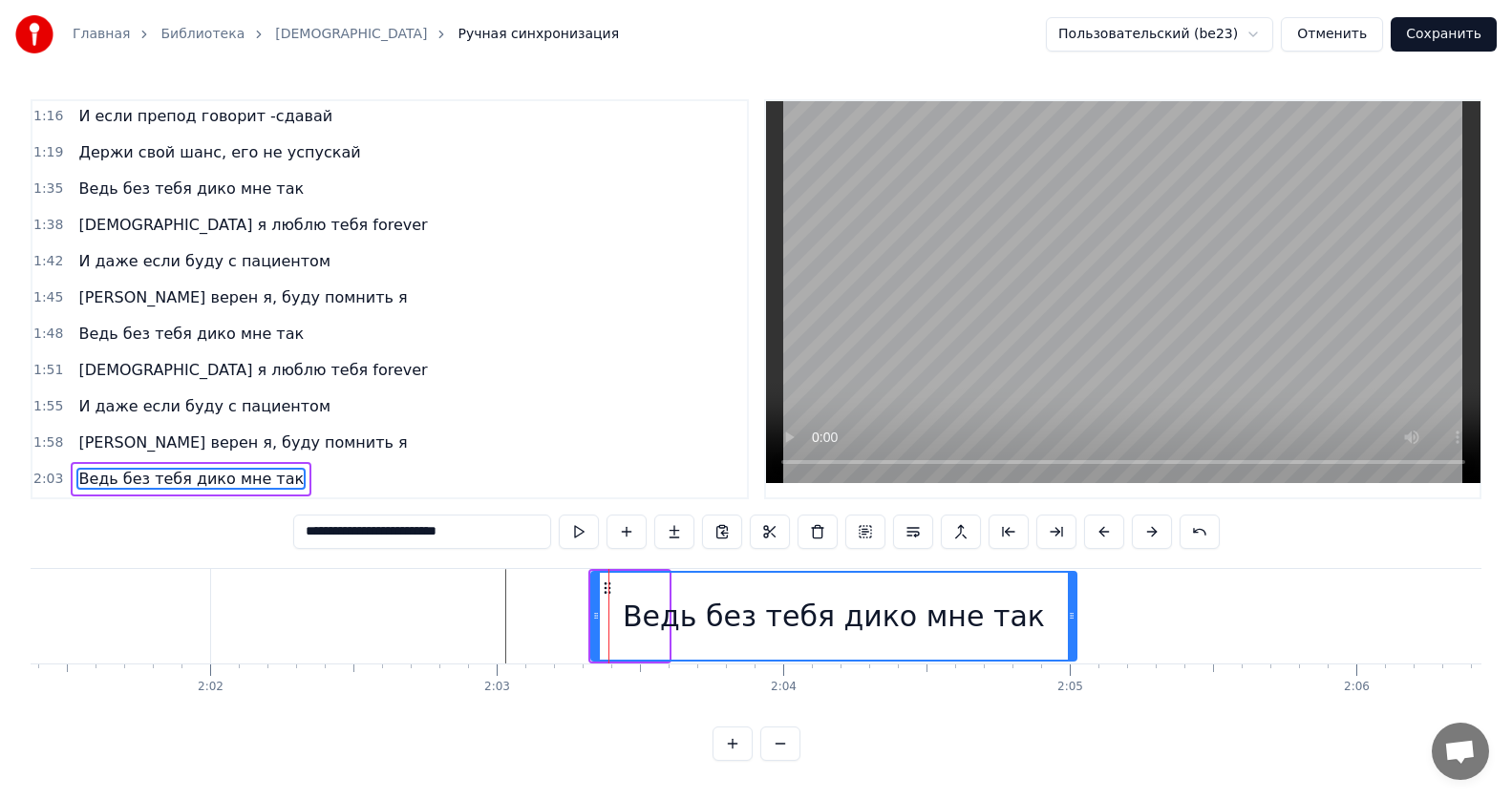
drag, startPoint x: 667, startPoint y: 609, endPoint x: 1075, endPoint y: 612, distance: 408.0
click at [1075, 612] on icon at bounding box center [1072, 616] width 8 height 16
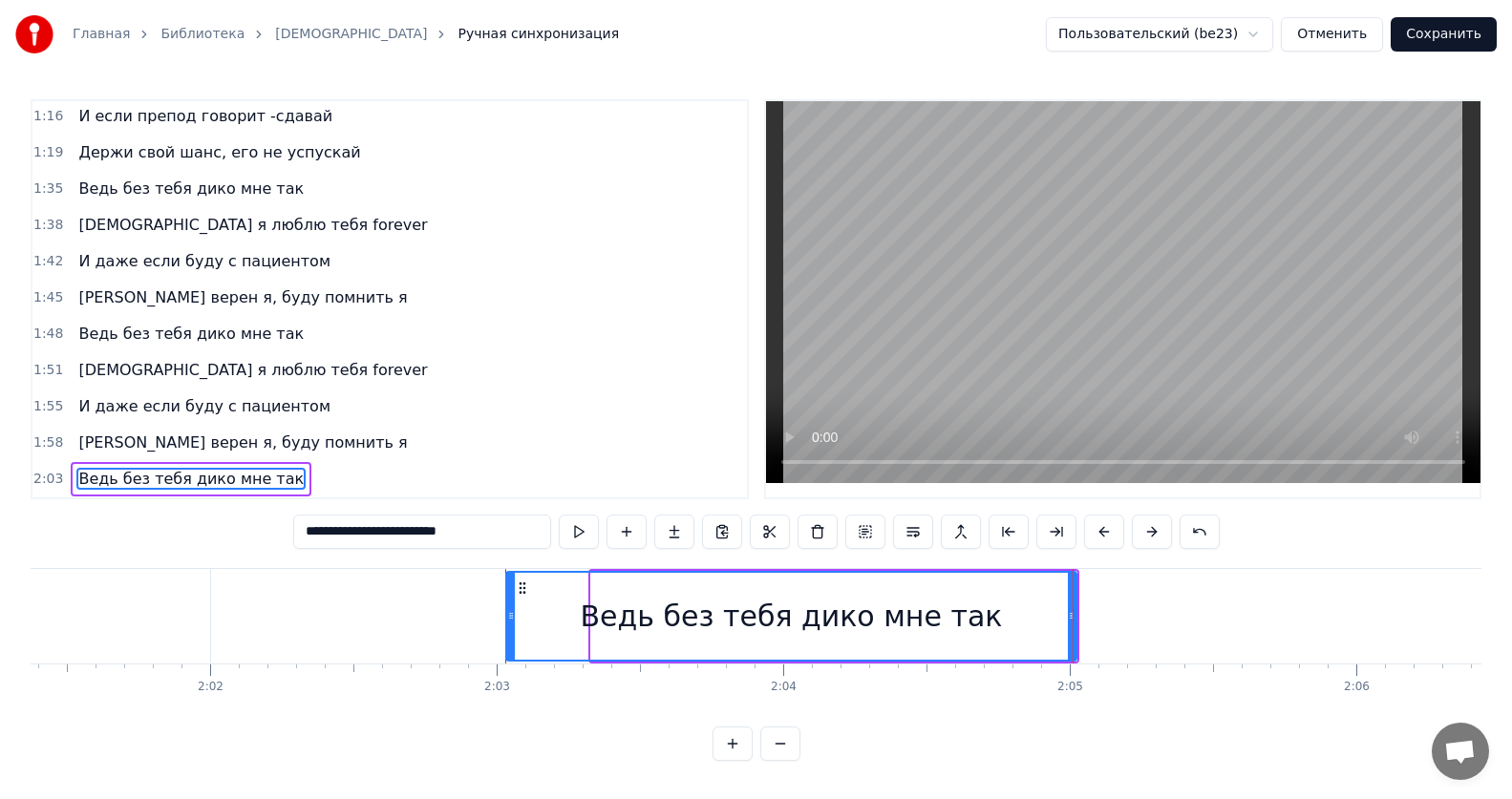
drag, startPoint x: 594, startPoint y: 608, endPoint x: 509, endPoint y: 608, distance: 85.0
click at [509, 608] on icon at bounding box center [511, 616] width 8 height 16
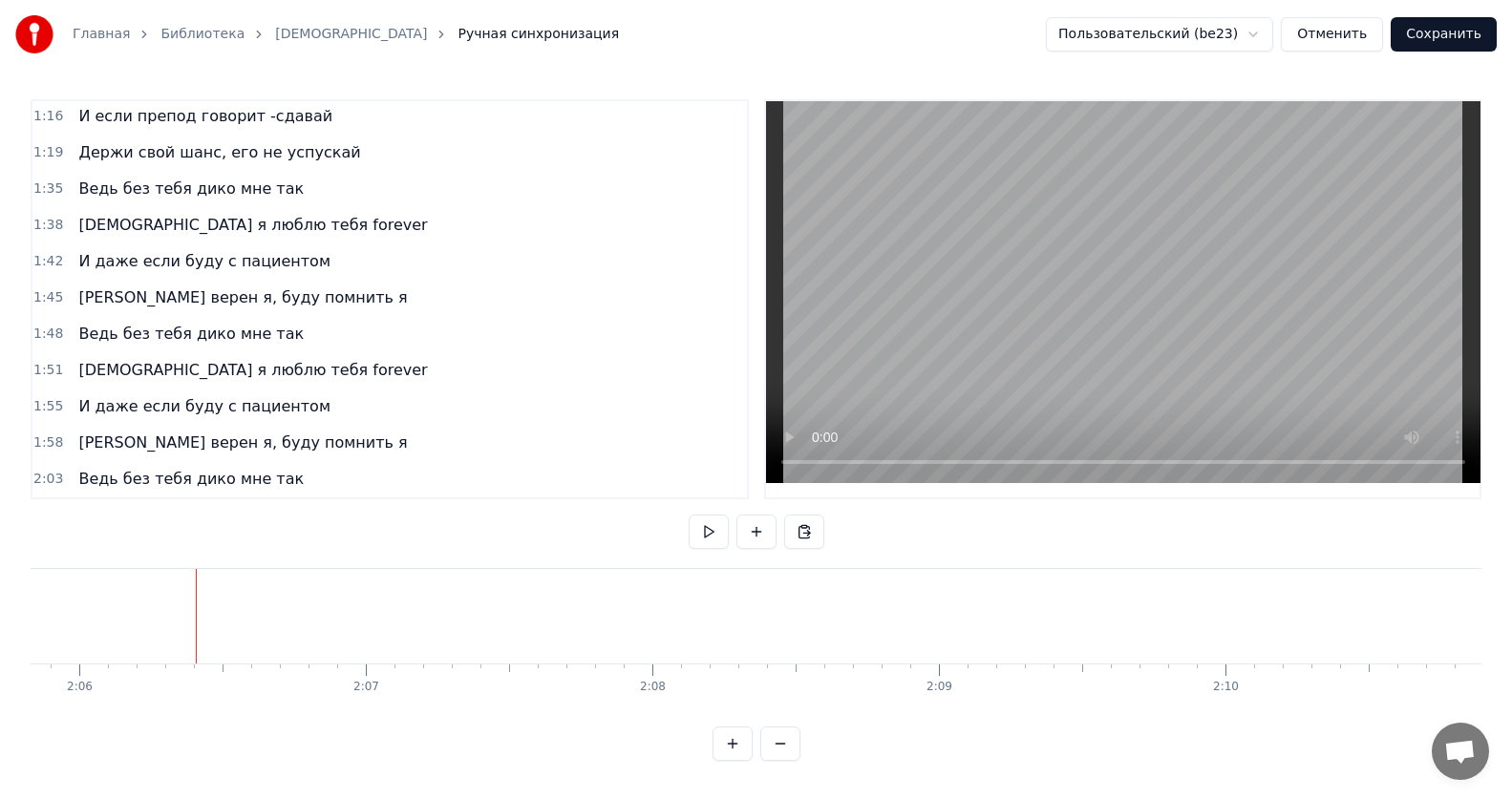
scroll to position [0, 35398]
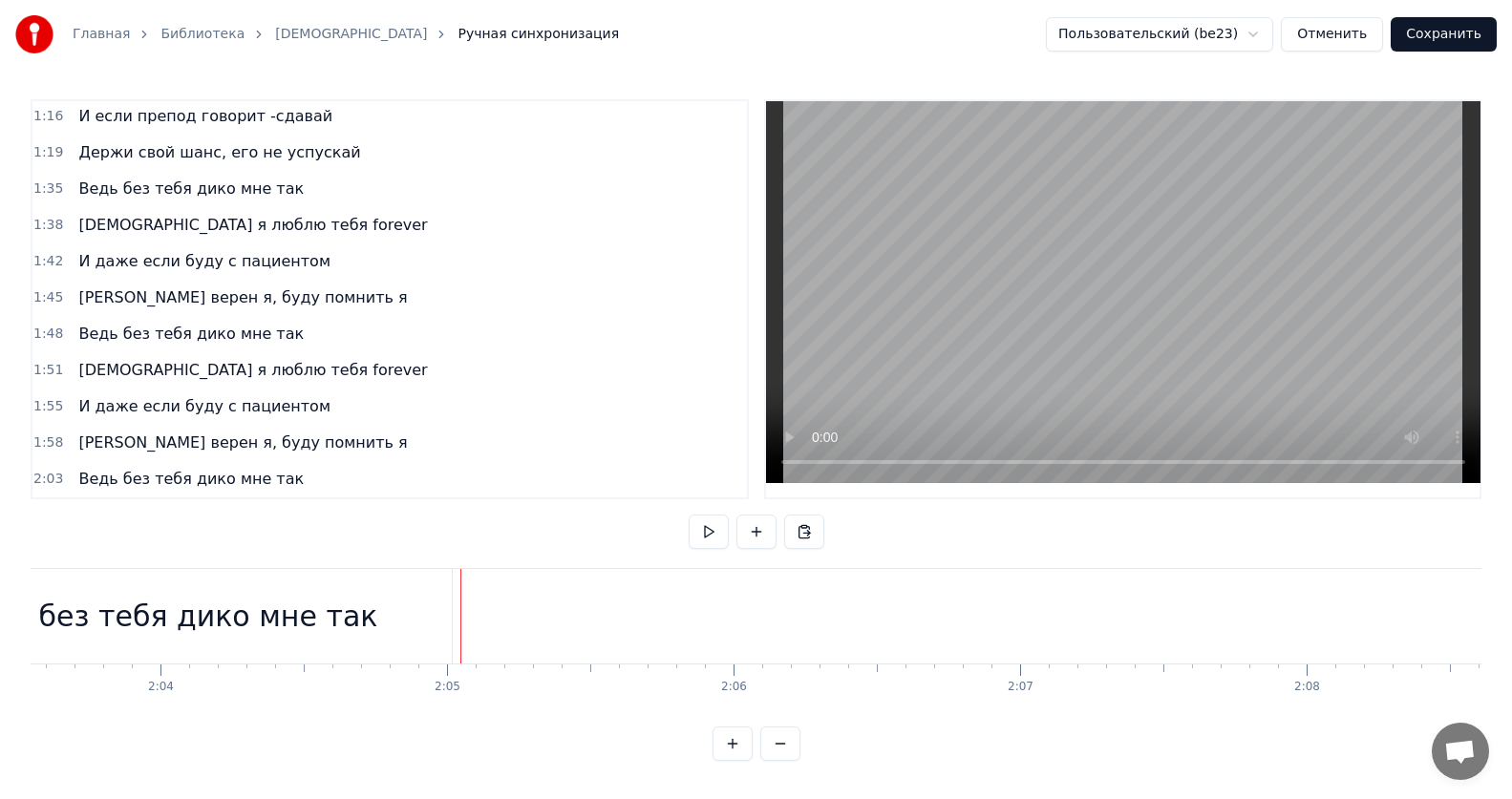
click at [455, 605] on div "Ведь без тебя дико мне так" at bounding box center [168, 616] width 576 height 94
click at [456, 608] on div "Ведь без тебя дико мне так" at bounding box center [168, 616] width 576 height 94
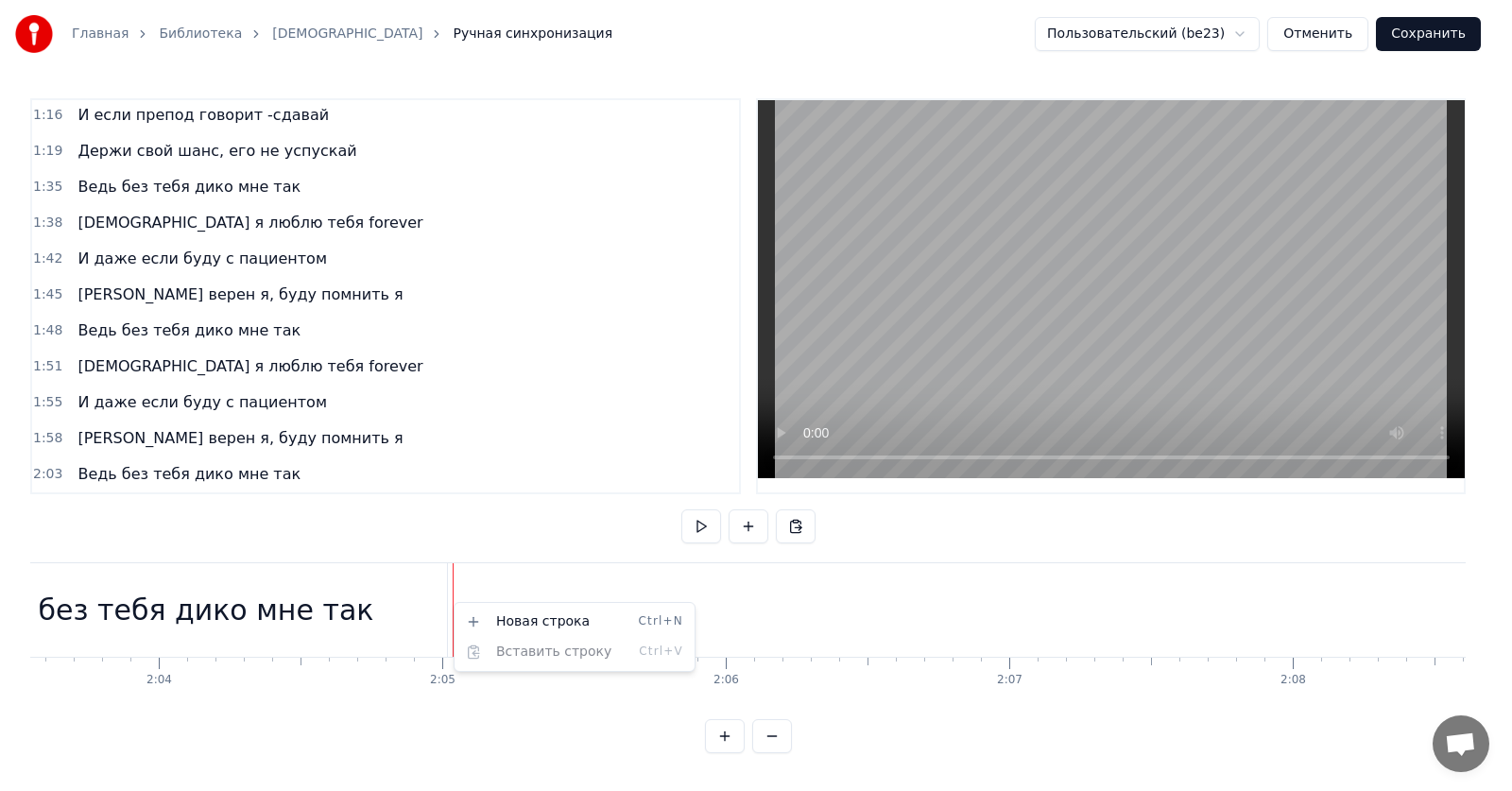
click at [498, 618] on div "Новая строка Ctrl+N" at bounding box center [574, 621] width 232 height 30
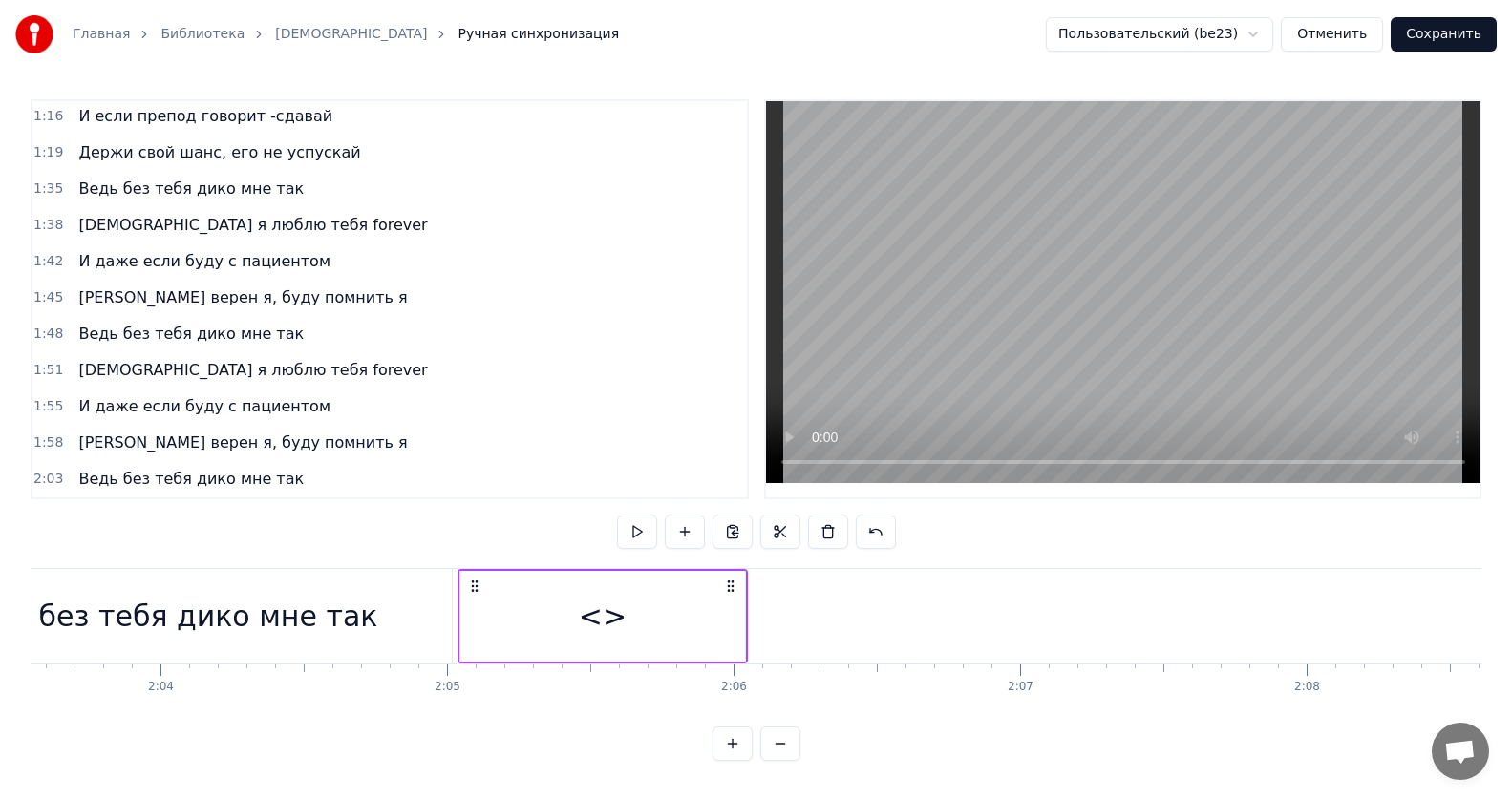
click at [584, 604] on div "<>" at bounding box center [602, 616] width 48 height 43
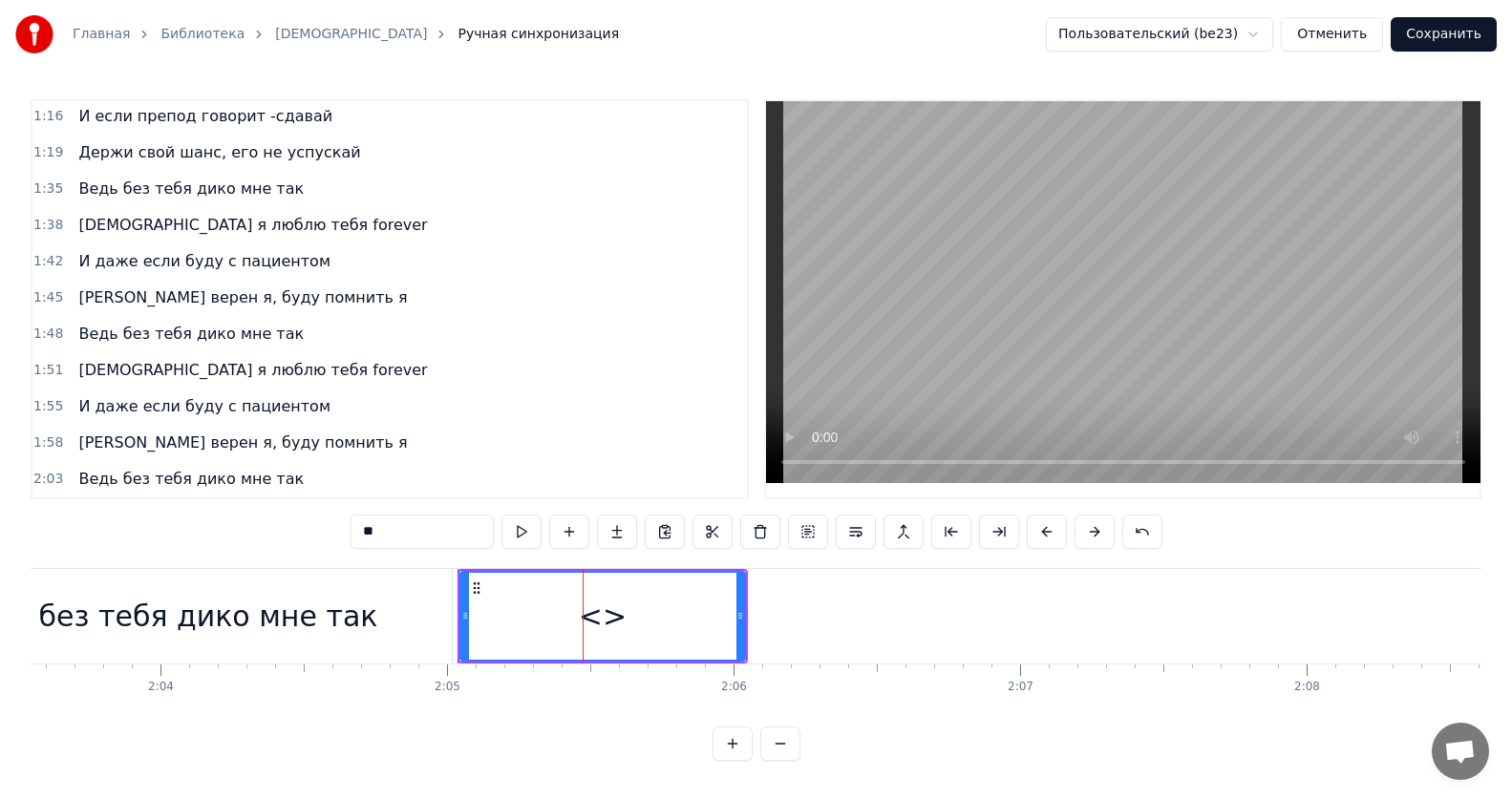
scroll to position [692, 0]
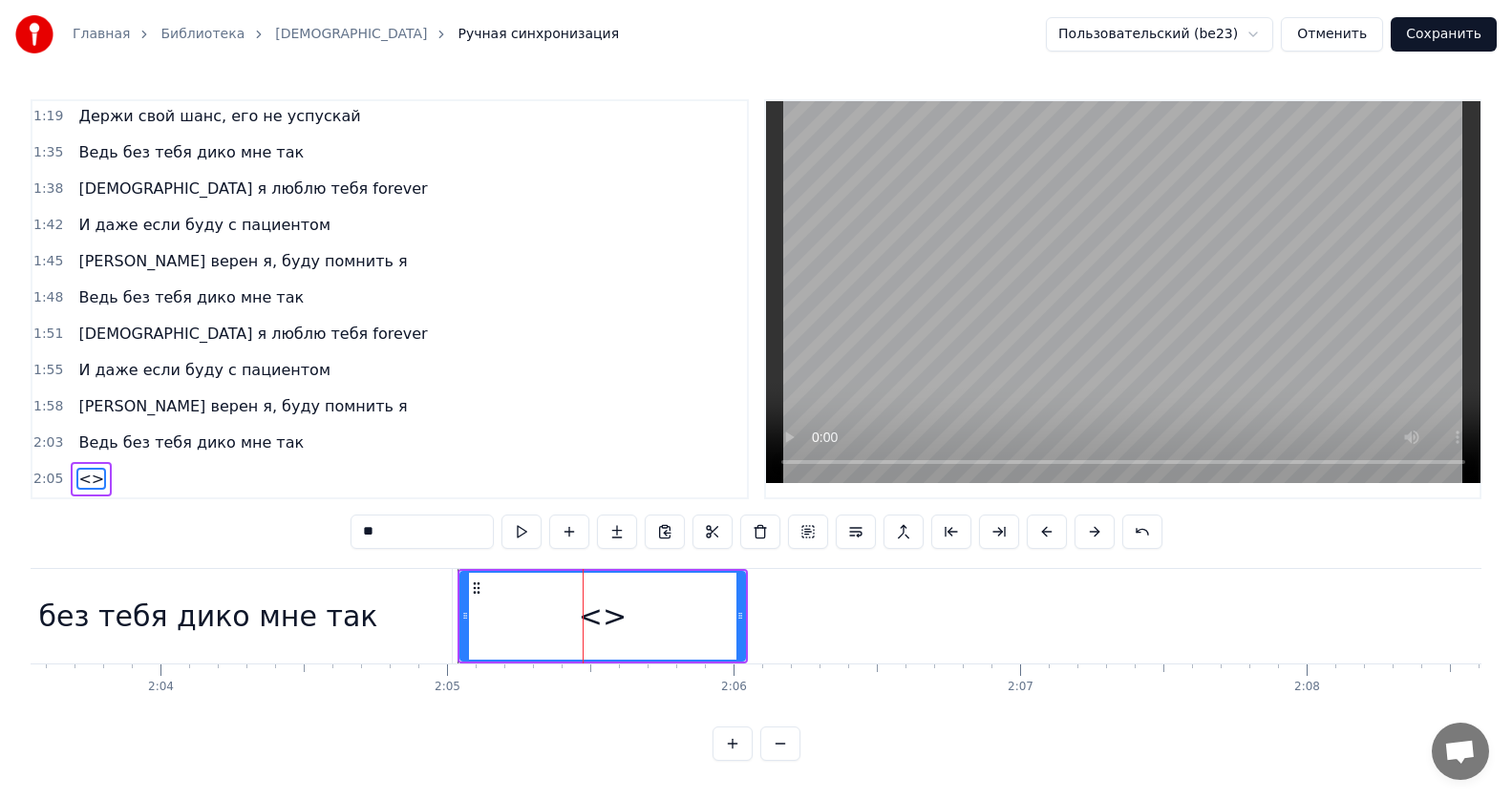
drag, startPoint x: 406, startPoint y: 527, endPoint x: 260, endPoint y: 526, distance: 146.0
click at [260, 526] on div "0:12 Все без тебя не так 0:15 ИсИто я люблю тебя forever 0:19 И даже если буду …" at bounding box center [756, 430] width 1451 height 662
paste input "**********"
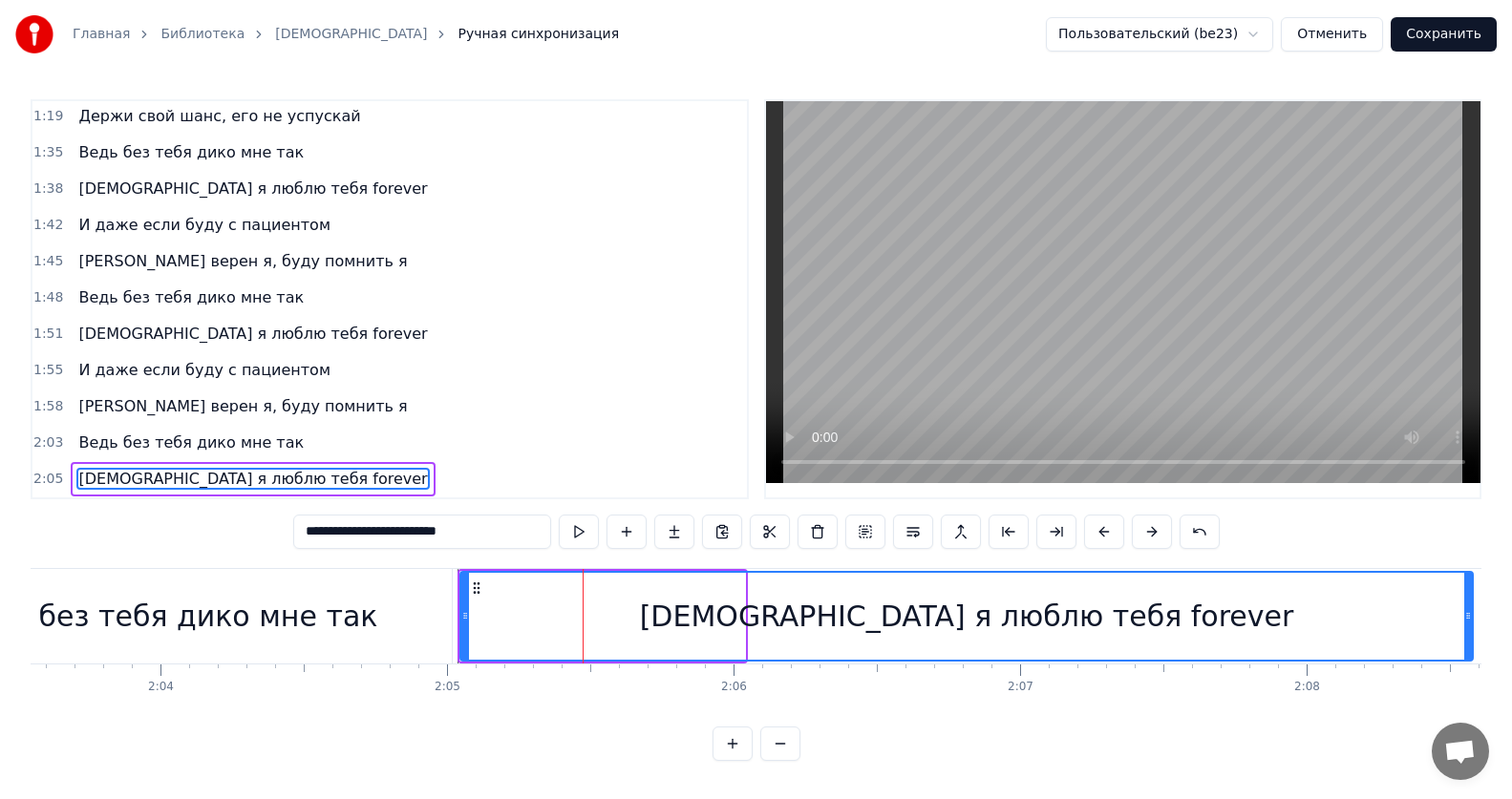
drag, startPoint x: 740, startPoint y: 606, endPoint x: 1468, endPoint y: 600, distance: 728.0
click at [1468, 608] on icon at bounding box center [1468, 616] width 8 height 16
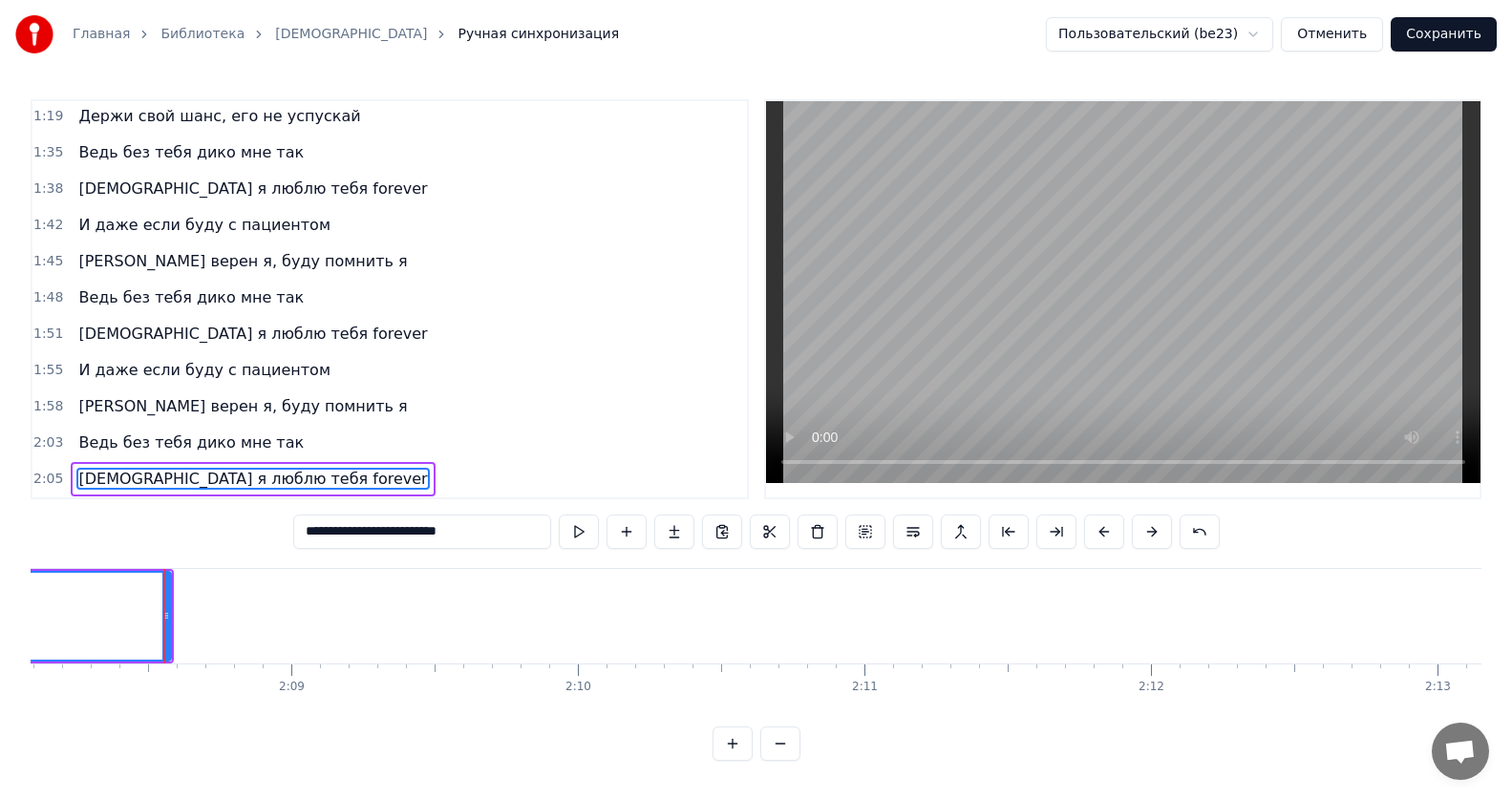
scroll to position [0, 36738]
drag, startPoint x: 128, startPoint y: 611, endPoint x: 254, endPoint y: 610, distance: 126.0
click at [254, 610] on icon at bounding box center [254, 616] width 8 height 16
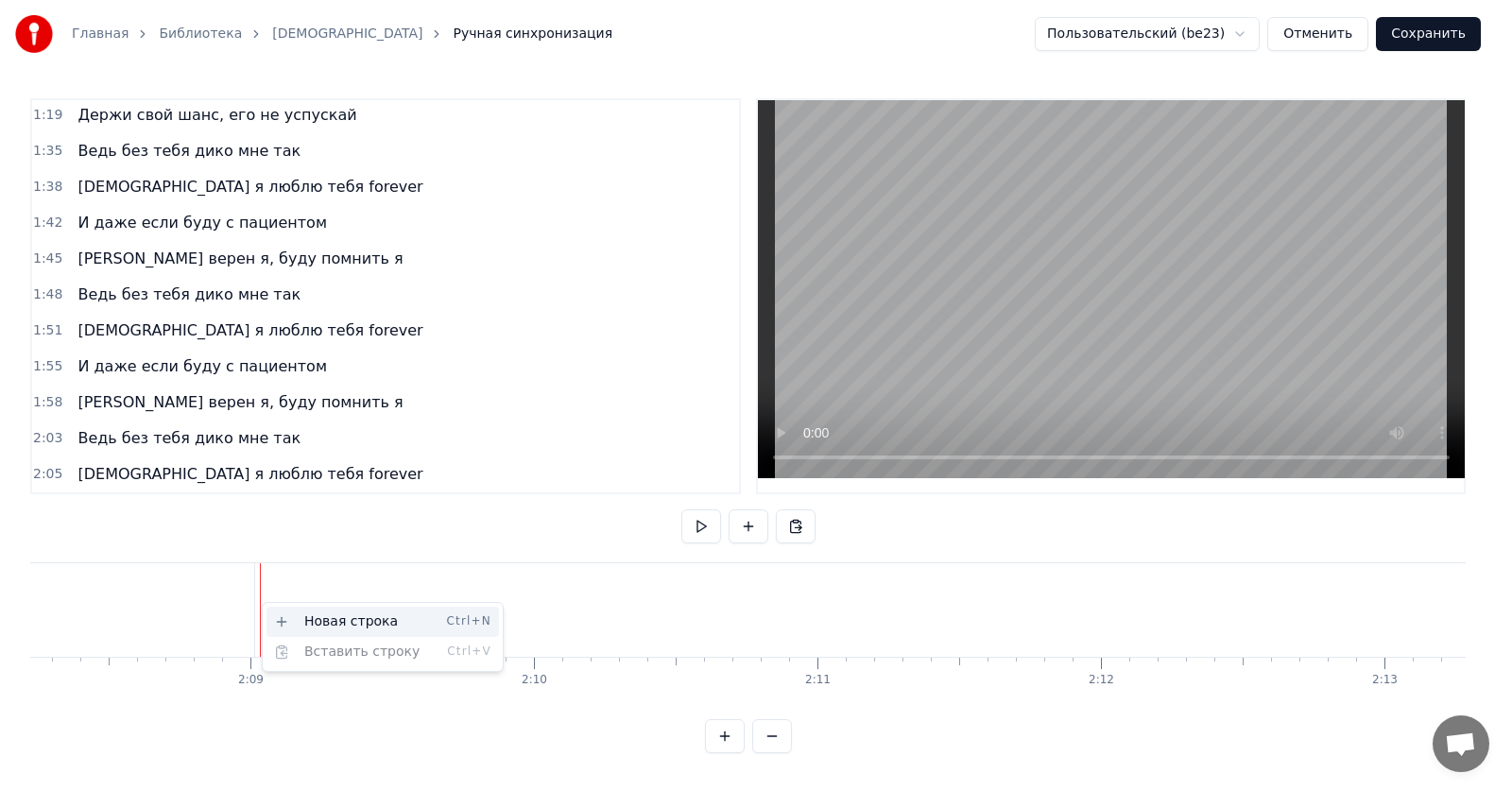
click at [301, 616] on div "Новая строка Ctrl+N" at bounding box center [382, 621] width 232 height 30
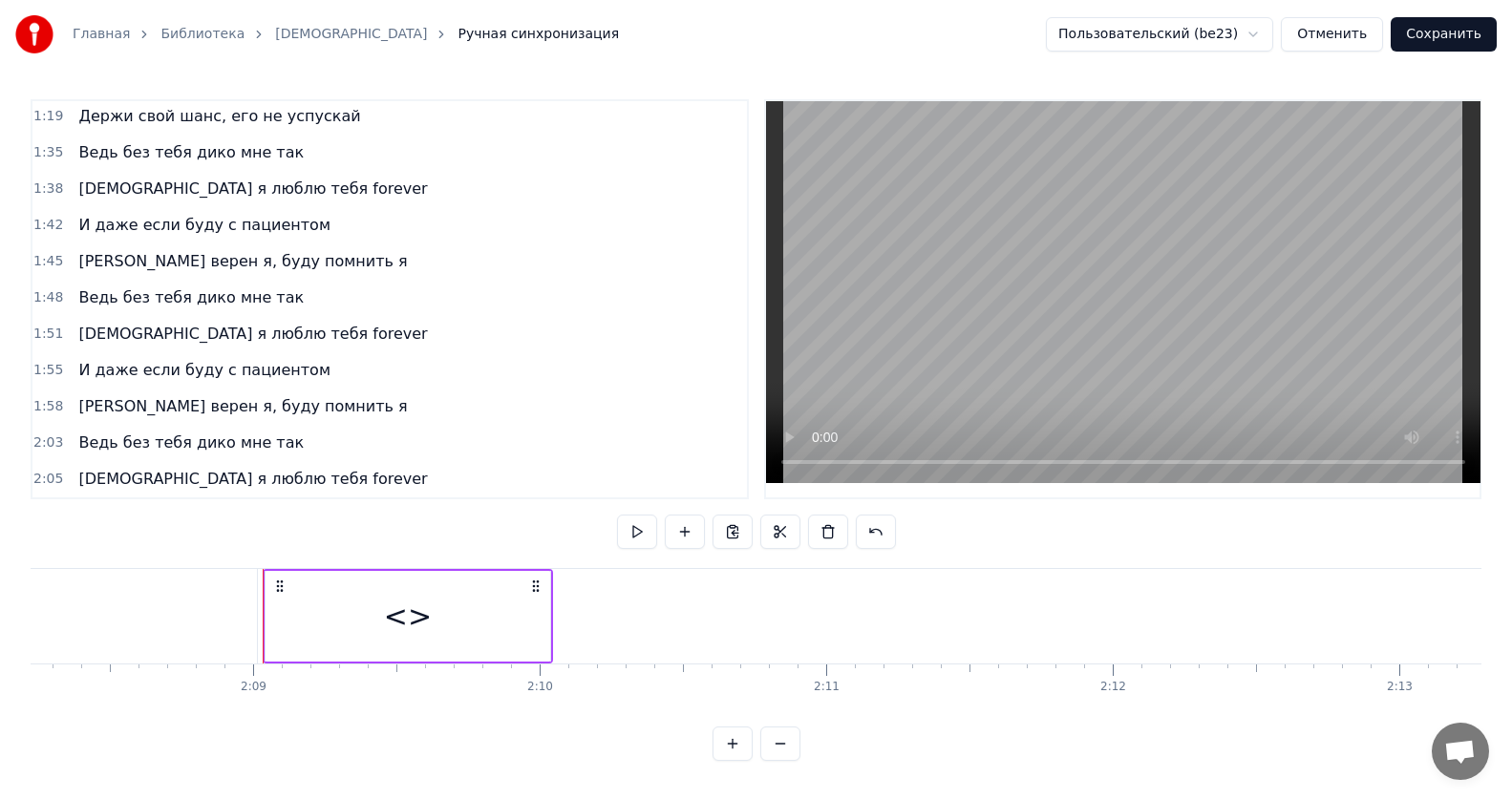
click at [410, 626] on div "<>" at bounding box center [407, 616] width 48 height 43
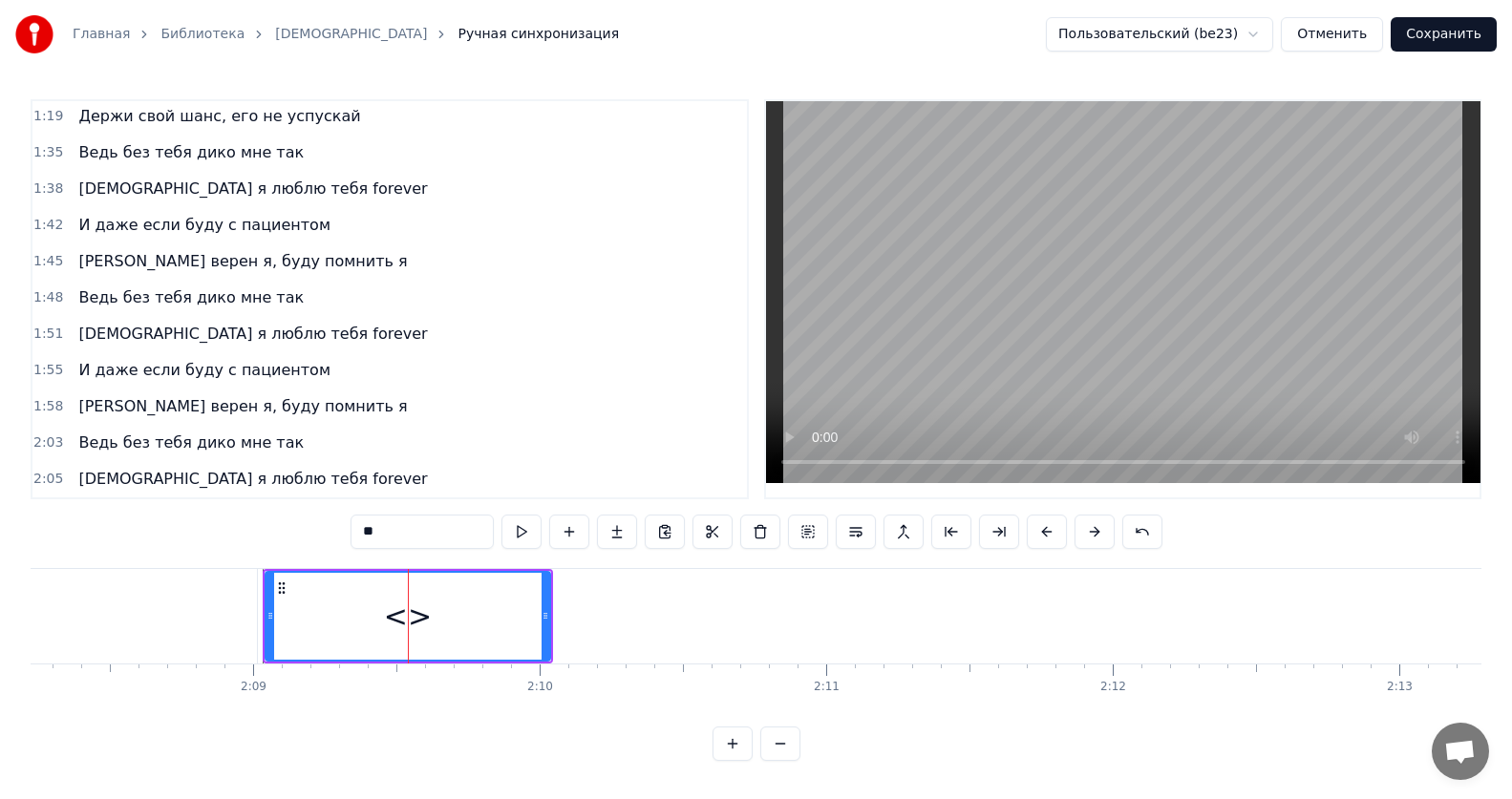
scroll to position [728, 0]
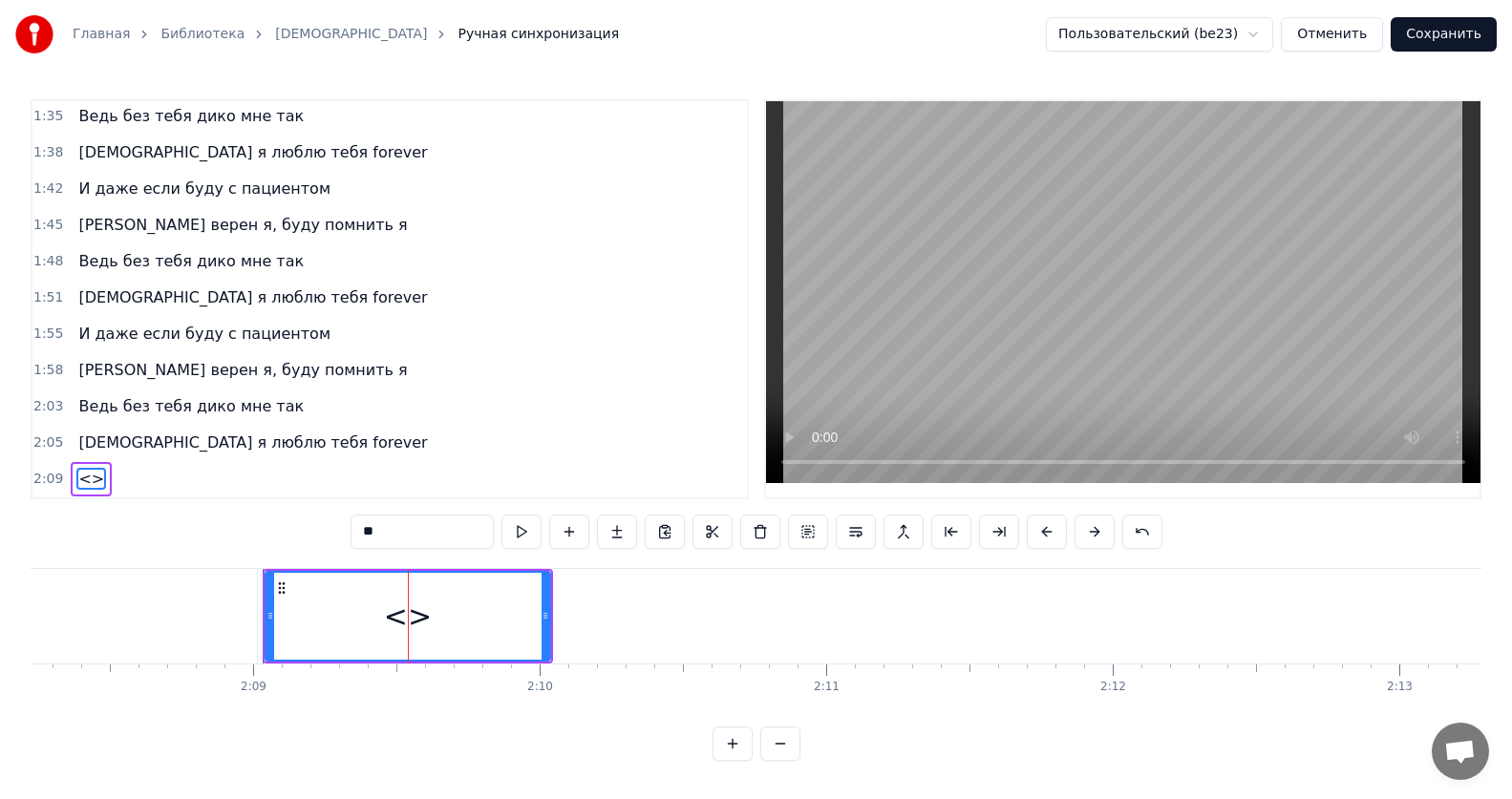
drag, startPoint x: 436, startPoint y: 527, endPoint x: 284, endPoint y: 531, distance: 152.1
click at [284, 531] on div "0:12 Все без тебя не так 0:15 ИсИто я люблю тебя forever 0:19 И даже если буду …" at bounding box center [756, 430] width 1451 height 662
paste input "**********"
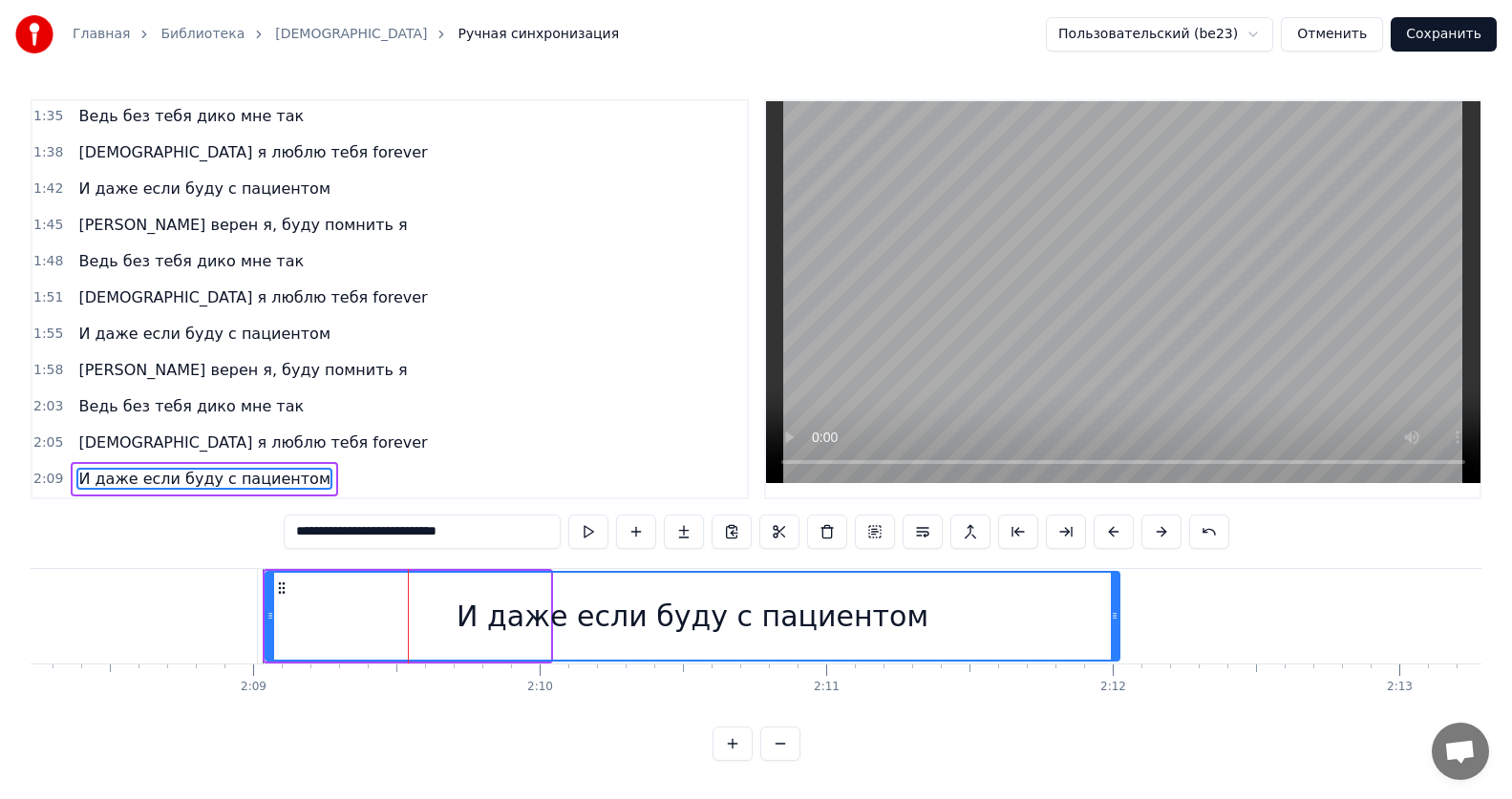
drag, startPoint x: 547, startPoint y: 618, endPoint x: 1117, endPoint y: 607, distance: 570.1
click at [1117, 607] on div at bounding box center [1115, 616] width 8 height 87
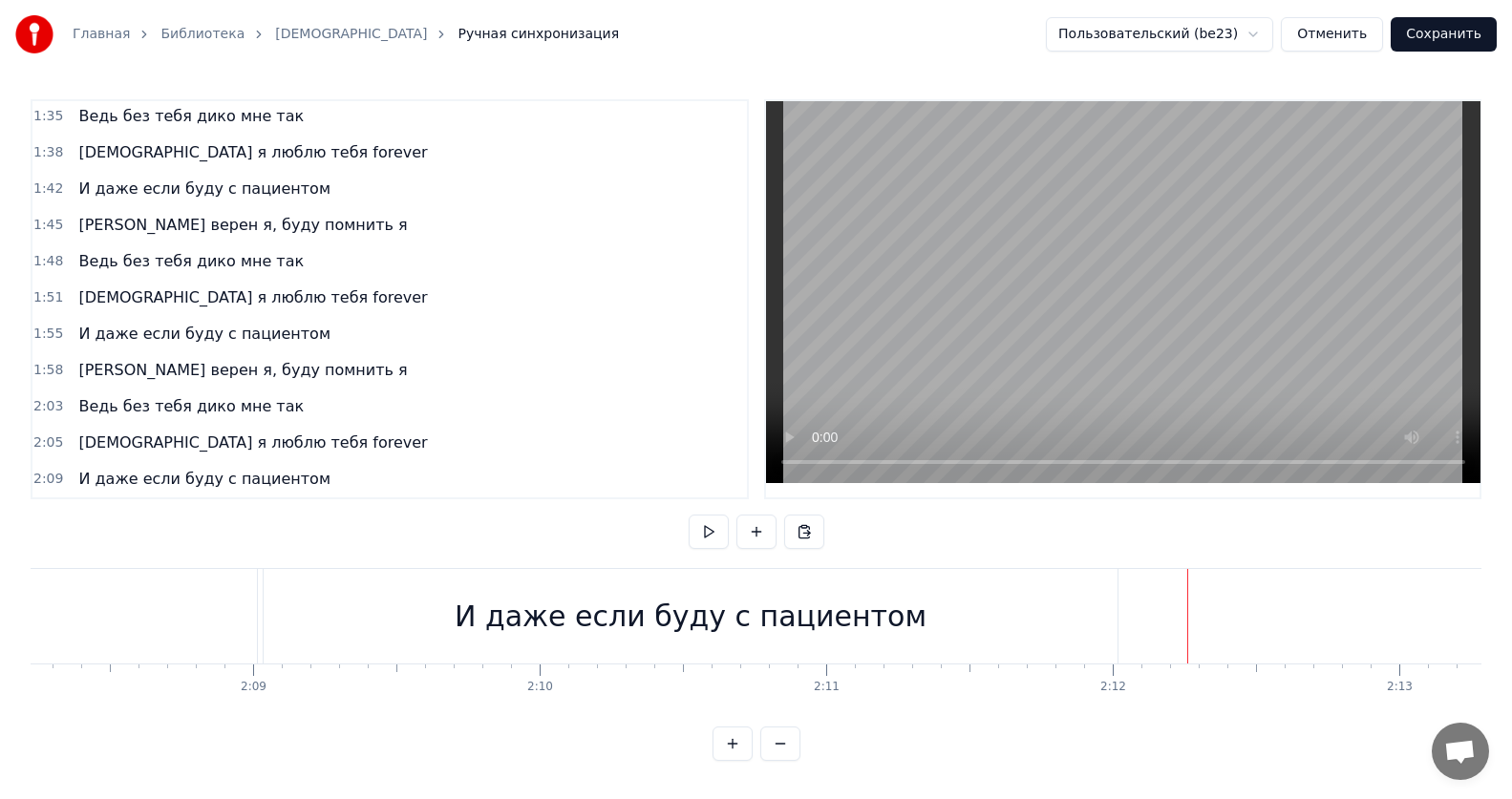
click at [1122, 608] on div "И даже если буду с пациентом" at bounding box center [692, 616] width 860 height 94
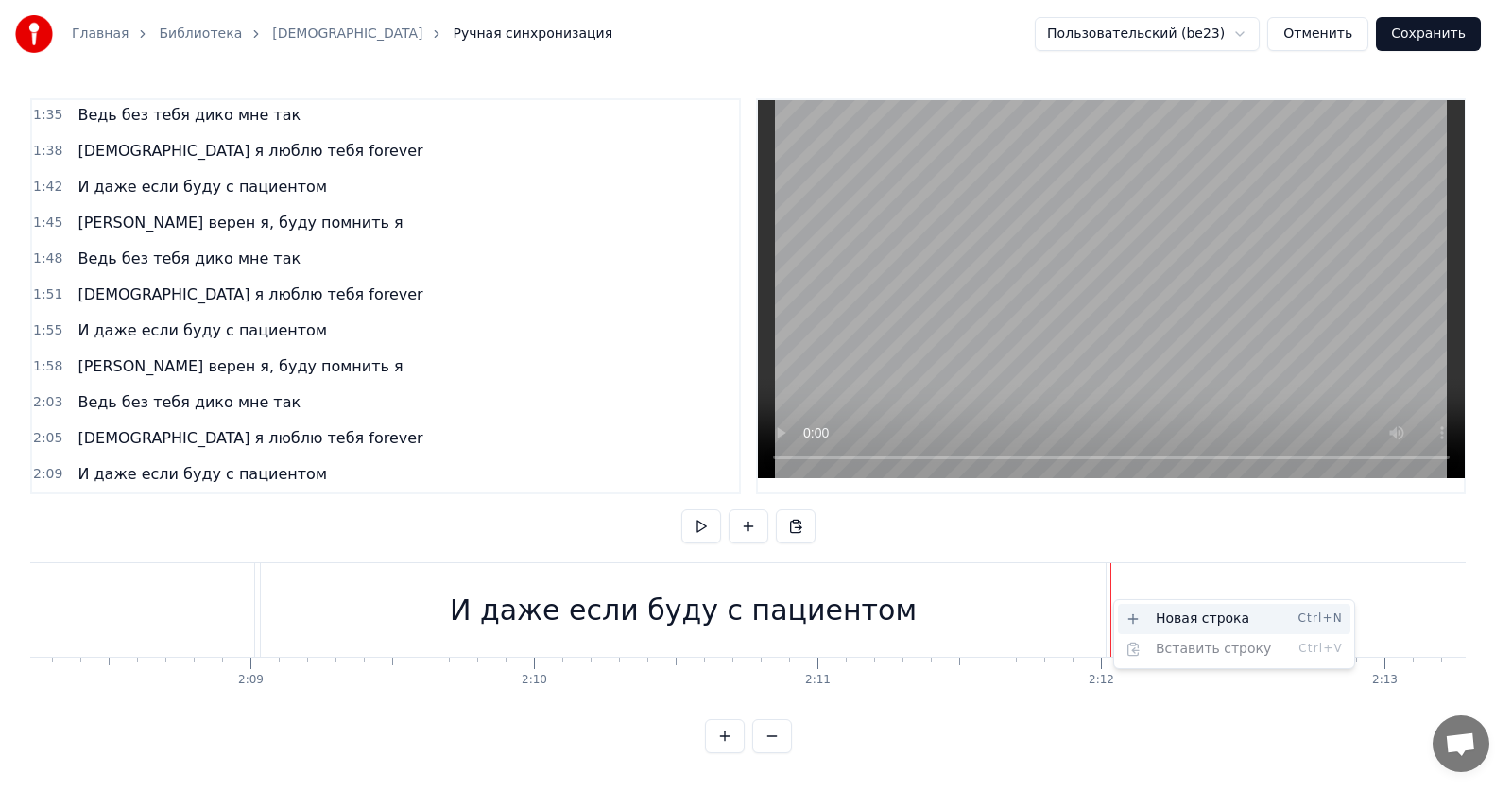
click at [1158, 616] on div "Новая строка Ctrl+N" at bounding box center [1233, 619] width 232 height 30
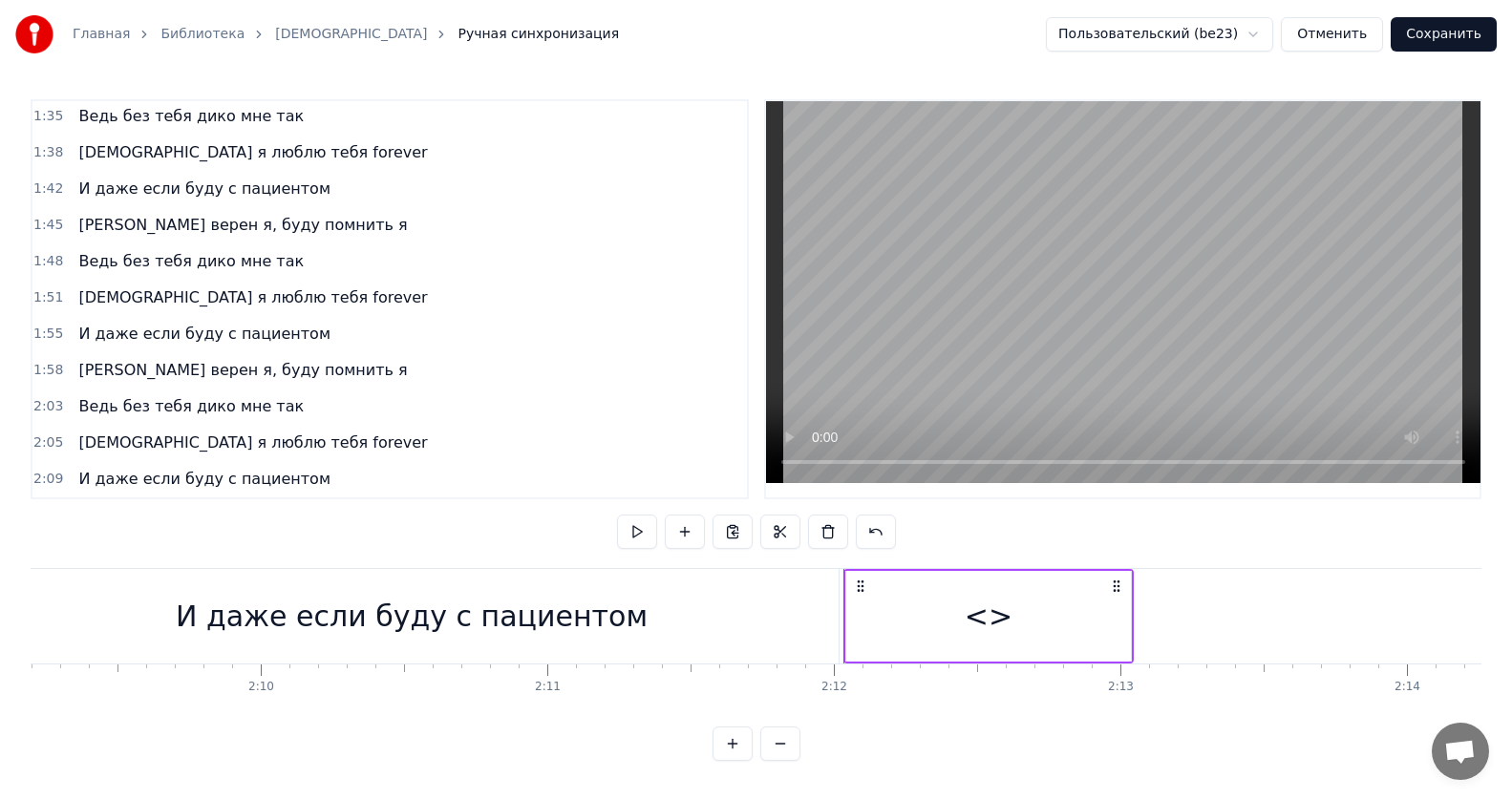
scroll to position [0, 37173]
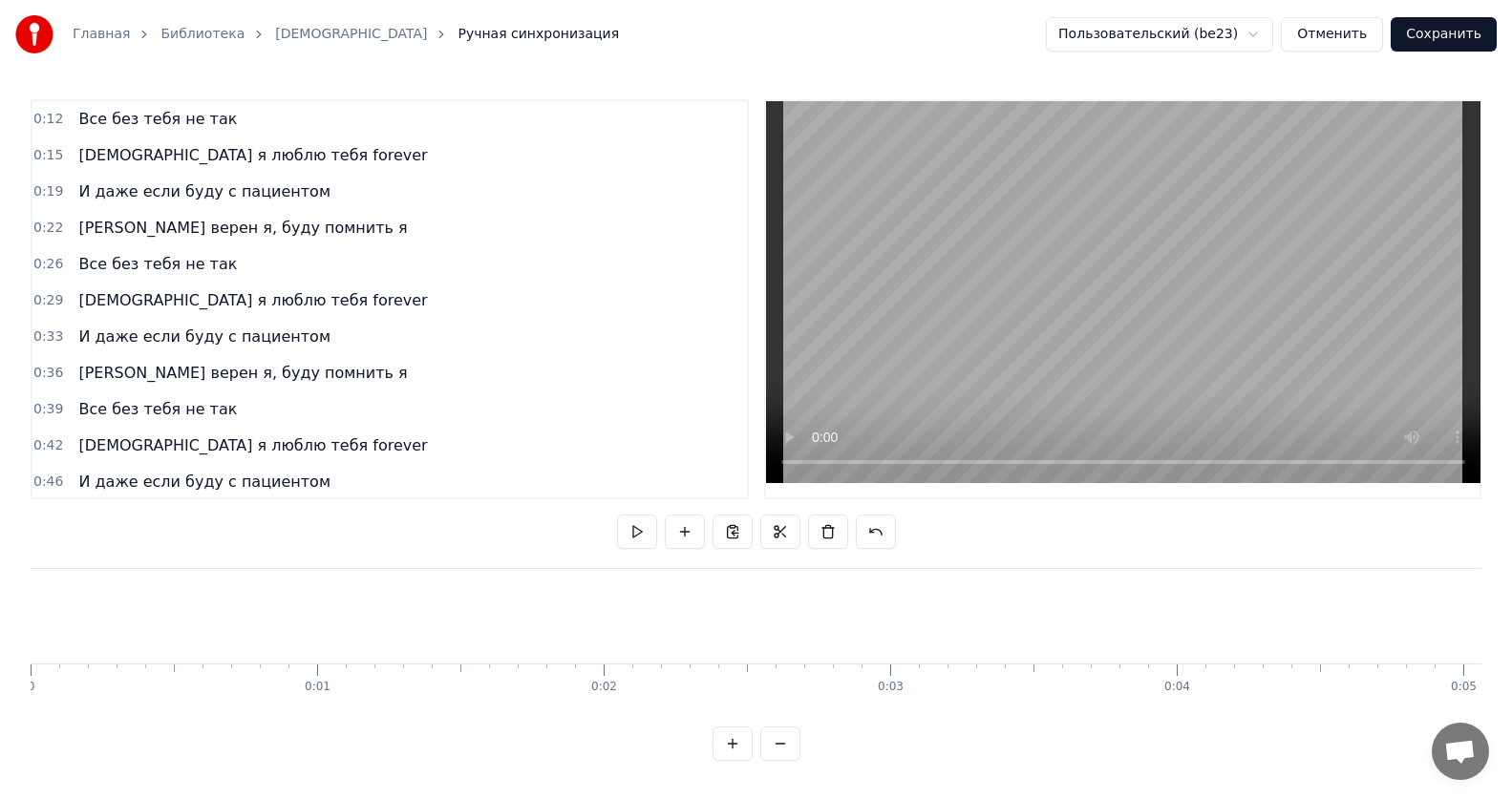
scroll to position [0, 37173]
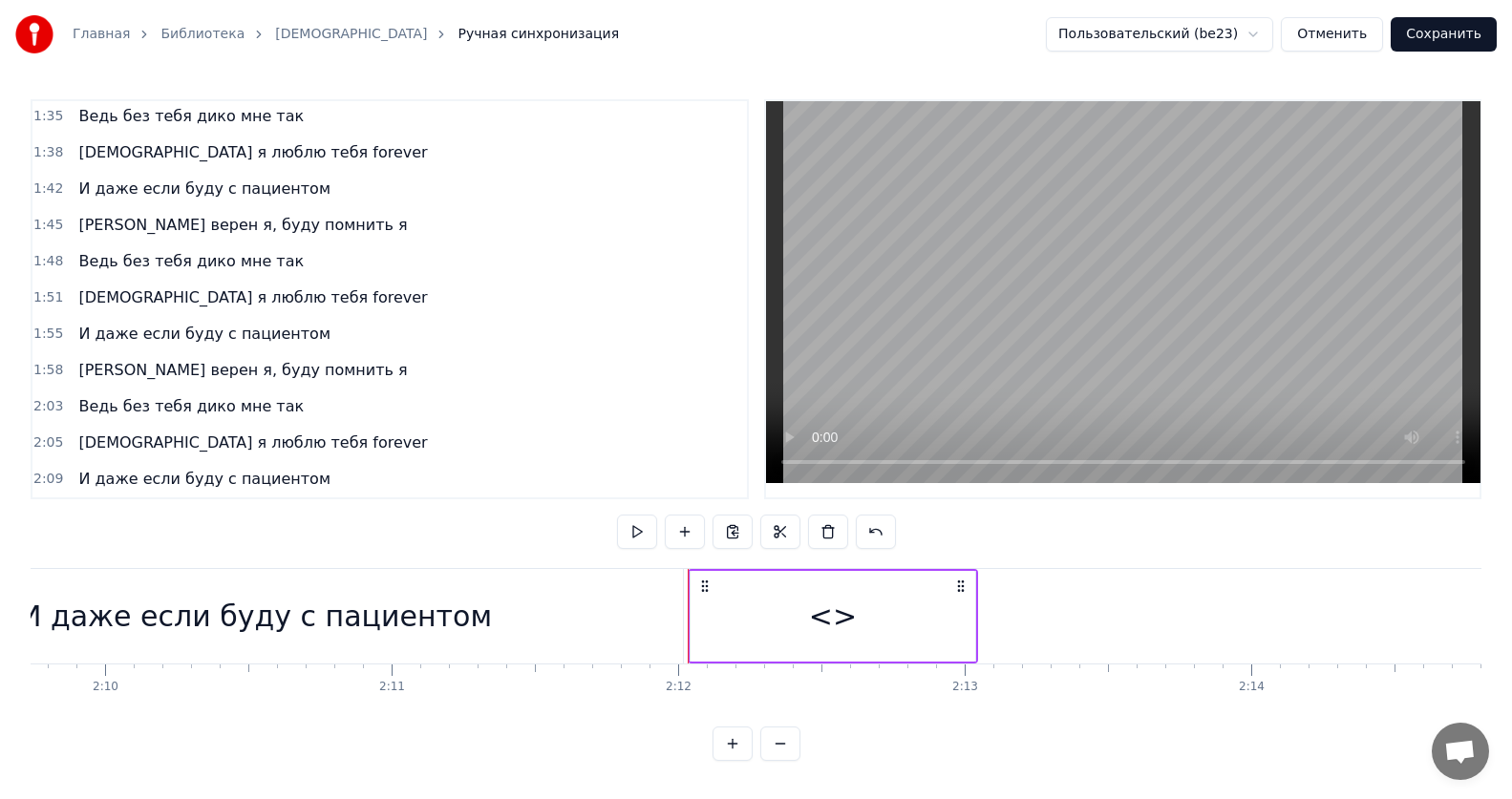
click at [863, 627] on div "<>" at bounding box center [832, 616] width 284 height 91
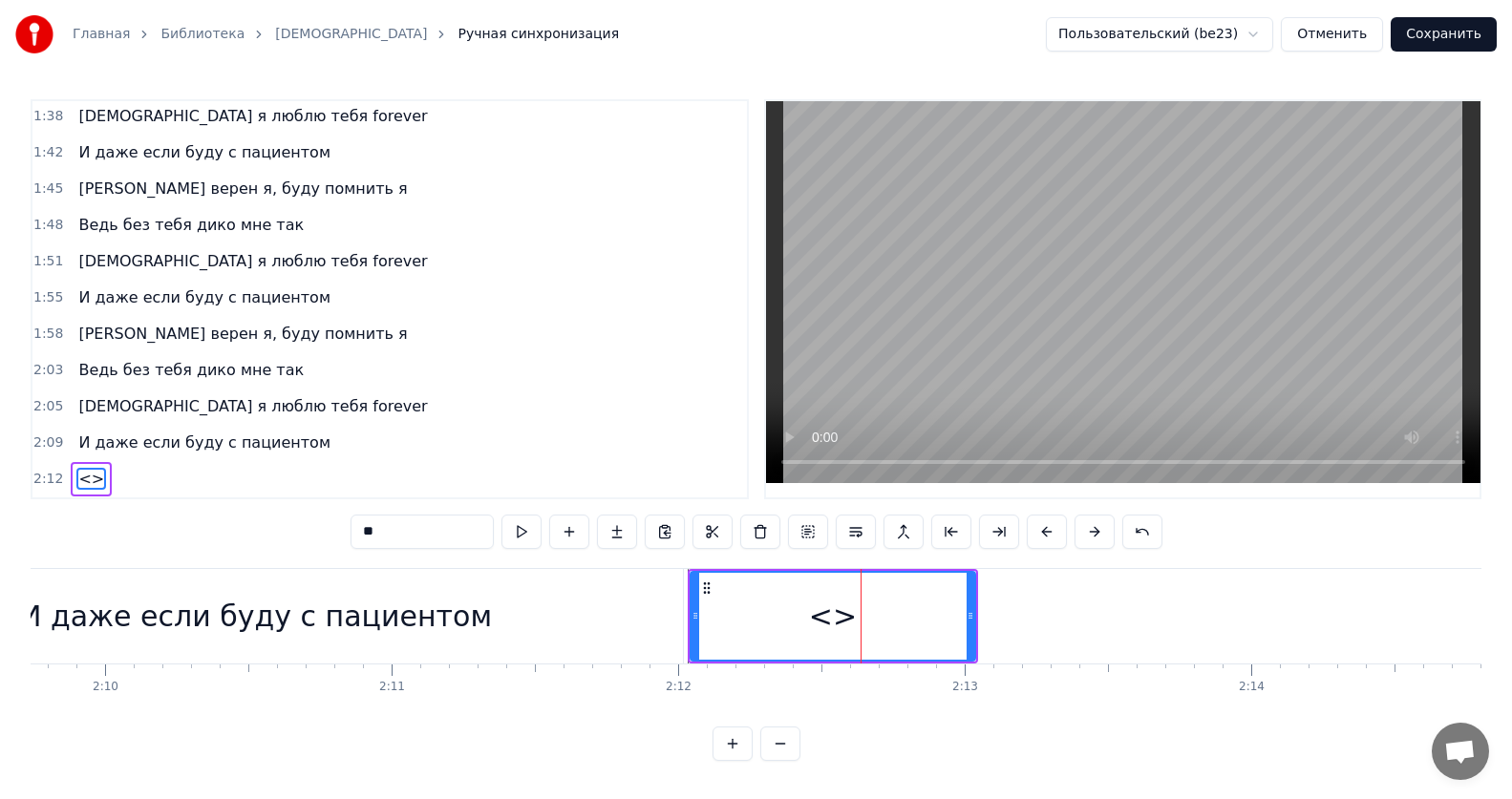
drag, startPoint x: 452, startPoint y: 535, endPoint x: 123, endPoint y: 521, distance: 329.3
click at [123, 521] on div "0:12 Все без тебя не так 0:15 ИсИто я люблю тебя forever 0:19 И даже если буду …" at bounding box center [756, 430] width 1451 height 662
paste input "**********"
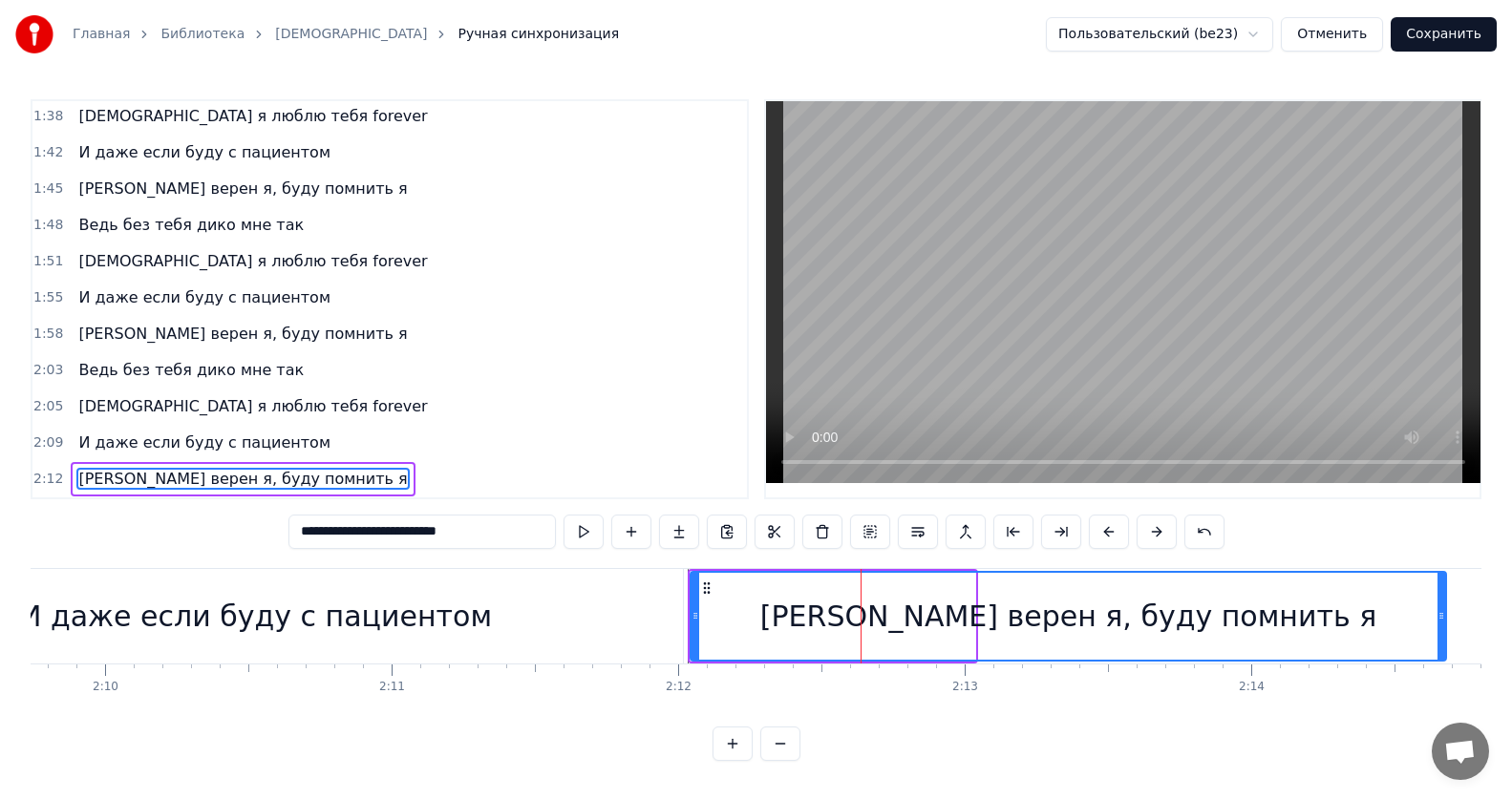
drag, startPoint x: 970, startPoint y: 611, endPoint x: 1446, endPoint y: 599, distance: 476.2
click at [1445, 608] on icon at bounding box center [1441, 616] width 8 height 16
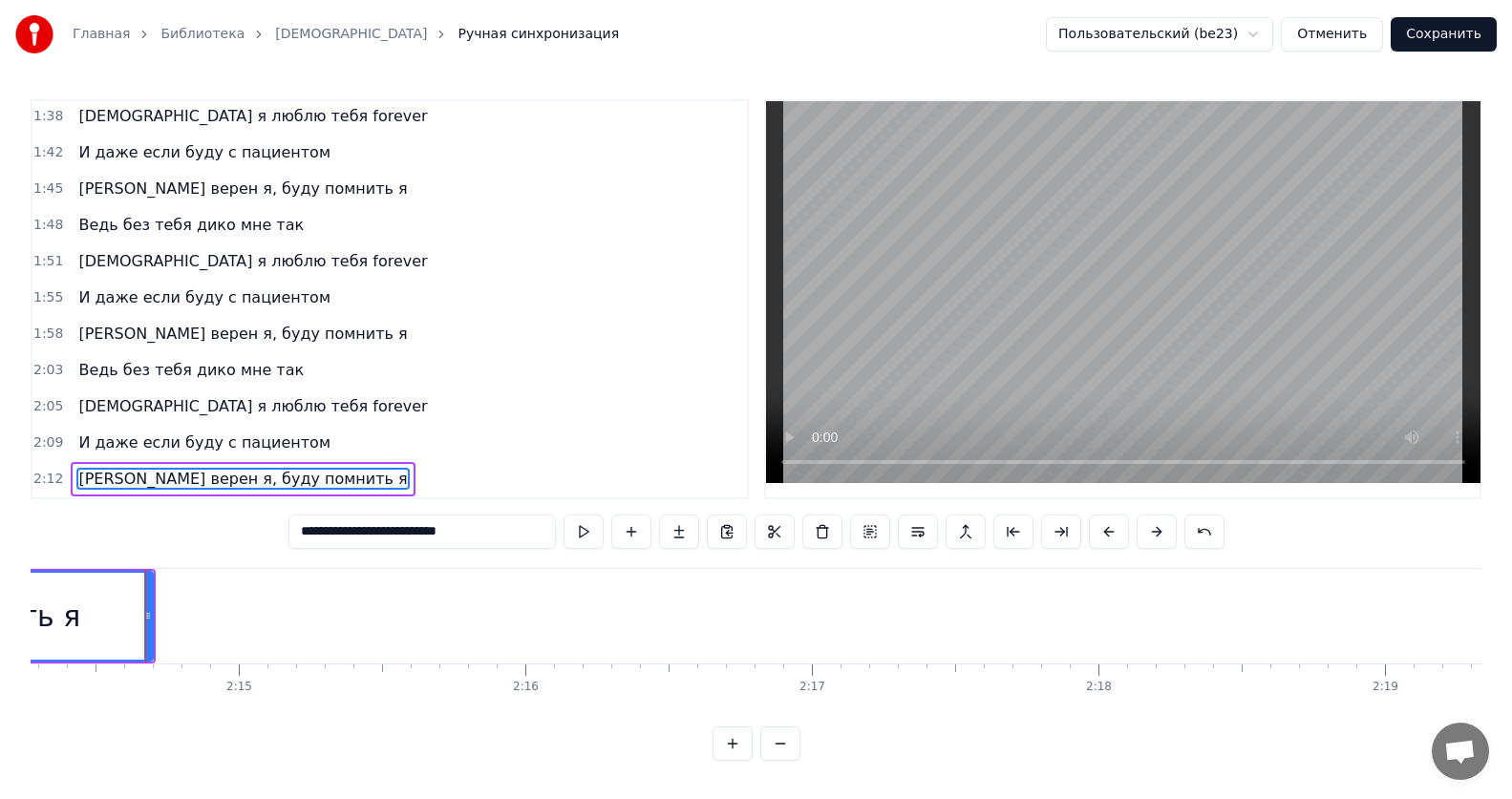
scroll to position [0, 38490]
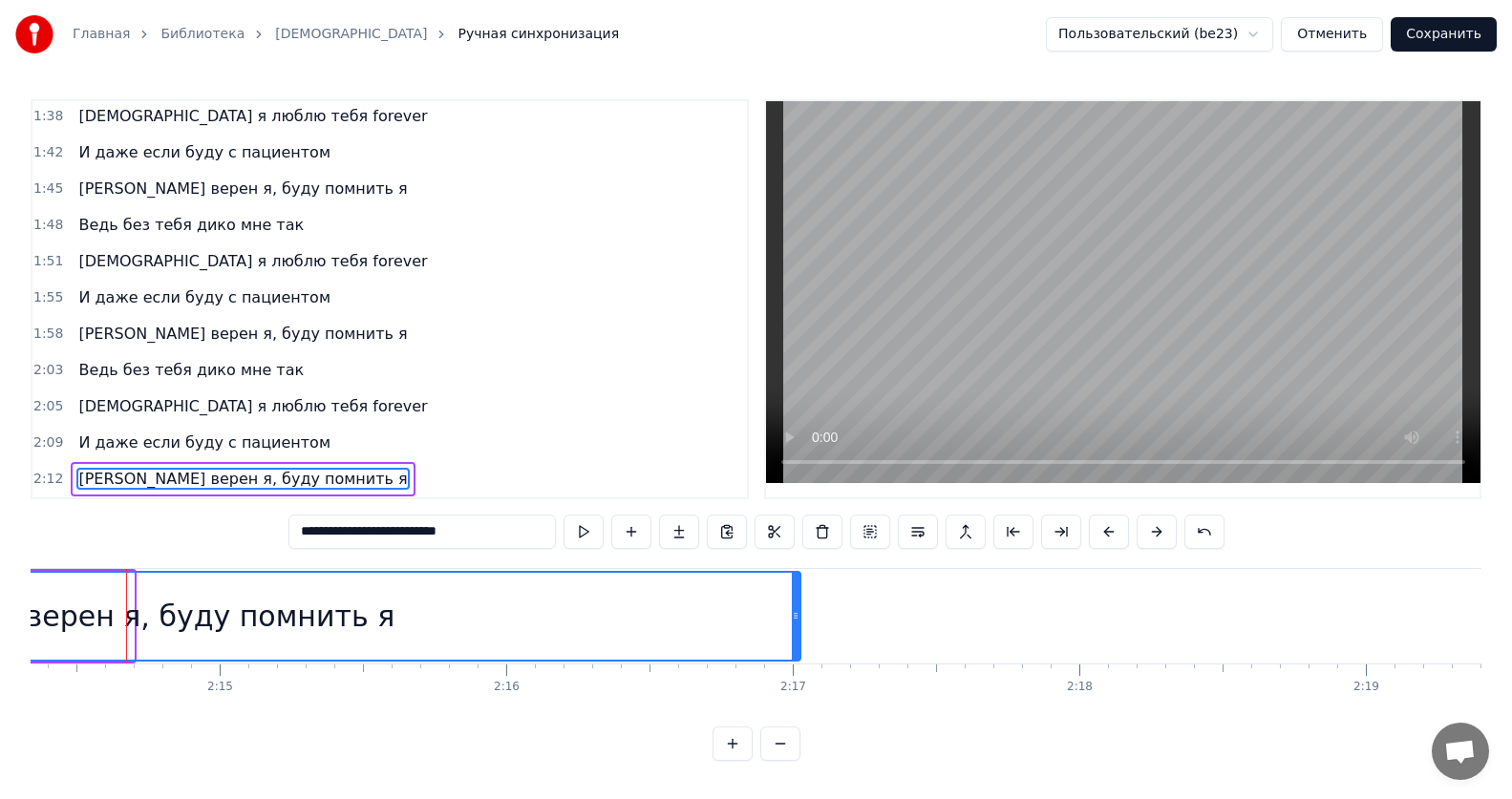
drag, startPoint x: 129, startPoint y: 604, endPoint x: 796, endPoint y: 614, distance: 667.1
click at [796, 614] on icon at bounding box center [795, 616] width 8 height 16
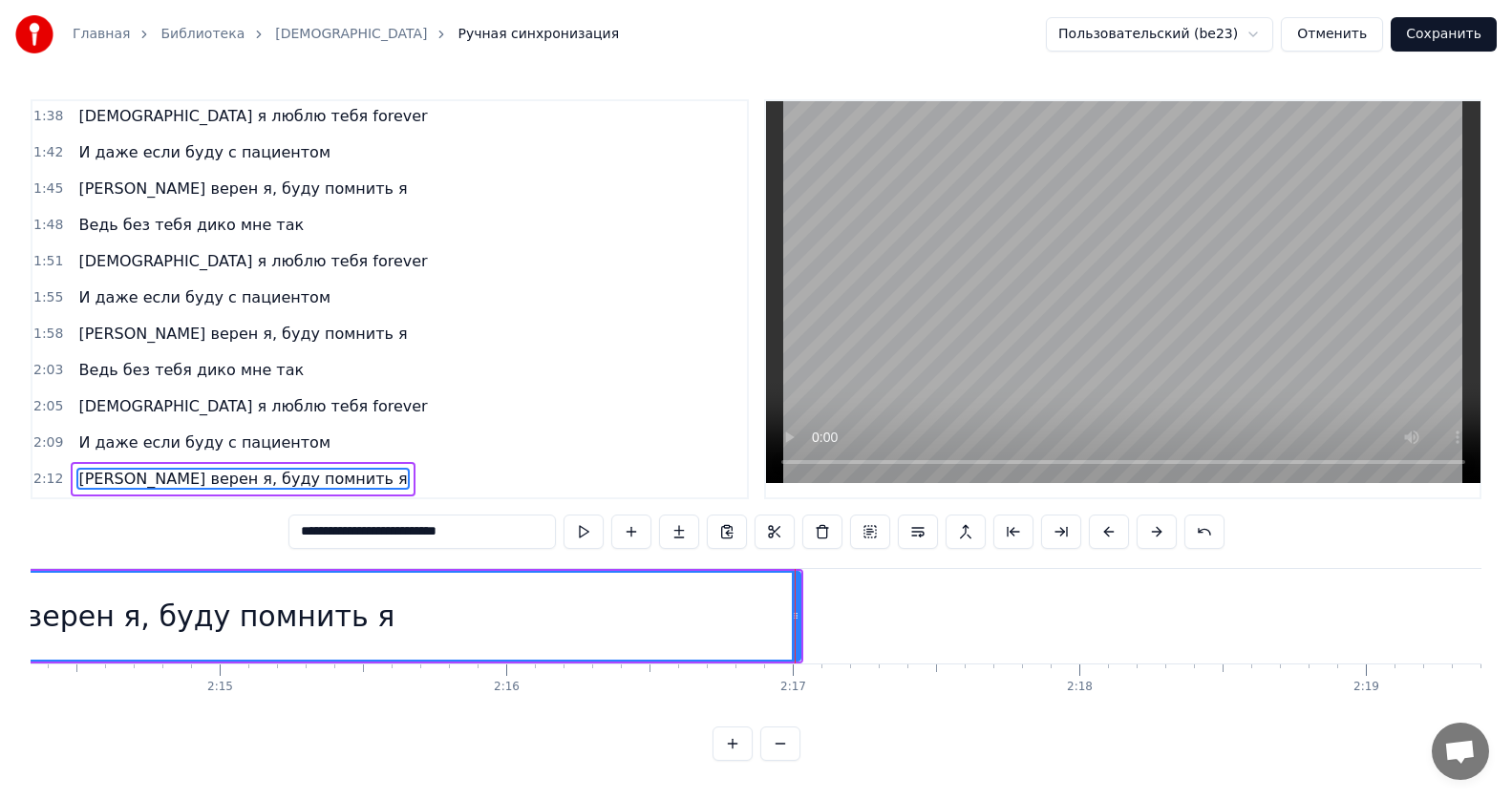
type input "**********"
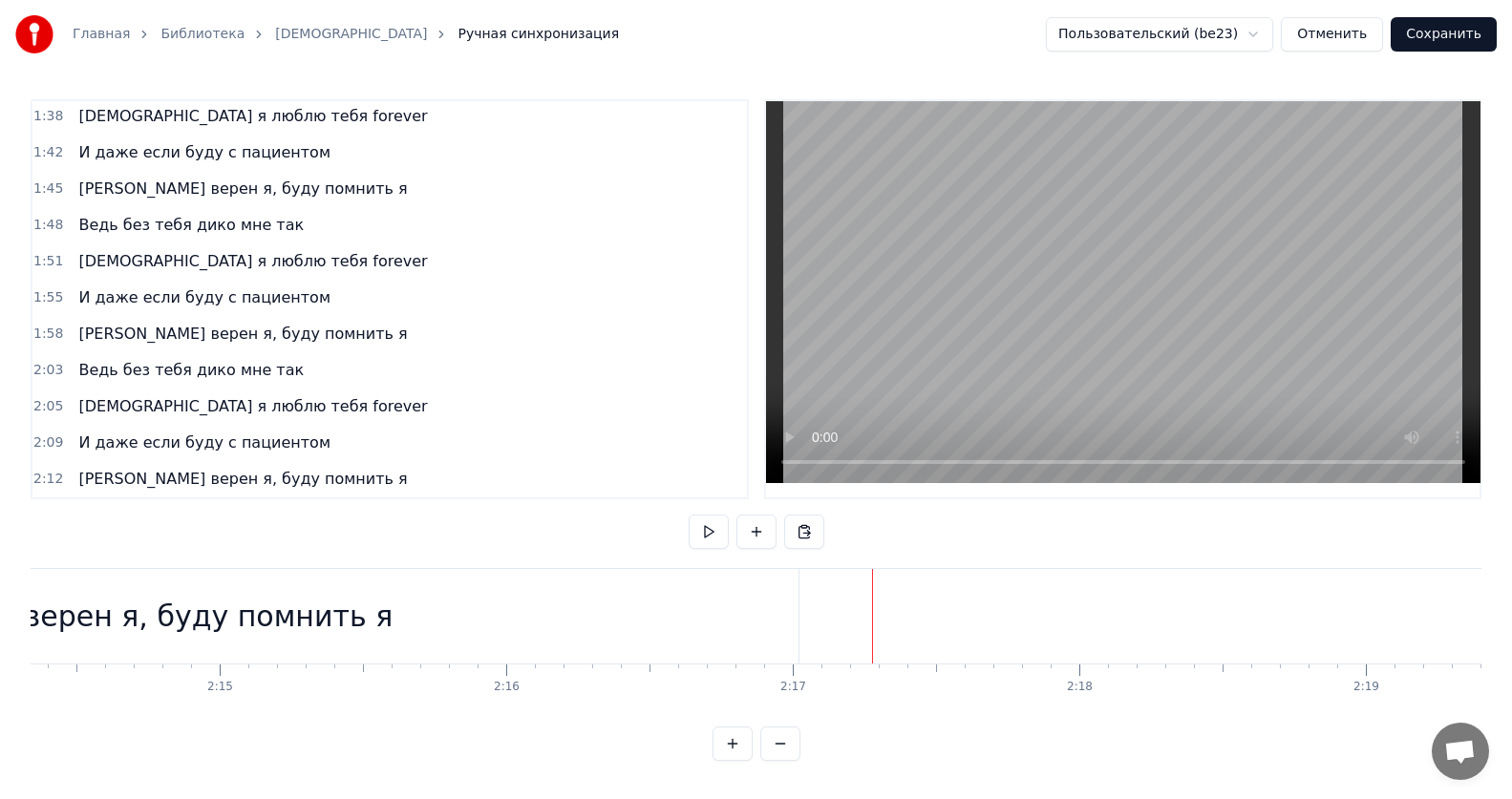
click at [1469, 38] on button "Сохранить" at bounding box center [1443, 34] width 106 height 34
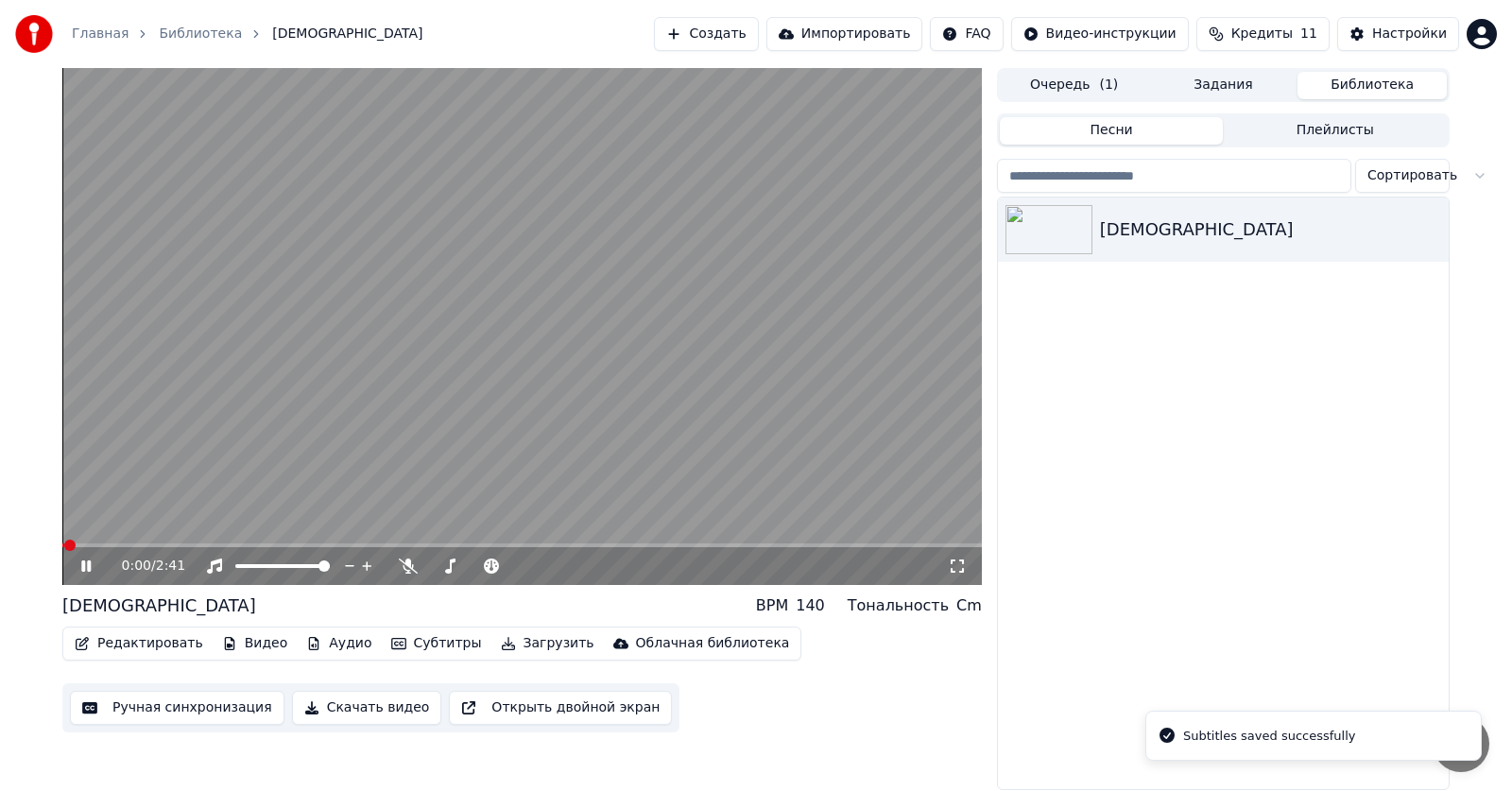
click at [84, 569] on icon at bounding box center [86, 567] width 10 height 12
click at [957, 572] on icon at bounding box center [957, 567] width 19 height 15
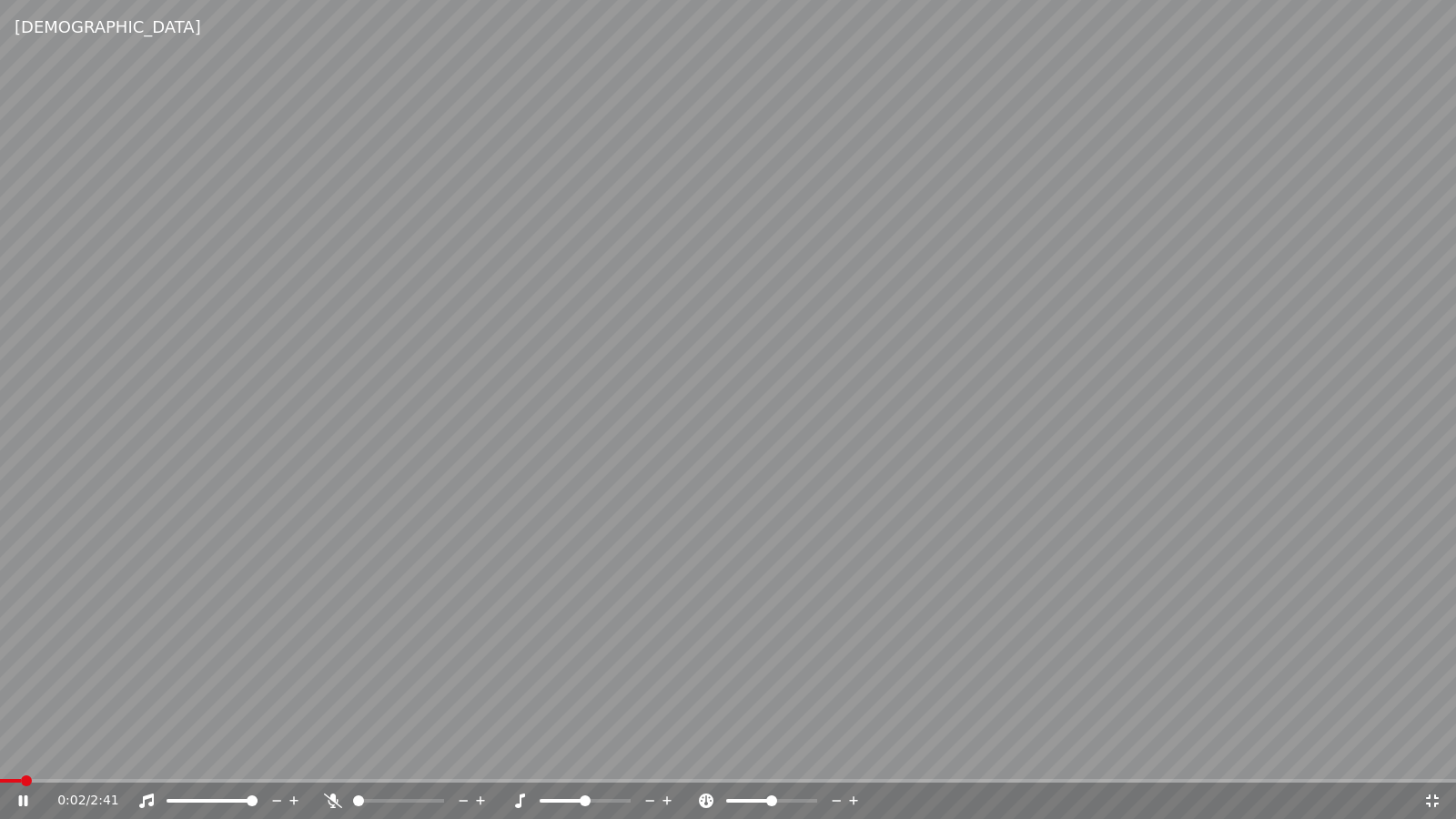
click at [19, 761] on icon at bounding box center [36, 800] width 43 height 15
click at [0, 761] on span at bounding box center [6, 781] width 11 height 11
click at [17, 761] on icon at bounding box center [36, 800] width 43 height 15
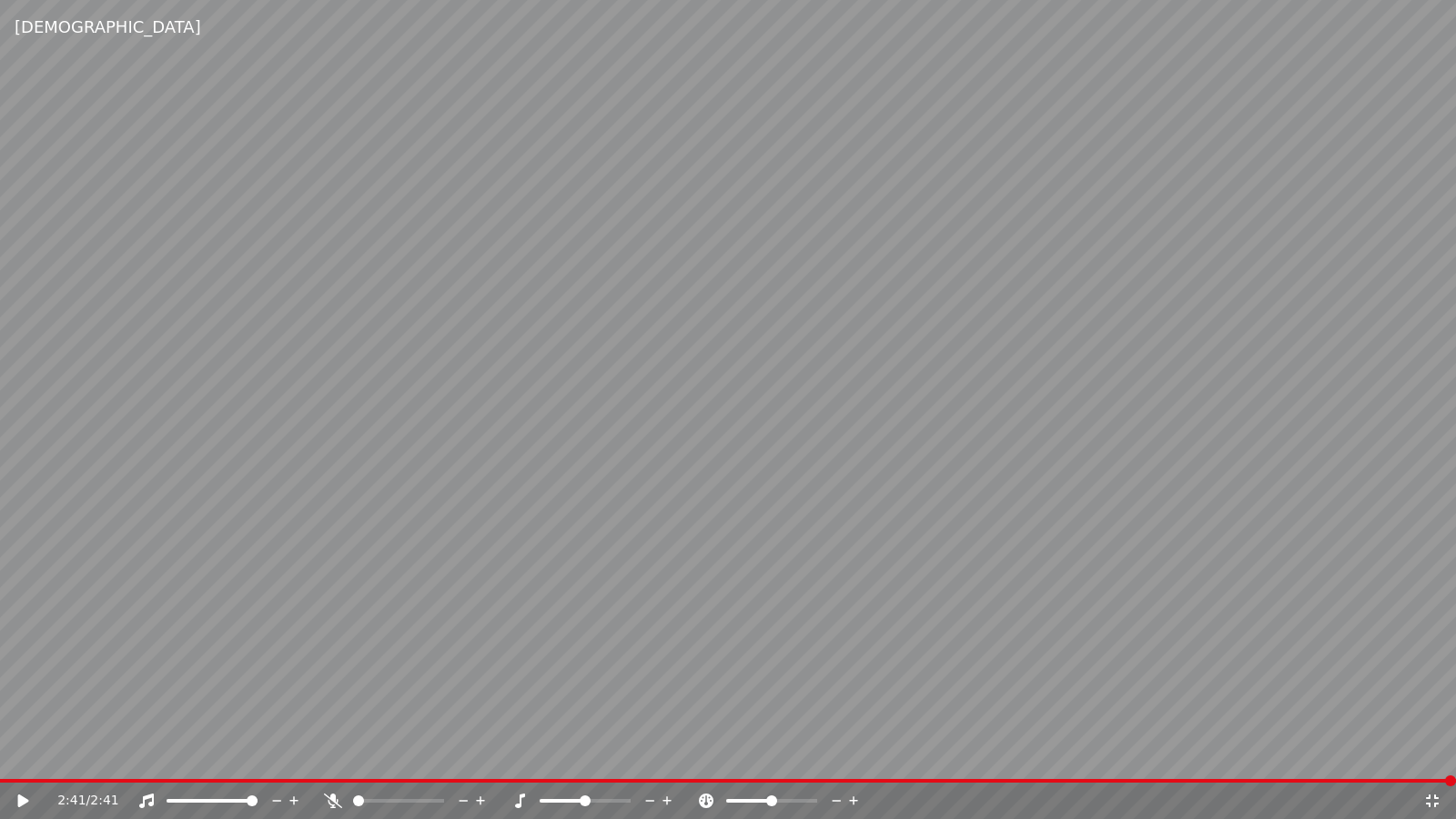
click at [1433, 761] on div "2:41 / 2:41" at bounding box center [728, 800] width 1441 height 19
click at [1426, 761] on icon at bounding box center [1432, 800] width 13 height 13
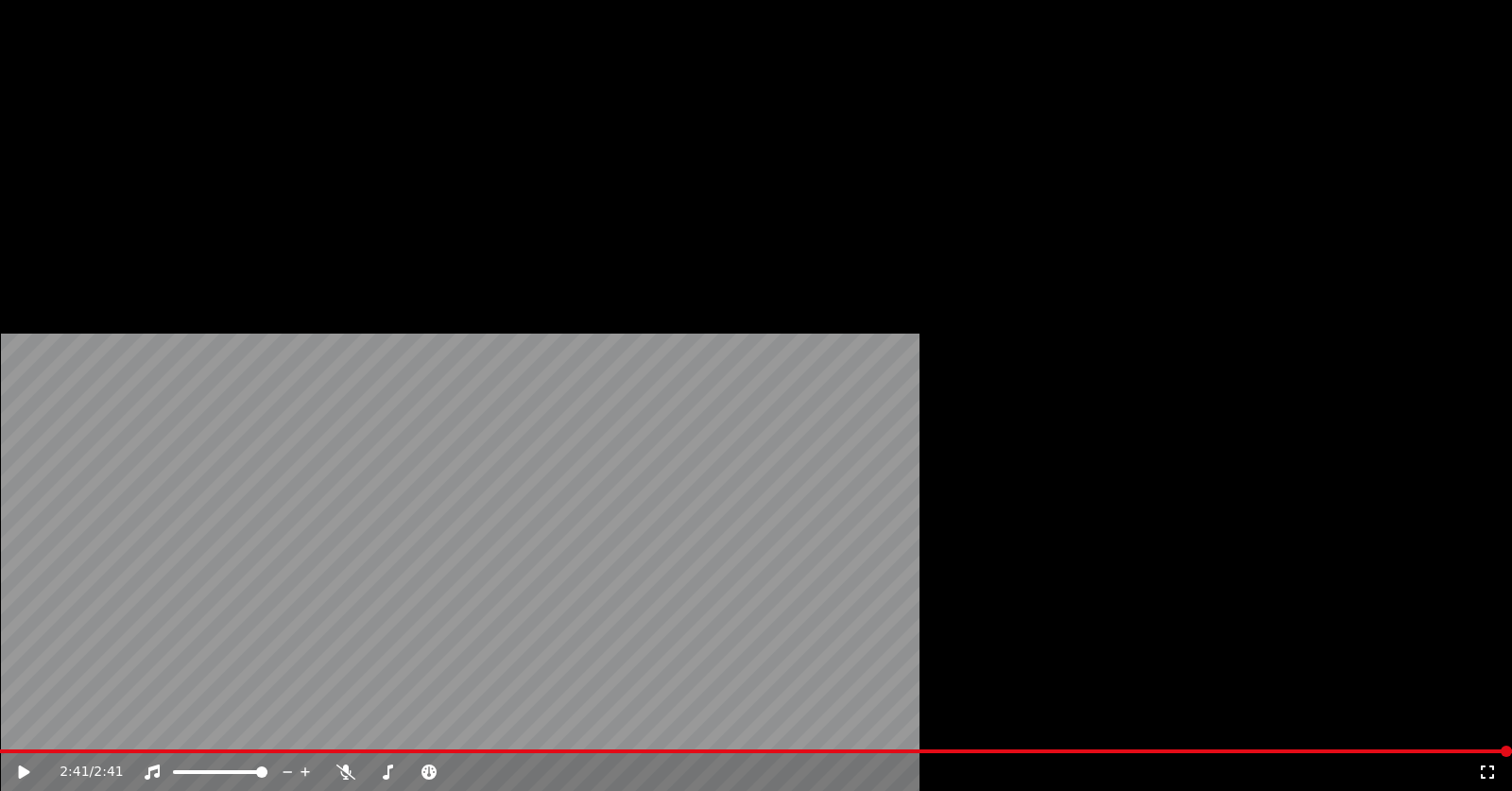
click at [145, 140] on button "Редактировать" at bounding box center [139, 126] width 143 height 26
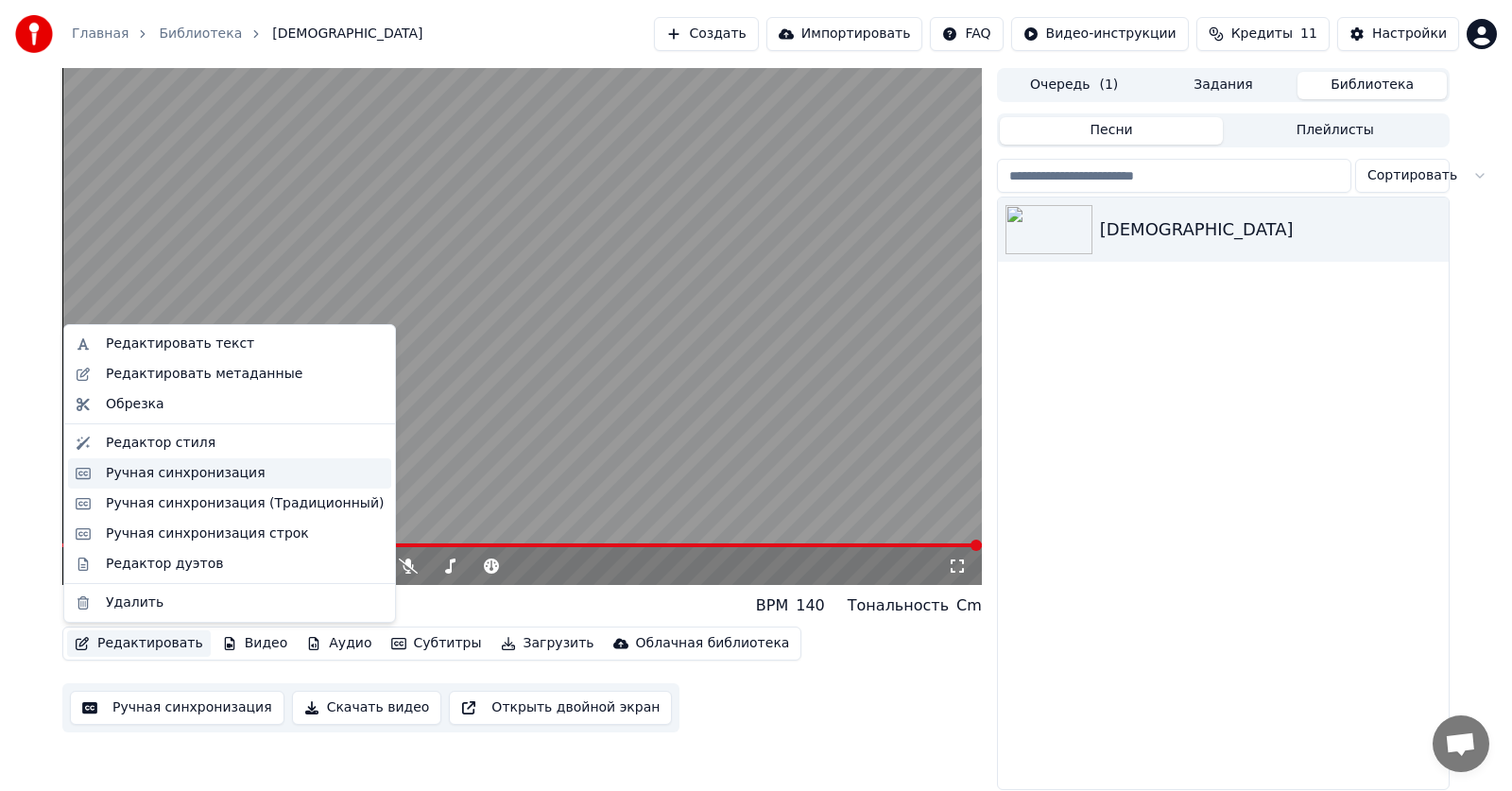
click at [169, 473] on div "Ручная синхронизация" at bounding box center [186, 474] width 160 height 19
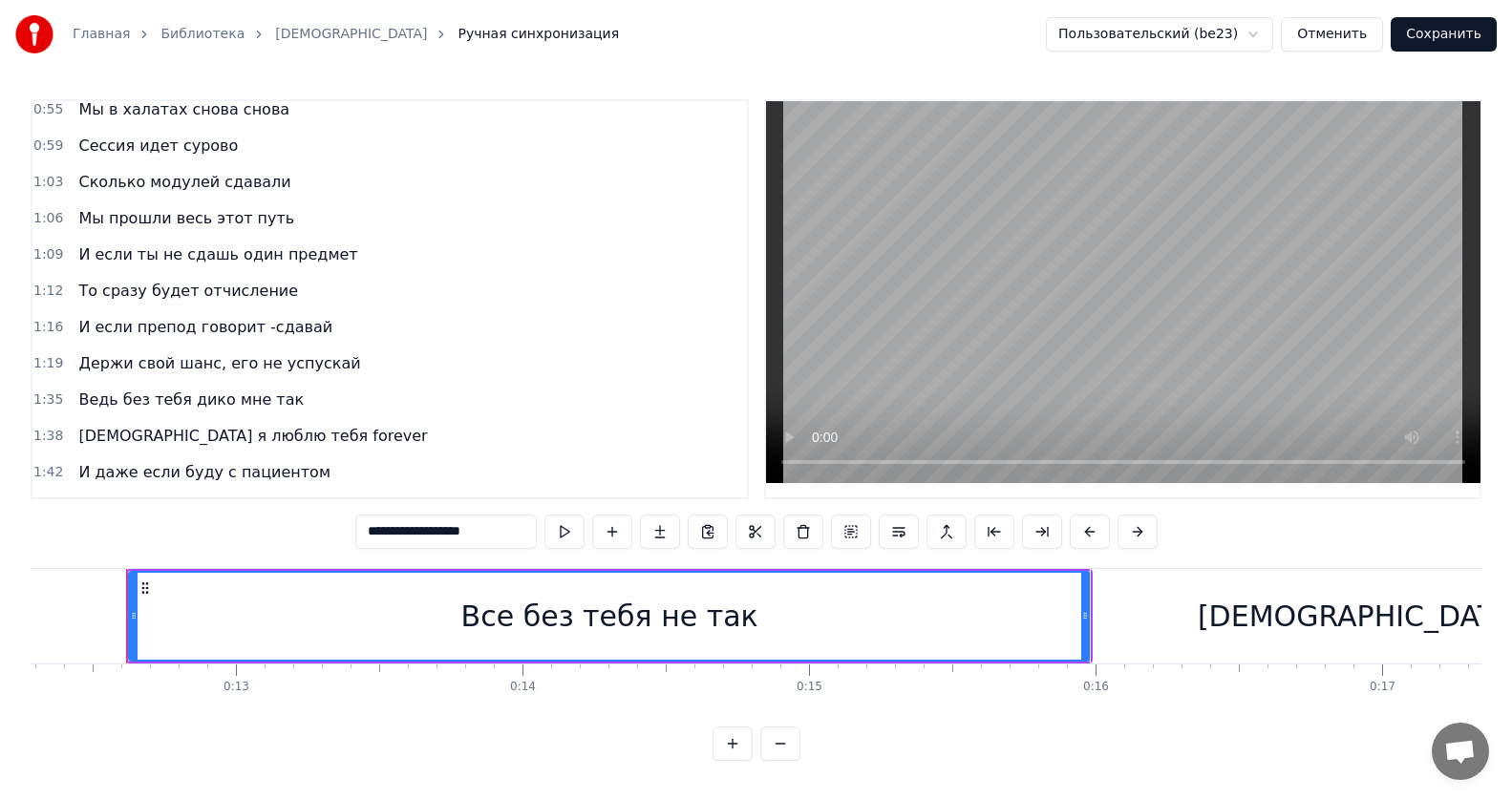
scroll to position [477, 0]
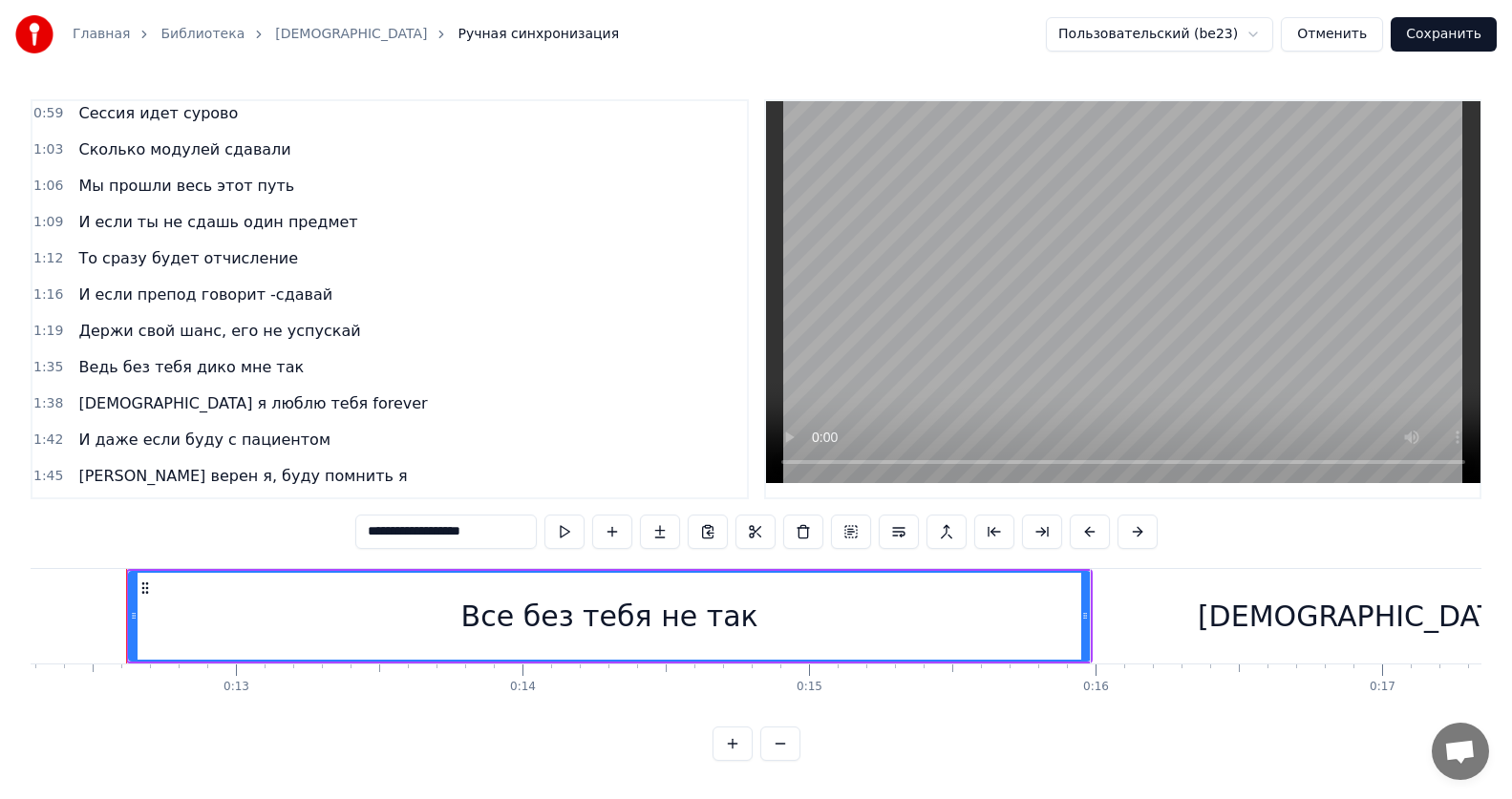
click at [103, 366] on span "Ведь без тебя дико мне так" at bounding box center [190, 367] width 229 height 22
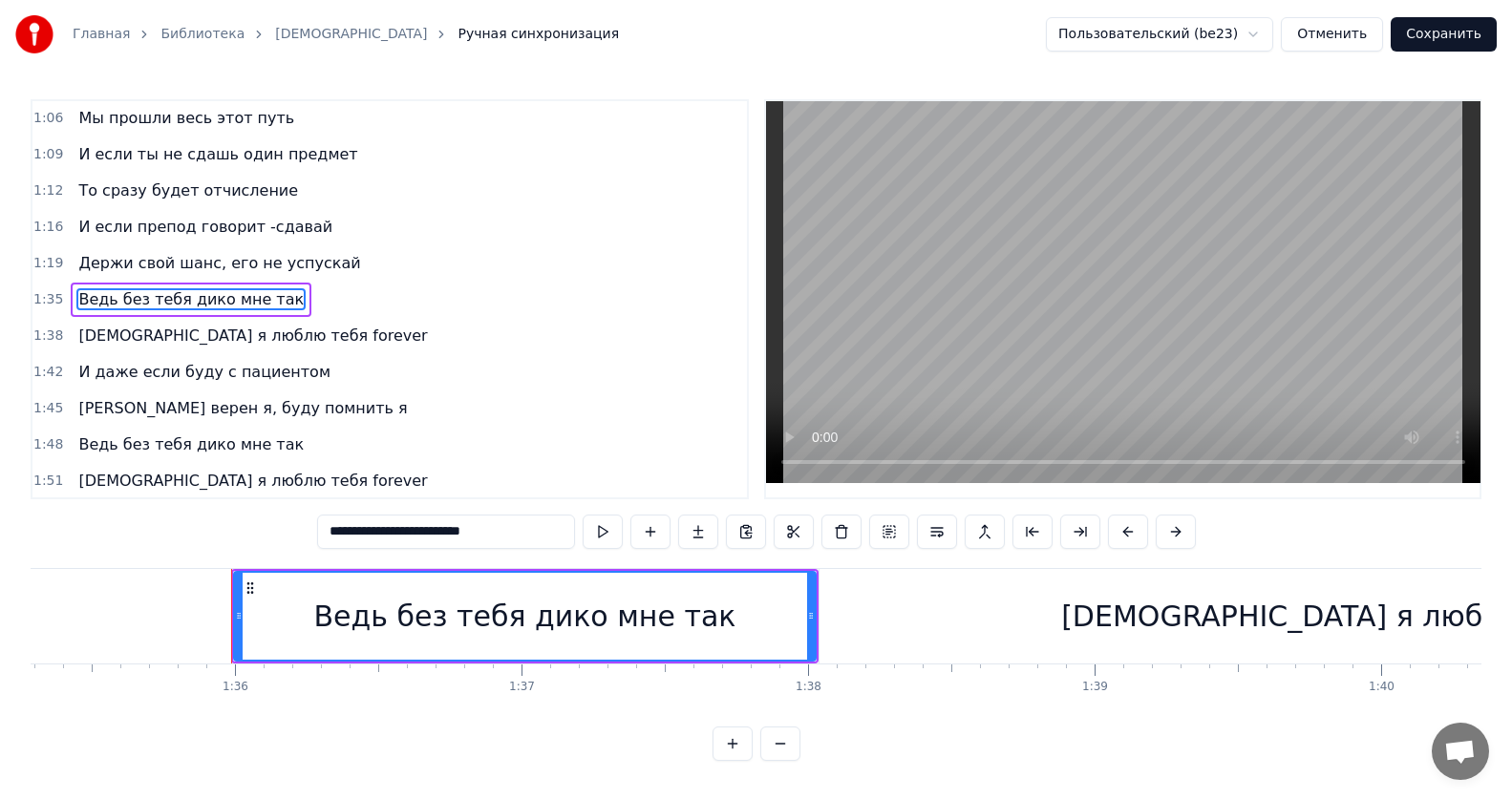
scroll to position [0, 27406]
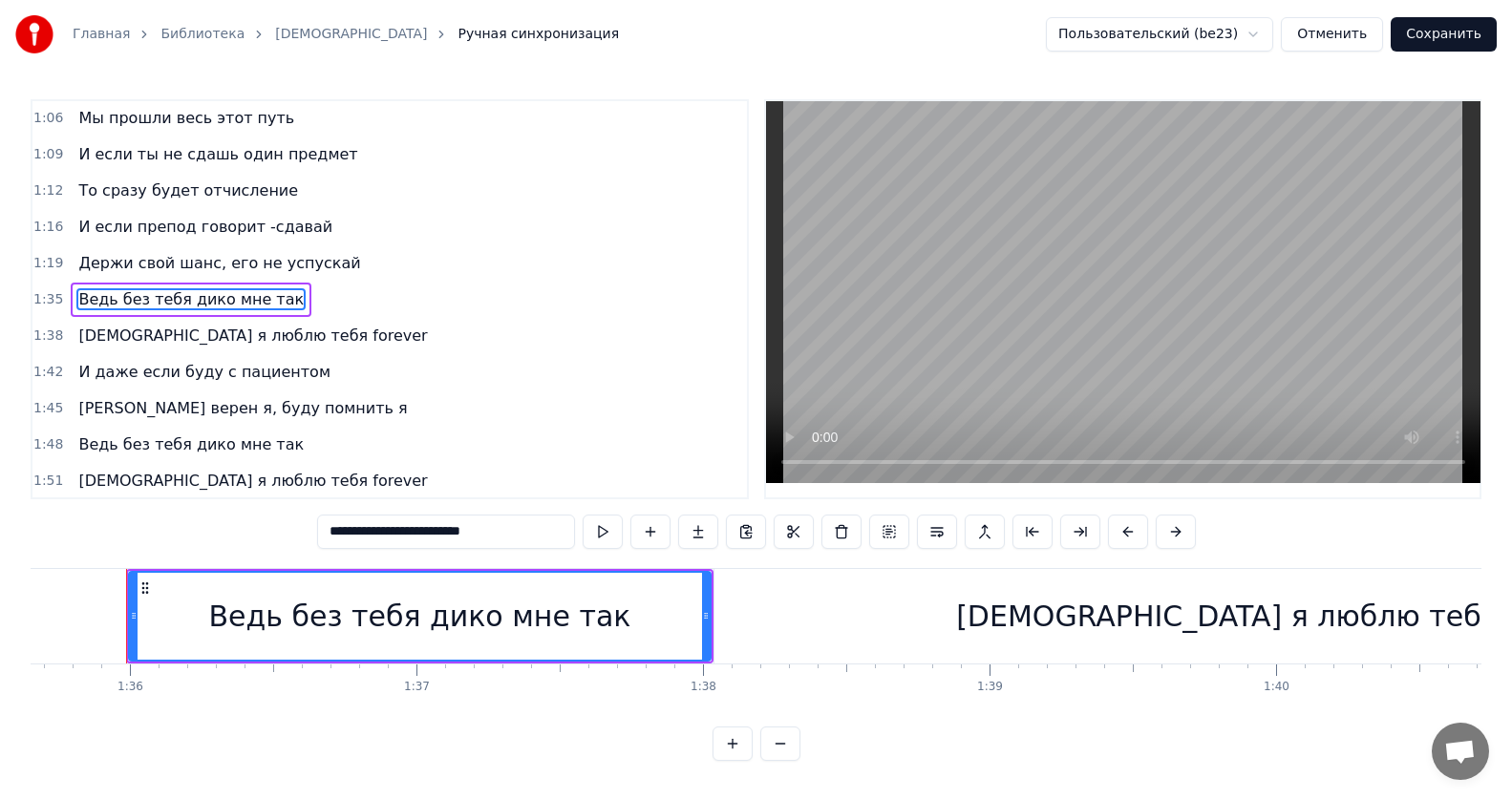
click at [355, 535] on input "**********" at bounding box center [446, 531] width 258 height 34
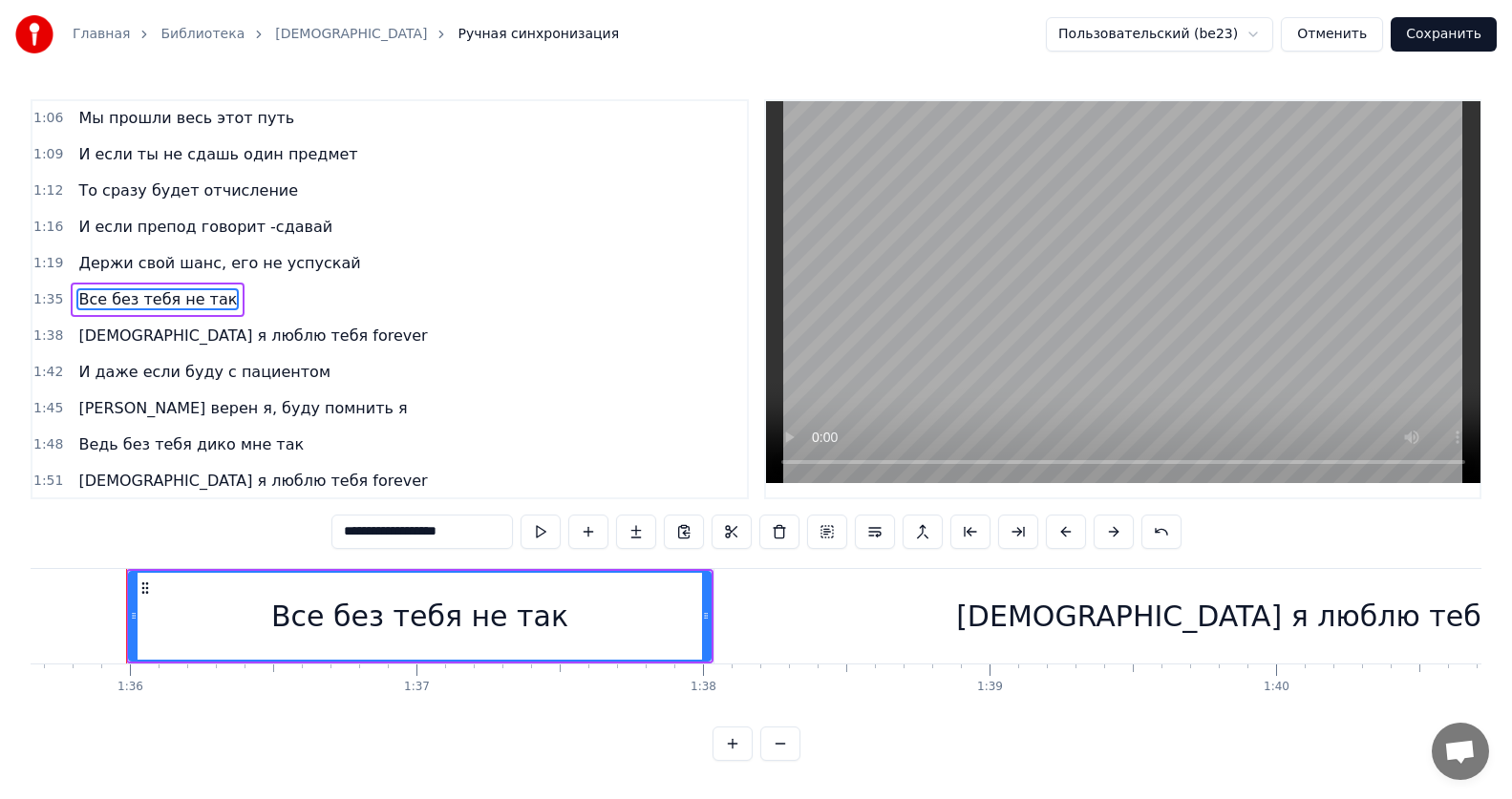
type input "**********"
click at [538, 424] on div "1:45 Буду верен я, буду помнить я" at bounding box center [389, 408] width 715 height 36
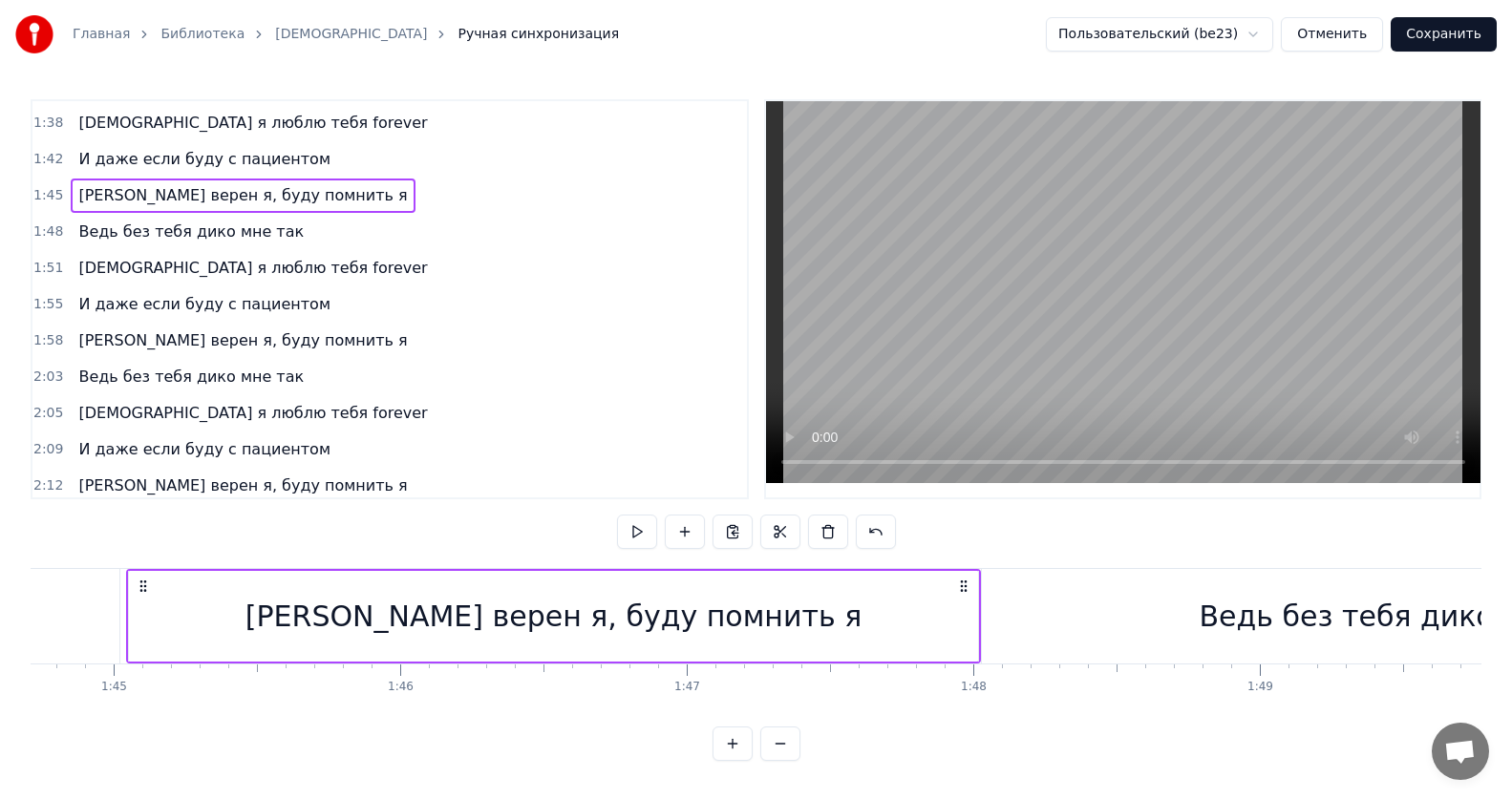
scroll to position [765, 0]
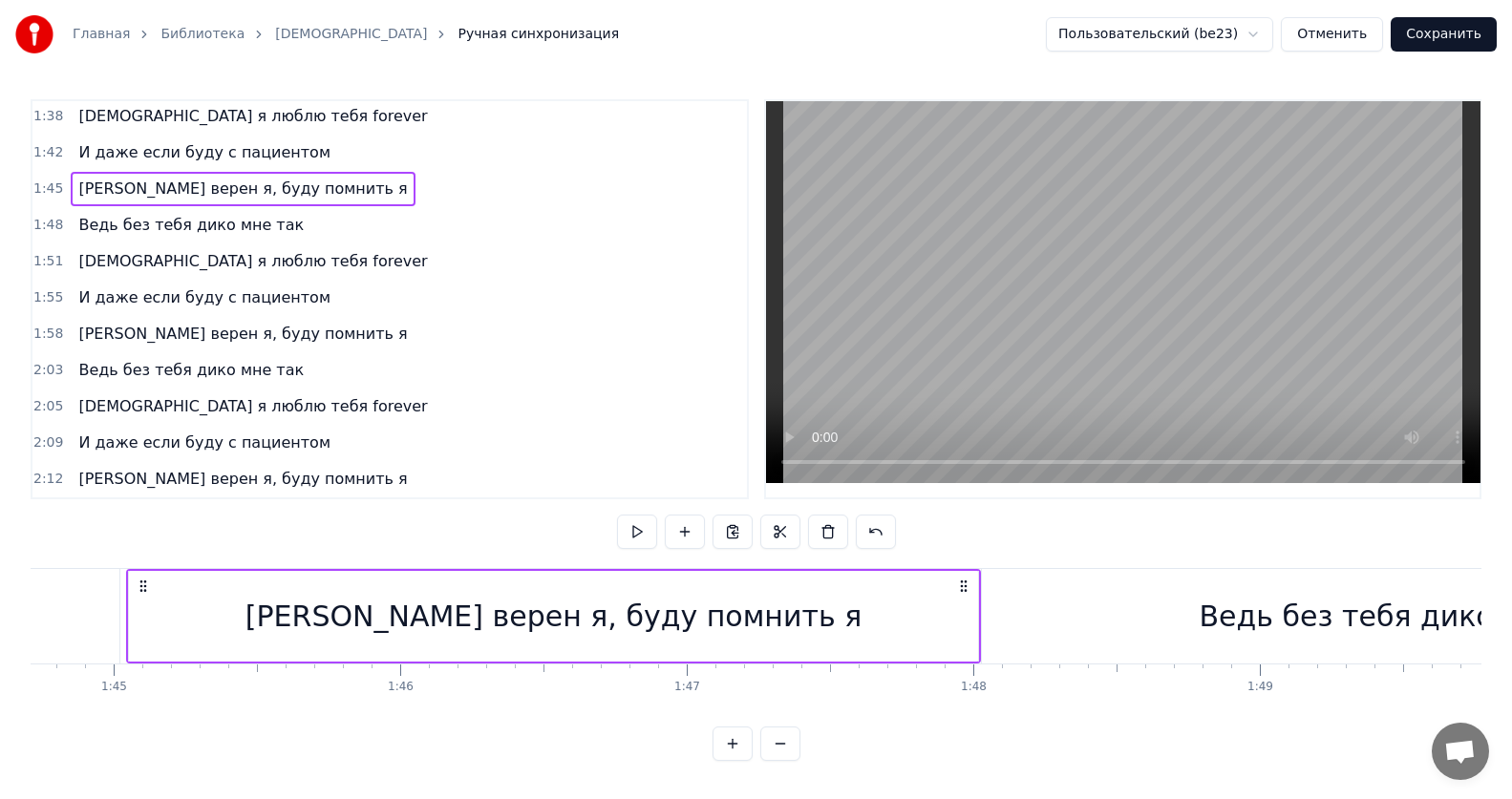
click at [155, 380] on span "Ведь без тебя дико мне так" at bounding box center [190, 370] width 229 height 22
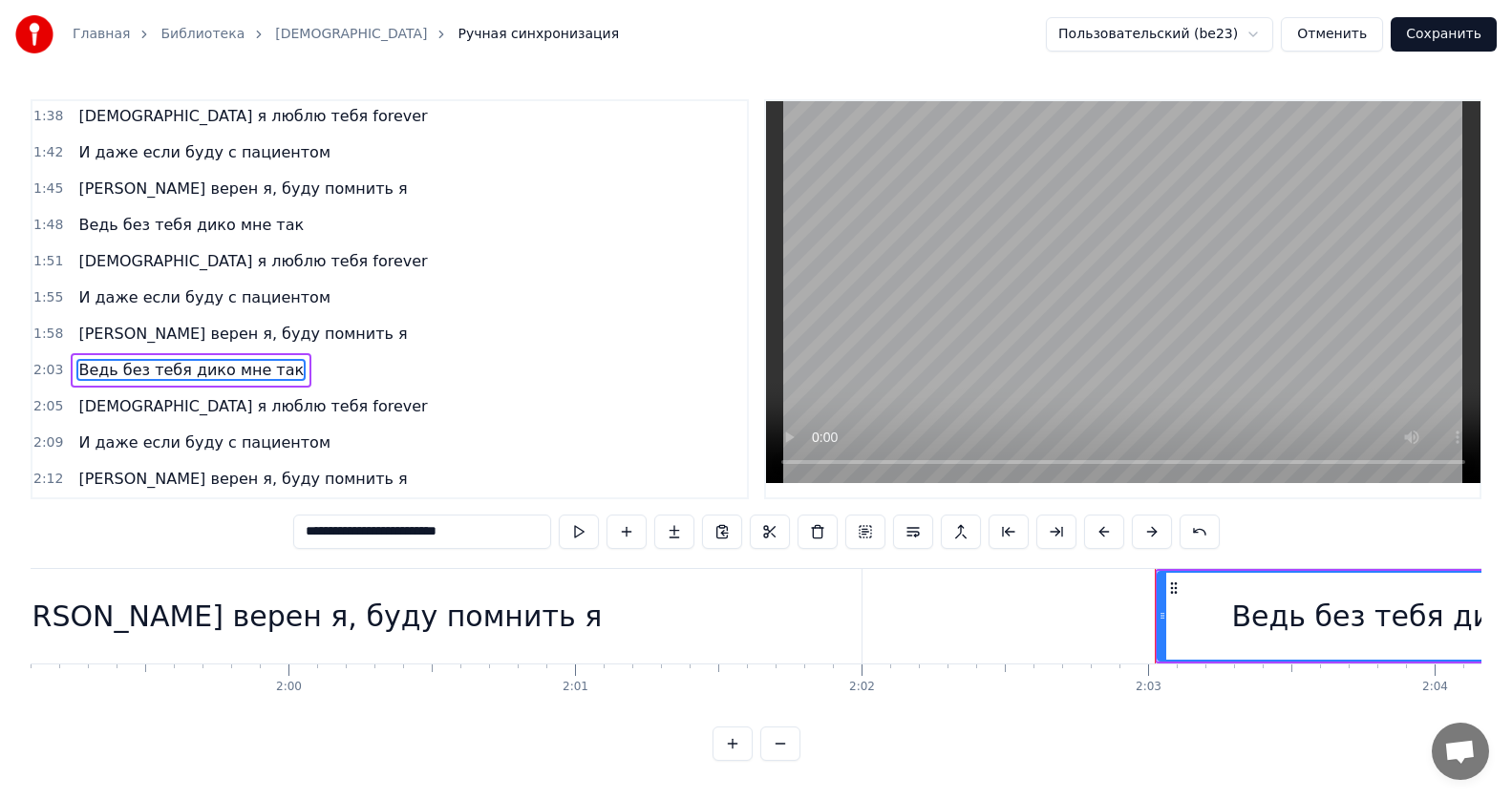
scroll to position [0, 35153]
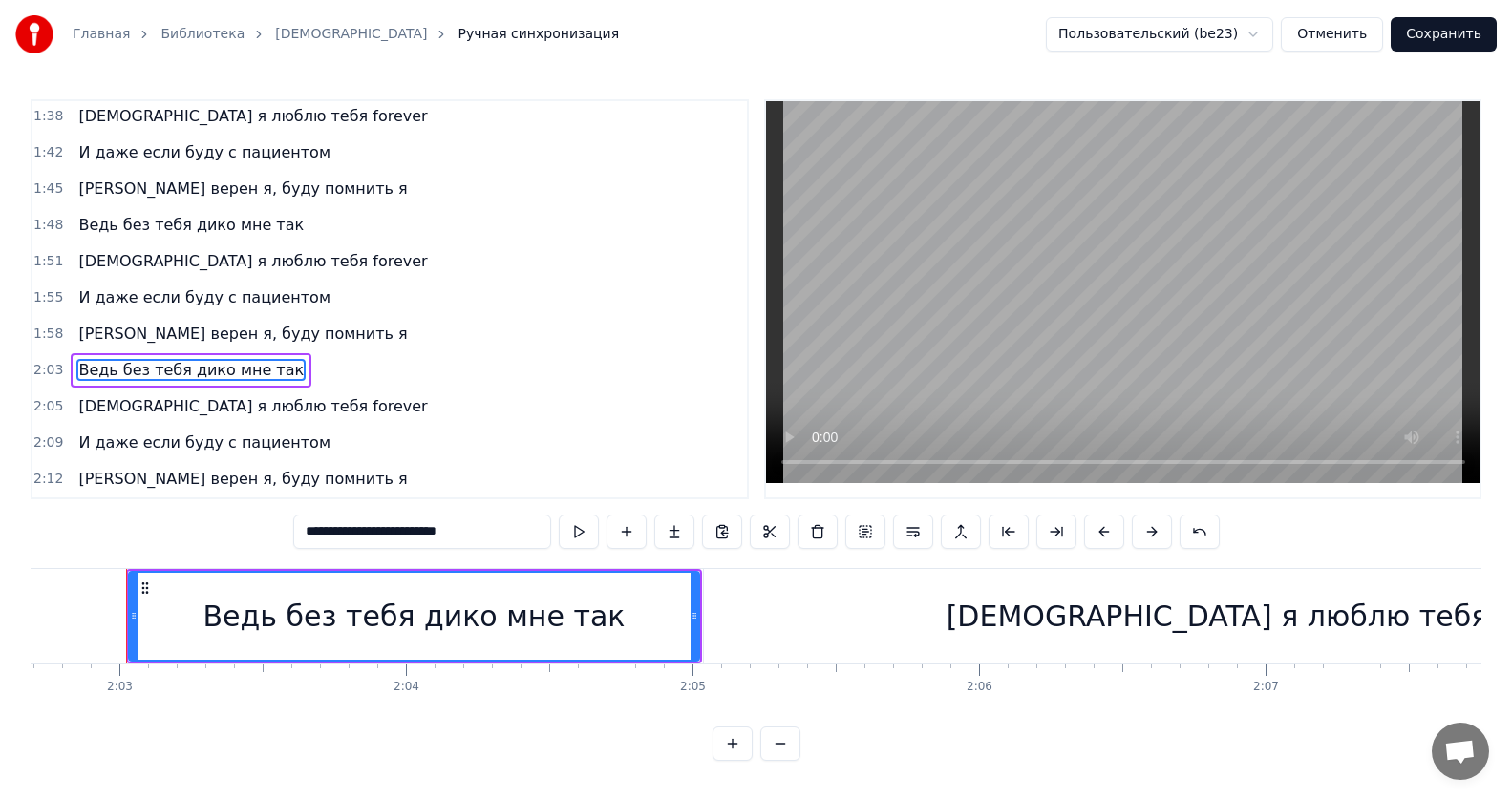
drag, startPoint x: 331, startPoint y: 536, endPoint x: 304, endPoint y: 537, distance: 27.0
click at [304, 537] on input "**********" at bounding box center [422, 531] width 258 height 34
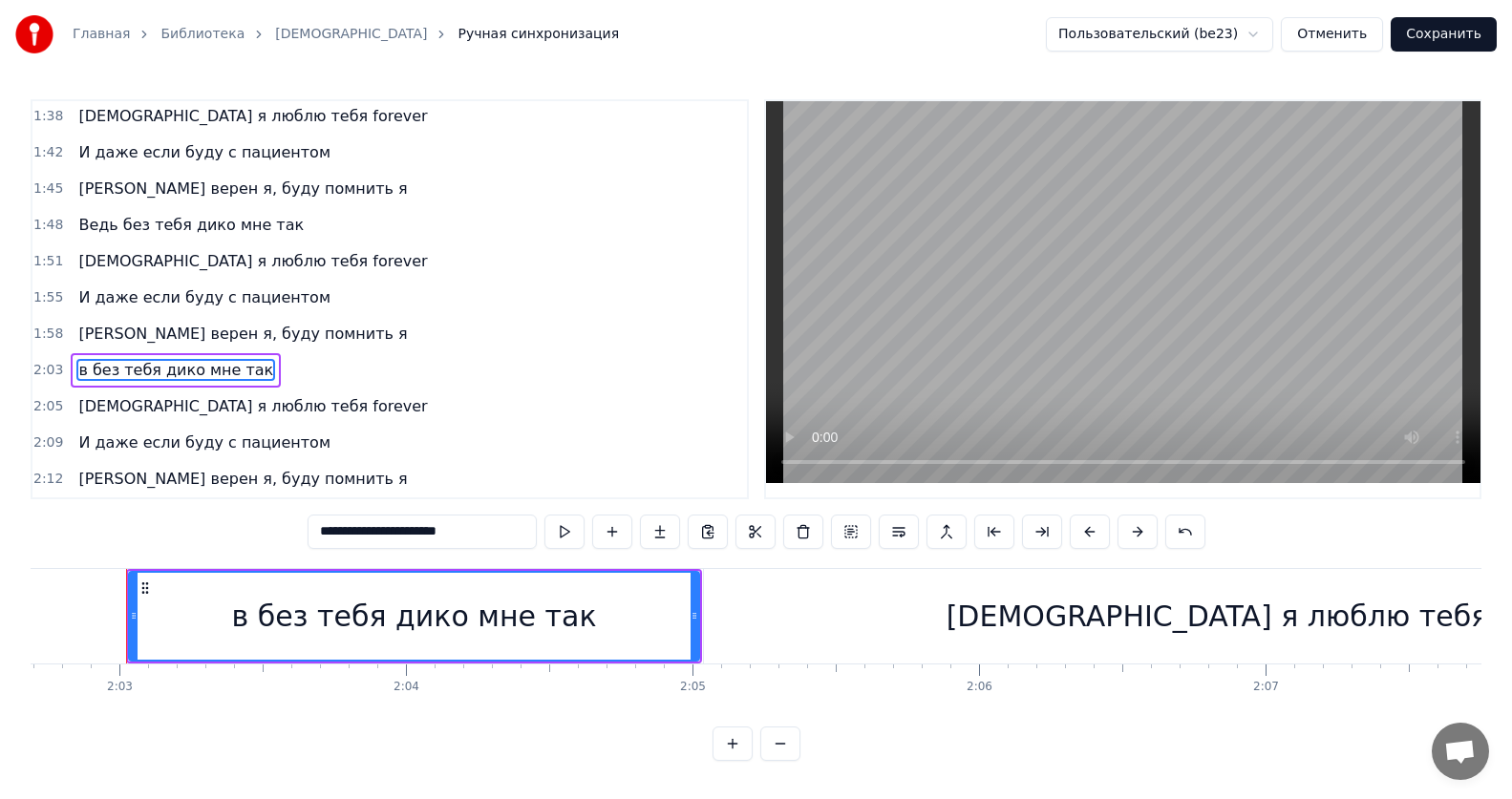
click at [317, 531] on input "**********" at bounding box center [422, 531] width 229 height 34
click at [319, 532] on input "**********" at bounding box center [422, 531] width 239 height 34
click at [315, 536] on input "**********" at bounding box center [422, 531] width 229 height 34
click at [321, 529] on input "**********" at bounding box center [422, 531] width 239 height 34
click at [322, 533] on input "**********" at bounding box center [422, 531] width 248 height 34
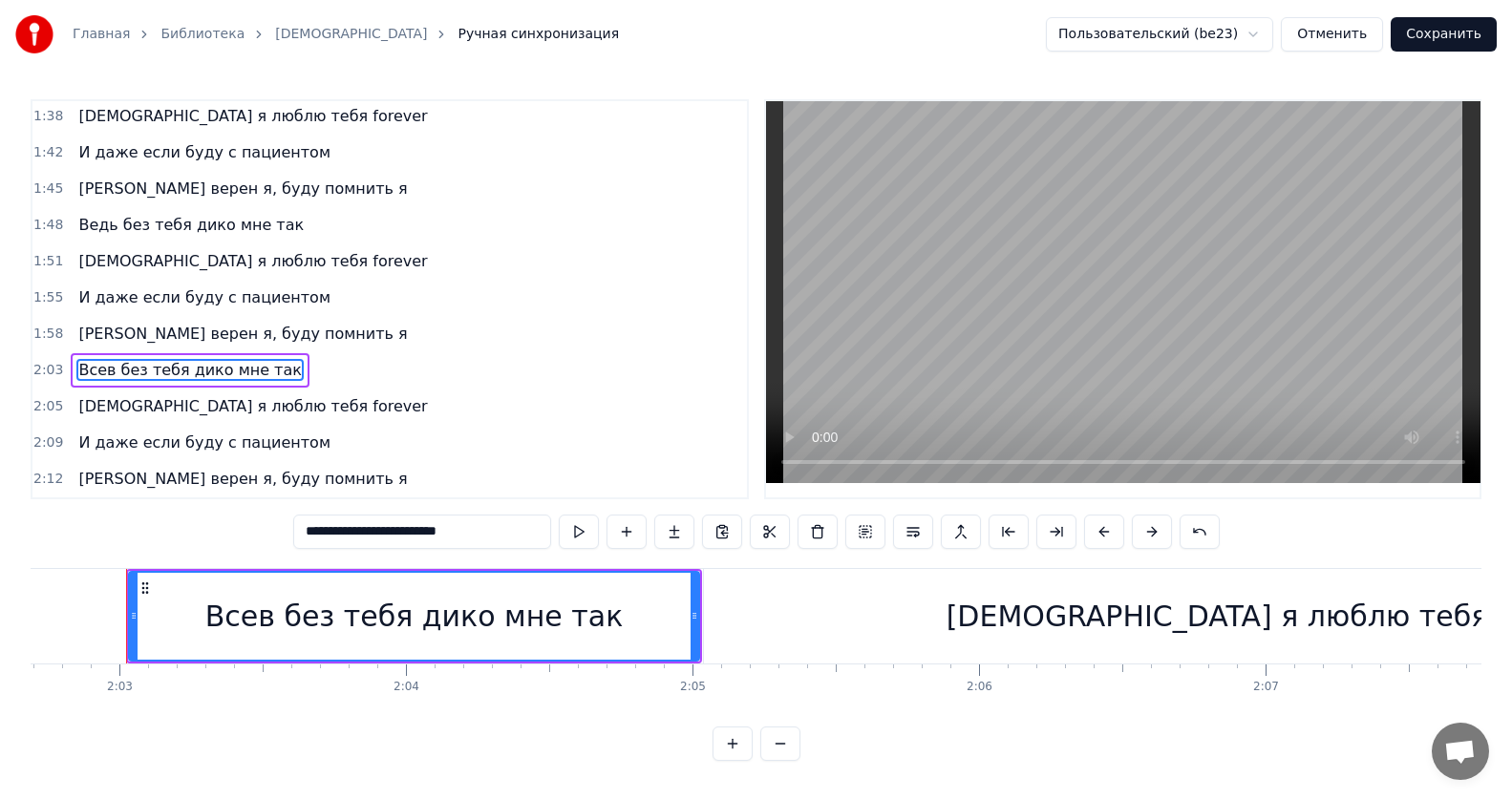
click at [326, 532] on input "**********" at bounding box center [422, 531] width 258 height 34
click at [329, 535] on input "**********" at bounding box center [422, 531] width 268 height 34
click at [328, 530] on input "**********" at bounding box center [422, 531] width 258 height 34
type input "**********"
click at [493, 444] on div "2:09 И даже если буду с пациентом" at bounding box center [389, 443] width 715 height 36
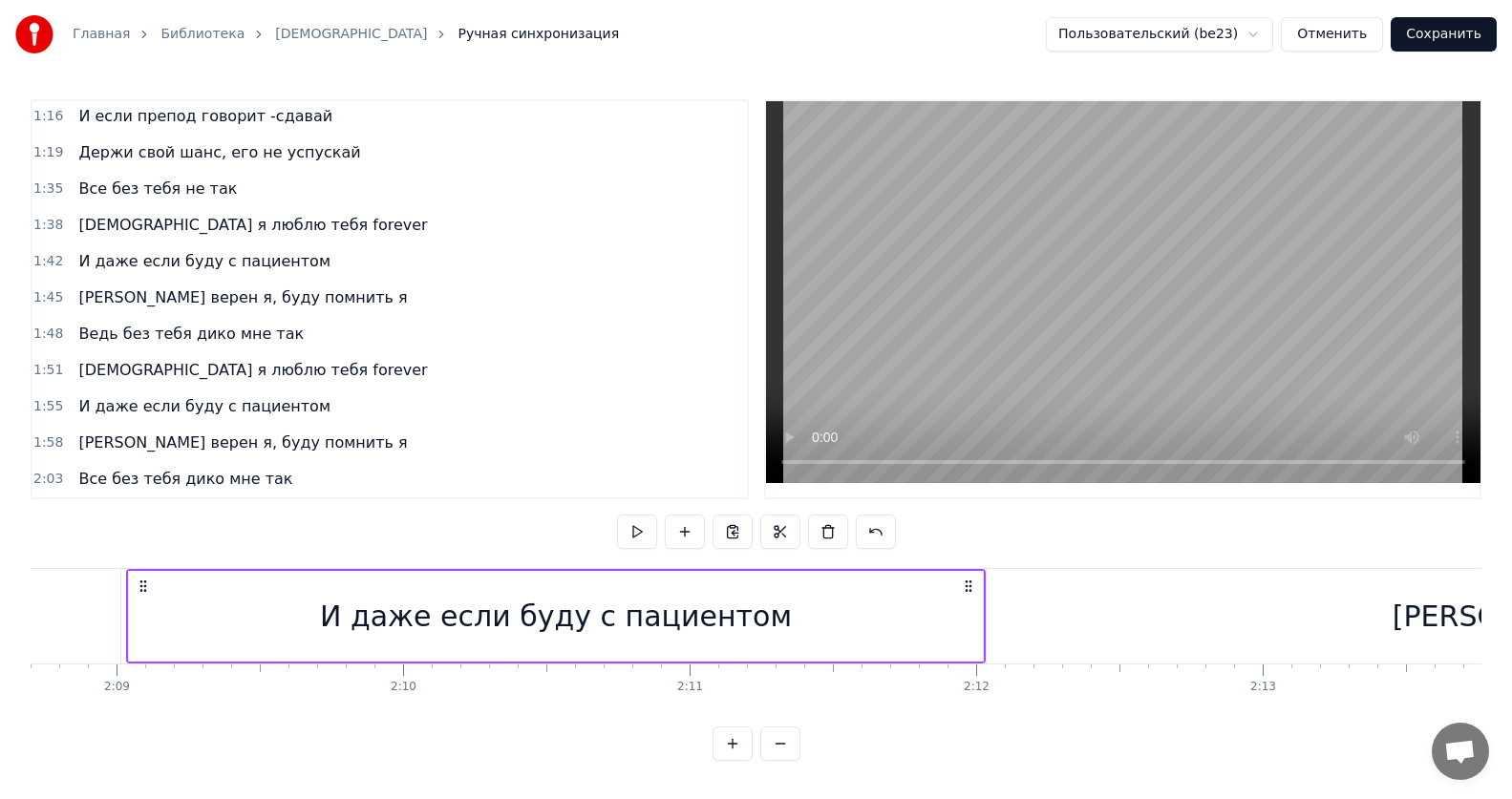
scroll to position [765, 0]
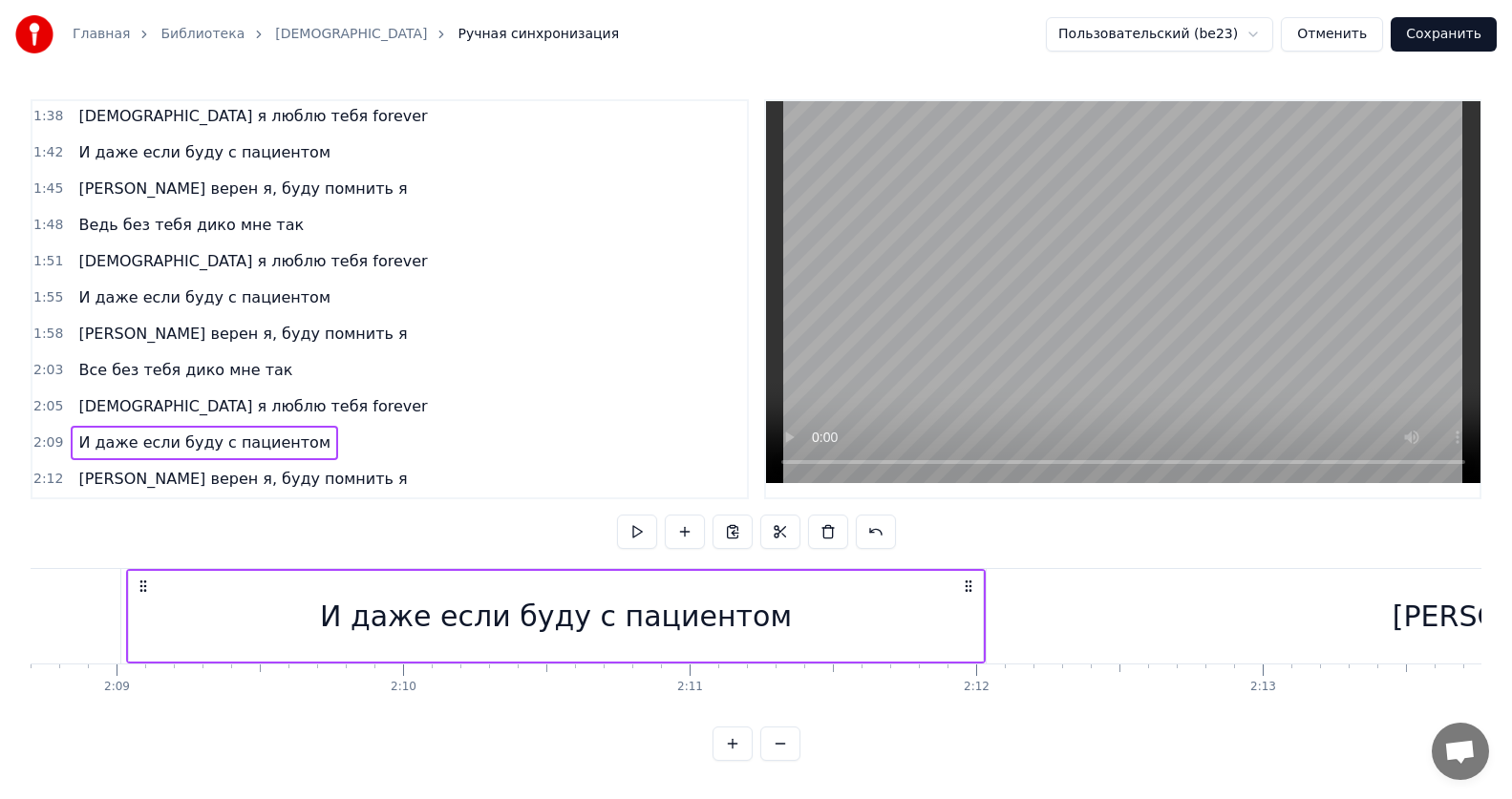
click at [181, 368] on span "Все без тебя дико мне так" at bounding box center [185, 370] width 218 height 22
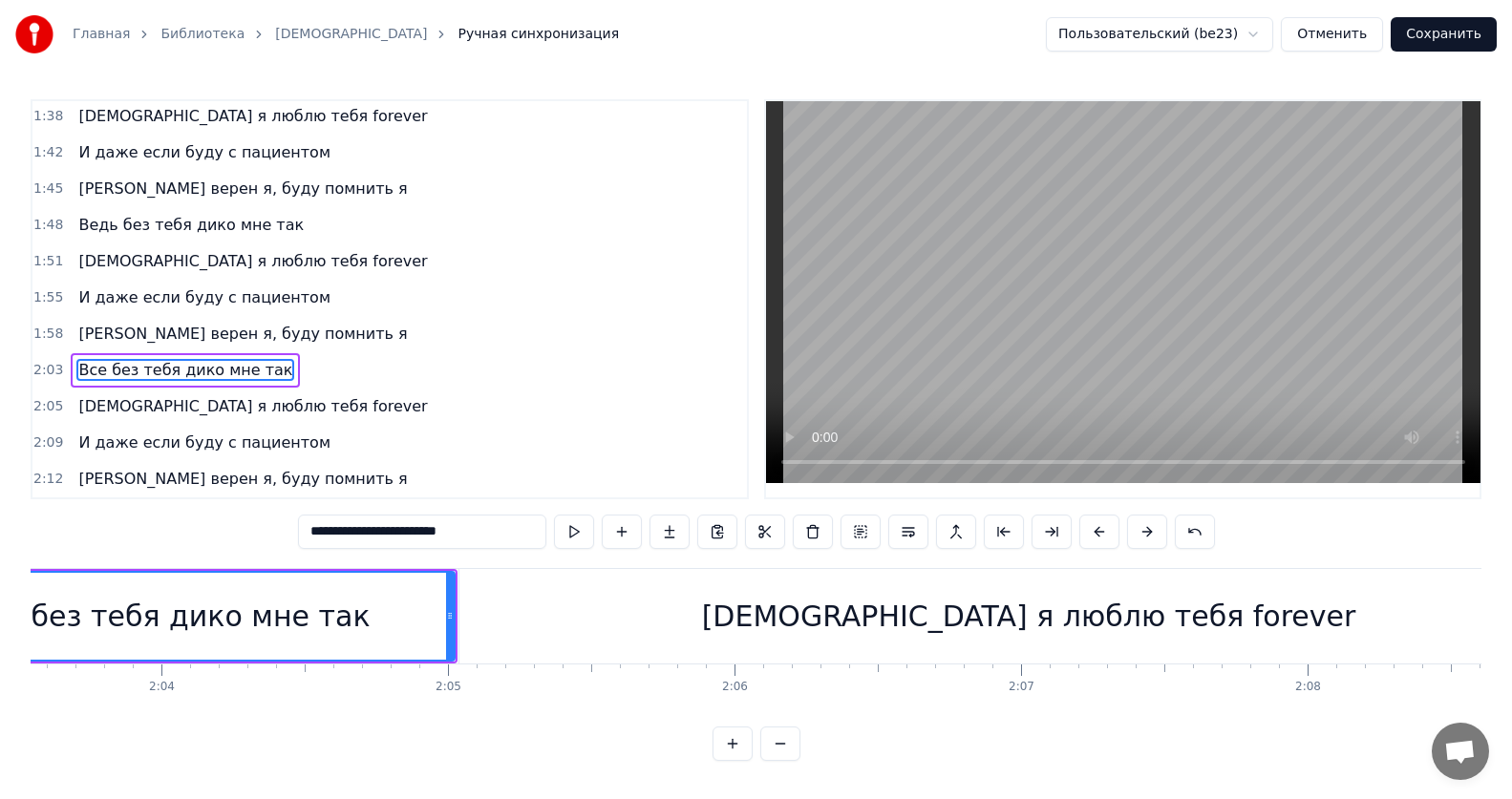
scroll to position [0, 35153]
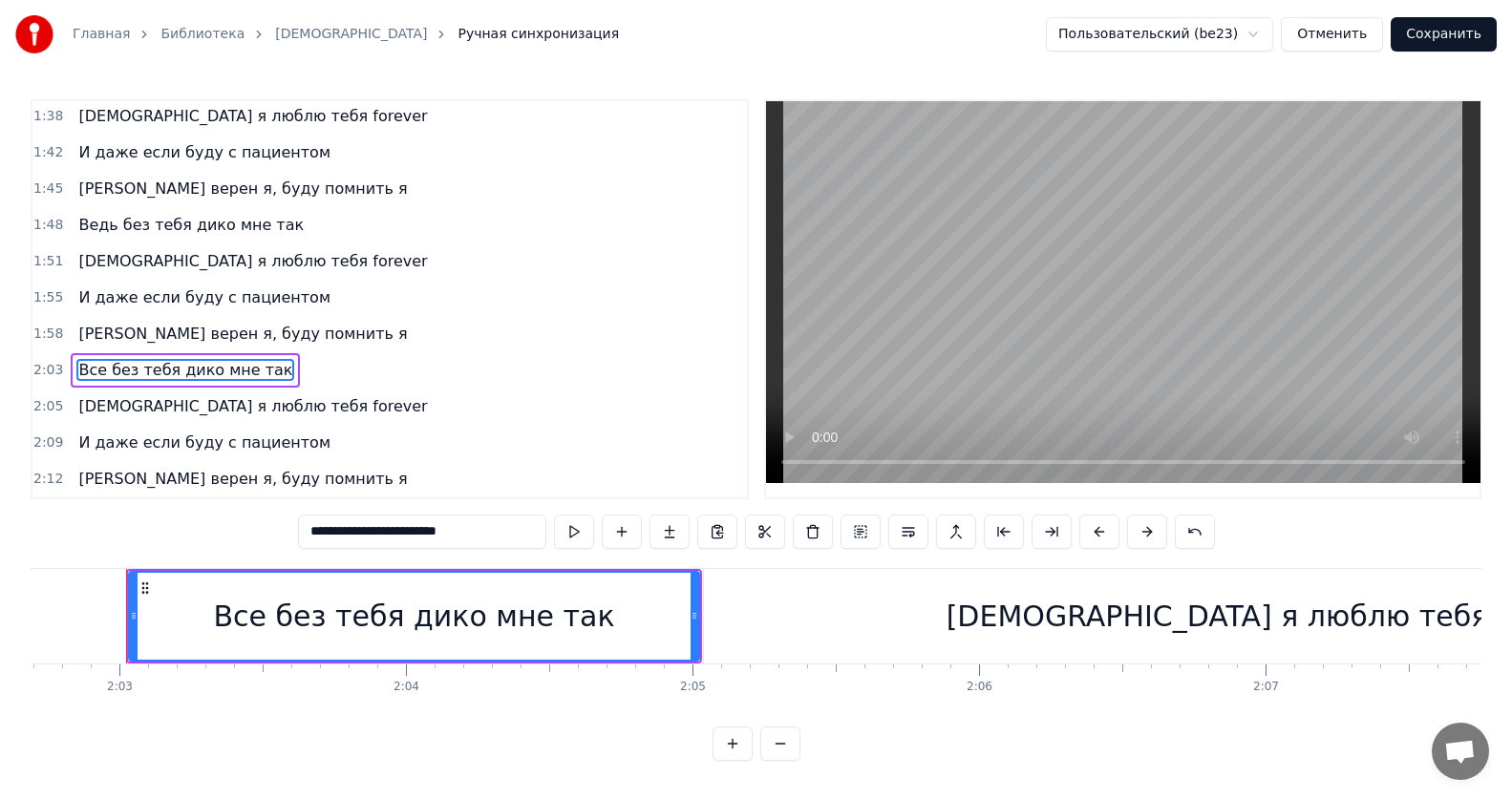
drag, startPoint x: 424, startPoint y: 538, endPoint x: 390, endPoint y: 540, distance: 34.1
click at [390, 540] on input "**********" at bounding box center [422, 531] width 248 height 34
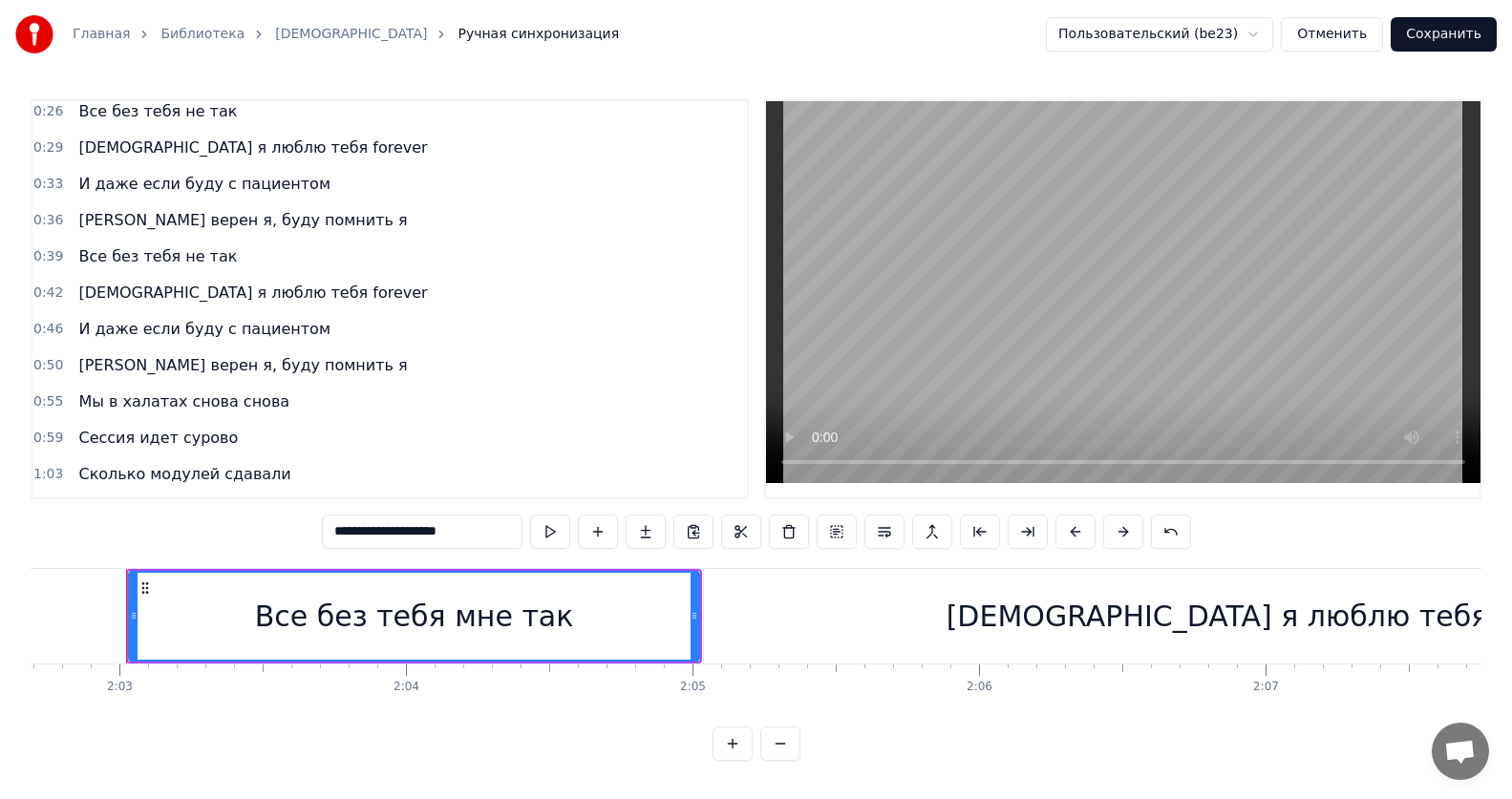
scroll to position [0, 0]
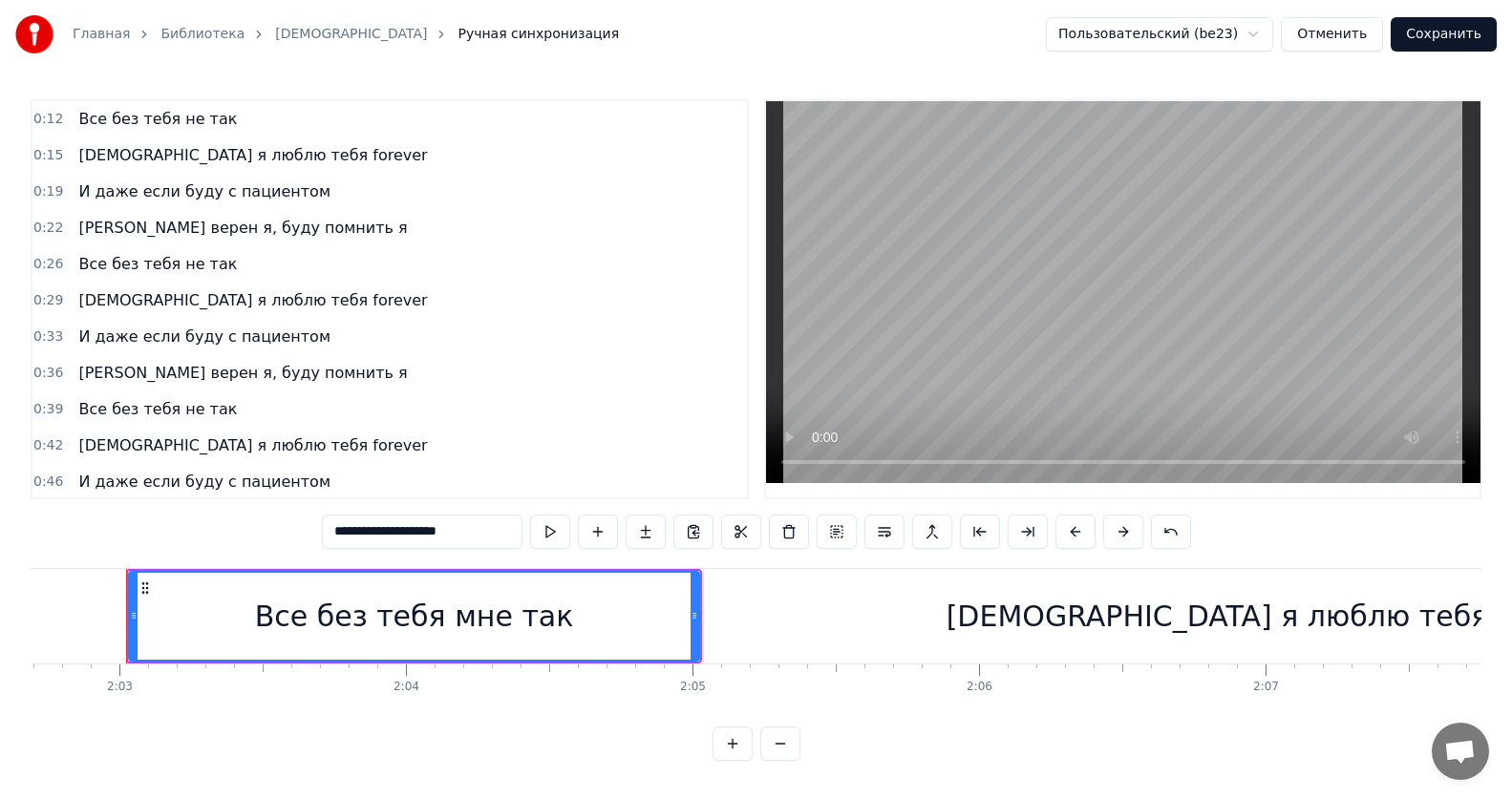
click at [102, 266] on span "Все без тебя не так" at bounding box center [157, 264] width 163 height 22
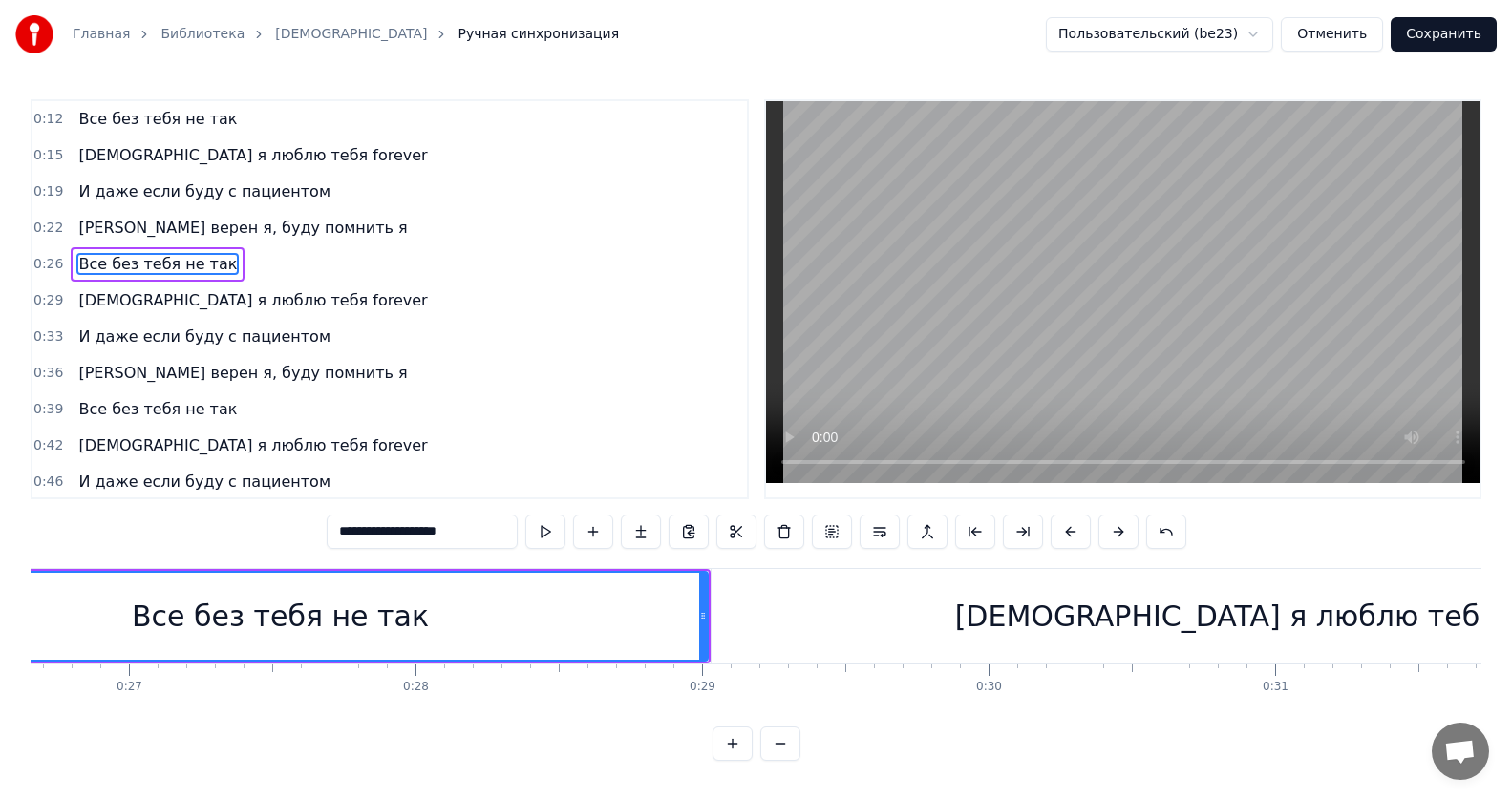
scroll to position [0, 7361]
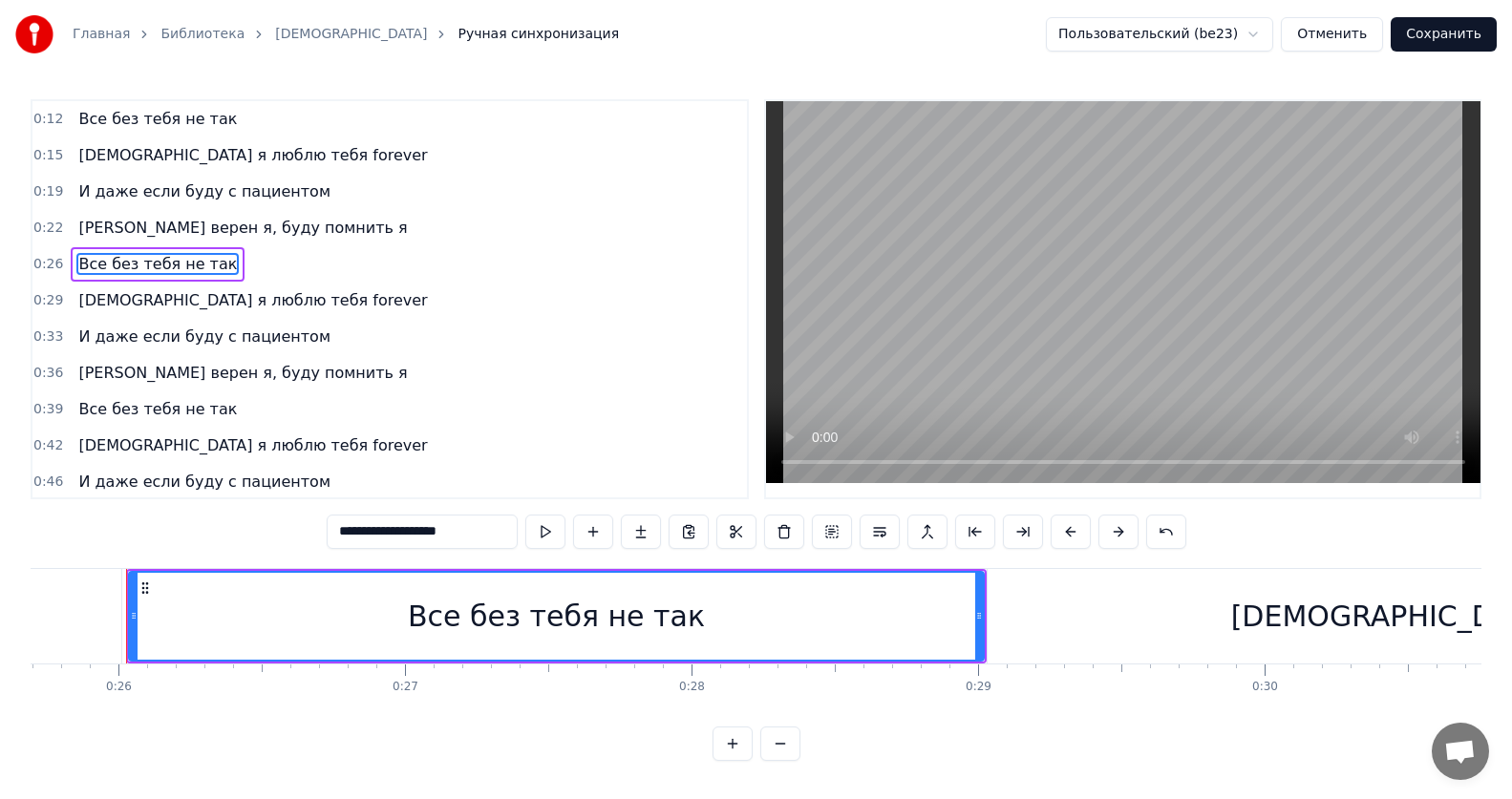
drag, startPoint x: 358, startPoint y: 533, endPoint x: 336, endPoint y: 529, distance: 22.4
click at [336, 529] on input "**********" at bounding box center [422, 531] width 191 height 34
drag, startPoint x: 463, startPoint y: 543, endPoint x: 130, endPoint y: 535, distance: 333.1
click at [133, 534] on div "0:12 Все без тебя не так 0:15 ИсИто я люблю тебя forever 0:19 И даже если буду …" at bounding box center [756, 430] width 1451 height 662
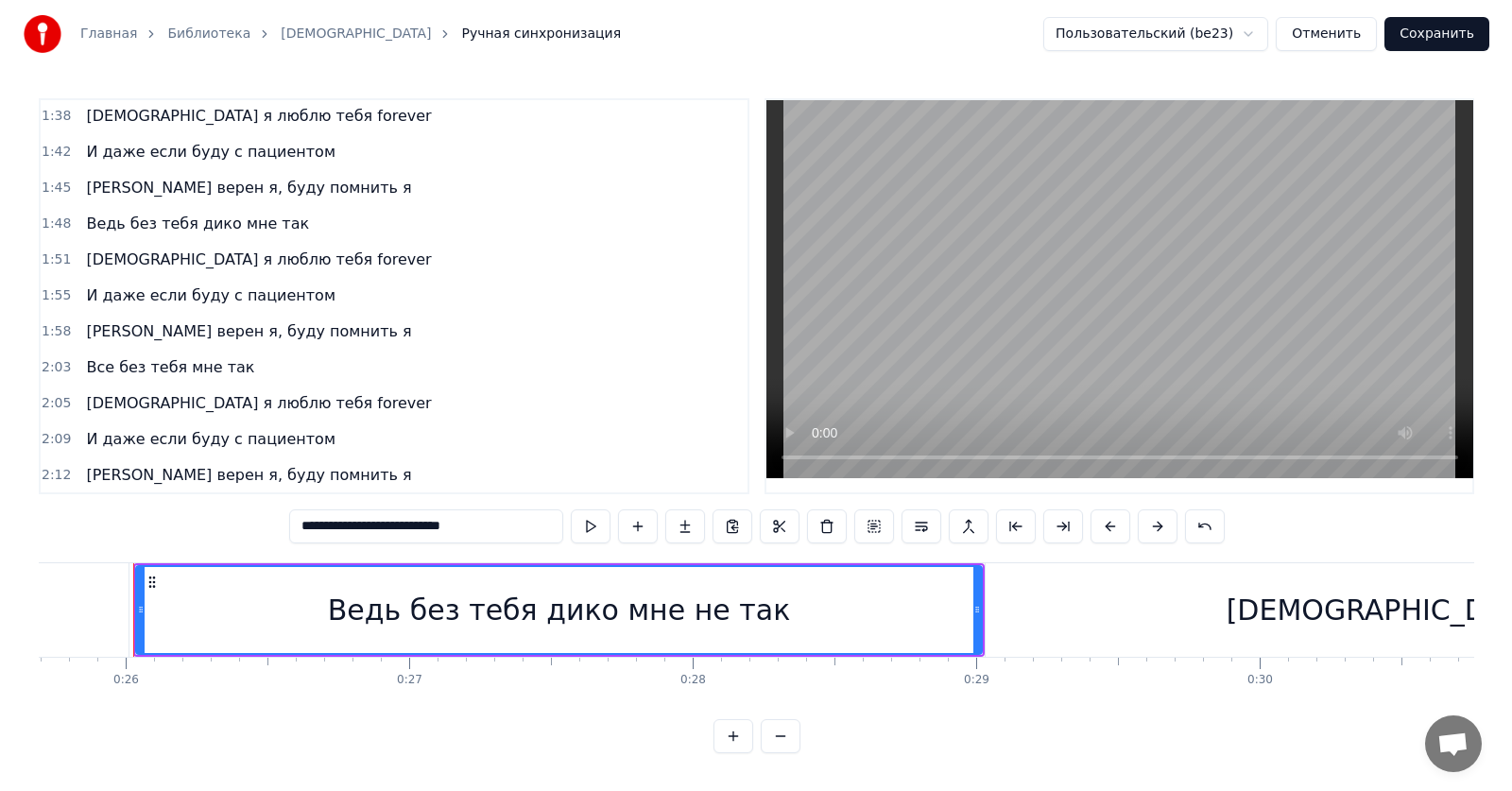
scroll to position [757, 0]
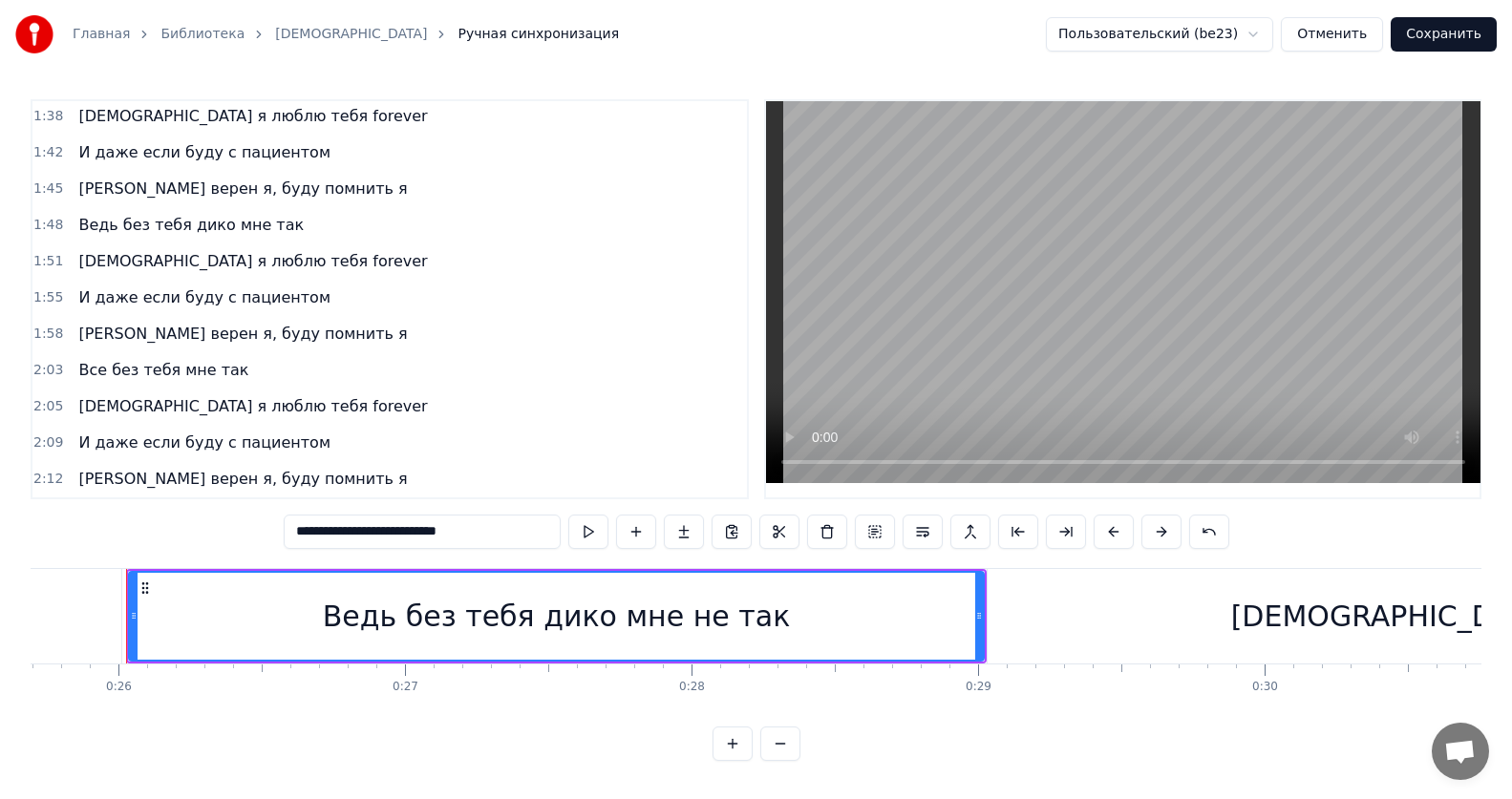
type input "**********"
click at [1451, 39] on button "Сохранить" at bounding box center [1443, 34] width 106 height 34
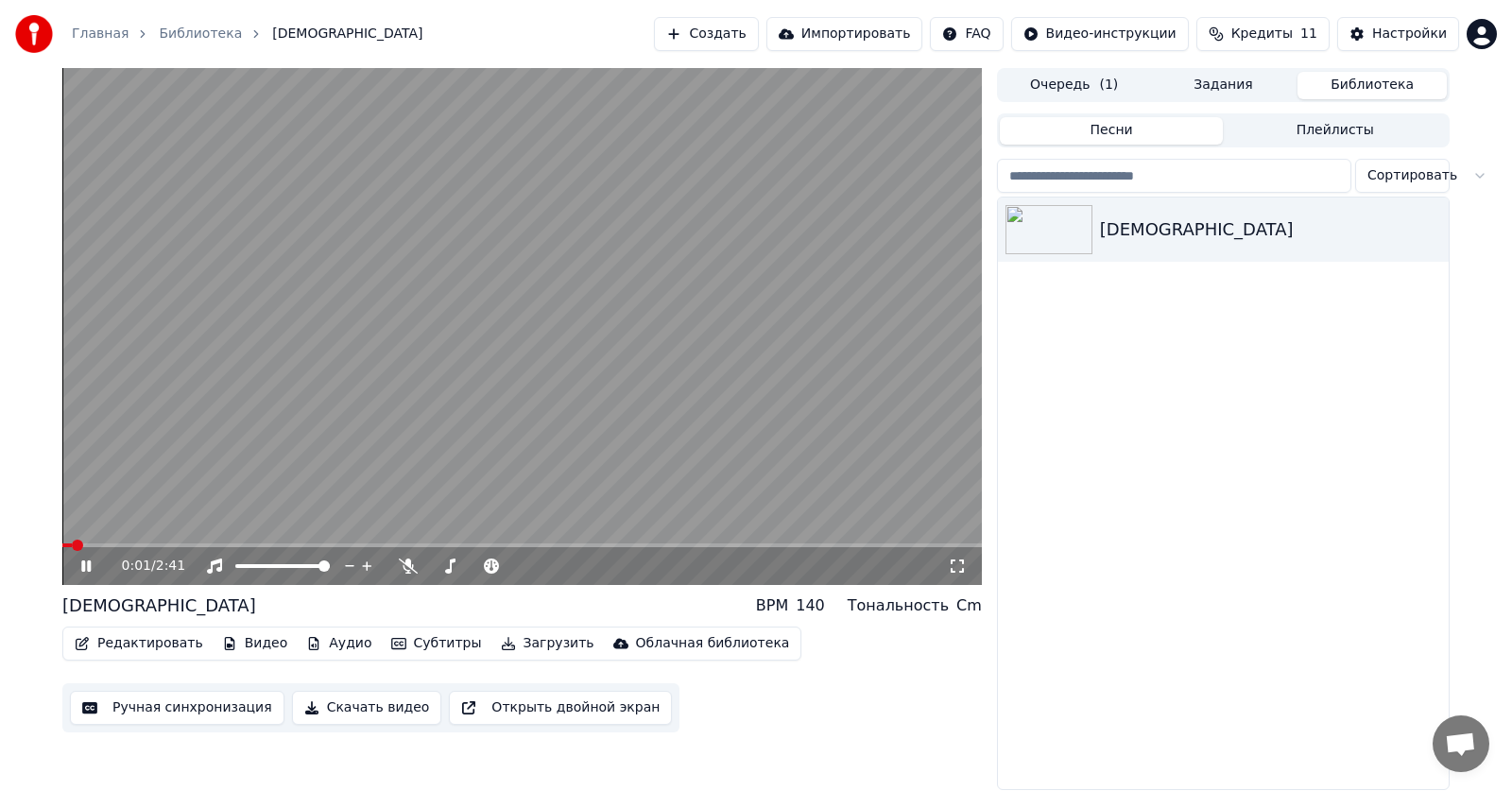
click at [151, 650] on button "Редактировать" at bounding box center [139, 643] width 143 height 26
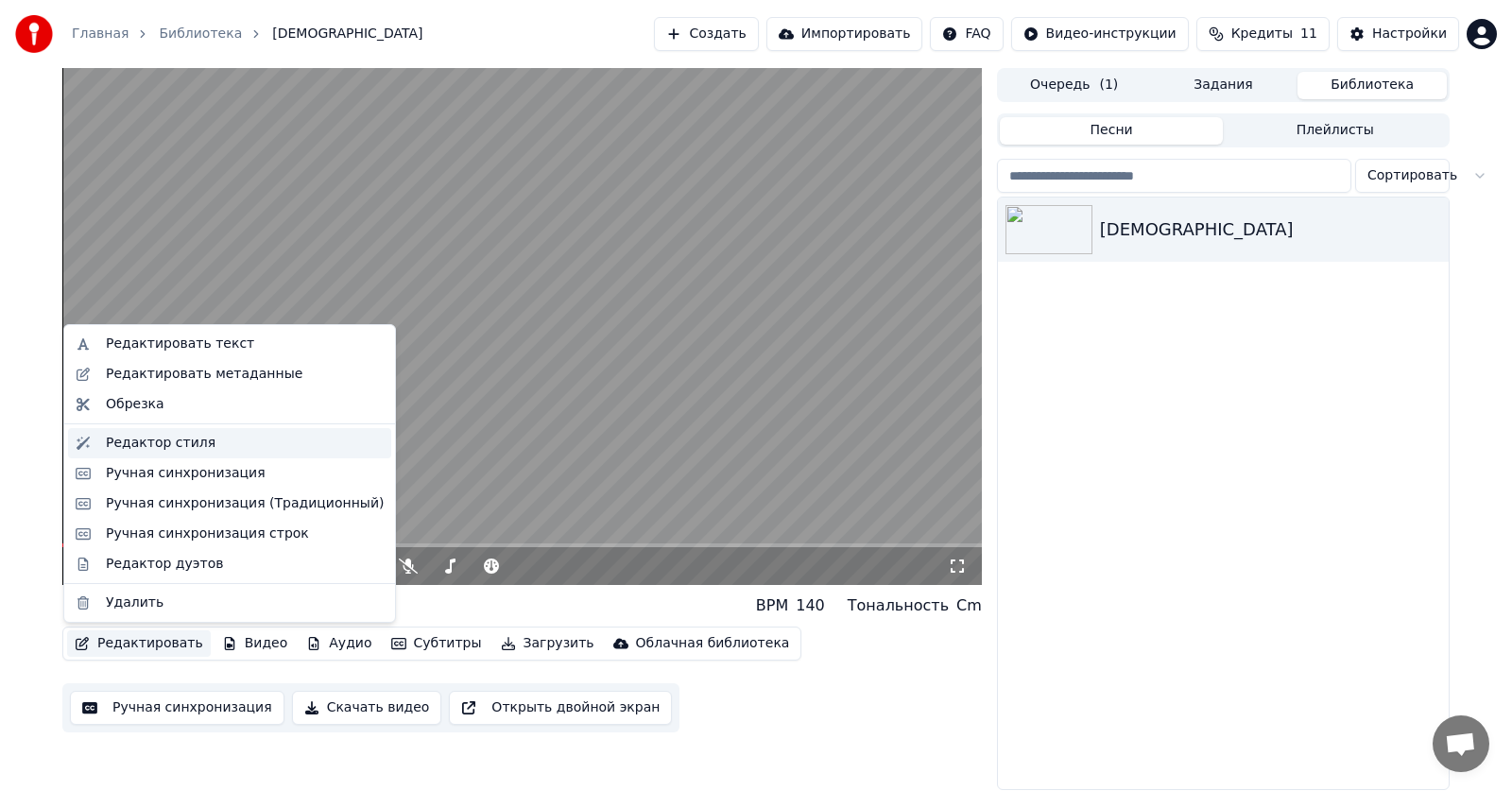
click at [143, 440] on div "Редактор стиля" at bounding box center [161, 443] width 110 height 19
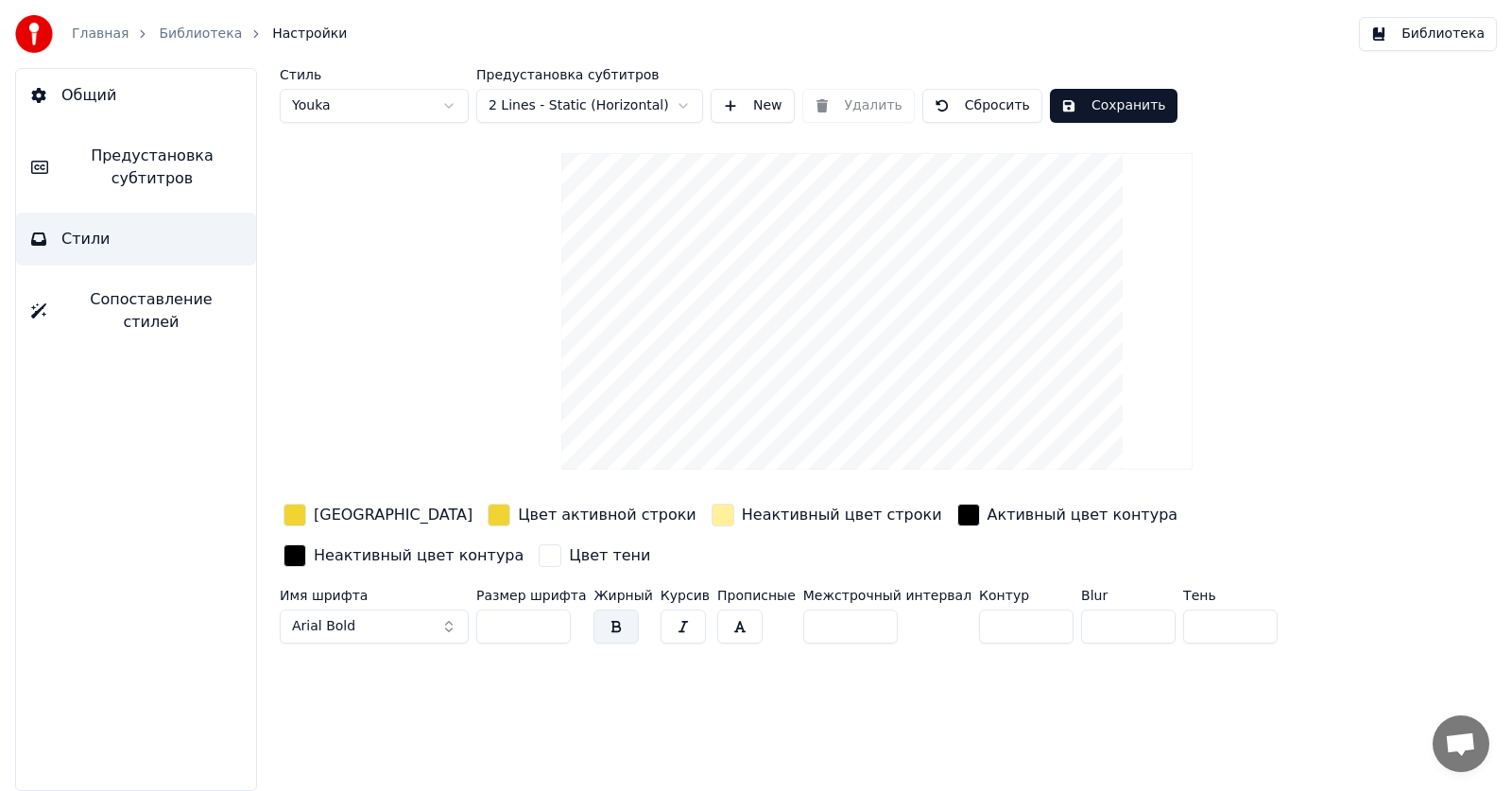
click at [712, 514] on div "button" at bounding box center [723, 515] width 23 height 23
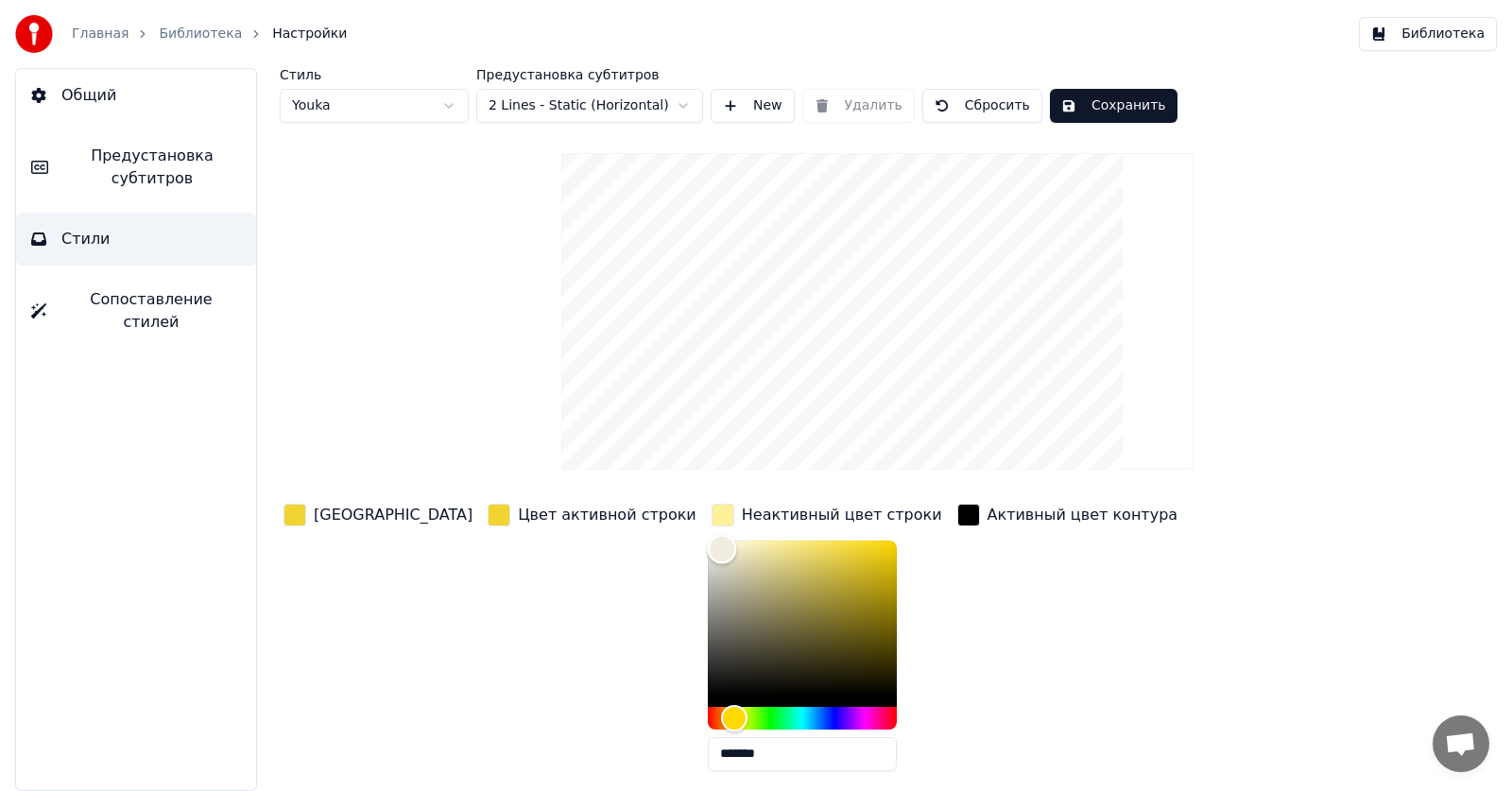
type input "*******"
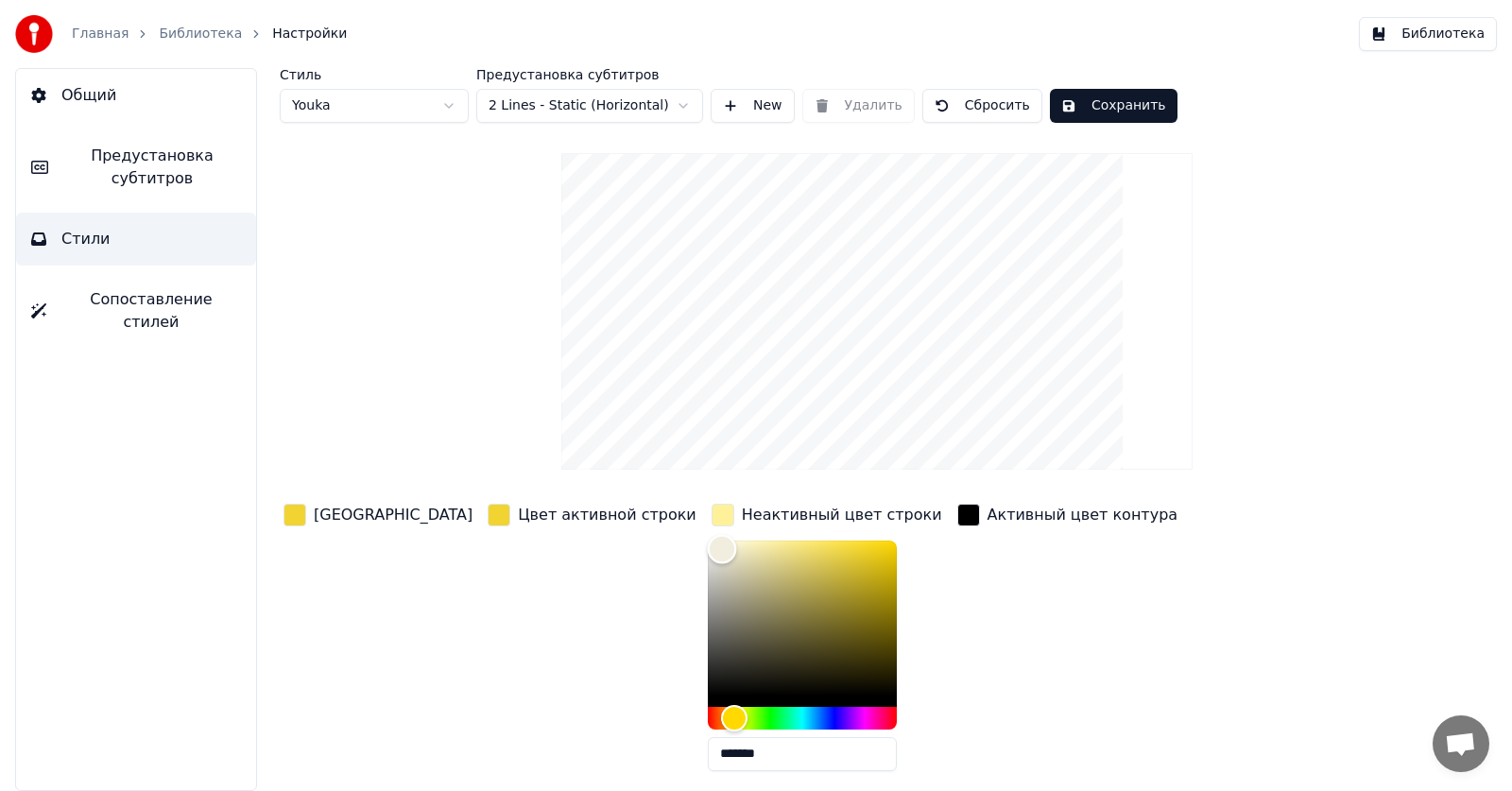
type input "*******"
drag, startPoint x: 631, startPoint y: 548, endPoint x: 619, endPoint y: 547, distance: 12.0
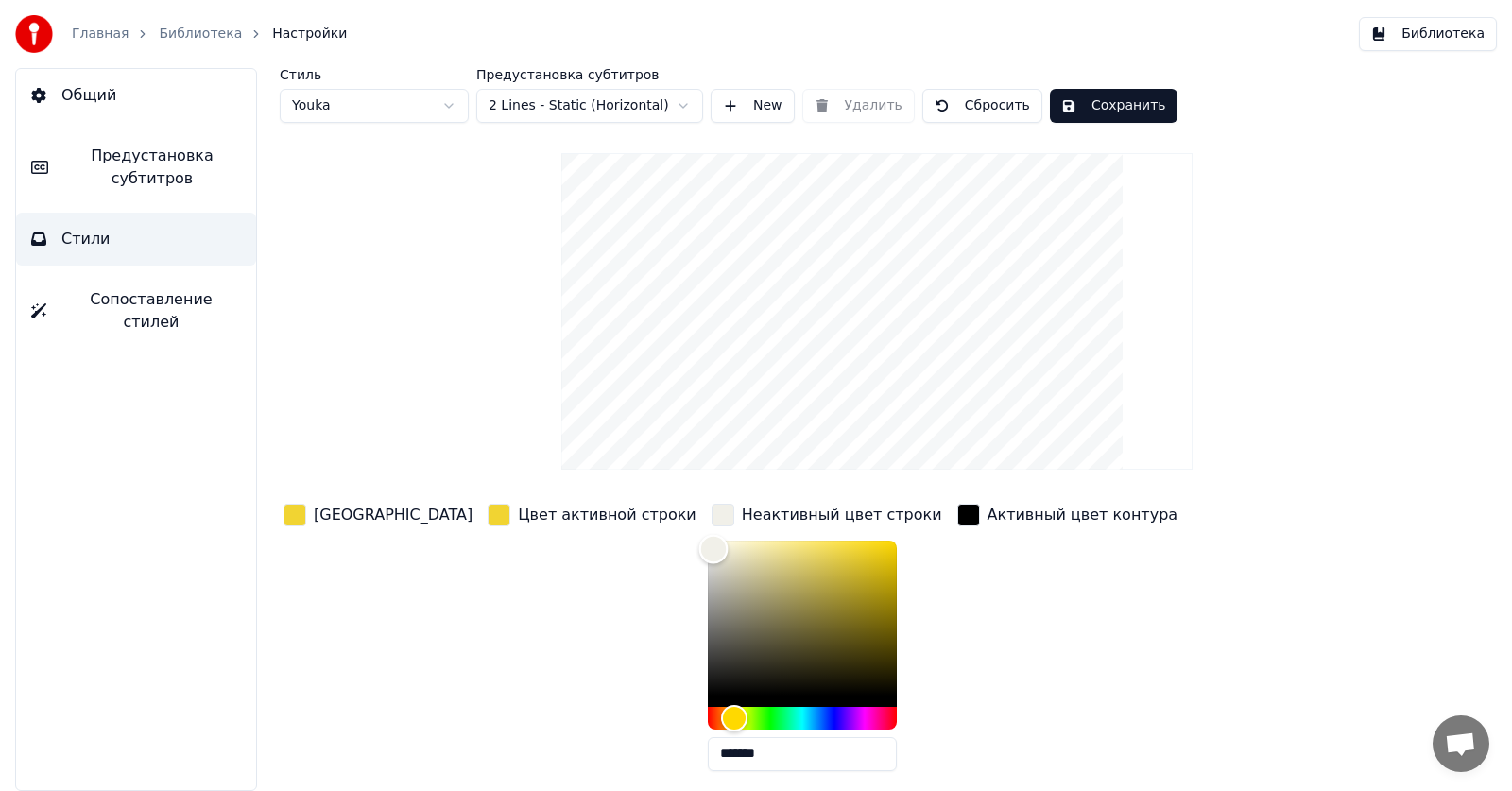
click at [708, 547] on div "Color" at bounding box center [802, 618] width 189 height 155
click at [297, 515] on div "button" at bounding box center [295, 515] width 23 height 23
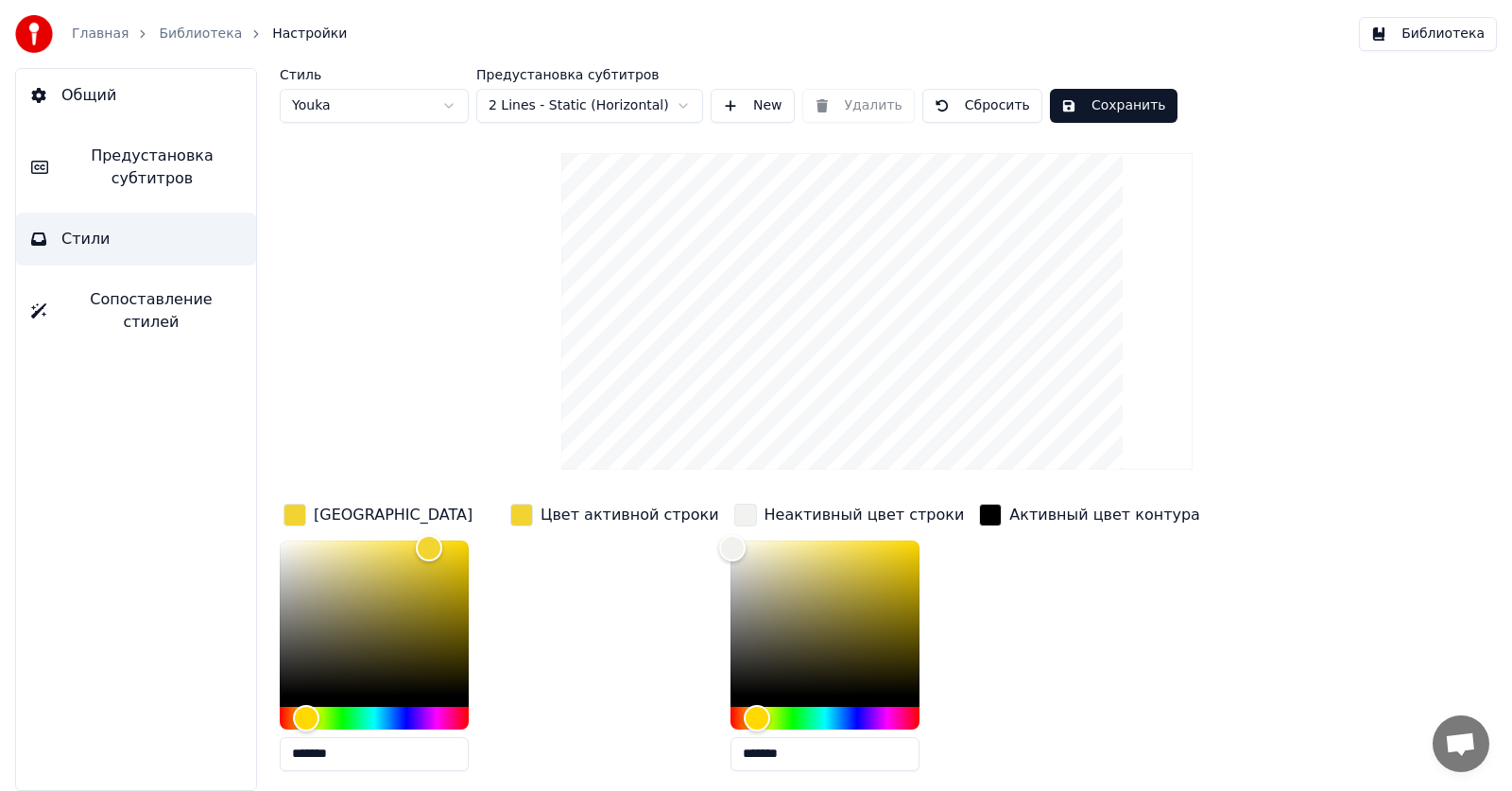
click at [564, 573] on div "Цвет активной строки" at bounding box center [614, 643] width 217 height 286
click at [518, 520] on div "button" at bounding box center [522, 515] width 23 height 23
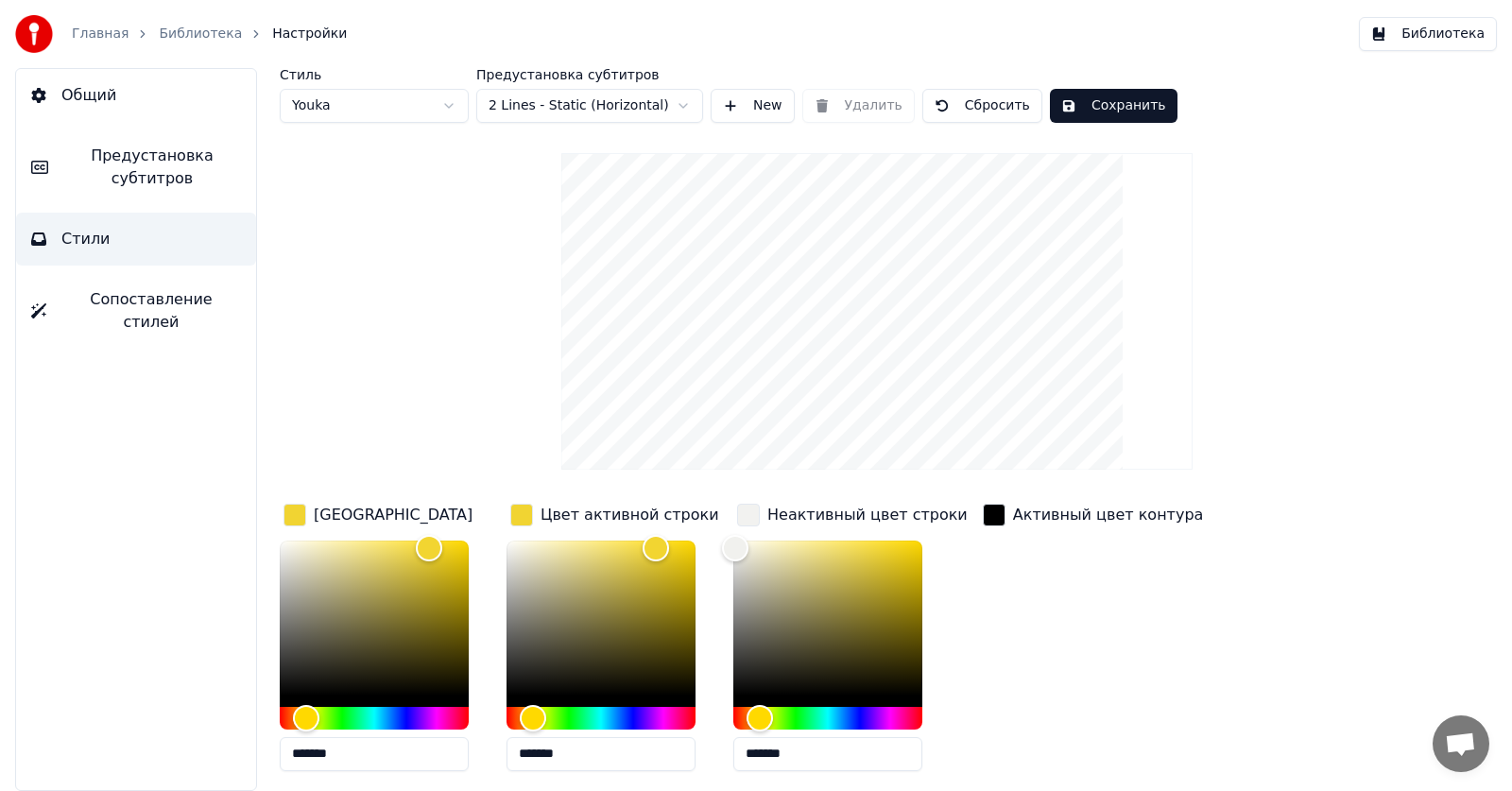
click at [517, 697] on div at bounding box center [601, 623] width 189 height 167
type input "*******"
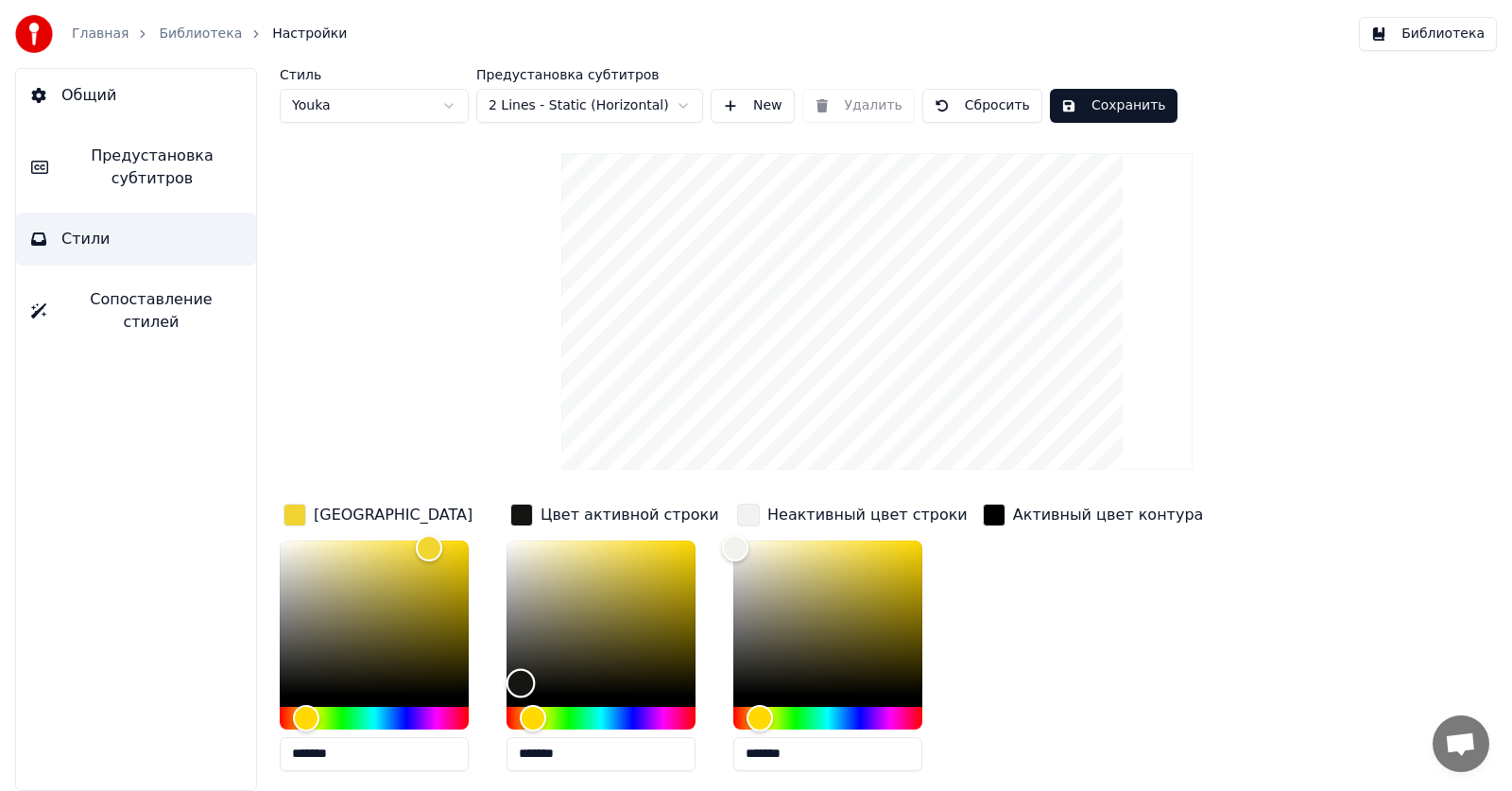
type input "*******"
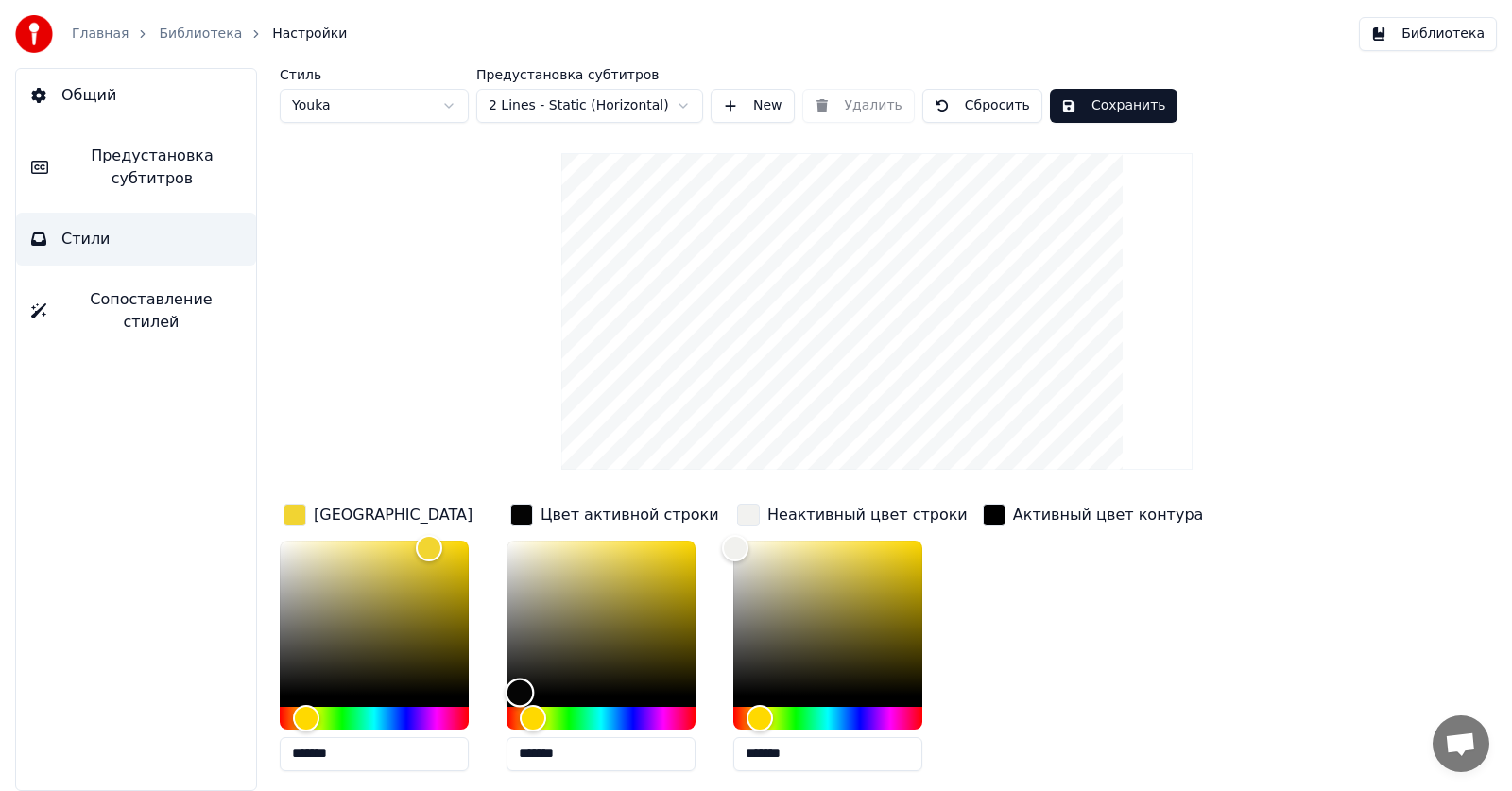
type input "*******"
drag, startPoint x: 521, startPoint y: 681, endPoint x: 516, endPoint y: 695, distance: 14.9
click at [516, 695] on div "Color" at bounding box center [601, 618] width 189 height 155
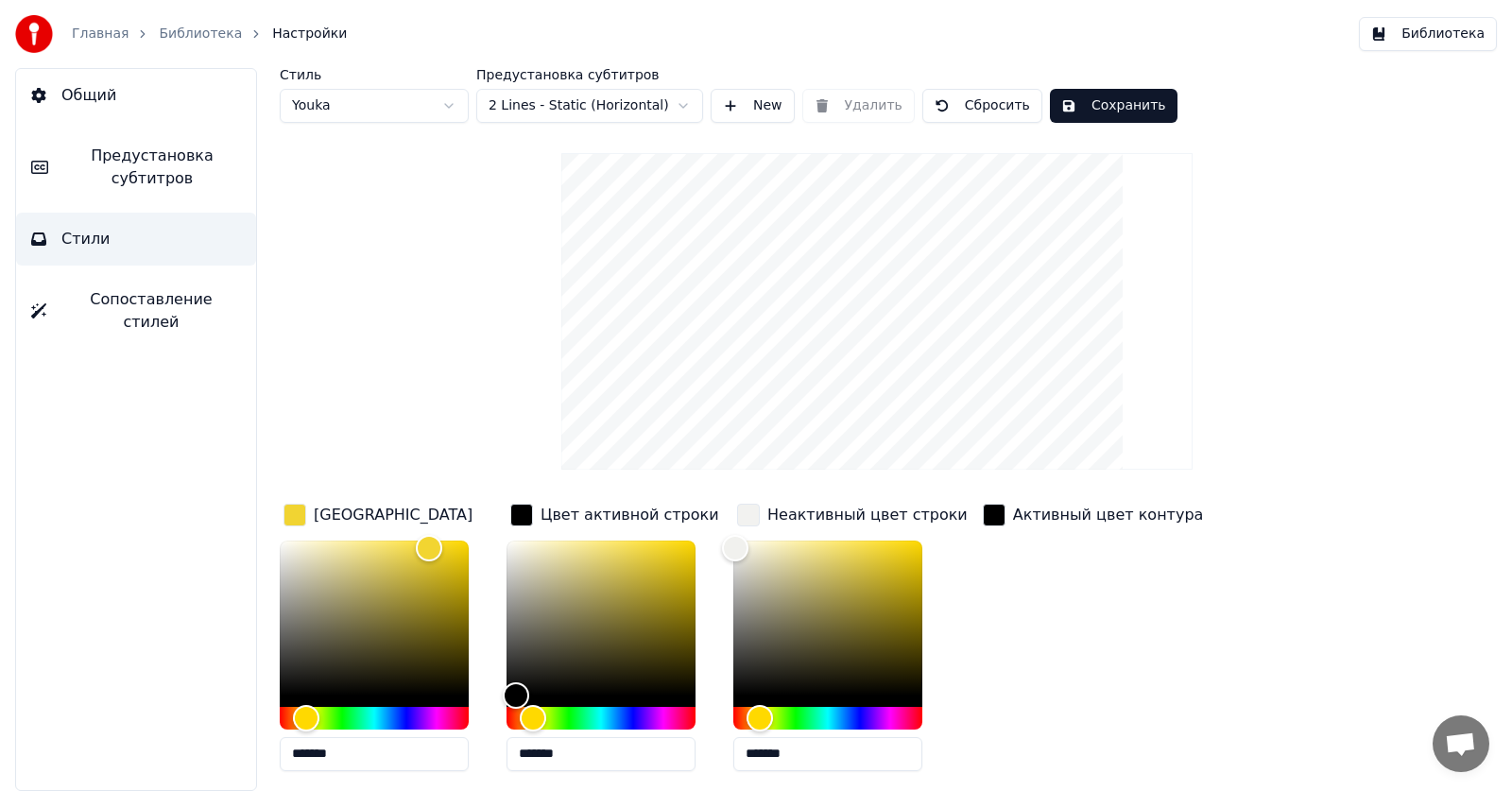
click at [289, 514] on div "button" at bounding box center [295, 515] width 23 height 23
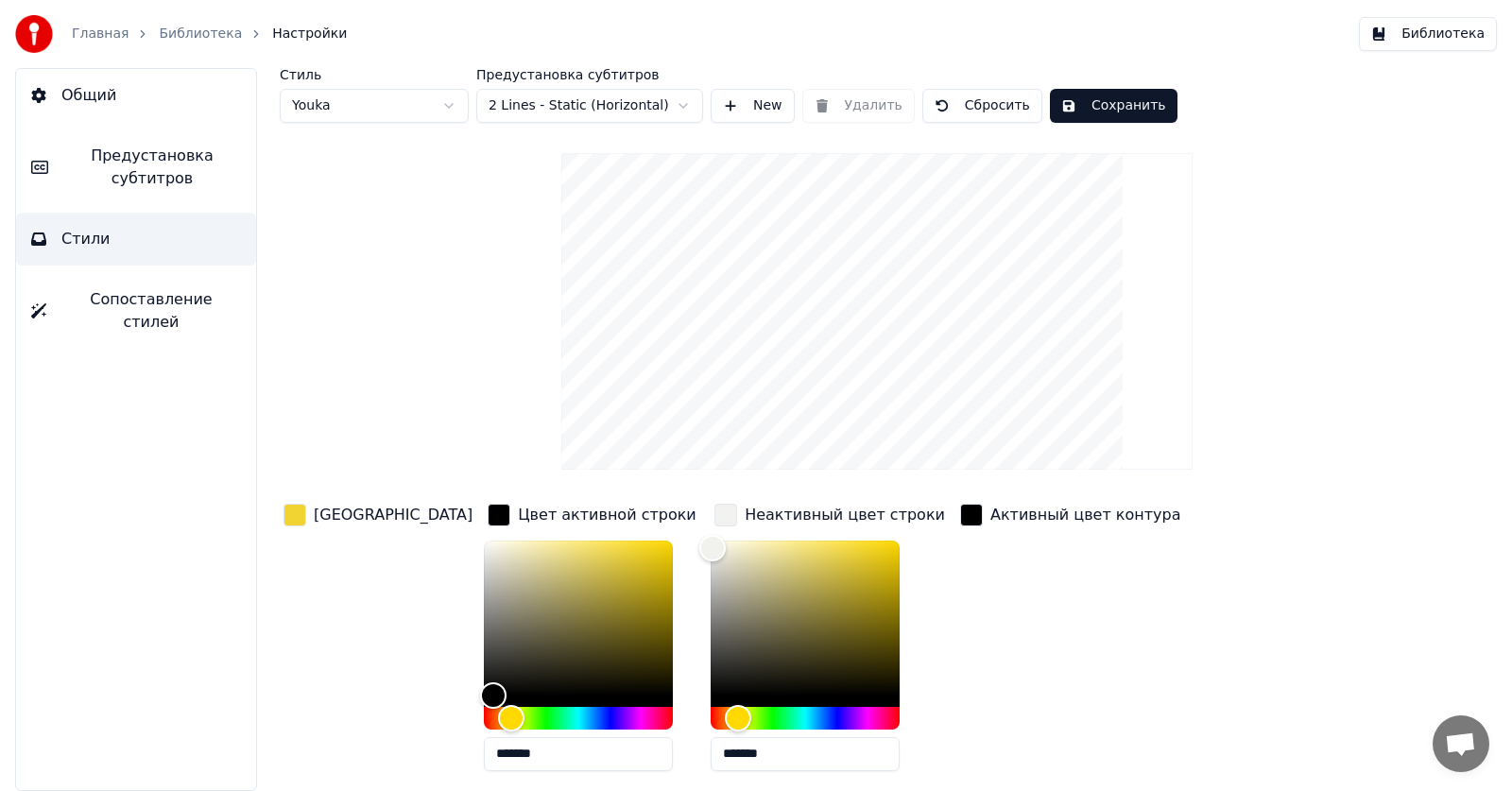
click at [286, 518] on div "button" at bounding box center [295, 515] width 23 height 23
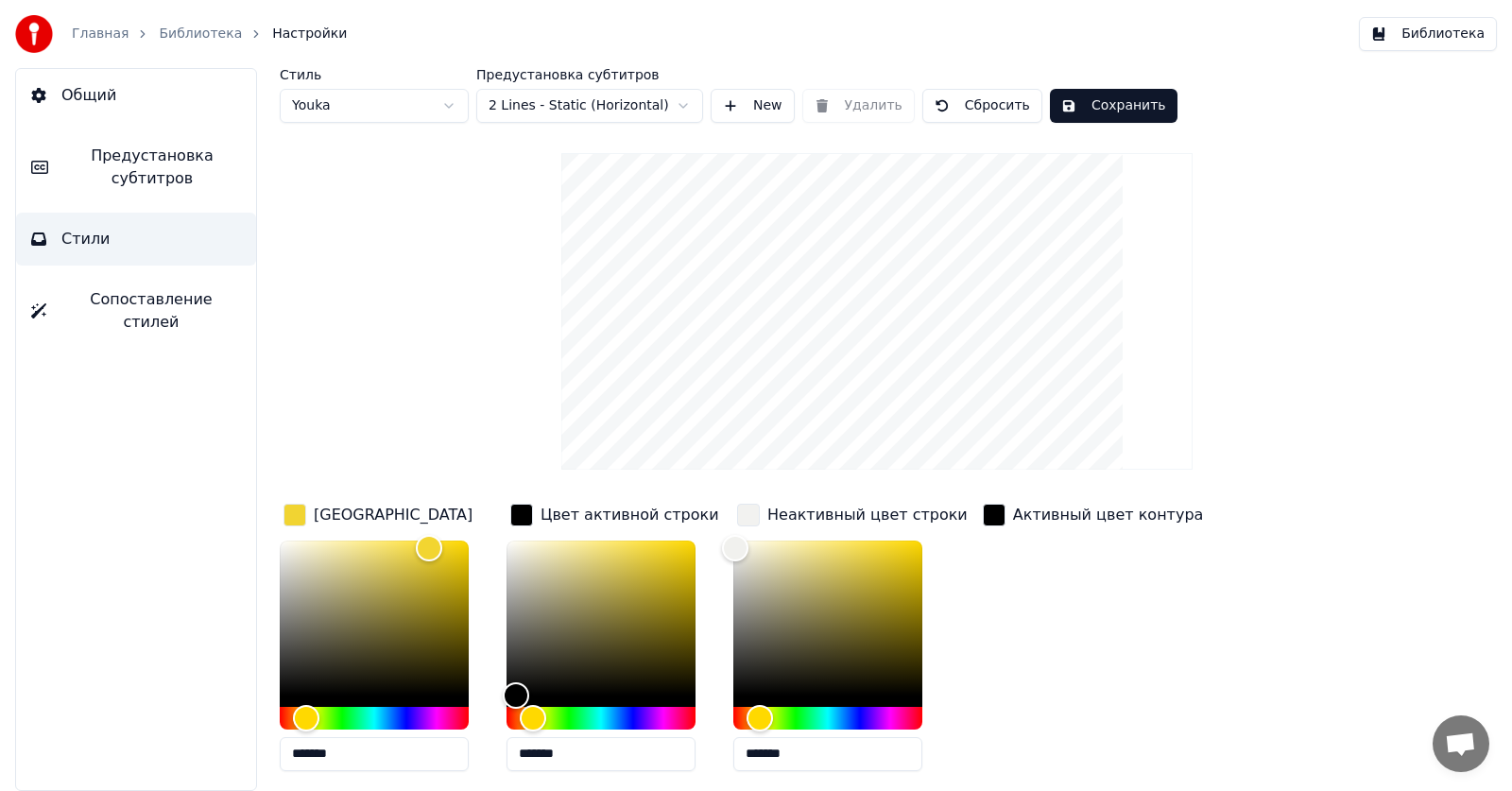
click at [286, 700] on div at bounding box center [374, 623] width 189 height 167
click at [283, 696] on div at bounding box center [374, 623] width 189 height 167
type input "*******"
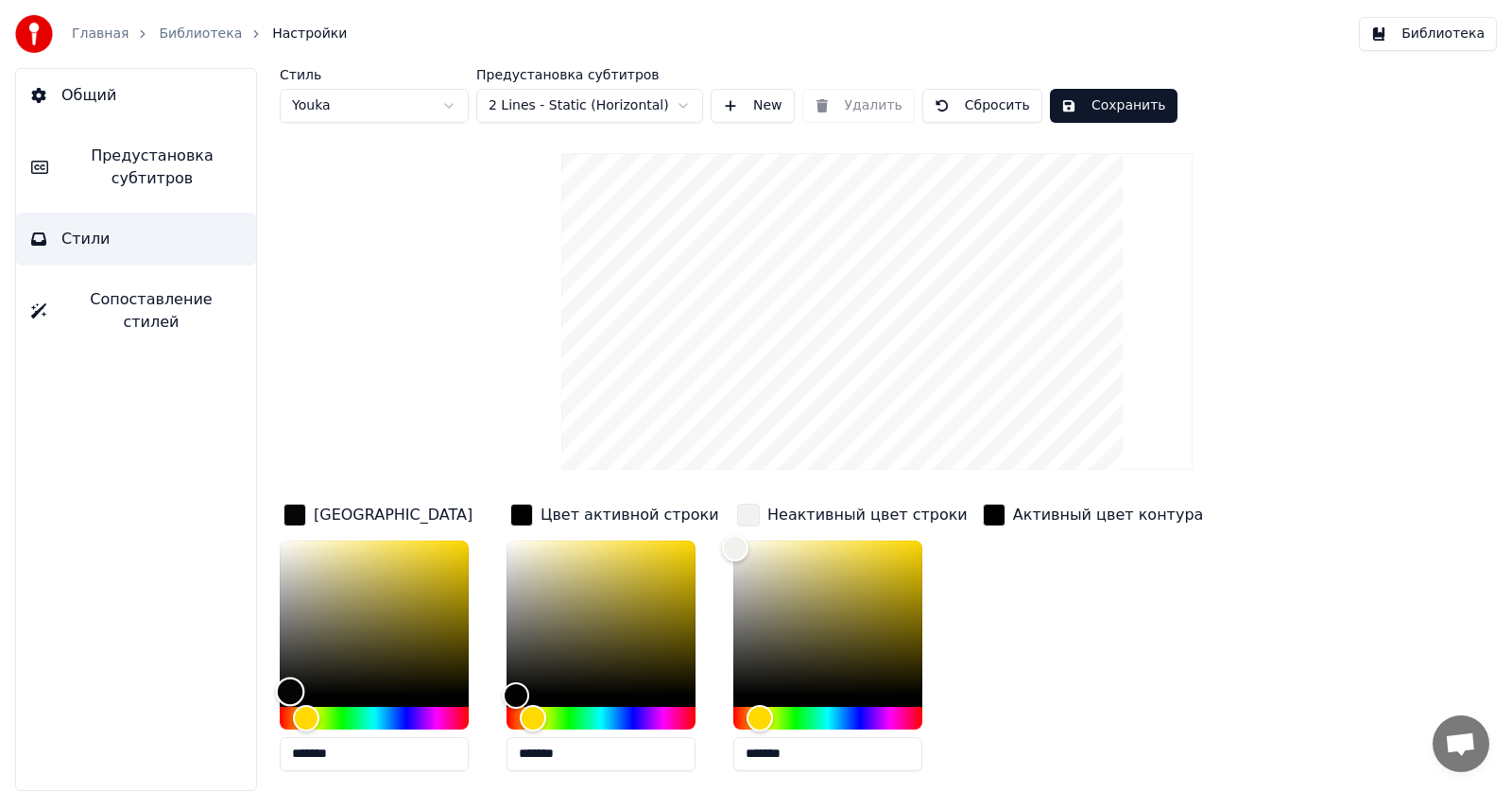
type input "*******"
drag, startPoint x: 290, startPoint y: 691, endPoint x: 285, endPoint y: 699, distance: 9.4
click at [285, 696] on div "Color" at bounding box center [374, 618] width 189 height 155
click at [1077, 112] on button "Сохранить" at bounding box center [1113, 105] width 127 height 34
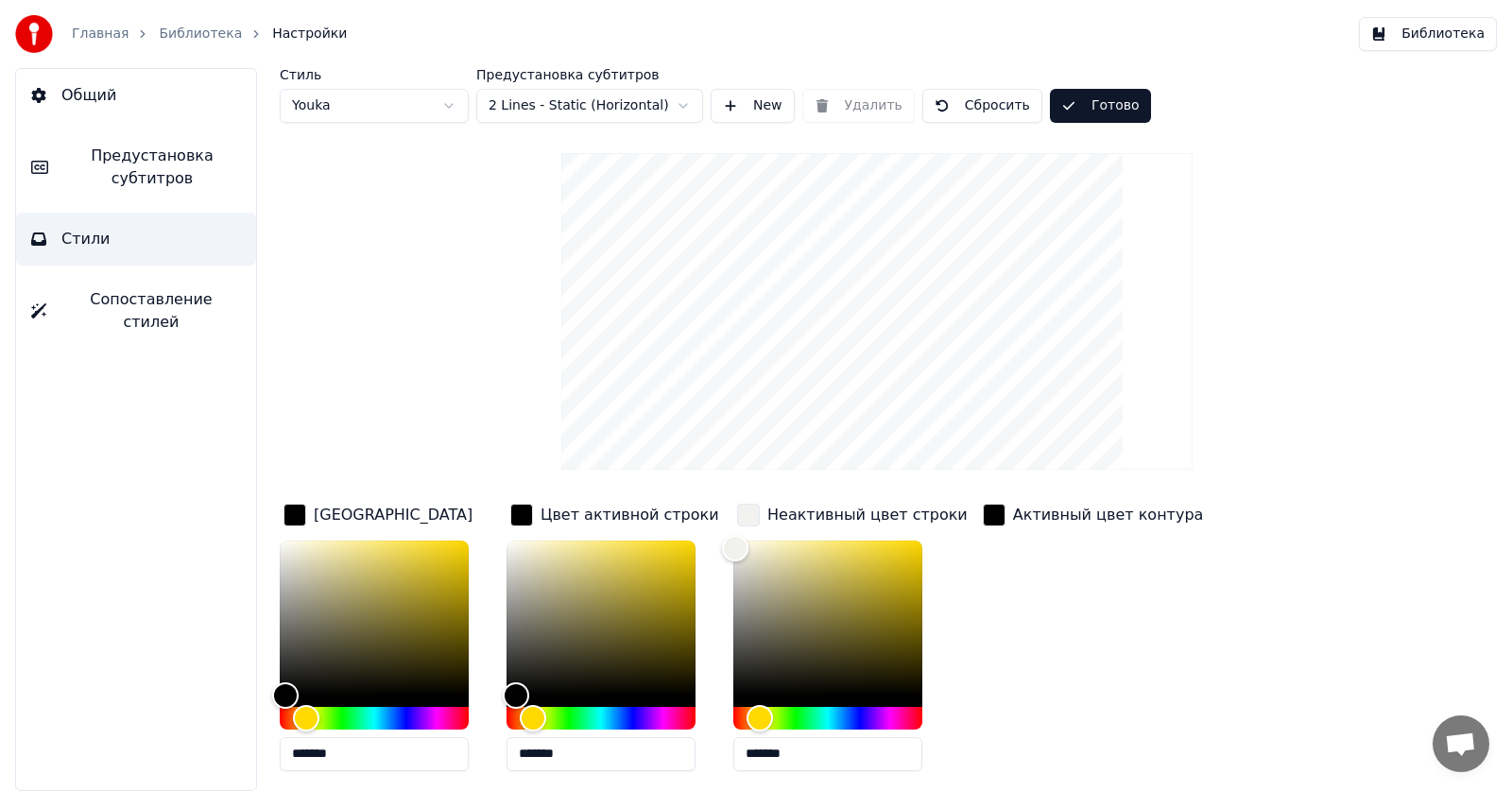
click at [192, 32] on link "Библиотека" at bounding box center [200, 35] width 83 height 19
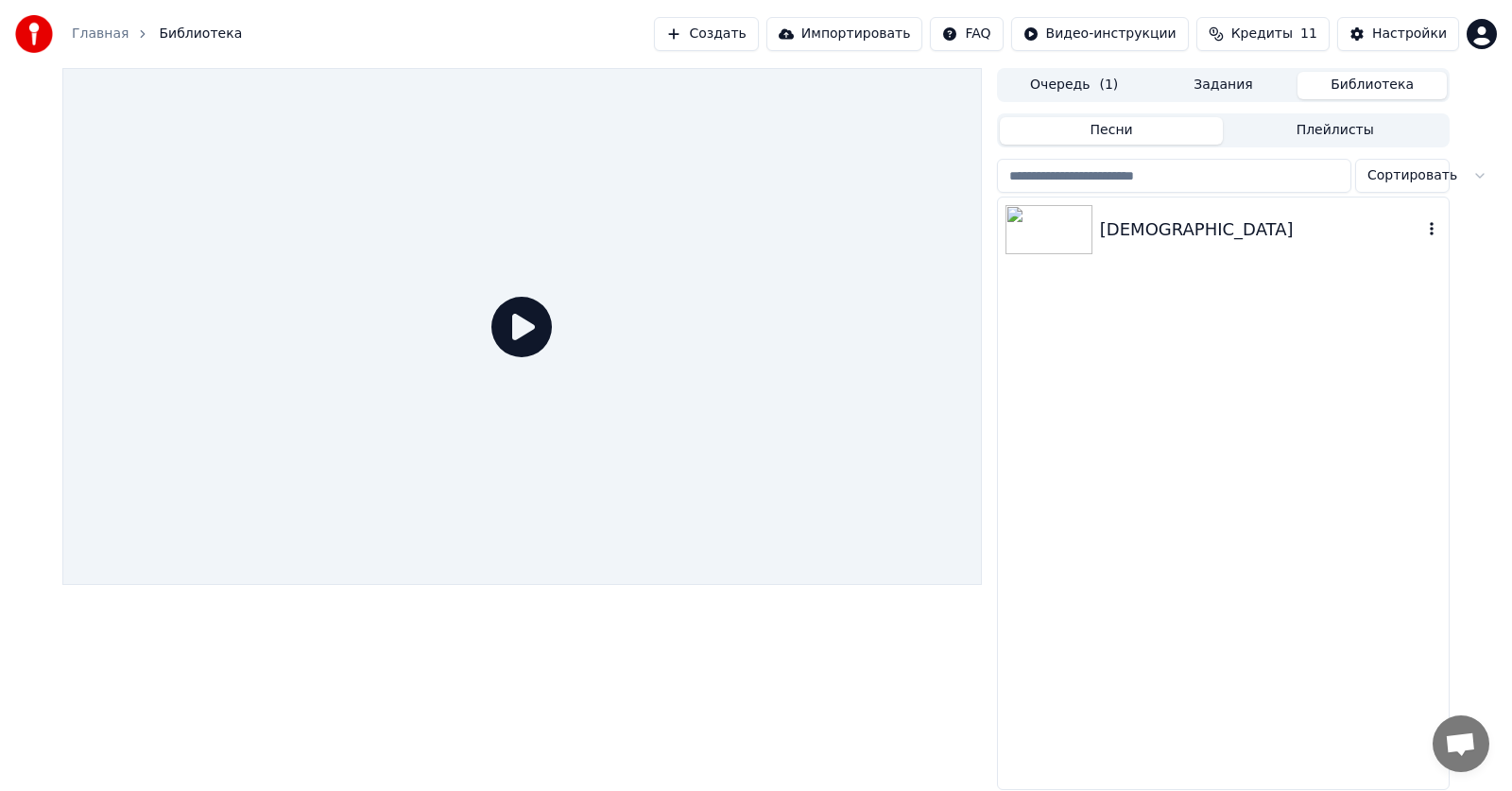
click at [1119, 226] on div "[DEMOGRAPHIC_DATA]" at bounding box center [1261, 229] width 323 height 26
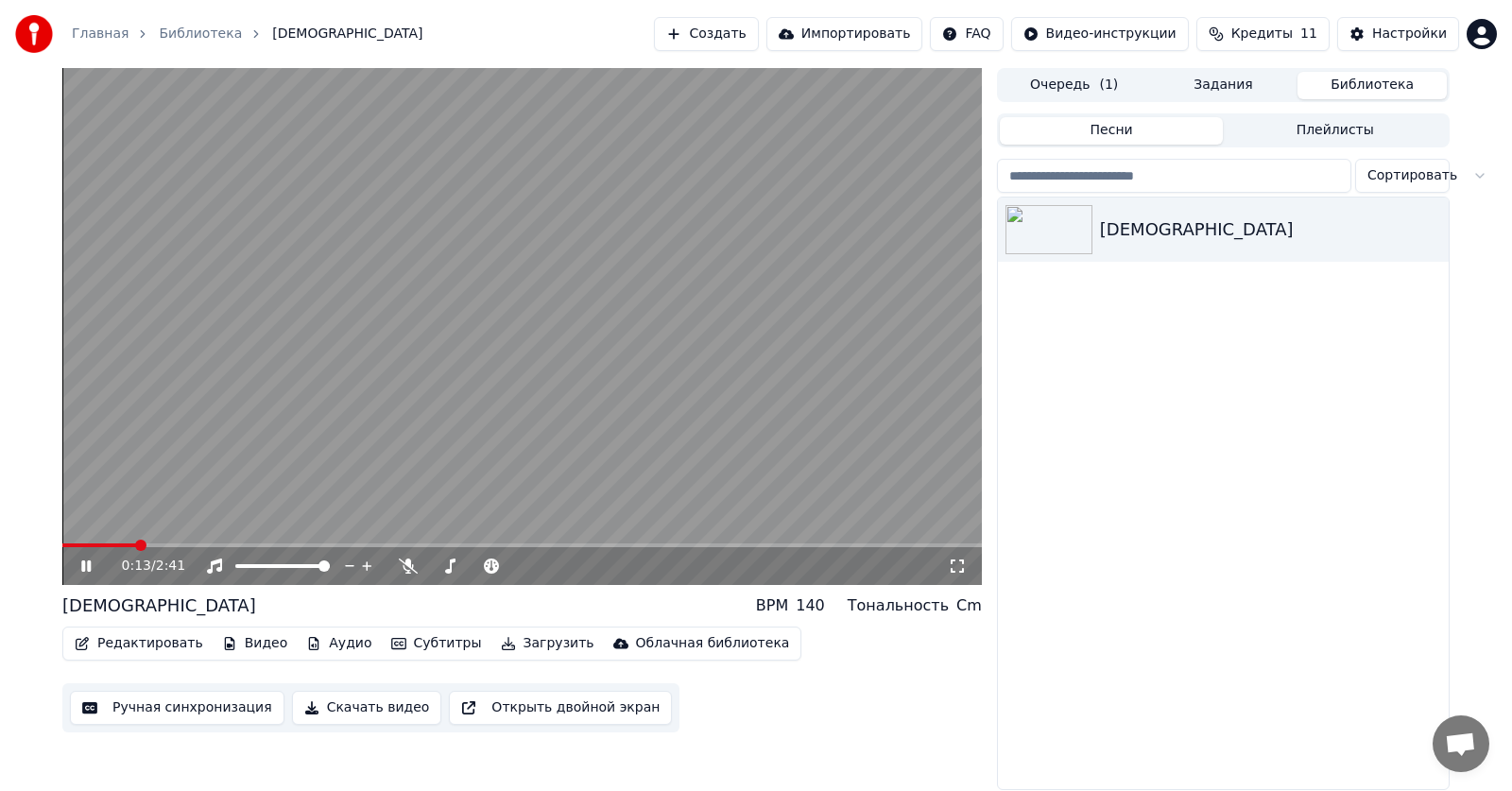
click at [136, 543] on span at bounding box center [522, 545] width 919 height 4
click at [86, 565] on icon at bounding box center [99, 567] width 44 height 15
click at [110, 543] on span at bounding box center [135, 545] width 145 height 4
click at [78, 566] on icon at bounding box center [99, 567] width 44 height 15
click at [89, 568] on icon at bounding box center [86, 567] width 10 height 12
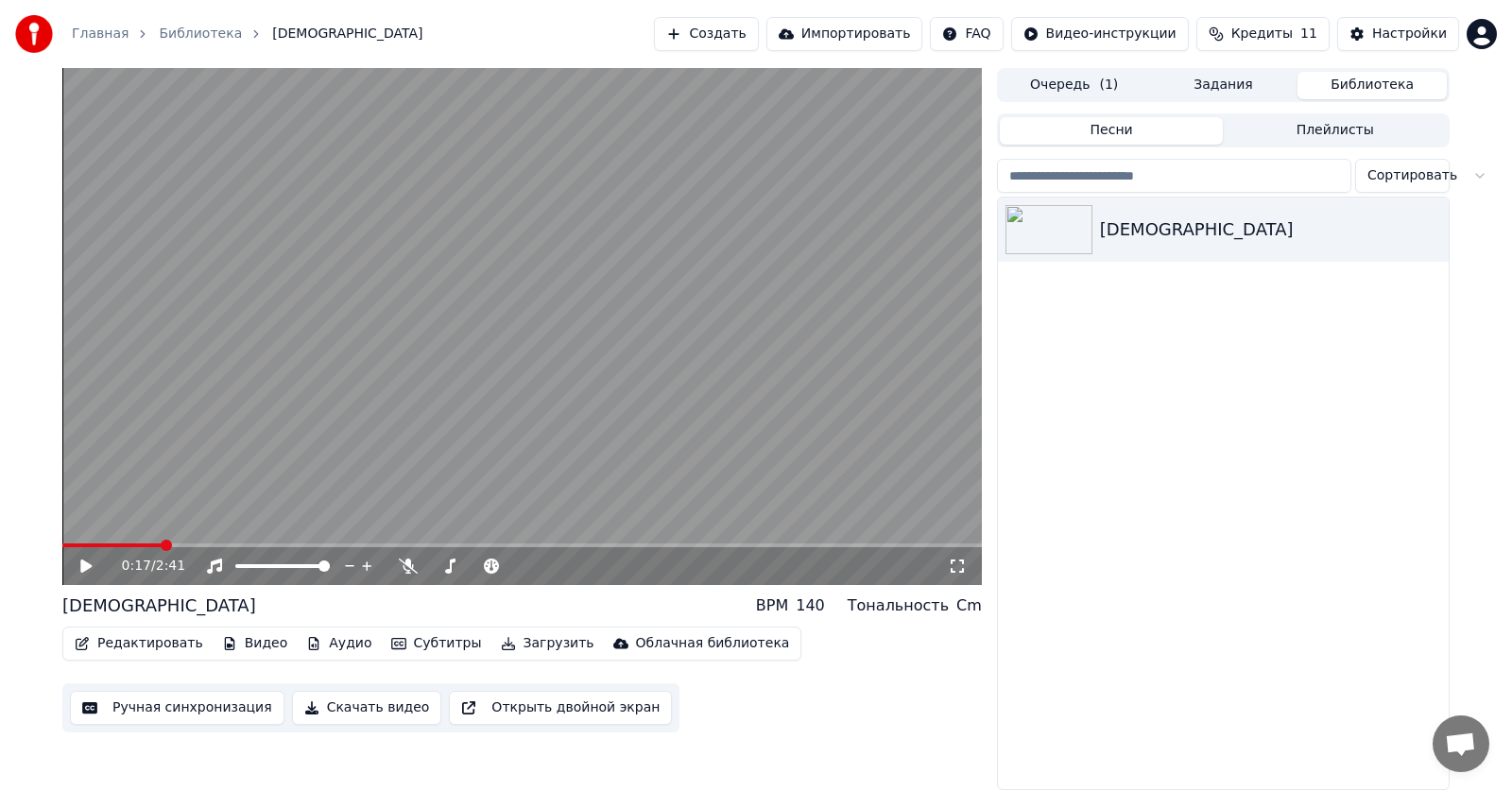
click at [139, 645] on button "Редактировать" at bounding box center [139, 643] width 143 height 26
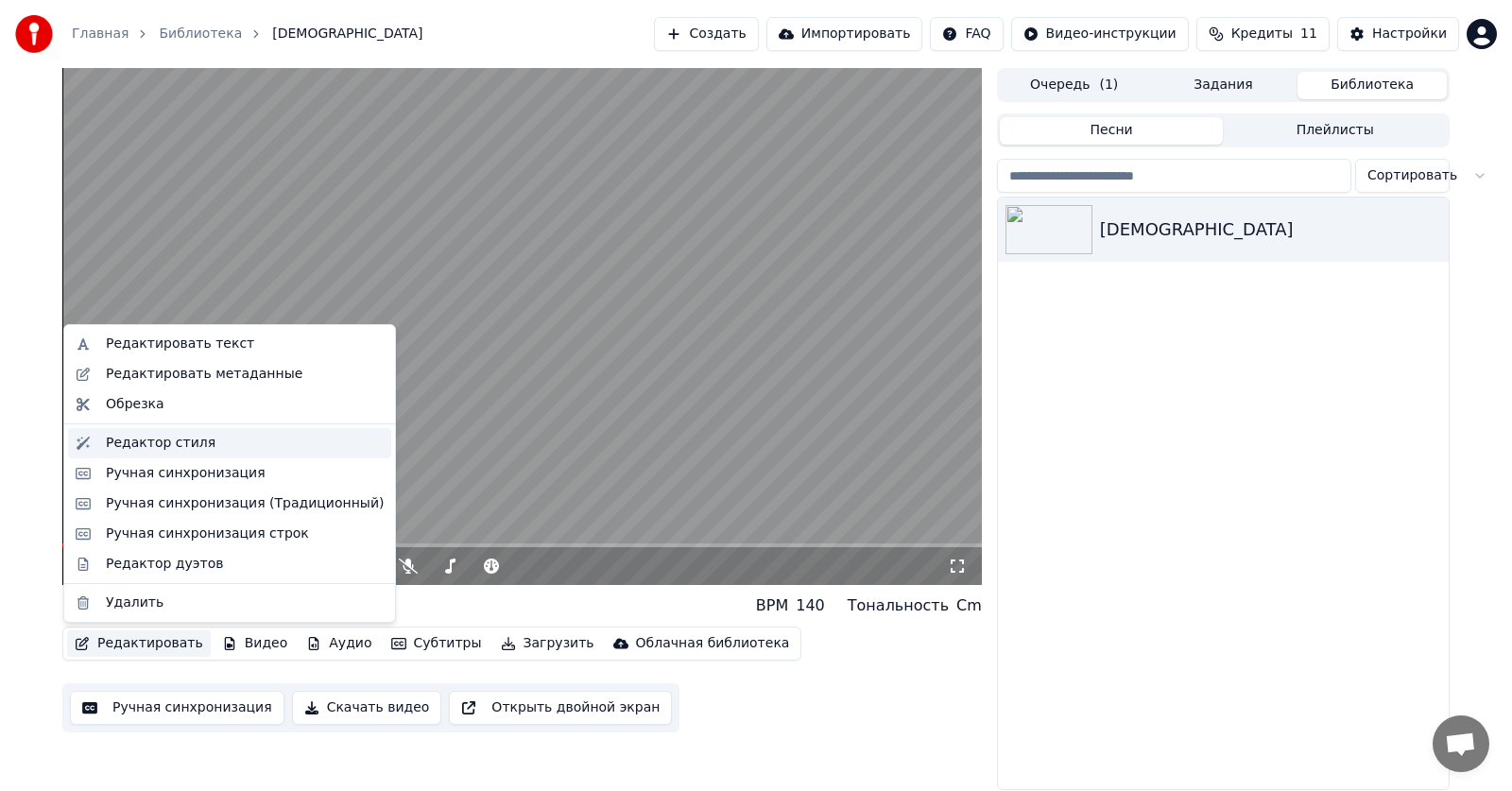
click at [173, 446] on div "Редактор стиля" at bounding box center [161, 443] width 110 height 19
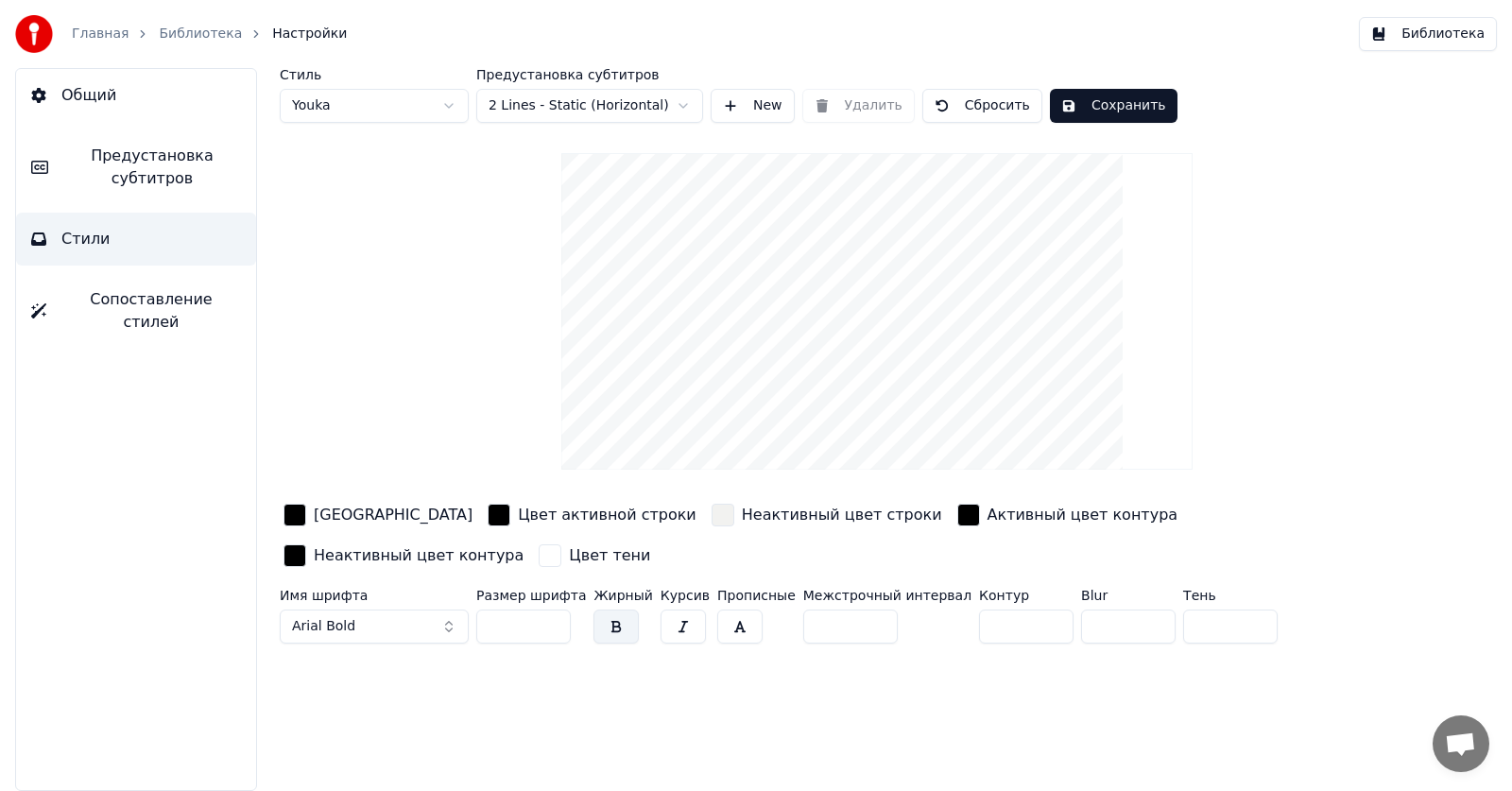
click at [712, 514] on div "button" at bounding box center [723, 515] width 23 height 23
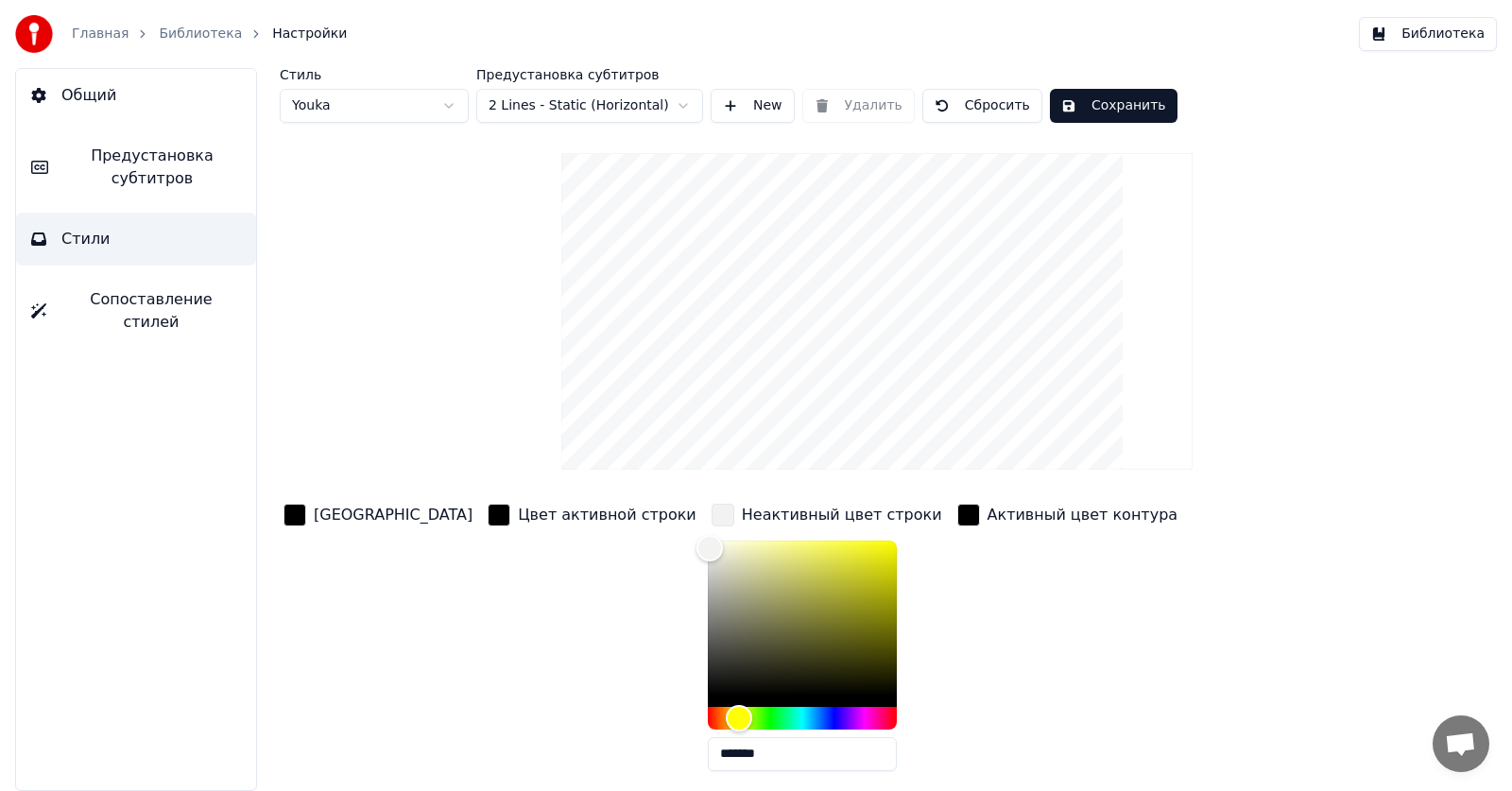
drag, startPoint x: 622, startPoint y: 696, endPoint x: 615, endPoint y: 702, distance: 9.2
click at [615, 702] on div "Цвет заливки Цвет активной строки Неактивный цвет строки ******* Активный цвет …" at bounding box center [808, 663] width 1058 height 327
click at [708, 695] on div at bounding box center [802, 623] width 189 height 167
type input "*******"
click at [708, 692] on div "Color" at bounding box center [802, 618] width 189 height 155
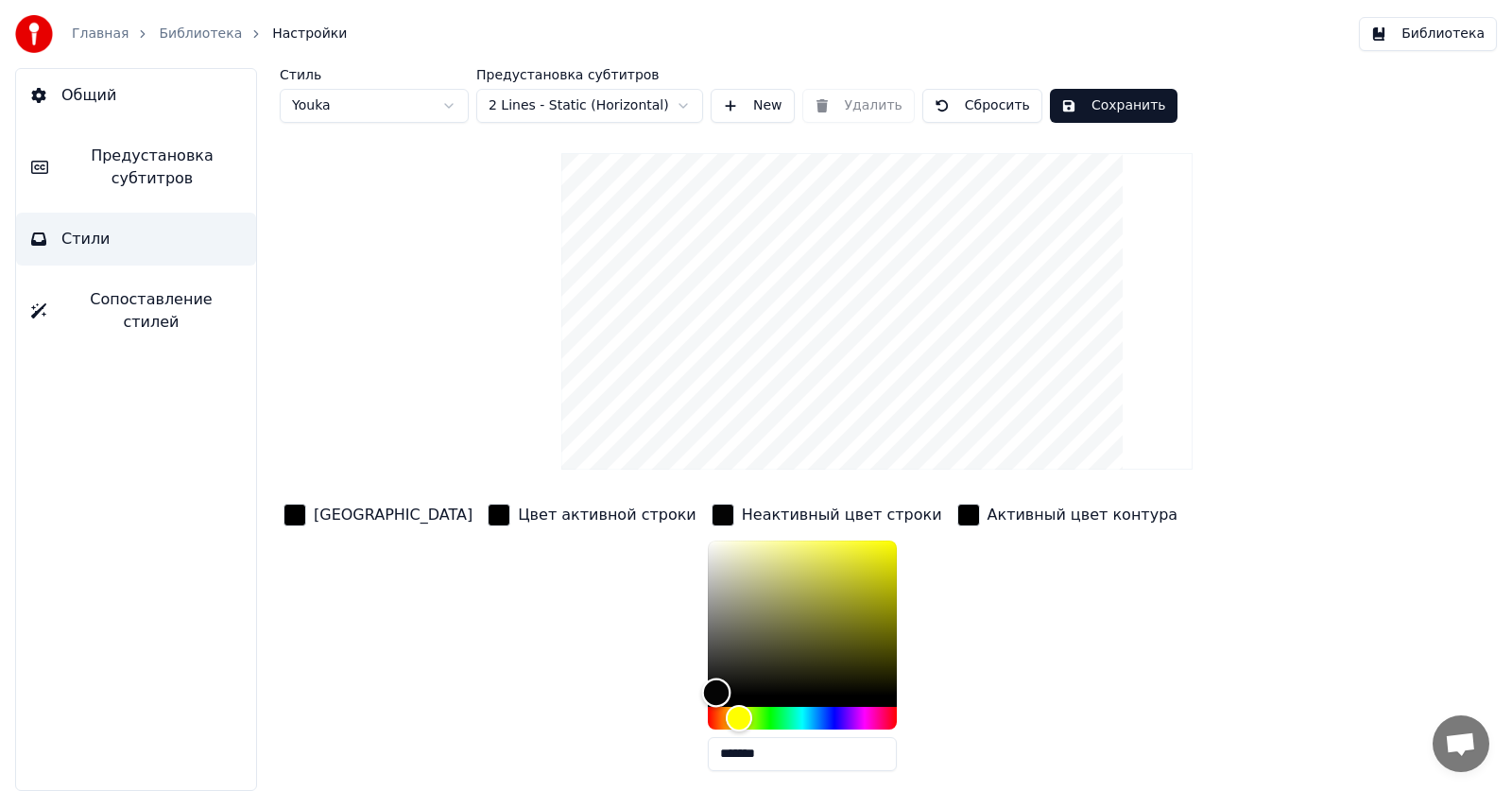
type input "*******"
click at [699, 698] on div "Color" at bounding box center [714, 695] width 29 height 29
click at [1082, 111] on button "Сохранить" at bounding box center [1113, 105] width 127 height 34
click at [181, 36] on link "Библиотека" at bounding box center [200, 35] width 83 height 19
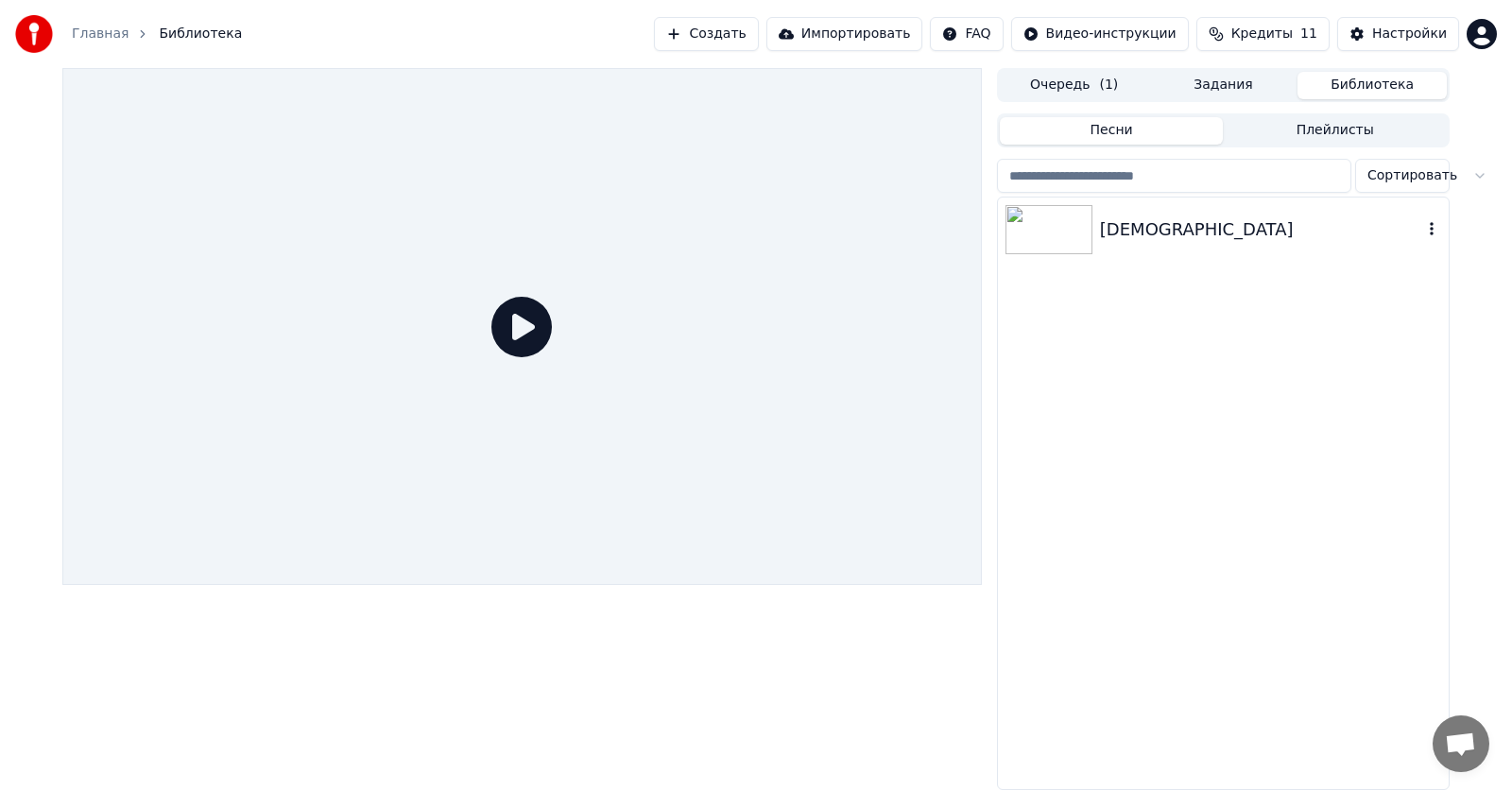
click at [1098, 224] on div at bounding box center [1053, 229] width 94 height 49
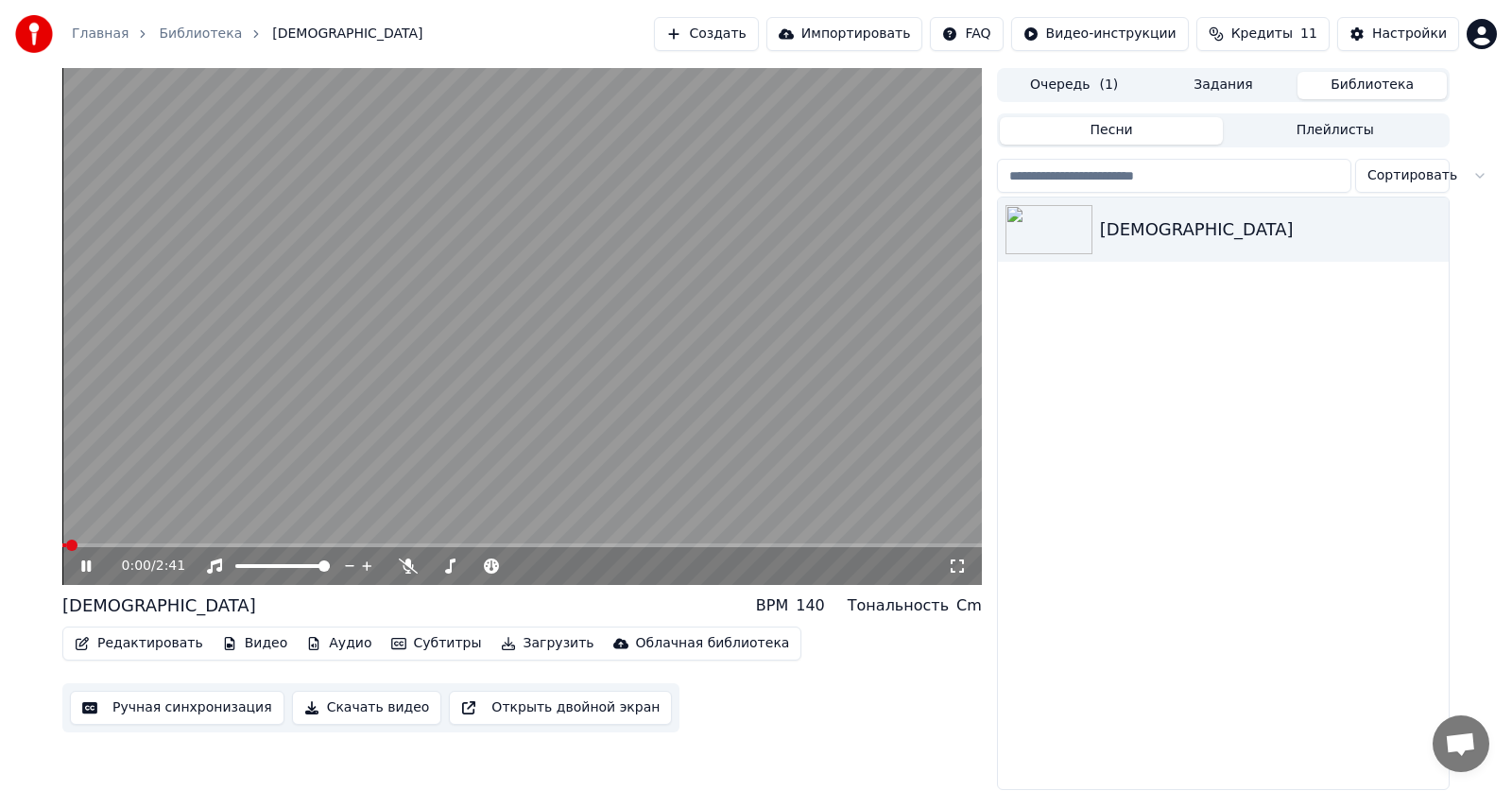
click at [152, 548] on div "0:00 / 2:41" at bounding box center [522, 566] width 919 height 38
click at [150, 545] on span at bounding box center [522, 545] width 919 height 4
click at [119, 545] on span at bounding box center [91, 545] width 57 height 4
click at [79, 567] on icon at bounding box center [99, 567] width 44 height 15
click at [63, 543] on span at bounding box center [63, 545] width 0 height 4
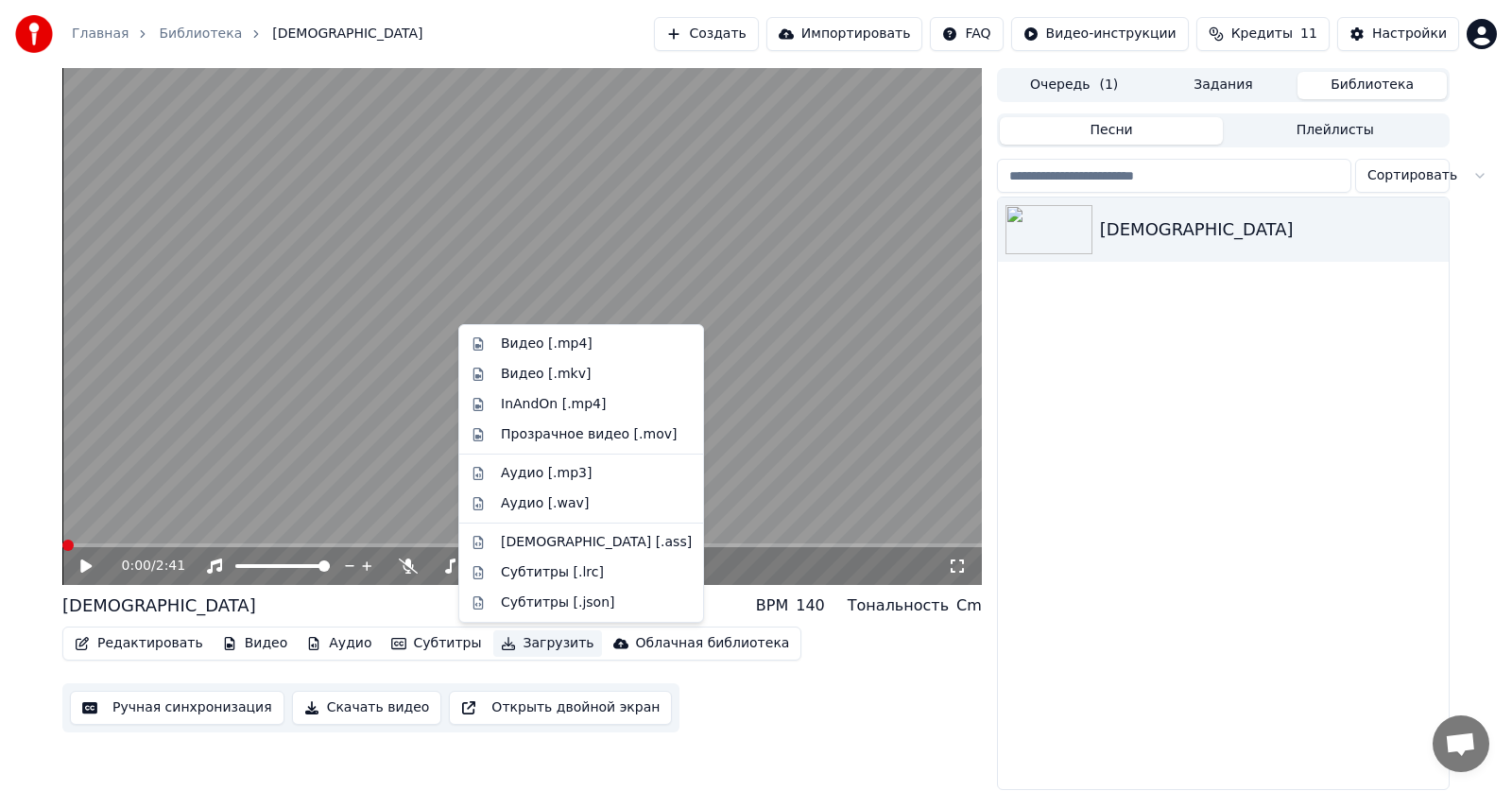
click at [511, 645] on button "Загрузить" at bounding box center [547, 643] width 109 height 26
click at [569, 345] on div "Видео [.mp4]" at bounding box center [546, 344] width 91 height 19
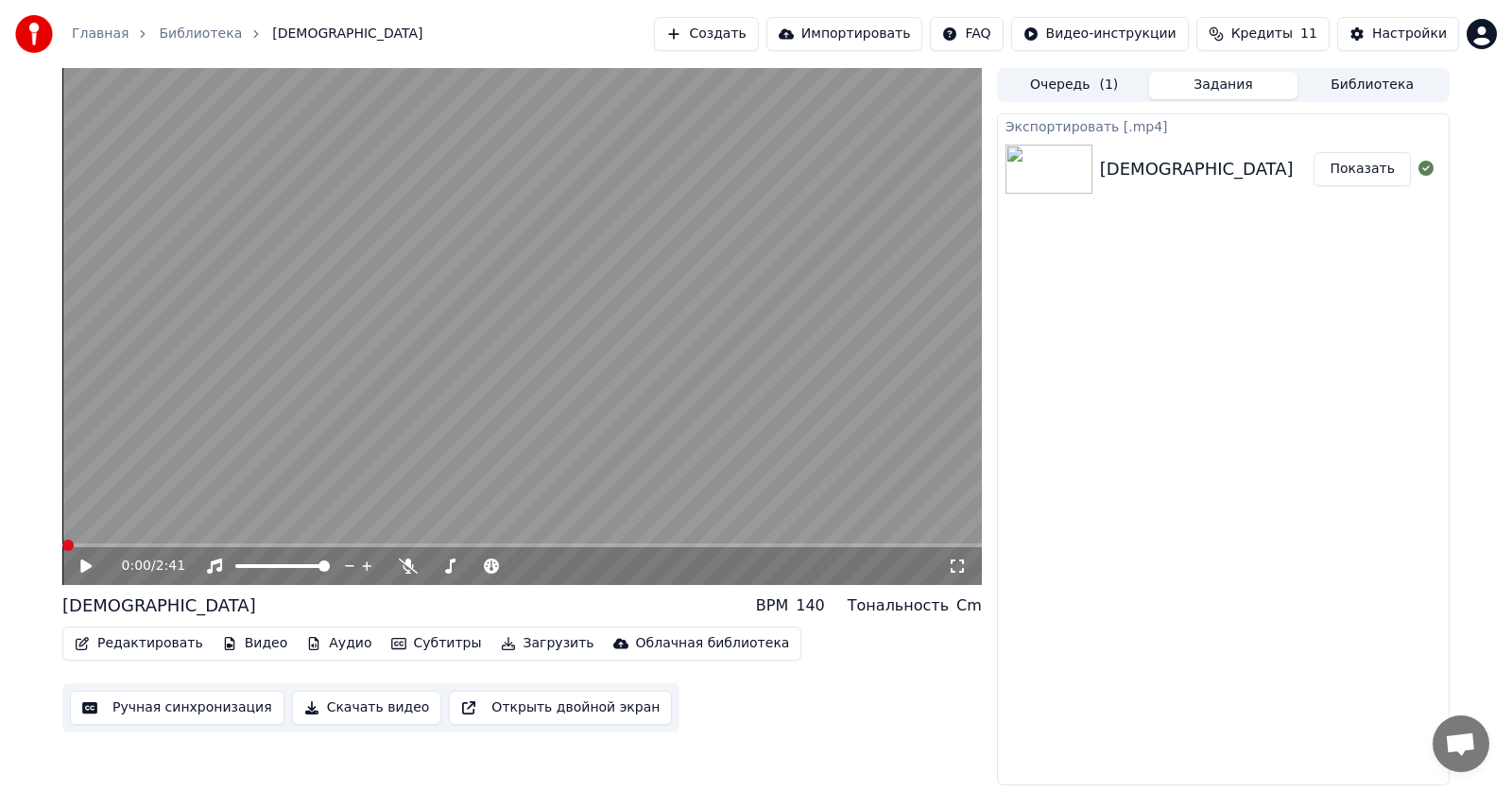
click at [1361, 165] on button "Показать" at bounding box center [1362, 169] width 97 height 34
